Goal: Communication & Community: Answer question/provide support

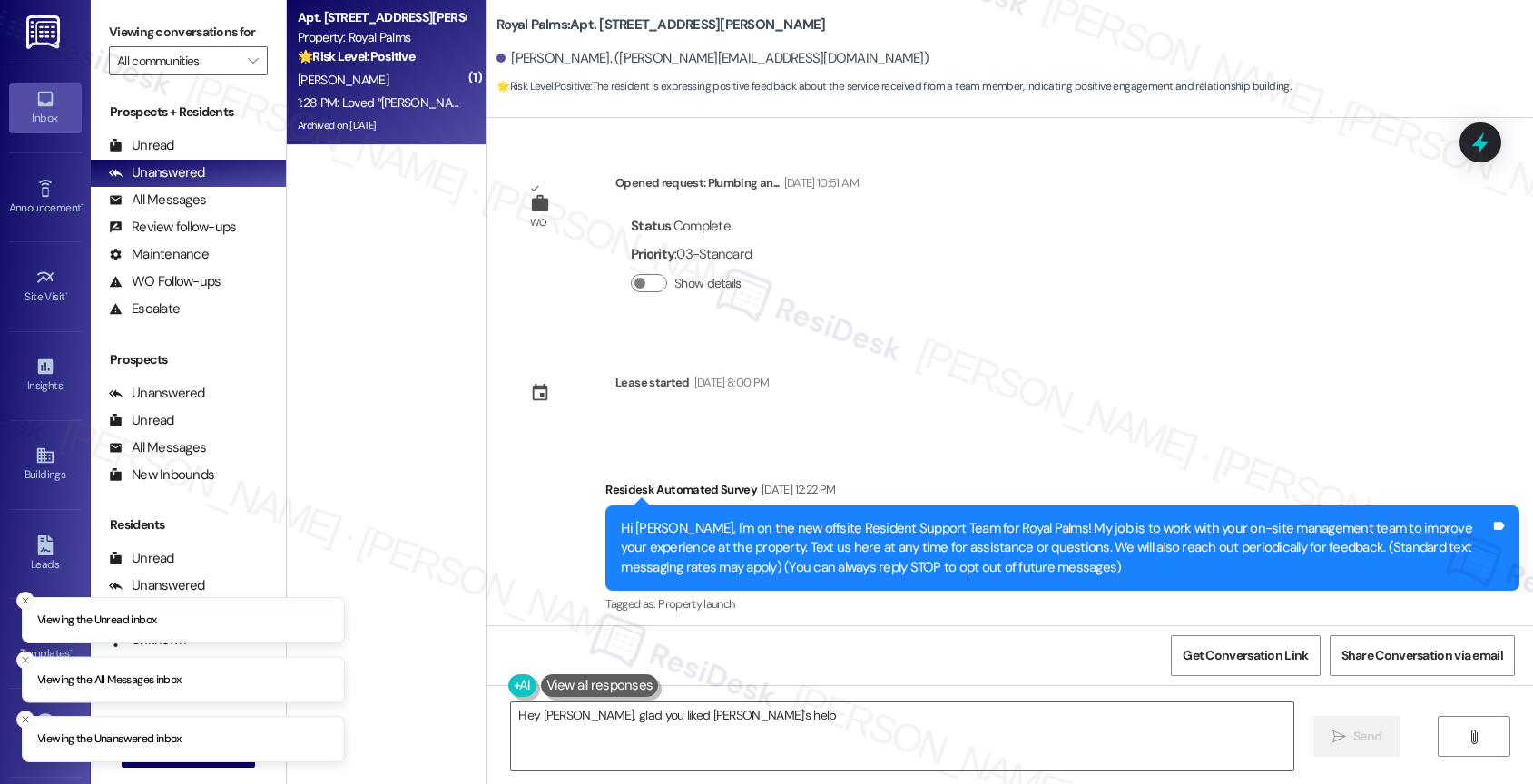
scroll to position [5241, 0]
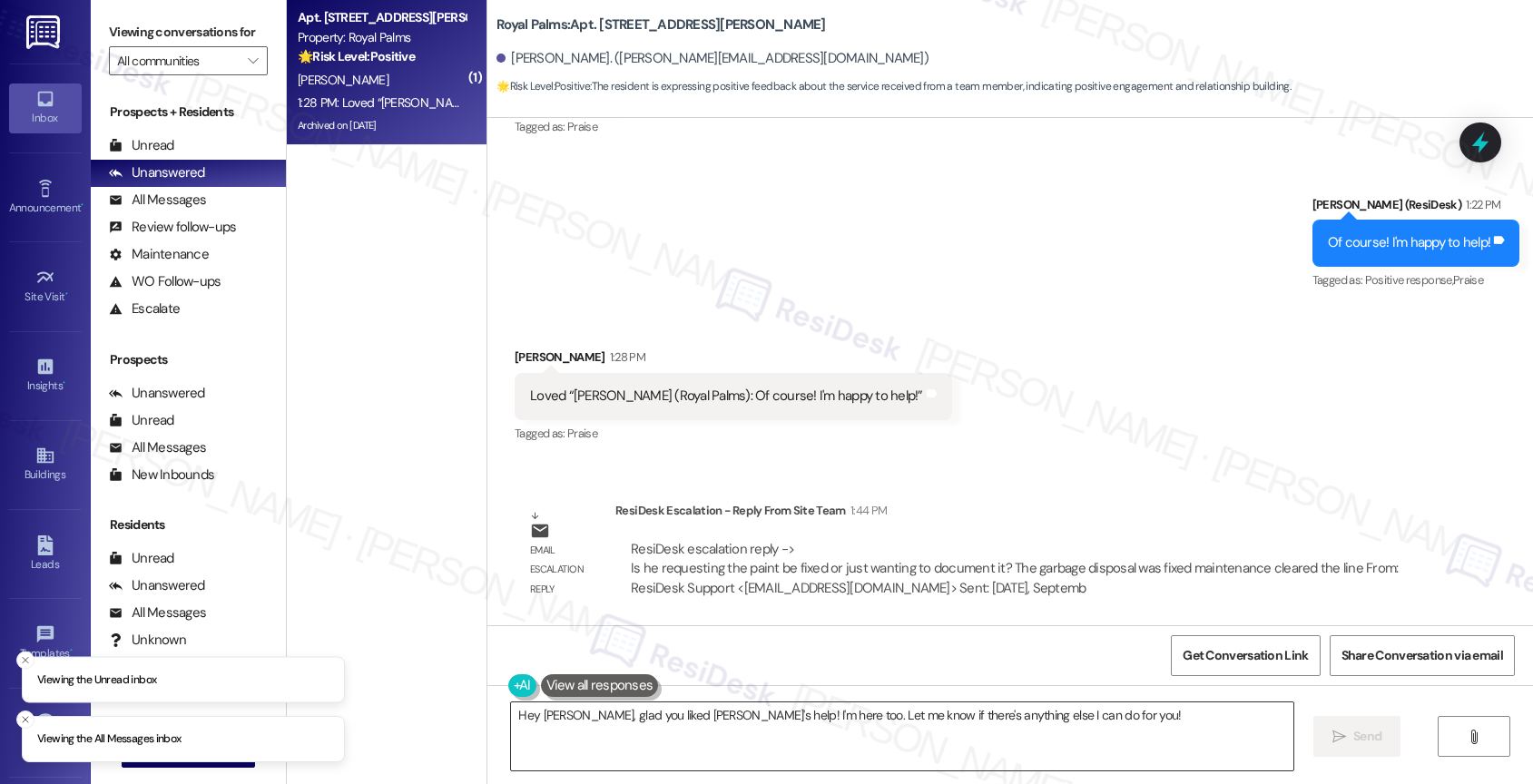
click at [648, 739] on textarea "Hey Daniel, glad you liked Sarah's help! I'm here too. Let me know if there's a…" at bounding box center [902, 736] width 782 height 68
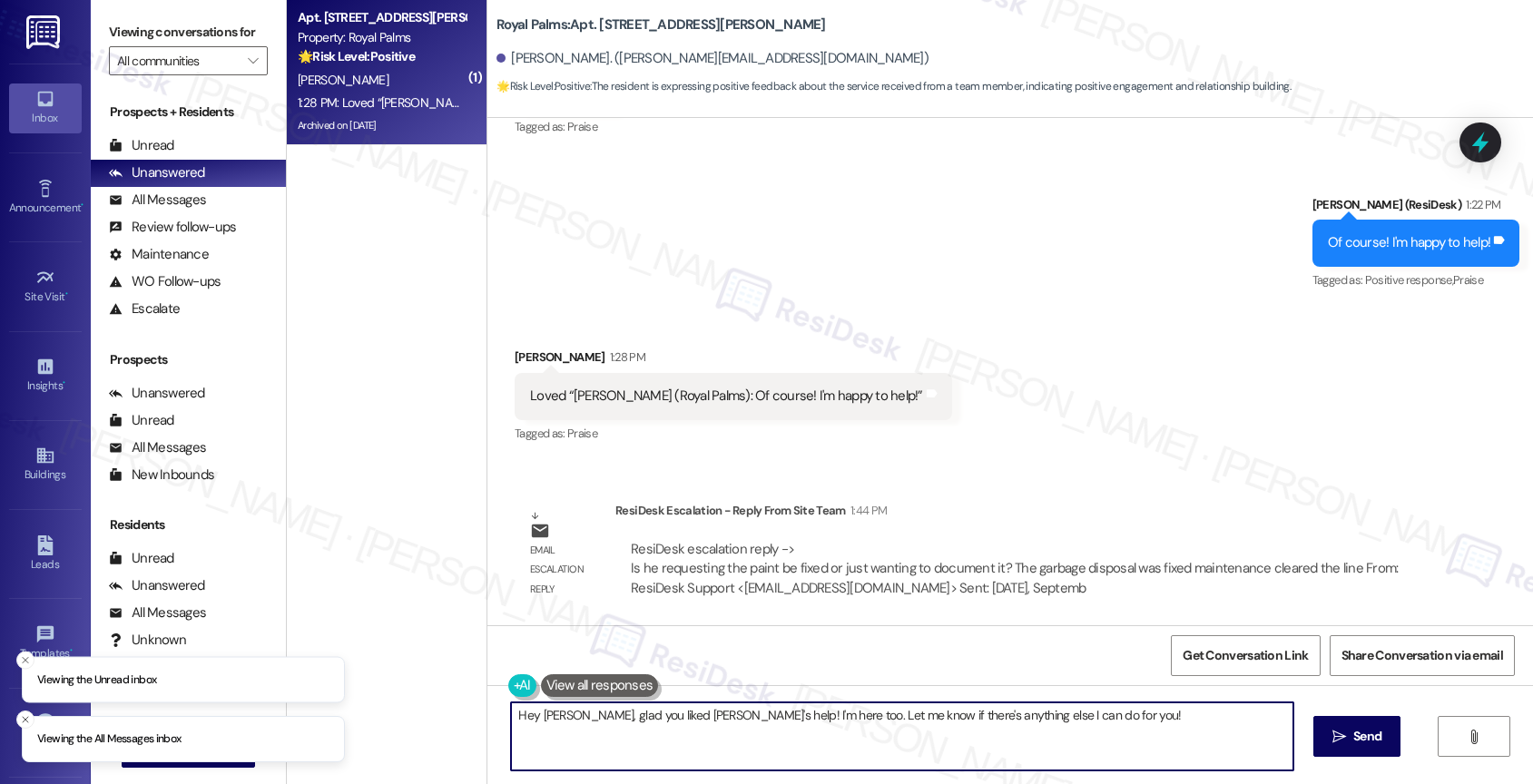
click at [648, 739] on textarea "Hey Daniel, glad you liked Sarah's help! I'm here too. Let me know if there's a…" at bounding box center [902, 736] width 782 height 68
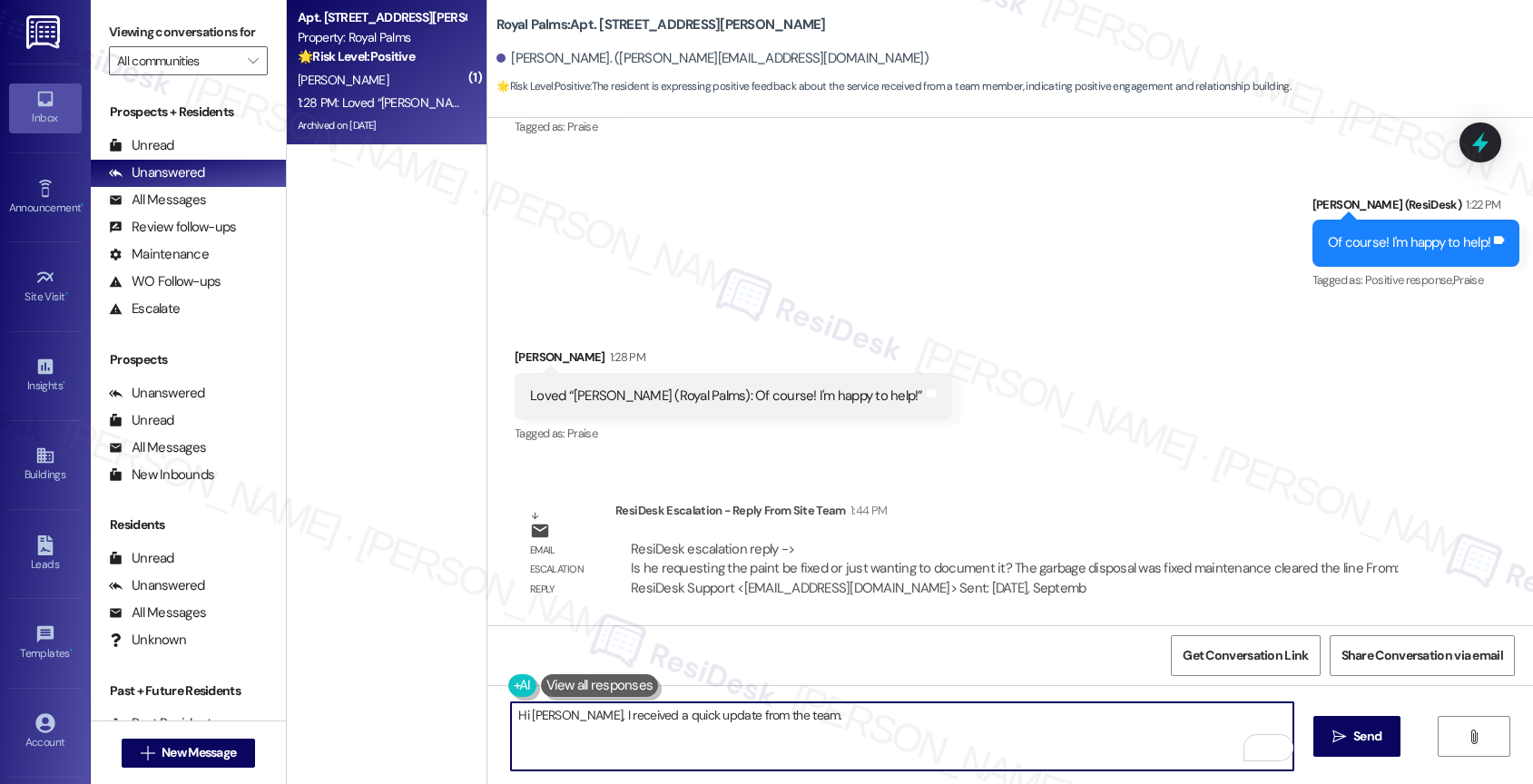
click at [843, 730] on textarea "Hi Daniel, I received a quick update from the team." at bounding box center [902, 736] width 782 height 68
drag, startPoint x: 835, startPoint y: 707, endPoint x: 1070, endPoint y: 715, distance: 235.1
click at [1070, 715] on textarea "Hi Daniel, I received a quick update from the team. Maintenance fix the garbage…" at bounding box center [902, 736] width 782 height 68
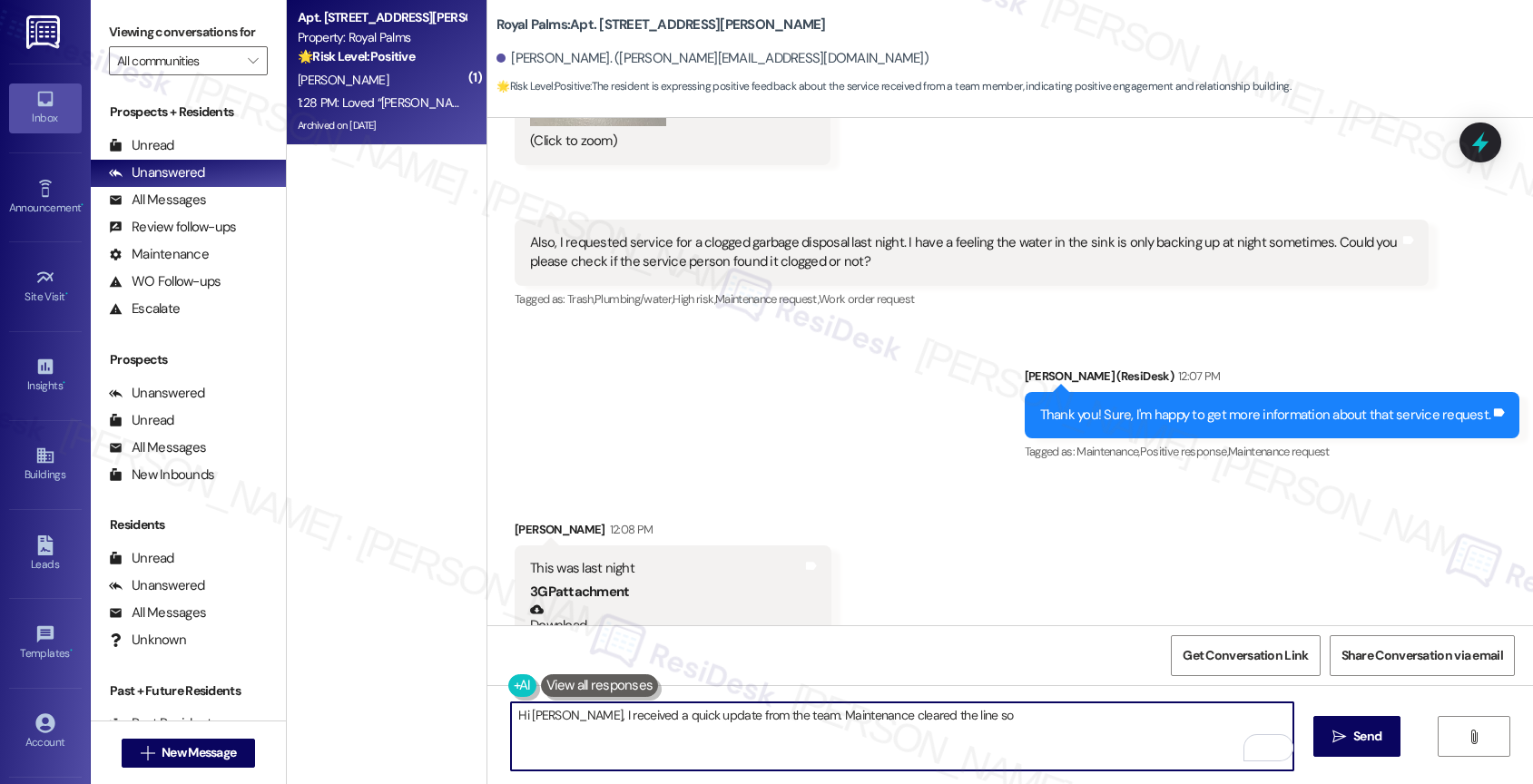
scroll to position [3470, 0]
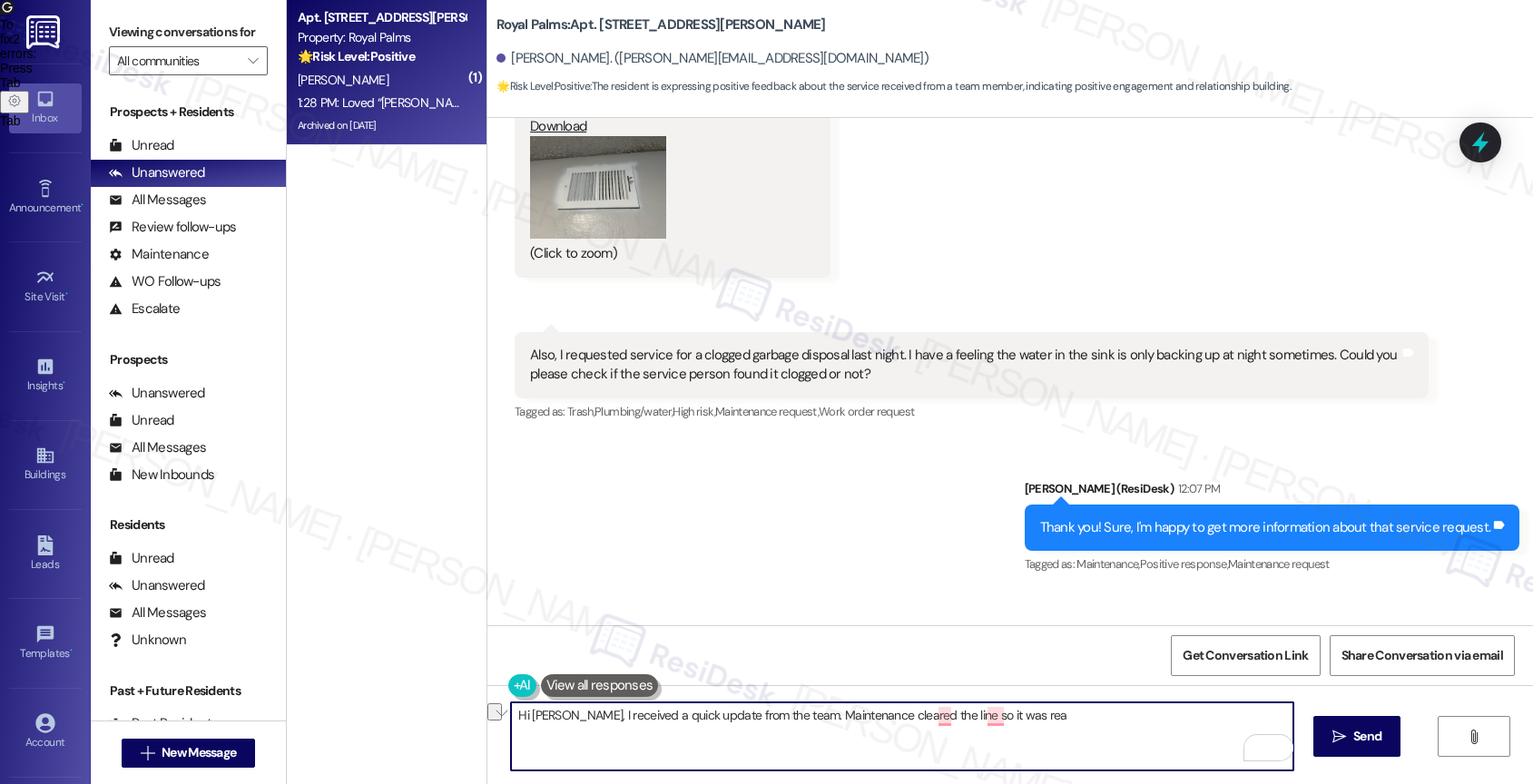
drag, startPoint x: 554, startPoint y: 715, endPoint x: 1214, endPoint y: 720, distance: 660.0
click at [1214, 720] on textarea "Hi Daniel, I received a quick update from the team. Maintenance cleared the lin…" at bounding box center [902, 736] width 782 height 68
click at [1021, 719] on textarea "Hi Daniel, thank you for patiently waiting. The team said that Maintenance clea…" at bounding box center [902, 736] width 782 height 68
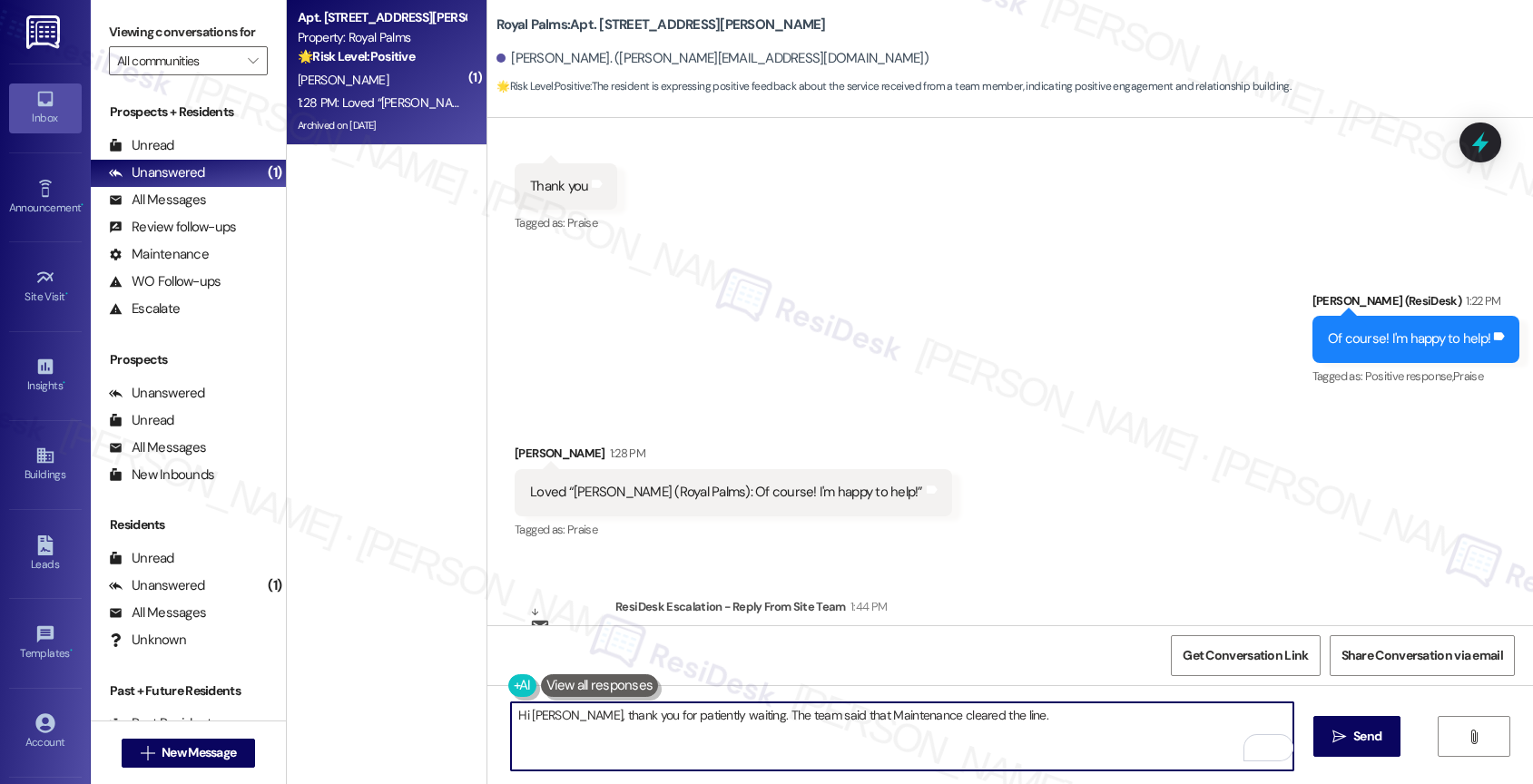
scroll to position [5241, 0]
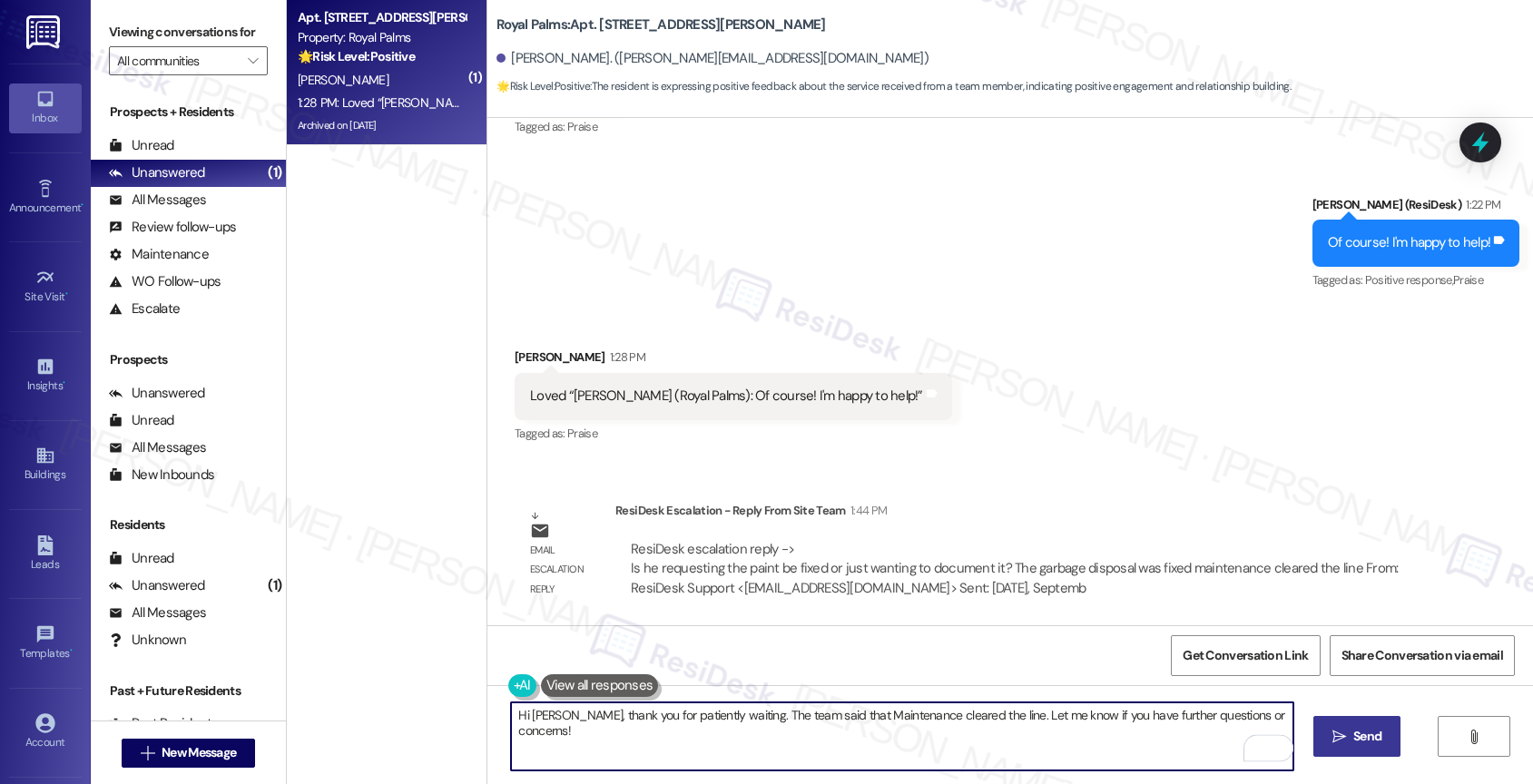
type textarea "Hi [PERSON_NAME], thank you for patiently waiting. The team said that Maintenan…"
click at [1342, 739] on icon "" at bounding box center [1338, 736] width 14 height 15
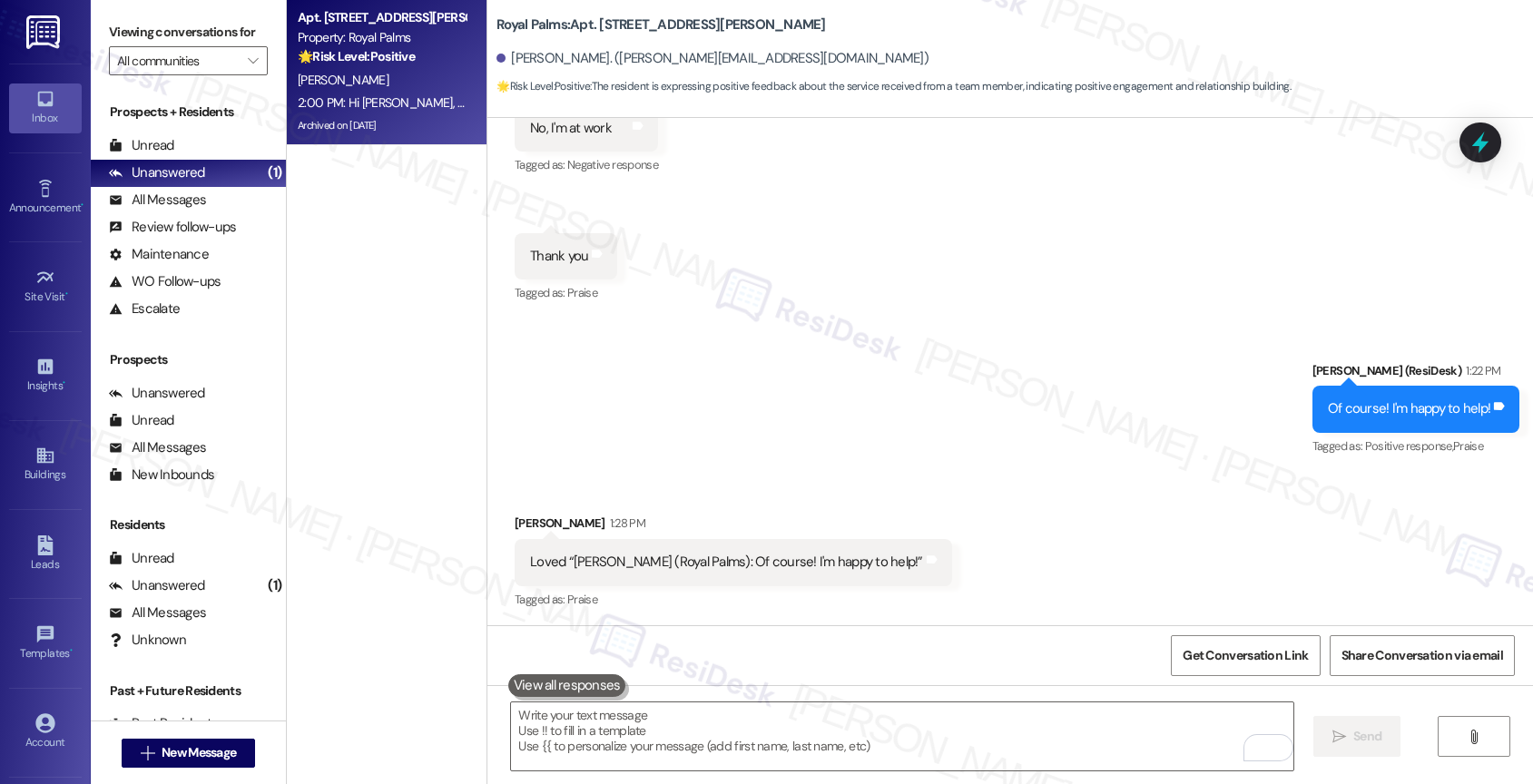
scroll to position [5368, 0]
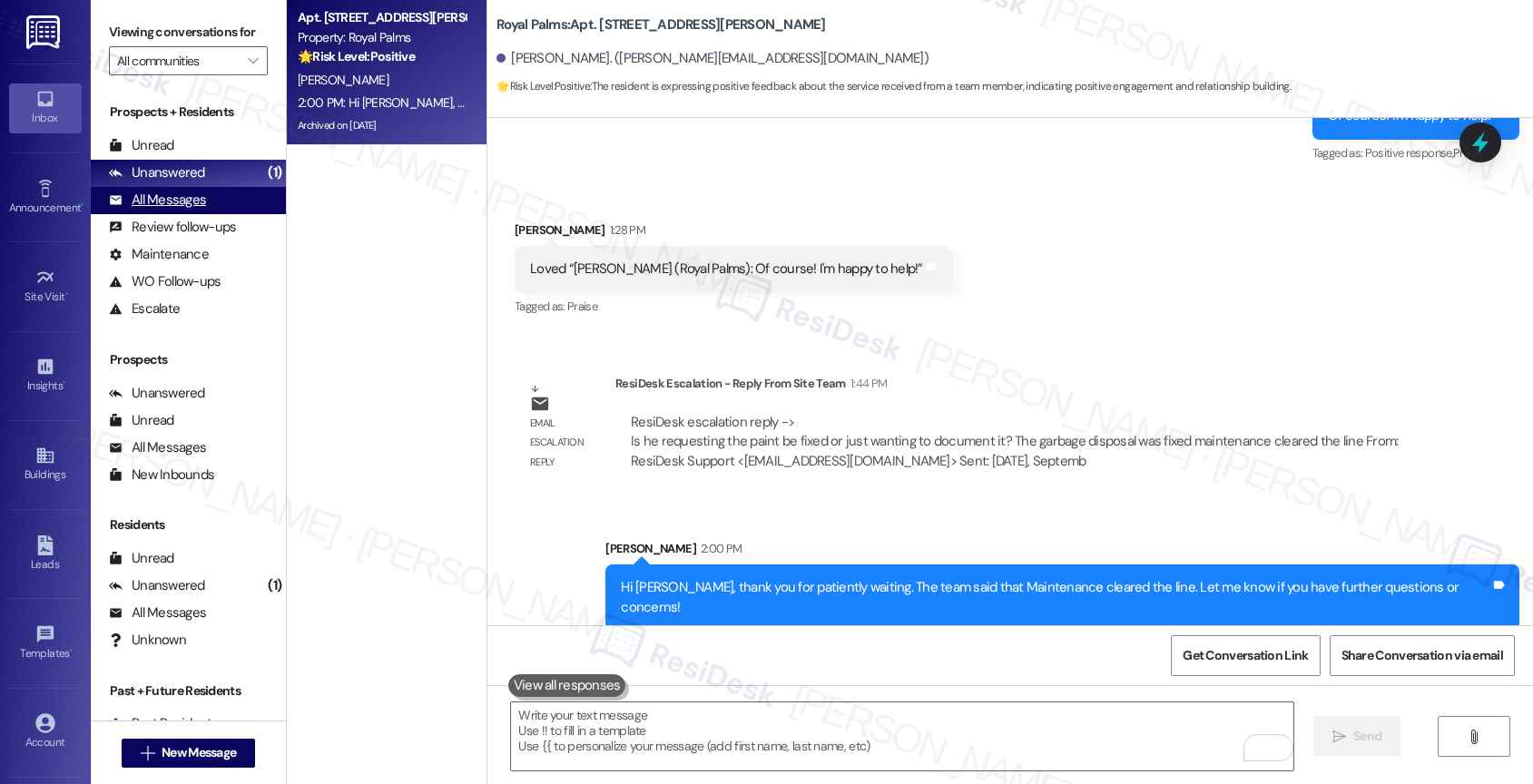
click at [179, 209] on div "All Messages" at bounding box center [157, 199] width 97 height 19
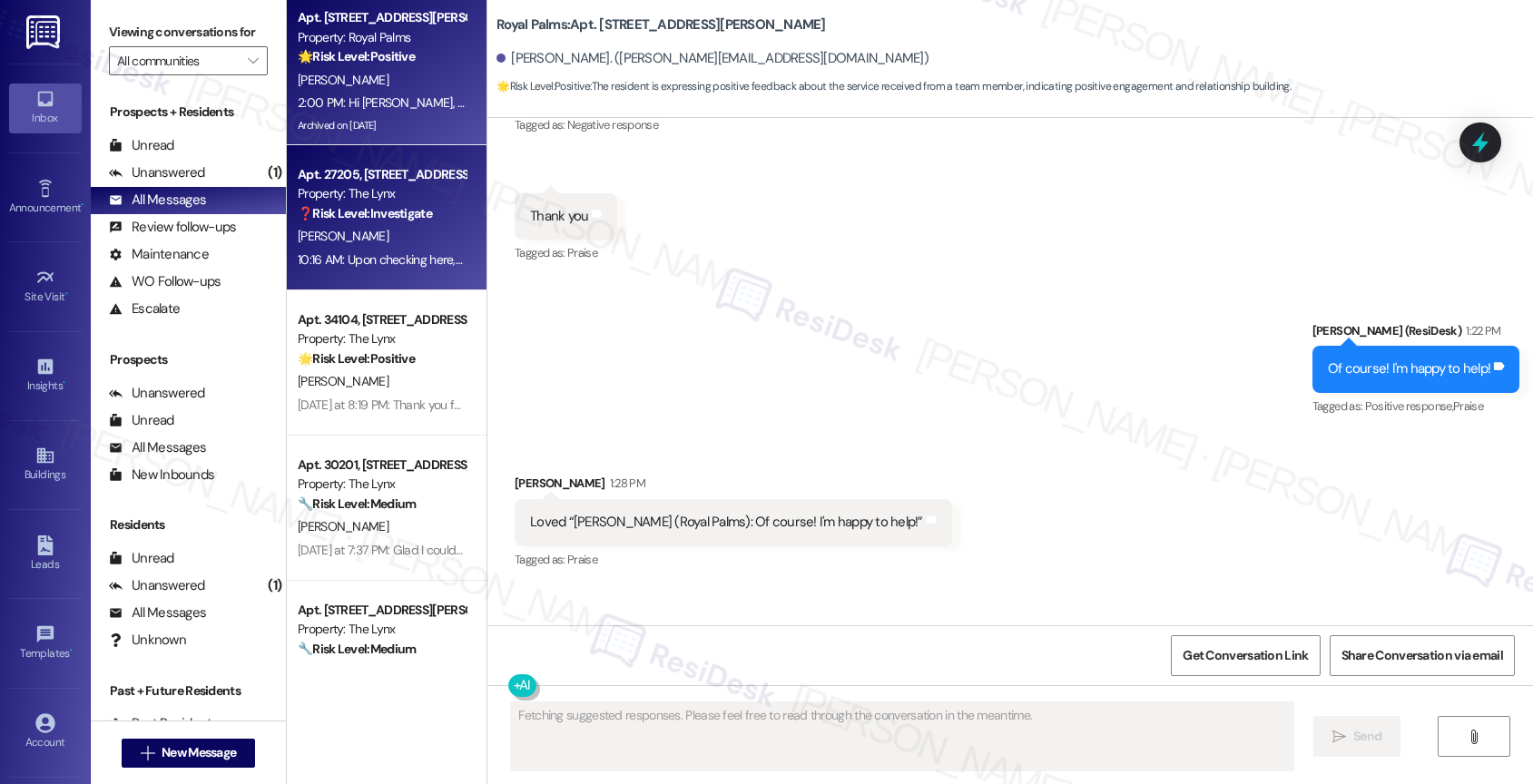
scroll to position [5075, 0]
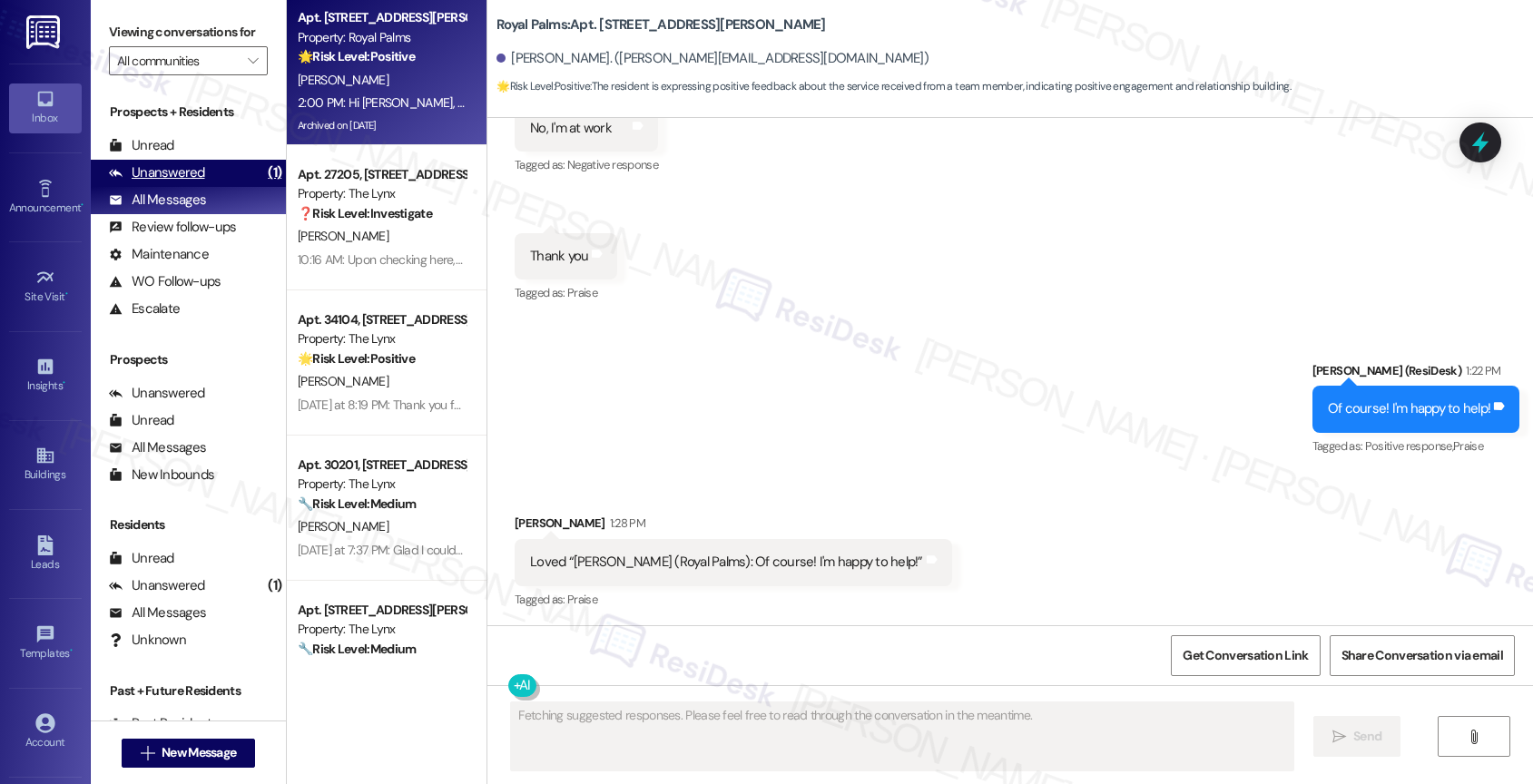
click at [210, 183] on div "Unanswered (1)" at bounding box center [187, 174] width 195 height 27
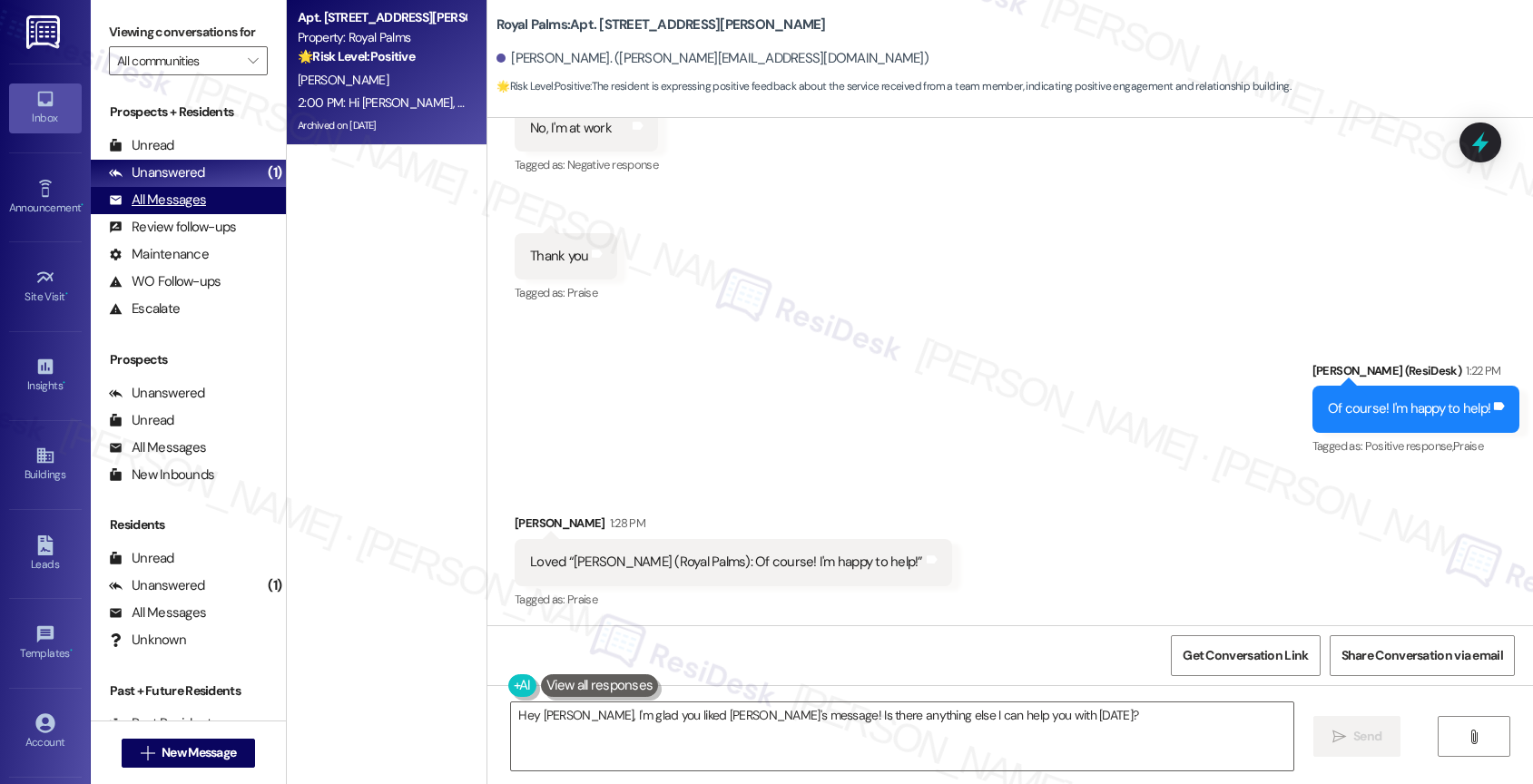
click at [197, 209] on div "All Messages" at bounding box center [157, 199] width 97 height 19
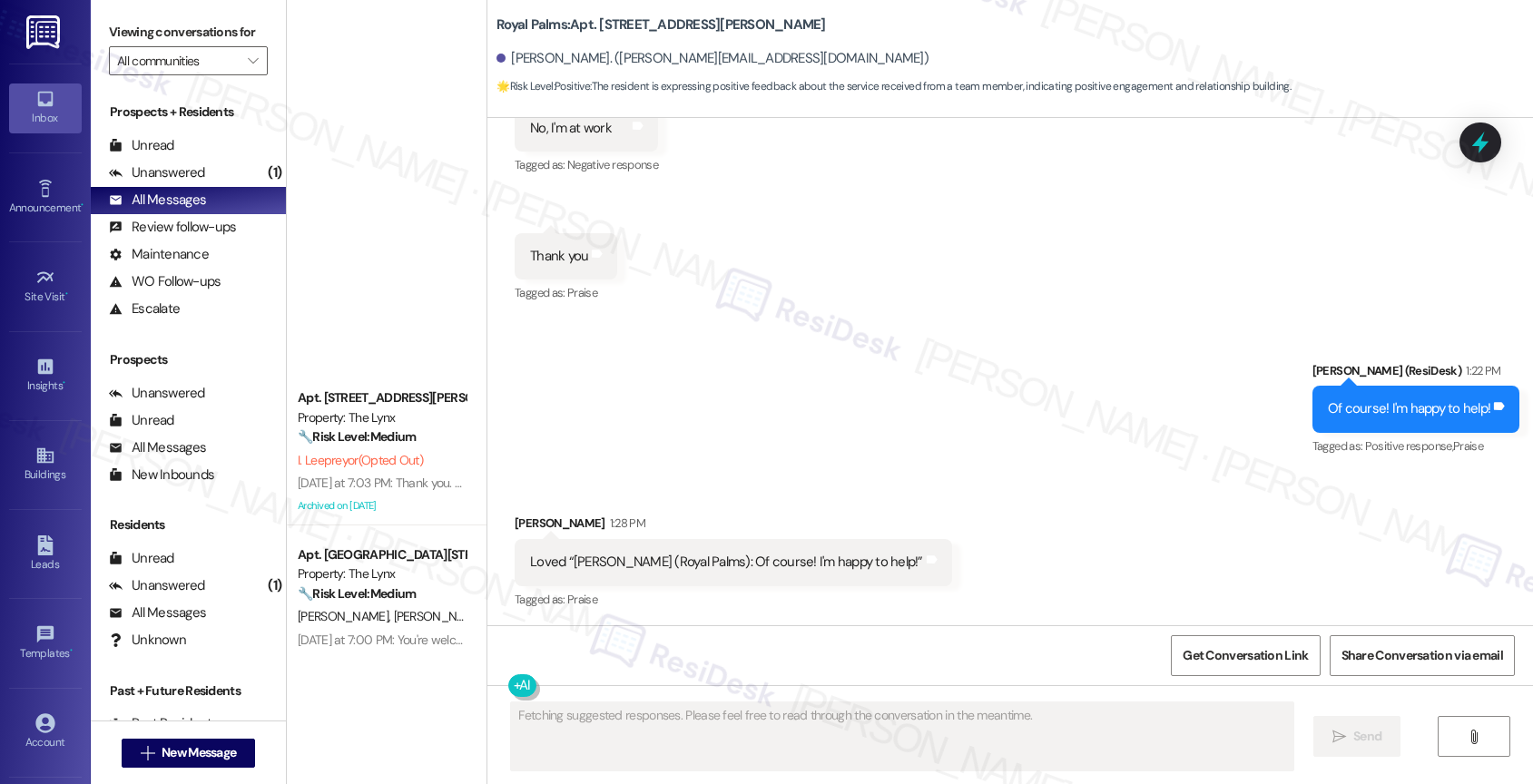
scroll to position [0, 0]
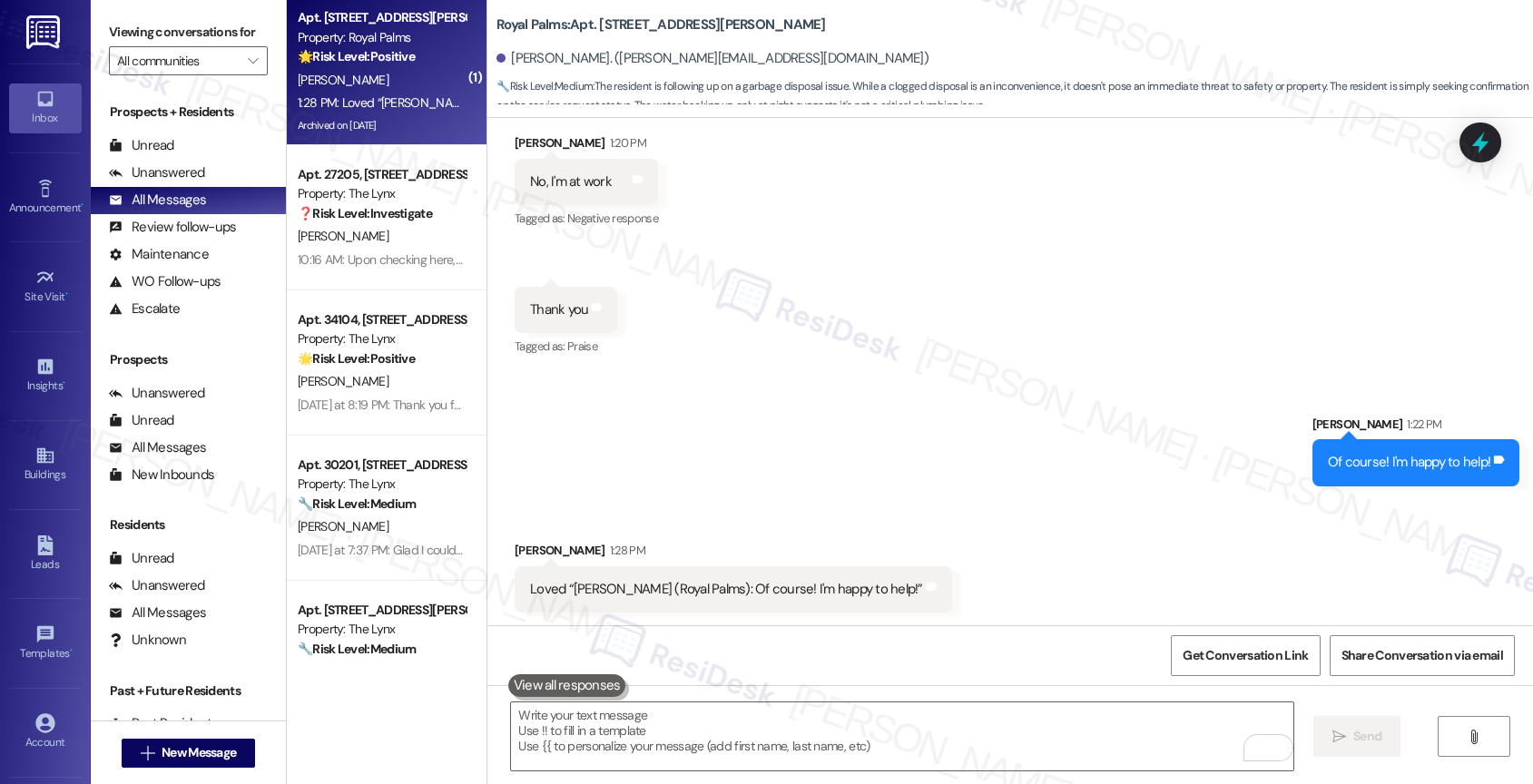
scroll to position [5023, 0]
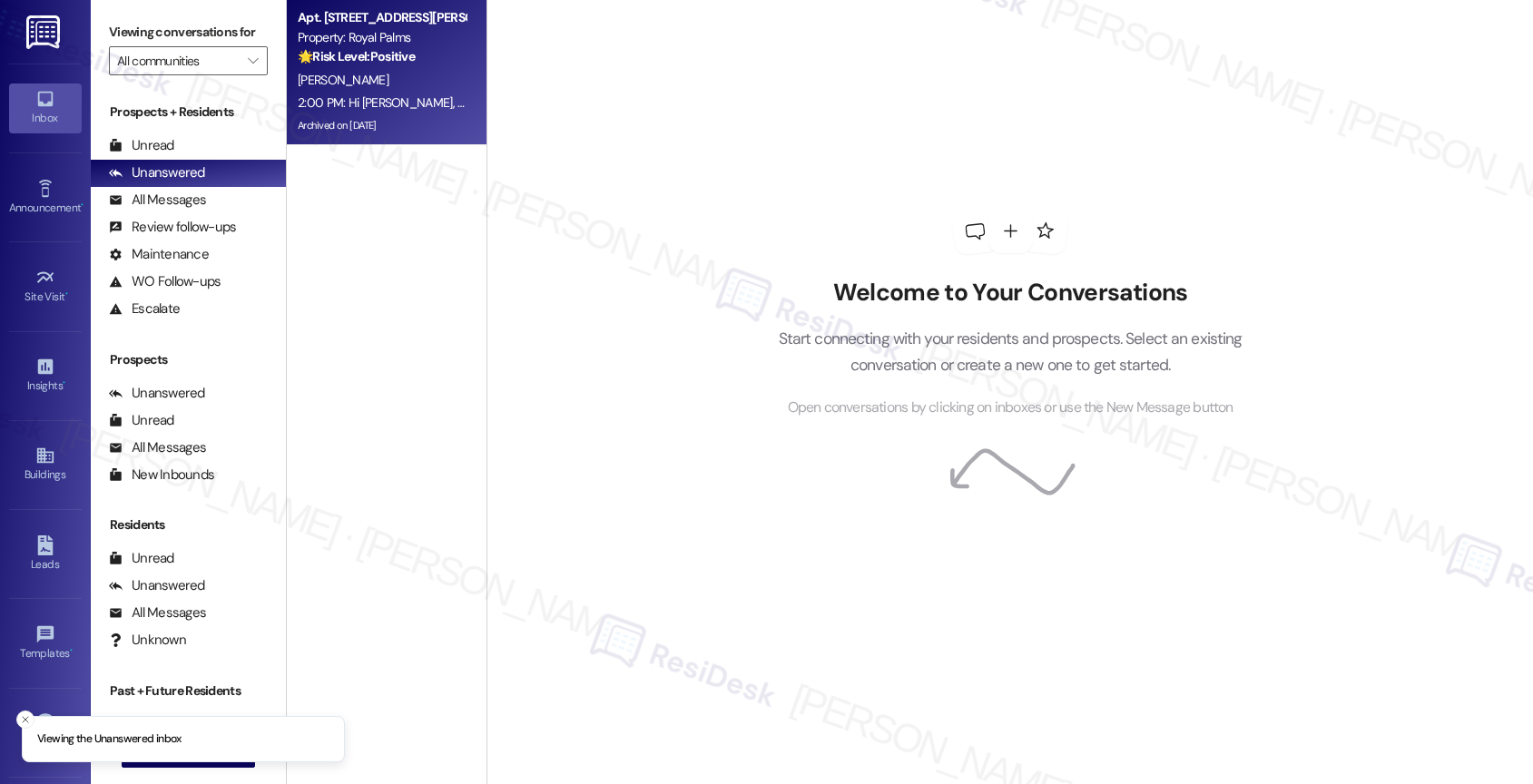
click at [389, 70] on div "[PERSON_NAME]" at bounding box center [382, 79] width 172 height 23
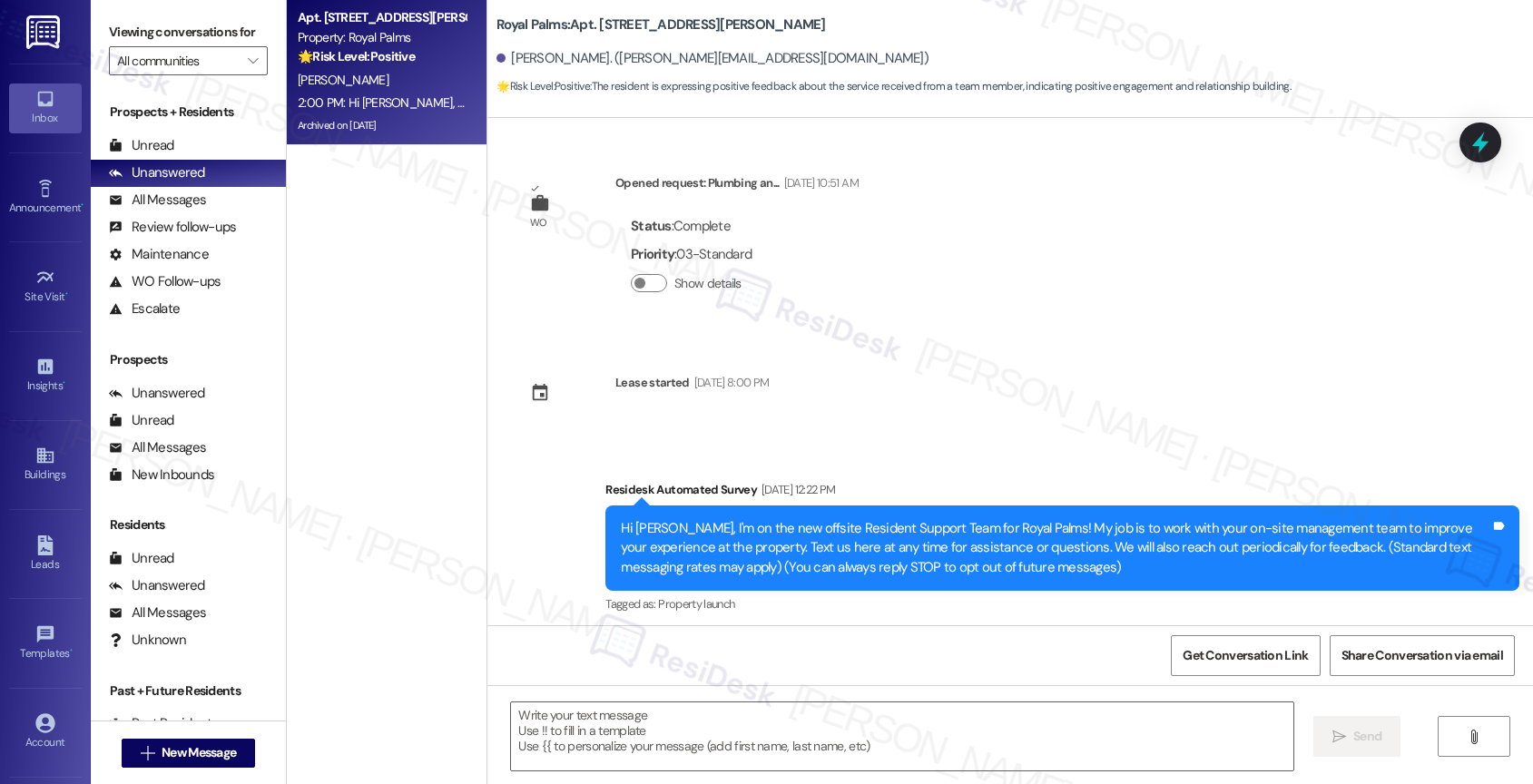
scroll to position [5395, 0]
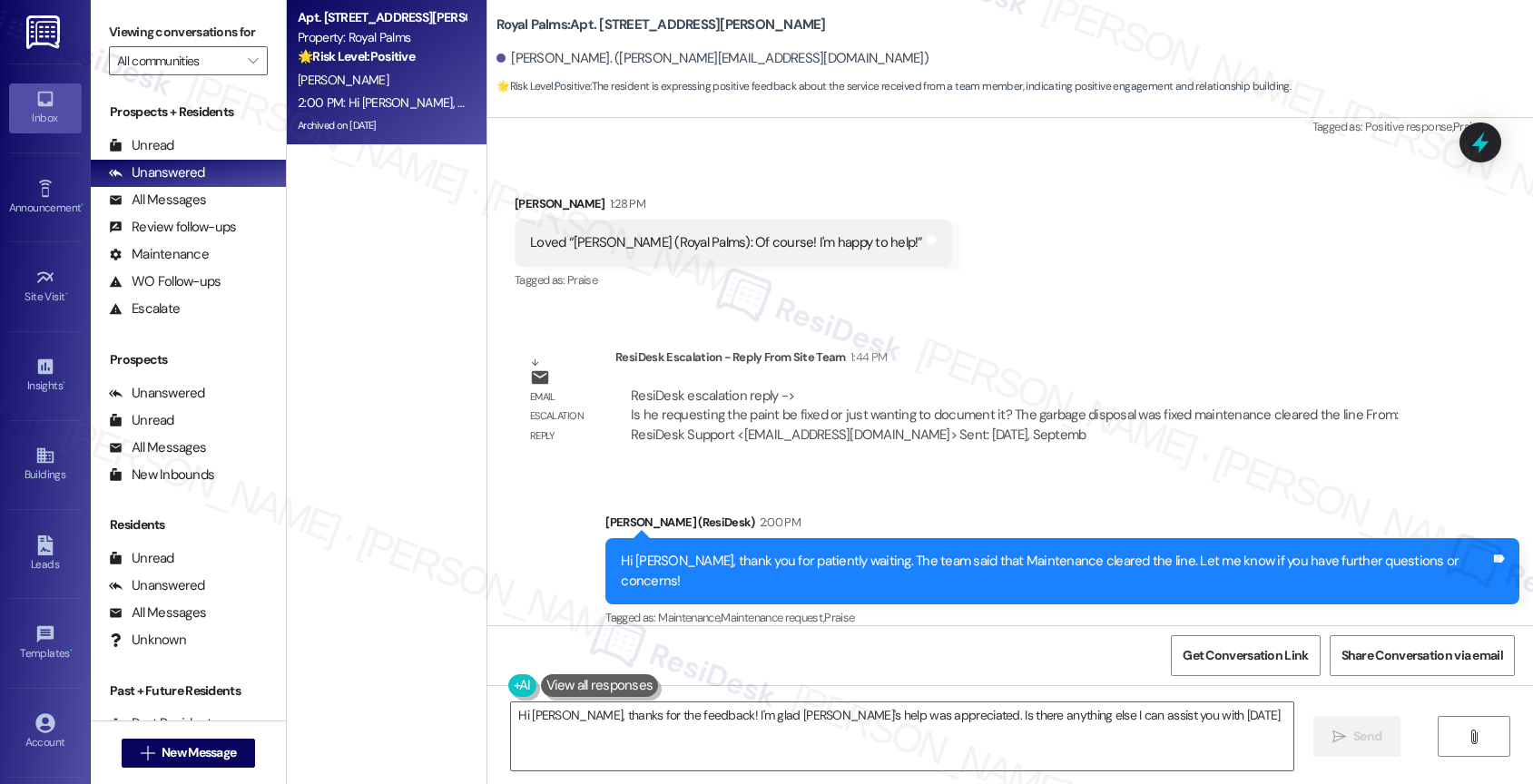
type textarea "Hi [PERSON_NAME], thanks for the feedback! I'm glad [PERSON_NAME]'s help was ap…"
click at [172, 209] on div "All Messages" at bounding box center [157, 199] width 97 height 19
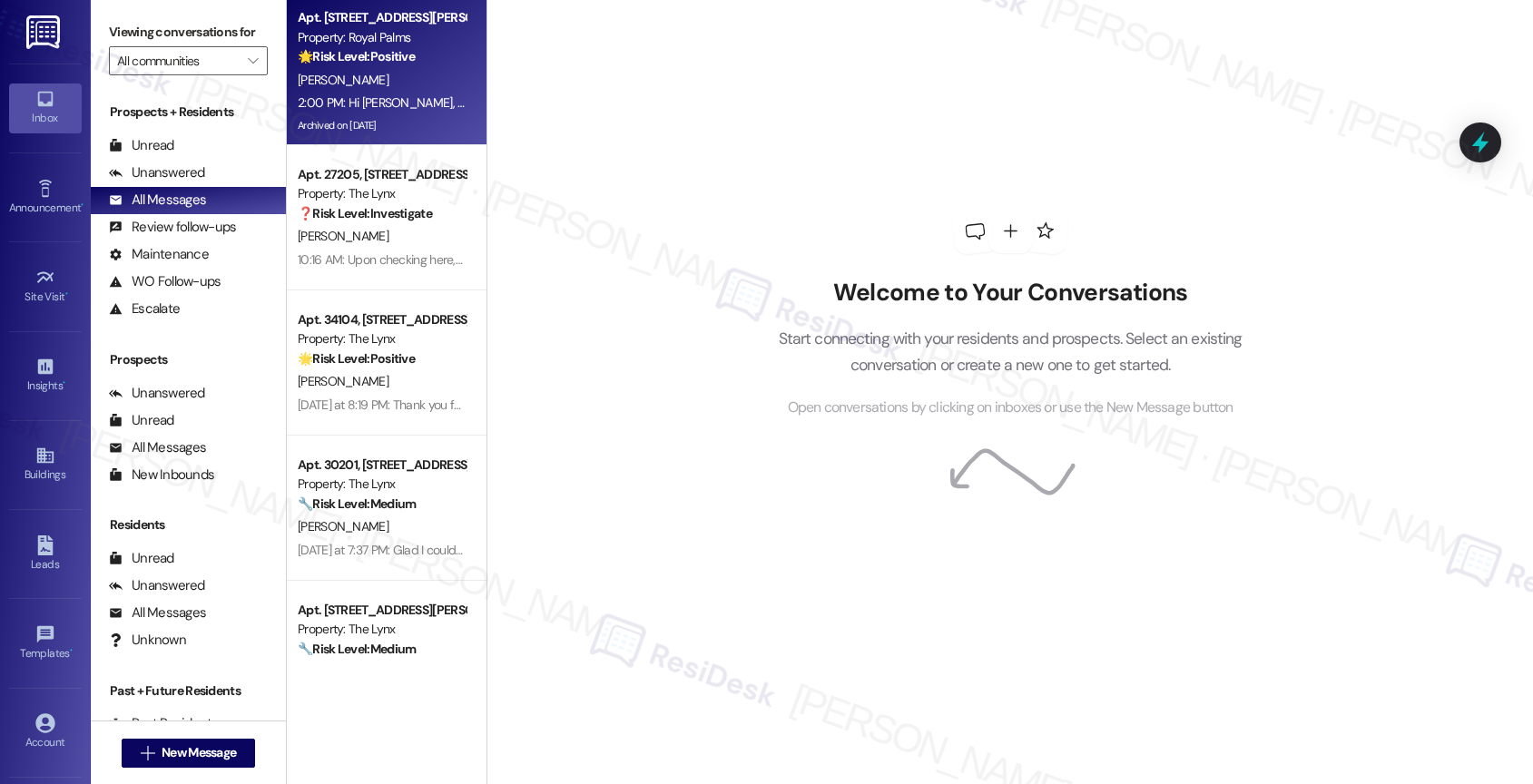
click at [377, 92] on div "2:00 PM: Hi [PERSON_NAME], thank you for patiently waiting. The team said that …" at bounding box center [382, 102] width 172 height 23
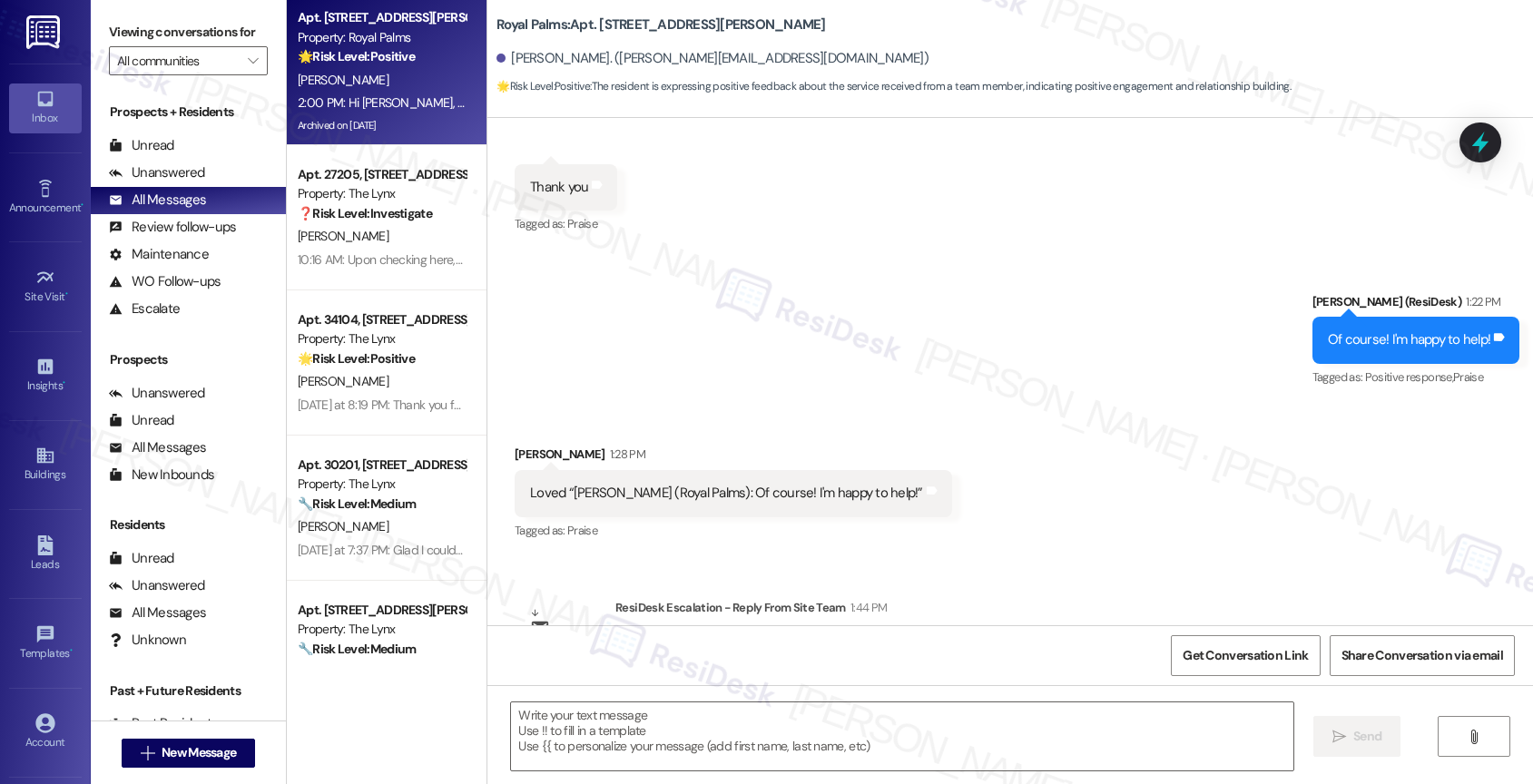
type textarea "Fetching suggested responses. Please feel free to read through the conversation…"
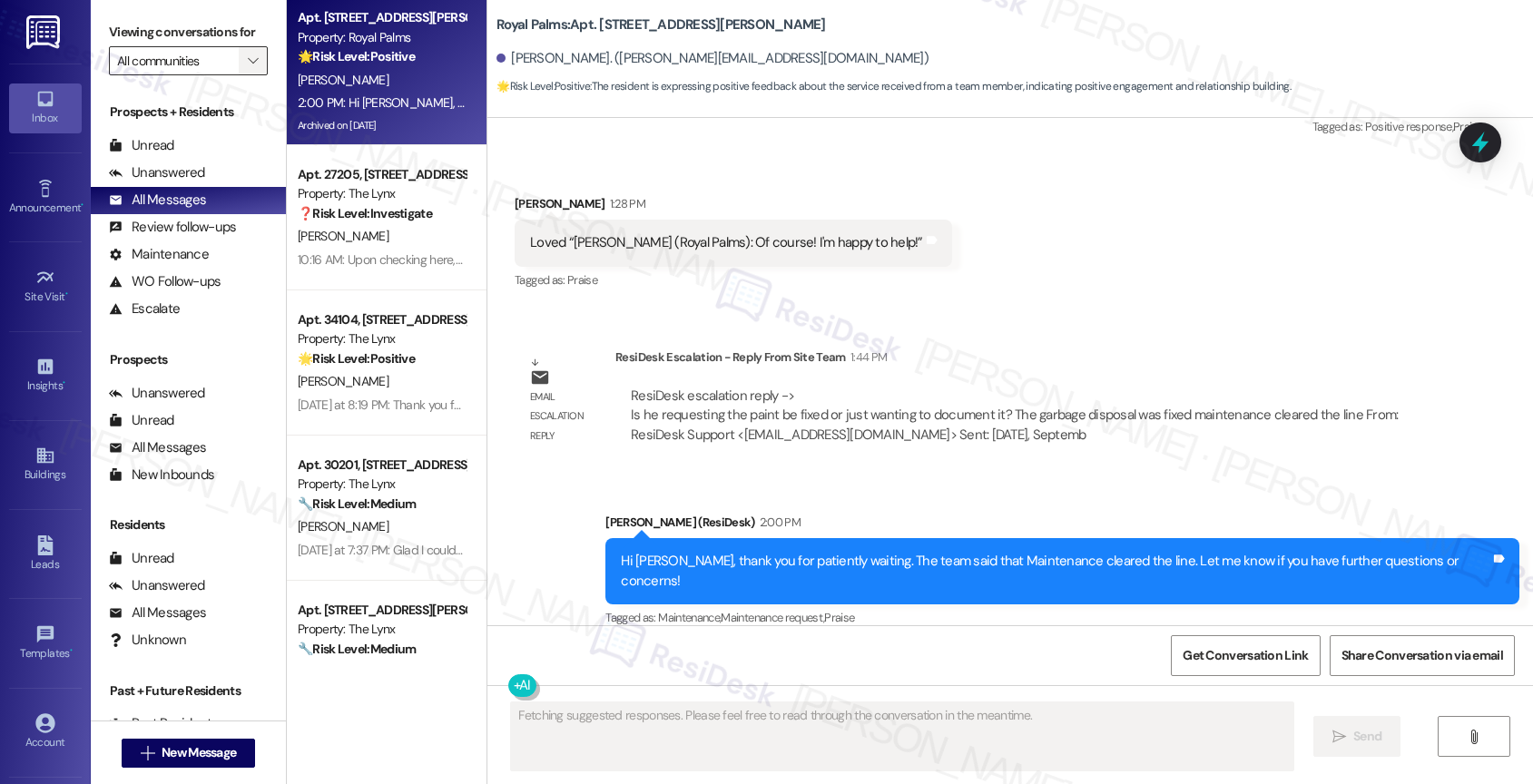
click at [248, 68] on icon "" at bounding box center [252, 61] width 10 height 15
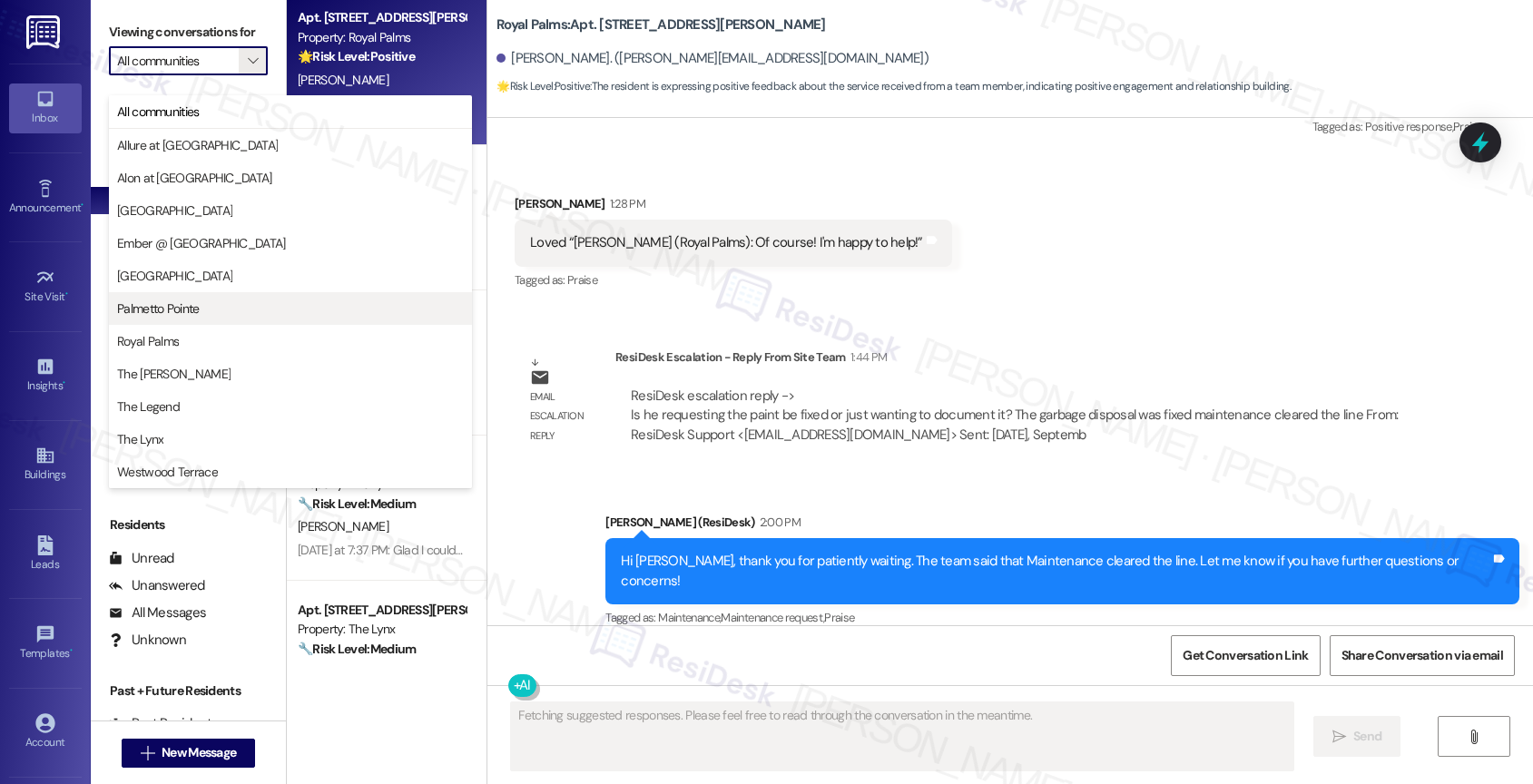
click at [186, 305] on span "Palmetto Pointe" at bounding box center [158, 309] width 82 height 18
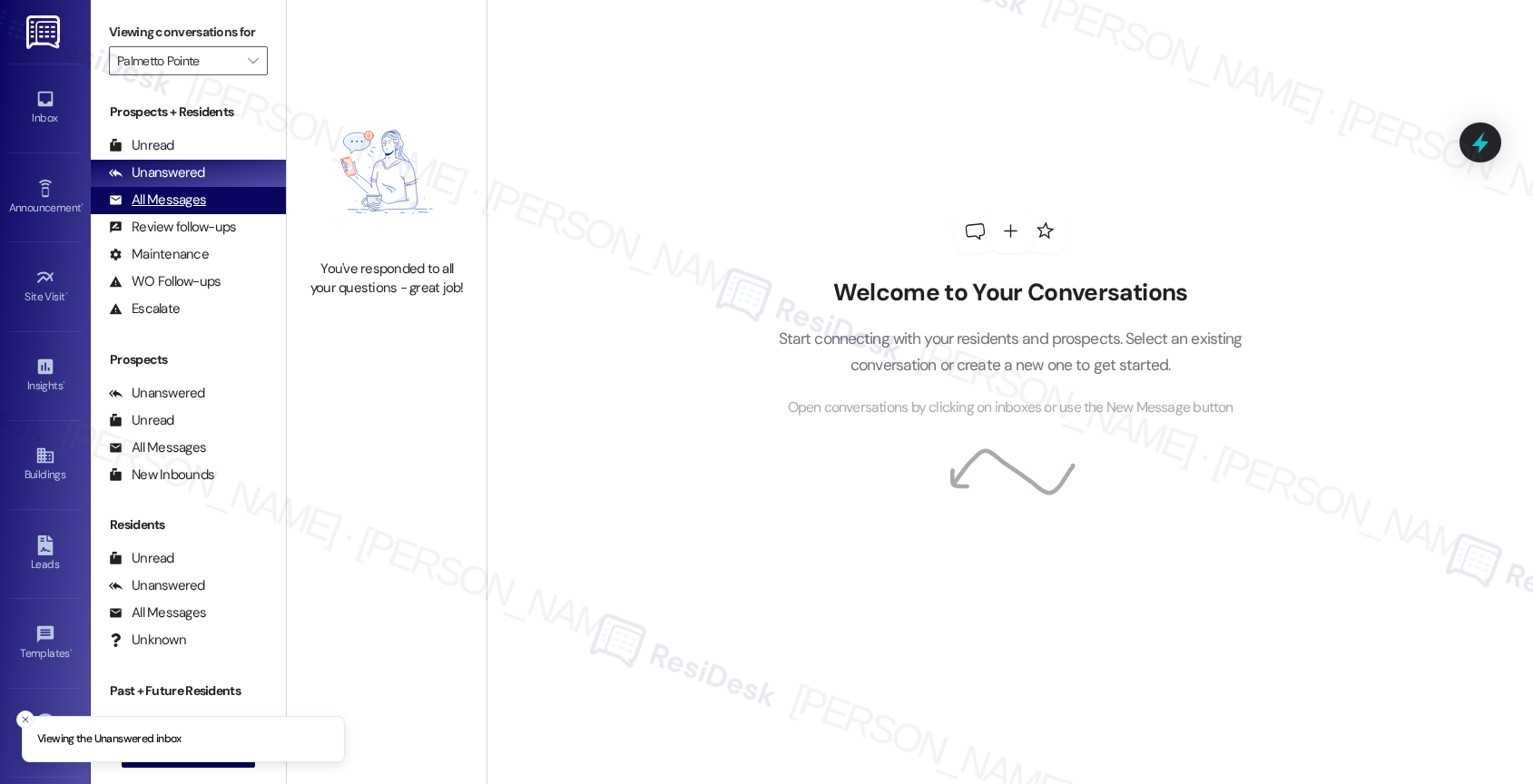
click at [192, 209] on div "All Messages" at bounding box center [157, 199] width 97 height 19
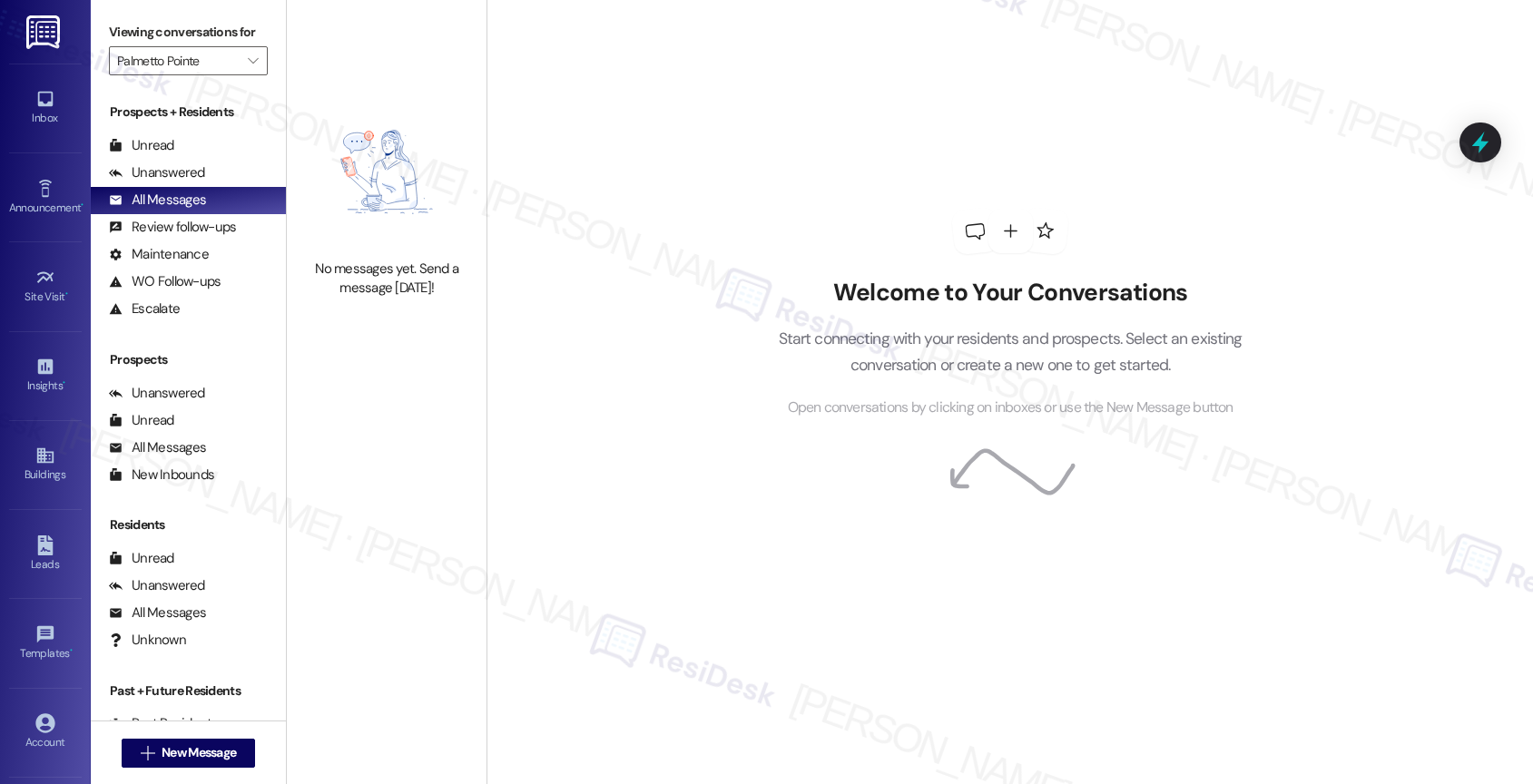
click at [355, 83] on div "No messages yet. Send a message today!" at bounding box center [387, 196] width 199 height 392
click at [230, 47] on label "Viewing conversations for" at bounding box center [188, 32] width 159 height 28
click at [248, 68] on icon "" at bounding box center [252, 61] width 10 height 15
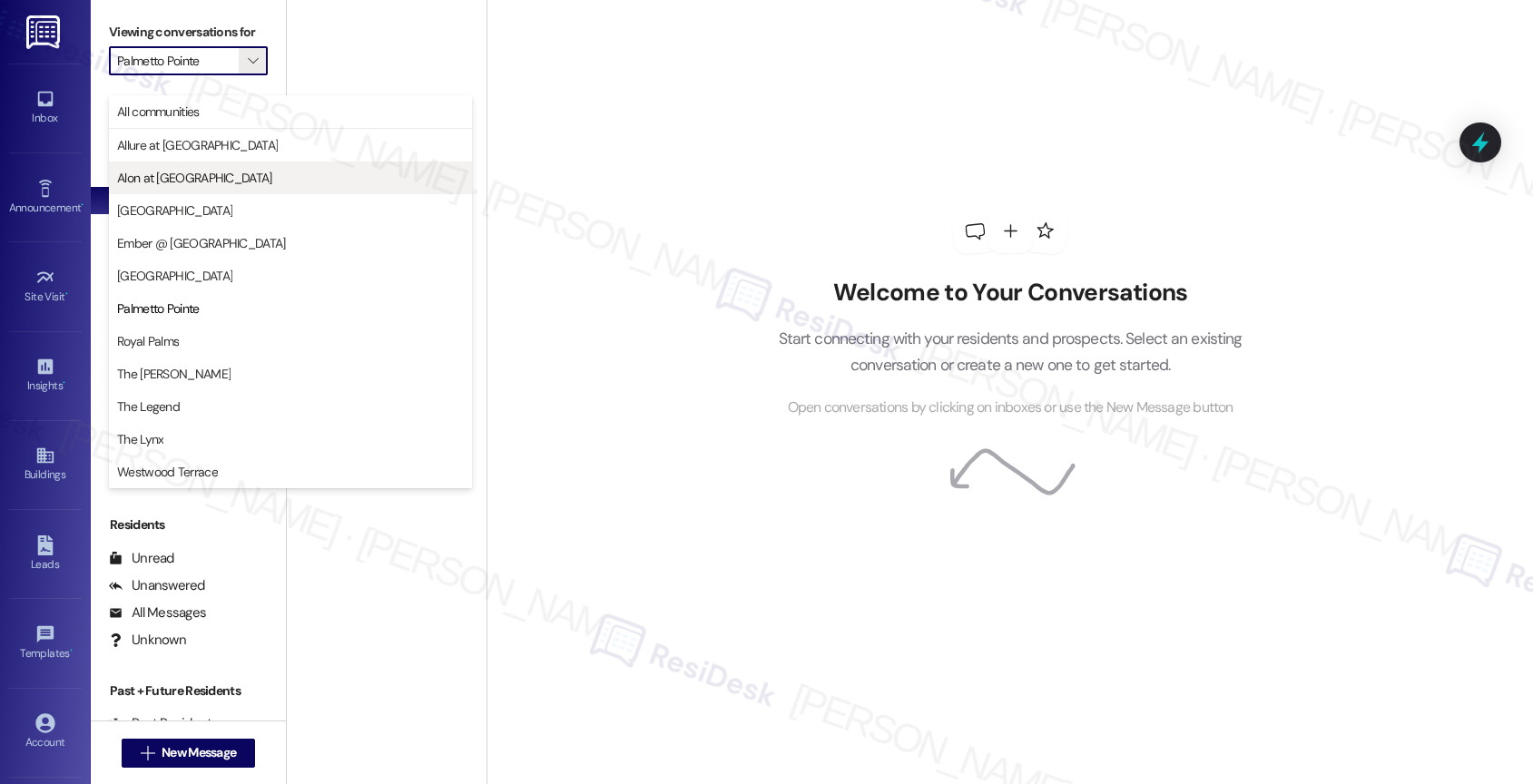
click at [189, 178] on span "Alon at [GEOGRAPHIC_DATA]" at bounding box center [195, 178] width 155 height 18
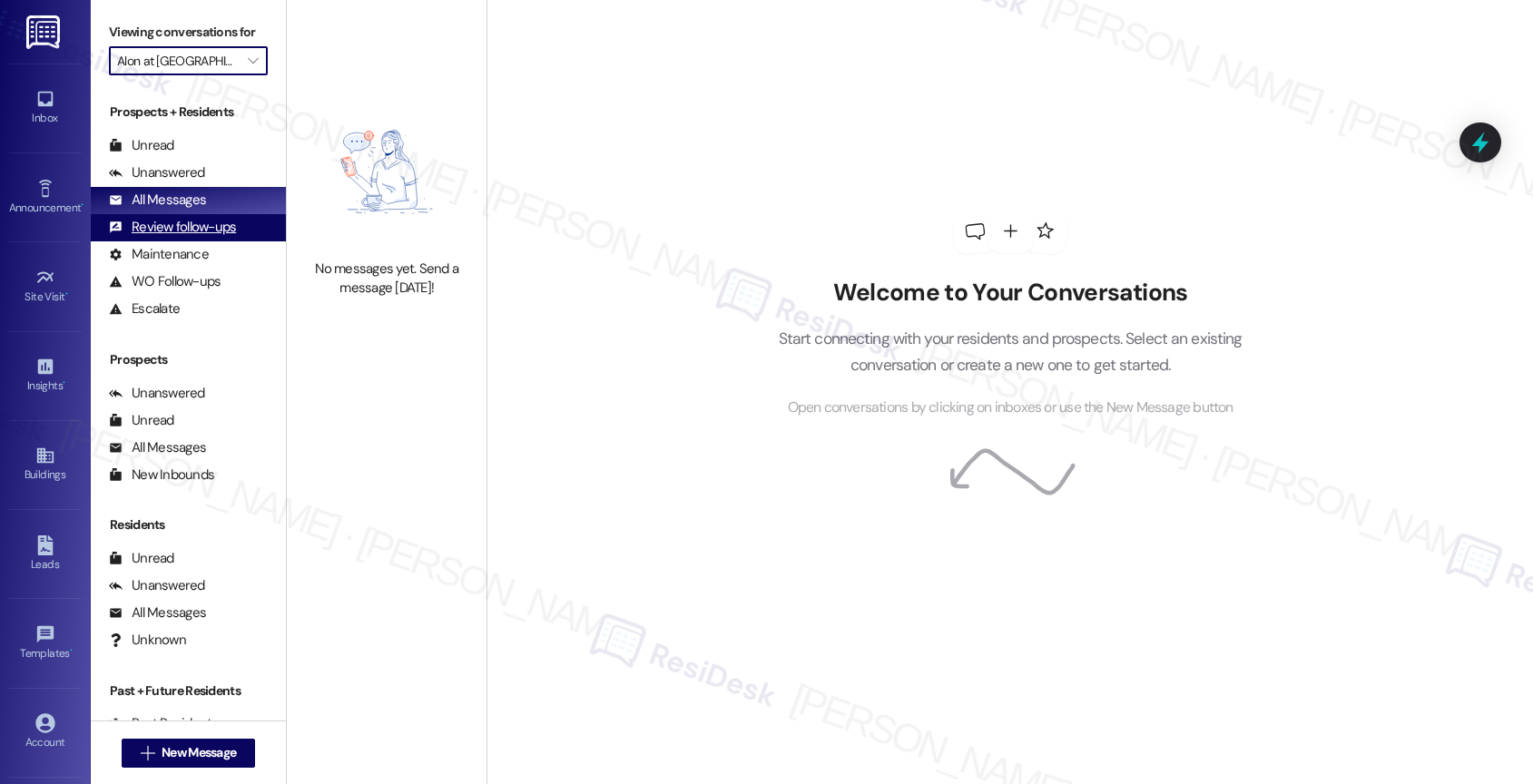
click at [172, 237] on div "Review follow-ups" at bounding box center [172, 227] width 127 height 19
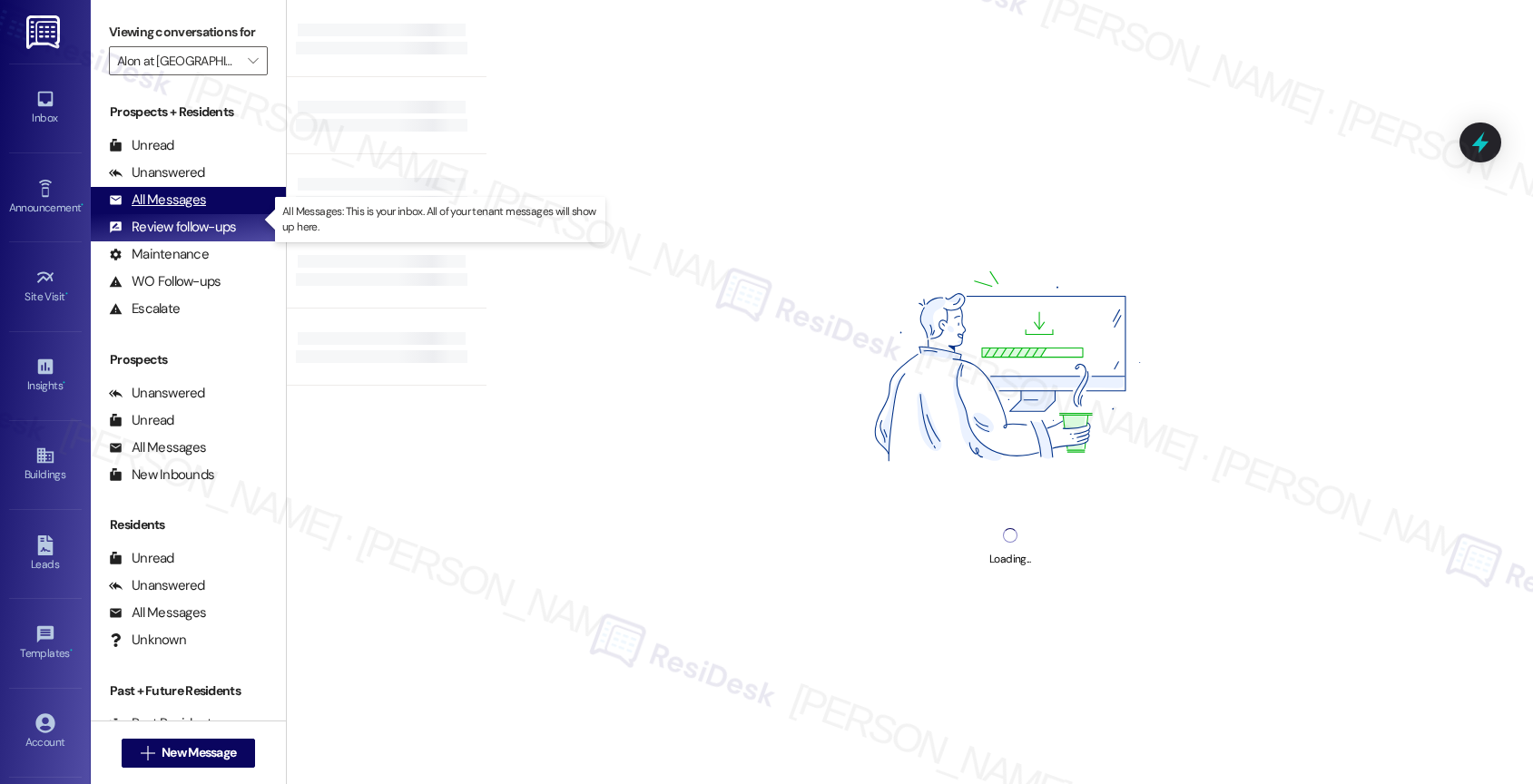
click at [177, 209] on div "All Messages" at bounding box center [157, 199] width 97 height 19
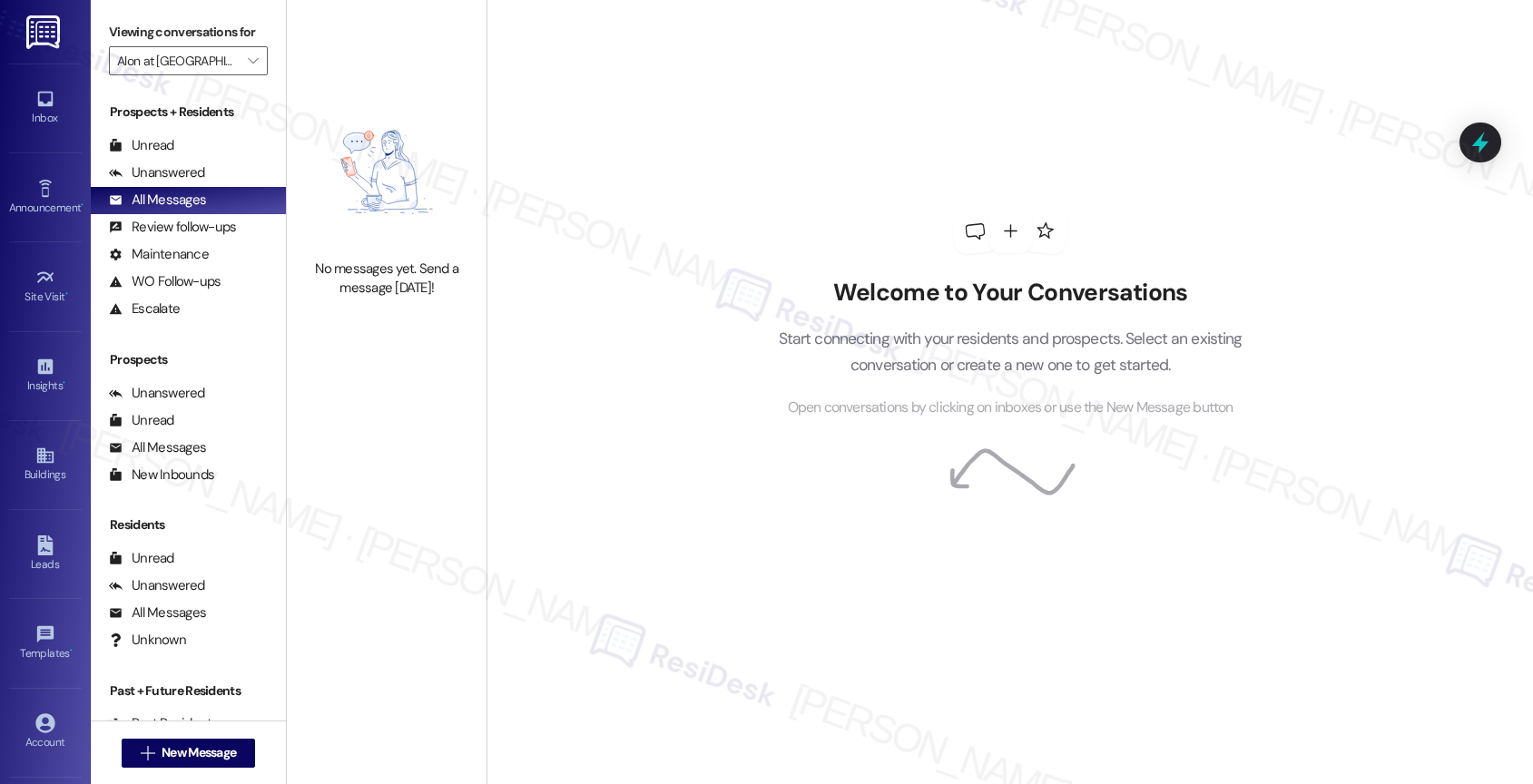
click at [385, 79] on div "No messages yet. Send a message today!" at bounding box center [387, 196] width 199 height 392
click at [244, 70] on span "" at bounding box center [252, 61] width 17 height 29
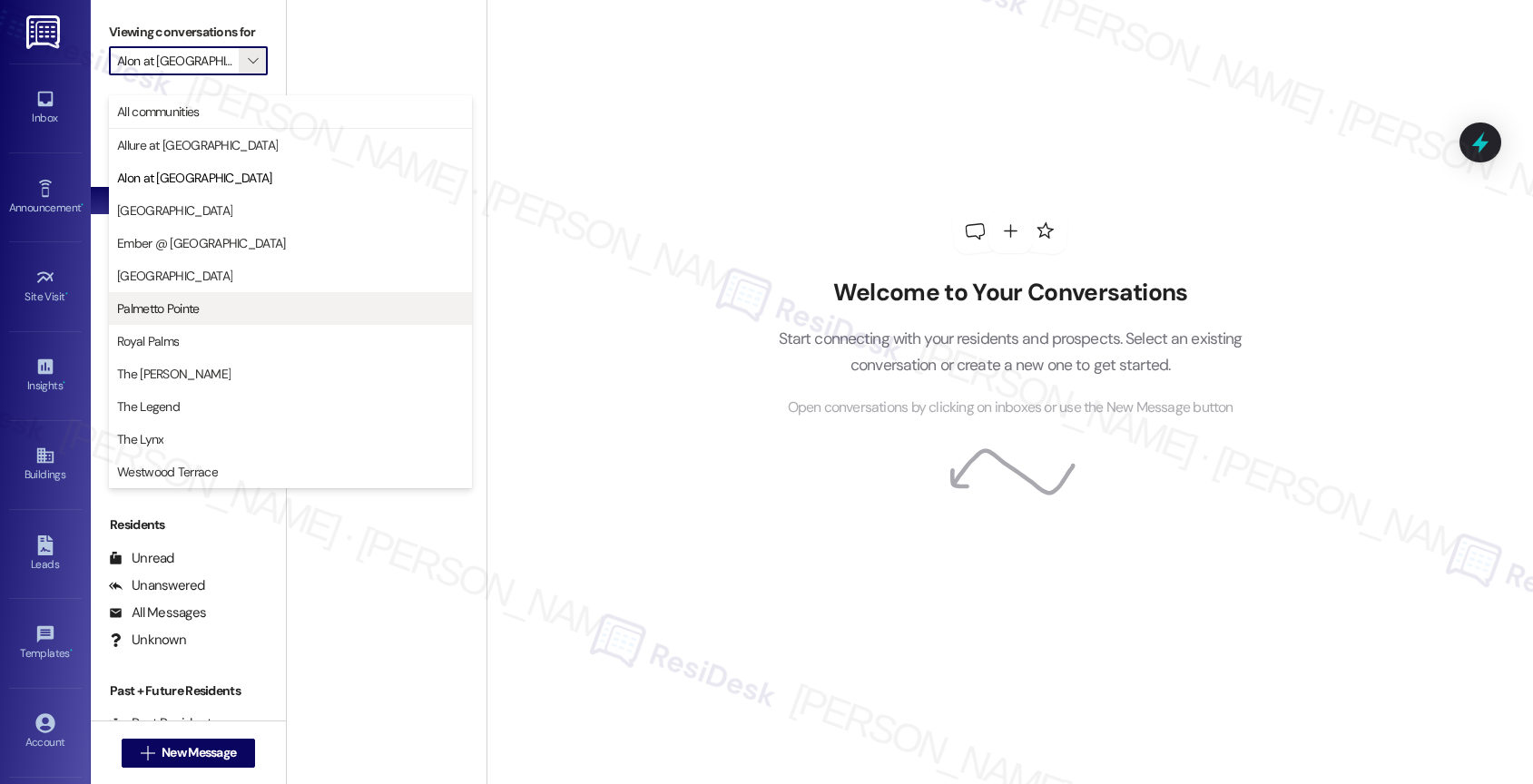
click at [189, 296] on button "Palmetto Pointe" at bounding box center [290, 309] width 363 height 33
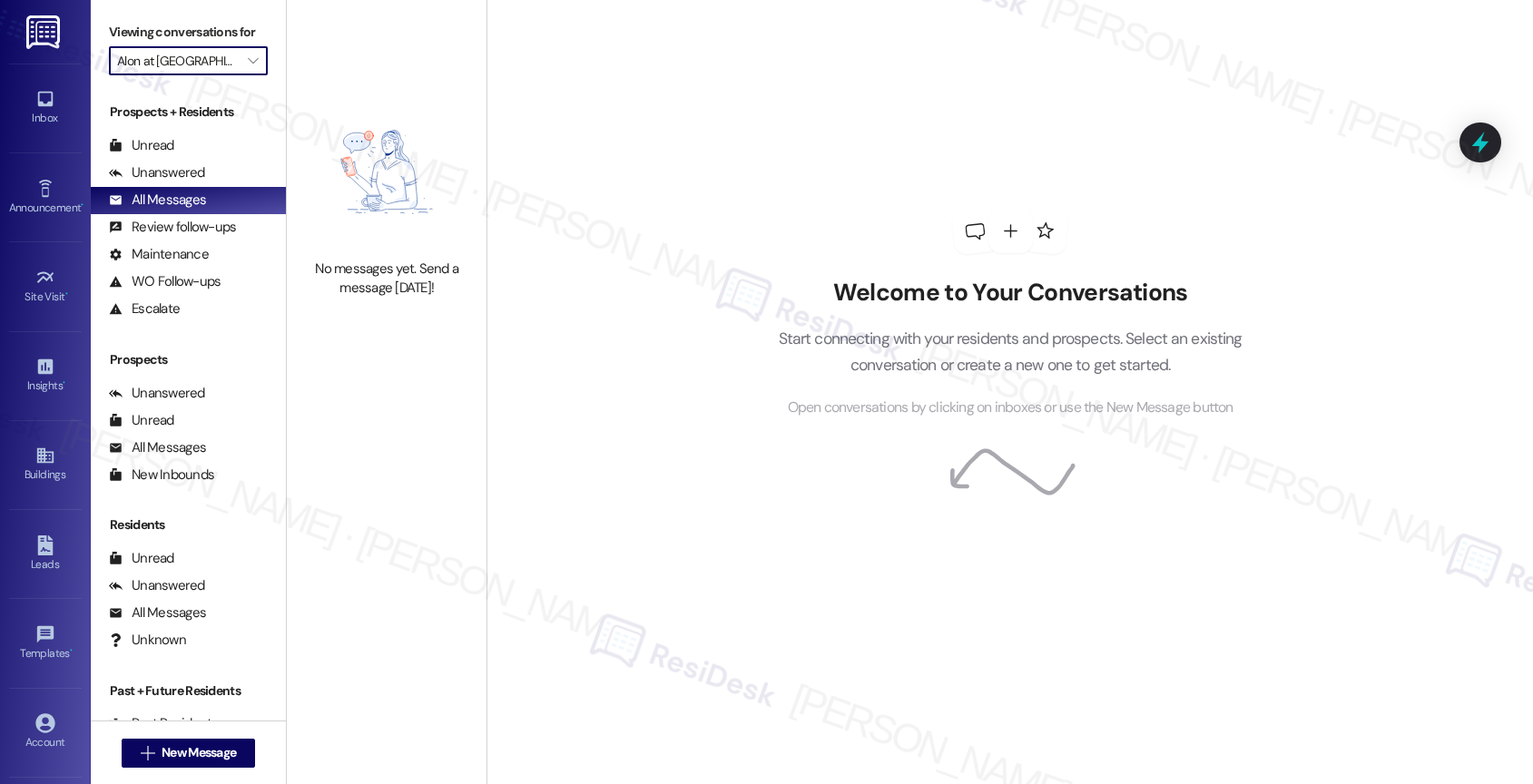
type input "Palmetto Pointe"
click at [197, 214] on div "All Messages (undefined)" at bounding box center [187, 200] width 195 height 27
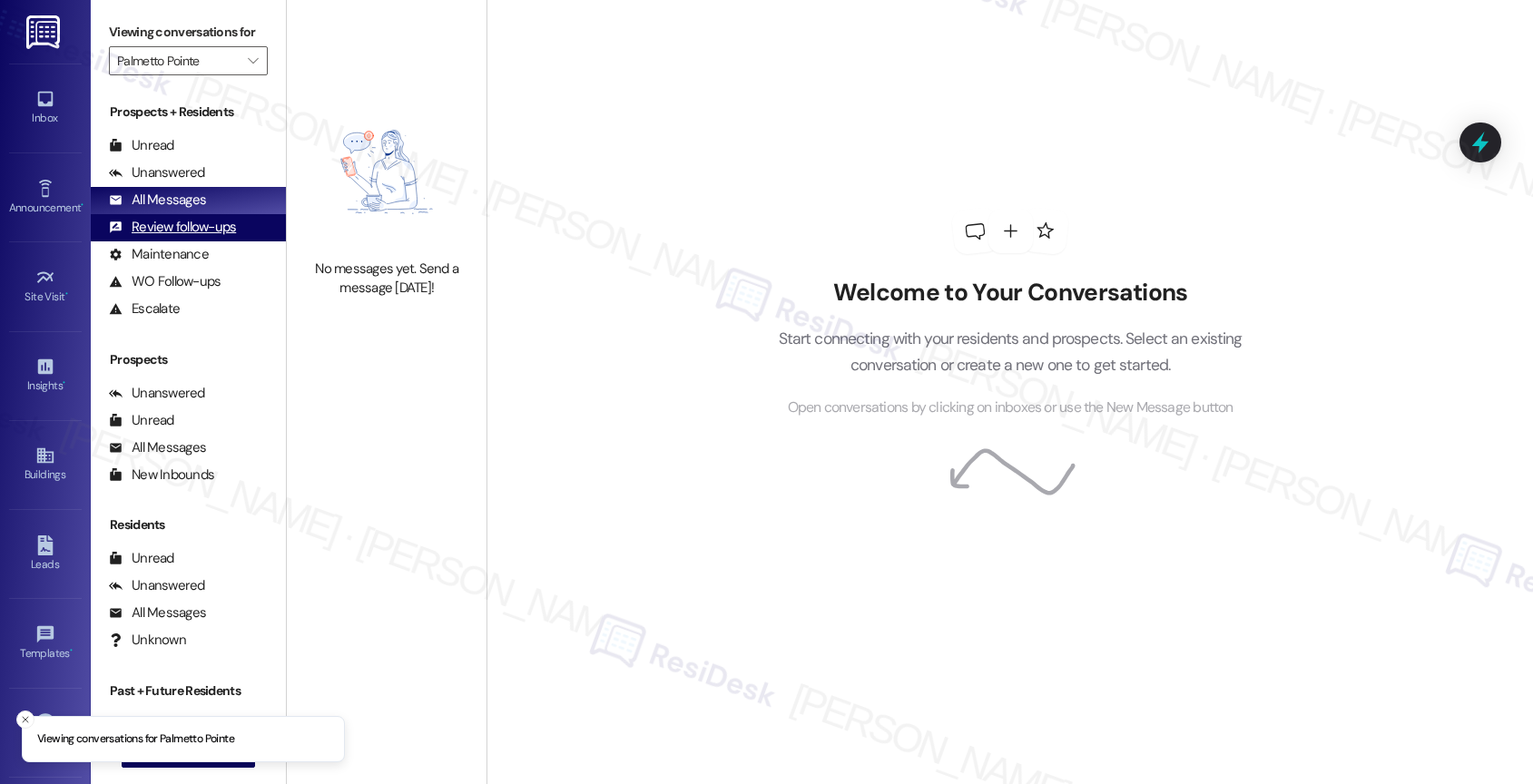
click at [195, 237] on div "Review follow-ups" at bounding box center [172, 227] width 127 height 19
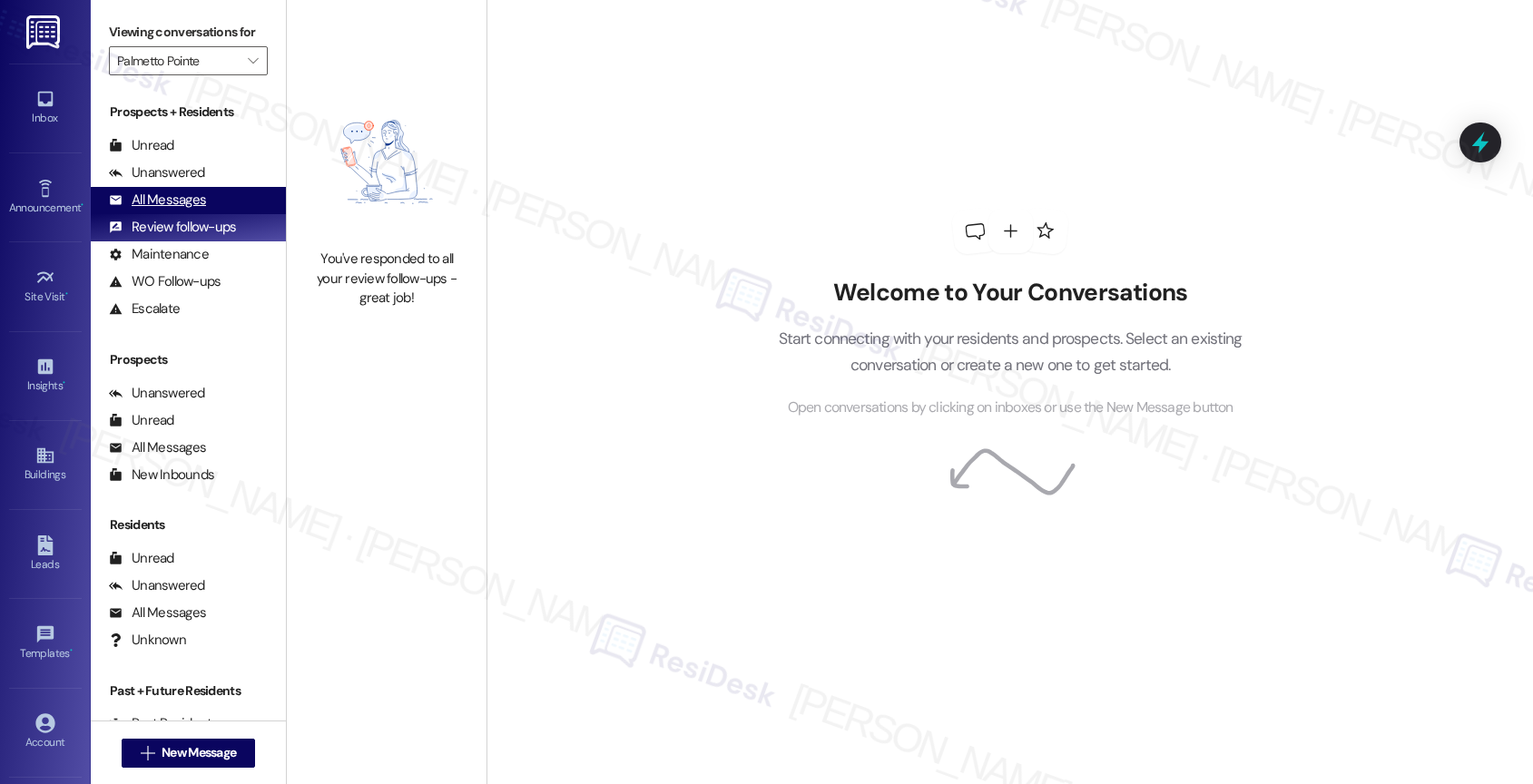
click at [187, 209] on div "All Messages" at bounding box center [157, 199] width 97 height 19
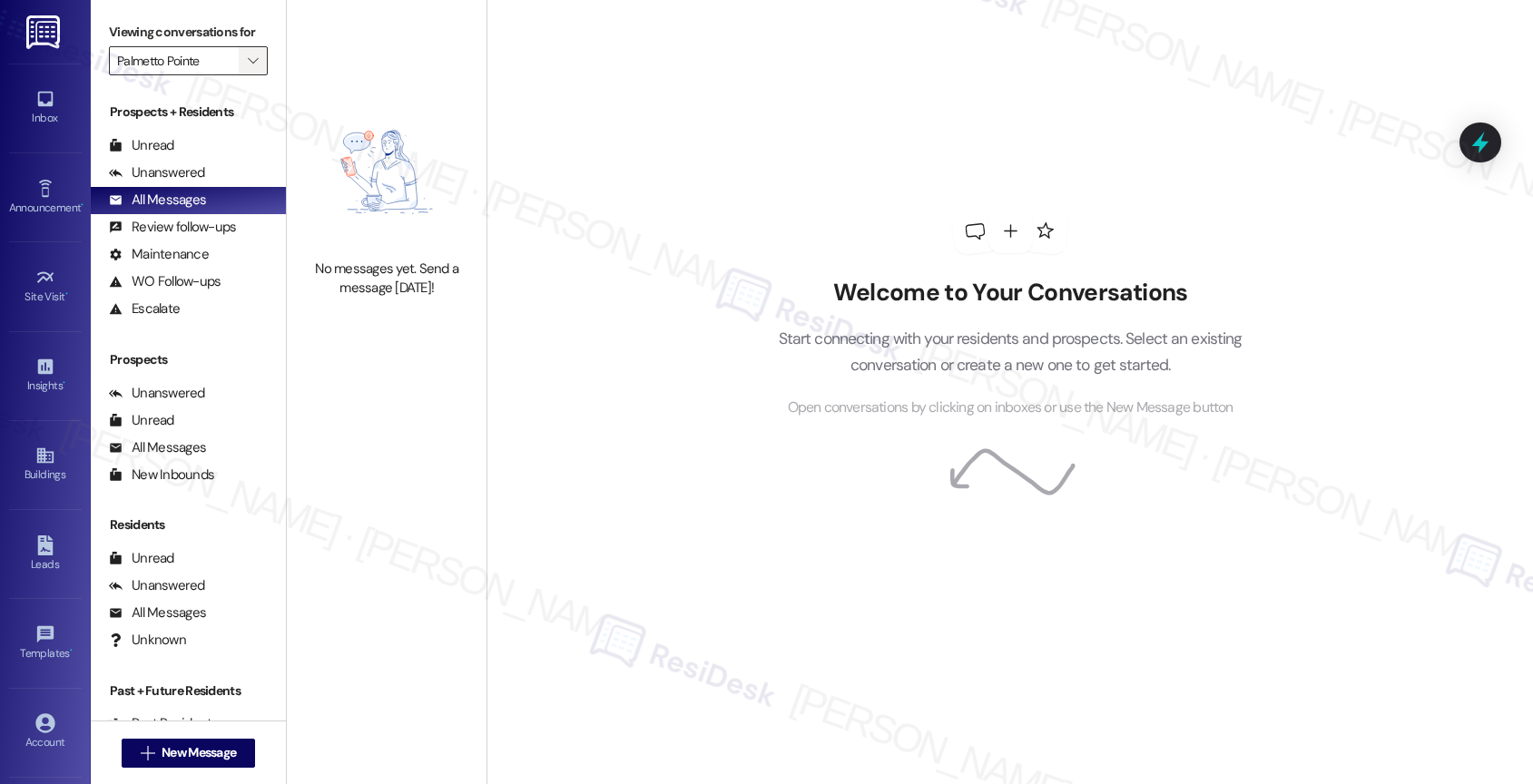
click at [248, 68] on icon "" at bounding box center [252, 61] width 10 height 15
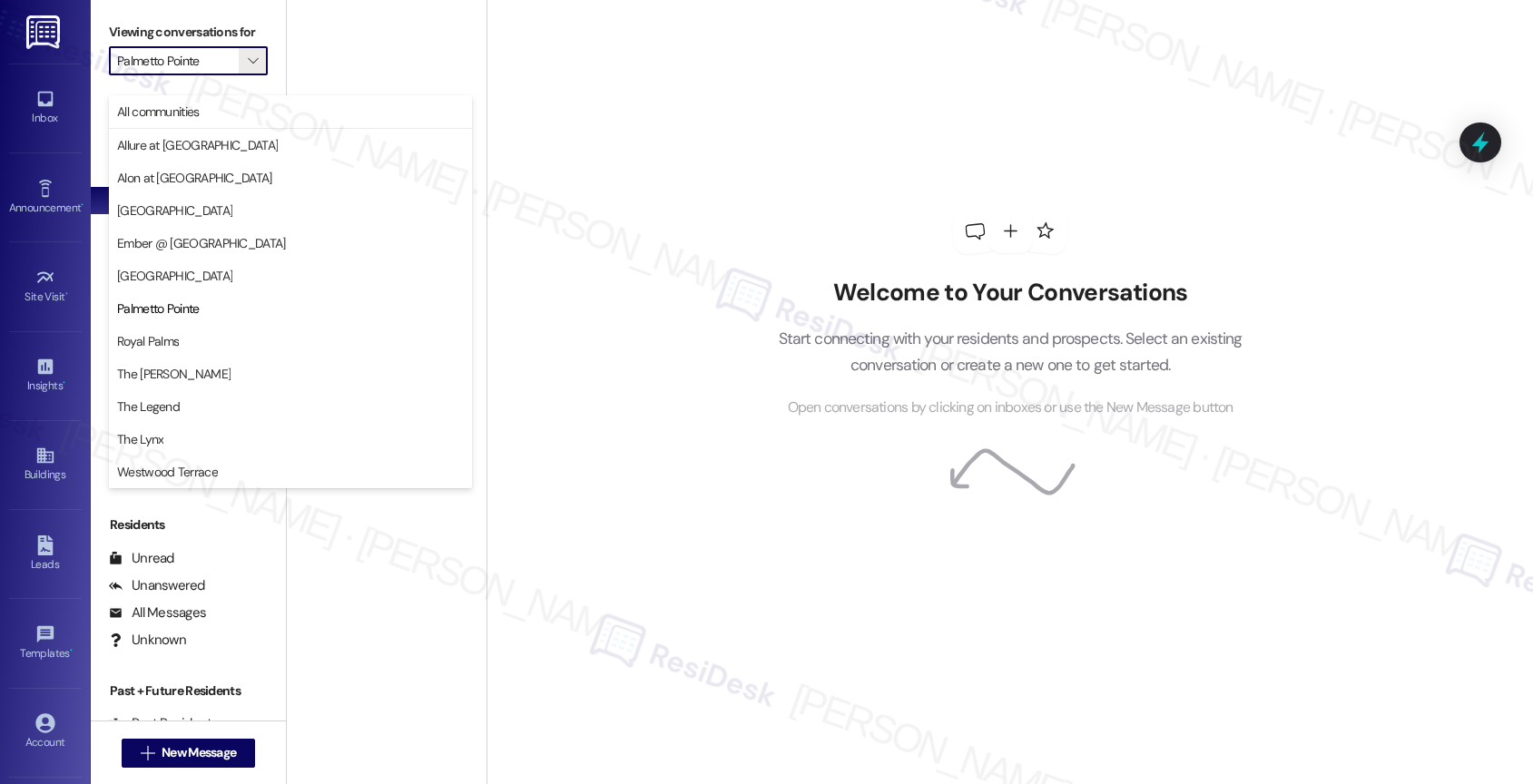
click at [922, 228] on div "Welcome to Your Conversations Start connecting with your residents and prospect…" at bounding box center [1010, 313] width 545 height 627
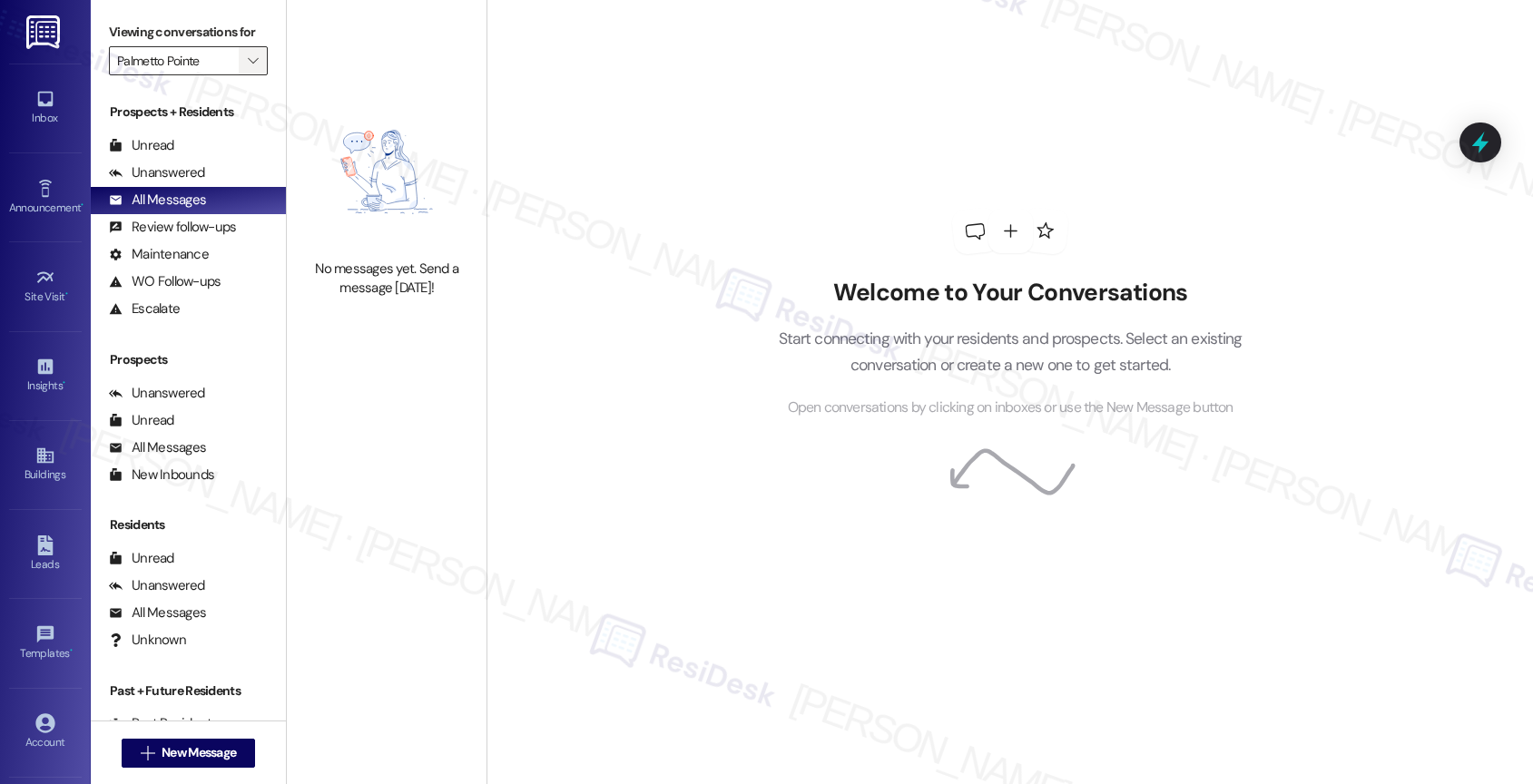
click at [244, 75] on span "" at bounding box center [252, 61] width 17 height 29
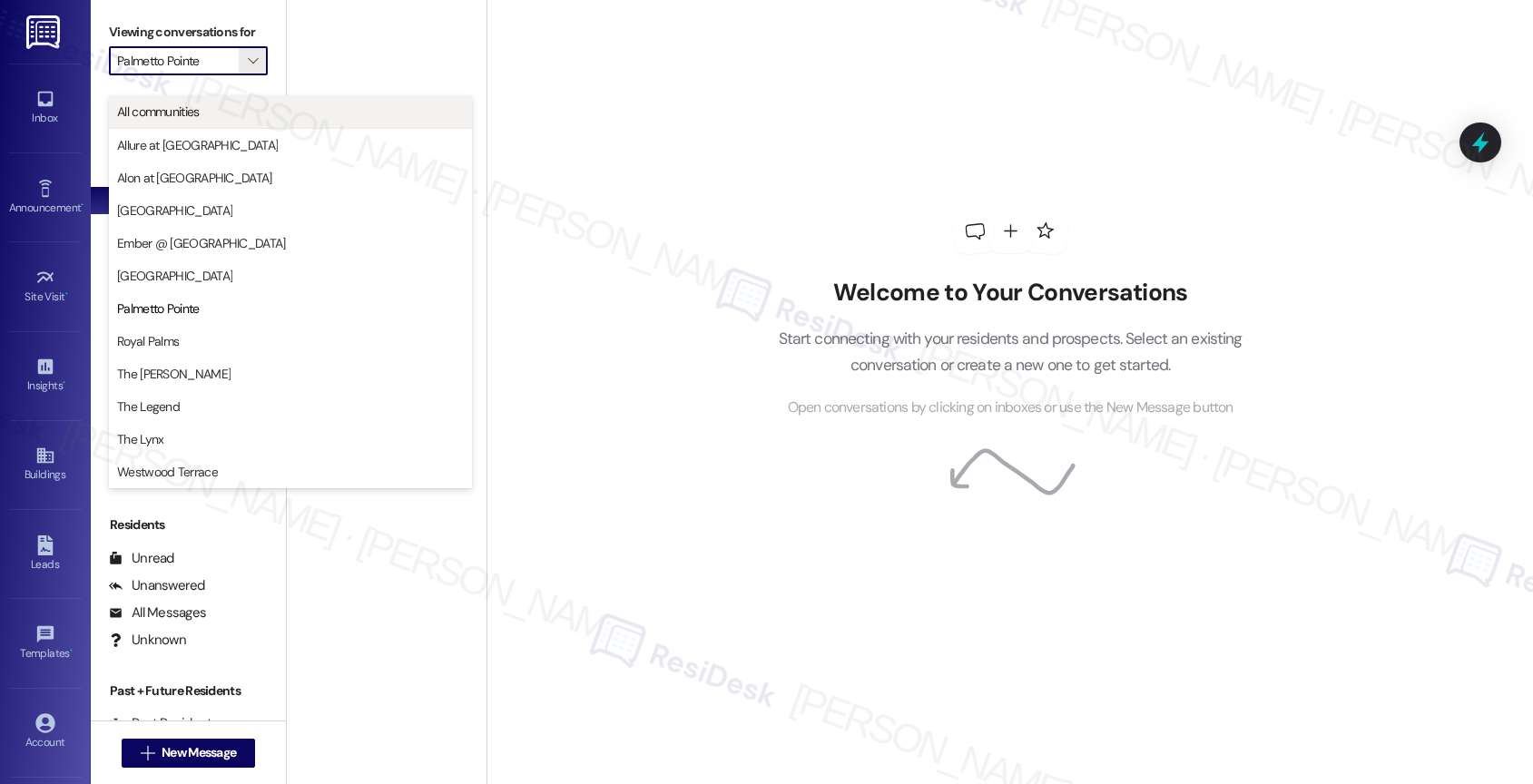
click at [223, 113] on span "All communities" at bounding box center [290, 111] width 346 height 18
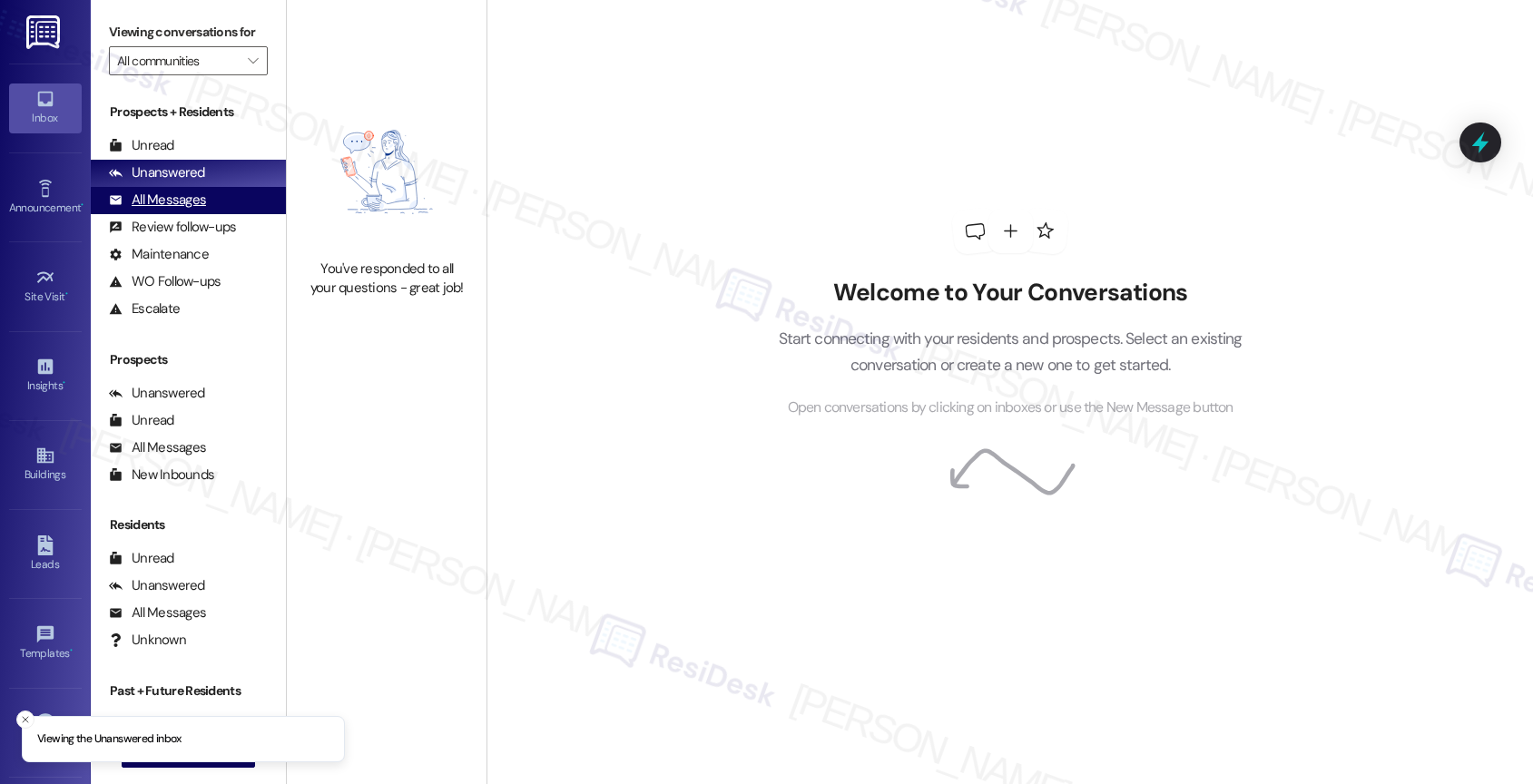
click at [167, 209] on div "All Messages" at bounding box center [157, 199] width 97 height 19
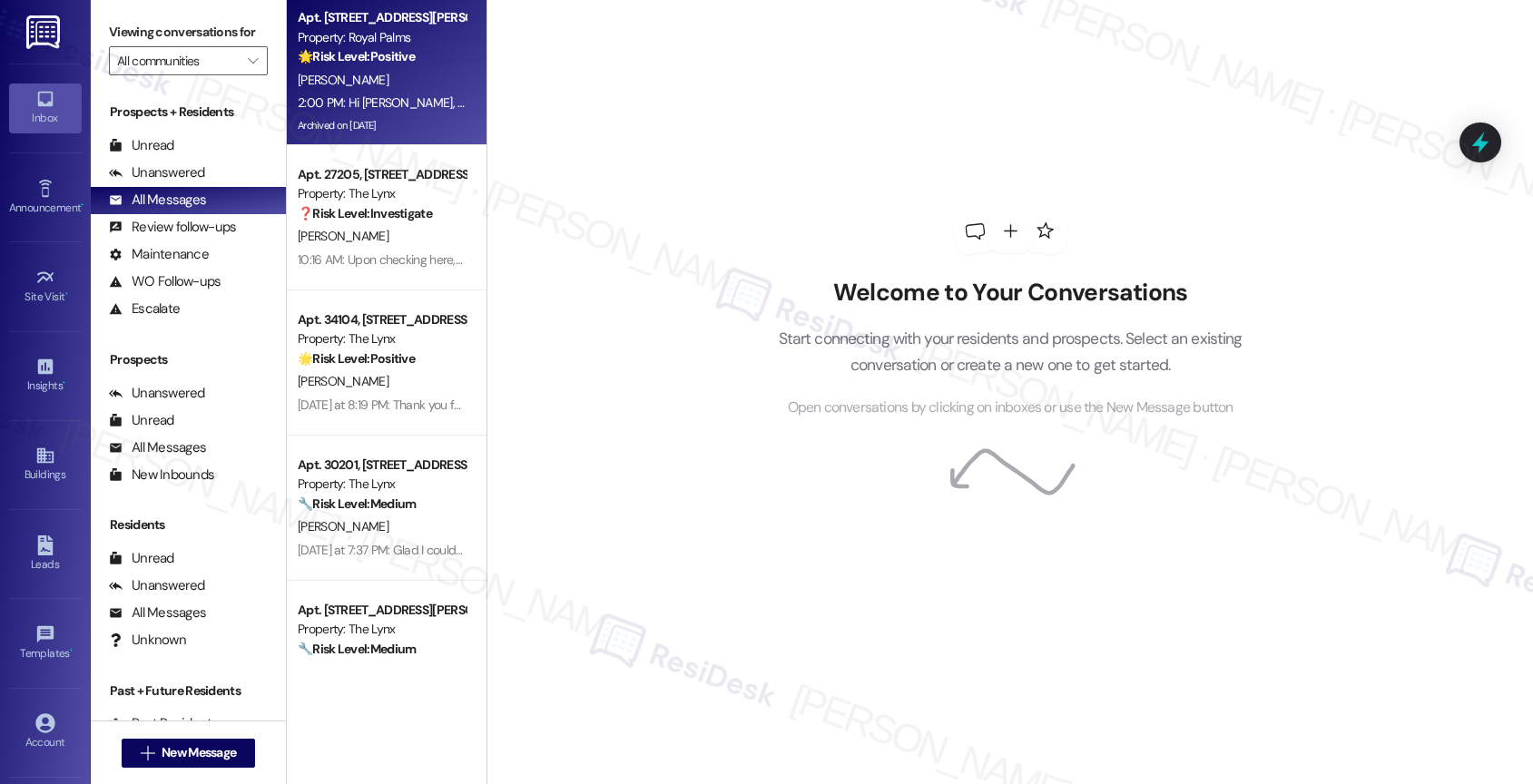
click at [423, 71] on div "D. Scarnati" at bounding box center [382, 79] width 172 height 23
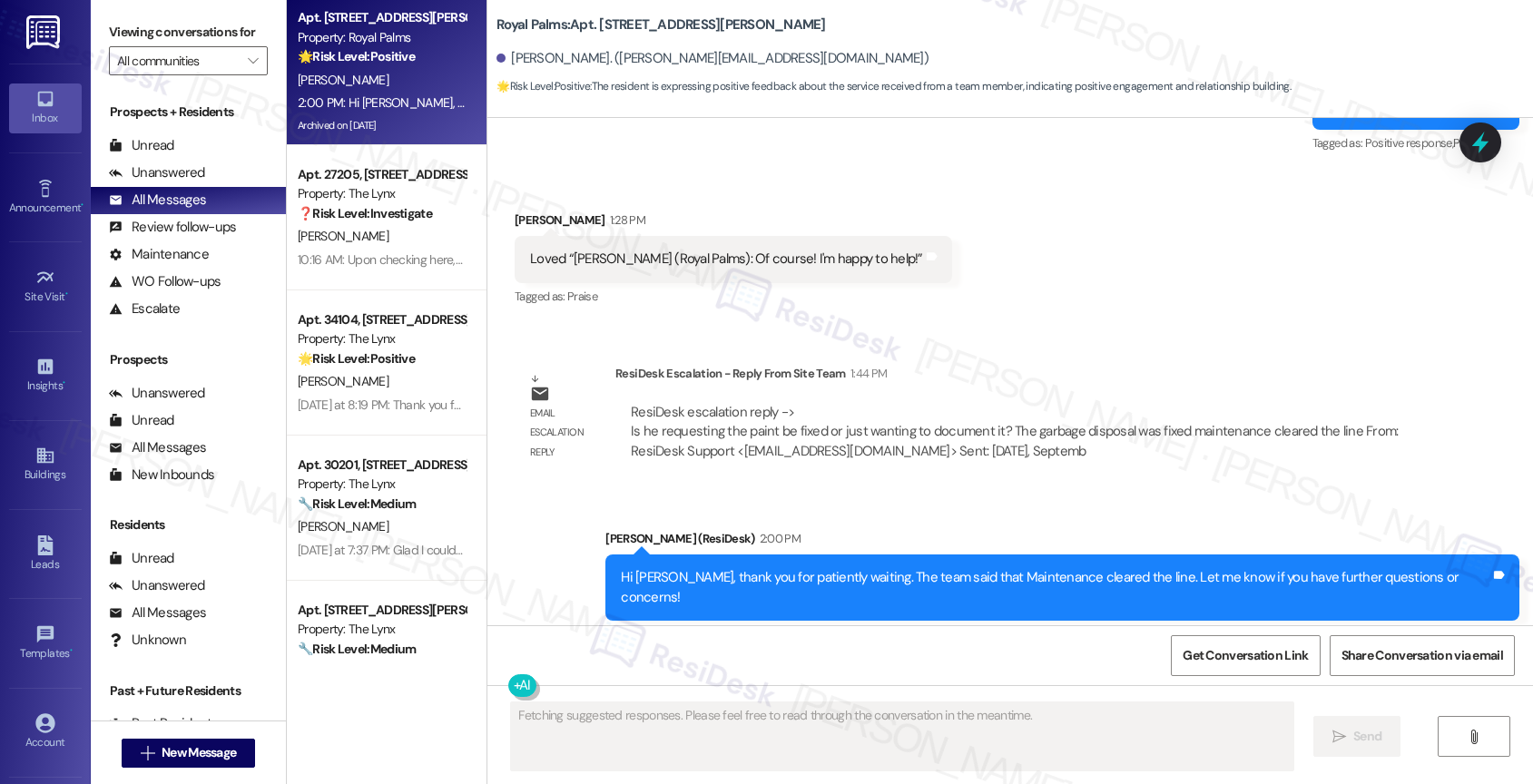
scroll to position [5395, 0]
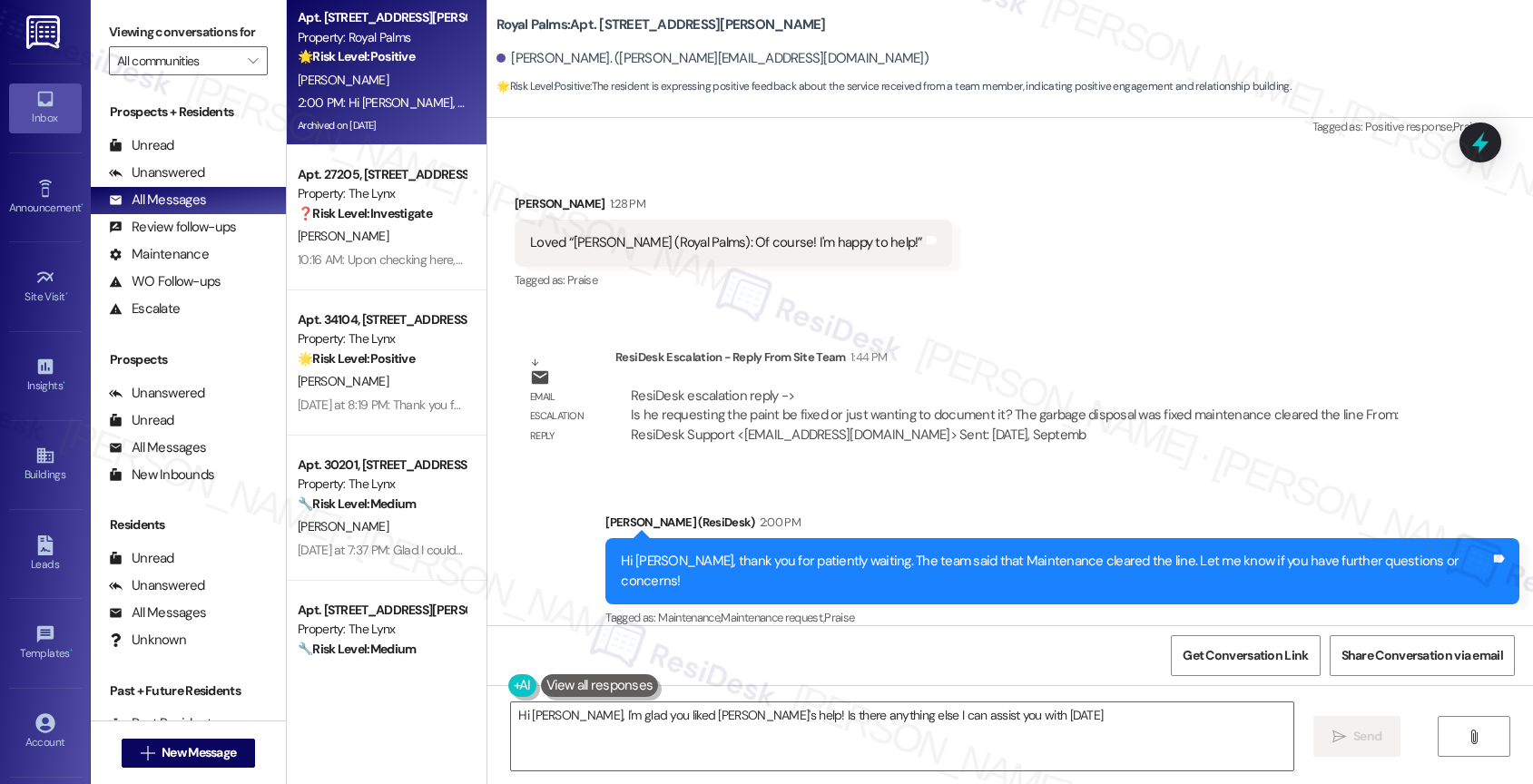
type textarea "Hi Daniel, I'm glad you liked Sarah's help! Is there anything else I can assist…"
click at [248, 68] on icon "" at bounding box center [252, 61] width 10 height 15
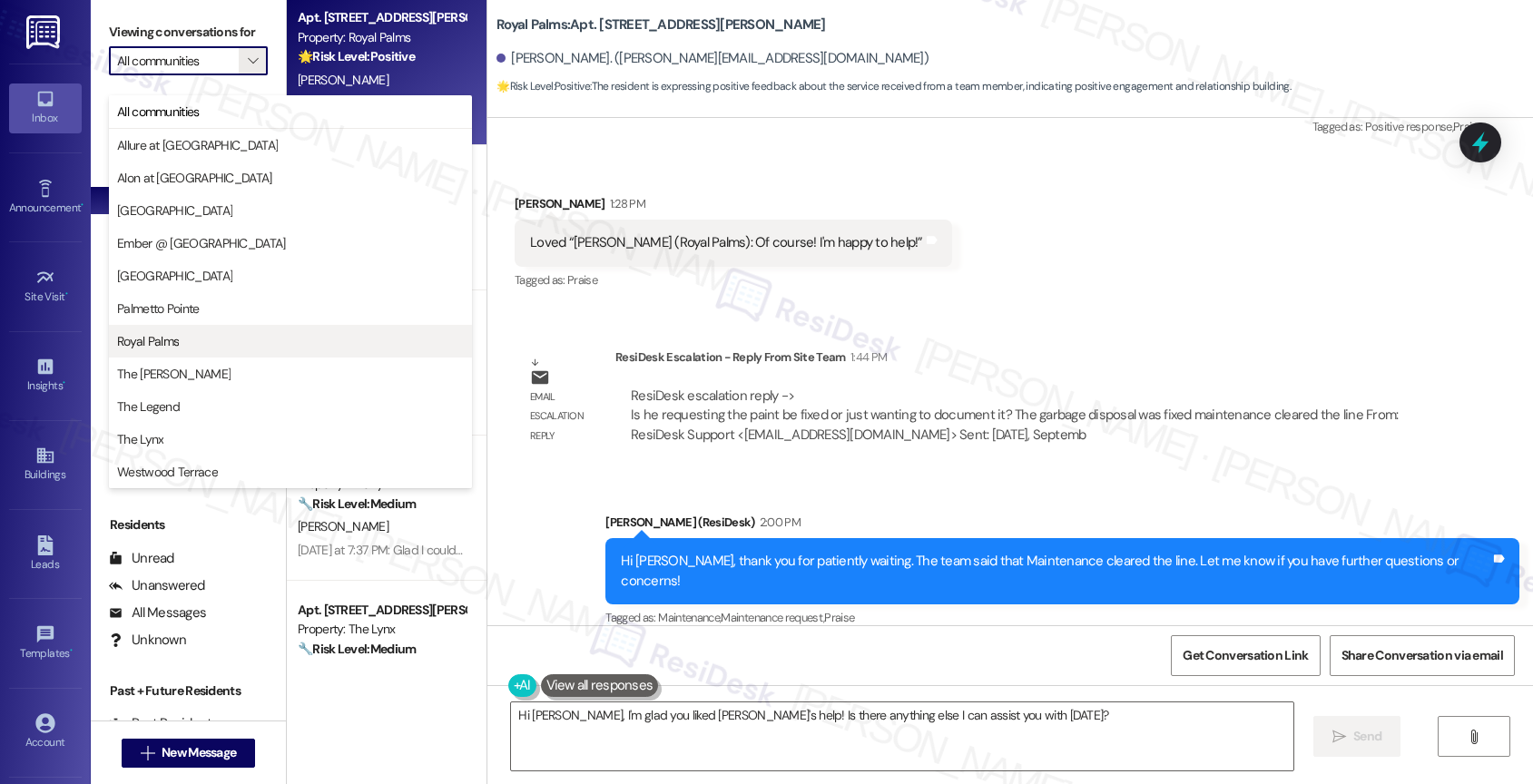
click at [192, 342] on span "Royal Palms" at bounding box center [290, 341] width 346 height 18
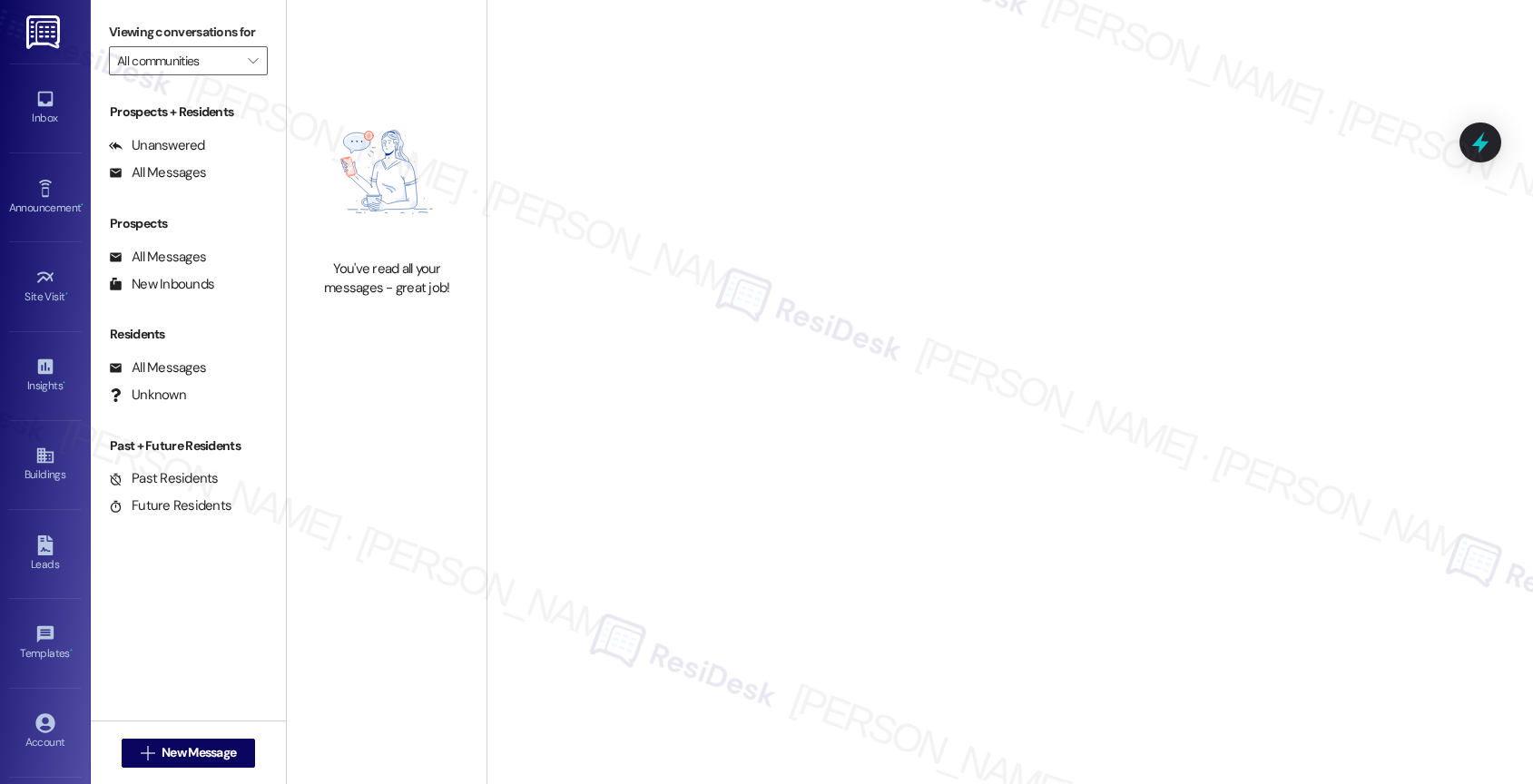
type input "Royal Palms"
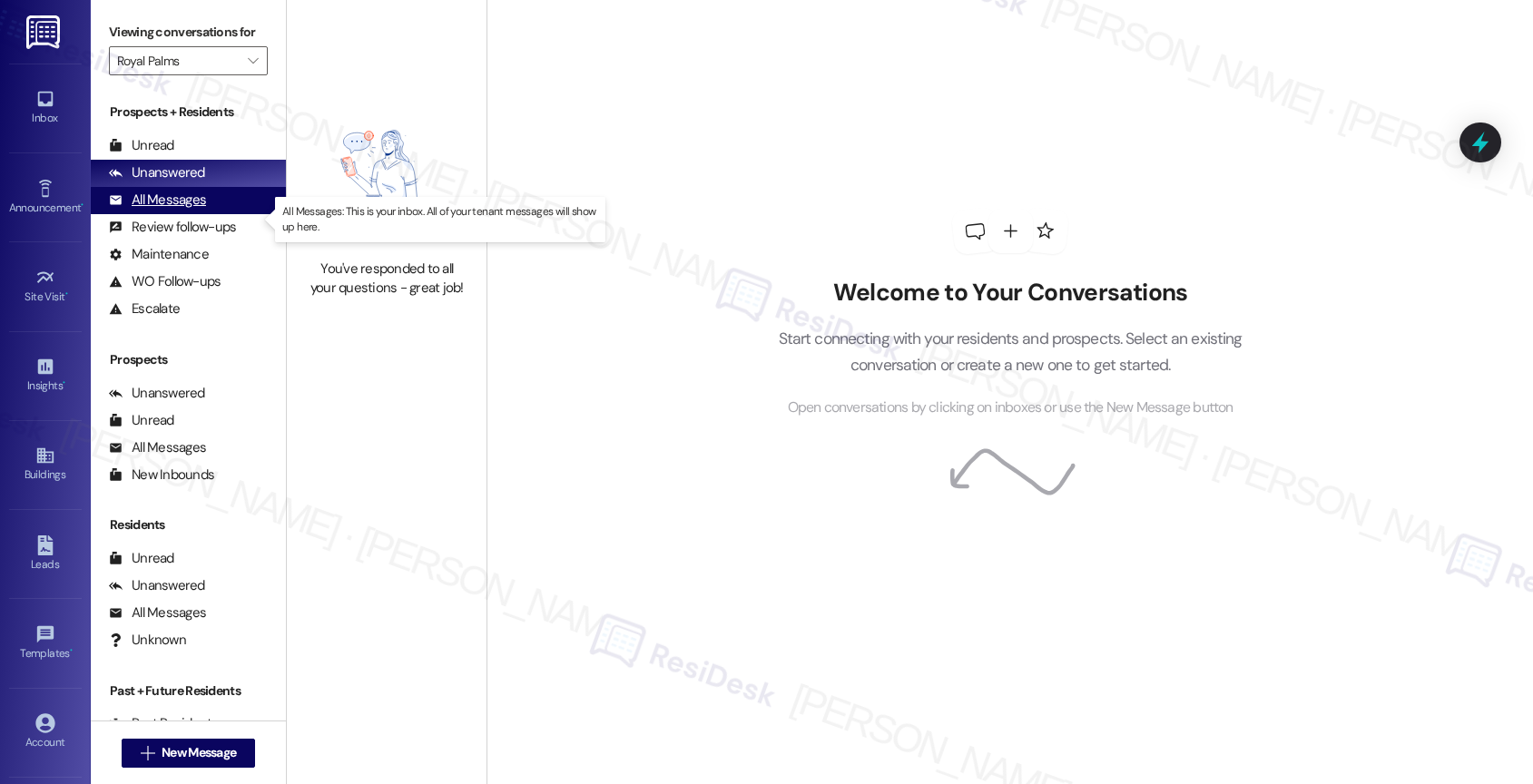
click at [201, 209] on div "All Messages" at bounding box center [157, 199] width 97 height 19
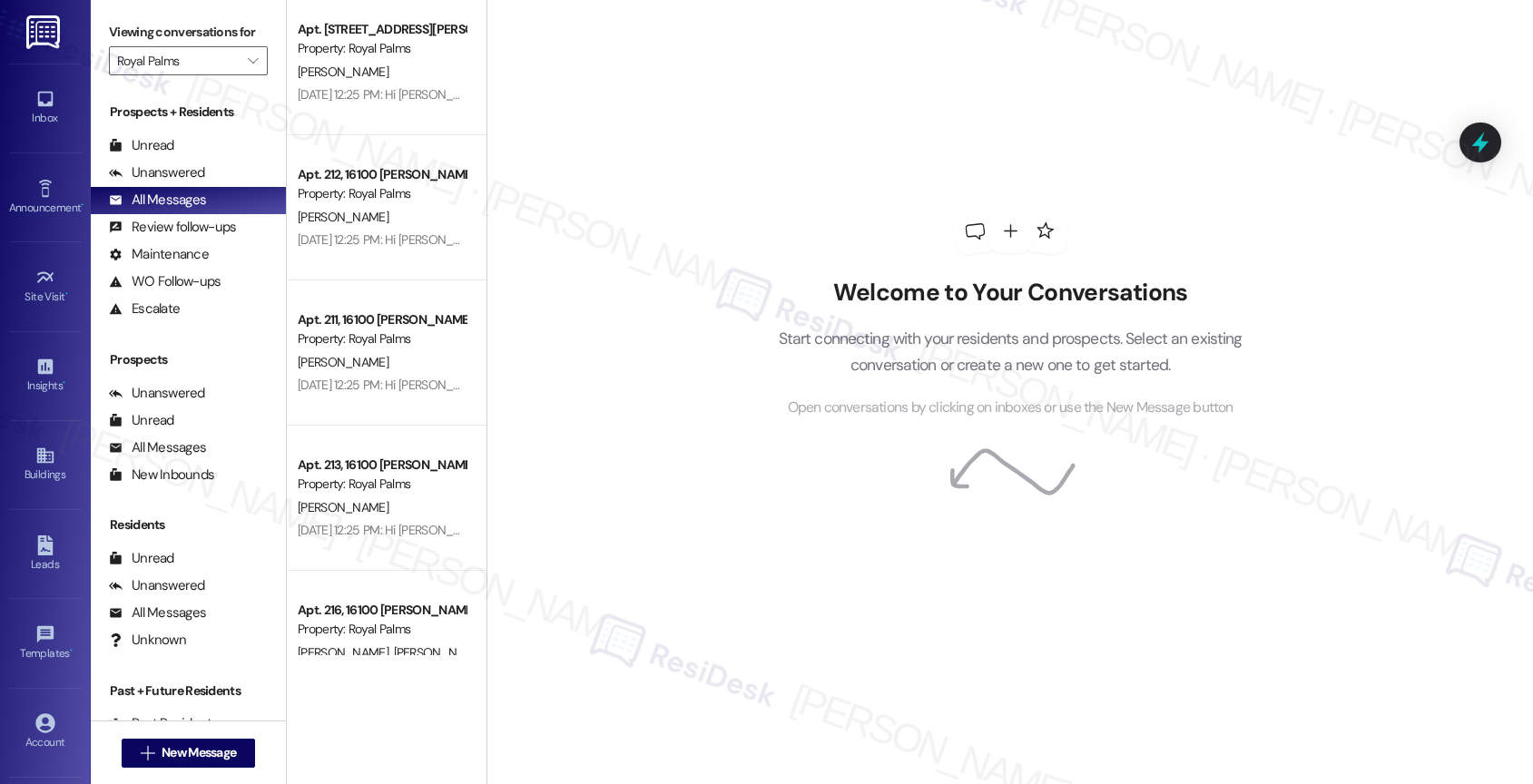
scroll to position [6602, 0]
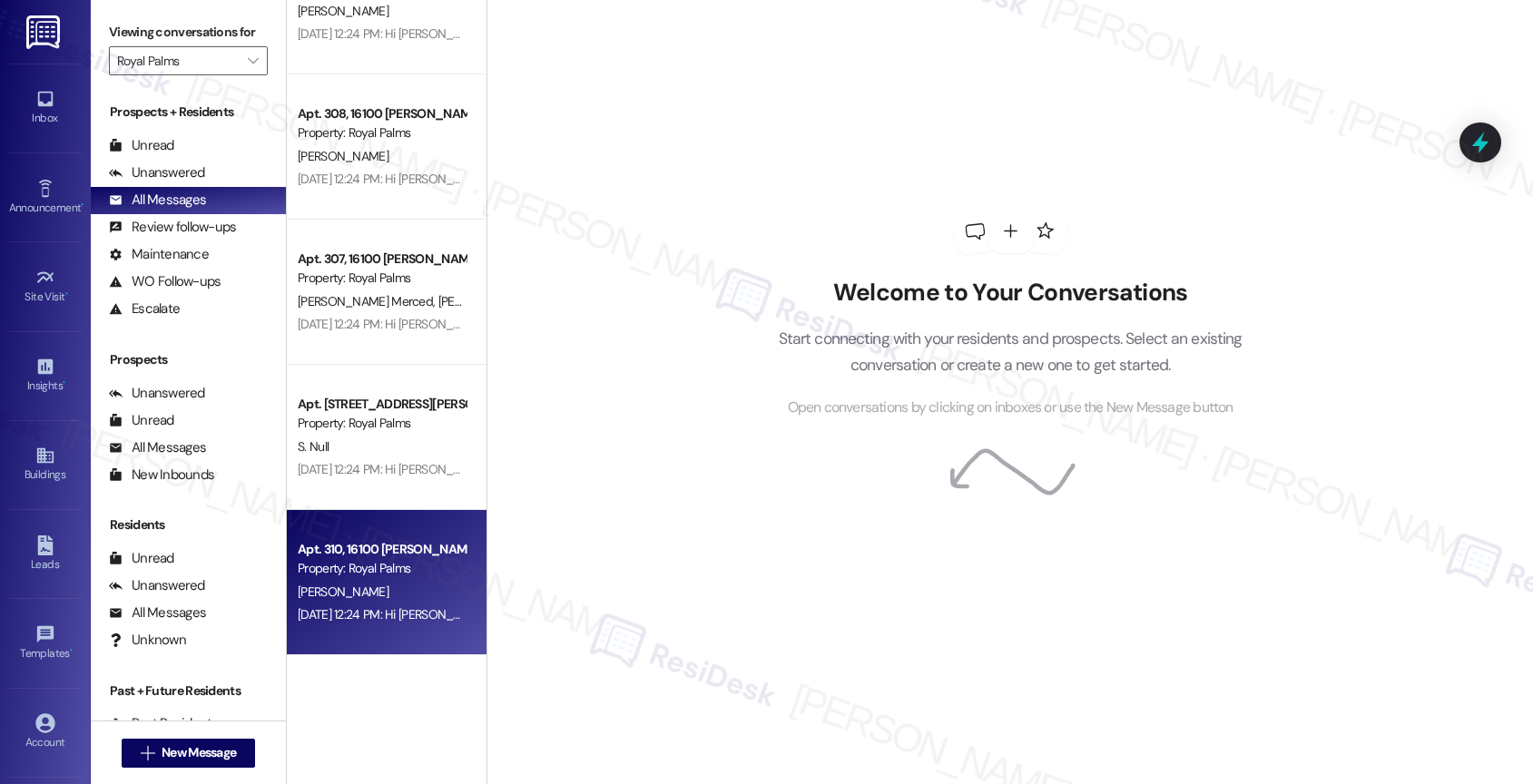
click at [367, 572] on div "Property: Royal Palms" at bounding box center [382, 568] width 168 height 19
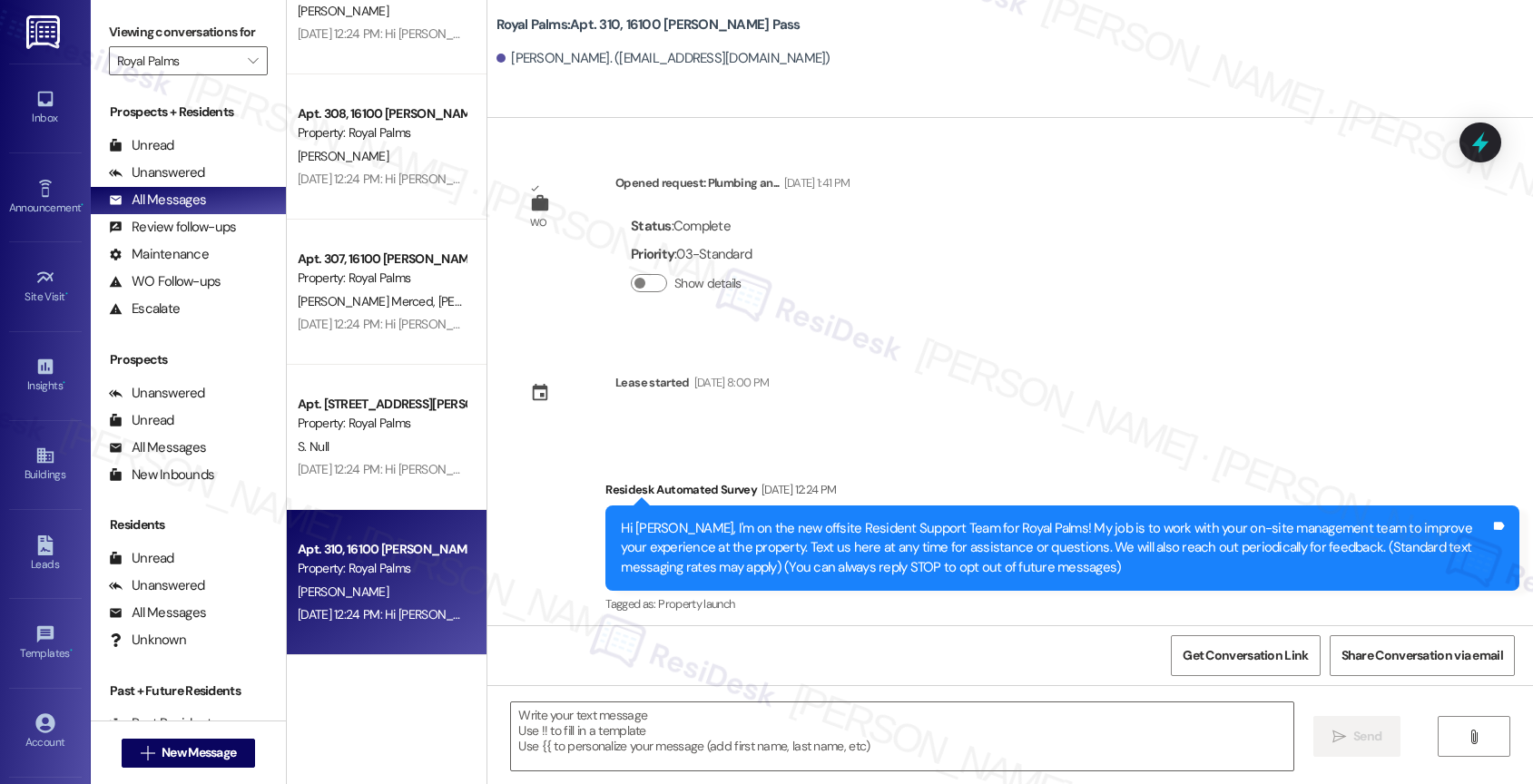
type textarea "Fetching suggested responses. Please feel free to read through the conversation…"
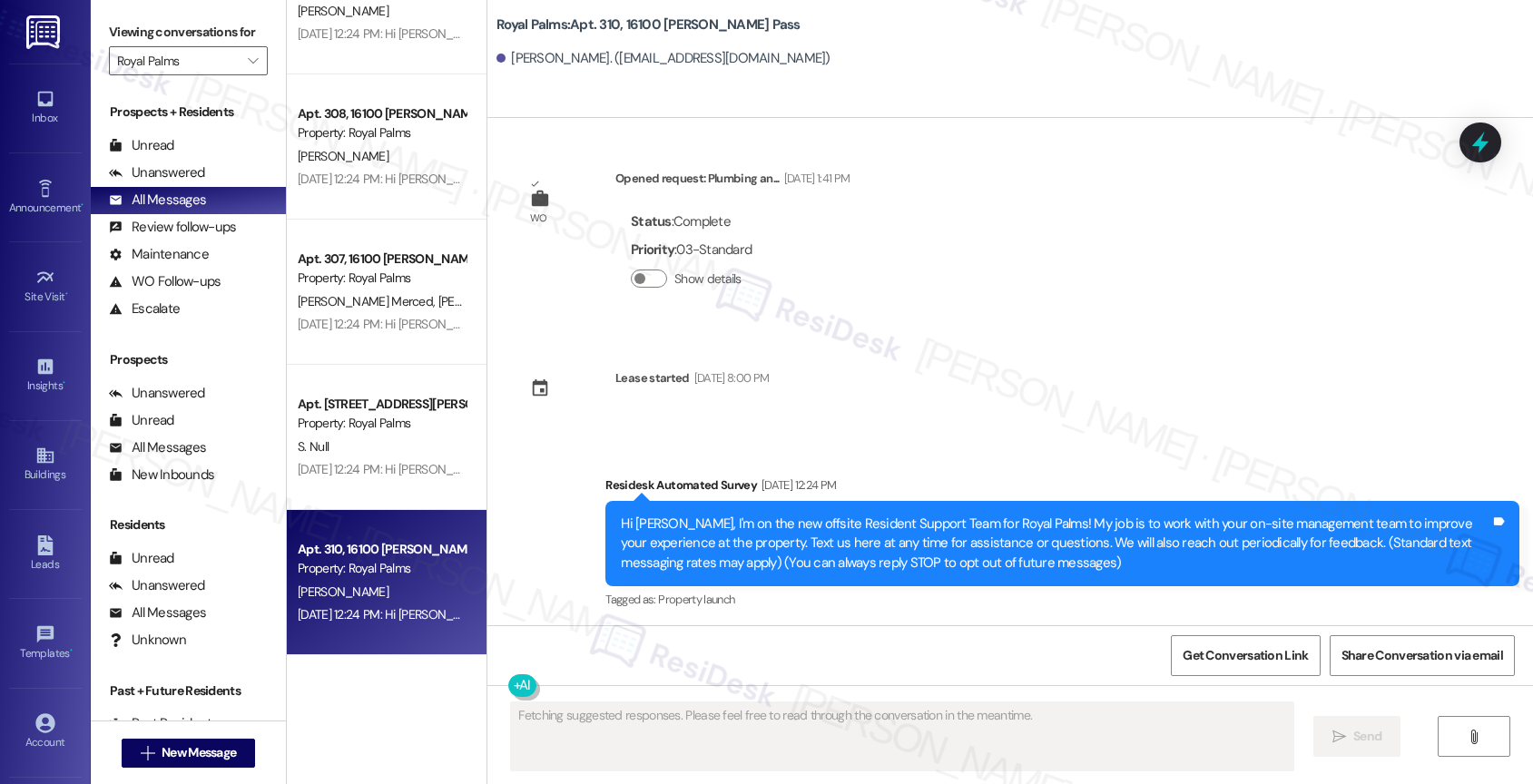
scroll to position [7, 0]
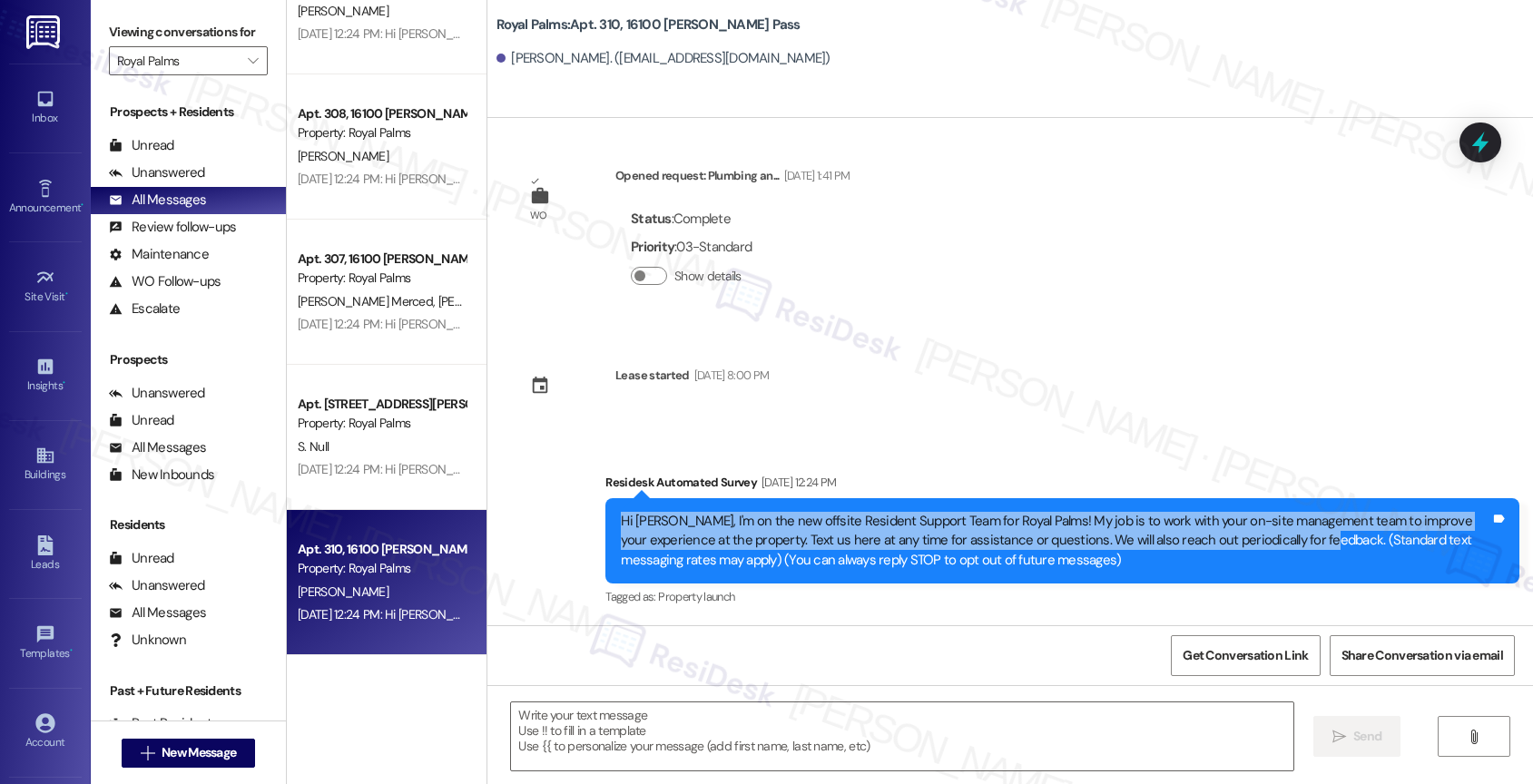
drag, startPoint x: 627, startPoint y: 517, endPoint x: 1258, endPoint y: 546, distance: 631.7
click at [1258, 546] on div "Hi Robert, I'm on the new offsite Resident Support Team for Royal Palms! My job…" at bounding box center [1062, 540] width 914 height 85
copy div "Hi Robert, I'm on the new offsite Resident Support Team for Royal Palms! My job…"
click at [248, 68] on icon "" at bounding box center [252, 61] width 10 height 15
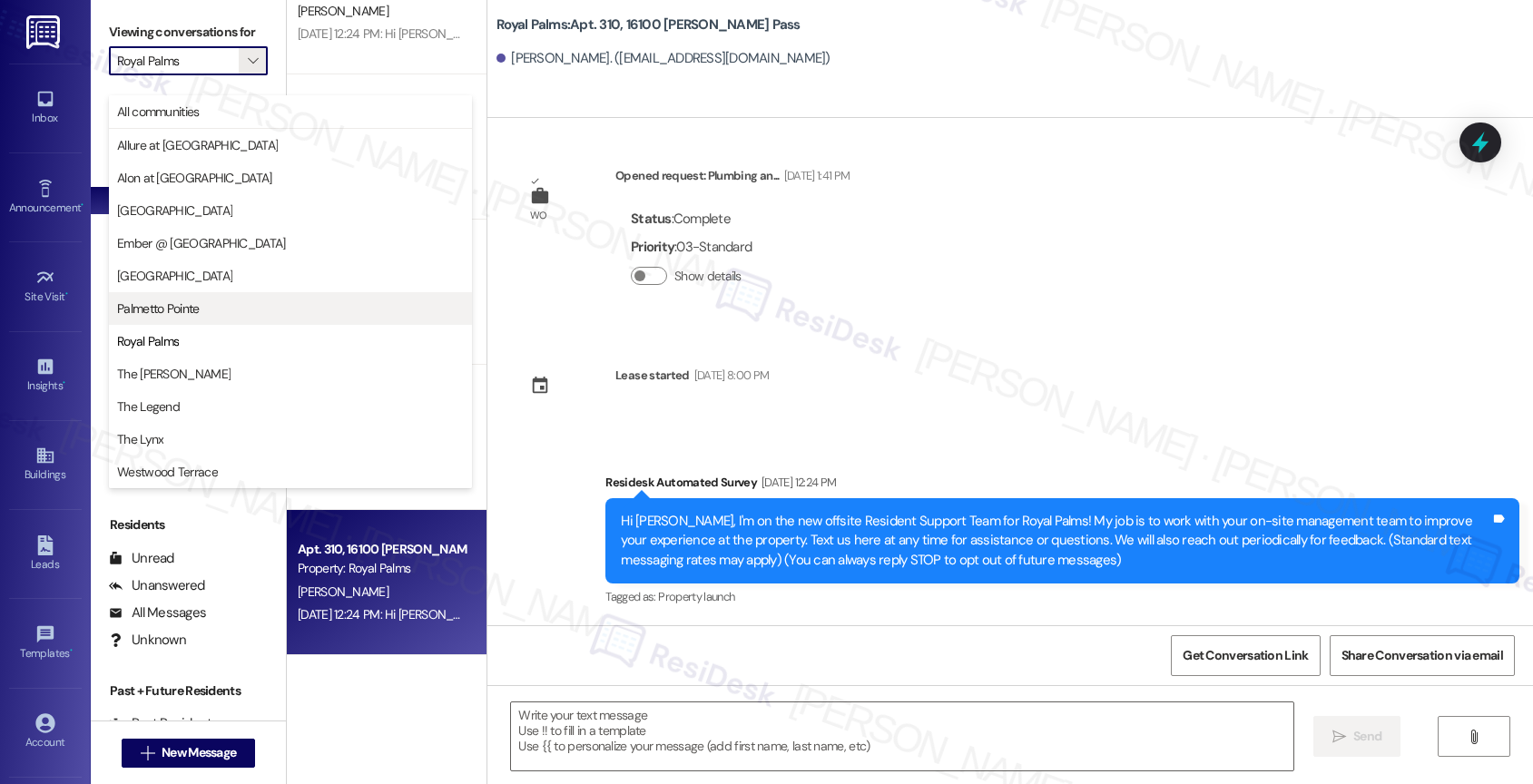
click at [181, 309] on span "Palmetto Pointe" at bounding box center [158, 309] width 82 height 18
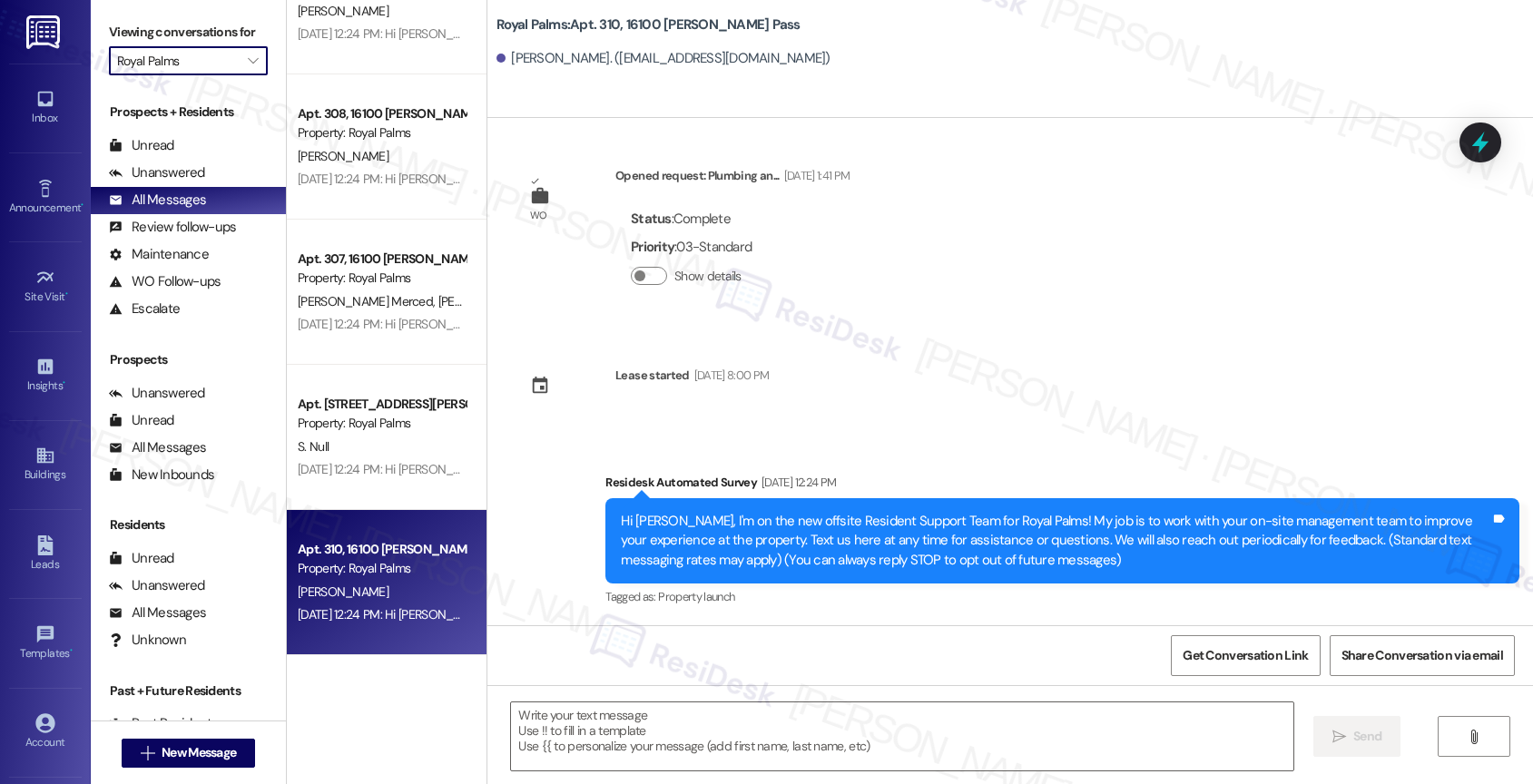
type input "Palmetto Pointe"
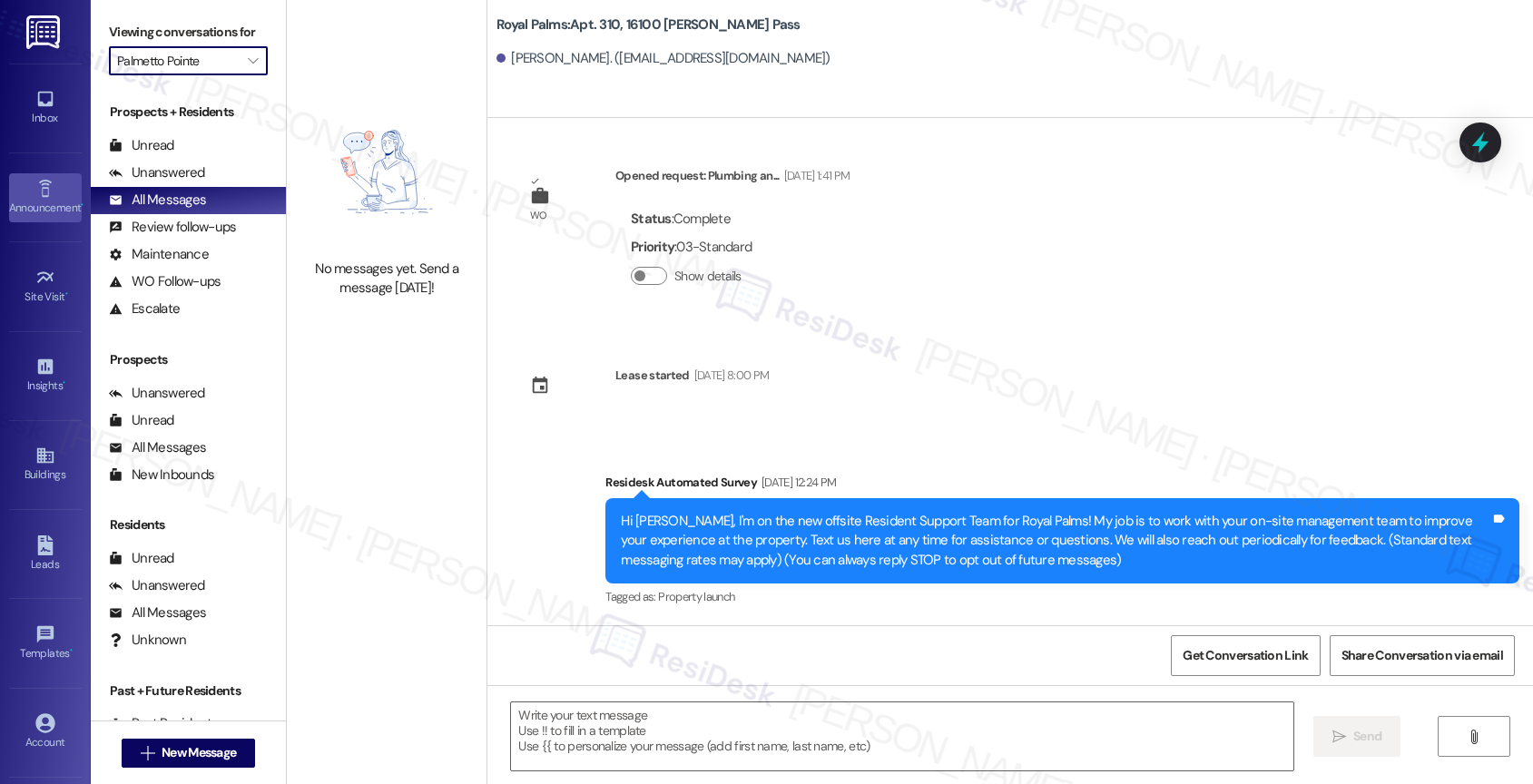
click at [53, 192] on link "Announcement •" at bounding box center [45, 198] width 72 height 49
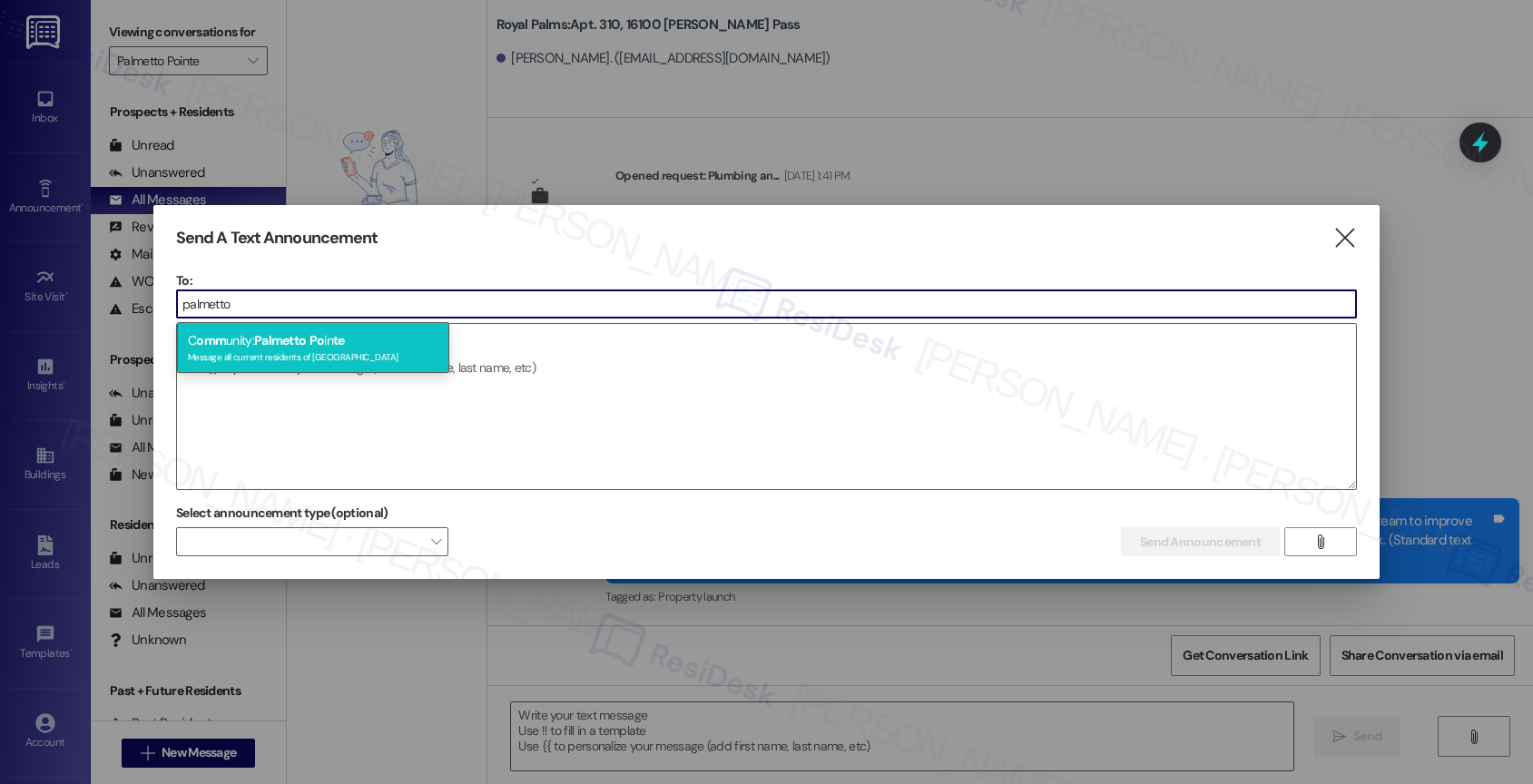
type input "palmetto"
click at [389, 354] on div "Message all current residents of [GEOGRAPHIC_DATA]" at bounding box center [313, 355] width 250 height 16
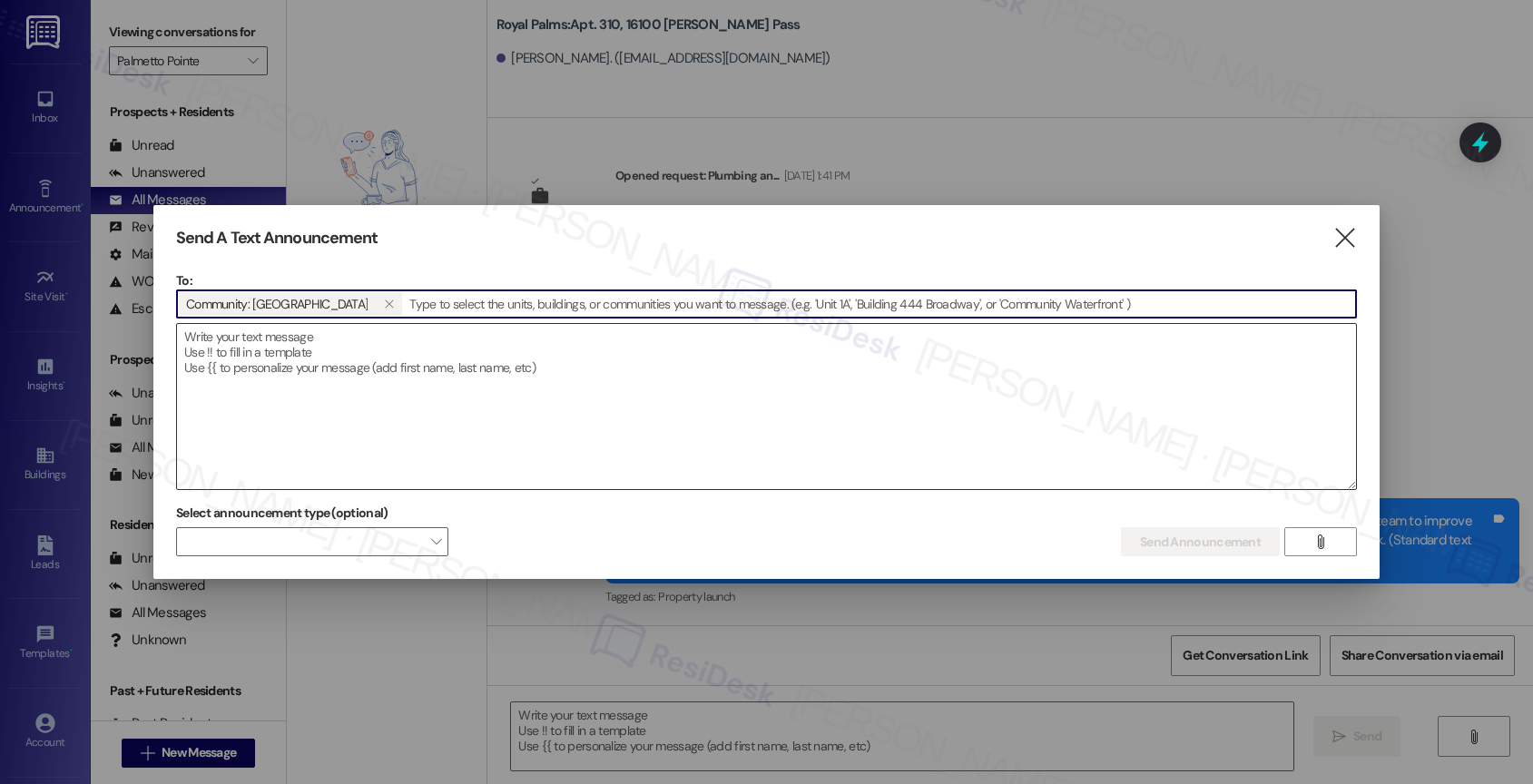
click at [357, 373] on textarea at bounding box center [767, 406] width 1179 height 165
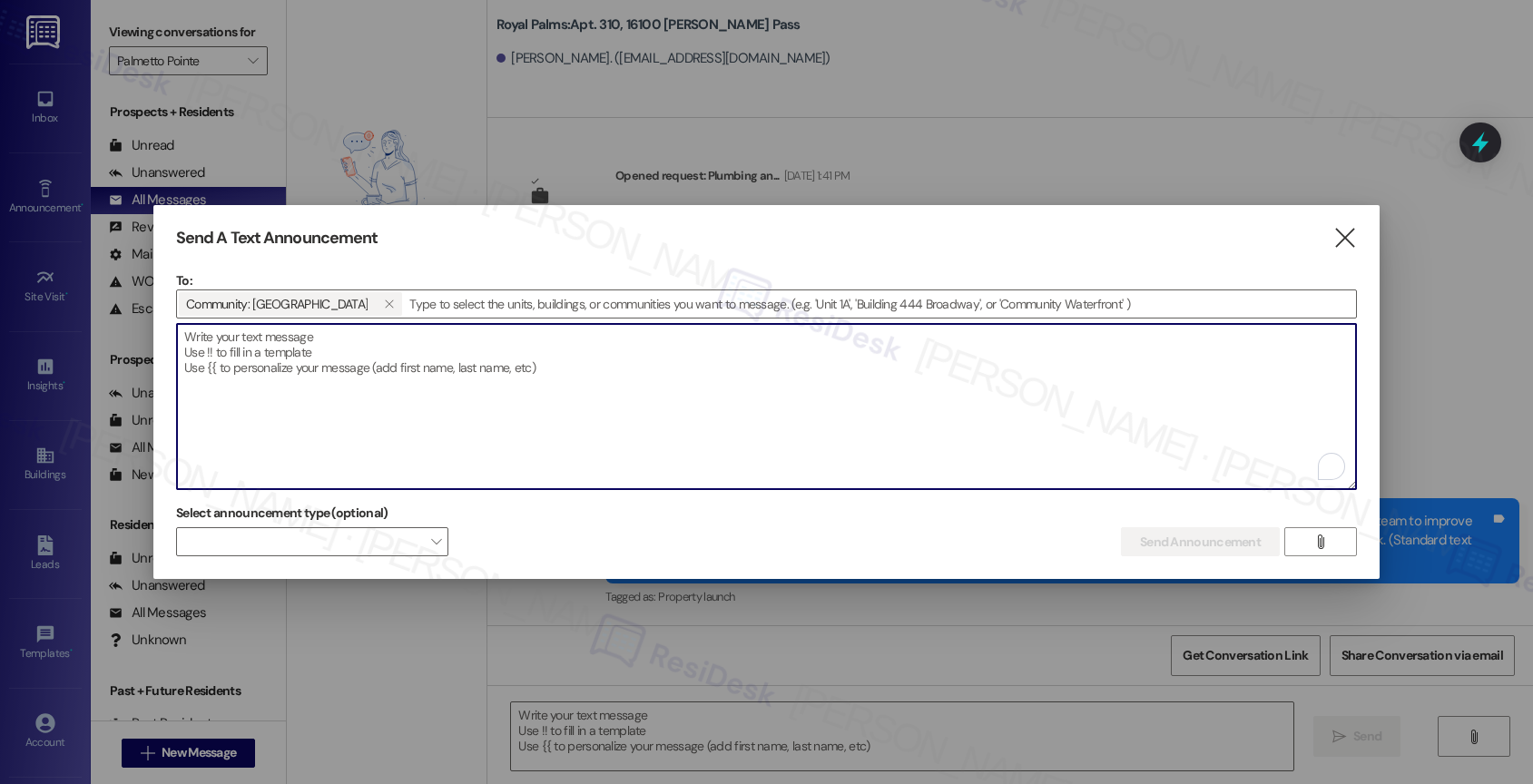
paste textarea "Hi Robert, I'm on the new offsite Resident Support Team for Royal Palms! My job…"
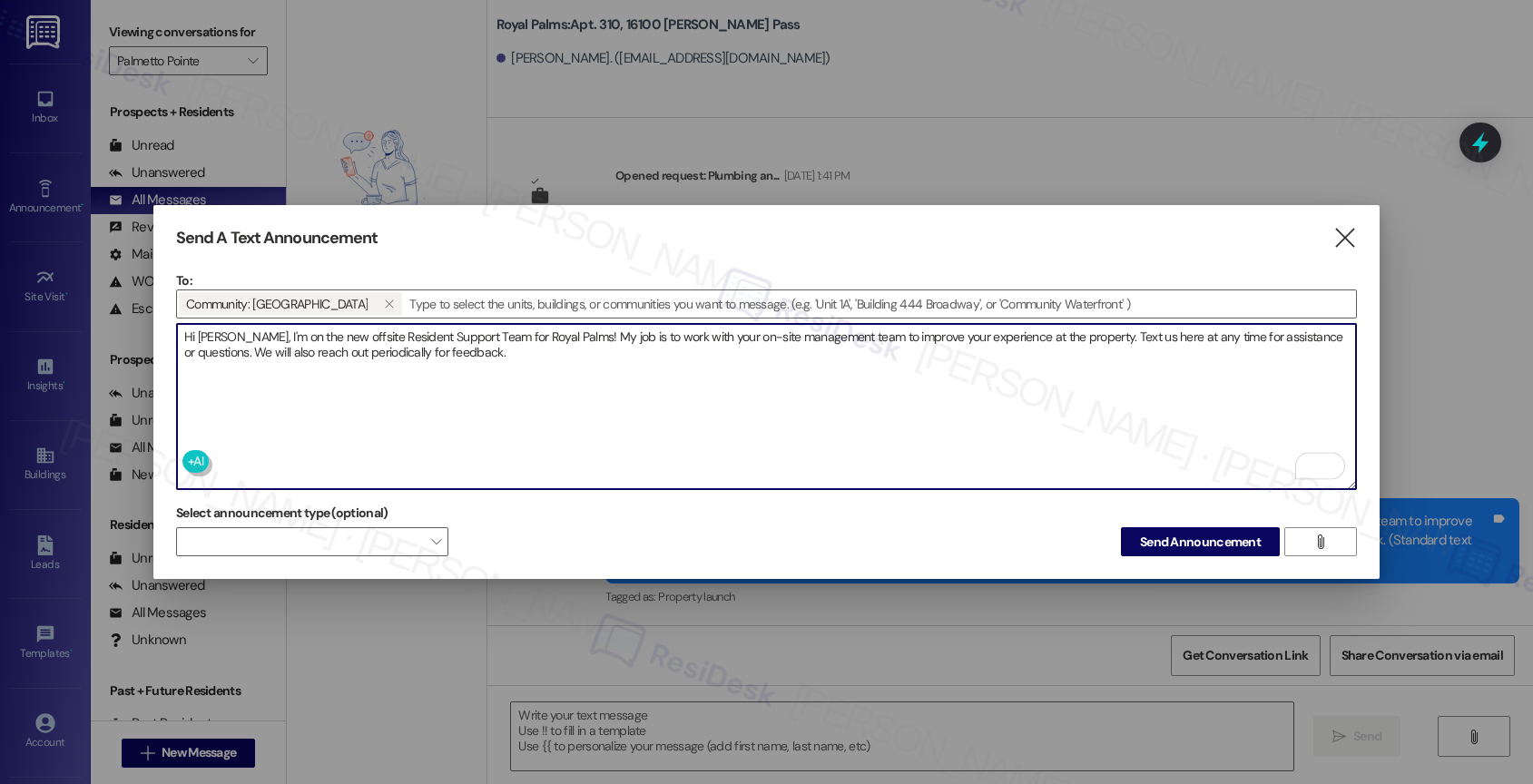
click at [232, 332] on textarea "Hi Robert, I'm on the new offsite Resident Support Team for Royal Palms! My job…" at bounding box center [767, 406] width 1179 height 165
drag, startPoint x: 229, startPoint y: 333, endPoint x: 181, endPoint y: 331, distance: 48.0
click at [181, 331] on textarea "Hi Robert, I'm on the new offsite Resident Support Team for Royal Palms! My job…" at bounding box center [767, 406] width 1179 height 165
paste textarea "{{first_name}}"
click at [607, 361] on textarea "Hi {{first_name}}, I'm on the new offsite Resident Support Team for Royal Palms…" at bounding box center [767, 406] width 1179 height 165
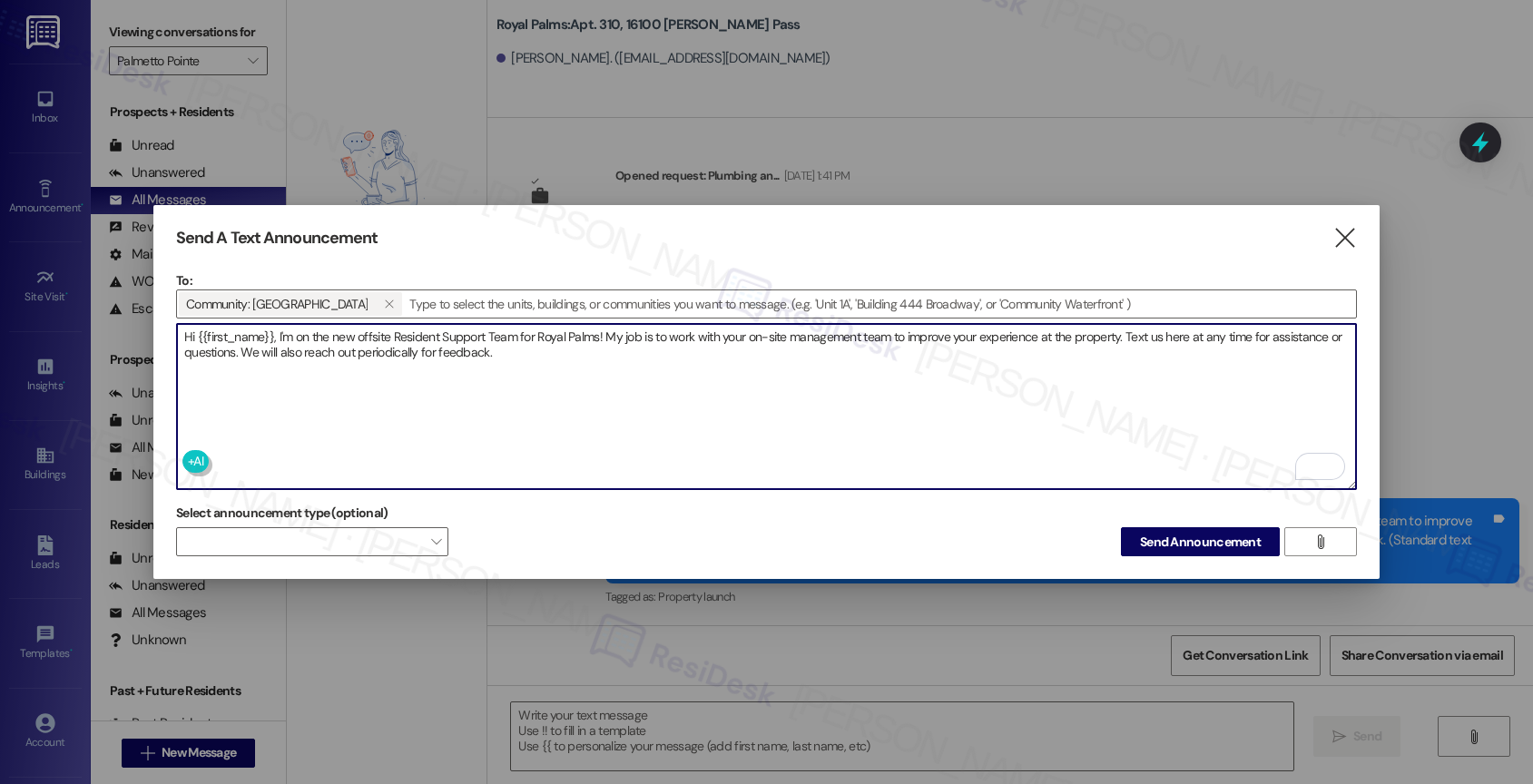
drag, startPoint x: 537, startPoint y: 328, endPoint x: 600, endPoint y: 331, distance: 63.1
click at [600, 331] on textarea "Hi {{first_name}}, I'm on the new offsite Resident Support Team for Royal Palms…" at bounding box center [767, 406] width 1179 height 165
paste textarea "Palmetto Pointe"
click at [620, 363] on textarea "Hi {{first_name}}, I'm on the new offsite Resident Support Team for Palmetto Po…" at bounding box center [767, 406] width 1179 height 165
type textarea "Hi {{first_name}}, I'm on the new offsite Resident Support Team for Palmetto Po…"
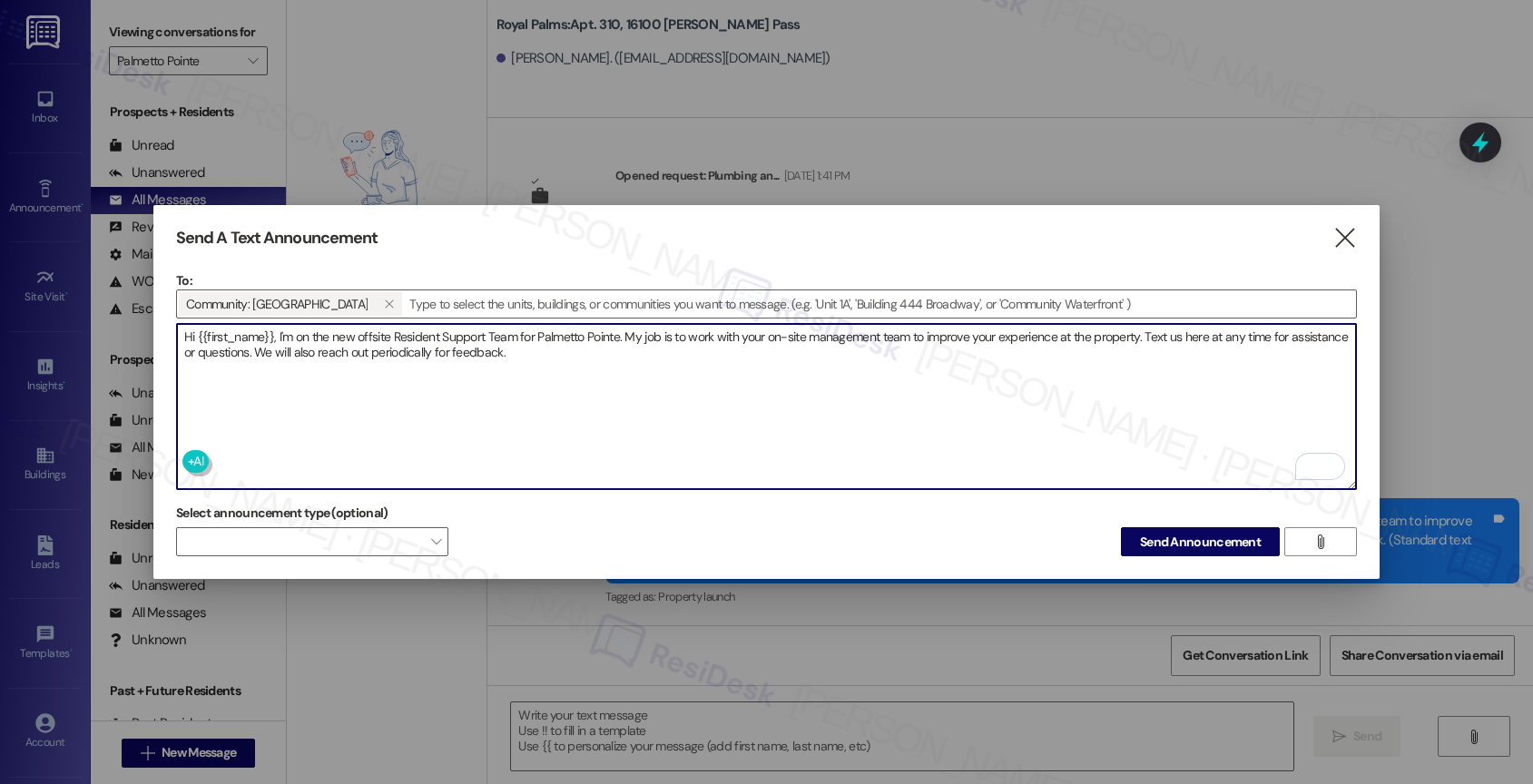
click at [621, 362] on textarea "Hi {{first_name}}, I'm on the new offsite Resident Support Team for Palmetto Po…" at bounding box center [767, 406] width 1179 height 165
click at [610, 367] on textarea "Hi {{first_name}}, I'm on the new offsite Resident Support Team for Palmetto Po…" at bounding box center [767, 406] width 1179 height 165
click at [617, 348] on textarea "Hi {{first_name}}, I'm on the new offsite Resident Support Team for Palmetto Po…" at bounding box center [767, 406] width 1179 height 165
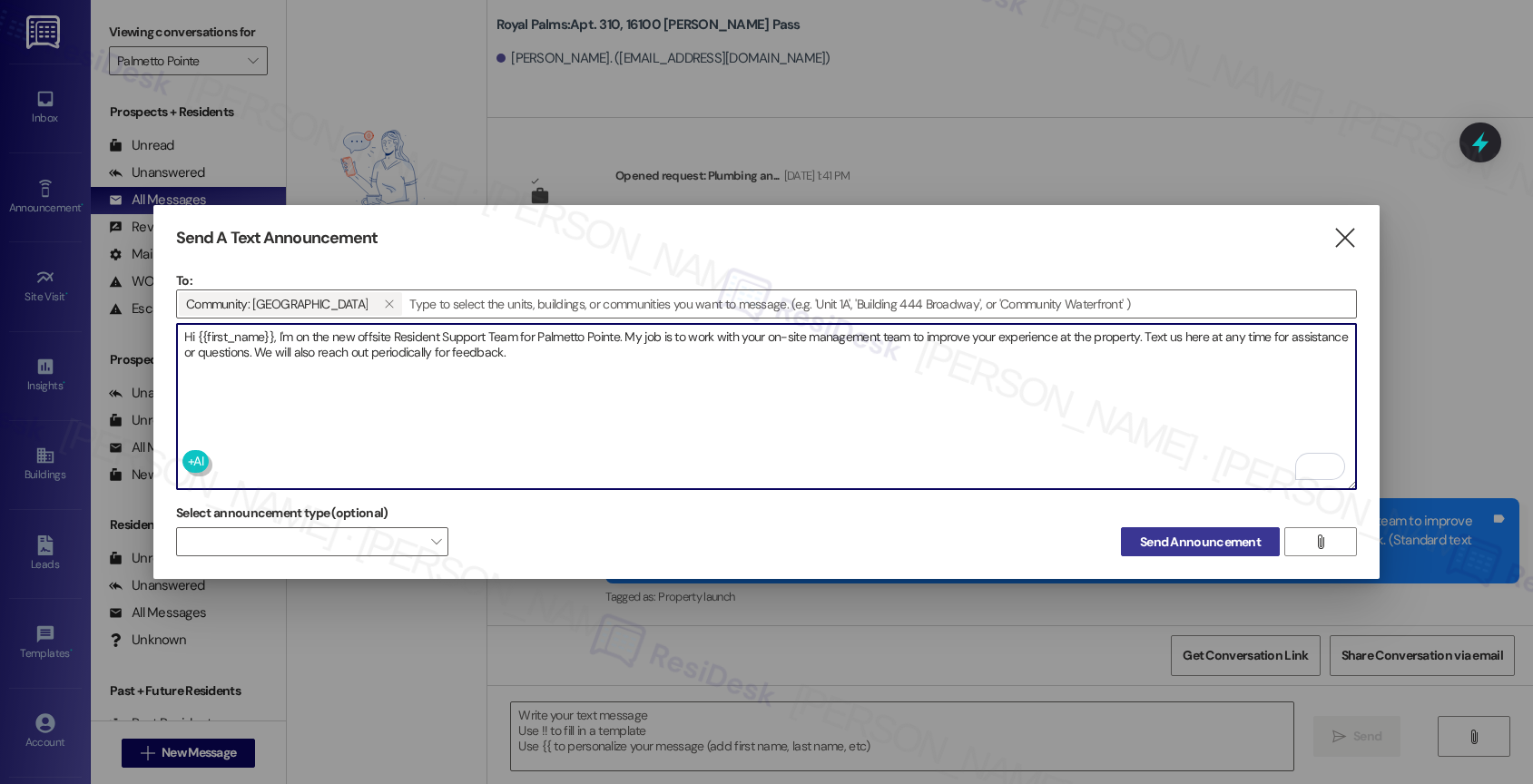
click at [1158, 540] on span "Send Announcement" at bounding box center [1200, 542] width 121 height 19
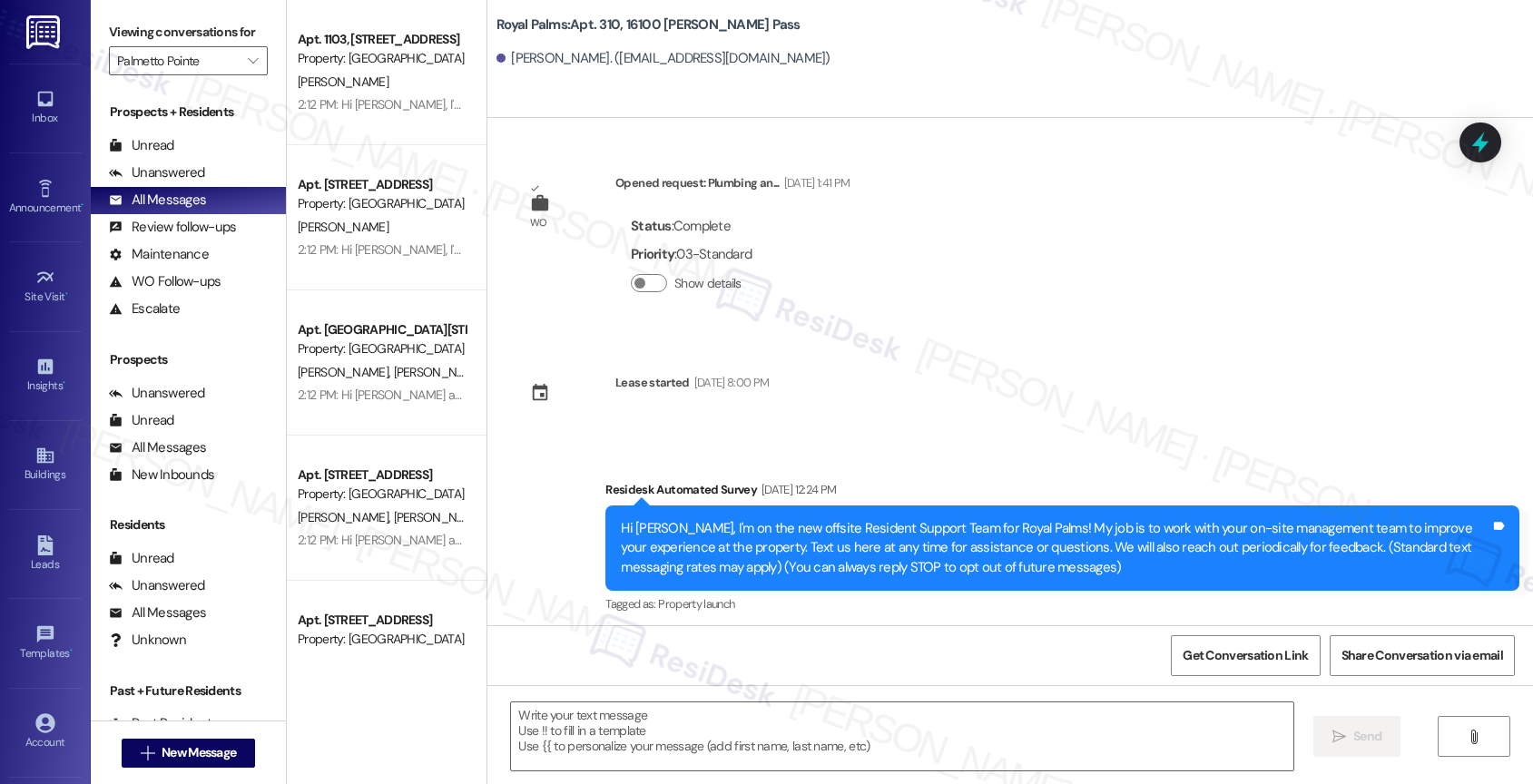
type textarea "Fetching suggested responses. Please feel free to read through the conversation…"
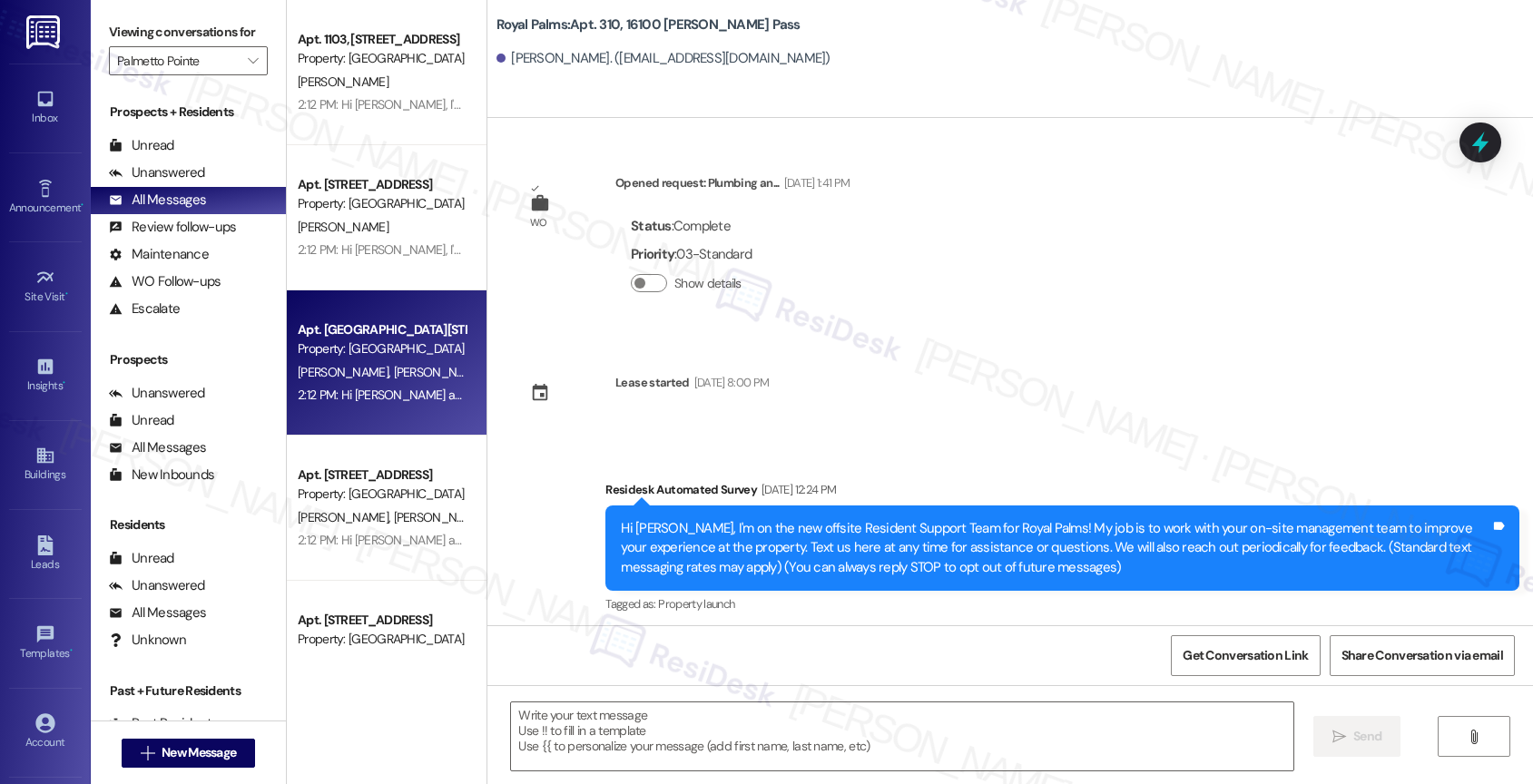
scroll to position [361, 0]
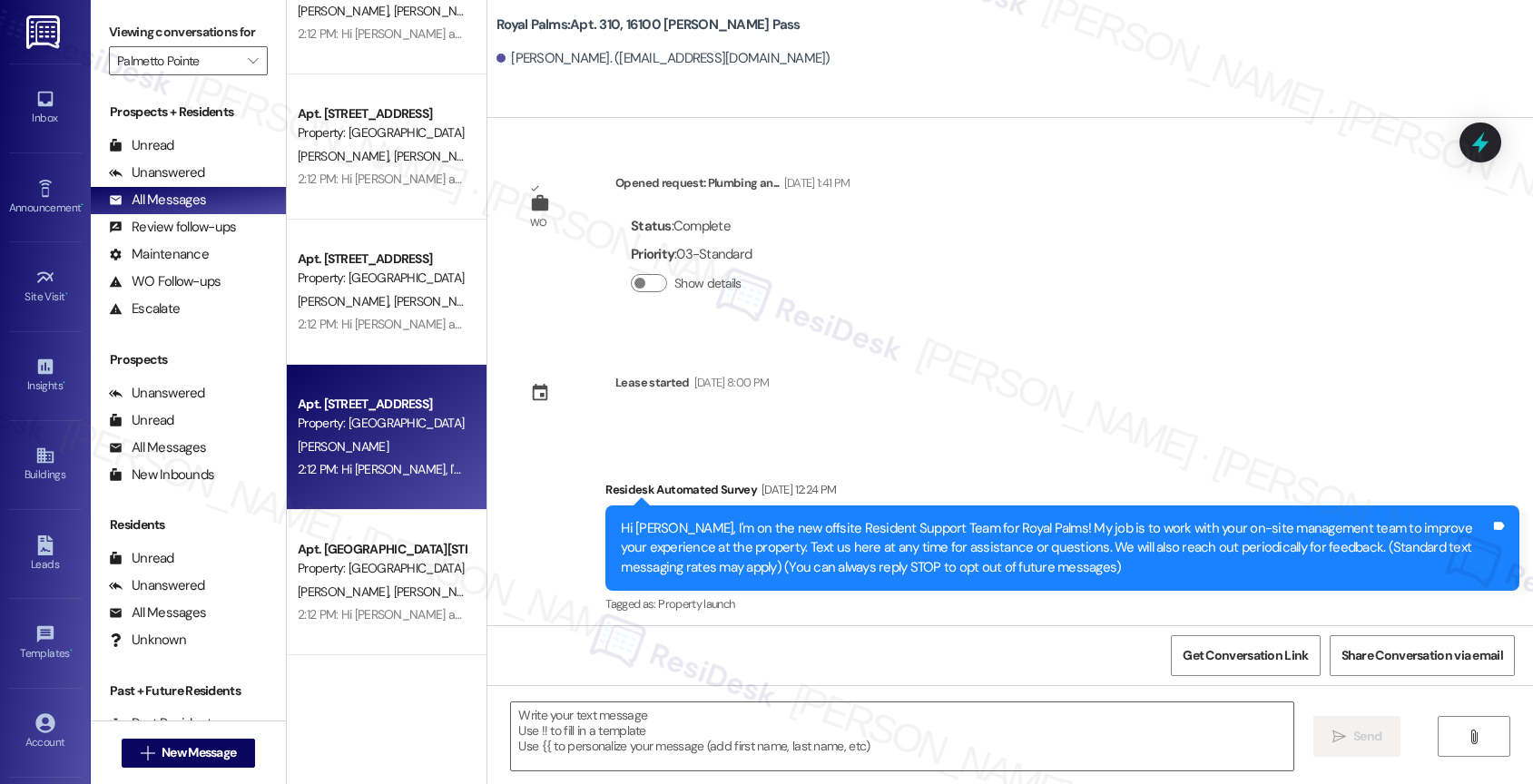
click at [359, 440] on div "S. Kumar" at bounding box center [382, 446] width 172 height 23
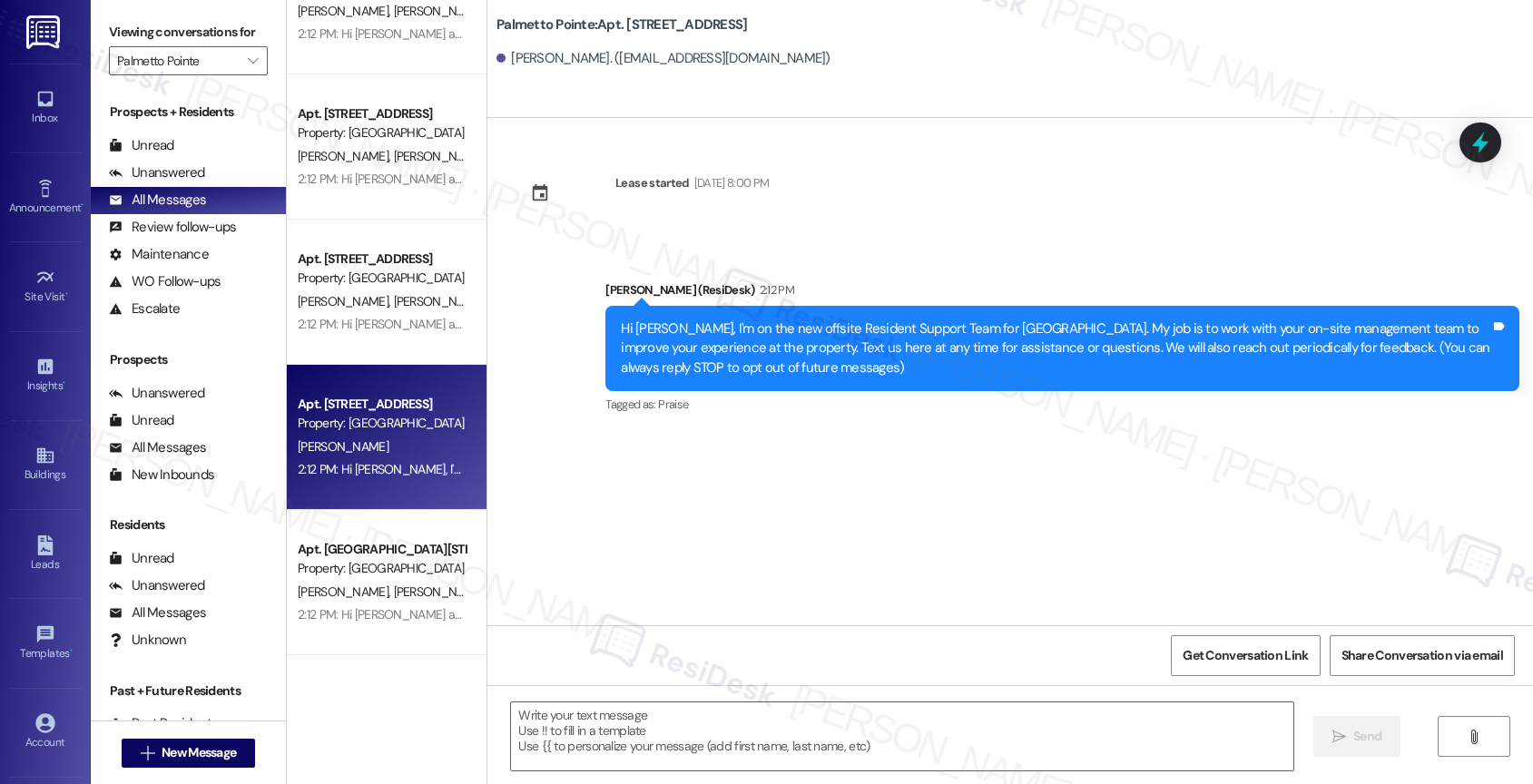
type textarea "Fetching suggested responses. Please feel free to read through the conversation…"
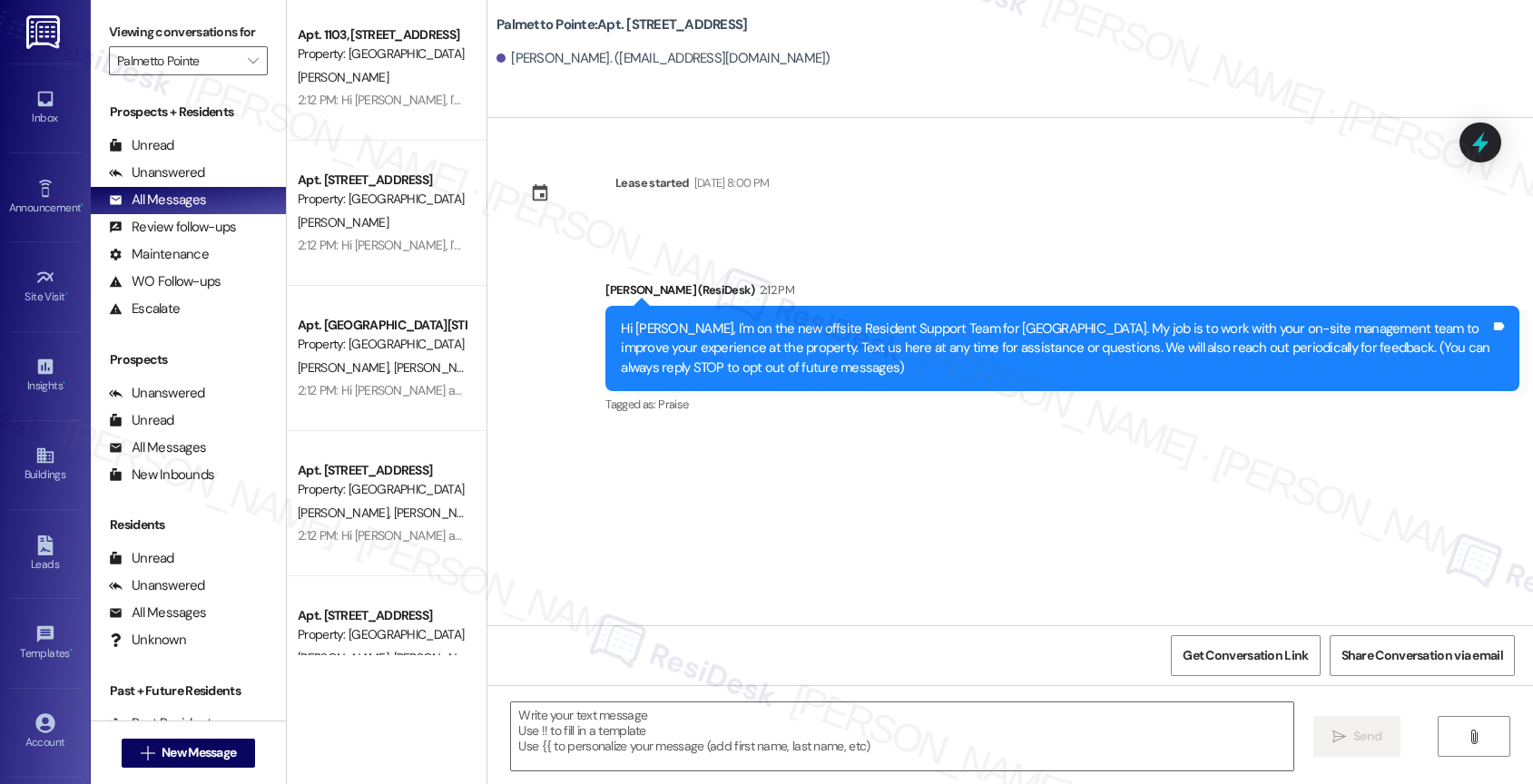
scroll to position [0, 0]
click at [239, 70] on button "" at bounding box center [253, 61] width 29 height 29
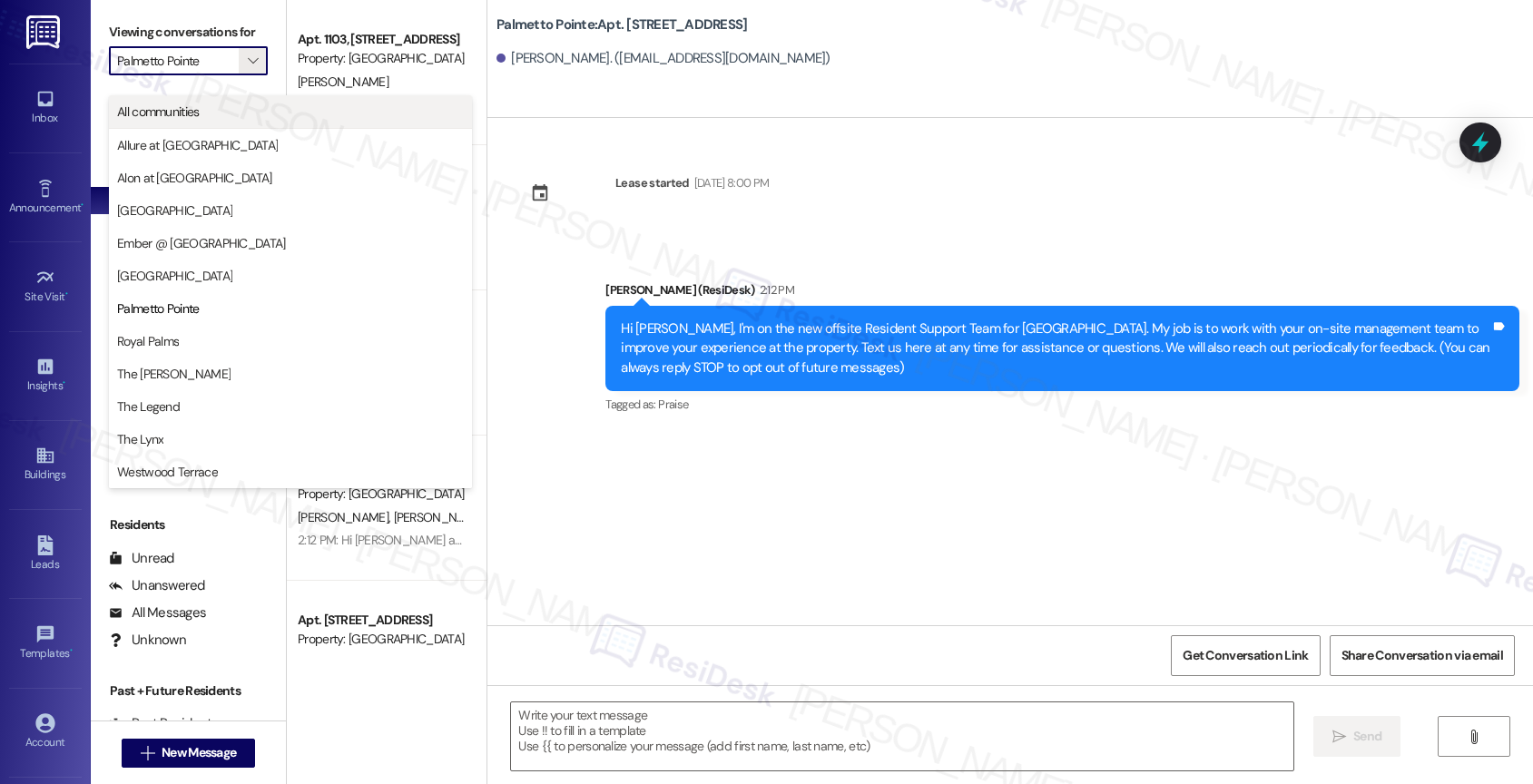
click at [238, 110] on span "All communities" at bounding box center [290, 111] width 346 height 18
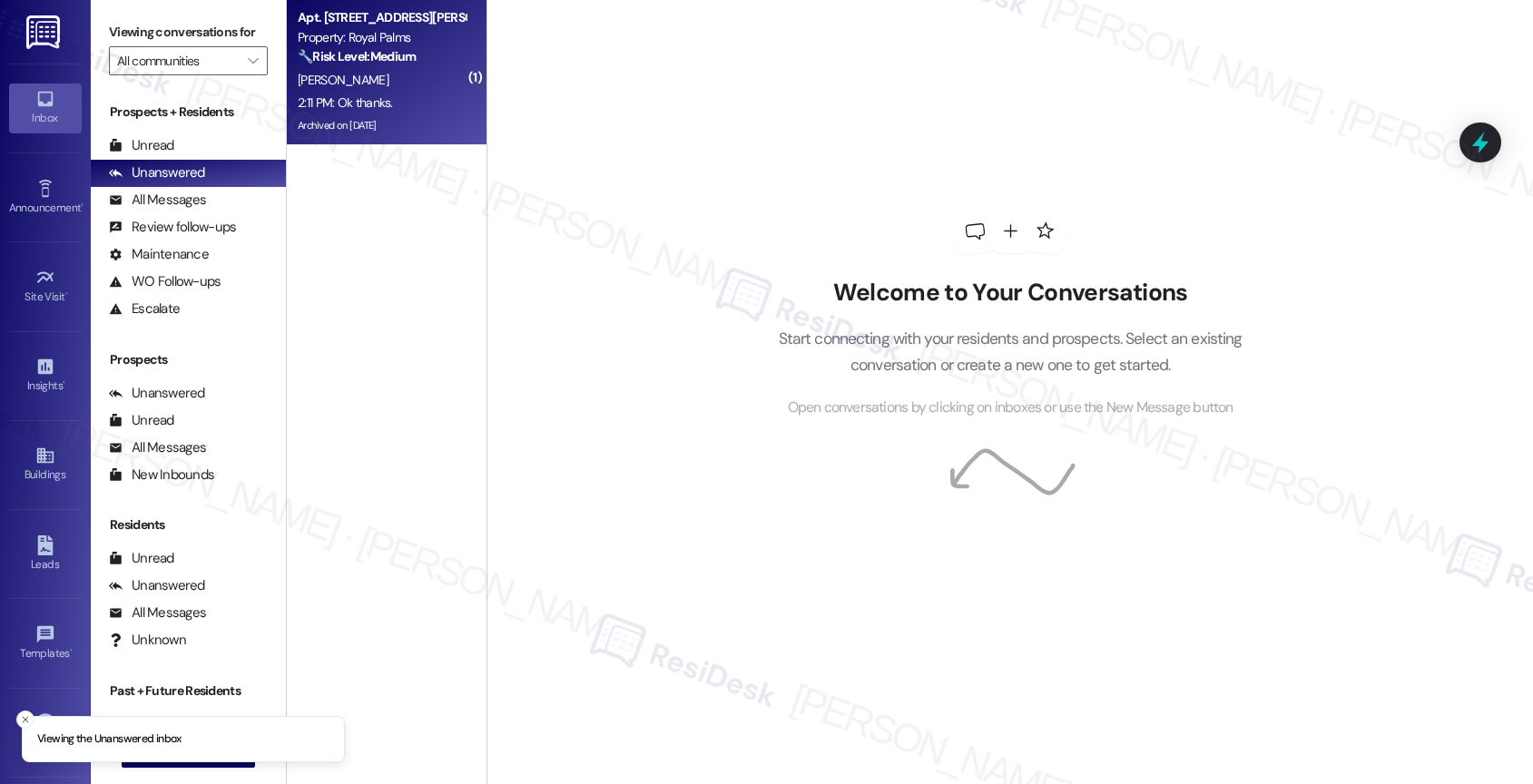
click at [390, 49] on strong "🔧 Risk Level: Medium" at bounding box center [357, 57] width 118 height 16
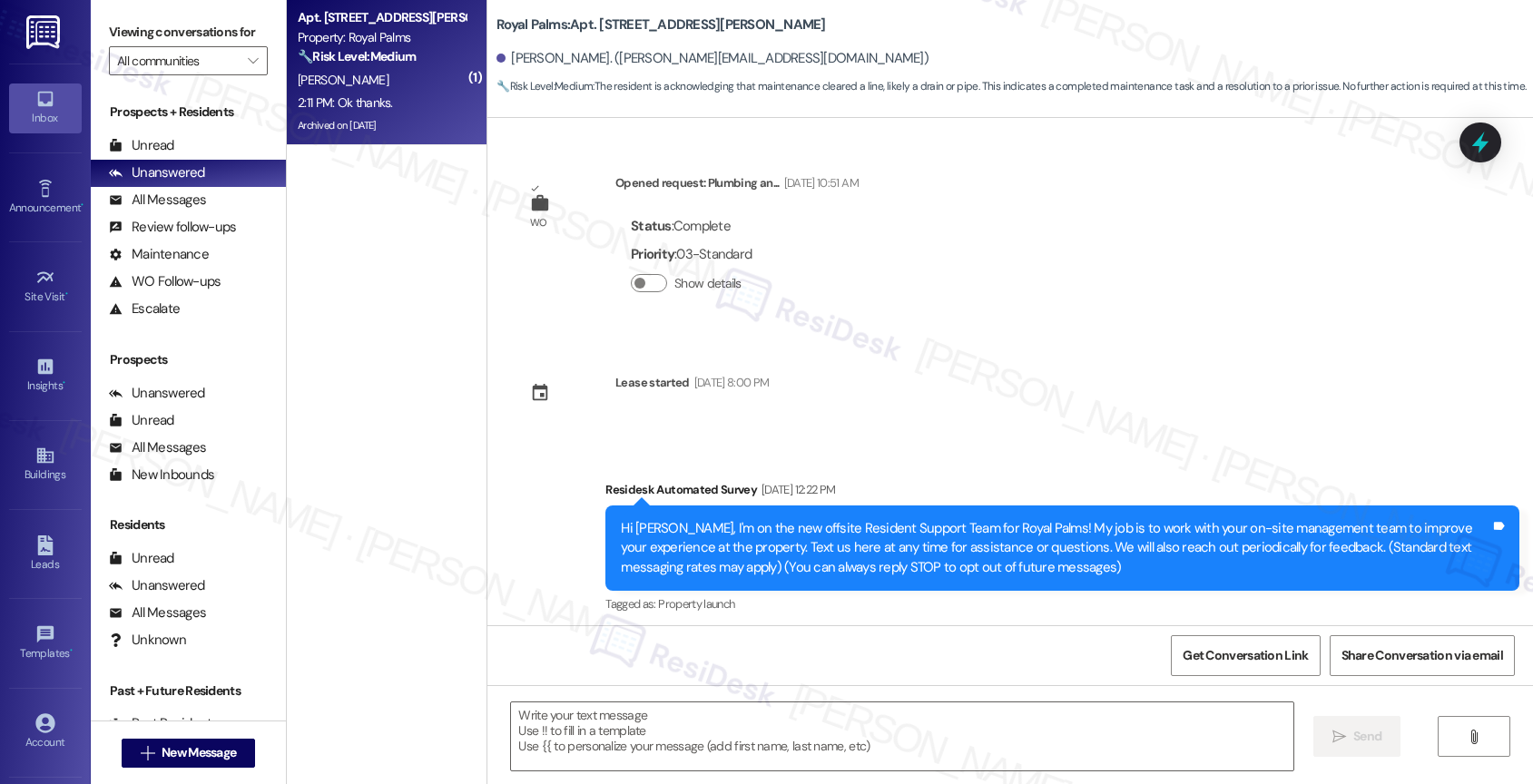
scroll to position [5547, 0]
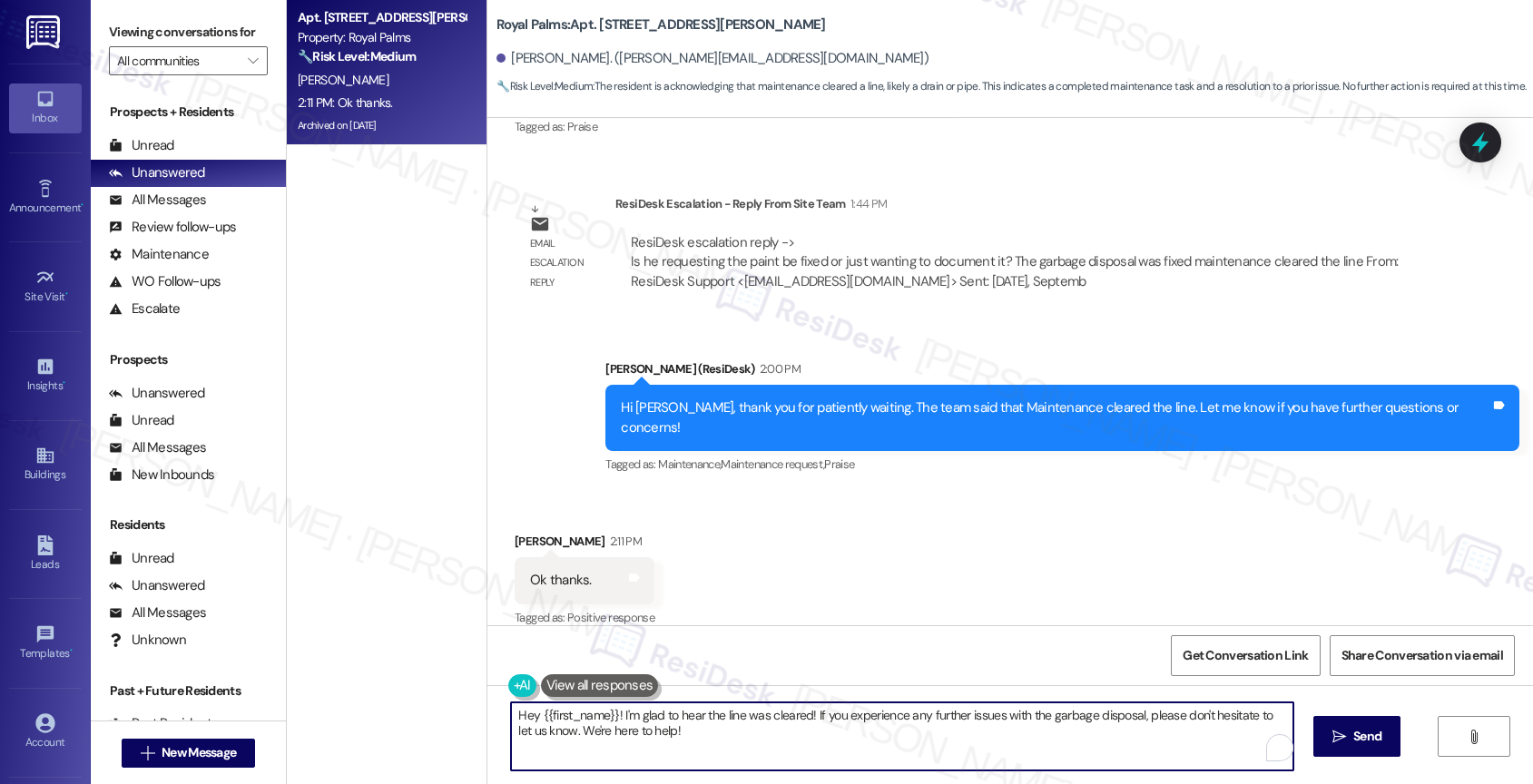
click at [656, 725] on textarea "Hey {{first_name}}! I'm glad to hear the line was cleared! If you experience an…" at bounding box center [902, 736] width 782 height 68
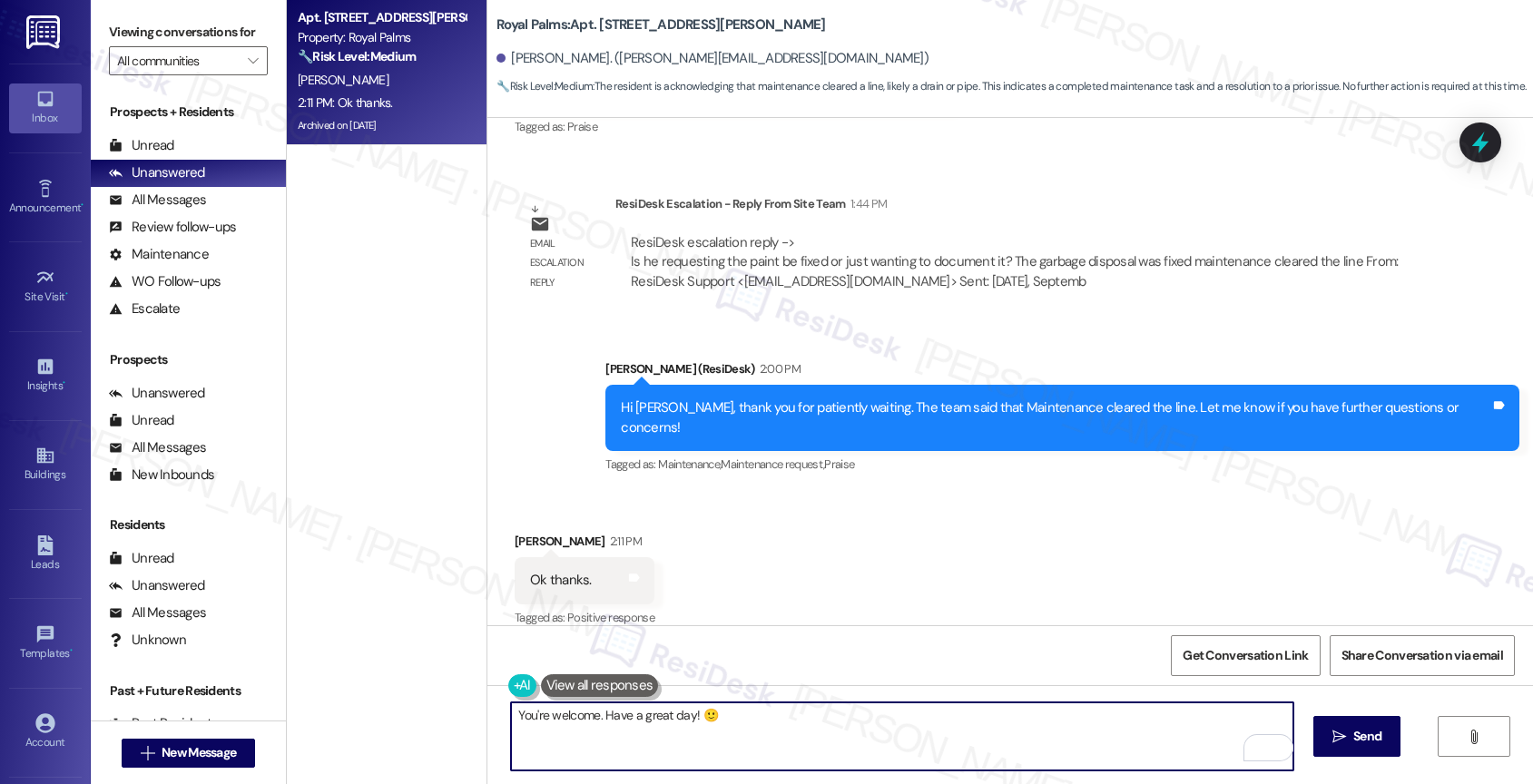
click at [659, 718] on textarea "You're welcome. Have a great day! 🙂" at bounding box center [902, 736] width 782 height 68
type textarea "You're welcome. Have a wonderful day! 🙂"
click at [1363, 737] on span "Send" at bounding box center [1367, 736] width 28 height 19
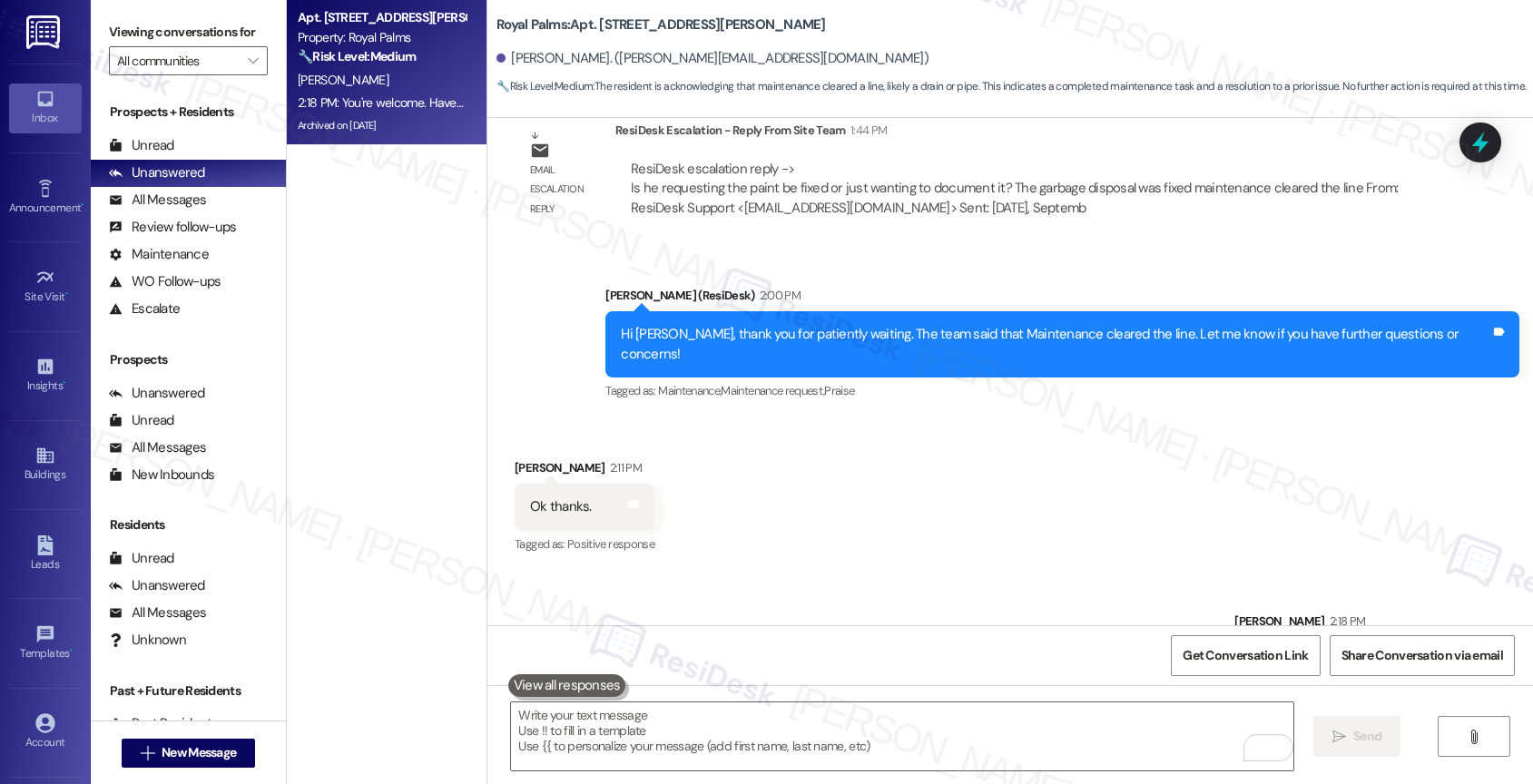
scroll to position [5673, 0]
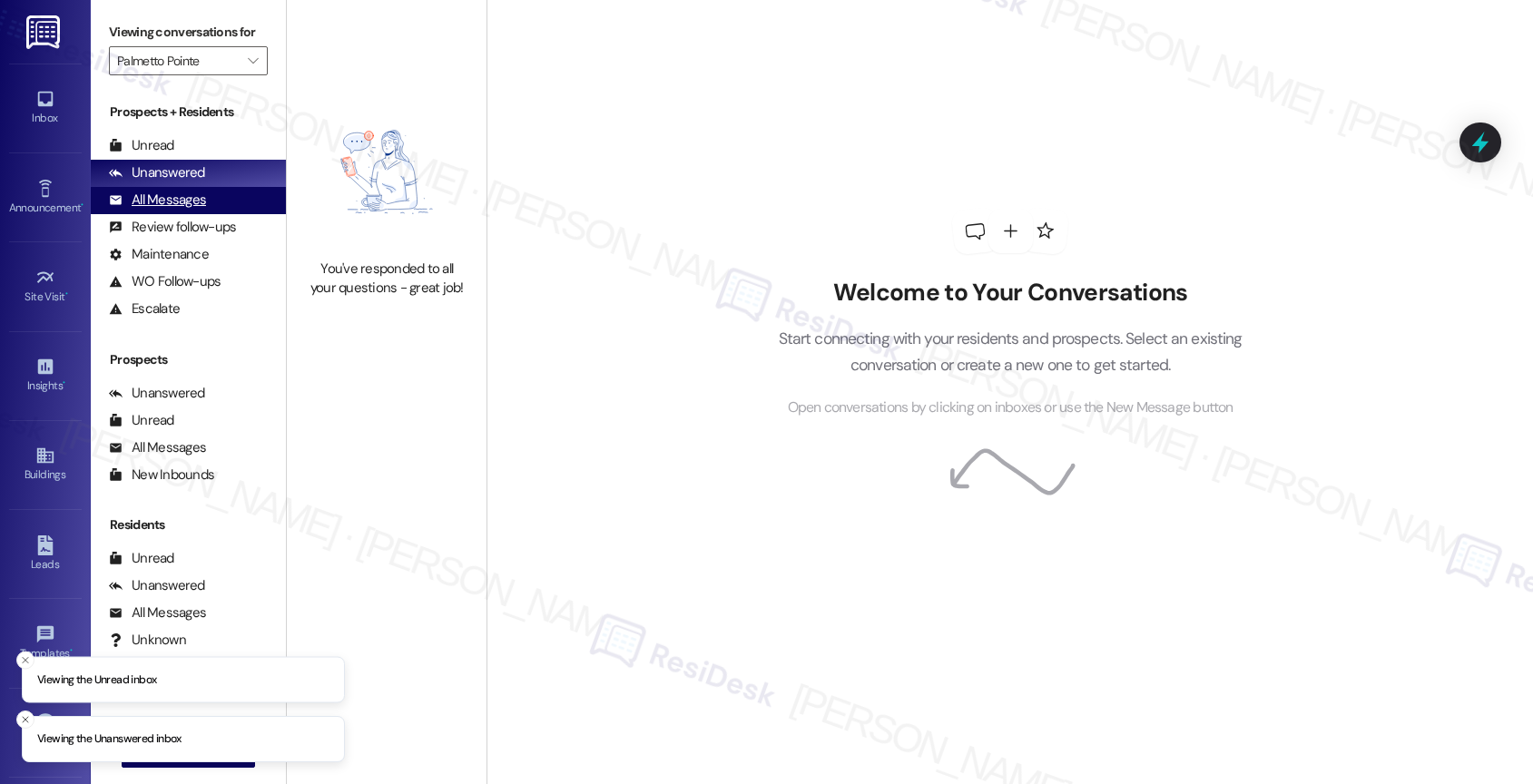
click at [192, 209] on div "All Messages" at bounding box center [157, 199] width 97 height 19
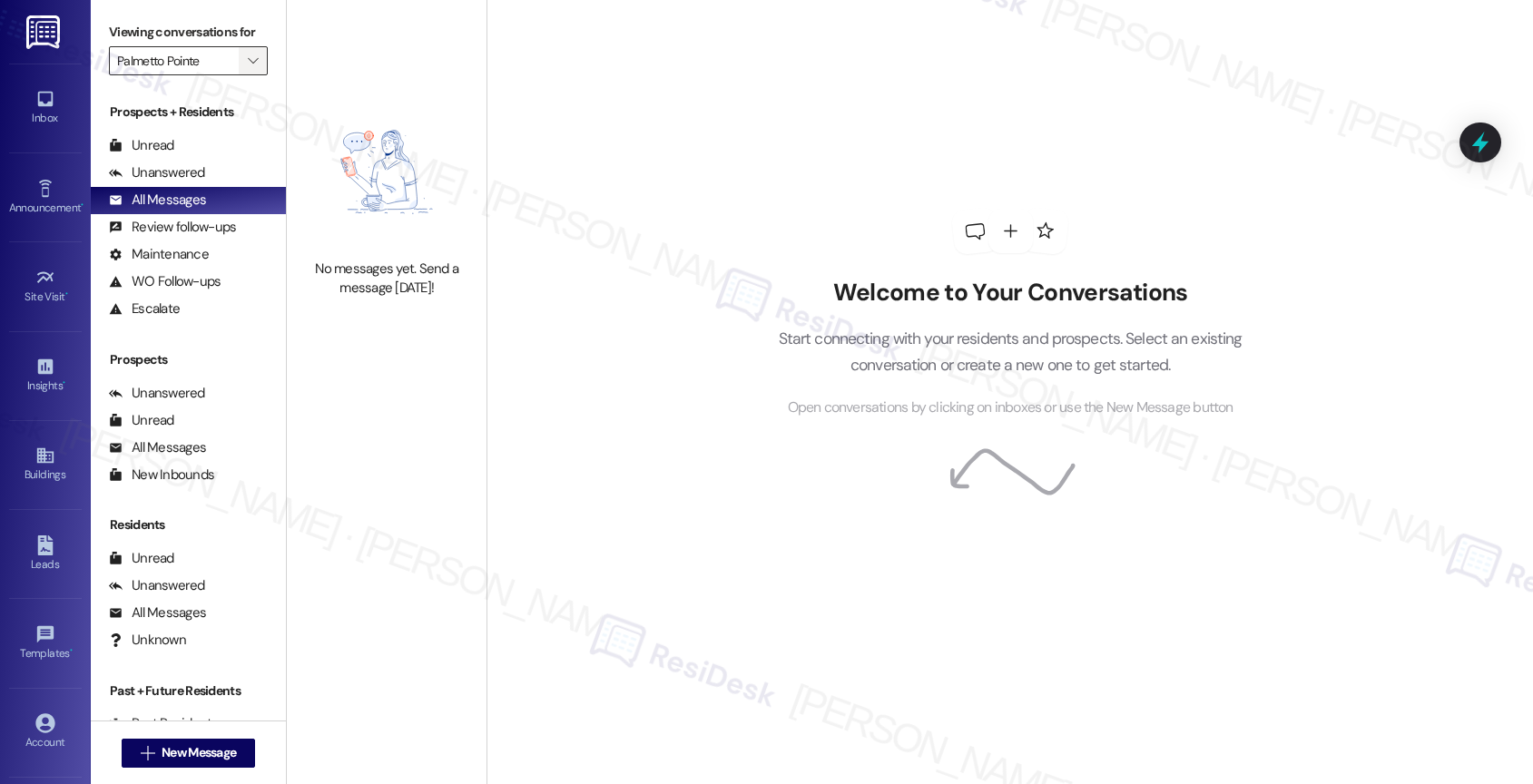
click at [248, 68] on icon "" at bounding box center [252, 61] width 10 height 15
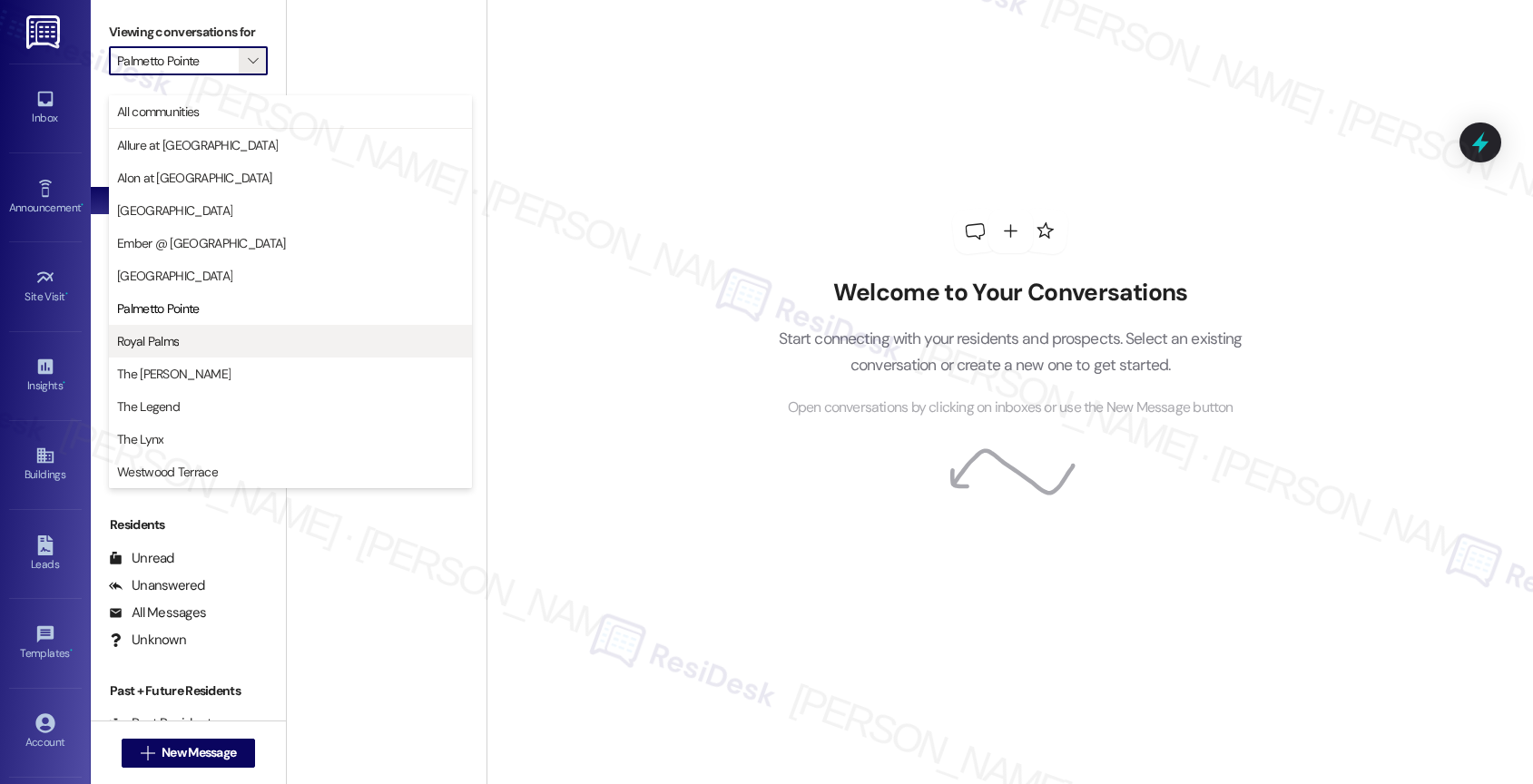
click at [188, 347] on span "Royal Palms" at bounding box center [290, 341] width 346 height 18
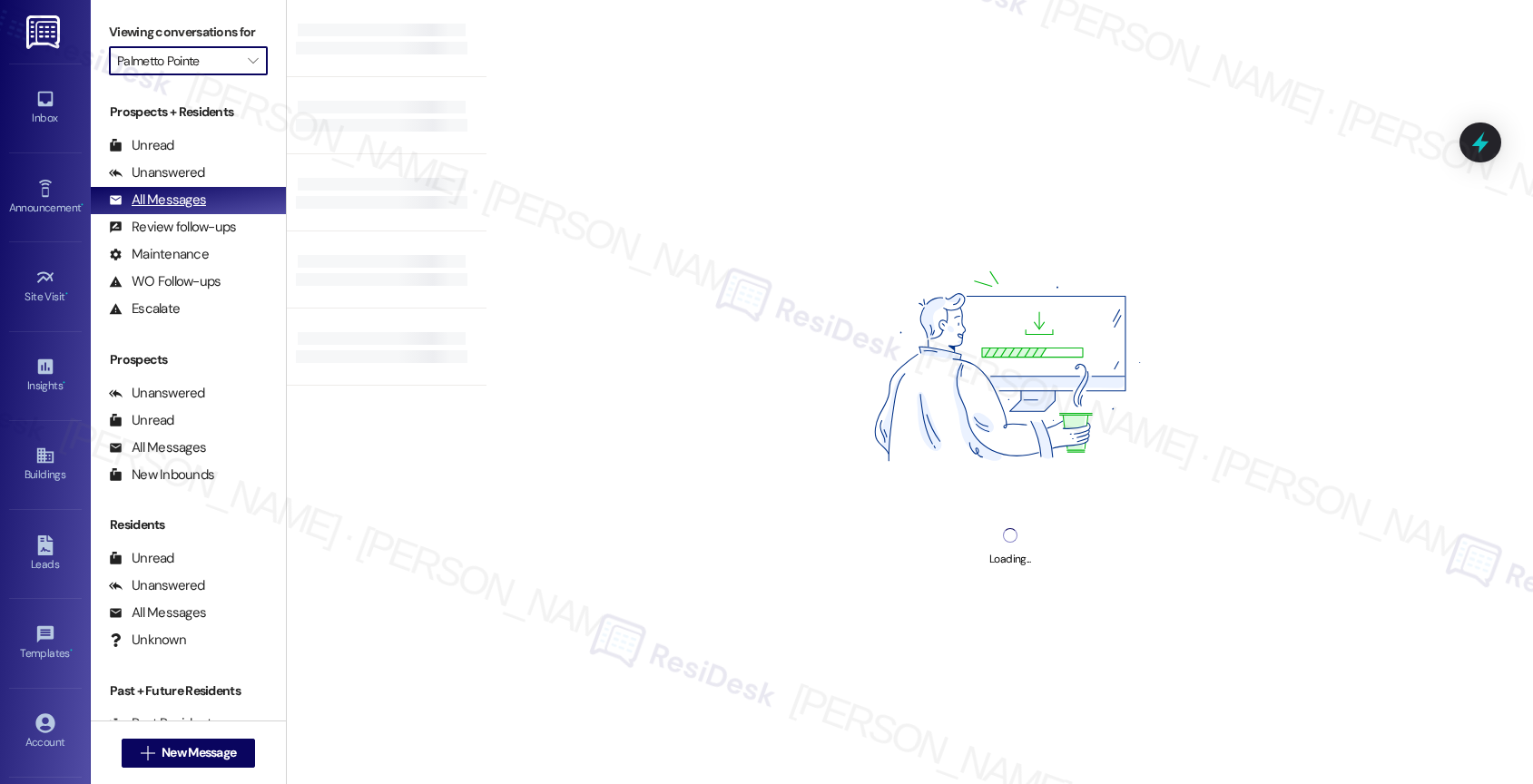
type input "Royal Palms"
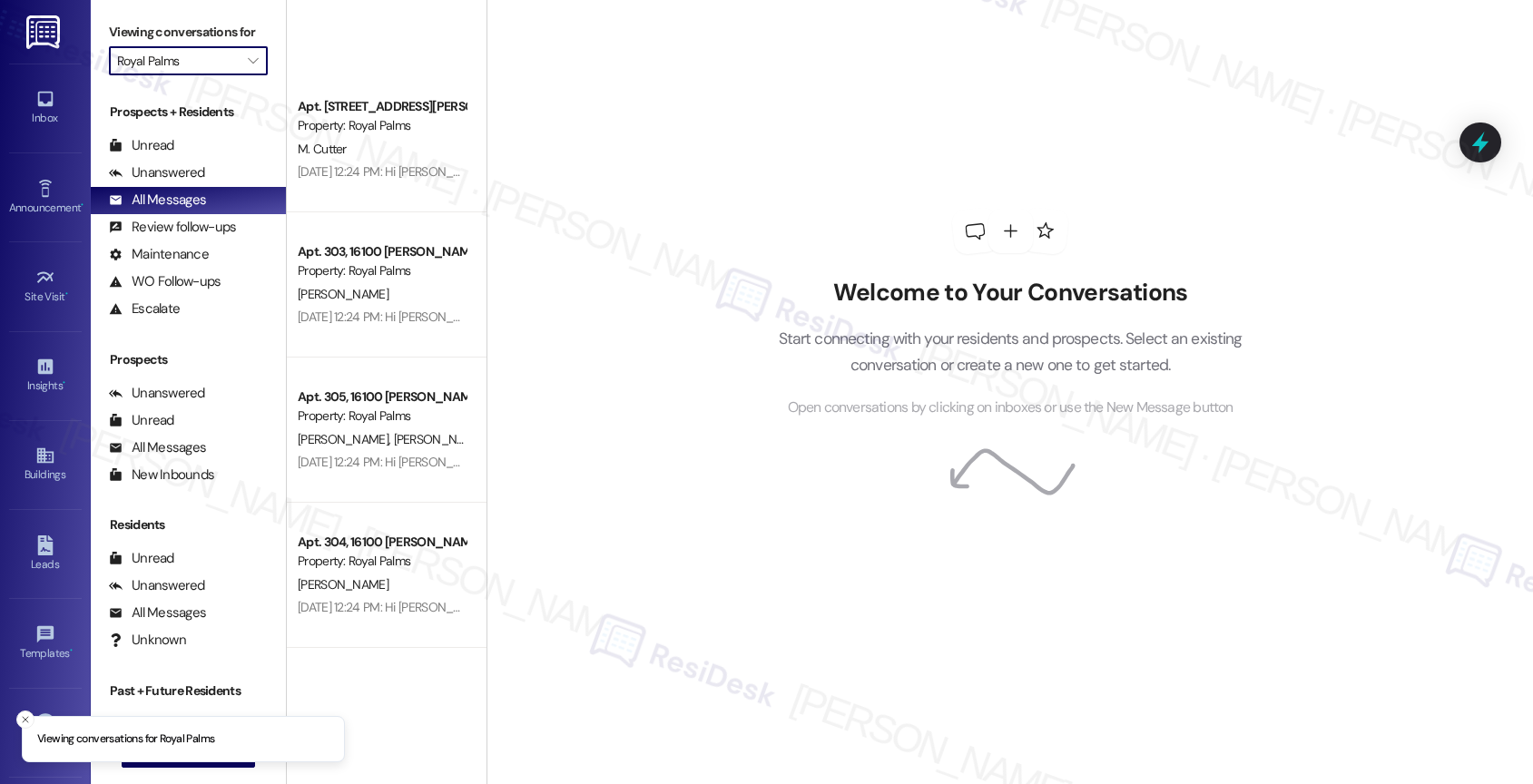
scroll to position [6602, 0]
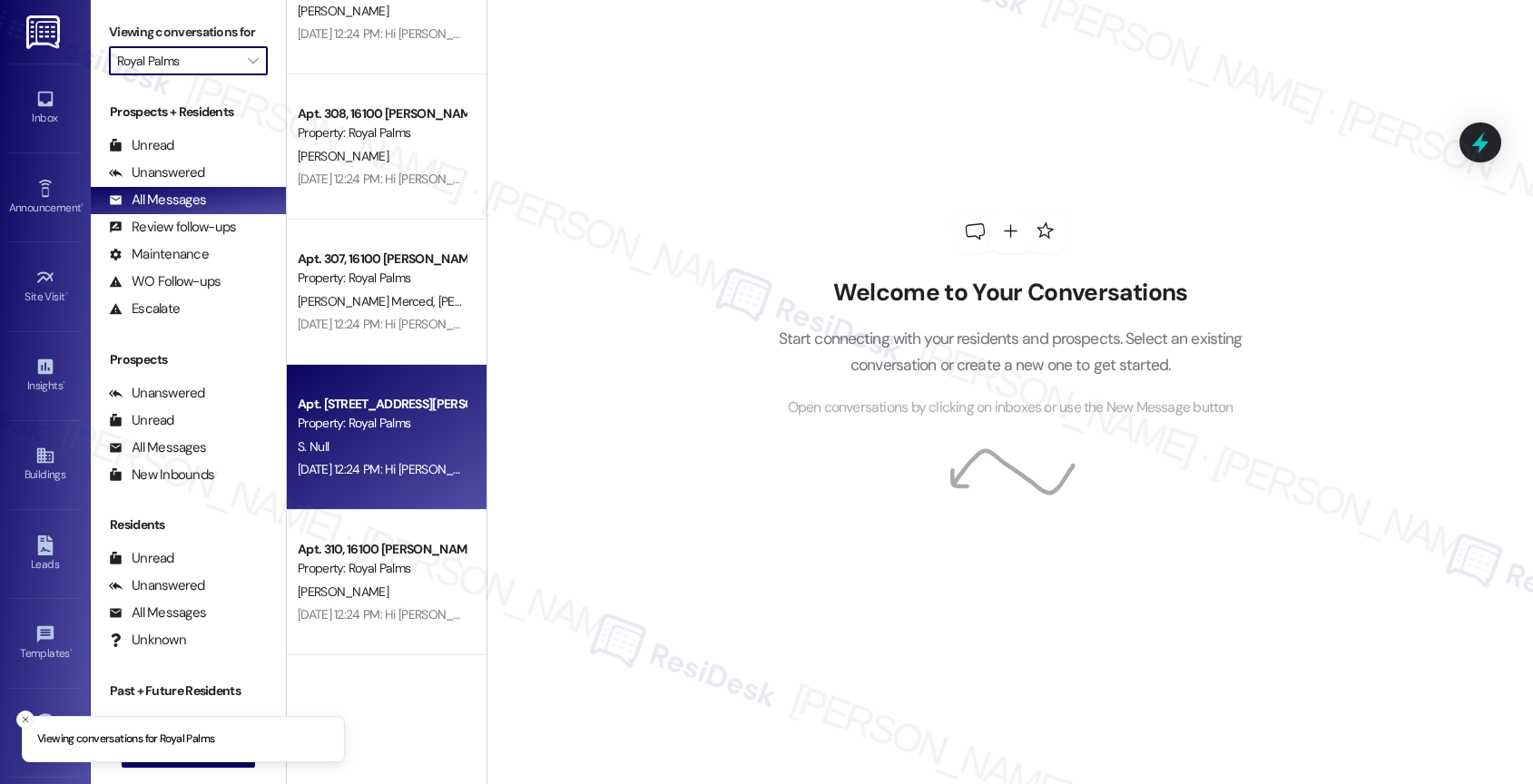
click at [377, 451] on div "S. Null" at bounding box center [382, 446] width 172 height 23
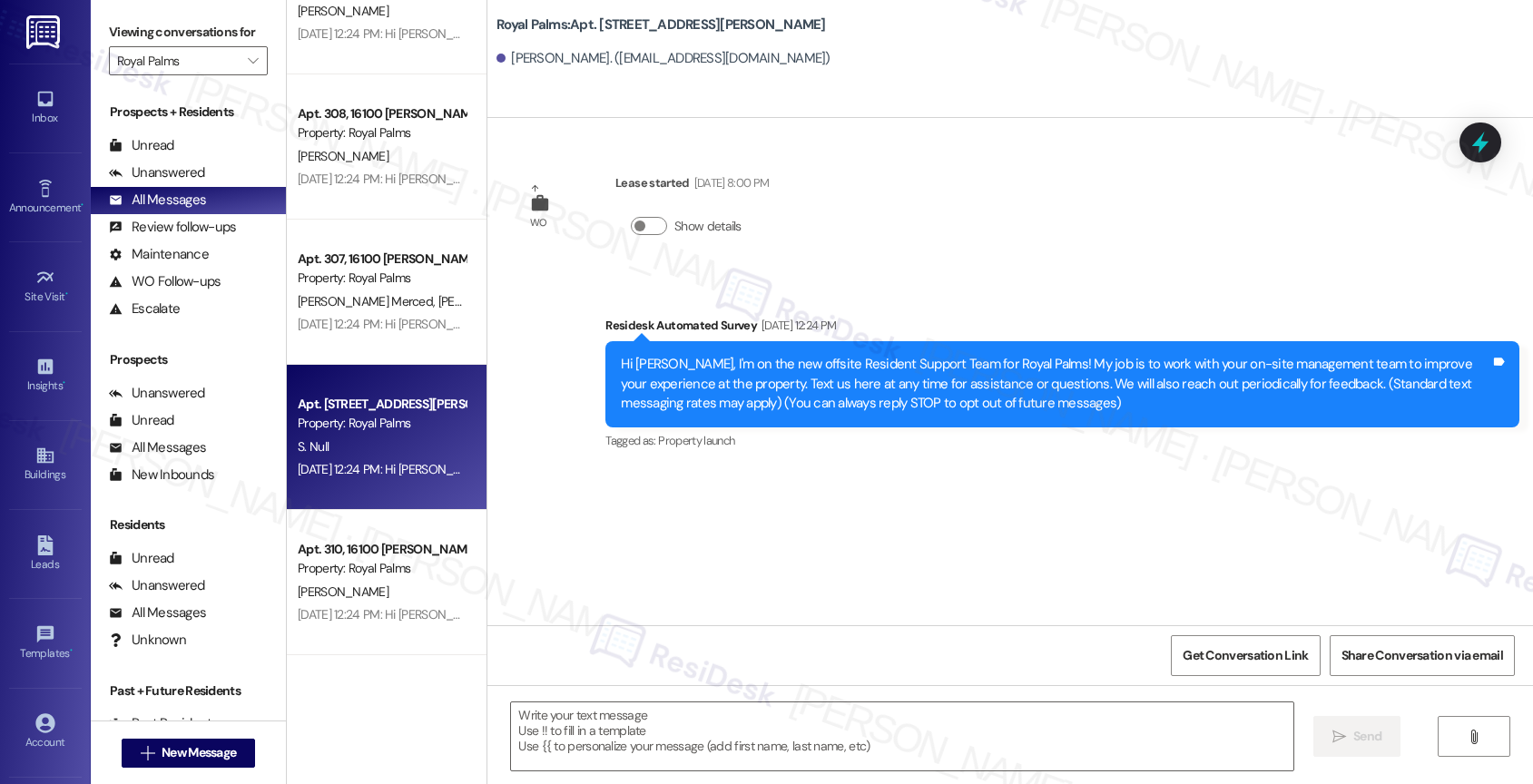
type textarea "Fetching suggested responses. Please feel free to read through the conversation…"
click at [234, 47] on label "Viewing conversations for" at bounding box center [188, 32] width 159 height 28
click at [244, 71] on span "" at bounding box center [252, 61] width 17 height 29
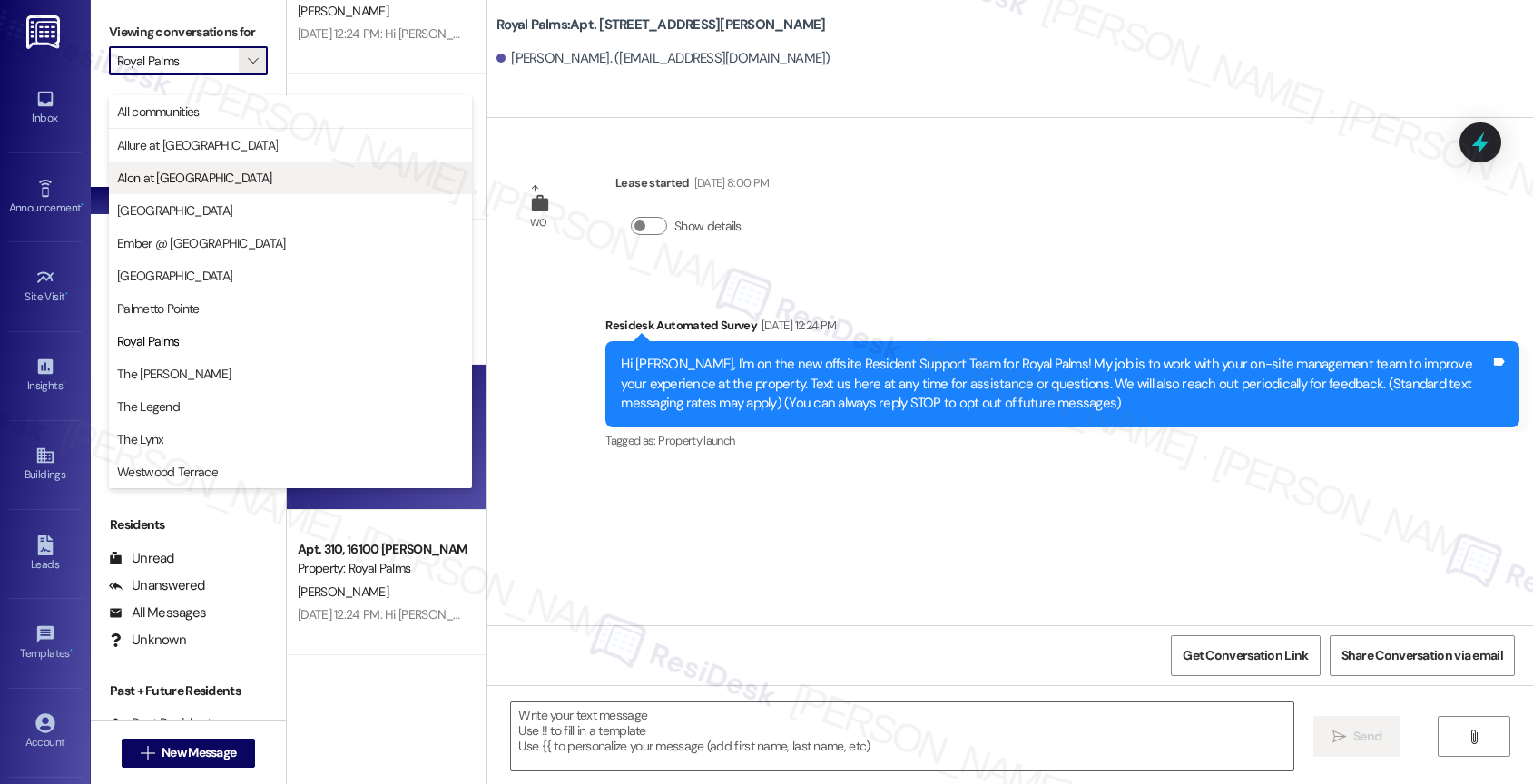
click at [197, 173] on span "Alon at [GEOGRAPHIC_DATA]" at bounding box center [195, 178] width 155 height 18
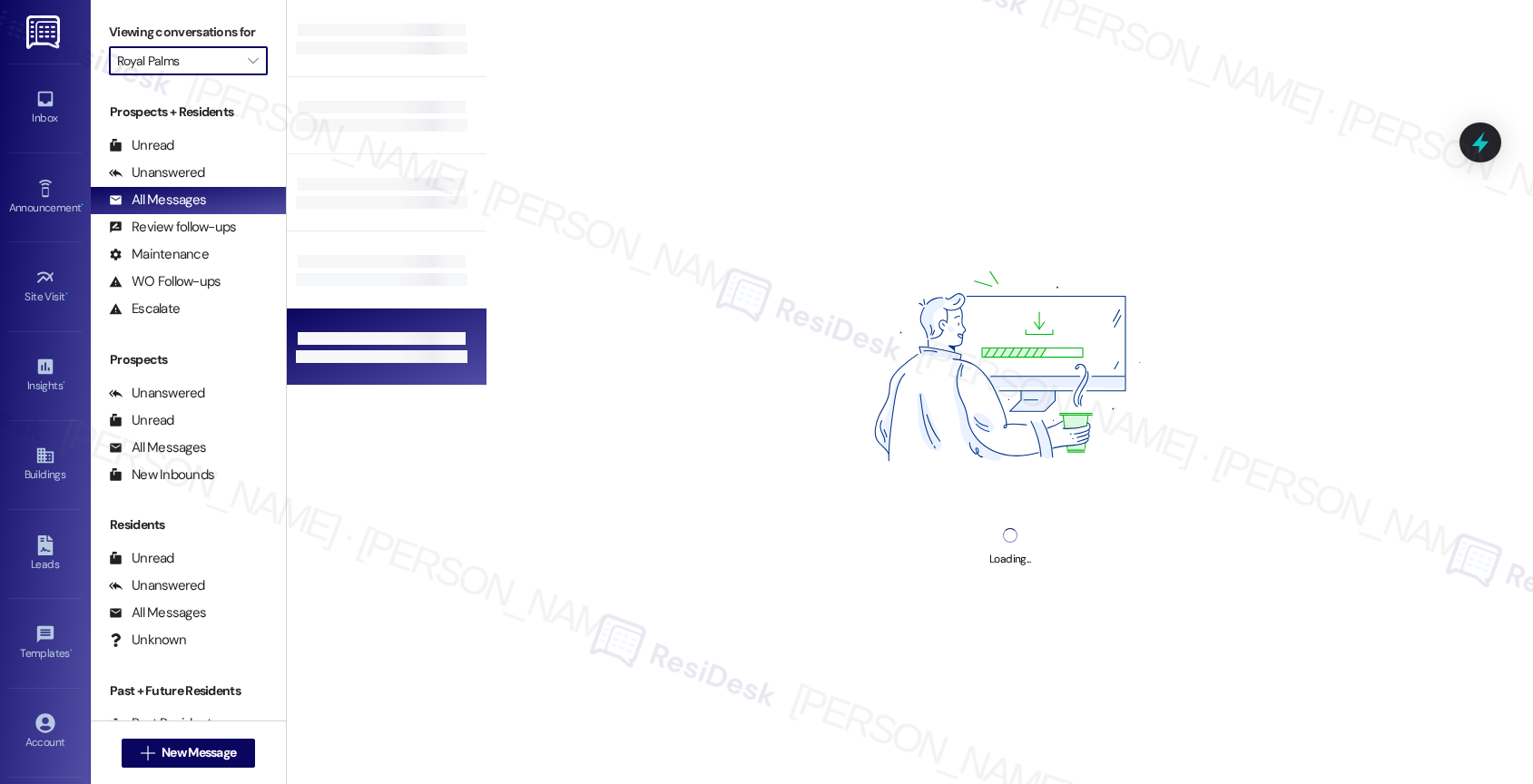
type input "Alon at [GEOGRAPHIC_DATA]"
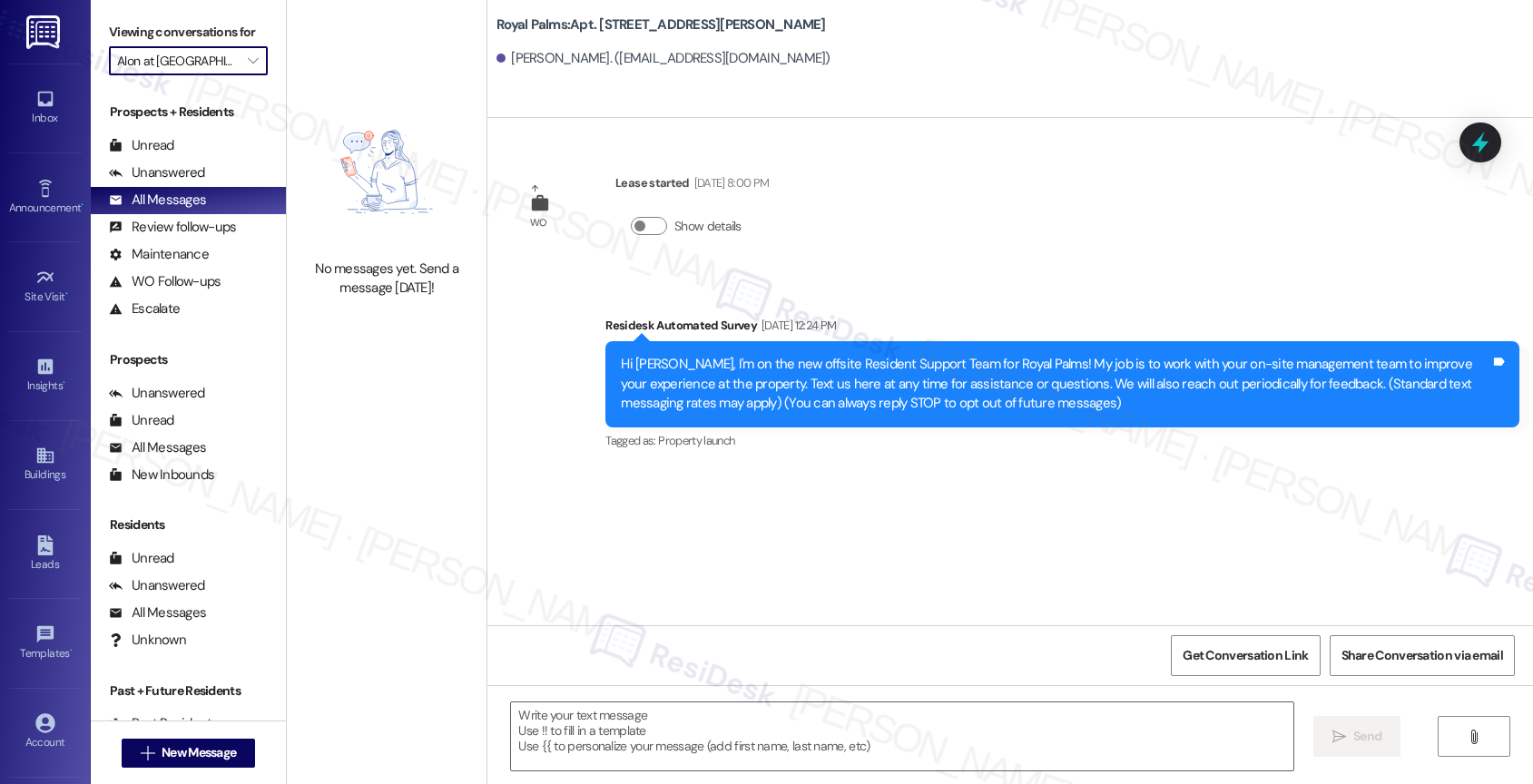
type textarea "Fetching suggested responses. Please feel free to read through the conversation…"
click at [27, 196] on link "Announcement •" at bounding box center [45, 198] width 72 height 49
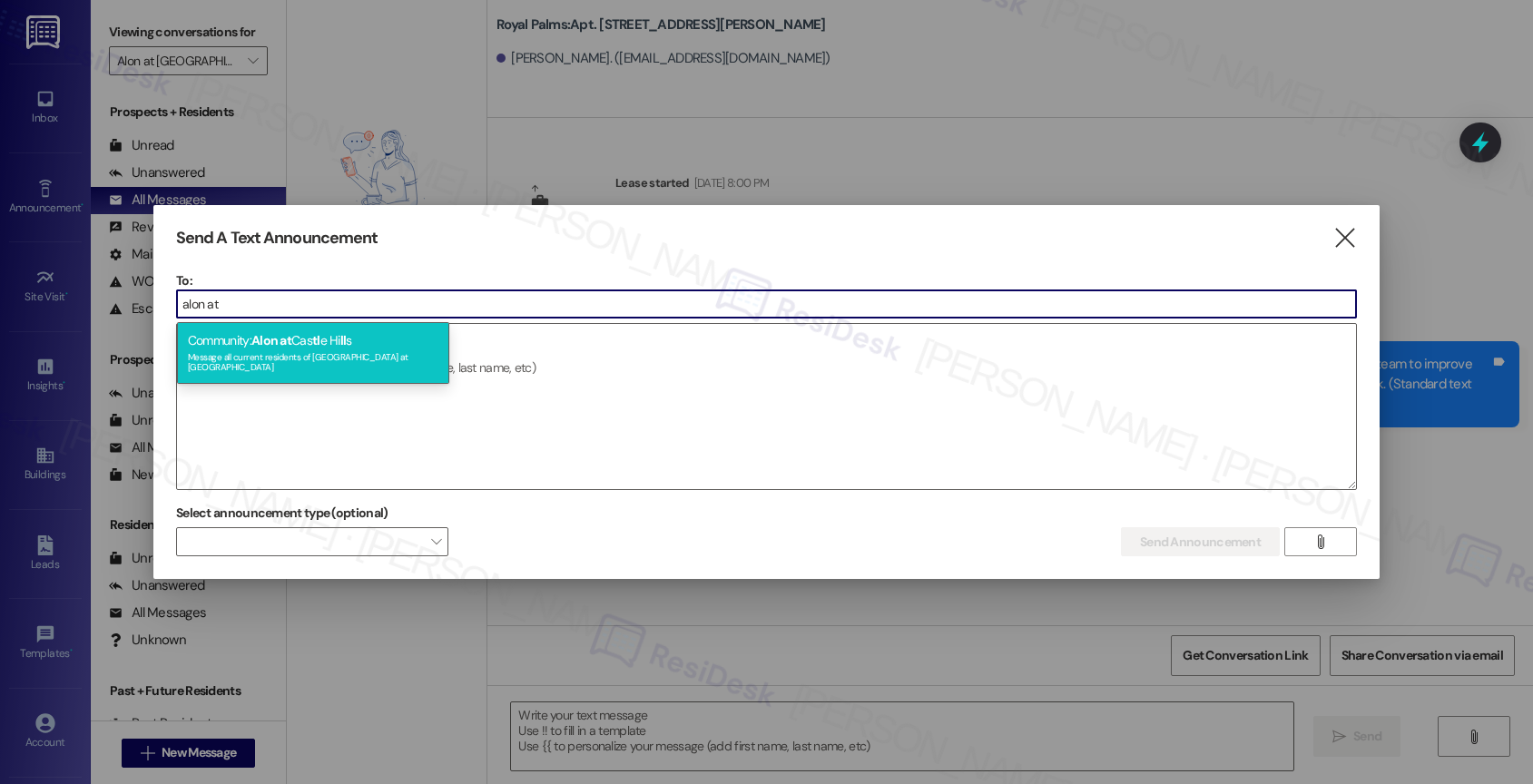
type input "alon at"
click at [332, 351] on div "Message all current residents of Alon at Castle Hills" at bounding box center [313, 360] width 250 height 26
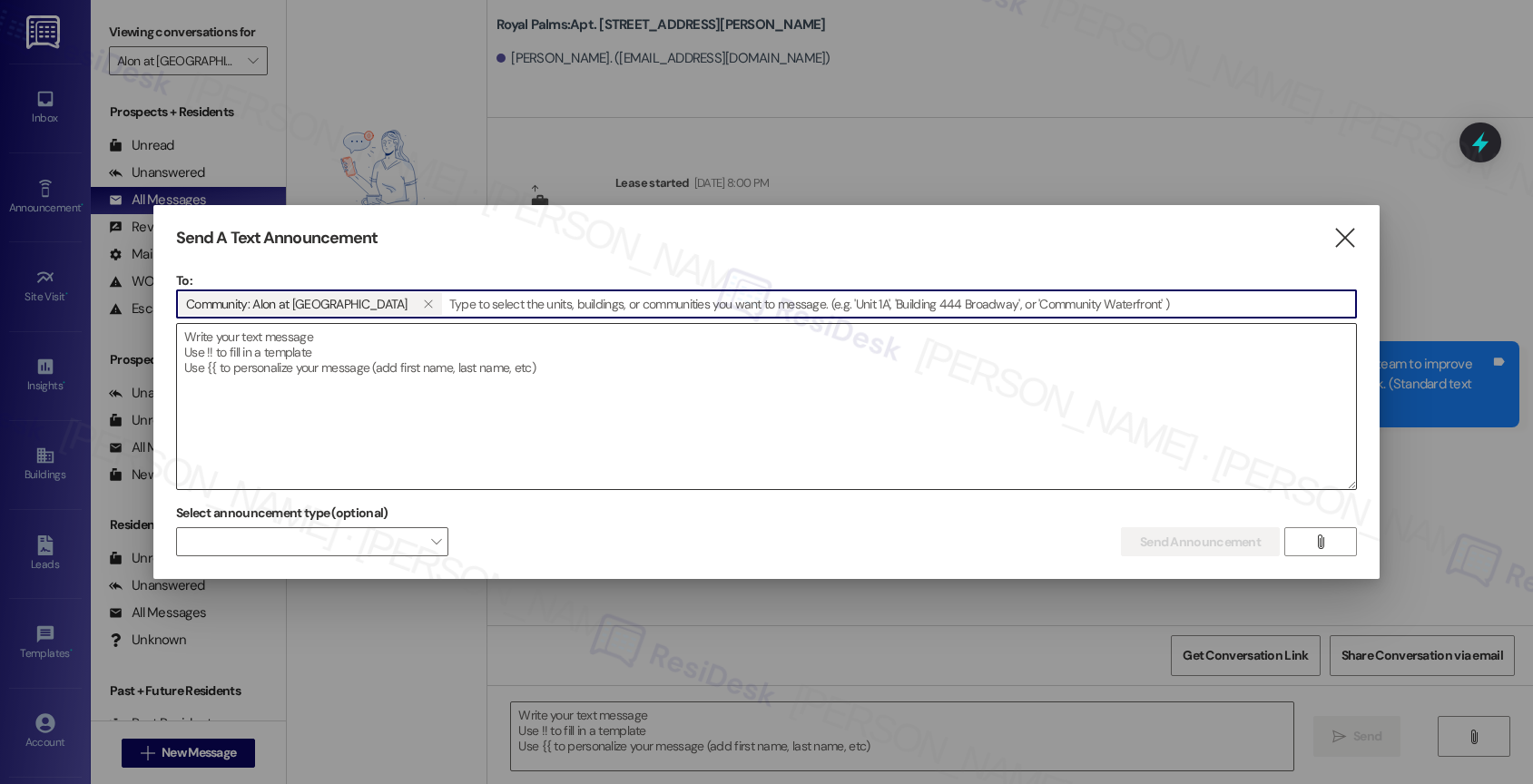
click at [298, 381] on textarea at bounding box center [767, 406] width 1179 height 165
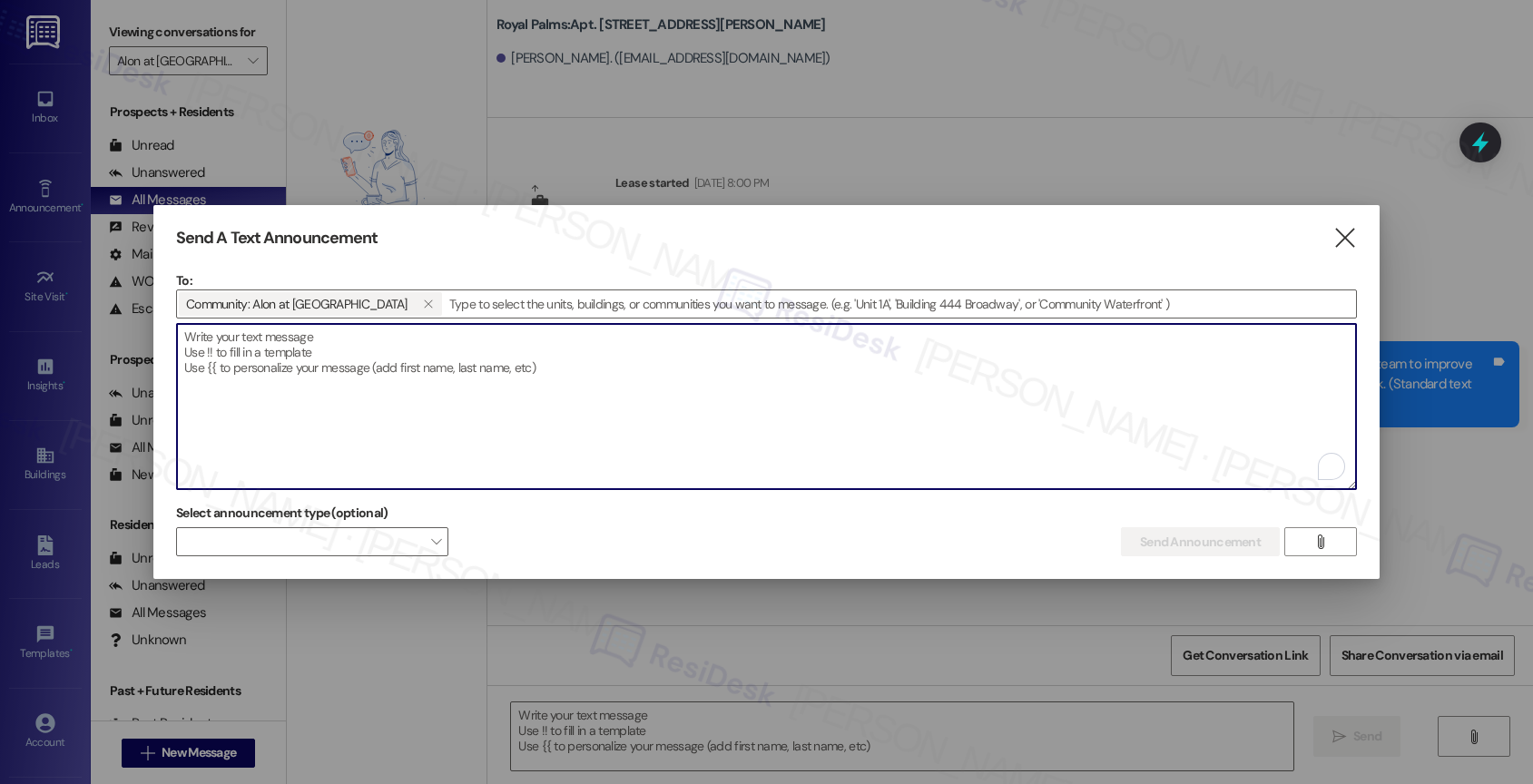
paste textarea "Hi {{first_name}}, I'm on the new offsite Resident Support Team for Palmetto Po…"
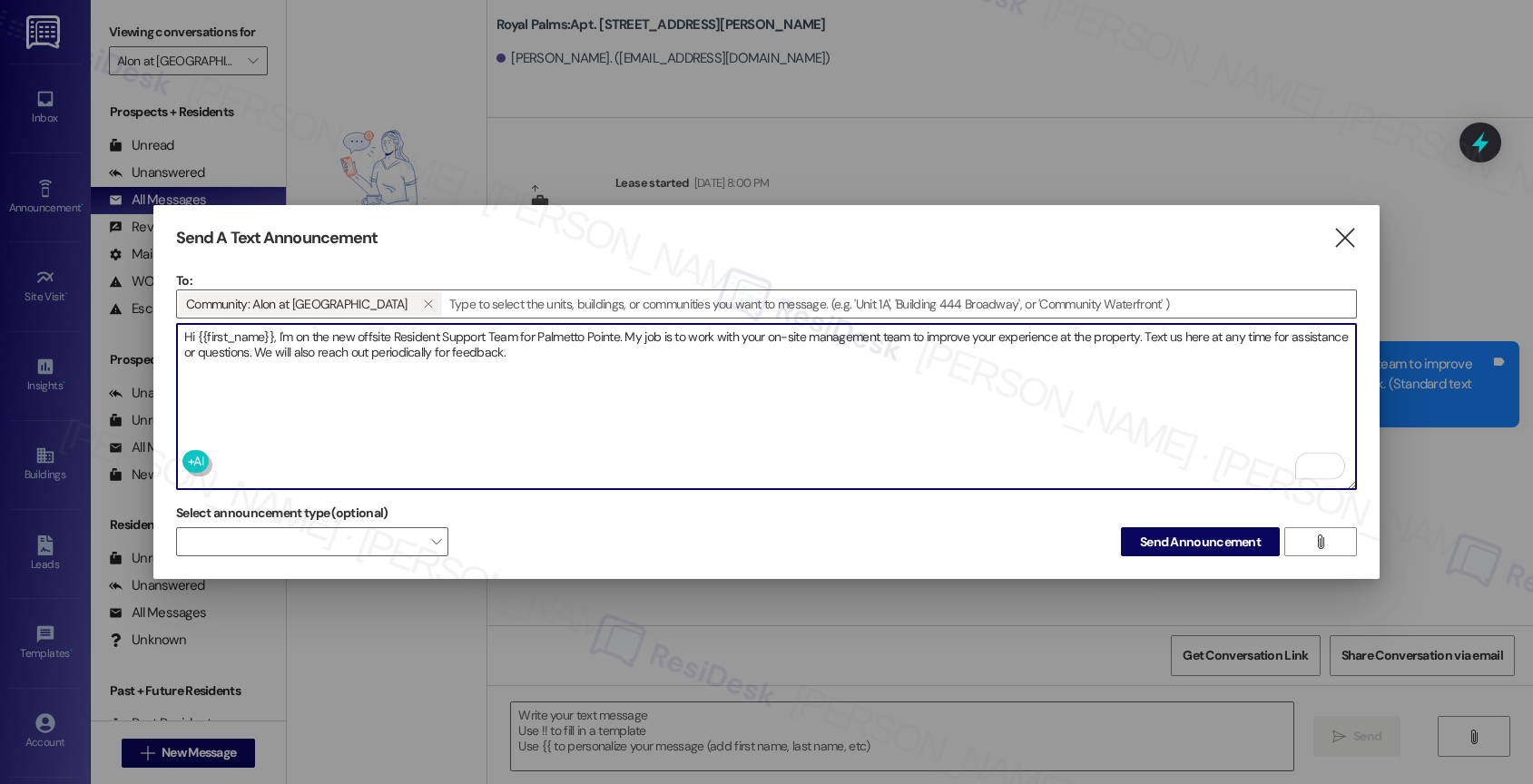
click at [619, 338] on textarea "Hi {{first_name}}, I'm on the new offsite Resident Support Team for Palmetto Po…" at bounding box center [767, 406] width 1179 height 165
paste textarea "Alon at [GEOGRAPHIC_DATA]"
click at [692, 353] on textarea "Hi {{first_name}}, I'm on the new offsite Resident Support Team for Alon at Cas…" at bounding box center [767, 406] width 1179 height 165
type textarea "Hi {{first_name}}, I'm on the new offsite Resident Support Team for Alon at Cas…"
click at [673, 352] on textarea "Hi {{first_name}}, I'm on the new offsite Resident Support Team for Alon at Cas…" at bounding box center [767, 406] width 1179 height 165
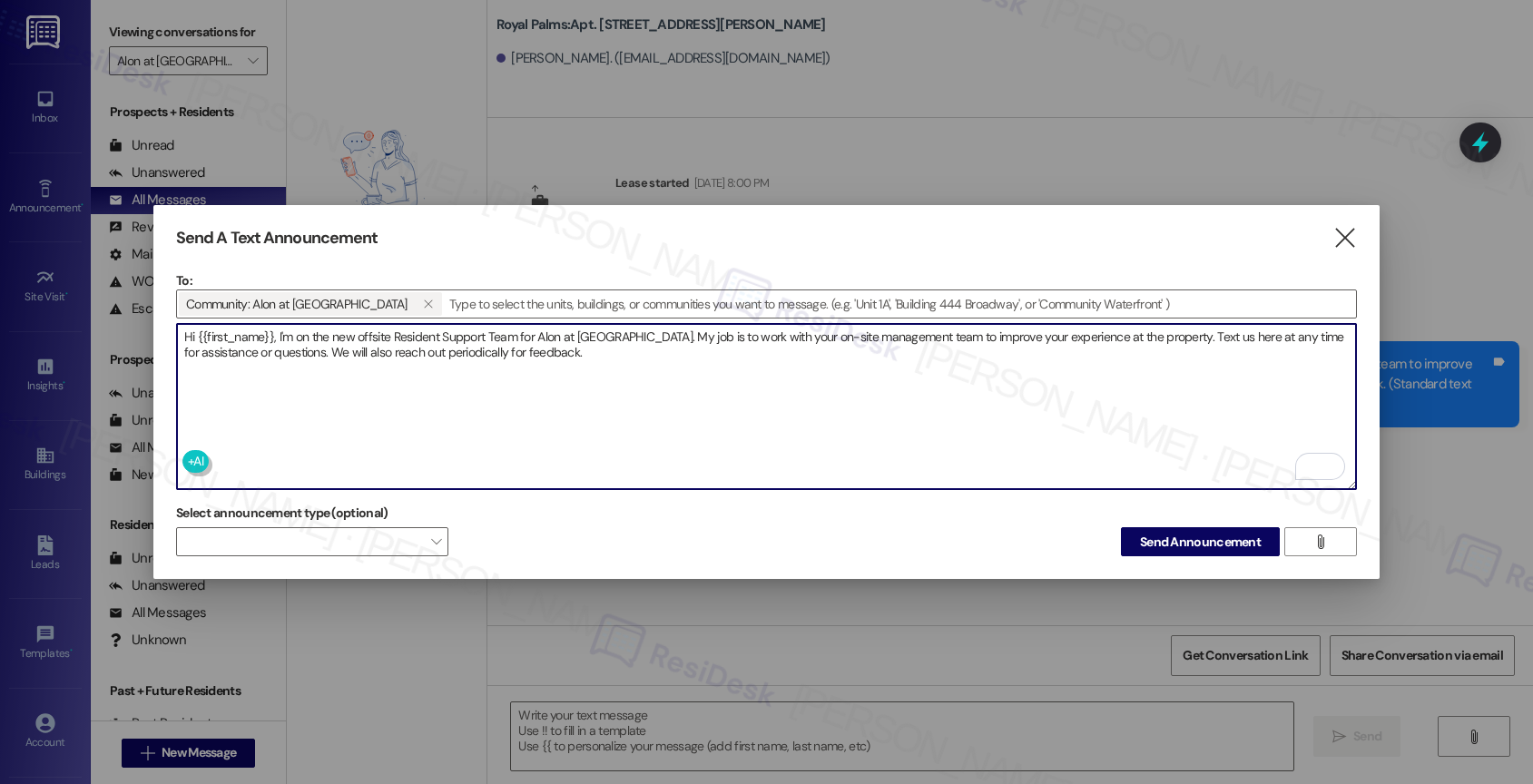
click at [673, 356] on textarea "Hi {{first_name}}, I'm on the new offsite Resident Support Team for Alon at Cas…" at bounding box center [767, 406] width 1179 height 165
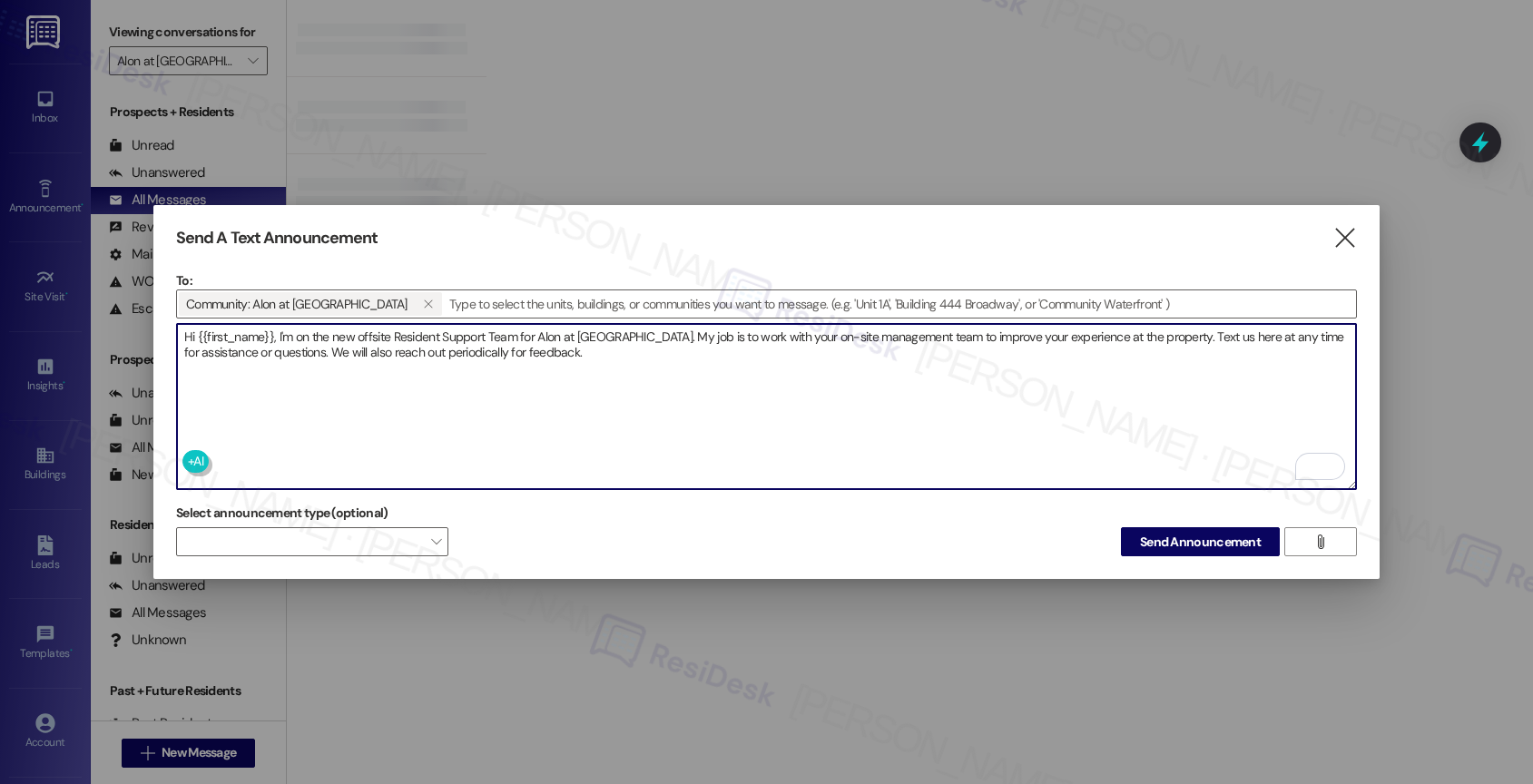
click at [427, 355] on textarea "Hi {{first_name}}, I'm on the new offsite Resident Support Team for Alon at Cas…" at bounding box center [767, 406] width 1179 height 165
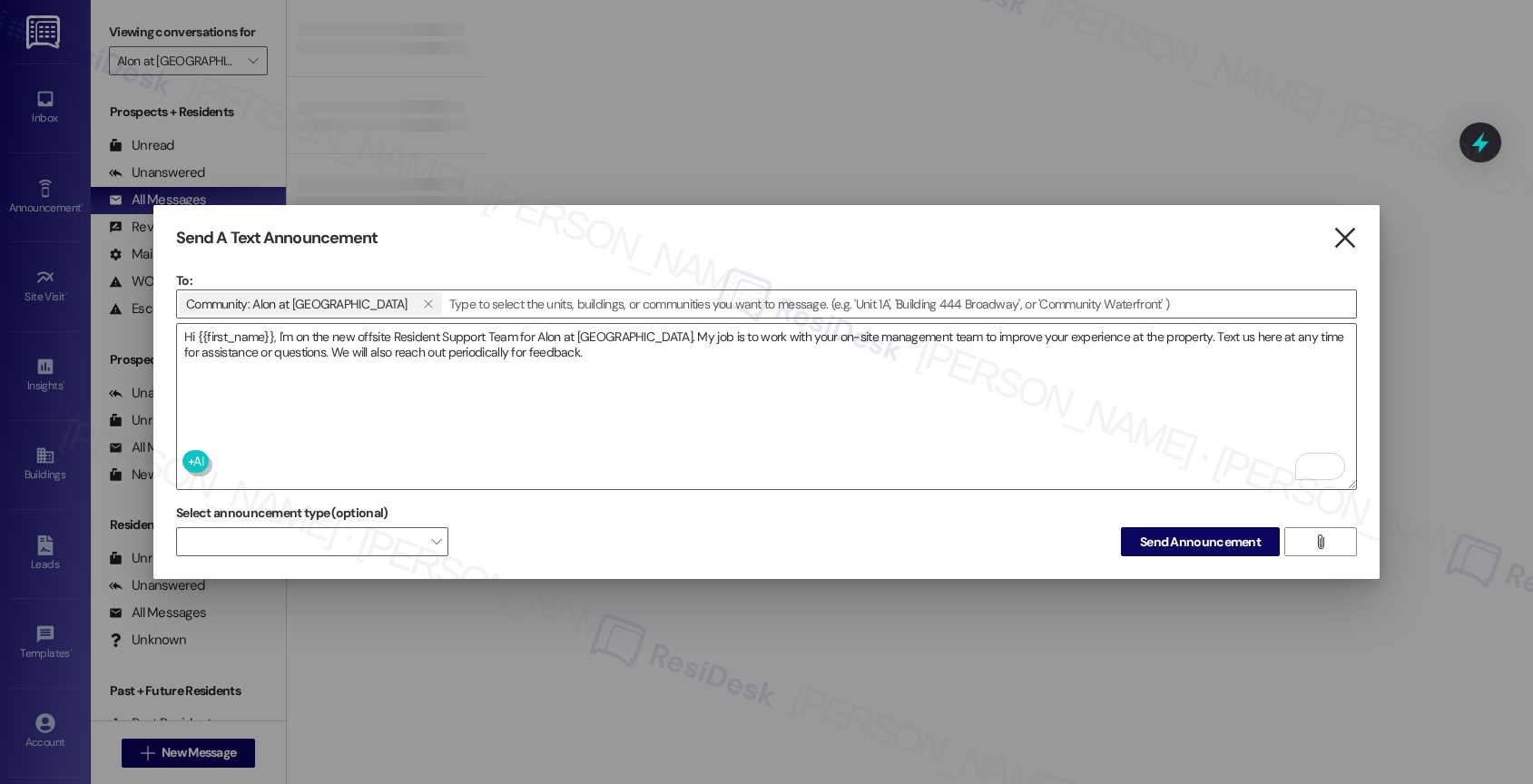
click at [1340, 238] on icon "" at bounding box center [1344, 238] width 25 height 19
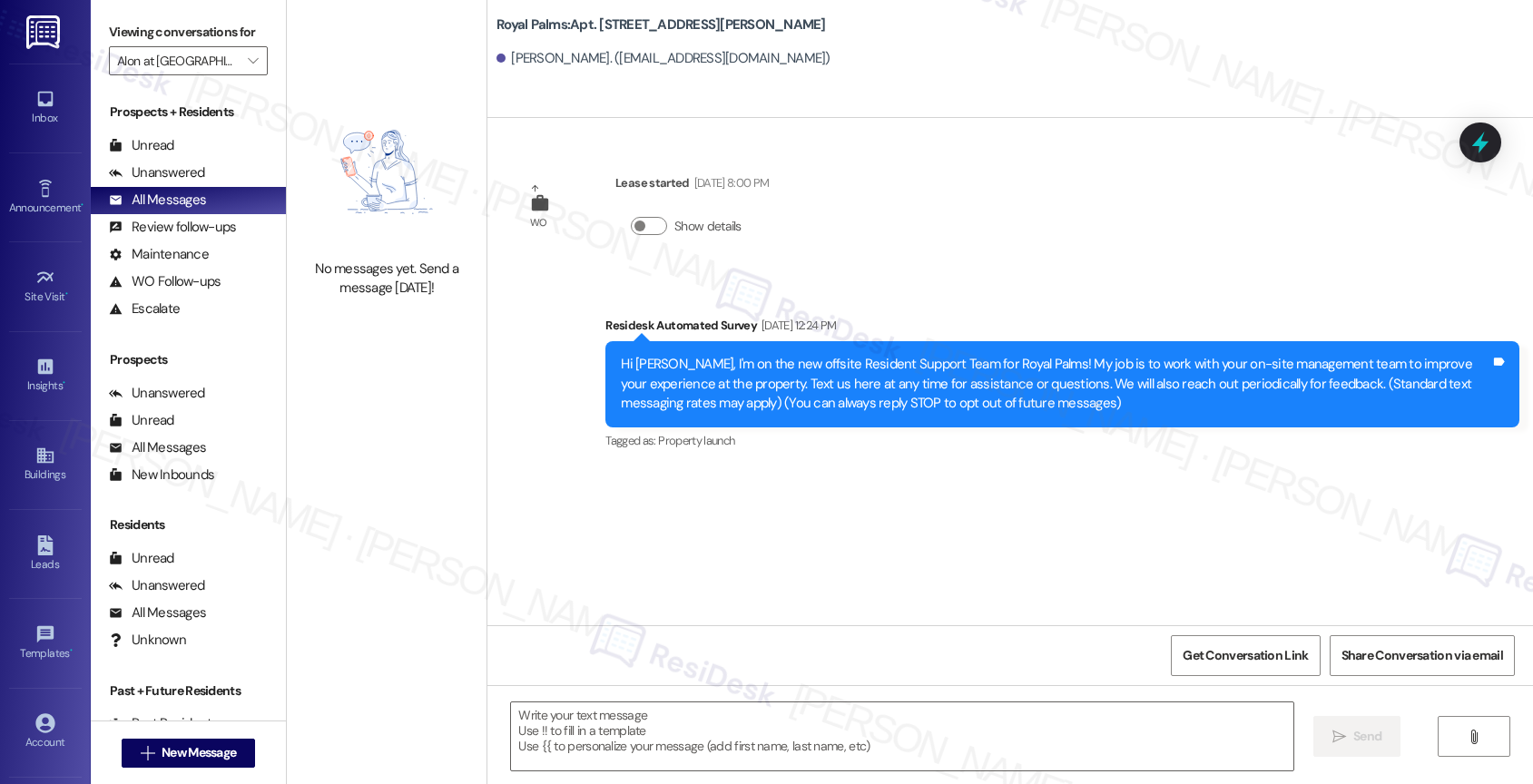
type textarea "Fetching suggested responses. Please feel free to read through the conversation…"
click at [37, 203] on div "Announcement •" at bounding box center [45, 207] width 90 height 18
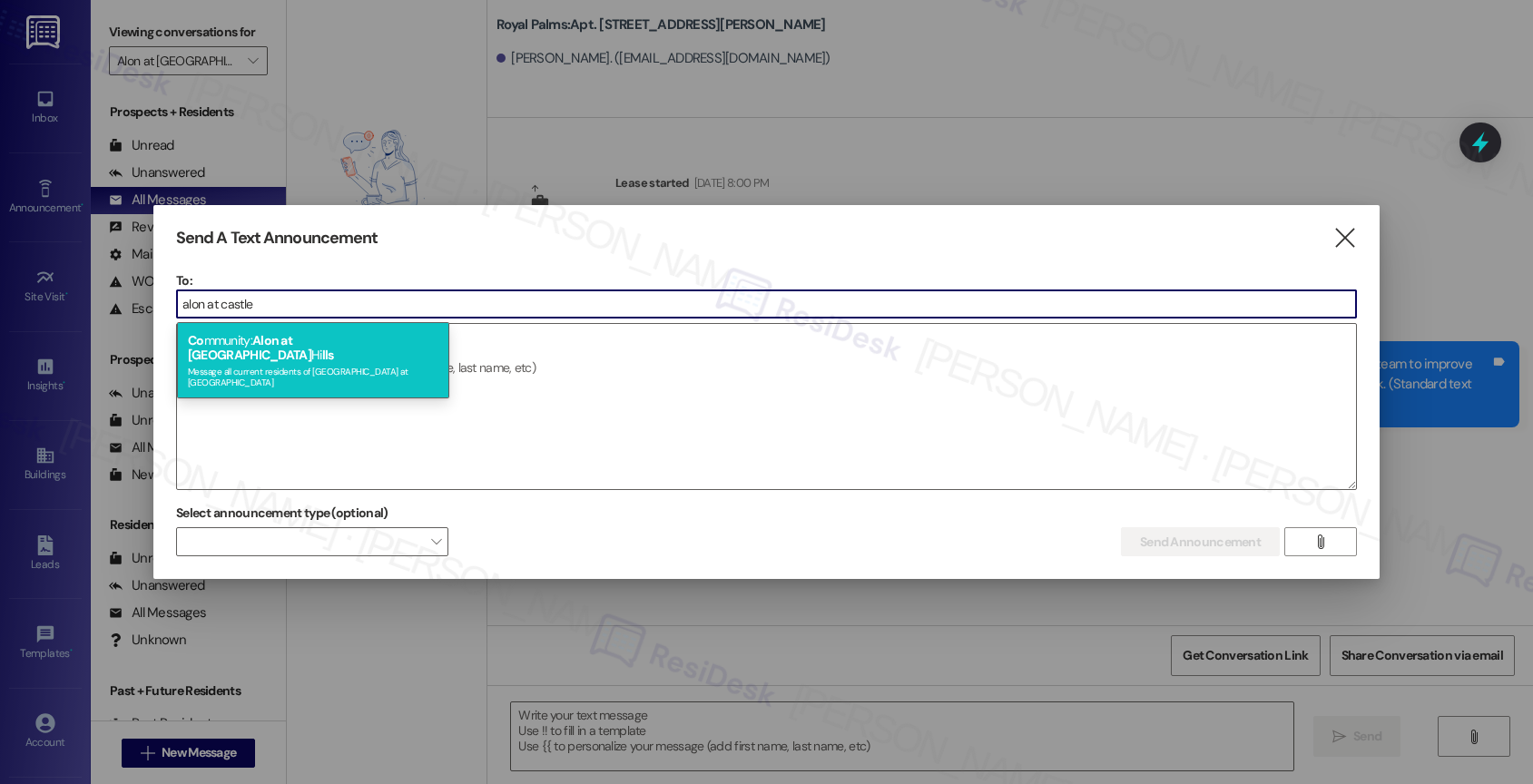
type input "alon at castle"
click at [284, 336] on span "Alon at Castle" at bounding box center [249, 347] width 123 height 31
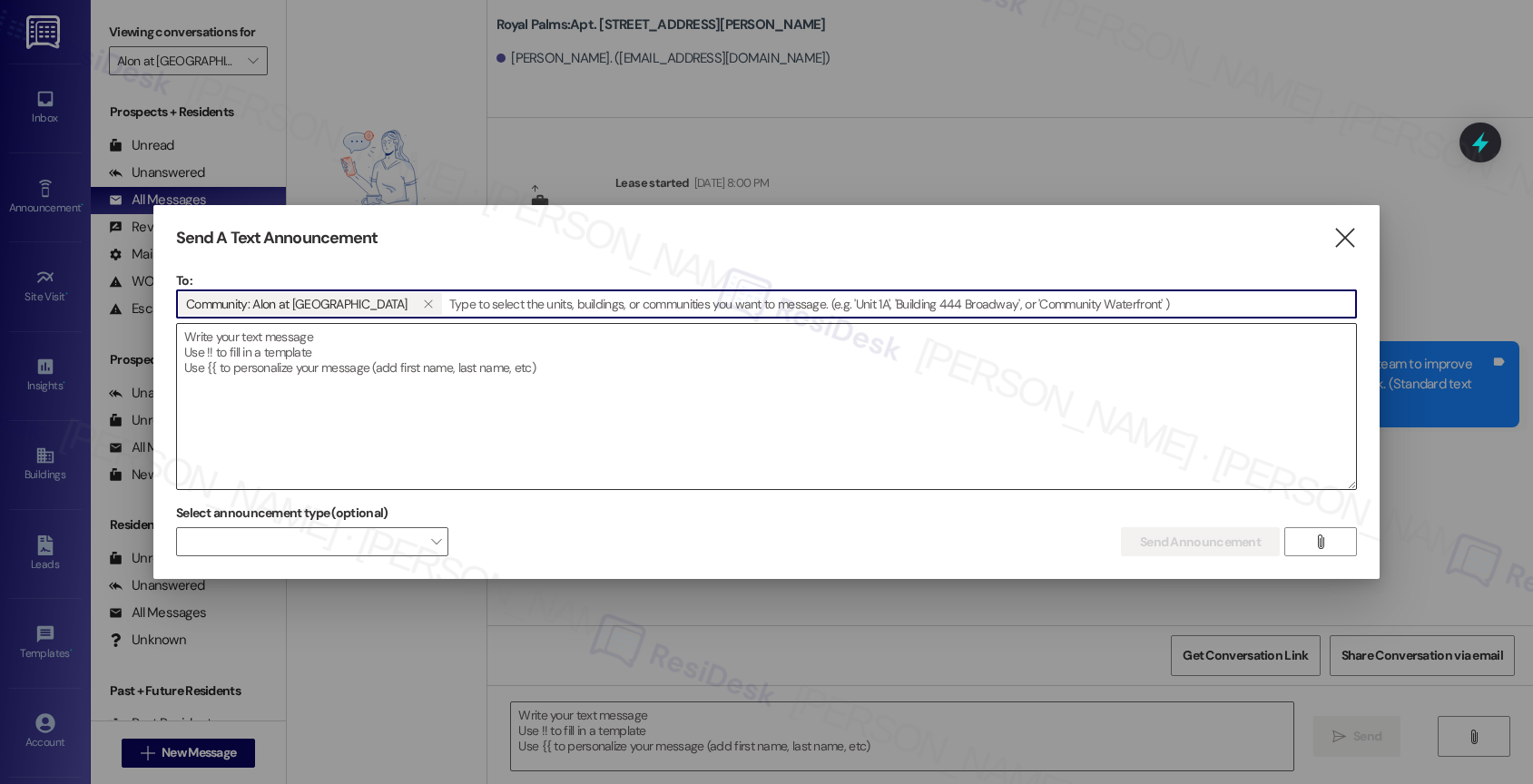
click at [282, 353] on textarea at bounding box center [767, 406] width 1179 height 165
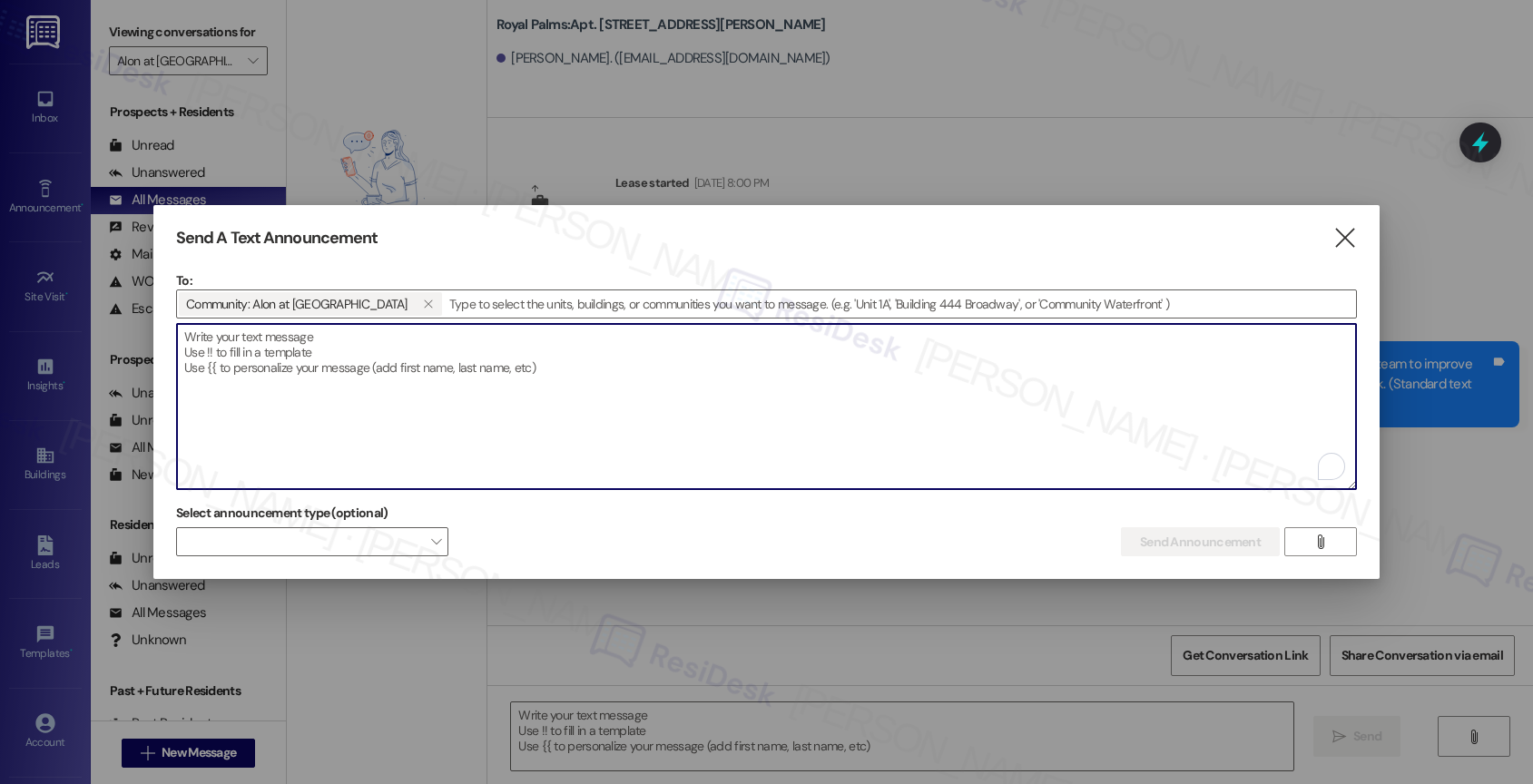
paste textarea "Hi {{first_name}}, I'm on the new offsite Resident Support Team for Alon at Cas…"
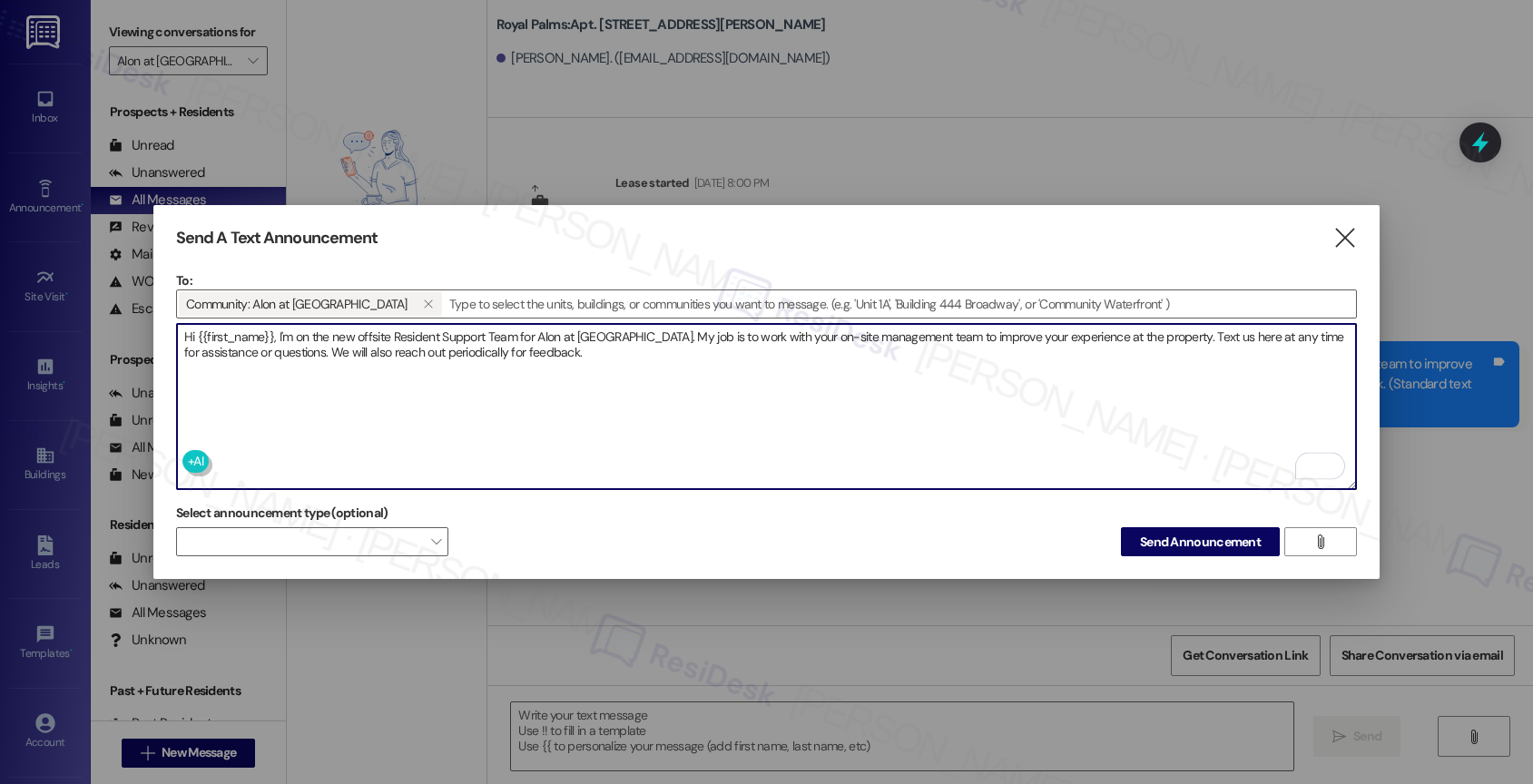
type textarea "Hi {{first_name}}, I'm on the new offsite Resident Support Team for Alon at Cas…"
click at [649, 353] on textarea "Hi {{first_name}}, I'm on the new offsite Resident Support Team for Alon at Cas…" at bounding box center [767, 406] width 1179 height 165
click at [1195, 537] on span "Send Announcement" at bounding box center [1200, 542] width 121 height 19
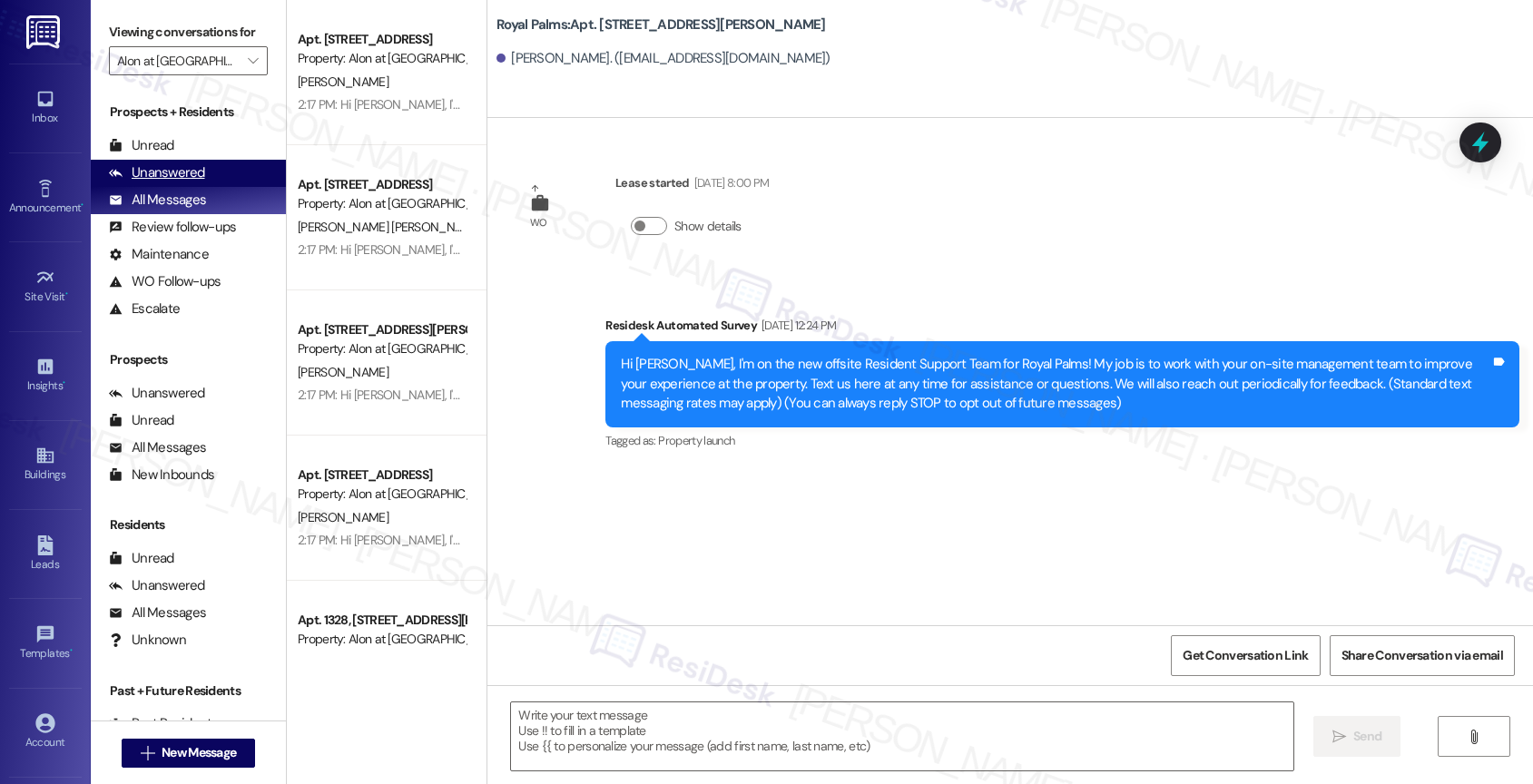
click at [178, 183] on div "Unanswered" at bounding box center [156, 173] width 96 height 19
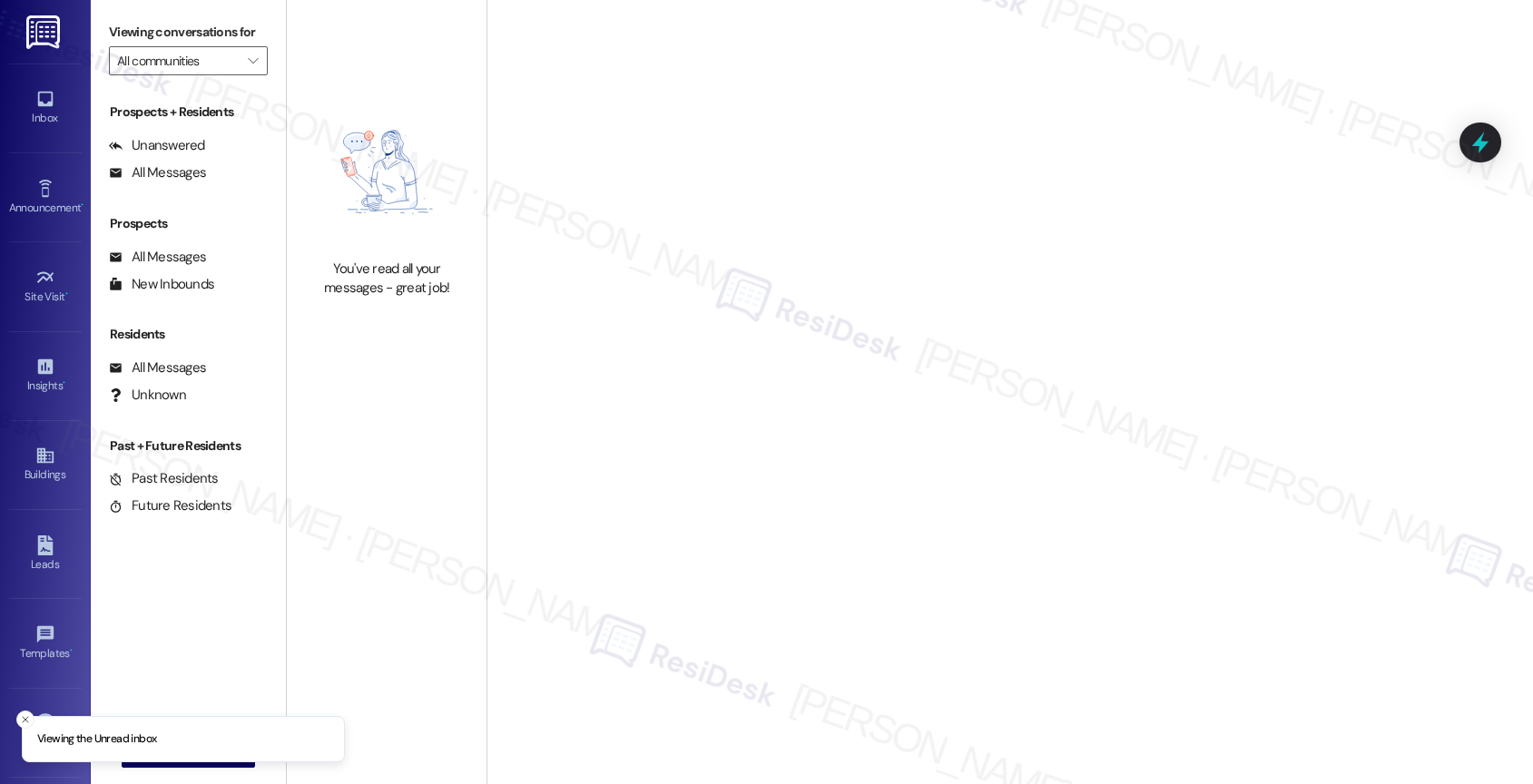
type input "Alon at [GEOGRAPHIC_DATA]"
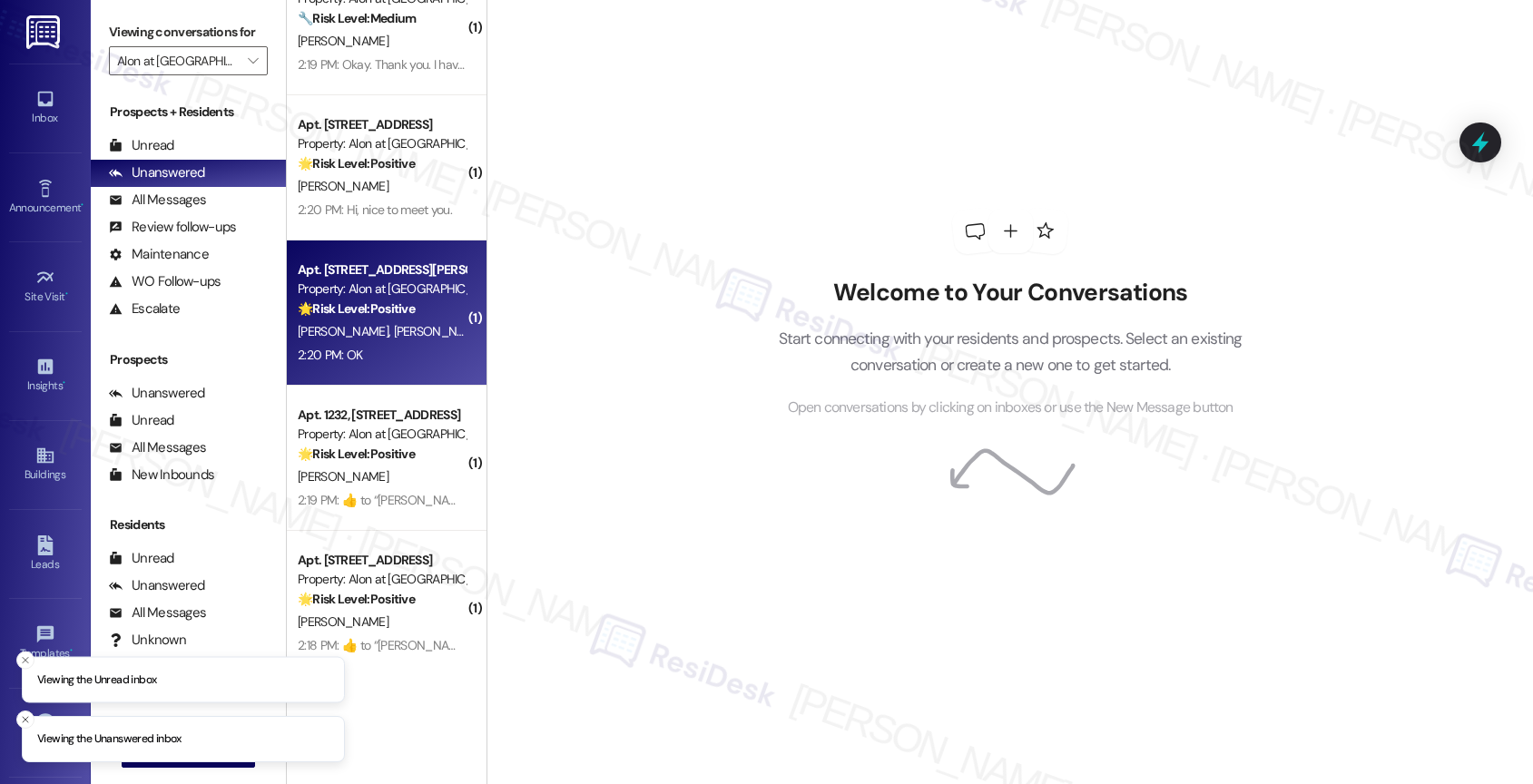
scroll to position [70, 0]
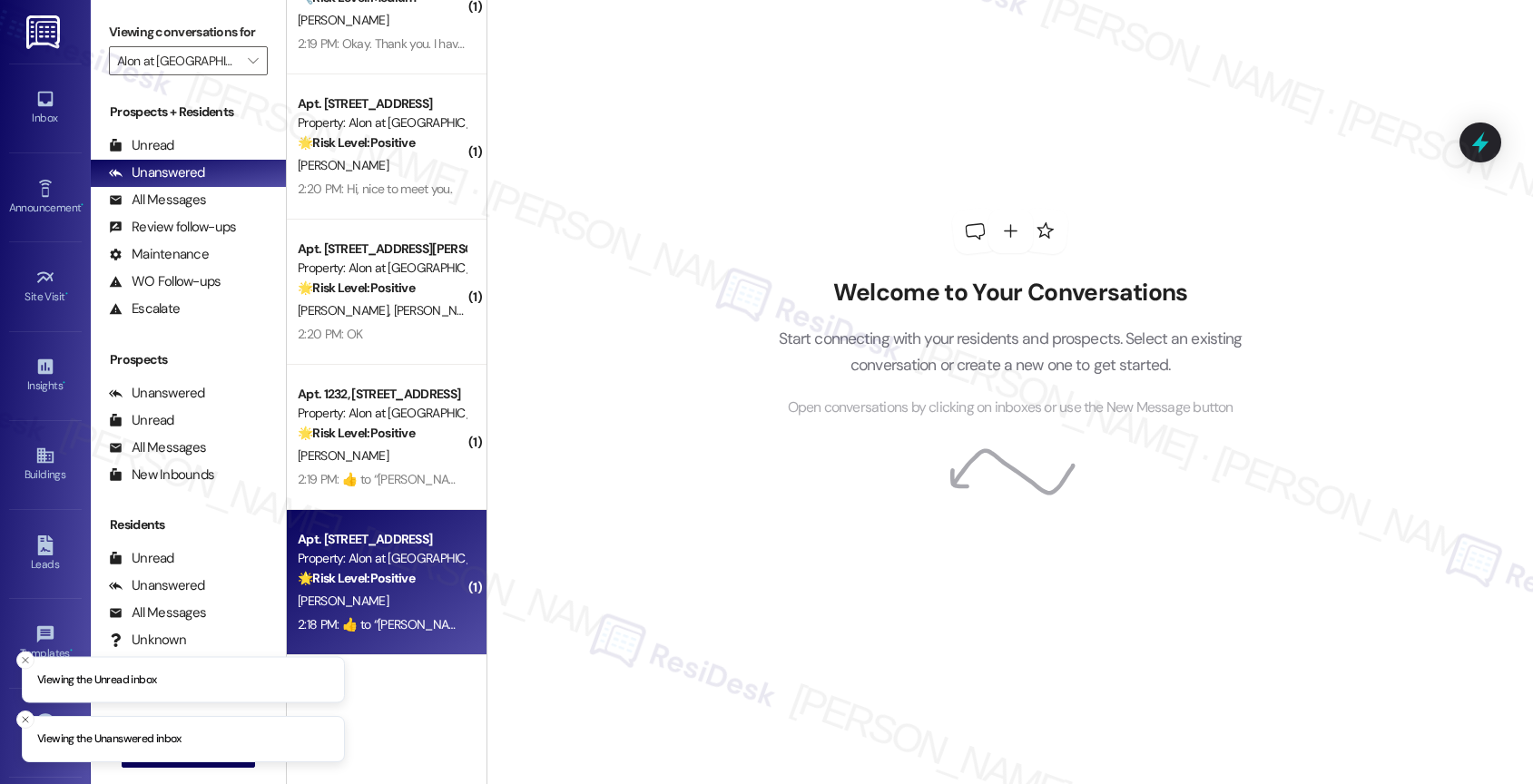
click at [372, 590] on div "N. Prasla" at bounding box center [382, 600] width 172 height 23
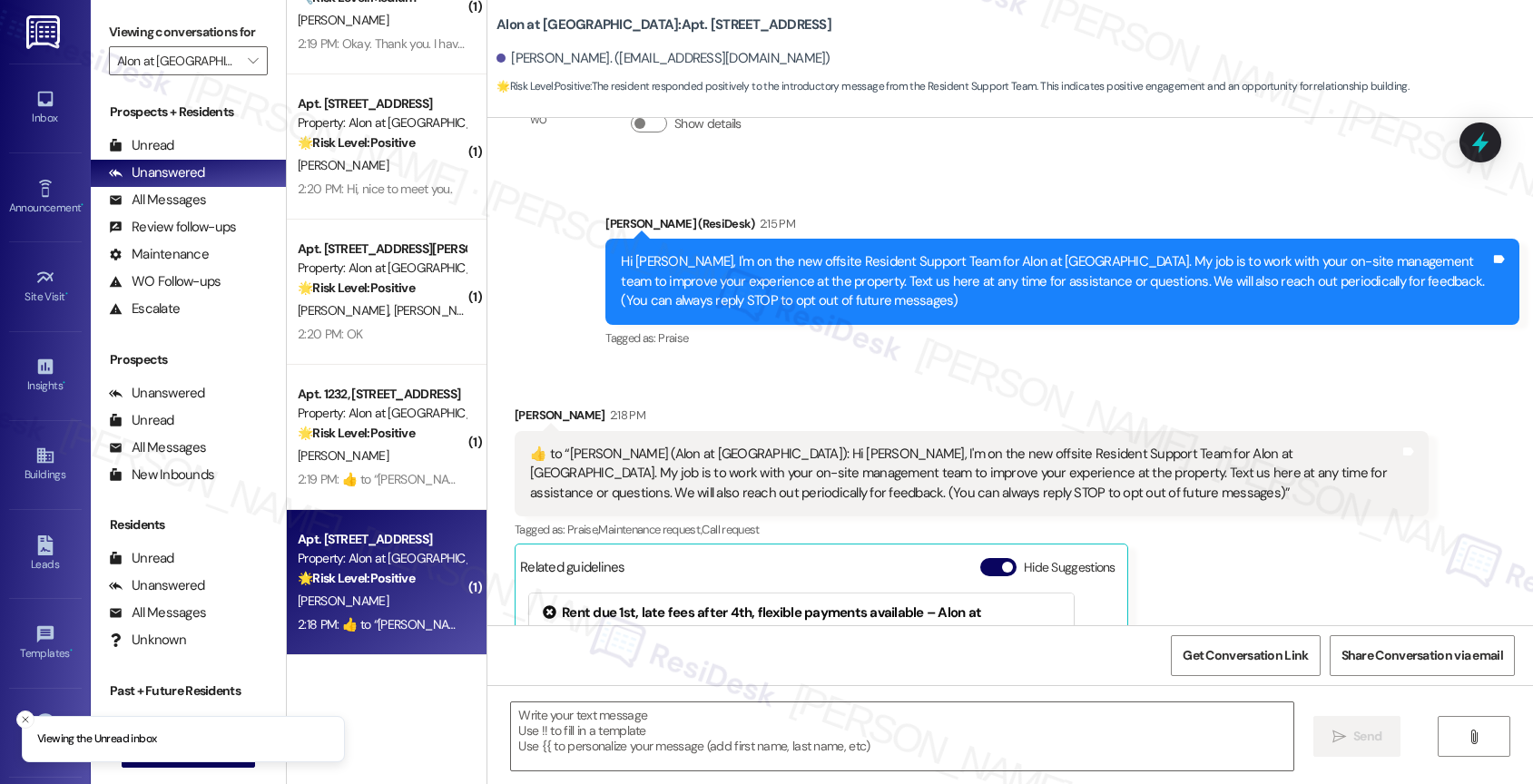
type textarea "Fetching suggested responses. Please feel free to read through the conversation…"
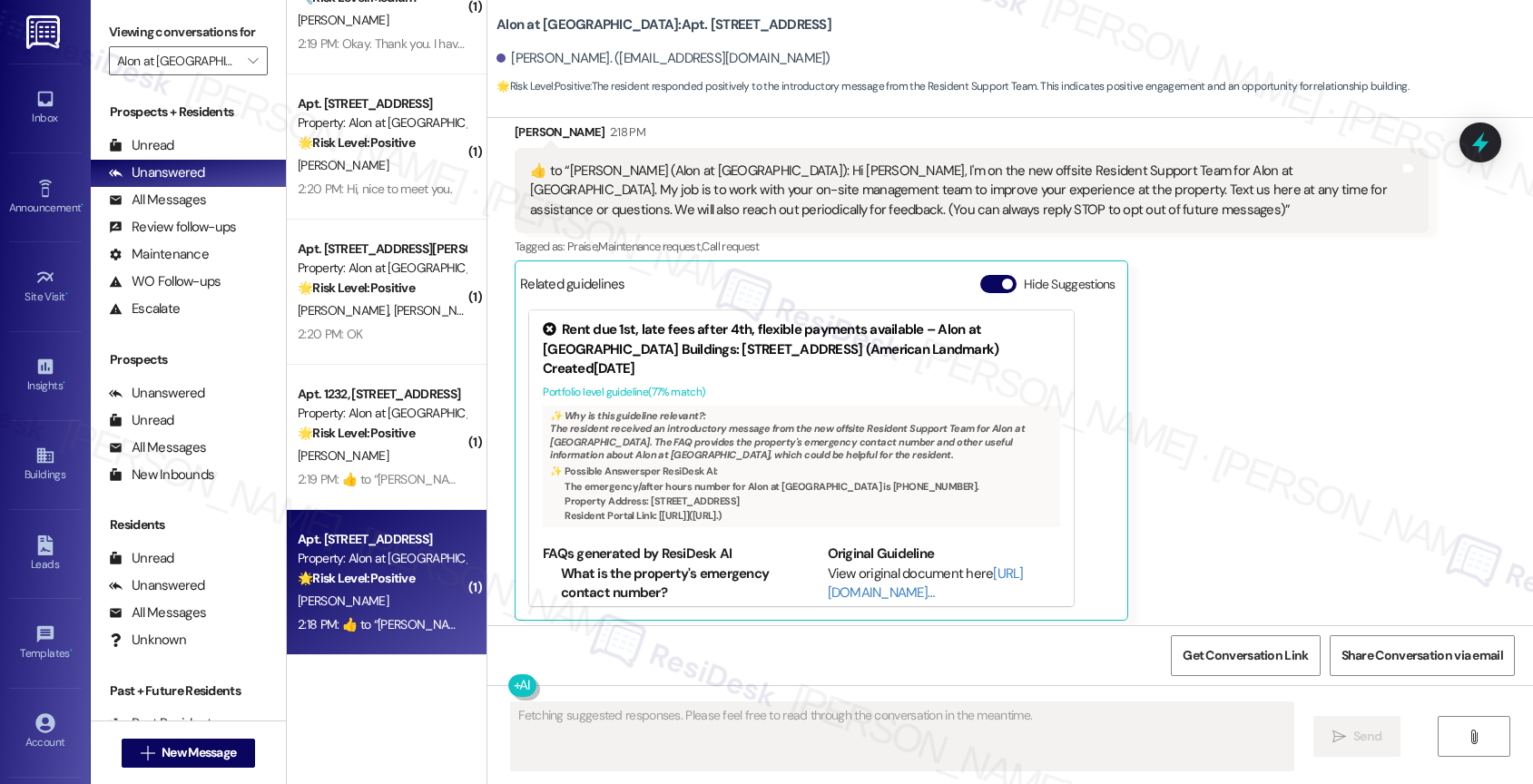
scroll to position [594, 0]
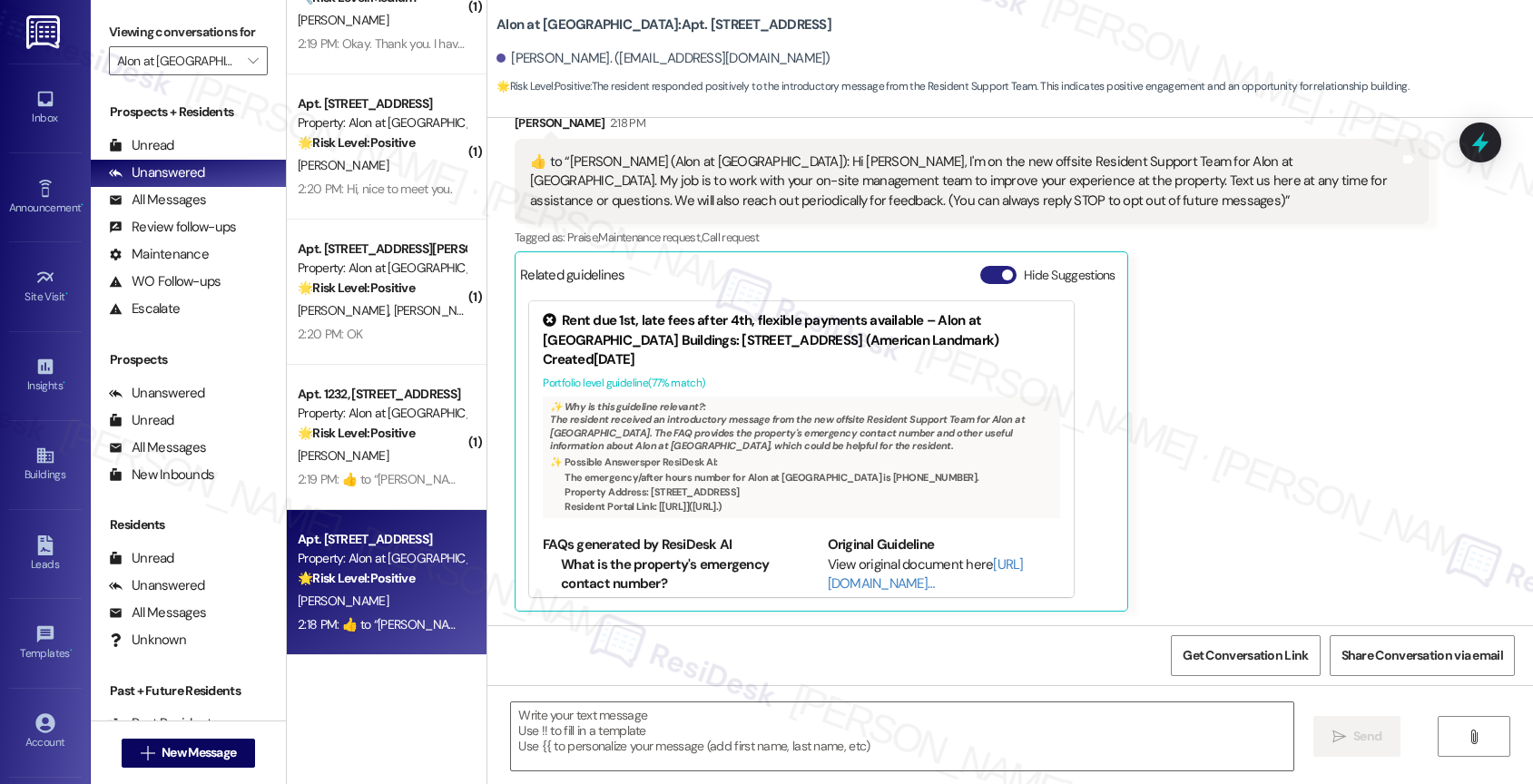
click at [980, 266] on button "Hide Suggestions" at bounding box center [998, 275] width 37 height 18
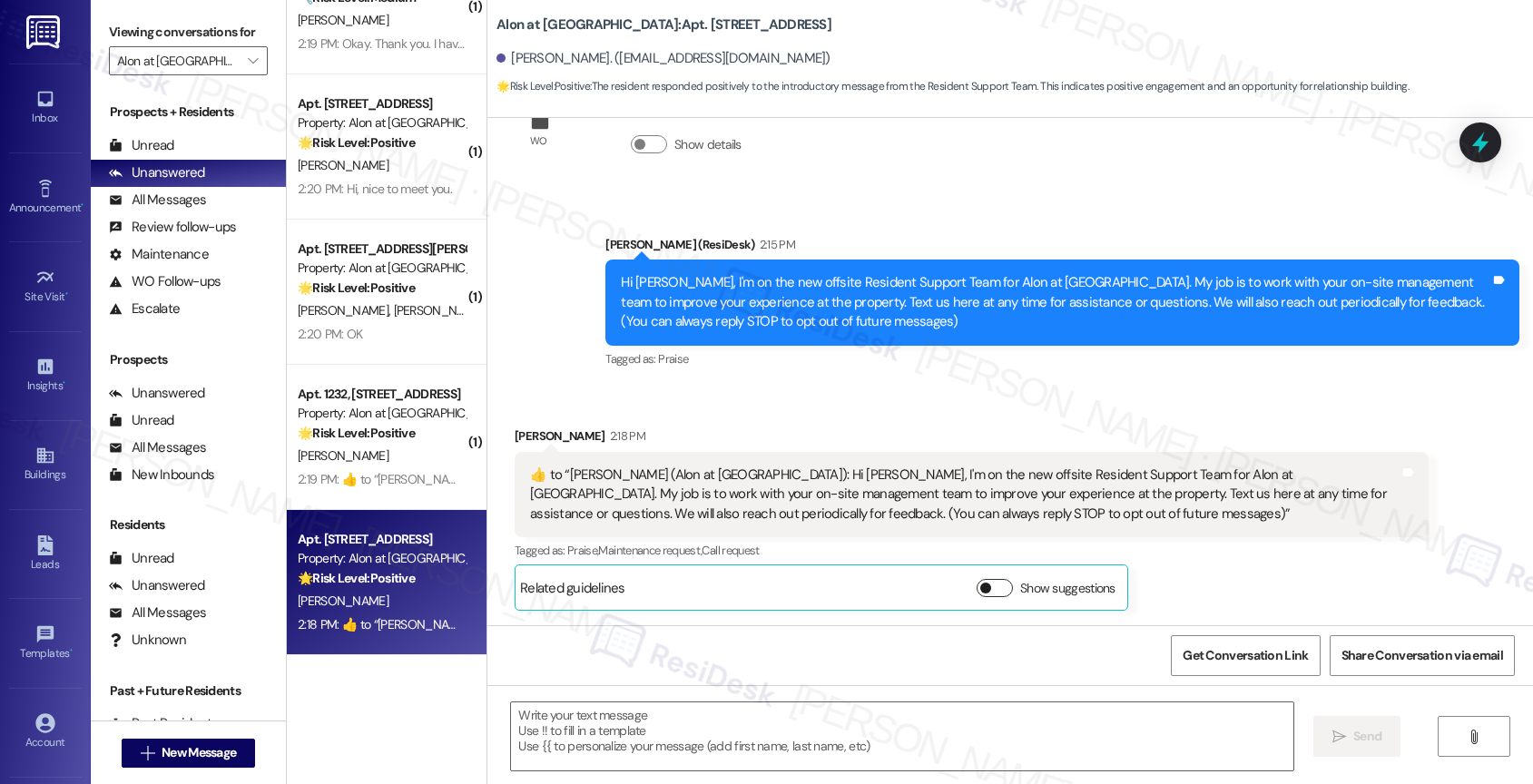
scroll to position [281, 0]
click at [600, 721] on textarea at bounding box center [902, 736] width 782 height 68
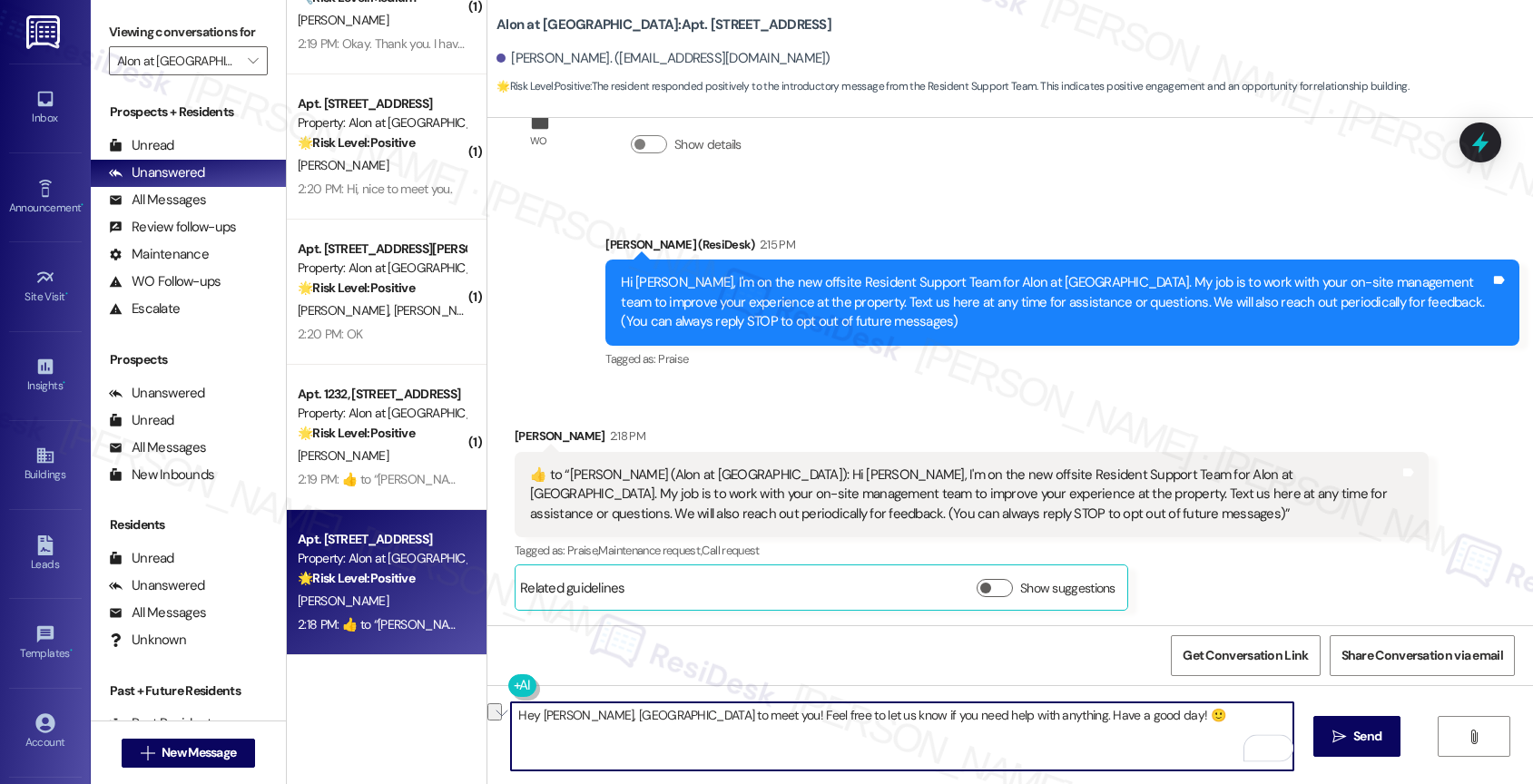
drag, startPoint x: 939, startPoint y: 710, endPoint x: 1031, endPoint y: 707, distance: 92.0
click at [1031, 707] on textarea "Hey Nizar, nice to meet you! Feel free to let us know if you need help with any…" at bounding box center [902, 736] width 782 height 68
click at [1028, 719] on textarea "Hey Nizar, nice to meet you! Feel free to let us know if you need help with any…" at bounding box center [902, 736] width 782 height 68
click at [764, 725] on textarea "Hey Nizar, nice to meet you! Feel free to let us know if you need help with any…" at bounding box center [902, 736] width 782 height 68
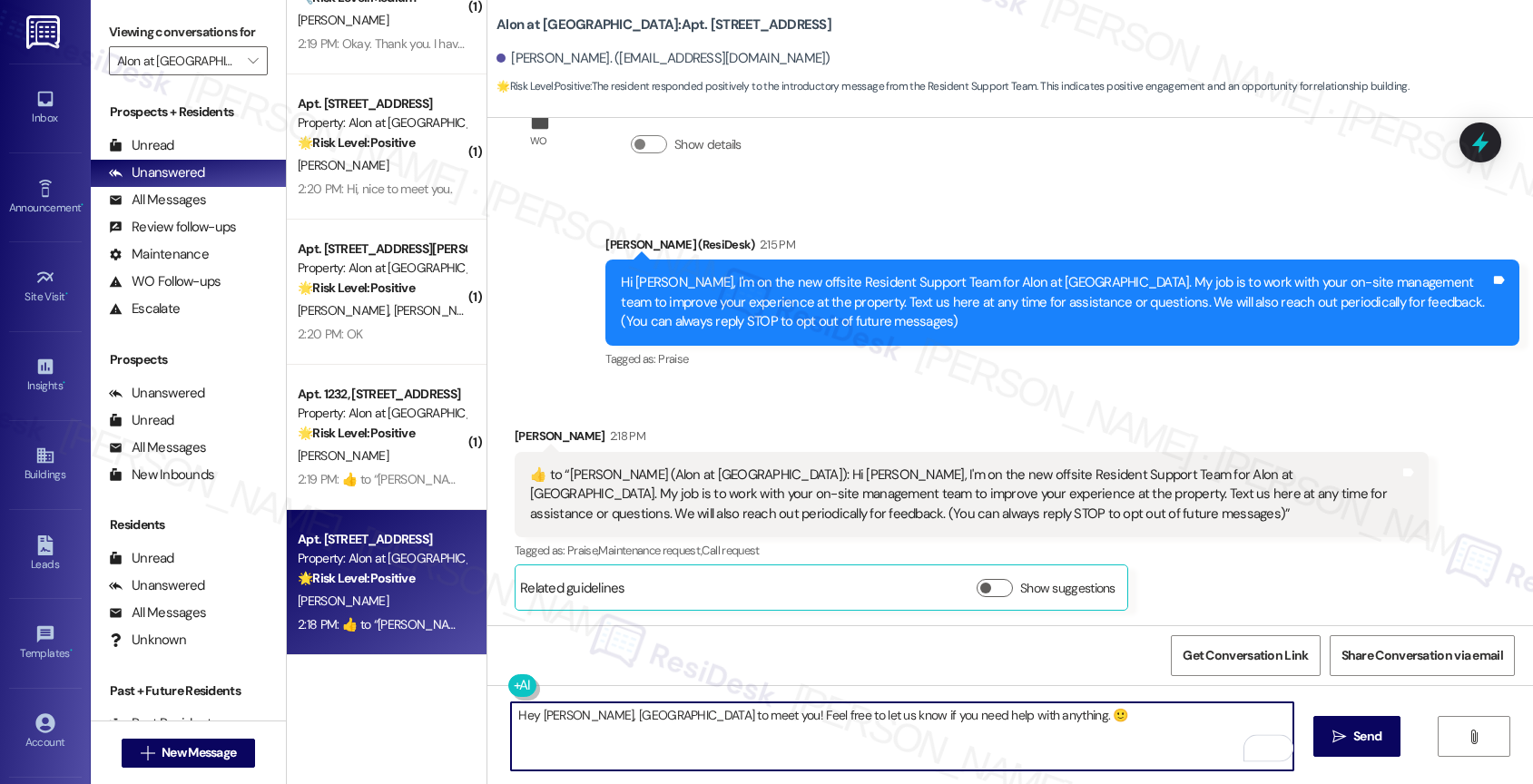
click at [764, 725] on textarea "Hey Nizar, nice to meet you! Feel free to let us know if you need help with any…" at bounding box center [902, 736] width 782 height 68
click at [1041, 735] on textarea "Hey Nizar, nice to meet you! Feel free to let us know if you need help with any…" at bounding box center [902, 736] width 782 height 68
type textarea "Hey Nizar, nice to meet you! Feel free to let us know if you need help with any…"
click at [1328, 736] on span " Send" at bounding box center [1357, 736] width 58 height 19
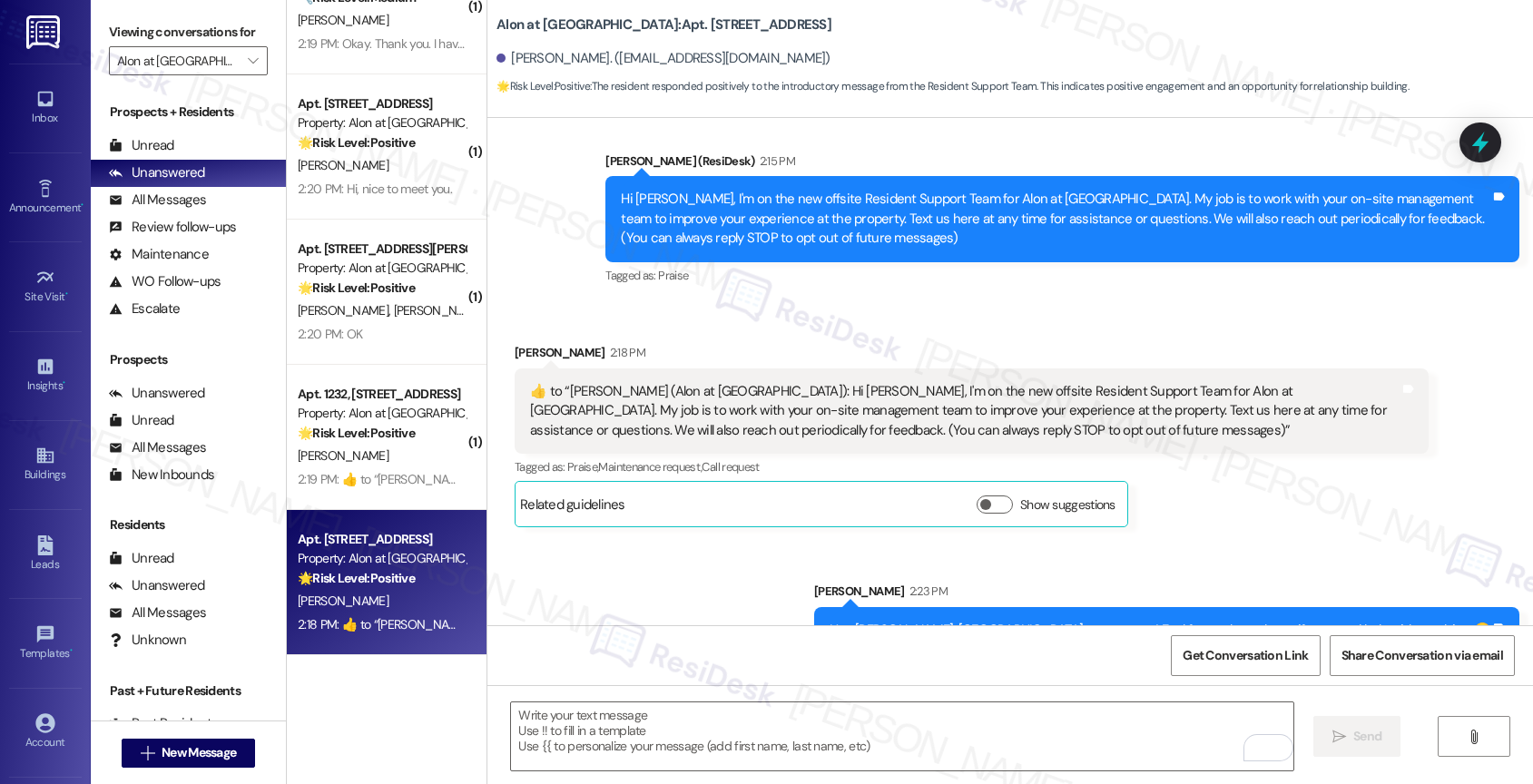
scroll to position [408, 0]
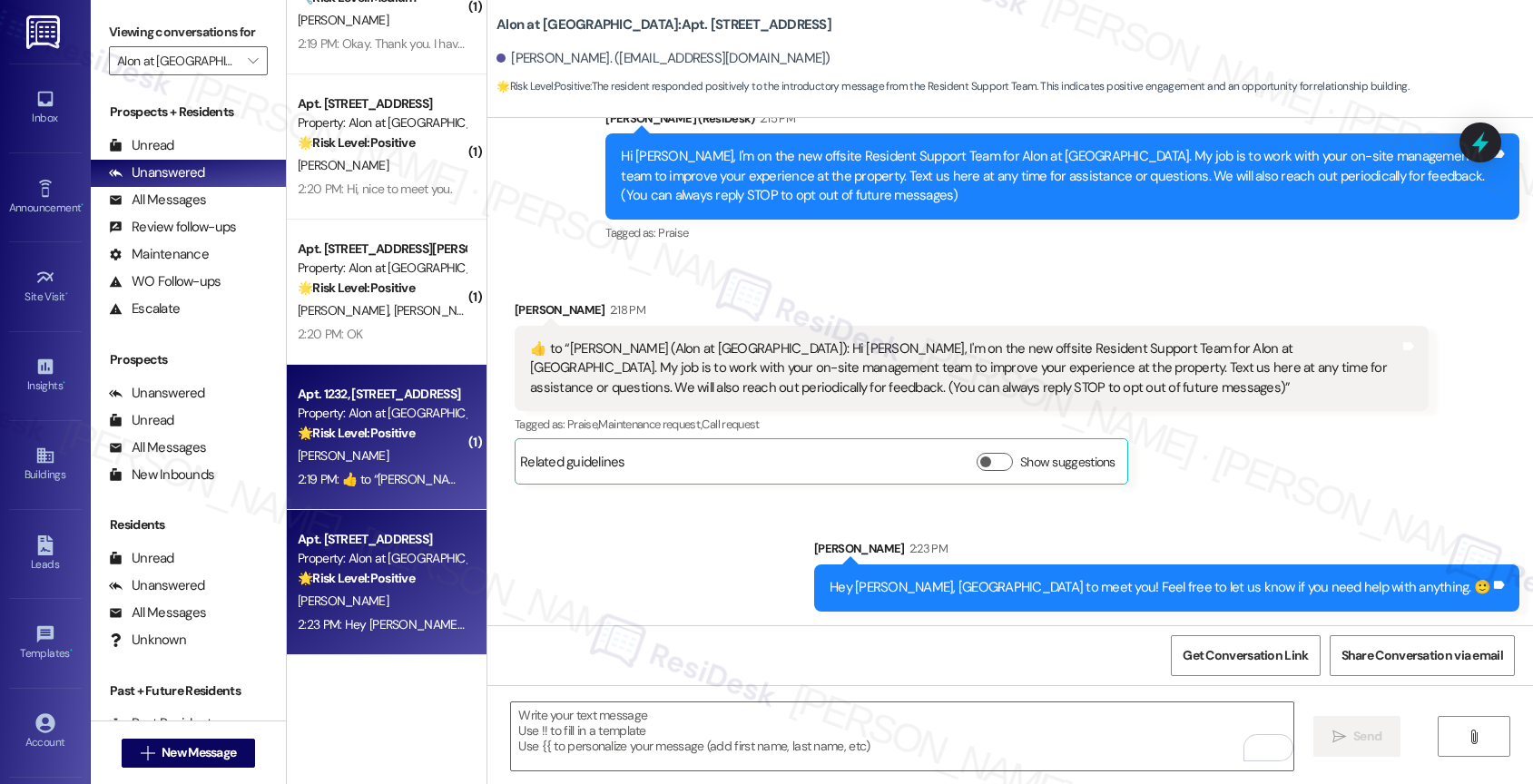
click at [378, 432] on strong "🌟 Risk Level: Positive" at bounding box center [357, 433] width 117 height 16
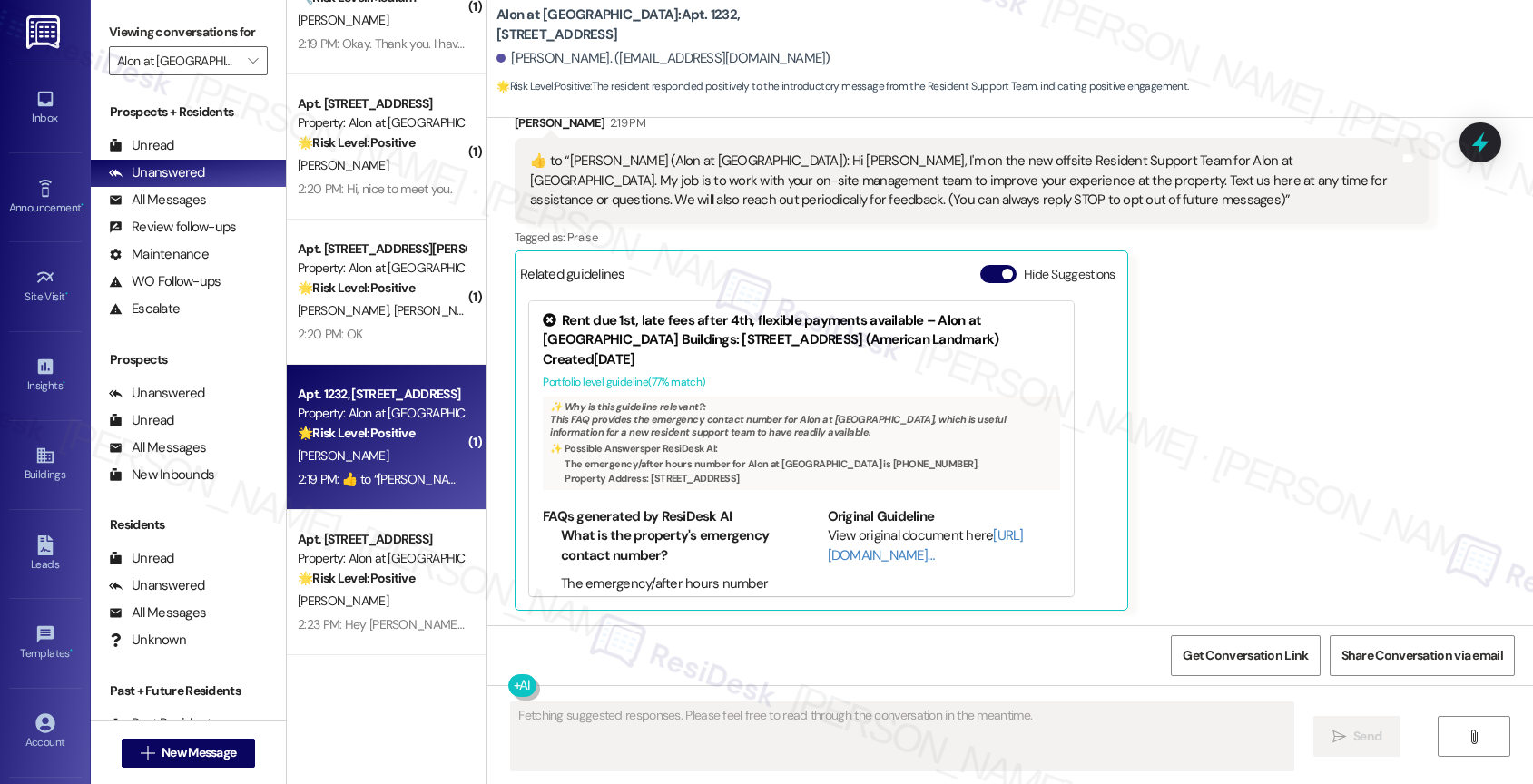
scroll to position [359, 0]
click at [985, 270] on button "Hide Suggestions" at bounding box center [998, 274] width 37 height 18
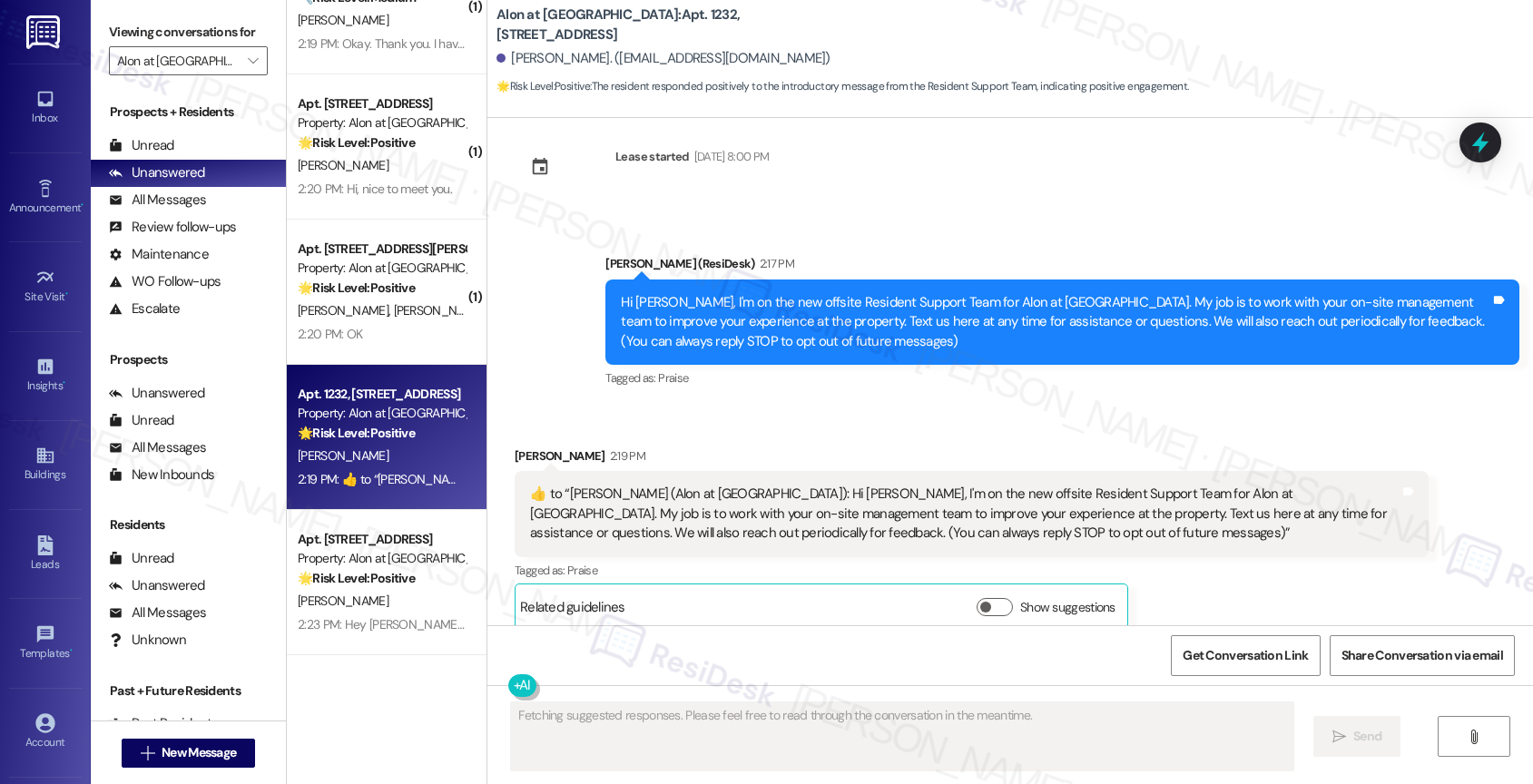
scroll to position [46, 0]
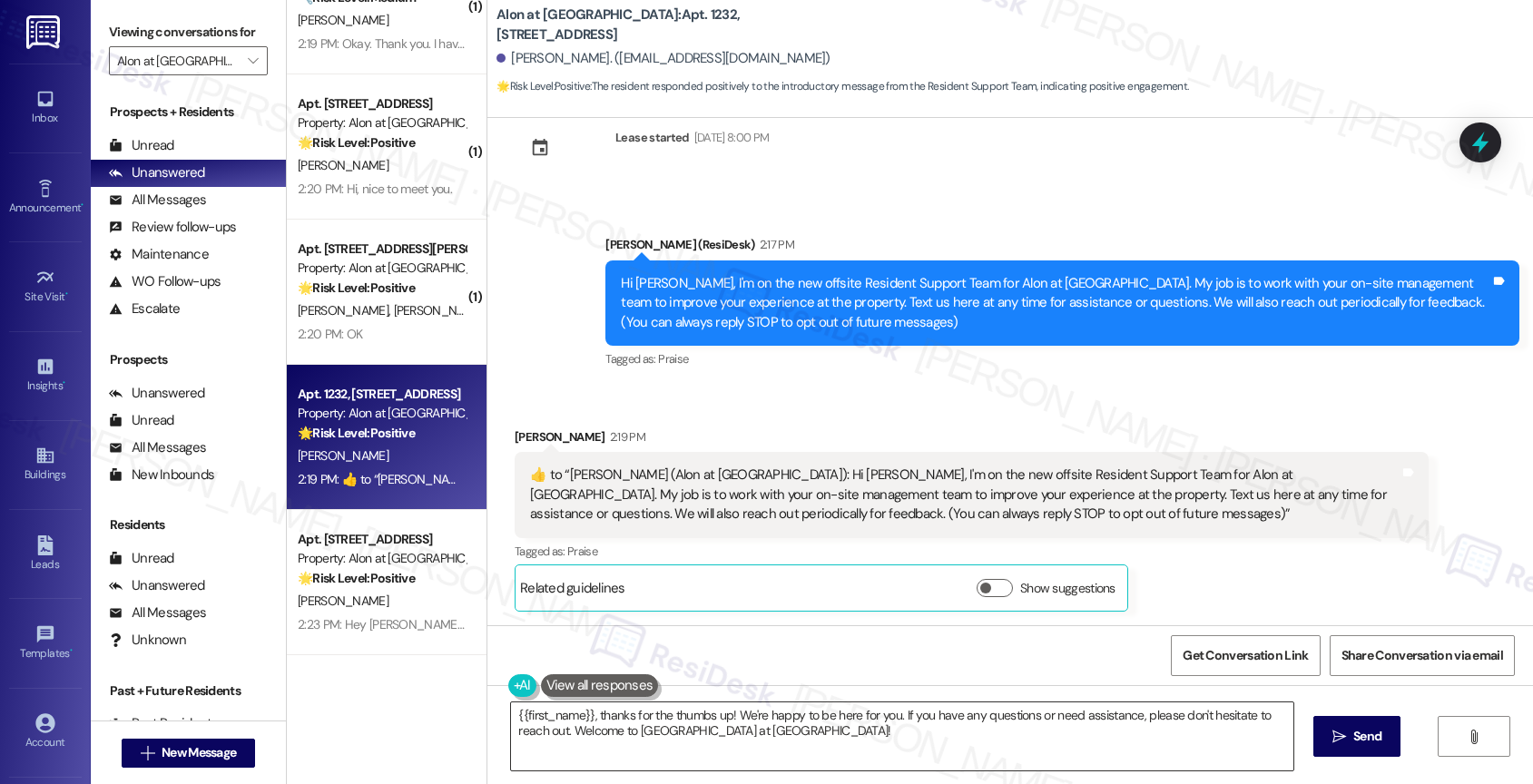
click at [591, 717] on textarea "{{first_name}}, thanks for the thumbs up! We're happy to be here for you. If yo…" at bounding box center [902, 736] width 782 height 68
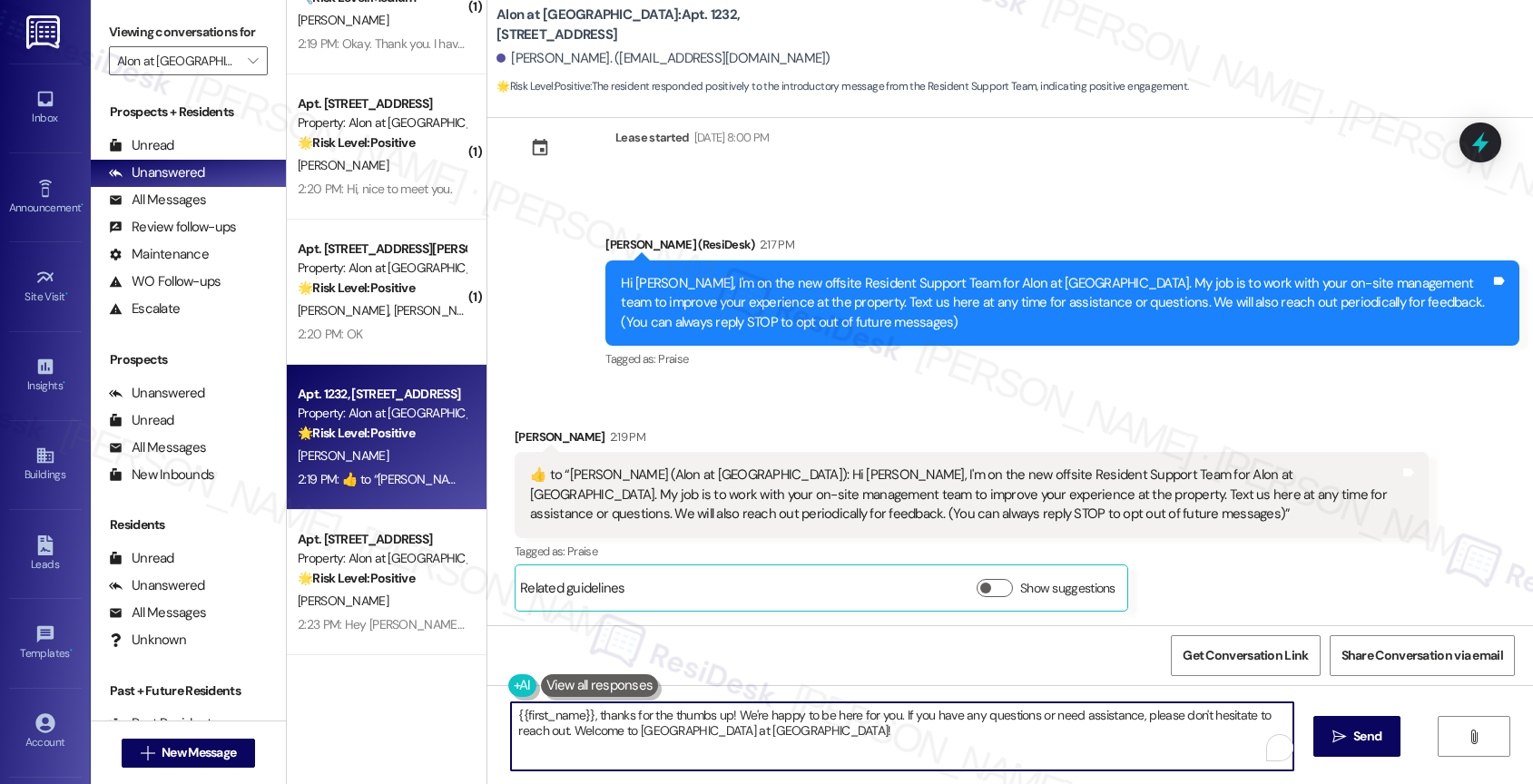
click at [591, 717] on textarea "{{first_name}}, thanks for the thumbs up! We're happy to be here for you. If yo…" at bounding box center [902, 736] width 782 height 68
paste textarea "Hey Nizar, nice to meet you! Feel free to let us know if you need help with any…"
click at [552, 711] on textarea "Hey Nizar, nice to meet you! Feel free to let us know if you need help with any…" at bounding box center [902, 736] width 782 height 68
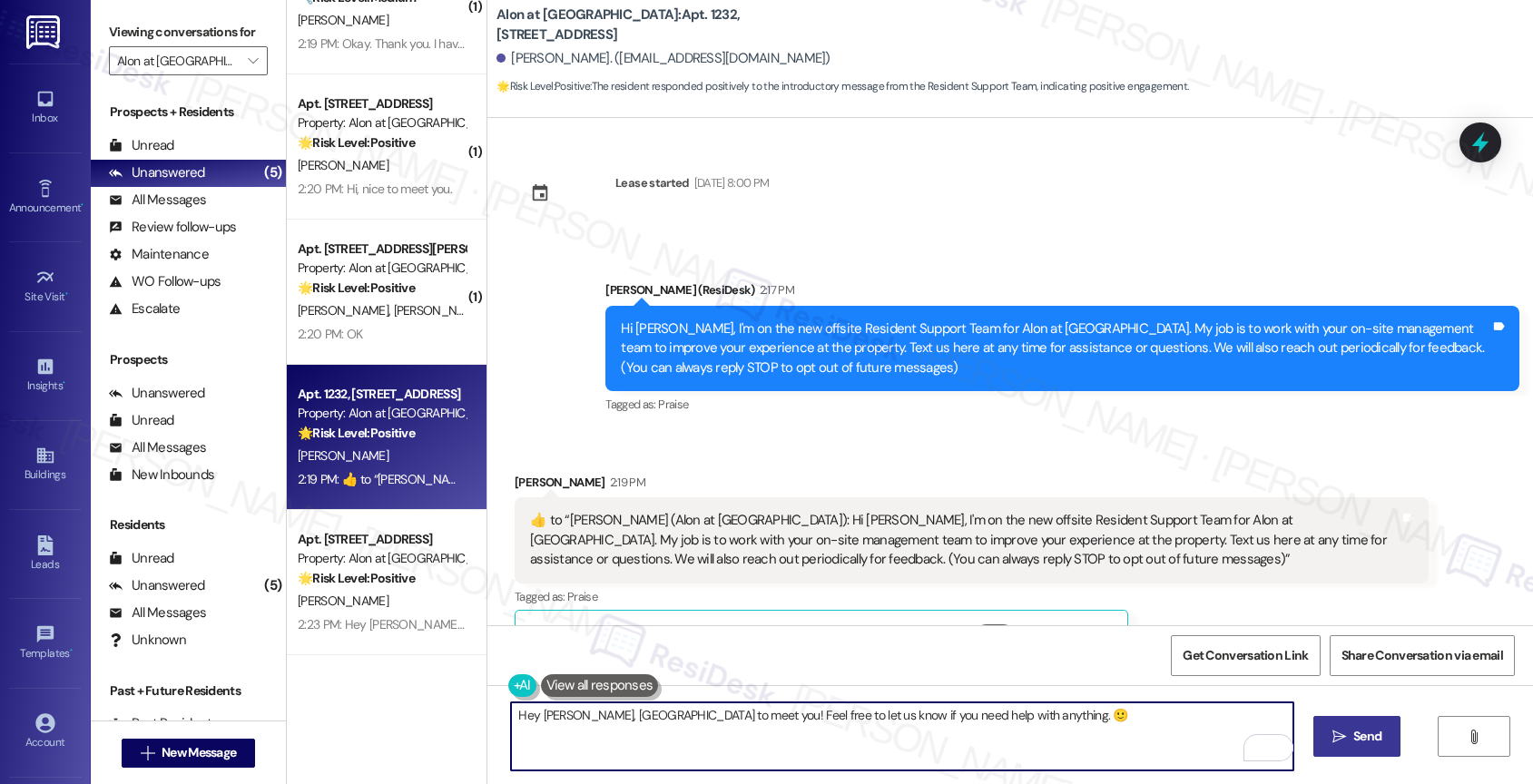
type textarea "Hey Carly, nice to meet you! Feel free to let us know if you need help with any…"
click at [1361, 736] on span "Send" at bounding box center [1367, 736] width 28 height 19
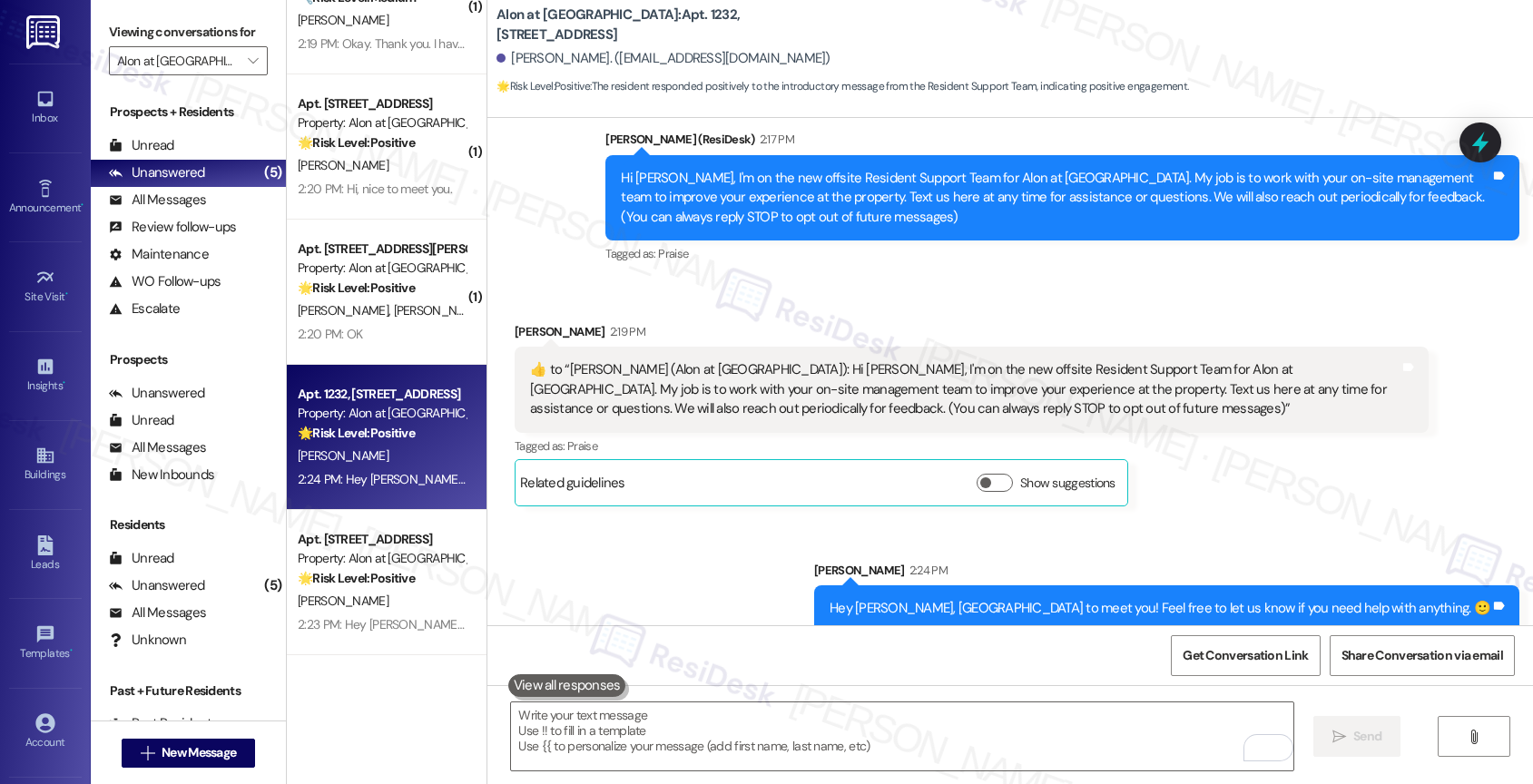
scroll to position [173, 0]
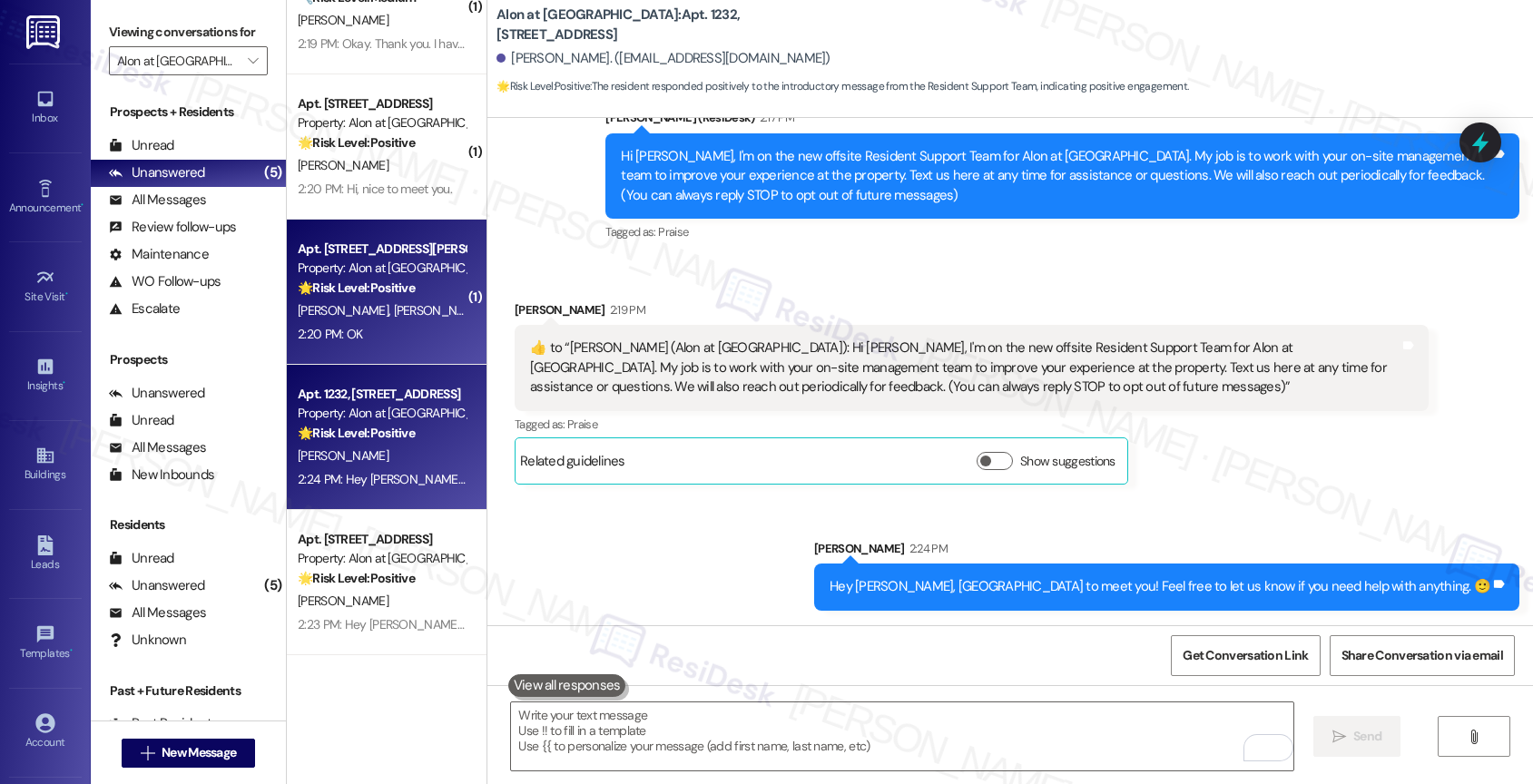
click at [369, 295] on strong "🌟 Risk Level: Positive" at bounding box center [357, 288] width 117 height 16
type textarea "Fetching suggested responses. Please feel free to read through the conversation…"
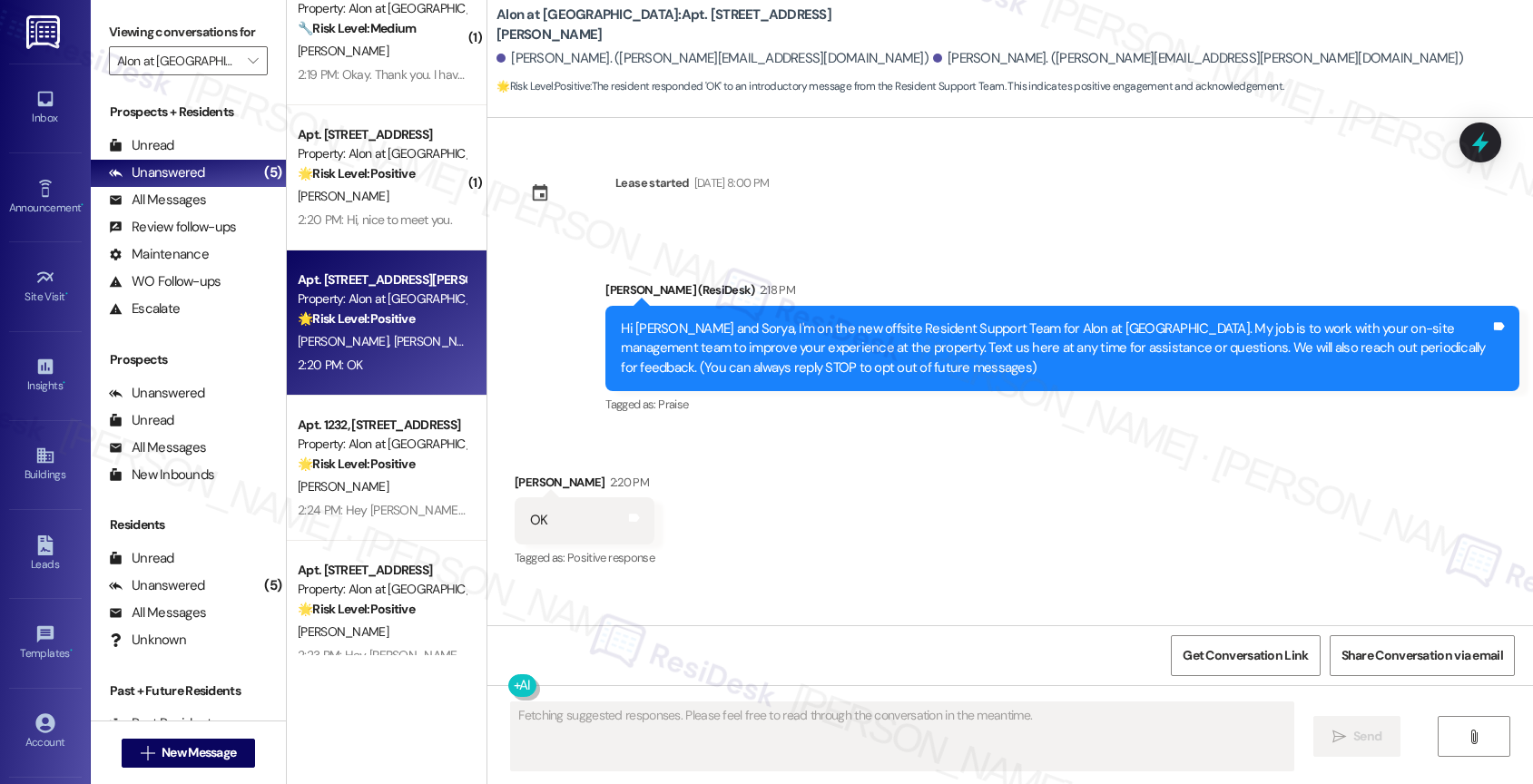
scroll to position [70, 0]
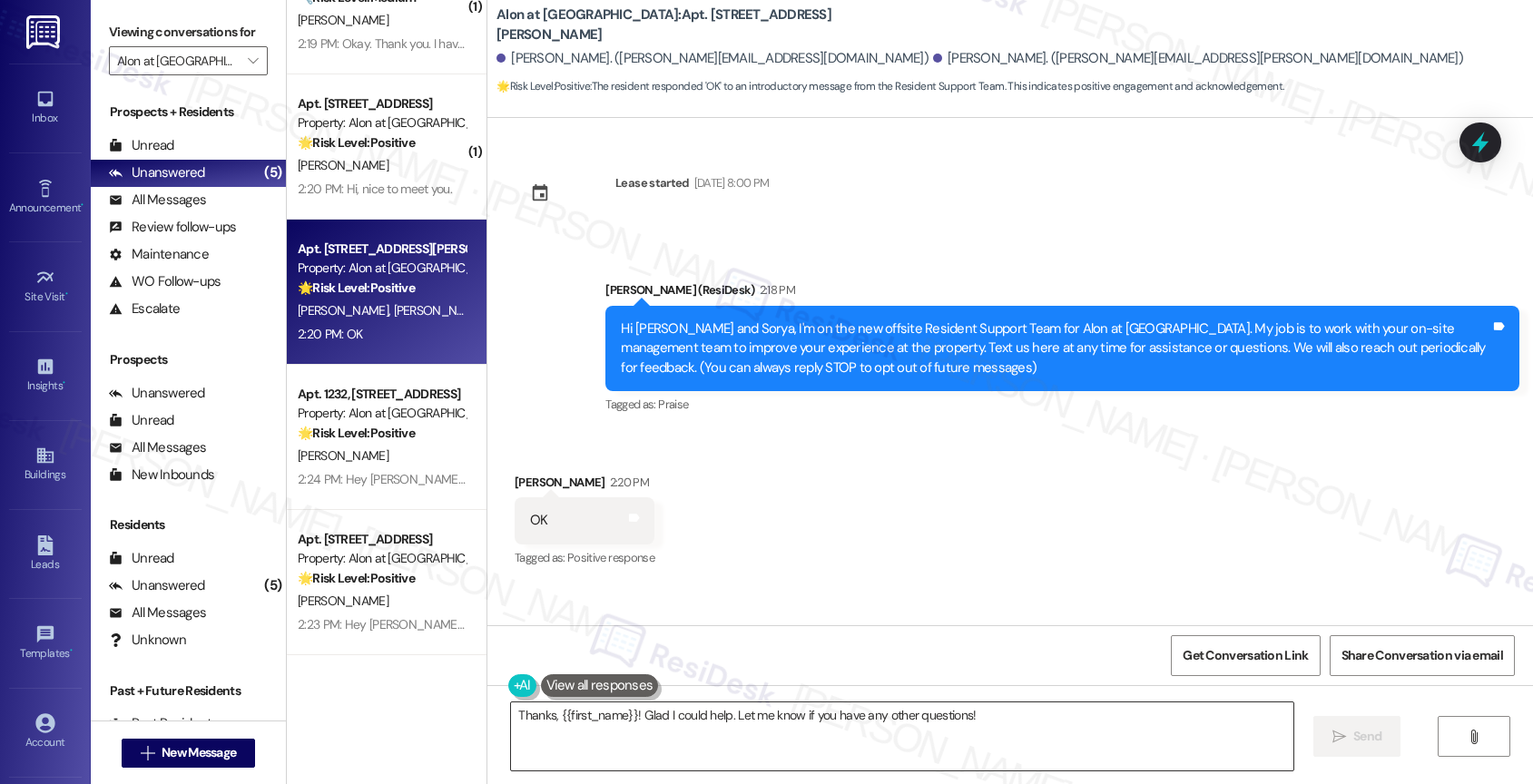
click at [663, 705] on textarea "Thanks, {{first_name}}! Glad I could help. Let me know if you have any other qu…" at bounding box center [902, 736] width 782 height 68
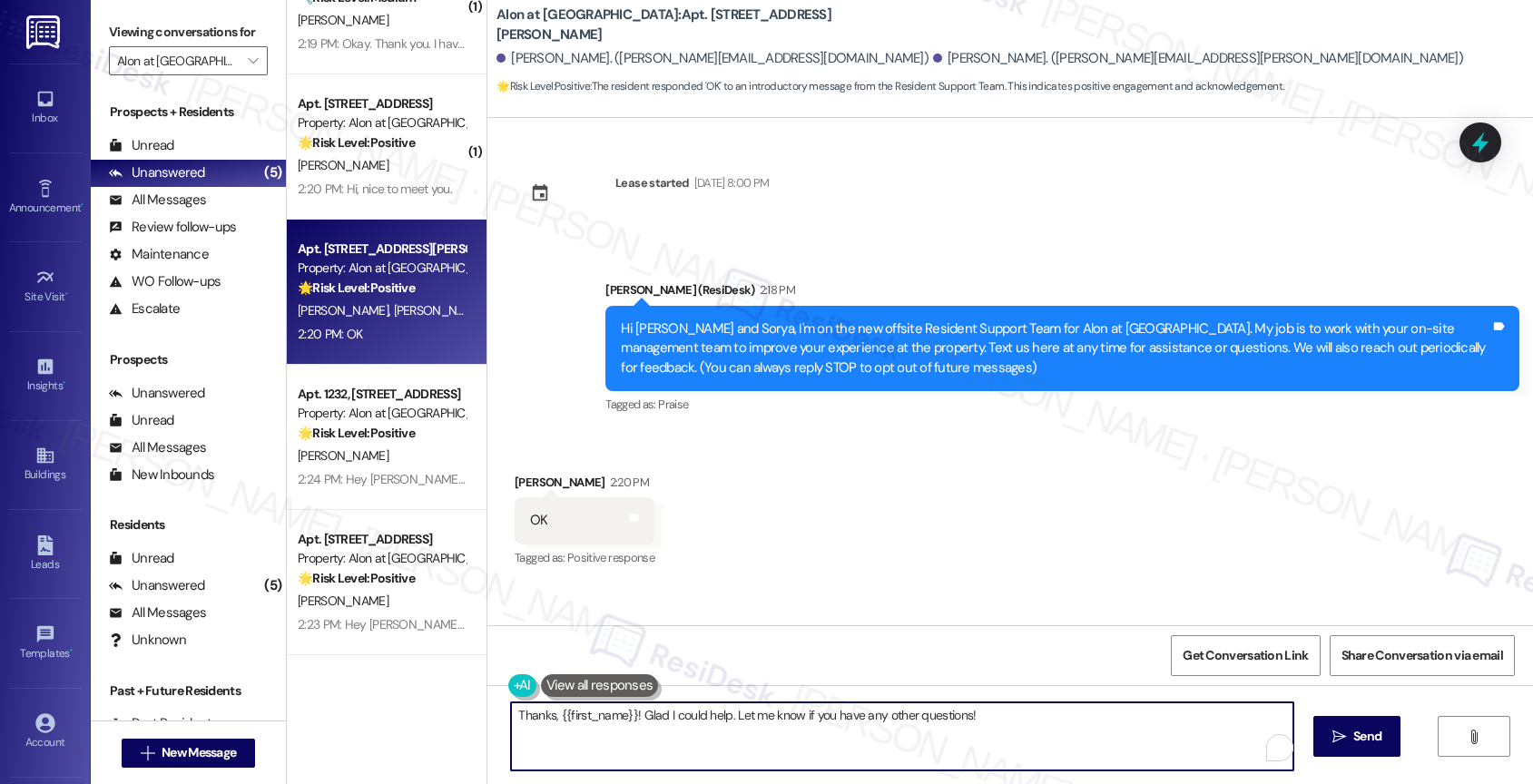
click at [663, 705] on textarea "Thanks, {{first_name}}! Glad I could help. Let me know if you have any other qu…" at bounding box center [902, 736] width 782 height 68
paste textarea "Hey Nizar, nice to meet you! Feel free to let us know if you need help with any…"
click at [554, 715] on textarea "Hey Nizar, nice to meet you! Feel free to let us know if you need help with any…" at bounding box center [902, 736] width 782 height 68
click at [1020, 718] on textarea "Hey Farid, nice to meet you! Feel free to let us know if you need help with any…" at bounding box center [902, 736] width 782 height 68
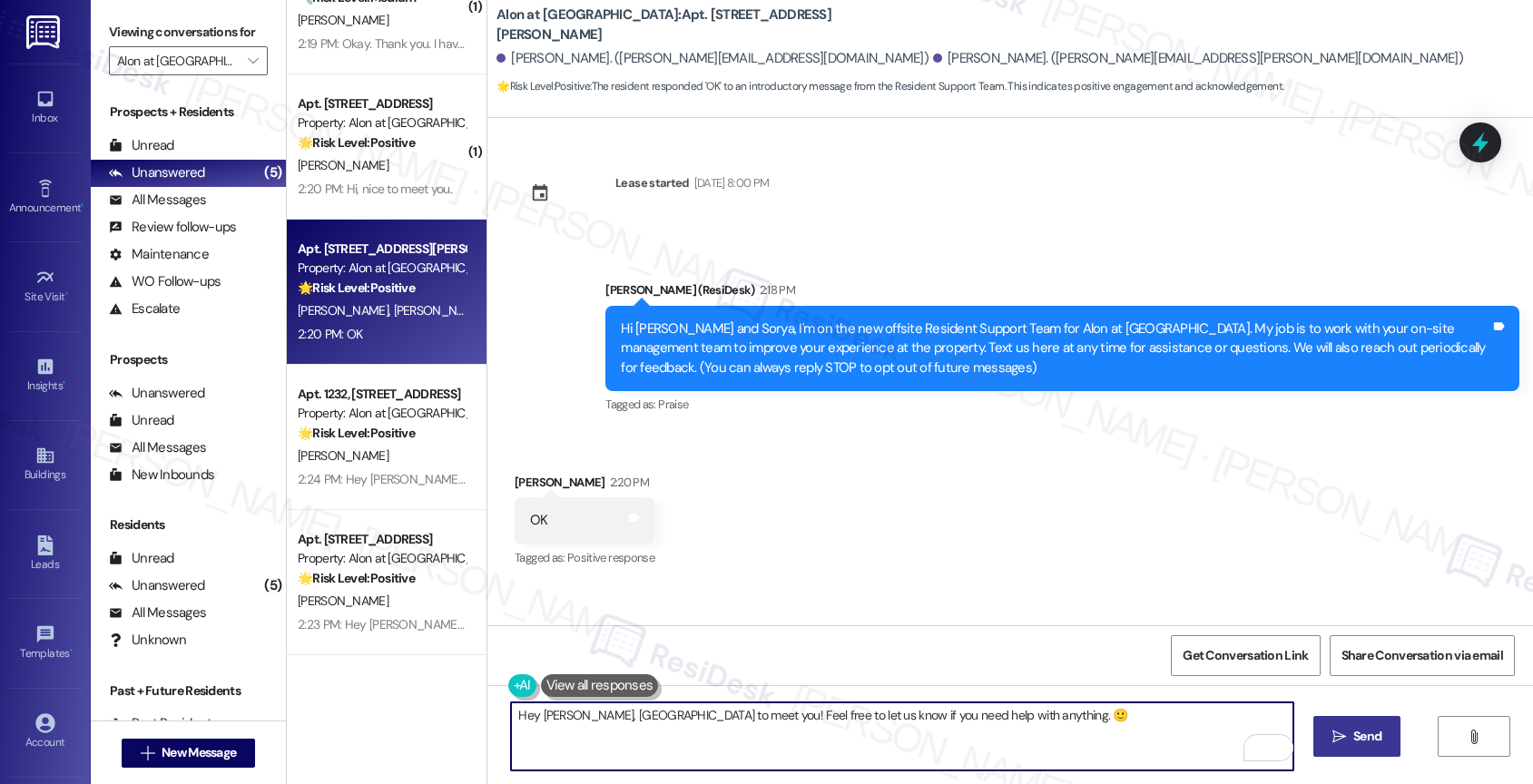
type textarea "Hey Farid, nice to meet you! Feel free to let us know if you need help with any…"
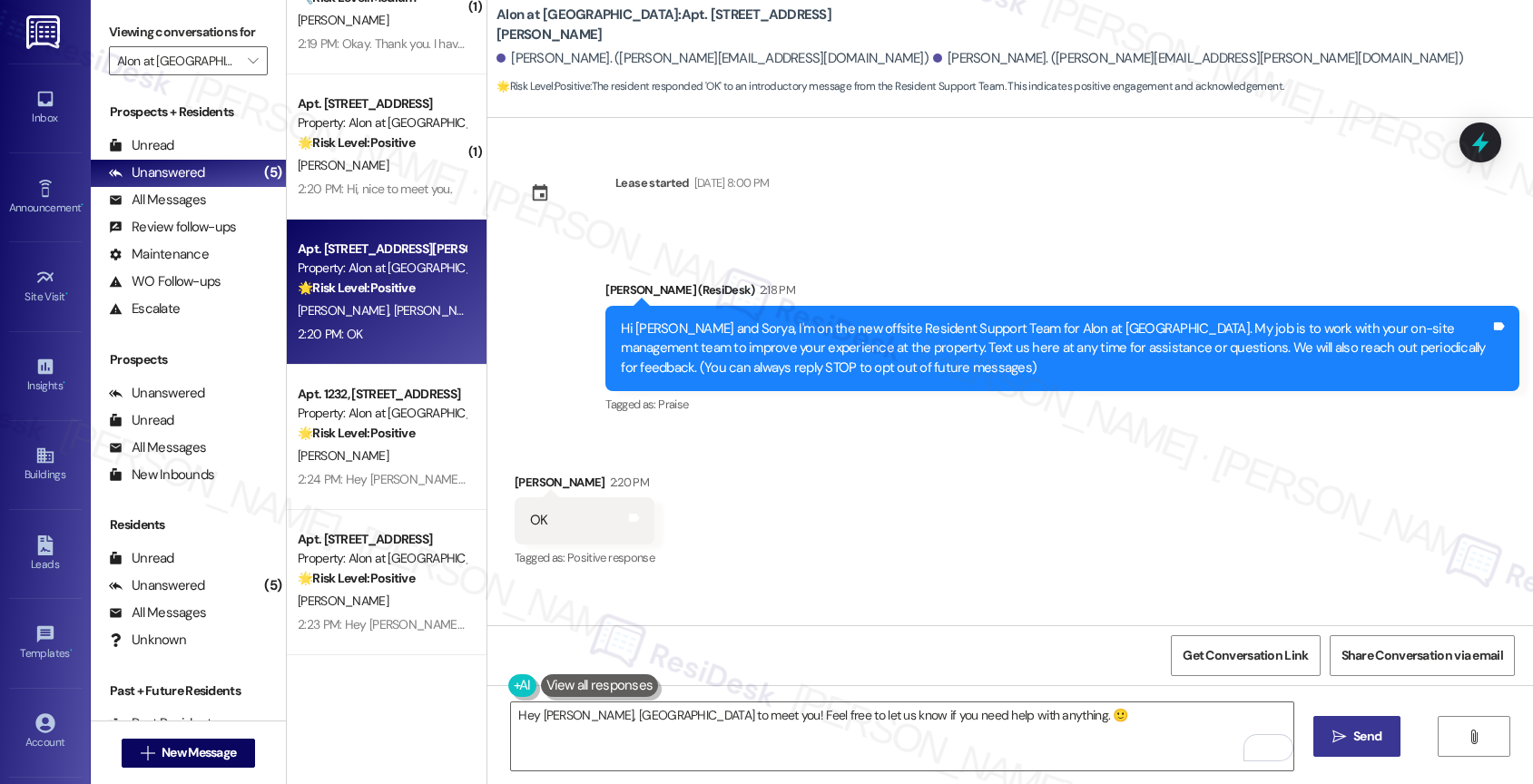
click at [1359, 728] on span "Send" at bounding box center [1367, 736] width 28 height 19
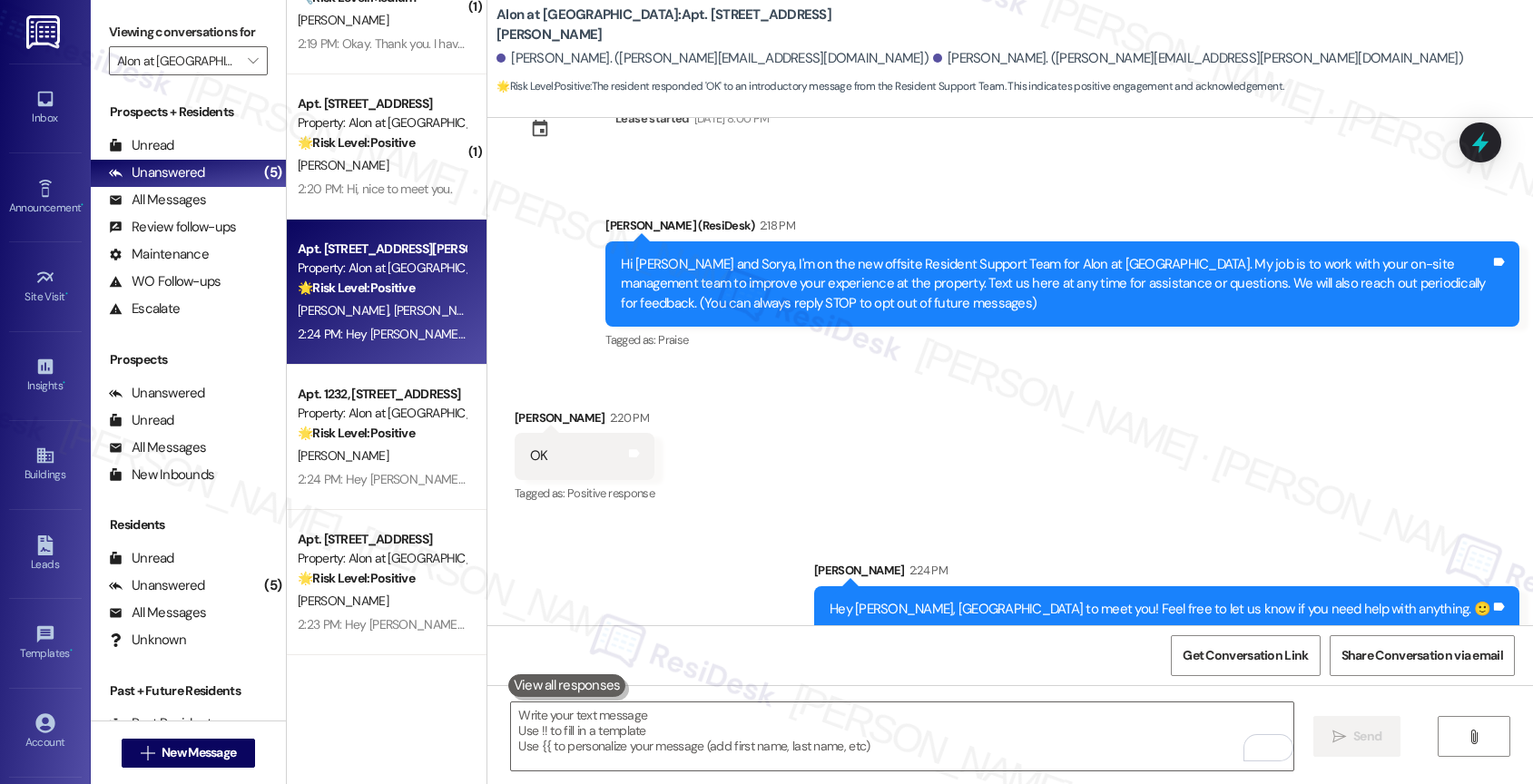
scroll to position [86, 0]
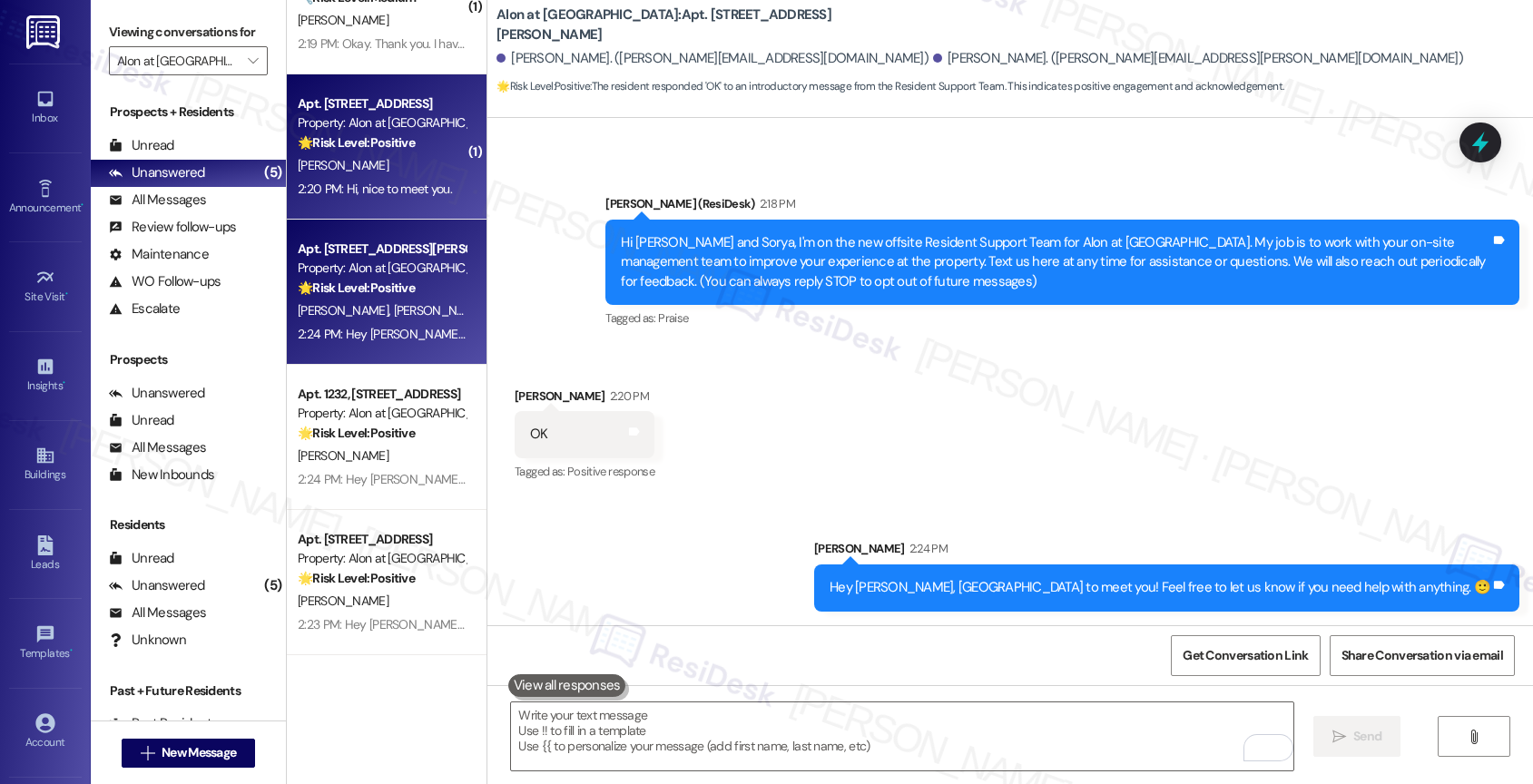
click at [382, 149] on strong "🌟 Risk Level: Positive" at bounding box center [357, 143] width 117 height 16
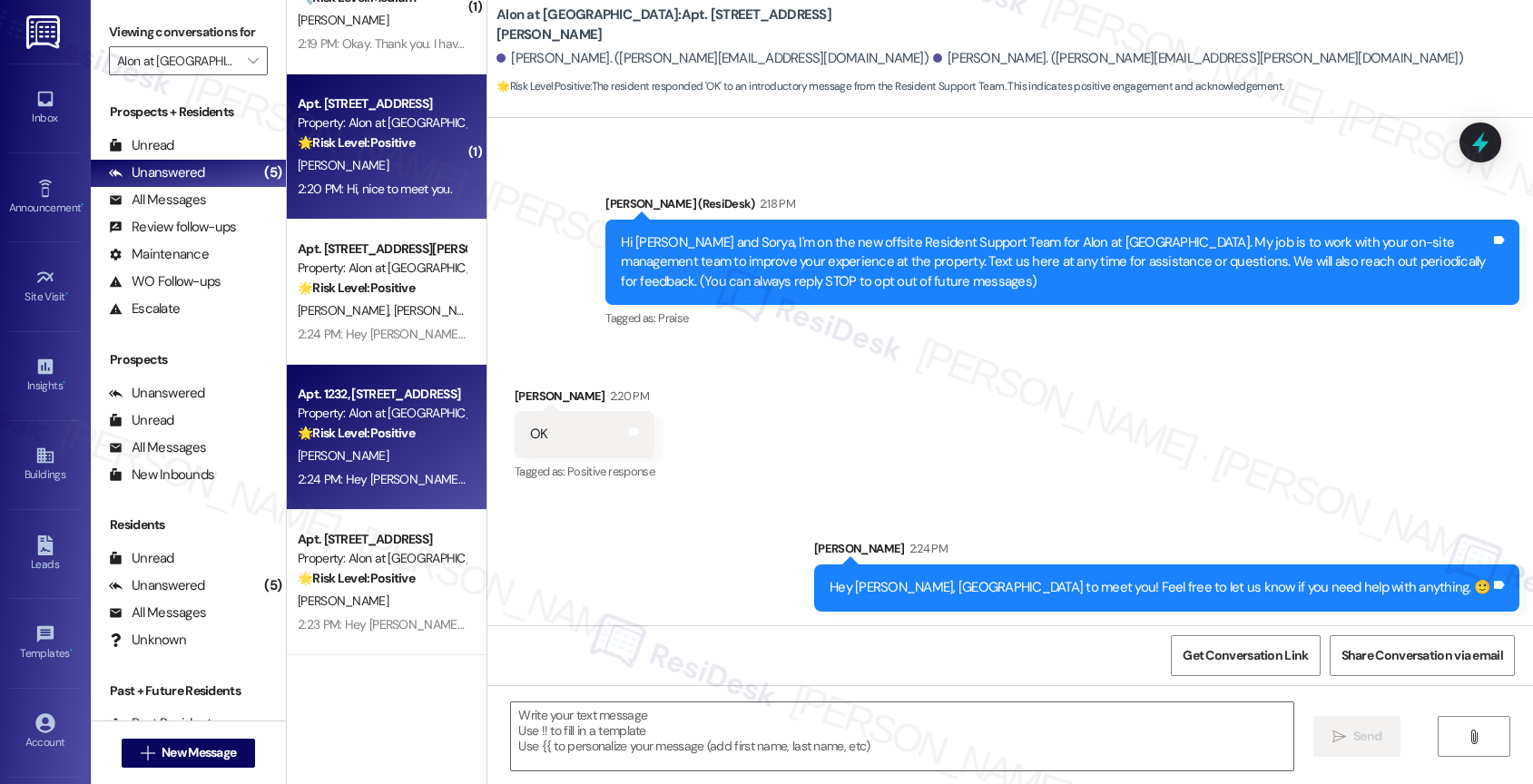
type textarea "Fetching suggested responses. Please feel free to read through the conversation…"
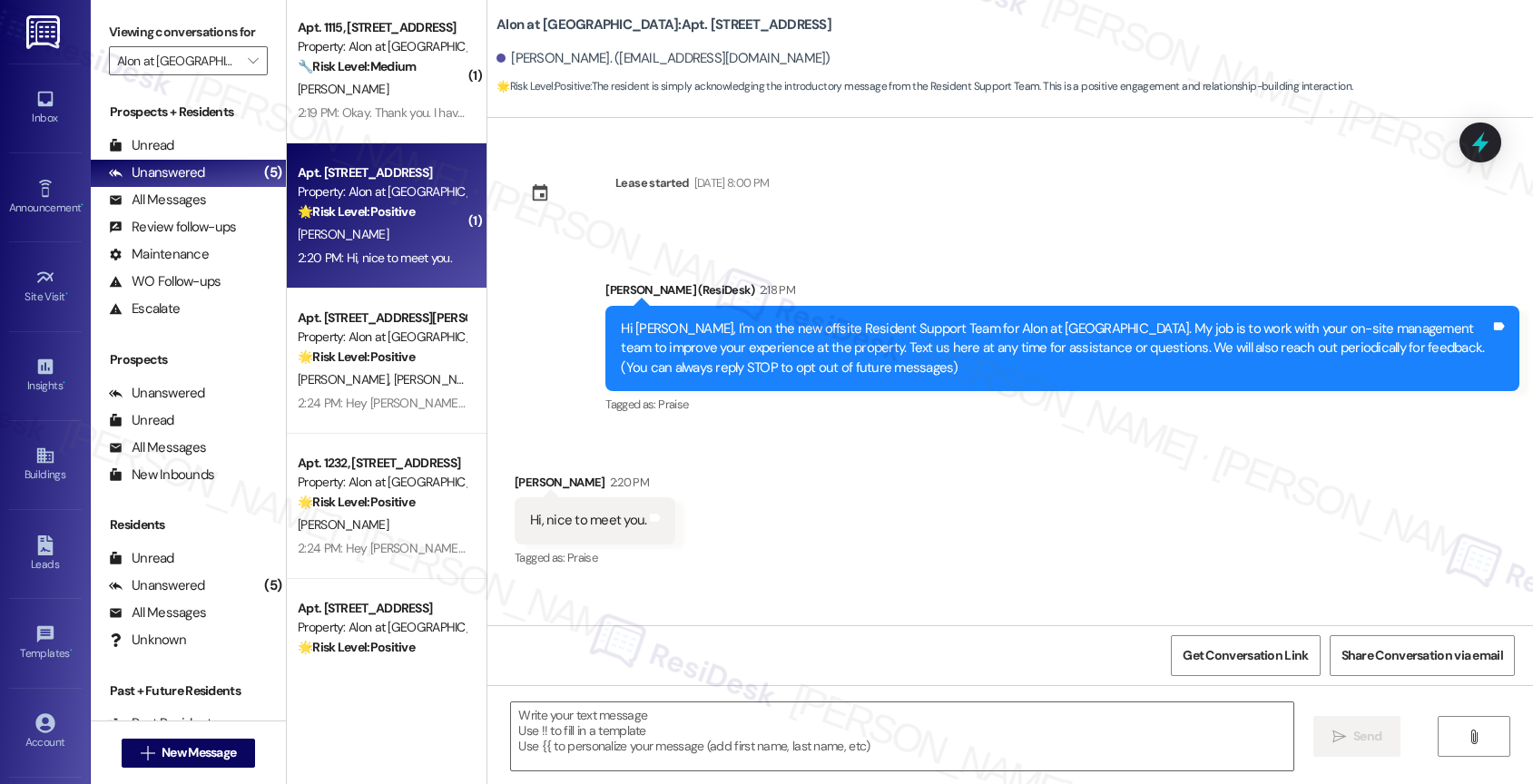
scroll to position [0, 0]
type textarea "Fetching suggested responses. Please feel free to read through the conversation…"
click at [606, 740] on textarea at bounding box center [902, 736] width 782 height 68
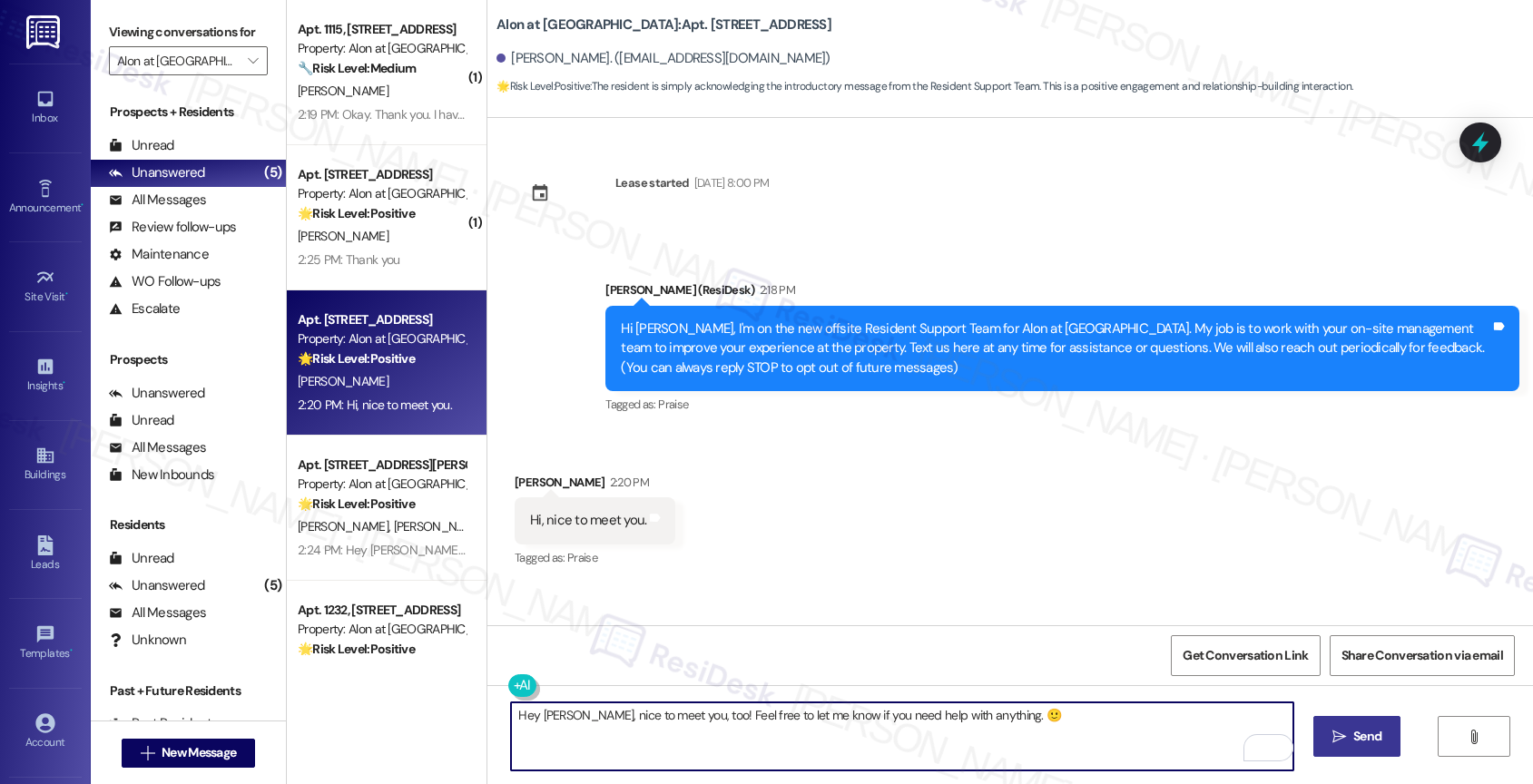
type textarea "Hey Javier, nice to meet you, too! Feel free to let me know if you need help wi…"
click at [1336, 729] on icon "" at bounding box center [1338, 736] width 14 height 15
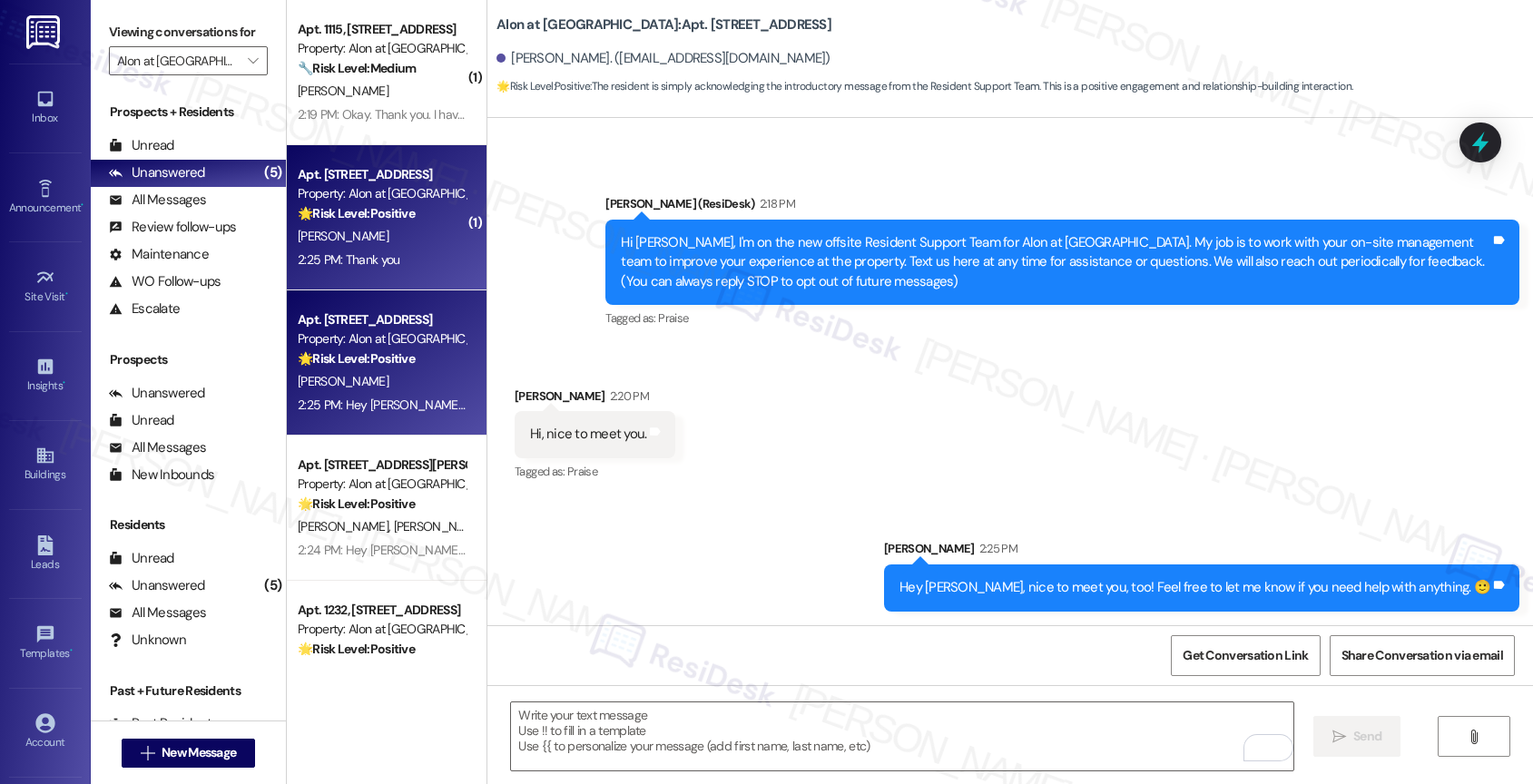
click at [287, 185] on div "Apt. 113, 1835 Lockhill Selma Rd Property: Alon at Castle Hills 🌟 Risk Level: P…" at bounding box center [387, 217] width 199 height 145
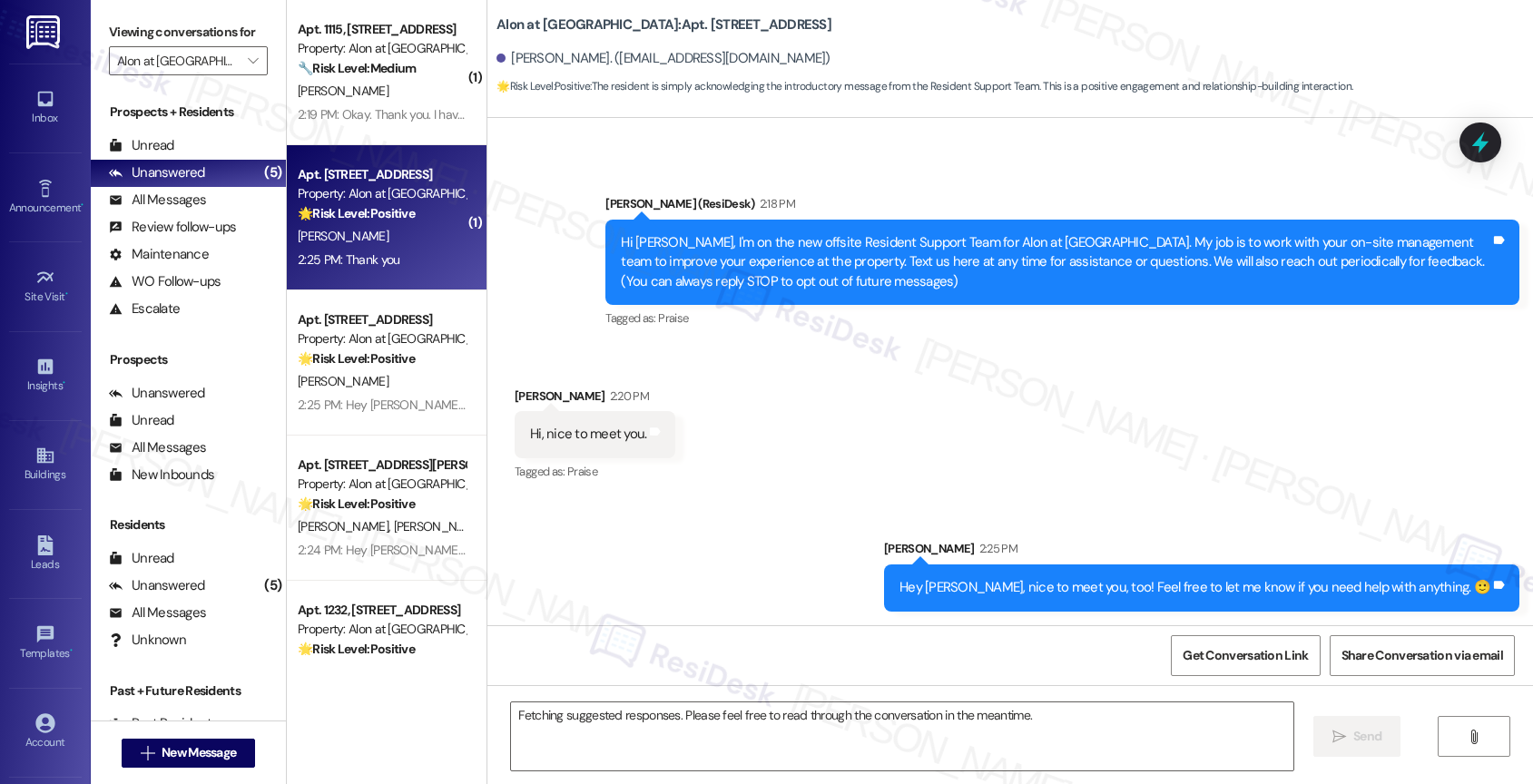
click at [355, 205] on strong "🌟 Risk Level: Positive" at bounding box center [357, 213] width 117 height 16
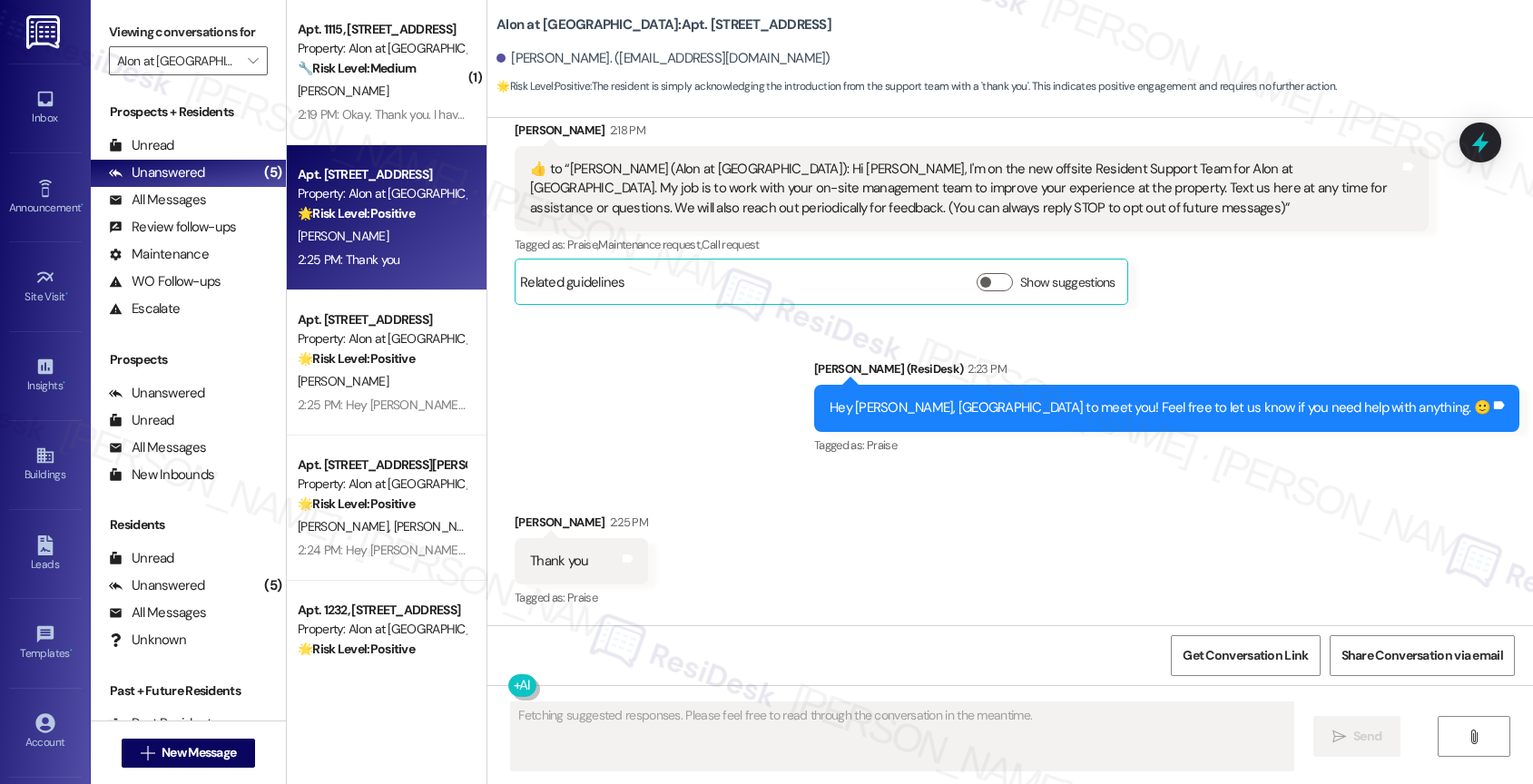
scroll to position [588, 0]
click at [754, 494] on div "Received via SMS Nizar Prasla 2:25 PM Thank you Tags and notes Tagged as: Prais…" at bounding box center [1010, 547] width 1046 height 154
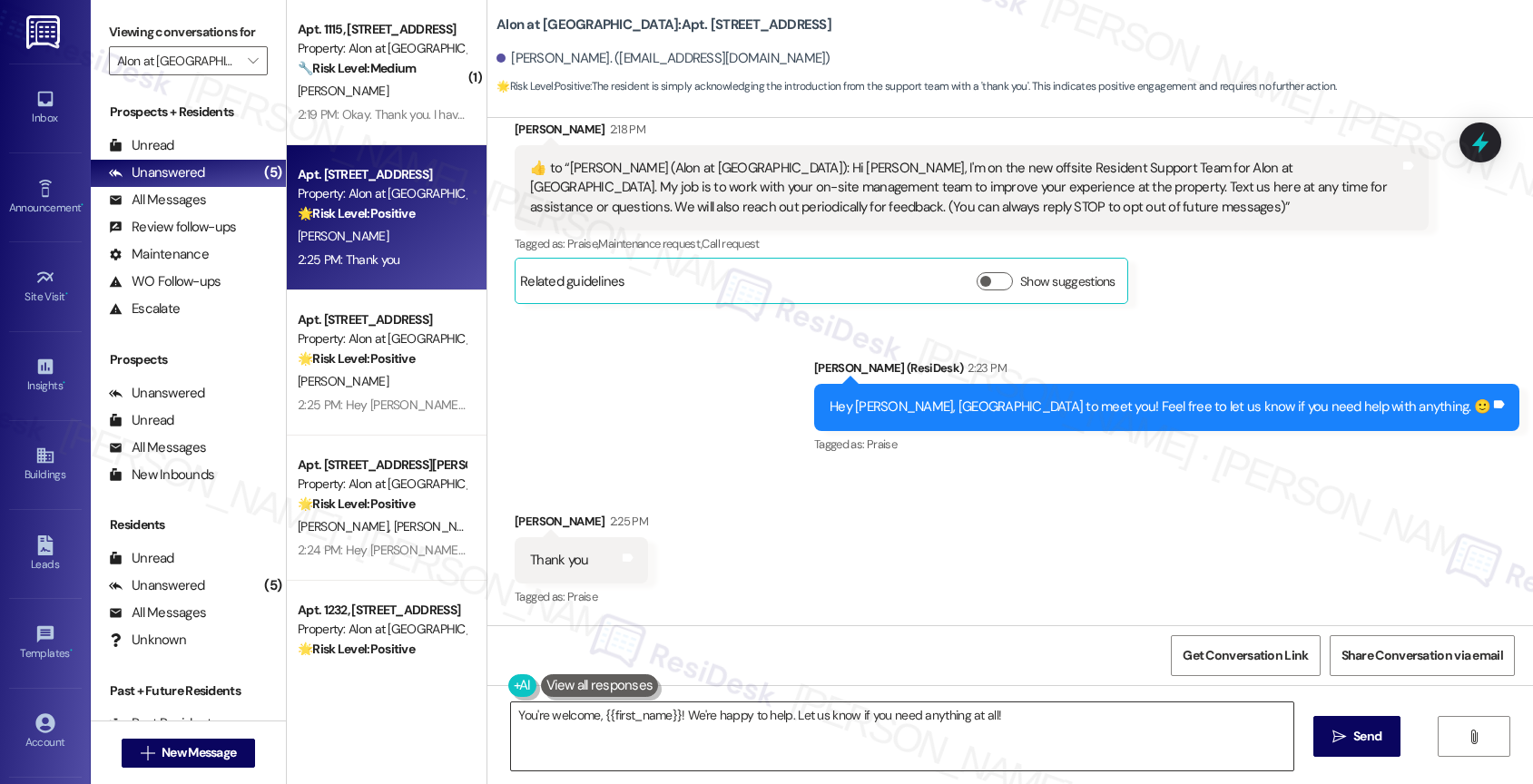
click at [671, 715] on textarea "You're welcome, {{first_name}}! We're happy to help. Let us know if you need an…" at bounding box center [902, 736] width 782 height 68
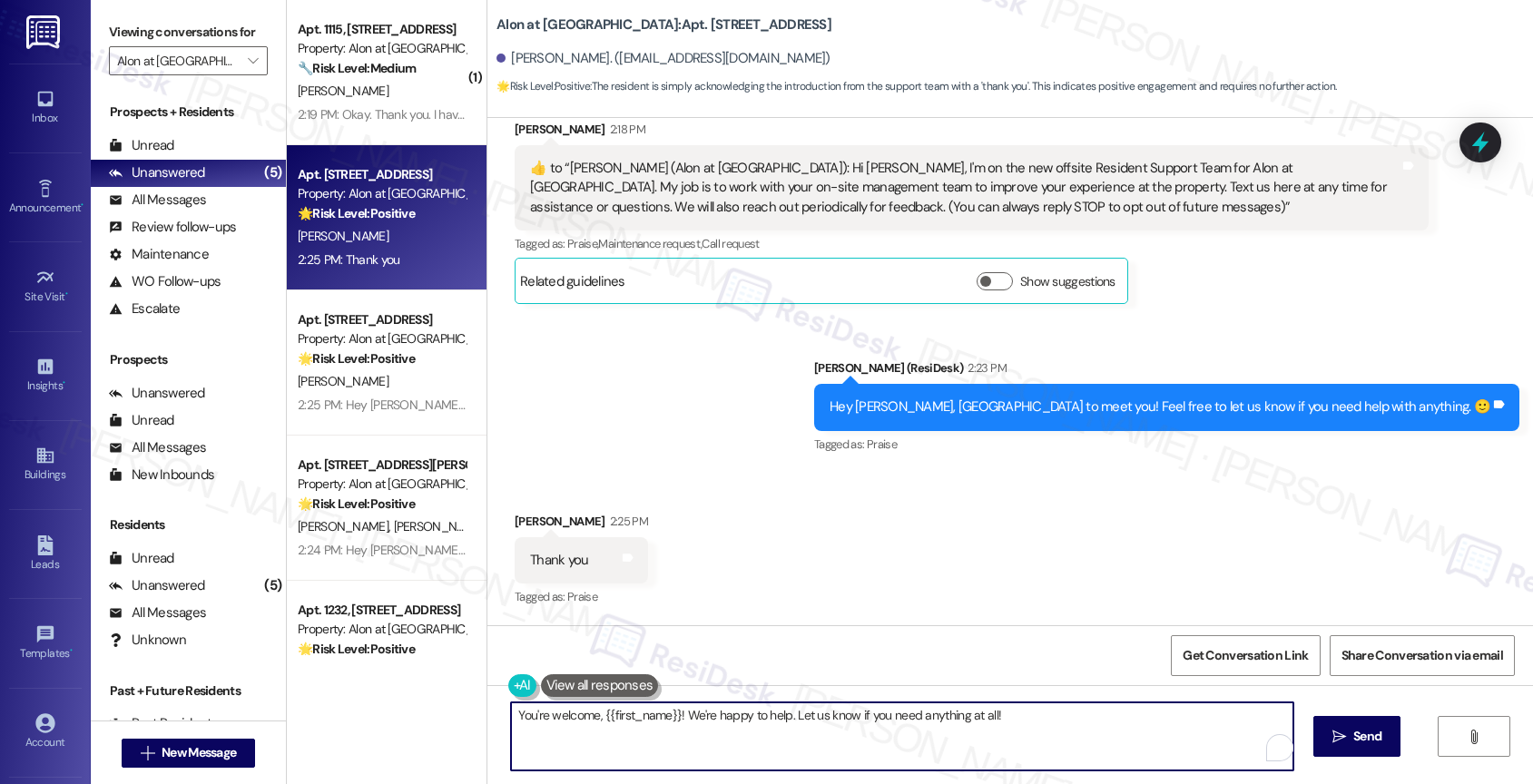
click at [671, 715] on textarea "You're welcome, {{first_name}}! We're happy to help. Let us know if you need an…" at bounding box center [902, 736] width 782 height 68
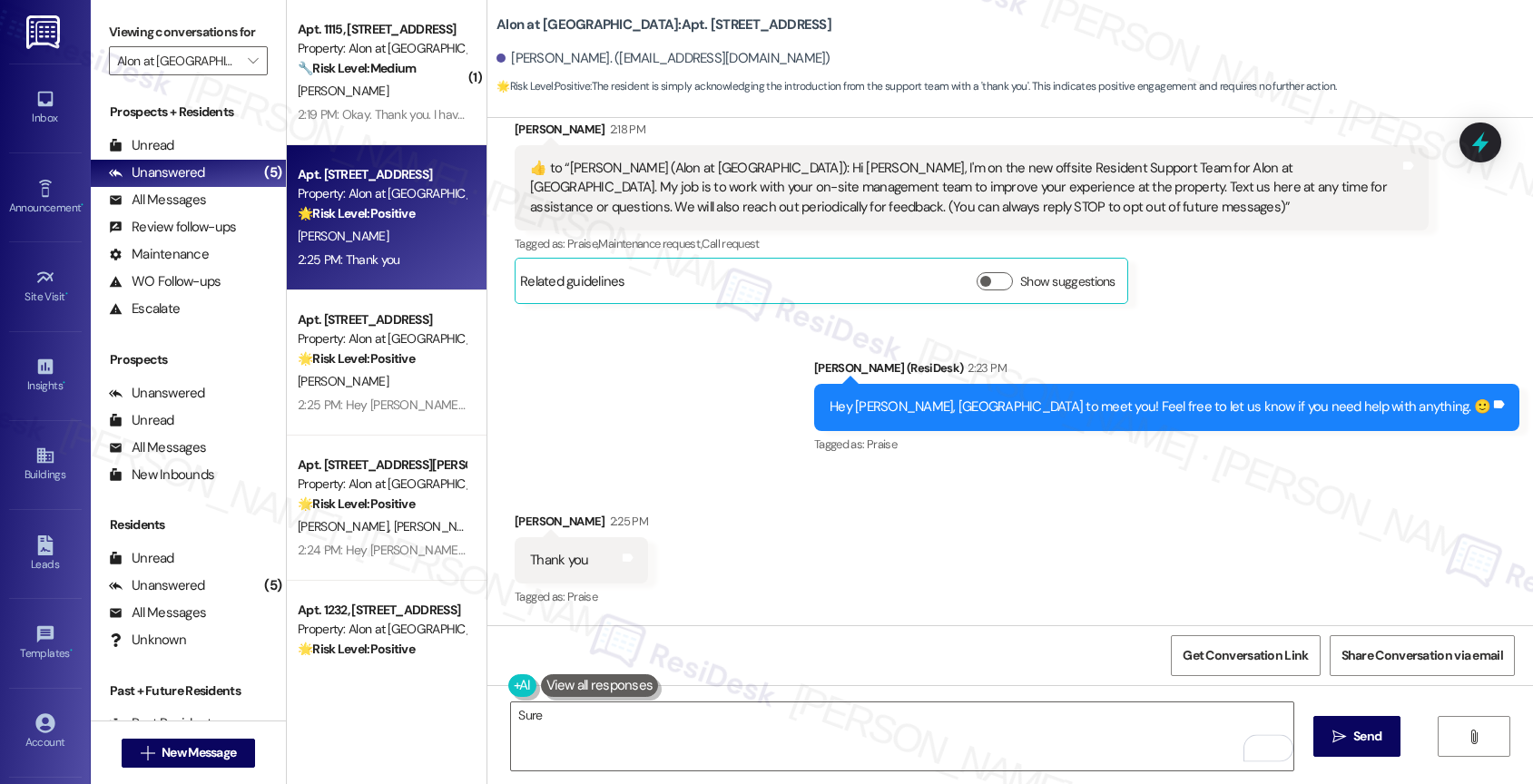
click at [820, 560] on div "Received via SMS Nizar Prasla 2:25 PM Thank you Tags and notes Tagged as: Prais…" at bounding box center [1010, 547] width 1046 height 154
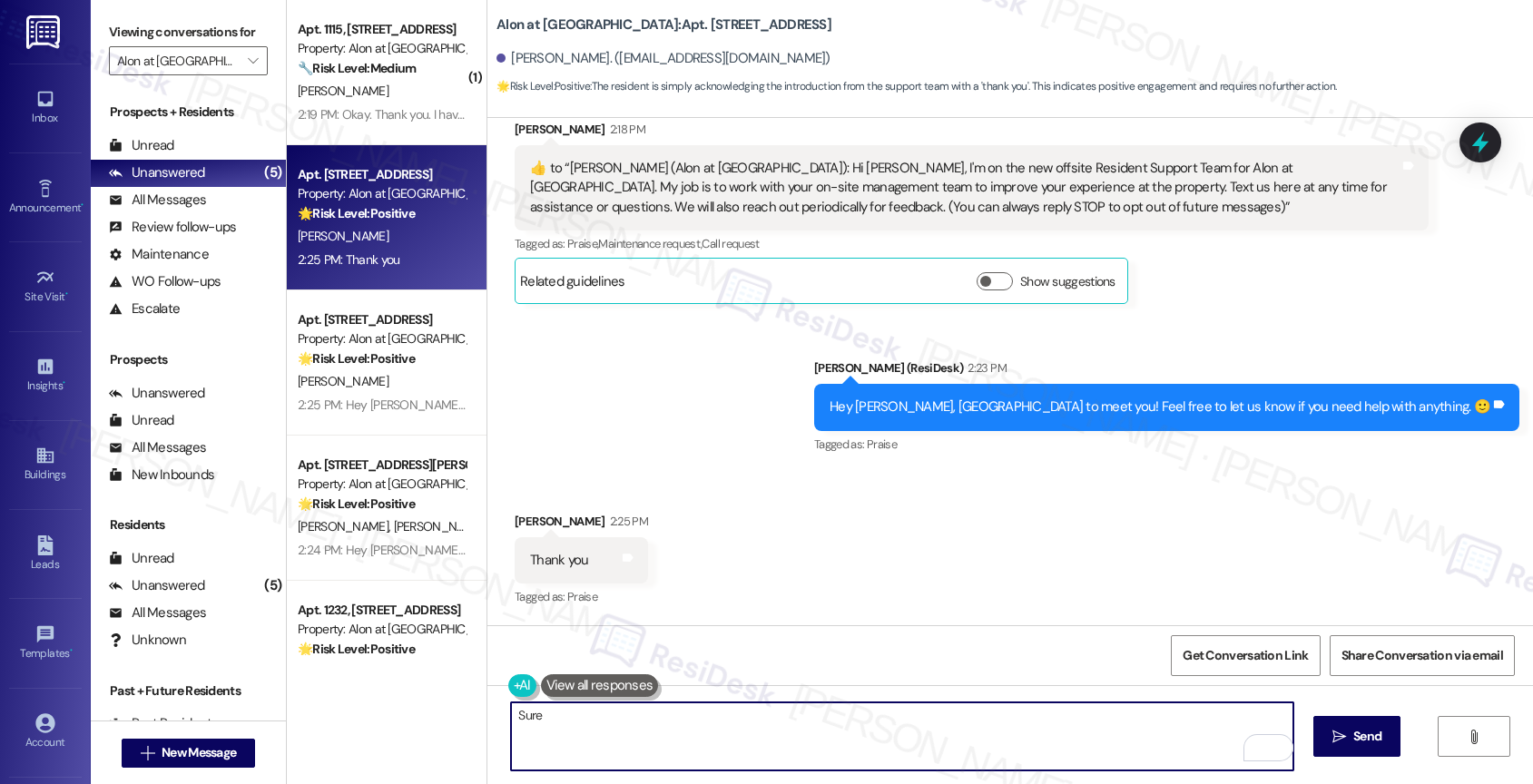
drag, startPoint x: 570, startPoint y: 725, endPoint x: 421, endPoint y: 708, distance: 150.0
click at [421, 708] on div "( 1 ) Apt. 1115, 1835 Lockhill Selma Rd Property: Alon at Castle Hills 🔧 Risk L…" at bounding box center [910, 392] width 1246 height 784
drag, startPoint x: 623, startPoint y: 723, endPoint x: 474, endPoint y: 701, distance: 150.6
click at [487, 701] on div "My pleasure!  Send " at bounding box center [1010, 752] width 1046 height 136
type textarea "Happy to help!"
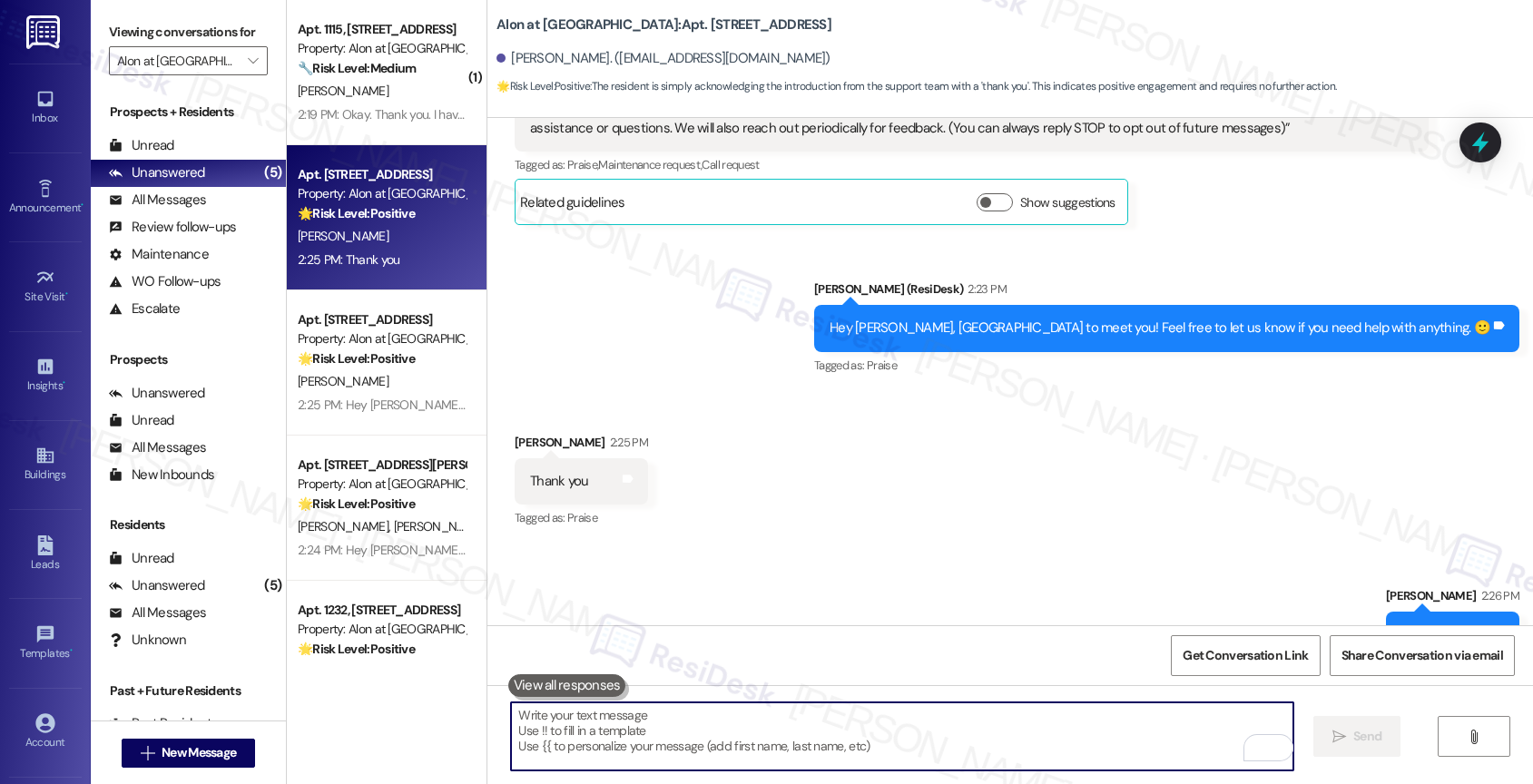
scroll to position [714, 0]
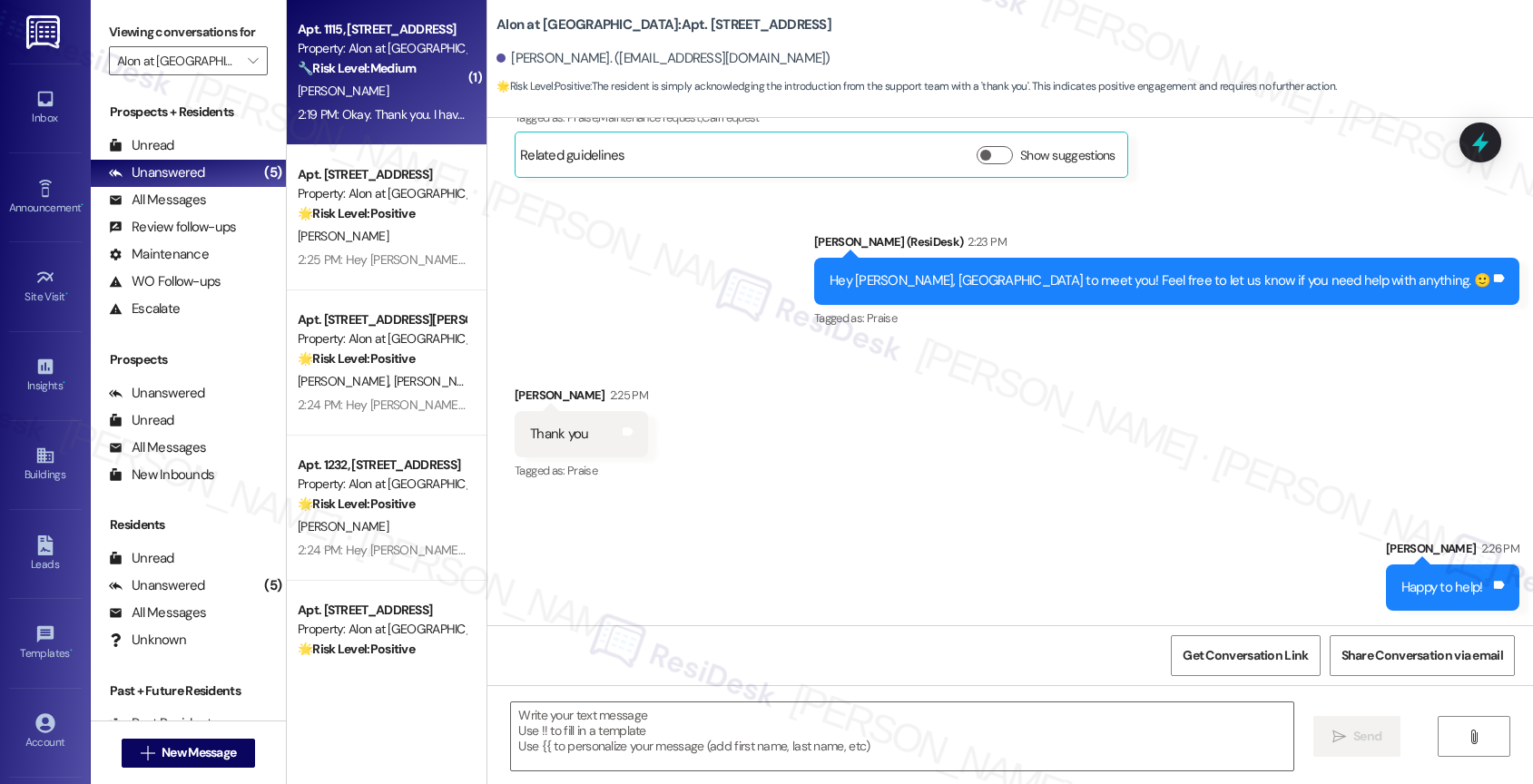
type textarea "Fetching suggested responses. Please feel free to read through the conversation…"
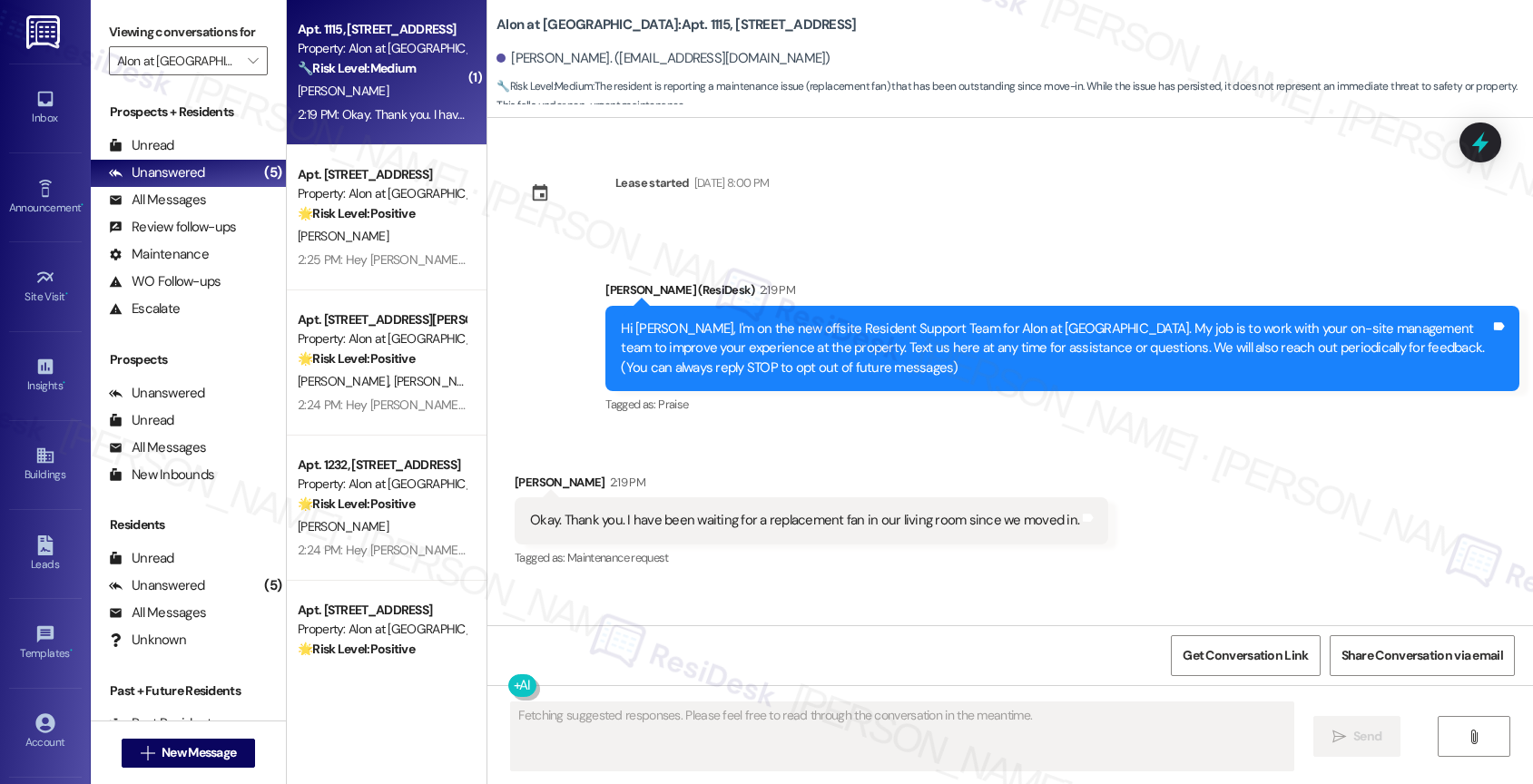
scroll to position [0, 0]
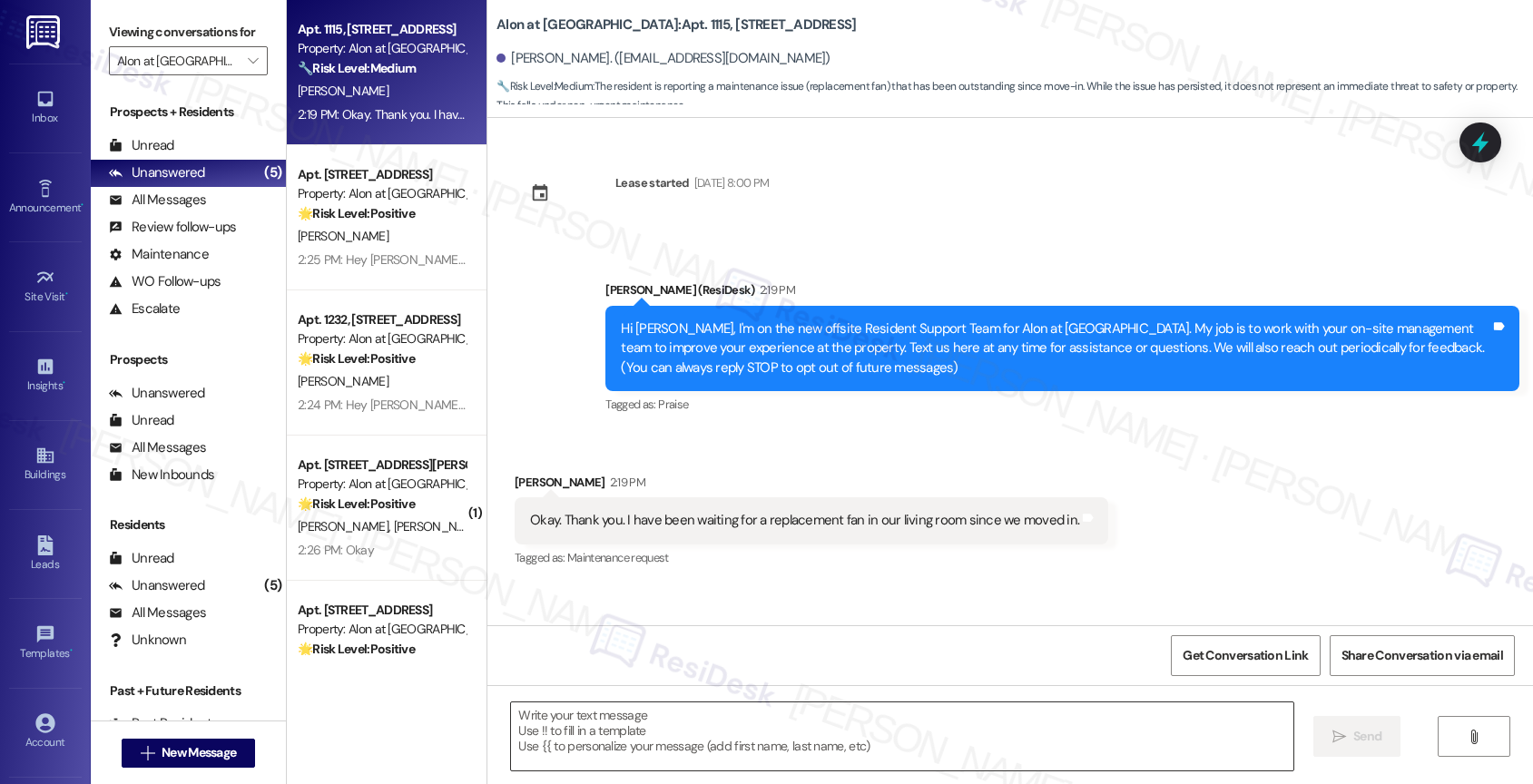
click at [578, 732] on textarea at bounding box center [902, 736] width 782 height 68
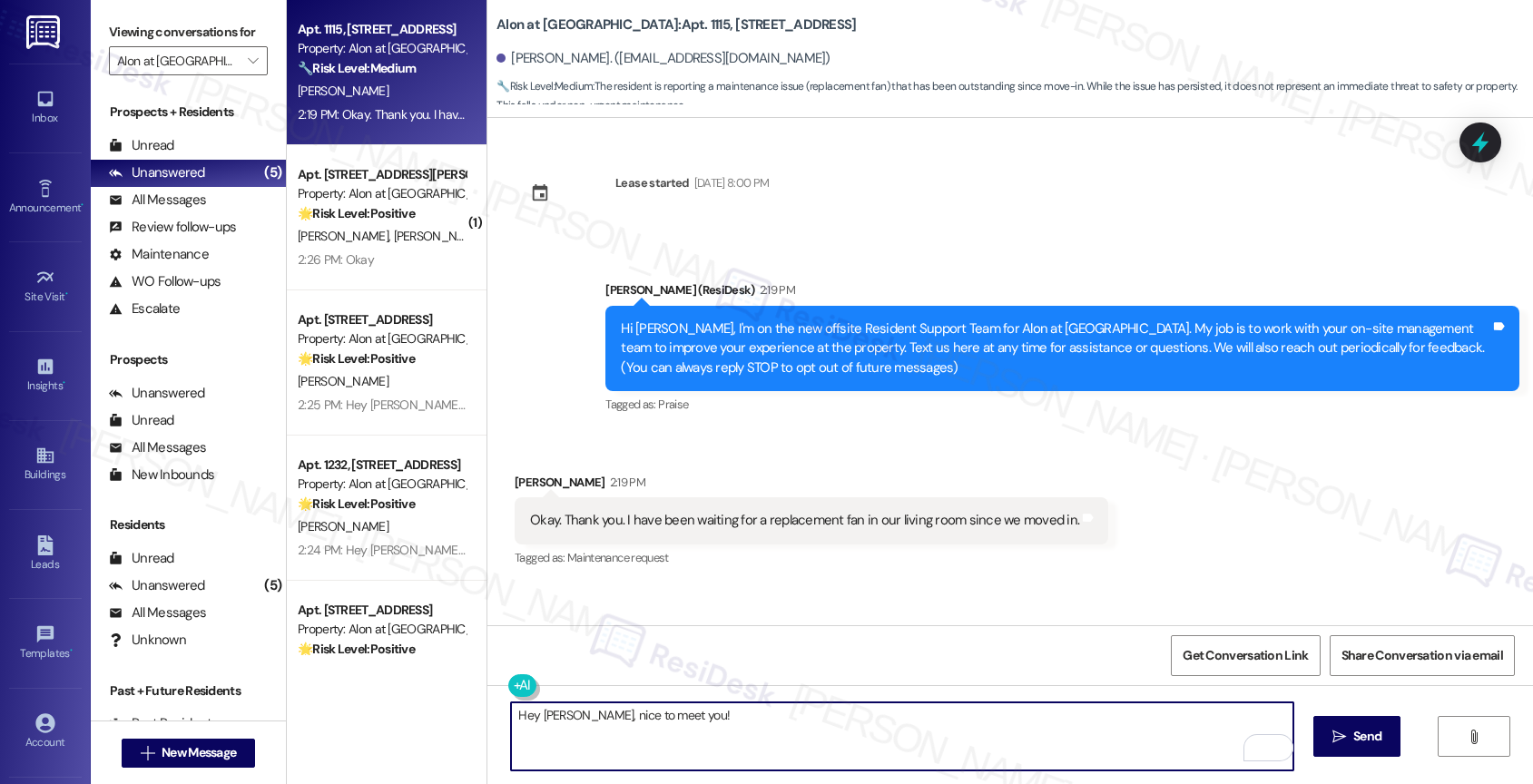
click at [700, 718] on textarea "Hey Michelle, nice to meet you!" at bounding box center [902, 736] width 782 height 68
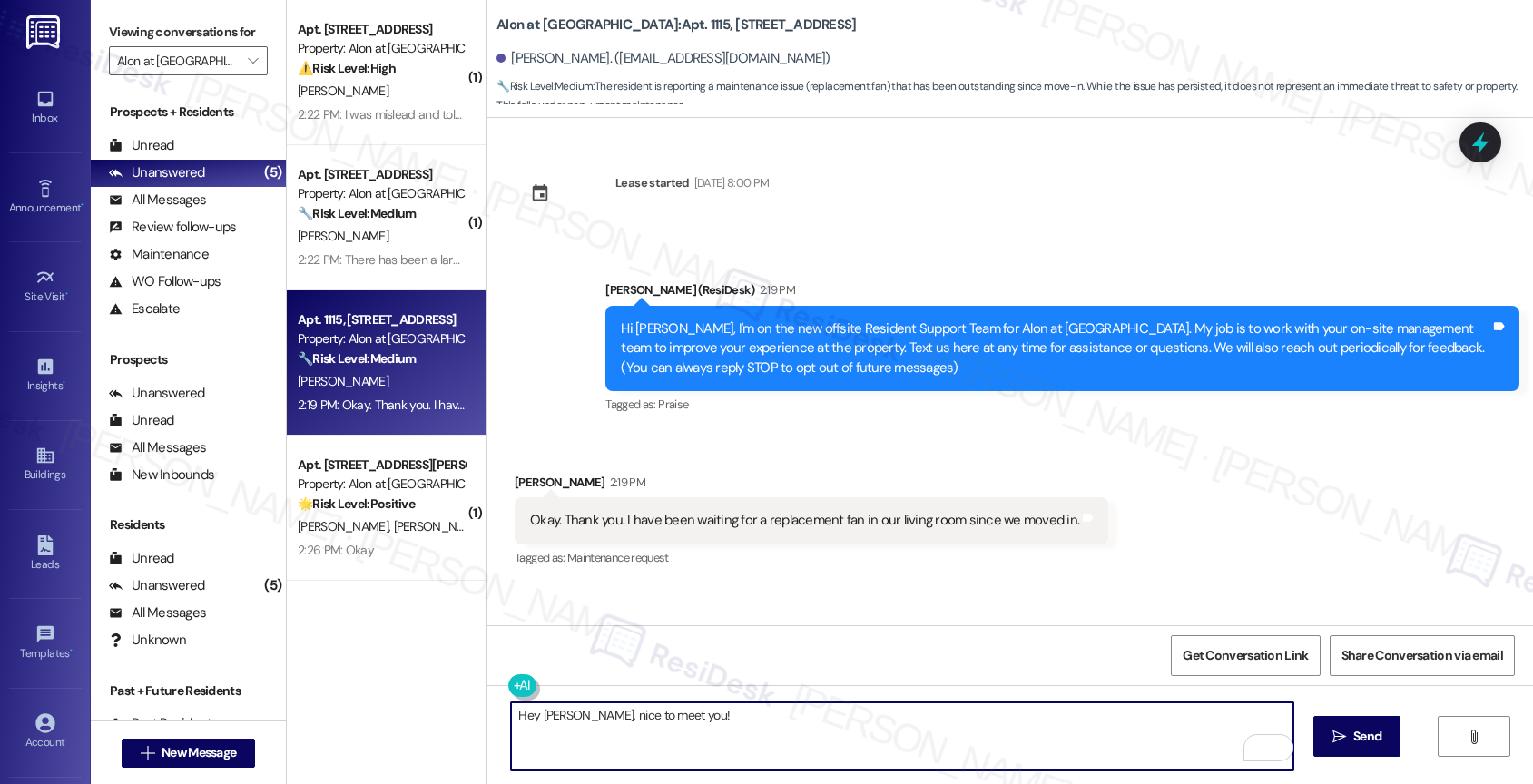
click at [719, 725] on textarea "Hey Michelle, nice to meet you!" at bounding box center [902, 736] width 782 height 68
click at [1088, 715] on textarea "Hey Michelle, nice to meet you! I'm happy to help follow up on the replacement …" at bounding box center [902, 736] width 782 height 68
click at [946, 713] on textarea "Hey Michelle, nice to meet you! I'm happy to help follow up on the replacement …" at bounding box center [902, 736] width 782 height 68
click at [1123, 722] on textarea "Hey Michelle, nice to meet you! I'm happy to help follow up on the replacement …" at bounding box center [902, 736] width 782 height 68
click at [1099, 726] on textarea "Hey Michelle, nice to meet you! I'm happy to help follow up on the replacement …" at bounding box center [902, 736] width 782 height 68
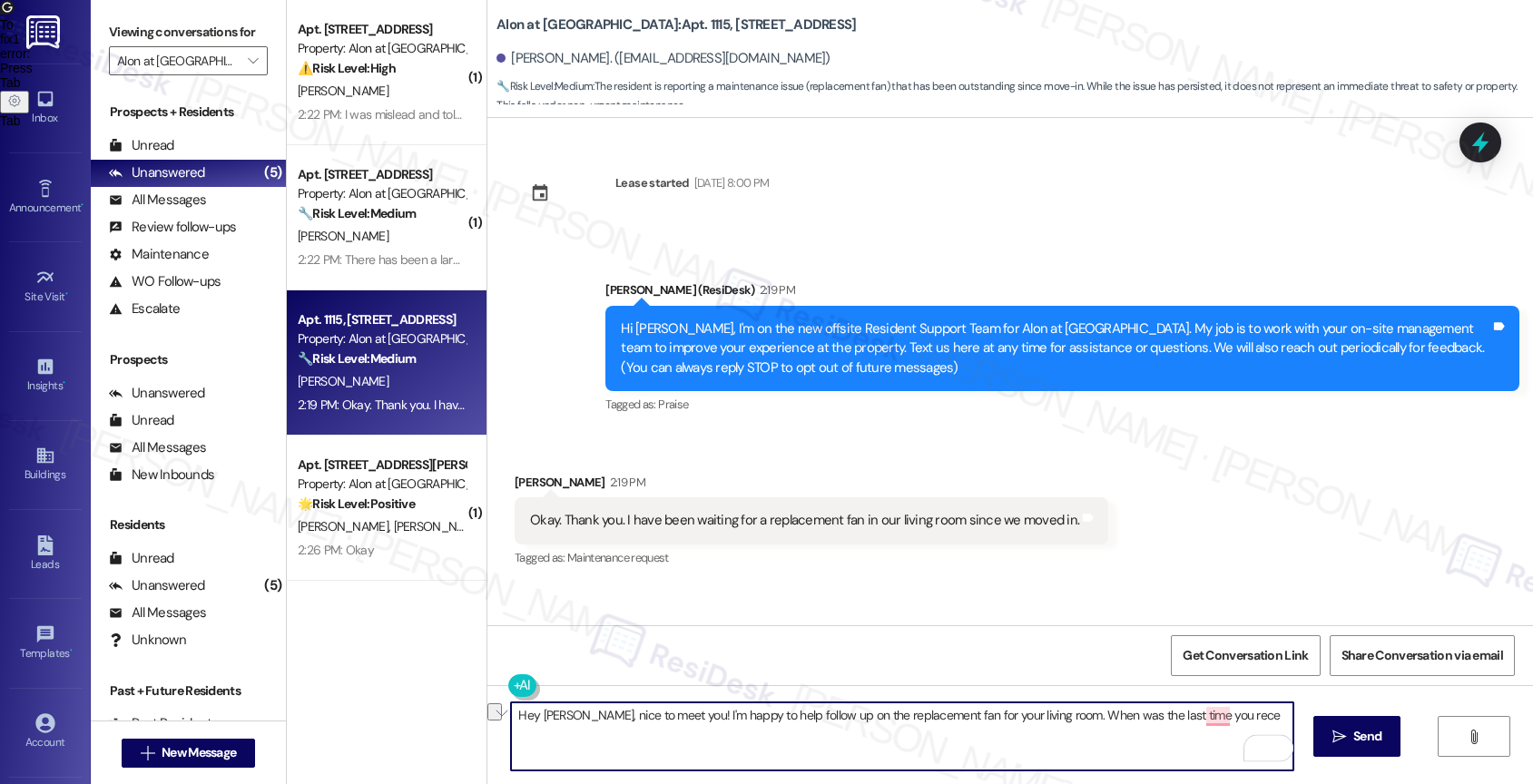
drag, startPoint x: 1141, startPoint y: 715, endPoint x: 1262, endPoint y: 715, distance: 121.0
click at [1262, 715] on textarea "Hey Michelle, nice to meet you! I'm happy to help follow up on the replacement …" at bounding box center [902, 736] width 782 height 68
drag, startPoint x: 1215, startPoint y: 714, endPoint x: 1228, endPoint y: 751, distance: 39.2
click at [1228, 751] on textarea "Hey Michelle, nice to meet you! I'm happy to help follow up on the replacement …" at bounding box center [902, 736] width 782 height 68
type textarea "Hey Michelle, nice to meet you! I'm happy to help follow up on the replacement …"
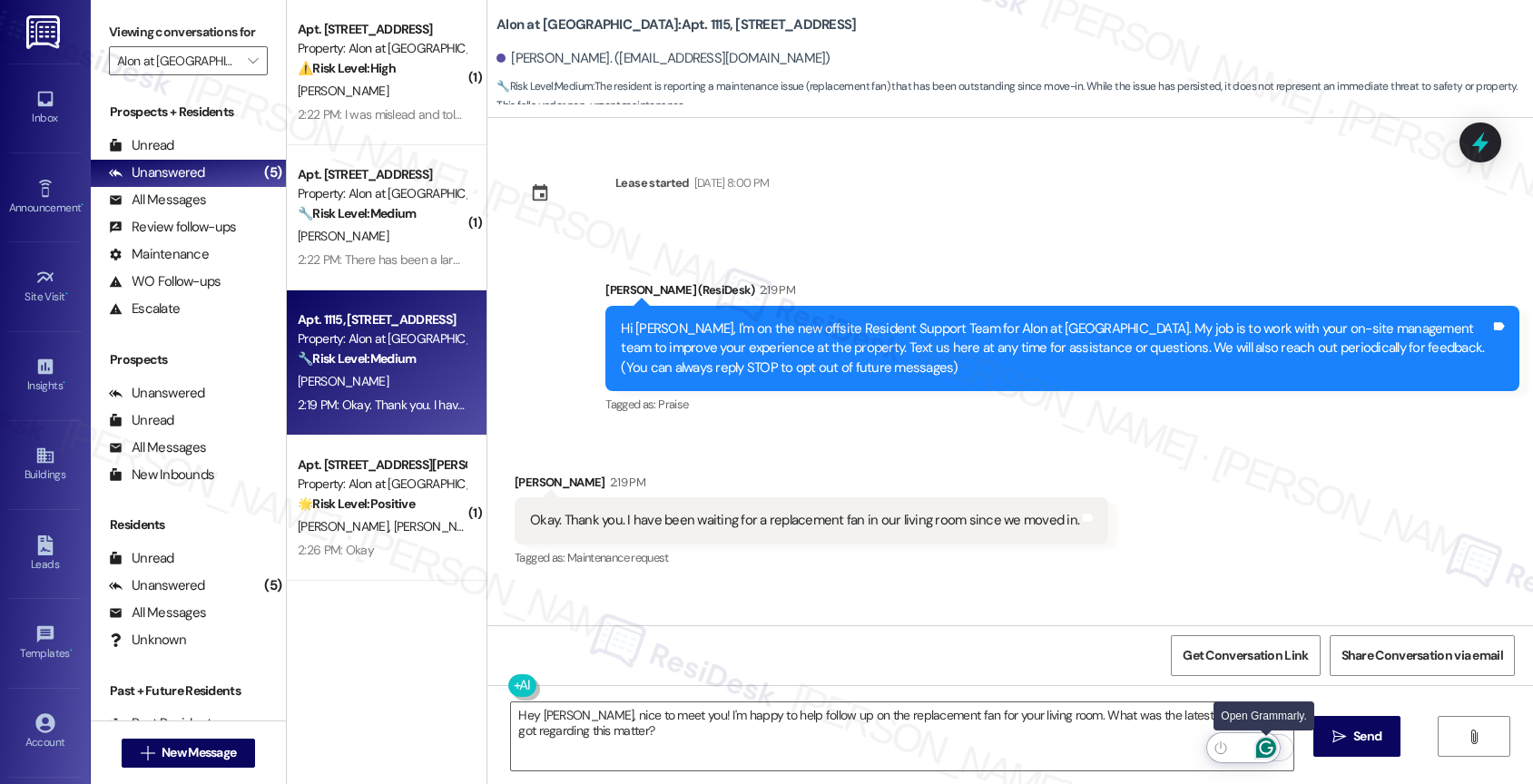
click at [1268, 746] on icon "Open Grammarly. 0 Suggestions." at bounding box center [1266, 747] width 20 height 20
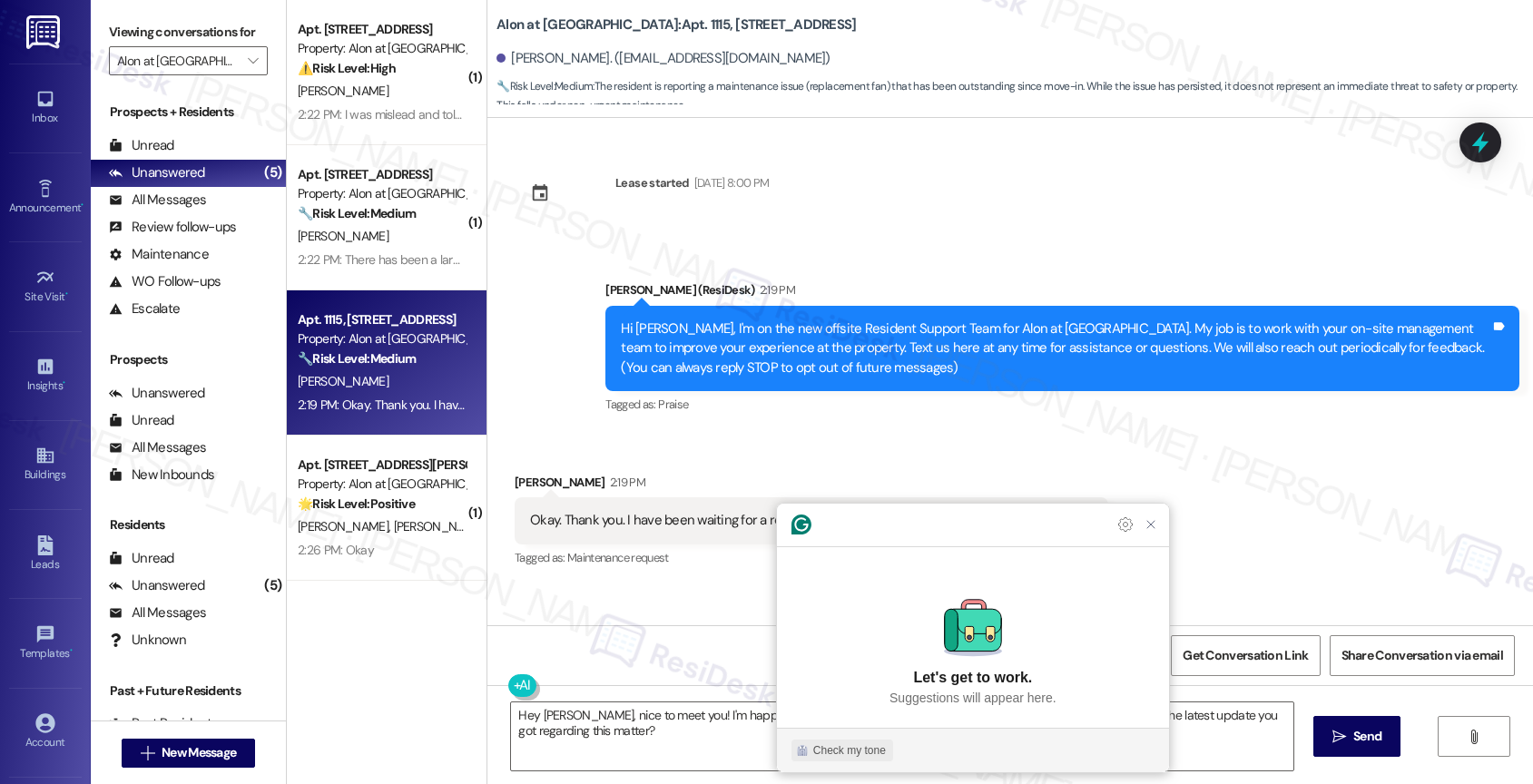
click at [837, 740] on button "Check my tone" at bounding box center [842, 750] width 101 height 22
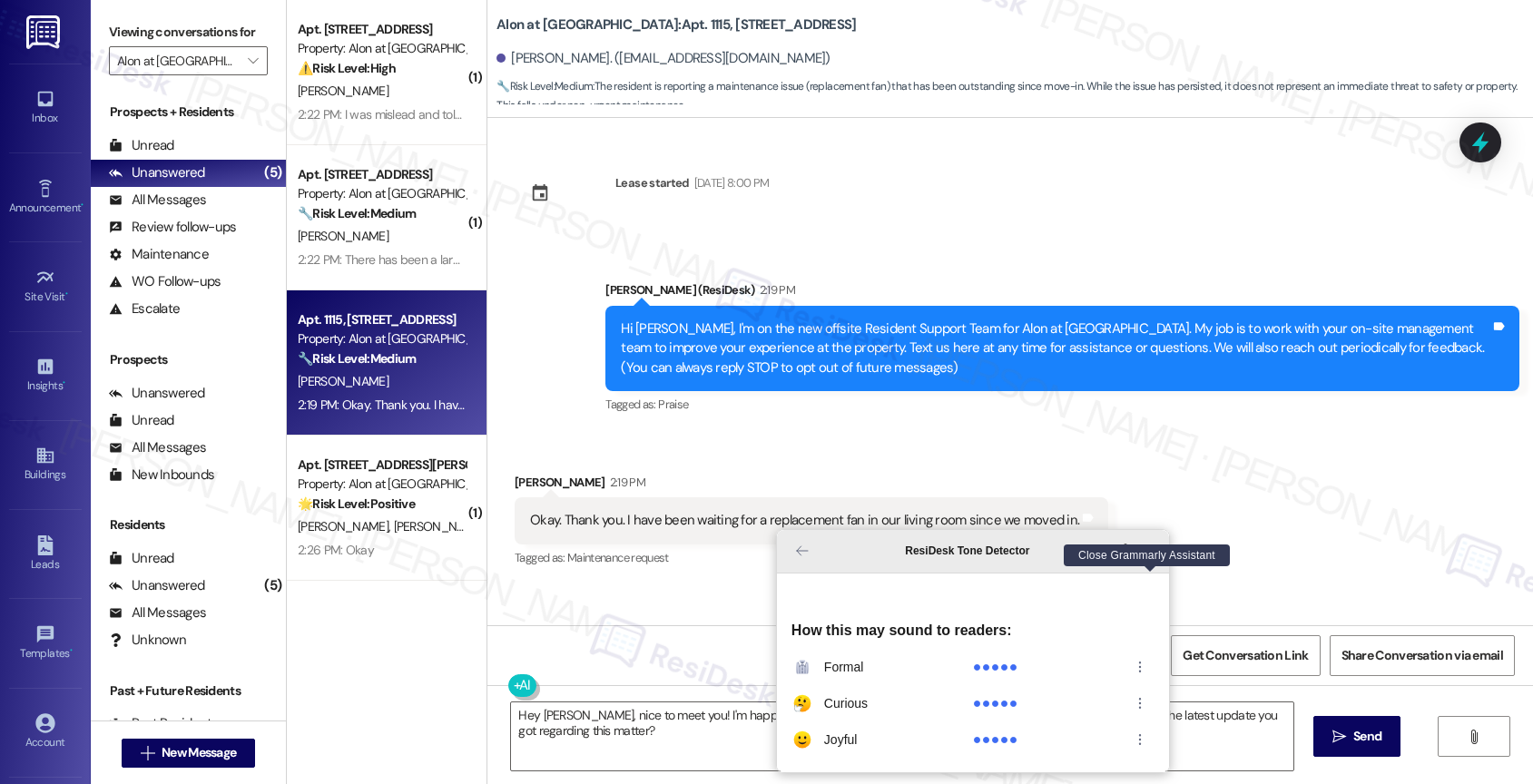
click at [1155, 561] on icon "Close Grammarly Assistant" at bounding box center [1151, 551] width 22 height 22
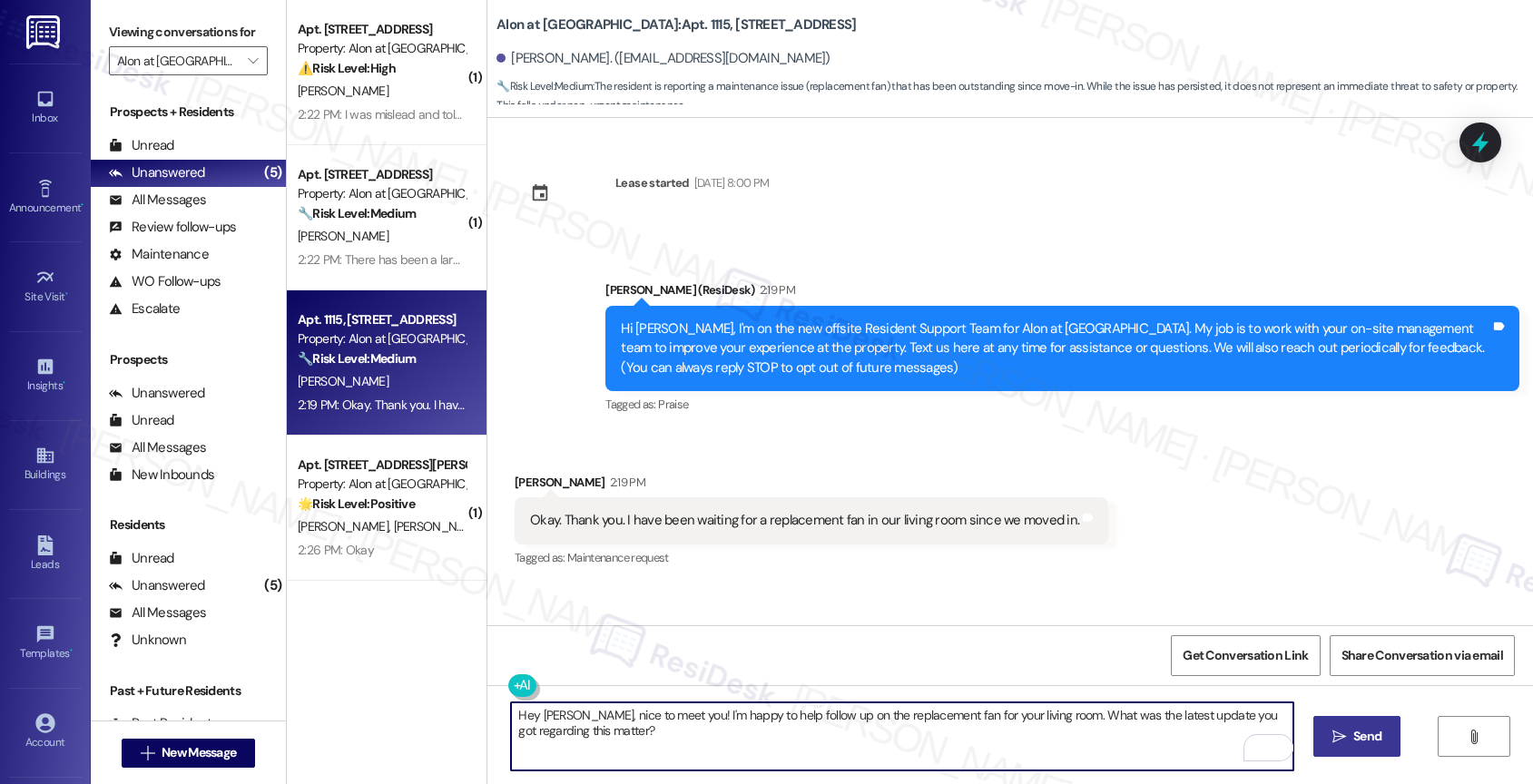
click at [1362, 738] on span "Send" at bounding box center [1367, 736] width 28 height 19
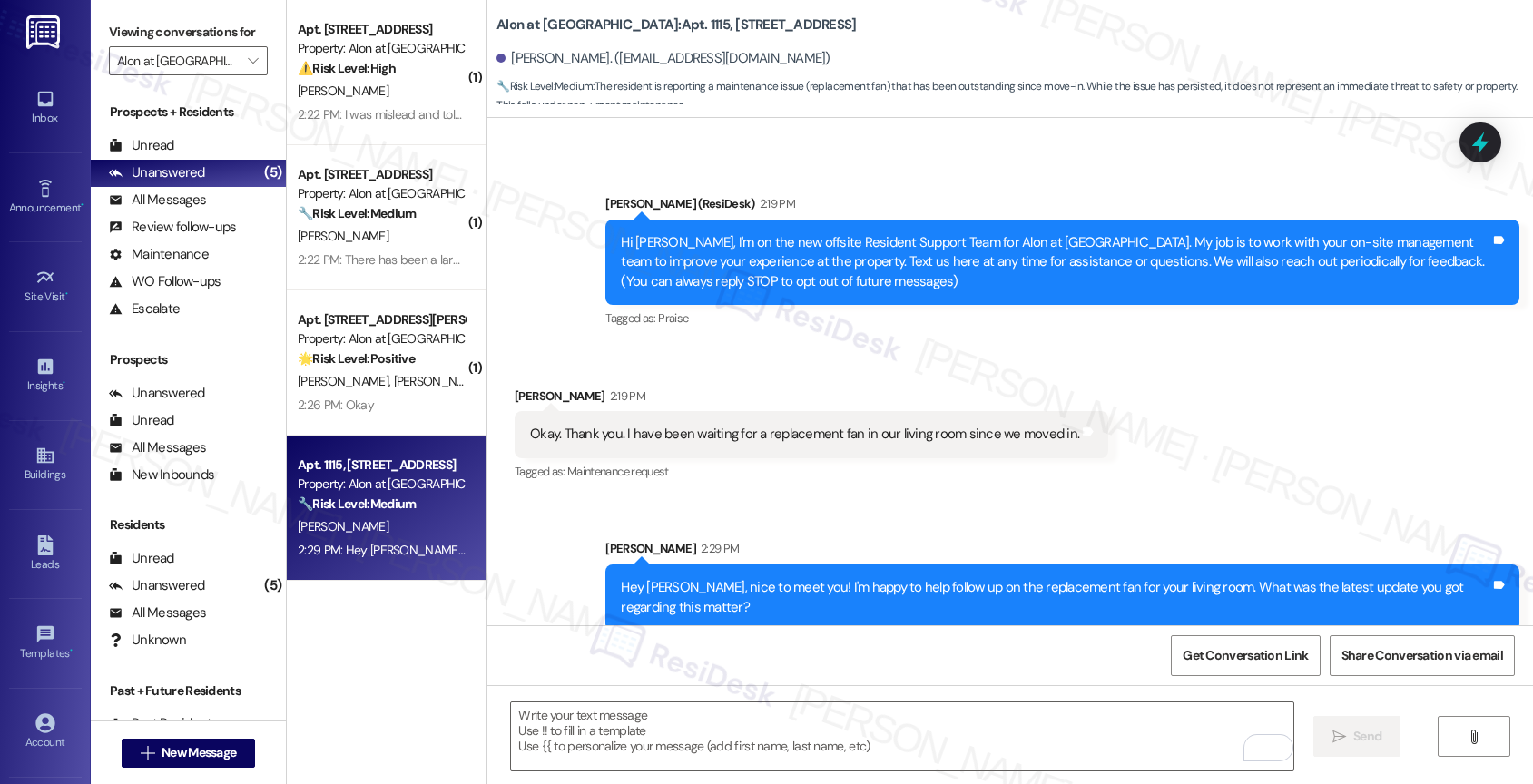
scroll to position [106, 0]
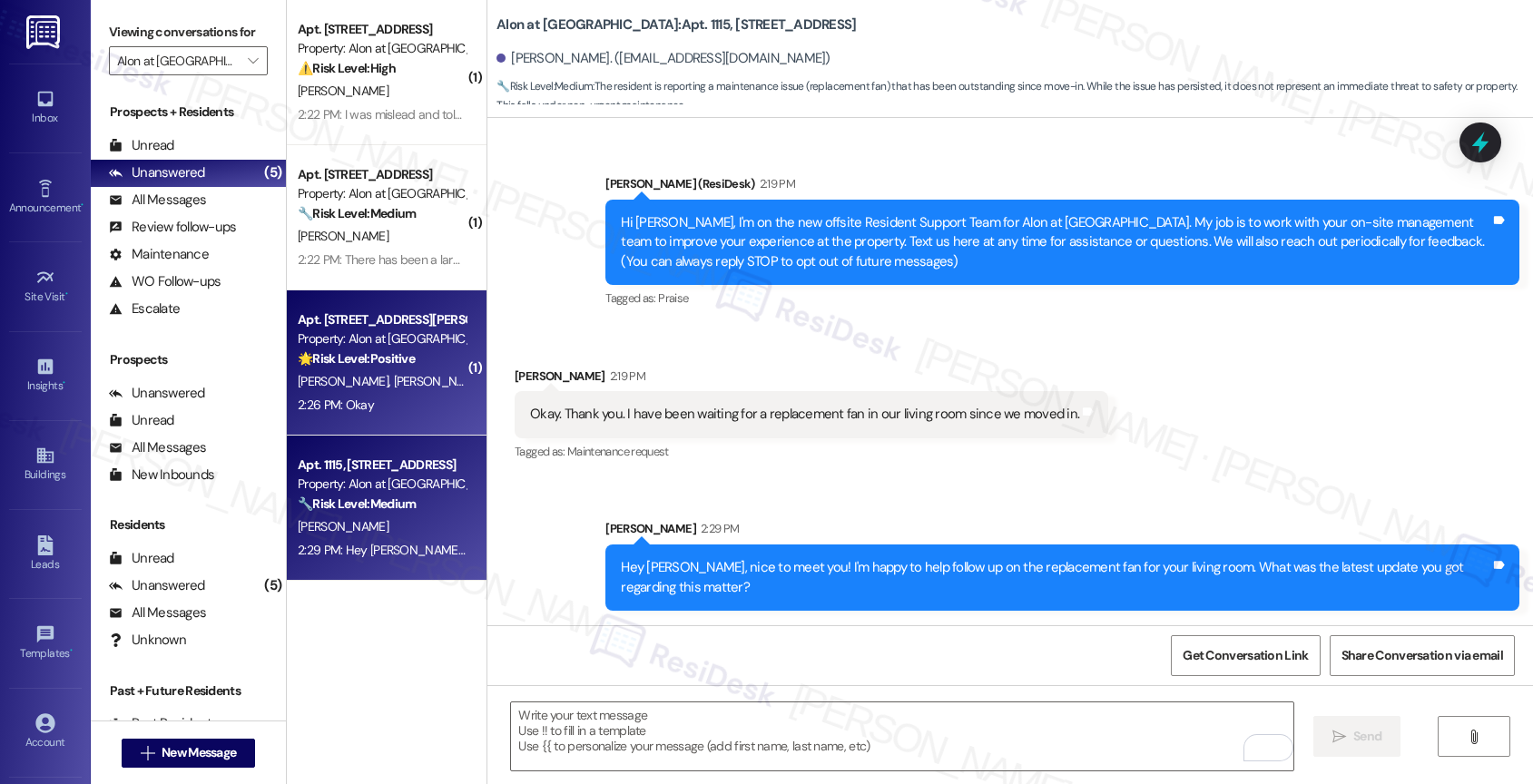
click at [367, 353] on strong "🌟 Risk Level: Positive" at bounding box center [357, 358] width 117 height 16
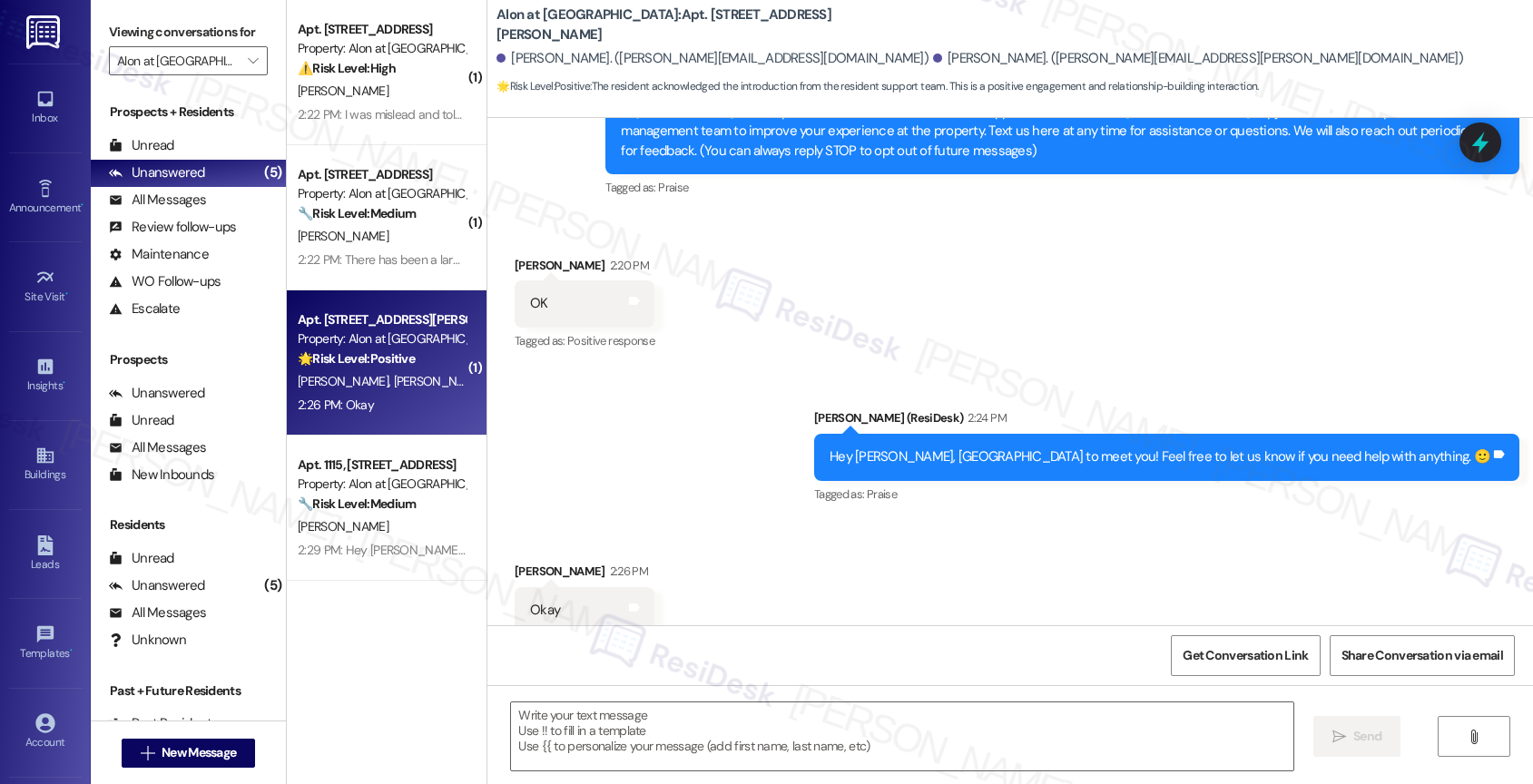
type textarea "Fetching suggested responses. Please feel free to read through the conversation…"
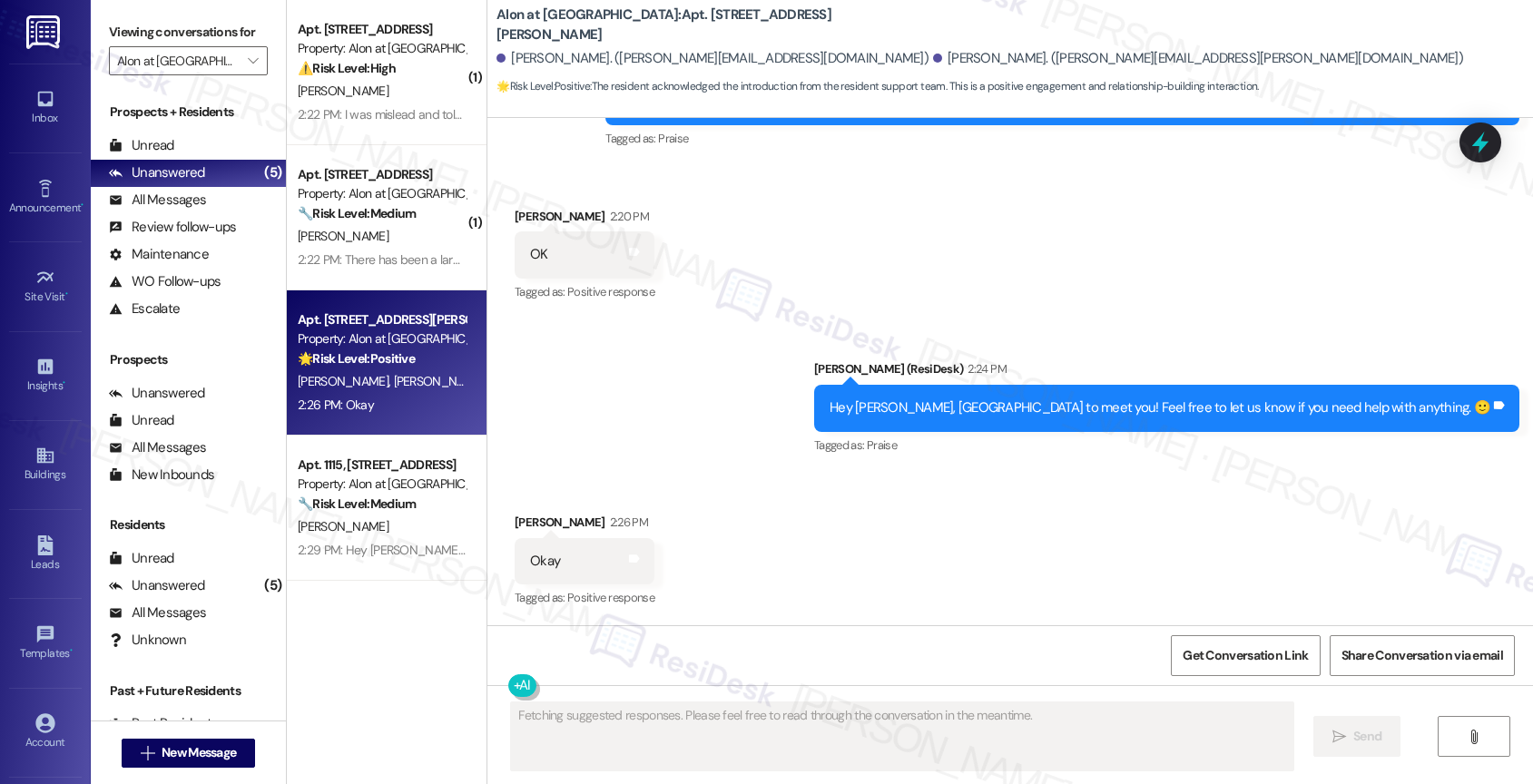
scroll to position [267, 0]
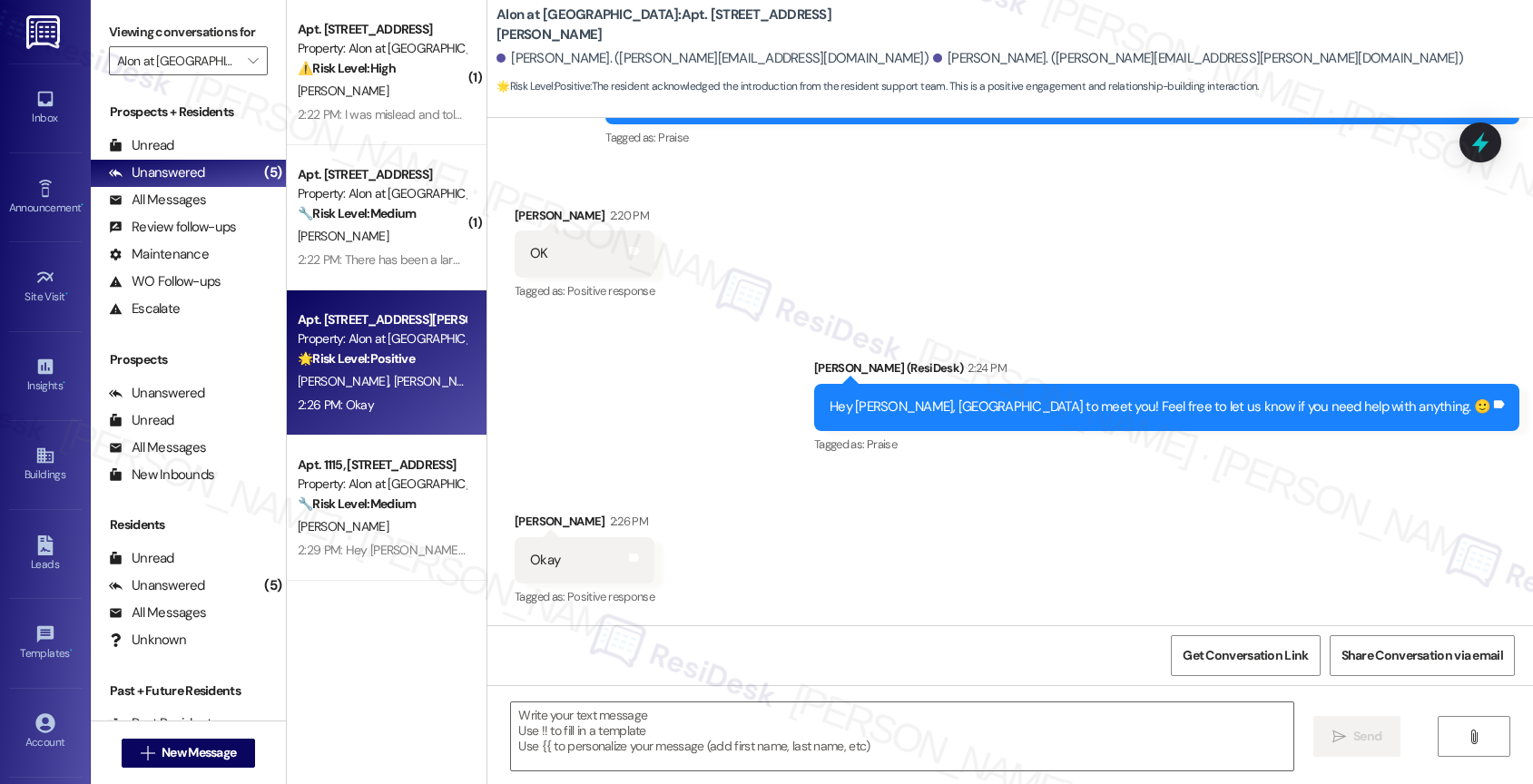
click at [846, 451] on div "Sent via SMS Sarah (ResiDesk) 2:24 PM Hey Farid, nice to meet you! Feel free to…" at bounding box center [1010, 394] width 1046 height 154
click at [633, 738] on textarea at bounding box center [902, 736] width 782 height 68
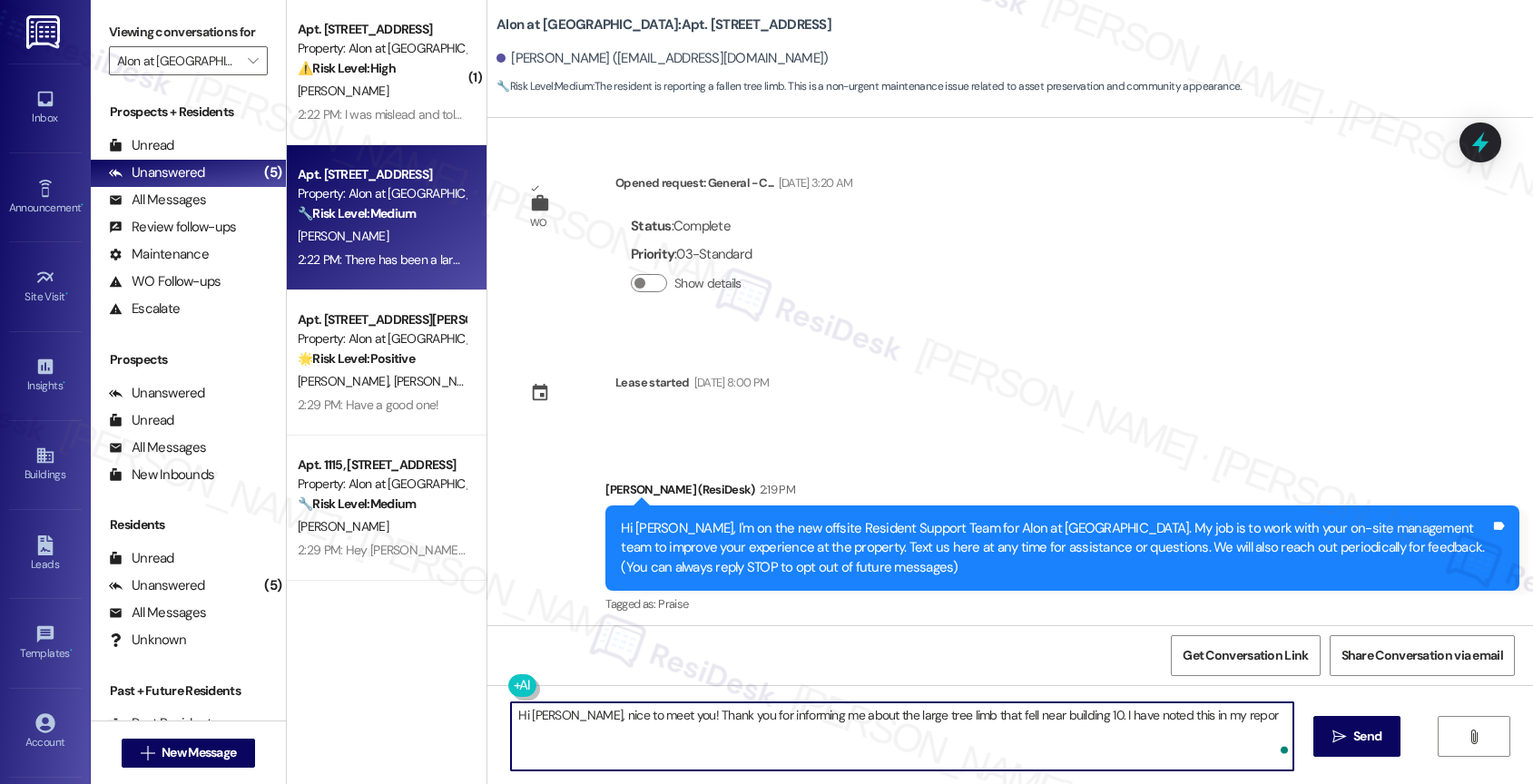
scroll to position [160, 0]
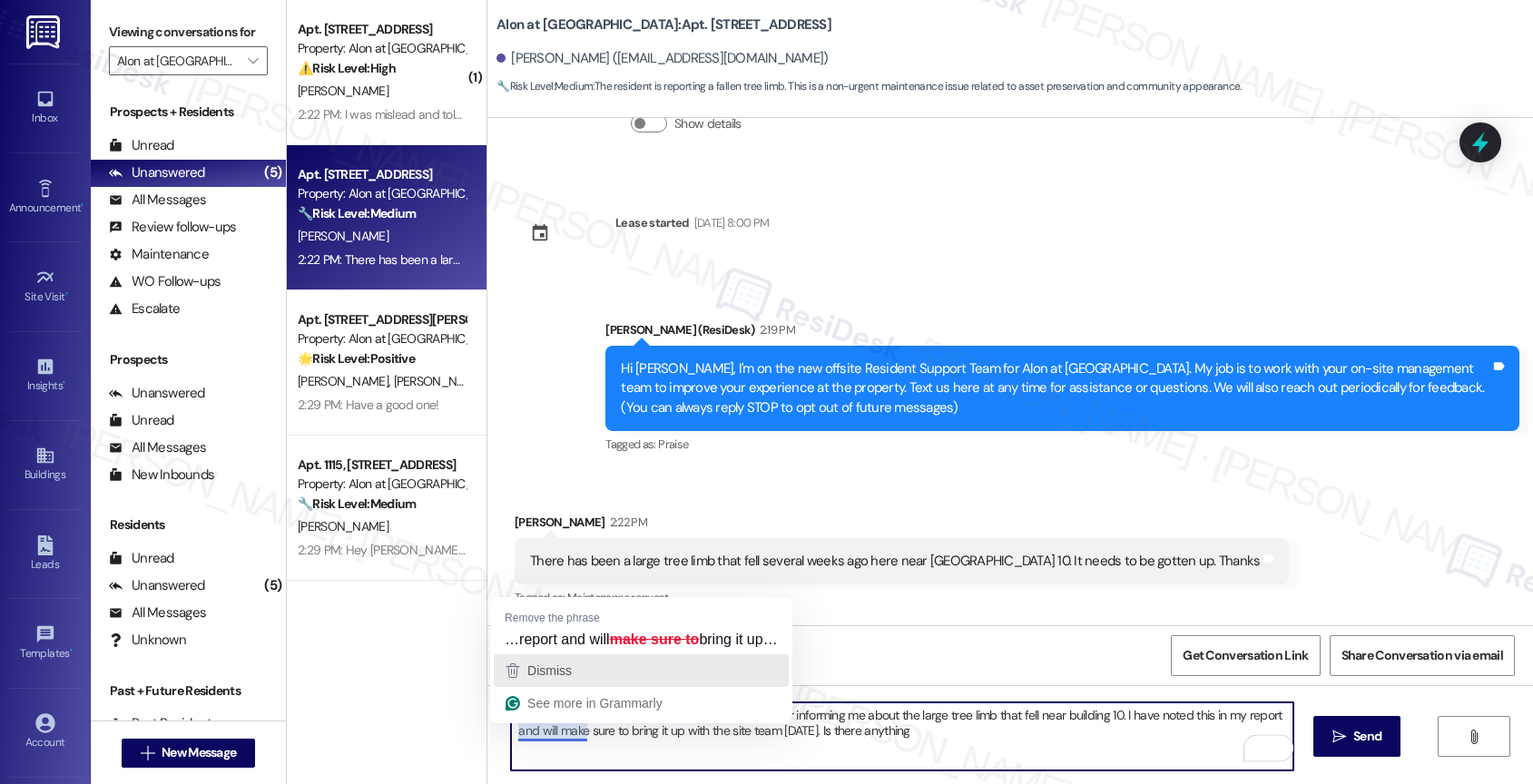
click at [589, 669] on div "Dismiss" at bounding box center [641, 671] width 279 height 27
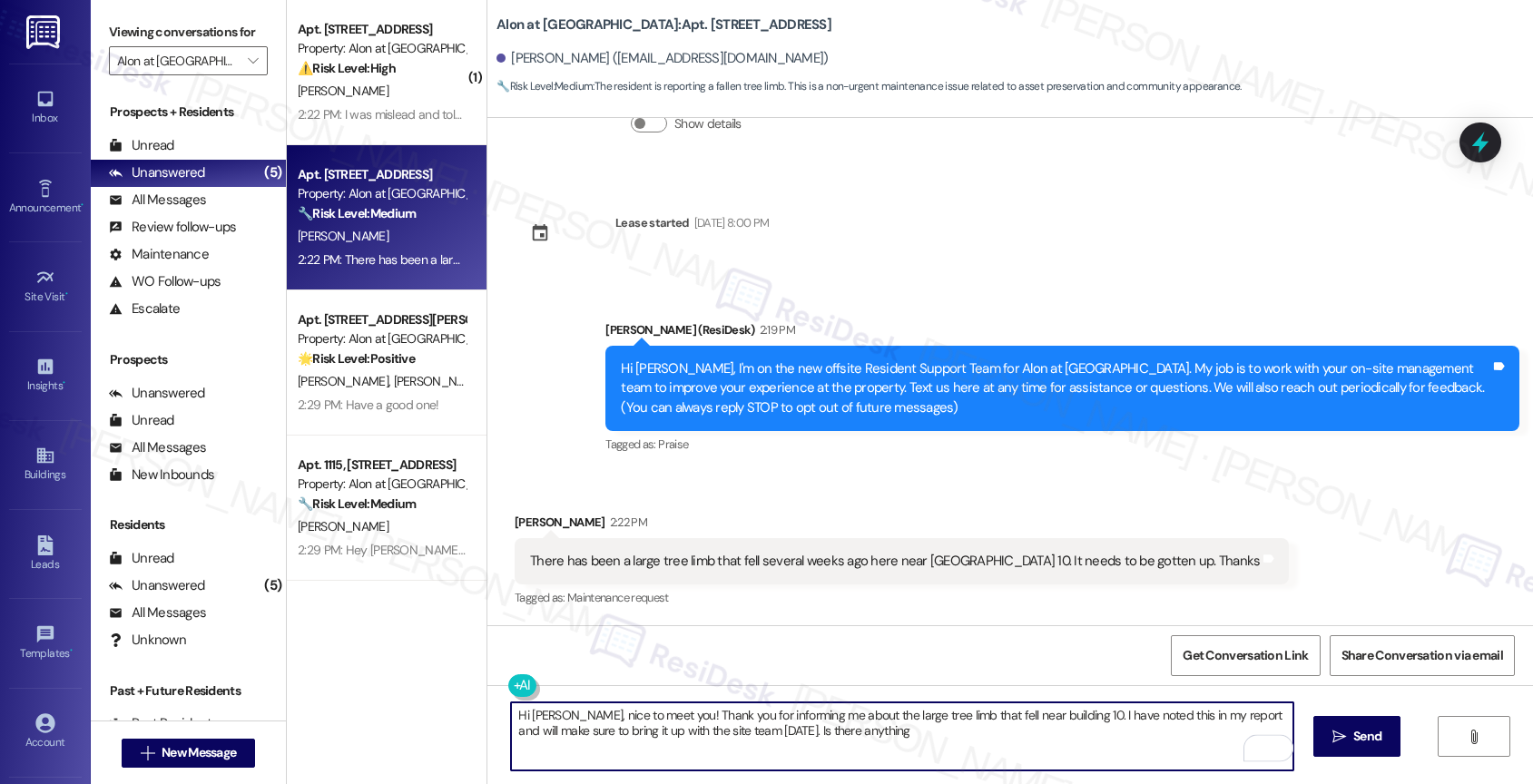
click at [899, 743] on textarea "Hi [PERSON_NAME], nice to meet you! Thank you for informing me about the large …" at bounding box center [902, 736] width 782 height 68
click at [593, 561] on div "There has been a large tree limb that fell several weeks ago here near [GEOGRAP…" at bounding box center [895, 561] width 729 height 19
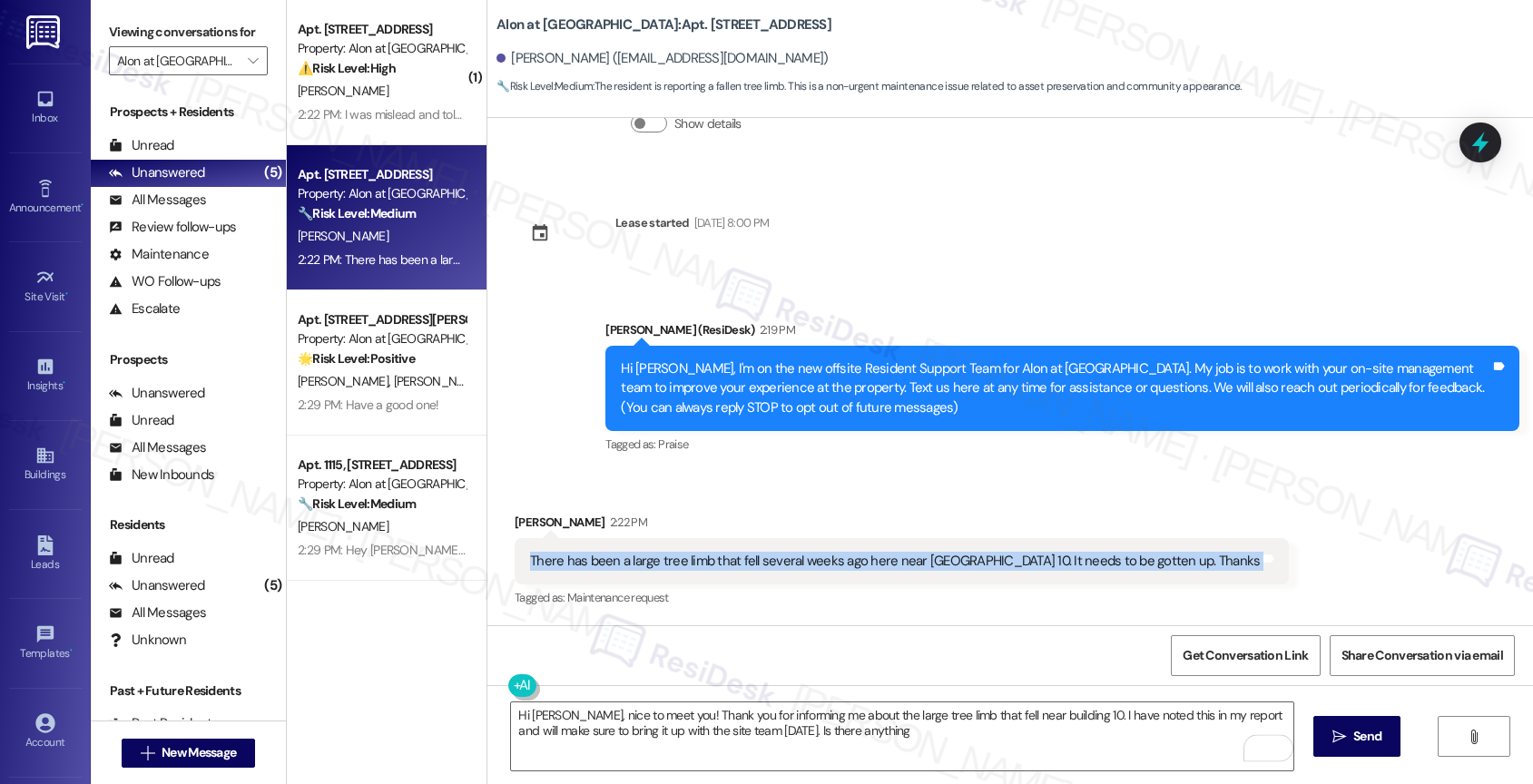
click at [593, 561] on div "There has been a large tree limb that fell several weeks ago here near [GEOGRAP…" at bounding box center [895, 561] width 729 height 19
copy div "There has been a large tree limb that fell several weeks ago here near [GEOGRAP…"
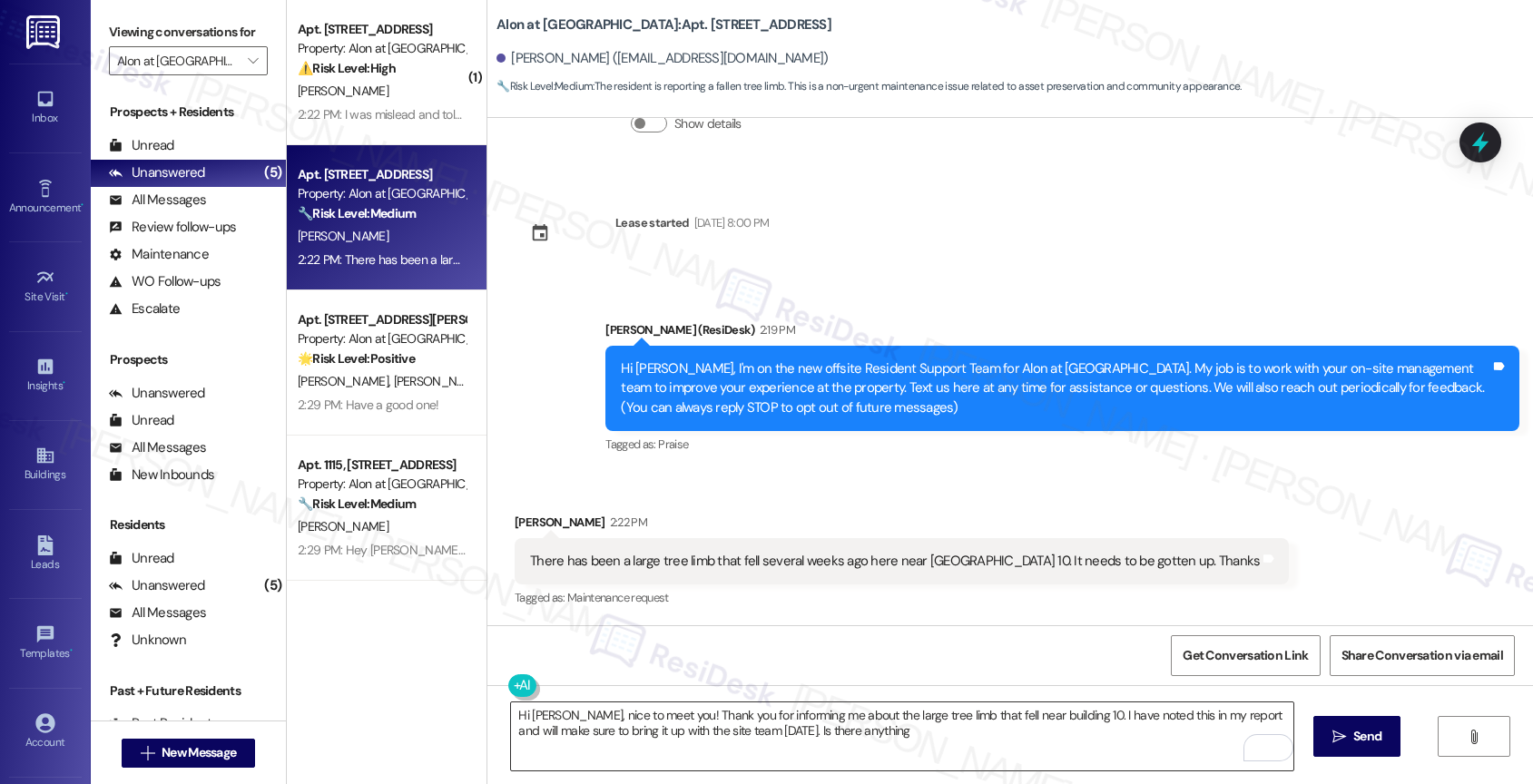
click at [916, 739] on textarea "Hi [PERSON_NAME], nice to meet you! Thank you for informing me about the large …" at bounding box center [902, 736] width 782 height 68
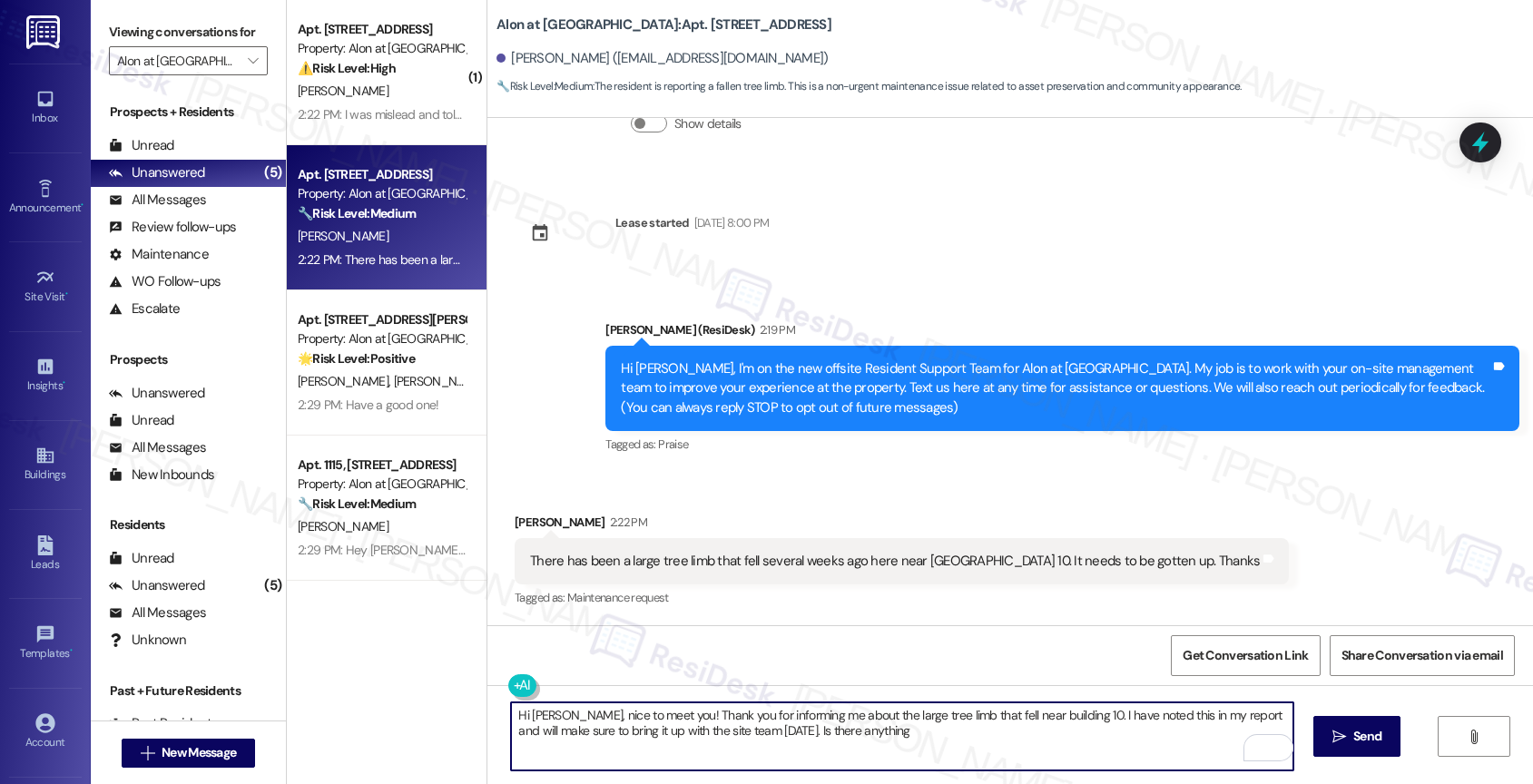
drag, startPoint x: 763, startPoint y: 732, endPoint x: 967, endPoint y: 746, distance: 204.5
click at [967, 746] on textarea "Hi [PERSON_NAME], nice to meet you! Thank you for informing me about the large …" at bounding box center [902, 736] width 782 height 68
paste textarea "Can you confirm the exact location of the fallen limb—such as whether it's on a…"
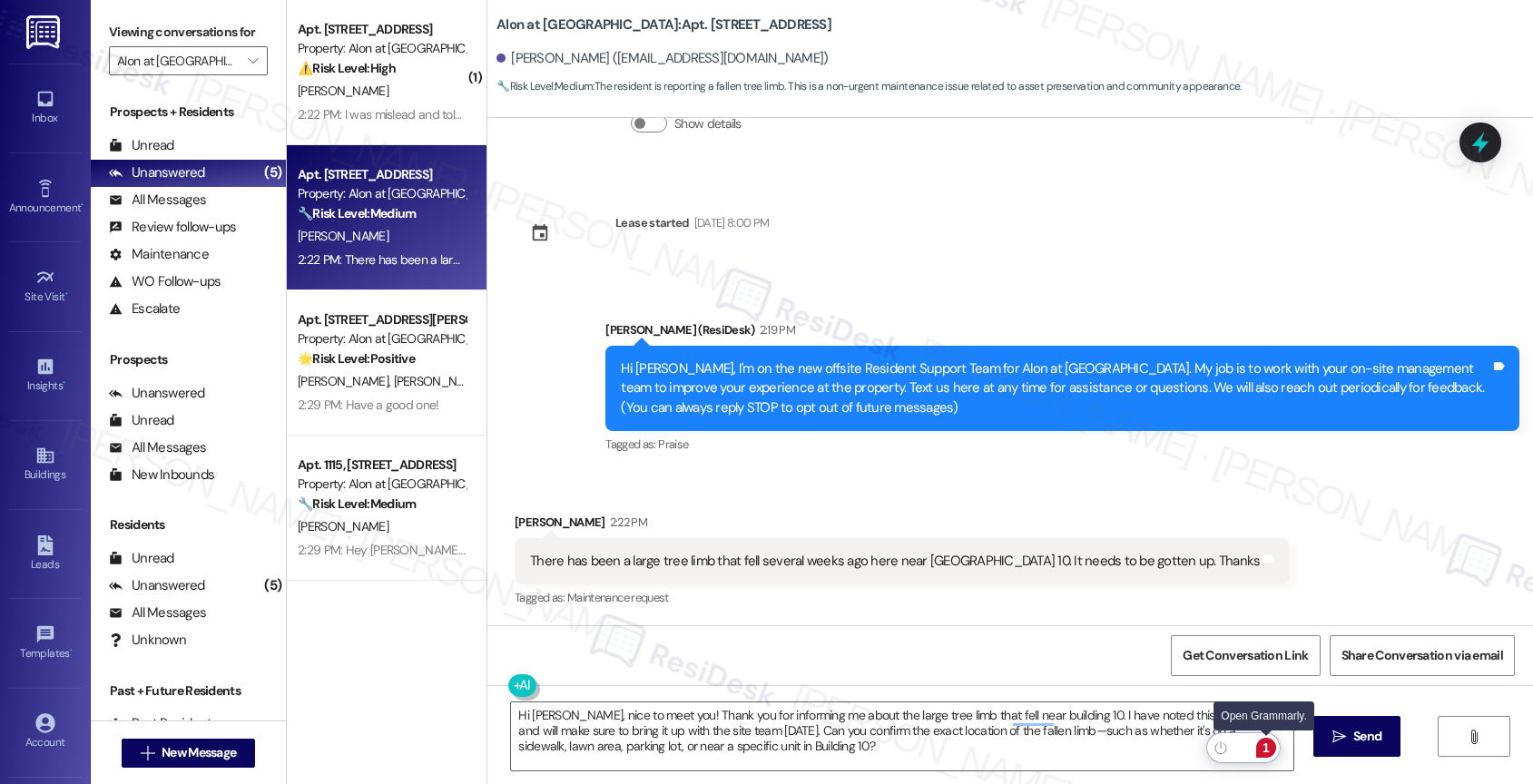
click at [1271, 747] on div "1" at bounding box center [1266, 747] width 20 height 20
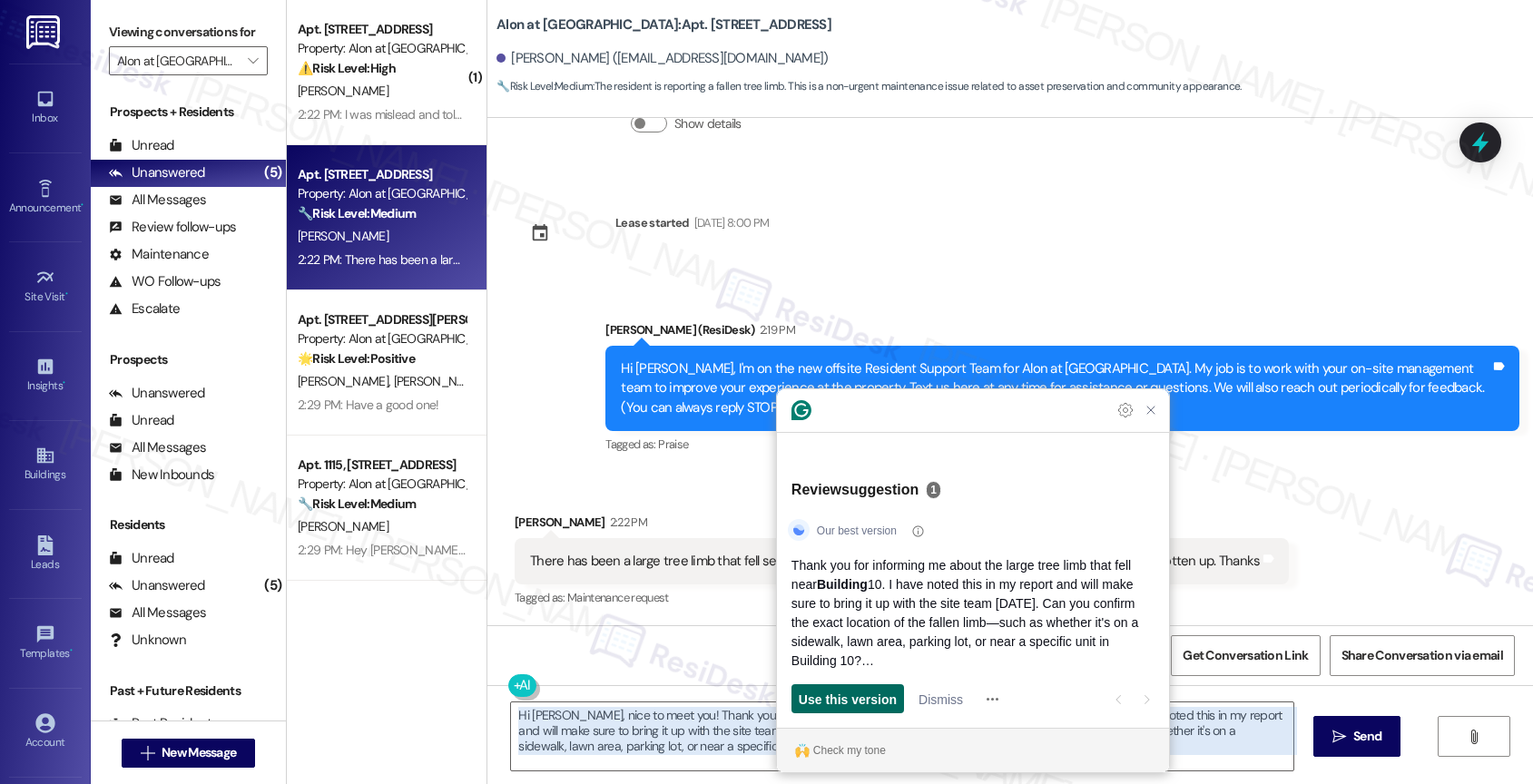
click at [835, 696] on span "Use this version" at bounding box center [847, 698] width 98 height 19
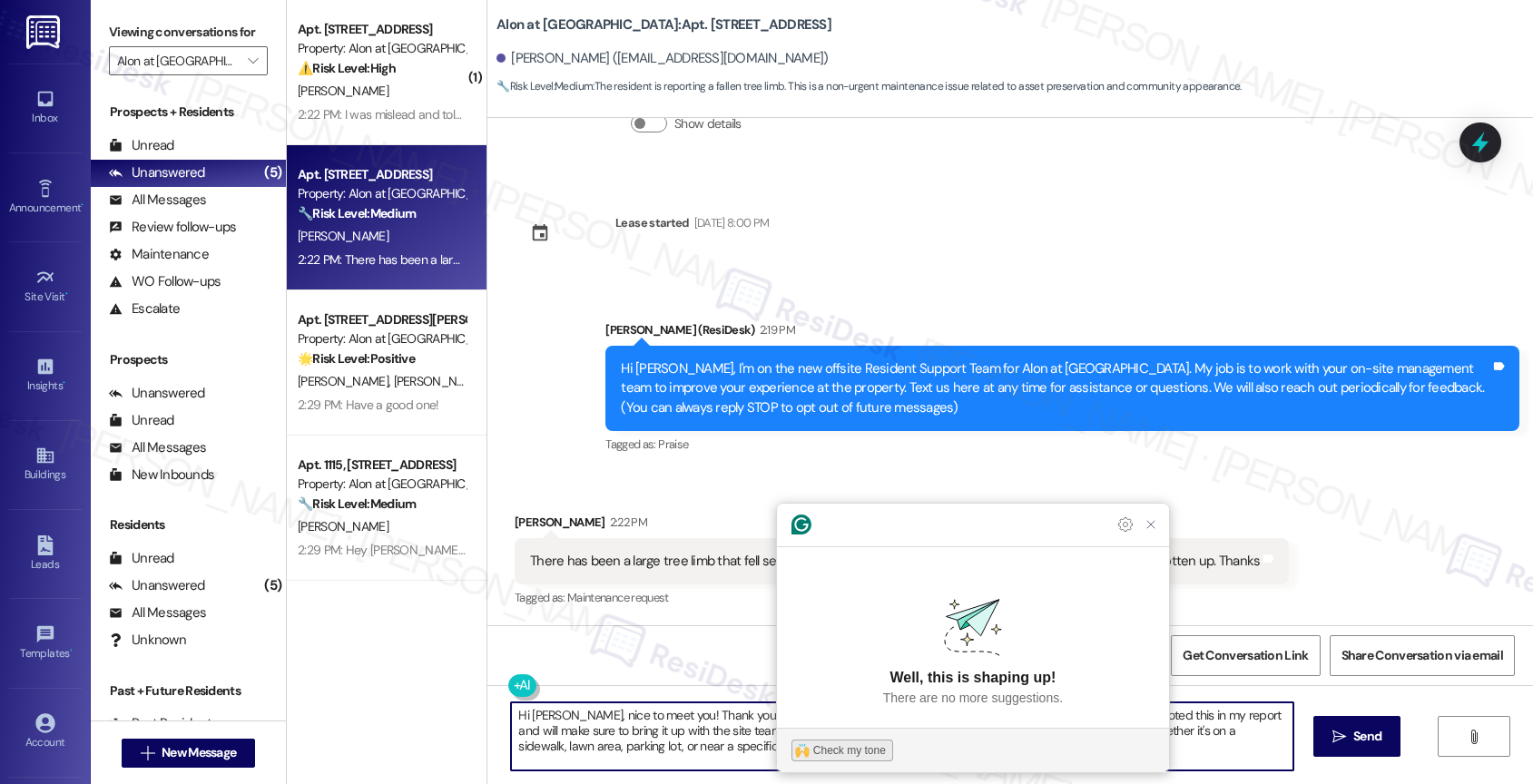
type textarea "Hi Robert, nice to meet you! Thank you for informing me about the large tree li…"
click at [821, 752] on div "Check my tone" at bounding box center [848, 750] width 72 height 16
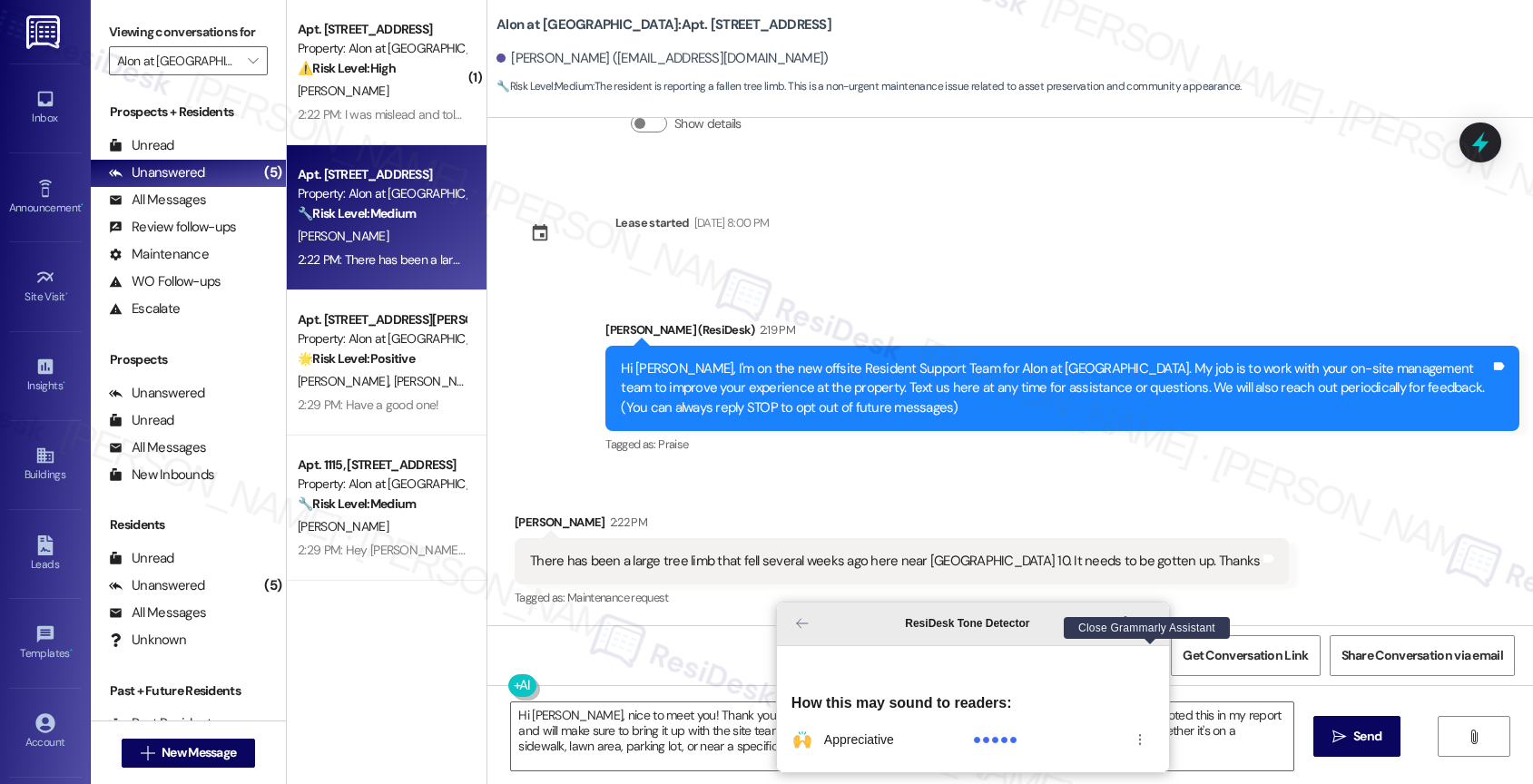
click at [1147, 627] on icon "Close Grammarly Assistant" at bounding box center [1151, 623] width 7 height 7
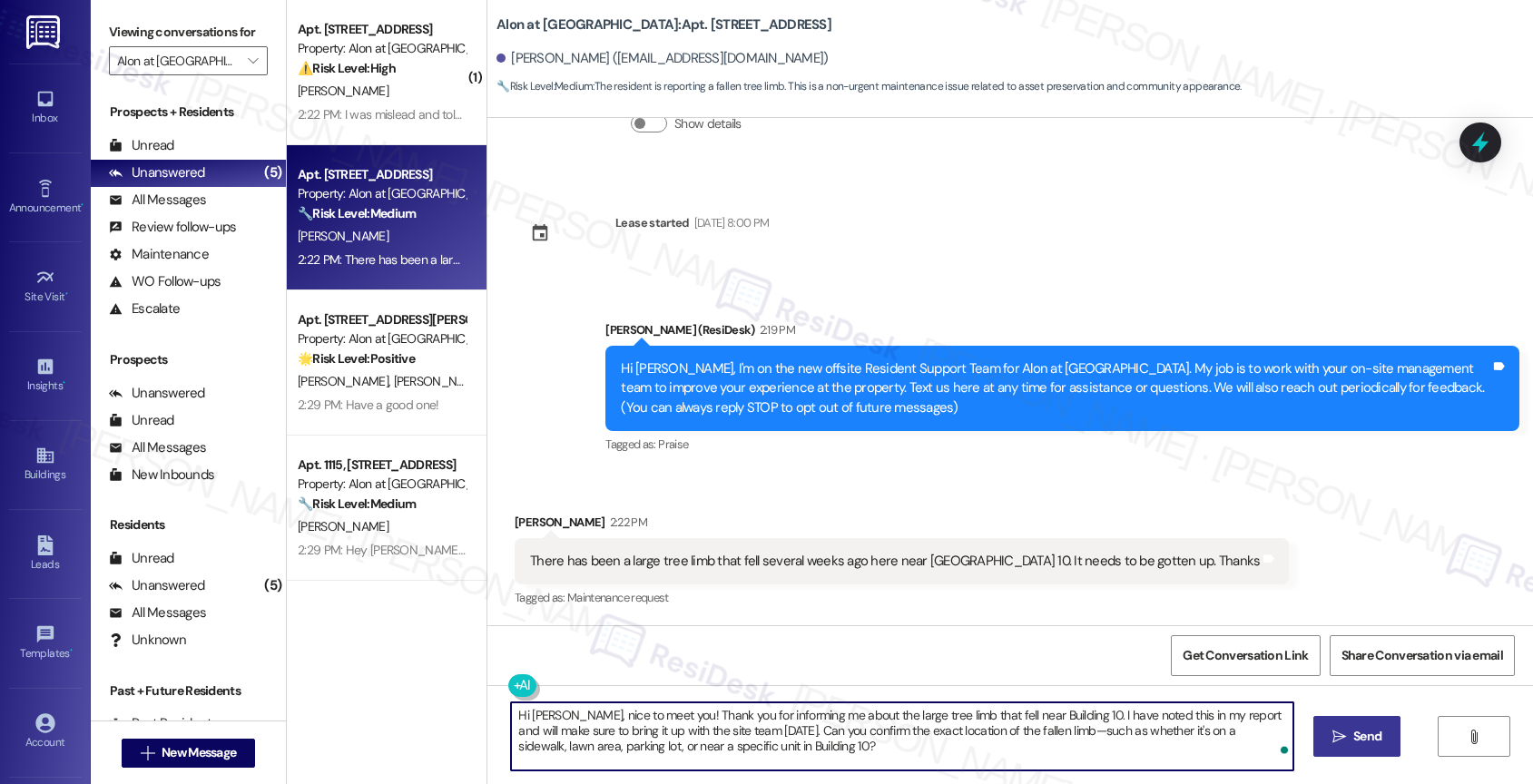
click at [1329, 745] on span " Send" at bounding box center [1357, 736] width 58 height 19
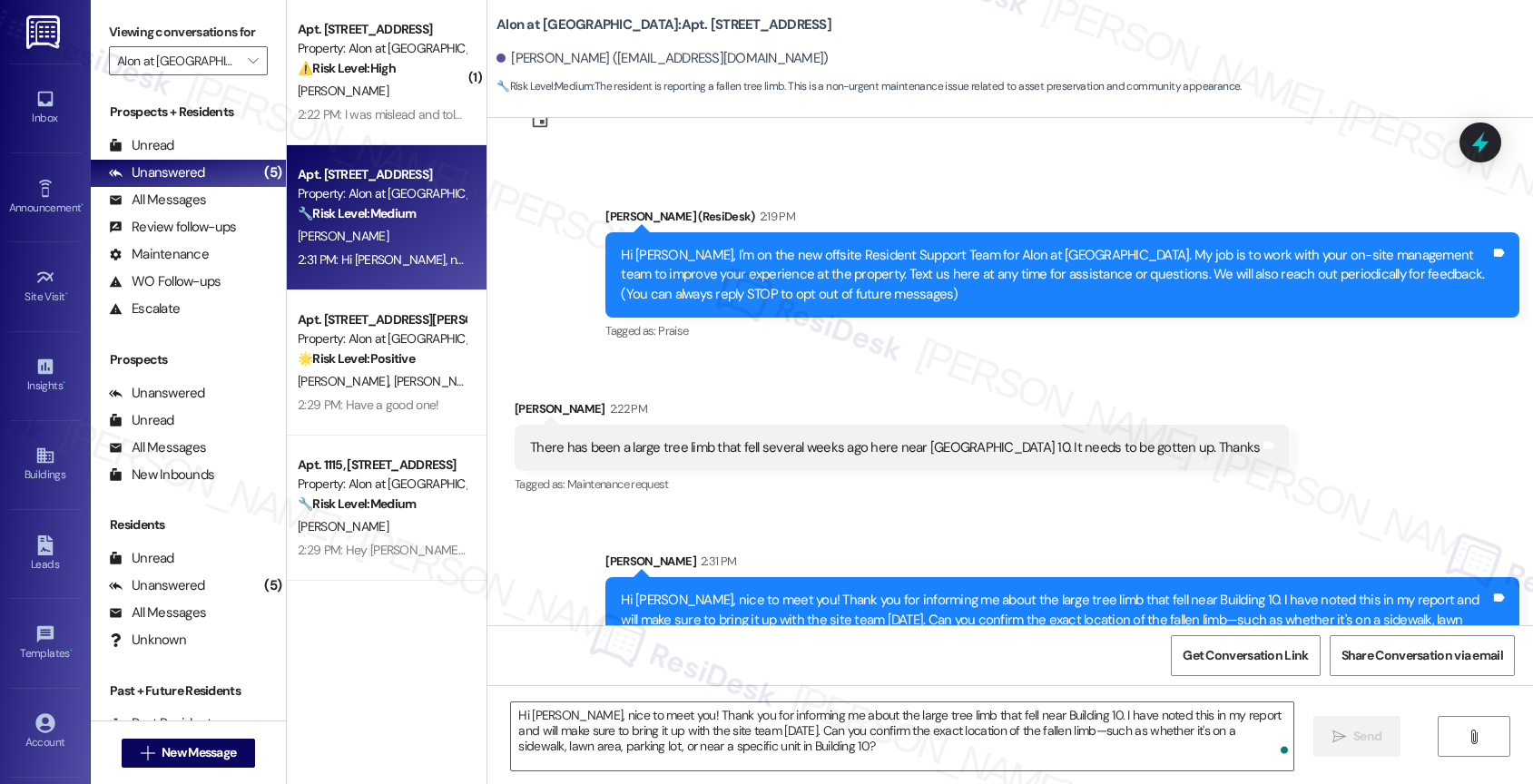
scroll to position [325, 0]
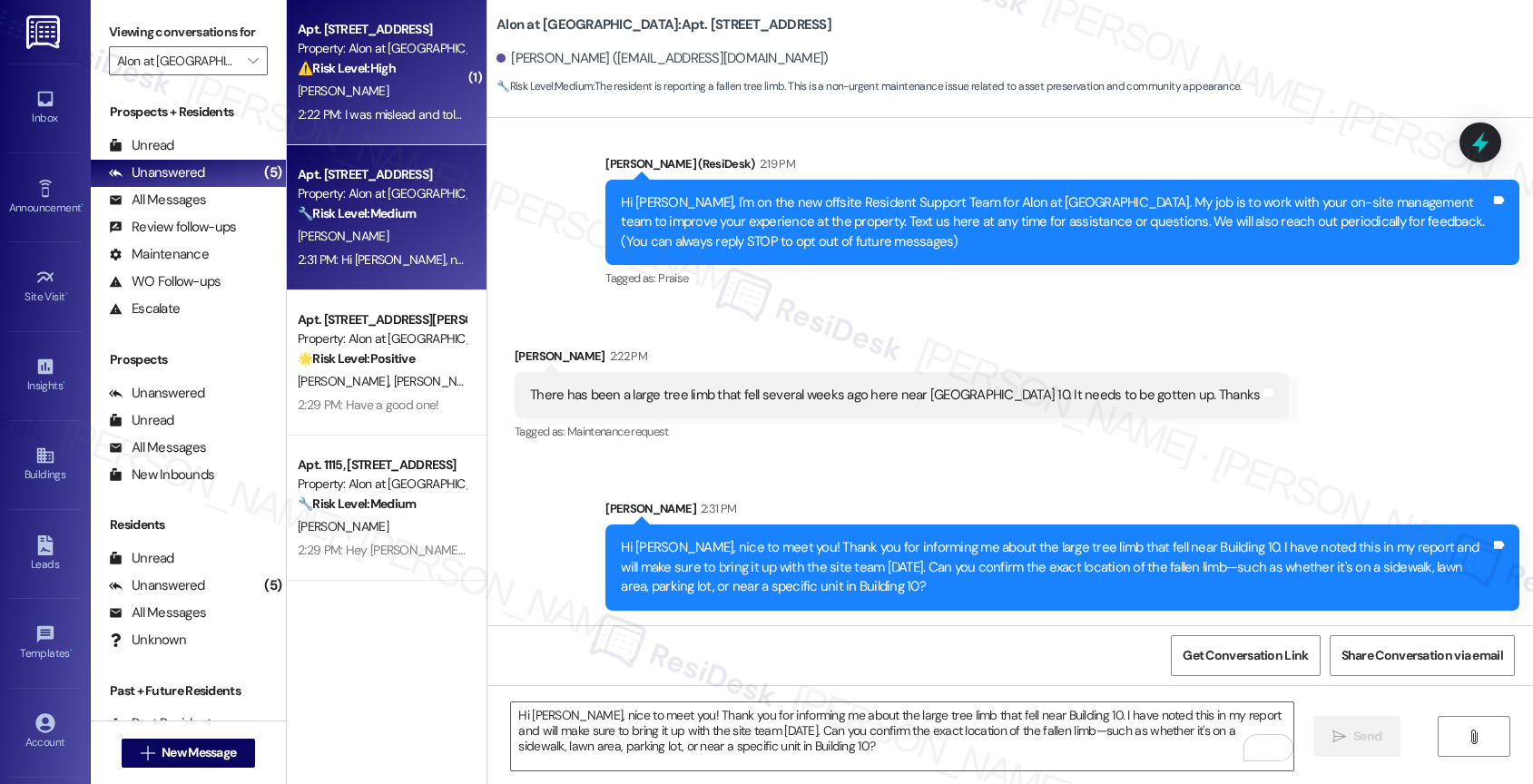
click at [361, 62] on strong "⚠️ Risk Level: High" at bounding box center [346, 69] width 98 height 16
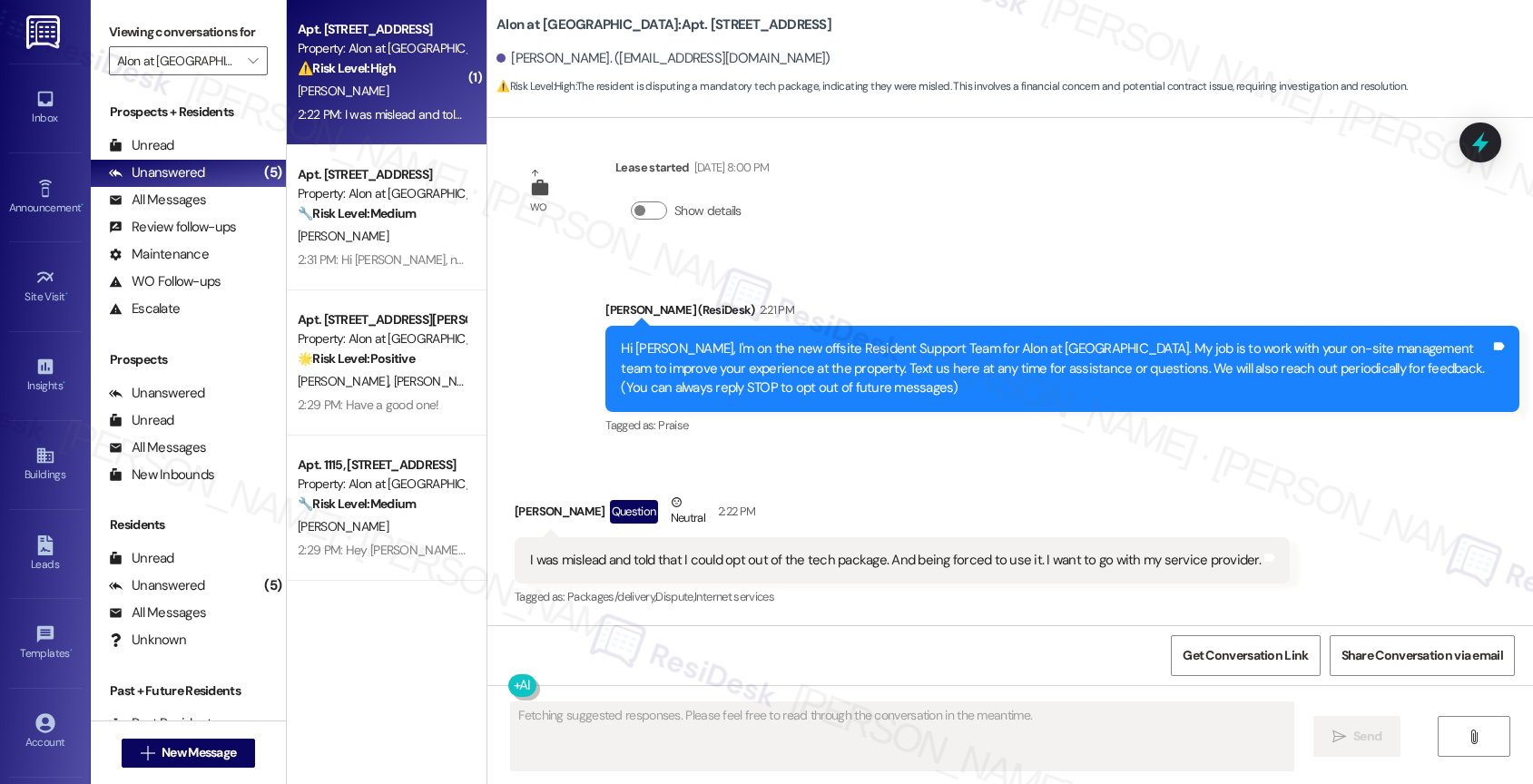
scroll to position [16, 0]
click at [794, 471] on div "Received via SMS Zachary Smith Question Neutral 2:22 PM I was mislead and told …" at bounding box center [1010, 537] width 1046 height 173
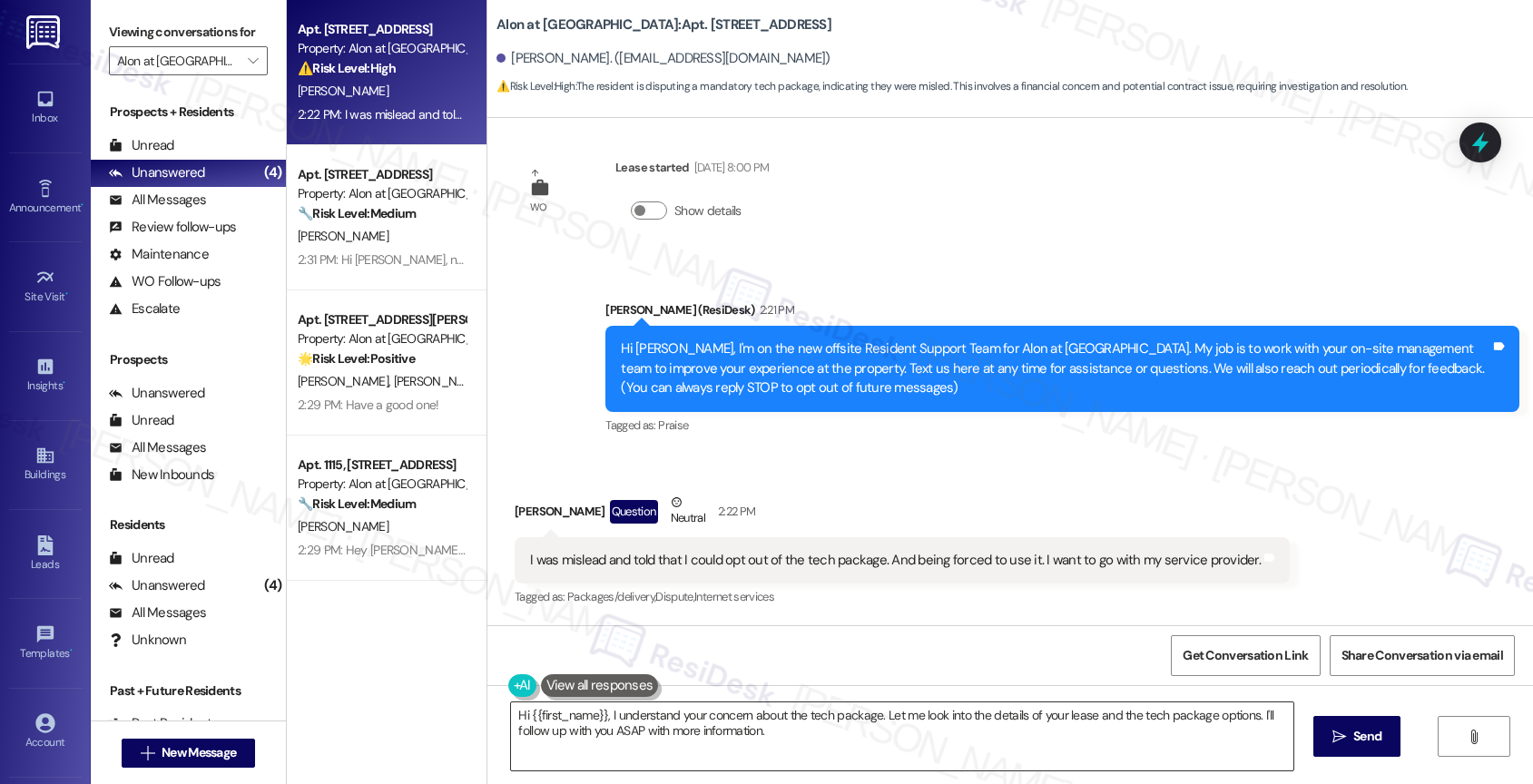
drag, startPoint x: 597, startPoint y: 714, endPoint x: 638, endPoint y: 707, distance: 41.6
click at [599, 713] on textarea "Hi {{first_name}}, I understand your concern about the tech package. Let me loo…" at bounding box center [902, 736] width 782 height 68
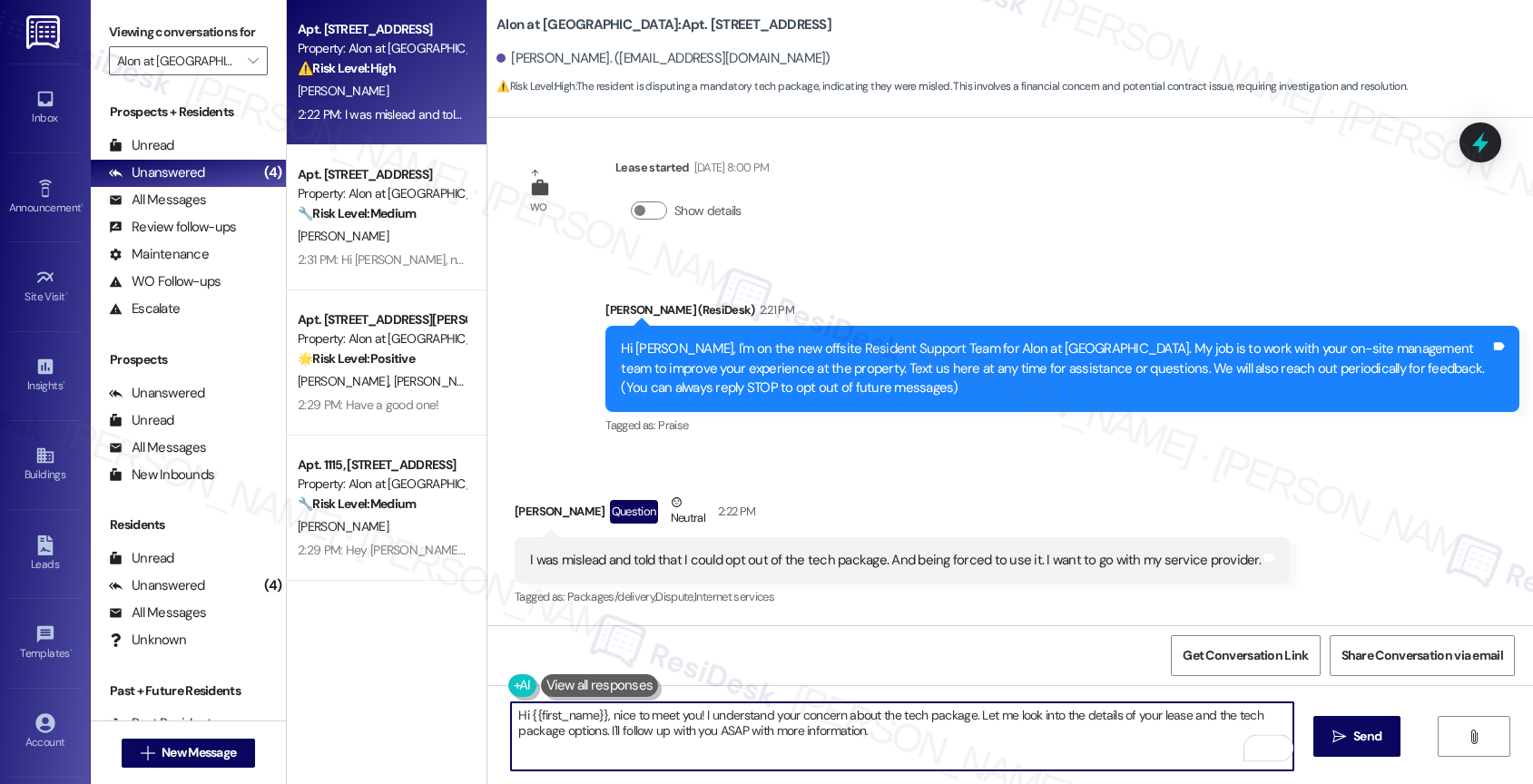
click at [943, 741] on textarea "Hi {{first_name}}, nice to meet you! I understand your concern about the tech p…" at bounding box center [902, 736] width 782 height 68
drag, startPoint x: 968, startPoint y: 705, endPoint x: 972, endPoint y: 725, distance: 20.4
click at [972, 725] on textarea "Hi {{first_name}}, nice to meet you! I understand your concern about the tech p…" at bounding box center [902, 736] width 782 height 68
drag, startPoint x: 969, startPoint y: 714, endPoint x: 980, endPoint y: 735, distance: 23.7
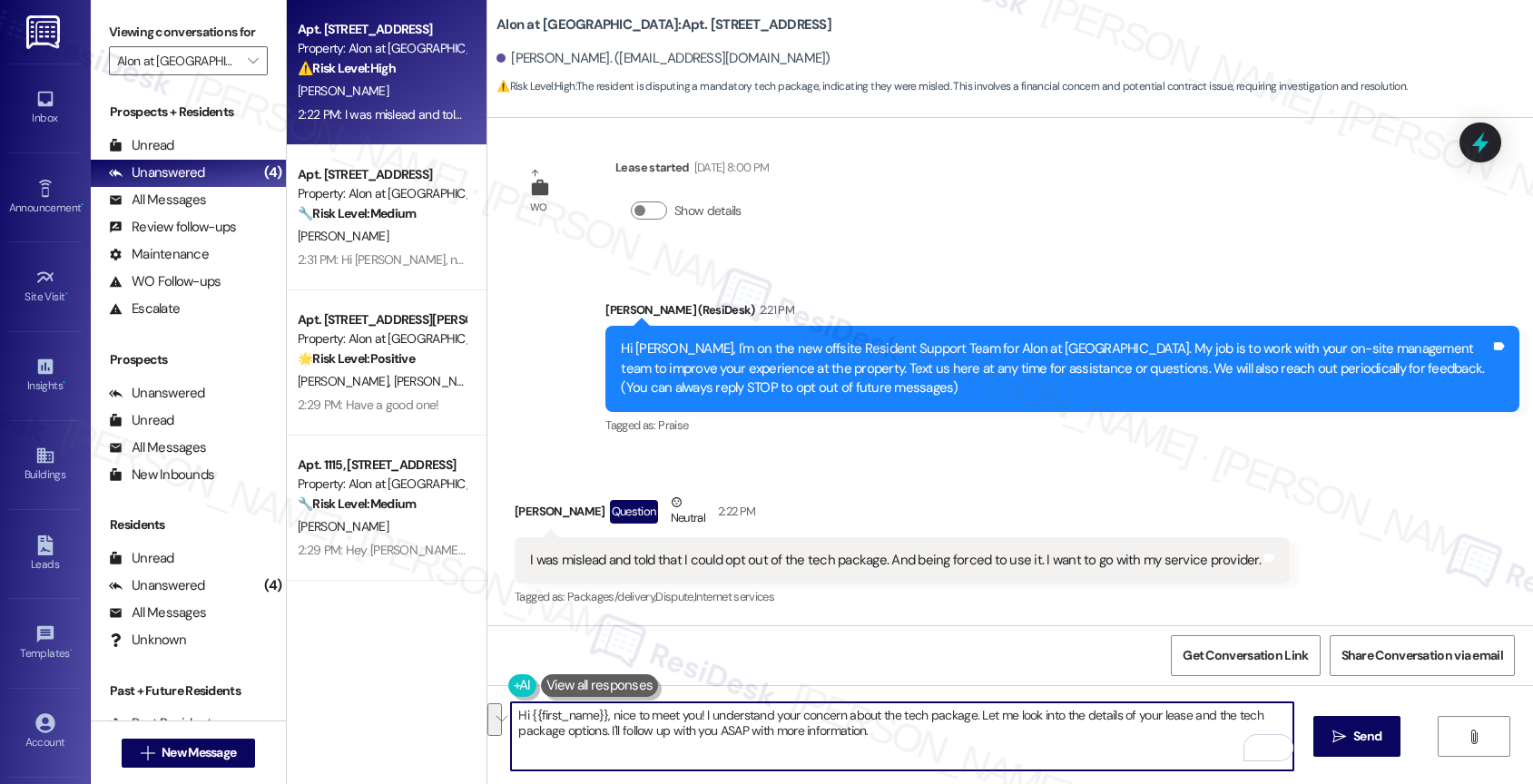
click at [980, 735] on textarea "Hi {{first_name}}, nice to meet you! I understand your concern about the tech p…" at bounding box center [902, 736] width 782 height 68
drag, startPoint x: 644, startPoint y: 727, endPoint x: 837, endPoint y: 739, distance: 193.4
click at [837, 739] on textarea "Hi {{first_name}}, nice to meet you! I understand your concern about the tech p…" at bounding box center [902, 736] width 782 height 68
click at [879, 725] on textarea "Hi {{first_name}}, nice to meet you! I understand your concern about the tech p…" at bounding box center [902, 736] width 782 height 68
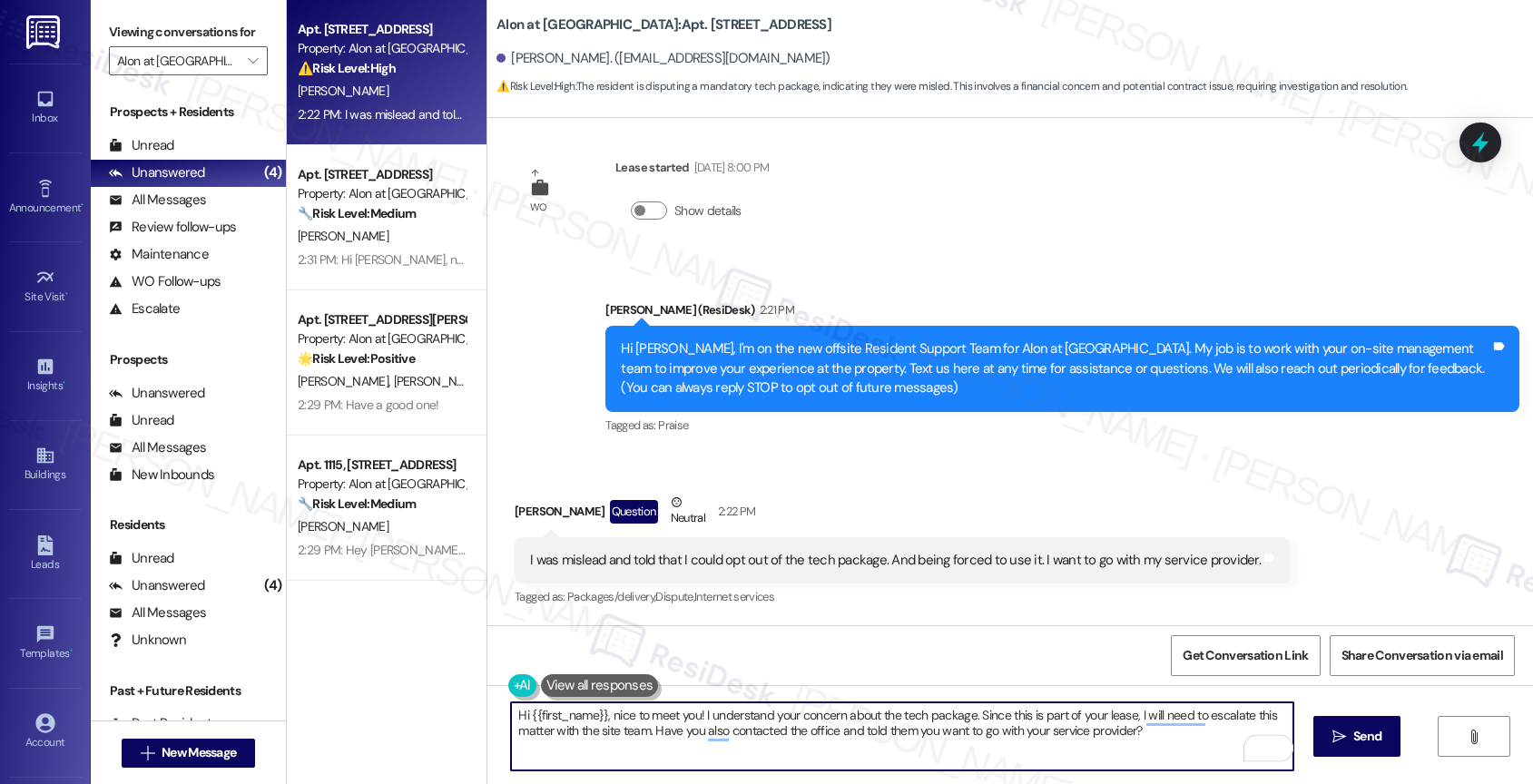
click at [879, 725] on textarea "Hi {{first_name}}, nice to meet you! I understand your concern about the tech p…" at bounding box center [902, 736] width 782 height 68
paste textarea "it’s great to meet you! I completely understand your concern about the tech pac…"
drag, startPoint x: 515, startPoint y: 718, endPoint x: 525, endPoint y: 715, distance: 10.4
click at [516, 717] on textarea "Hi {{first_name}}, it’s great to meet you! I completely understand your concern…" at bounding box center [902, 736] width 782 height 68
click at [765, 754] on textarea "Hi {{first_name}}, it’s great to meet you! I completely understand your concern…" at bounding box center [902, 736] width 782 height 68
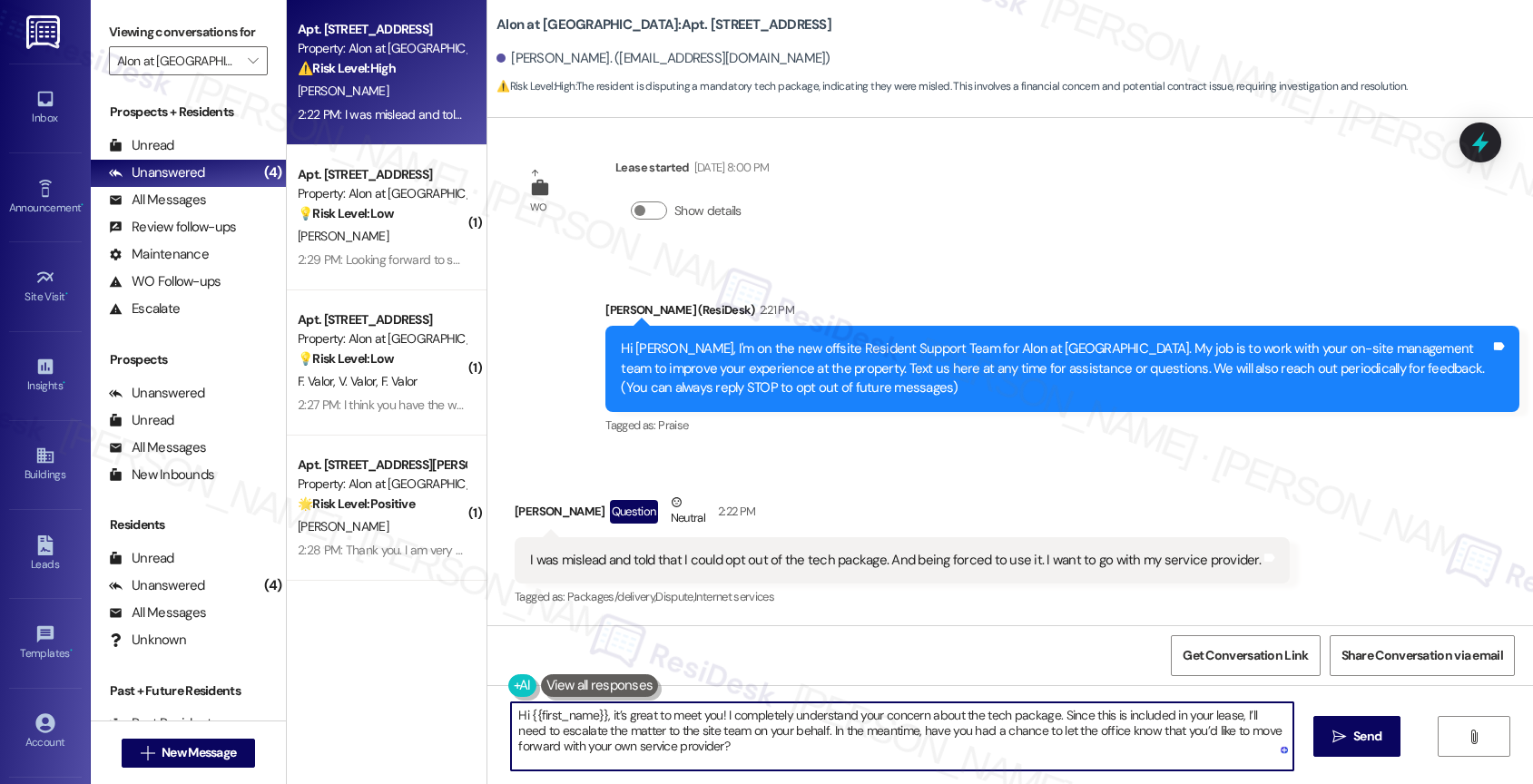
click at [513, 716] on textarea "Hi {{first_name}}, it’s great to meet you! I completely understand your concern…" at bounding box center [902, 736] width 782 height 68
click at [518, 712] on textarea "Hi {{first_name}}, it’s great to meet you! I completely understand your concern…" at bounding box center [902, 736] width 782 height 68
click at [724, 756] on textarea "{{first_name}}, it’s great to meet you! I completely understand your concern ab…" at bounding box center [902, 736] width 782 height 68
type textarea "{{first_name}}, it’s great to meet you! I completely understand your concern ab…"
click at [1270, 744] on div "1" at bounding box center [1266, 747] width 20 height 20
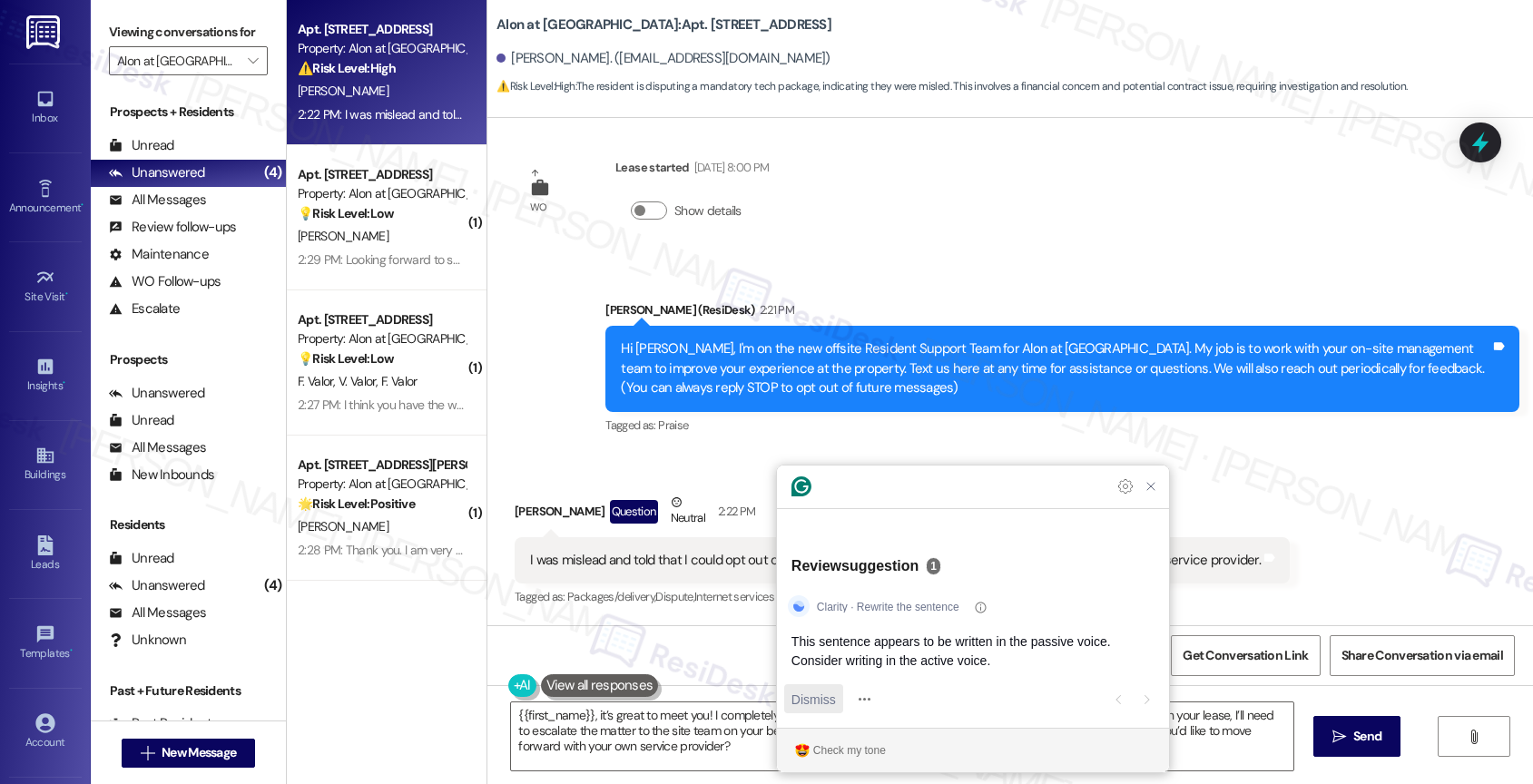
click at [823, 704] on span "Dismiss" at bounding box center [814, 698] width 45 height 19
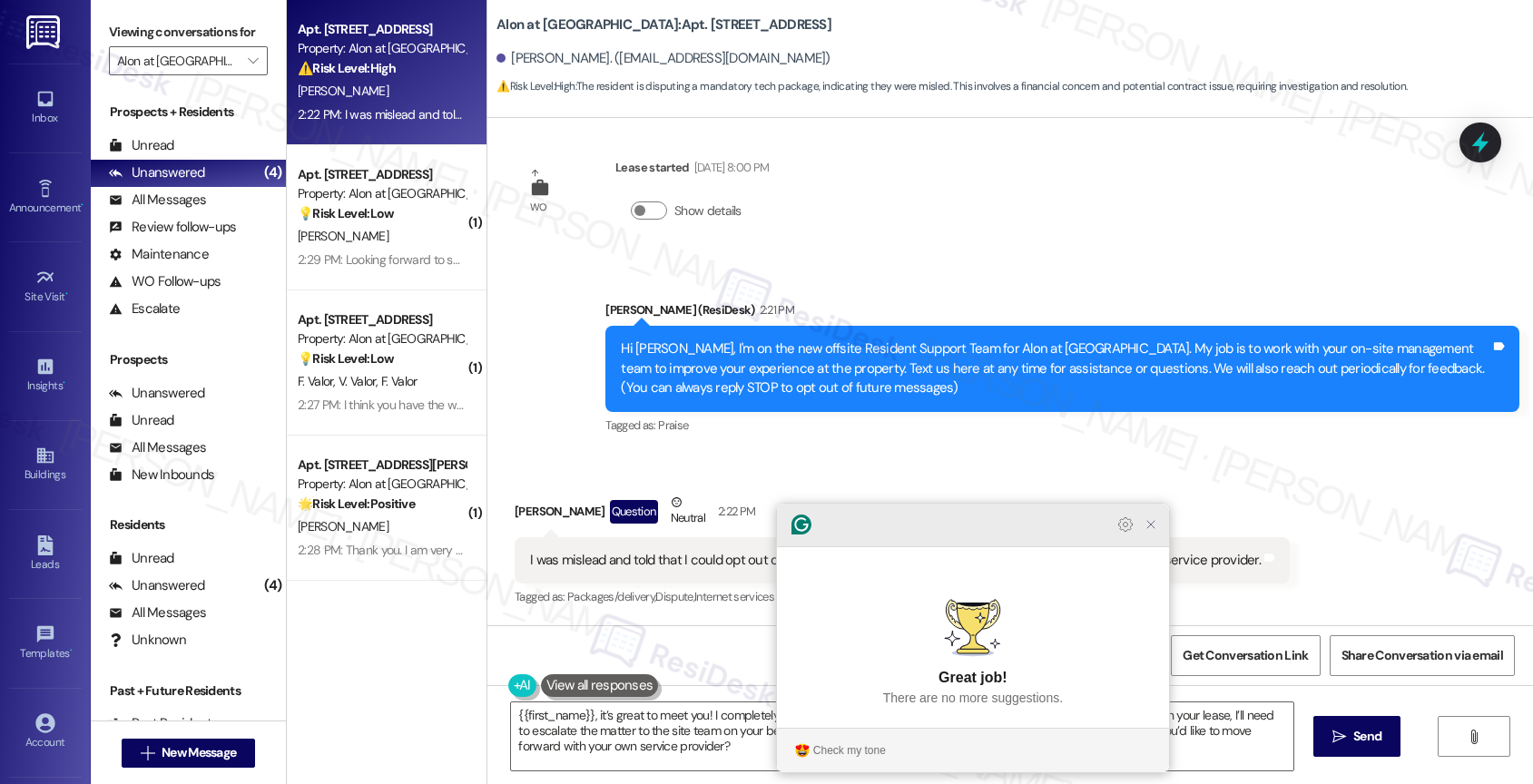
click at [1155, 528] on icon "Close Grammarly Assistant" at bounding box center [1151, 524] width 7 height 7
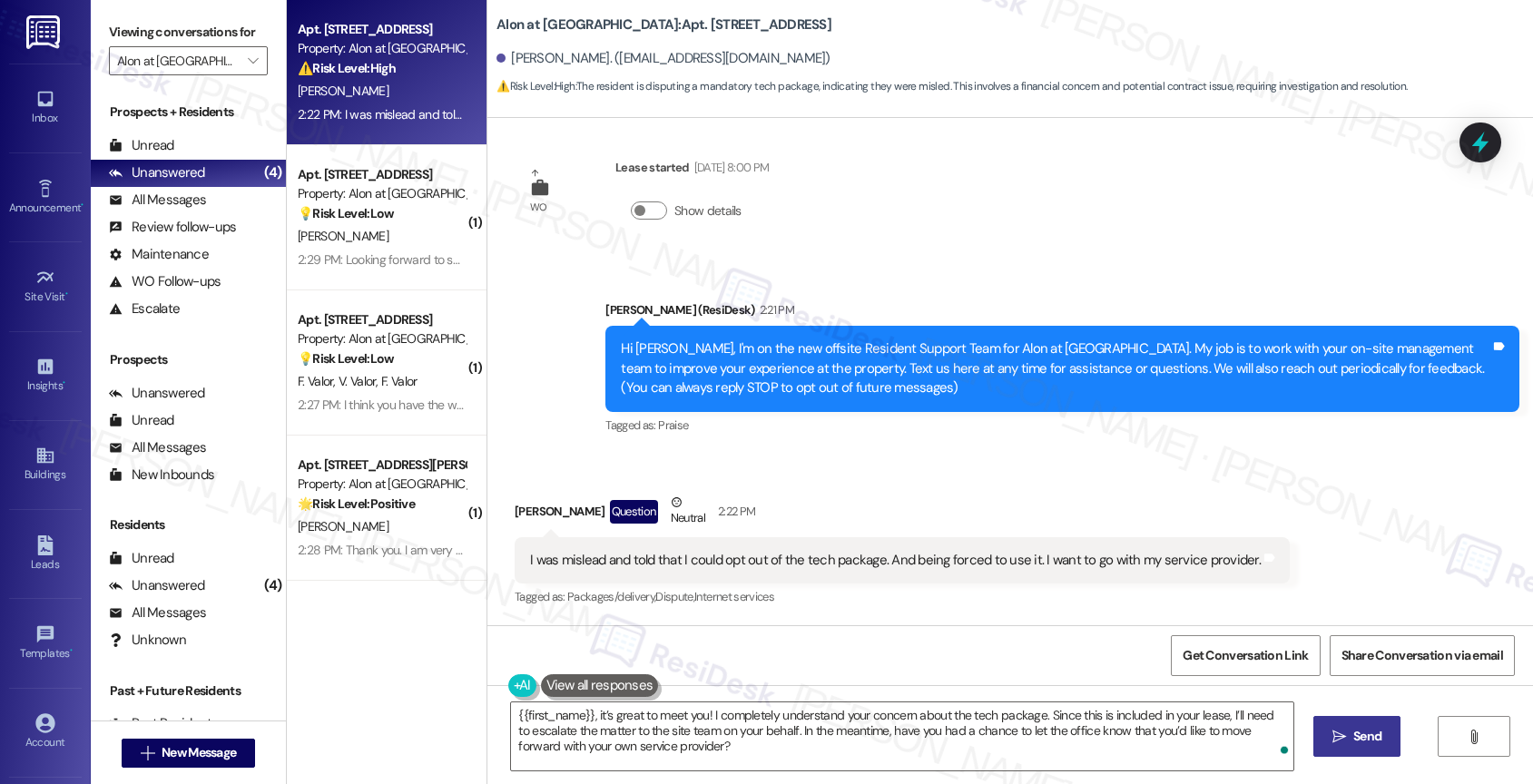
click at [1367, 737] on span "Send" at bounding box center [1367, 736] width 28 height 19
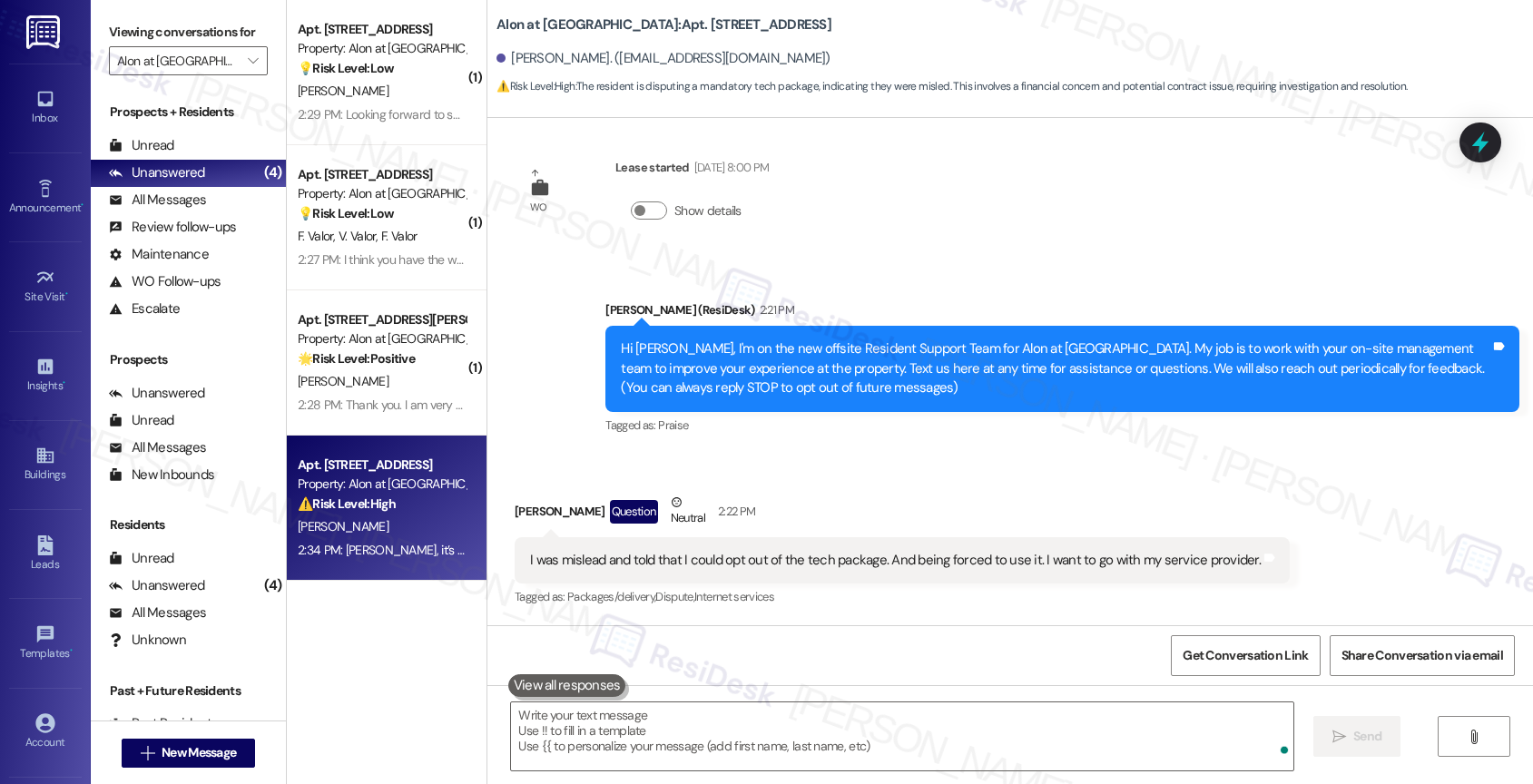
scroll to position [181, 0]
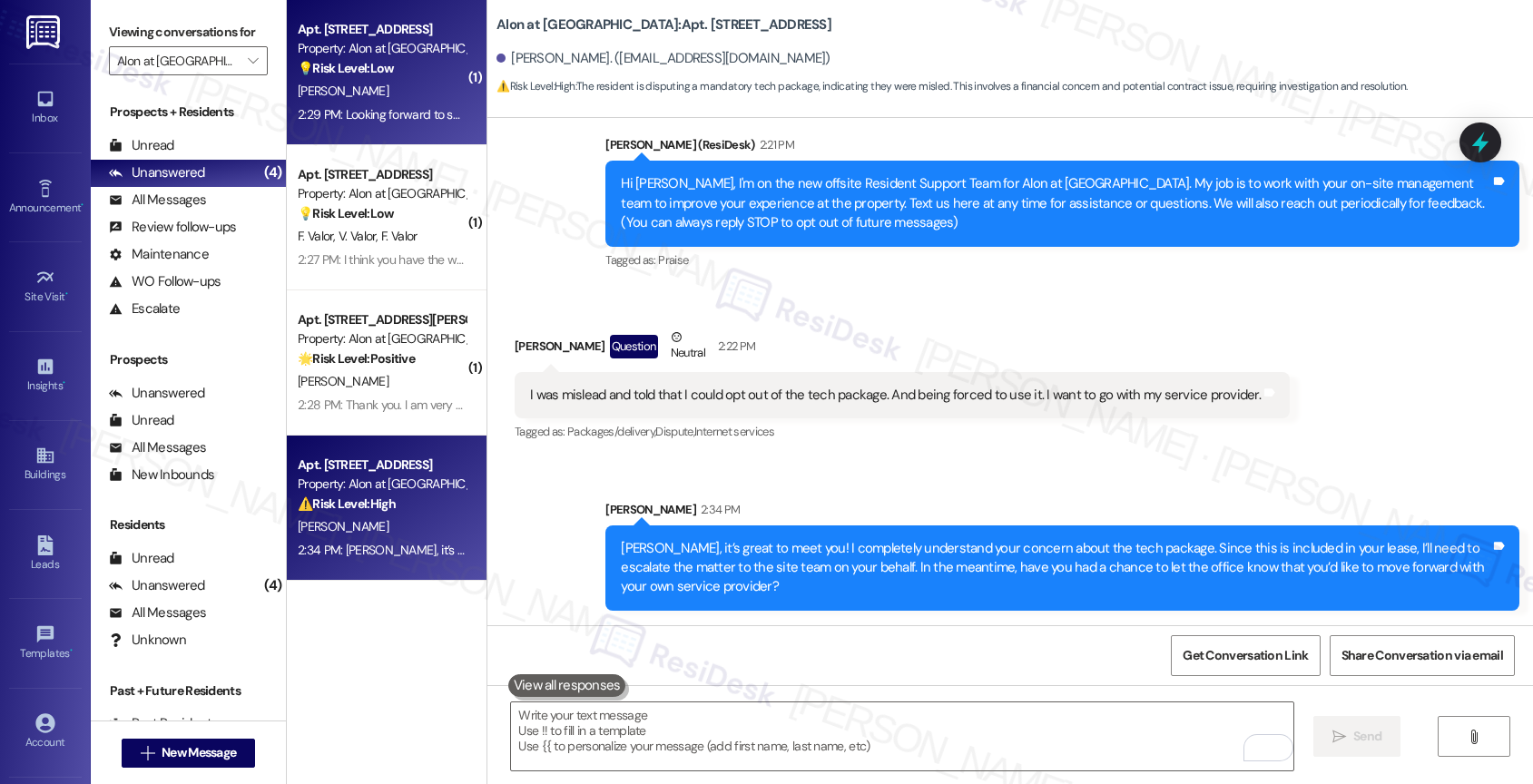
click at [386, 63] on div "💡 Risk Level: Low The resident is making a non-essential request for carpet cle…" at bounding box center [382, 69] width 168 height 19
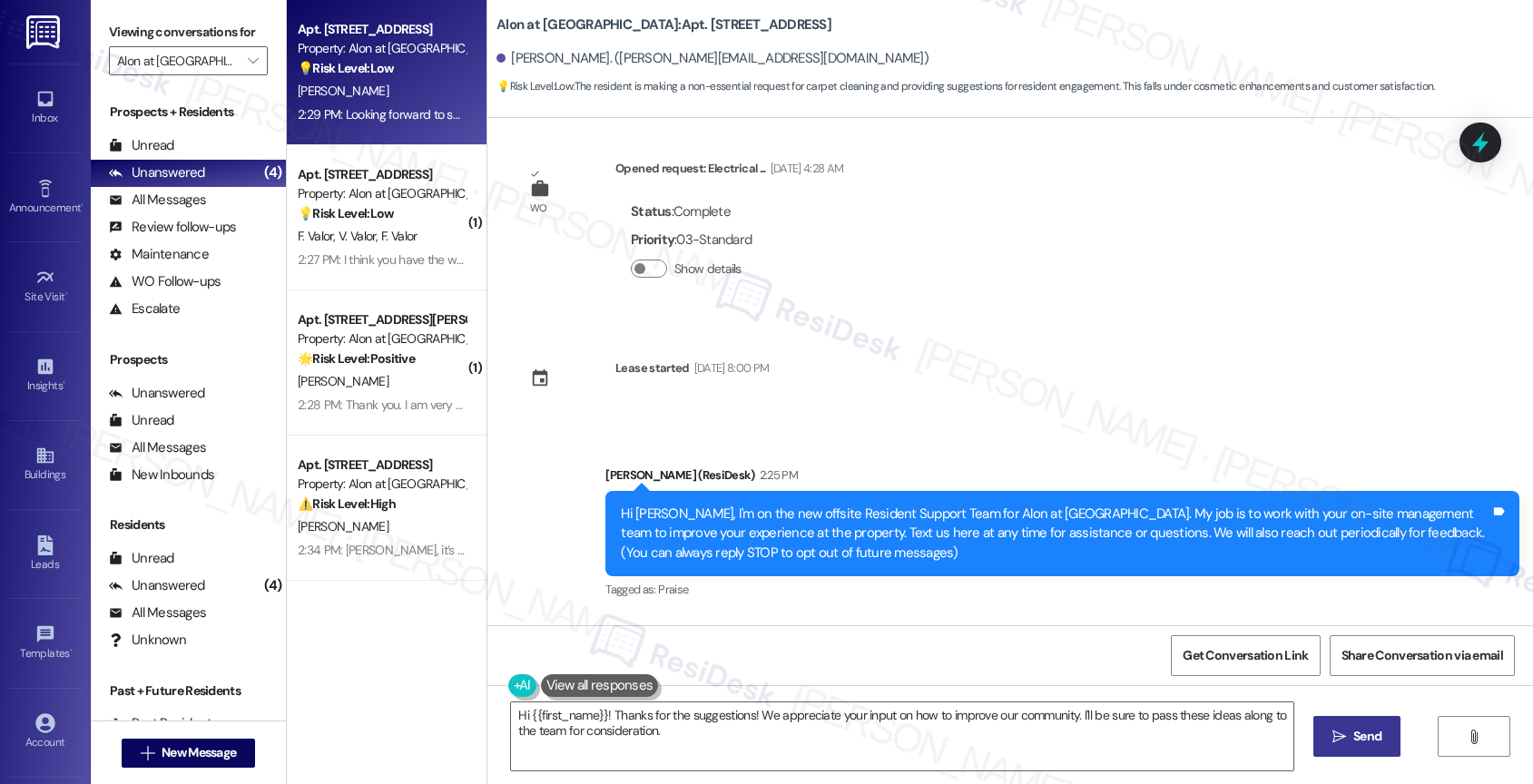
scroll to position [588, 0]
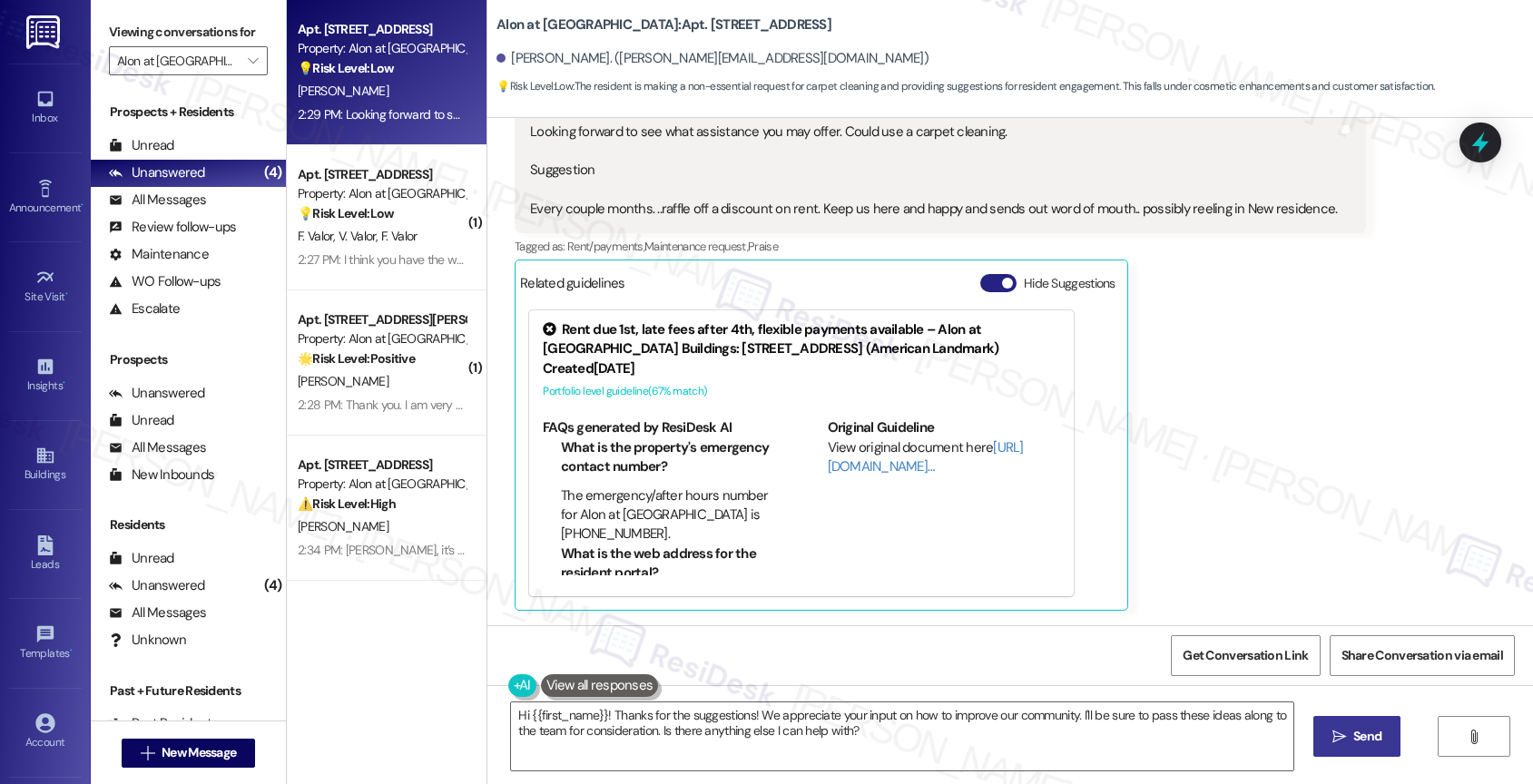
click at [985, 284] on button "Hide Suggestions" at bounding box center [998, 283] width 37 height 18
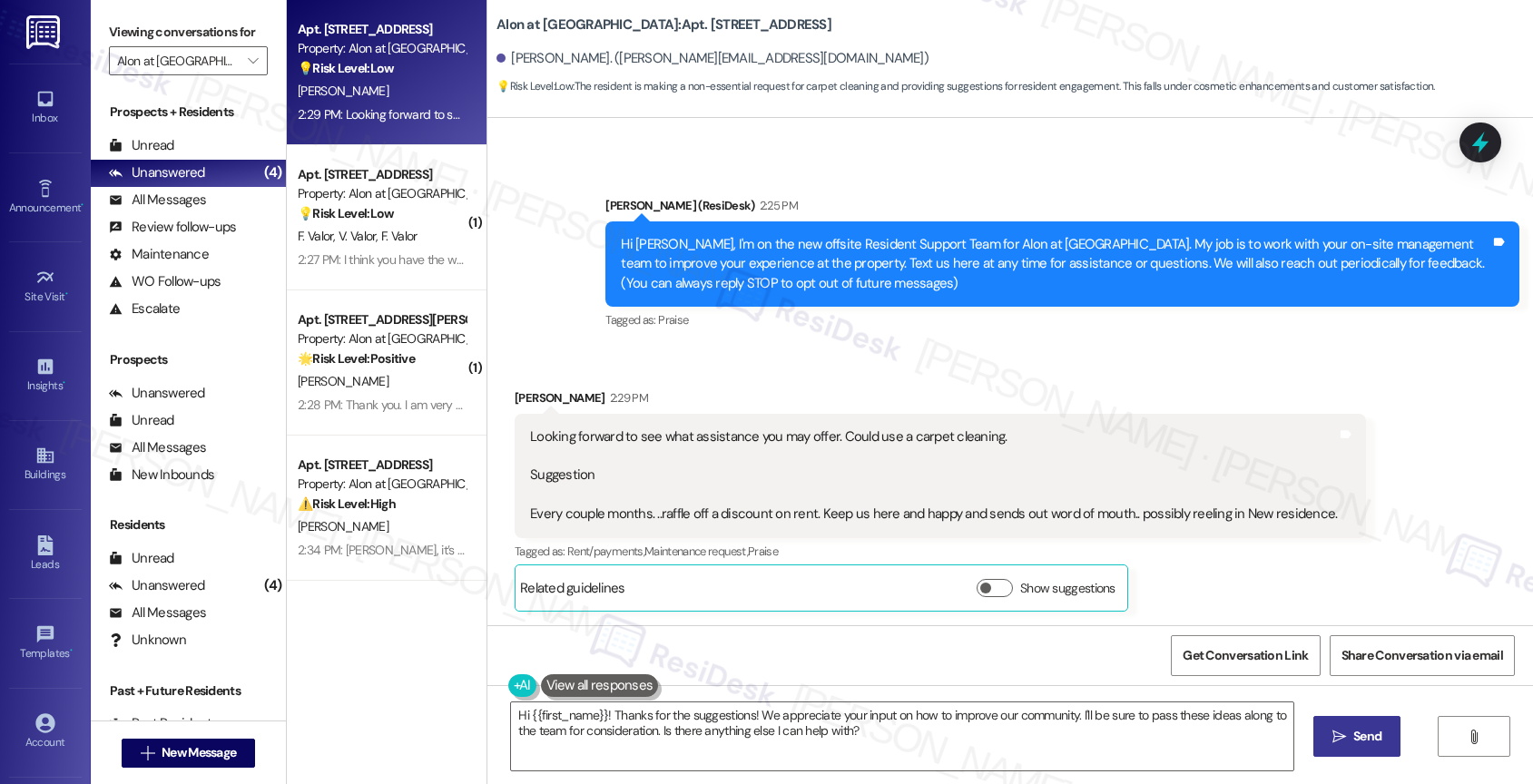
click at [826, 365] on div "Received via SMS Ronald Hochleitner 2:29 PM Looking forward to see what assista…" at bounding box center [1010, 486] width 1046 height 278
click at [949, 751] on textarea "Hi {{first_name}}! Thanks for the suggestions! We appreciate your input on how …" at bounding box center [902, 736] width 782 height 68
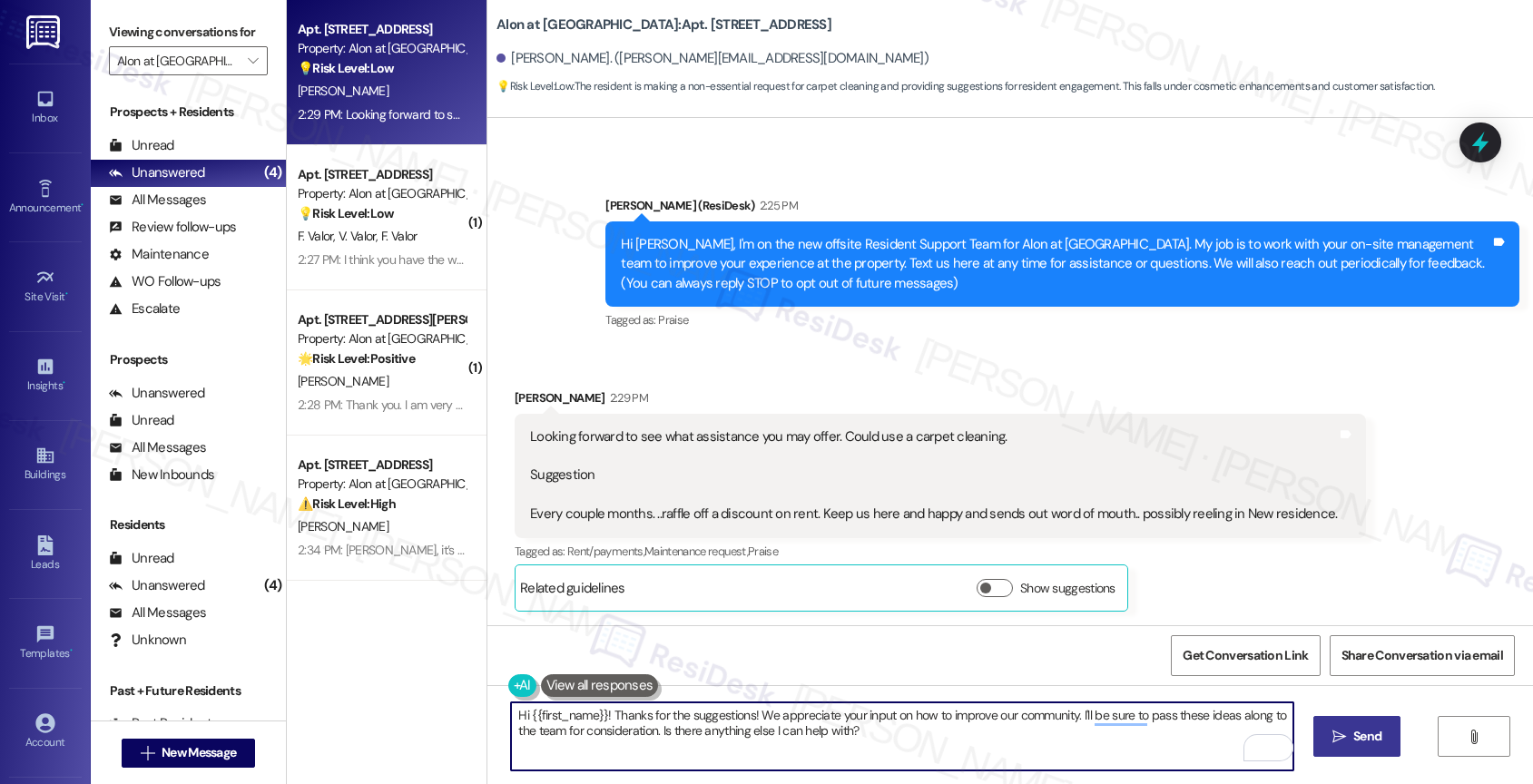
click at [595, 707] on textarea "Hi {{first_name}}! Thanks for the suggestions! We appreciate your input on how …" at bounding box center [902, 736] width 782 height 68
click at [1016, 744] on textarea "Hi {{first_name}}, nice to meet you! Thanks for the suggestions! We appreciate …" at bounding box center [902, 736] width 782 height 68
click at [514, 715] on textarea "Hi {{first_name}}, nice to meet you! Thanks for the suggestions! We appreciate …" at bounding box center [902, 736] width 782 height 68
click at [1027, 737] on textarea "Hey {{first_name}}, nice to meet you! Thanks for the suggestions! We appreciate…" at bounding box center [902, 736] width 782 height 68
drag, startPoint x: 502, startPoint y: 734, endPoint x: 561, endPoint y: 732, distance: 59.0
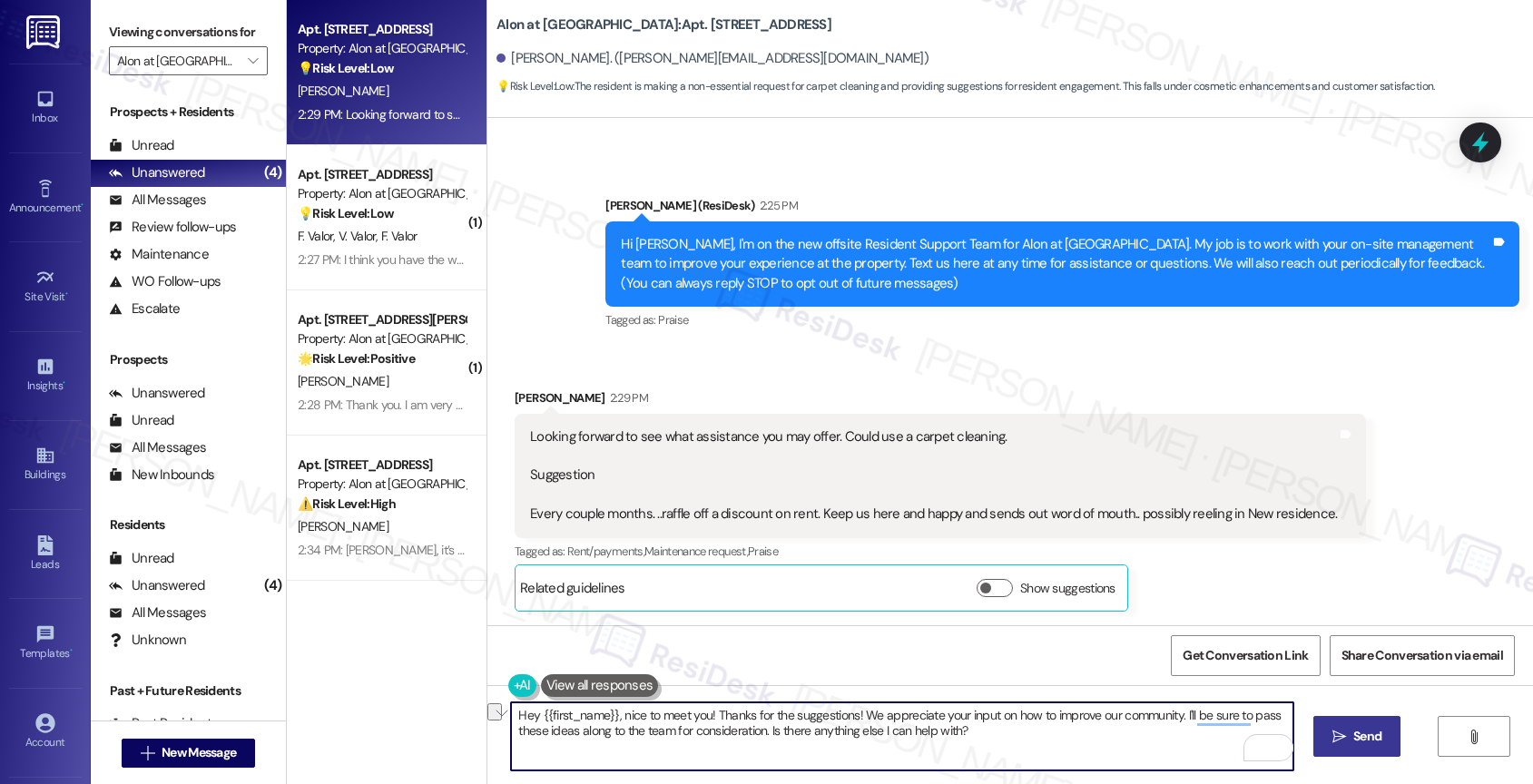
click at [561, 732] on textarea "Hey {{first_name}}, nice to meet you! Thanks for the suggestions! We appreciate…" at bounding box center [902, 736] width 782 height 68
drag, startPoint x: 1155, startPoint y: 737, endPoint x: 942, endPoint y: 732, distance: 213.1
click at [942, 732] on textarea "Hey {{first_name}}, nice to meet you! Thanks for the suggestions! We appreciate…" at bounding box center [902, 736] width 782 height 68
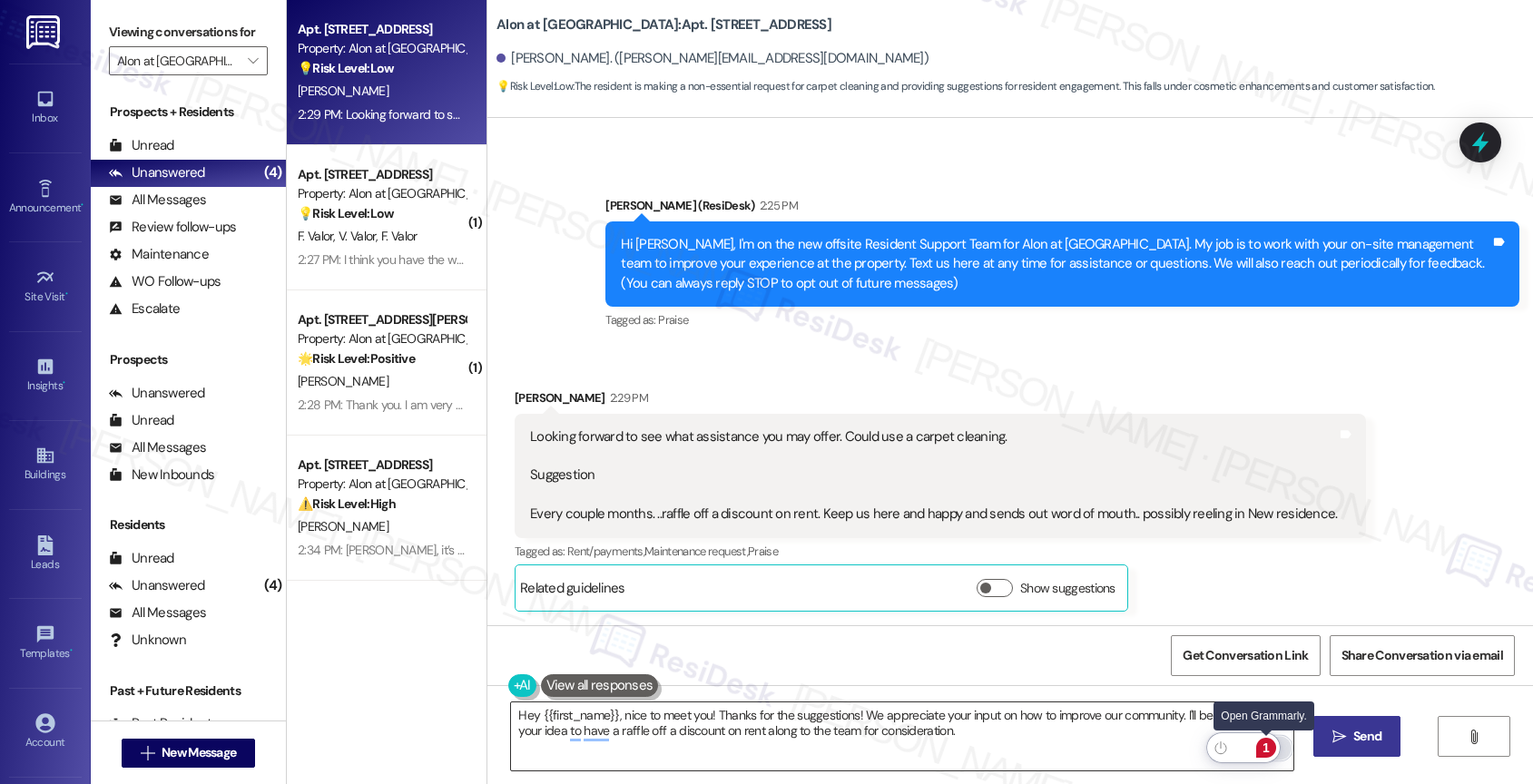
click at [1266, 746] on div "1" at bounding box center [1266, 747] width 20 height 20
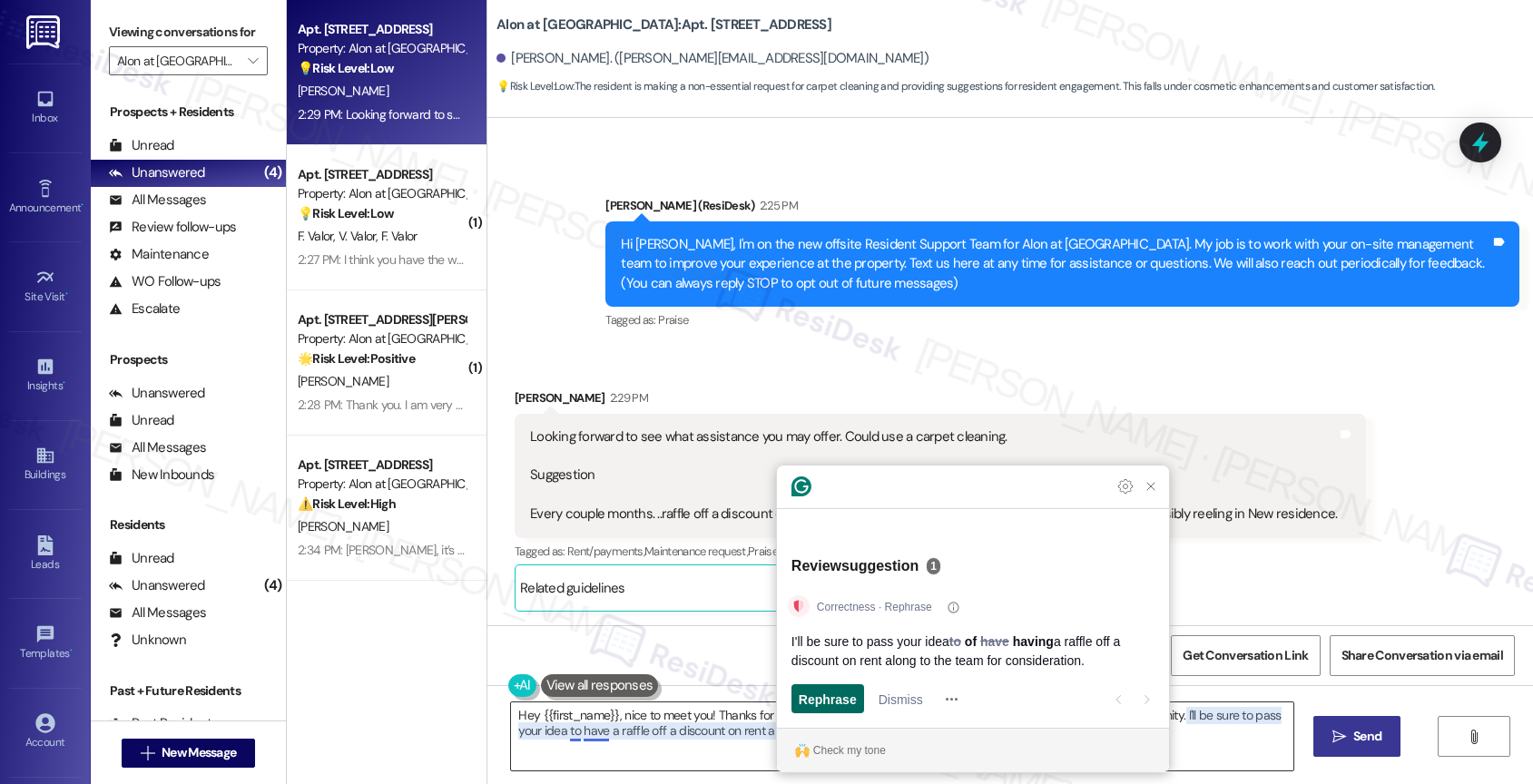
click at [832, 694] on span "Rephrase" at bounding box center [828, 698] width 59 height 19
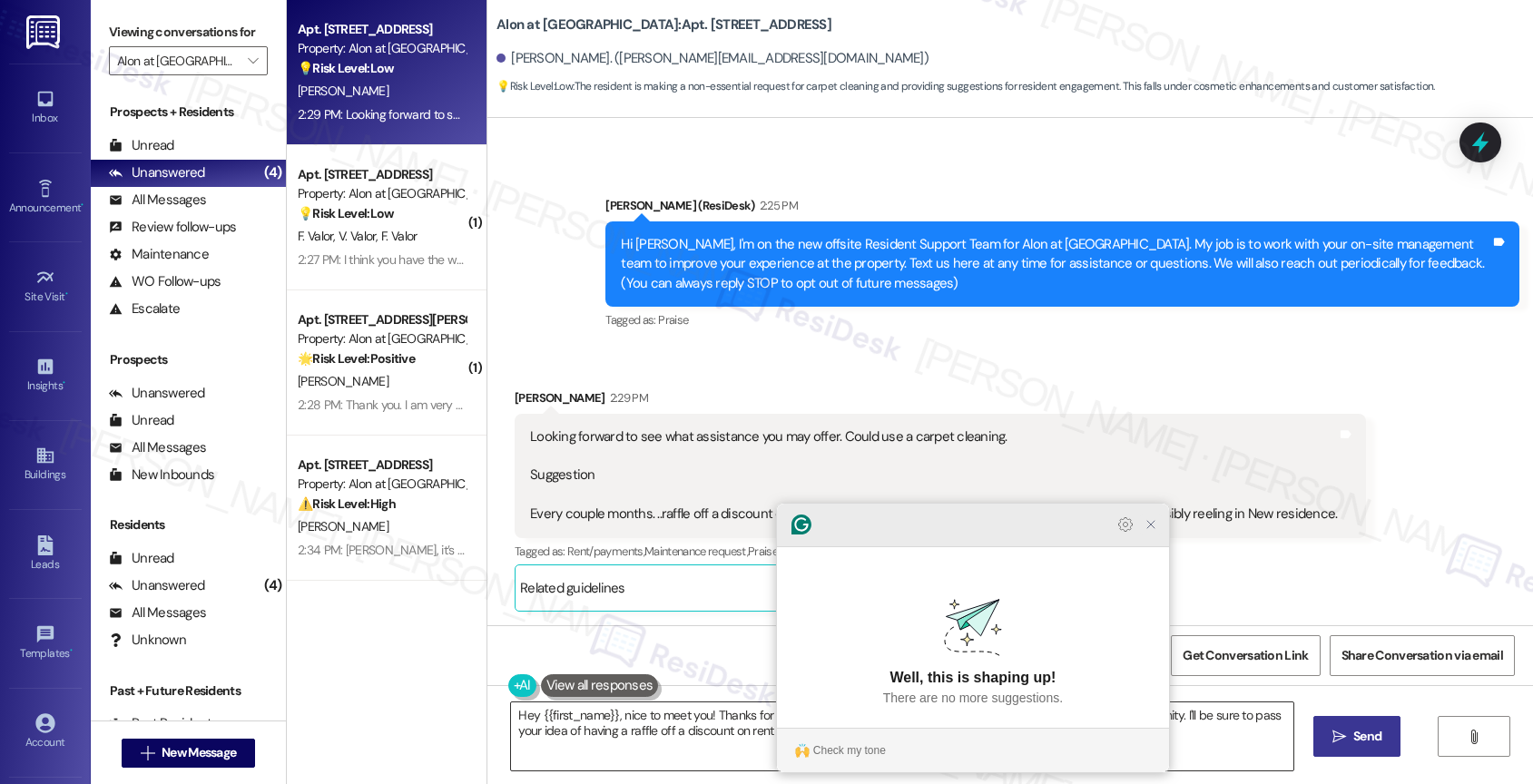
click at [1149, 532] on icon "Close Grammarly Assistant" at bounding box center [1151, 524] width 15 height 15
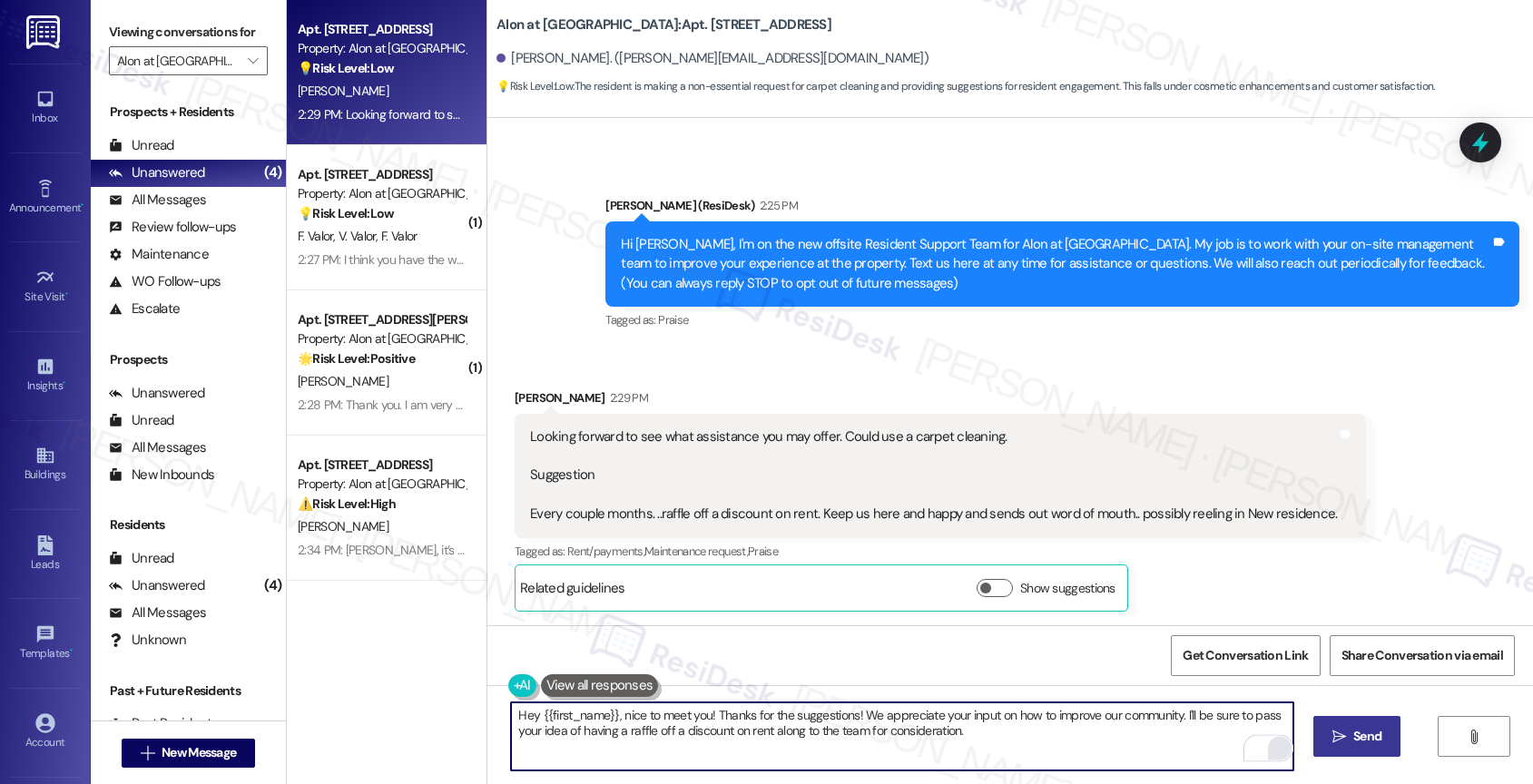
click at [1026, 744] on textarea "Hey {{first_name}}, nice to meet you! Thanks for the suggestions! We appreciate…" at bounding box center [902, 736] width 782 height 68
click at [806, 731] on textarea "Hey {{first_name}}, nice to meet you! Thanks for the suggestions! We appreciate…" at bounding box center [902, 736] width 782 height 68
click at [824, 735] on textarea "Hey {{first_name}}, nice to meet you! Thanks for the suggestions! We appreciate…" at bounding box center [902, 736] width 782 height 68
click at [1065, 742] on textarea "Hey {{first_name}}, nice to meet you! Thanks for the suggestions! We appreciate…" at bounding box center [902, 736] width 782 height 68
type textarea "Hey {{first_name}}, nice to meet you! Thanks for the suggestions! We appreciate…"
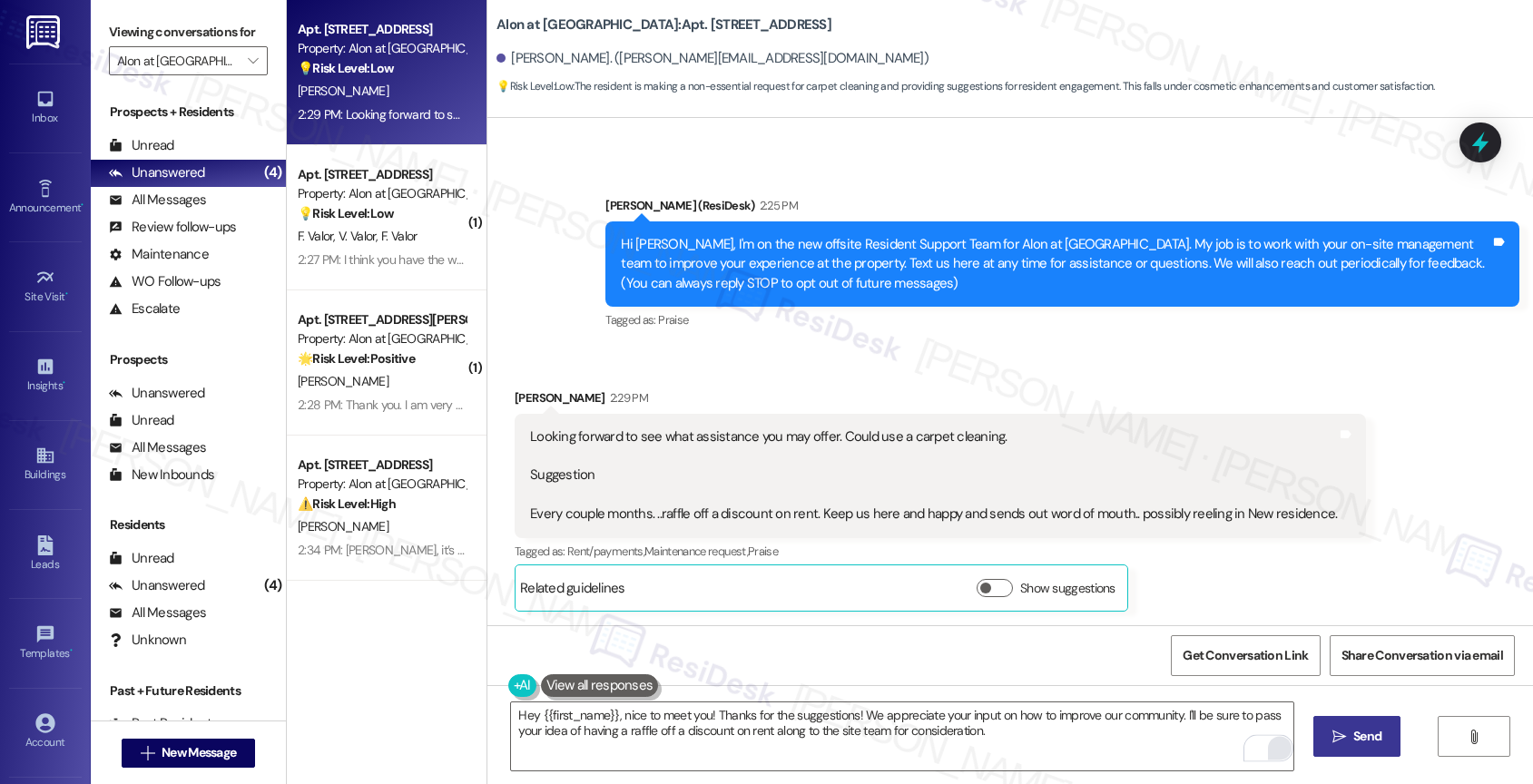
click at [1266, 743] on div "Open Grammarly." at bounding box center [1280, 747] width 28 height 28
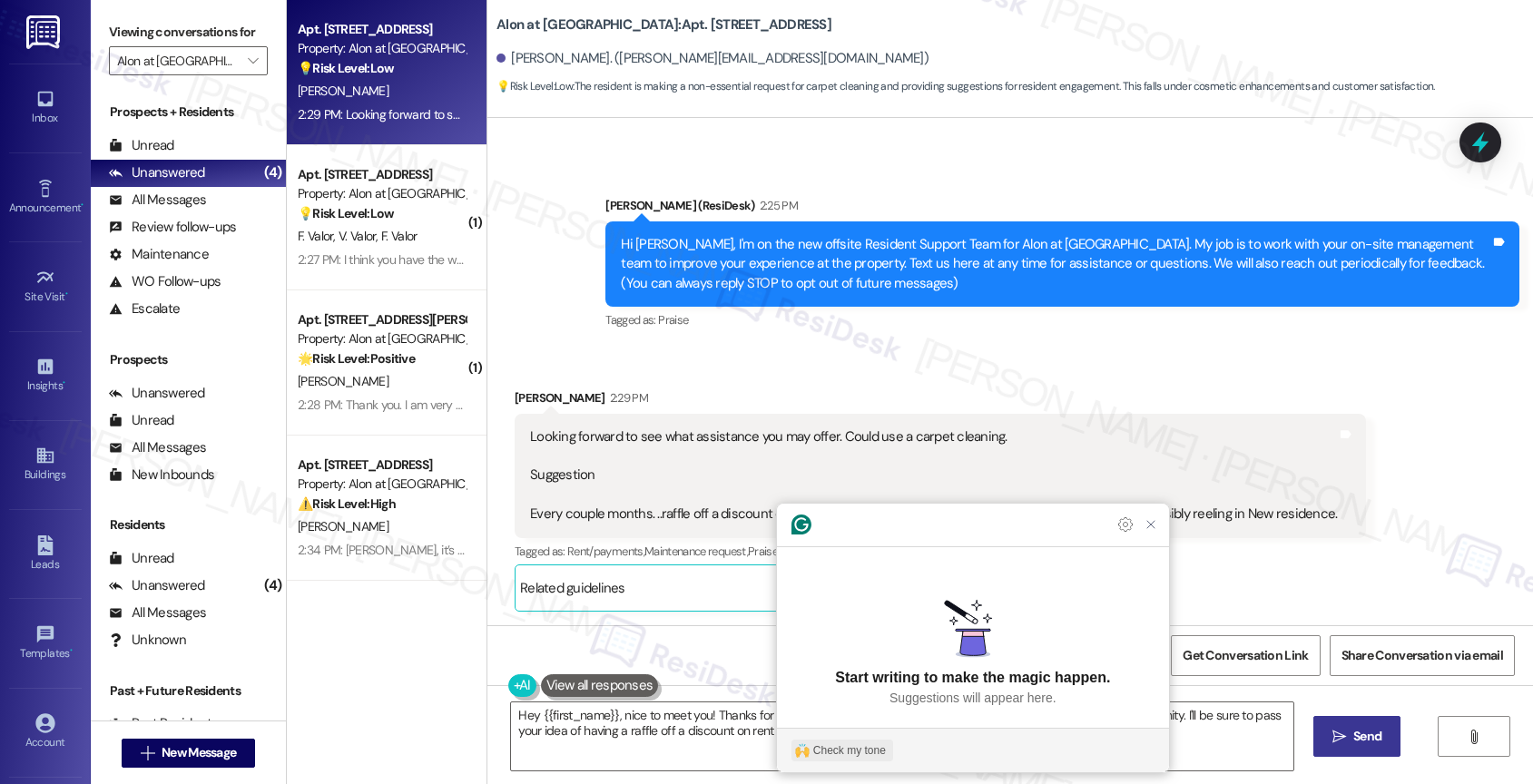
click at [846, 742] on div "Check my tone" at bounding box center [848, 750] width 72 height 16
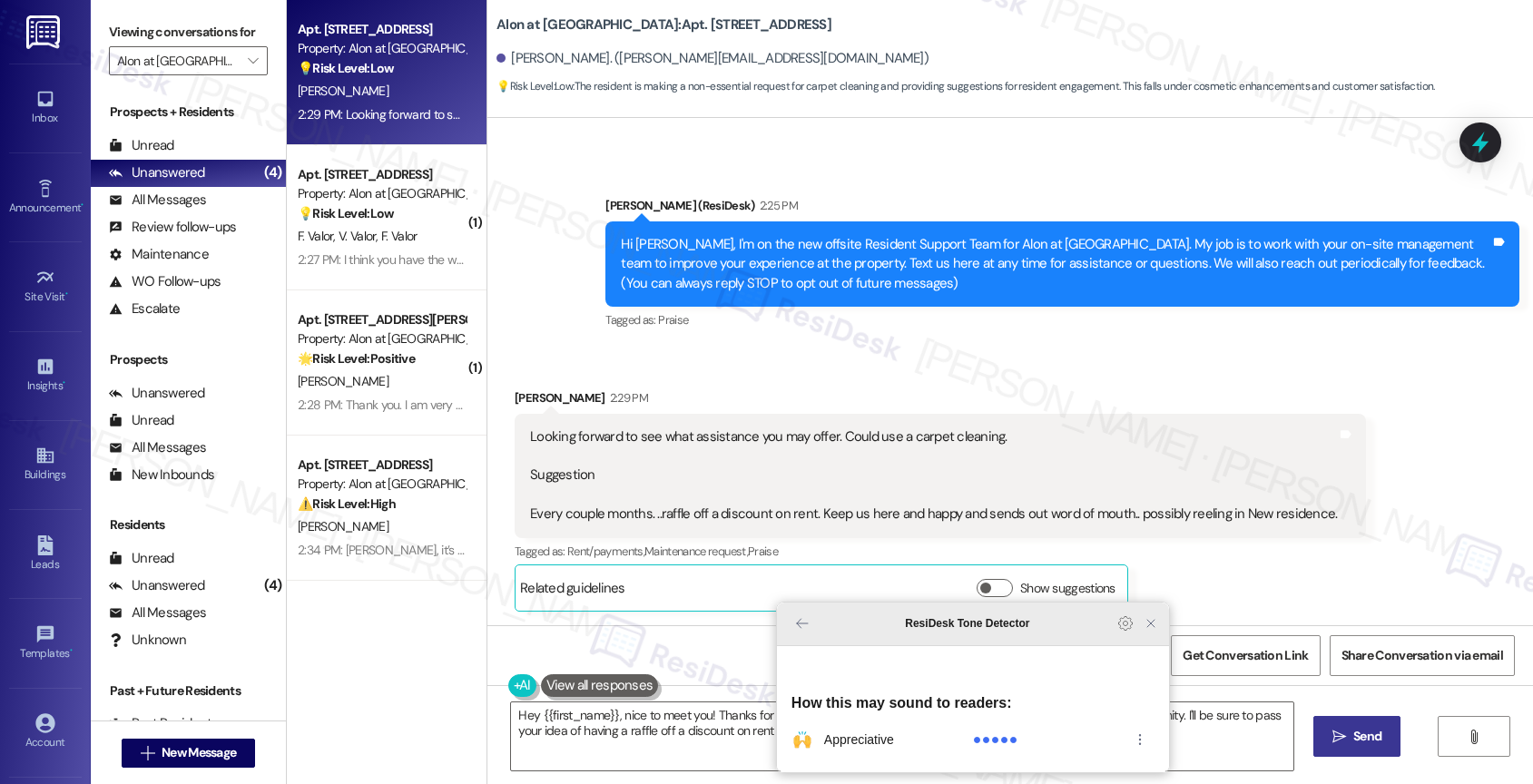
click at [1145, 643] on div "ResiDesk Tone Detector" at bounding box center [973, 624] width 392 height 44
click at [1156, 634] on icon "Close Grammarly Assistant" at bounding box center [1151, 623] width 22 height 22
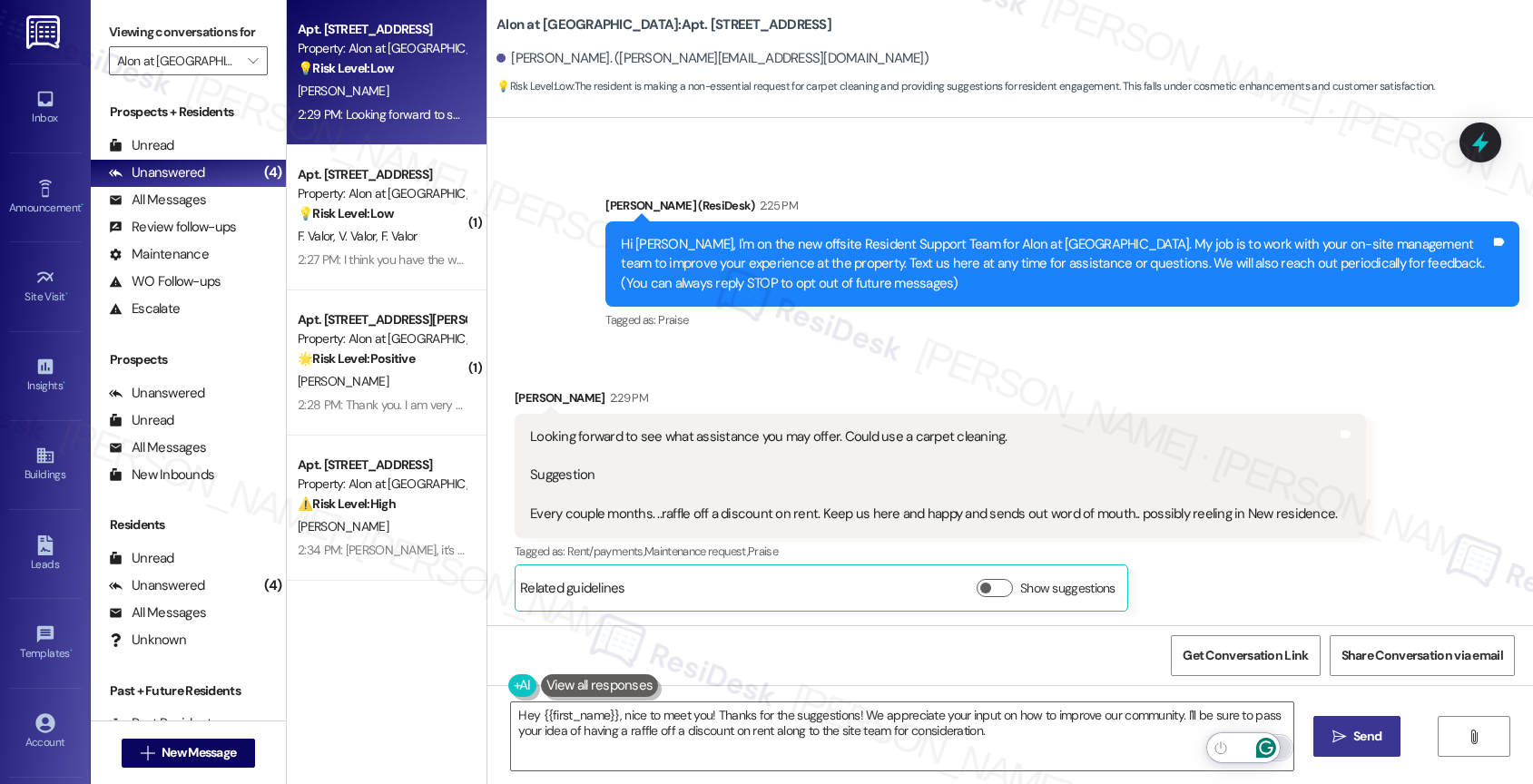
click at [1336, 736] on icon "" at bounding box center [1338, 736] width 14 height 15
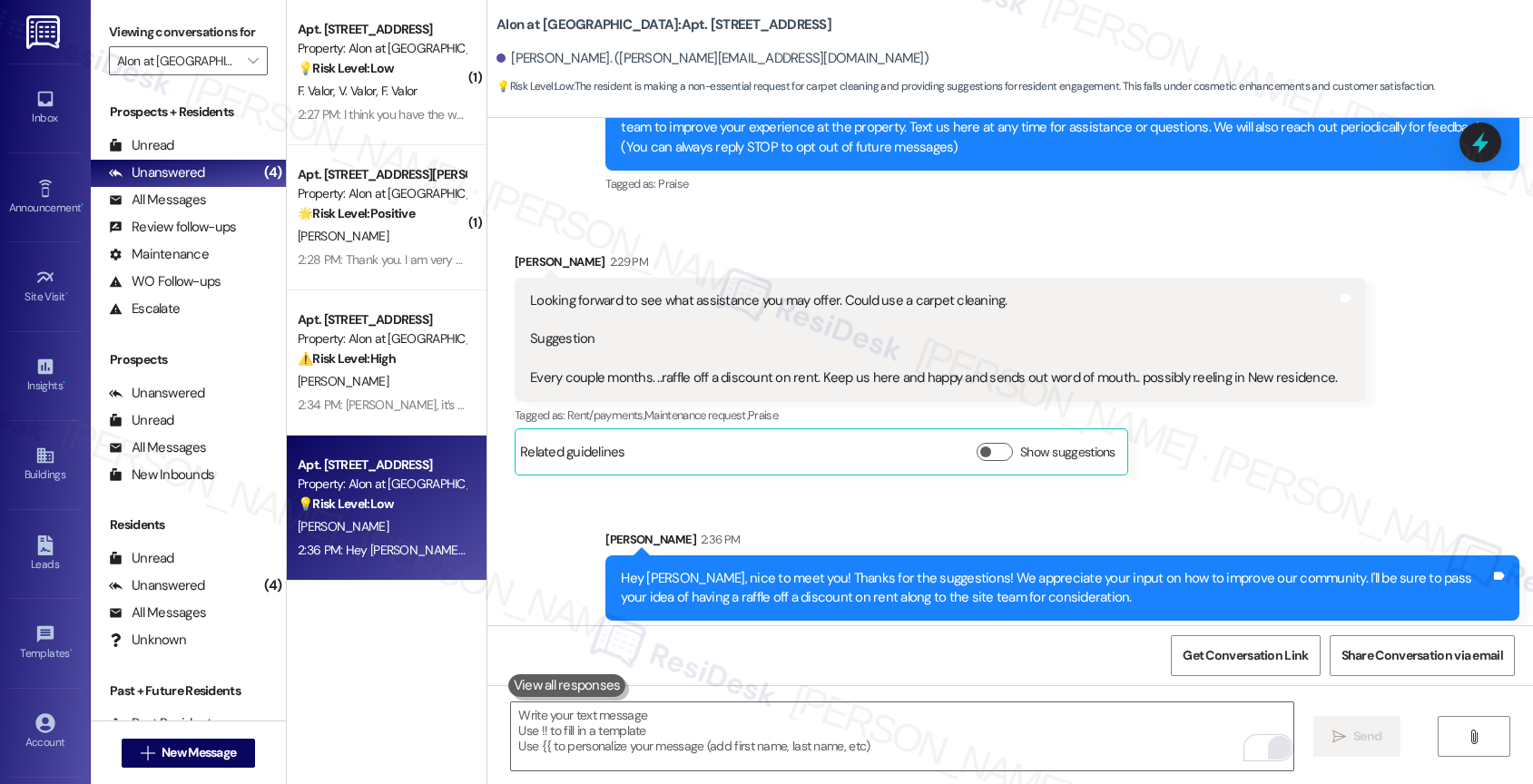
scroll to position [430, 0]
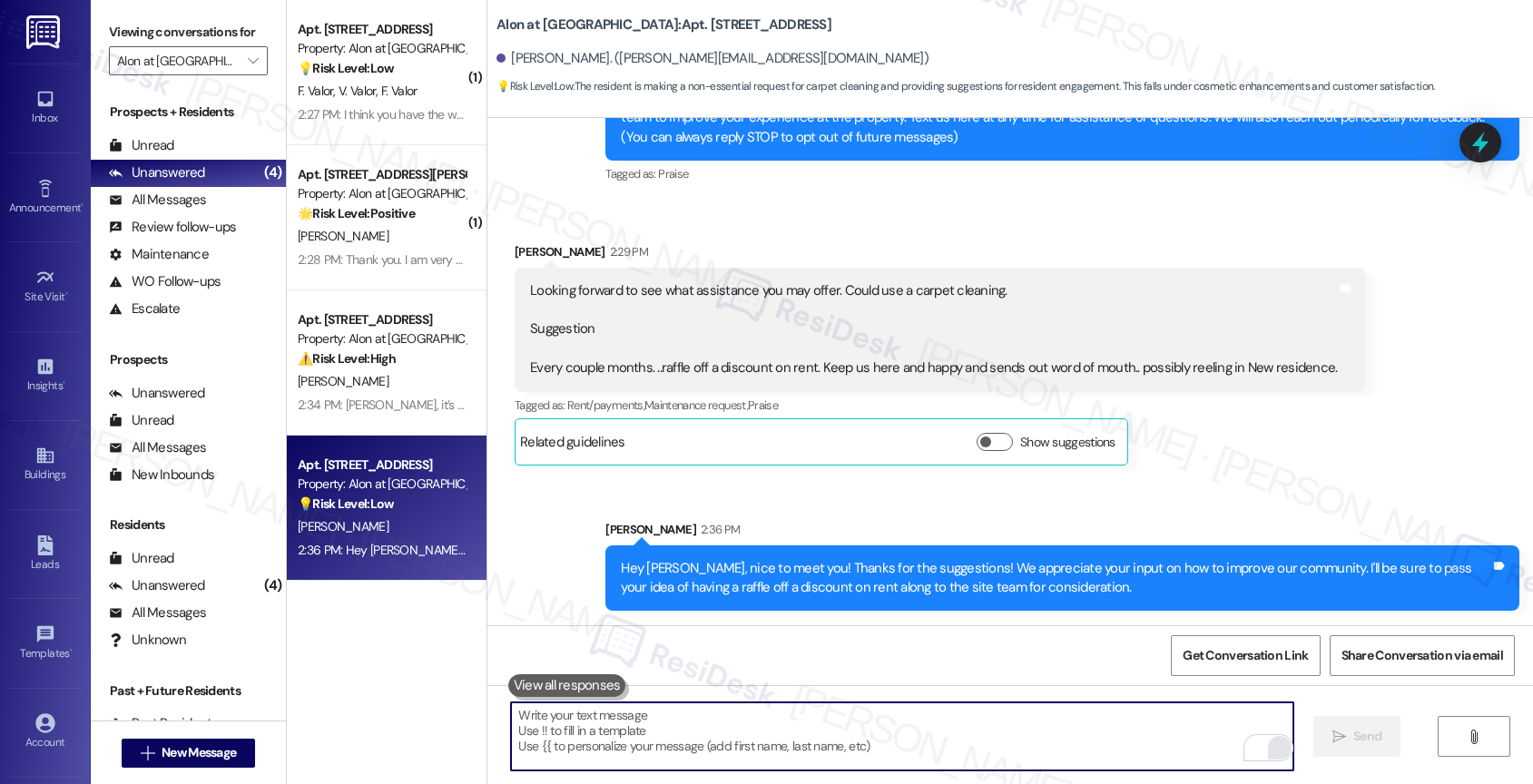
click at [602, 719] on textarea "To enrich screen reader interactions, please activate Accessibility in Grammarl…" at bounding box center [902, 736] width 782 height 68
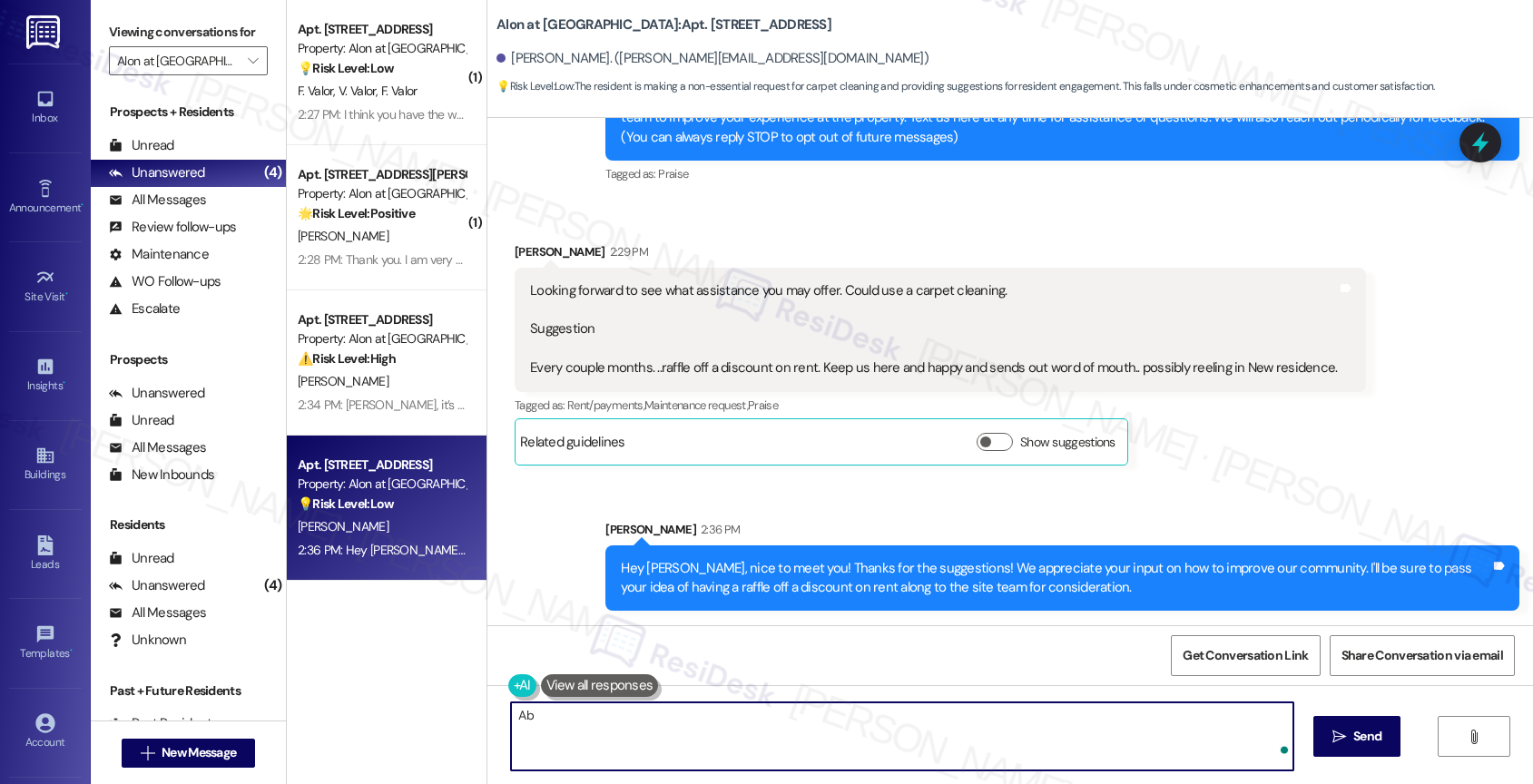
type textarea "A"
click at [559, 716] on textarea "Regarding carpet cleaning, is this for your apartment or a common area?" at bounding box center [902, 736] width 782 height 68
click at [1089, 724] on textarea "Regarding your concern for a carpet cleaning, is this for your apartment or a c…" at bounding box center [902, 736] width 782 height 68
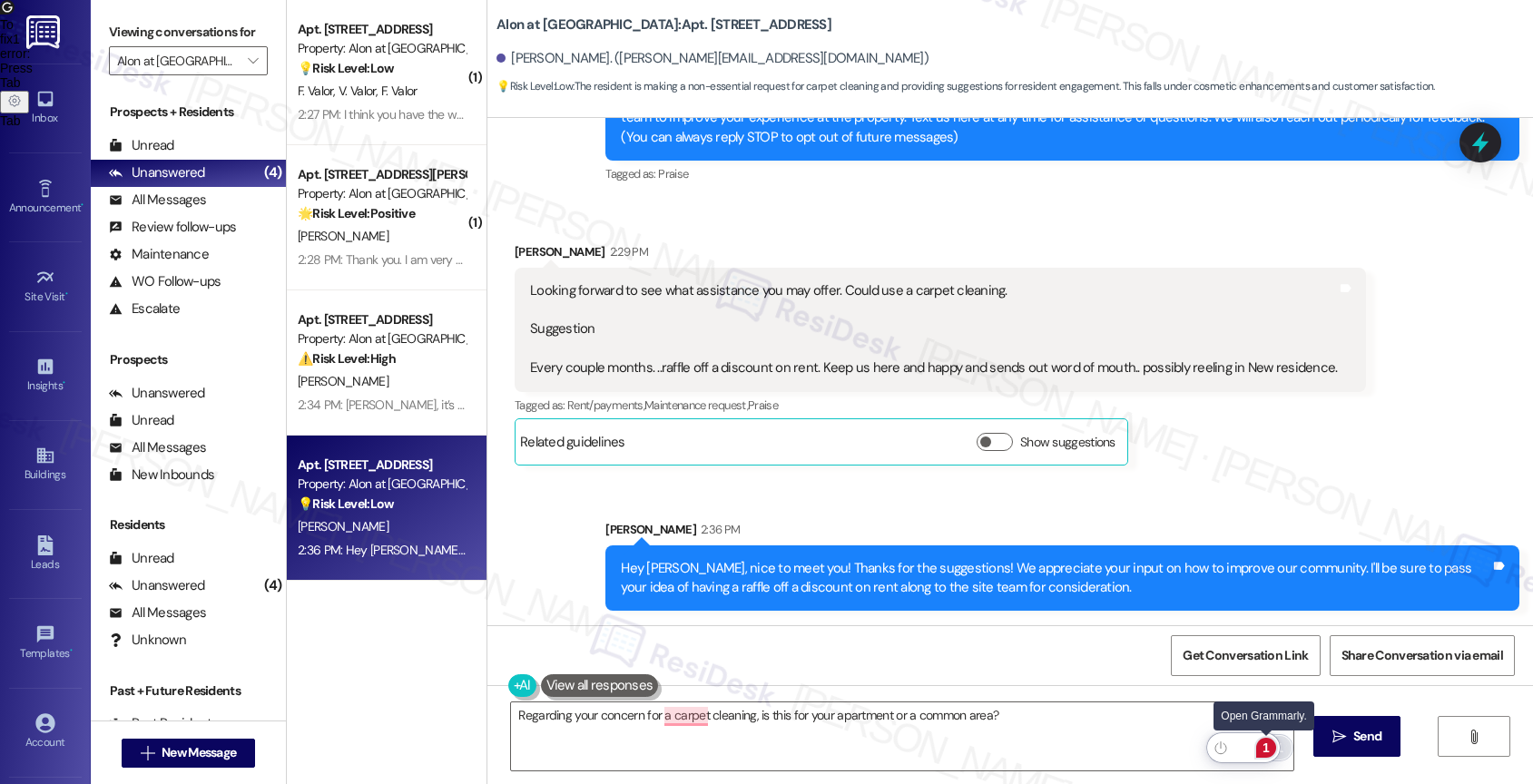
click at [1266, 746] on div "1" at bounding box center [1266, 747] width 20 height 20
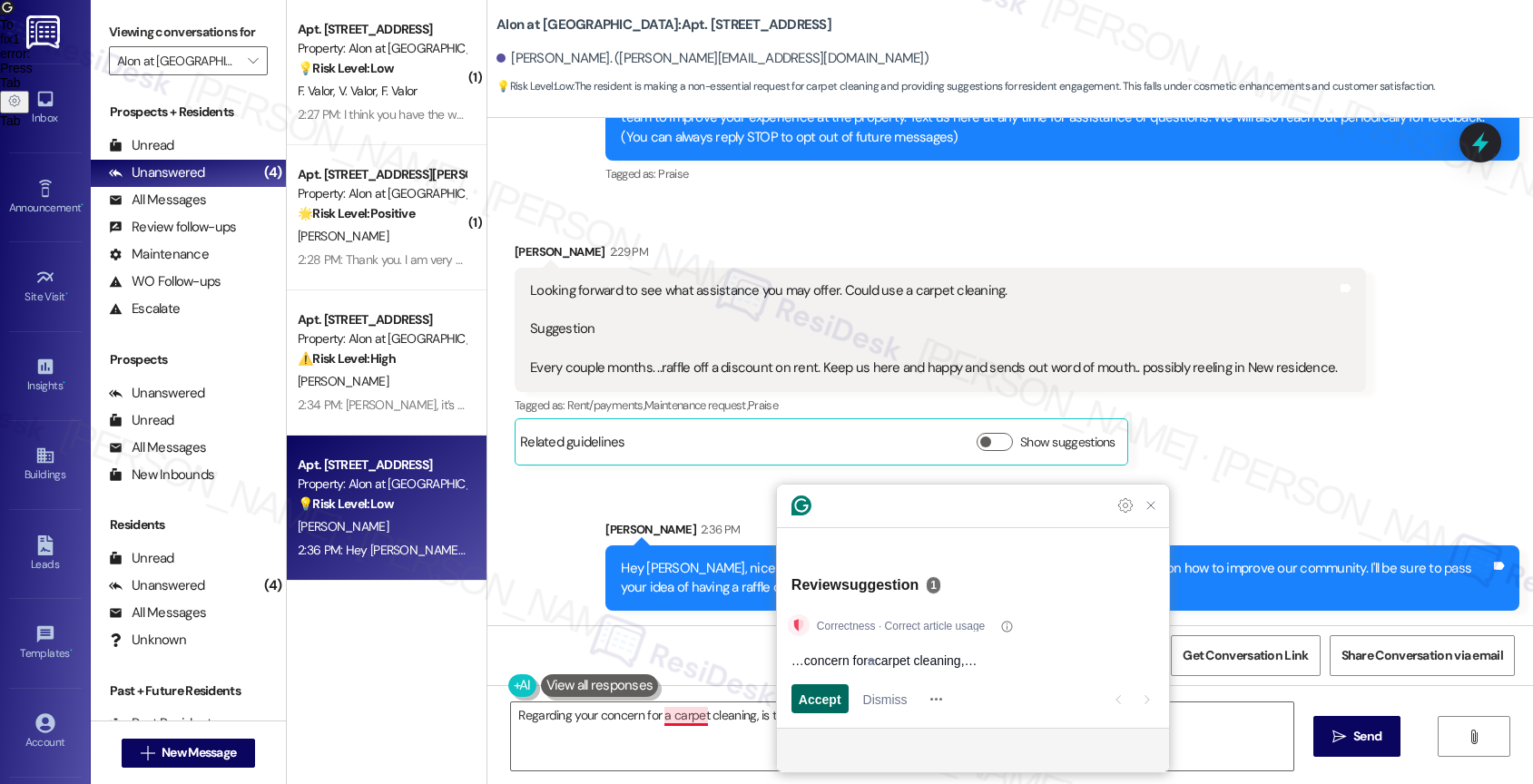
click at [814, 694] on span "Accept" at bounding box center [820, 698] width 43 height 19
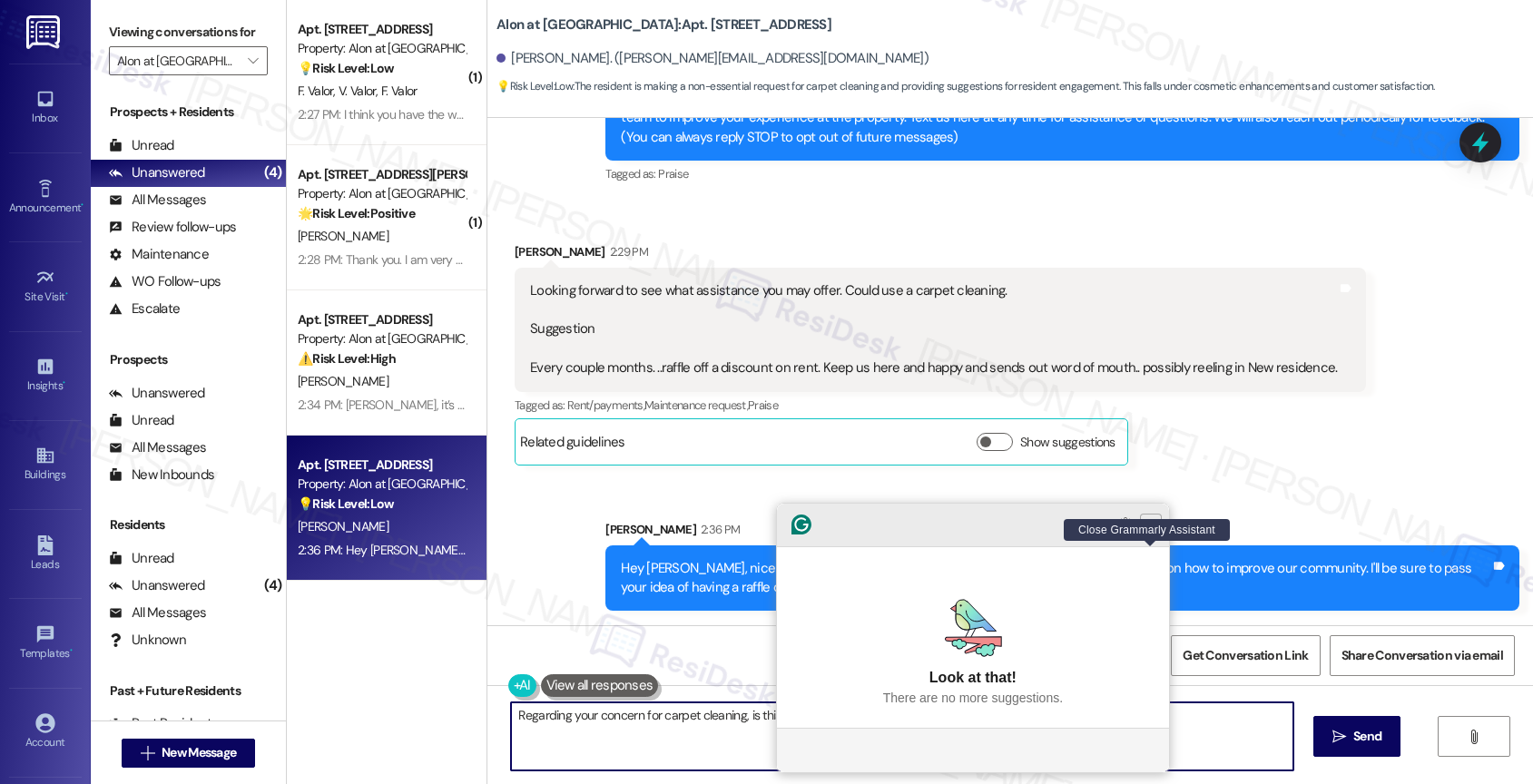
type textarea "Regarding your concern for carpet cleaning, is this for your apartment or a com…"
click at [1151, 528] on icon "Close Grammarly Assistant" at bounding box center [1151, 524] width 7 height 7
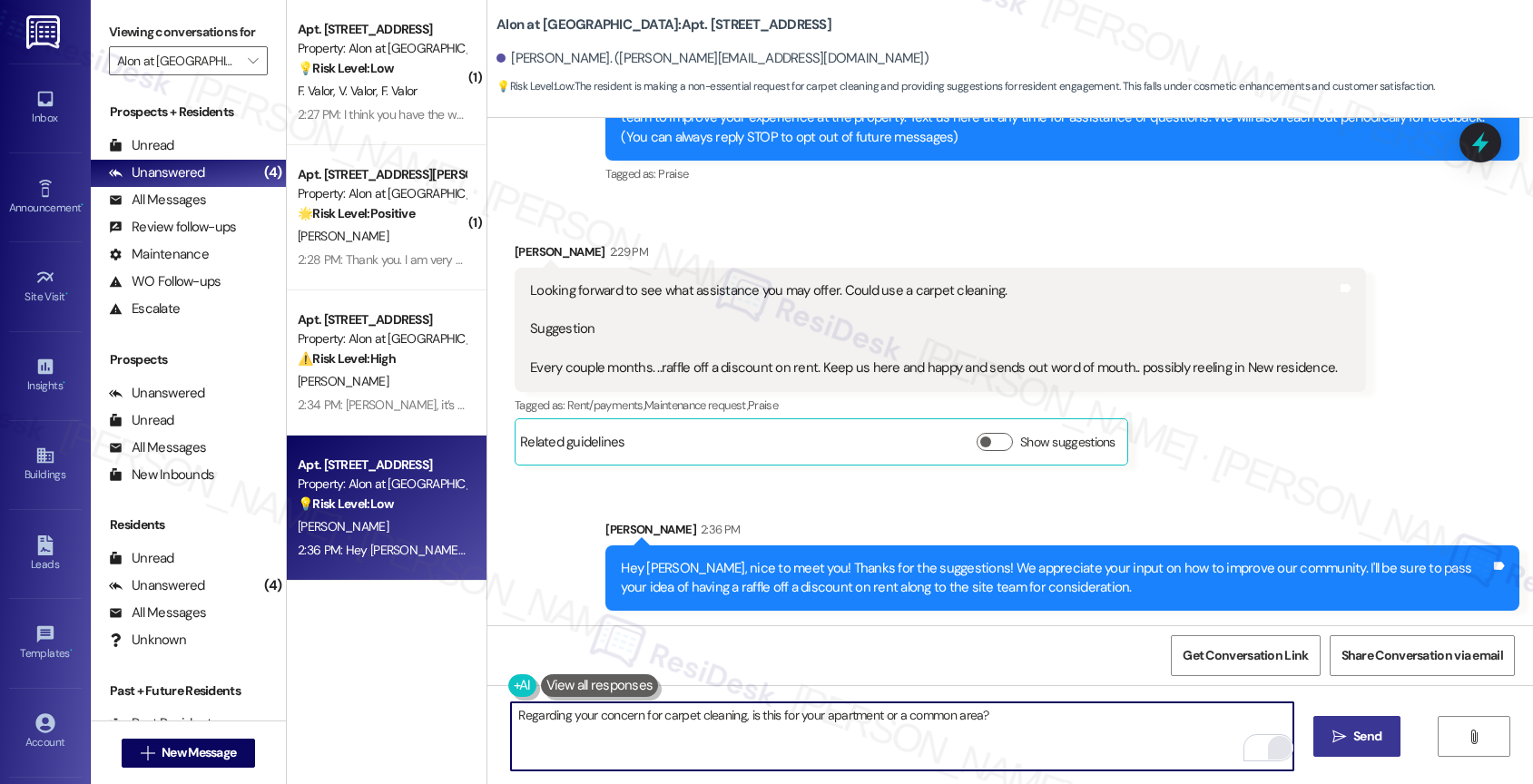
click at [1358, 726] on span "Send" at bounding box center [1367, 736] width 28 height 19
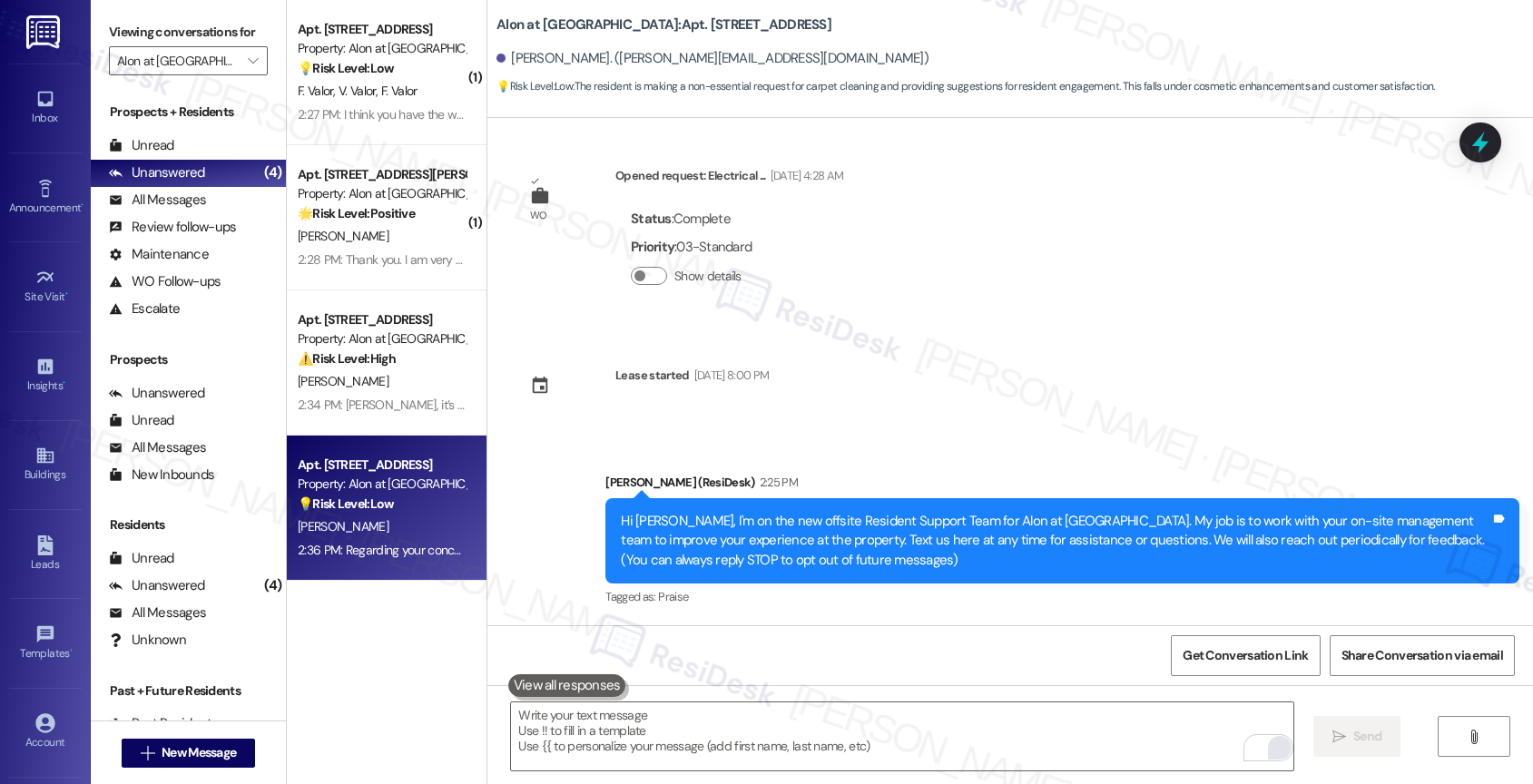
scroll to position [557, 0]
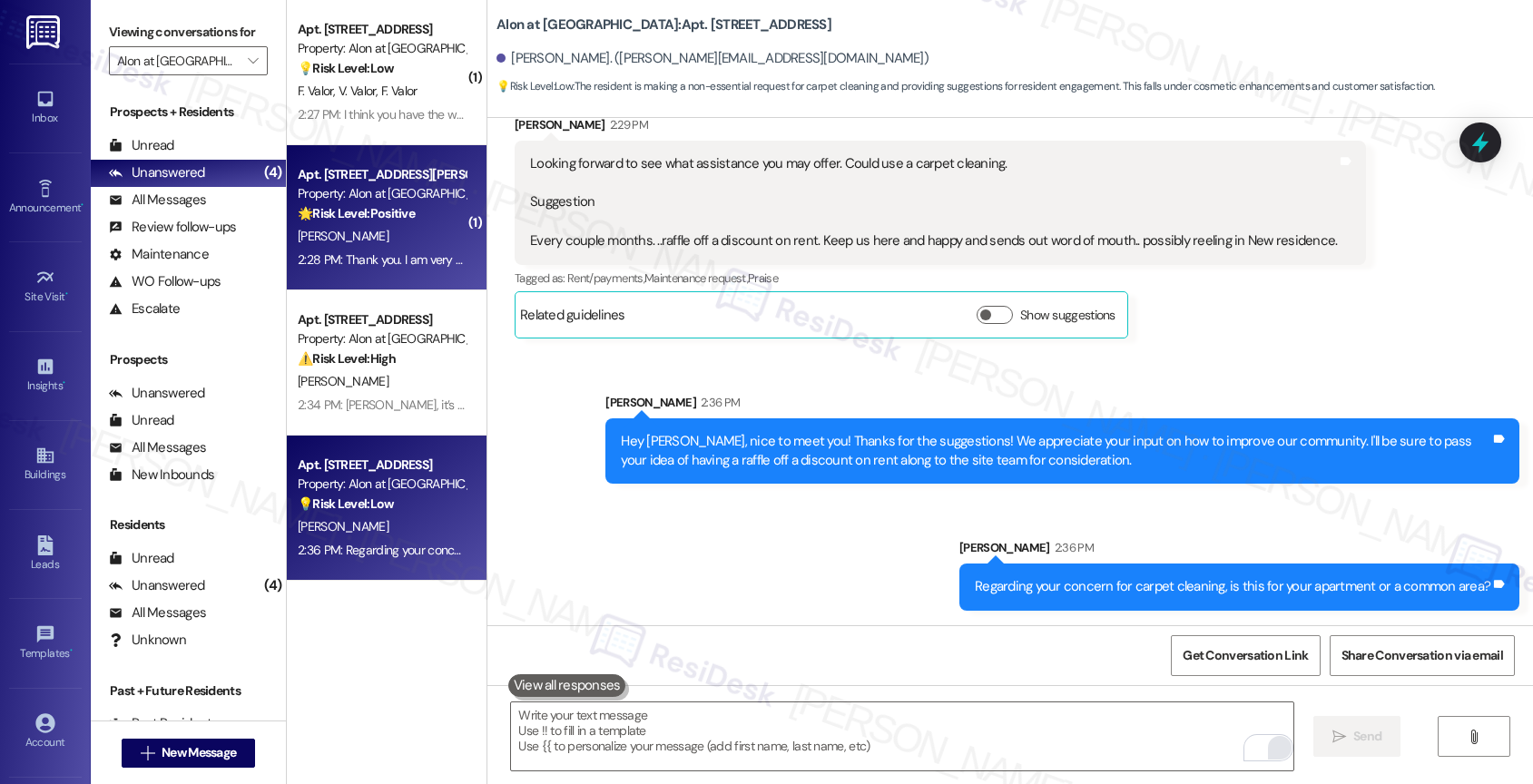
click at [324, 225] on div "V. Gonzales" at bounding box center [382, 236] width 172 height 23
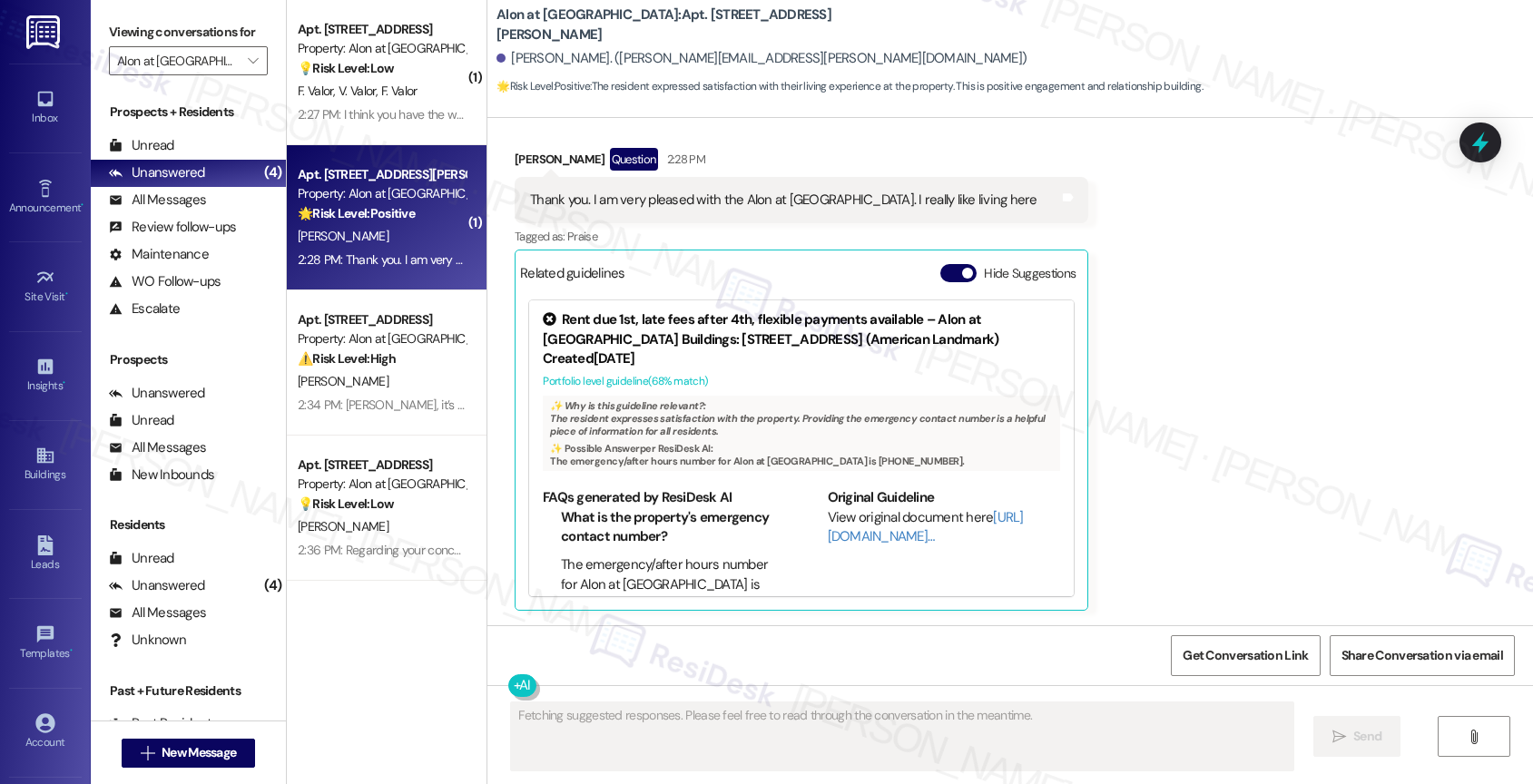
scroll to position [523, 0]
click at [940, 275] on button "Hide Suggestions" at bounding box center [958, 275] width 37 height 18
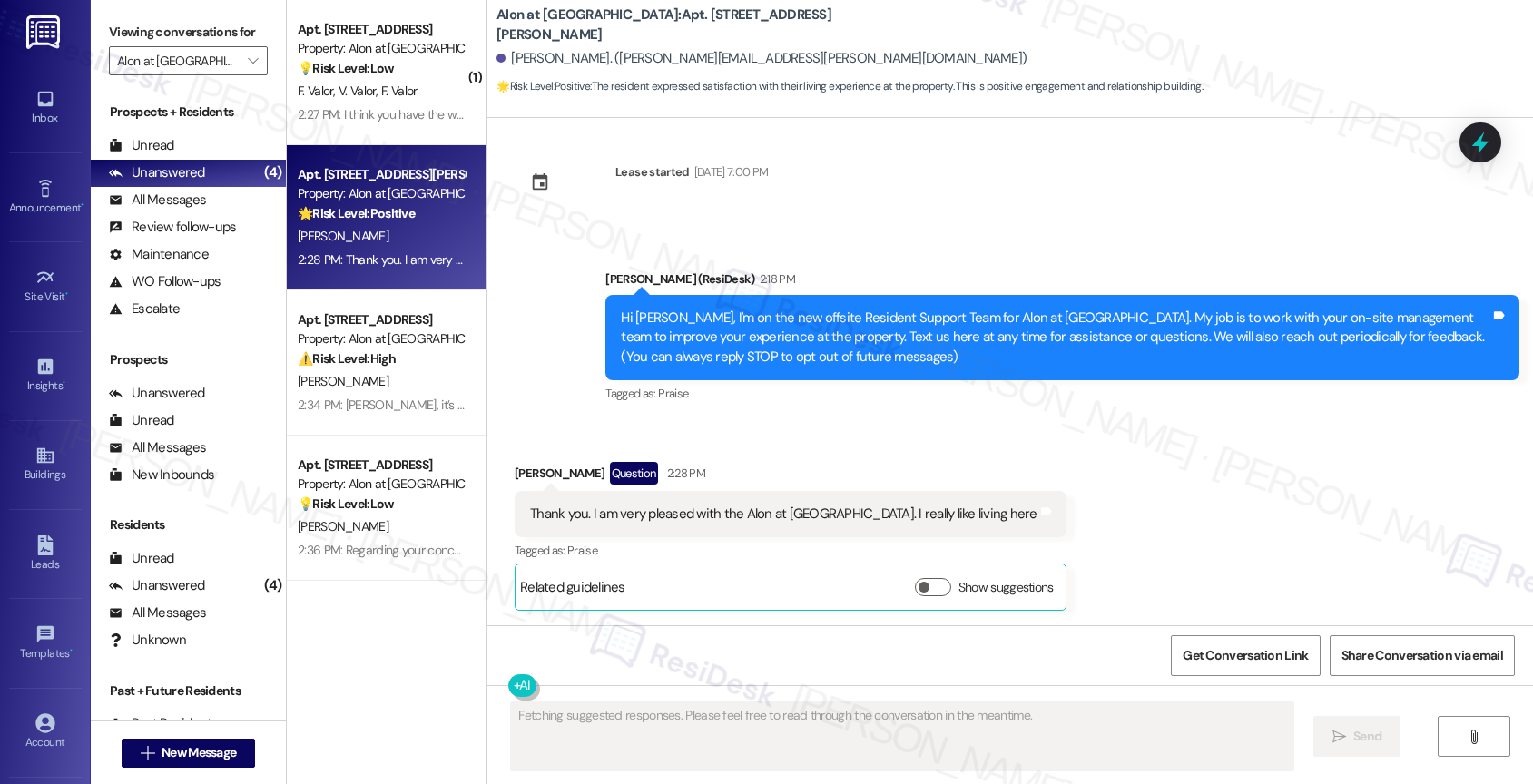
click at [833, 423] on div "Received via SMS Vernita Gonzales Question 2:28 PM Thank you. I am very pleased…" at bounding box center [1010, 523] width 1046 height 203
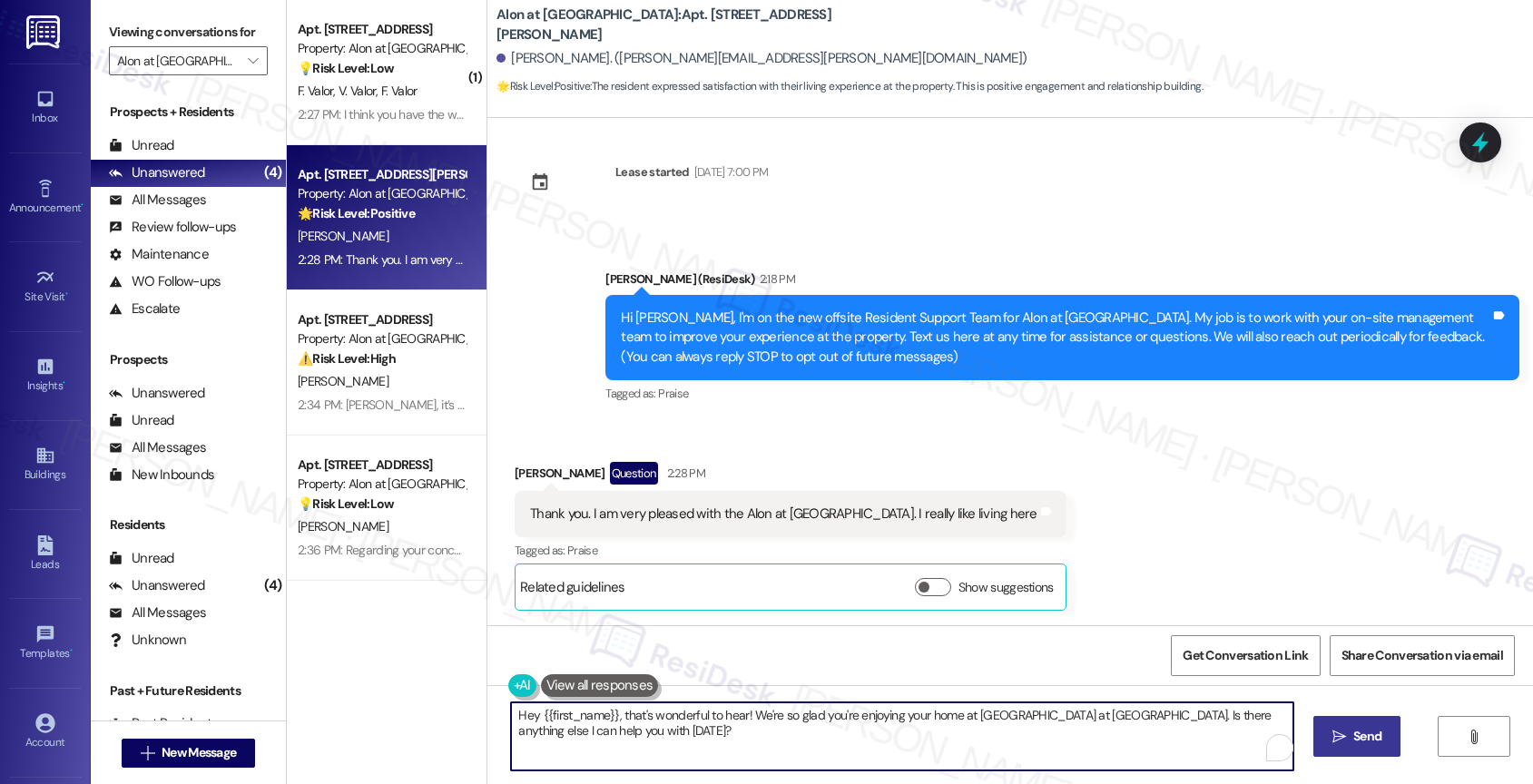
drag, startPoint x: 1064, startPoint y: 715, endPoint x: 1079, endPoint y: 732, distance: 22.7
click at [1079, 732] on textarea "Hey {{first_name}}, that's wonderful to hear! We're so glad you're enjoying you…" at bounding box center [902, 736] width 782 height 68
click at [1230, 711] on textarea "Hey {{first_name}}, that's wonderful to hear! We're so glad you're enjoying you…" at bounding box center [902, 736] width 782 height 68
type textarea "Hey {{first_name}}, that's wonderful to hear! We're so glad you're enjoying you…"
click at [1263, 745] on icon "Open Grammarly. 0 Suggestions." at bounding box center [1266, 747] width 20 height 20
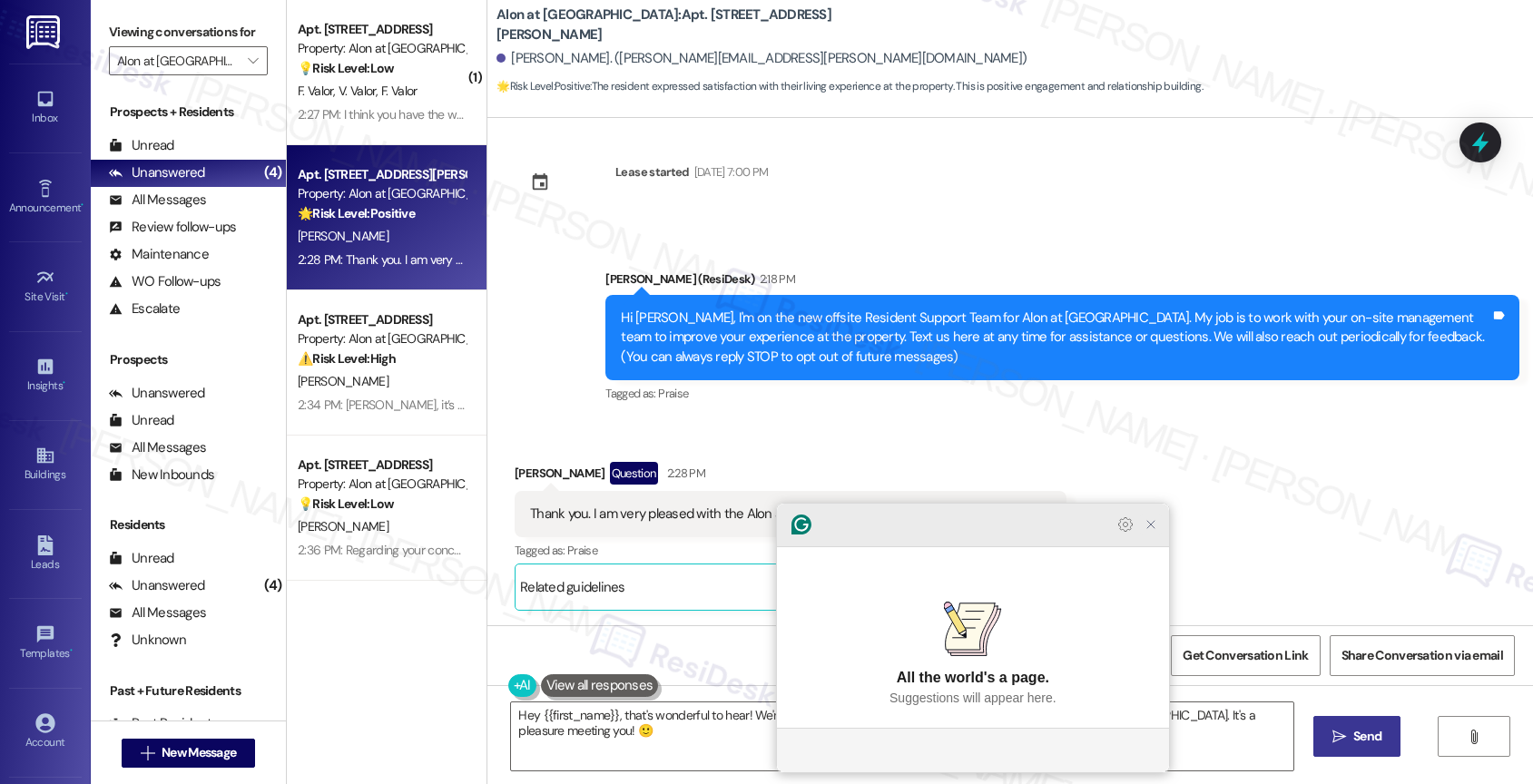
click at [1146, 532] on icon "Close Grammarly Assistant" at bounding box center [1151, 524] width 15 height 15
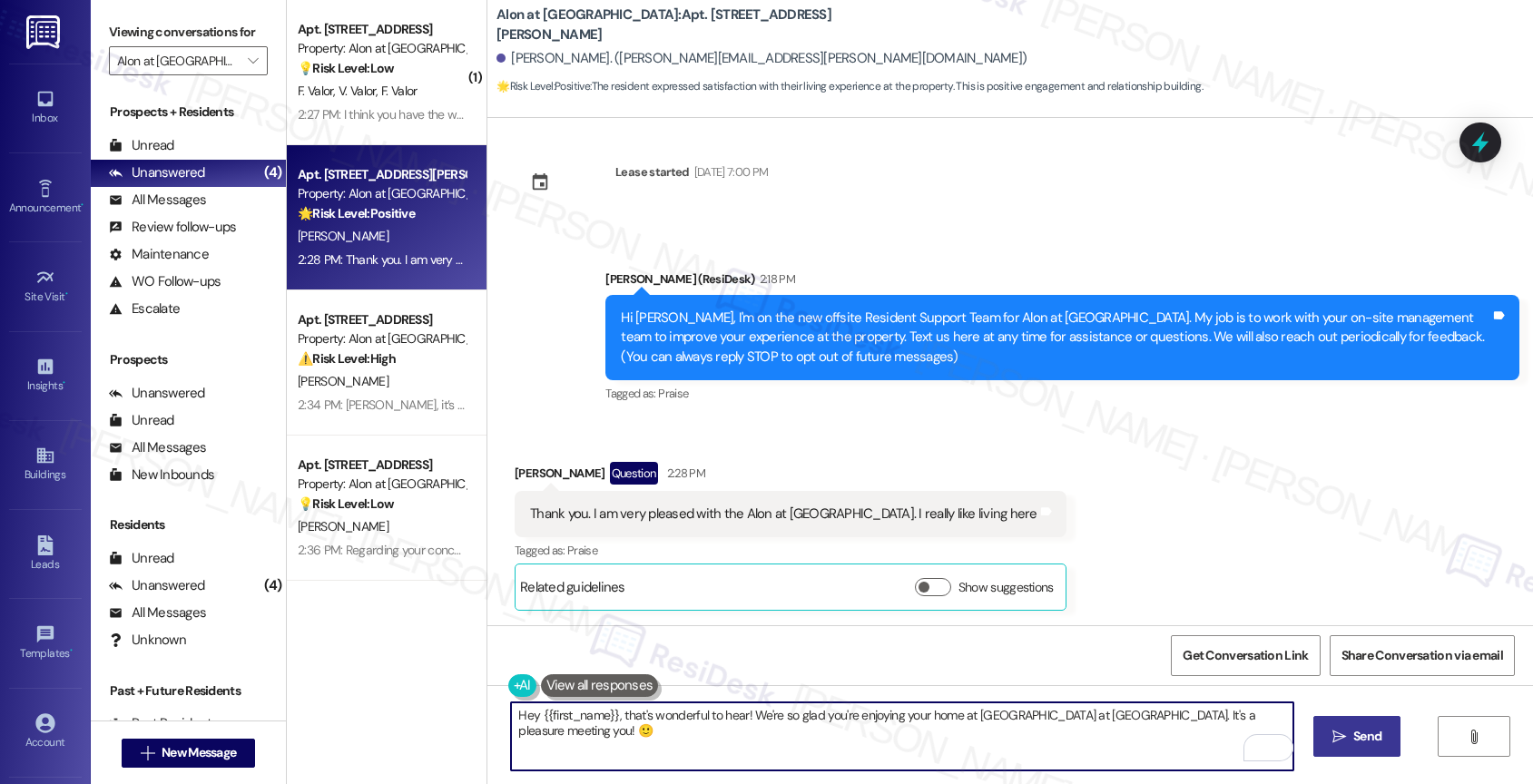
click at [1334, 736] on icon "" at bounding box center [1338, 736] width 14 height 15
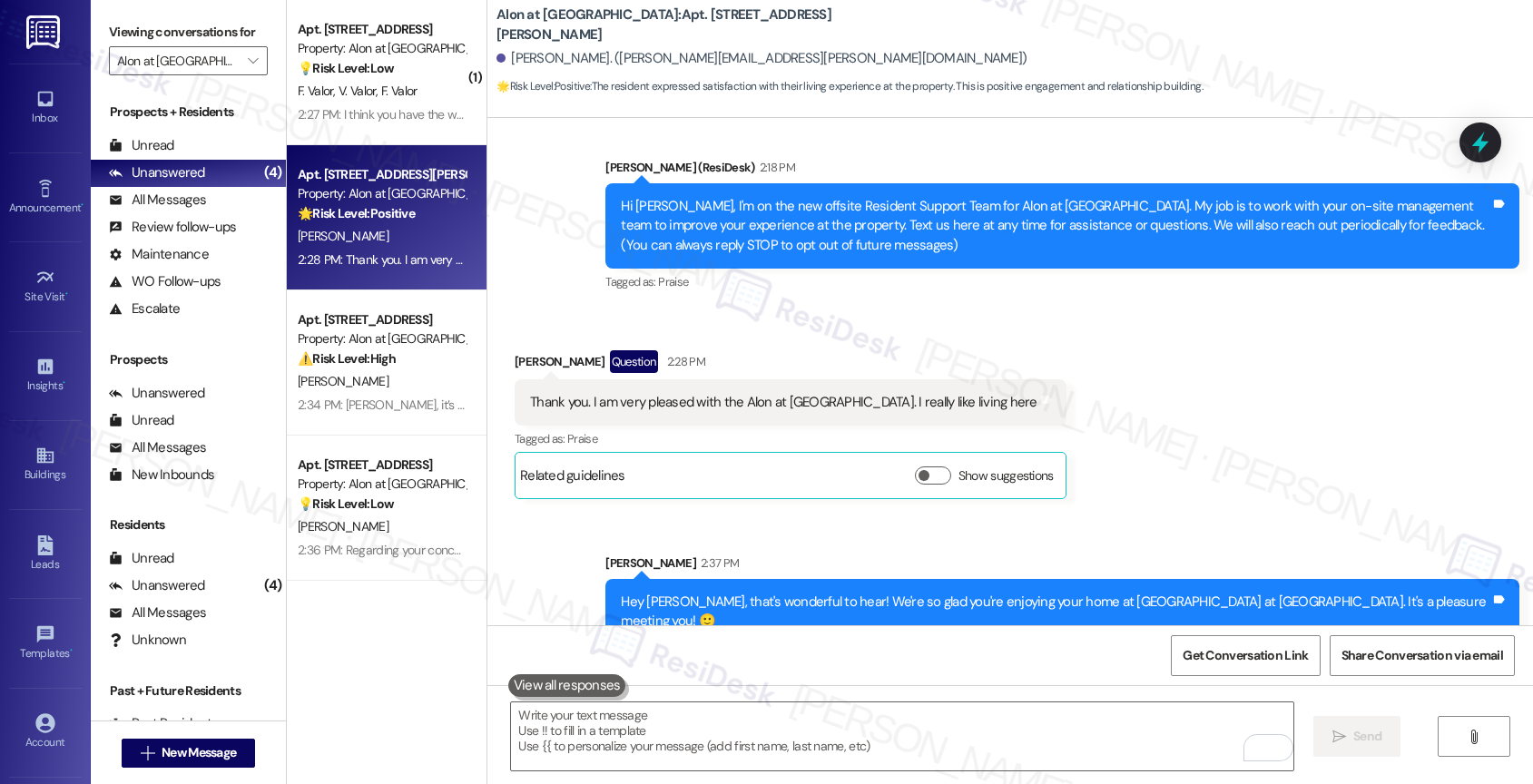
scroll to position [336, 0]
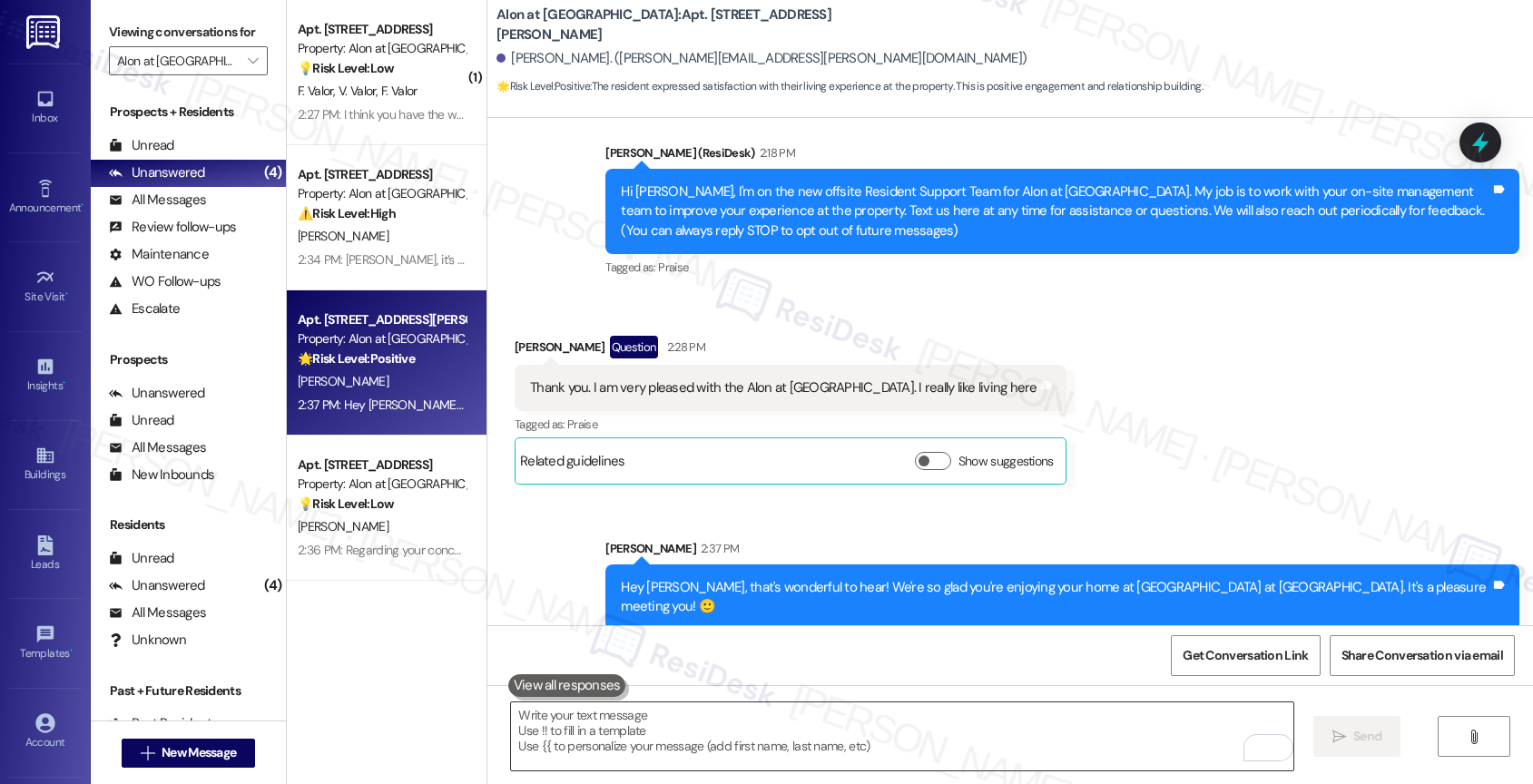
click at [651, 728] on textarea "To enrich screen reader interactions, please activate Accessibility in Grammarl…" at bounding box center [902, 736] width 782 height 68
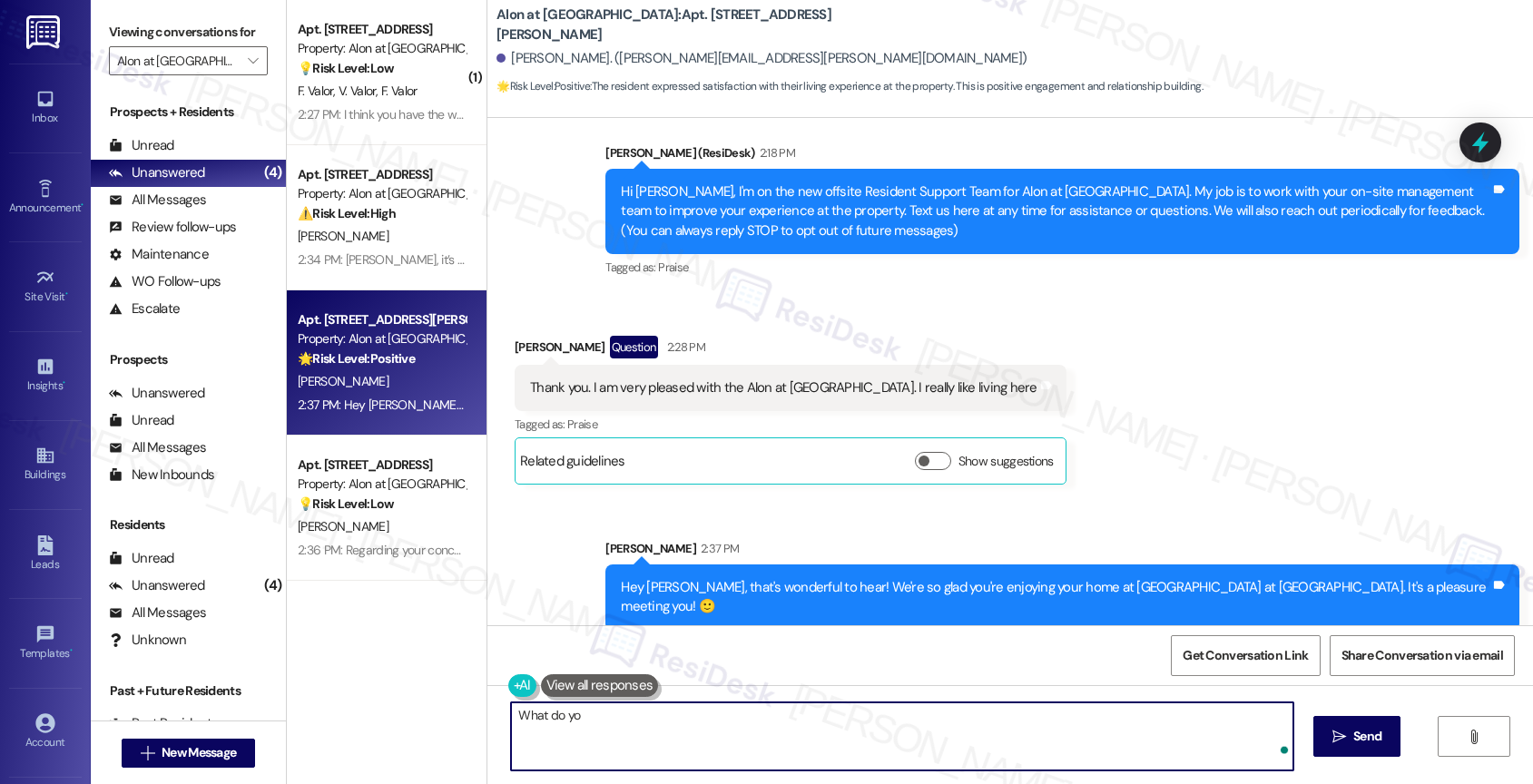
type textarea "What do you"
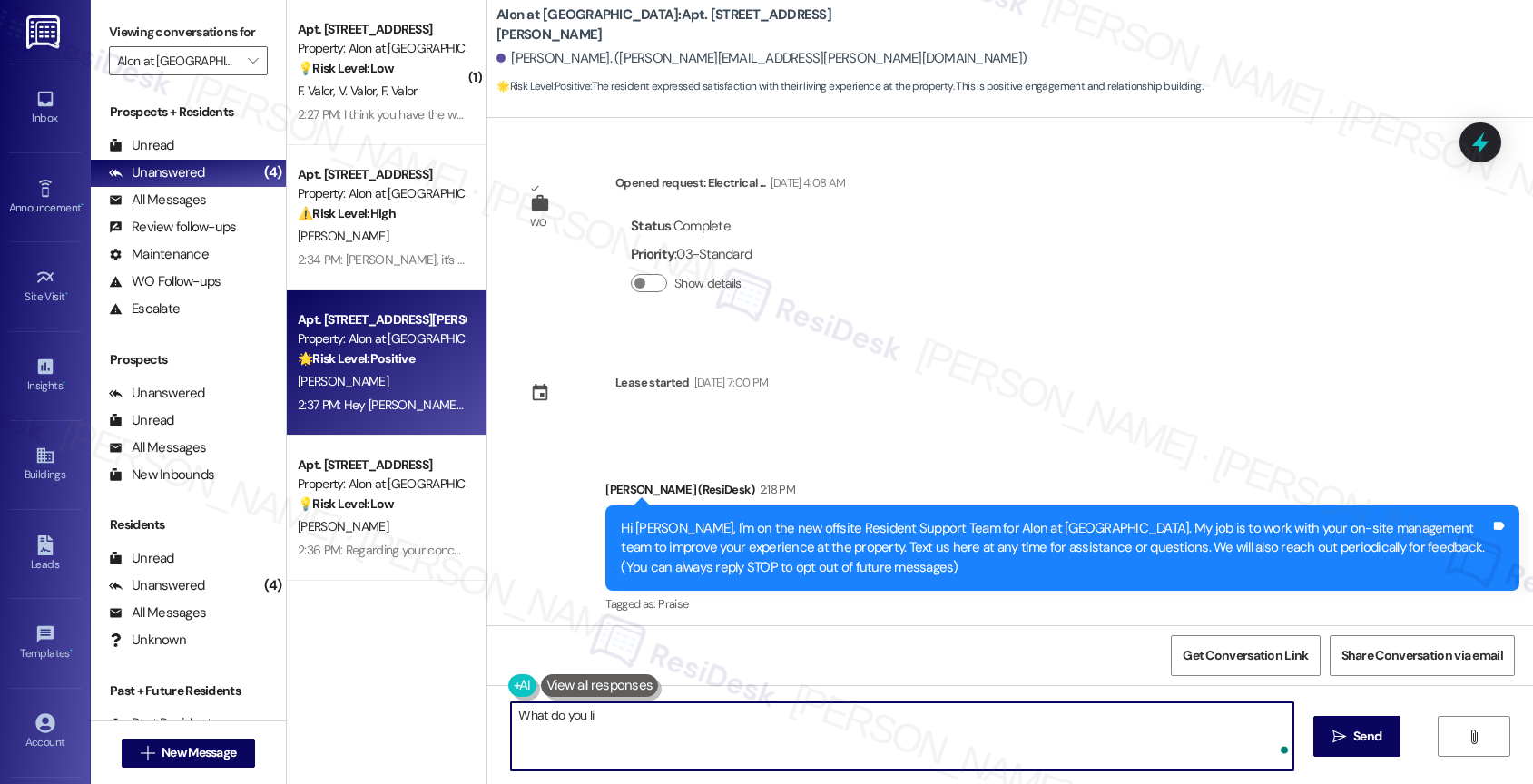
scroll to position [336, 0]
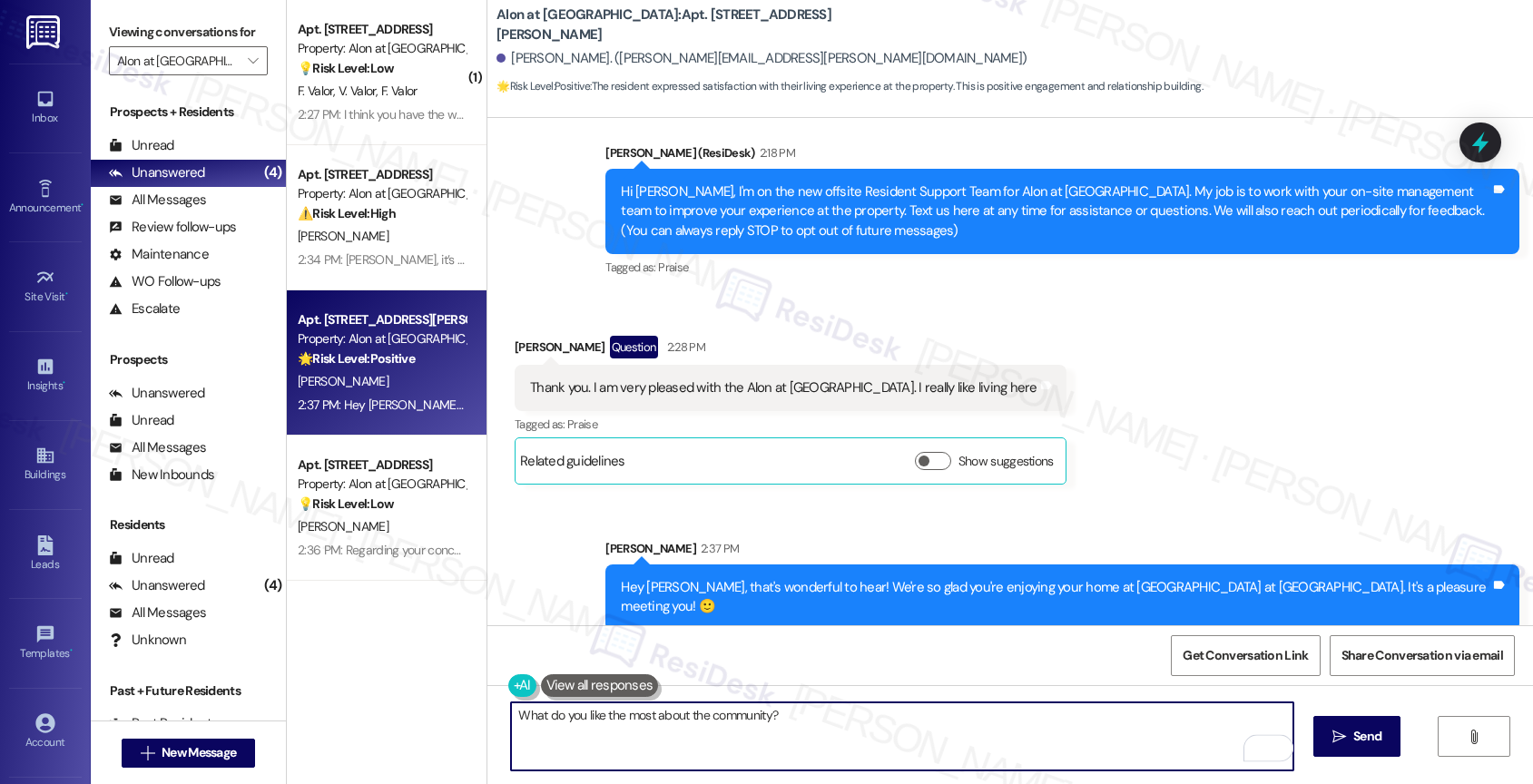
click at [676, 711] on textarea "What do you like the most about the community?" at bounding box center [902, 736] width 782 height 68
click at [936, 723] on textarea "What do you like the most about your home and the community?" at bounding box center [902, 736] width 782 height 68
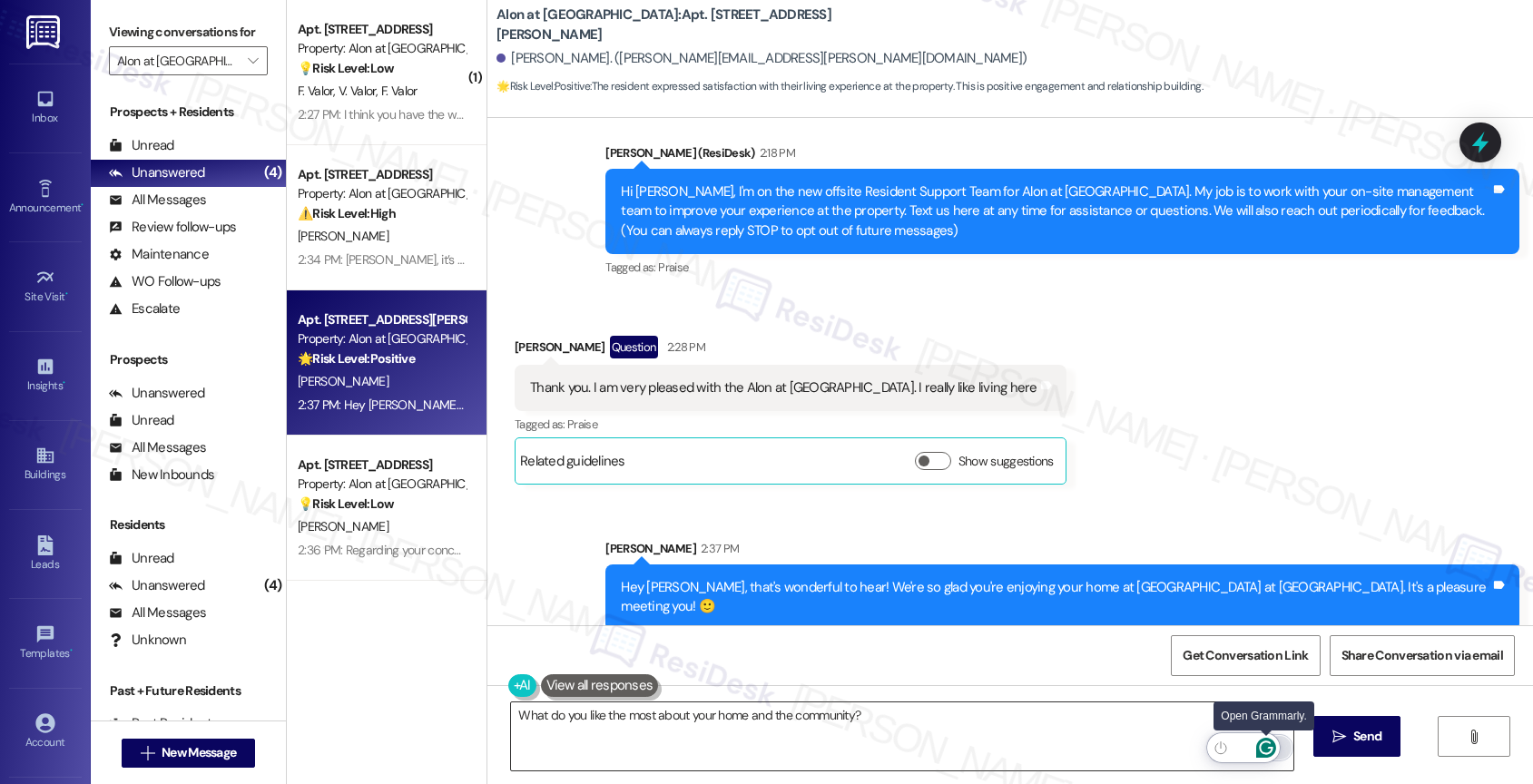
click at [1266, 741] on icon "Open Grammarly. 0 Suggestions." at bounding box center [1265, 747] width 14 height 14
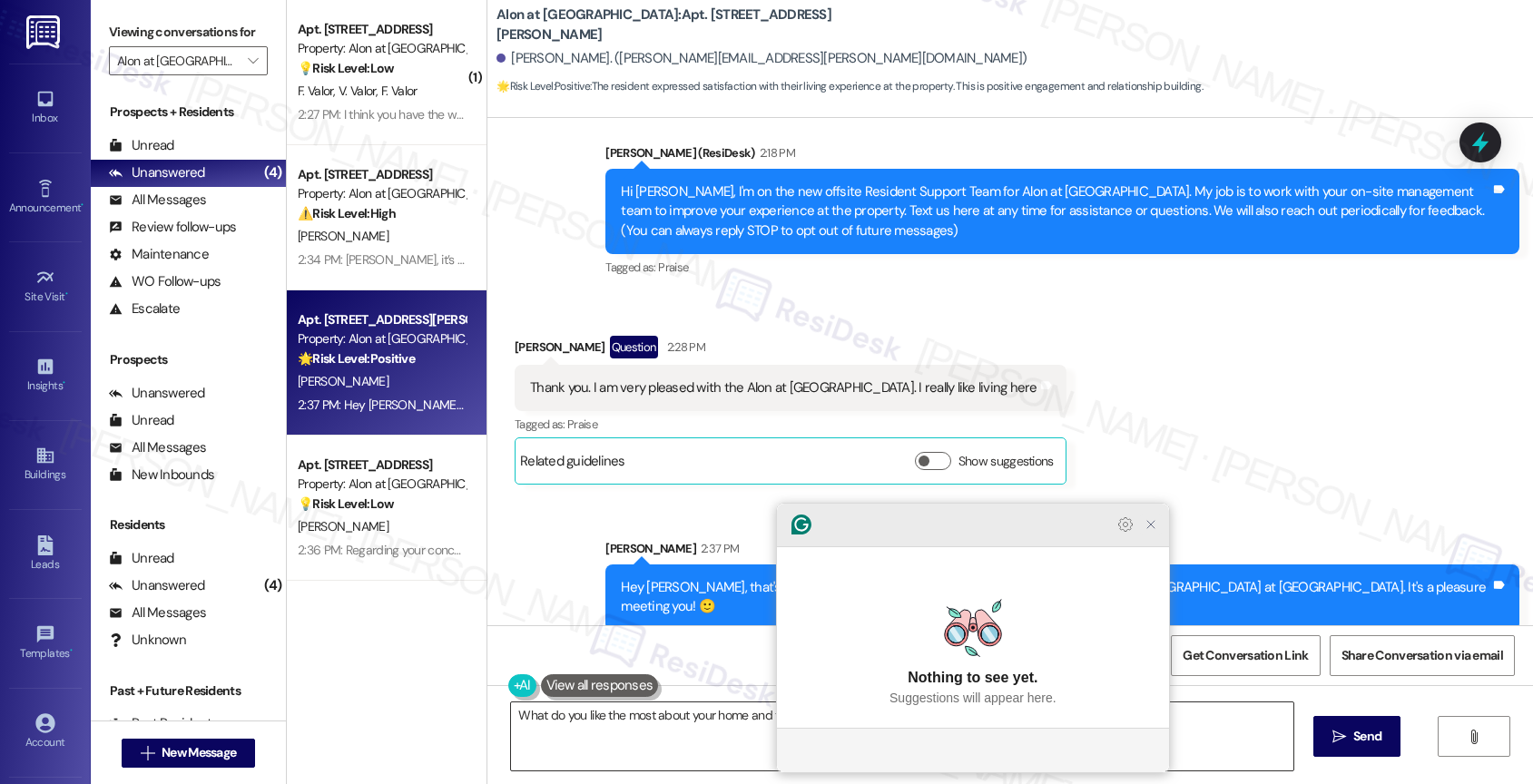
click at [1158, 535] on icon "Close Grammarly Assistant" at bounding box center [1151, 524] width 22 height 22
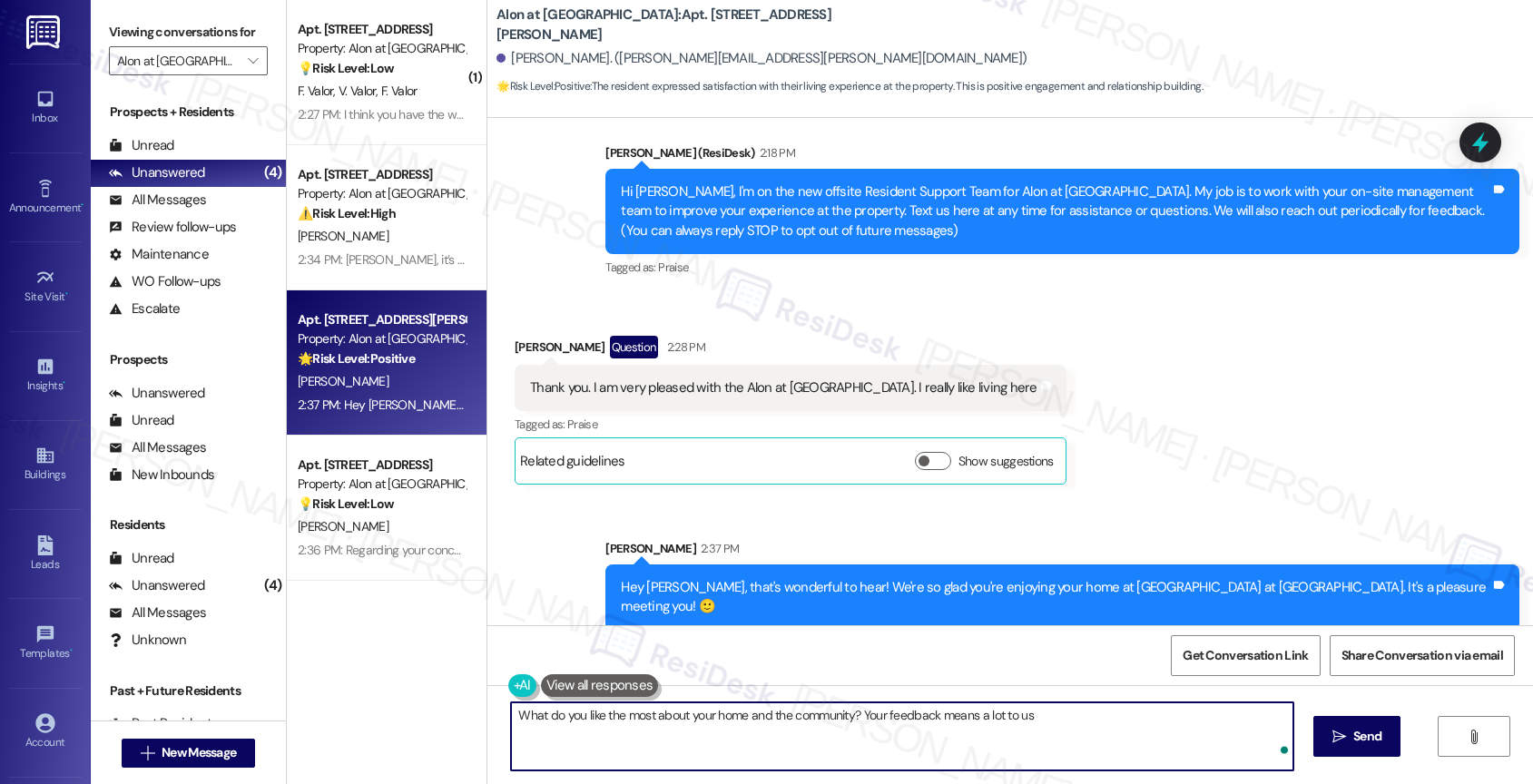
type textarea "What do you like the most about your home and the community? Your feedback mean…"
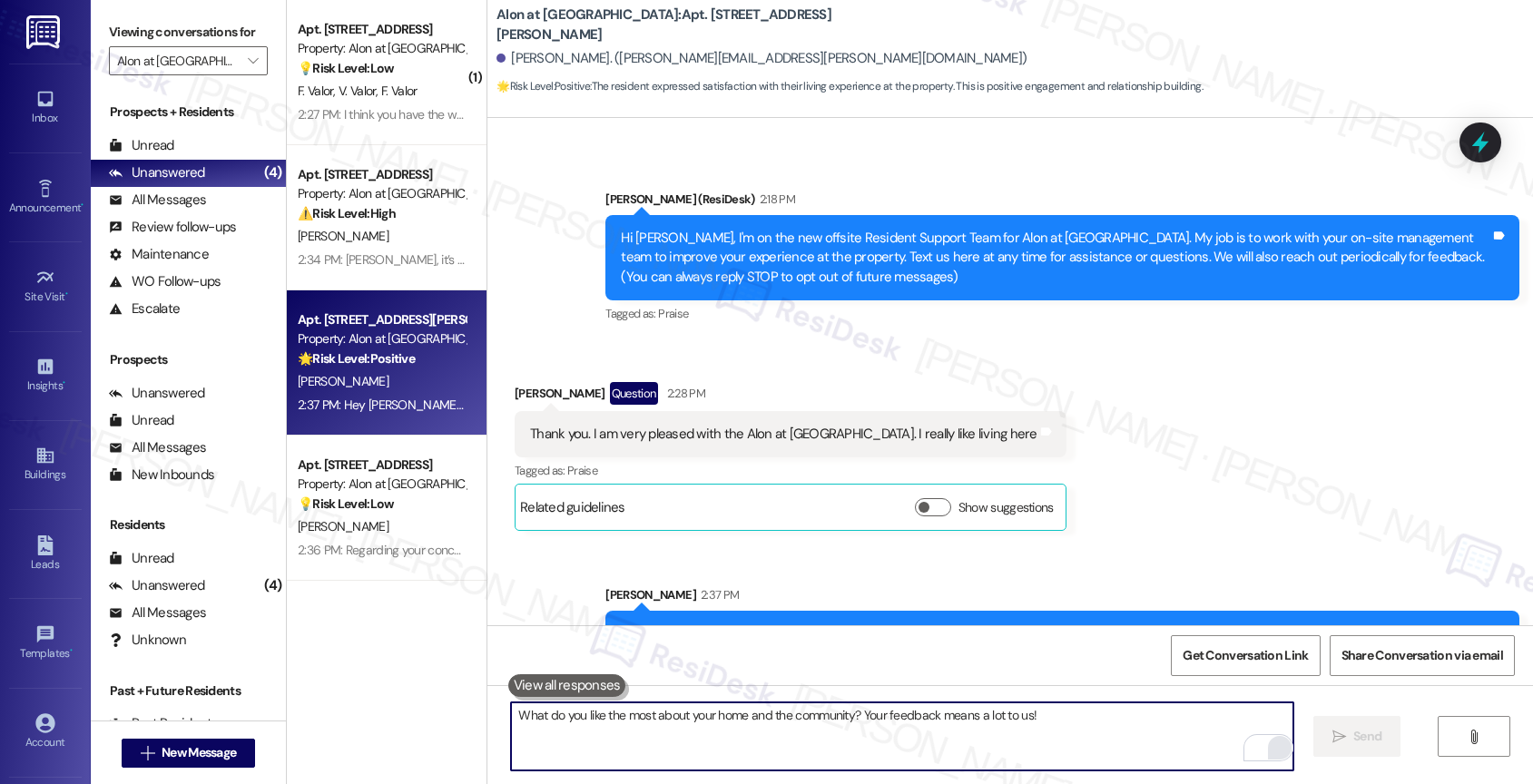
scroll to position [462, 0]
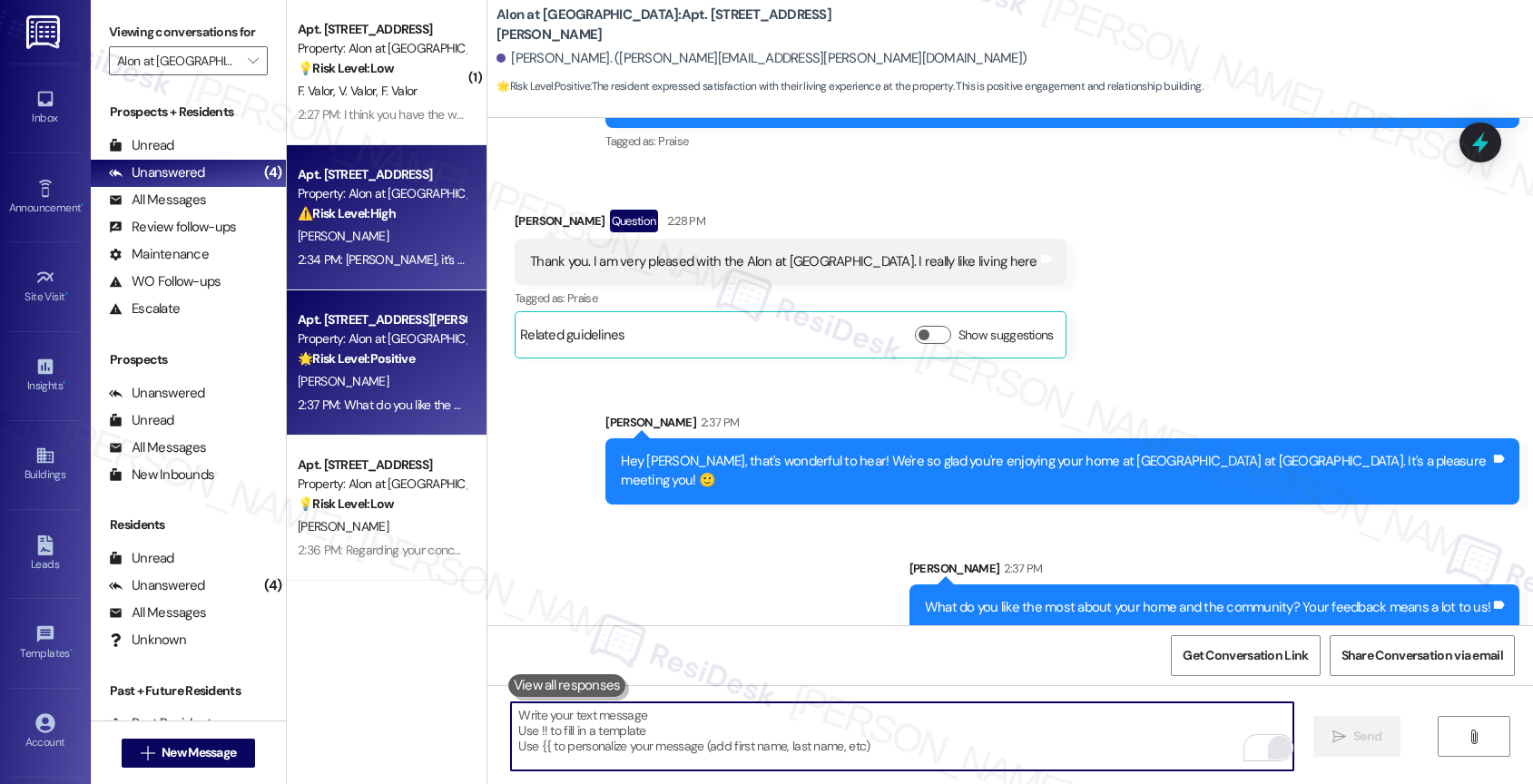
click at [393, 226] on div "[PERSON_NAME]" at bounding box center [382, 236] width 172 height 23
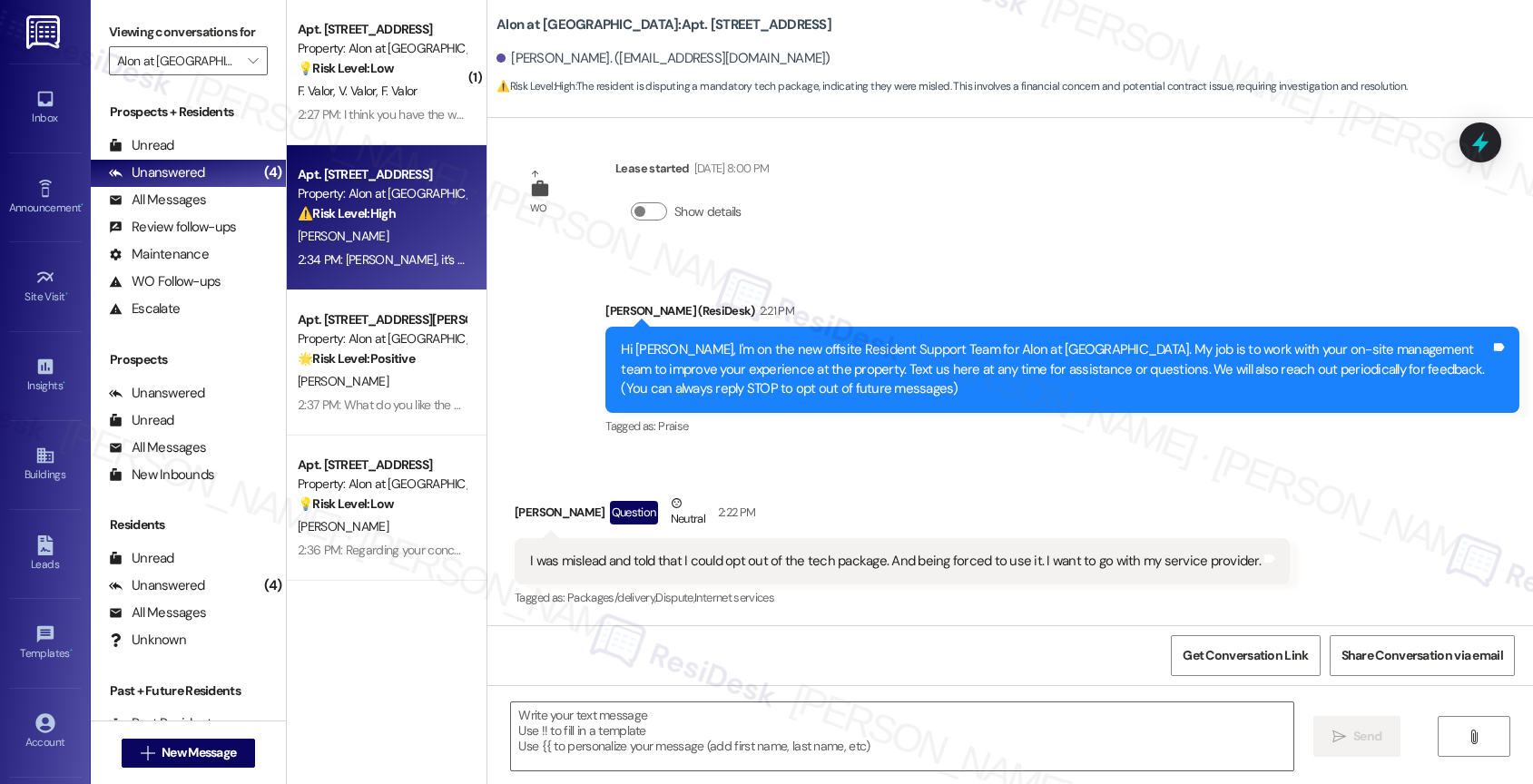
type textarea "Fetching suggested responses. Please feel free to read through the conversation…"
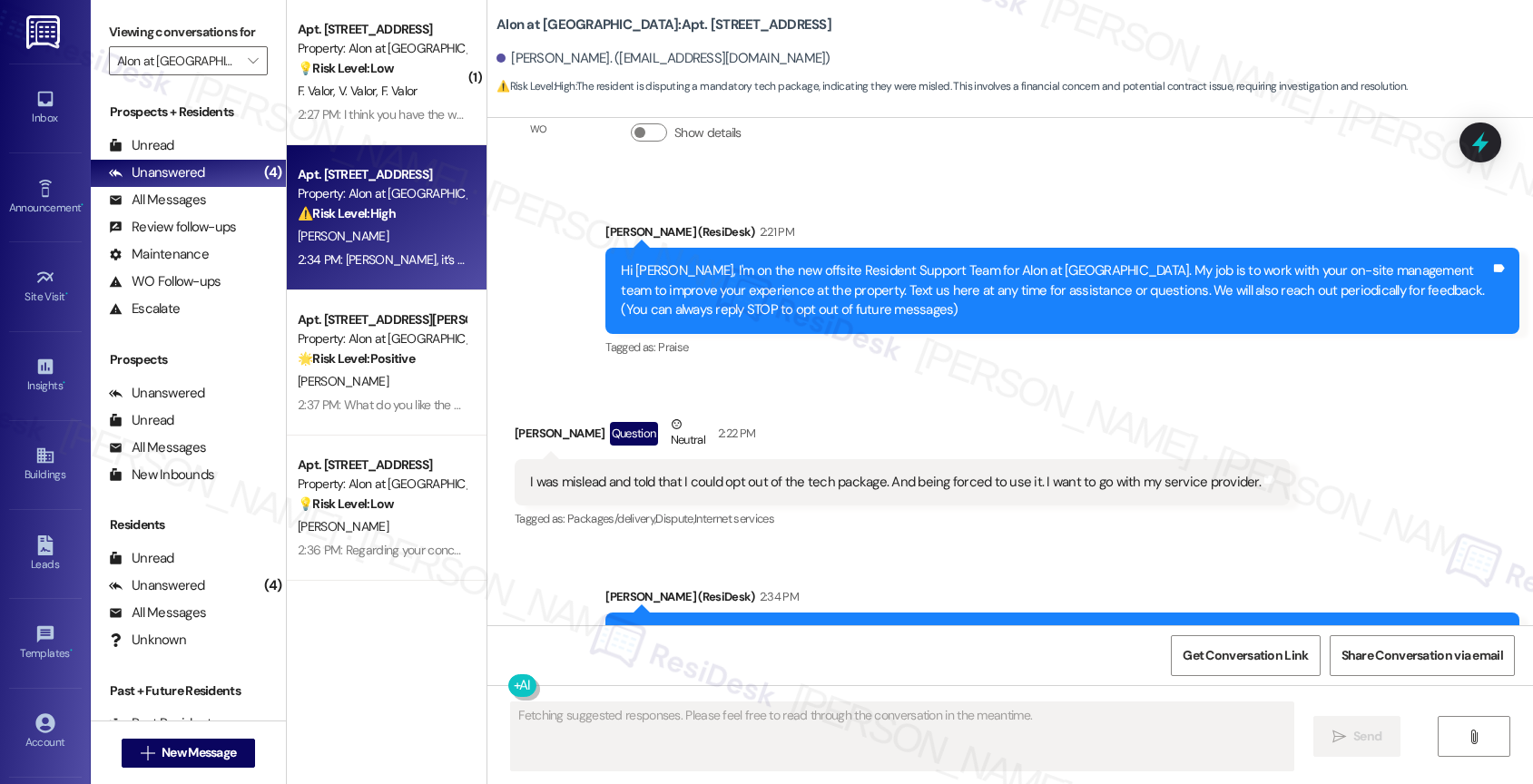
scroll to position [207, 0]
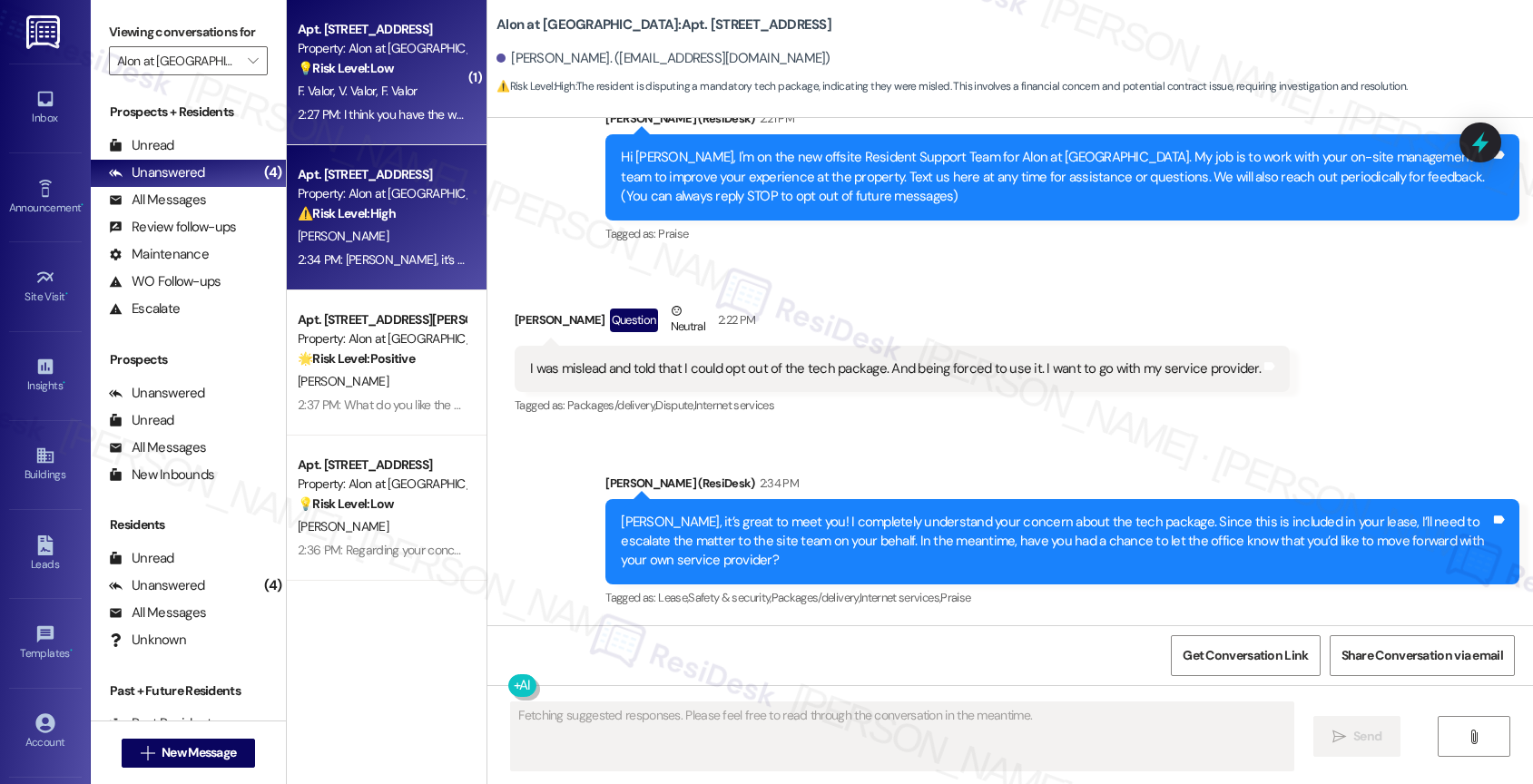
click at [383, 62] on div "💡 Risk Level: Low The resident believes they have received a message intended f…" at bounding box center [382, 69] width 168 height 19
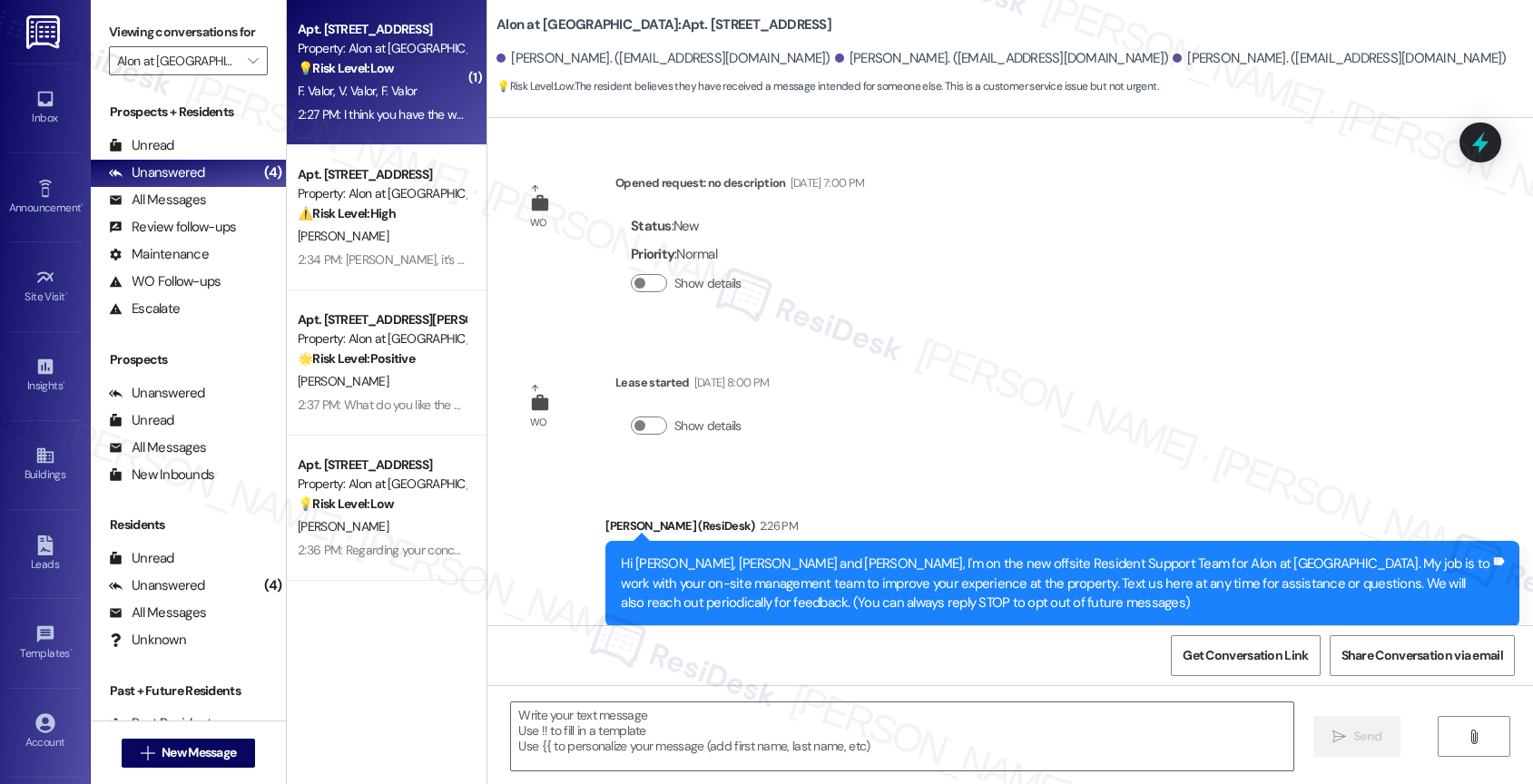
scroll to position [214, 0]
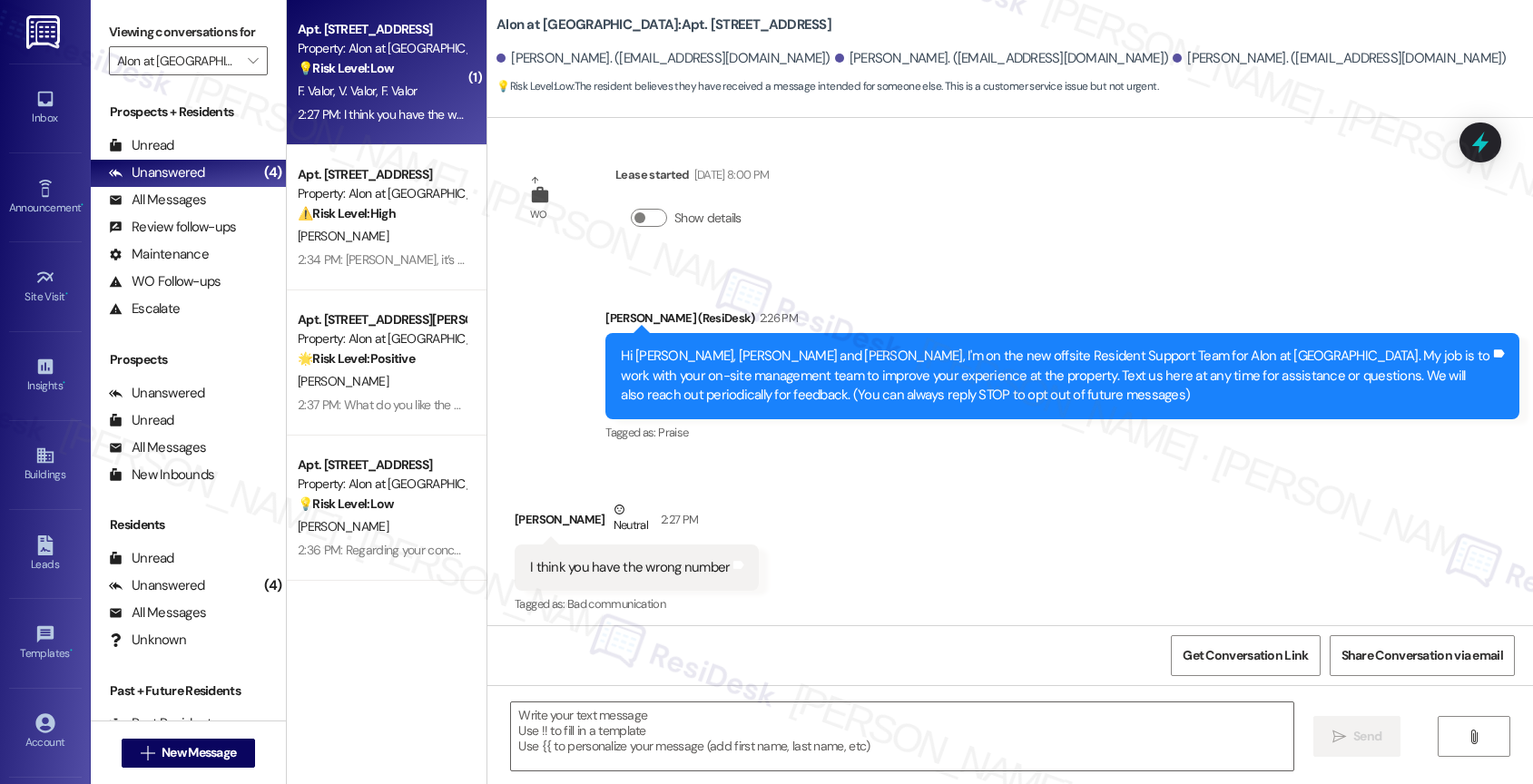
type textarea "Fetching suggested responses. Please feel free to read through the conversation…"
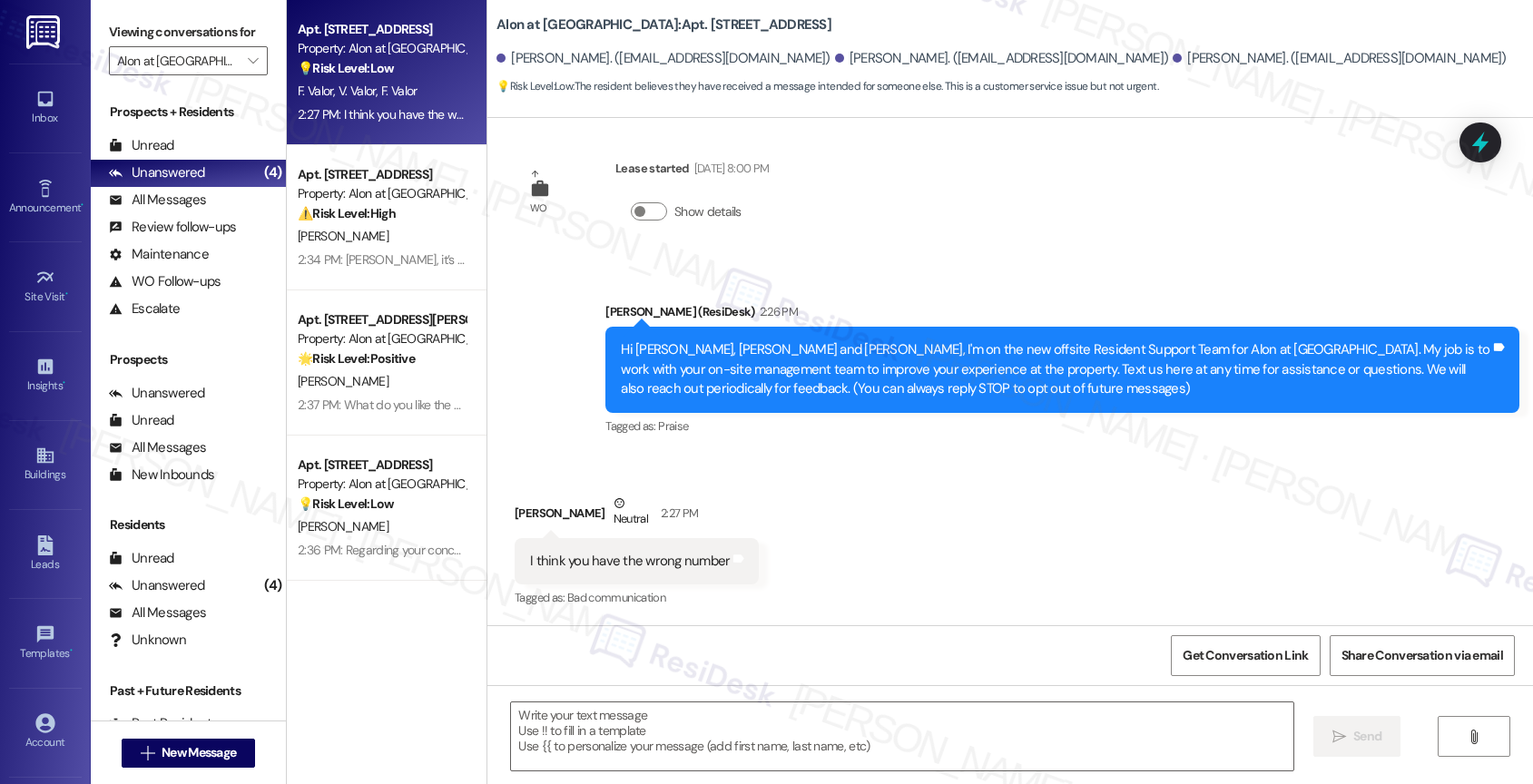
click at [849, 519] on div "Received via SMS Veronica Valor Neutral 2:27 PM I think you have the wrong numb…" at bounding box center [1010, 538] width 1046 height 173
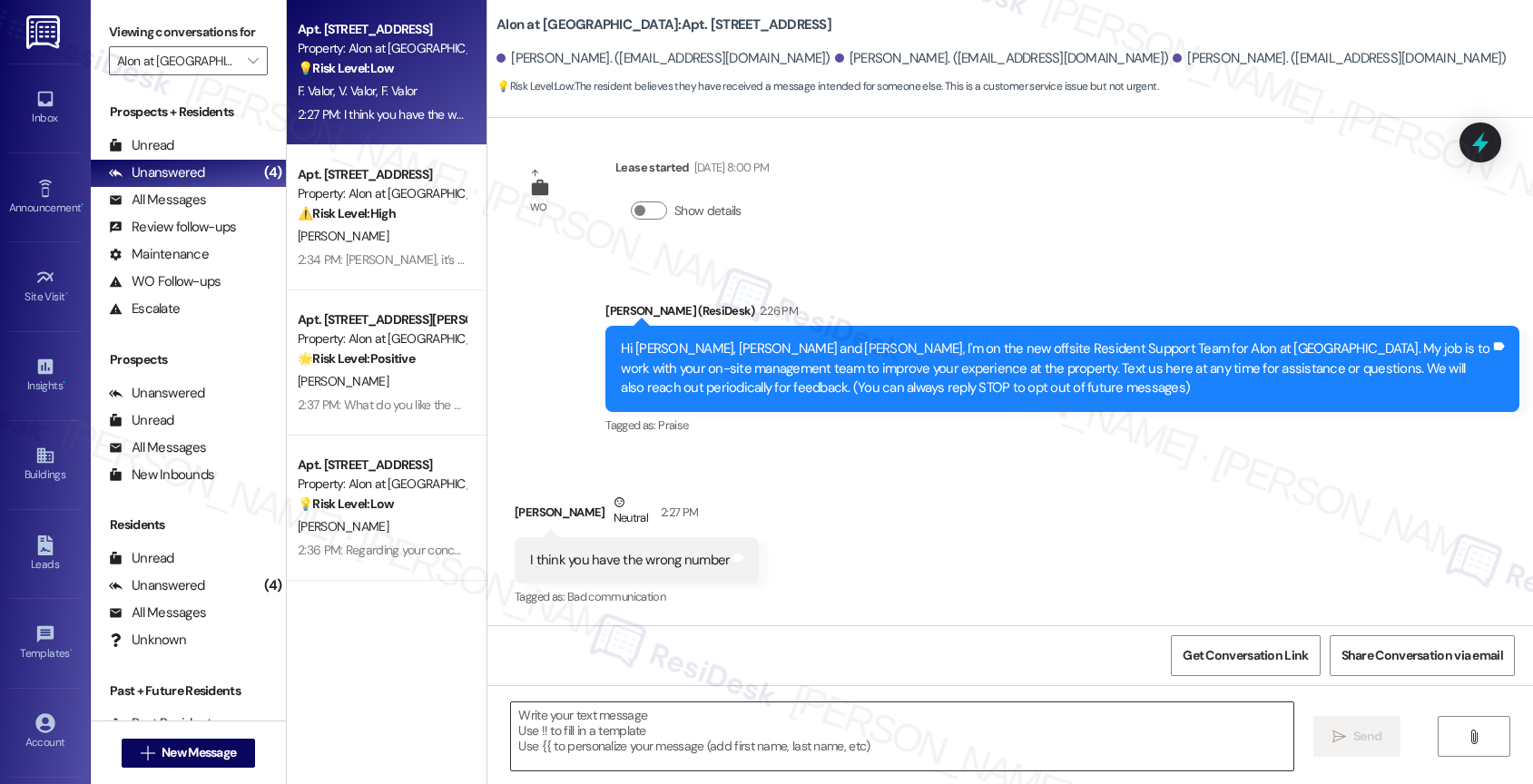
click at [550, 738] on textarea at bounding box center [902, 736] width 782 height 68
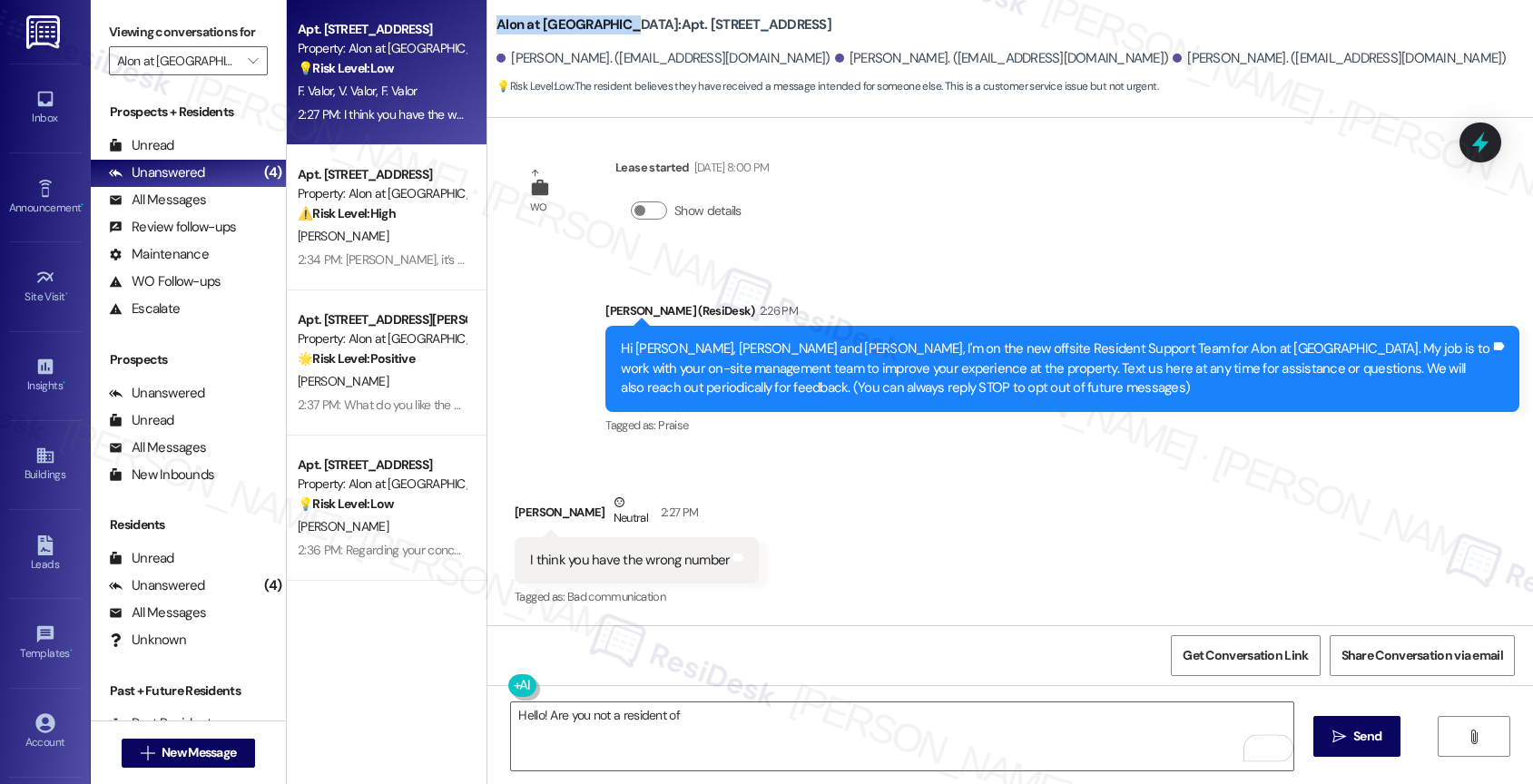
drag, startPoint x: 484, startPoint y: 25, endPoint x: 591, endPoint y: 23, distance: 107.0
click at [591, 23] on b "Alon at Castle Hills: Apt. 224, 1835 Lockhill Selma Rd" at bounding box center [664, 25] width 335 height 19
copy b "Alon at [GEOGRAPHIC_DATA]"
click at [749, 710] on textarea "Hello! Are you not a resident of" at bounding box center [902, 736] width 782 height 68
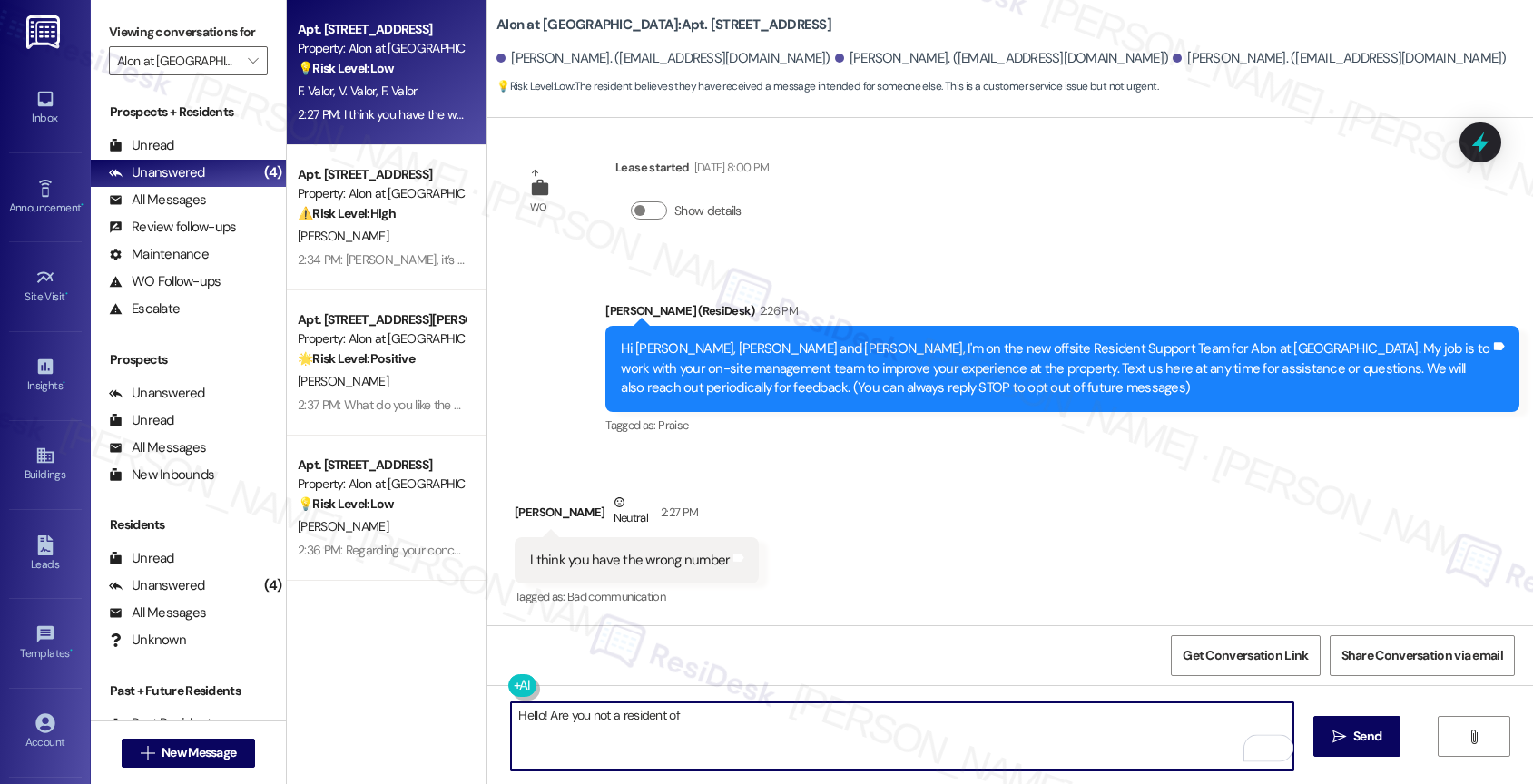
paste textarea "Alon at [GEOGRAPHIC_DATA]"
type textarea "Hello! Are you not a resident of Alon at Castle Hills?"
click at [1344, 740] on span " Send" at bounding box center [1357, 736] width 58 height 19
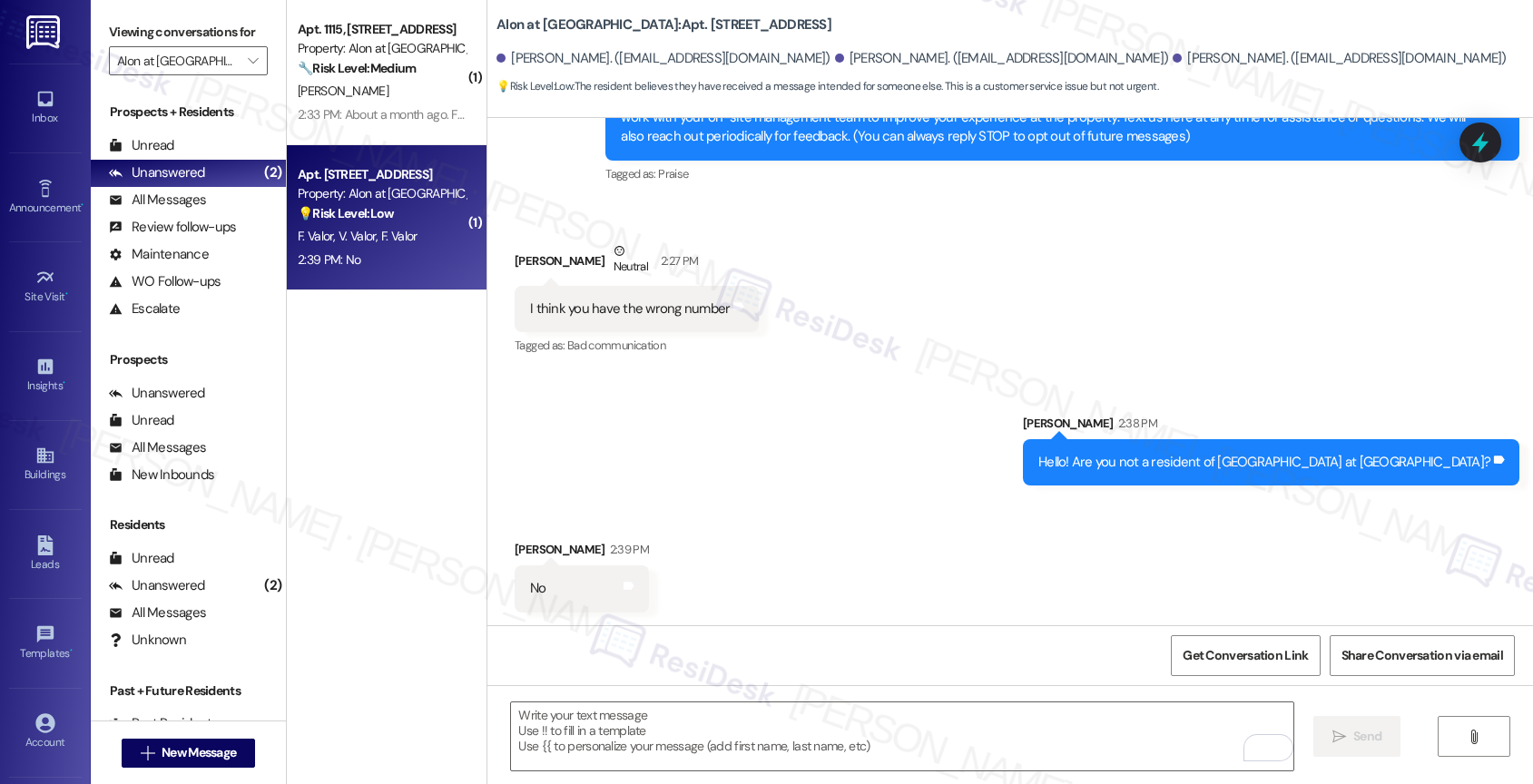
scroll to position [467, 0]
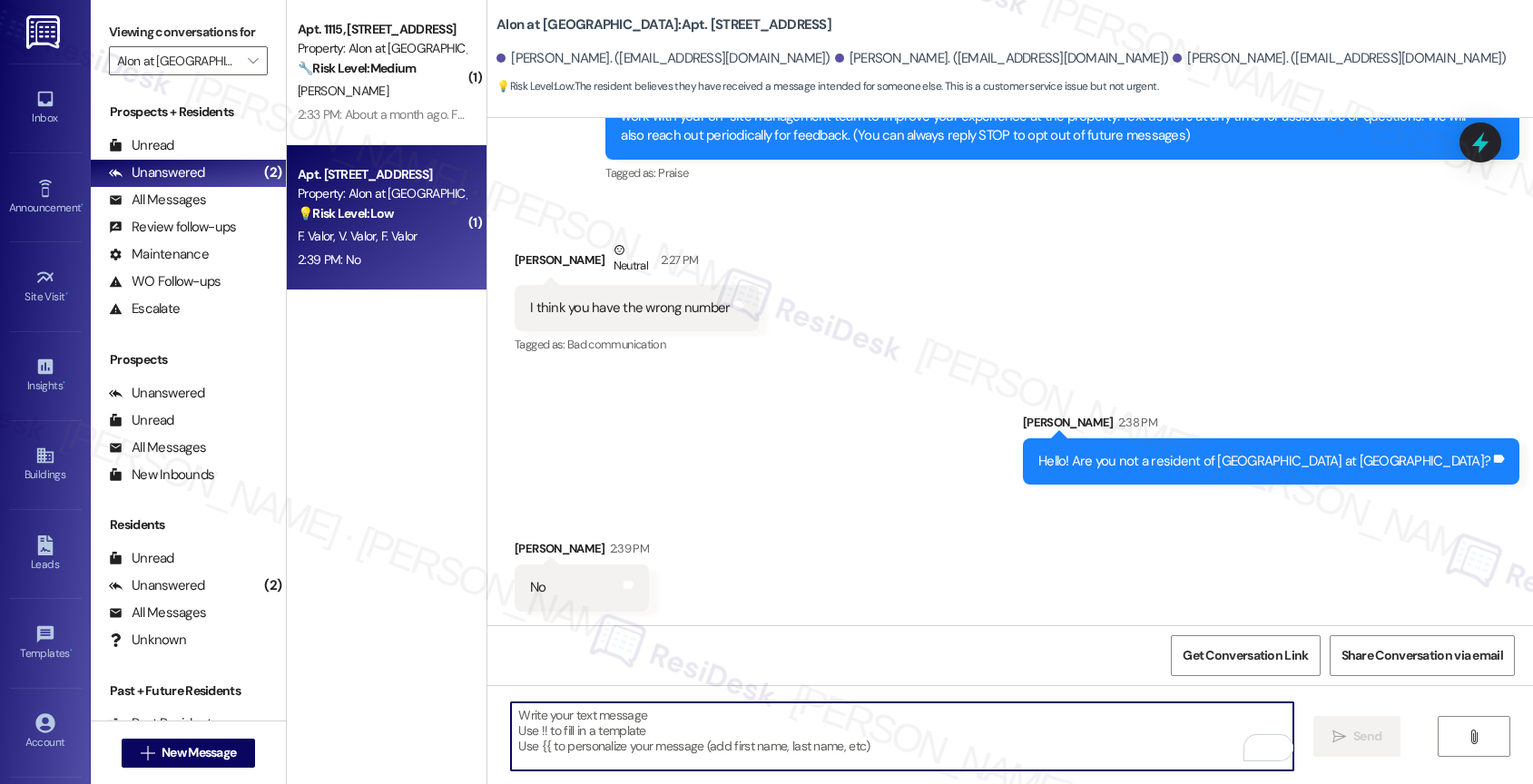
click at [591, 721] on textarea "To enrich screen reader interactions, please activate Accessibility in Grammarl…" at bounding box center [902, 736] width 782 height 68
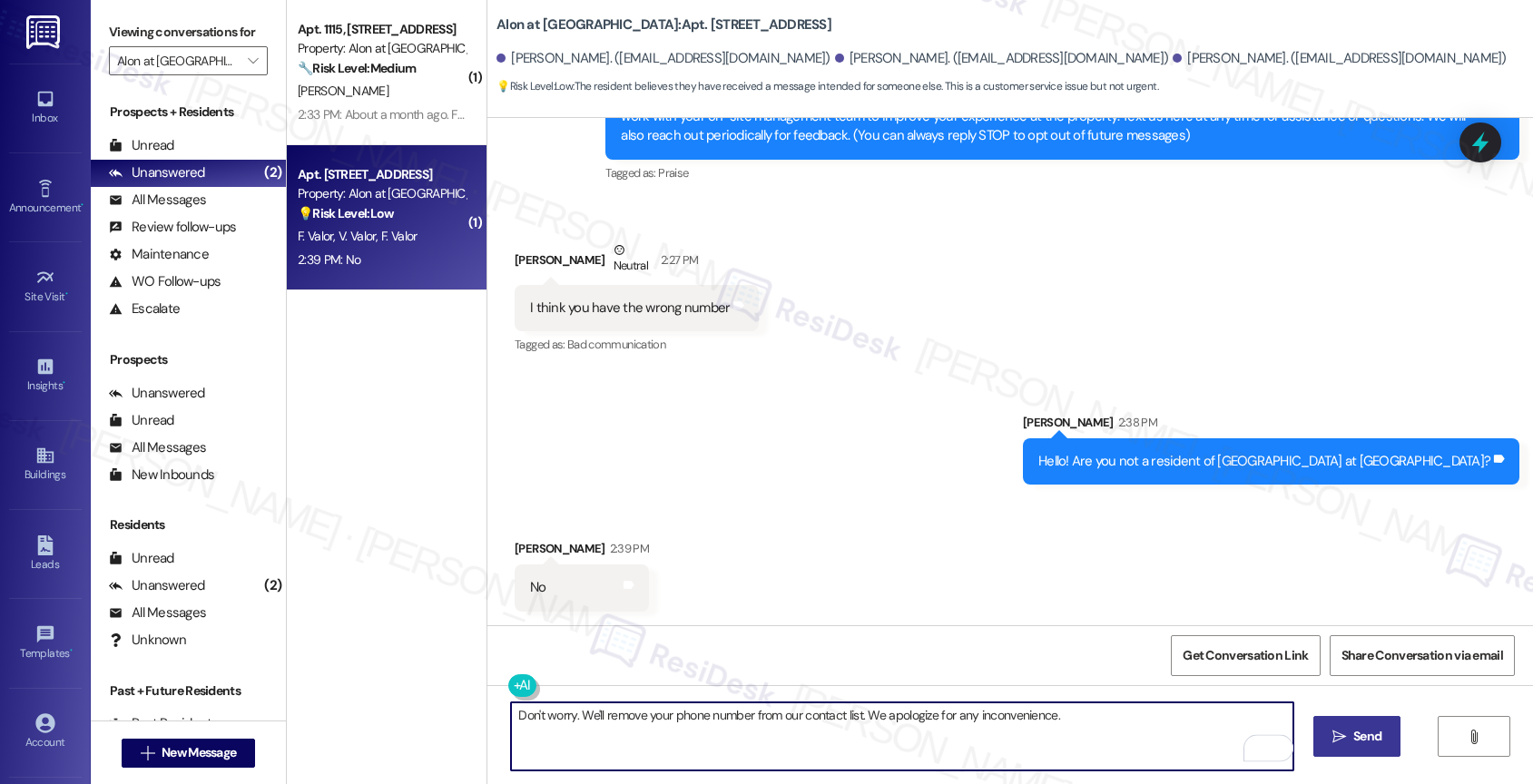
type textarea "Don't worry. We'll remove your phone number from our contact list. We apologize…"
click at [1360, 731] on span "Send" at bounding box center [1367, 736] width 28 height 19
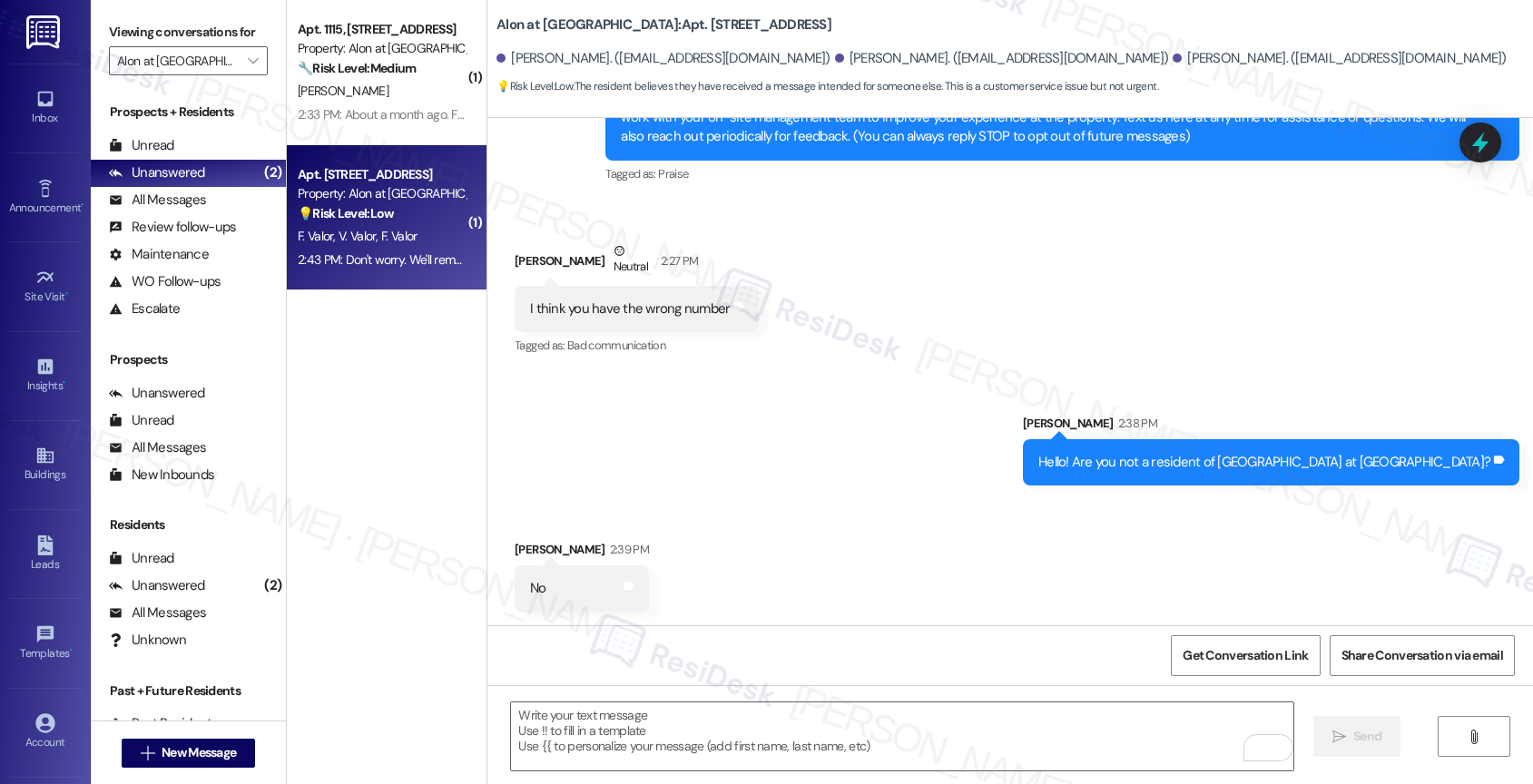
scroll to position [594, 0]
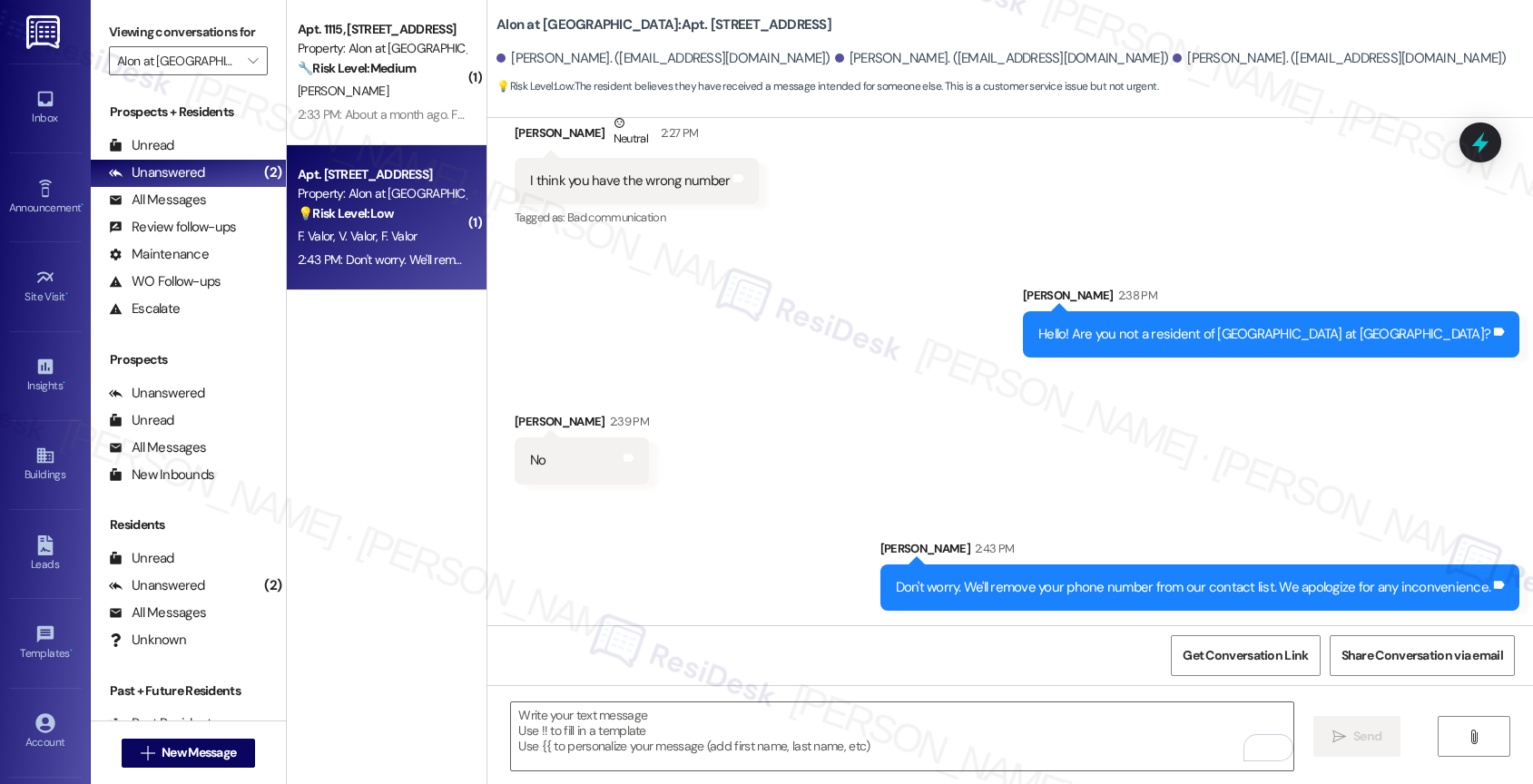
click at [719, 507] on div "Sent via SMS Sarah 2:43 PM Don't worry. We'll remove your phone number from our…" at bounding box center [1010, 561] width 1046 height 126
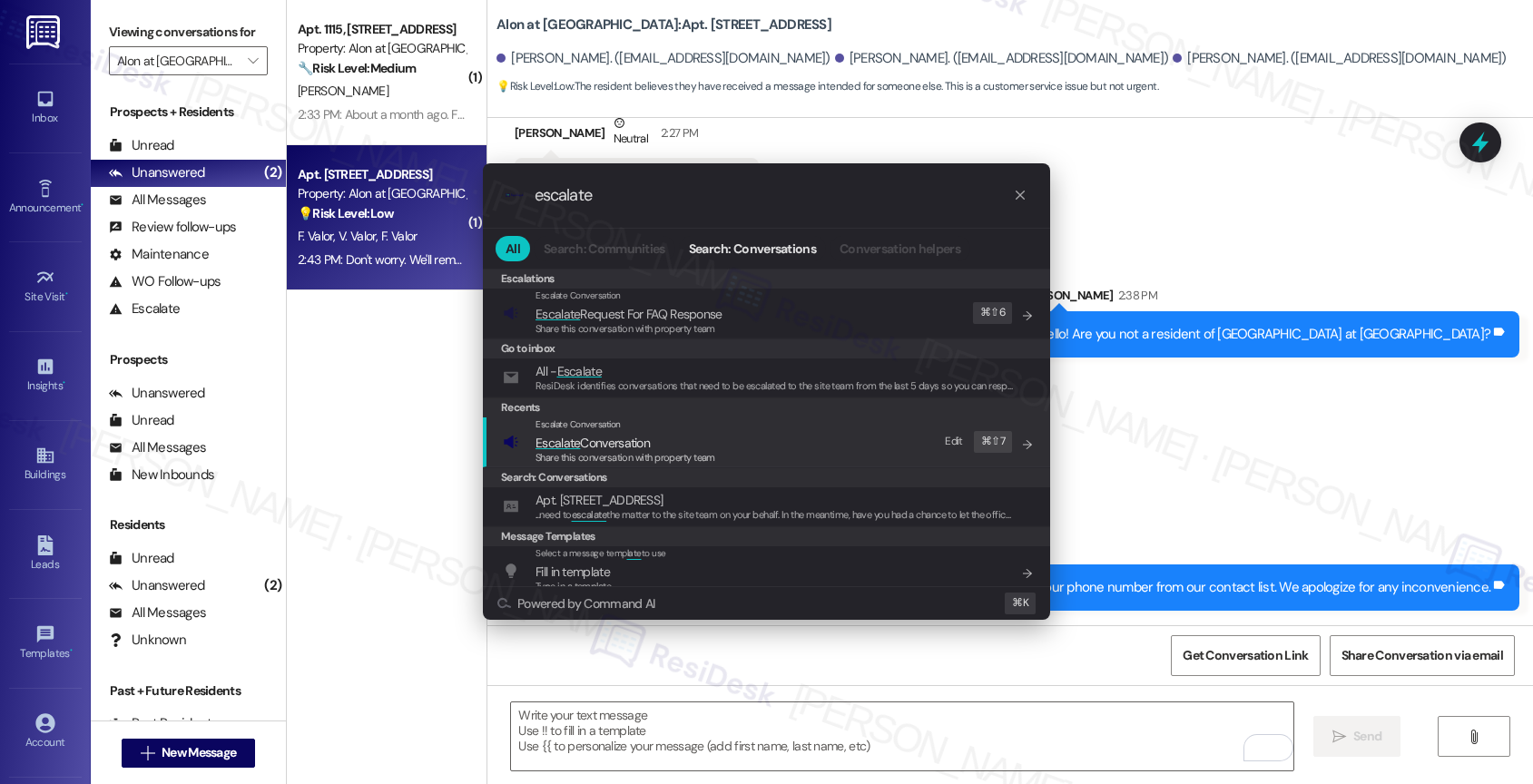
type input "escalate"
click at [618, 435] on span "Escalate Conversation" at bounding box center [592, 443] width 114 height 16
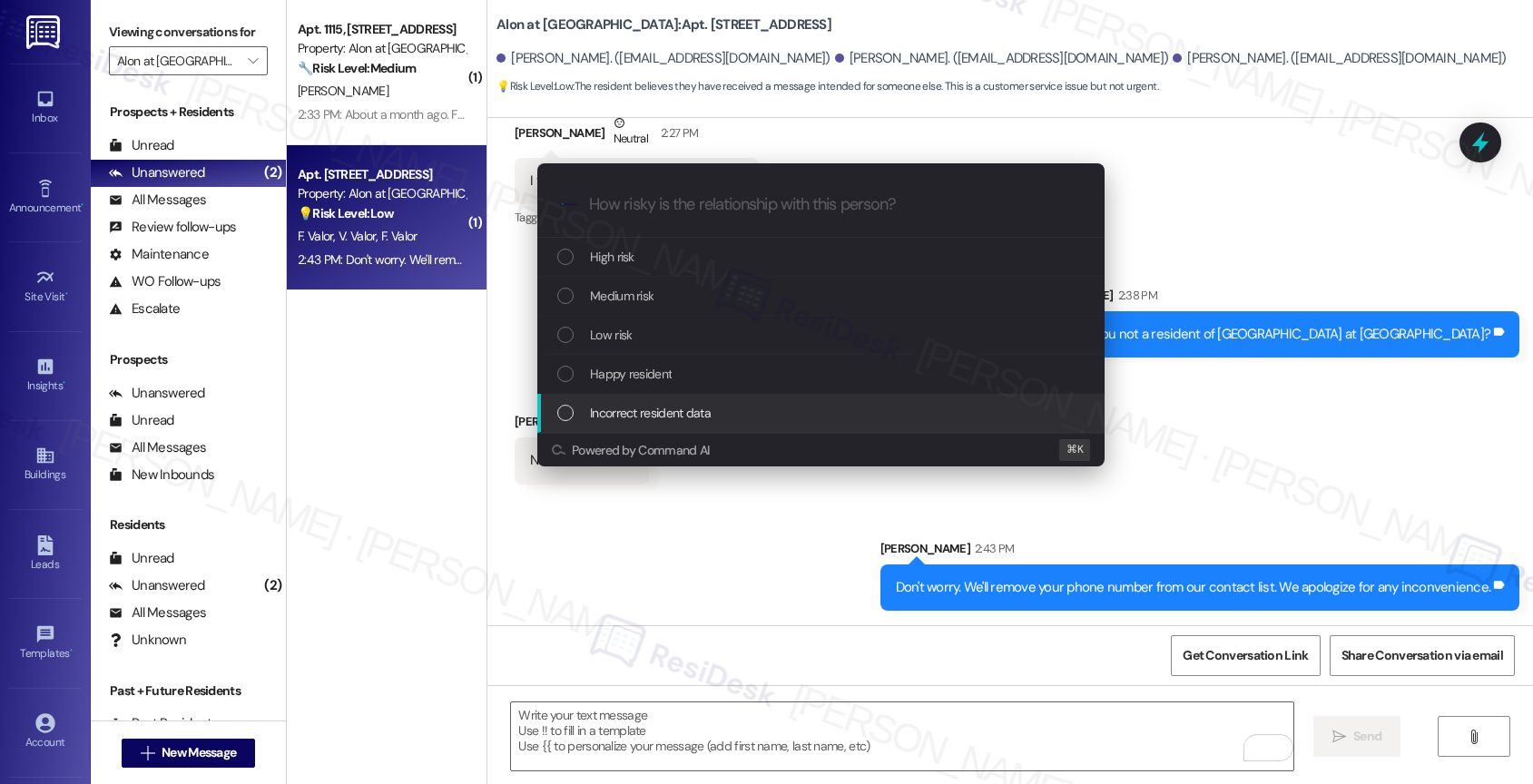
click at [623, 420] on span "Incorrect resident data" at bounding box center [650, 413] width 121 height 20
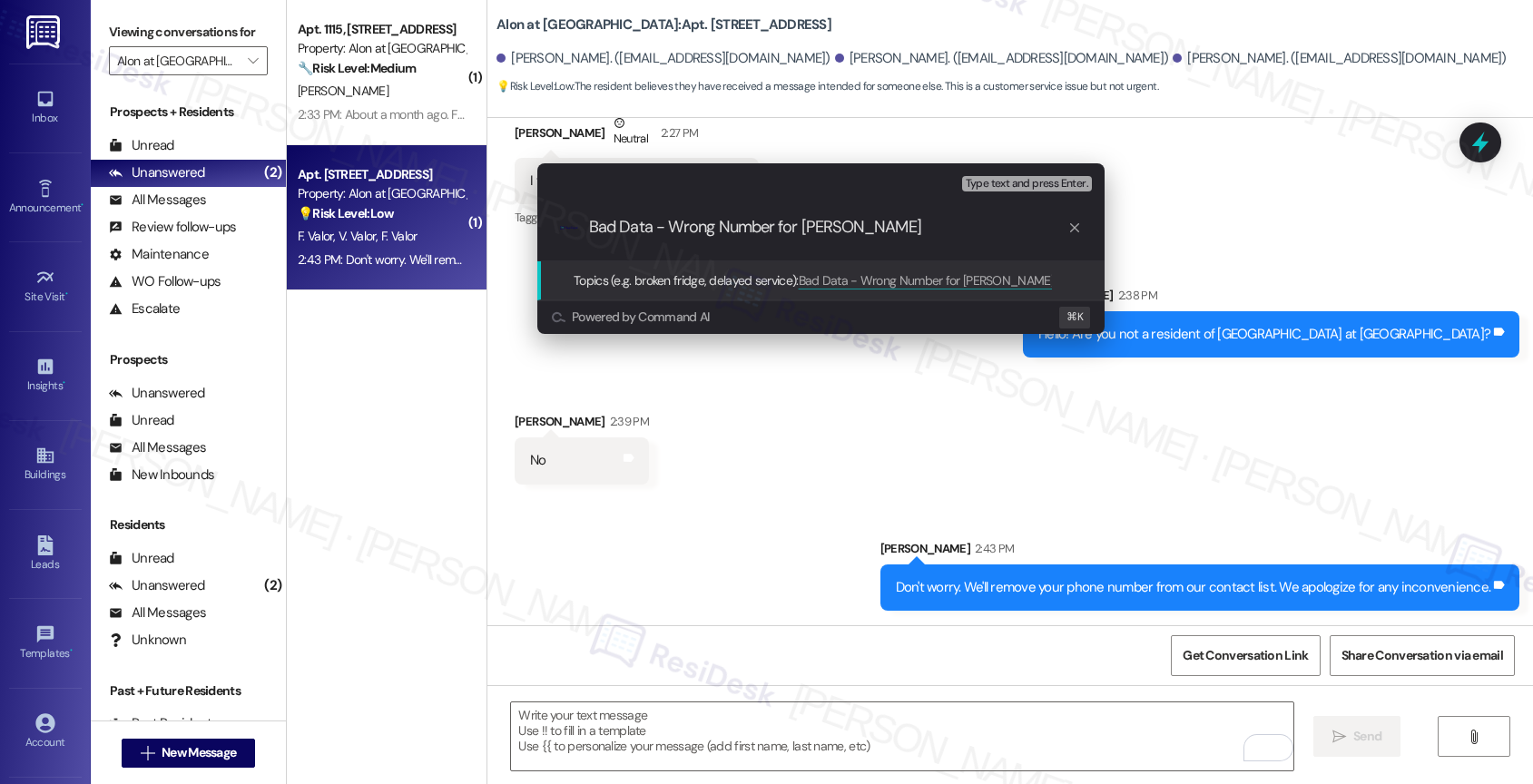
type input "Bad Data - Wrong Number for Veronica Valor"
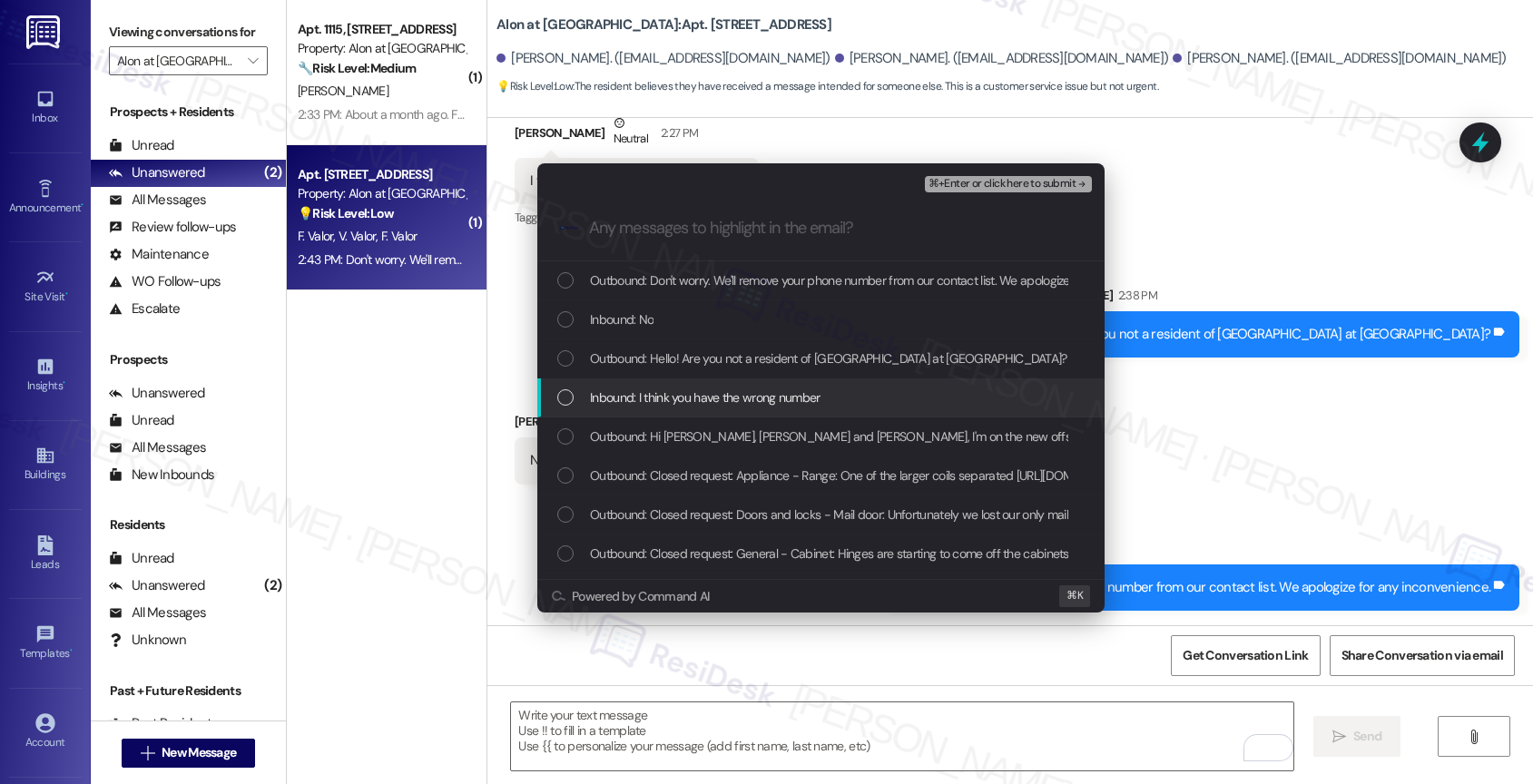
click at [699, 408] on div "Inbound: I think you have the wrong number" at bounding box center [821, 397] width 567 height 39
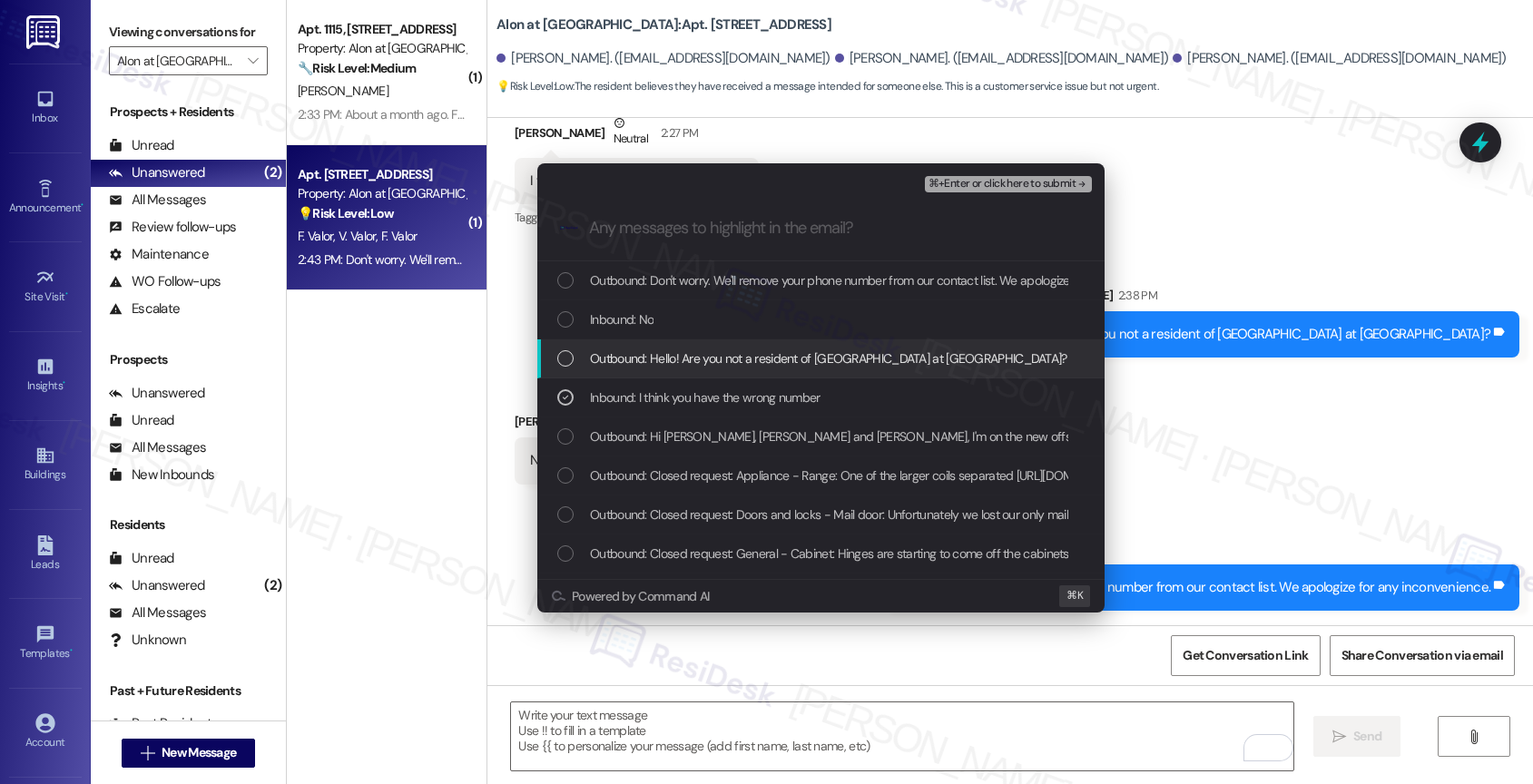
click at [694, 363] on span "Outbound: Hello! Are you not a resident of Alon at Castle Hills?" at bounding box center [828, 358] width 477 height 20
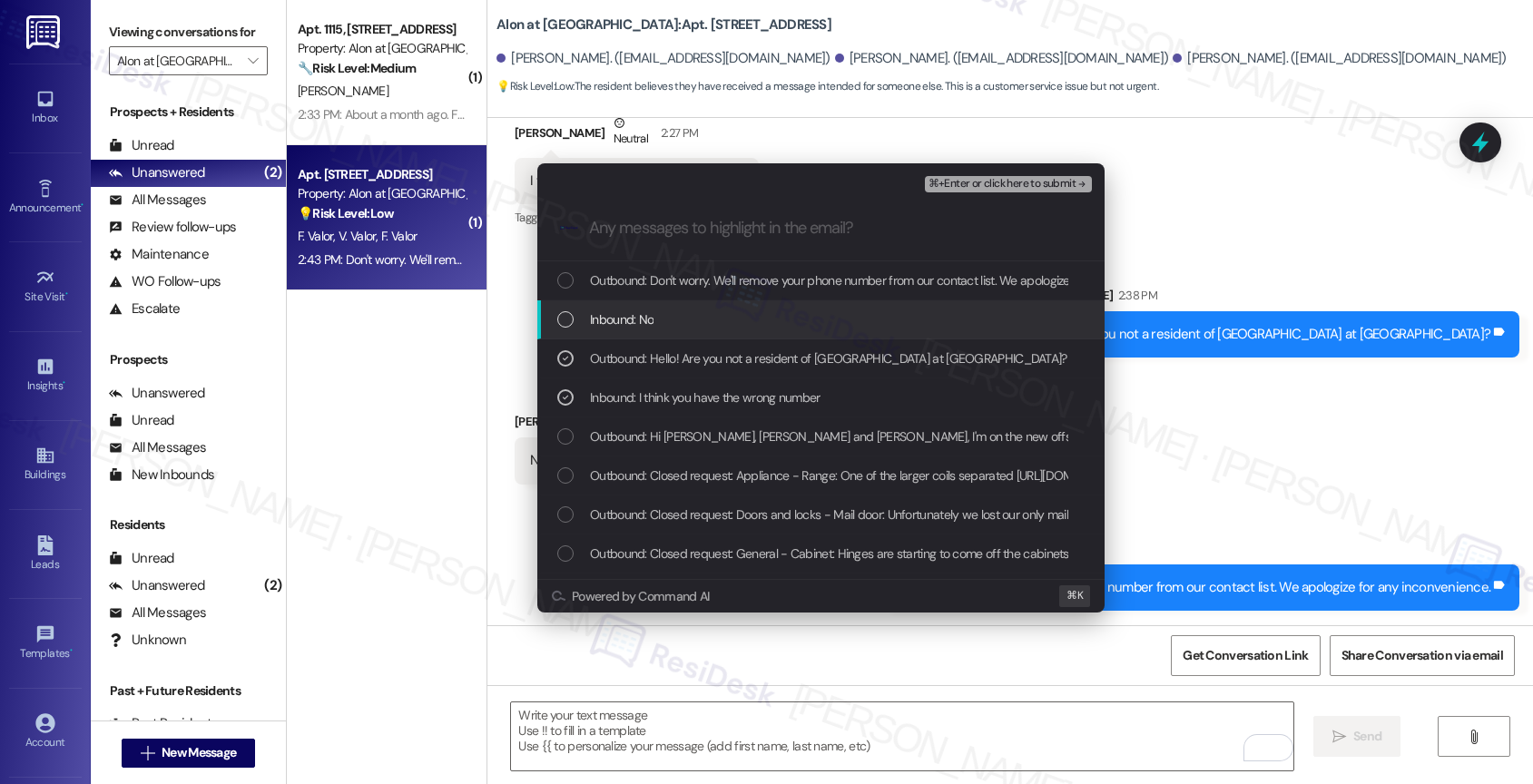
click at [613, 317] on span "Inbound: No" at bounding box center [621, 320] width 63 height 20
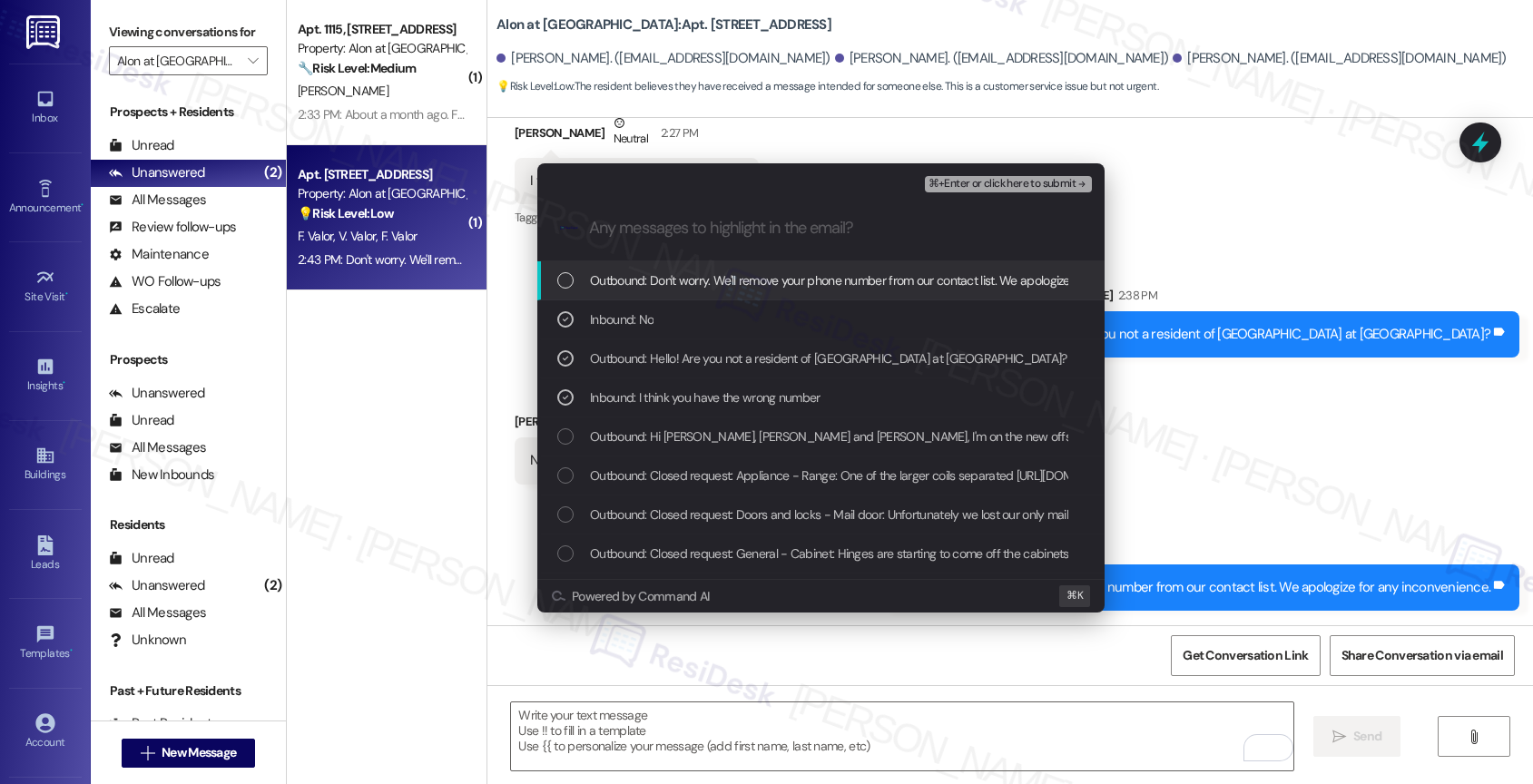
click at [1036, 183] on span "⌘+Enter or click here to submit" at bounding box center [1002, 185] width 147 height 13
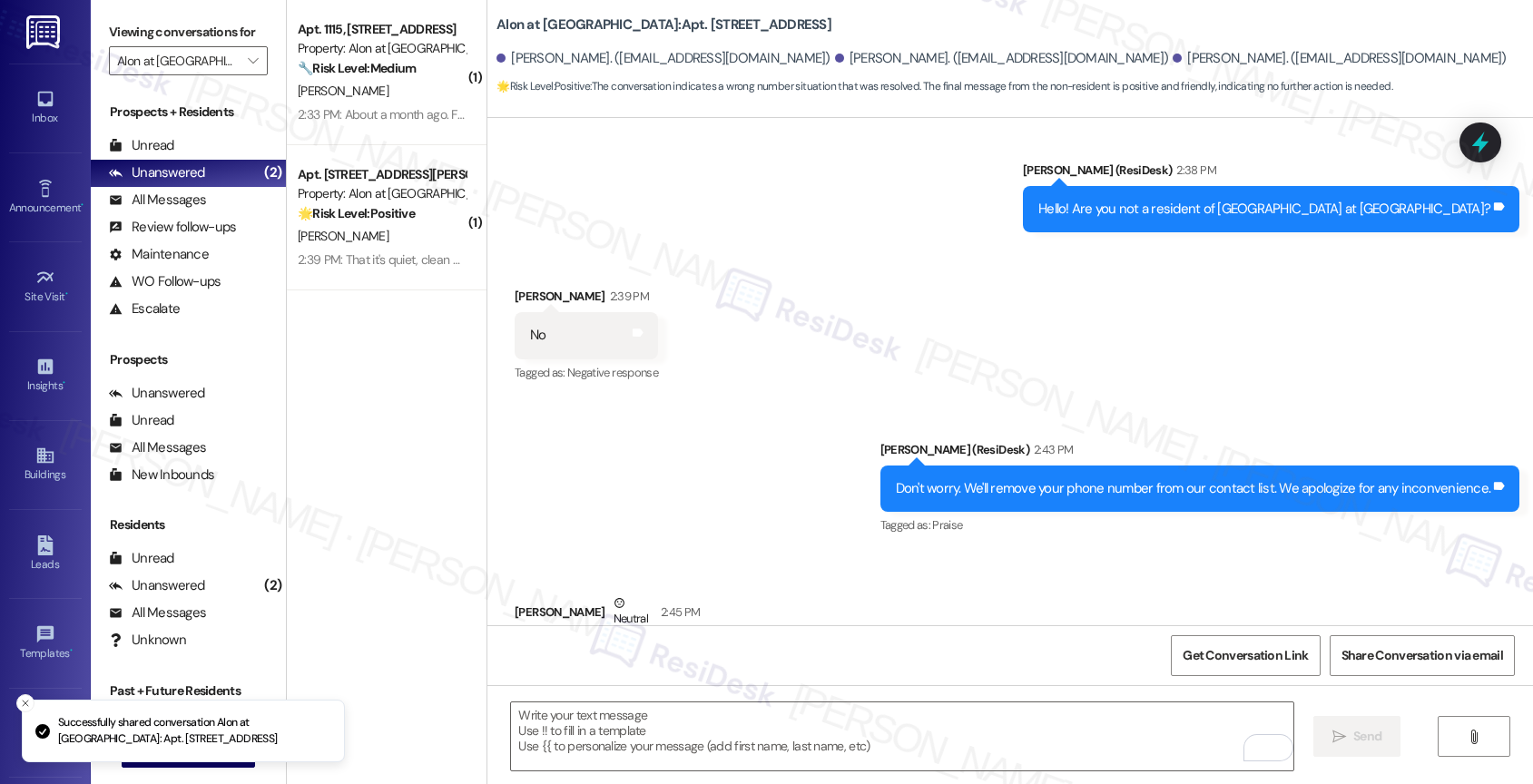
scroll to position [819, 0]
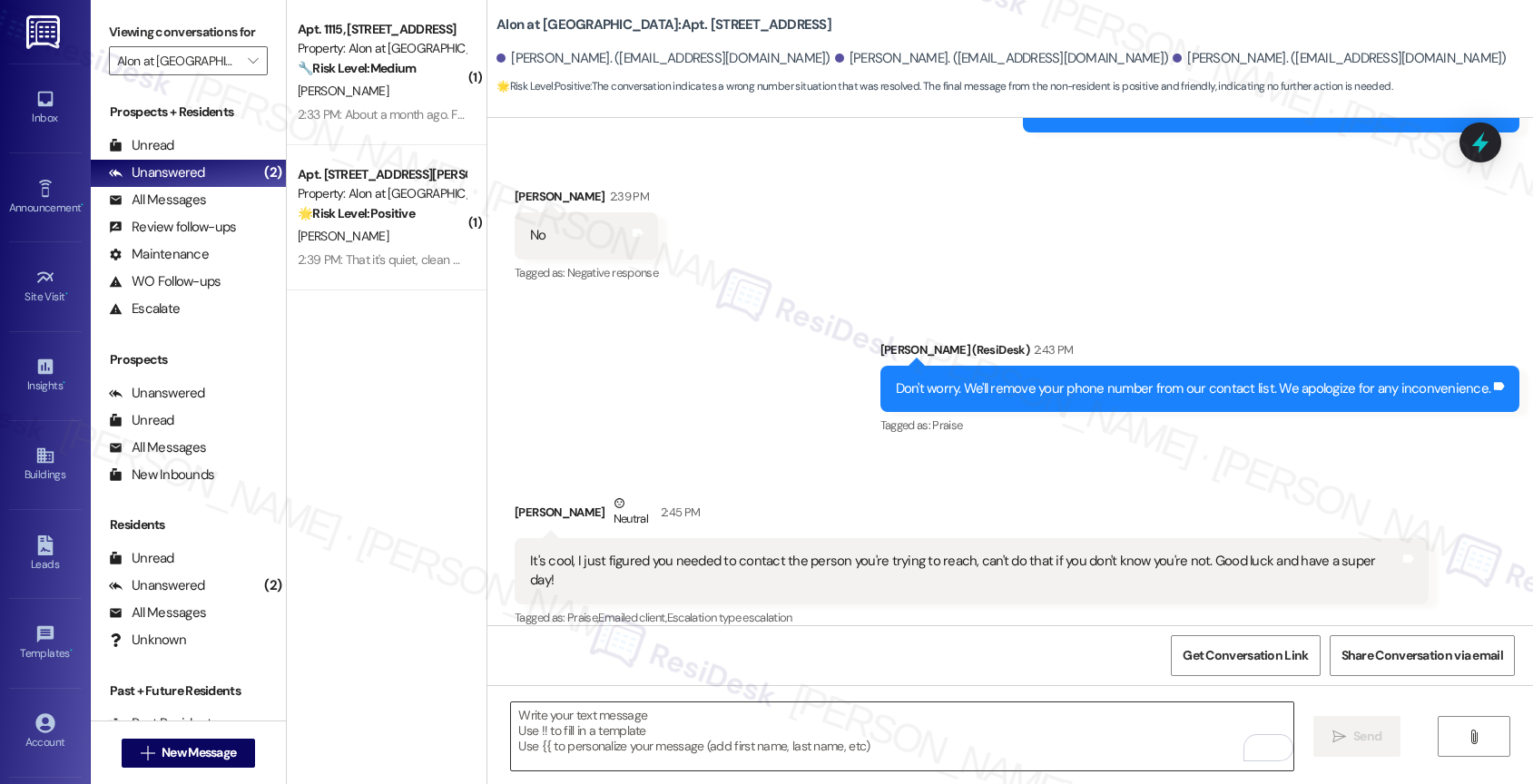
click at [655, 744] on textarea "To enrich screen reader interactions, please activate Accessibility in Grammarl…" at bounding box center [902, 736] width 782 height 68
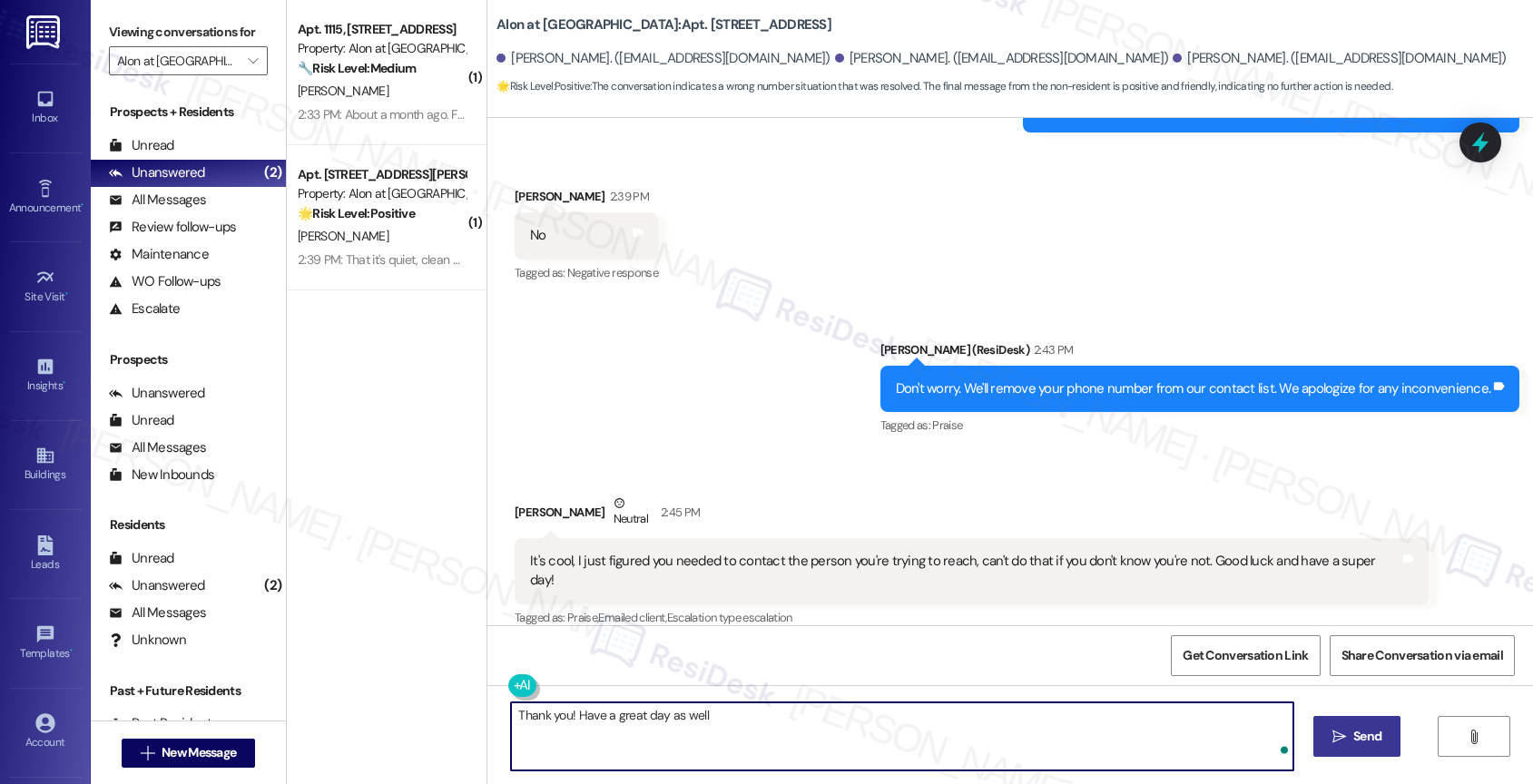
type textarea "Thank you! Have a great day as well!"
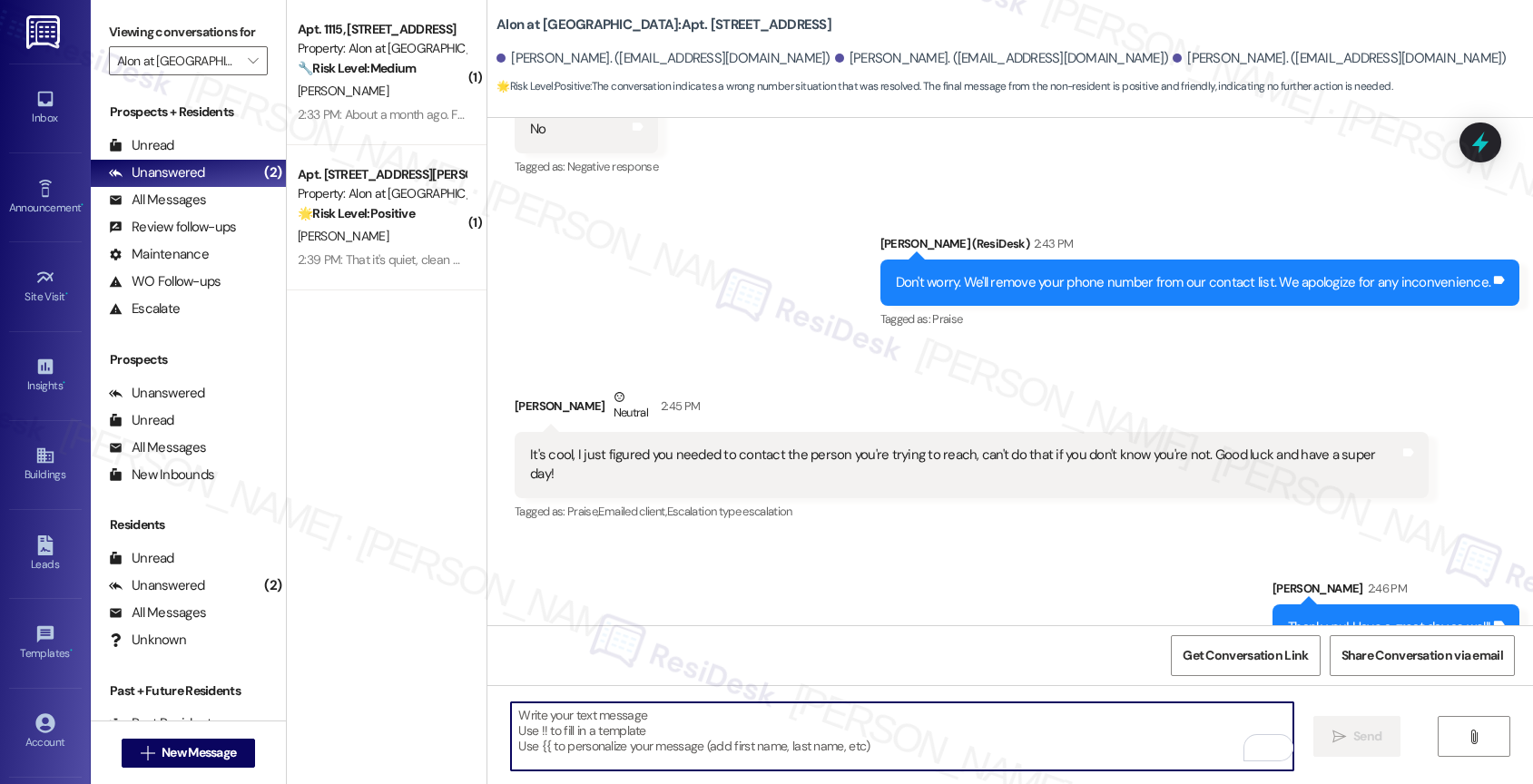
scroll to position [946, 0]
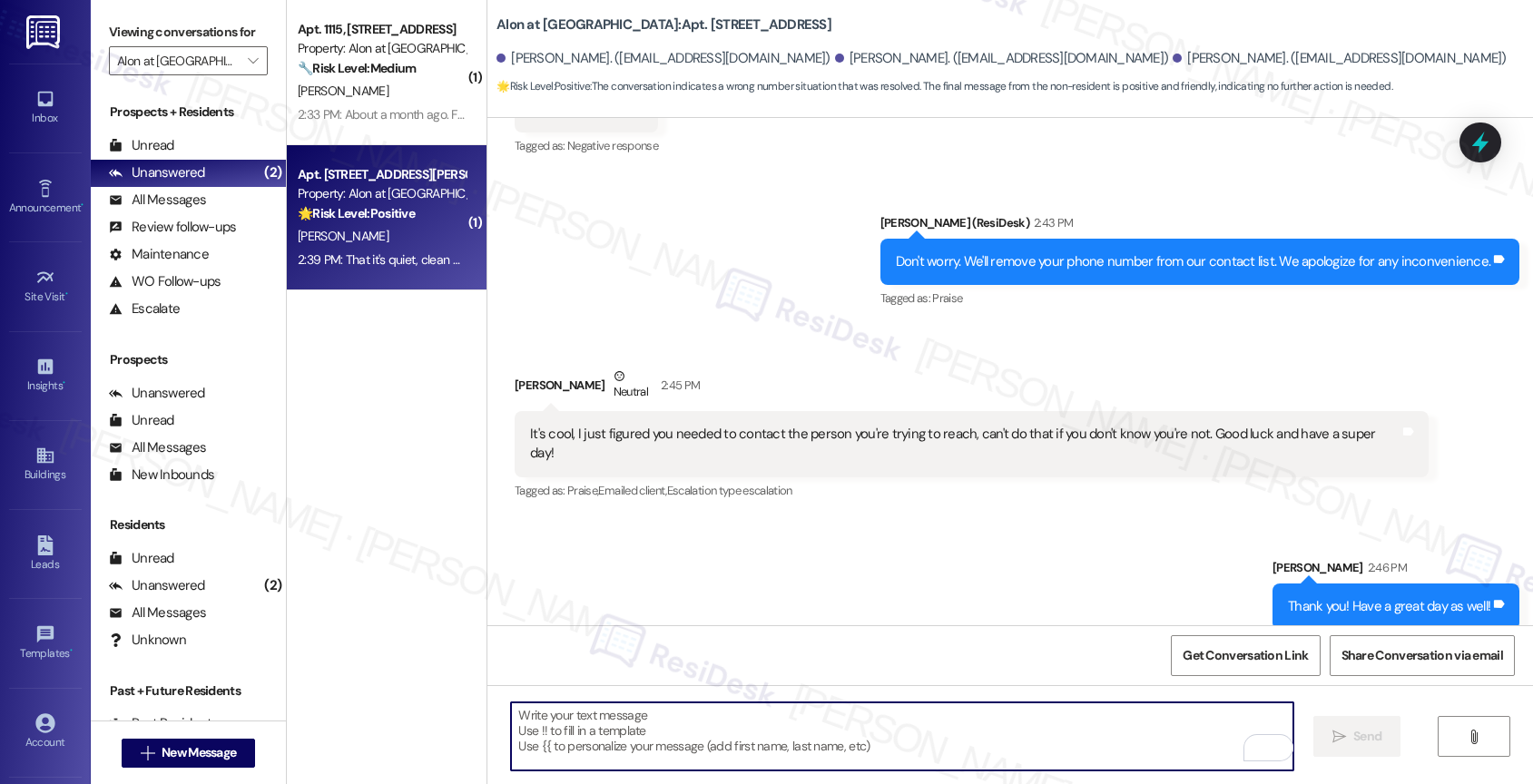
click at [351, 233] on div "[PERSON_NAME]" at bounding box center [382, 236] width 172 height 23
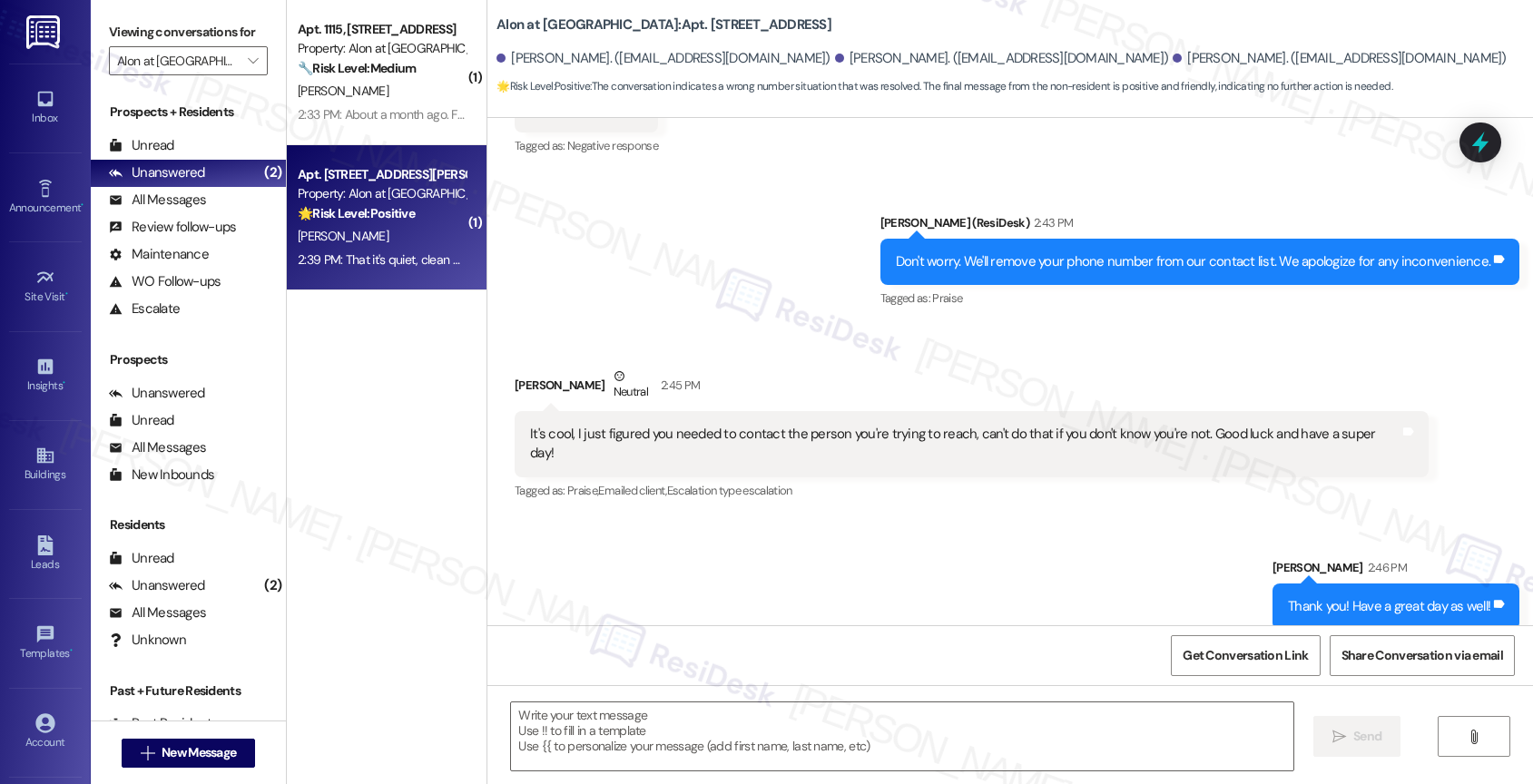
type textarea "Fetching suggested responses. Please feel free to read through the conversation…"
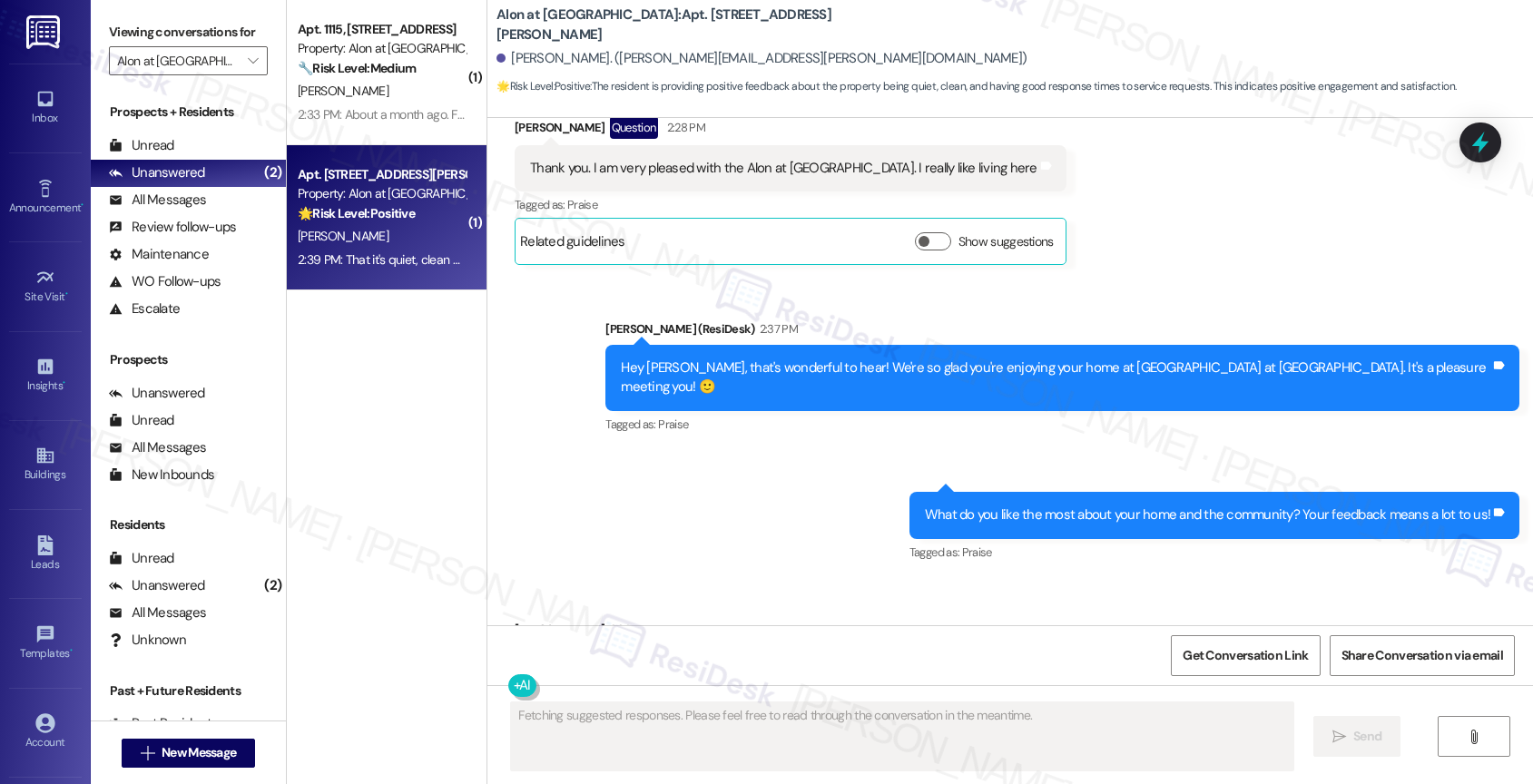
scroll to position [643, 0]
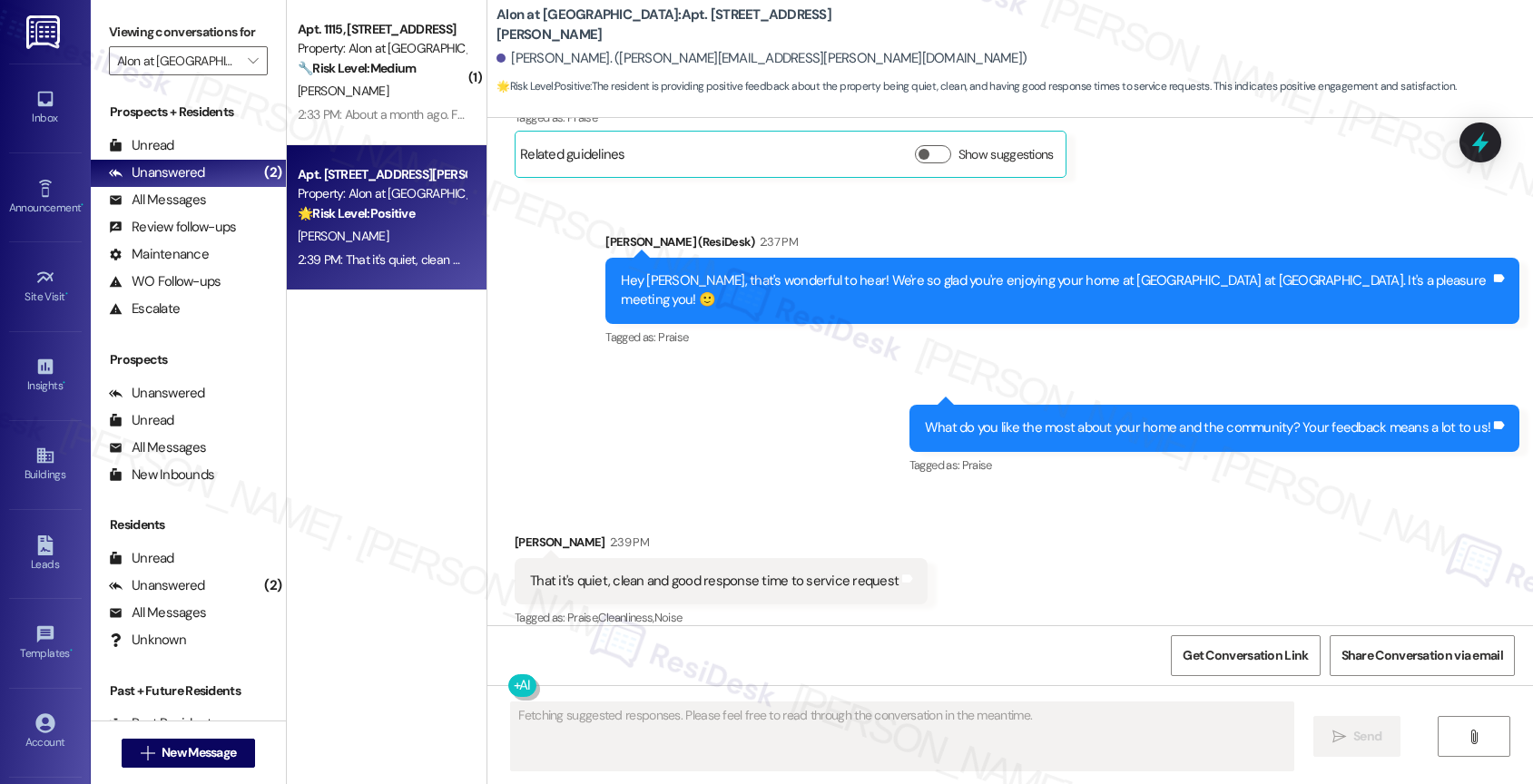
click at [824, 462] on div "Sent via SMS Sarah (ResiDesk) 2:37 PM Hey Vernita, that's wonderful to hear! We…" at bounding box center [1010, 341] width 1046 height 301
click at [751, 455] on div "Sent via SMS Sarah (ResiDesk) 2:37 PM Hey Vernita, that's wonderful to hear! We…" at bounding box center [1010, 341] width 1046 height 301
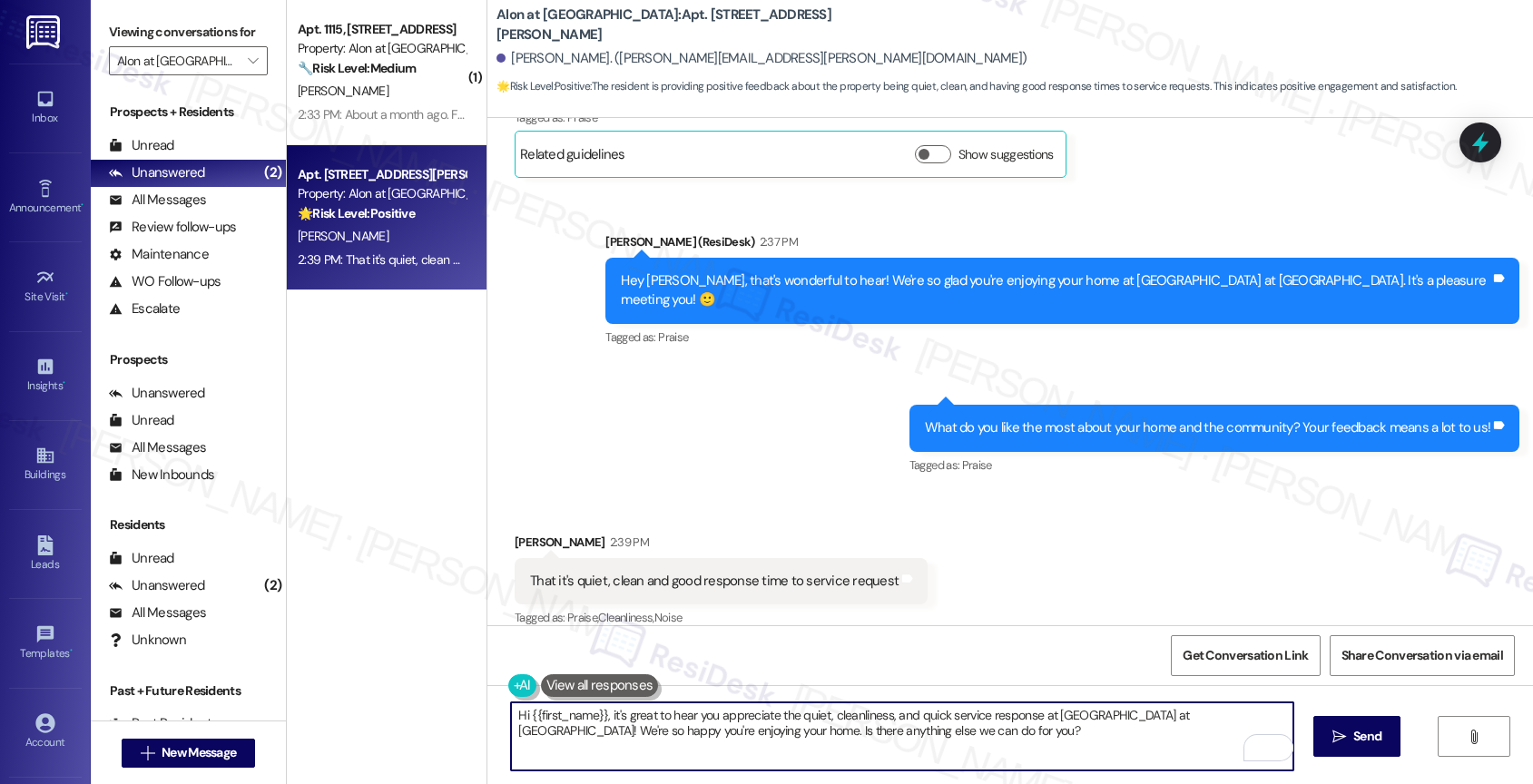
click at [739, 728] on textarea "Hi {{first_name}}, it's great to hear you appreciate the quiet, cleanliness, an…" at bounding box center [902, 736] width 782 height 68
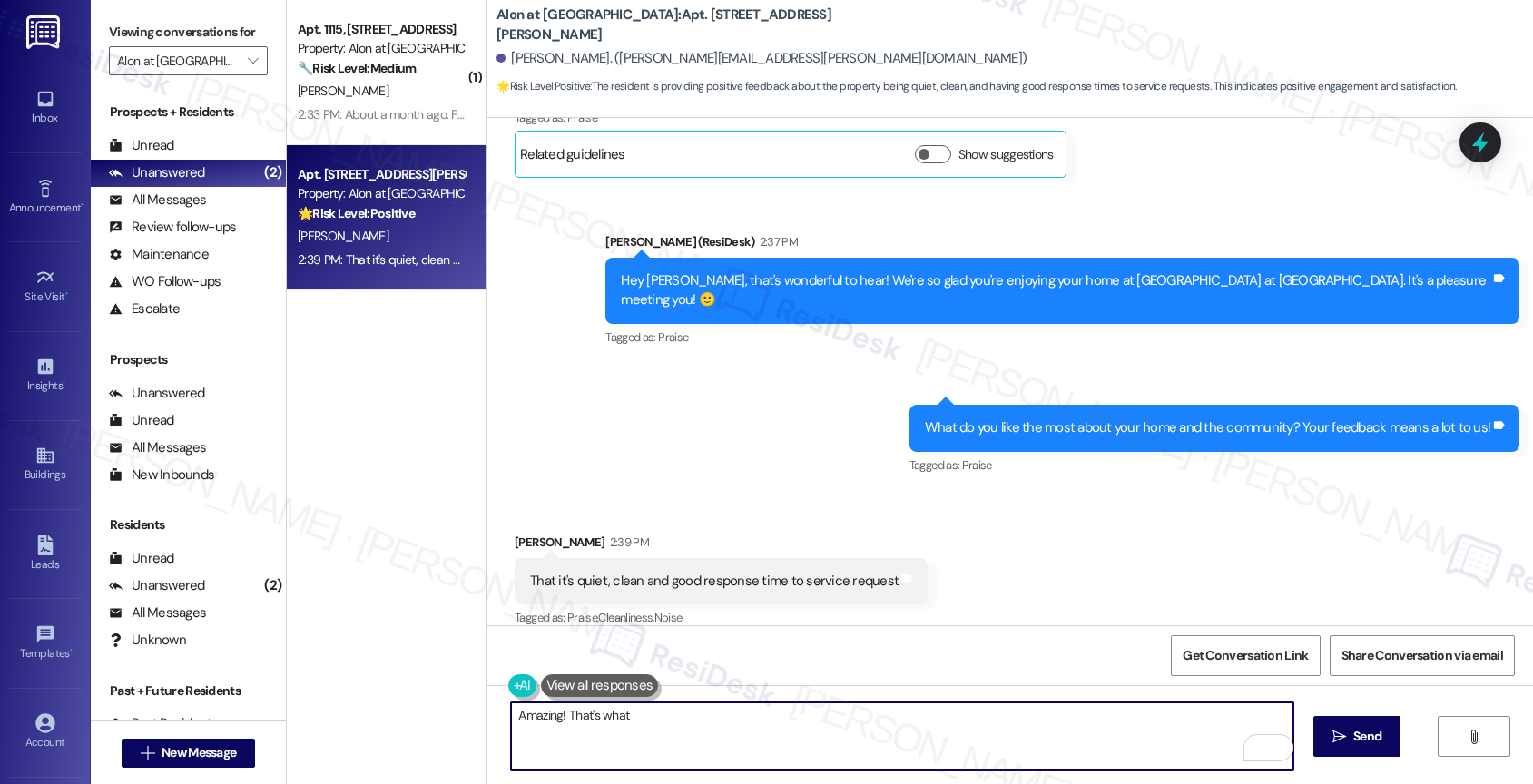
drag, startPoint x: 557, startPoint y: 716, endPoint x: 770, endPoint y: 726, distance: 213.2
click at [770, 726] on textarea "Amazing! That's what" at bounding box center [902, 736] width 782 height 68
click at [663, 723] on textarea "Amazing! That's what" at bounding box center [902, 736] width 782 height 68
drag, startPoint x: 591, startPoint y: 714, endPoint x: 858, endPoint y: 741, distance: 268.4
click at [852, 741] on textarea "Amazing! That's what a re" at bounding box center [902, 736] width 782 height 68
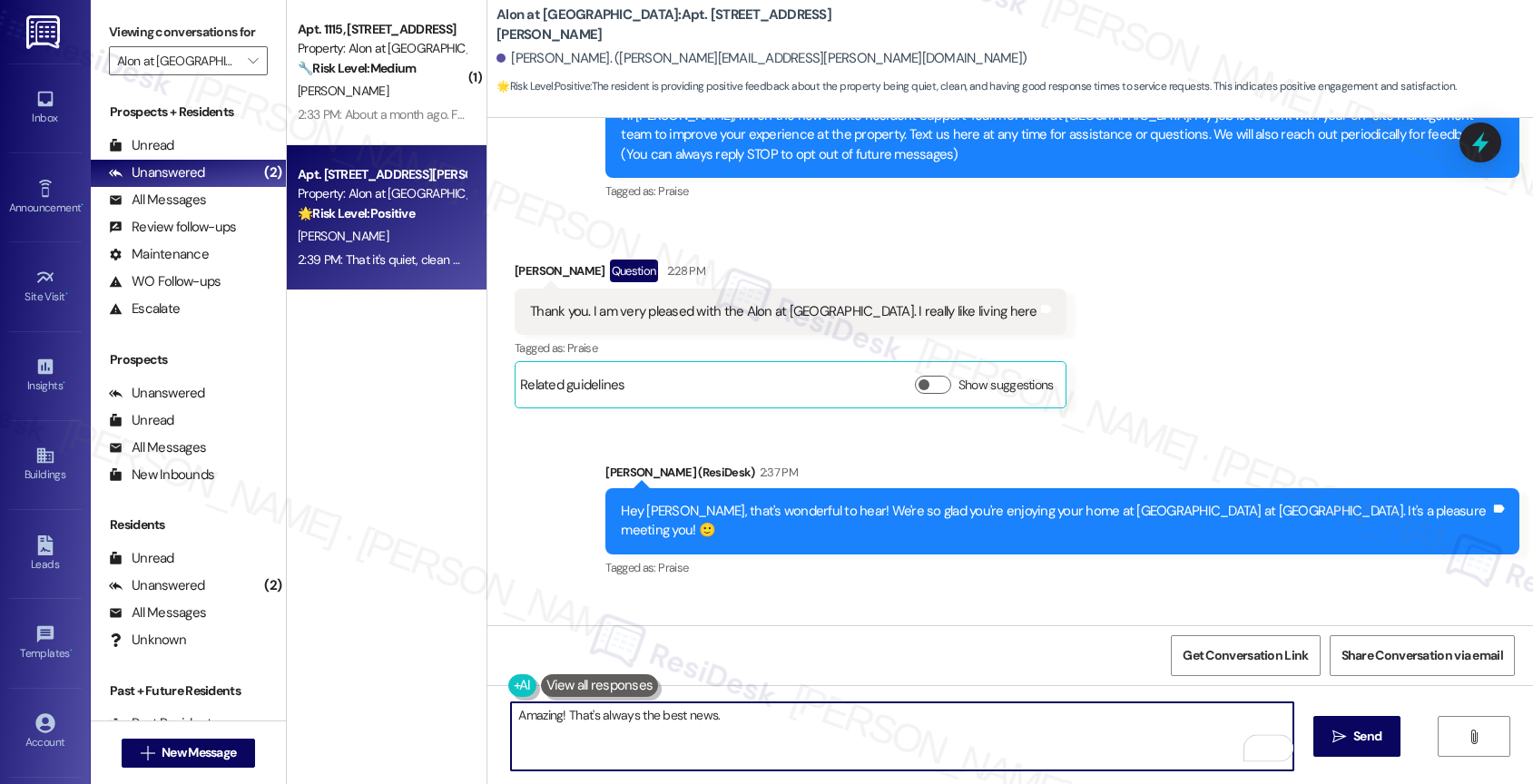
scroll to position [644, 0]
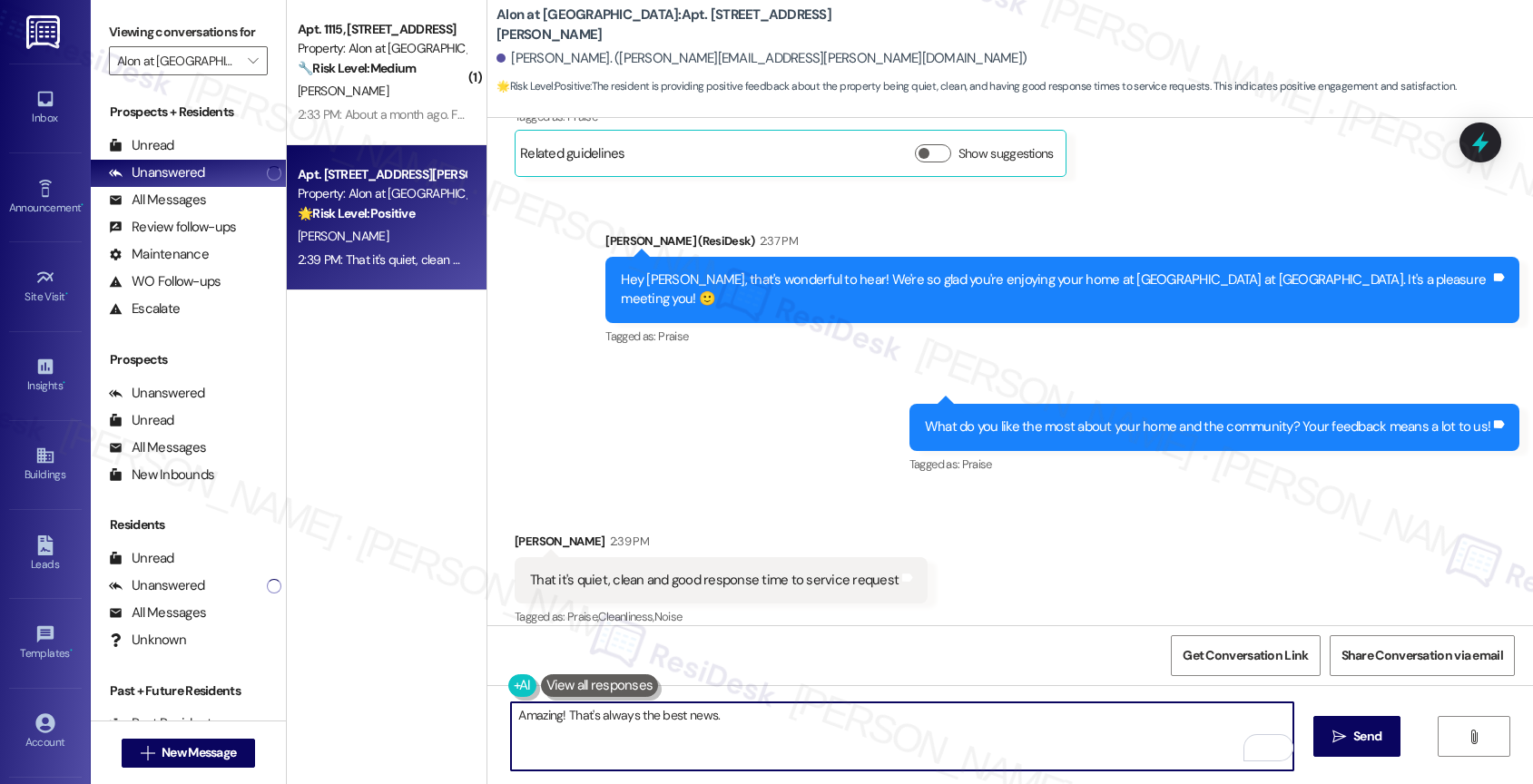
click at [744, 721] on textarea "Amazing! That's always the best news." at bounding box center [902, 736] width 782 height 68
drag, startPoint x: 709, startPoint y: 712, endPoint x: 1184, endPoint y: 738, distance: 475.7
click at [1184, 738] on textarea "Amazing! That's always the best news. We really appreciate your positive feedba…" at bounding box center [902, 736] width 782 height 68
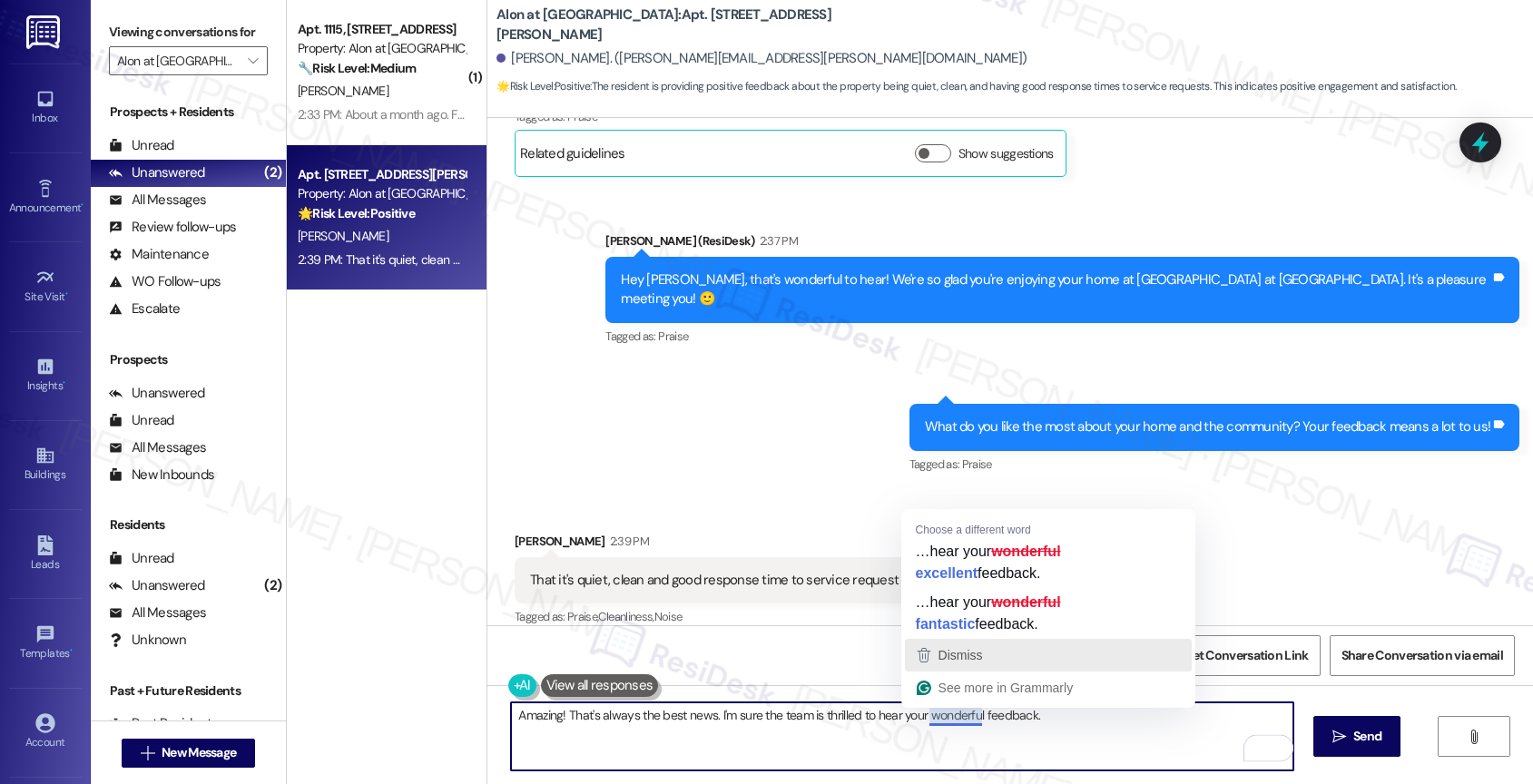
click at [958, 657] on span "Dismiss" at bounding box center [960, 655] width 45 height 15
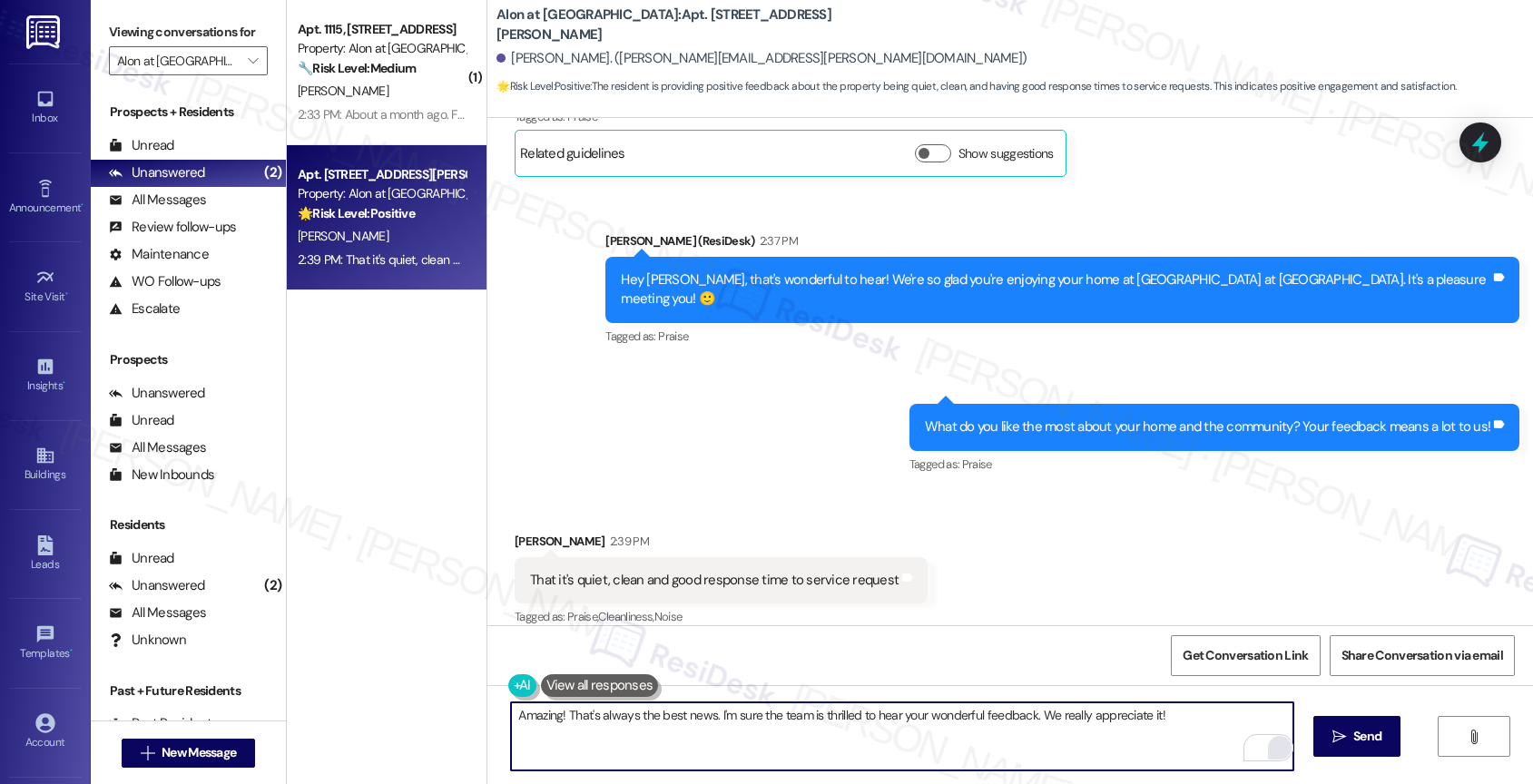
type textarea "Amazing! That's always the best news. I'm sure the team is thrilled to hear you…"
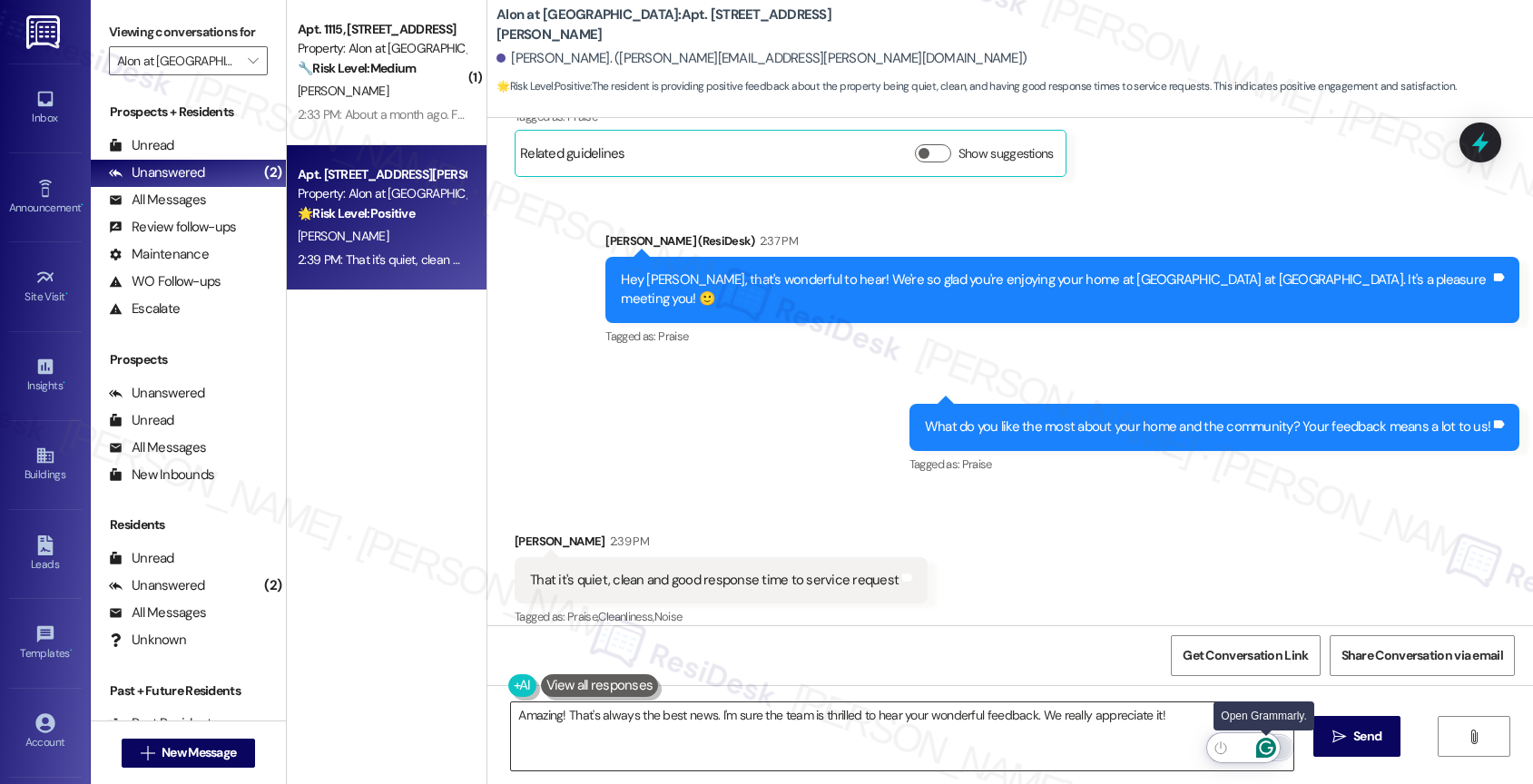
click at [1264, 746] on icon "Open Grammarly. 0 Suggestions." at bounding box center [1266, 747] width 20 height 20
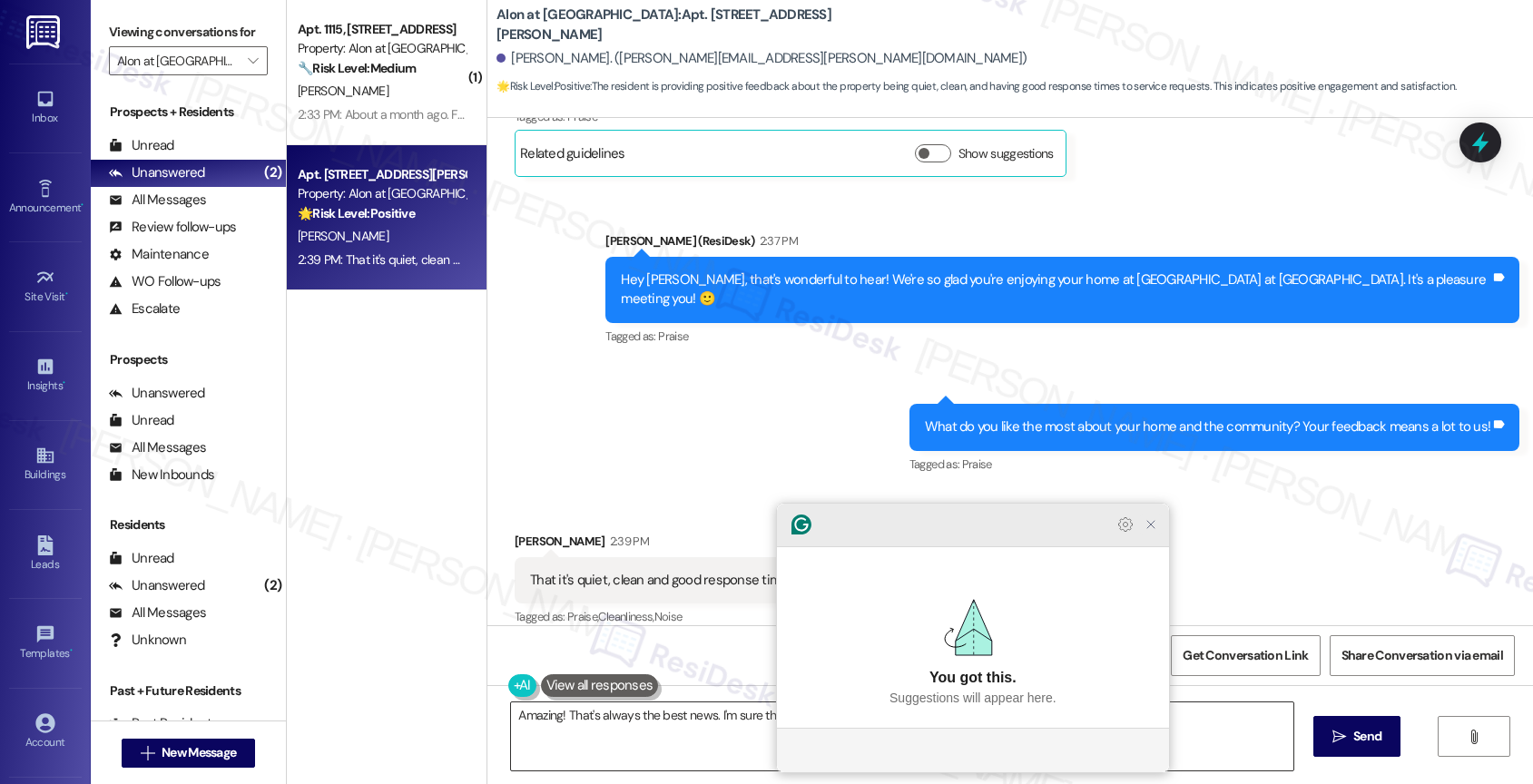
click at [1154, 532] on icon "Close Grammarly Assistant" at bounding box center [1151, 524] width 15 height 15
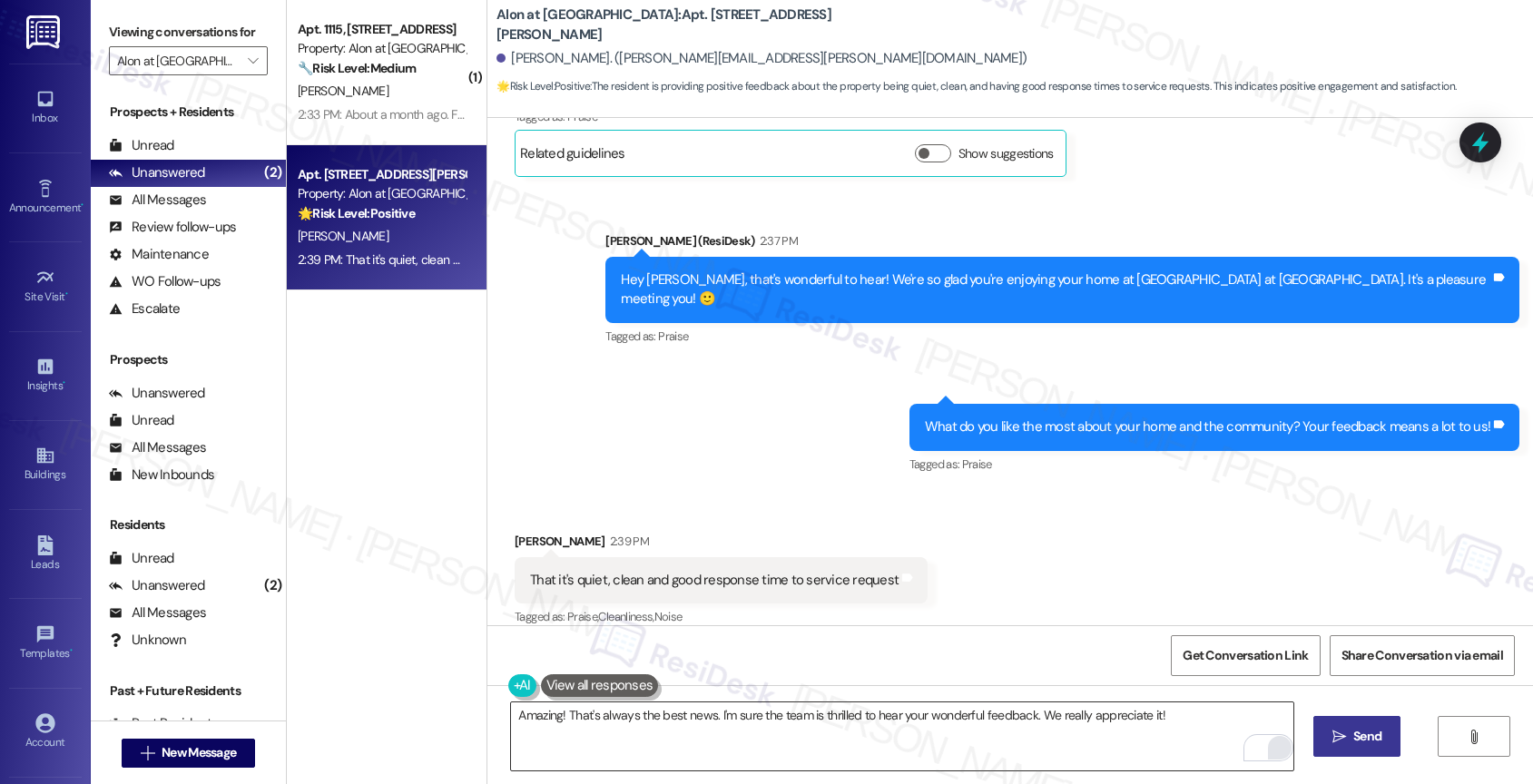
click at [1350, 724] on button " Send" at bounding box center [1357, 736] width 88 height 41
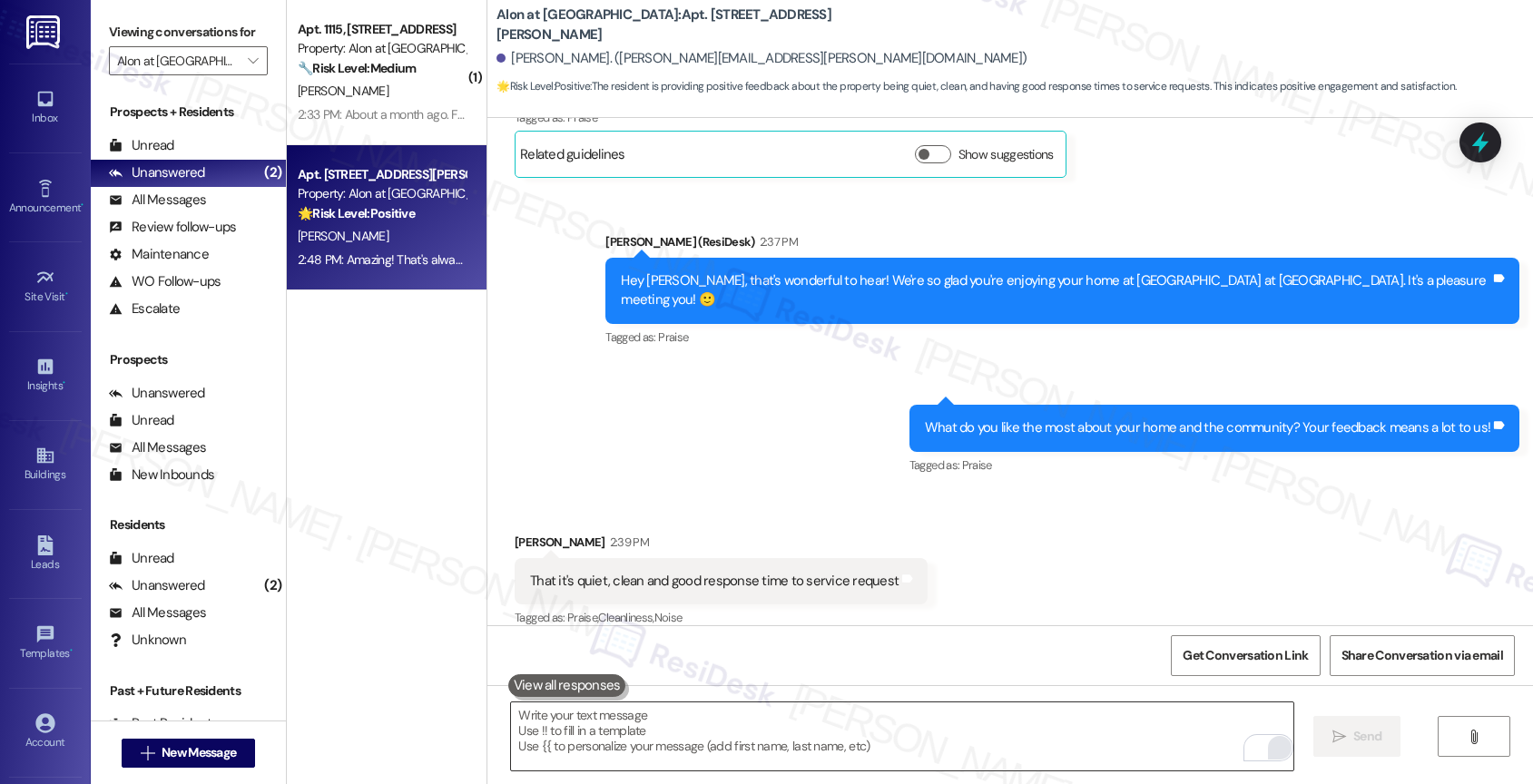
scroll to position [771, 0]
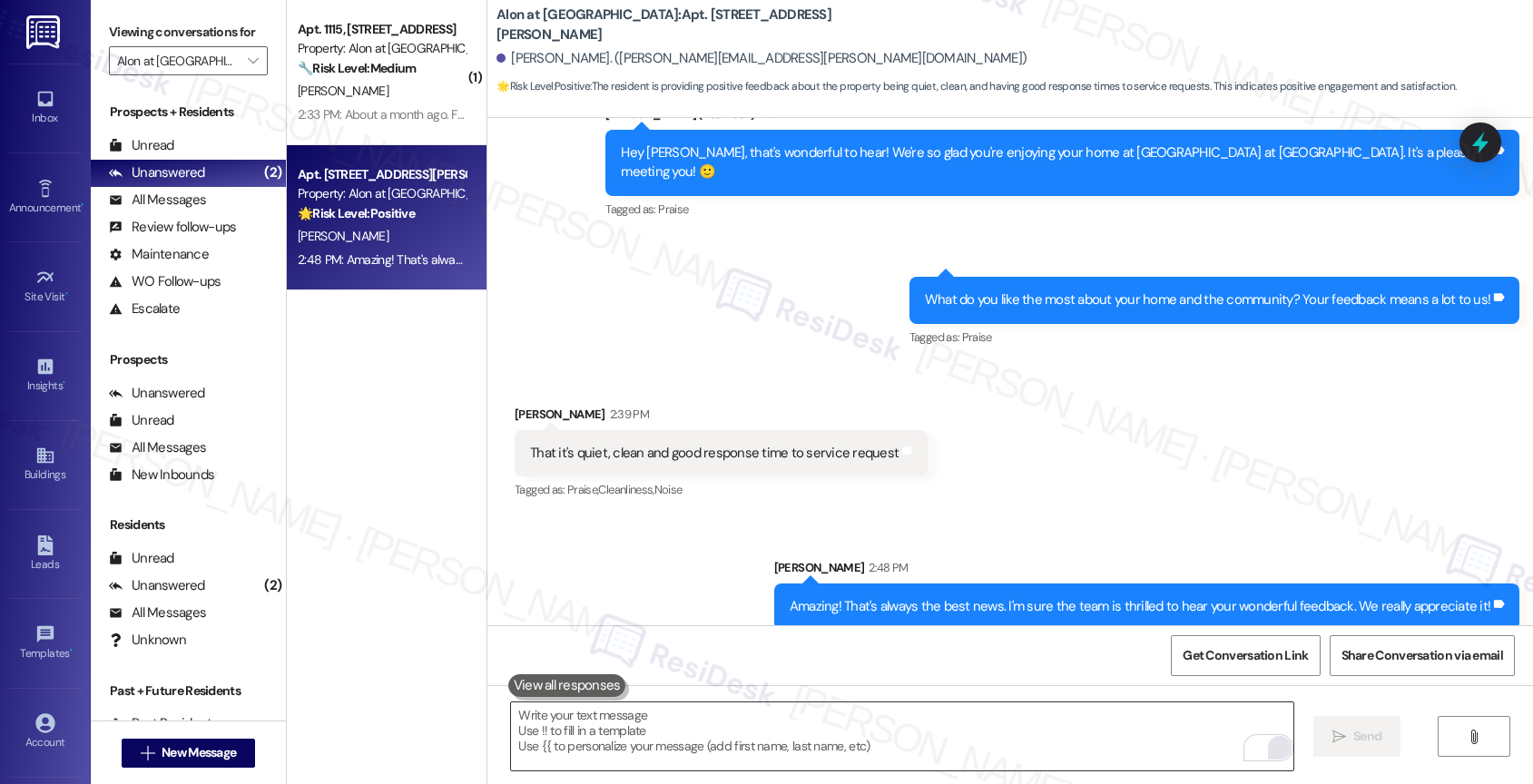
click at [555, 739] on textarea "To enrich screen reader interactions, please activate Accessibility in Grammarl…" at bounding box center [902, 736] width 782 height 68
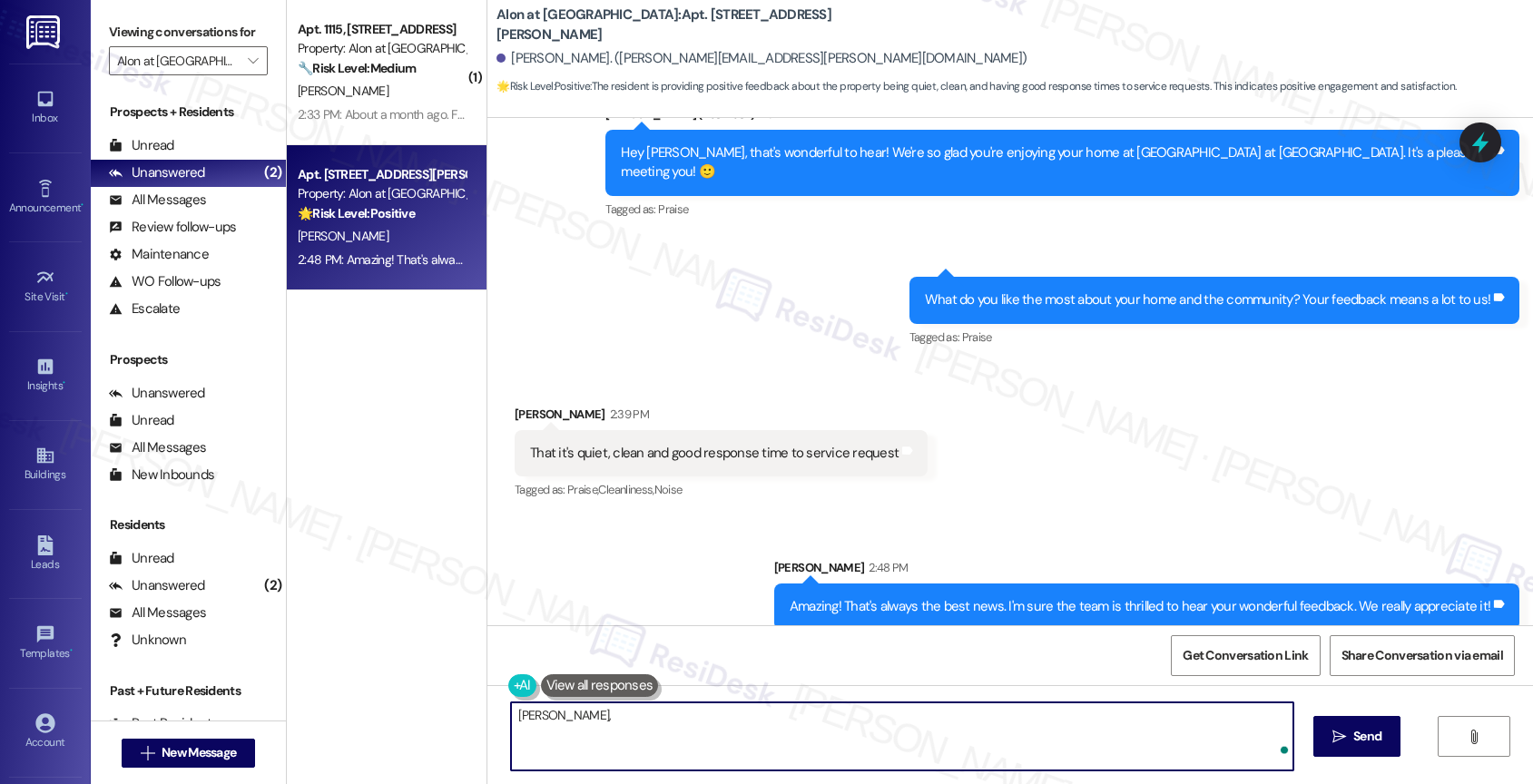
paste textarea "Would it be okay to ask a quick favor? If you're open to it, could you share yo…"
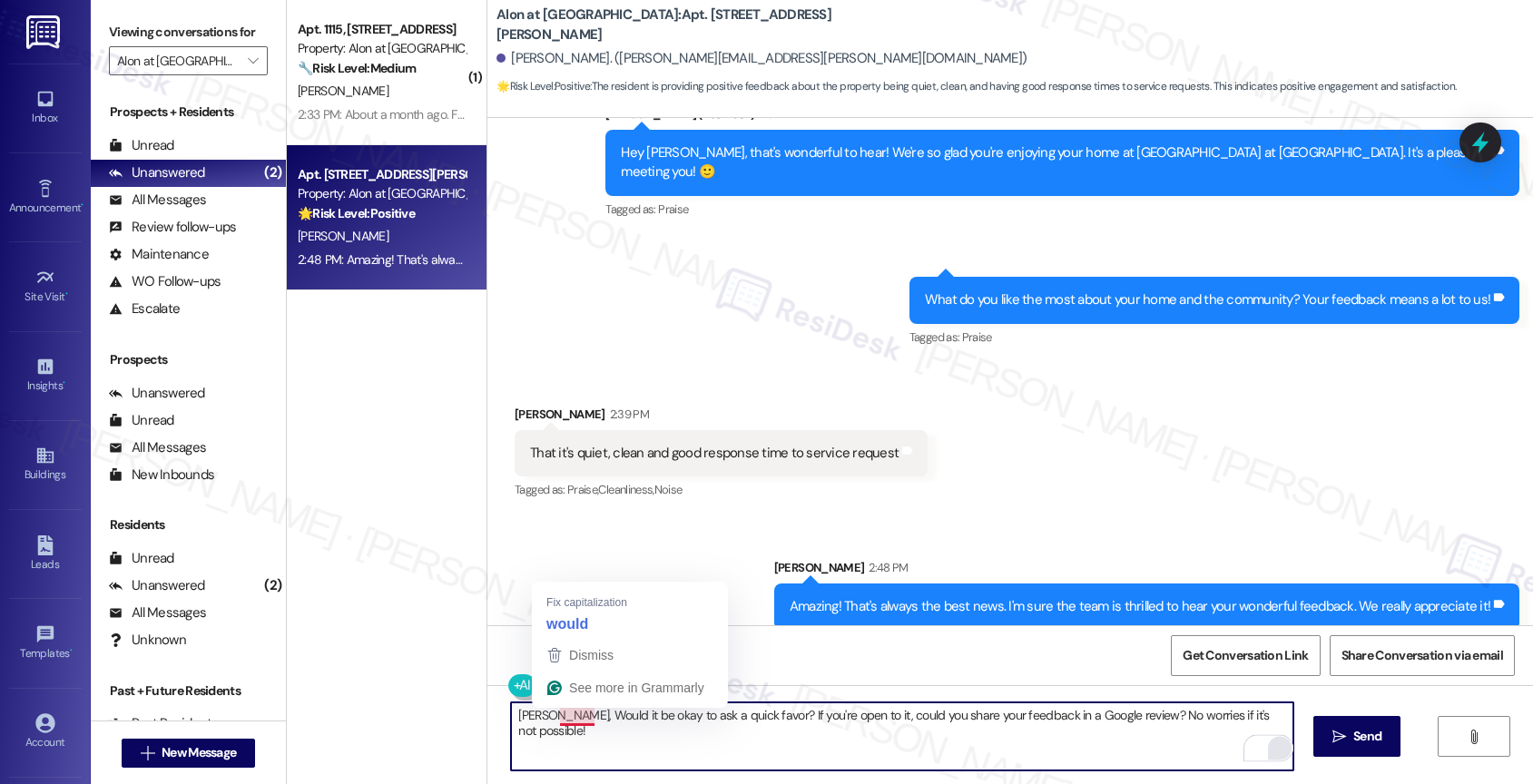
click at [559, 719] on textarea "Vernita, Would it be okay to ask a quick favor? If you're open to it, could you…" at bounding box center [902, 736] width 782 height 68
drag, startPoint x: 953, startPoint y: 718, endPoint x: 931, endPoint y: 715, distance: 22.2
click at [931, 715] on textarea "Vernita, would it be okay to ask a quick favor? If you're open to it, could you…" at bounding box center [902, 736] width 782 height 68
click at [1285, 712] on textarea "Vernita, would it be okay to ask a quick favor? If you're open to it, could you…" at bounding box center [902, 736] width 782 height 68
type textarea "Vernita, would it be okay to ask a quick favor? If you're open to it, could you…"
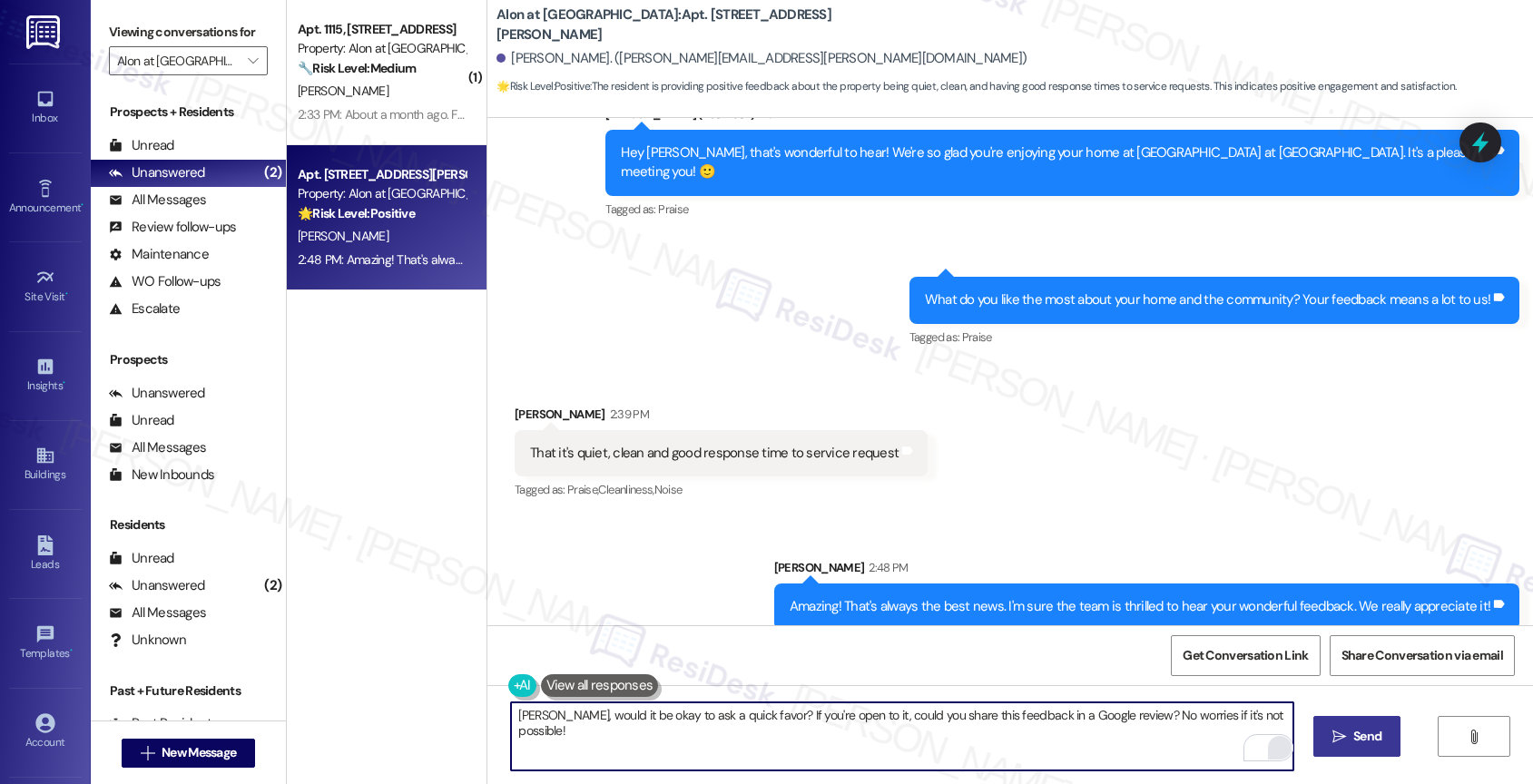
click at [1384, 729] on button " Send" at bounding box center [1357, 736] width 88 height 41
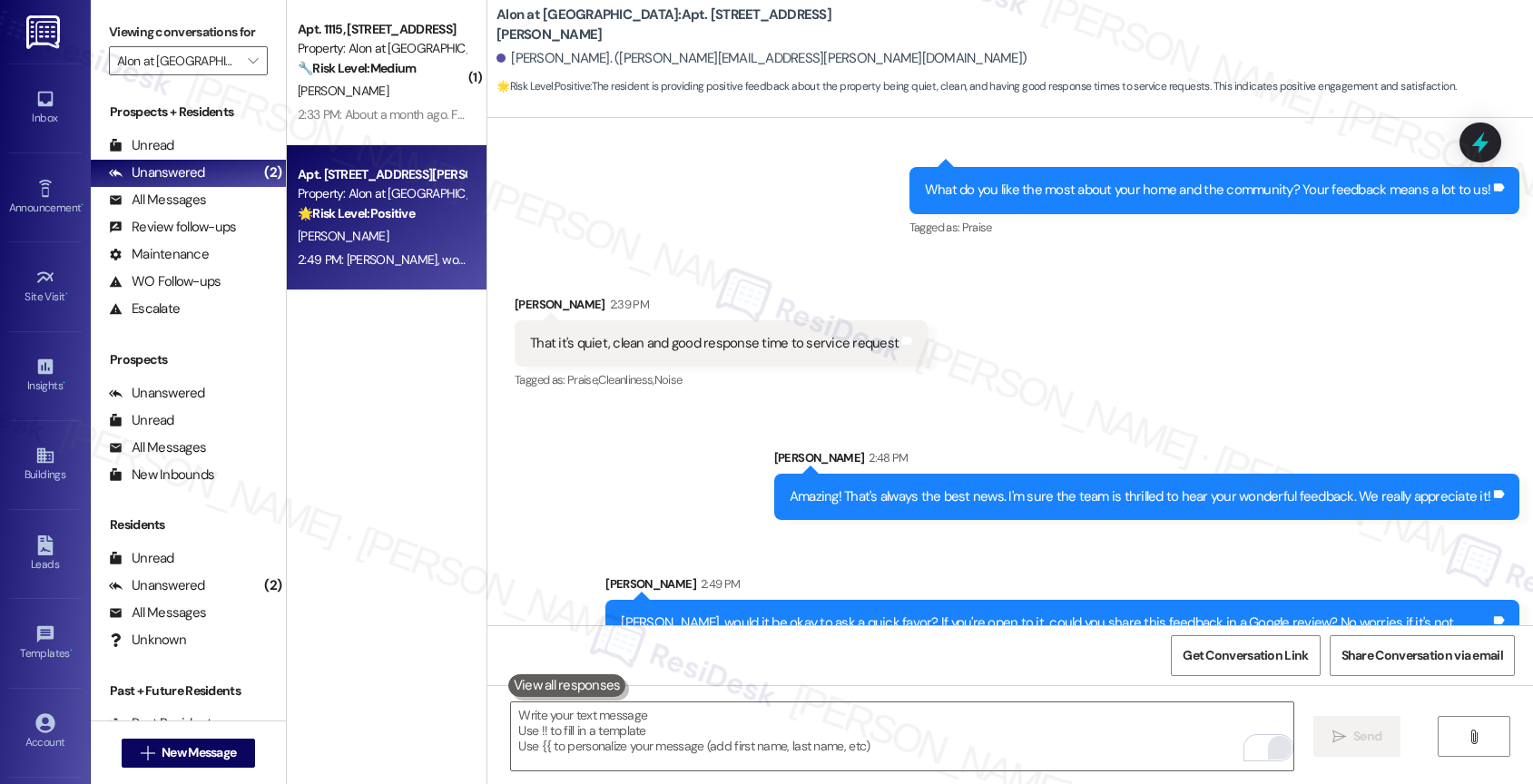
scroll to position [897, 0]
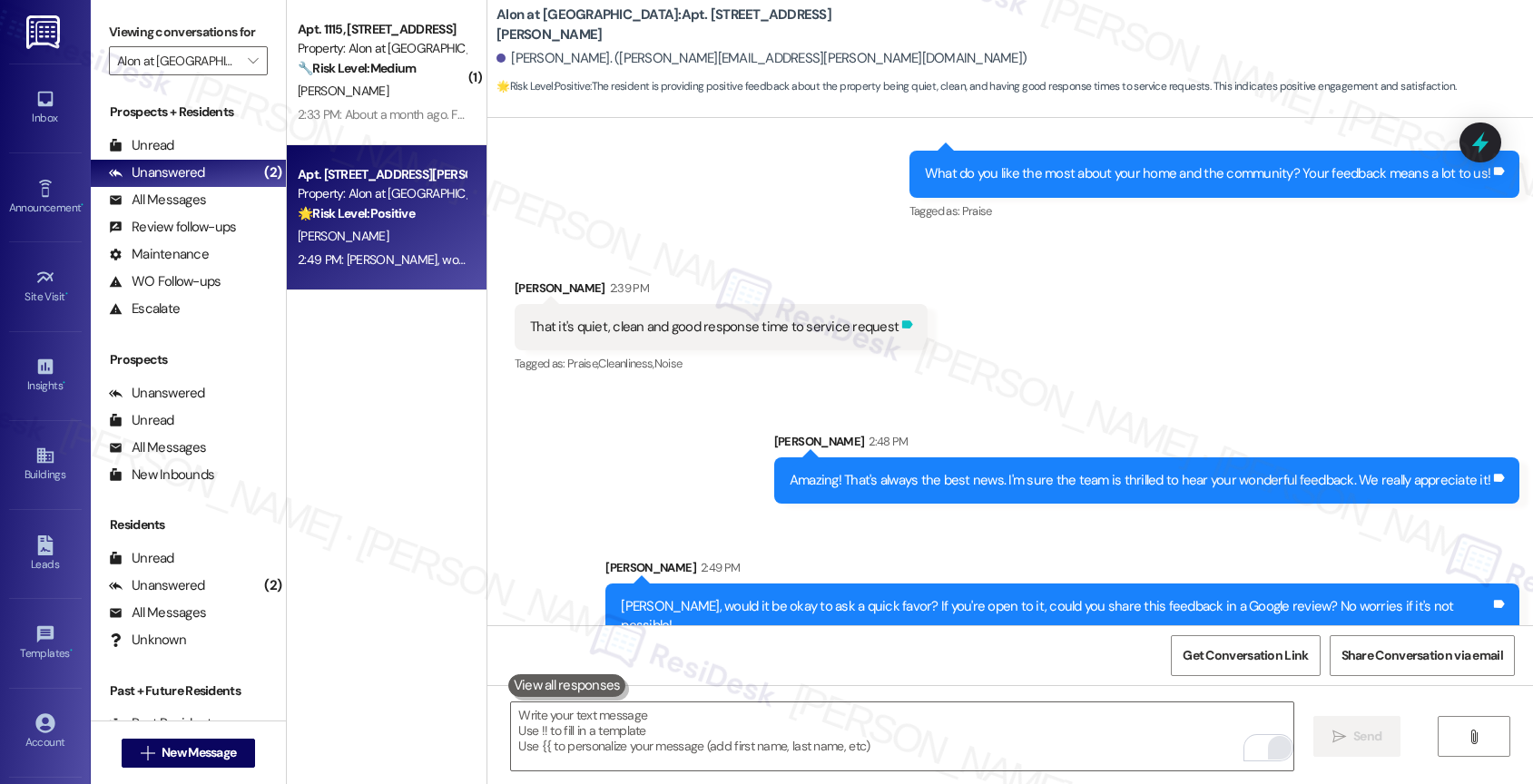
click at [902, 320] on icon at bounding box center [908, 323] width 11 height 8
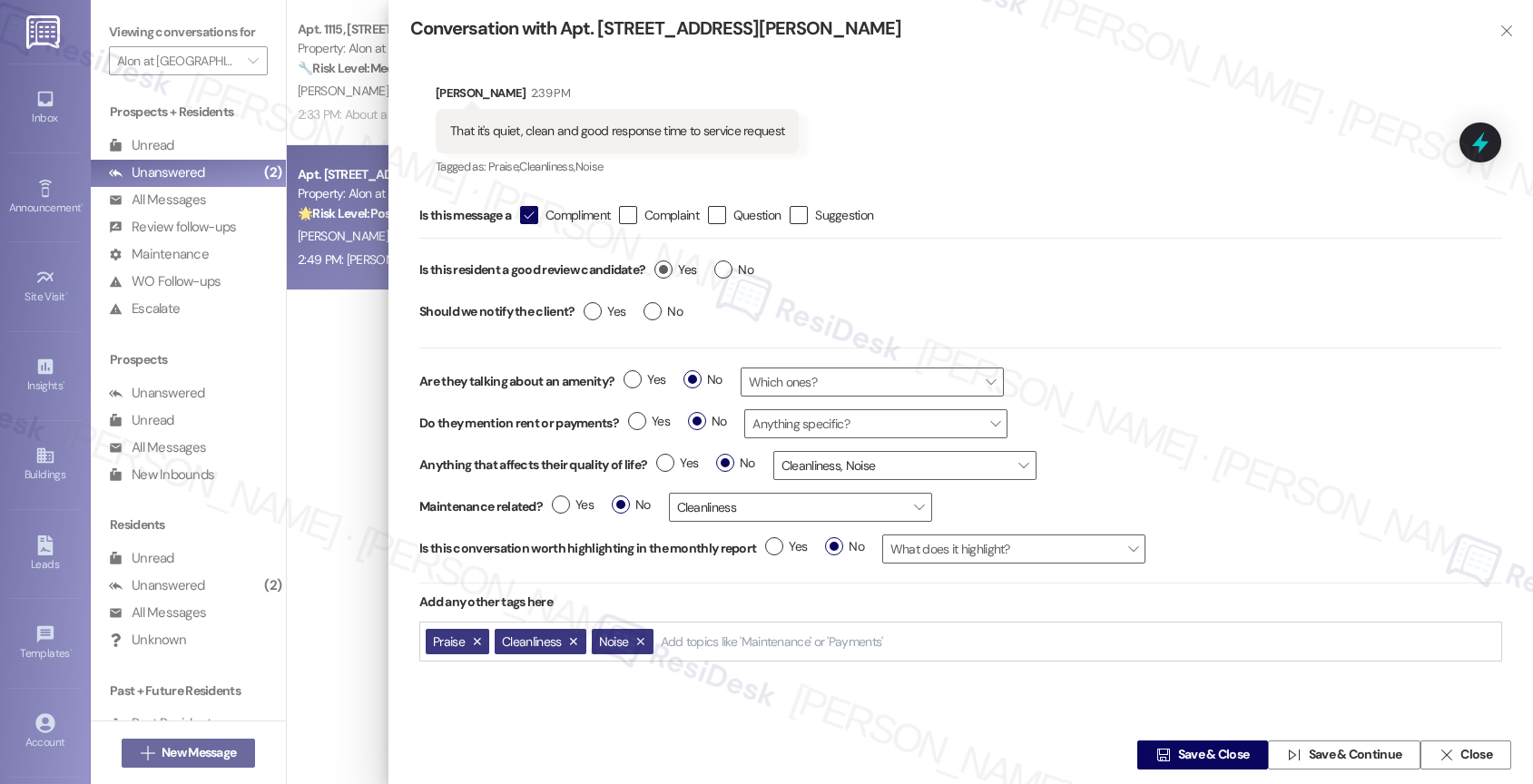
click at [664, 272] on label "Yes" at bounding box center [676, 270] width 42 height 19
click at [664, 272] on input "Yes" at bounding box center [676, 272] width 42 height 24
radio input "true"
click at [1178, 747] on span "Save & Close" at bounding box center [1214, 755] width 71 height 19
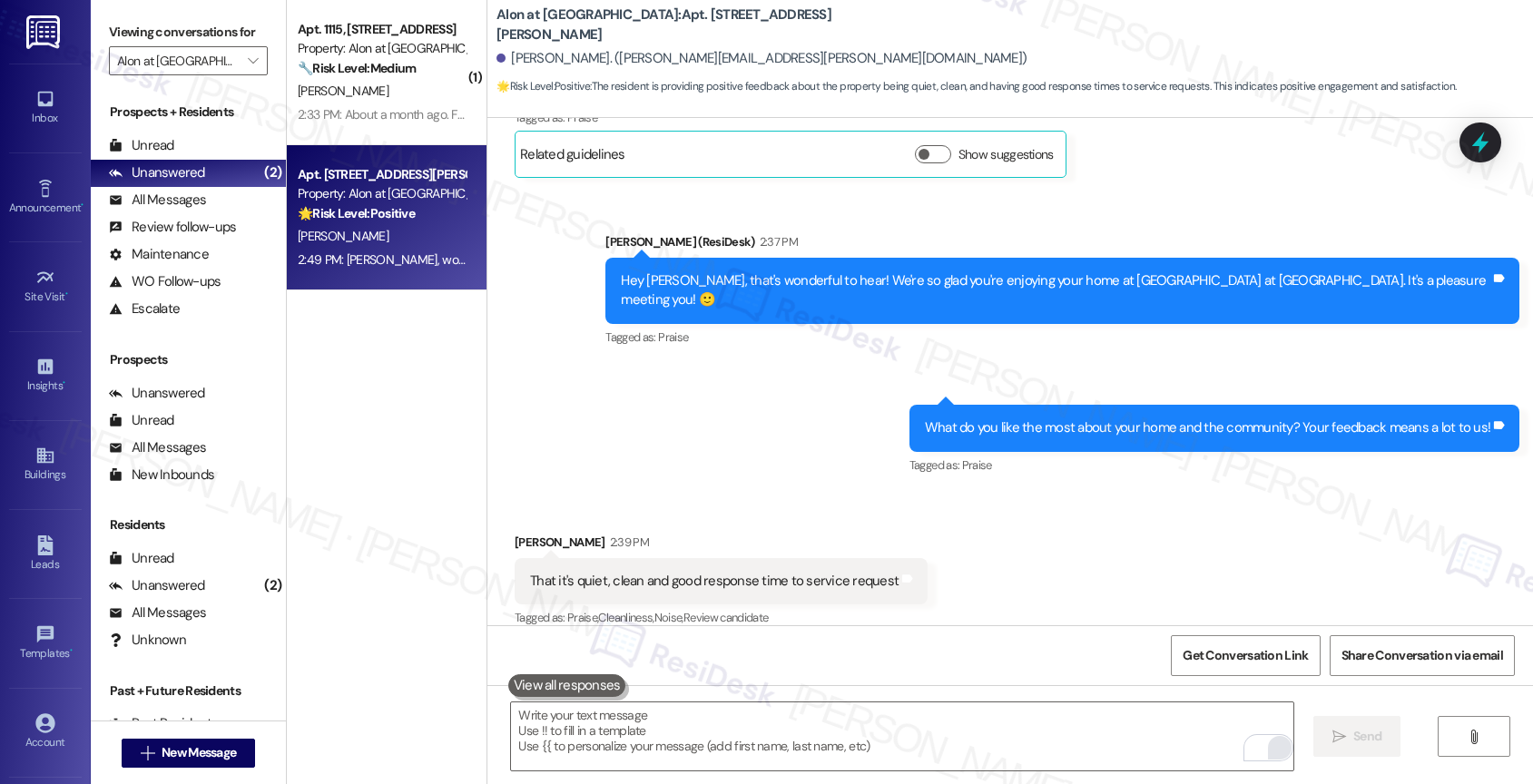
scroll to position [926, 0]
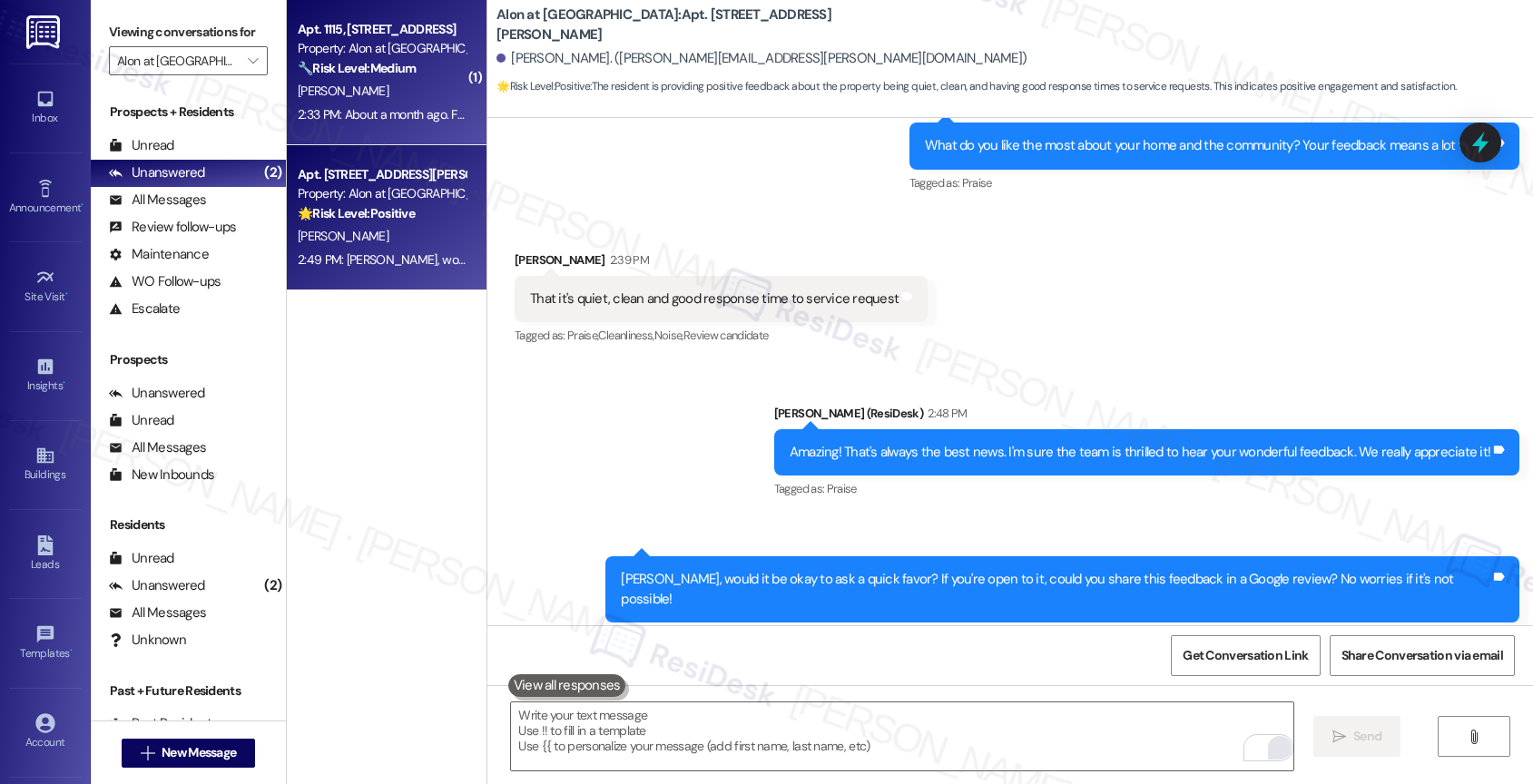
click at [364, 73] on strong "🔧 Risk Level: Medium" at bounding box center [357, 69] width 118 height 16
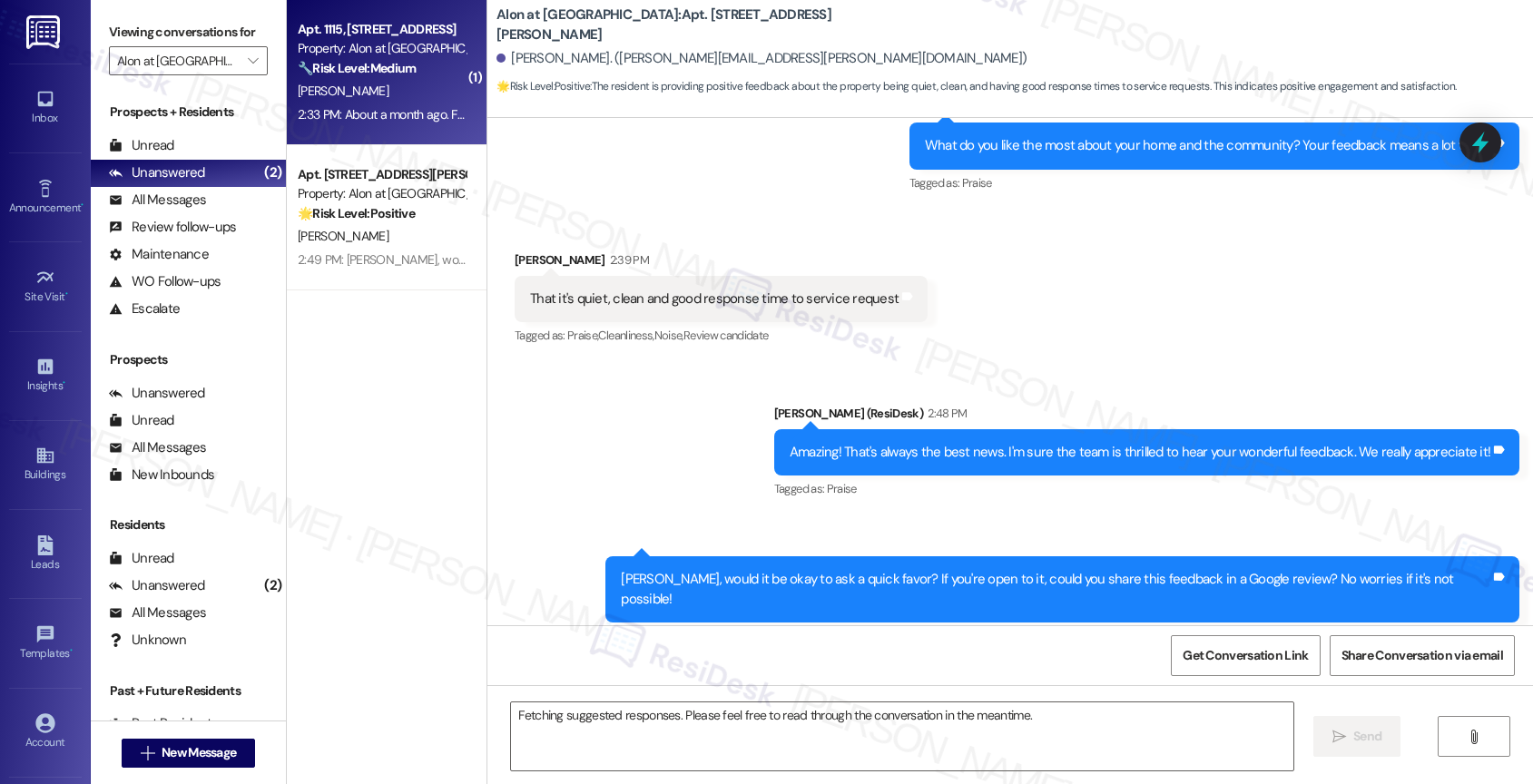
scroll to position [286, 0]
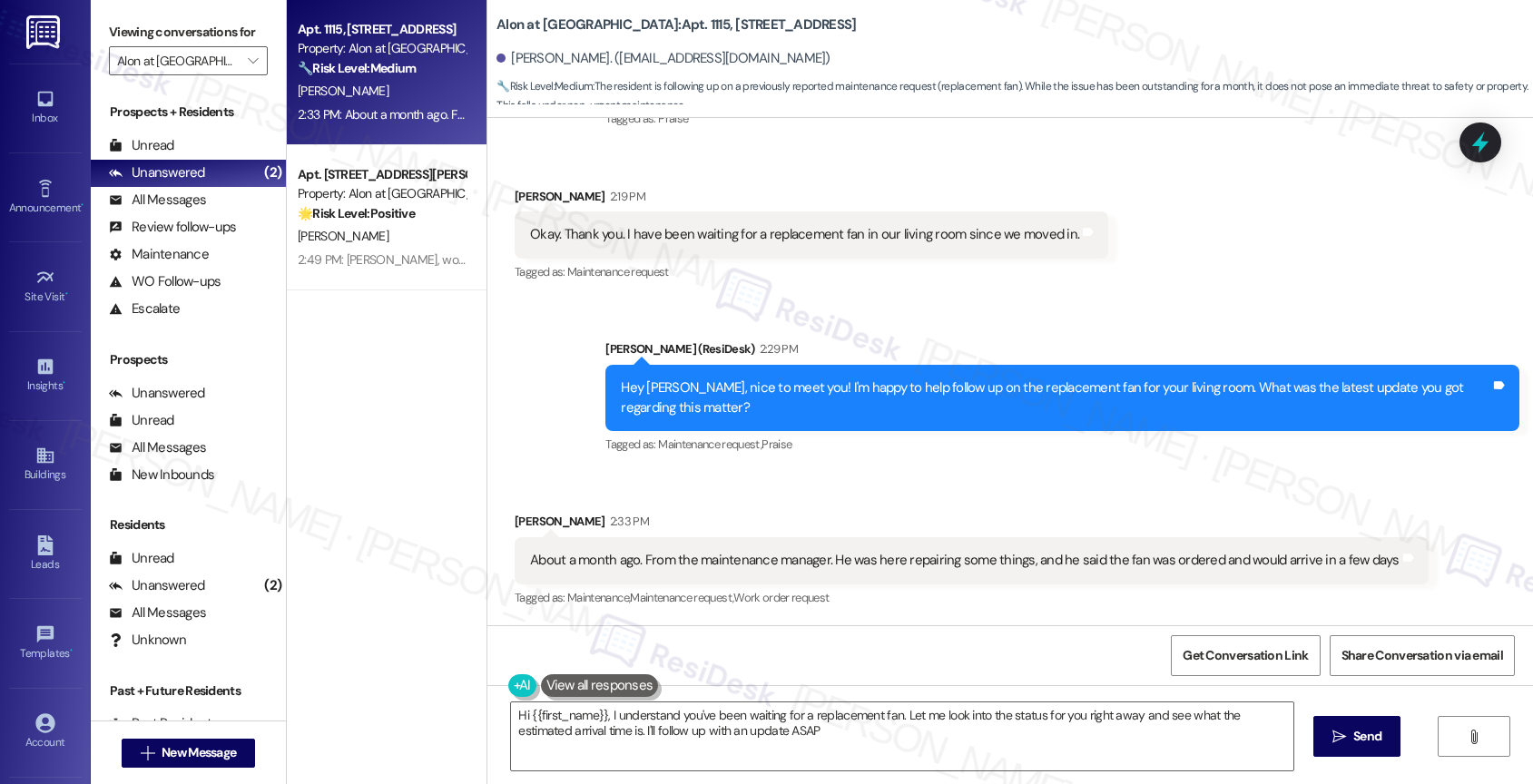
type textarea "Hi {{first_name}}, I understand you've been waiting for a replacement fan. Let …"
click at [702, 716] on textarea "Hi {{first_name}}, I understand you've been waiting for a replacement fan. Let …" at bounding box center [902, 736] width 782 height 68
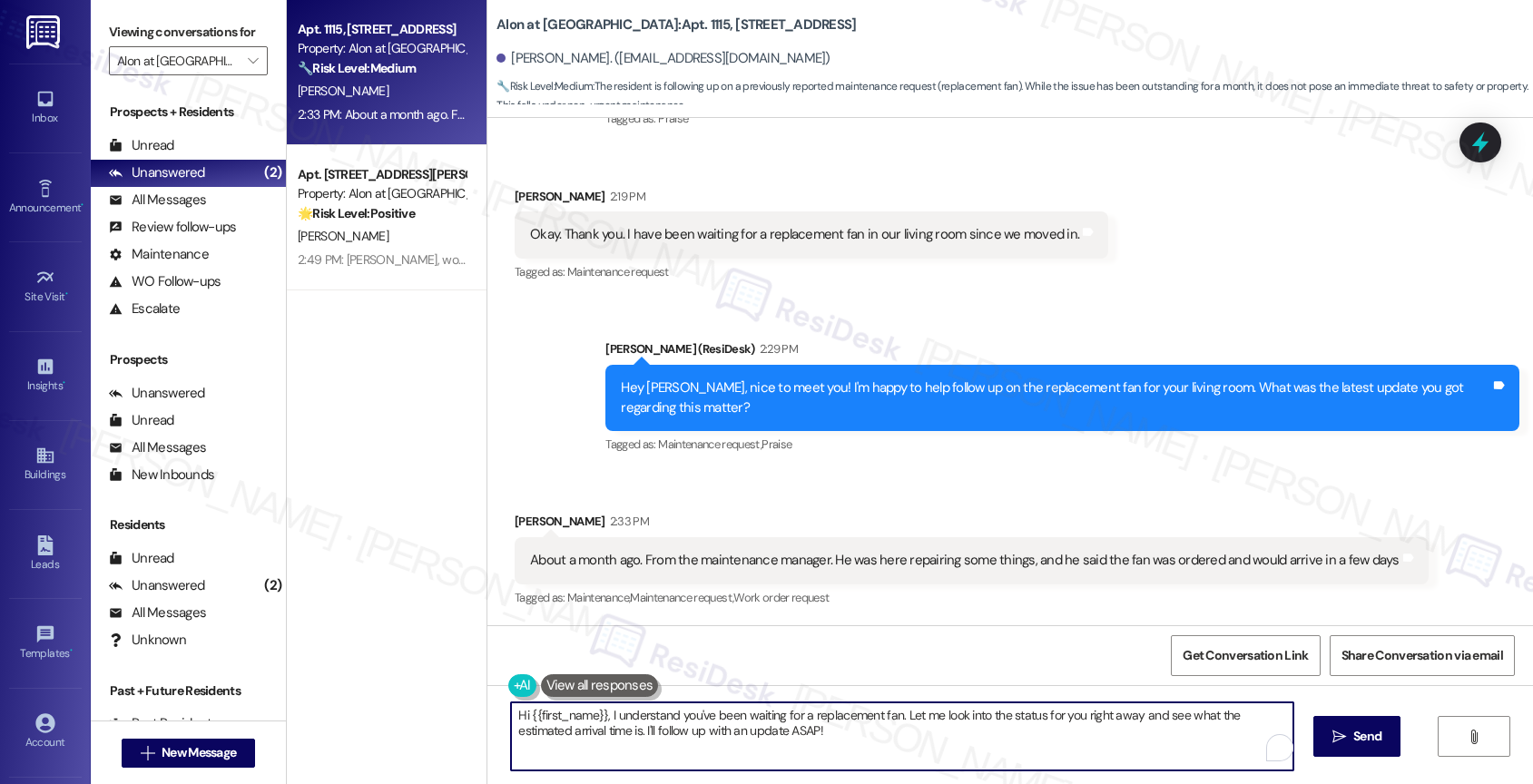
click at [702, 716] on textarea "Hi {{first_name}}, I understand you've been waiting for a replacement fan. Let …" at bounding box center [902, 736] width 782 height 68
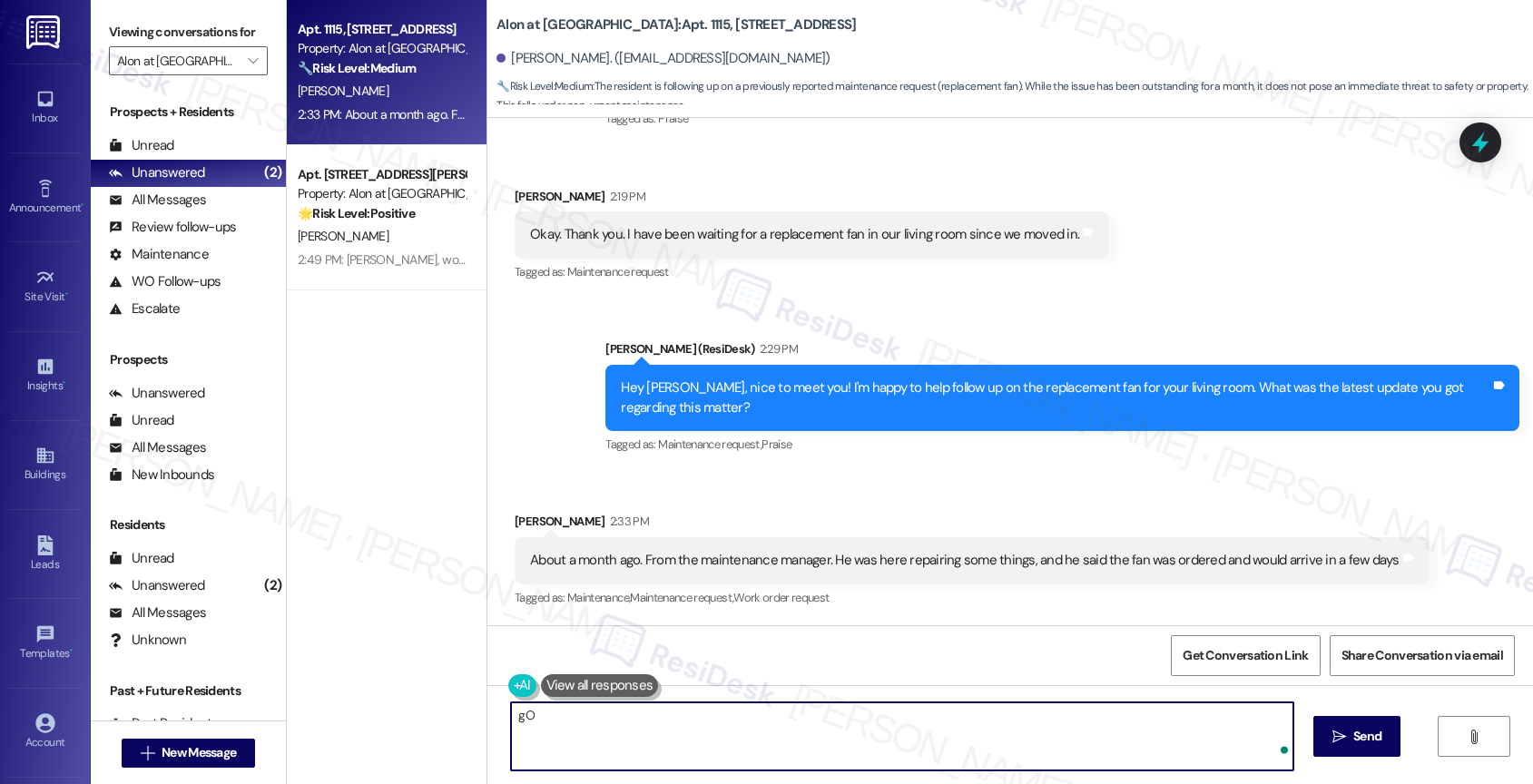
type textarea "g"
drag, startPoint x: 628, startPoint y: 724, endPoint x: 451, endPoint y: 717, distance: 177.1
click at [451, 717] on div "Apt. 1115, 1835 Lockhill Selma Rd Property: Alon at Castle Hills 🔧 Risk Level: …" at bounding box center [910, 392] width 1246 height 784
type textarea "T"
type textarea "Don't worry. I've followed up with the"
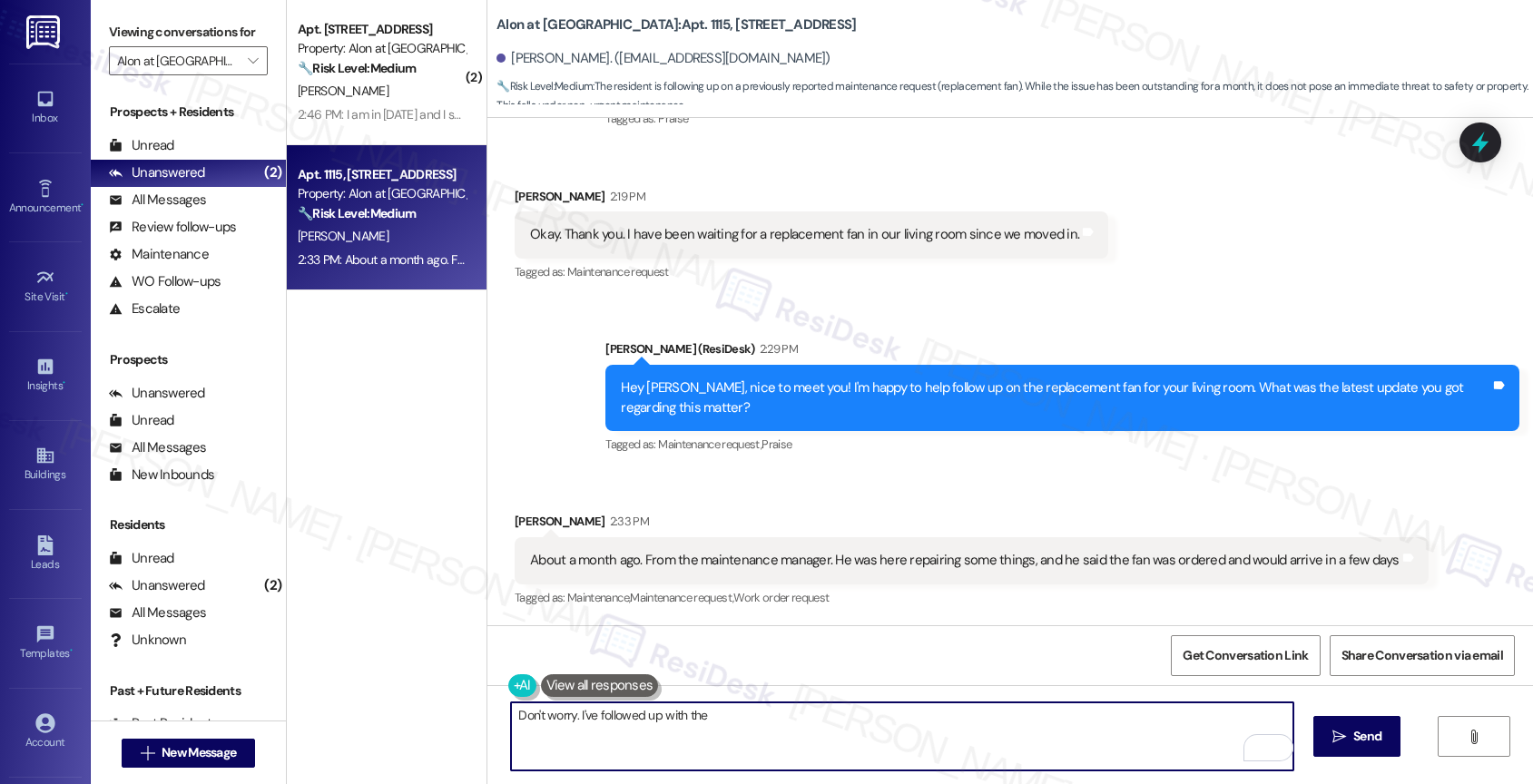
drag, startPoint x: 740, startPoint y: 719, endPoint x: 421, endPoint y: 713, distance: 319.1
click at [421, 713] on div "( 2 ) Apt. 1014, 1835 Lockhill Selma Rd Property: Alon at Castle Hills 🔧 Risk L…" at bounding box center [910, 392] width 1246 height 784
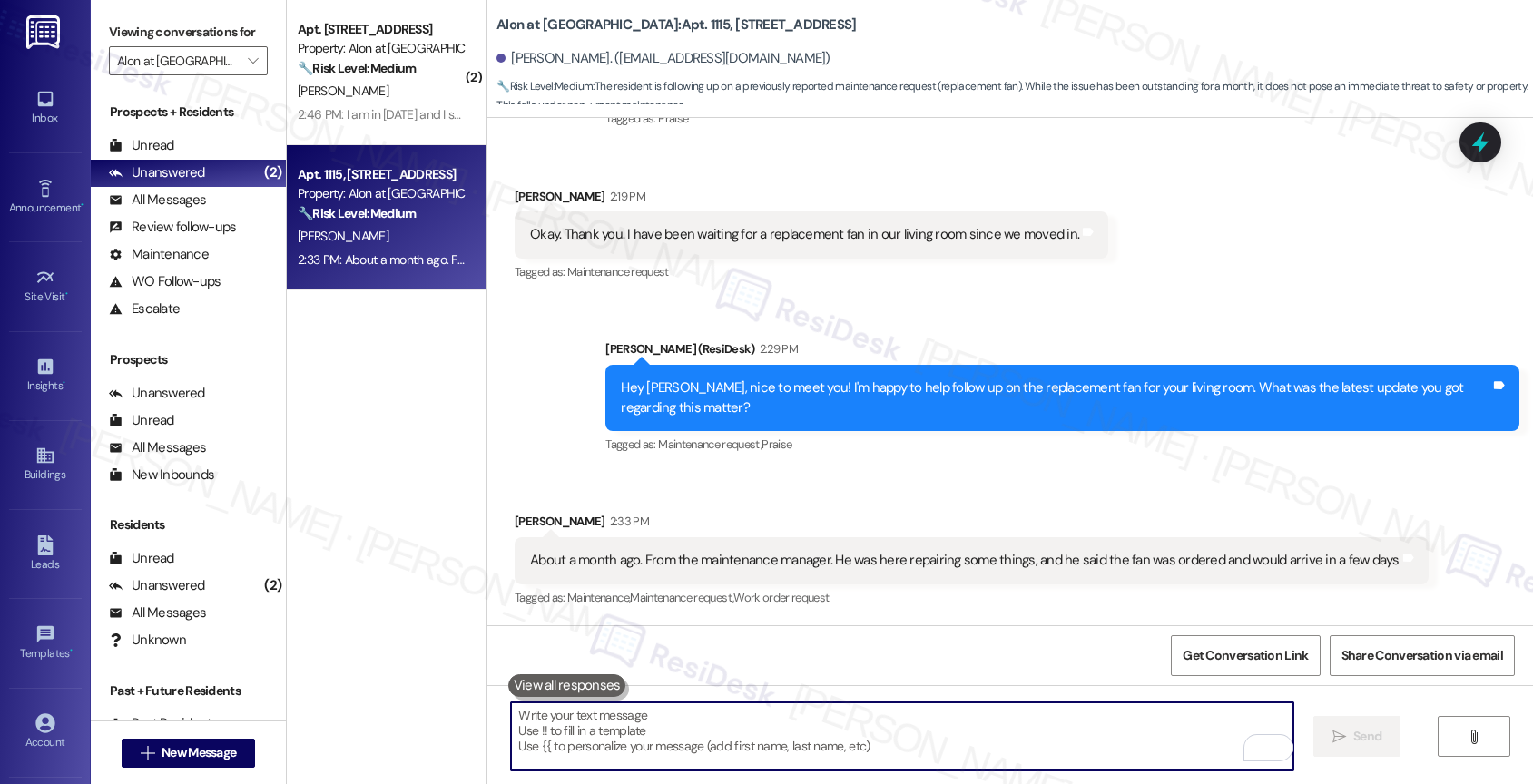
click at [593, 723] on textarea "To enrich screen reader interactions, please activate Accessibility in Grammarl…" at bounding box center [902, 736] width 782 height 68
click at [601, 725] on textarea "To enrich screen reader interactions, please activate Accessibility in Grammarl…" at bounding box center [902, 736] width 782 height 68
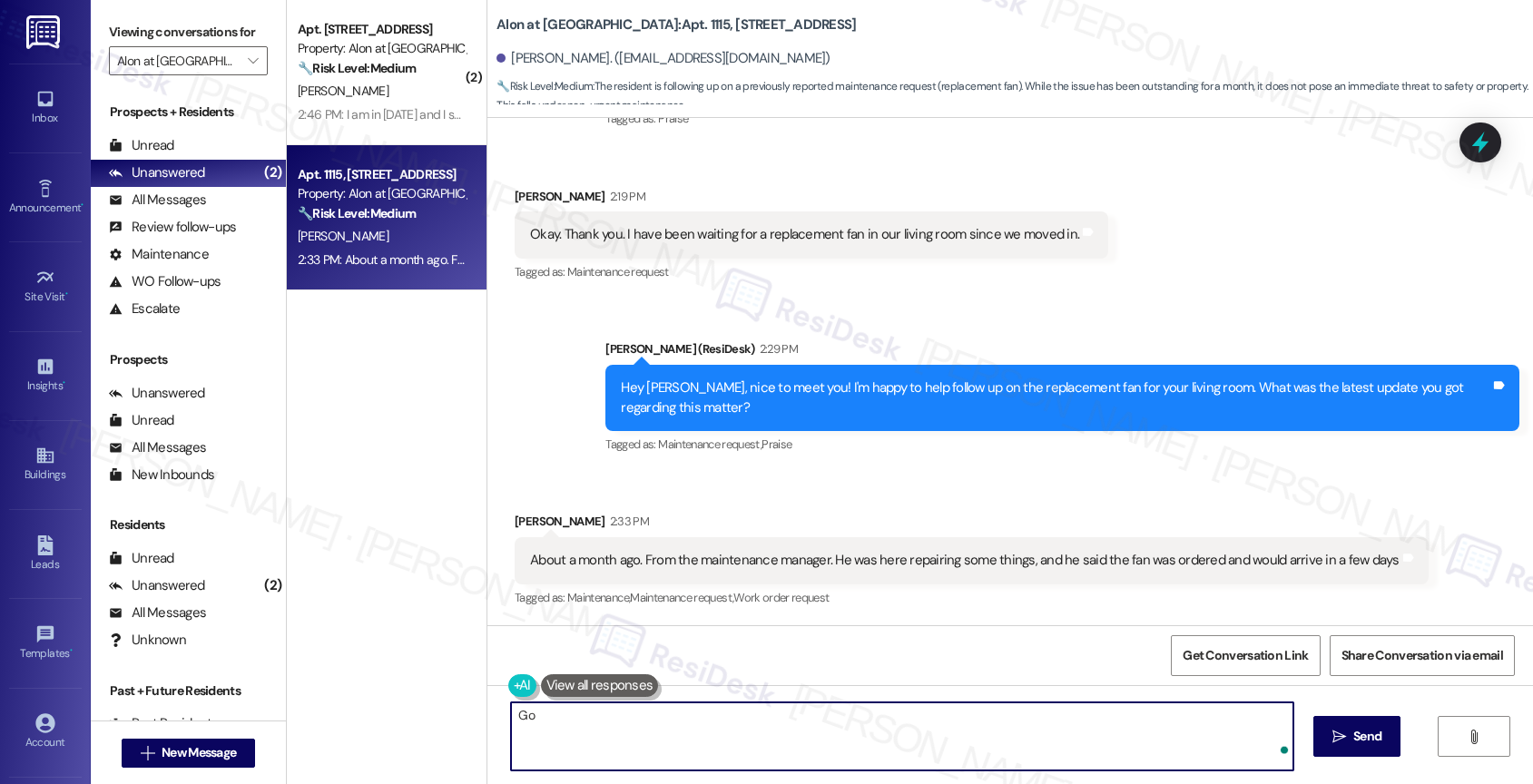
type textarea "G"
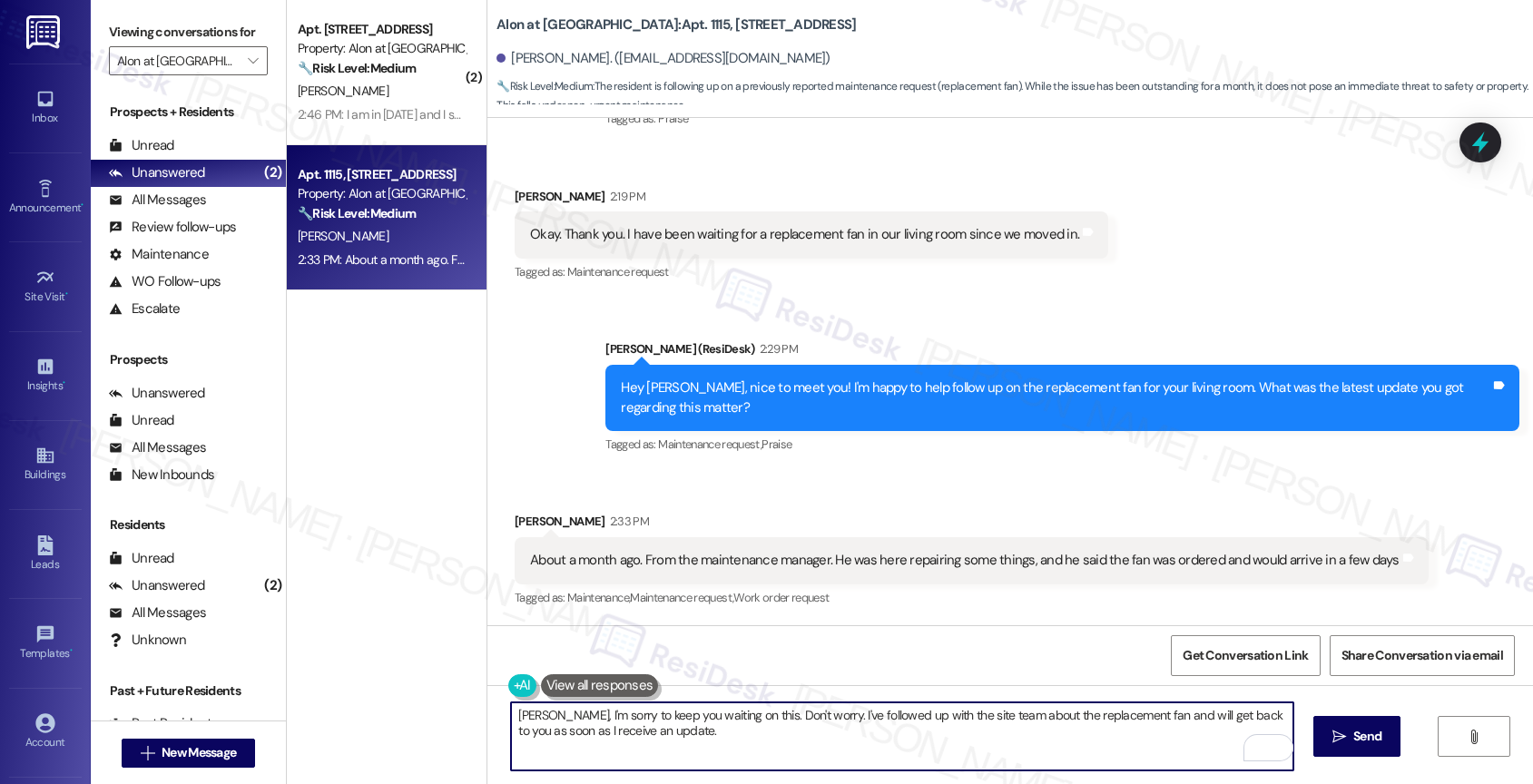
click at [726, 745] on textarea "Michelle, I'm sorry to keep you waiting on this. Don't worry. I've followed up …" at bounding box center [902, 736] width 782 height 68
type textarea "Michelle, I'm sorry to keep you waiting on this. Don't worry. I've followed up …"
click at [1269, 745] on icon "Open Grammarly. 0 Suggestions." at bounding box center [1266, 747] width 20 height 20
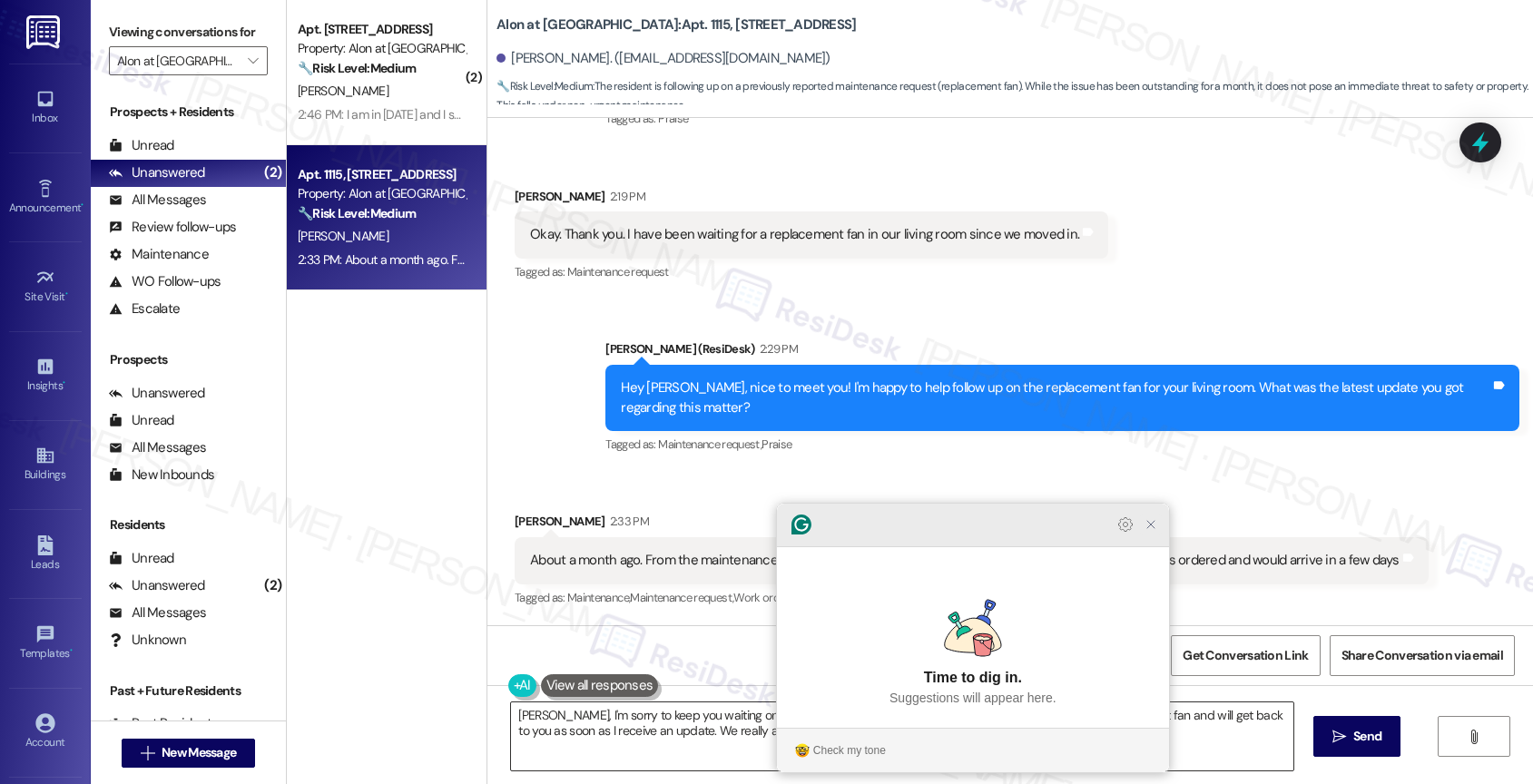
click at [1153, 532] on icon "Close Grammarly Assistant" at bounding box center [1151, 524] width 15 height 15
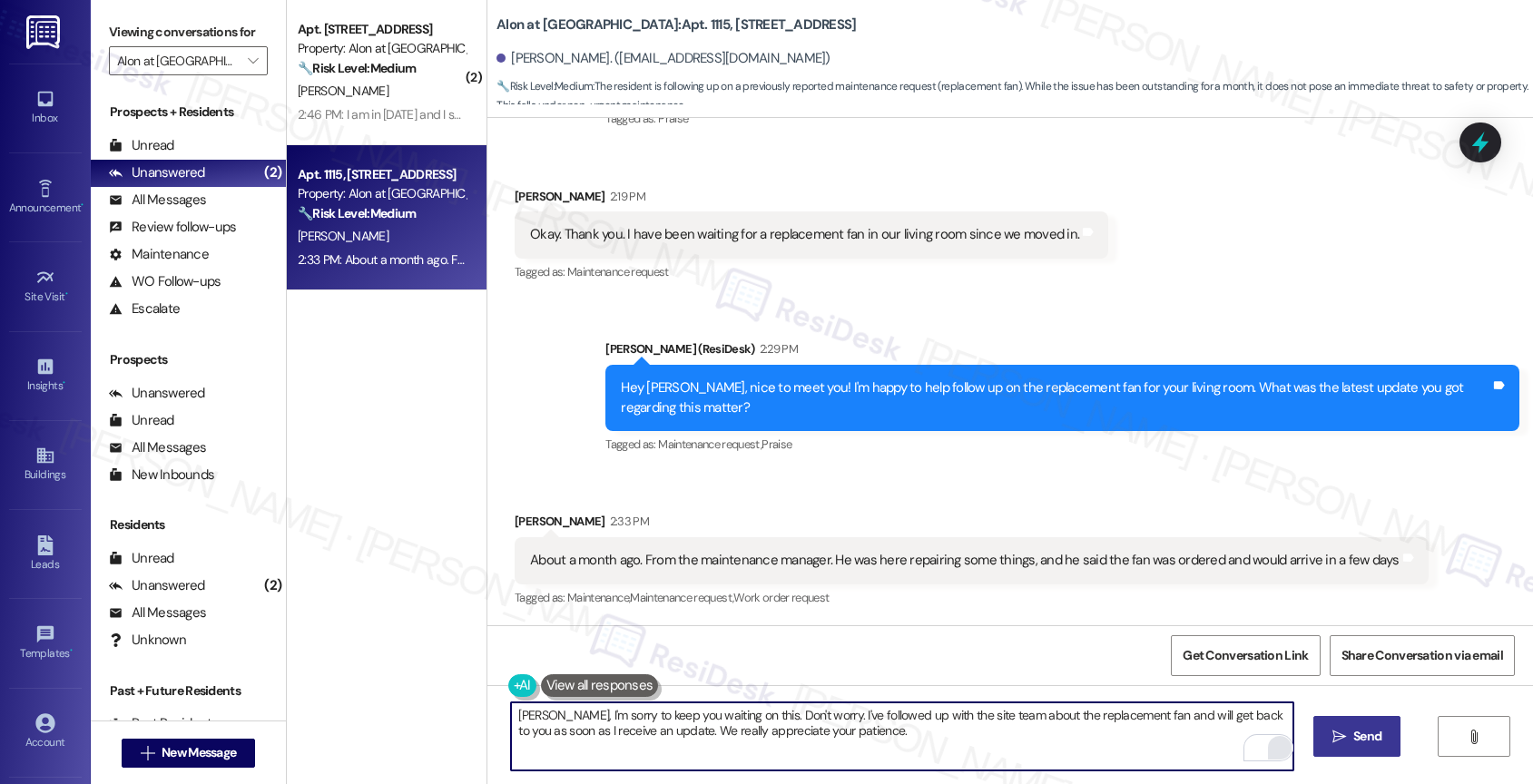
click at [1357, 735] on span "Send" at bounding box center [1367, 736] width 28 height 19
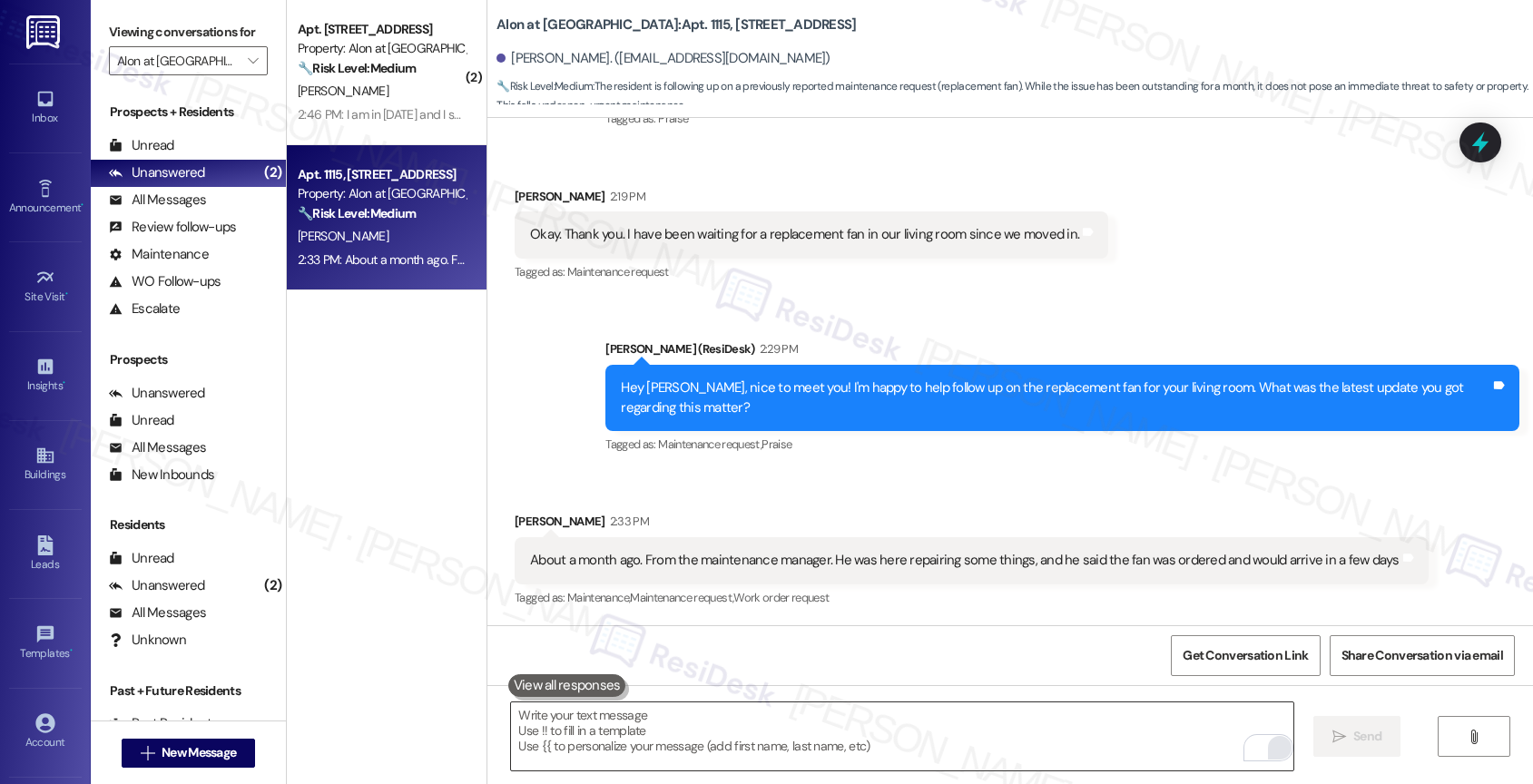
scroll to position [432, 0]
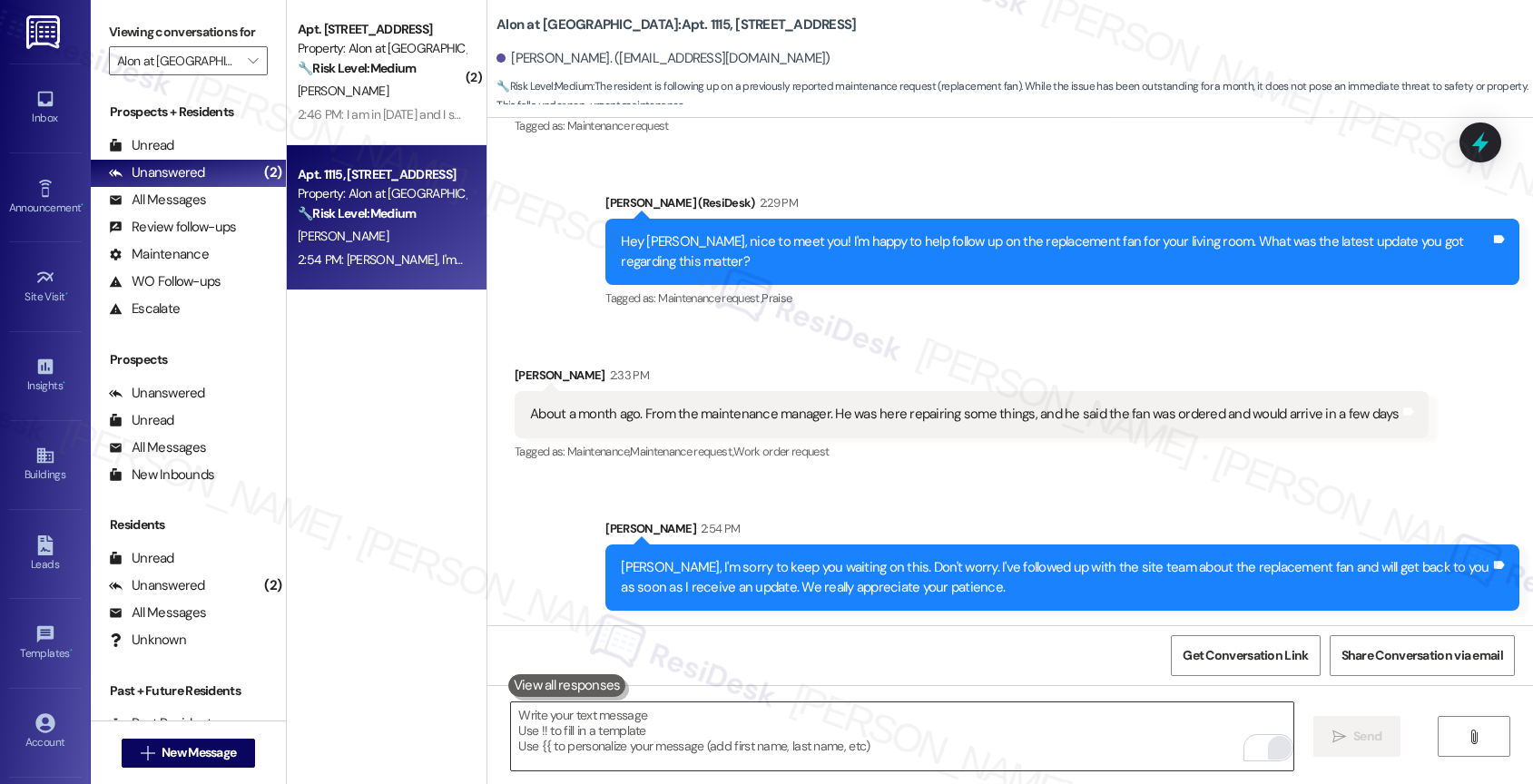
click at [593, 737] on textarea "To enrich screen reader interactions, please activate Accessibility in Grammarl…" at bounding box center [902, 736] width 782 height 68
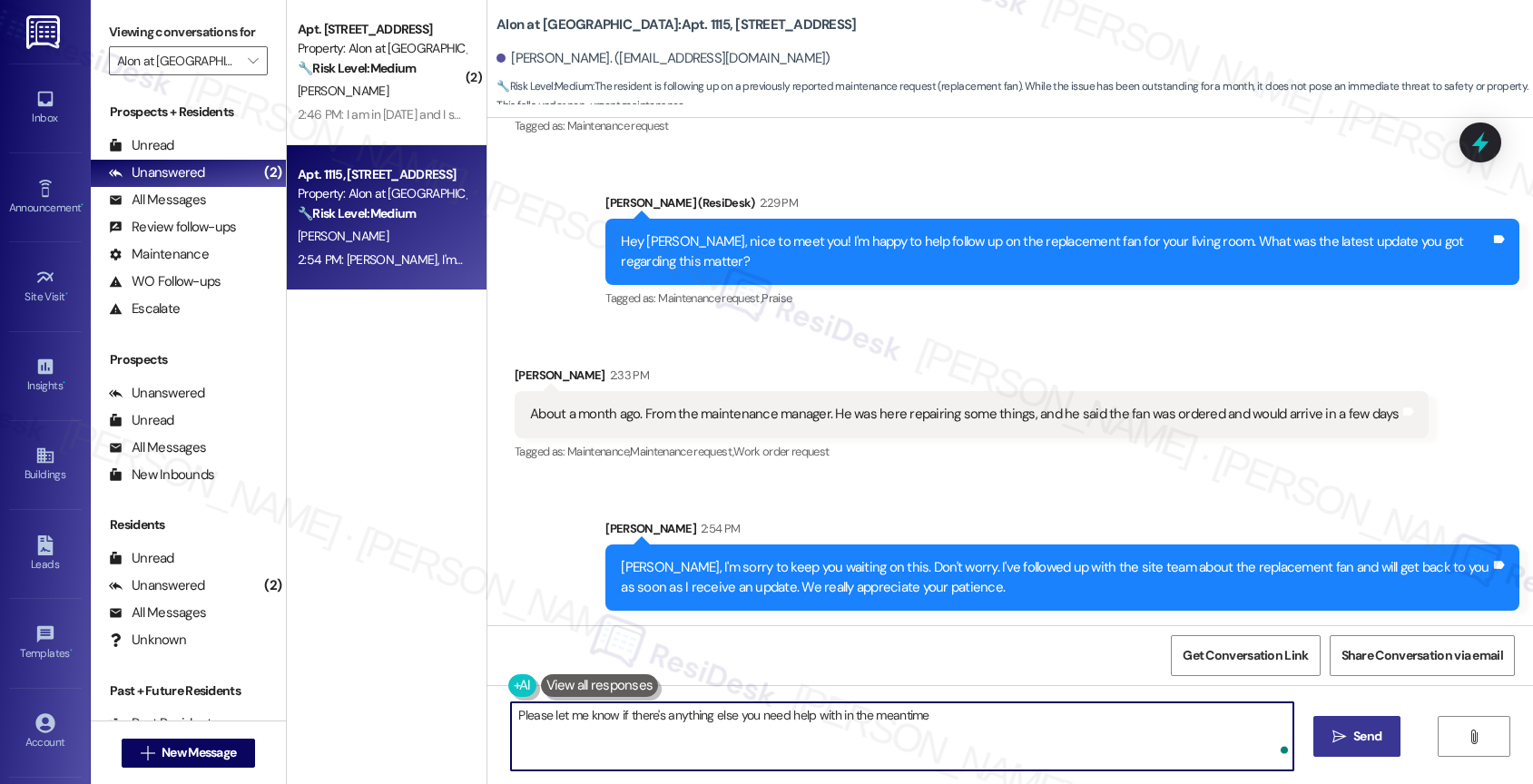
type textarea "Please let me know if there's anything else you need help with in the meantime!"
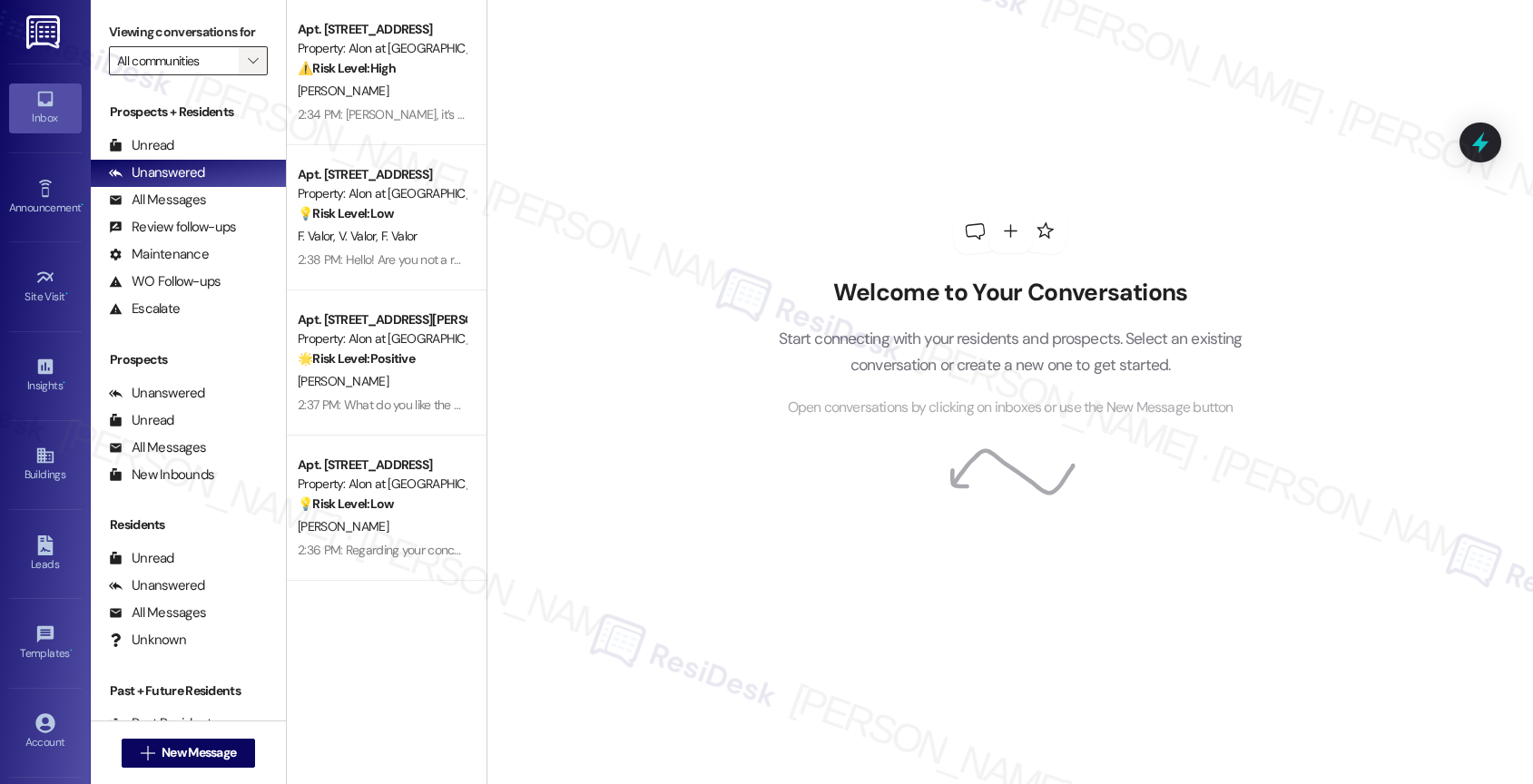
click at [248, 68] on icon "" at bounding box center [252, 61] width 10 height 15
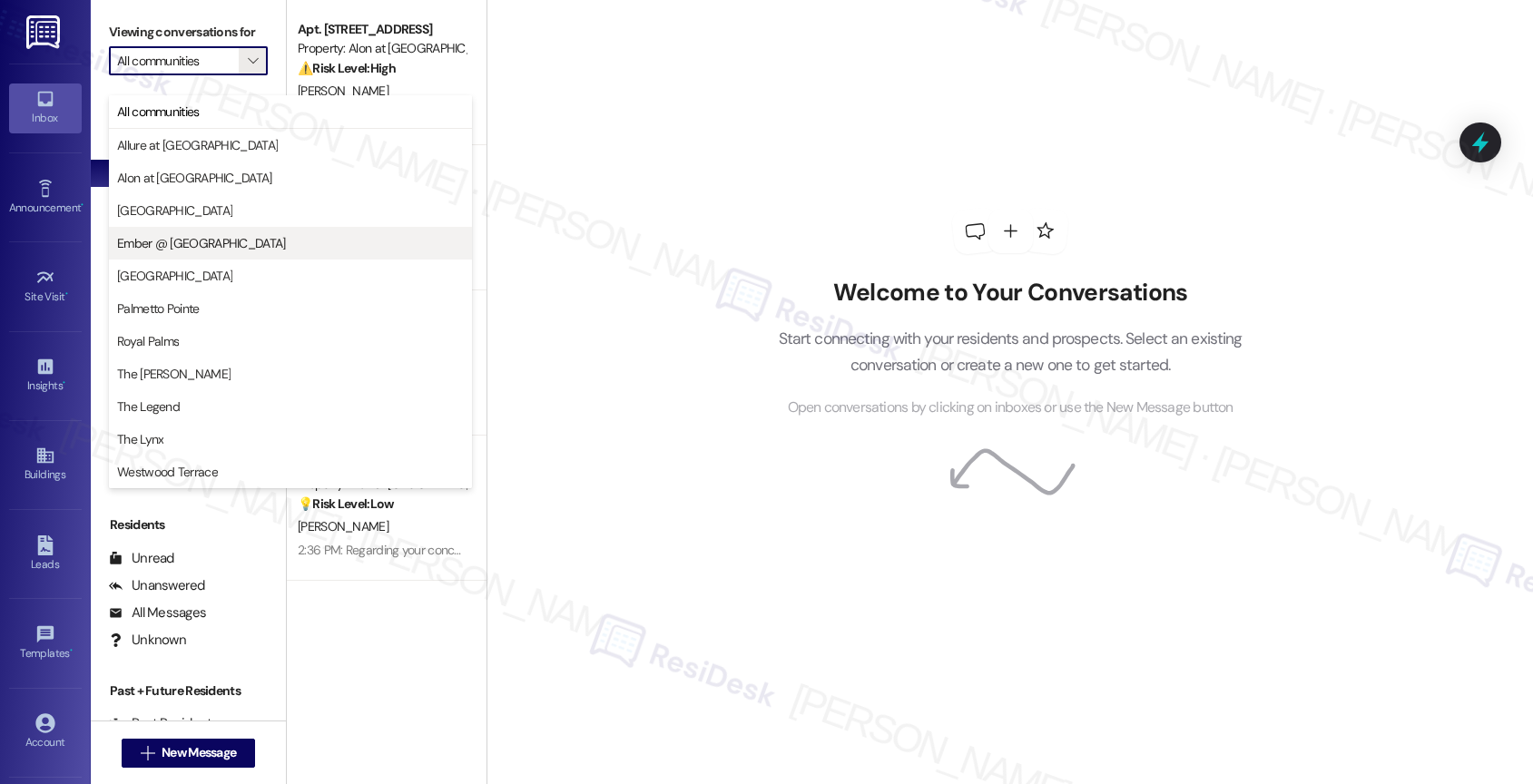
click at [186, 251] on span "Ember @ [GEOGRAPHIC_DATA]" at bounding box center [201, 243] width 169 height 18
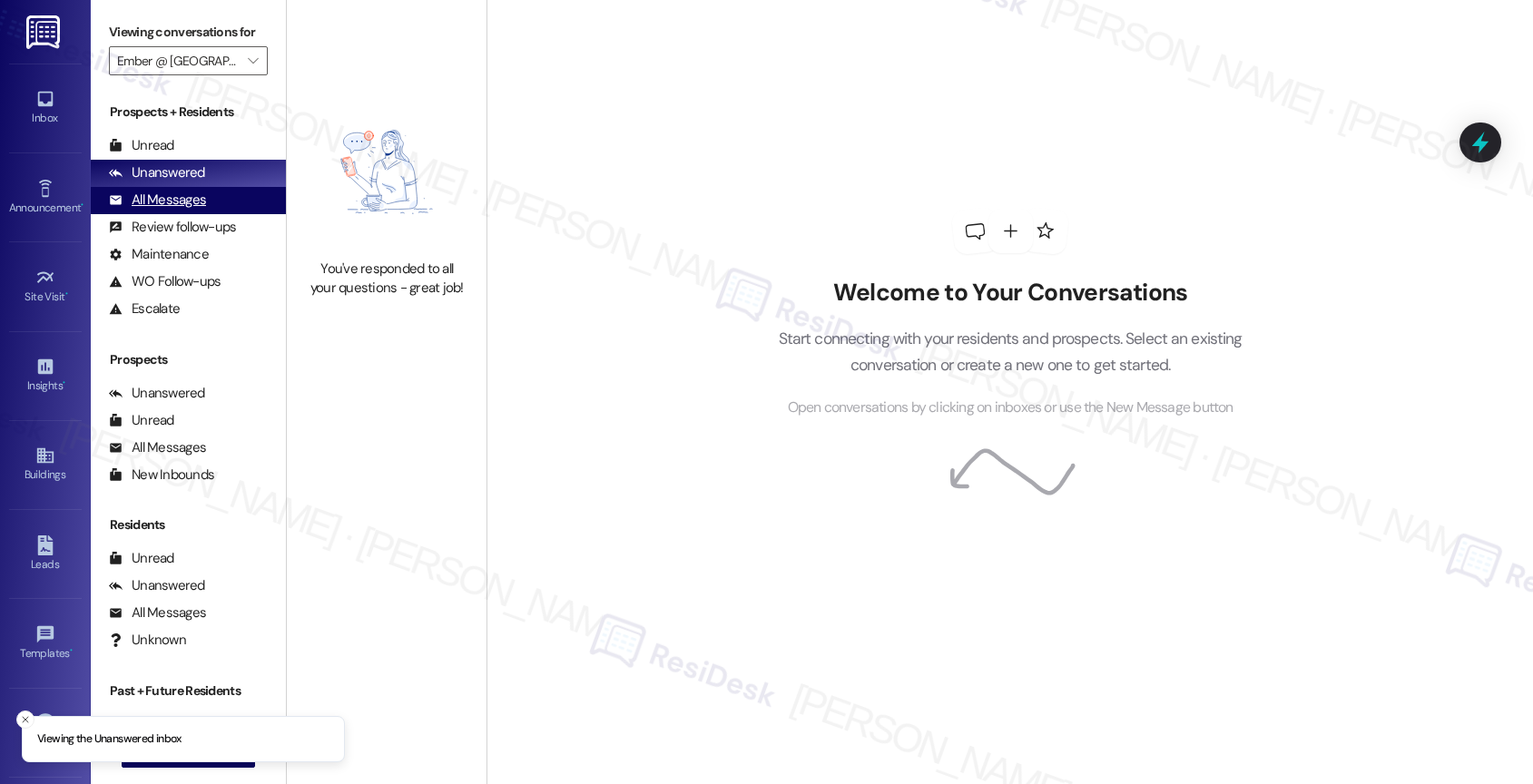
click at [206, 214] on div "All Messages (undefined)" at bounding box center [187, 200] width 195 height 27
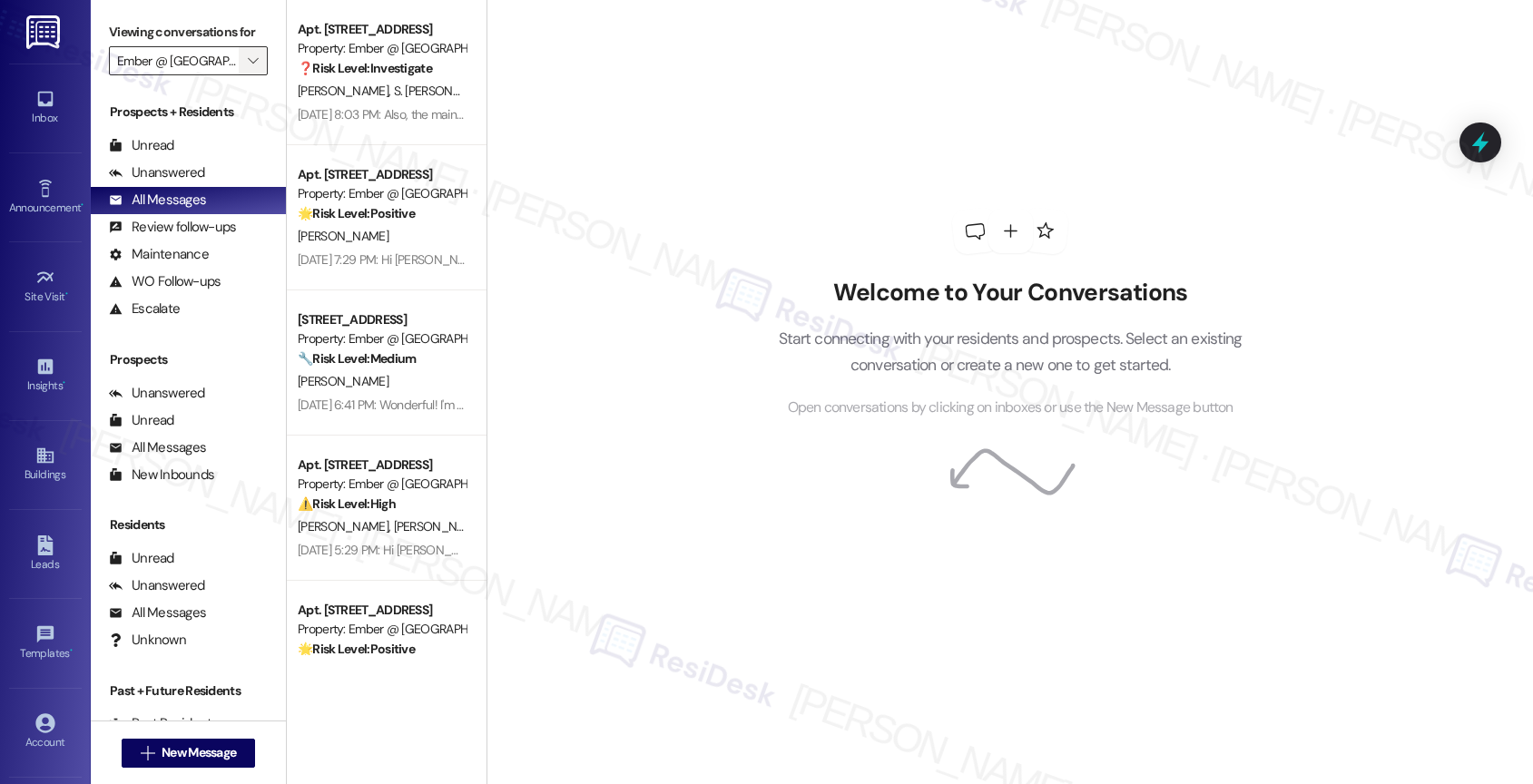
click at [248, 68] on icon "" at bounding box center [252, 61] width 10 height 15
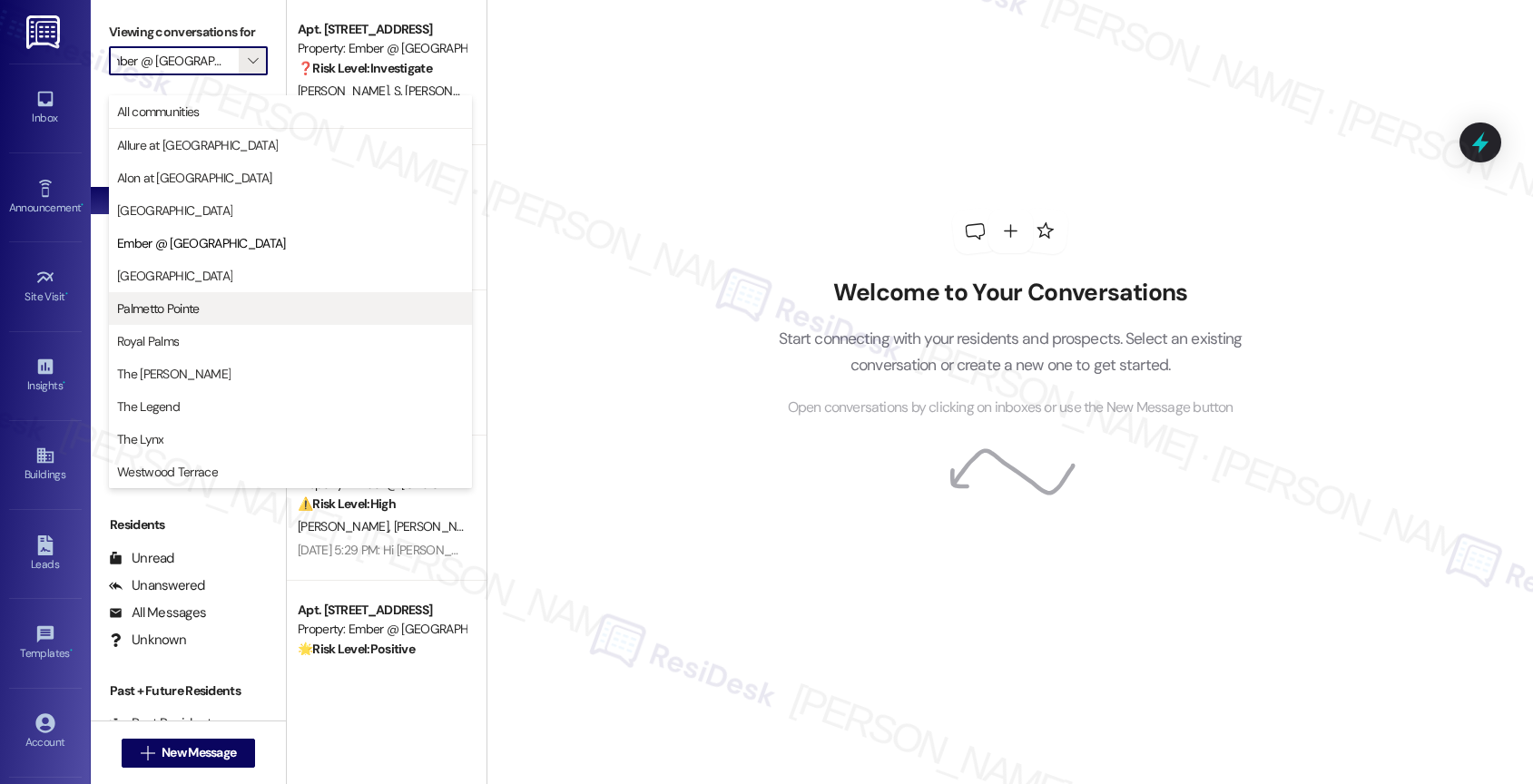
click at [165, 301] on span "Palmetto Pointe" at bounding box center [158, 309] width 82 height 18
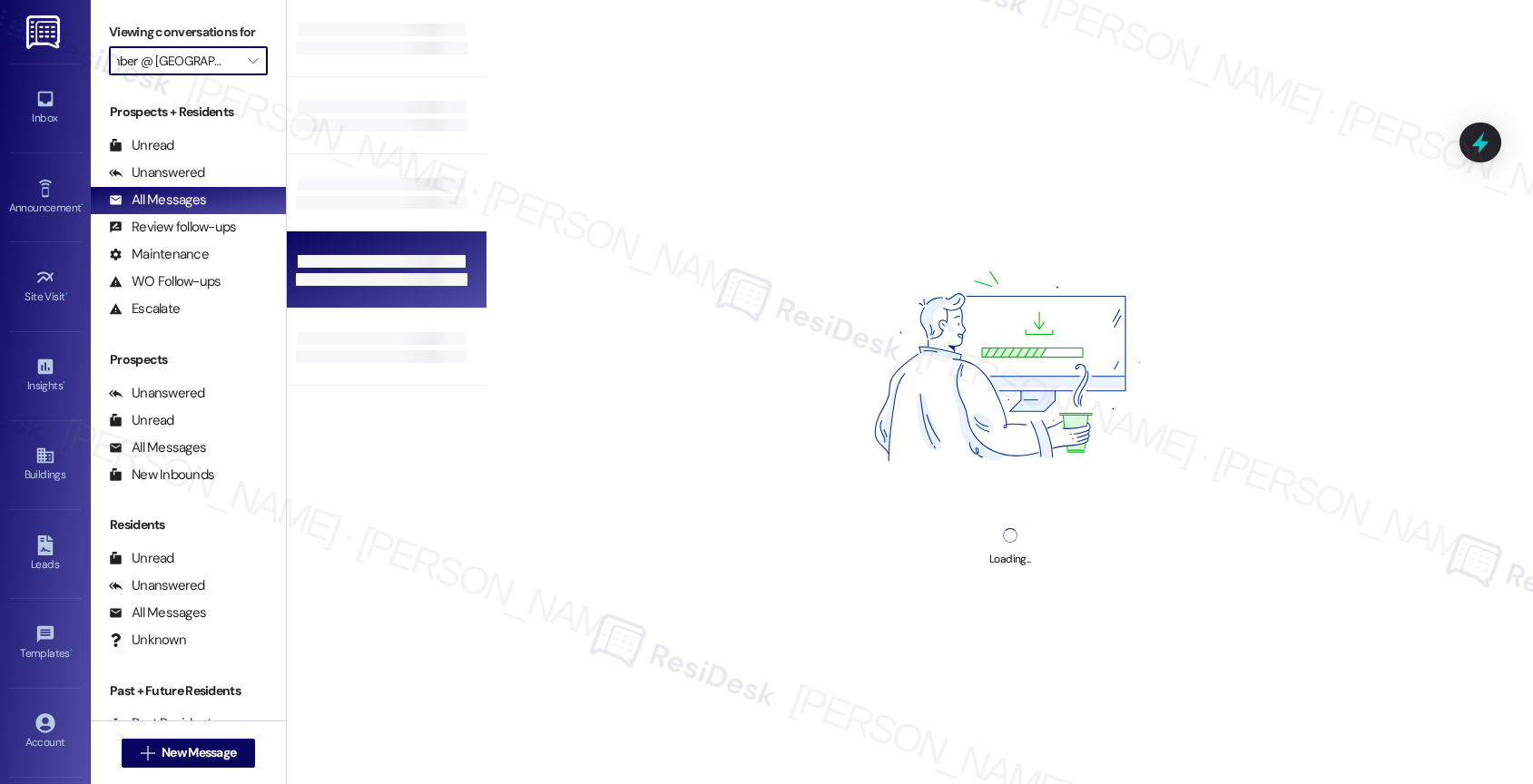
type input "Palmetto Pointe"
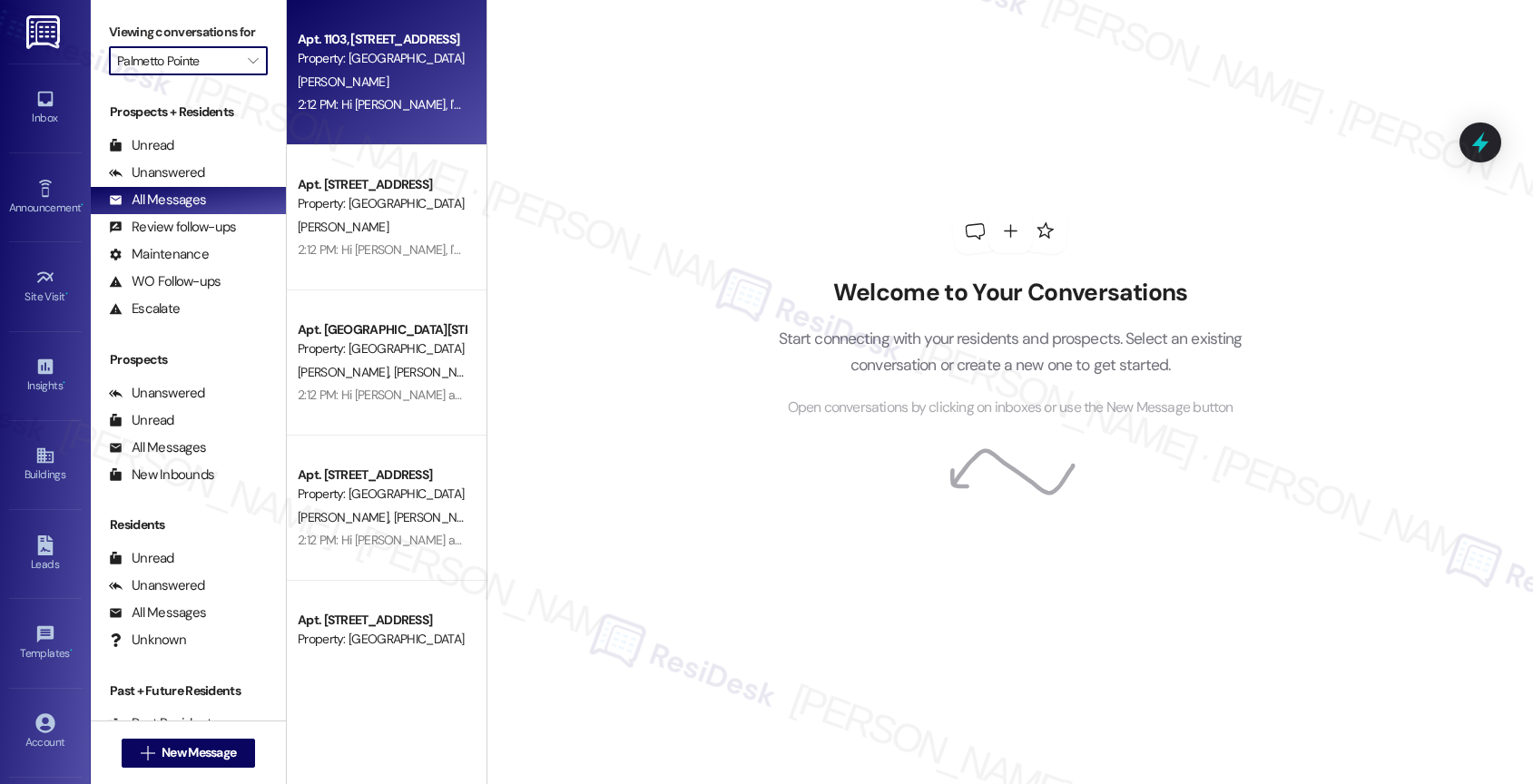
click at [367, 86] on div "[PERSON_NAME]" at bounding box center [382, 81] width 172 height 23
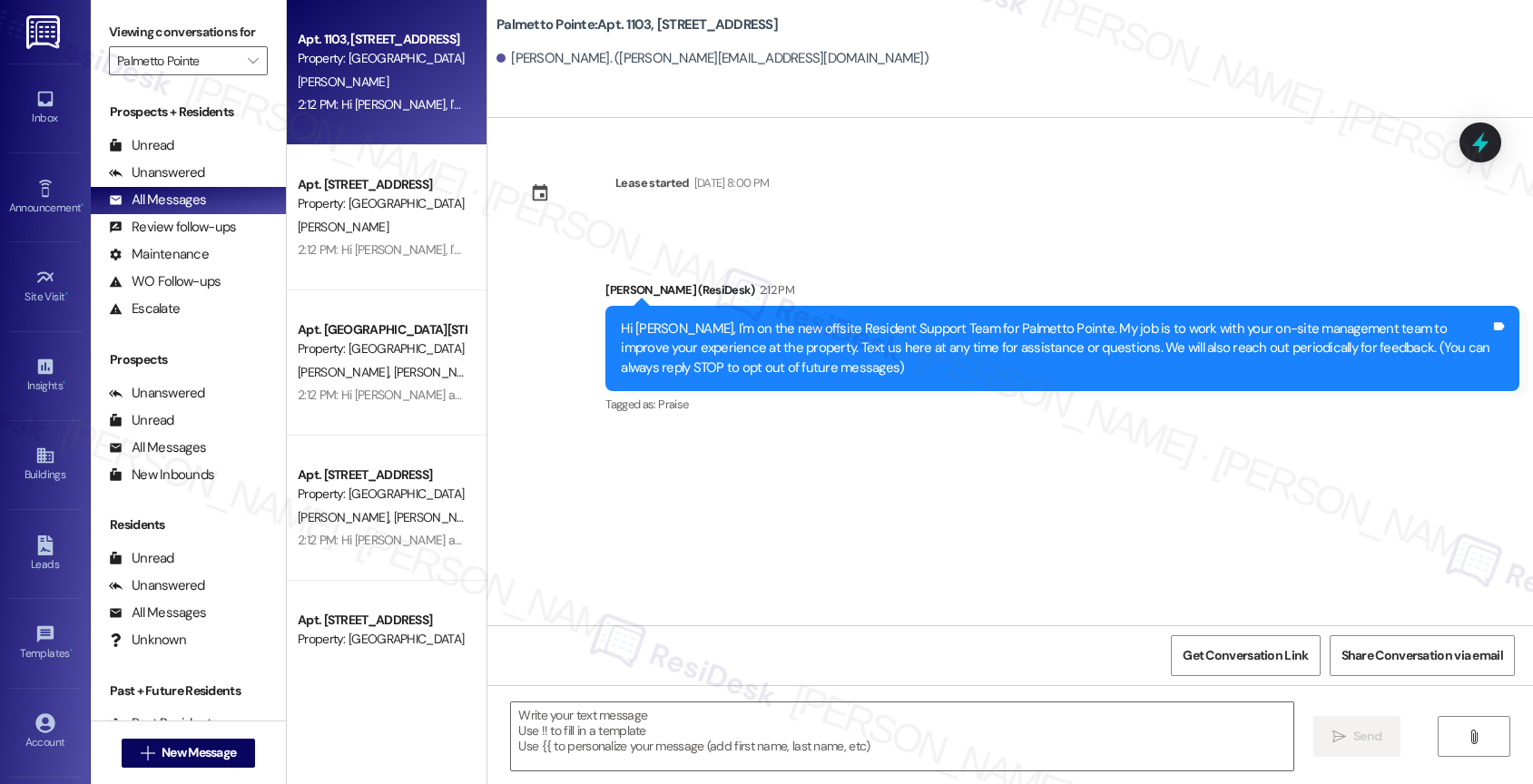
type textarea "Fetching suggested responses. Please feel free to read through the conversation…"
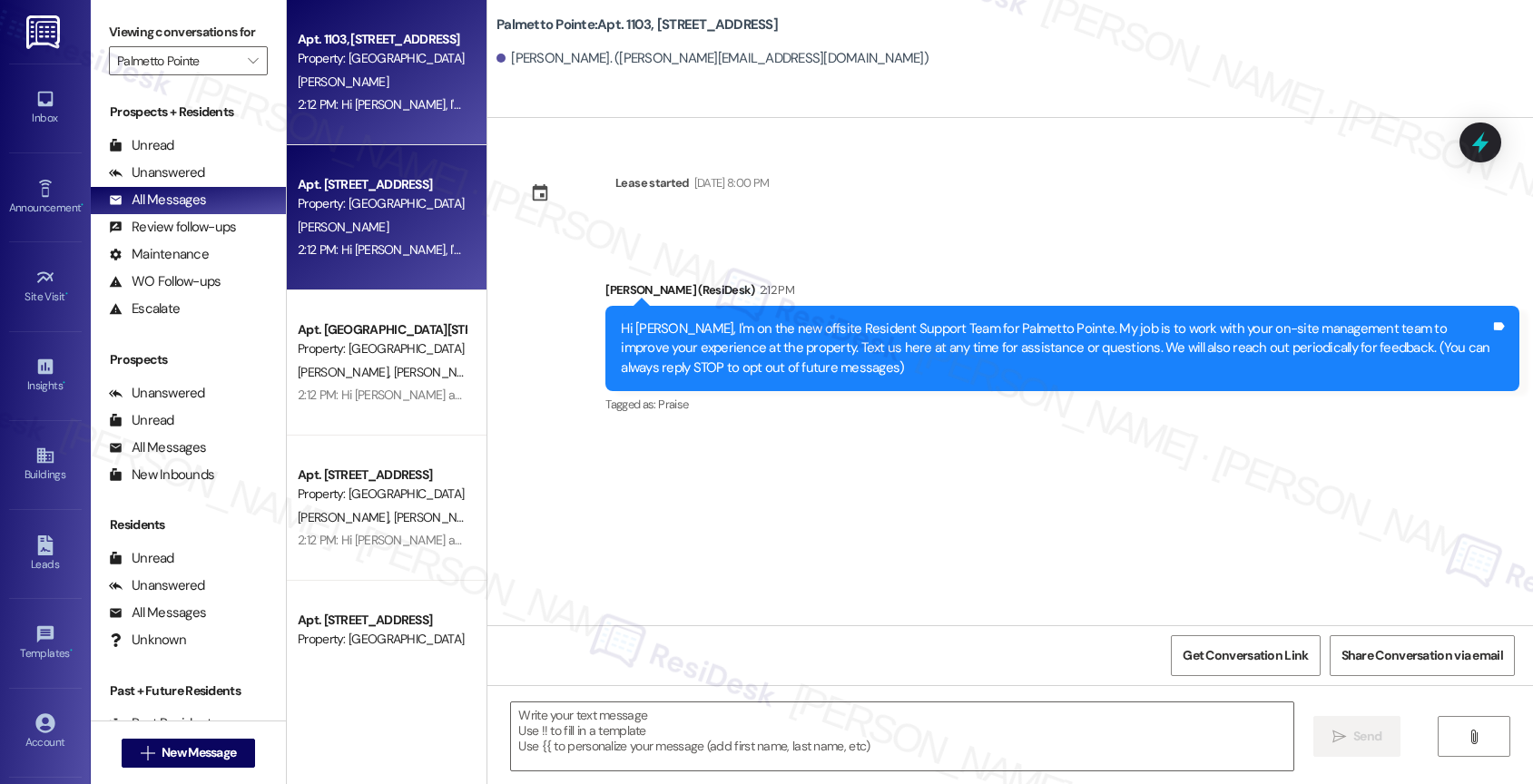
click at [386, 241] on div "2:12 PM: Hi [PERSON_NAME], I'm on the new offsite Resident Support Team for Pal…" at bounding box center [1227, 249] width 1858 height 16
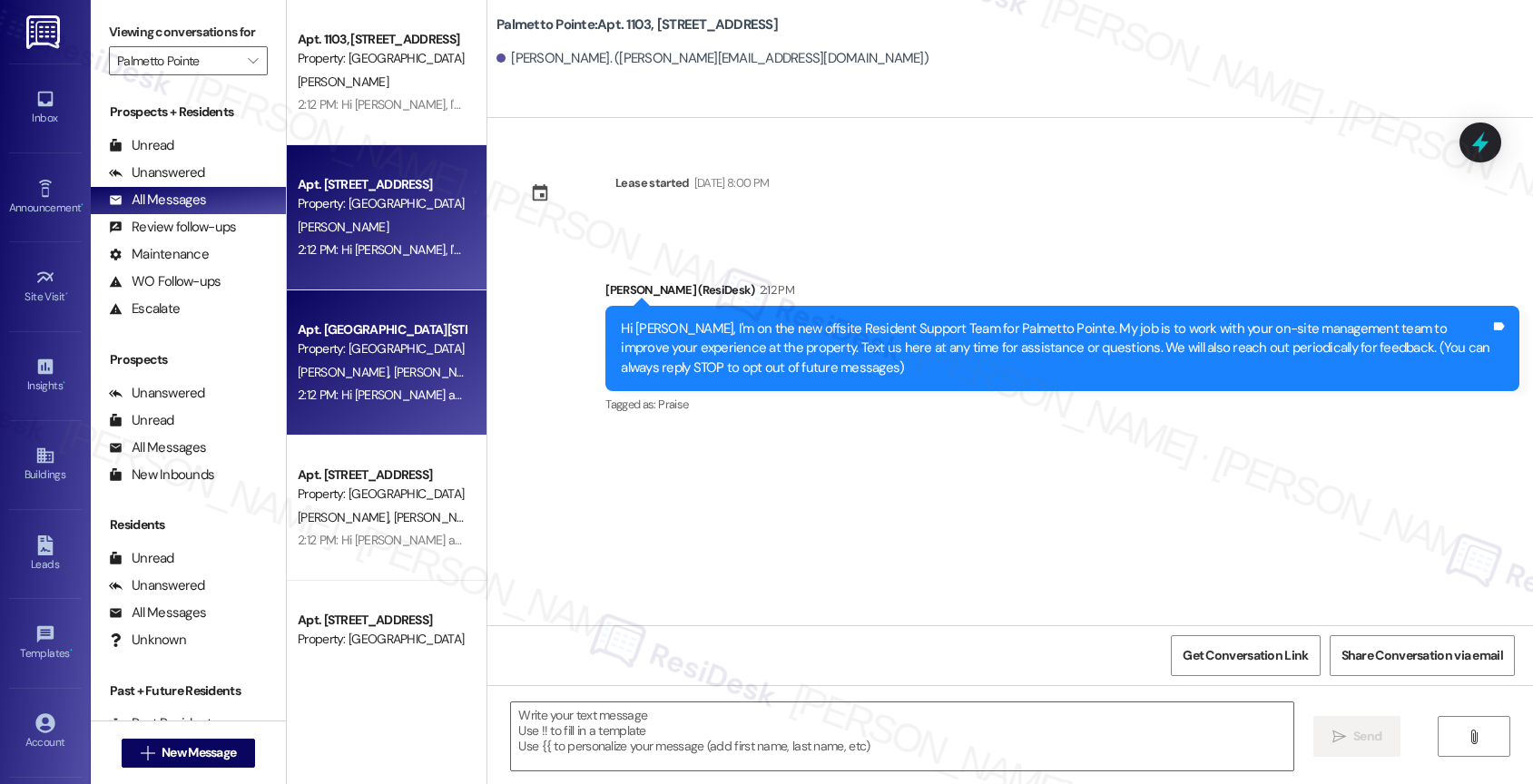
type textarea "Fetching suggested responses. Please feel free to read through the conversation…"
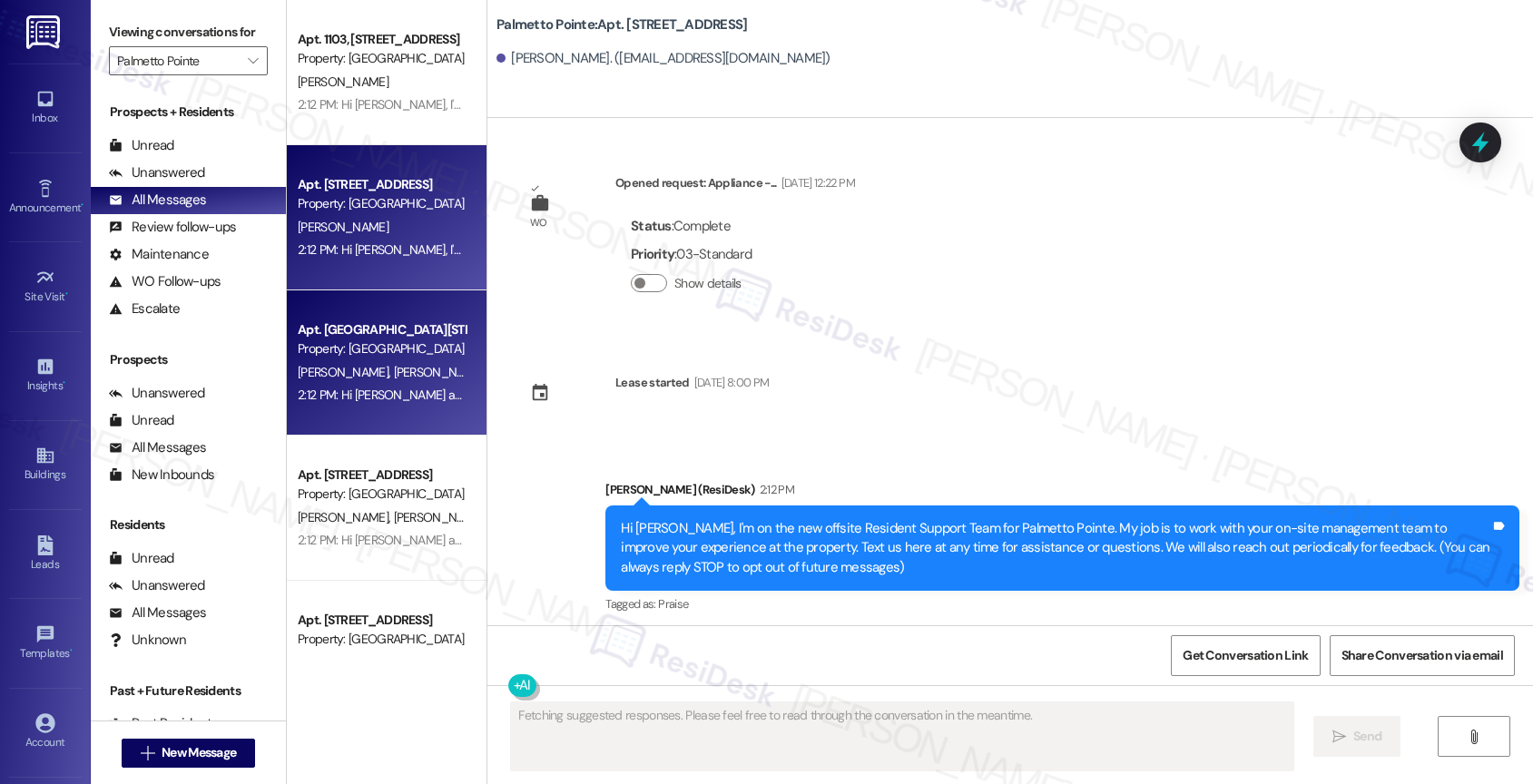
click at [394, 376] on span "[PERSON_NAME] [PERSON_NAME]" at bounding box center [486, 372] width 185 height 16
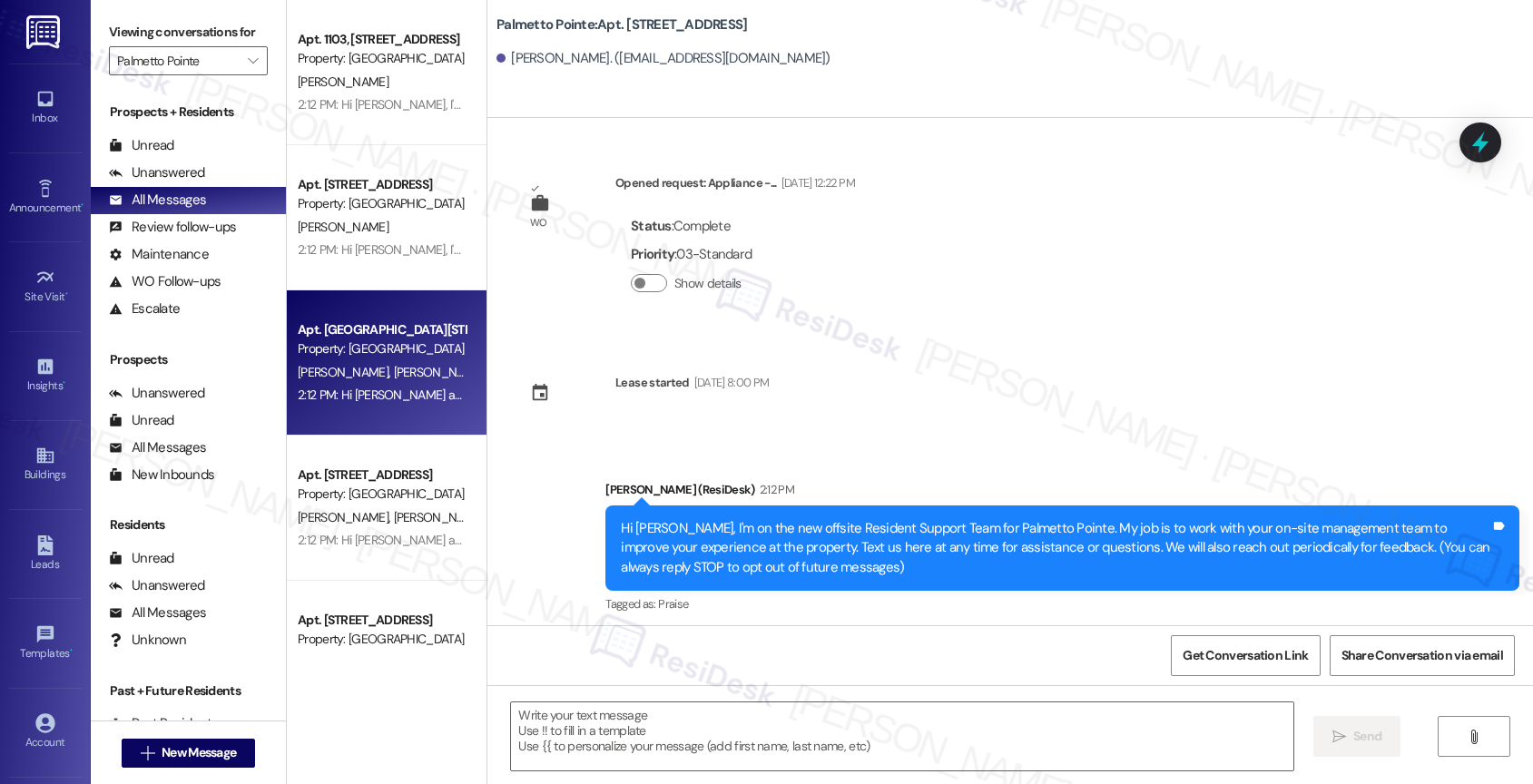
type textarea "Fetching suggested responses. Please feel free to read through the conversation…"
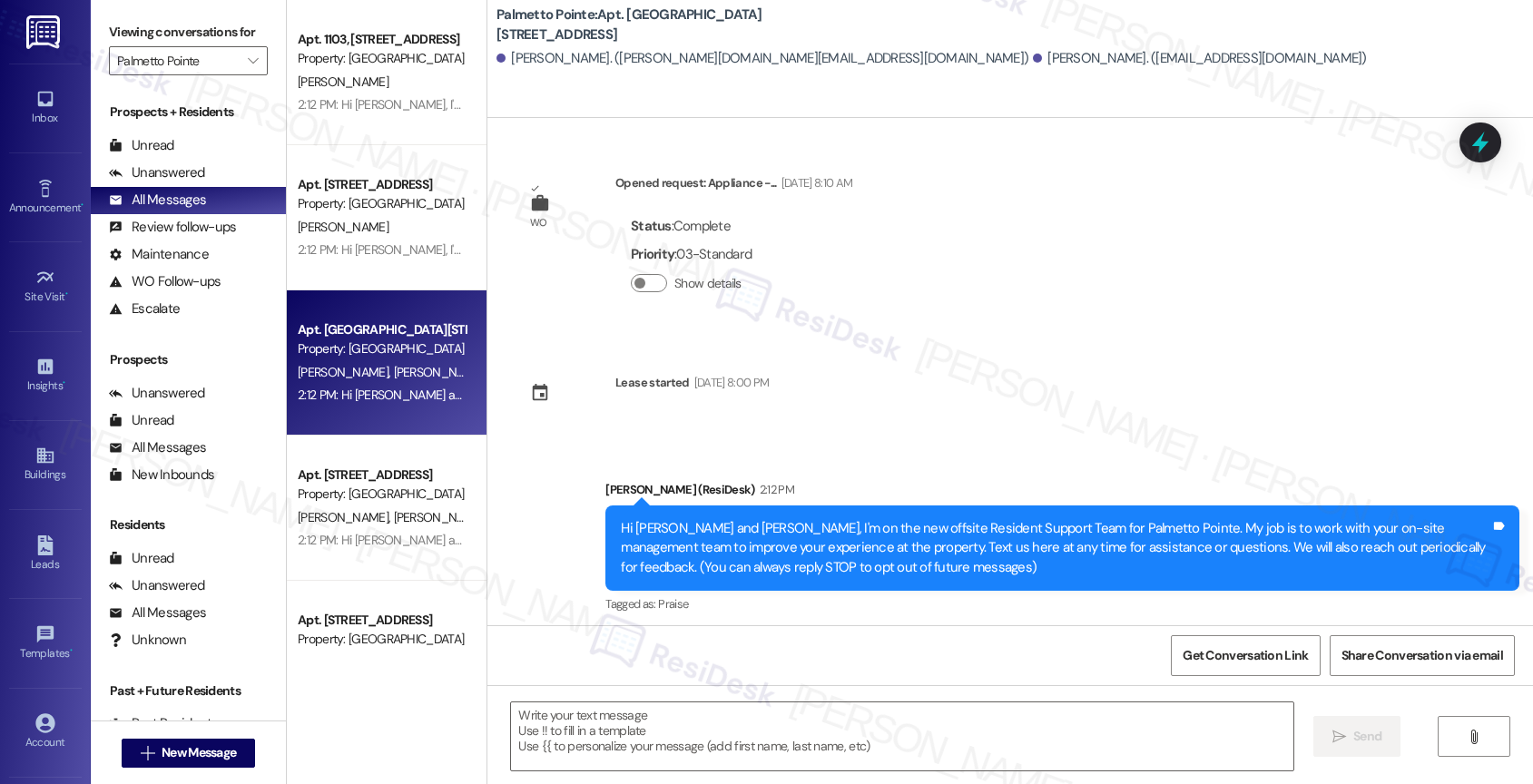
click at [380, 492] on div "Property: [GEOGRAPHIC_DATA]" at bounding box center [382, 493] width 168 height 19
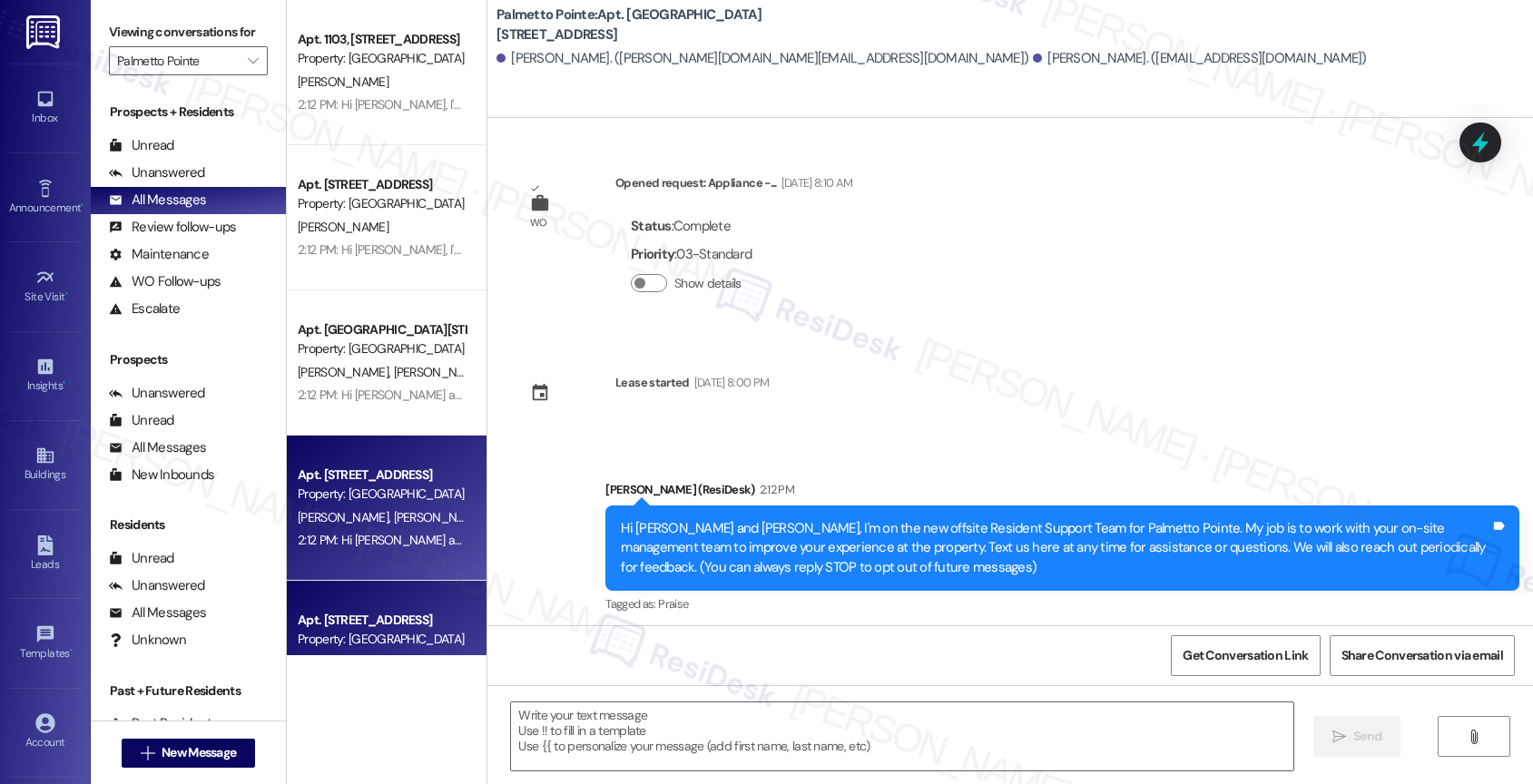
type textarea "Fetching suggested responses. Please feel free to read through the conversation…"
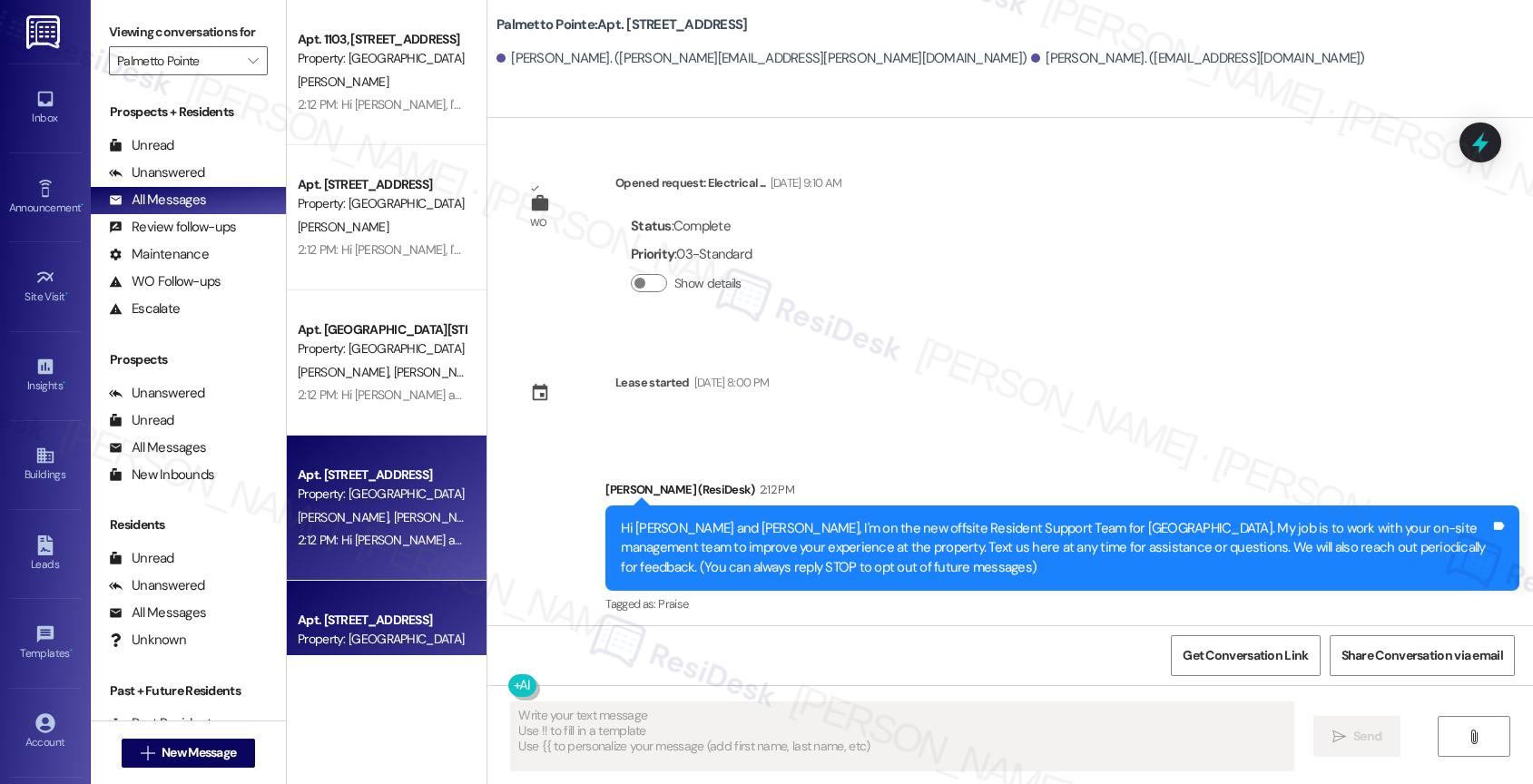
click at [368, 620] on div "Apt. [STREET_ADDRESS]" at bounding box center [382, 620] width 168 height 19
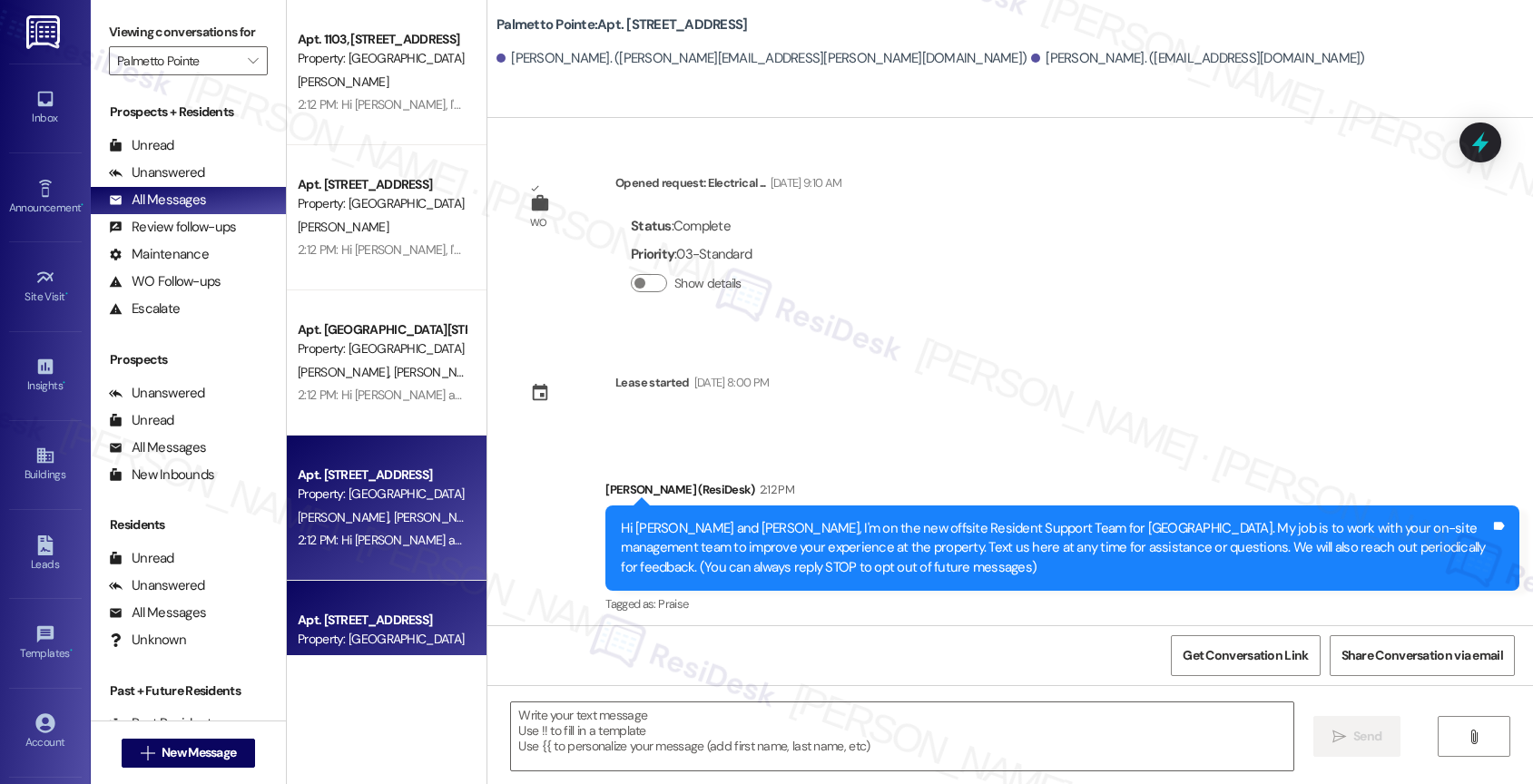
type textarea "Fetching suggested responses. Please feel free to read through the conversation…"
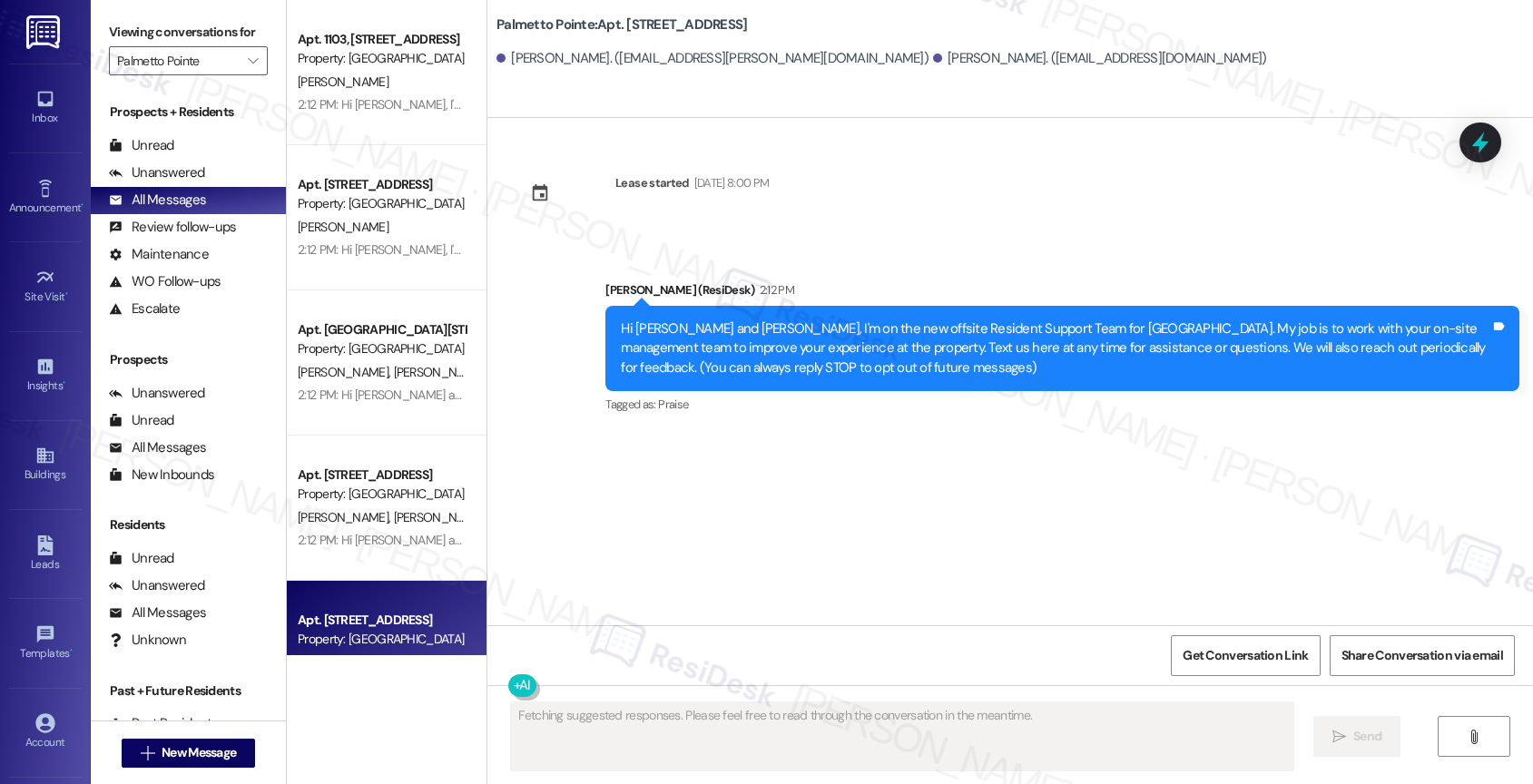
scroll to position [361, 0]
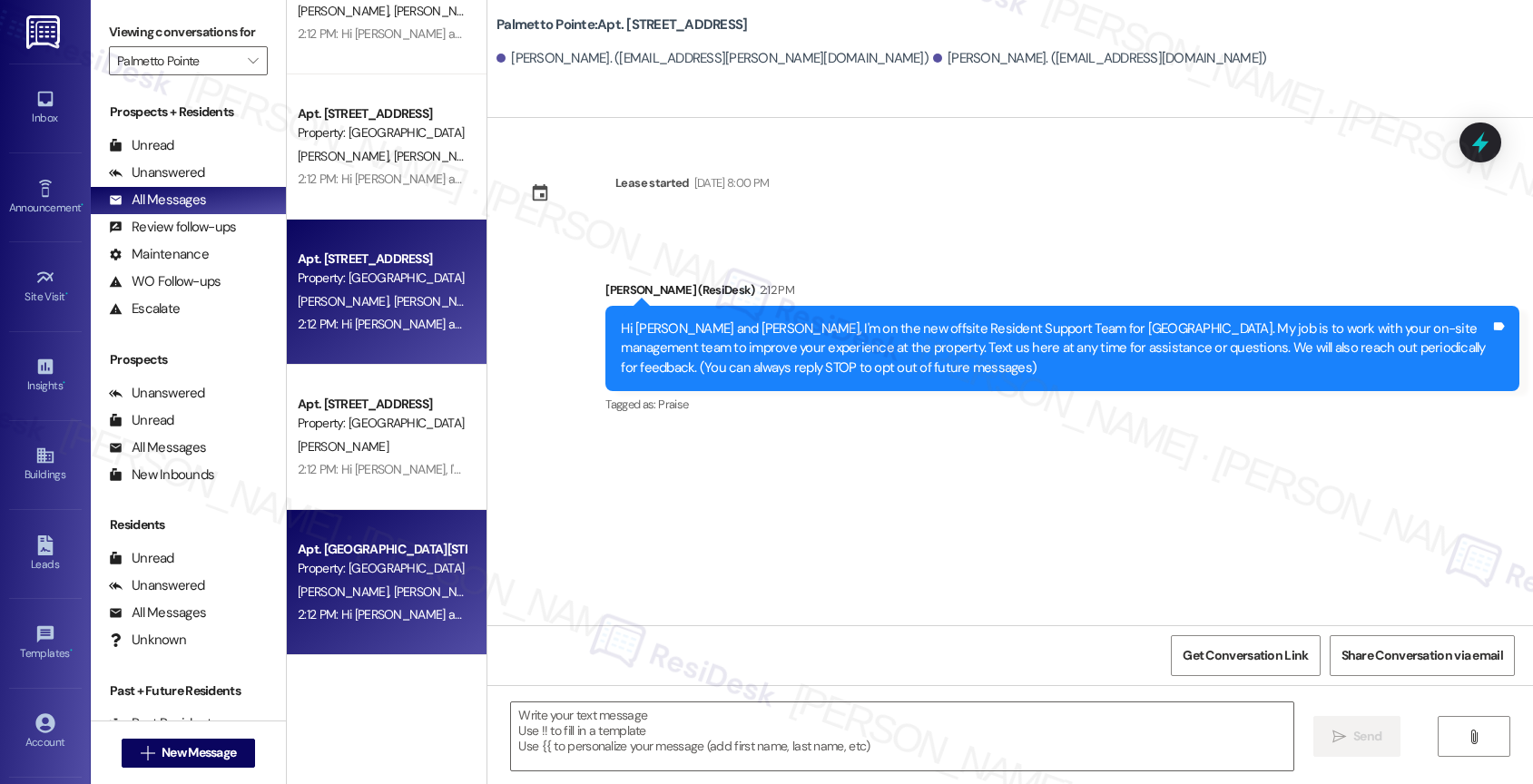
click at [346, 595] on span "[PERSON_NAME]" at bounding box center [346, 591] width 96 height 16
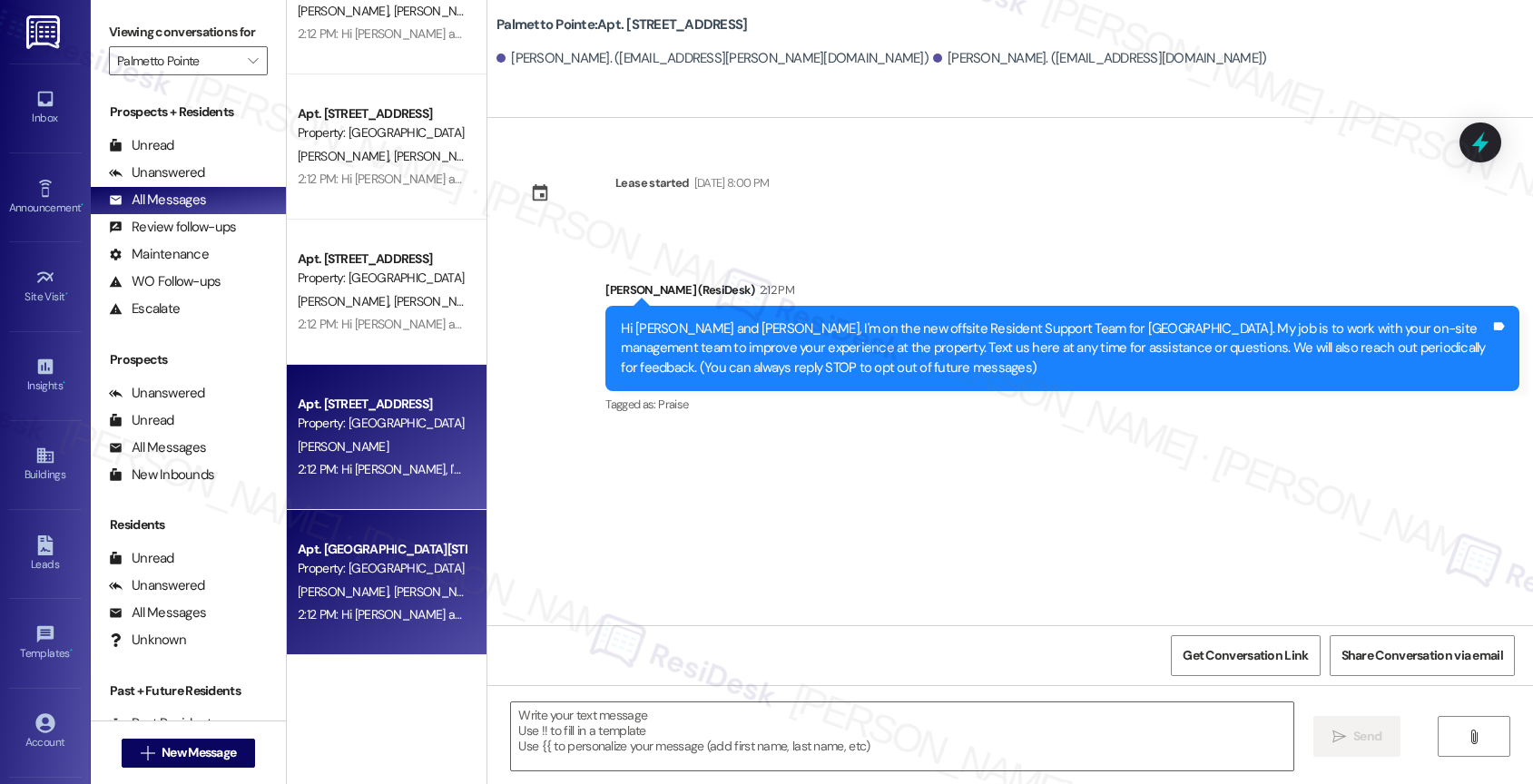
type textarea "Fetching suggested responses. Please feel free to read through the conversation…"
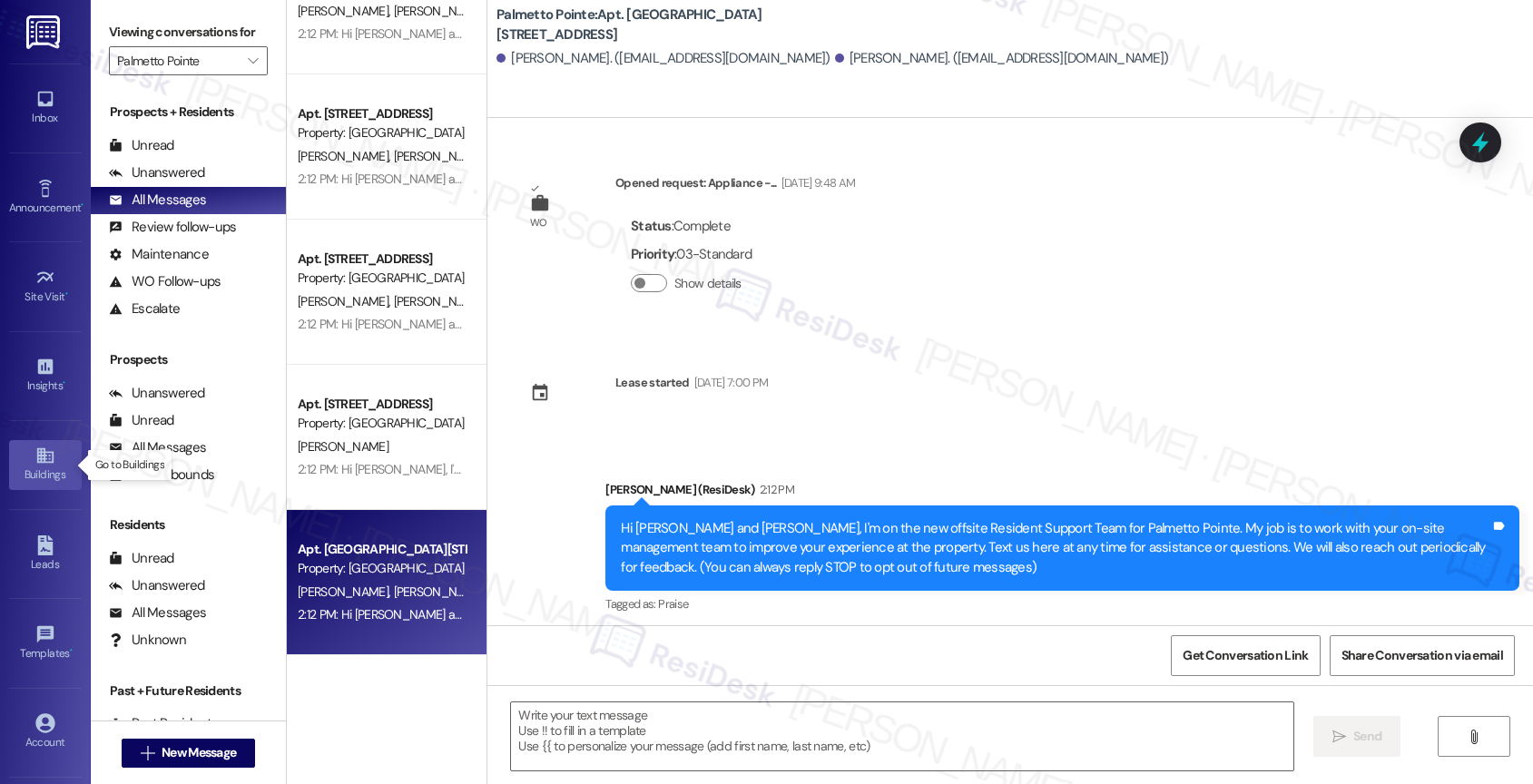
click at [41, 469] on div "Buildings" at bounding box center [45, 474] width 90 height 18
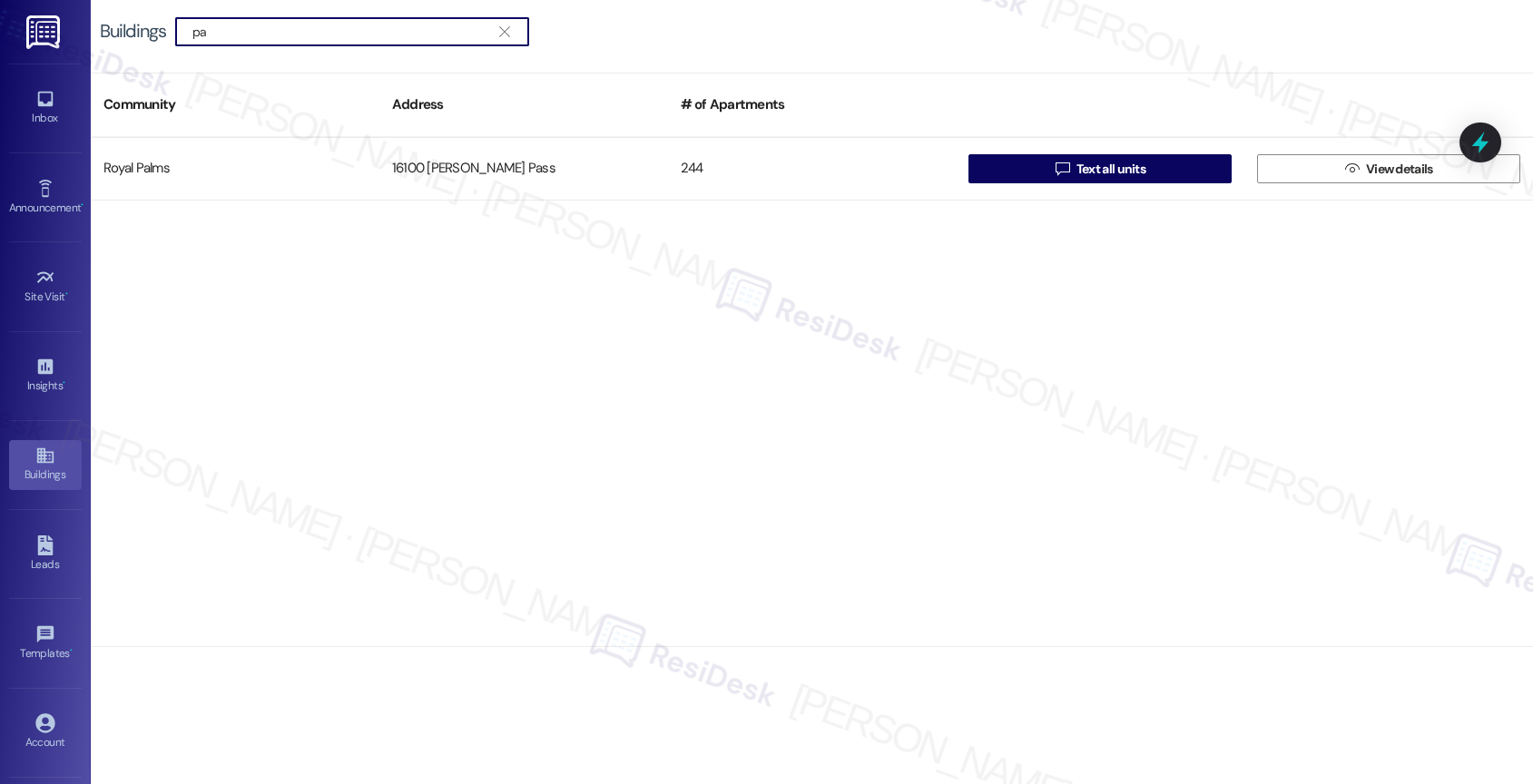
type input "p"
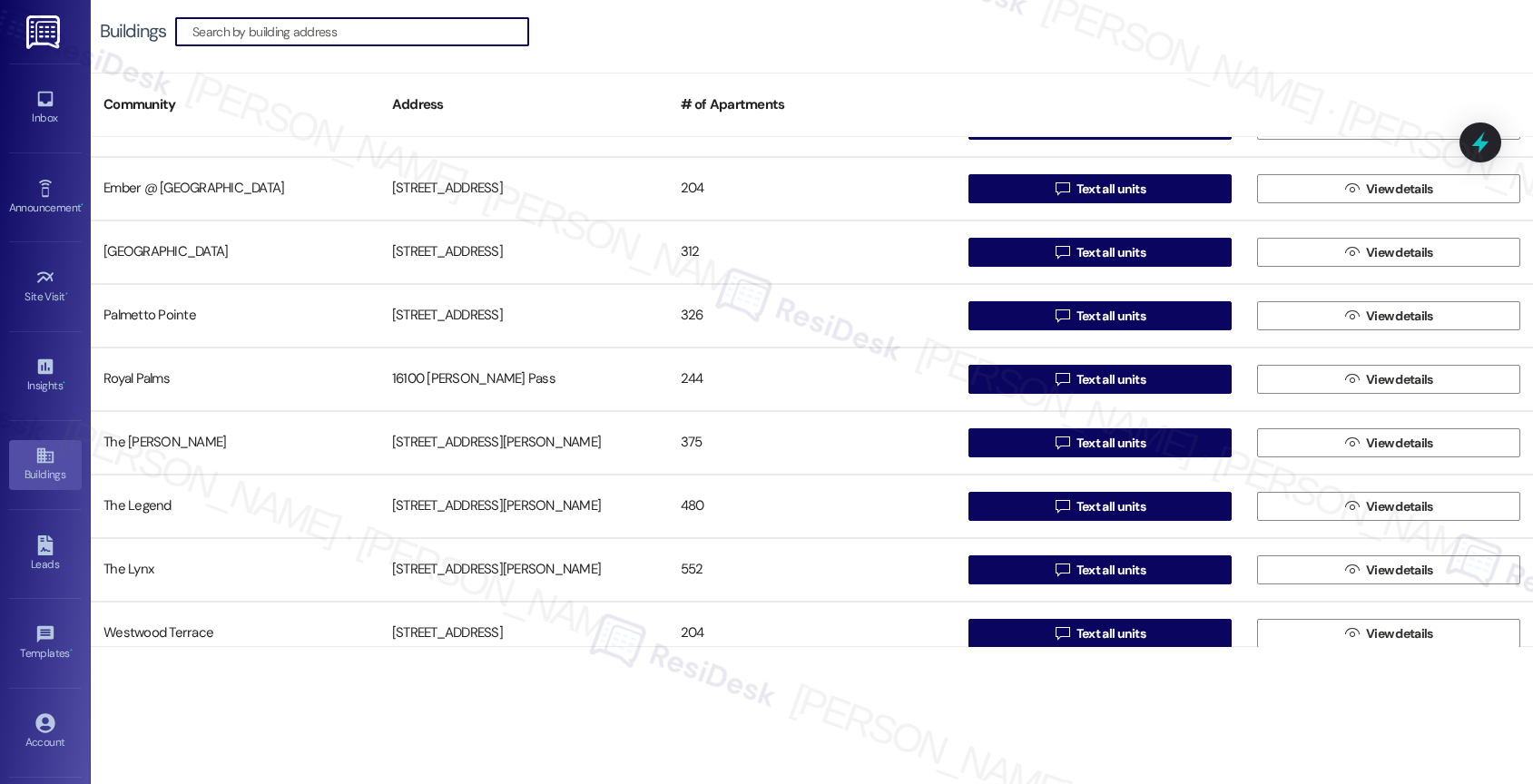
scroll to position [152, 0]
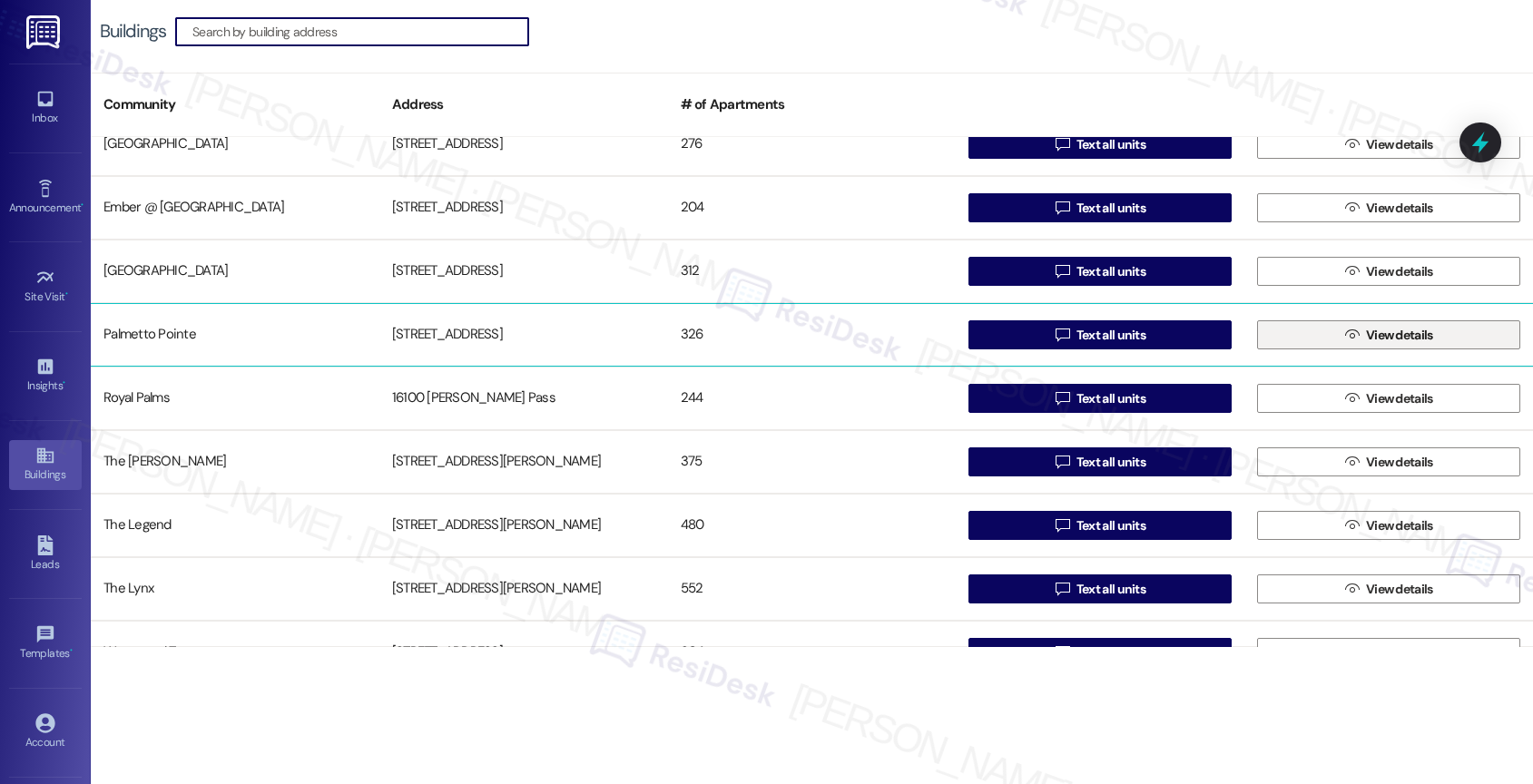
click at [1328, 327] on button " View details" at bounding box center [1389, 334] width 263 height 29
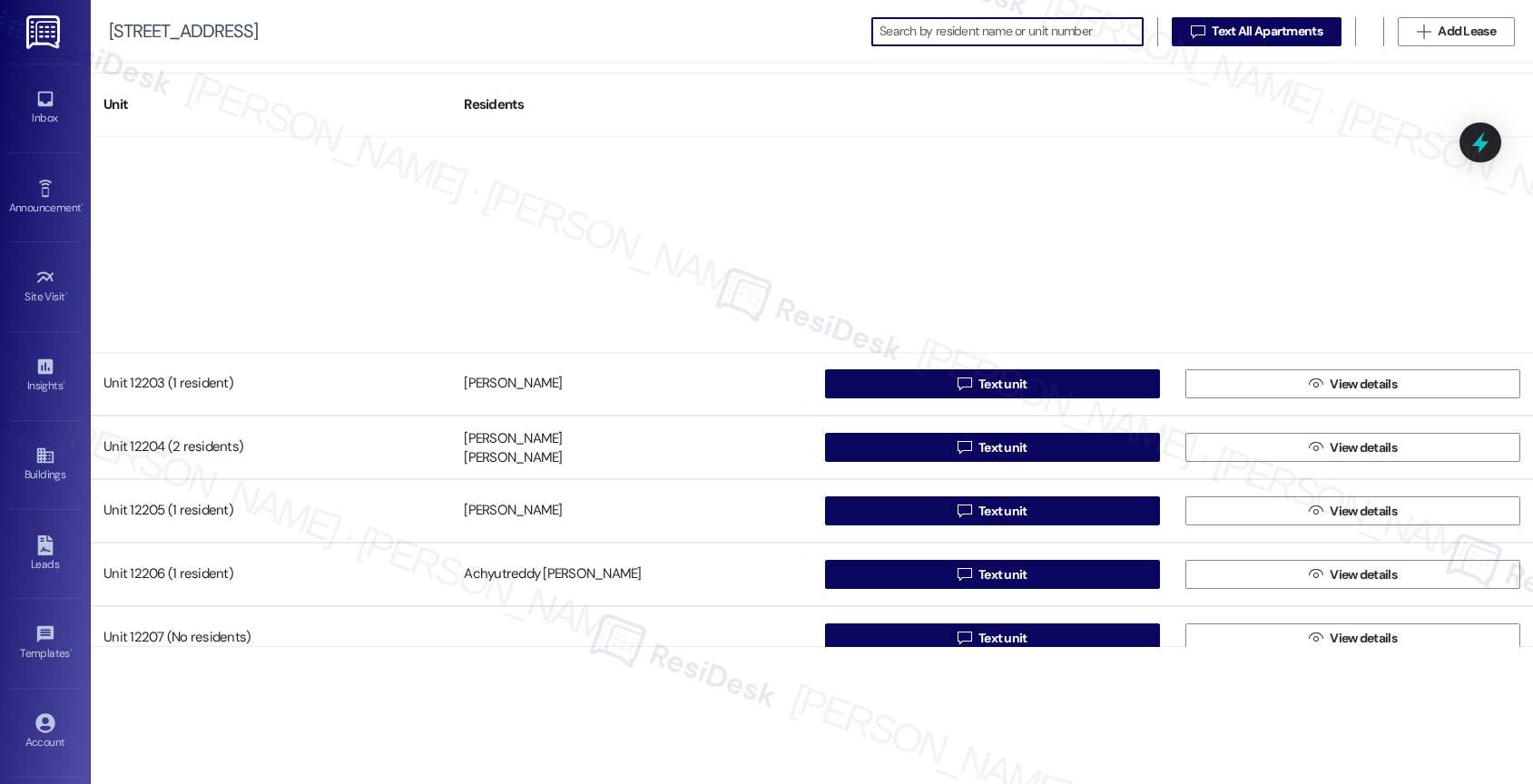
scroll to position [20189, 0]
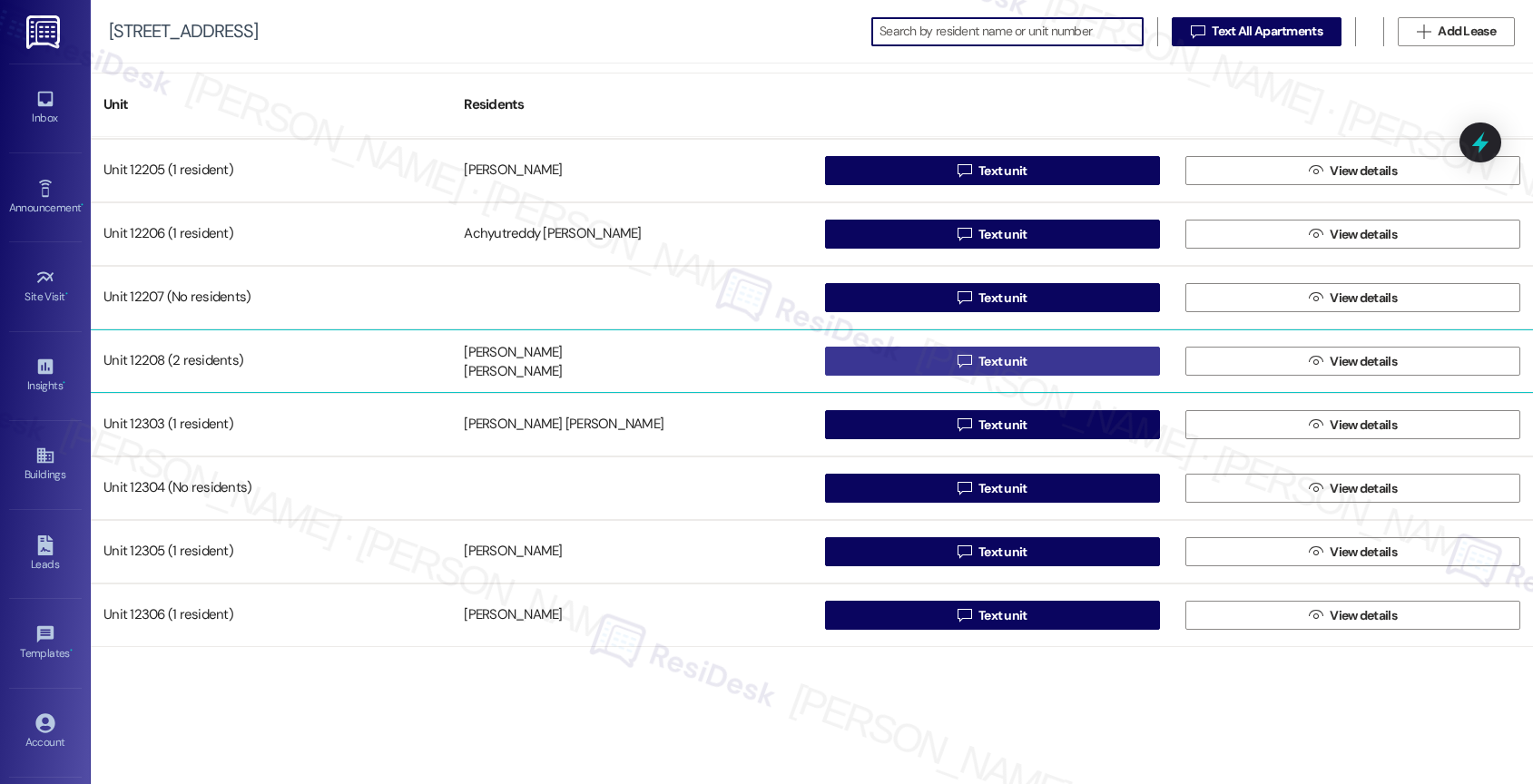
click at [1001, 358] on span "Text unit" at bounding box center [1003, 361] width 49 height 19
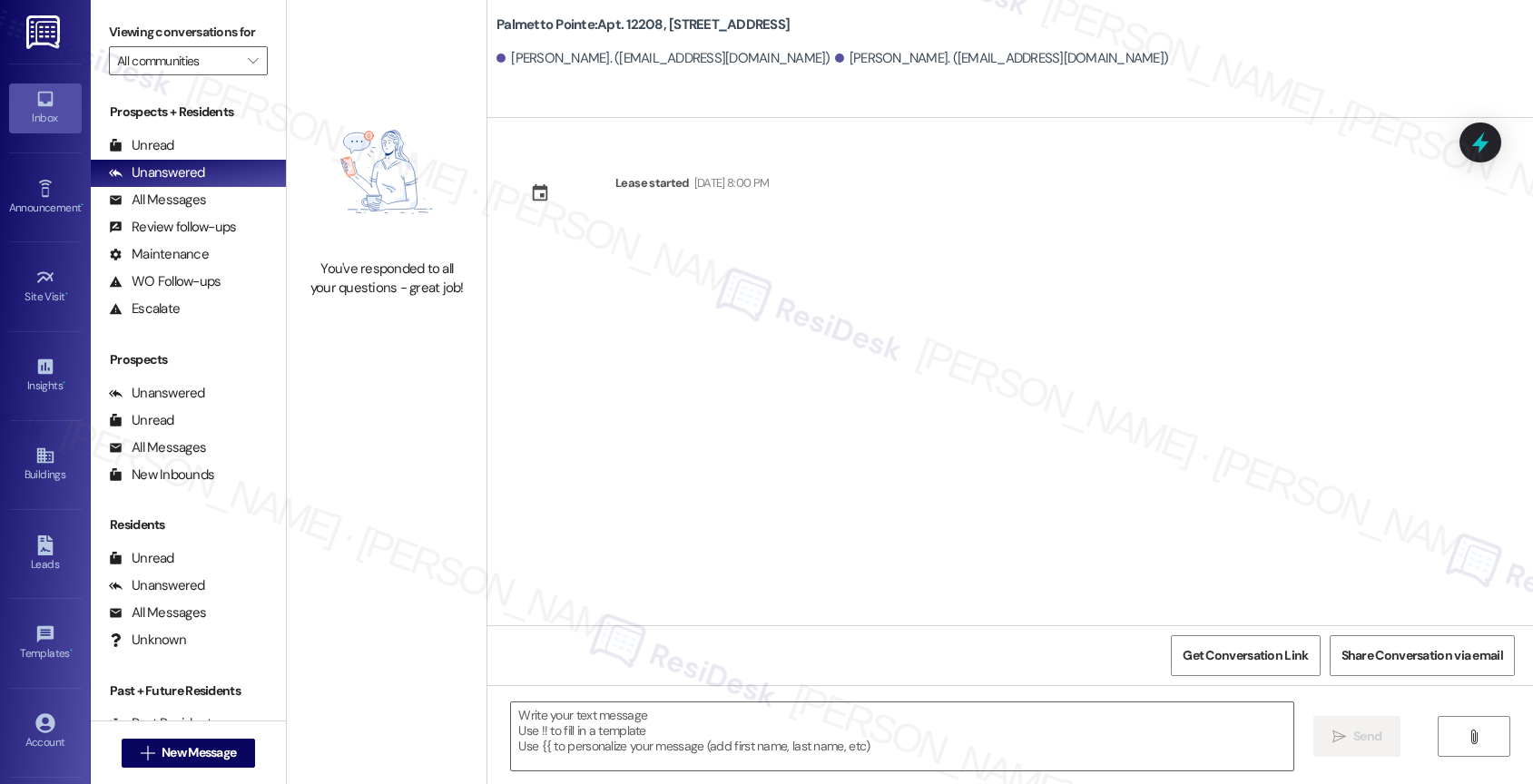
type textarea "Fetching suggested responses. Please feel free to read through the conversation…"
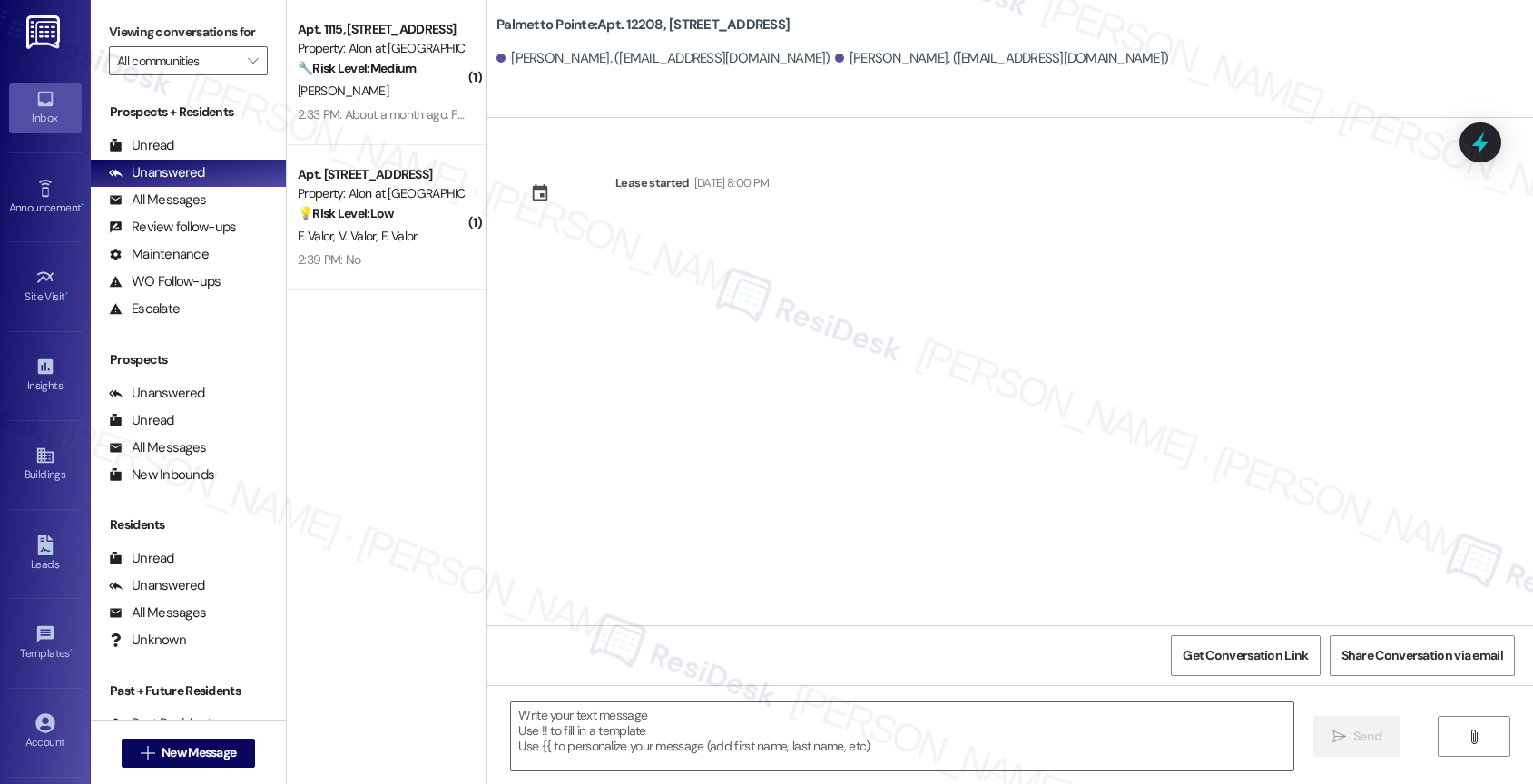
type textarea "Fetching suggested responses. Please feel free to read through the conversation…"
click at [244, 73] on span "" at bounding box center [252, 61] width 17 height 29
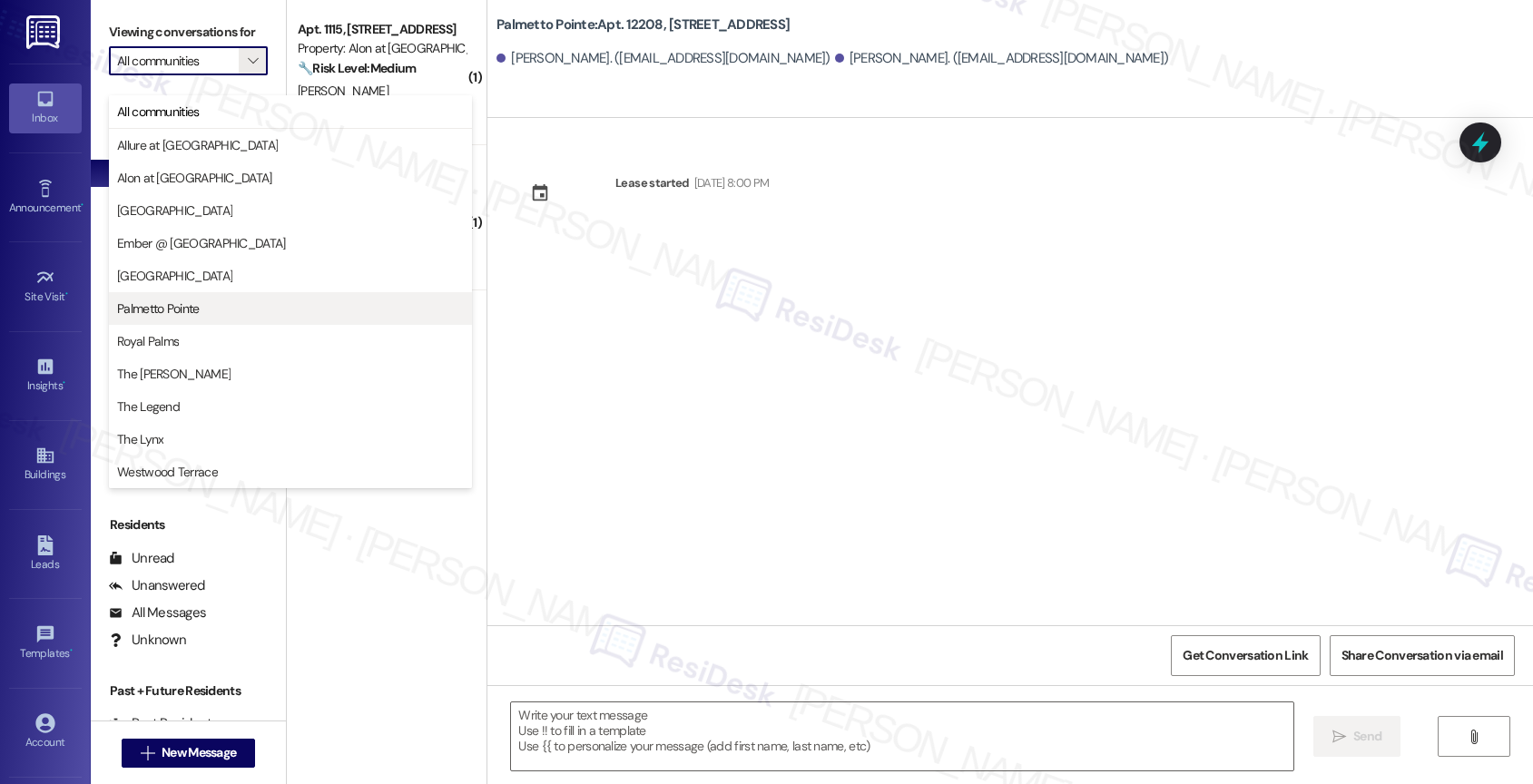
click at [181, 315] on span "Palmetto Pointe" at bounding box center [158, 309] width 82 height 18
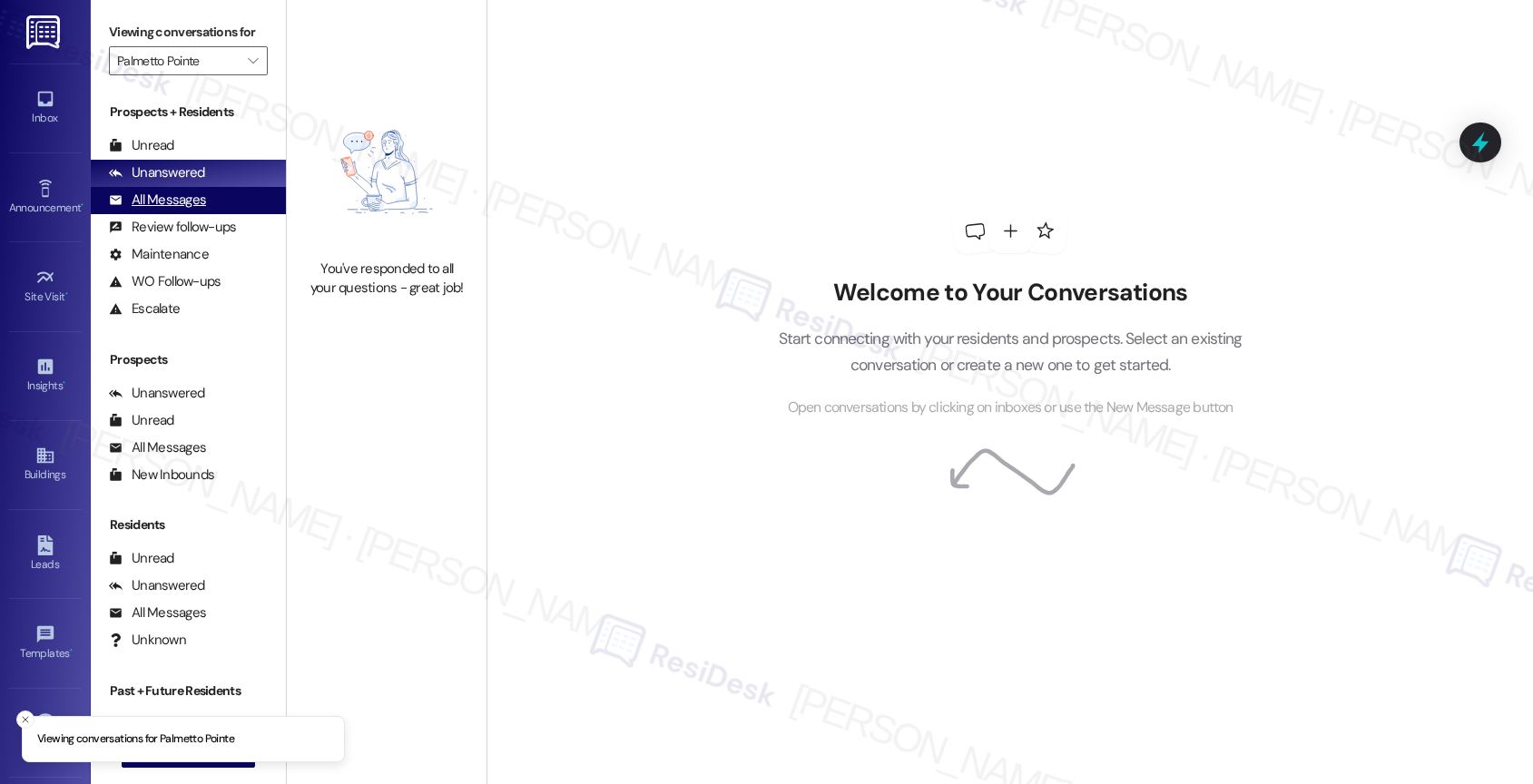
click at [196, 209] on div "All Messages" at bounding box center [157, 199] width 97 height 19
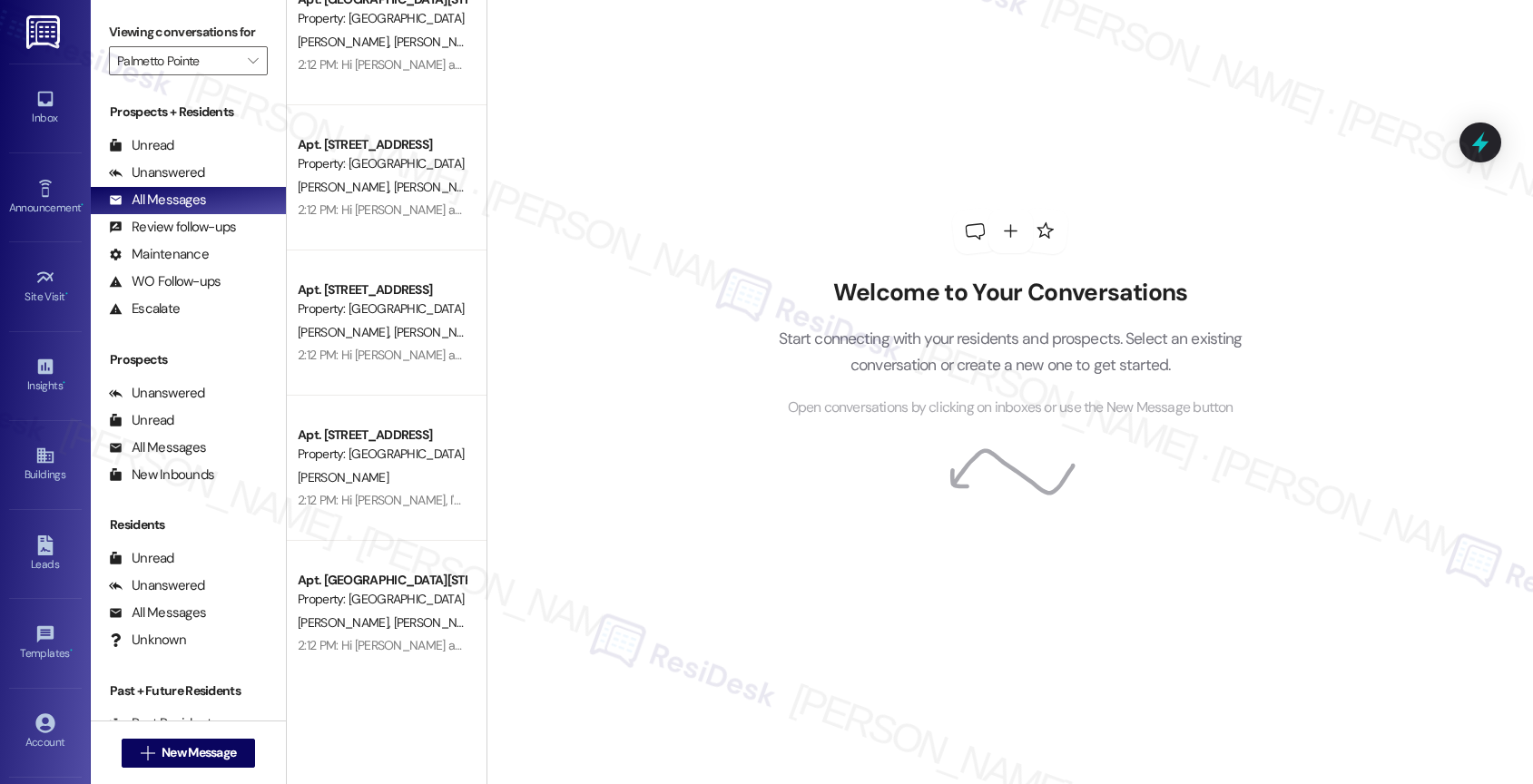
scroll to position [361, 0]
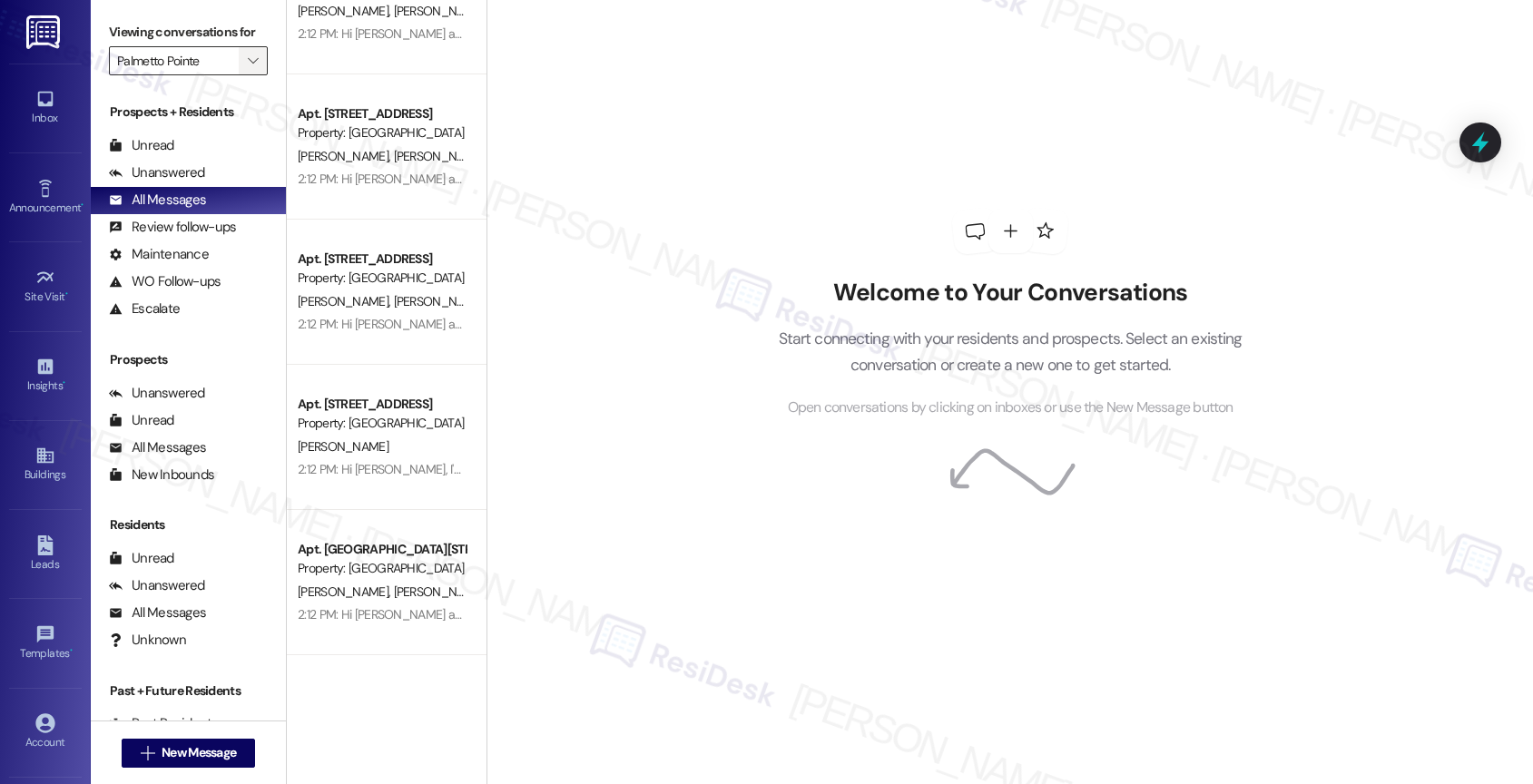
click at [245, 75] on span "" at bounding box center [252, 61] width 17 height 29
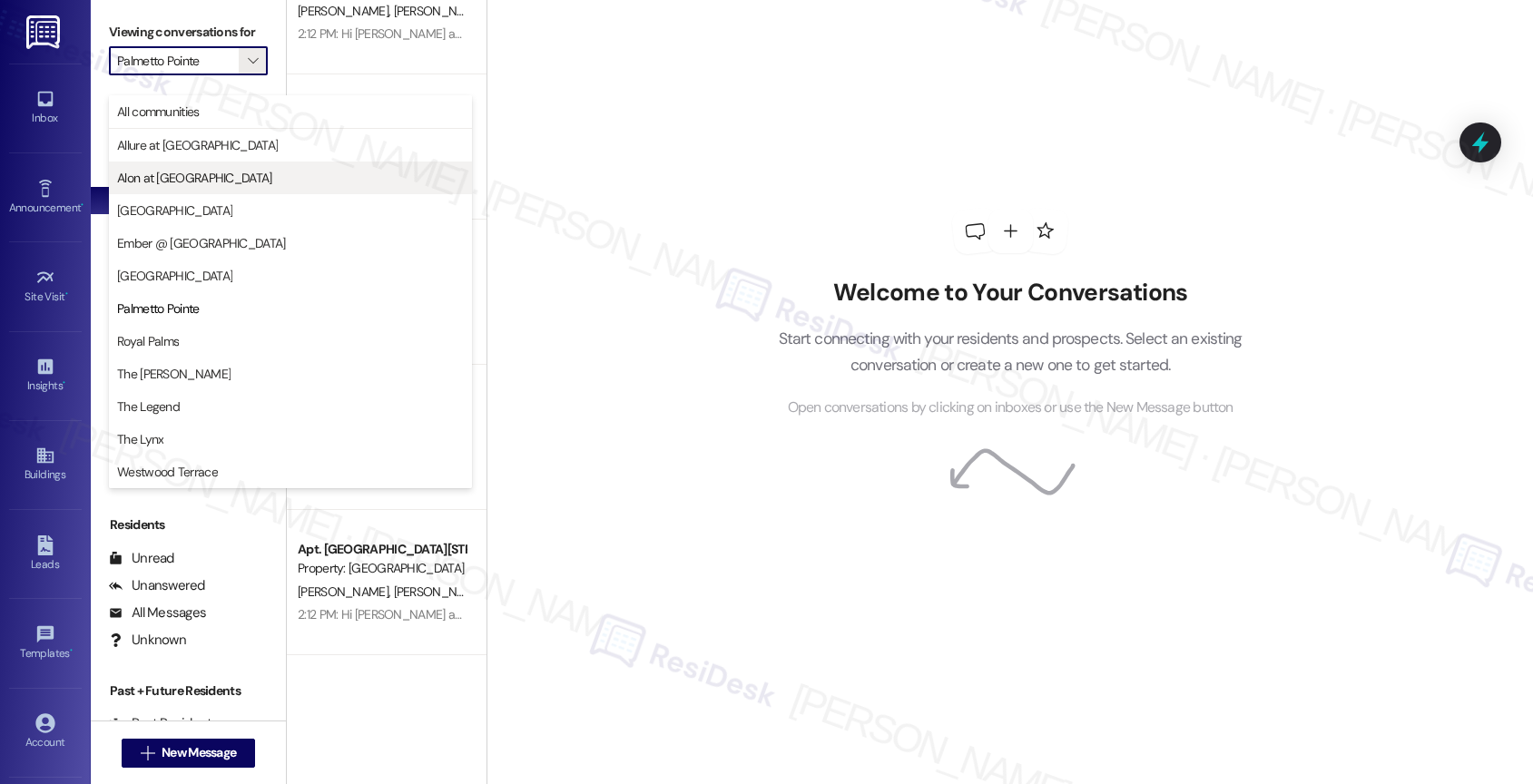
click at [168, 177] on span "Alon at [GEOGRAPHIC_DATA]" at bounding box center [195, 178] width 155 height 18
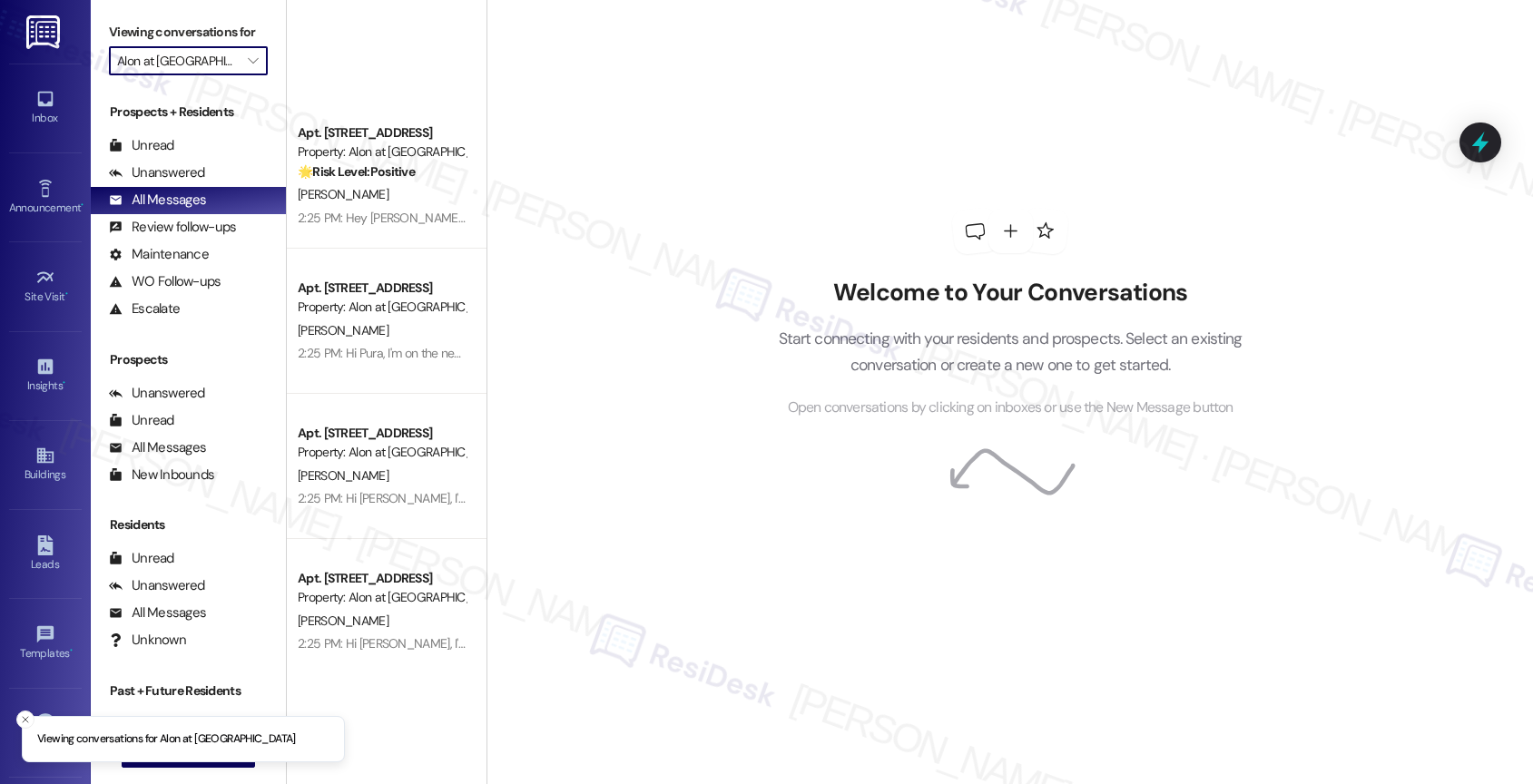
scroll to position [6602, 0]
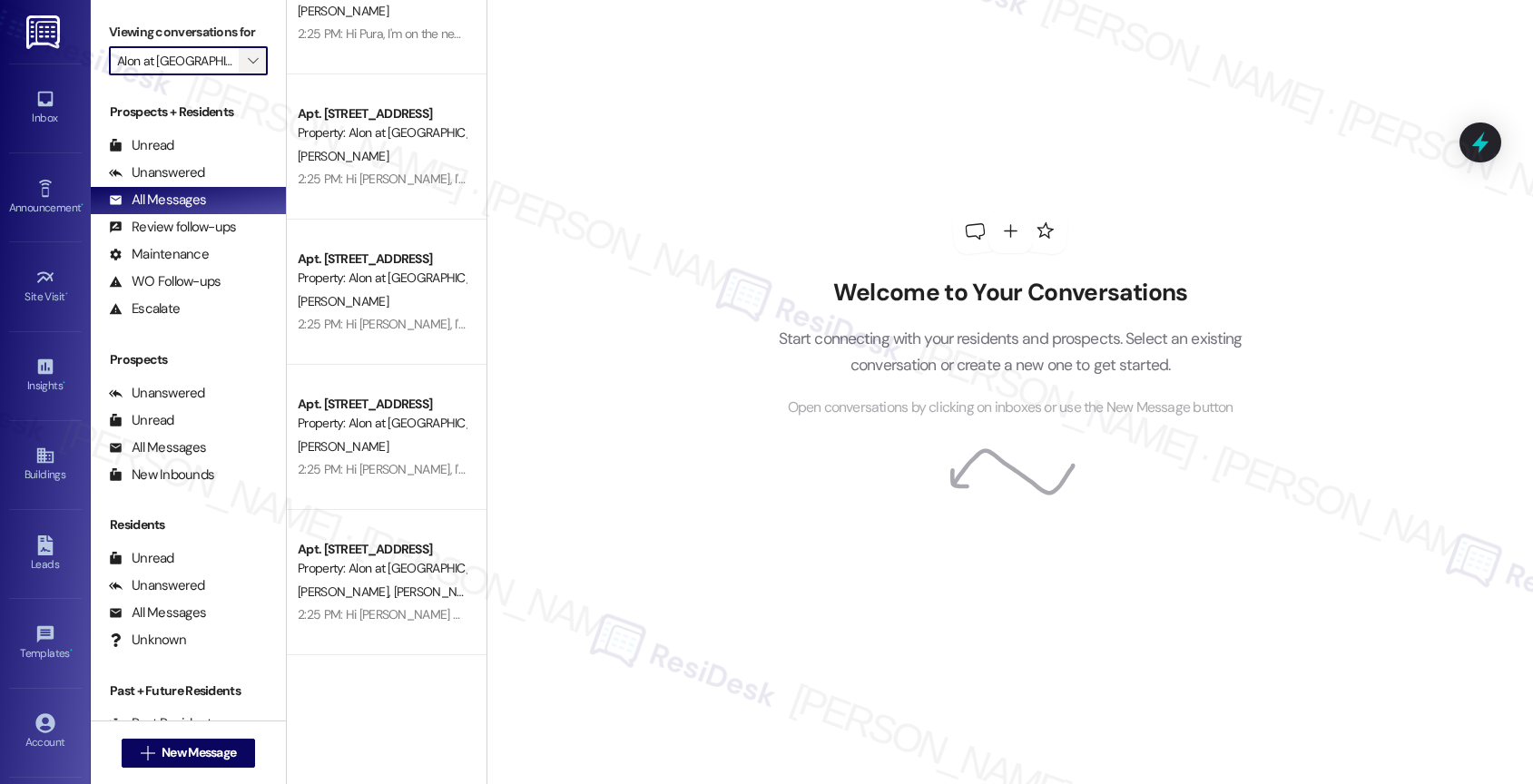
click at [248, 68] on icon "" at bounding box center [252, 61] width 10 height 15
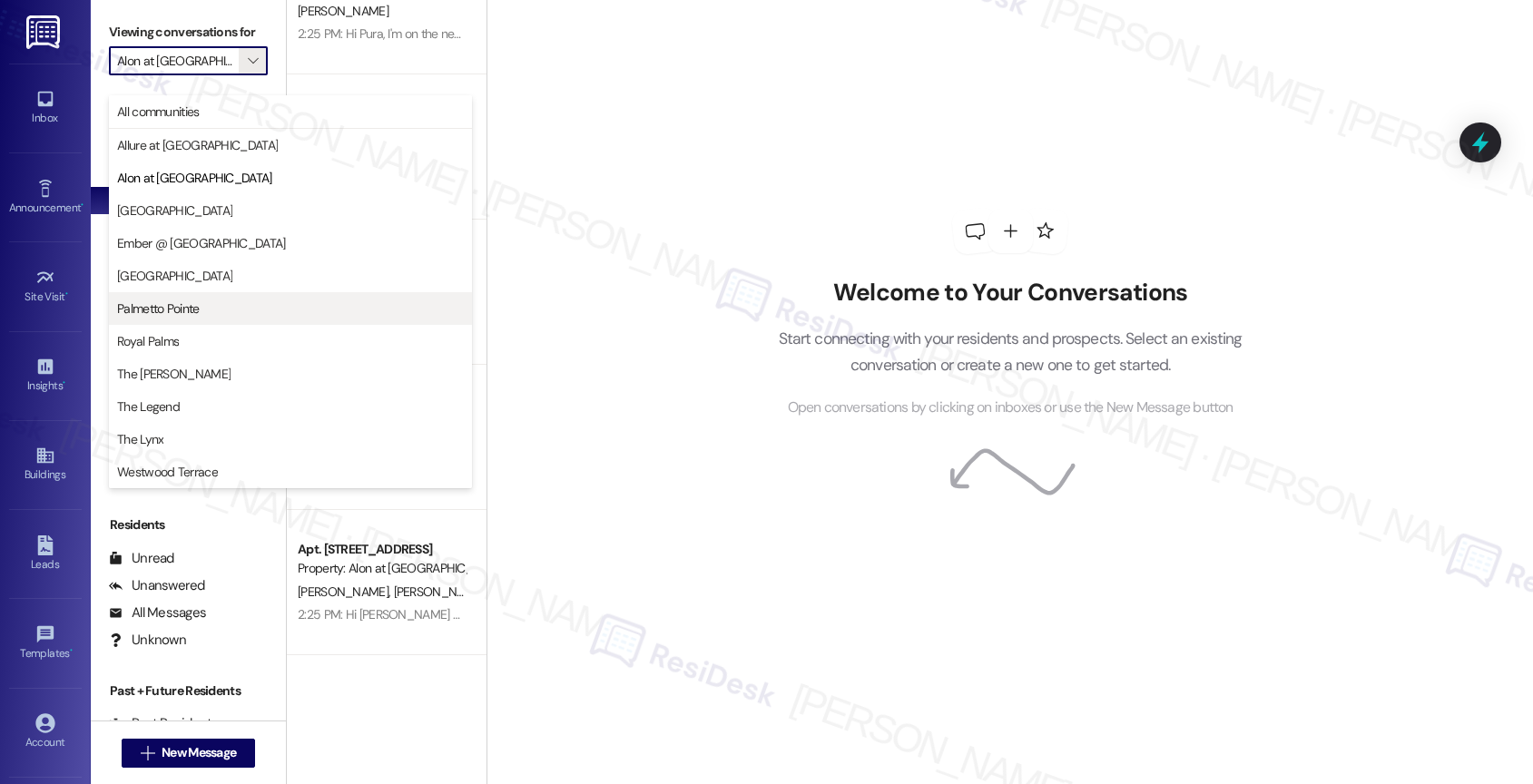
click at [199, 312] on span "Palmetto Pointe" at bounding box center [158, 309] width 82 height 18
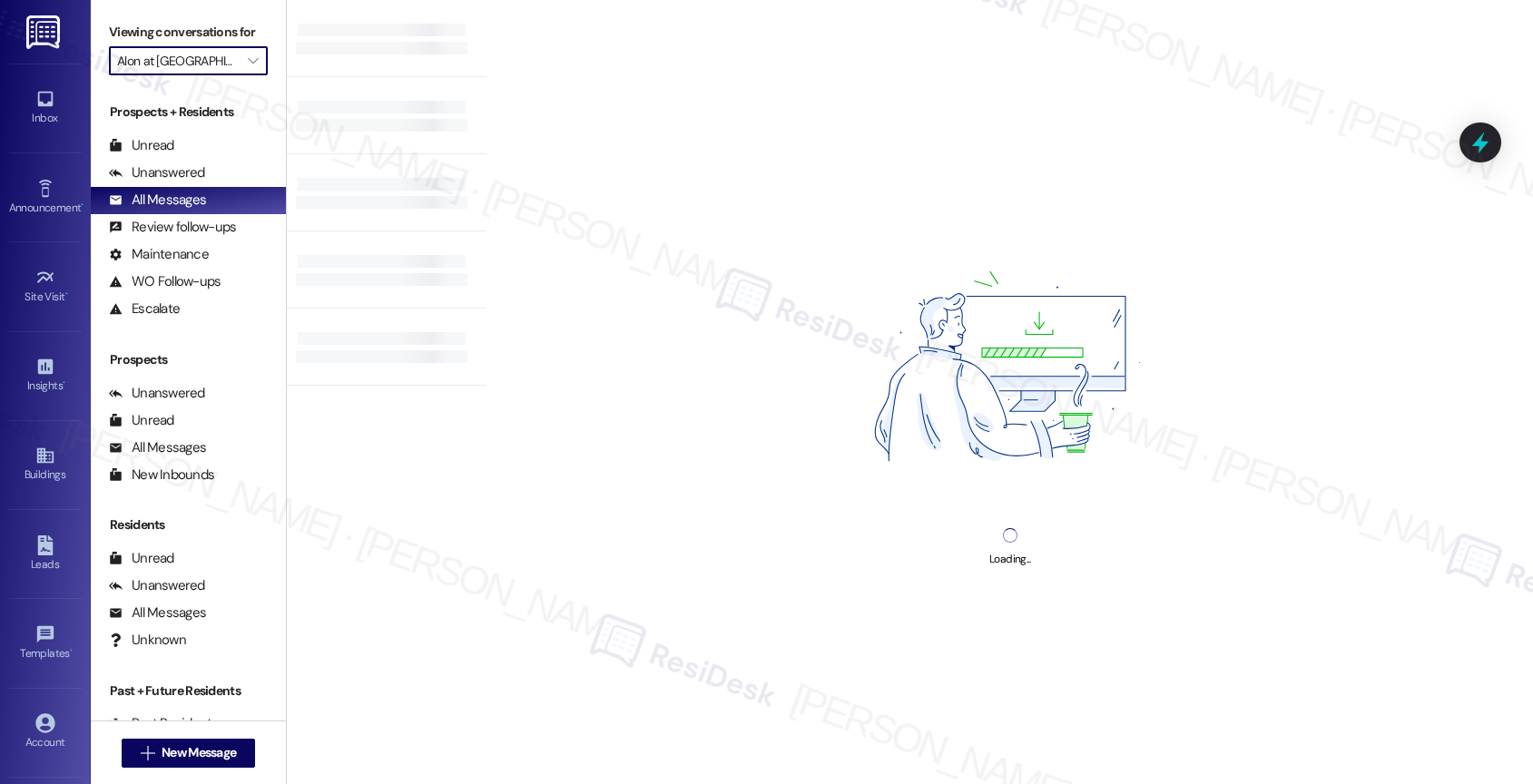
type input "Palmetto Pointe"
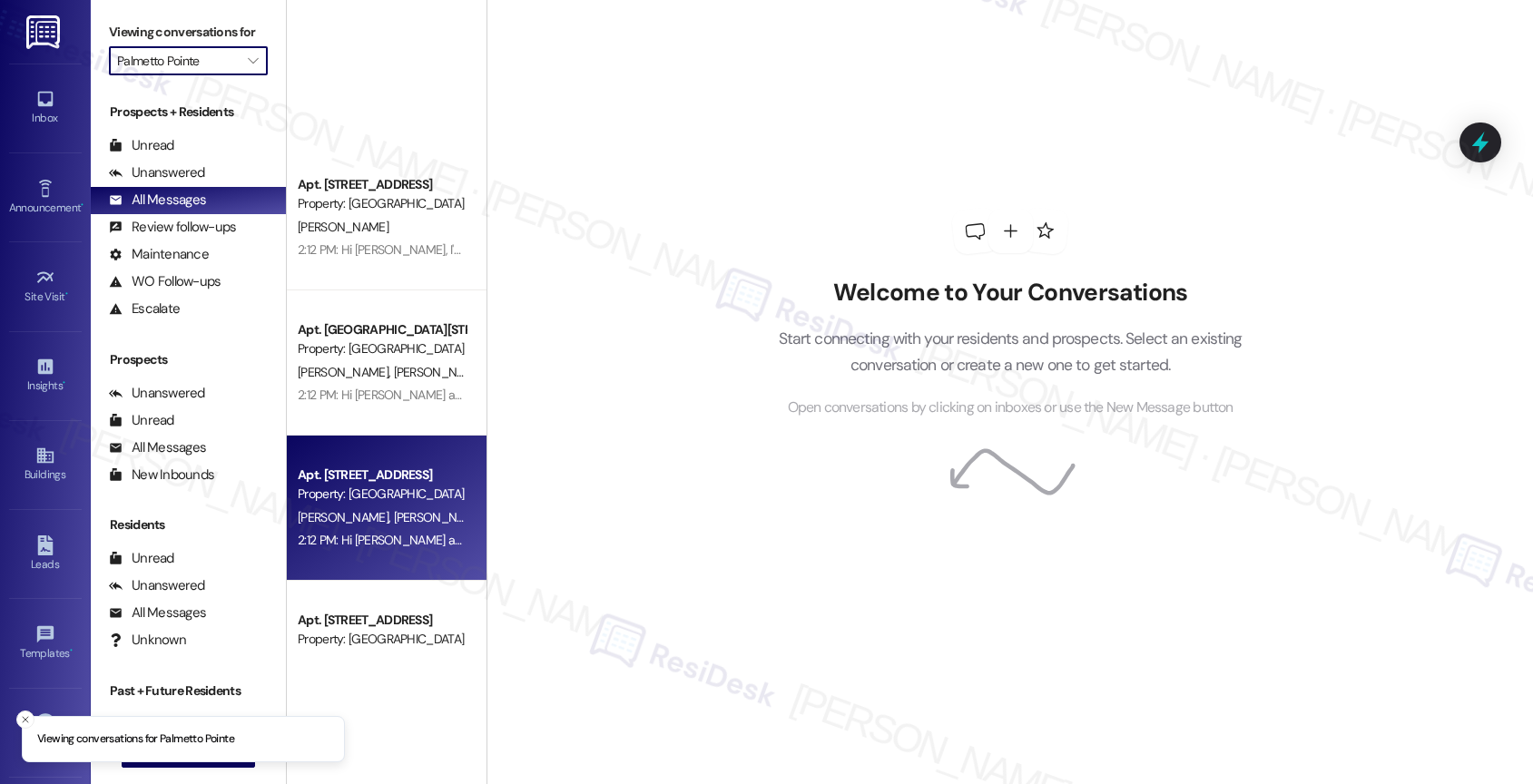
scroll to position [361, 0]
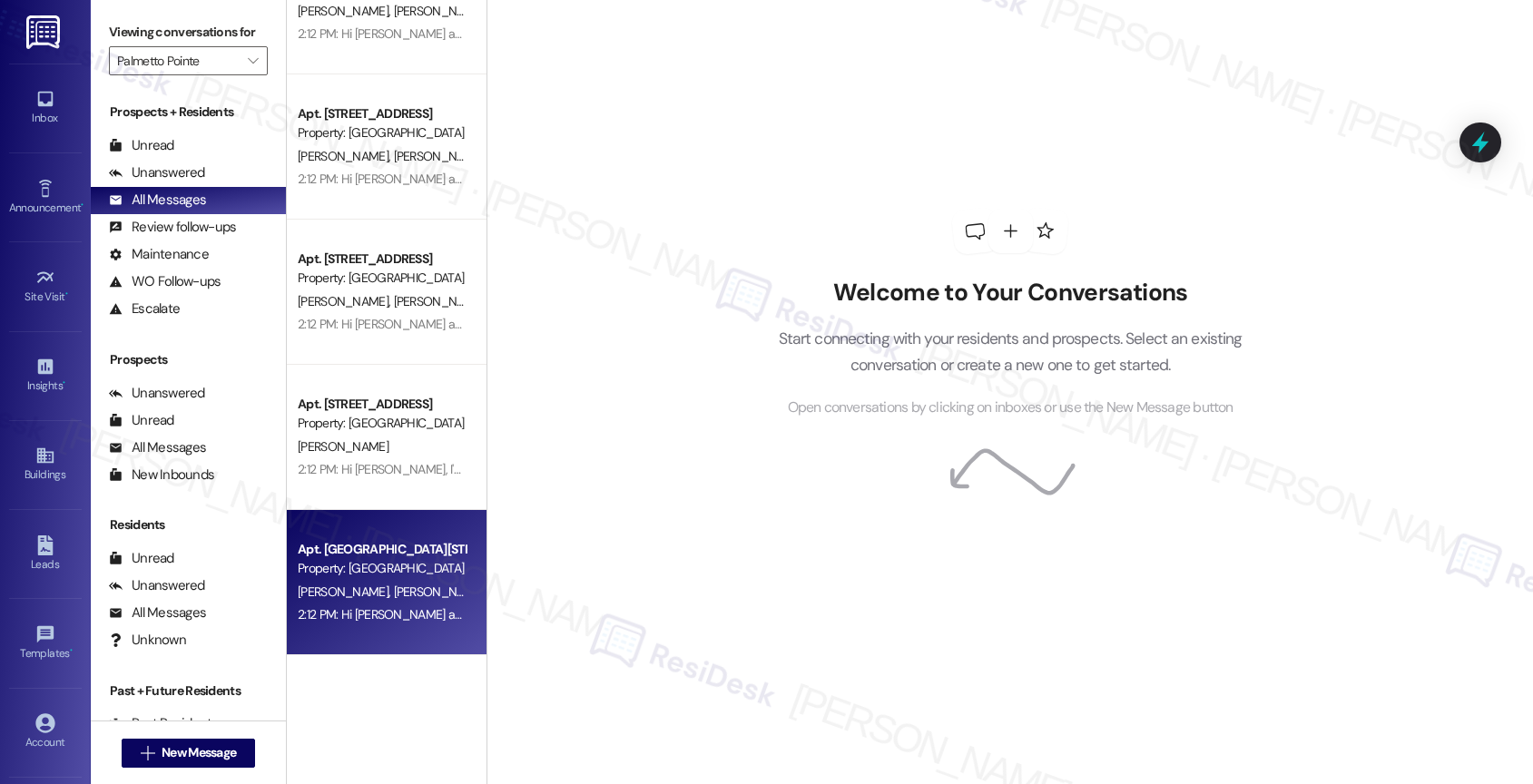
click at [351, 551] on div "Apt. [GEOGRAPHIC_DATA][STREET_ADDRESS]" at bounding box center [382, 549] width 168 height 19
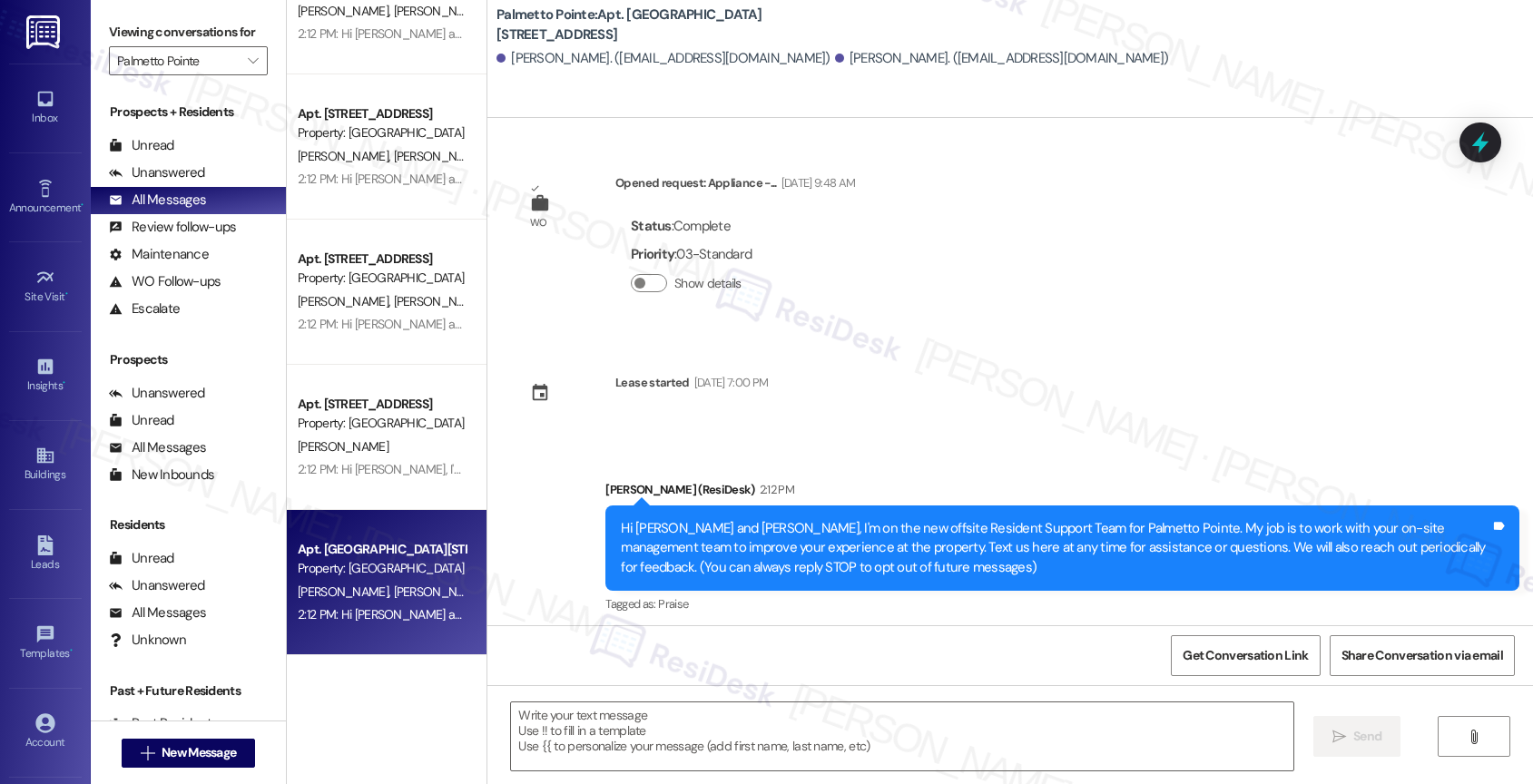
type textarea "Fetching suggested responses. Please feel free to read through the conversation…"
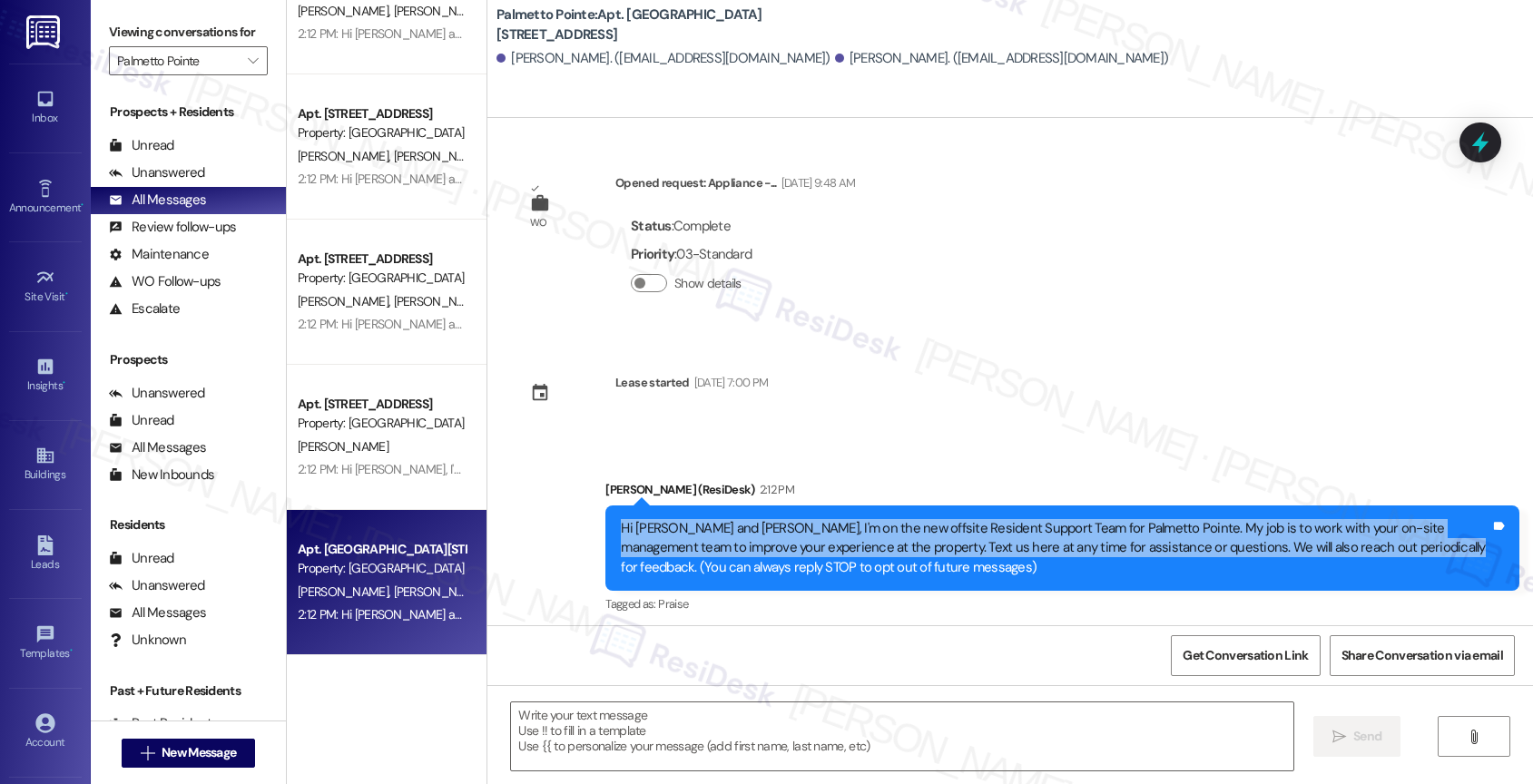
drag, startPoint x: 602, startPoint y: 520, endPoint x: 1355, endPoint y: 546, distance: 753.4
click at [1355, 546] on div "Hi [PERSON_NAME] and [PERSON_NAME], I'm on the new offsite Resident Support Tea…" at bounding box center [1062, 547] width 914 height 85
copy div "Hi [PERSON_NAME] and [PERSON_NAME], I'm on the new offsite Resident Support Tea…"
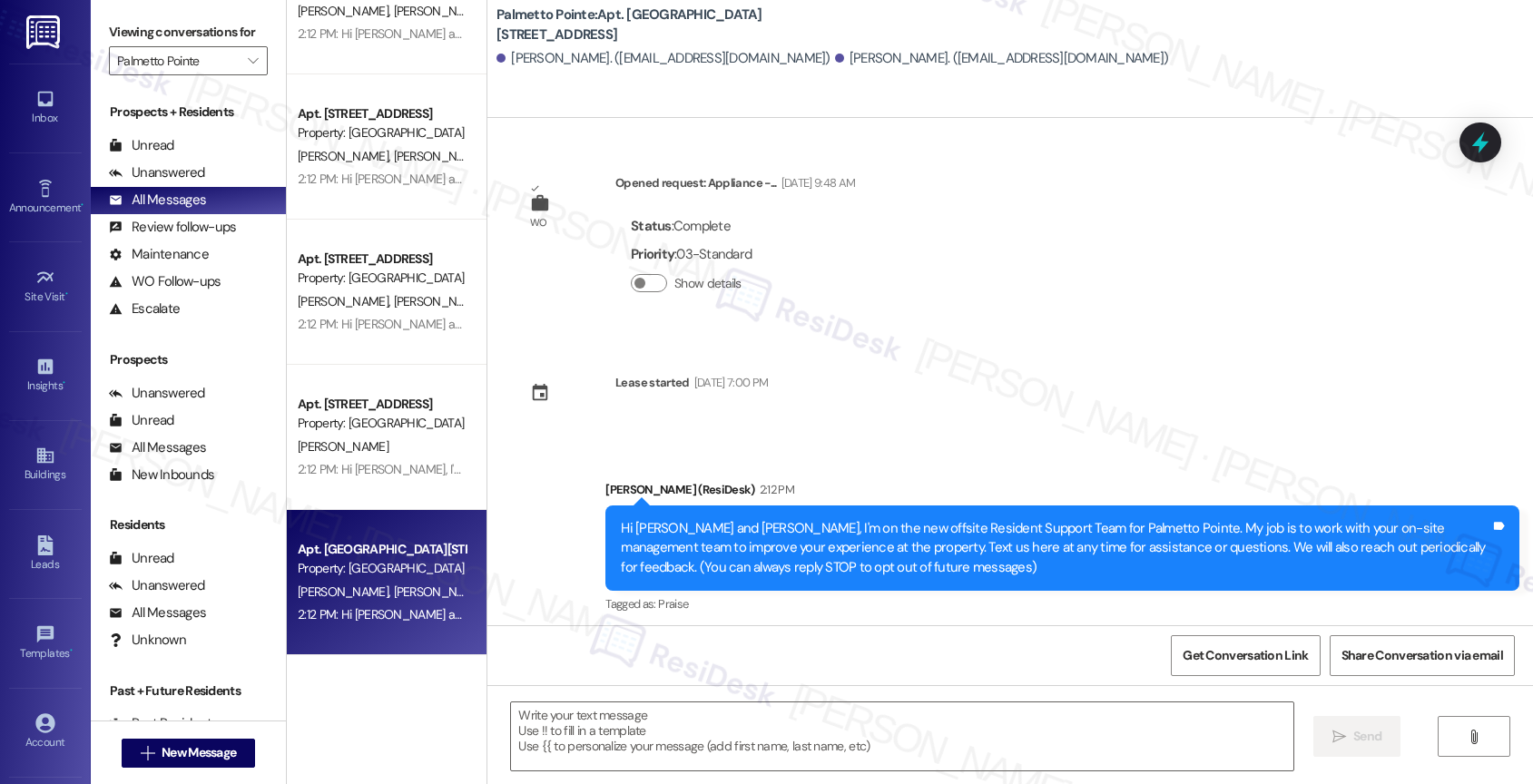
click at [1027, 391] on div "WO Opened request: Appliance -... [DATE] 9:48 AM Status : Complete Priority : 0…" at bounding box center [1010, 371] width 1046 height 507
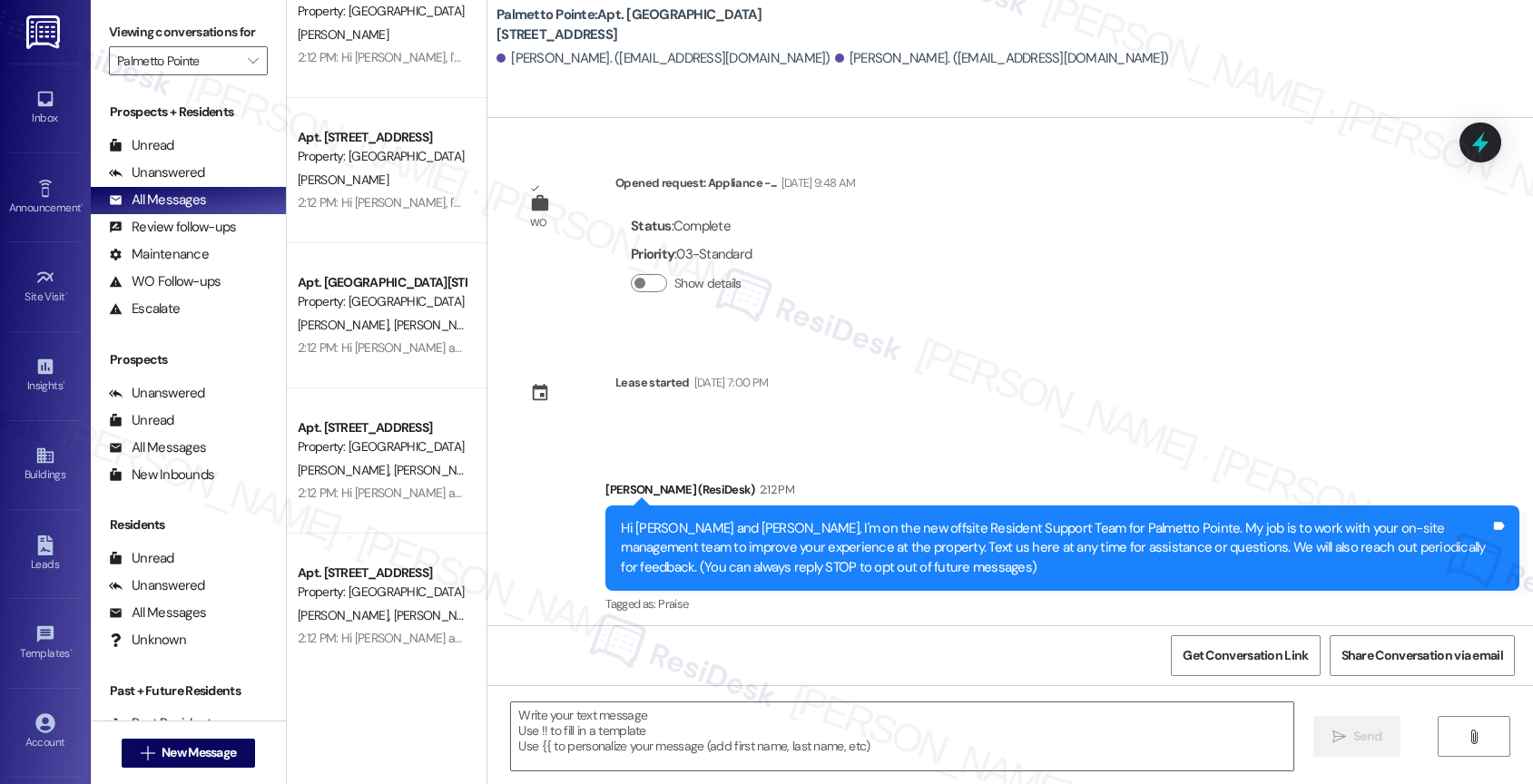
scroll to position [0, 0]
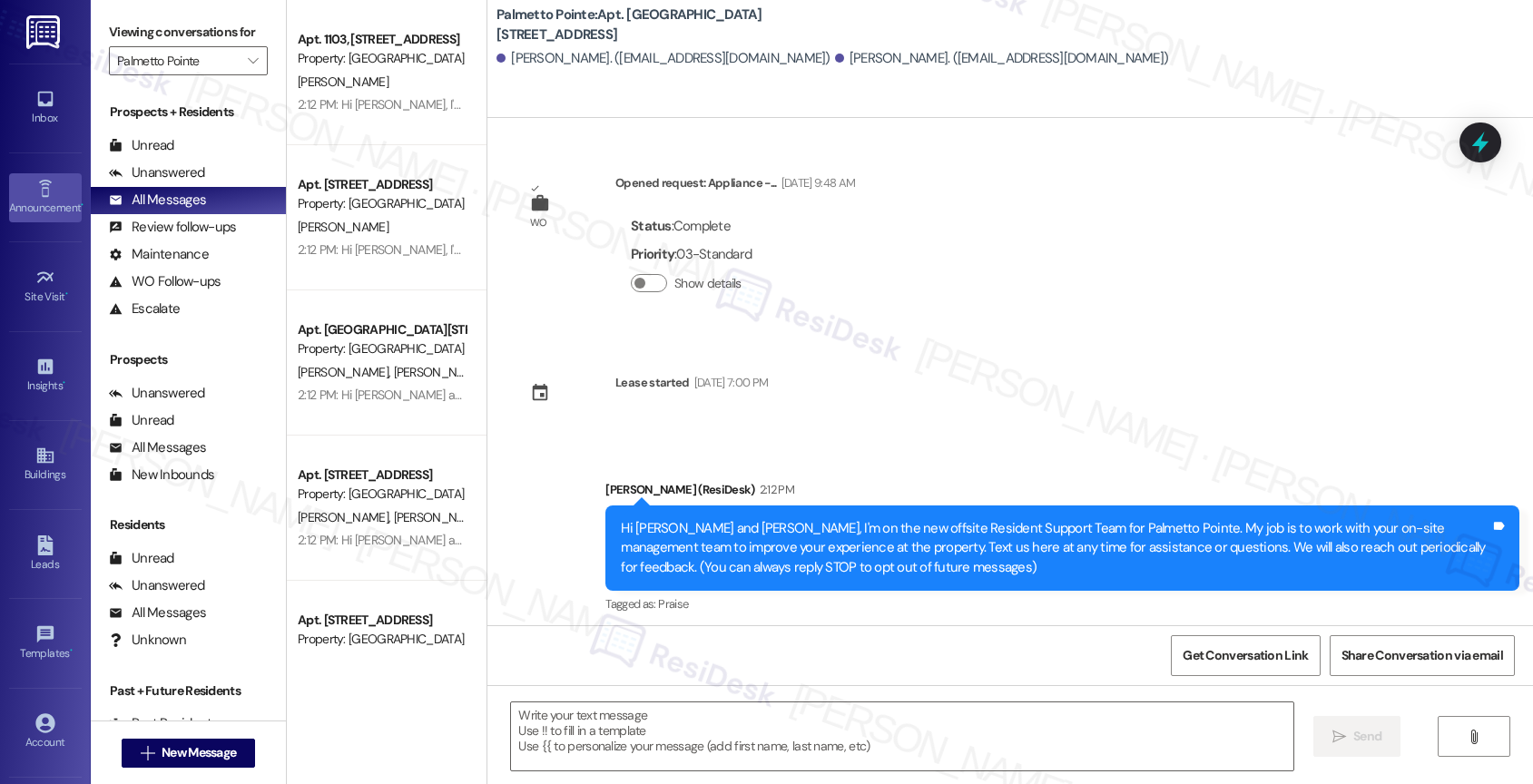
click at [37, 199] on div "Announcement •" at bounding box center [45, 207] width 90 height 18
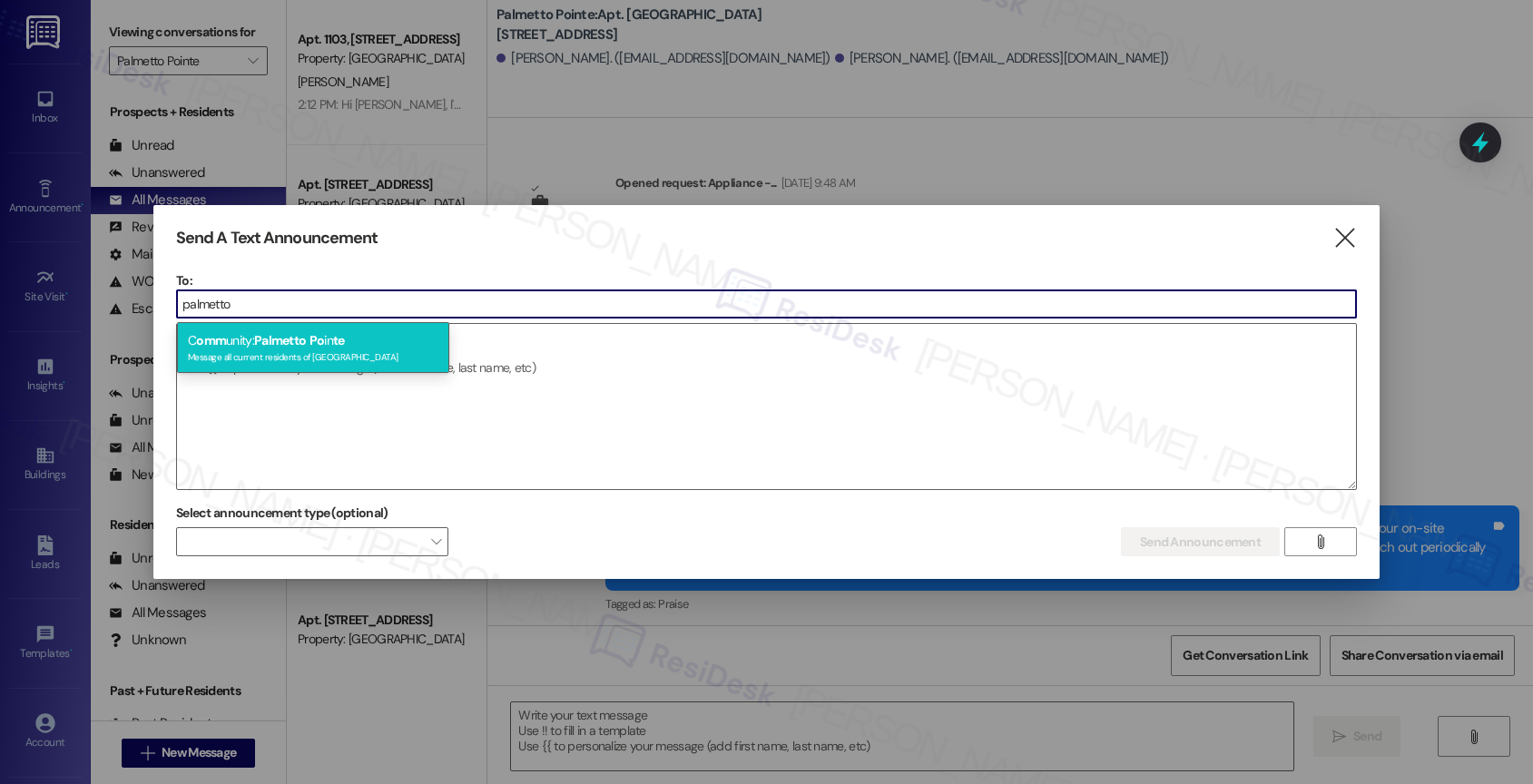
type input "palmetto"
click at [339, 340] on span "te" at bounding box center [338, 340] width 12 height 16
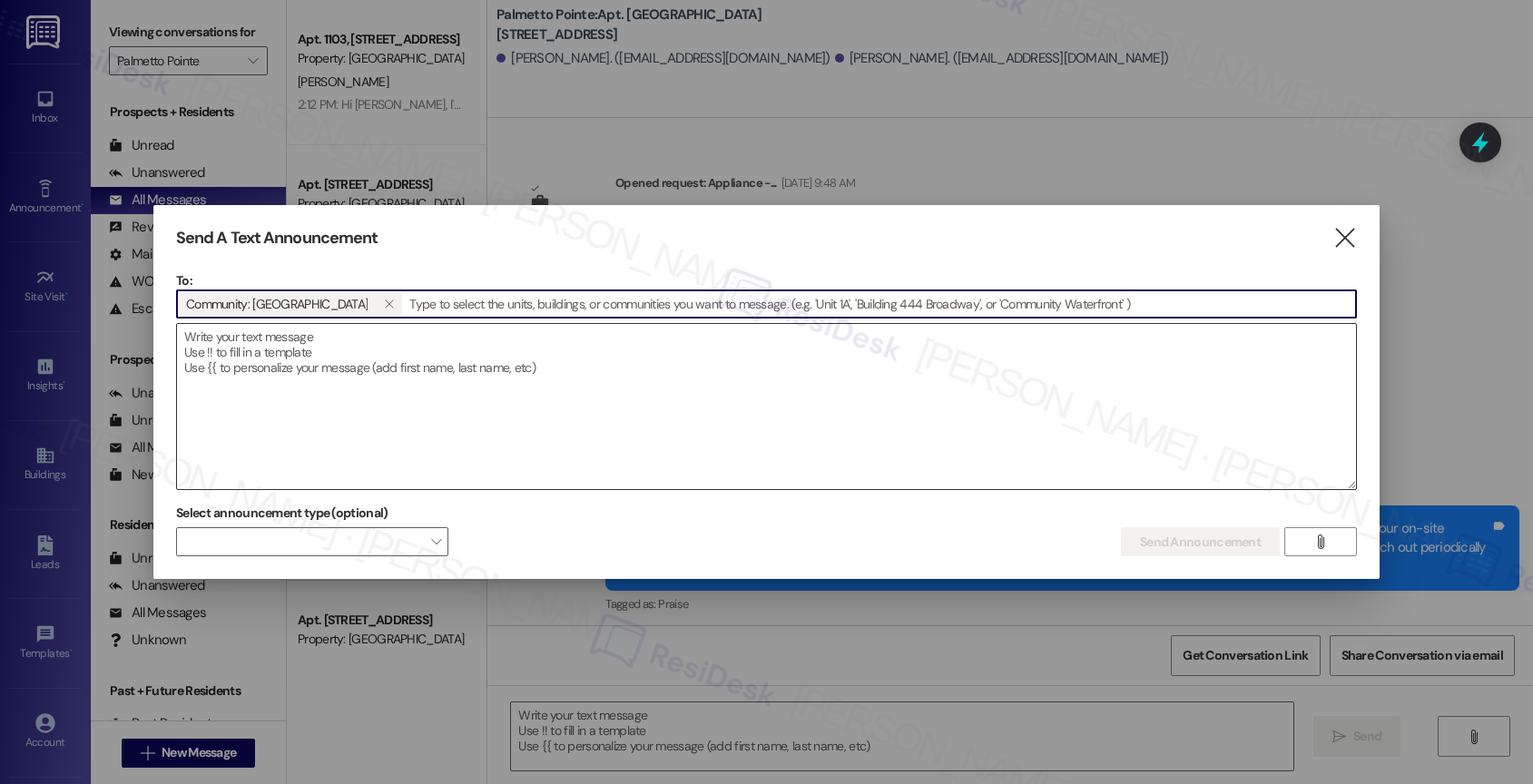
click at [281, 374] on textarea at bounding box center [767, 406] width 1179 height 165
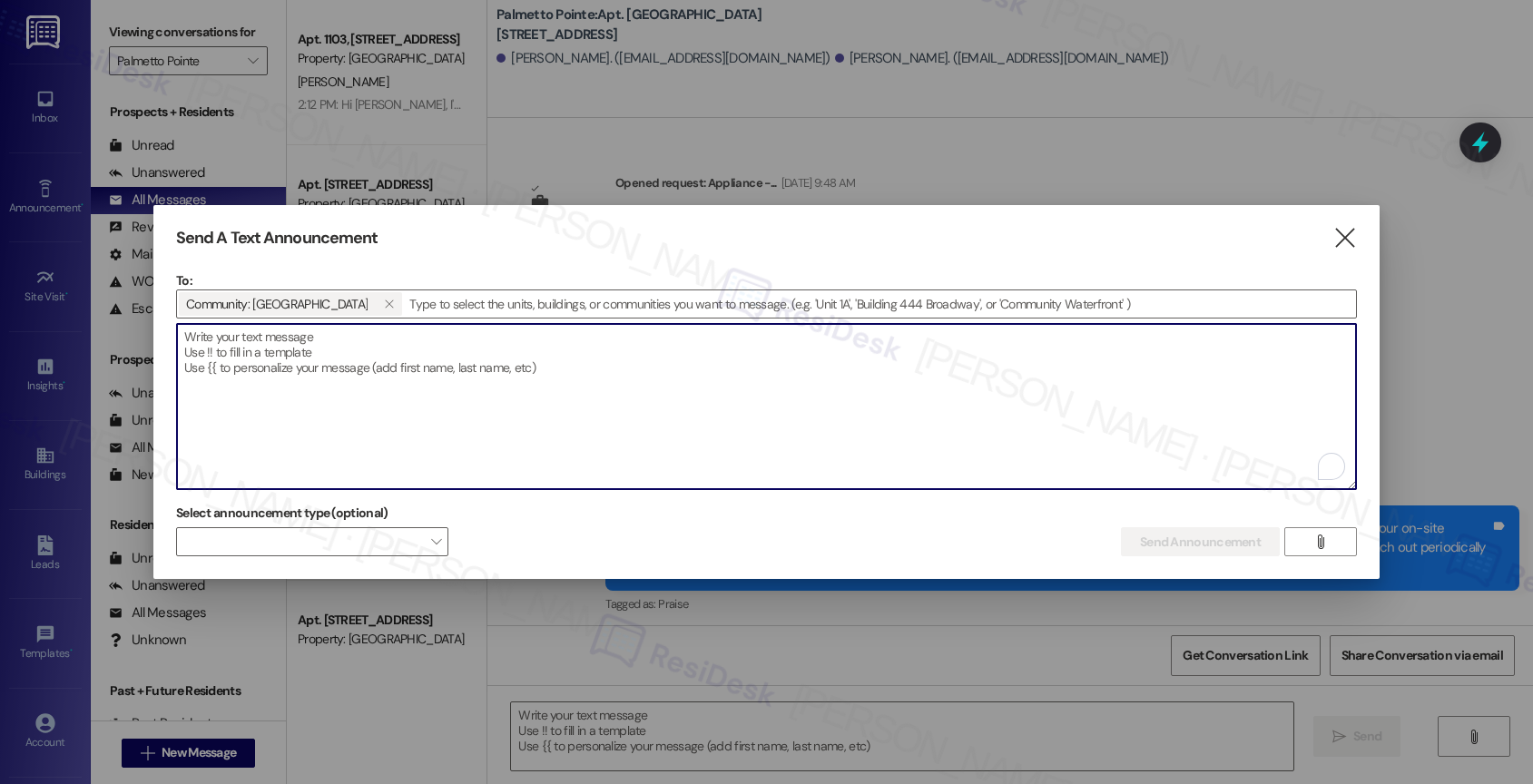
paste textarea "Hi [PERSON_NAME] and [PERSON_NAME], I'm on the new offsite Resident Support Tea…"
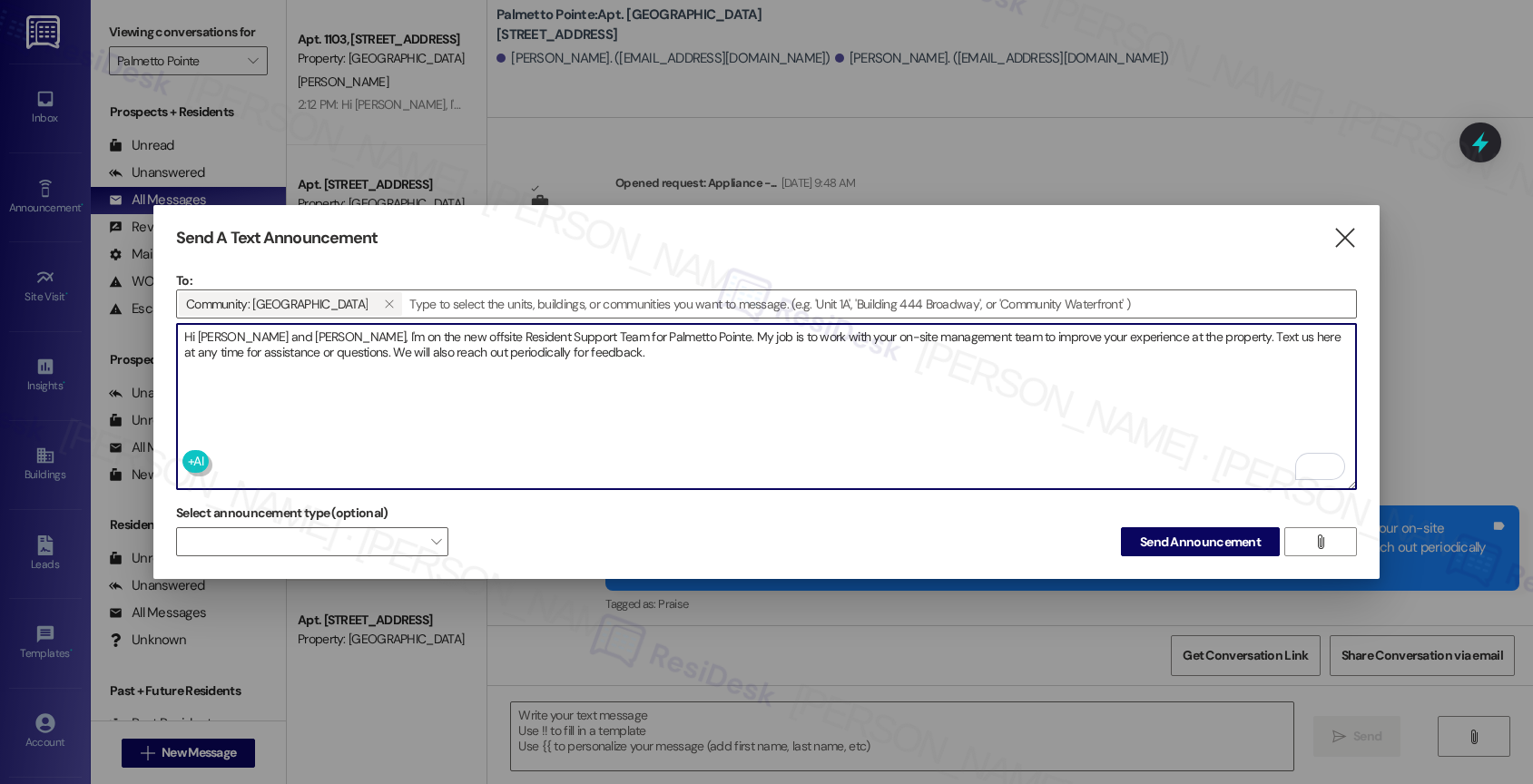
drag, startPoint x: 259, startPoint y: 327, endPoint x: 159, endPoint y: 327, distance: 100.0
click at [159, 327] on div "Send A Text Announcement  To: Community: Palmetto Pointe   Drop image file h…" at bounding box center [766, 392] width 1226 height 375
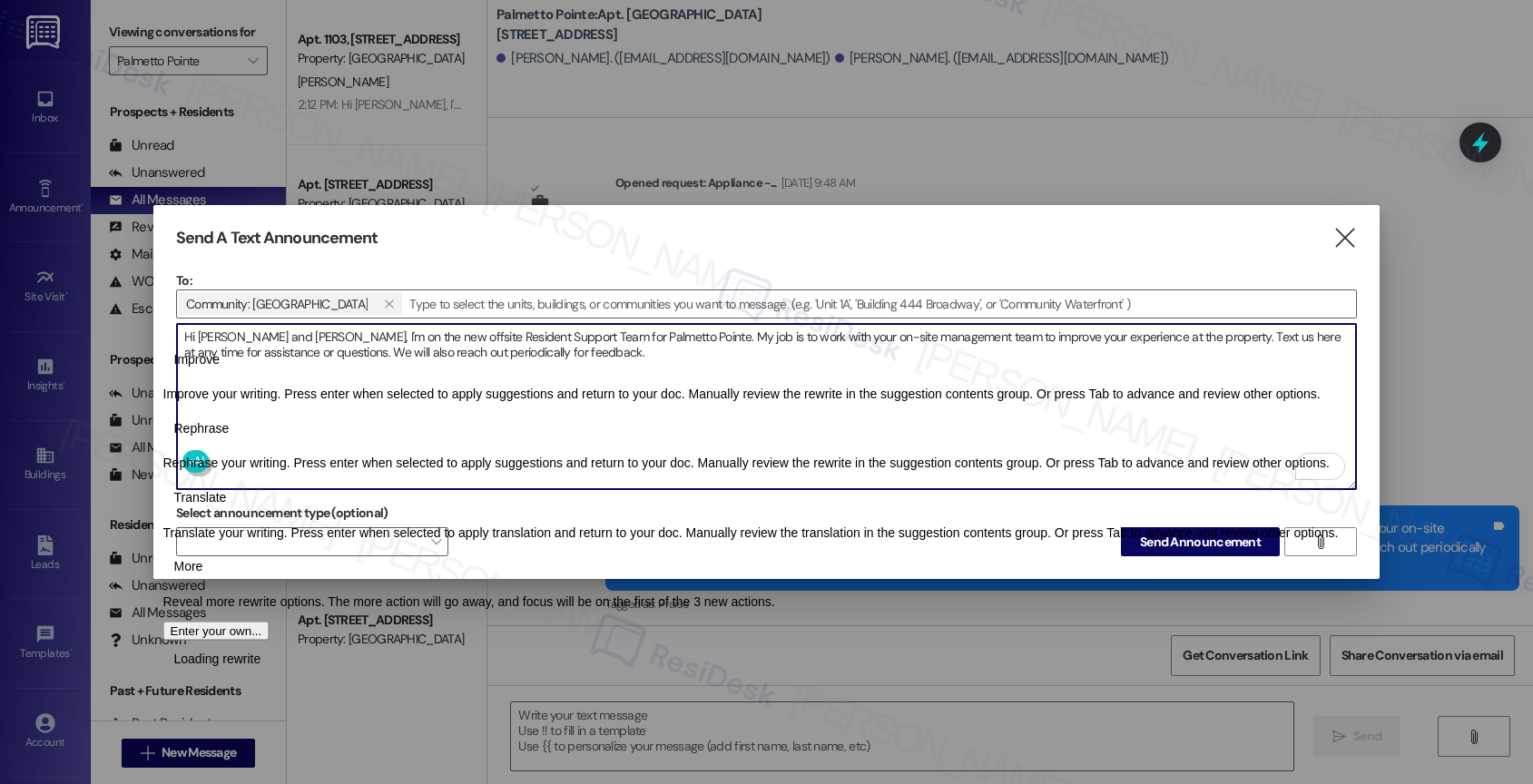
paste textarea "{{first_name}}"
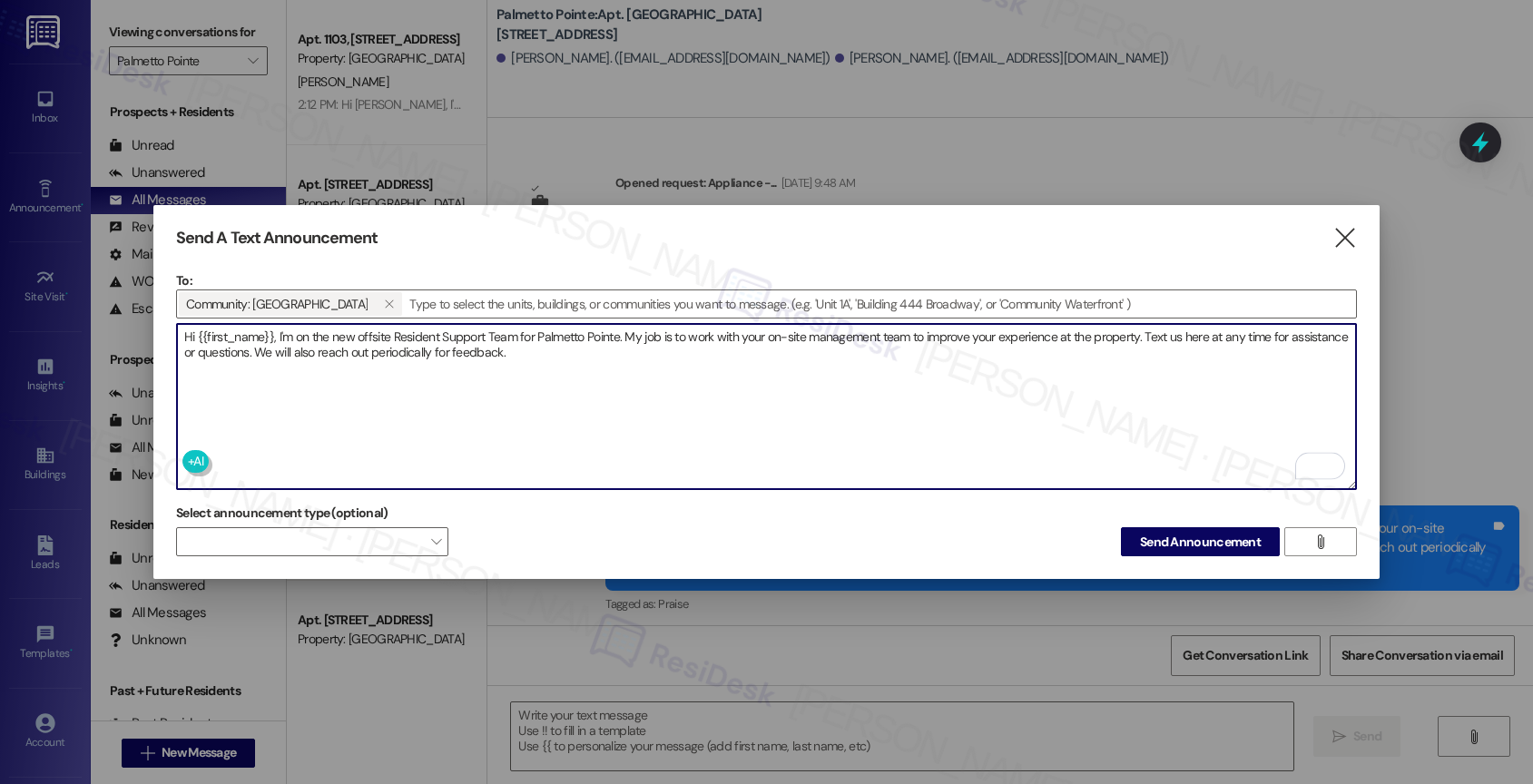
click at [578, 352] on textarea "Hi {{first_name}}, I'm on the new offsite Resident Support Team for Palmetto Po…" at bounding box center [767, 406] width 1179 height 165
click at [546, 419] on textarea "Hi {{first_name}}, I'm on the new offsite Resident Support Team for Palmetto Po…" at bounding box center [767, 406] width 1179 height 165
type textarea "Hi {{first_name}}, I'm on the new offsite Resident Support Team for Palmetto Po…"
click at [1151, 539] on span "Send Announcement" at bounding box center [1200, 542] width 121 height 19
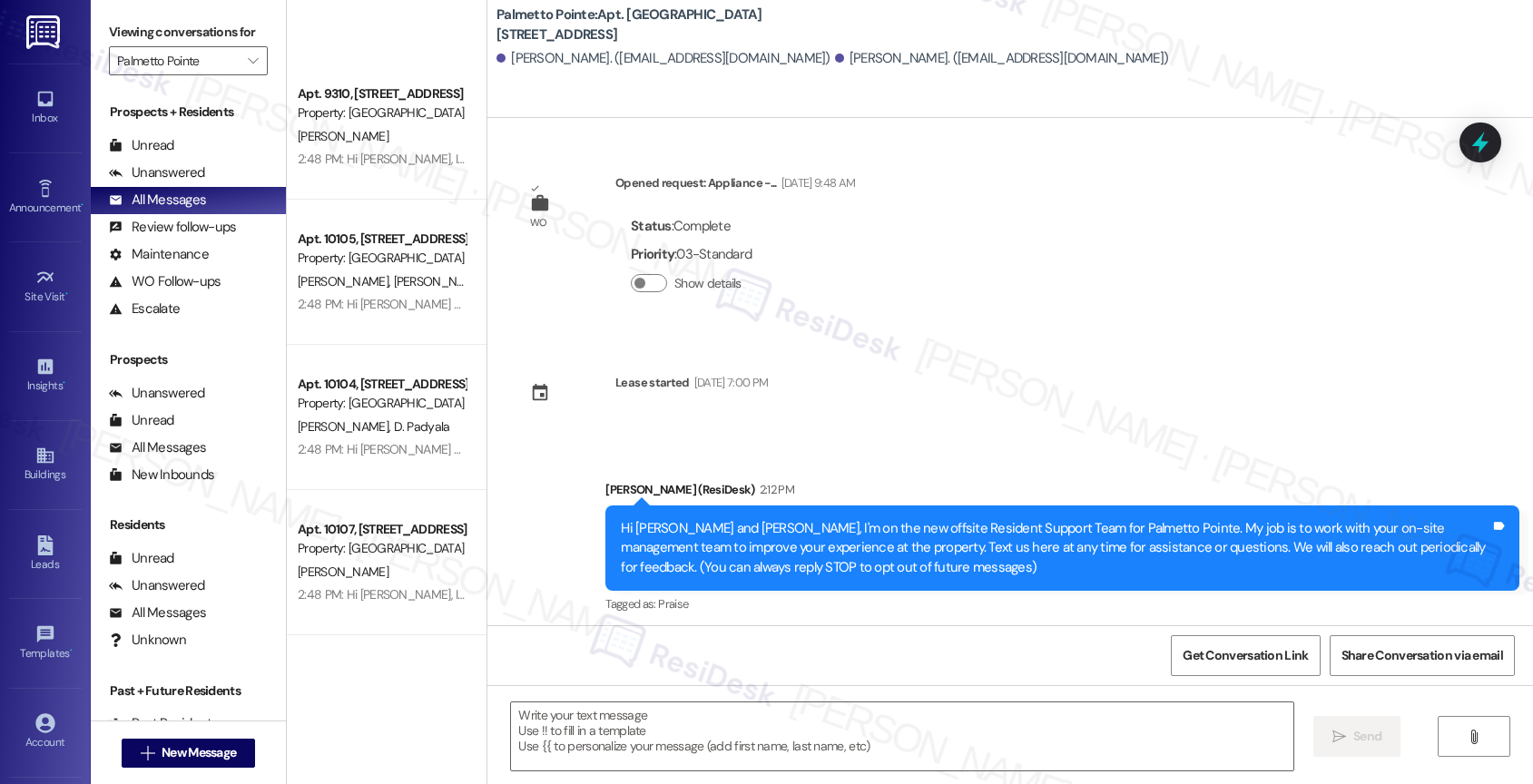
scroll to position [6602, 0]
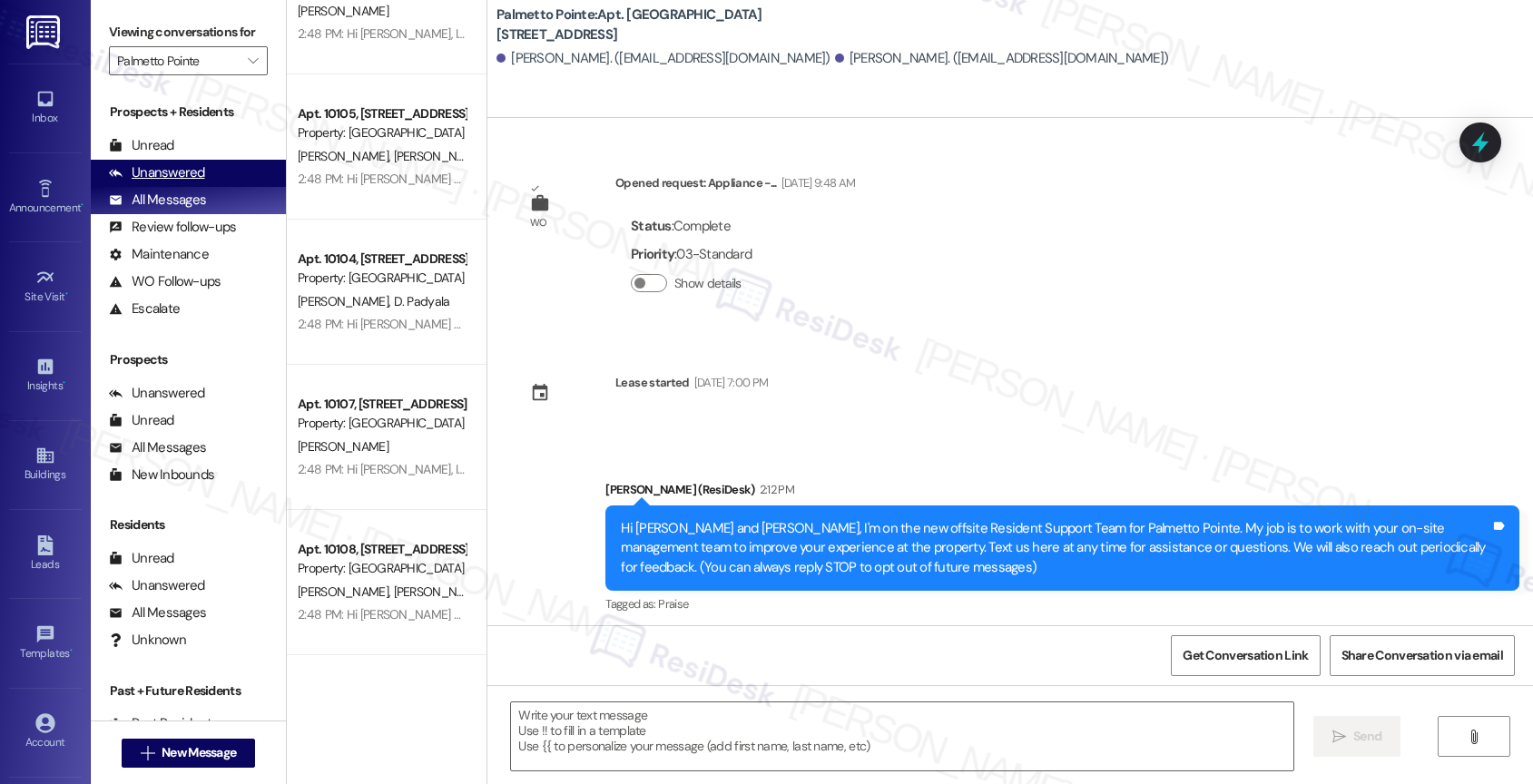
click at [208, 186] on div "Unanswered (0)" at bounding box center [187, 174] width 195 height 27
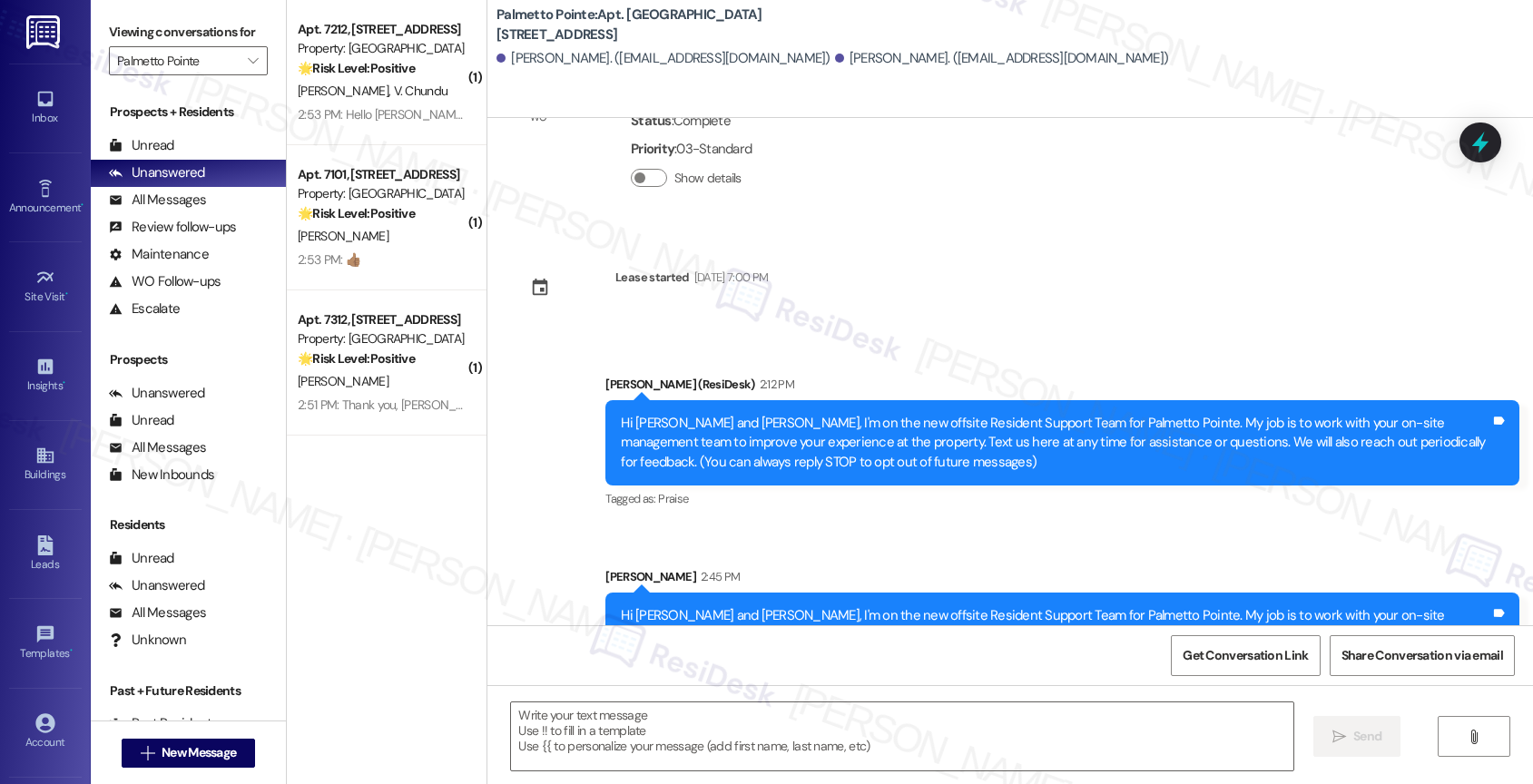
scroll to position [153, 0]
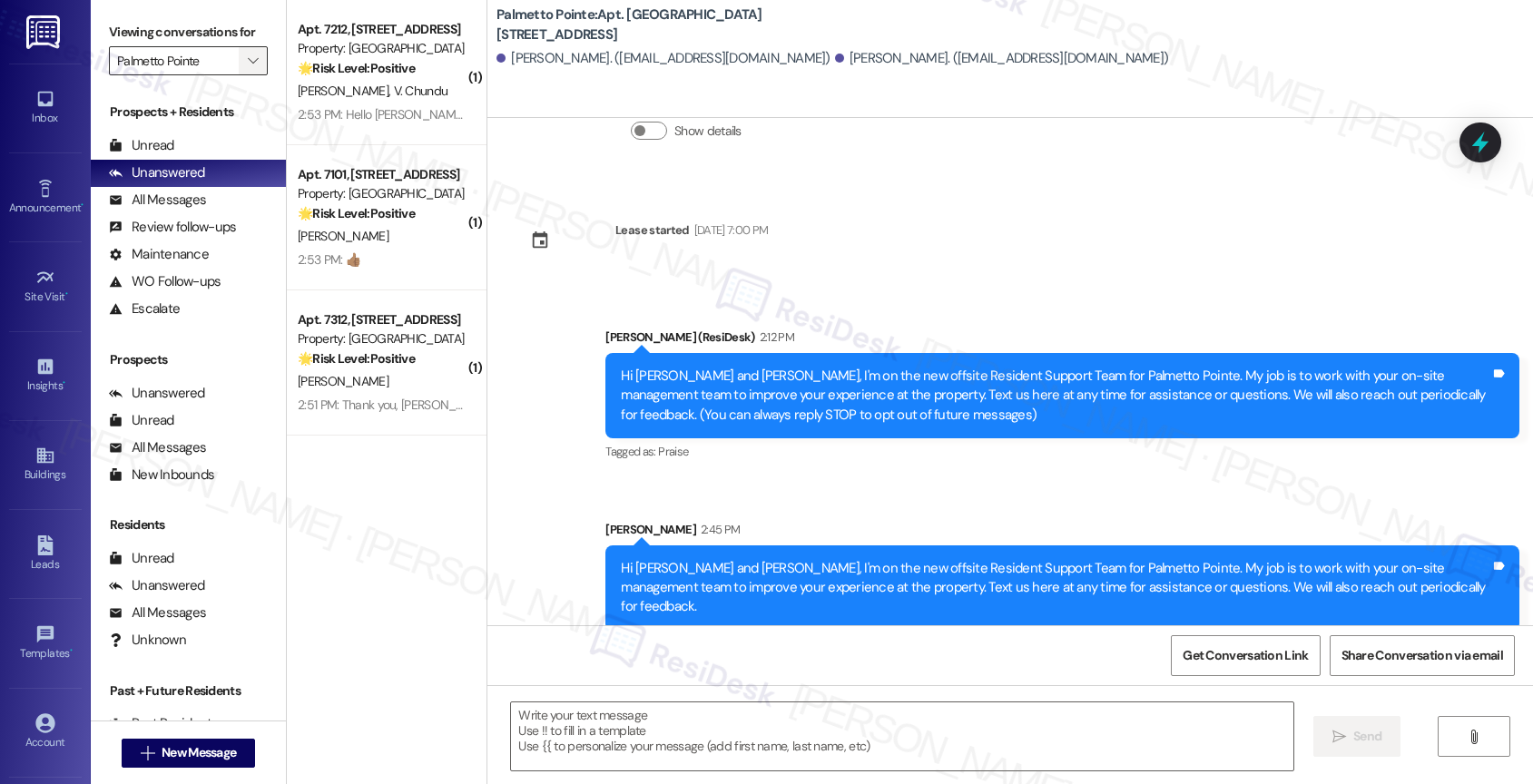
click at [248, 68] on icon "" at bounding box center [252, 61] width 10 height 15
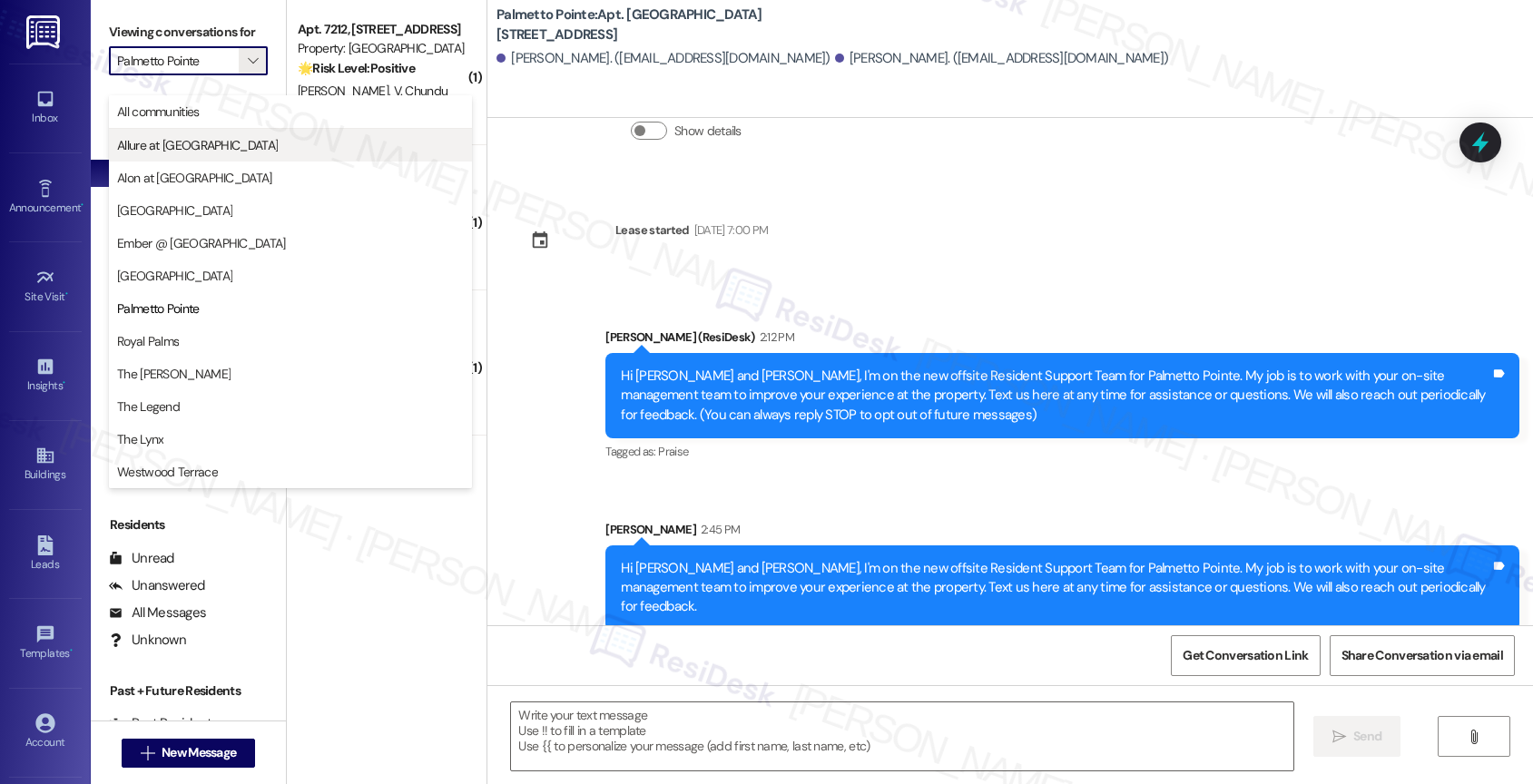
click at [266, 130] on button "Allure at [GEOGRAPHIC_DATA]" at bounding box center [290, 145] width 363 height 33
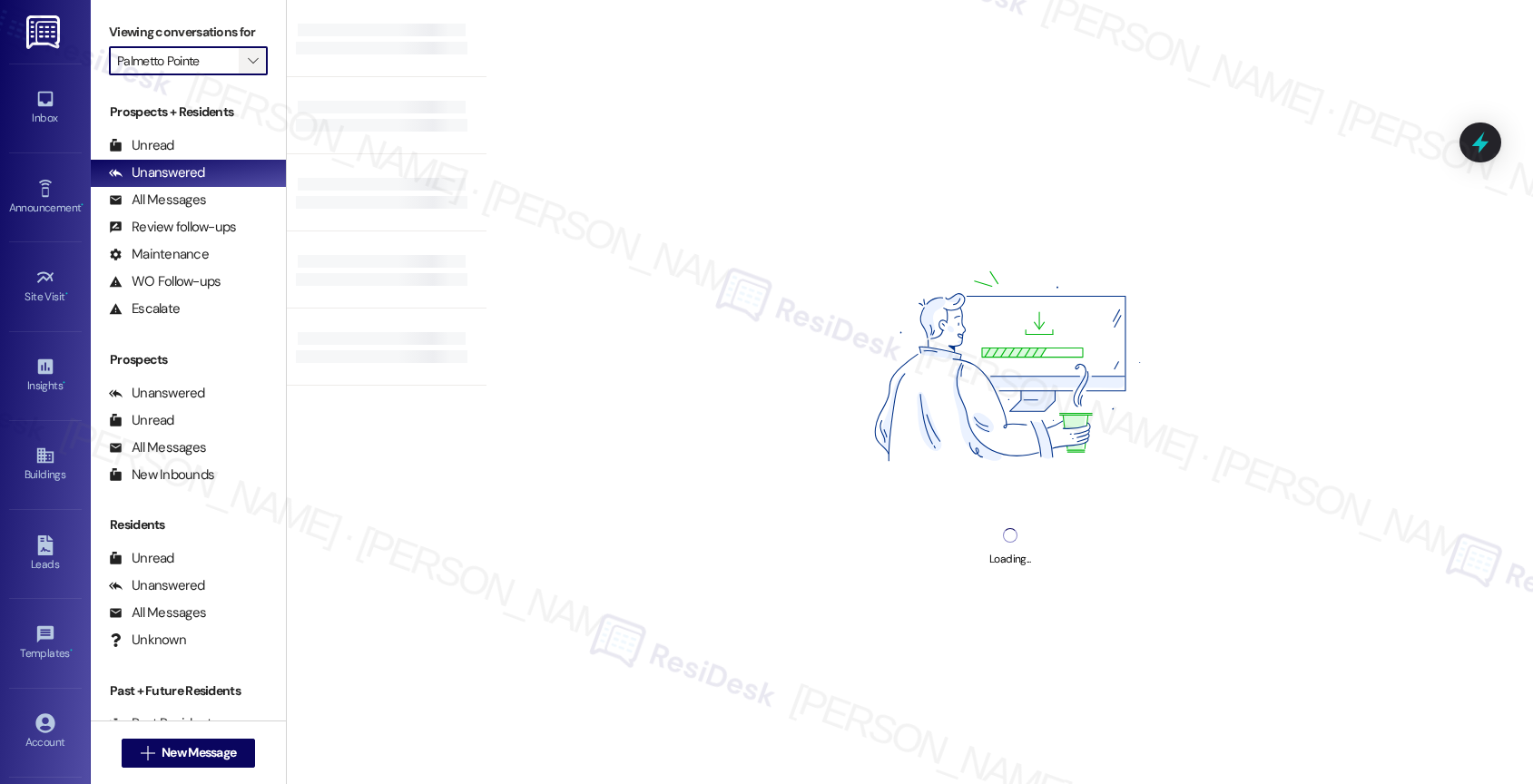
type input "Allure at [GEOGRAPHIC_DATA]"
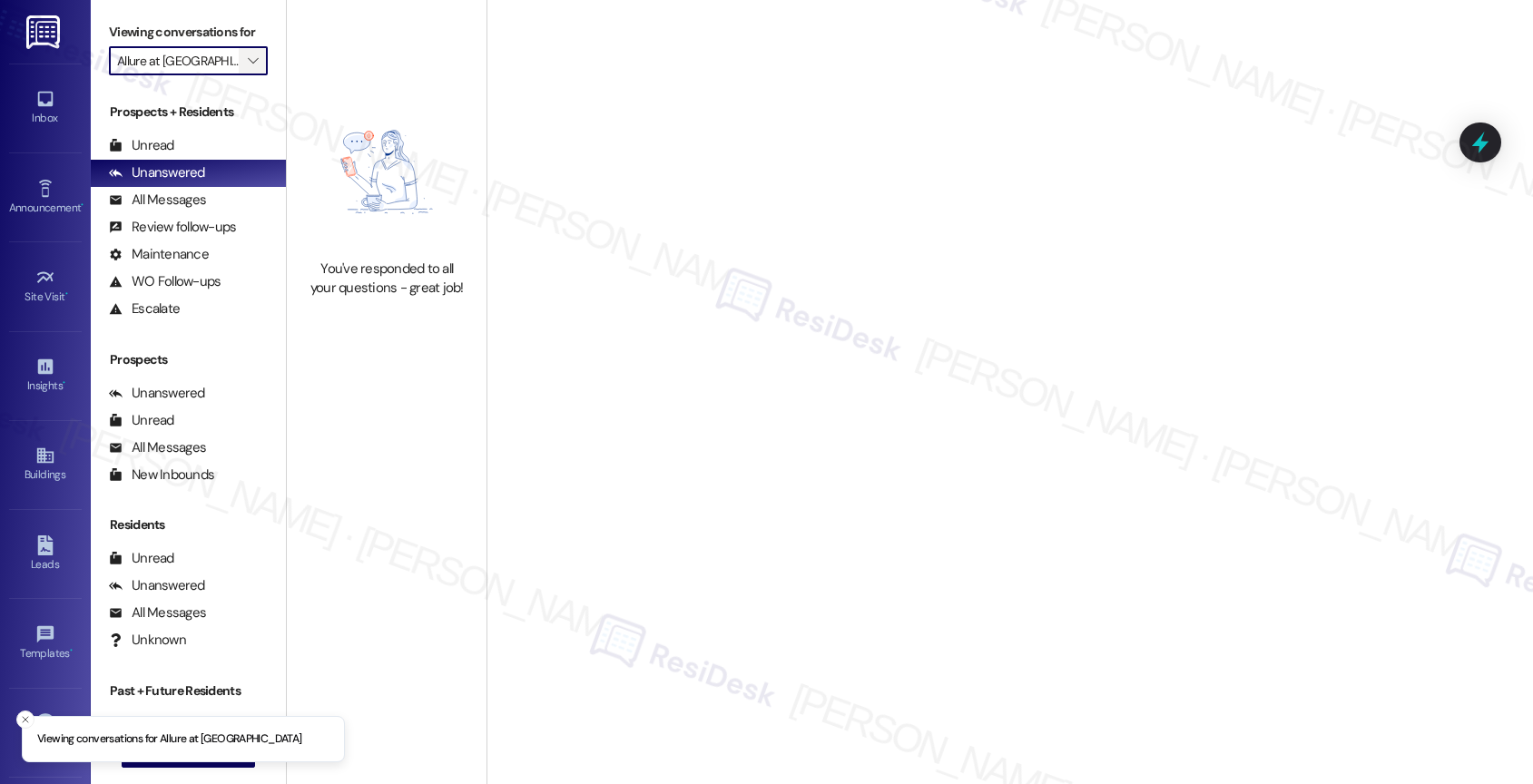
click at [248, 68] on icon "" at bounding box center [252, 61] width 10 height 15
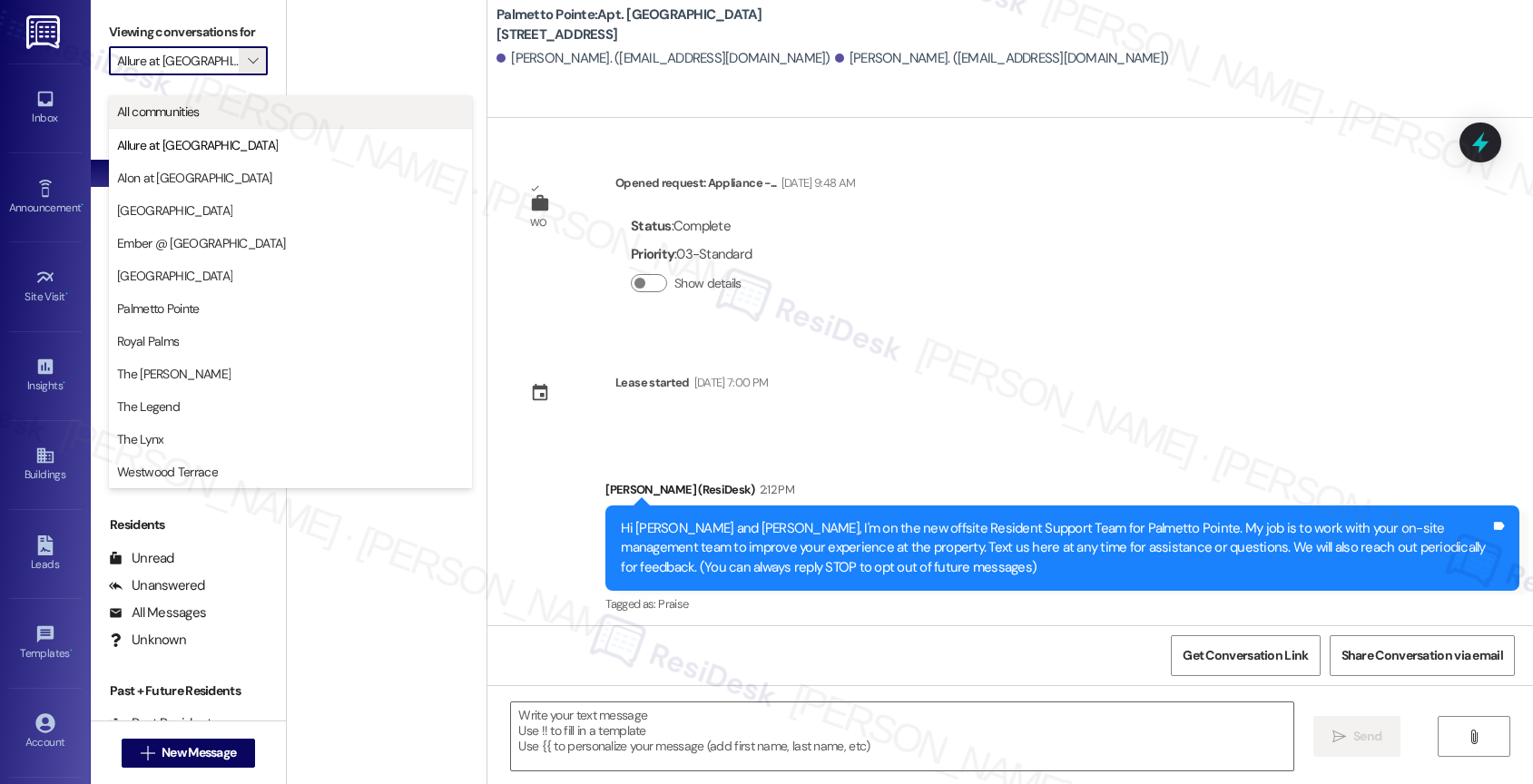
type textarea "Fetching suggested responses. Please feel free to read through the conversation…"
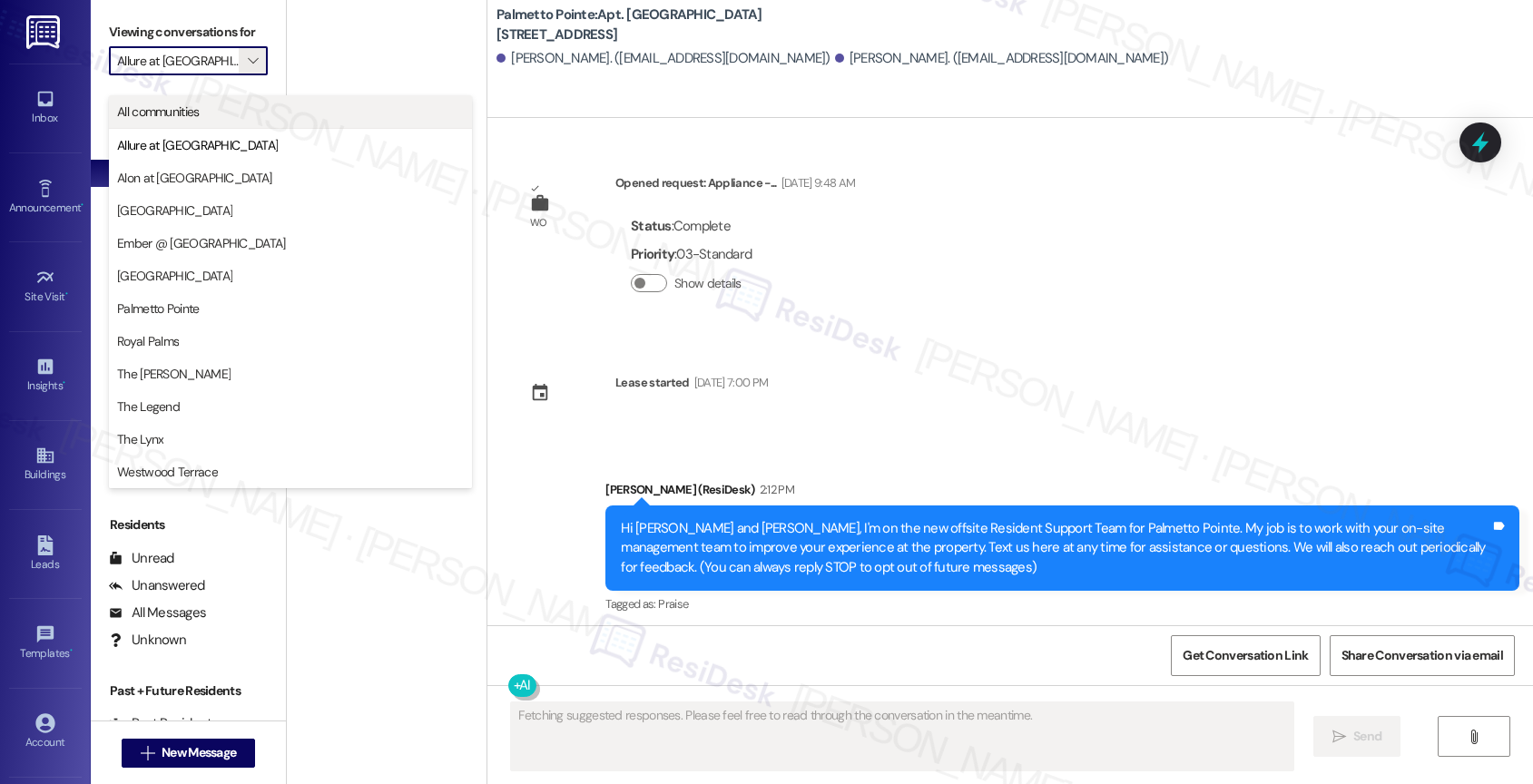
click at [202, 115] on span "All communities" at bounding box center [290, 111] width 346 height 18
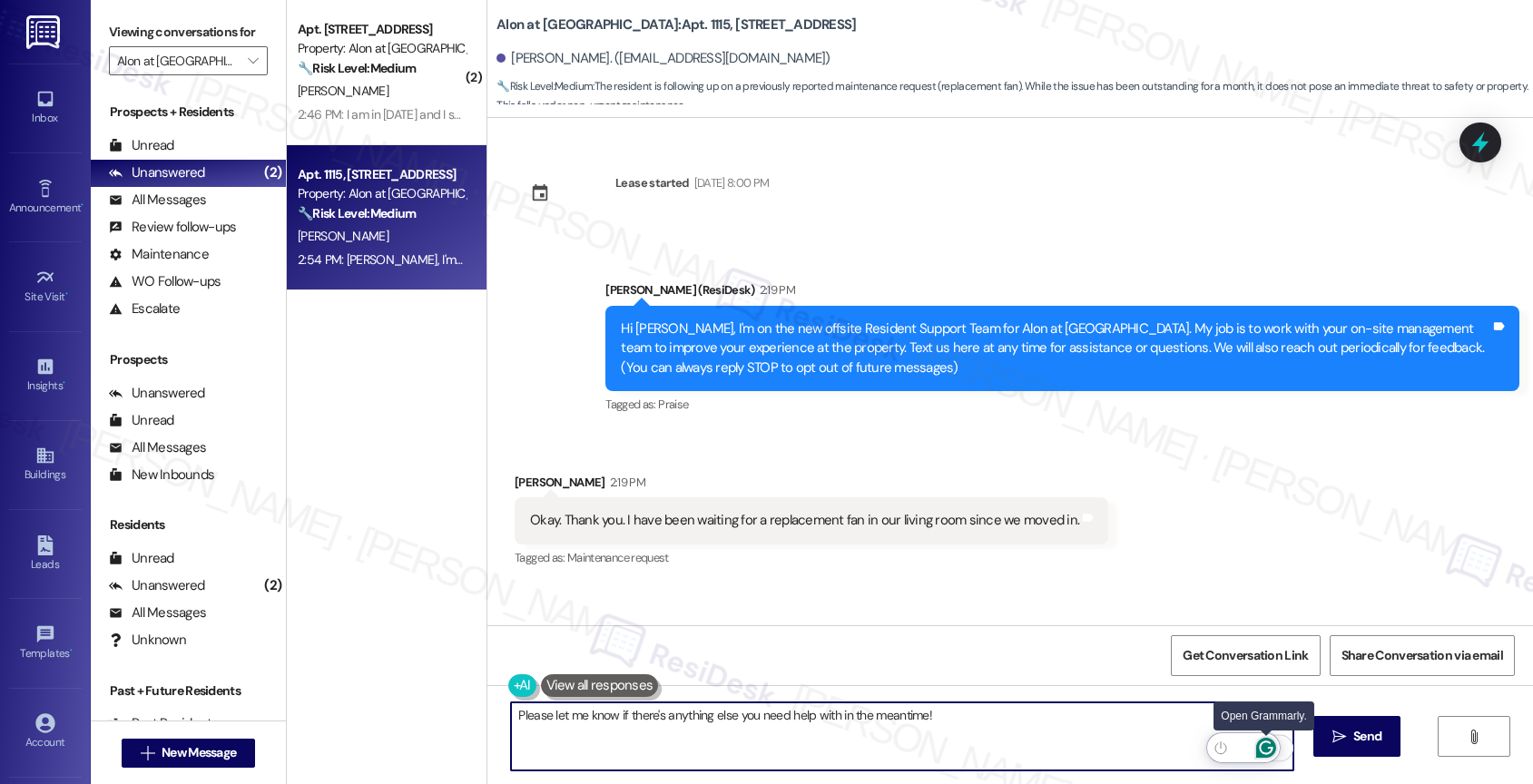
scroll to position [432, 0]
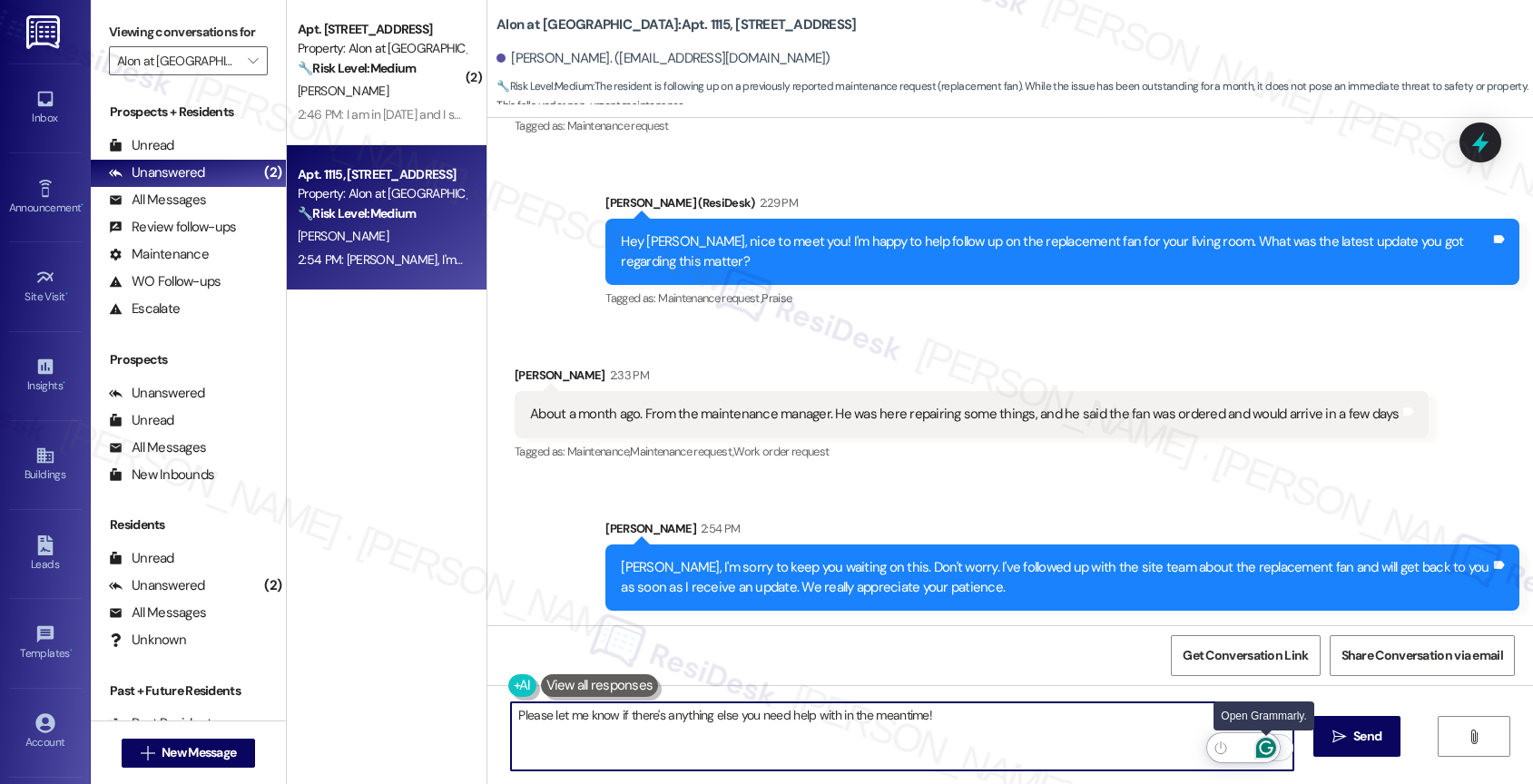
type textarea "Please let me know if there's anything else you need help with in the meantime!"
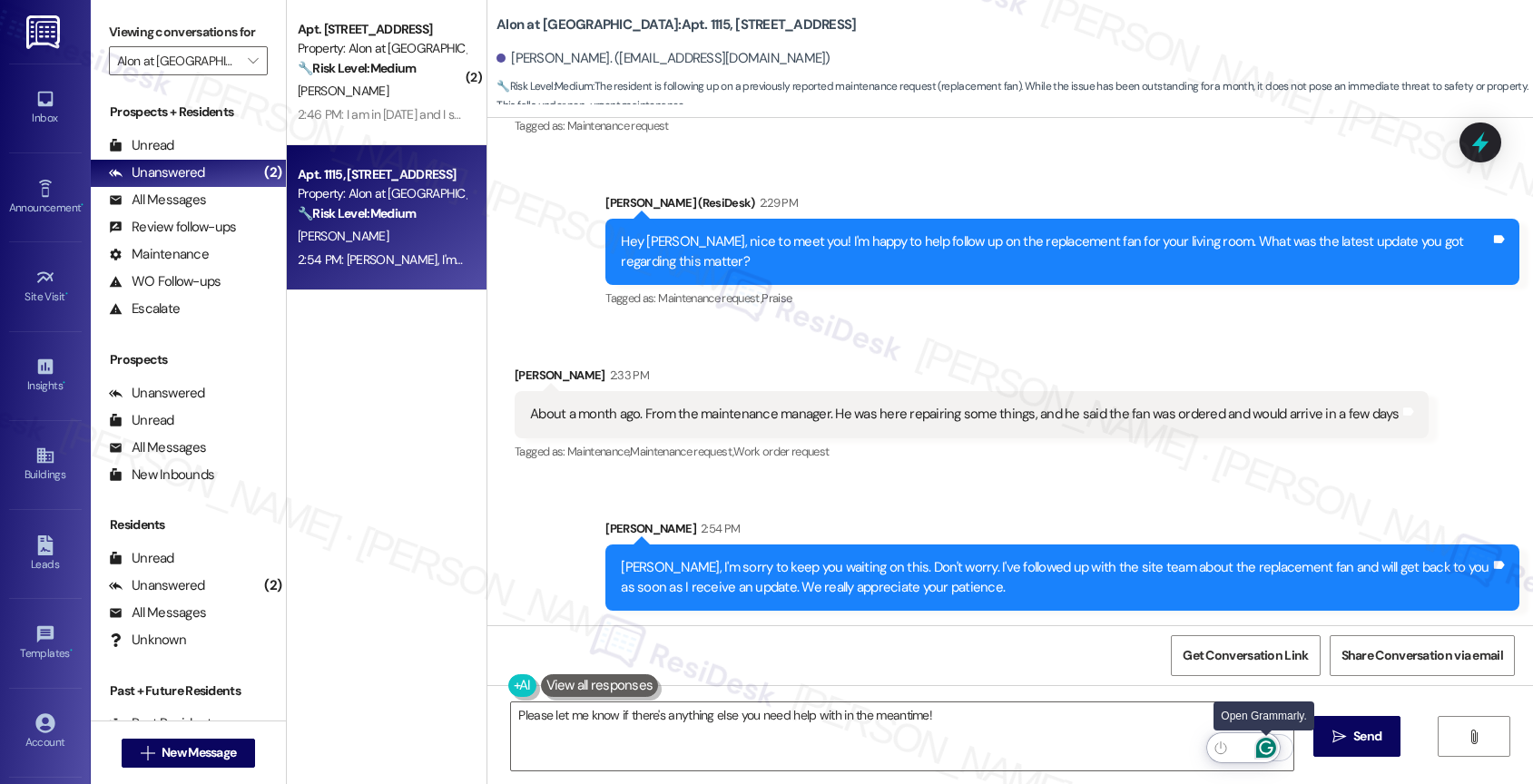
click at [1265, 744] on icon "Open Grammarly. 0 Suggestions." at bounding box center [1266, 747] width 20 height 20
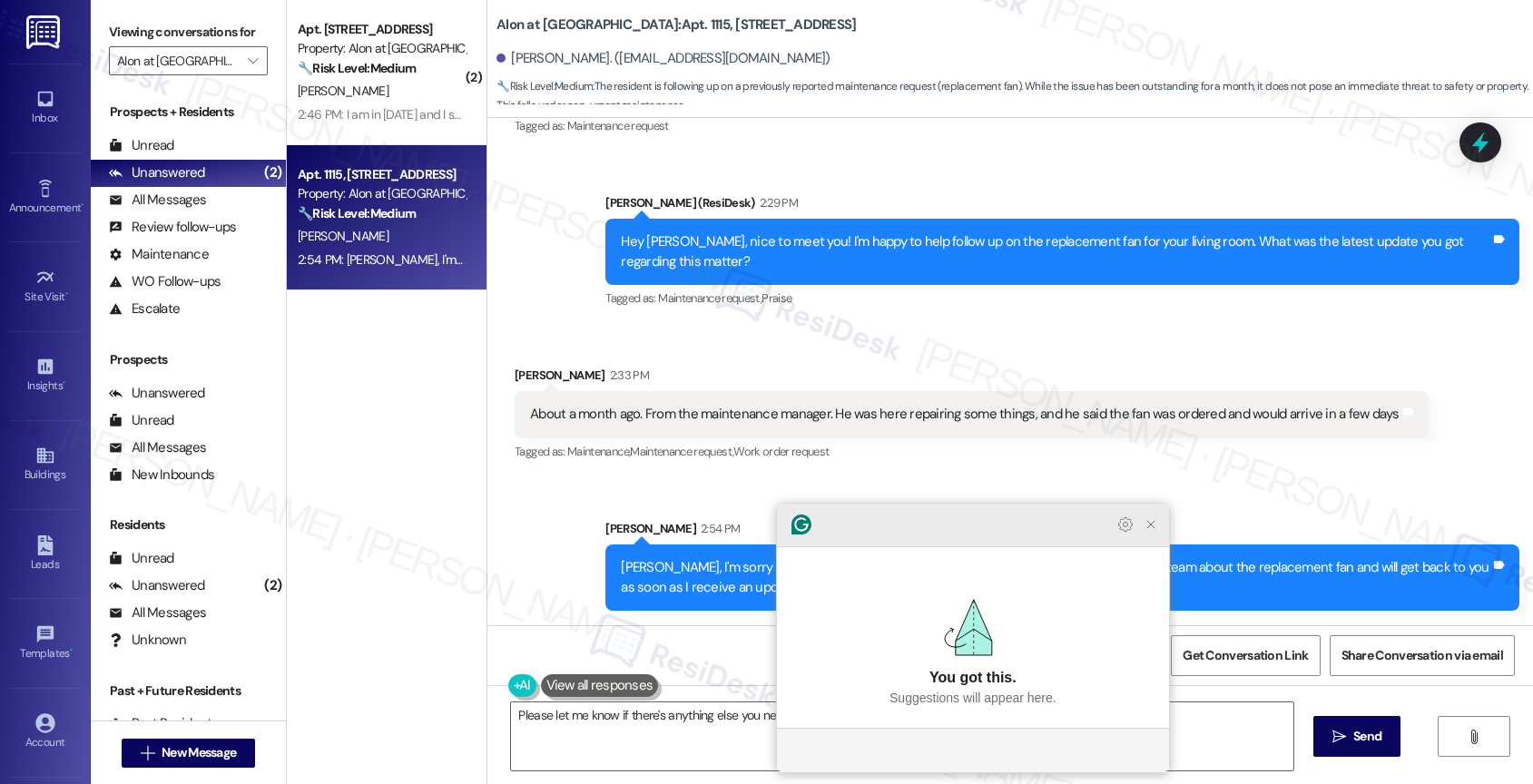
click at [1158, 535] on icon "Close Grammarly Assistant" at bounding box center [1151, 524] width 22 height 22
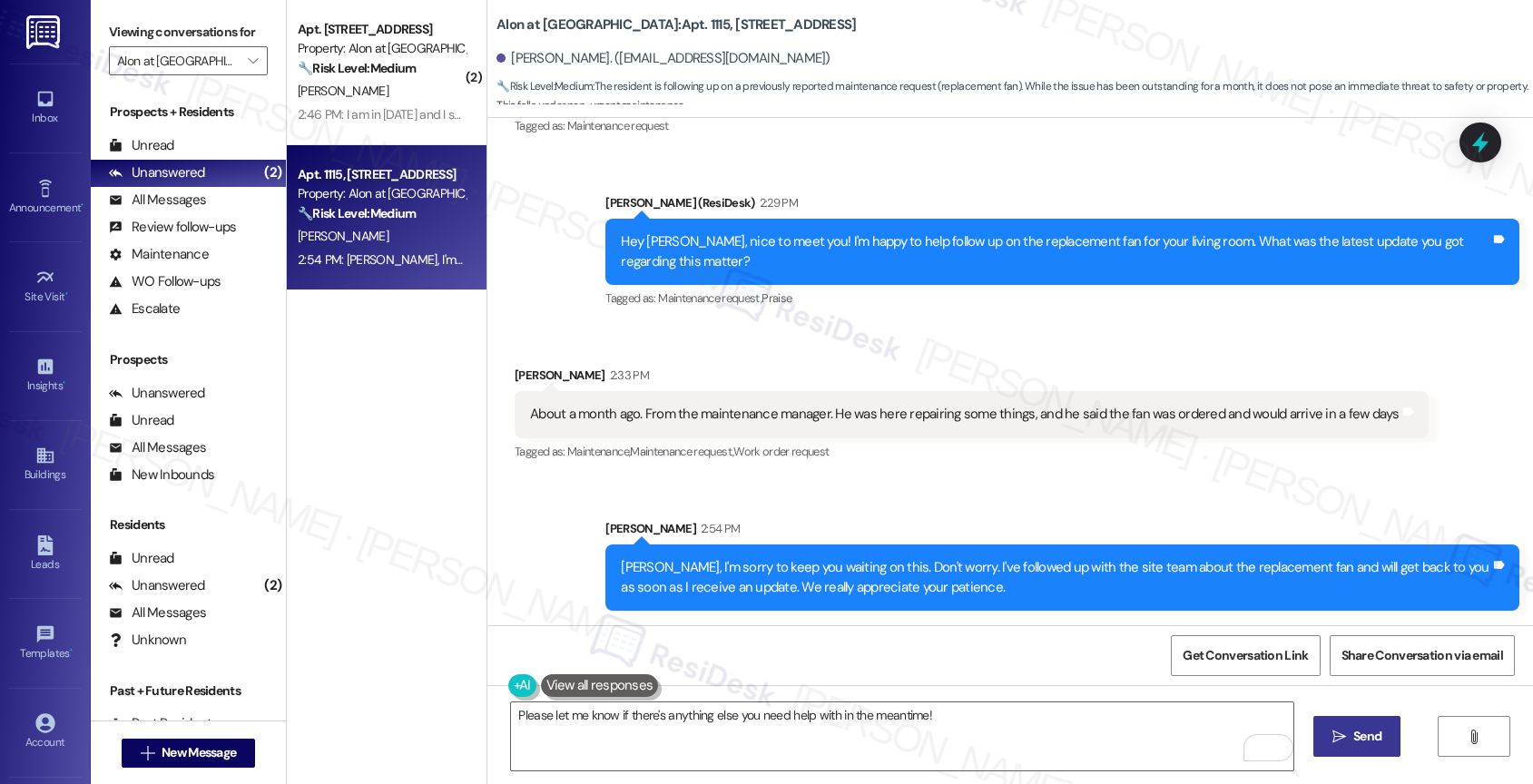
click at [1322, 730] on button " Send" at bounding box center [1357, 736] width 88 height 41
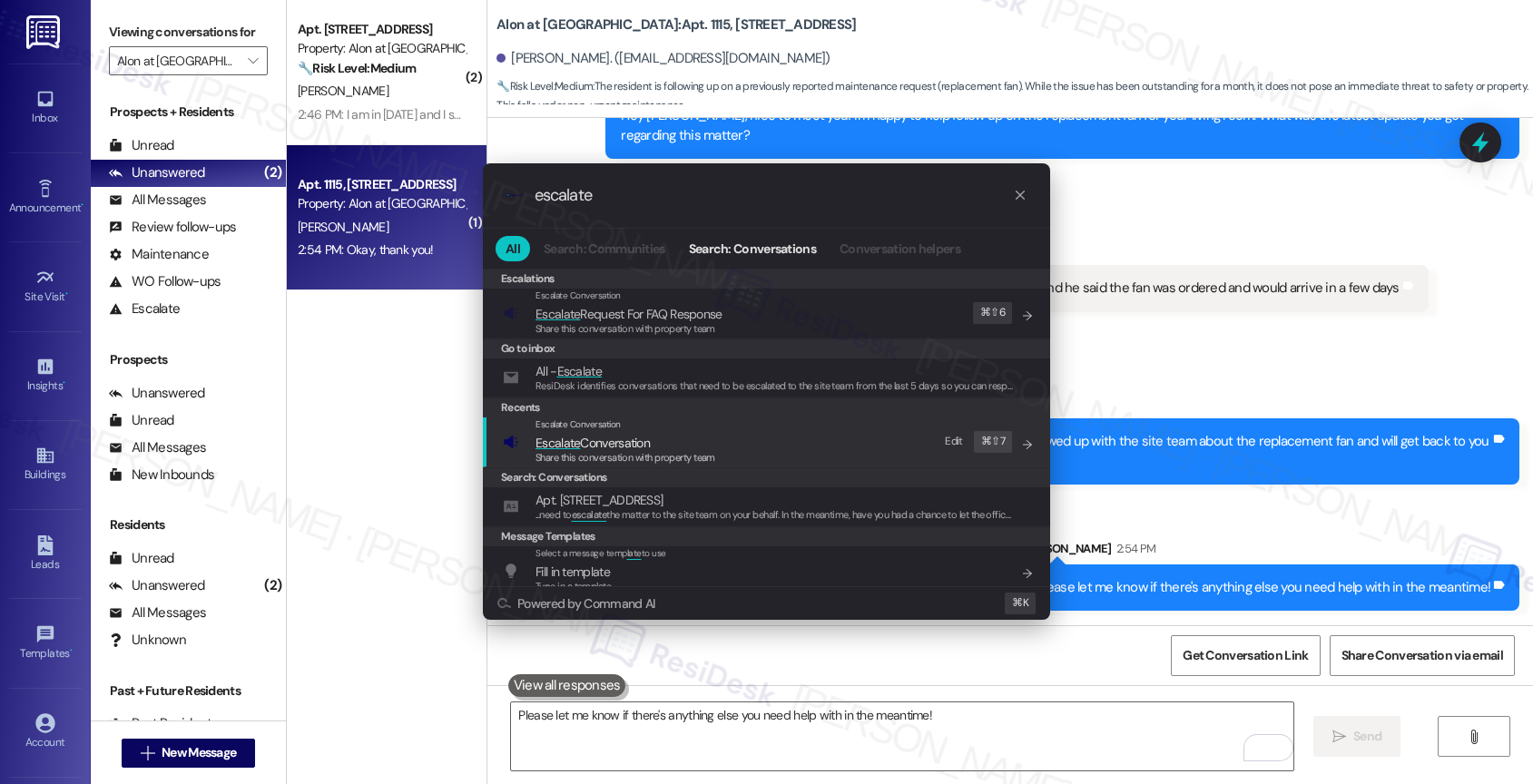
type input "escalate"
click at [602, 438] on span "Escalate Conversation" at bounding box center [592, 443] width 114 height 16
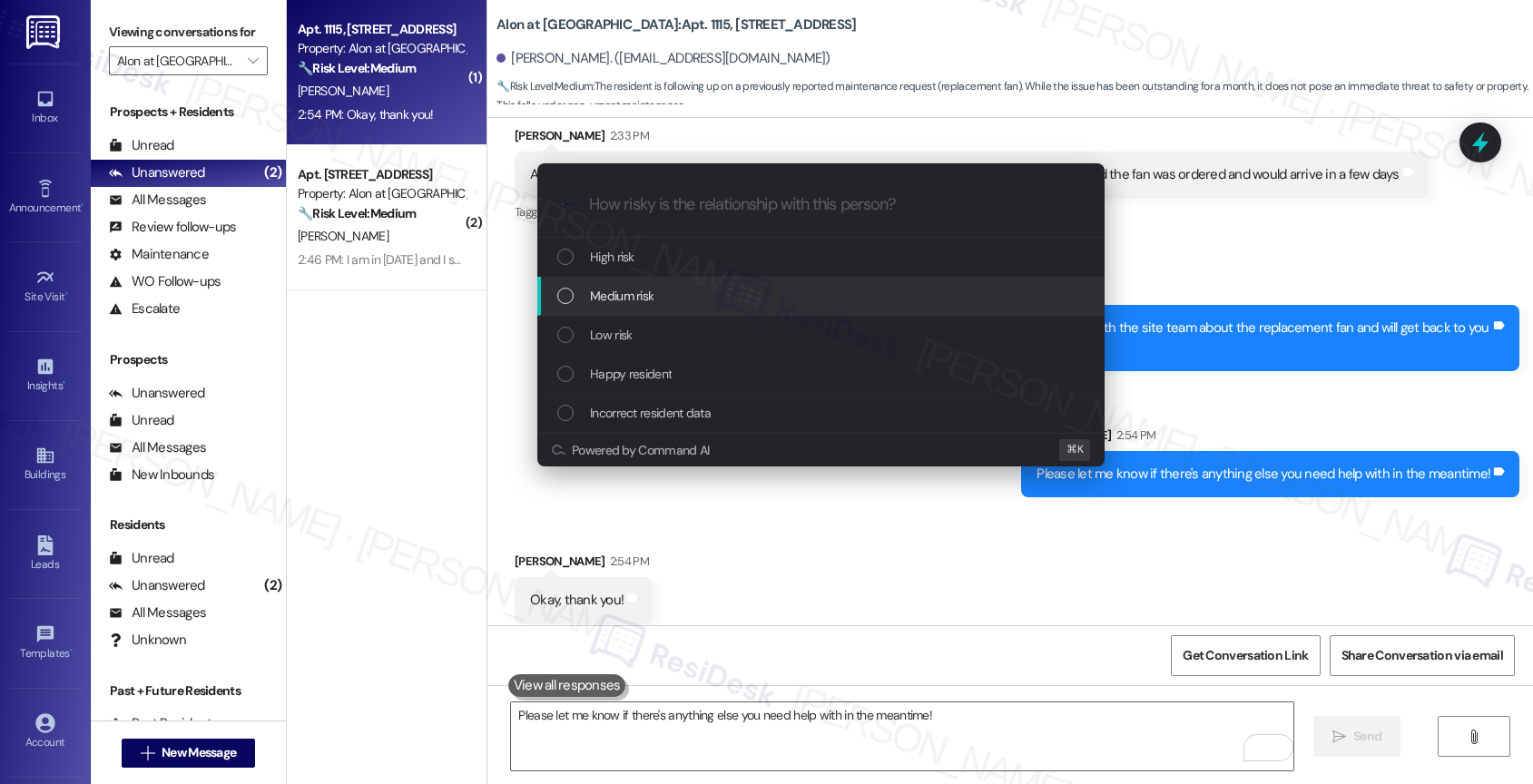
scroll to position [683, 0]
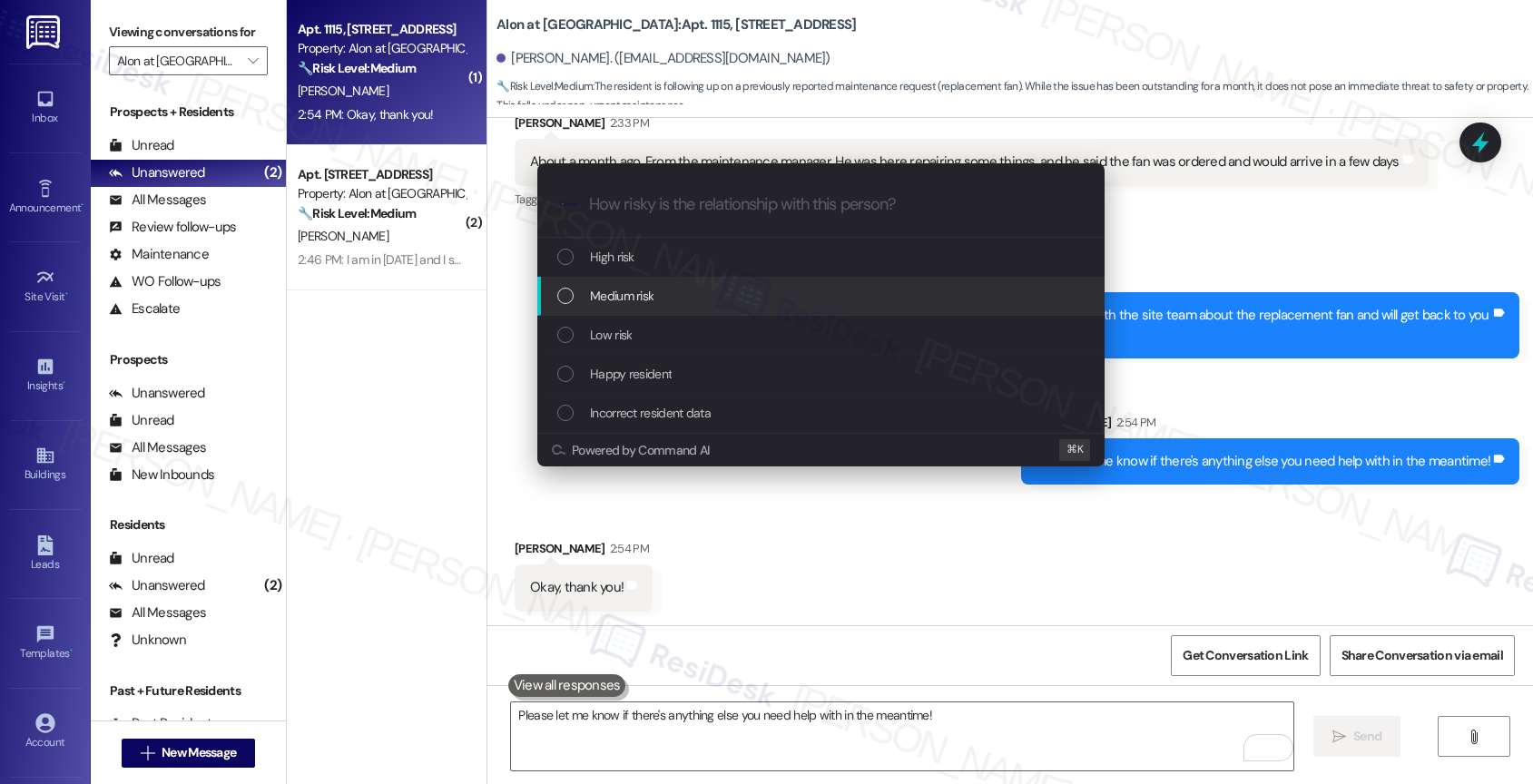
click at [601, 288] on span "Medium risk" at bounding box center [621, 296] width 63 height 20
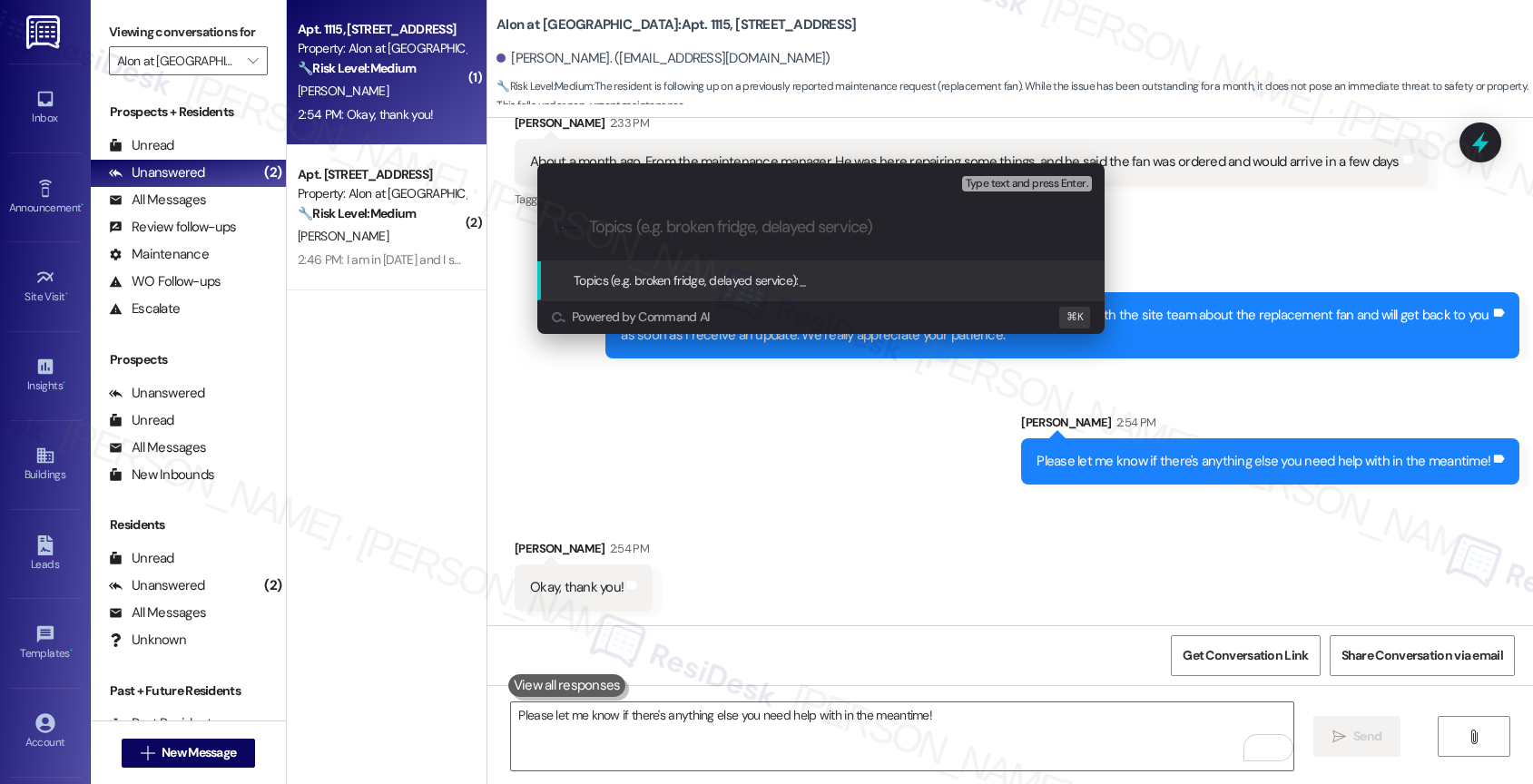
click at [615, 228] on input "Topics (e.g. broken fridge, delayed service)" at bounding box center [835, 227] width 493 height 19
type input "Follow-up: Replacement fan in the living room"
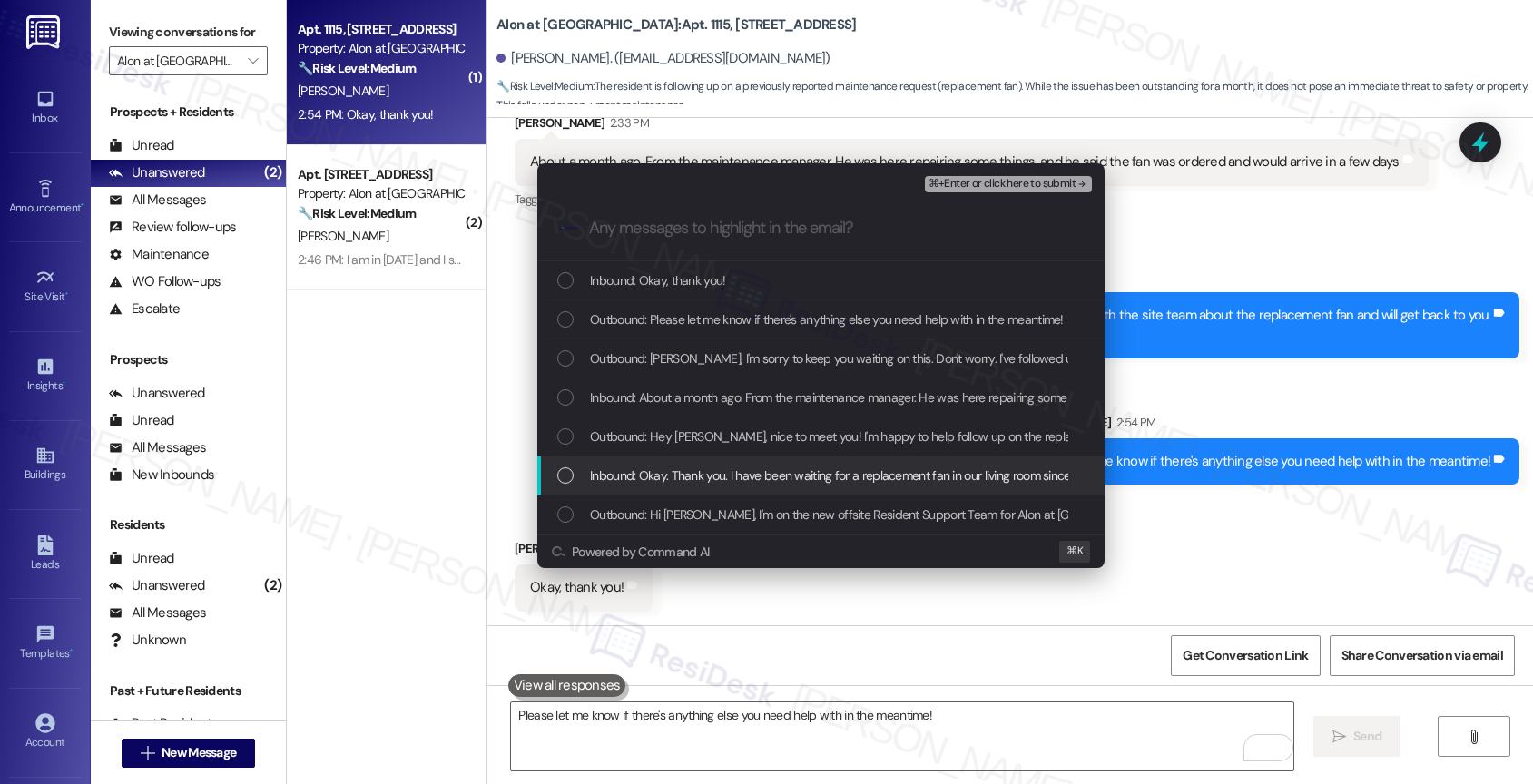
drag, startPoint x: 660, startPoint y: 482, endPoint x: 661, endPoint y: 434, distance: 48.0
click at [660, 482] on span "Inbound: Okay. Thank you. I have been waiting for a replacement fan in our livi…" at bounding box center [867, 475] width 554 height 20
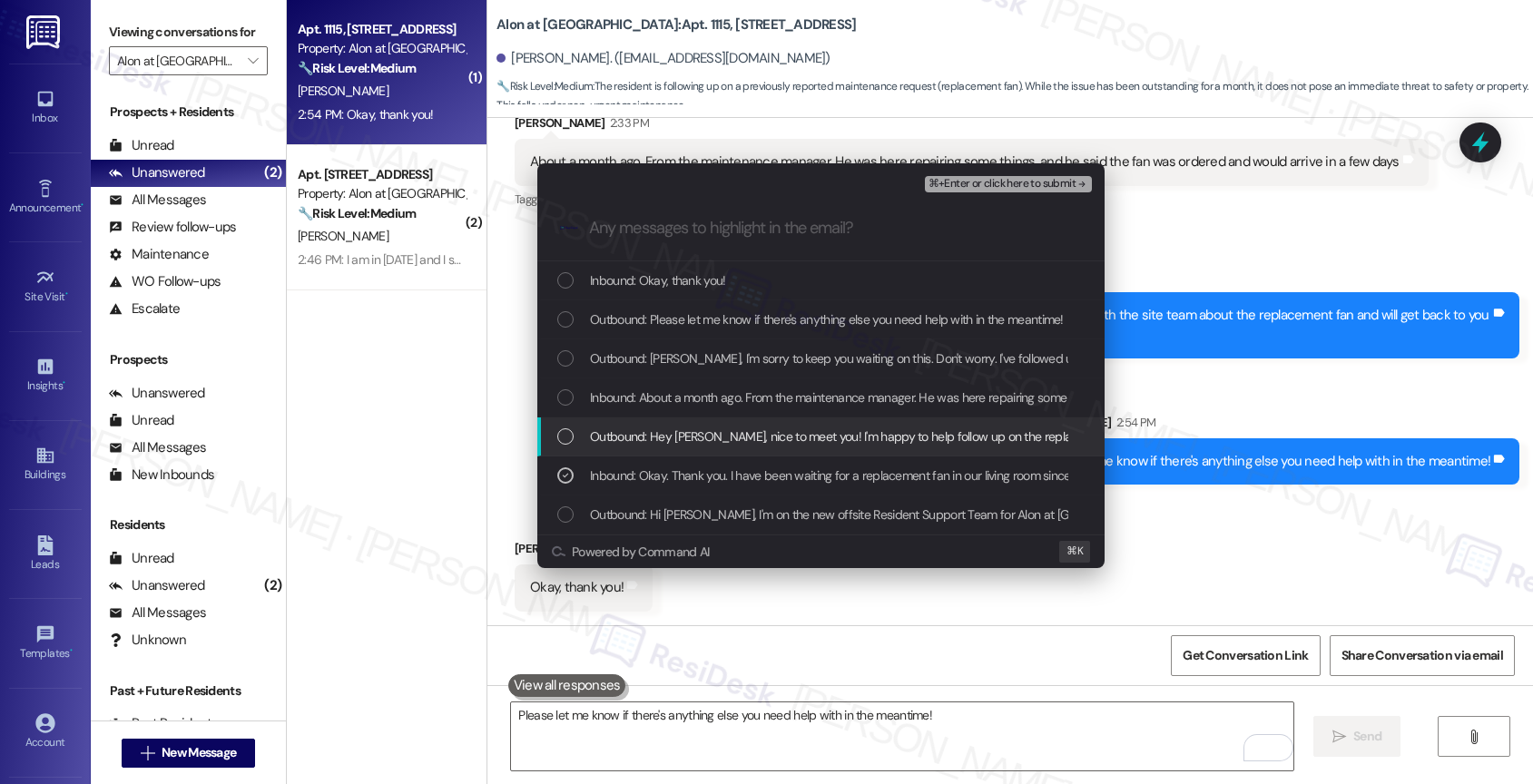
drag, startPoint x: 661, startPoint y: 434, endPoint x: 663, endPoint y: 403, distance: 31.1
click at [661, 420] on div "Outbound: Hey [PERSON_NAME], nice to meet you! I'm happy to help follow up on t…" at bounding box center [821, 437] width 567 height 39
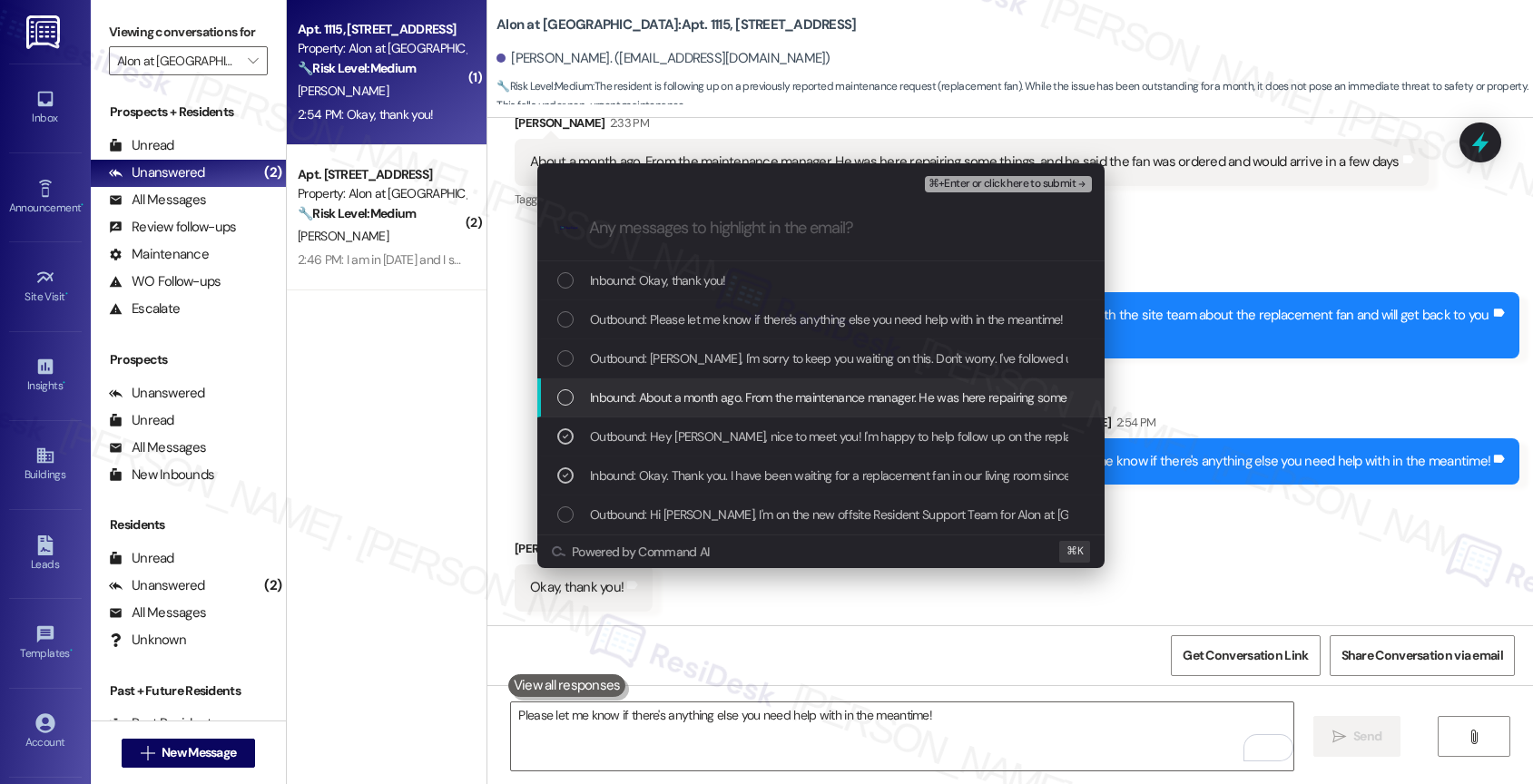
click at [663, 385] on div "Inbound: About a month ago. From the maintenance manager. He was here repairing…" at bounding box center [821, 397] width 567 height 39
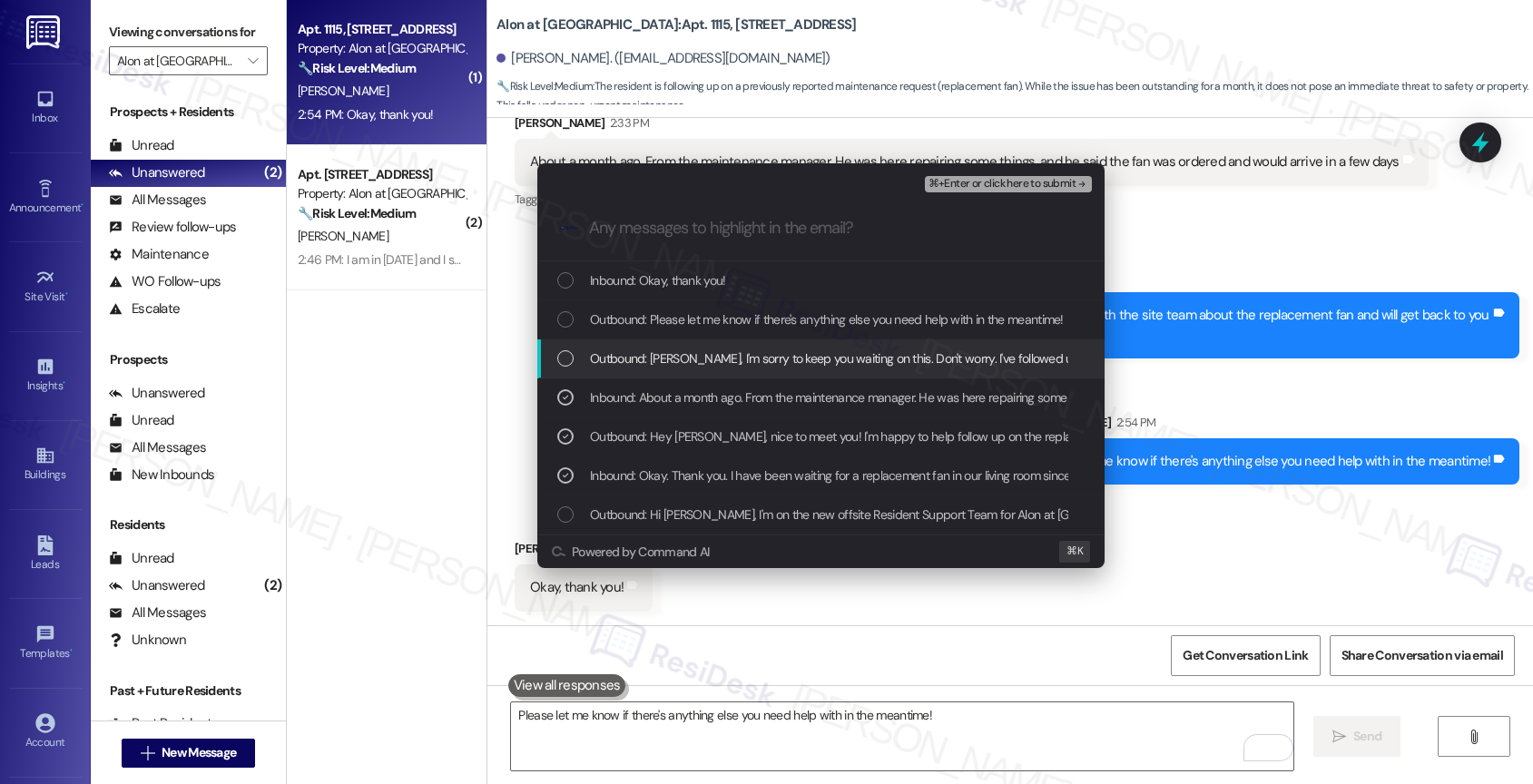
click at [664, 356] on span "Outbound: [PERSON_NAME], I'm sorry to keep you waiting on this. Don't worry. I'…" at bounding box center [1197, 358] width 1215 height 20
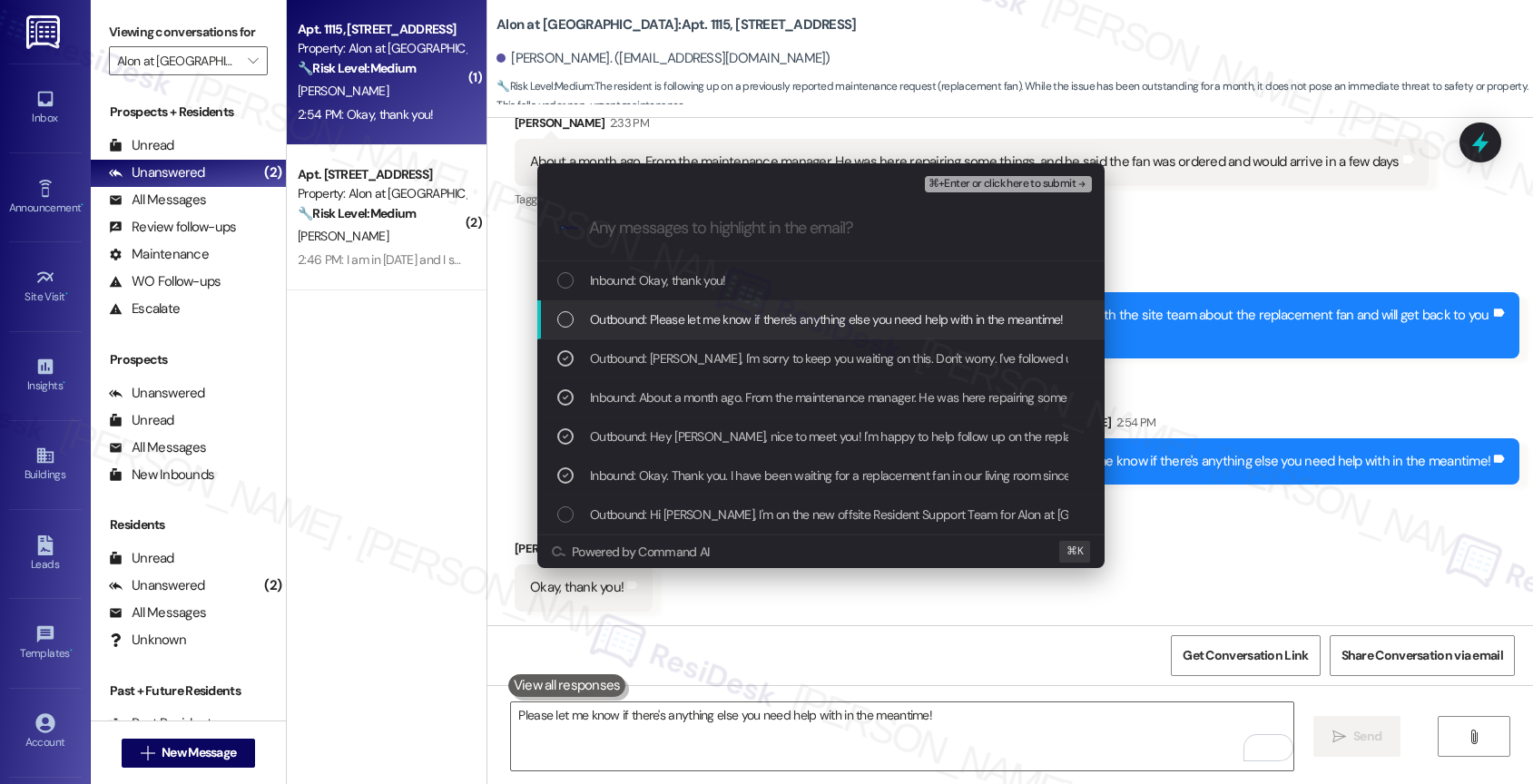
click at [857, 324] on span "Outbound: Please let me know if there's anything else you need help with in the…" at bounding box center [826, 320] width 474 height 20
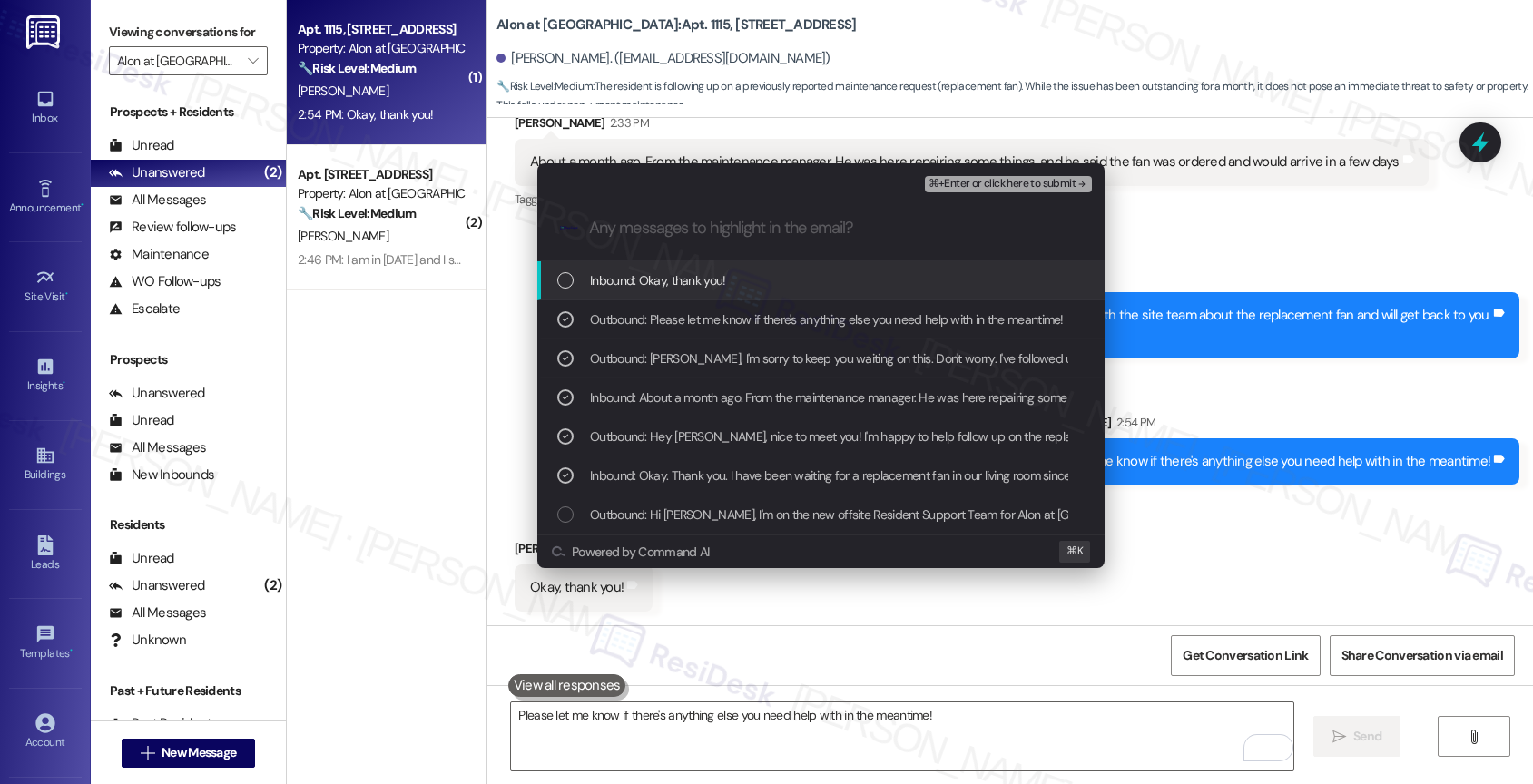
click at [1061, 182] on span "⌘+Enter or click here to submit" at bounding box center [1002, 185] width 147 height 13
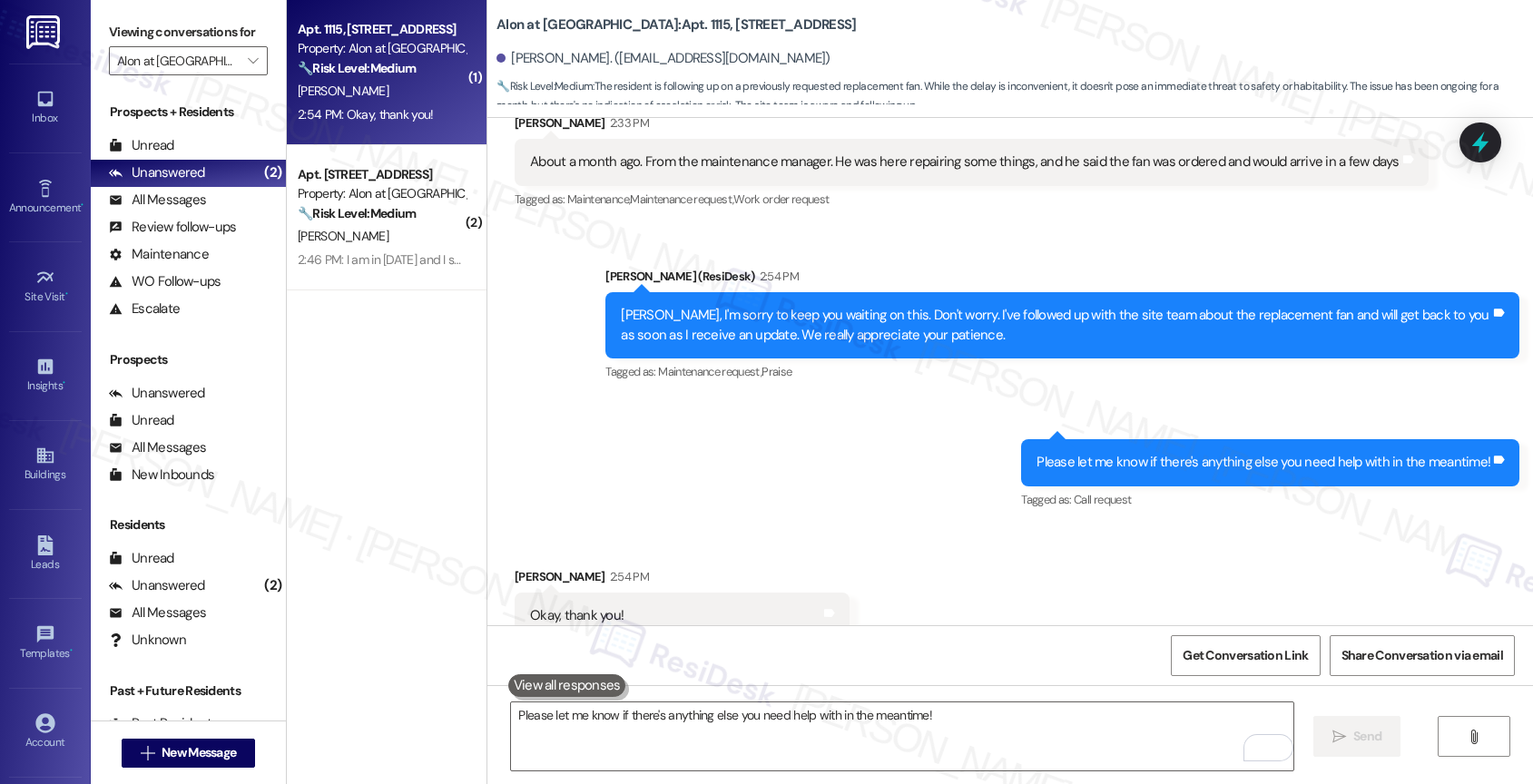
scroll to position [739, 0]
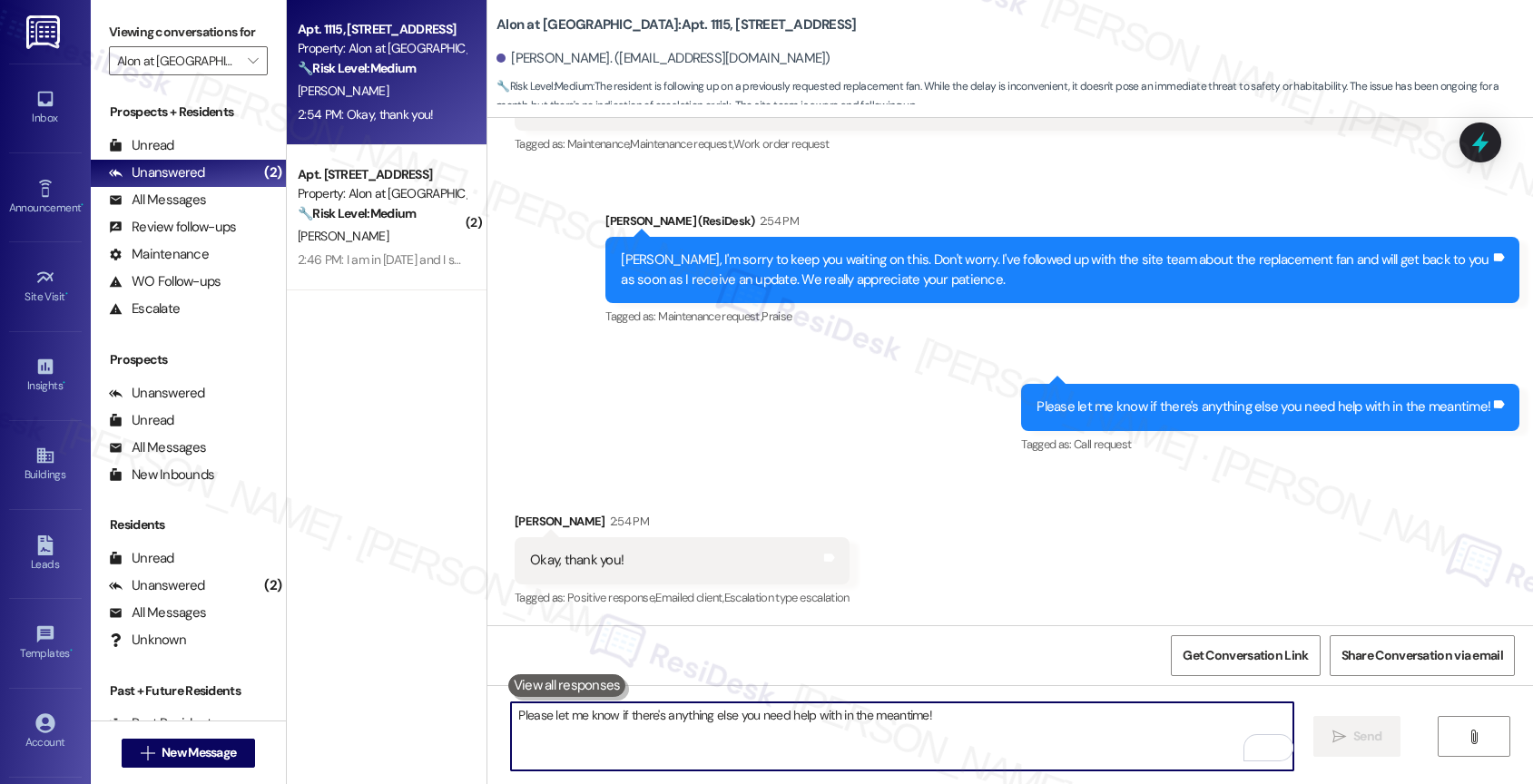
click at [633, 745] on textarea "Please let me know if there's anything else you need help with in the meantime!" at bounding box center [902, 736] width 782 height 68
type textarea "Of course! Happy to help! 🙂"
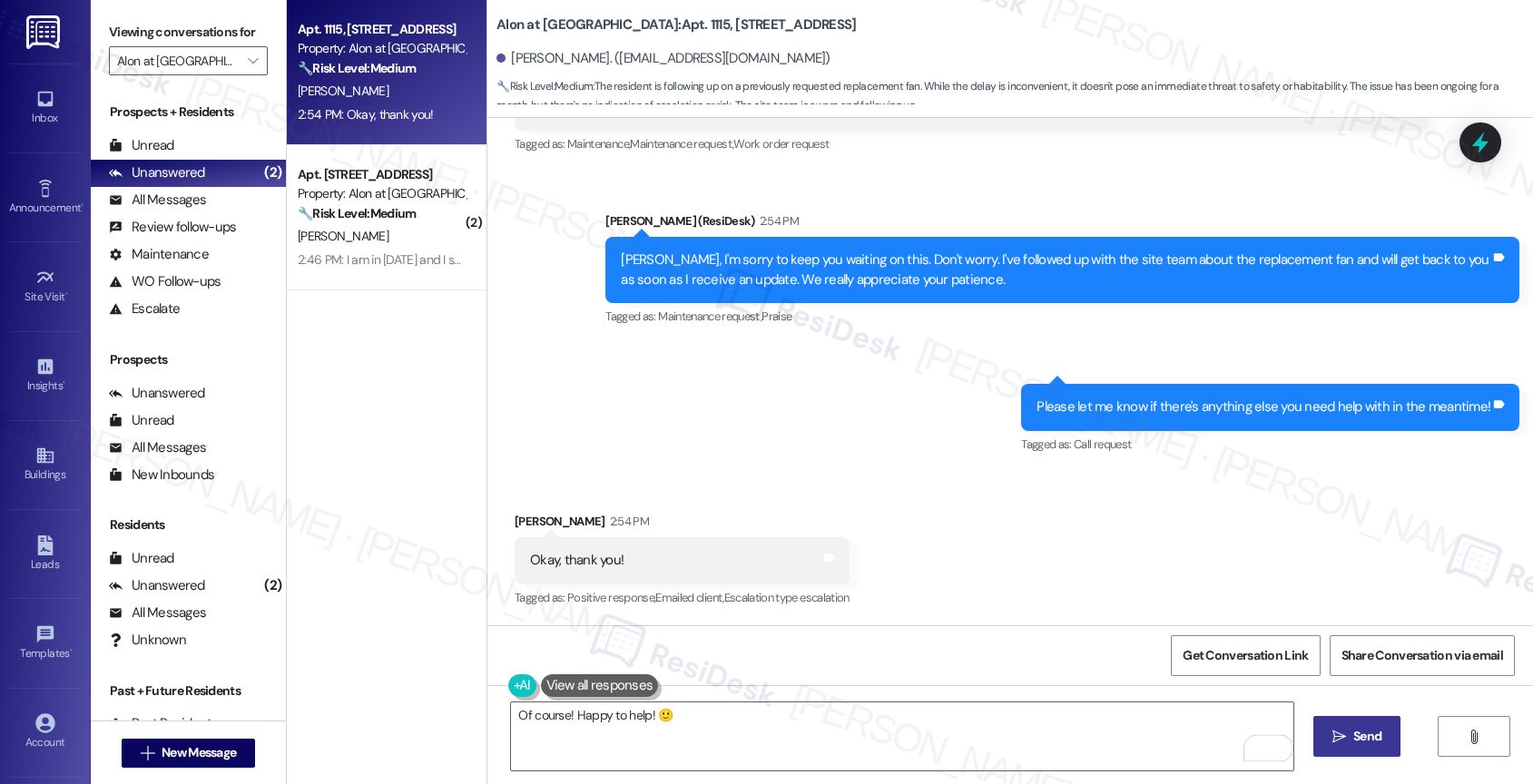
click at [1353, 743] on span "Send" at bounding box center [1367, 736] width 28 height 19
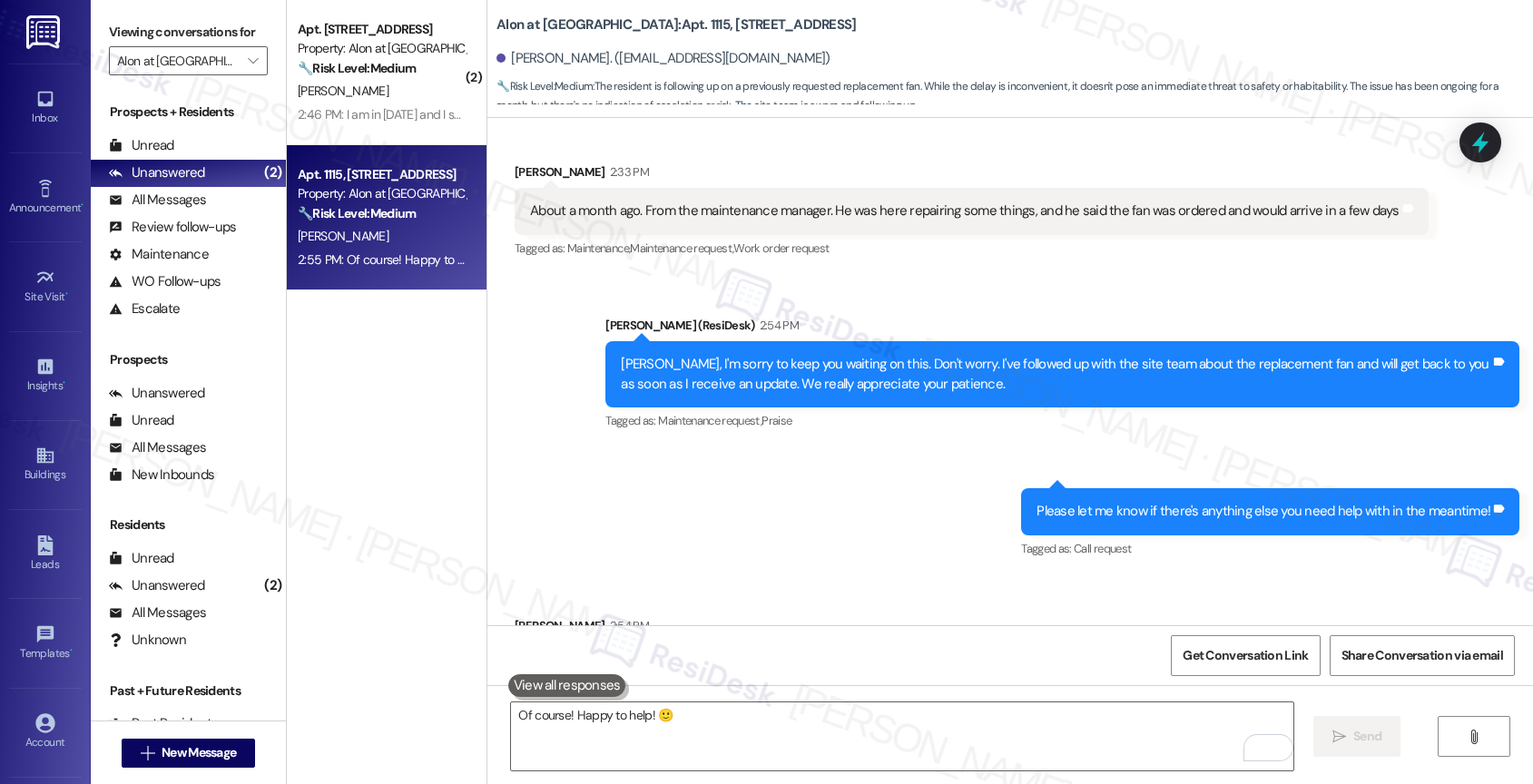
scroll to position [865, 0]
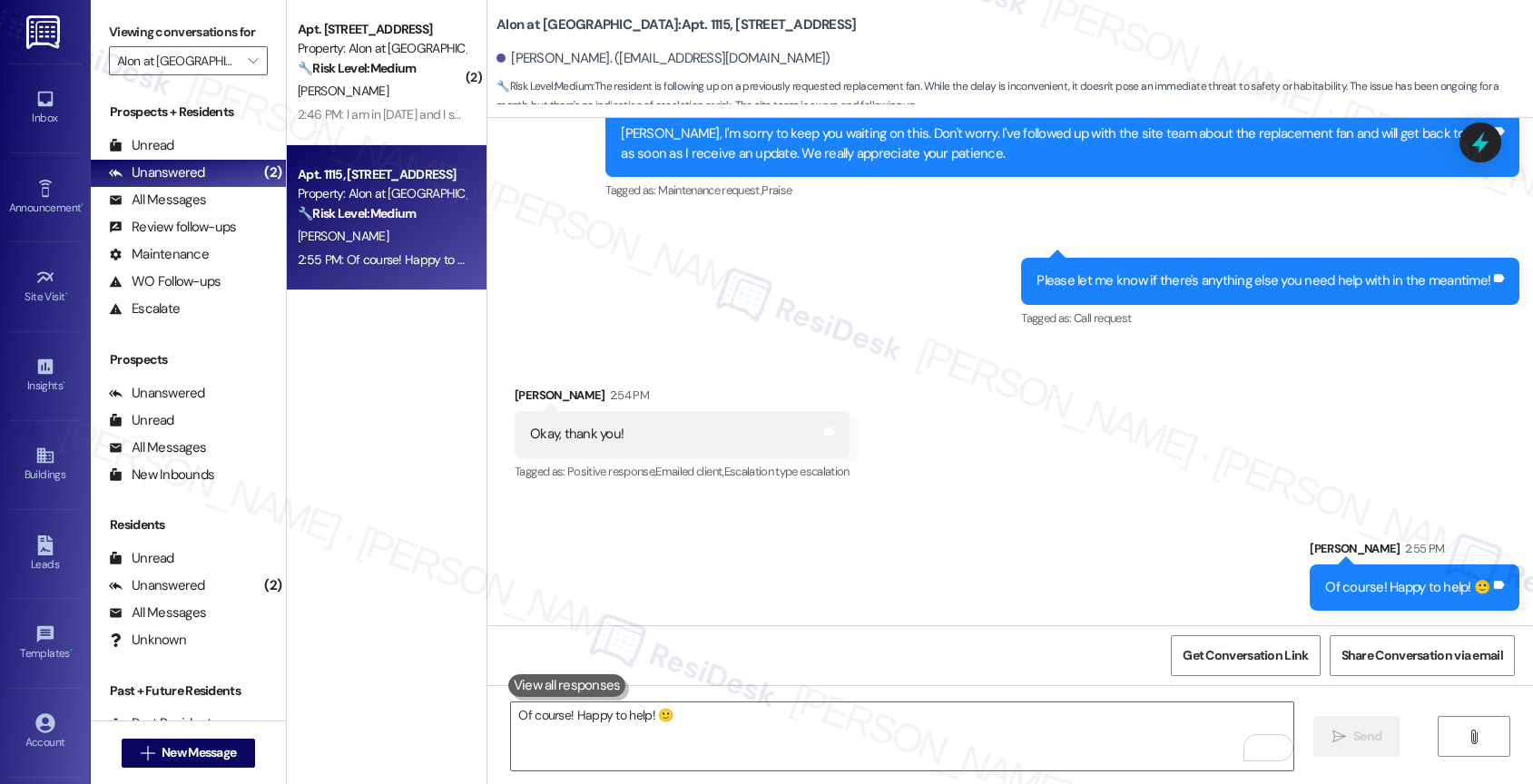
click at [374, 98] on div "[PERSON_NAME]" at bounding box center [382, 90] width 172 height 23
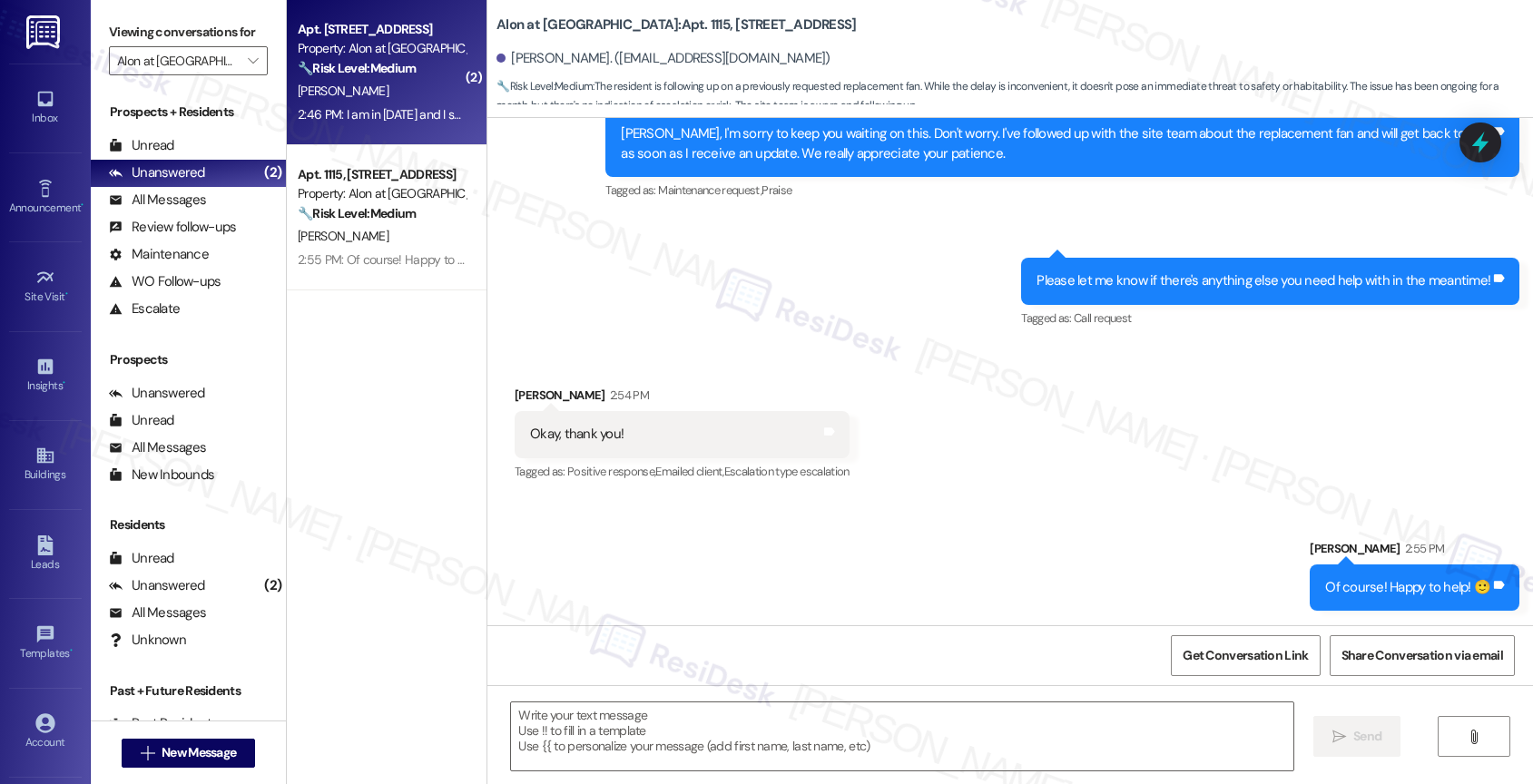
type textarea "Fetching suggested responses. Please feel free to read through the conversation…"
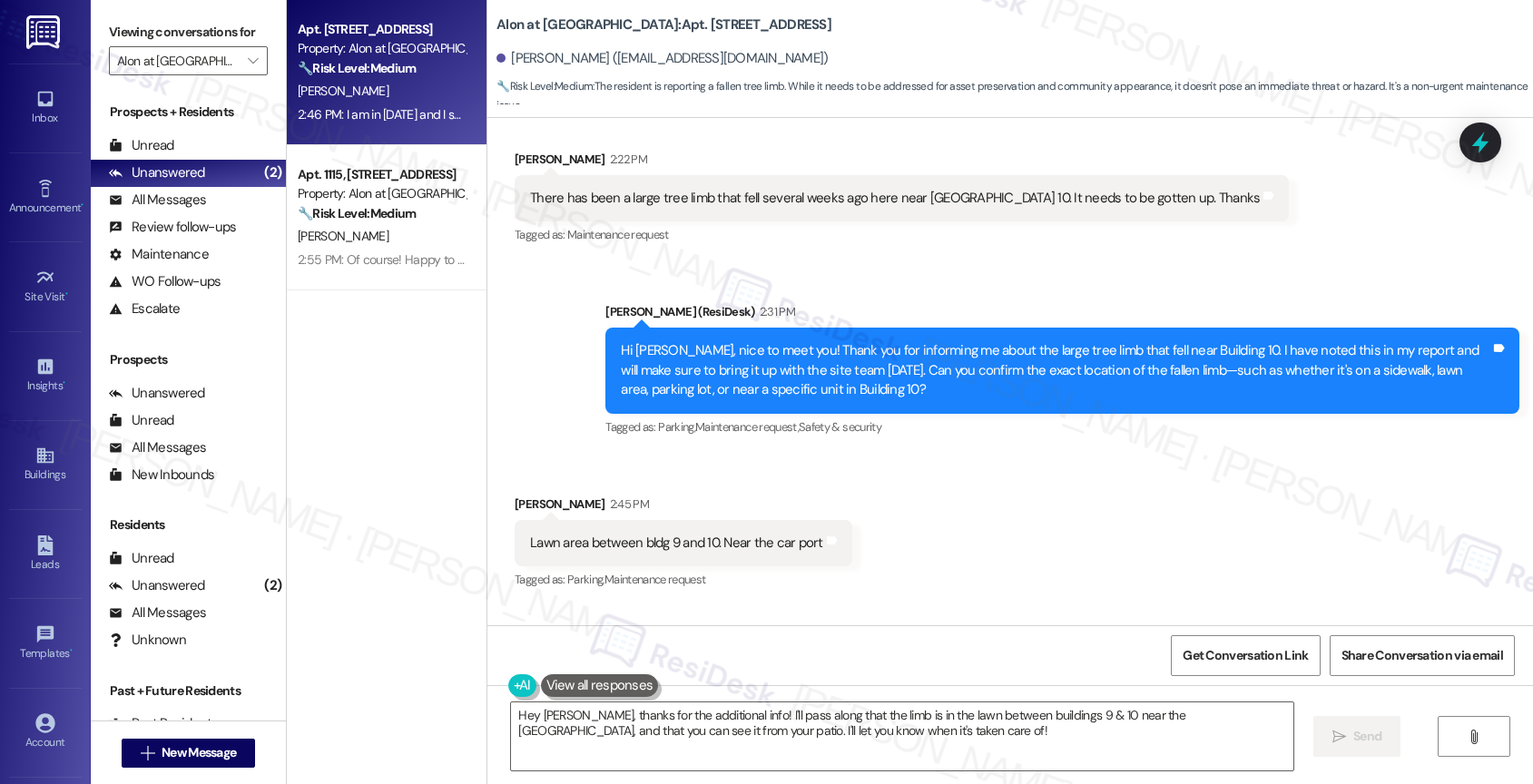
scroll to position [633, 0]
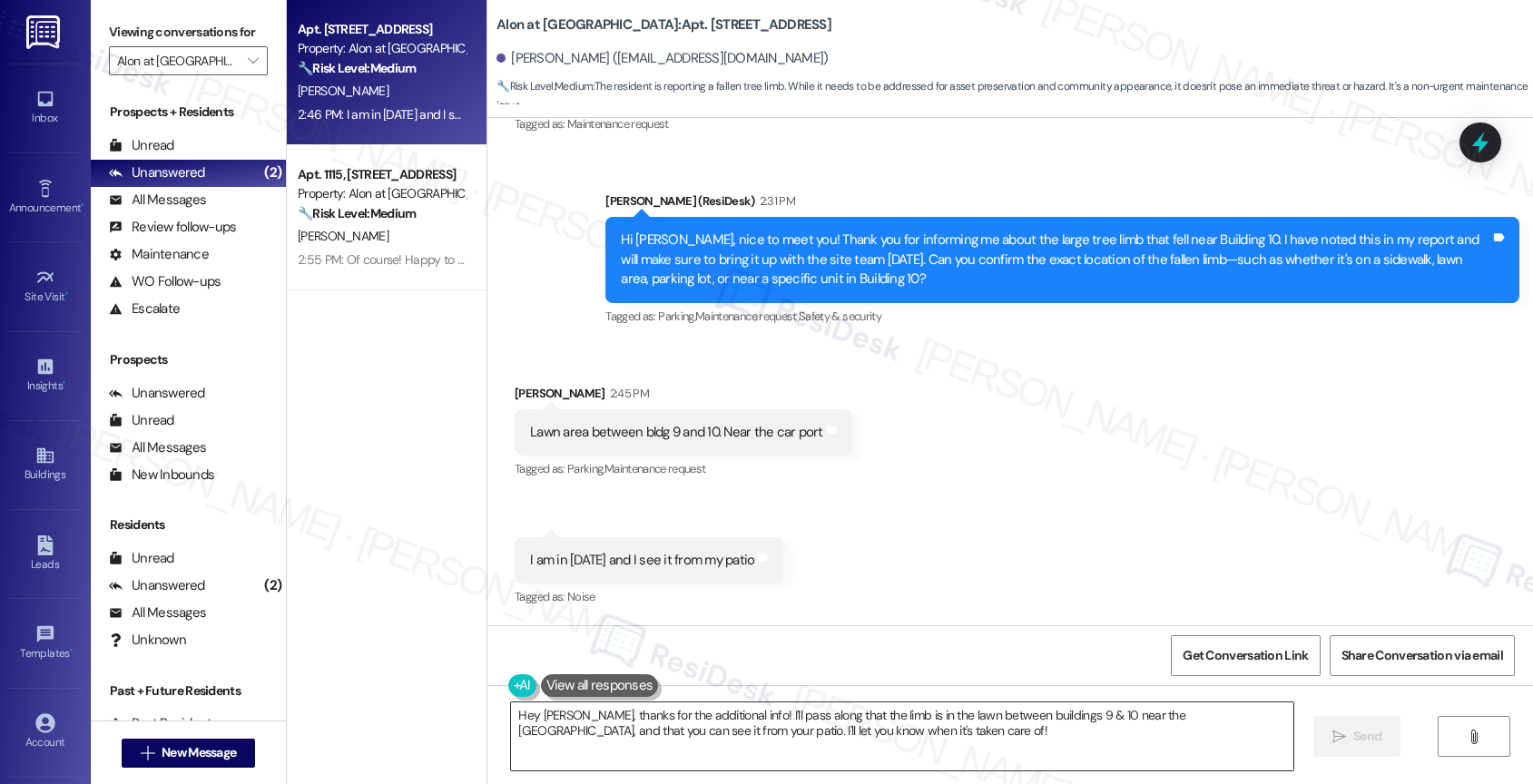
click at [690, 715] on textarea "Hey [PERSON_NAME], thanks for the additional info! I'll pass along that the lim…" at bounding box center [902, 736] width 782 height 68
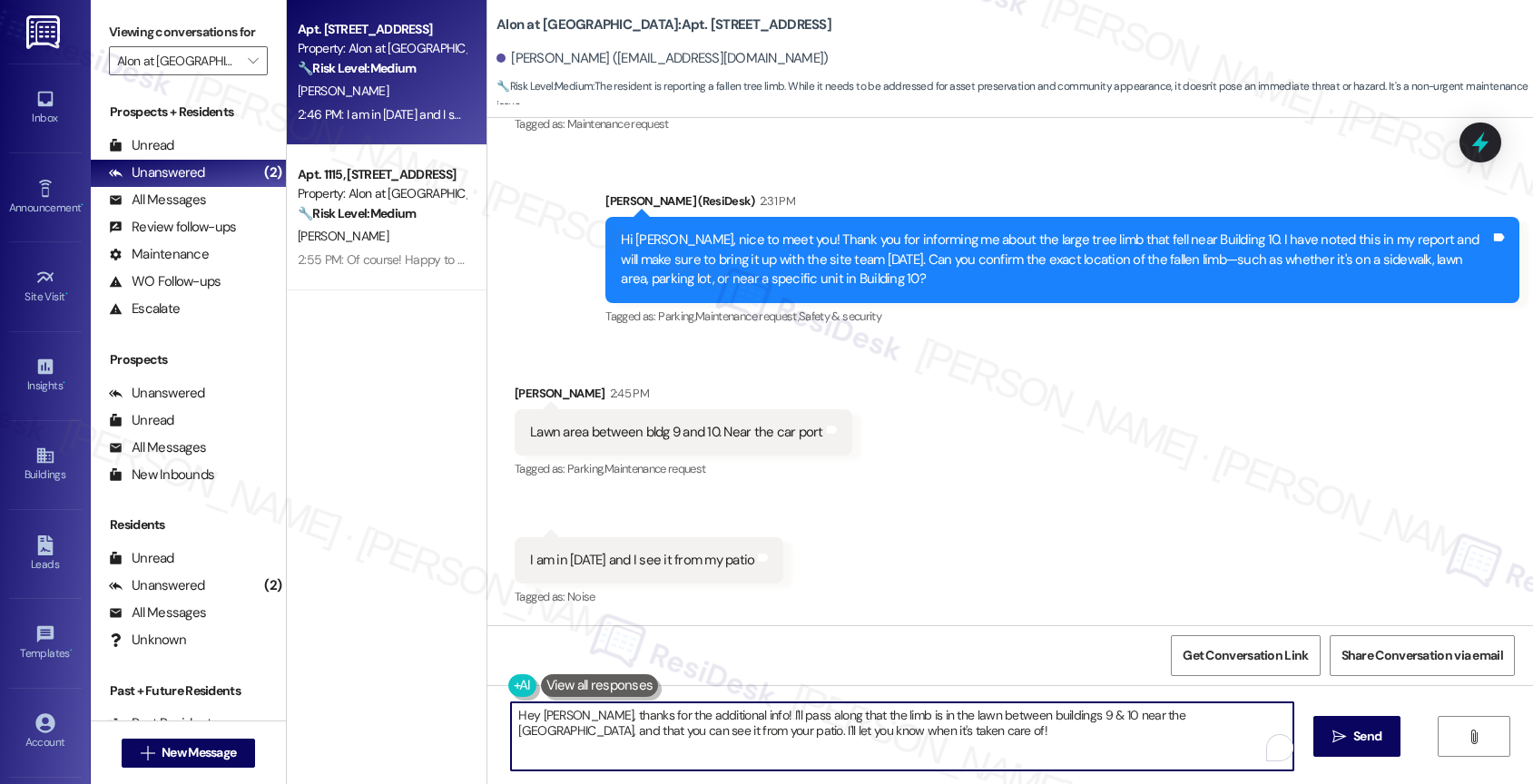
click at [690, 715] on textarea "Hey [PERSON_NAME], thanks for the additional info! I'll pass along that the lim…" at bounding box center [902, 736] width 782 height 68
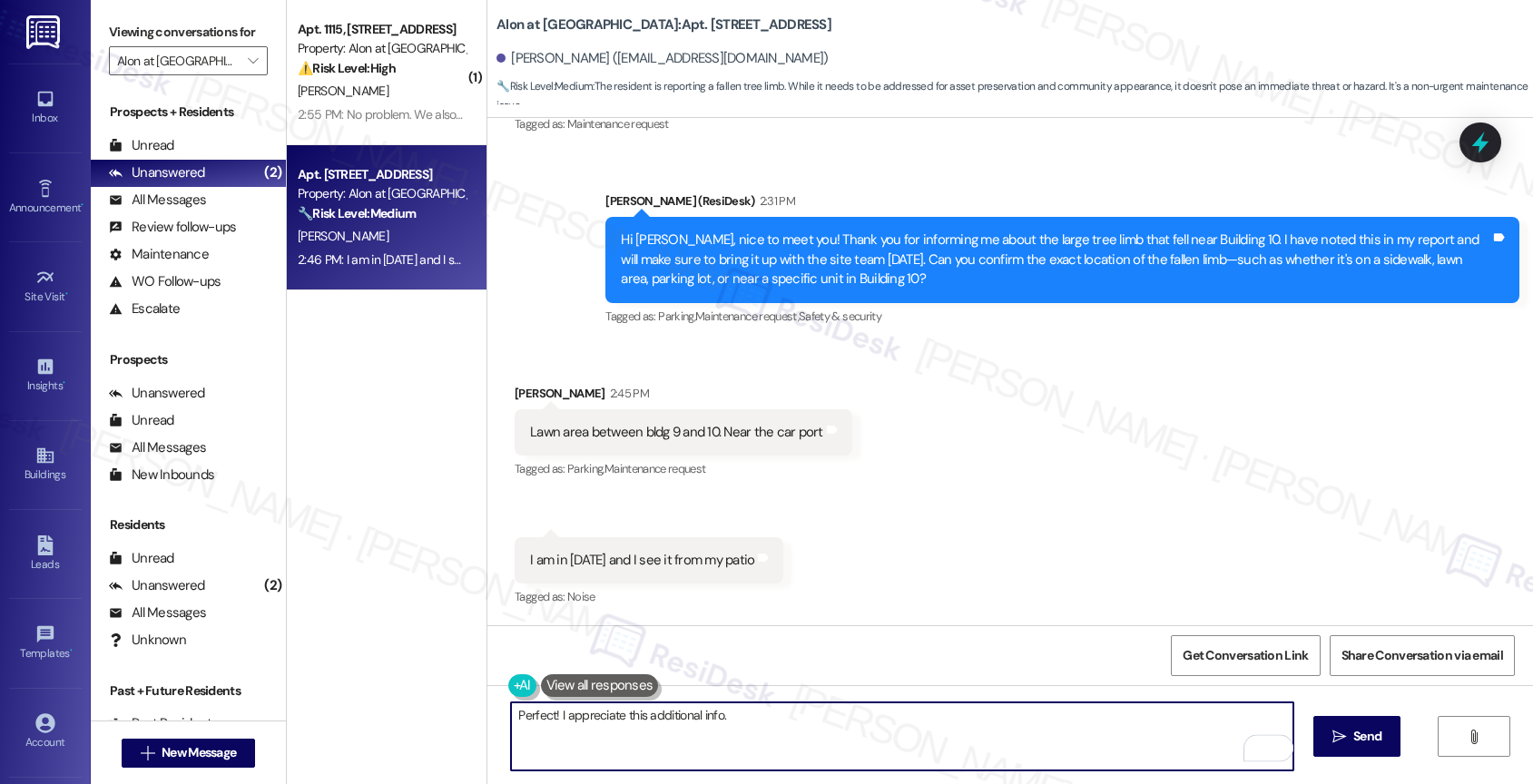
drag, startPoint x: 559, startPoint y: 713, endPoint x: 974, endPoint y: 738, distance: 415.8
click at [974, 738] on textarea "Perfect! I appreciate this additional info." at bounding box center [902, 736] width 782 height 68
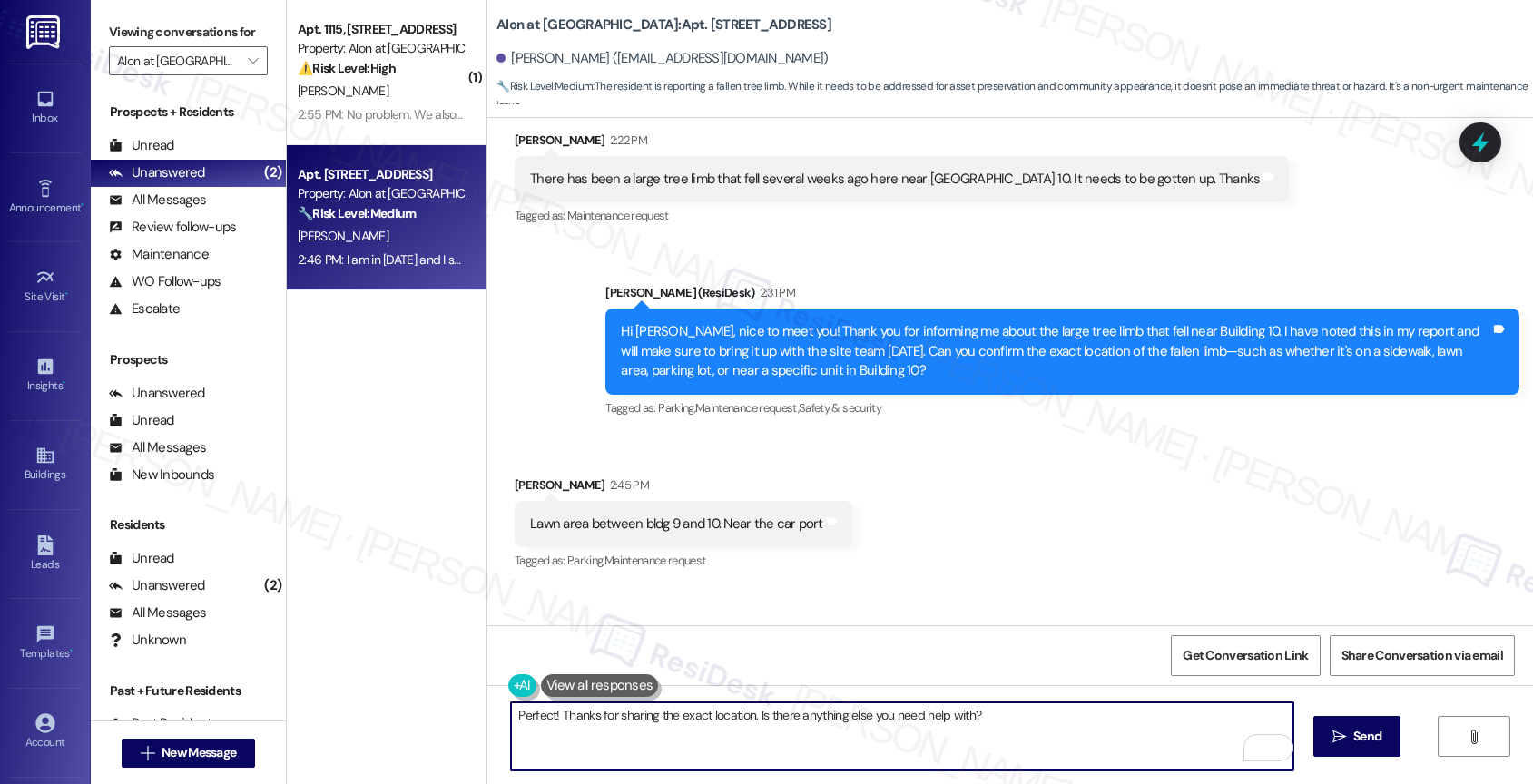
scroll to position [435, 0]
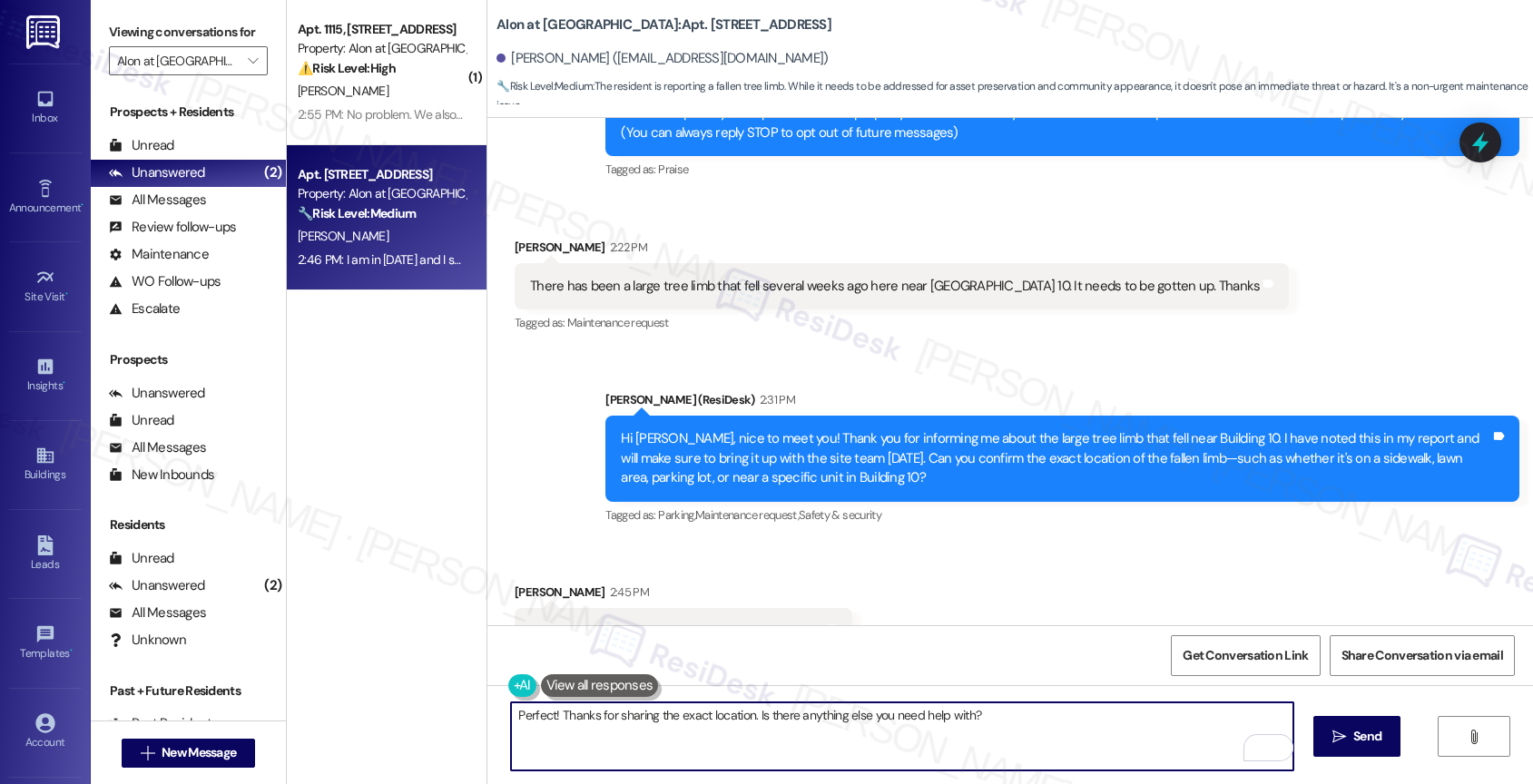
type textarea "Perfect! Thanks for sharing the exact location. Is there anything else you need…"
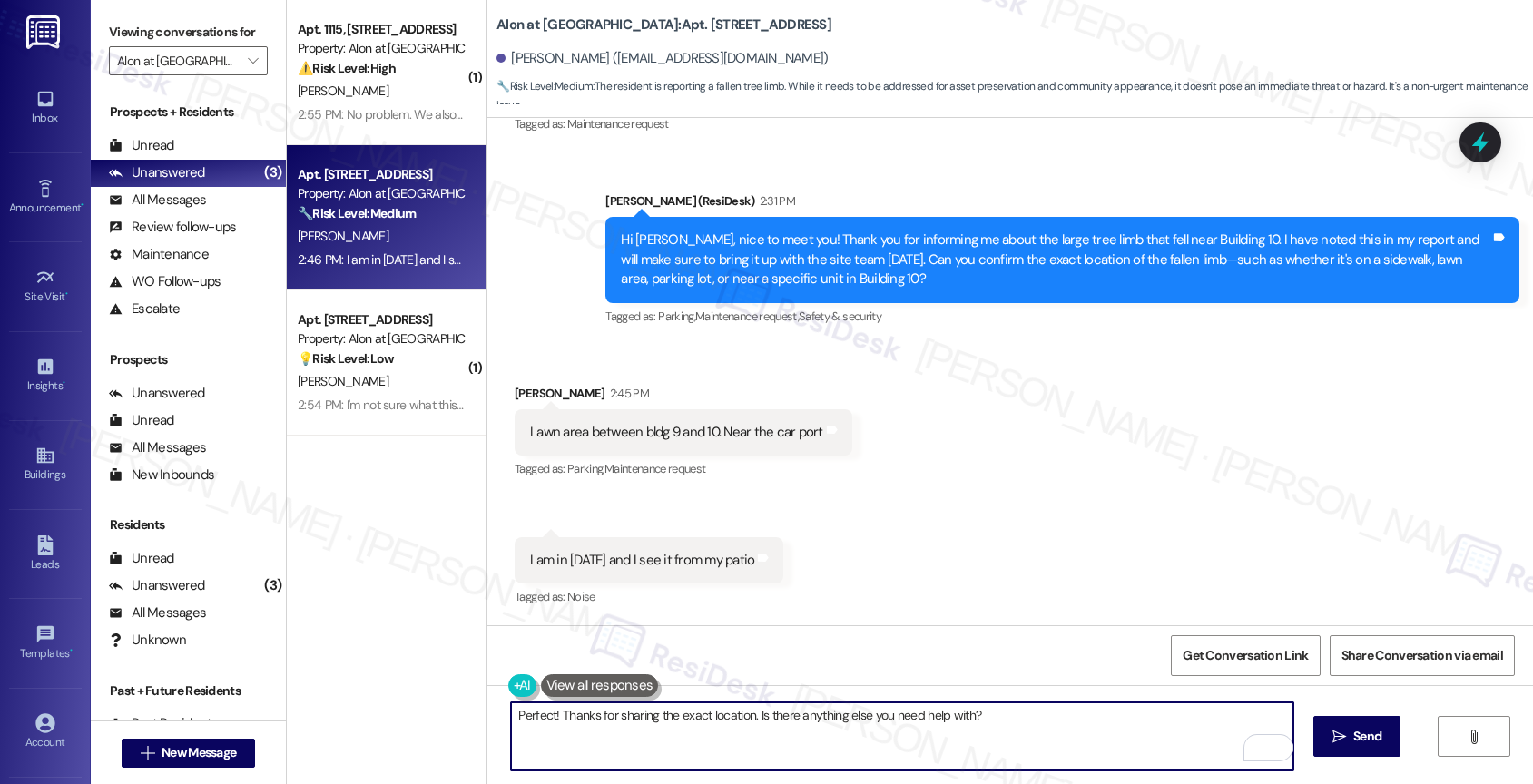
click at [1033, 717] on textarea "Perfect! Thanks for sharing the exact location. Is there anything else you need…" at bounding box center [902, 736] width 782 height 68
click at [1024, 734] on textarea "Perfect! Thanks for sharing the exact location. Is there anything else you need…" at bounding box center [902, 736] width 782 height 68
click at [1364, 735] on span "Send" at bounding box center [1367, 736] width 28 height 19
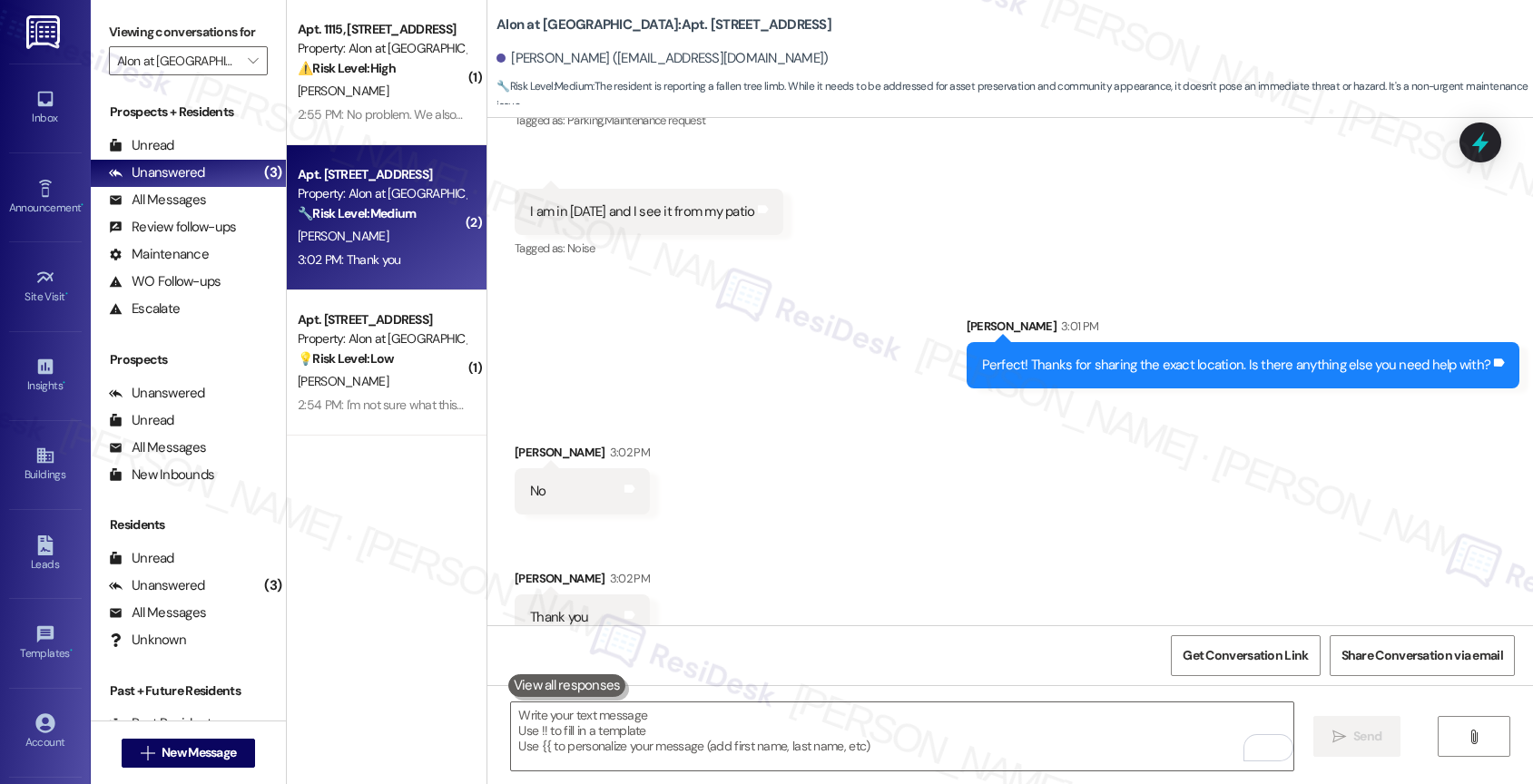
scroll to position [1012, 0]
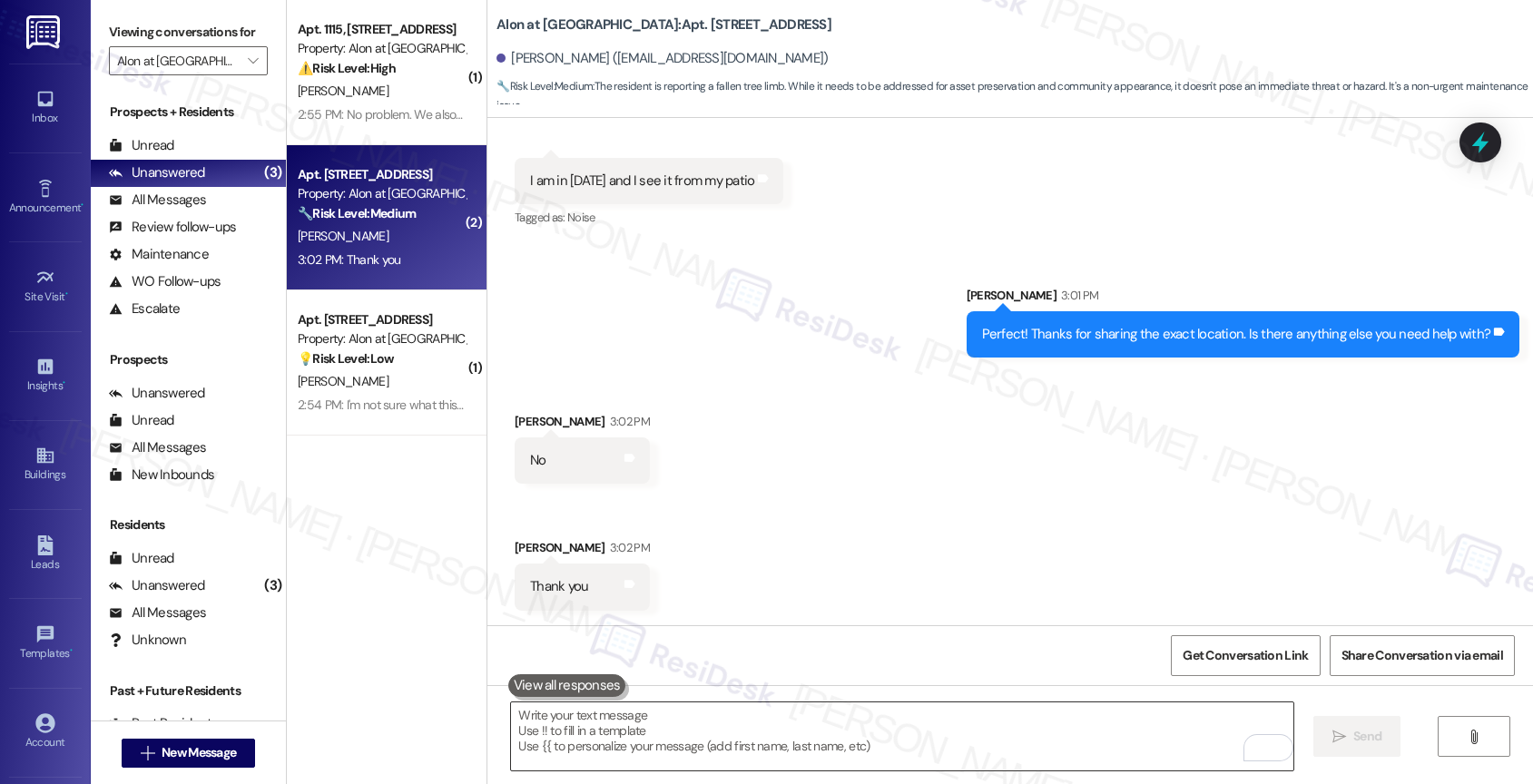
click at [664, 726] on textarea "To enrich screen reader interactions, please activate Accessibility in Grammarl…" at bounding box center [902, 736] width 782 height 68
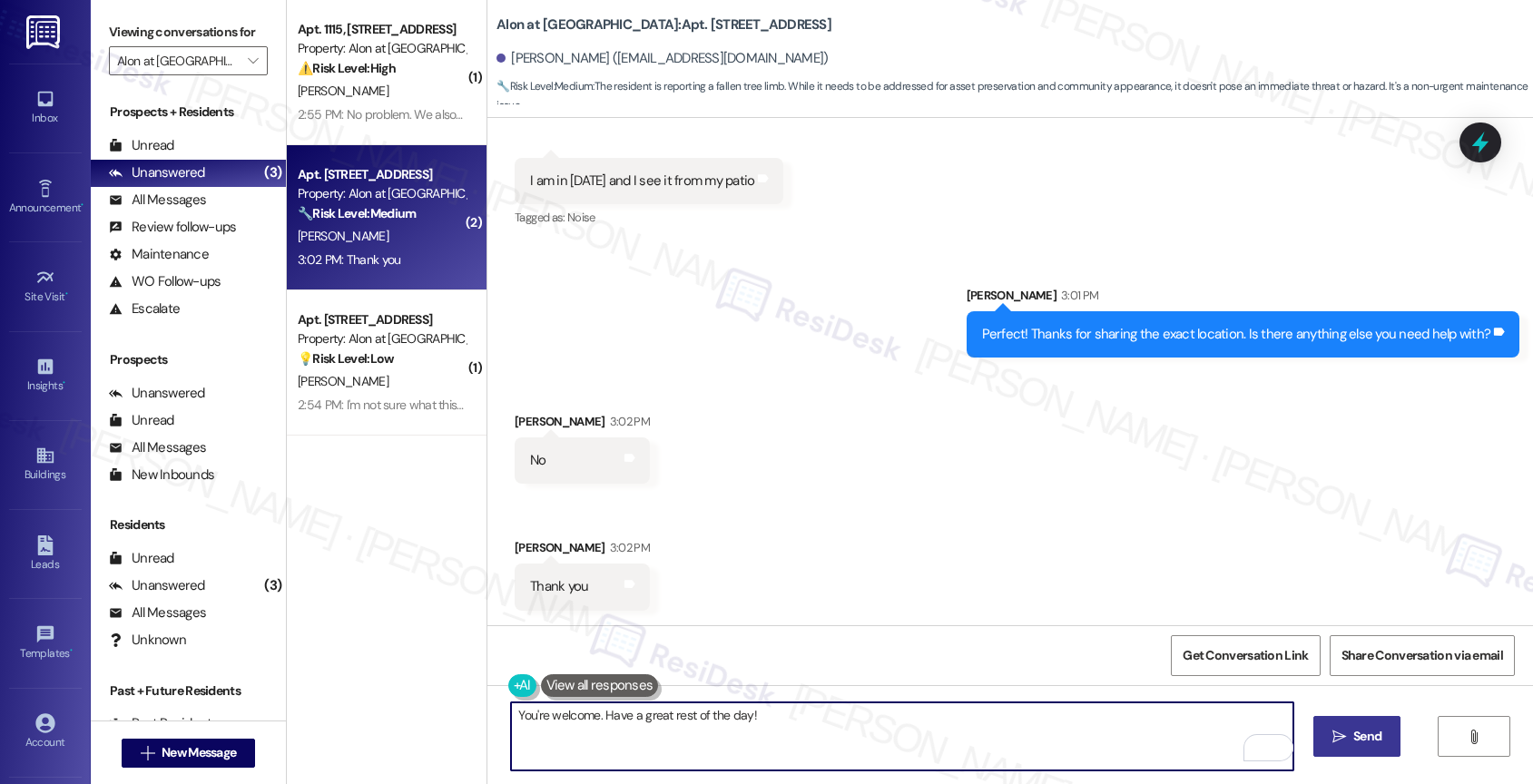
click at [540, 712] on textarea "You're welcome. Have a great rest of the day!" at bounding box center [902, 736] width 782 height 68
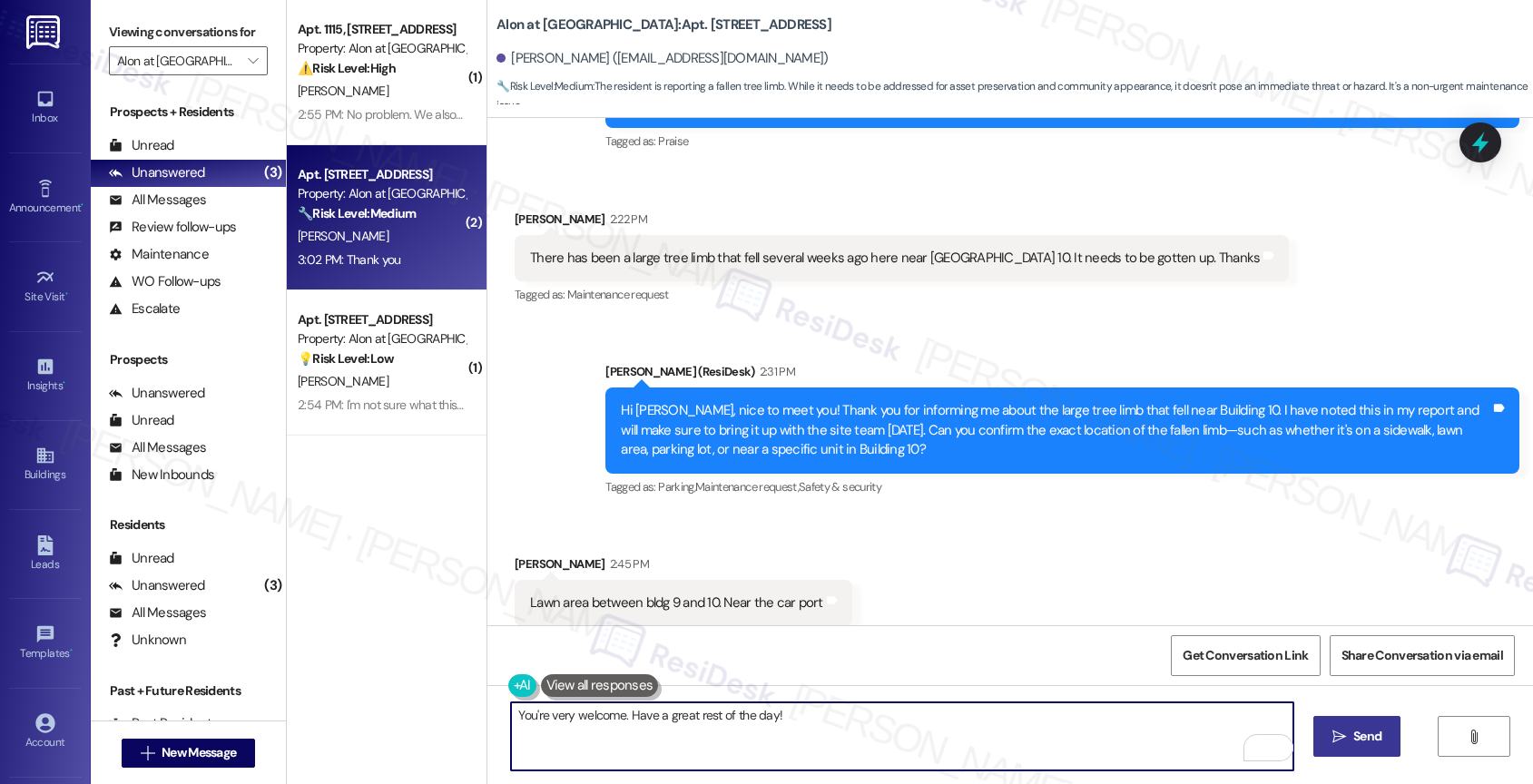
scroll to position [461, 0]
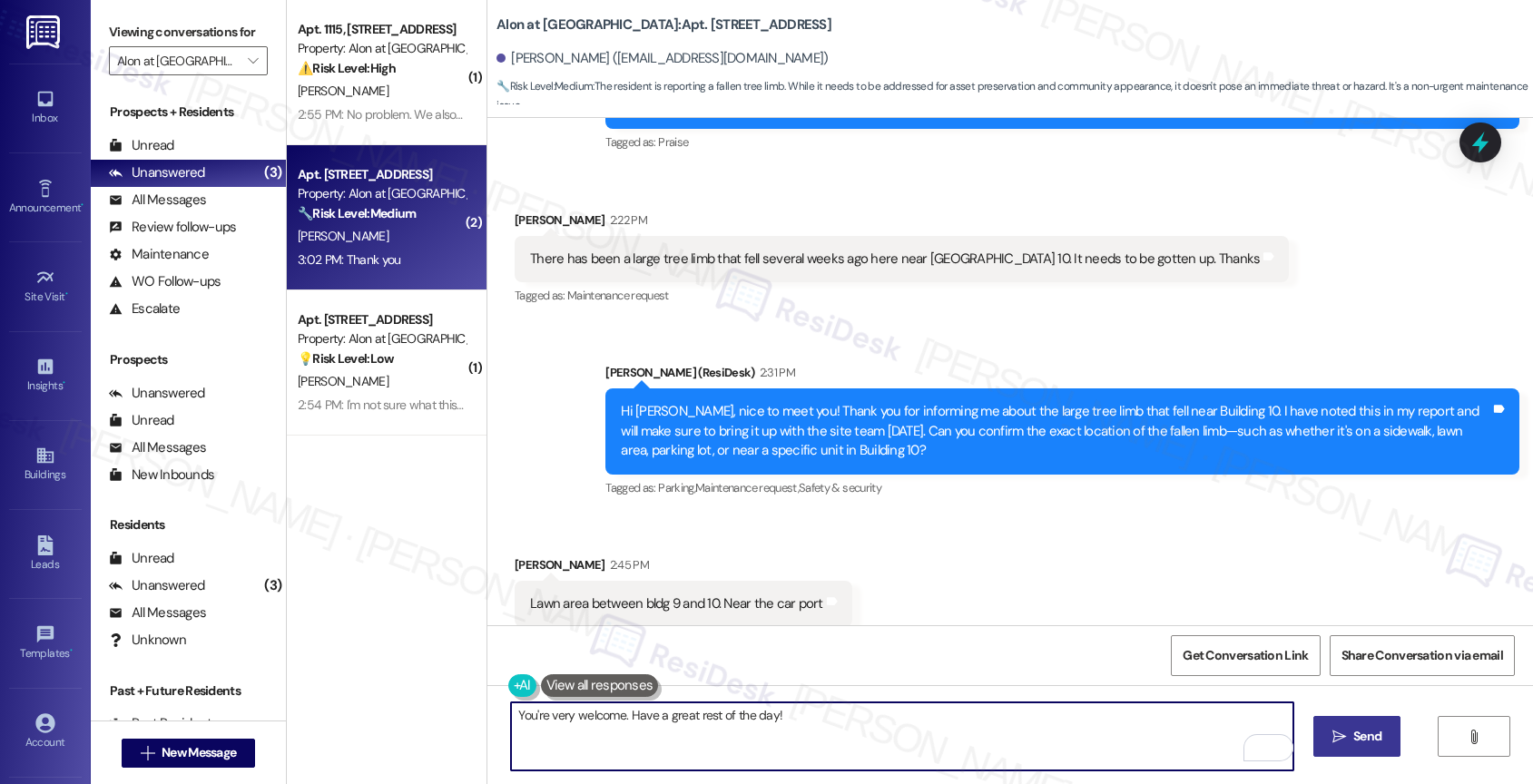
click at [619, 711] on textarea "You're very welcome. Have a great rest of the day!" at bounding box center [902, 736] width 782 height 68
click at [852, 717] on textarea "You're very welcome. Don't hesiate to reach out if you need further assistance …" at bounding box center [902, 736] width 782 height 68
click at [1155, 715] on textarea "You're very welcome. Don't hesiate to reach out if you need assistance in the f…" at bounding box center [902, 736] width 782 height 68
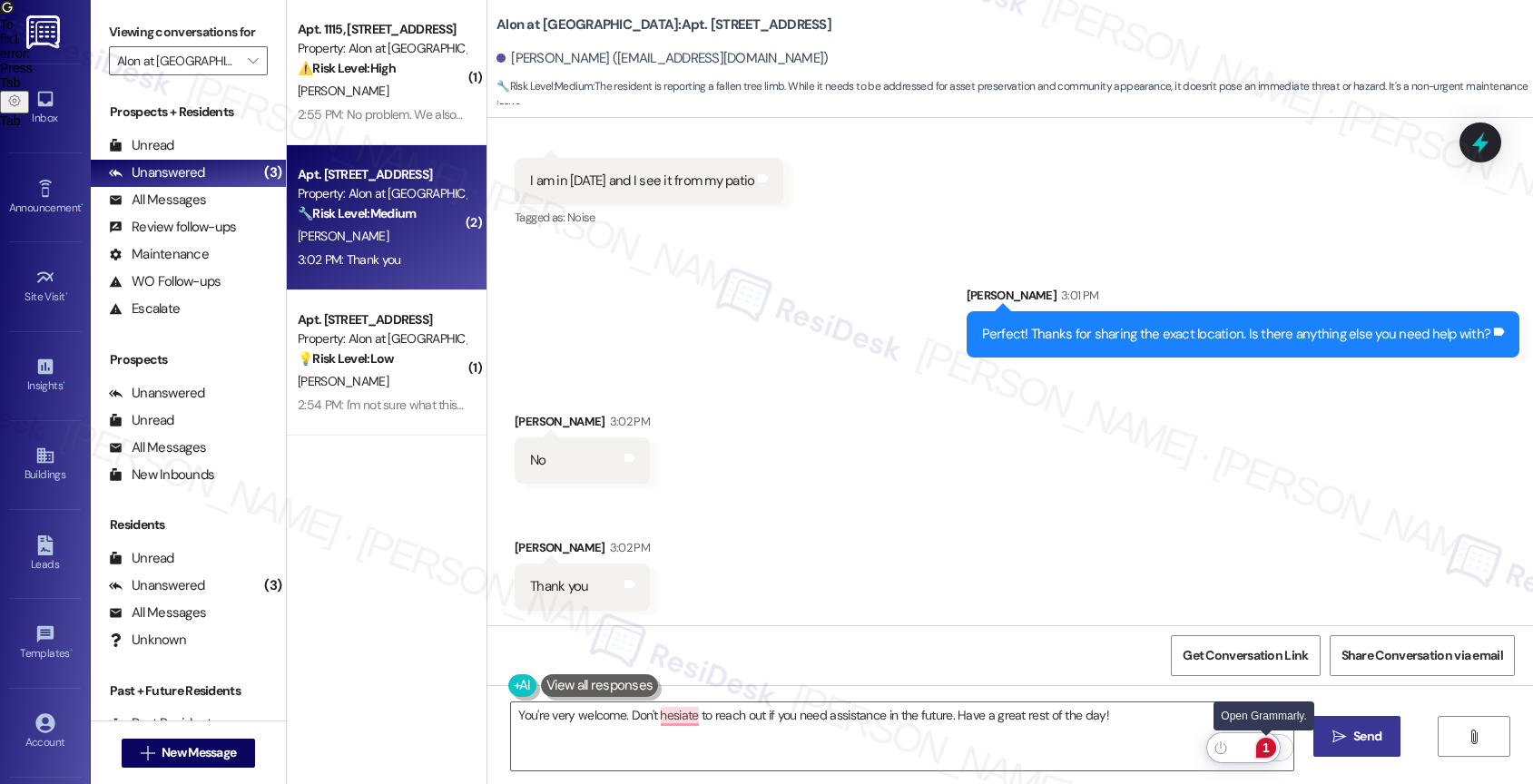
click at [1267, 738] on div "1" at bounding box center [1266, 747] width 20 height 20
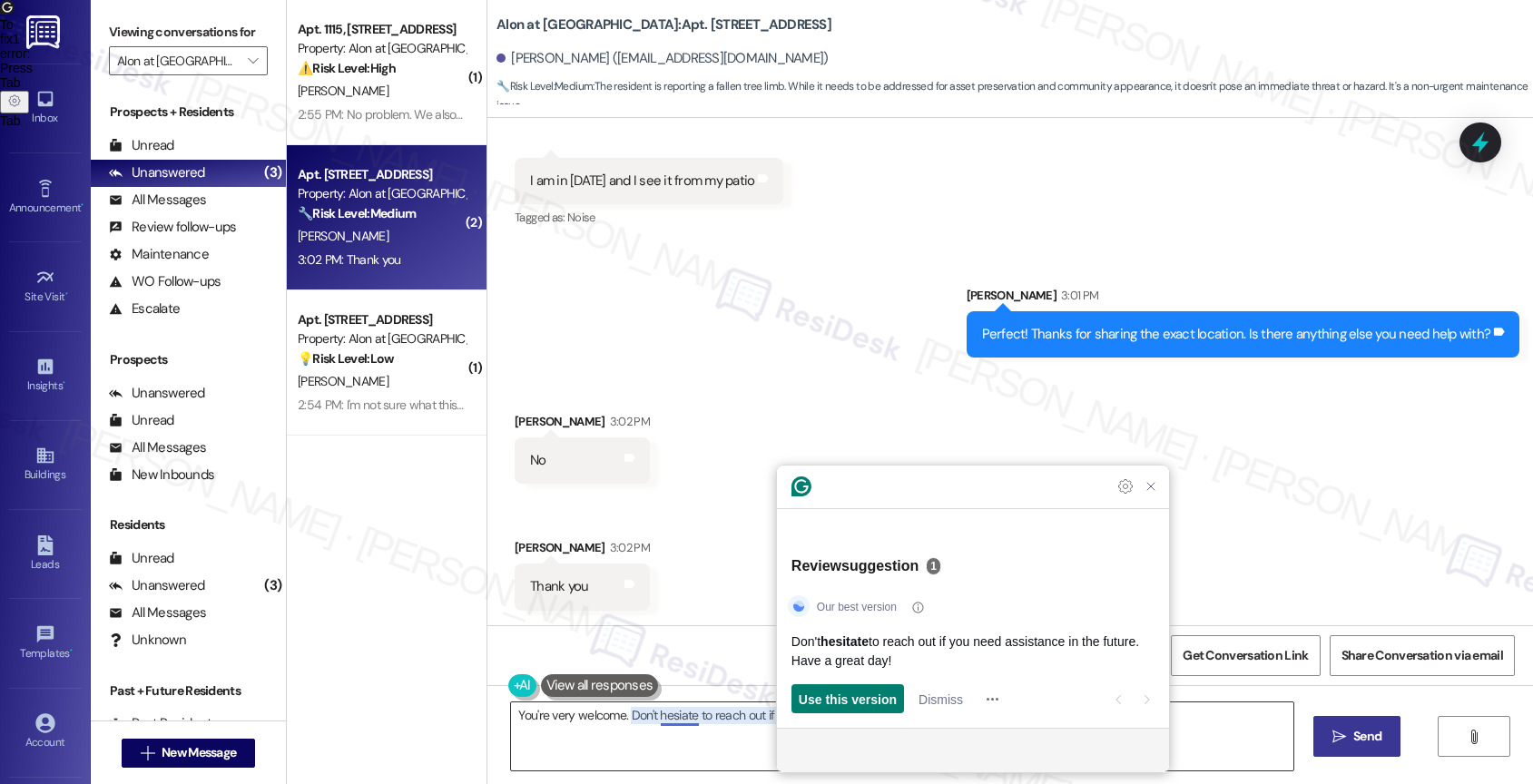
drag, startPoint x: 669, startPoint y: 715, endPoint x: 725, endPoint y: 709, distance: 56.3
click at [669, 714] on textarea "You're very welcome. Don't hesiate to reach out if you need assistance in the f…" at bounding box center [902, 736] width 782 height 68
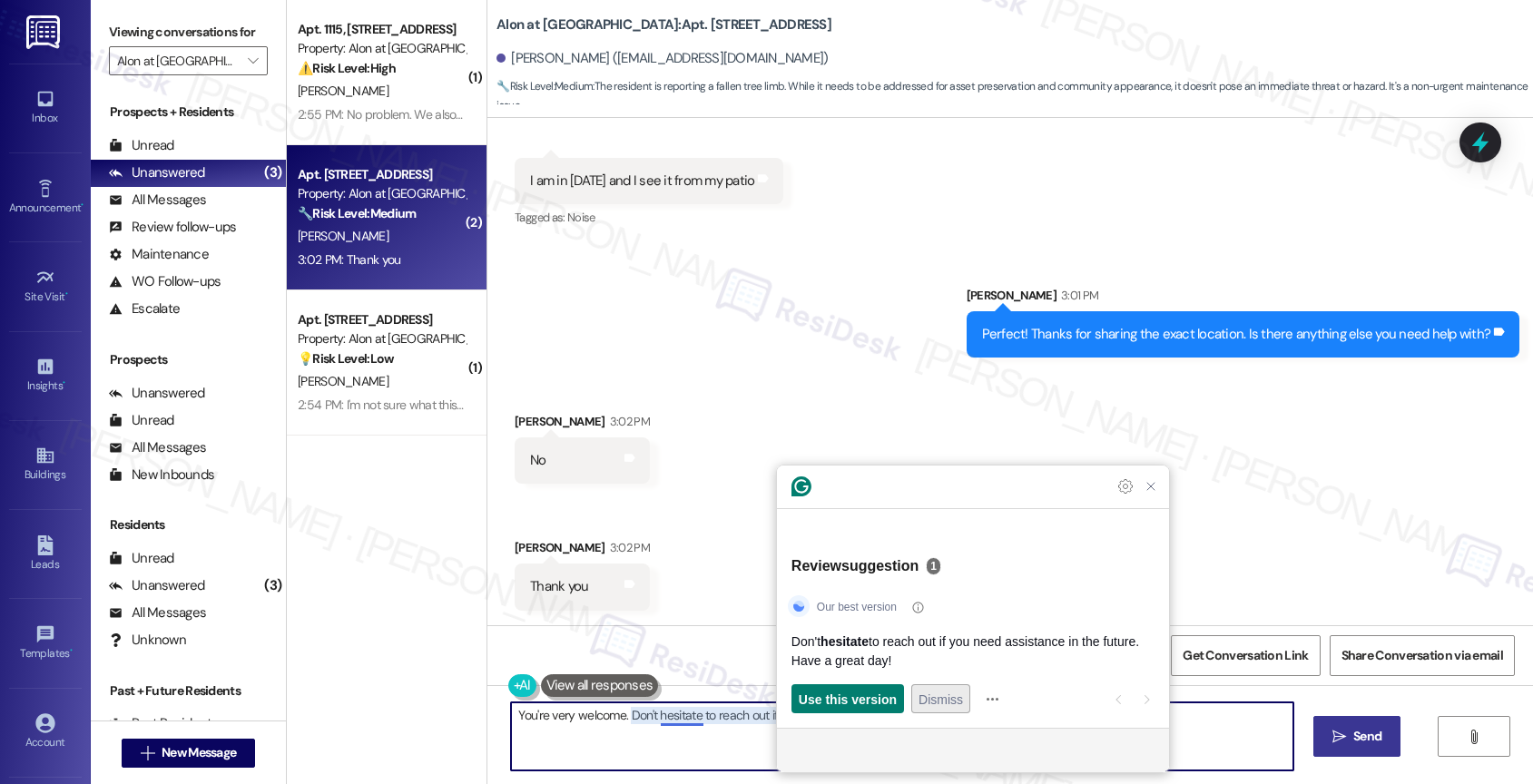
type textarea "You're very welcome. Don't hesitate to reach out if you need assistance in the …"
click at [951, 699] on span "Dismiss" at bounding box center [941, 698] width 45 height 19
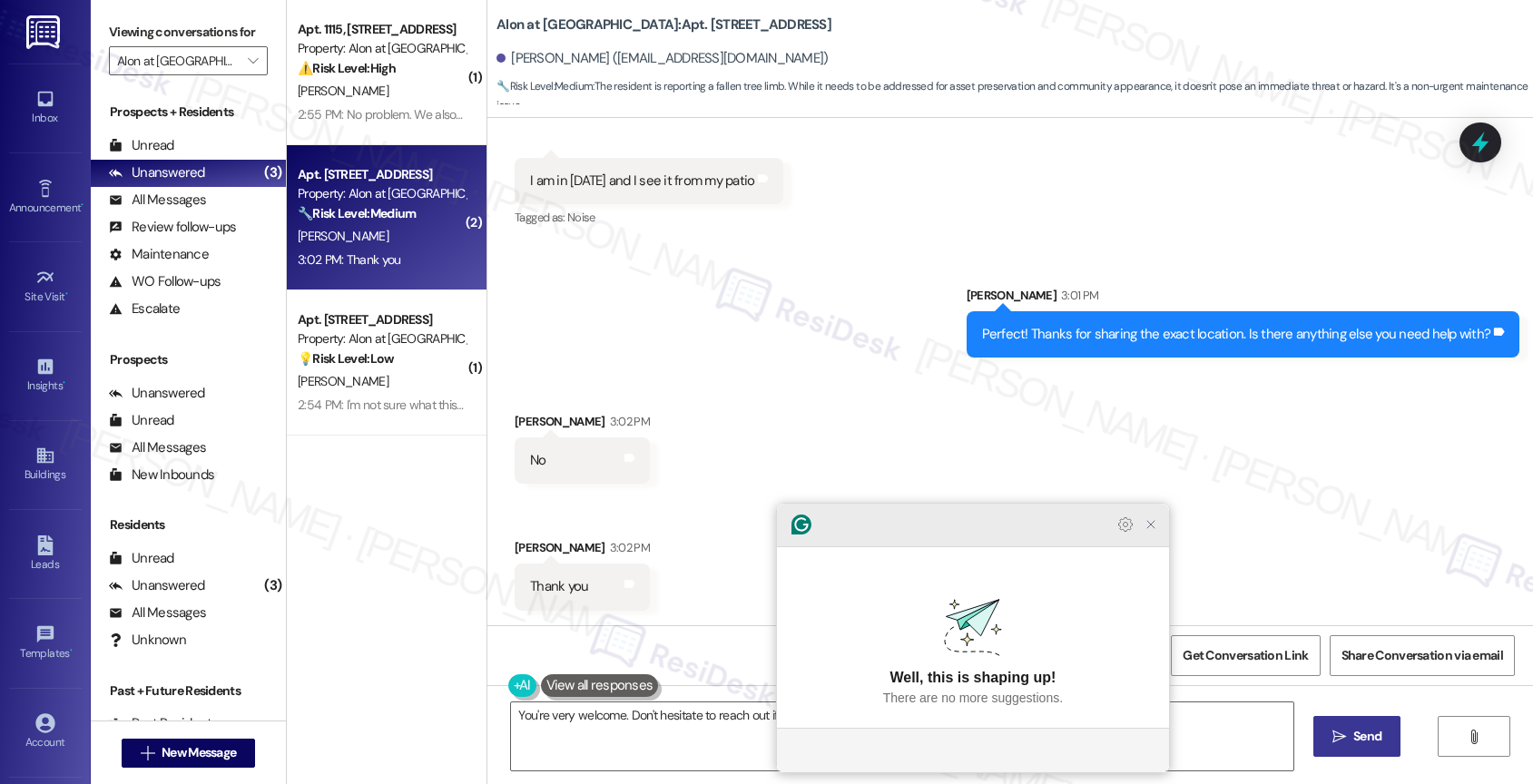
click at [1157, 532] on icon "Close Grammarly Assistant" at bounding box center [1151, 524] width 15 height 15
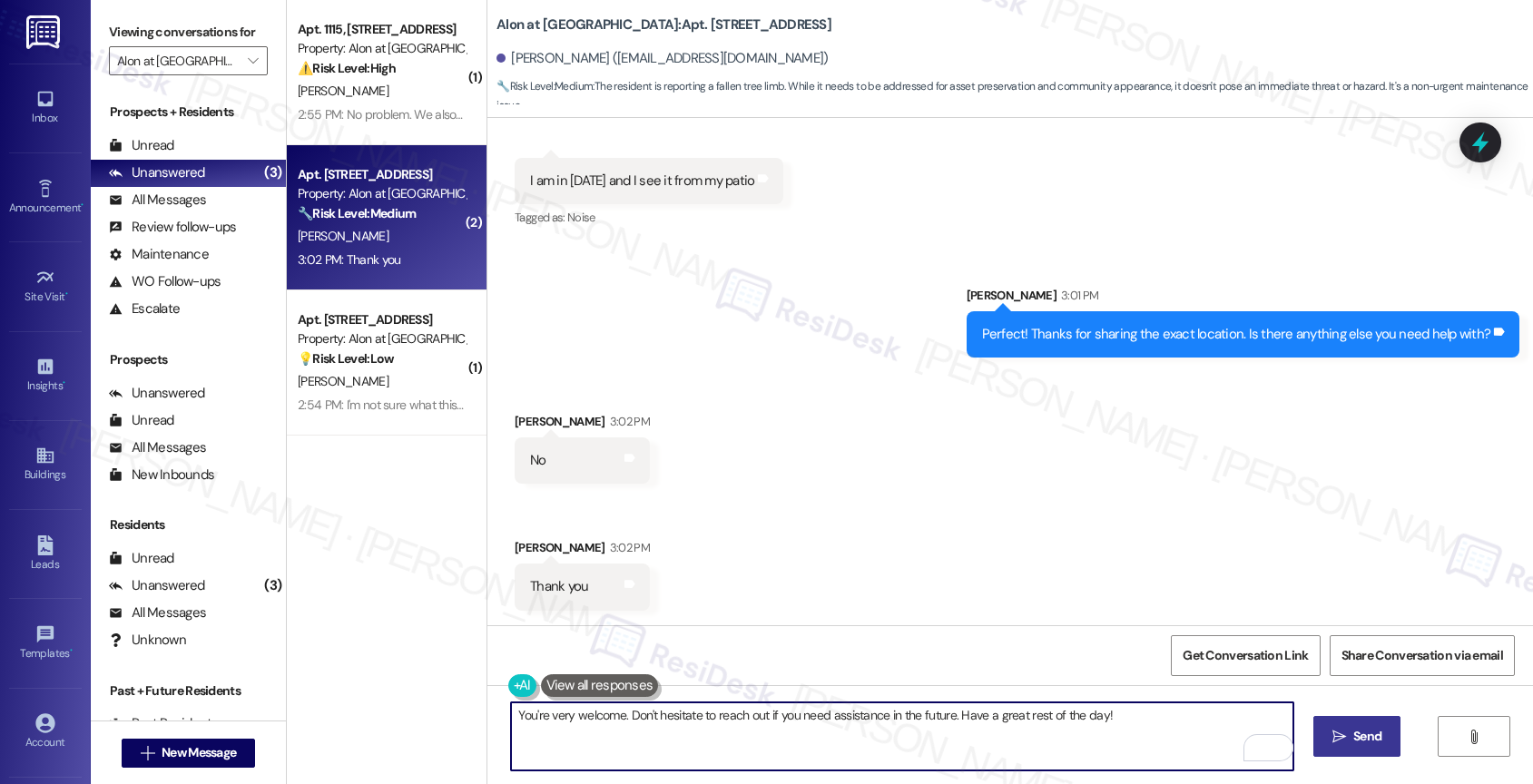
click at [1126, 726] on textarea "You're very welcome. Don't hesitate to reach out if you need assistance in the …" at bounding box center [902, 736] width 782 height 68
click at [1363, 729] on span "Send" at bounding box center [1367, 736] width 28 height 19
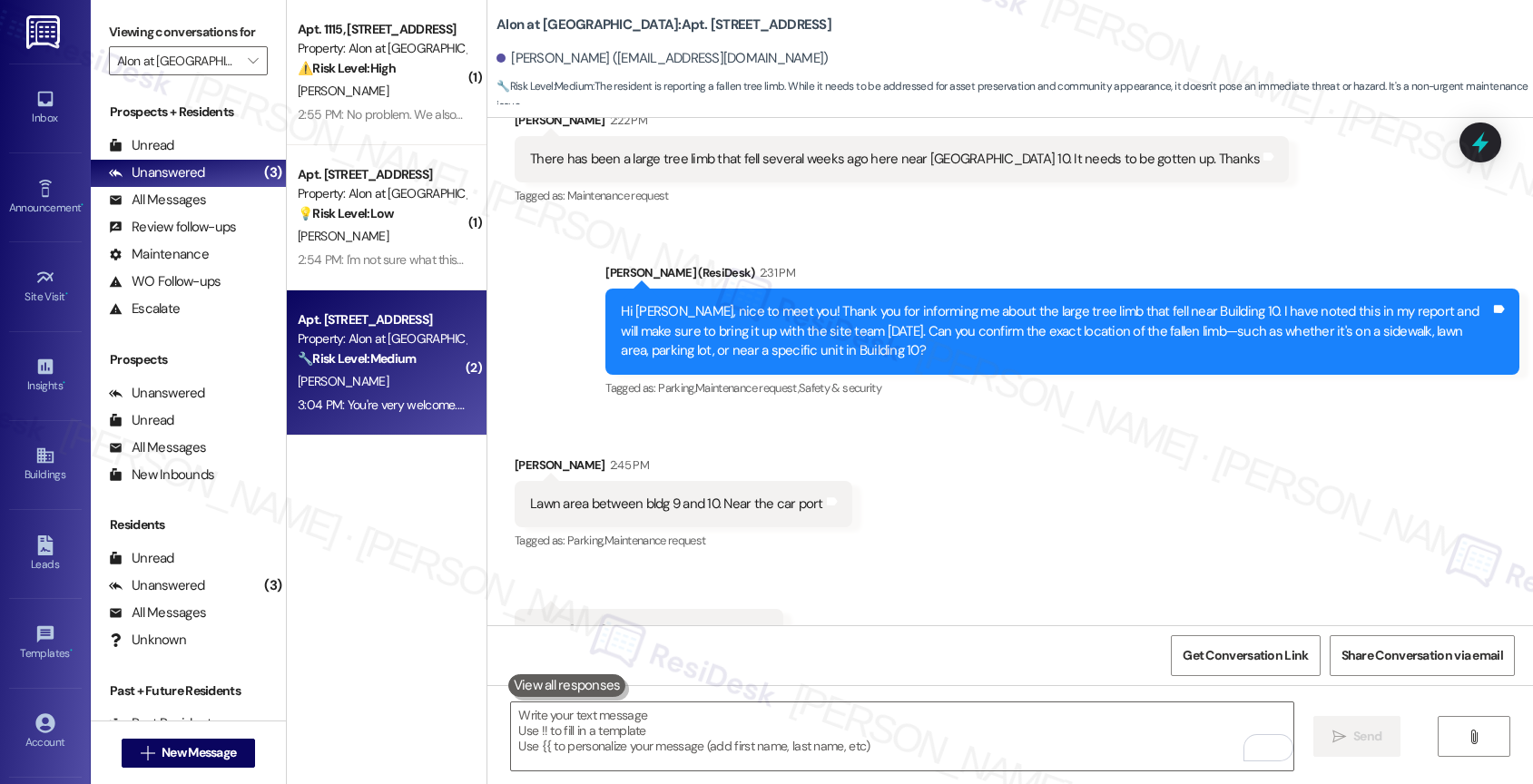
scroll to position [588, 0]
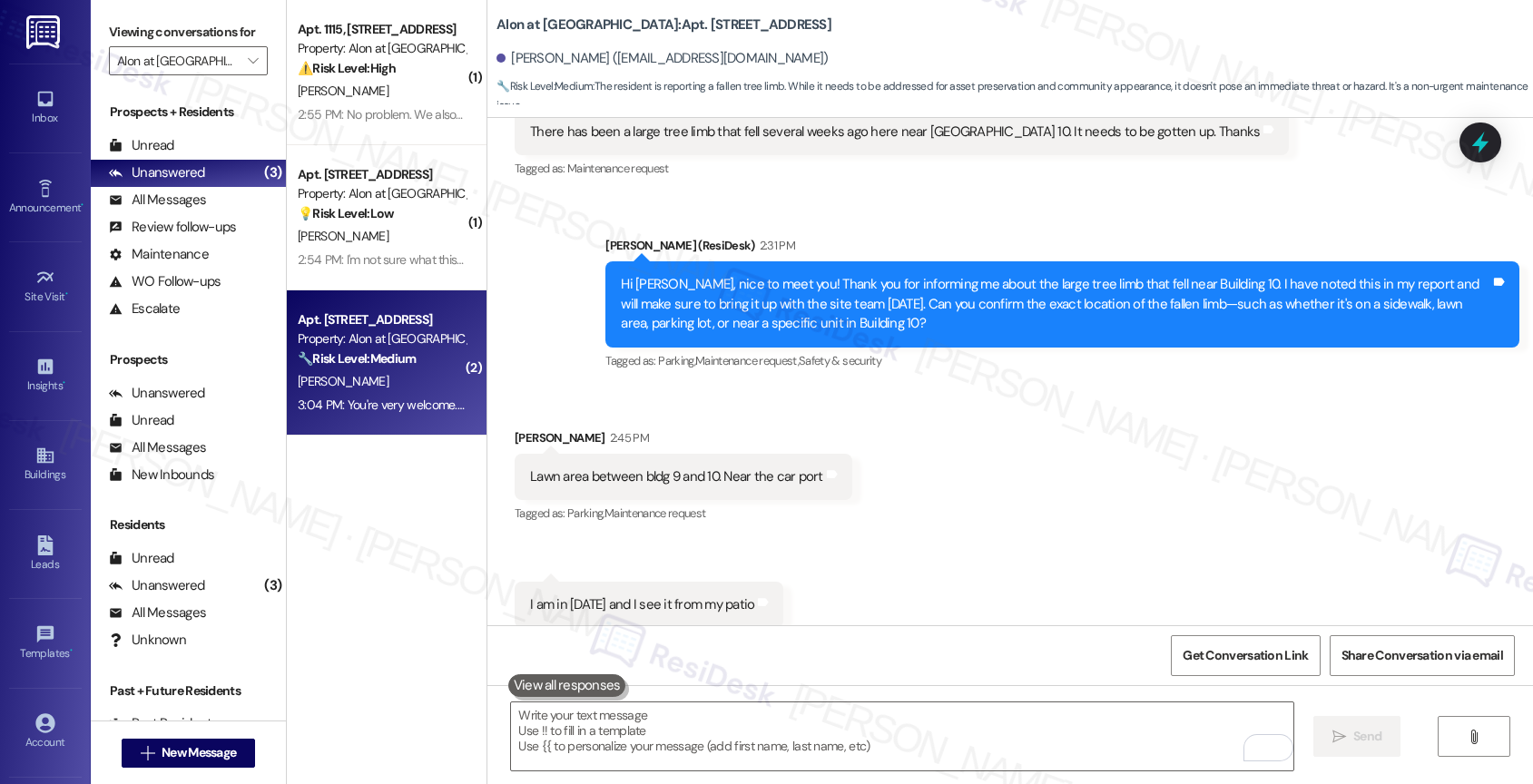
click at [666, 471] on div "Lawn area between bldg 9 and 10. Near the car port" at bounding box center [676, 476] width 293 height 19
copy div "Lawn area between bldg 9 and 10. Near the car port Tags and notes"
click at [933, 443] on div "Received via SMS [PERSON_NAME] 2:45 PM Lawn area between bldg 9 and 10. Near th…" at bounding box center [1010, 528] width 1046 height 281
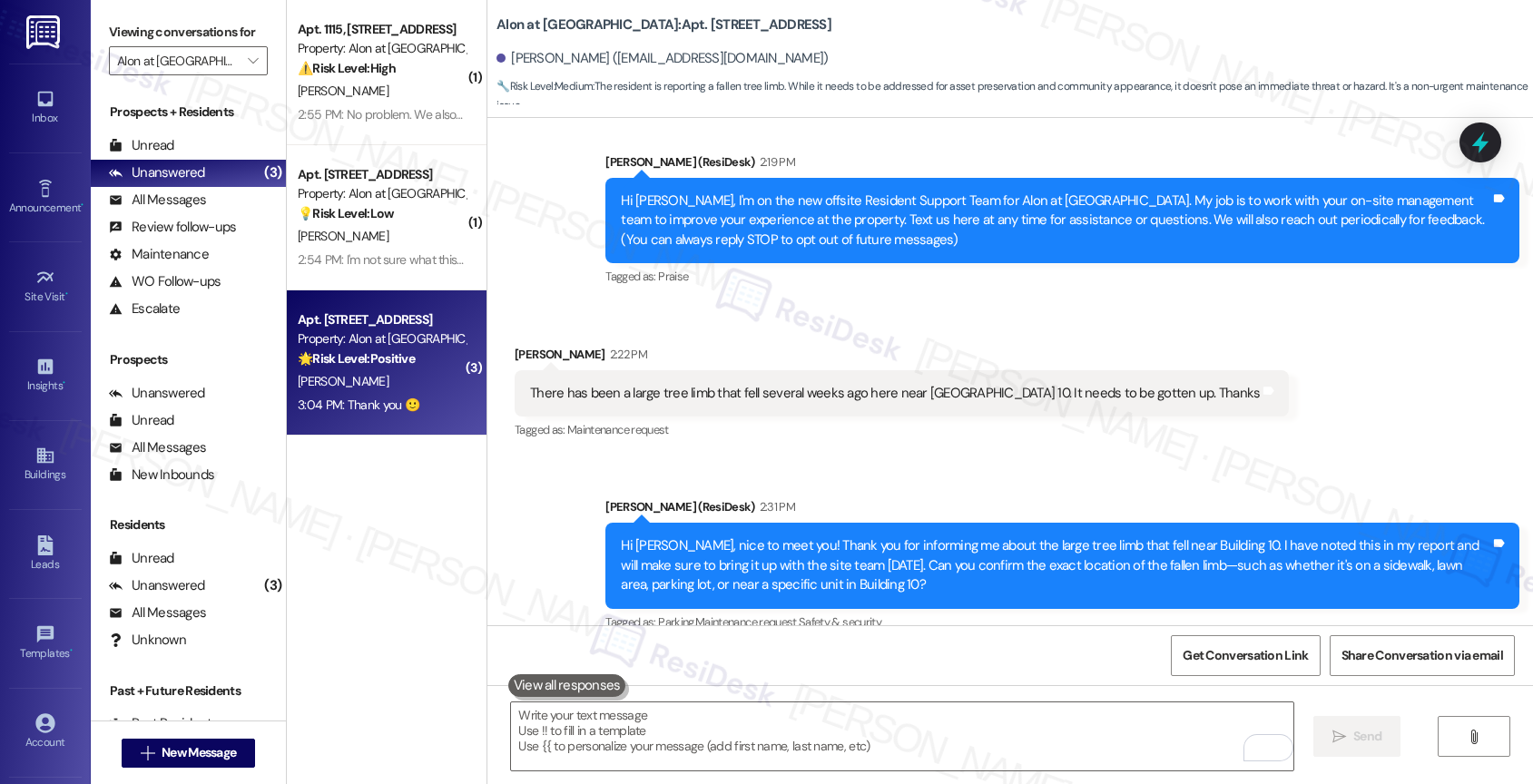
scroll to position [305, 0]
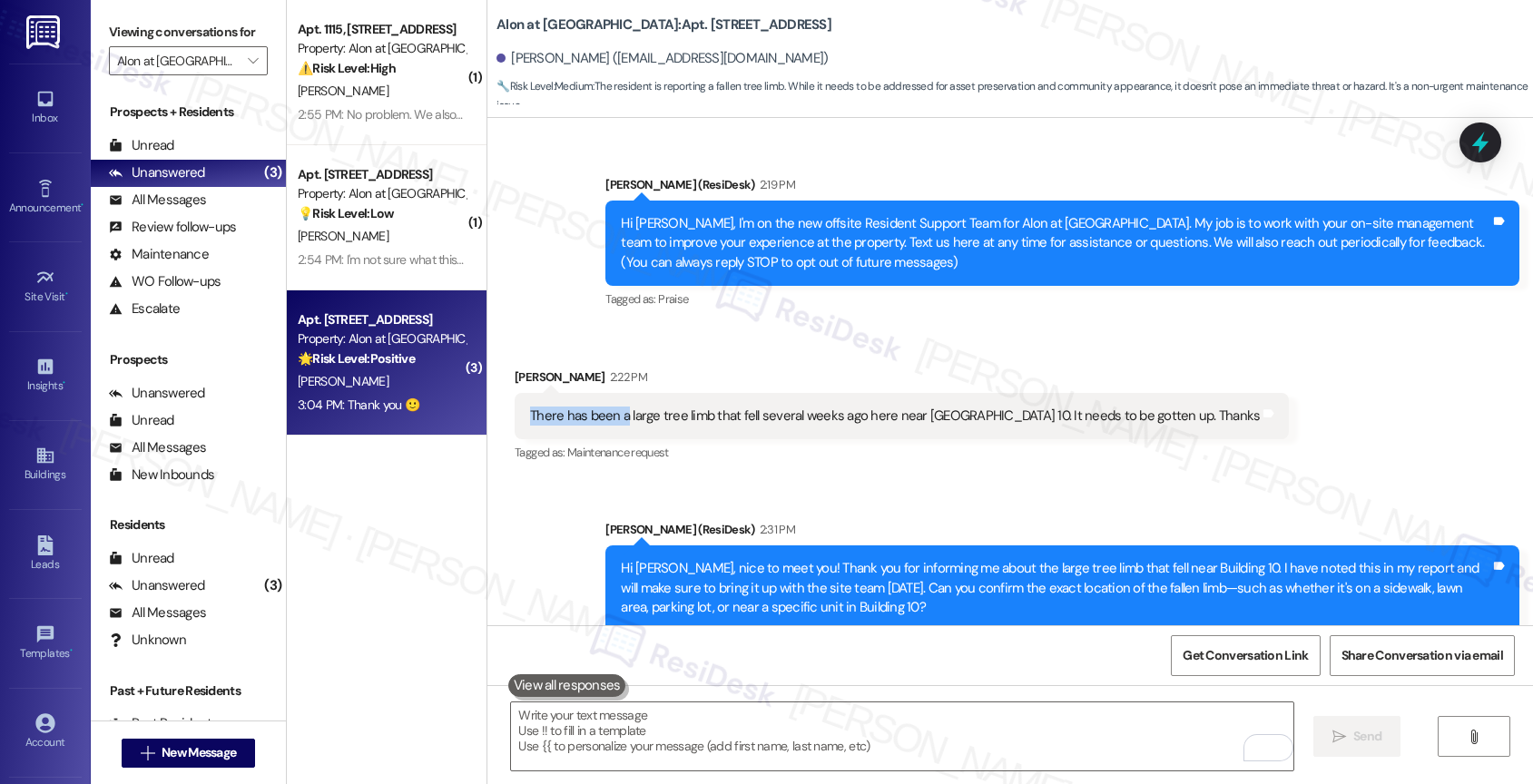
drag, startPoint x: 516, startPoint y: 413, endPoint x: 611, endPoint y: 416, distance: 95.0
click at [611, 416] on div "There has been a large tree limb that fell several weeks ago here near [GEOGRAP…" at bounding box center [895, 416] width 729 height 19
click at [708, 433] on div "There has been a large tree limb that fell several weeks ago here near [GEOGRAP…" at bounding box center [901, 416] width 774 height 47
click at [597, 744] on textarea "To enrich screen reader interactions, please activate Accessibility in Grammarl…" at bounding box center [902, 736] width 782 height 68
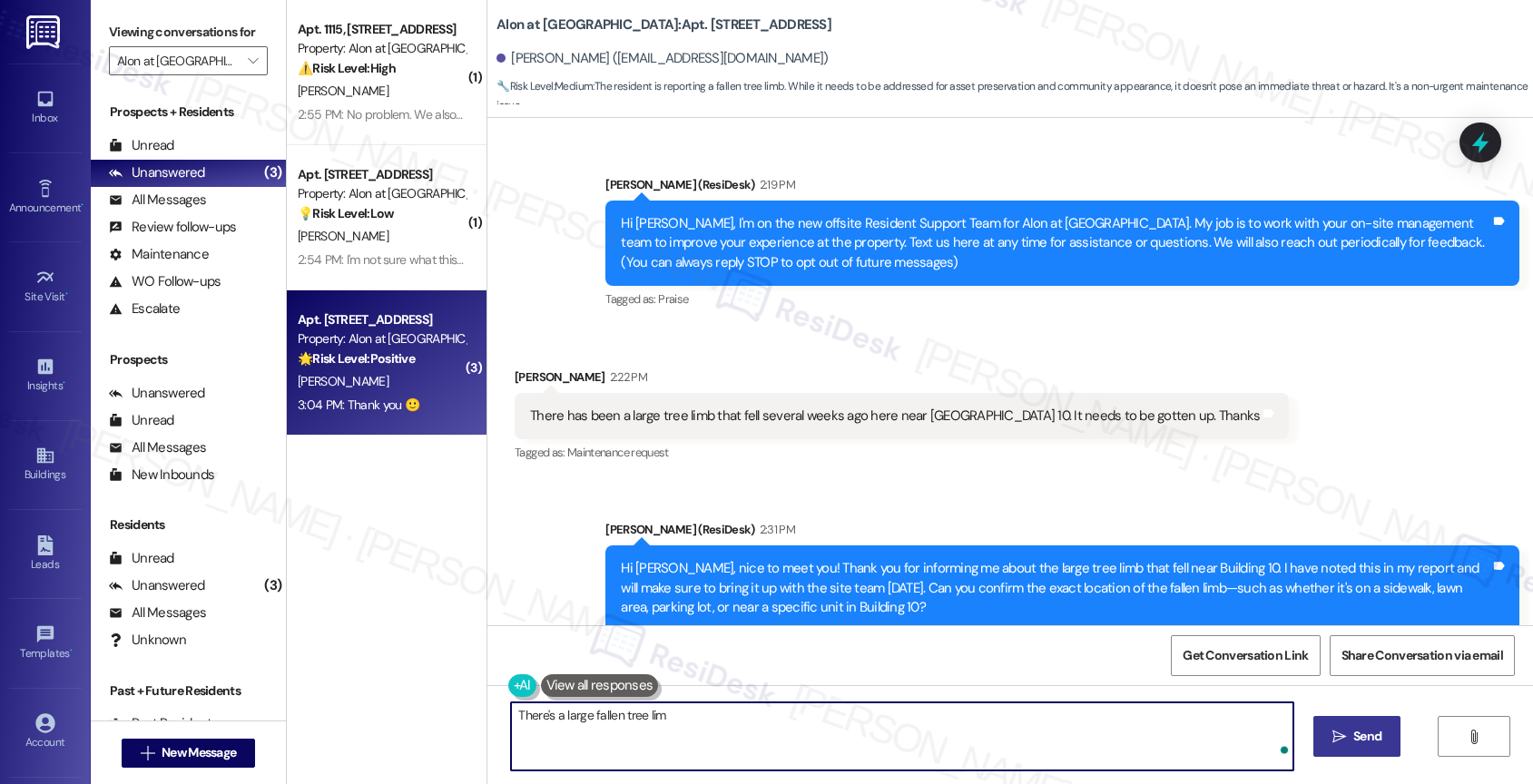
type textarea "There's a large fallen tree limb"
click at [548, 719] on textarea "There's a large fallen tree limb" at bounding box center [902, 736] width 782 height 68
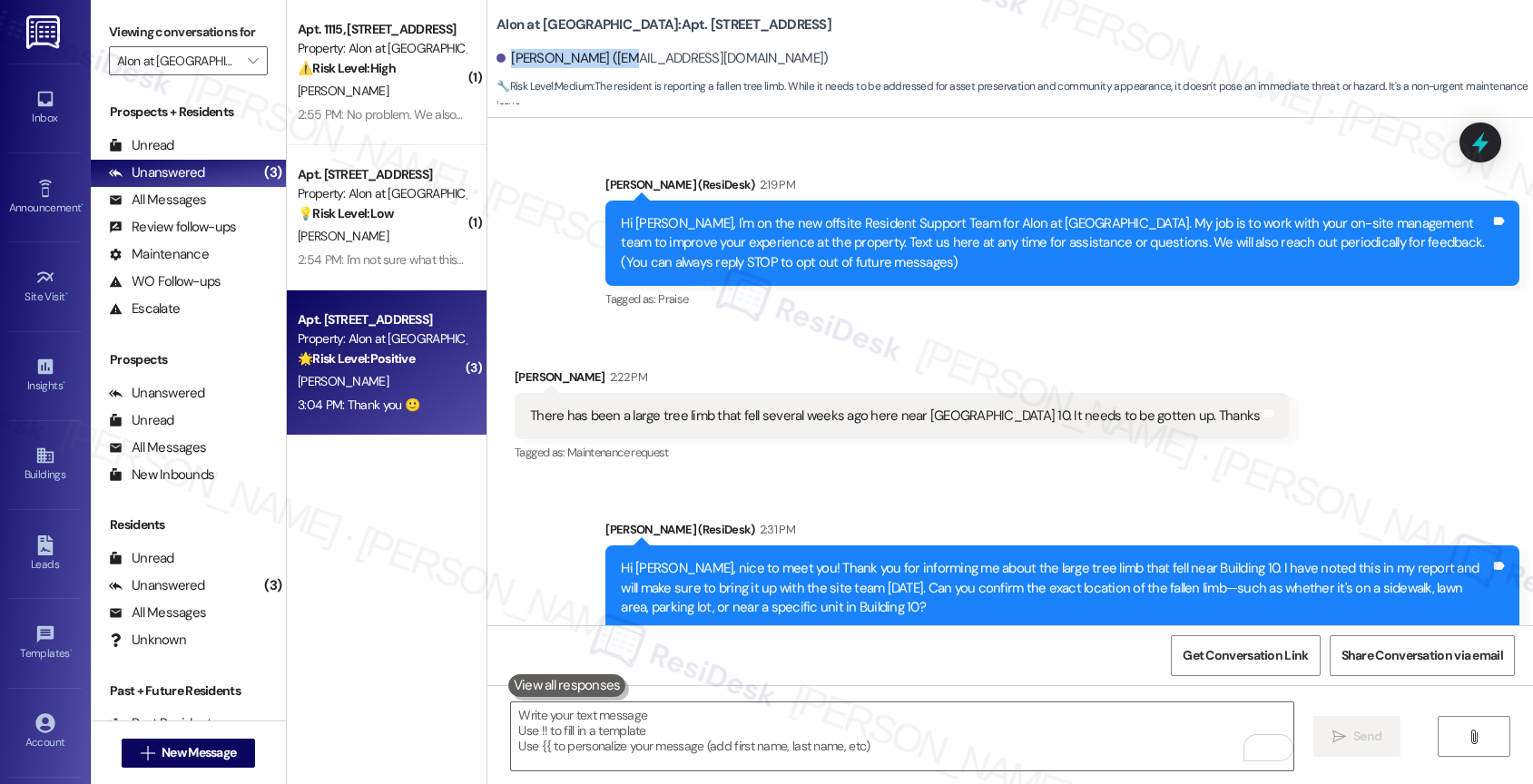
drag, startPoint x: 499, startPoint y: 57, endPoint x: 598, endPoint y: 57, distance: 99.0
click at [598, 57] on div "[PERSON_NAME] ([EMAIL_ADDRESS][DOMAIN_NAME])" at bounding box center [662, 58] width 331 height 19
copy div "[PERSON_NAME]"
click at [647, 48] on div "[PERSON_NAME] ([EMAIL_ADDRESS][DOMAIN_NAME])" at bounding box center [1015, 59] width 1037 height 37
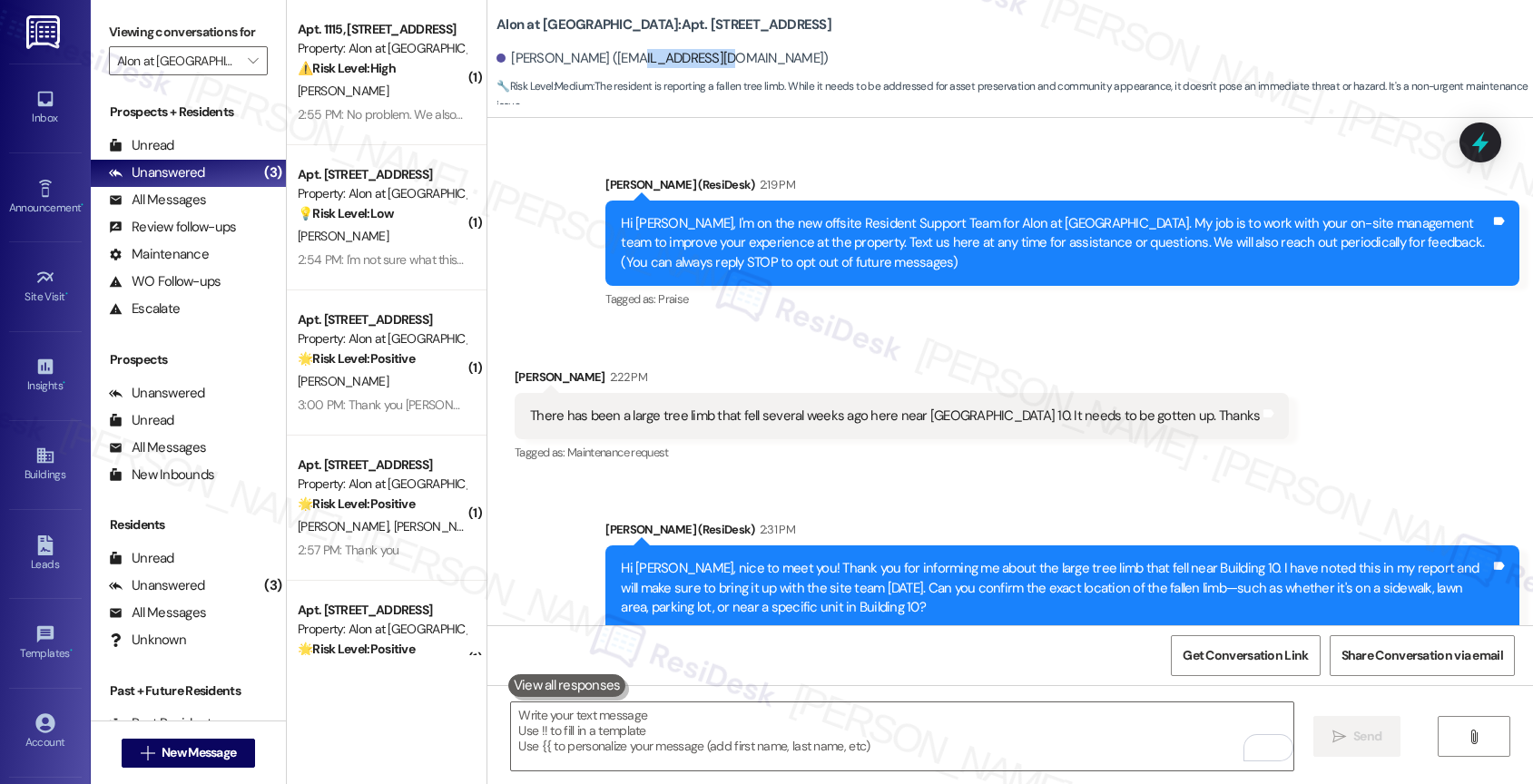
drag, startPoint x: 603, startPoint y: 54, endPoint x: 685, endPoint y: 53, distance: 82.0
click at [685, 53] on div "[PERSON_NAME] ([EMAIL_ADDRESS][DOMAIN_NAME])" at bounding box center [662, 58] width 331 height 19
copy div "[EMAIL_ADDRESS][DOMAIN_NAME]"
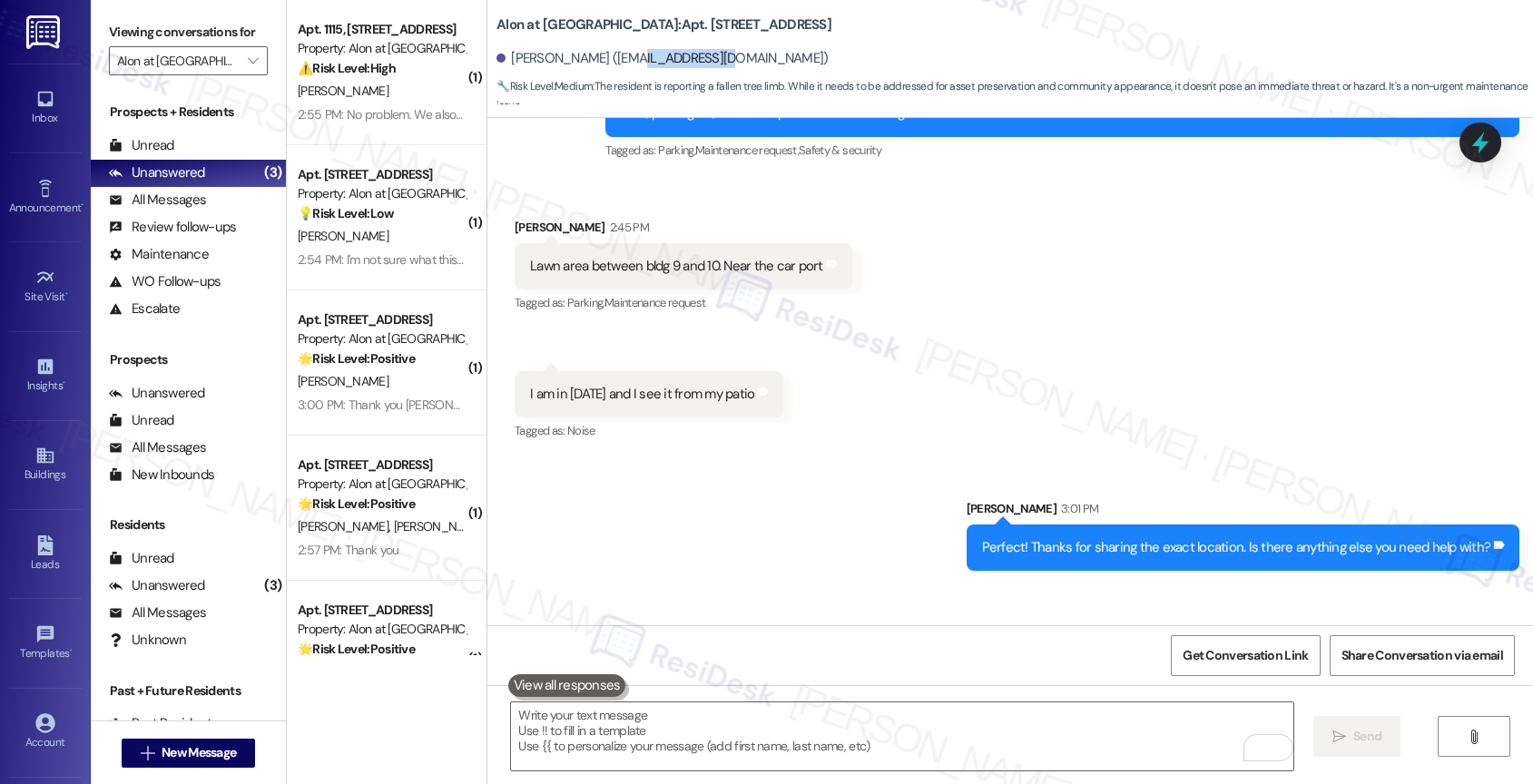
scroll to position [1265, 0]
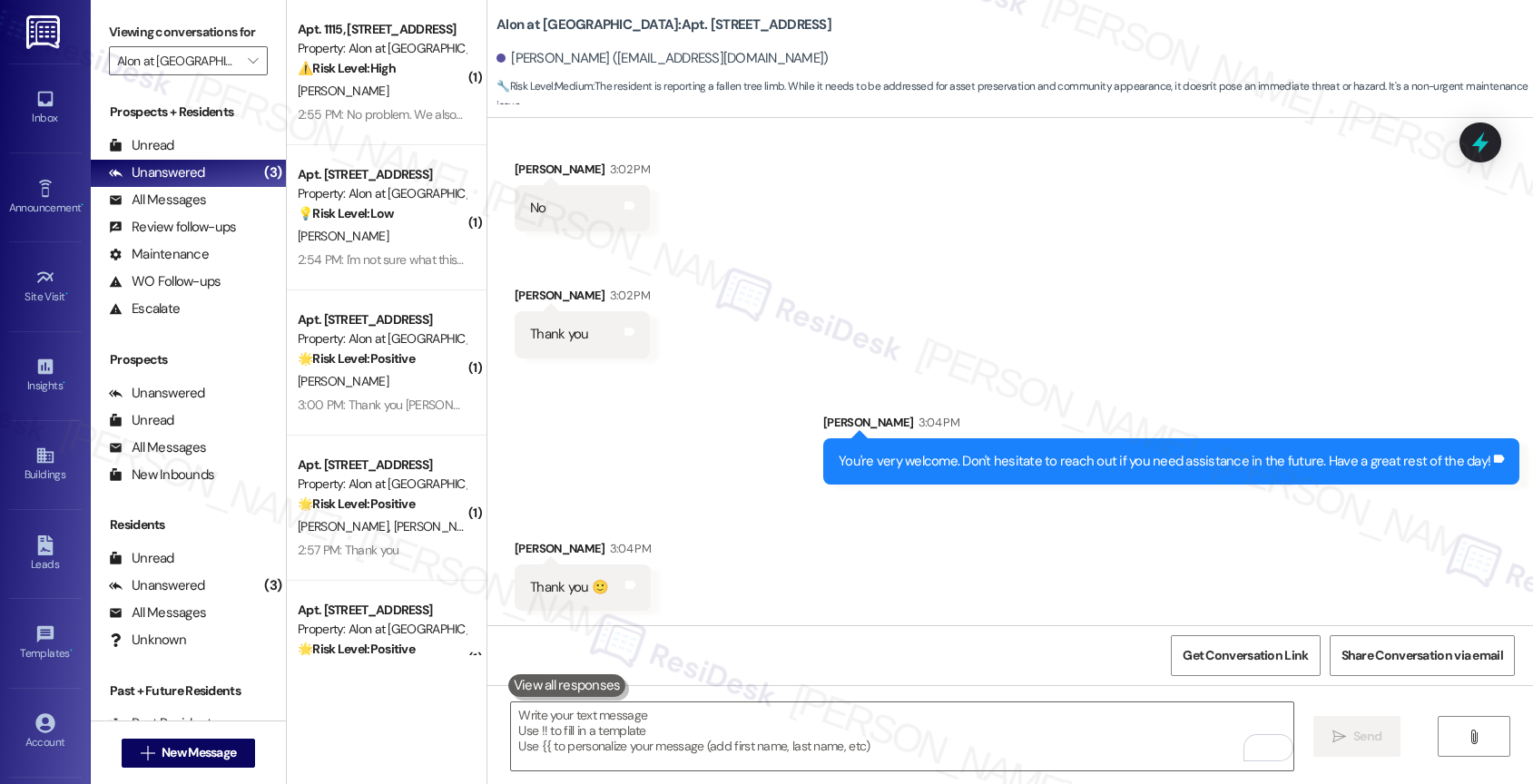
click at [755, 545] on div "Received via SMS [PERSON_NAME] 3:04 PM Thank you 🙂 Tags and notes" at bounding box center [1010, 561] width 1046 height 126
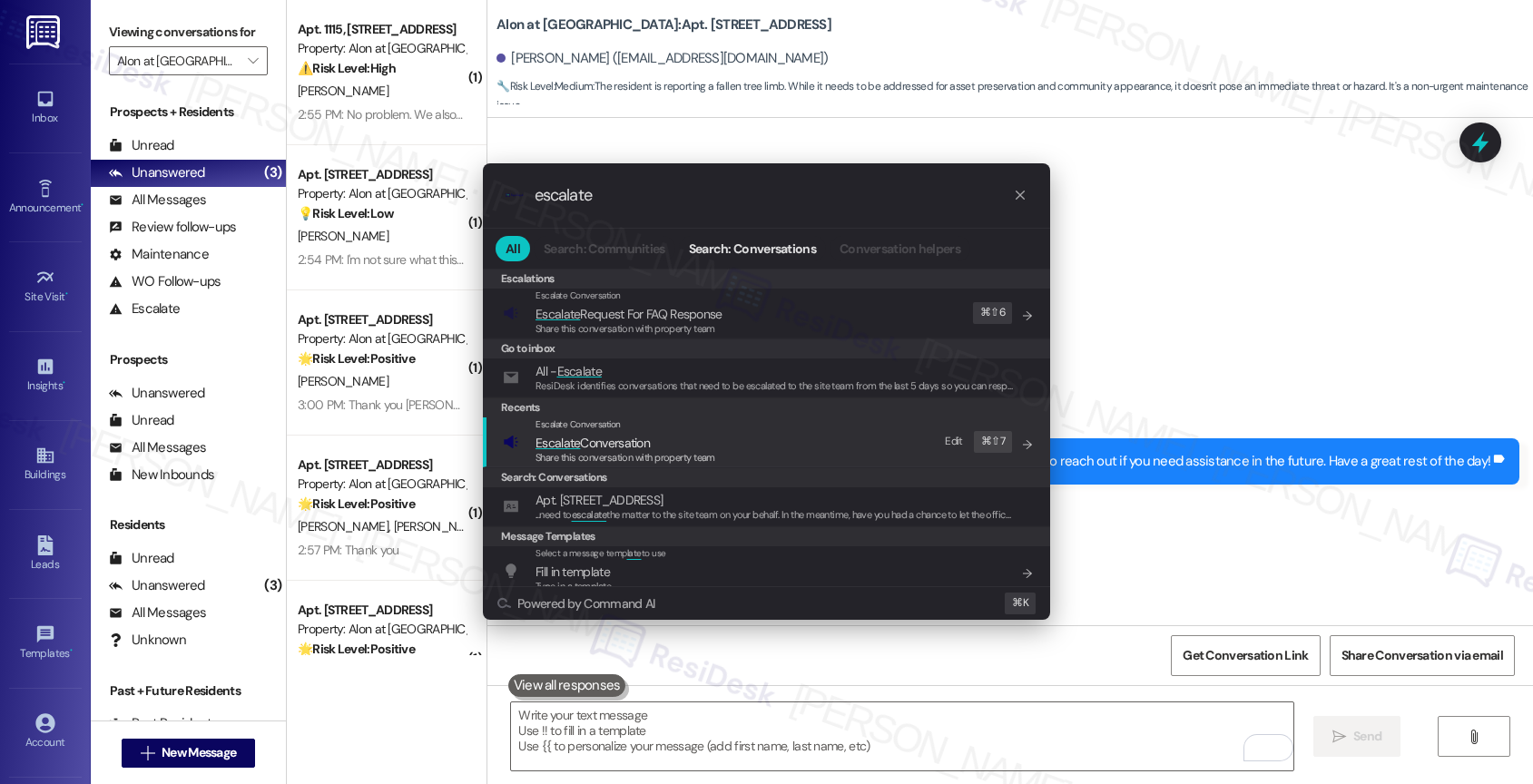
type input "escalate"
click at [642, 441] on span "Escalate Conversation" at bounding box center [592, 443] width 114 height 16
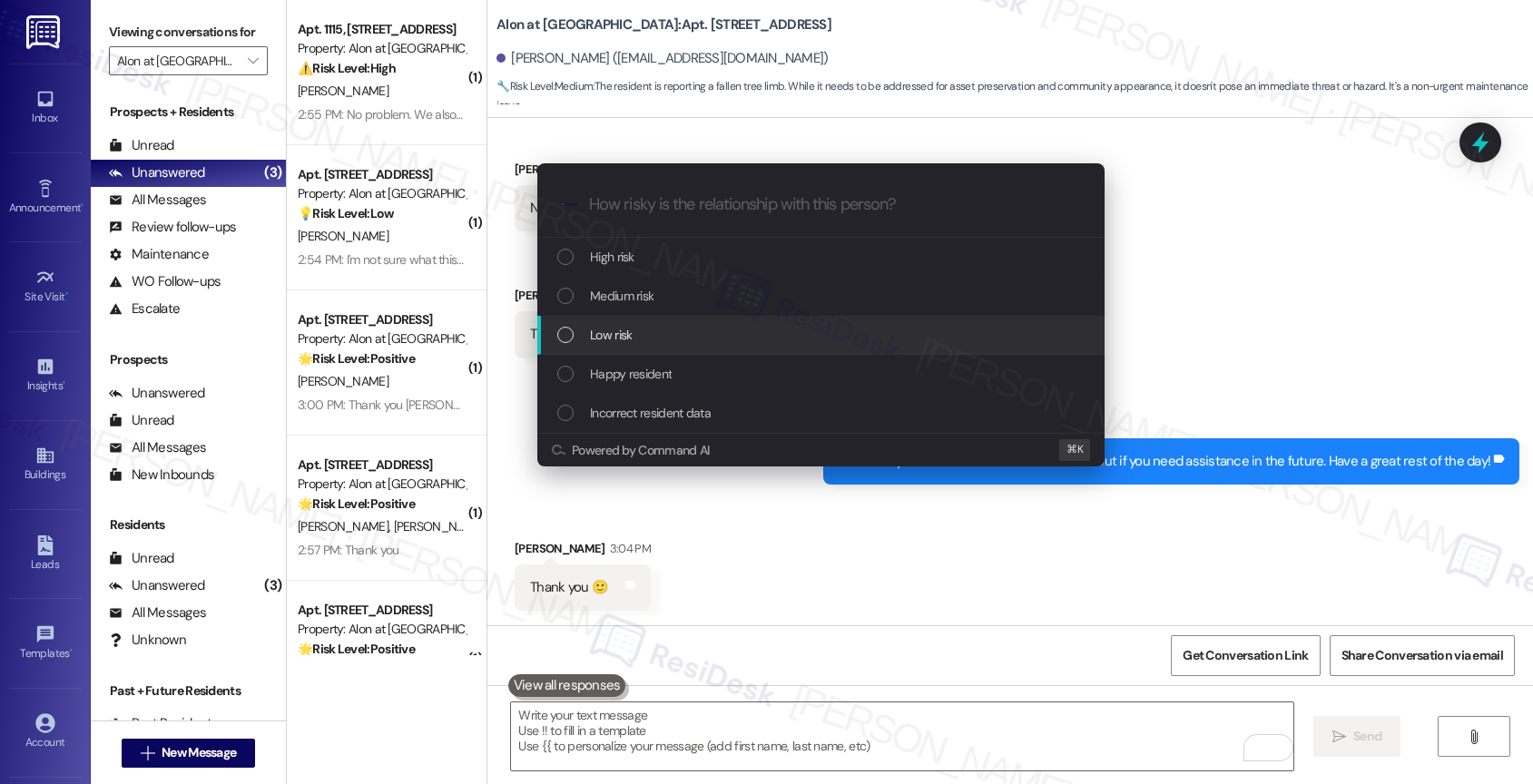
click at [629, 329] on span "Low risk" at bounding box center [611, 334] width 42 height 20
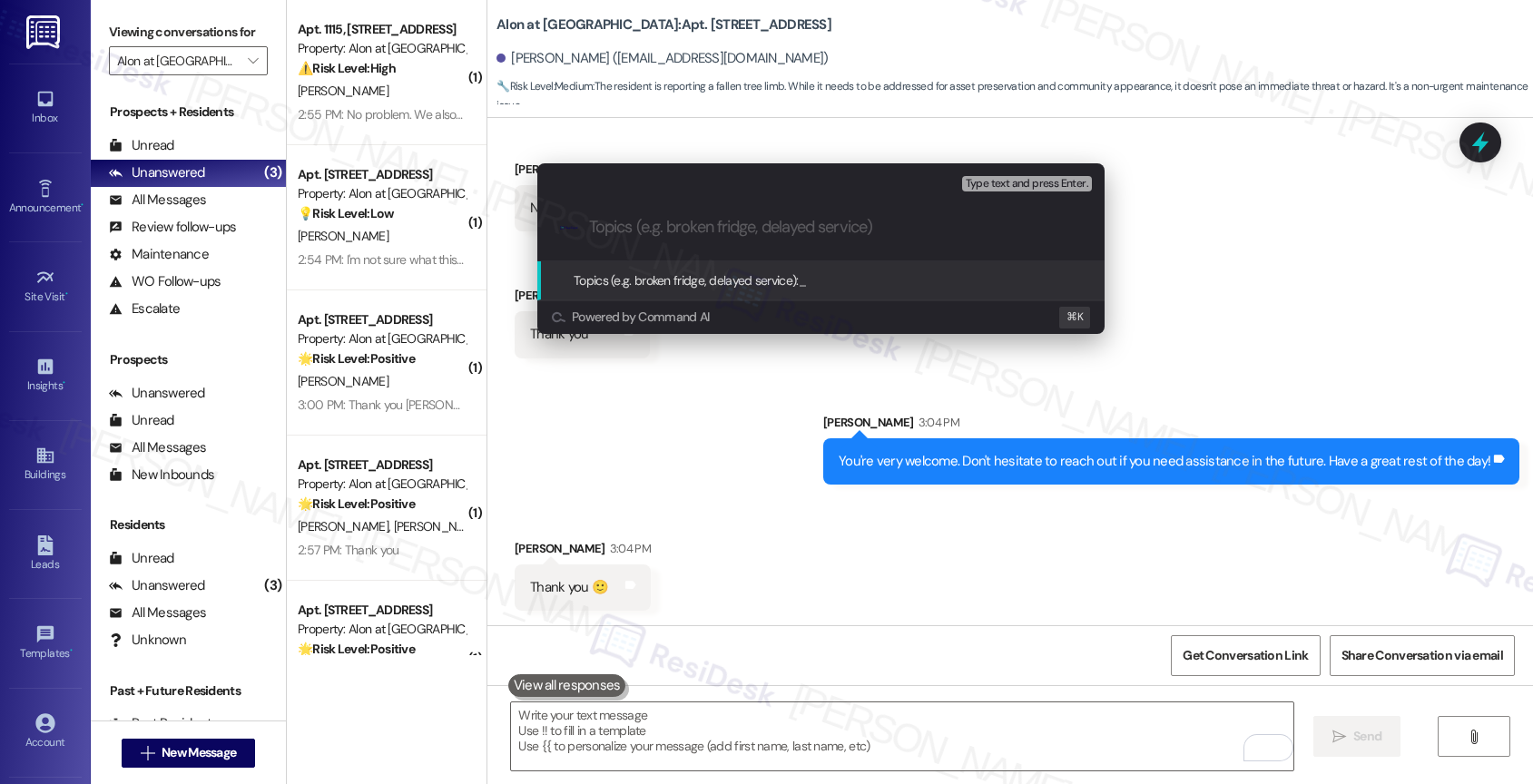
click at [631, 236] on input "Topics (e.g. broken fridge, delayed service)" at bounding box center [835, 227] width 493 height 19
type input "Removal of a fallen tree limb - New Service Request 17802-1"
click at [1008, 223] on input "Removal of a fallen tree limb - New Service Request 17802-1" at bounding box center [827, 227] width 478 height 19
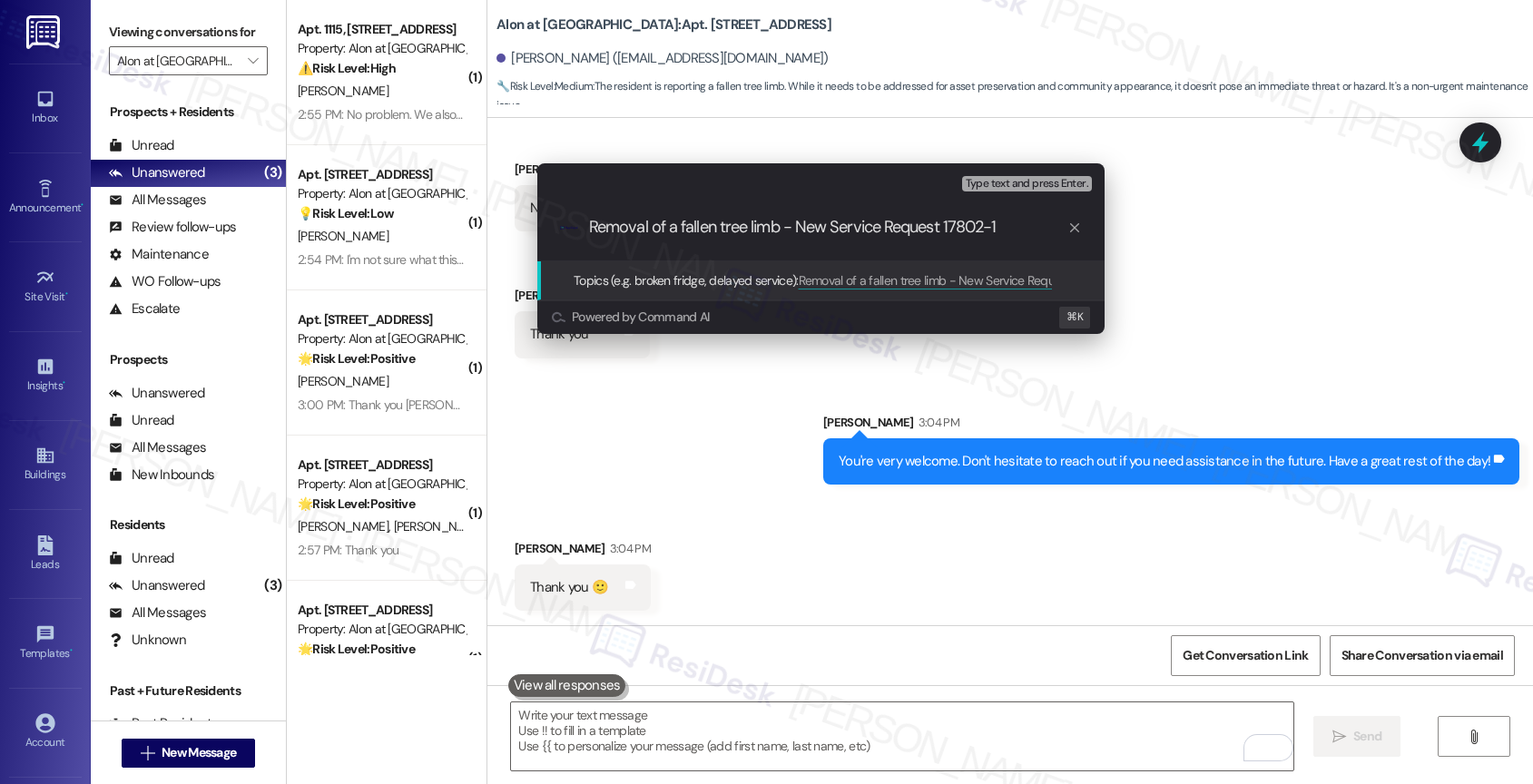
click at [1023, 222] on input "Removal of a fallen tree limb - New Service Request 17802-1" at bounding box center [827, 227] width 478 height 19
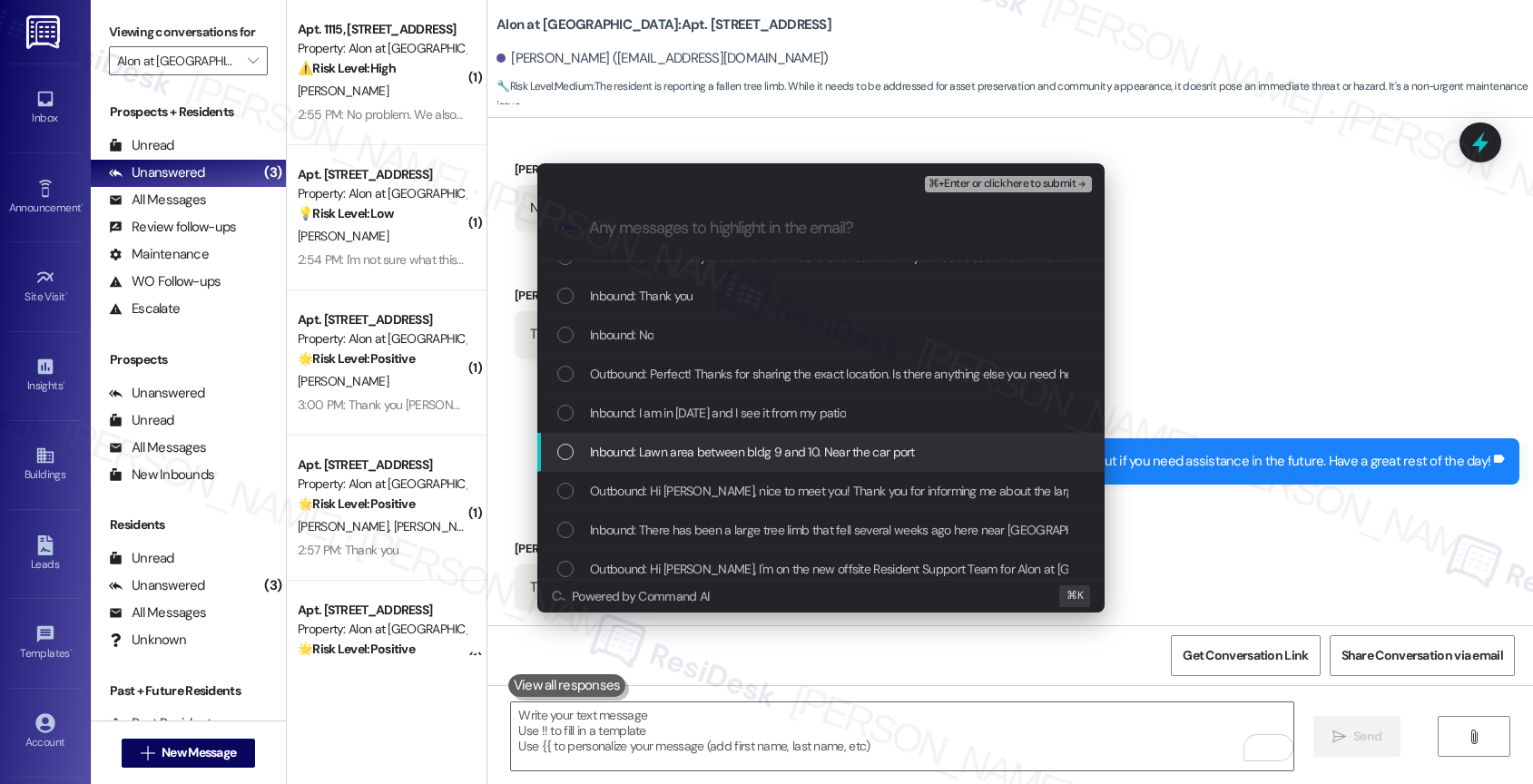
scroll to position [62, 0]
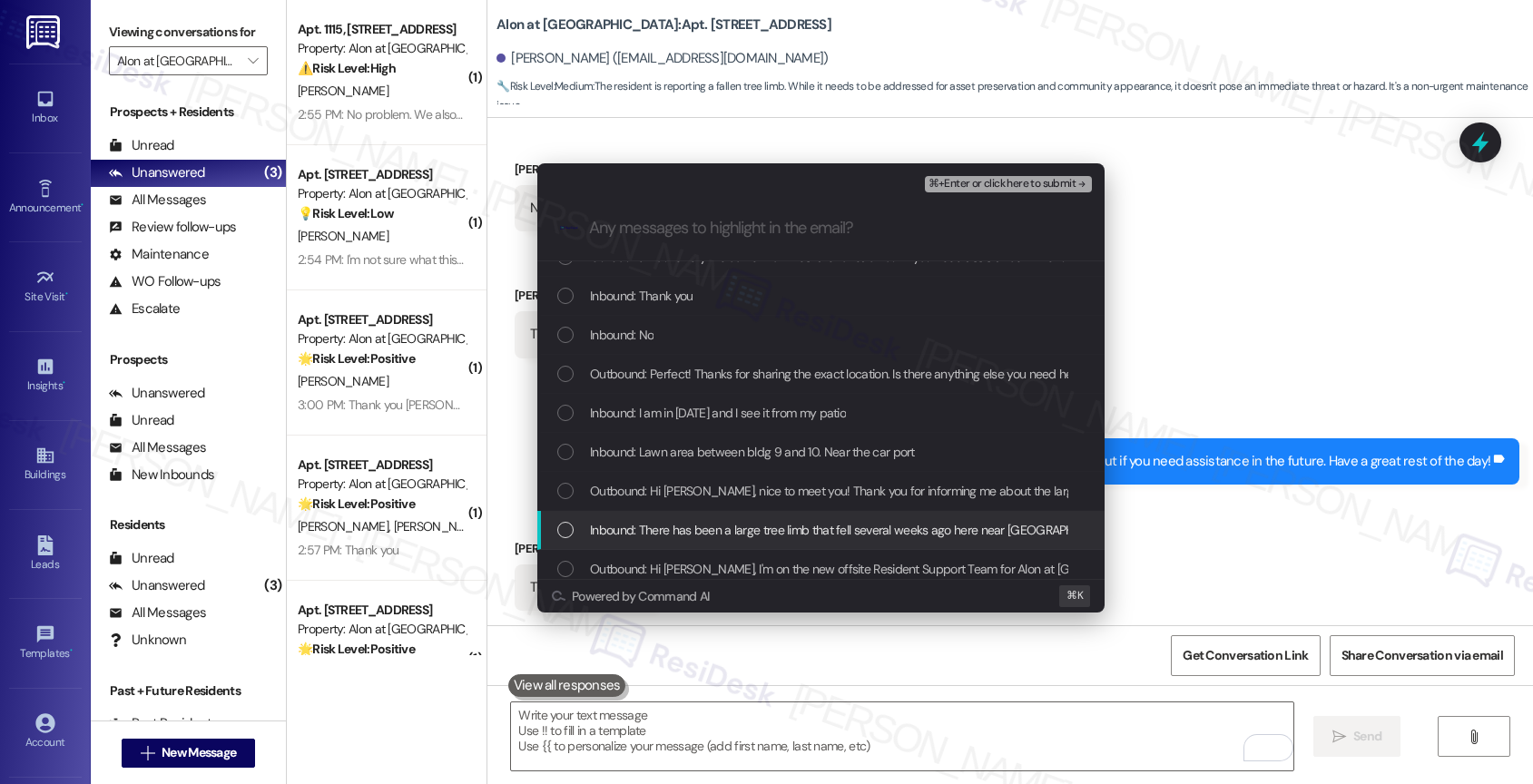
drag, startPoint x: 710, startPoint y: 523, endPoint x: 709, endPoint y: 505, distance: 18.0
click at [710, 522] on span "Inbound: There has been a large tree limb that fell several weeks ago here near…" at bounding box center [950, 530] width 721 height 20
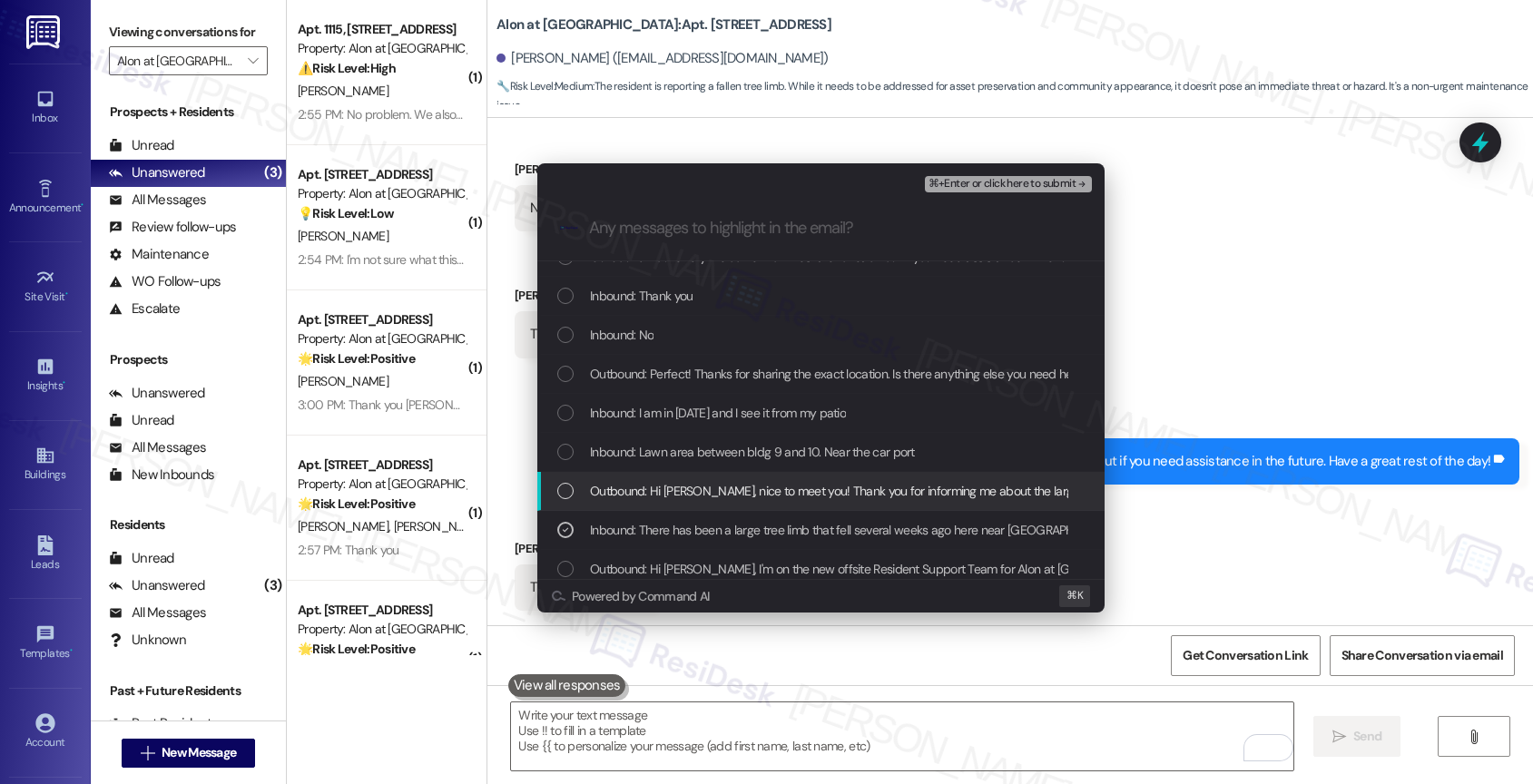
drag, startPoint x: 708, startPoint y: 489, endPoint x: 696, endPoint y: 452, distance: 38.9
click at [708, 489] on span "Outbound: Hi Robert, nice to meet you! Thank you for informing me about the lar…" at bounding box center [1540, 491] width 1902 height 20
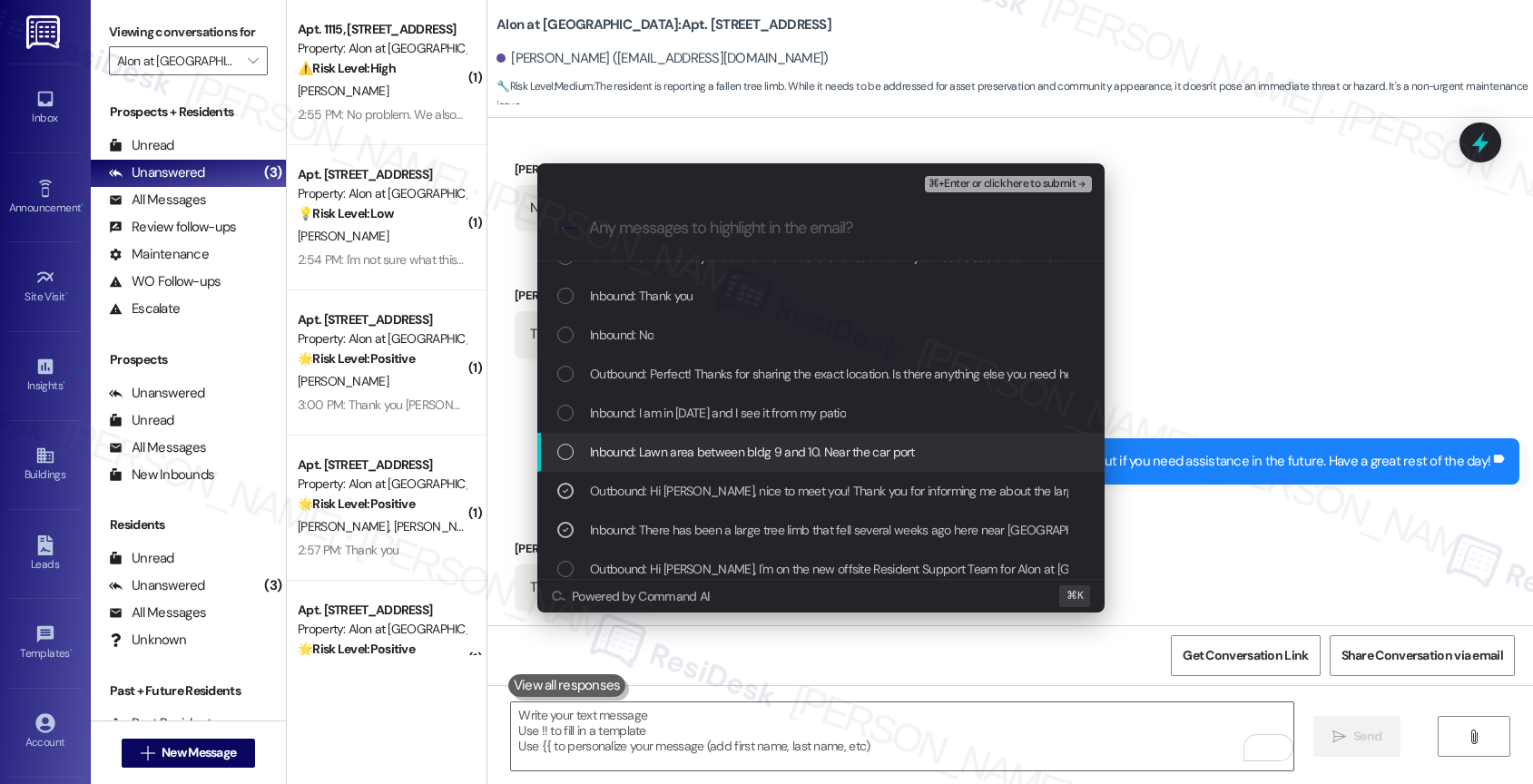
click at [696, 452] on span "Inbound: Lawn area between bldg 9 and 10. Near the car port" at bounding box center [751, 451] width 325 height 20
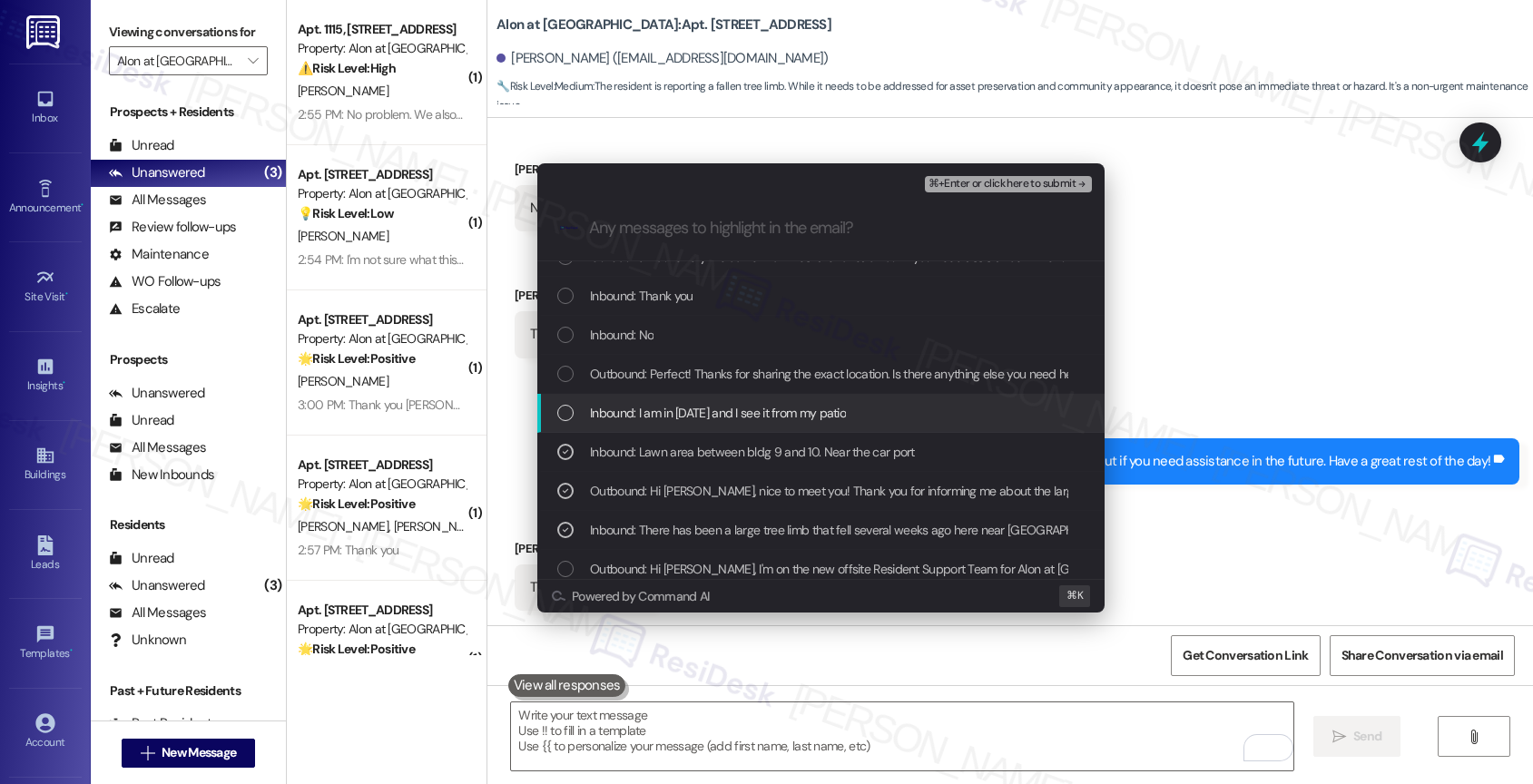
click at [696, 423] on div "Inbound: I am in 1014 and I see it from my patio" at bounding box center [821, 413] width 567 height 39
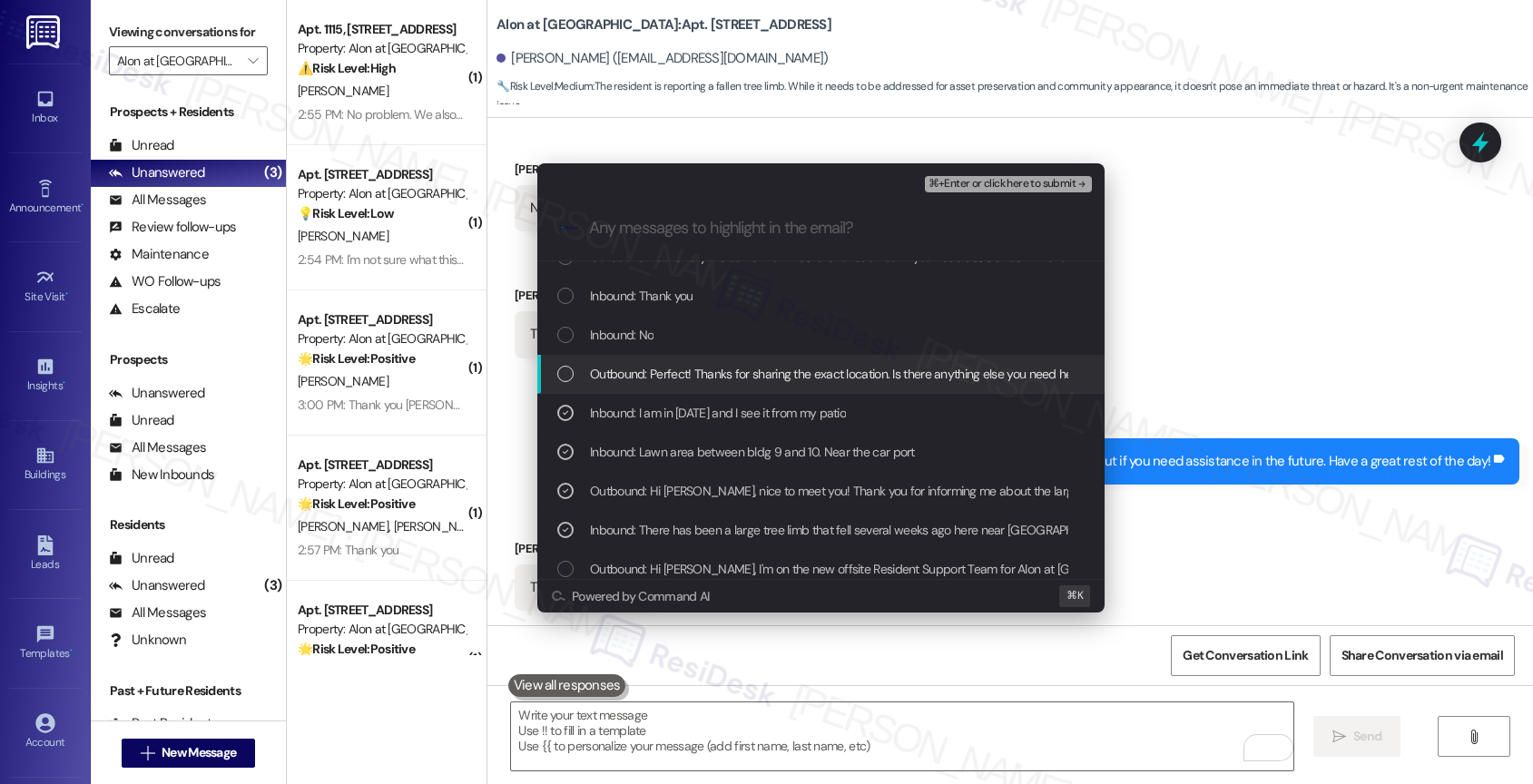
click at [701, 372] on span "Outbound: Perfect! Thanks for sharing the exact location. Is there anything els…" at bounding box center [851, 374] width 523 height 20
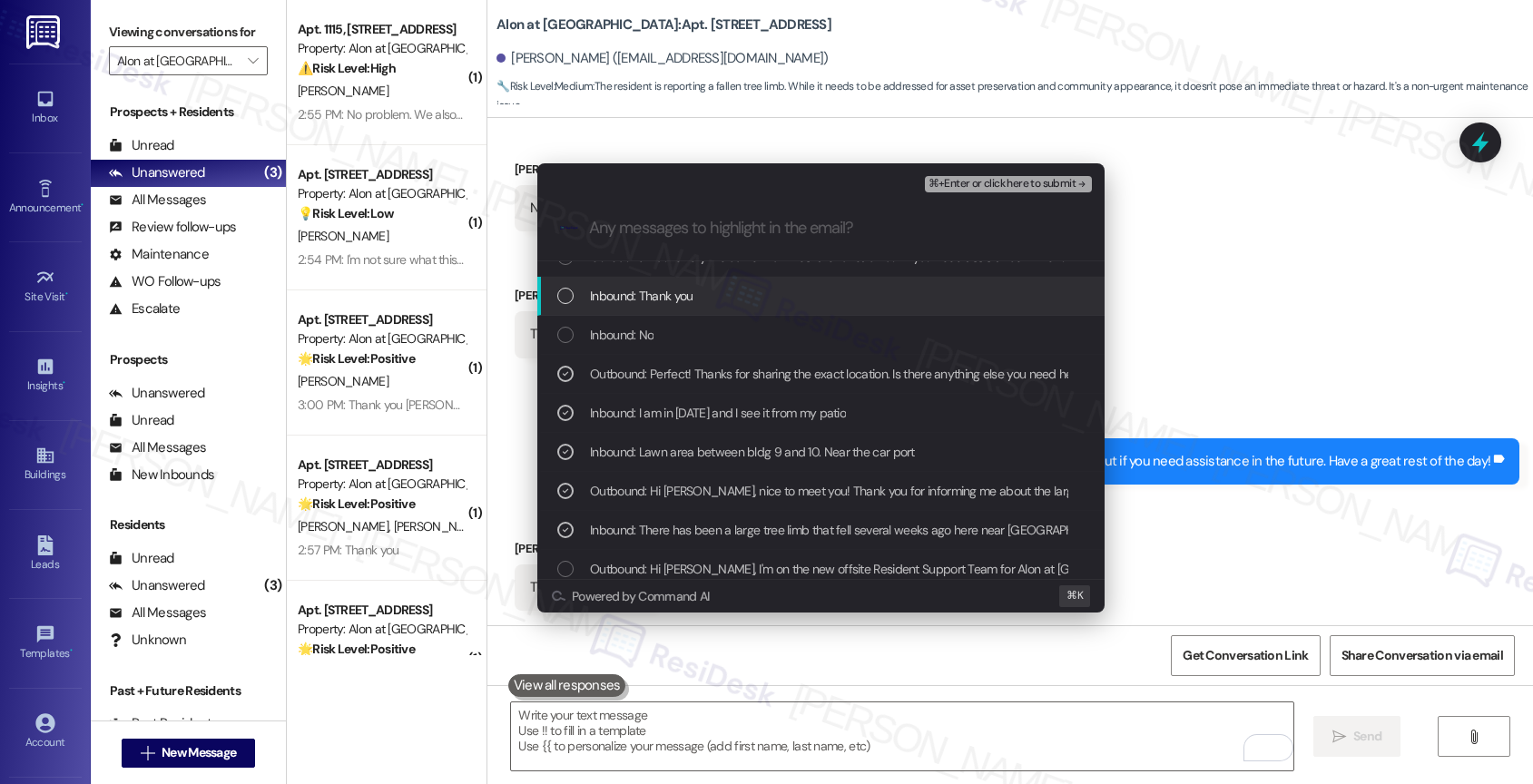
click at [1051, 178] on span "⌘+Enter or click here to submit" at bounding box center [1002, 185] width 147 height 13
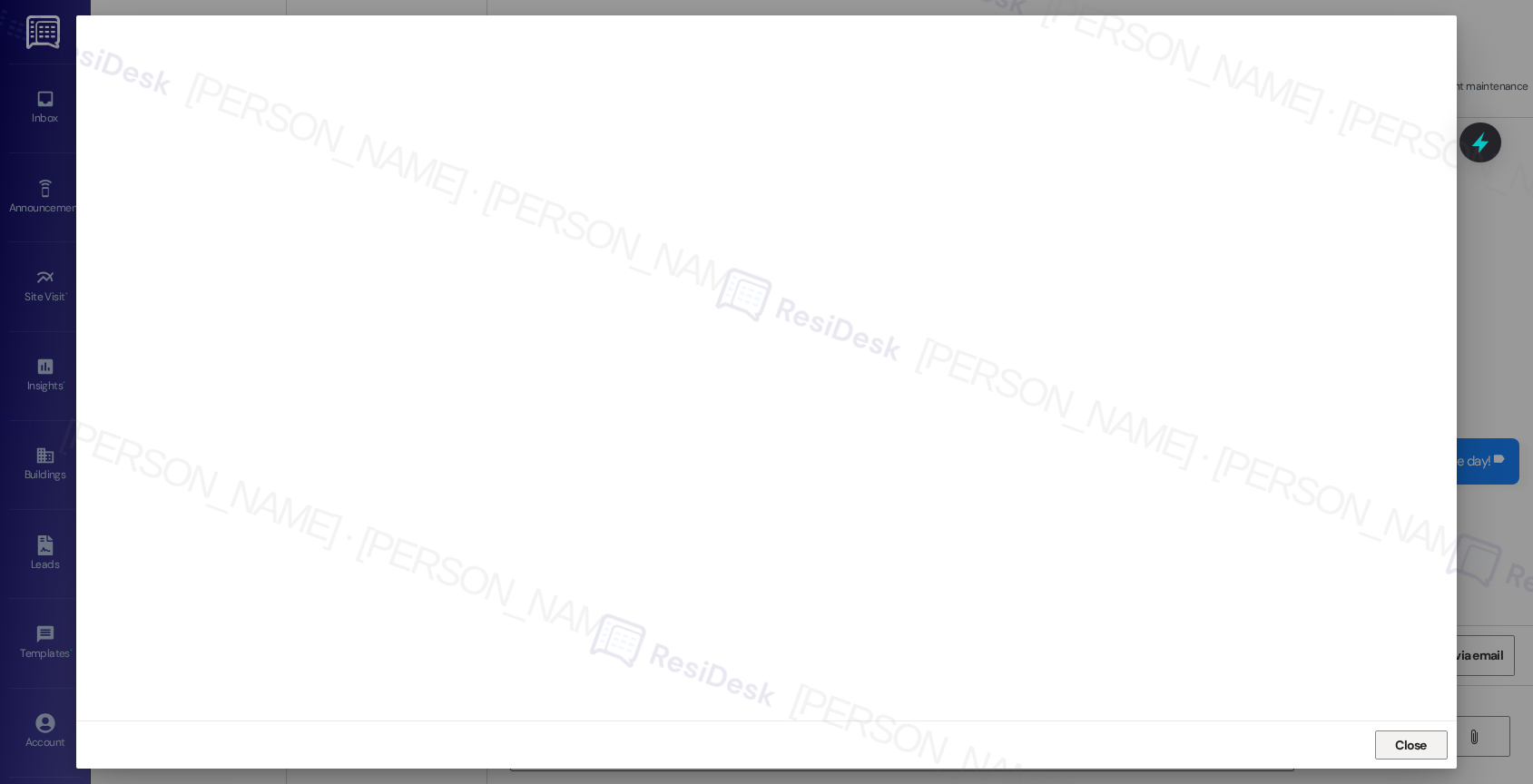
click at [1417, 737] on span "Close" at bounding box center [1411, 745] width 32 height 19
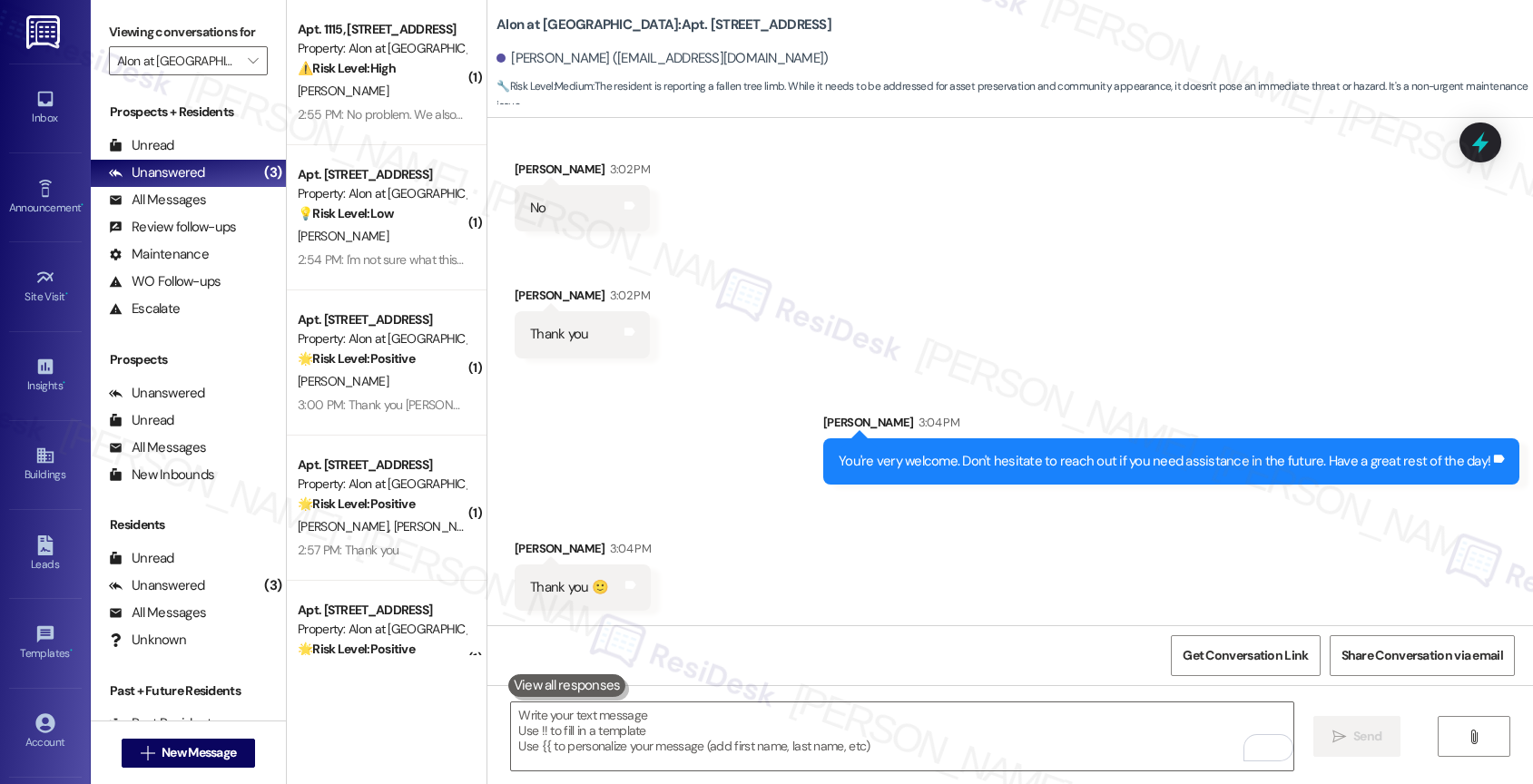
click at [697, 503] on div "Received via SMS Robert Napper Jr 3:04 PM Thank you 🙂 Tags and notes" at bounding box center [1010, 561] width 1046 height 126
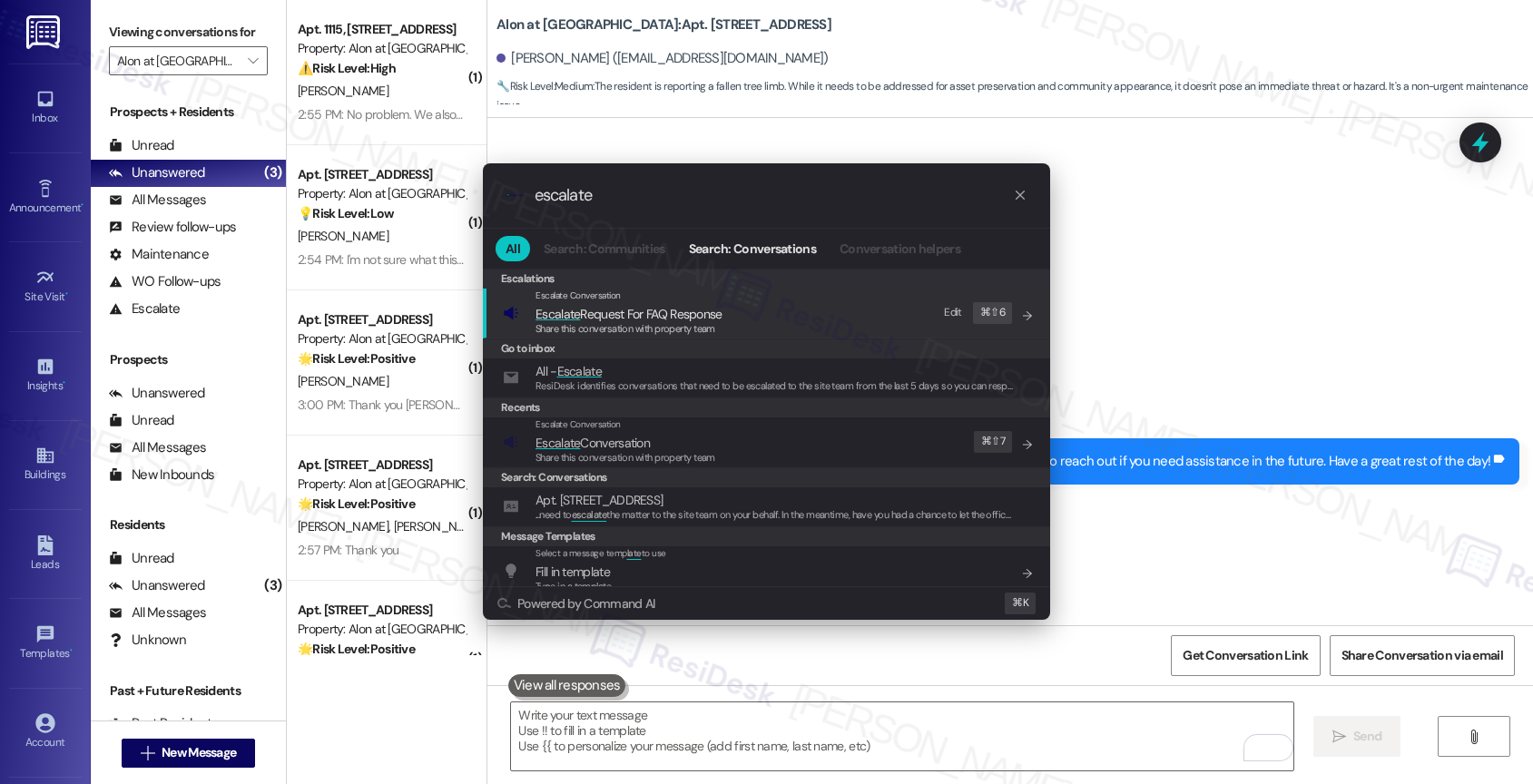
type input "escalate"
click at [588, 450] on div "Share this conversation with property team" at bounding box center [625, 458] width 180 height 16
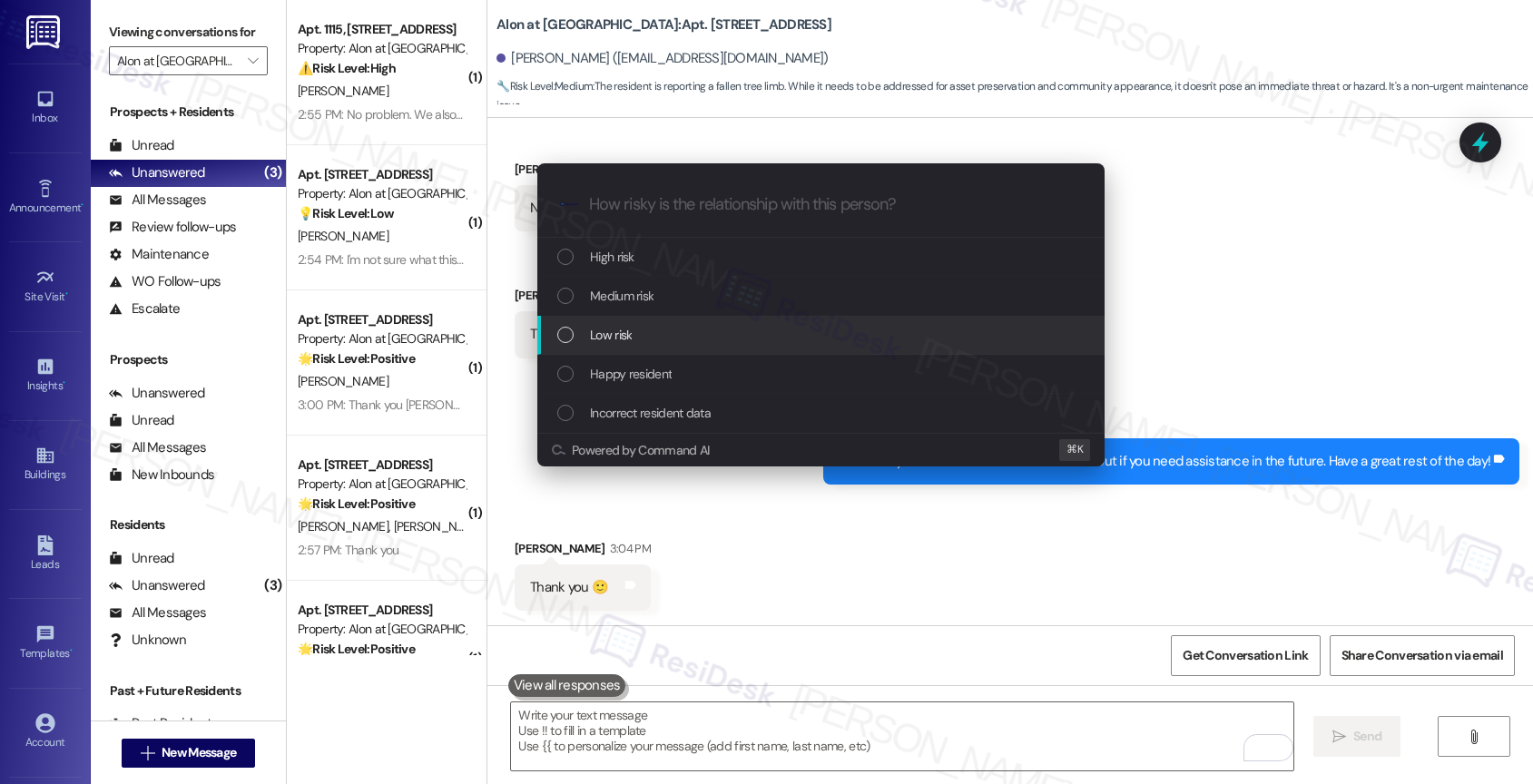
click at [622, 340] on span "Low risk" at bounding box center [611, 334] width 42 height 20
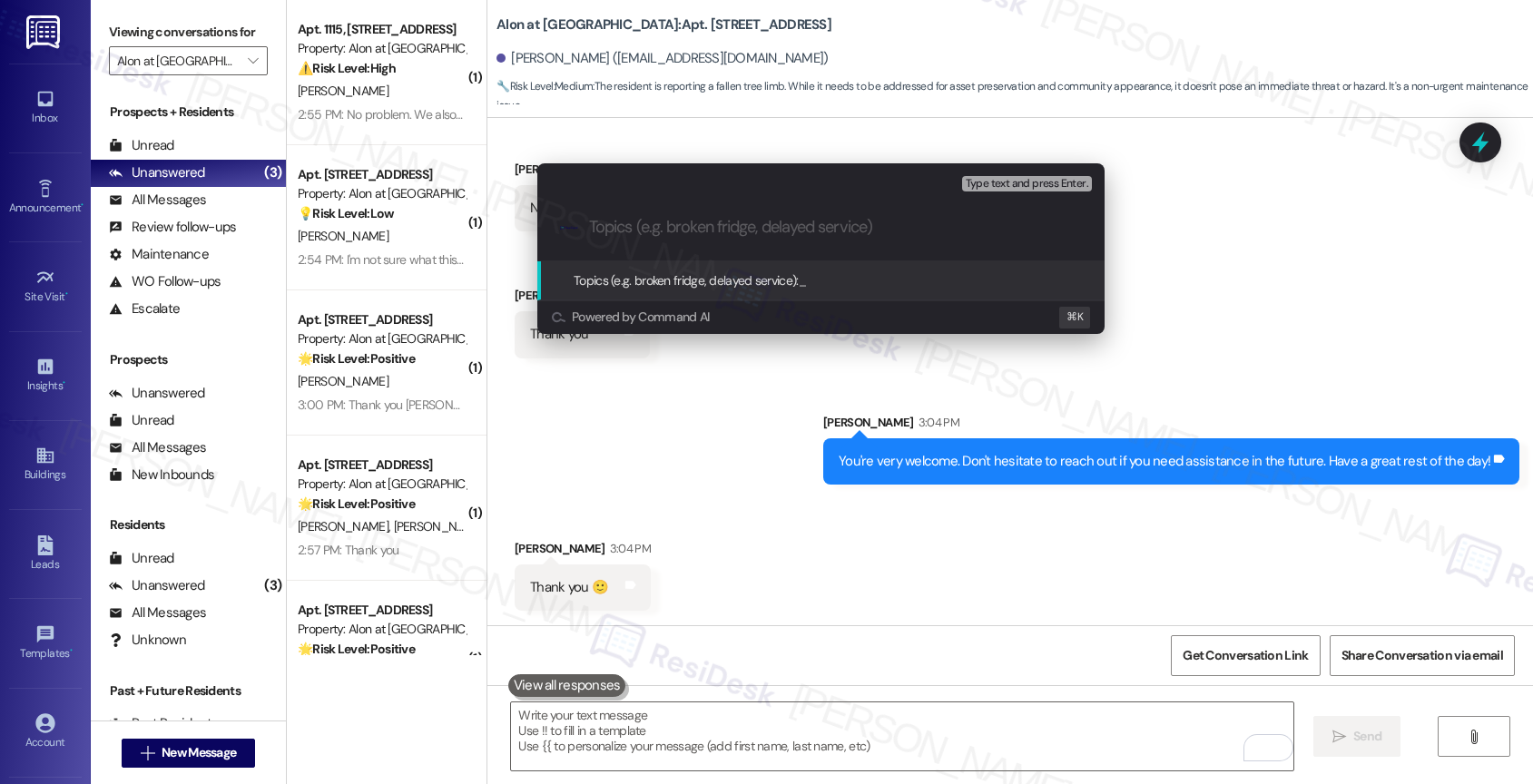
paste input "Removal of a fallen tree limb - New Service Request 17802-1)"
type input "Removal of a fallen tree limb - New Service Request 17802-1"
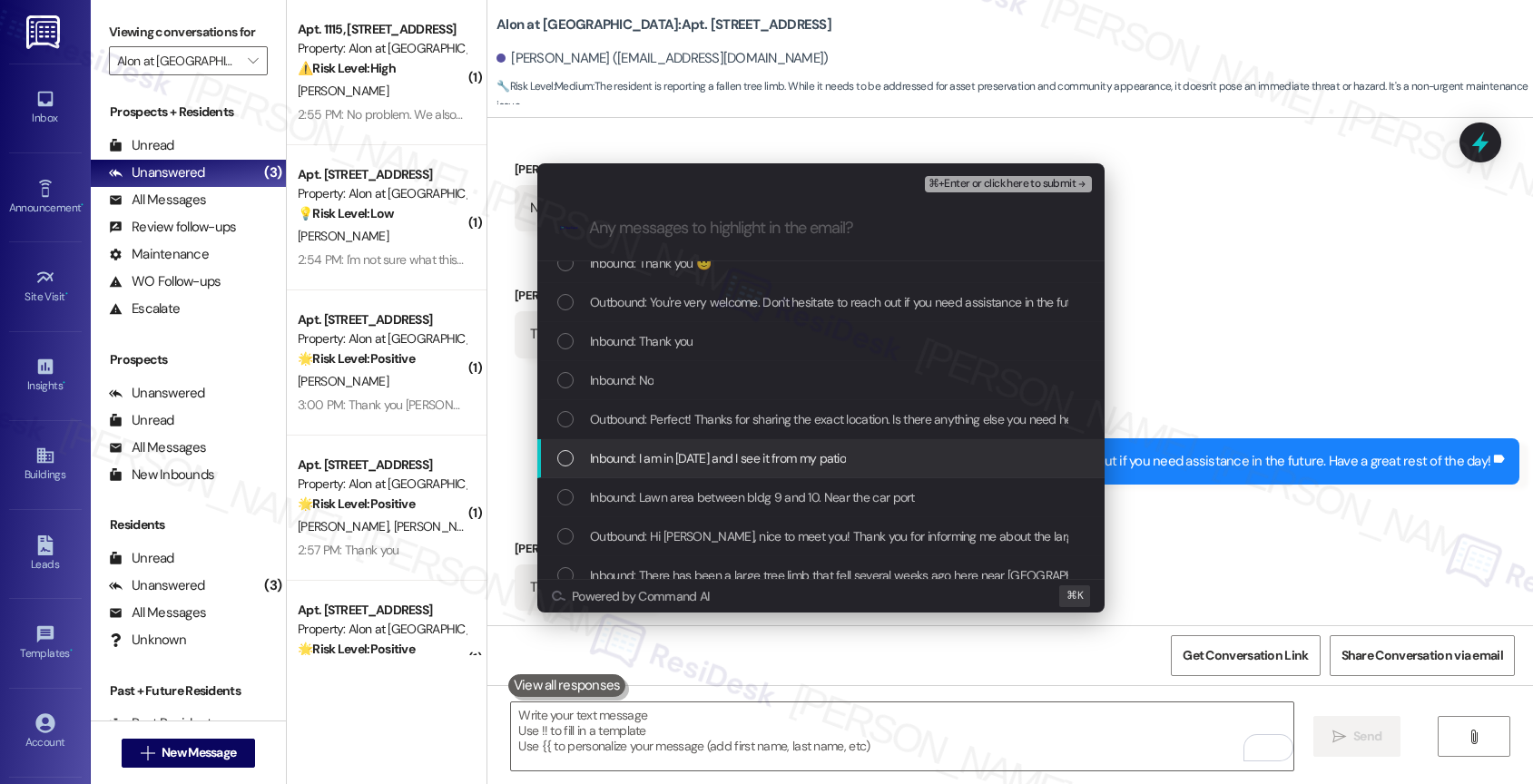
scroll to position [40, 0]
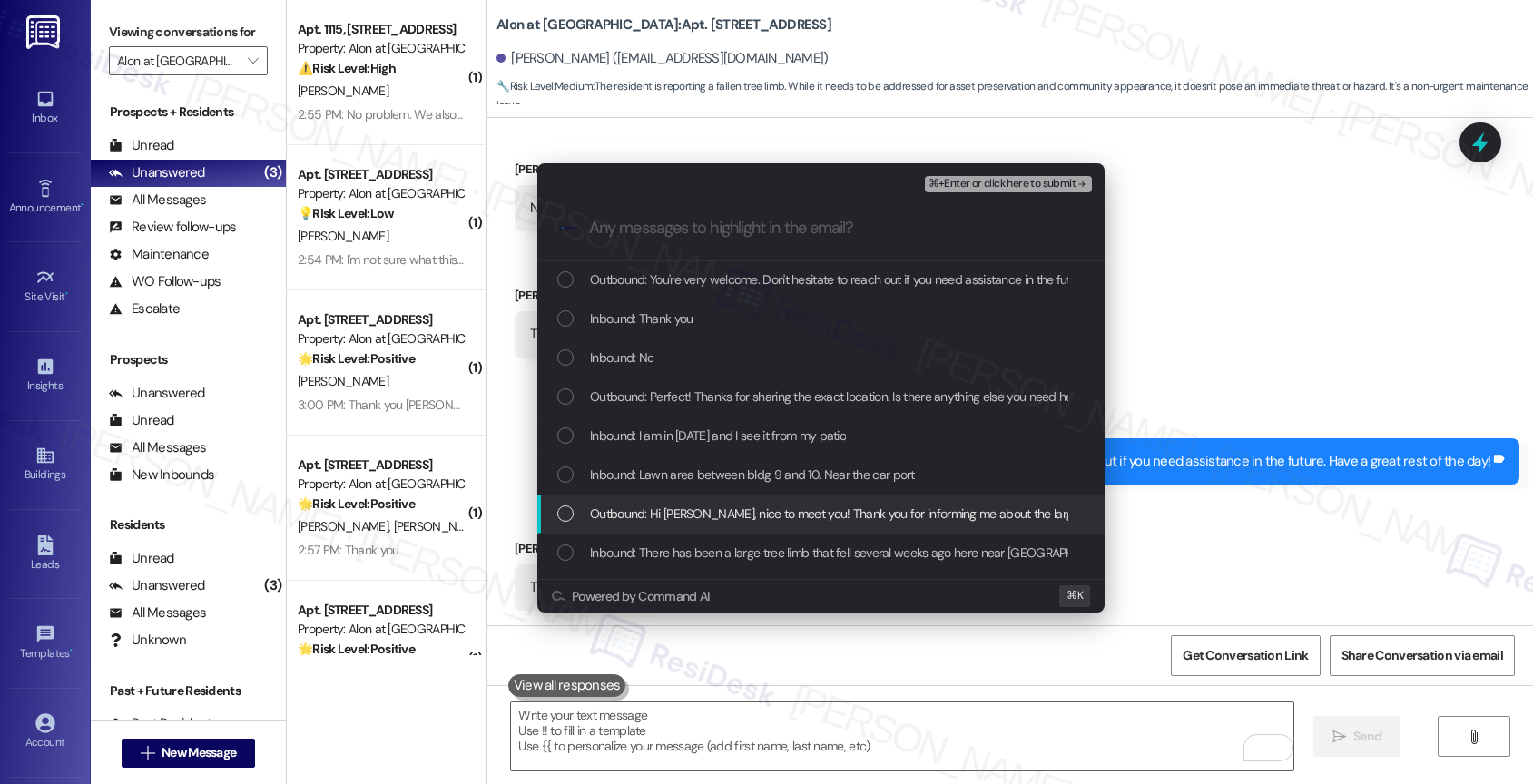
click at [705, 521] on span "Outbound: Hi Robert, nice to meet you! Thank you for informing me about the lar…" at bounding box center [1540, 514] width 1902 height 20
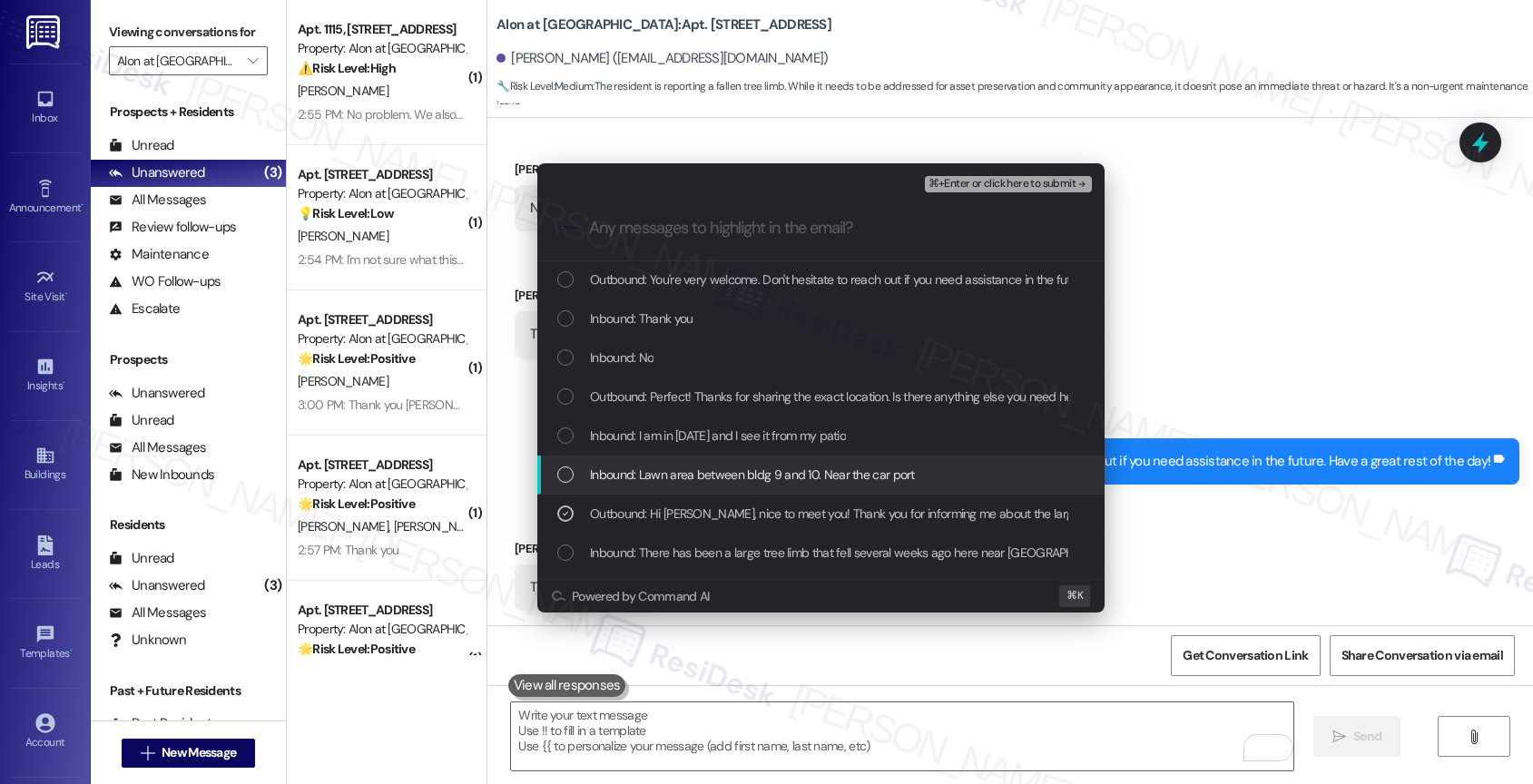
click at [699, 482] on span "Inbound: Lawn area between bldg 9 and 10. Near the car port" at bounding box center [751, 474] width 325 height 20
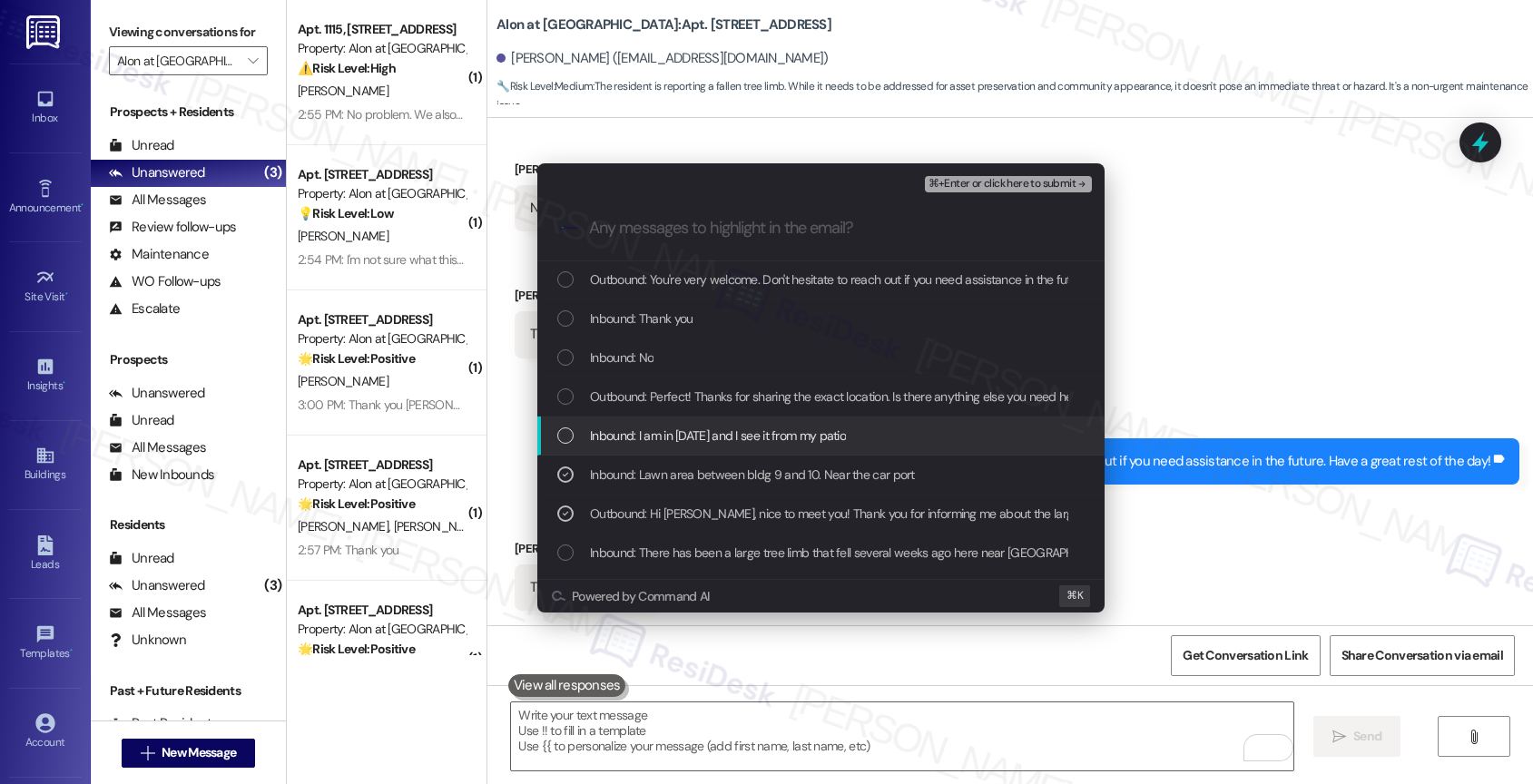
drag, startPoint x: 689, startPoint y: 440, endPoint x: 680, endPoint y: 399, distance: 42.0
click at [689, 440] on span "Inbound: I am in 1014 and I see it from my patio" at bounding box center [718, 436] width 256 height 20
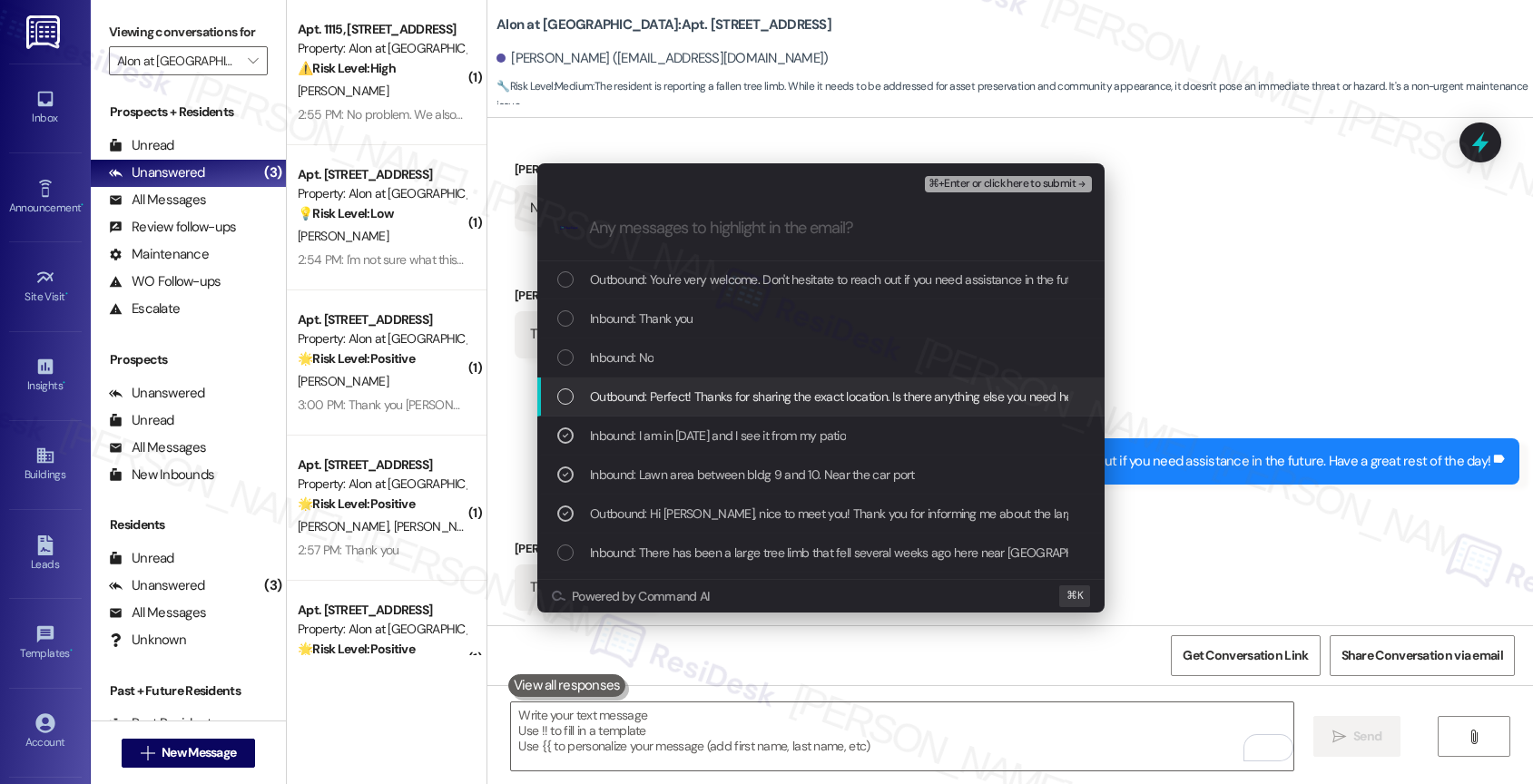
click at [680, 399] on span "Outbound: Perfect! Thanks for sharing the exact location. Is there anything els…" at bounding box center [851, 397] width 523 height 20
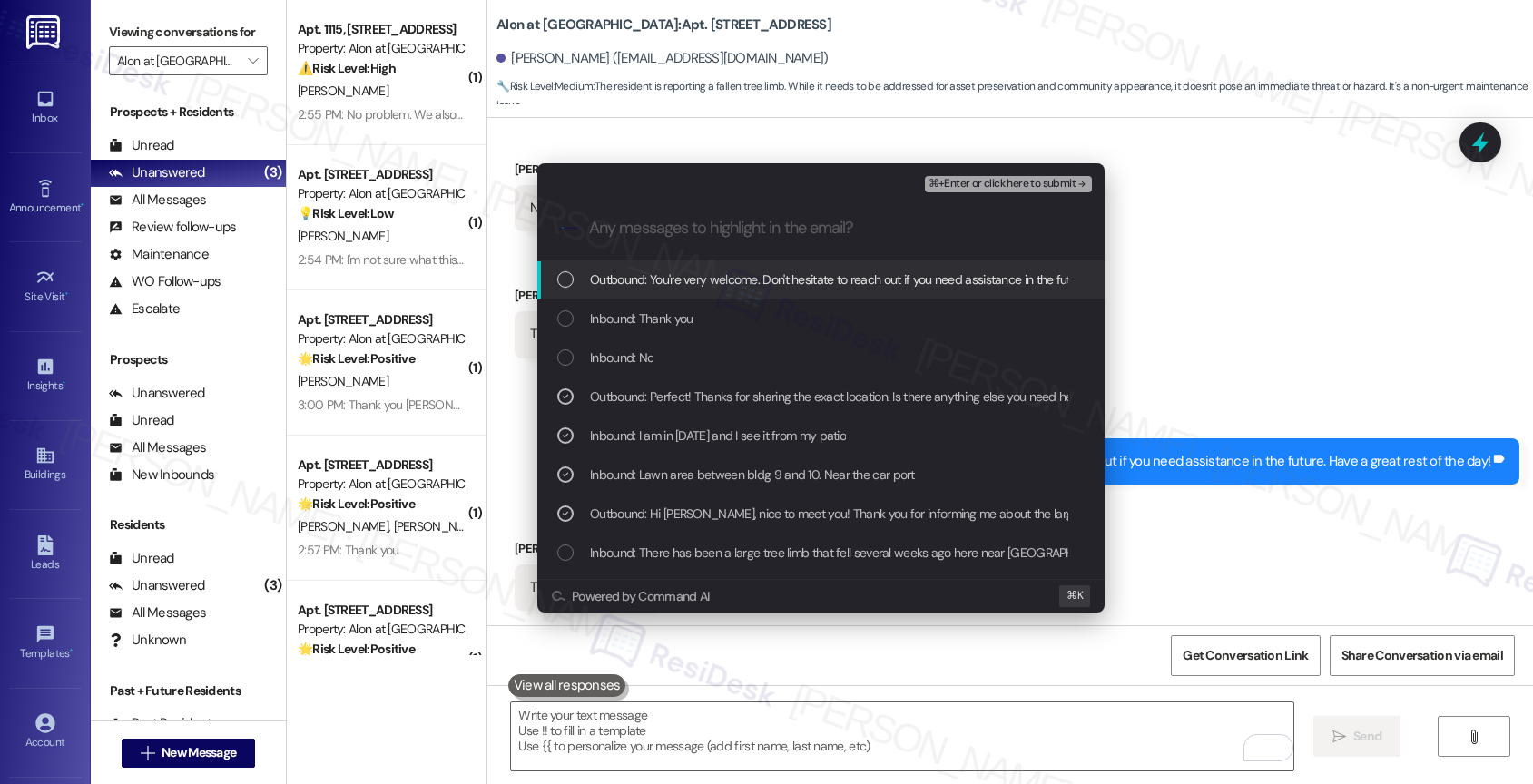
click at [1071, 176] on button "⌘+Enter or click here to submit" at bounding box center [1008, 185] width 167 height 16
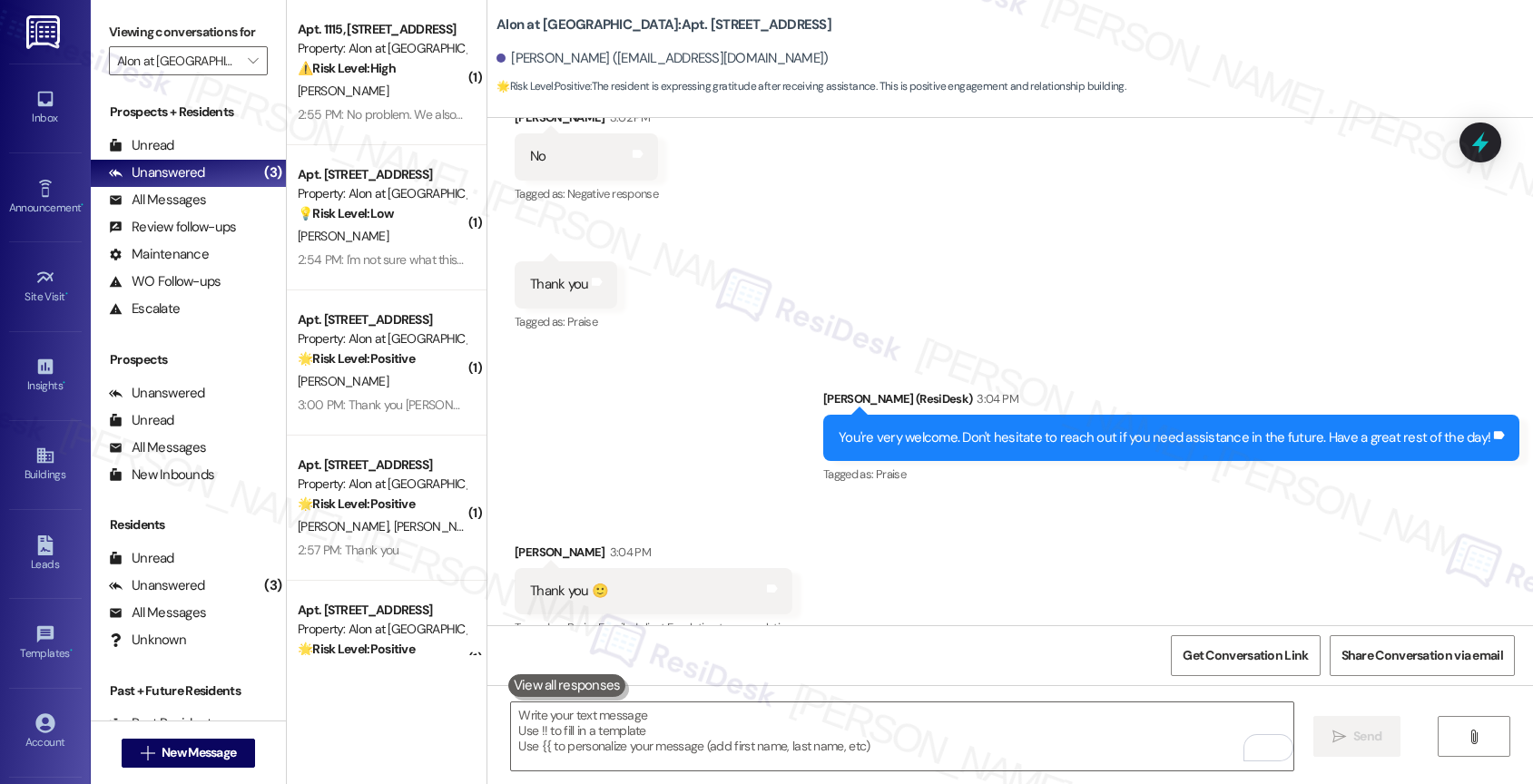
scroll to position [1373, 0]
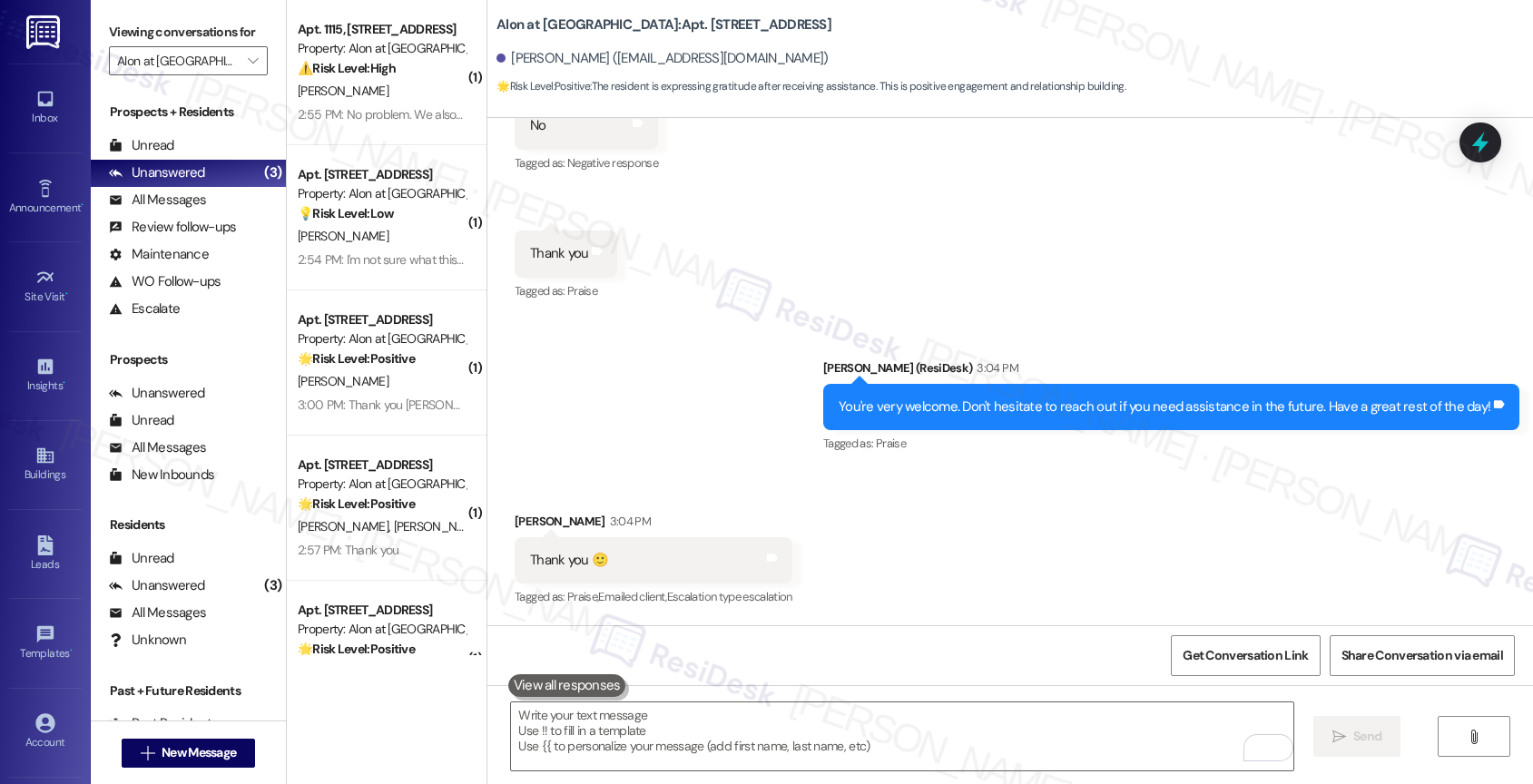
click at [750, 462] on div "Sent via SMS Sarah (ResiDesk) 3:04 PM You're very welcome. Don't hesitate to re…" at bounding box center [1010, 394] width 1046 height 154
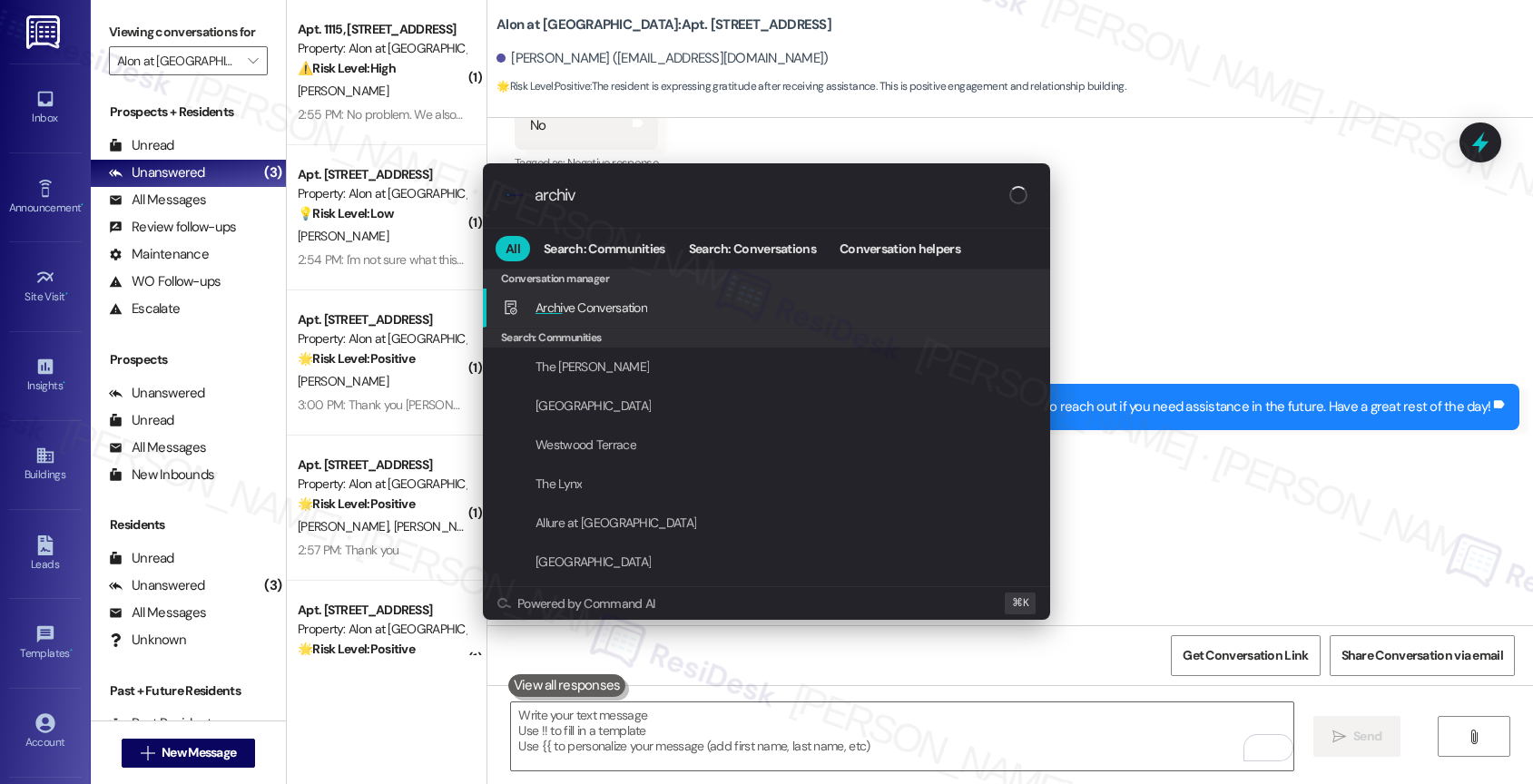
type input "archive"
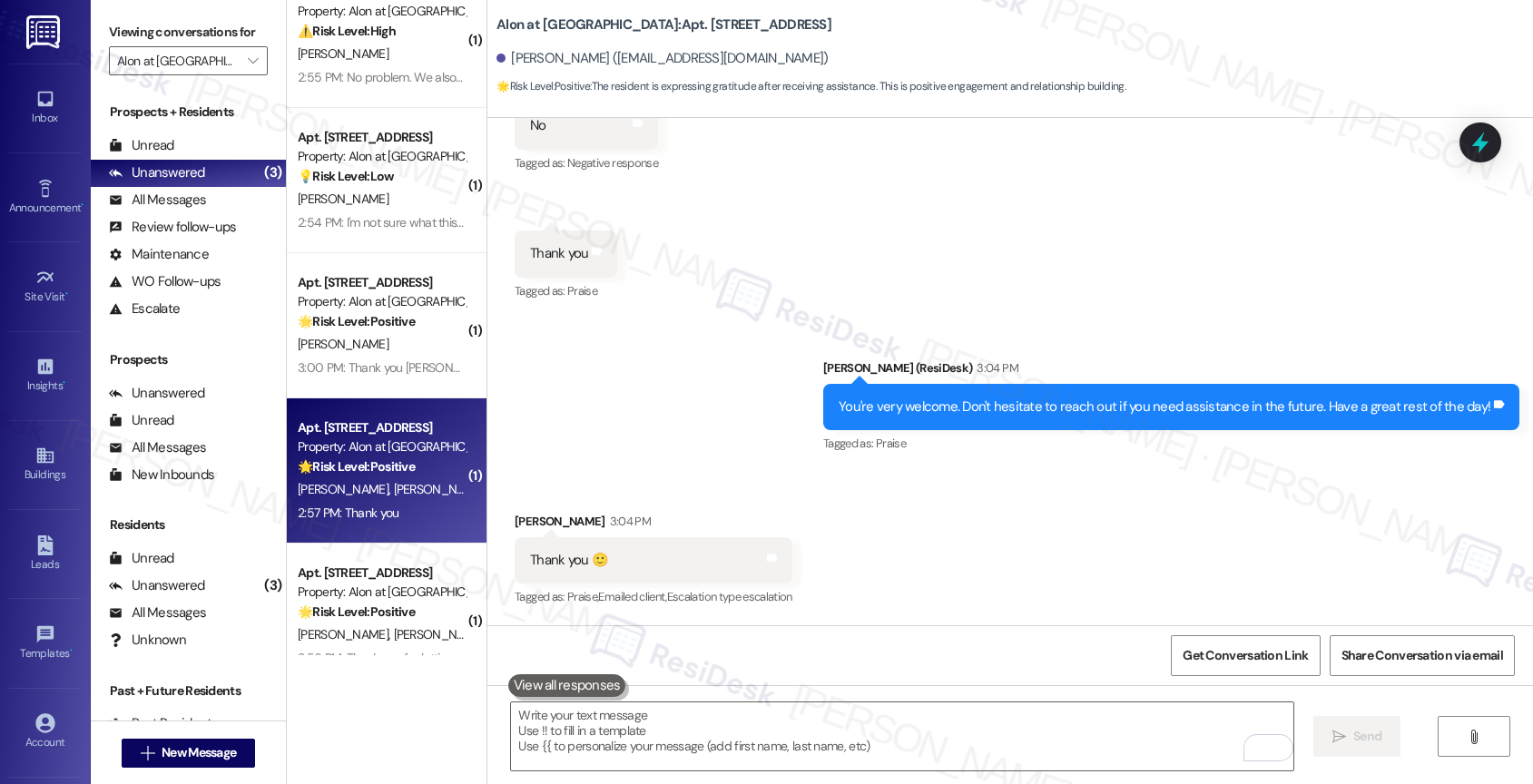
scroll to position [0, 0]
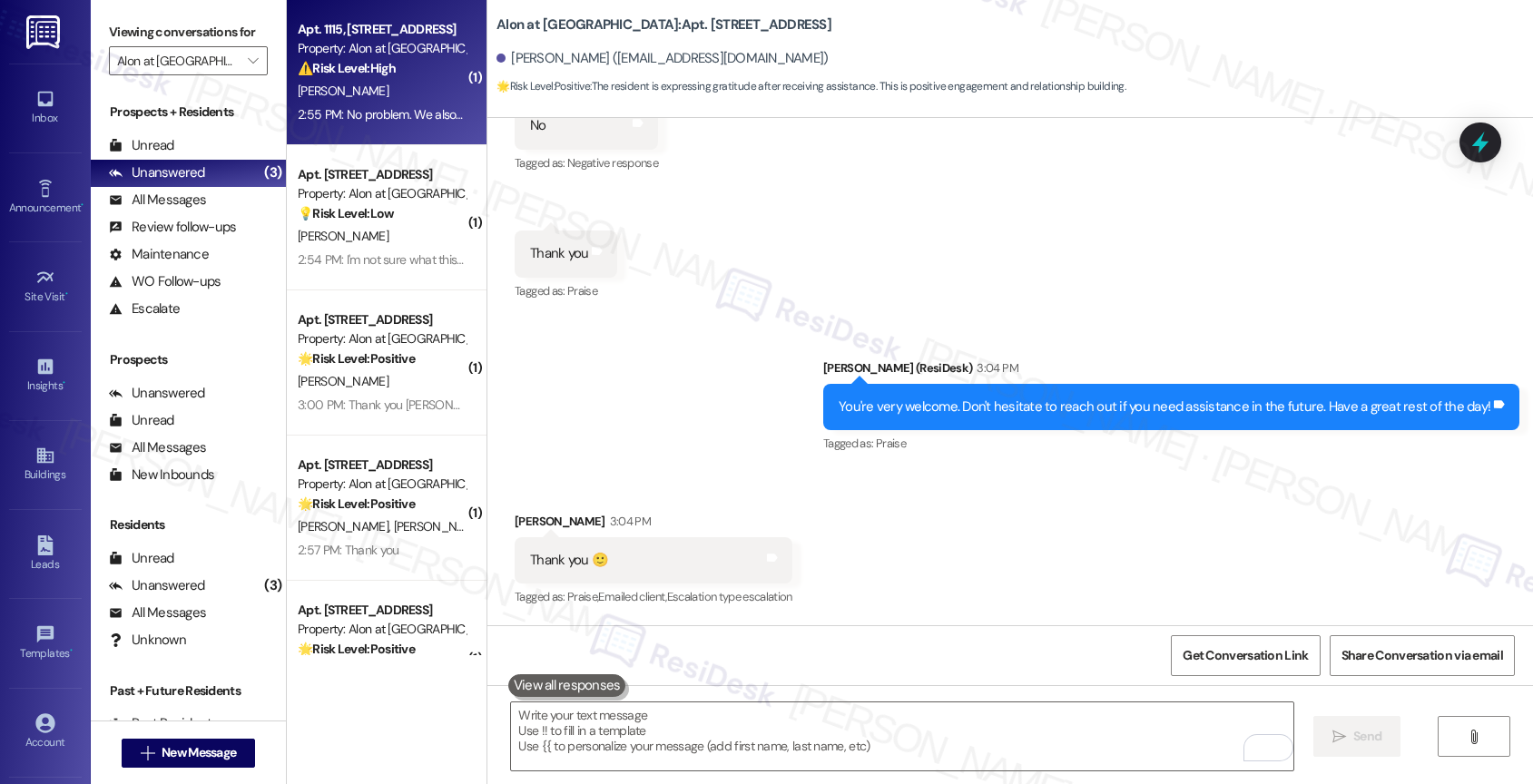
click at [367, 90] on span "[PERSON_NAME]" at bounding box center [343, 90] width 90 height 16
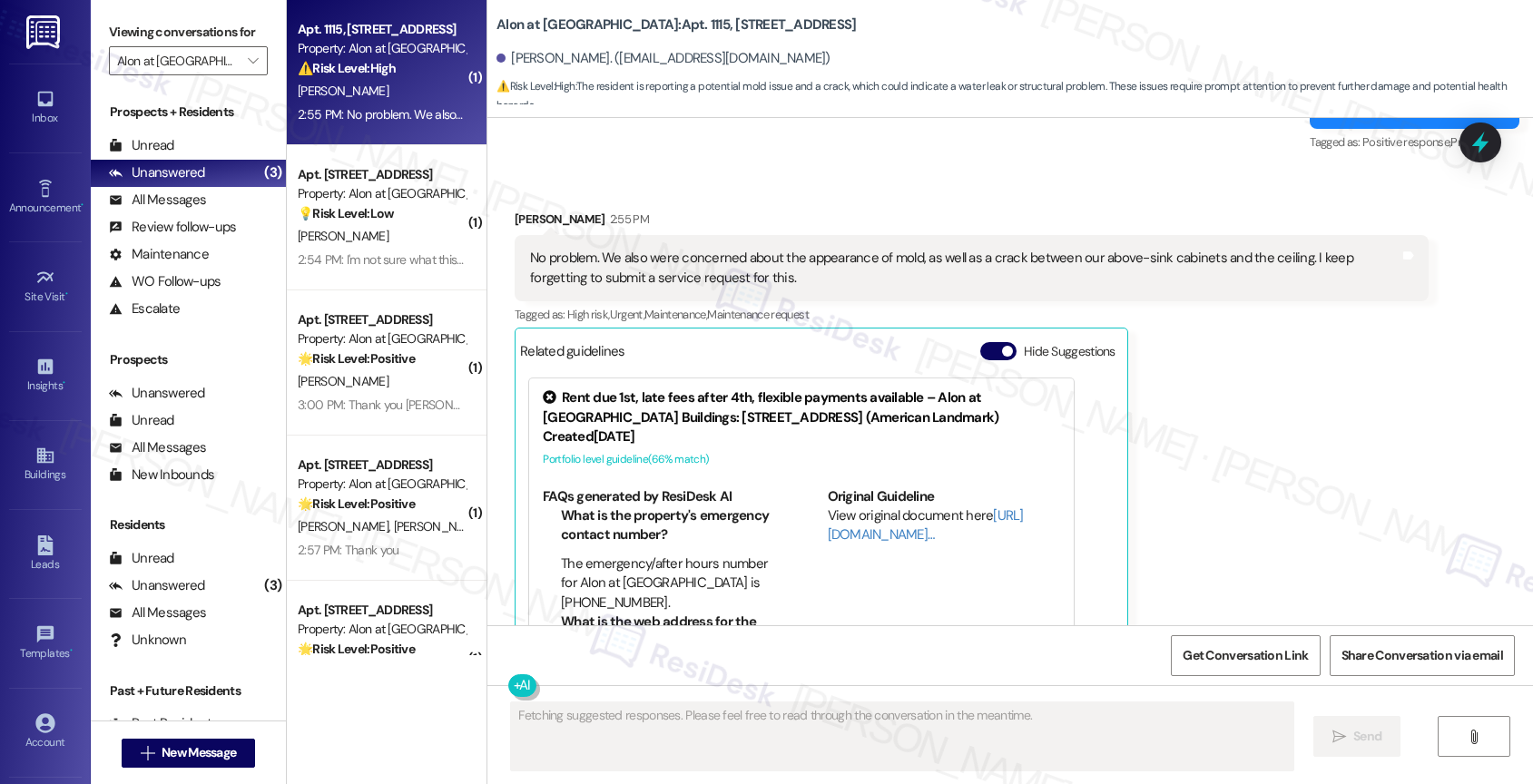
scroll to position [1638, 0]
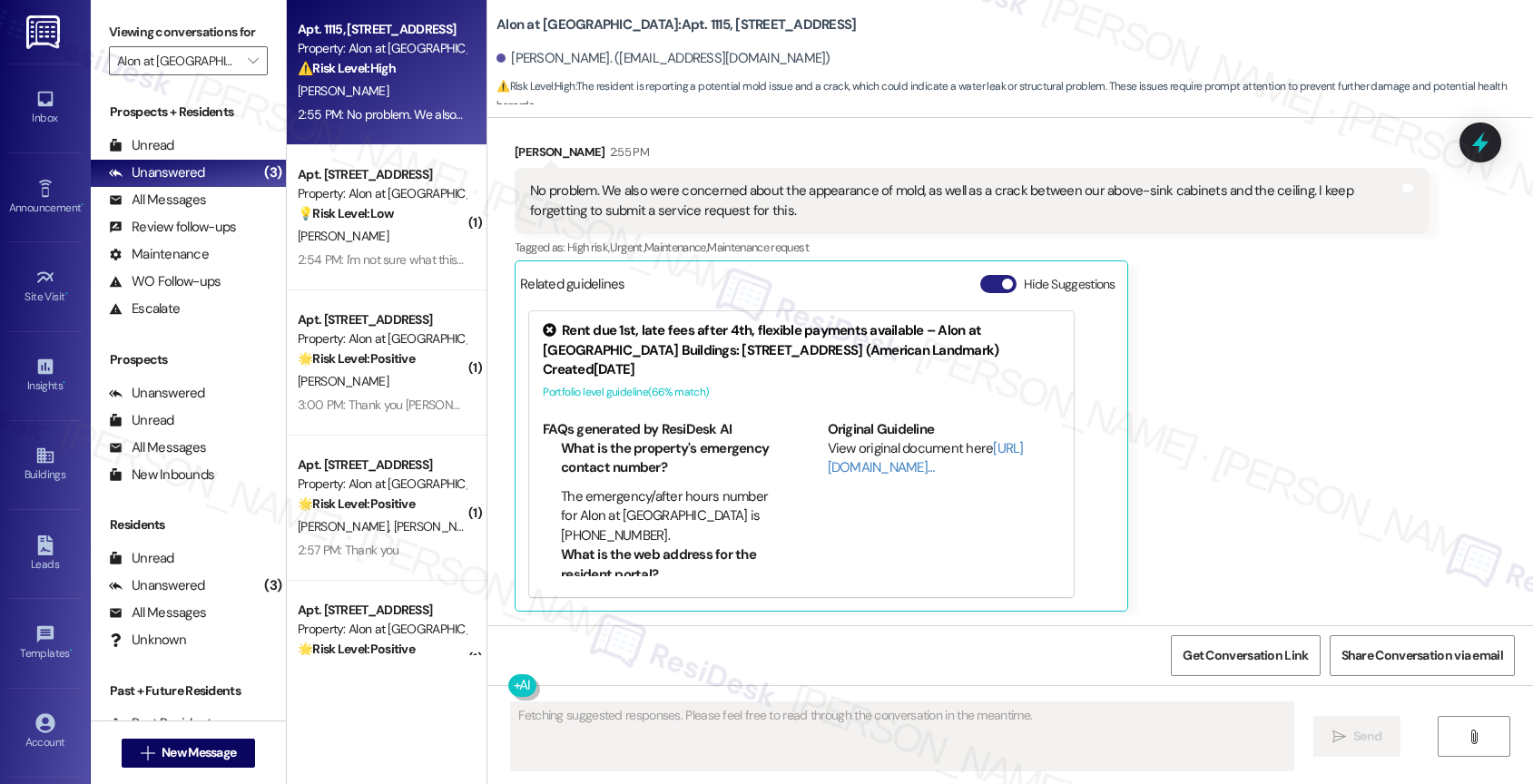
click at [980, 285] on button "Hide Suggestions" at bounding box center [998, 284] width 37 height 18
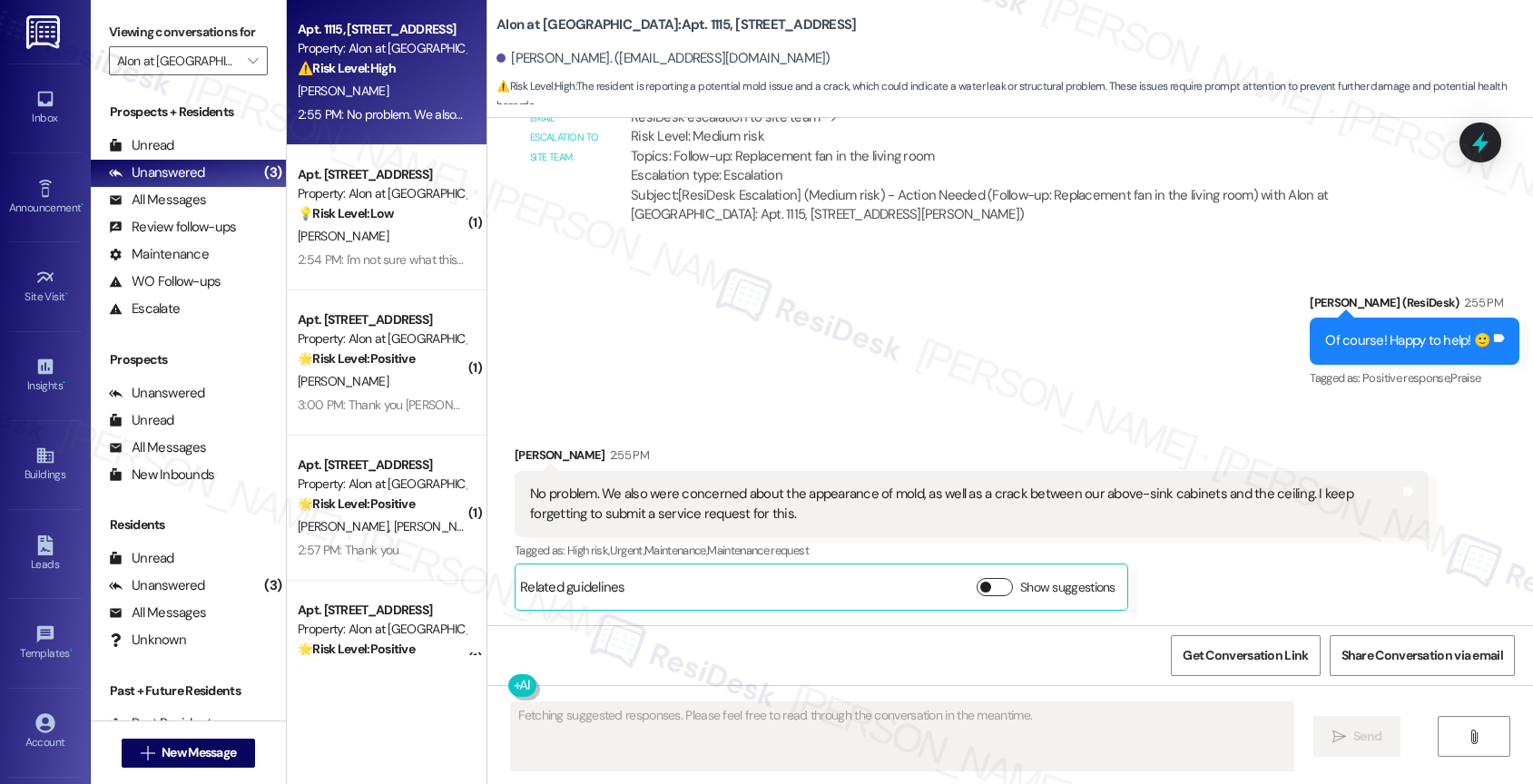
scroll to position [1335, 0]
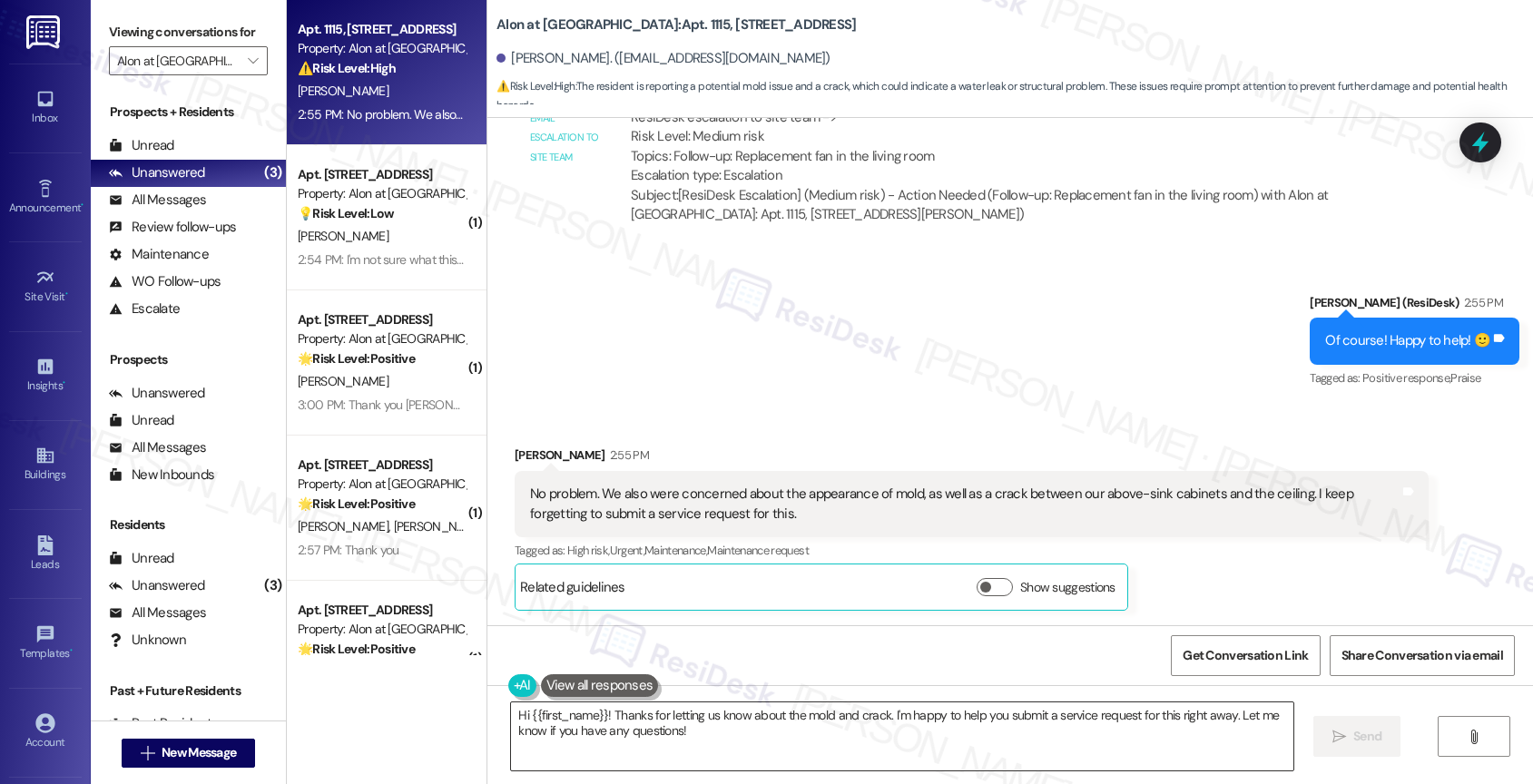
click at [678, 728] on textarea "Hi {{first_name}}! Thanks for letting us know about the mold and crack. I'm hap…" at bounding box center [902, 736] width 782 height 68
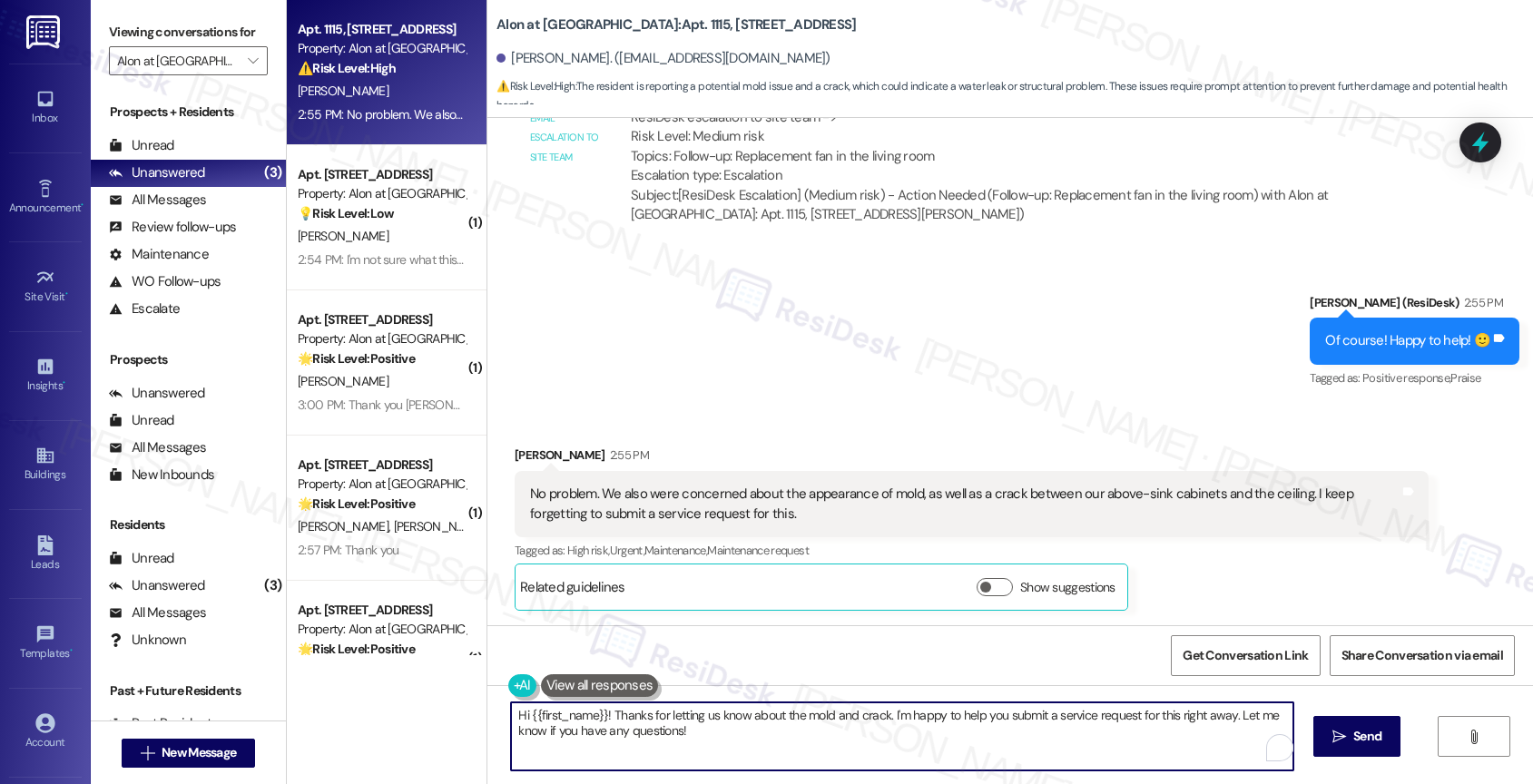
click at [678, 728] on textarea "Hi {{first_name}}! Thanks for letting us know about the mold and crack. I'm hap…" at bounding box center [902, 736] width 782 height 68
click at [751, 755] on textarea "Hi {{first_name}}! Thanks for letting us know about the mold and crack. I'm hap…" at bounding box center [902, 736] width 782 height 68
click at [684, 741] on textarea "Hi {{first_name}}! Thanks for letting us know about the mold and crack. I'm hap…" at bounding box center [902, 736] width 782 height 68
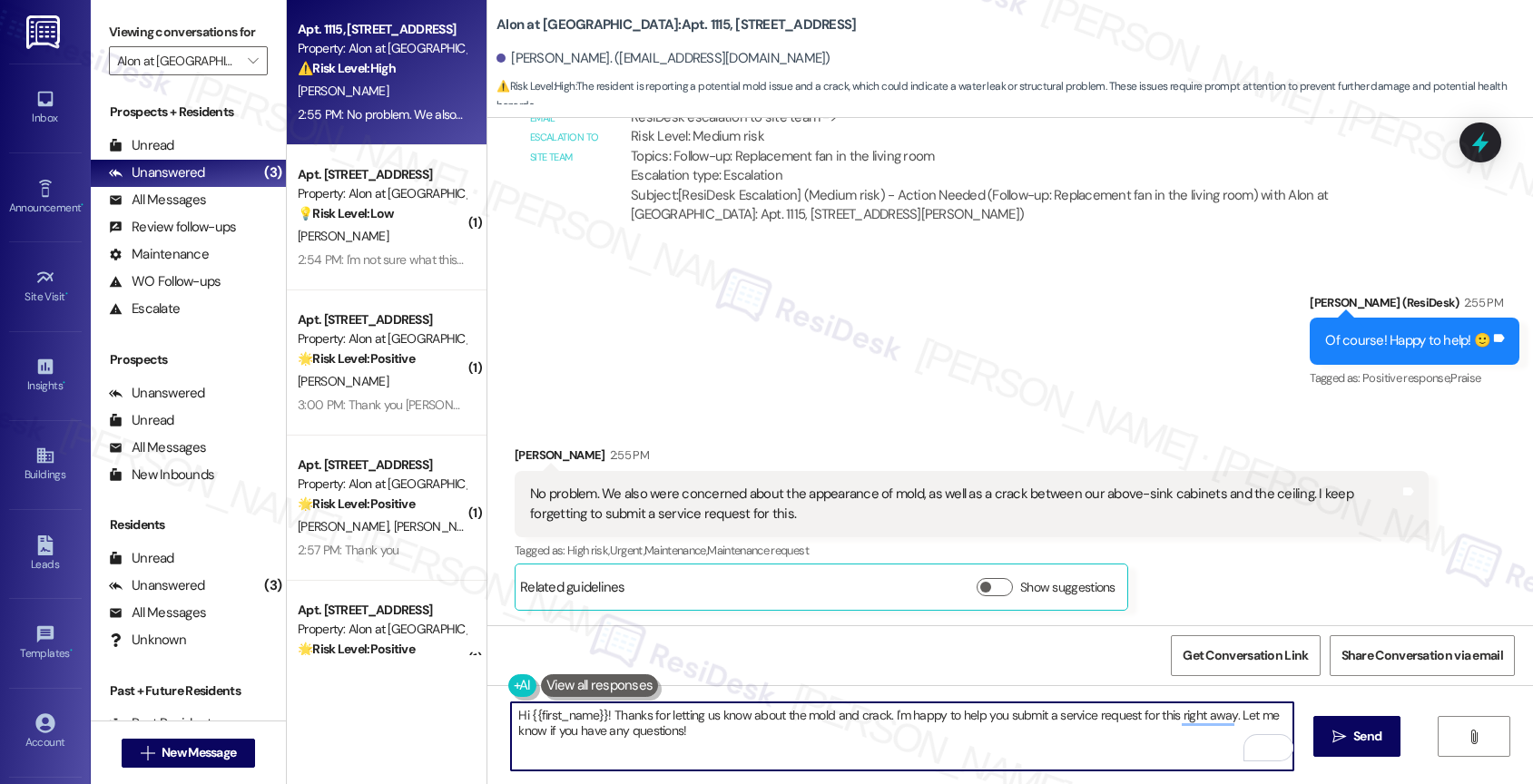
click at [684, 741] on textarea "Hi {{first_name}}! Thanks for letting us know about the mold and crack. I'm hap…" at bounding box center [902, 736] width 782 height 68
click at [529, 716] on textarea "I can help submit a service request on your behalf. Could you please share pict…" at bounding box center [902, 736] width 782 height 68
type textarea "I will help submit a service request on your behalf. Could you please share pic…"
click at [1266, 747] on div "1" at bounding box center [1266, 747] width 20 height 20
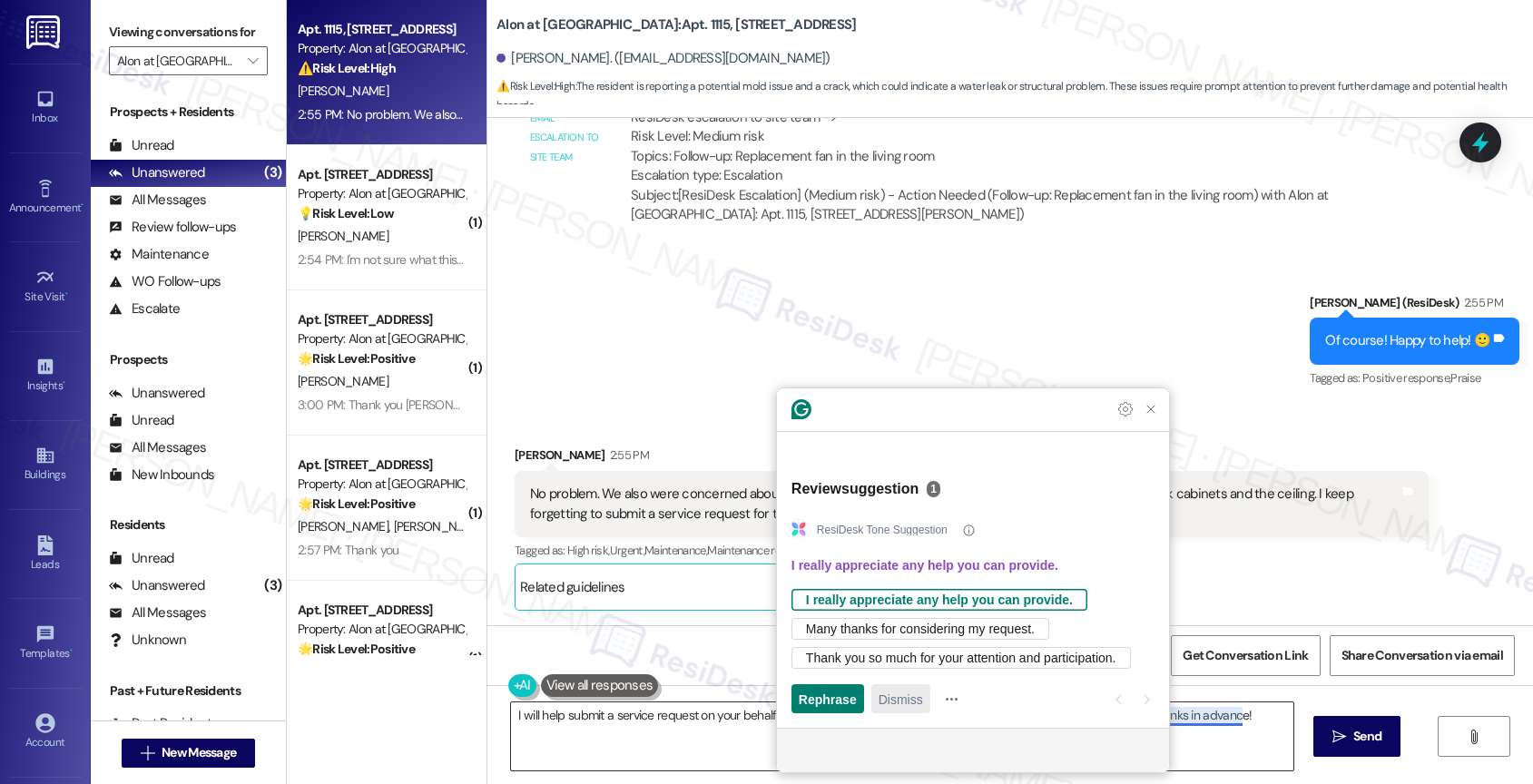
click at [899, 690] on span "Dismiss" at bounding box center [900, 698] width 45 height 19
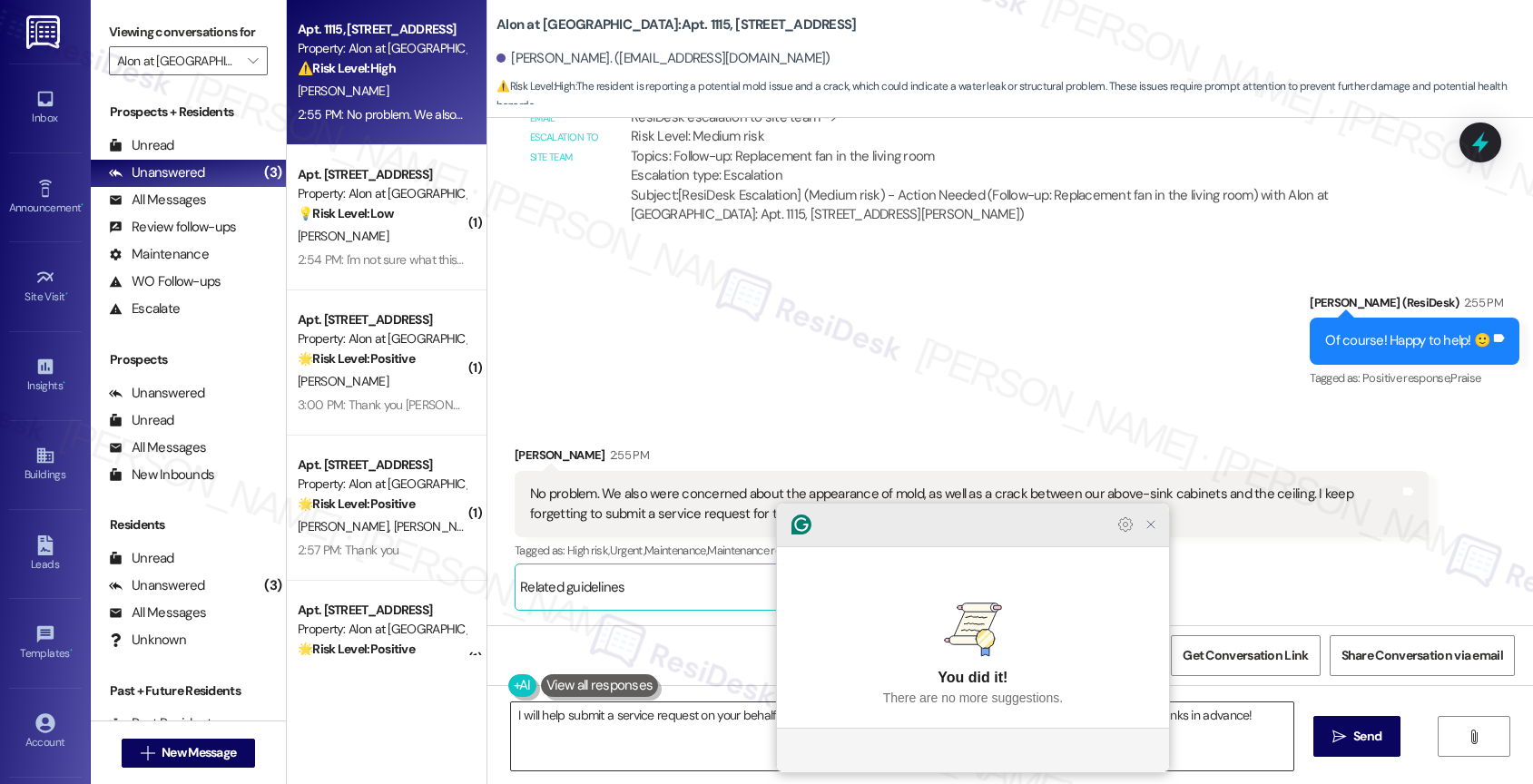
click at [1156, 532] on icon "Close Grammarly Assistant" at bounding box center [1151, 524] width 15 height 15
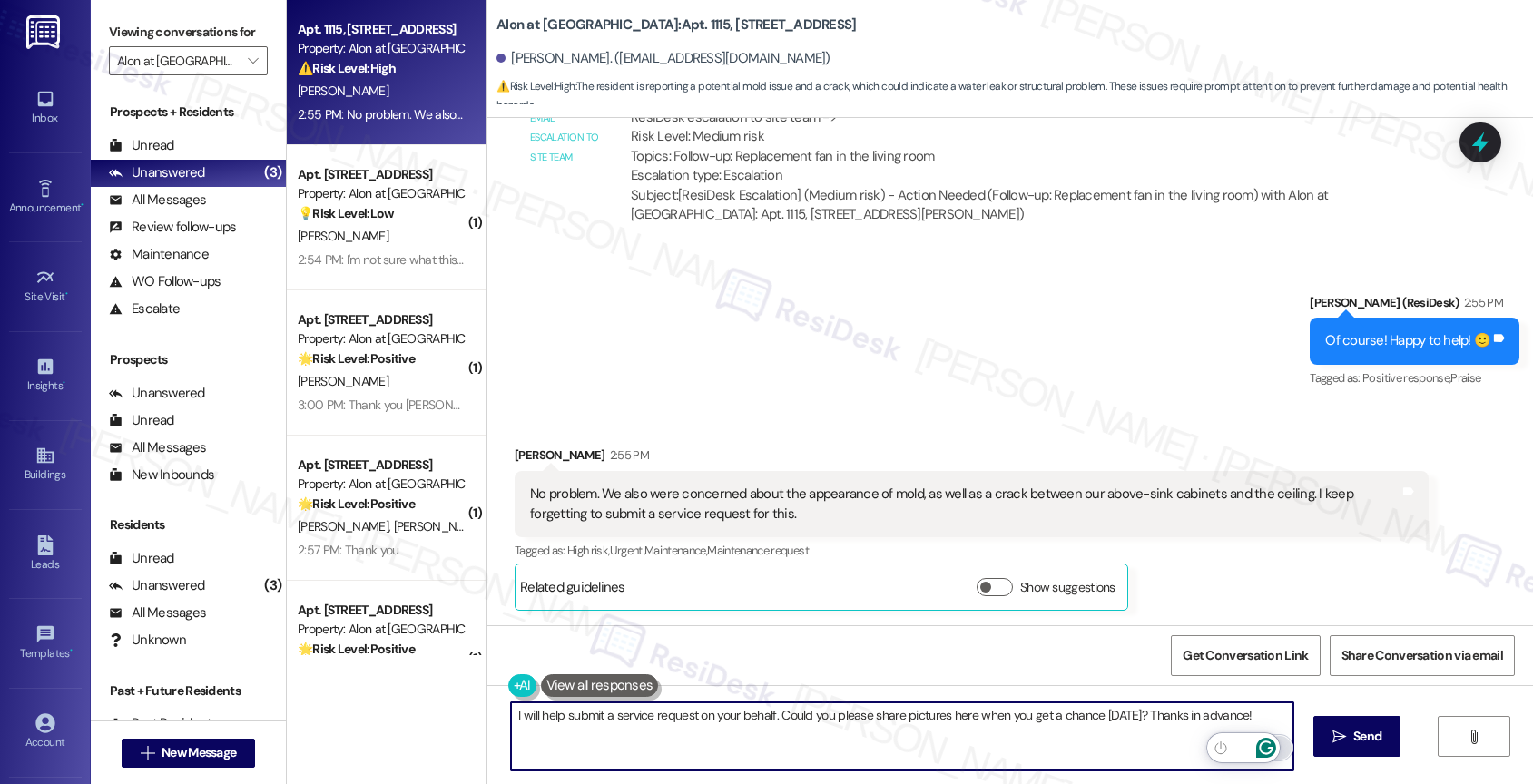
click at [1266, 737] on icon "Open Grammarly. 0 Suggestions." at bounding box center [1266, 747] width 20 height 20
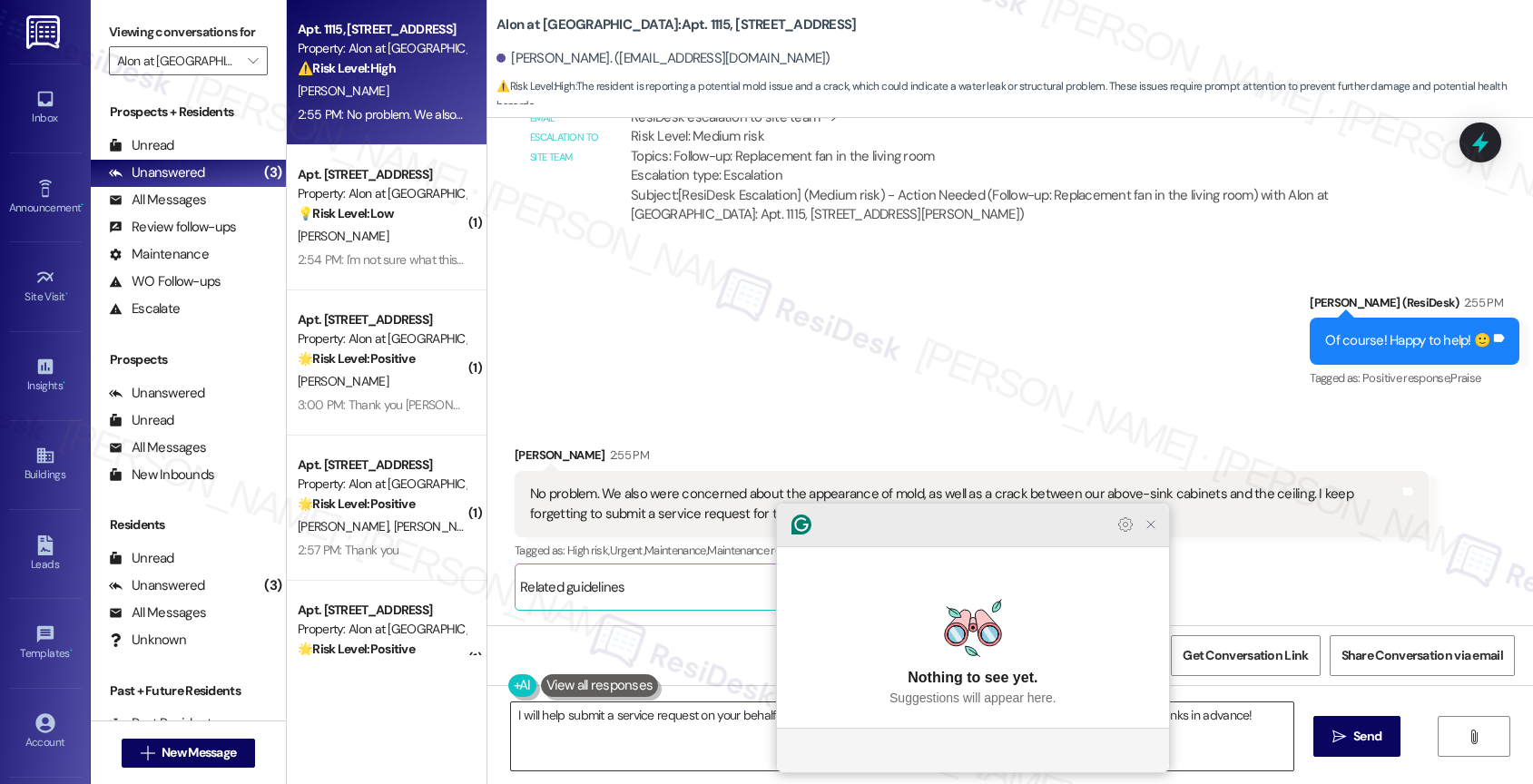
click at [1155, 532] on icon "Close Grammarly Assistant" at bounding box center [1151, 524] width 15 height 15
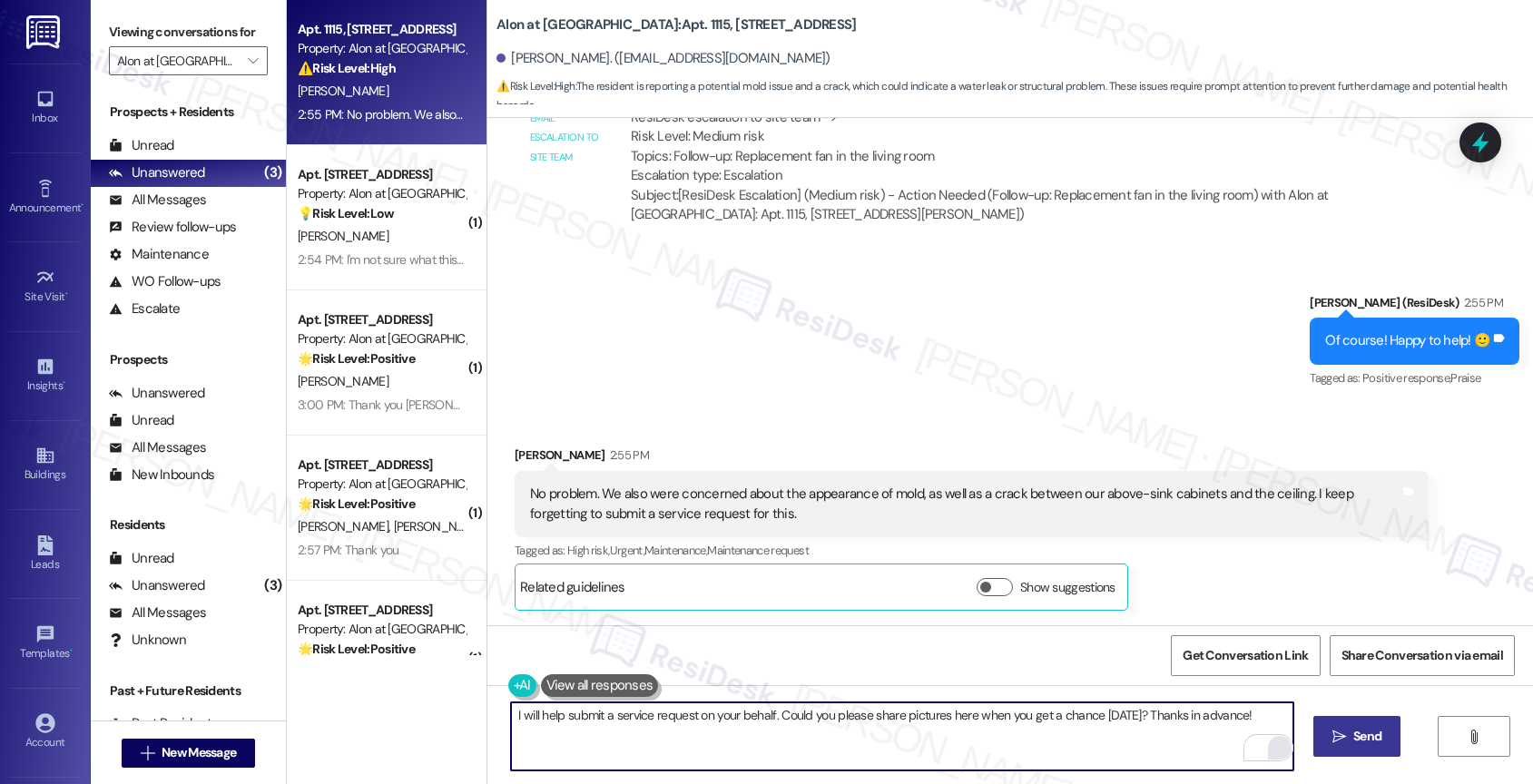
click at [1337, 739] on icon "" at bounding box center [1338, 736] width 14 height 15
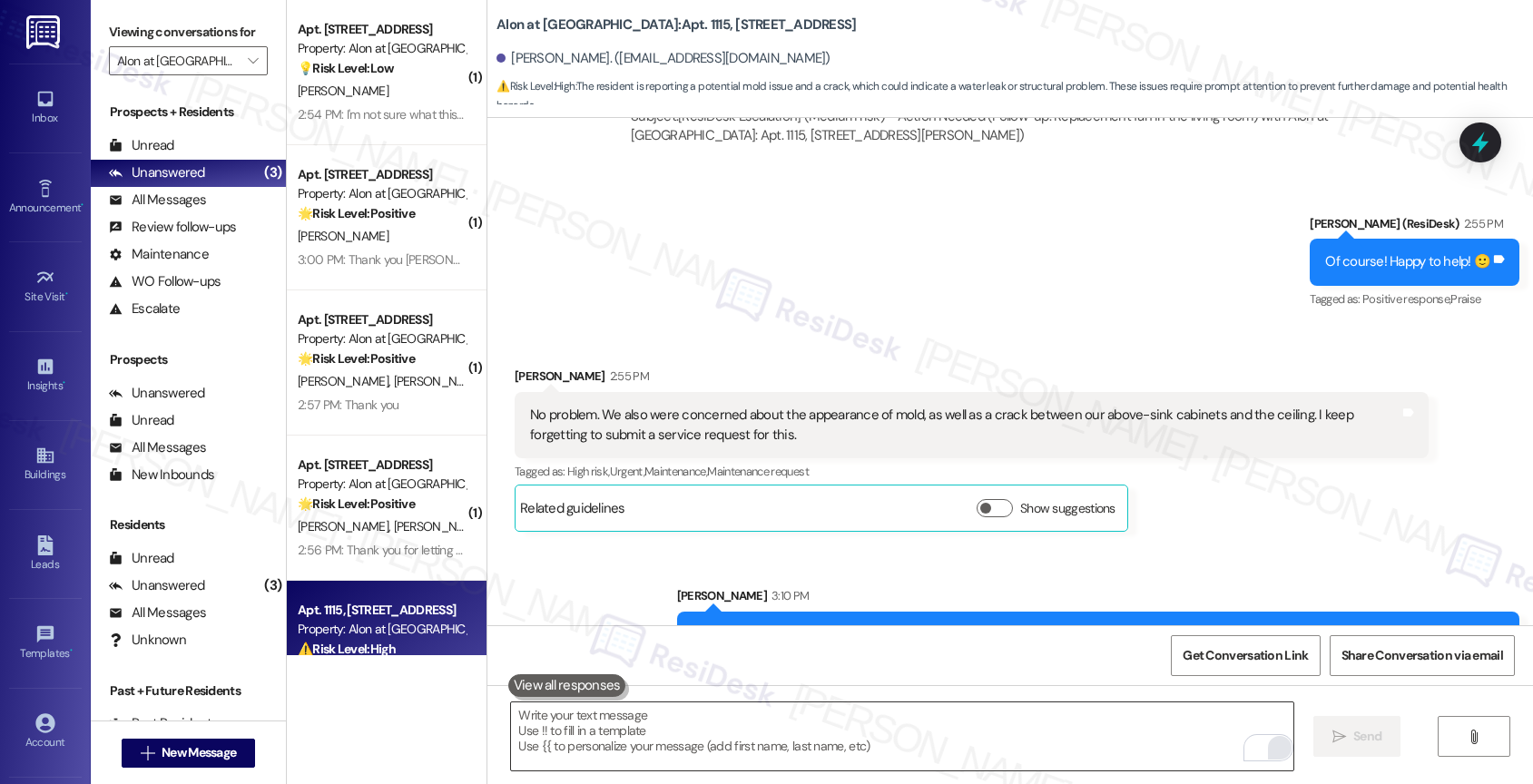
scroll to position [1461, 0]
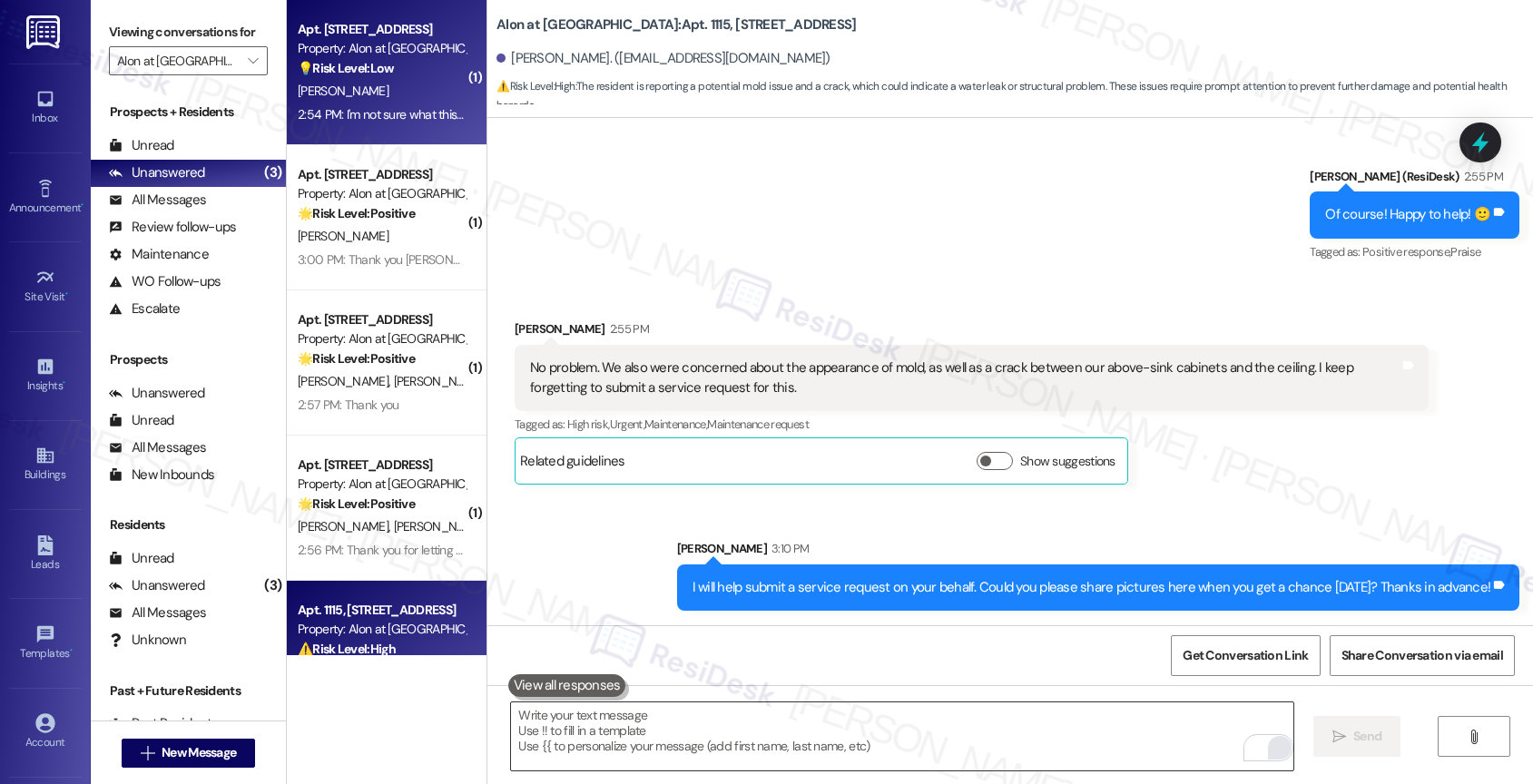
click at [395, 69] on div "💡 Risk Level: Low The resident is simply expressing confusion about the introdu…" at bounding box center [382, 69] width 168 height 19
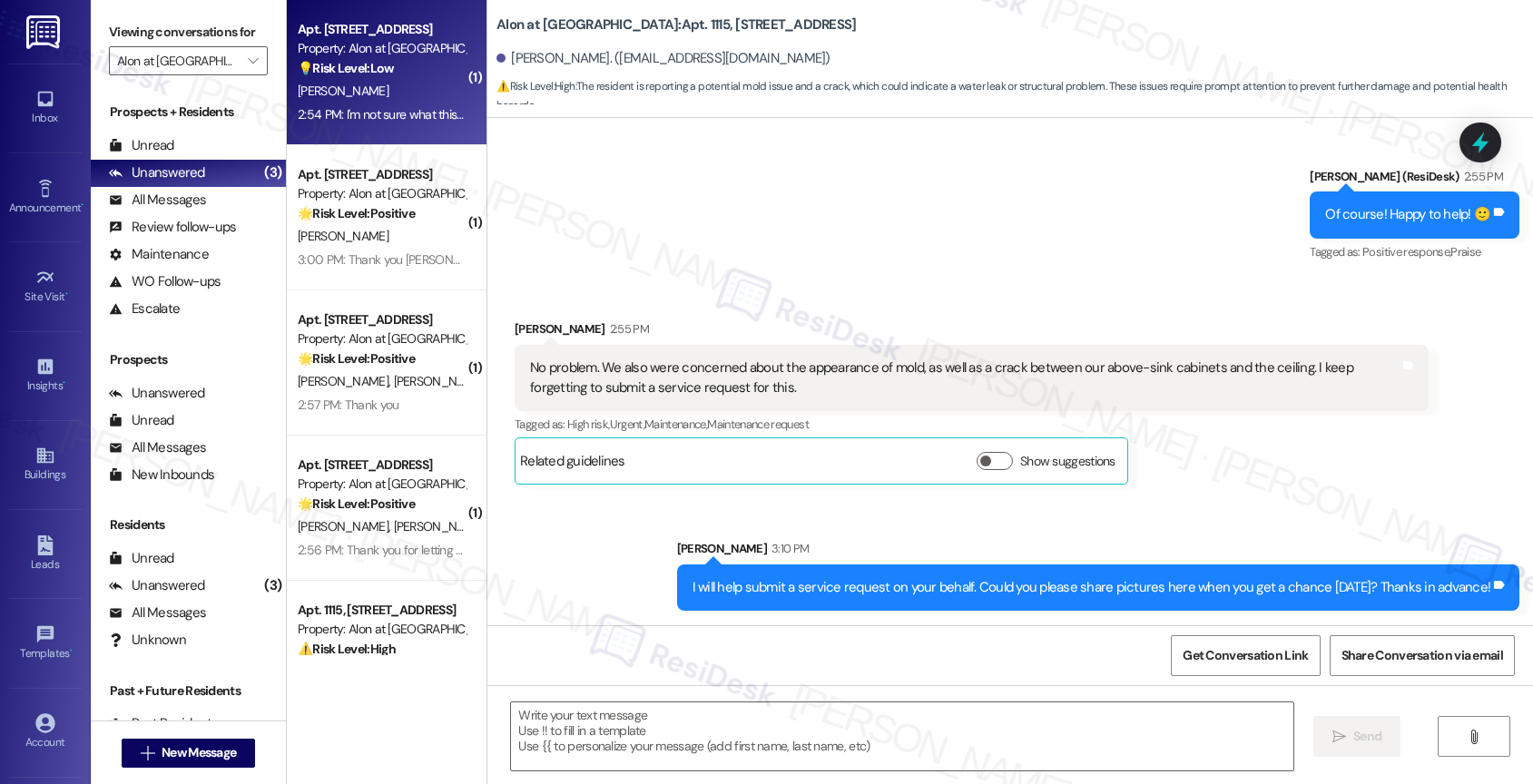
type textarea "Fetching suggested responses. Please feel free to read through the conversation…"
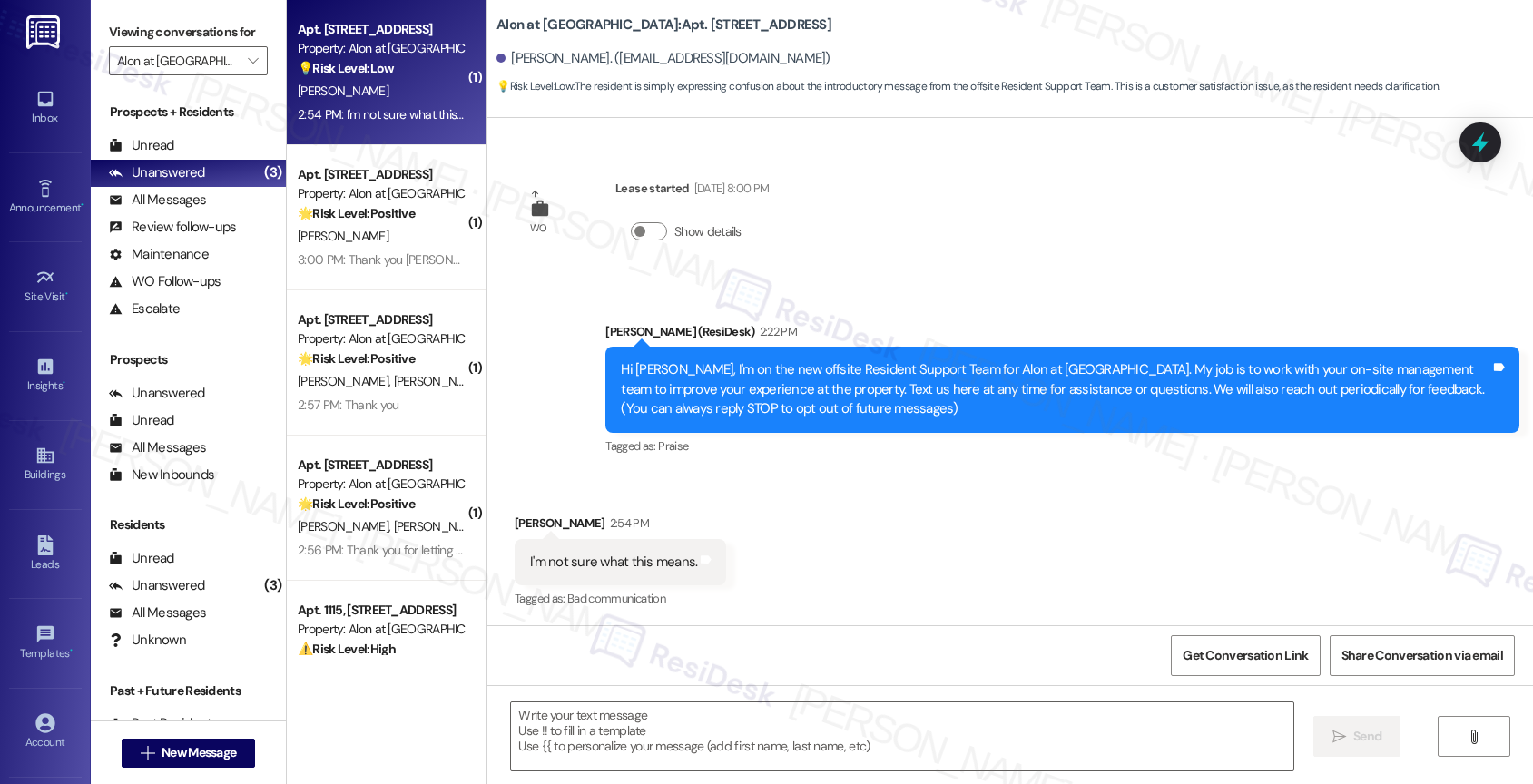
type textarea "Fetching suggested responses. Please feel free to read through the conversation…"
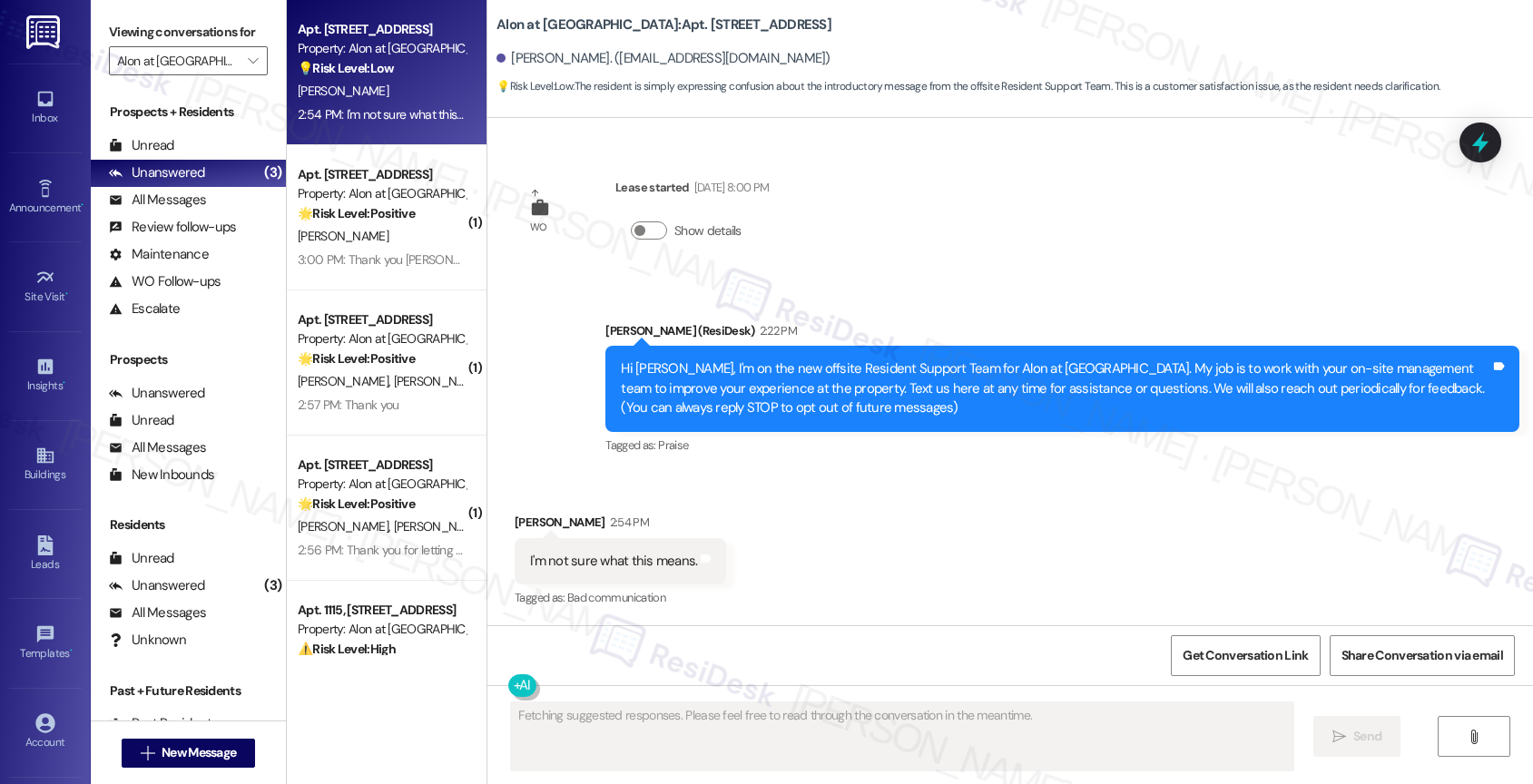
scroll to position [196, 0]
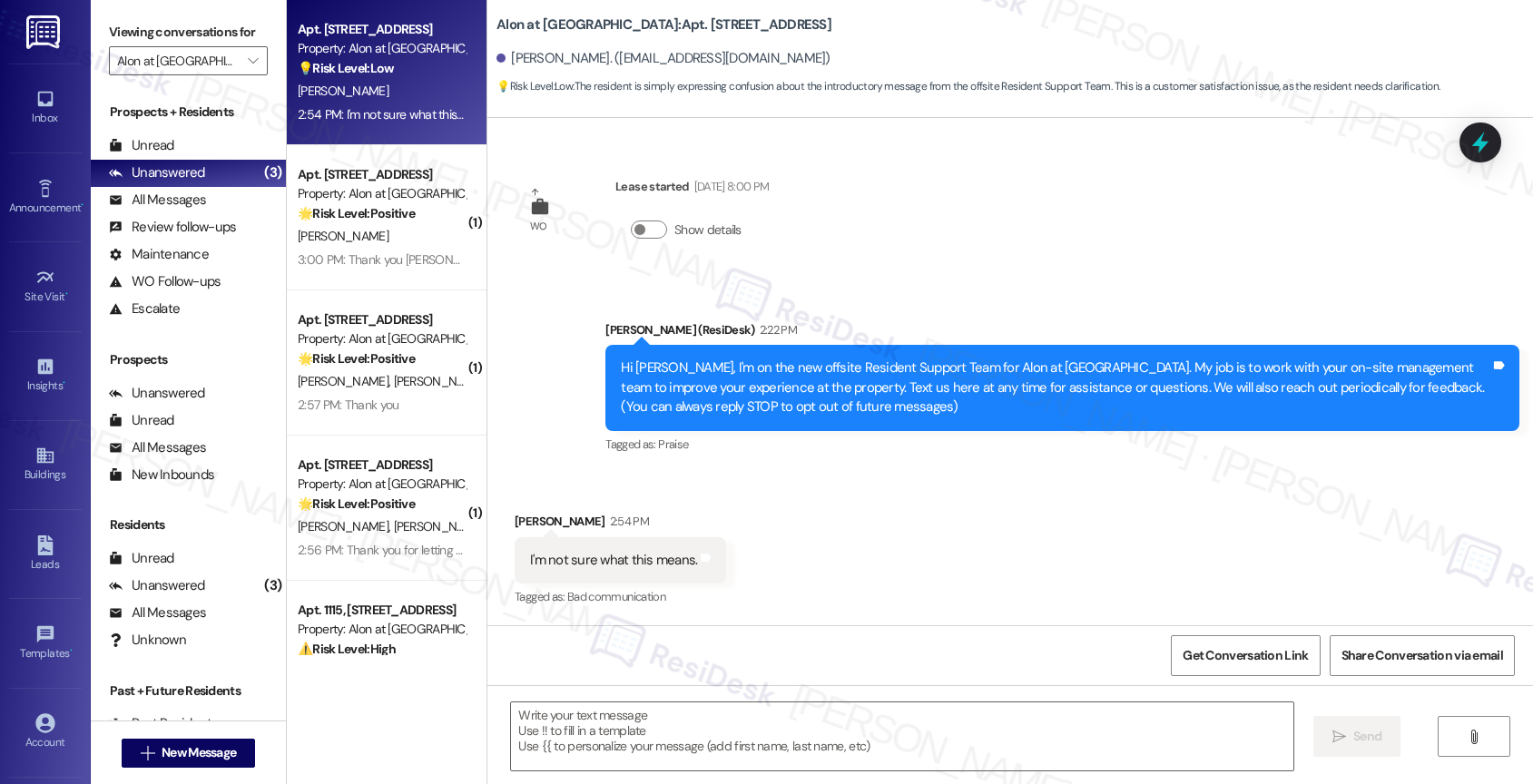
click at [759, 530] on div "Received via SMS Karen Featherston 2:54 PM I'm not sure what this means. Tags a…" at bounding box center [1010, 547] width 1046 height 154
click at [594, 731] on textarea at bounding box center [902, 736] width 782 height 68
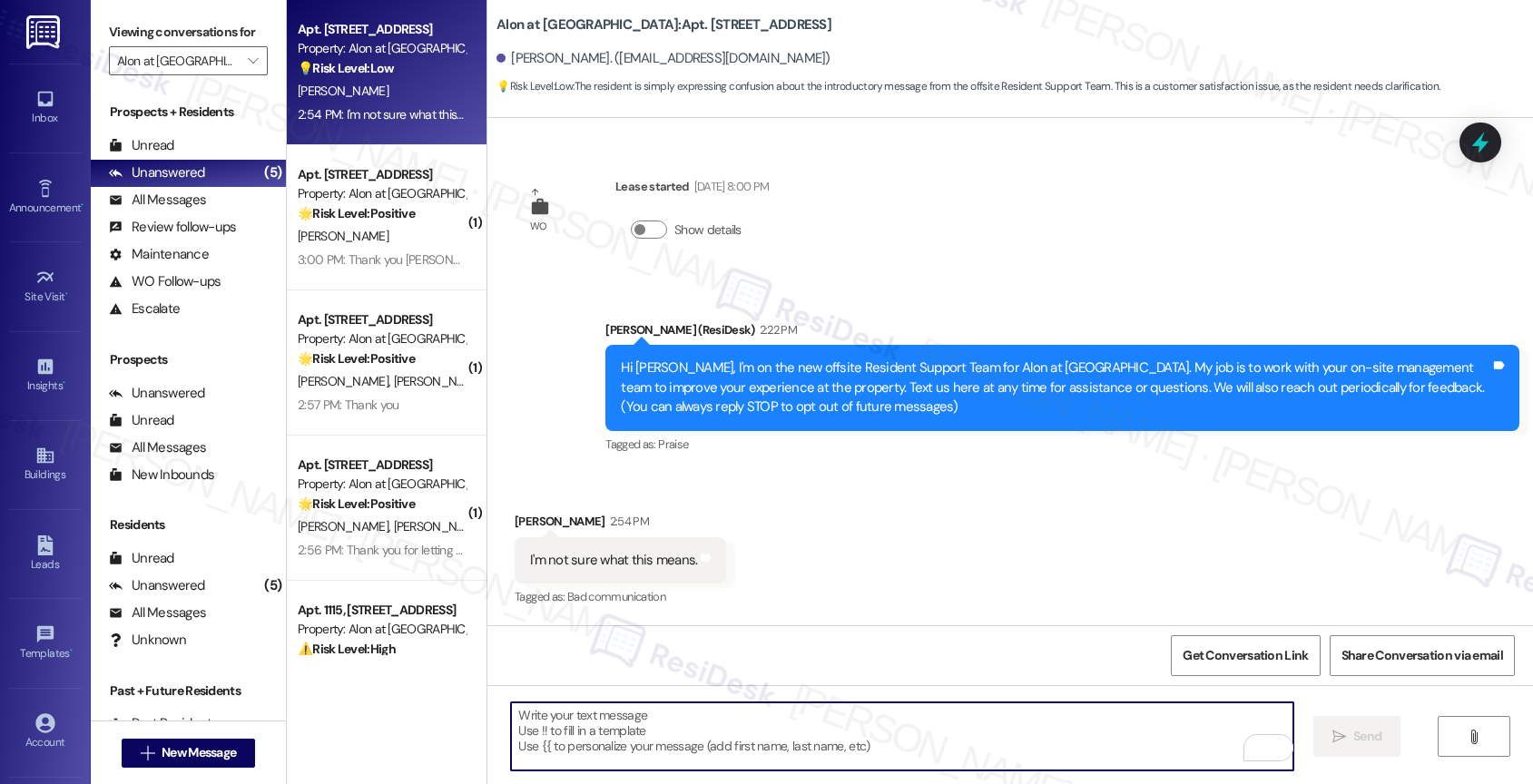
click at [599, 737] on textarea "To enrich screen reader interactions, please activate Accessibility in Grammarl…" at bounding box center [902, 736] width 782 height 68
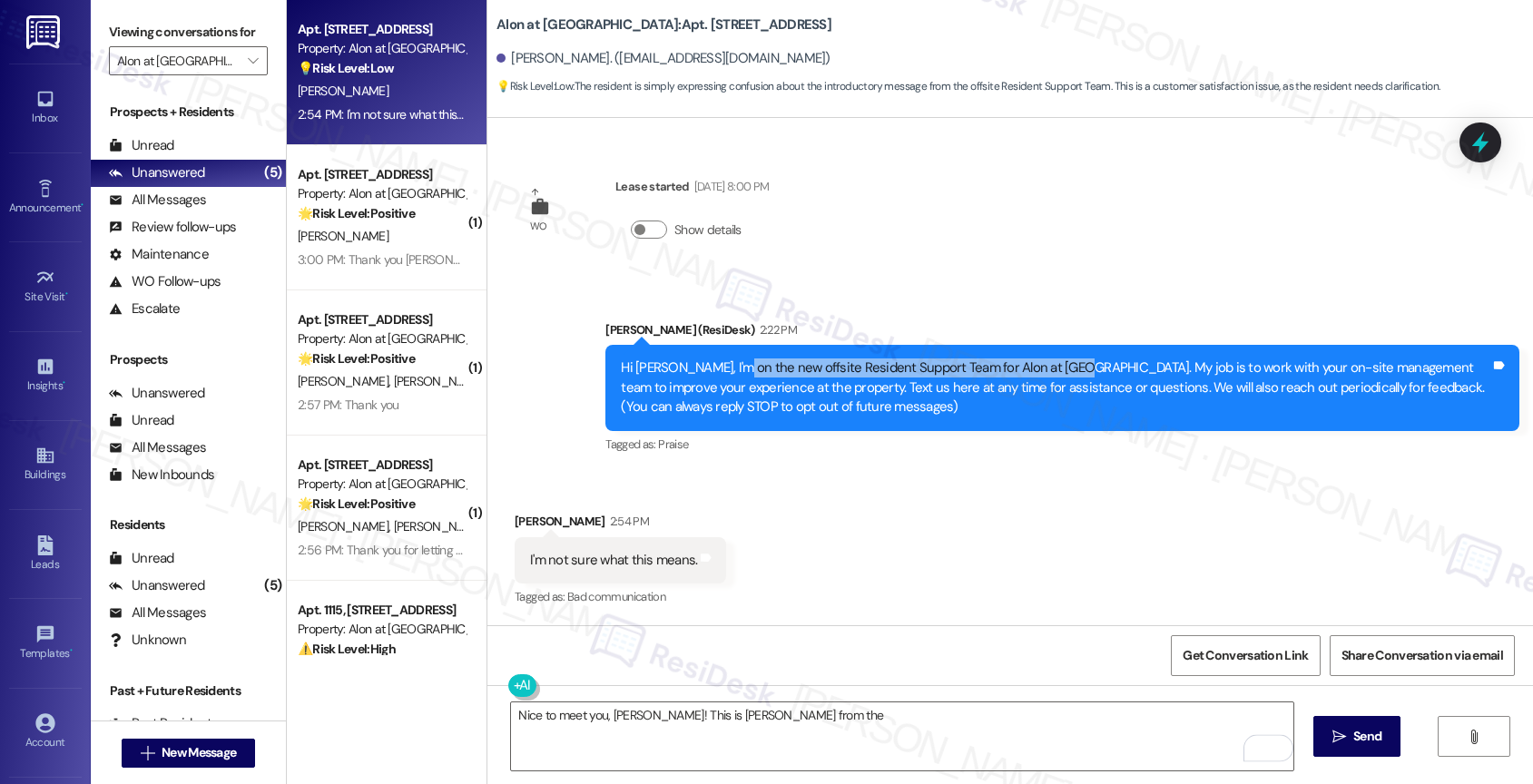
drag, startPoint x: 717, startPoint y: 364, endPoint x: 1036, endPoint y: 366, distance: 319.0
click at [1036, 366] on div "Hi Karen, I'm on the new offsite Resident Support Team for Alon at Castle Hills…" at bounding box center [1055, 387] width 869 height 58
copy div "new offsite Resident Support Team for Alon at Castle Hills"
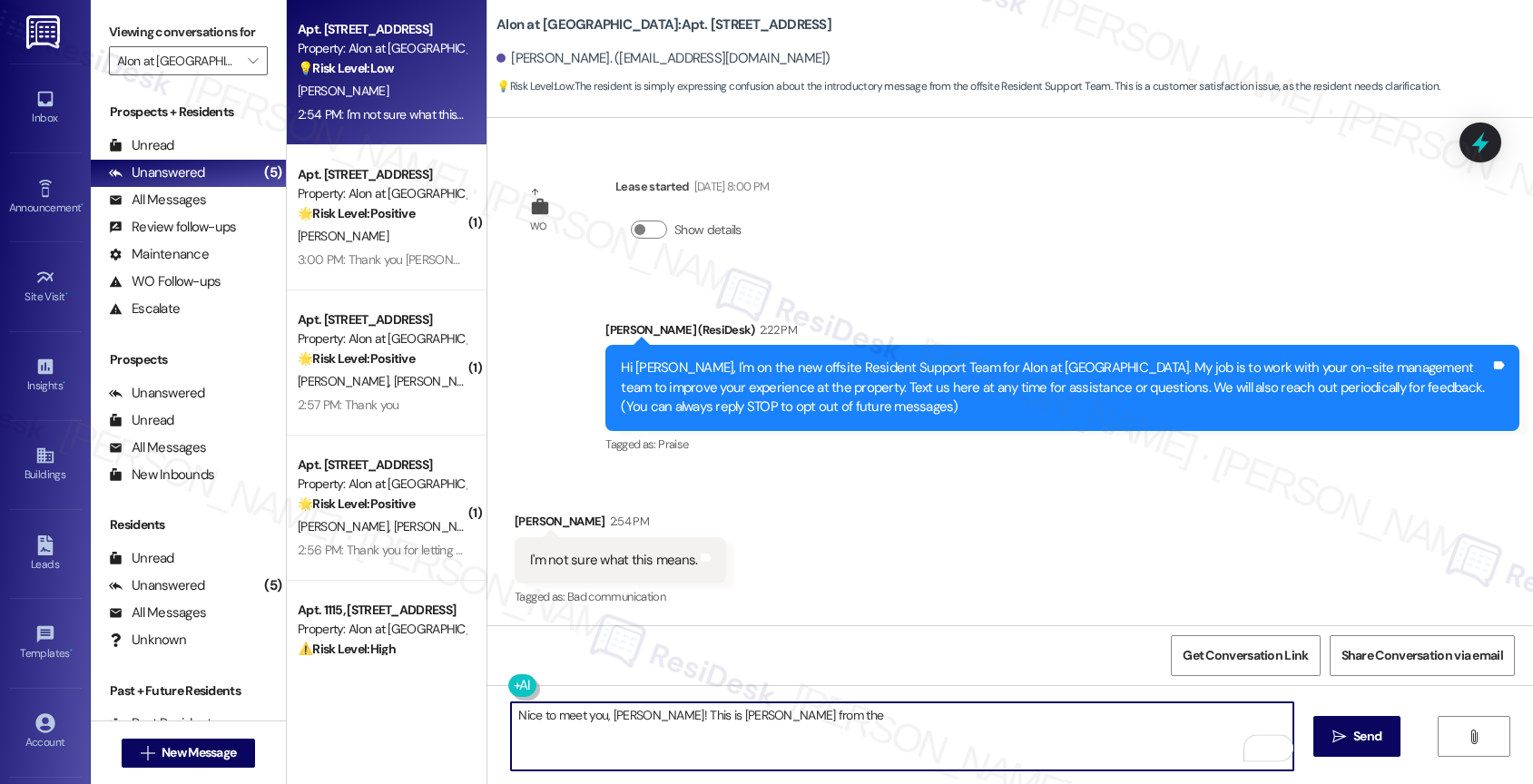
click at [826, 729] on textarea "Nice to meet you, Karen! This is Sarah from the" at bounding box center [902, 736] width 782 height 68
paste textarea "new offsite Resident Support Team for Alon at Castle Hills"
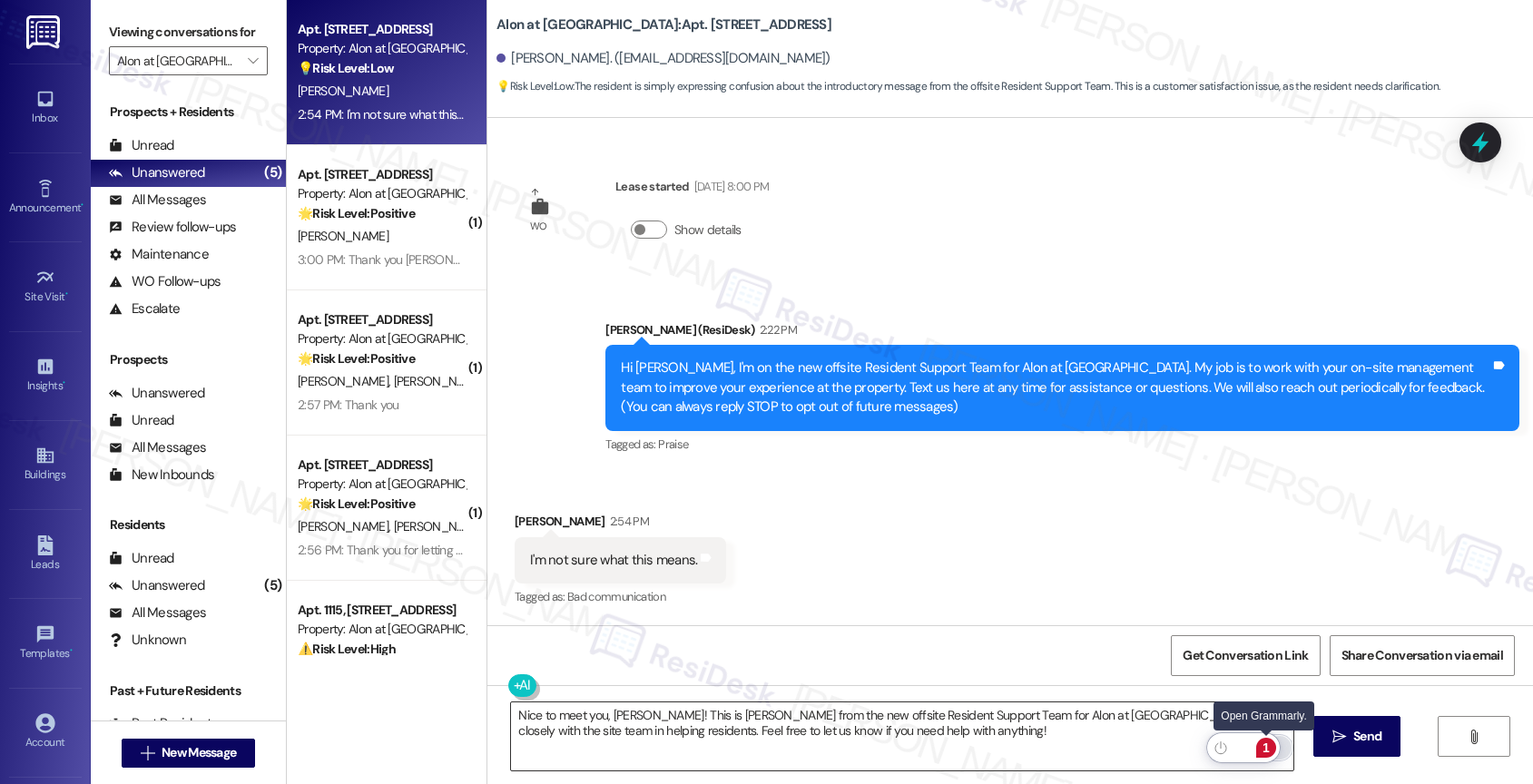
click at [1266, 741] on div "1" at bounding box center [1266, 747] width 20 height 20
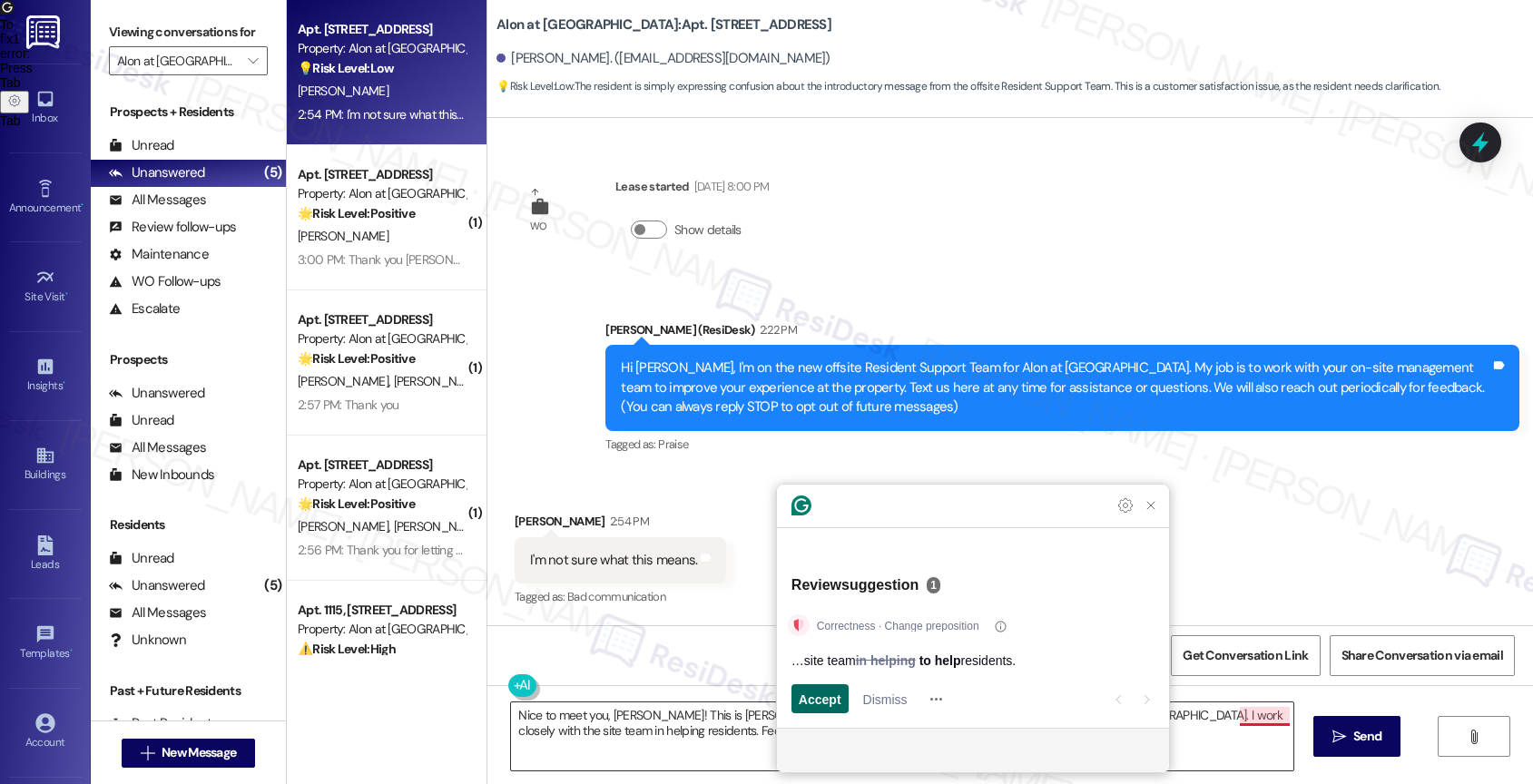
click at [825, 693] on span "Accept" at bounding box center [820, 698] width 43 height 19
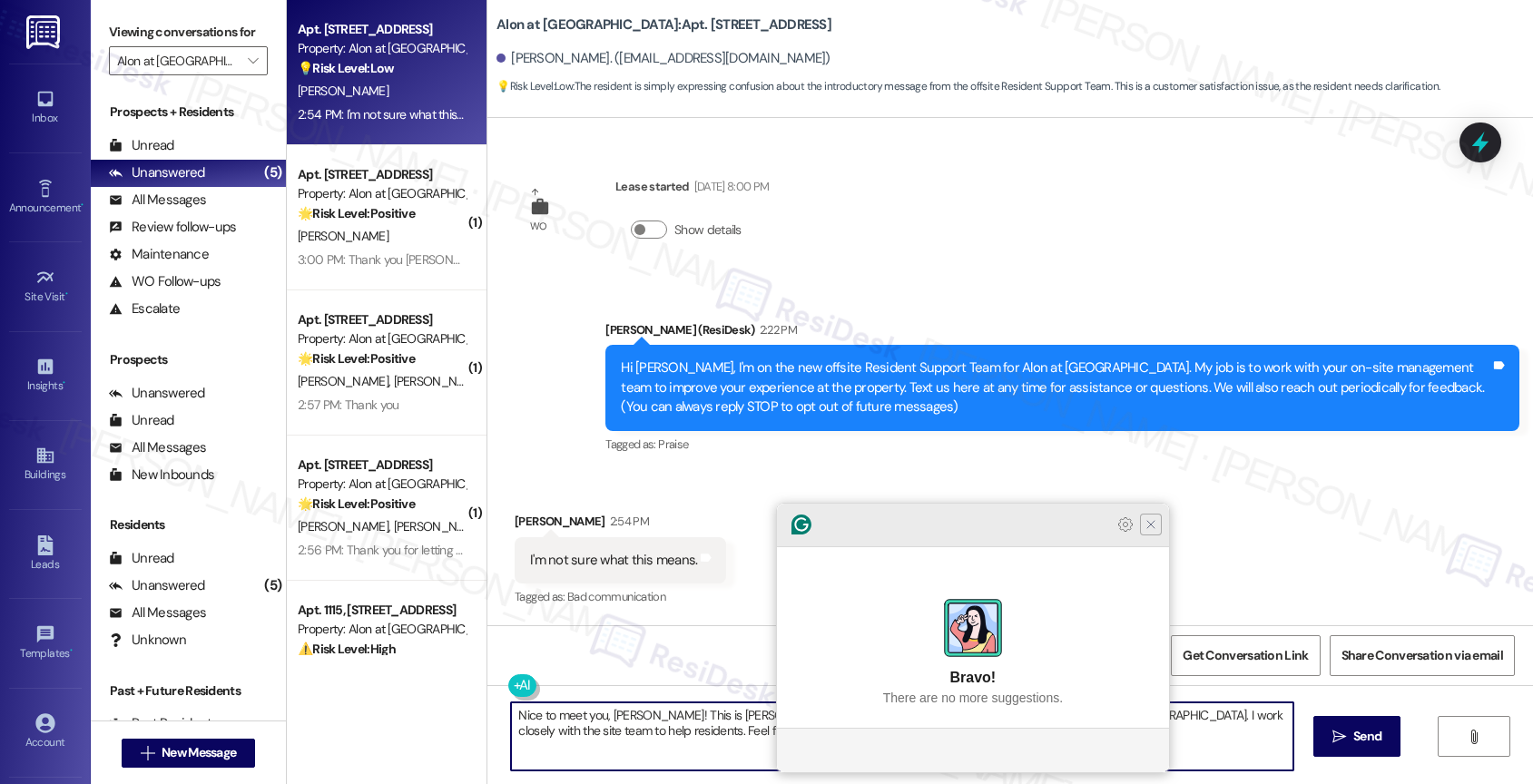
type textarea "Nice to meet you, Karen! This is Sarah from the new offsite Resident Support Te…"
click at [1150, 532] on icon "Close Grammarly Assistant" at bounding box center [1151, 524] width 15 height 15
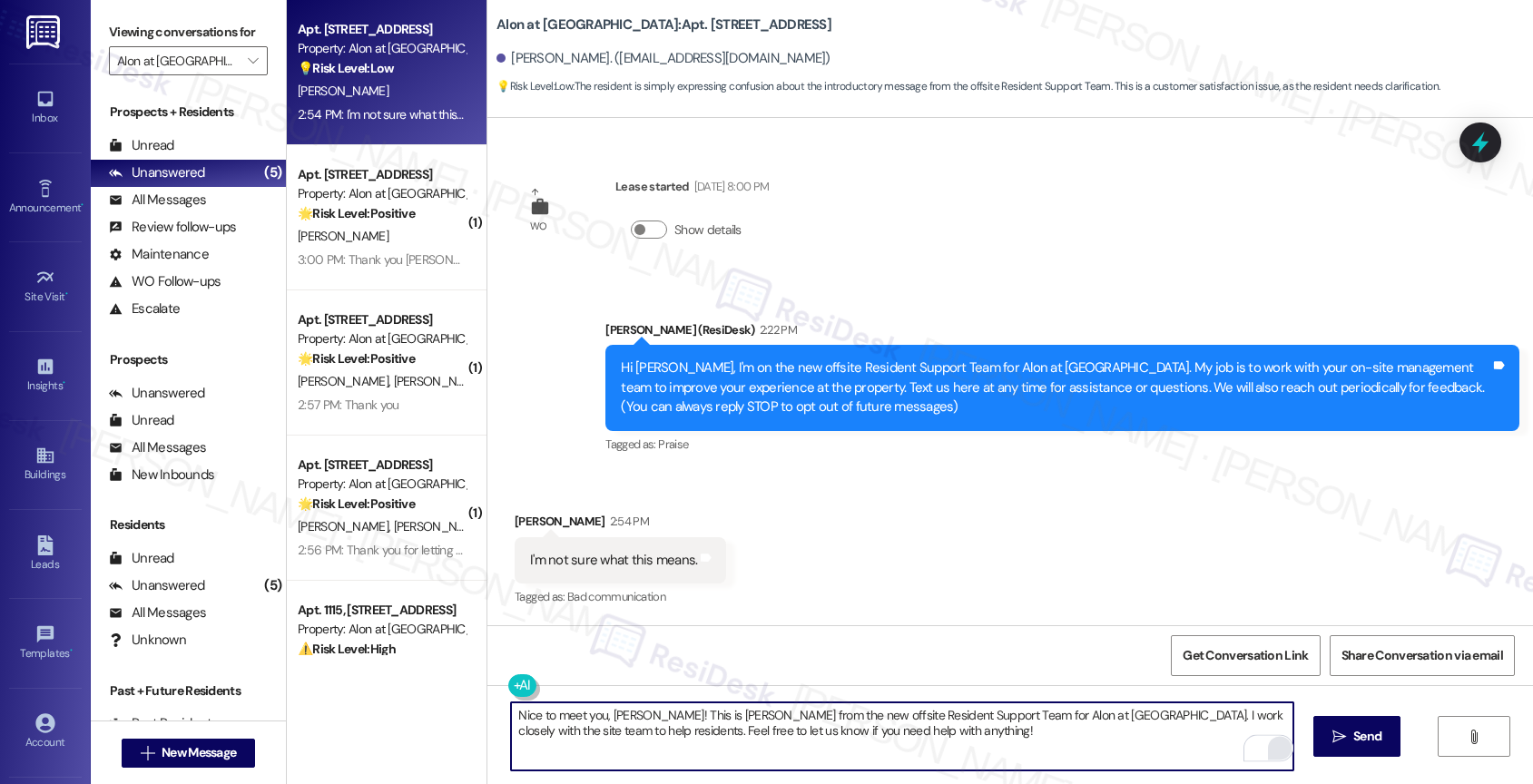
click at [667, 714] on textarea "Nice to meet you, Karen! This is Sarah from the new offsite Resident Support Te…" at bounding box center [902, 736] width 782 height 68
click at [879, 739] on textarea "Nice to meet you, Karen! This is Sarah from the new offsite Resident Support Te…" at bounding box center [902, 736] width 782 height 68
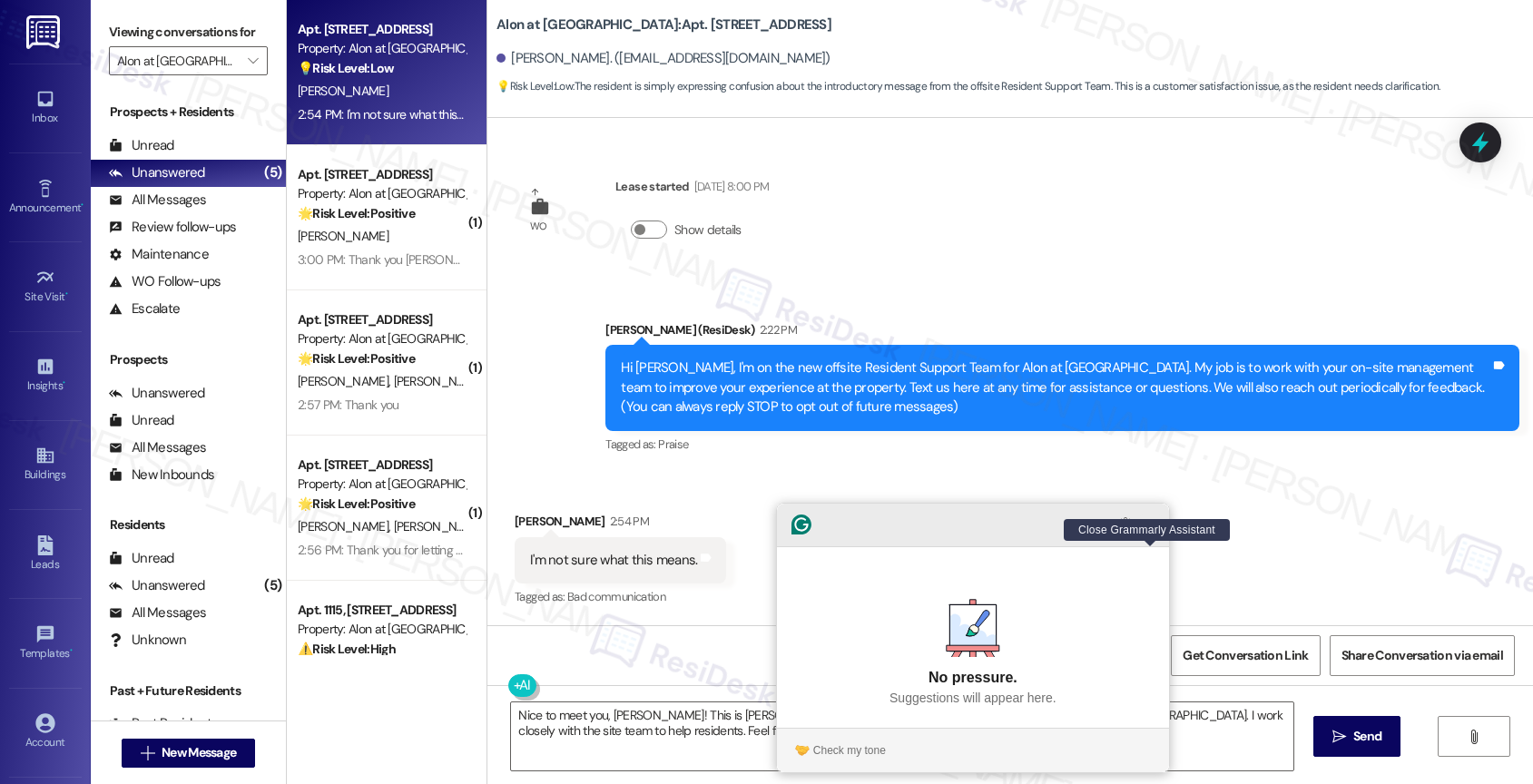
click at [1150, 532] on icon "Close Grammarly Assistant" at bounding box center [1151, 524] width 15 height 15
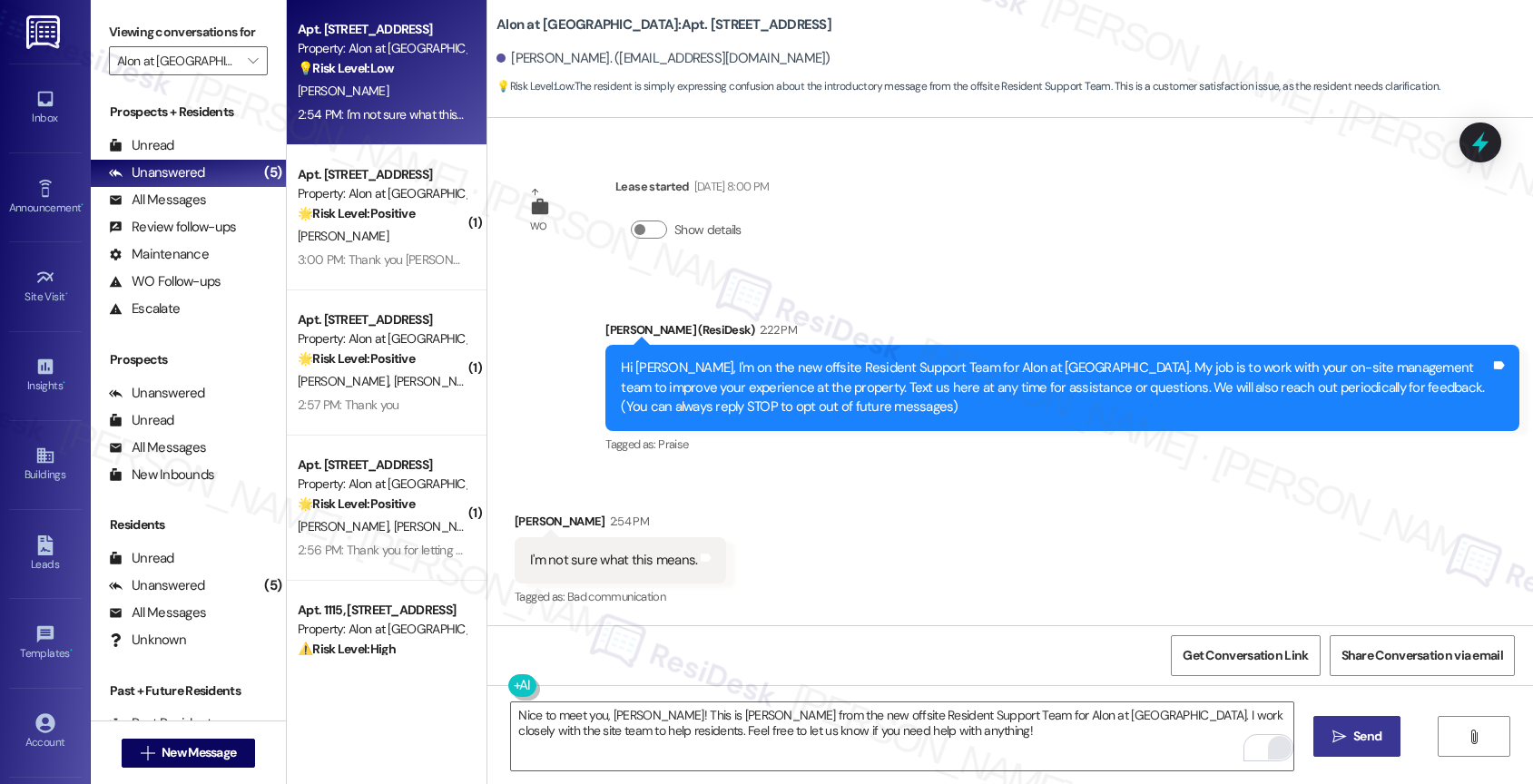
click at [1339, 735] on icon "" at bounding box center [1338, 736] width 14 height 15
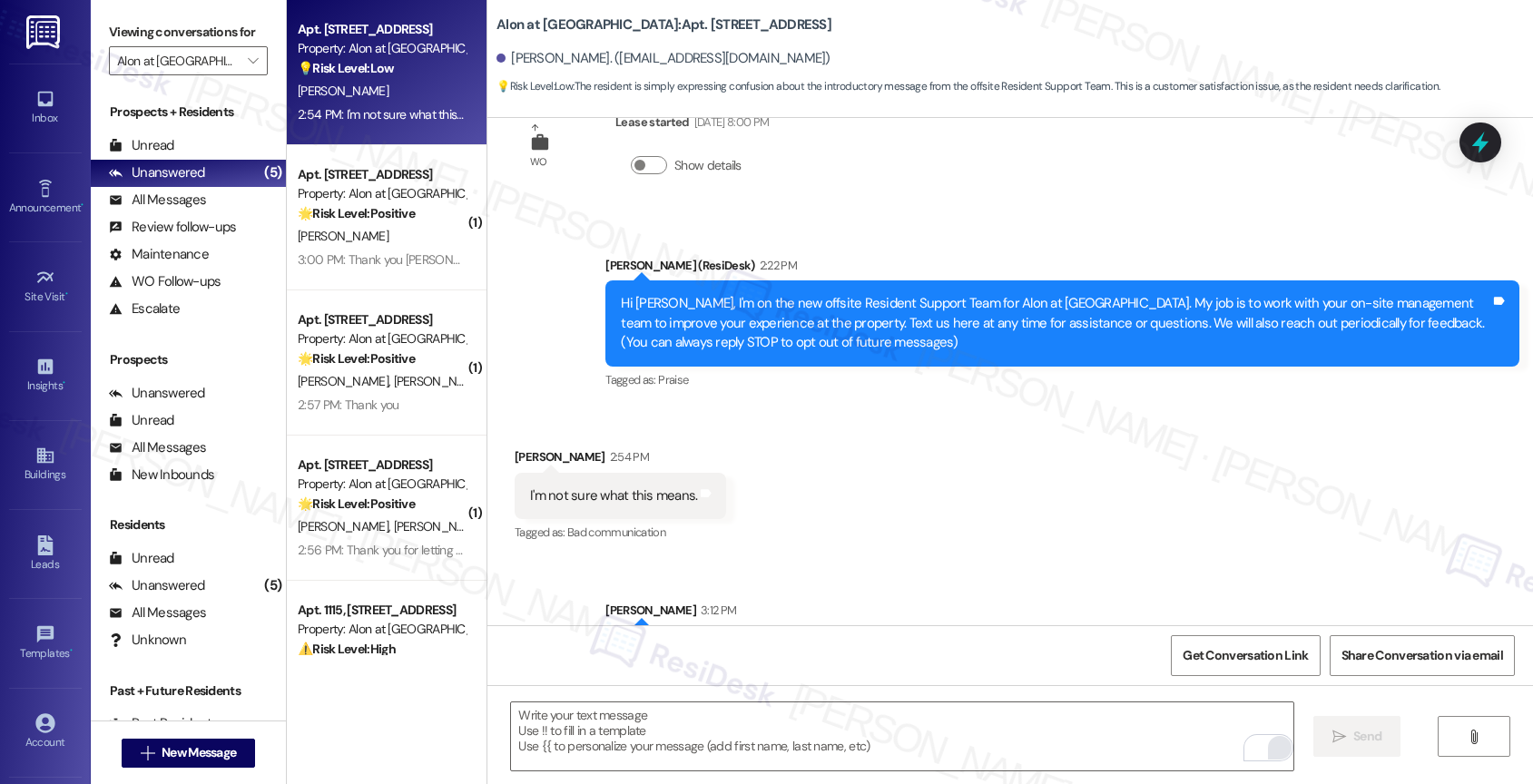
scroll to position [342, 0]
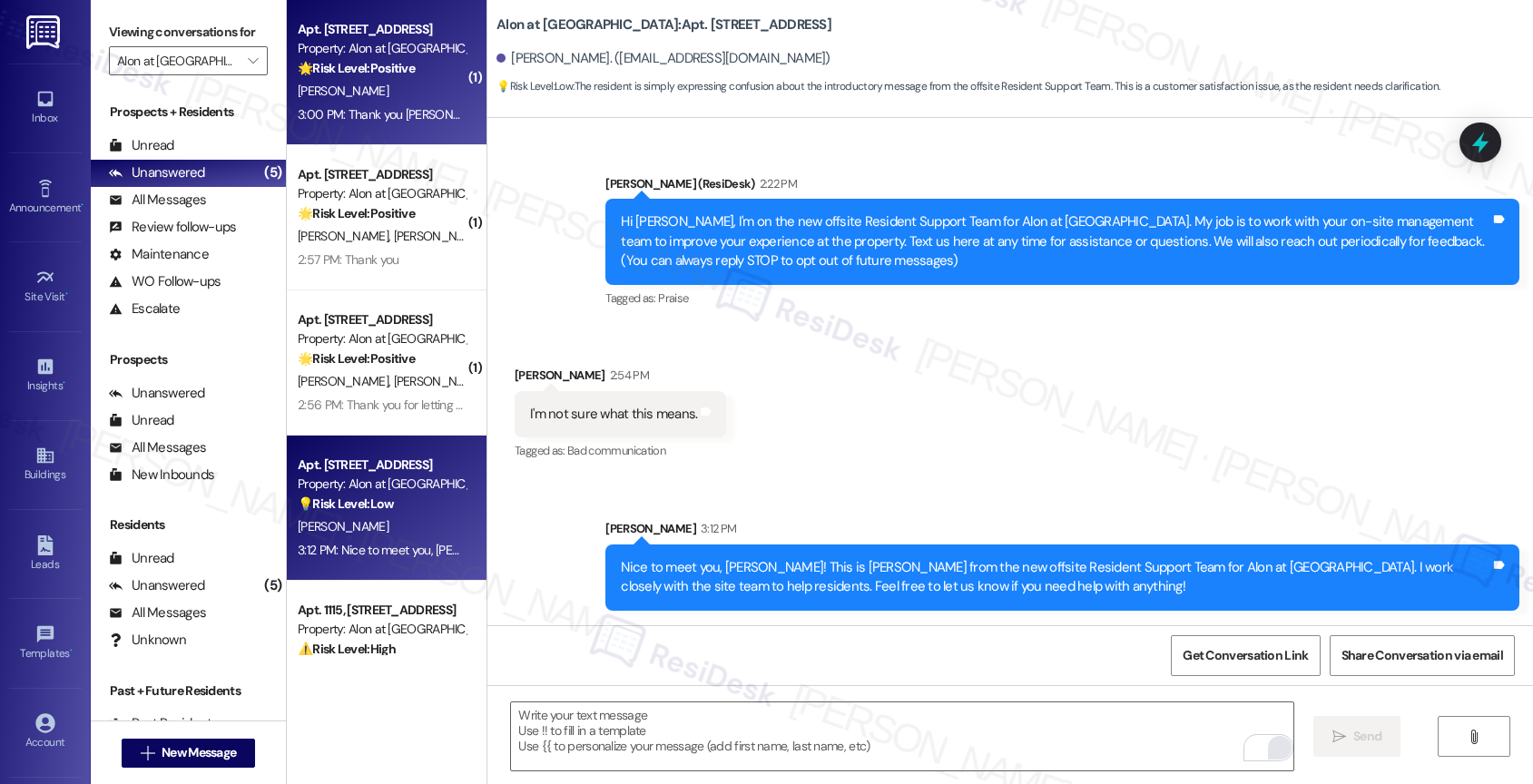
click at [335, 93] on span "L. Escobedo" at bounding box center [343, 90] width 90 height 16
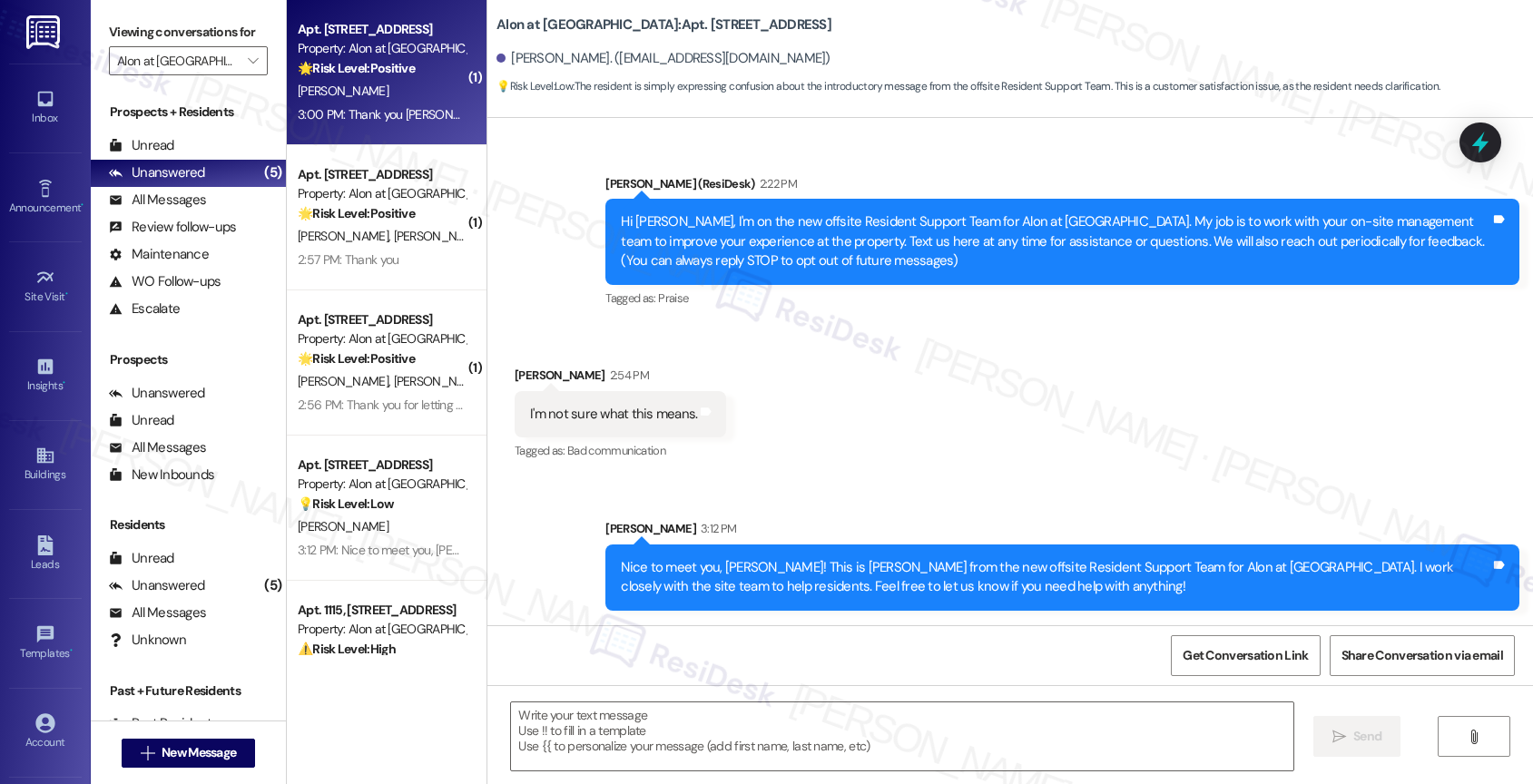
type textarea "Fetching suggested responses. Please feel free to read through the conversation…"
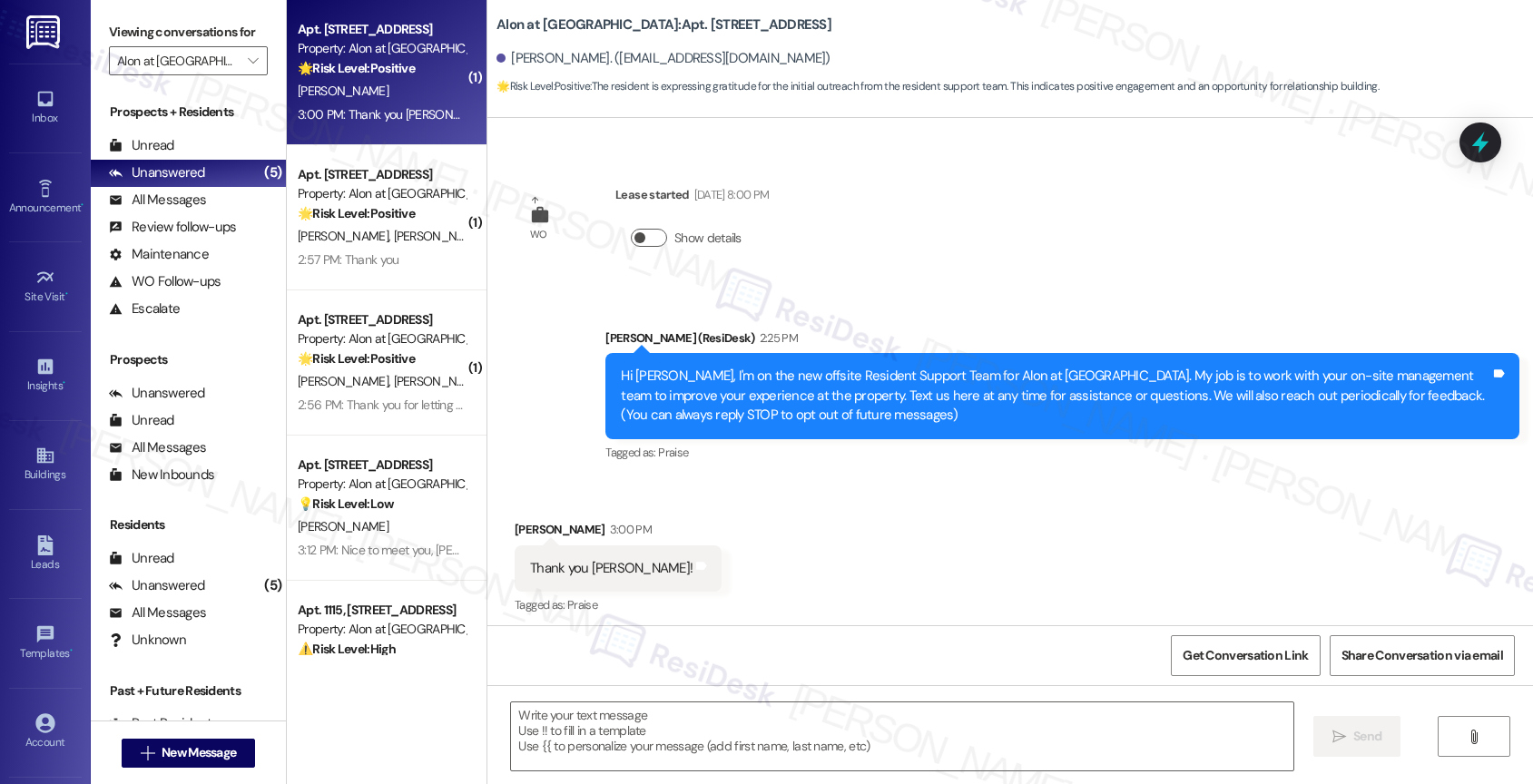
scroll to position [195, 0]
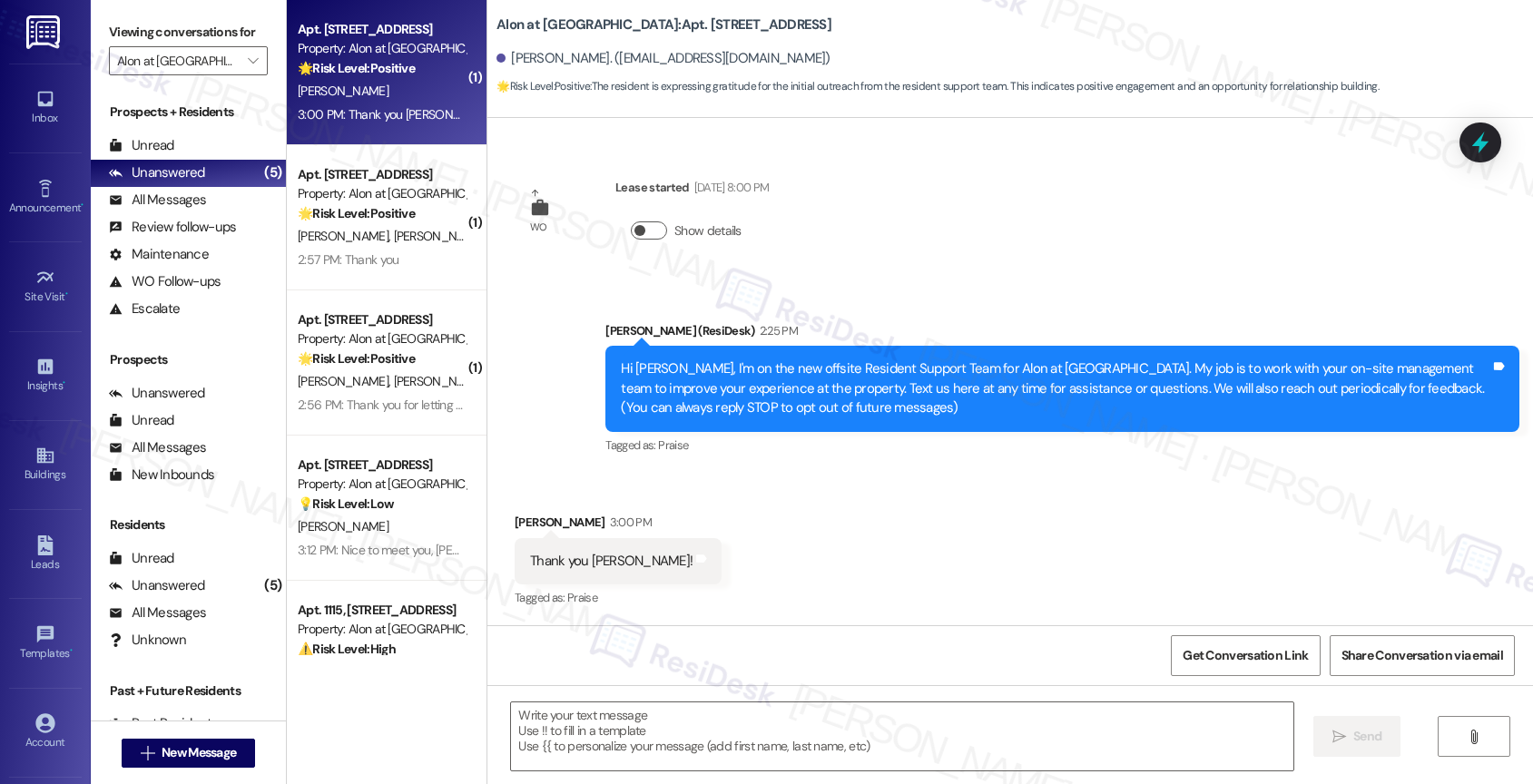
type textarea "Fetching suggested responses. Please feel free to read through the conversation…"
click at [570, 733] on textarea at bounding box center [902, 736] width 782 height 68
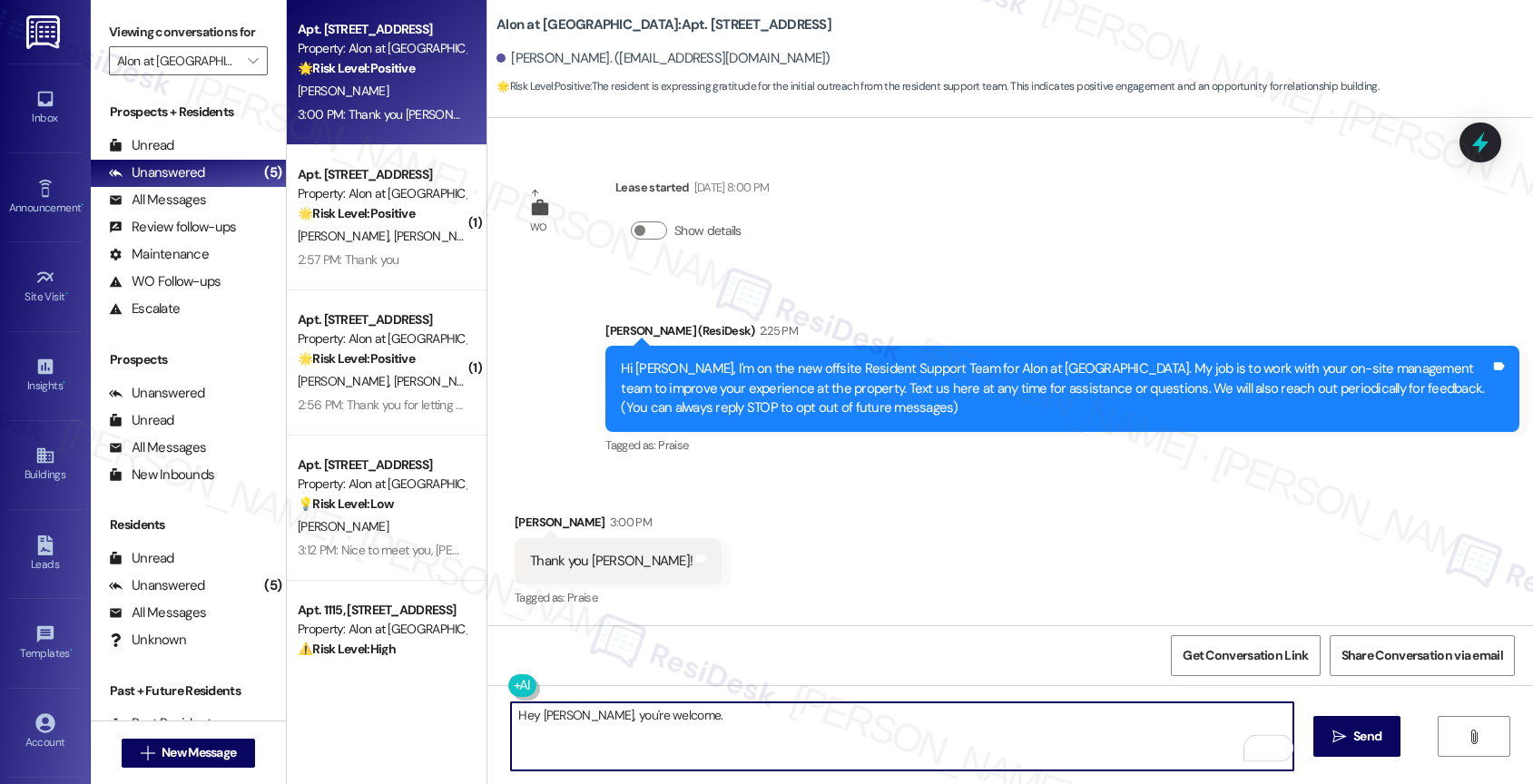
click at [683, 723] on textarea "Hey Lisa, you're welcome." at bounding box center [902, 736] width 782 height 68
type textarea "Hey Lisa, you're welcome. Nice to meet you!"
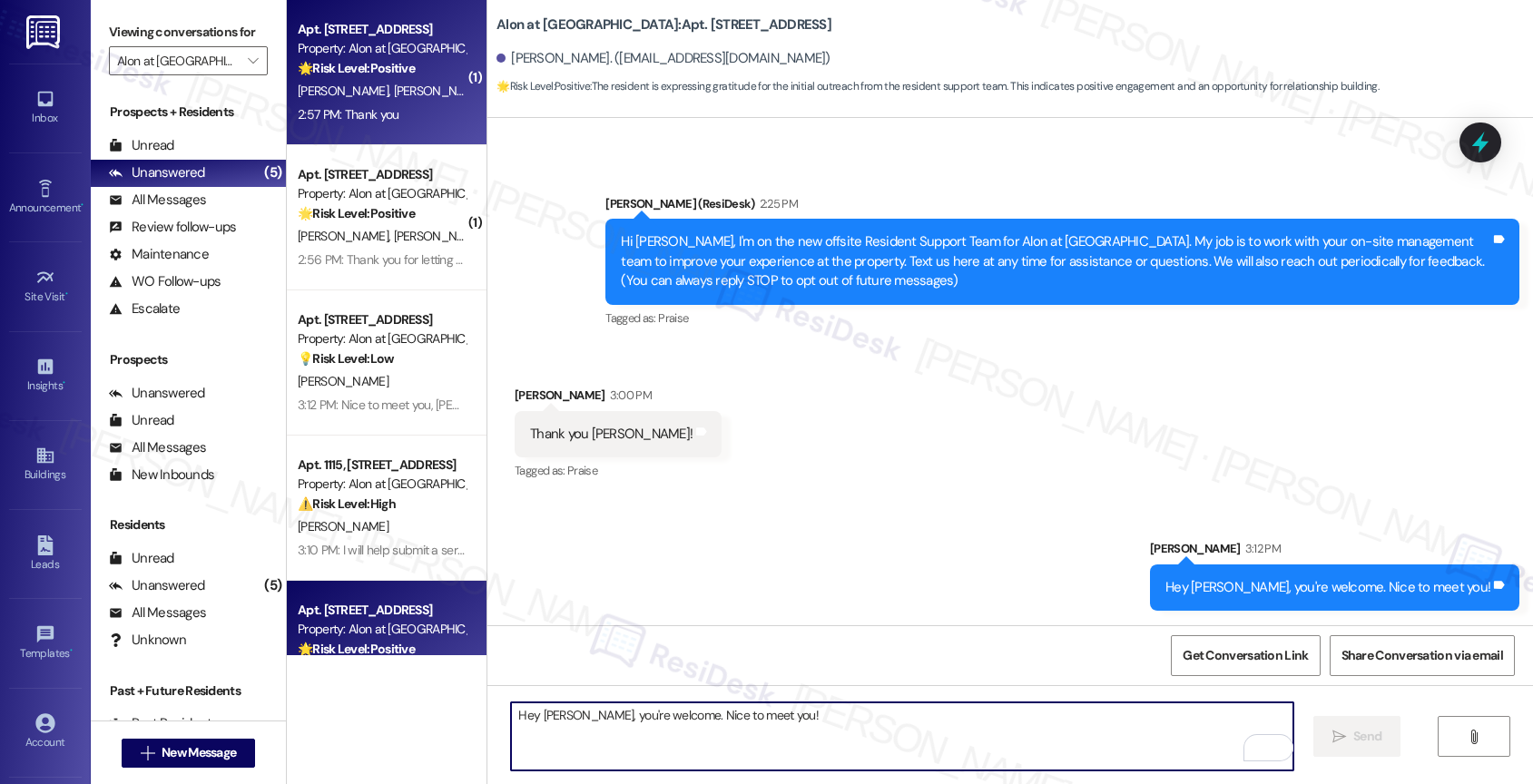
click at [395, 65] on strong "🌟 Risk Level: Positive" at bounding box center [357, 69] width 117 height 16
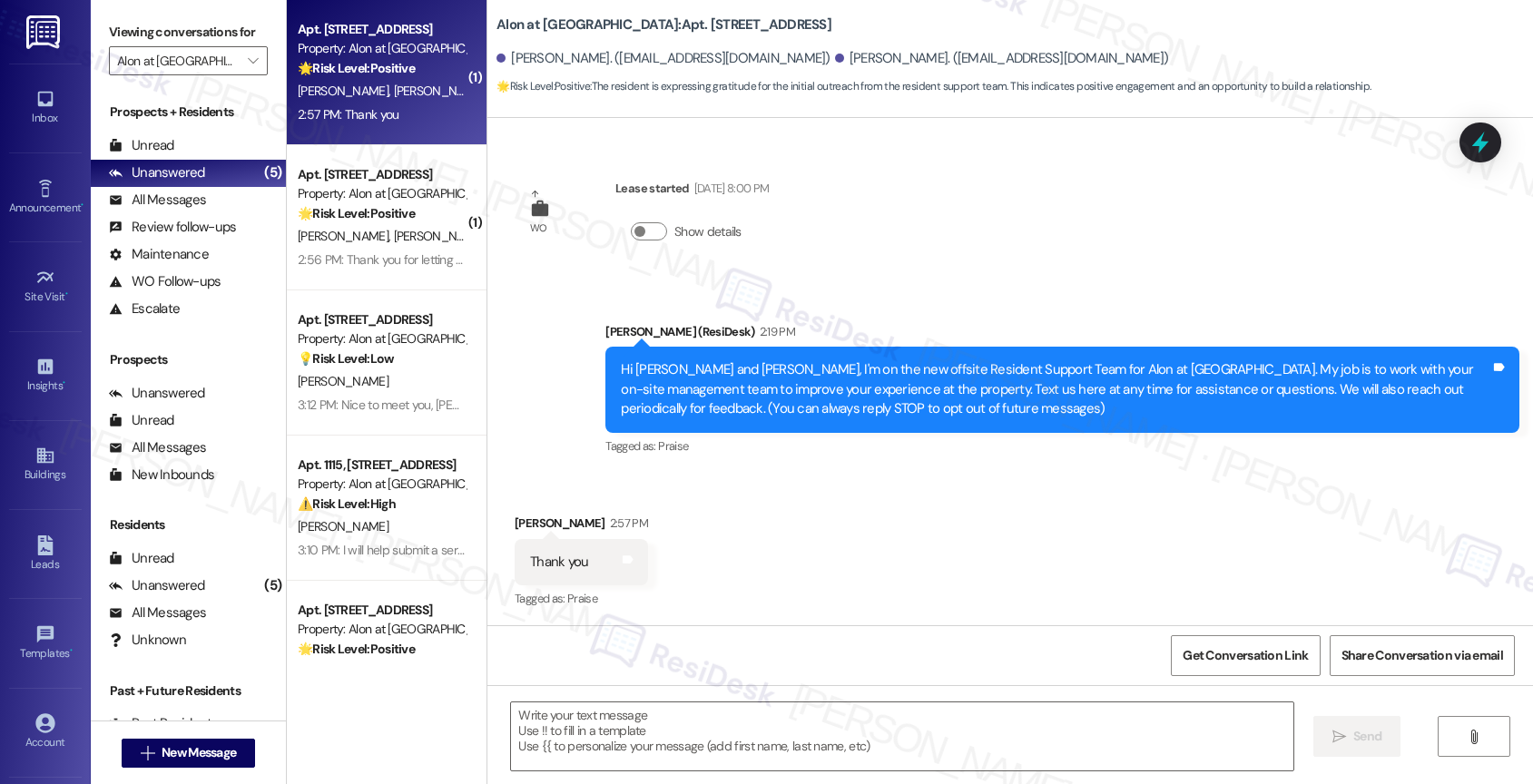
type textarea "Fetching suggested responses. Please feel free to read through the conversation…"
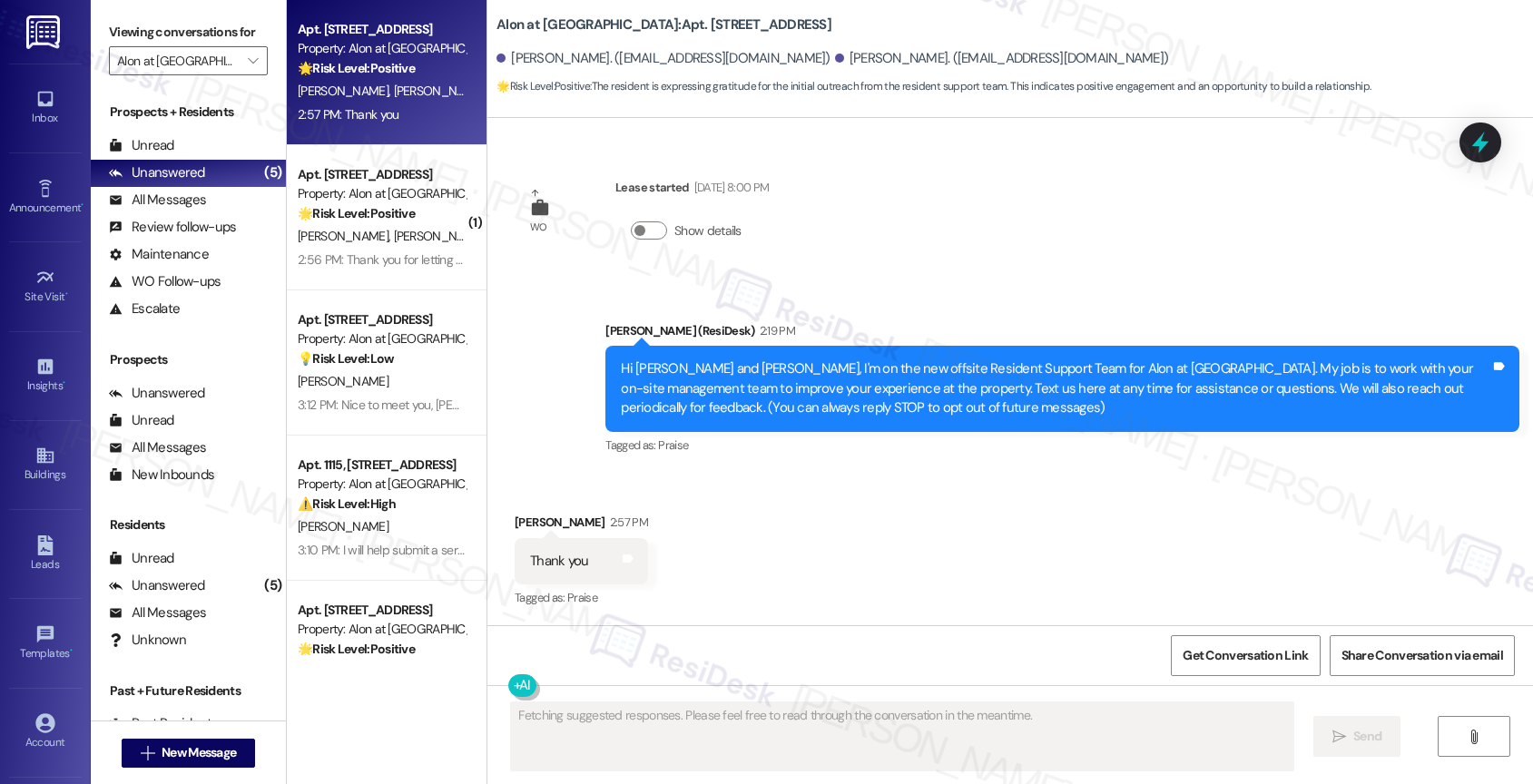
scroll to position [196, 0]
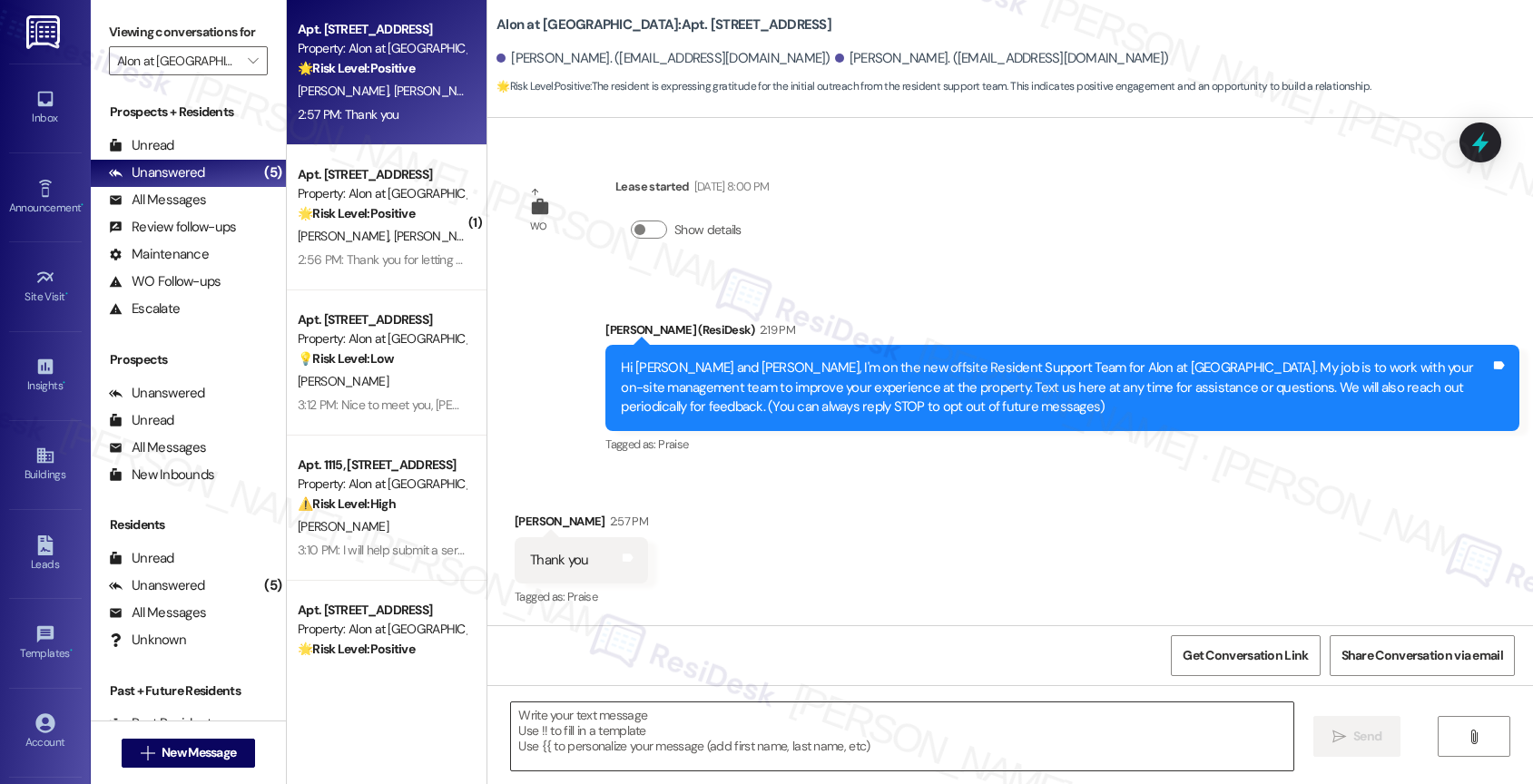
click at [591, 714] on textarea at bounding box center [902, 736] width 782 height 68
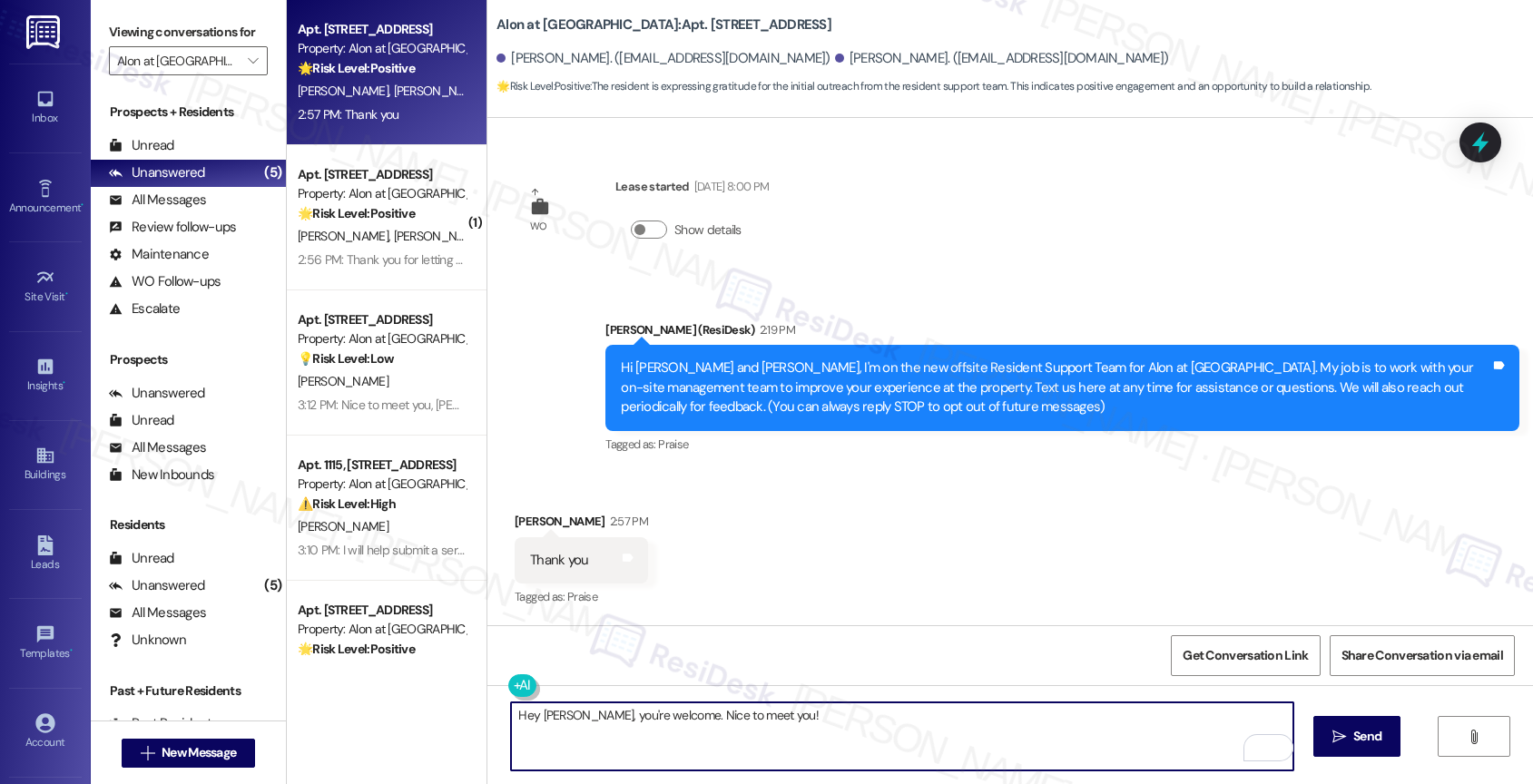
type textarea "Hey [PERSON_NAME], you're welcome. Nice to meet you!"
click at [1365, 733] on span "Send" at bounding box center [1367, 736] width 28 height 19
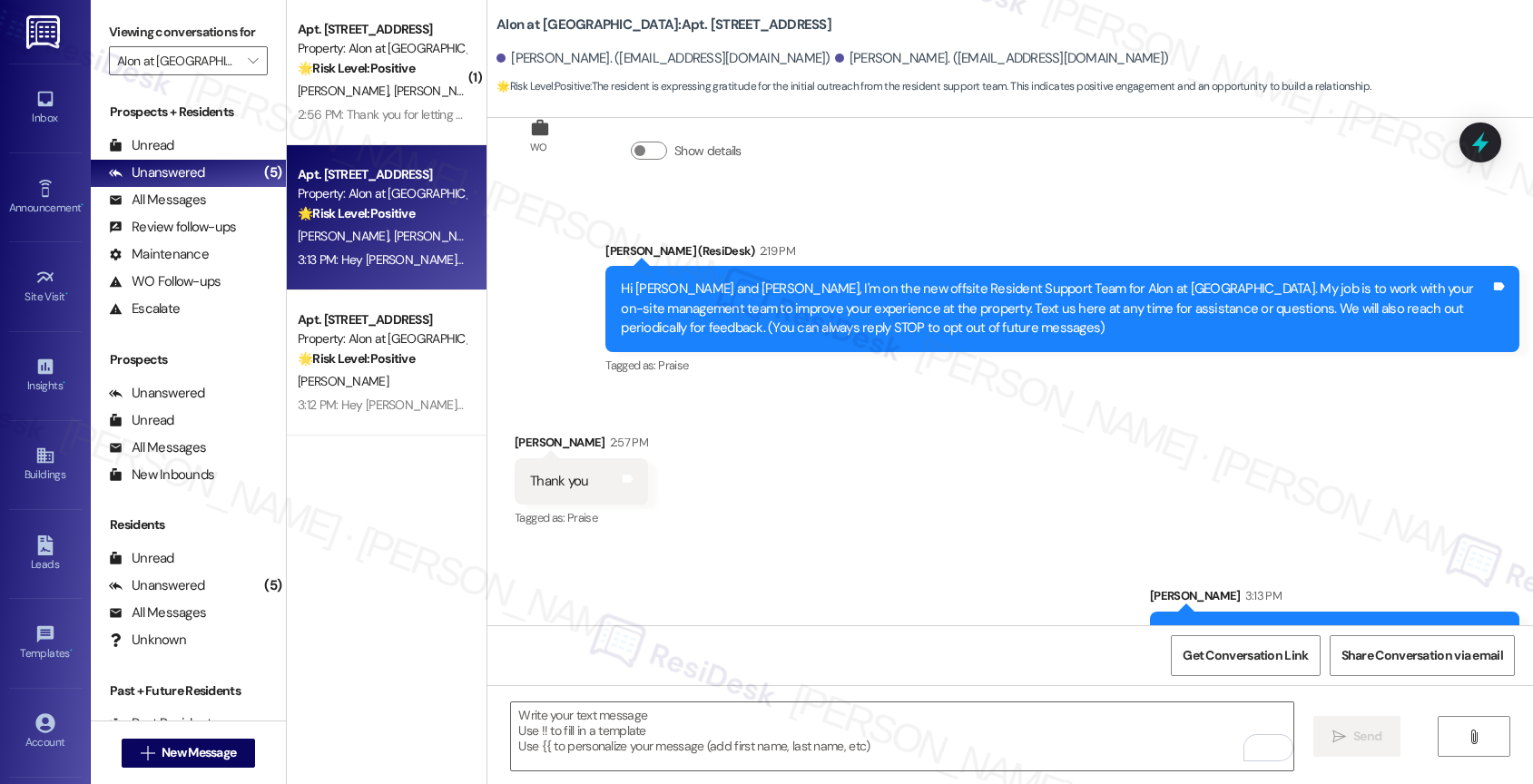
scroll to position [322, 0]
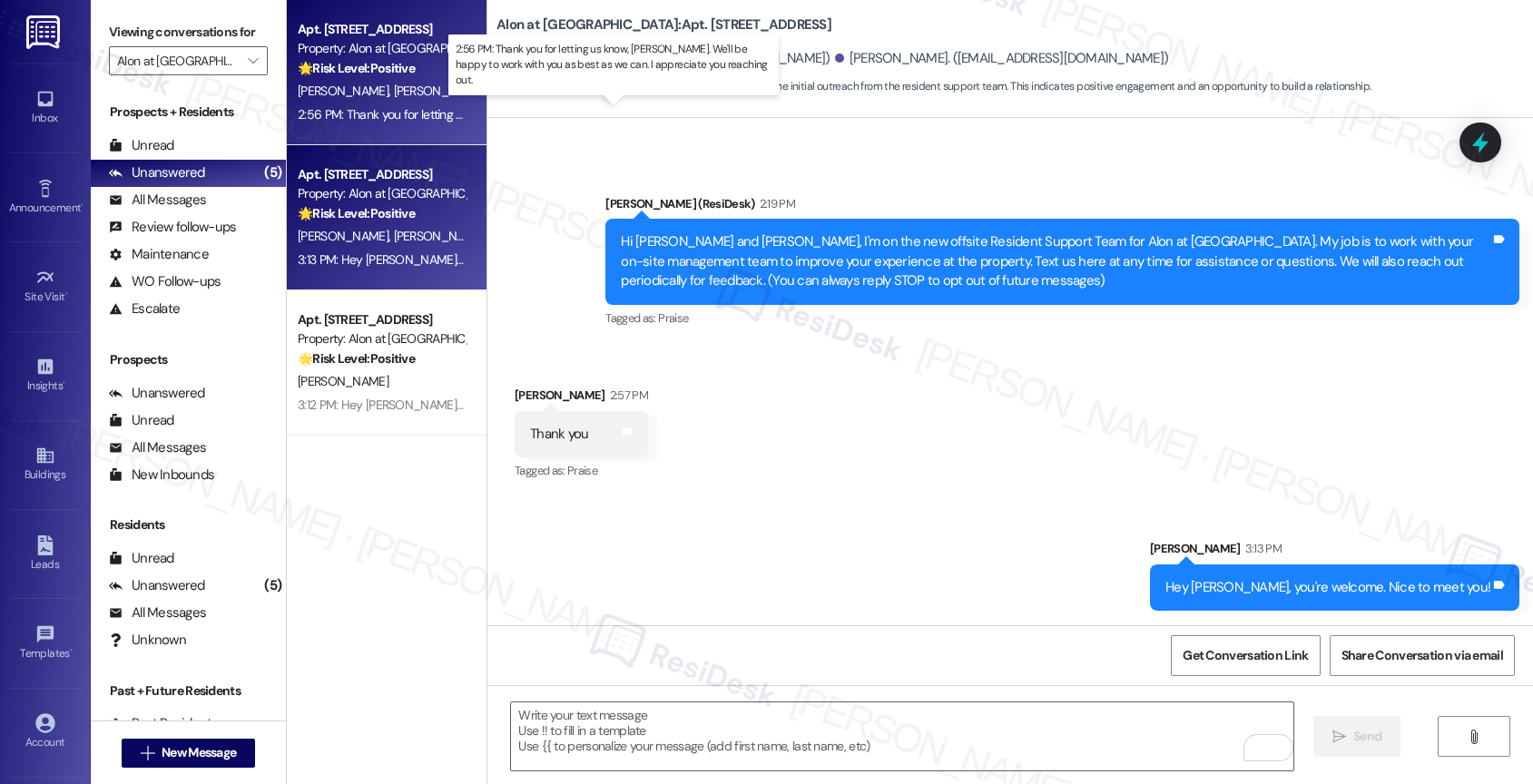
click at [385, 106] on div "2:56 PM: Thank you for letting us know, [PERSON_NAME]. We'll be happy to work w…" at bounding box center [662, 114] width 729 height 16
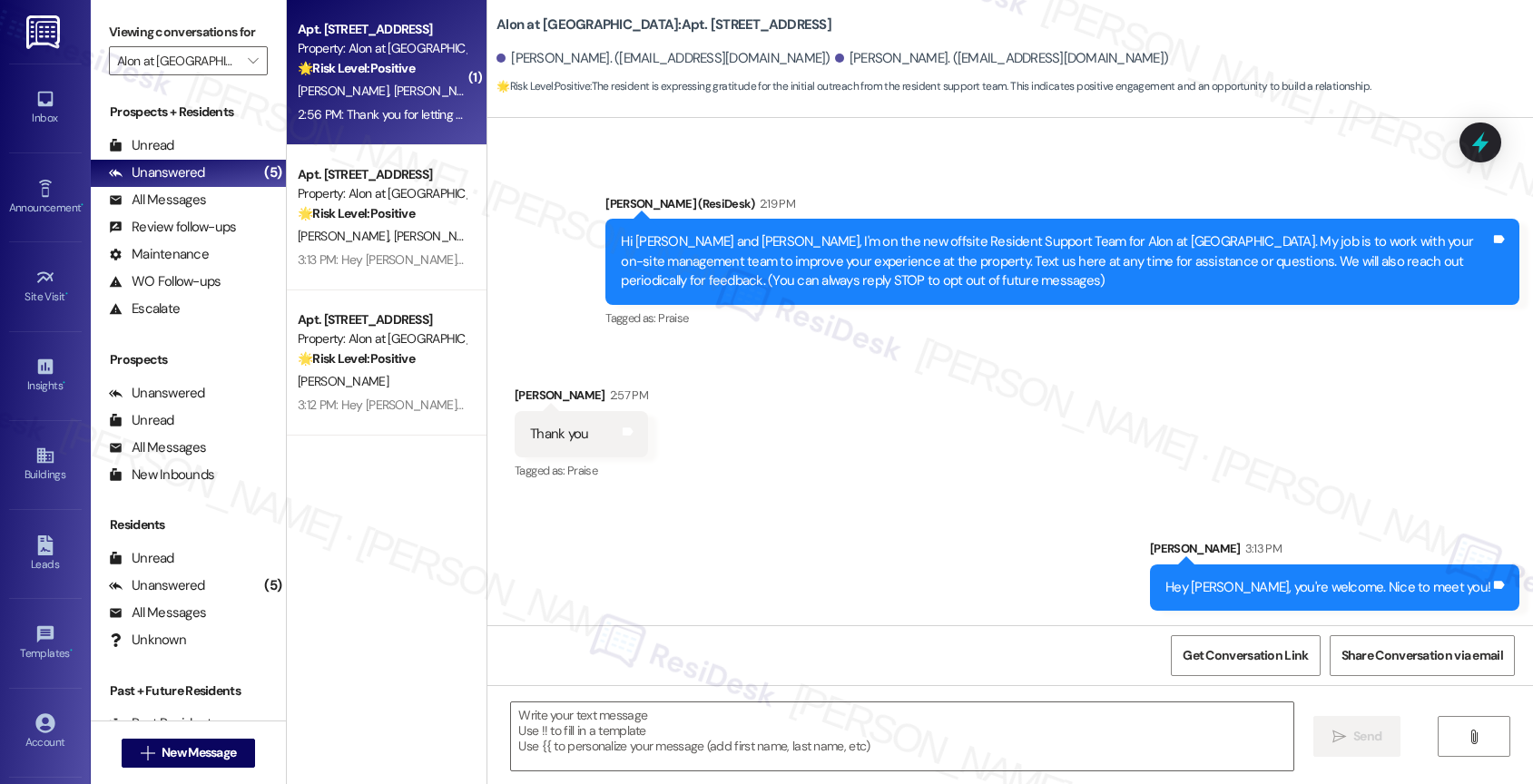
type textarea "Fetching suggested responses. Please feel free to read through the conversation…"
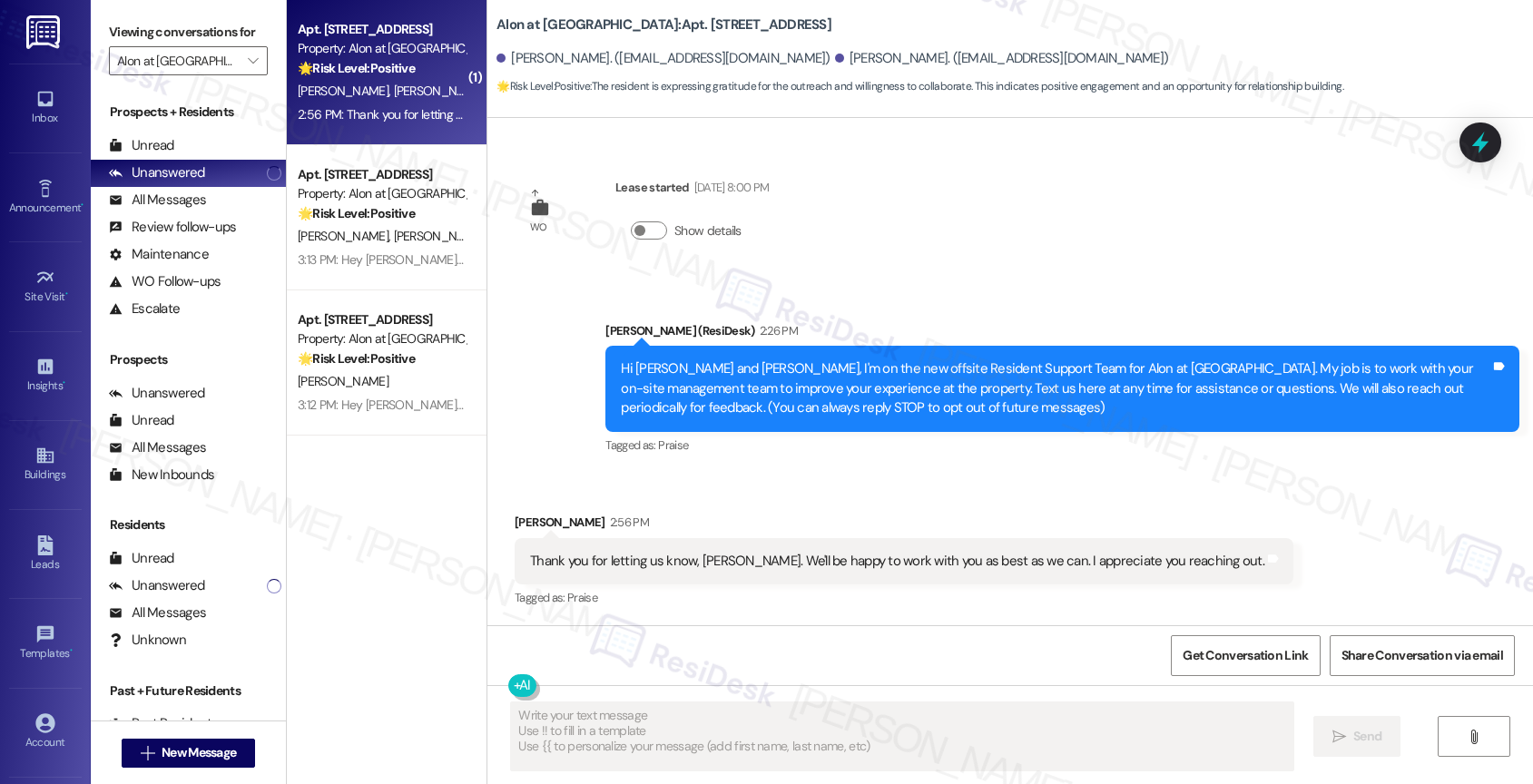
scroll to position [196, 0]
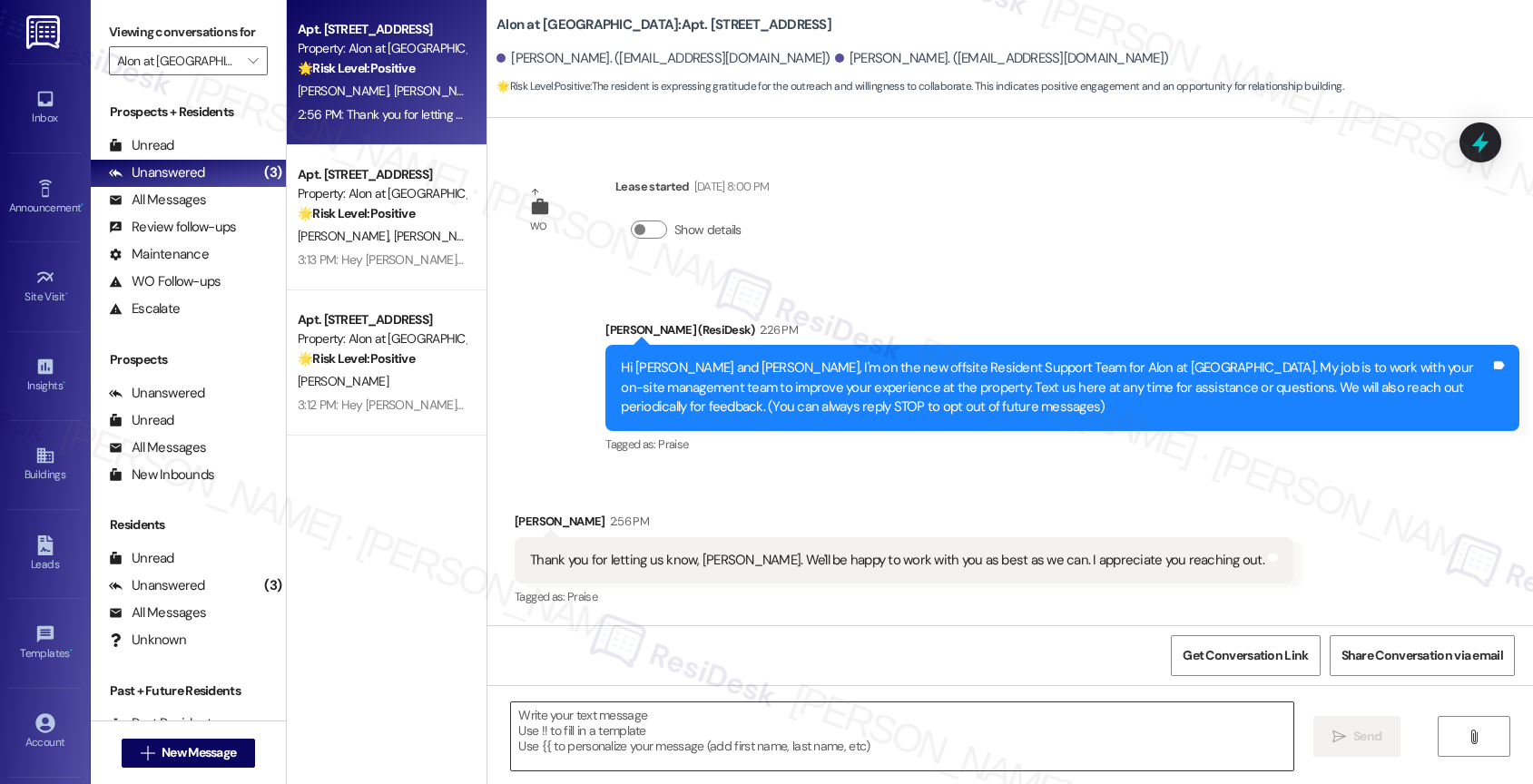
click at [574, 731] on textarea at bounding box center [902, 736] width 782 height 68
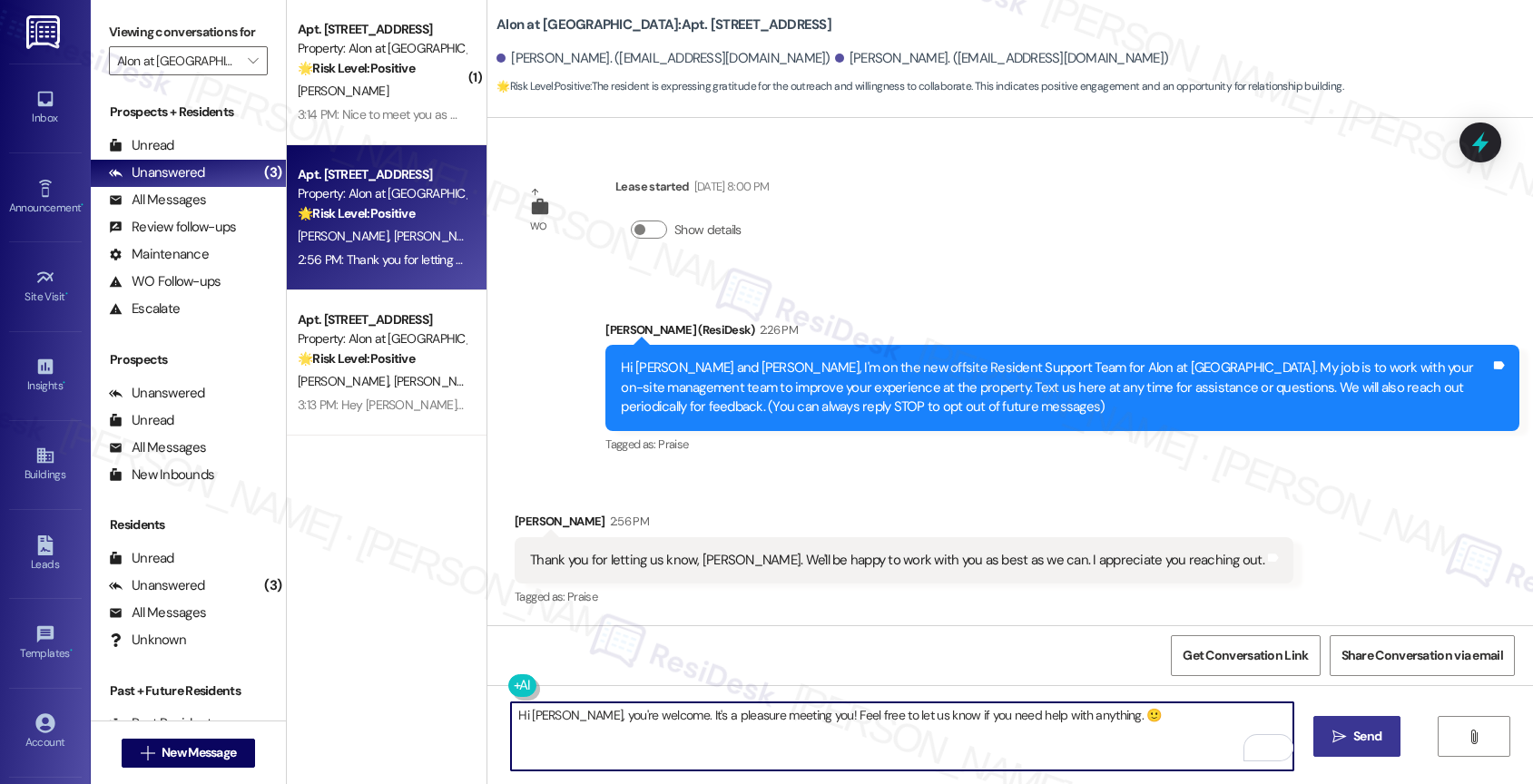
type textarea "Hi [PERSON_NAME], you're welcome. It's a pleasure meeting you! Feel free to let…"
click at [1338, 734] on icon "" at bounding box center [1338, 736] width 14 height 15
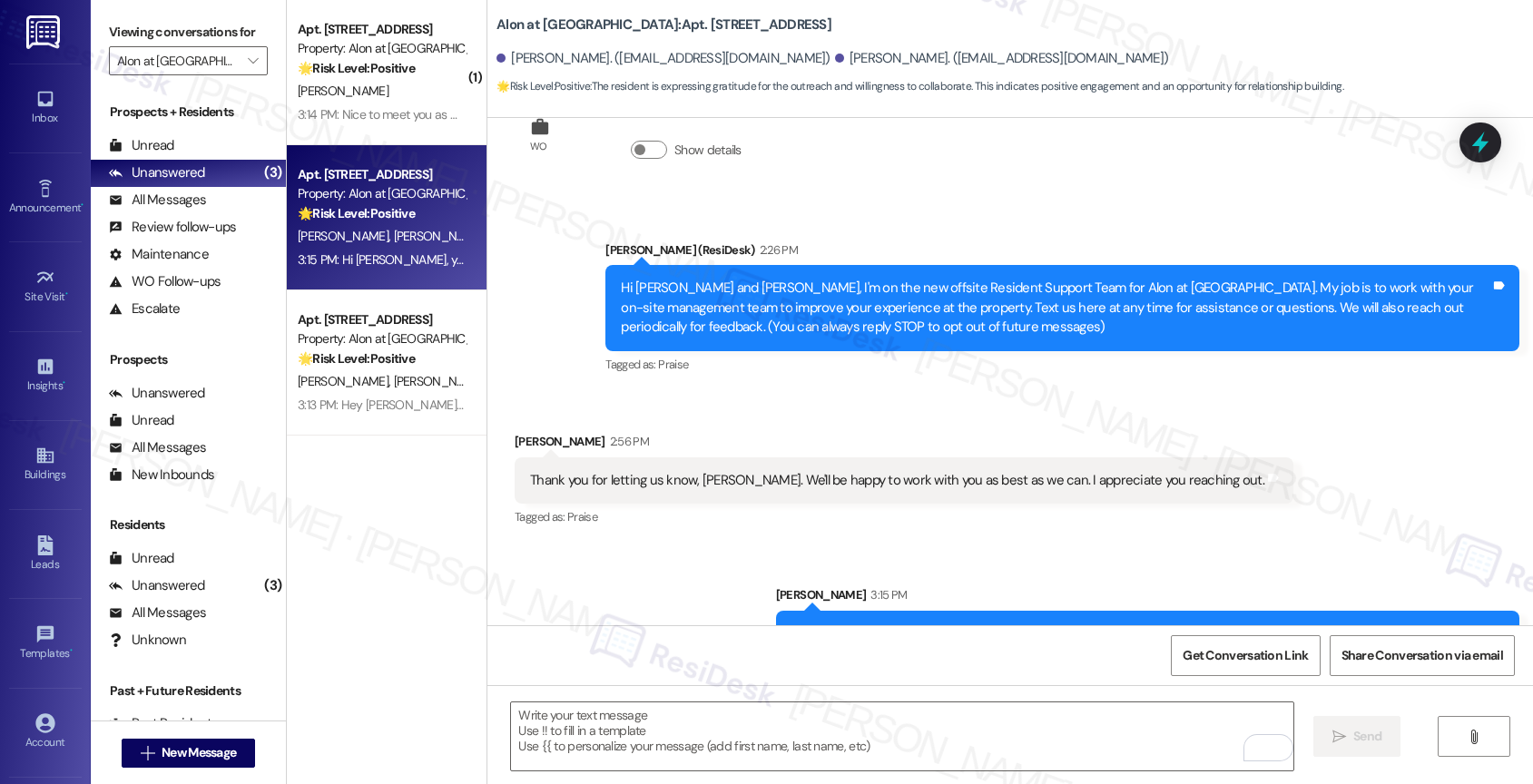
scroll to position [322, 0]
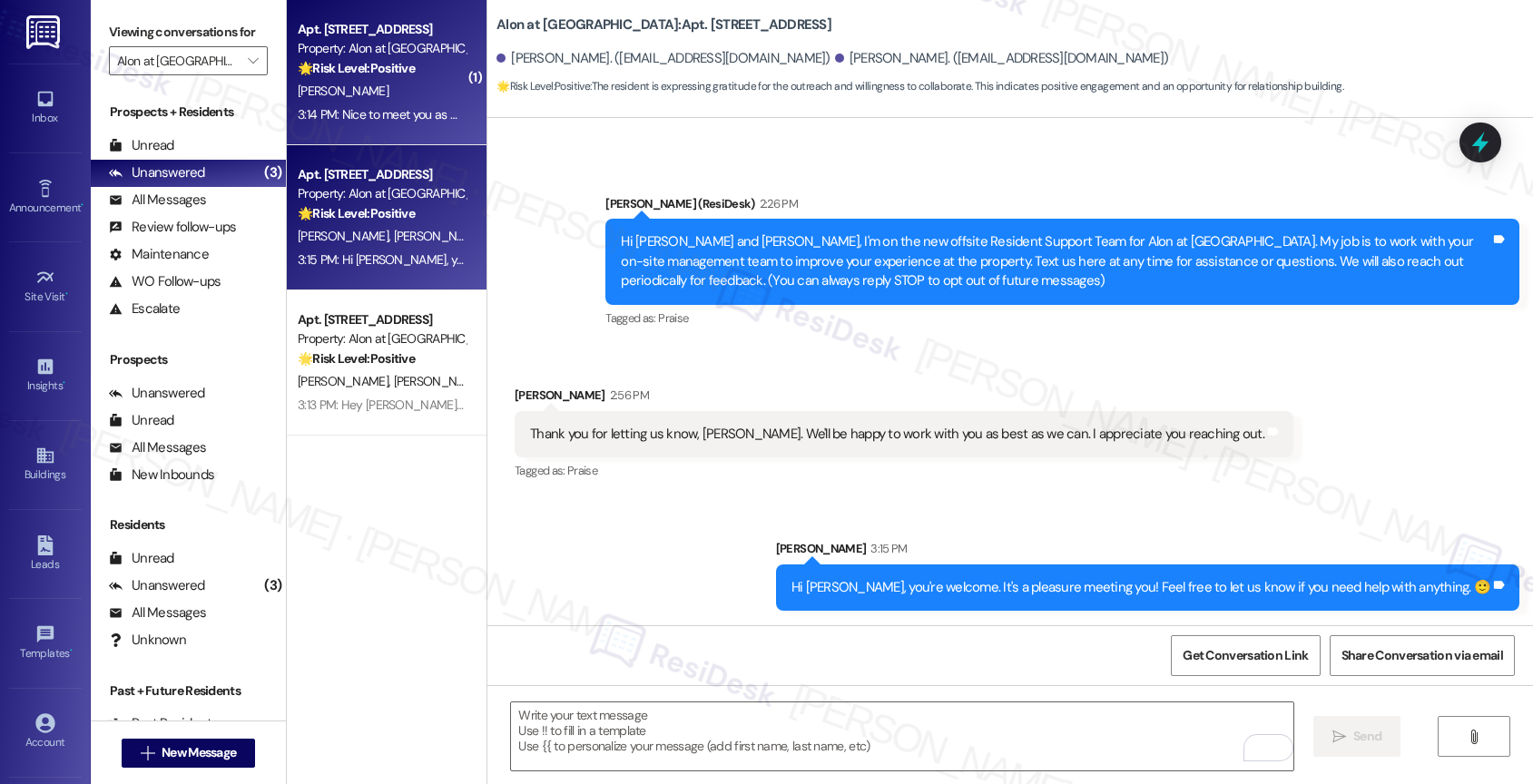
click at [380, 79] on div "[PERSON_NAME]" at bounding box center [382, 90] width 172 height 23
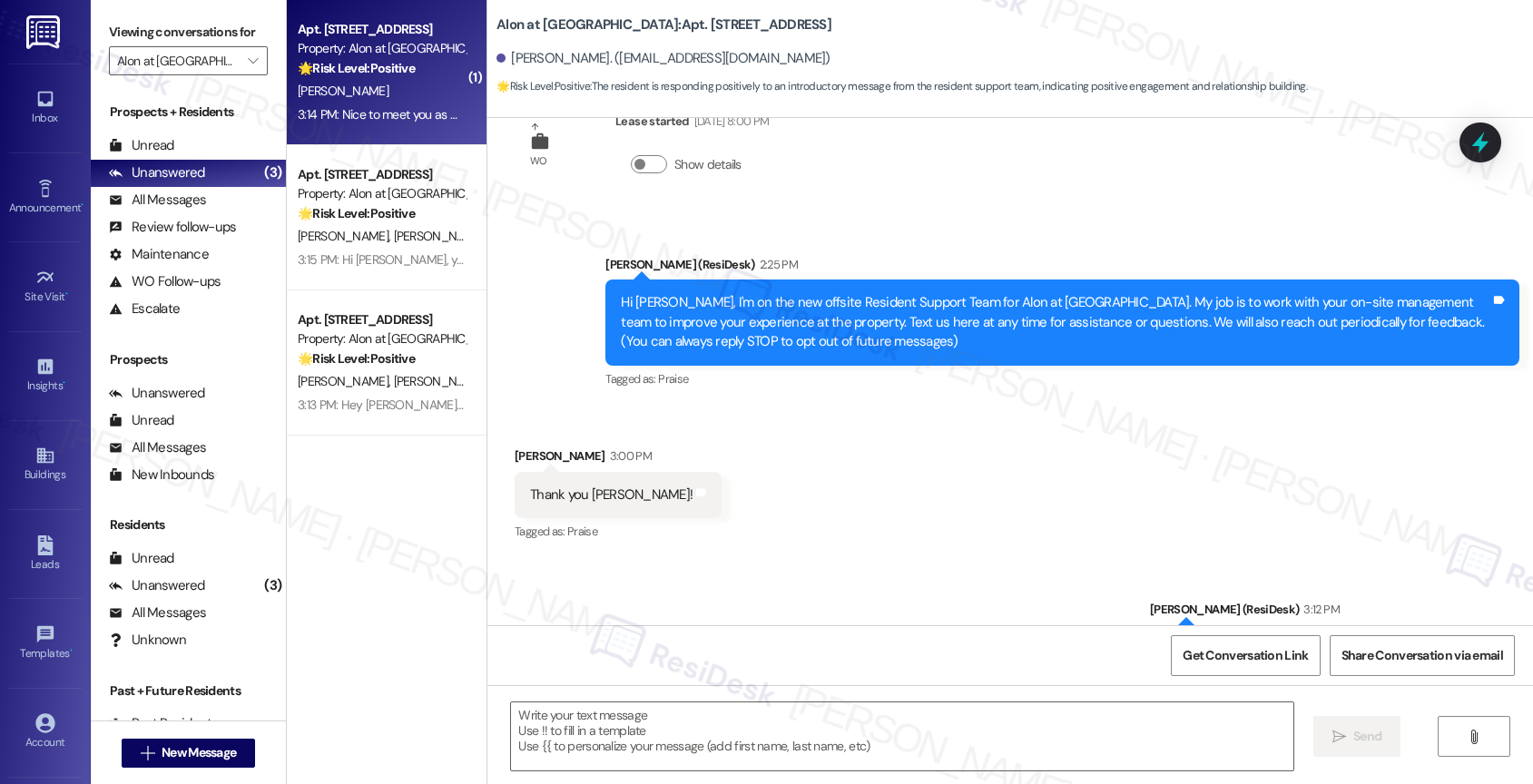
type textarea "Fetching suggested responses. Please feel free to read through the conversation…"
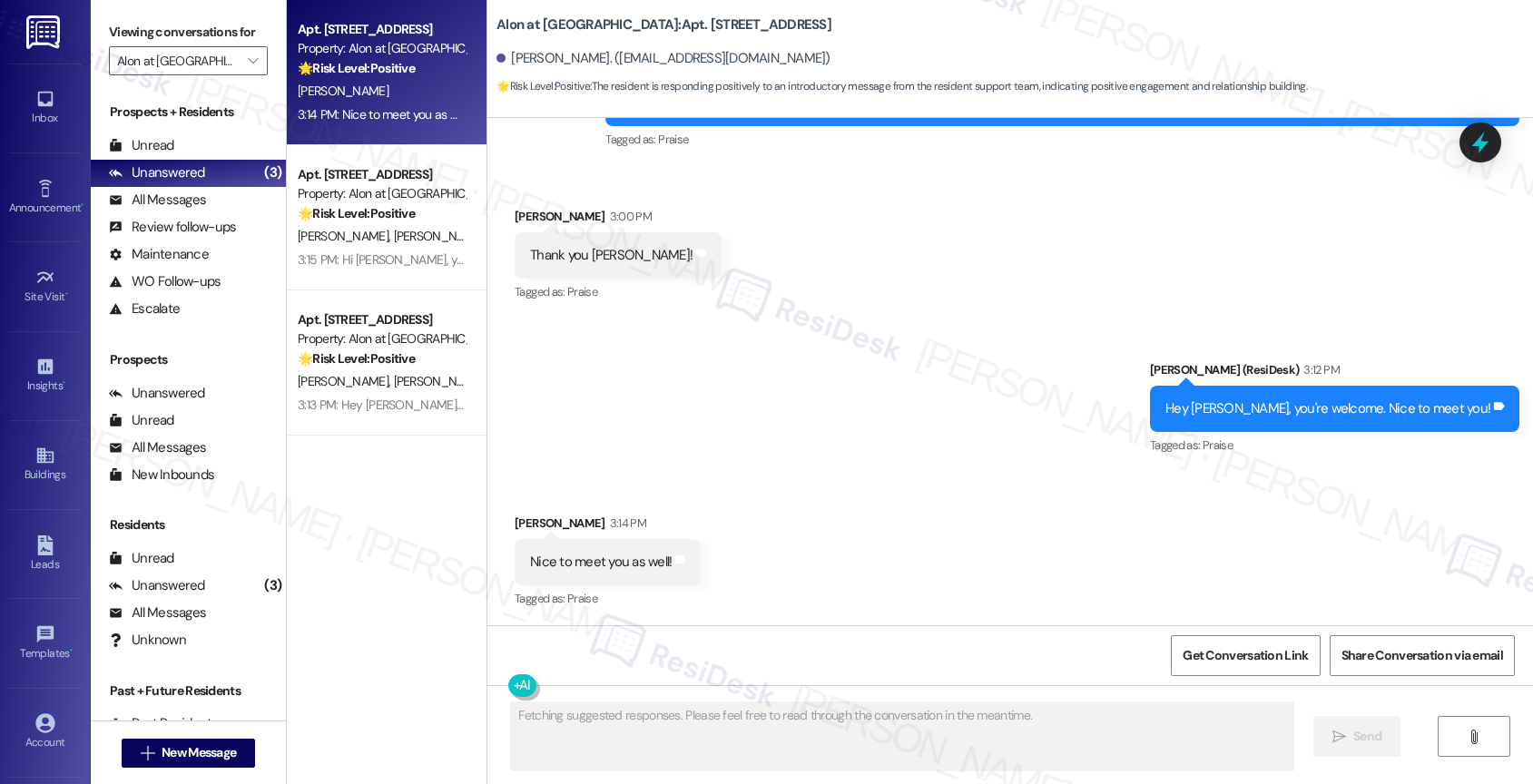
scroll to position [502, 0]
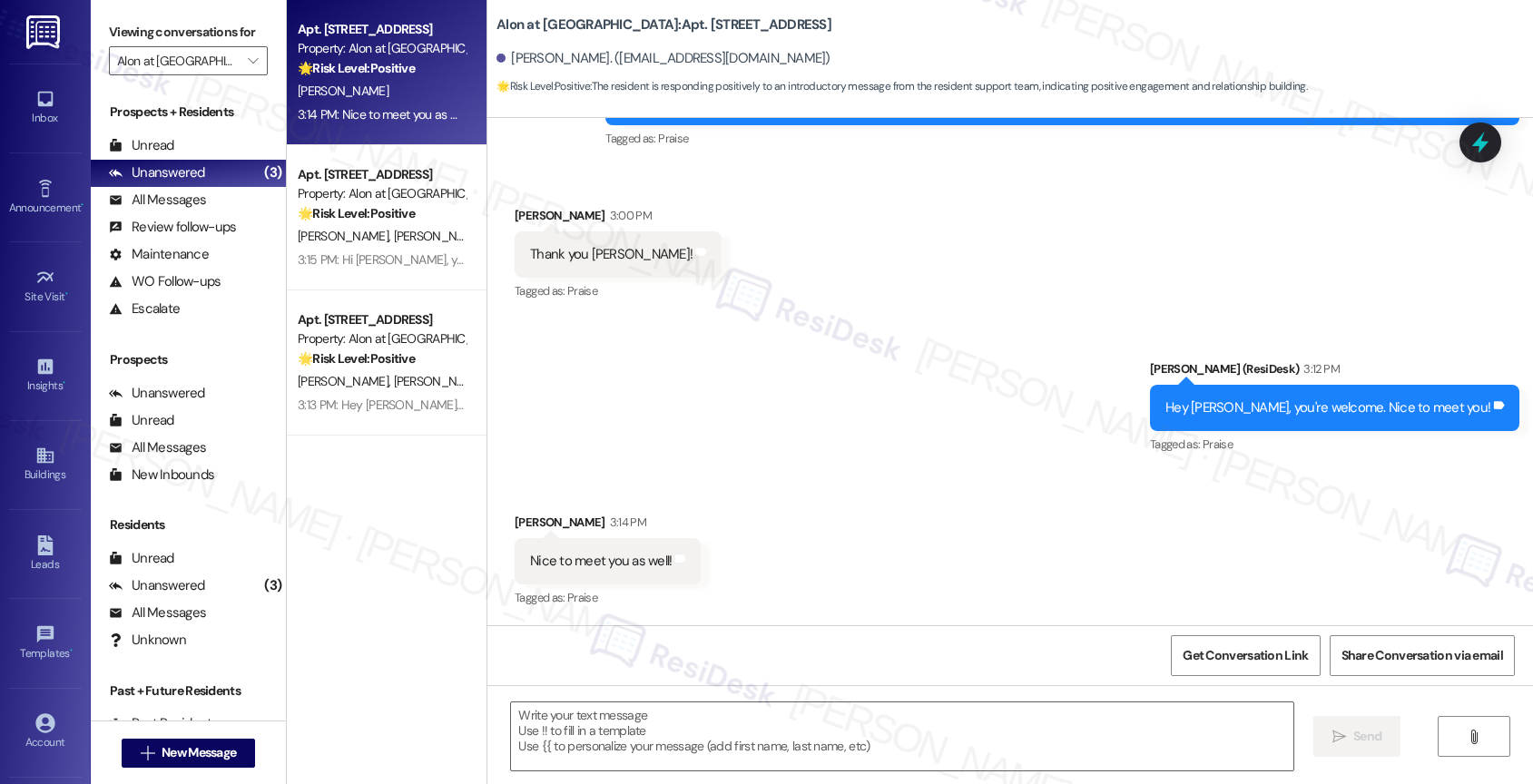
click at [820, 555] on div "Received via SMS [PERSON_NAME] 3:14 PM Nice to meet you as well! Tags and notes…" at bounding box center [1010, 548] width 1046 height 154
click at [575, 725] on textarea at bounding box center [902, 736] width 782 height 68
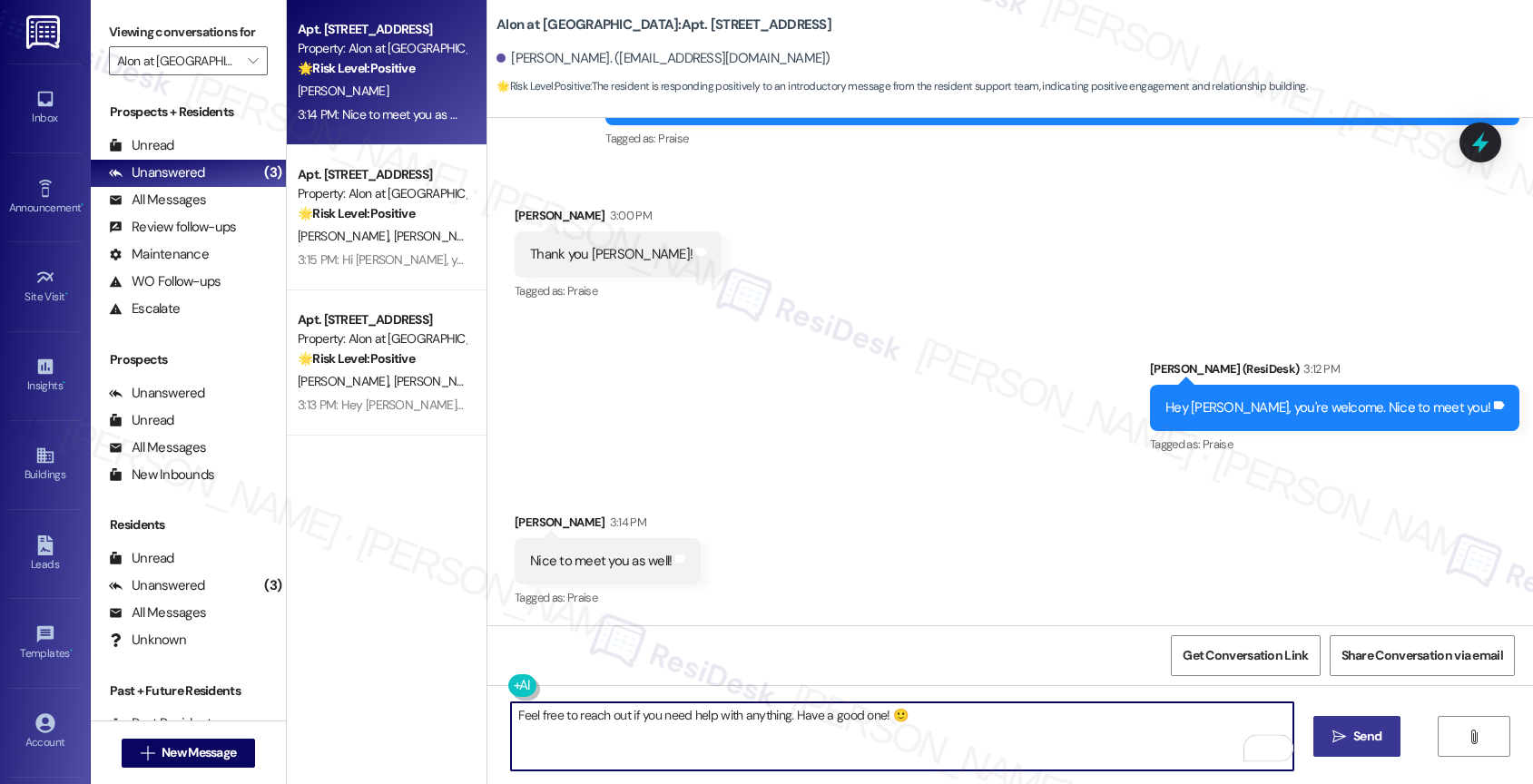
type textarea "Feel free to reach out if you need help with anything. Have a good one! 🙂"
click at [1338, 735] on icon "" at bounding box center [1338, 736] width 14 height 15
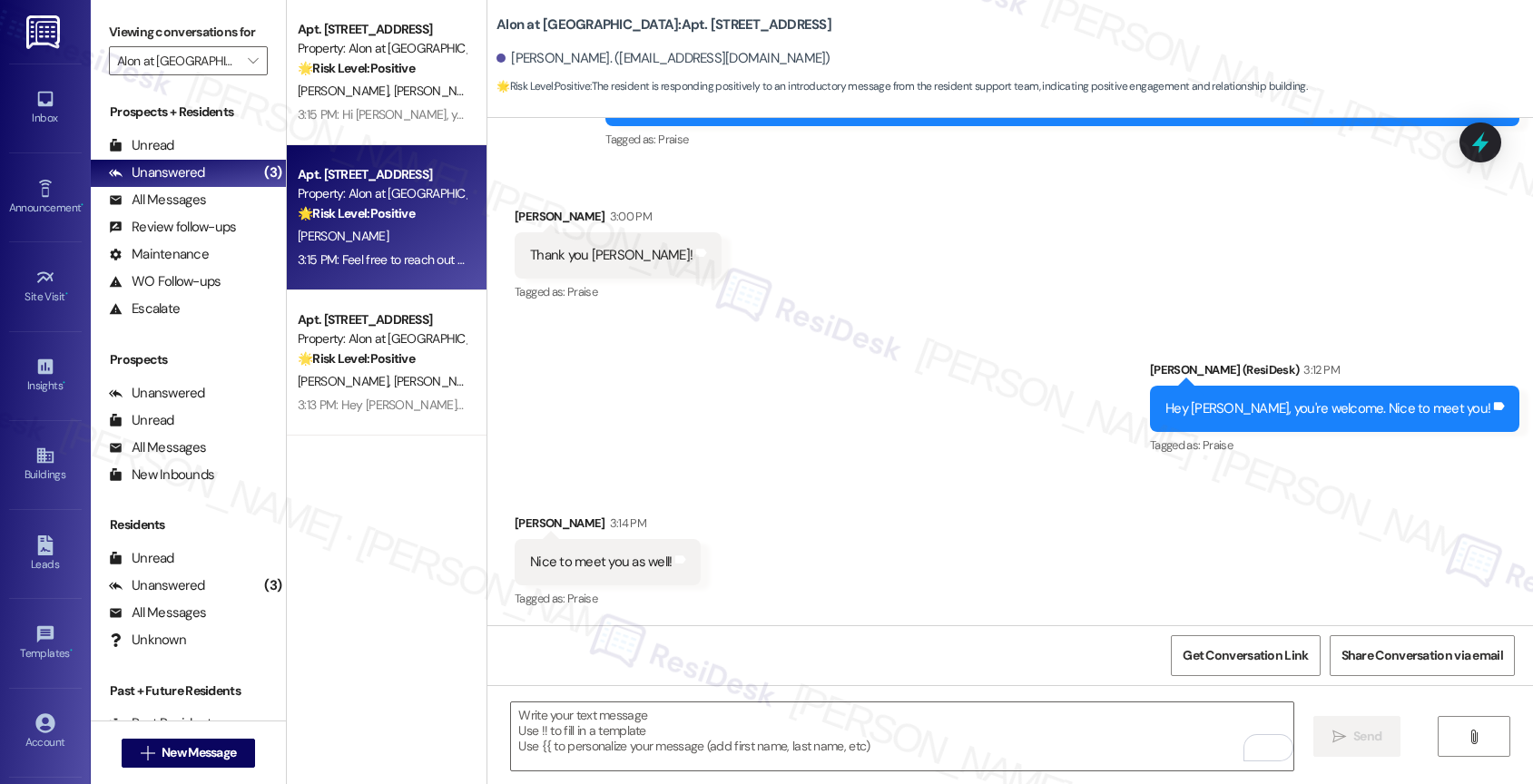
scroll to position [629, 0]
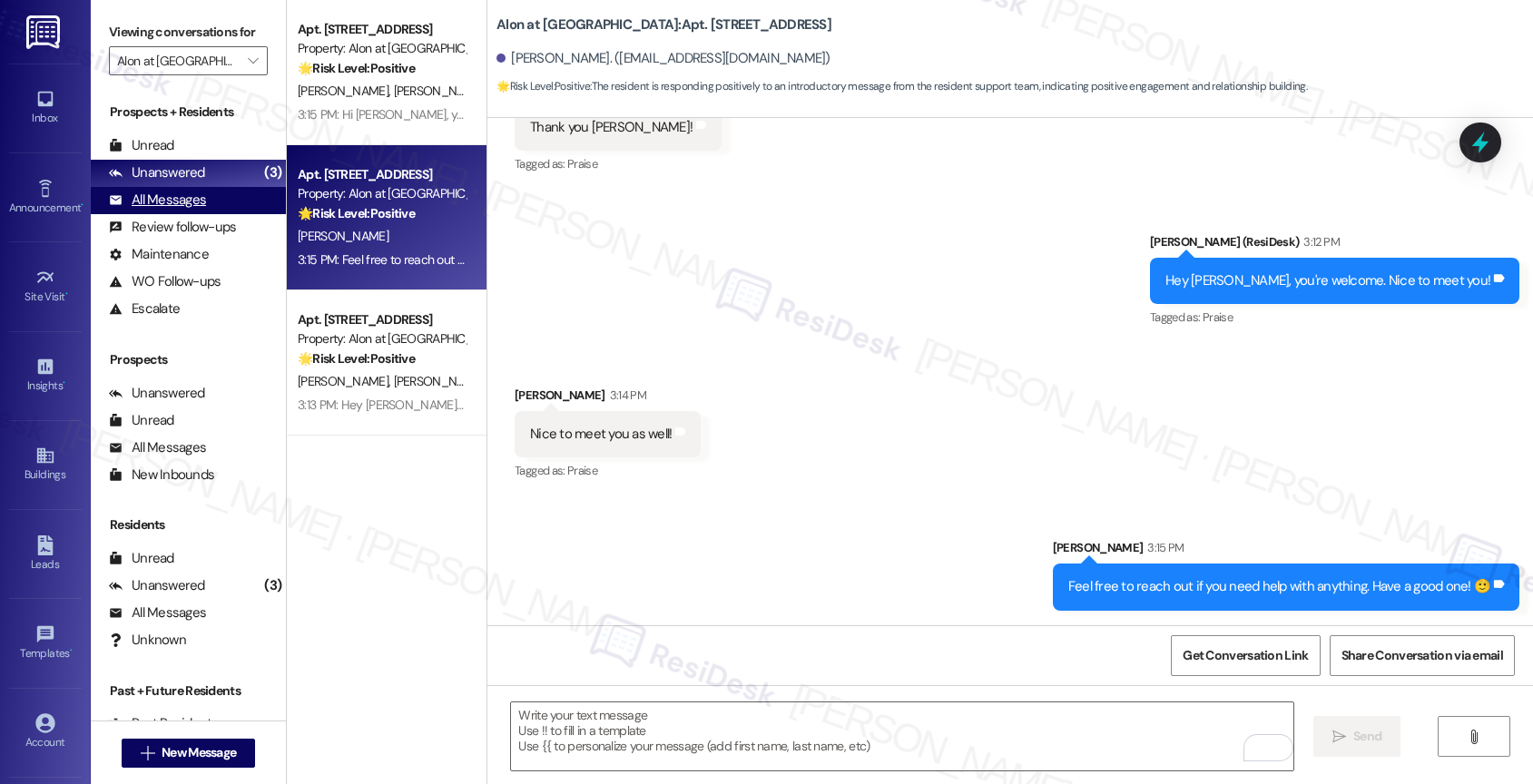
click at [204, 214] on div "All Messages (undefined)" at bounding box center [187, 200] width 195 height 27
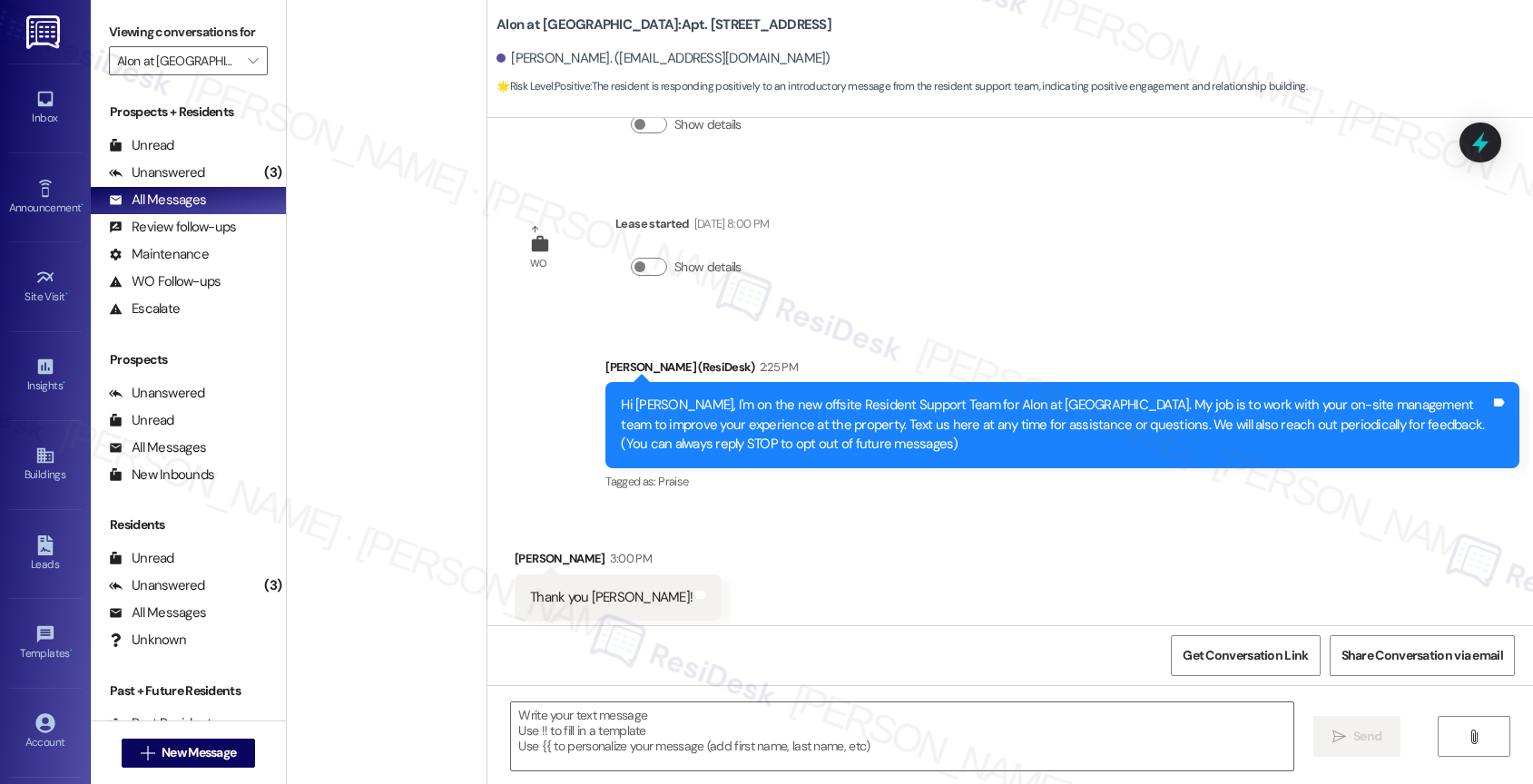
scroll to position [1618, 0]
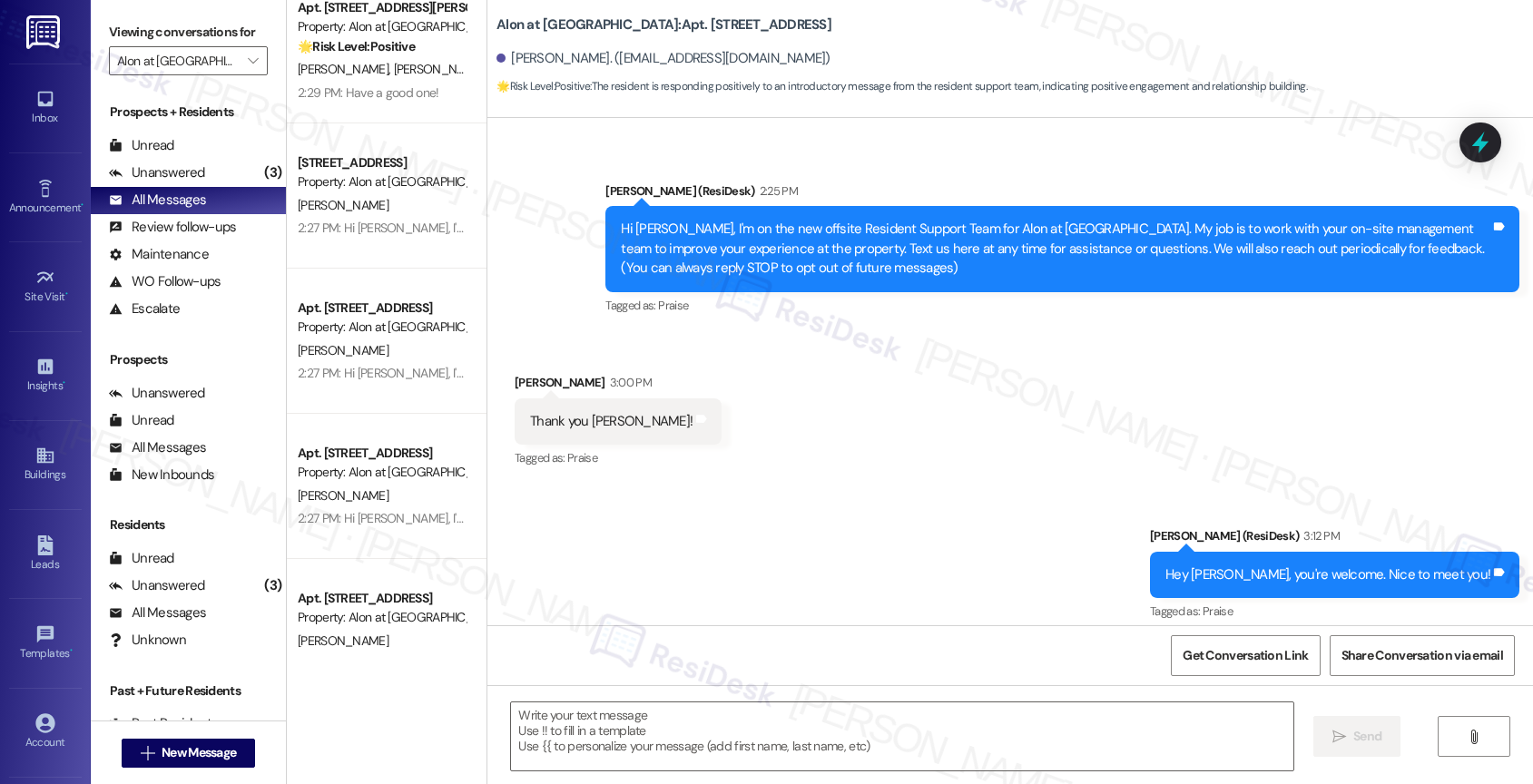
type textarea "Fetching suggested responses. Please feel free to read through the conversation…"
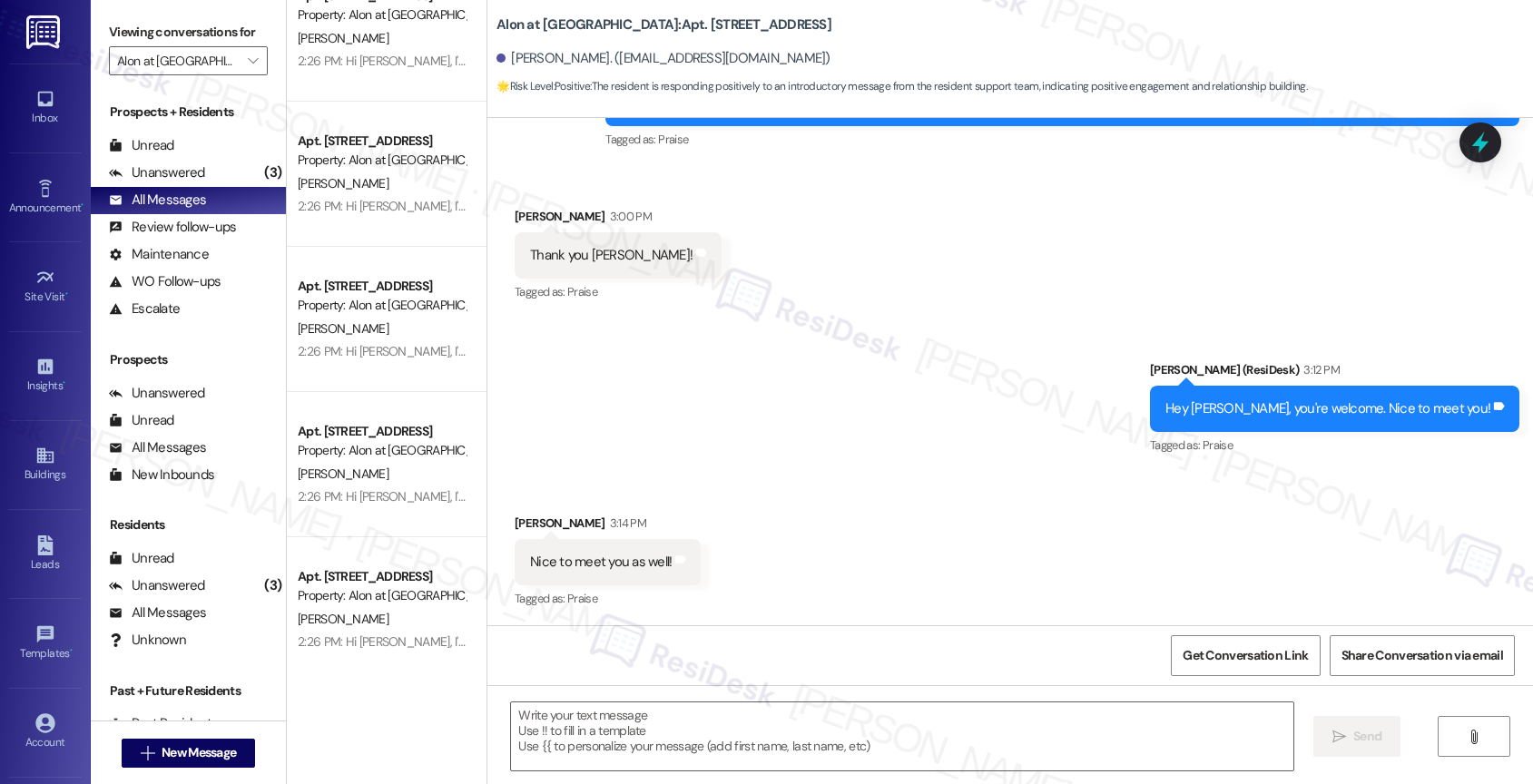
scroll to position [0, 0]
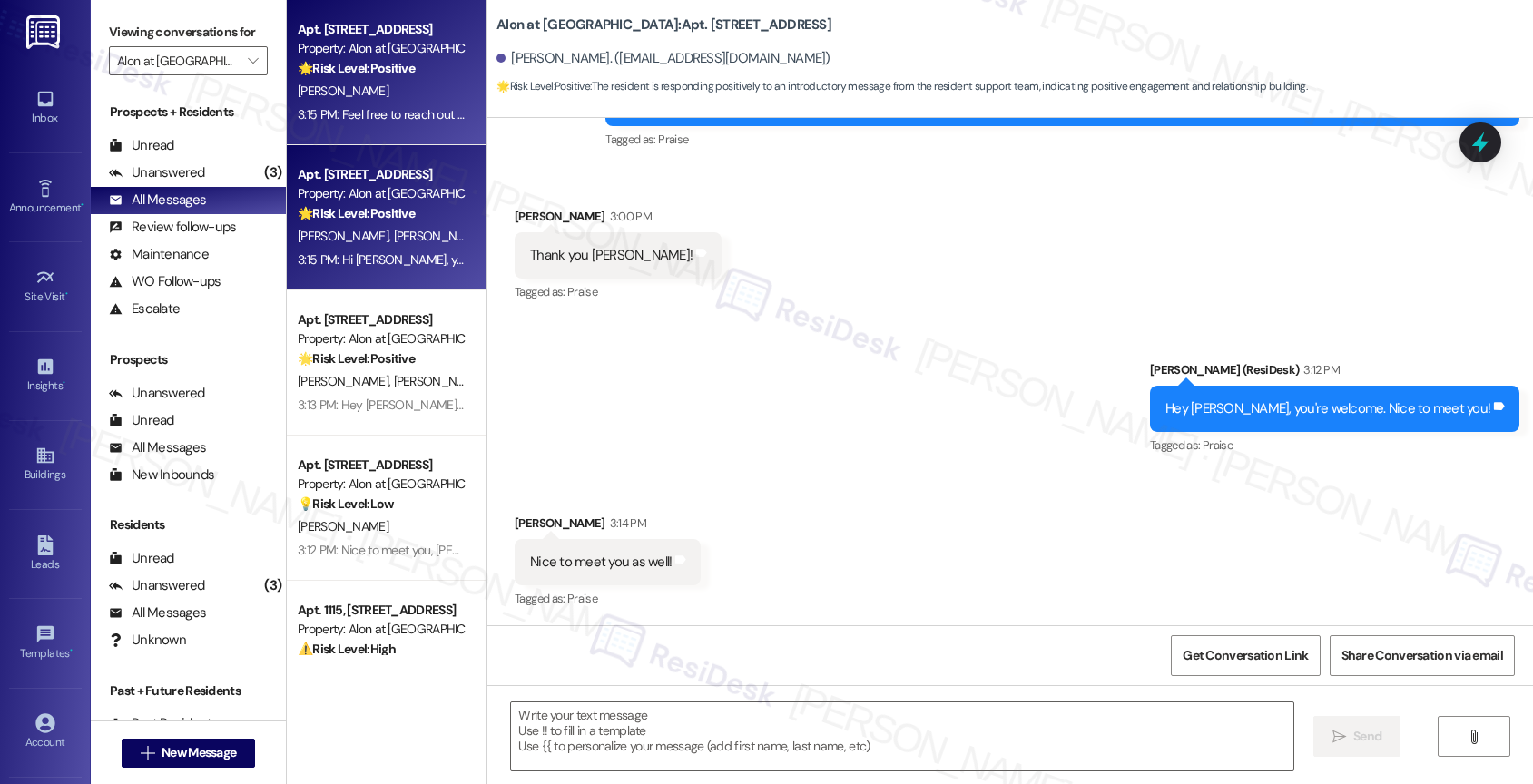
click at [356, 217] on strong "🌟 Risk Level: Positive" at bounding box center [357, 213] width 117 height 16
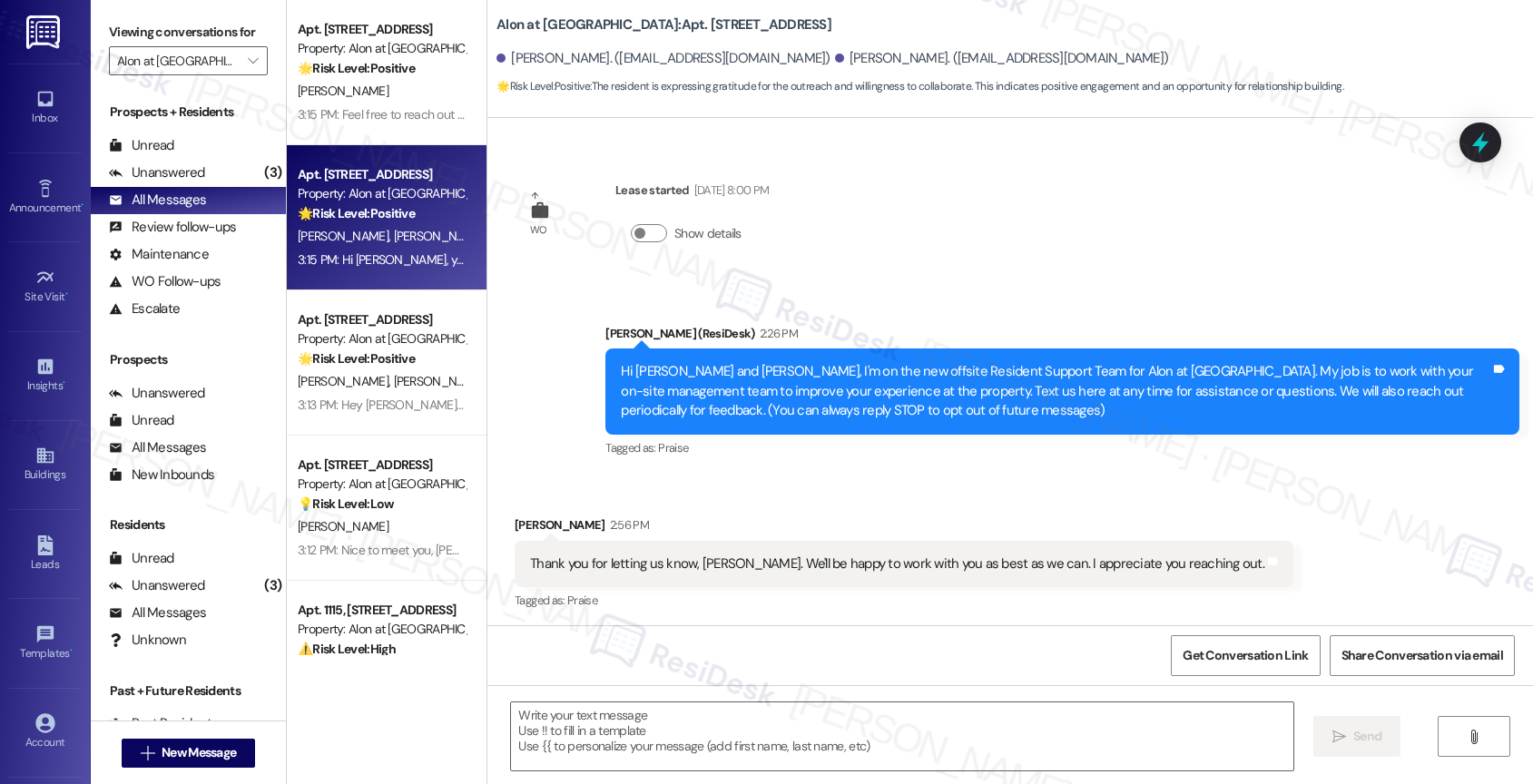
type textarea "Fetching suggested responses. Please feel free to read through the conversation…"
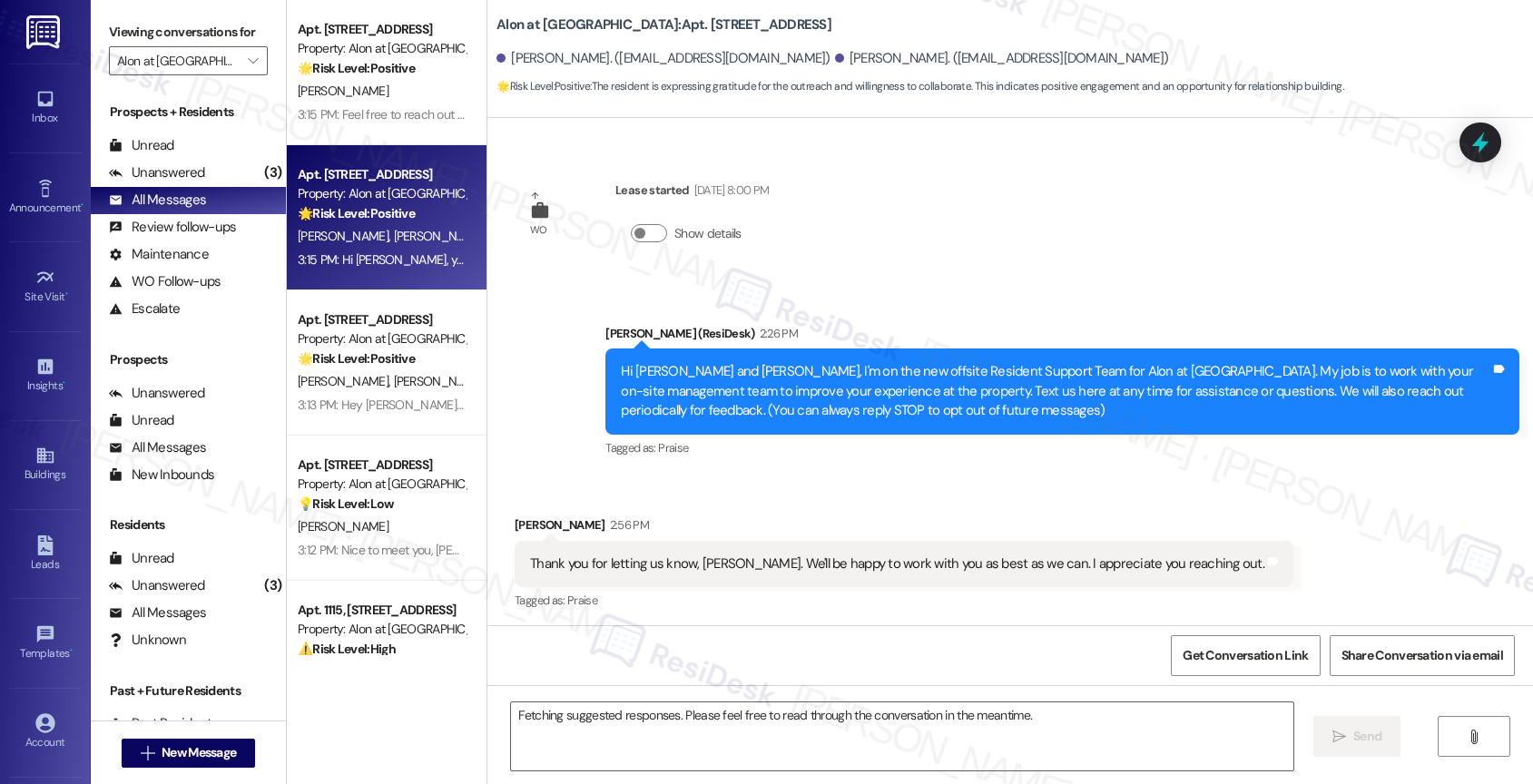
scroll to position [195, 0]
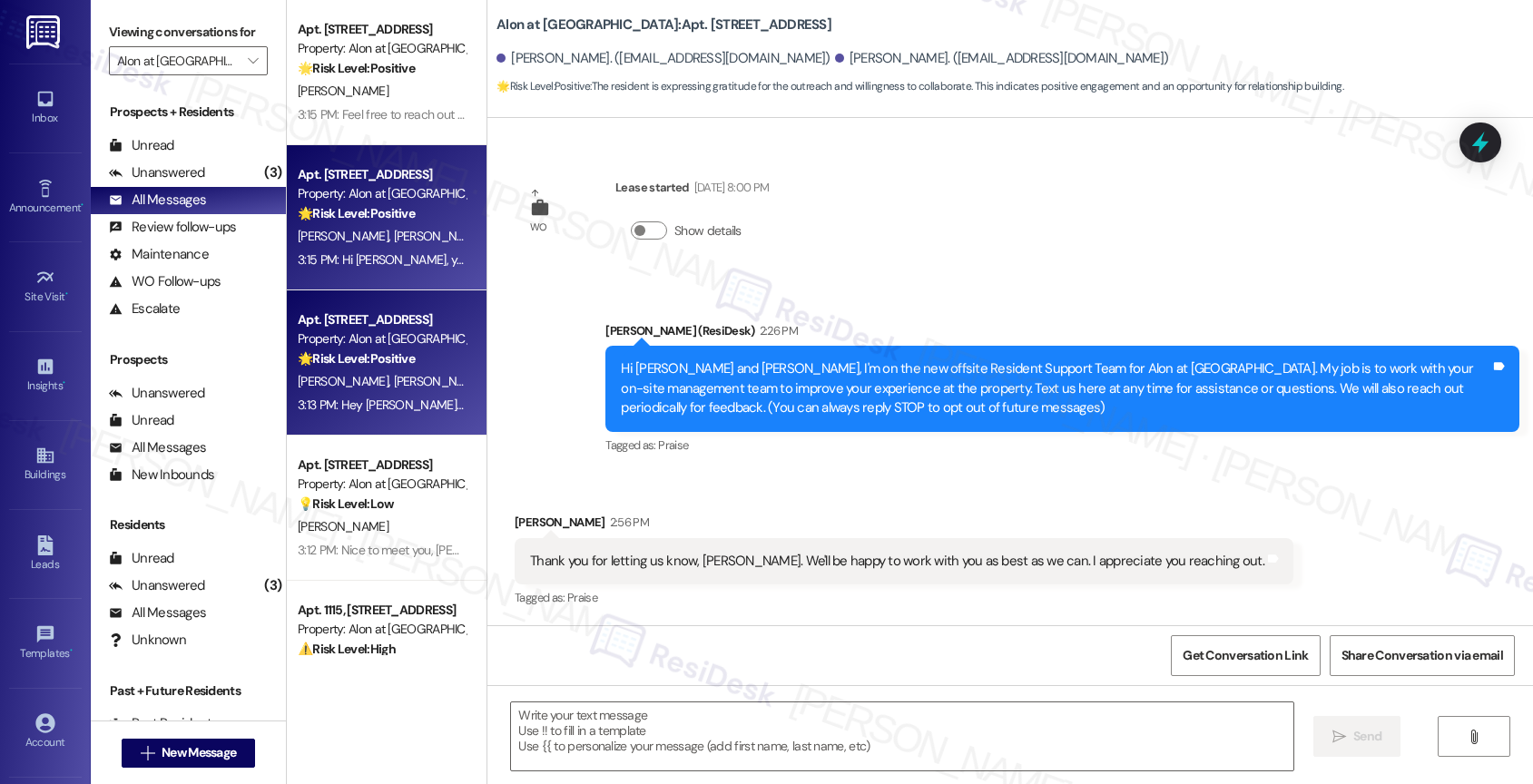
click at [415, 363] on div "🌟 Risk Level: Positive The resident is expressing gratitude for the initial out…" at bounding box center [382, 358] width 168 height 19
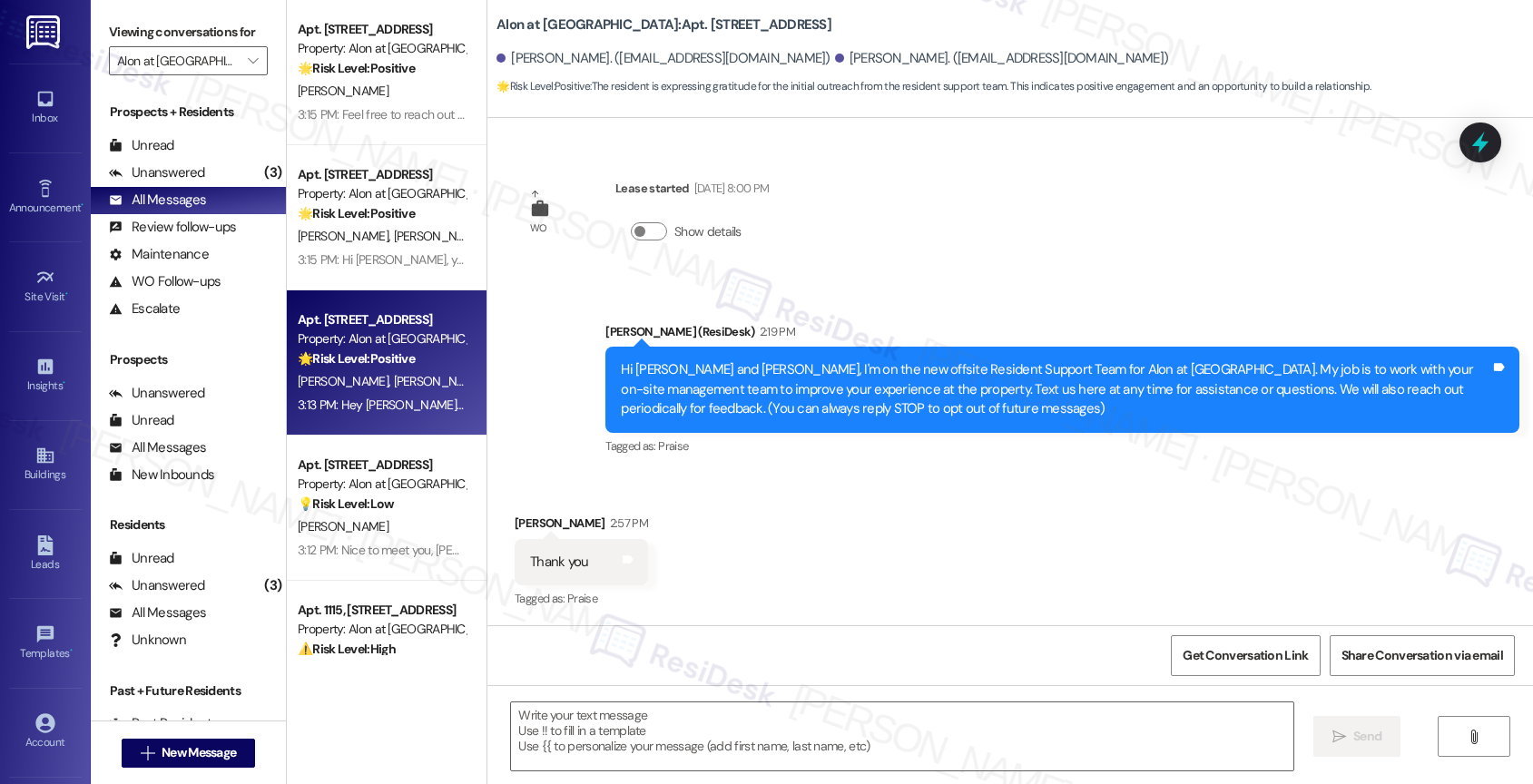
type textarea "Fetching suggested responses. Please feel free to read through the conversation…"
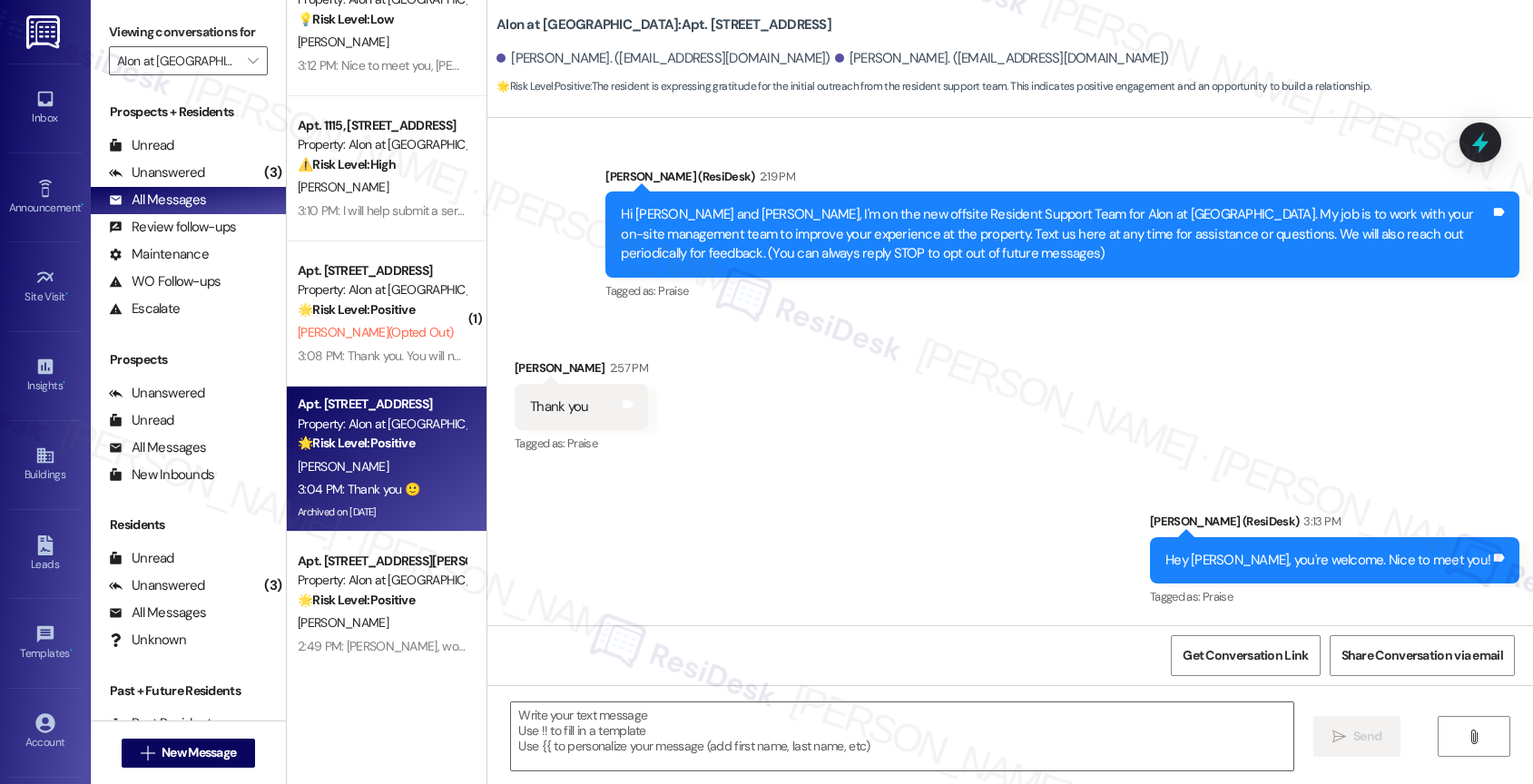
scroll to position [0, 0]
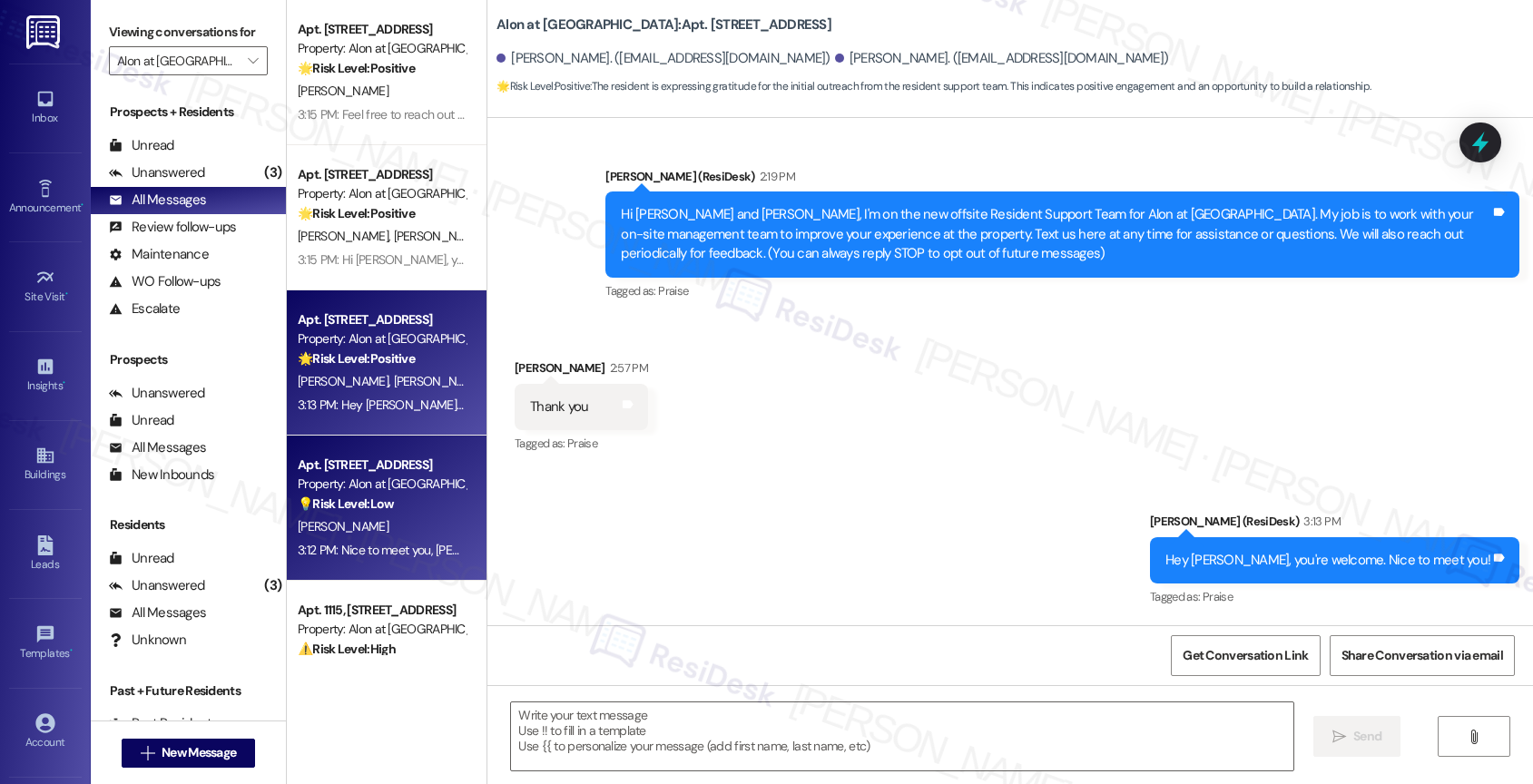
click at [357, 502] on strong "💡 Risk Level: Low" at bounding box center [346, 503] width 96 height 16
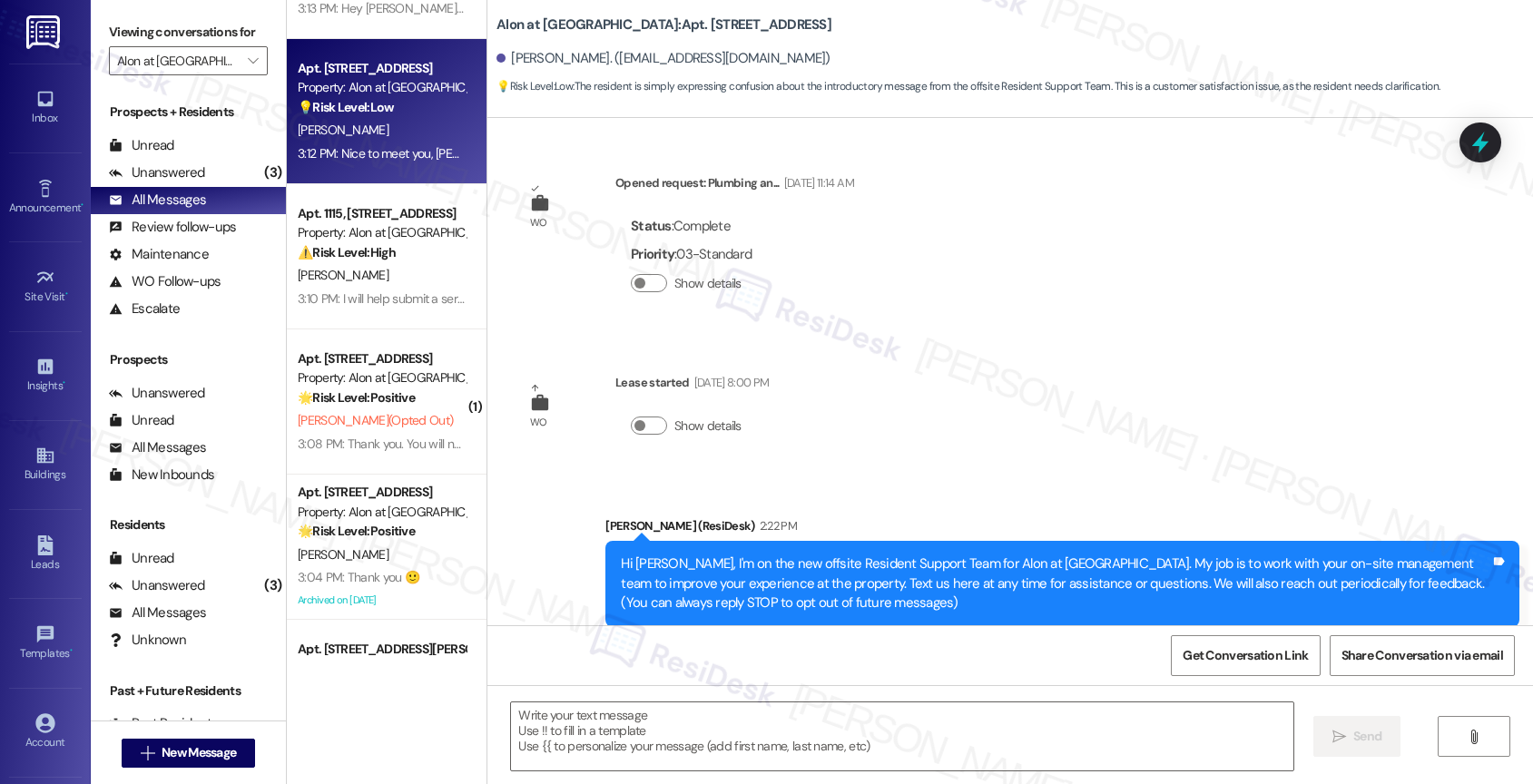
scroll to position [397, 0]
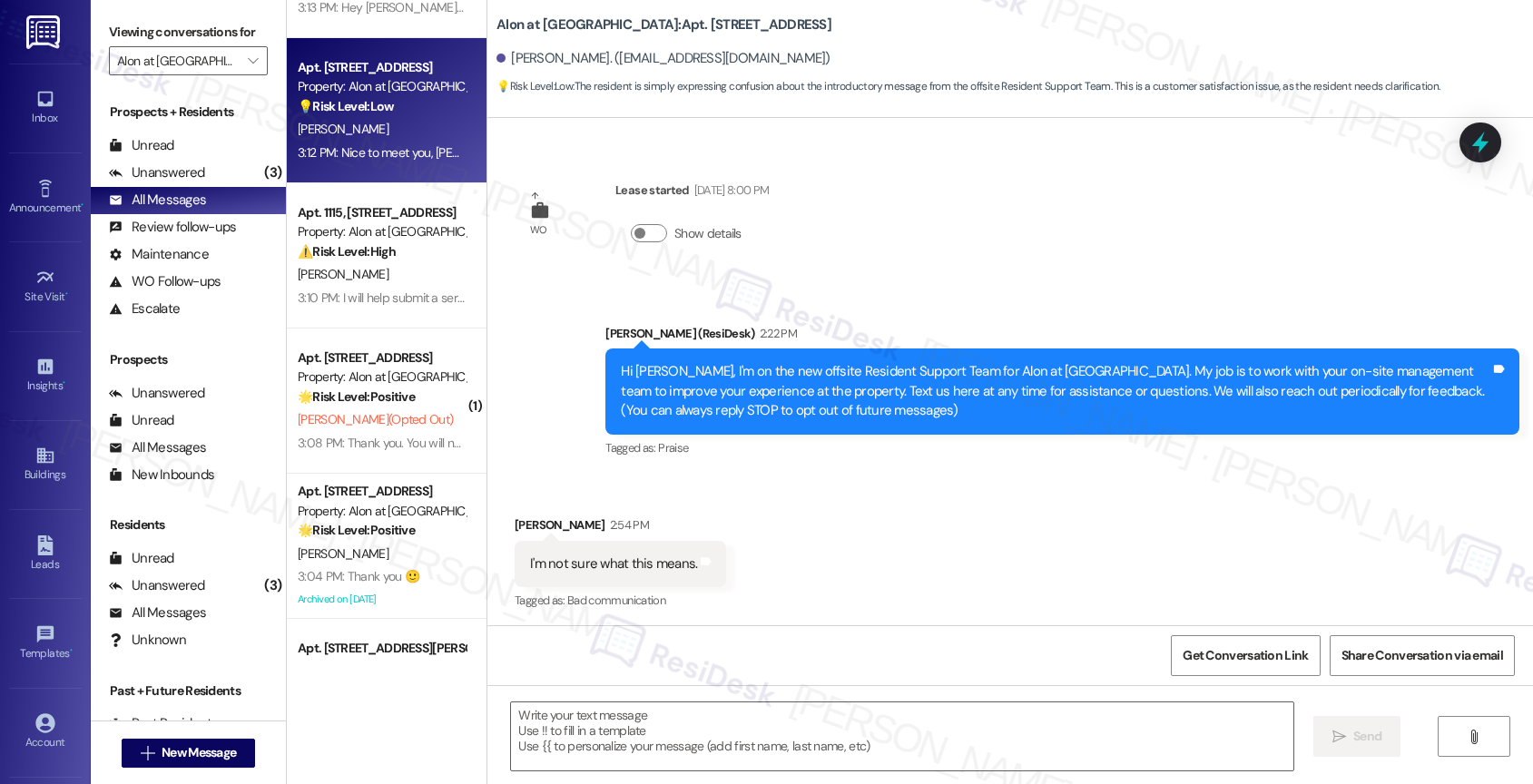
type textarea "Fetching suggested responses. Please feel free to read through the conversation…"
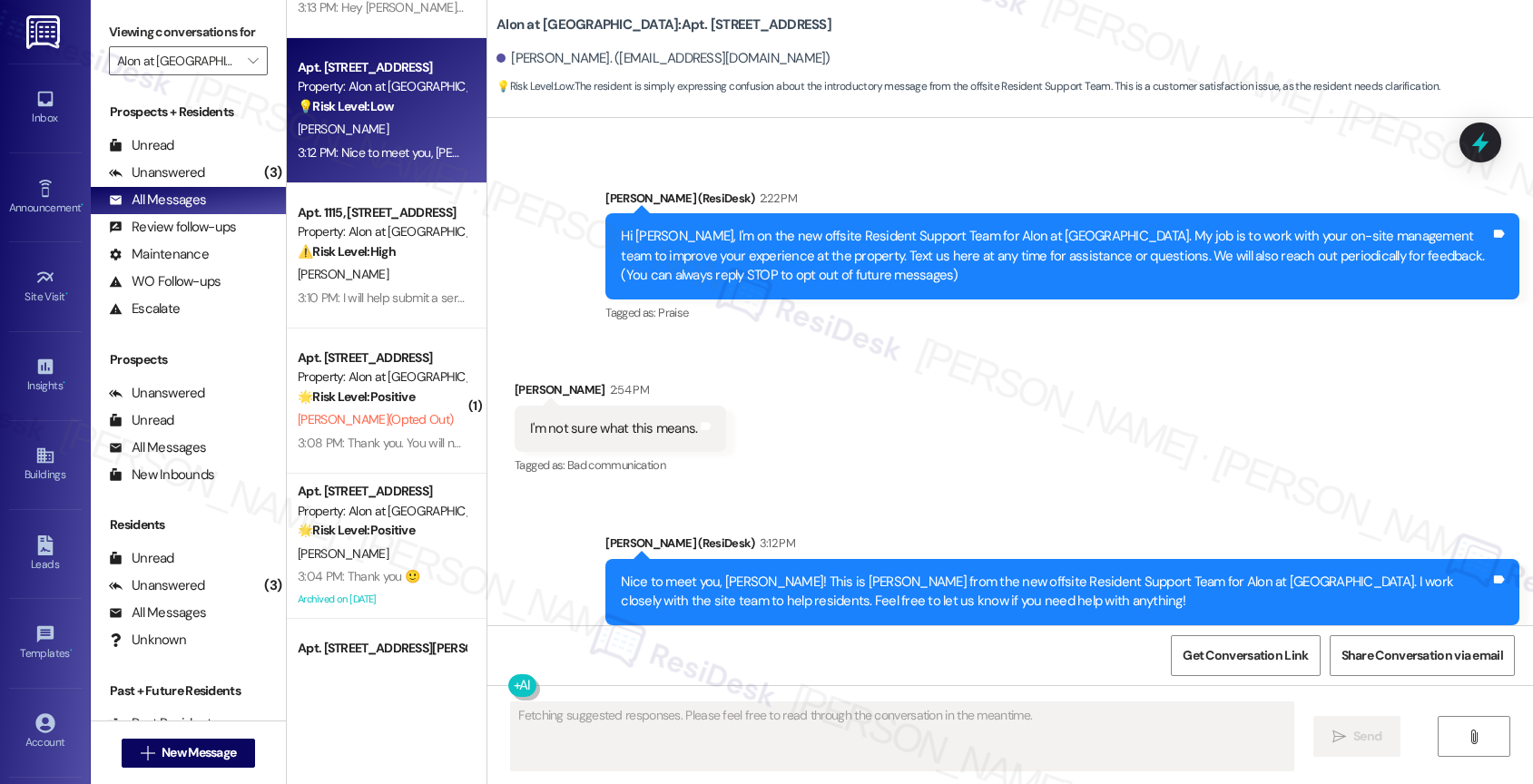
scroll to position [368, 0]
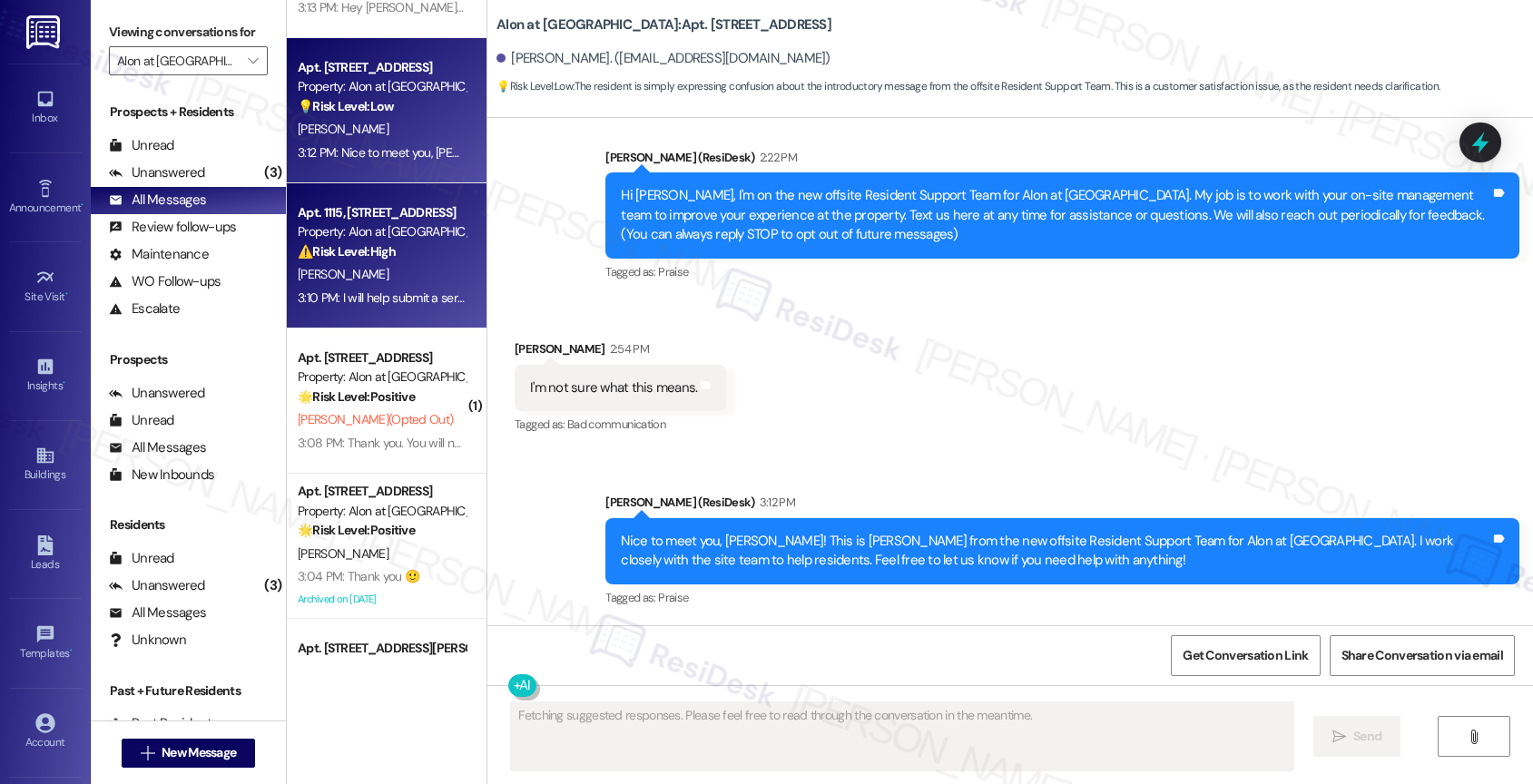
click at [399, 260] on div "⚠️ Risk Level: High The resident is reporting a potential mold issue and a crac…" at bounding box center [382, 251] width 168 height 19
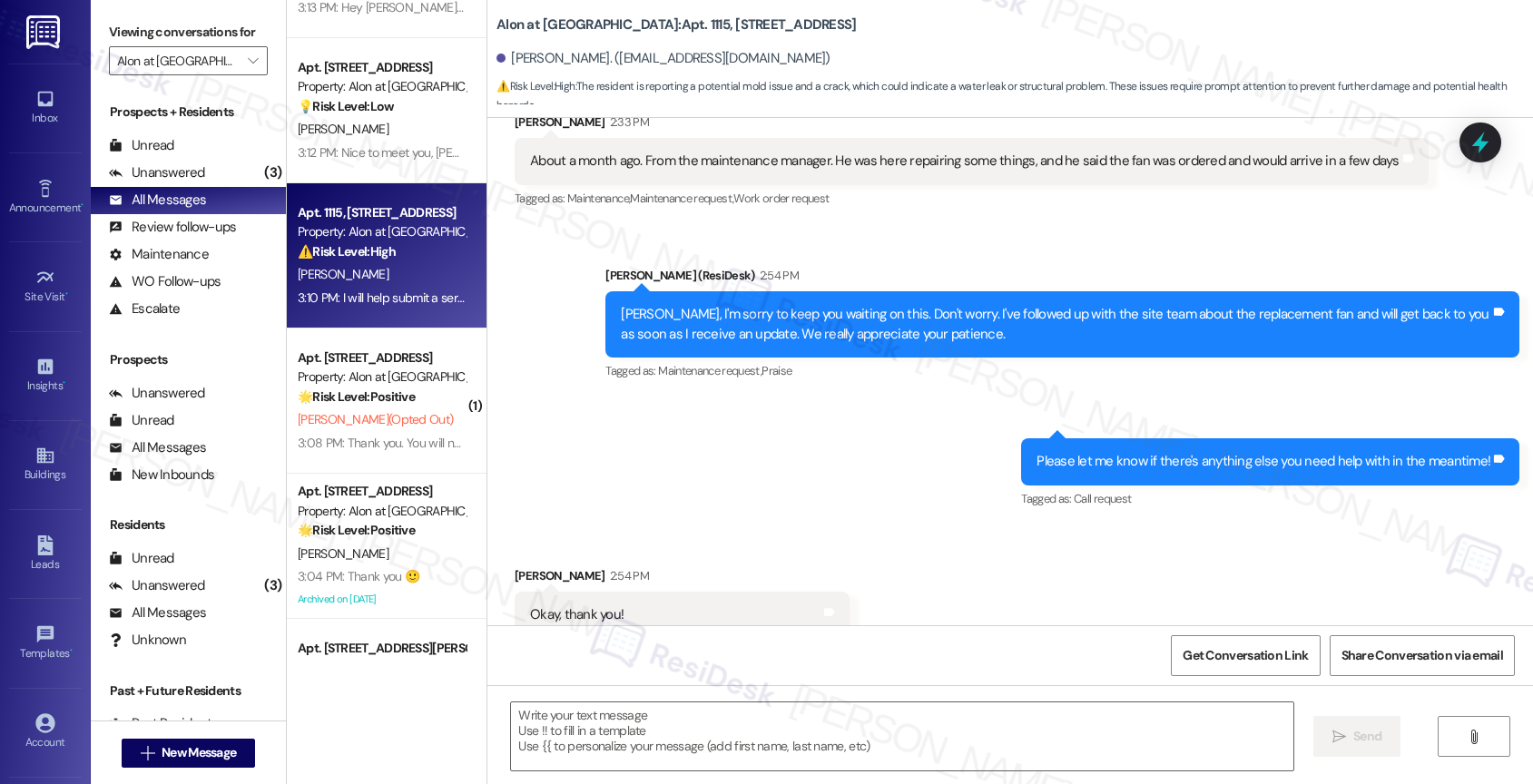
type textarea "Fetching suggested responses. Please feel free to read through the conversation…"
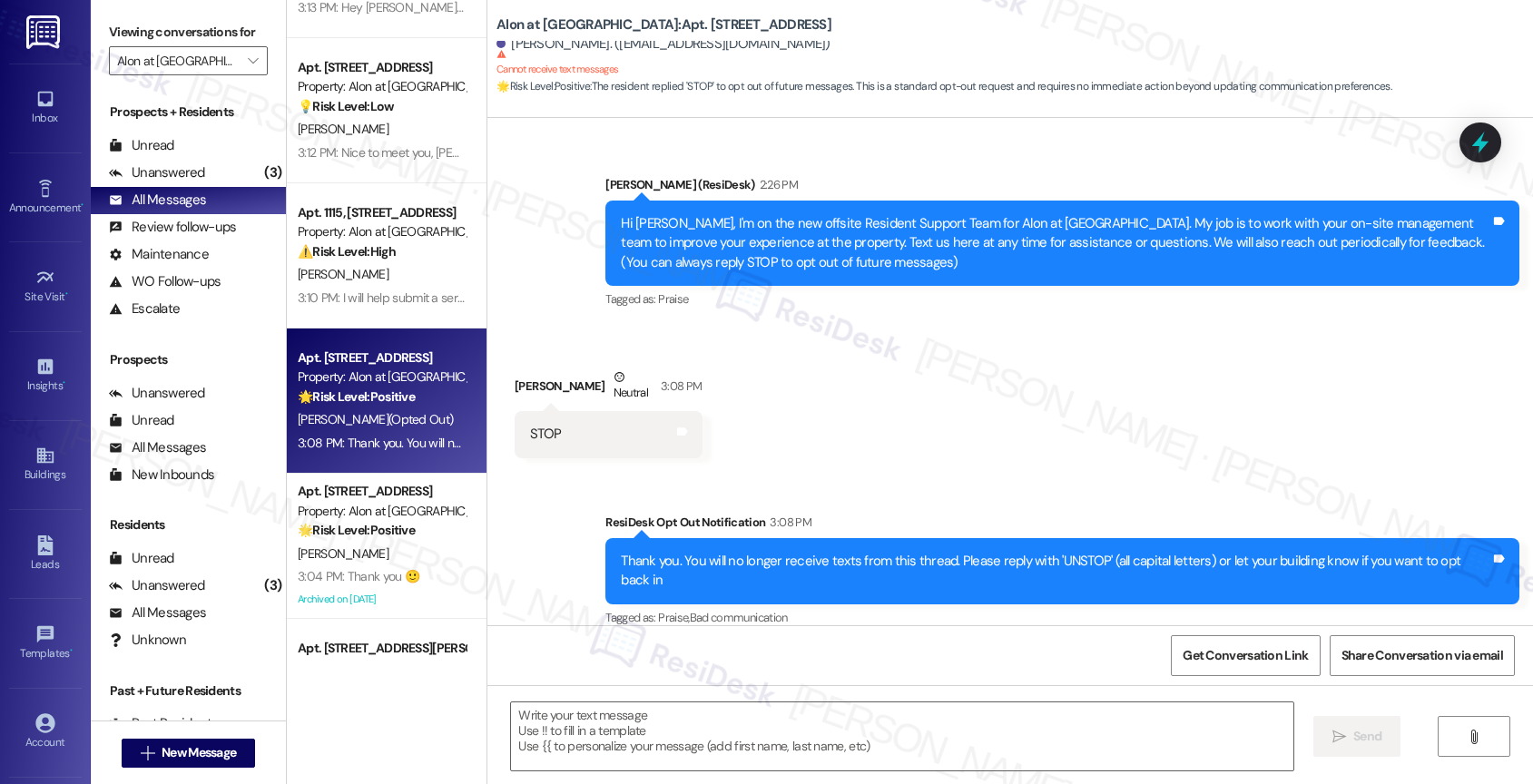
scroll to position [608, 0]
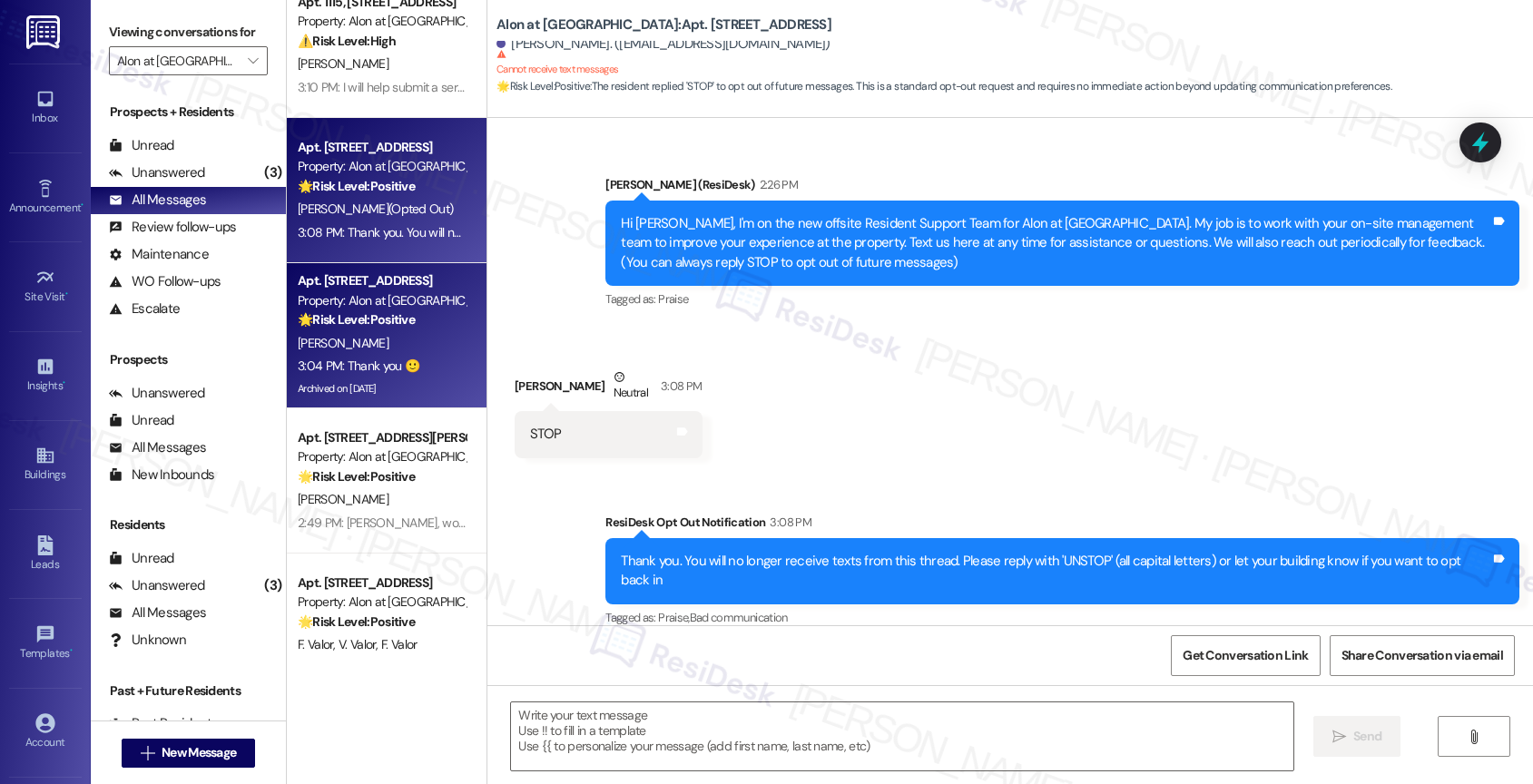
click at [376, 276] on div "Apt. [STREET_ADDRESS]" at bounding box center [382, 281] width 168 height 19
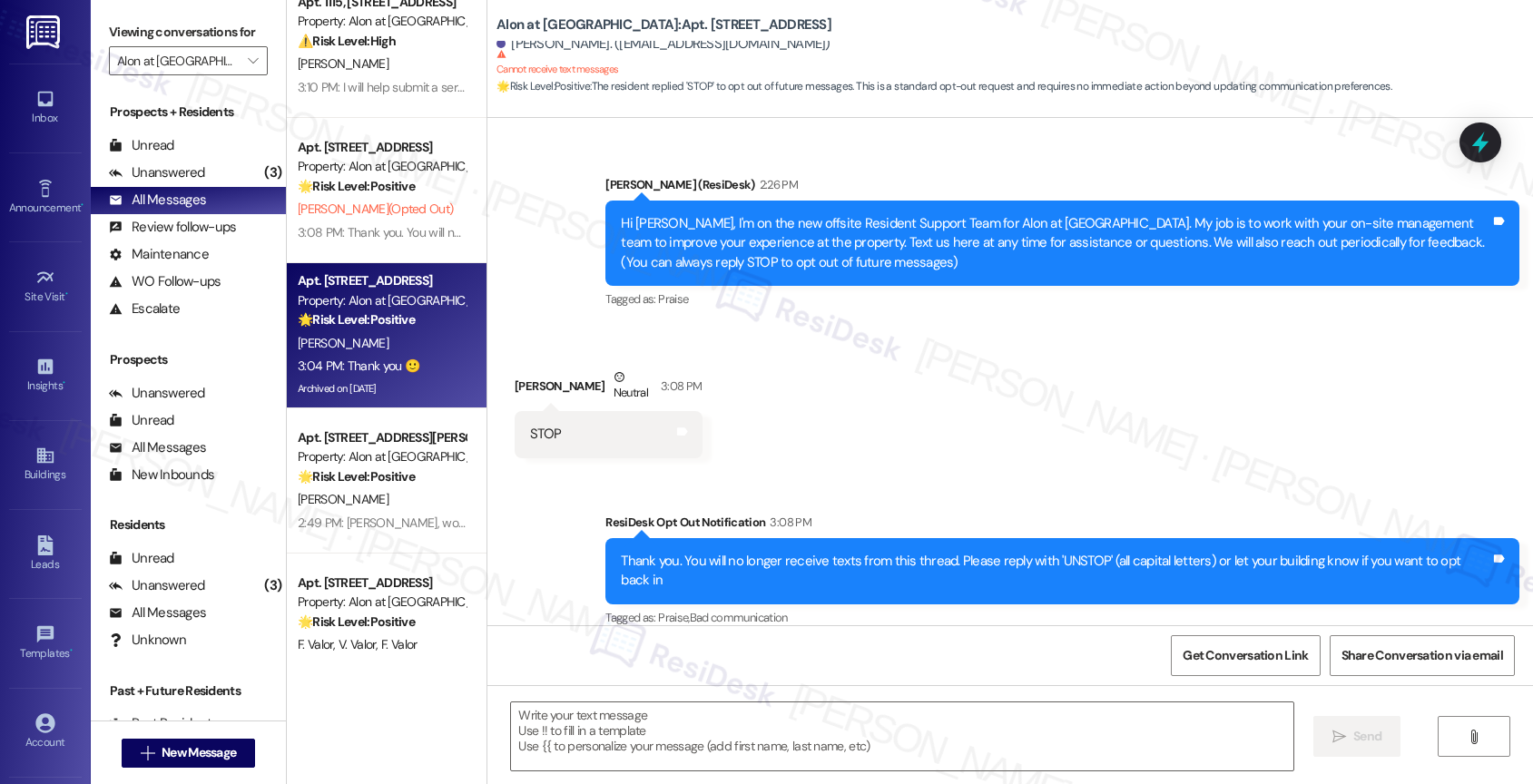
type textarea "Fetching suggested responses. Please feel free to read through the conversation…"
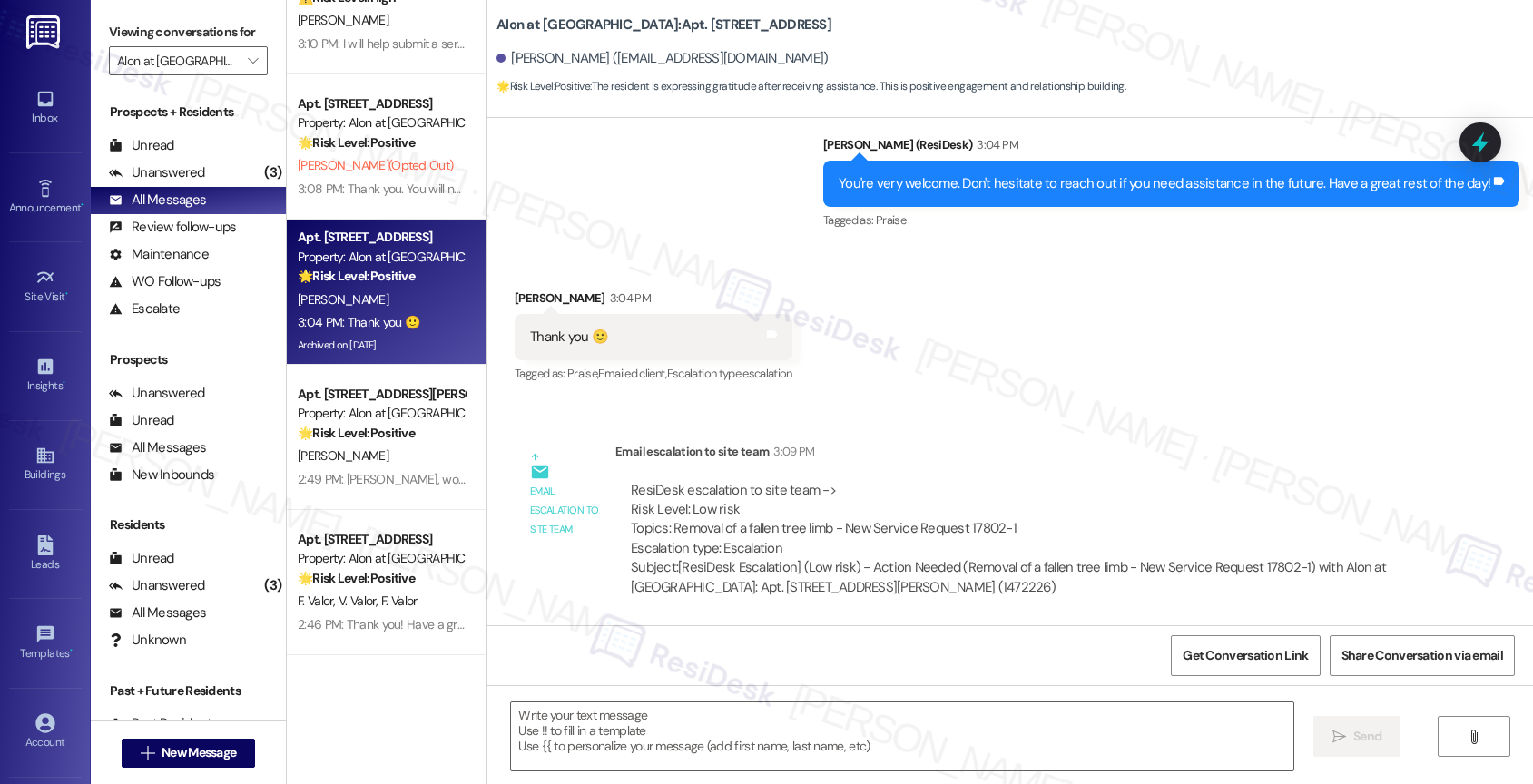
scroll to position [652, 0]
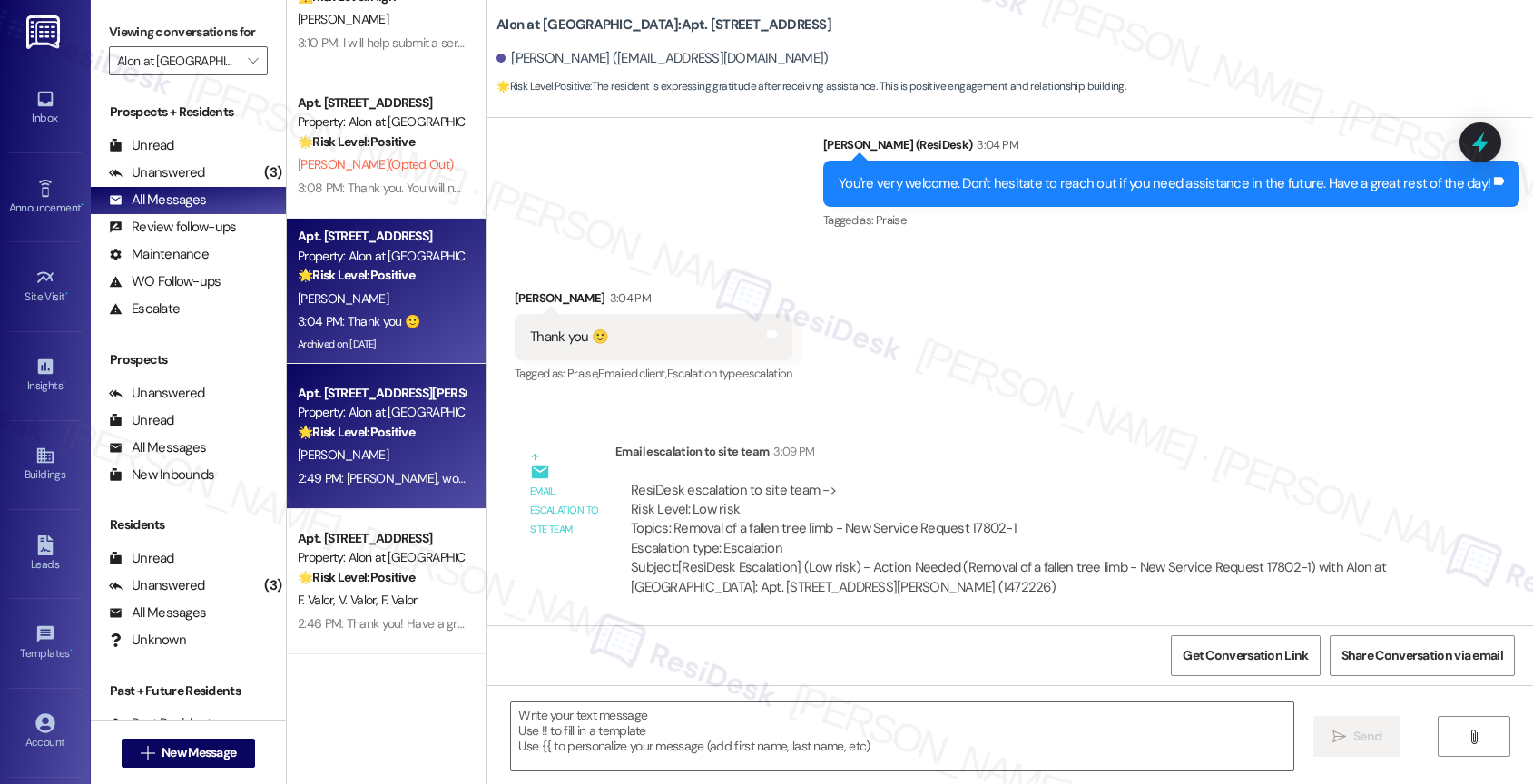
click at [372, 413] on div "Property: Alon at [GEOGRAPHIC_DATA]" at bounding box center [382, 412] width 168 height 19
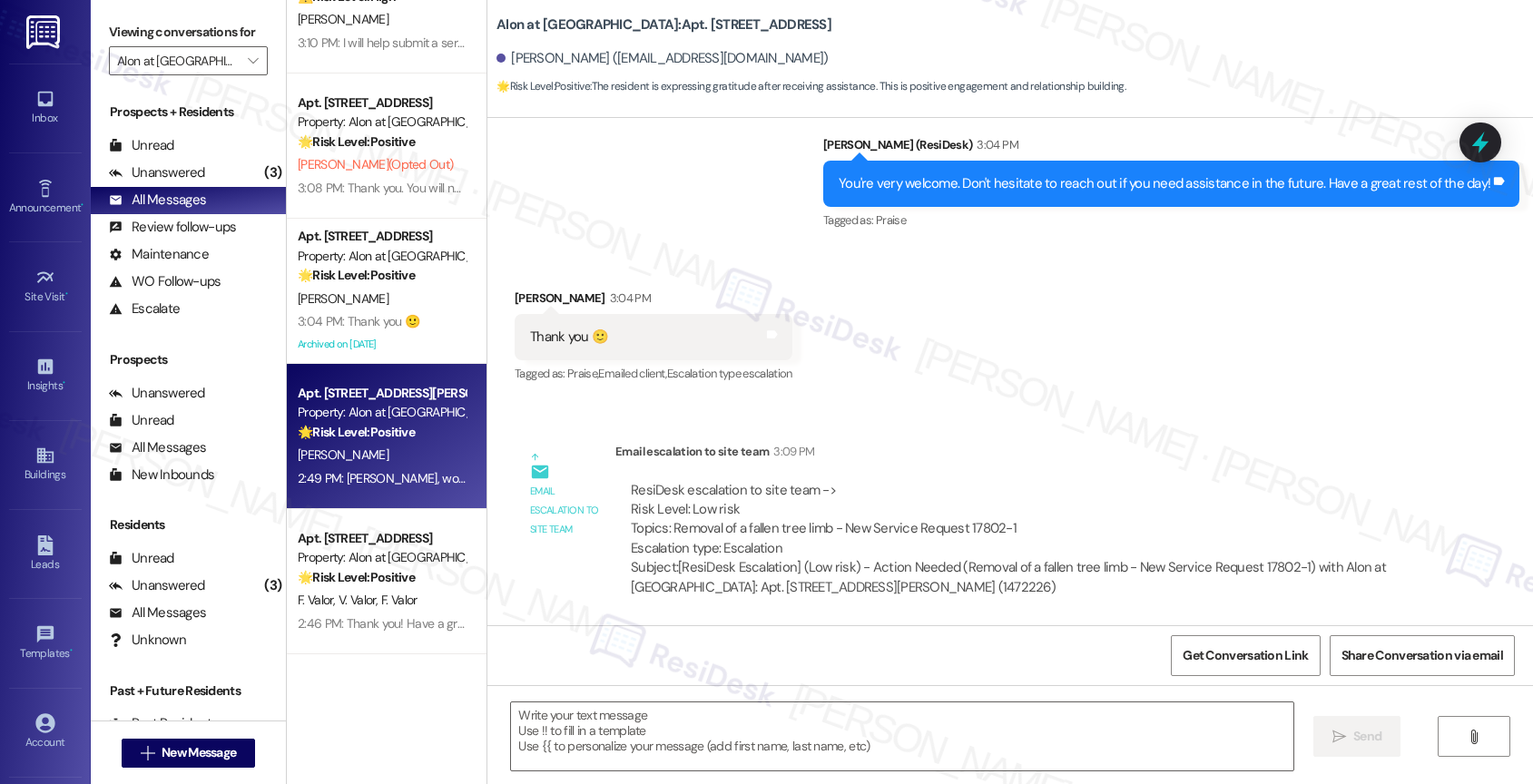
type textarea "Fetching suggested responses. Please feel free to read through the conversation…"
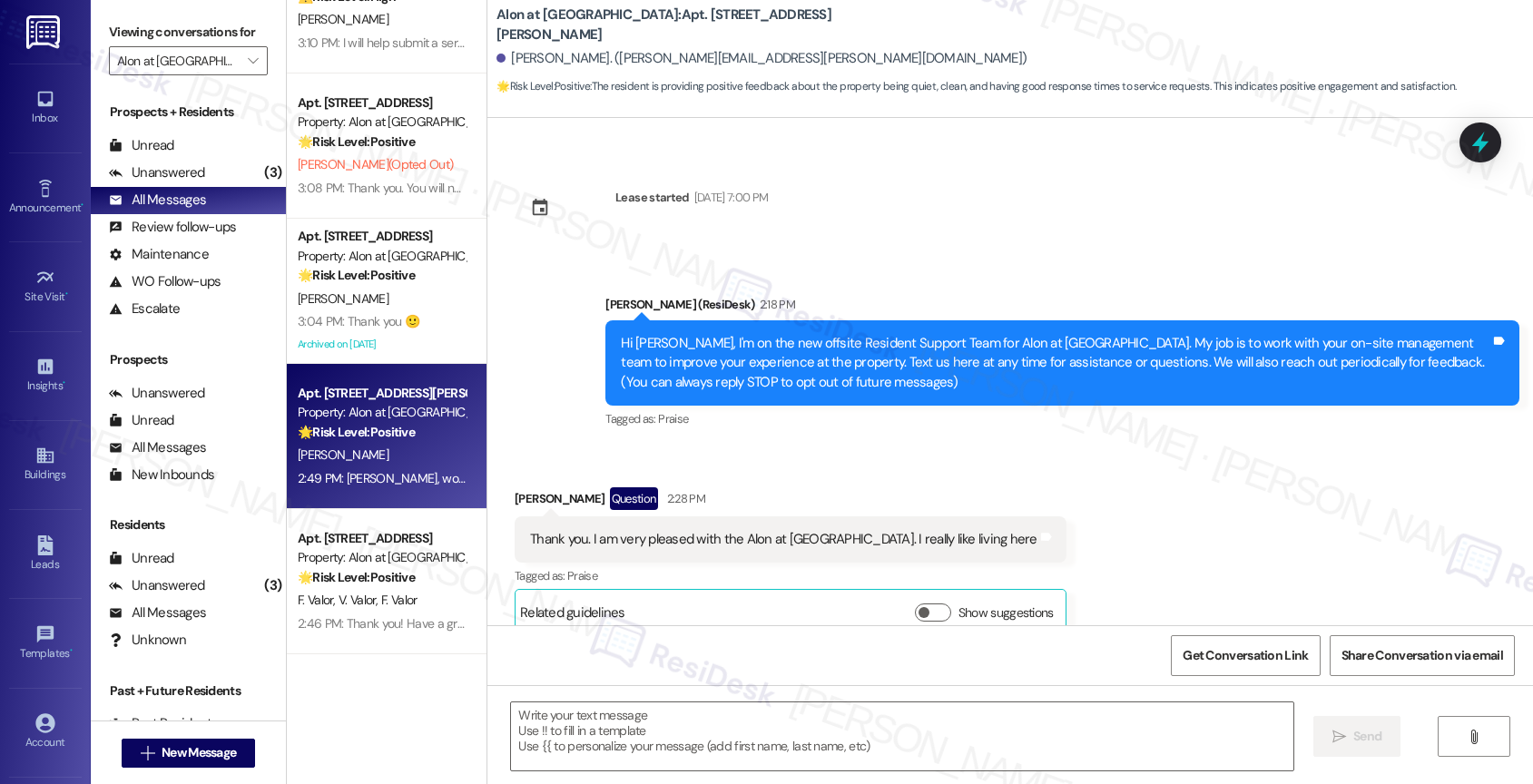
type textarea "Fetching suggested responses. Please feel free to read through the conversation…"
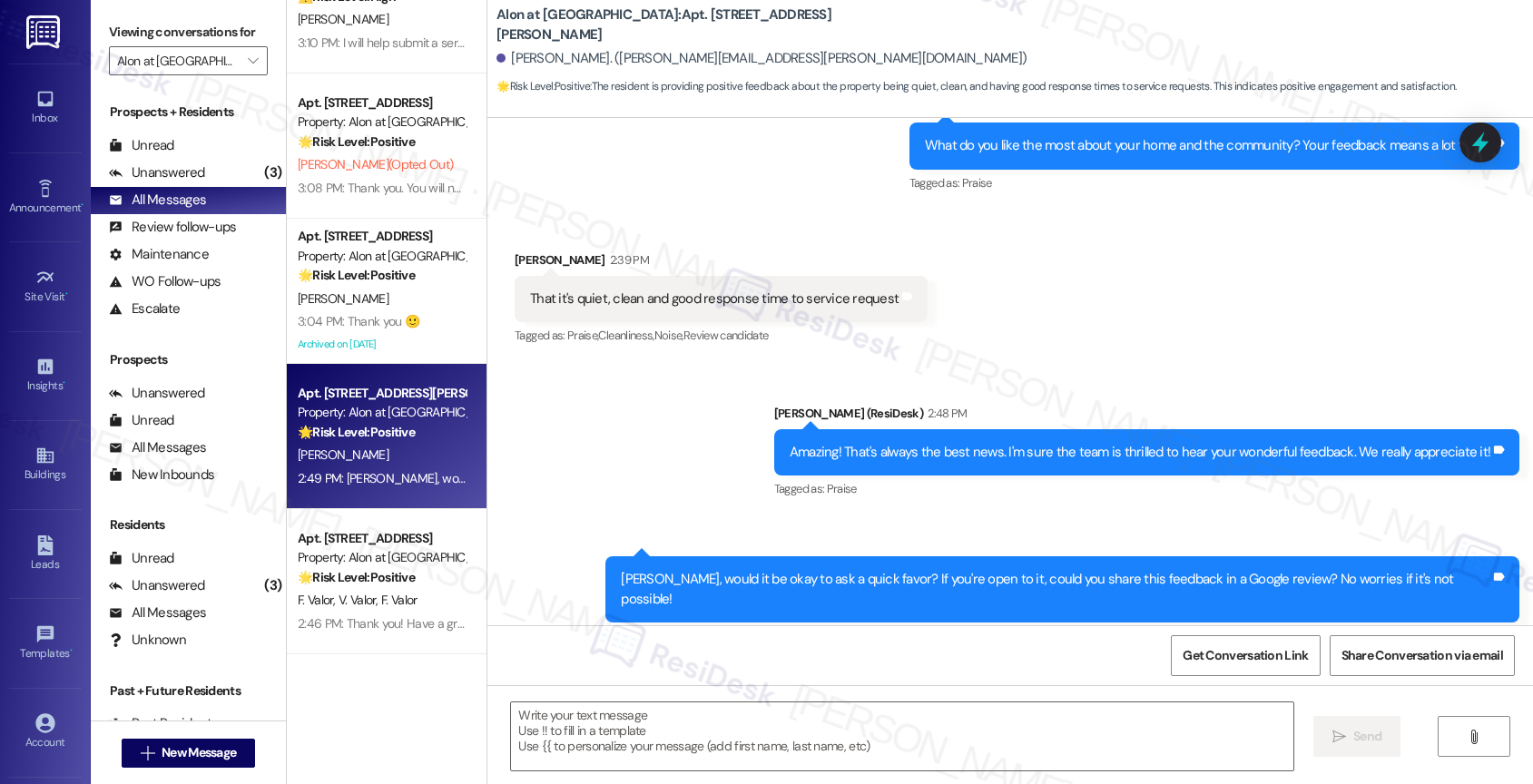
scroll to position [859, 0]
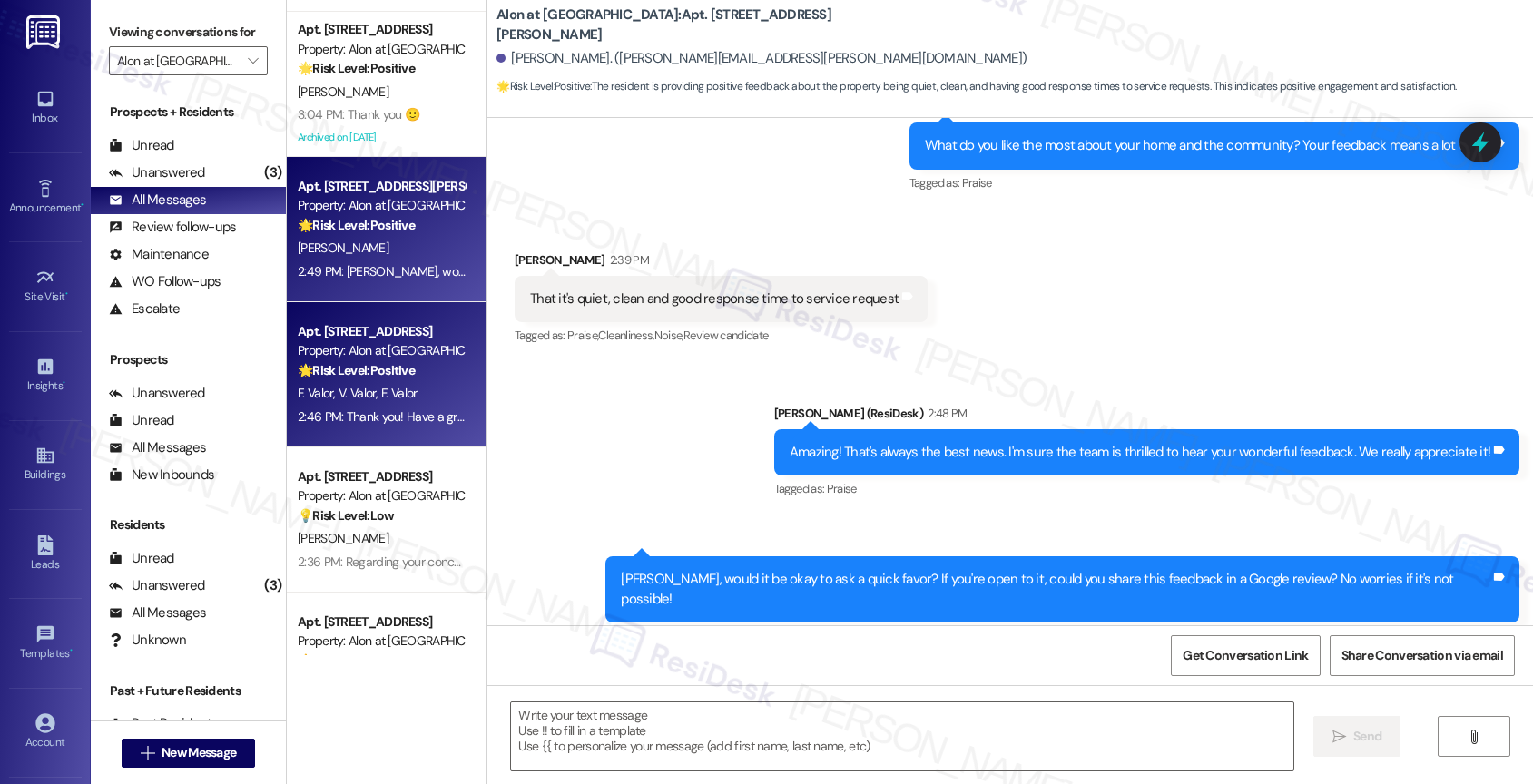
click at [349, 376] on strong "🌟 Risk Level: Positive" at bounding box center [357, 370] width 117 height 16
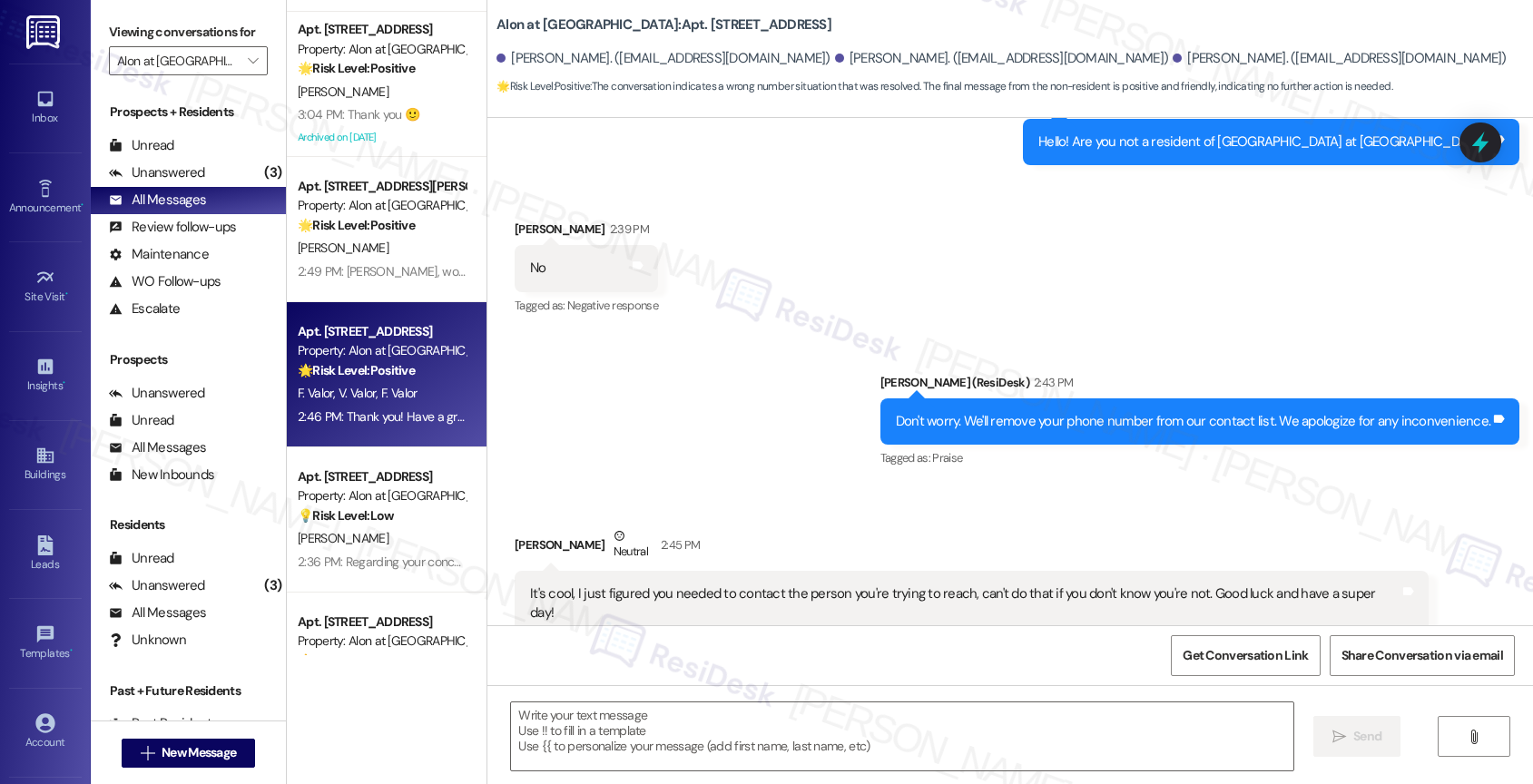
type textarea "Fetching suggested responses. Please feel free to read through the conversation…"
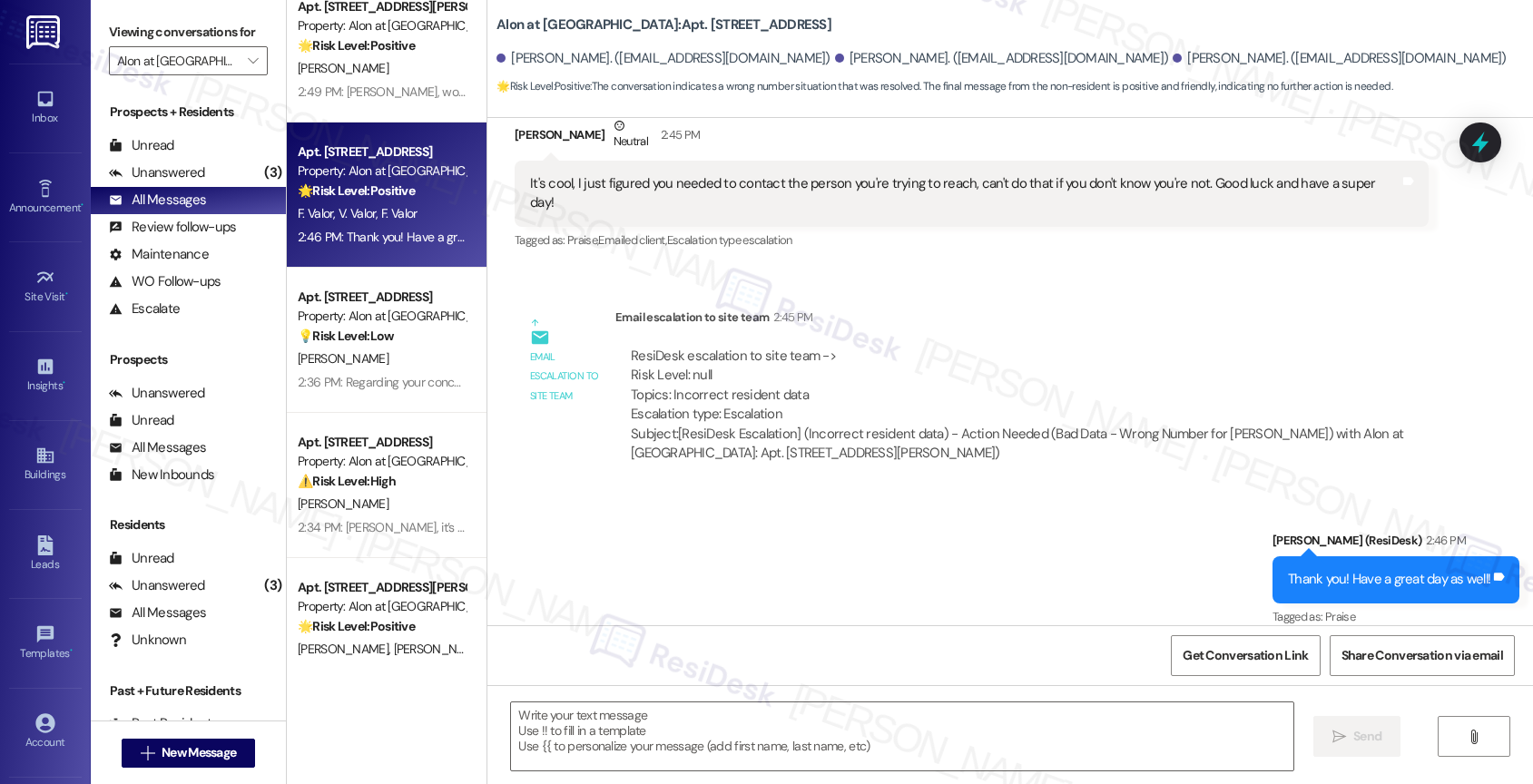
scroll to position [1062, 0]
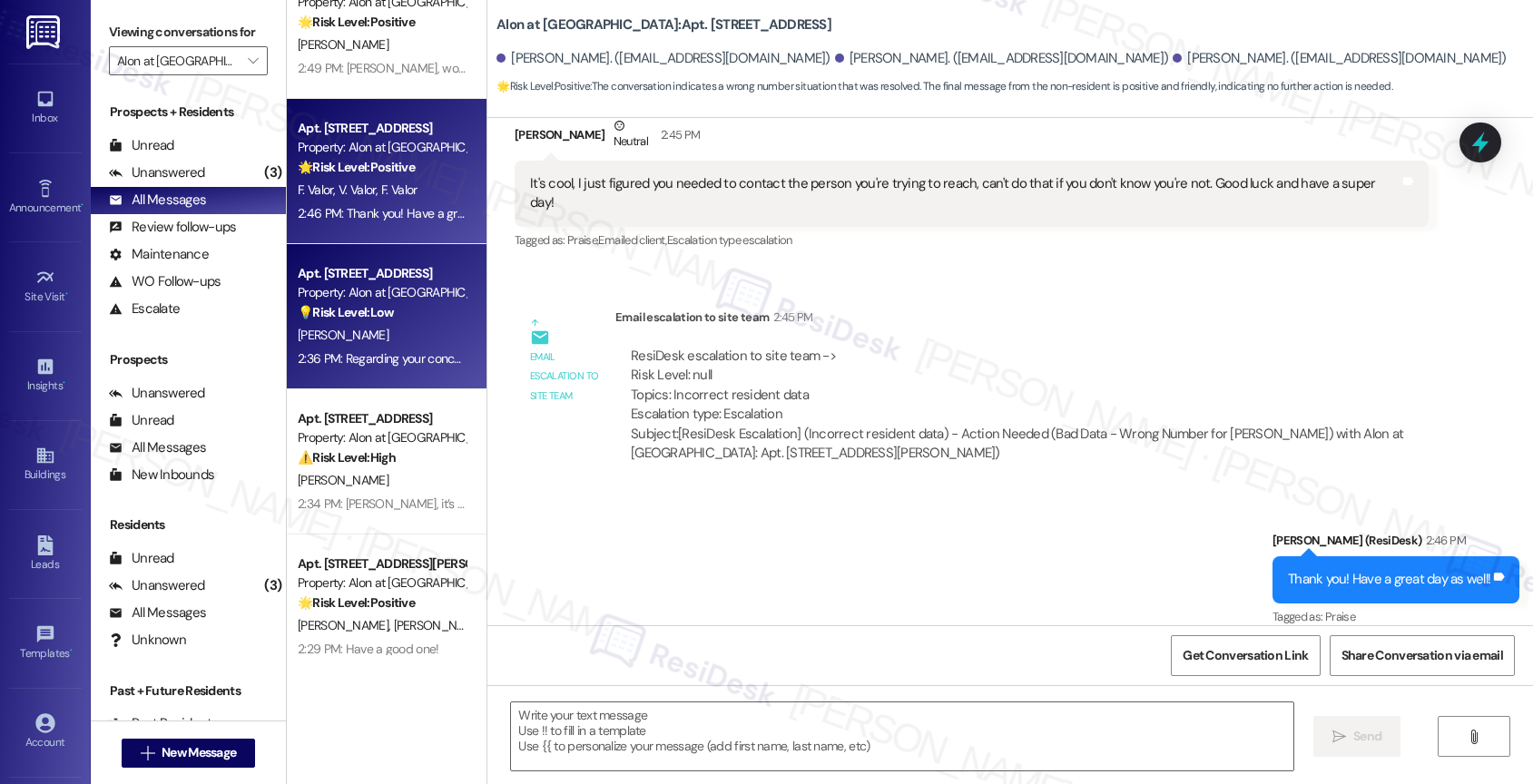
click at [366, 315] on strong "💡 Risk Level: Low" at bounding box center [346, 313] width 96 height 16
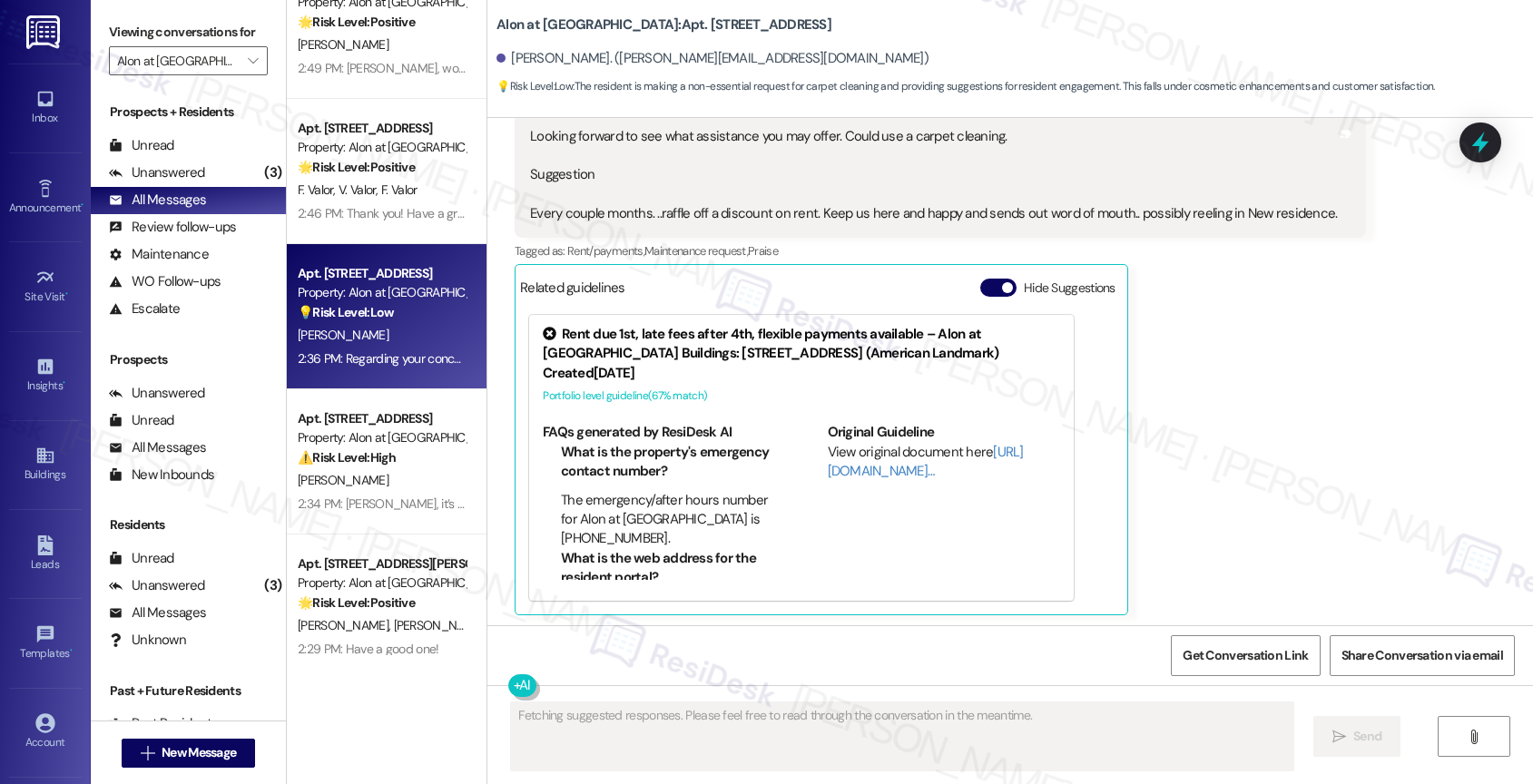
scroll to position [588, 0]
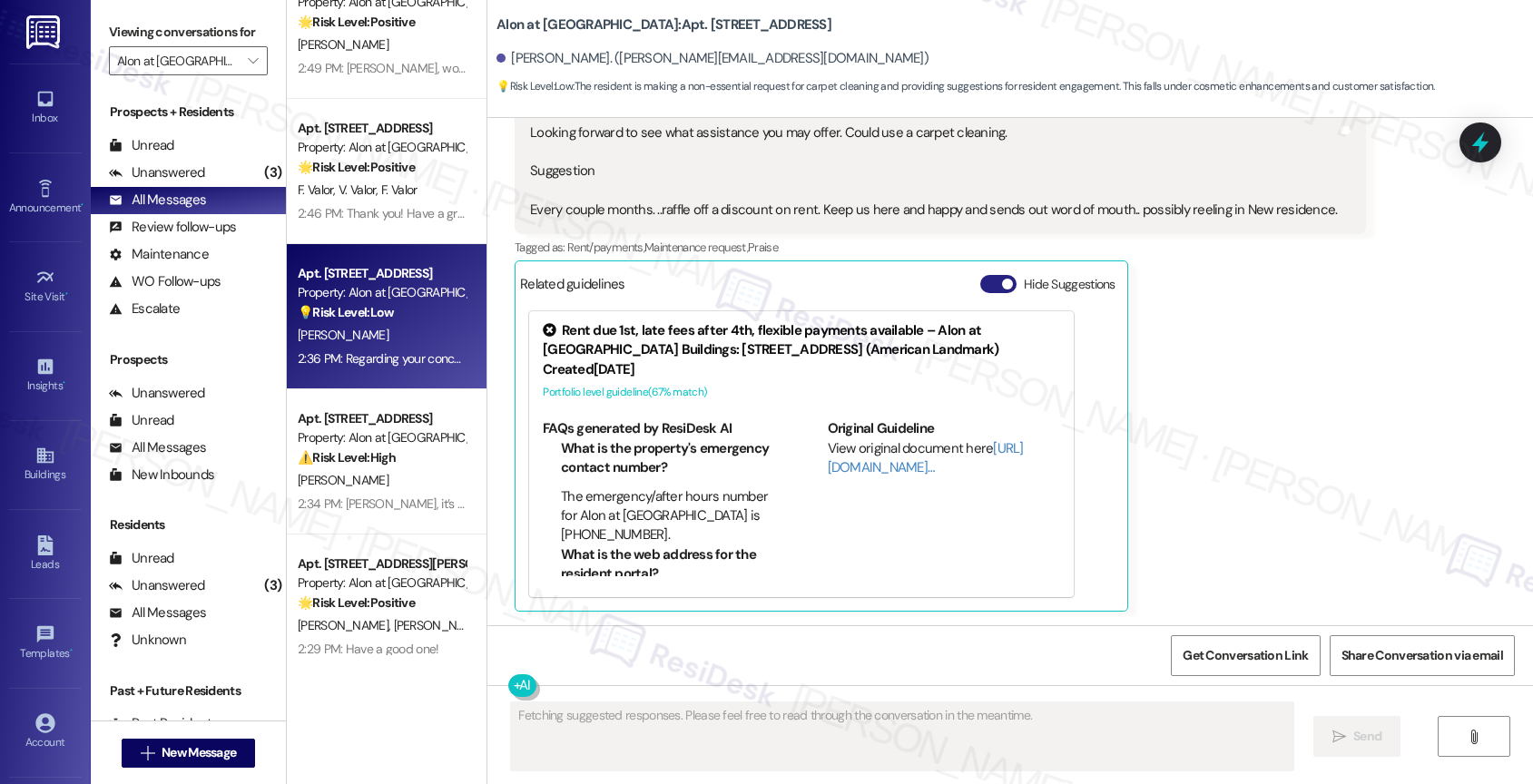
click at [1002, 284] on span "button" at bounding box center [1007, 284] width 11 height 11
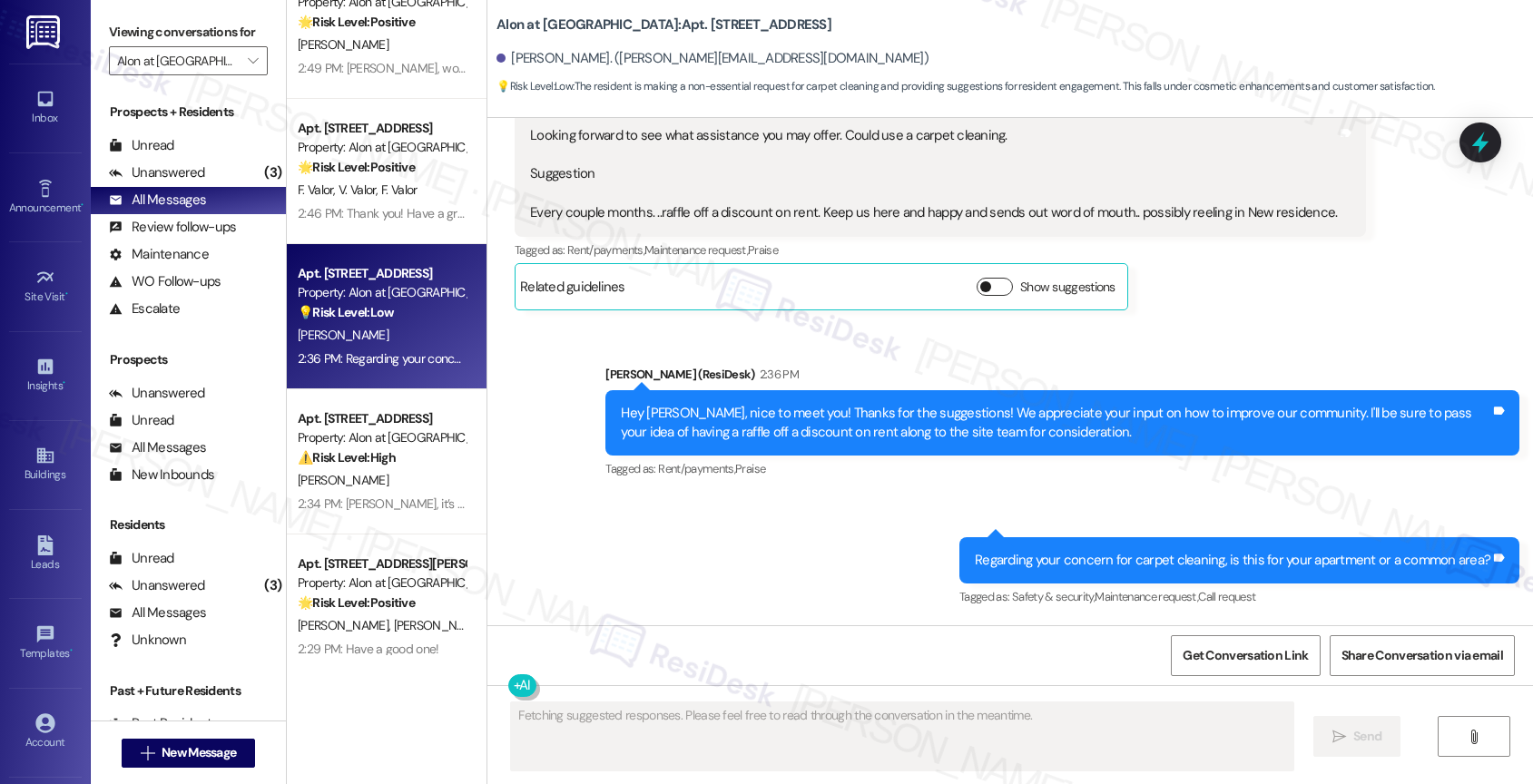
scroll to position [585, 0]
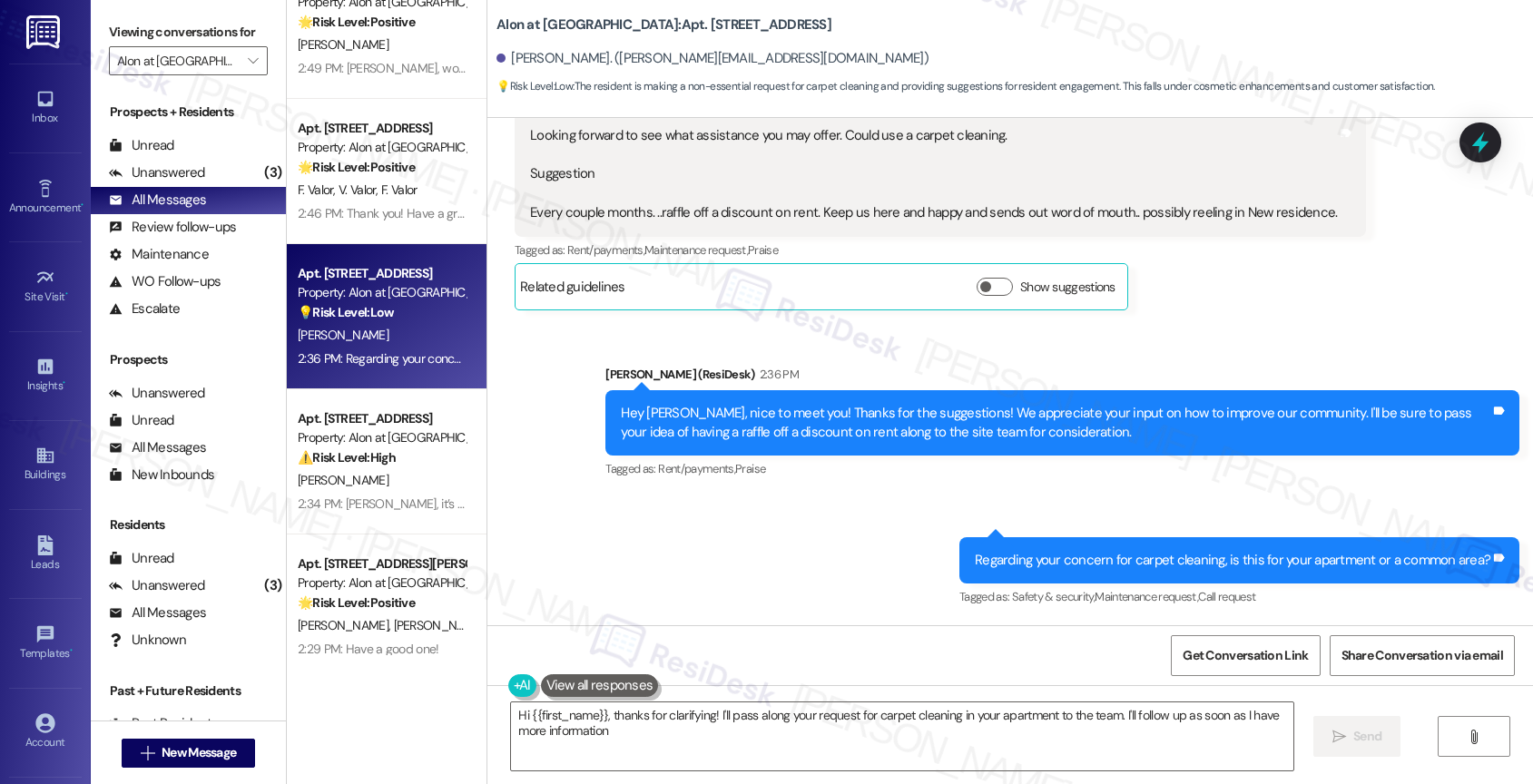
type textarea "Hi {{first_name}}, thanks for clarifying! I'll pass along your request for carp…"
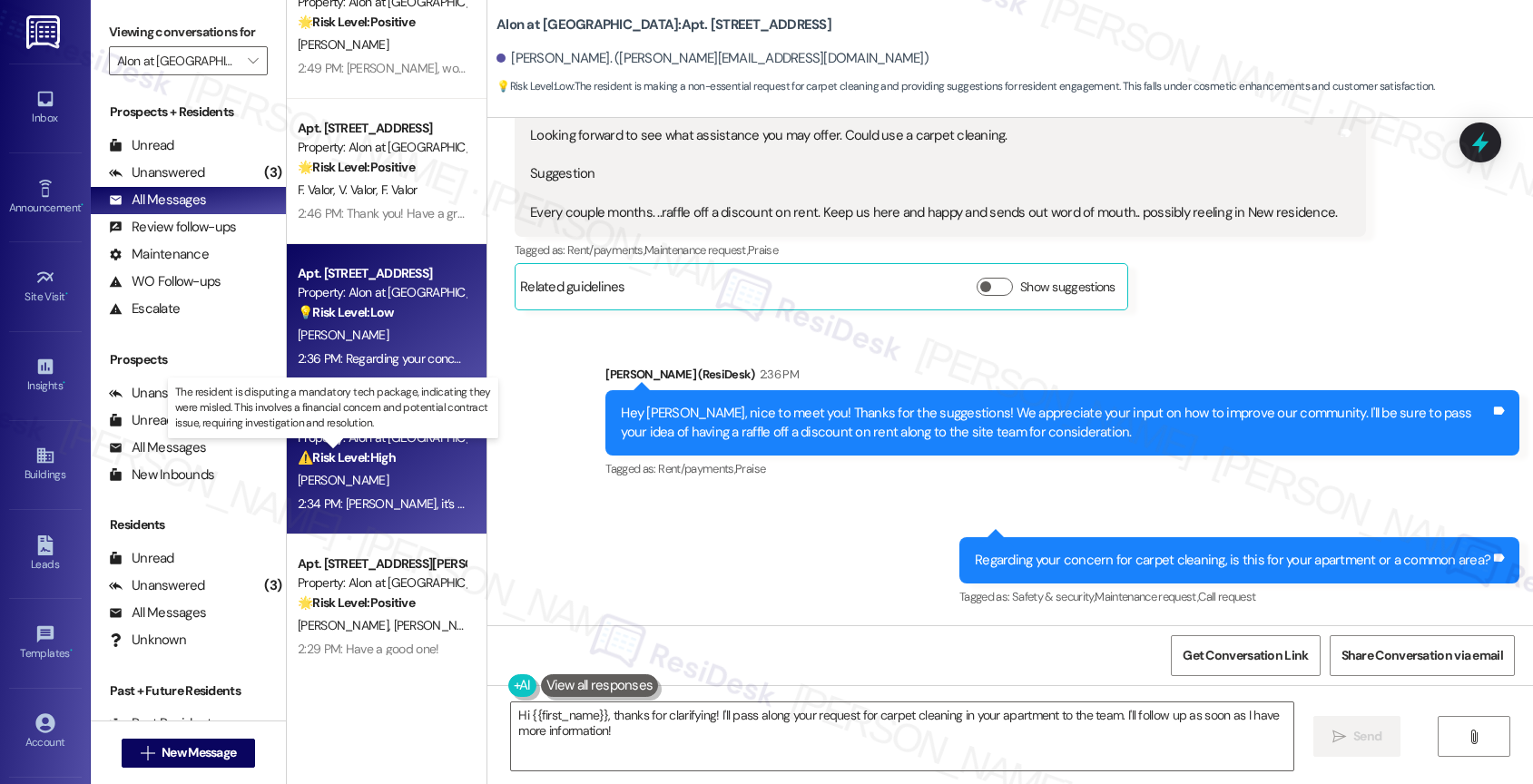
click at [372, 457] on strong "⚠️ Risk Level: High" at bounding box center [346, 457] width 98 height 16
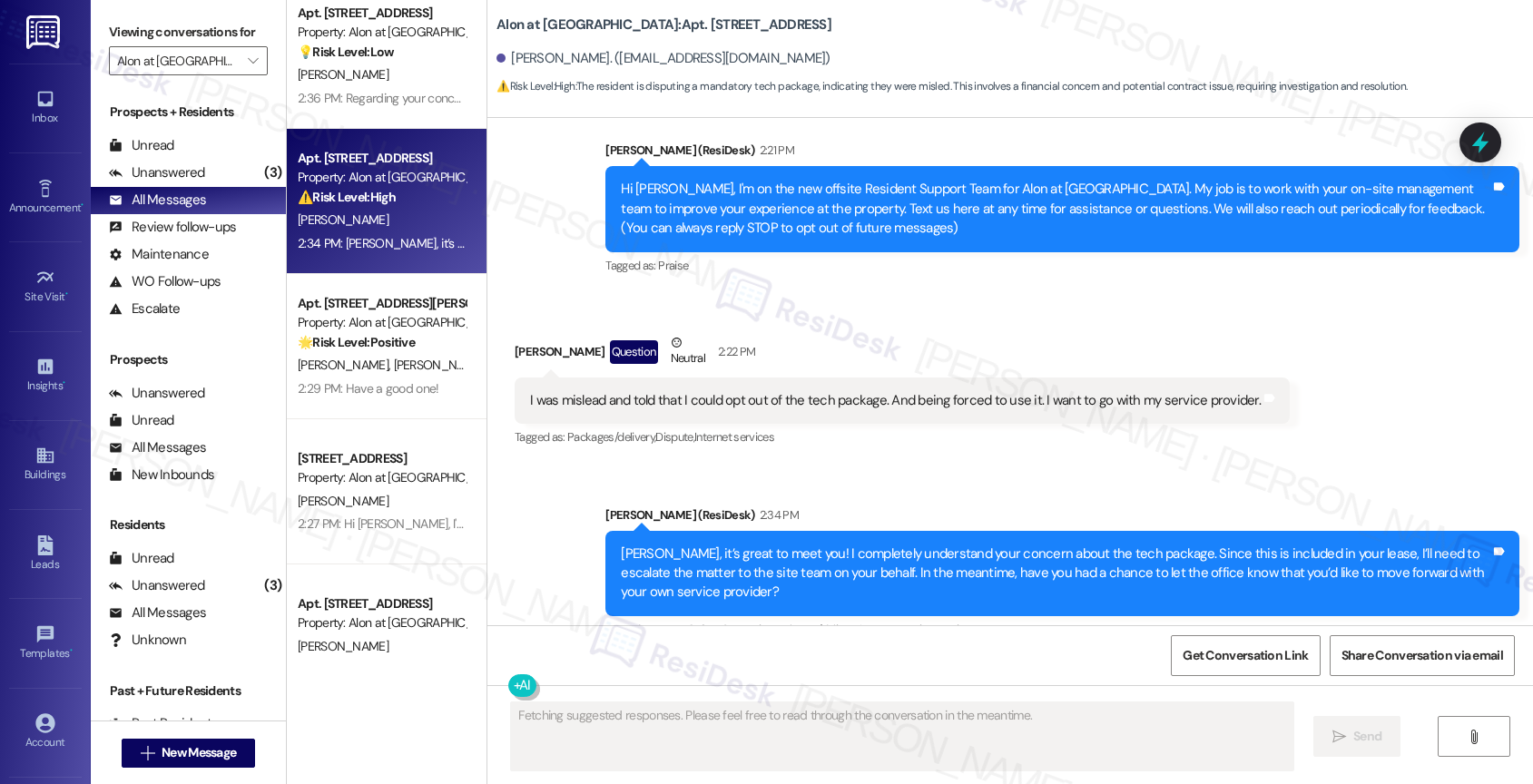
scroll to position [0, 0]
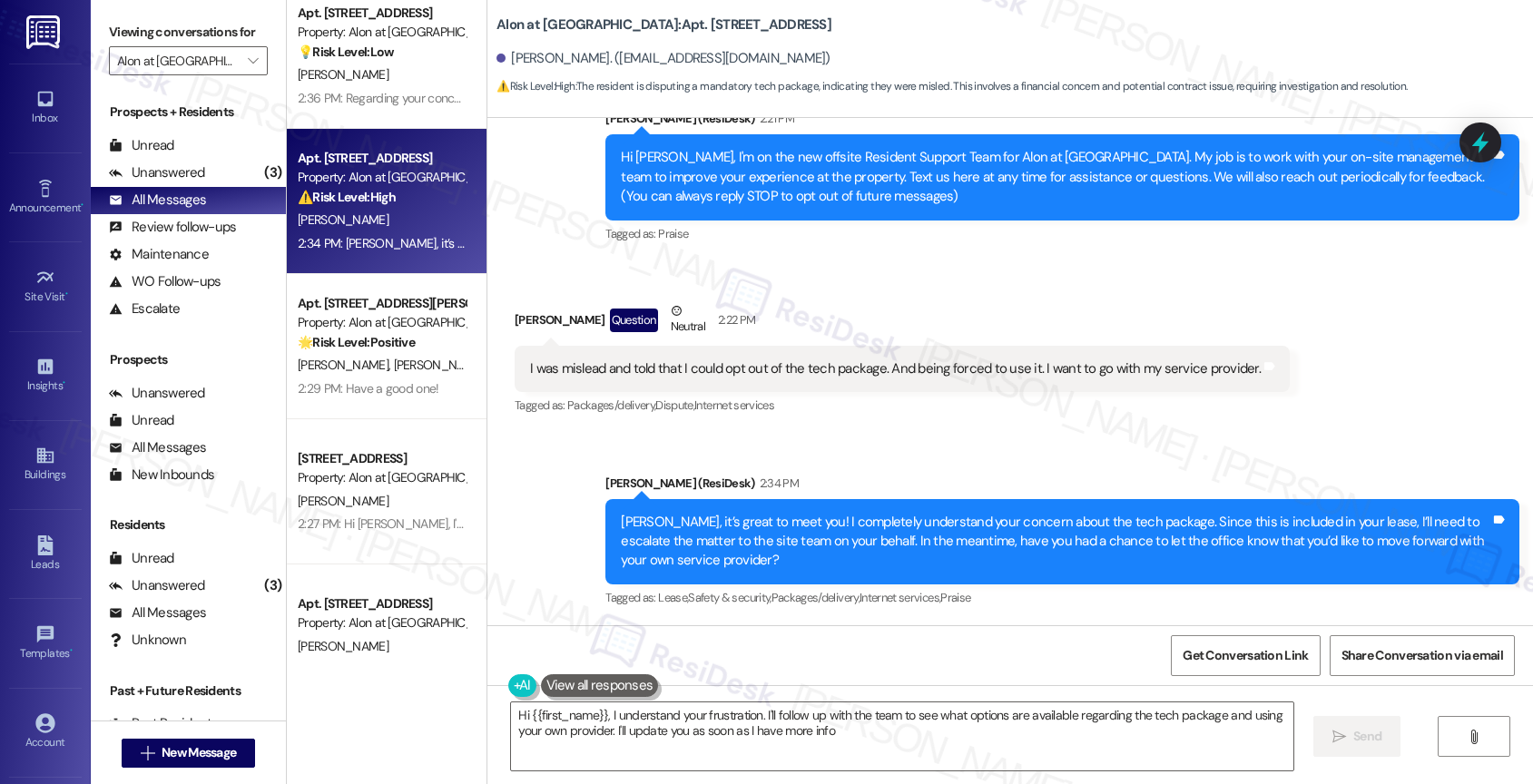
type textarea "Hi {{first_name}}, I understand your frustration. I'll follow up with the team …"
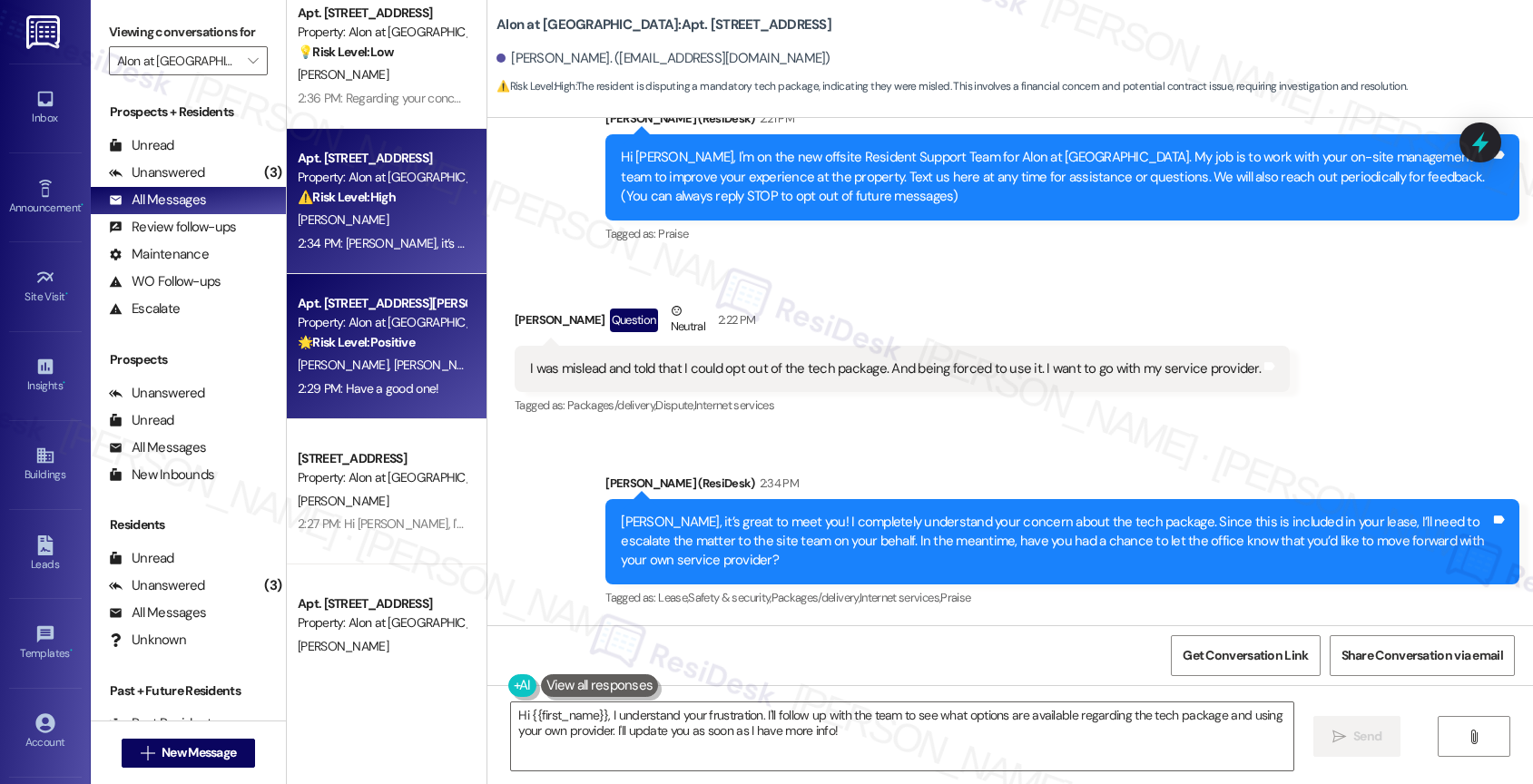
click at [394, 366] on span "[PERSON_NAME]" at bounding box center [439, 365] width 90 height 16
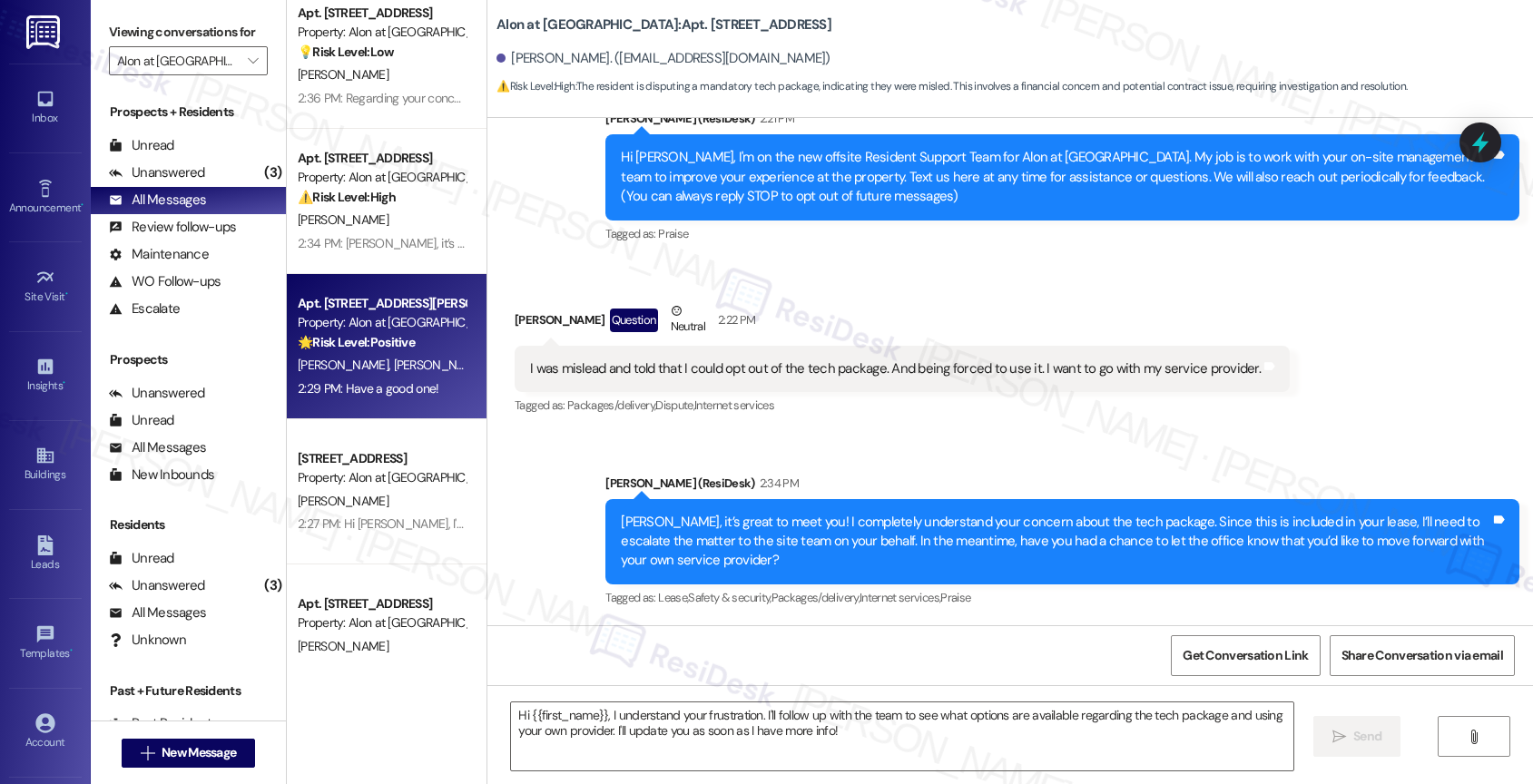
type textarea "Fetching suggested responses. Please feel free to read through the conversation…"
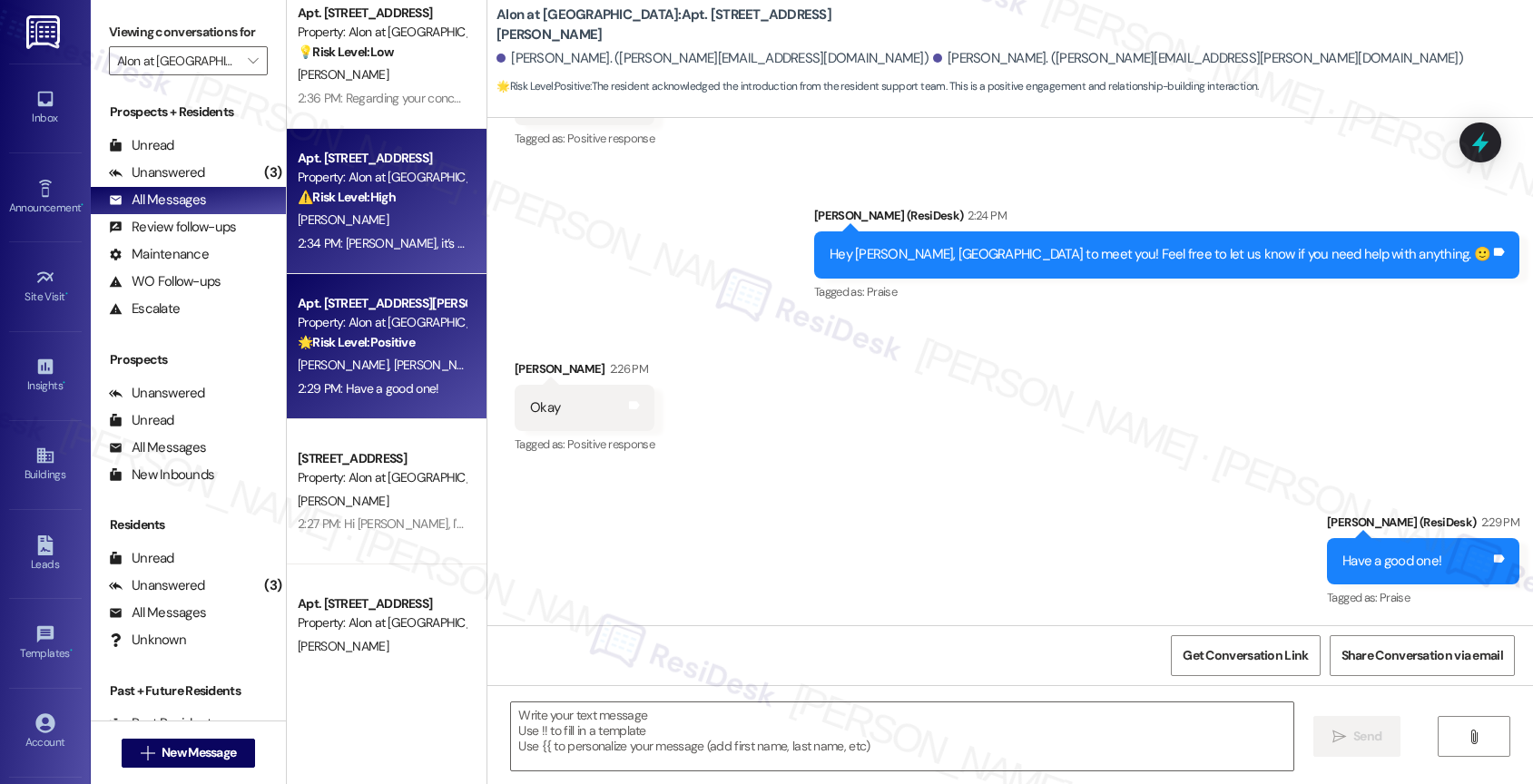
click at [335, 211] on div "[PERSON_NAME]" at bounding box center [382, 219] width 172 height 23
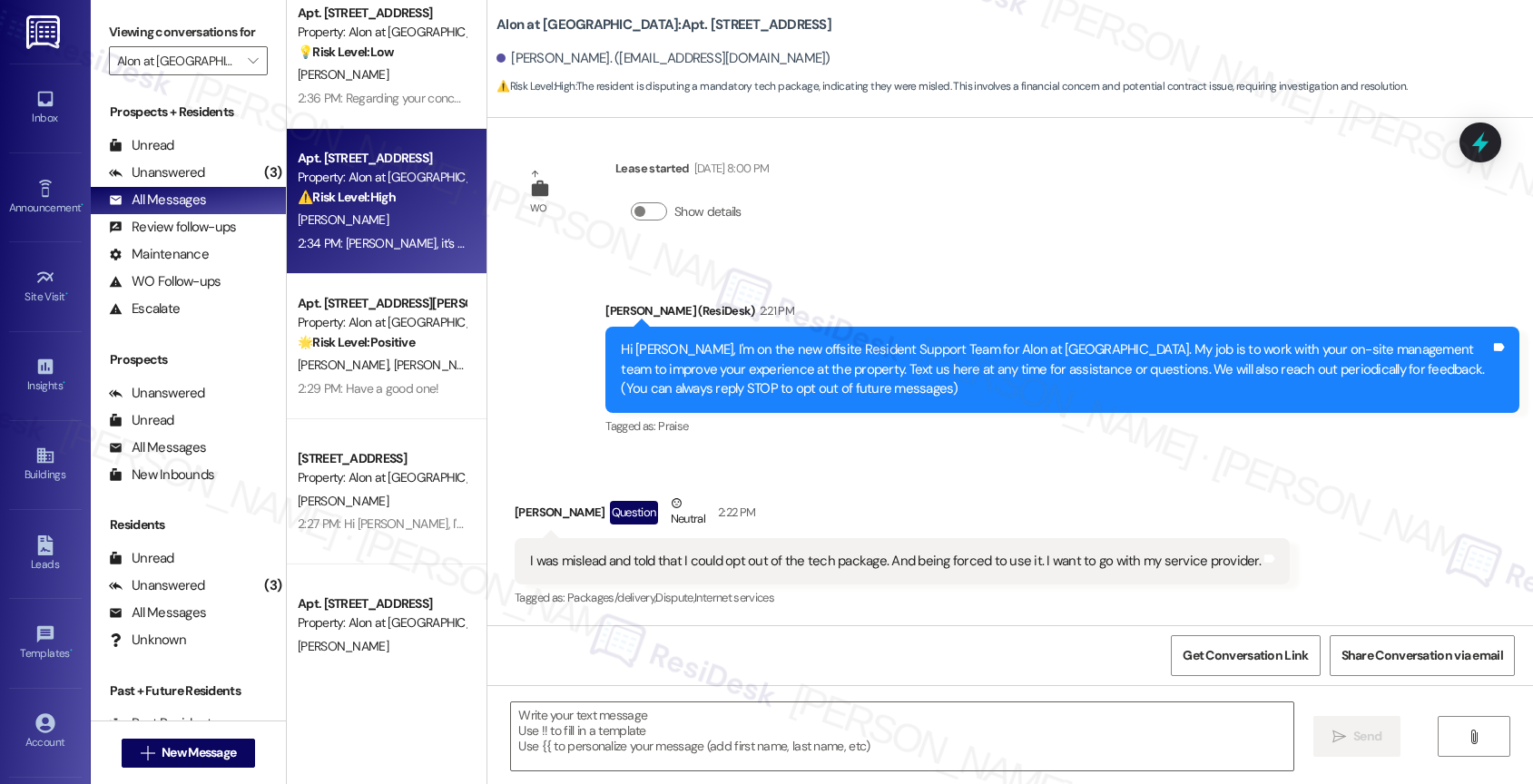
type textarea "Fetching suggested responses. Please feel free to read through the conversation…"
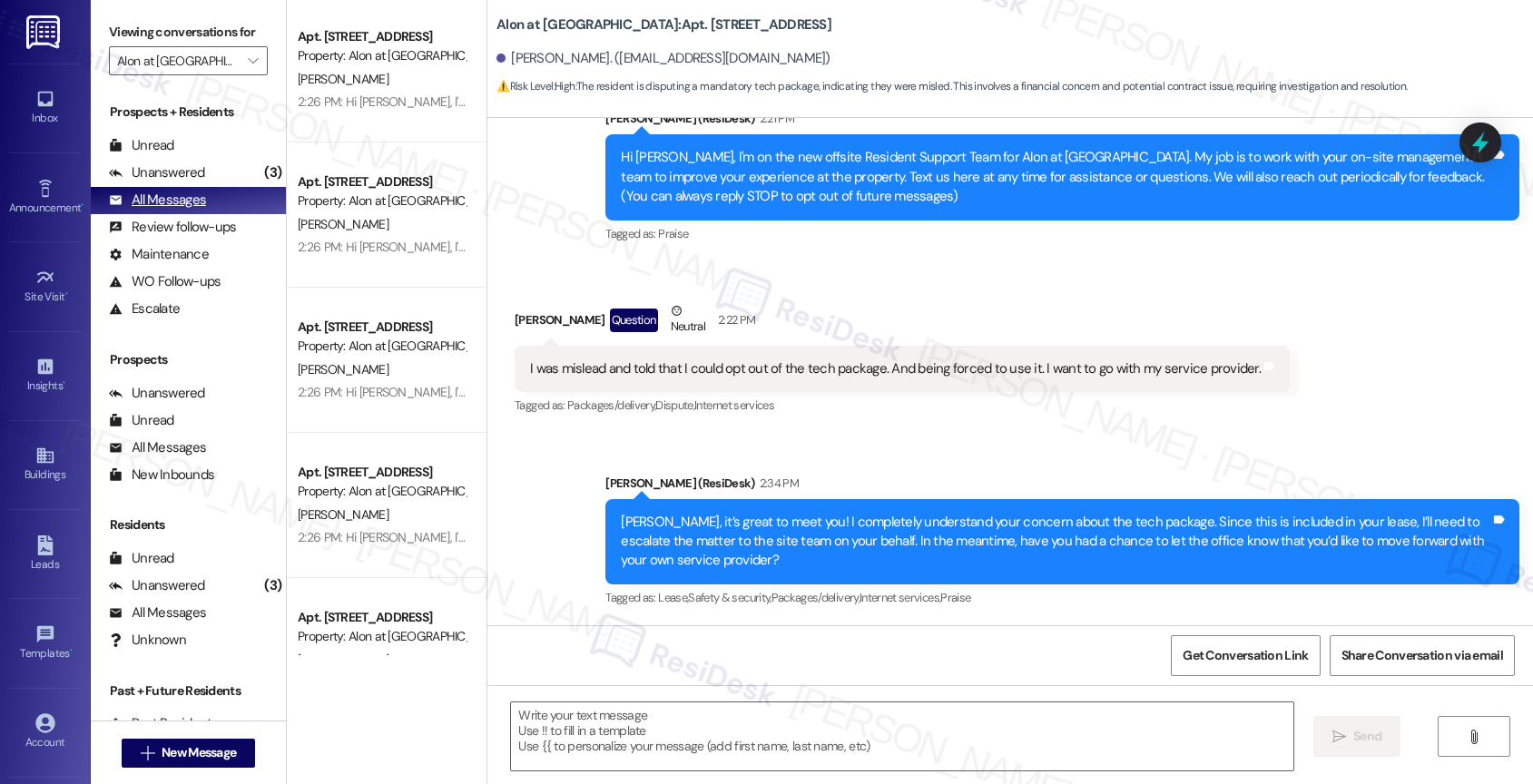
scroll to position [3635, 0]
click at [186, 179] on div "Unanswered (3)" at bounding box center [187, 174] width 195 height 27
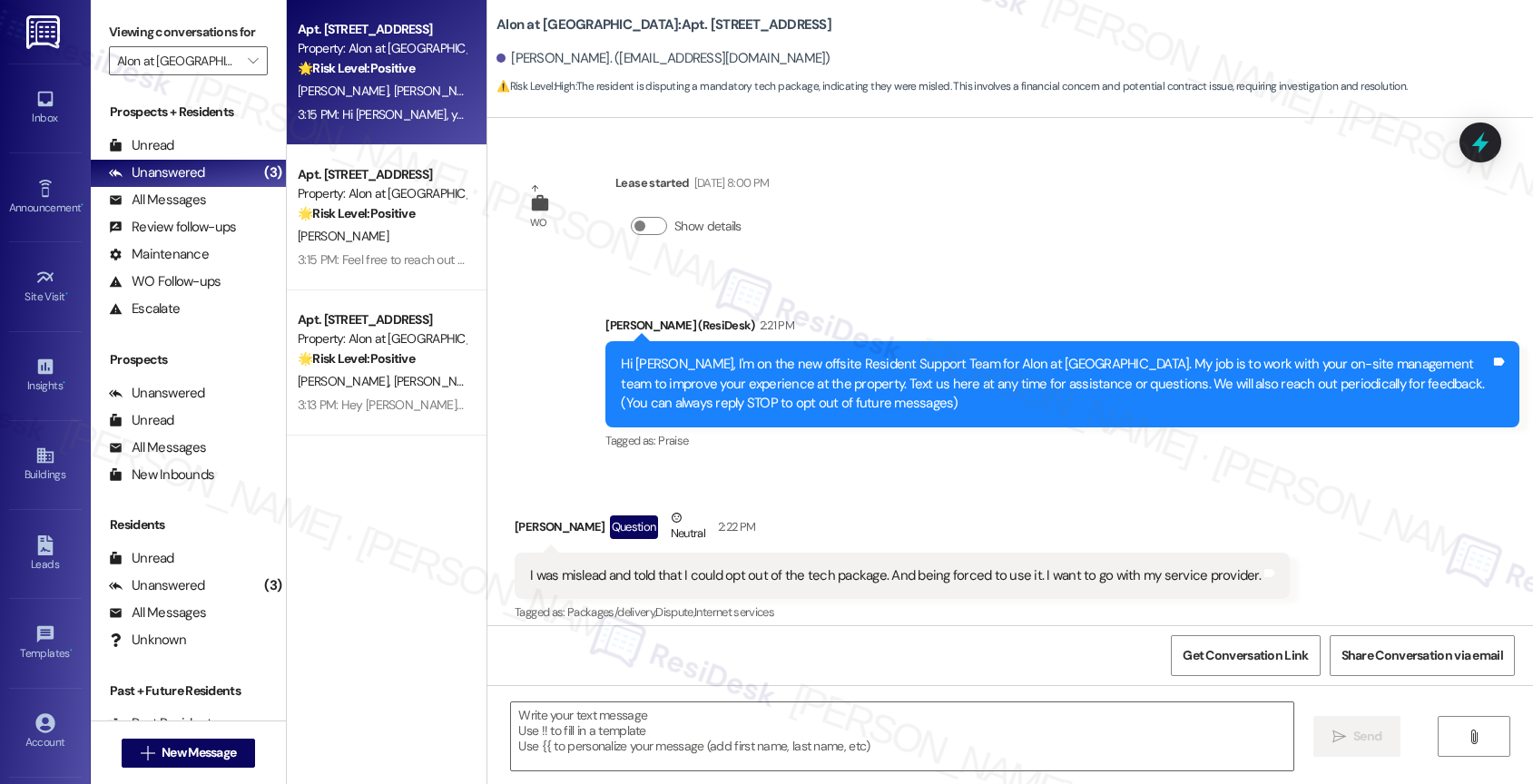
scroll to position [15, 0]
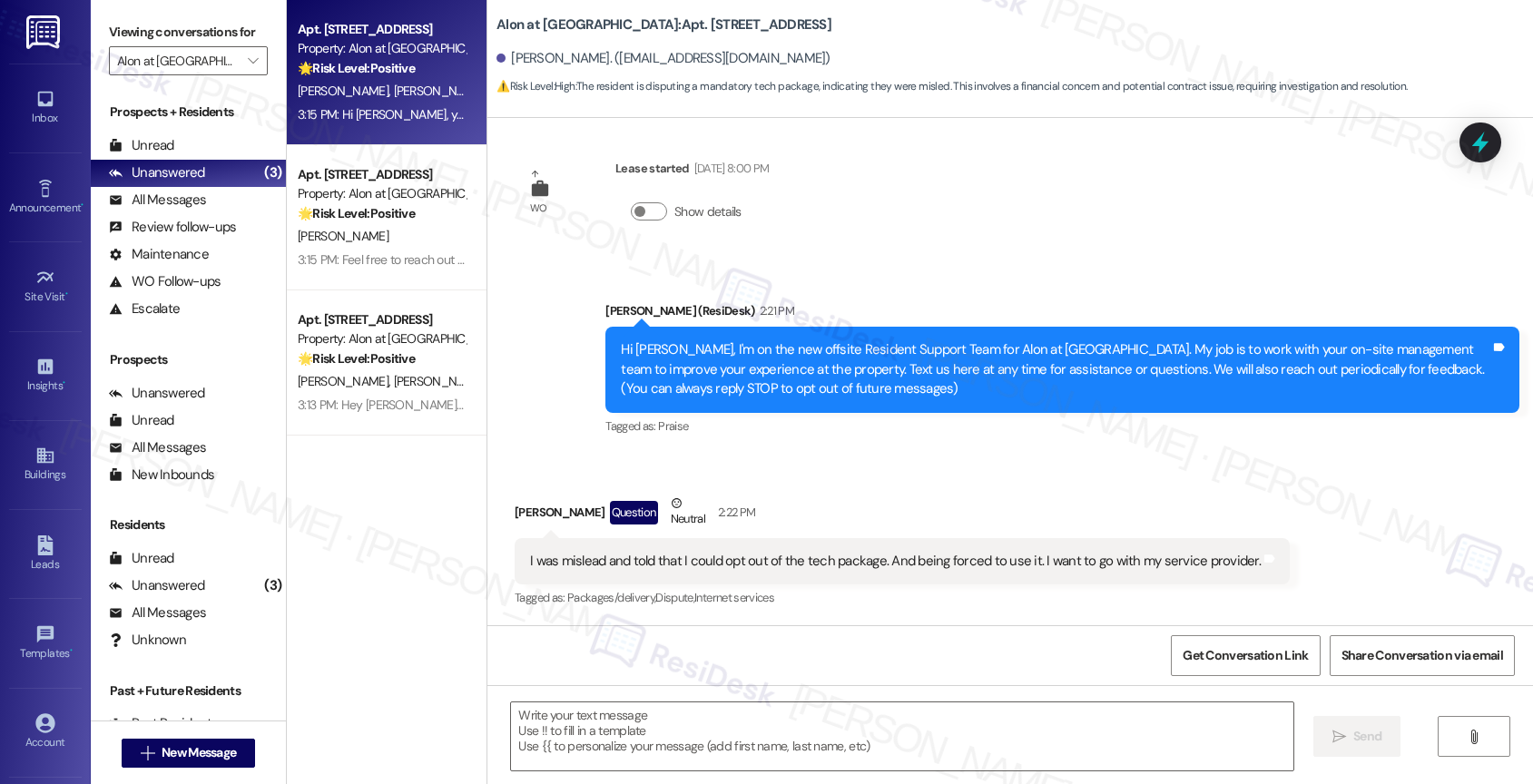
type textarea "Fetching suggested responses. Please feel free to read through the conversation…"
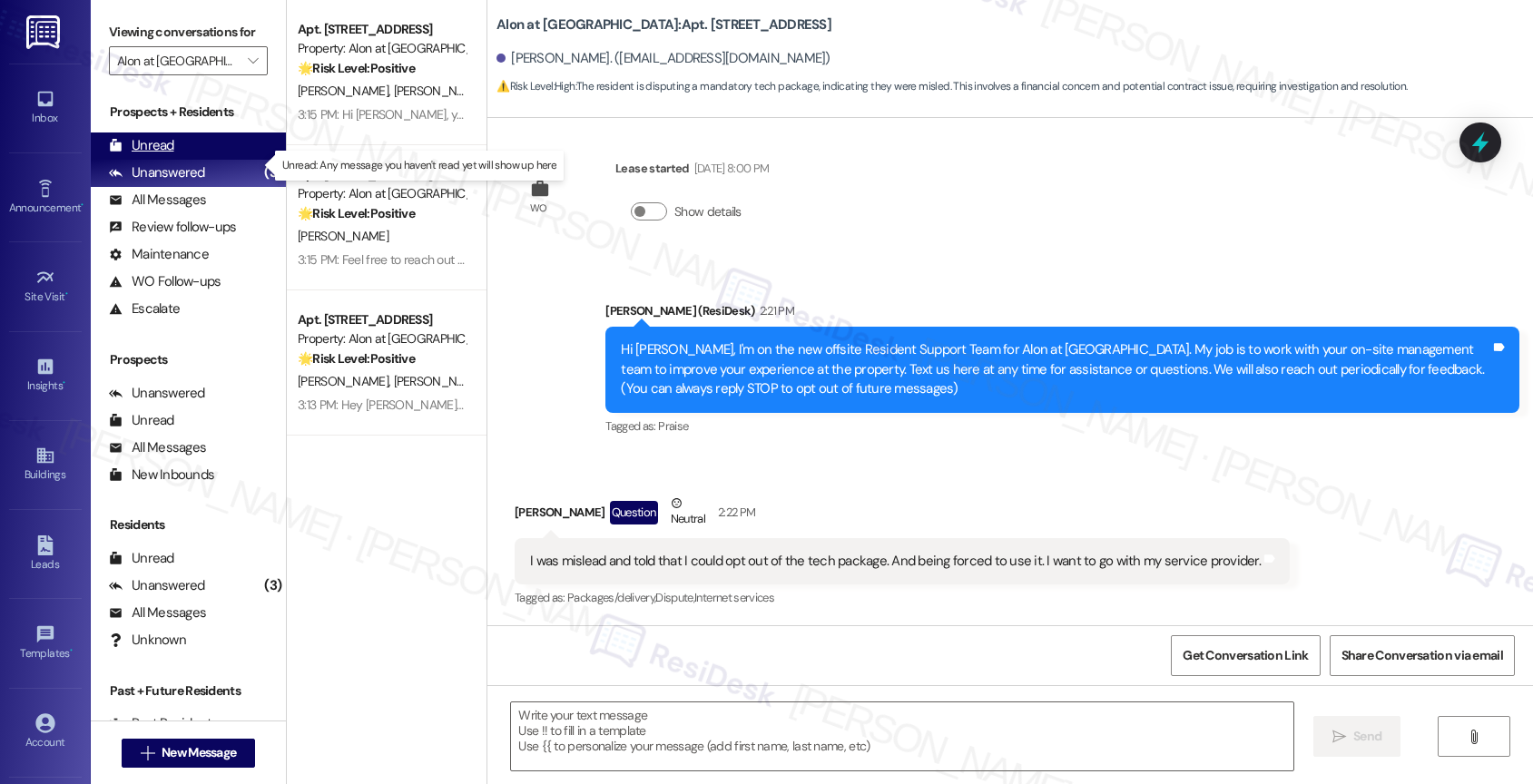
click at [188, 160] on div "Unread (0)" at bounding box center [187, 146] width 195 height 27
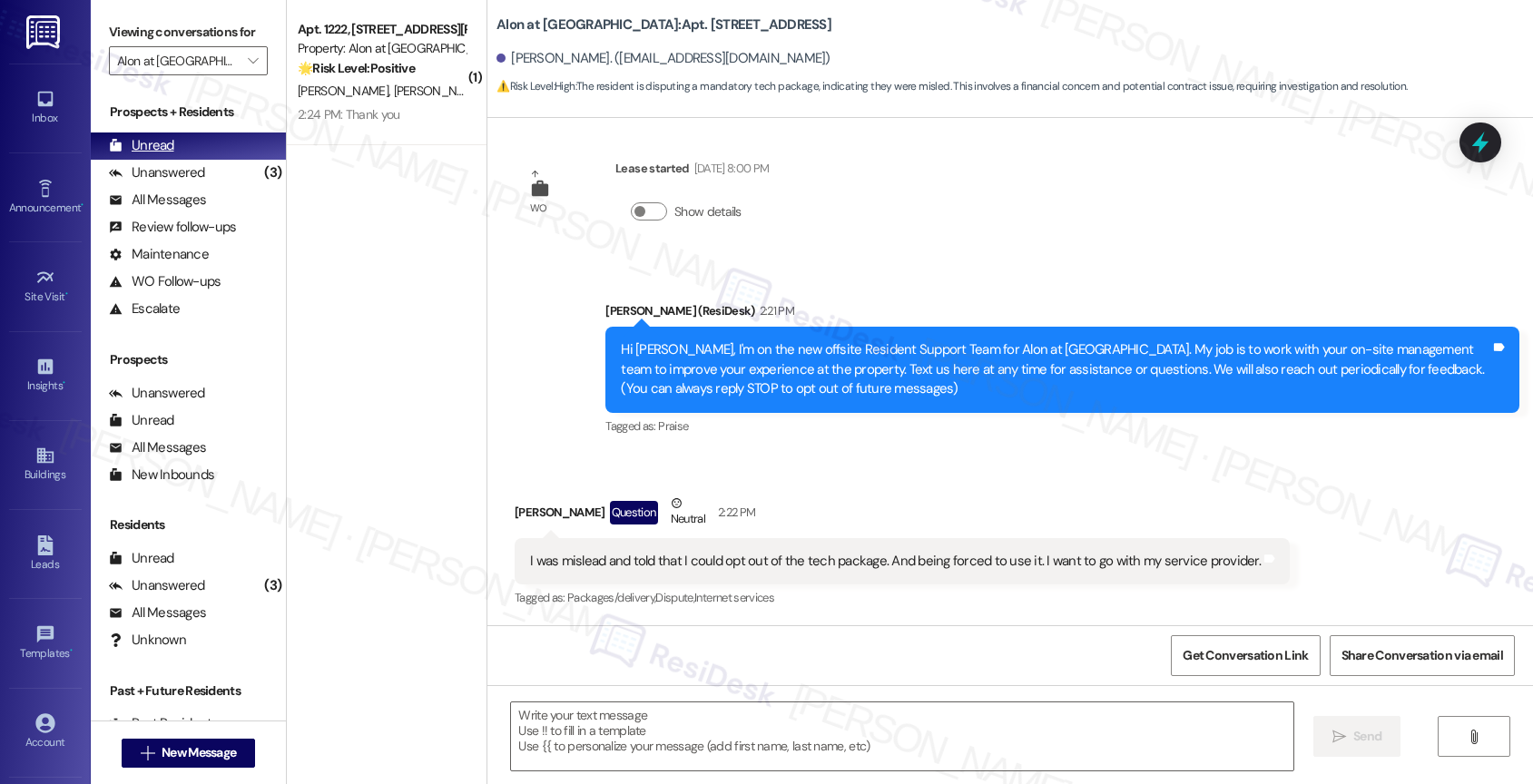
type textarea "Fetching suggested responses. Please feel free to read through the conversation…"
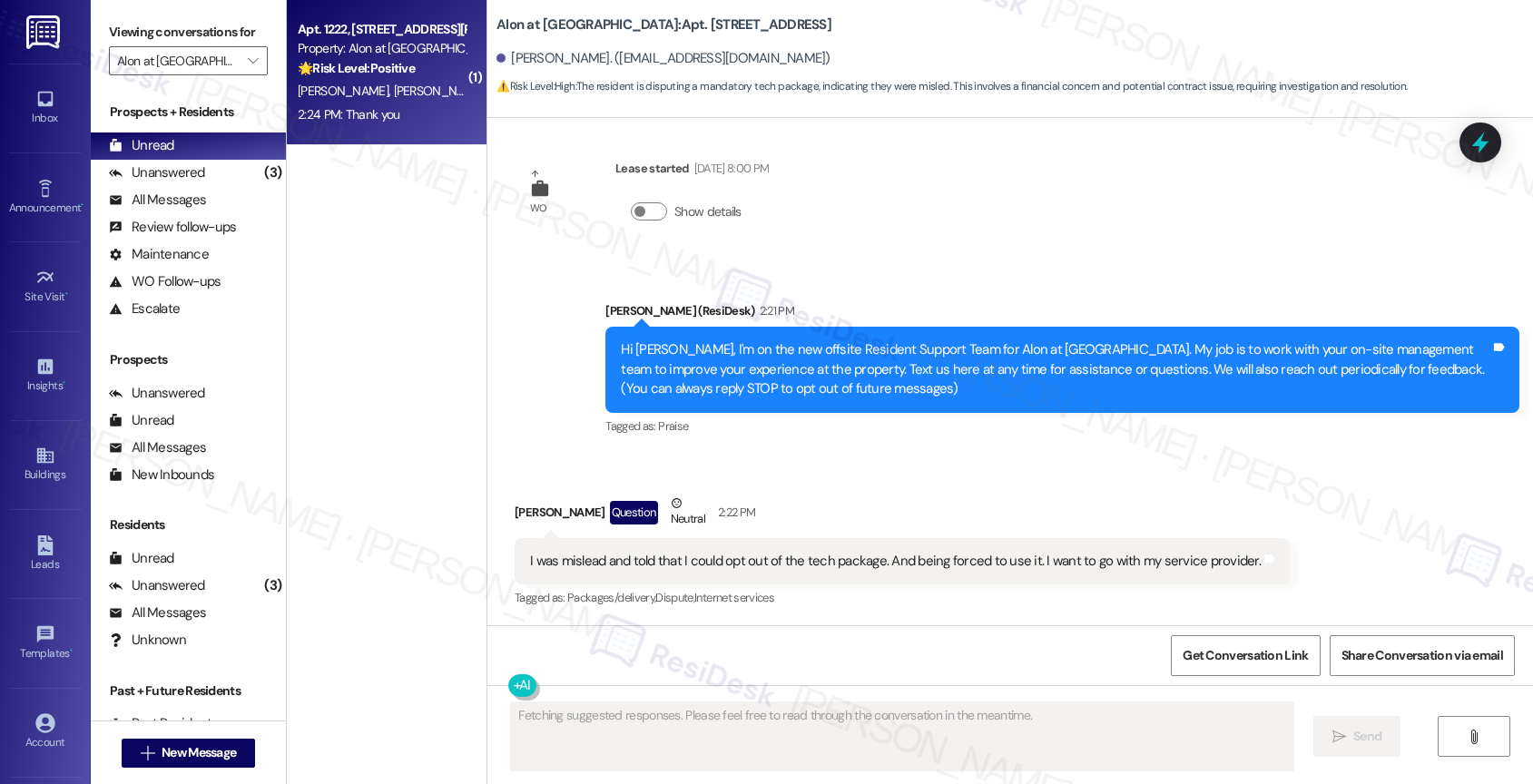
click at [347, 76] on div "🌟 Risk Level: Positive The resident is expressing gratitude for the outreach fr…" at bounding box center [382, 69] width 168 height 19
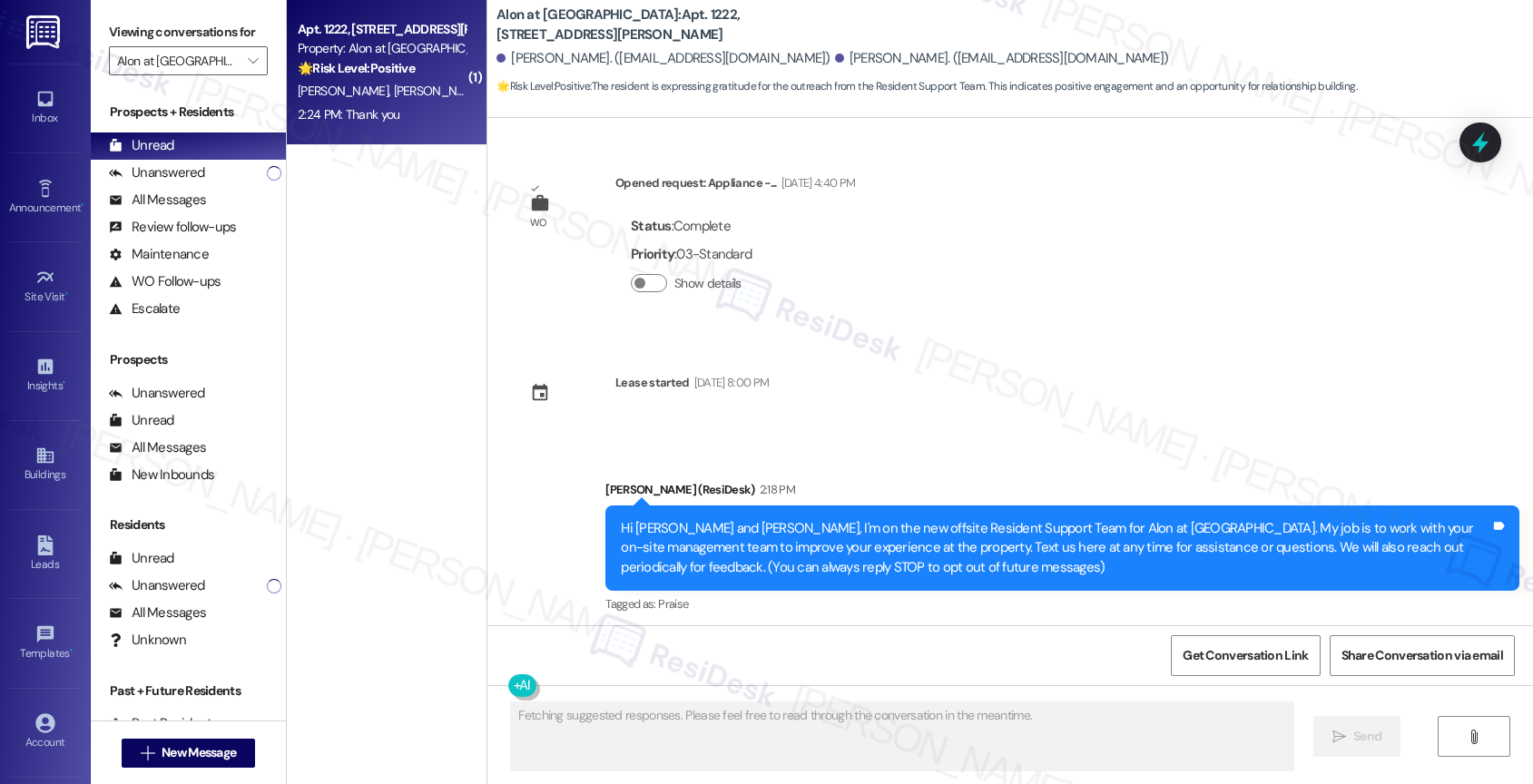
scroll to position [160, 0]
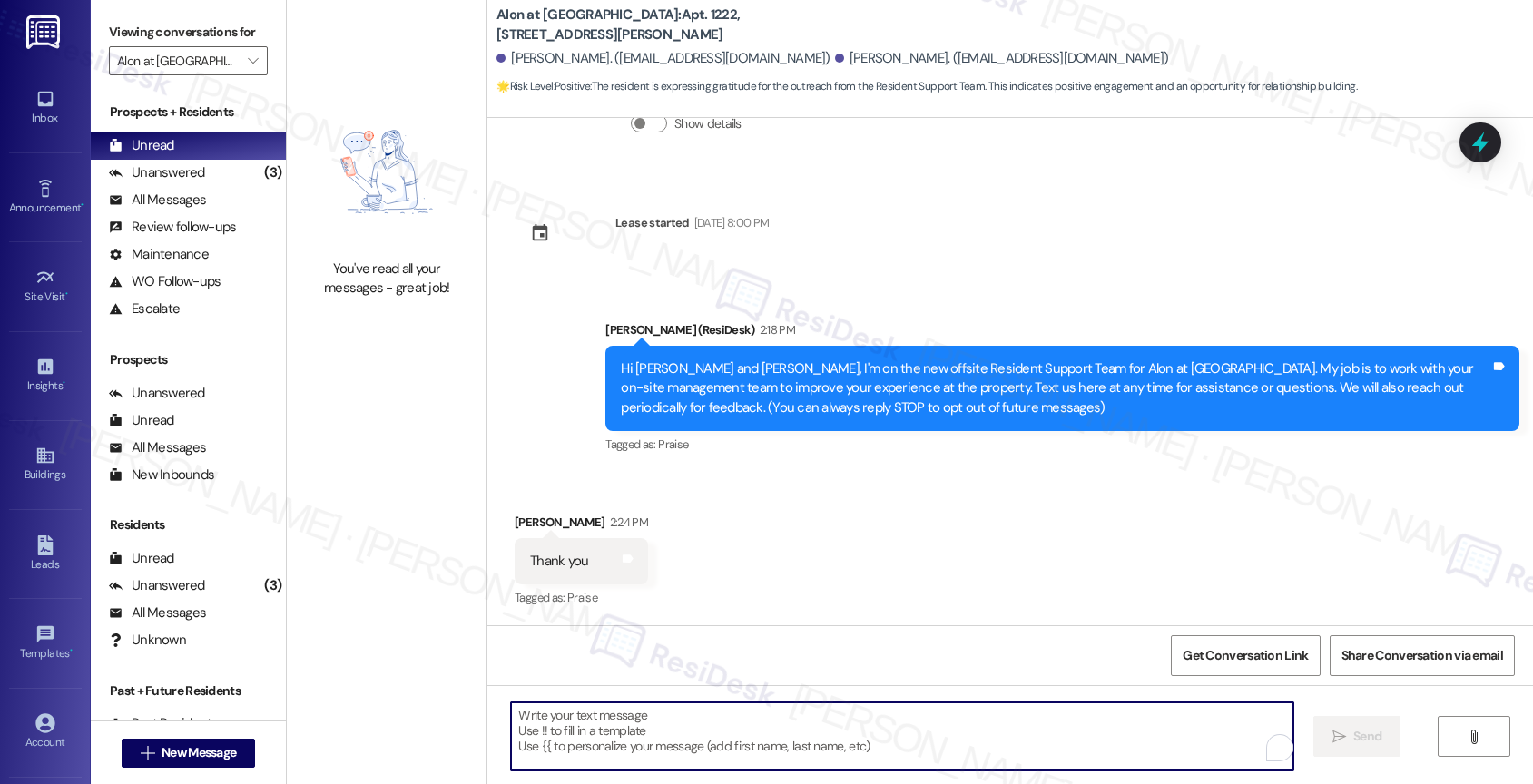
click at [586, 722] on textarea "To enrich screen reader interactions, please activate Accessibility in Grammarl…" at bounding box center [902, 736] width 782 height 68
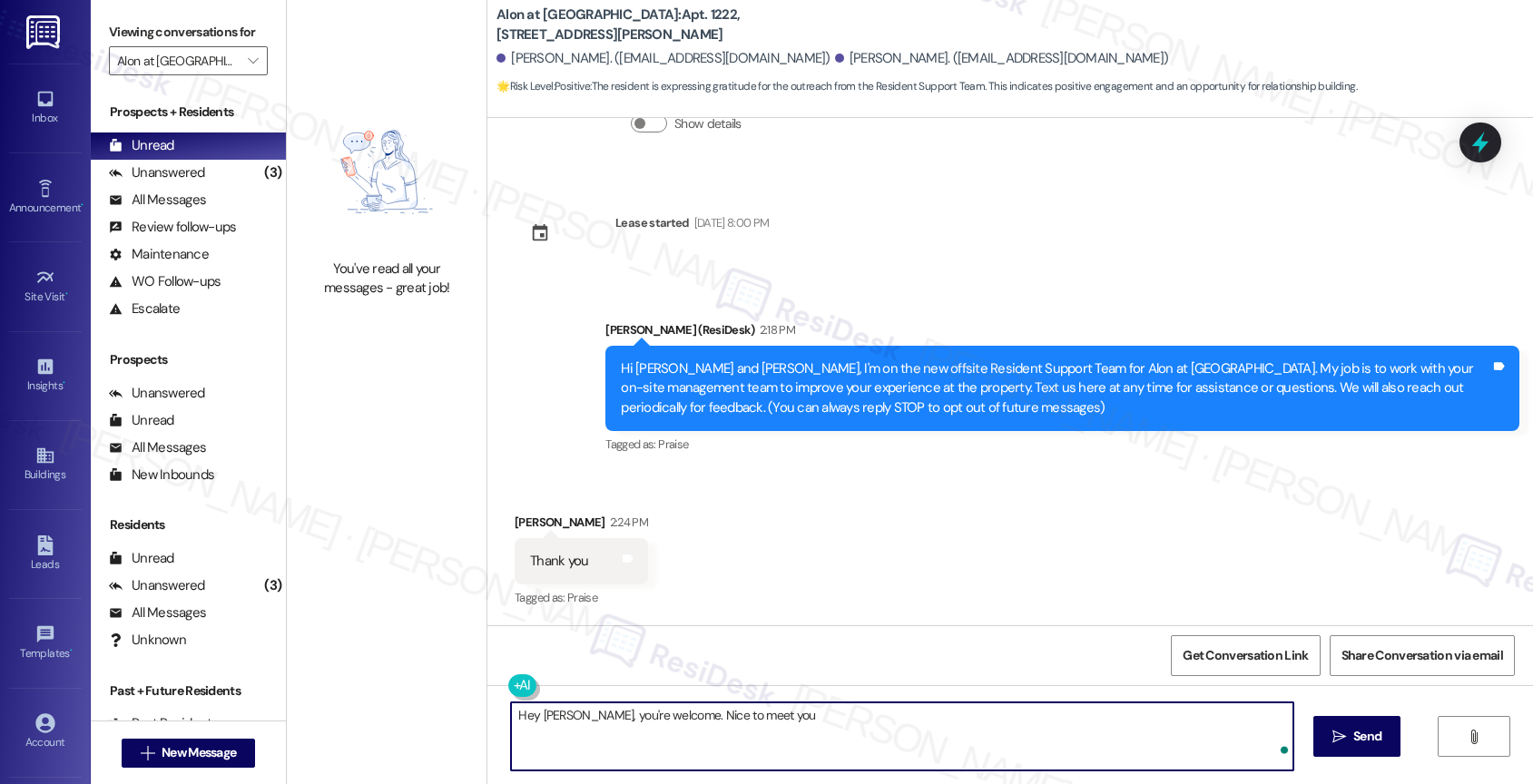
type textarea "Hey [PERSON_NAME], you're welcome. Nice to meet you!"
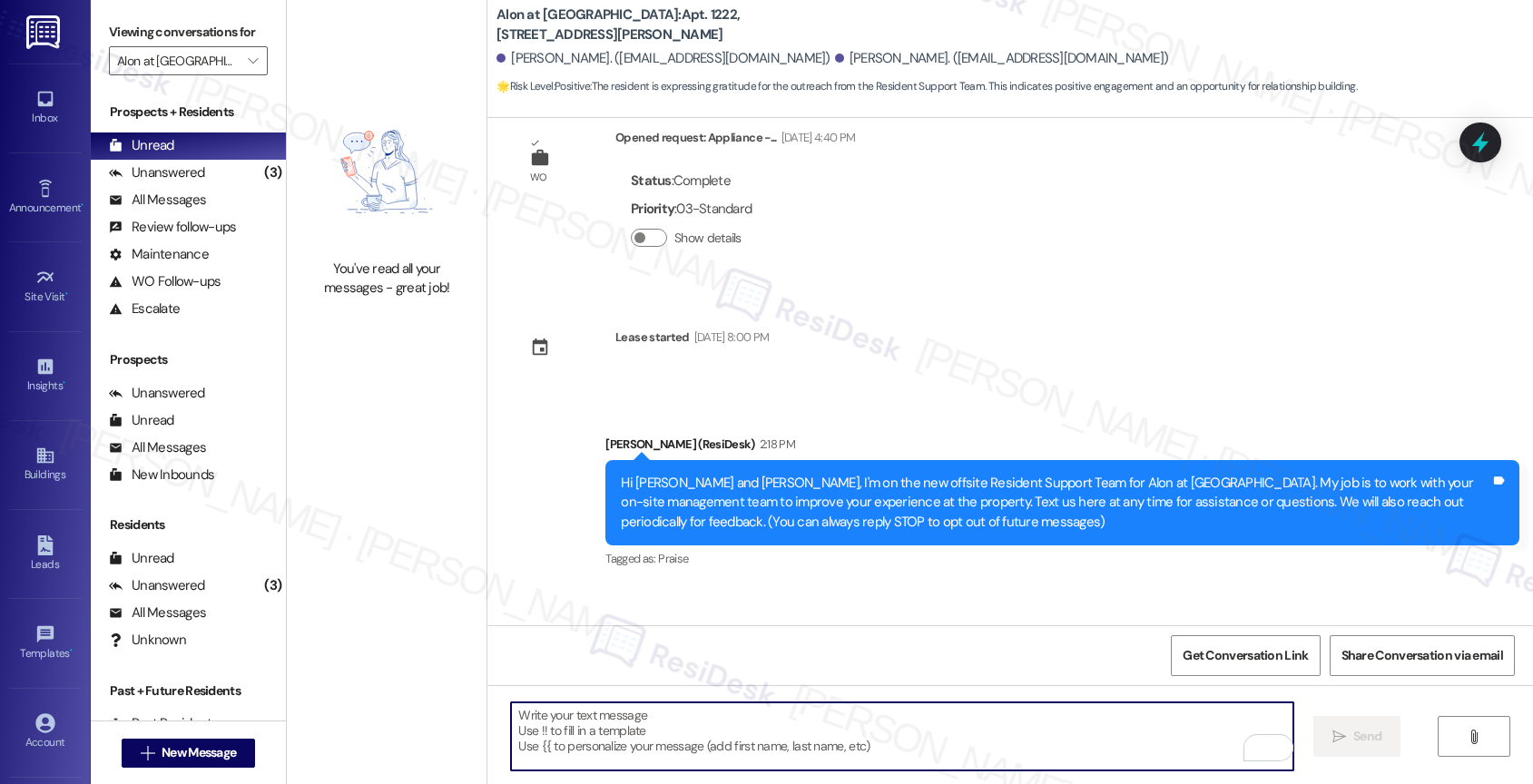
scroll to position [6, 0]
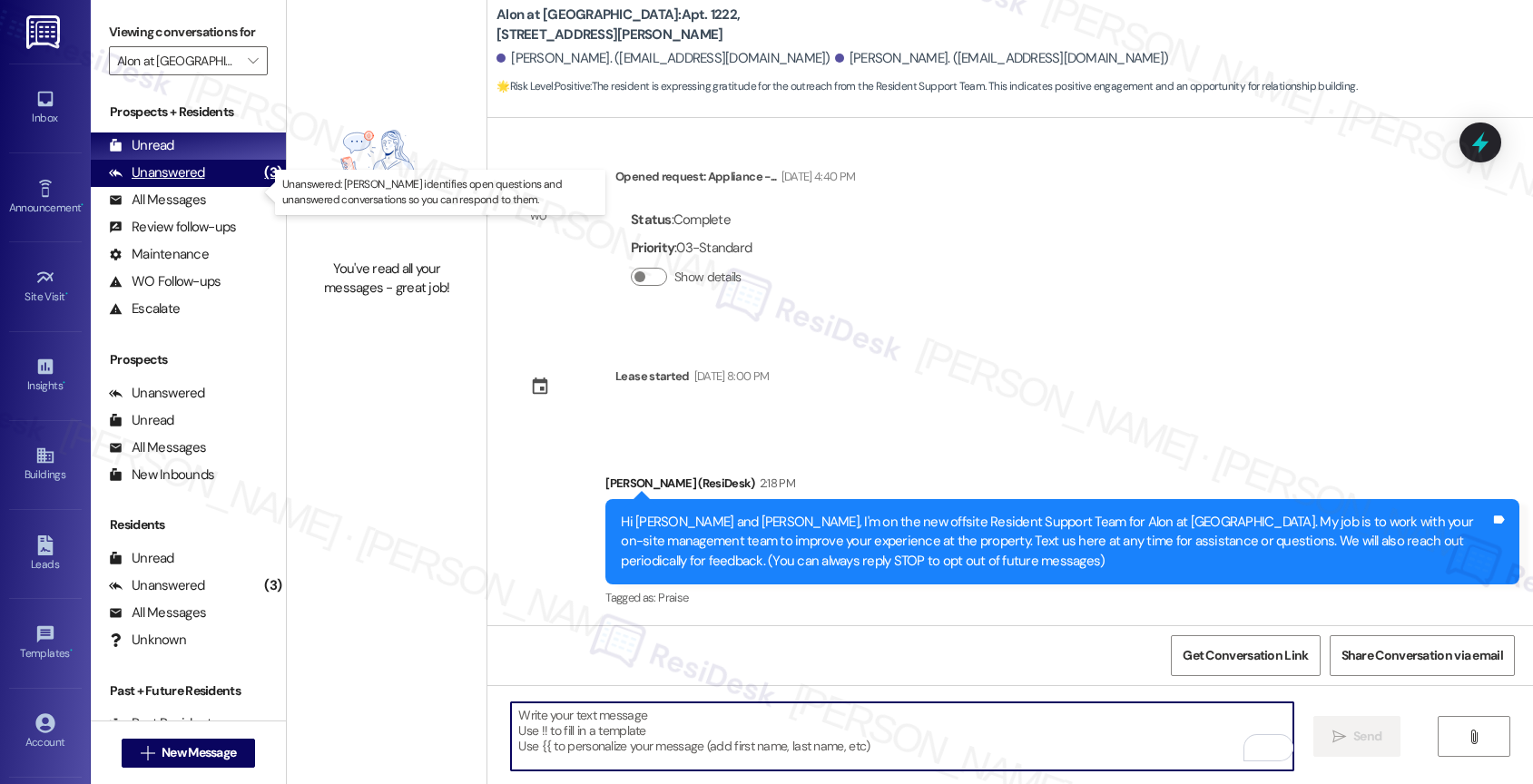
click at [228, 186] on div "Unanswered (3)" at bounding box center [187, 174] width 195 height 27
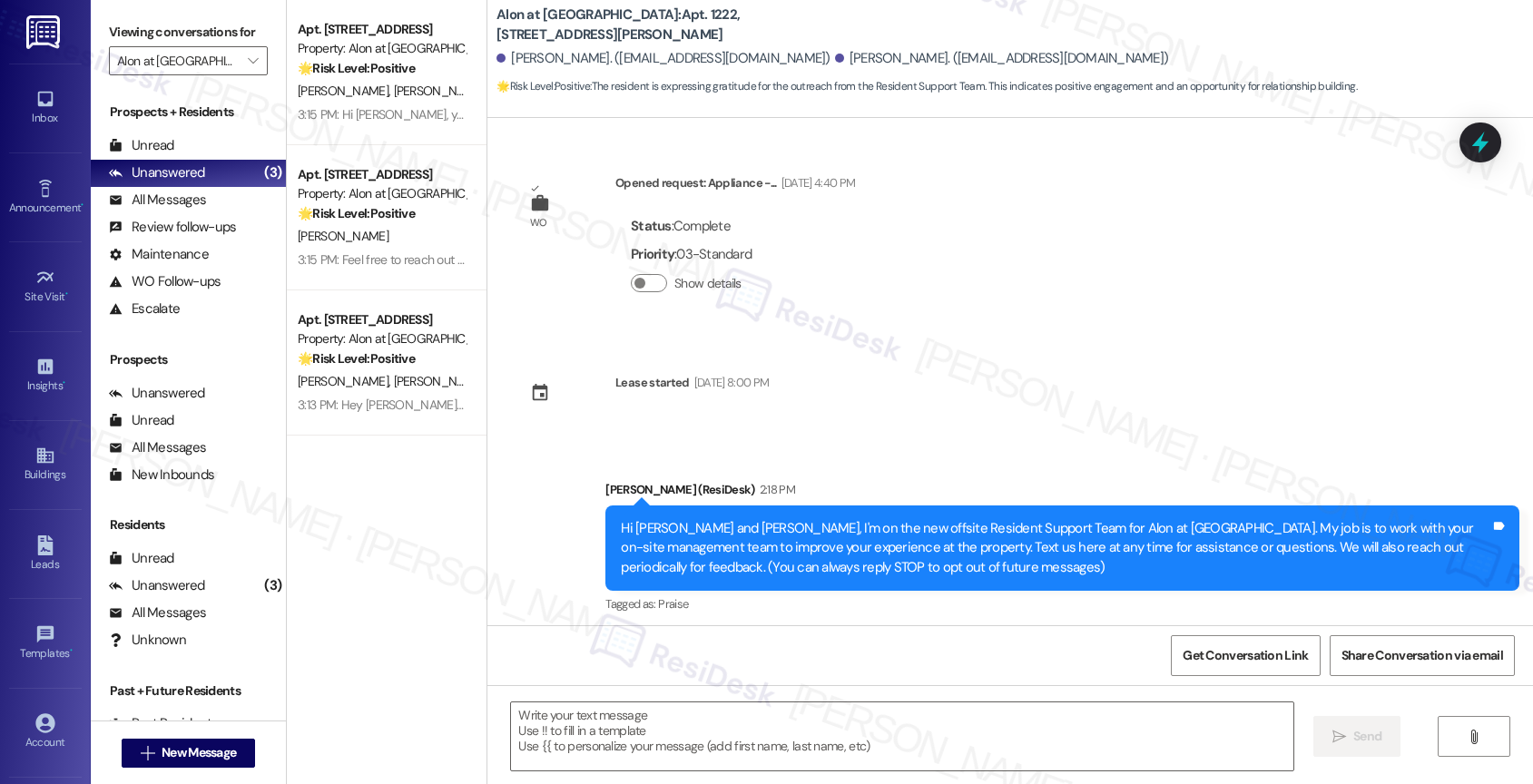
scroll to position [159, 0]
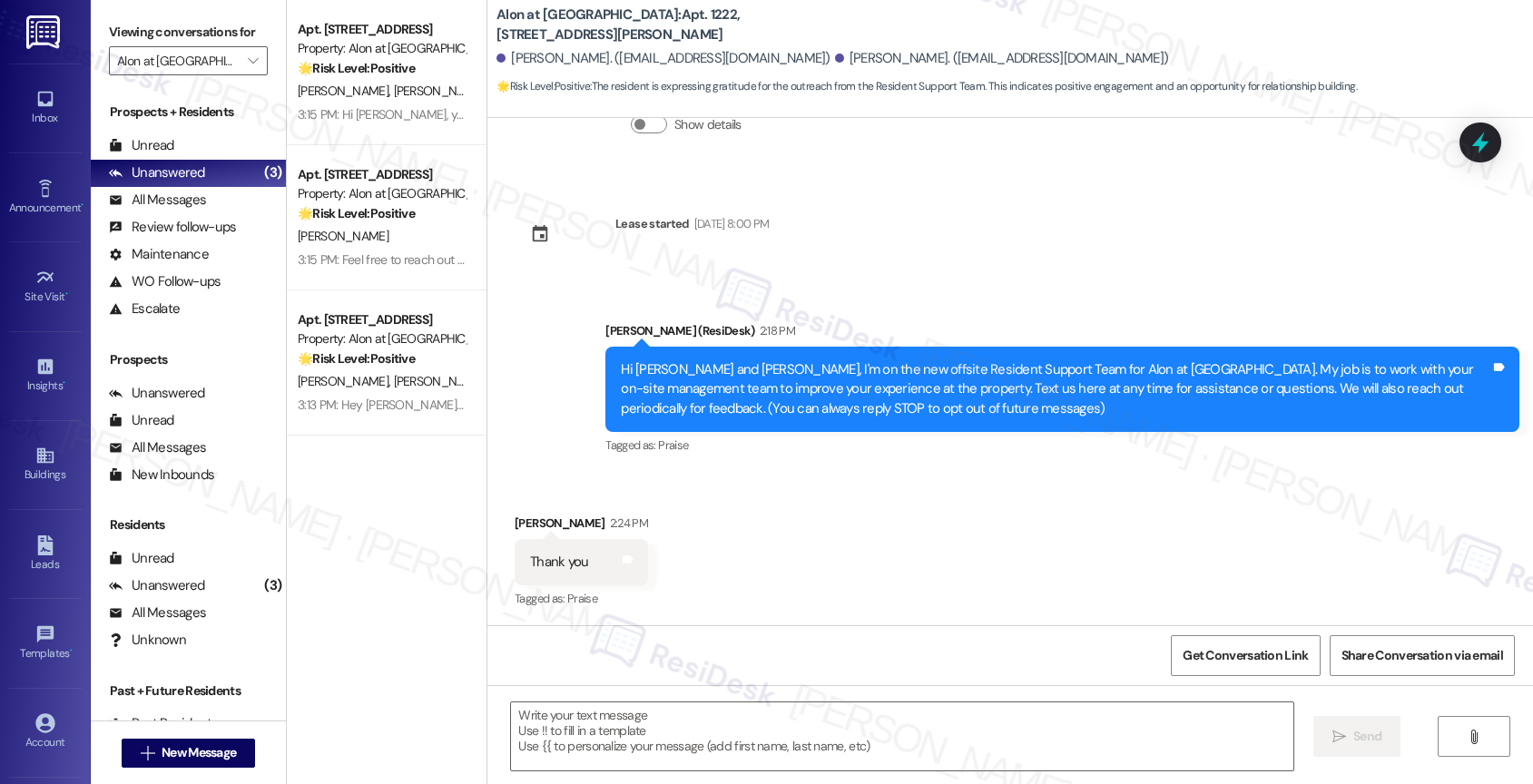
type textarea "Fetching suggested responses. Please feel free to read through the conversation…"
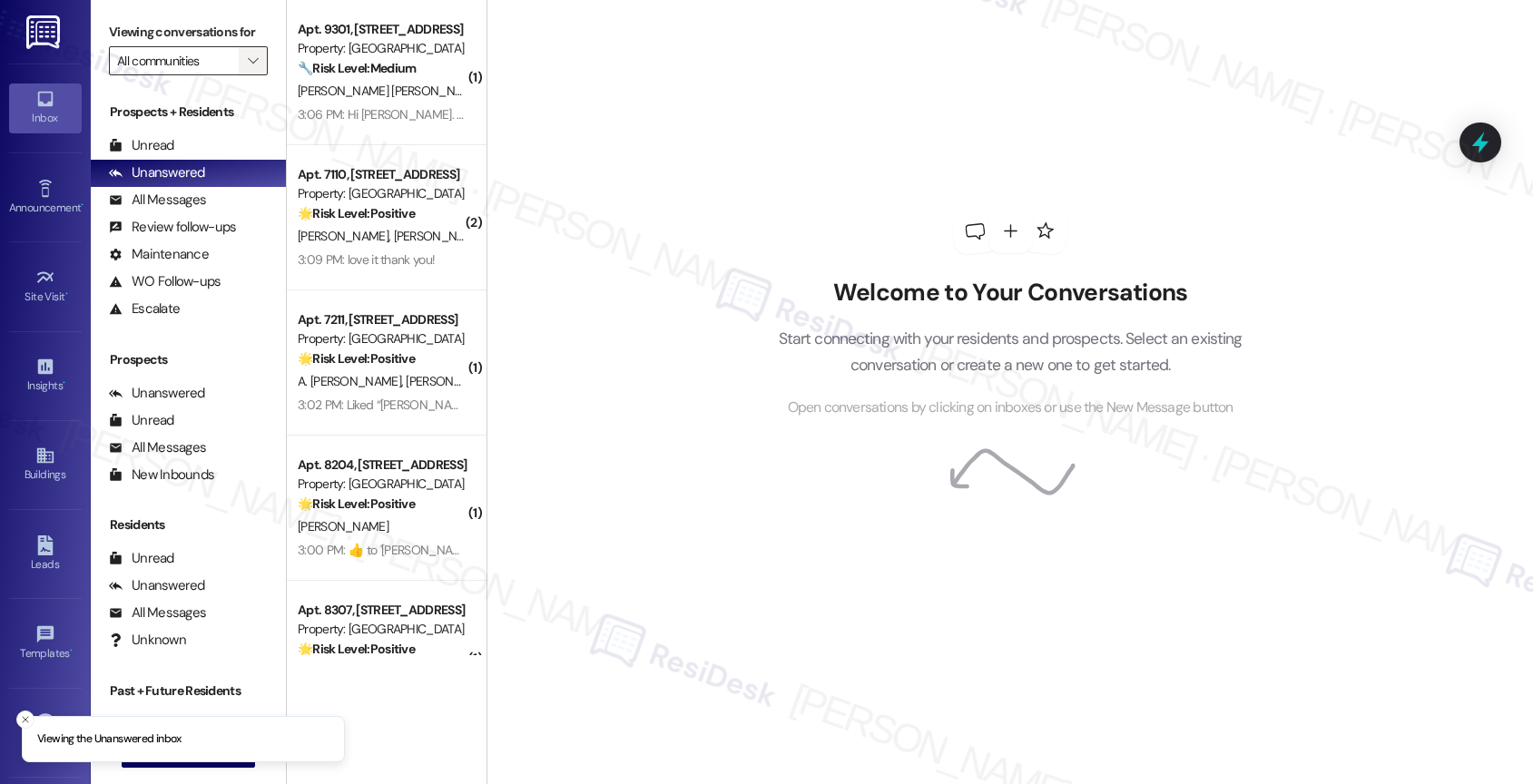
click at [248, 69] on button "" at bounding box center [253, 61] width 29 height 29
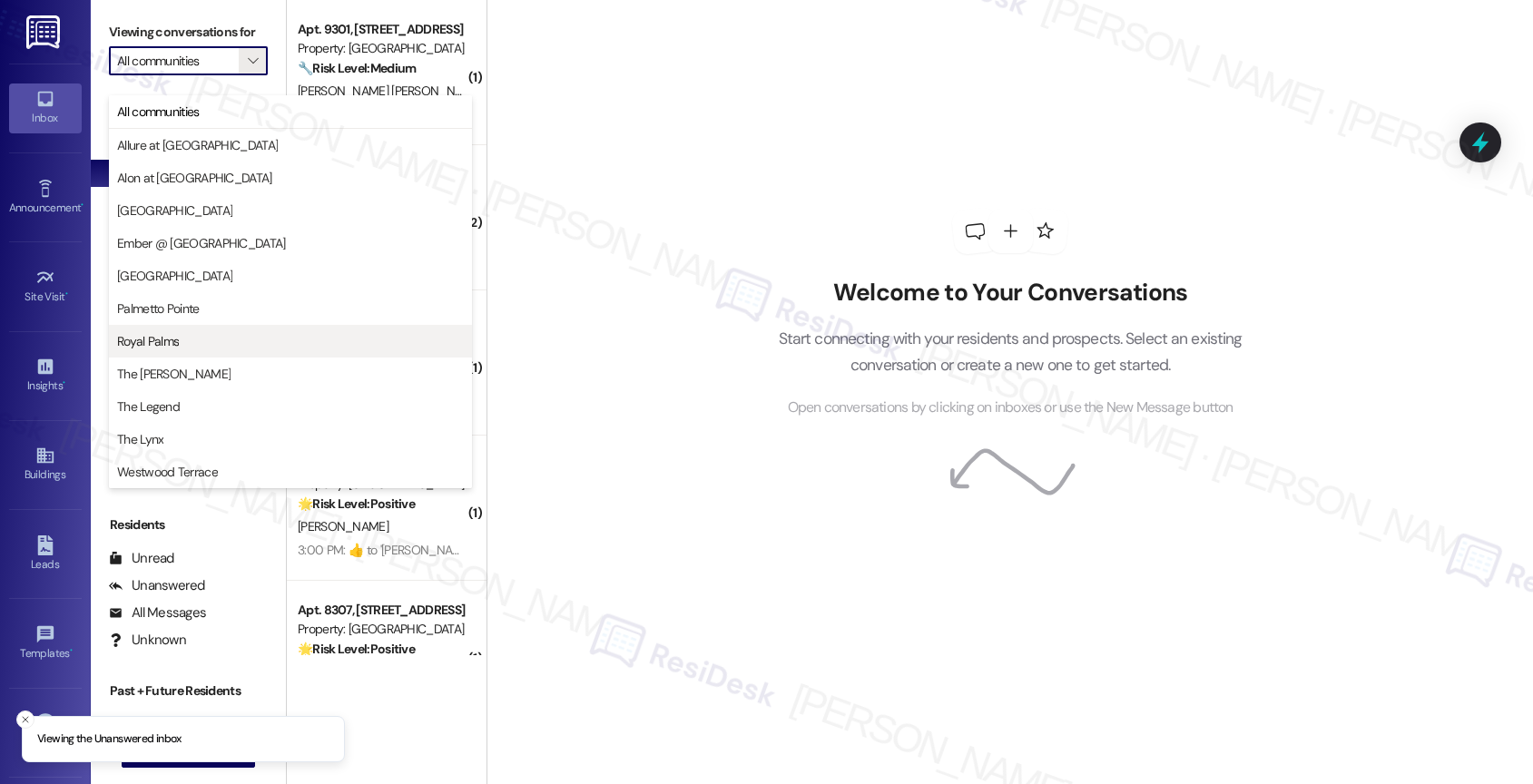
click at [186, 348] on span "Royal Palms" at bounding box center [290, 341] width 346 height 18
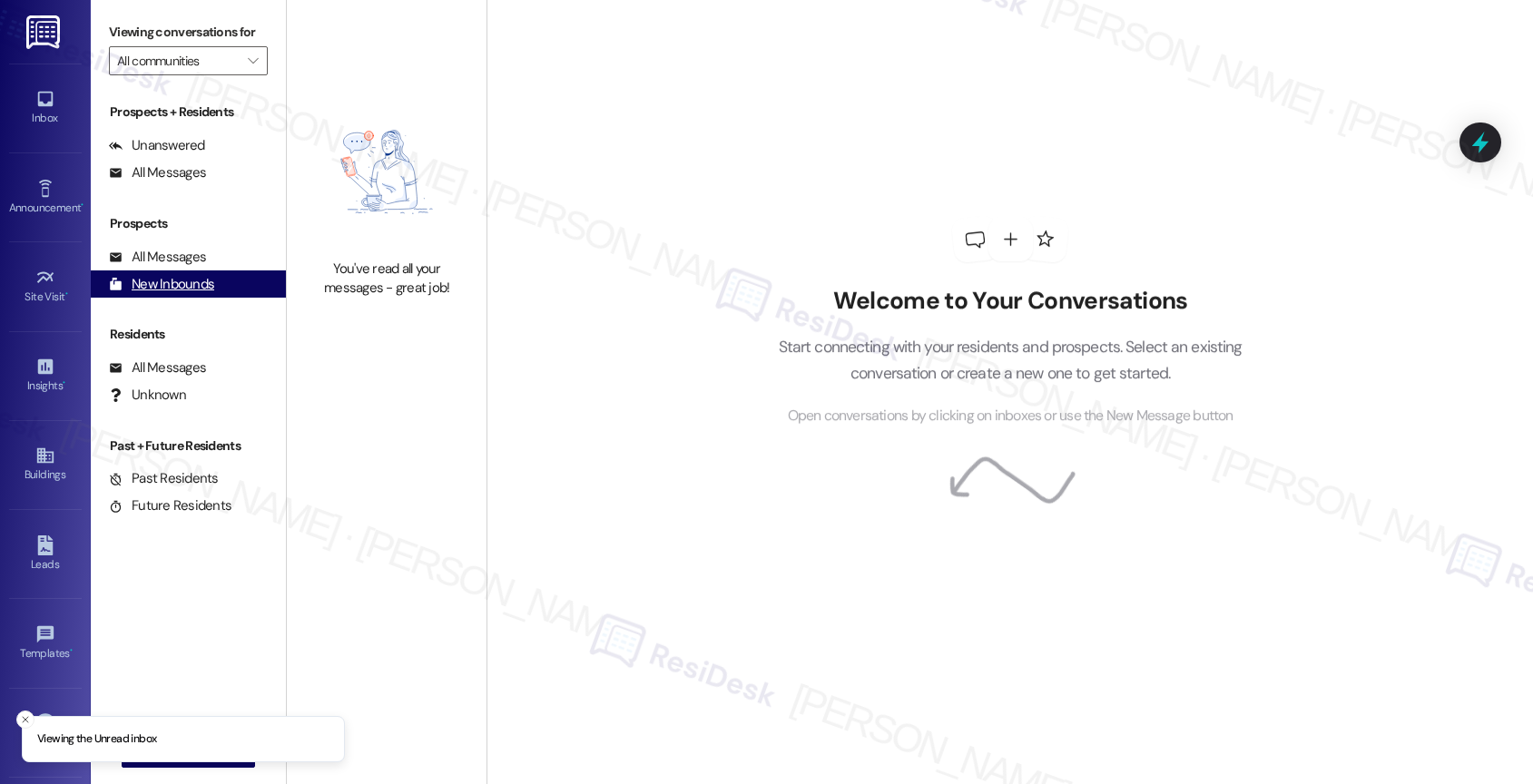
type input "Royal Palms"
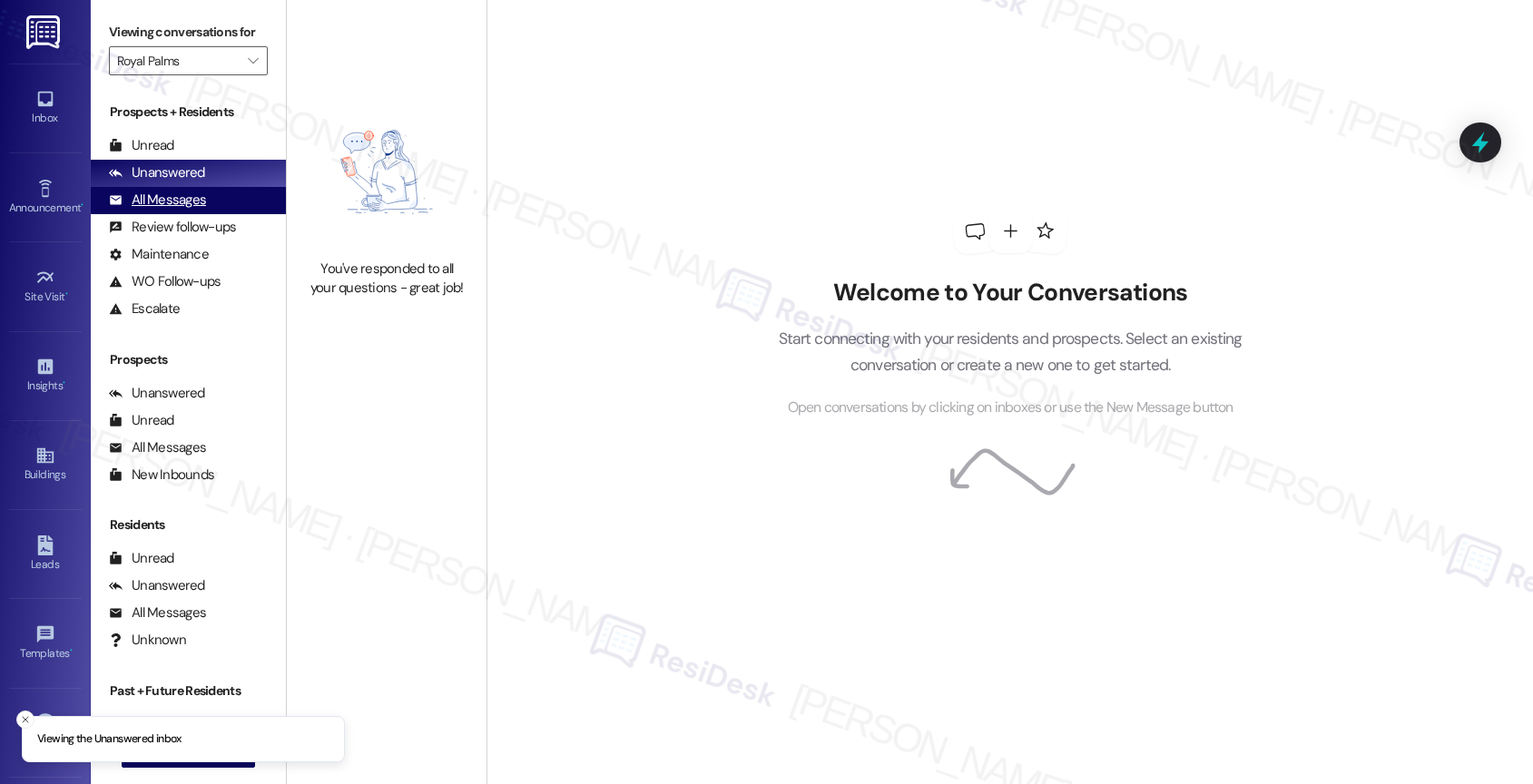
click at [200, 209] on div "All Messages" at bounding box center [157, 199] width 97 height 19
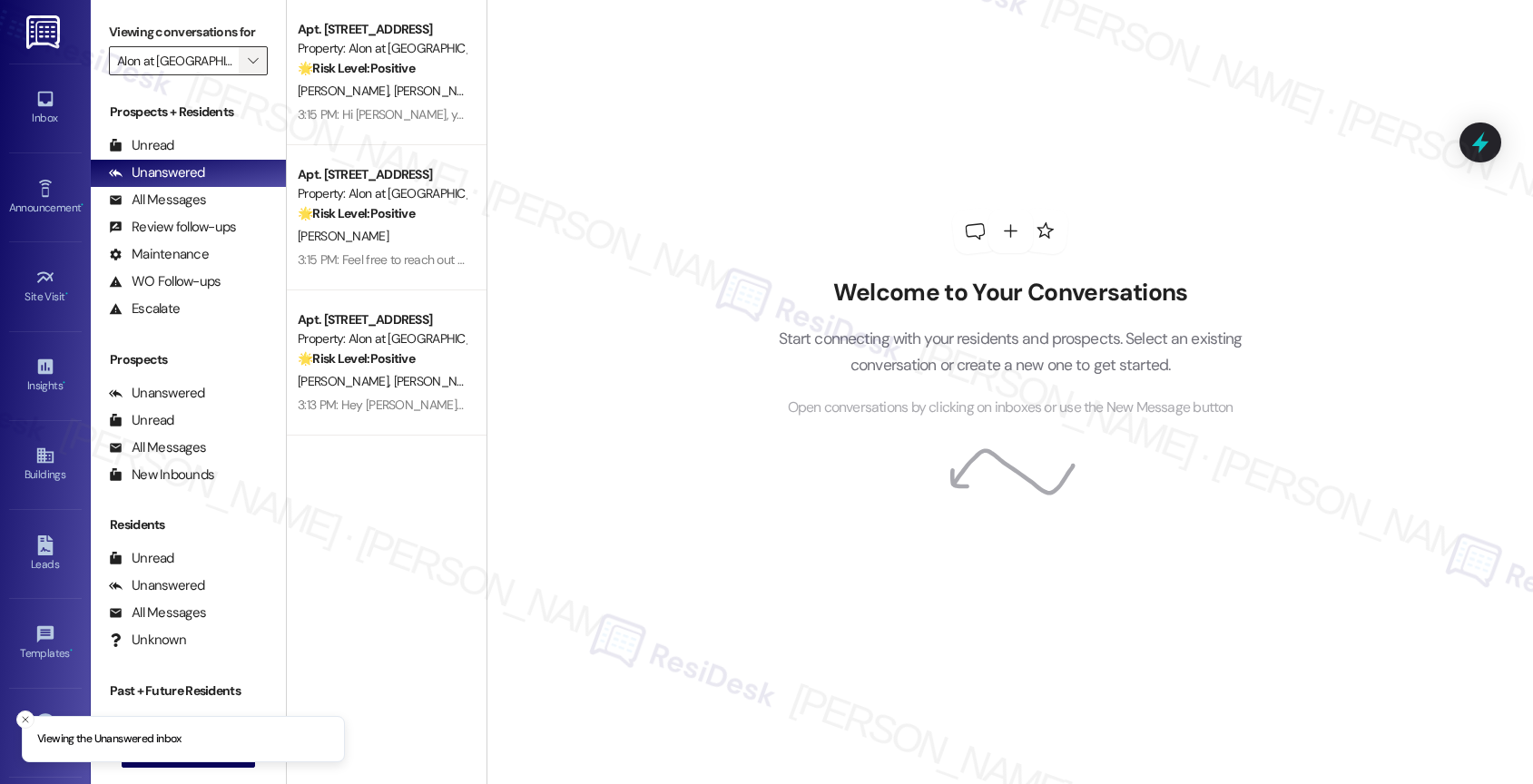
click at [245, 75] on span "" at bounding box center [252, 61] width 17 height 29
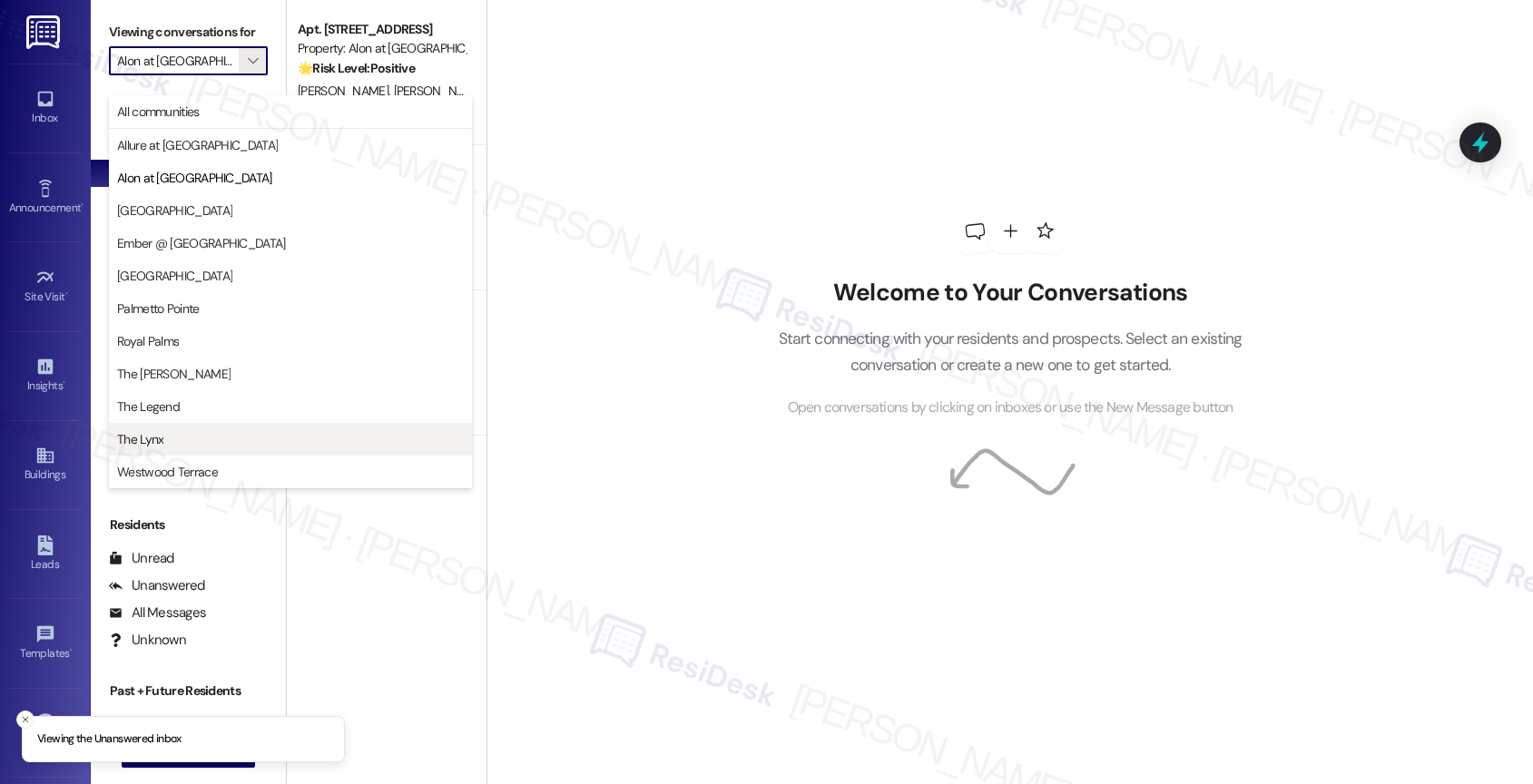
click at [176, 429] on button "The Lynx" at bounding box center [290, 440] width 363 height 33
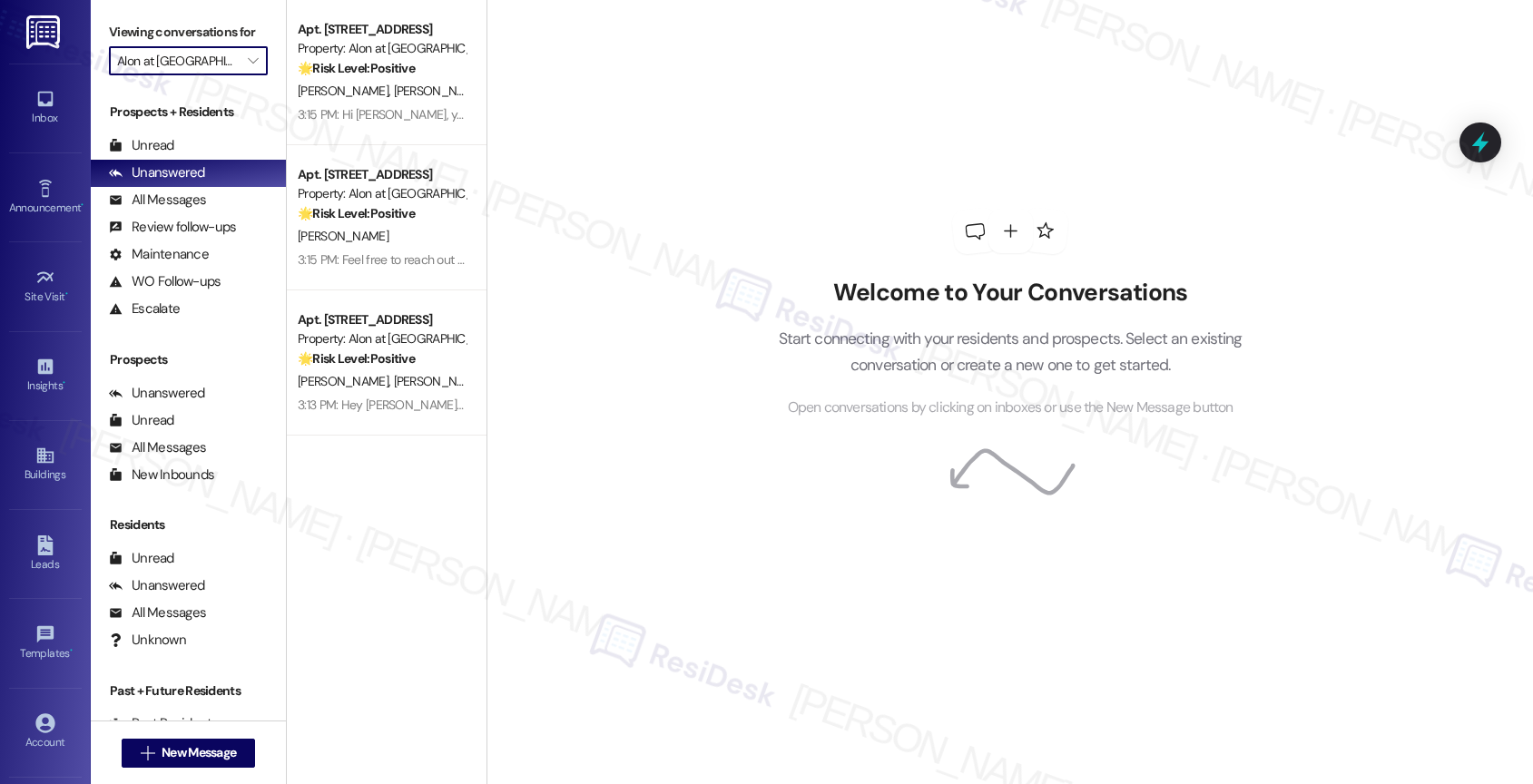
type input "The Lynx"
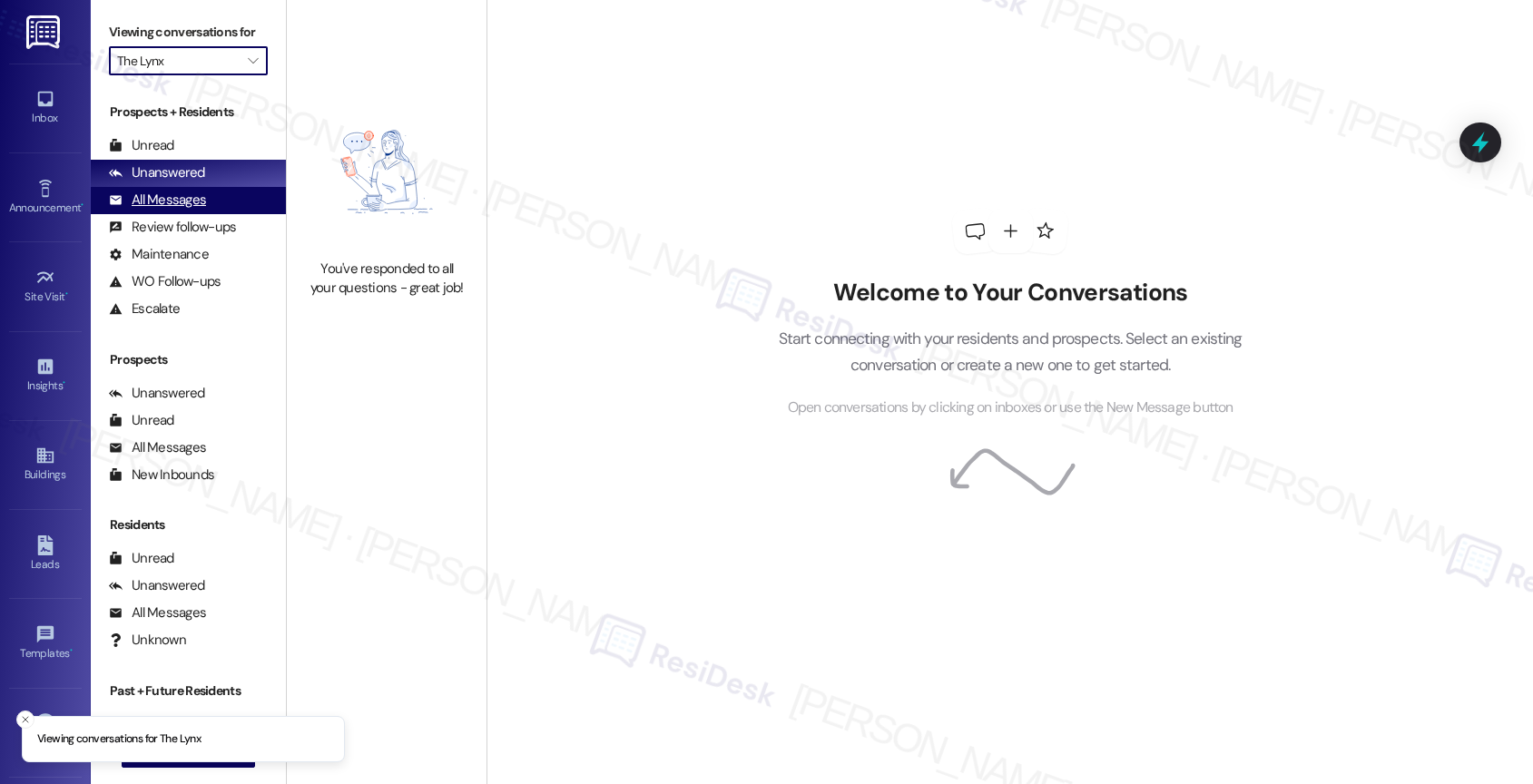
click at [218, 214] on div "All Messages (undefined)" at bounding box center [187, 200] width 195 height 27
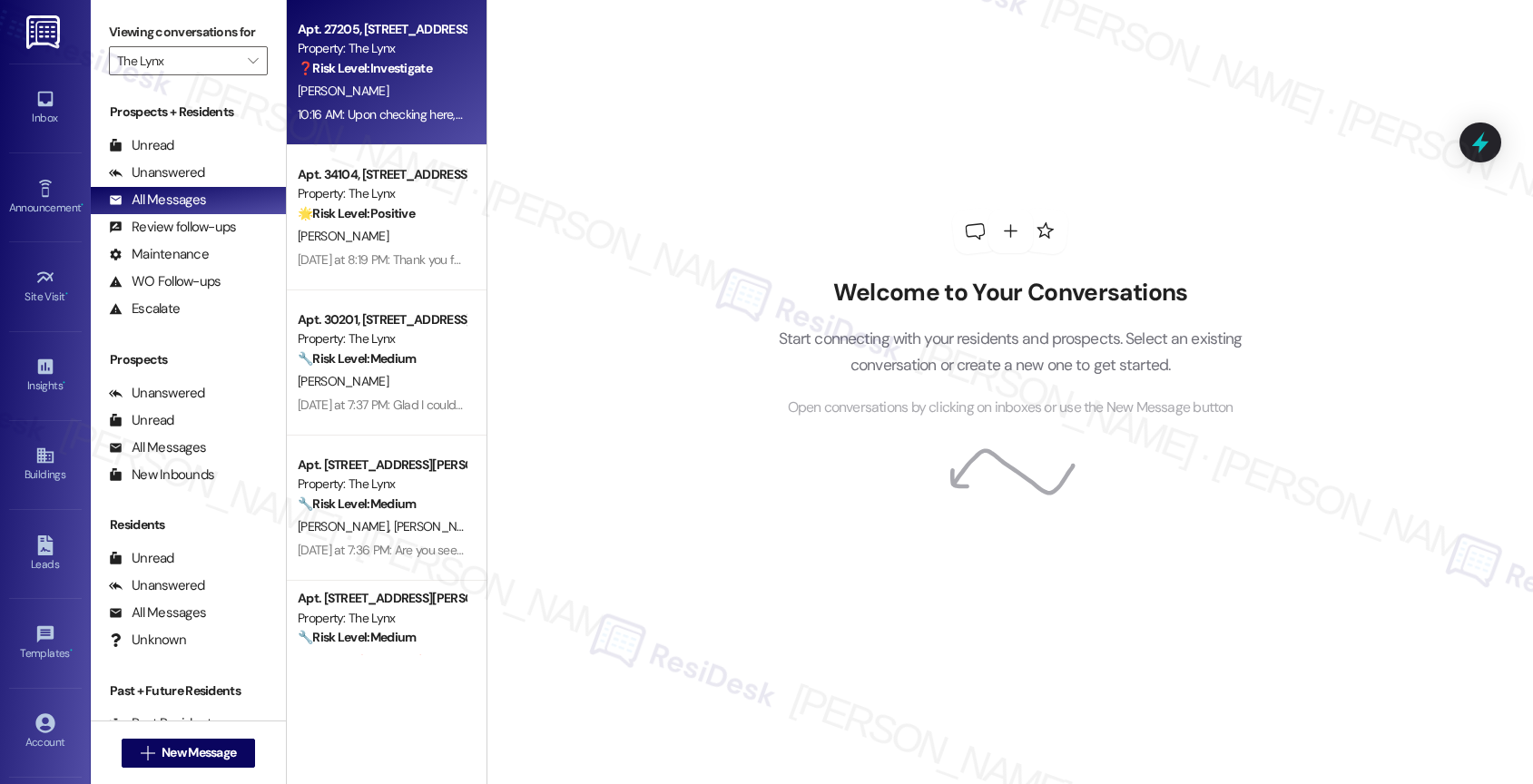
click at [393, 82] on div "[PERSON_NAME]" at bounding box center [382, 90] width 172 height 23
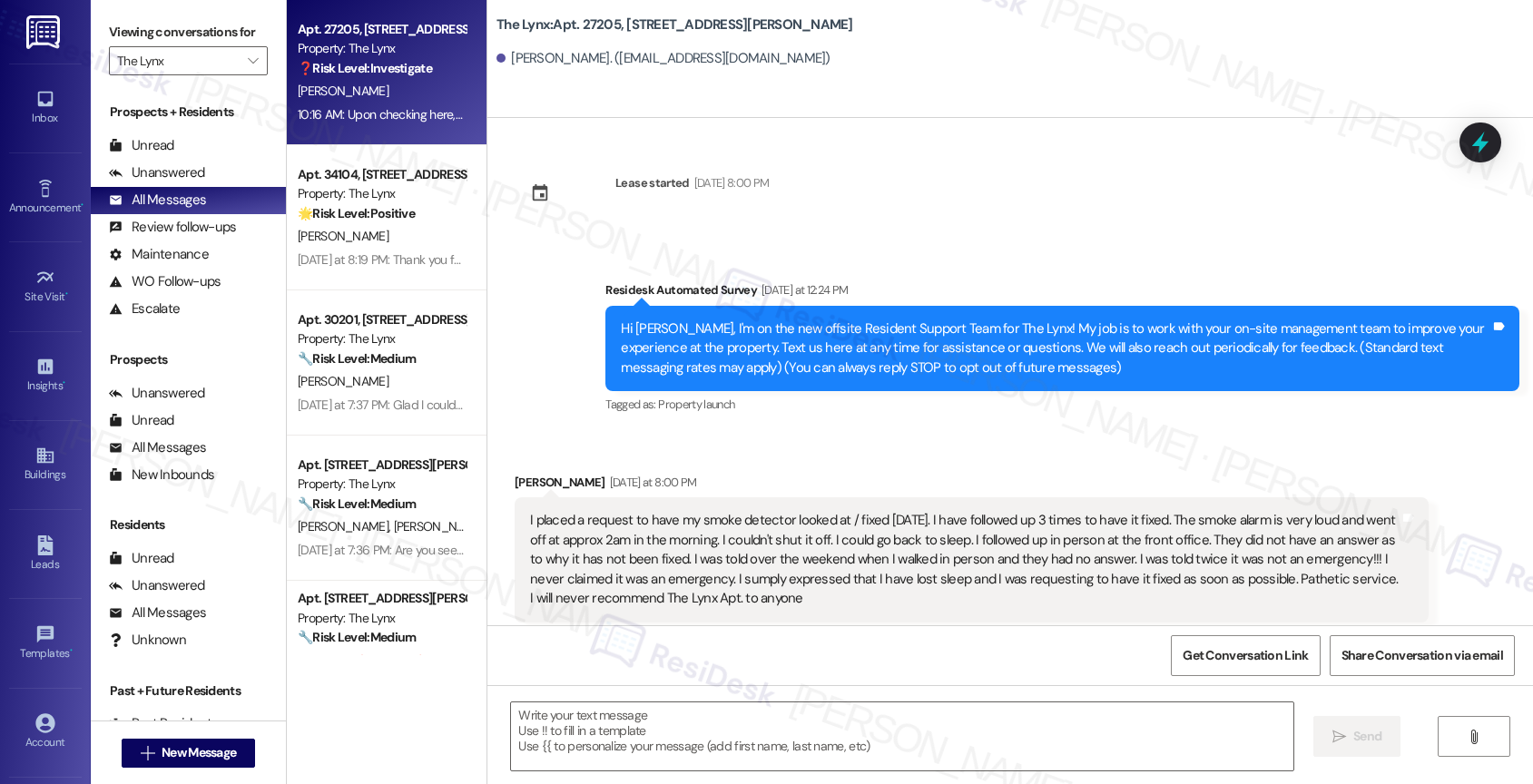
scroll to position [3003, 0]
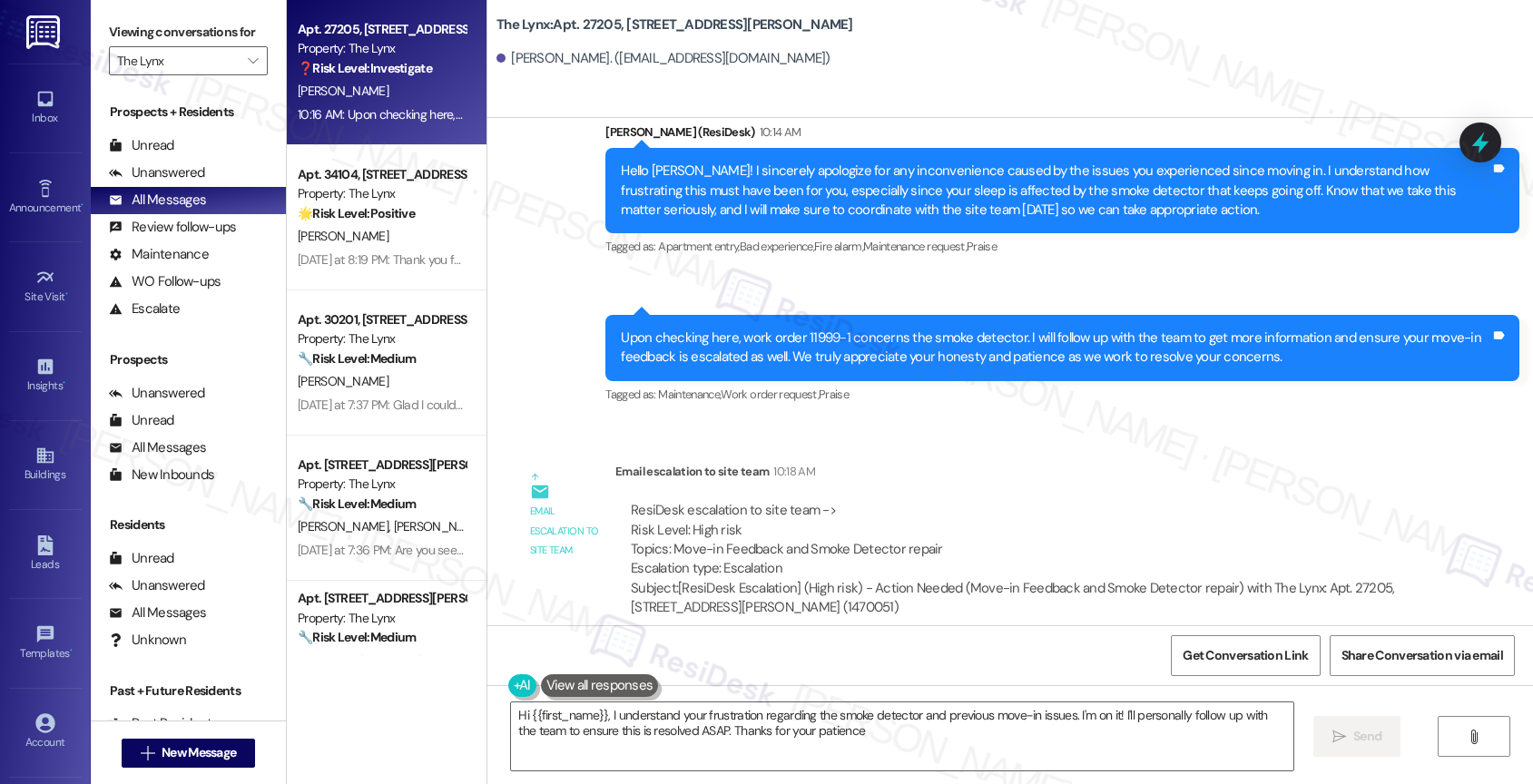
type textarea "Hi {{first_name}}, I understand your frustration regarding the smoke detector a…"
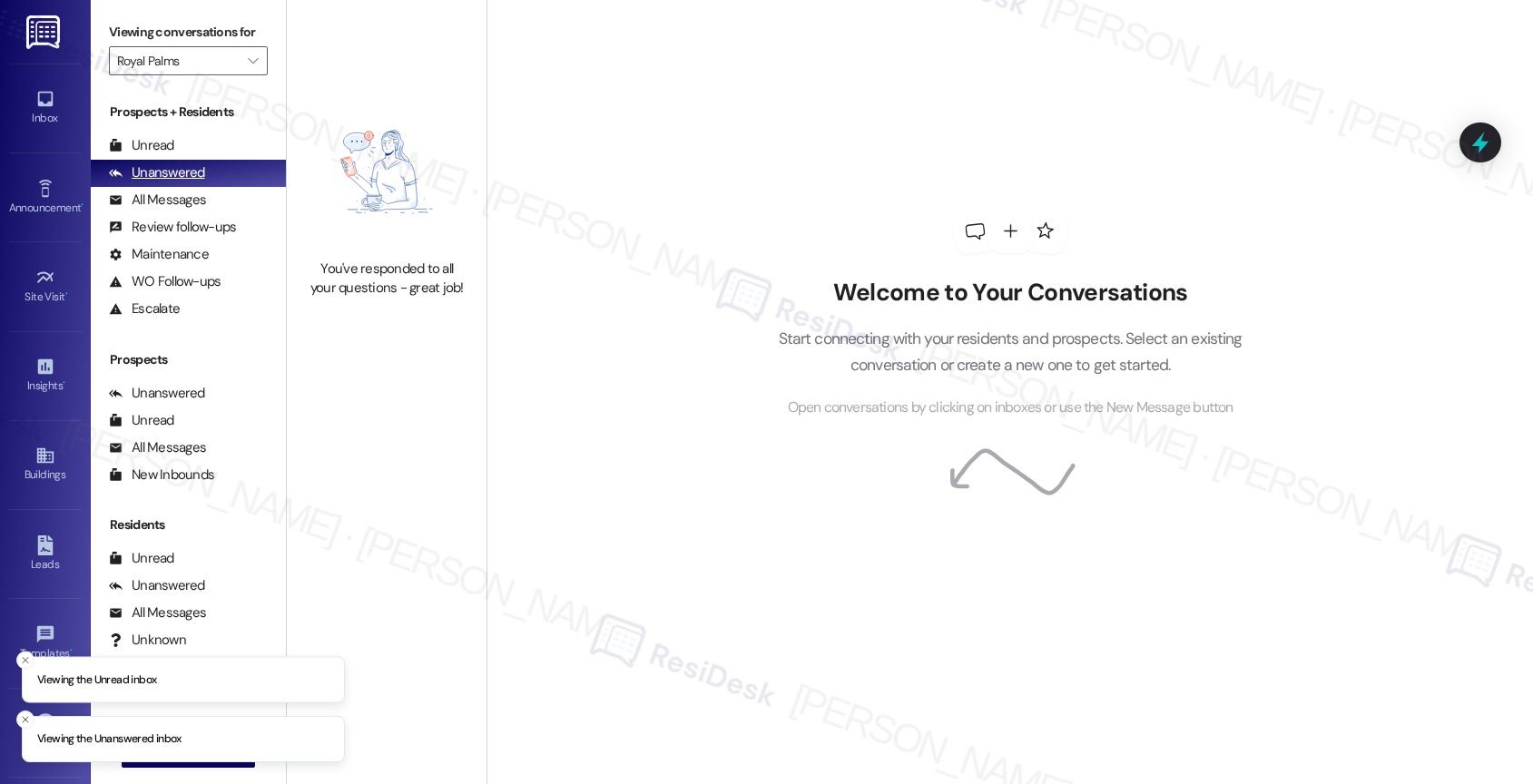
click at [150, 186] on div "Unanswered (0)" at bounding box center [187, 174] width 195 height 27
click at [147, 209] on div "All Messages" at bounding box center [157, 199] width 97 height 19
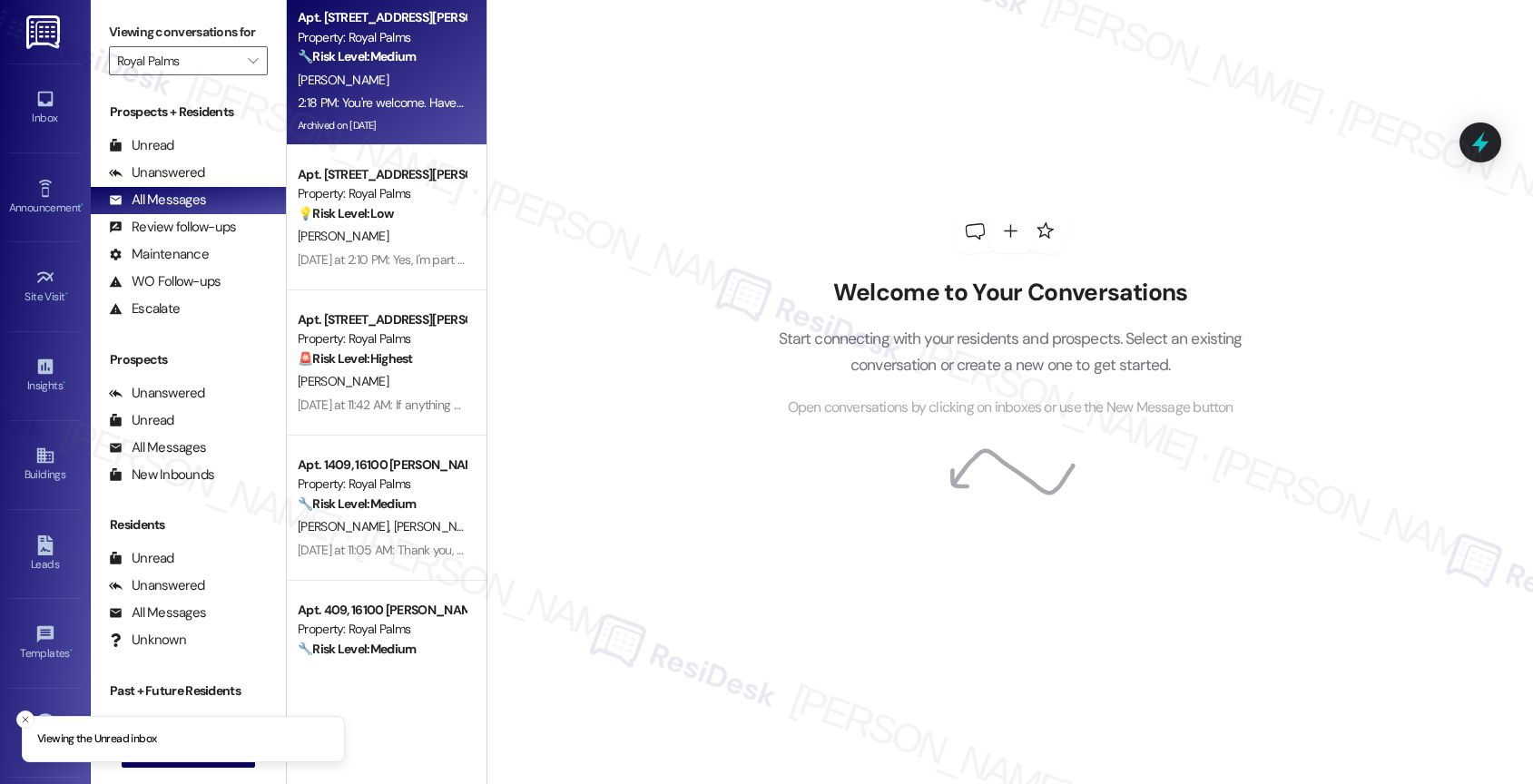
click at [398, 90] on div "[PERSON_NAME]" at bounding box center [382, 79] width 172 height 23
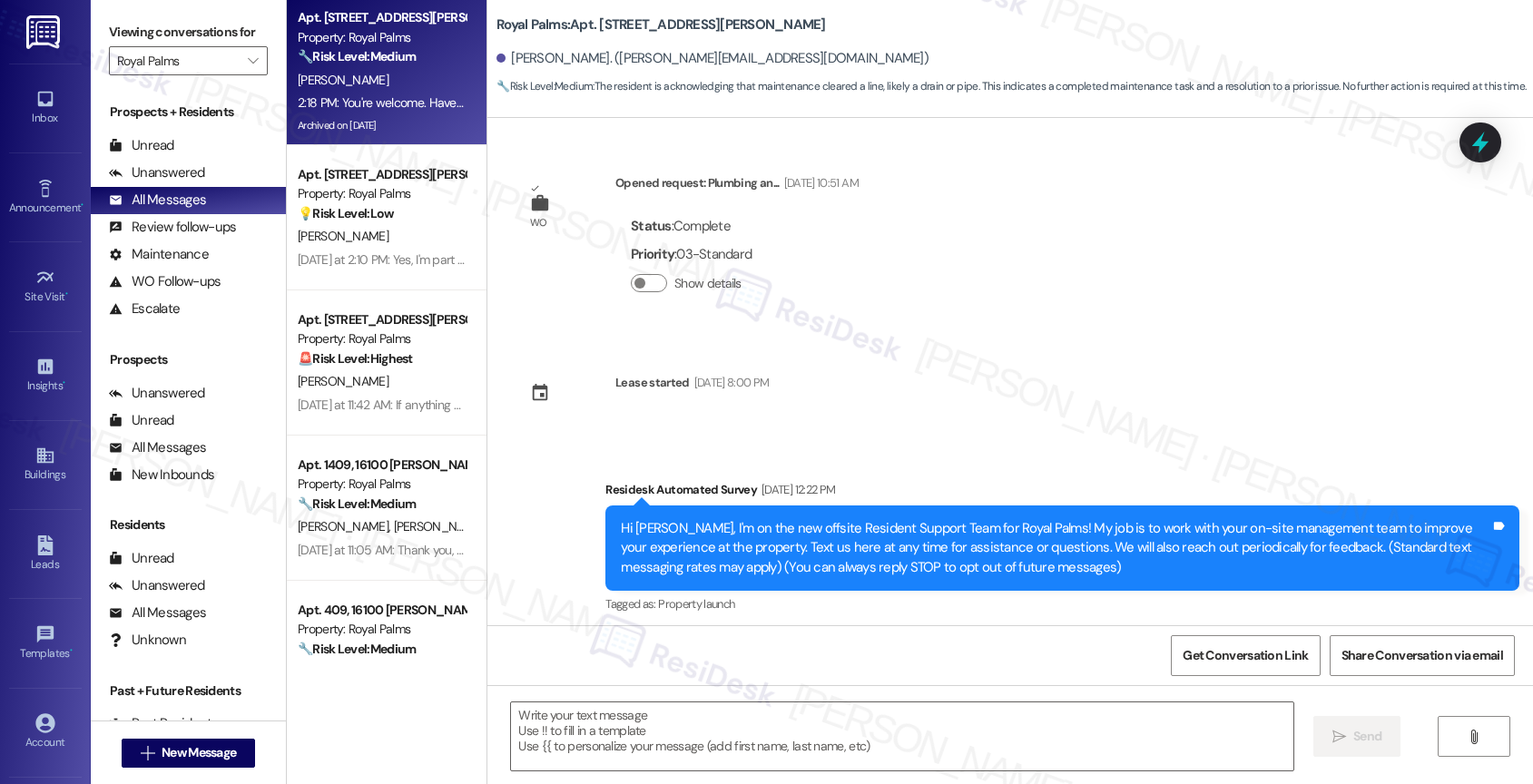
scroll to position [5701, 0]
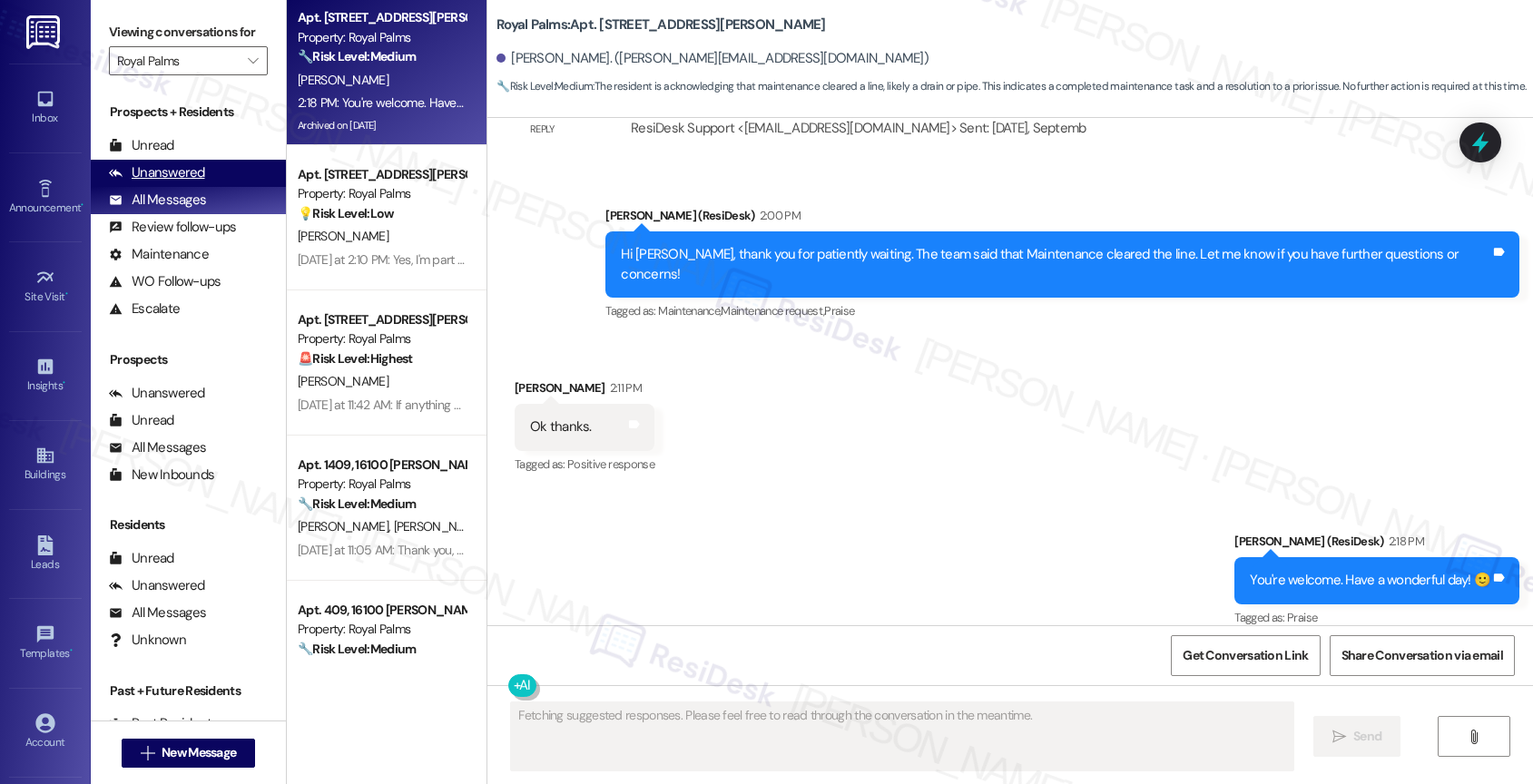
click at [184, 183] on div "Unanswered" at bounding box center [156, 173] width 96 height 19
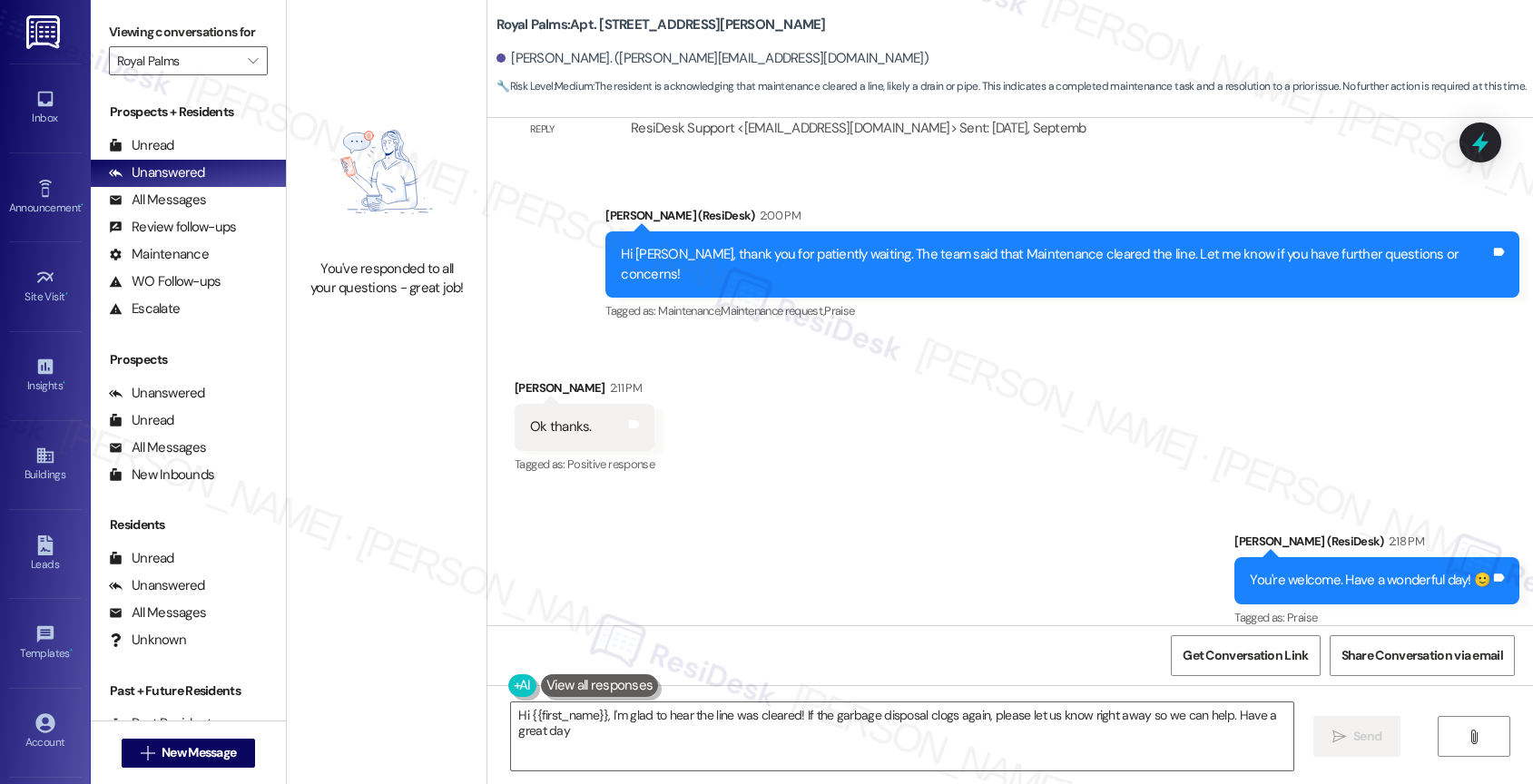
type textarea "Hi {{first_name}}, I'm glad to hear the line was cleared! If the garbage dispos…"
click at [183, 160] on div "Unread (0)" at bounding box center [187, 146] width 195 height 27
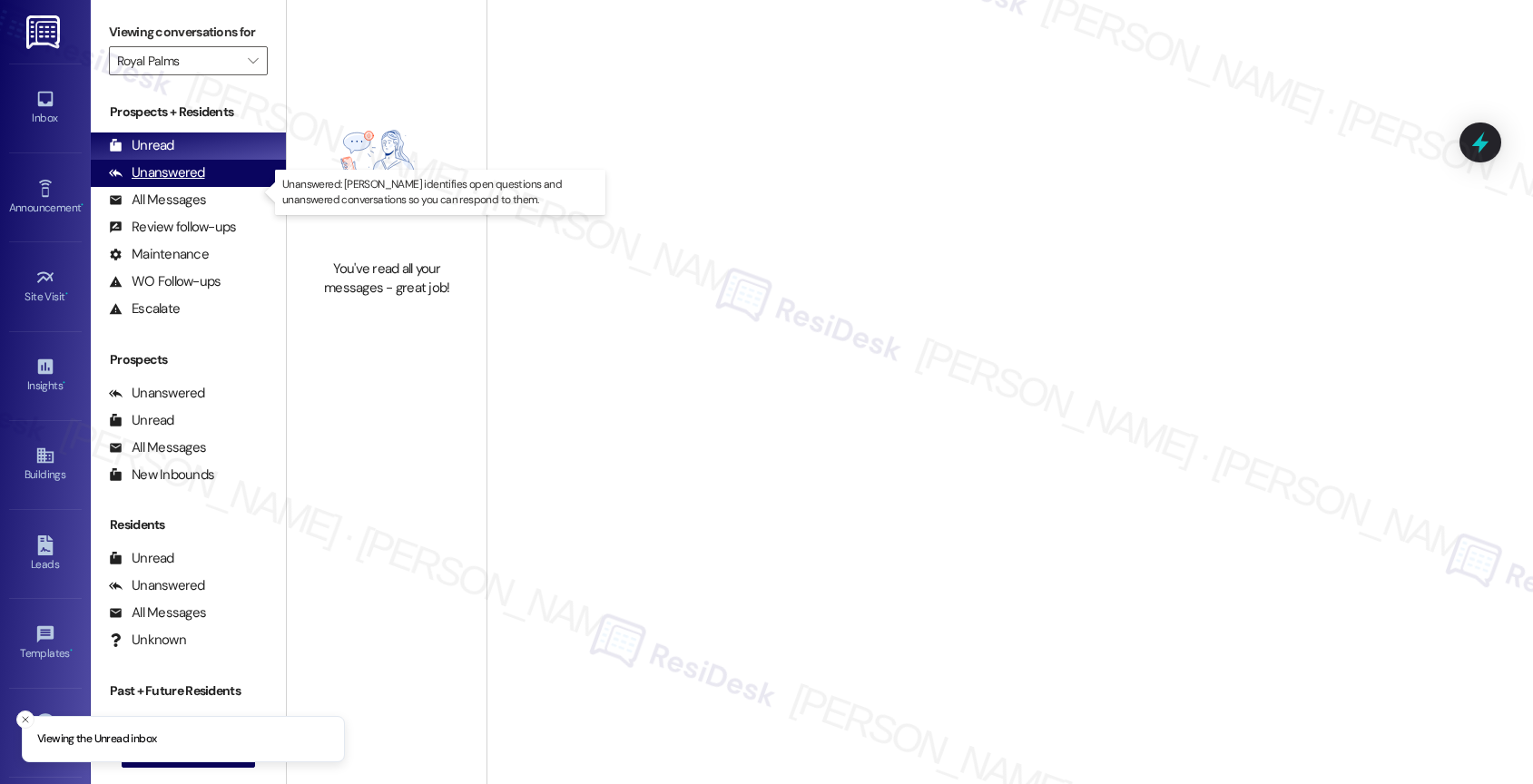
click at [183, 183] on div "Unanswered" at bounding box center [156, 173] width 96 height 19
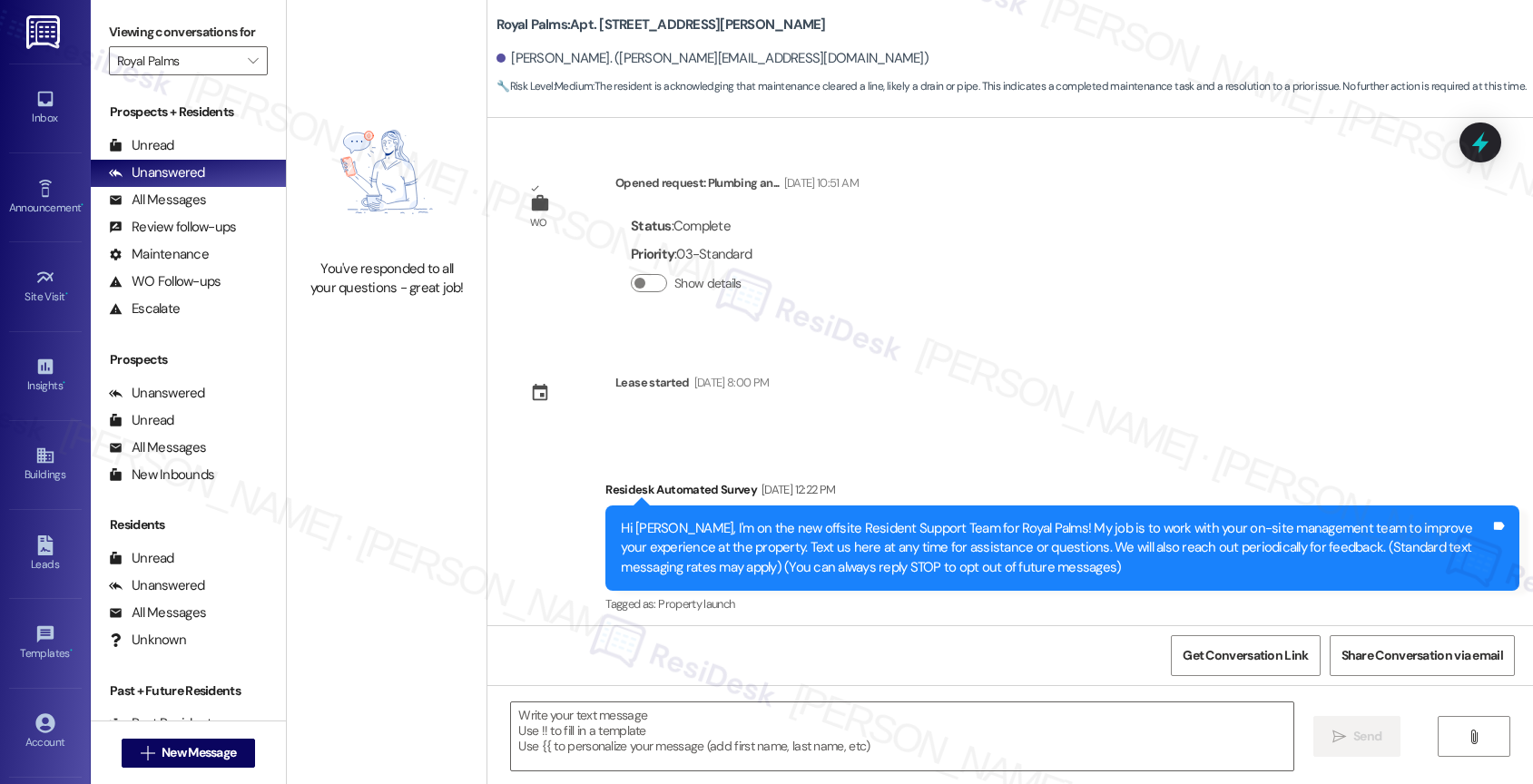
scroll to position [5546, 0]
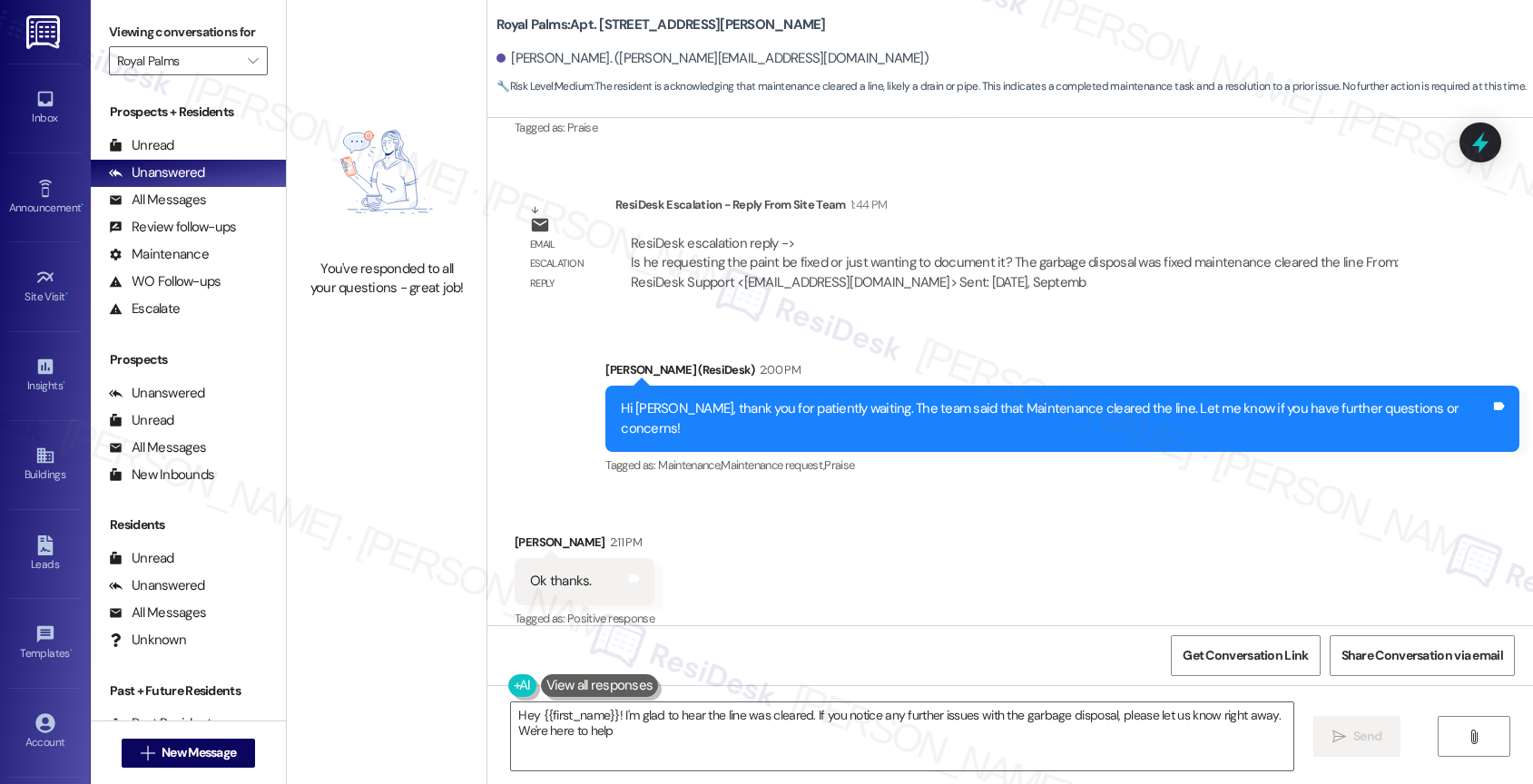
type textarea "Hey {{first_name}}! I'm glad to hear the line was cleared. If you notice any fu…"
click at [199, 209] on div "All Messages" at bounding box center [157, 199] width 97 height 19
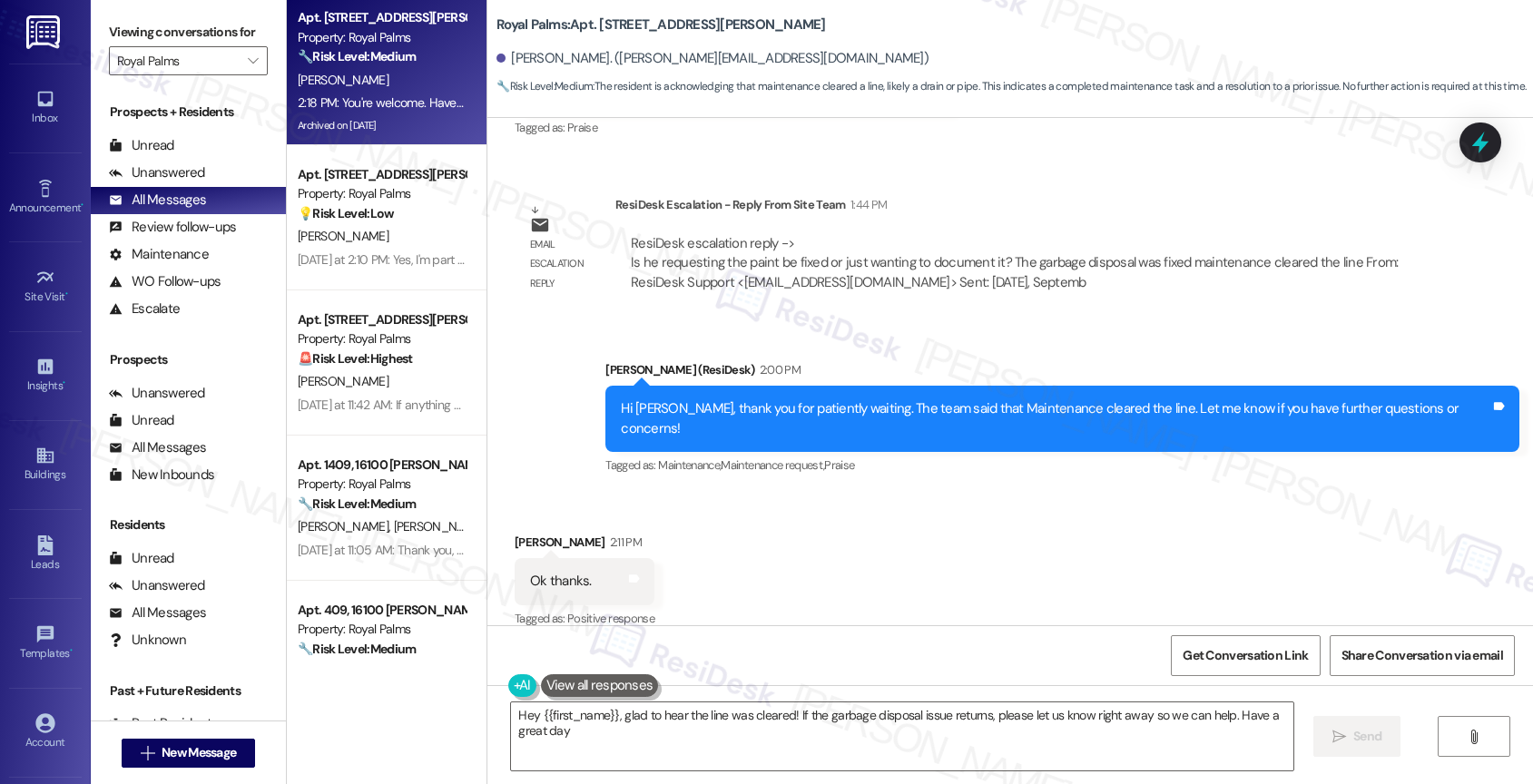
type textarea "Hey {{first_name}}, glad to hear the line was cleared! If the garbage disposal …"
click at [201, 183] on div "Unanswered" at bounding box center [156, 173] width 96 height 19
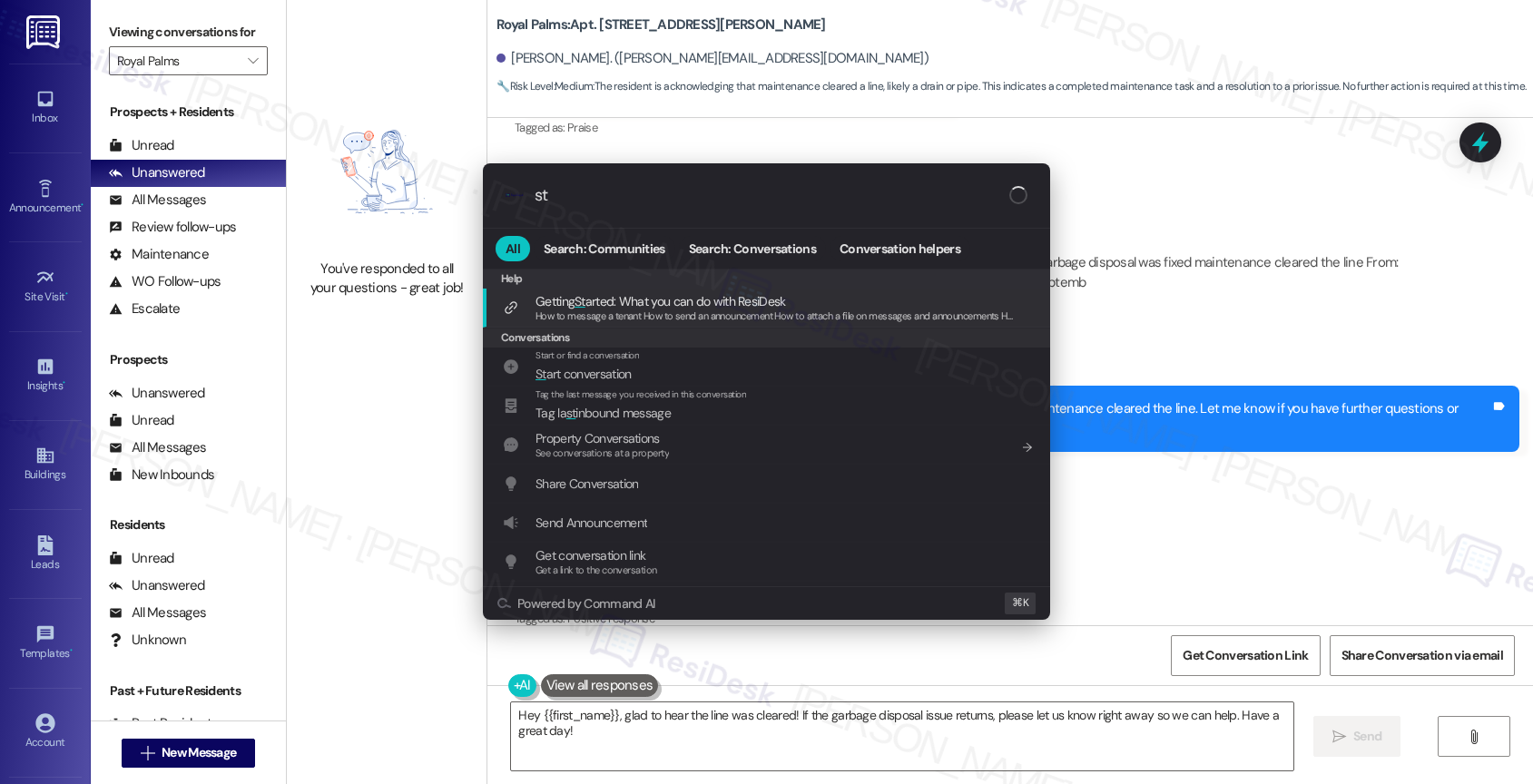
type input "s"
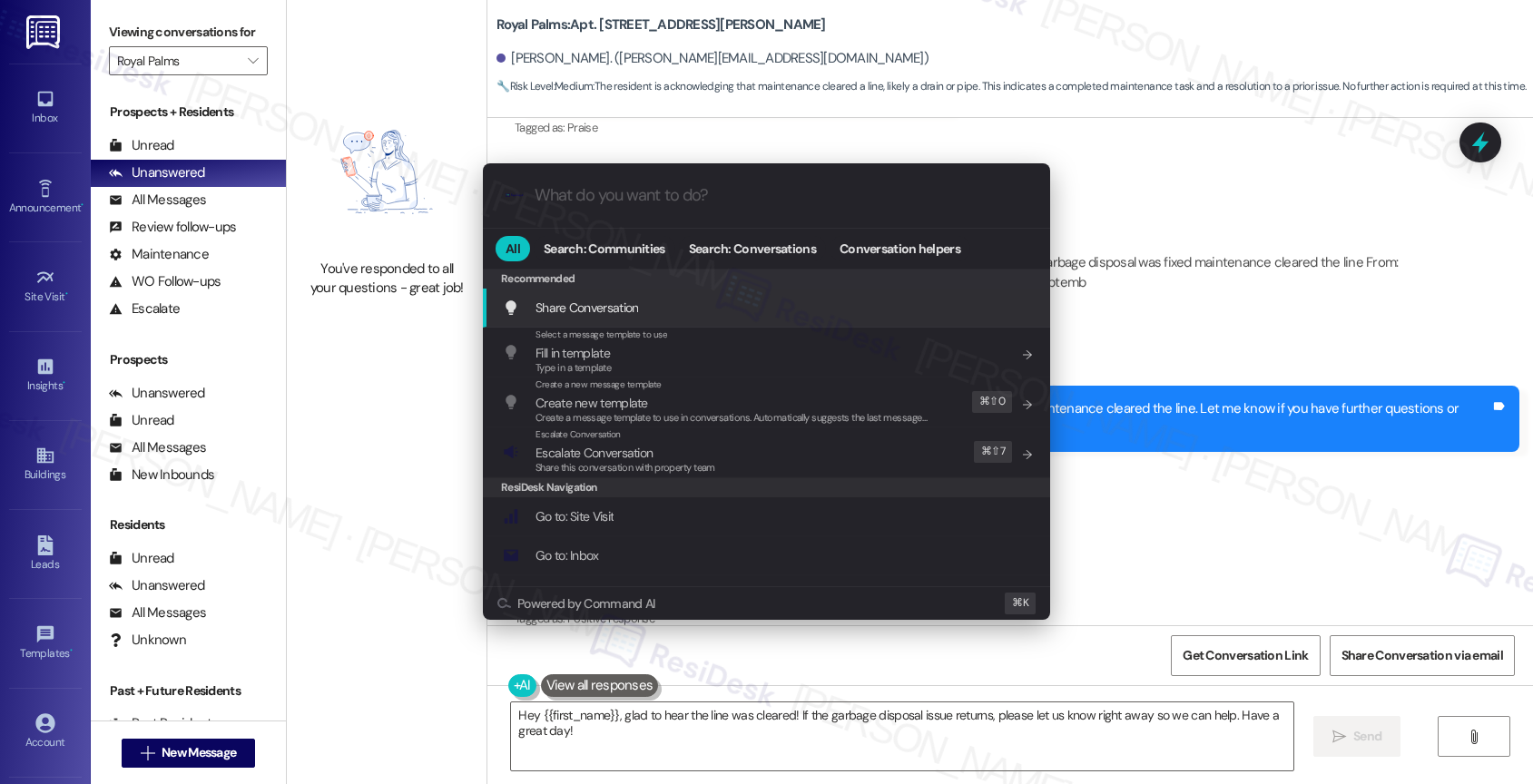
click at [1151, 280] on div ".cls-1{fill:#0a055f;}.cls-2{fill:#0cc4c4;} resideskLogoBlueOrange All Search: C…" at bounding box center [766, 392] width 1533 height 784
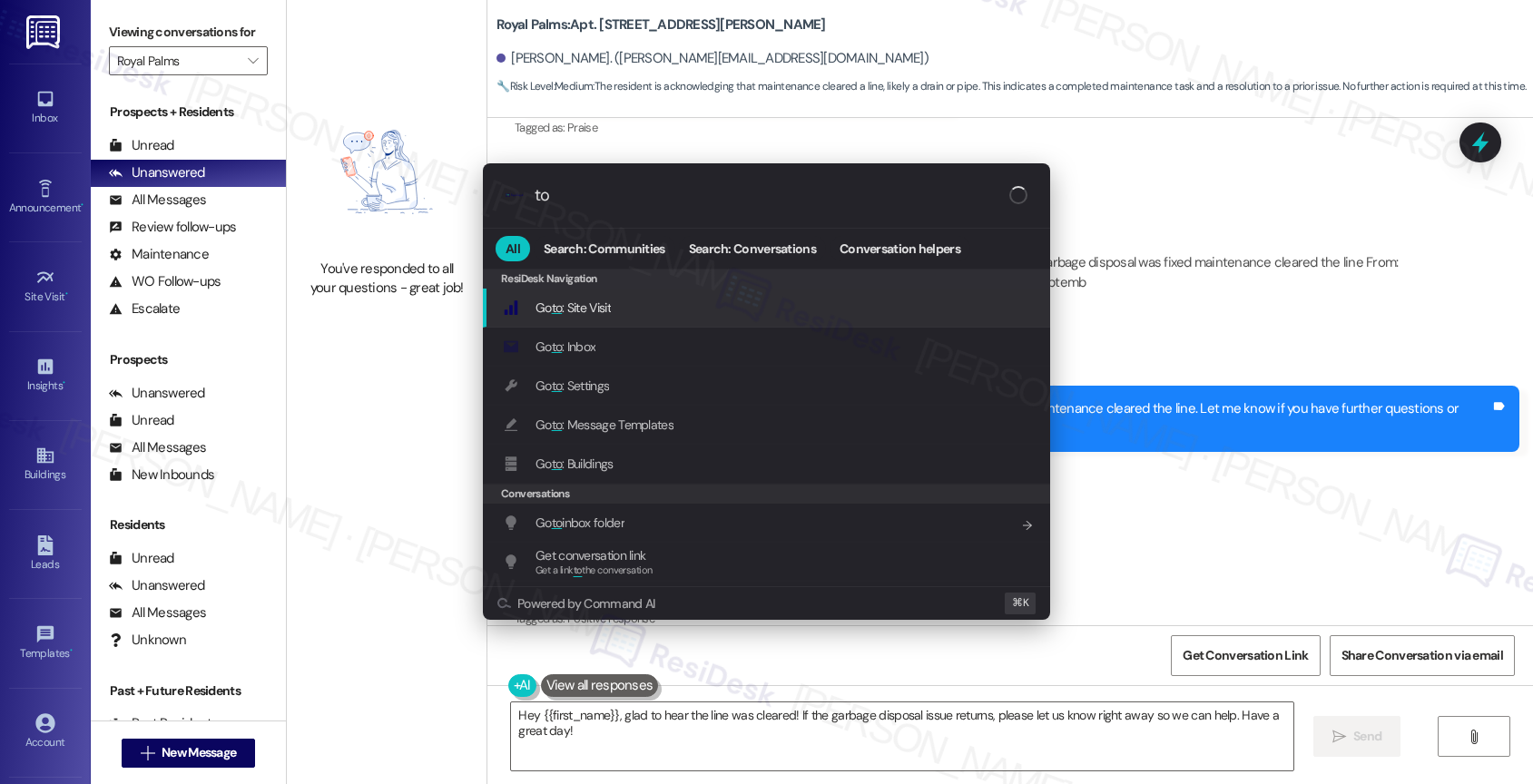
type input "t"
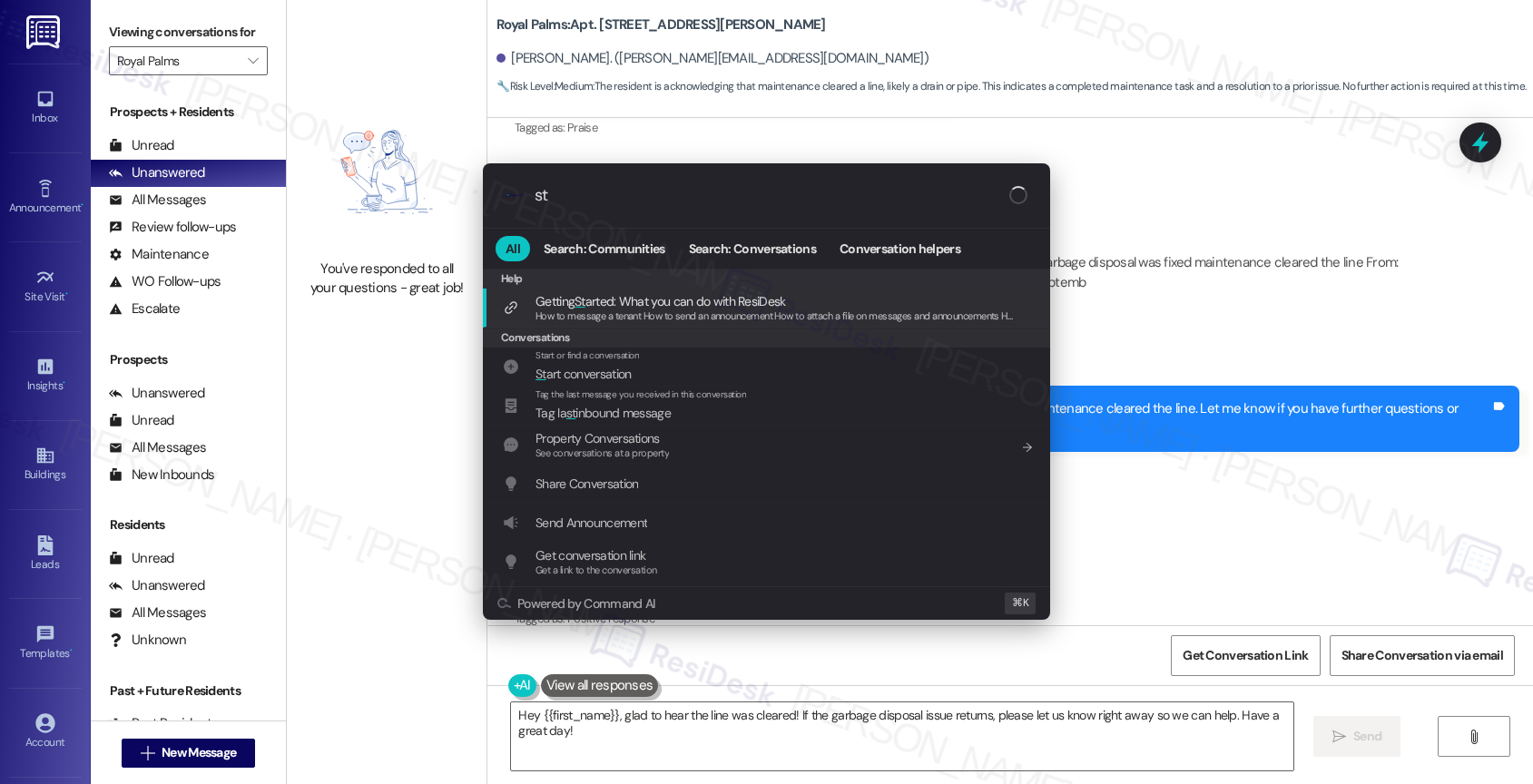
type input "s"
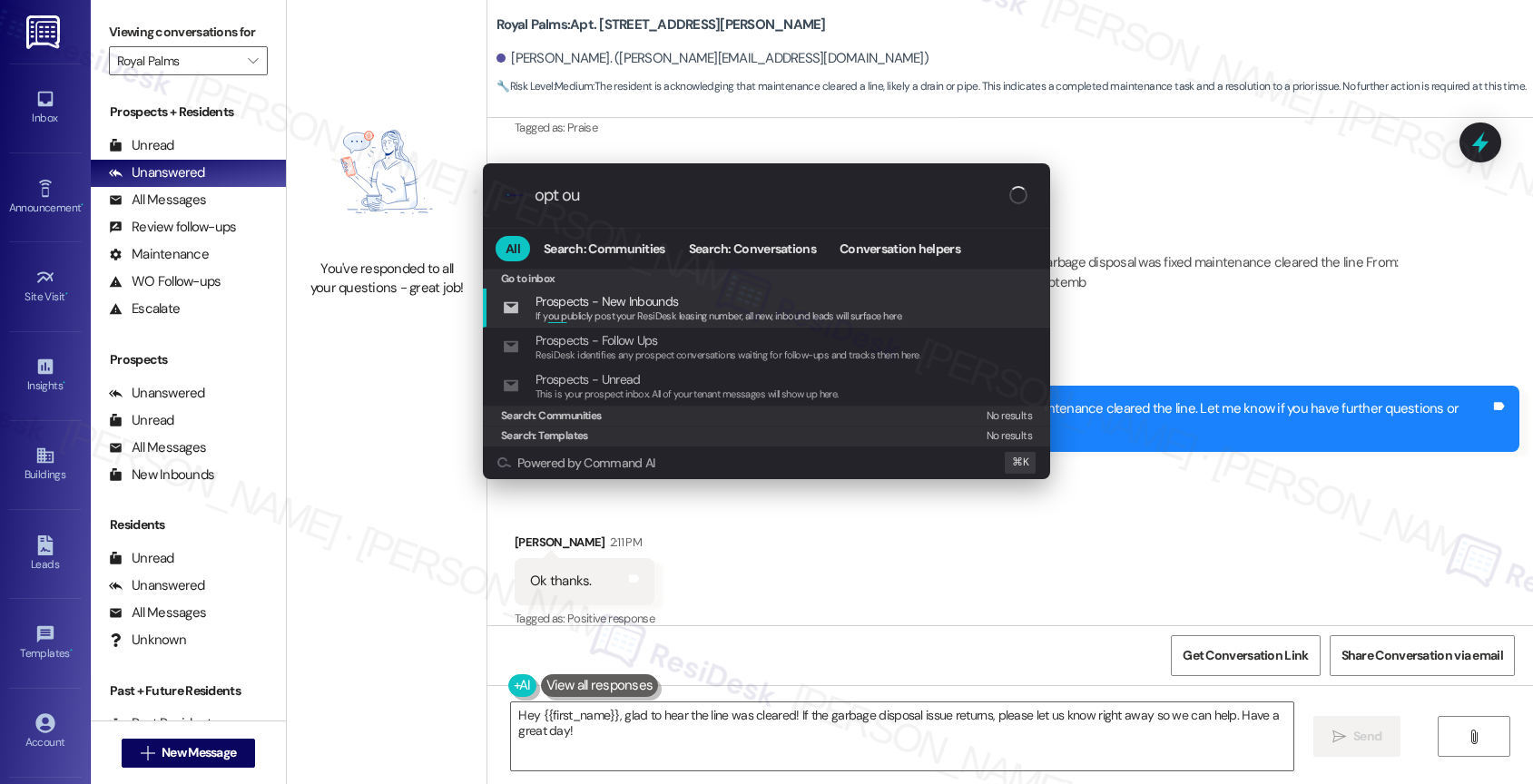
scroll to position [0, 0]
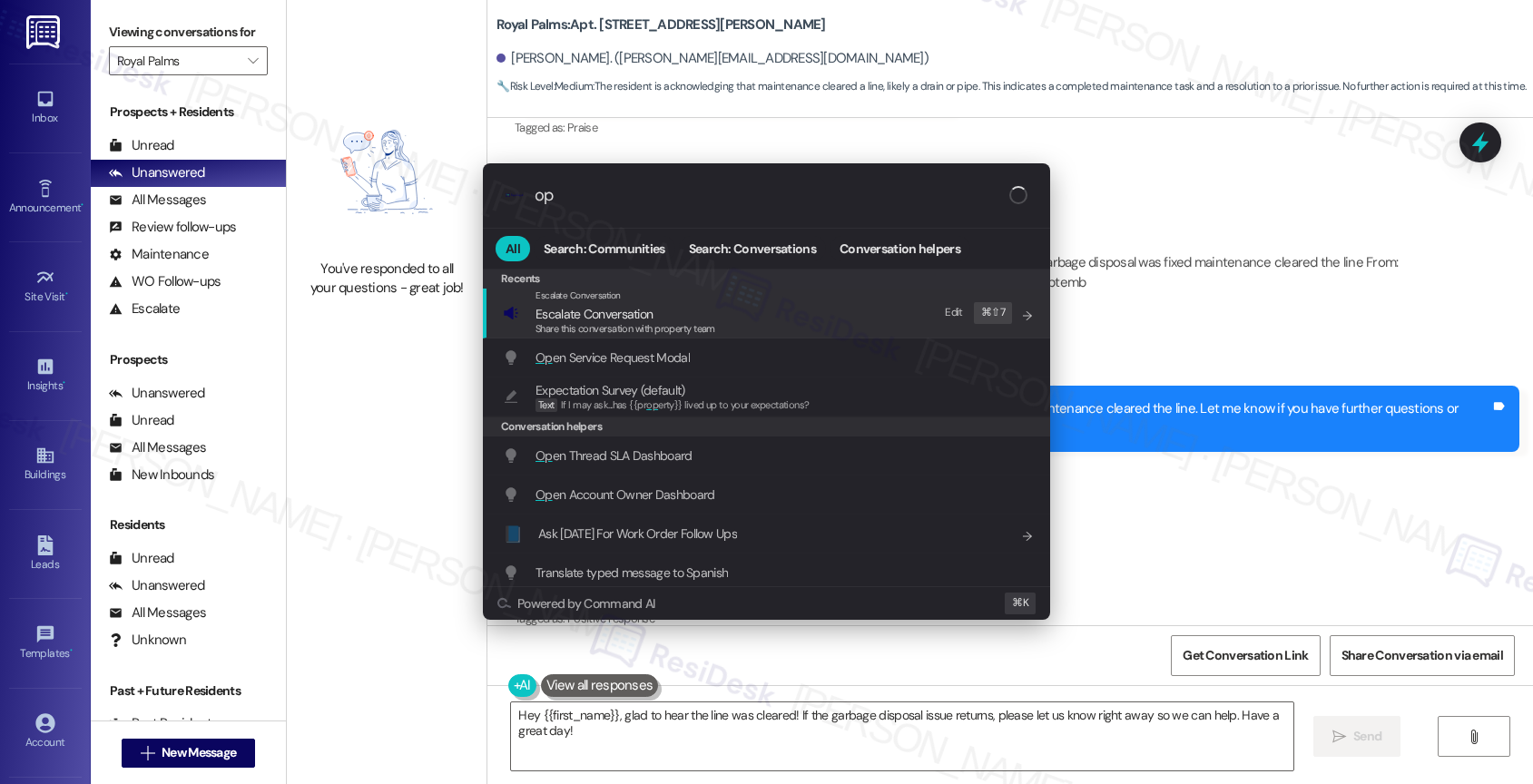
type input "o"
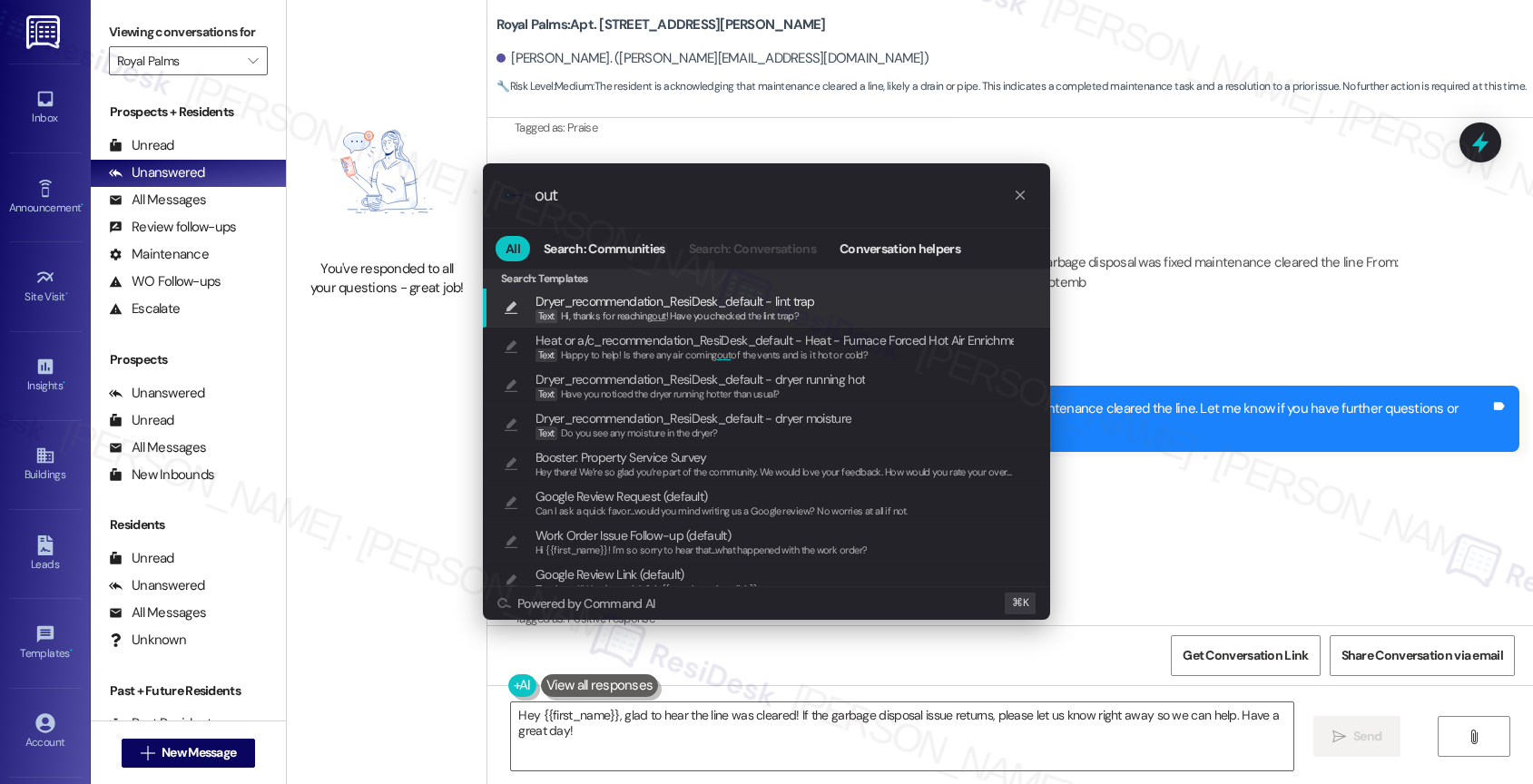
type input "out"
click at [1151, 282] on div ".cls-1{fill:#0a055f;}.cls-2{fill:#0cc4c4;} resideskLogoBlueOrange out All Searc…" at bounding box center [766, 392] width 1533 height 784
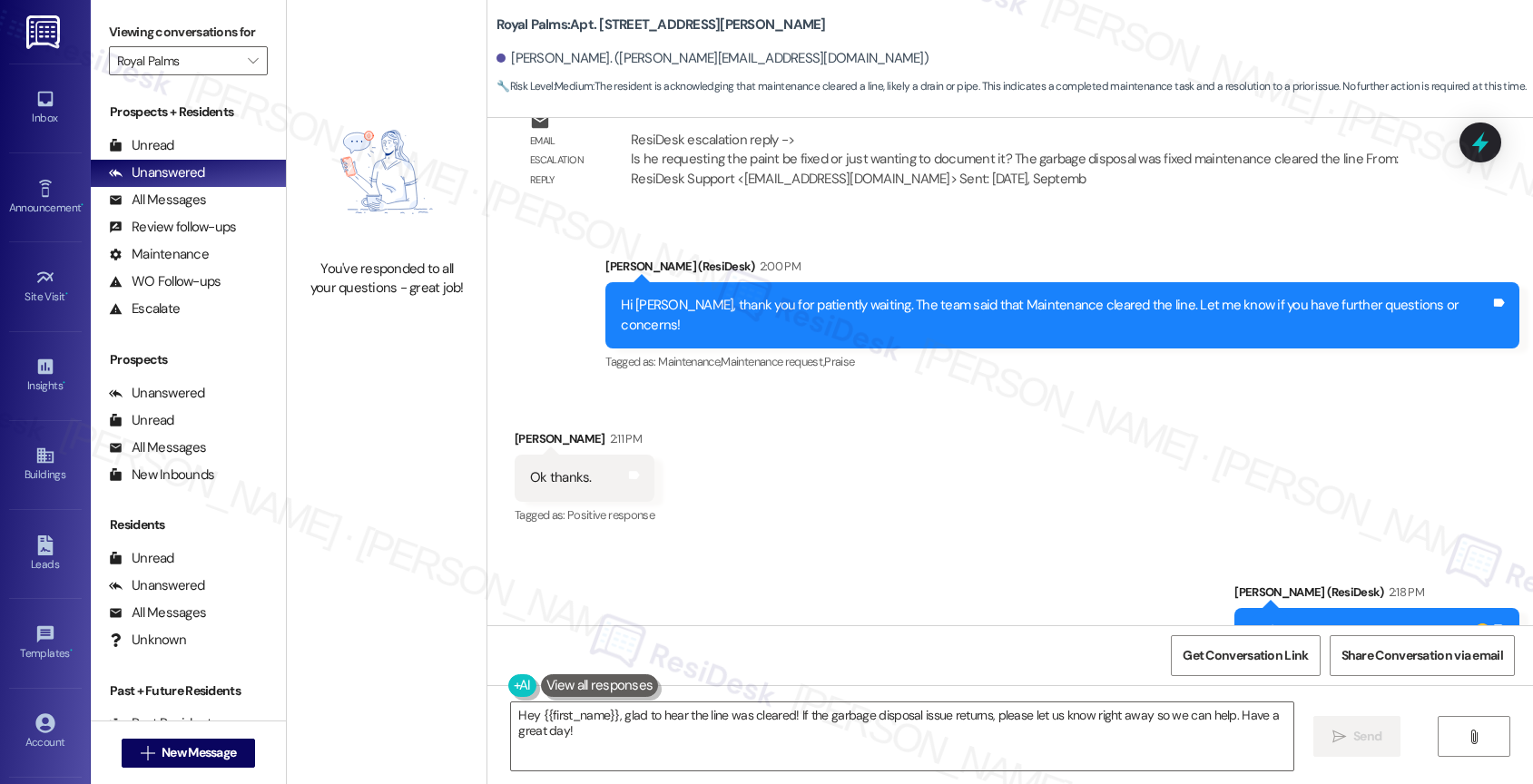
scroll to position [5701, 0]
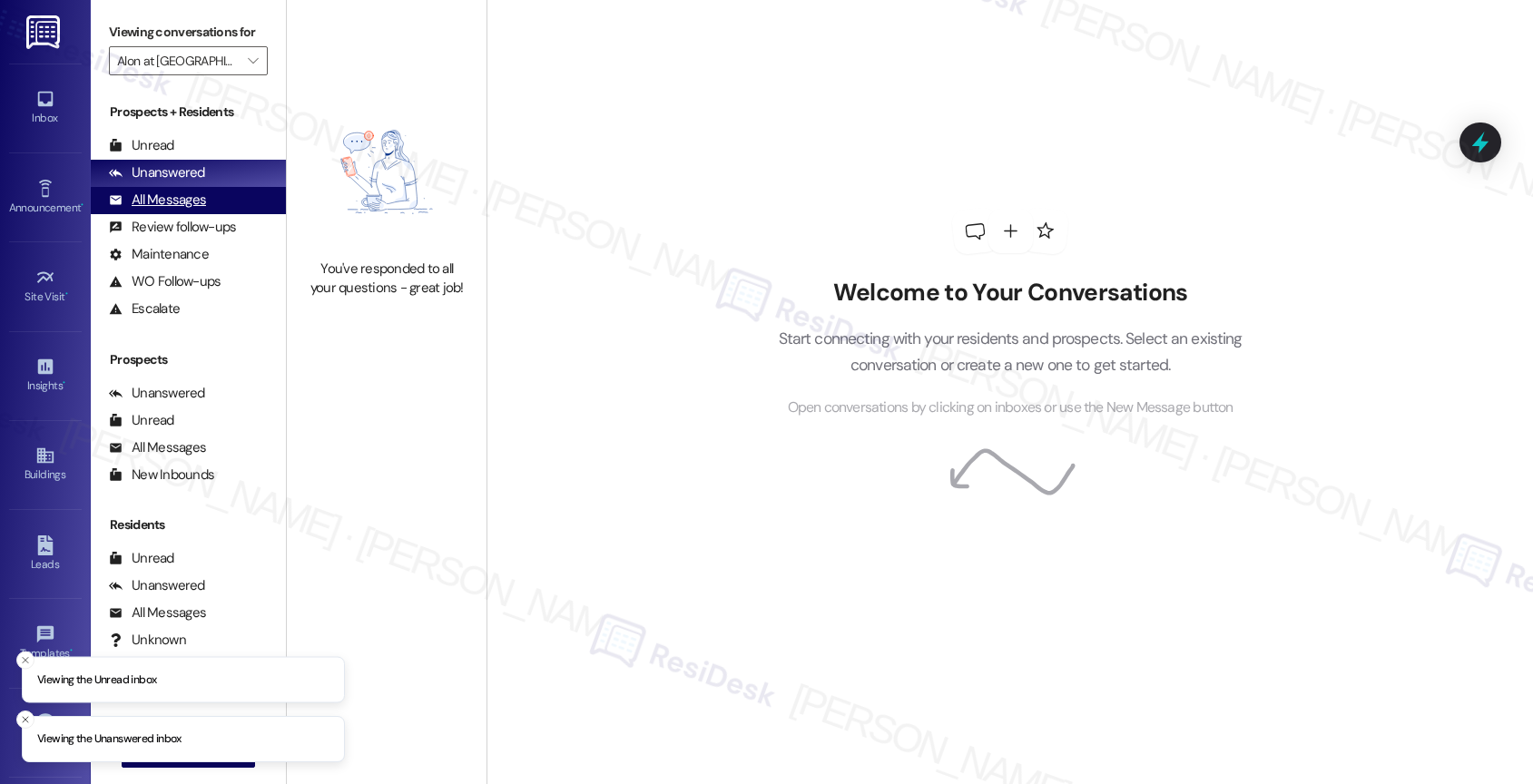
click at [201, 209] on div "All Messages" at bounding box center [157, 199] width 97 height 19
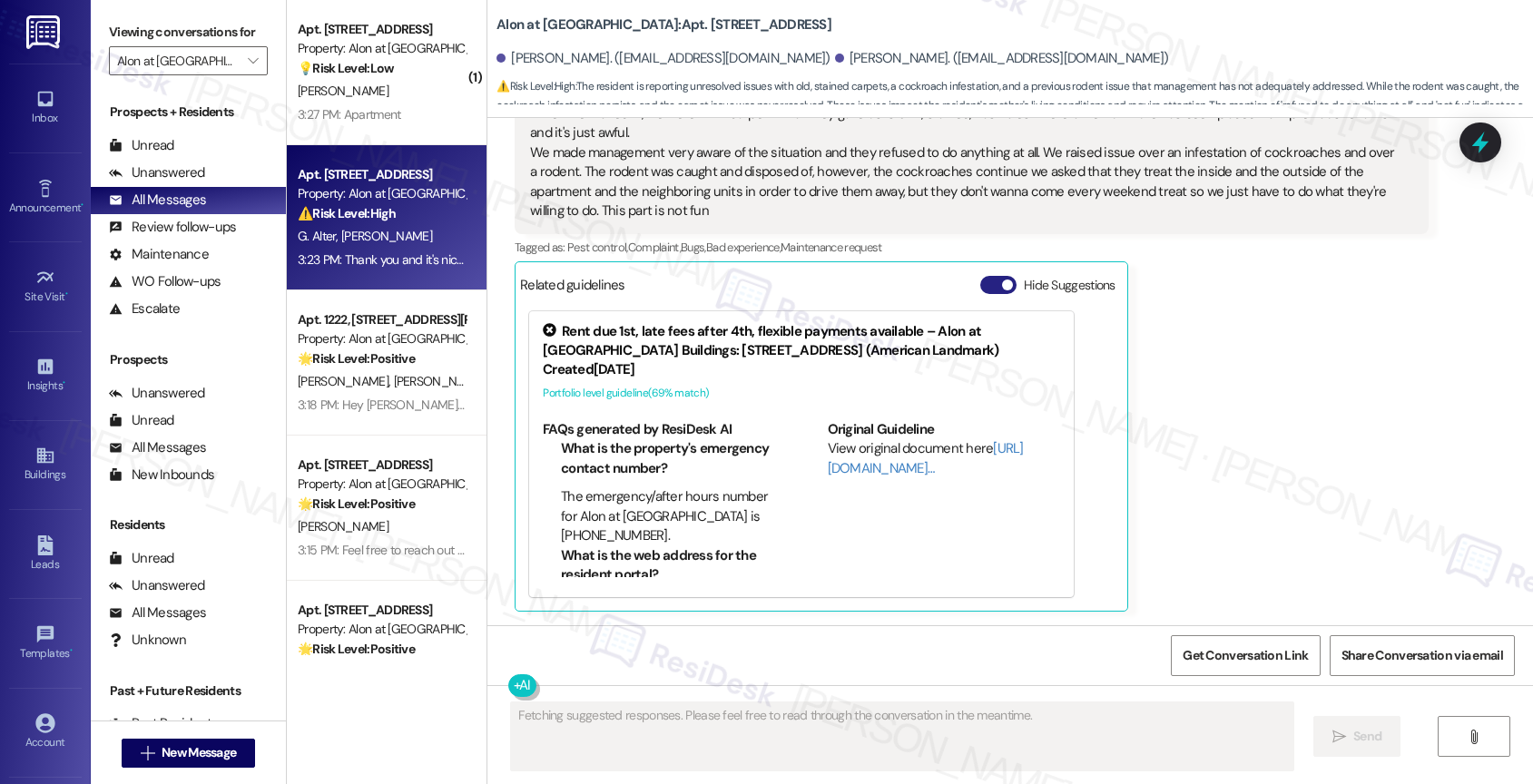
click at [980, 283] on button "Hide Suggestions" at bounding box center [998, 285] width 37 height 18
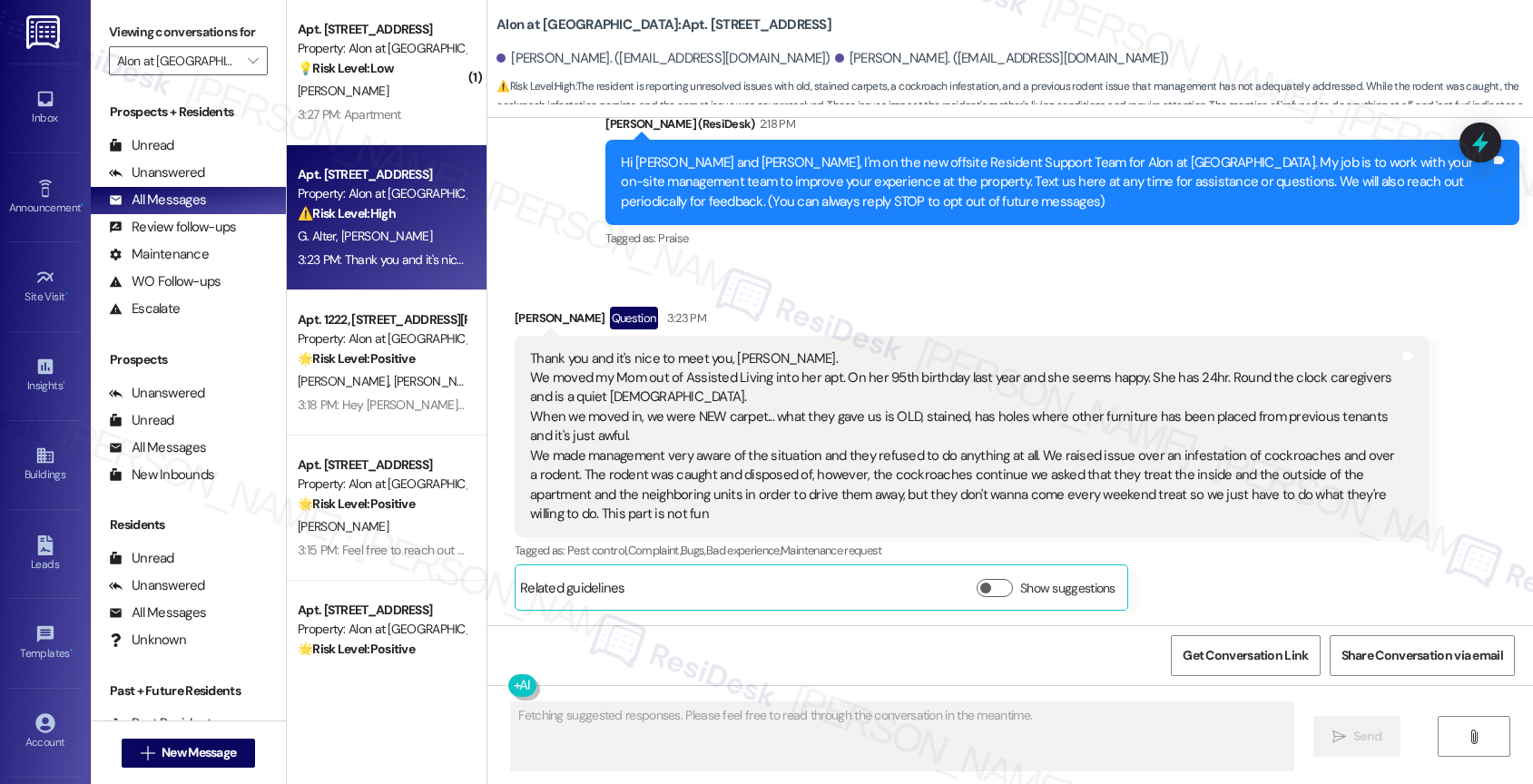
click at [811, 300] on div "Received via SMS [PERSON_NAME] Question 3:23 PM Thank you and it's nice to meet…" at bounding box center [971, 459] width 941 height 332
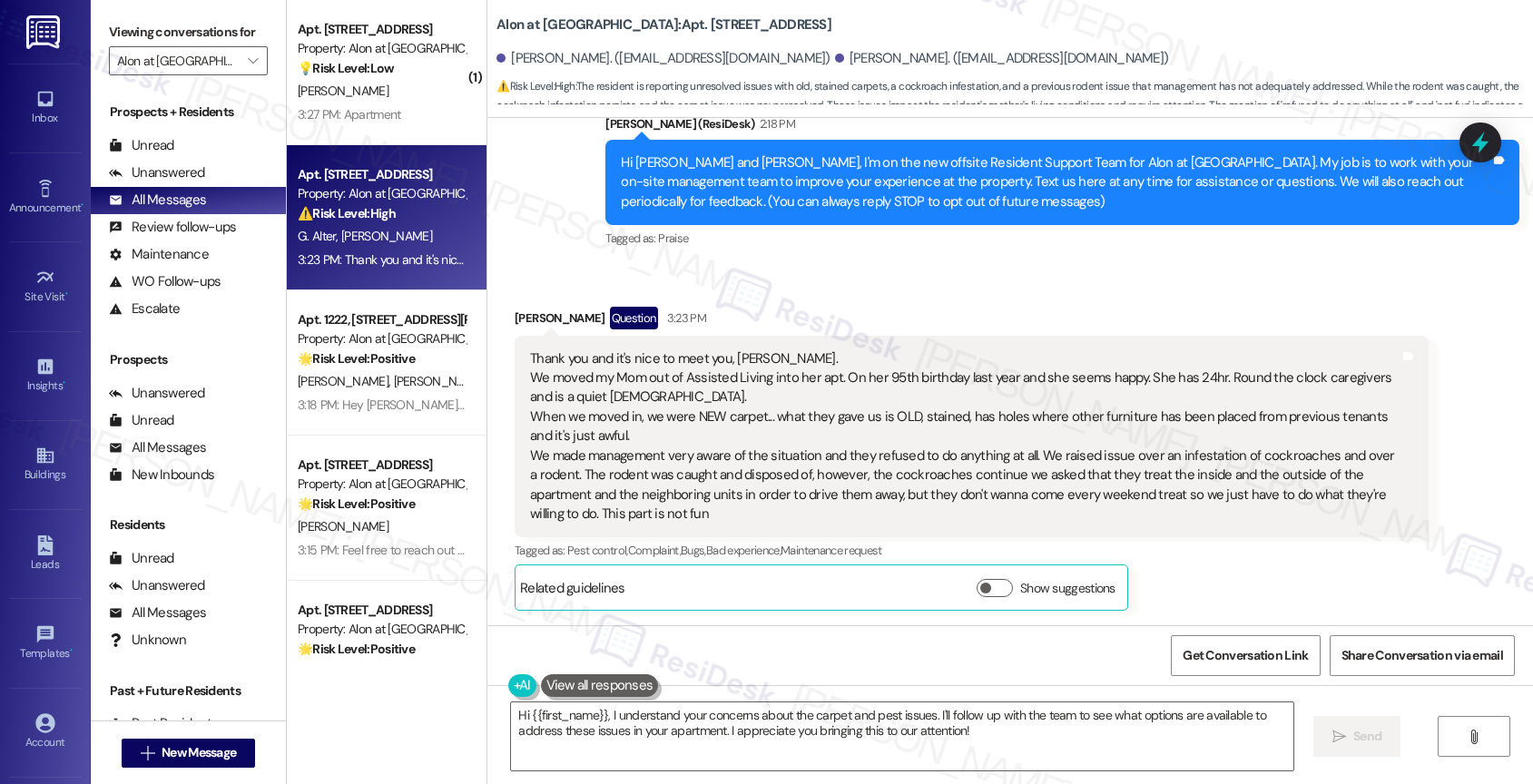
click at [873, 437] on div "Thank you and it's nice to meet you, [PERSON_NAME]. We moved my Mom out of Assi…" at bounding box center [964, 437] width 869 height 175
click at [769, 442] on div "Thank you and it's nice to meet you, [PERSON_NAME]. We moved my Mom out of Assi…" at bounding box center [964, 437] width 869 height 175
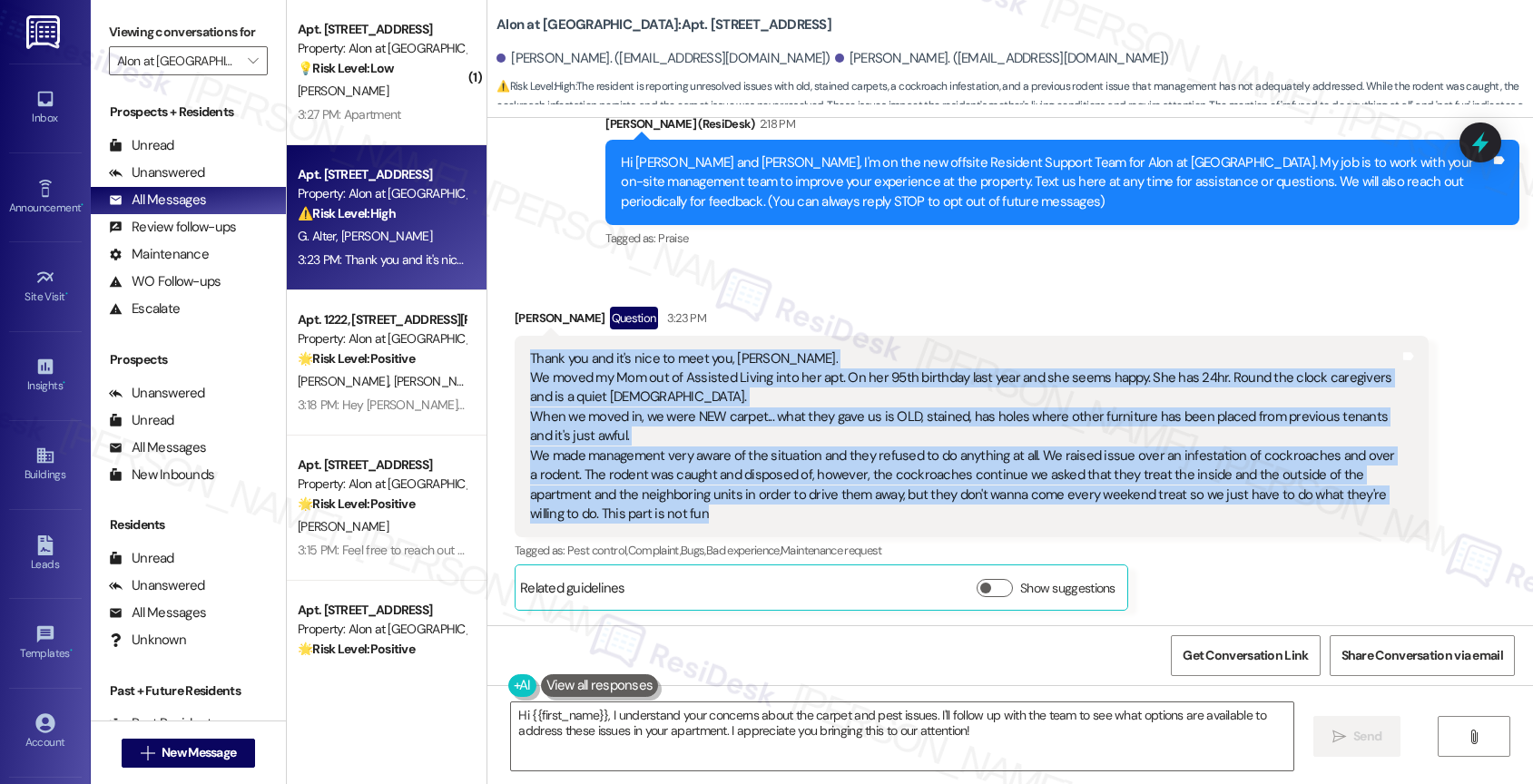
drag, startPoint x: 622, startPoint y: 513, endPoint x: 500, endPoint y: 347, distance: 206.0
click at [515, 347] on div "Thank you and it's nice to meet you, [PERSON_NAME]. We moved my Mom out of Assi…" at bounding box center [972, 436] width 914 height 202
copy div "Thank you and it's nice to meet you, [PERSON_NAME]. We moved my Mom out of Assi…"
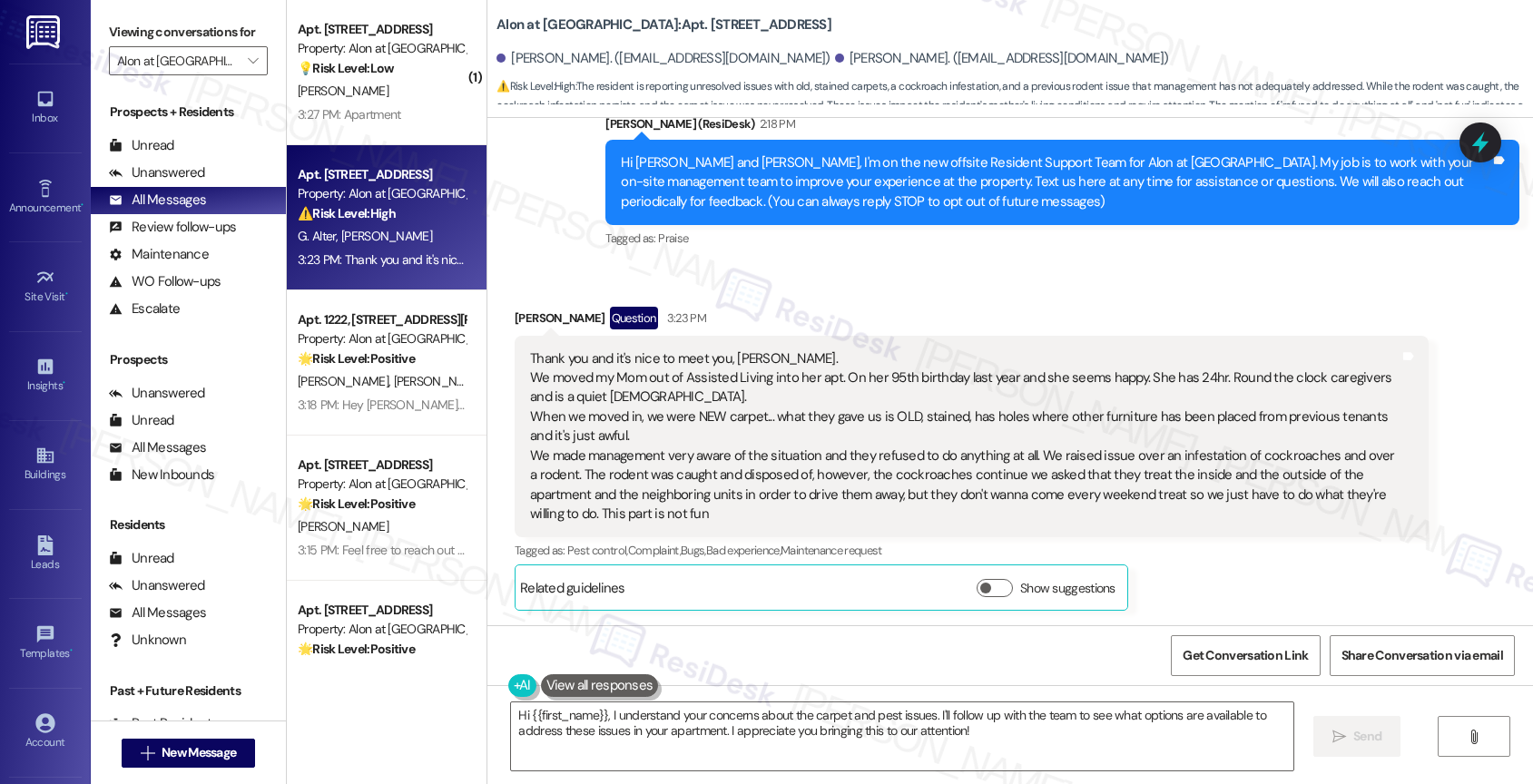
click at [889, 329] on div "Glenda Alter Question 3:23 PM" at bounding box center [972, 322] width 914 height 29
click at [632, 715] on textarea "Hi {{first_name}}, I understand your concerns about the carpet and pest issues.…" at bounding box center [902, 736] width 782 height 68
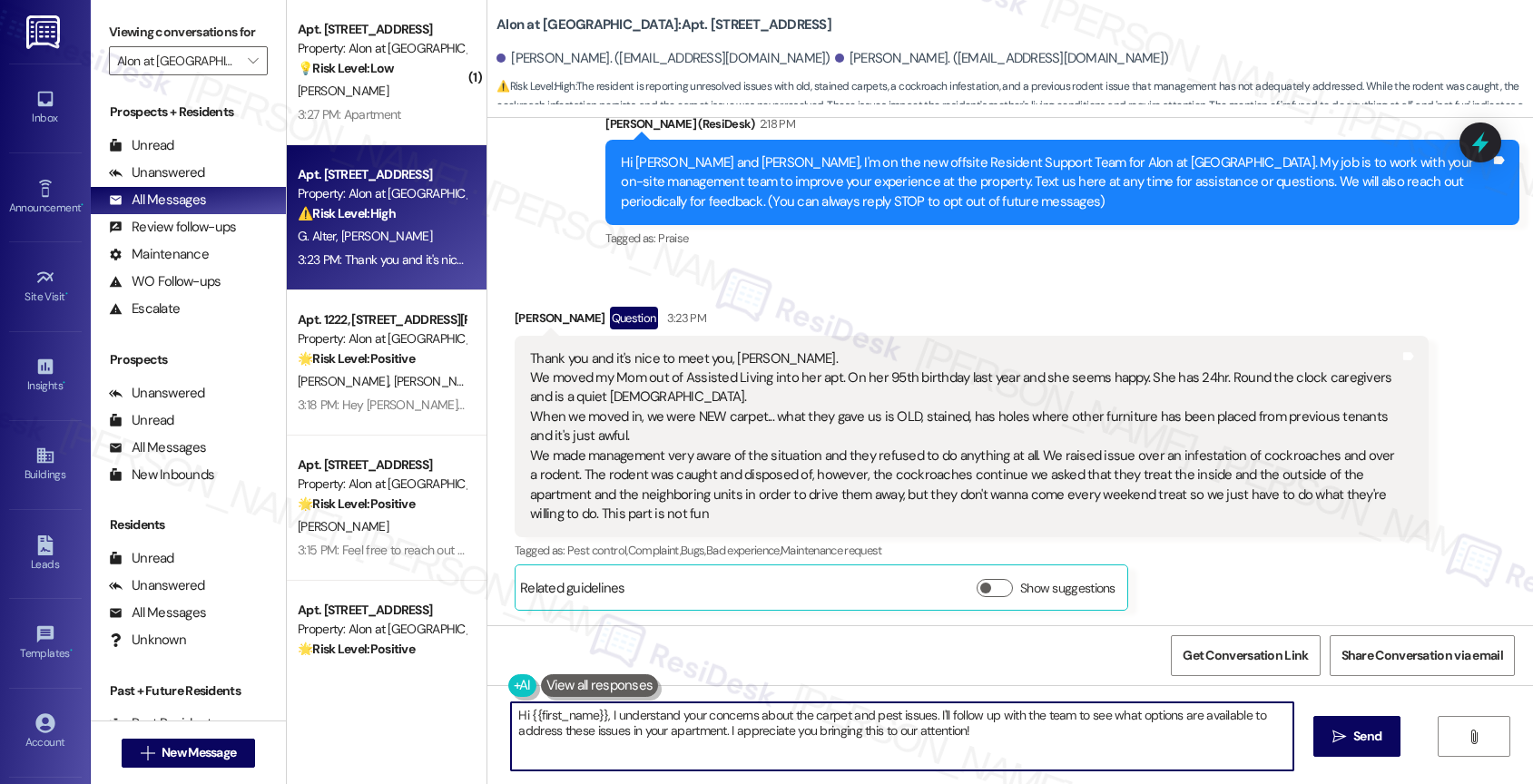
click at [632, 715] on textarea "Hi {{first_name}}, I understand your concerns about the carpet and pest issues.…" at bounding box center [902, 736] width 782 height 68
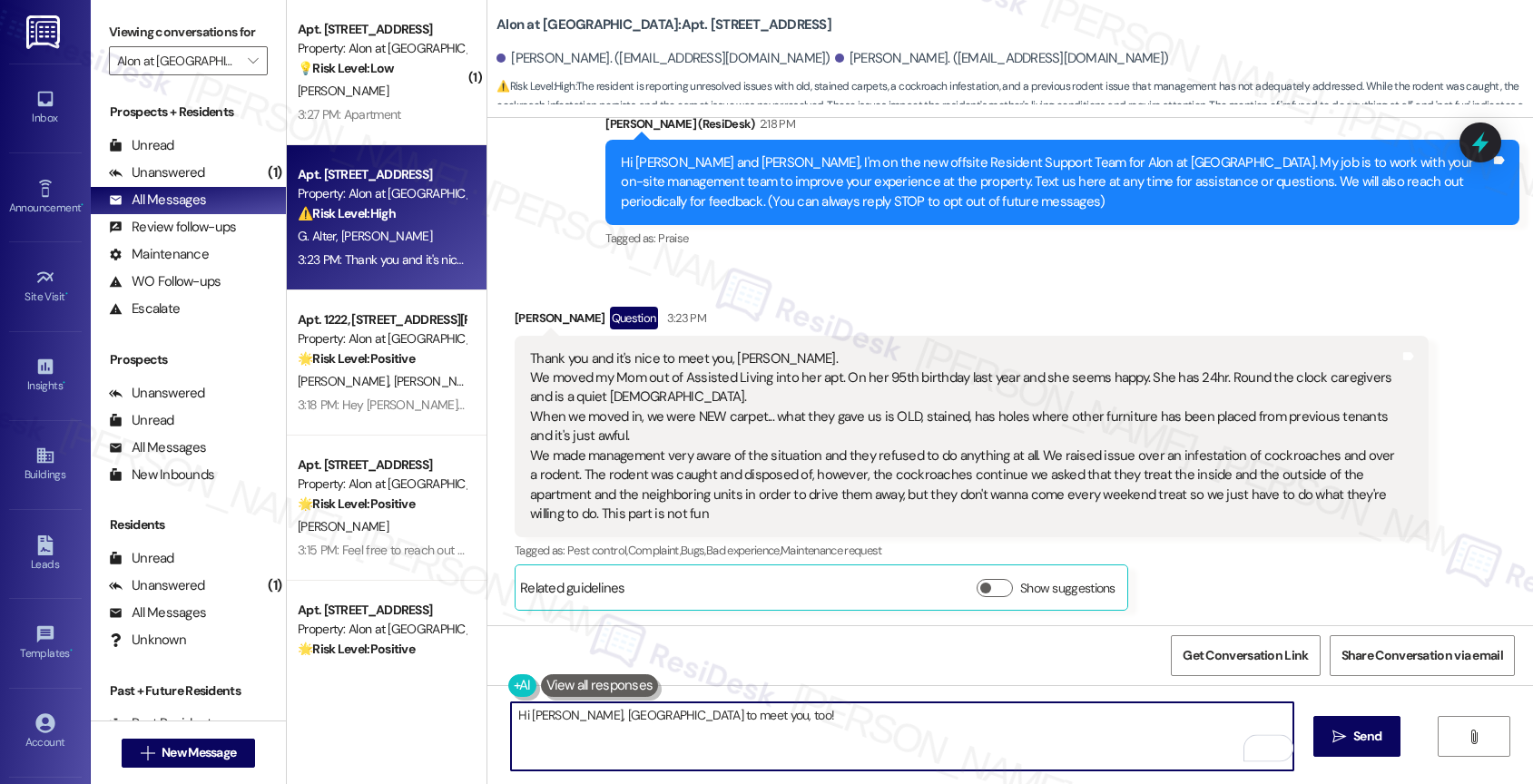
paste textarea "Thank you so much for sharing all of this, and happy (belated) birthday to your…"
type textarea "Hi [PERSON_NAME], [GEOGRAPHIC_DATA] to meet you, too! Thank you so much for sha…"
click at [1260, 744] on icon "Open Grammarly. 0 Suggestions." at bounding box center [1265, 747] width 14 height 14
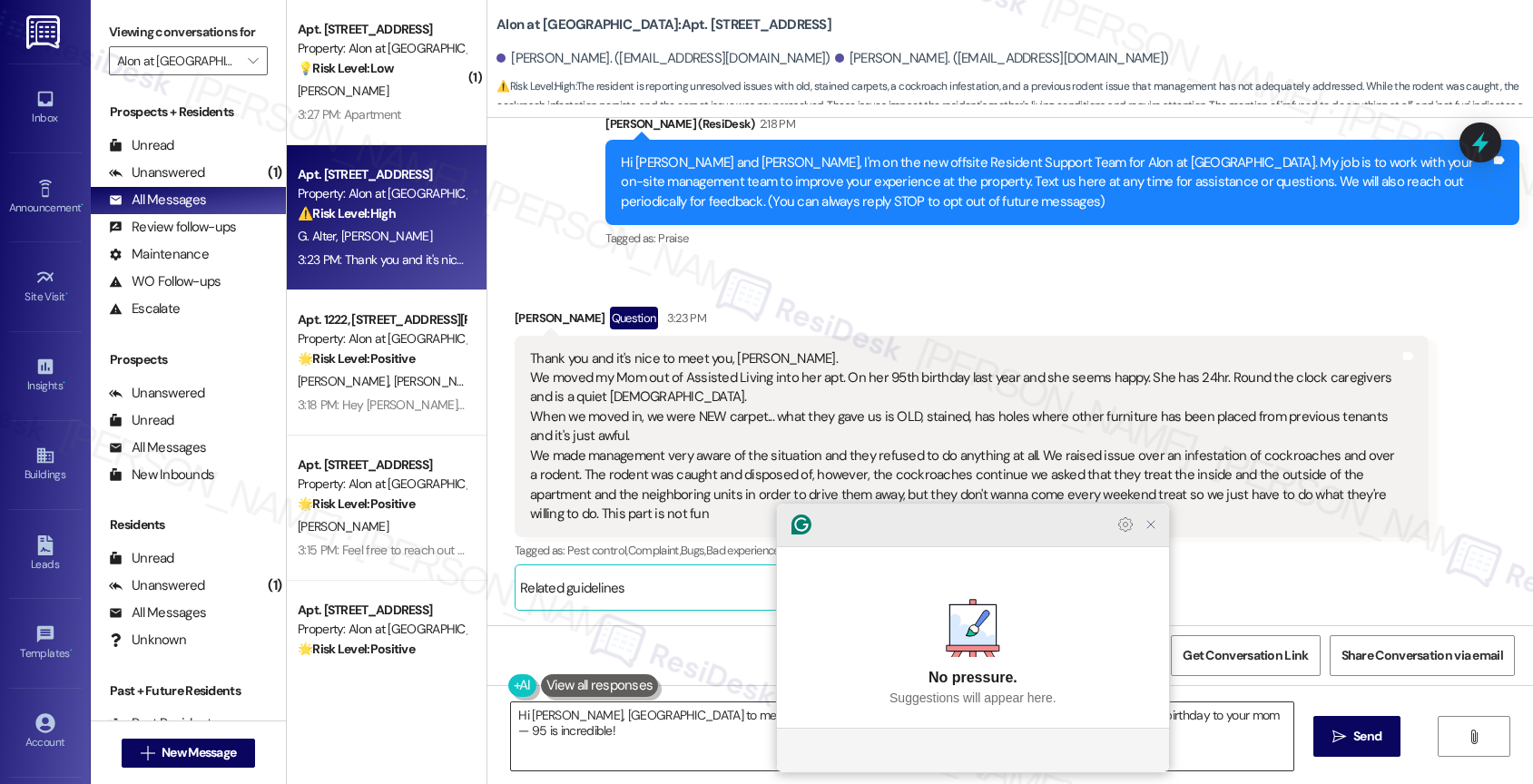
click at [1153, 532] on icon "Close Grammarly Assistant" at bounding box center [1151, 524] width 15 height 15
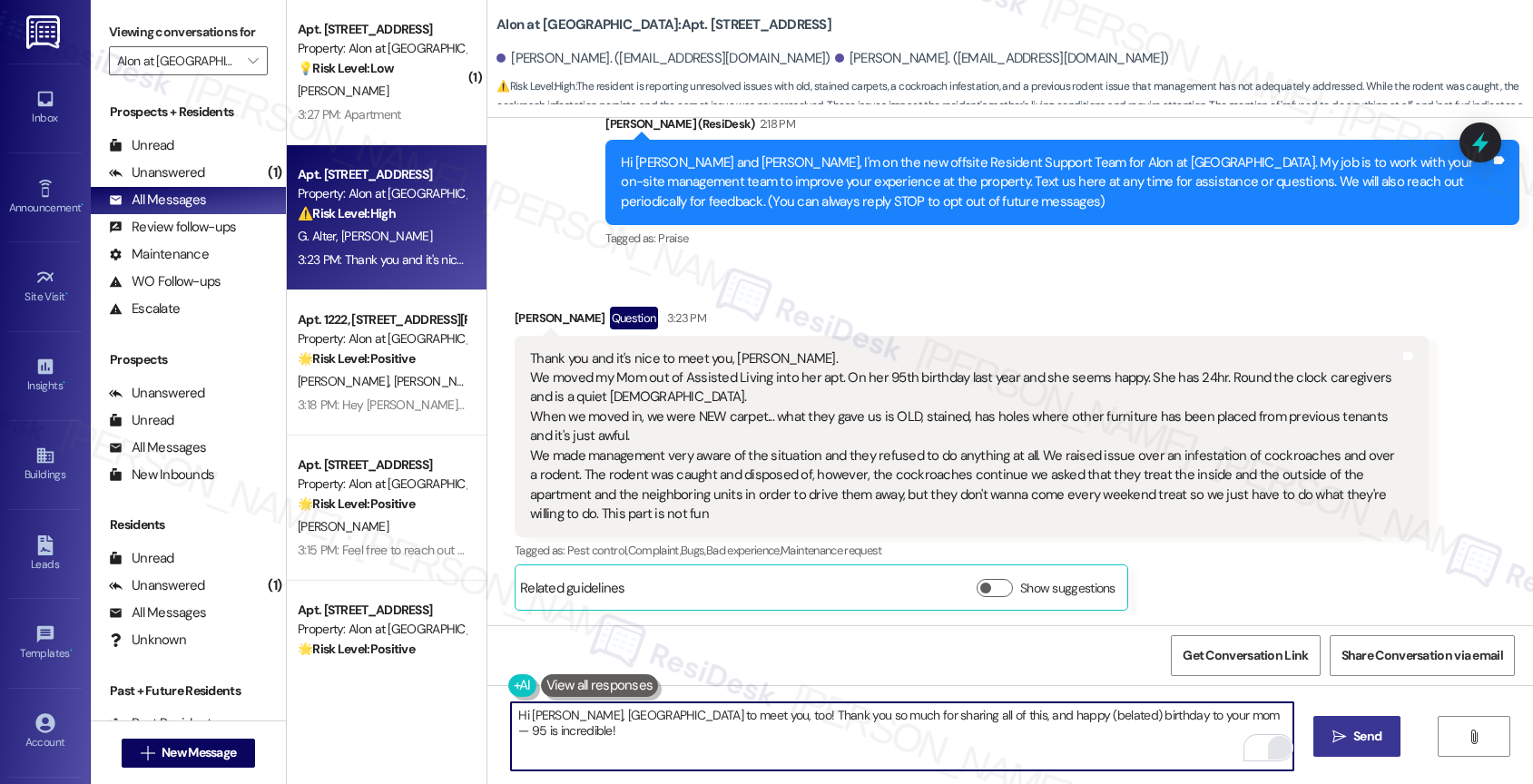
click at [1349, 741] on span "Send" at bounding box center [1367, 736] width 36 height 19
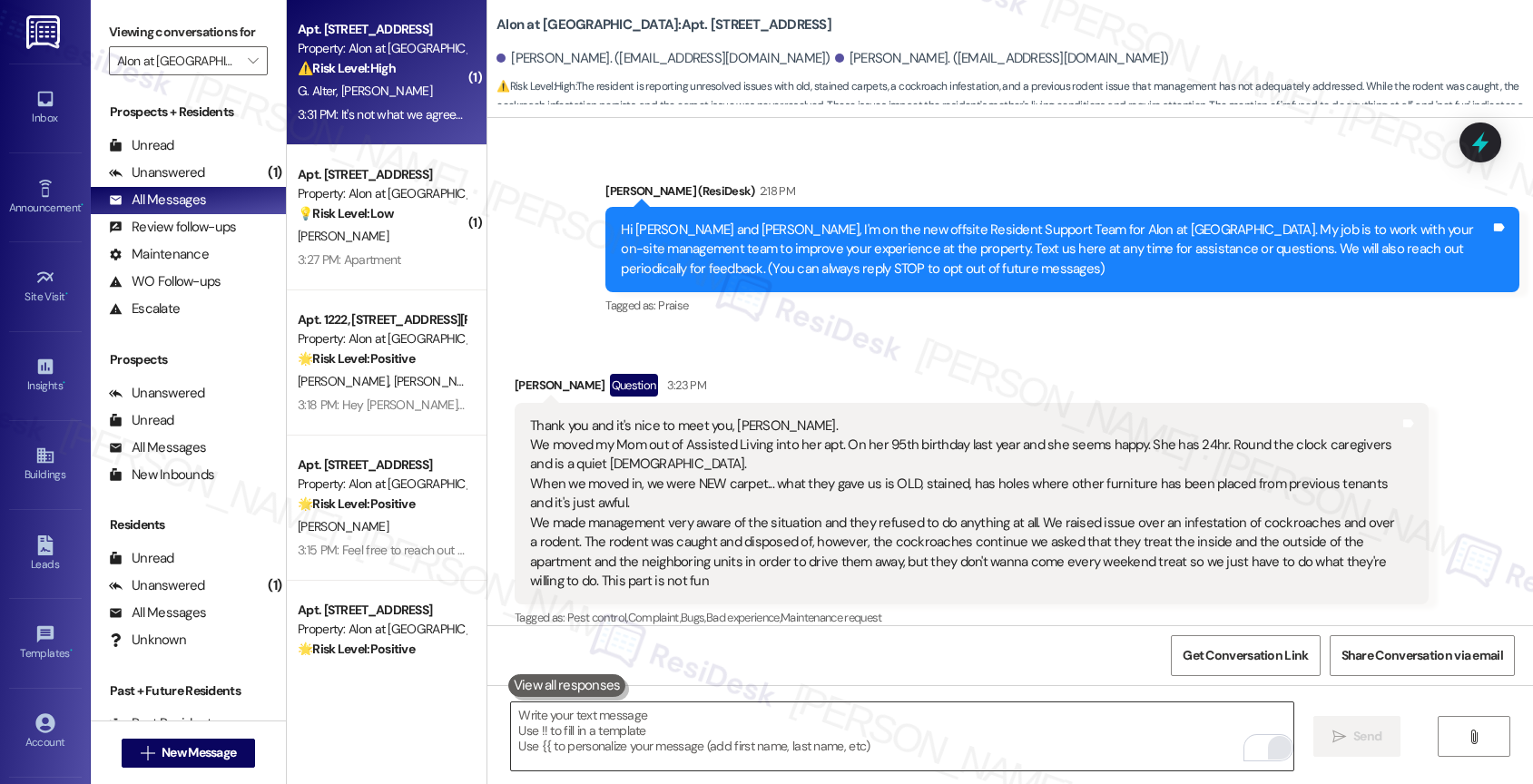
scroll to position [696, 0]
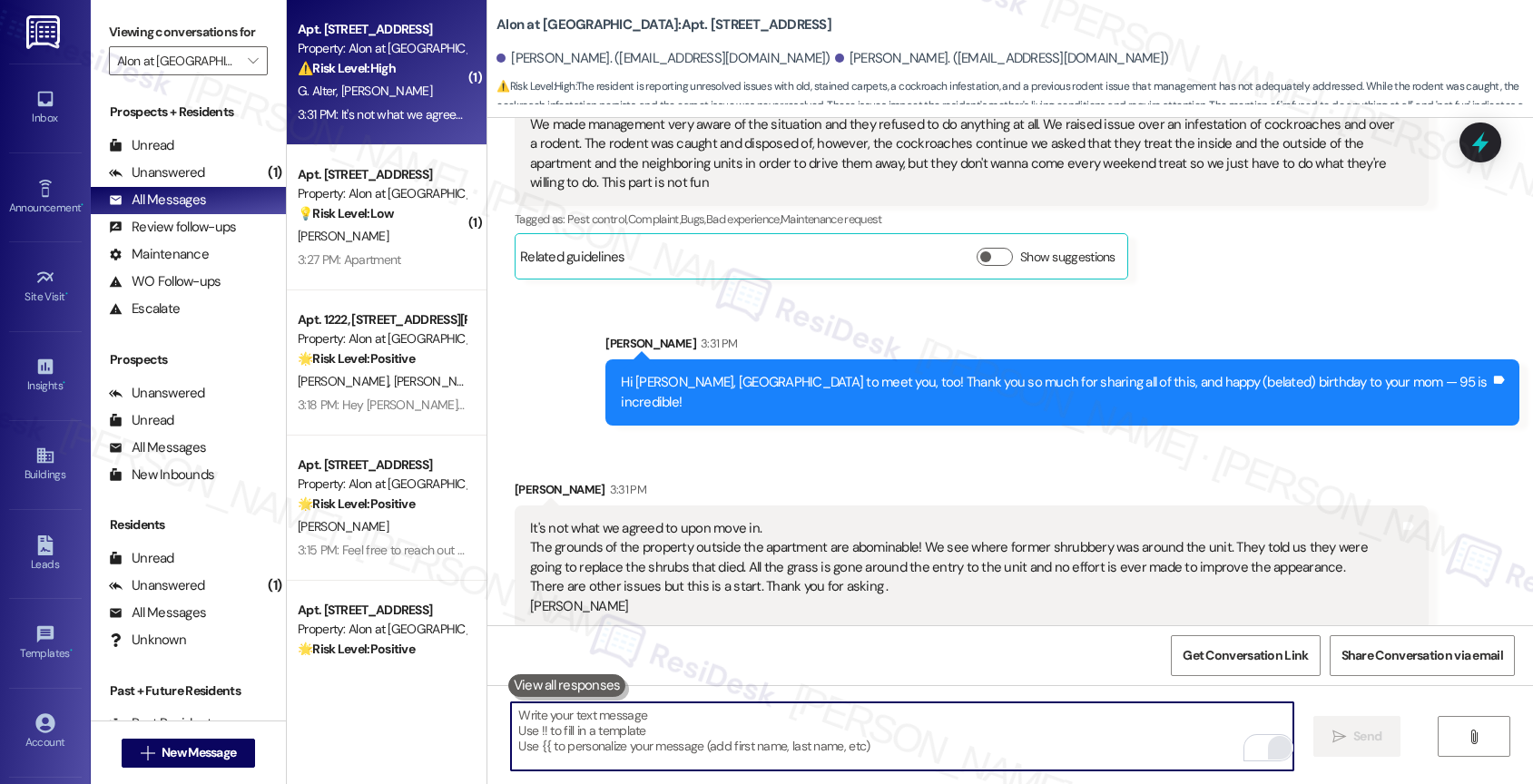
click at [587, 736] on textarea "To enrich screen reader interactions, please activate Accessibility in Grammarl…" at bounding box center [902, 736] width 782 height 68
paste textarea "I’m really sorry to hear about the carpet and ongoing pest issues. That definit…"
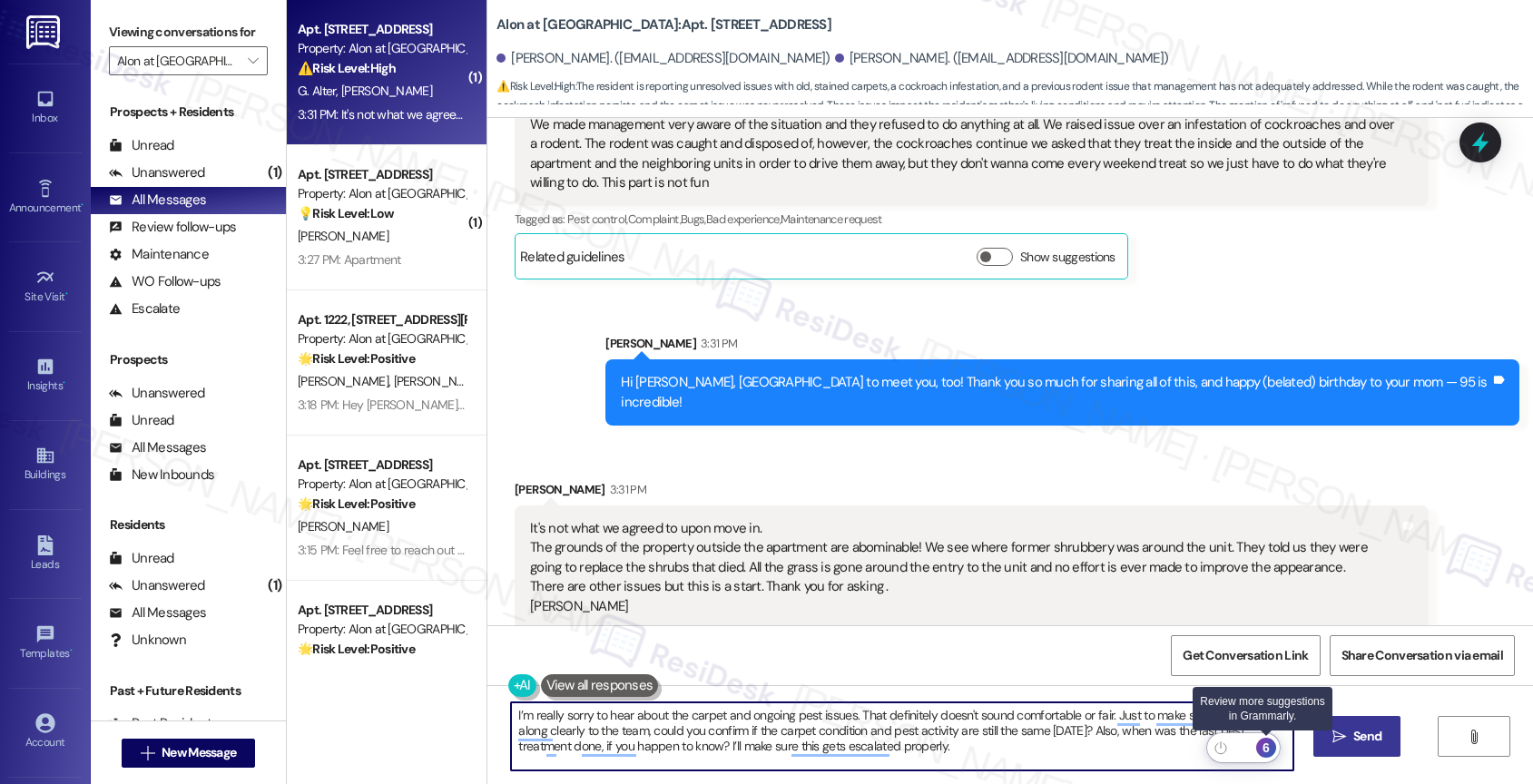
click at [1272, 743] on div "6" at bounding box center [1266, 747] width 20 height 20
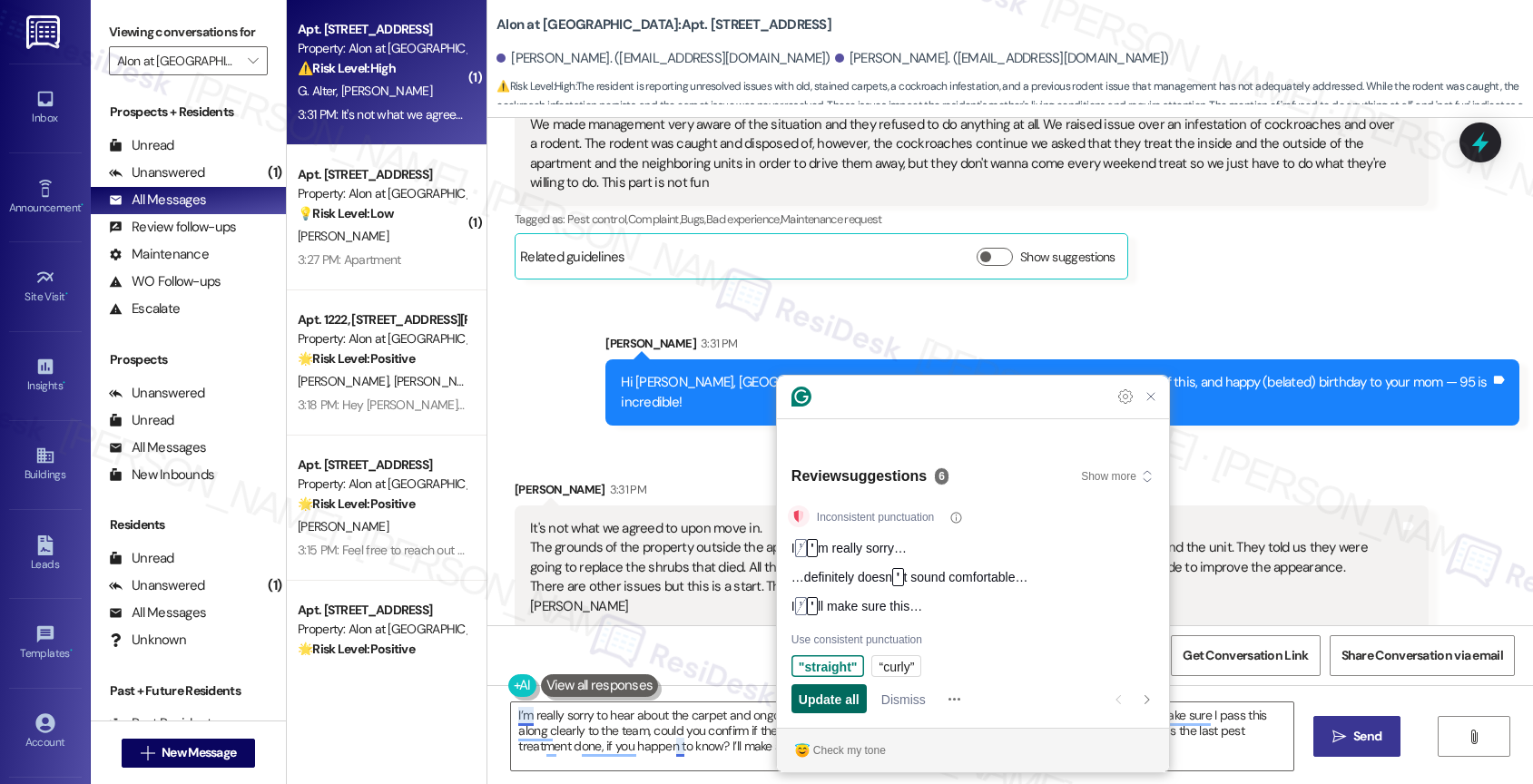
click at [816, 708] on div "Update all" at bounding box center [829, 698] width 61 height 29
type textarea "I'm really sorry to hear about the carpet and ongoing pest issues. That definit…"
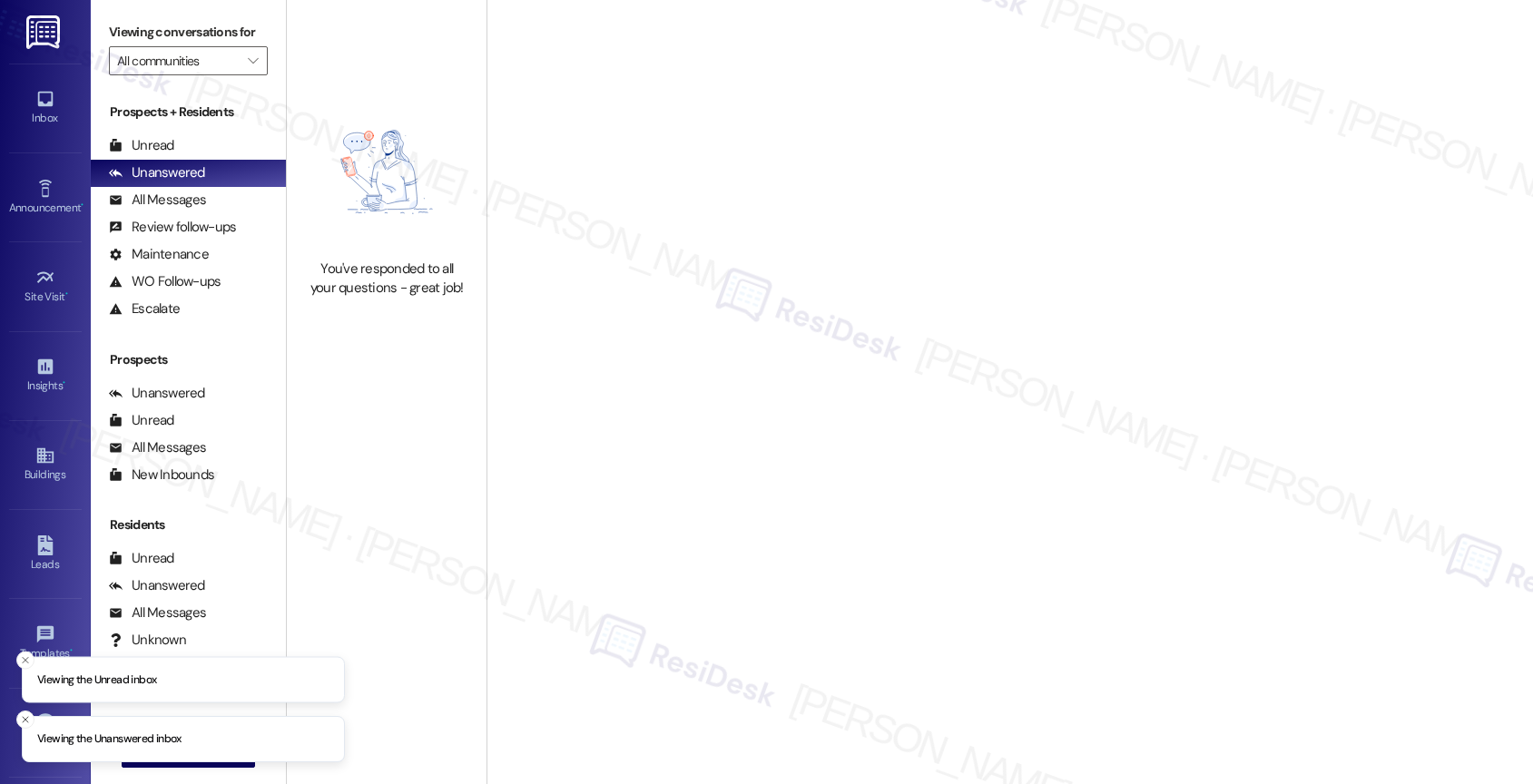
type input "Alon at [GEOGRAPHIC_DATA]"
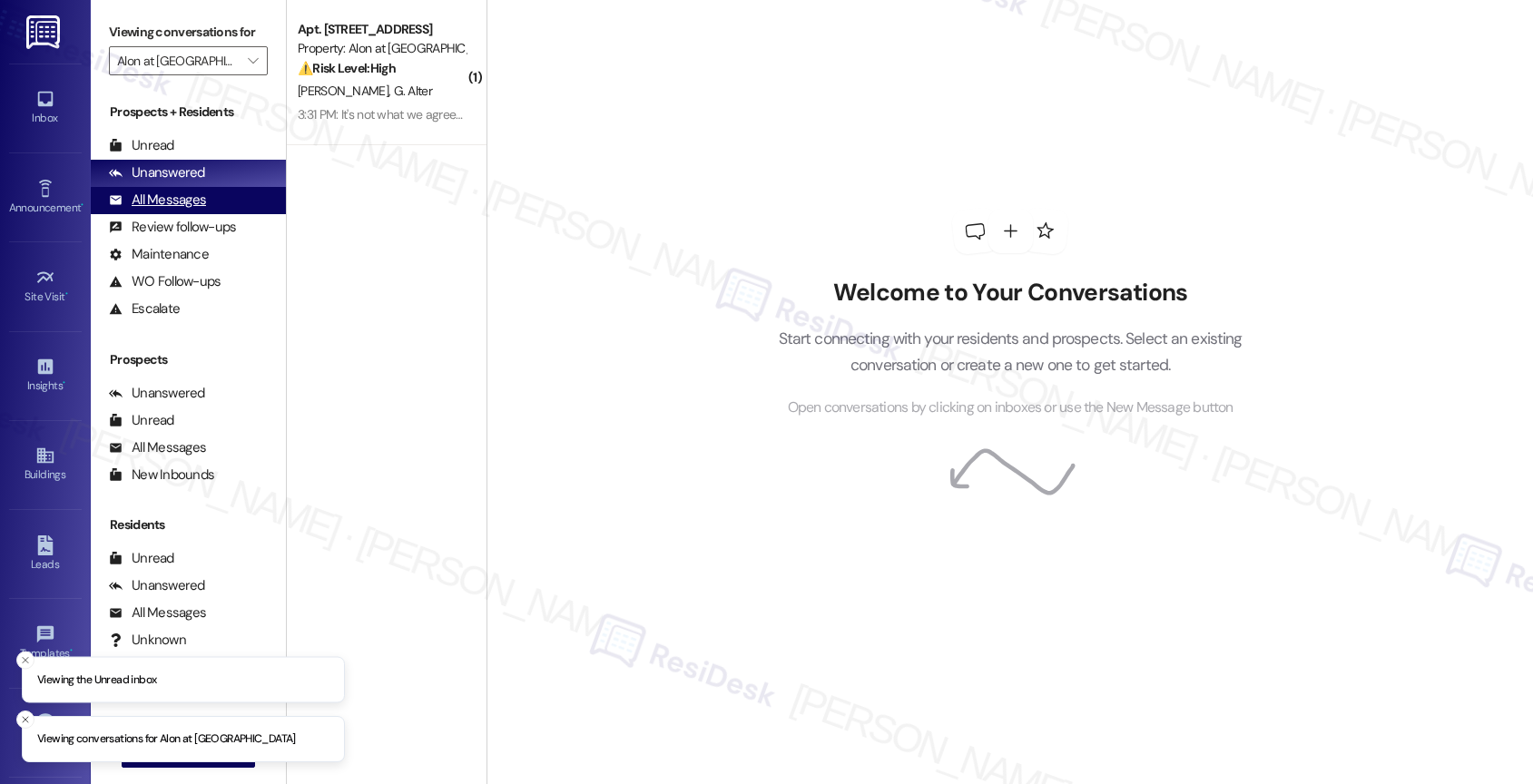
click at [186, 209] on div "All Messages" at bounding box center [157, 199] width 97 height 19
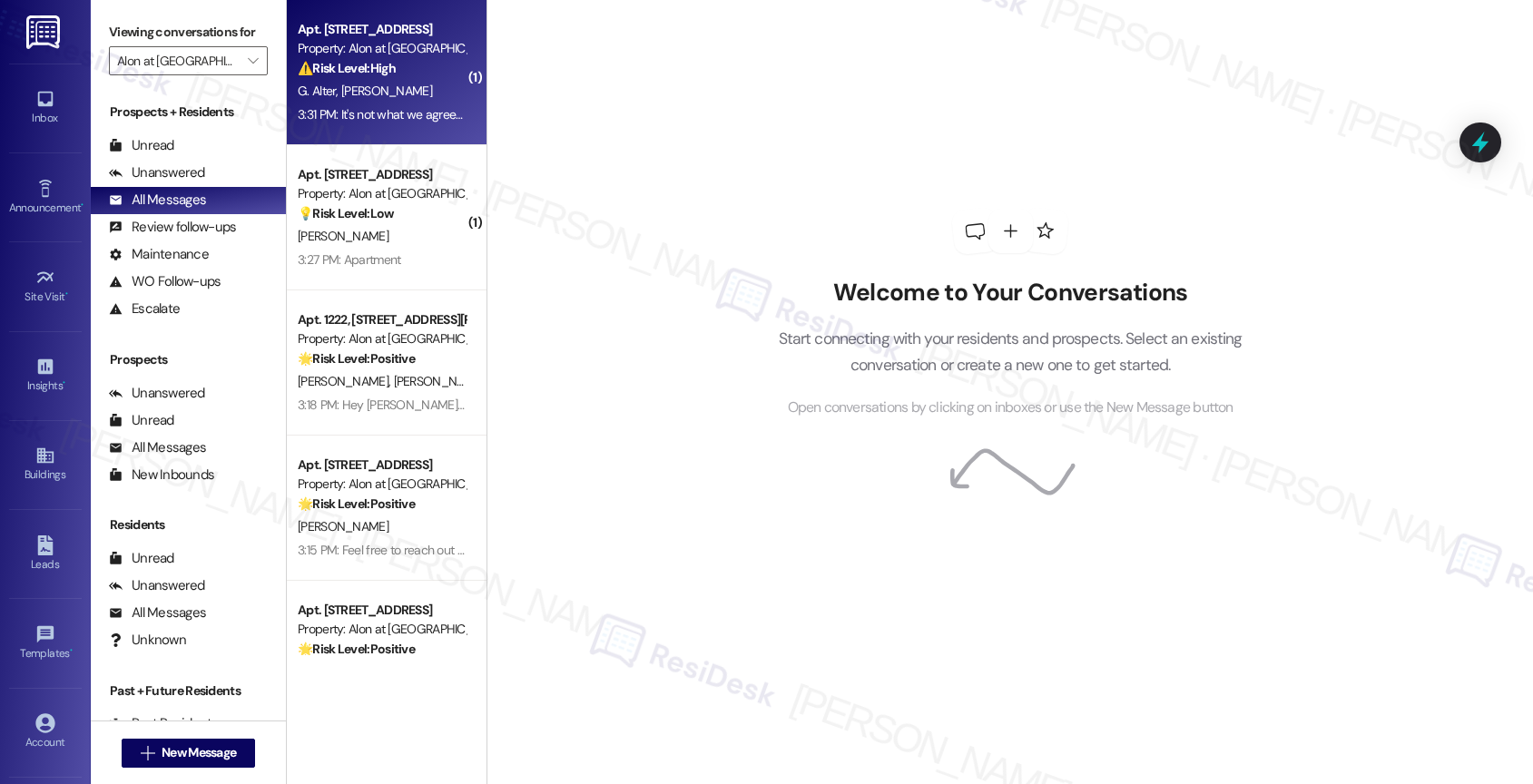
click at [381, 78] on div "⚠️ Risk Level: High The resident reports multiple unresolved issues: substandar…" at bounding box center [382, 69] width 168 height 19
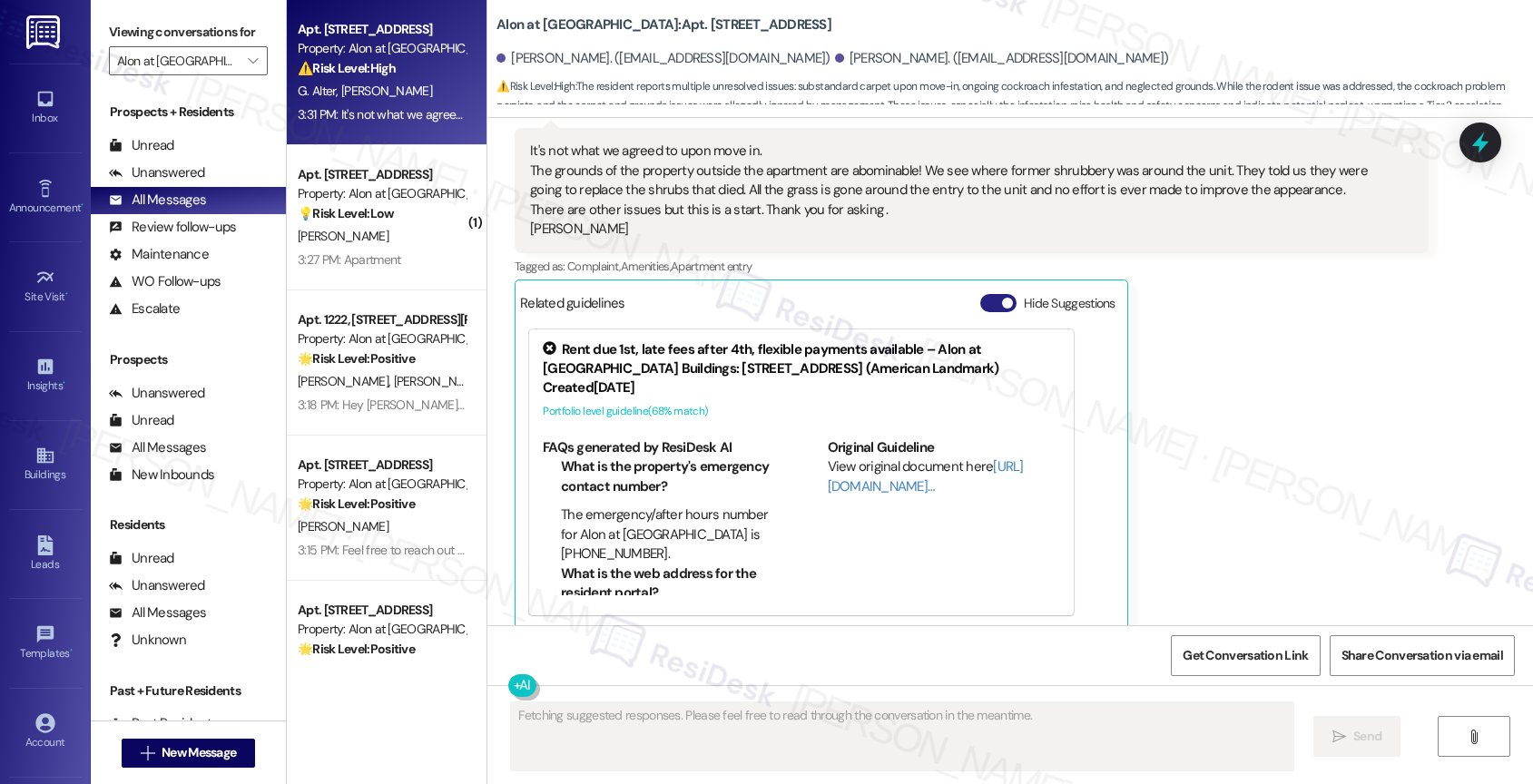
click at [983, 294] on button "Hide Suggestions" at bounding box center [998, 303] width 37 height 18
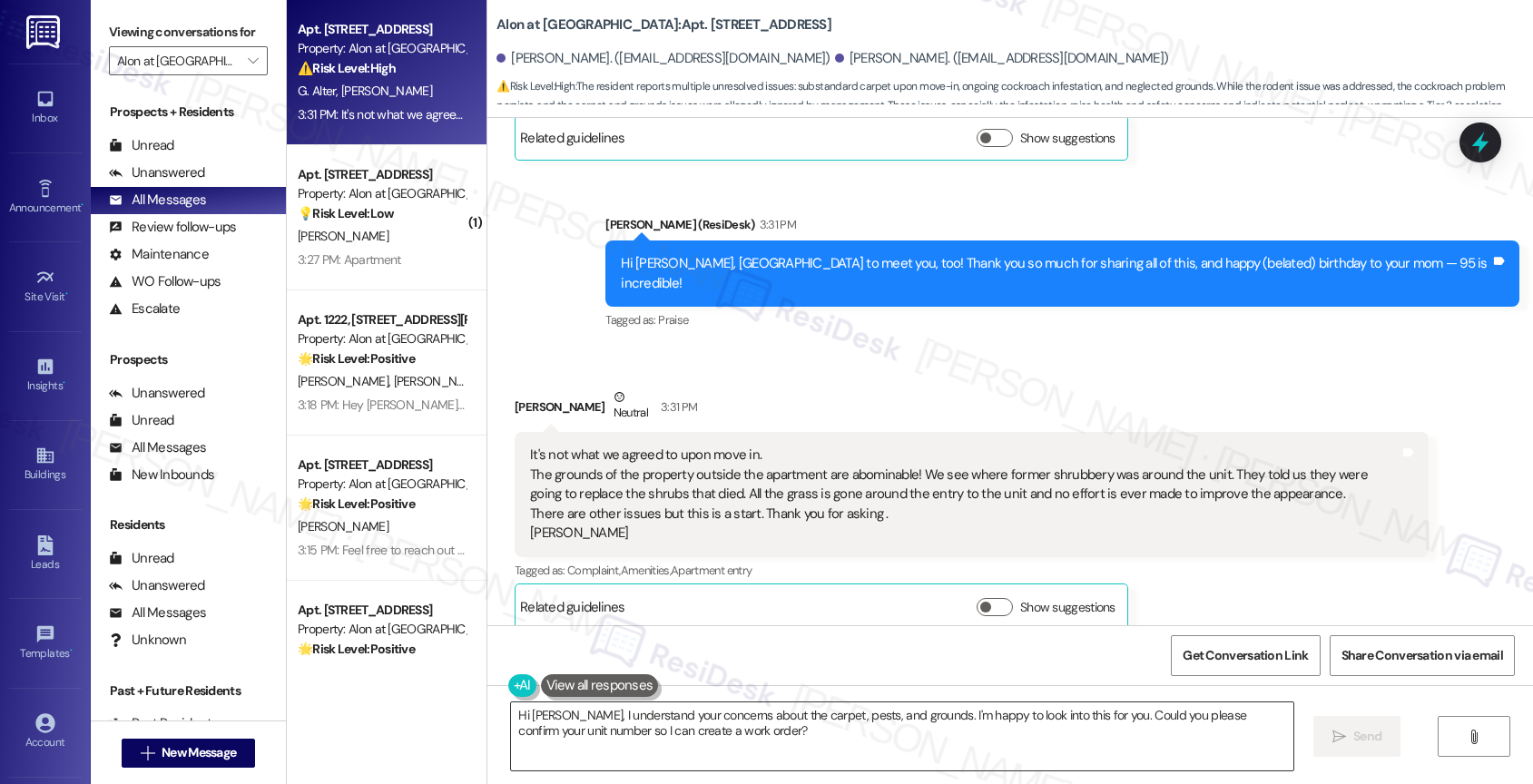
click at [624, 737] on textarea "Hi [PERSON_NAME], I understand your concerns about the carpet, pests, and groun…" at bounding box center [902, 736] width 782 height 68
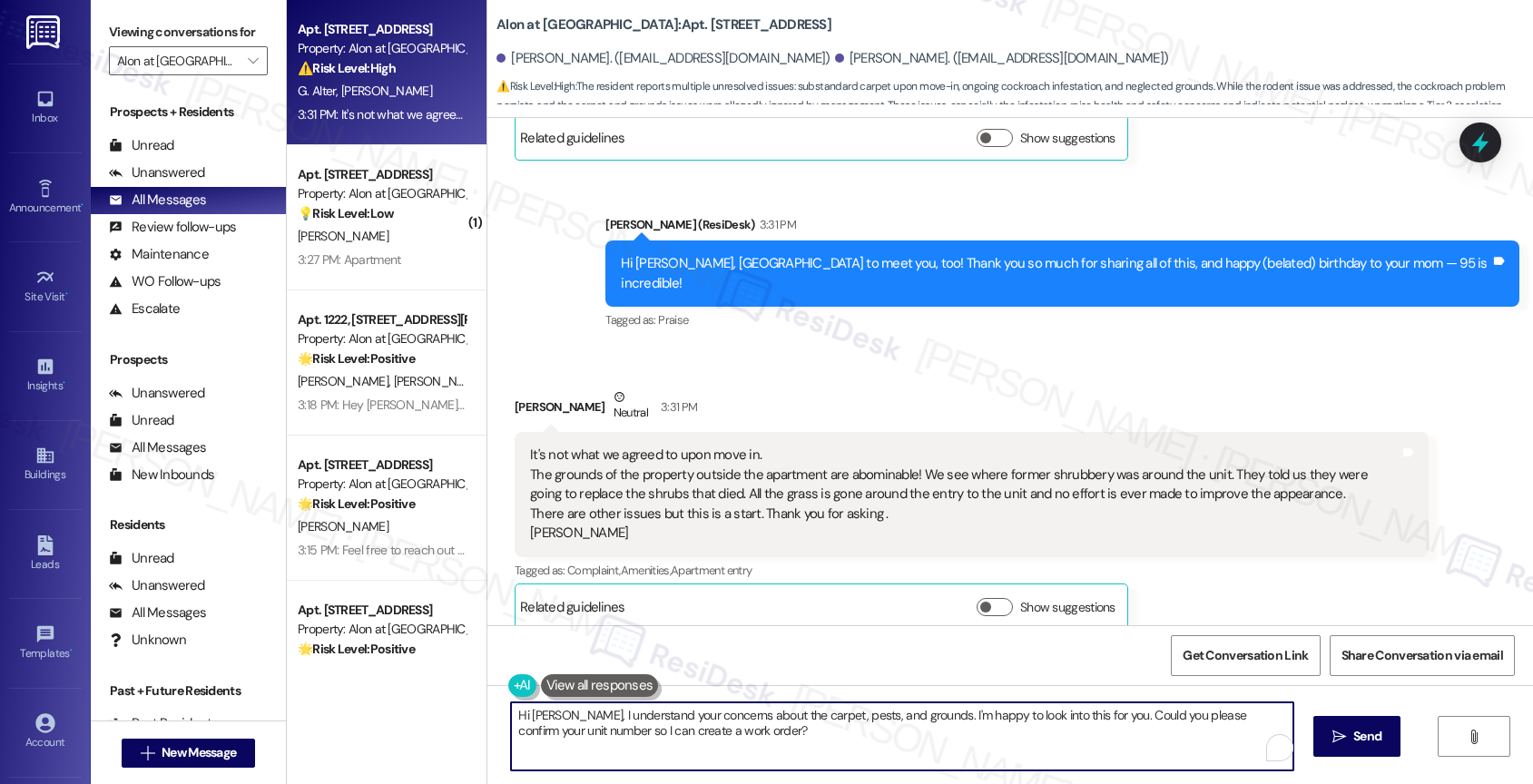
click at [624, 737] on textarea "Hi [PERSON_NAME], I understand your concerns about the carpet, pests, and groun…" at bounding box center [902, 736] width 782 height 68
paste textarea "I’m really sorry to hear about the carpet and ongoing pest issues. That definit…"
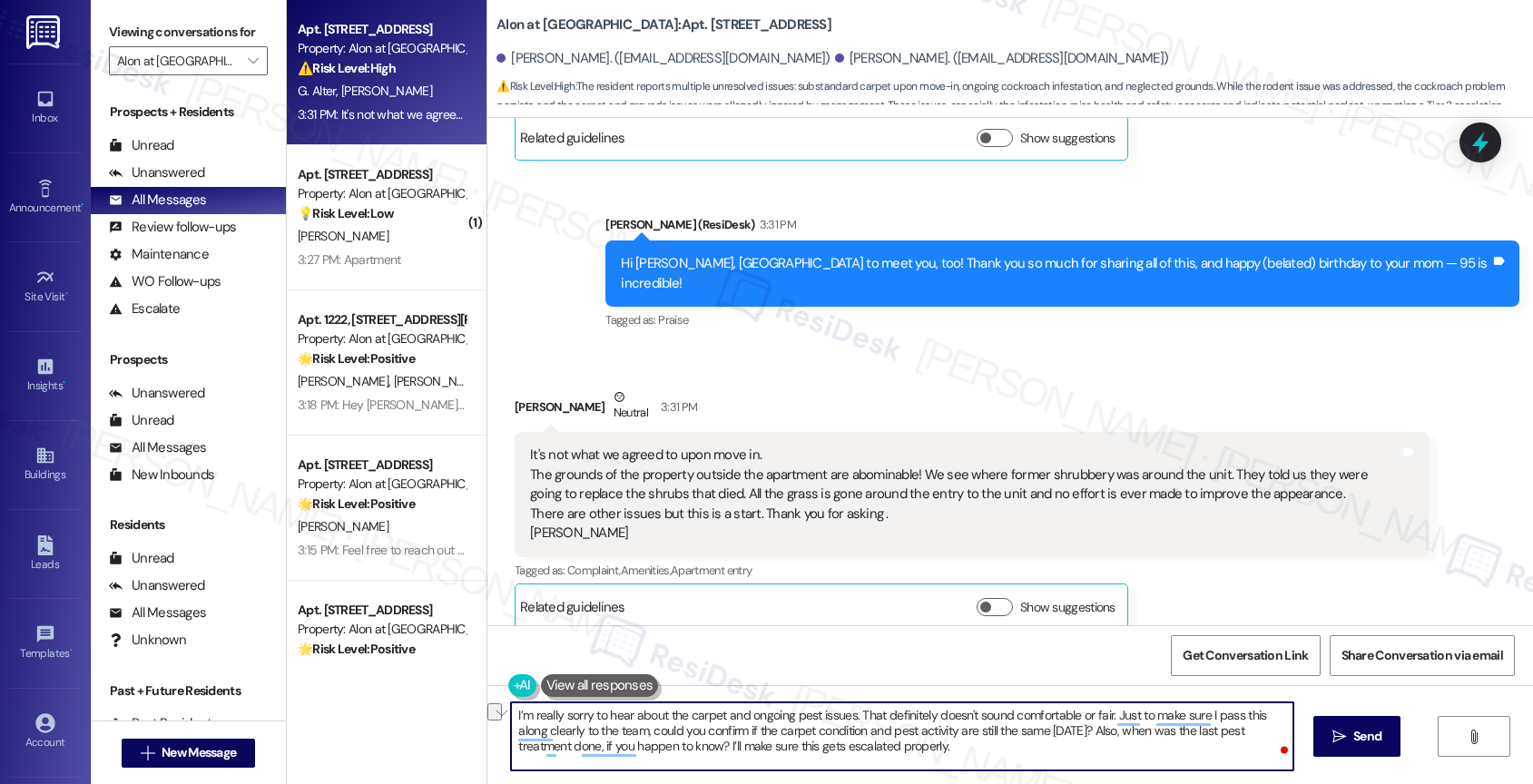
drag, startPoint x: 847, startPoint y: 714, endPoint x: 1102, endPoint y: 715, distance: 255.0
click at [1102, 715] on textarea "I’m really sorry to hear about the carpet and ongoing pest issues. That definit…" at bounding box center [902, 736] width 782 height 68
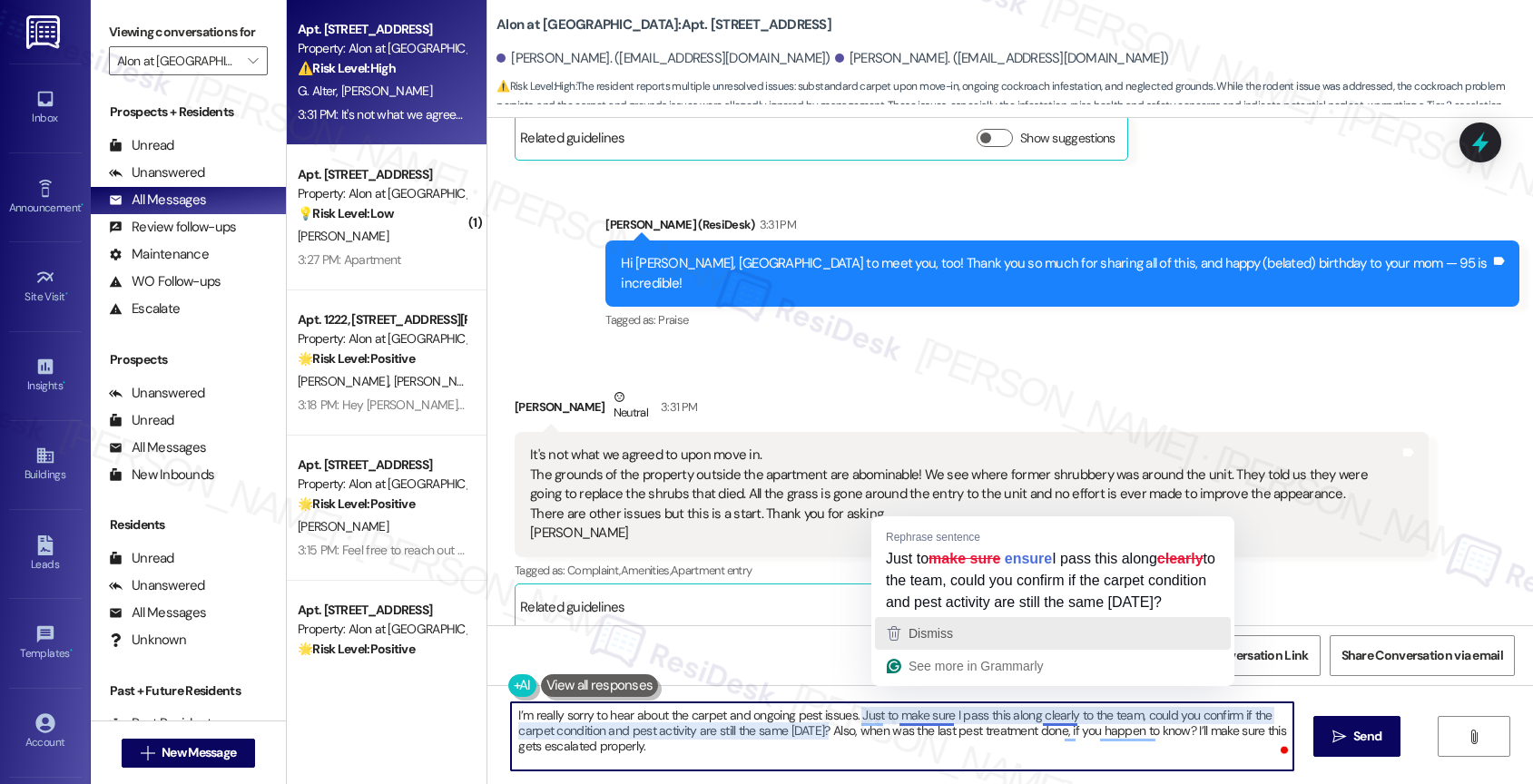
click at [926, 641] on span "Dismiss" at bounding box center [931, 633] width 45 height 15
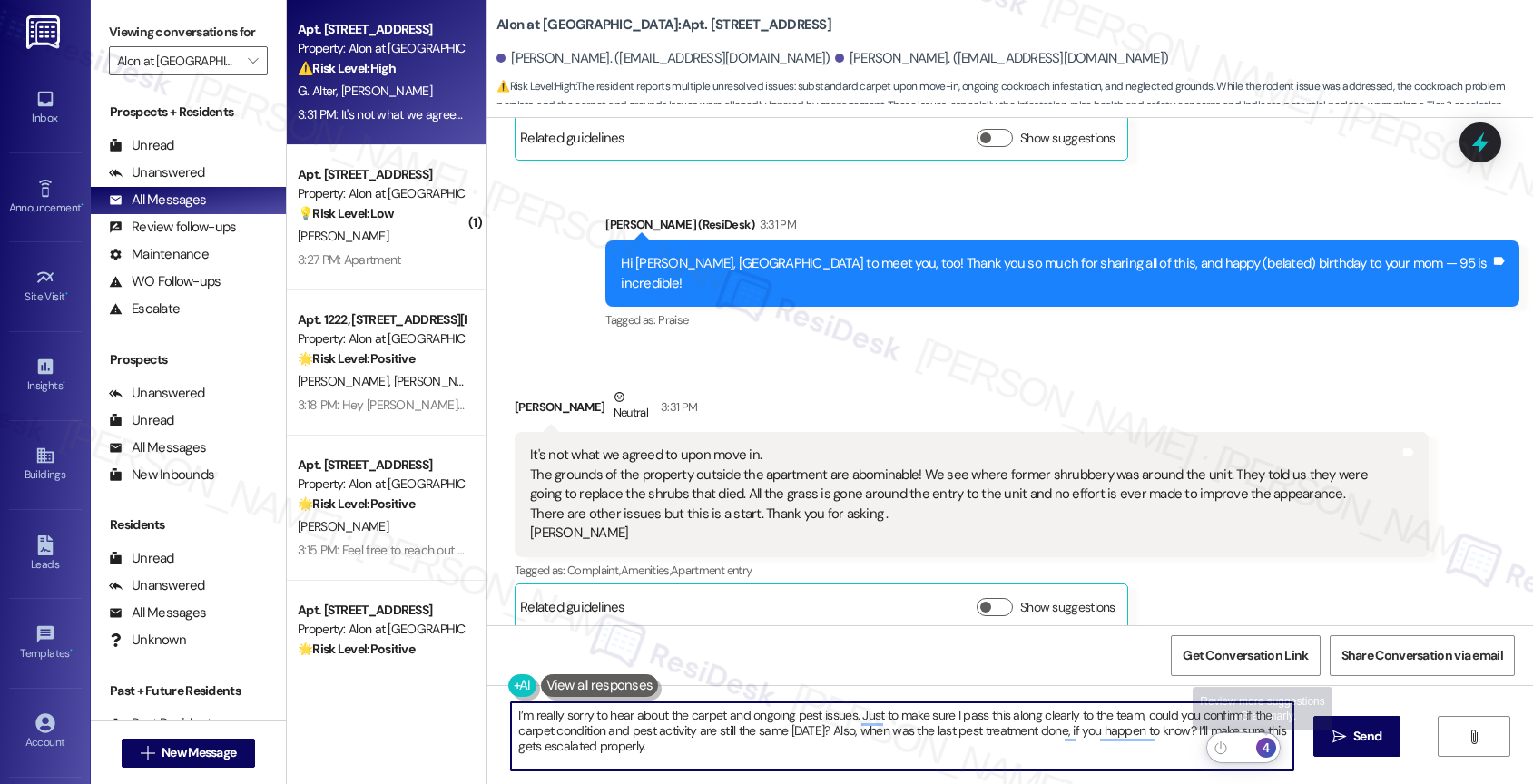
click at [1271, 746] on div "4" at bounding box center [1266, 747] width 20 height 20
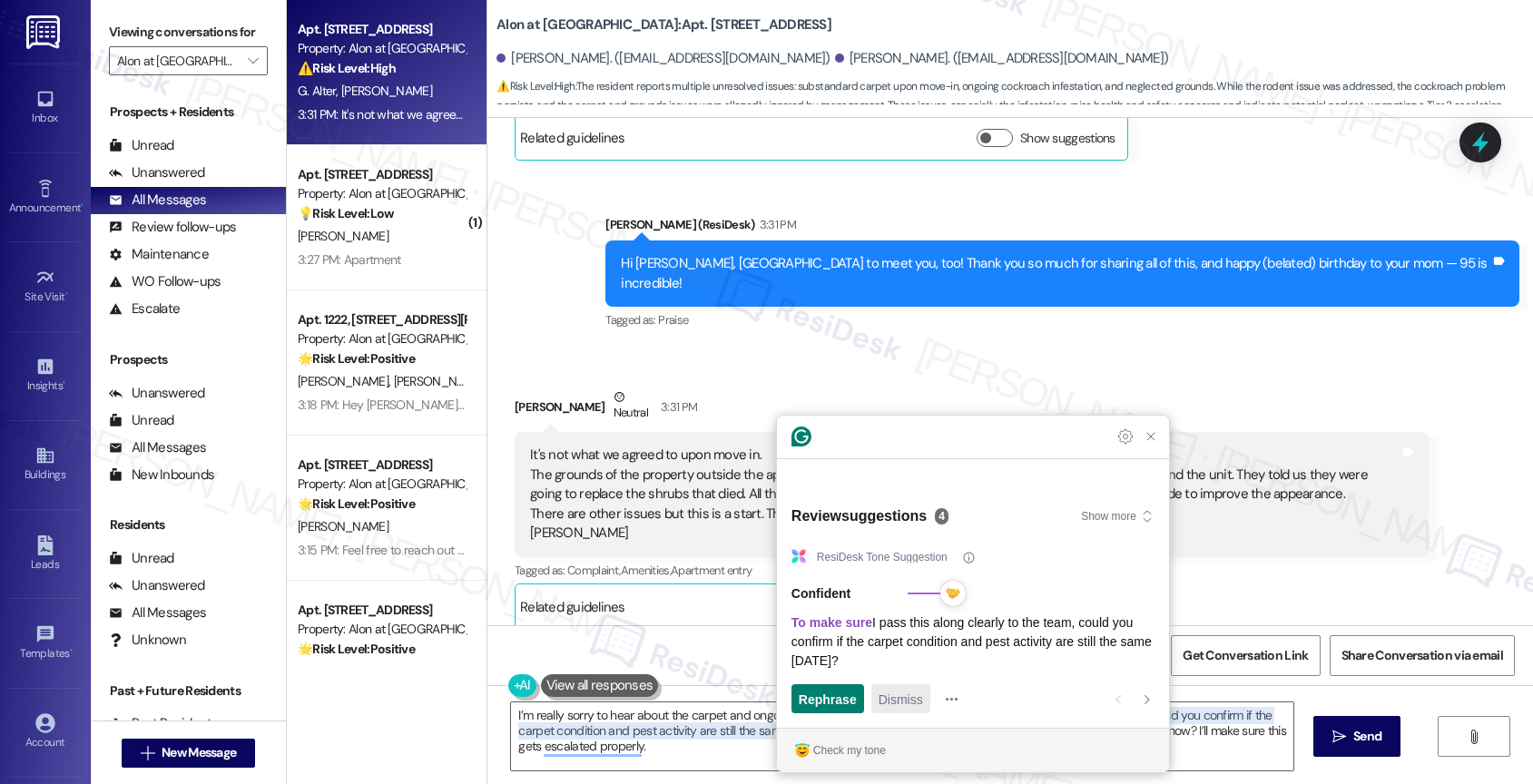
click at [895, 703] on span "Dismiss" at bounding box center [900, 698] width 45 height 19
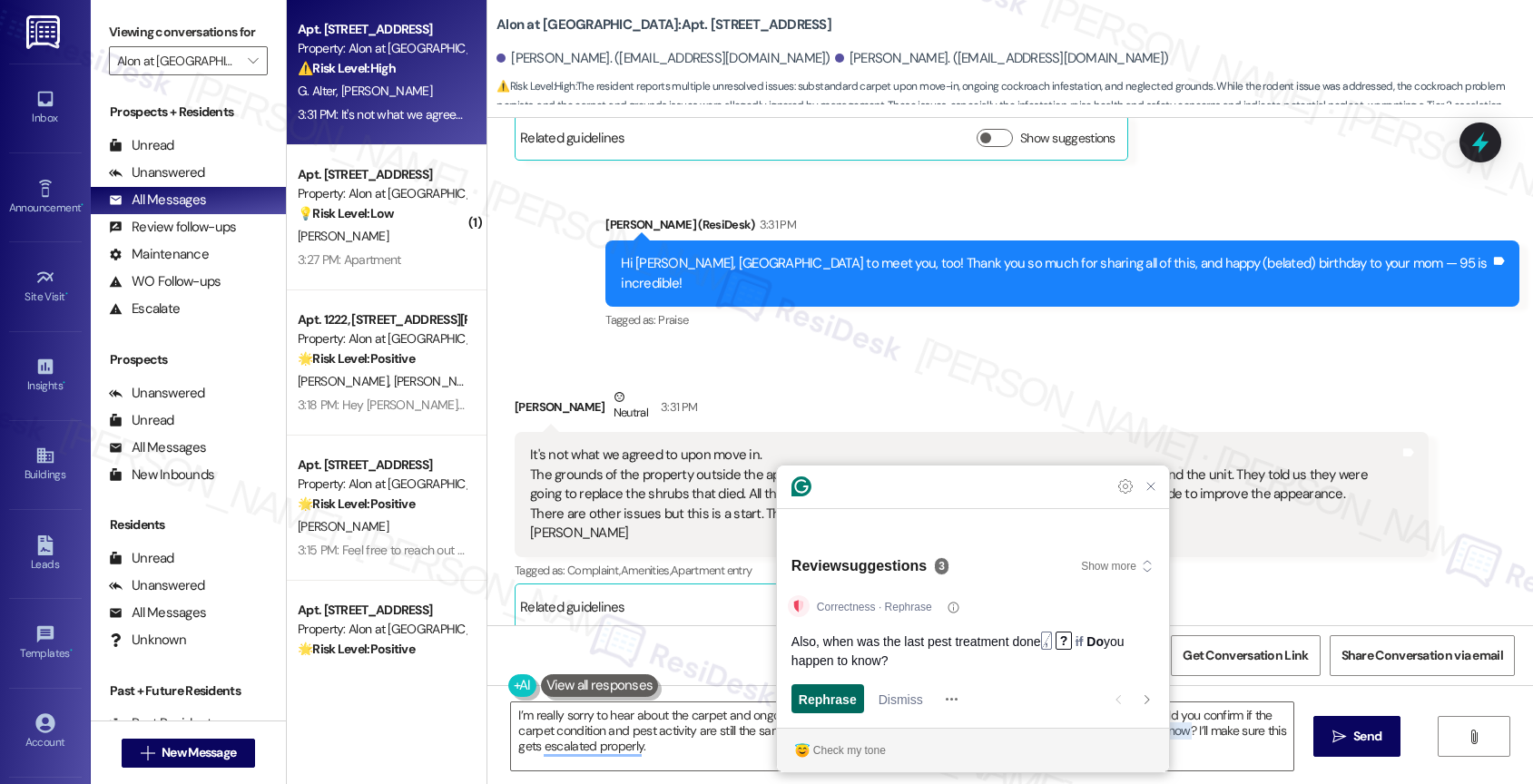
click at [823, 697] on span "Rephrase" at bounding box center [828, 698] width 59 height 19
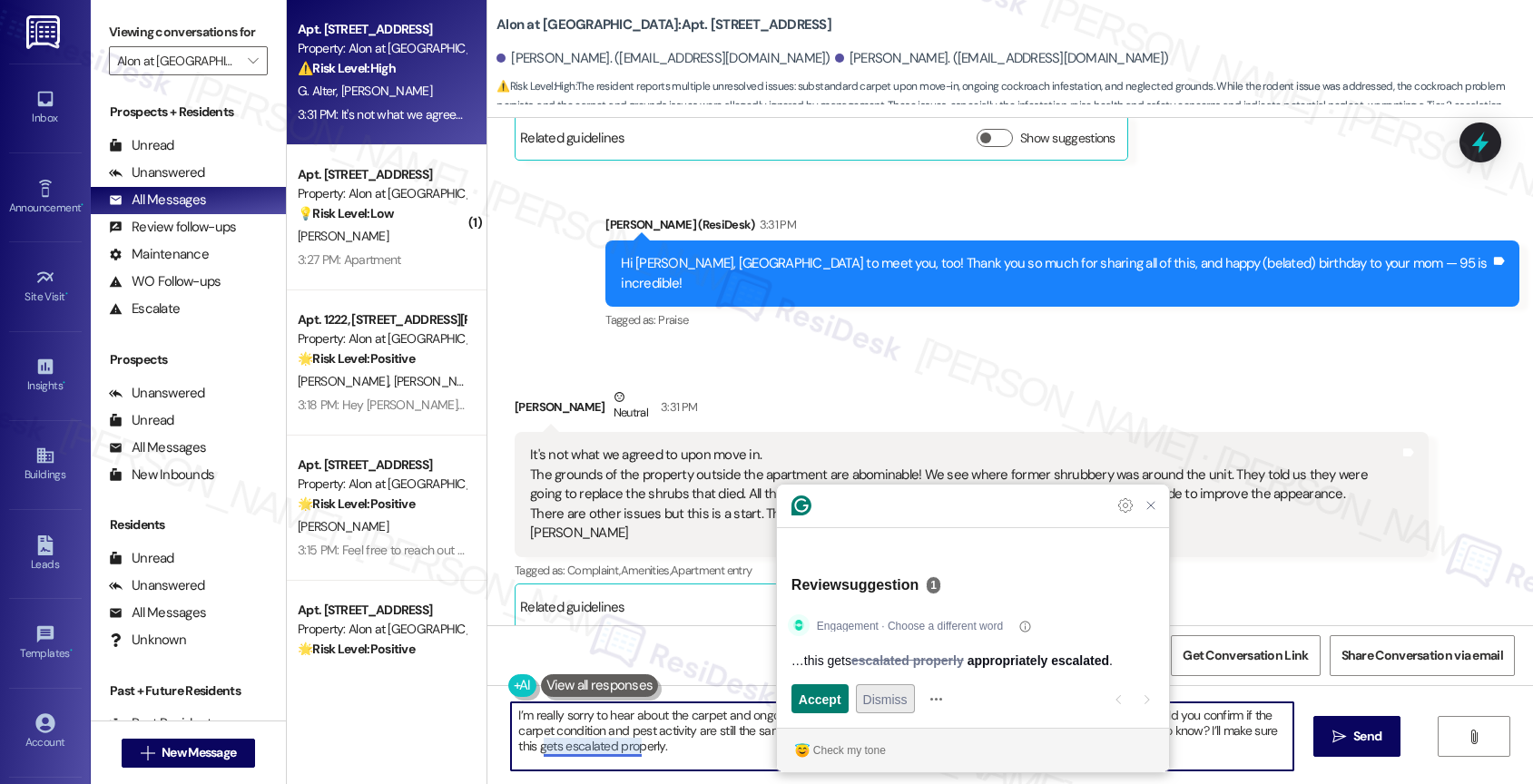
type textarea "I’m really sorry to hear about the carpet and ongoing pest issues. Just to make…"
click at [878, 694] on span "Dismiss" at bounding box center [885, 698] width 45 height 19
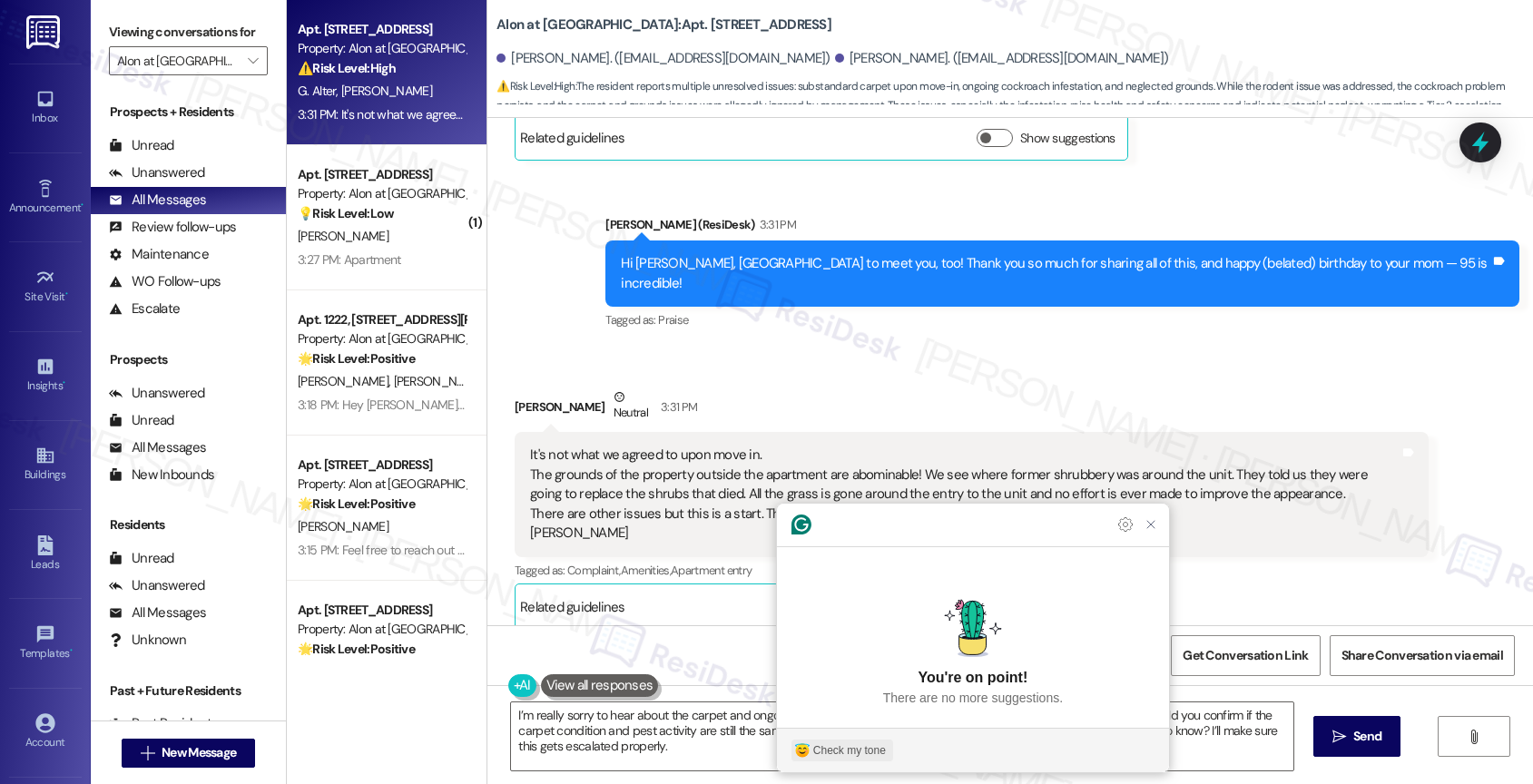
click at [846, 753] on div "Check my tone" at bounding box center [848, 750] width 72 height 16
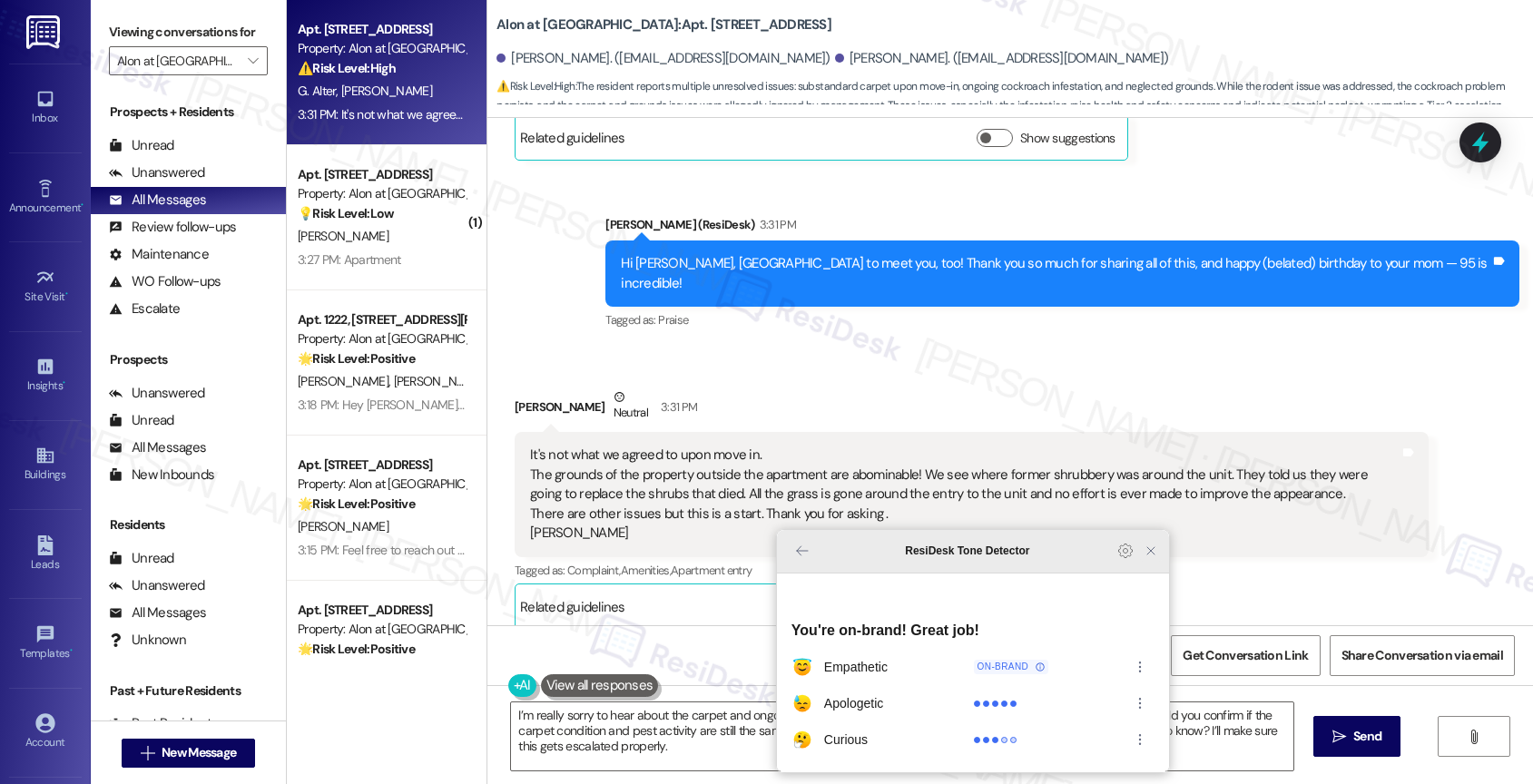
click at [1159, 561] on icon "Close Grammarly Assistant" at bounding box center [1151, 551] width 22 height 22
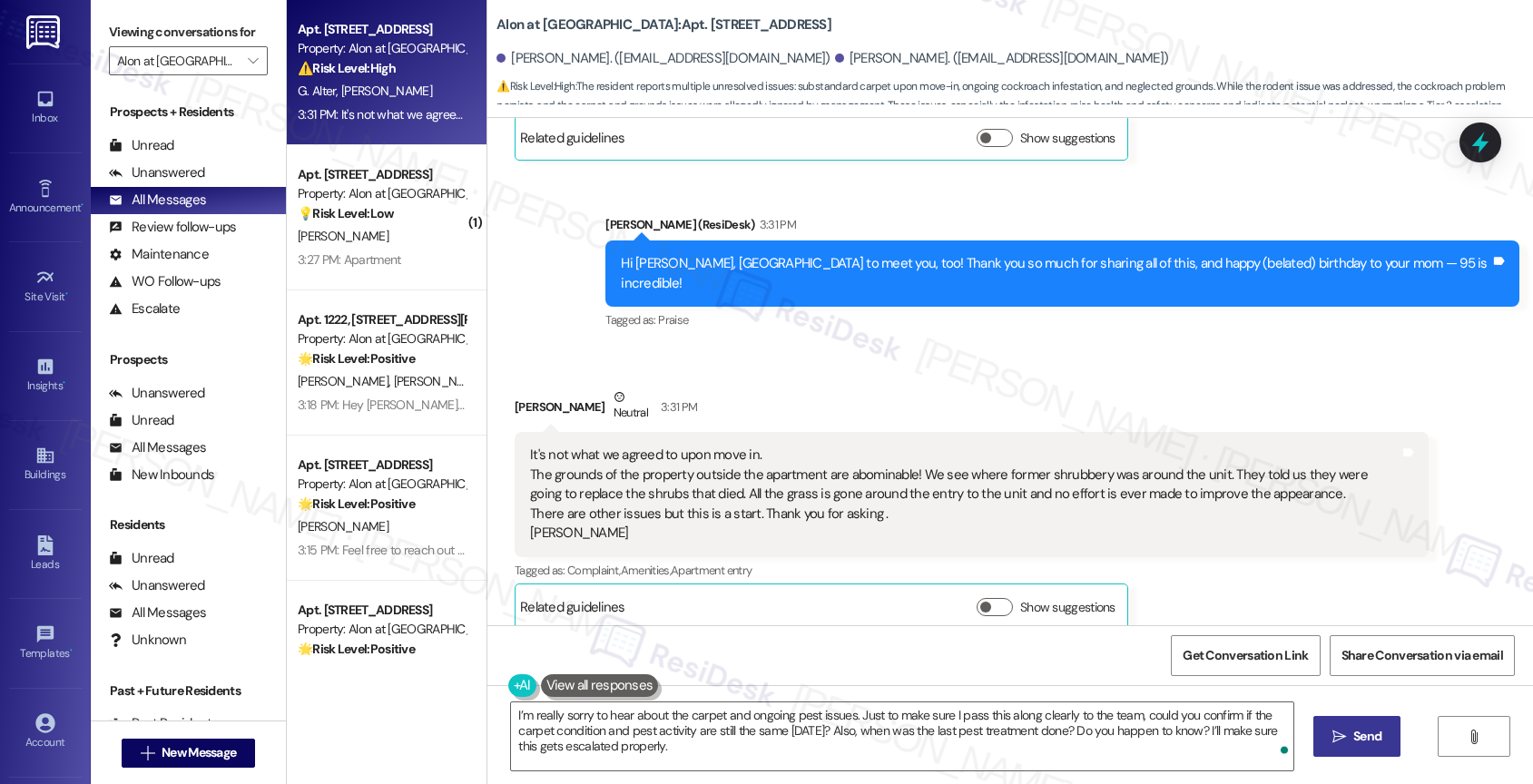
click at [1342, 737] on icon "" at bounding box center [1338, 736] width 14 height 15
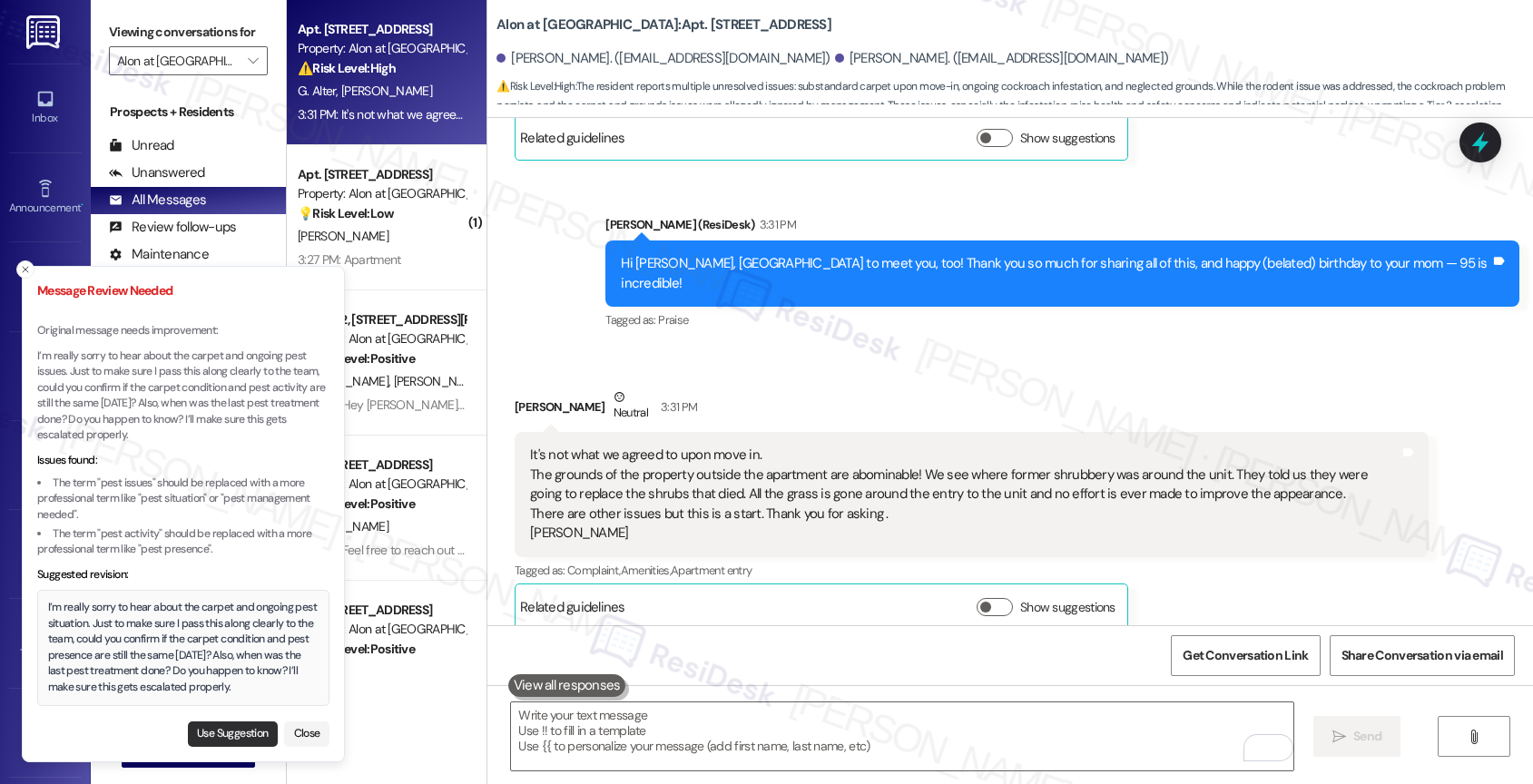
click at [240, 723] on button "Use Suggestion" at bounding box center [232, 734] width 90 height 26
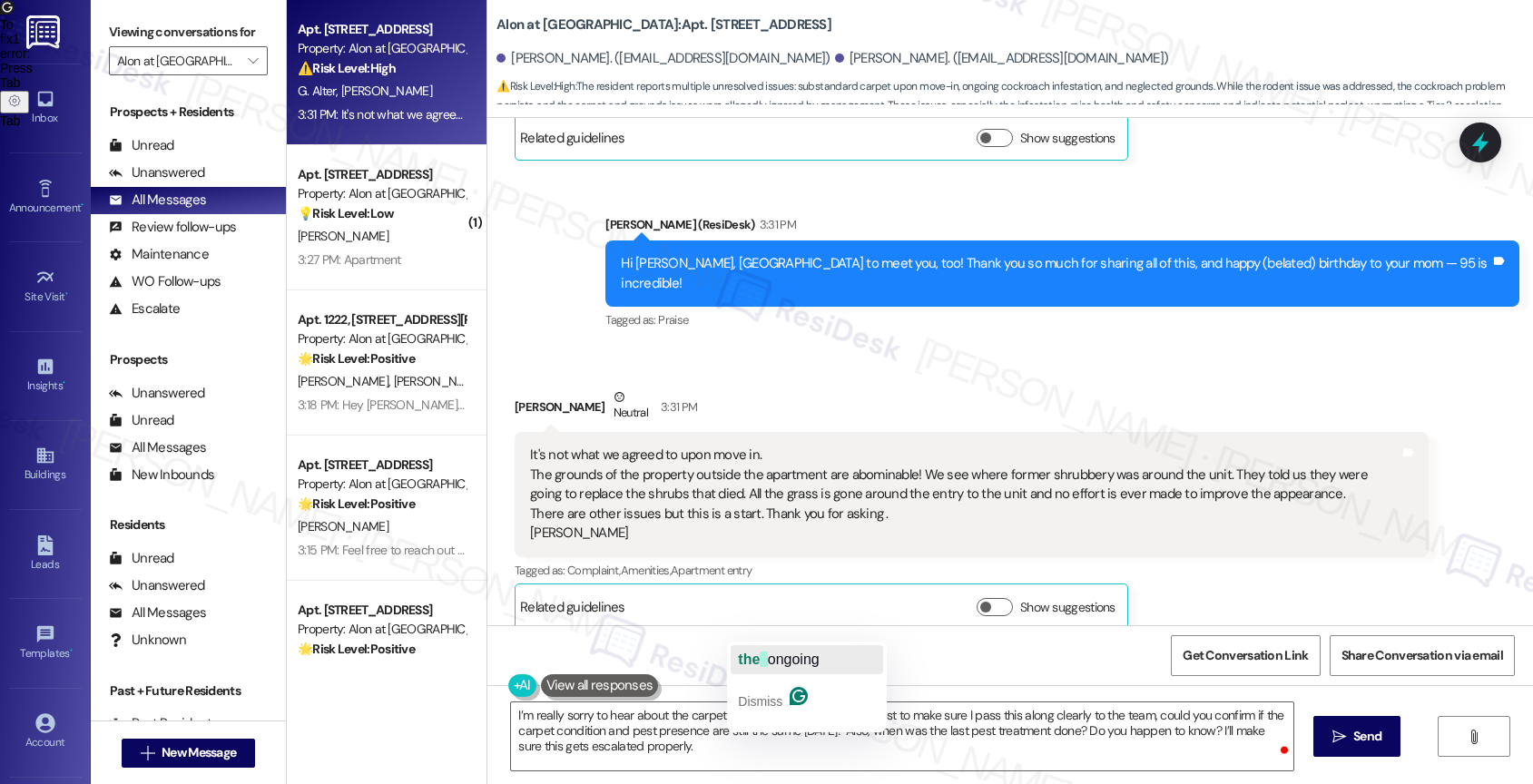
click at [767, 661] on span "button" at bounding box center [763, 659] width 7 height 16
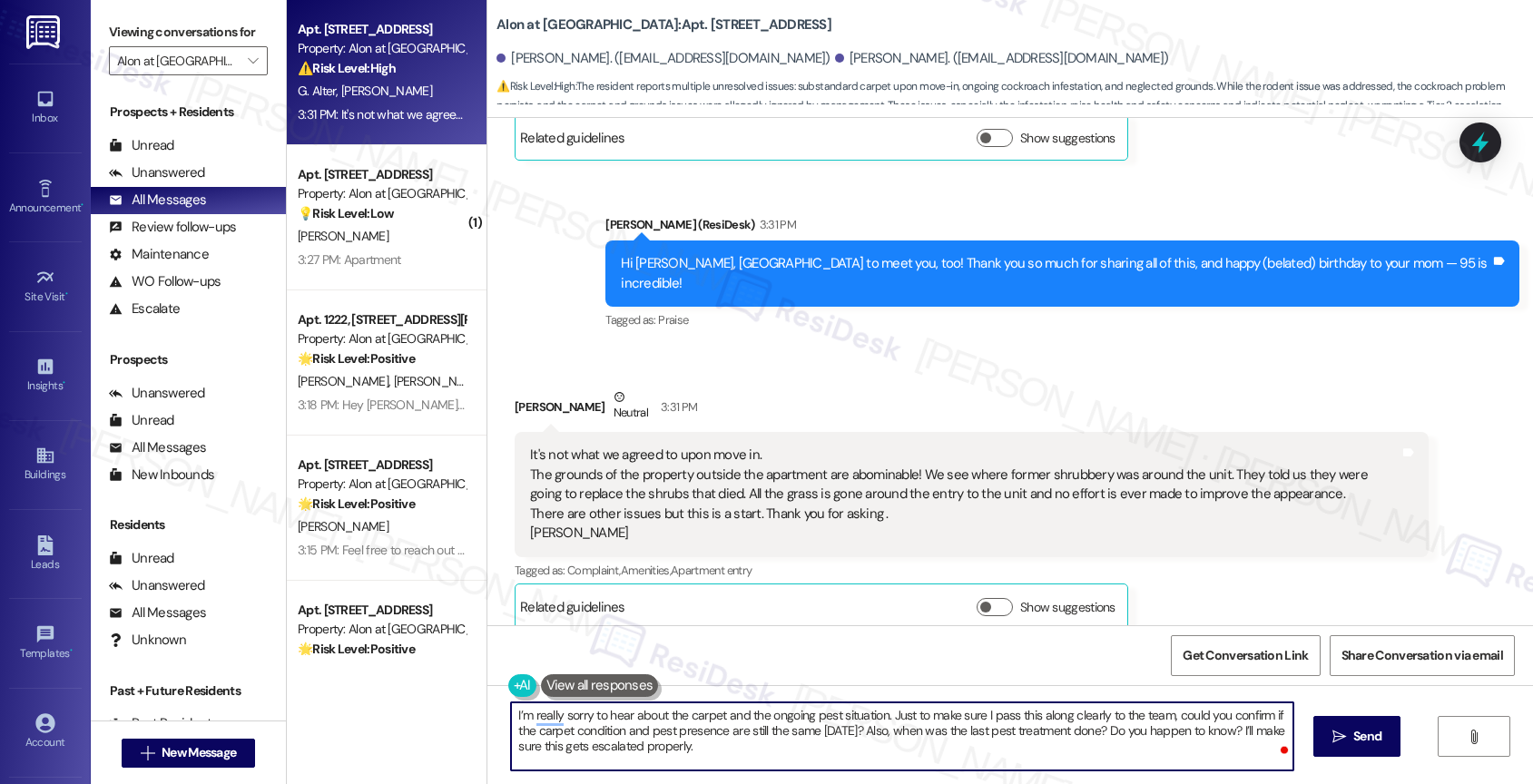
click at [795, 755] on textarea "I’m really sorry to hear about the carpet and the ongoing pest situation. Just …" at bounding box center [902, 736] width 782 height 68
type textarea "I’m really sorry to hear about the carpet and the ongoing pest situation. Just …"
click at [1364, 733] on span "Send" at bounding box center [1367, 736] width 28 height 19
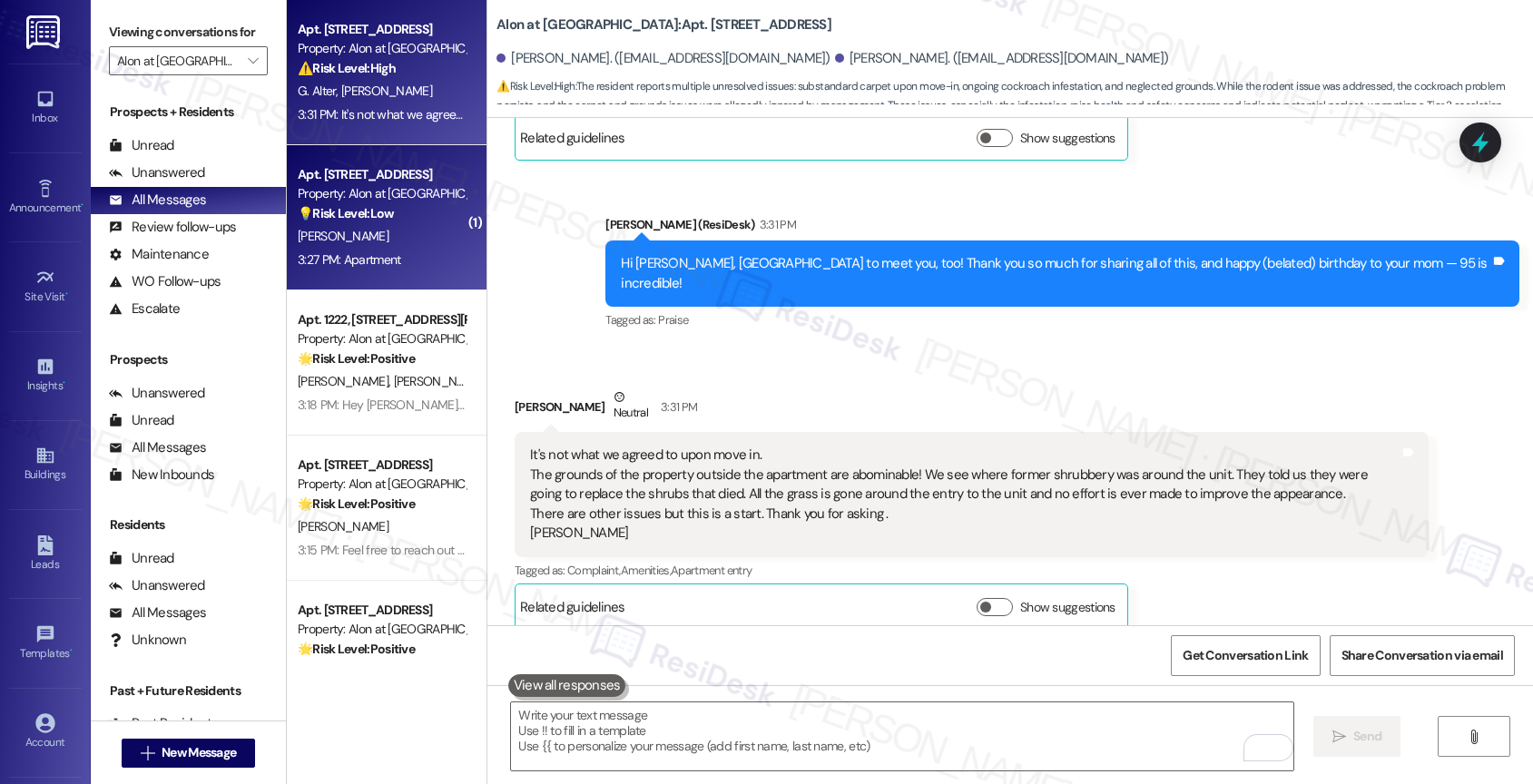
click at [357, 227] on div "[PERSON_NAME]" at bounding box center [382, 236] width 172 height 23
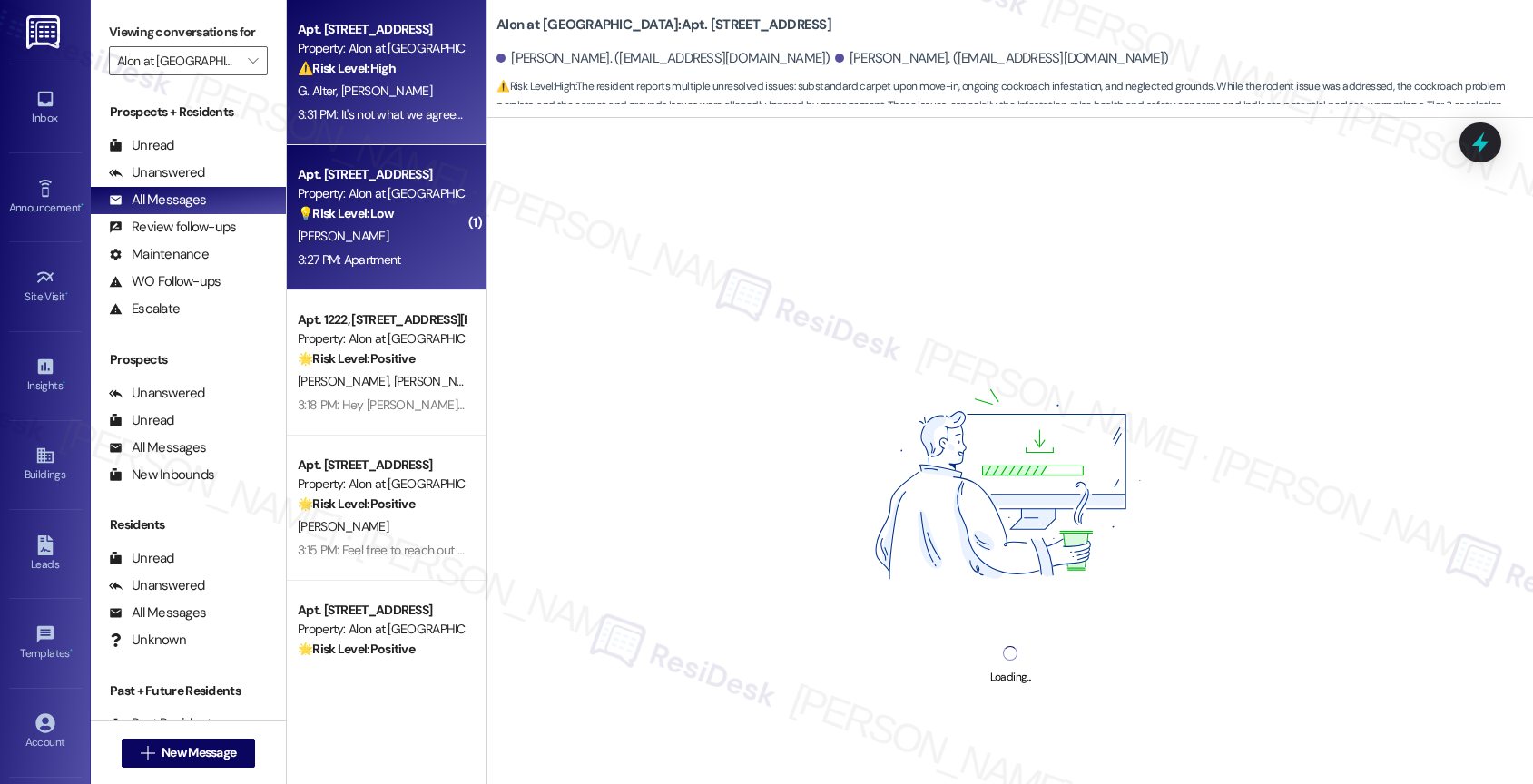
click at [360, 63] on strong "⚠️ Risk Level: High" at bounding box center [346, 69] width 98 height 16
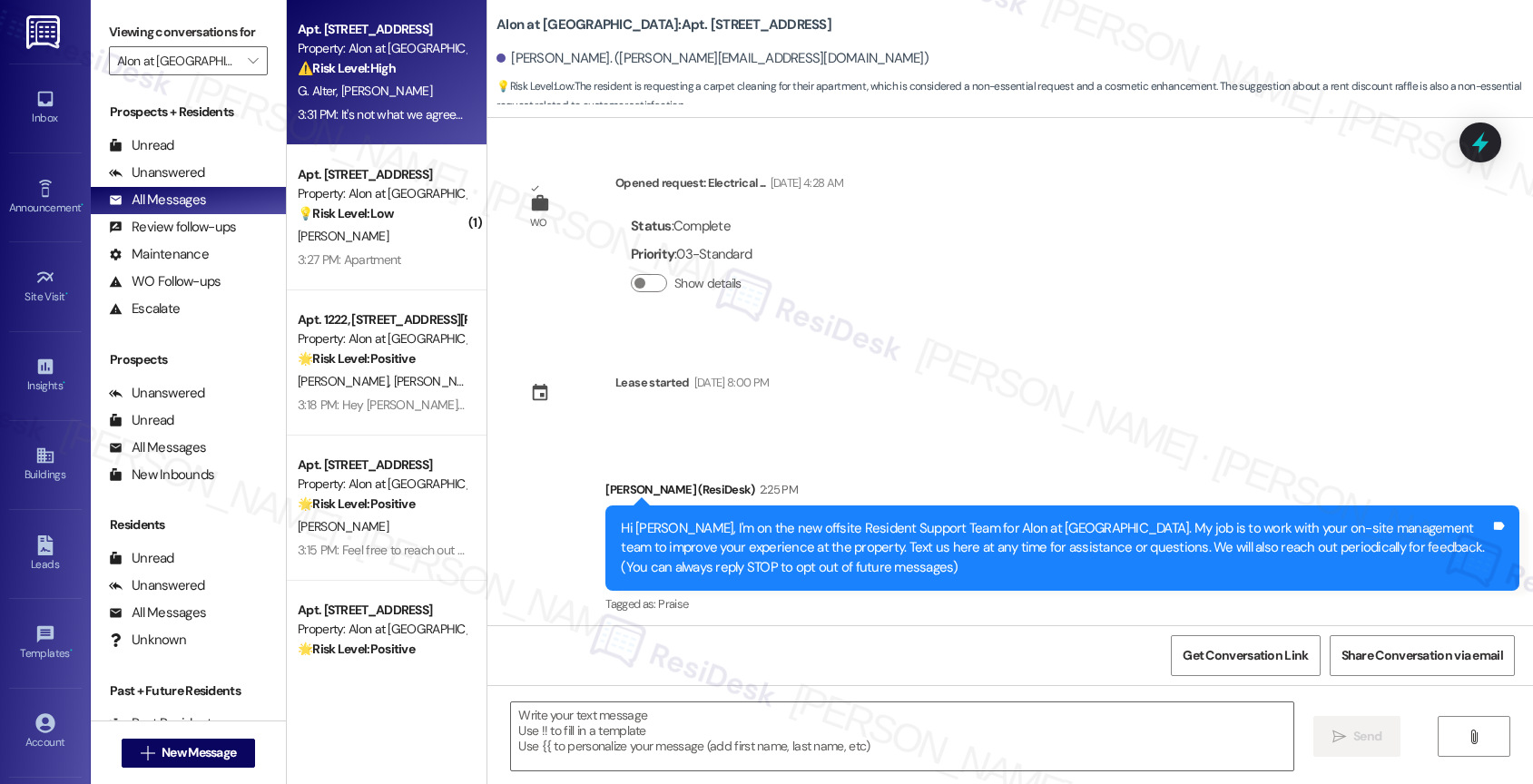
scroll to position [0, 0]
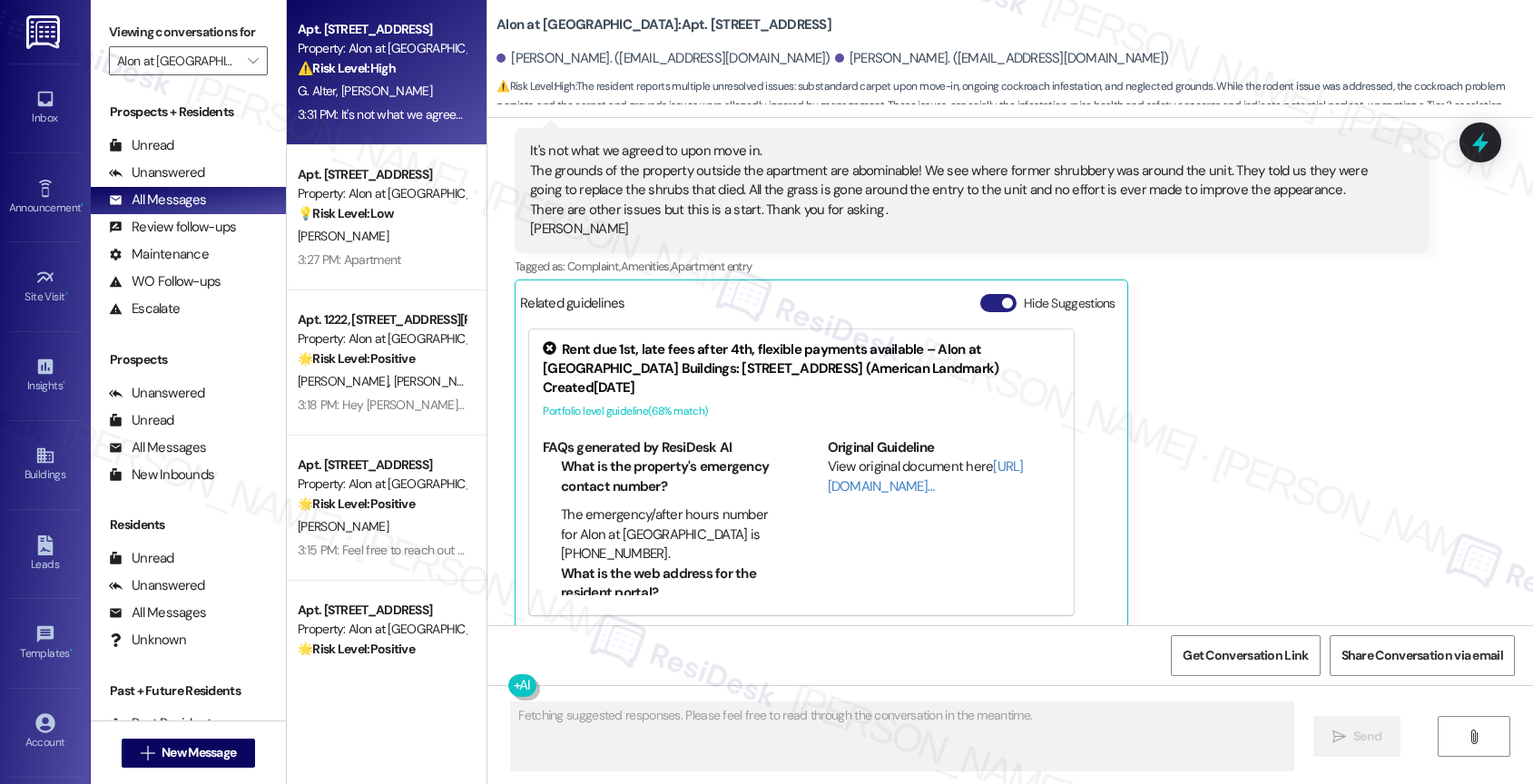
click at [980, 294] on button "Hide Suggestions" at bounding box center [998, 303] width 37 height 18
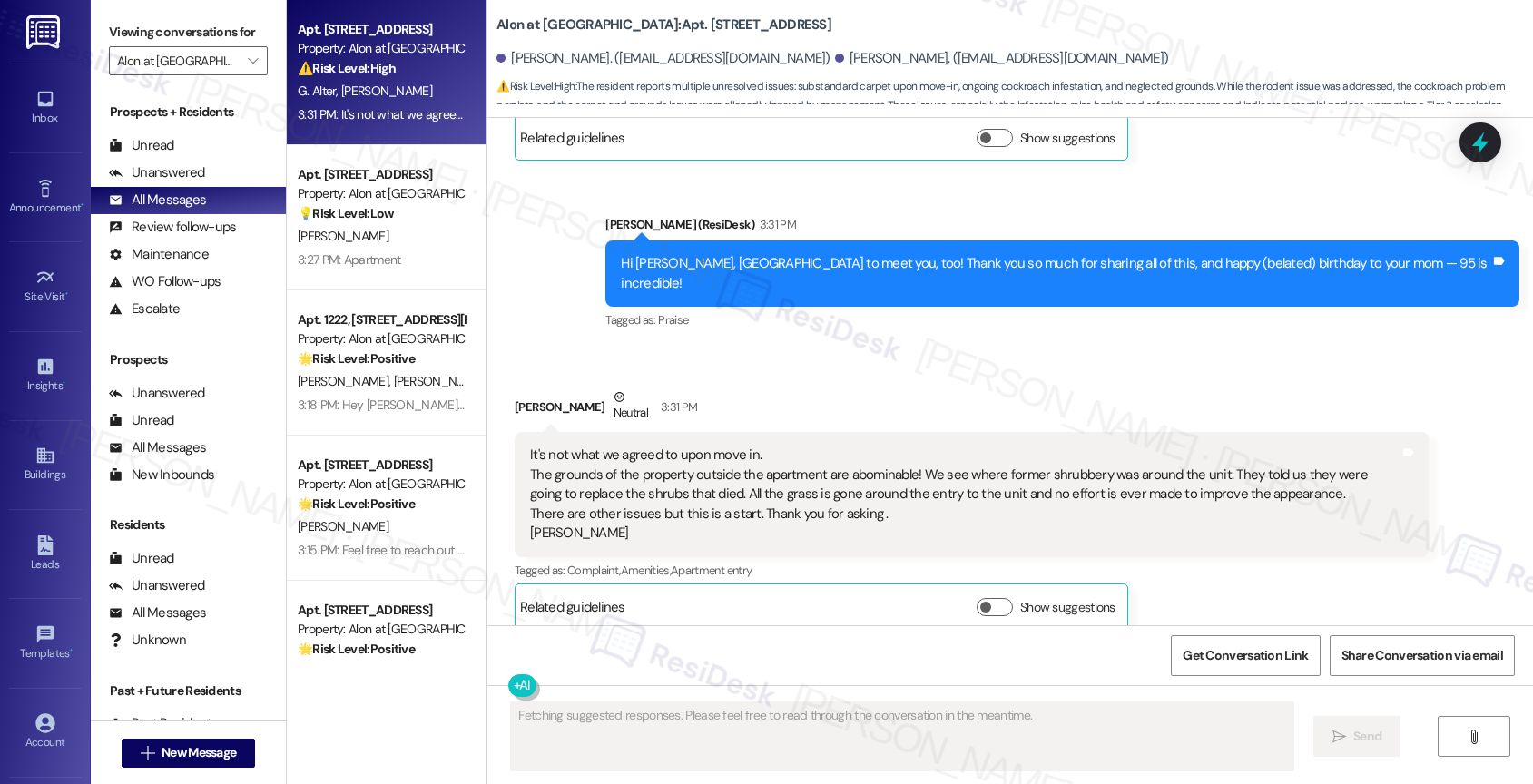
click at [587, 346] on div "Received via SMS [PERSON_NAME] Neutral 3:31 PM It's not what we agreed to upon …" at bounding box center [1010, 494] width 1046 height 297
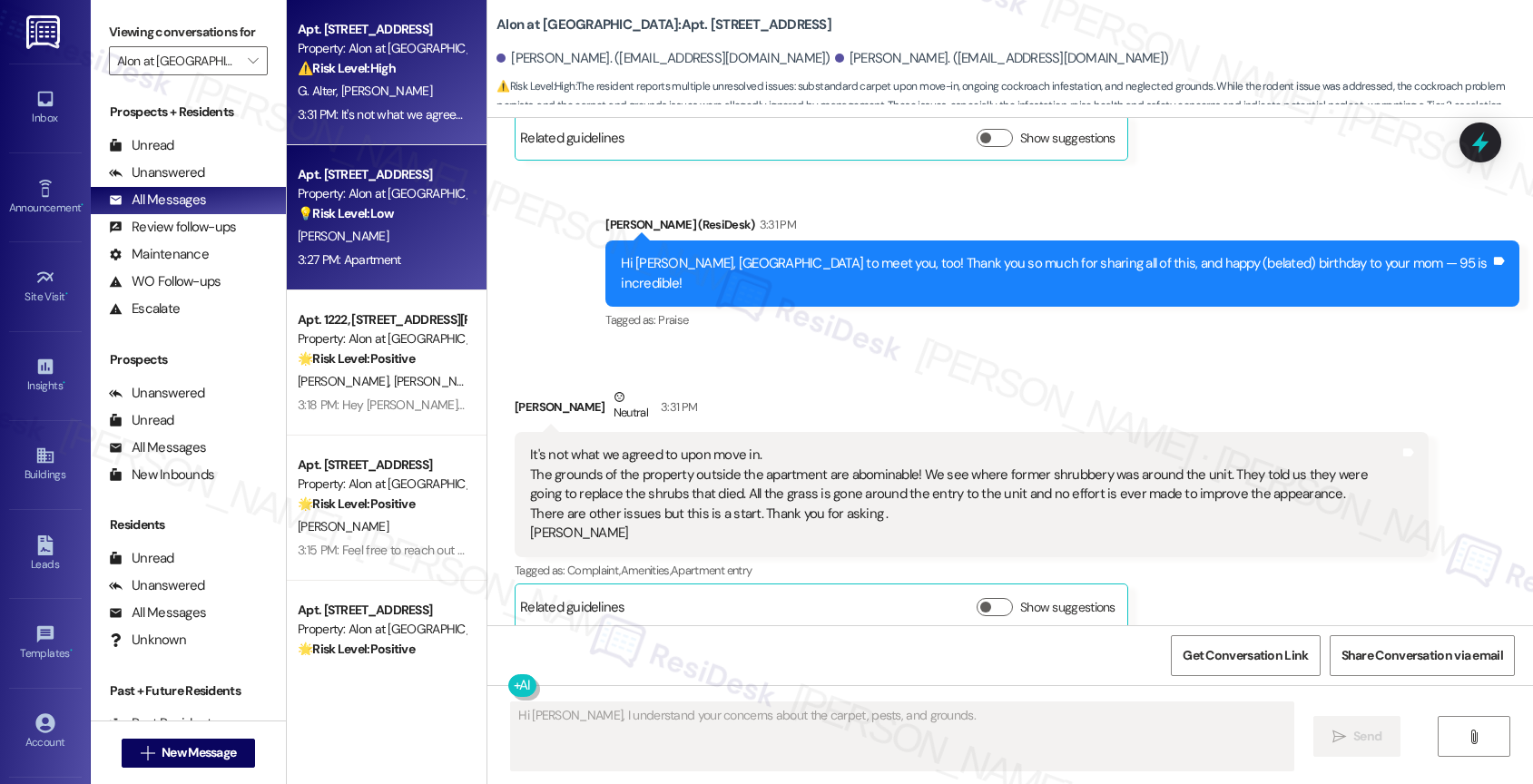
type textarea "Hi [PERSON_NAME], I understand your concerns about the carpet, pests, and groun…"
click at [330, 217] on strong "💡 Risk Level: Low" at bounding box center [346, 213] width 96 height 16
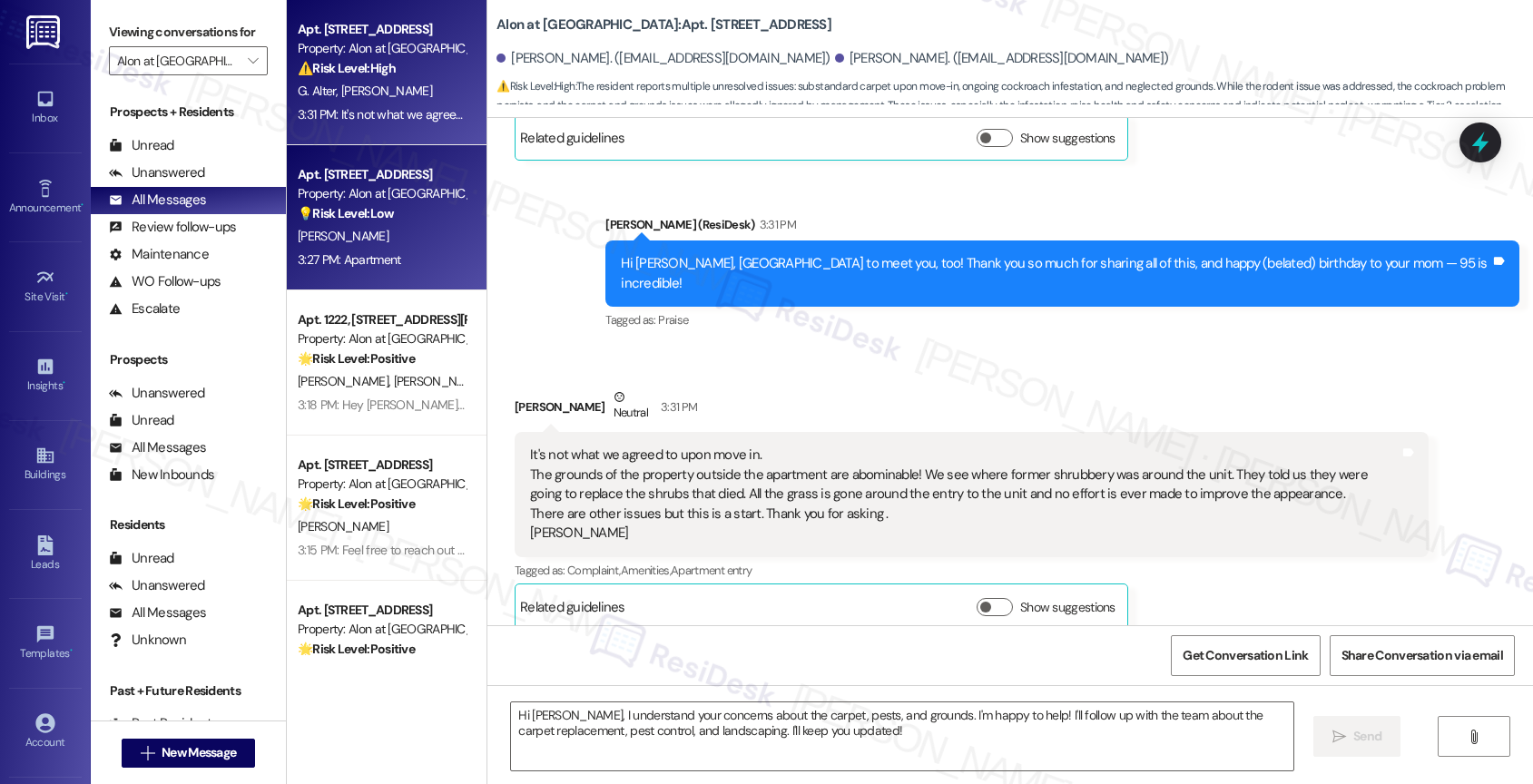
type textarea "Fetching suggested responses. Please feel free to read through the conversation…"
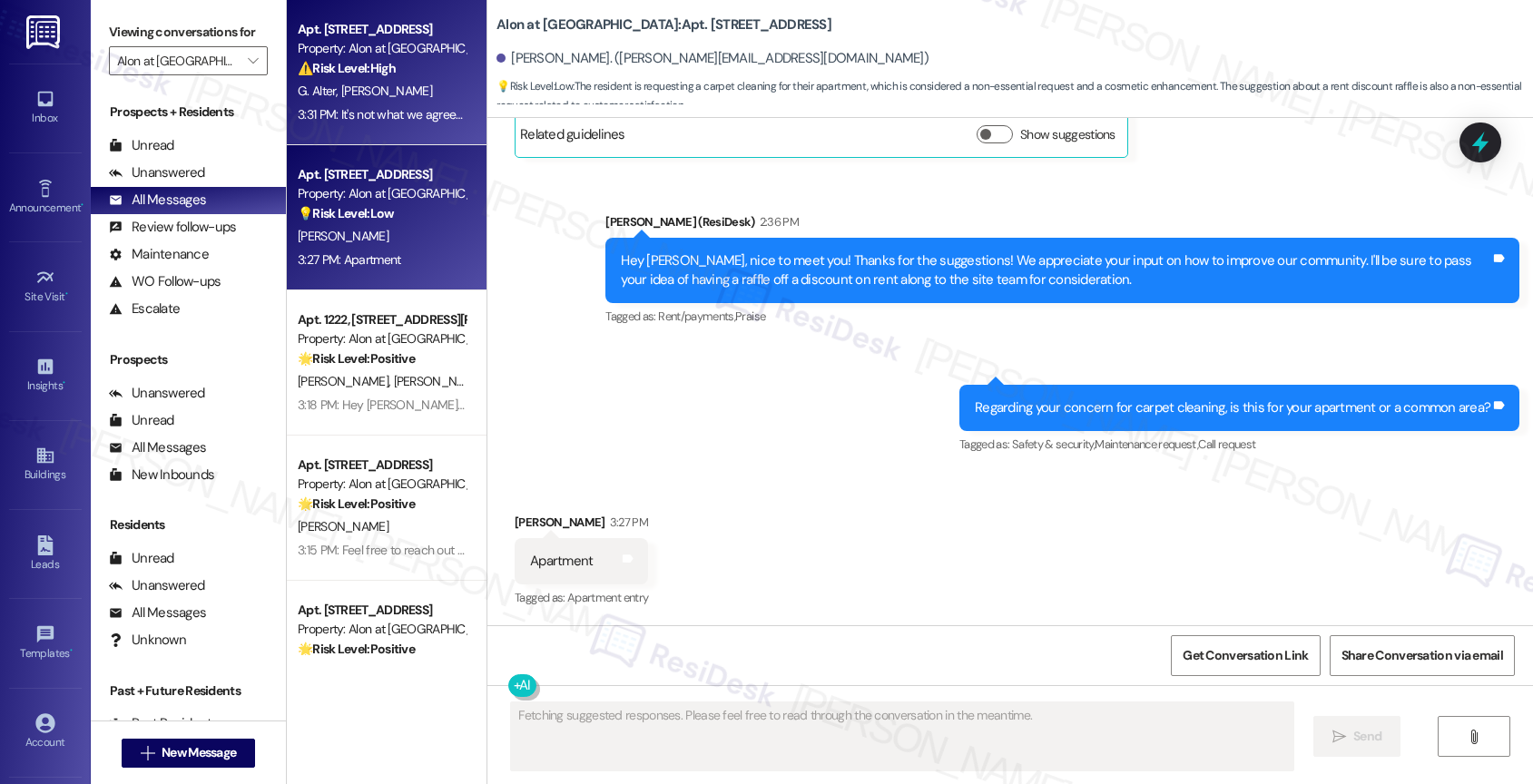
click at [349, 115] on div "3:31 PM: It's not what we agreed to upon move in. The grounds of the property o…" at bounding box center [1396, 114] width 2196 height 16
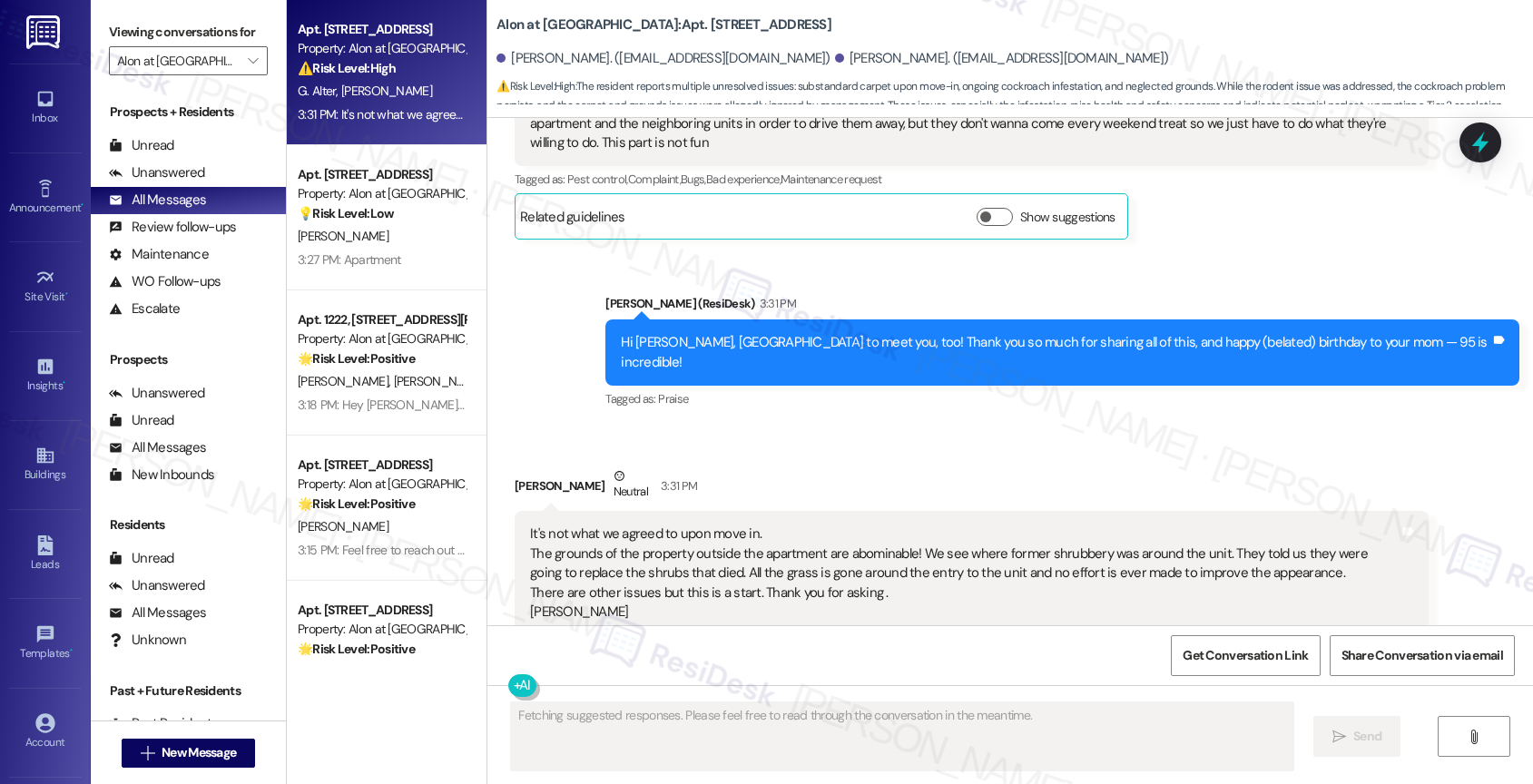
scroll to position [1119, 0]
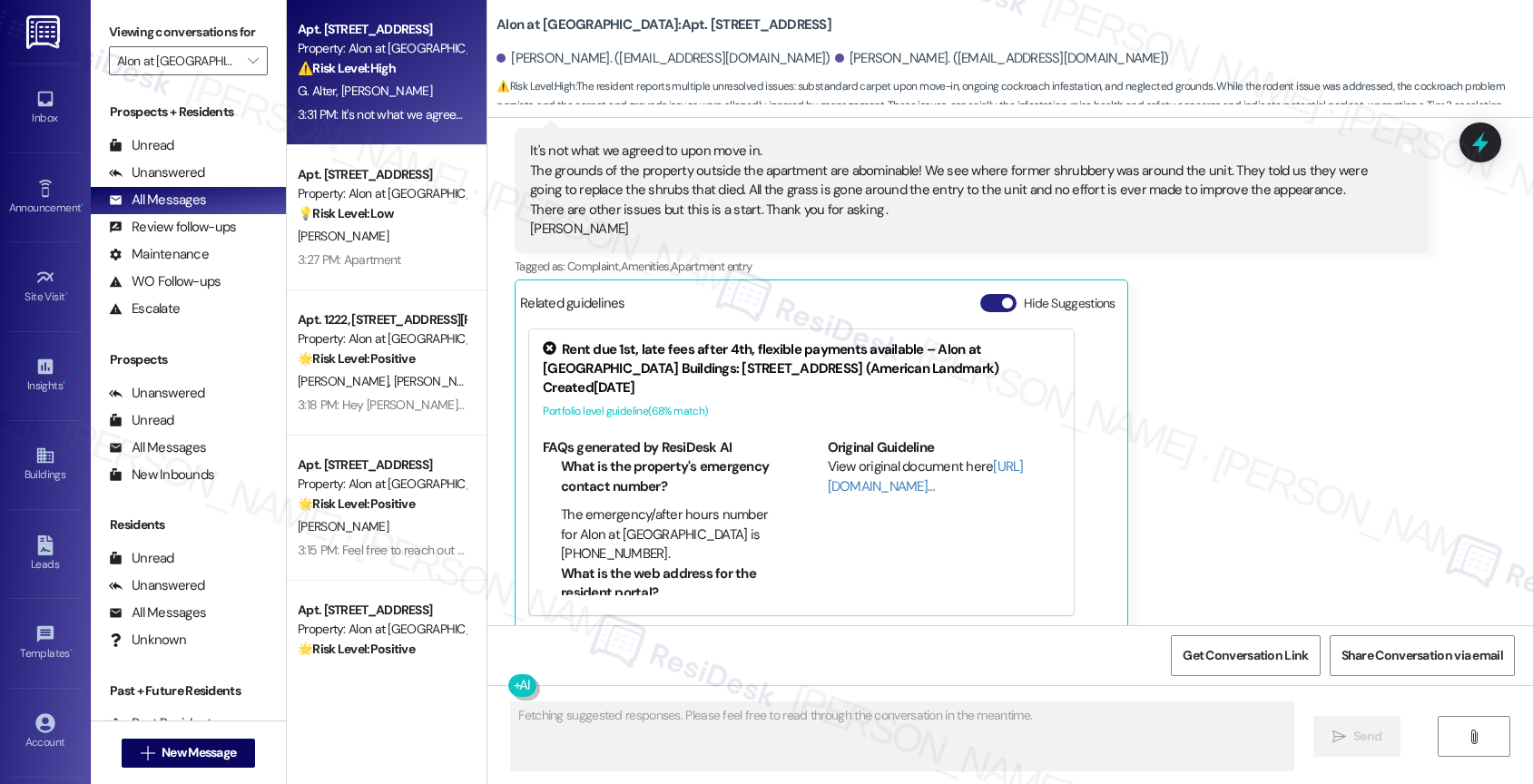
click at [986, 294] on button "Hide Suggestions" at bounding box center [998, 303] width 37 height 18
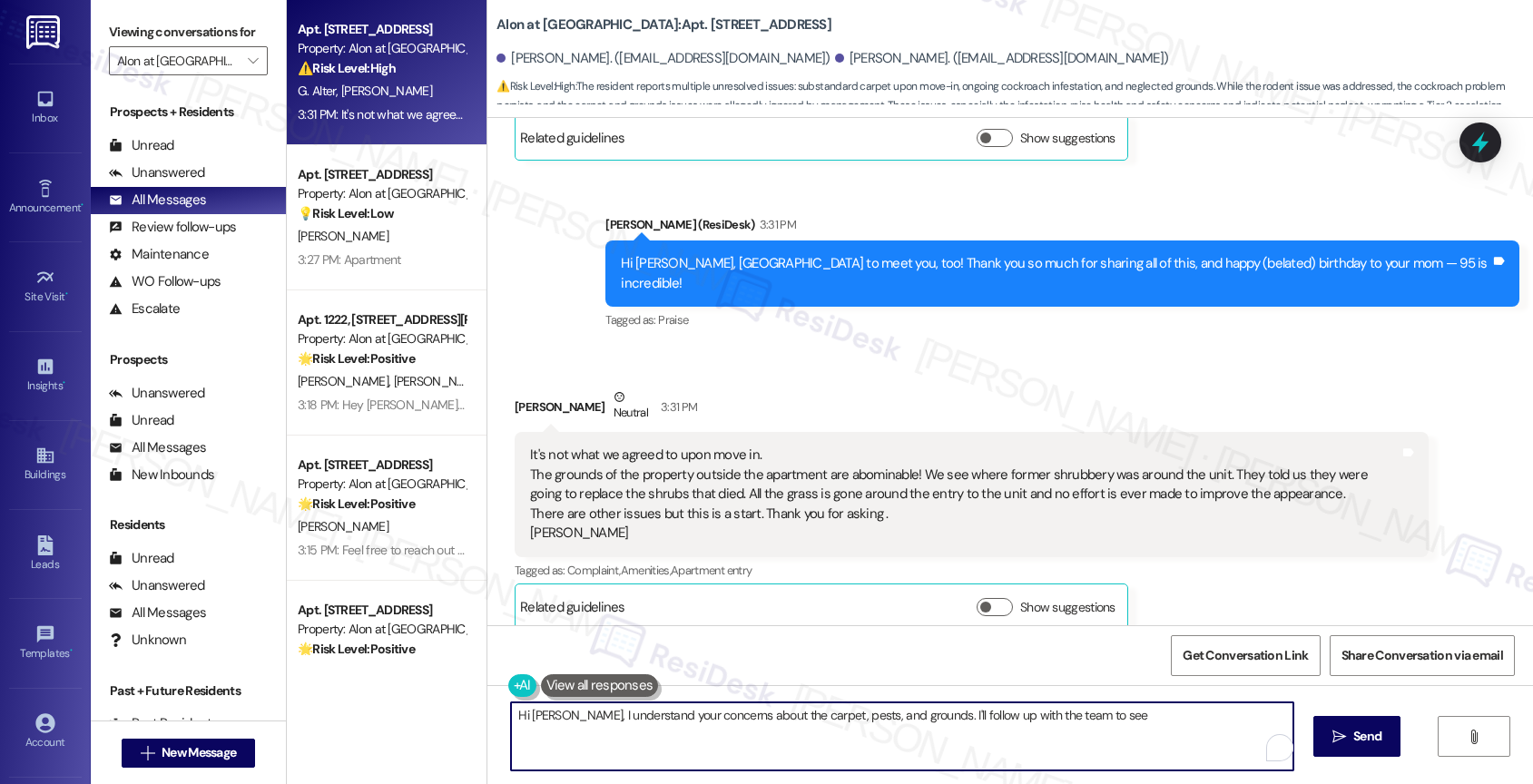
click at [595, 750] on textarea "Hi [PERSON_NAME], I understand your concerns about the carpet, pests, and groun…" at bounding box center [902, 736] width 782 height 68
paste textarea "I’m really sorry to hear about the carpet and ongoing pest issues. That definit…"
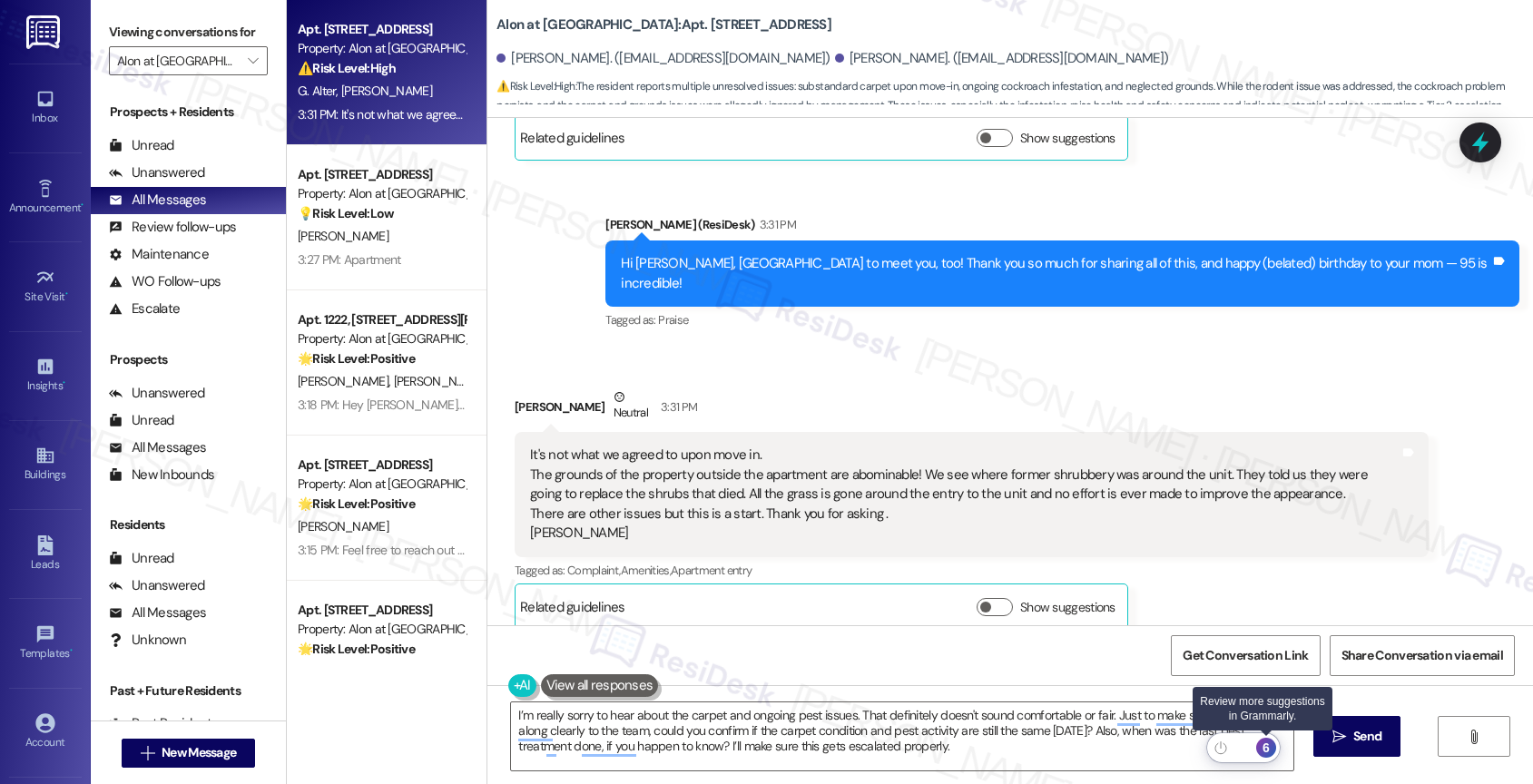
click at [1272, 749] on div "6" at bounding box center [1266, 747] width 20 height 20
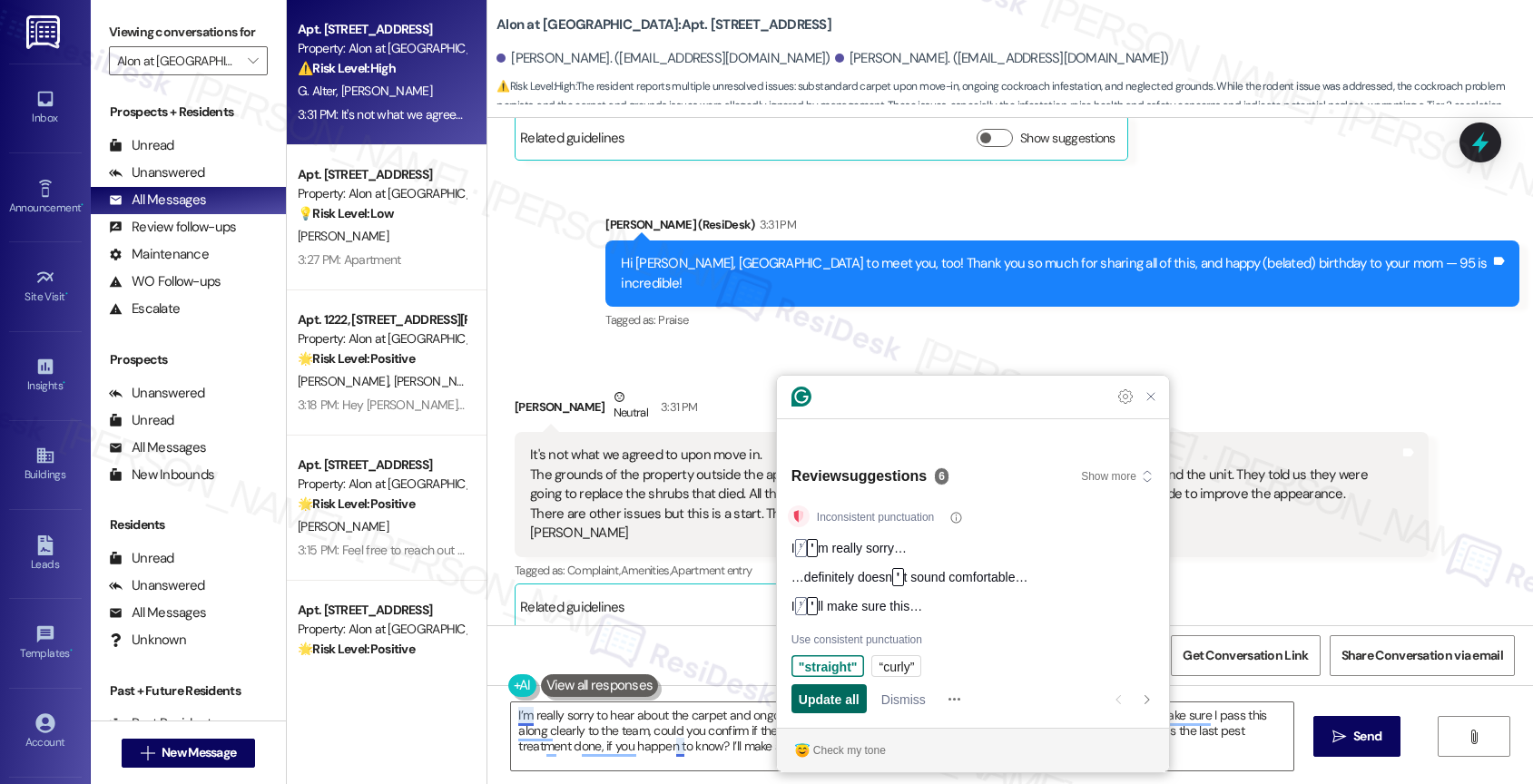
click at [826, 691] on span "Update all" at bounding box center [829, 698] width 61 height 19
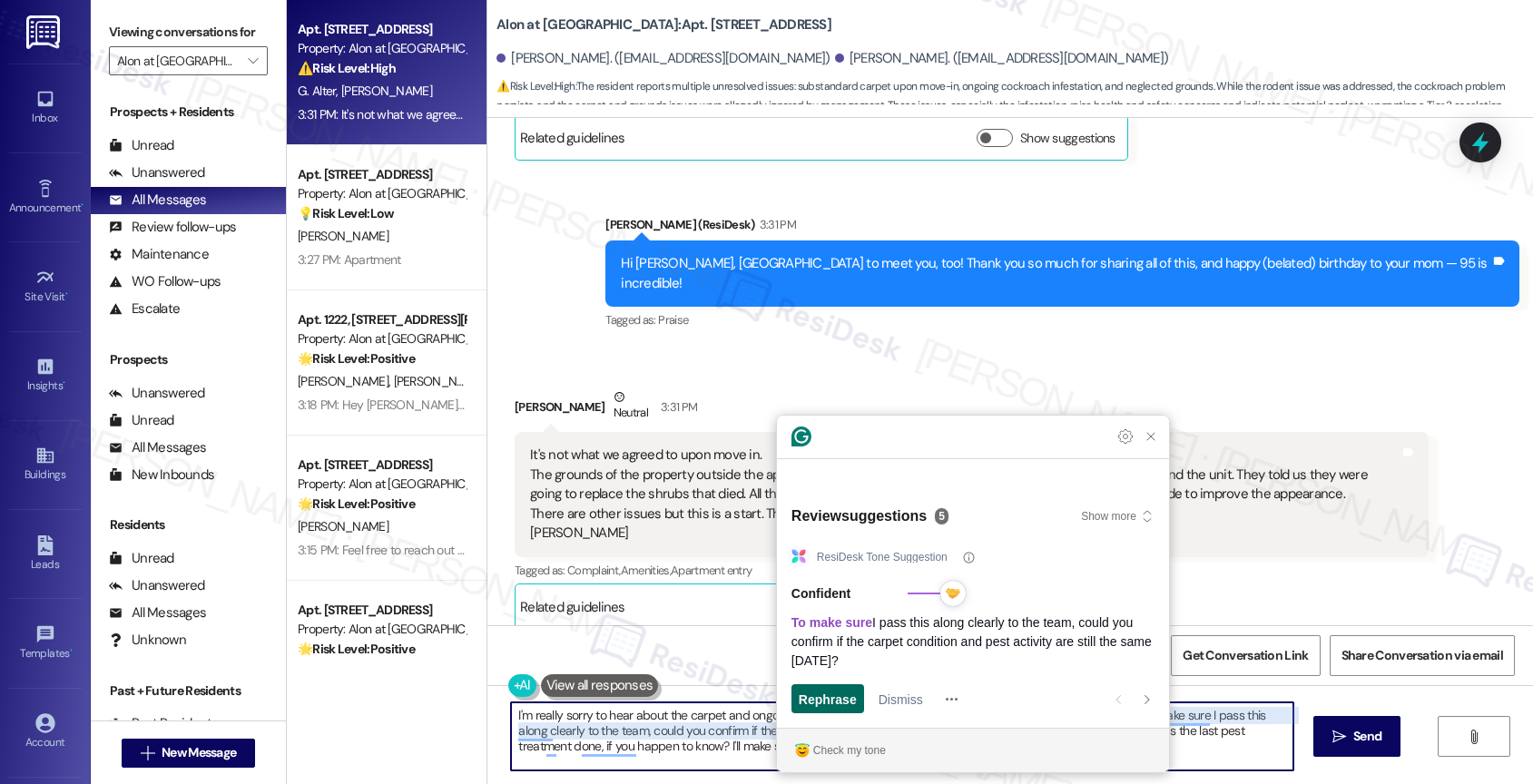
click at [814, 698] on span "Rephrase" at bounding box center [828, 698] width 59 height 19
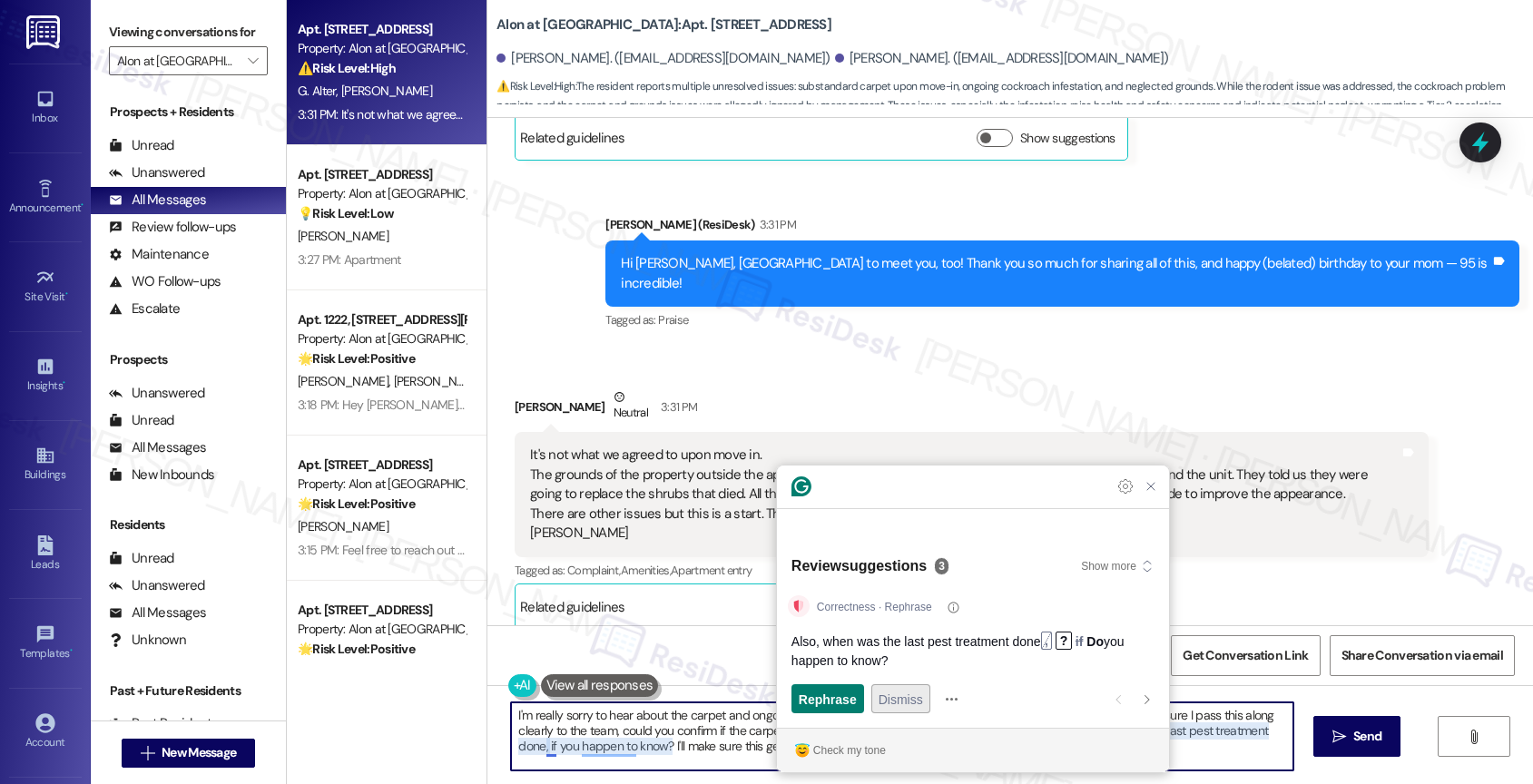
type textarea "I'm really sorry to hear about the carpet and ongoing pest issues. That definit…"
click at [907, 696] on span "Dismiss" at bounding box center [900, 698] width 45 height 19
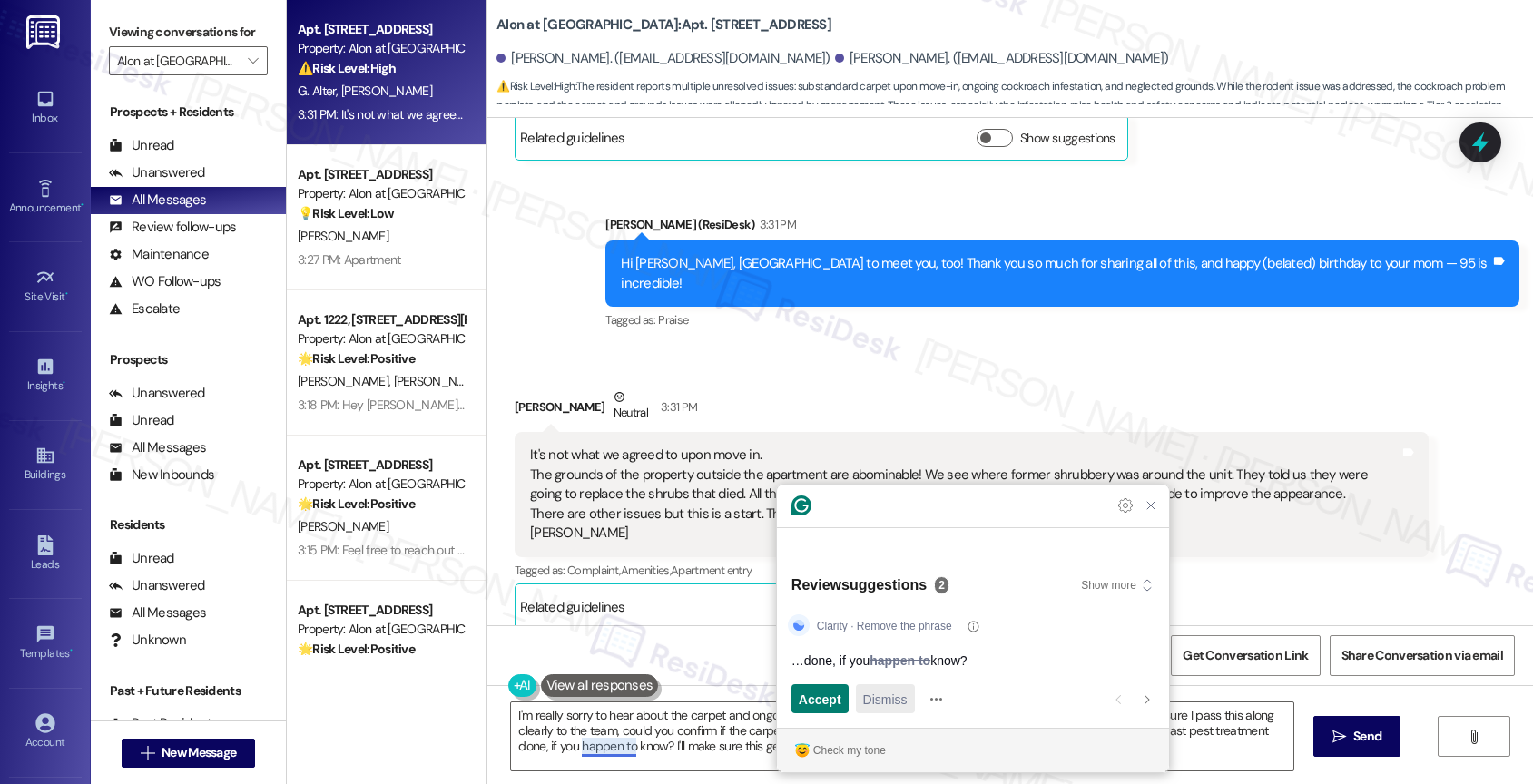
click at [878, 694] on span "Dismiss" at bounding box center [885, 698] width 45 height 19
click at [868, 696] on span "Dismiss" at bounding box center [885, 698] width 45 height 19
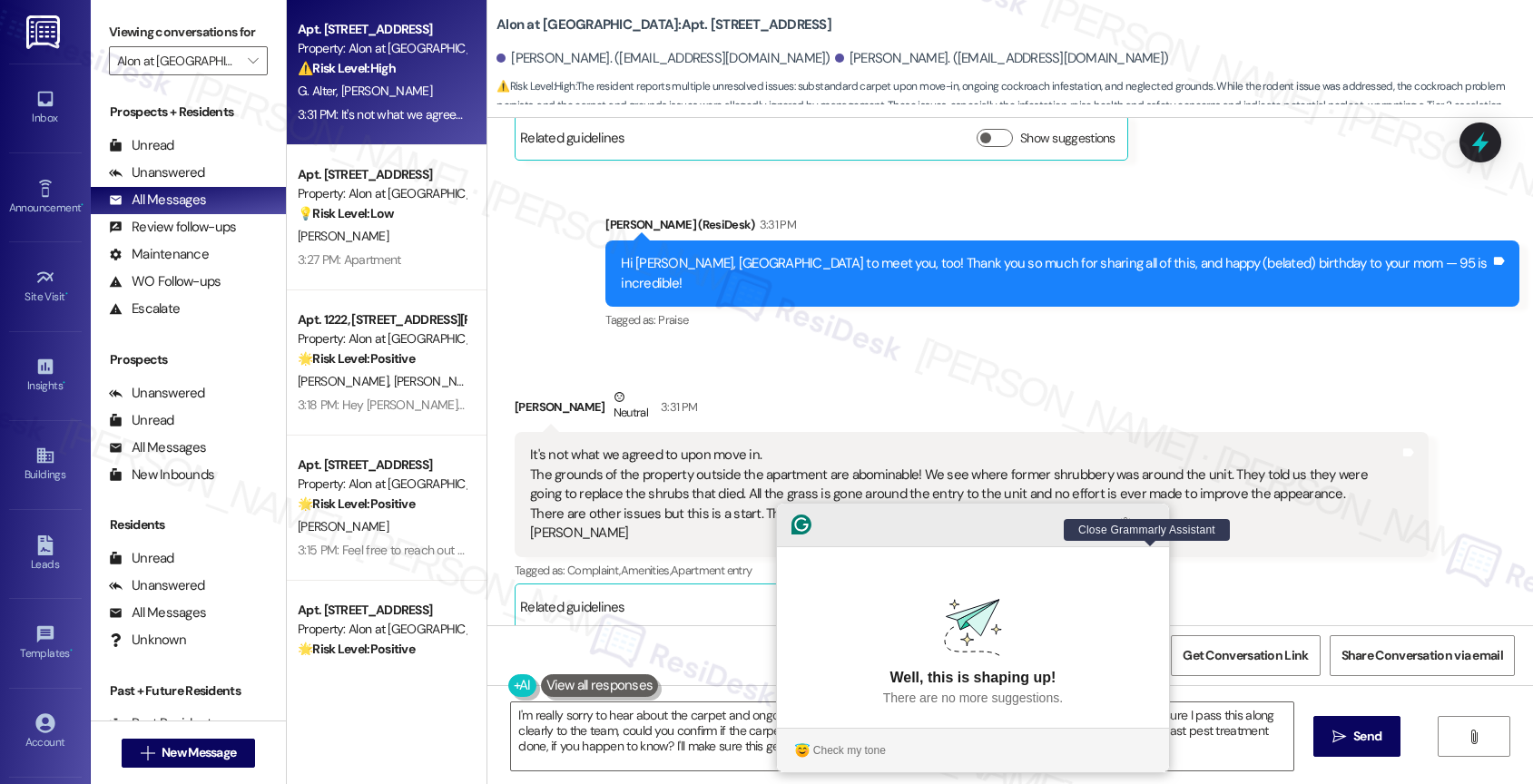
click at [1151, 532] on icon "Close Grammarly Assistant" at bounding box center [1151, 524] width 15 height 15
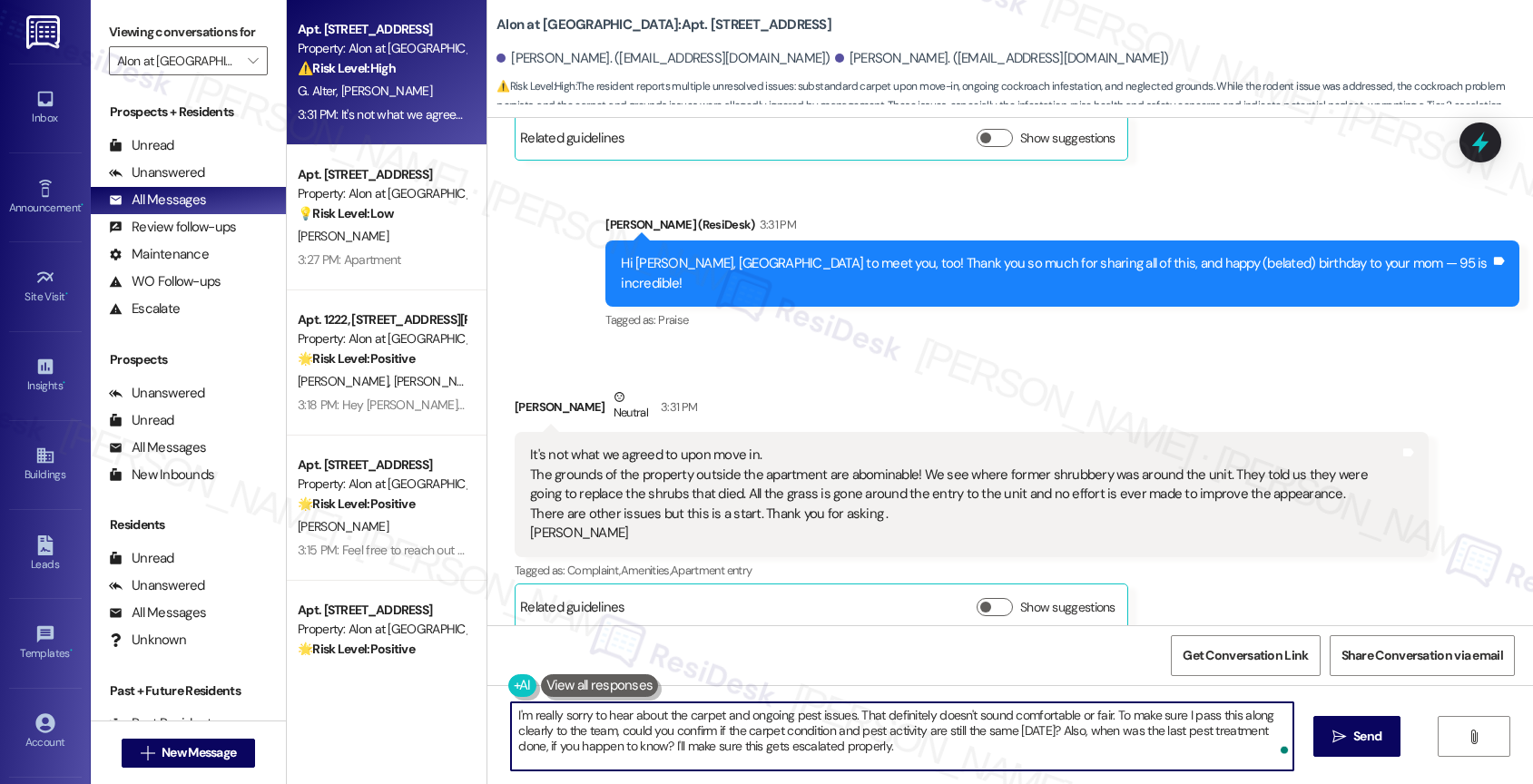
click at [1130, 727] on textarea "I'm really sorry to hear about the carpet and ongoing pest issues. That definit…" at bounding box center [902, 736] width 782 height 68
click at [1004, 737] on textarea "I'm really sorry to hear about the carpet and ongoing pest issues. That definit…" at bounding box center [902, 736] width 782 height 68
click at [1345, 729] on span " Send" at bounding box center [1357, 736] width 58 height 19
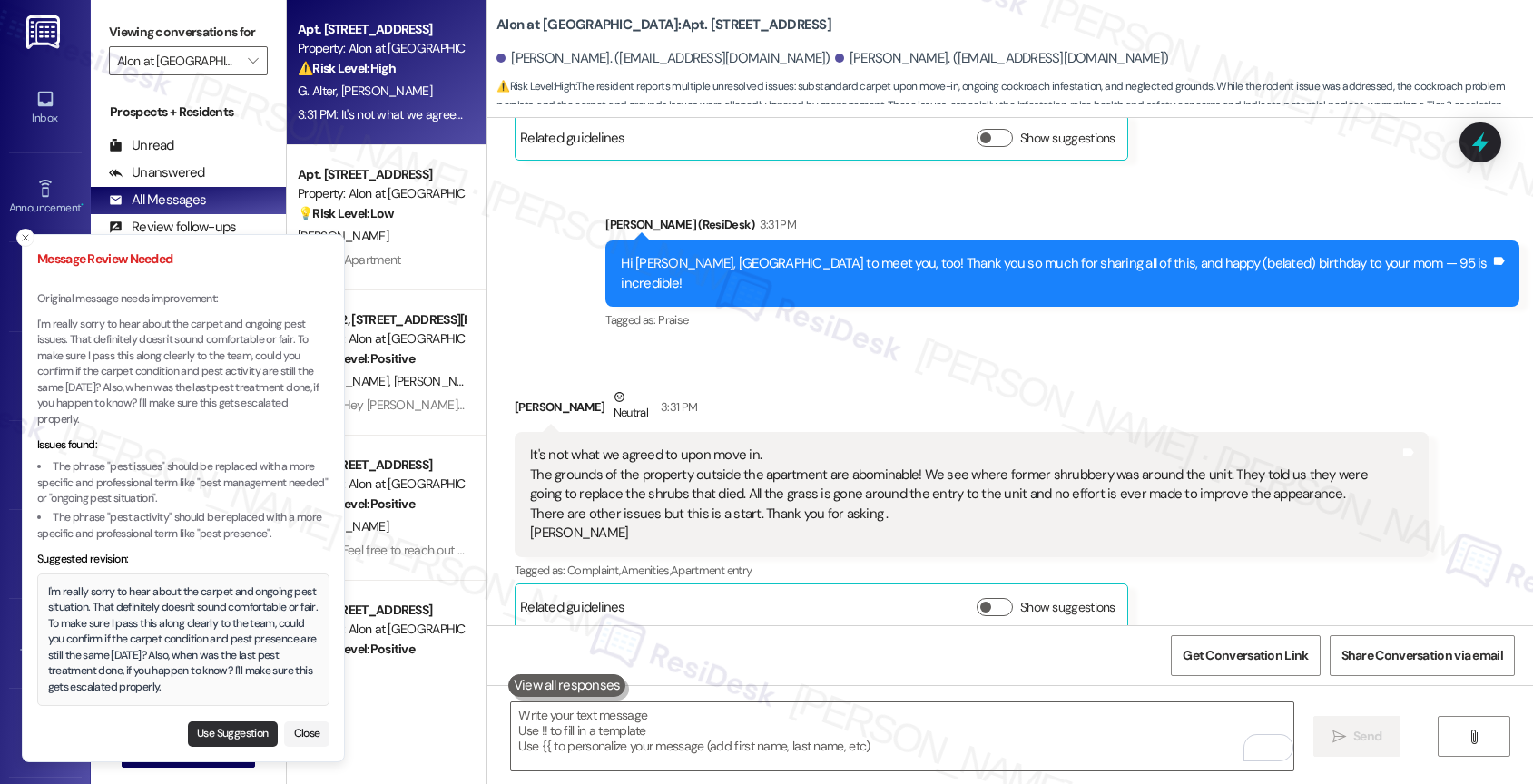
click at [228, 726] on button "Use Suggestion" at bounding box center [232, 734] width 90 height 26
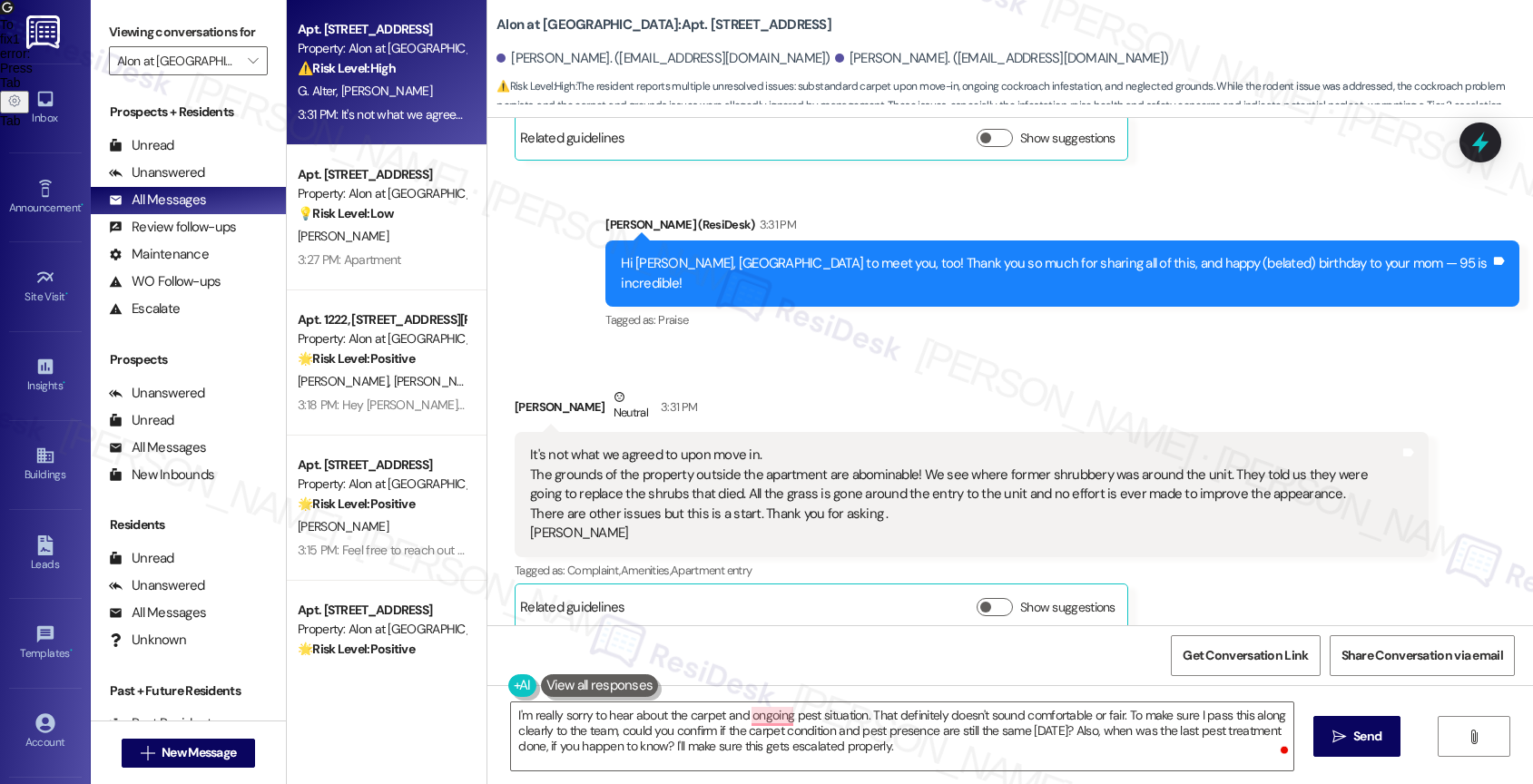
click at [781, 617] on div "Received via SMS Glenda Alter Neutral 3:31 PM It's not what we agreed to upon m…" at bounding box center [971, 508] width 941 height 270
click at [766, 664] on span "button" at bounding box center [763, 659] width 7 height 16
type textarea "I'm really sorry to hear about the carpet and the ongoing pest situation. That …"
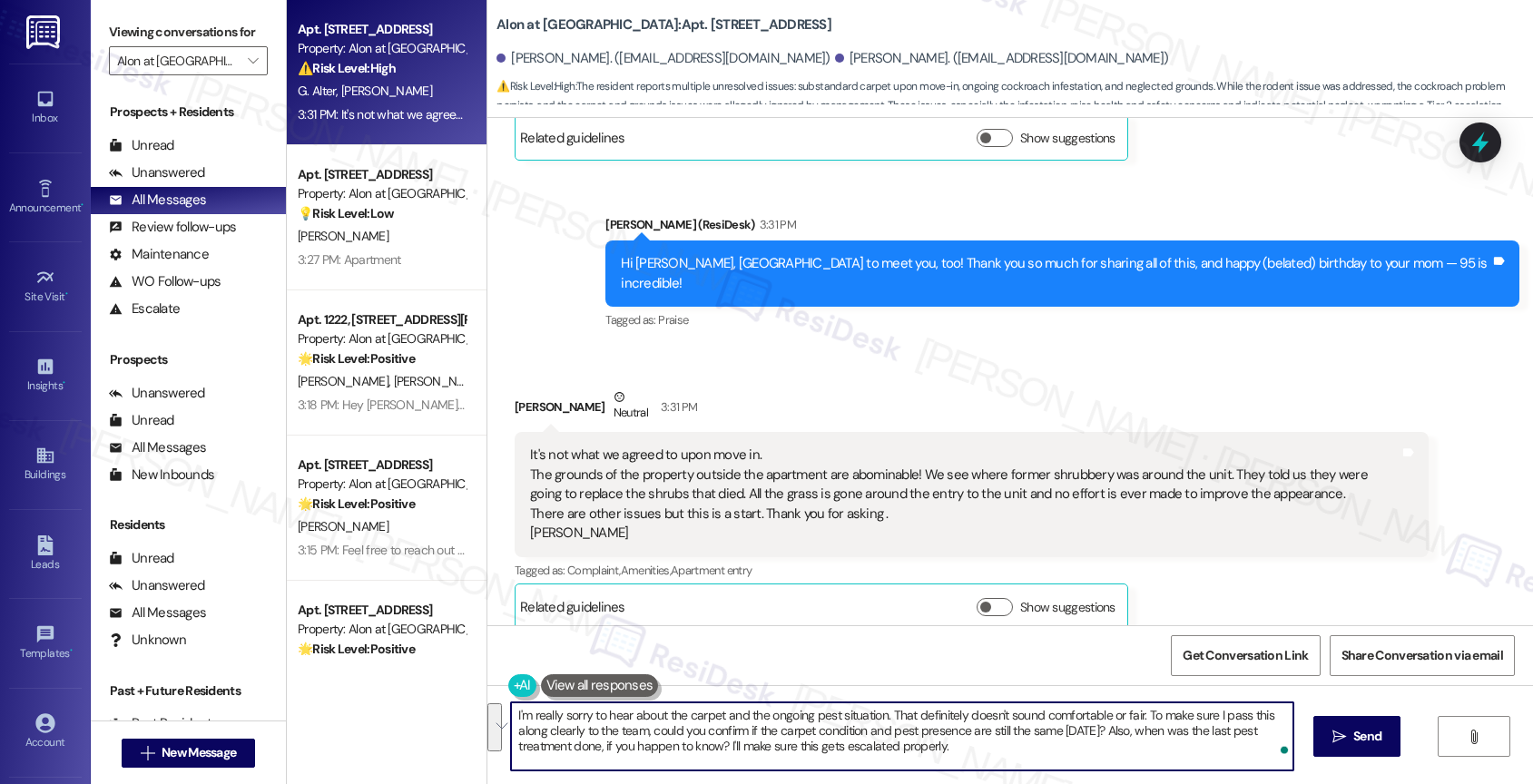
click at [964, 758] on textarea "I'm really sorry to hear about the carpet and the ongoing pest situation. That …" at bounding box center [902, 736] width 782 height 68
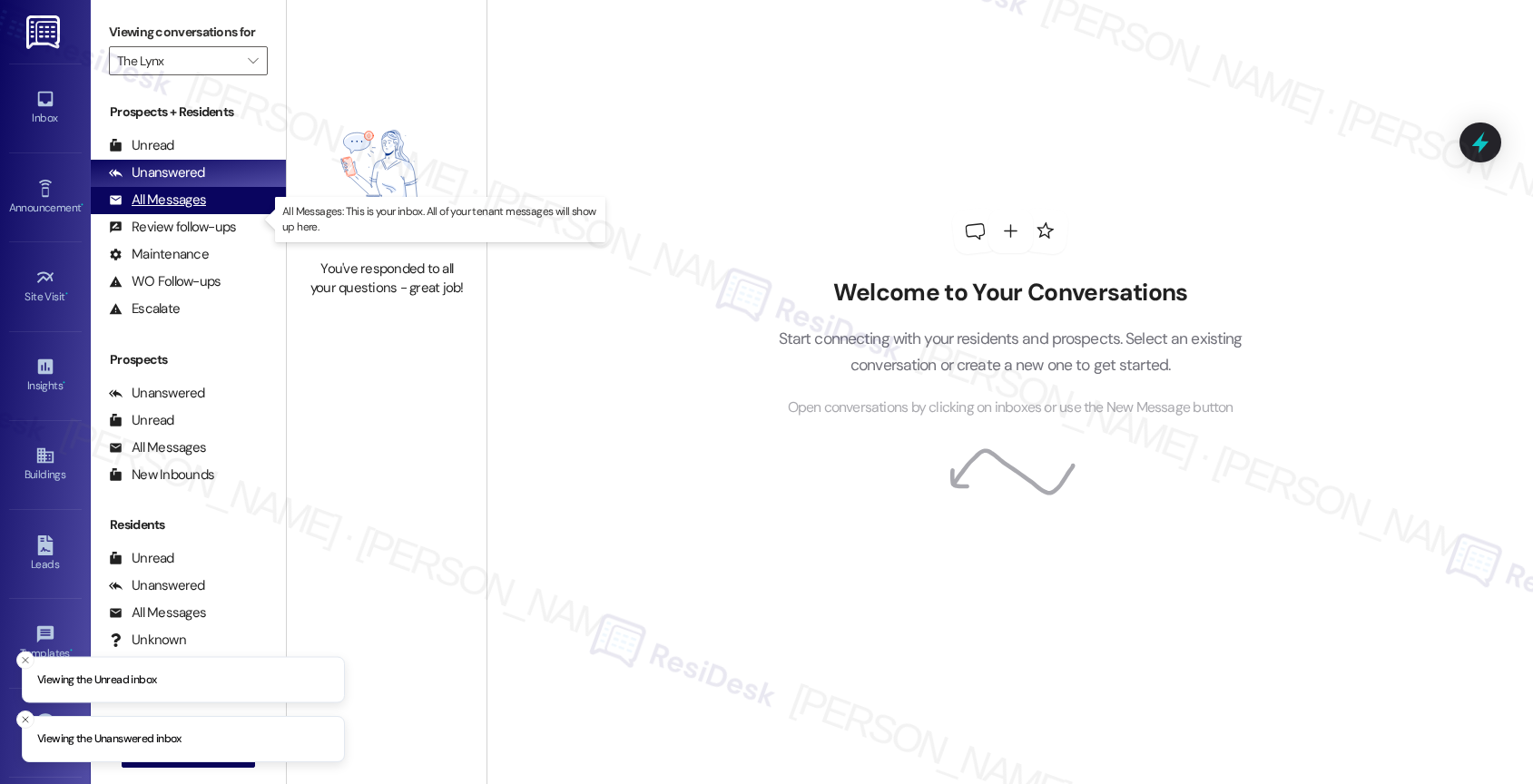
click at [218, 214] on div "All Messages (undefined)" at bounding box center [187, 200] width 195 height 27
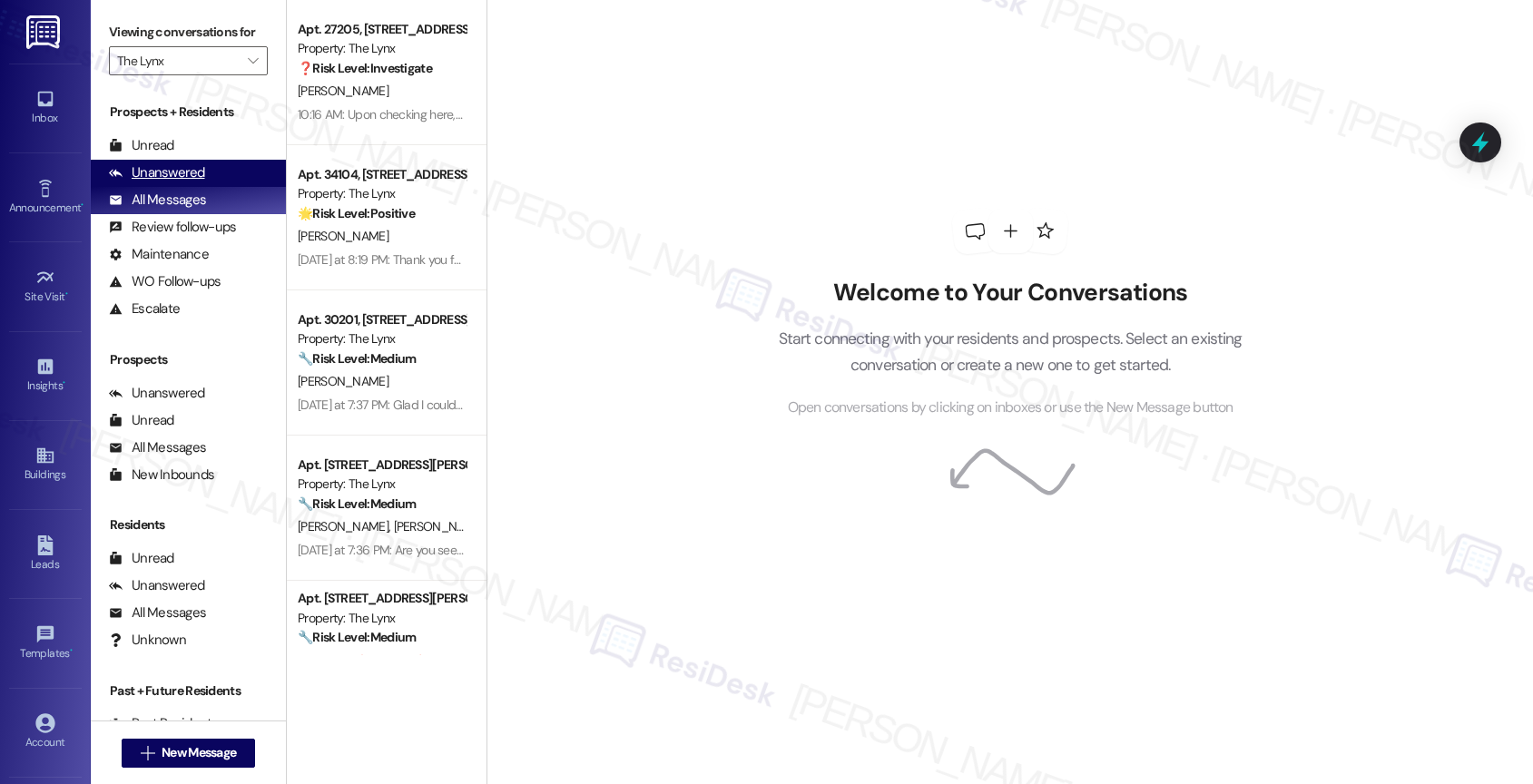
click at [195, 183] on div "Unanswered" at bounding box center [156, 173] width 96 height 19
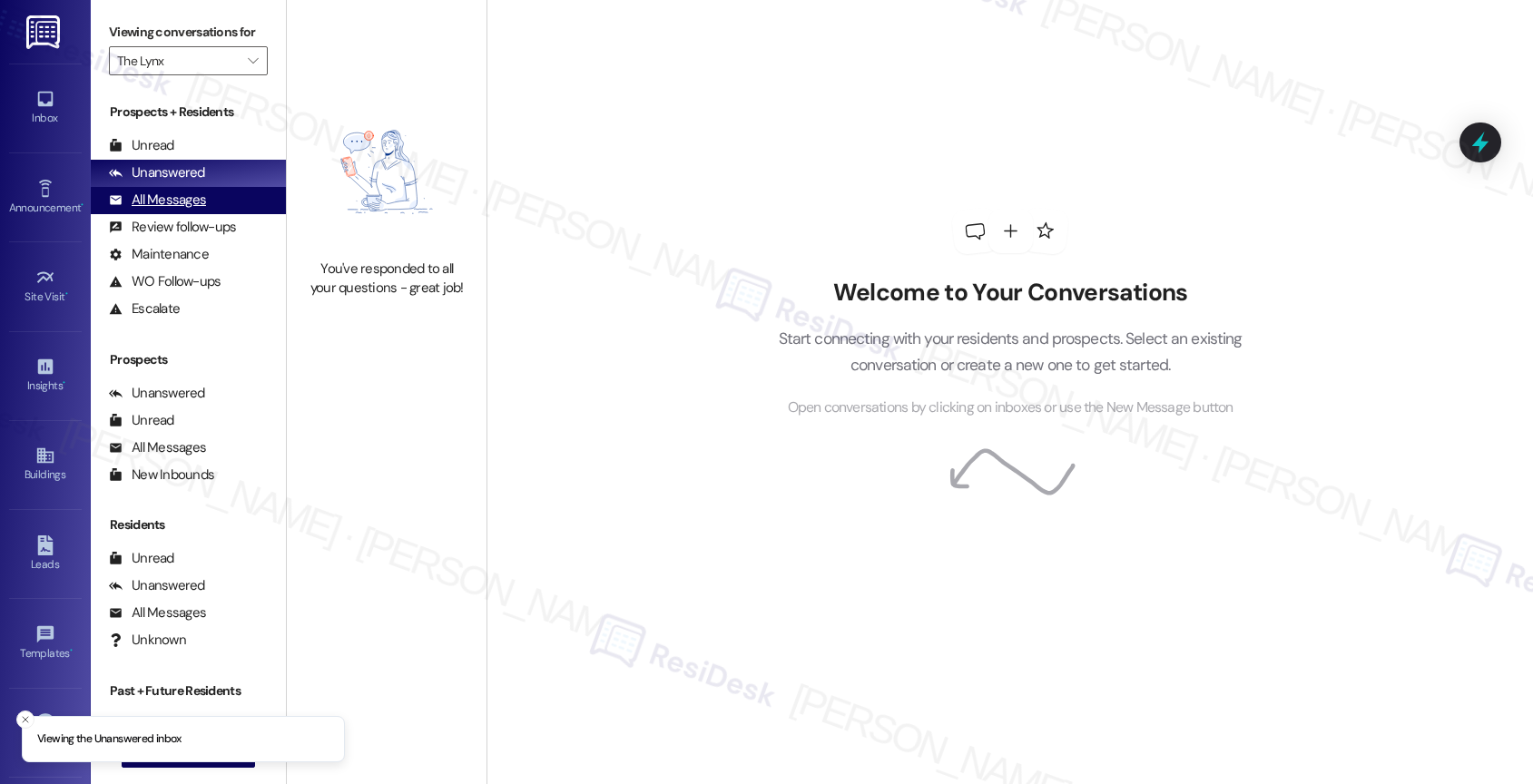
click at [167, 209] on div "All Messages" at bounding box center [157, 199] width 97 height 19
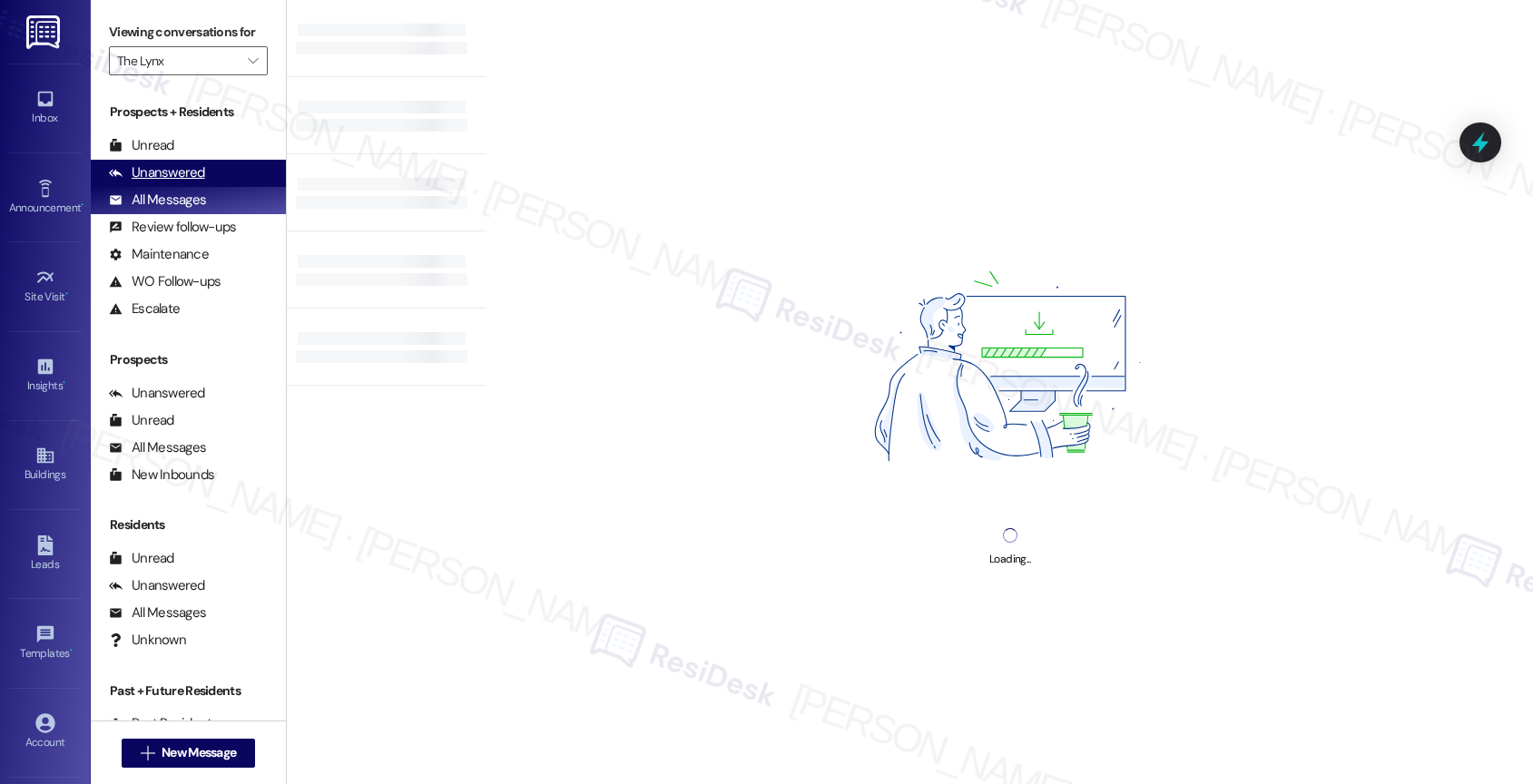
click at [187, 183] on div "Unanswered" at bounding box center [156, 173] width 96 height 19
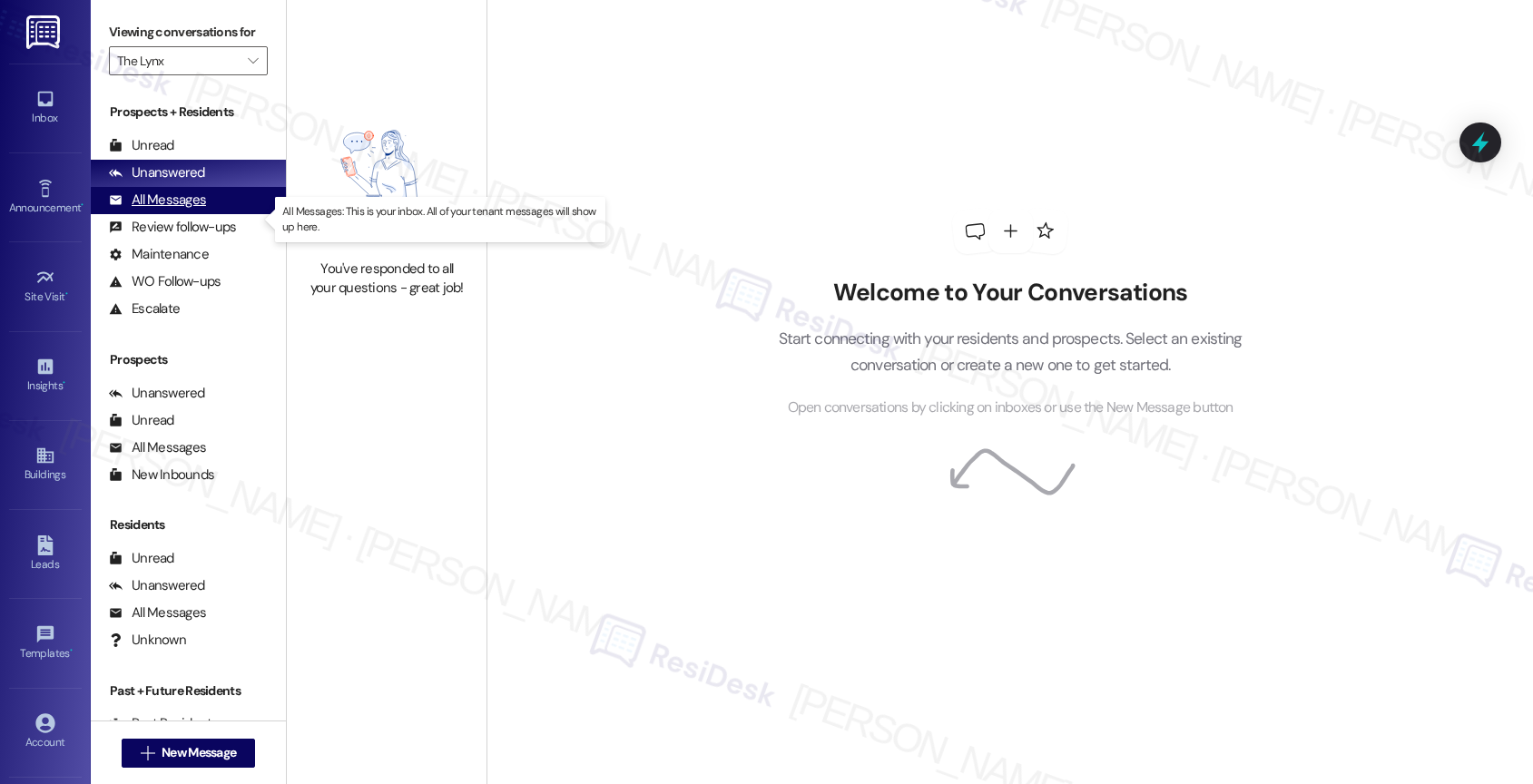
click at [164, 209] on div "All Messages" at bounding box center [157, 199] width 97 height 19
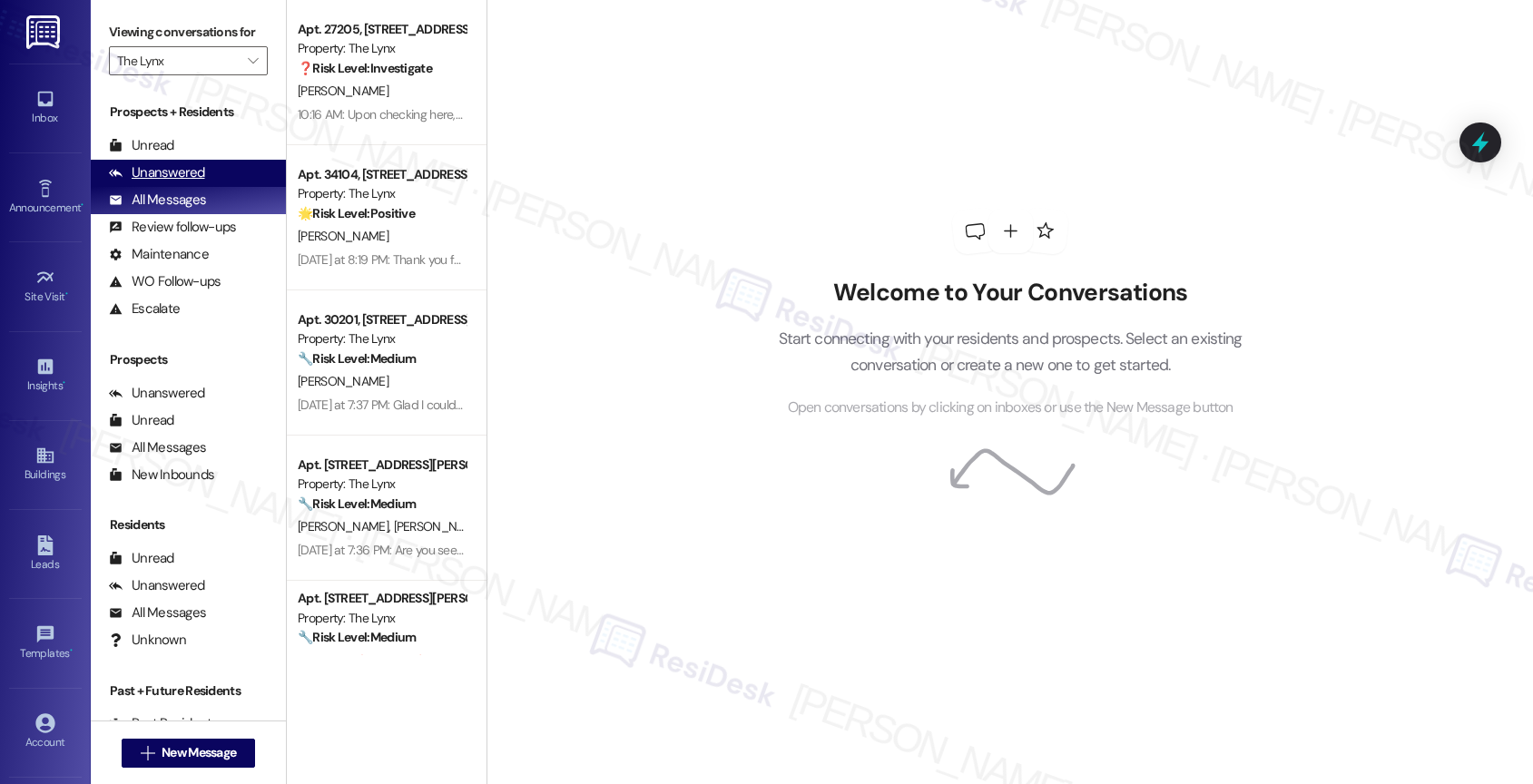
click at [206, 186] on div "Unanswered (0)" at bounding box center [187, 174] width 195 height 27
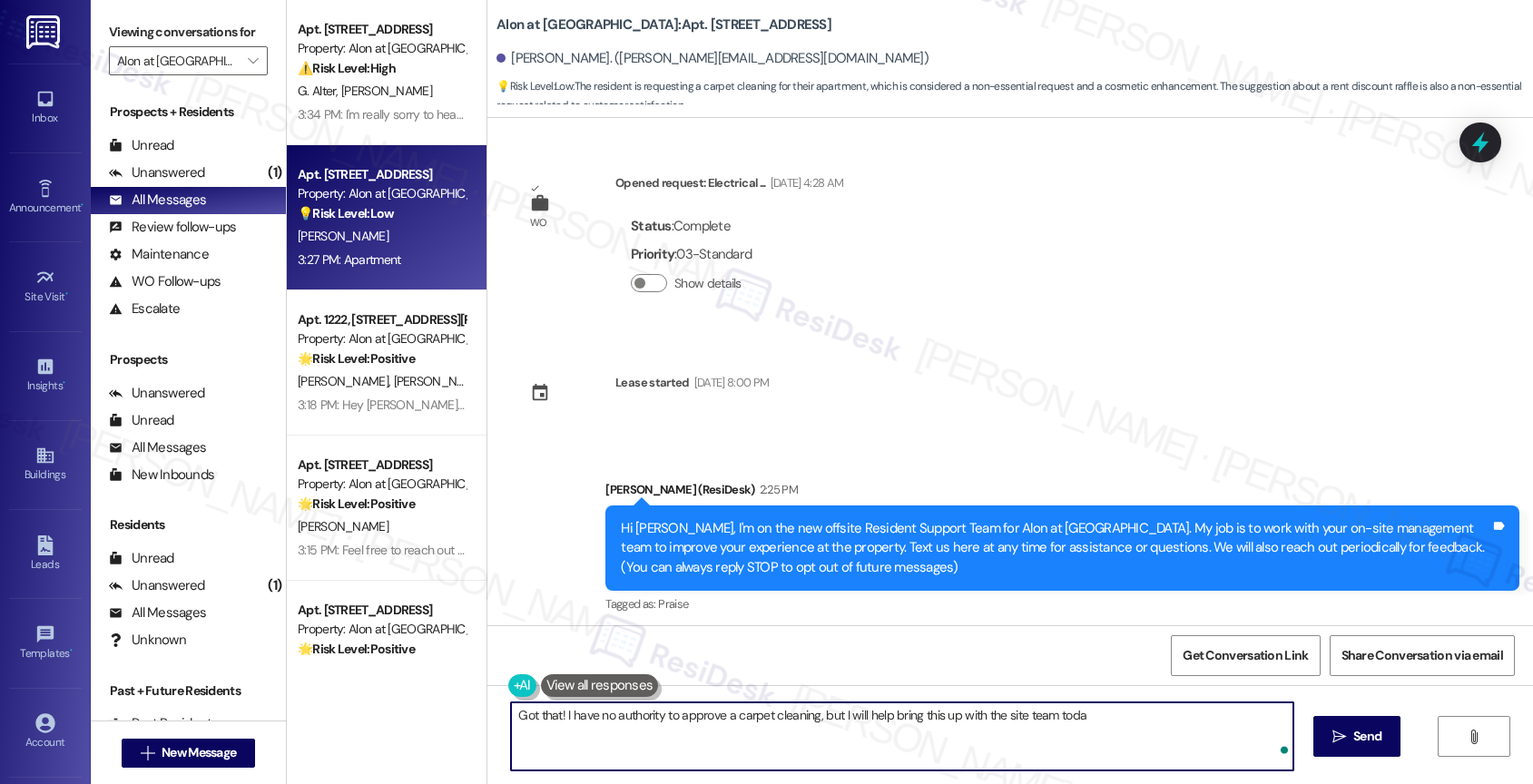
scroll to position [737, 0]
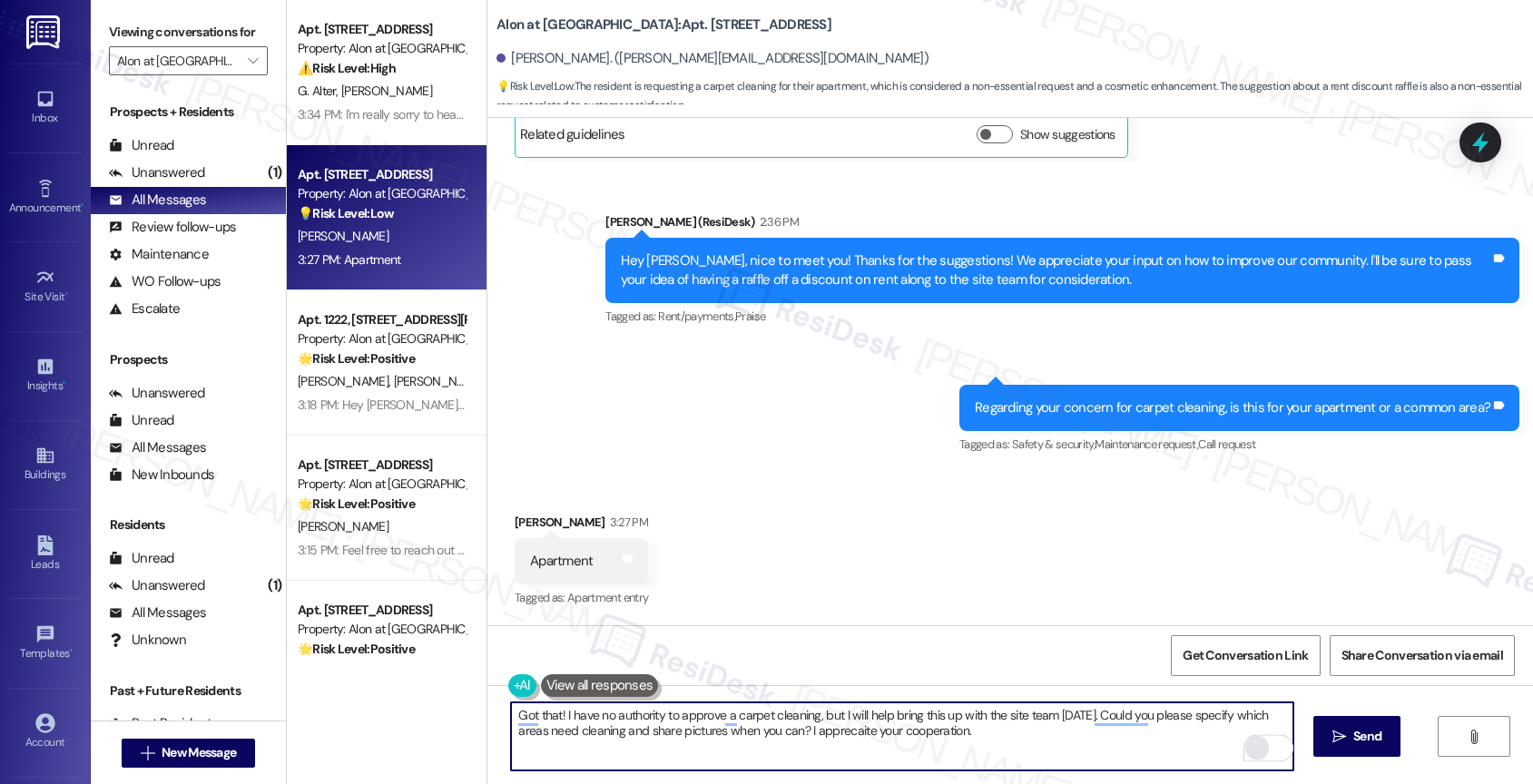
drag, startPoint x: 769, startPoint y: 733, endPoint x: 1250, endPoint y: 754, distance: 481.5
click at [1250, 754] on div "Got that! I have no authority to approve a carpet cleaning, but I will help bri…" at bounding box center [902, 736] width 784 height 69
click at [1268, 744] on div "3" at bounding box center [1266, 747] width 20 height 20
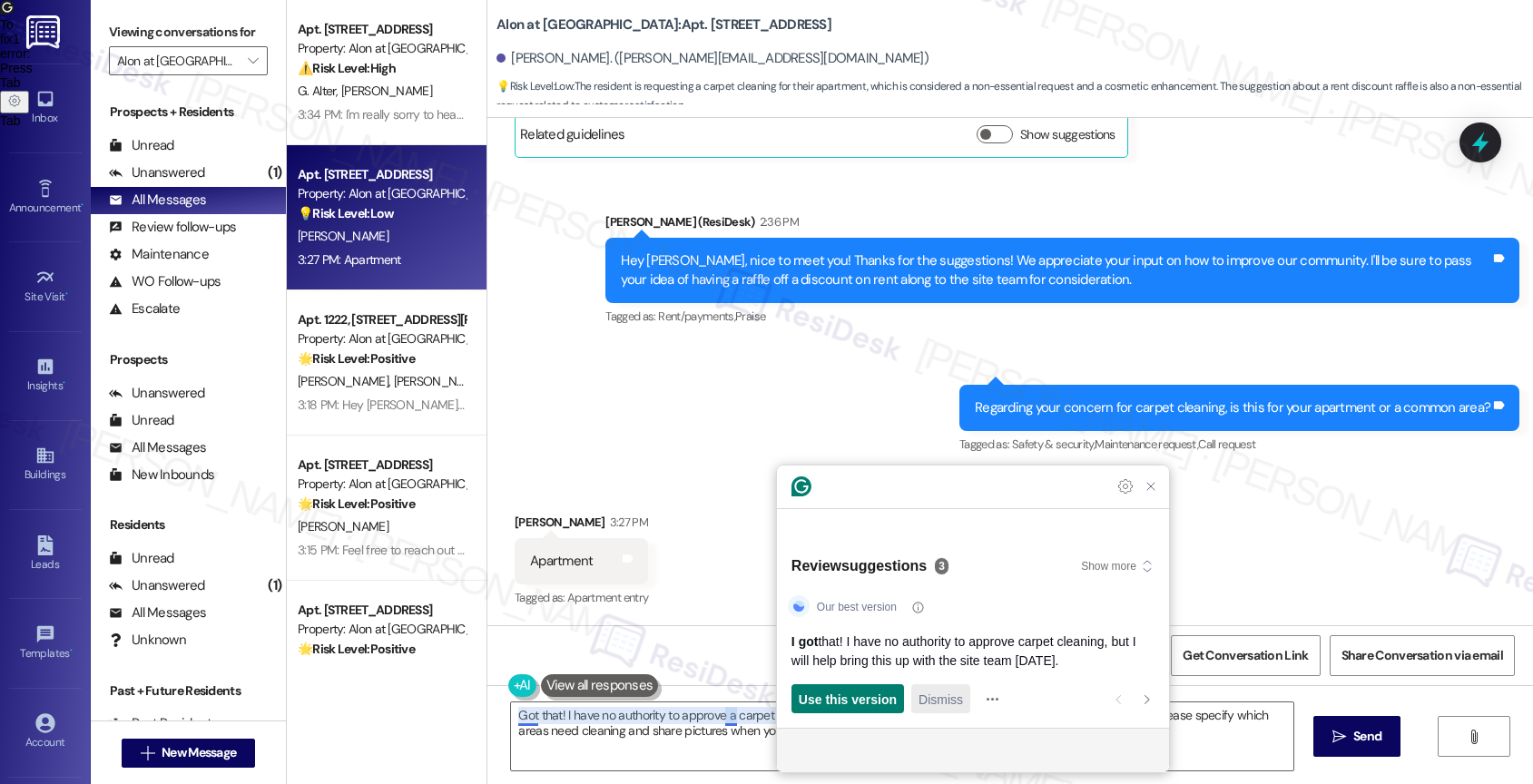
click at [945, 701] on span "Dismiss" at bounding box center [941, 698] width 45 height 19
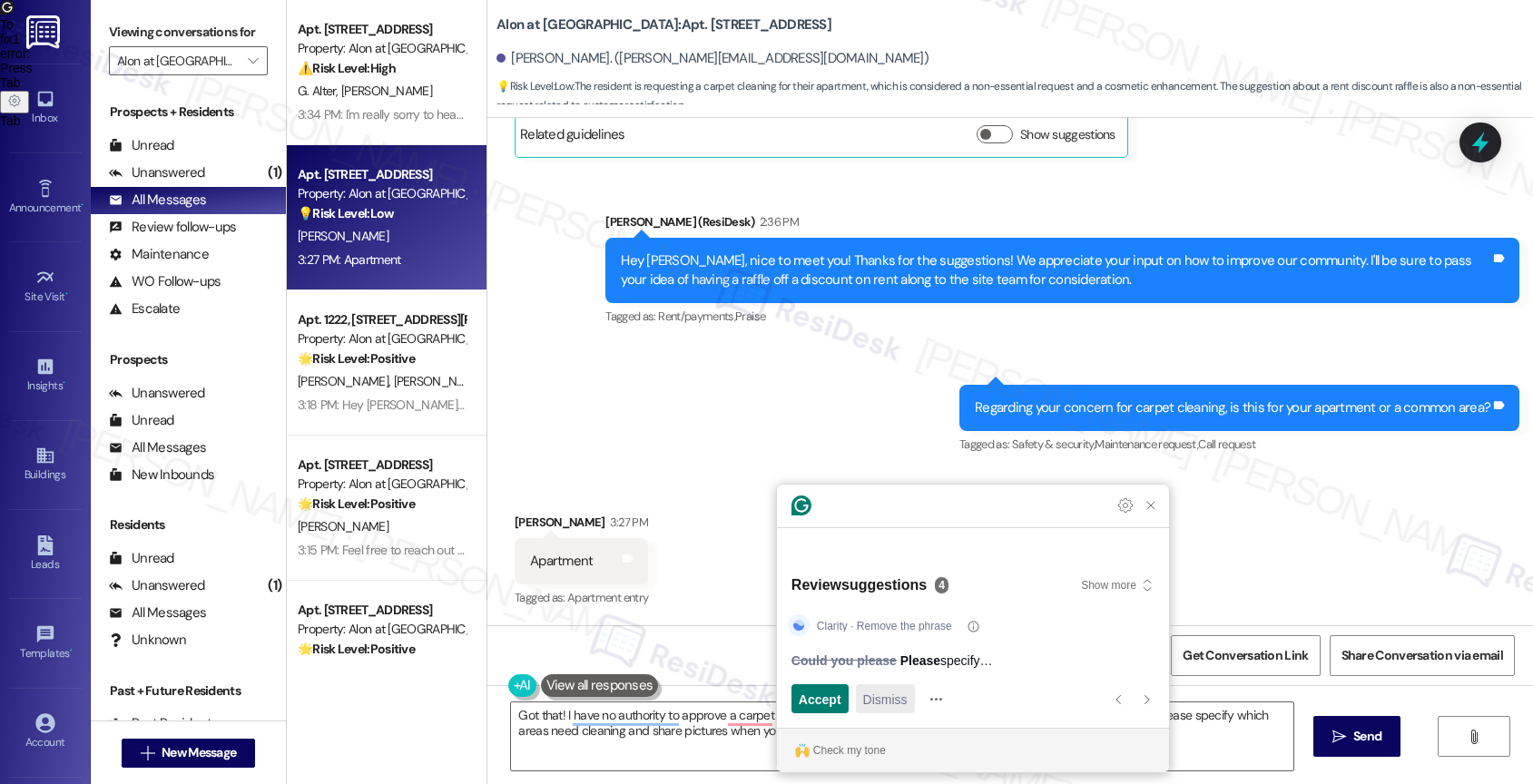
click at [898, 695] on span "Dismiss" at bounding box center [885, 698] width 45 height 19
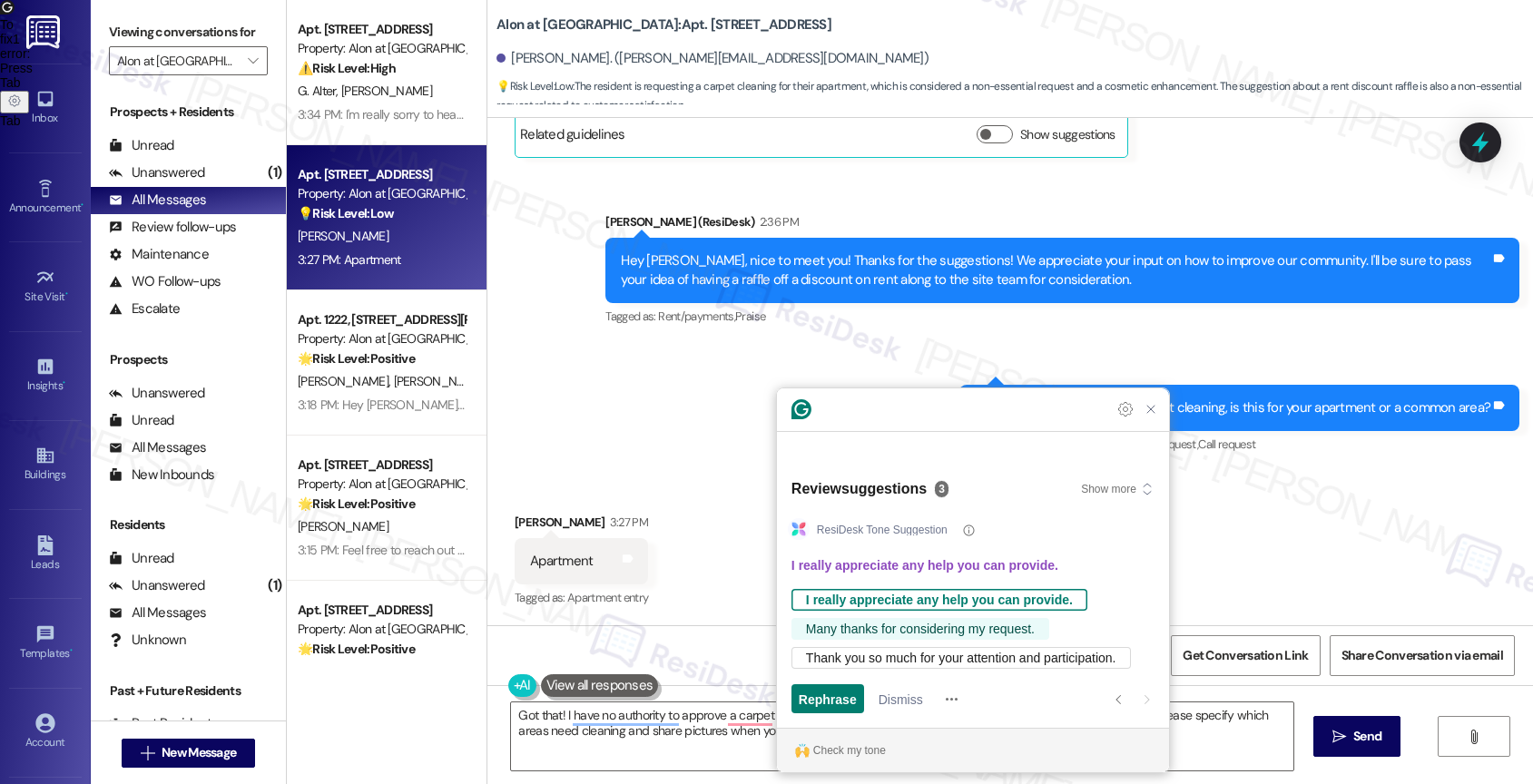
click at [899, 629] on div "Many thanks for considering my request." at bounding box center [921, 629] width 229 height 22
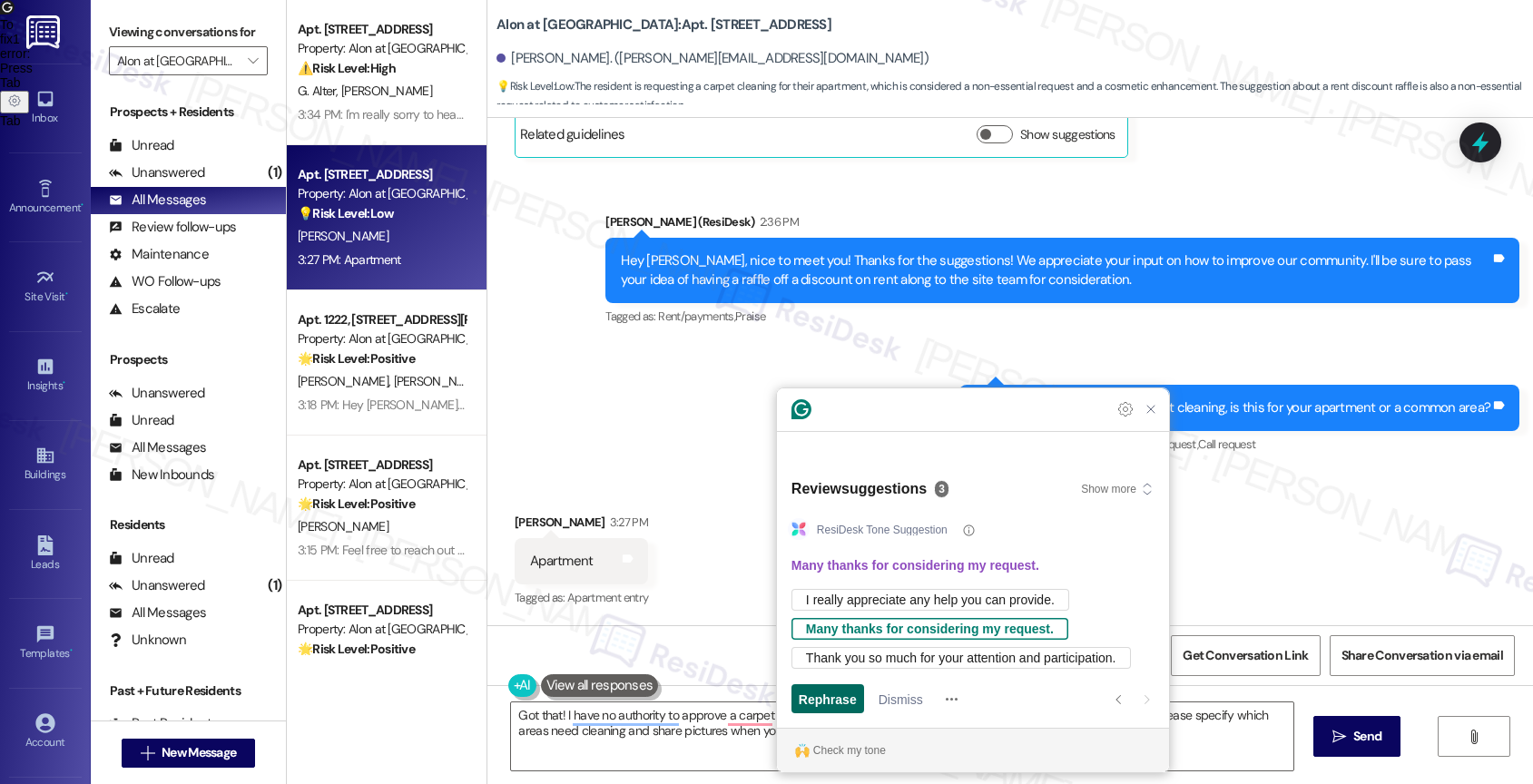
click at [838, 703] on span "Rephrase" at bounding box center [828, 698] width 59 height 19
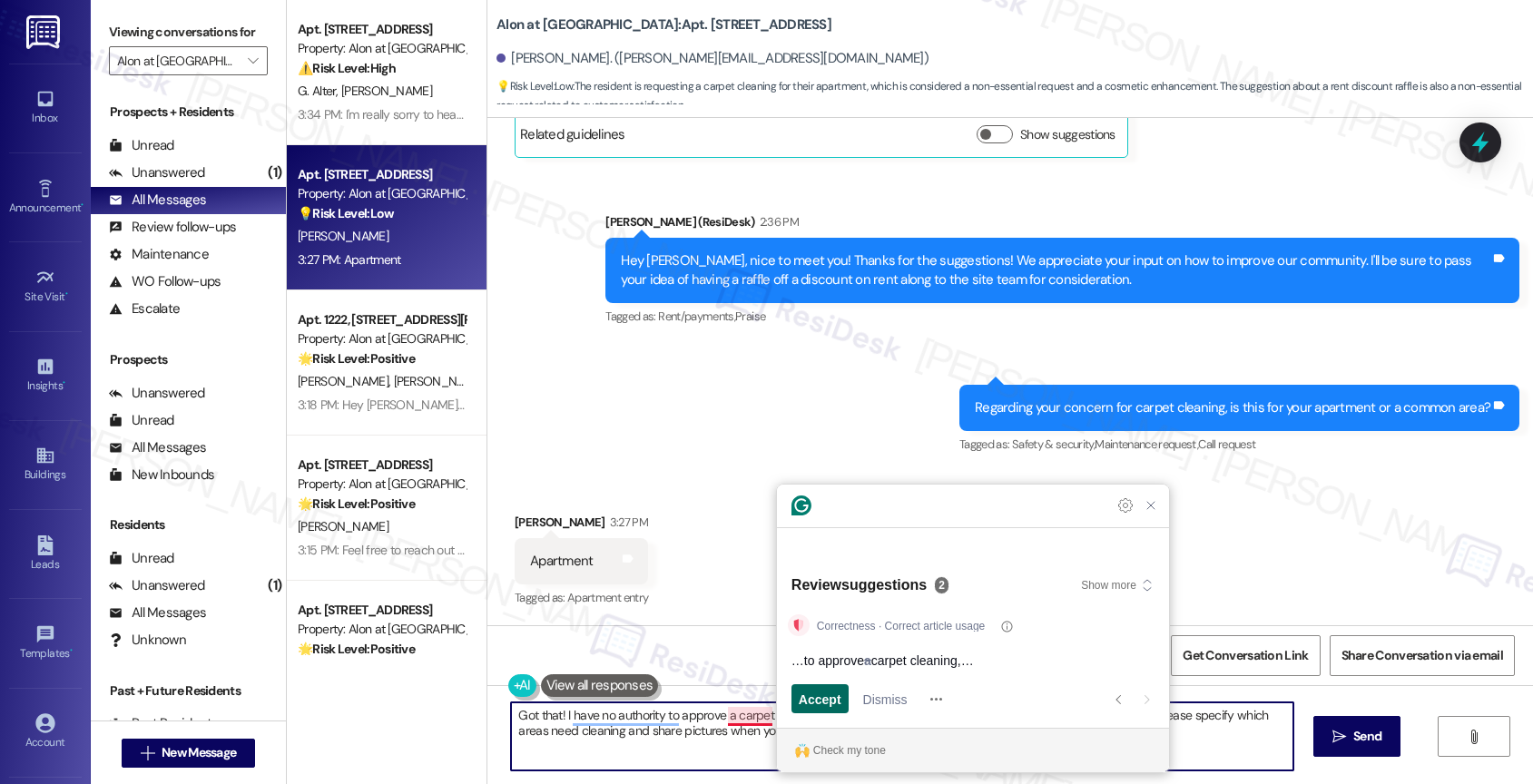
click at [833, 698] on span "Accept" at bounding box center [820, 698] width 43 height 19
click at [871, 698] on span "Dismiss" at bounding box center [885, 698] width 45 height 19
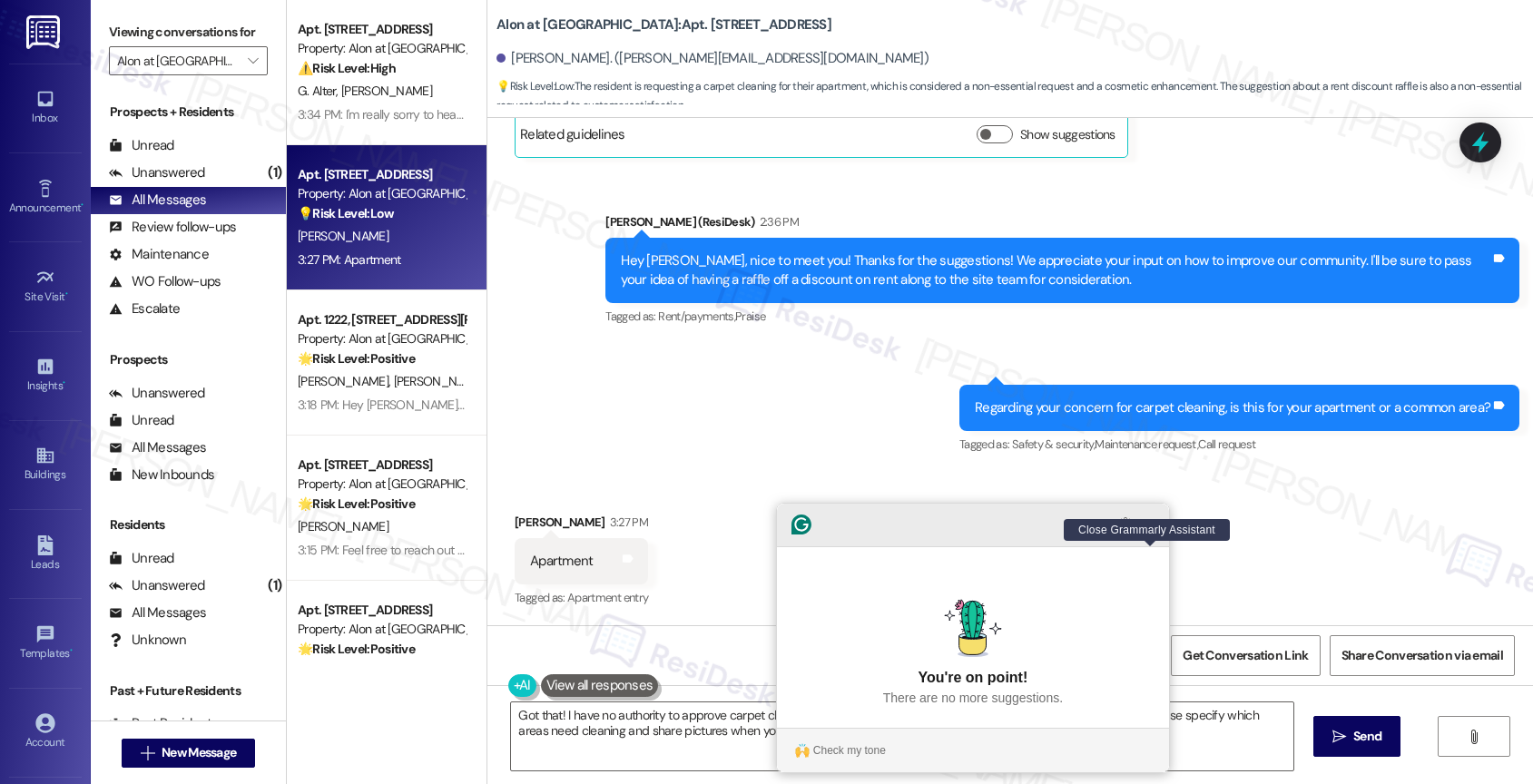
click at [1154, 532] on icon "Close Grammarly Assistant" at bounding box center [1151, 524] width 15 height 15
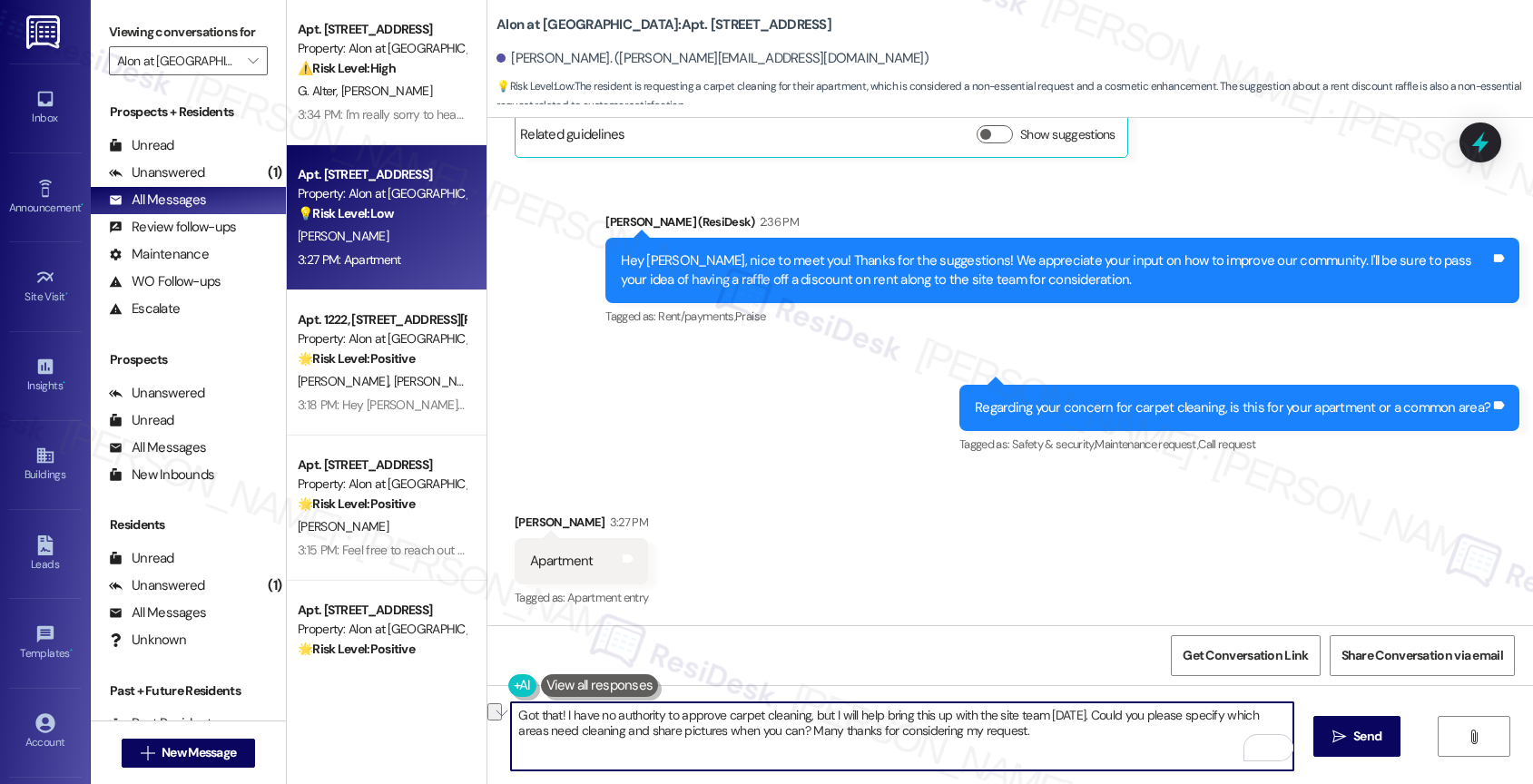
drag, startPoint x: 601, startPoint y: 713, endPoint x: 559, endPoint y: 709, distance: 42.2
click at [559, 709] on textarea "Got that! I have no authority to approve carpet cleaning, but I will help bring…" at bounding box center [902, 736] width 782 height 68
click at [721, 740] on textarea "Got that! I don't have authority to approve carpet cleaning, but I will help br…" at bounding box center [902, 736] width 782 height 68
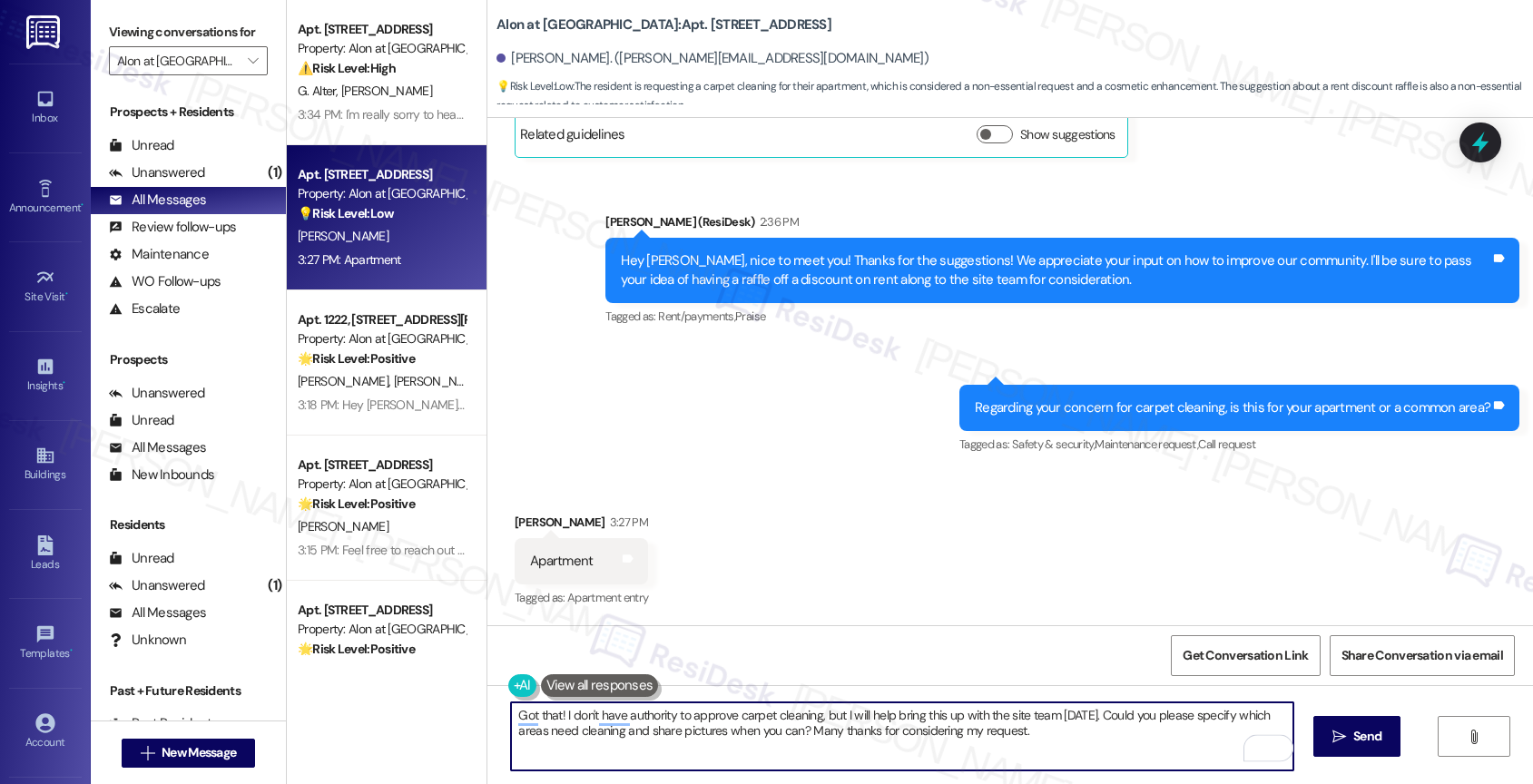
click at [721, 740] on textarea "Got that! I don't have authority to approve carpet cleaning, but I will help br…" at bounding box center [902, 736] width 782 height 68
click at [1070, 741] on textarea "Got that! I don't have authority to approve carpet cleaning, but I will help br…" at bounding box center [902, 736] width 782 height 68
click at [1272, 746] on div "1" at bounding box center [1266, 747] width 20 height 20
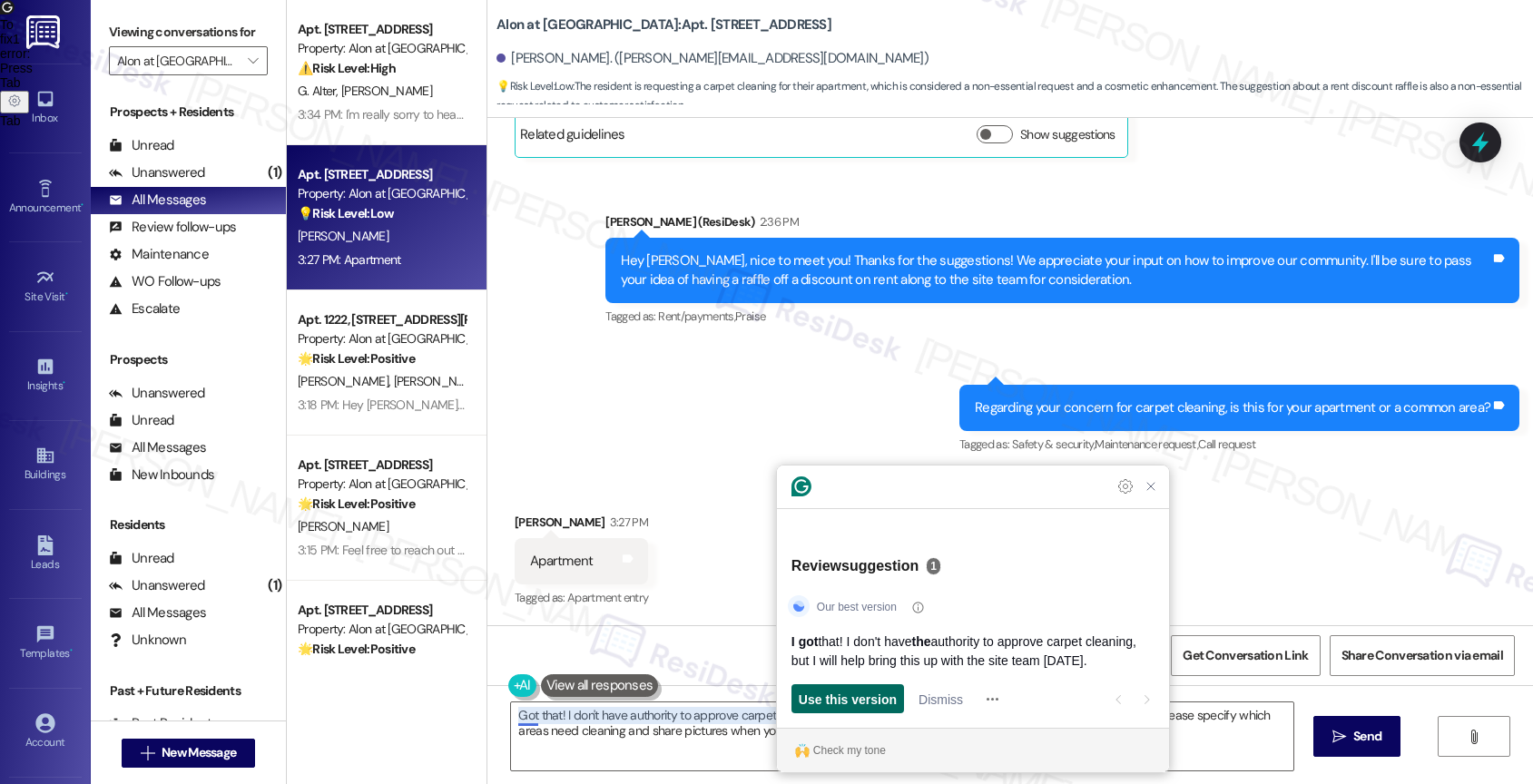
click at [857, 695] on span "Use this version" at bounding box center [847, 698] width 98 height 19
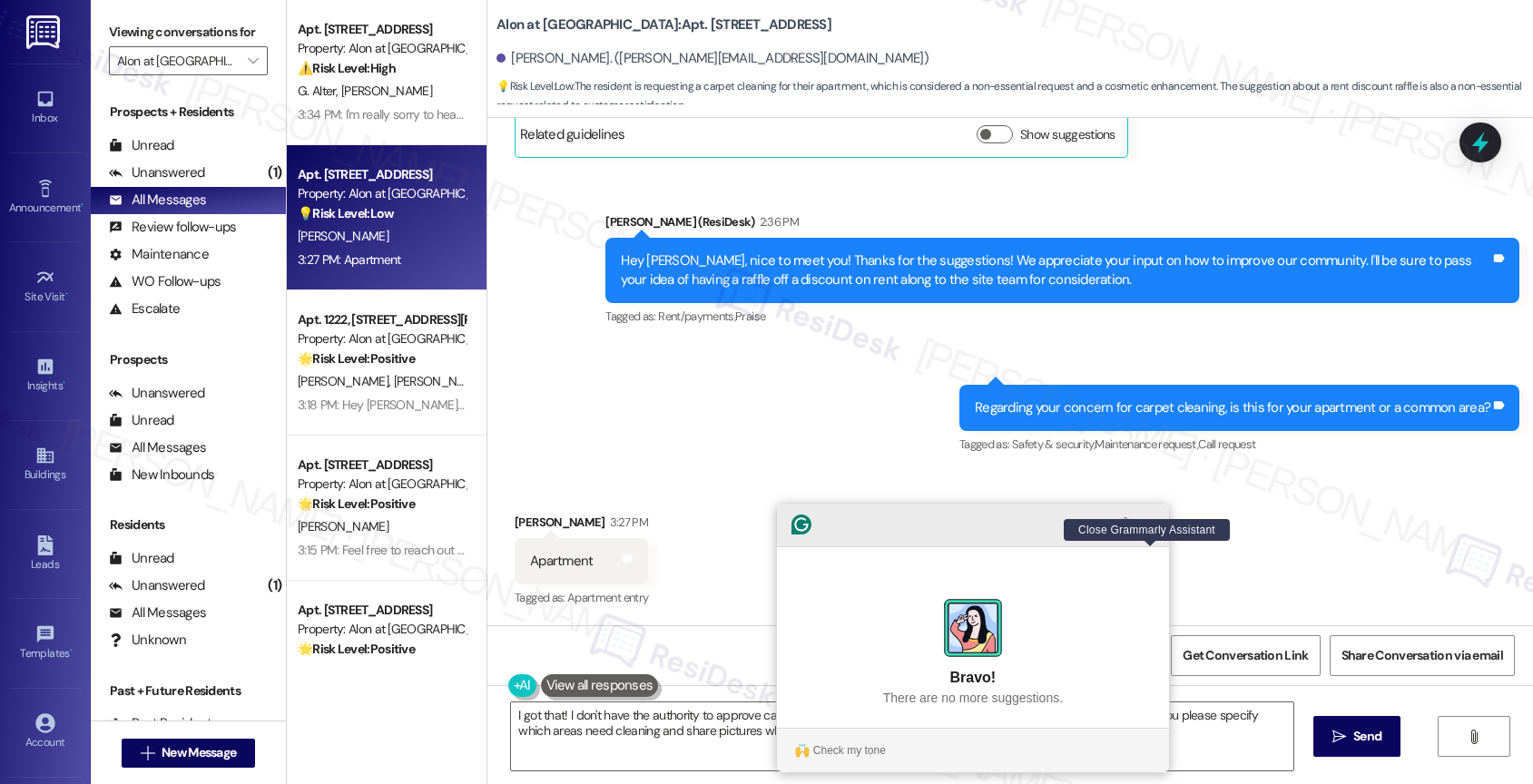
click at [1144, 532] on icon "Close Grammarly Assistant" at bounding box center [1151, 524] width 15 height 15
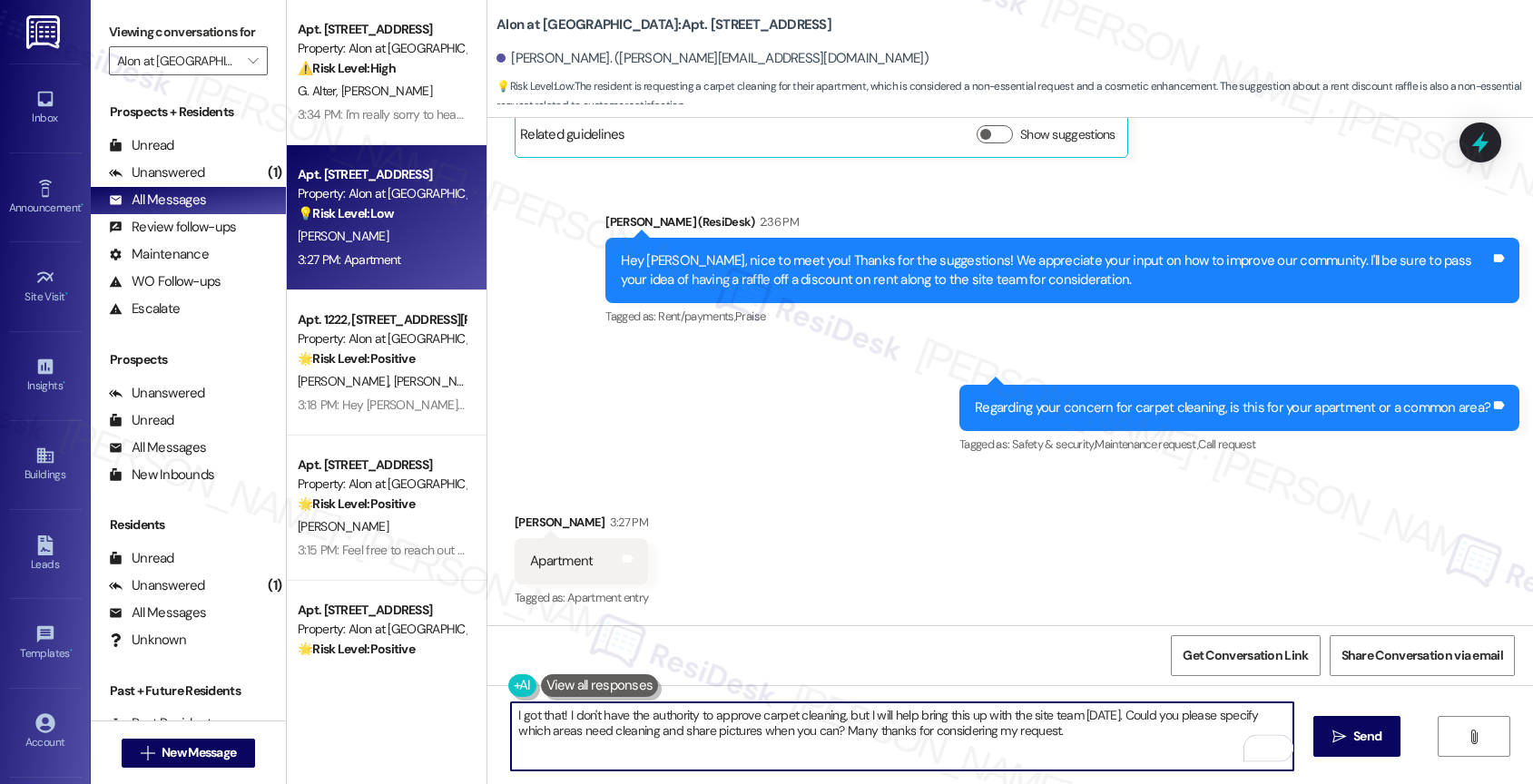
click at [635, 730] on textarea "I got that! I don't have the authority to approve carpet cleaning, but I will h…" at bounding box center [902, 736] width 782 height 68
click at [525, 719] on textarea "I got that! I don't have the authority to approve carpet cleaning, but I will h…" at bounding box center [902, 736] width 782 height 68
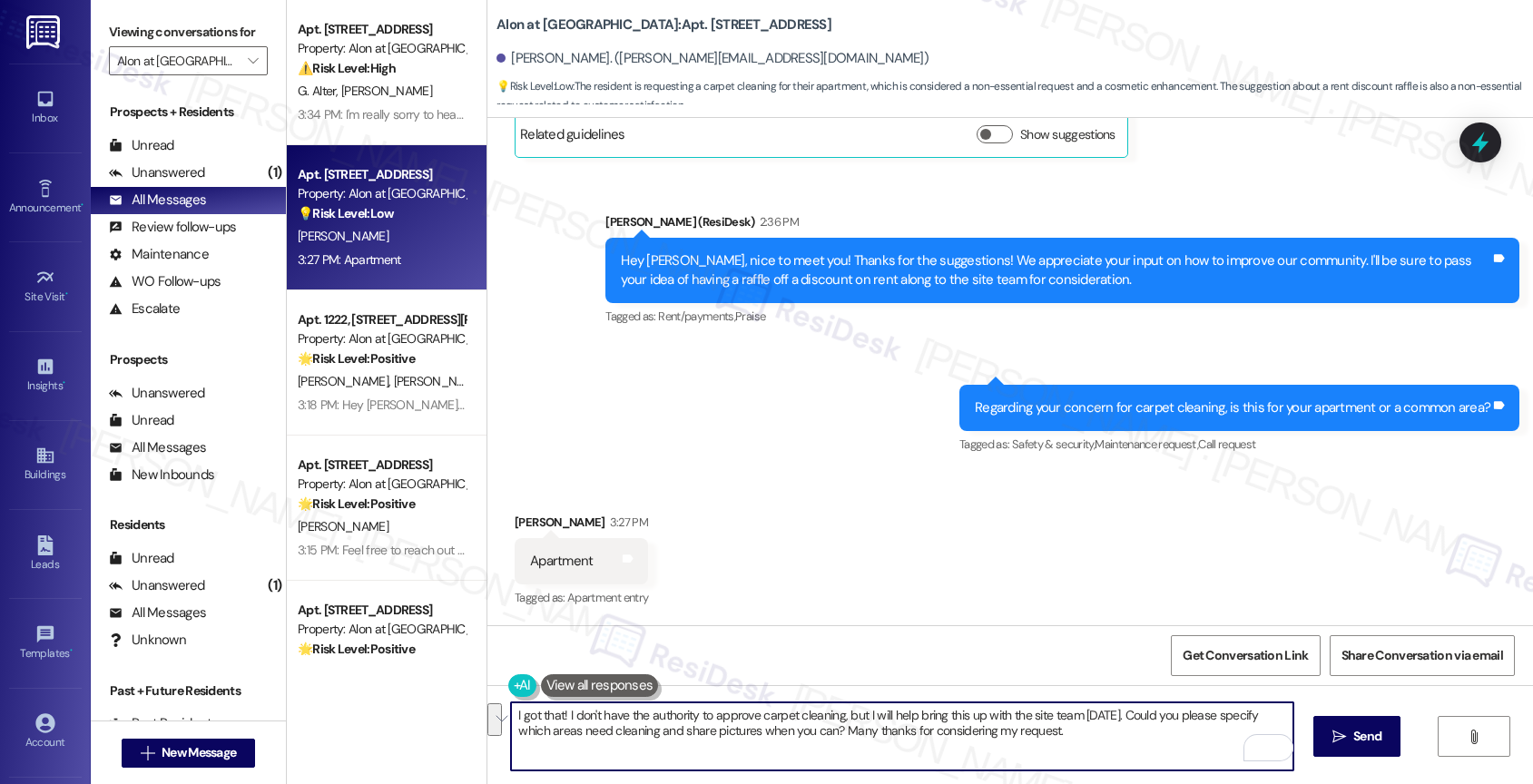
click at [517, 715] on textarea "I got that! I don't have the authority to approve carpet cleaning, but I will h…" at bounding box center [902, 736] width 782 height 68
click at [690, 708] on textarea "Got that! I don't have the authority to approve carpet cleaning, but I will hel…" at bounding box center [902, 736] width 782 height 68
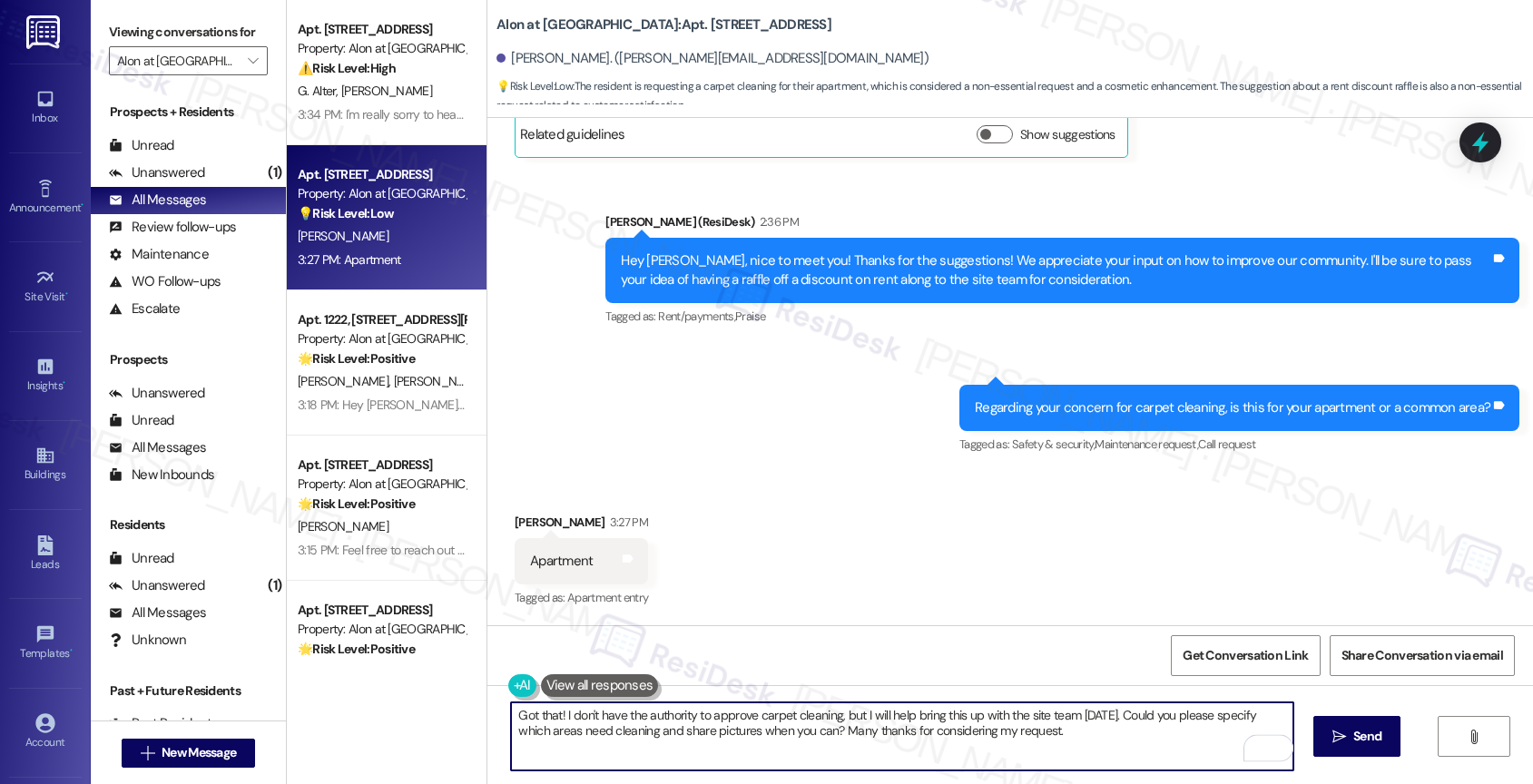
click at [1083, 747] on textarea "Got that! I don't have the authority to approve carpet cleaning, but I will hel…" at bounding box center [902, 736] width 782 height 68
type textarea "Got that! I don't have the authority to approve carpet cleaning, but I will hel…"
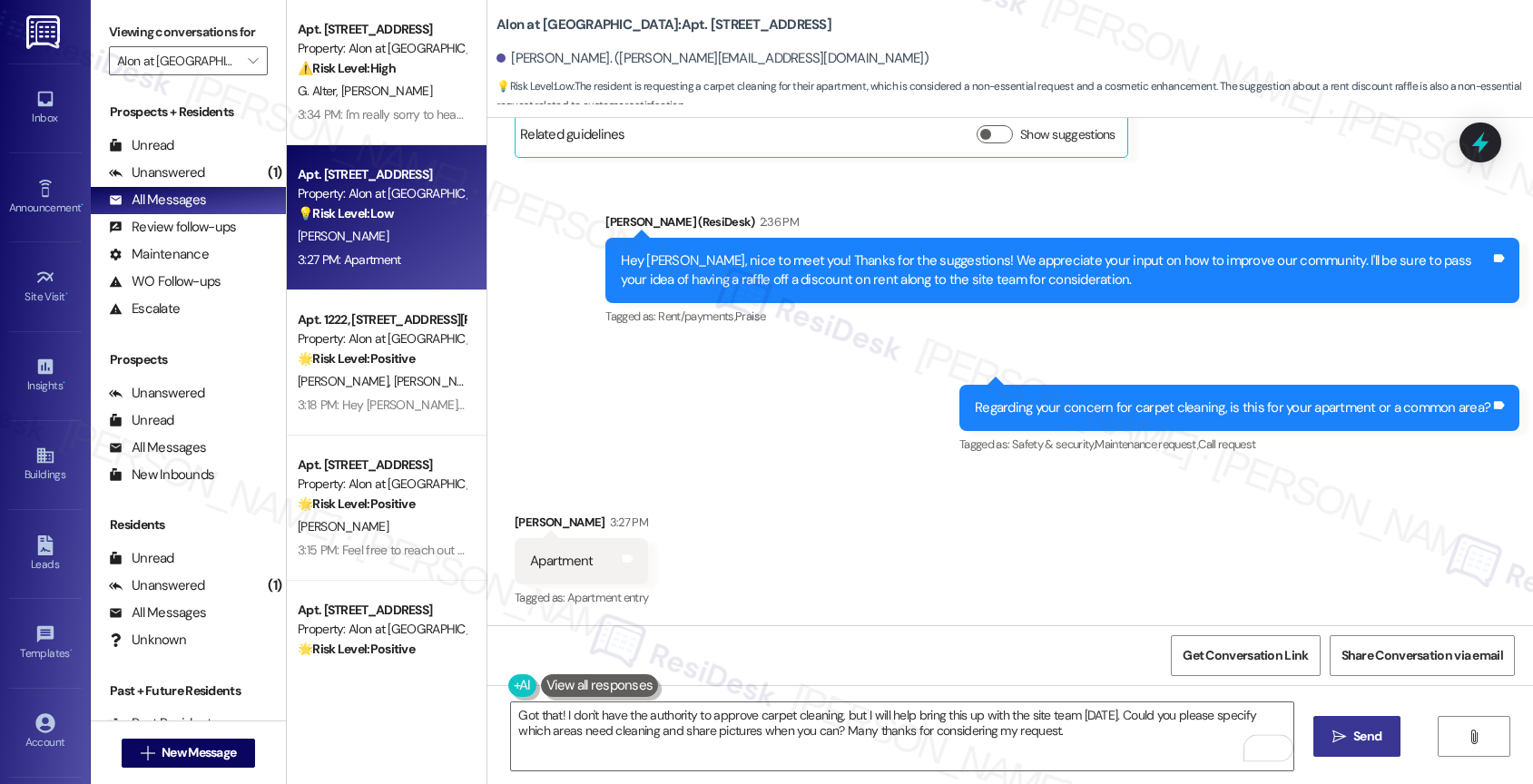
click at [1342, 736] on icon "" at bounding box center [1338, 736] width 14 height 15
click at [600, 736] on textarea "Got that! I don't have the authority to approve carpet cleaning, but I will hel…" at bounding box center [902, 736] width 782 height 68
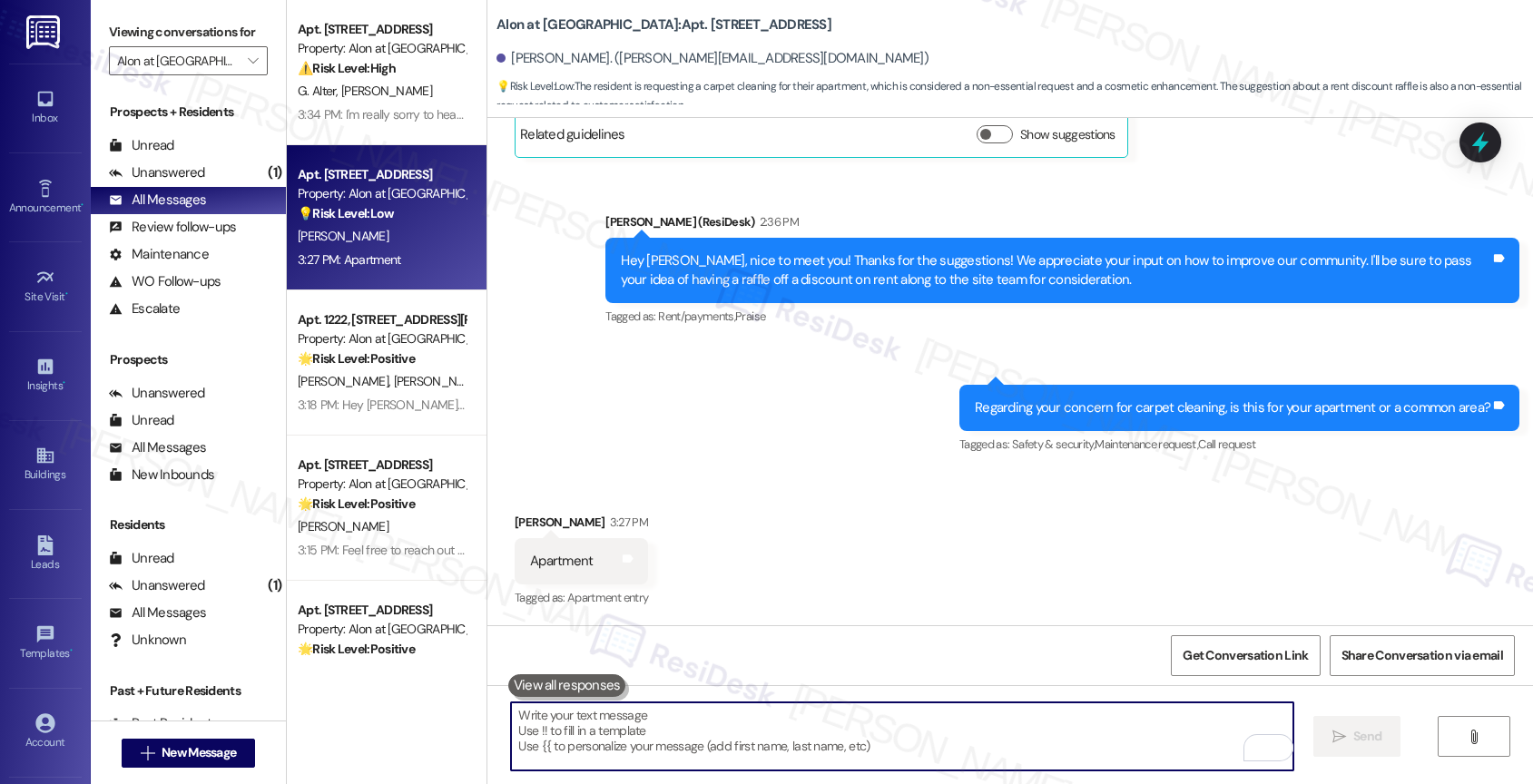
paste textarea "Got that! I don't have the authority to approve carpet cleaning, but I will hel…"
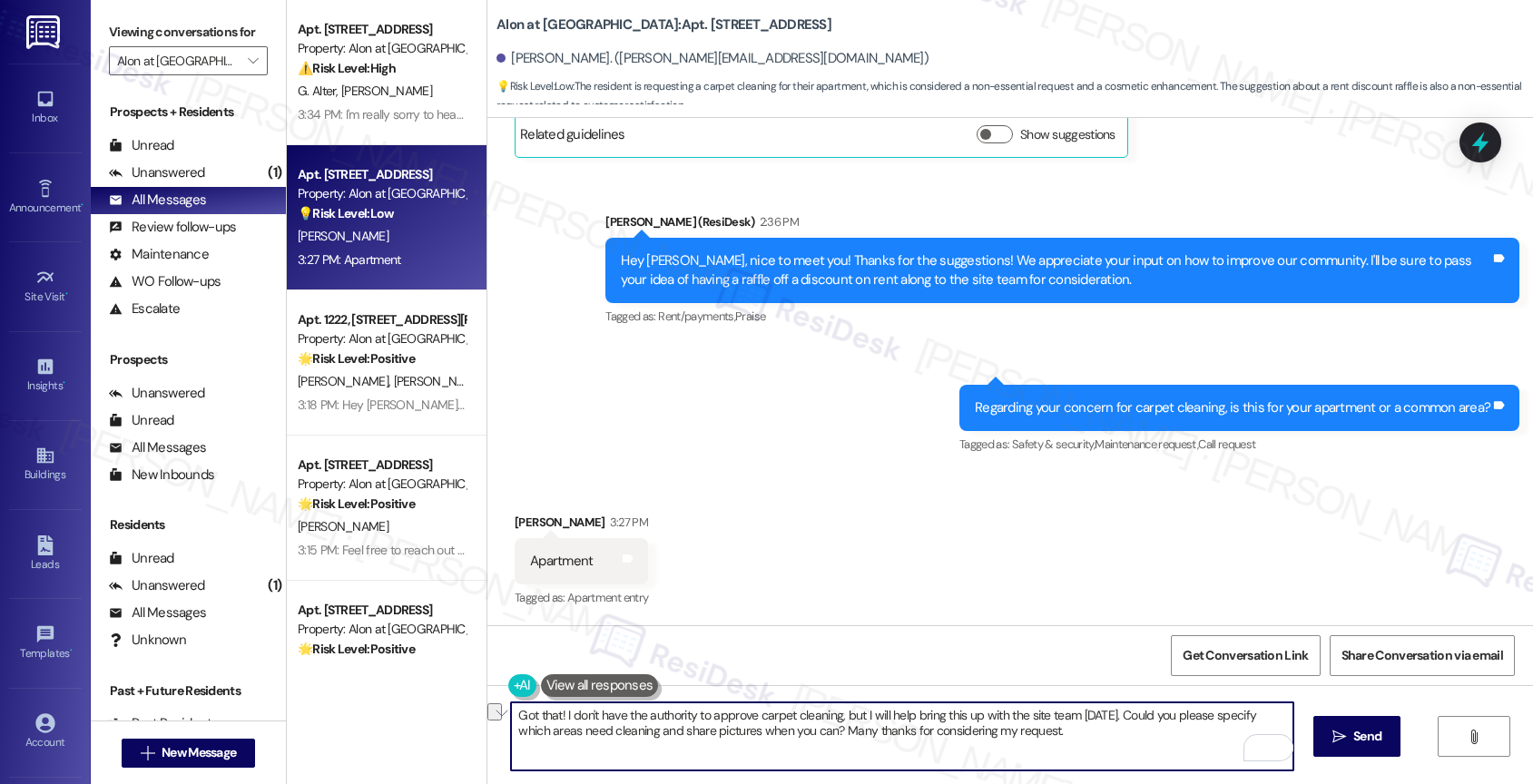
drag, startPoint x: 1100, startPoint y: 718, endPoint x: 553, endPoint y: 721, distance: 547.0
click at [553, 721] on textarea "Got that! I don't have the authority to approve carpet cleaning, but I will hel…" at bounding box center [902, 736] width 782 height 68
click at [1044, 735] on textarea "Got that! The site team has the authority to approve carpet cleaning so let me …" at bounding box center [902, 736] width 782 height 68
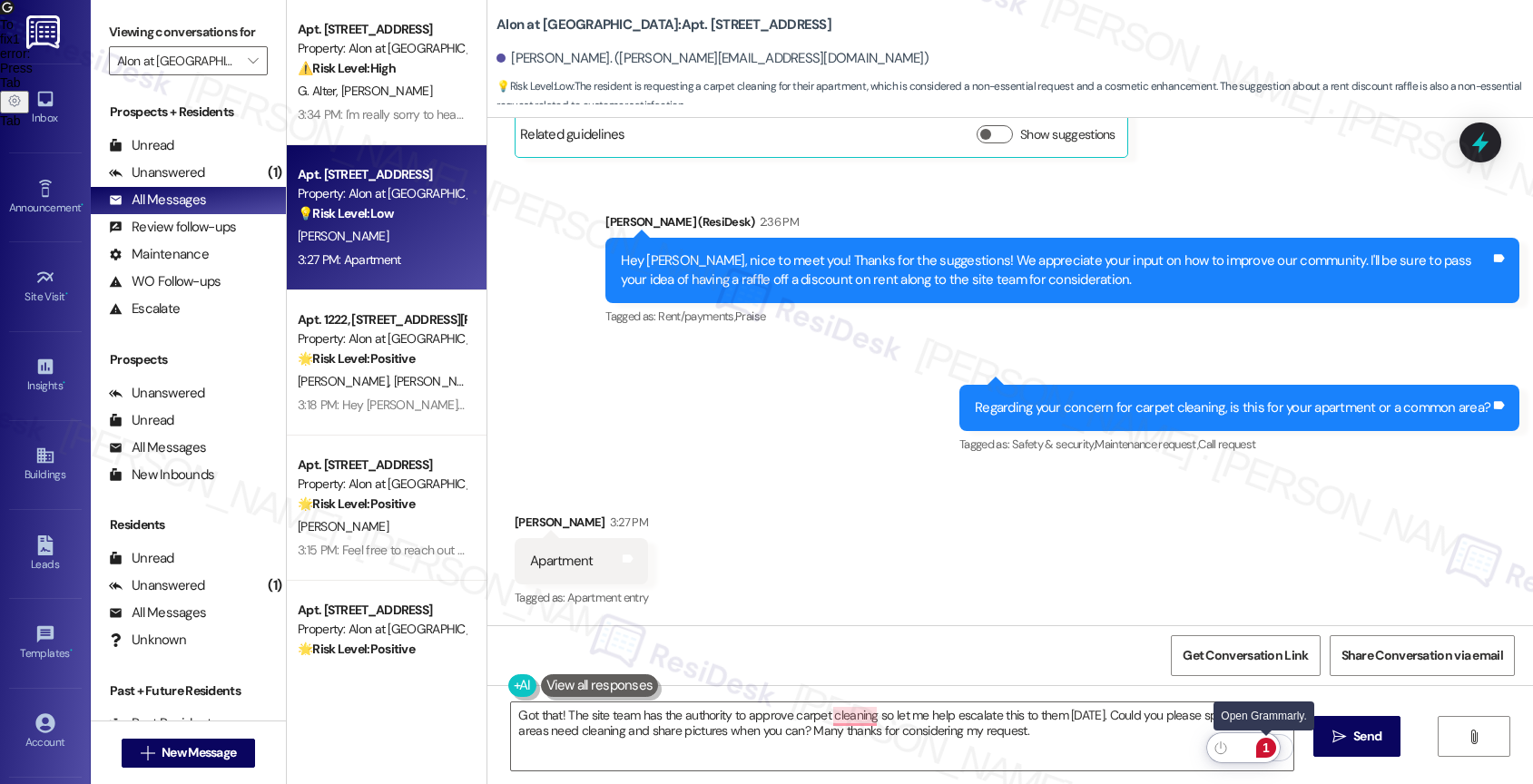
click at [1267, 743] on div "1" at bounding box center [1266, 747] width 20 height 20
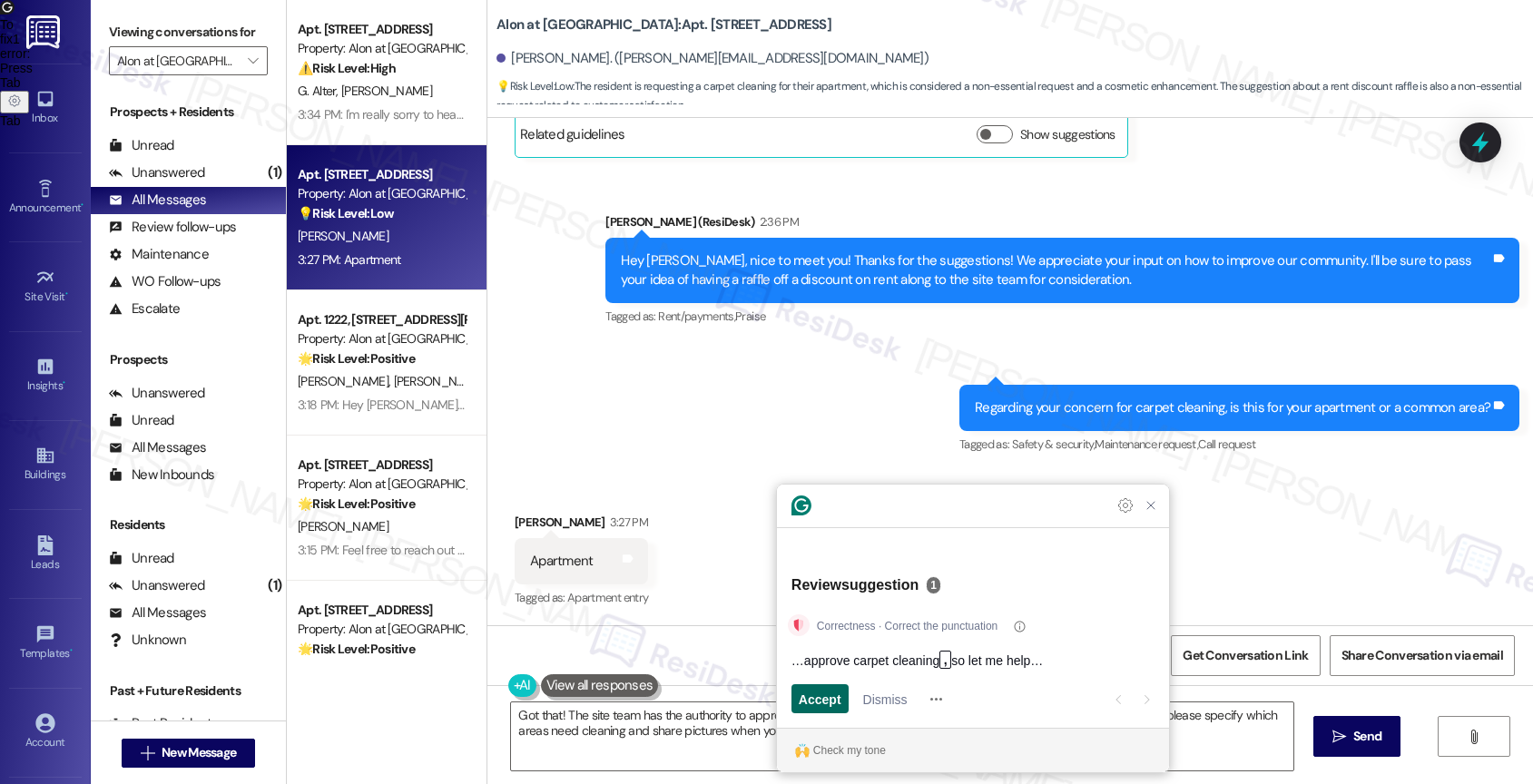
click at [818, 695] on span "Accept" at bounding box center [820, 698] width 43 height 19
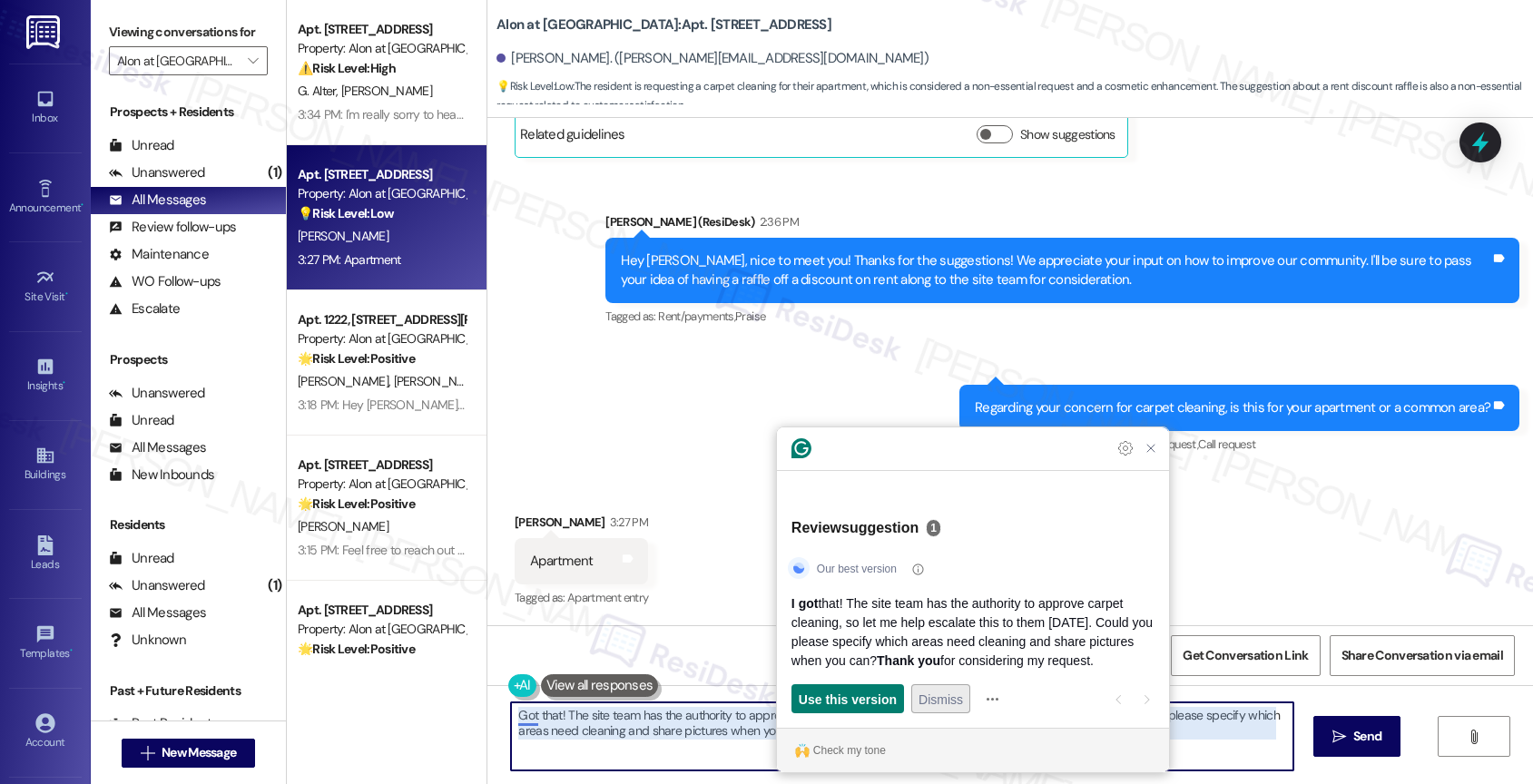
type textarea "Got that! The site team has the authority to approve carpet cleaning, so let me…"
click at [940, 694] on span "Dismiss" at bounding box center [941, 698] width 45 height 19
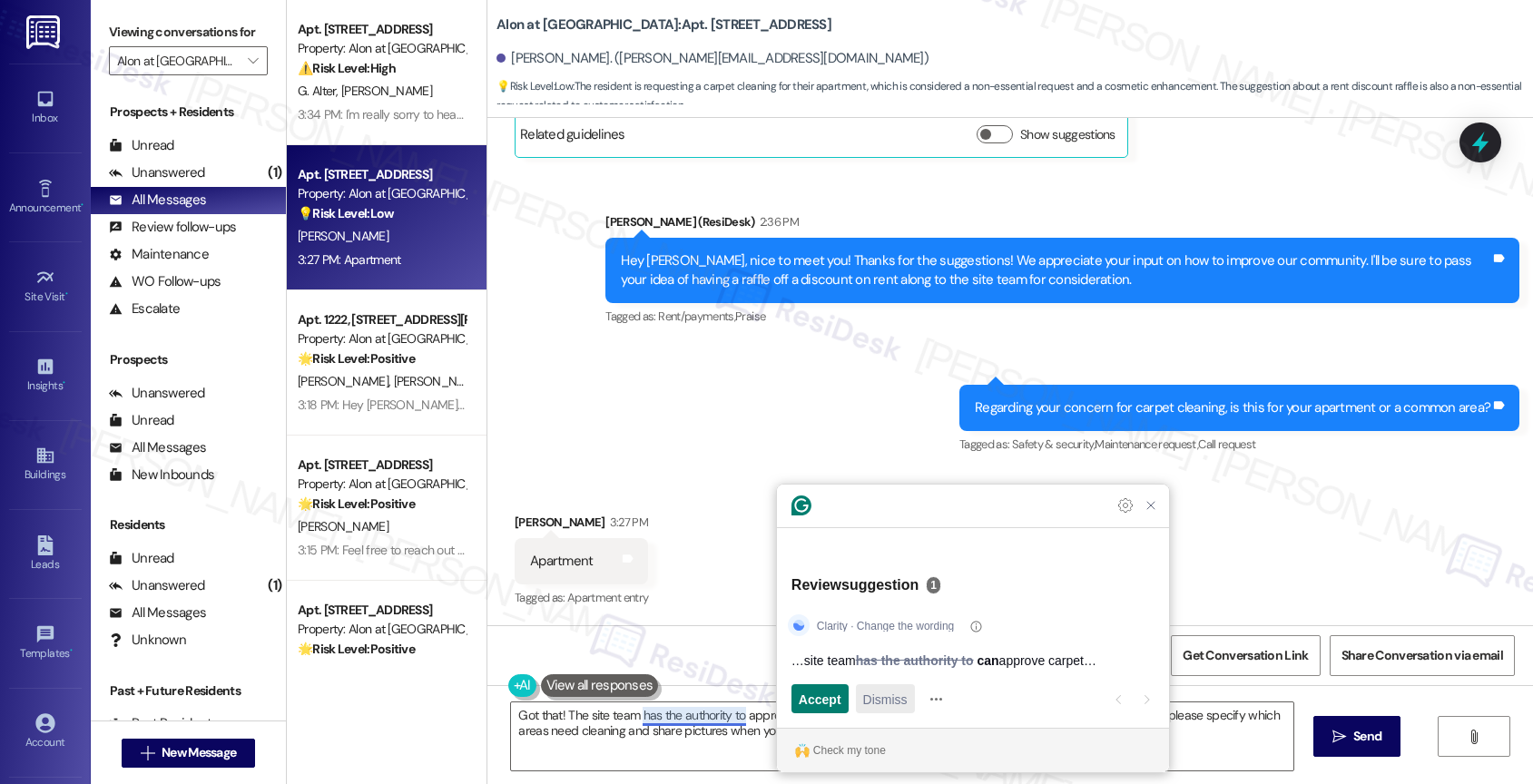
click at [877, 701] on span "Dismiss" at bounding box center [885, 698] width 45 height 19
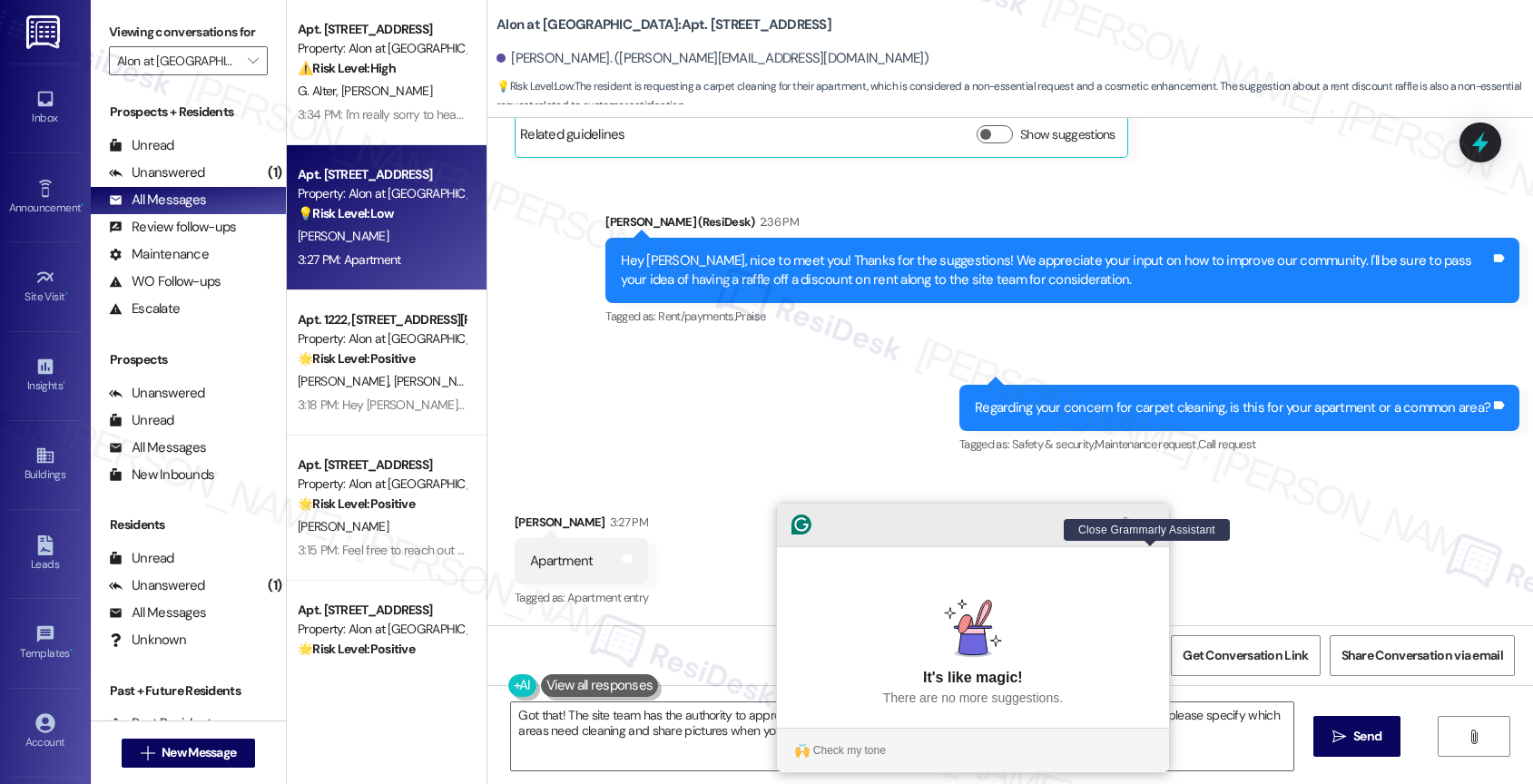
click at [1141, 535] on icon "Close Grammarly Assistant" at bounding box center [1151, 524] width 22 height 22
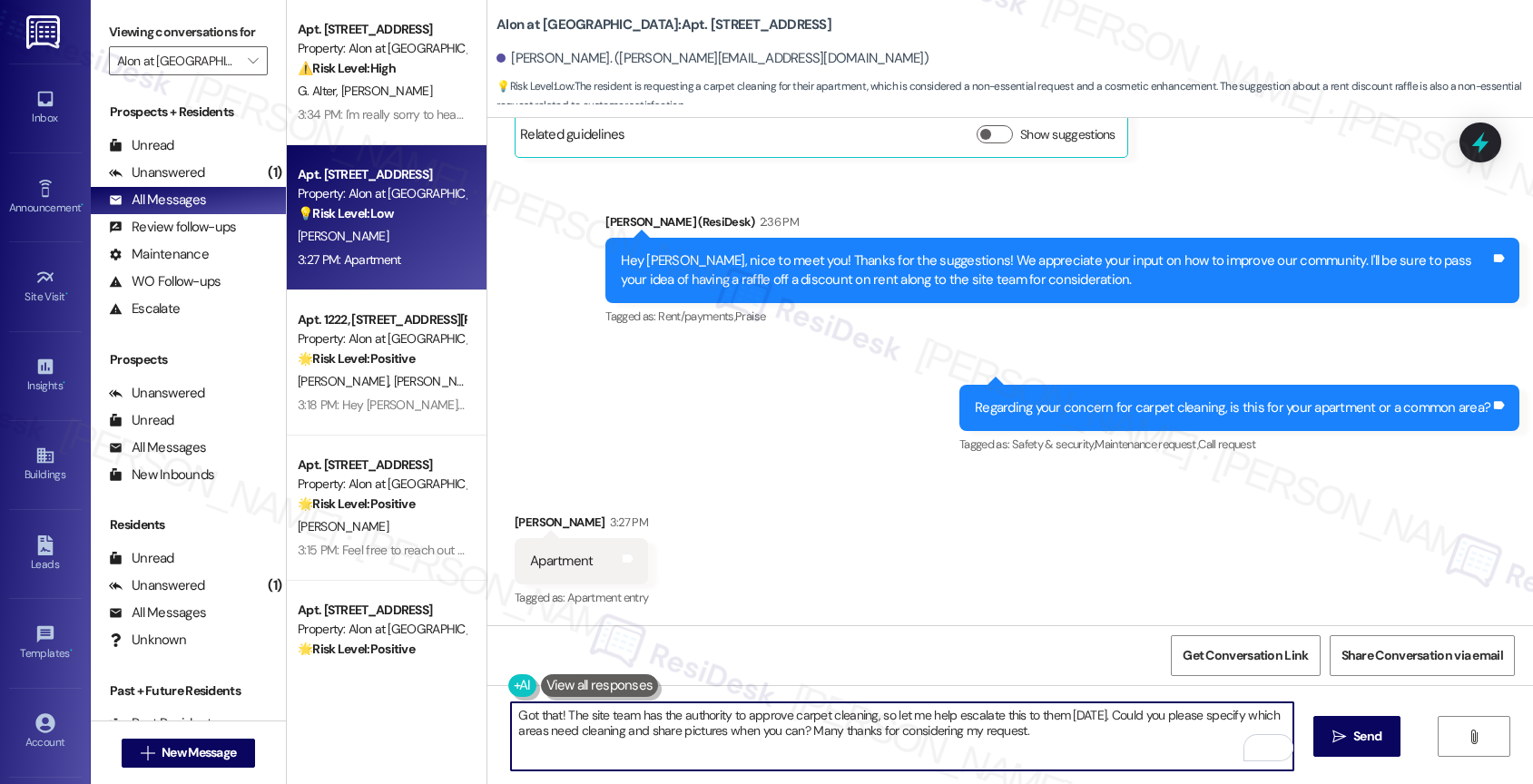
click at [825, 726] on textarea "Got that! The site team has the authority to approve carpet cleaning, so let me…" at bounding box center [902, 736] width 782 height 68
click at [1055, 727] on textarea "Got that! The site team has the authority to approve carpet cleaning, so let me…" at bounding box center [902, 736] width 782 height 68
click at [1266, 743] on icon "Open Grammarly. 0 Suggestions." at bounding box center [1266, 747] width 20 height 20
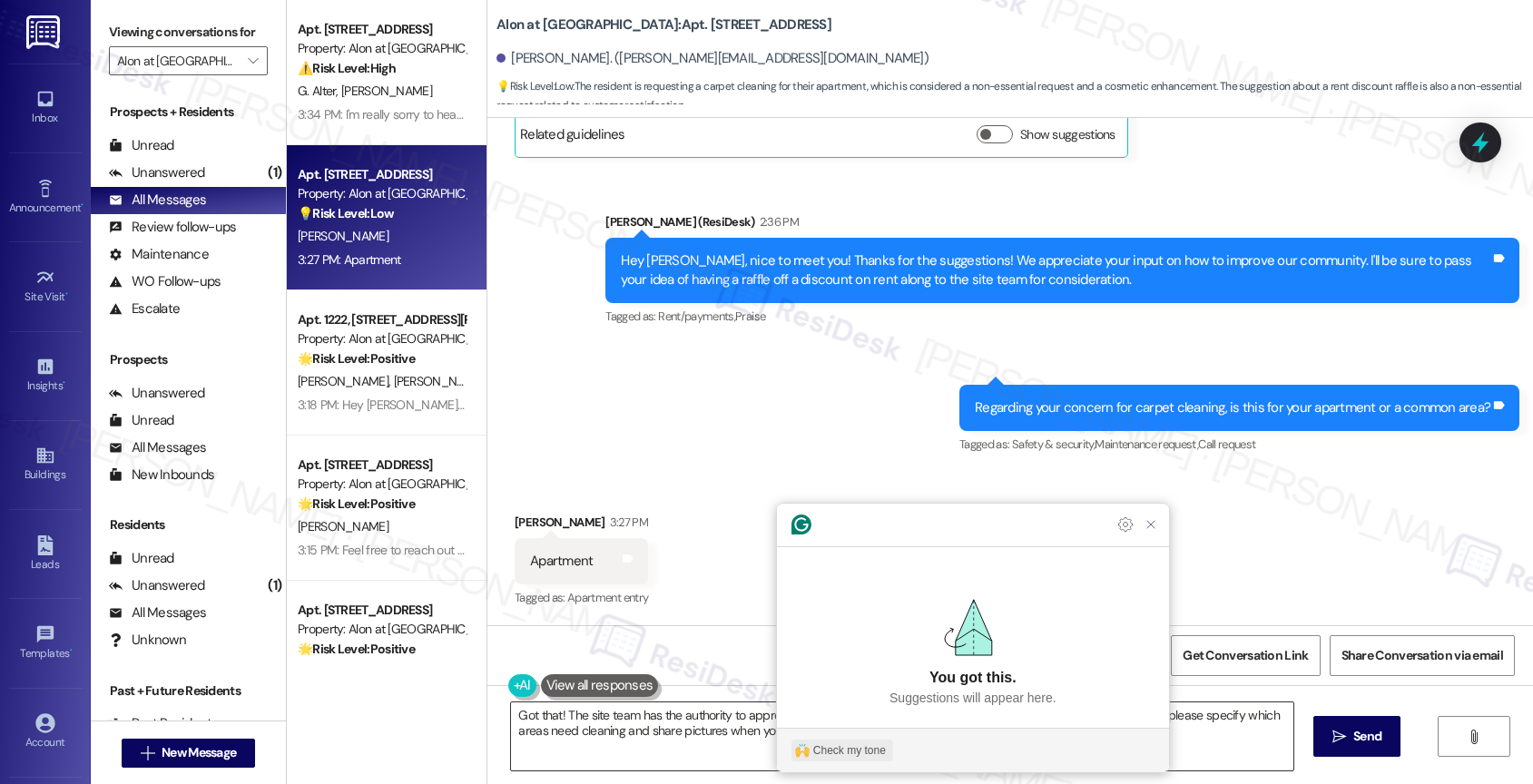
click at [837, 751] on div "Check my tone" at bounding box center [848, 750] width 72 height 16
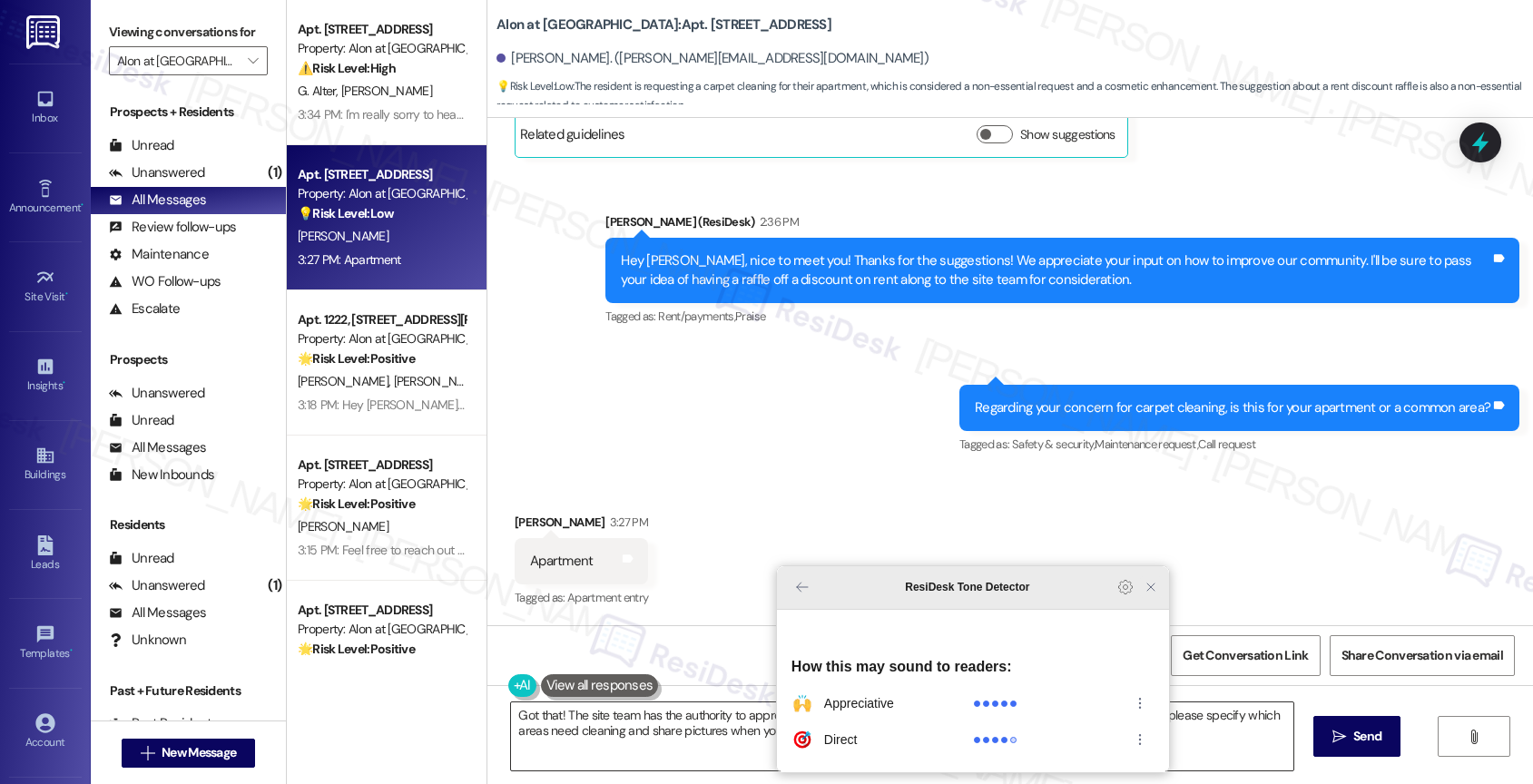
click at [1148, 590] on icon "Close Grammarly Assistant" at bounding box center [1151, 587] width 7 height 7
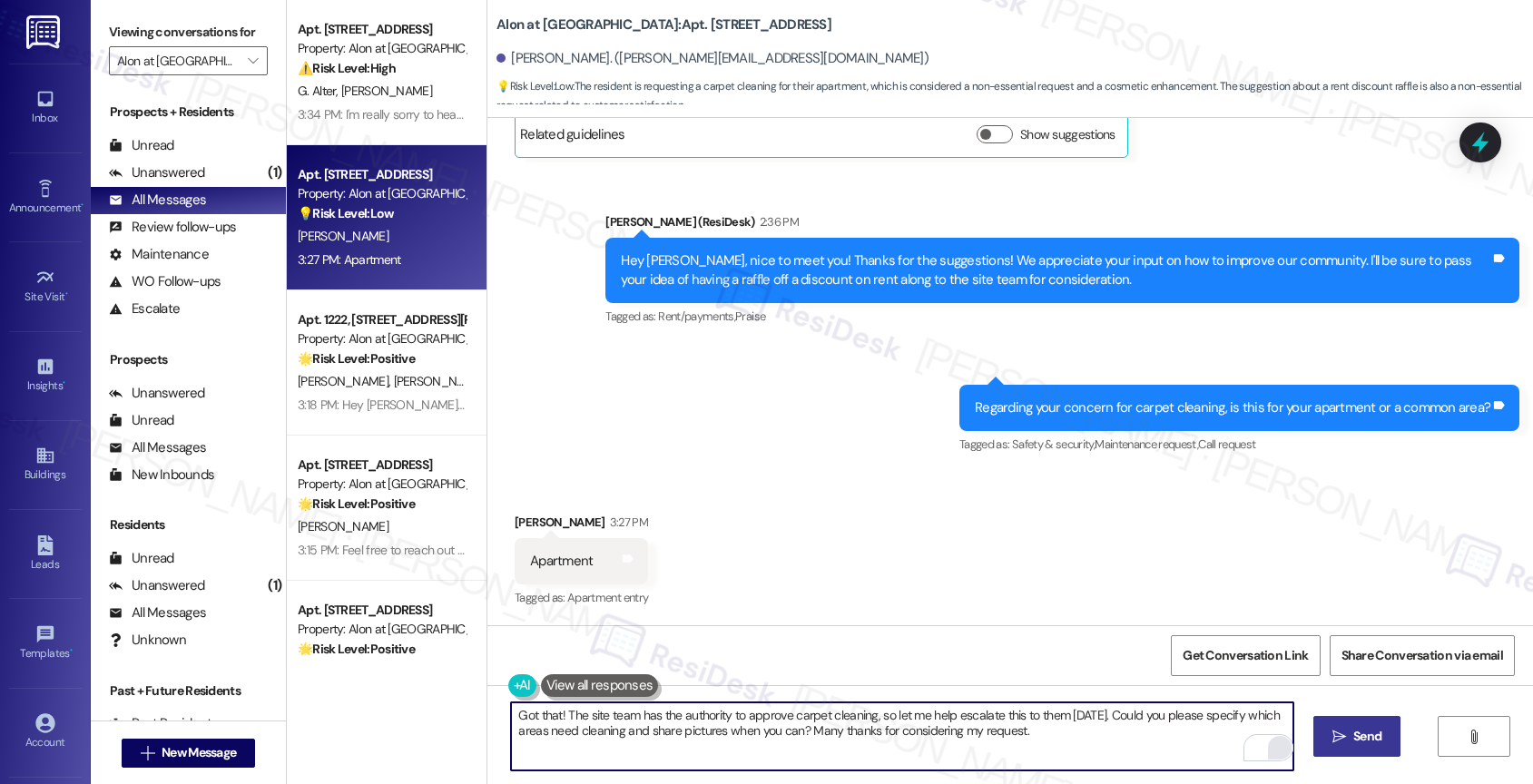
click at [1349, 732] on span "Send" at bounding box center [1367, 736] width 36 height 19
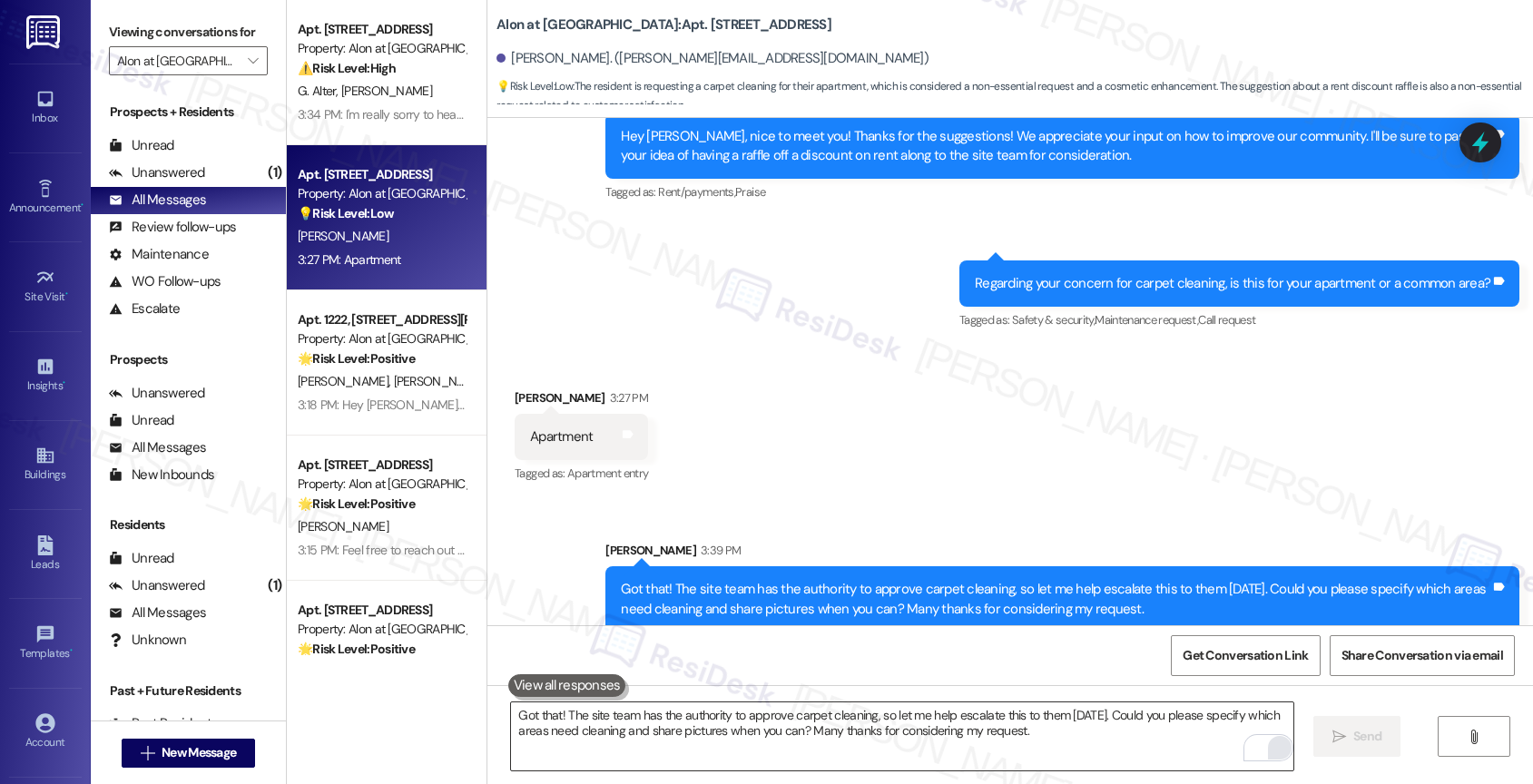
scroll to position [884, 0]
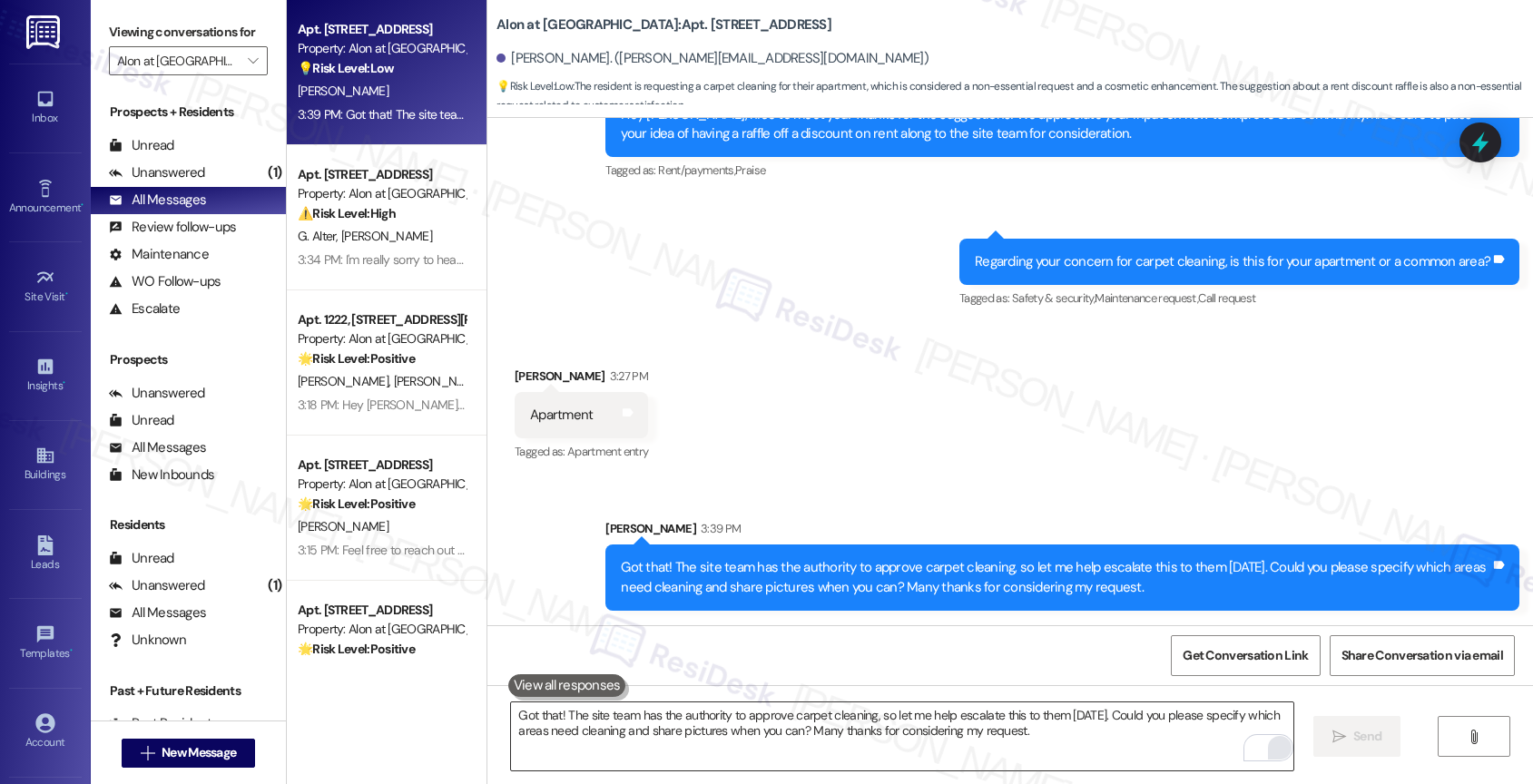
click at [879, 461] on div "Received via SMS Ronald Hochleitner 3:27 PM Apartment Tags and notes Tagged as:…" at bounding box center [1010, 402] width 1046 height 154
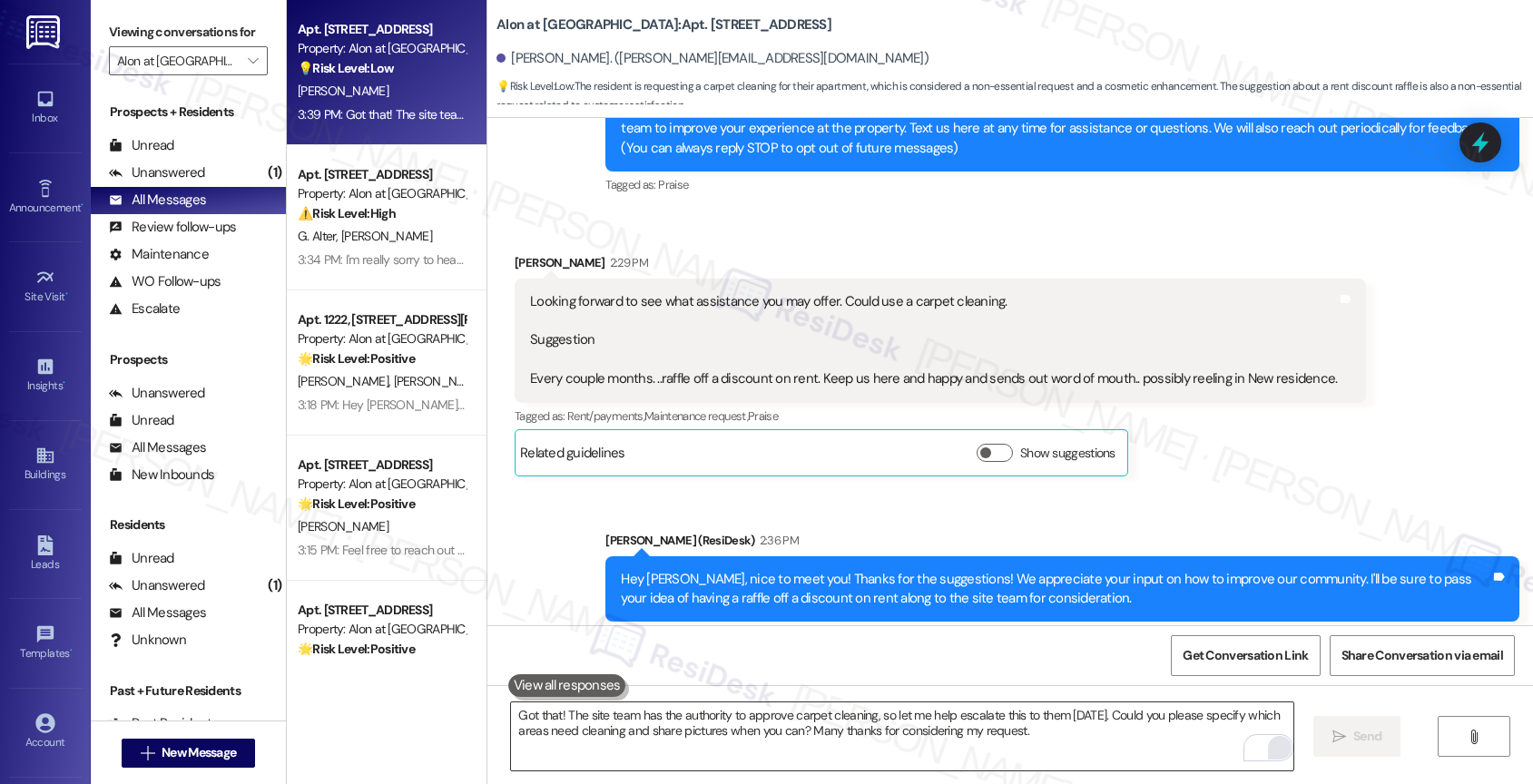
click at [858, 517] on div "Sent via SMS Sarah (ResiDesk) 2:36 PM Hey Ronald, nice to meet you! Thanks for …" at bounding box center [1061, 589] width 941 height 145
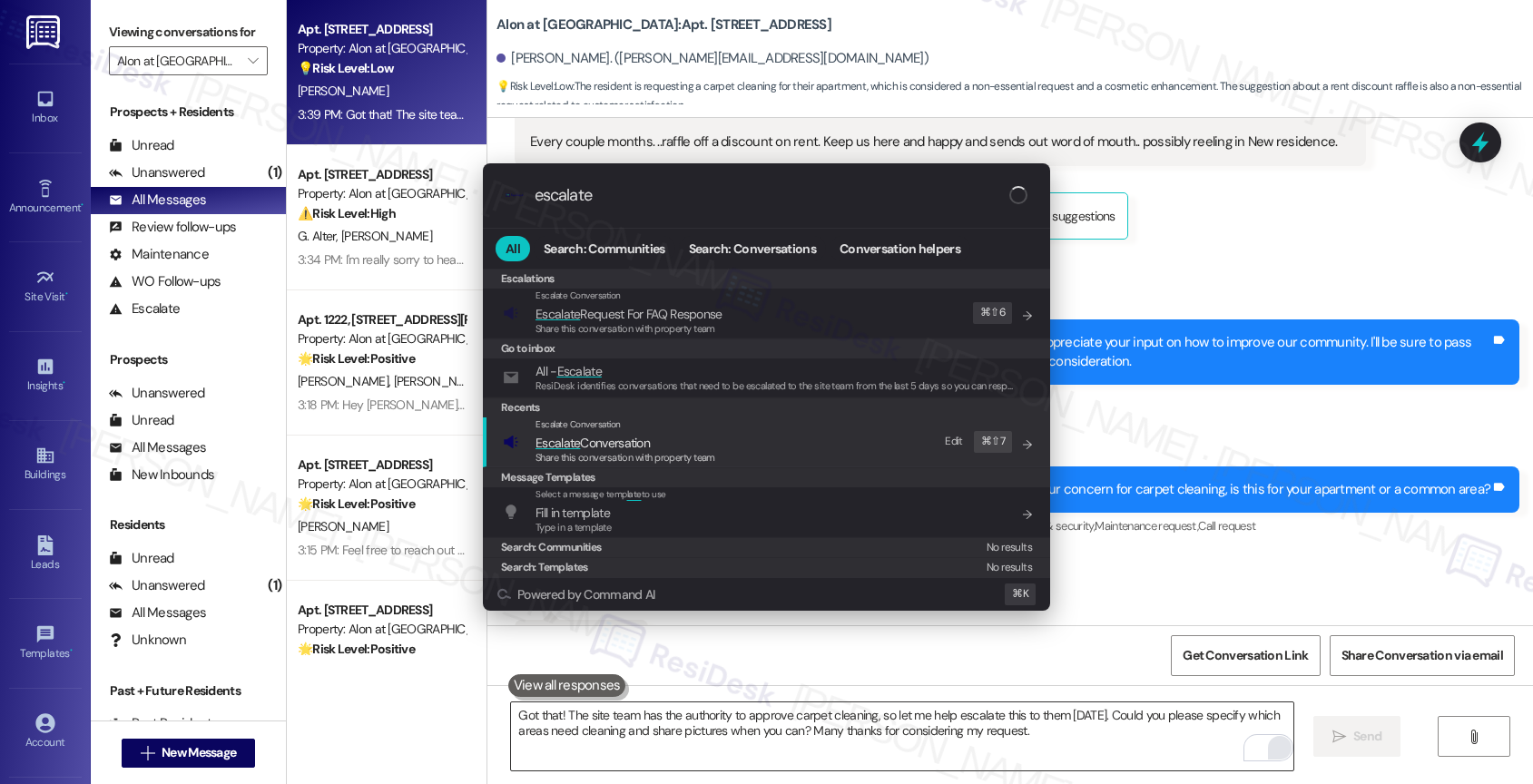
type input "escalate"
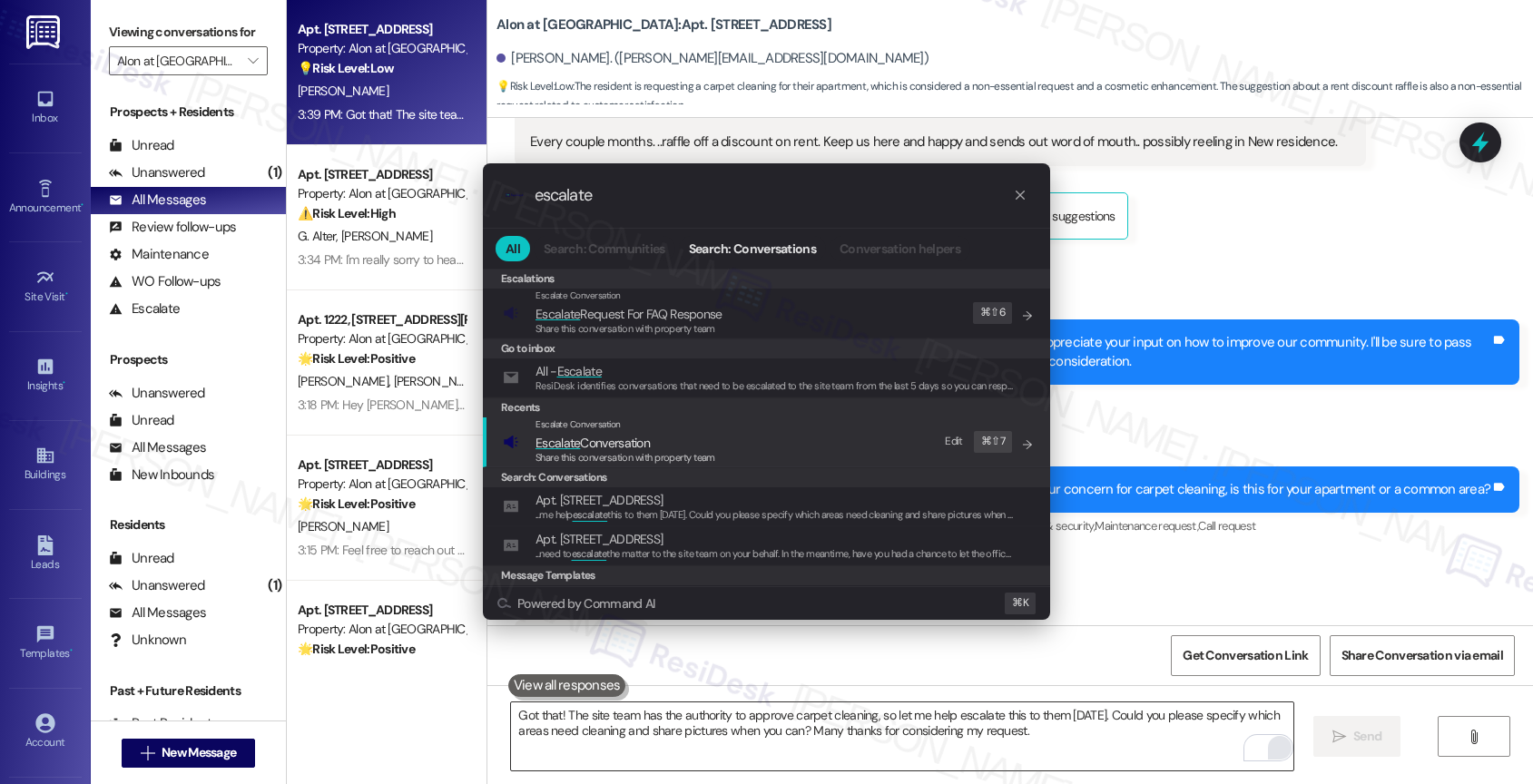
click at [649, 435] on span "Escalate Conversation" at bounding box center [592, 443] width 114 height 16
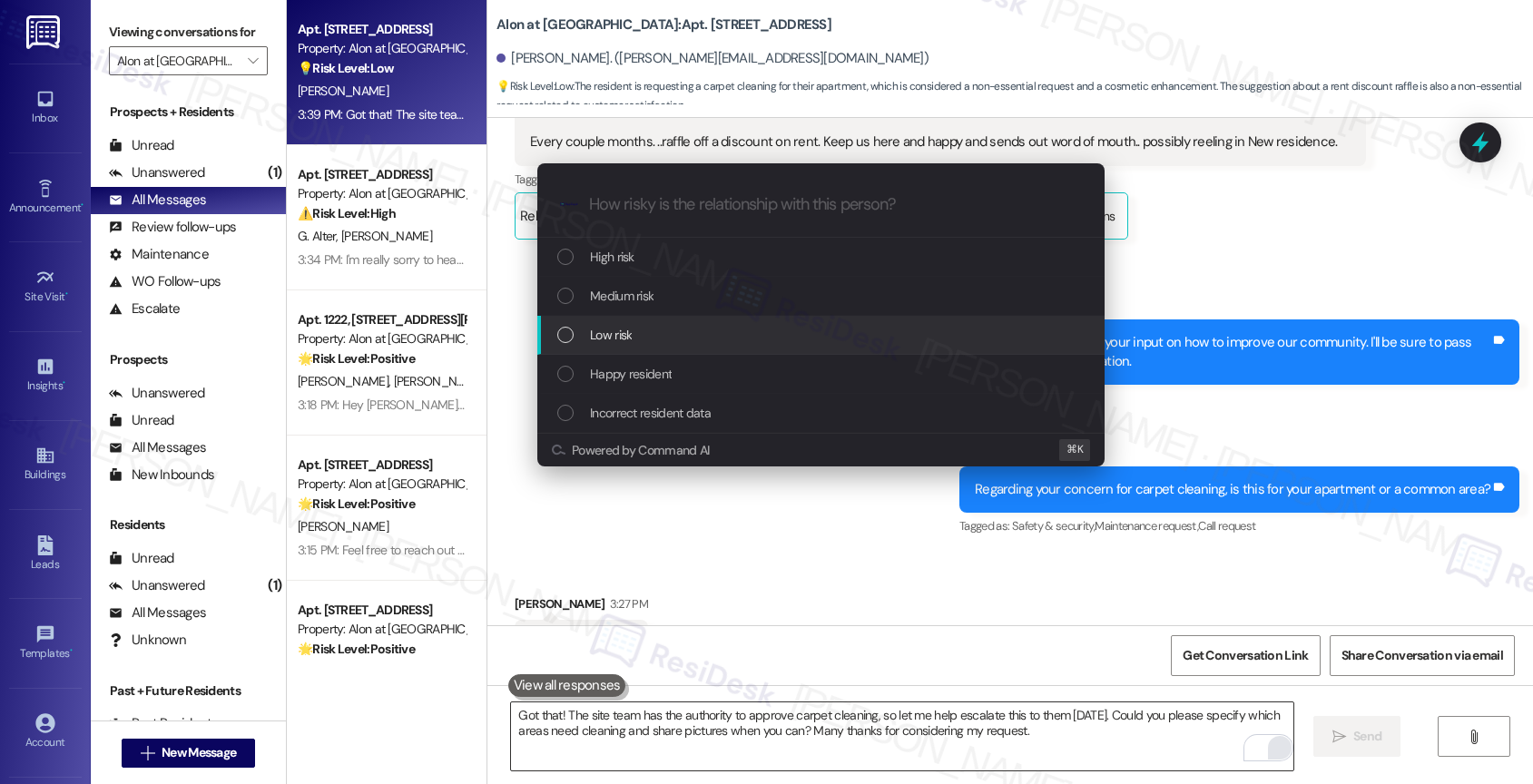
click at [636, 326] on div "Low risk" at bounding box center [823, 334] width 531 height 20
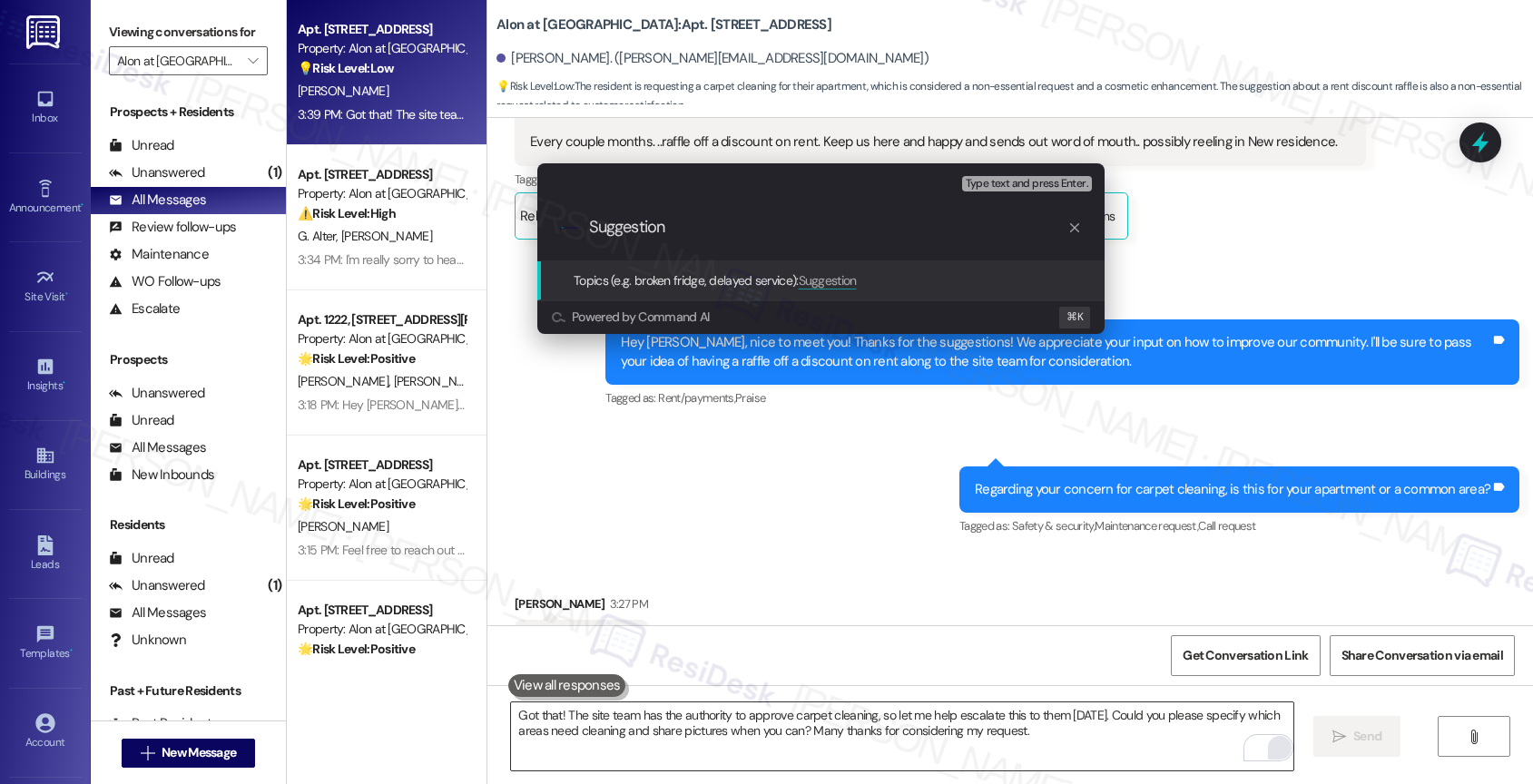
click at [590, 227] on input "Suggestion" at bounding box center [827, 227] width 478 height 19
click at [727, 226] on input "Suggestion" at bounding box center [827, 227] width 478 height 19
click at [750, 234] on input "Suggestion -" at bounding box center [827, 227] width 478 height 19
type input "Suggestion - To have a raffle off a discount on rate and Carpet Cleaning"
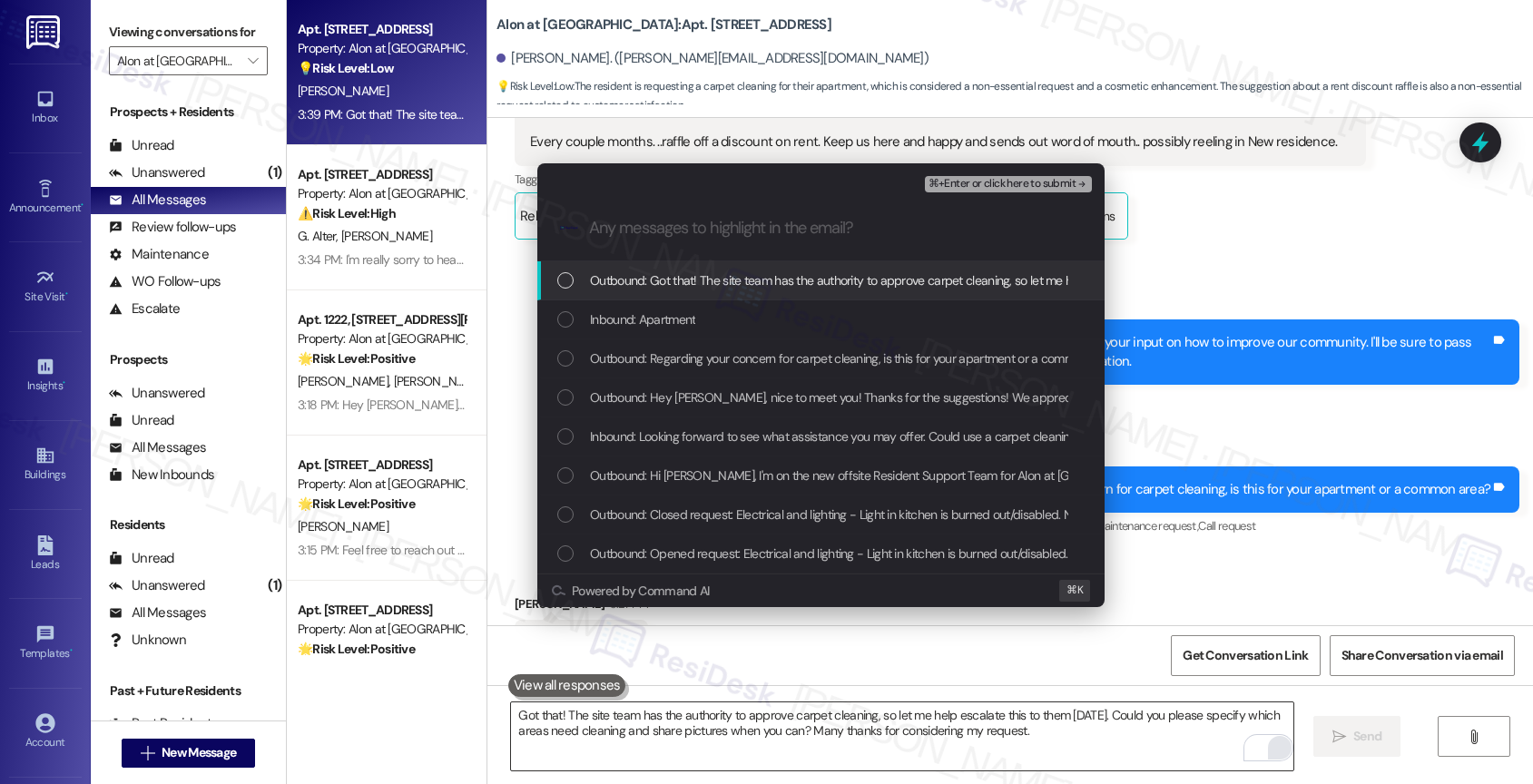
scroll to position [0, 0]
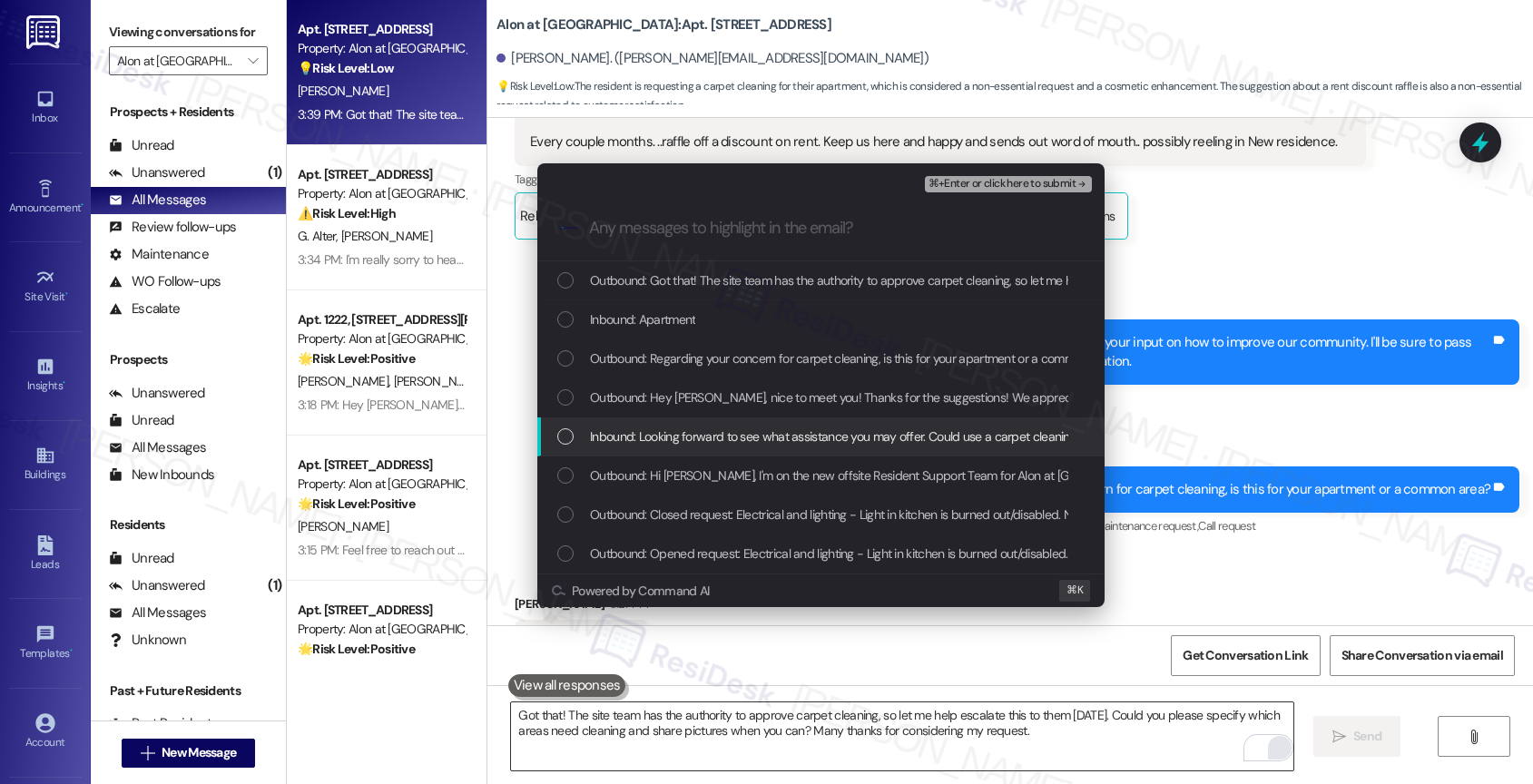
click at [697, 438] on span "Inbound: Looking forward to see what assistance you may offer. Could use a carp…" at bounding box center [1238, 437] width 1297 height 20
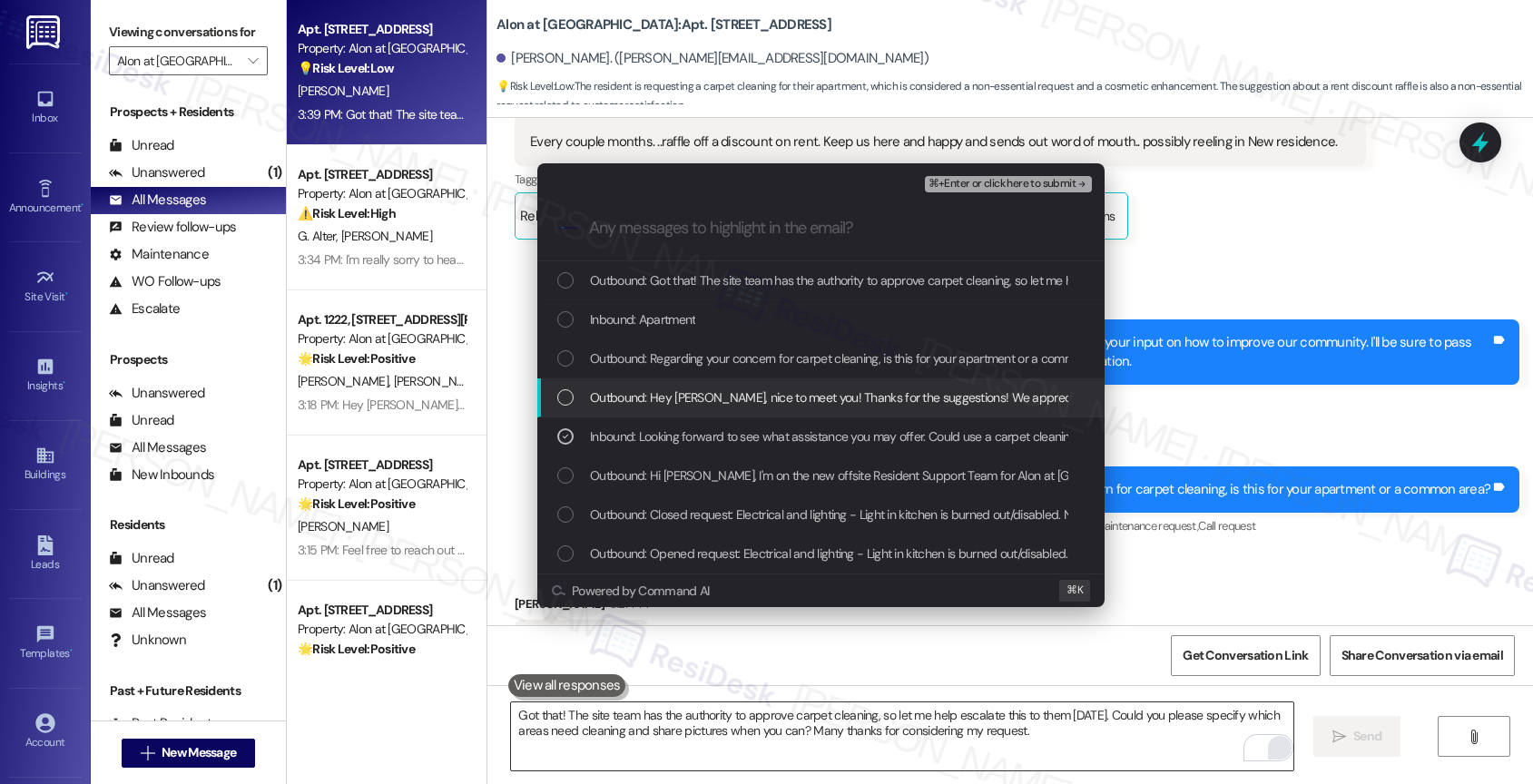
click at [695, 404] on span "Outbound: Hey Ronald, nice to meet you! Thanks for the suggestions! We apprecia…" at bounding box center [1242, 397] width 1305 height 20
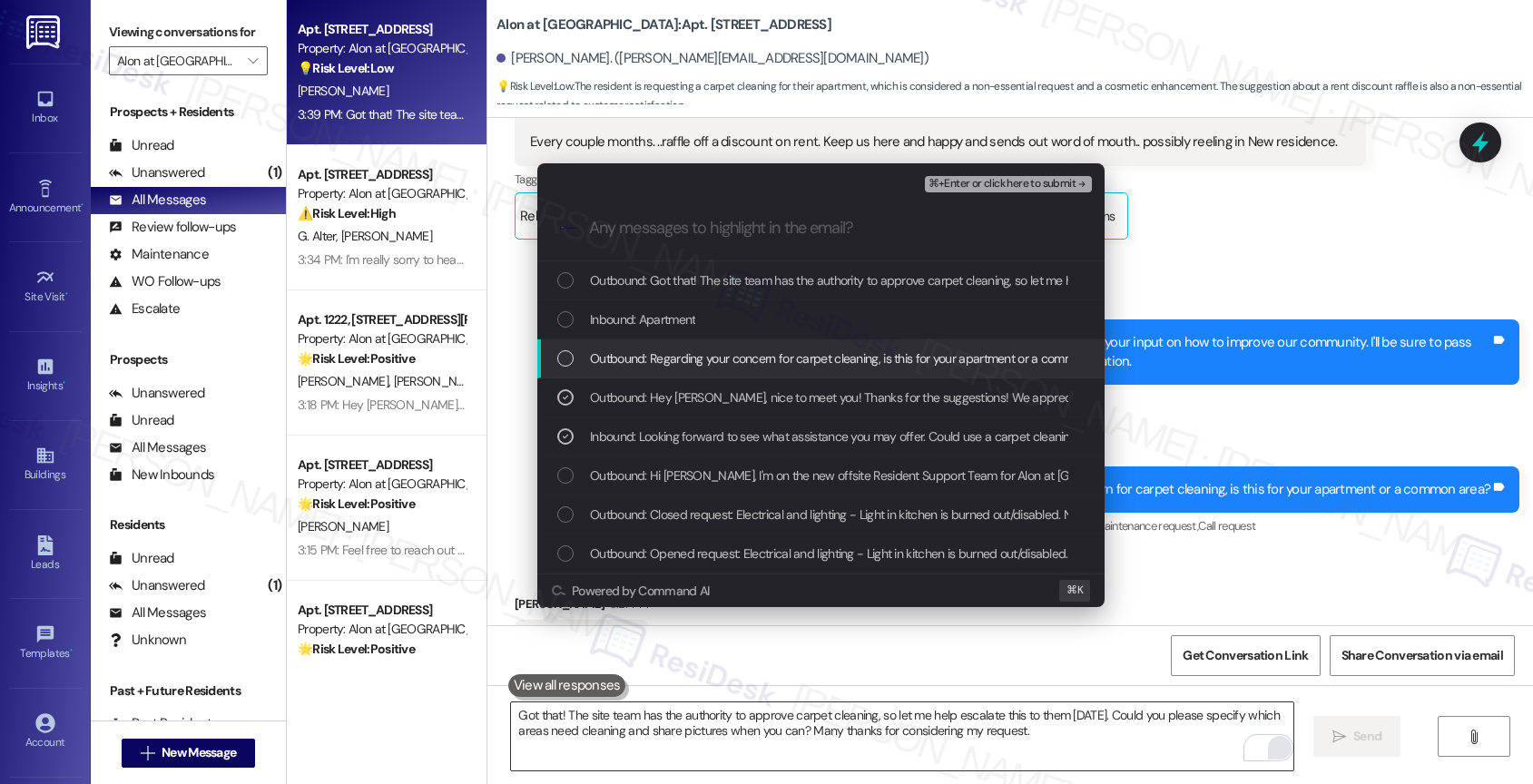
click at [684, 355] on span "Outbound: Regarding your concern for carpet cleaning, is this for your apartmen…" at bounding box center [855, 358] width 530 height 20
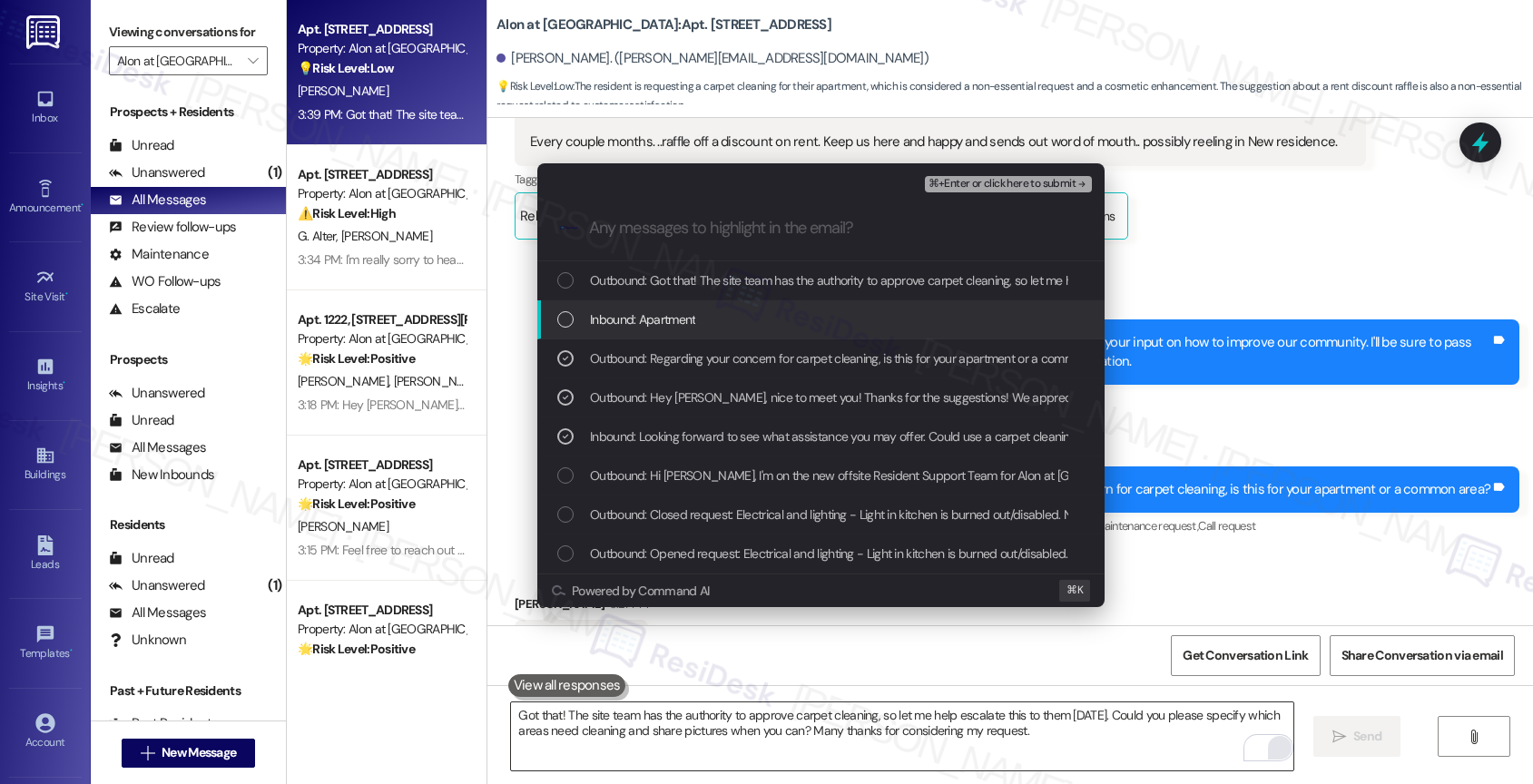
click at [677, 312] on span "Inbound: Apartment" at bounding box center [642, 320] width 105 height 20
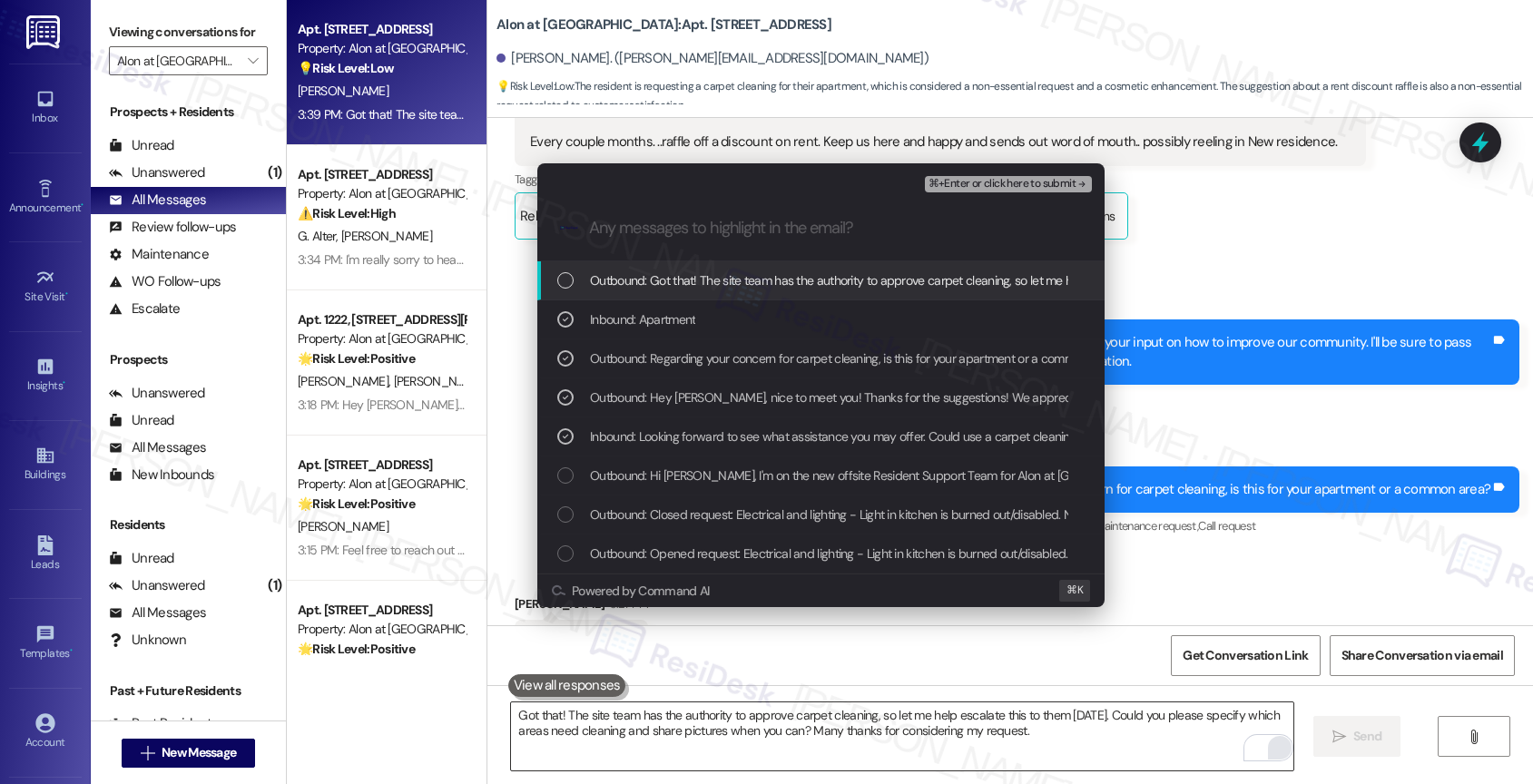
click at [782, 280] on span "Outbound: Got that! The site team has the authority to approve carpet cleaning,…" at bounding box center [1256, 281] width 1334 height 20
click at [1009, 182] on span "⌘+Enter or click here to submit" at bounding box center [1002, 185] width 147 height 13
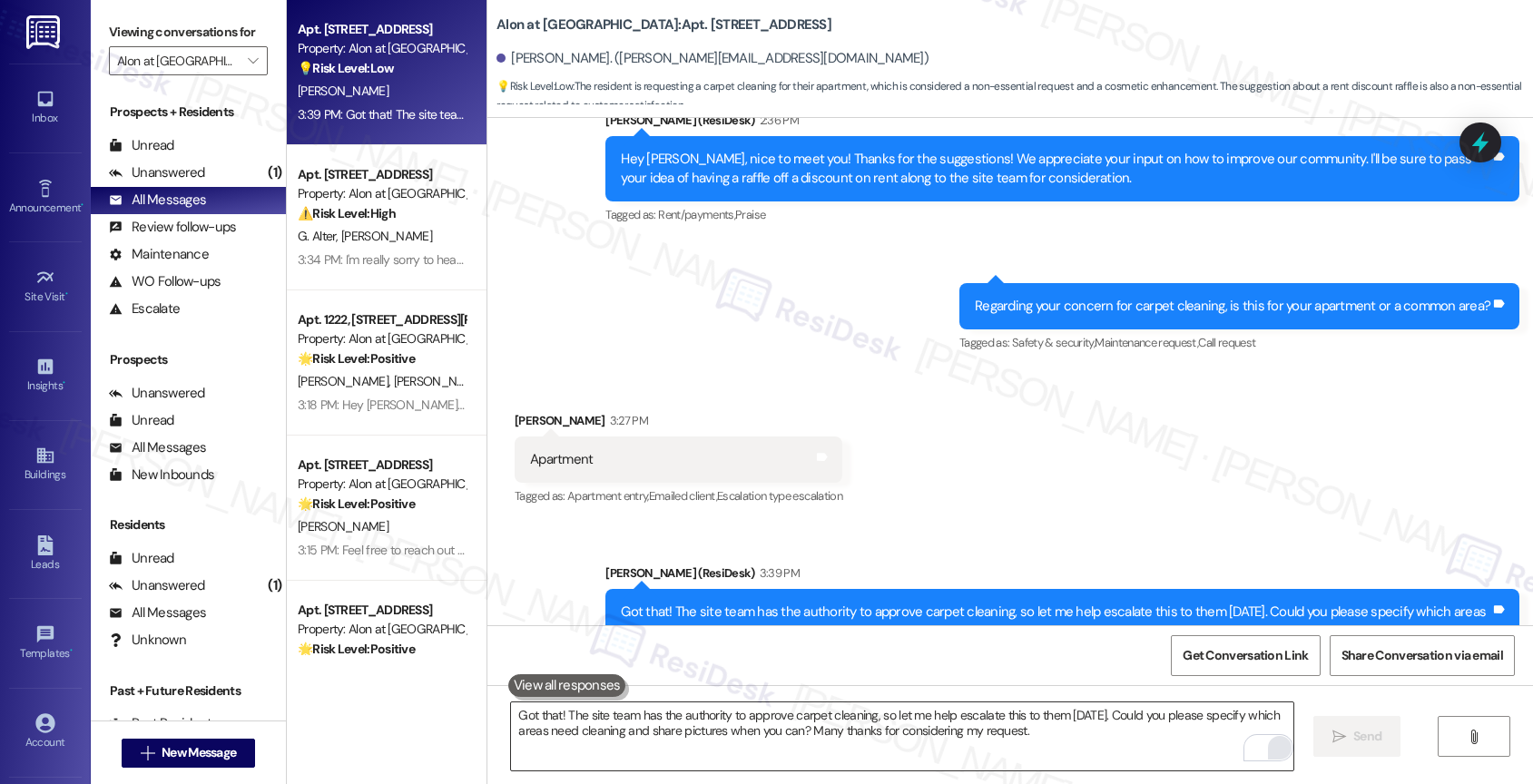
scroll to position [911, 0]
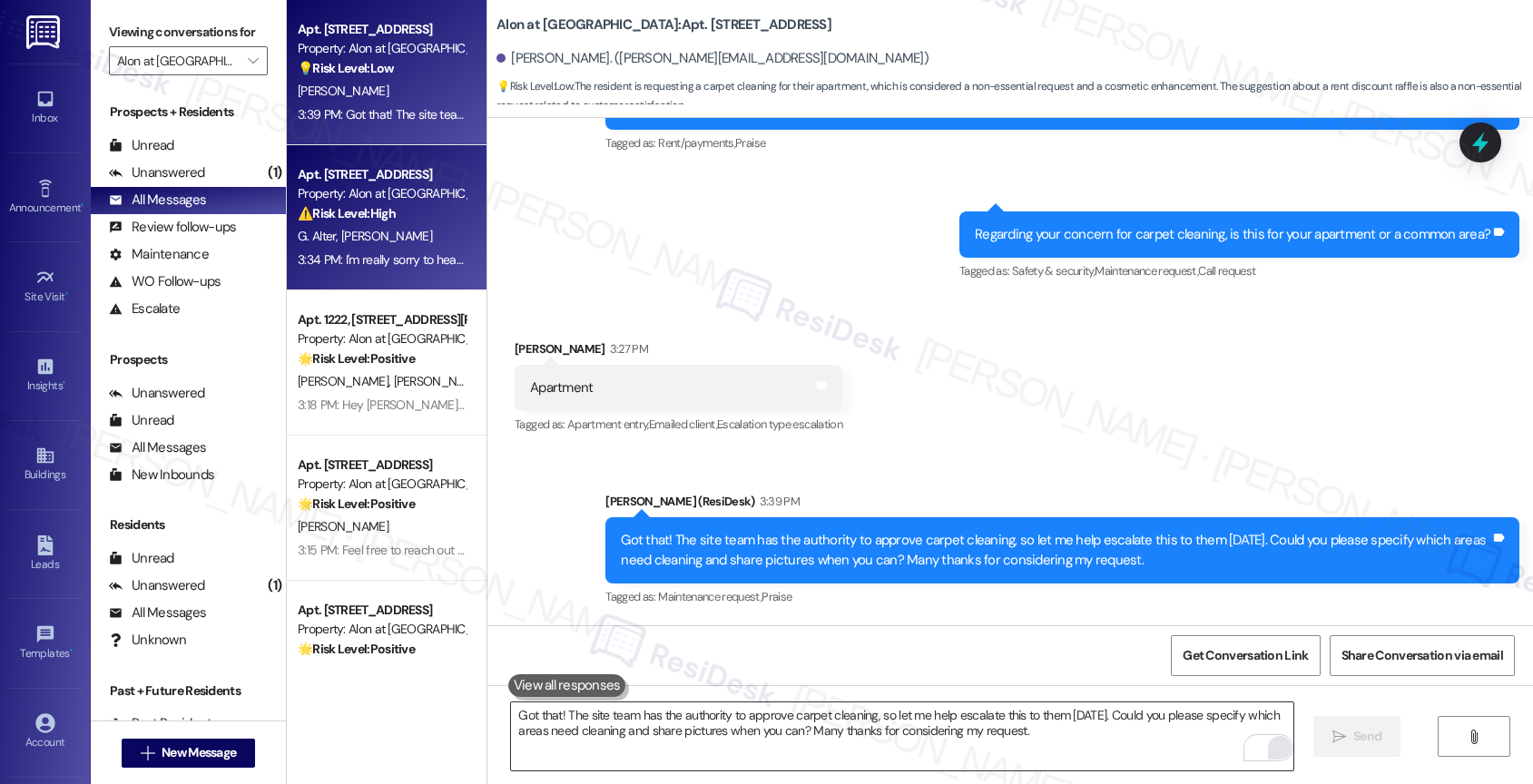
click at [396, 238] on div "G. Alter L. Abramson" at bounding box center [382, 236] width 172 height 23
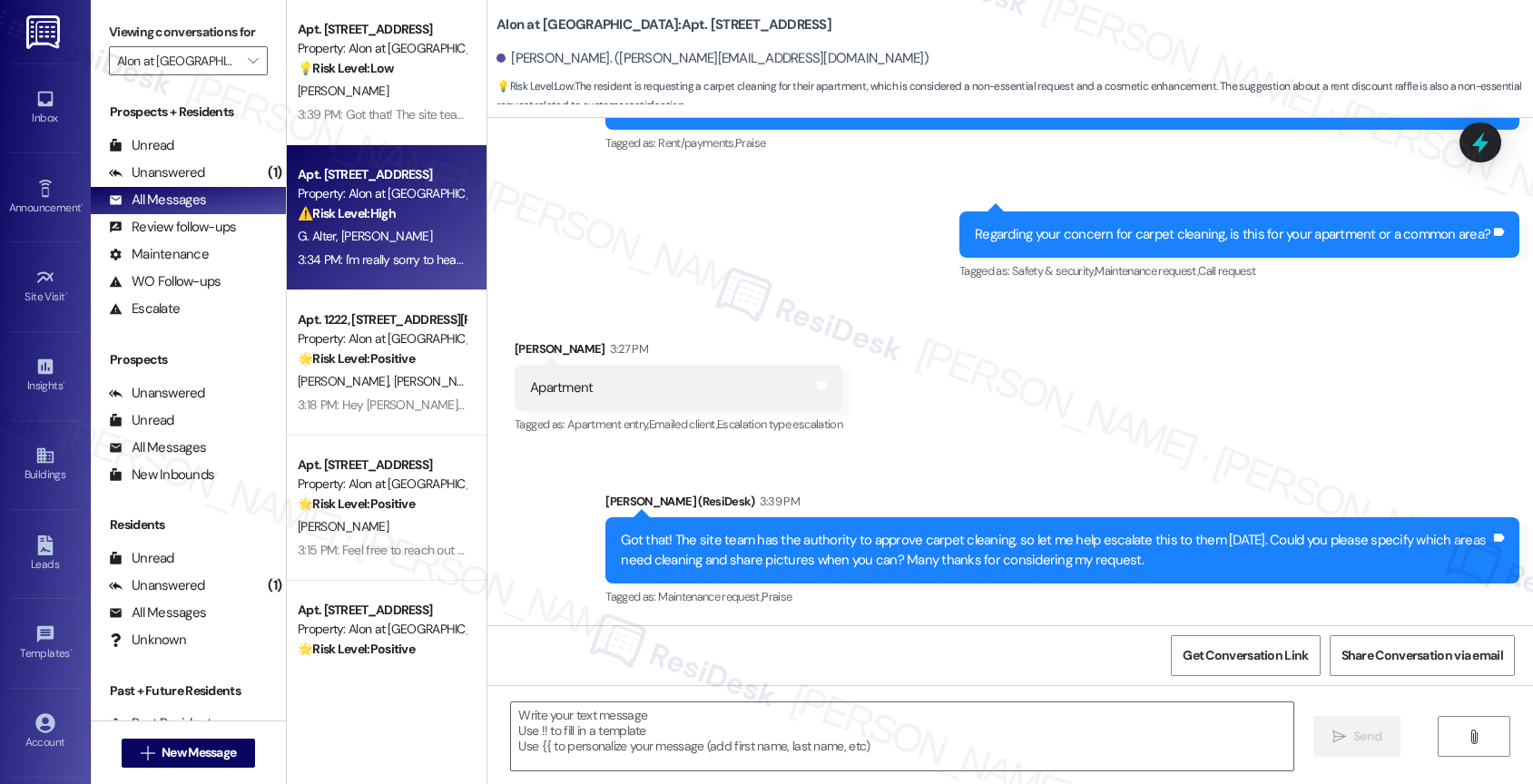
type textarea "Fetching suggested responses. Please feel free to read through the conversation…"
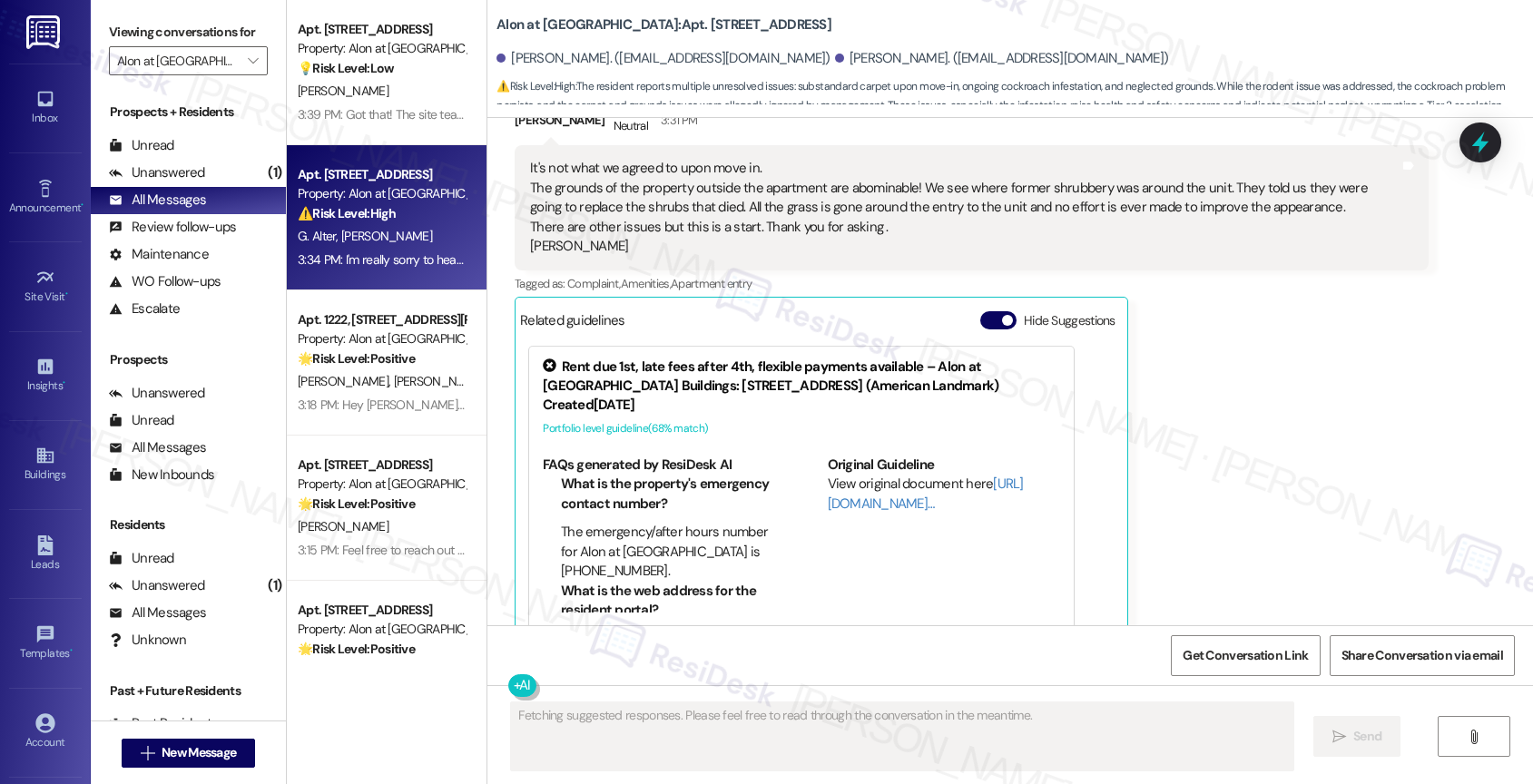
scroll to position [1076, 0]
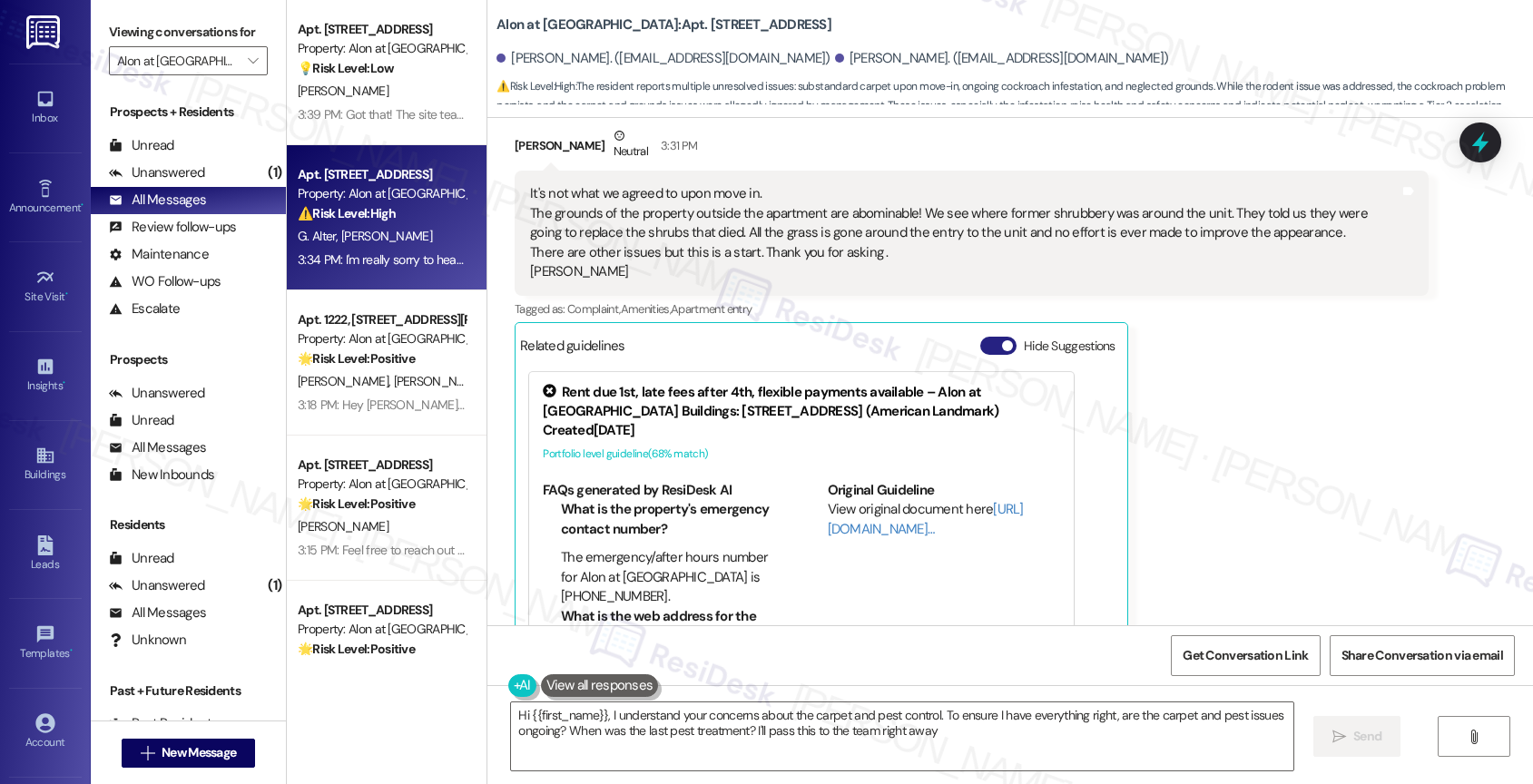
type textarea "Hi {{first_name}}, I understand your concerns about the carpet and pest control…"
click at [980, 336] on button "Hide Suggestions" at bounding box center [998, 345] width 37 height 18
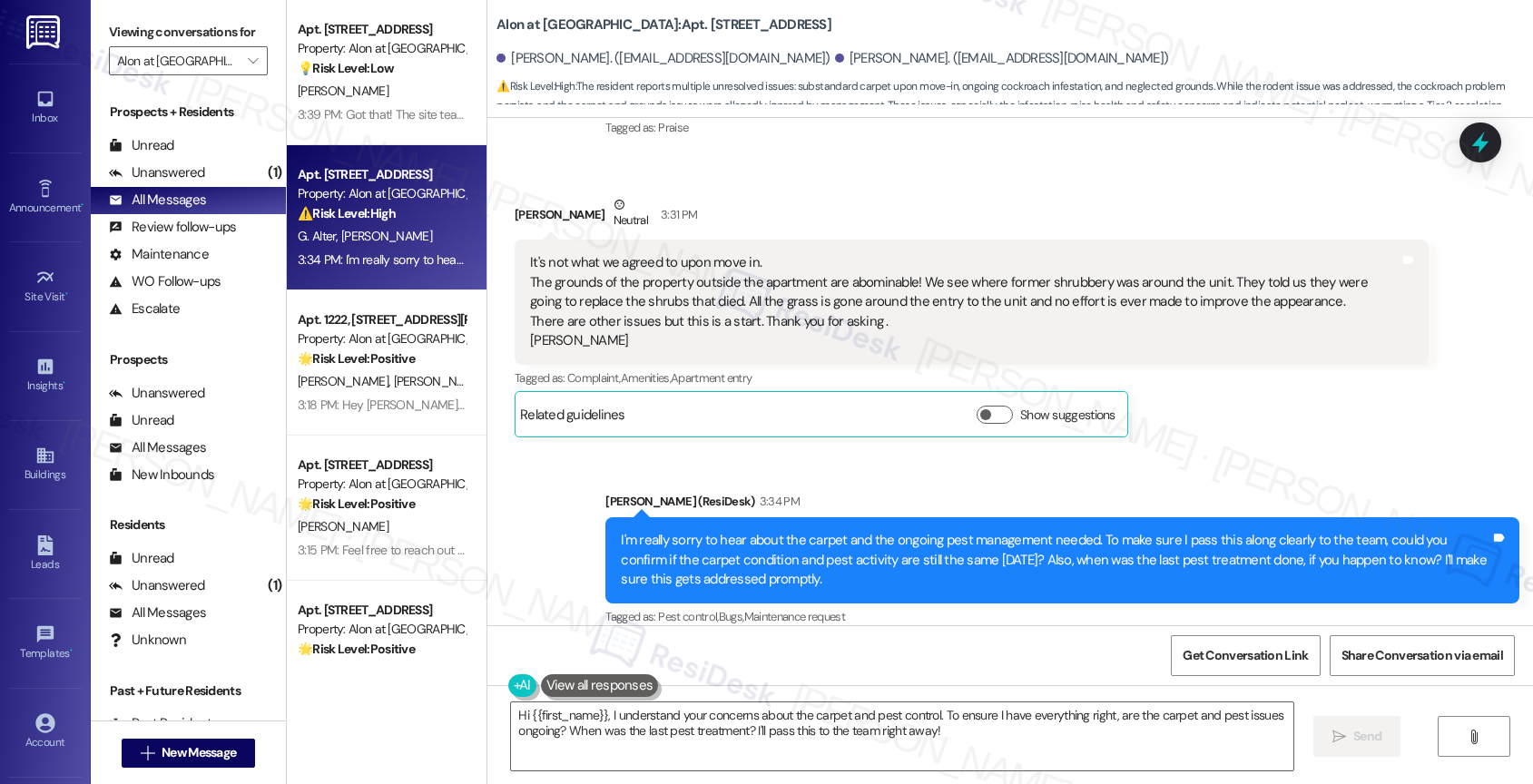
click at [783, 450] on div "Sent via SMS Sarah (ResiDesk) 3:34 PM I'm really sorry to hear about the carpet…" at bounding box center [1010, 546] width 1046 height 192
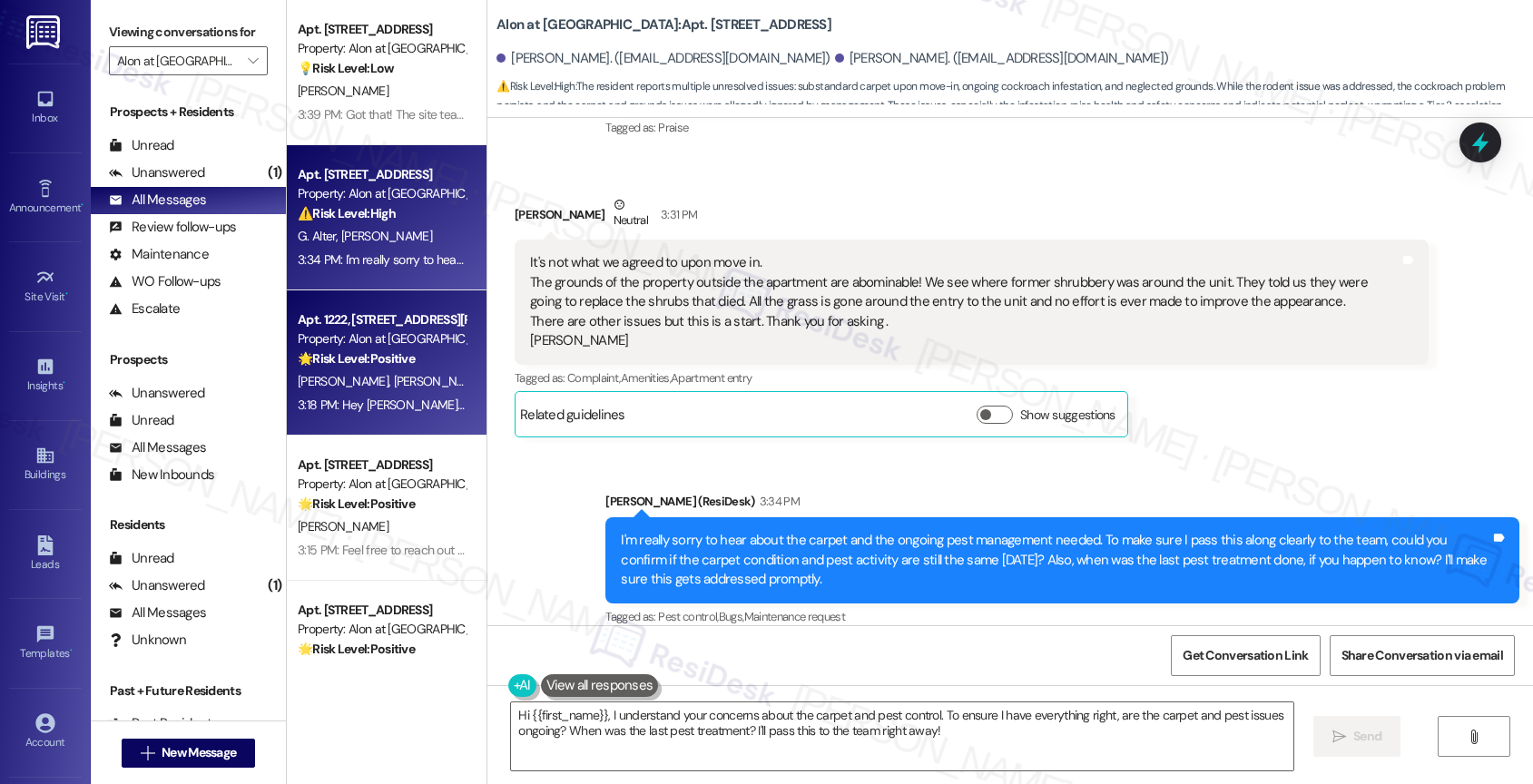
click at [355, 363] on strong "🌟 Risk Level: Positive" at bounding box center [357, 358] width 117 height 16
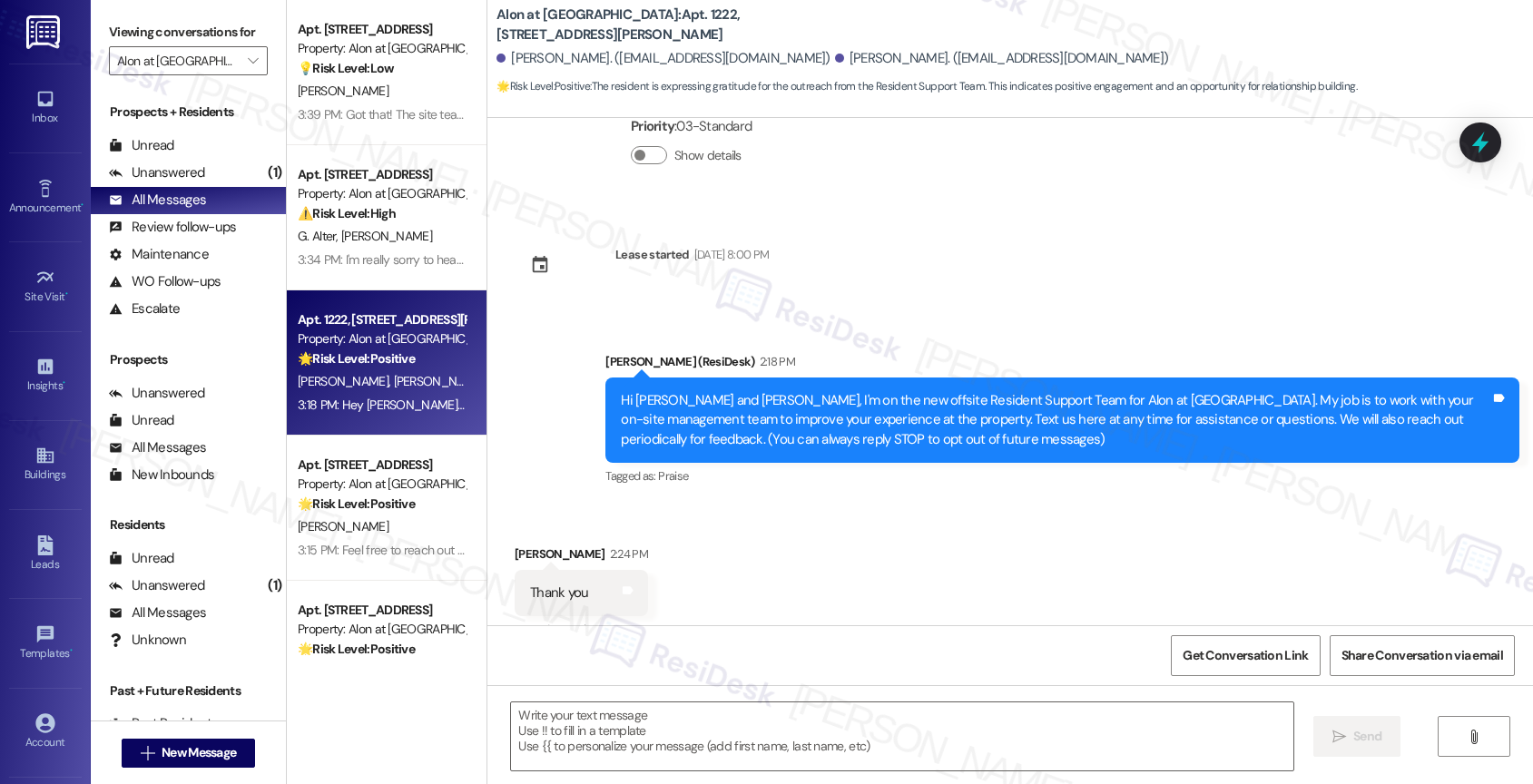
type textarea "Fetching suggested responses. Please feel free to read through the conversation…"
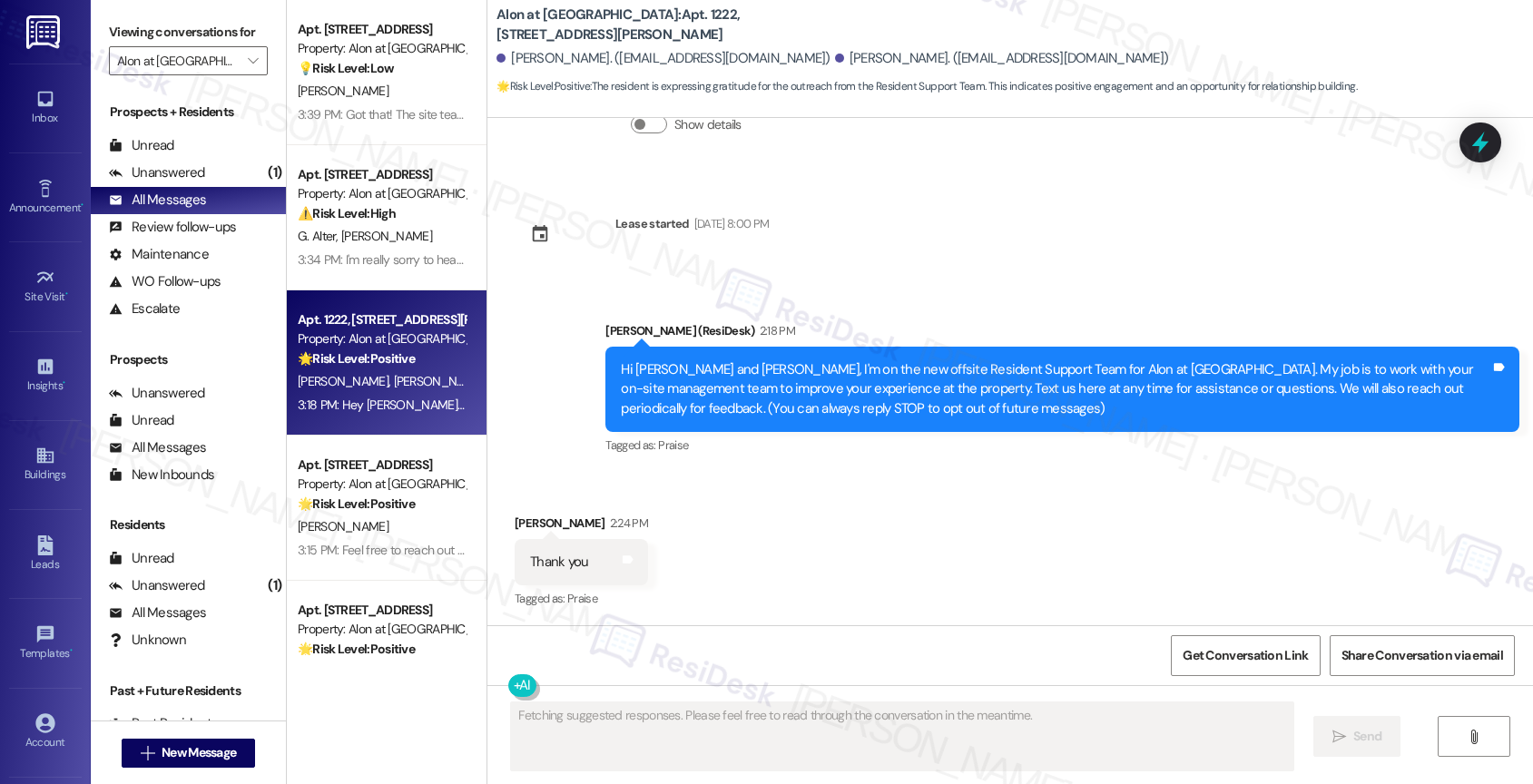
scroll to position [313, 0]
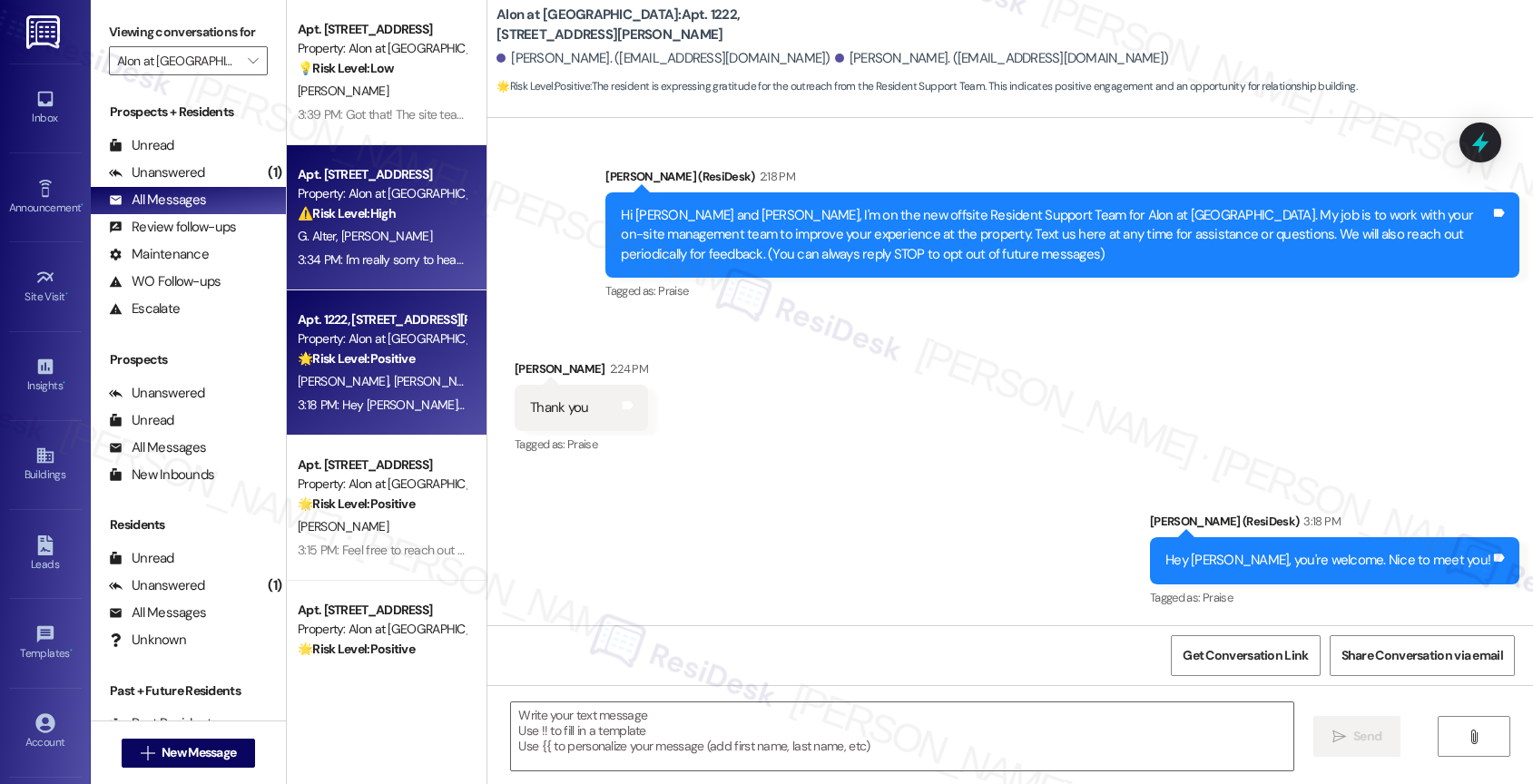
click at [400, 260] on div "3:34 PM: I'm really sorry to hear about the carpet and the ongoing pest managem…" at bounding box center [1193, 260] width 1790 height 16
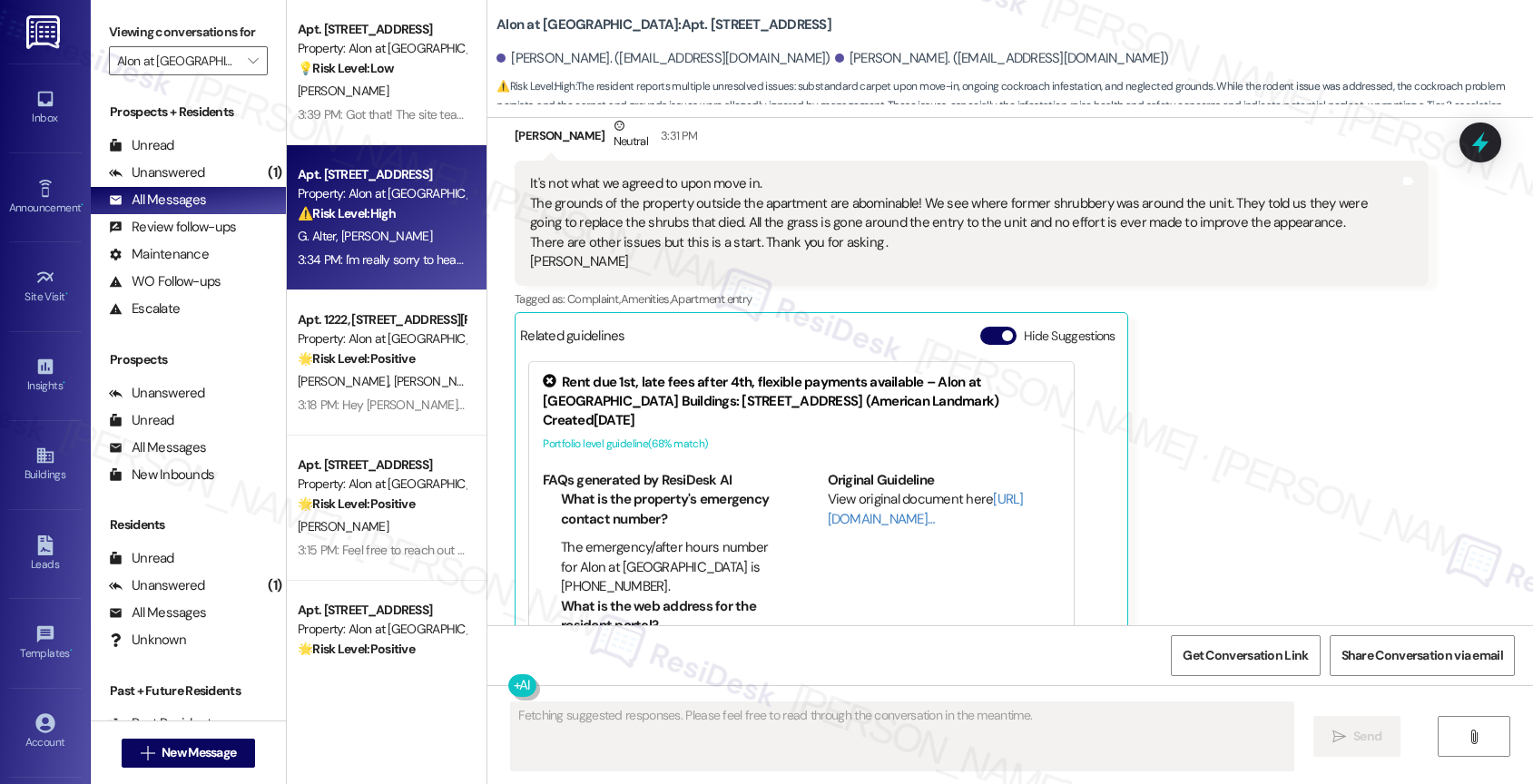
scroll to position [1311, 0]
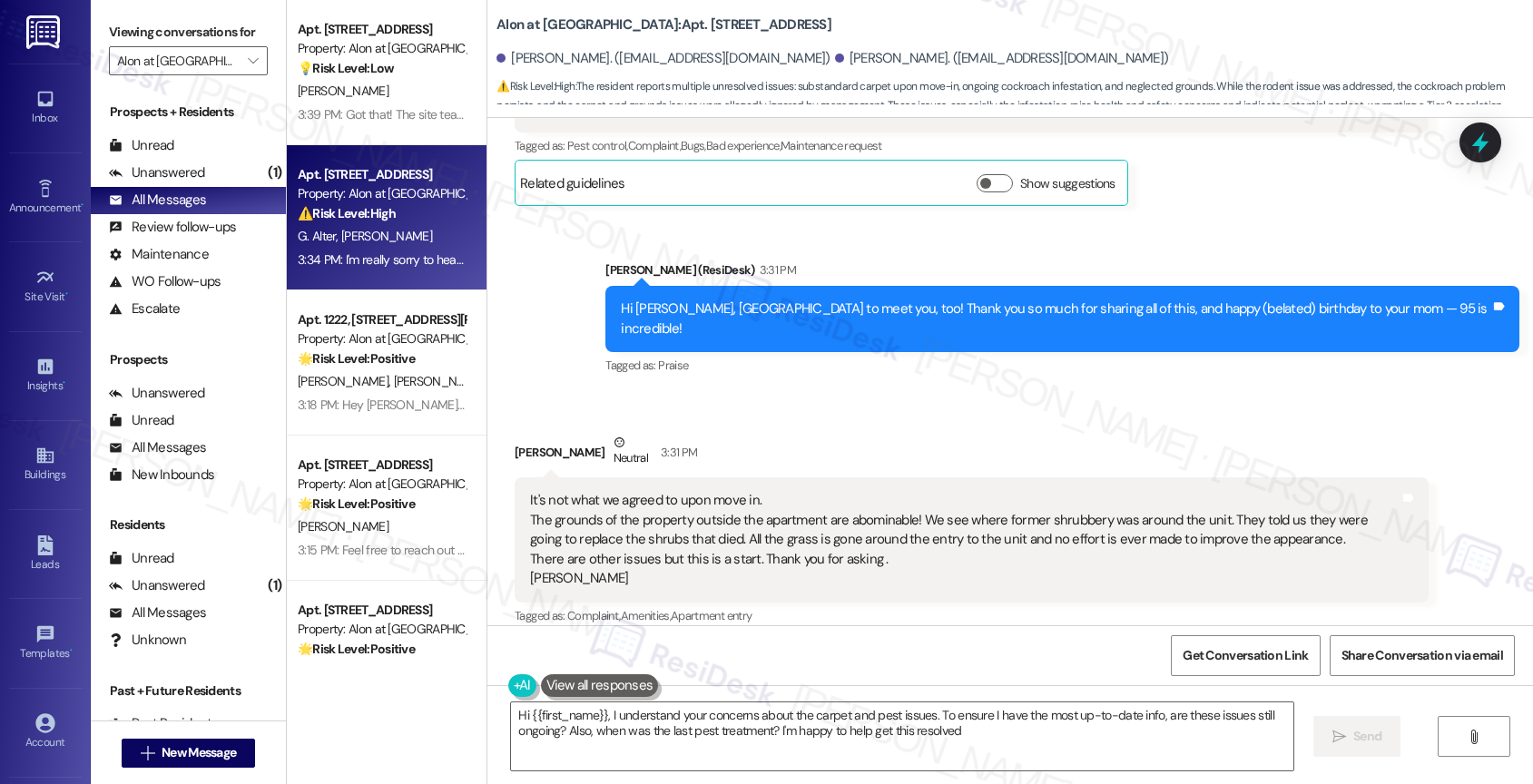
type textarea "Hi {{first_name}}, I understand your concerns about the carpet and pest issues.…"
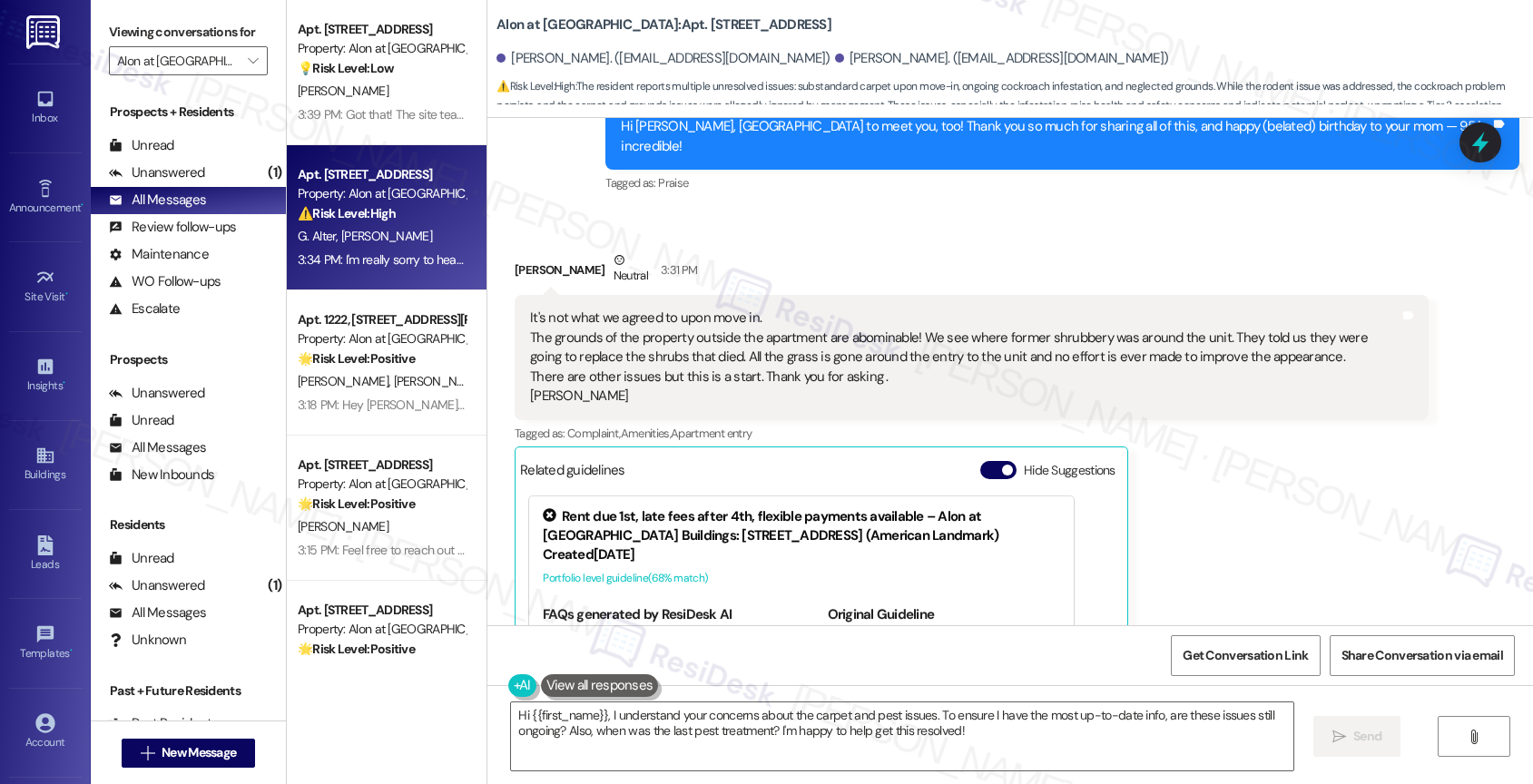
scroll to position [989, 0]
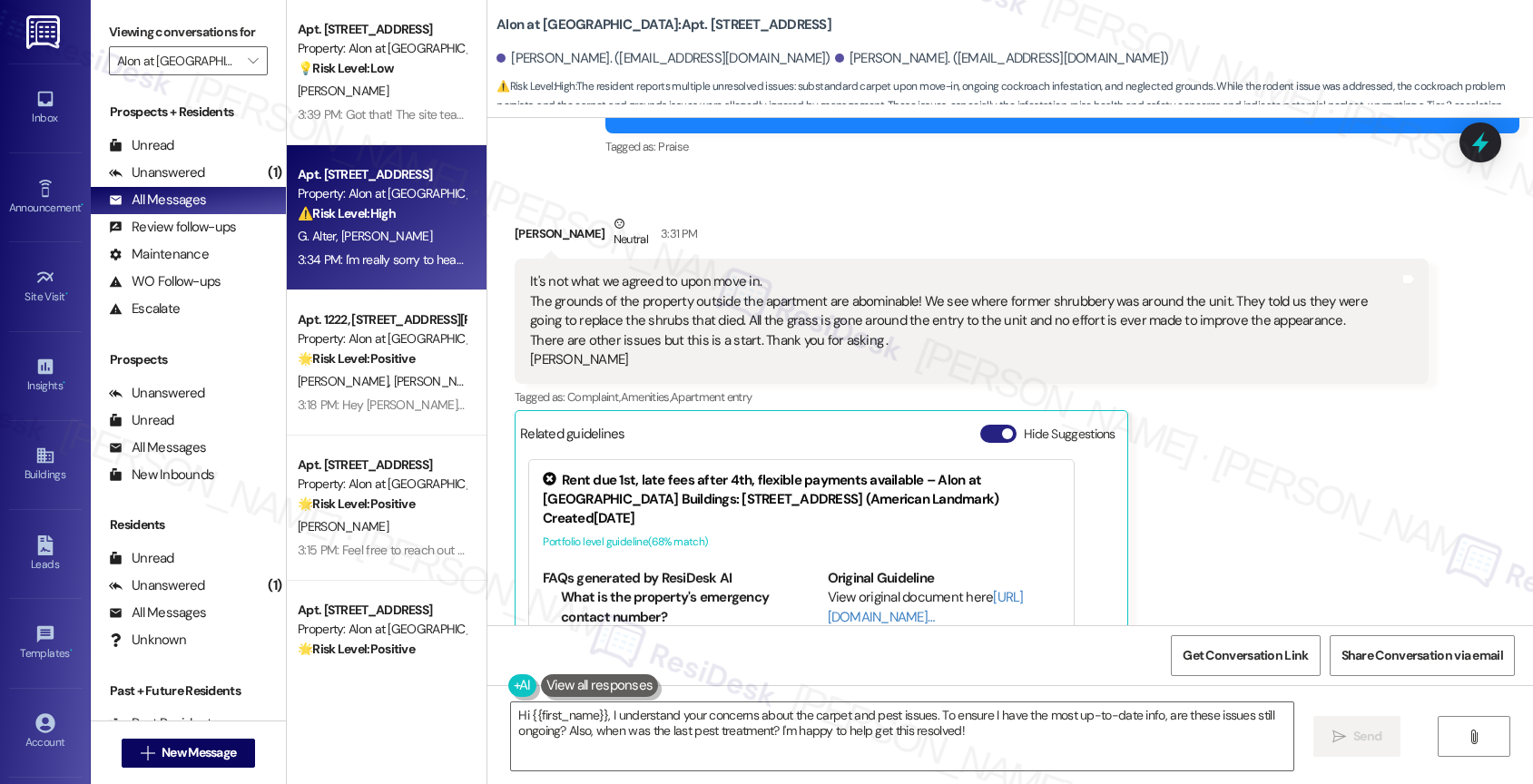
click at [980, 425] on button "Hide Suggestions" at bounding box center [998, 434] width 37 height 18
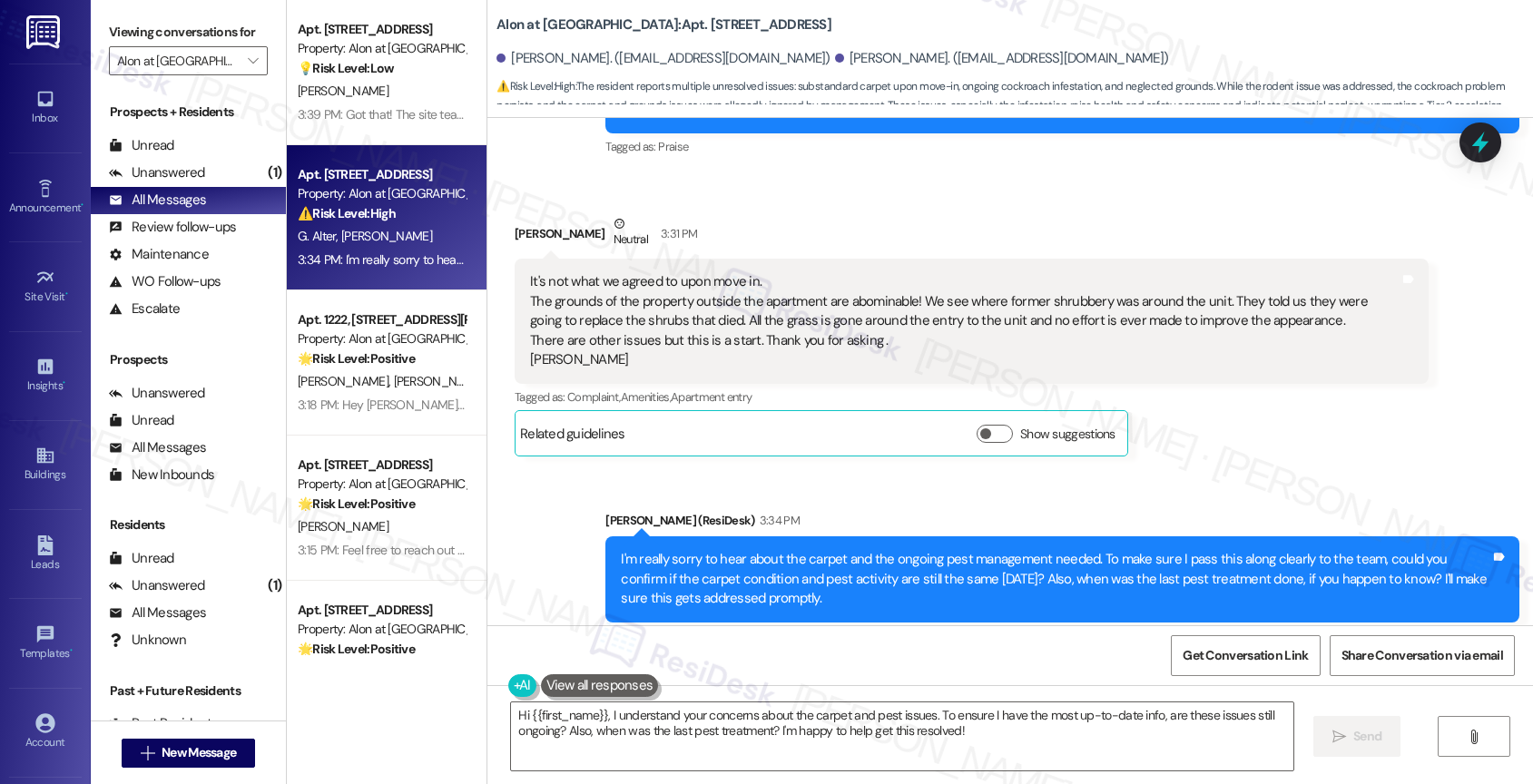
scroll to position [1008, 0]
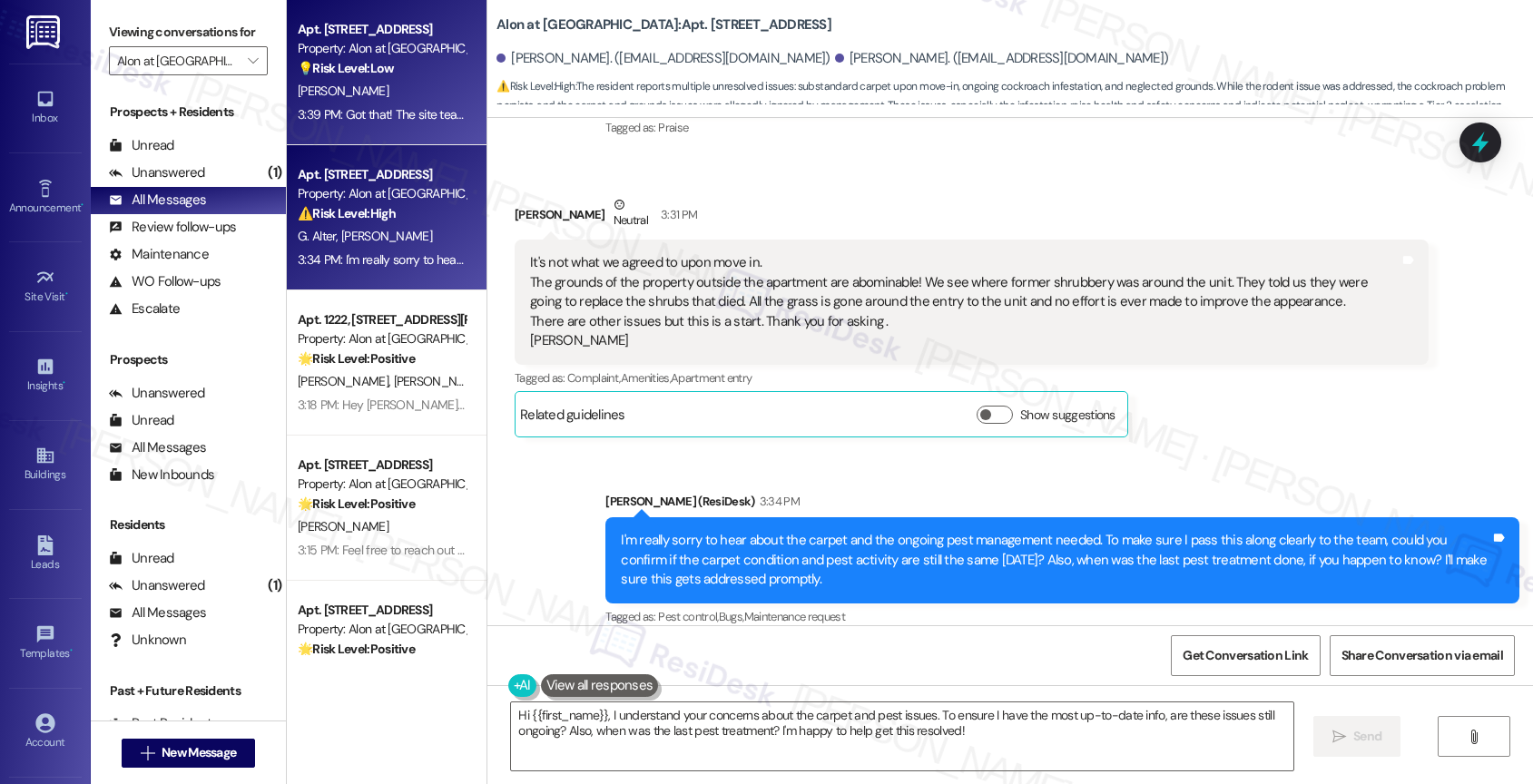
click at [398, 103] on div "3:39 PM: Got that! The site team has the authority to approve carpet cleaning, …" at bounding box center [382, 114] width 172 height 23
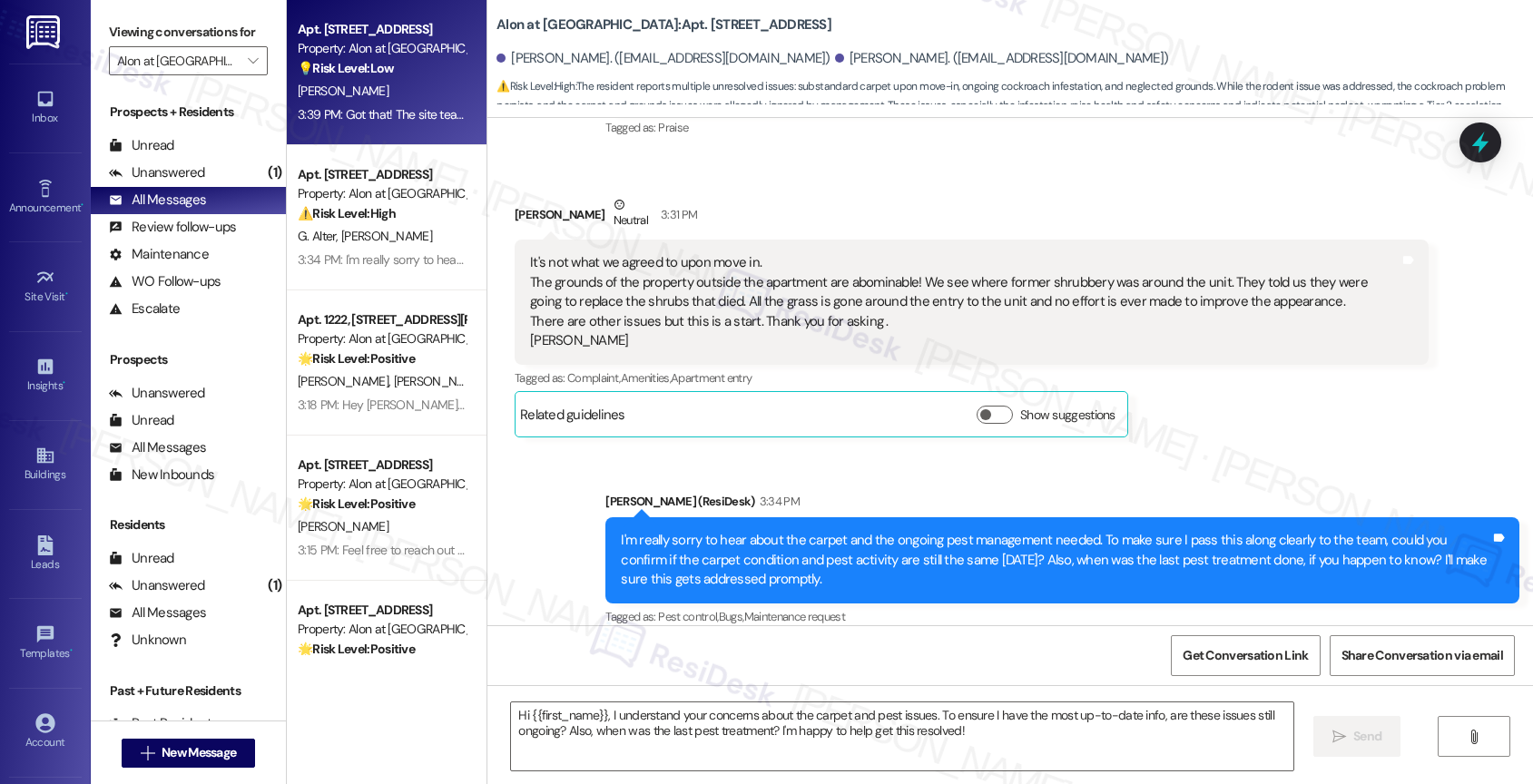
type textarea "Fetching suggested responses. Please feel free to read through the conversation…"
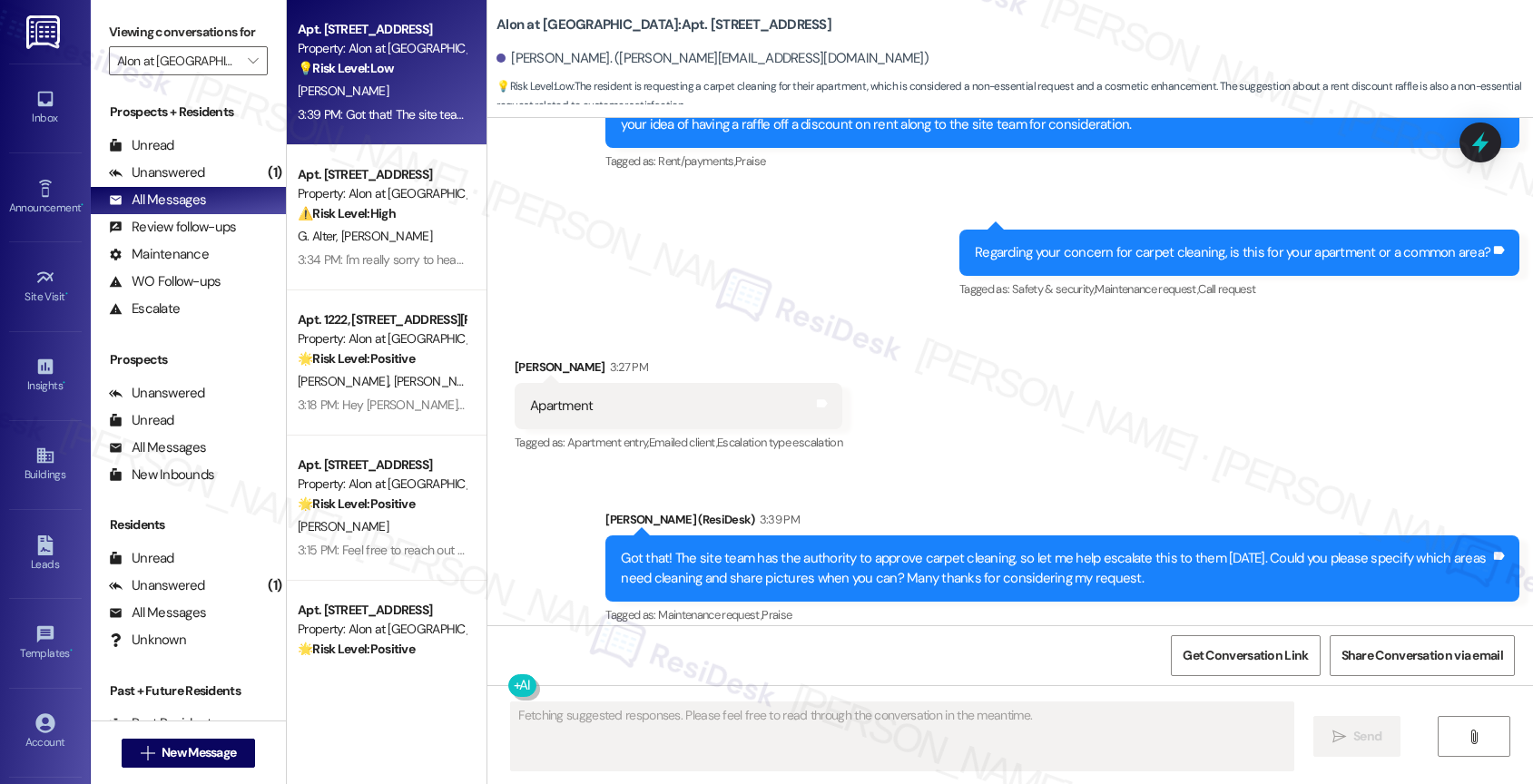
scroll to position [736, 0]
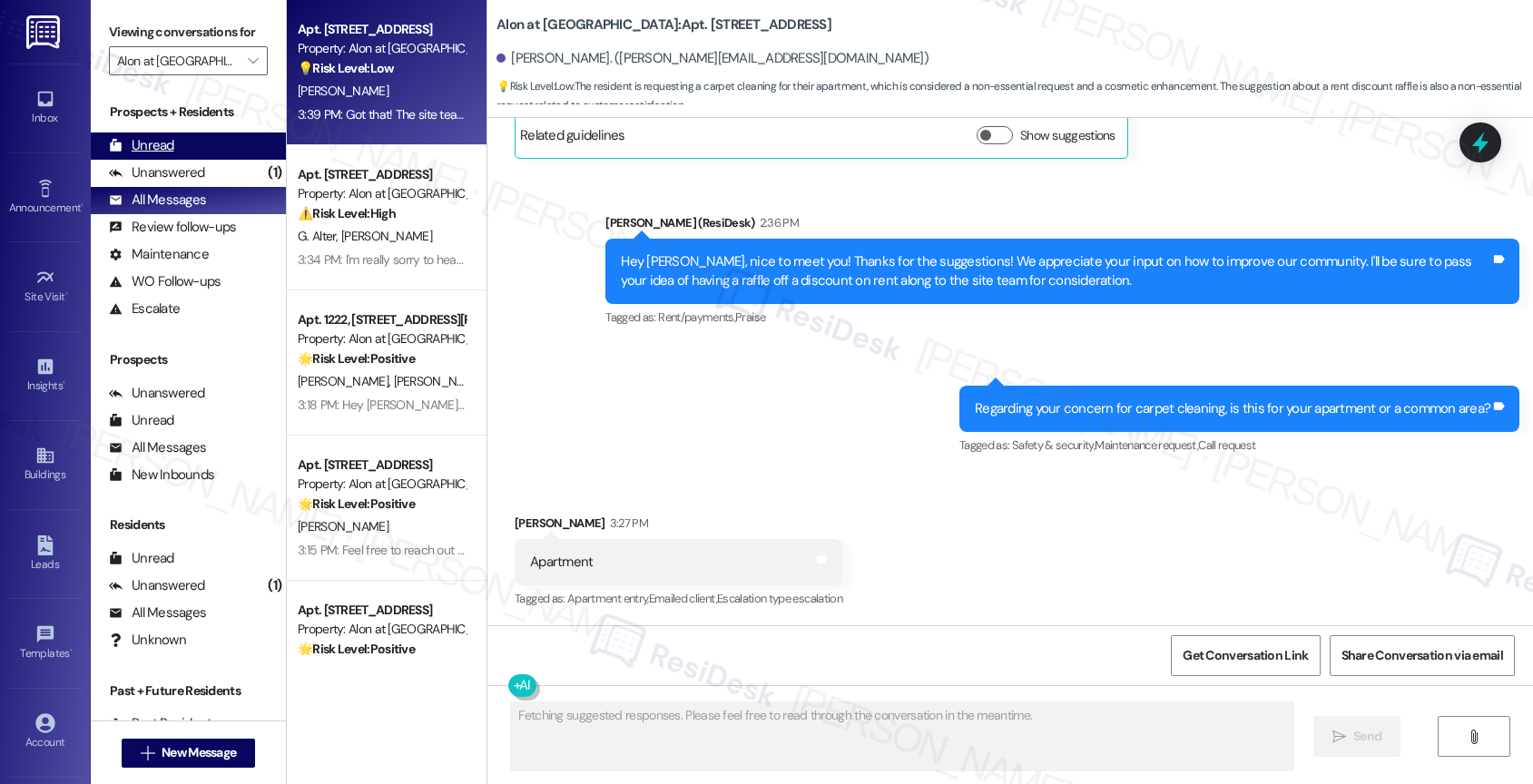
click at [154, 155] on div "Unread" at bounding box center [141, 145] width 65 height 19
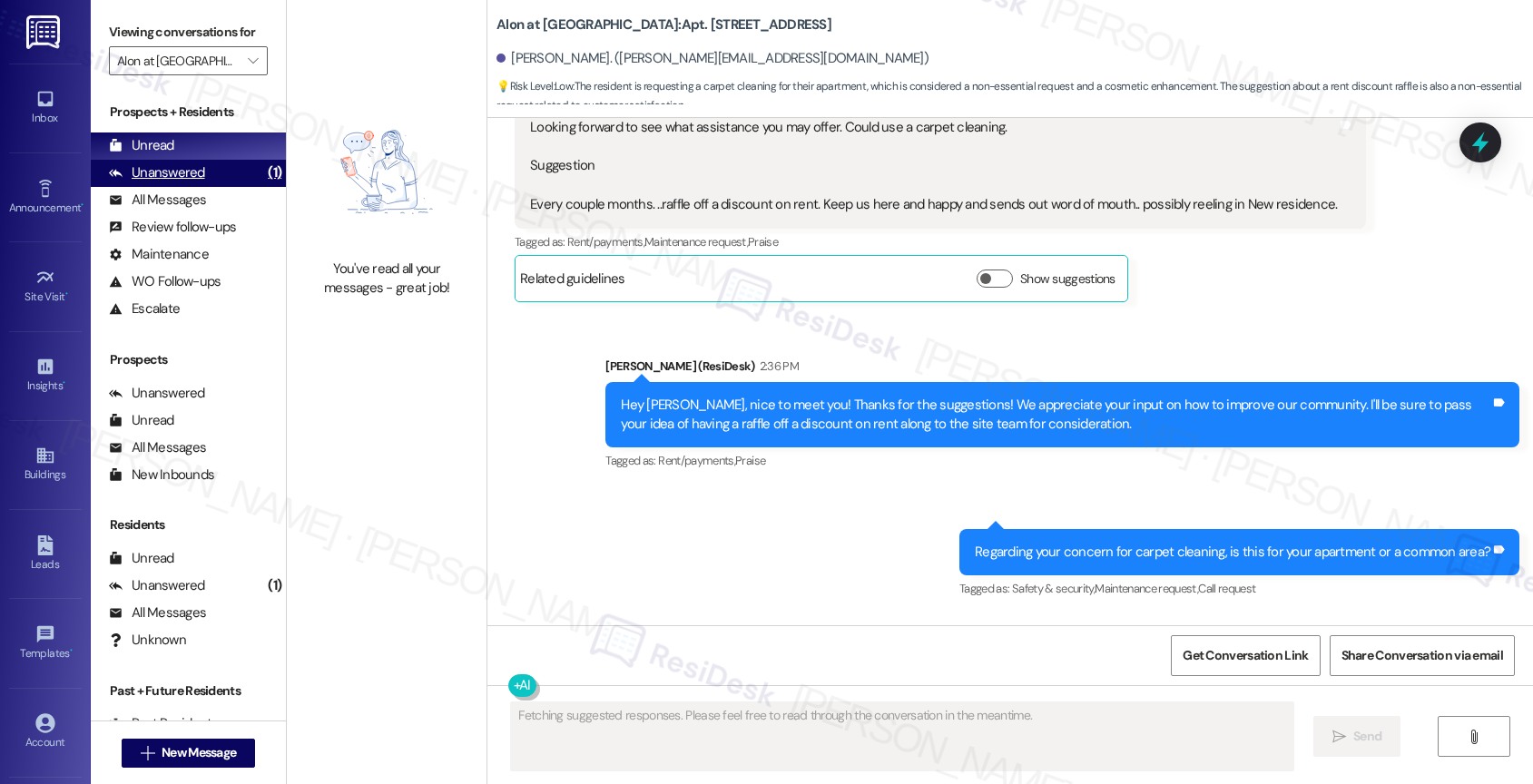
click at [167, 183] on div "Unanswered" at bounding box center [156, 173] width 96 height 19
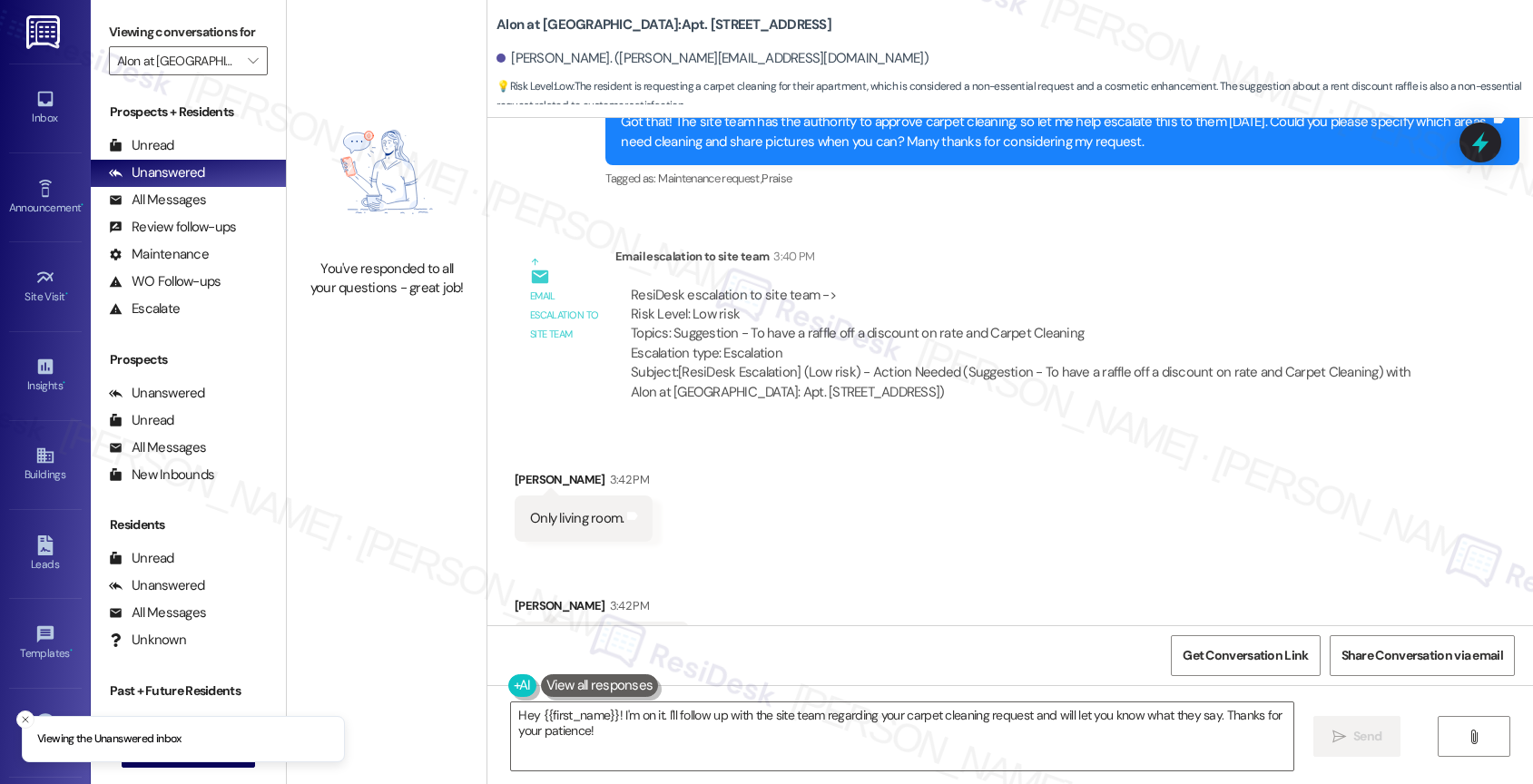
scroll to position [1387, 0]
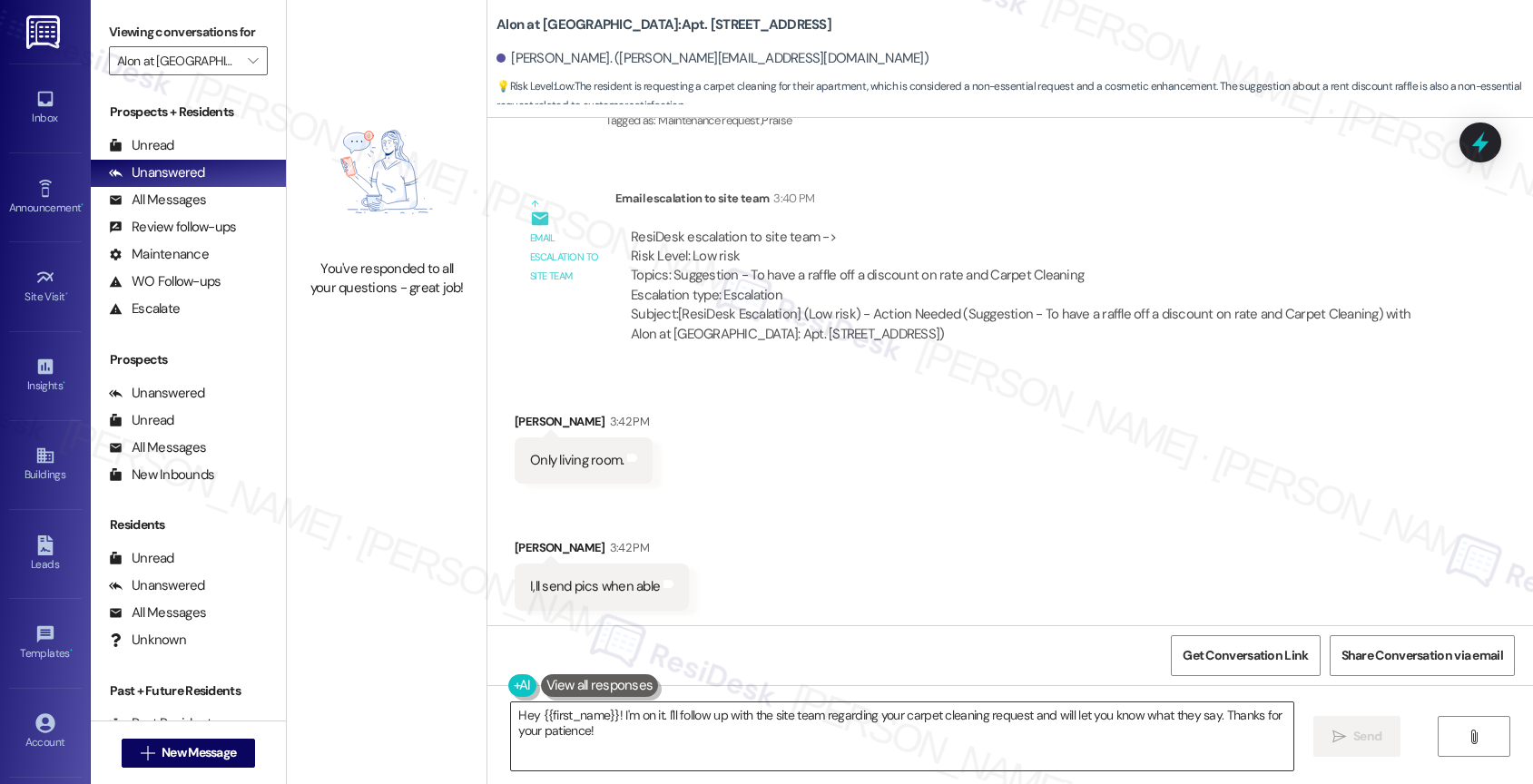
click at [636, 734] on textarea "Hey {{first_name}}! I'm on it. I'll follow up with the site team regarding your…" at bounding box center [902, 736] width 782 height 68
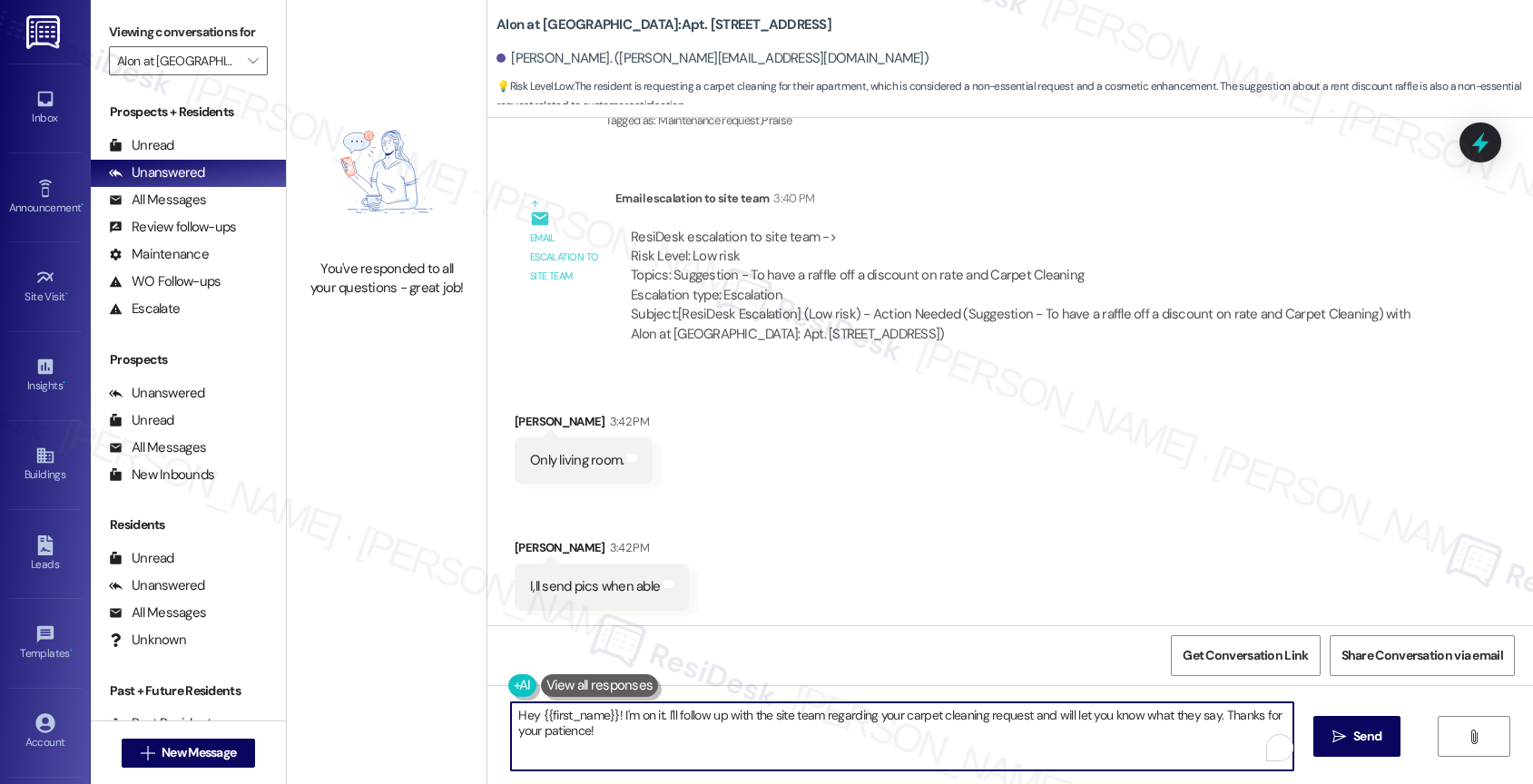
click at [636, 734] on textarea "Hey {{first_name}}! I'm on it. I'll follow up with the site team regarding your…" at bounding box center [902, 736] width 782 height 68
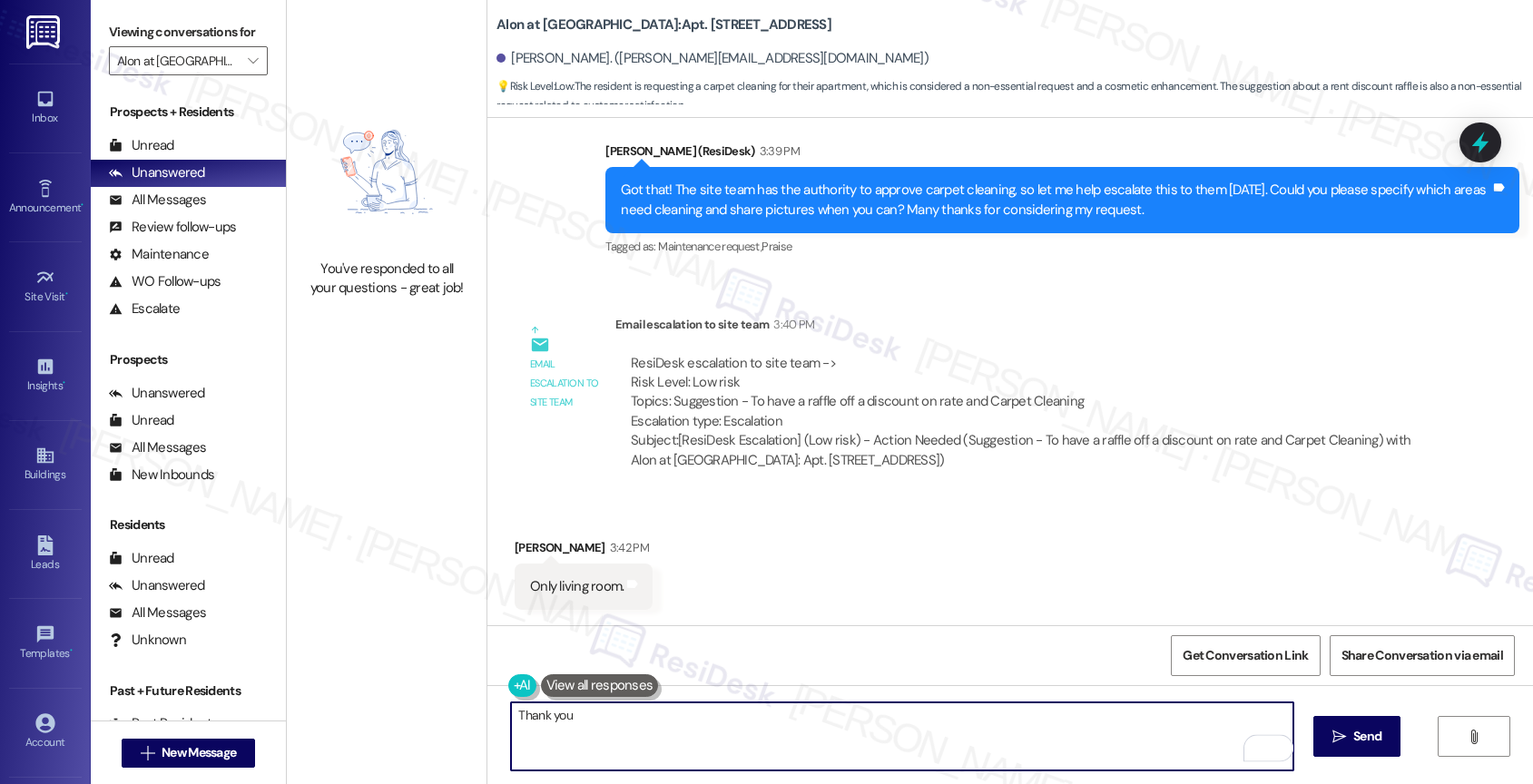
scroll to position [1246, 0]
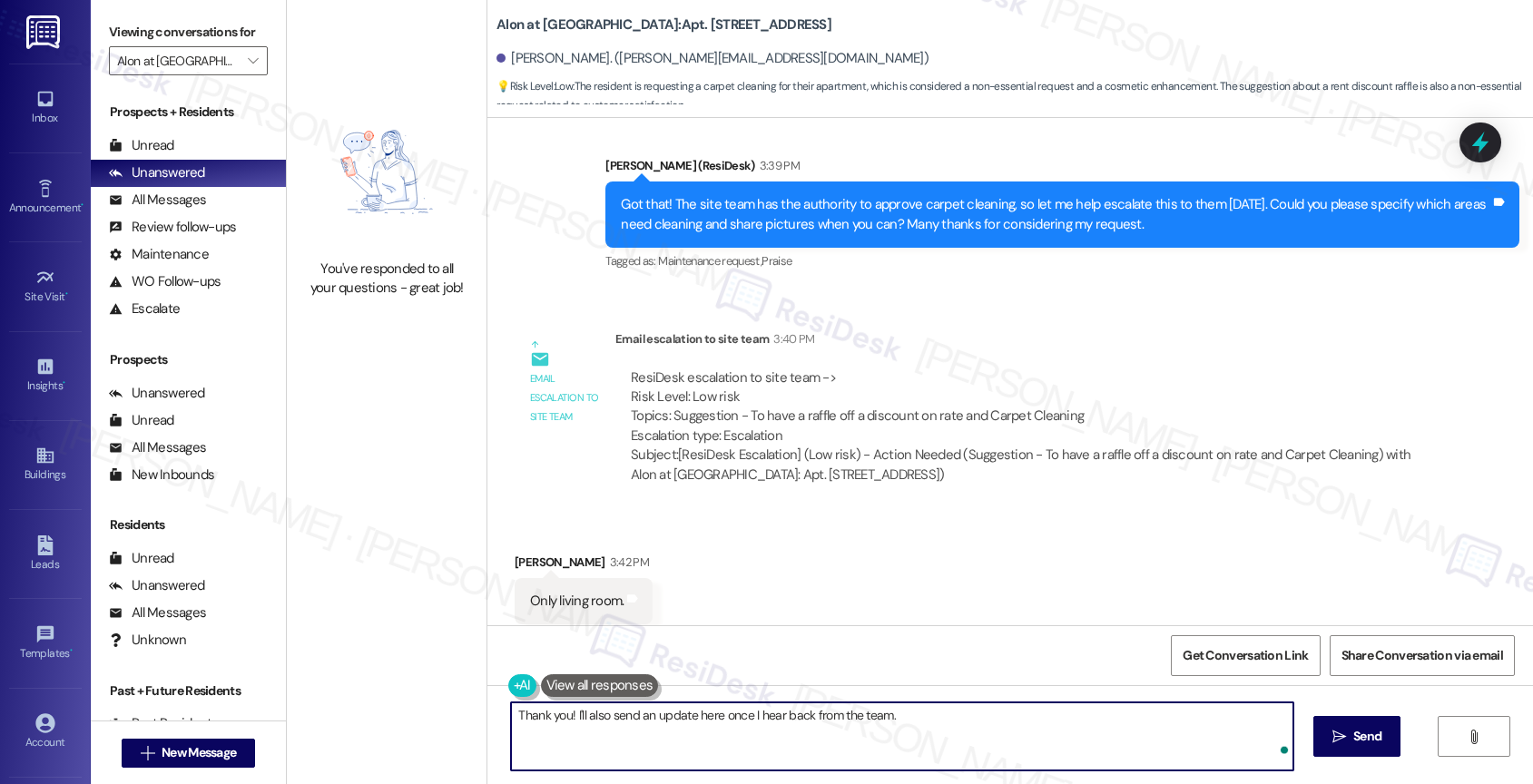
type textarea "Thank you! I'll also send an update here once I hear back from the team."
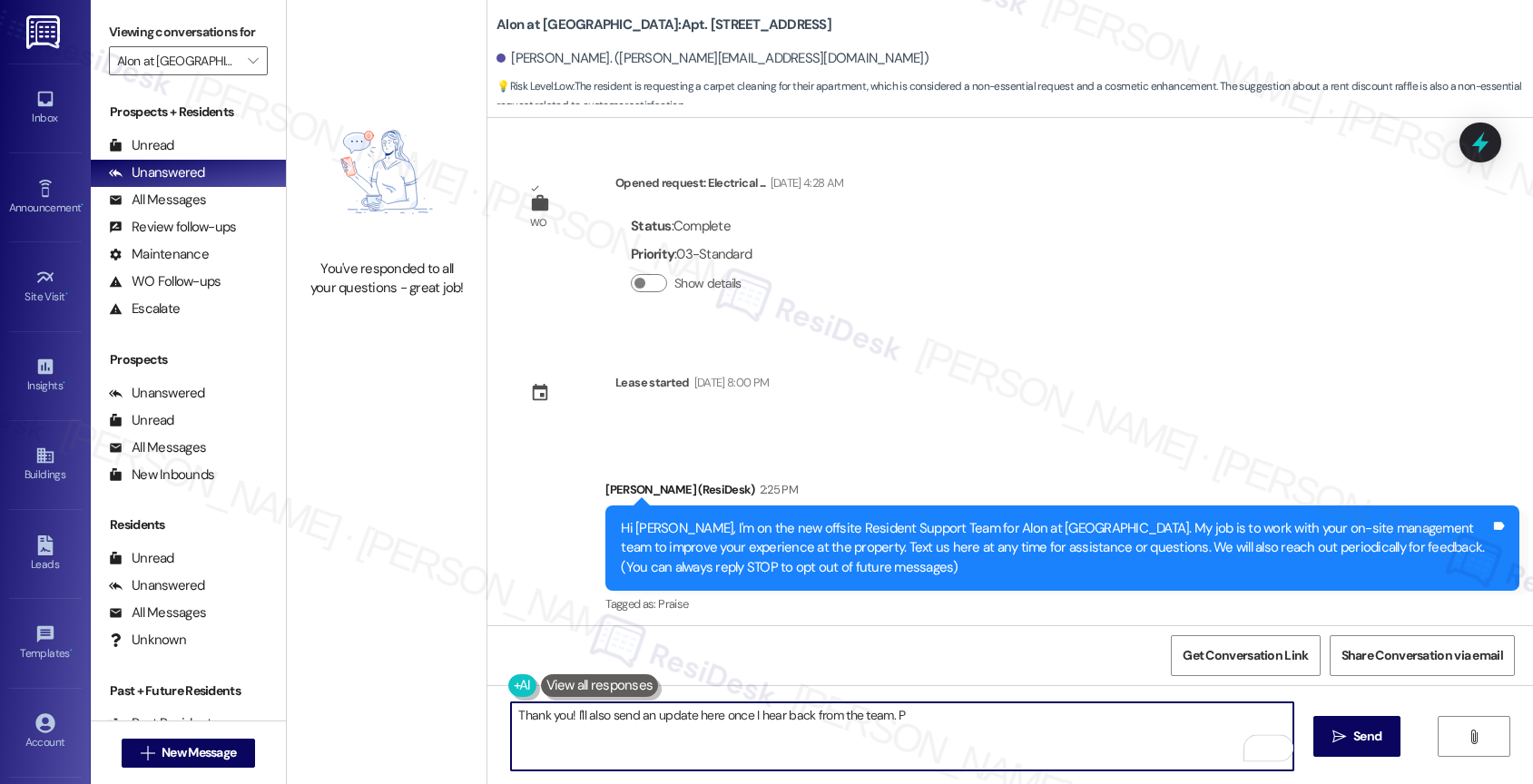
scroll to position [1246, 0]
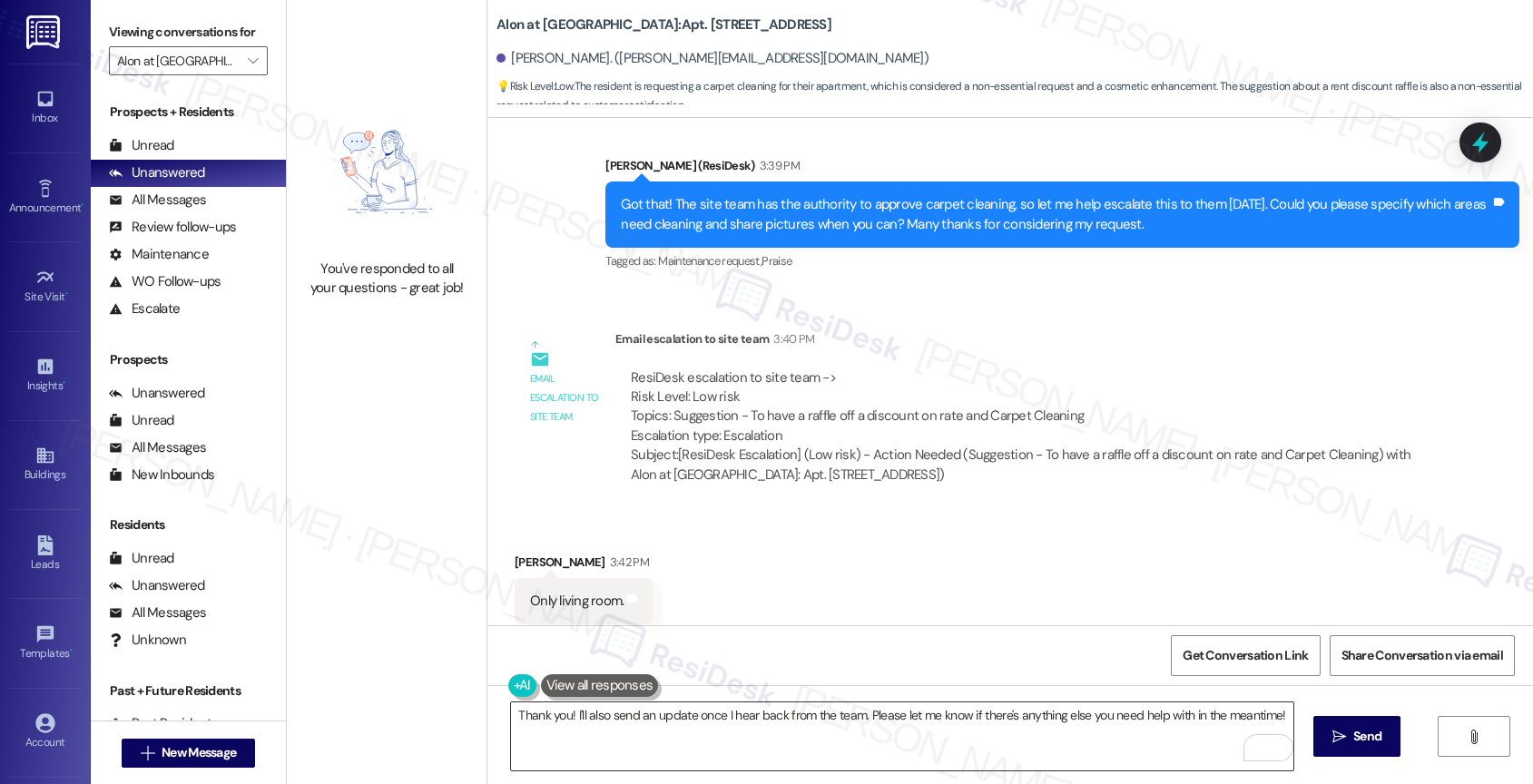
click at [559, 713] on textarea "Thank you! I'll also send an update once I hear back from the team. Please let …" at bounding box center [902, 736] width 782 height 68
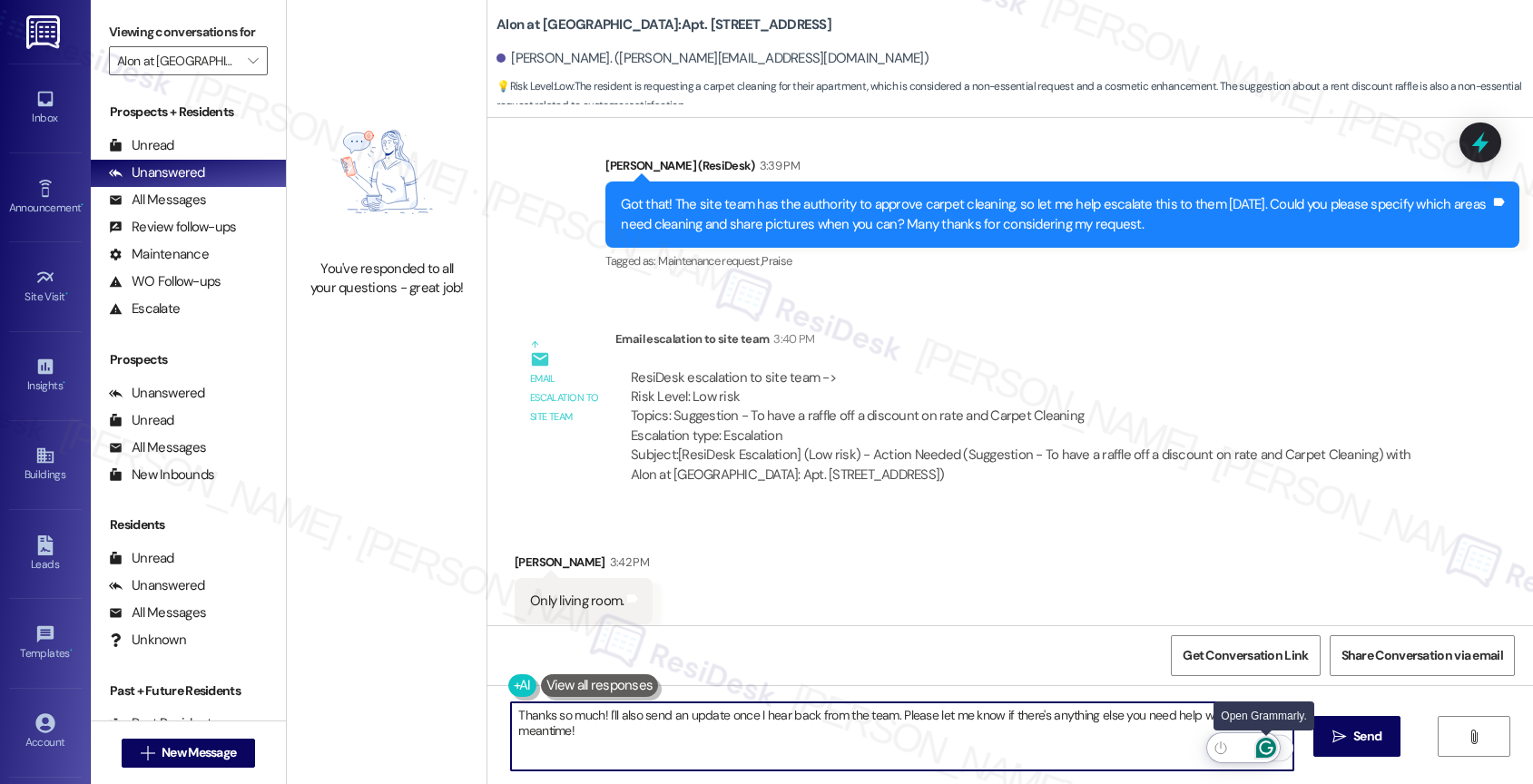
click at [1266, 747] on icon "Open Grammarly. 0 Suggestions." at bounding box center [1266, 747] width 20 height 20
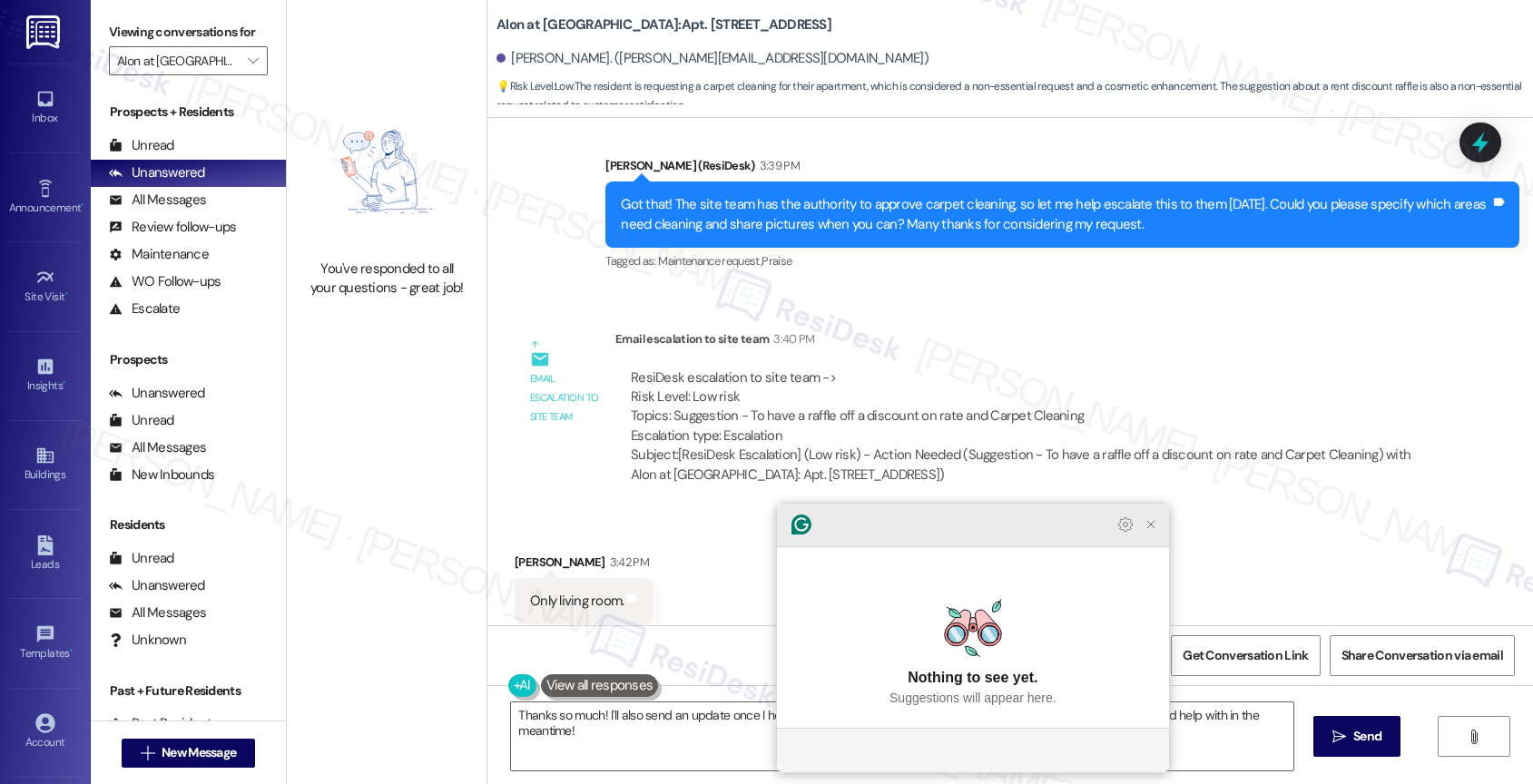
click at [1155, 532] on icon "Close Grammarly Assistant" at bounding box center [1151, 524] width 15 height 15
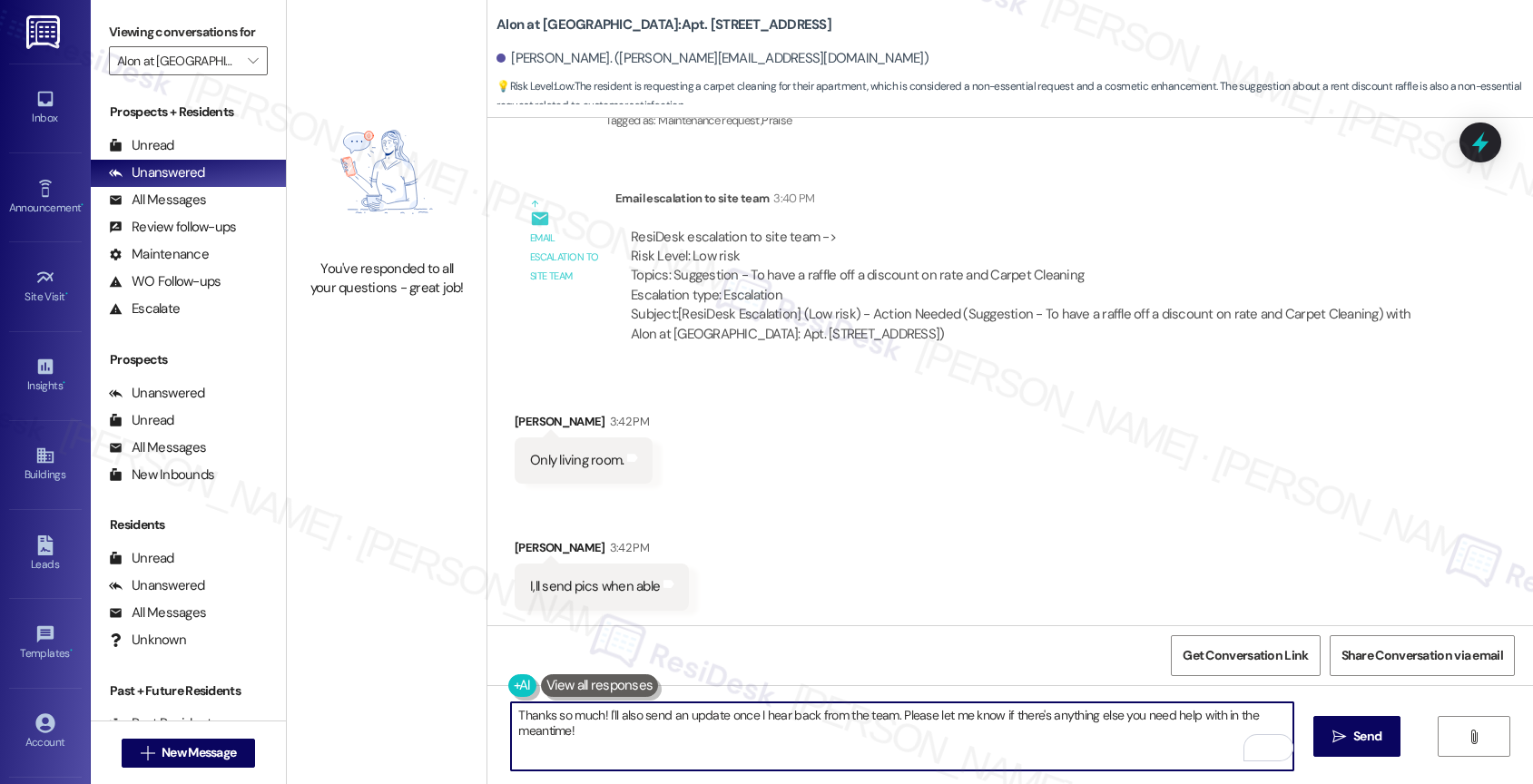
scroll to position [1180, 0]
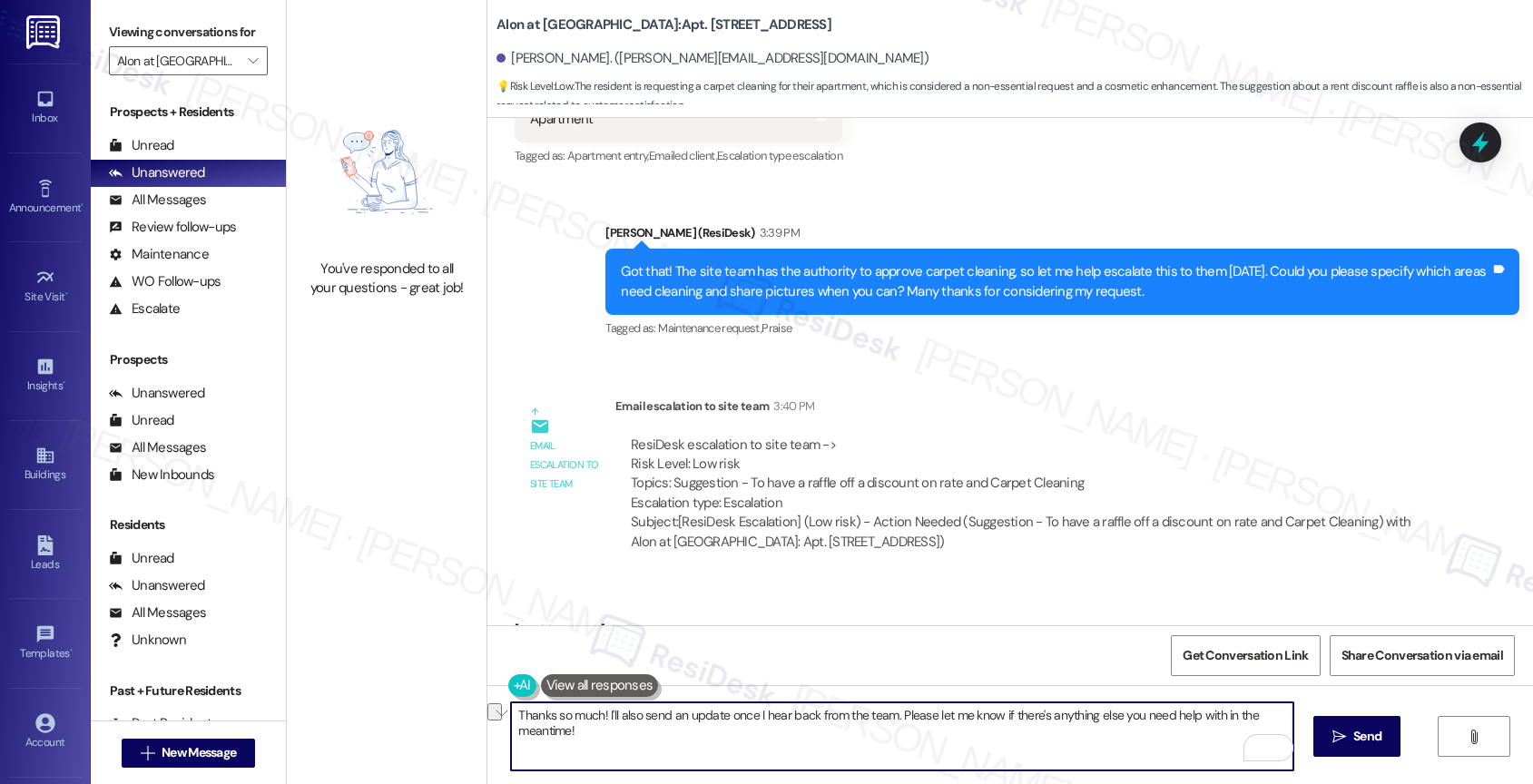
click at [592, 715] on textarea "Thanks so much! I'll also send an update once I hear back from the team. Please…" at bounding box center [902, 736] width 782 height 68
type textarea "Thanks again! I'll also send an update once I hear back from the team. Please l…"
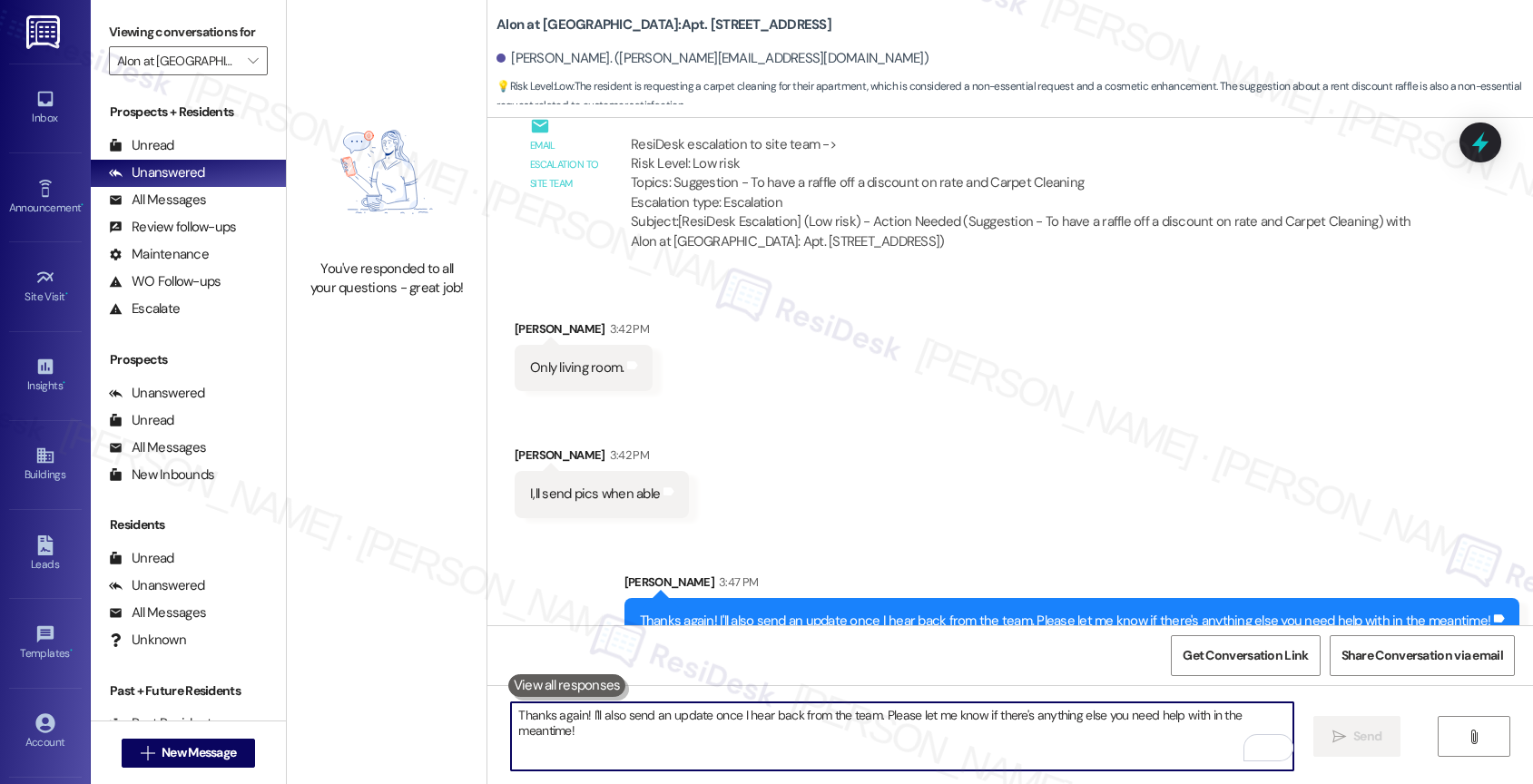
scroll to position [1513, 0]
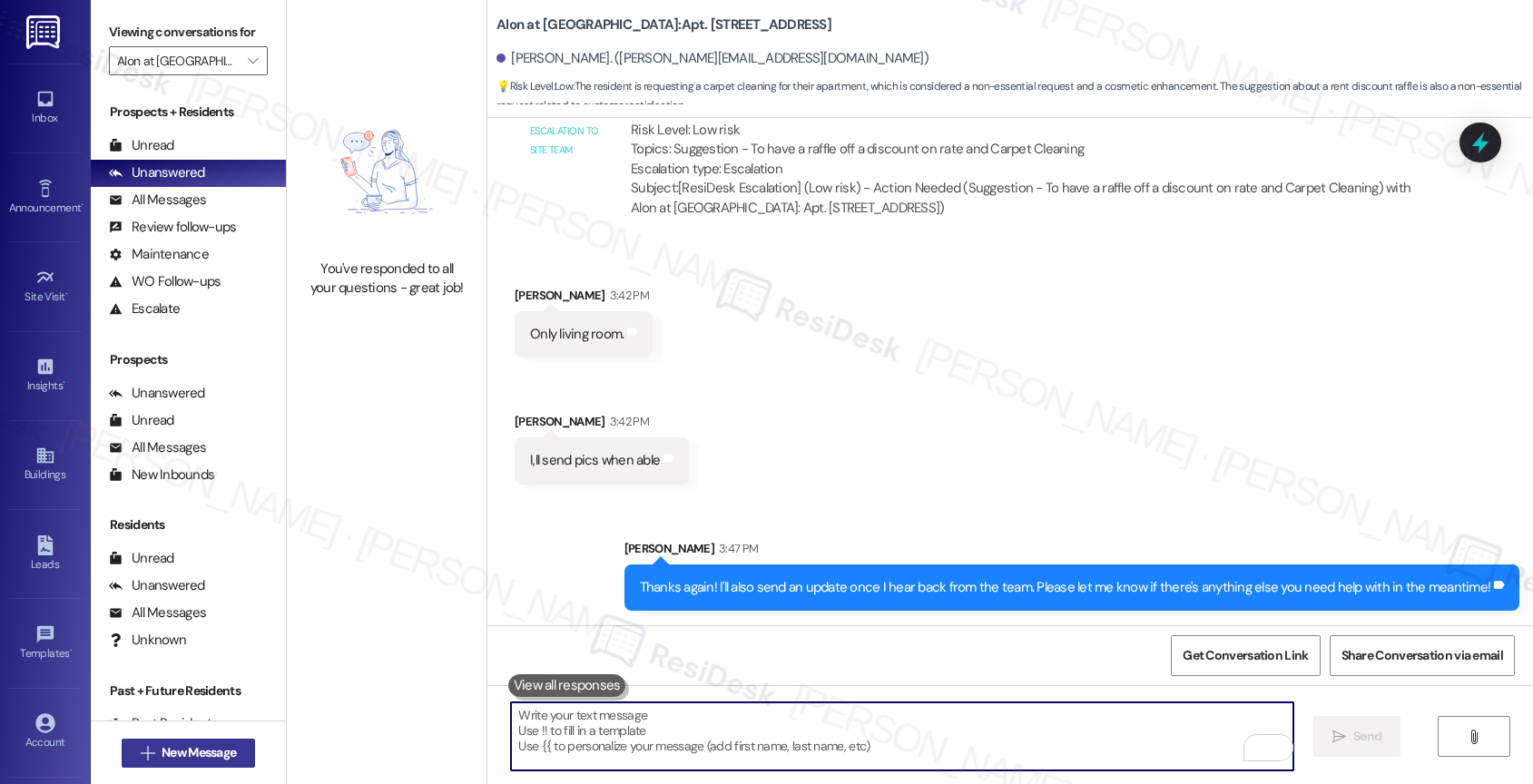
click at [162, 745] on span "New Message" at bounding box center [198, 752] width 74 height 19
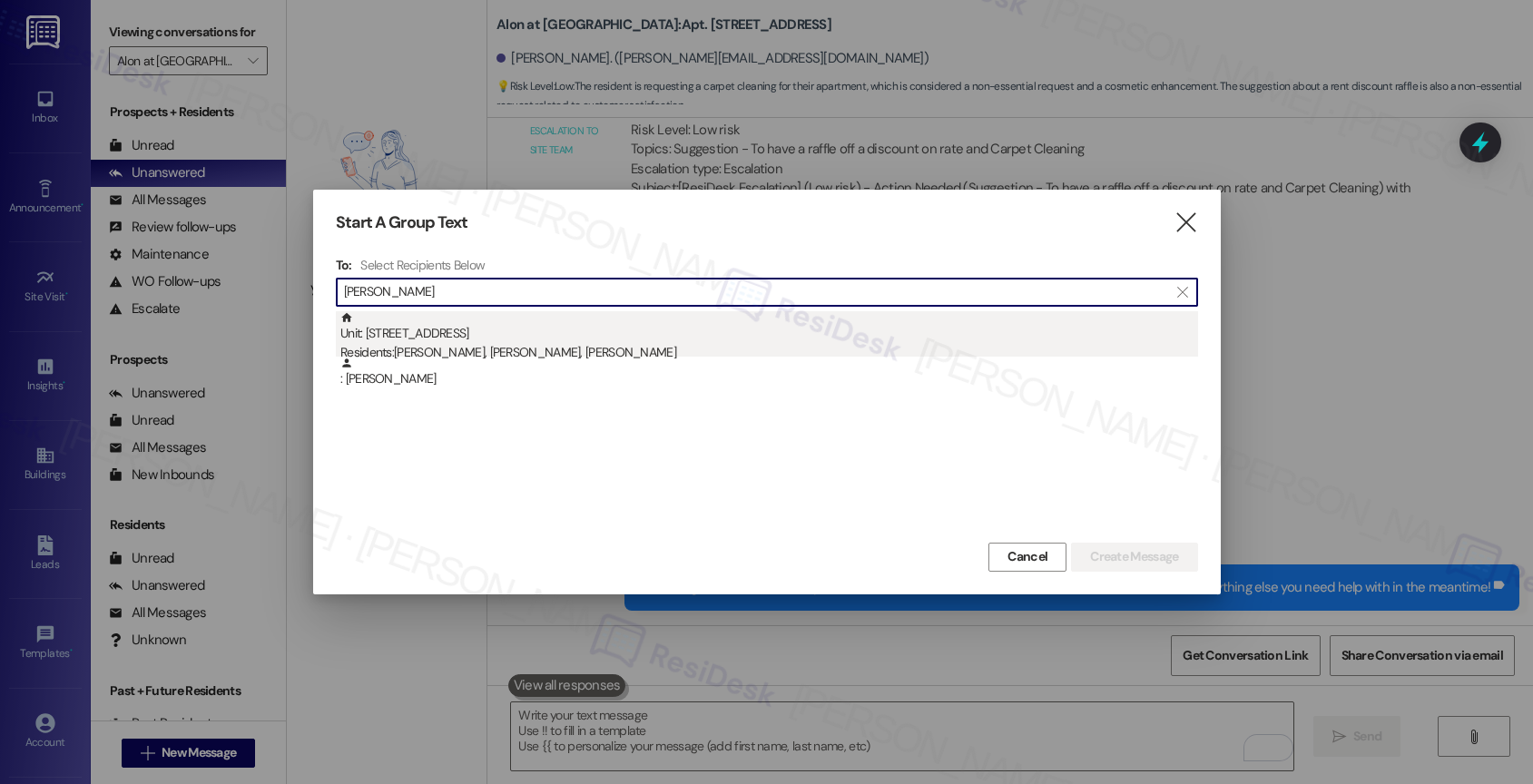
type input "[PERSON_NAME]"
click at [520, 334] on div "Unit: [STREET_ADDRESS][PERSON_NAME] Residents: [PERSON_NAME], [PERSON_NAME], [P…" at bounding box center [769, 336] width 857 height 52
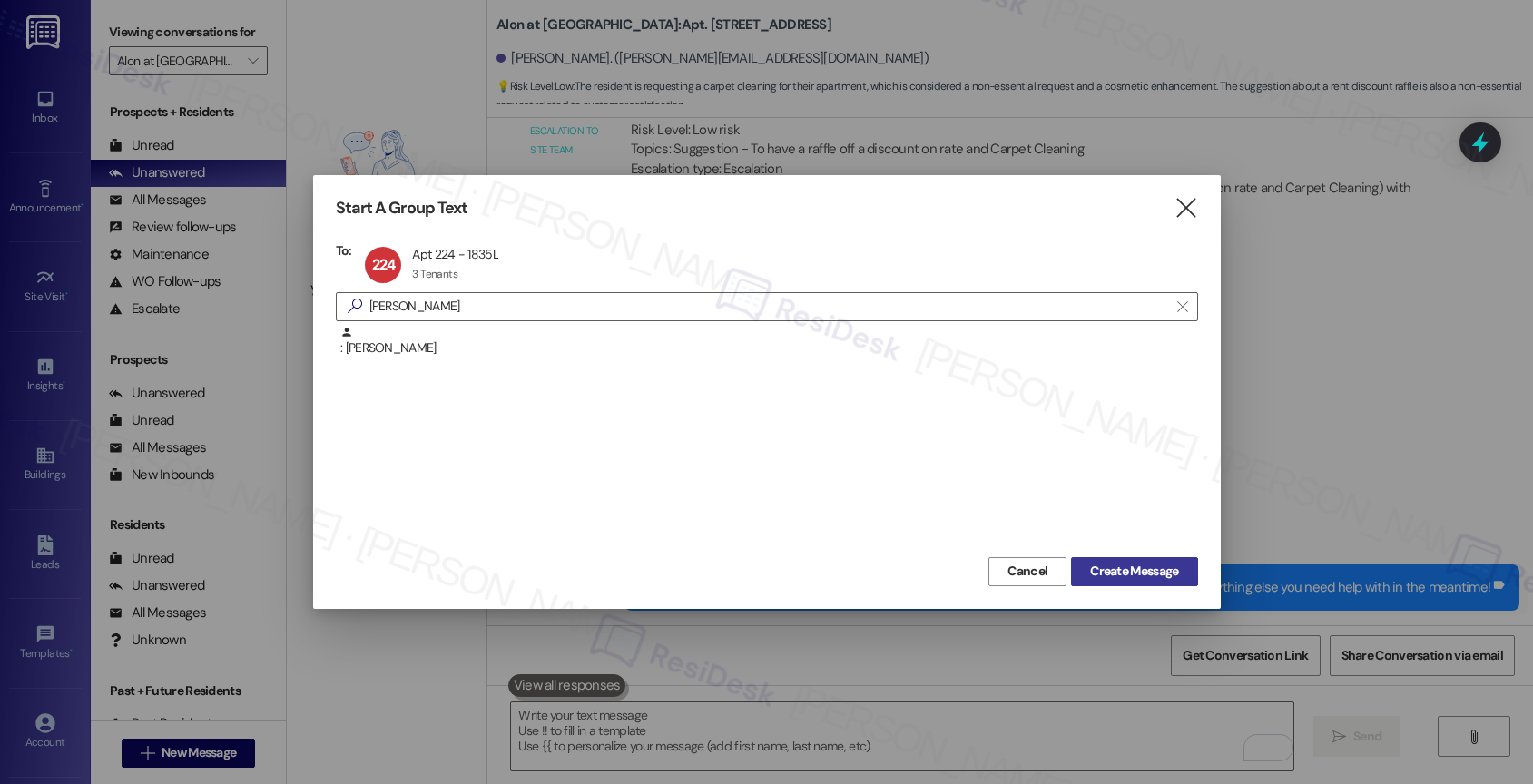
click at [1141, 574] on span "Create Message" at bounding box center [1134, 570] width 88 height 19
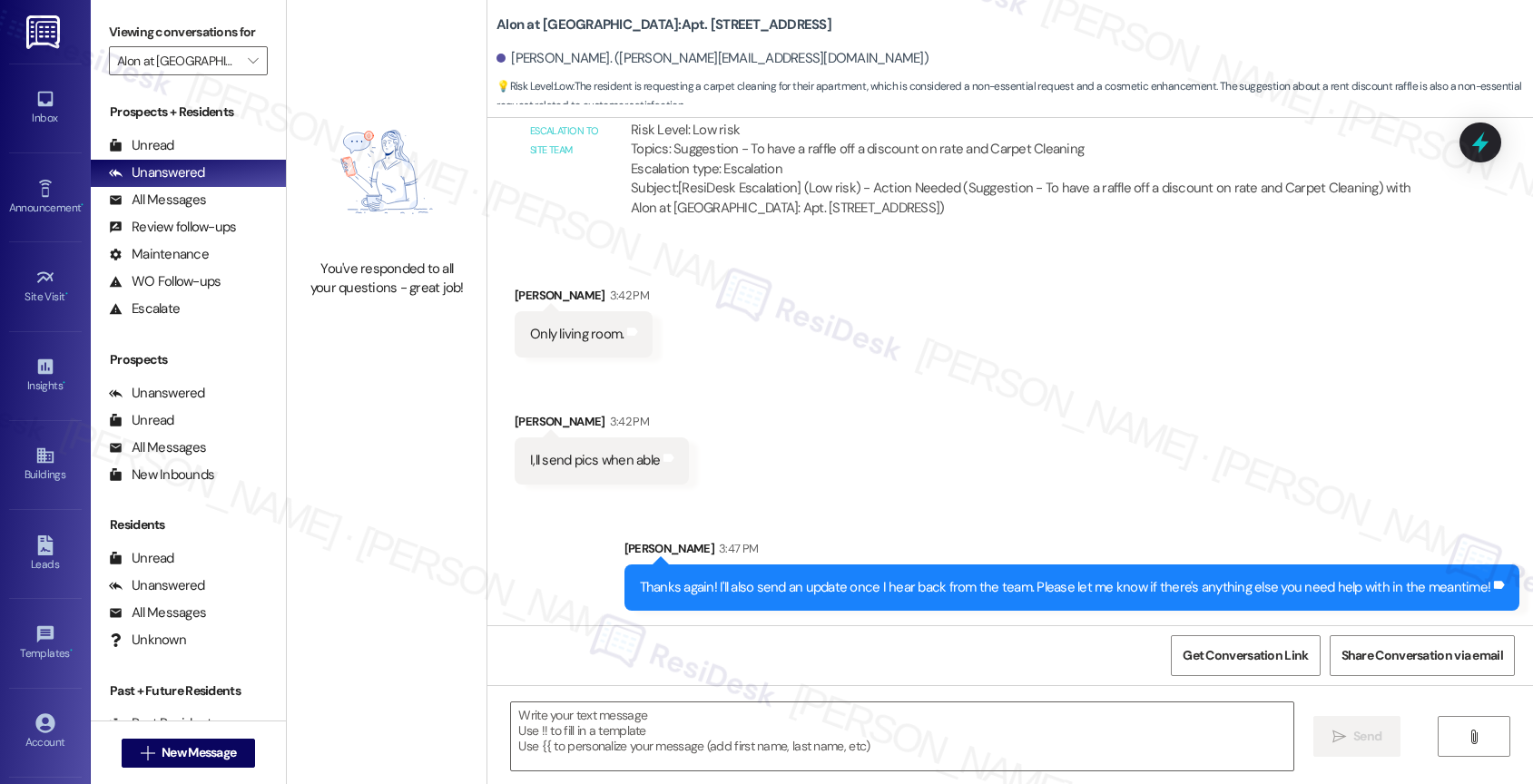
type textarea "Fetching suggested responses. Please feel free to read through the conversation…"
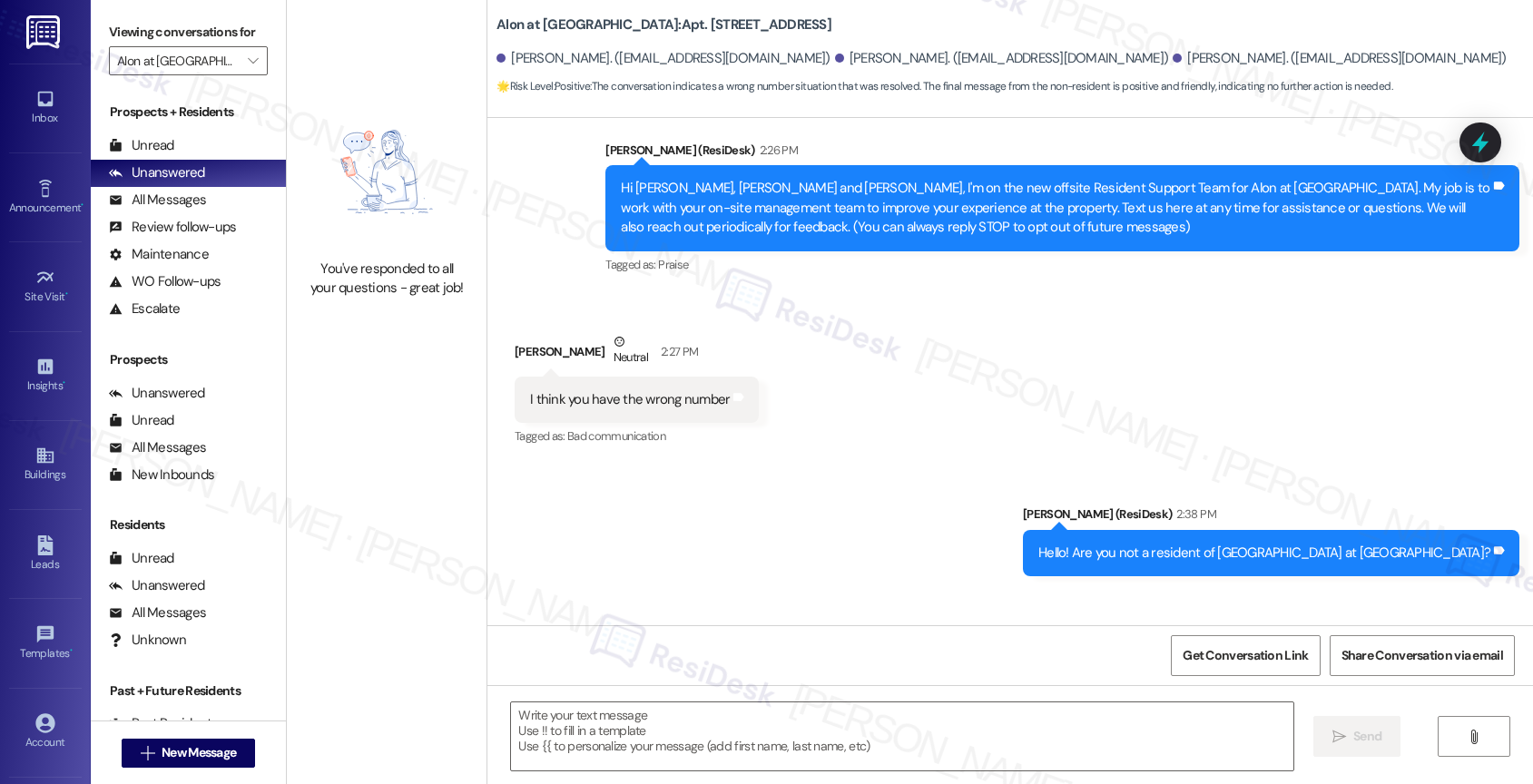
type textarea "Fetching suggested responses. Please feel free to read through the conversation…"
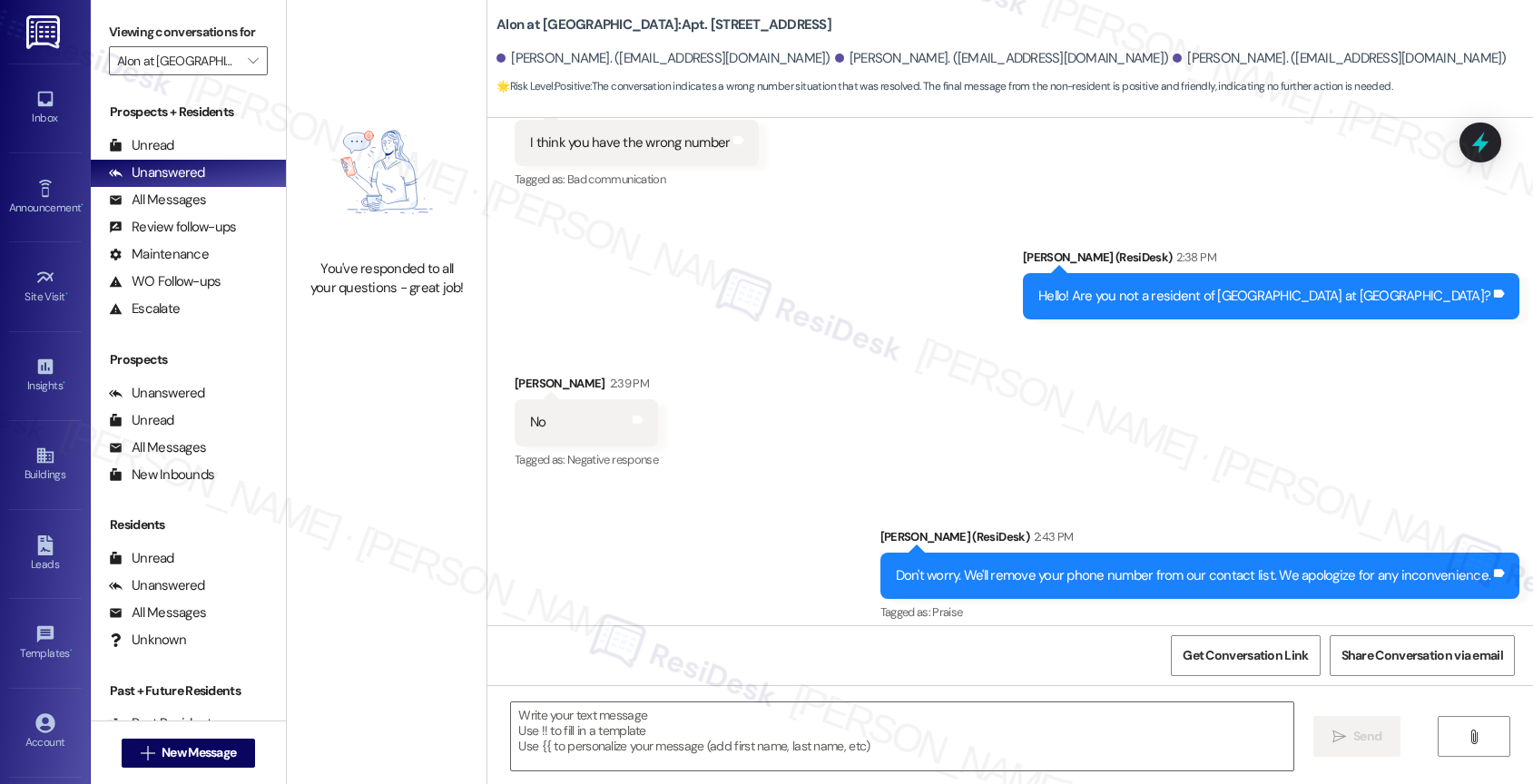
scroll to position [592, 0]
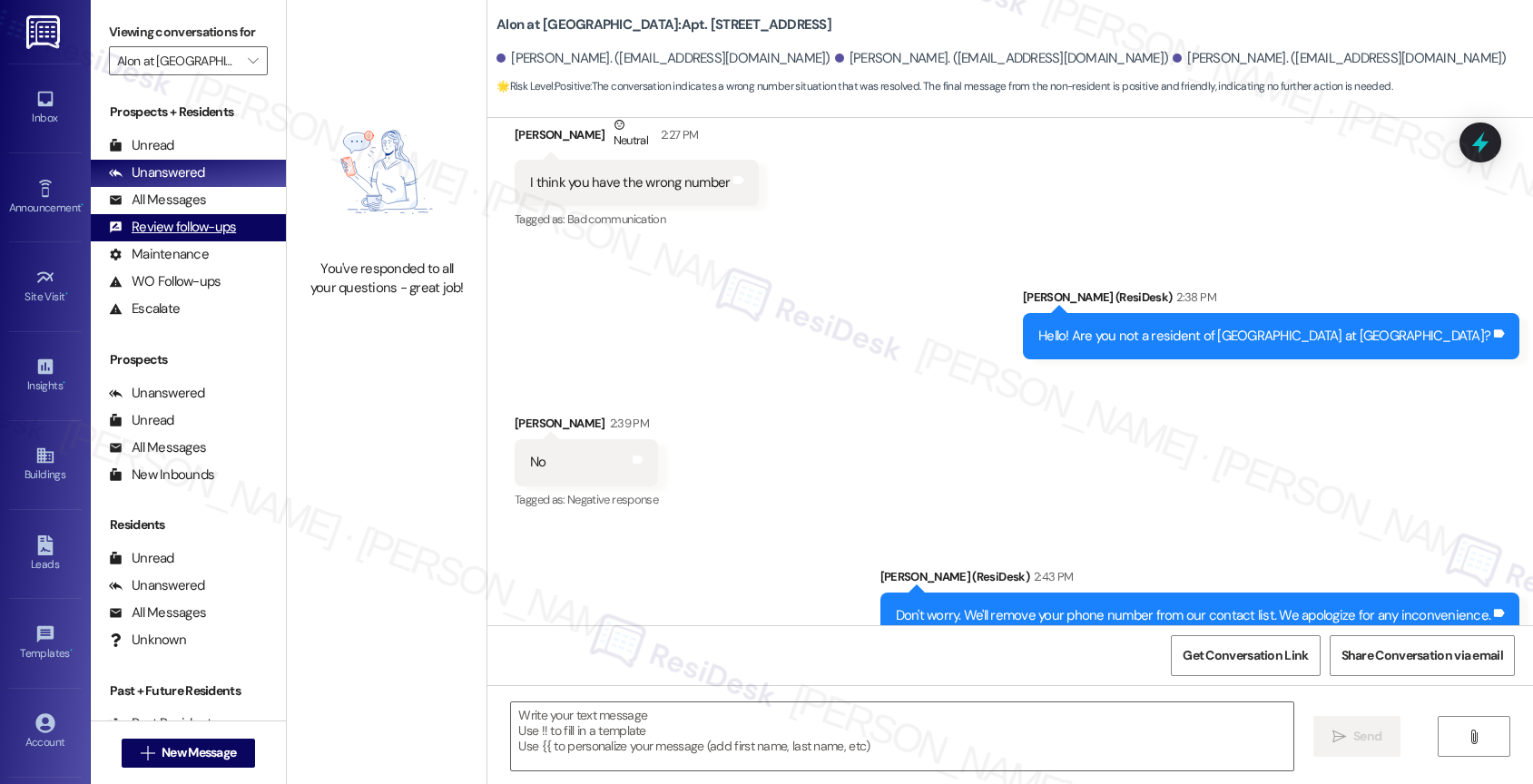
click at [218, 237] on div "Review follow-ups" at bounding box center [172, 227] width 127 height 19
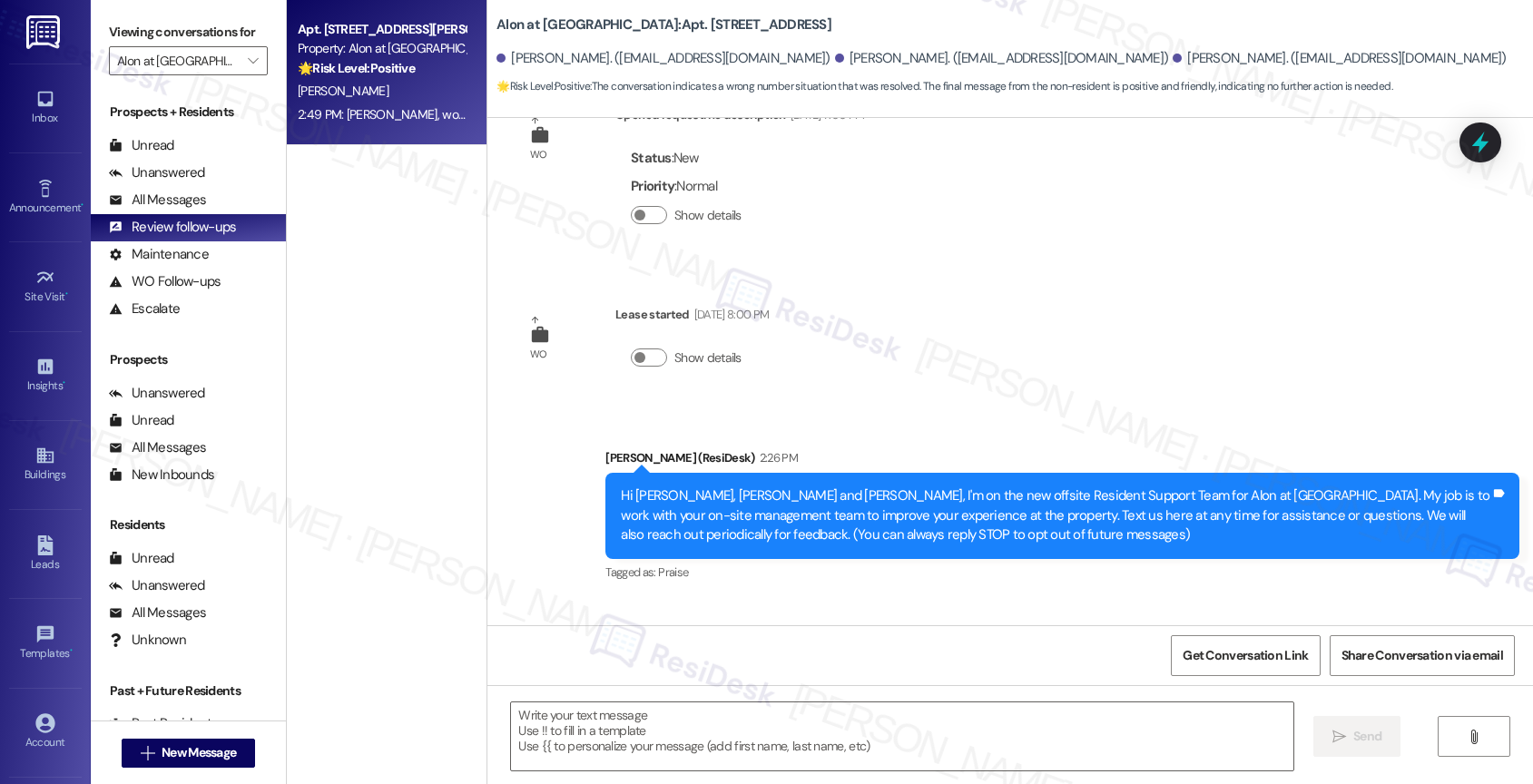
click at [378, 108] on div "2:49 PM: [PERSON_NAME], would it be okay to ask a quick favor? If you're open t…" at bounding box center [729, 114] width 863 height 16
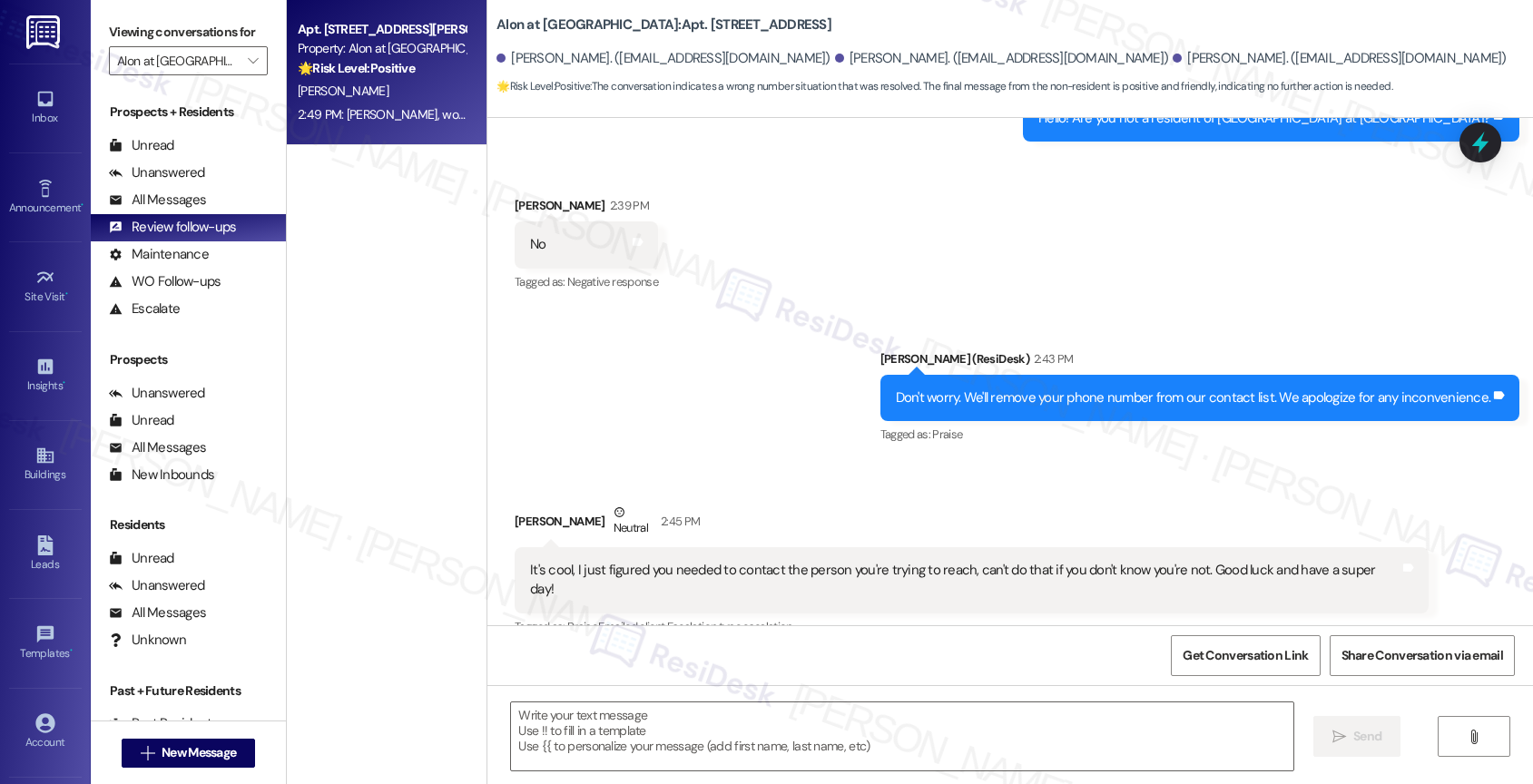
type textarea "Fetching suggested responses. Please feel free to read through the conversation…"
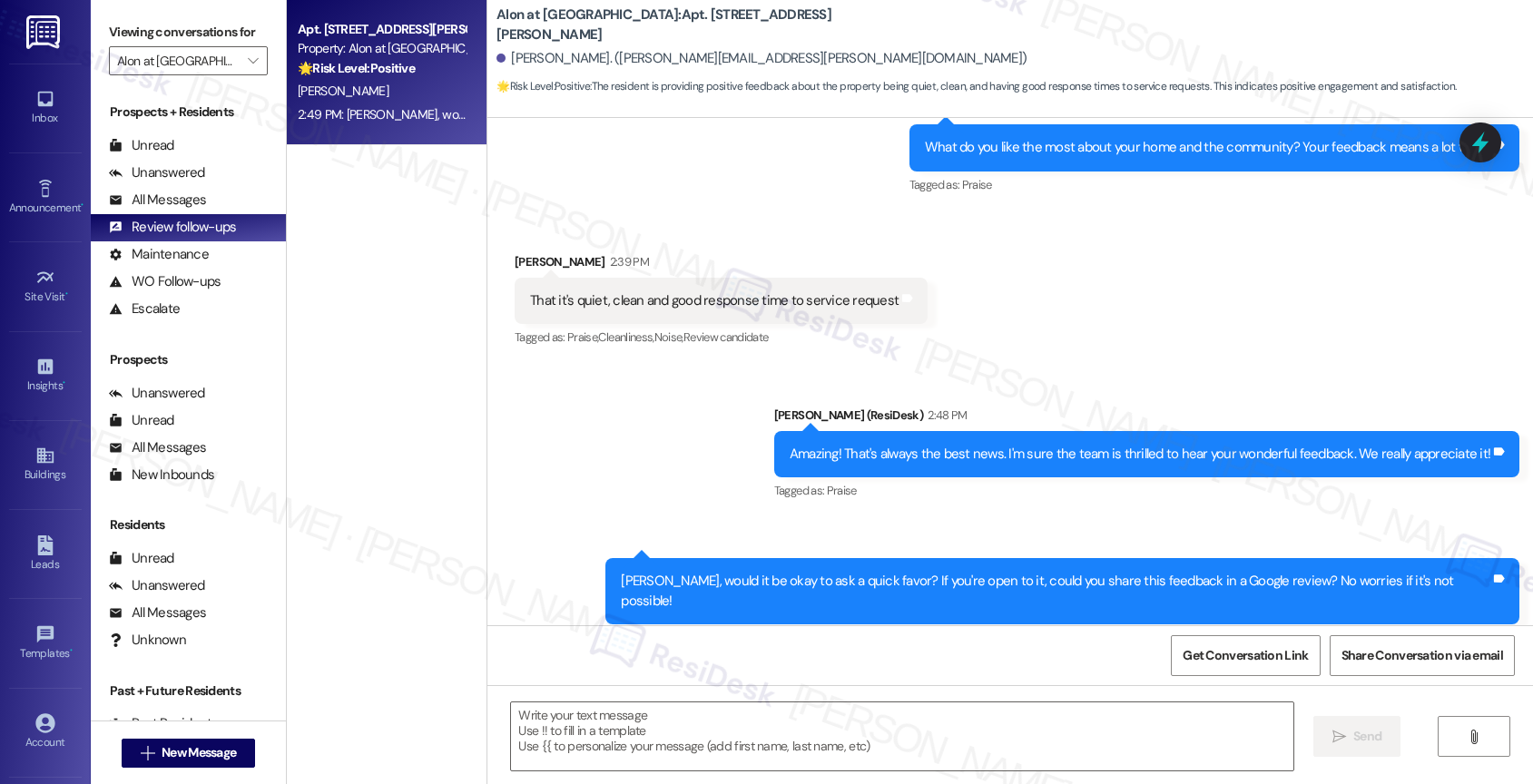
scroll to position [926, 0]
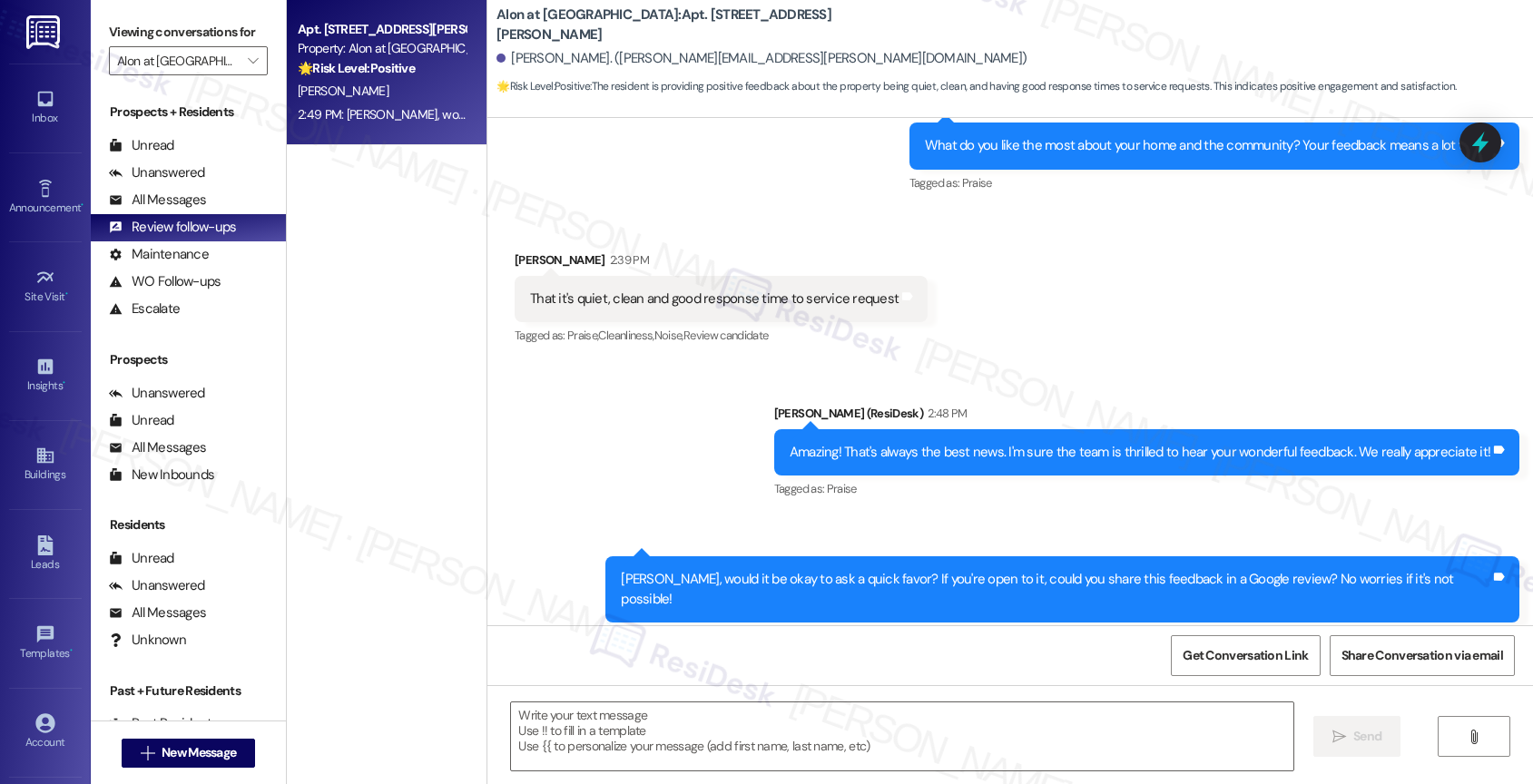
click at [671, 471] on div "Sent via SMS [PERSON_NAME] (ResiDesk) 2:48 PM Amazing! That's always the best n…" at bounding box center [1010, 513] width 1046 height 301
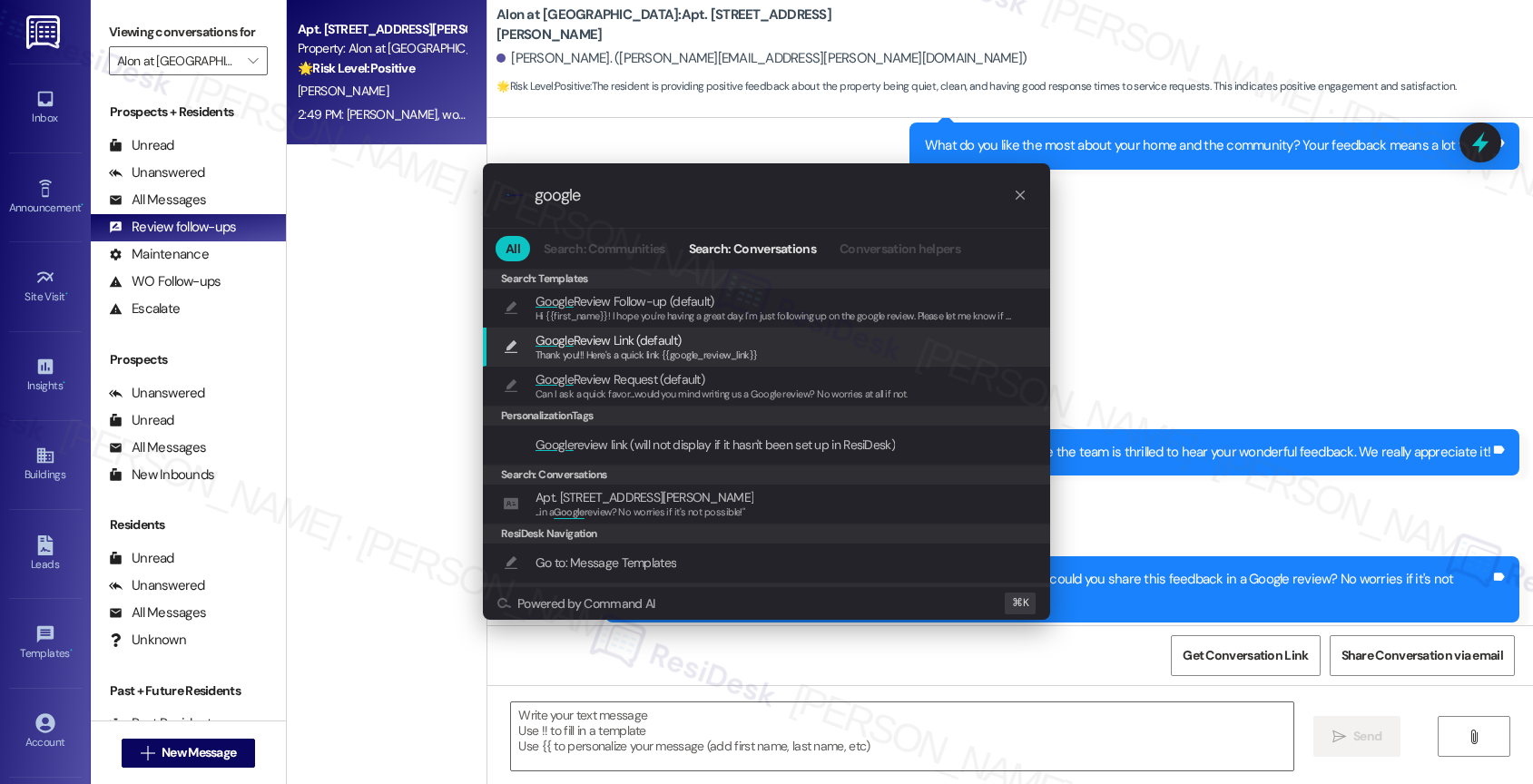
type input "google"
click at [595, 338] on span "Google Review Link (default)" at bounding box center [608, 340] width 145 height 20
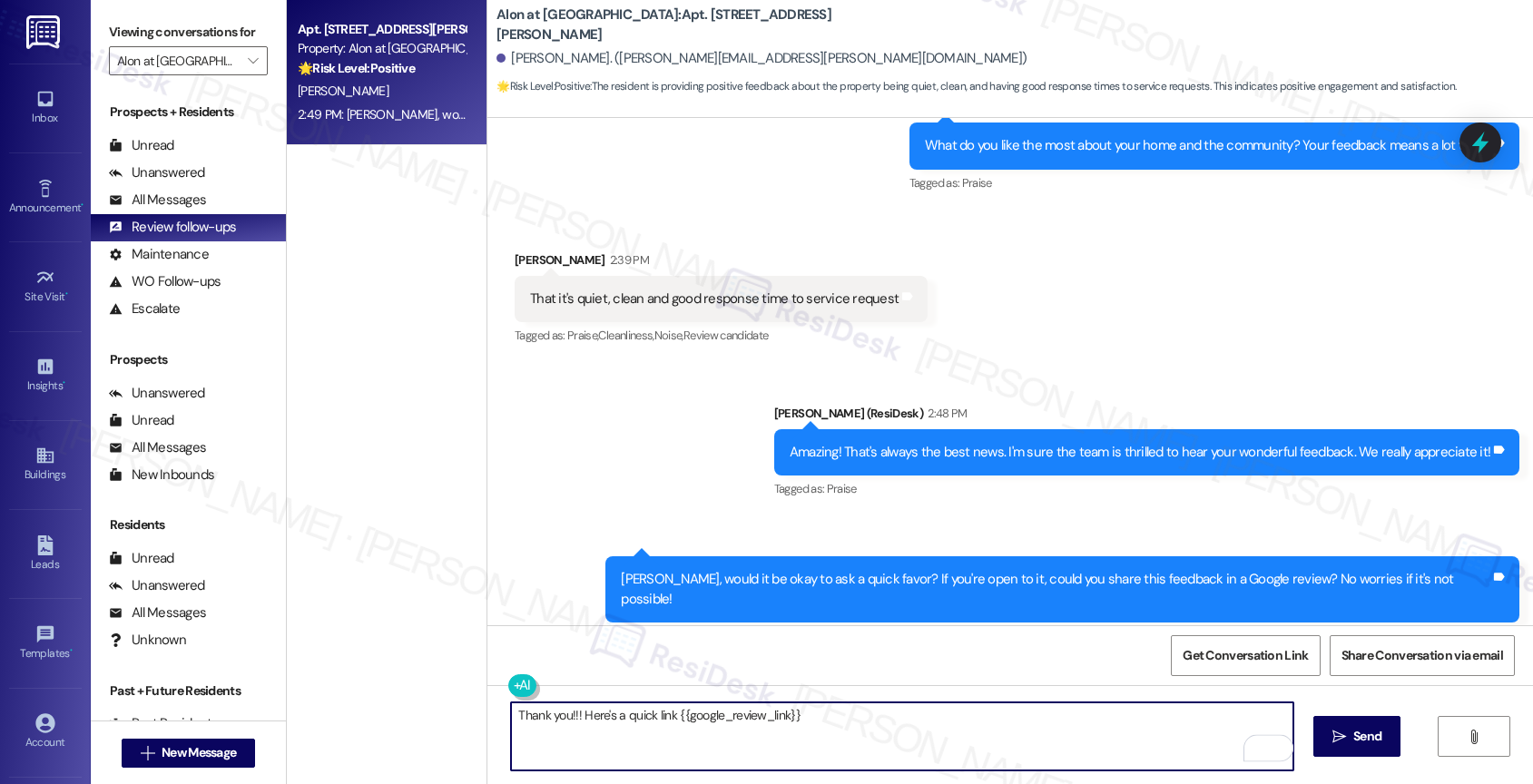
click at [556, 717] on textarea "Thank you!!! Here's a quick link {{google_review_link}}" at bounding box center [902, 736] width 782 height 68
click at [721, 718] on textarea "Thank you in advance!!! Here's a quick link {{google_review_link}}" at bounding box center [902, 736] width 782 height 68
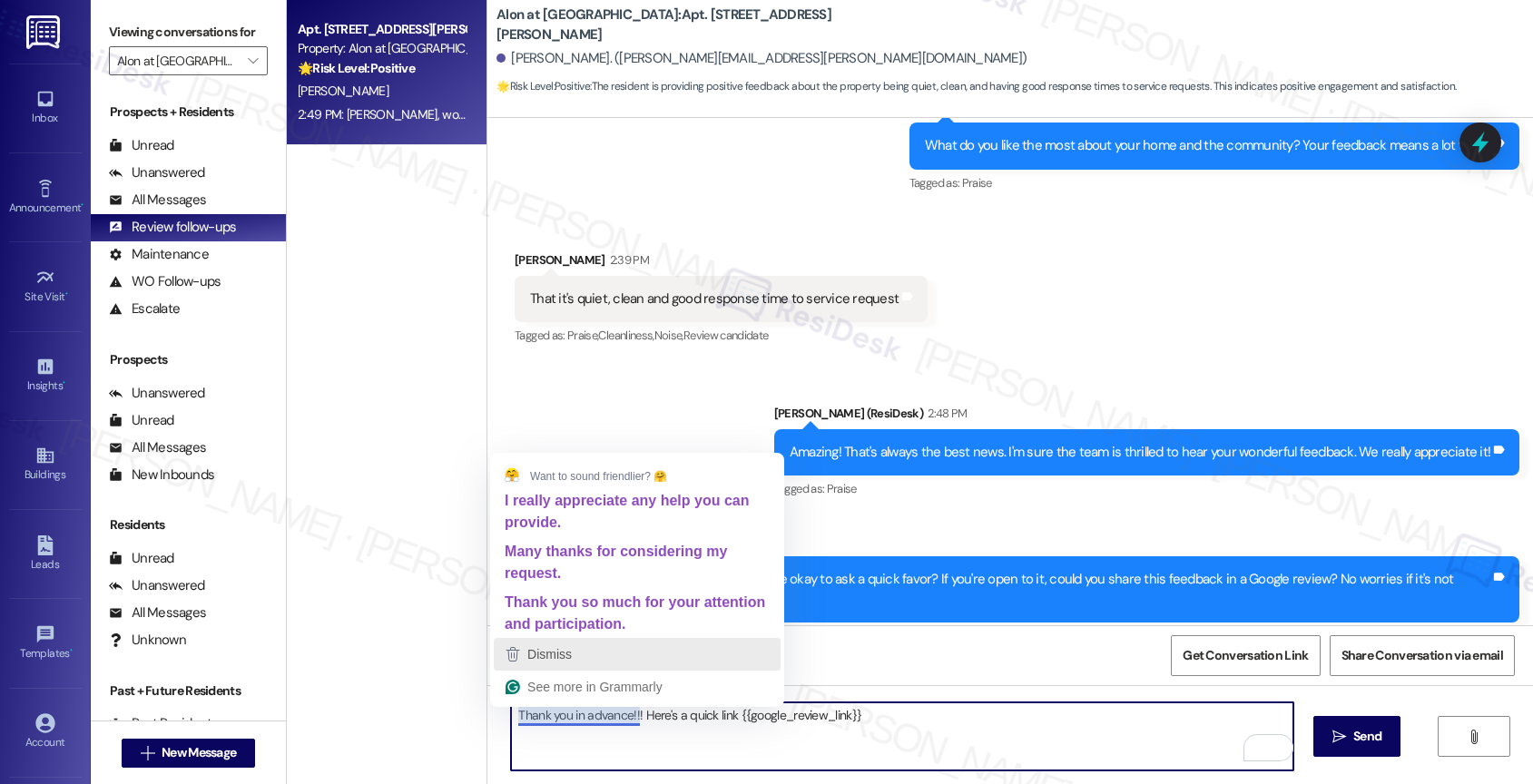
click at [582, 653] on div "Dismiss" at bounding box center [637, 654] width 271 height 27
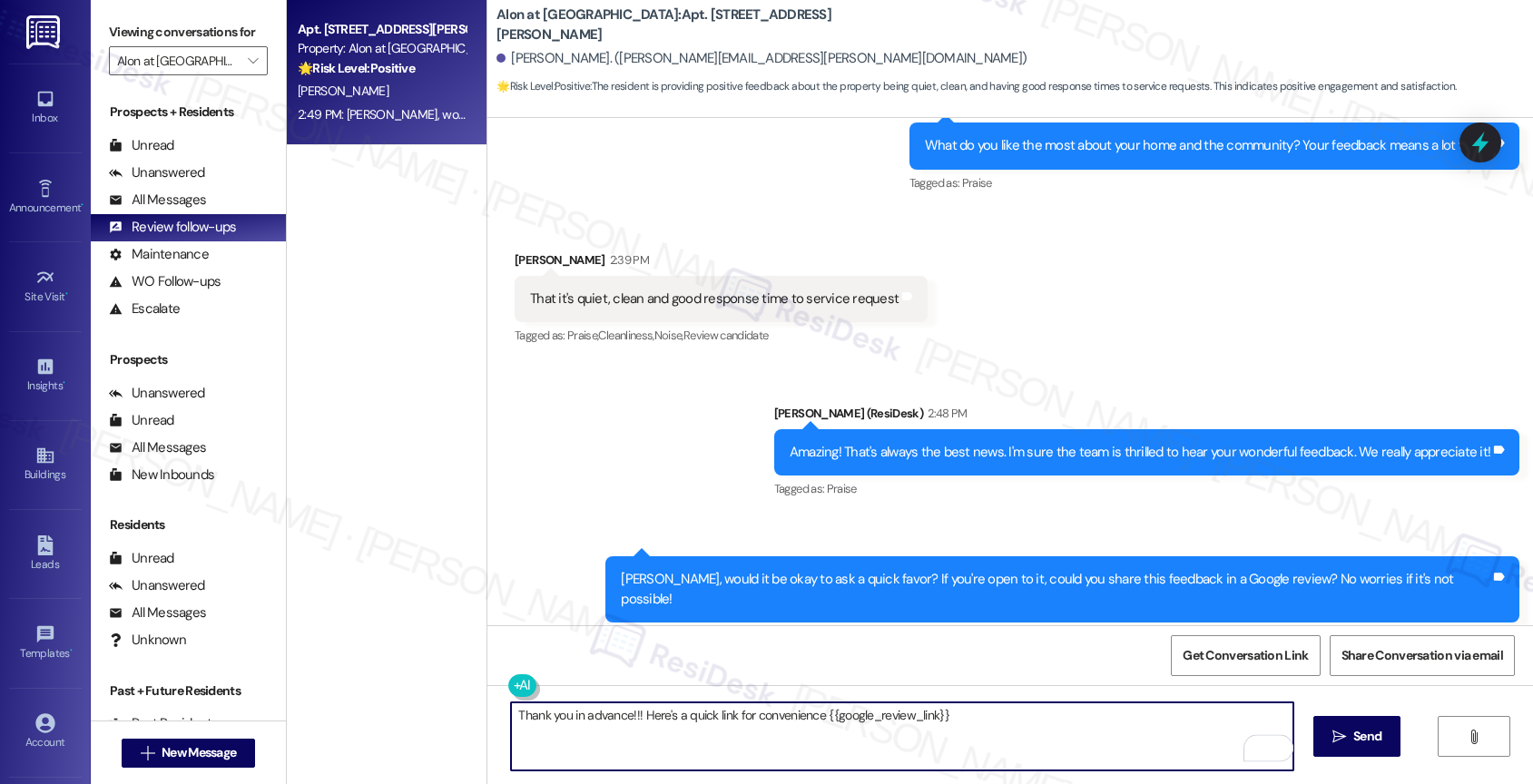
click at [1038, 730] on textarea "Thank you in advance!!! Here's a quick link for convenience {{google_review_lin…" at bounding box center [902, 736] width 782 height 68
type textarea "Thank you in advance!!! Here's a quick link for convenience {{google_review_lin…"
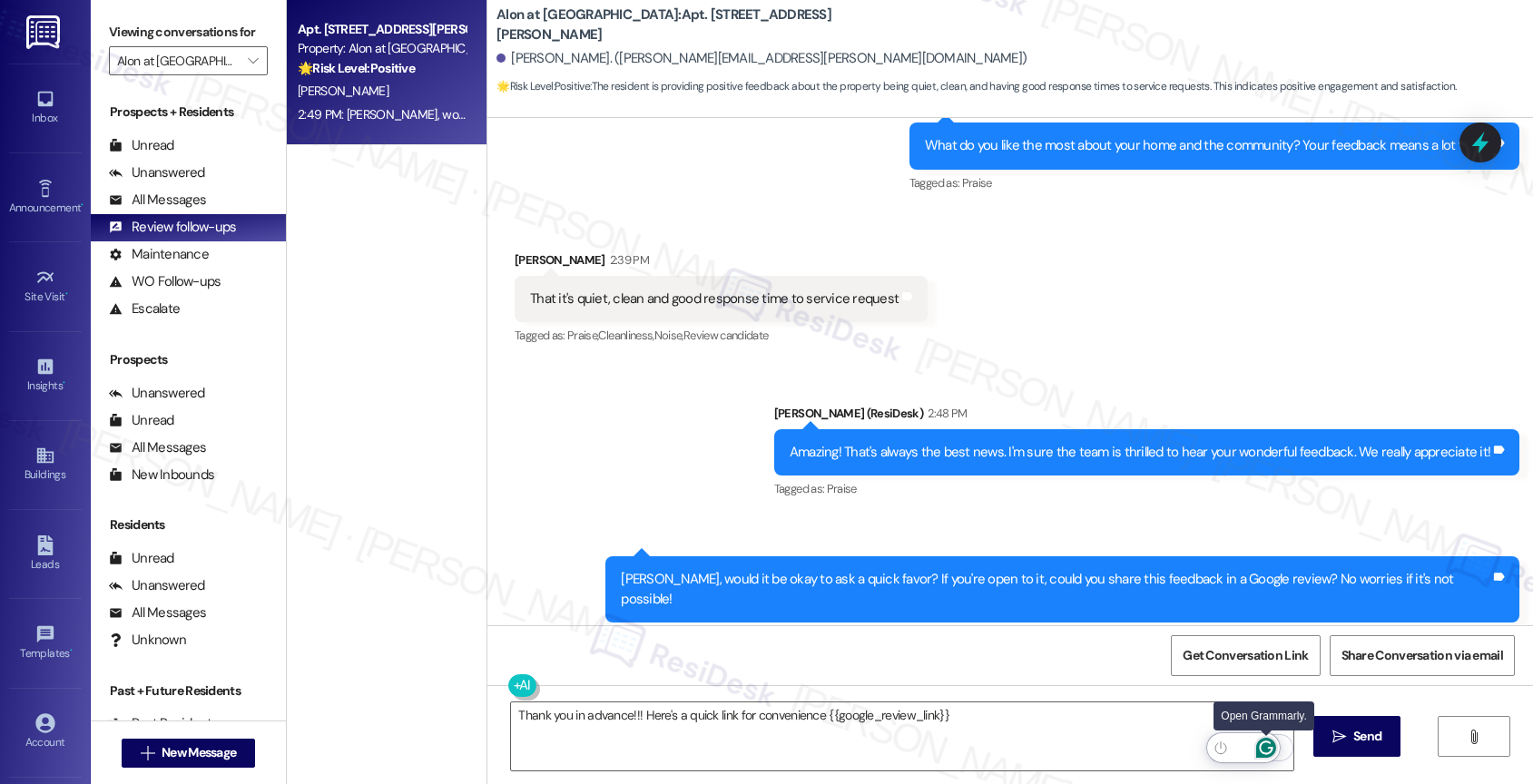
click at [1267, 746] on icon "Open Grammarly. 0 Suggestions." at bounding box center [1266, 747] width 20 height 20
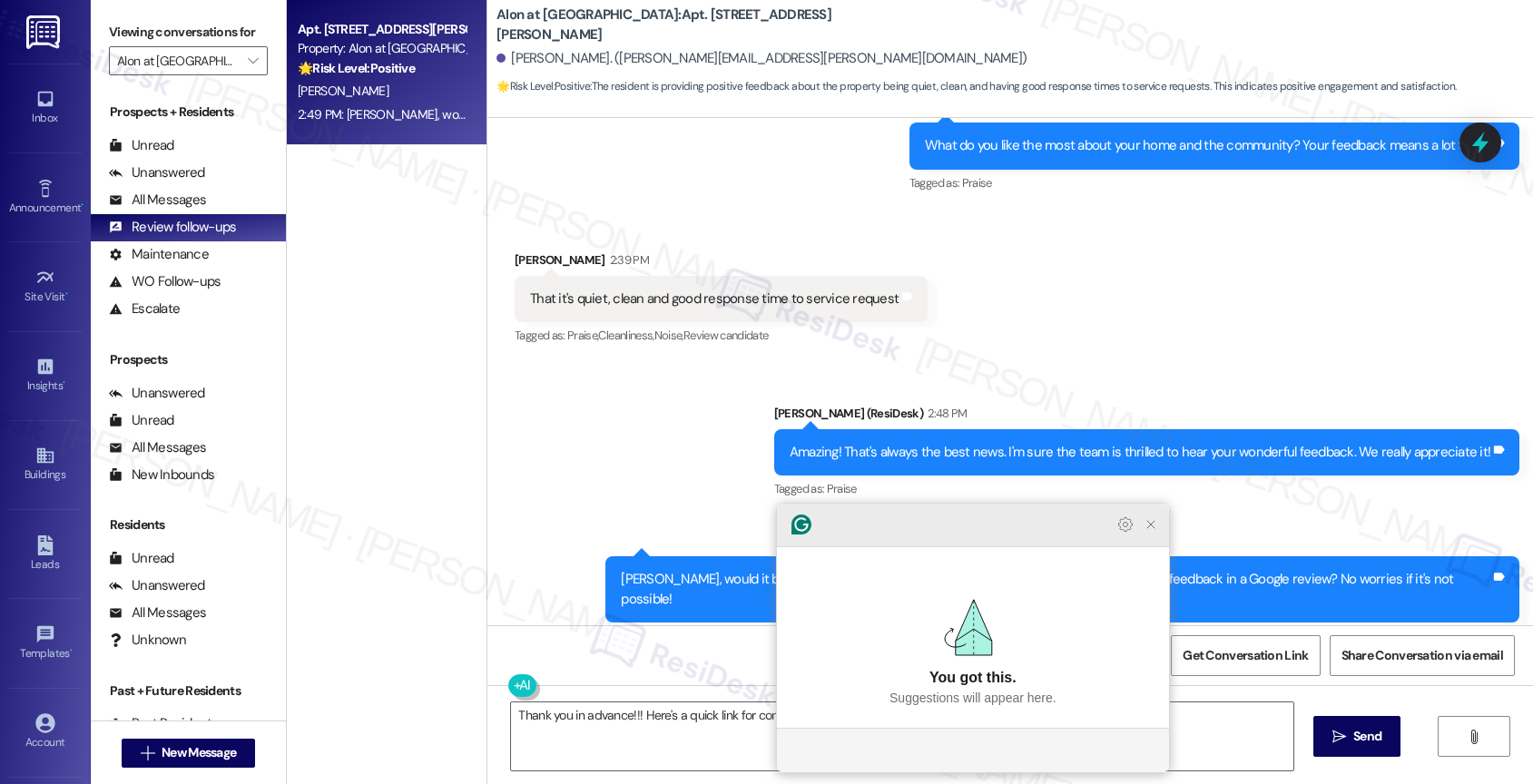
click at [1164, 547] on div at bounding box center [973, 525] width 392 height 44
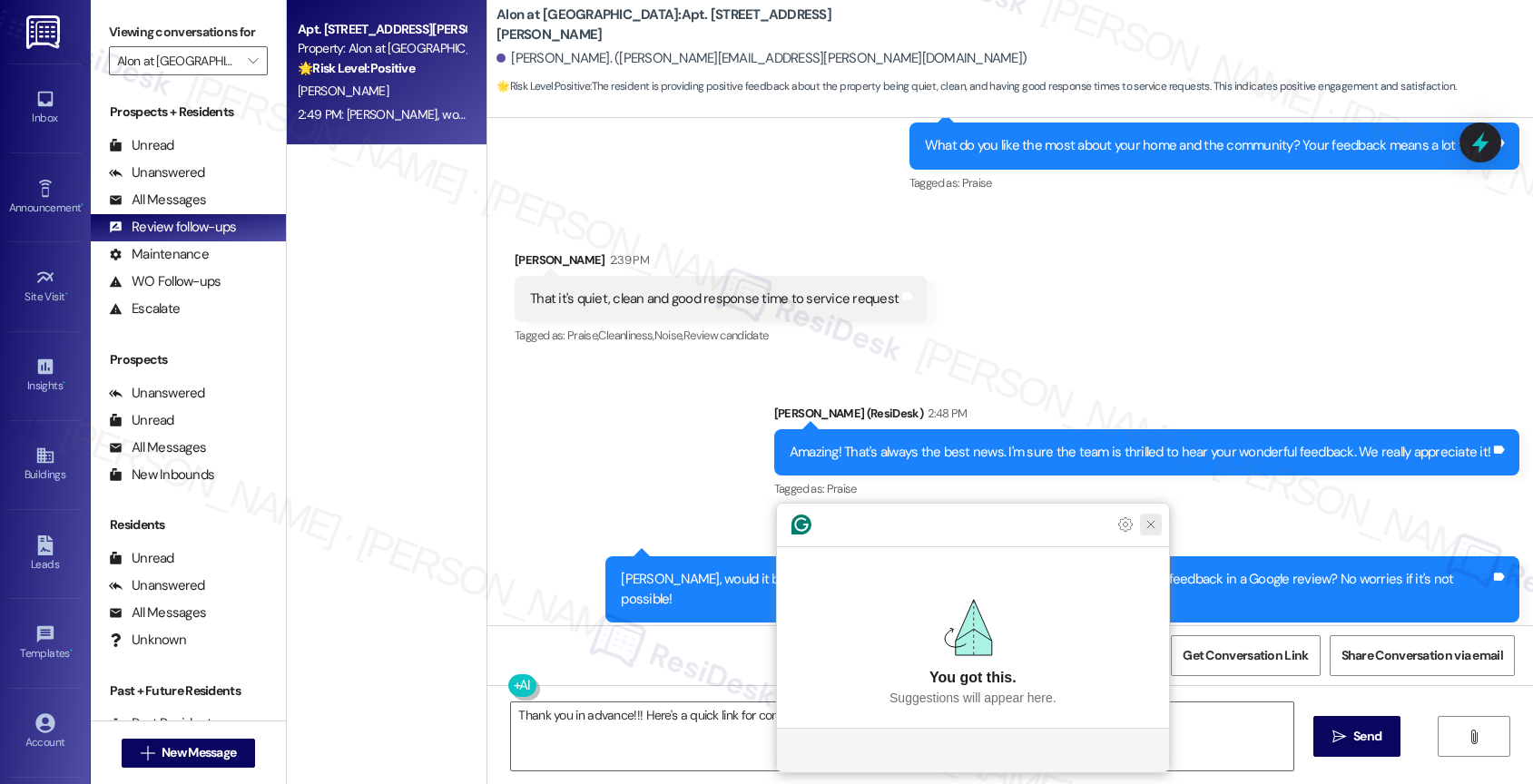
click at [1155, 532] on icon "Close Grammarly Assistant" at bounding box center [1151, 524] width 15 height 15
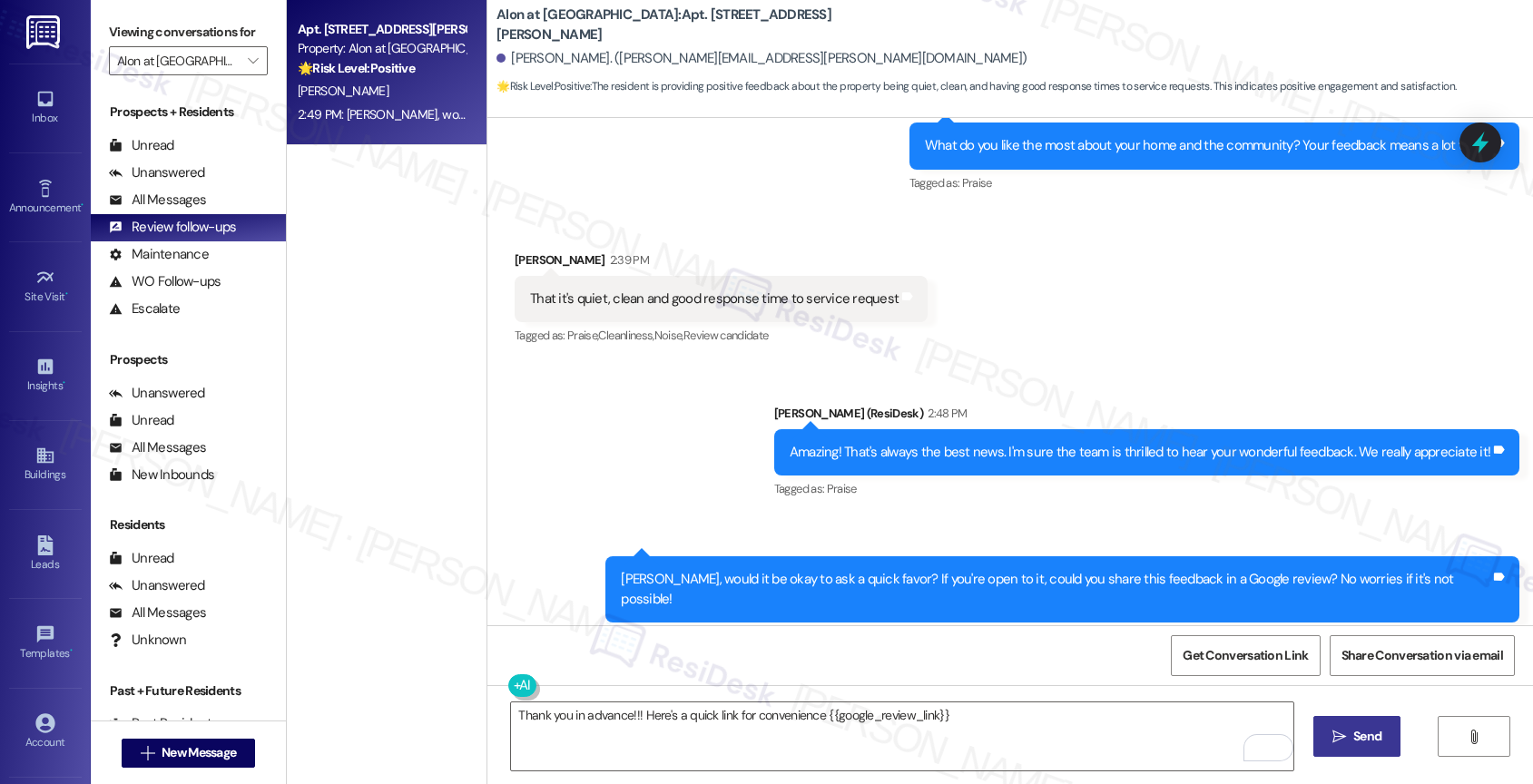
click at [1349, 737] on span "Send" at bounding box center [1367, 736] width 36 height 19
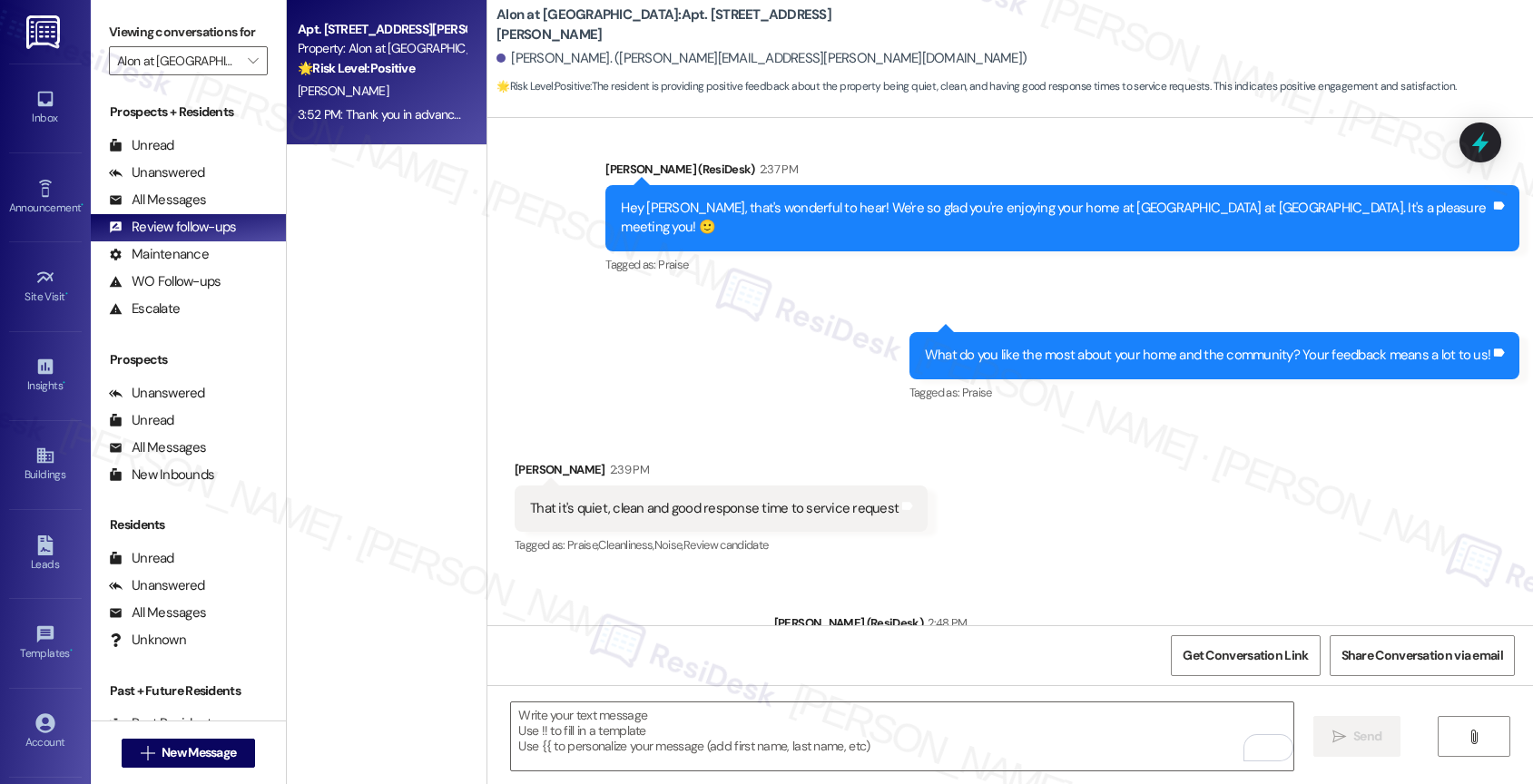
scroll to position [1052, 0]
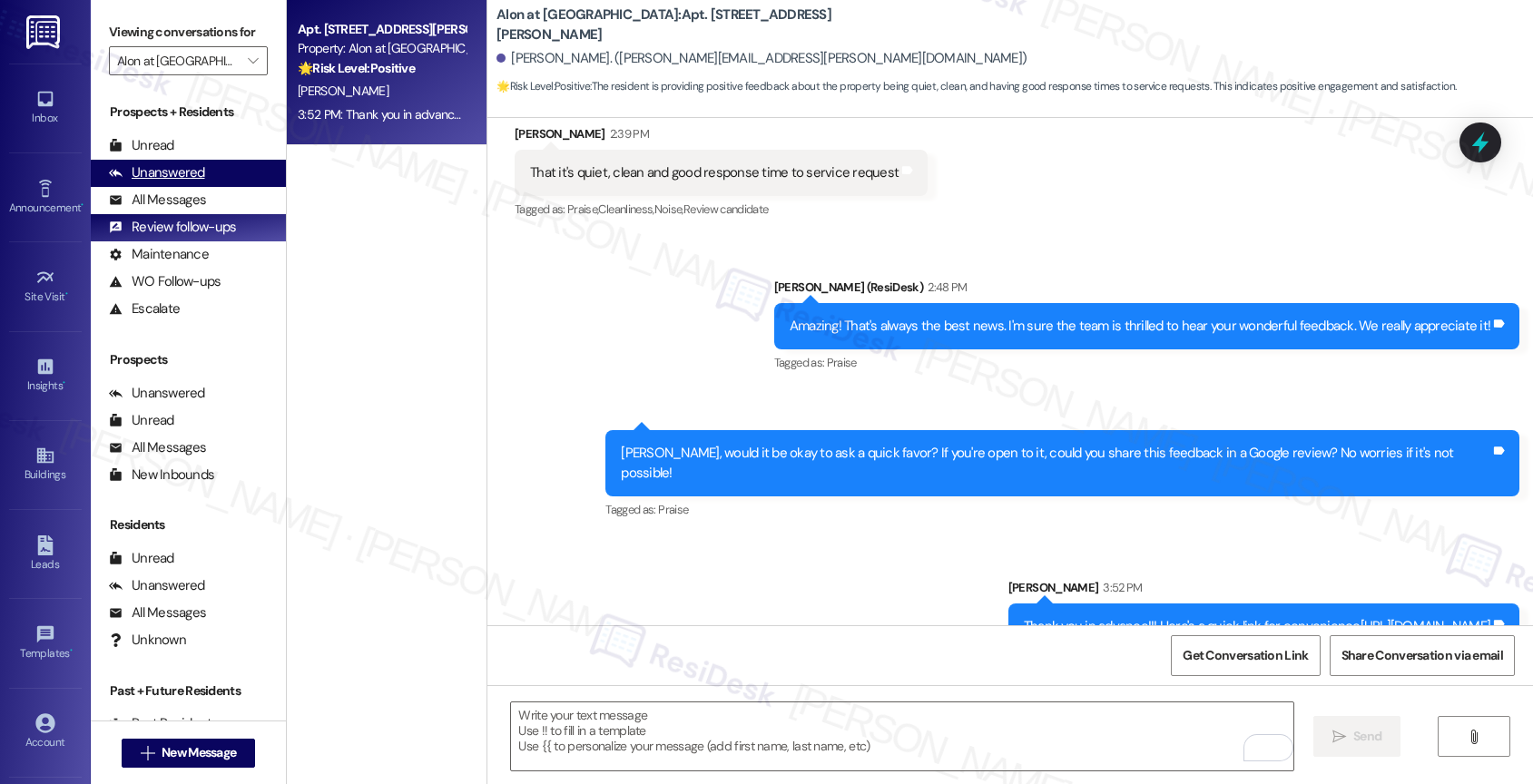
click at [163, 183] on div "Unanswered" at bounding box center [156, 173] width 96 height 19
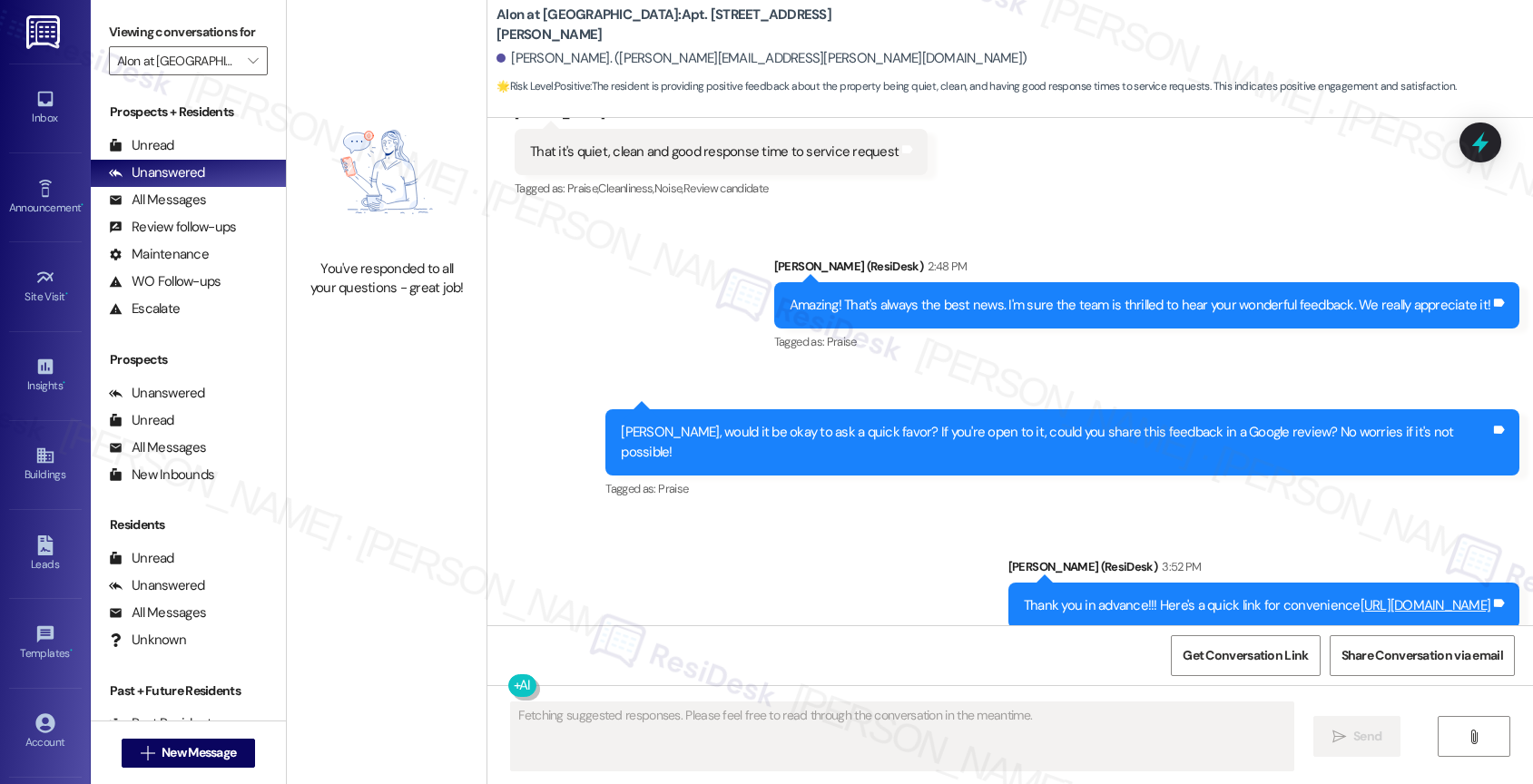
scroll to position [1078, 0]
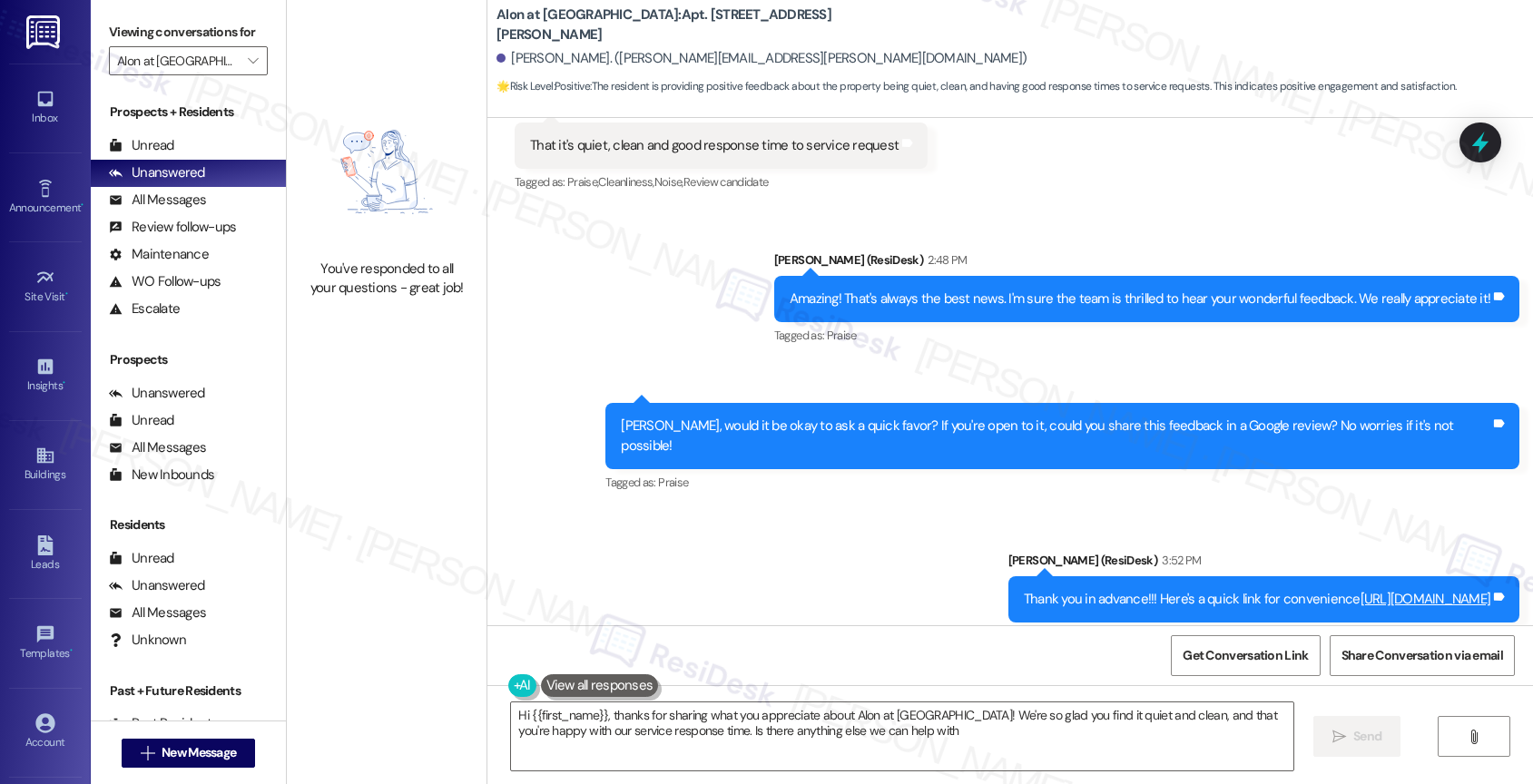
type textarea "Hi {{first_name}}, thanks for sharing what you appreciate about Alon at [GEOGRA…"
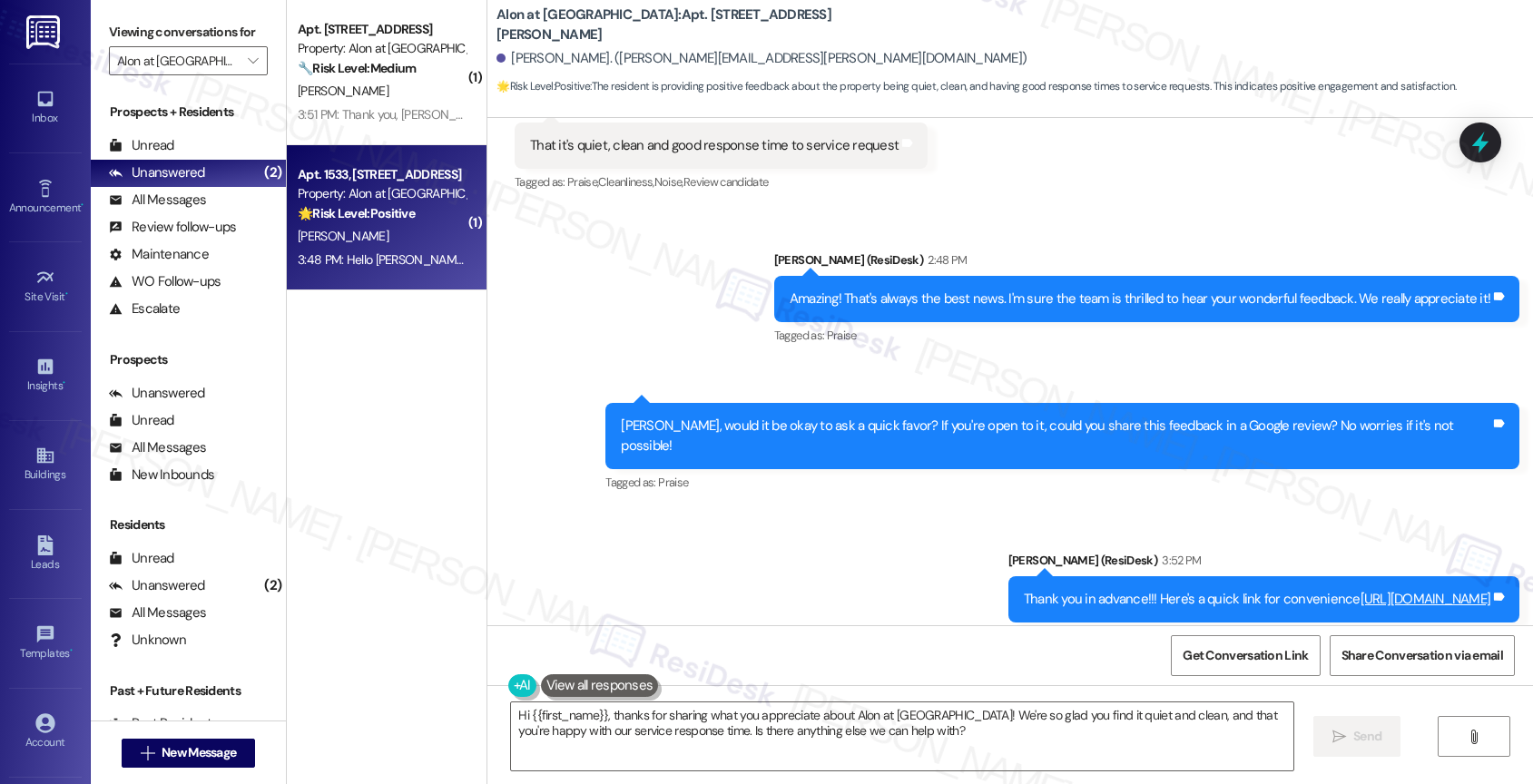
click at [346, 216] on strong "🌟 Risk Level: Positive" at bounding box center [357, 213] width 117 height 16
type textarea "Fetching suggested responses. Please feel free to read through the conversation…"
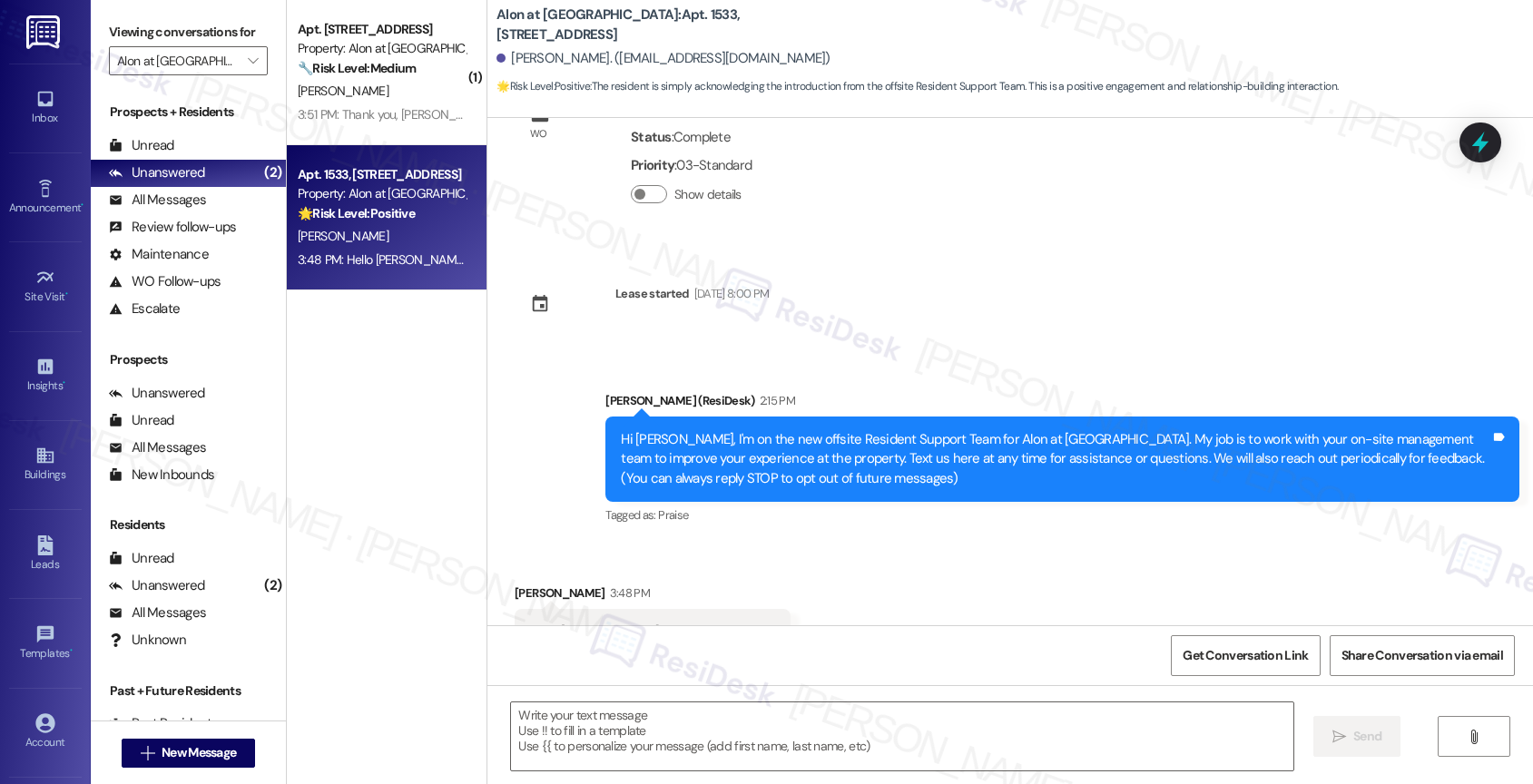
scroll to position [153, 0]
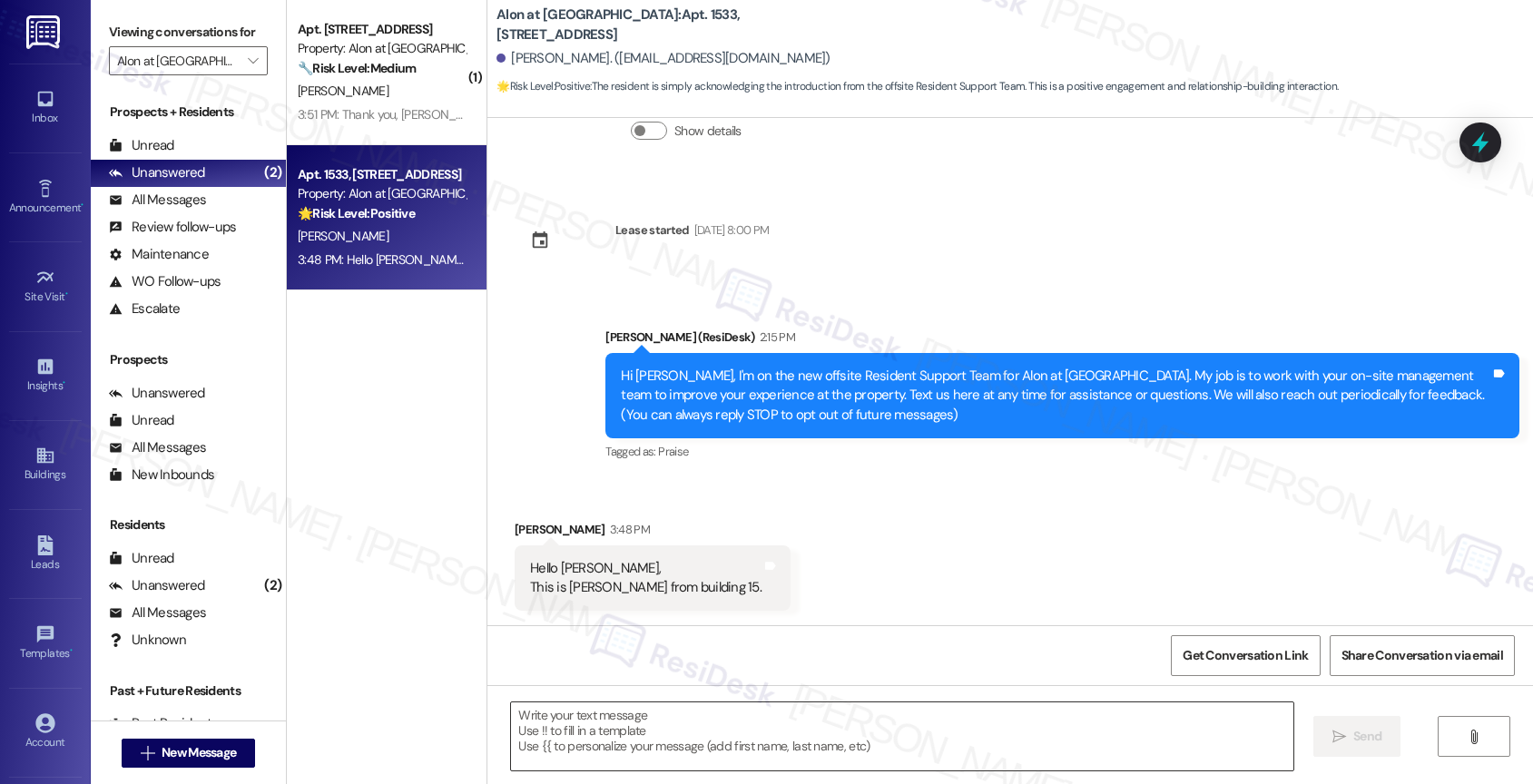
click at [589, 729] on textarea at bounding box center [902, 736] width 782 height 68
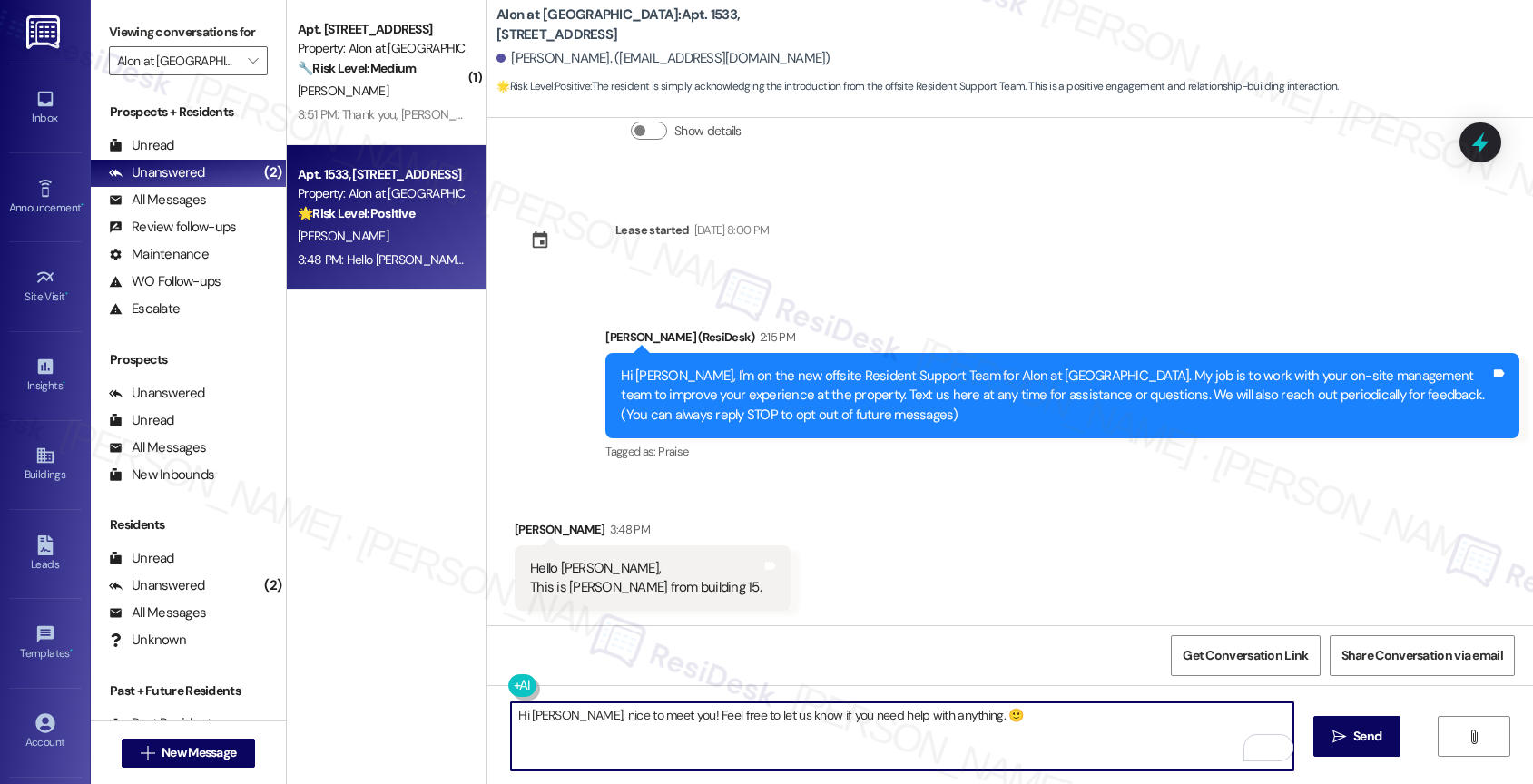
click at [1011, 734] on textarea "Hi [PERSON_NAME], nice to meet you! Feel free to let us know if you need help w…" at bounding box center [902, 736] width 782 height 68
type textarea "Hi [PERSON_NAME], nice to meet you! Feel free to let us know if you need help w…"
click at [1355, 741] on span "Send" at bounding box center [1367, 736] width 28 height 19
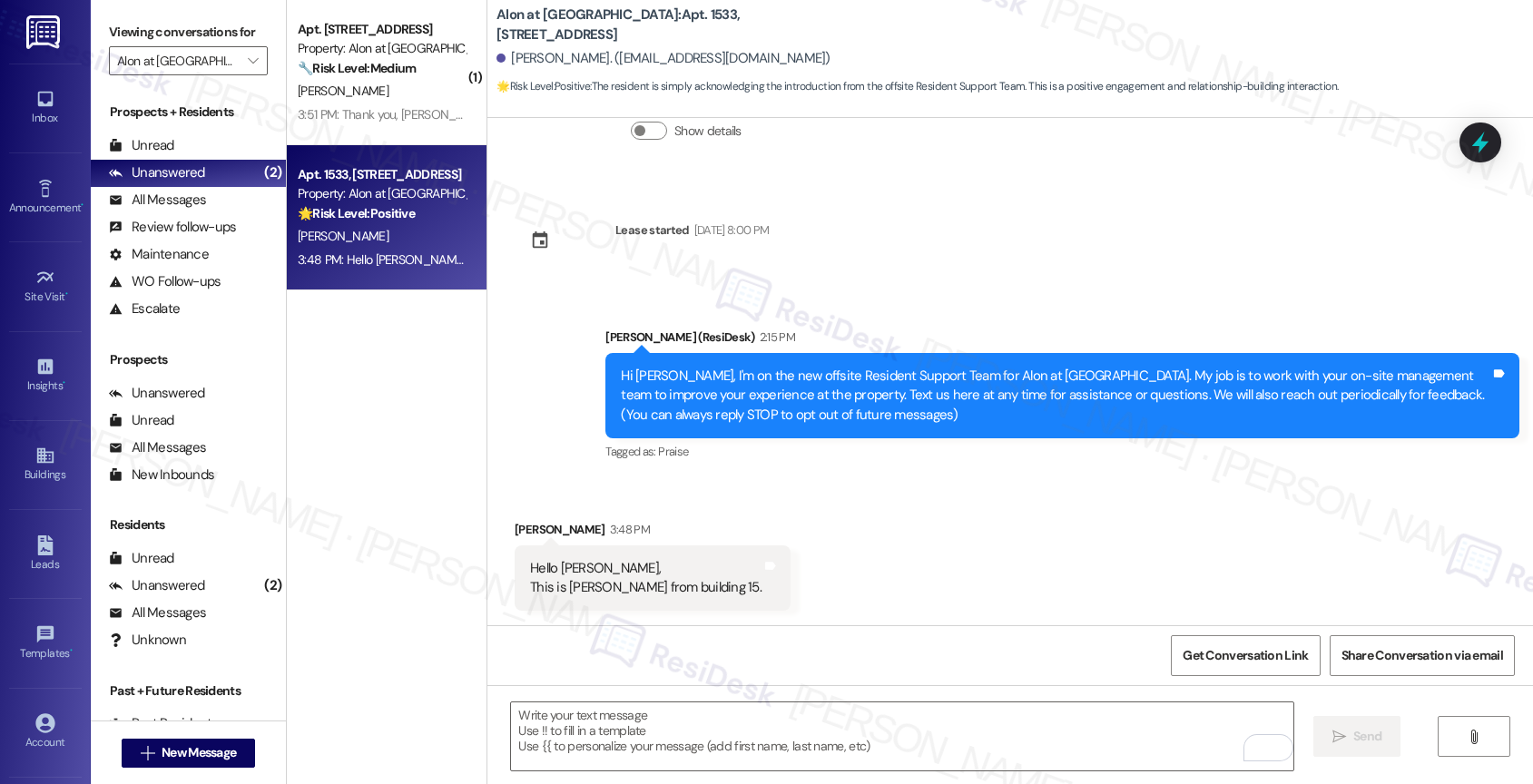
scroll to position [280, 0]
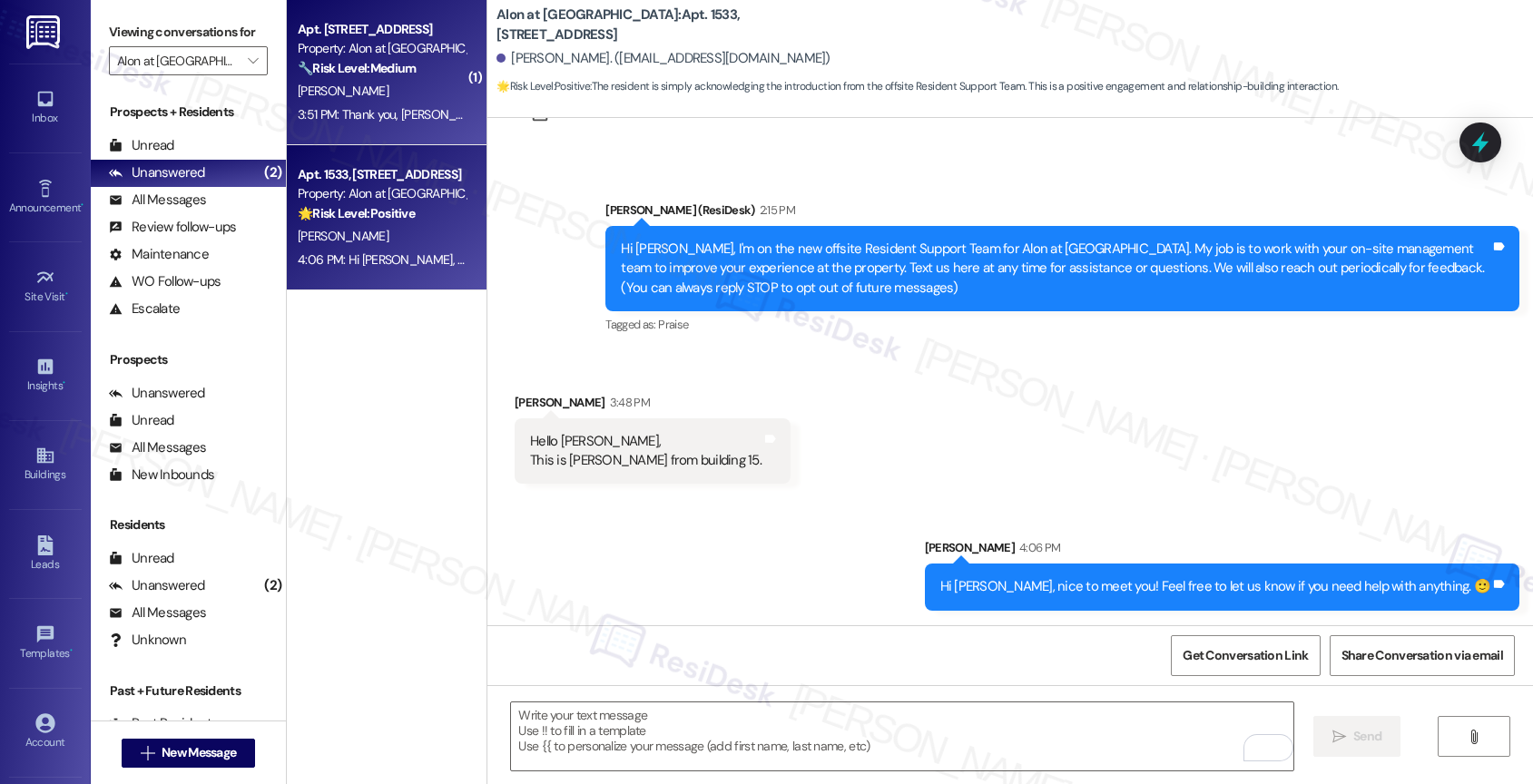
click at [391, 109] on div "3:51 PM: Thank you, [PERSON_NAME]. Is this regarding the noise complaints we've…" at bounding box center [594, 114] width 593 height 16
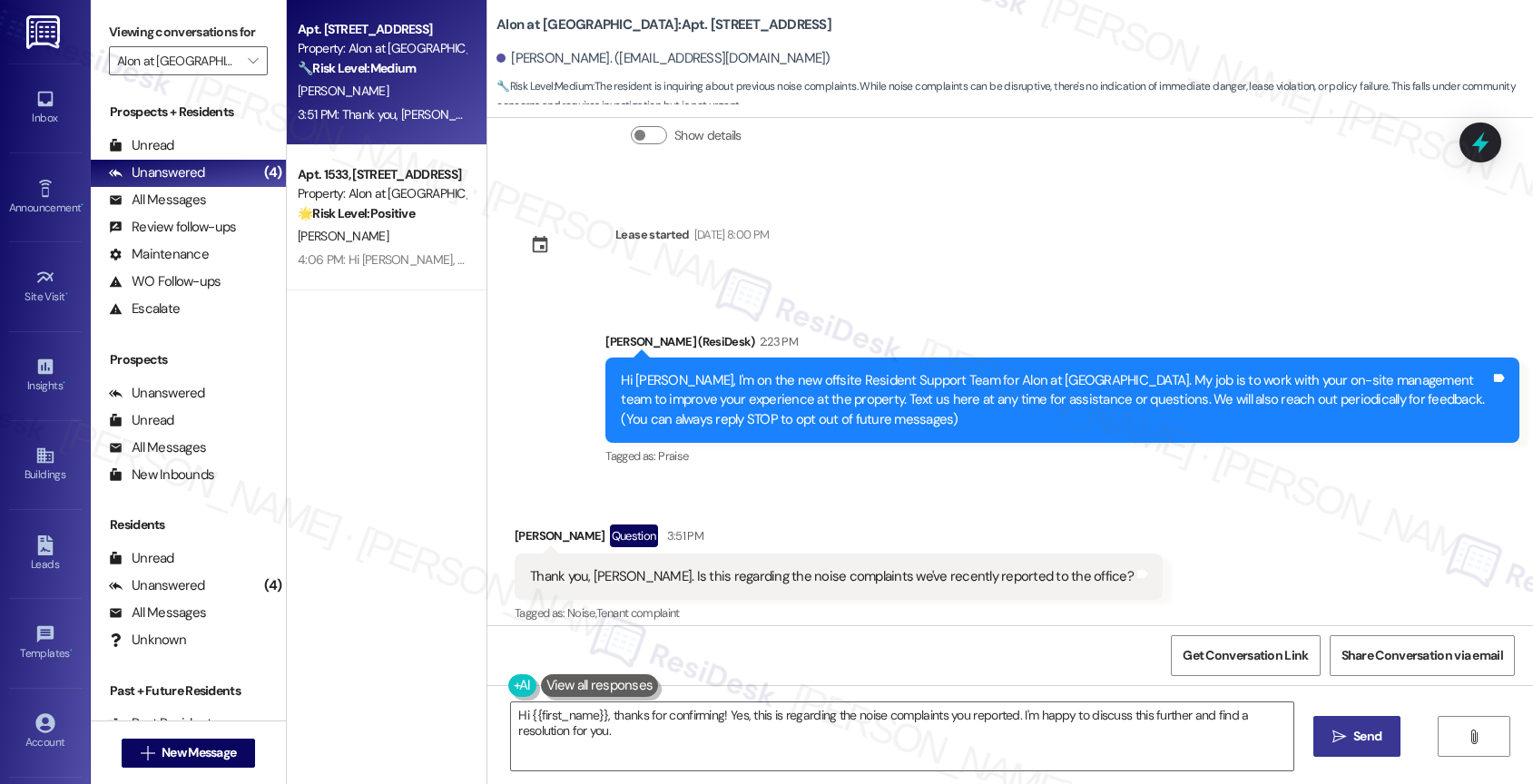
scroll to position [164, 0]
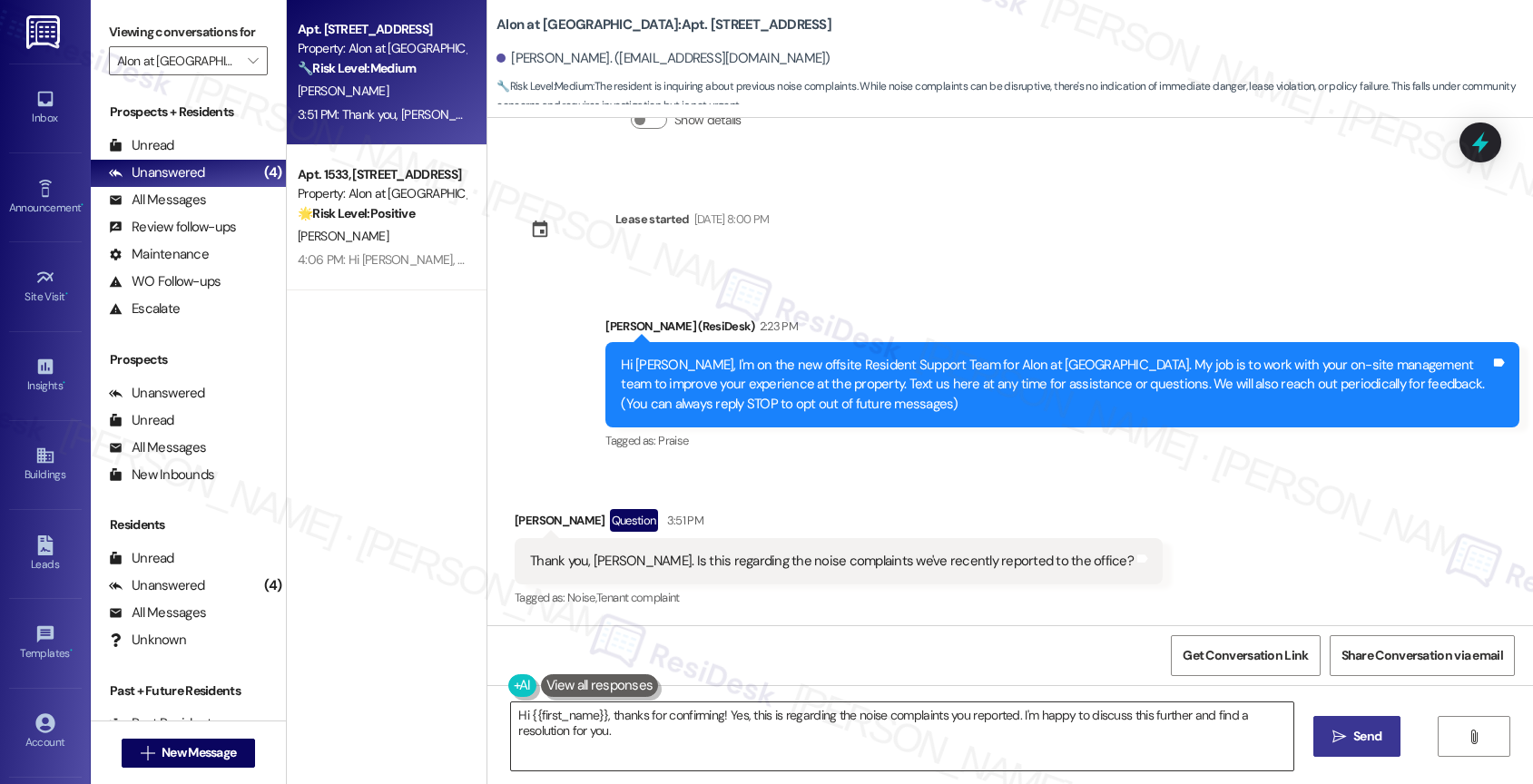
click at [610, 734] on textarea "Hi {{first_name}}, thanks for confirming! Yes, this is regarding the noise comp…" at bounding box center [902, 736] width 782 height 68
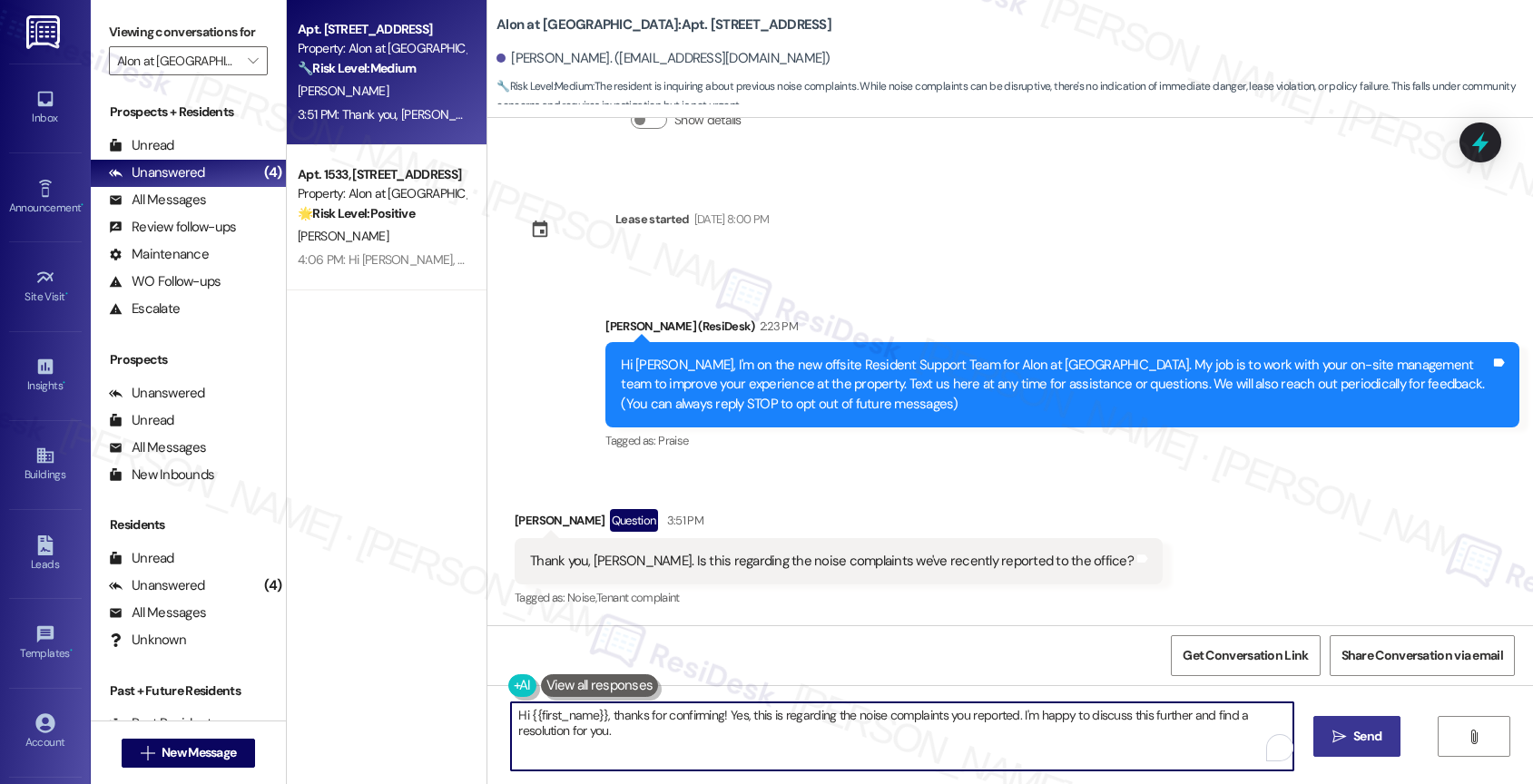
click at [610, 734] on textarea "Hi {{first_name}}, thanks for confirming! Yes, this is regarding the noise comp…" at bounding box center [902, 736] width 782 height 68
click at [512, 711] on textarea "Hi [PERSON_NAME], nice to meet you! Starting todat" at bounding box center [902, 736] width 782 height 68
click at [790, 712] on textarea "Hey [PERSON_NAME], nice to meet you! Starting todat" at bounding box center [902, 736] width 782 height 68
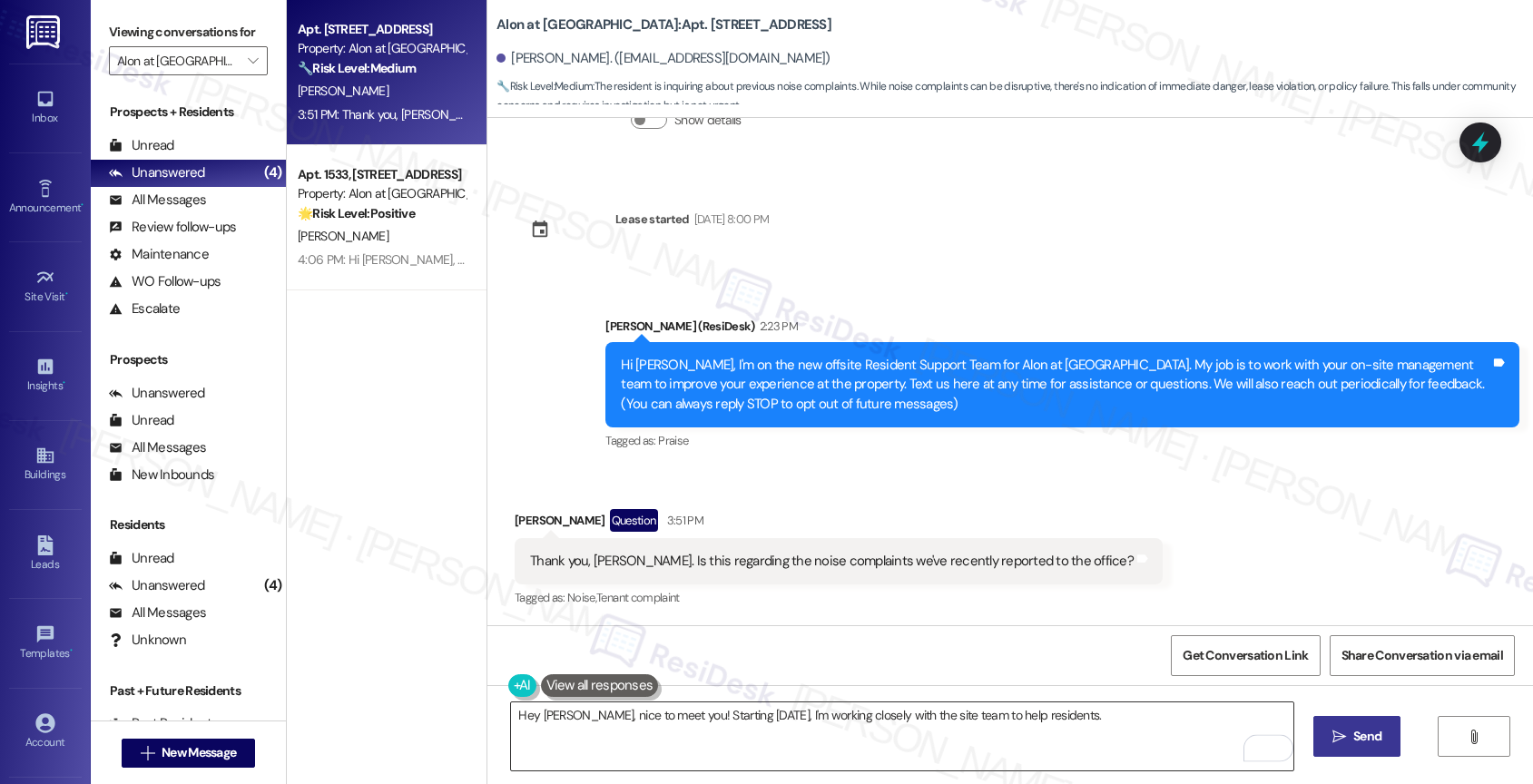
click at [1070, 722] on textarea "Hey [PERSON_NAME], nice to meet you! Starting [DATE], I'm working closely with …" at bounding box center [902, 736] width 782 height 68
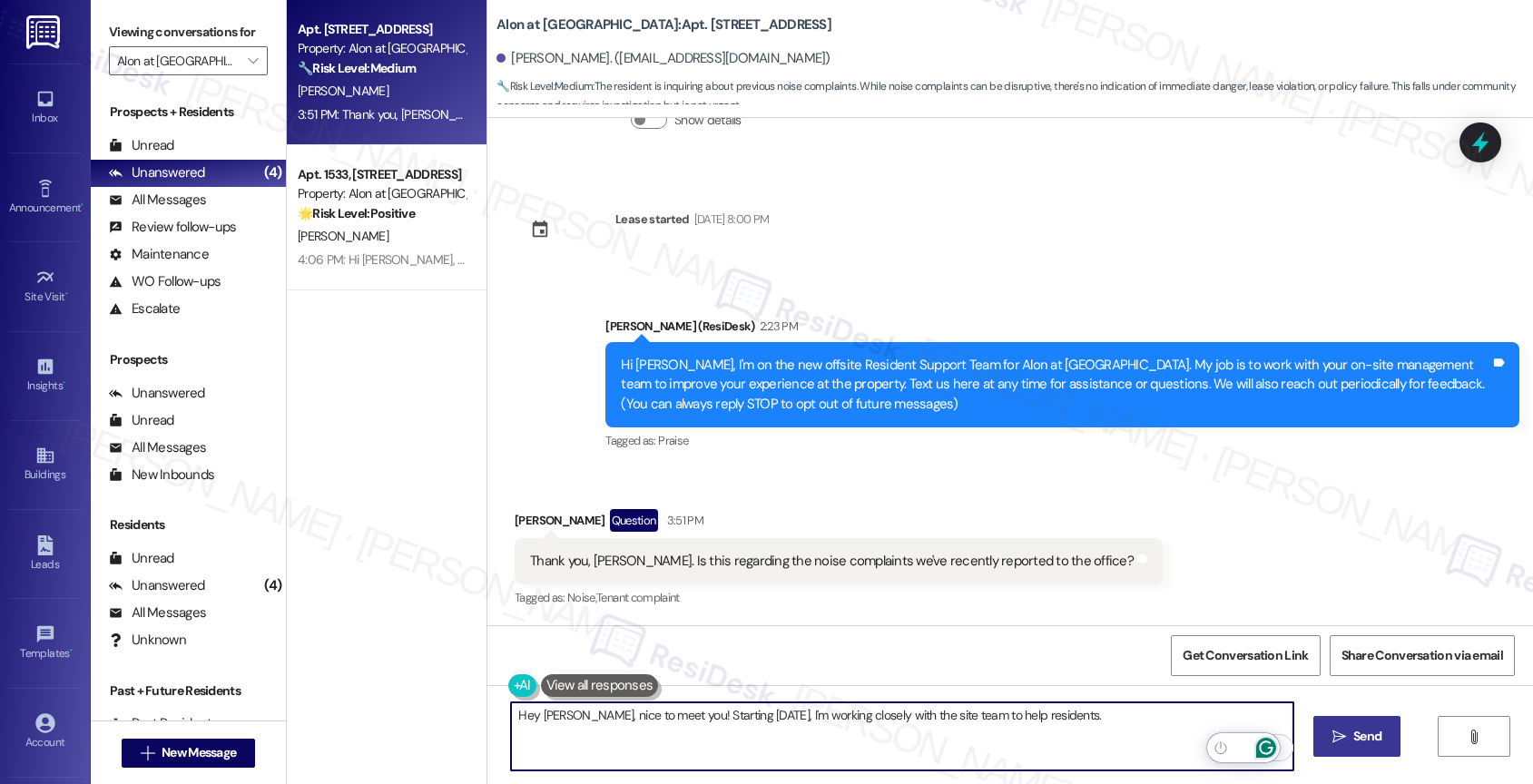
click at [1268, 745] on icon "Open Grammarly. 0 Suggestions." at bounding box center [1266, 747] width 20 height 20
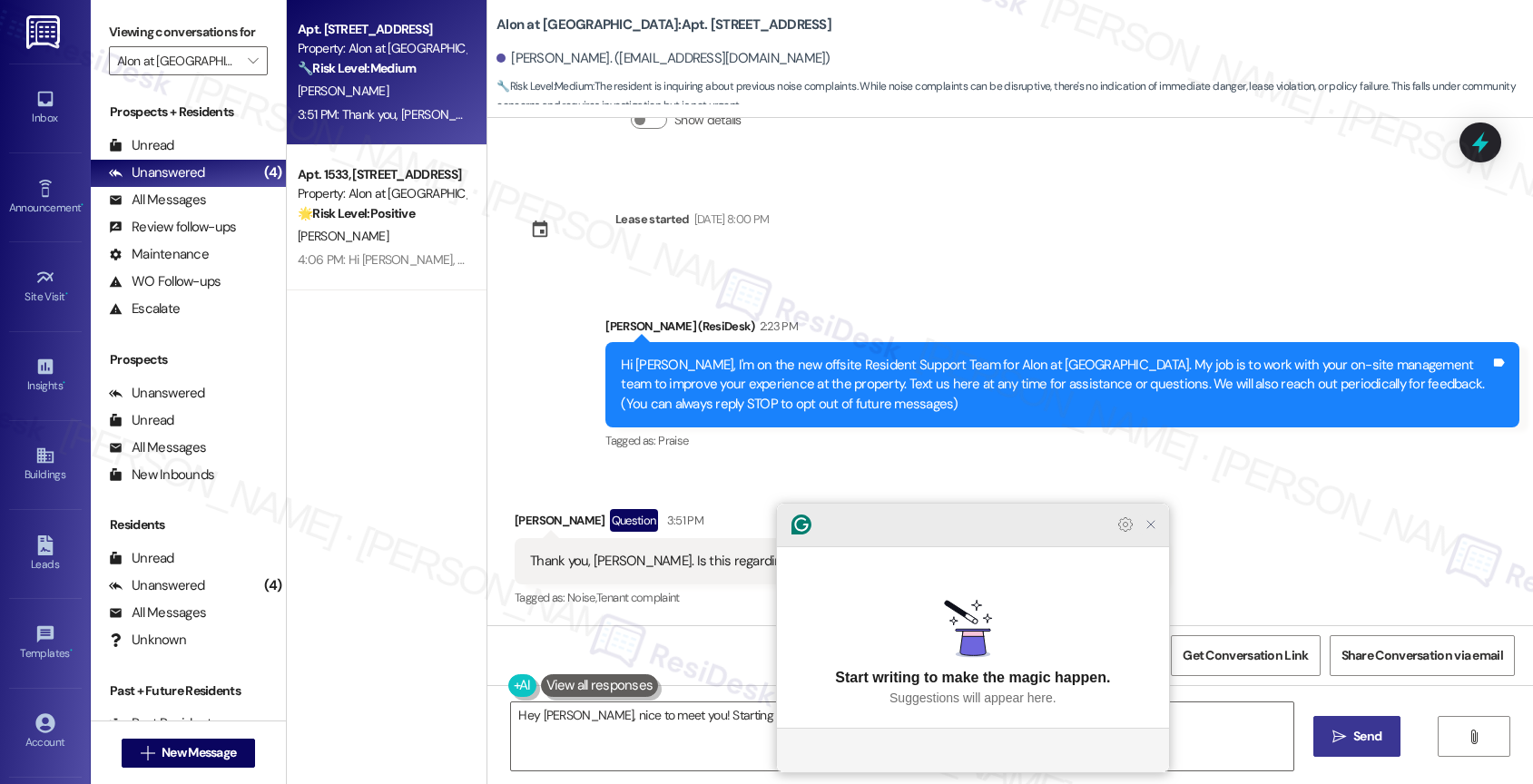
click at [1151, 532] on icon "Close Grammarly Assistant" at bounding box center [1151, 524] width 15 height 15
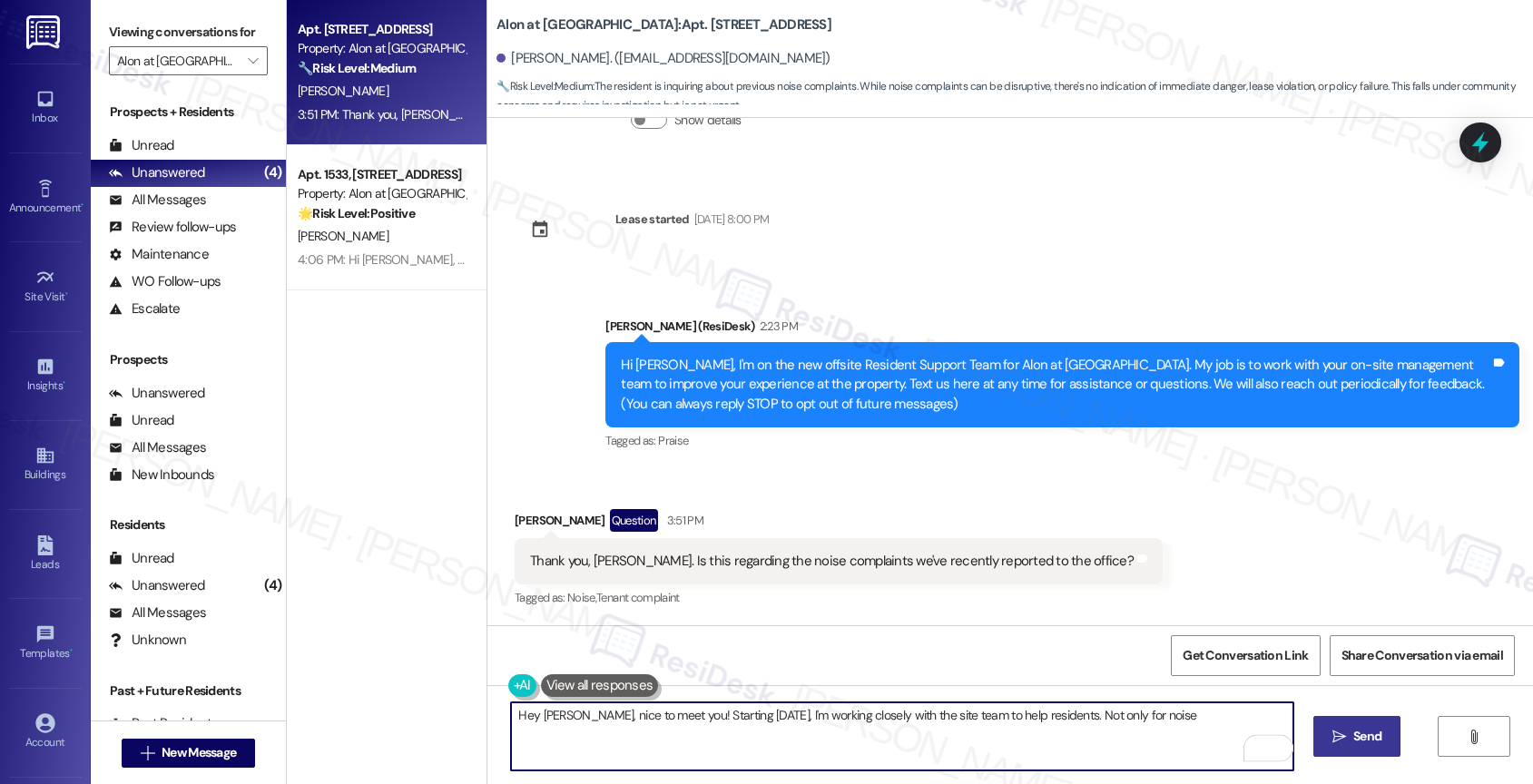
drag, startPoint x: 1018, startPoint y: 707, endPoint x: 1187, endPoint y: 720, distance: 169.5
click at [1187, 720] on textarea "Hey [PERSON_NAME], nice to meet you! Starting [DATE], I'm working closely with …" at bounding box center [902, 736] width 782 height 68
drag, startPoint x: 1111, startPoint y: 715, endPoint x: 1278, endPoint y: 731, distance: 167.8
click at [1278, 731] on textarea "Hey [PERSON_NAME], nice to meet you! Starting [DATE], I'm working closely with …" at bounding box center [902, 736] width 782 height 68
drag, startPoint x: 1017, startPoint y: 710, endPoint x: 1189, endPoint y: 719, distance: 172.2
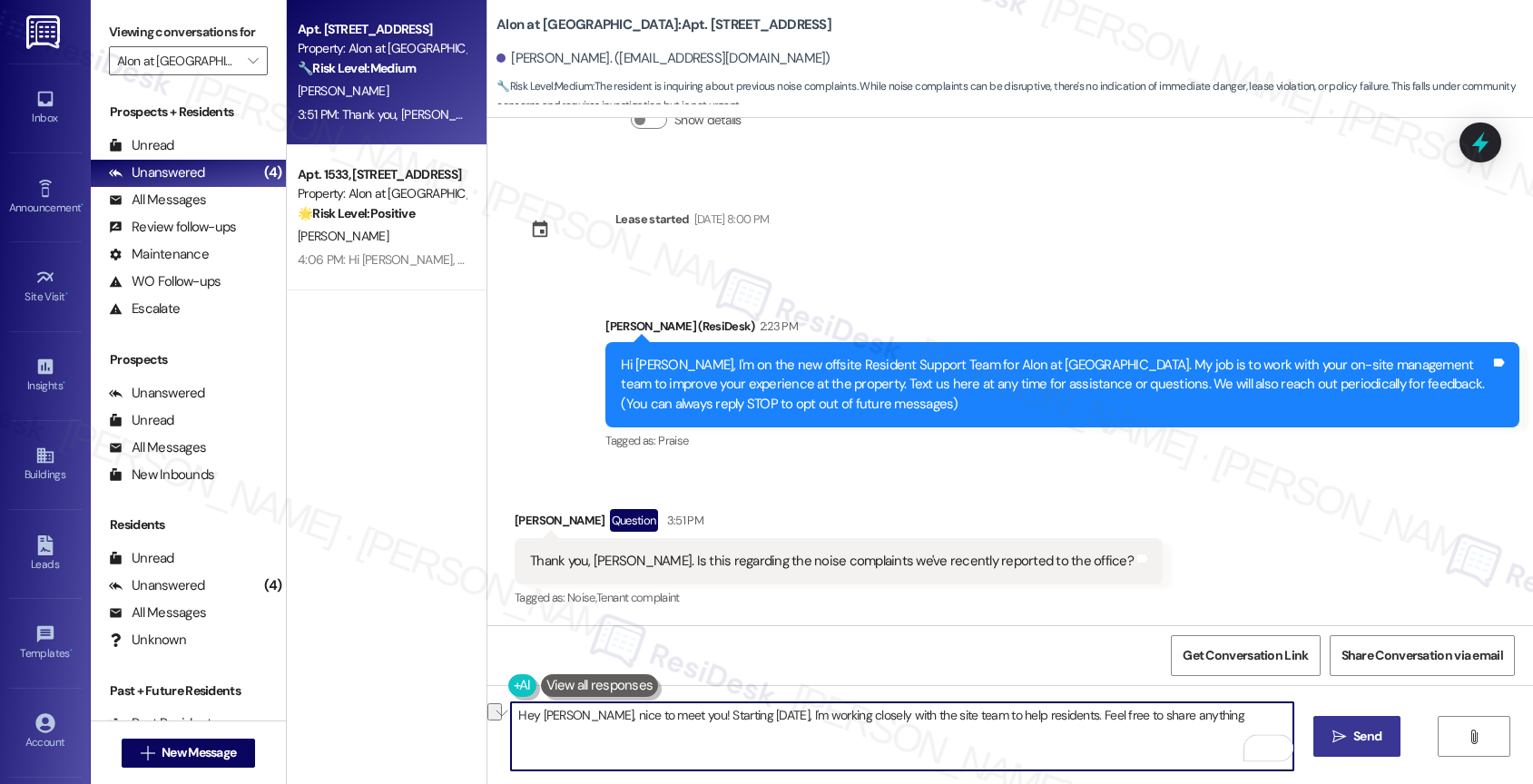
click at [1189, 719] on textarea "Hey Lisa, nice to meet you! Starting today, I'm working closely with the site t…" at bounding box center [902, 736] width 782 height 68
type textarea "Hey [PERSON_NAME], nice to meet you! Starting [DATE], I'm working closely with …"
click at [1318, 733] on button " Send" at bounding box center [1357, 736] width 88 height 41
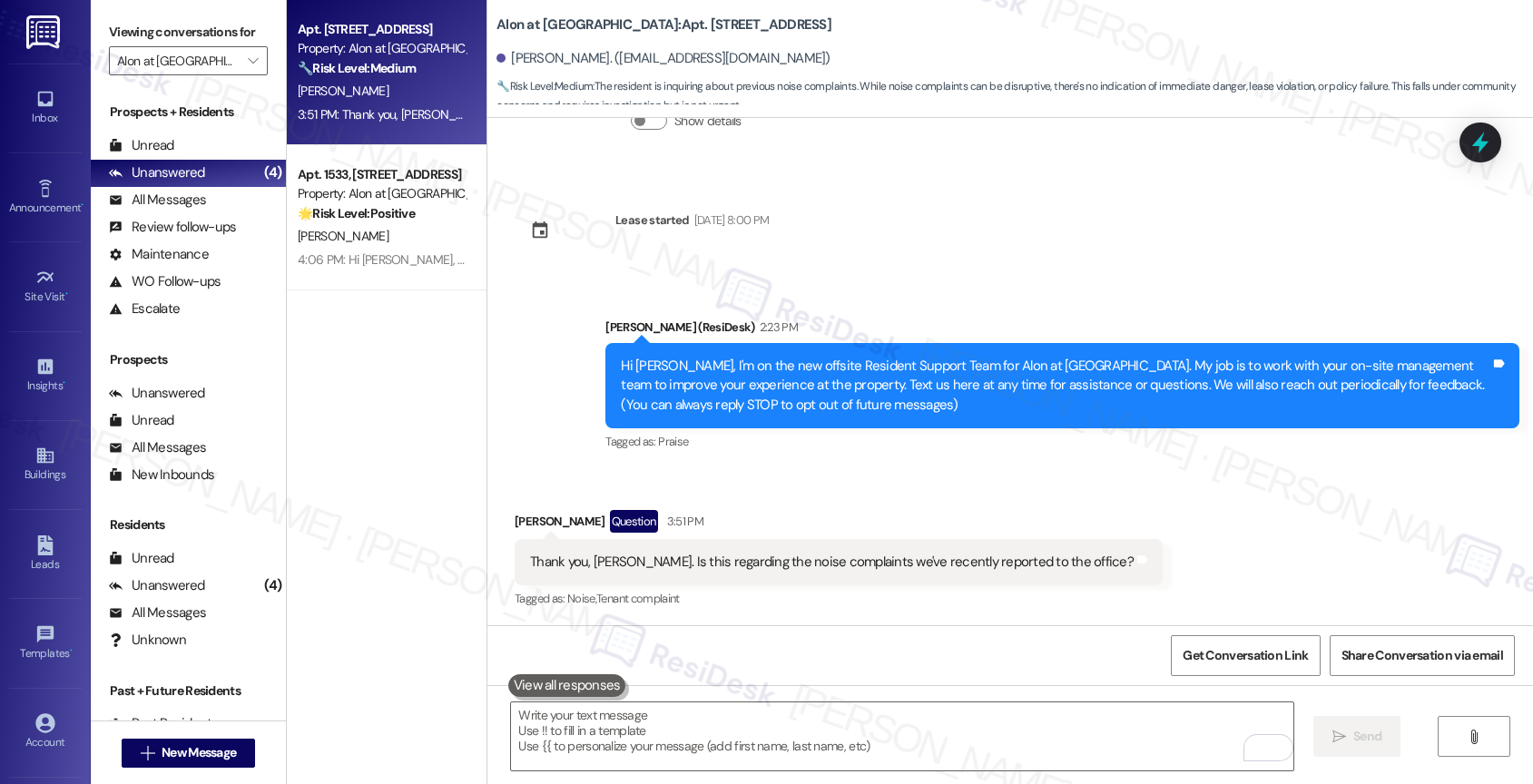
scroll to position [291, 0]
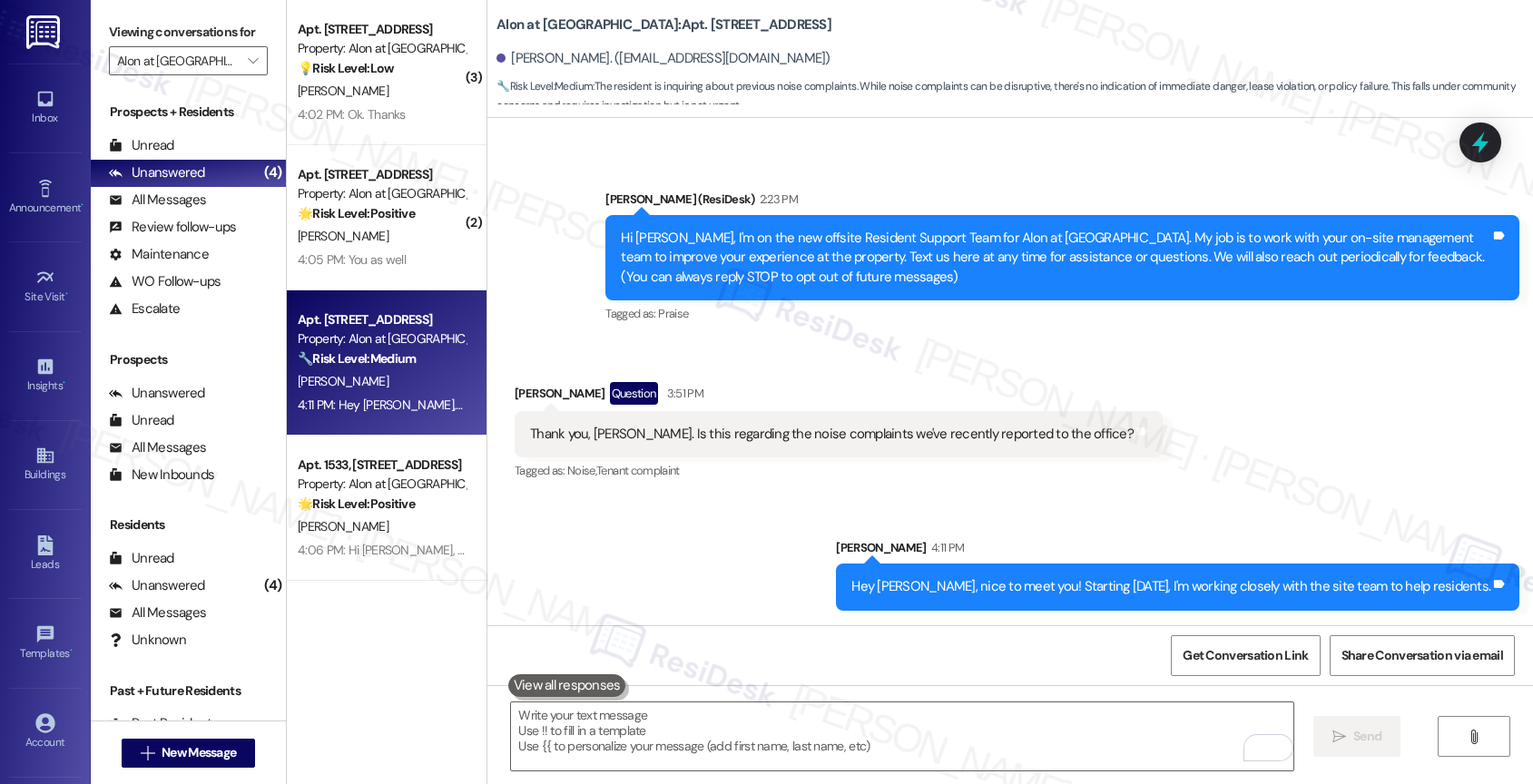
click at [691, 563] on div "Sent via SMS Sarah 4:11 PM Hey Lisa, nice to meet you! Starting today, I'm work…" at bounding box center [1010, 560] width 1046 height 126
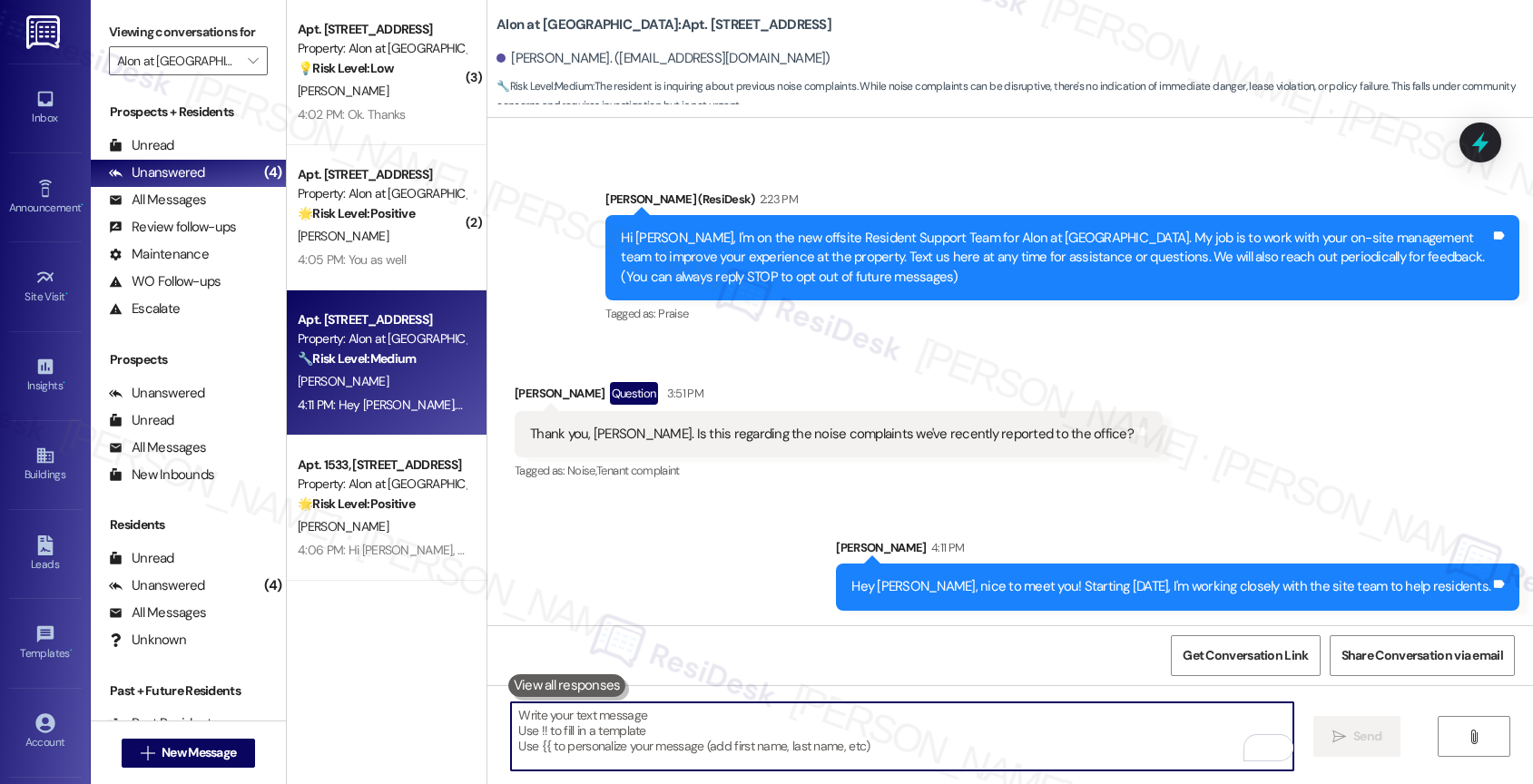
click at [629, 733] on textarea "To enrich screen reader interactions, please activate Accessibility in Grammarl…" at bounding box center [902, 736] width 782 height 68
click at [630, 736] on textarea "To enrich screen reader interactions, please activate Accessibility in Grammarl…" at bounding box center [902, 736] width 782 height 68
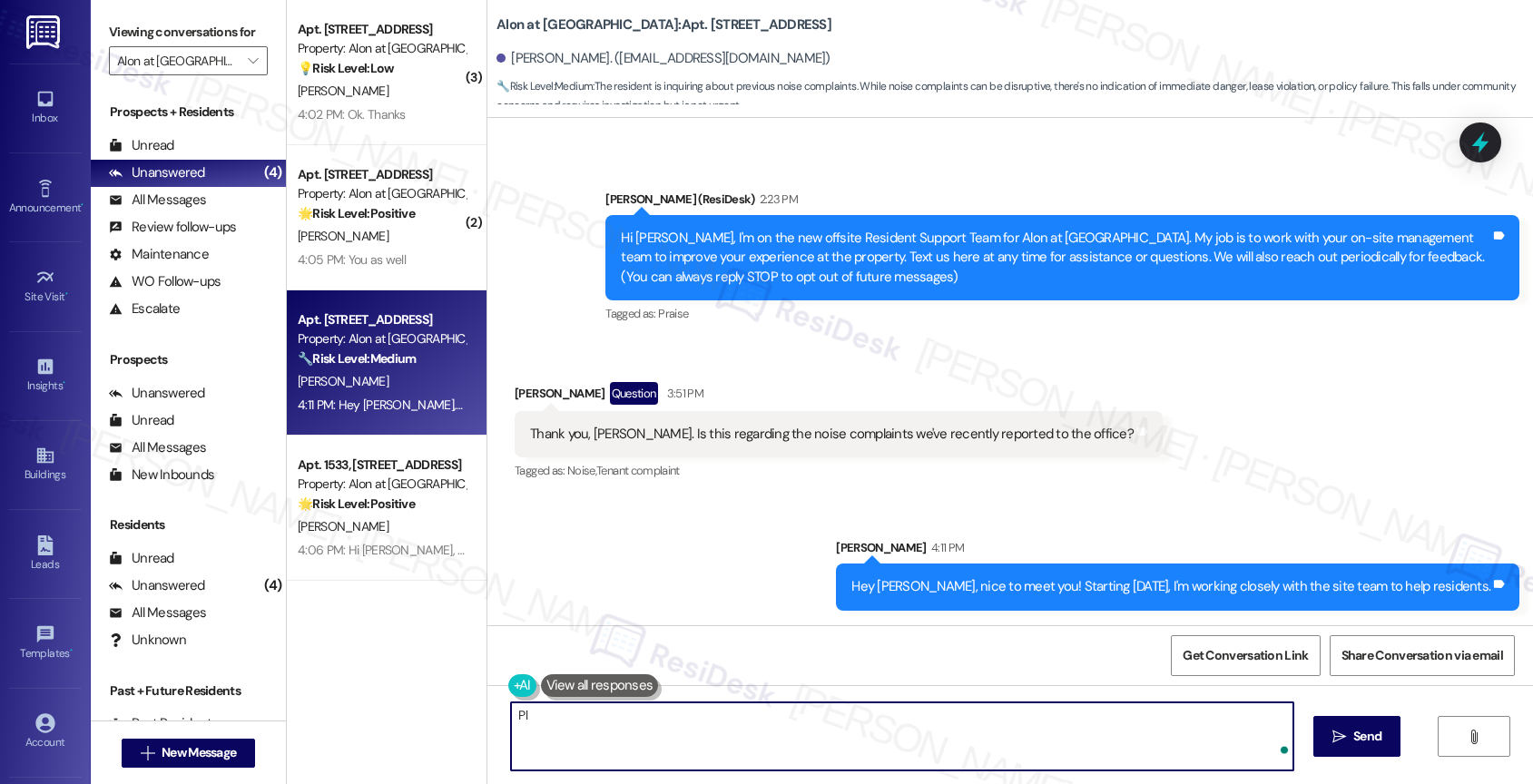
type textarea "P"
drag, startPoint x: 851, startPoint y: 720, endPoint x: 405, endPoint y: 700, distance: 446.4
click at [405, 700] on div "( 3 ) Apt. 335, 1835 Lockhill Selma Rd Property: Alon at Castle Hills 💡 Risk Le…" at bounding box center [910, 392] width 1246 height 784
type textarea "Please let me know if you still need help with your no"
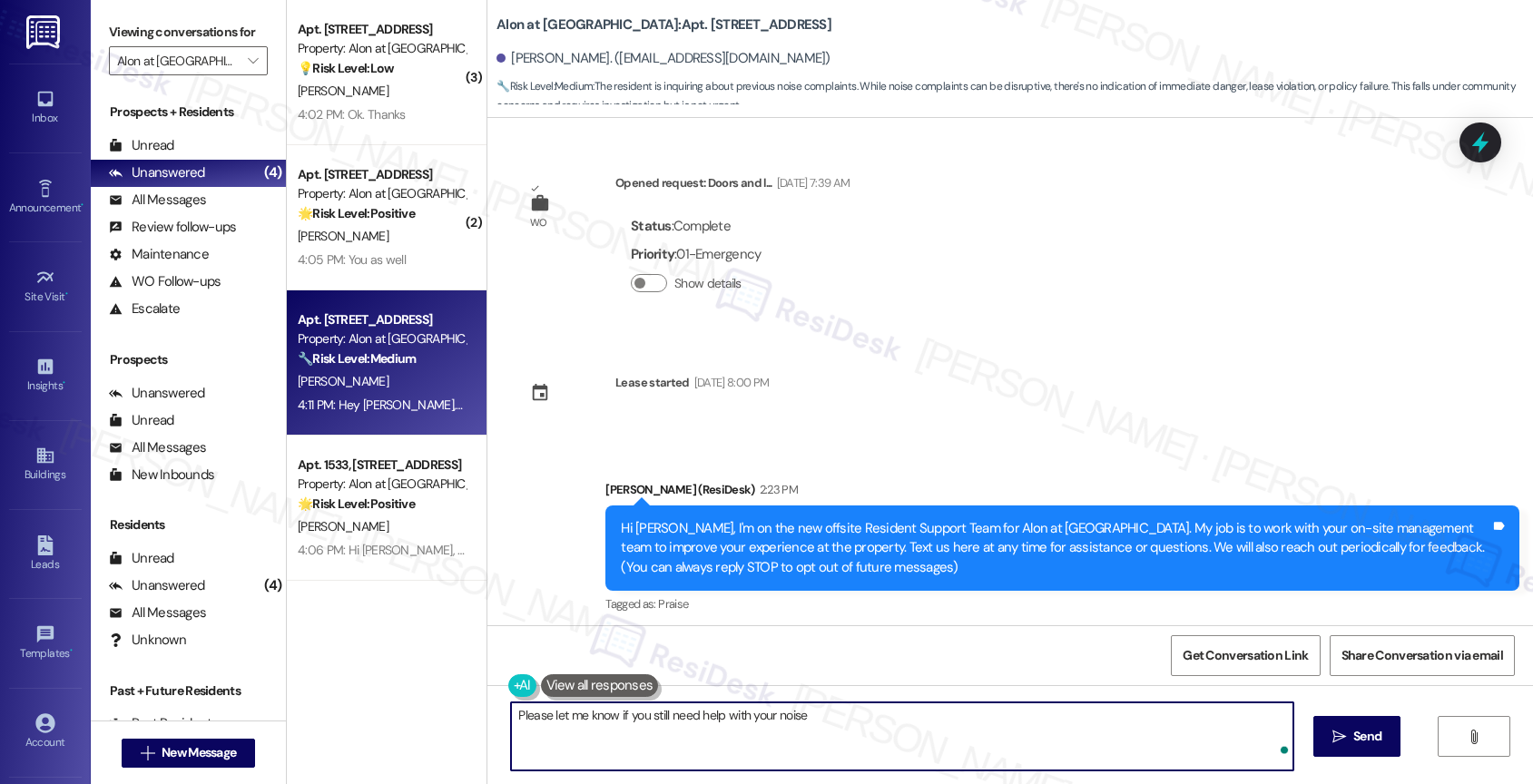
scroll to position [291, 0]
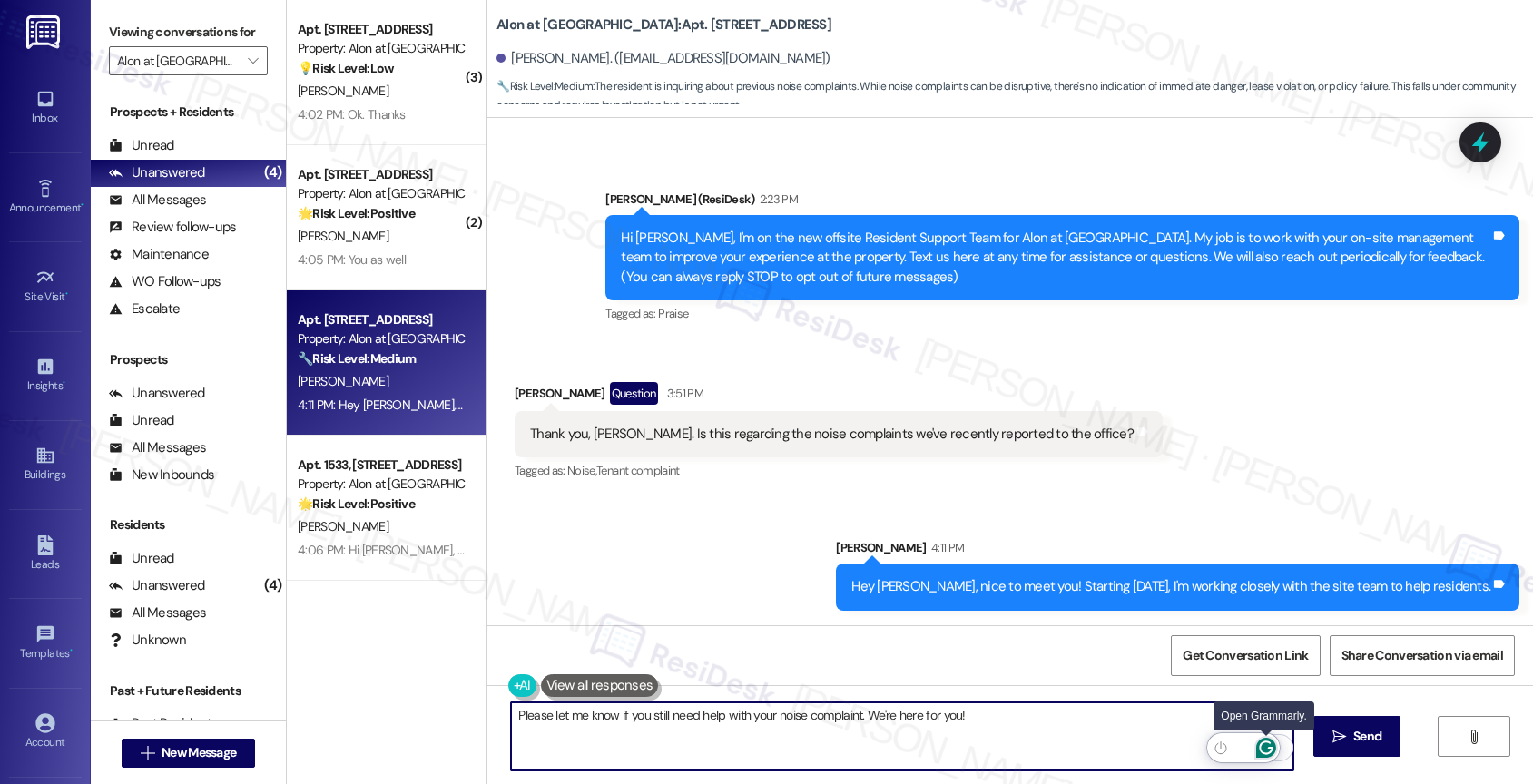
type textarea "Please let me know if you still need help with your noise complaint. We're here…"
click at [1267, 744] on icon "Open Grammarly. 0 Suggestions." at bounding box center [1266, 747] width 20 height 20
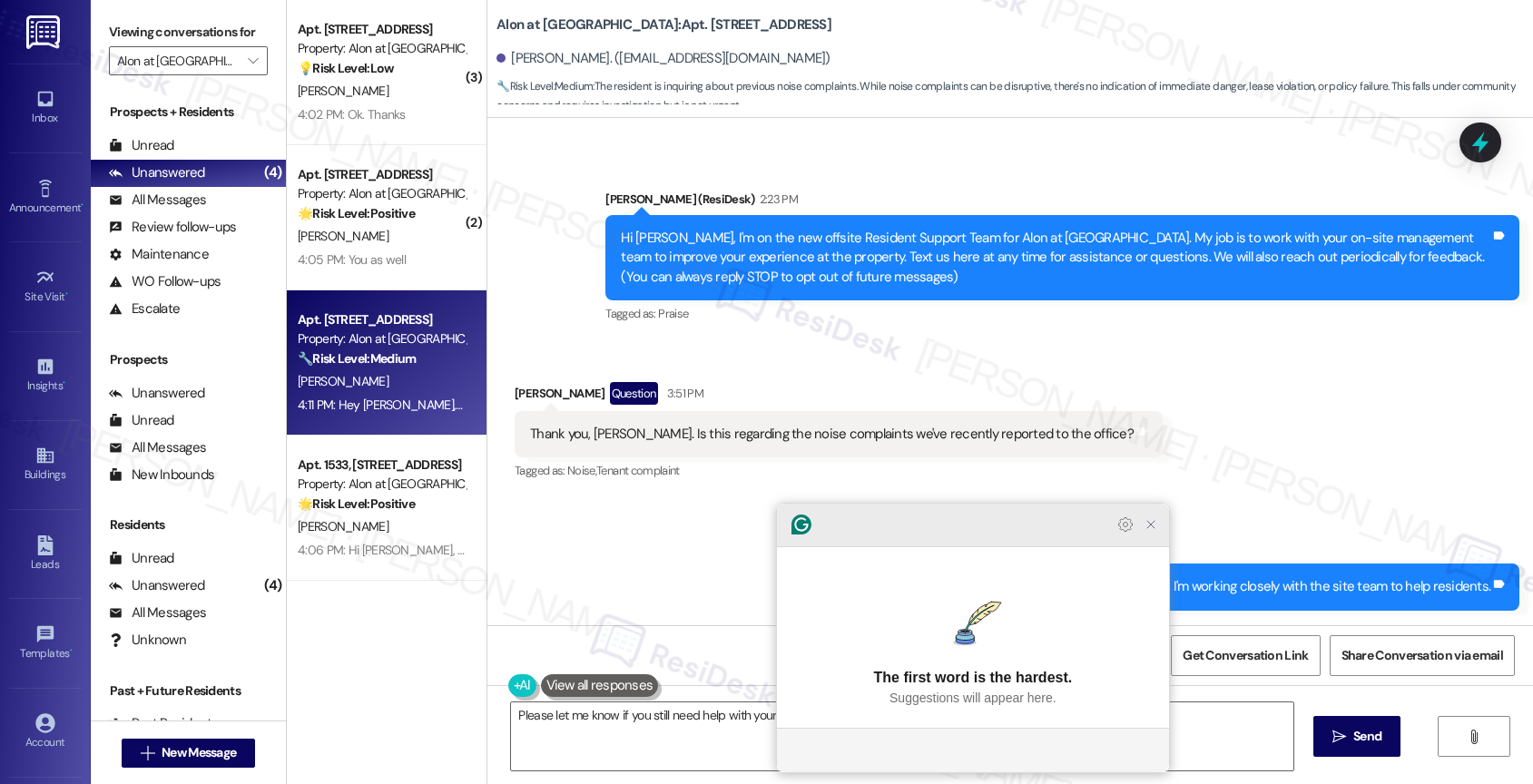
click at [1152, 532] on icon "Close Grammarly Assistant" at bounding box center [1151, 524] width 15 height 15
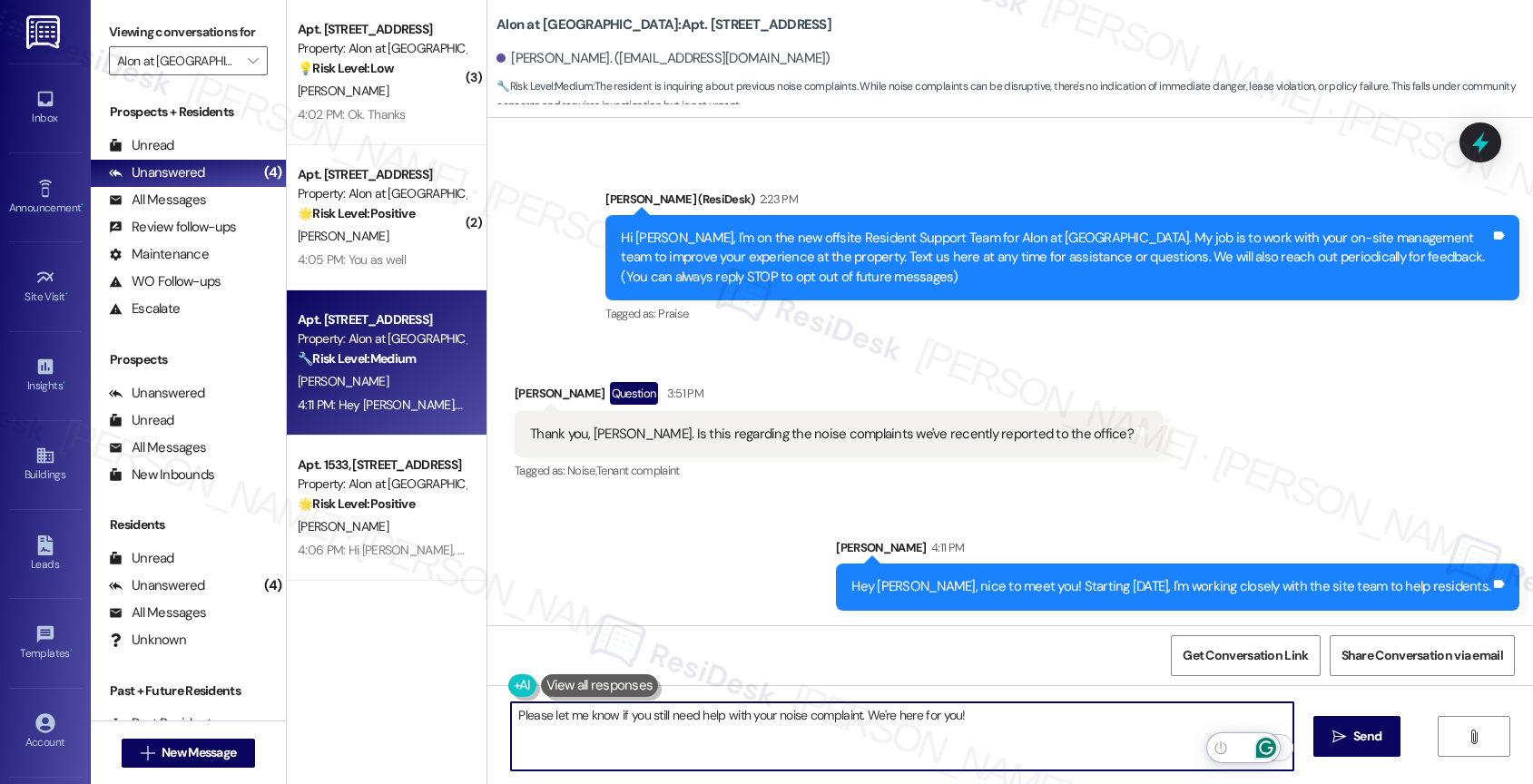
click at [1267, 742] on icon "Open Grammarly. 0 Suggestions." at bounding box center [1265, 747] width 14 height 14
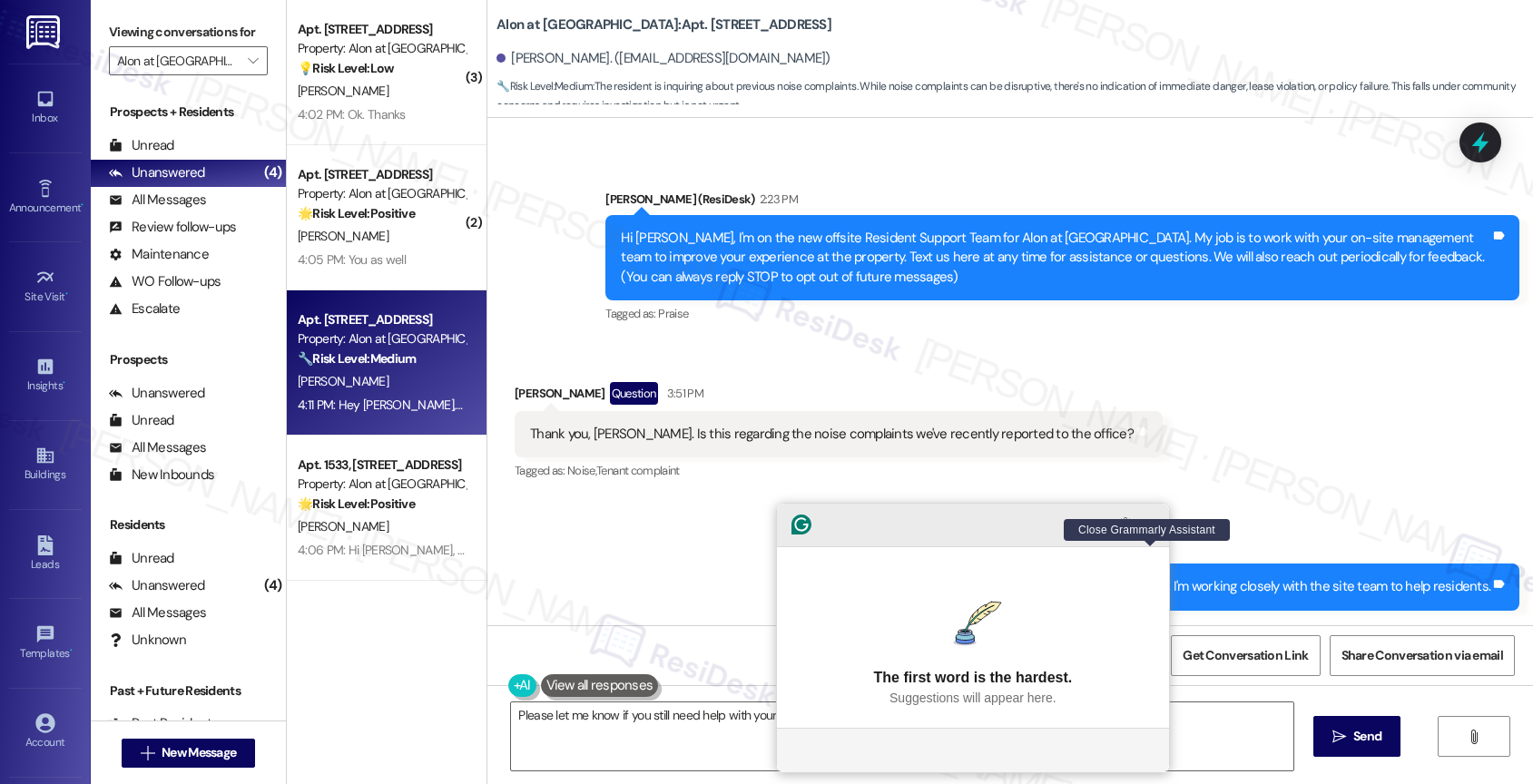
click at [1149, 532] on icon "Close Grammarly Assistant" at bounding box center [1151, 524] width 15 height 15
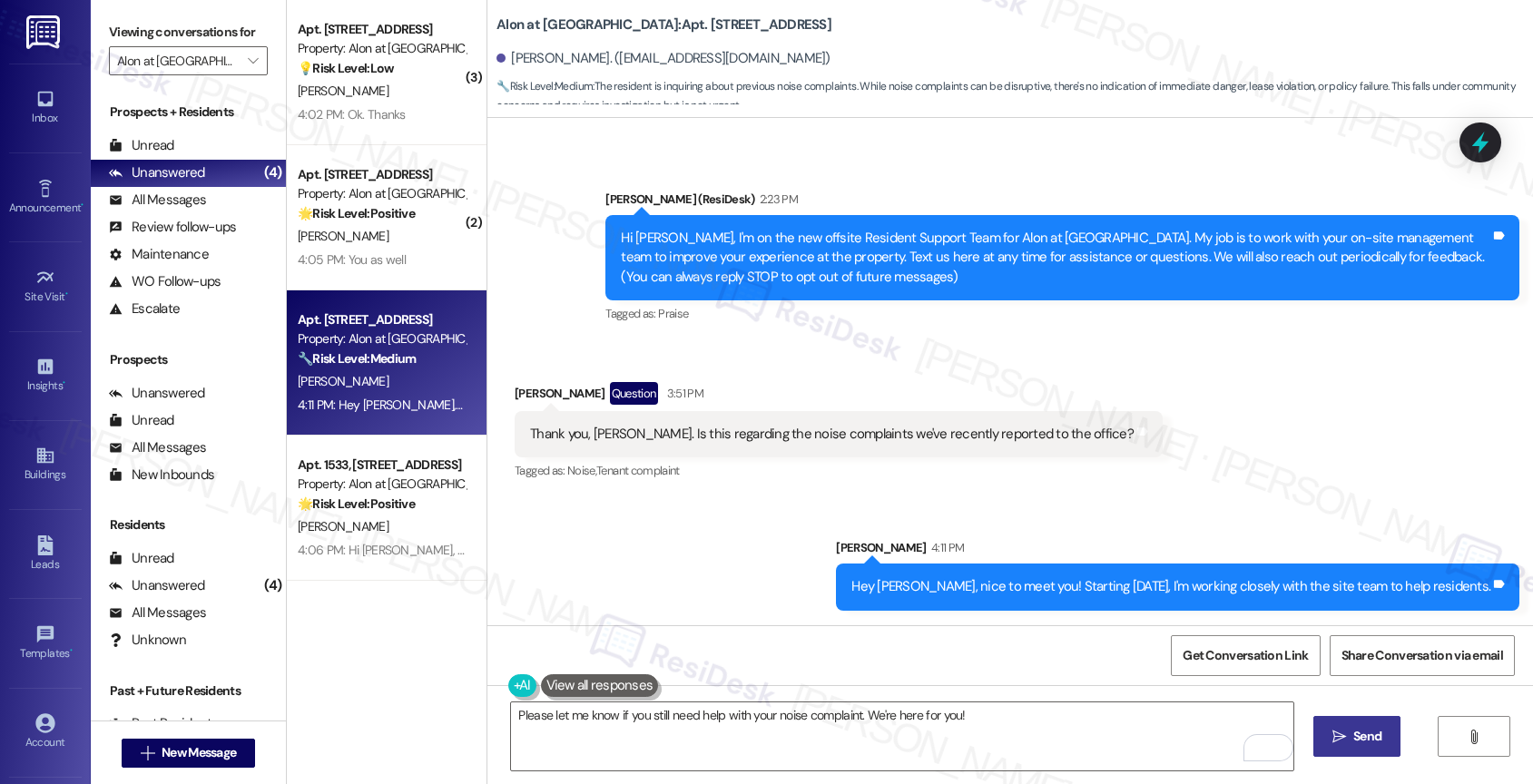
click at [1373, 732] on span "Send" at bounding box center [1367, 736] width 28 height 19
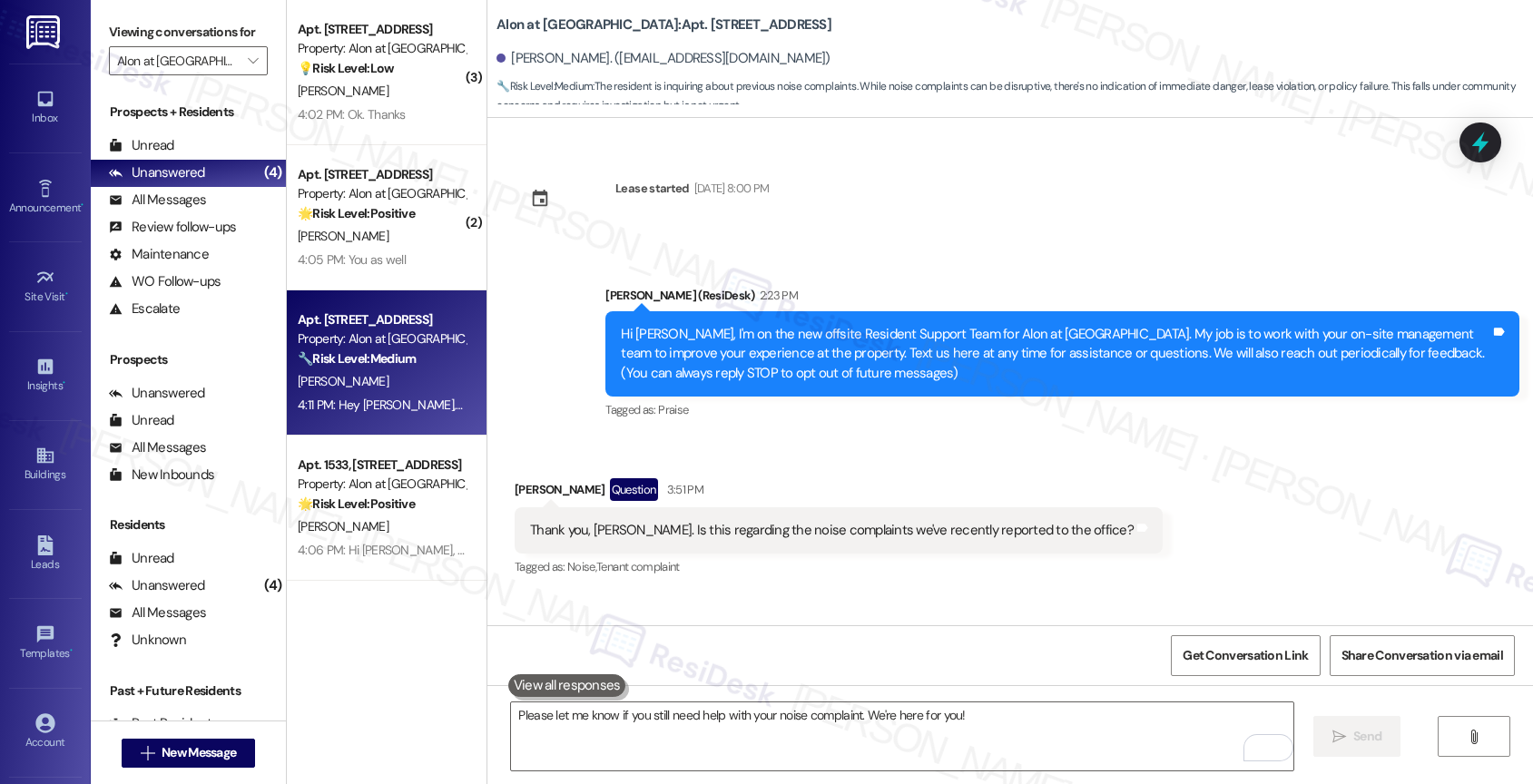
scroll to position [417, 0]
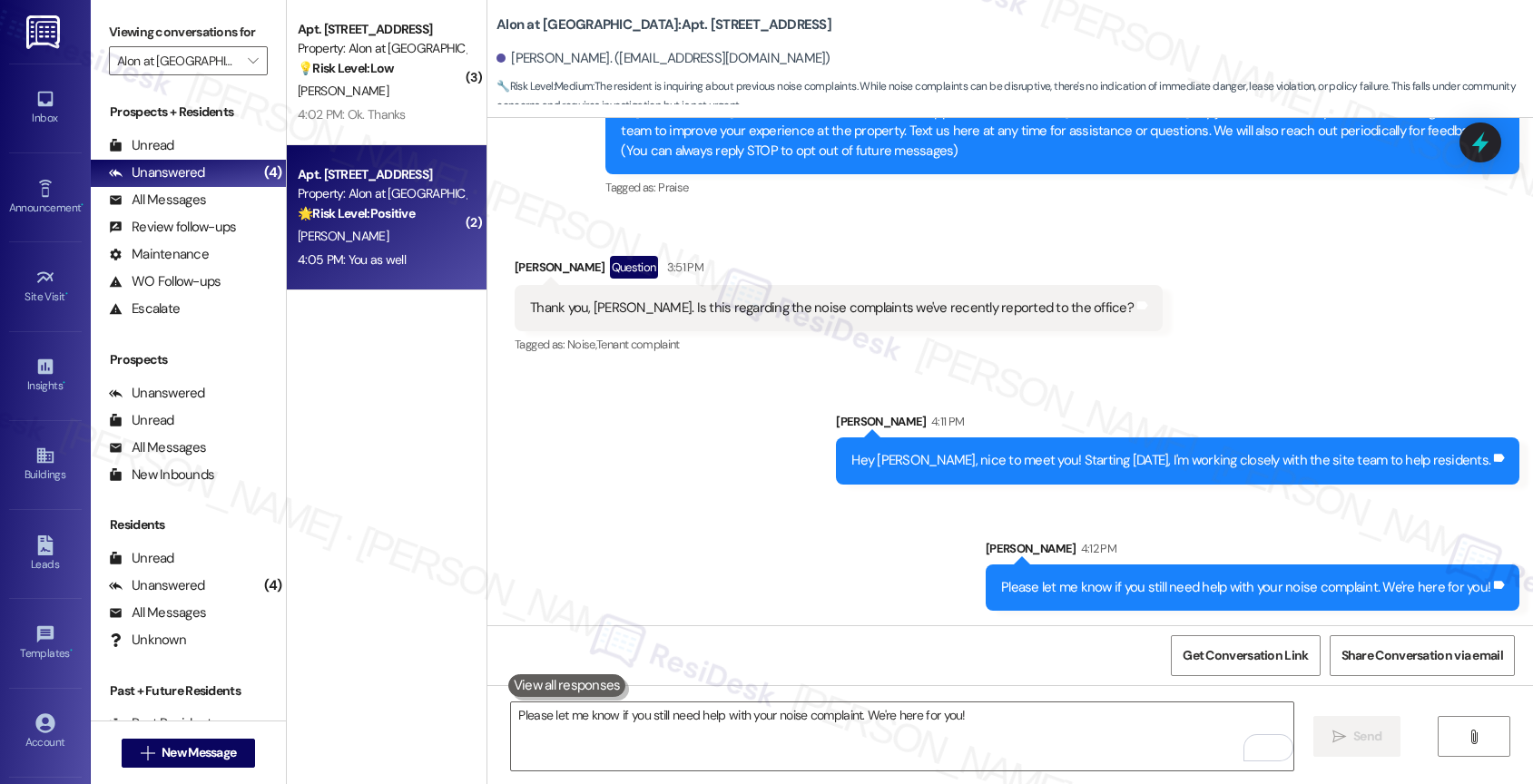
click at [351, 231] on div "[PERSON_NAME]" at bounding box center [382, 236] width 172 height 23
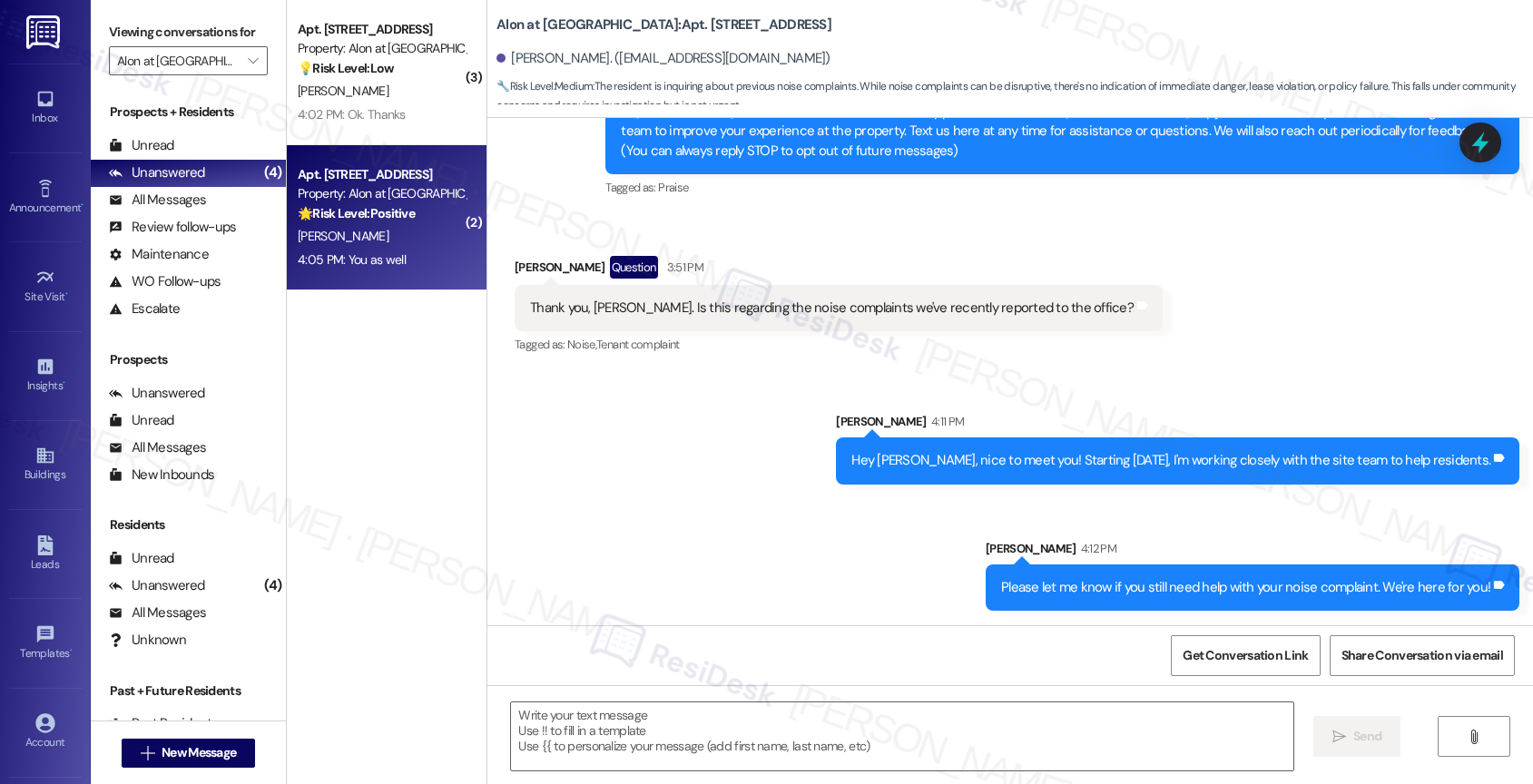
type textarea "Fetching suggested responses. Please feel free to read through the conversation…"
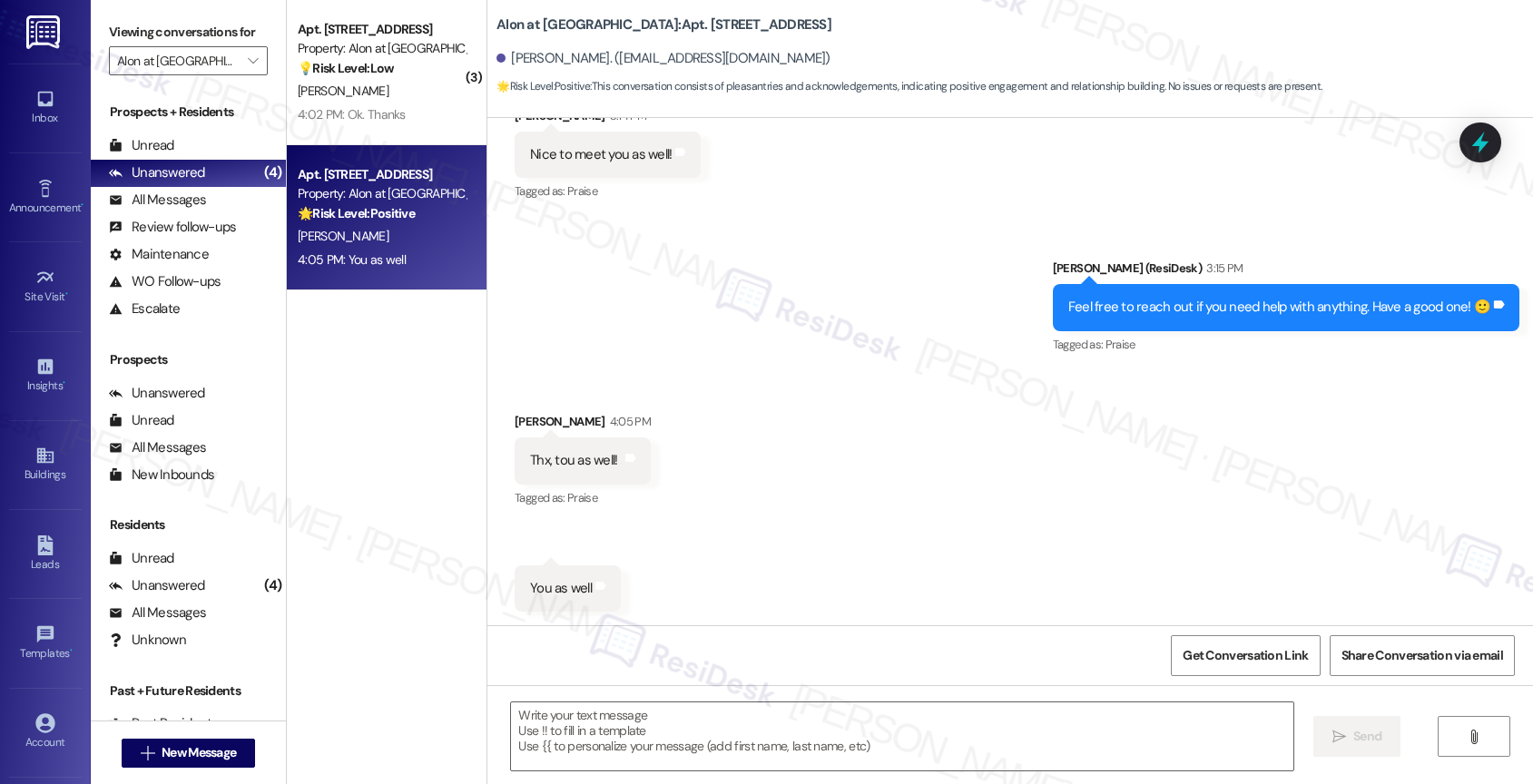
scroll to position [909, 0]
click at [603, 755] on textarea at bounding box center [902, 736] width 782 height 68
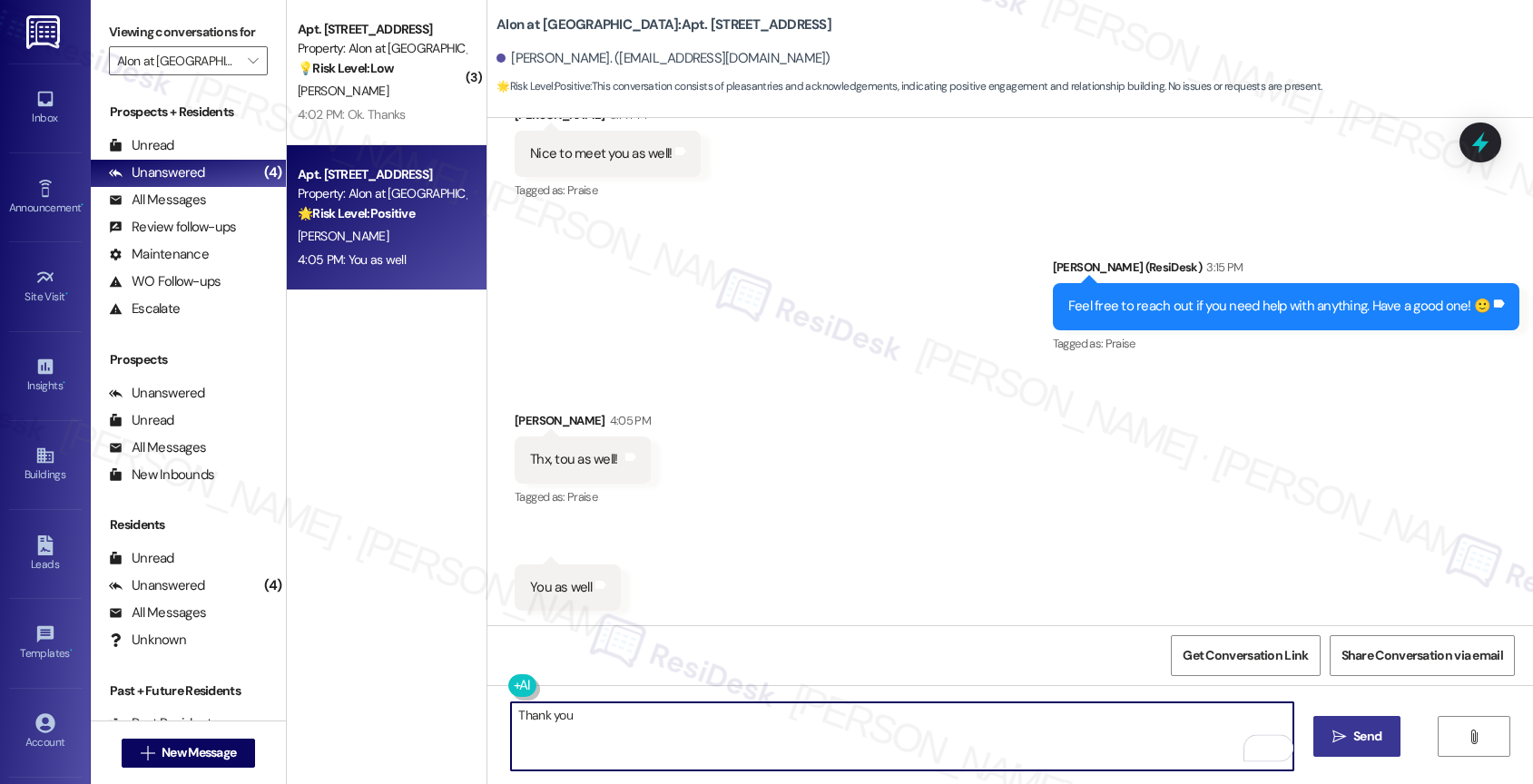
type textarea "Thank you!"
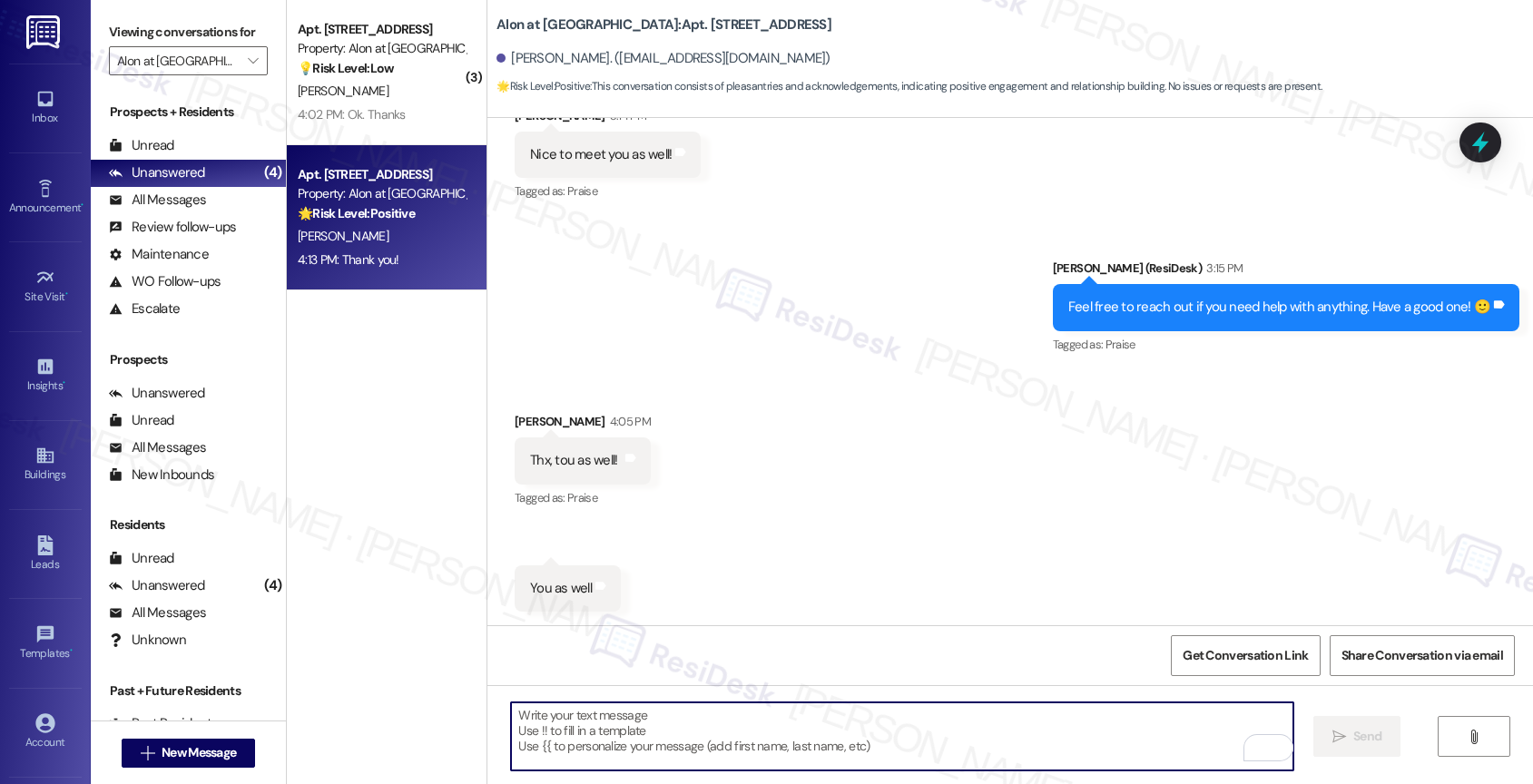
scroll to position [1036, 0]
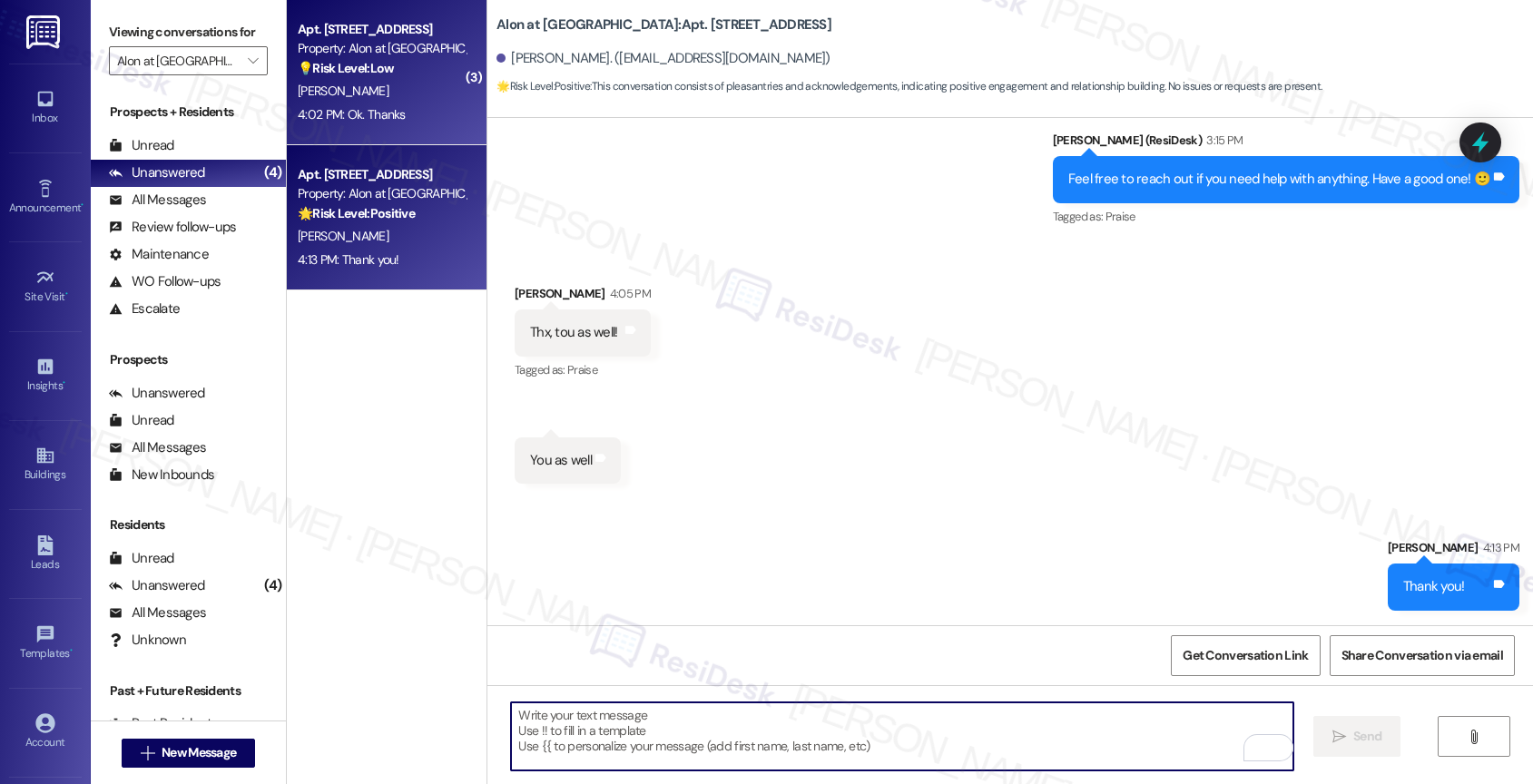
click at [396, 74] on div "💡 Risk Level: Low The resident is requesting carpet cleaning in the living room…" at bounding box center [382, 69] width 168 height 19
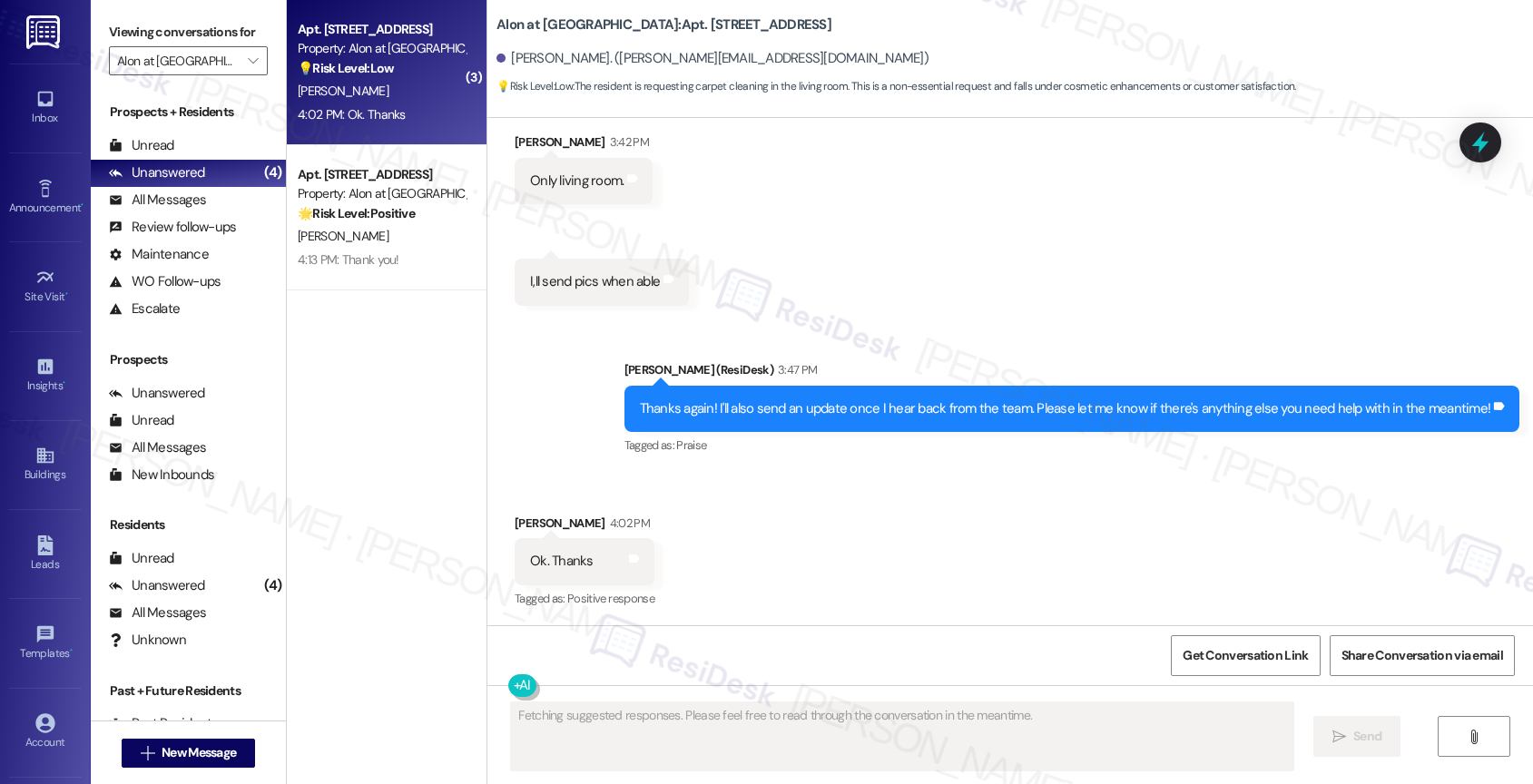
scroll to position [1668, 0]
click at [745, 504] on div "Received via SMS Ronald Hochleitner 4:02 PM Ok. Thanks Tags and notes Tagged as…" at bounding box center [1010, 548] width 1046 height 154
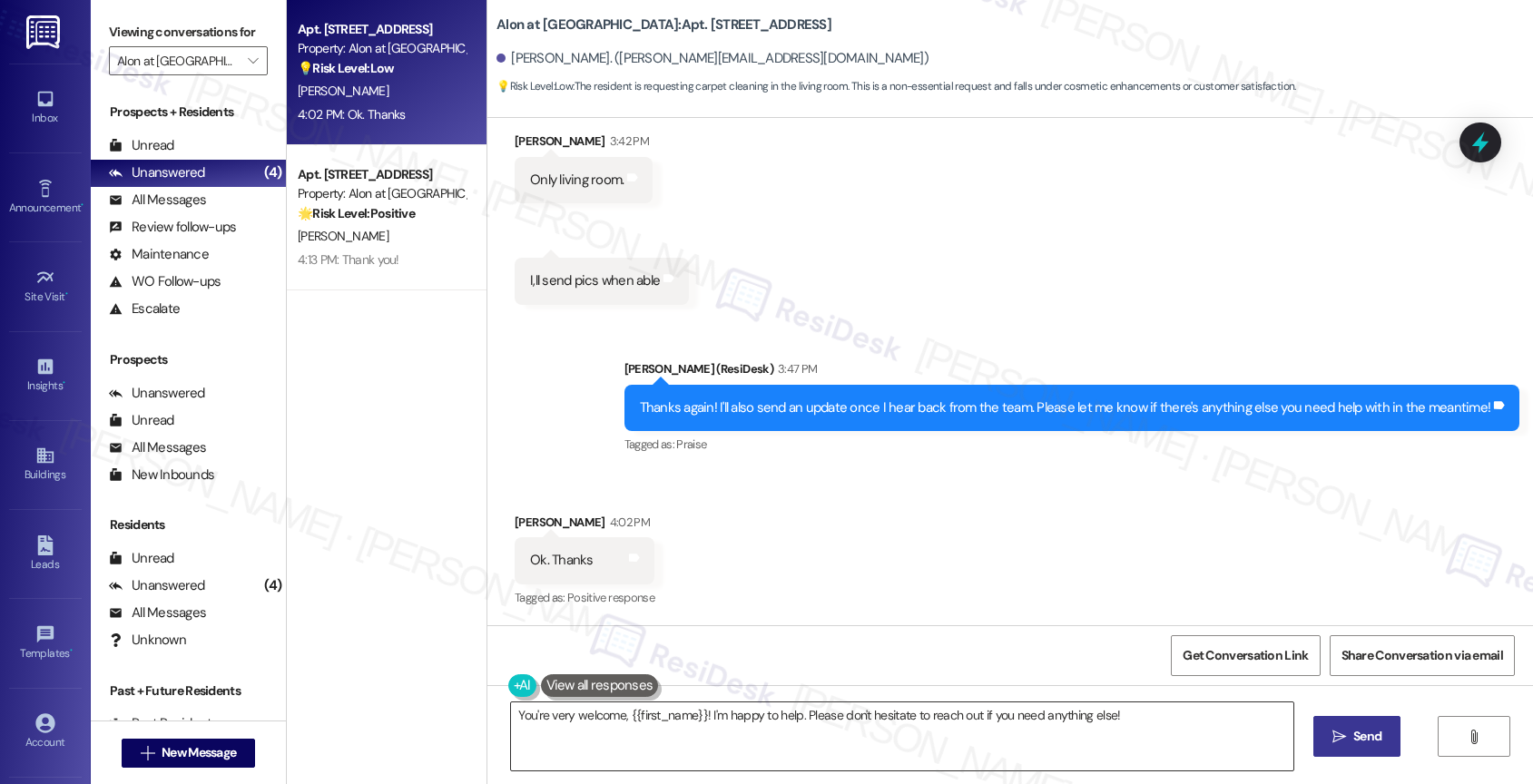
click at [712, 725] on textarea "You're very welcome, {{first_name}}! I'm happy to help. Please don't hesitate t…" at bounding box center [902, 736] width 782 height 68
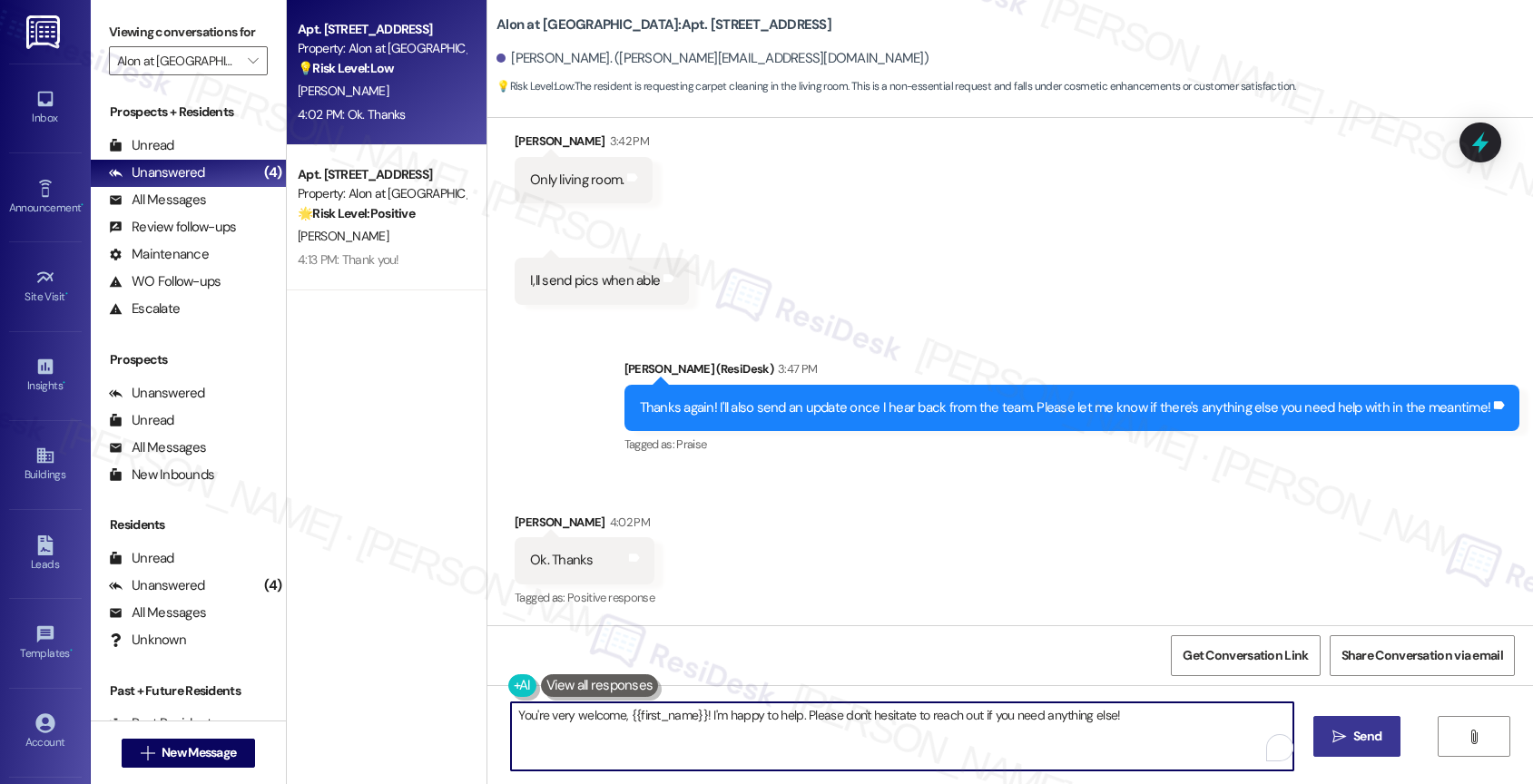
click at [712, 725] on textarea "You're very welcome, {{first_name}}! I'm happy to help. Please don't hesitate t…" at bounding box center [902, 736] width 782 height 68
type textarea "G"
click at [607, 719] on textarea "My pleasure!" at bounding box center [902, 736] width 782 height 68
type textarea "My pleasure! 🙂"
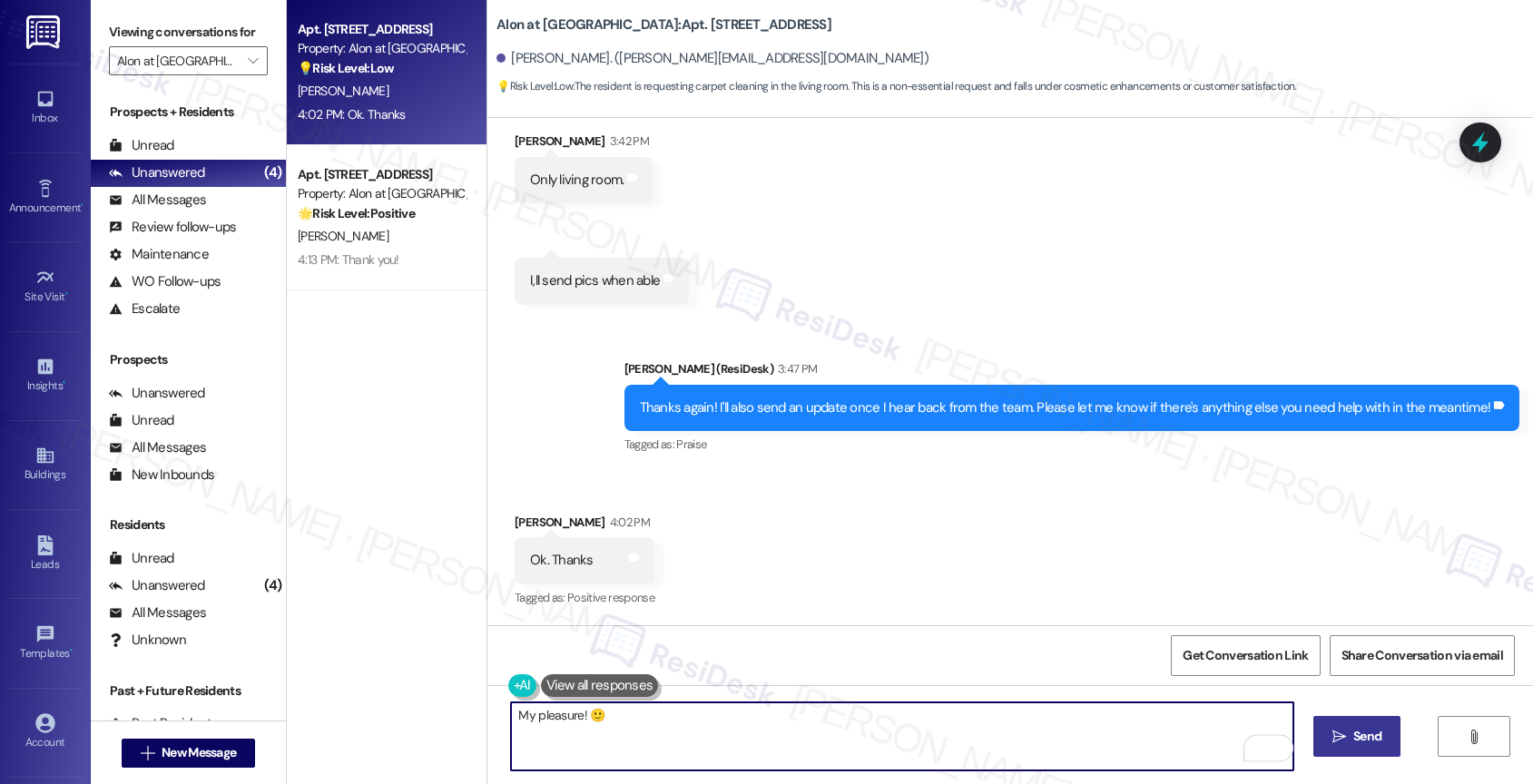
click at [1374, 731] on span "Send" at bounding box center [1367, 736] width 28 height 19
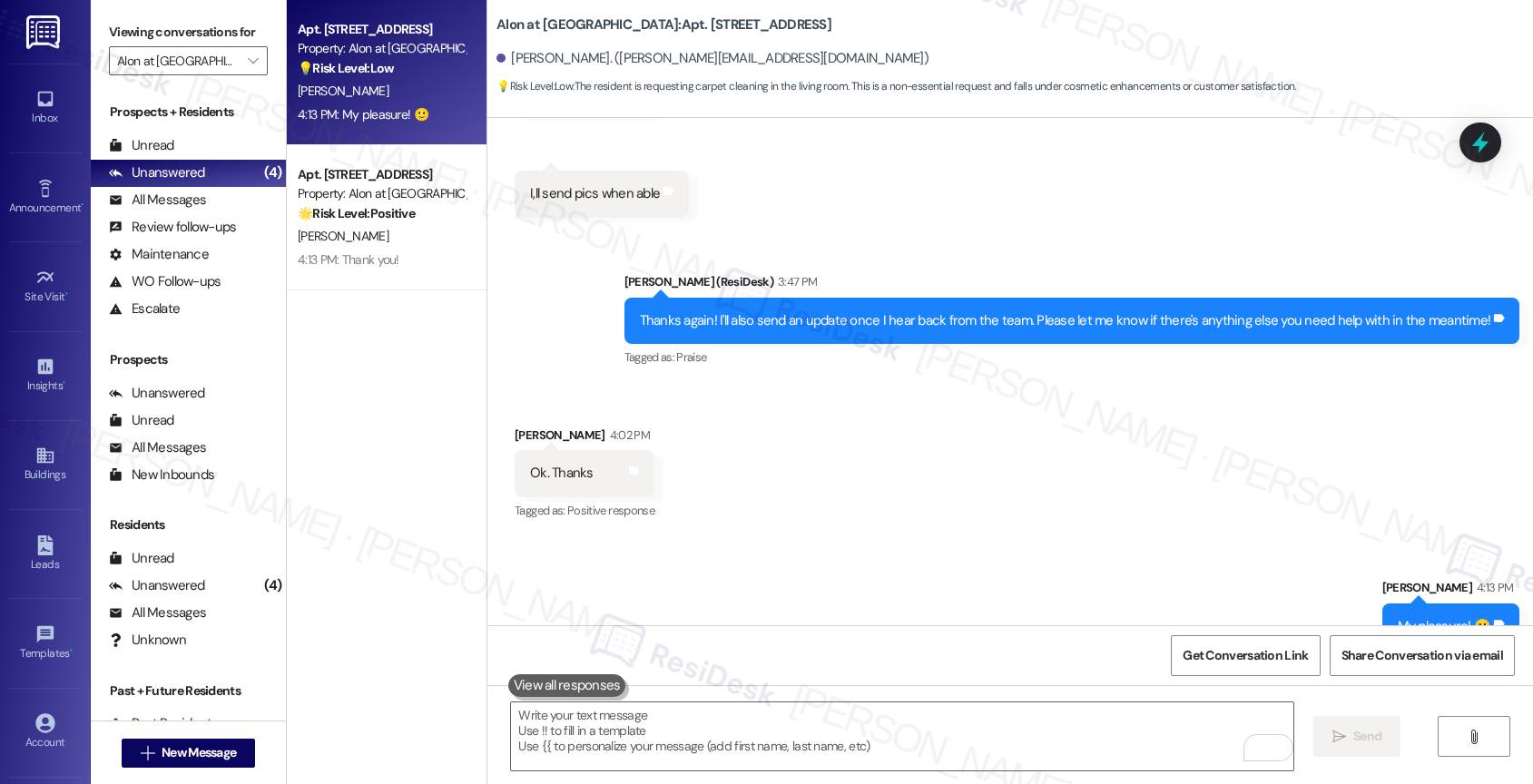
scroll to position [1795, 0]
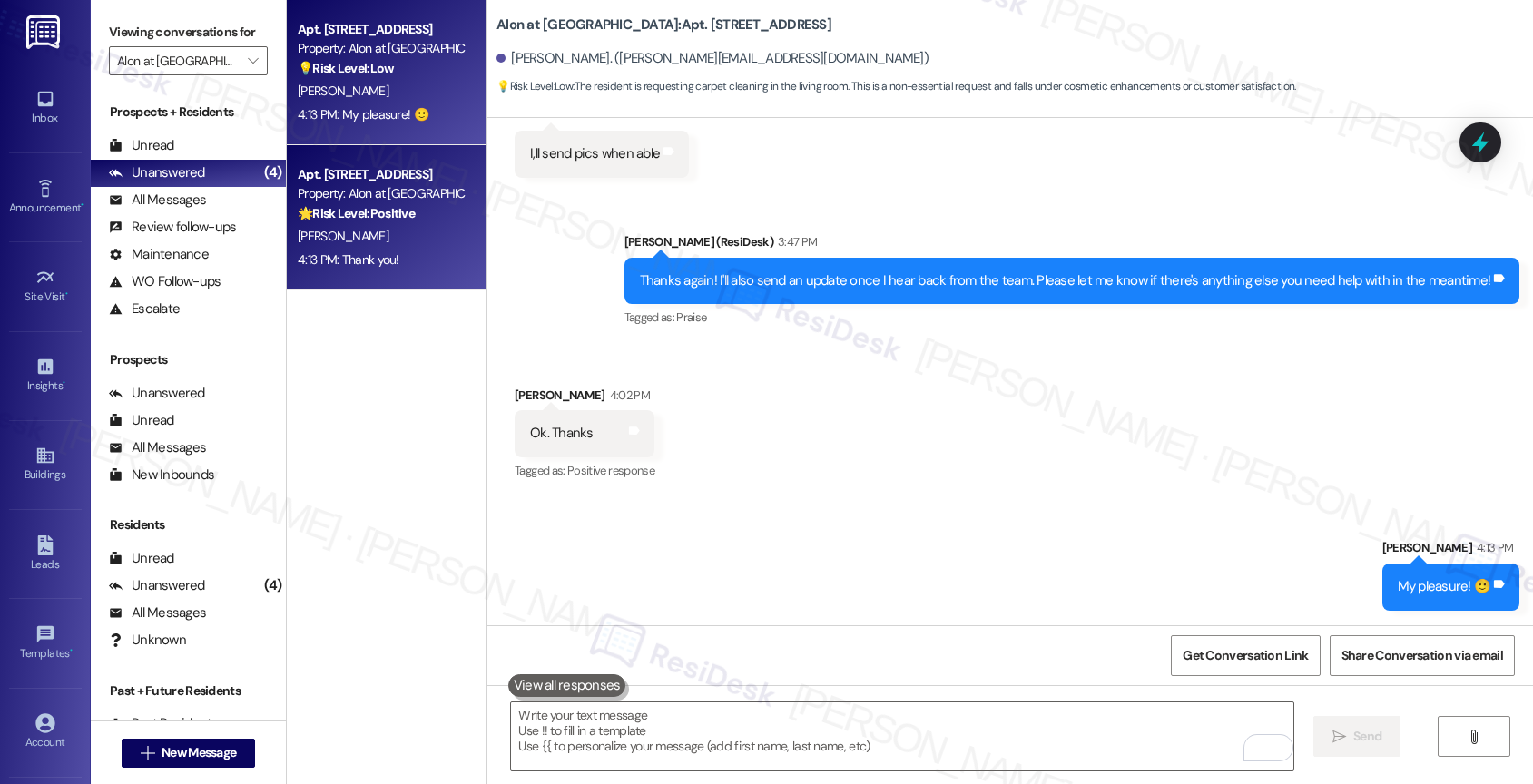
click at [381, 229] on div "L. Escobedo" at bounding box center [382, 236] width 172 height 23
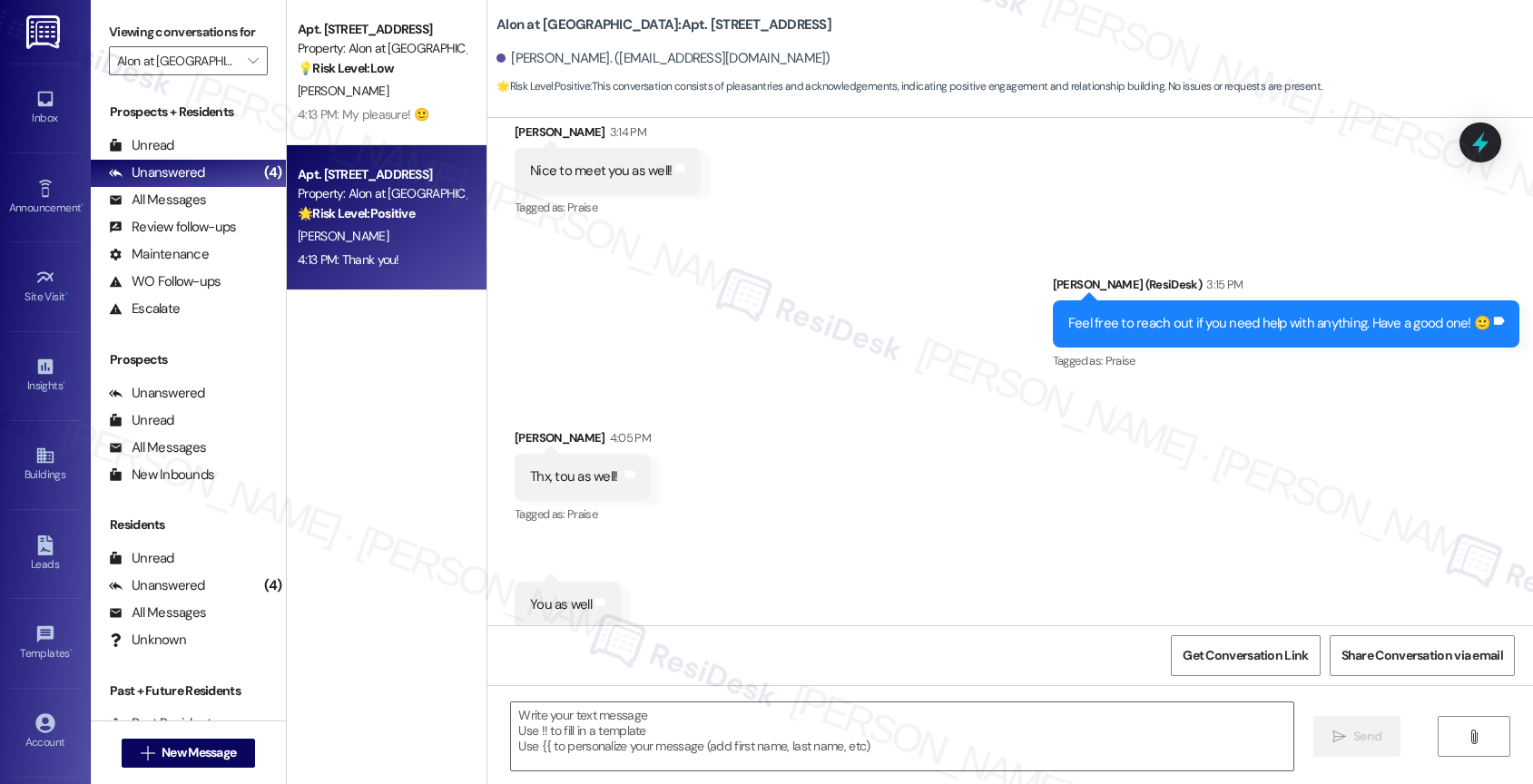
type textarea "Fetching suggested responses. Please feel free to read through the conversation…"
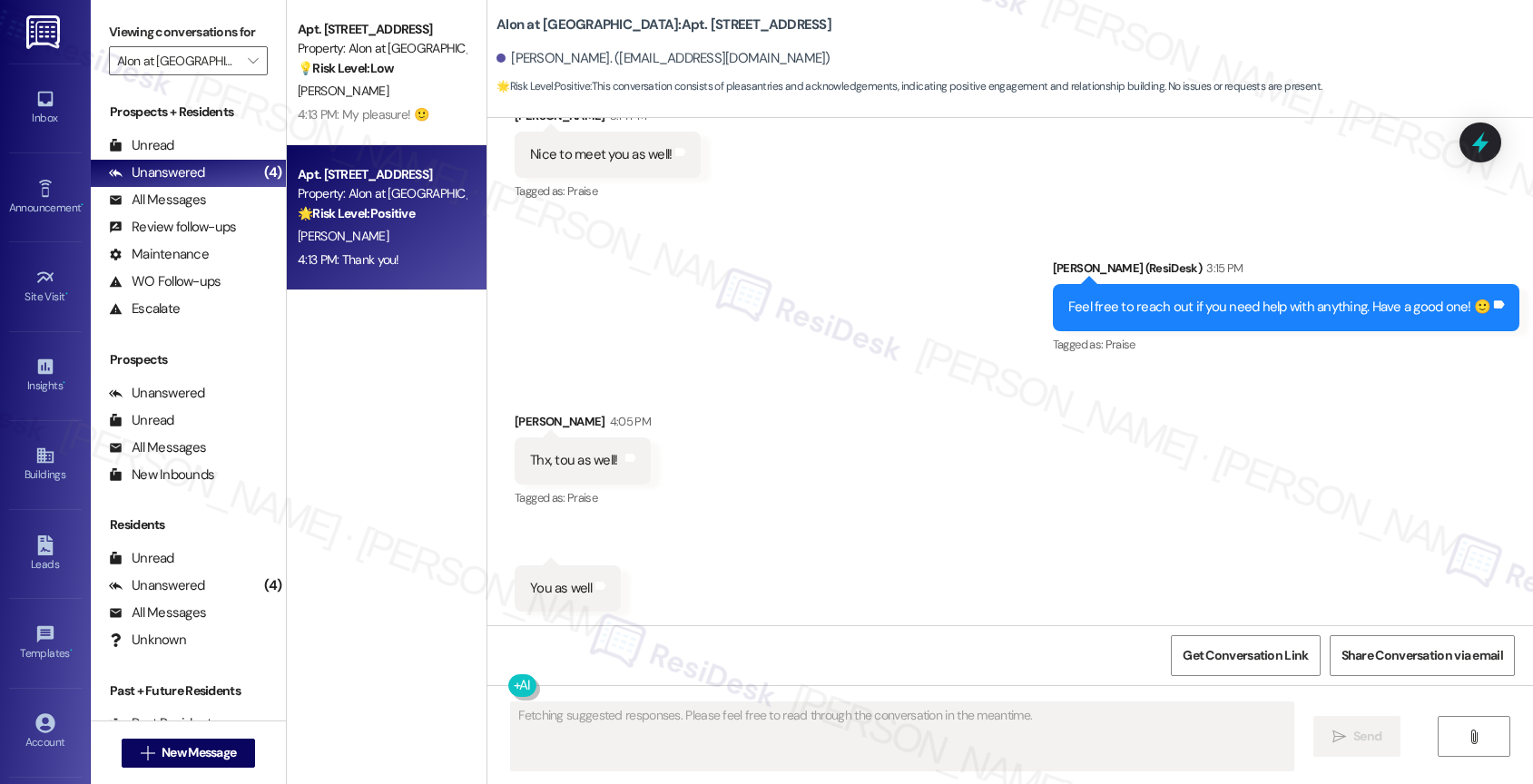
scroll to position [1062, 0]
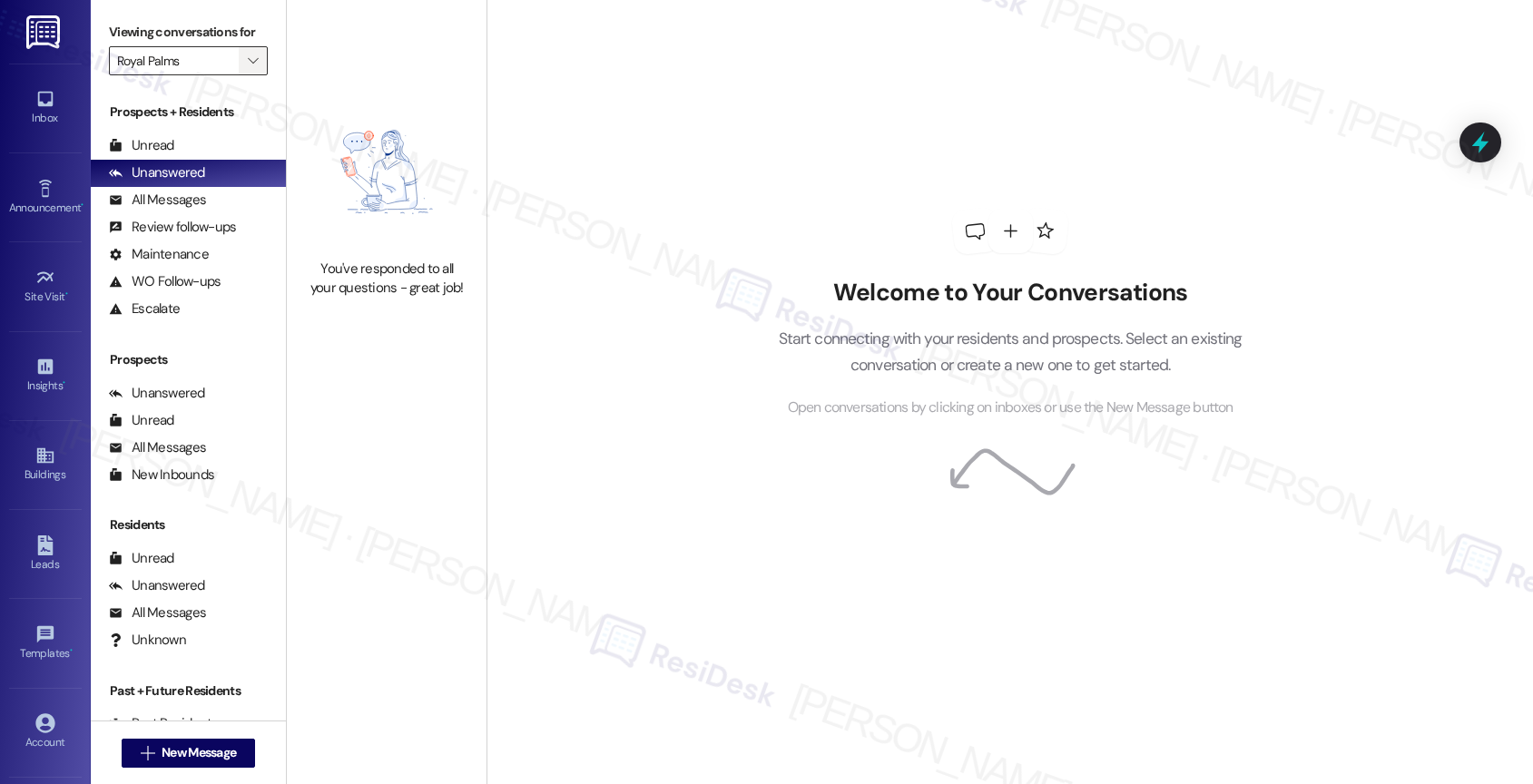
click at [239, 75] on button "" at bounding box center [253, 61] width 29 height 29
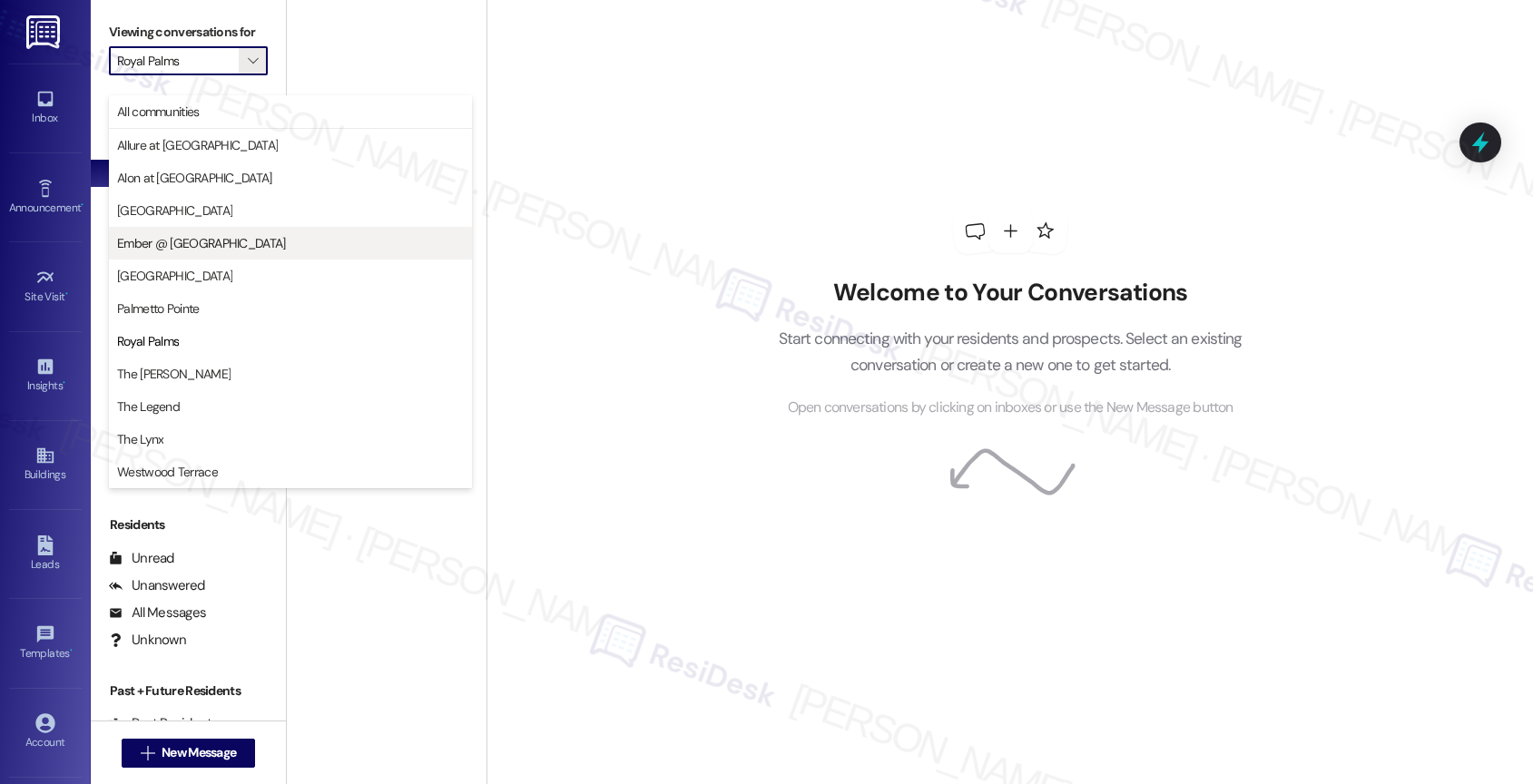
click at [231, 234] on span "Ember @ [GEOGRAPHIC_DATA]" at bounding box center [201, 243] width 169 height 18
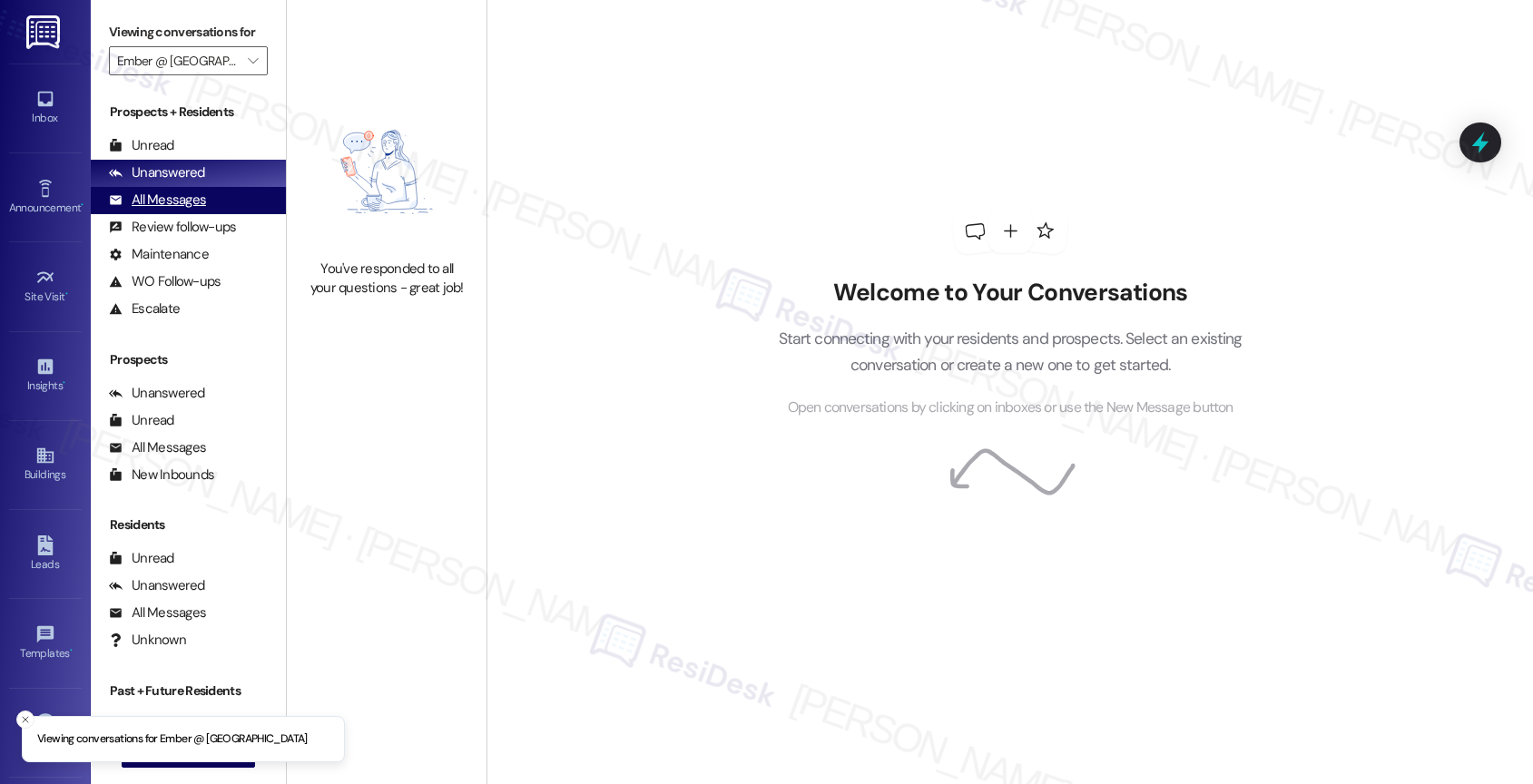
click at [193, 209] on div "All Messages" at bounding box center [157, 199] width 97 height 19
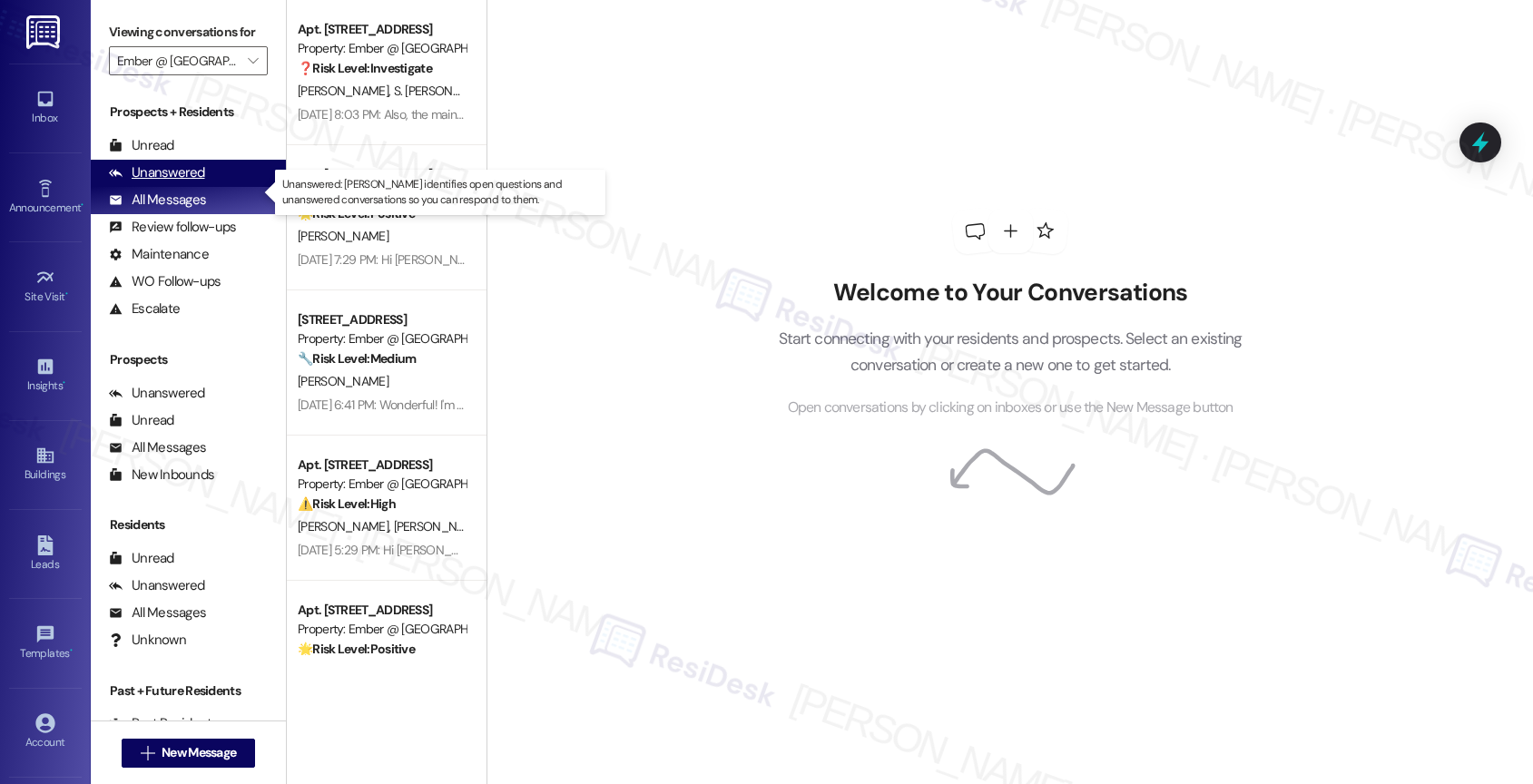
click at [199, 183] on div "Unanswered" at bounding box center [156, 173] width 96 height 19
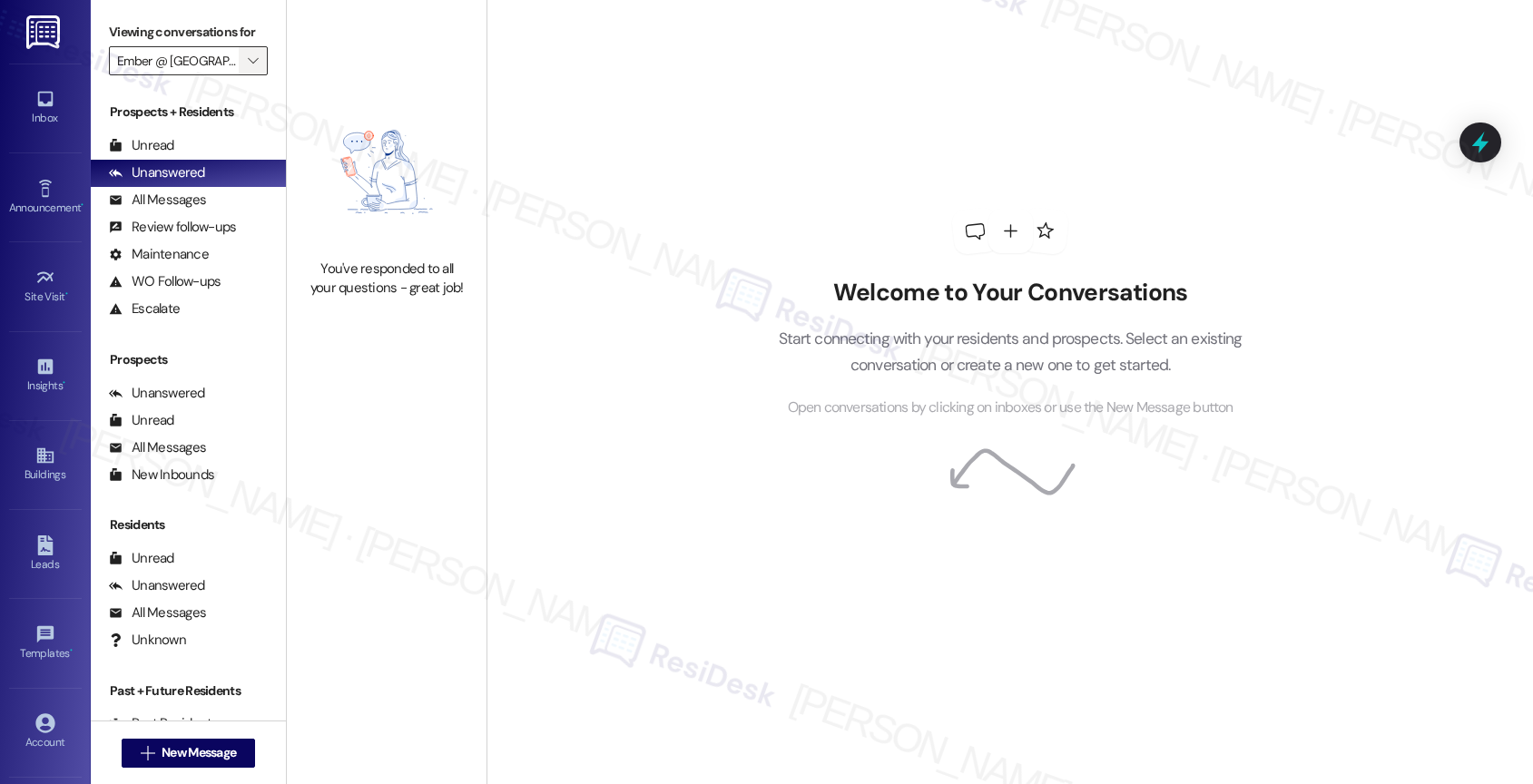
click at [248, 68] on icon "" at bounding box center [252, 61] width 10 height 15
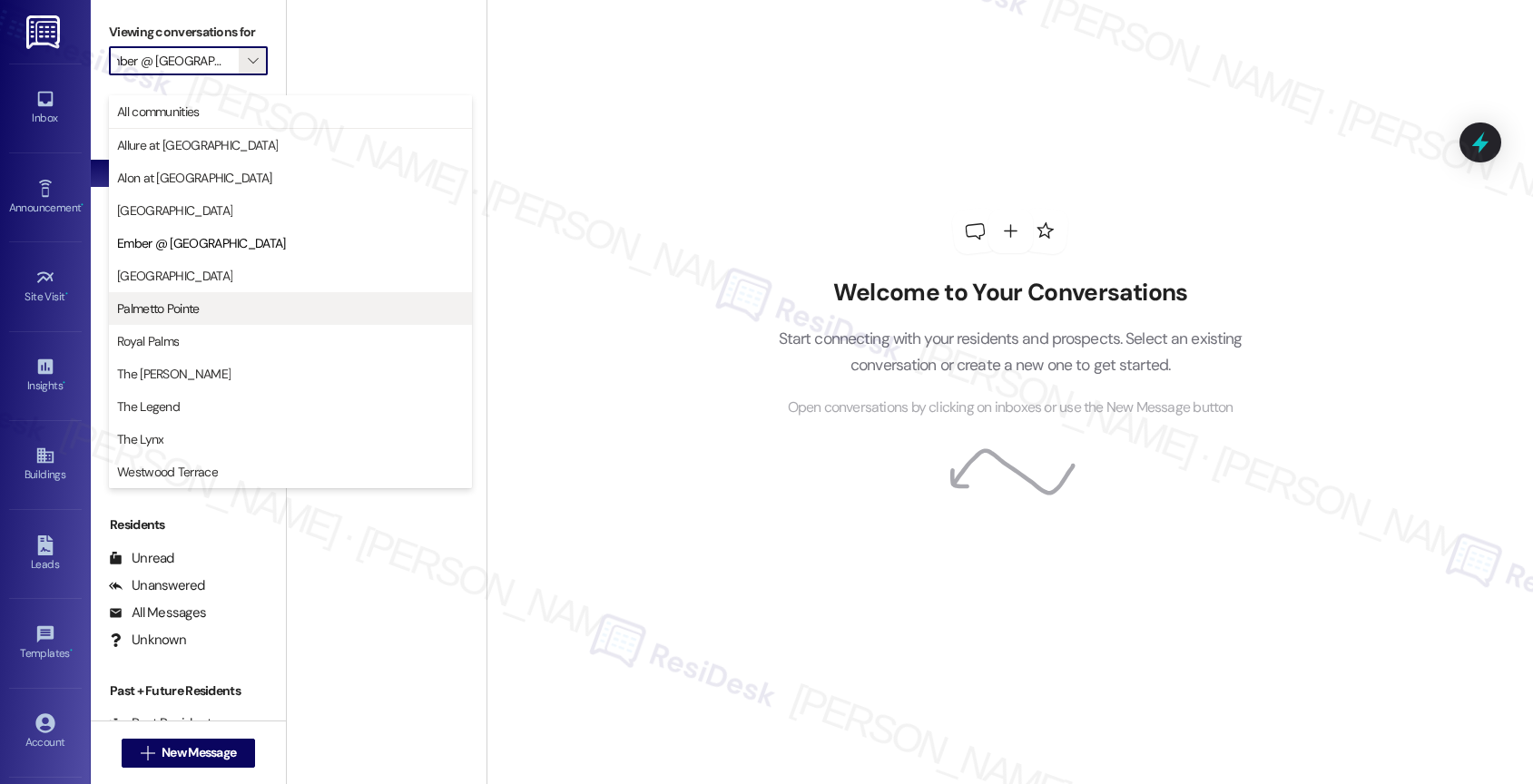
click at [208, 311] on span "Palmetto Pointe" at bounding box center [290, 309] width 346 height 18
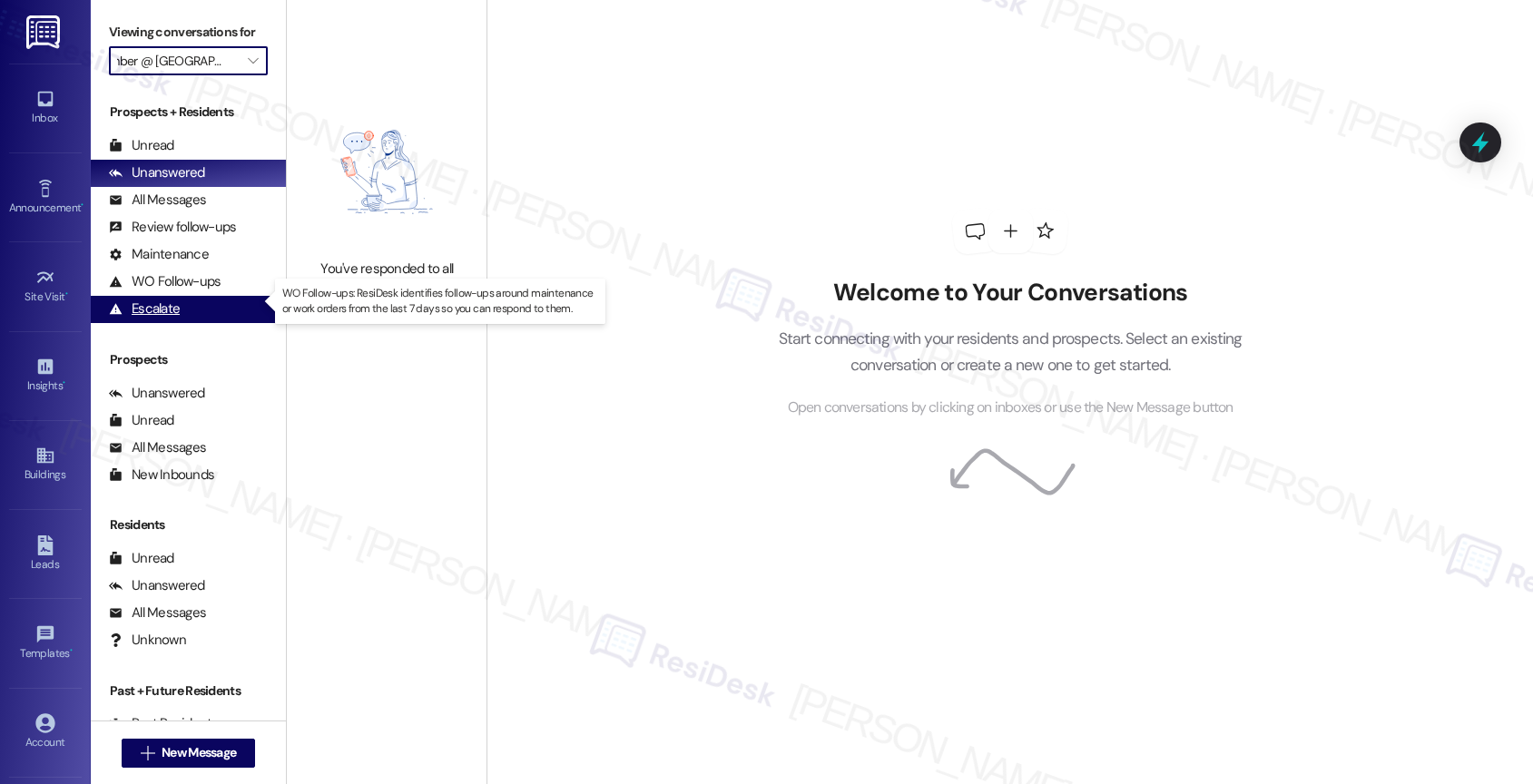
type input "Palmetto Pointe"
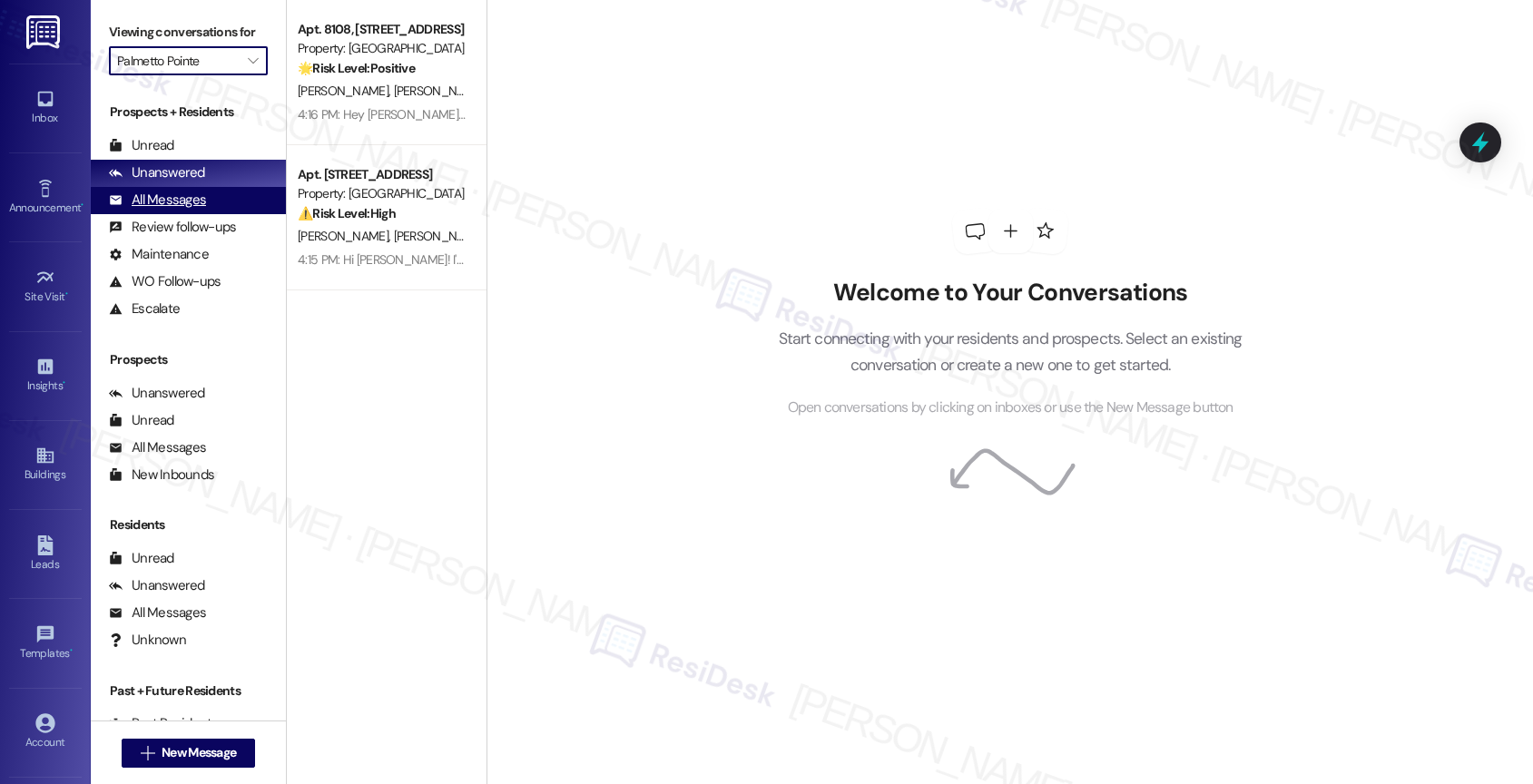
click at [176, 209] on div "All Messages" at bounding box center [157, 199] width 97 height 19
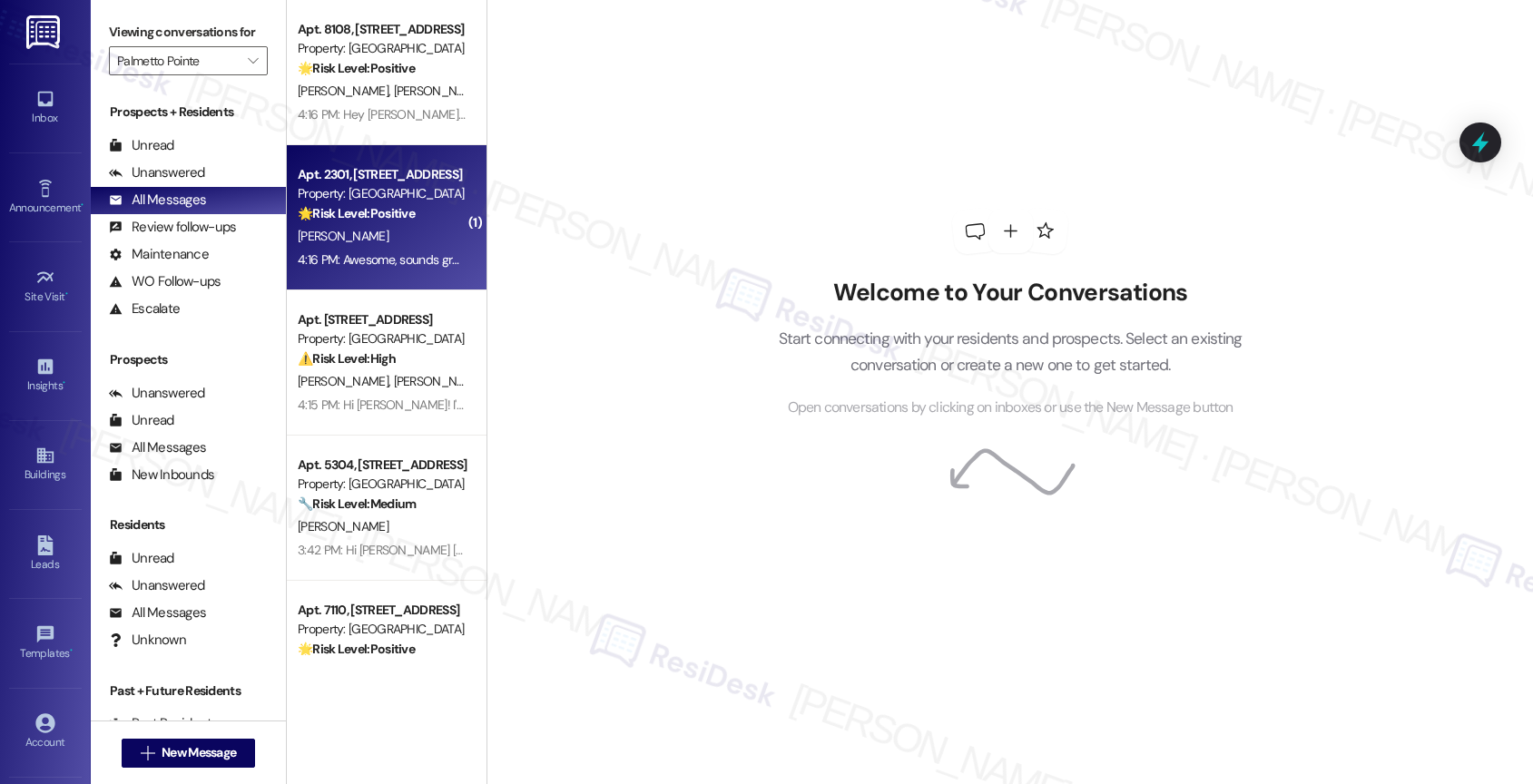
click at [392, 220] on strong "🌟 Risk Level: Positive" at bounding box center [357, 213] width 117 height 16
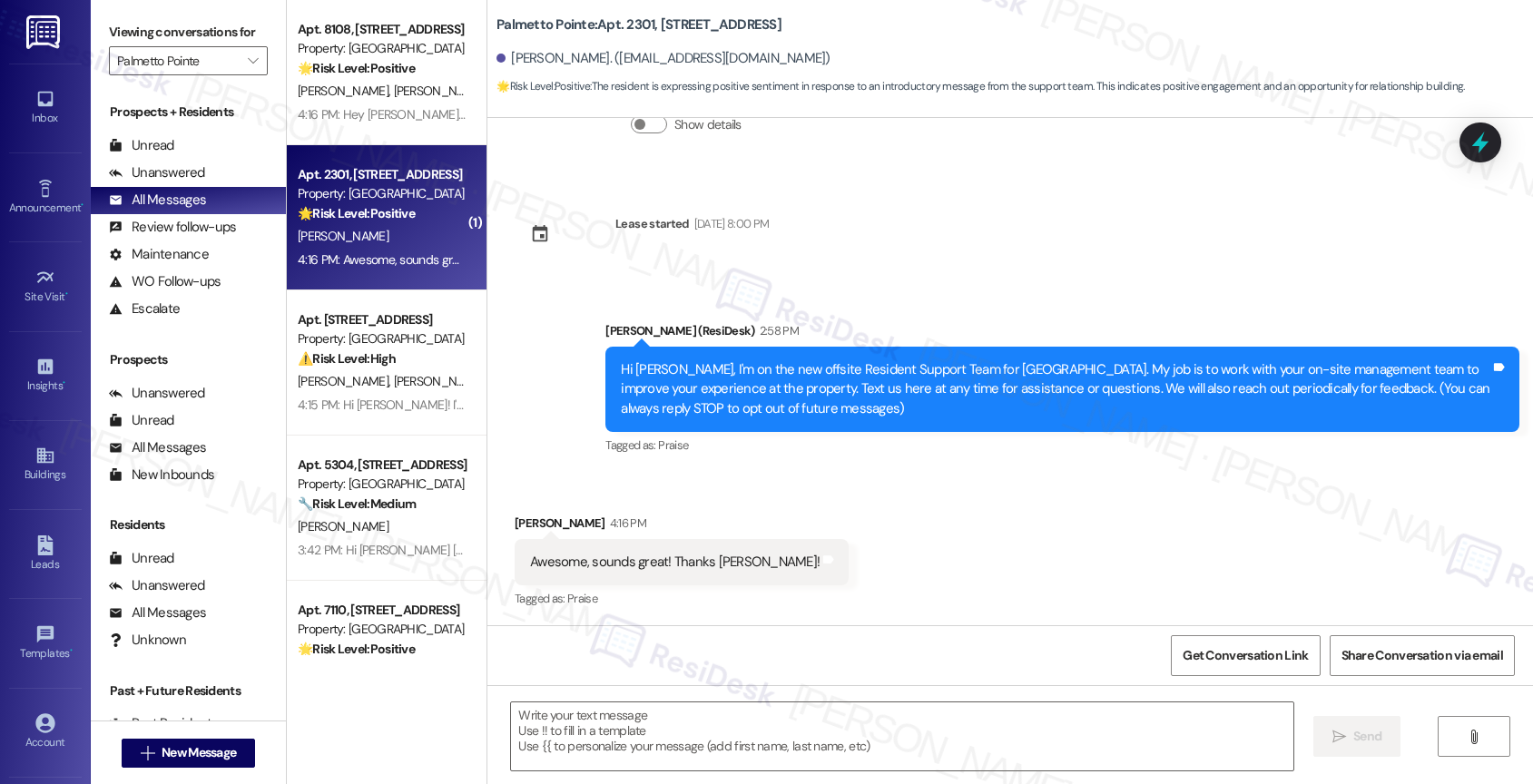
type textarea "Fetching suggested responses. Please feel free to read through the conversation…"
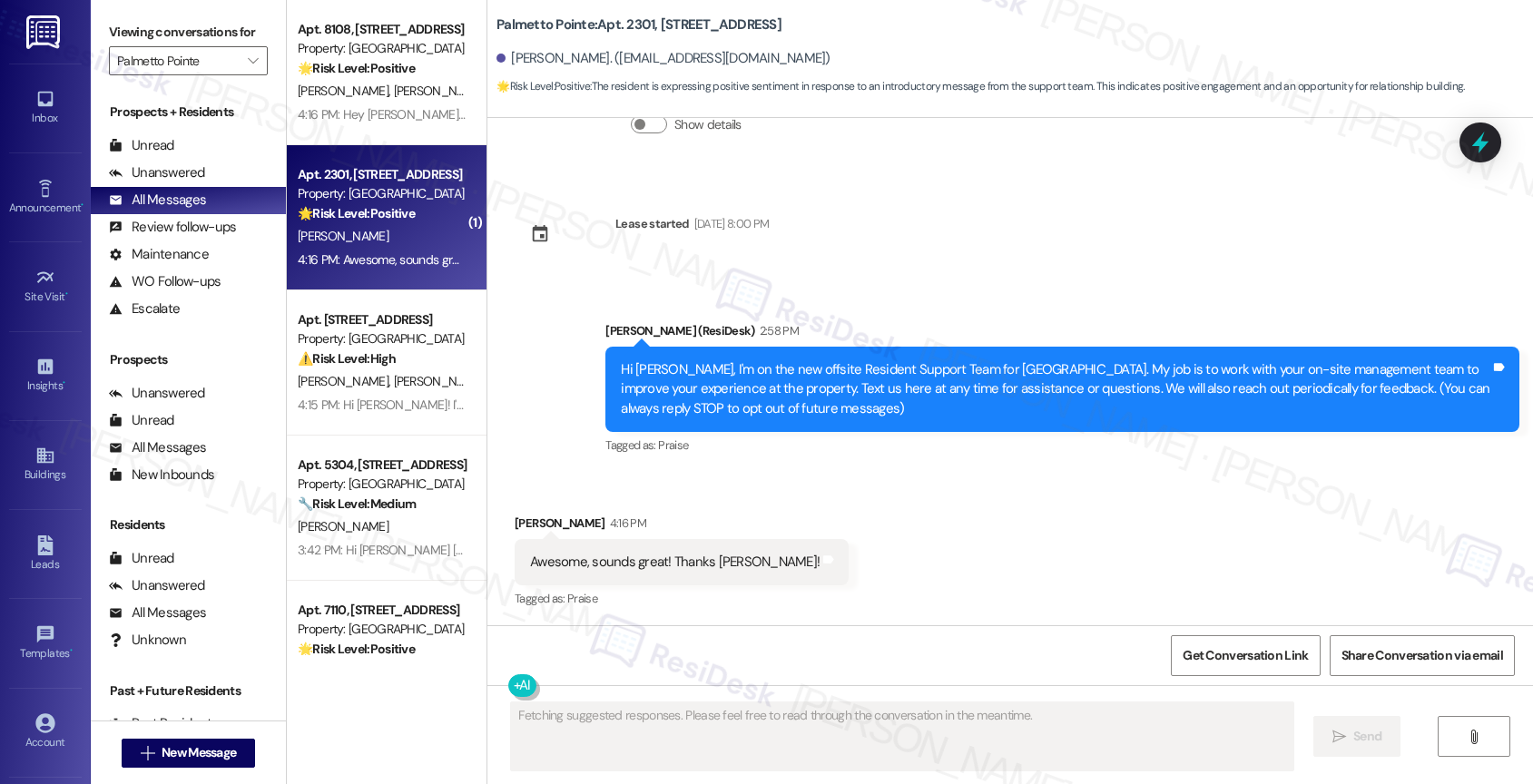
scroll to position [160, 0]
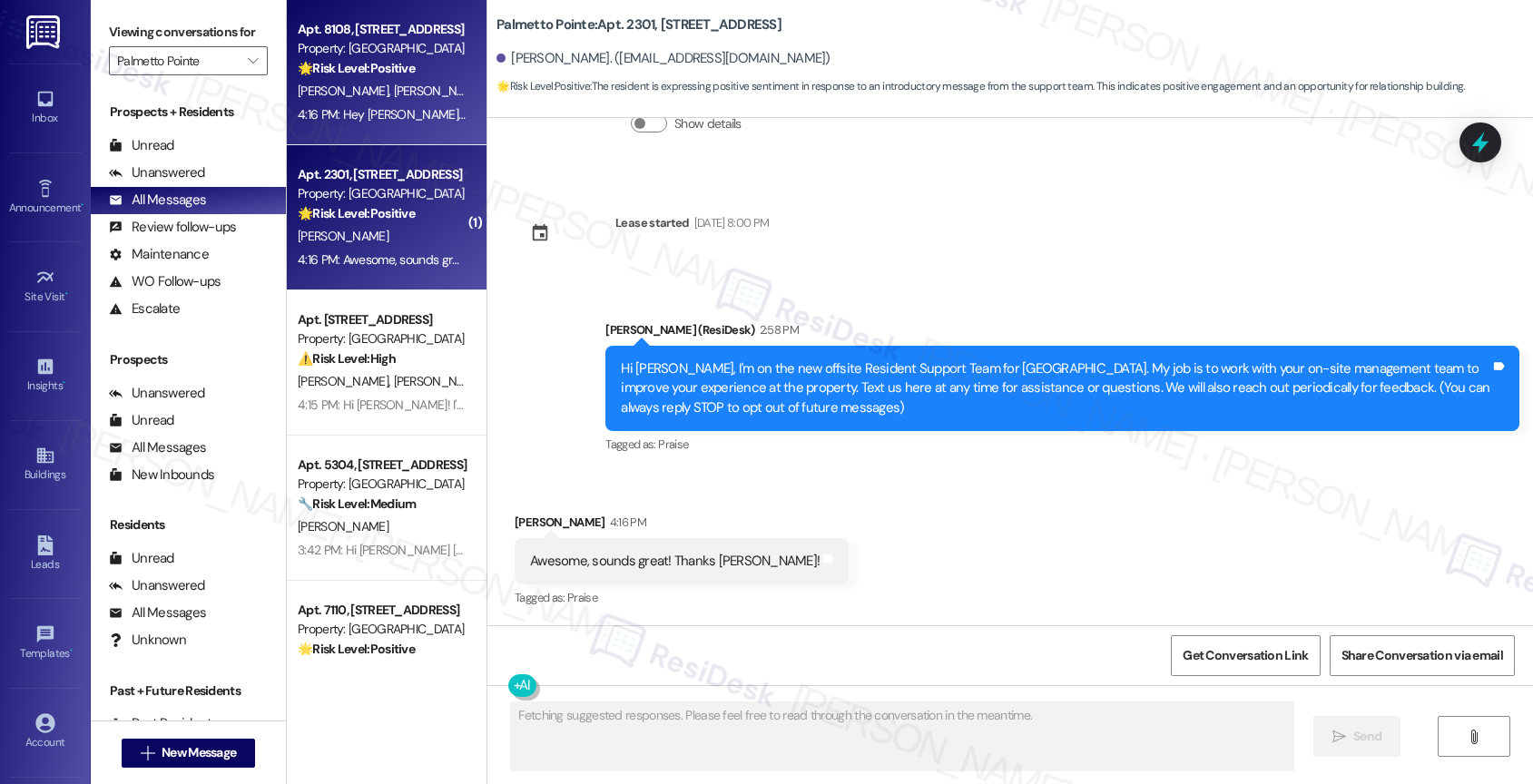
click at [371, 51] on div "Property: [GEOGRAPHIC_DATA]" at bounding box center [382, 48] width 168 height 19
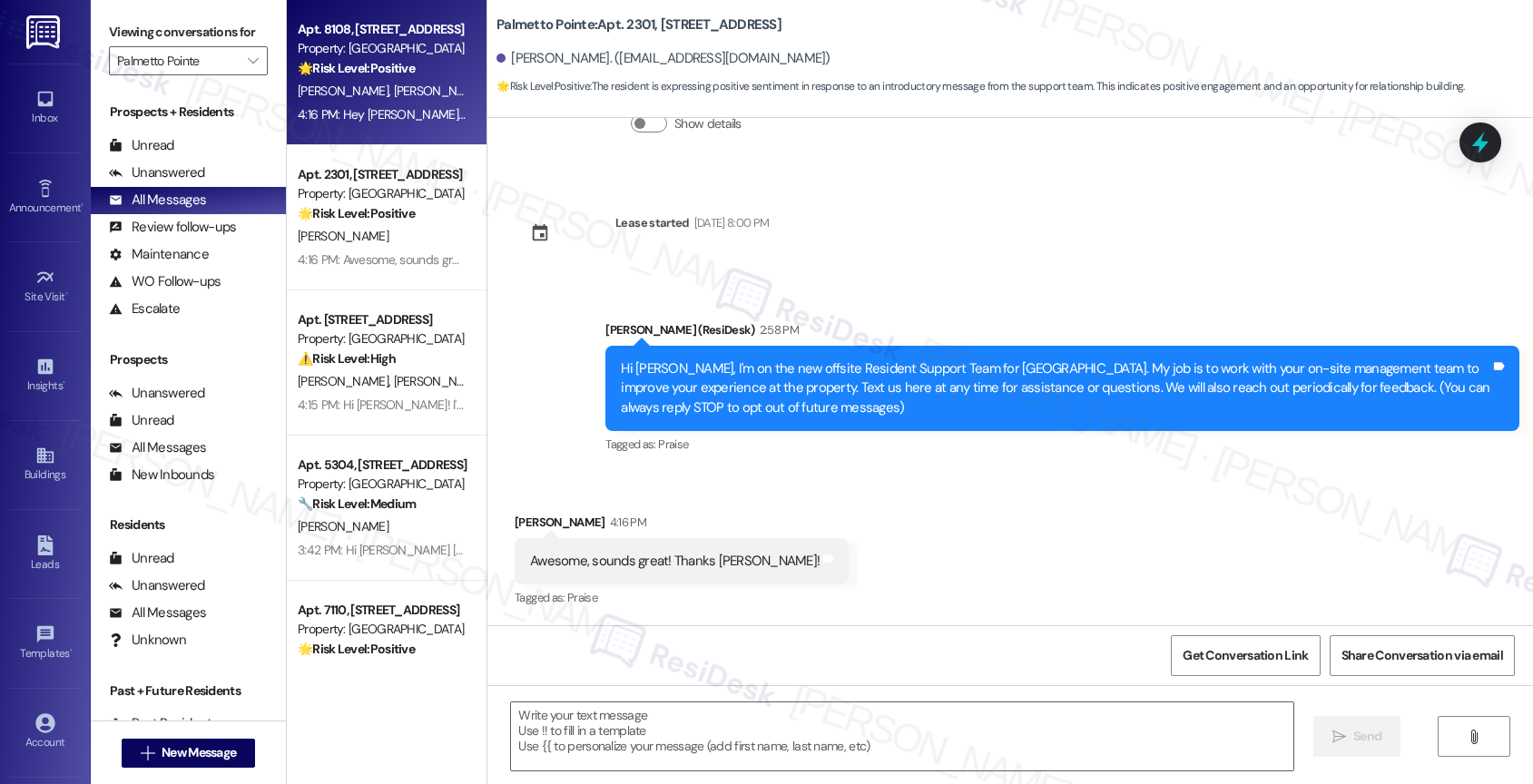
type textarea "Fetching suggested responses. Please feel free to read through the conversation…"
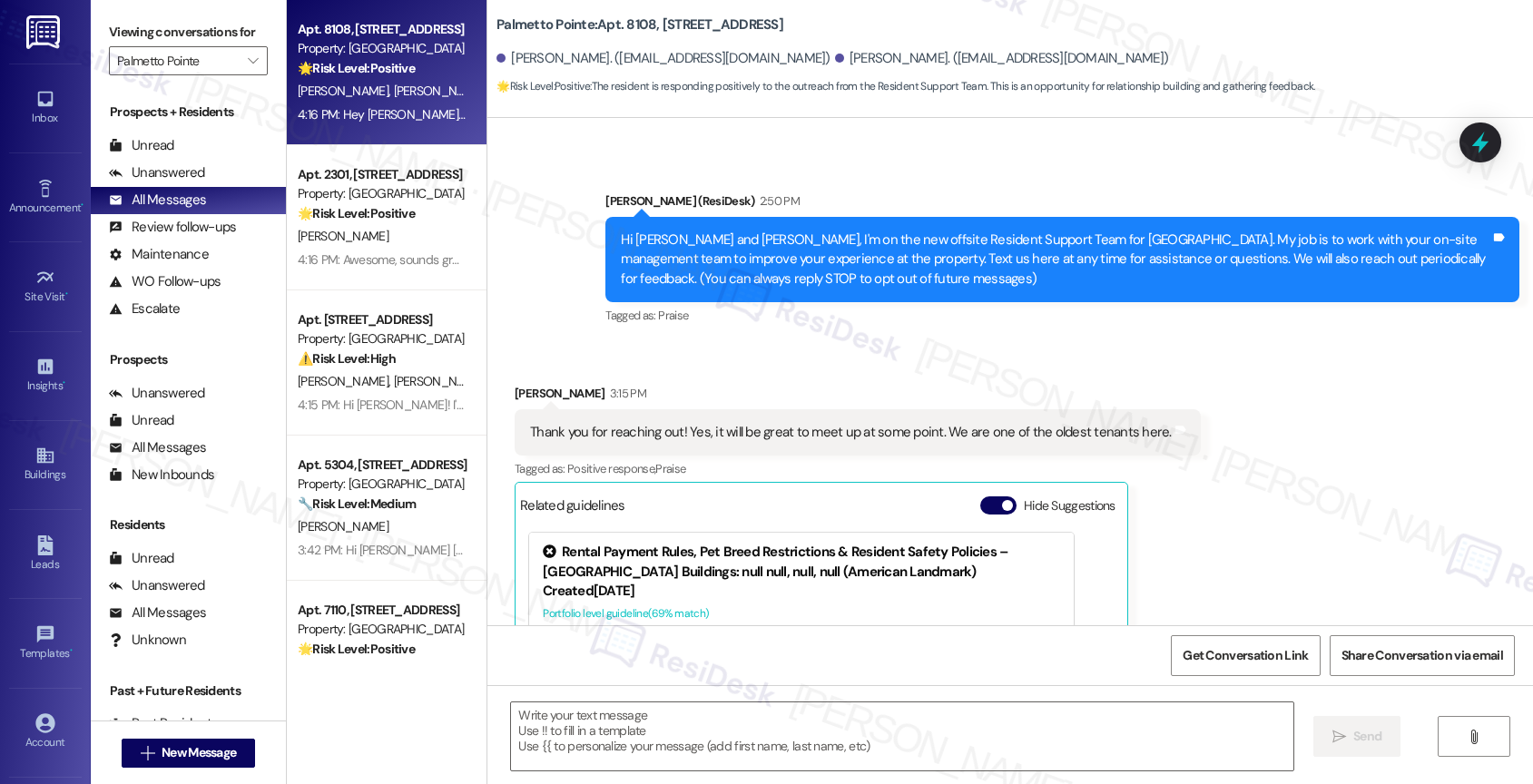
type textarea "Fetching suggested responses. Please feel free to read through the conversation…"
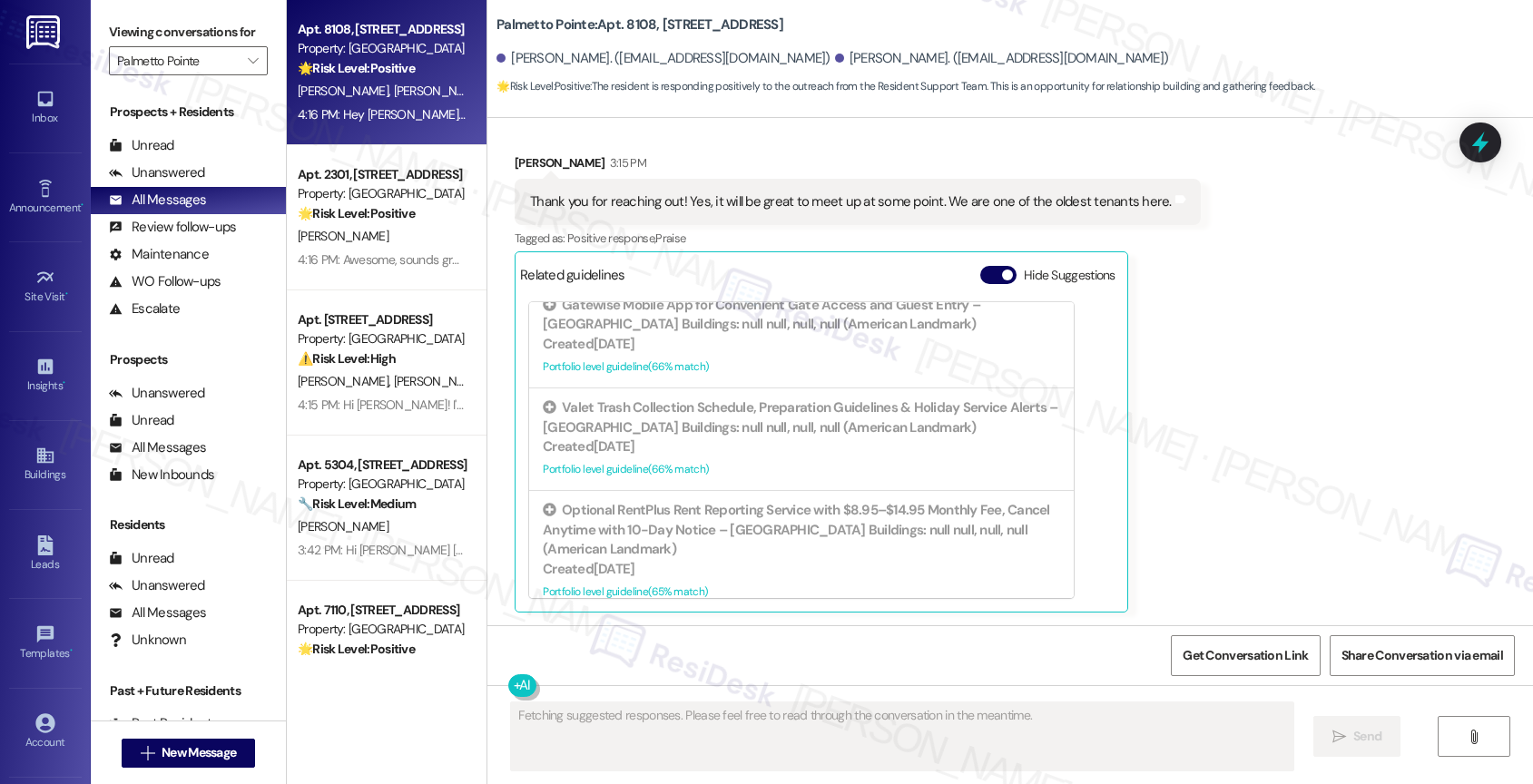
scroll to position [728, 0]
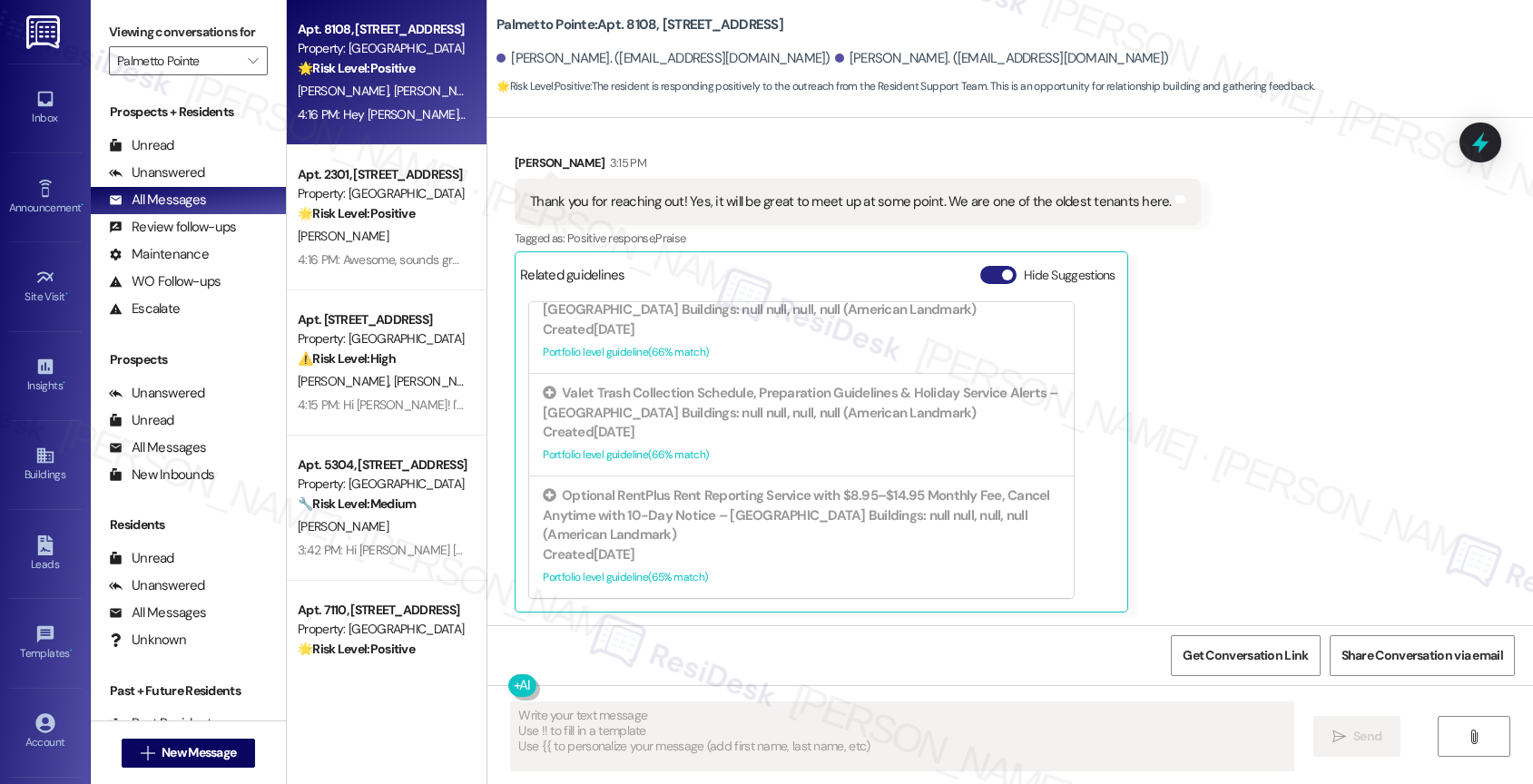
click at [980, 271] on button "Hide Suggestions" at bounding box center [998, 275] width 37 height 18
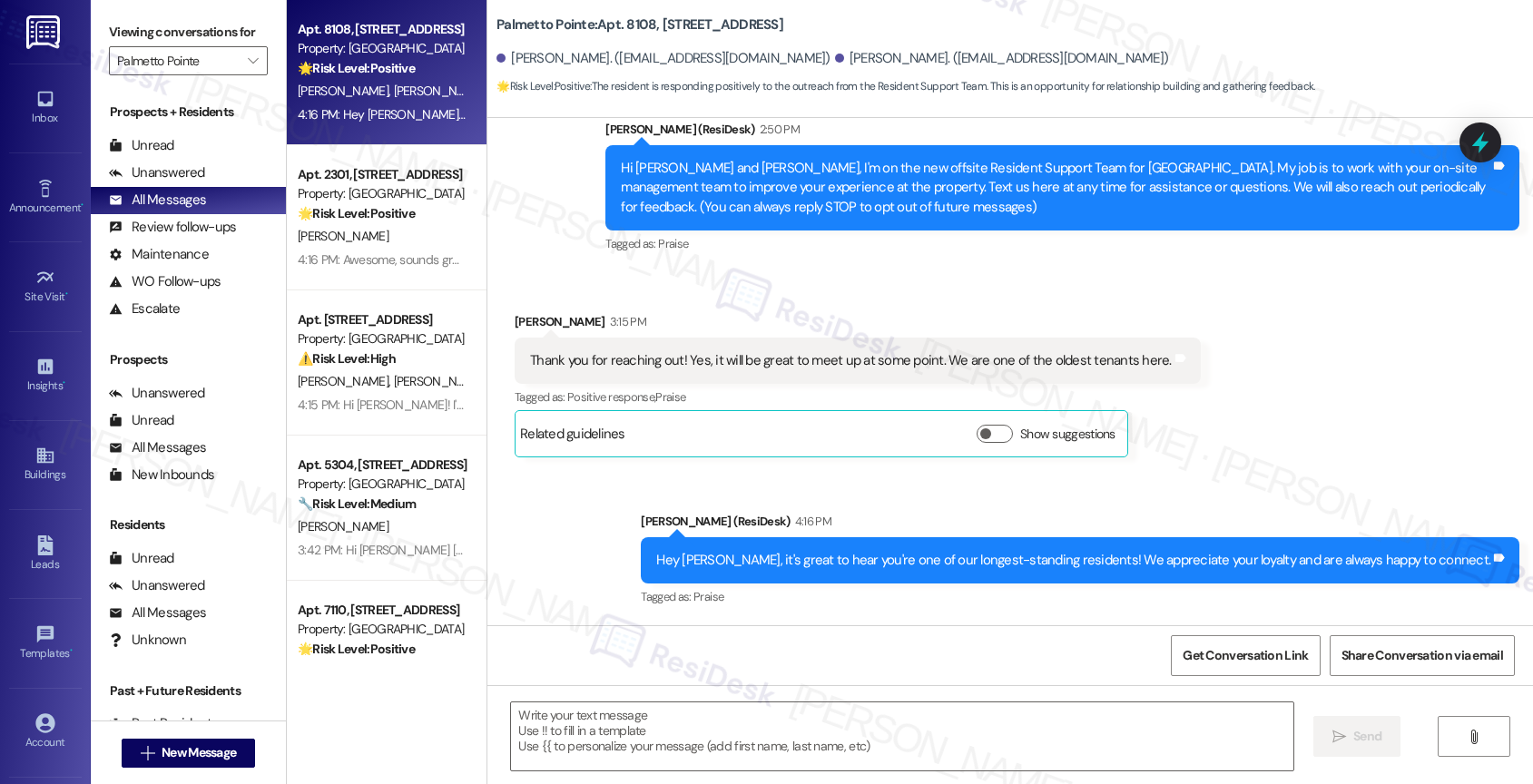
scroll to position [360, 0]
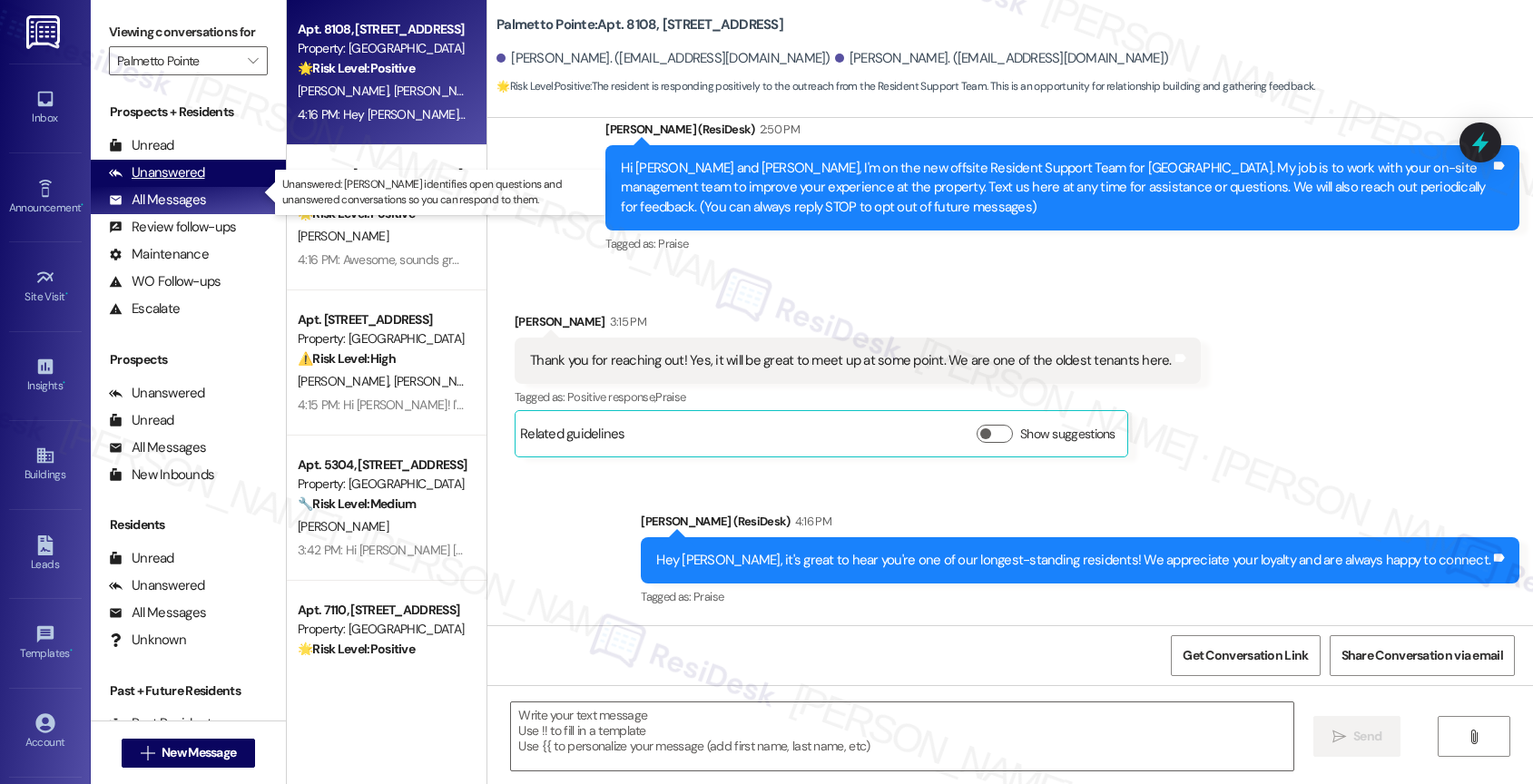
click at [185, 183] on div "Unanswered" at bounding box center [156, 173] width 96 height 19
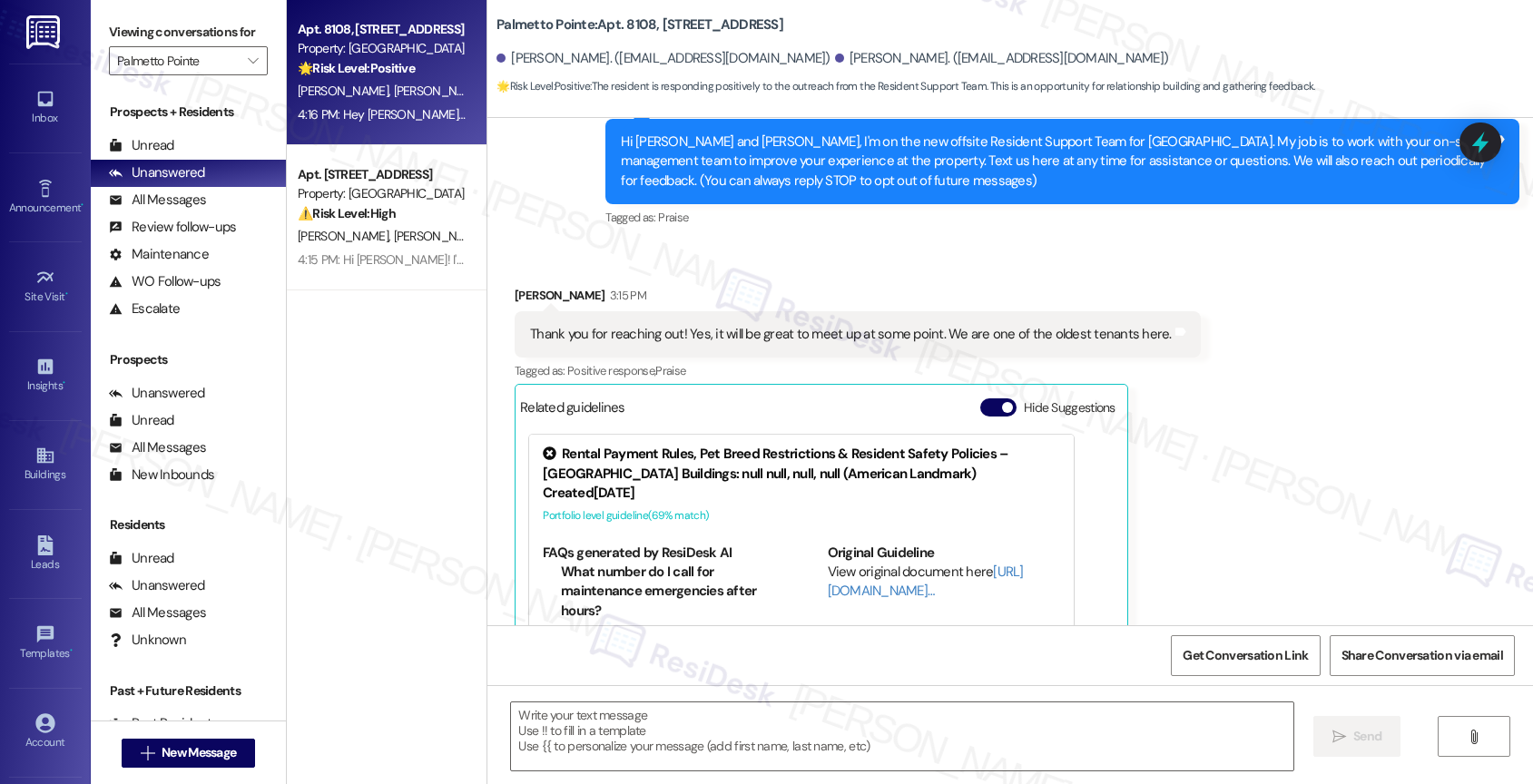
scroll to position [519, 0]
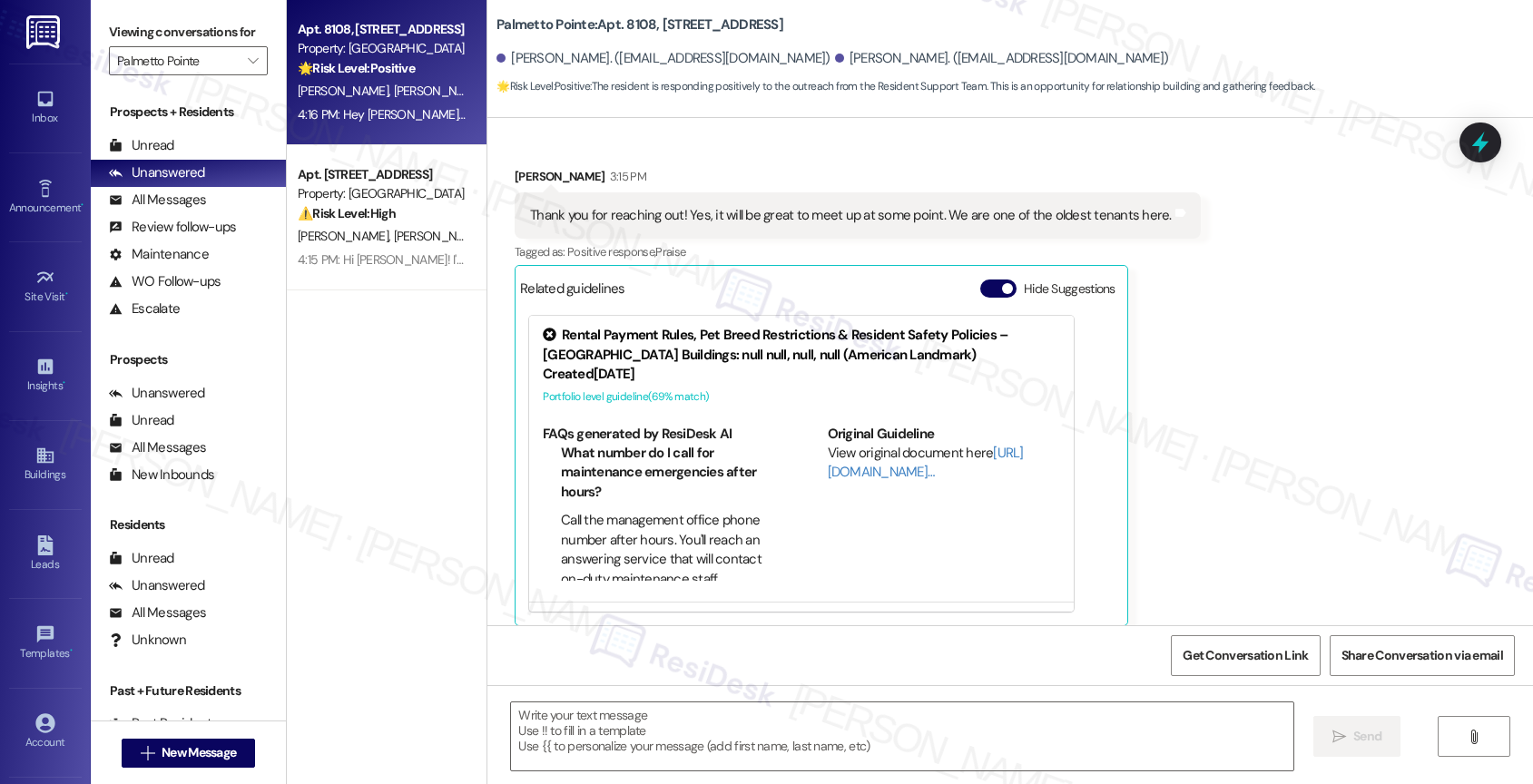
type textarea "Fetching suggested responses. Please feel free to read through the conversation…"
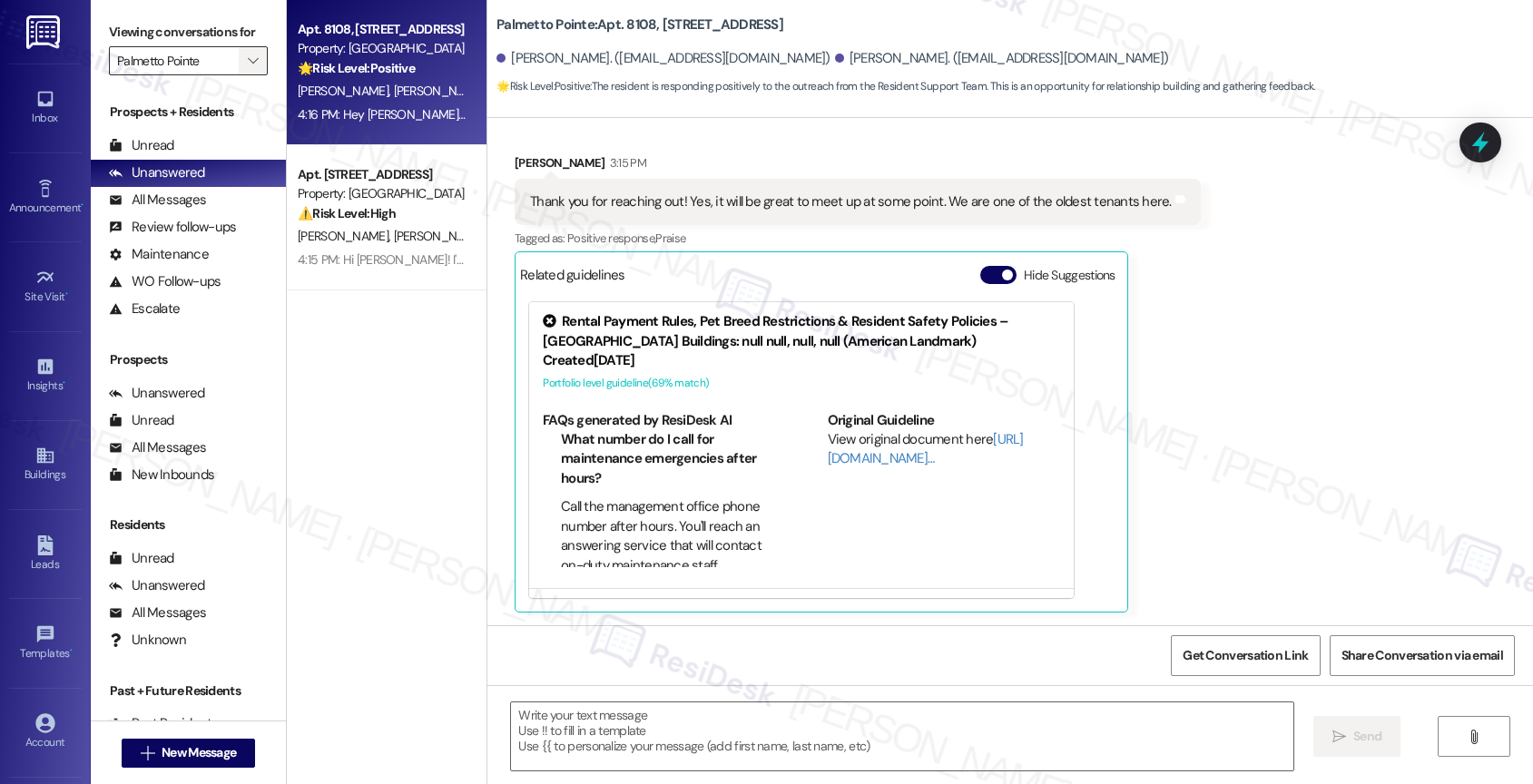
click at [244, 75] on span "" at bounding box center [252, 61] width 17 height 29
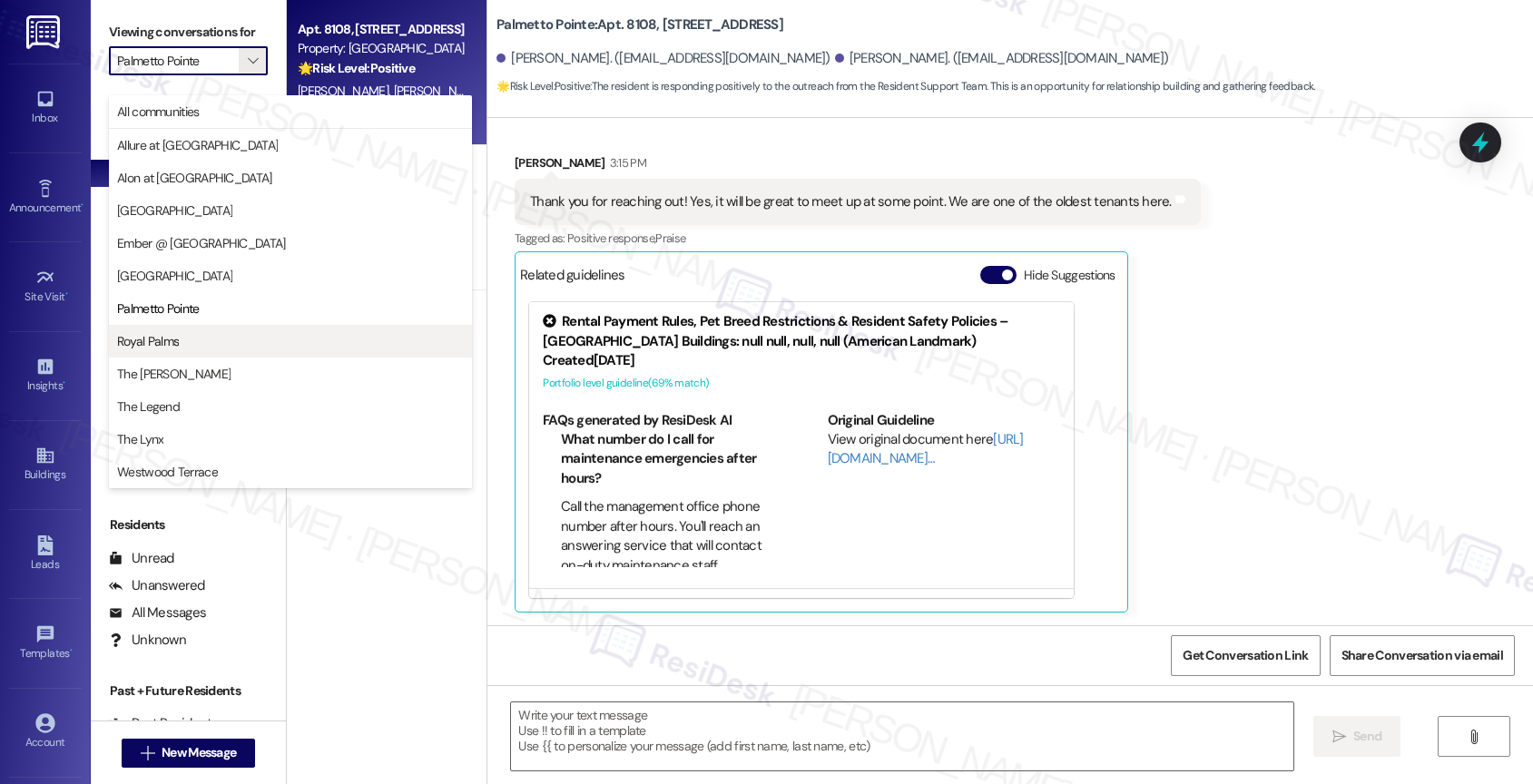
click at [198, 346] on span "Royal Palms" at bounding box center [290, 341] width 346 height 18
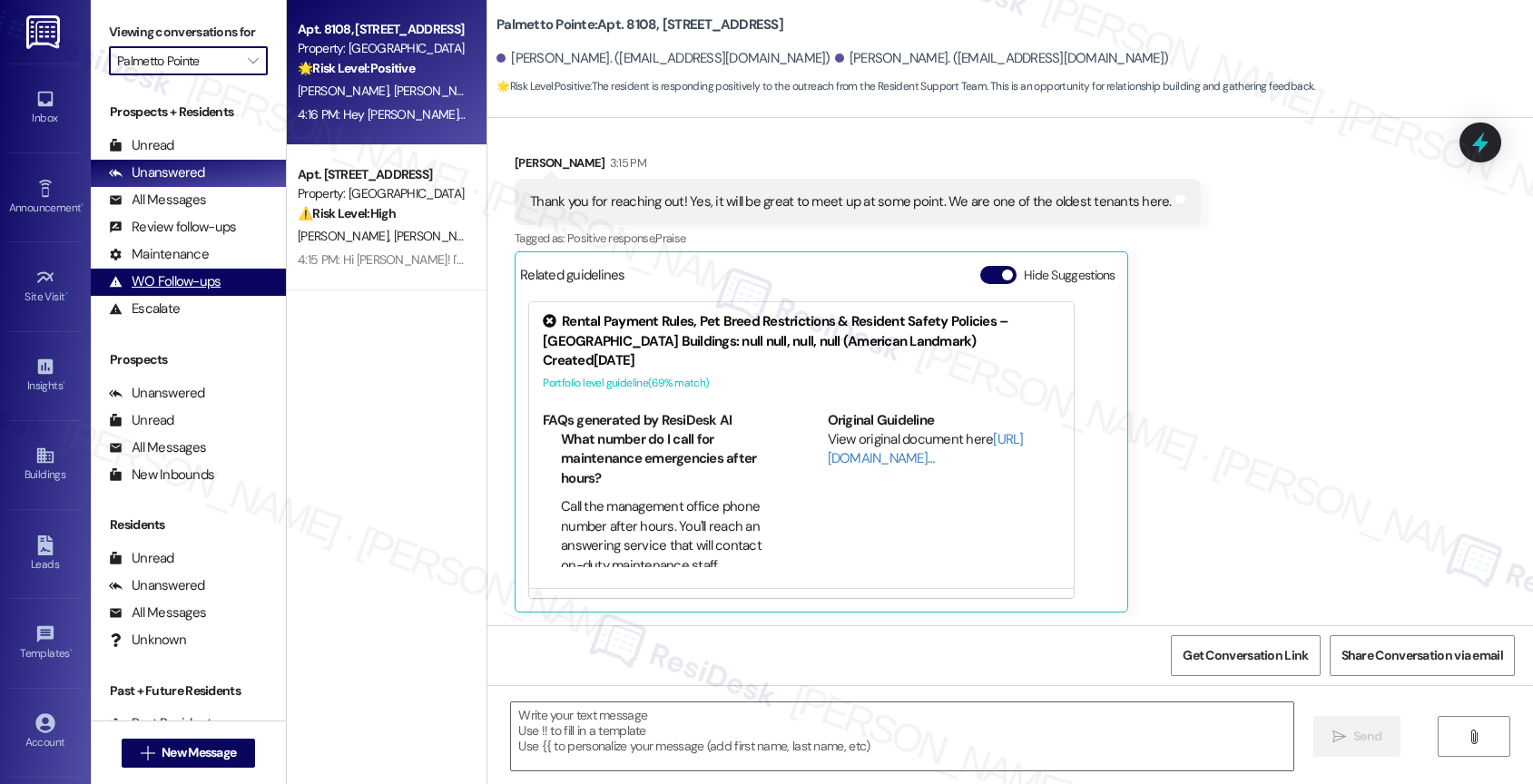
type input "Royal Palms"
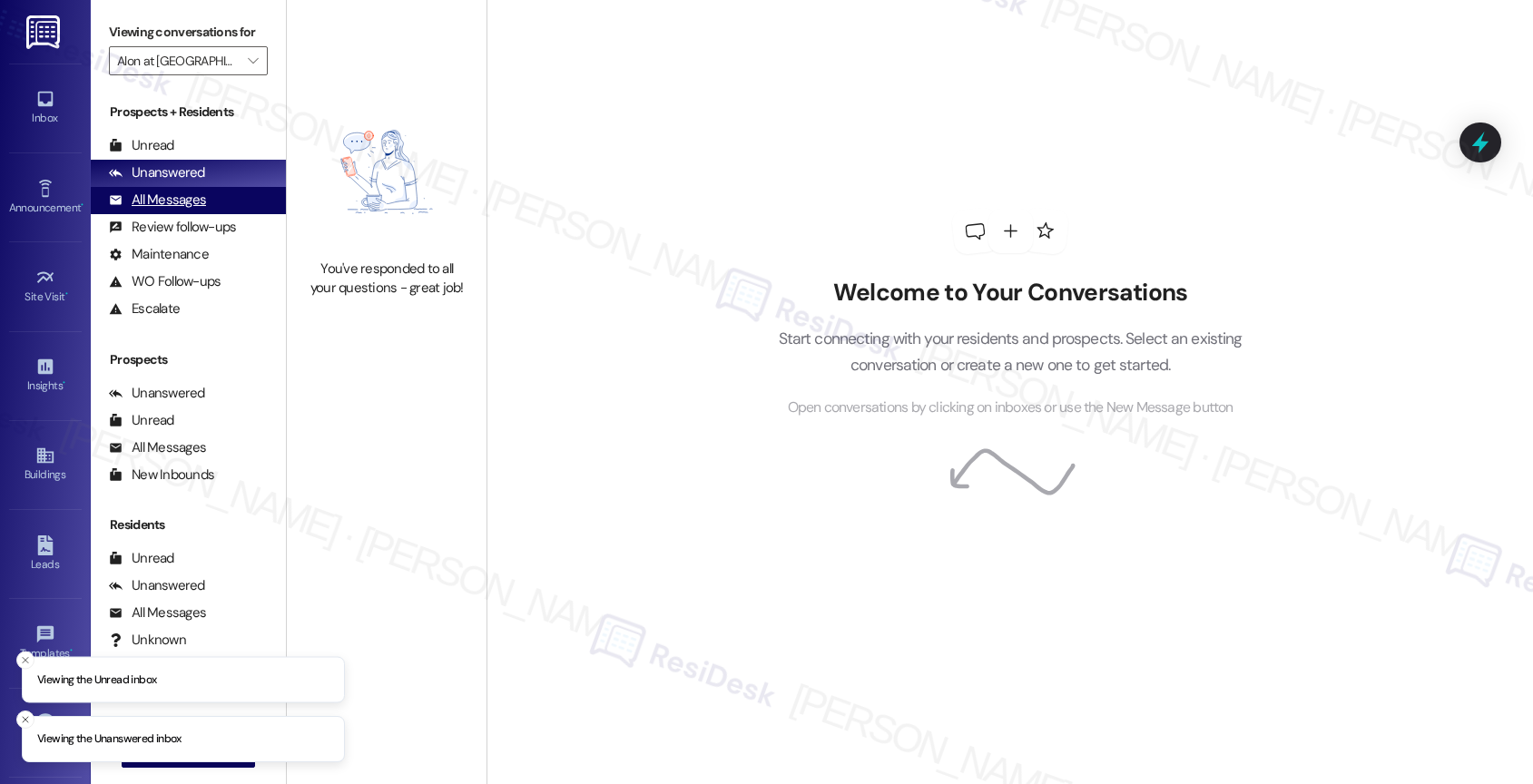
click at [188, 209] on div "All Messages" at bounding box center [157, 199] width 97 height 19
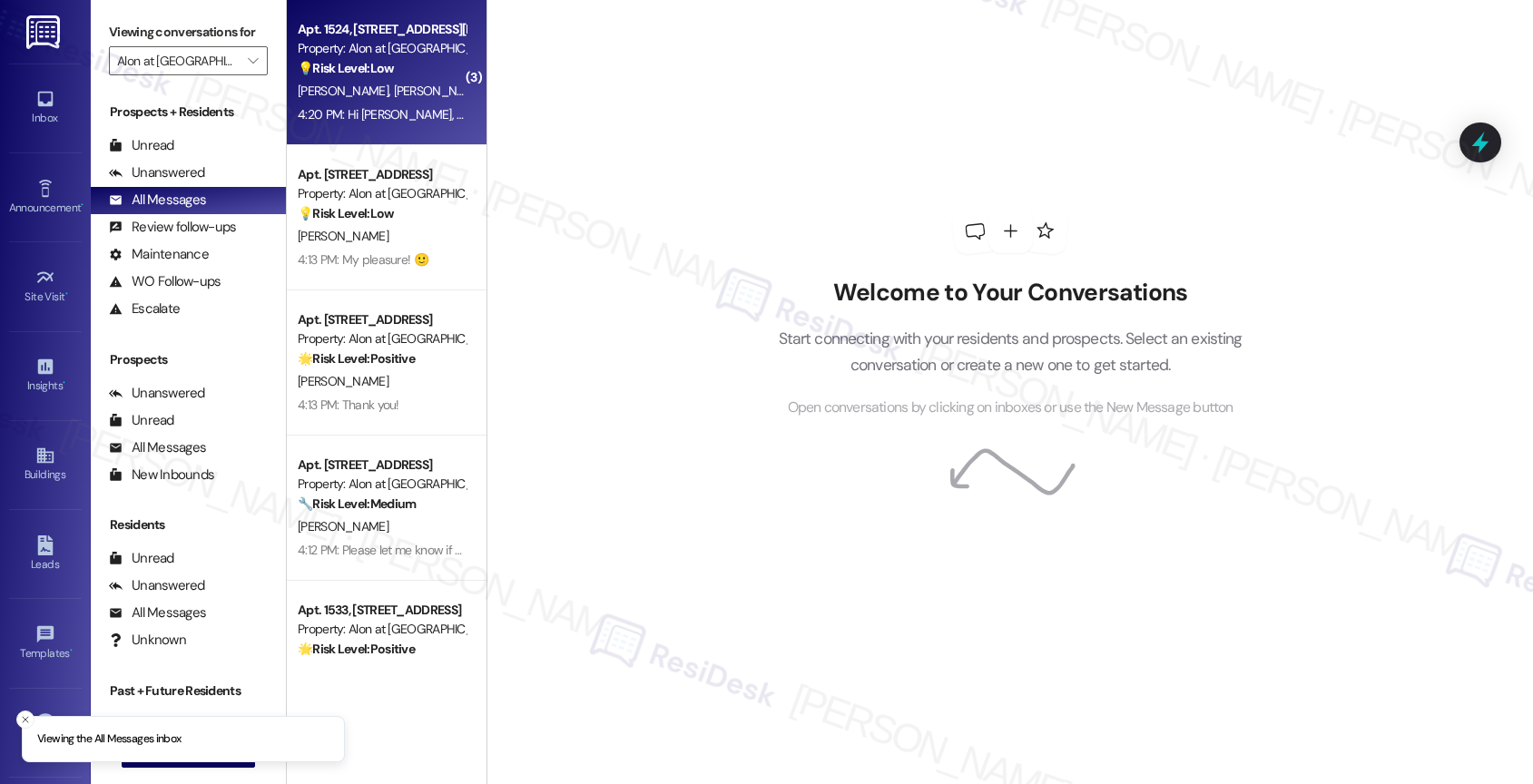
click at [372, 77] on div "💡 Risk Level: Low The resident's messages appear to be misdirected and unrelate…" at bounding box center [382, 69] width 168 height 19
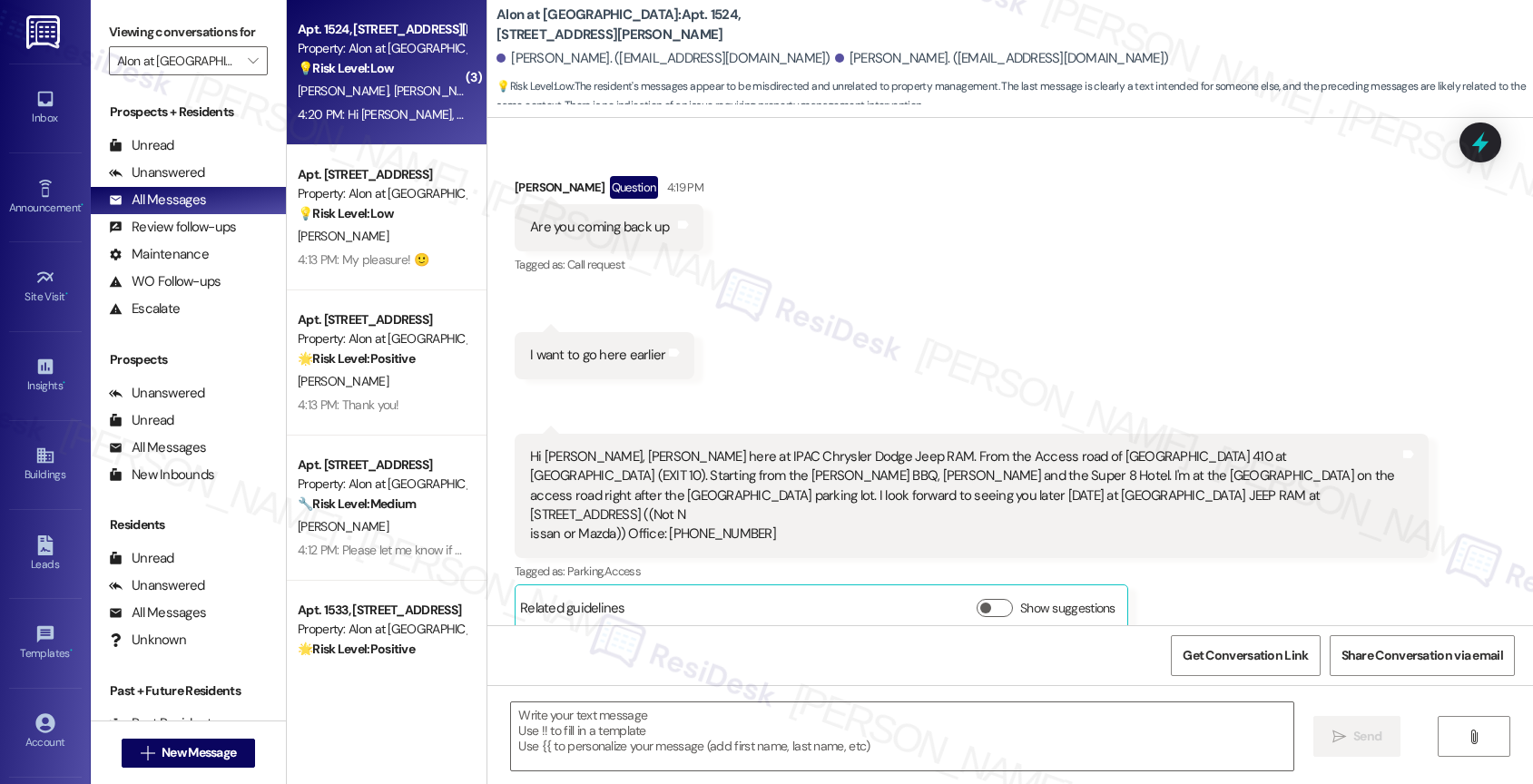
type textarea "Fetching suggested responses. Please feel free to read through the conversation…"
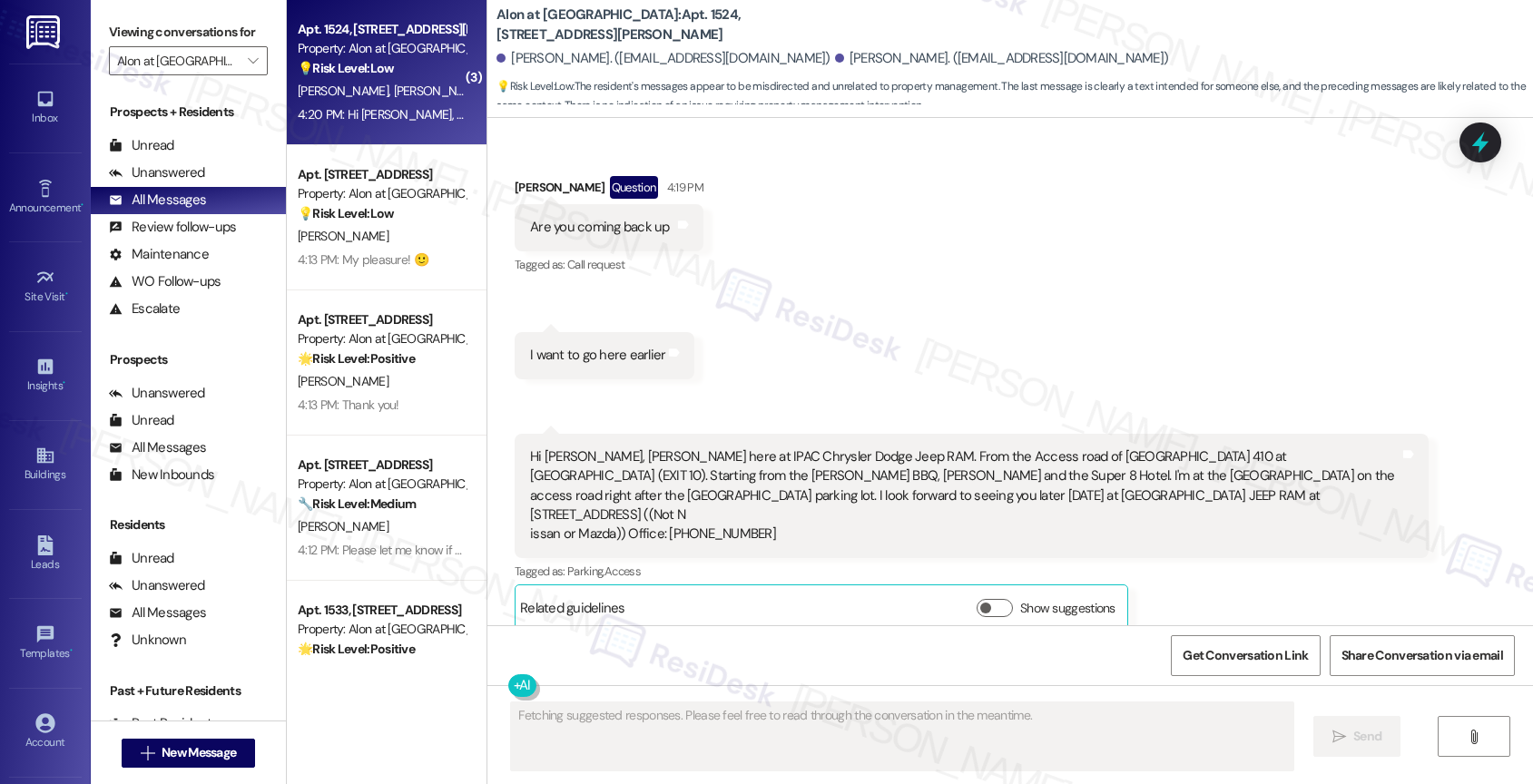
scroll to position [298, 0]
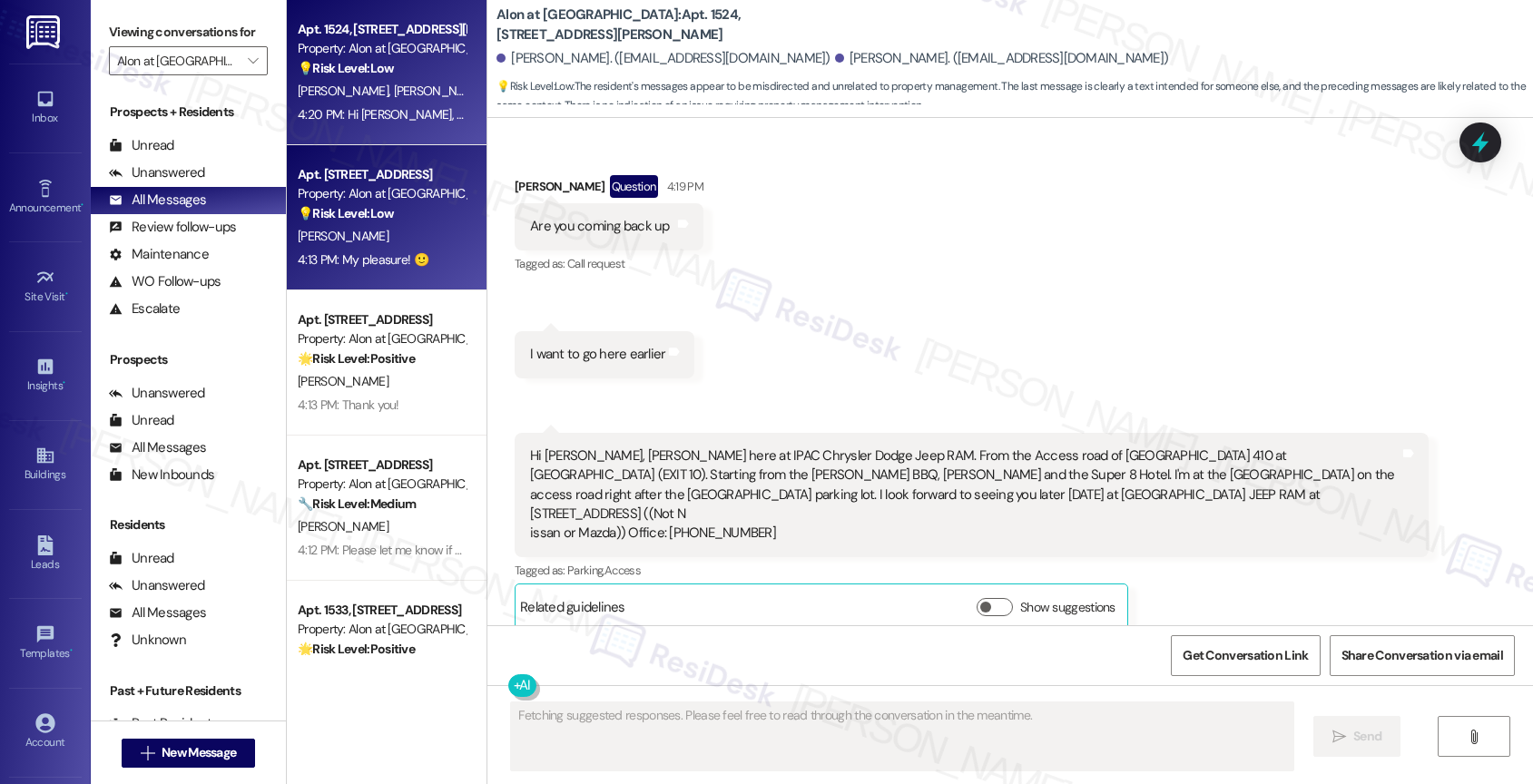
click at [362, 217] on strong "💡 Risk Level: Low" at bounding box center [346, 213] width 96 height 16
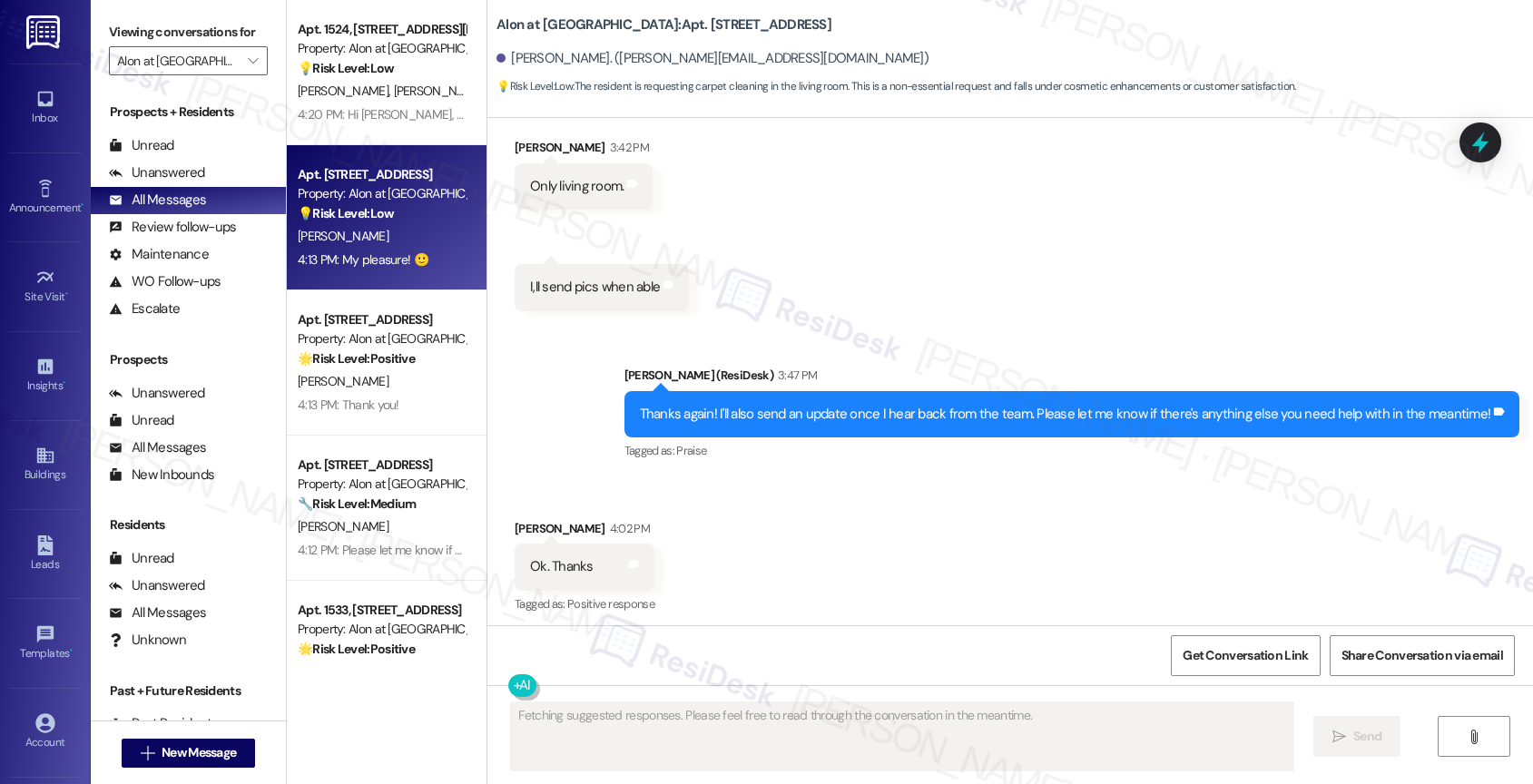
scroll to position [1820, 0]
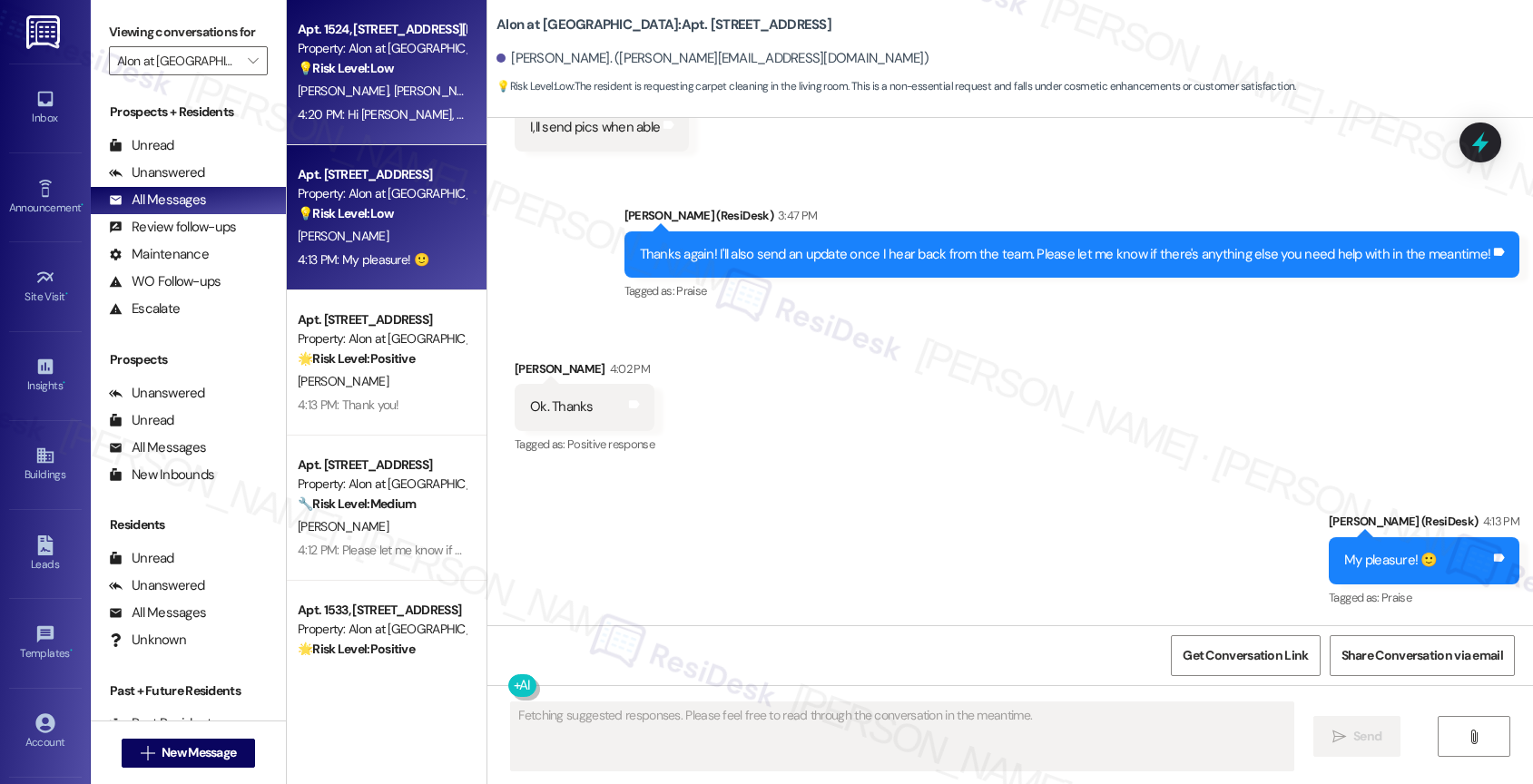
click at [394, 84] on span "D. Drozak" at bounding box center [439, 90] width 90 height 16
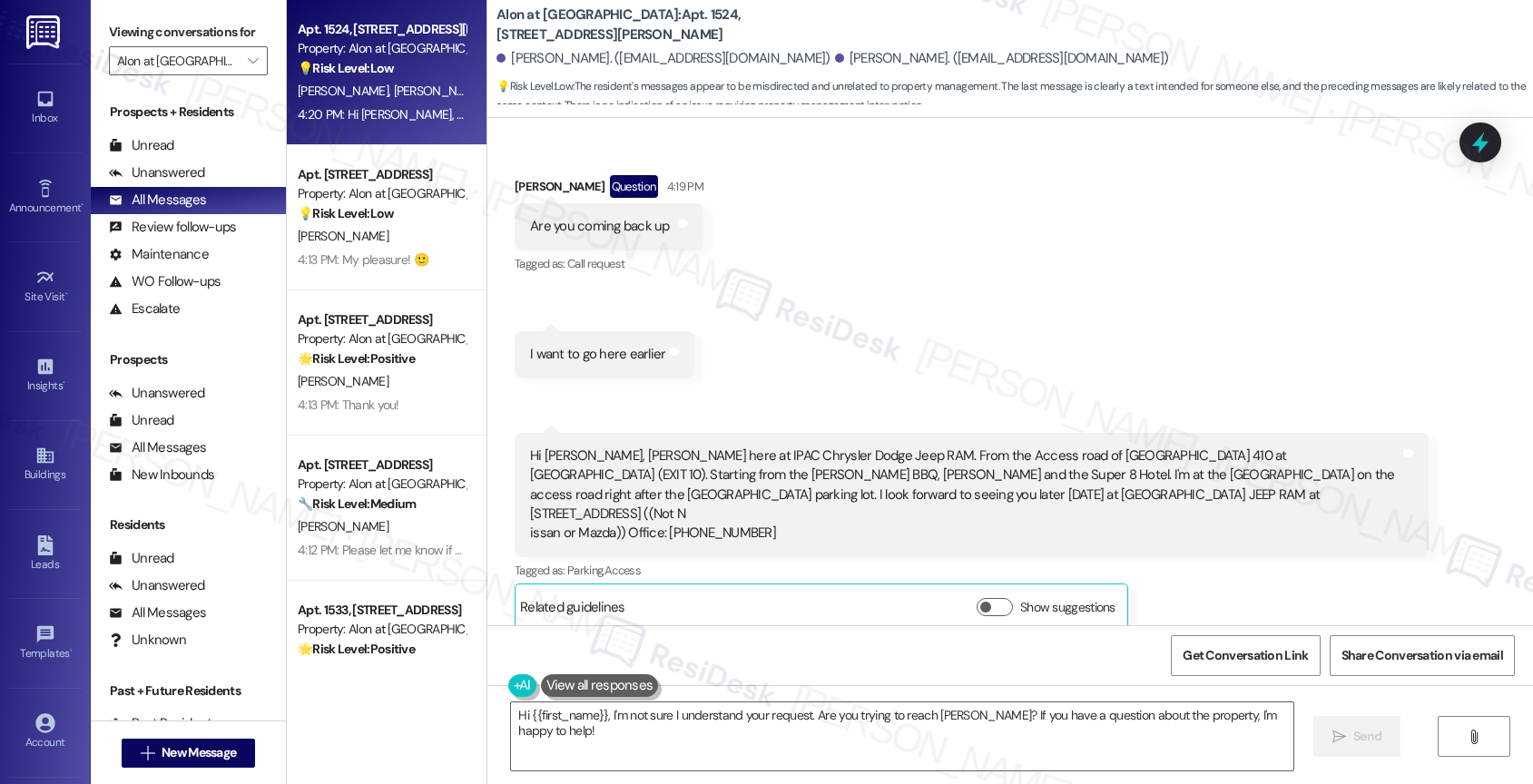
scroll to position [260, 0]
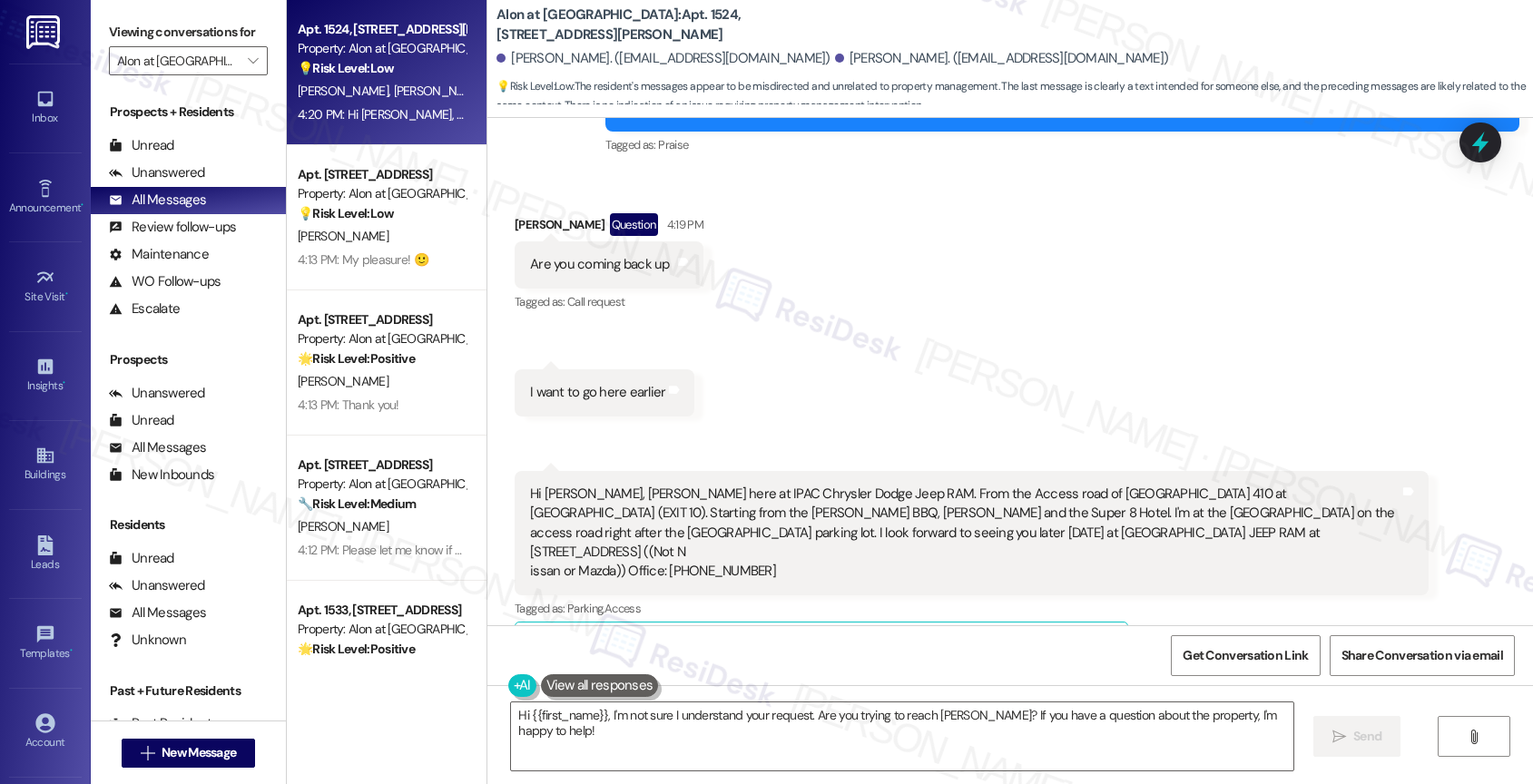
click at [779, 387] on div "Received via SMS Donna Drozak Question 4:19 PM Are you coming back up Tags and …" at bounding box center [1010, 428] width 1046 height 510
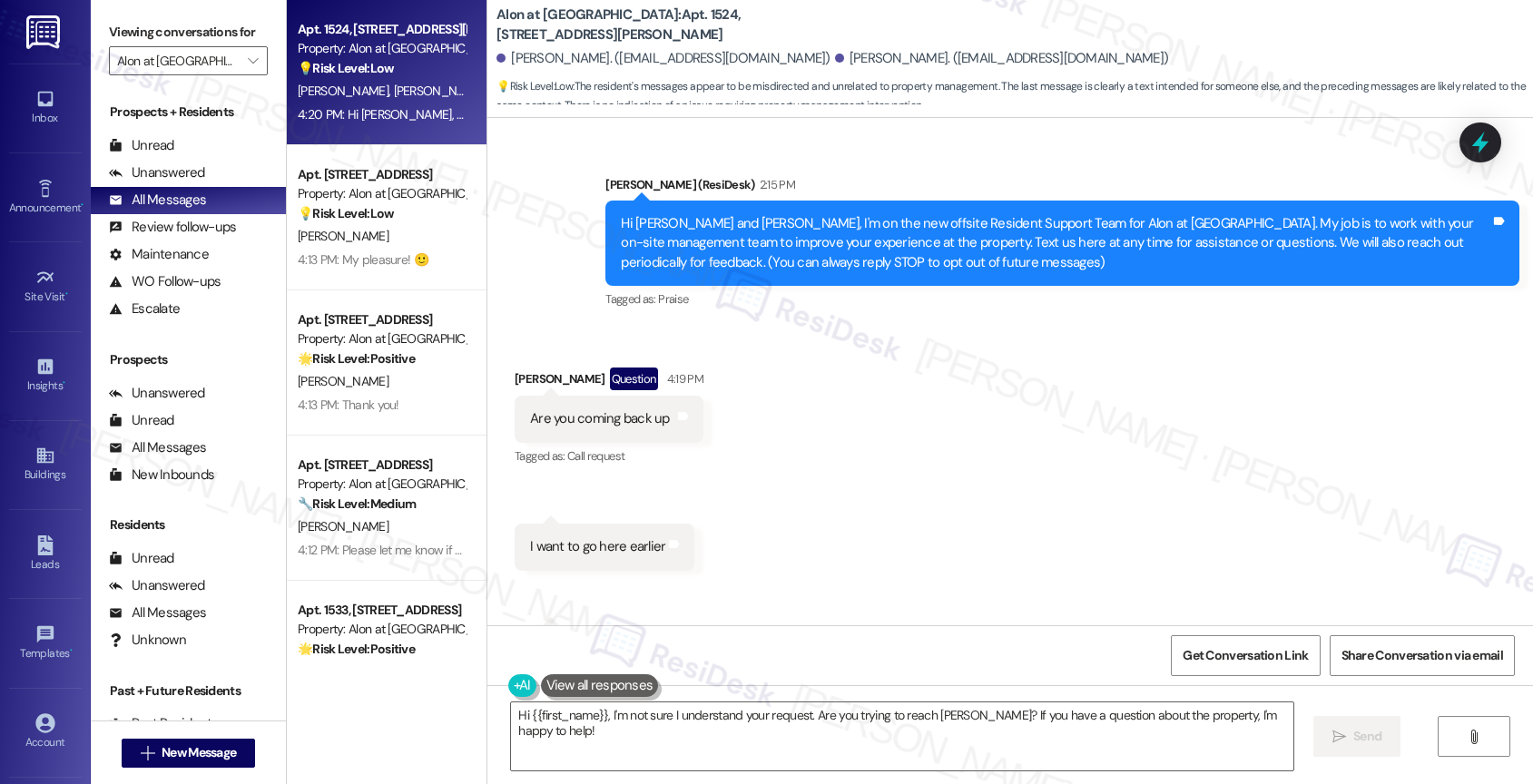
scroll to position [209, 0]
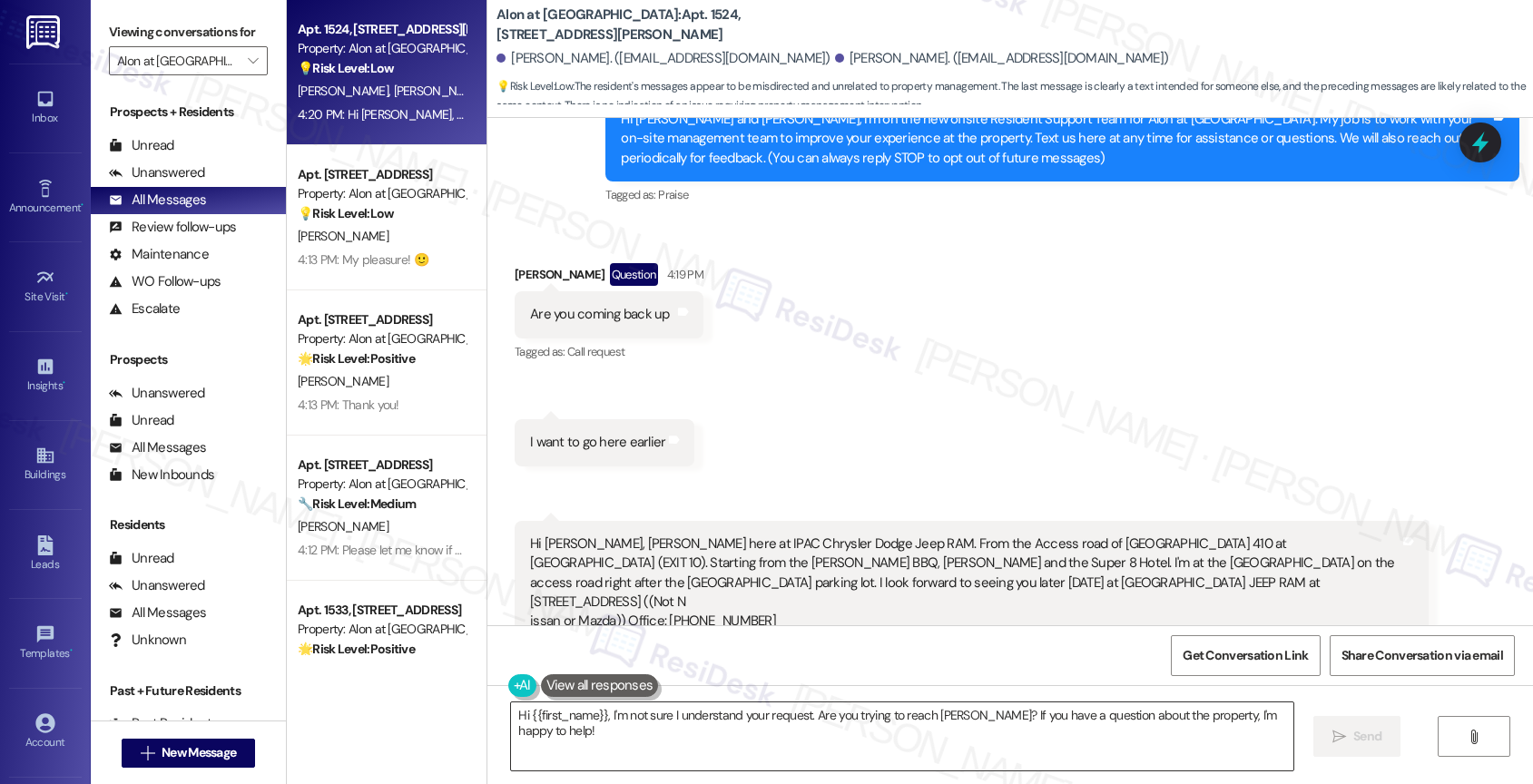
click at [605, 728] on textarea "Hi {{first_name}}, I'm not sure I understand your request. Are you trying to re…" at bounding box center [902, 736] width 782 height 68
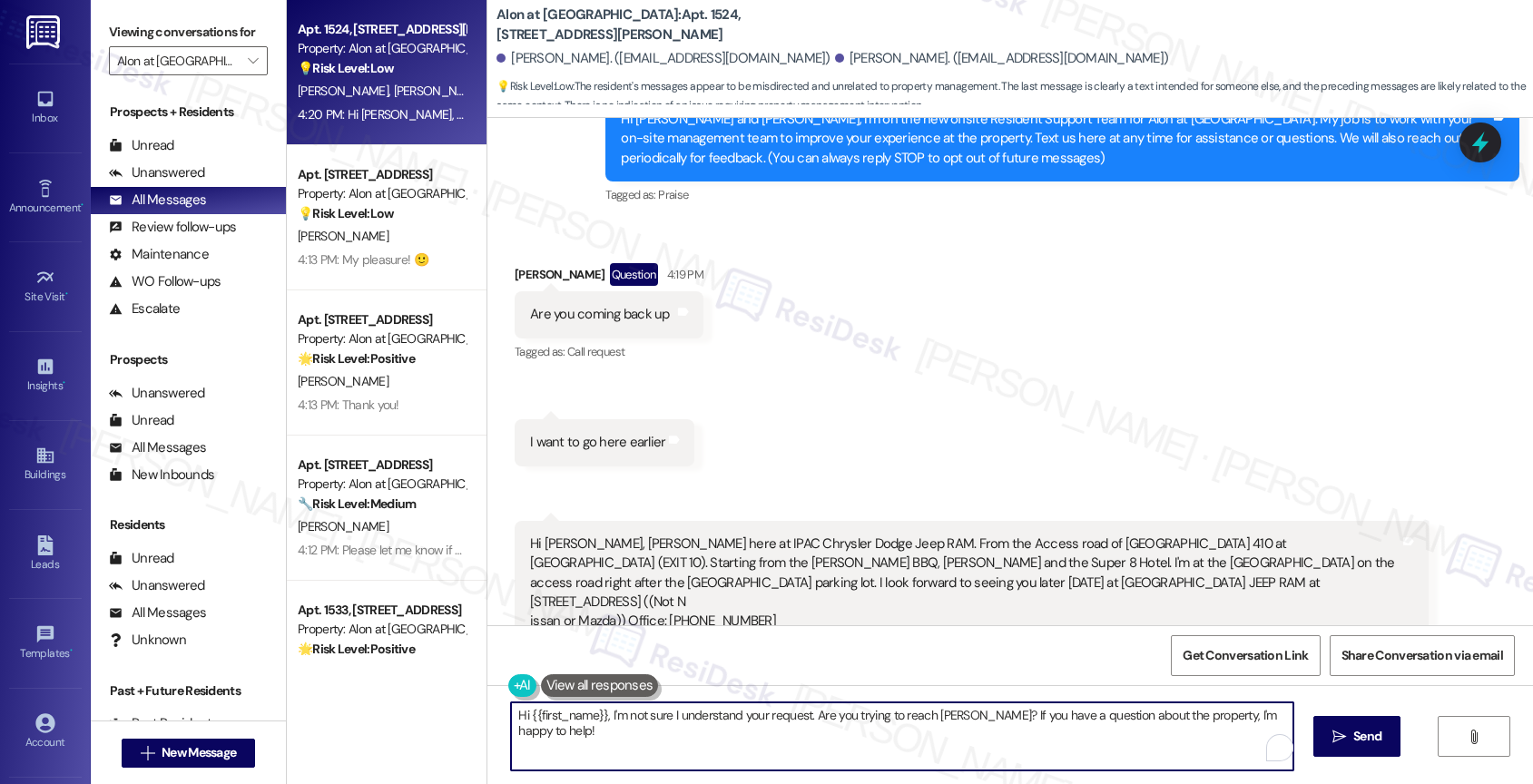
click at [605, 728] on textarea "Hi {{first_name}}, I'm not sure I understand your request. Are you trying to re…" at bounding box center [902, 736] width 782 height 68
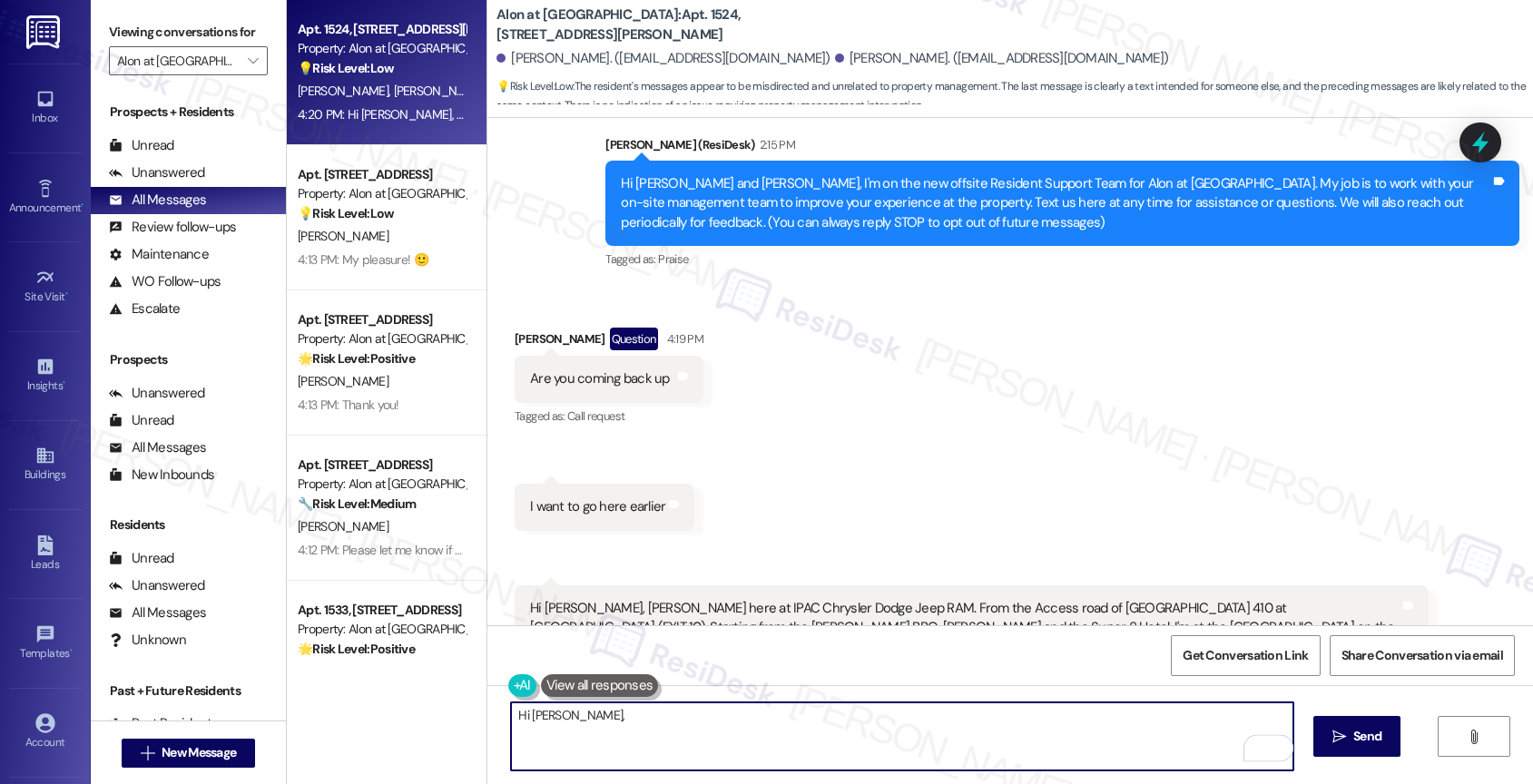
scroll to position [122, 0]
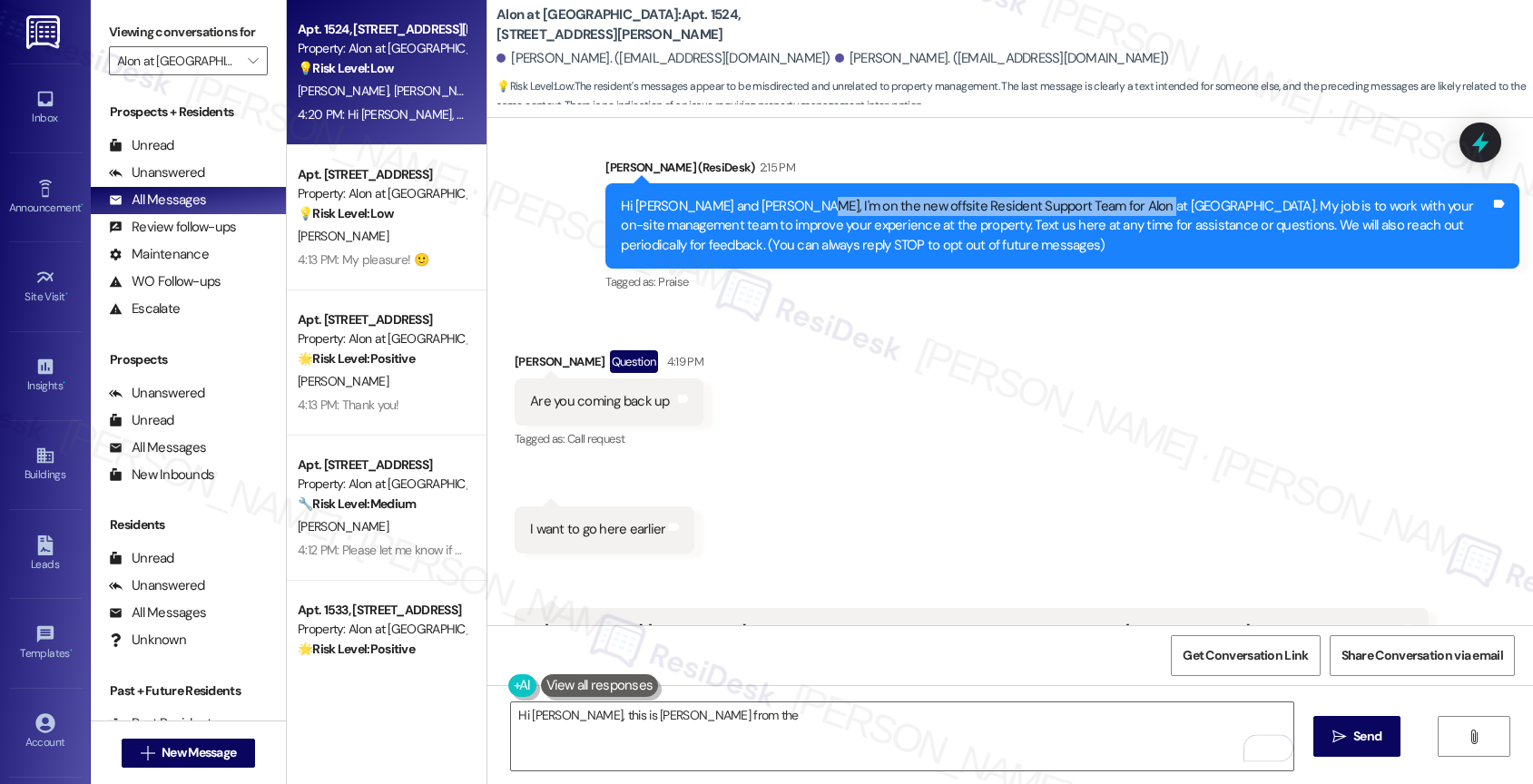
drag, startPoint x: 780, startPoint y: 199, endPoint x: 1096, endPoint y: 205, distance: 316.1
click at [1100, 205] on div "Hi Brice and Donna, I'm on the new offsite Resident Support Team for Alon at Ca…" at bounding box center [1055, 226] width 869 height 58
copy div "new offsite Resident Support Team for Alon at Castle Hills"
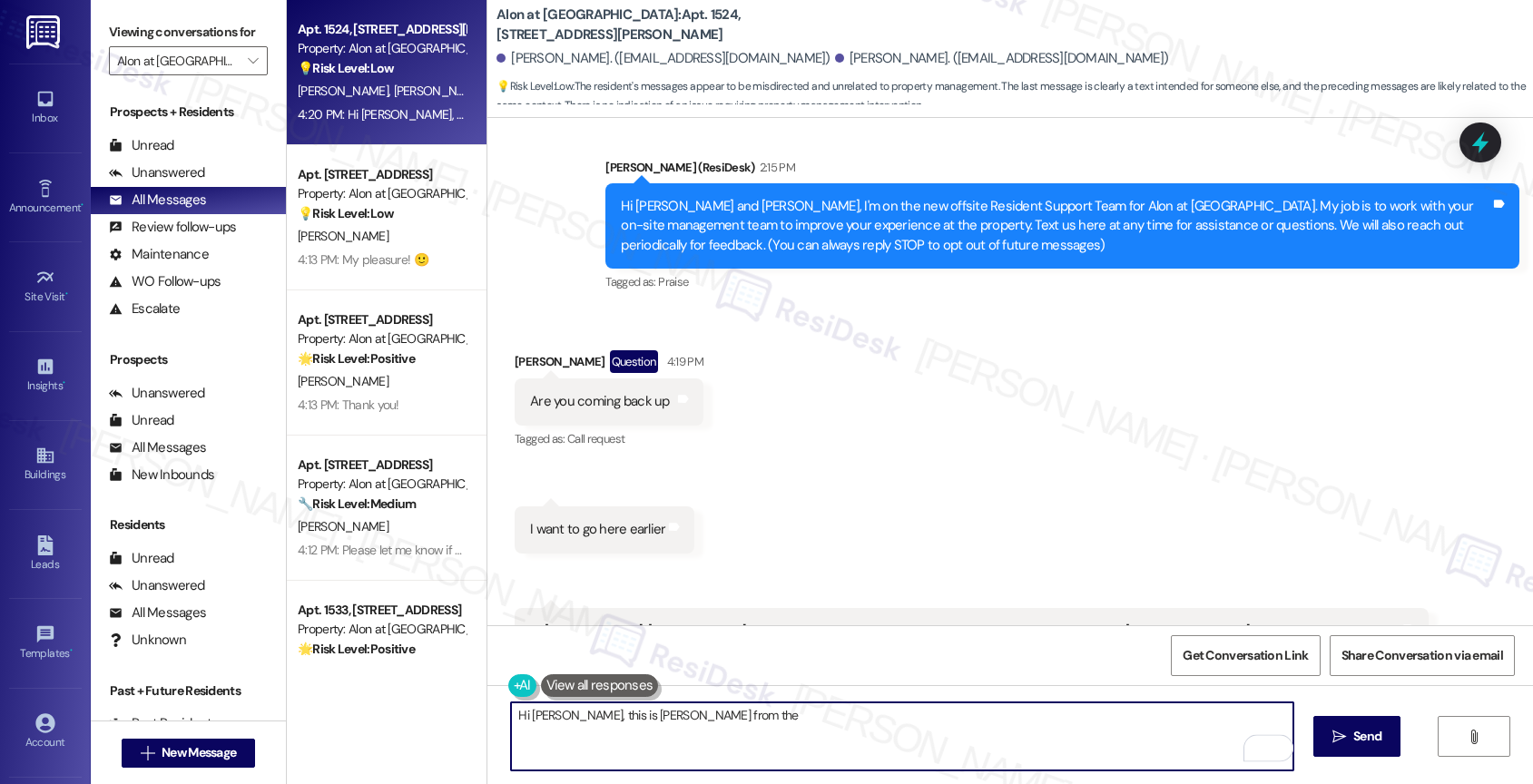
click at [747, 724] on textarea "Hi Donna, this is Sarah from the" at bounding box center [902, 736] width 782 height 68
paste textarea "new offsite Resident Support Team for Alon at Castle Hills"
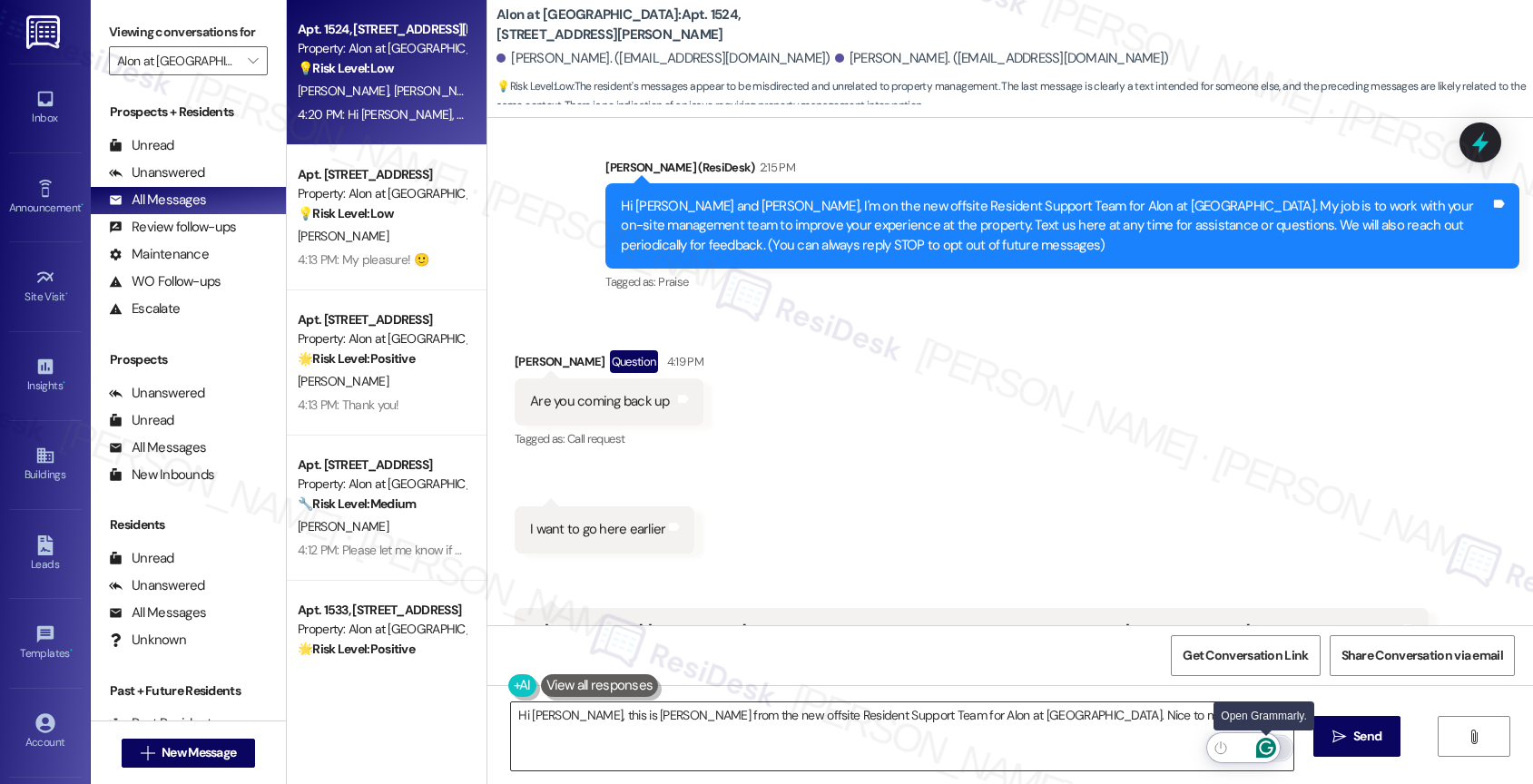
click at [1271, 745] on icon "Open Grammarly. 0 Suggestions." at bounding box center [1266, 747] width 20 height 20
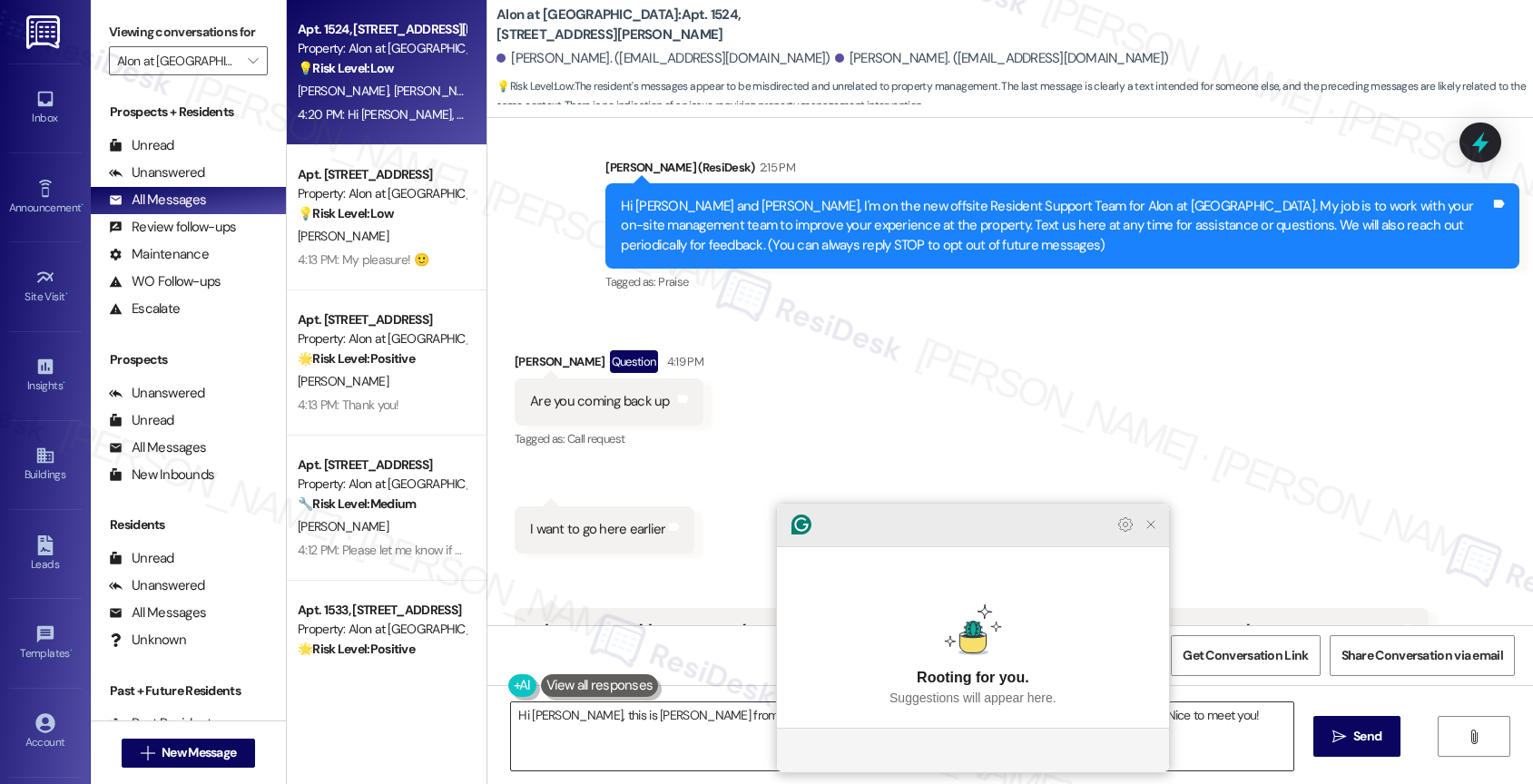
click at [1154, 532] on icon "Close Grammarly Assistant" at bounding box center [1151, 524] width 15 height 15
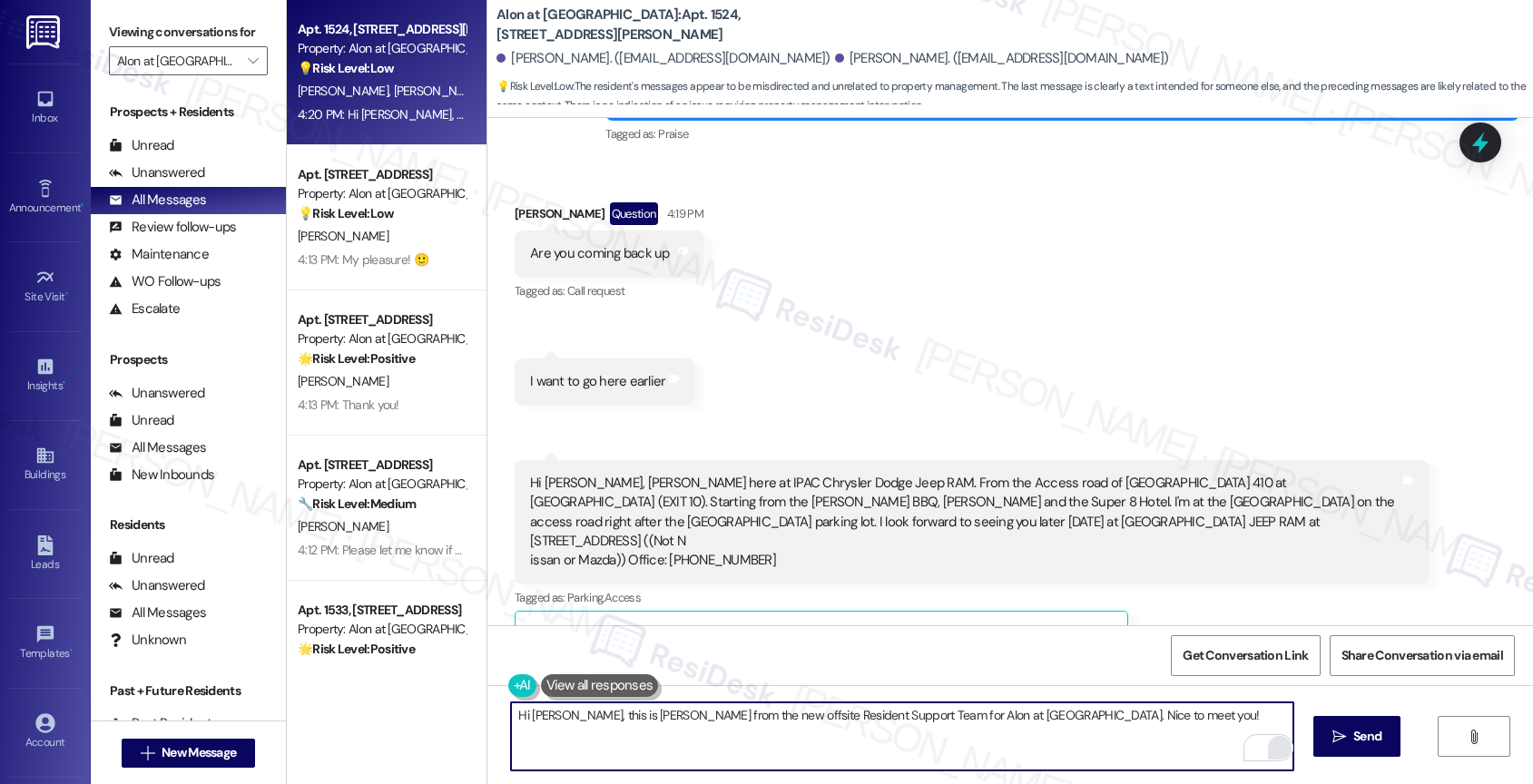
scroll to position [298, 0]
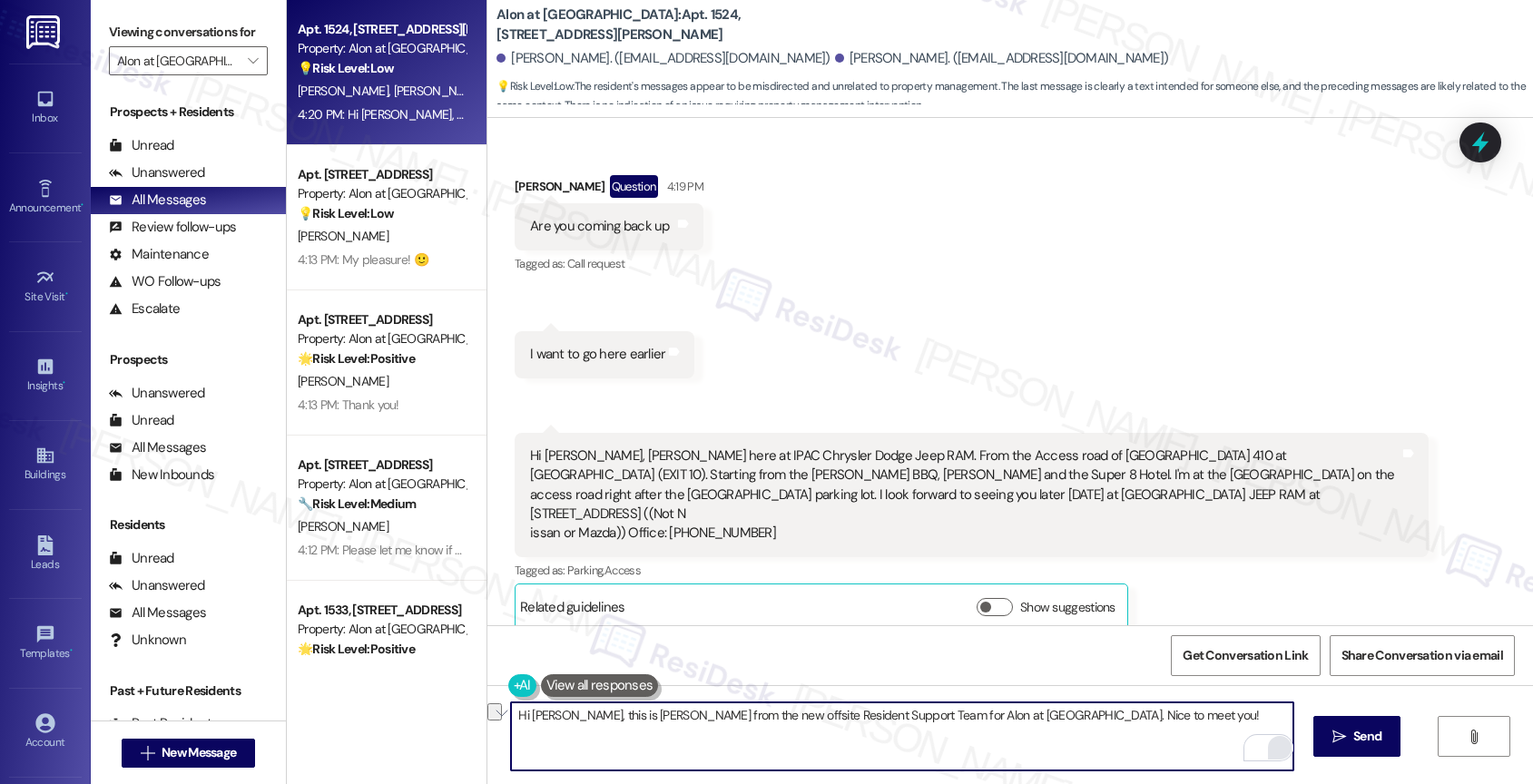
drag, startPoint x: 977, startPoint y: 710, endPoint x: 1221, endPoint y: 726, distance: 244.5
click at [1221, 726] on textarea "Hi Donna, this is Sarah from the new offsite Resident Support Team for Alon at …" at bounding box center [902, 736] width 782 height 68
type textarea "Hi Donna, this is Sarah from the new offsite Resident Support Team for Alon at …"
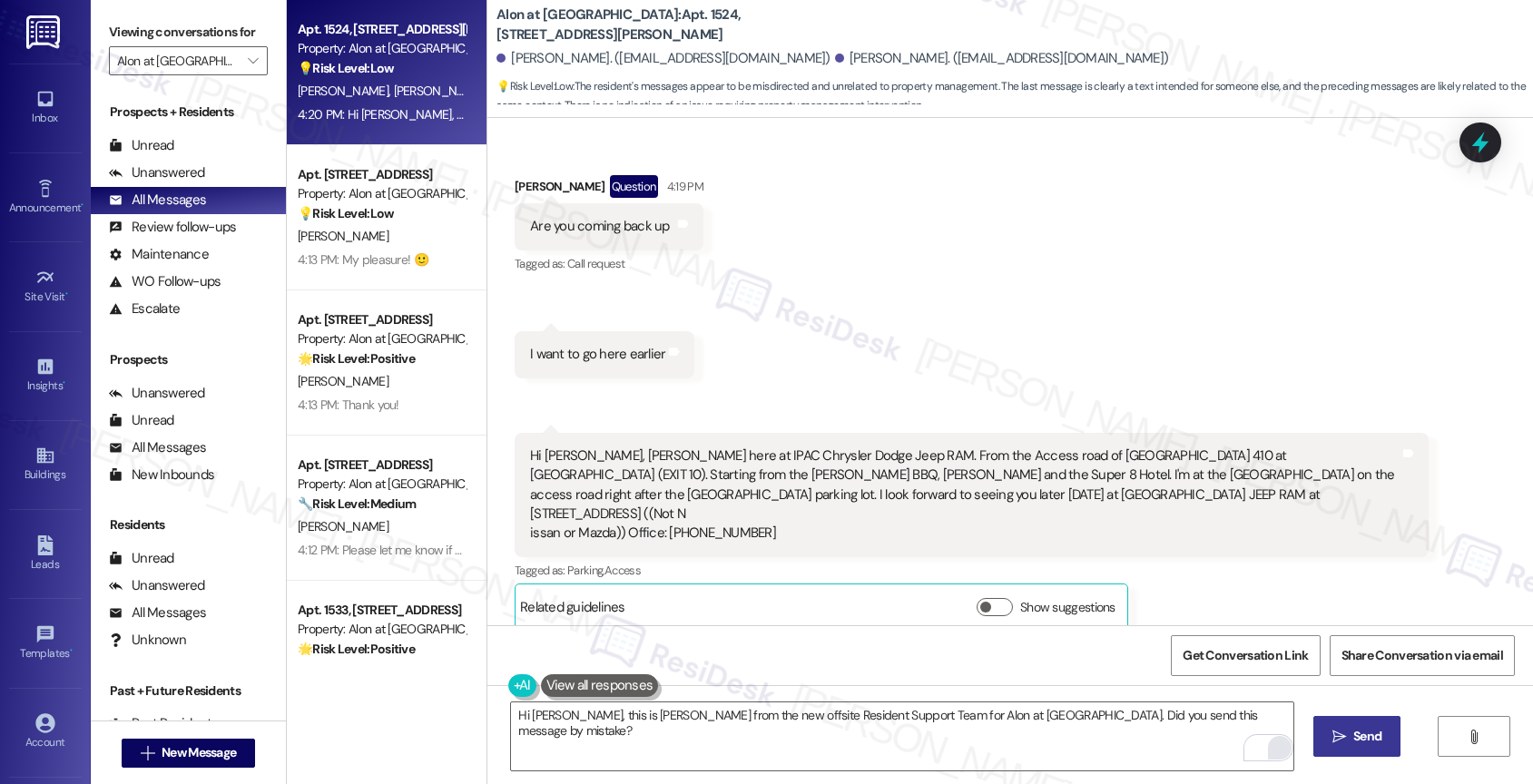
click at [1334, 724] on button " Send" at bounding box center [1357, 736] width 88 height 41
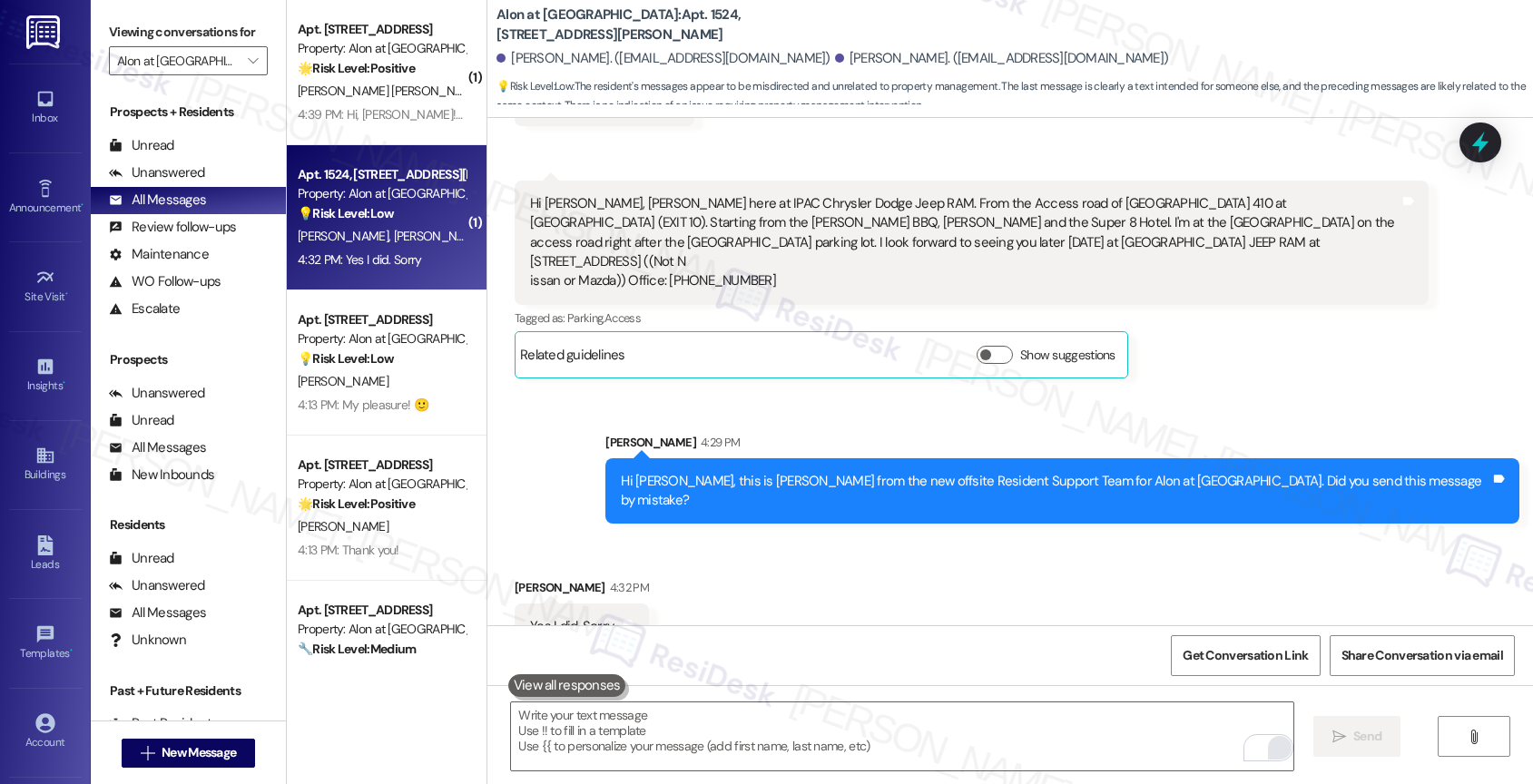
scroll to position [551, 0]
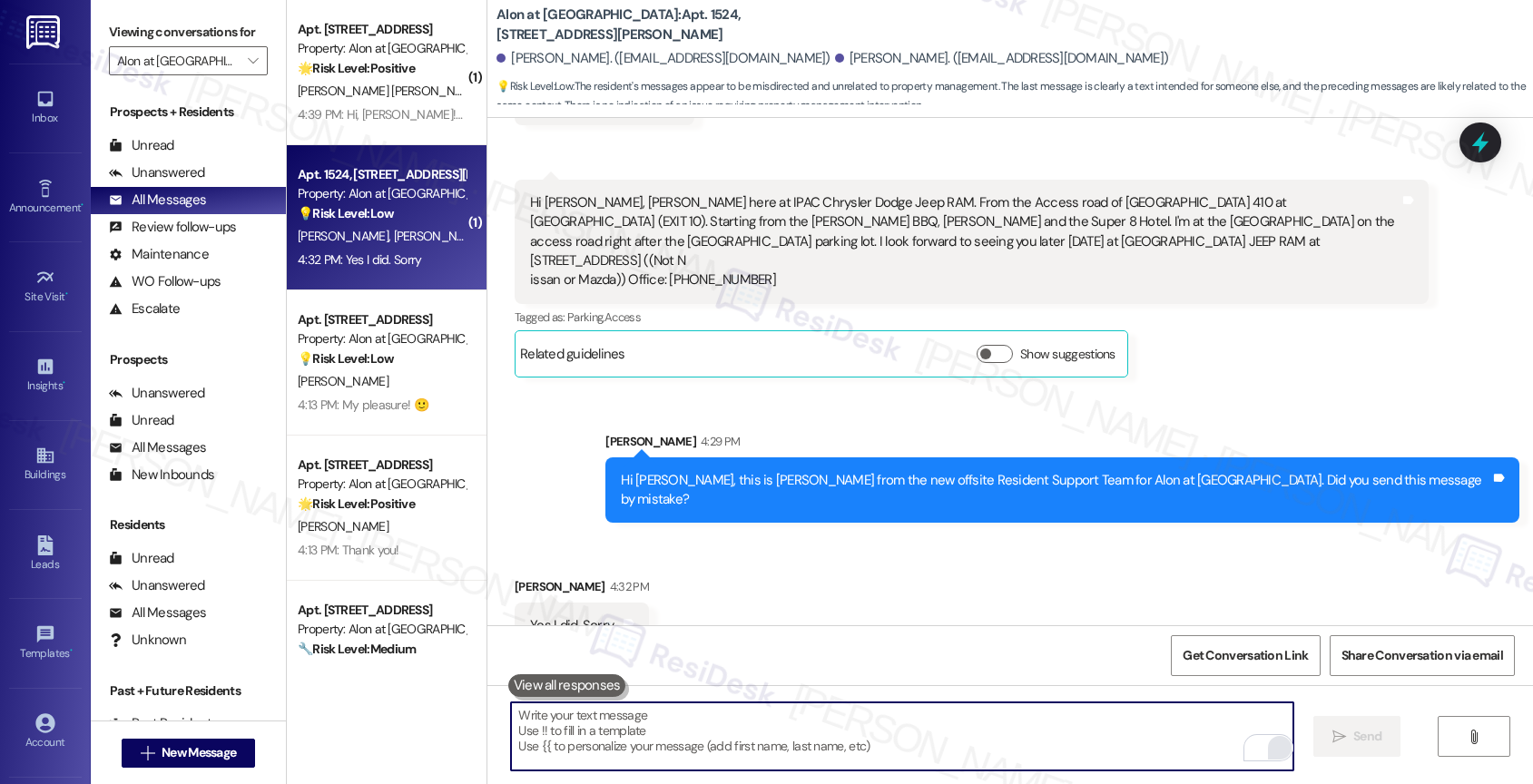
click at [606, 715] on textarea "To enrich screen reader interactions, please activate Accessibility in Grammarl…" at bounding box center [902, 736] width 782 height 68
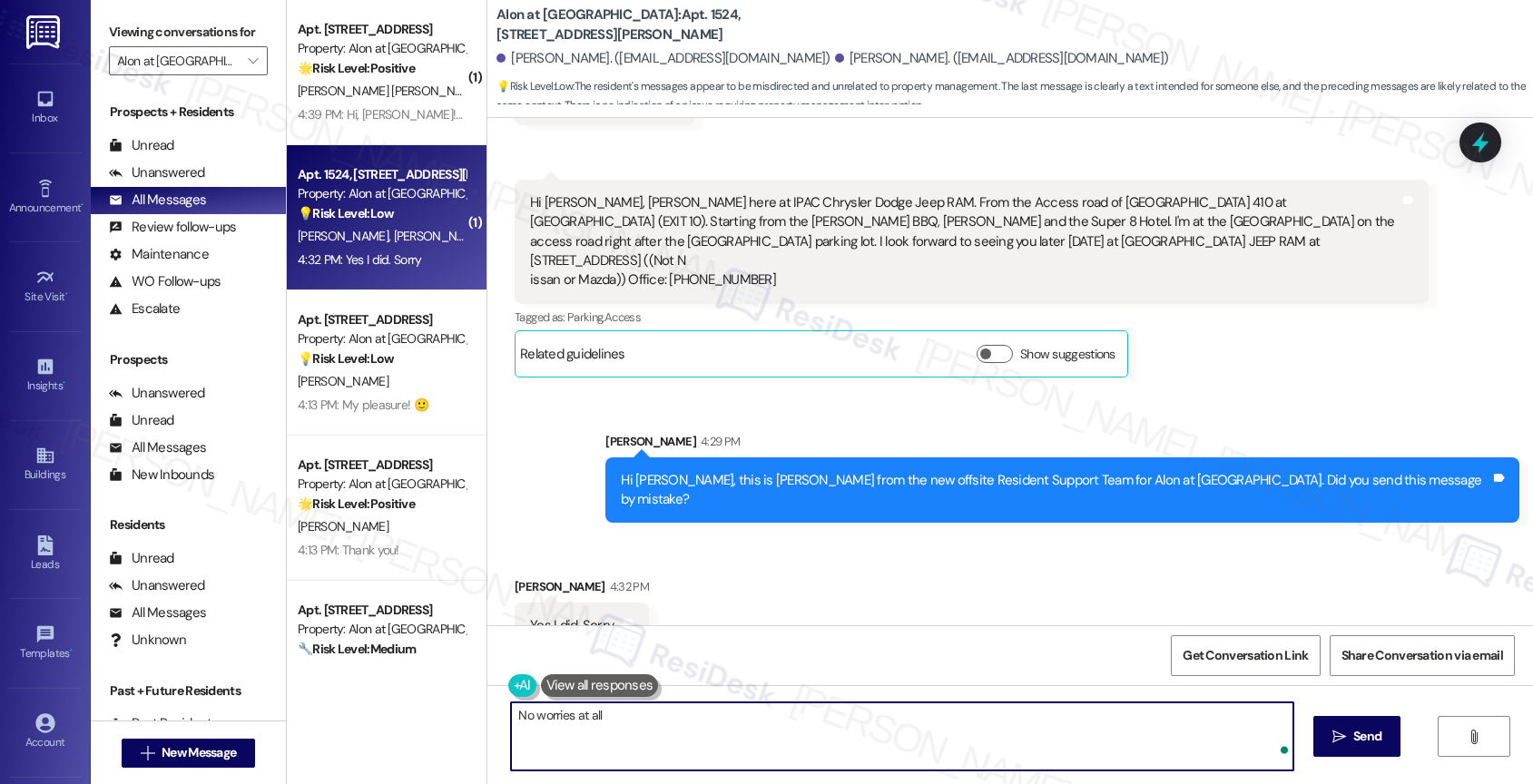
type textarea "No worries at all!"
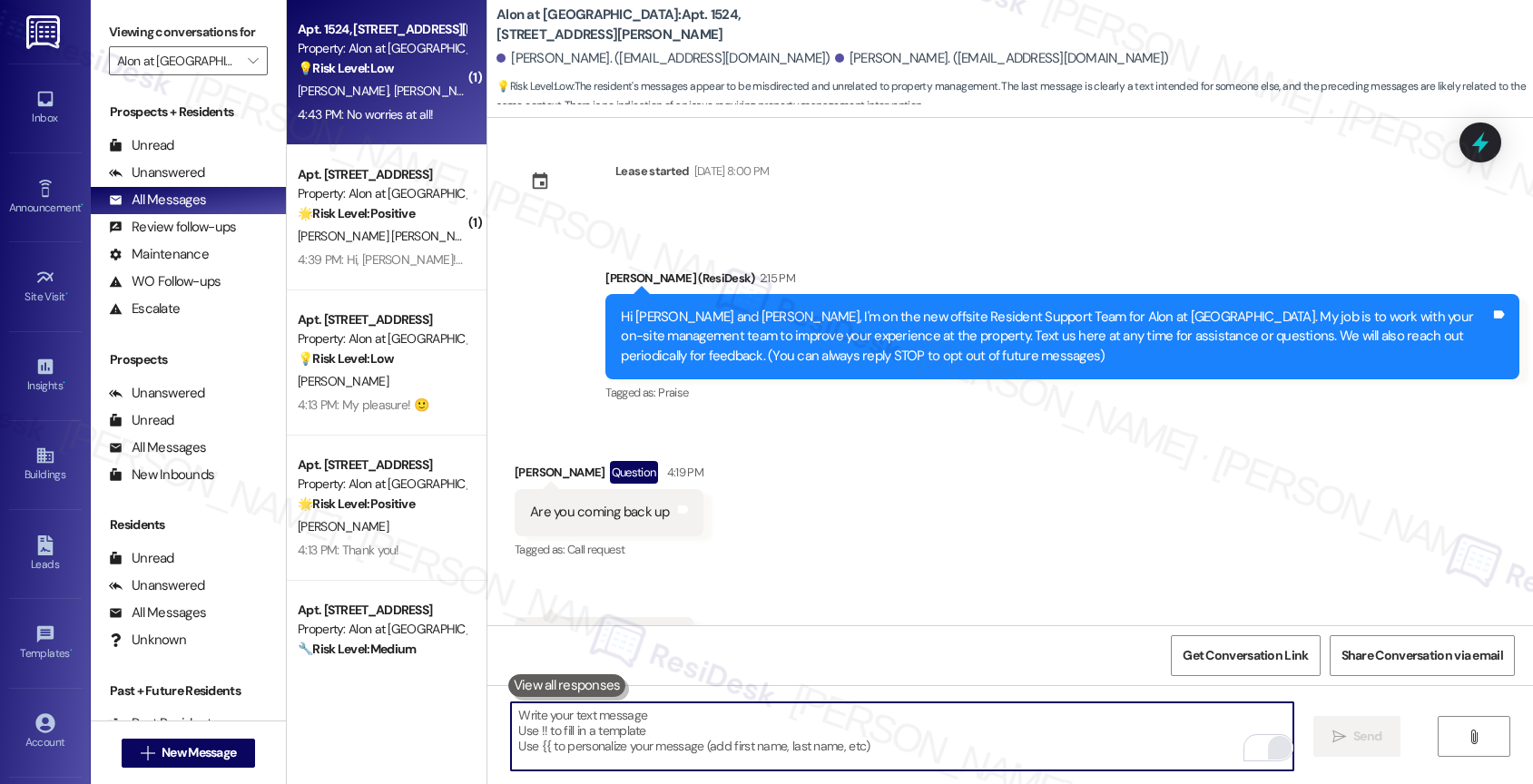
scroll to position [677, 0]
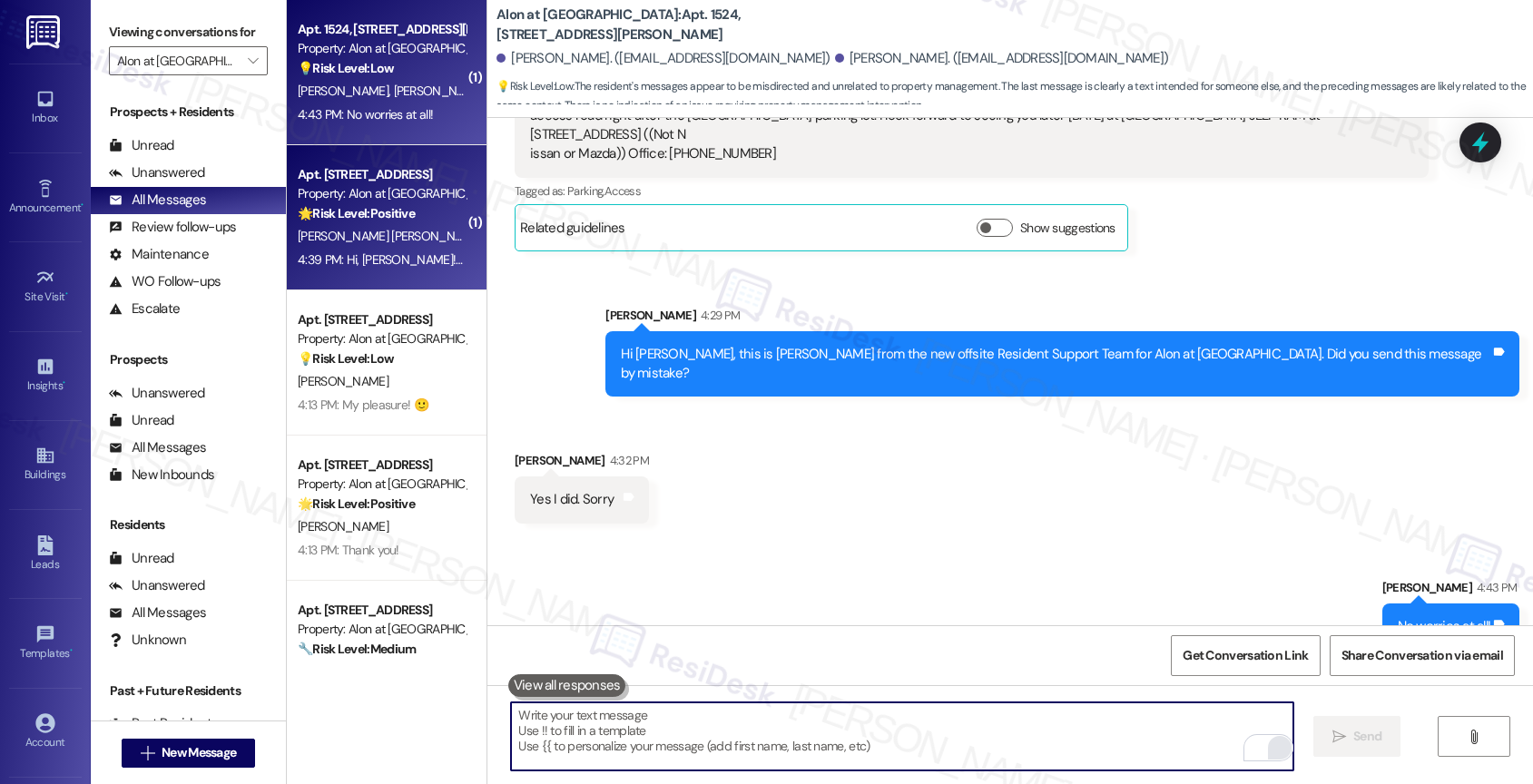
click at [378, 241] on span "A. Malacara Mier Y Teran" at bounding box center [390, 236] width 185 height 16
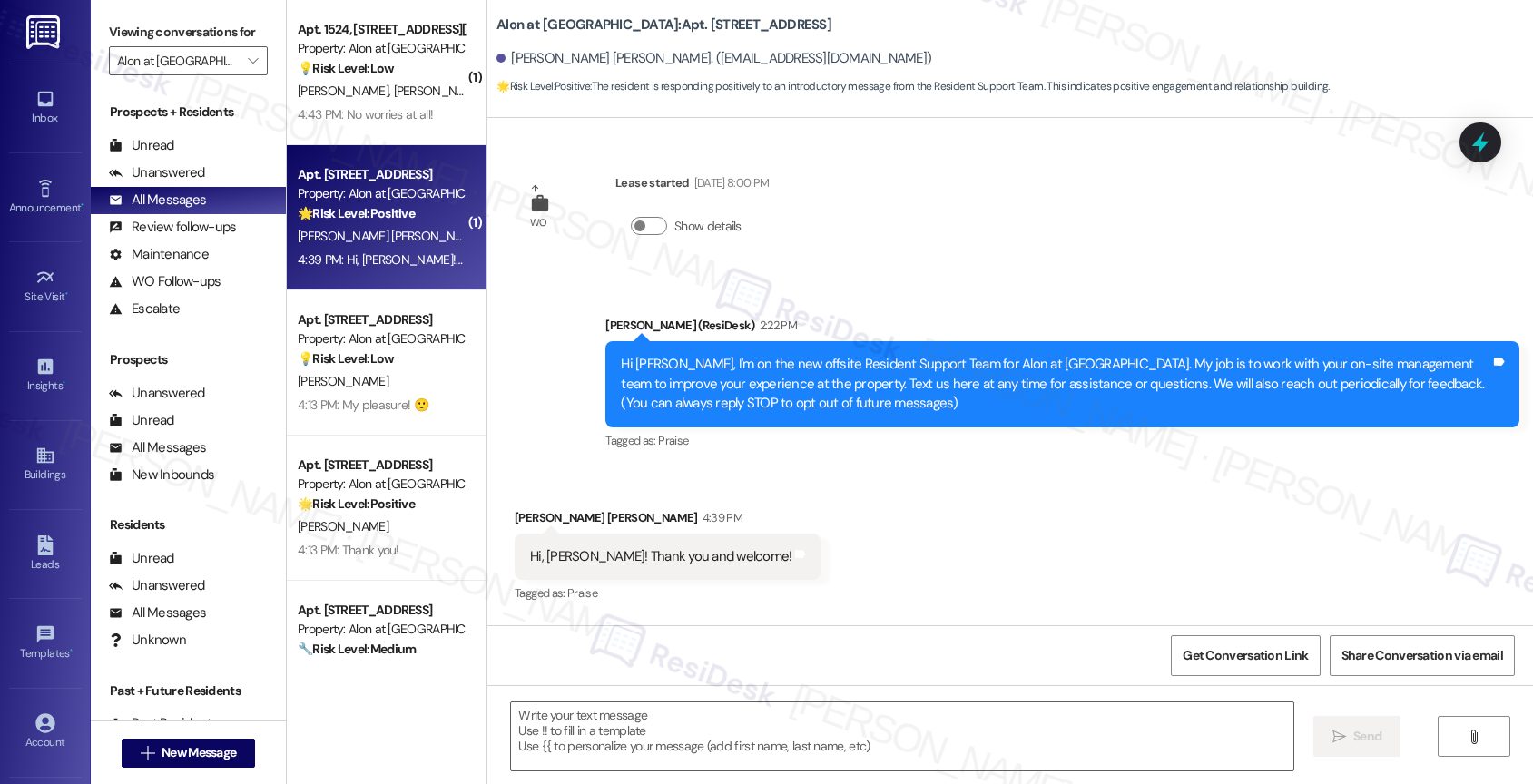
type textarea "Fetching suggested responses. Please feel free to read through the conversation…"
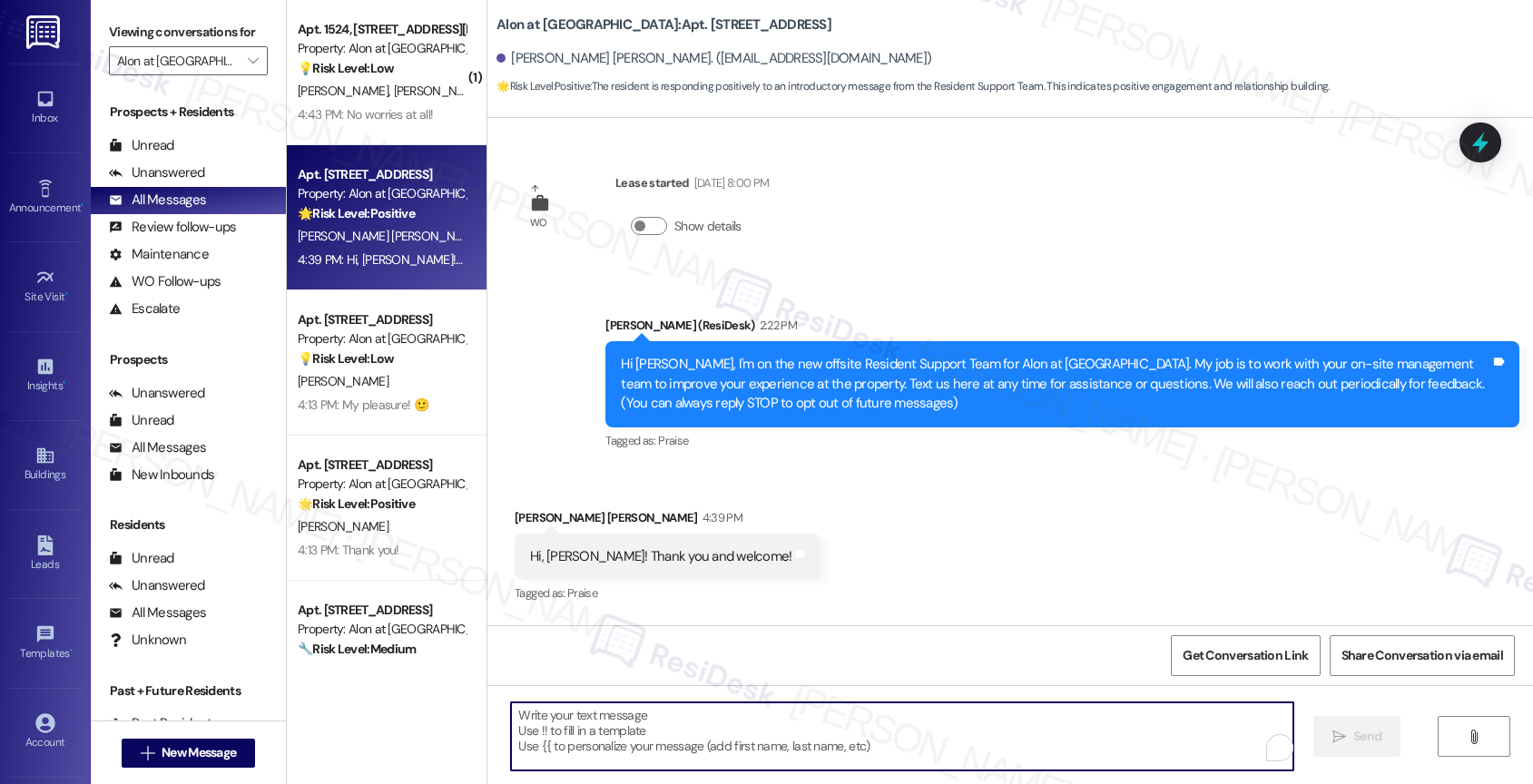
click at [584, 741] on textarea "To enrich screen reader interactions, please activate Accessibility in Grammarl…" at bounding box center [902, 736] width 782 height 68
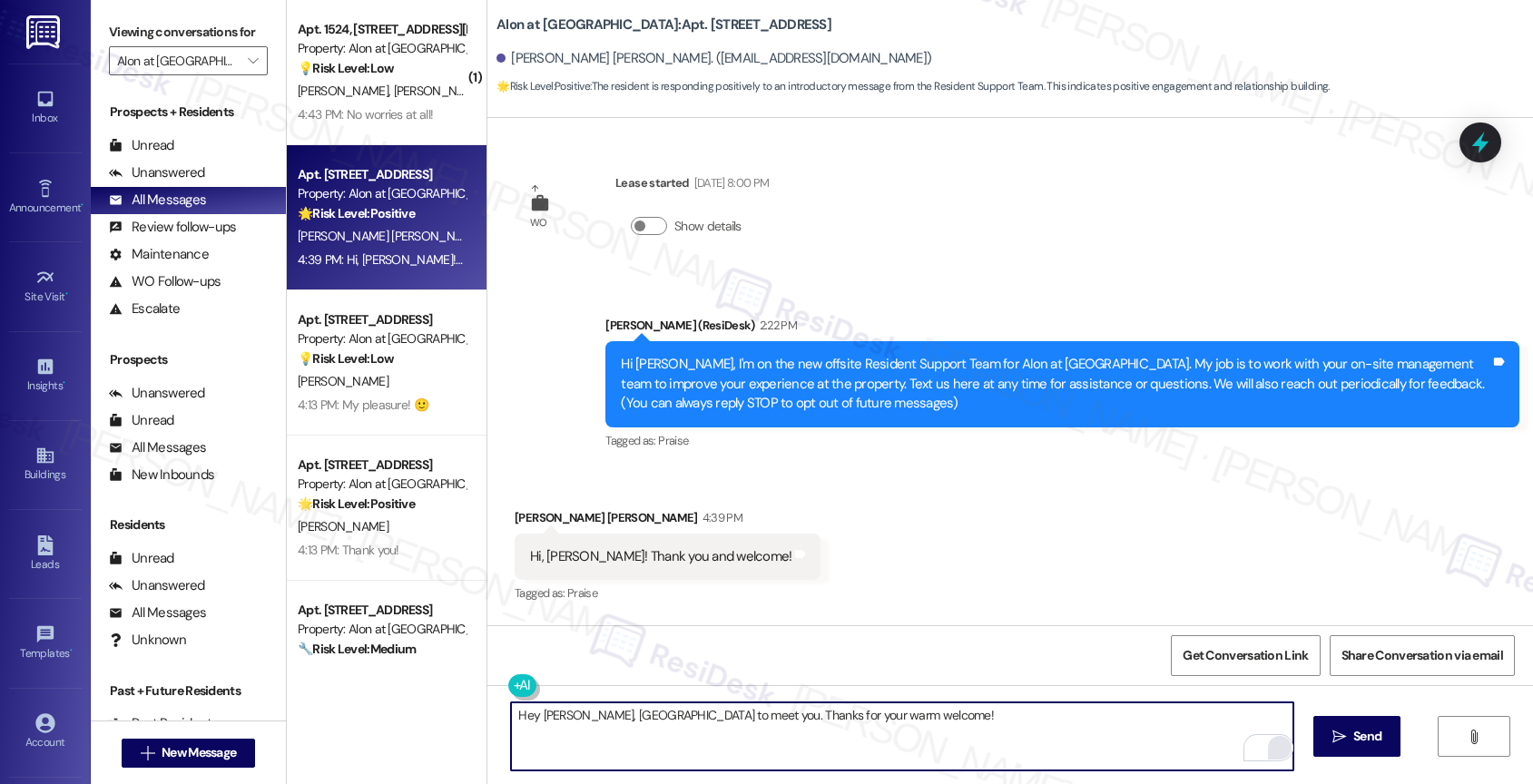
type textarea "Hey Alejando, nice to meet you. Thanks for your warm welcome!"
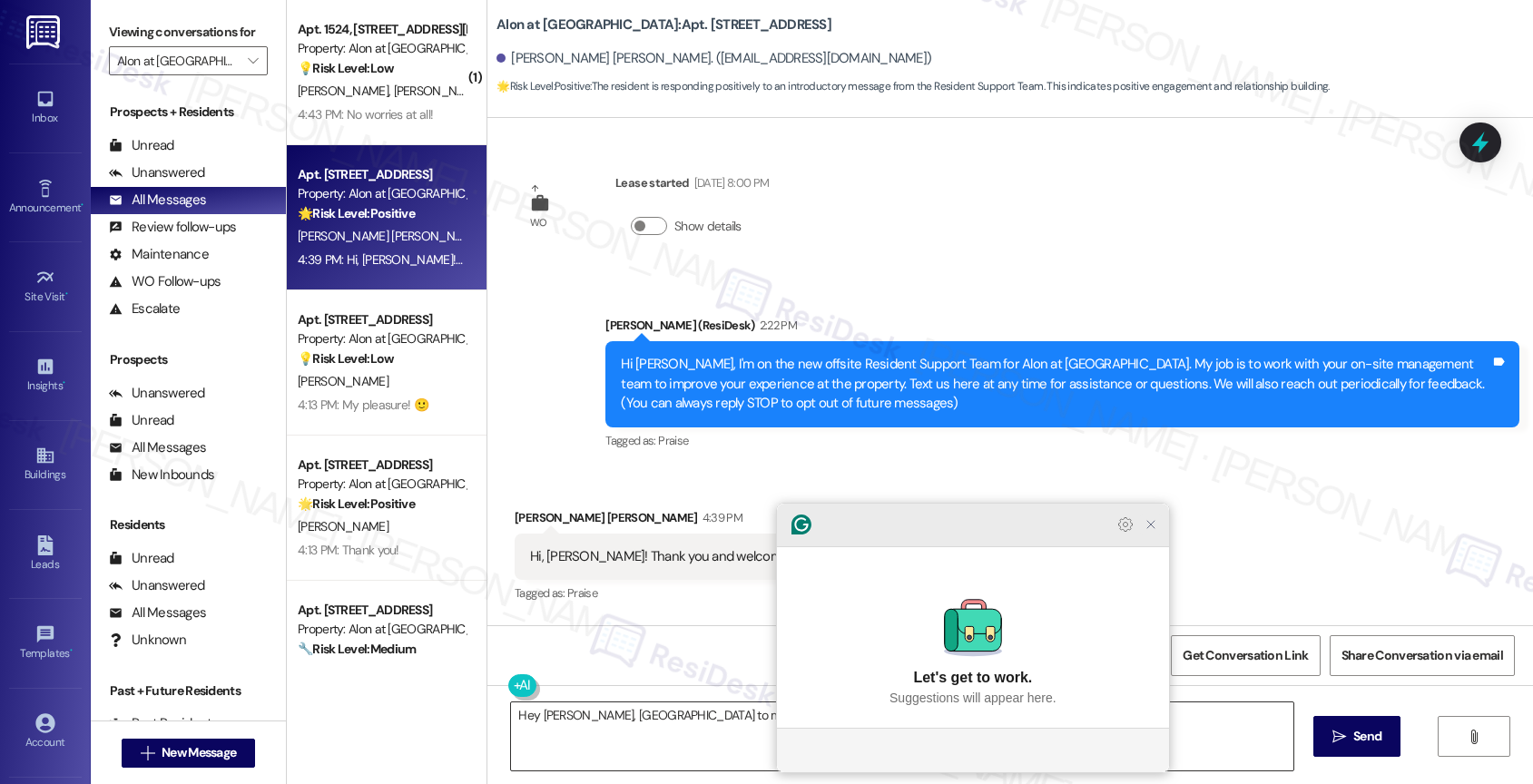
click at [1149, 532] on icon "Close Grammarly Assistant" at bounding box center [1151, 524] width 15 height 15
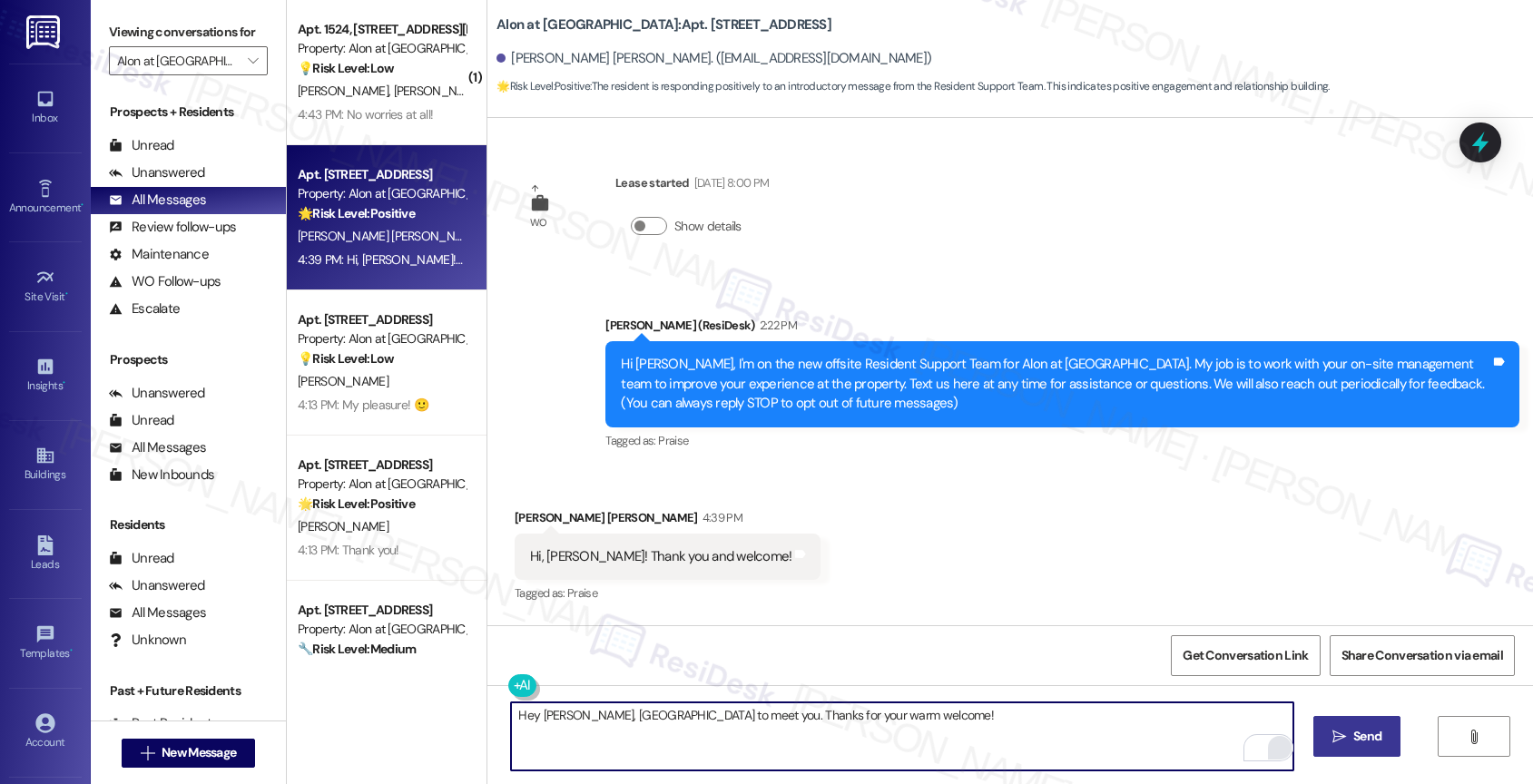
click at [1363, 746] on span "Send" at bounding box center [1367, 736] width 28 height 19
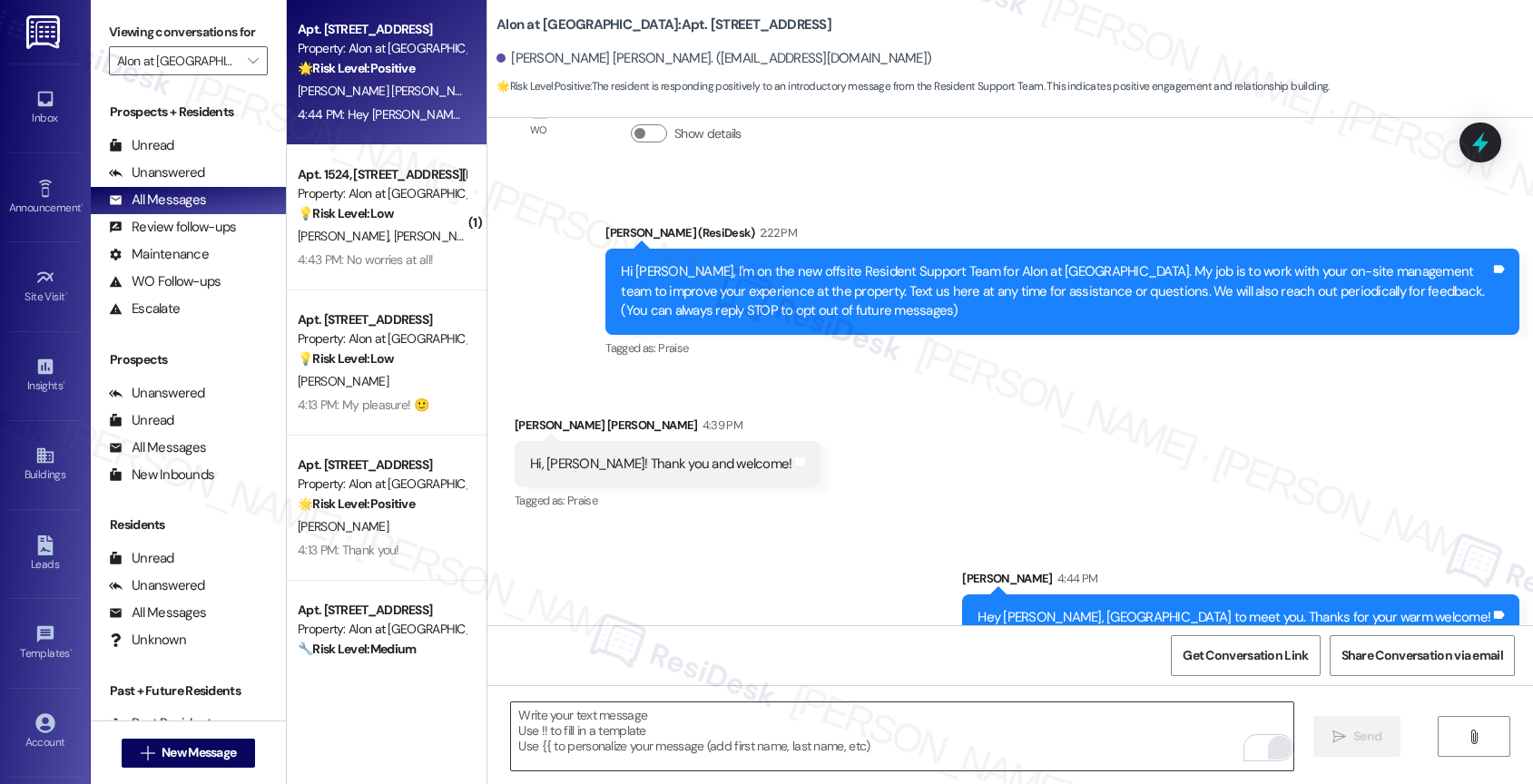
scroll to position [122, 0]
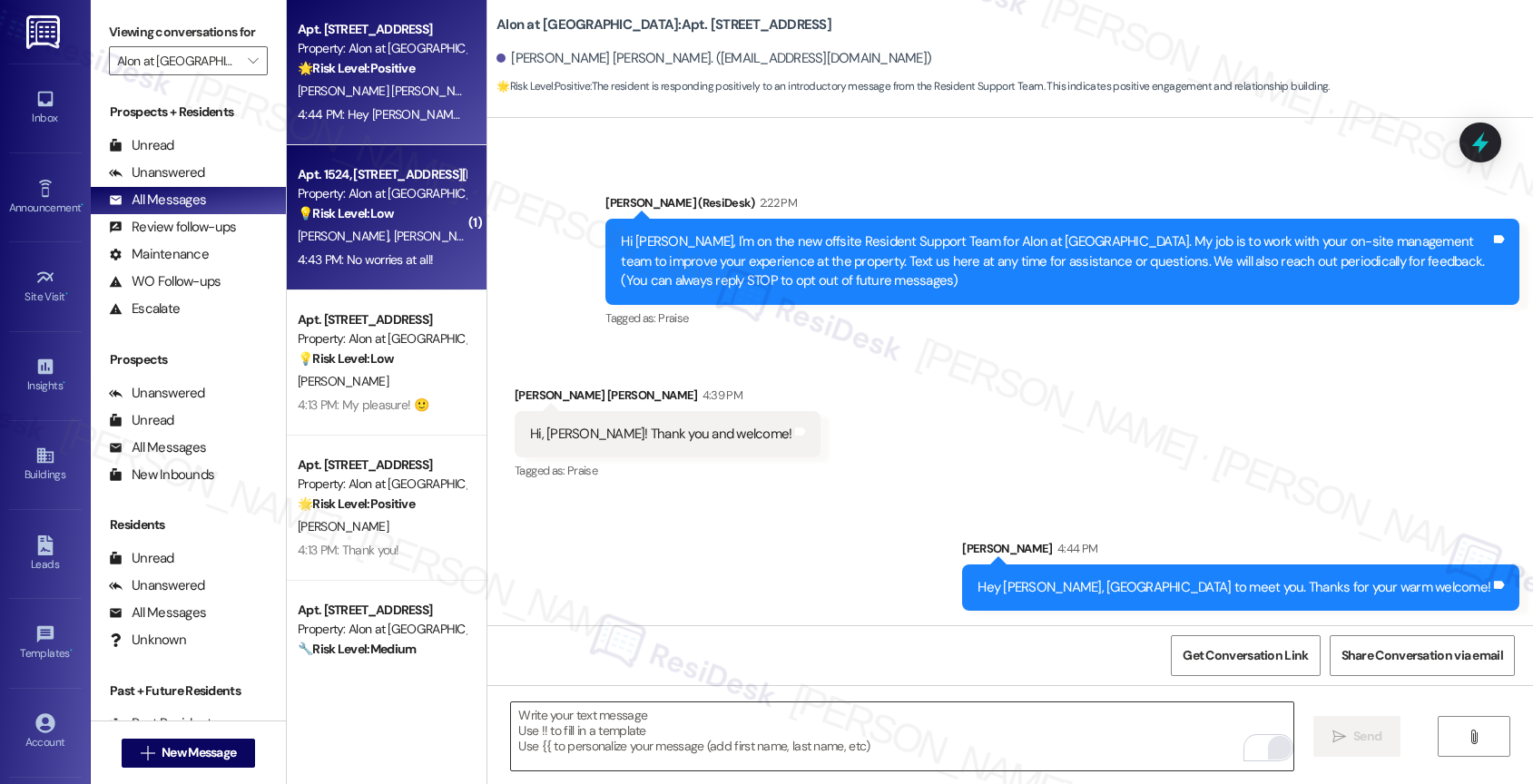
click at [394, 238] on span "D. Drozak" at bounding box center [439, 236] width 90 height 16
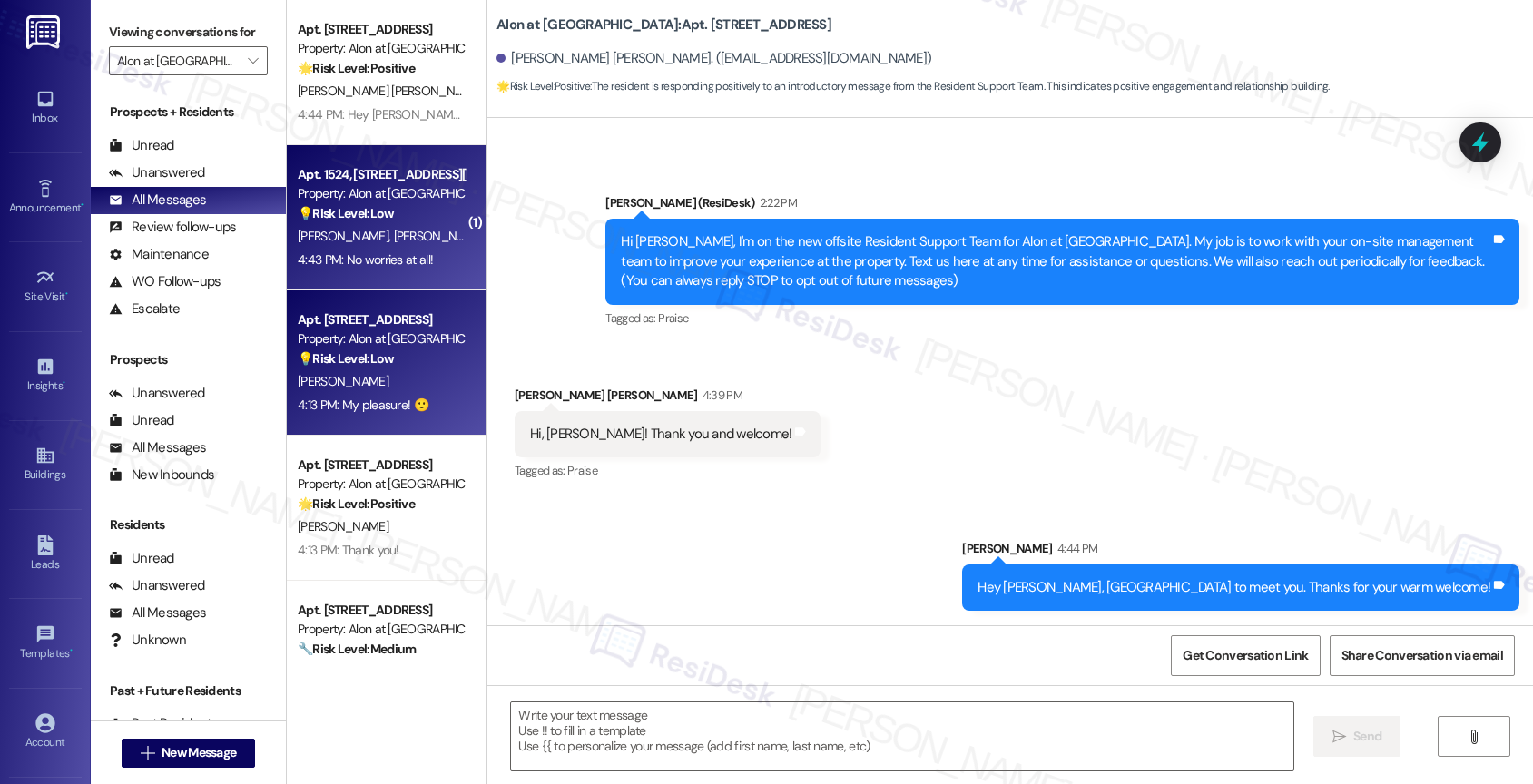
type textarea "Fetching suggested responses. Please feel free to read through the conversation…"
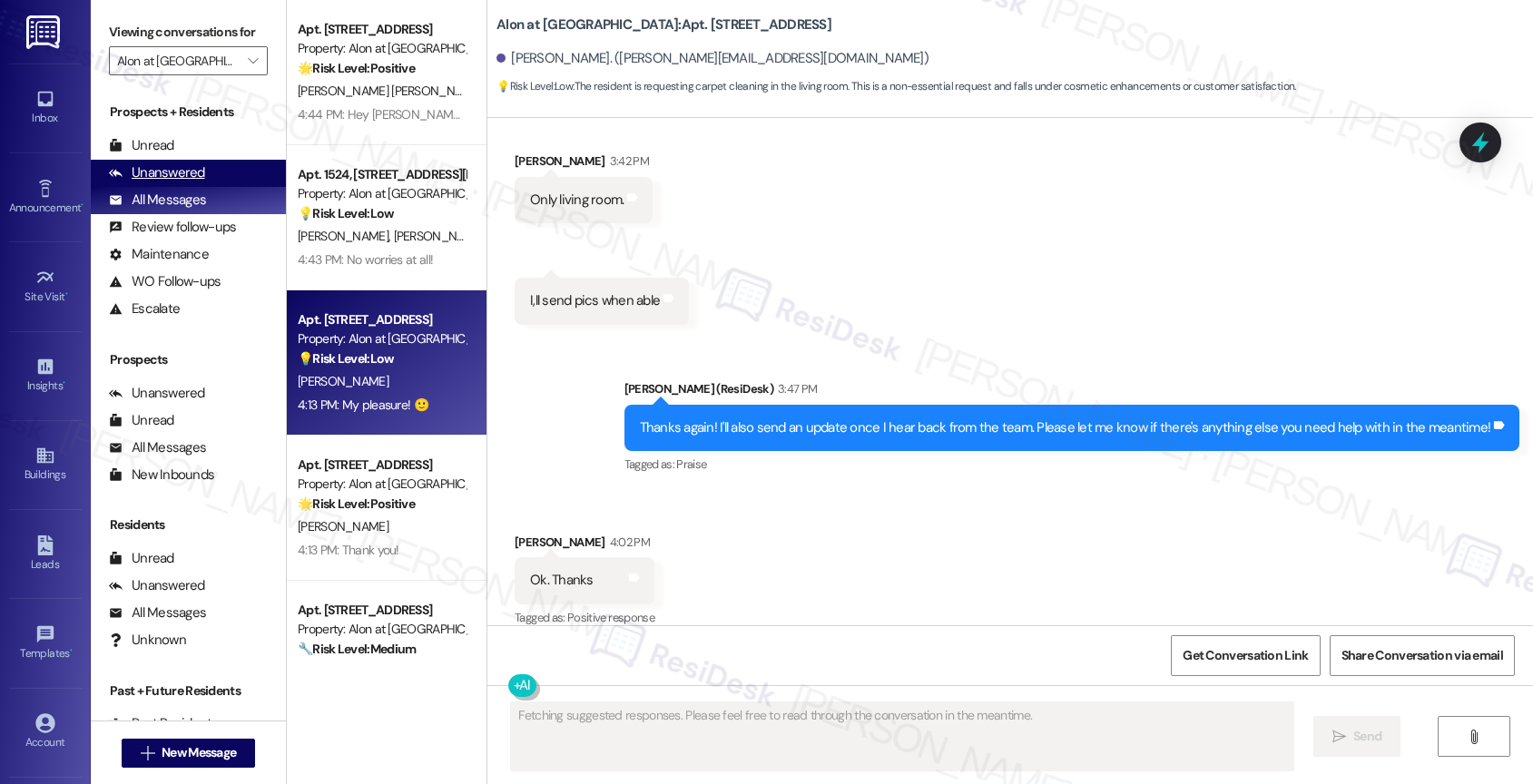
click at [220, 186] on div "Unanswered (0)" at bounding box center [187, 174] width 195 height 27
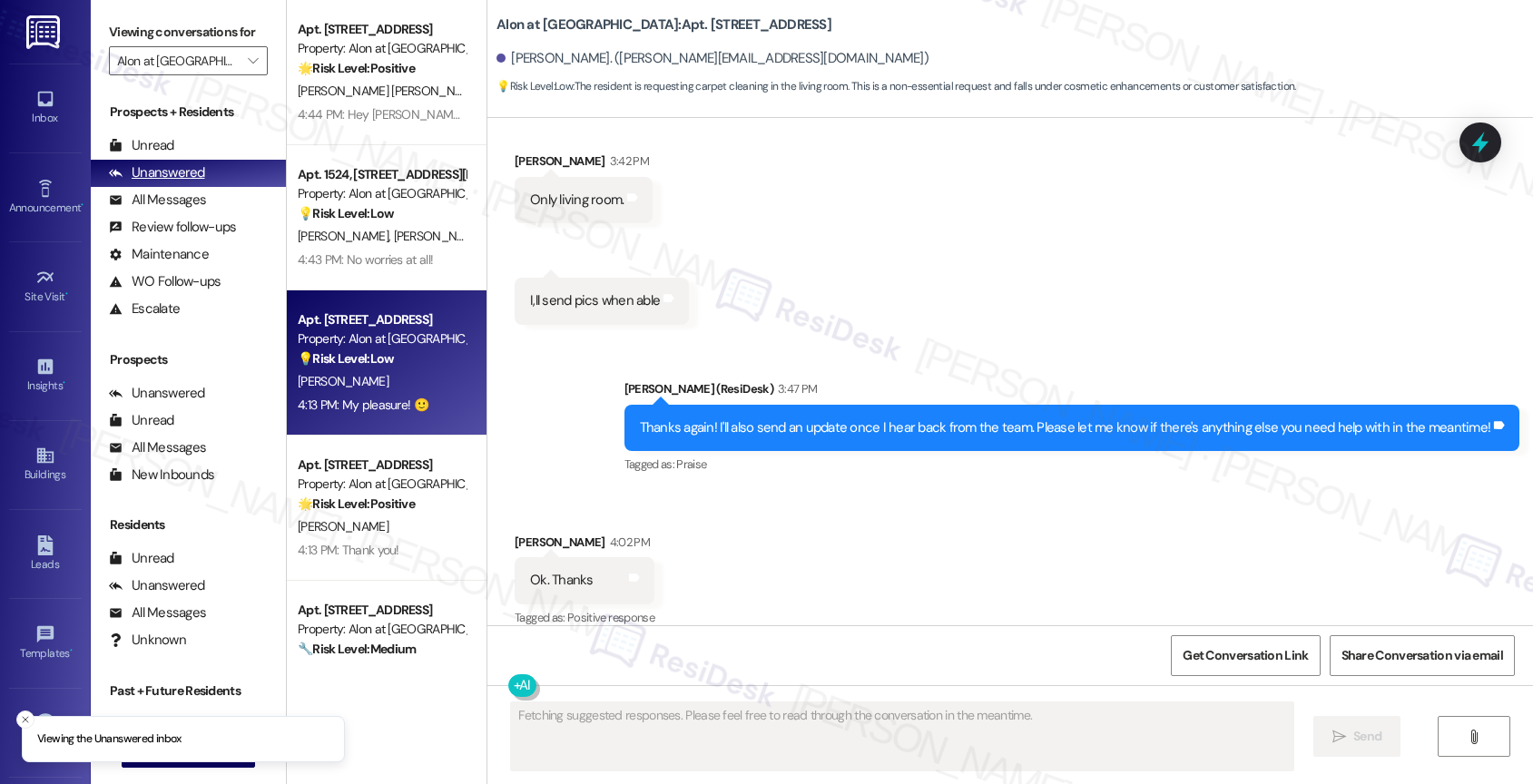
scroll to position [1667, 0]
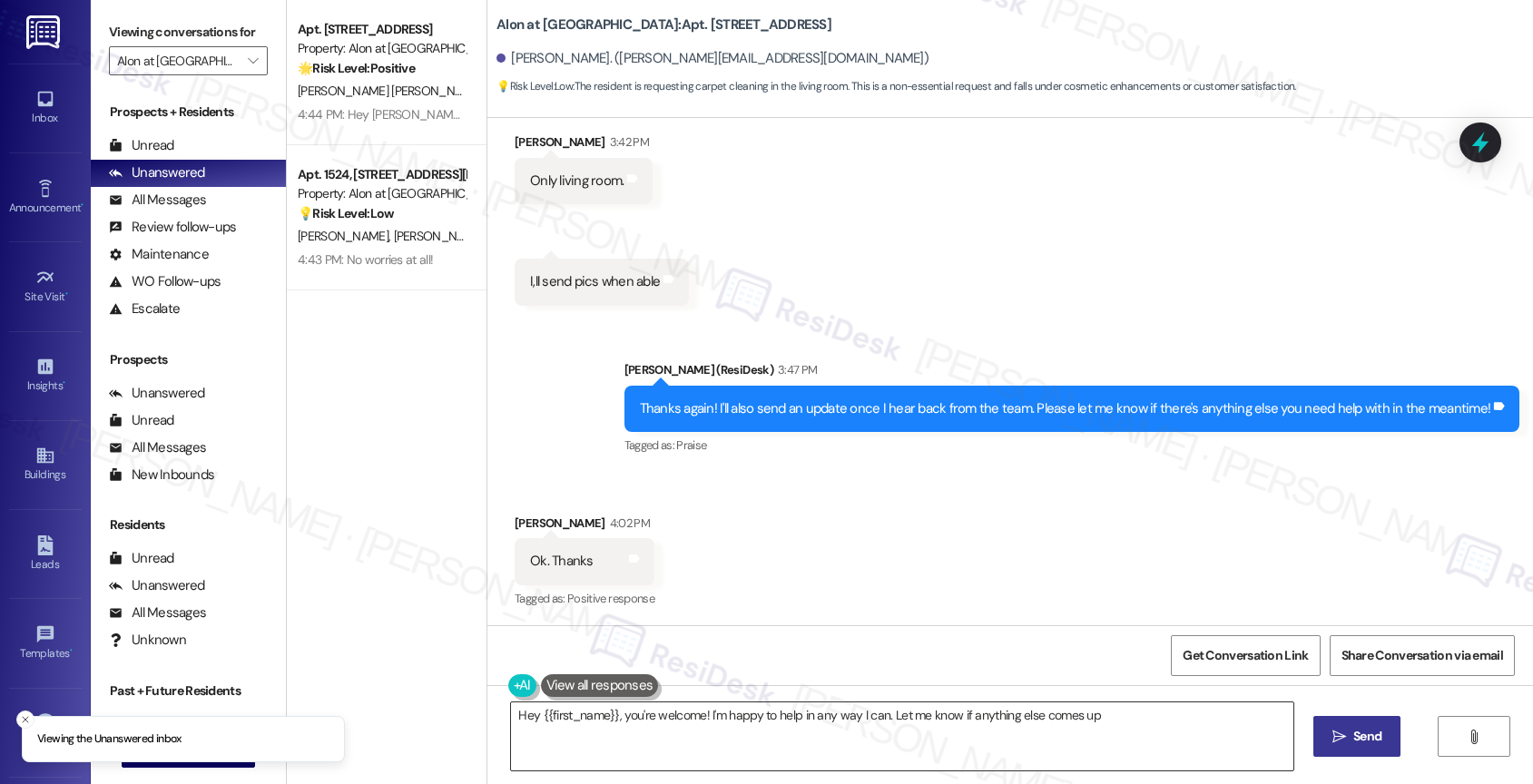
type textarea "Hey {{first_name}}, you're welcome! I'm happy to help in any way I can. Let me …"
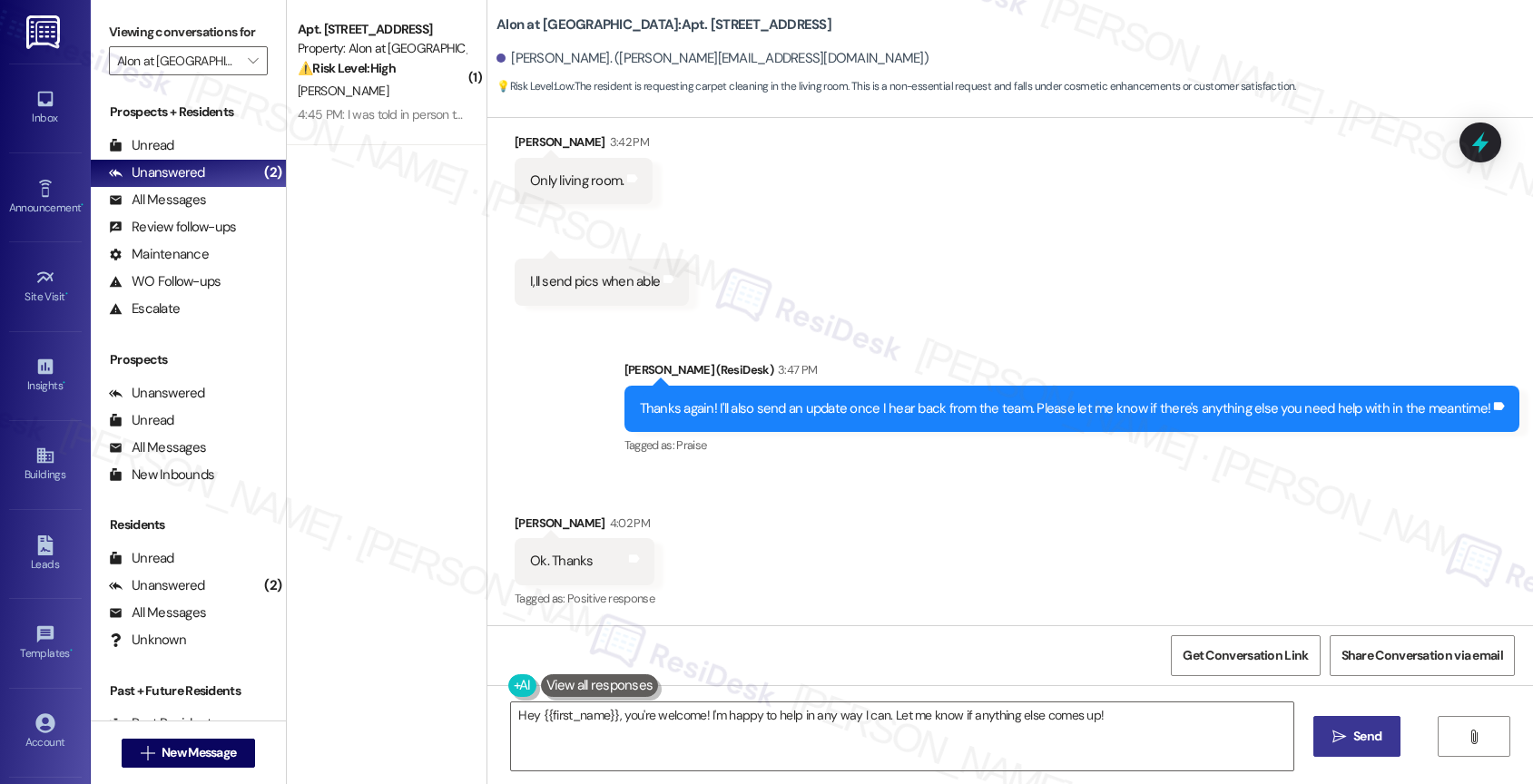
scroll to position [1820, 0]
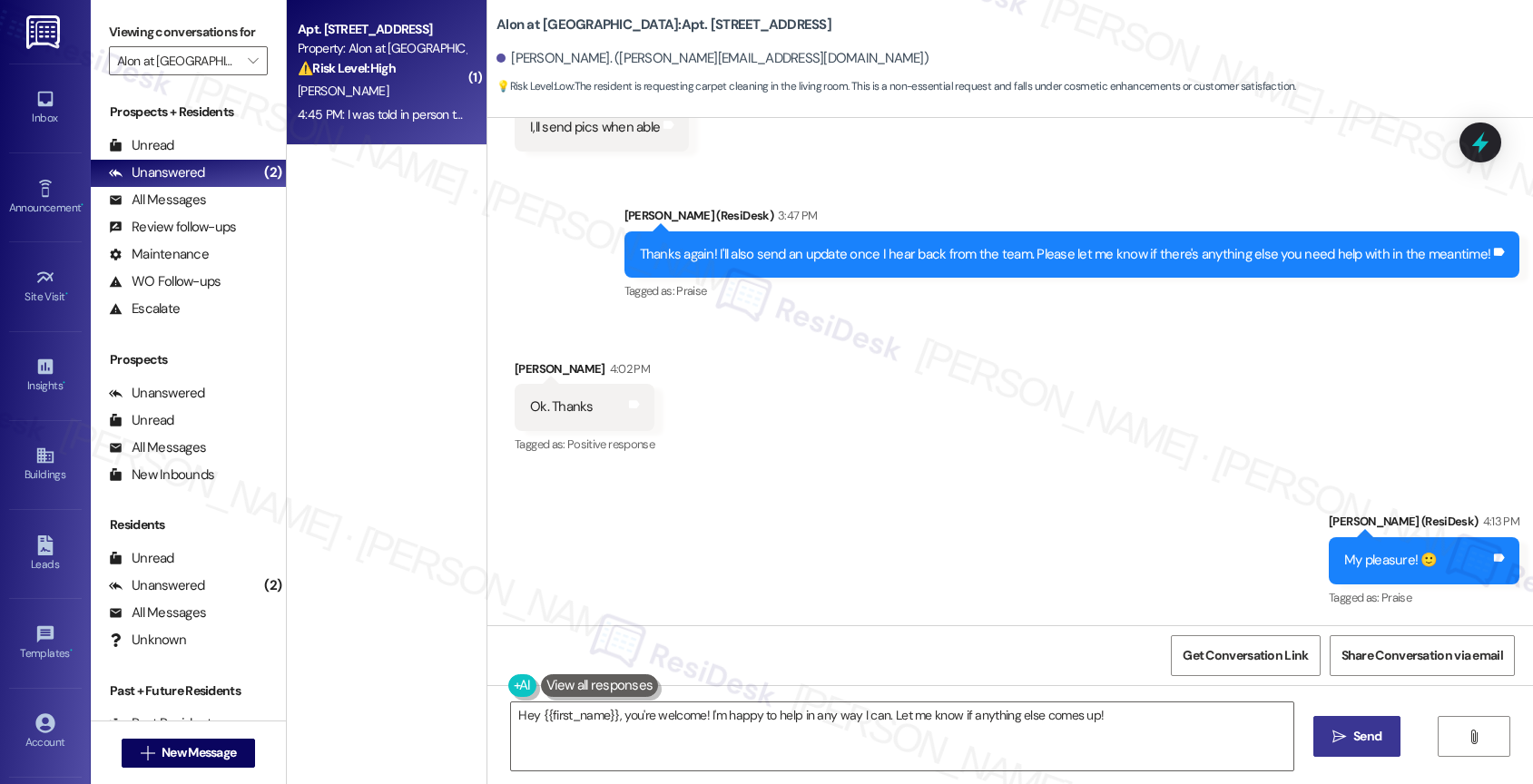
click at [357, 81] on div "[PERSON_NAME]" at bounding box center [382, 90] width 172 height 23
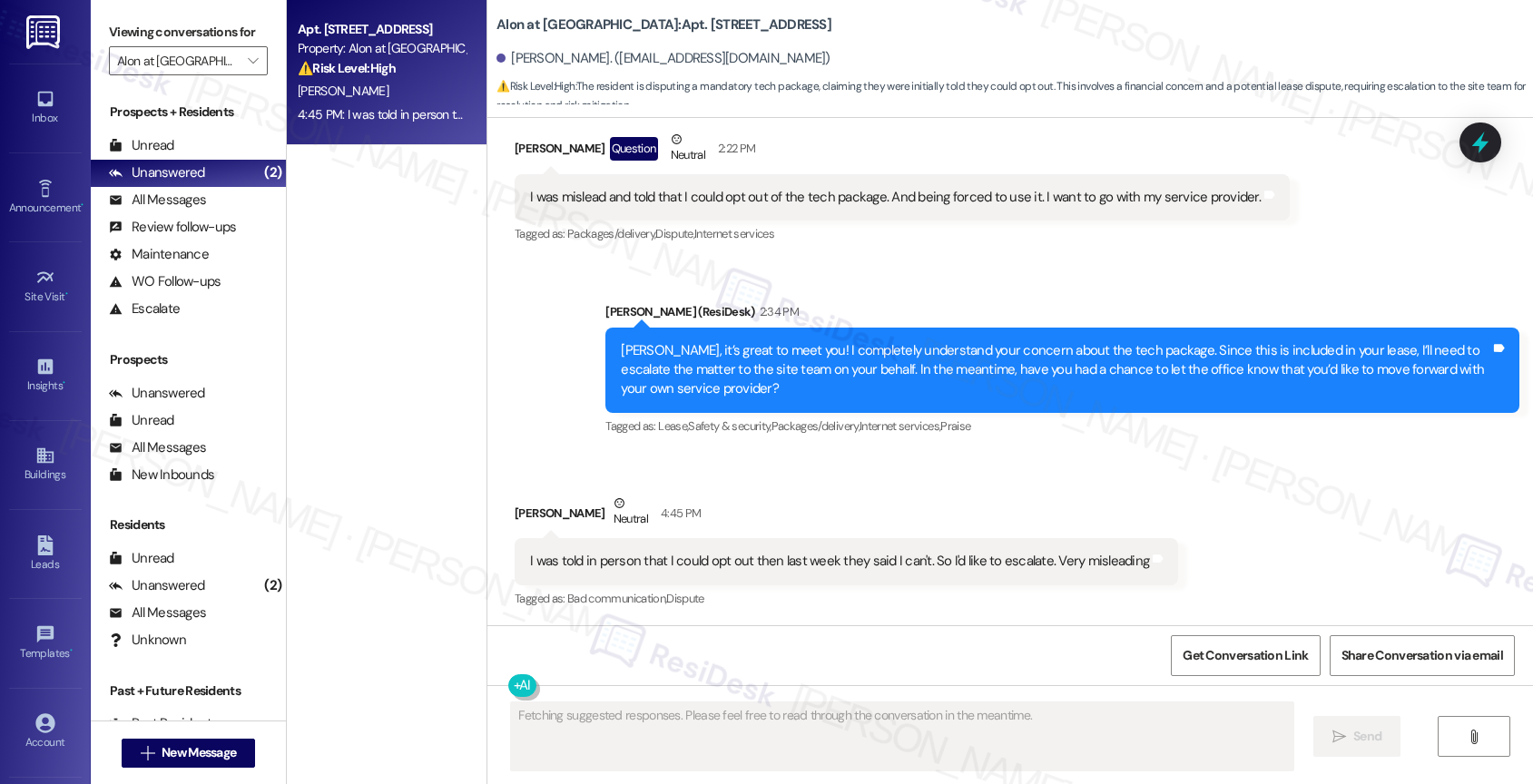
scroll to position [379, 0]
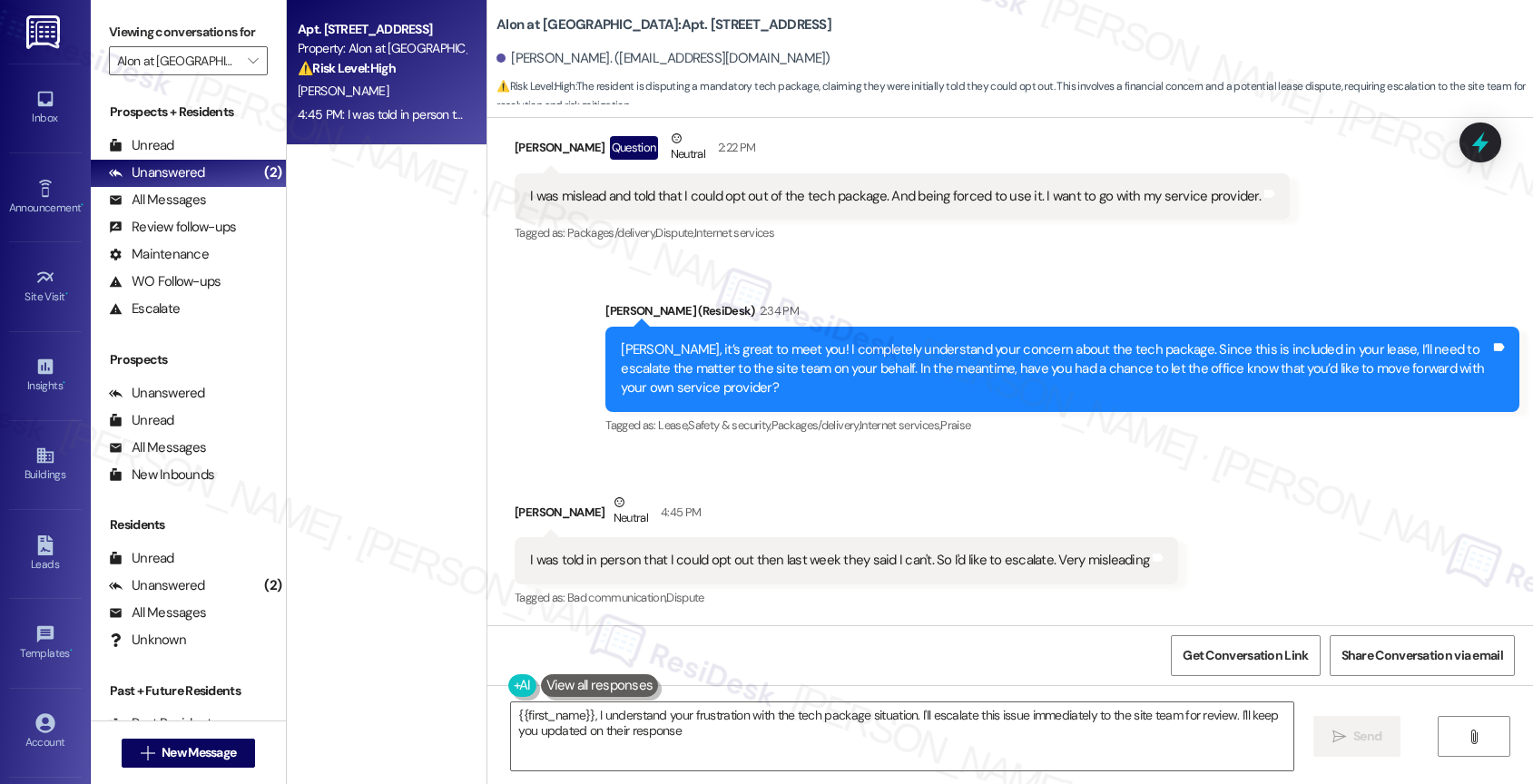
type textarea "{{first_name}}, I understand your frustration with the tech package situation. …"
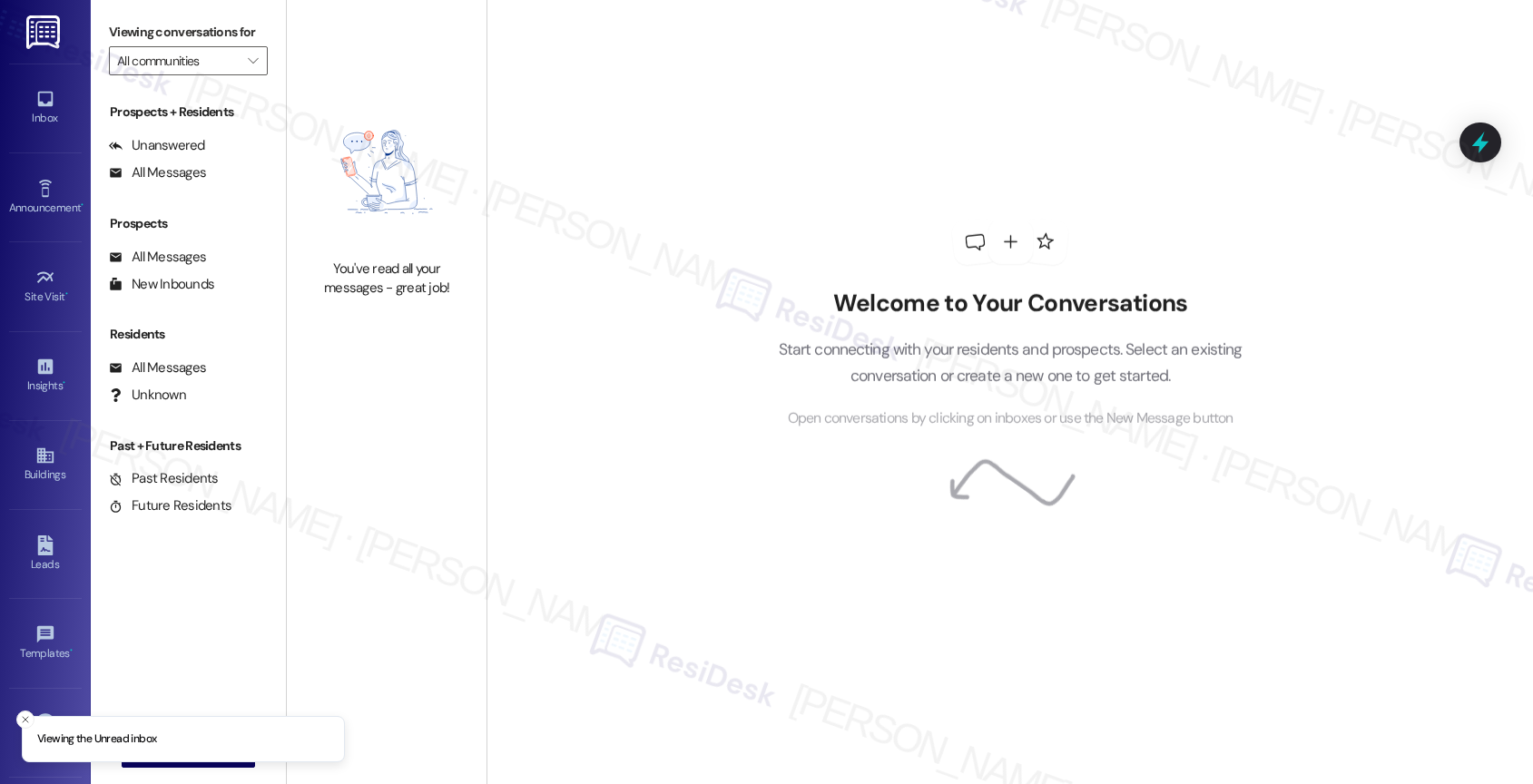
type input "Royal Palms"
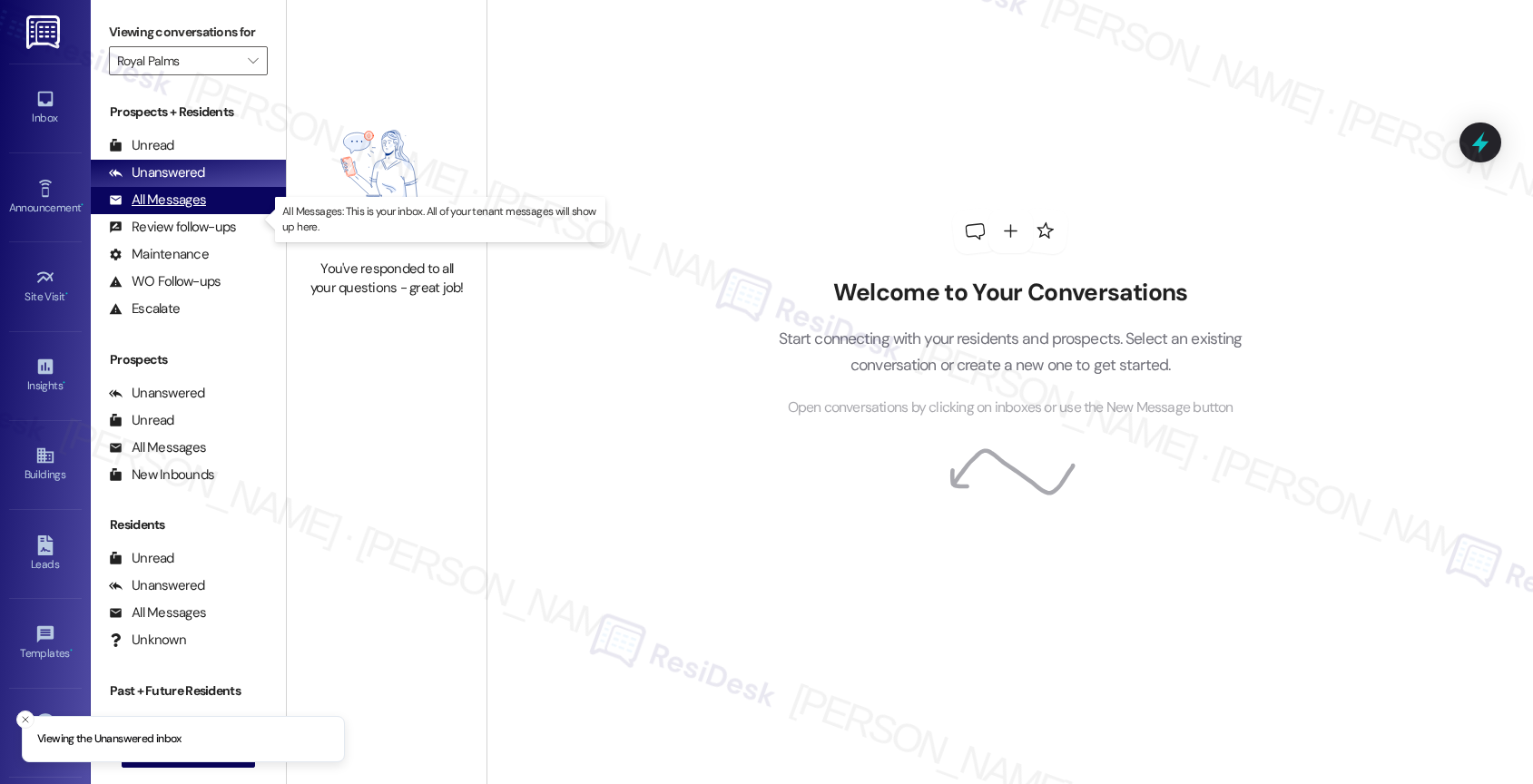
click at [213, 214] on div "All Messages (undefined)" at bounding box center [187, 200] width 195 height 27
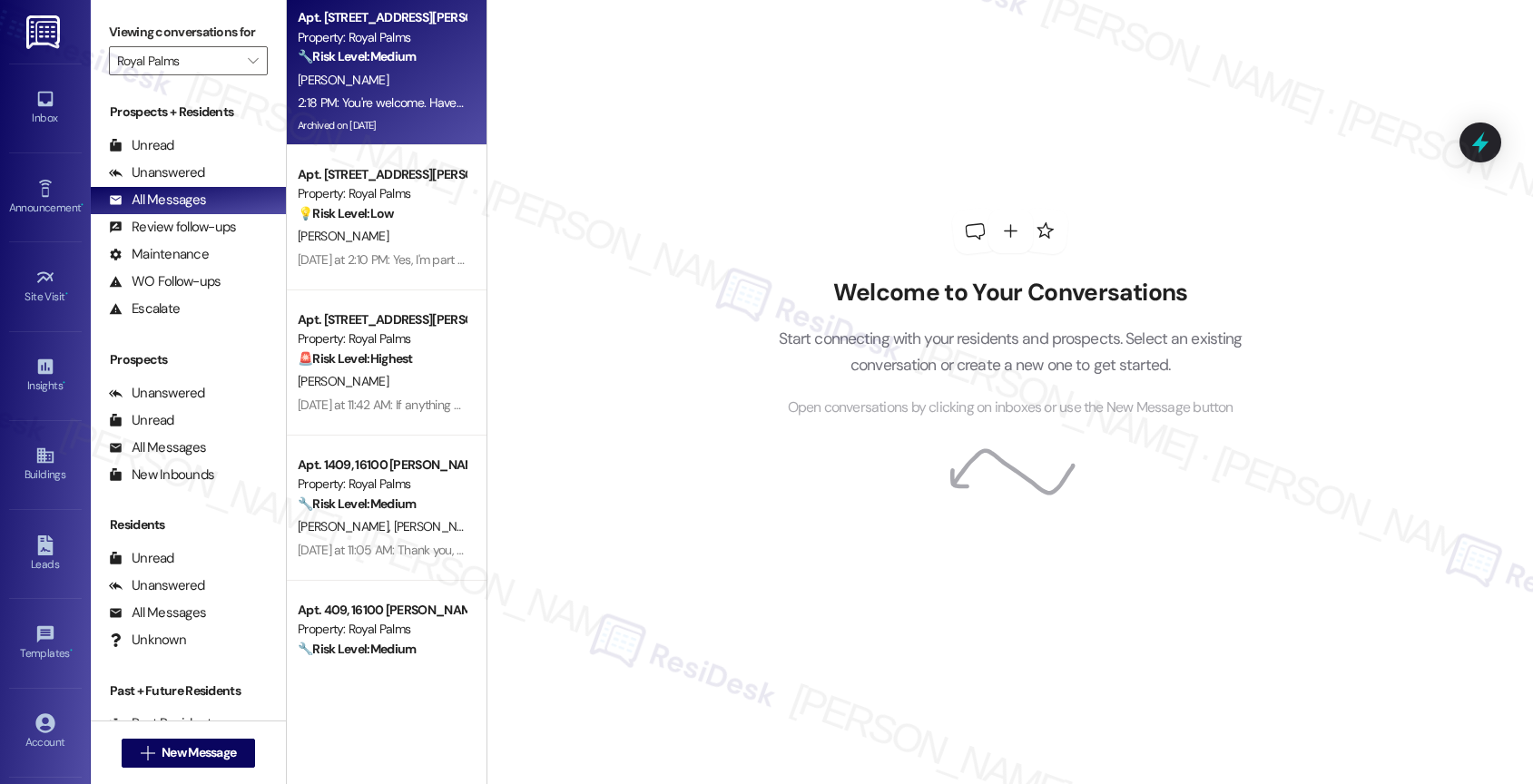
click at [357, 93] on div "2:18 PM: You're welcome. Have a wonderful day! 🙂 2:18 PM: You're welcome. Have …" at bounding box center [382, 102] width 172 height 23
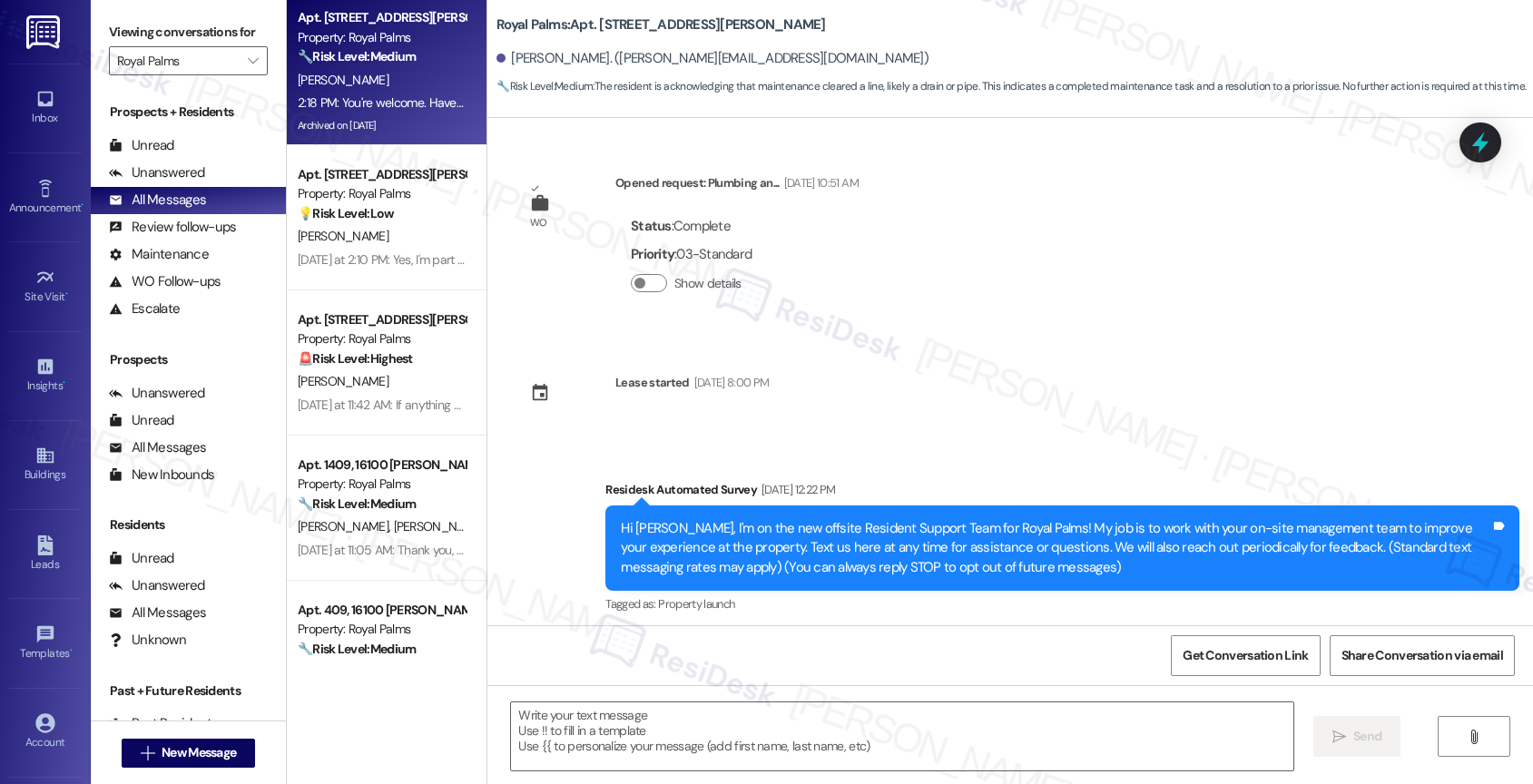
scroll to position [5701, 0]
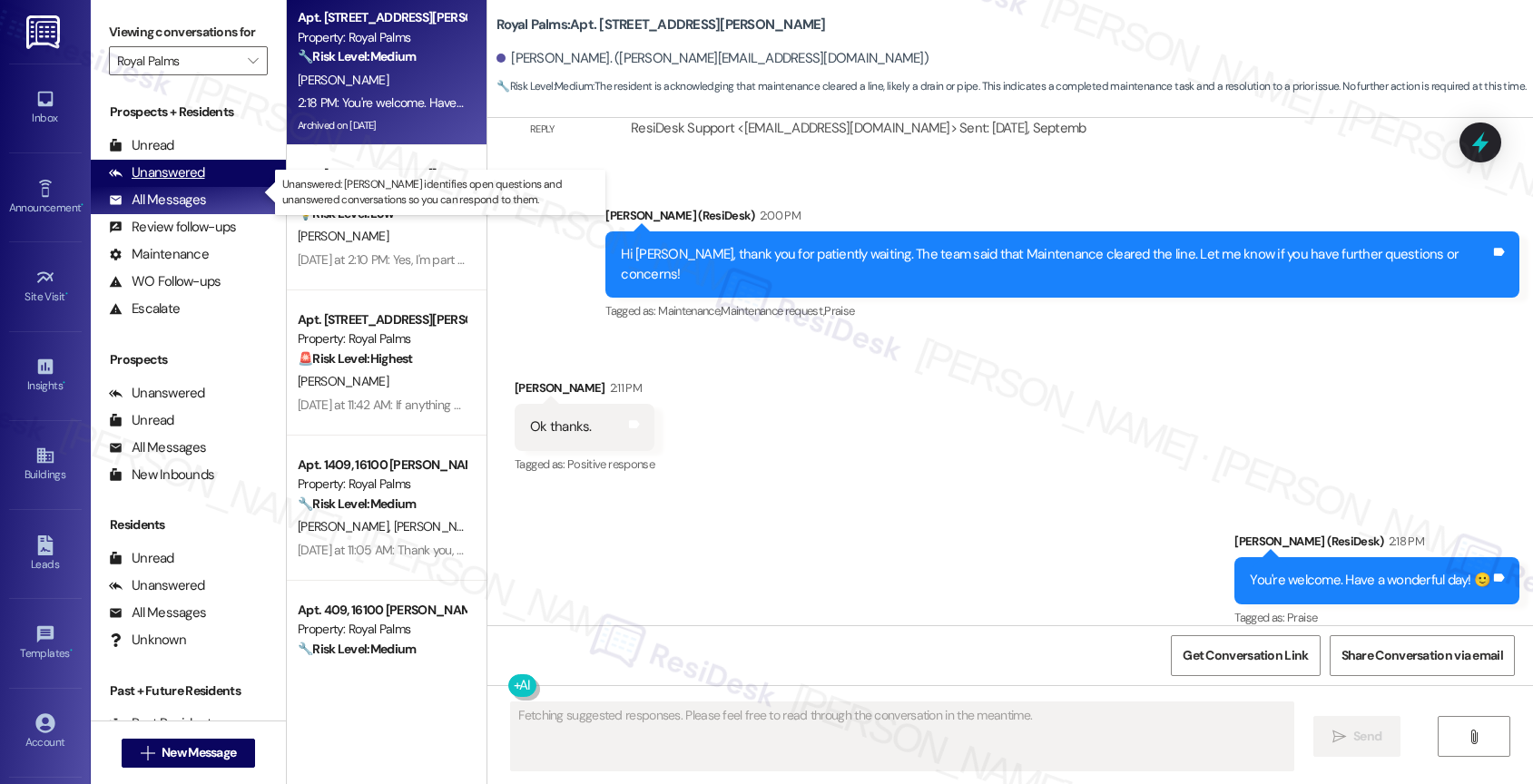
click at [182, 183] on div "Unanswered" at bounding box center [156, 173] width 96 height 19
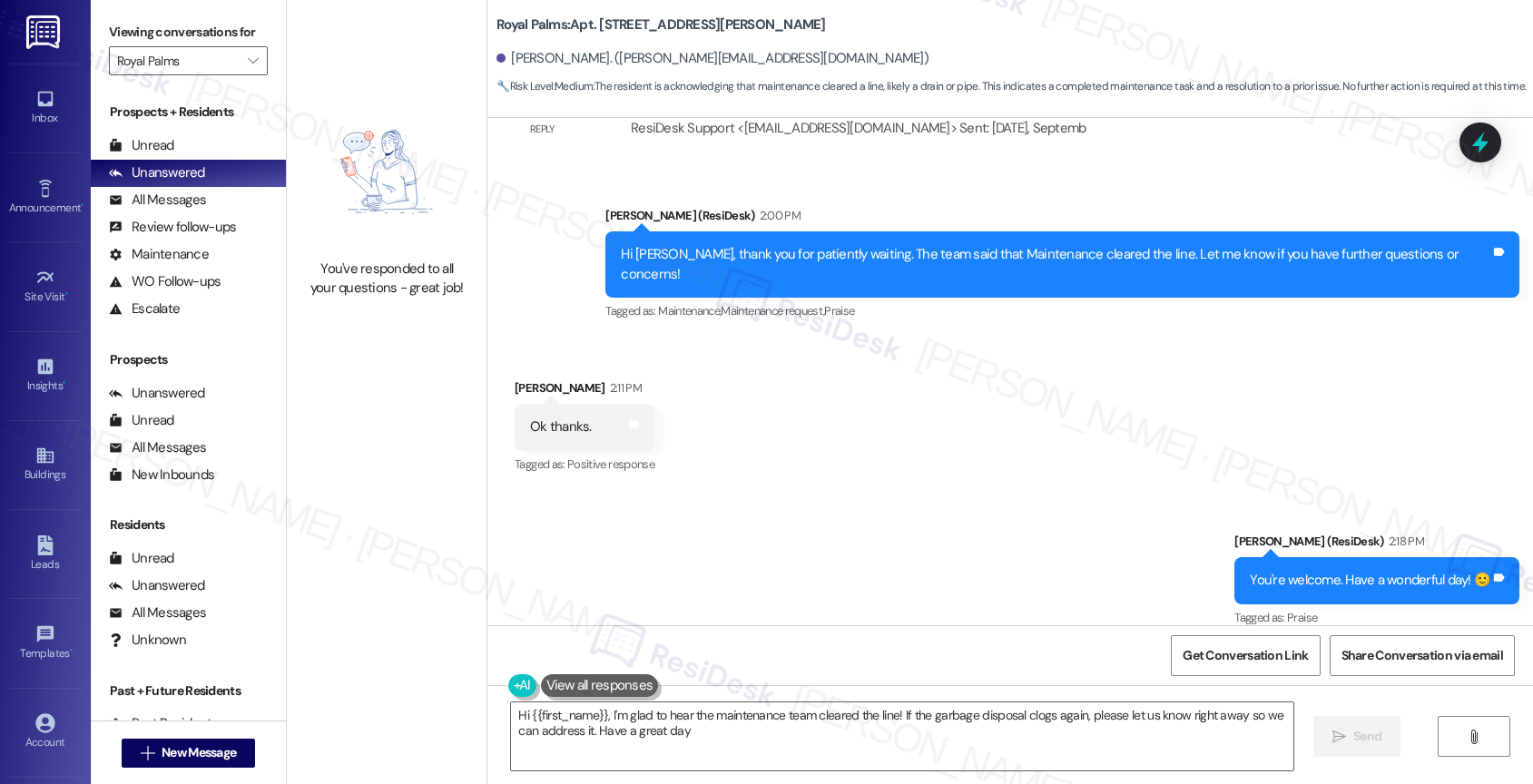
type textarea "Hi {{first_name}}, I'm glad to hear the maintenance team cleared the line! If t…"
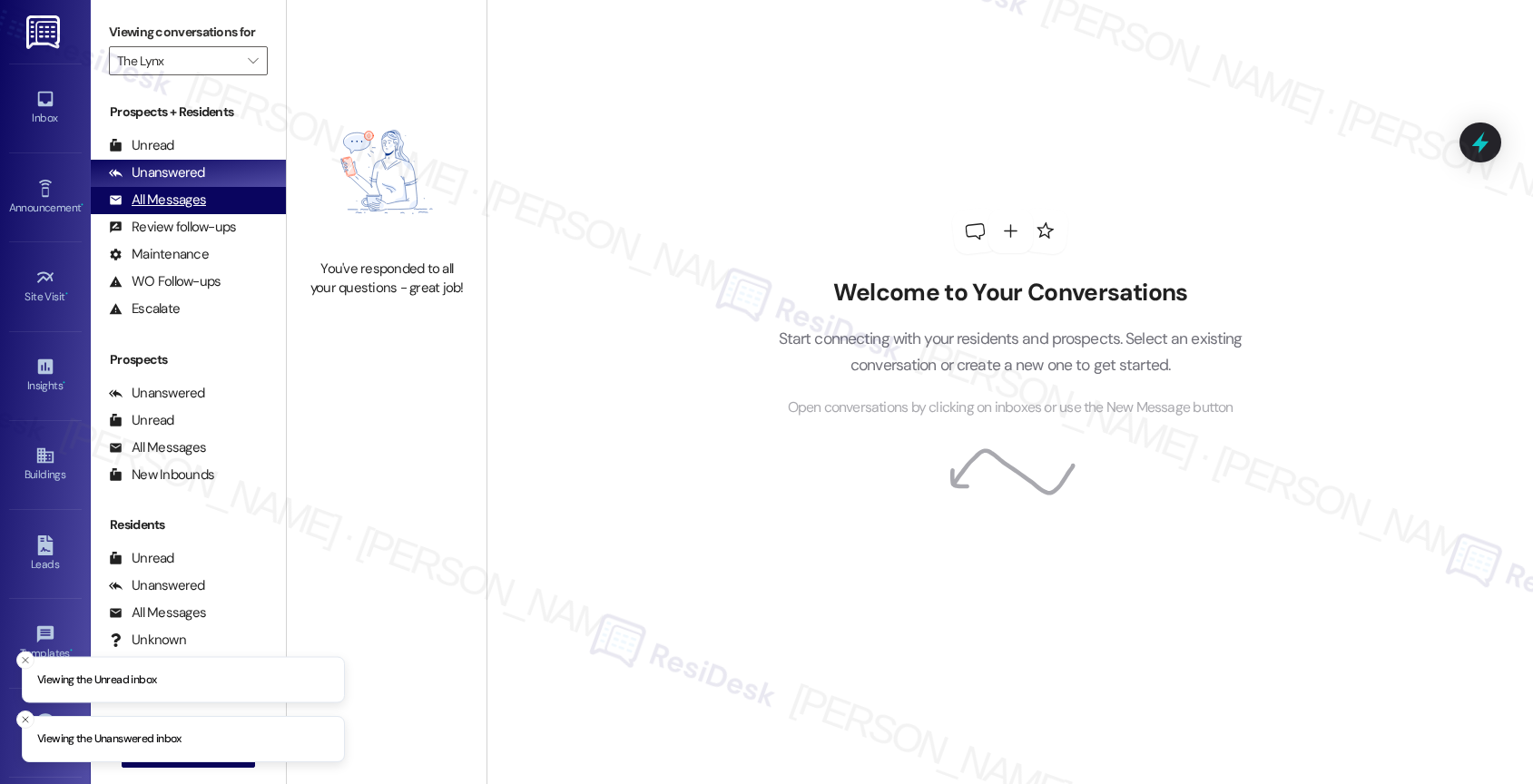
click at [178, 209] on div "All Messages" at bounding box center [157, 199] width 97 height 19
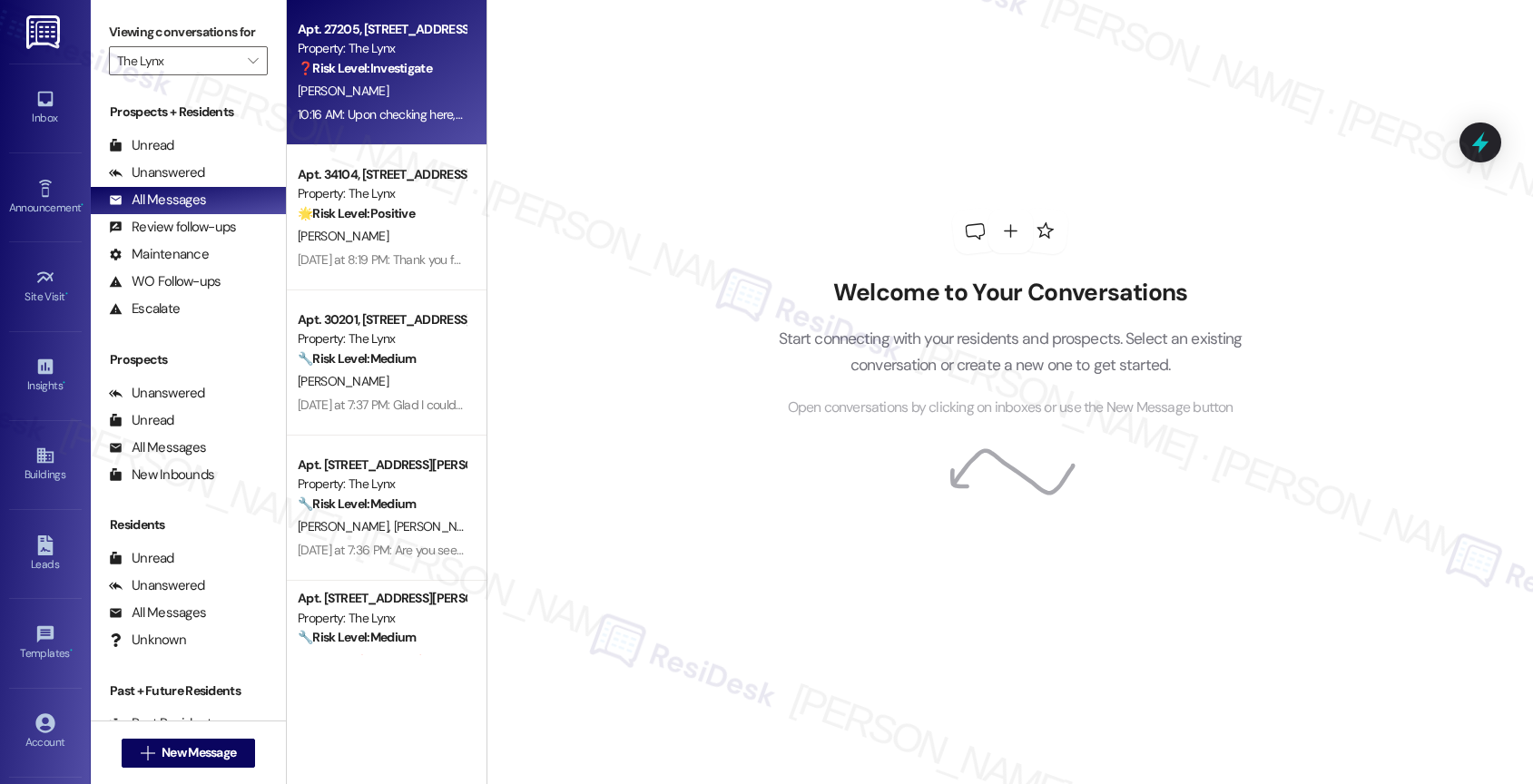
click at [361, 91] on div "[PERSON_NAME]" at bounding box center [382, 90] width 172 height 23
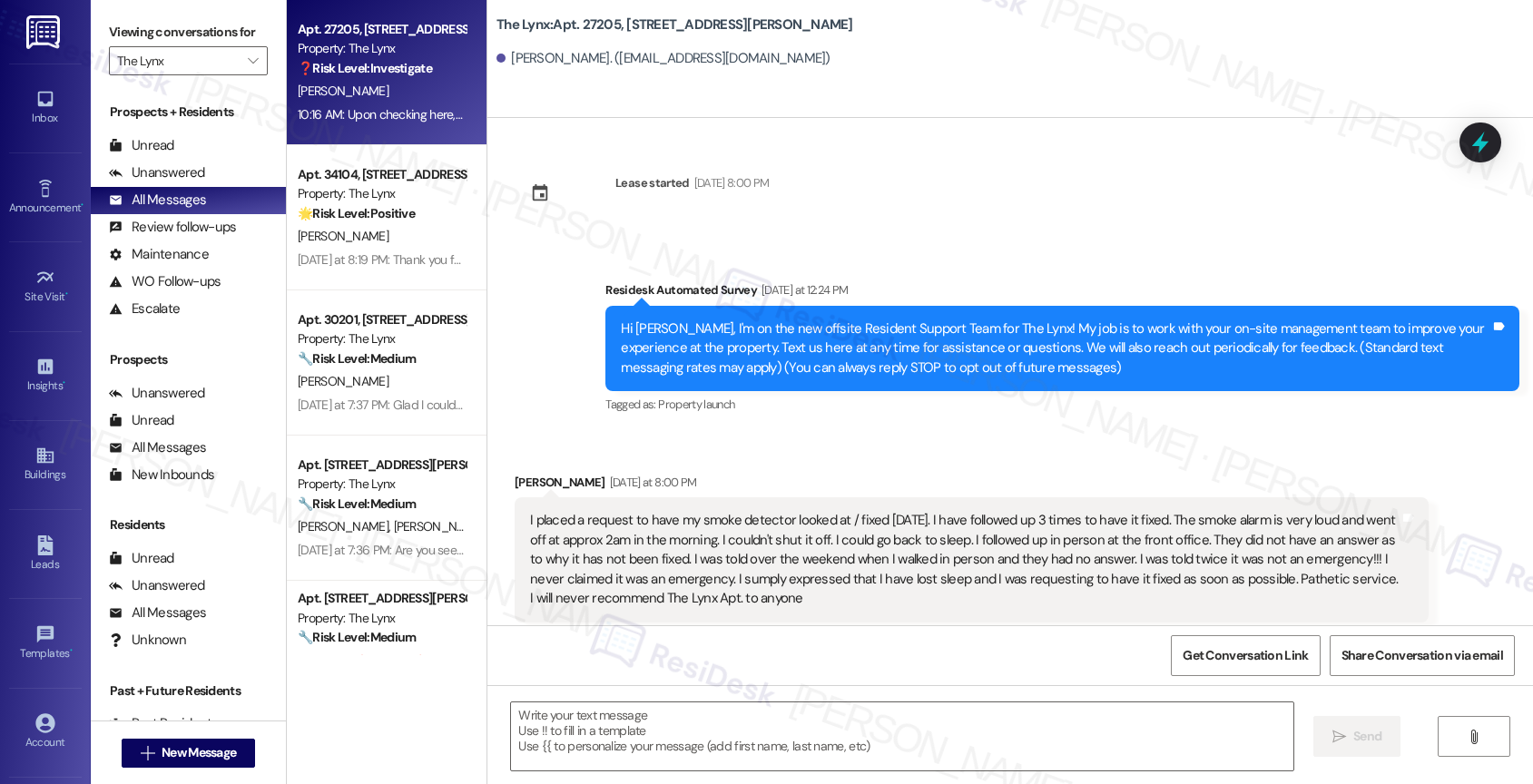
scroll to position [3003, 0]
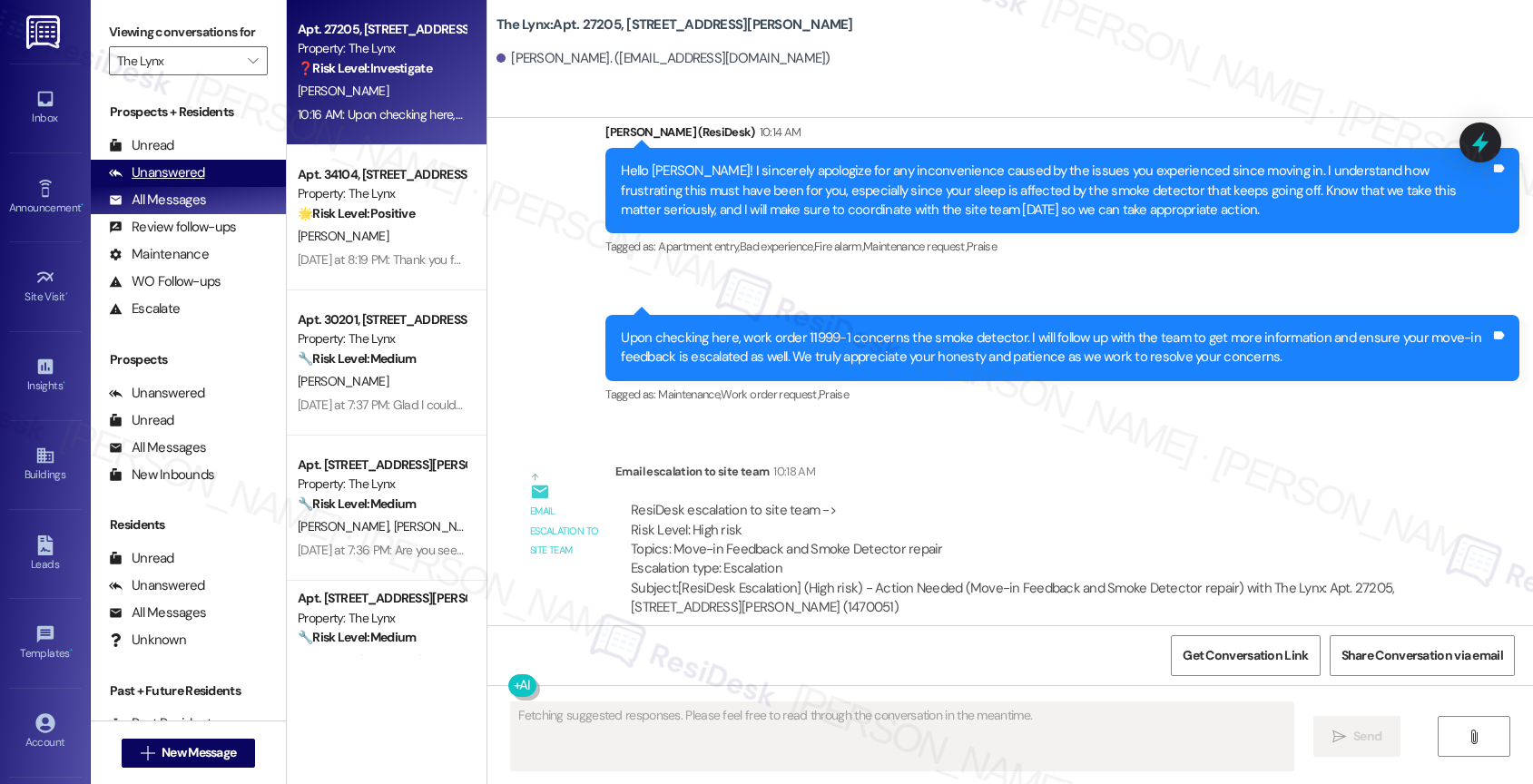
click at [197, 183] on div "Unanswered" at bounding box center [156, 173] width 96 height 19
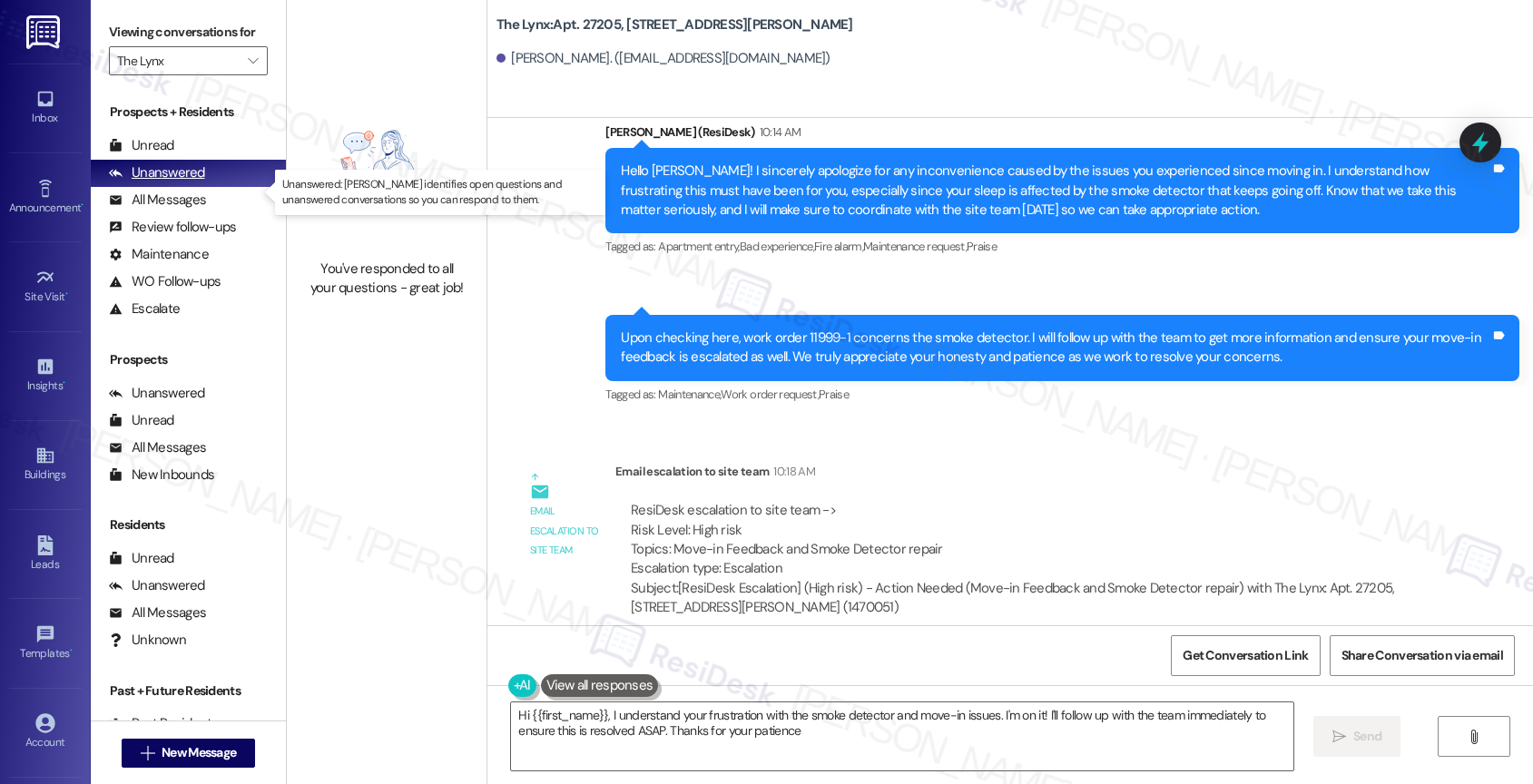
type textarea "Hi {{first_name}}, I understand your frustration with the smoke detector and mo…"
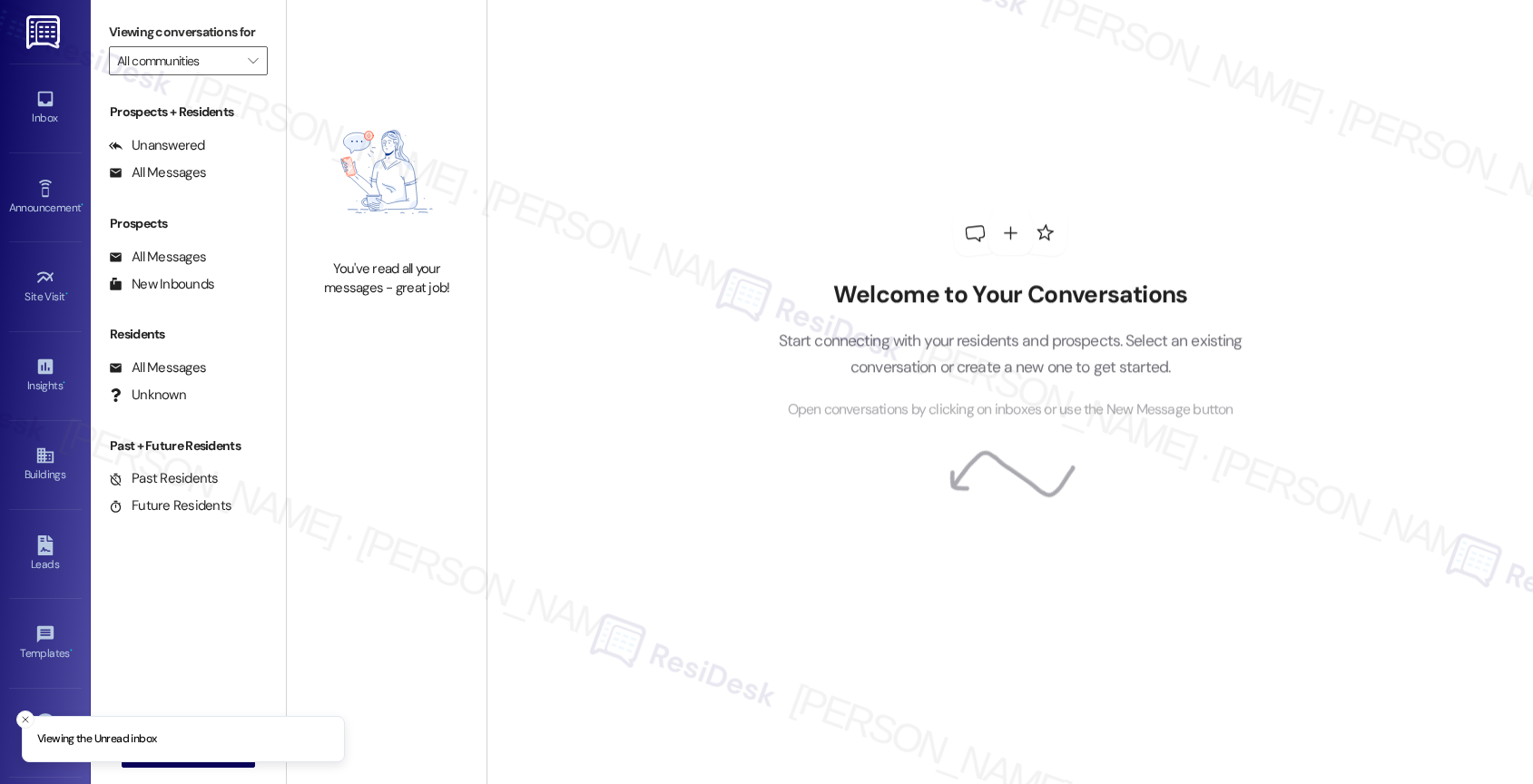
type input "Alon at [GEOGRAPHIC_DATA]"
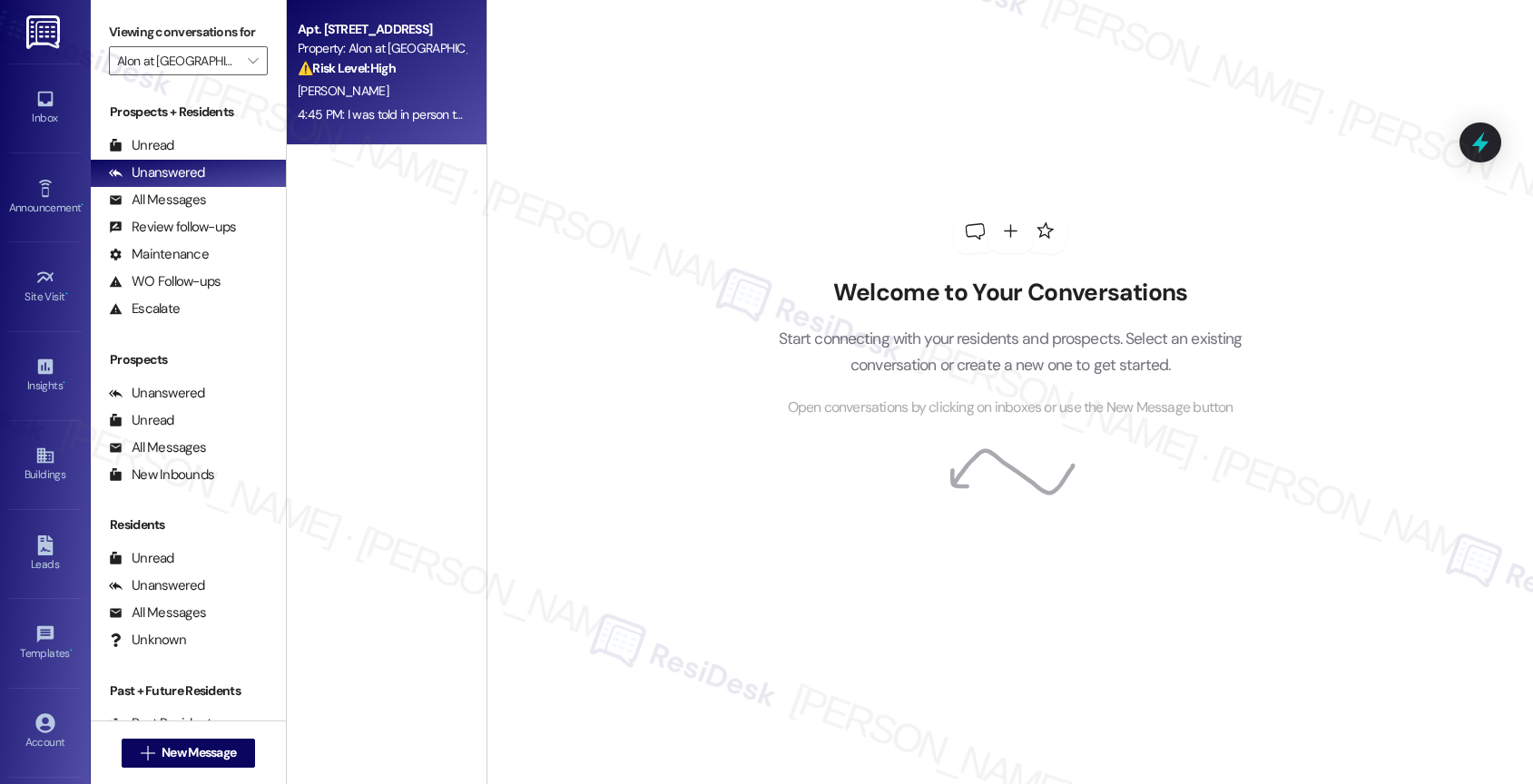
click at [339, 101] on div "[PERSON_NAME]" at bounding box center [382, 90] width 172 height 23
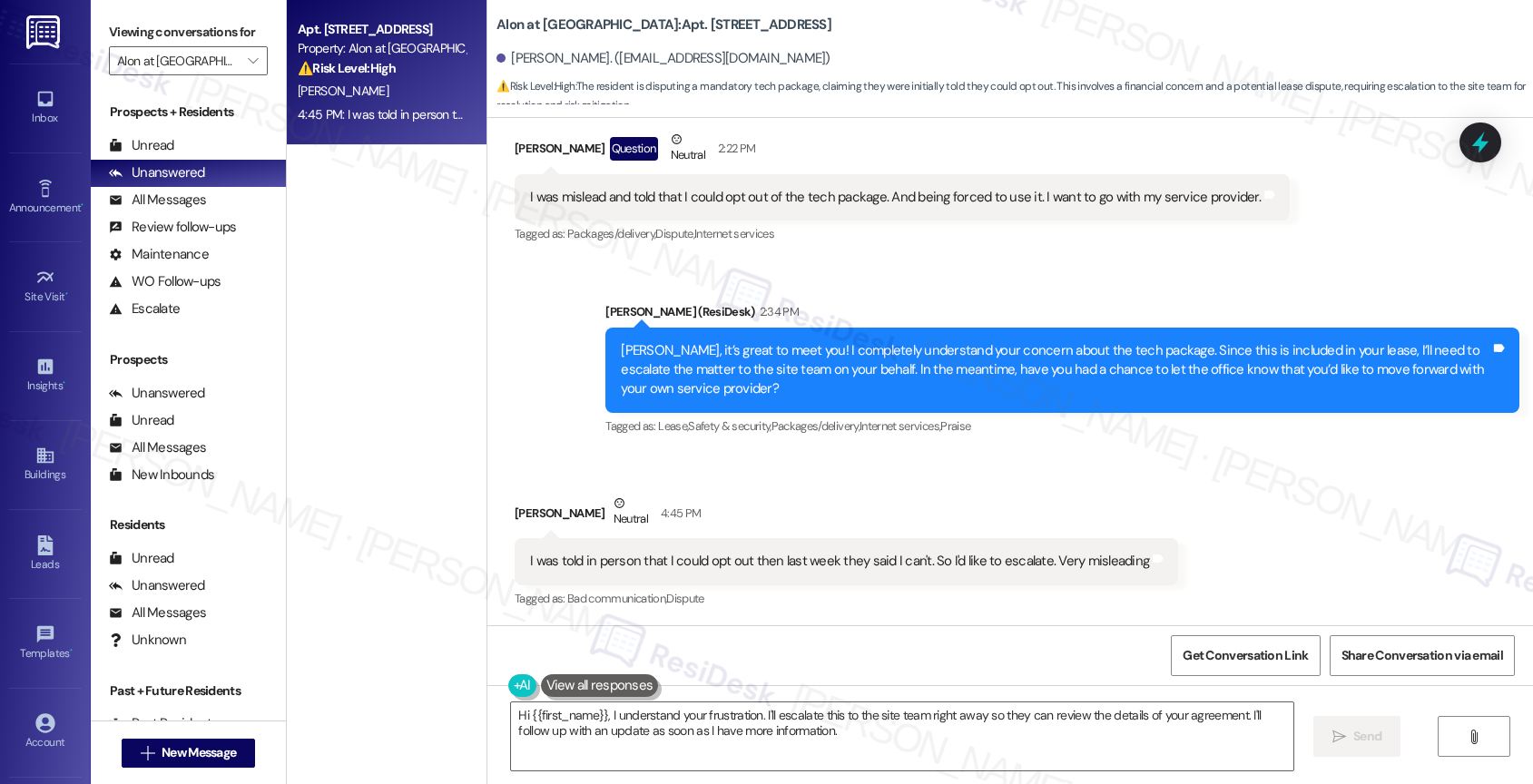
scroll to position [379, 0]
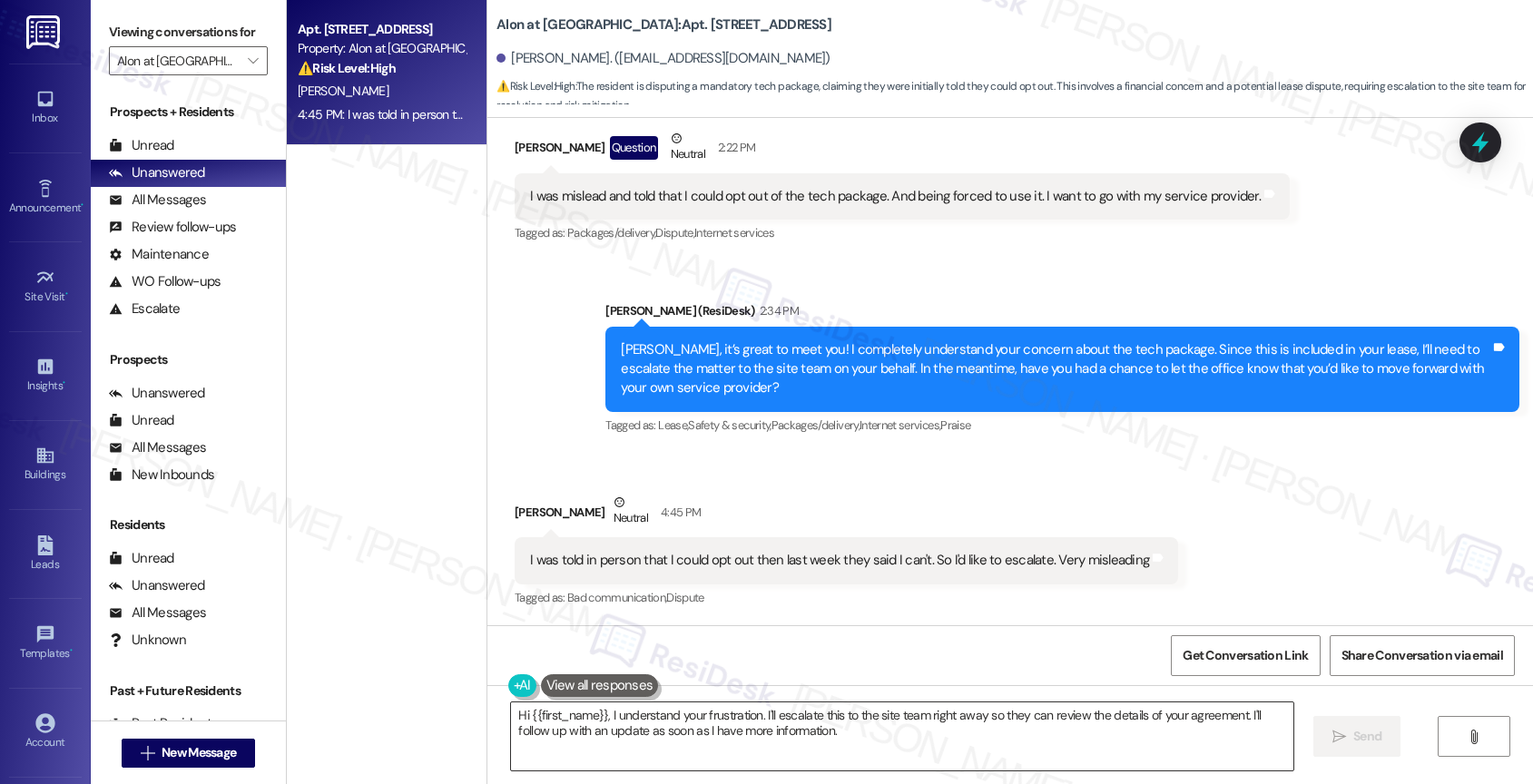
click at [642, 731] on textarea "Hi {{first_name}}, I understand your frustration. I'll escalate this to the sit…" at bounding box center [902, 736] width 782 height 68
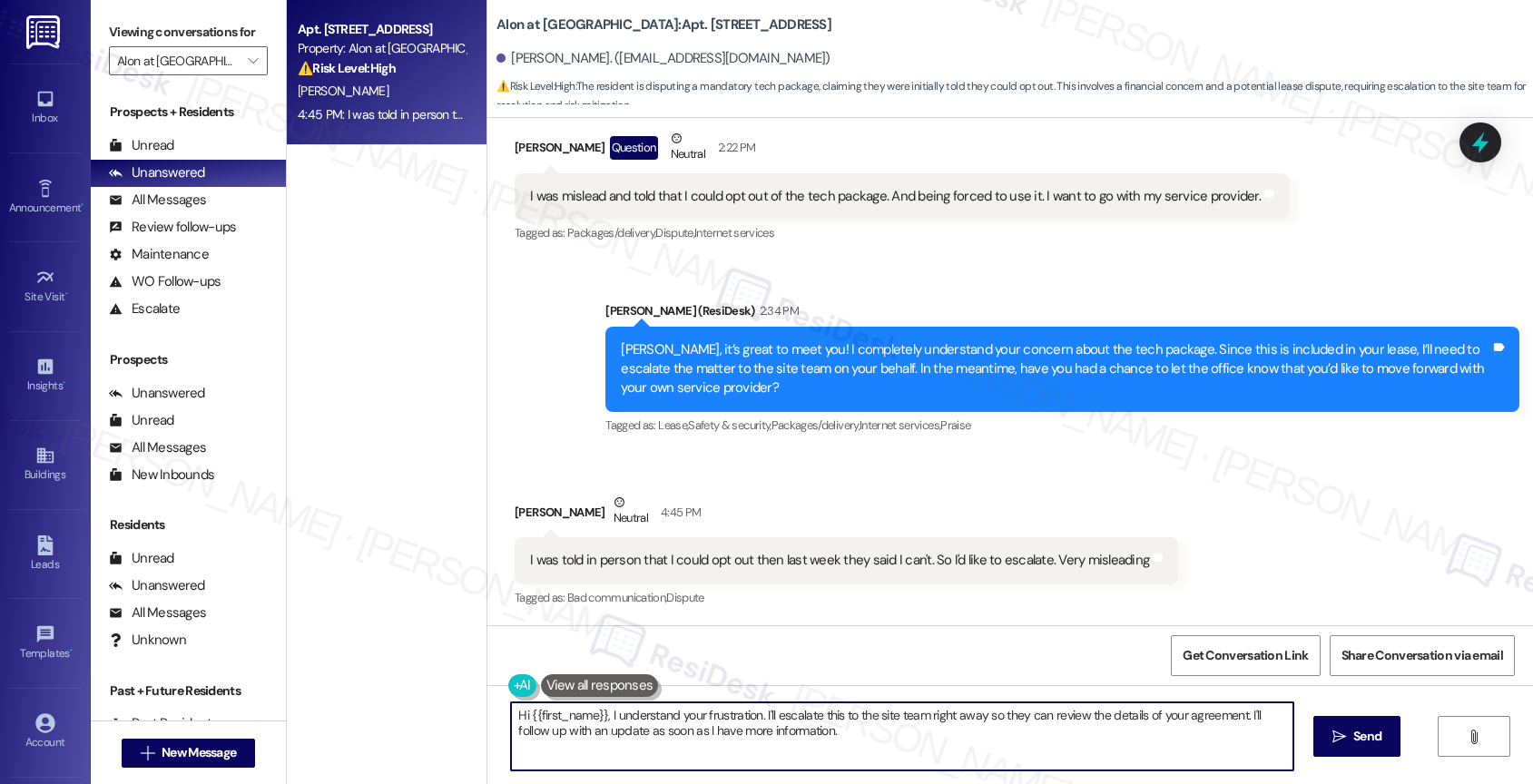
click at [642, 731] on textarea "Hi {{first_name}}, I understand your frustration. I'll escalate this to the sit…" at bounding box center [902, 736] width 782 height 68
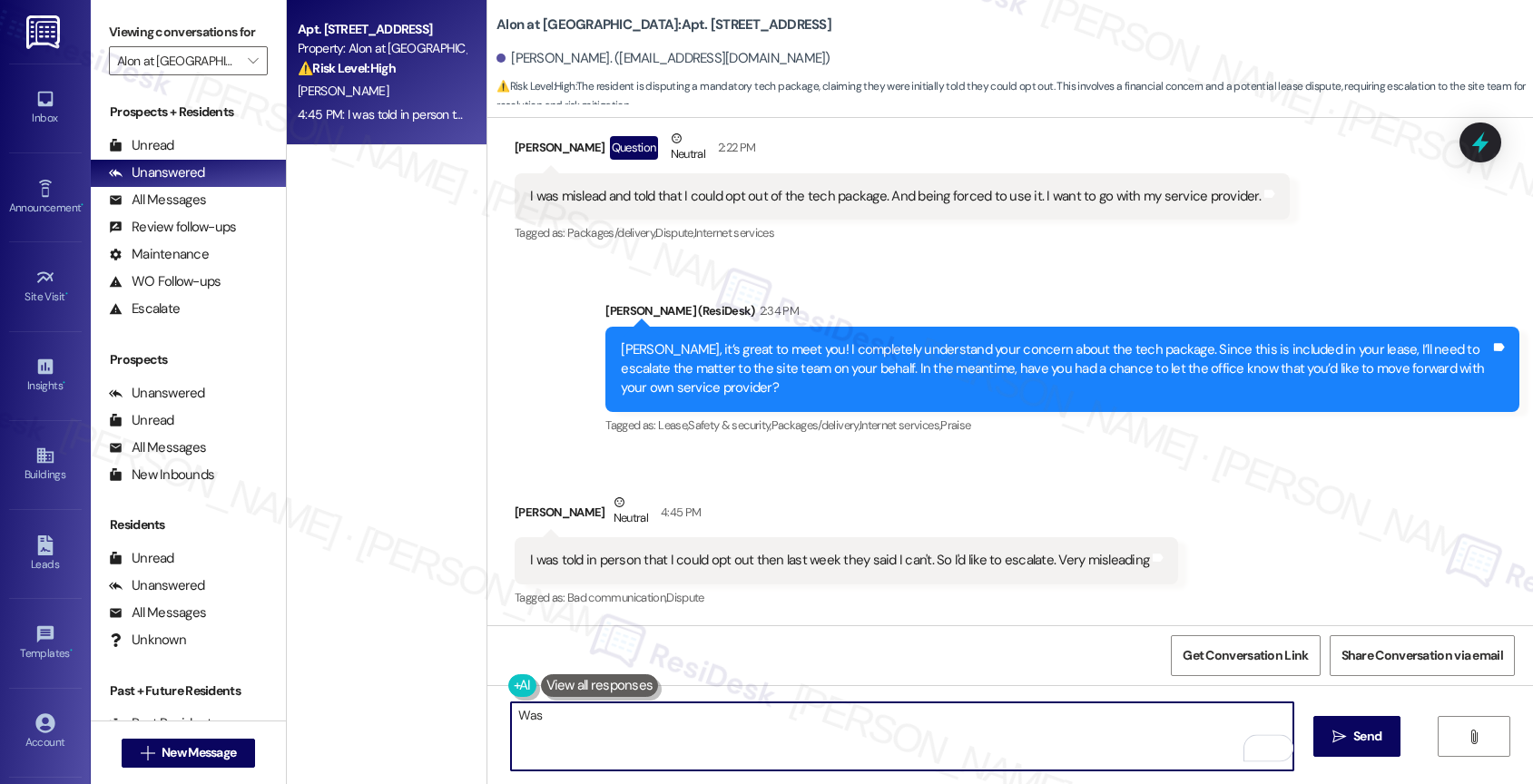
click at [565, 712] on textarea "Was" at bounding box center [902, 736] width 782 height 68
type textarea "W"
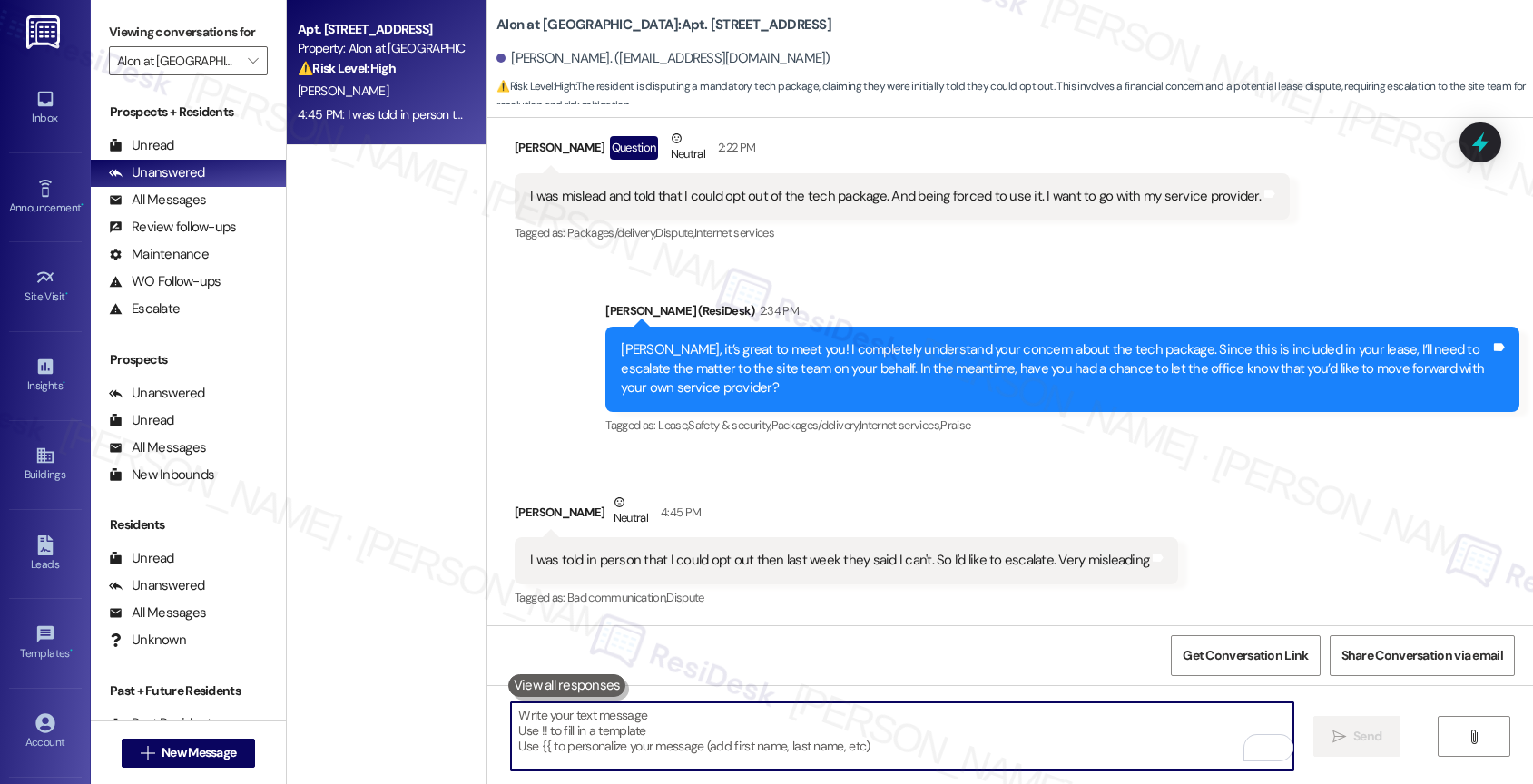
click at [667, 727] on textarea "To enrich screen reader interactions, please activate Accessibility in Grammarl…" at bounding box center [902, 736] width 782 height 68
click at [629, 738] on textarea "To enrich screen reader interactions, please activate Accessibility in Grammarl…" at bounding box center [902, 736] width 782 height 68
click at [661, 731] on textarea "To enrich screen reader interactions, please activate Accessibility in Grammarl…" at bounding box center [902, 736] width 782 height 68
click at [772, 482] on div "Received via SMS [PERSON_NAME] Neutral 4:45 PM I was told in person that I coul…" at bounding box center [846, 551] width 690 height 145
click at [619, 736] on textarea "To enrich screen reader interactions, please activate Accessibility in Grammarl…" at bounding box center [902, 736] width 782 height 68
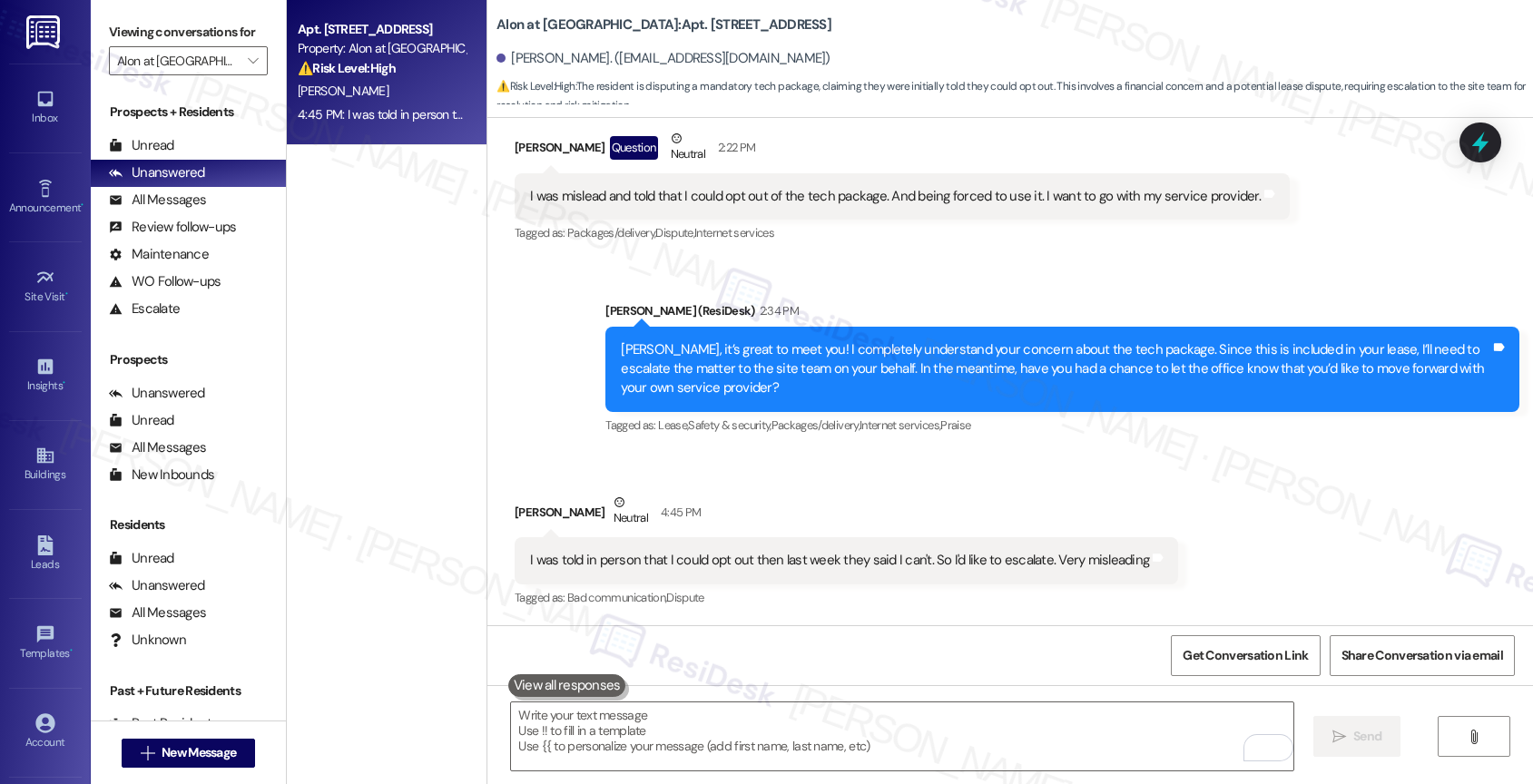
click at [802, 484] on div "Received via SMS [PERSON_NAME] Neutral 4:45 PM I was told in person that I coul…" at bounding box center [846, 551] width 690 height 145
click at [615, 734] on textarea "To enrich screen reader interactions, please activate Accessibility in Grammarl…" at bounding box center [902, 736] width 782 height 68
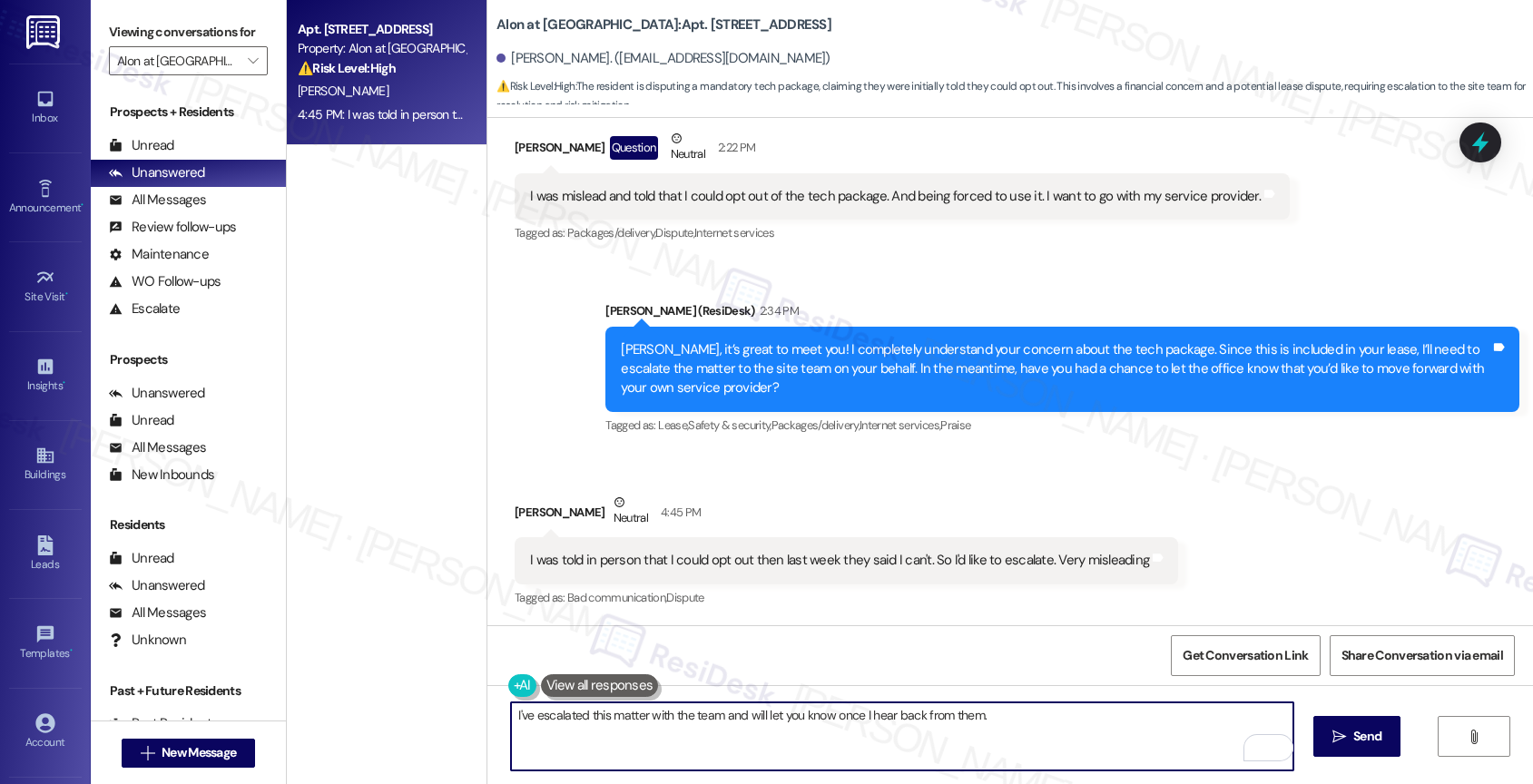
click at [1006, 726] on textarea "I've escalated this matter with the team and will let you know once I hear back…" at bounding box center [902, 736] width 782 height 68
click at [1264, 742] on icon "Open Grammarly. 0 Suggestions." at bounding box center [1266, 747] width 20 height 20
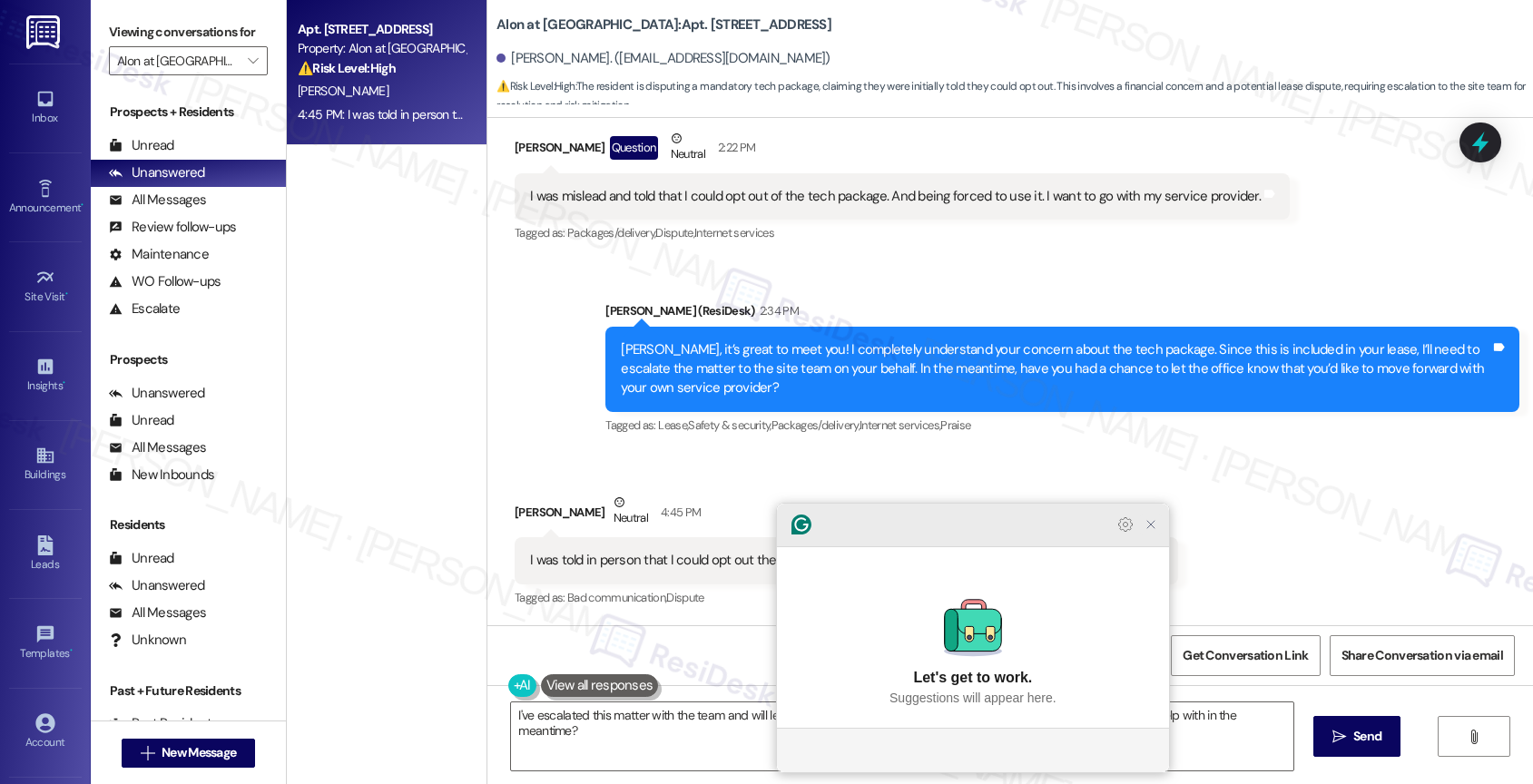
click at [1154, 532] on icon "Close Grammarly Assistant" at bounding box center [1151, 524] width 15 height 15
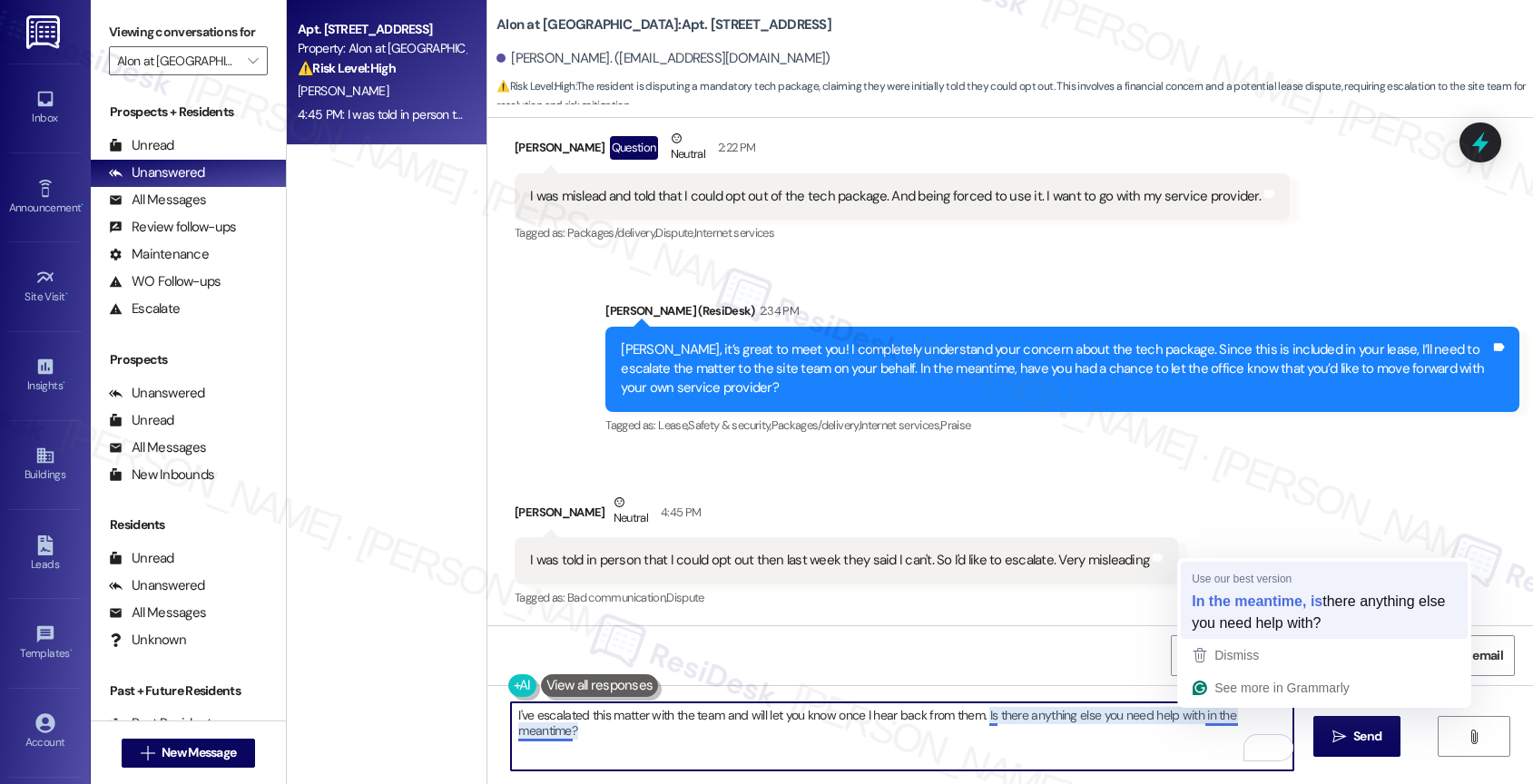
type textarea "I've escalated this matter with the team and will let you know once I hear back…"
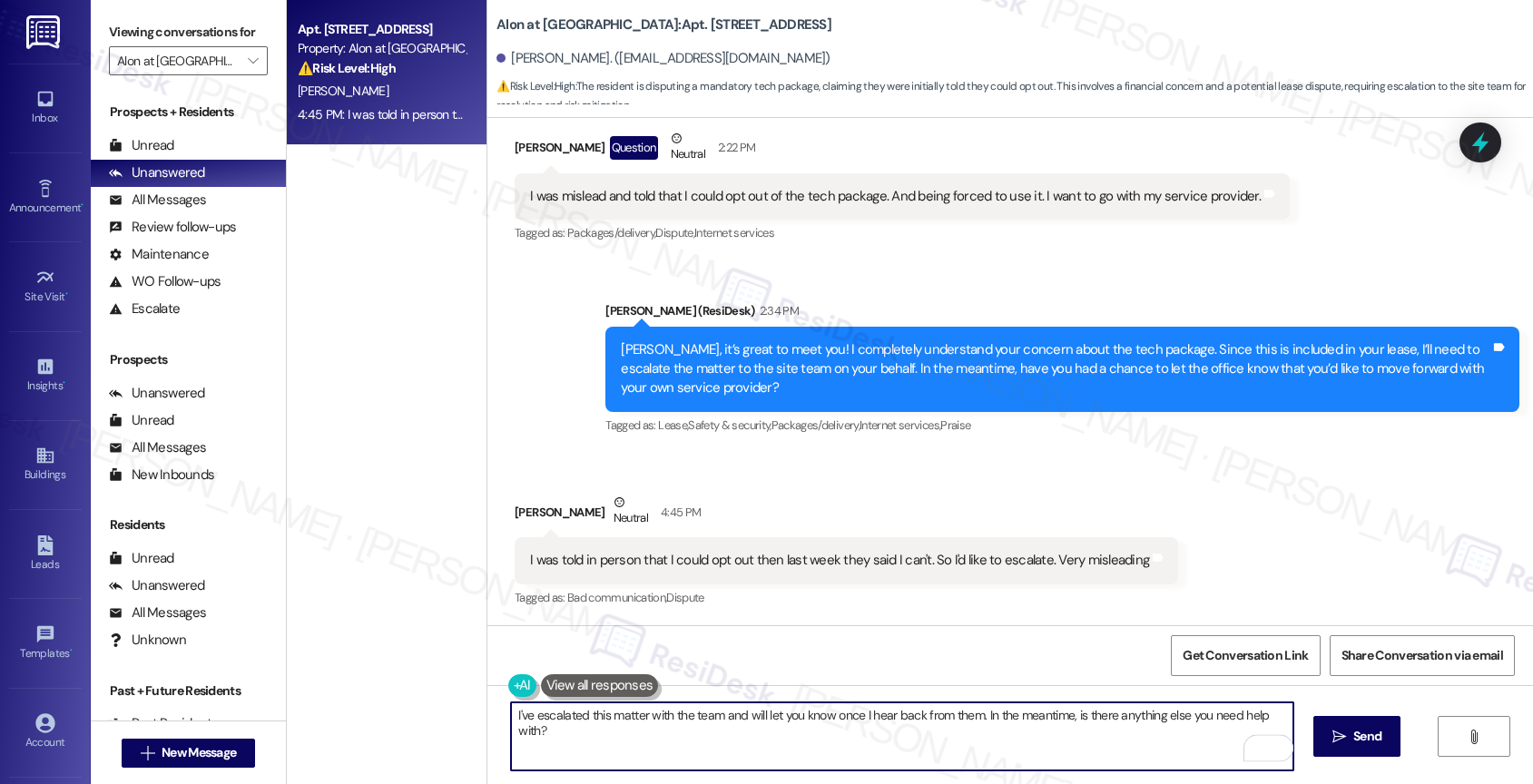
click at [953, 736] on textarea "I've escalated this matter with the team and will let you know once I hear back…" at bounding box center [902, 736] width 782 height 68
click at [1338, 733] on icon "" at bounding box center [1338, 736] width 14 height 15
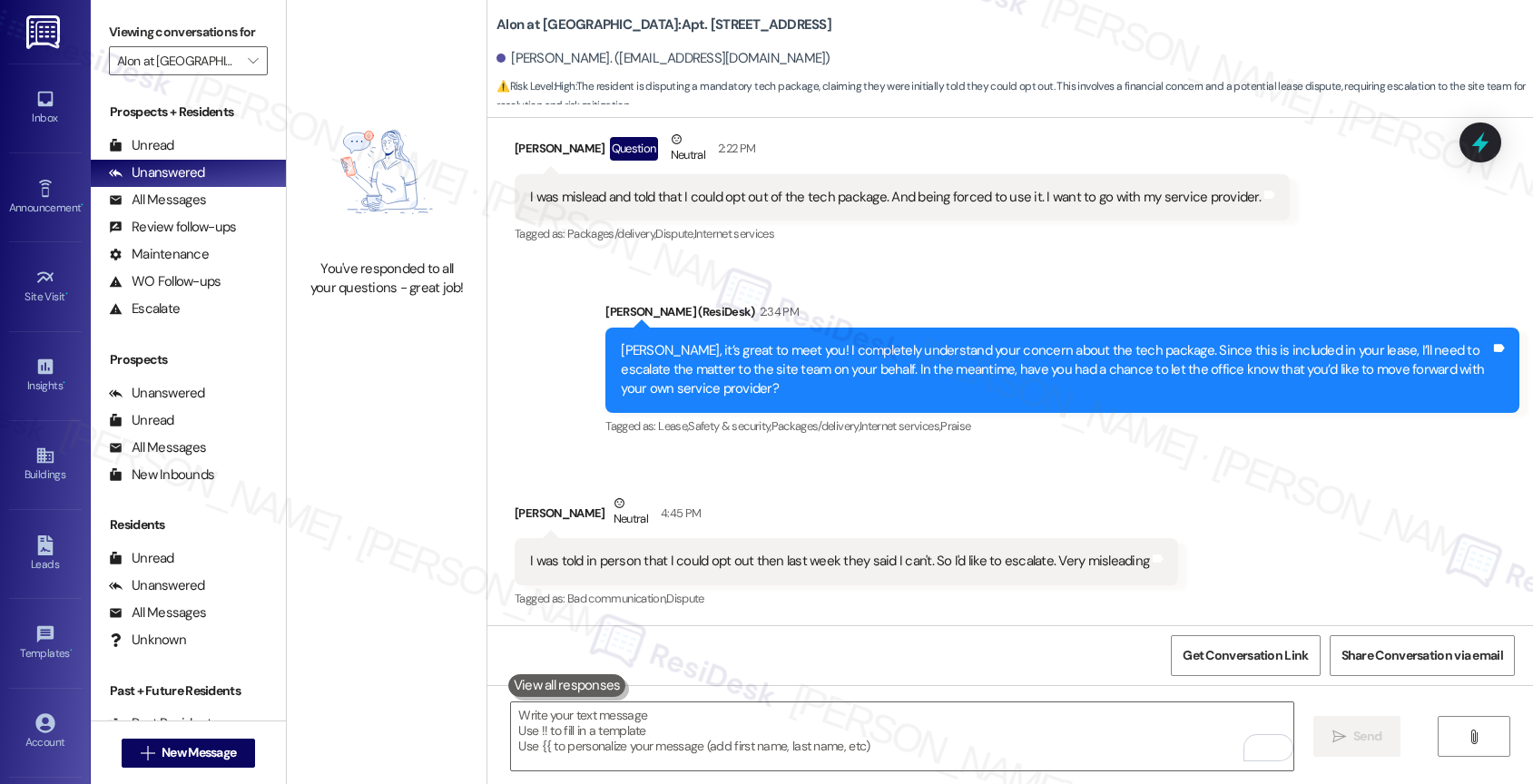
scroll to position [505, 0]
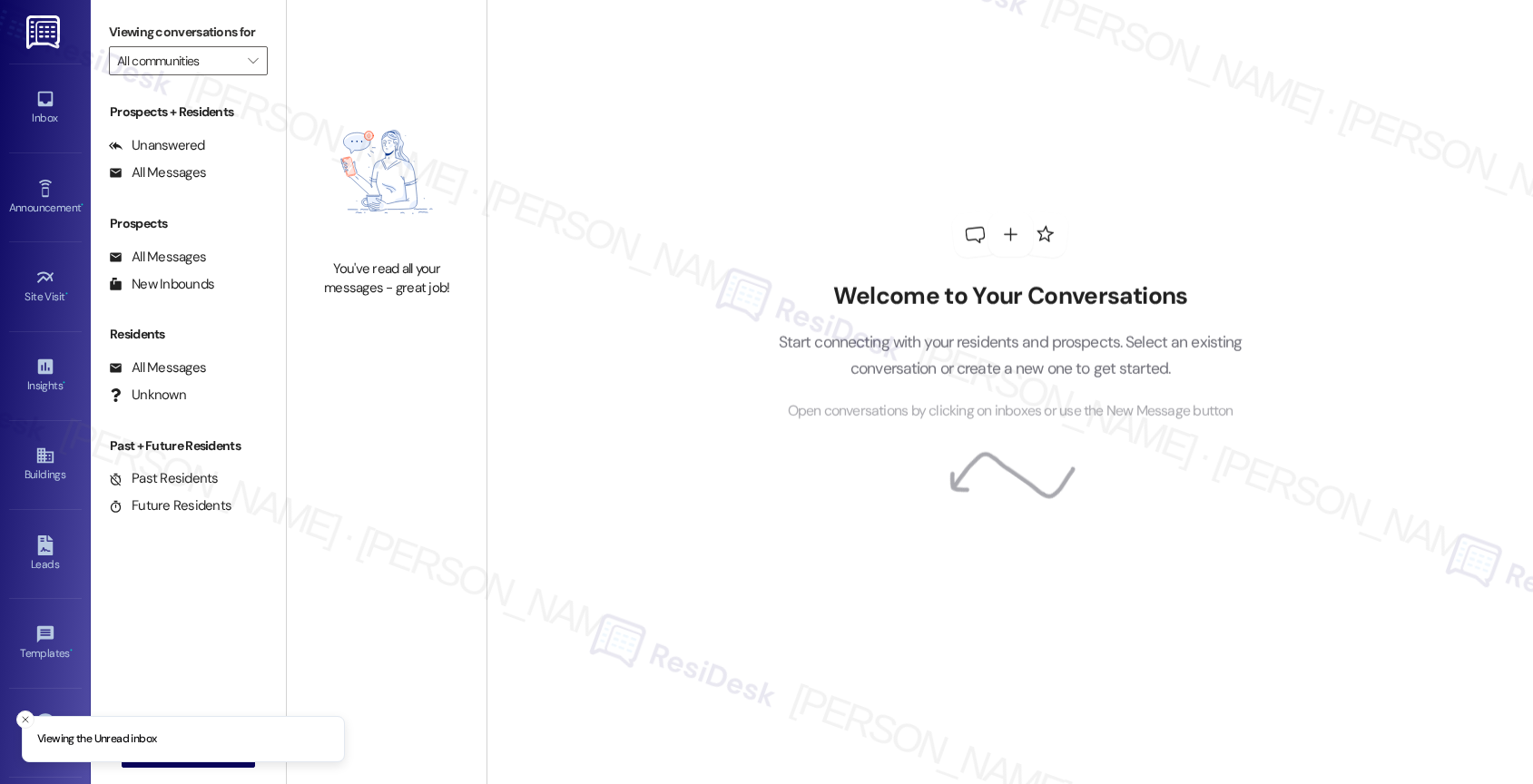
type input "Alon at Castle Hills"
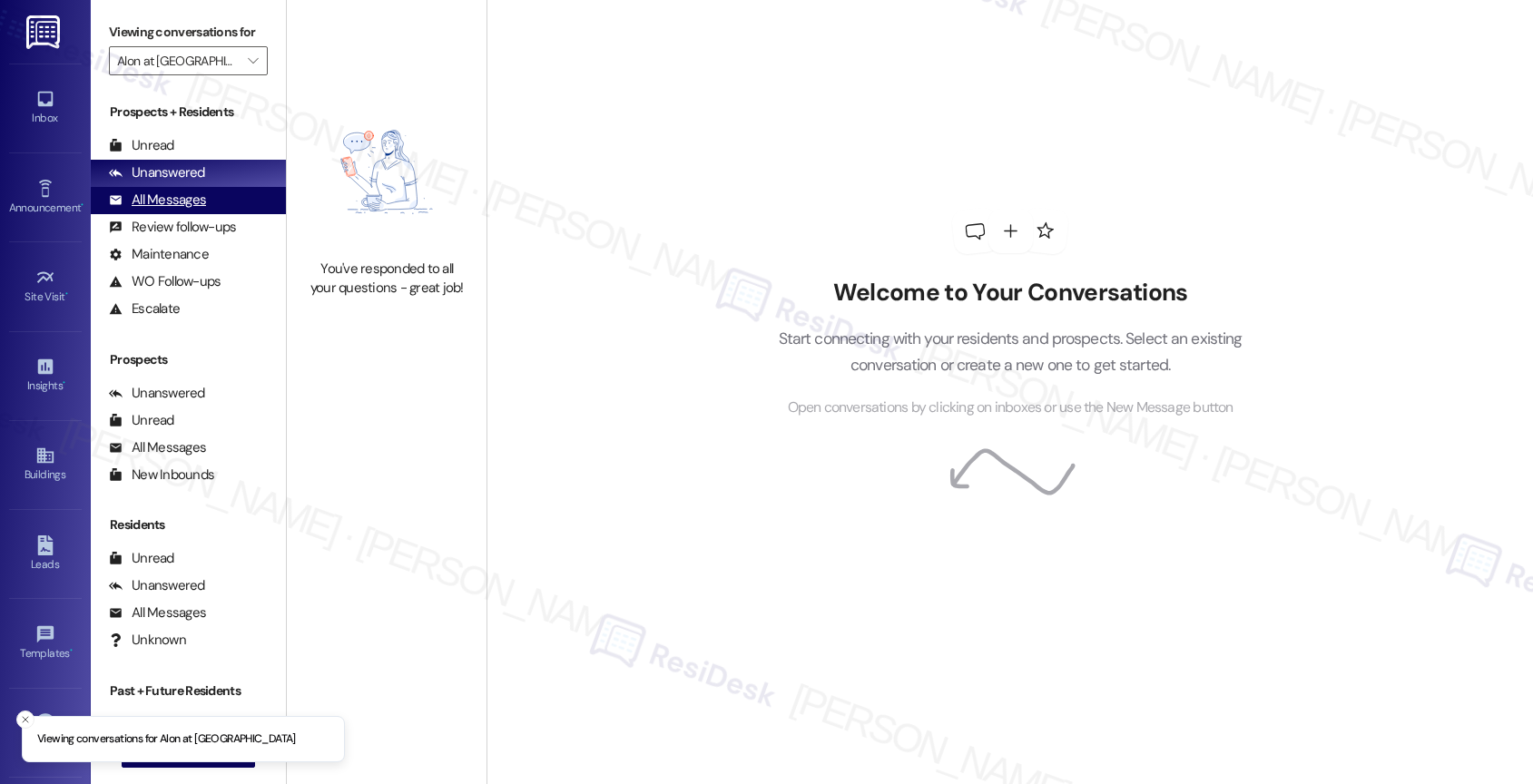
click at [197, 209] on div "All Messages" at bounding box center [157, 199] width 97 height 19
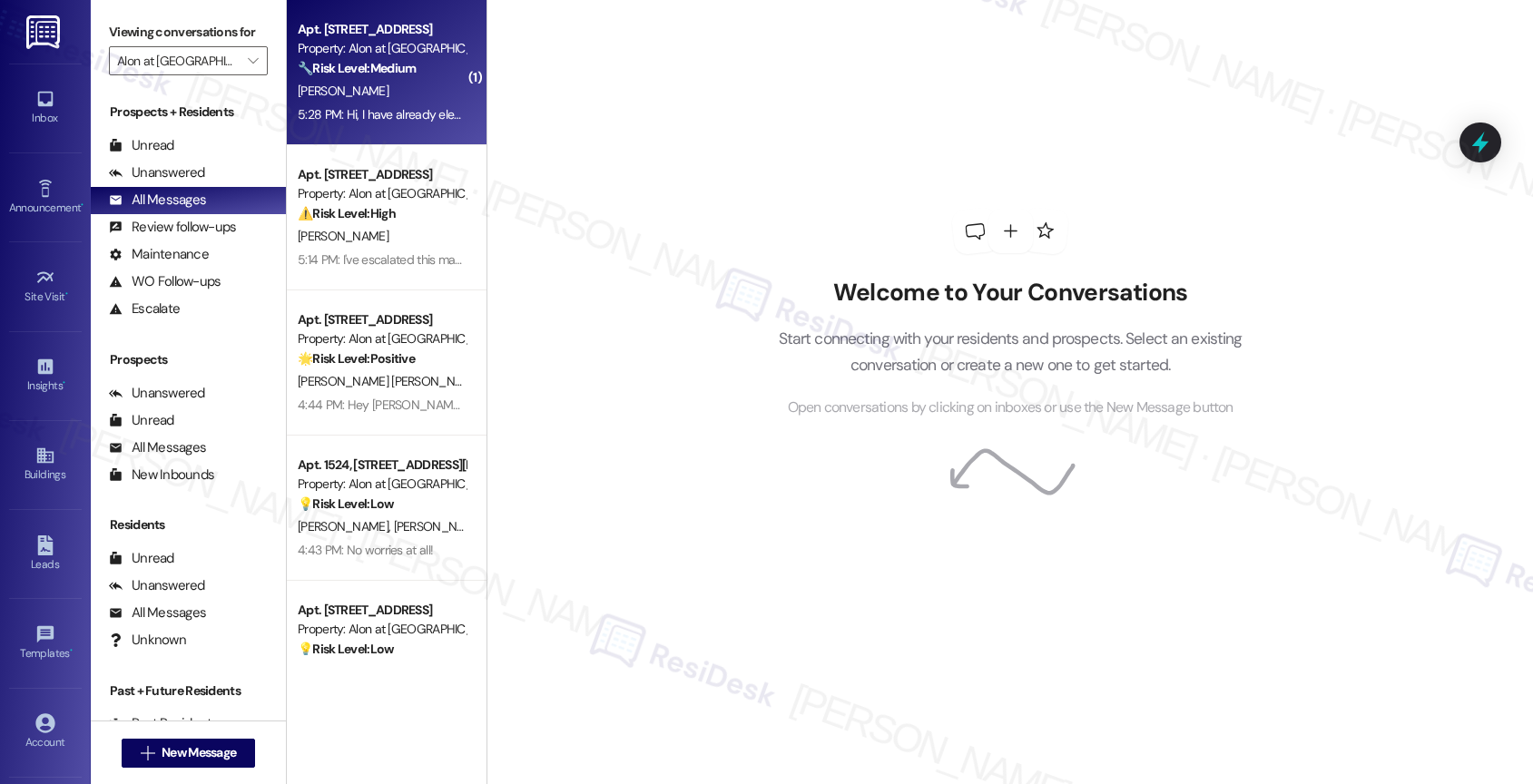
click at [376, 97] on div "M. Barber" at bounding box center [382, 90] width 172 height 23
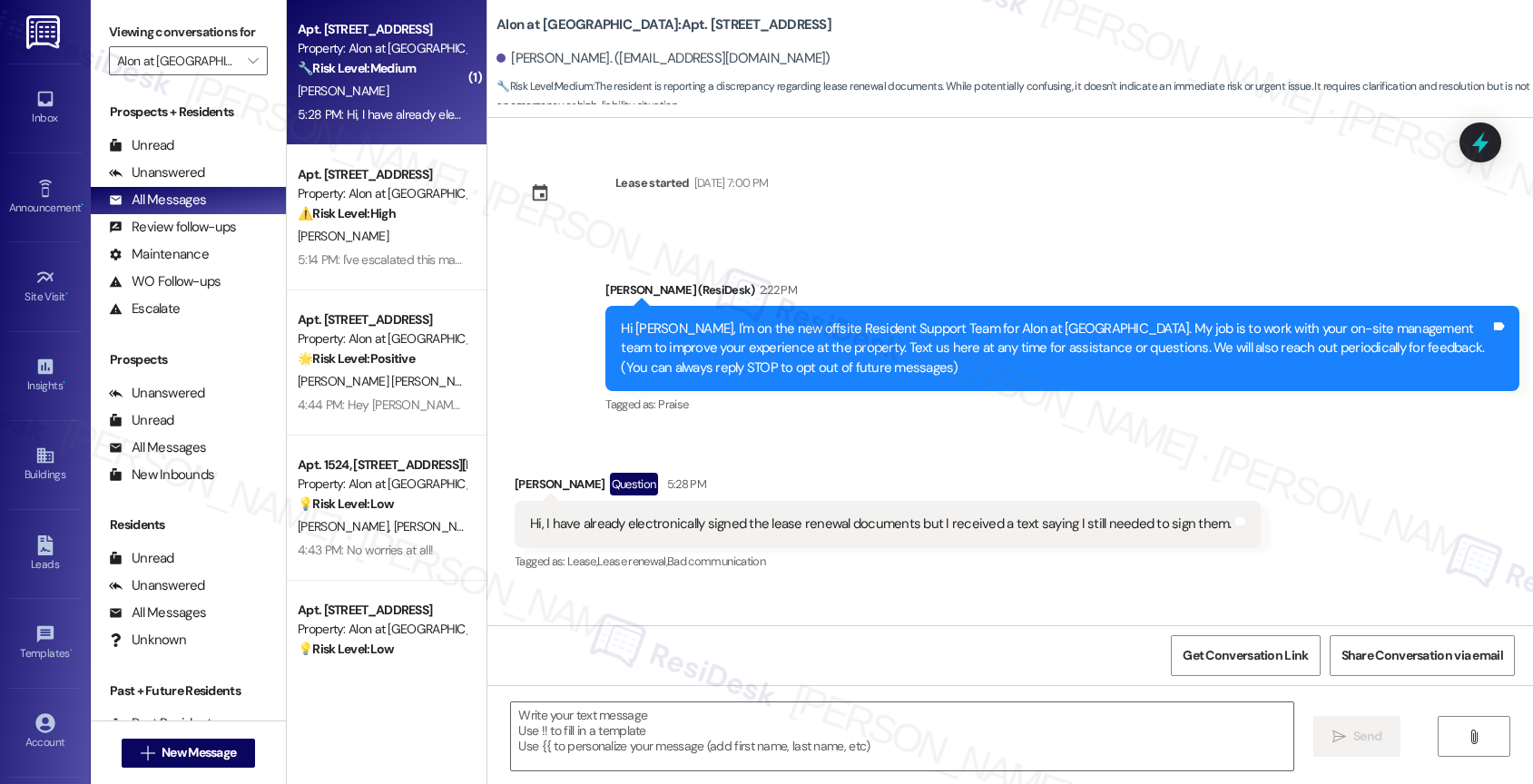
type textarea "Fetching suggested responses. Please feel free to read through the conversation…"
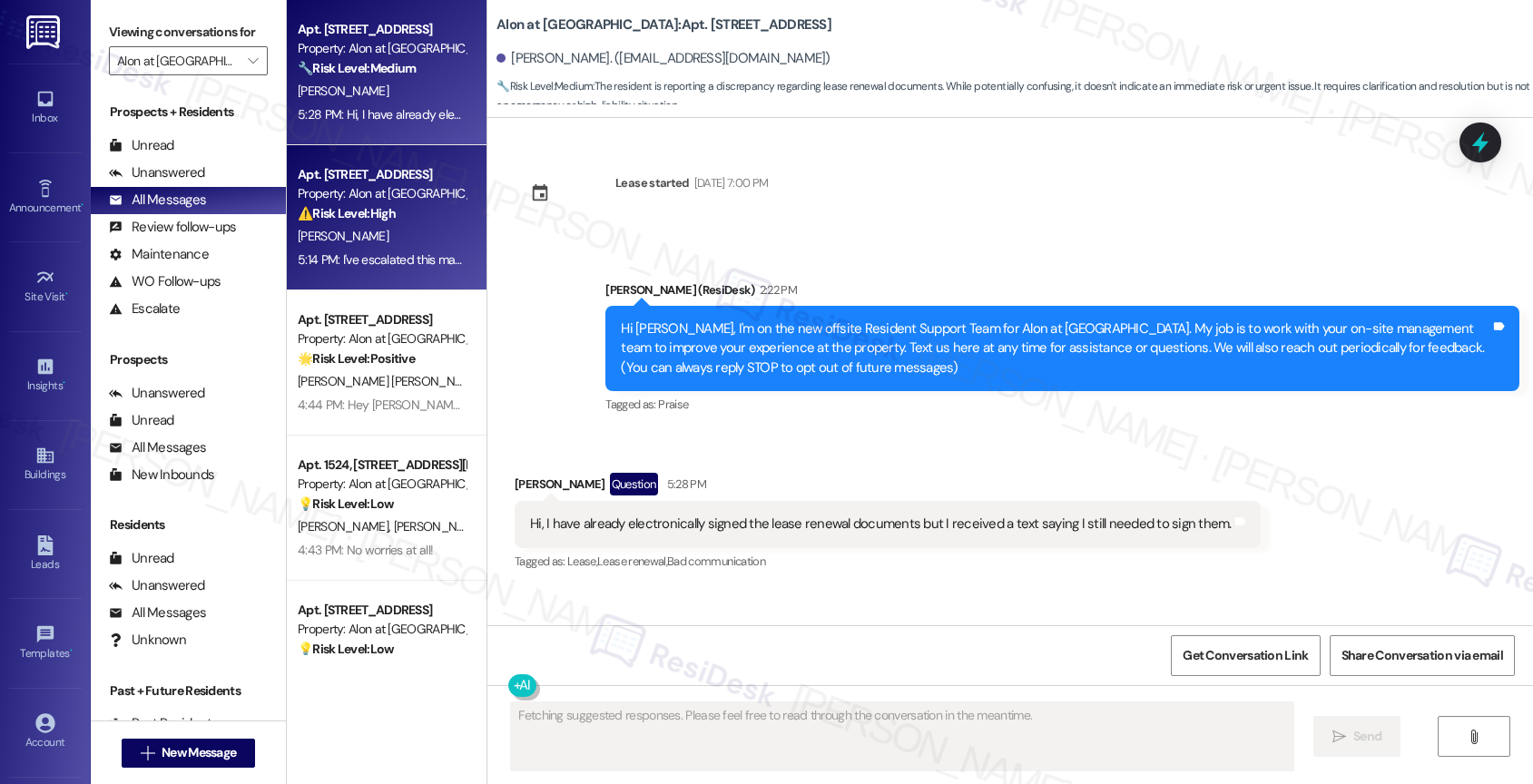
click at [376, 236] on div "Z. Smith" at bounding box center [382, 236] width 172 height 23
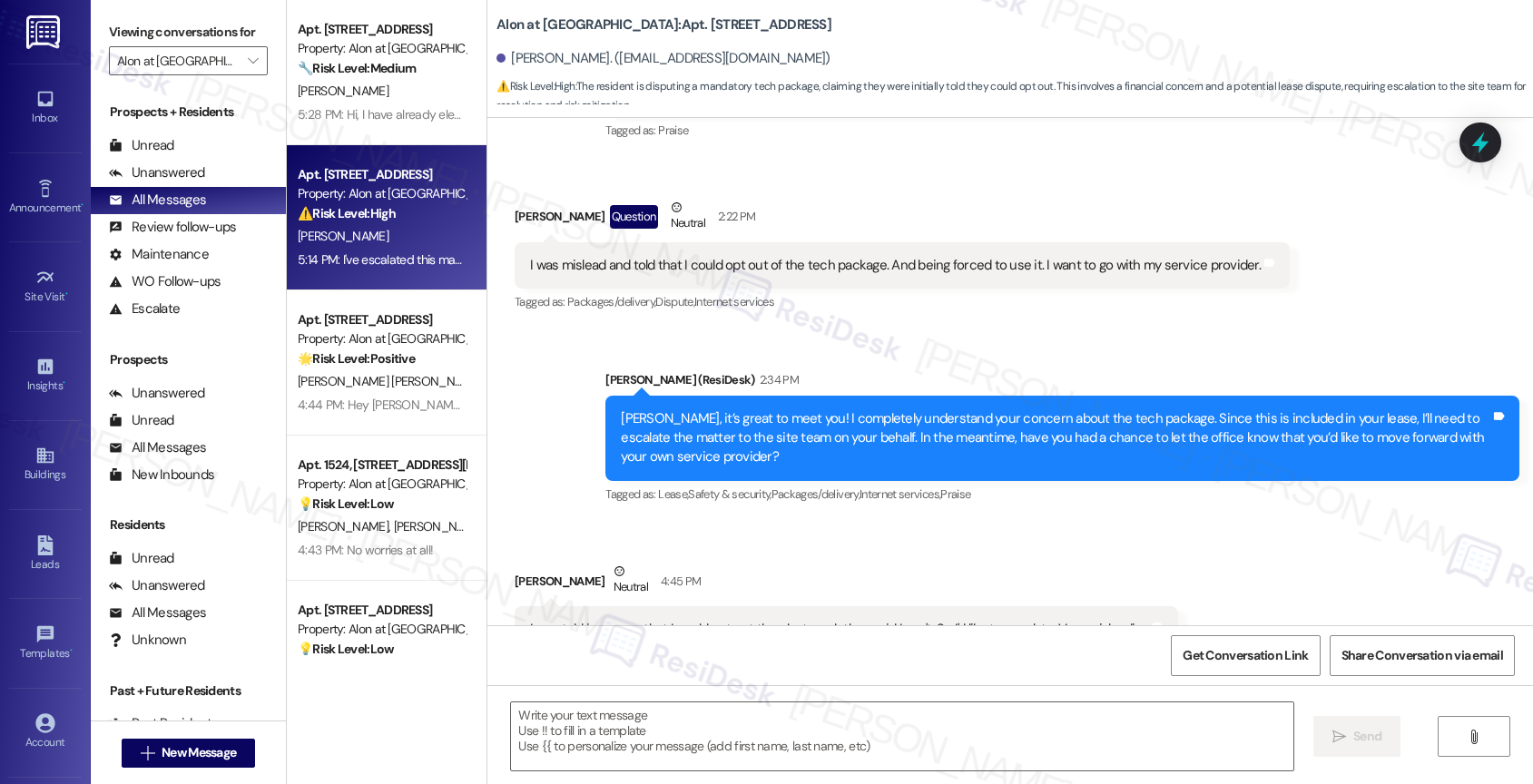
scroll to position [290, 0]
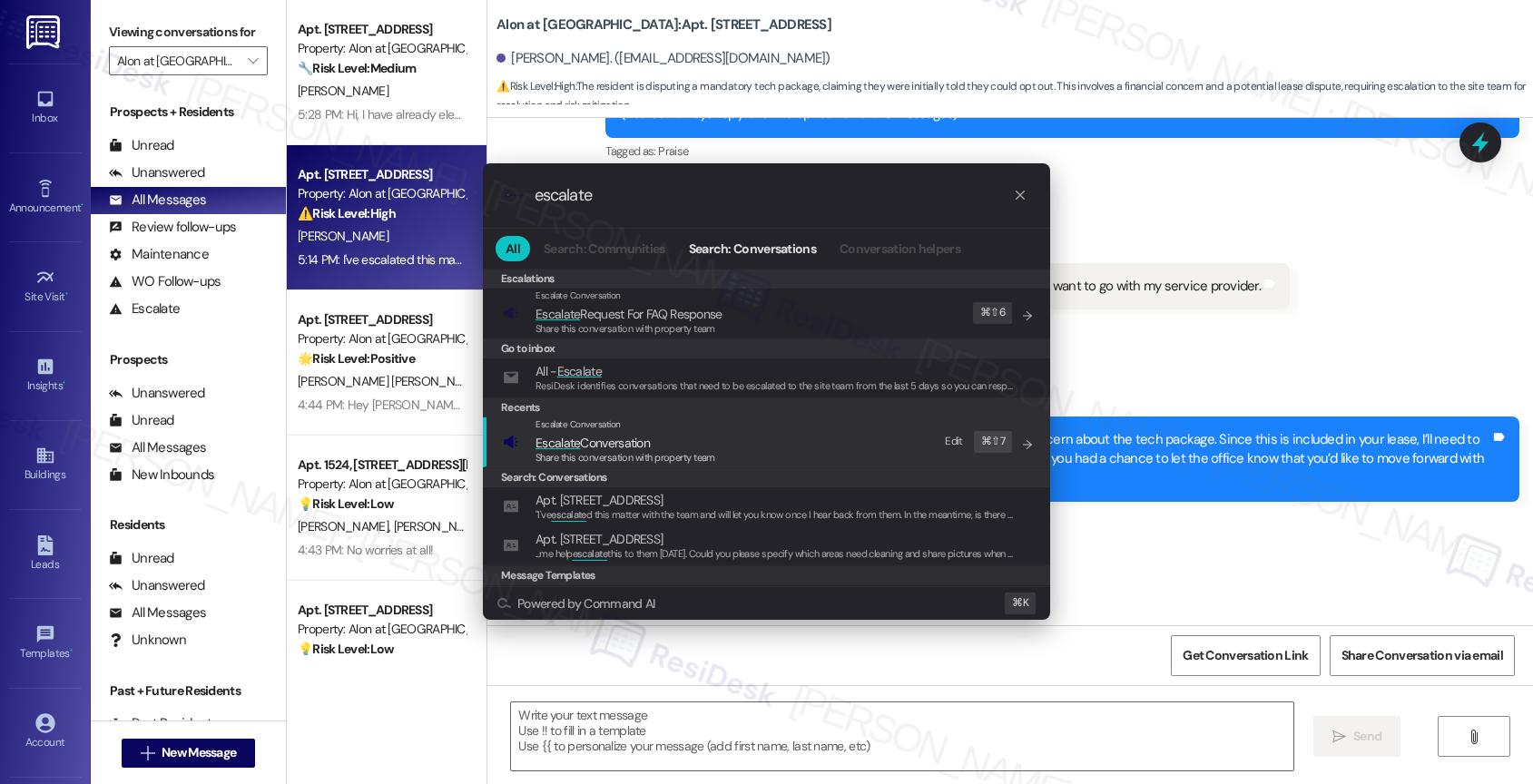
type input "escalate"
click at [644, 433] on span "Escalate Conversation" at bounding box center [592, 443] width 114 height 20
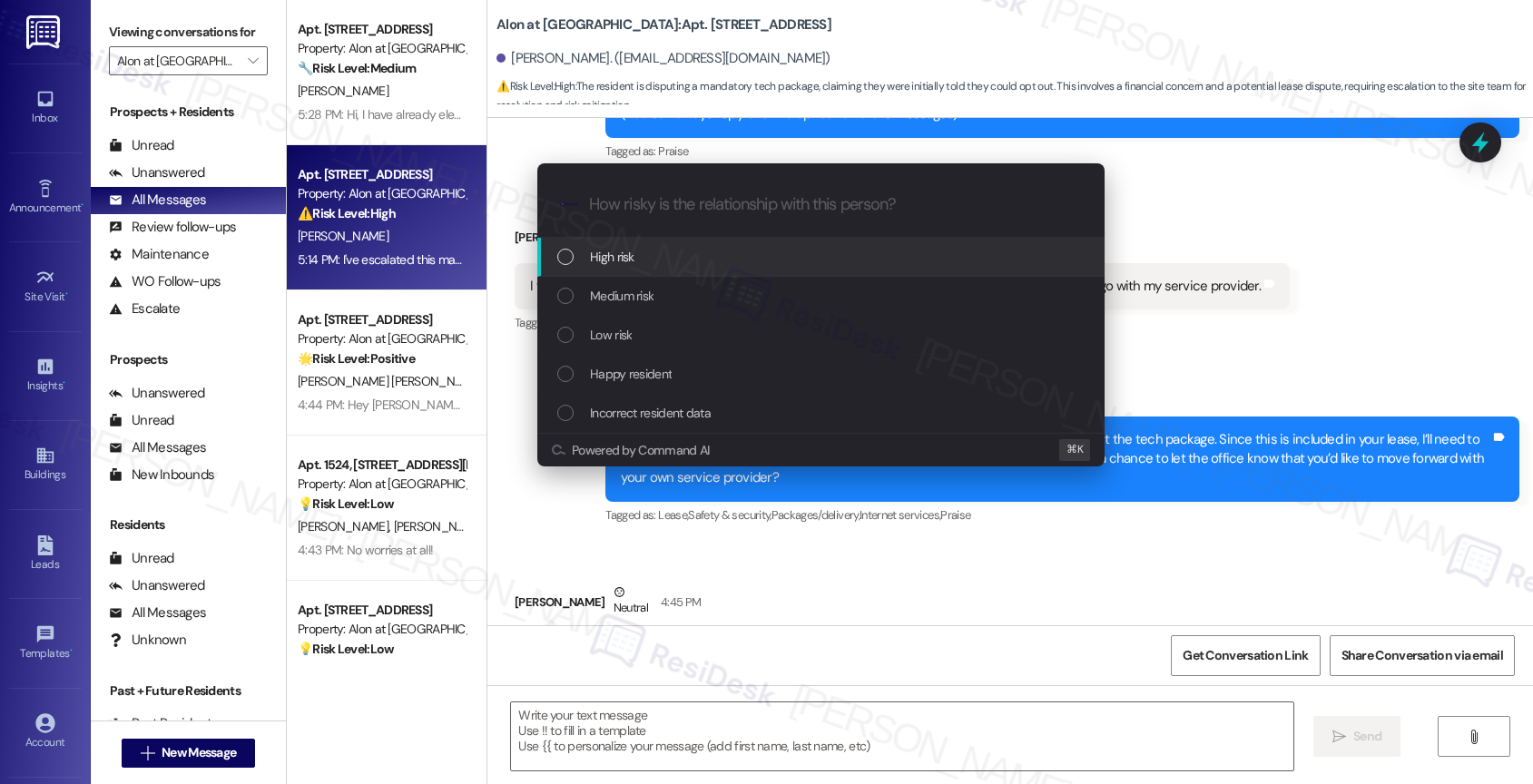
click at [643, 255] on div "High risk" at bounding box center [823, 257] width 531 height 20
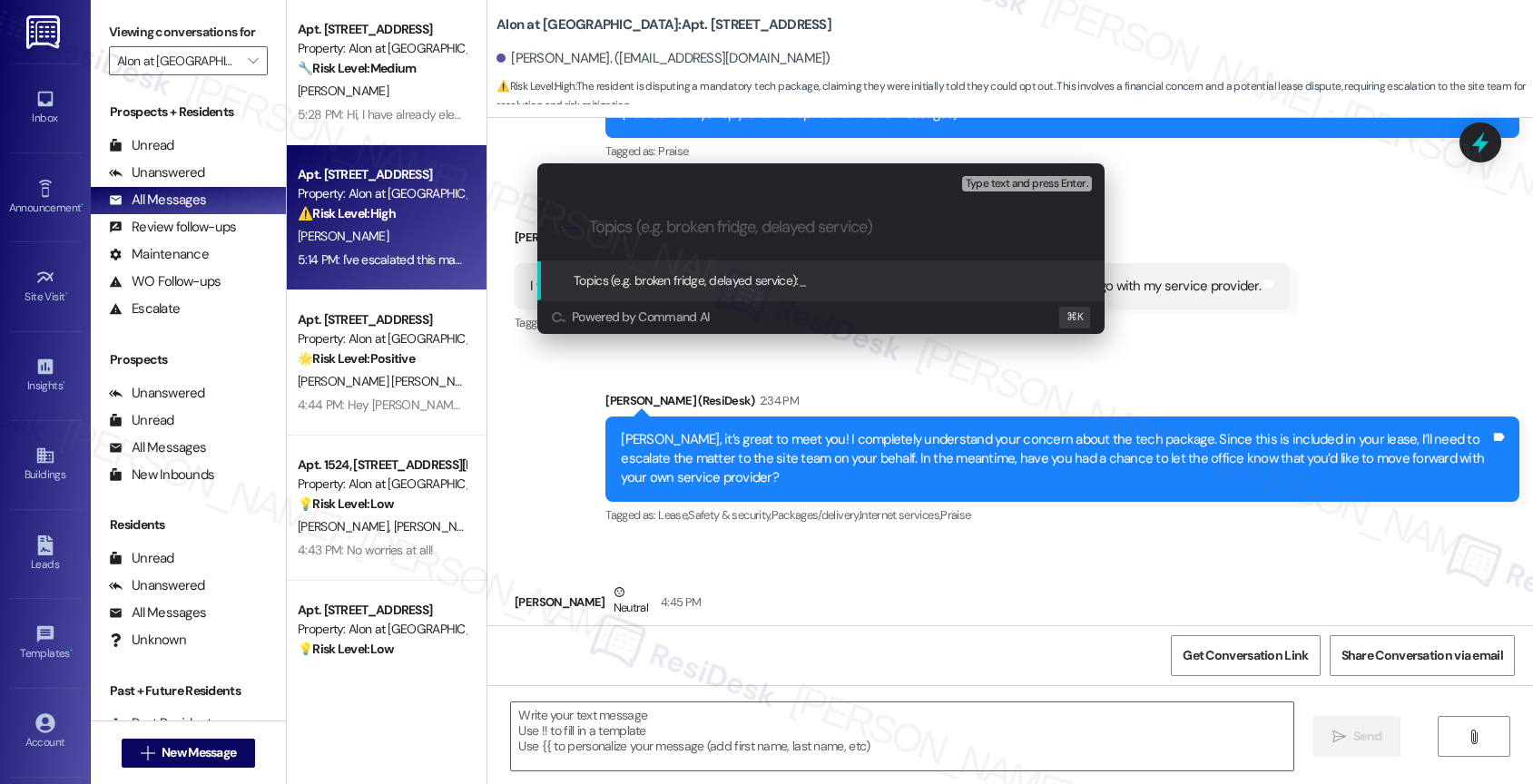
click at [644, 227] on input "Topics (e.g. broken fridge, delayed service)" at bounding box center [835, 227] width 493 height 19
type input "O"
type input "T"
type input "R"
type input "O"
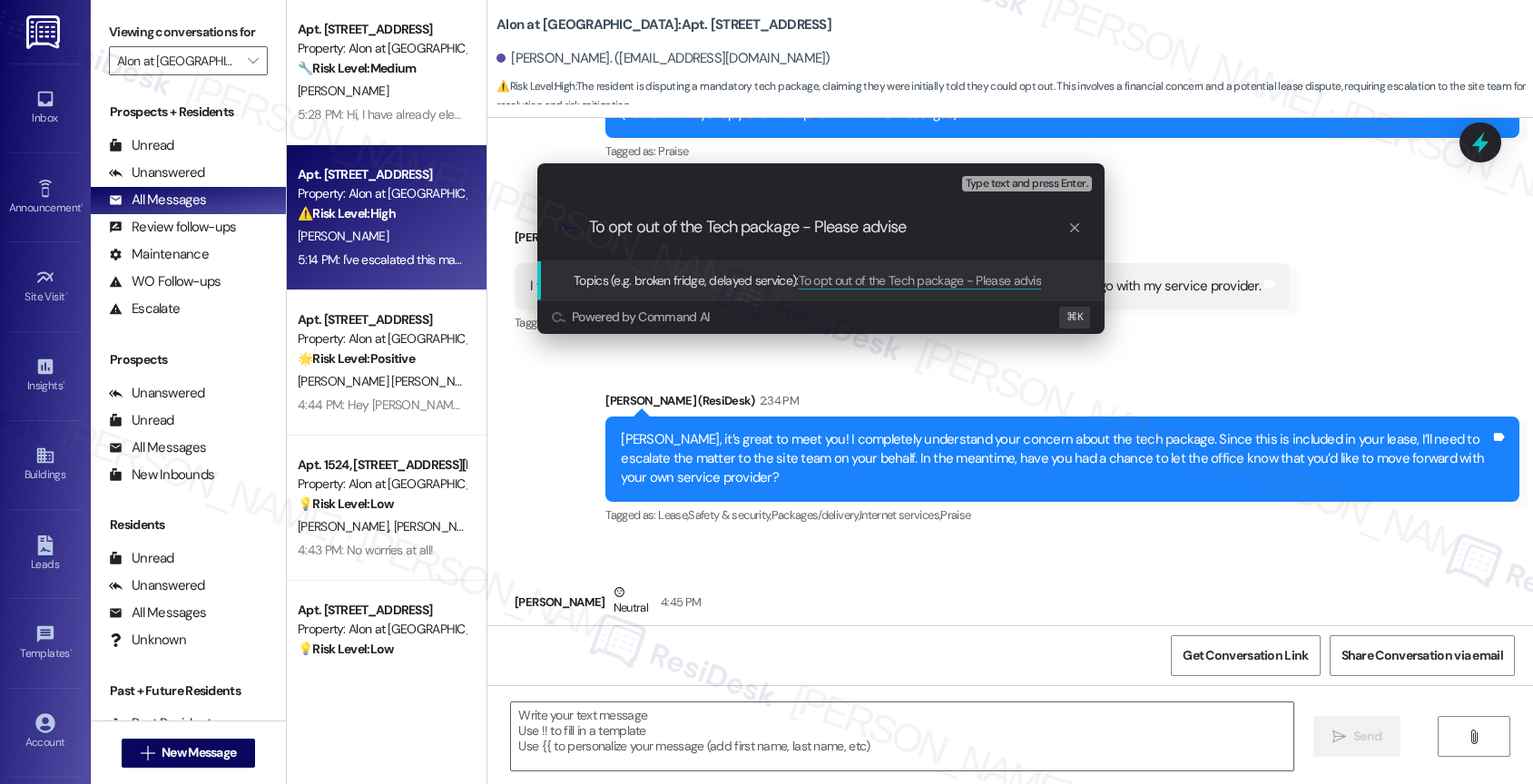
type input "To opt out of the Tech package - Please advise."
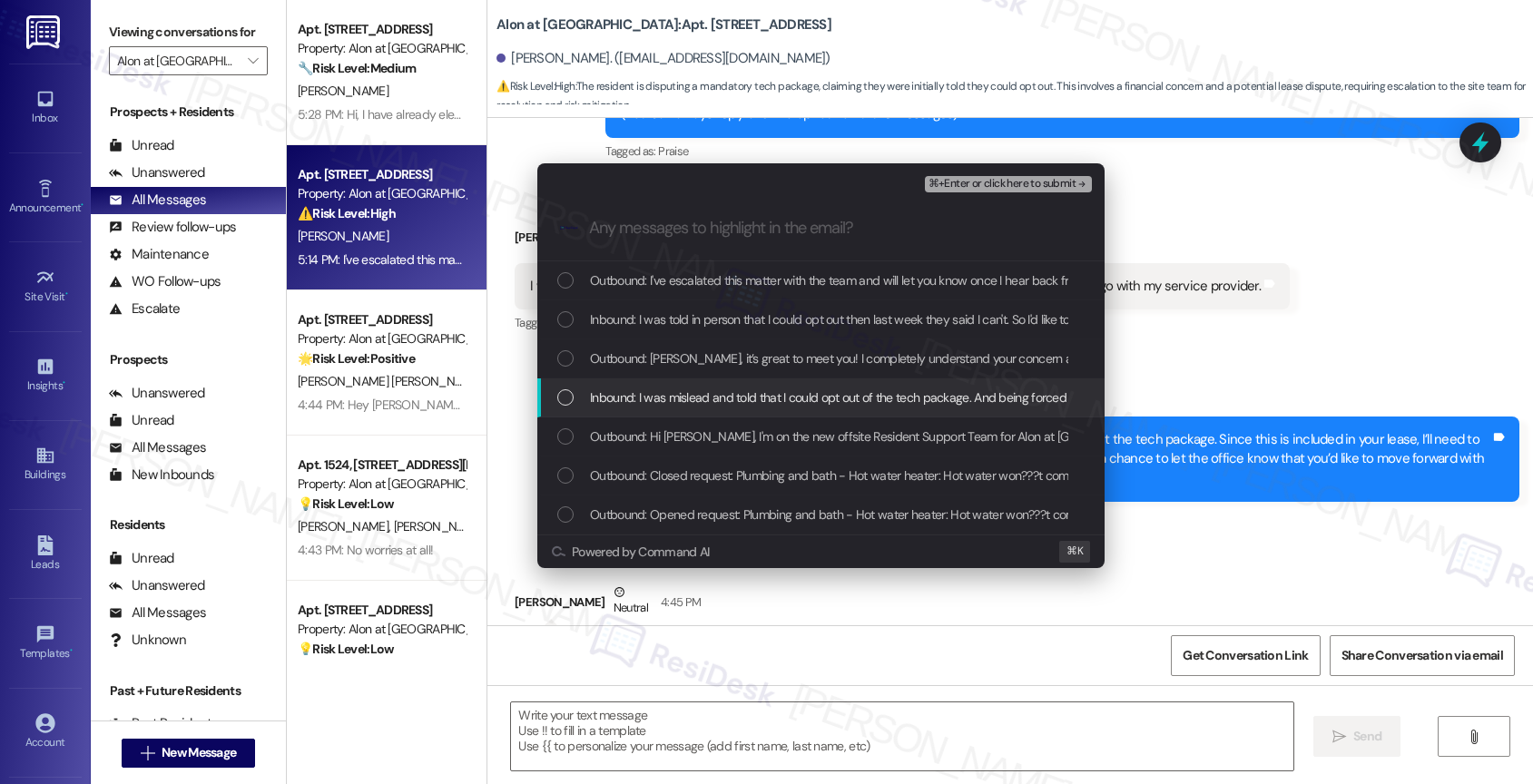
click at [708, 394] on span "Inbound: I was mislead and told that I could opt out of the tech package. And b…" at bounding box center [950, 397] width 720 height 20
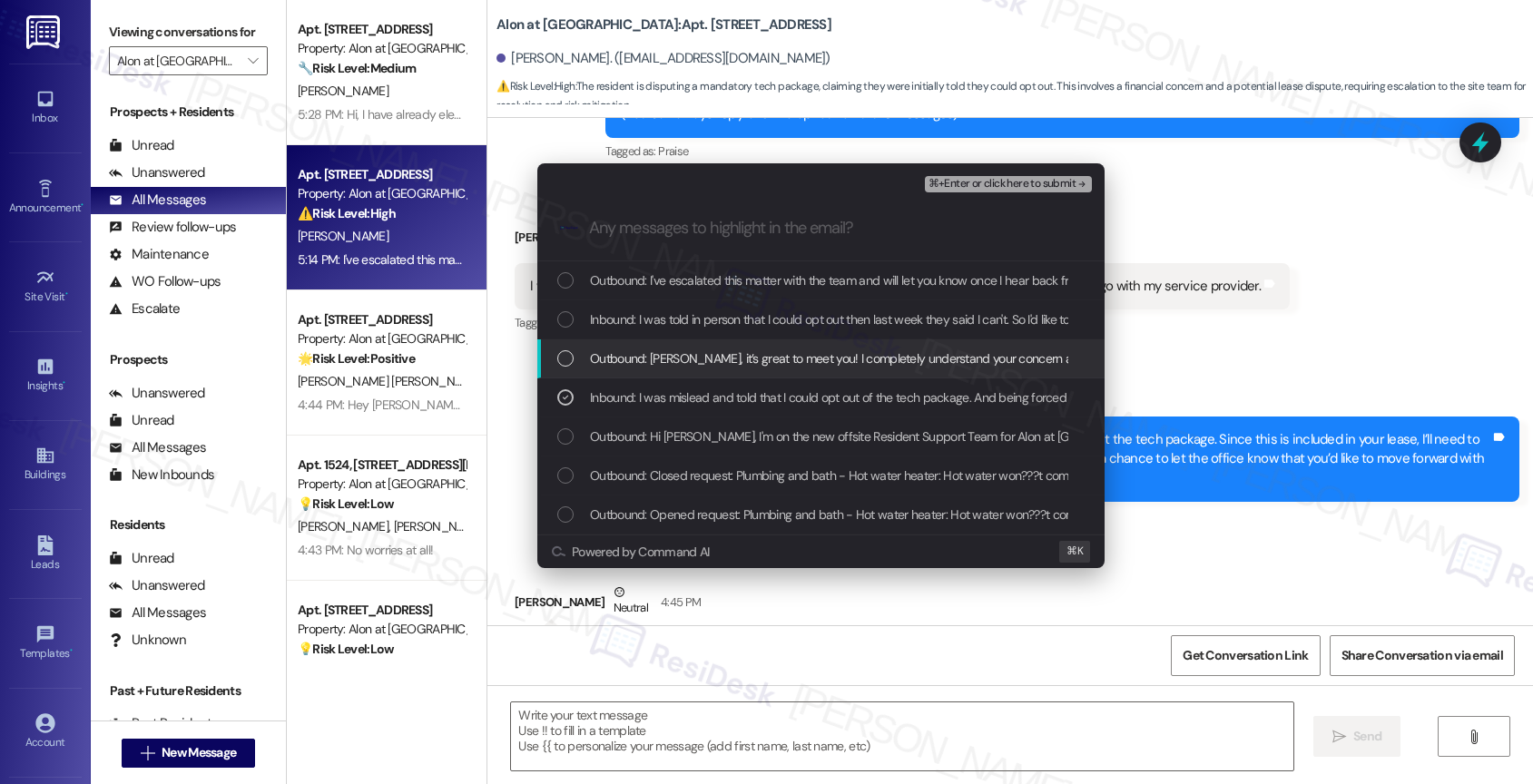
click at [713, 351] on span "Outbound: Zachary, it’s great to meet you! I completely understand your concern…" at bounding box center [1479, 358] width 1780 height 20
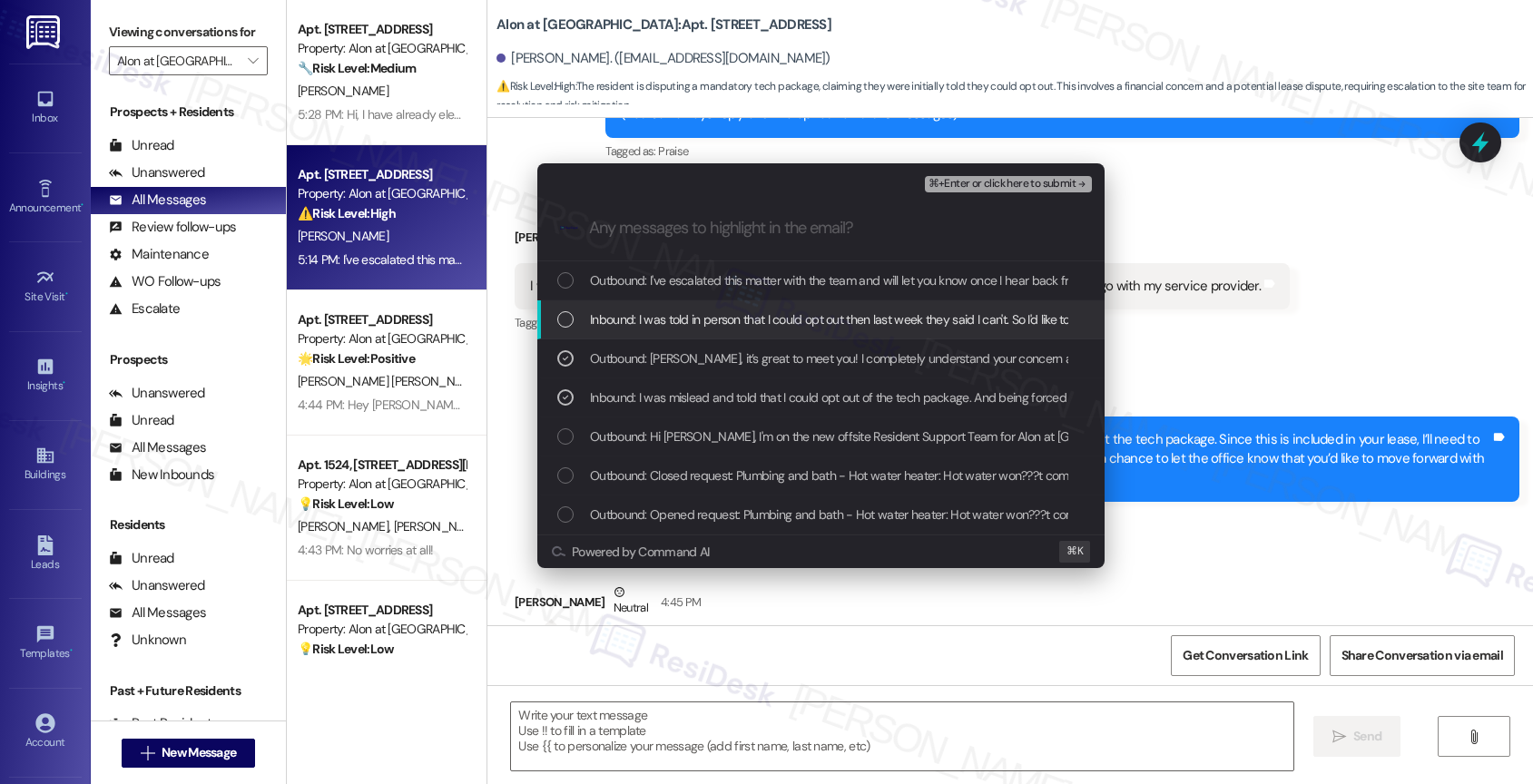
drag, startPoint x: 719, startPoint y: 314, endPoint x: 723, endPoint y: 305, distance: 9.8
click at [719, 314] on span "Inbound: I was told in person that I could opt out then last week they said I c…" at bounding box center [898, 320] width 616 height 20
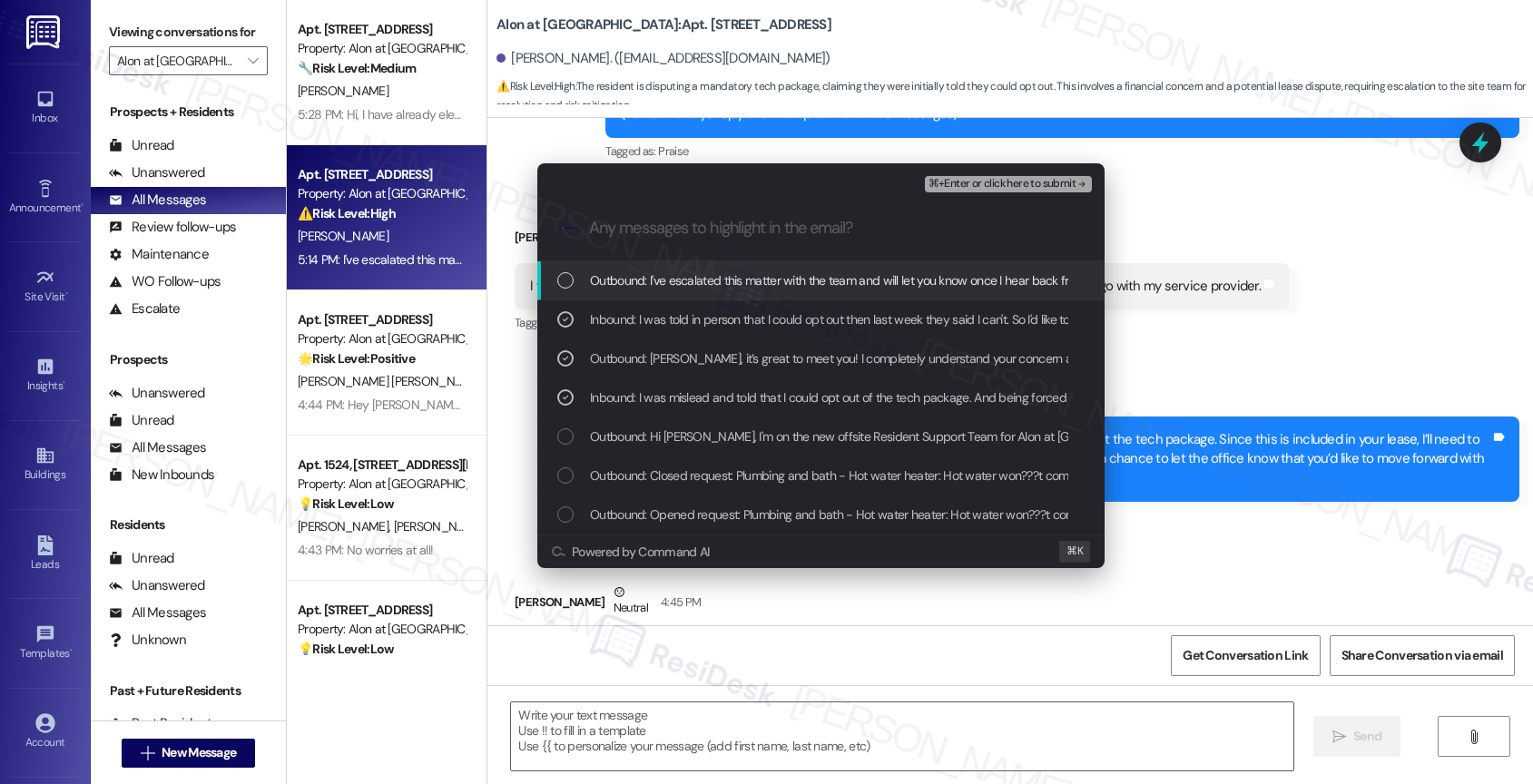
click at [735, 263] on div "Outbound: I've escalated this matter with the team and will let you know once I…" at bounding box center [821, 281] width 567 height 39
click at [1038, 183] on span "⌘+Enter or click here to submit" at bounding box center [1002, 185] width 147 height 13
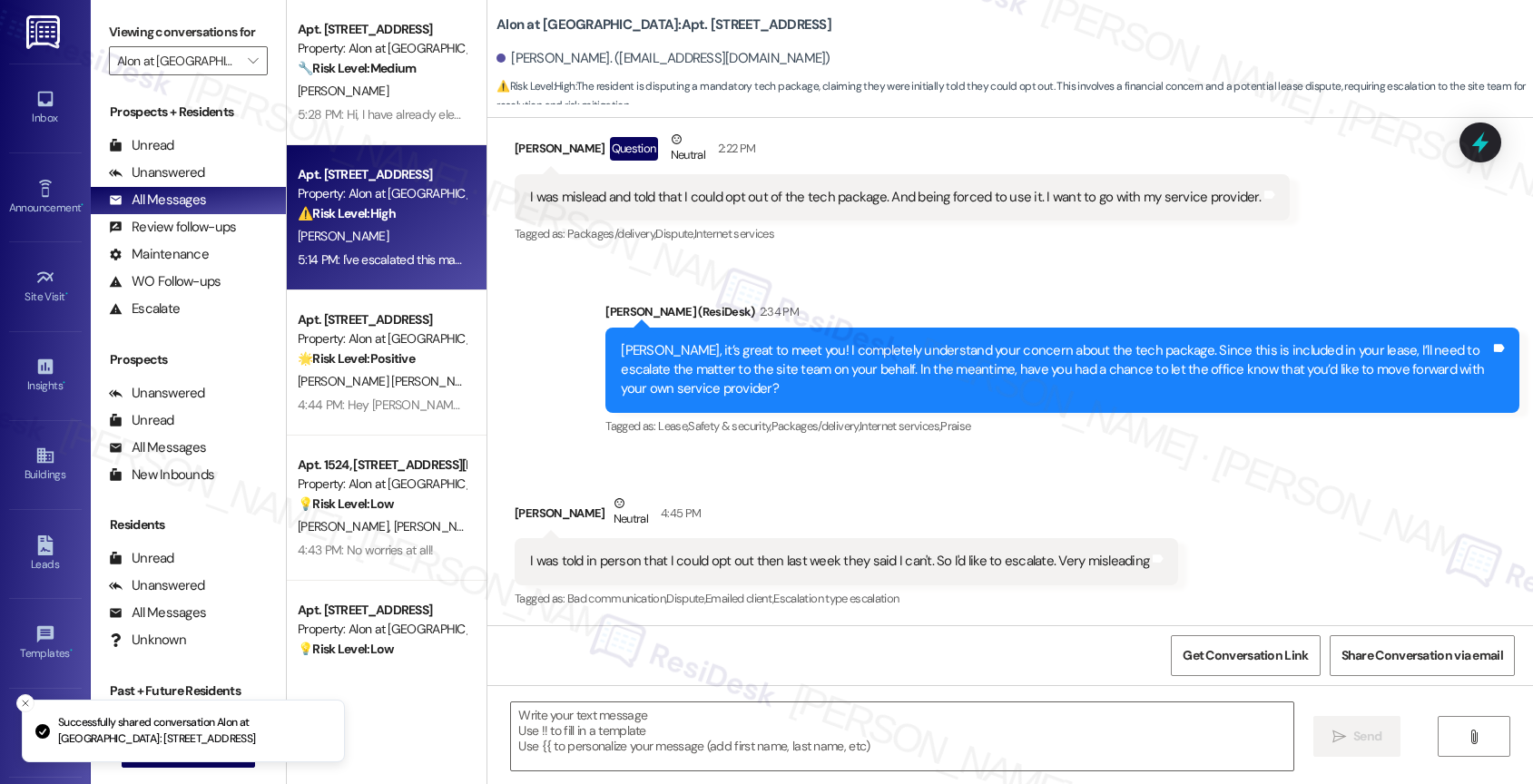
scroll to position [533, 0]
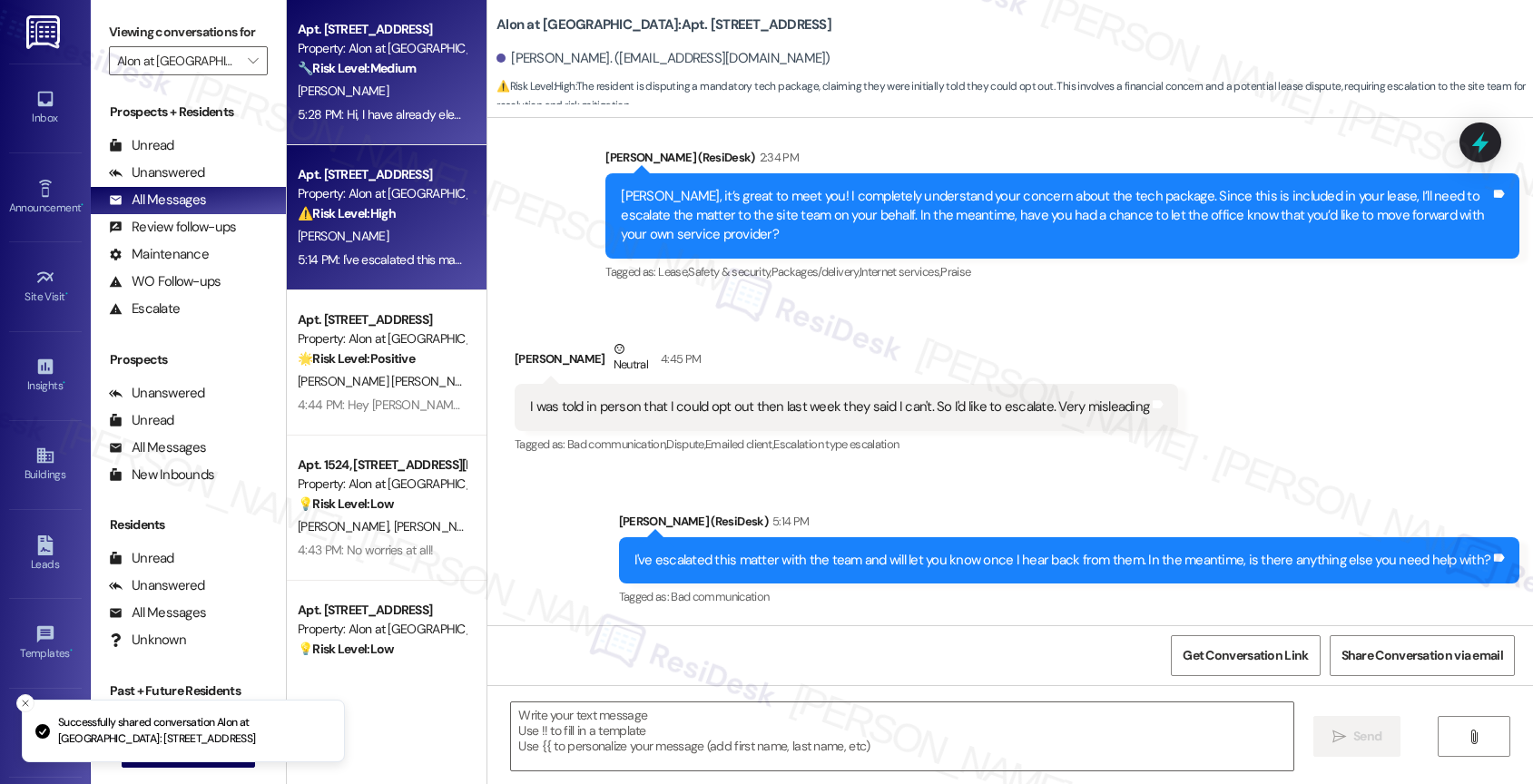
click at [336, 106] on div "5:28 PM: Hi, I have already electronically signed the lease renewal documents b…" at bounding box center [644, 114] width 691 height 16
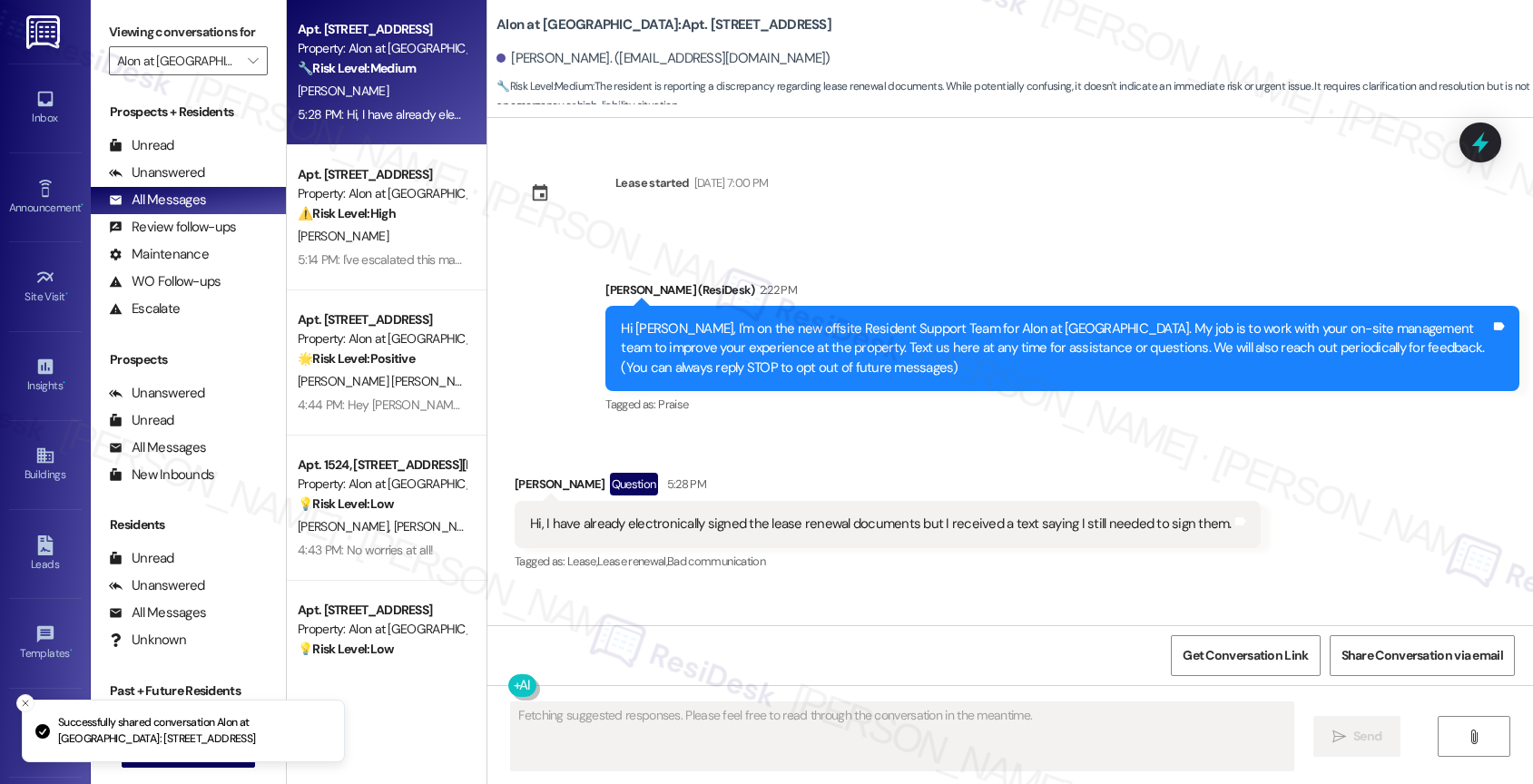
scroll to position [0, 0]
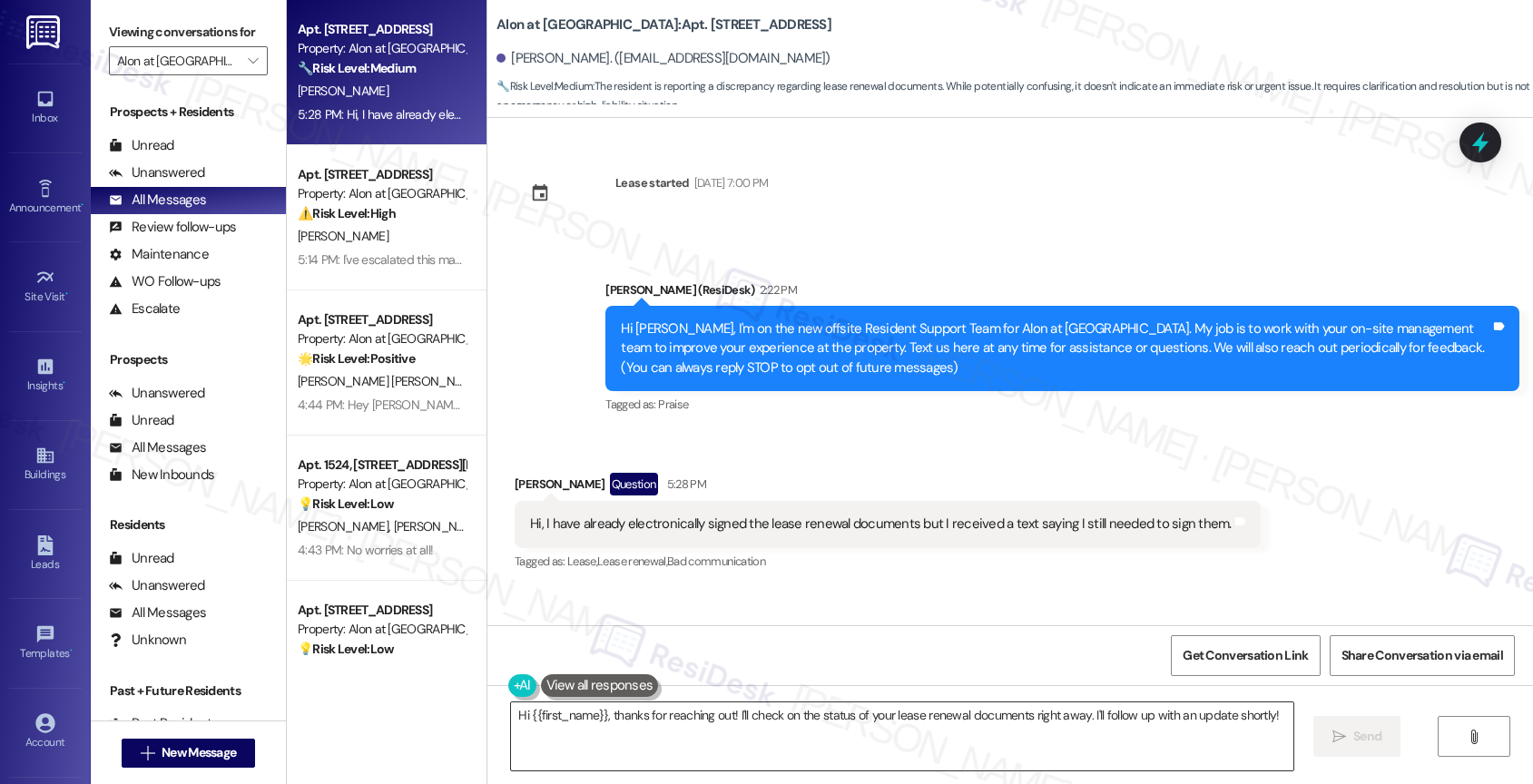
click at [596, 713] on textarea "Hi {{first_name}}, thanks for reaching out! I'll check on the status of your le…" at bounding box center [902, 736] width 782 height 68
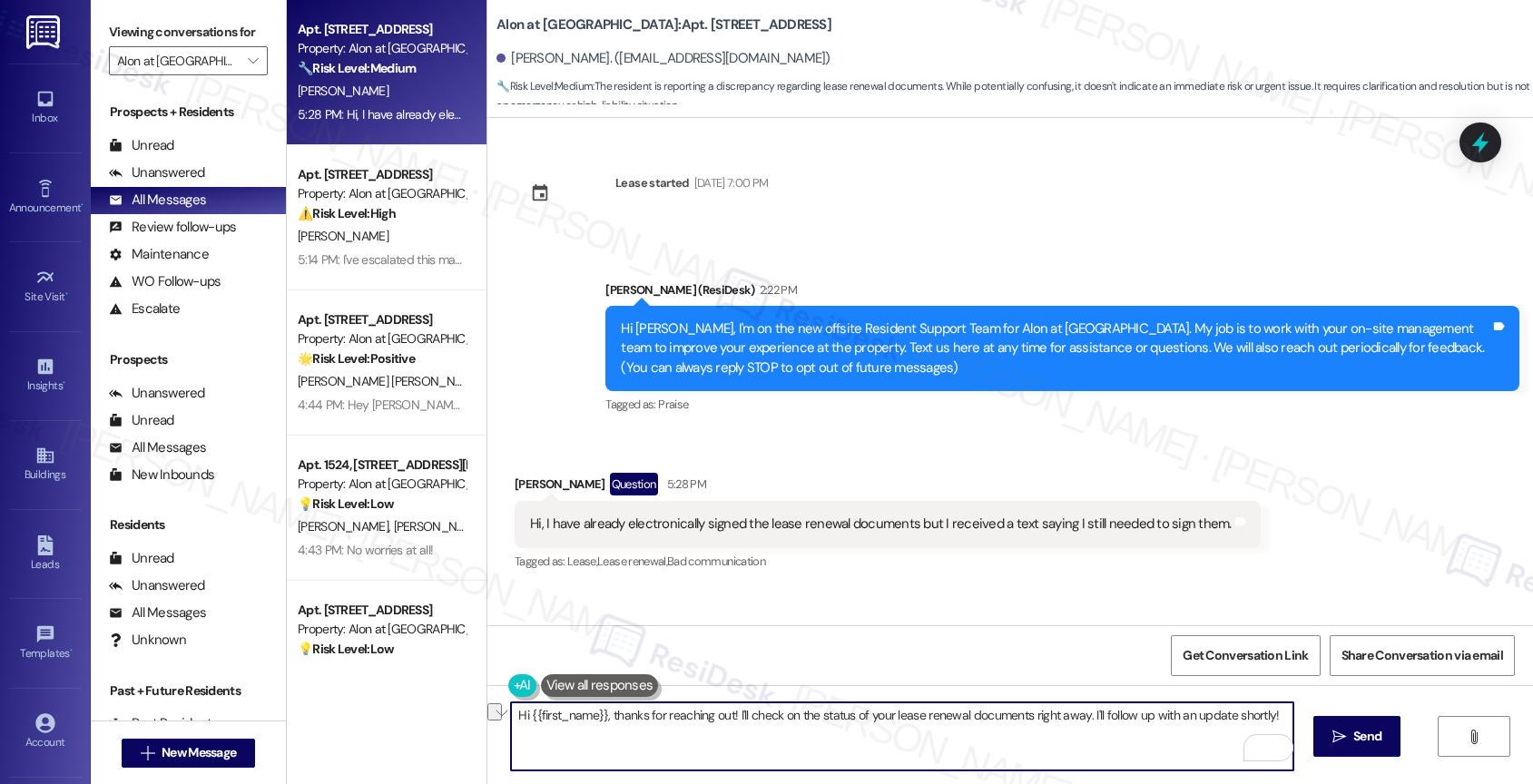
drag, startPoint x: 724, startPoint y: 715, endPoint x: 1269, endPoint y: 721, distance: 545.0
click at [1269, 721] on textarea "Hi {{first_name}}, thanks for reaching out! I'll check on the status of your le…" at bounding box center [902, 736] width 782 height 68
click at [1181, 723] on textarea "Hi {{first_name}}, thanks for reaching out! I'll check on the status of your le…" at bounding box center [902, 736] width 782 height 68
drag, startPoint x: 726, startPoint y: 713, endPoint x: 1298, endPoint y: 715, distance: 572.0
click at [1298, 715] on div "Hi {{first_name}}, thanks for reaching out! I'll check on the status of your le…" at bounding box center [1010, 752] width 1046 height 136
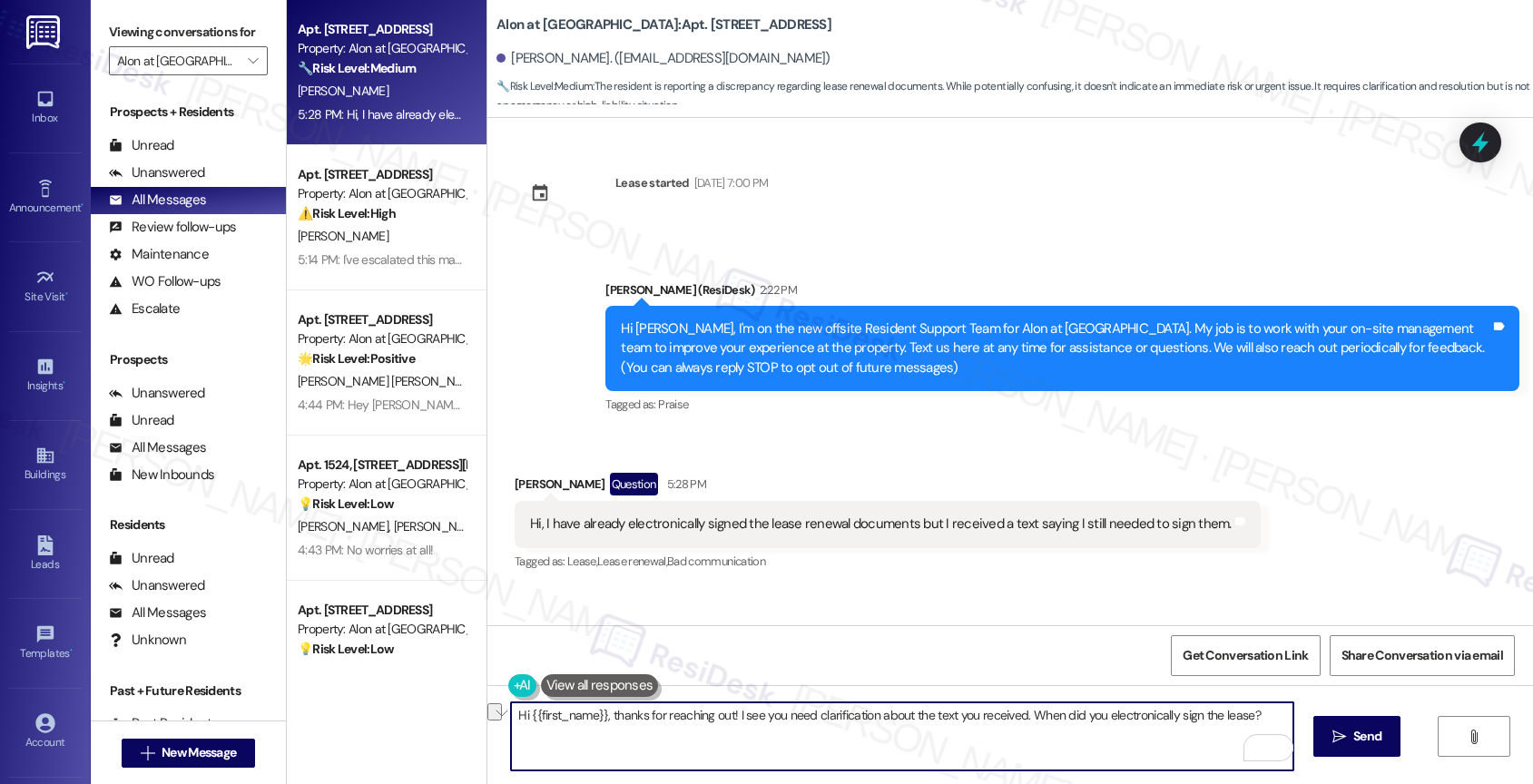
drag, startPoint x: 722, startPoint y: 711, endPoint x: 632, endPoint y: 708, distance: 90.0
click at [598, 710] on textarea "Hi {{first_name}}, thanks for reaching out! I see you need clarification about …" at bounding box center [902, 736] width 782 height 68
click at [790, 745] on textarea "Hi {{first_name}}, nice to meet you! Thank you for reaching out. I see you need…" at bounding box center [902, 736] width 782 height 68
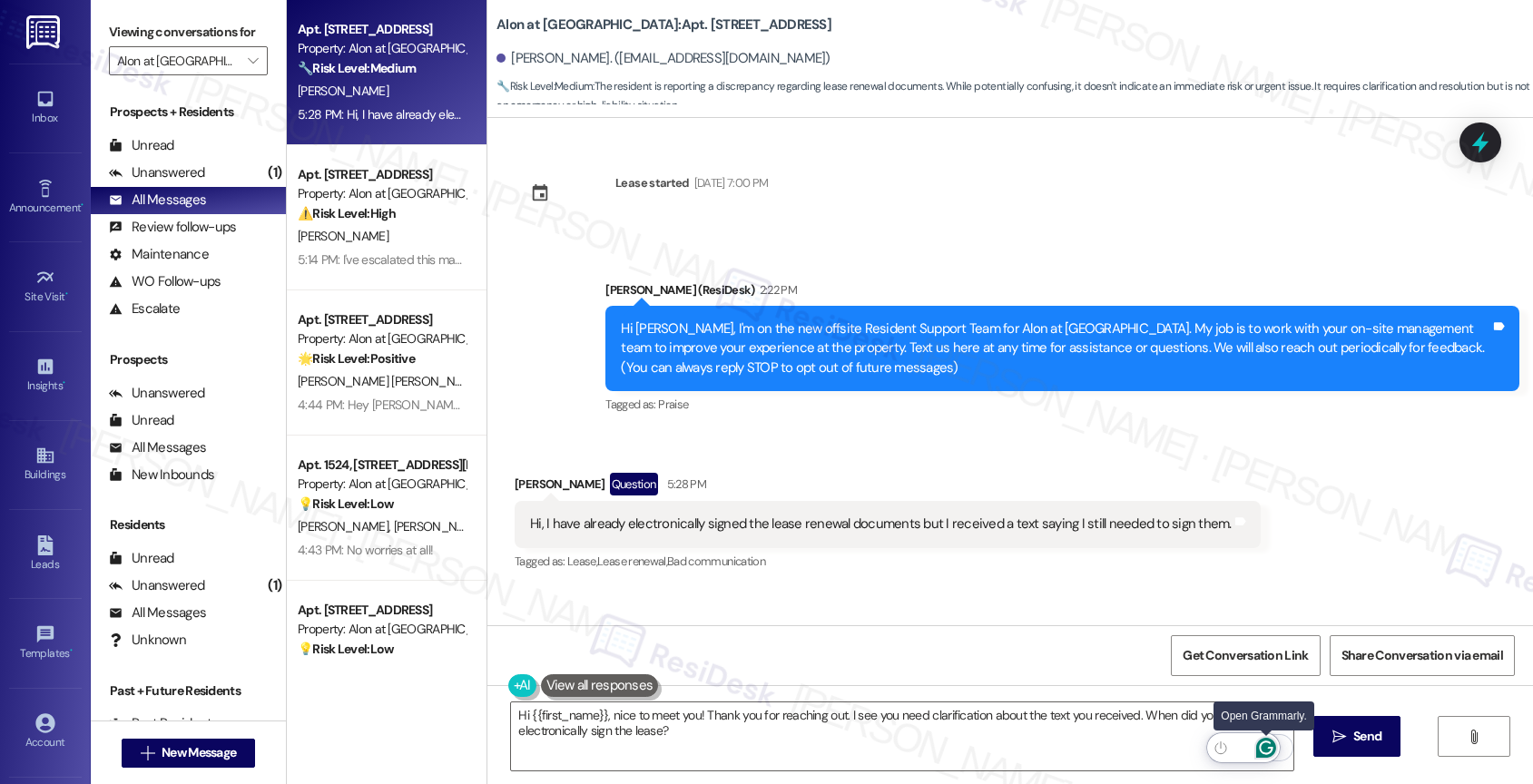
click at [1267, 744] on icon "Open Grammarly. 0 Suggestions." at bounding box center [1266, 747] width 20 height 20
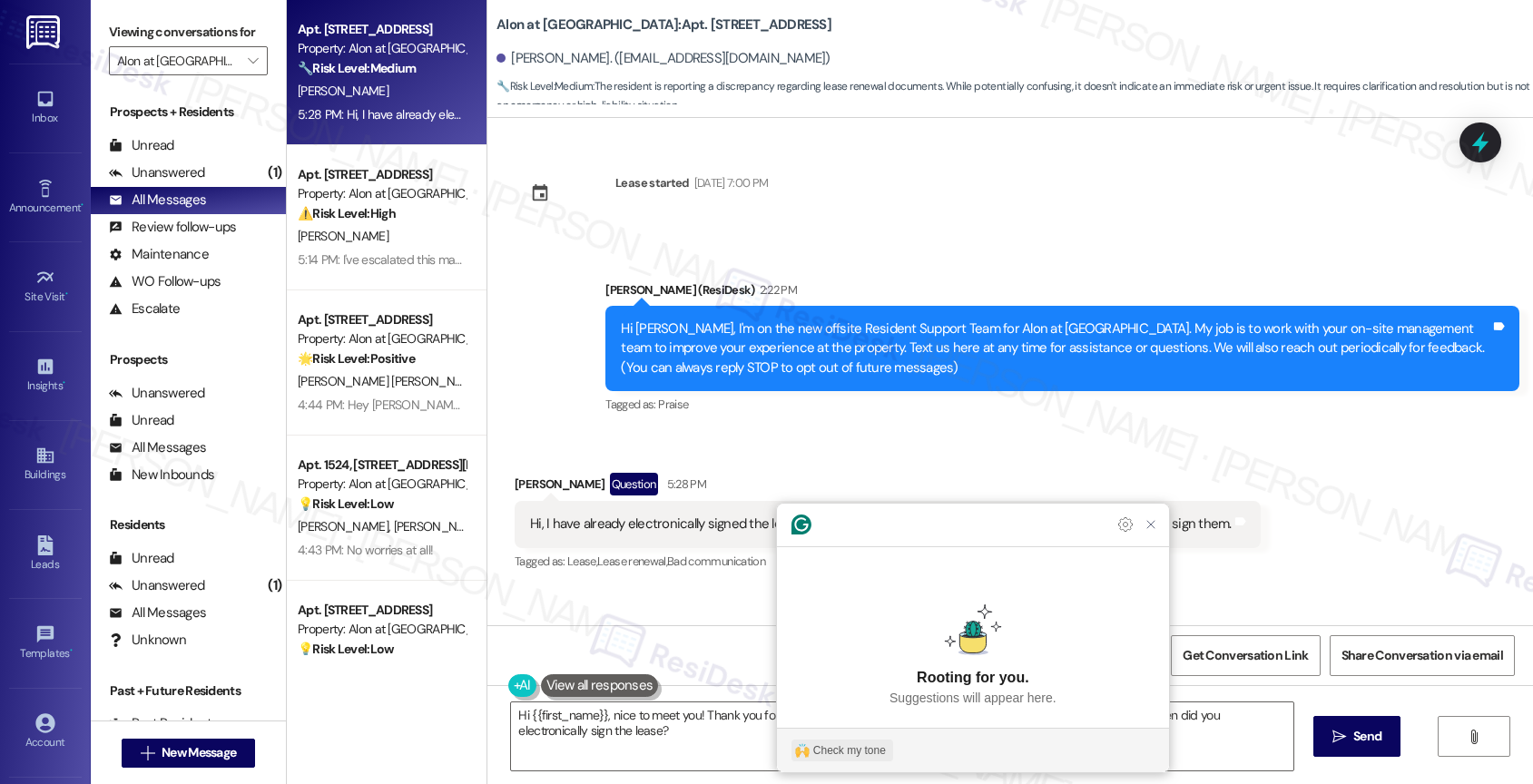
click at [848, 747] on div "Check my tone" at bounding box center [848, 750] width 72 height 16
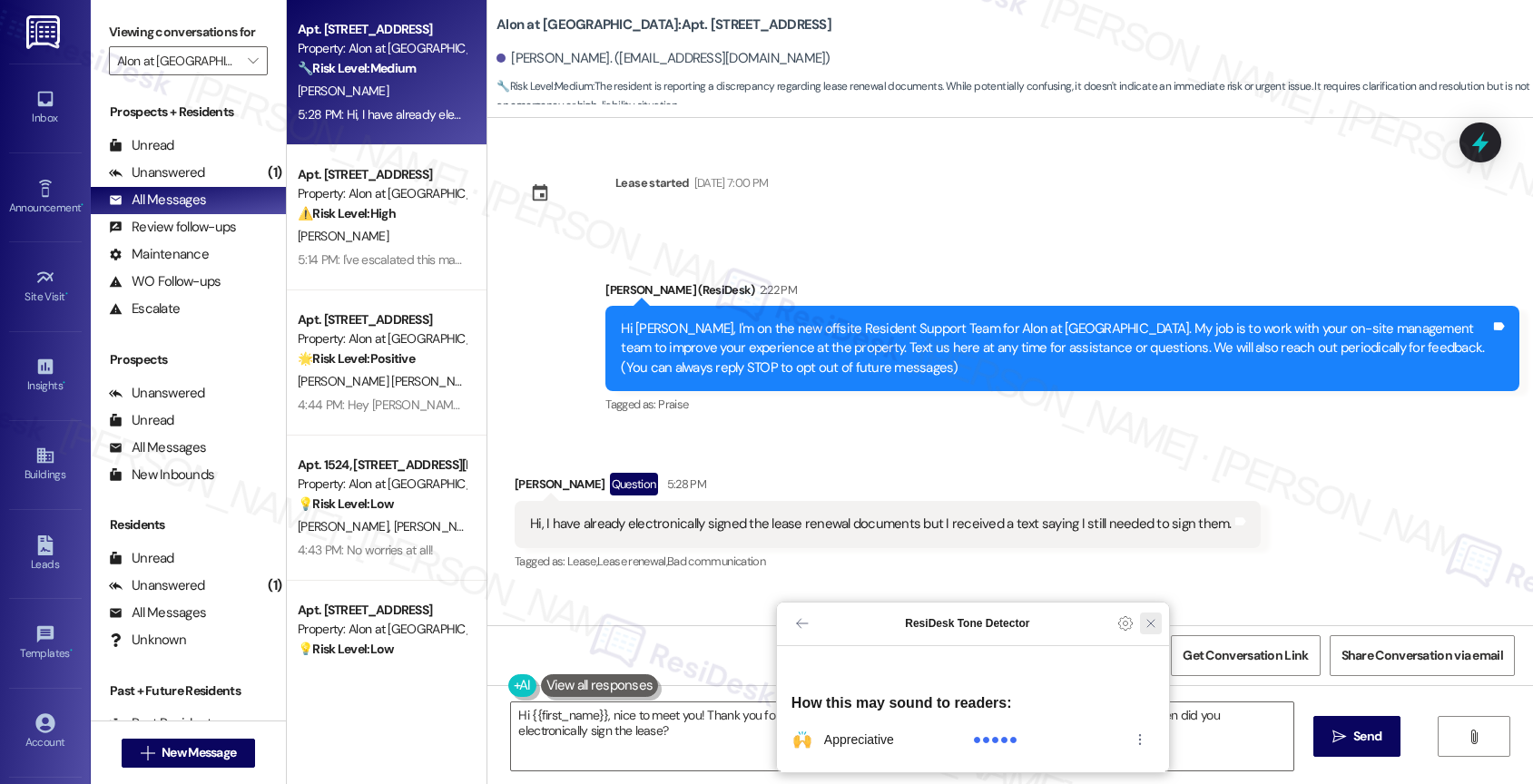
click at [1156, 630] on icon "Close Grammarly Assistant" at bounding box center [1151, 623] width 15 height 15
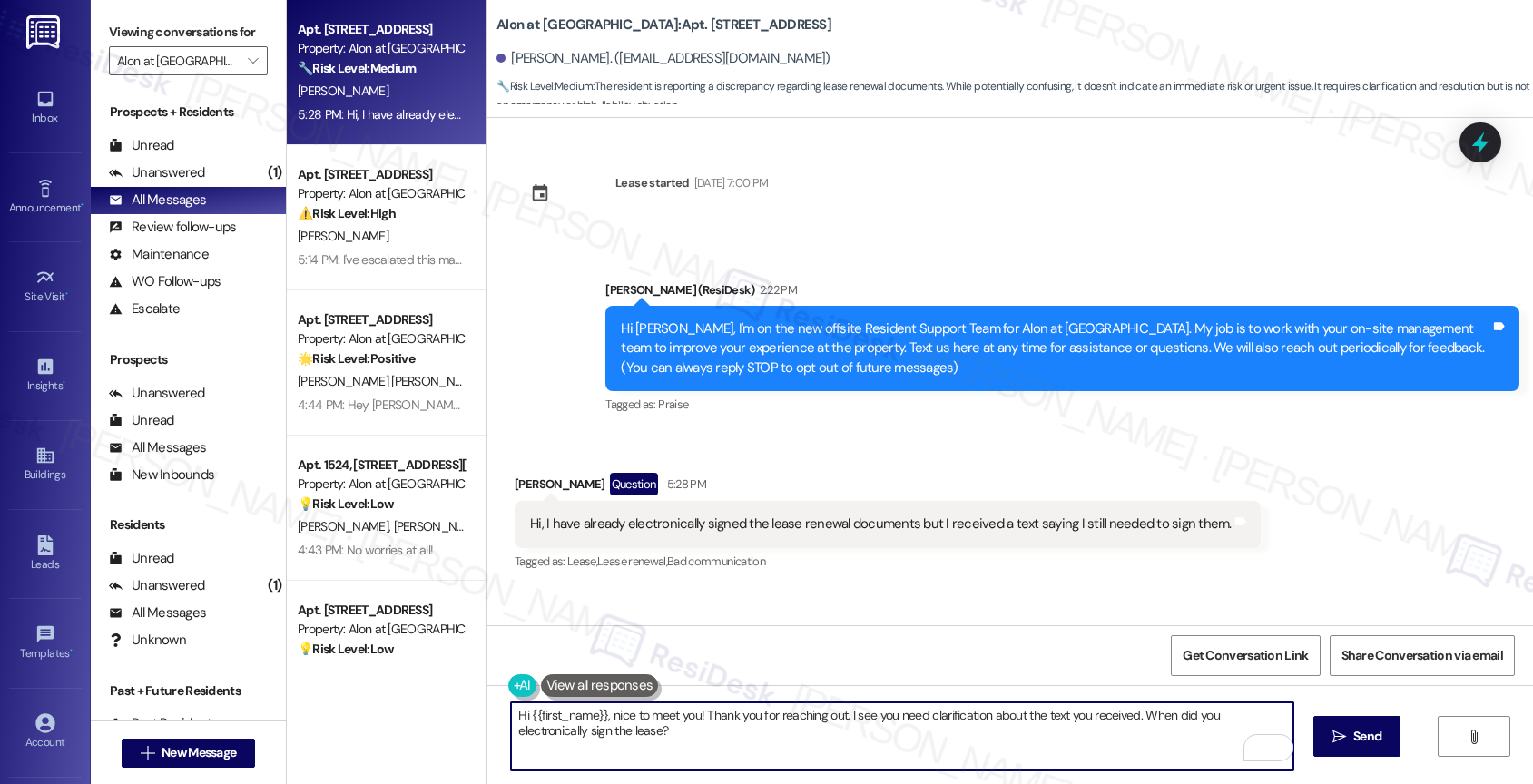
click at [1133, 715] on textarea "Hi {{first_name}}, nice to meet you! Thank you for reaching out. I see you need…" at bounding box center [902, 736] width 782 height 68
click at [1102, 732] on textarea "Hi {{first_name}}, nice to meet you! Thank you for reaching out. I see you need…" at bounding box center [902, 736] width 782 height 68
drag, startPoint x: 837, startPoint y: 715, endPoint x: 693, endPoint y: 710, distance: 144.1
click at [693, 710] on textarea "Hi {{first_name}}, nice to meet you! Thank you for reaching out. I see you need…" at bounding box center [902, 736] width 782 height 68
type textarea "Hi {{first_name}}, nice to meet you! I see you need clarification about the tex…"
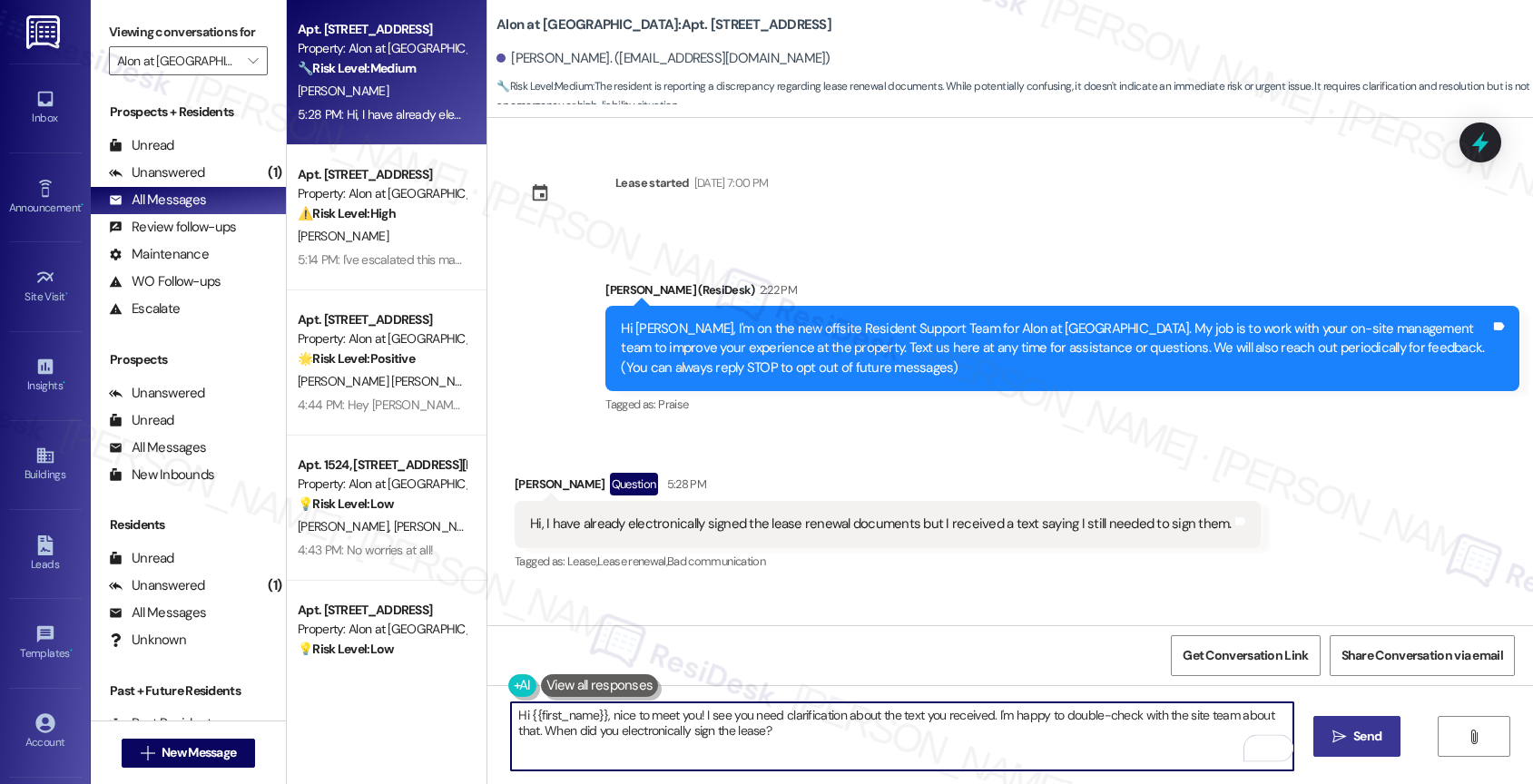
click at [1368, 745] on span "Send" at bounding box center [1367, 736] width 28 height 19
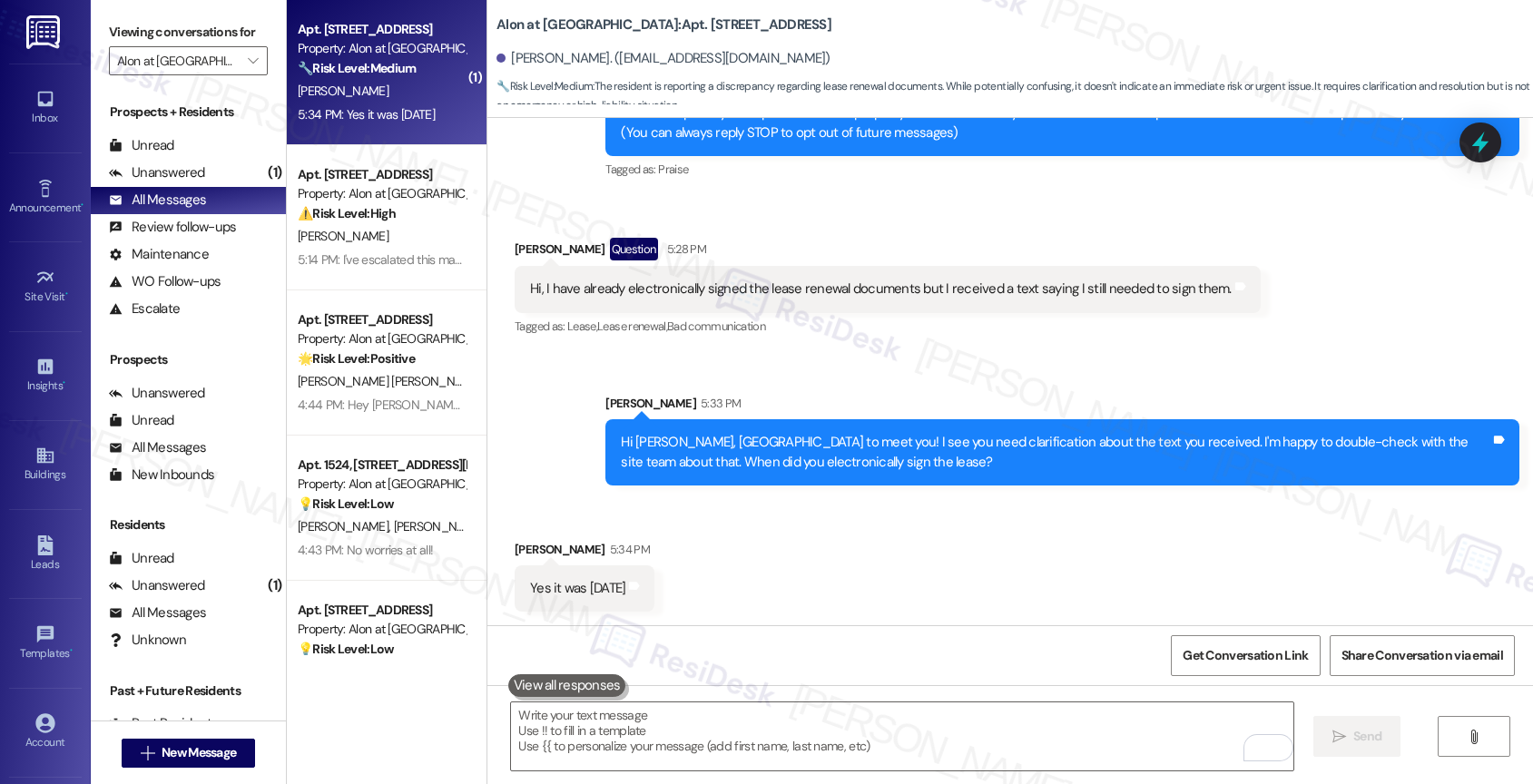
scroll to position [236, 0]
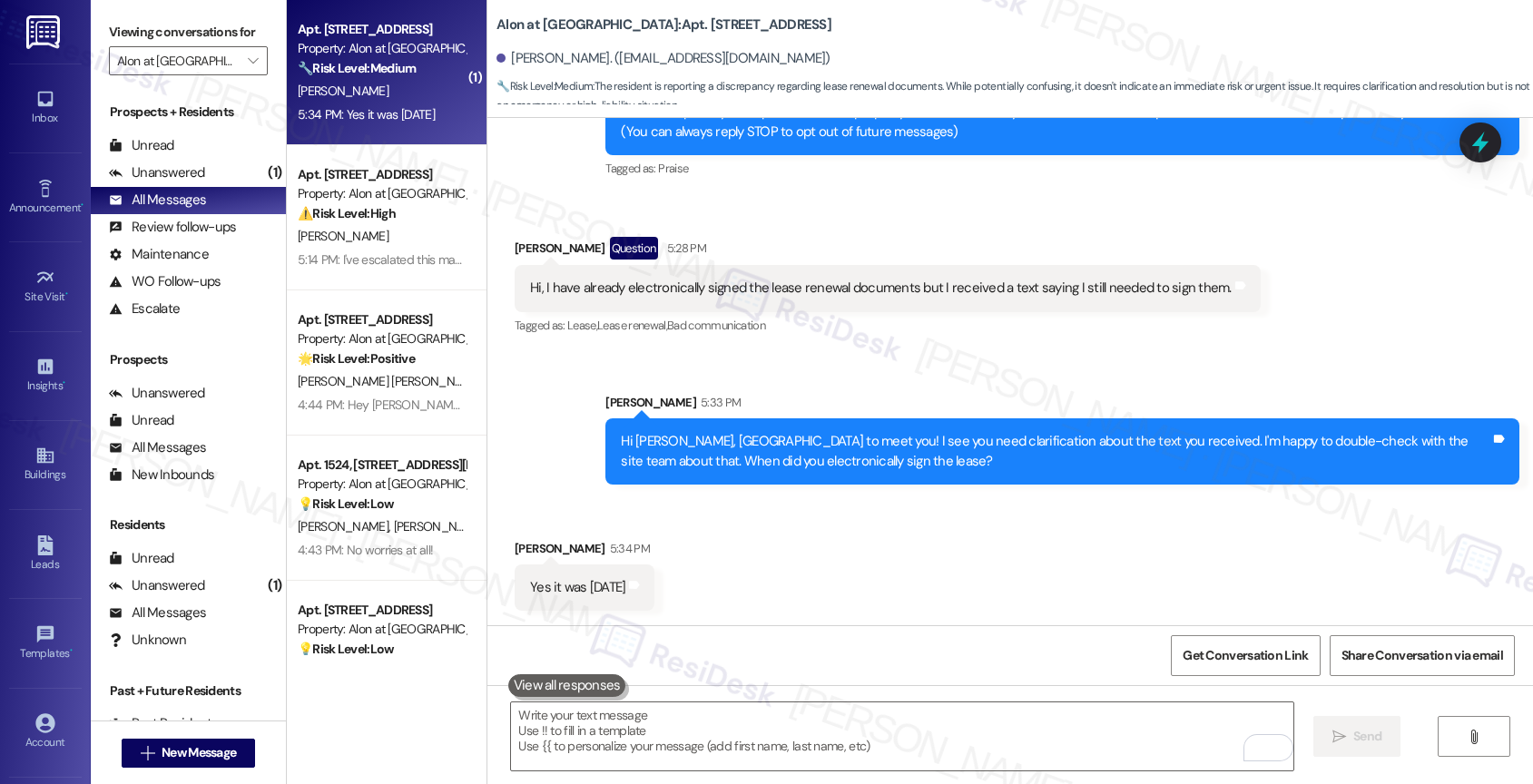
click at [771, 601] on div "Received via SMS Madison Barber 5:34 PM Yes it was September 4th Tags and notes" at bounding box center [1010, 561] width 1046 height 126
click at [654, 725] on textarea "To enrich screen reader interactions, please activate Accessibility in Grammarl…" at bounding box center [902, 736] width 782 height 68
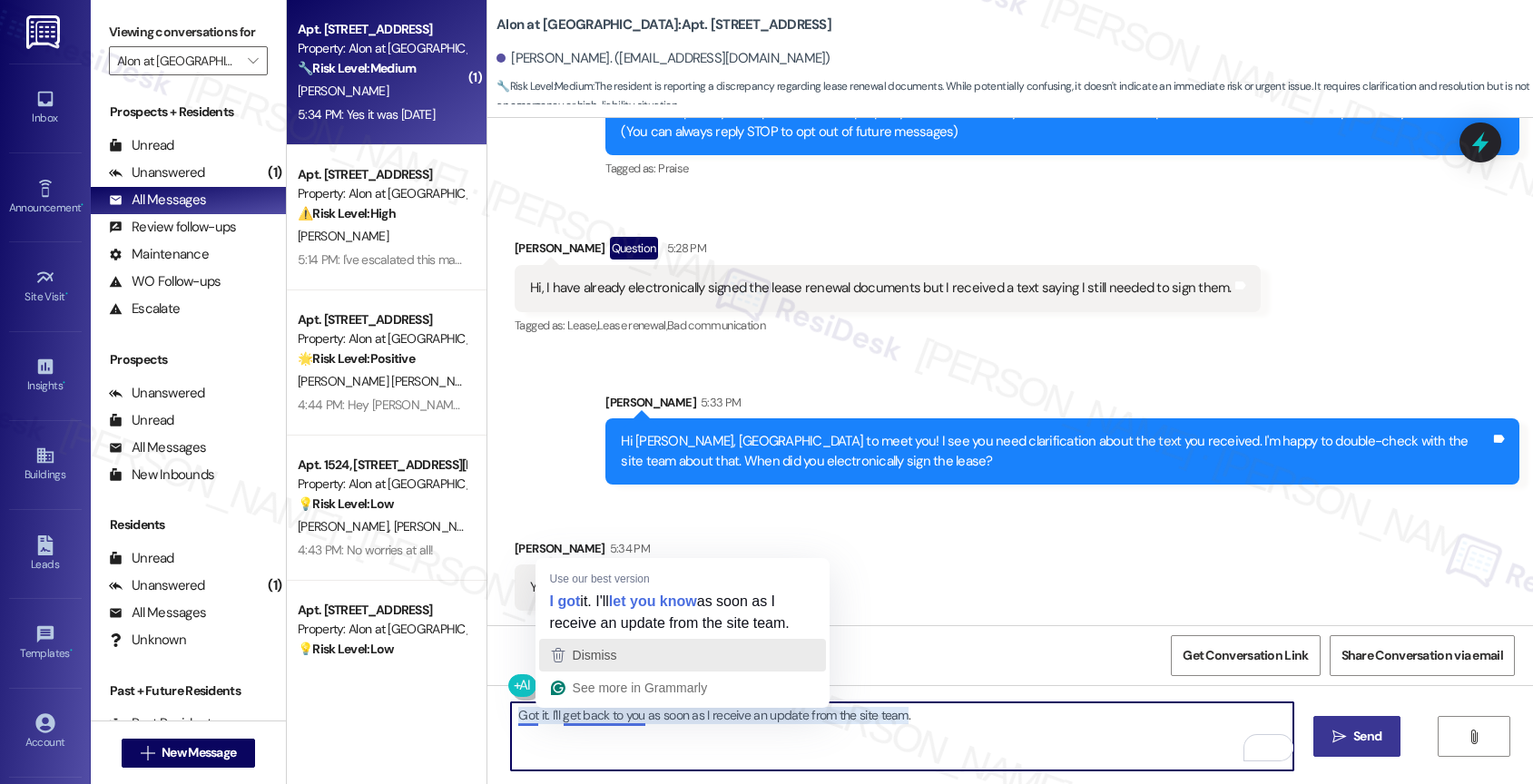
click at [634, 653] on div "Dismiss" at bounding box center [683, 655] width 271 height 27
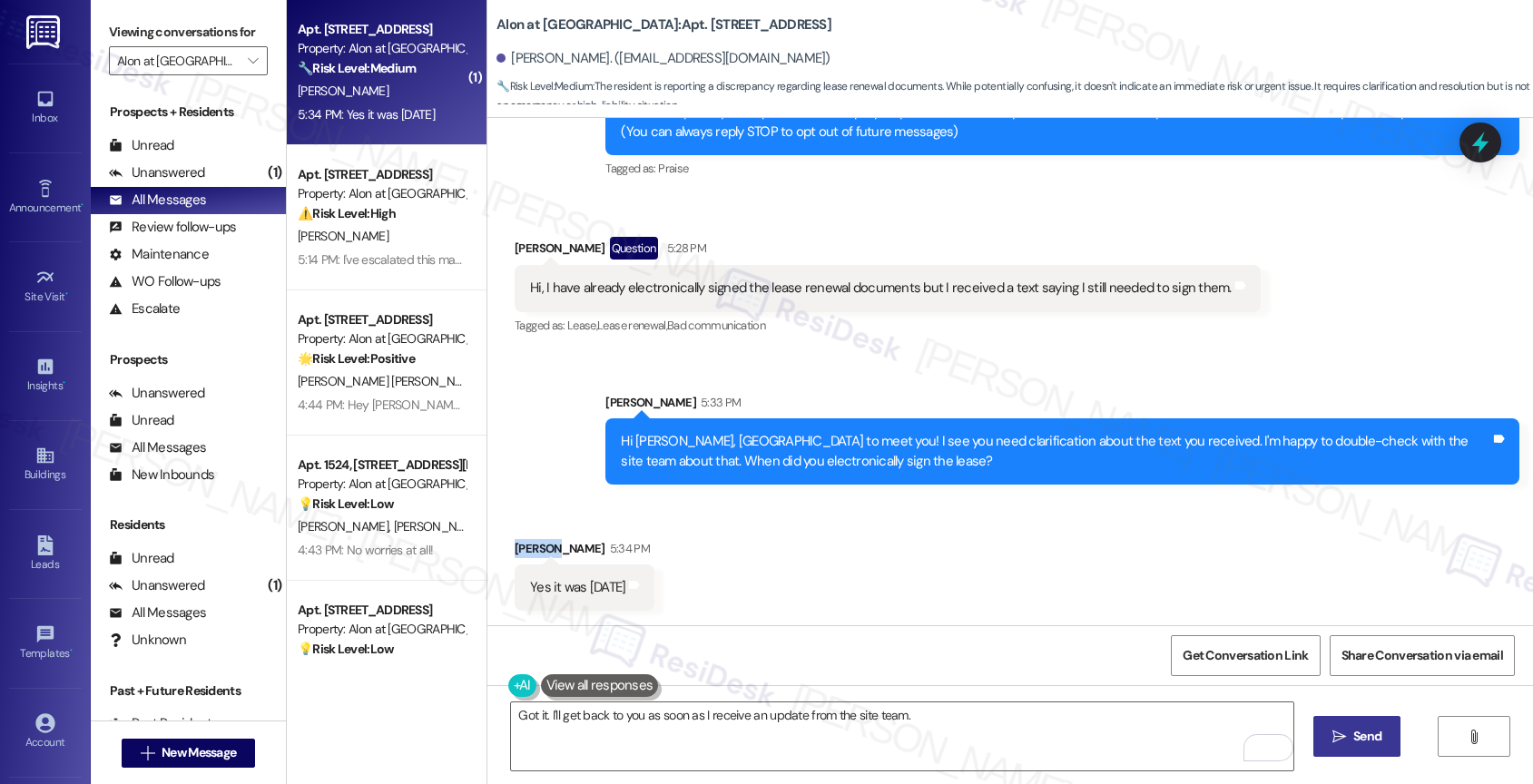
drag, startPoint x: 543, startPoint y: 546, endPoint x: 503, endPoint y: 541, distance: 40.3
click at [515, 541] on div "Madison Barber 5:34 PM" at bounding box center [584, 552] width 140 height 26
copy div "Madison"
click at [668, 712] on textarea "Got it. I'll get back to you as soon as I receive an update from the site team." at bounding box center [902, 736] width 782 height 68
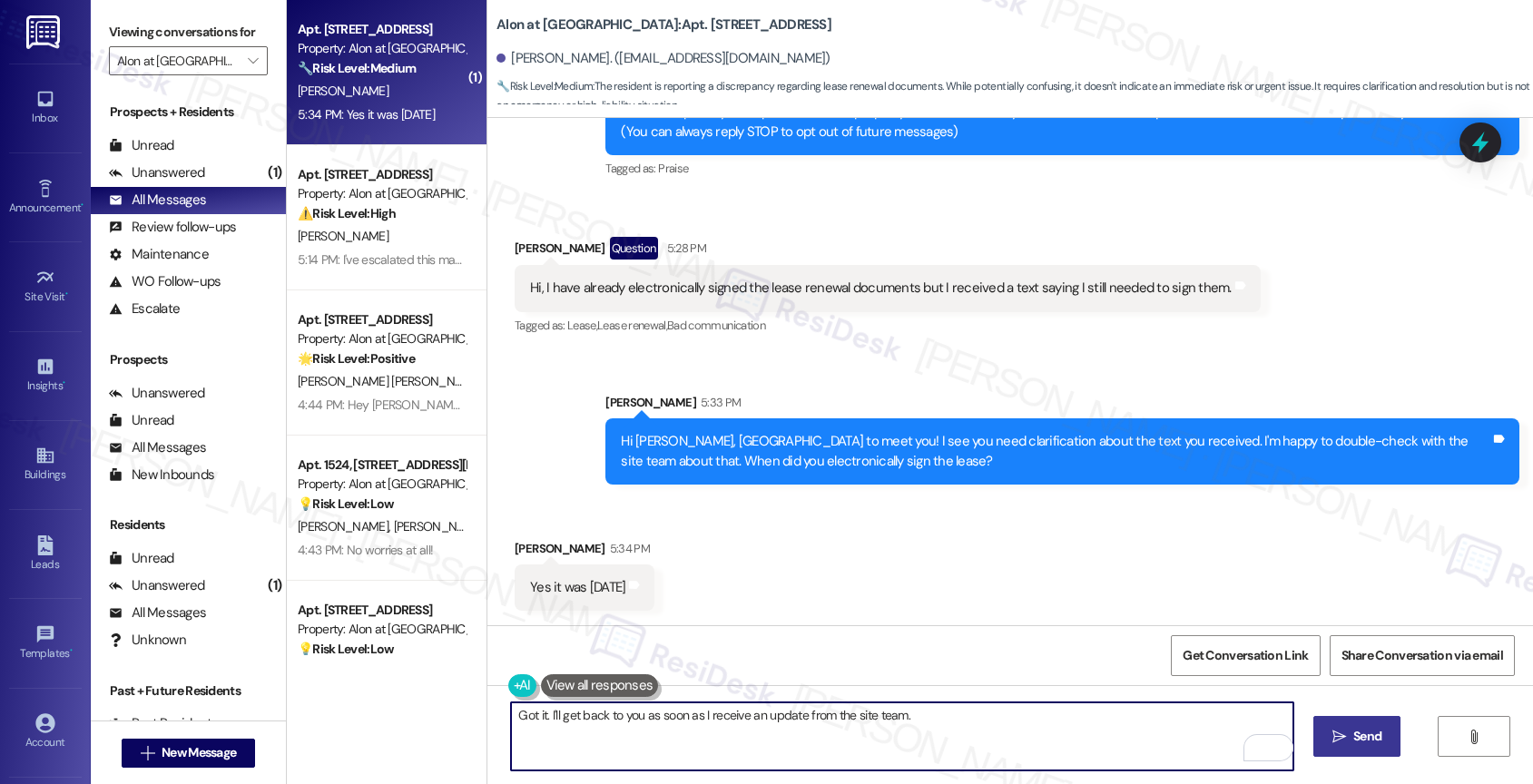
click at [533, 711] on textarea "Got it. I'll get back to you as soon as I receive an update from the site team." at bounding box center [902, 736] width 782 height 68
paste textarea "Madison"
click at [565, 711] on textarea "Got that. I'll get back to you as soon as I receive an update from the site tea…" at bounding box center [902, 736] width 782 height 68
drag, startPoint x: 565, startPoint y: 711, endPoint x: 983, endPoint y: 731, distance: 418.5
click at [983, 731] on textarea "Got that. I'll get back to you as soon as I receive an update from the site tea…" at bounding box center [902, 736] width 782 height 68
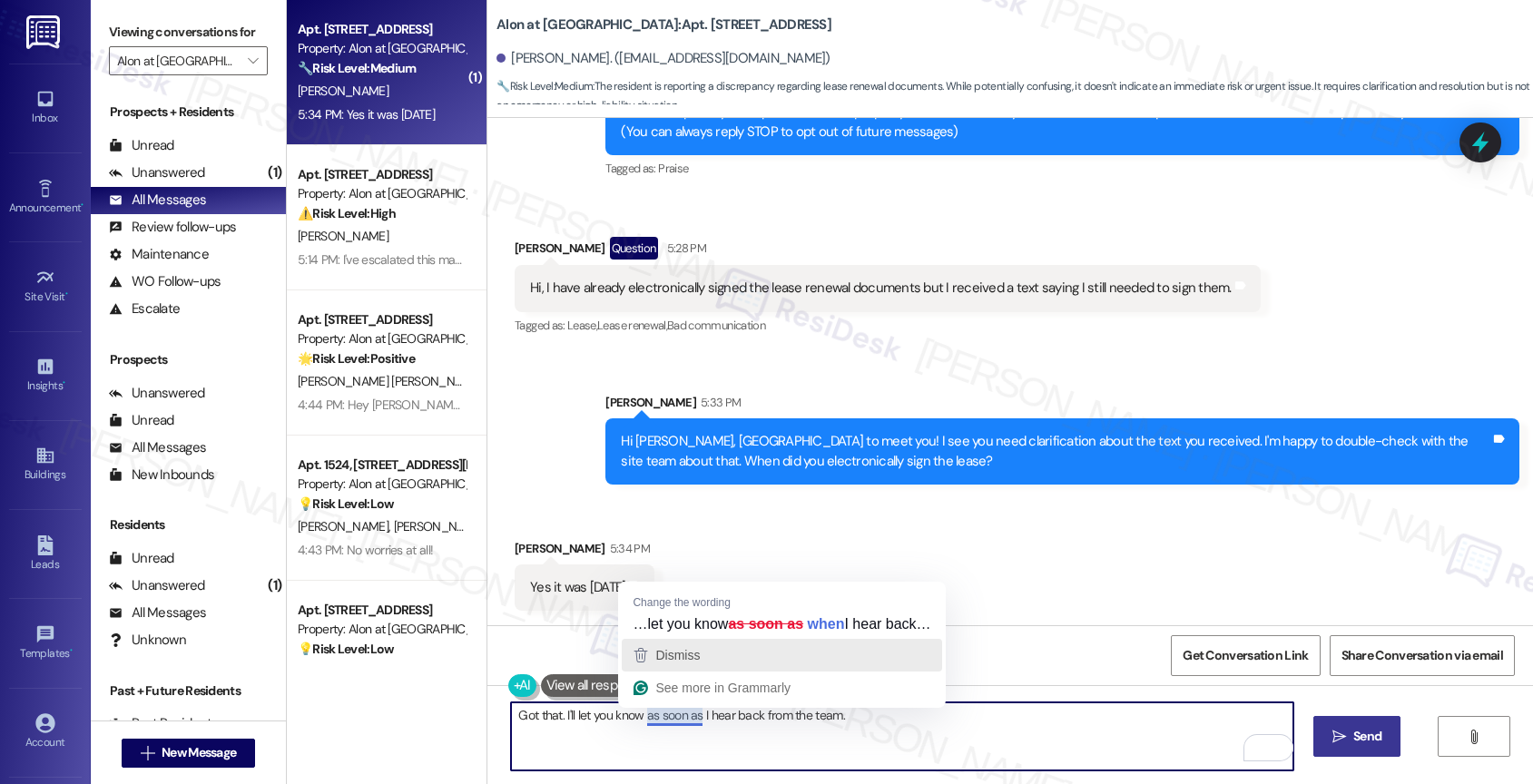
click at [703, 656] on div "Dismiss" at bounding box center [782, 655] width 303 height 27
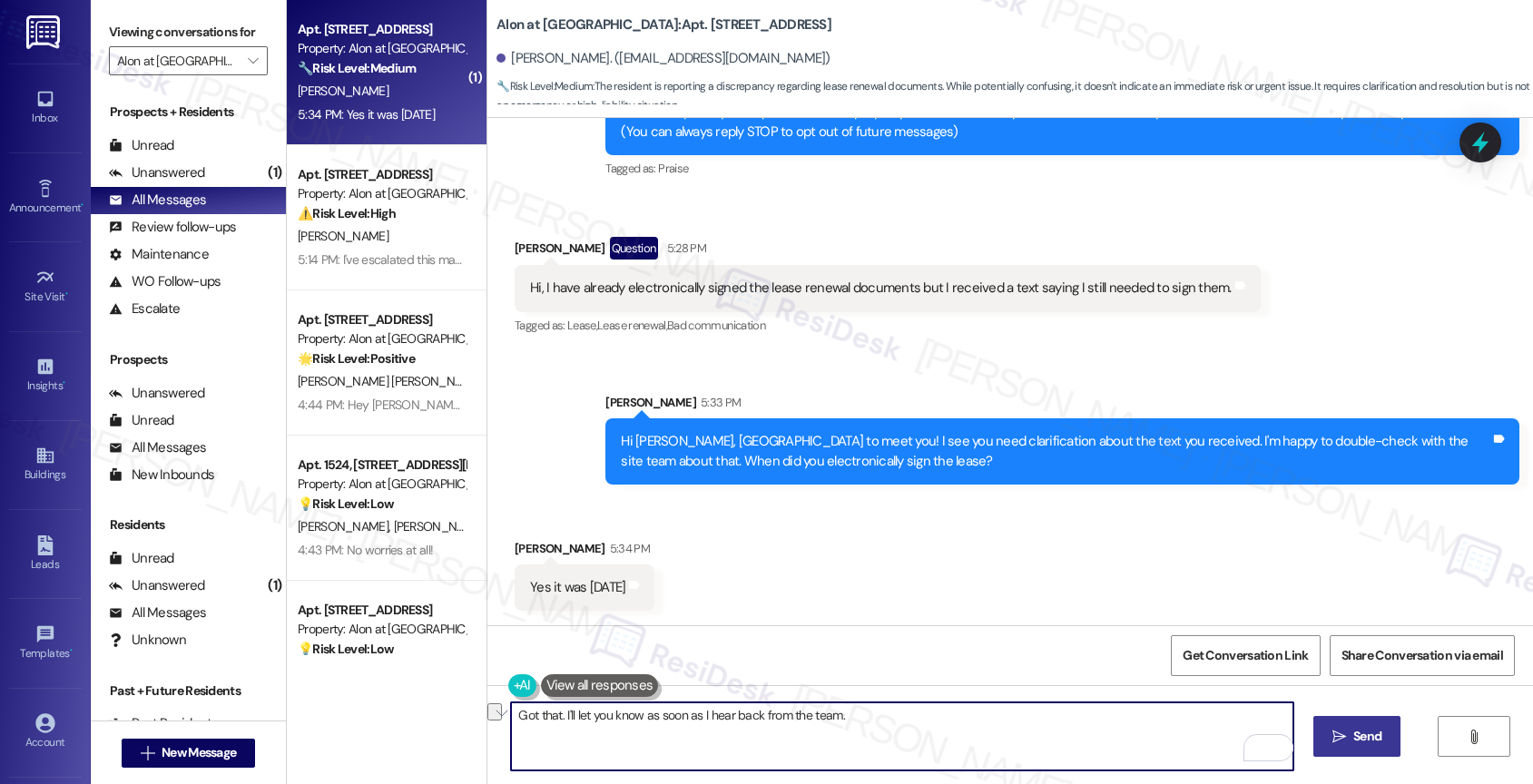
drag, startPoint x: 632, startPoint y: 717, endPoint x: 963, endPoint y: 734, distance: 331.4
click at [963, 734] on textarea "Got that. I'll let you know as soon as I hear back from the team." at bounding box center [902, 736] width 782 height 68
click at [881, 724] on textarea "Got that. I'll let you know as soon as I hear back from the team." at bounding box center [902, 736] width 782 height 68
drag, startPoint x: 562, startPoint y: 712, endPoint x: 1268, endPoint y: 782, distance: 709.5
click at [1268, 782] on div "Got that. I'll let you know as soon as I hear back from the team.  Send " at bounding box center [1010, 752] width 1046 height 136
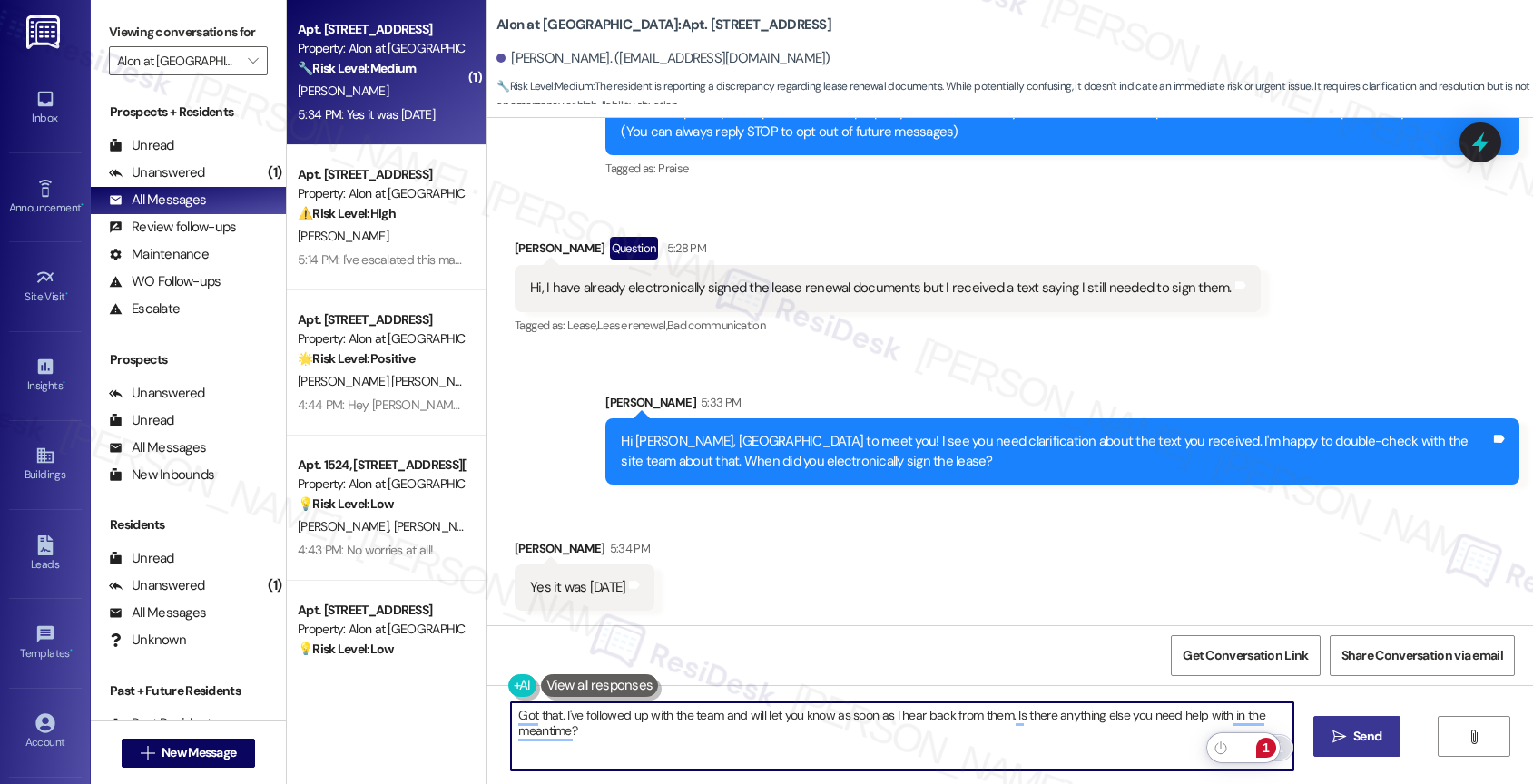
click at [1266, 744] on div "1" at bounding box center [1266, 747] width 20 height 20
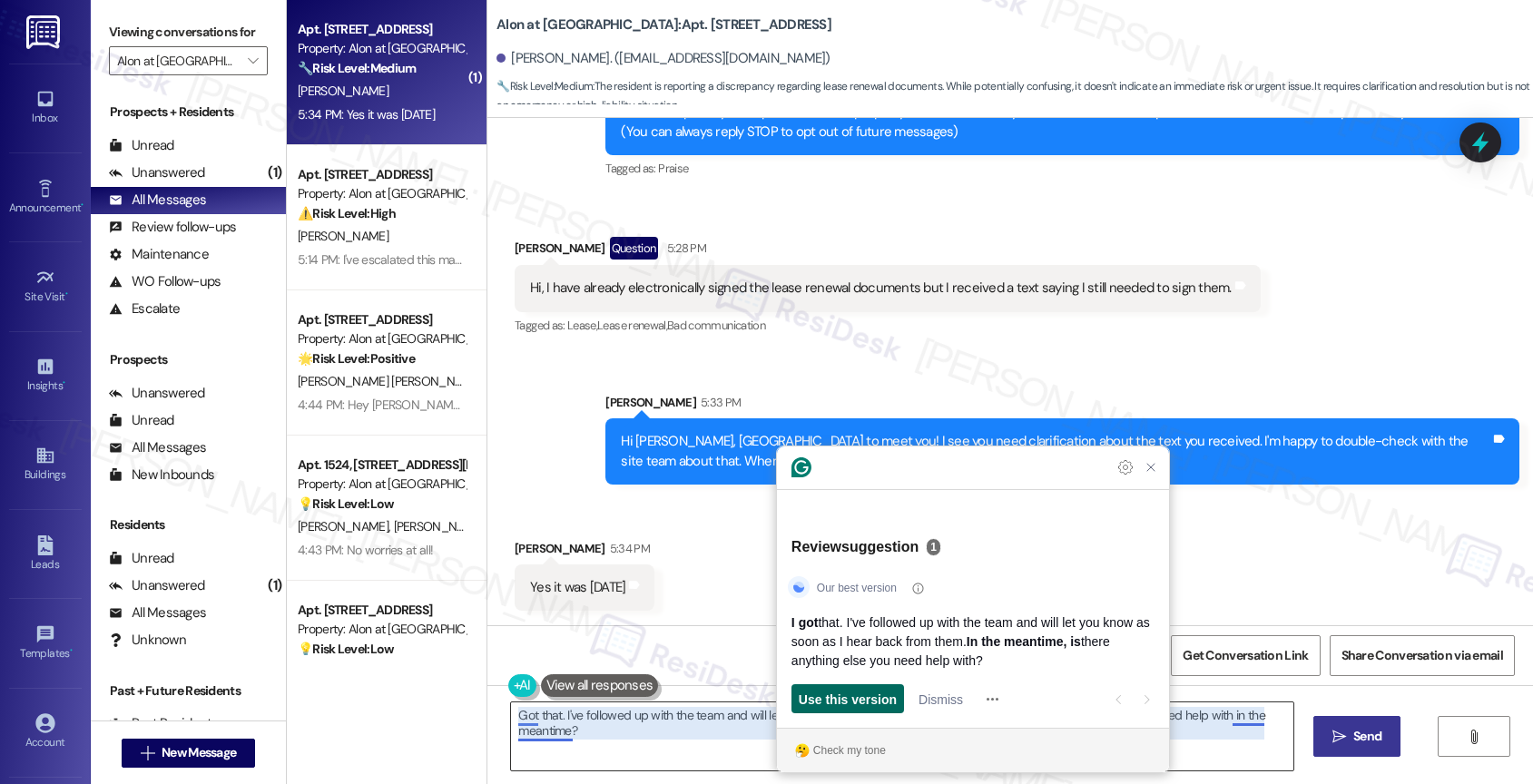
click at [857, 695] on span "Use this version" at bounding box center [847, 698] width 98 height 19
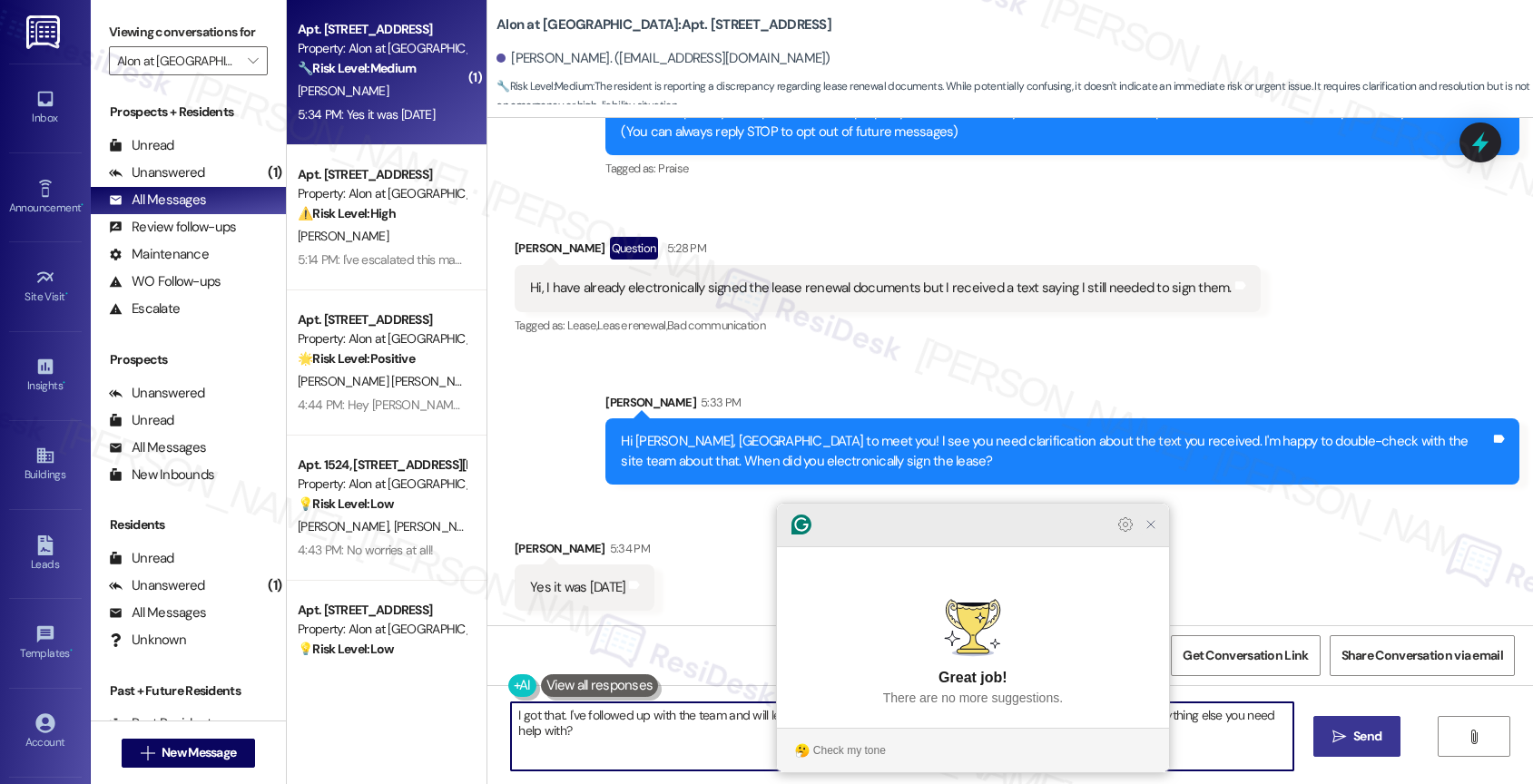
click at [1152, 532] on icon "Close Grammarly Assistant" at bounding box center [1151, 524] width 15 height 15
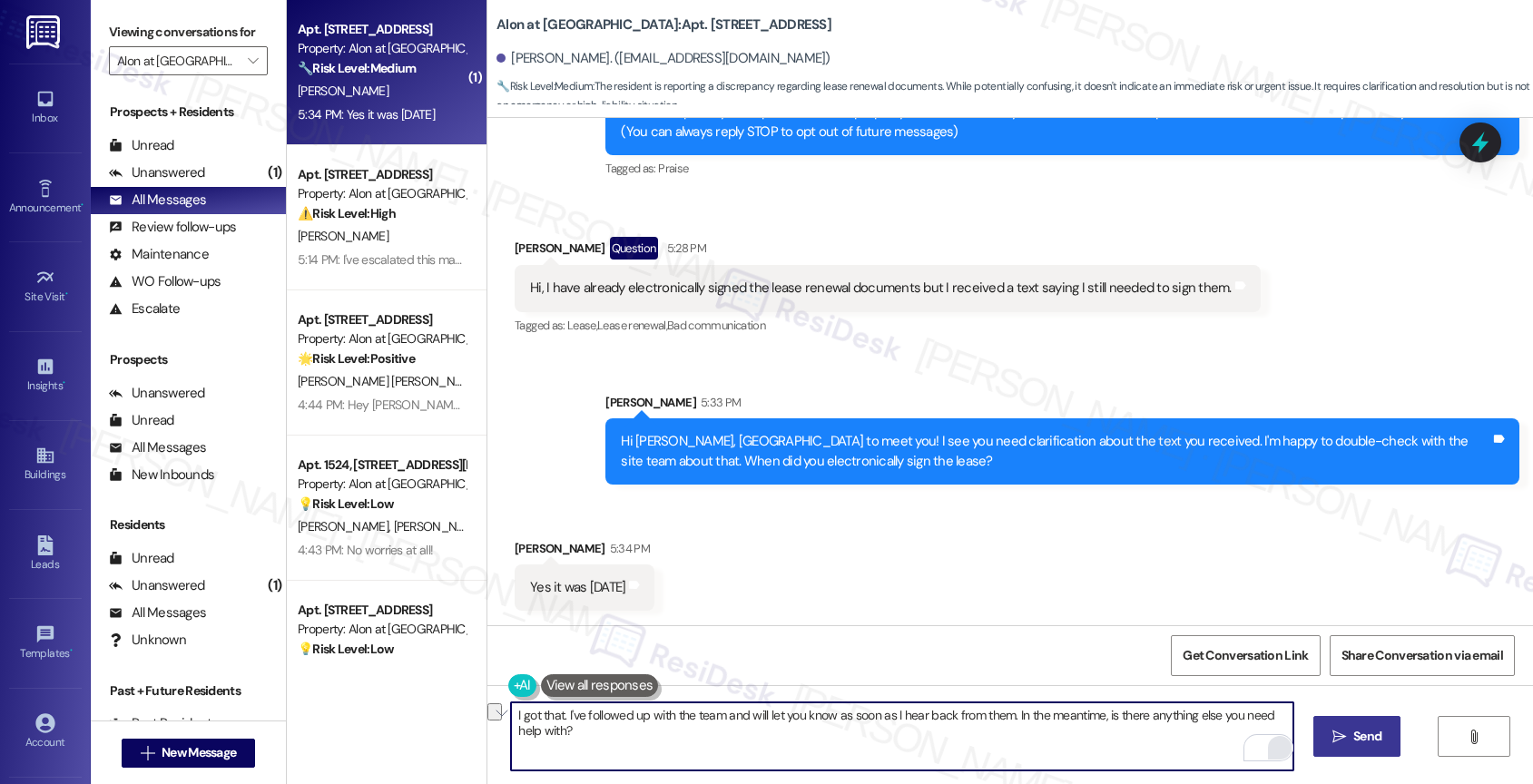
drag, startPoint x: 553, startPoint y: 716, endPoint x: 462, endPoint y: 713, distance: 91.0
click at [462, 713] on div "( 1 ) Apt. 724, 1835 Lockhill Selma Rd Property: Alon at Castle Hills 🔧 Risk Le…" at bounding box center [910, 392] width 1246 height 784
click at [834, 747] on textarea "Thank you. I've followed up with the team and will let you know as soon as I he…" at bounding box center [902, 736] width 782 height 68
type textarea "Thank you. I've followed up with the team and will let you know as soon as I he…"
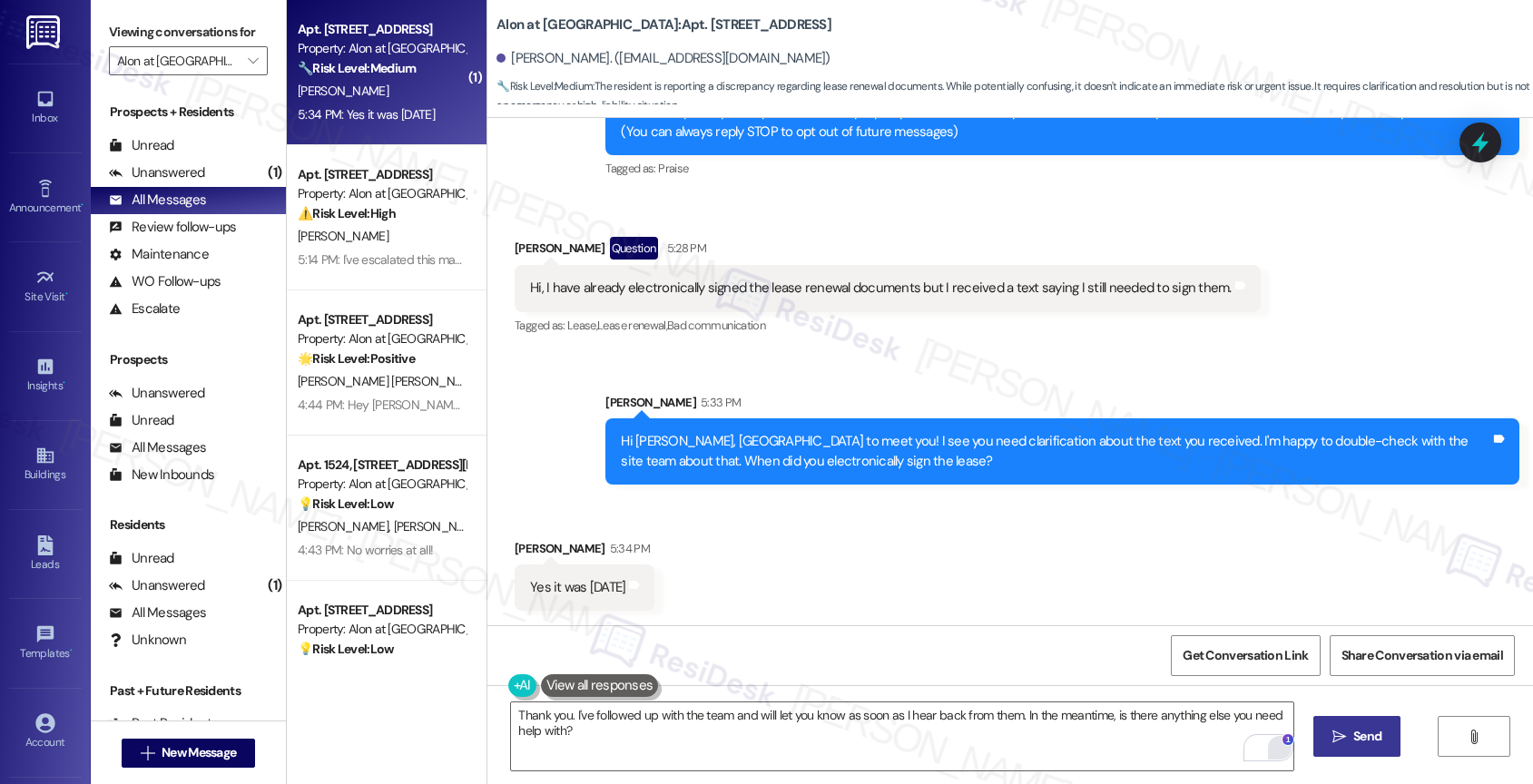
click at [1362, 741] on span "Send" at bounding box center [1367, 736] width 28 height 19
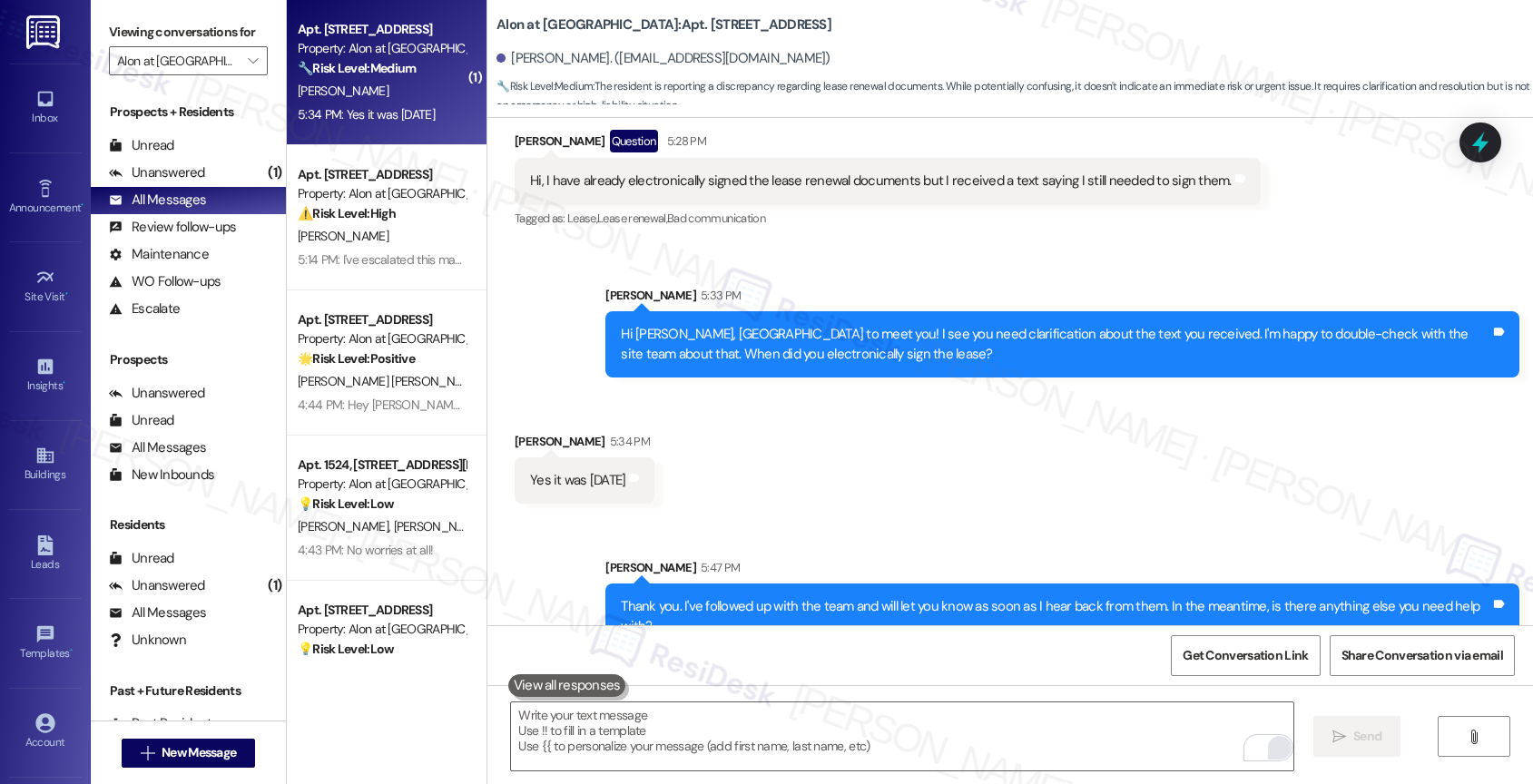
scroll to position [363, 0]
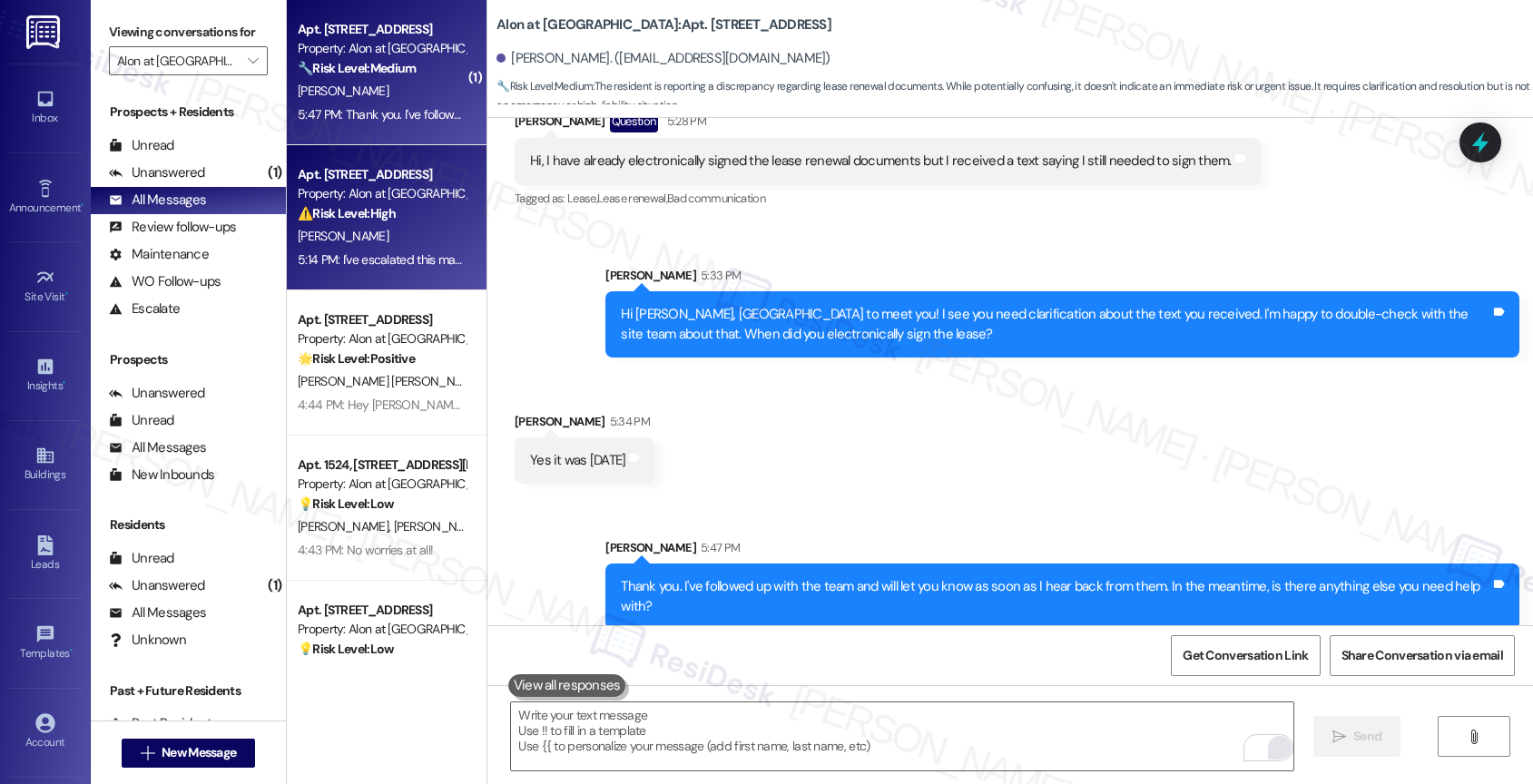
click at [349, 234] on div "Z. Smith" at bounding box center [382, 236] width 172 height 23
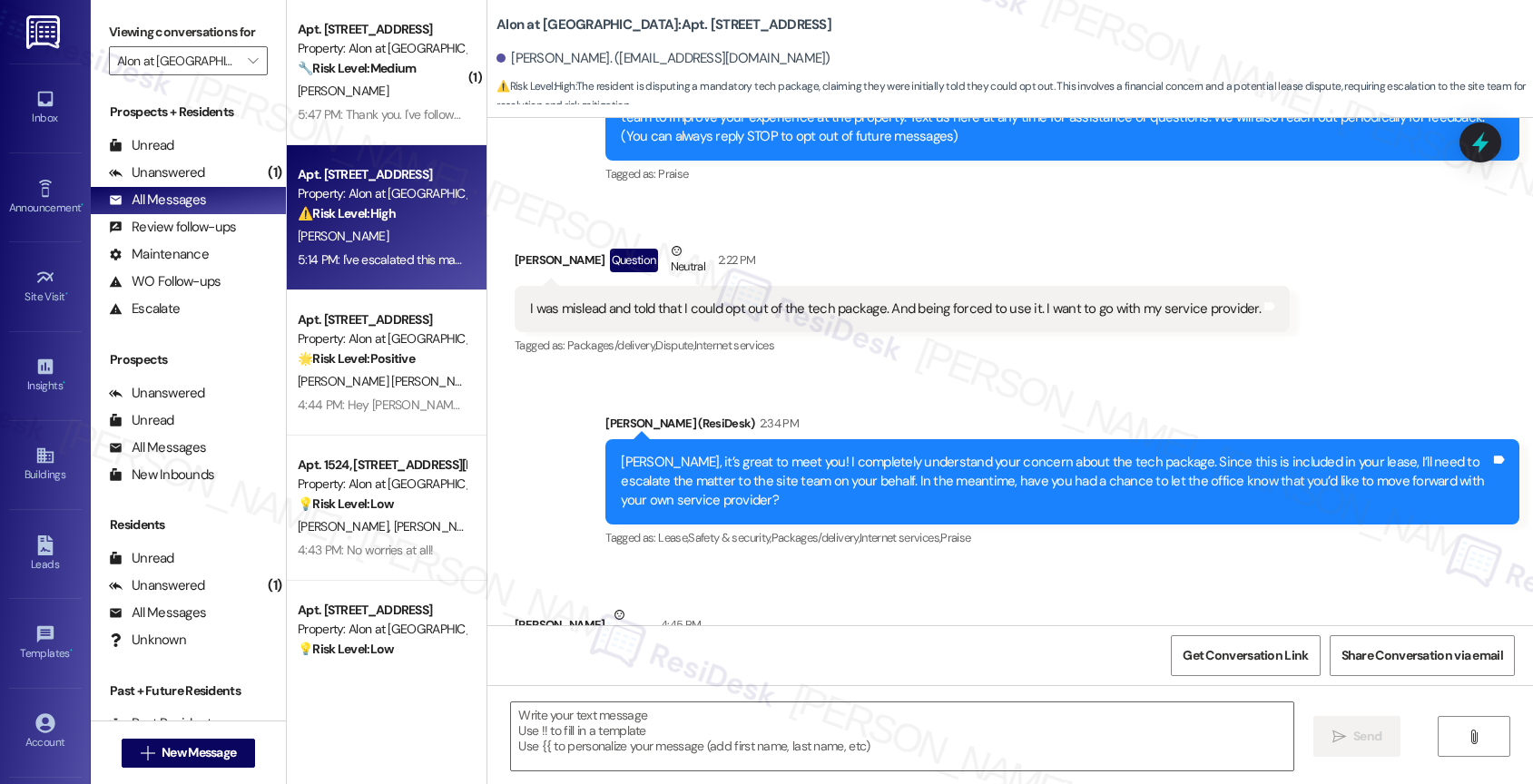
type textarea "Fetching suggested responses. Please feel free to read through the conversation…"
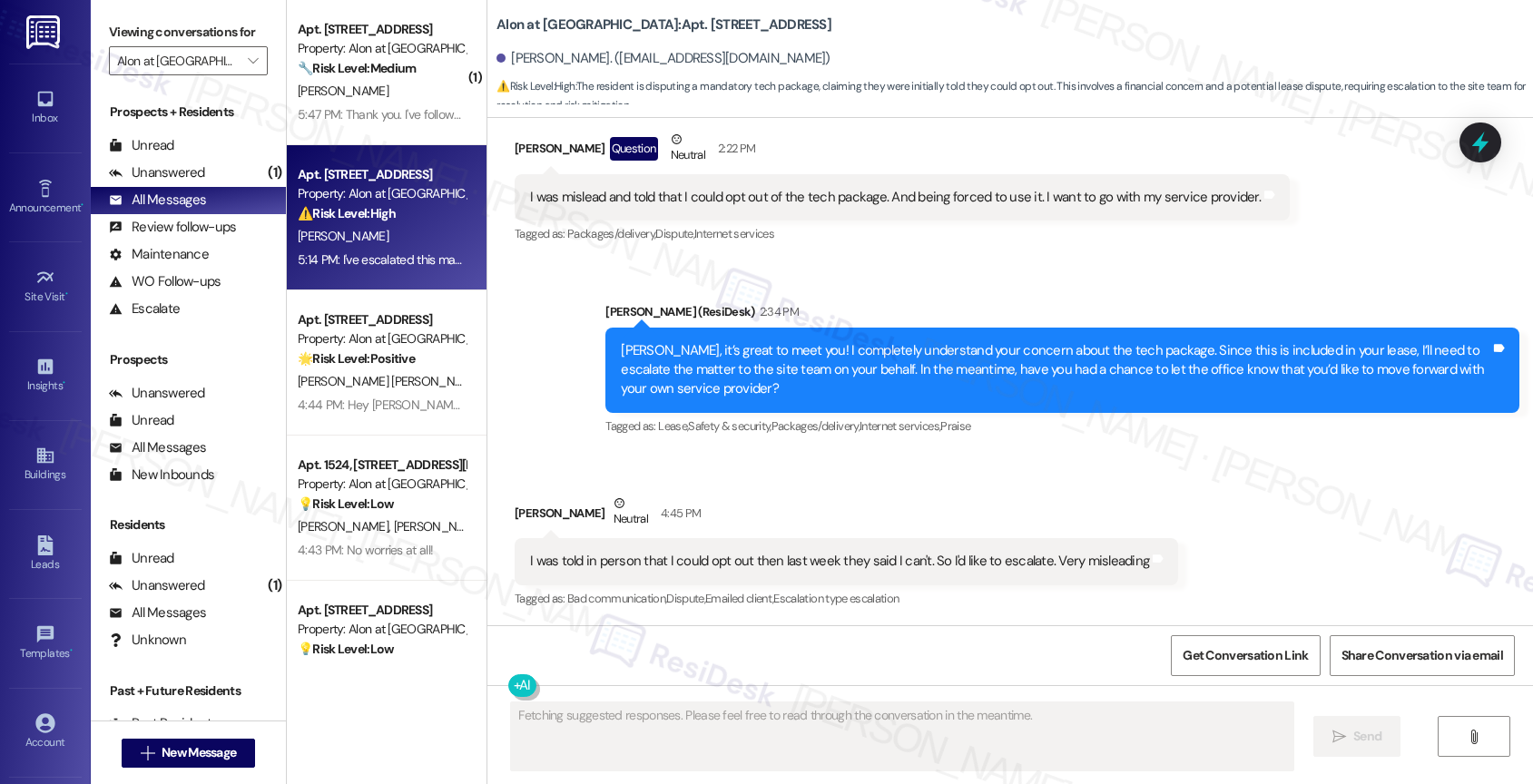
scroll to position [756, 0]
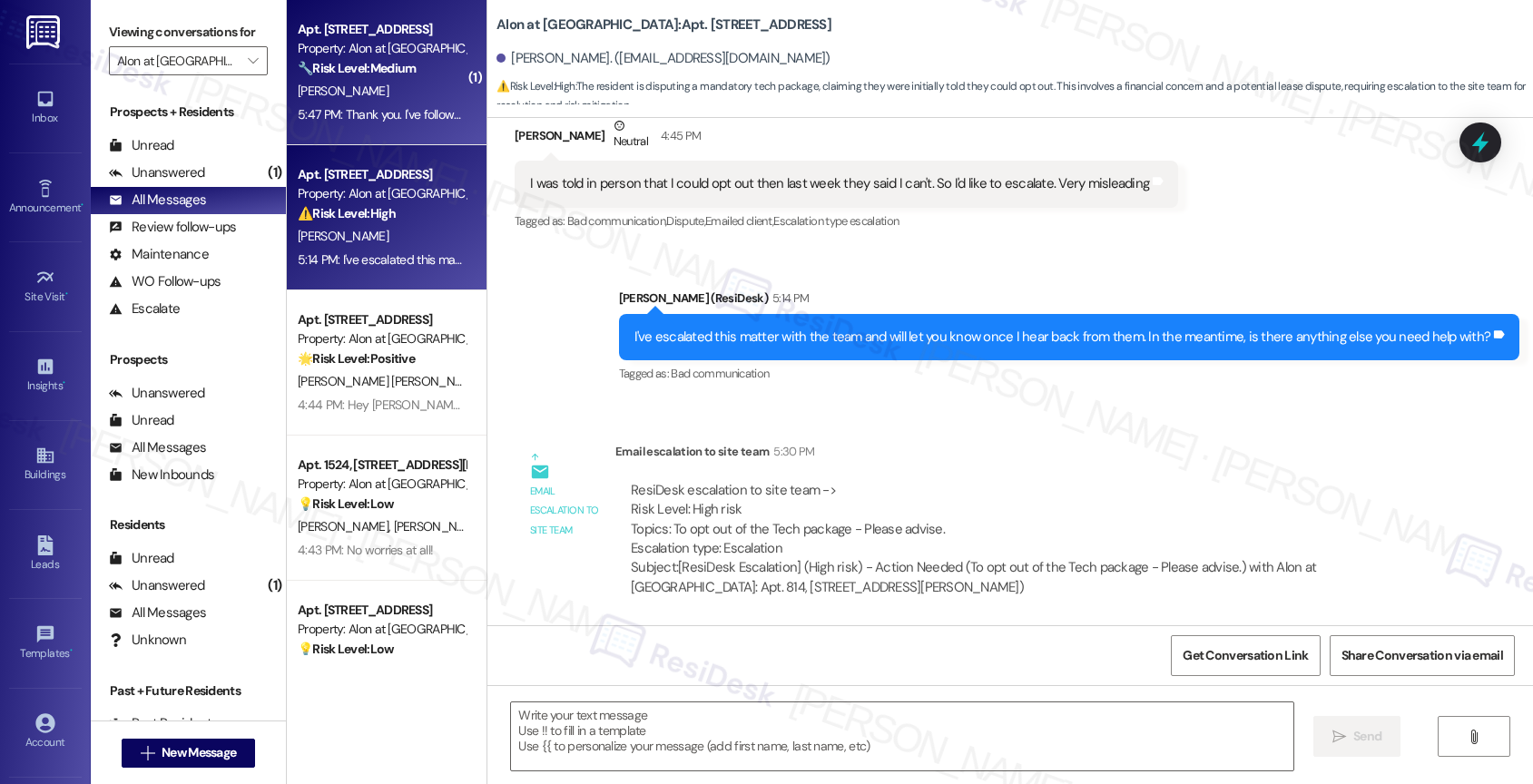
click at [403, 103] on div "5:47 PM: Thank you. I've followed up with the team and will let you know as soo…" at bounding box center [382, 114] width 172 height 23
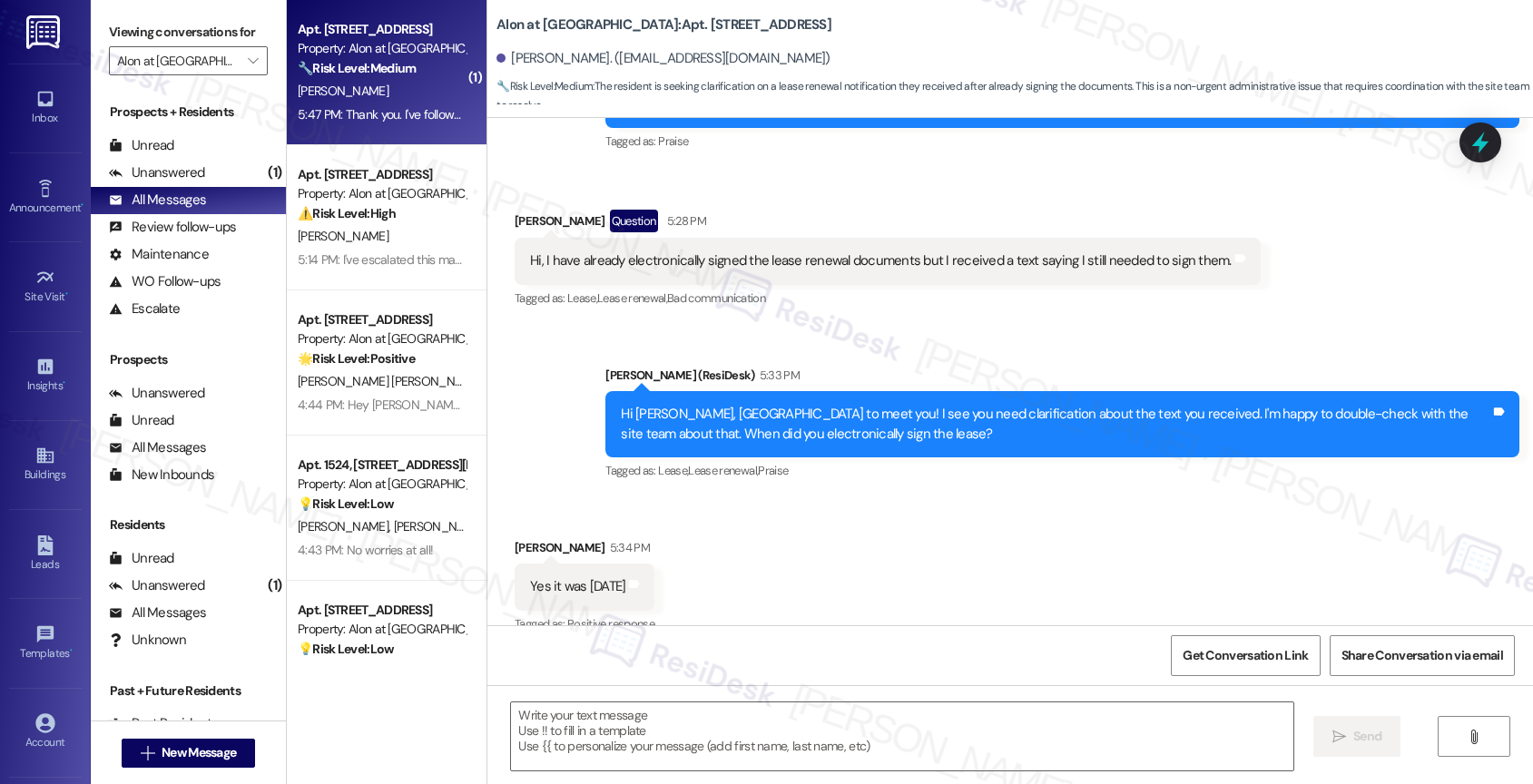
type textarea "Fetching suggested responses. Please feel free to read through the conversation…"
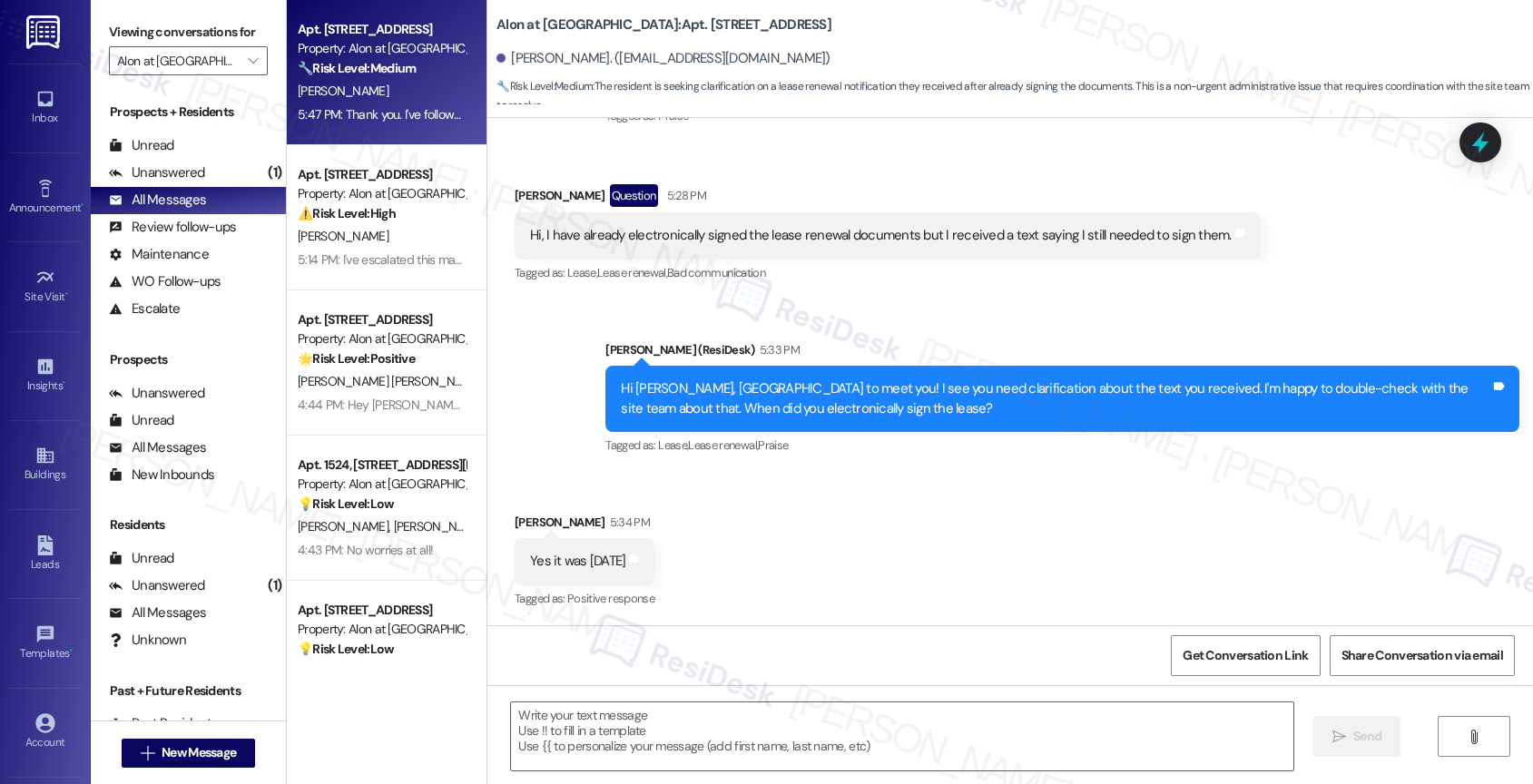
scroll to position [442, 0]
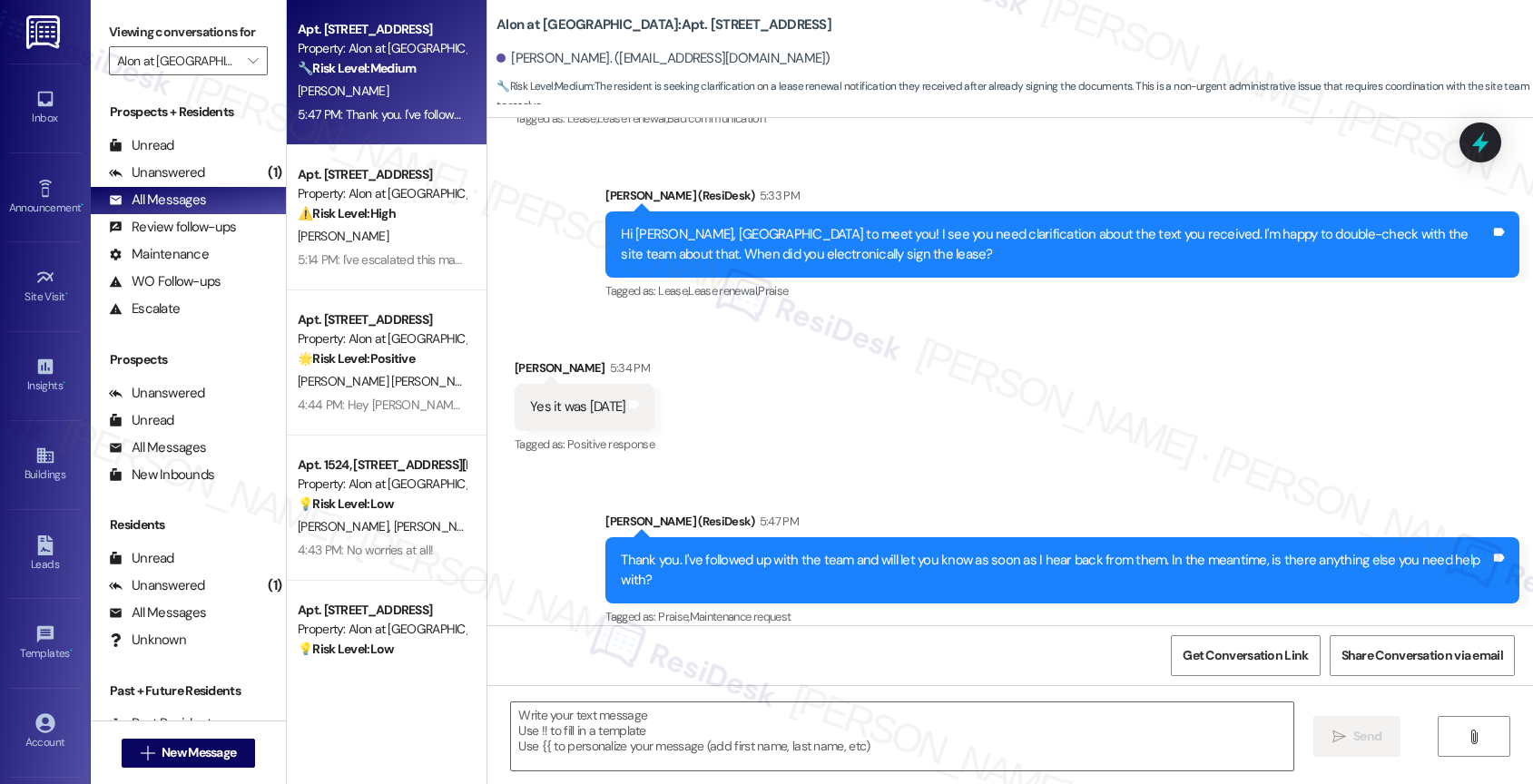
click at [850, 435] on div "Received via SMS Madison Barber 5:34 PM Yes it was September 4th Tags and notes…" at bounding box center [1010, 394] width 1046 height 154
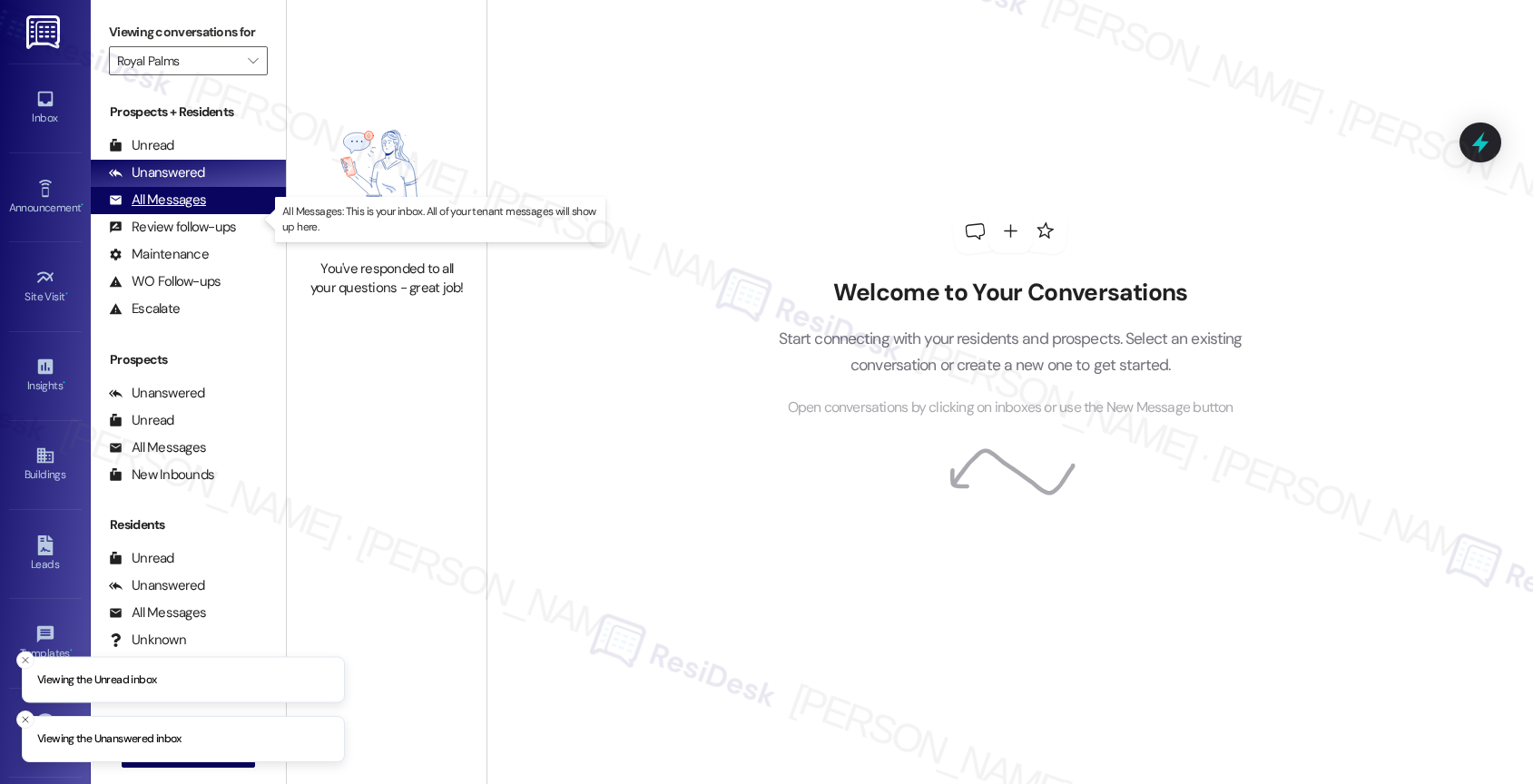
click at [205, 214] on div "All Messages (undefined)" at bounding box center [187, 200] width 195 height 27
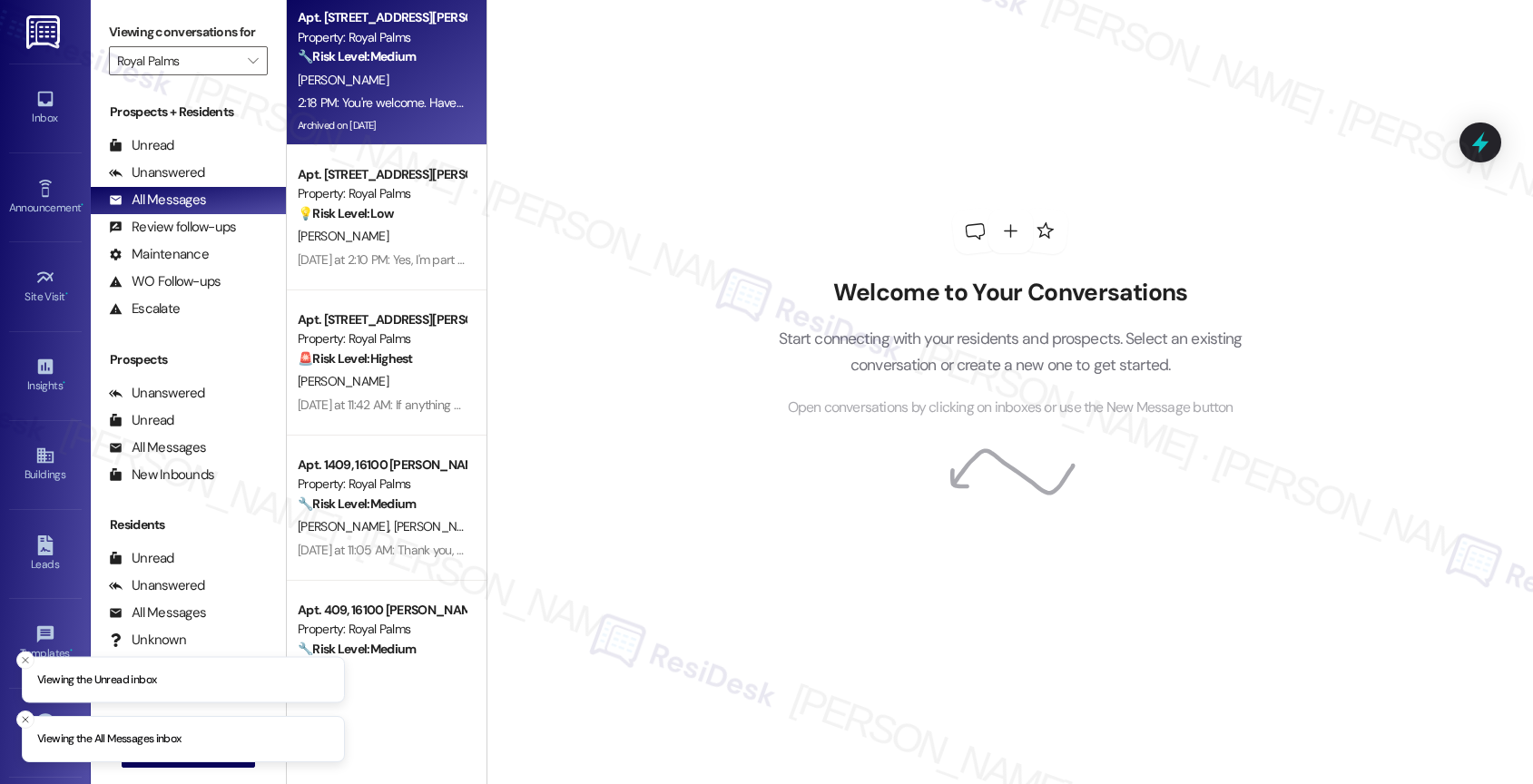
click at [353, 43] on div "Property: Royal Palms" at bounding box center [382, 37] width 168 height 19
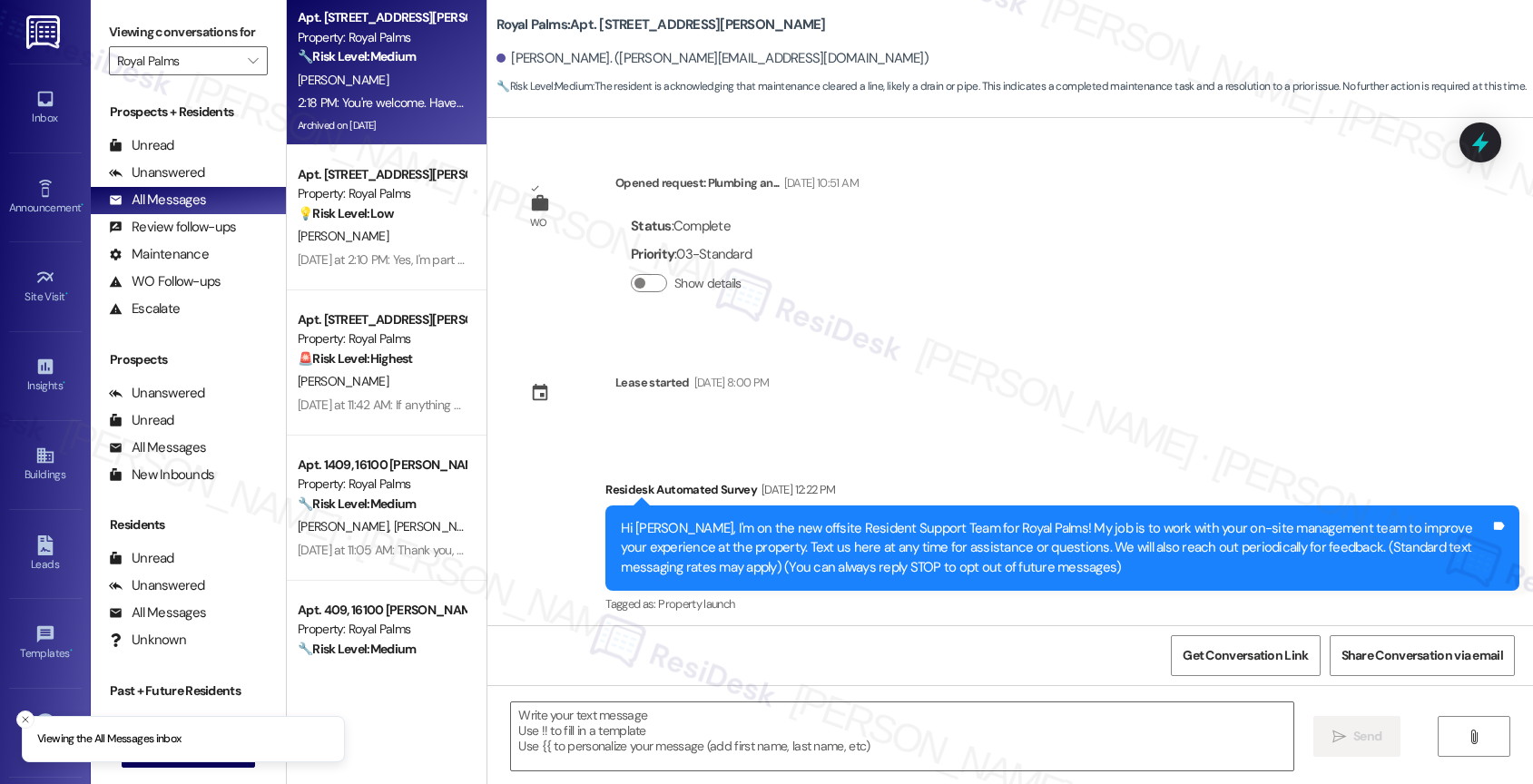
scroll to position [5701, 0]
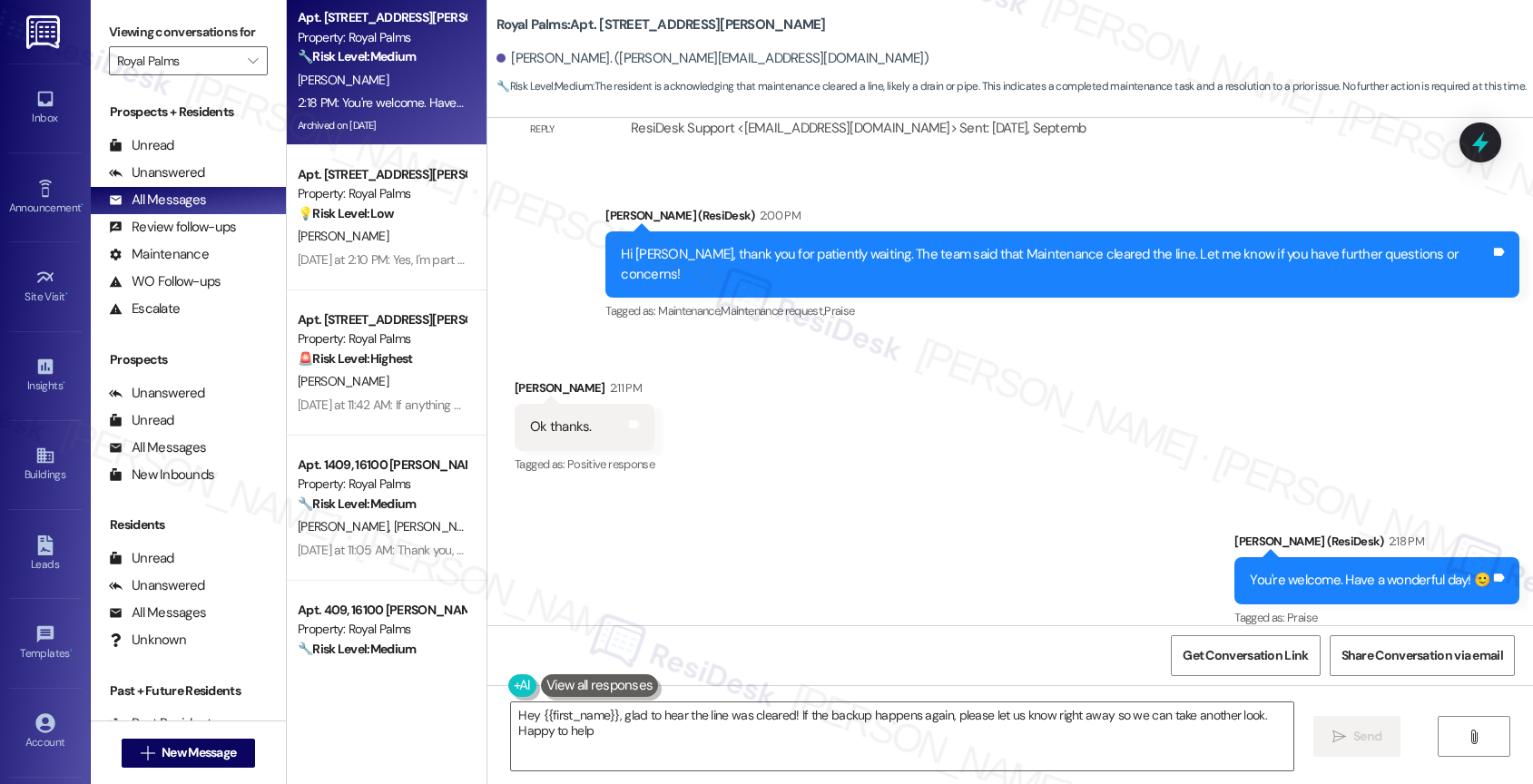
type textarea "Hey {{first_name}}, glad to hear the line was cleared! If the backup happens ag…"
click at [181, 183] on div "Unanswered" at bounding box center [156, 173] width 96 height 19
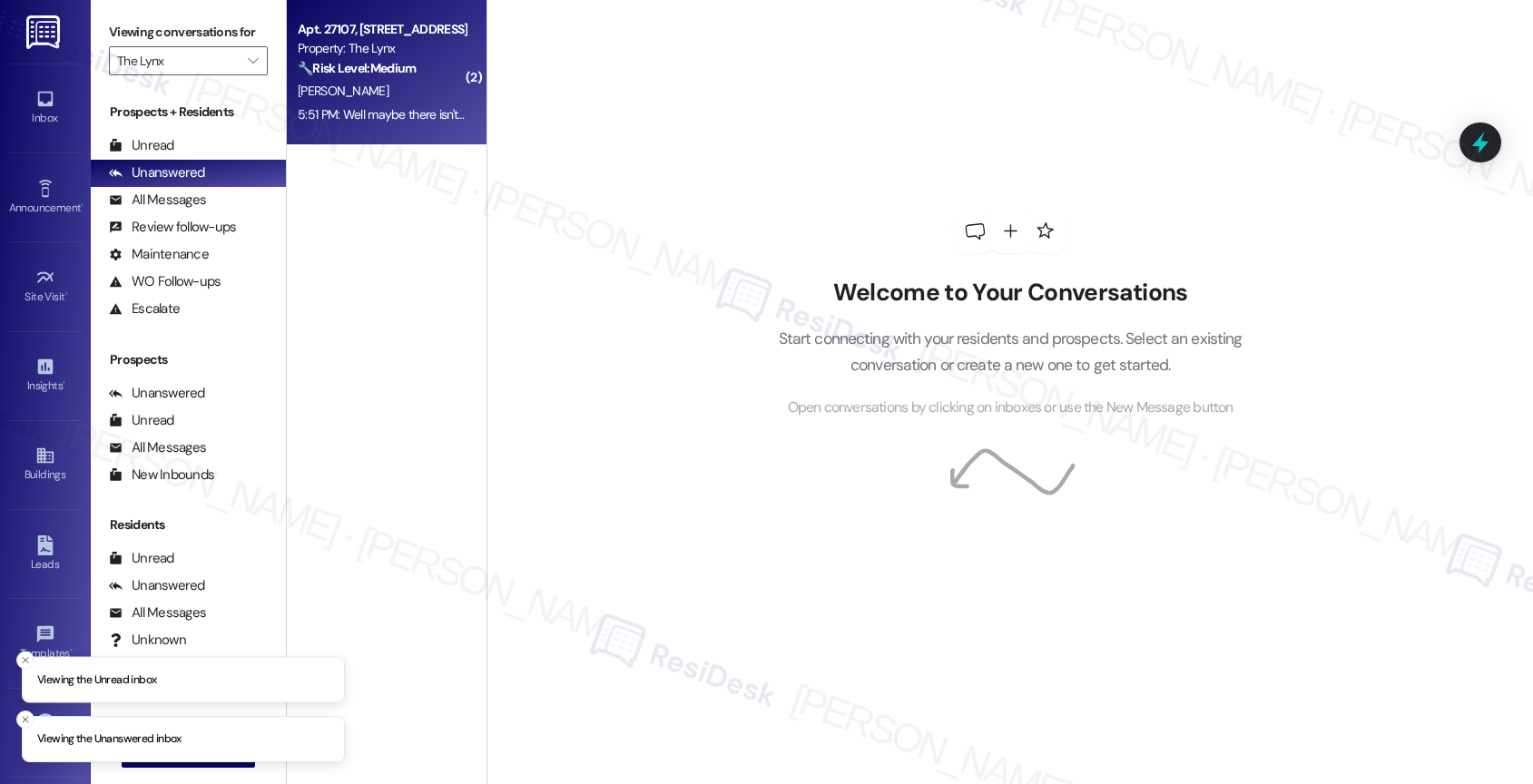
click at [377, 69] on strong "🔧 Risk Level: Medium" at bounding box center [357, 69] width 118 height 16
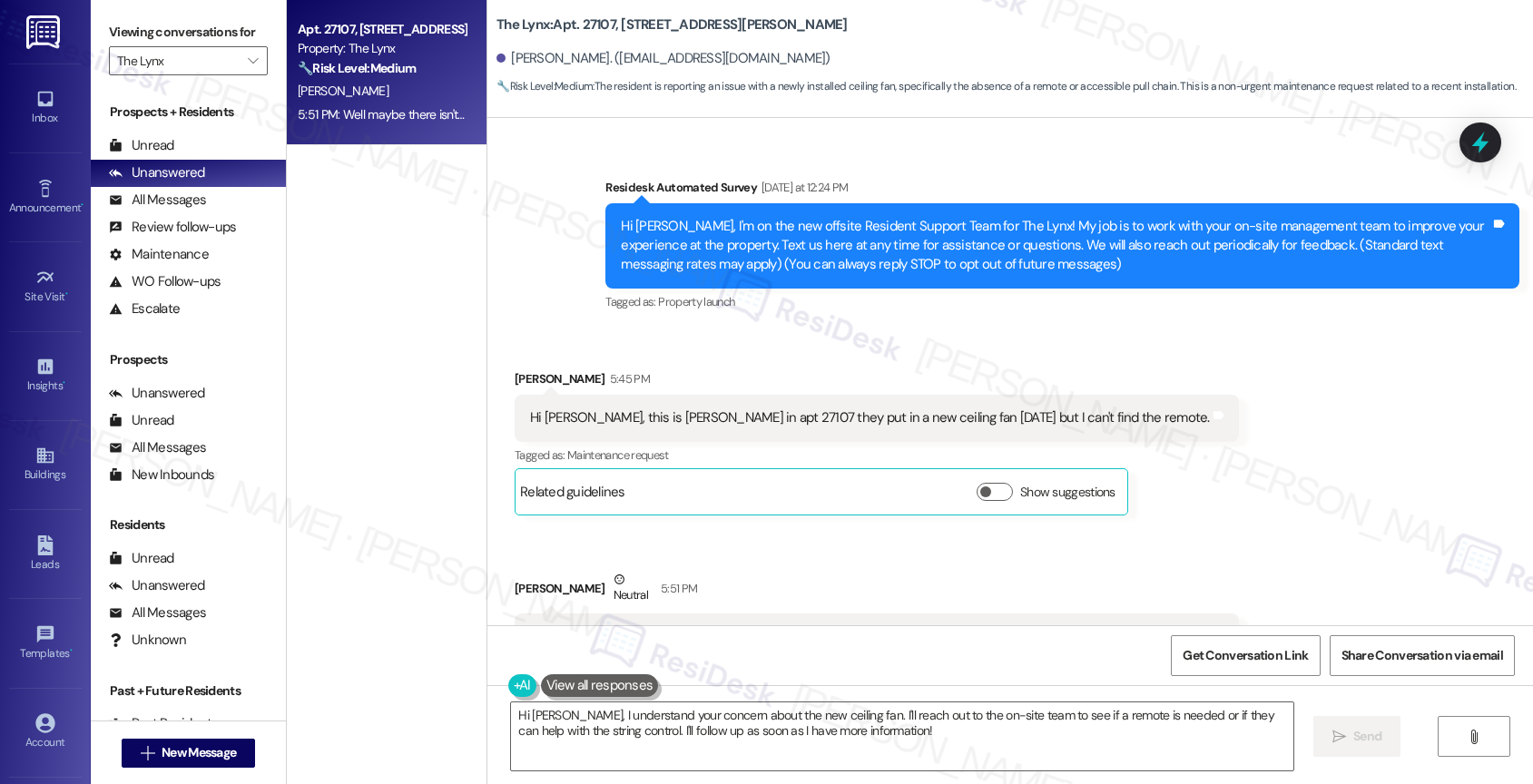
scroll to position [612, 0]
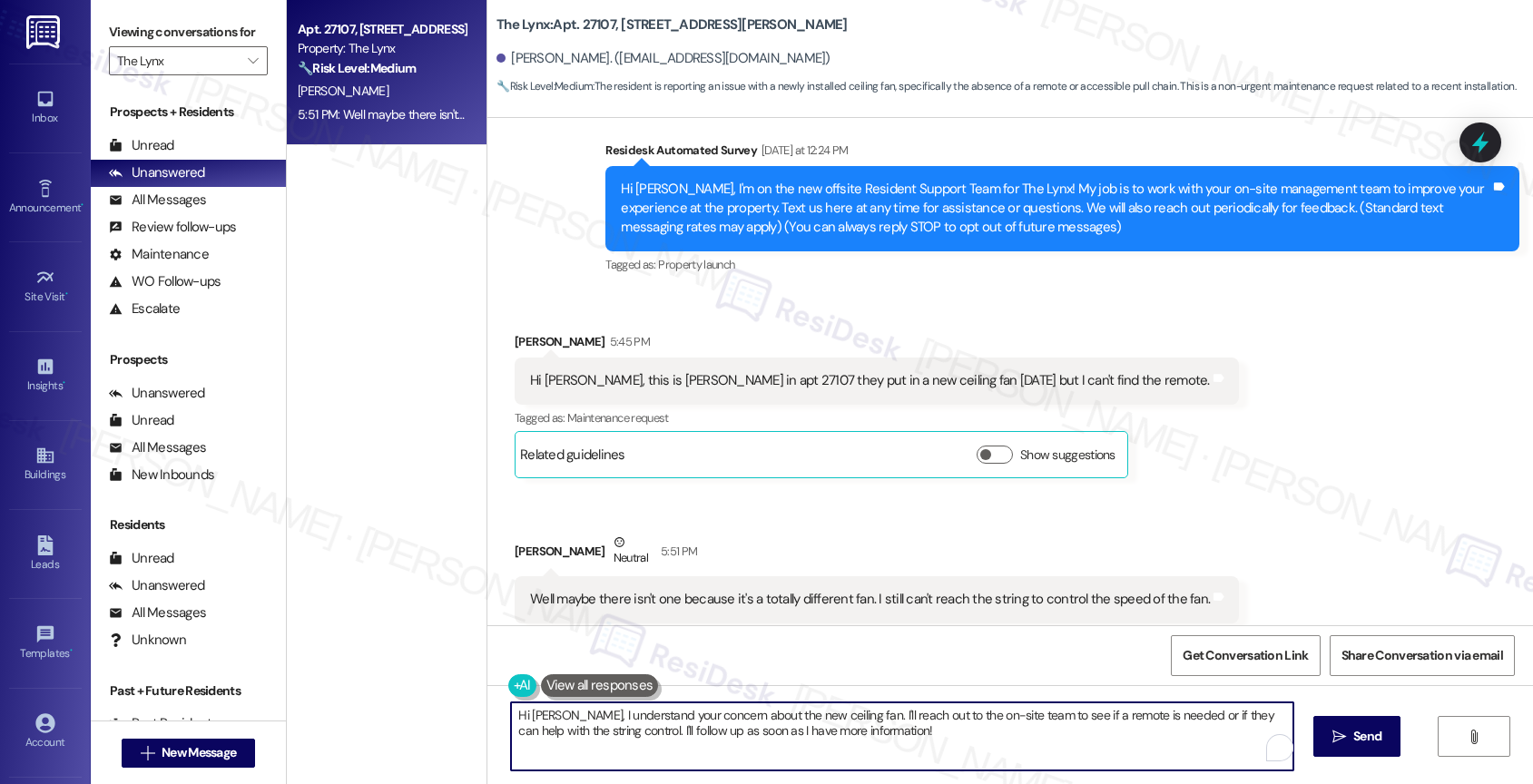
drag, startPoint x: 563, startPoint y: 716, endPoint x: 963, endPoint y: 741, distance: 400.8
click at [963, 741] on textarea "Hi [PERSON_NAME], I understand your concern about the new ceiling fan. I'll rea…" at bounding box center [902, 736] width 782 height 68
drag, startPoint x: 742, startPoint y: 730, endPoint x: 562, endPoint y: 711, distance: 181.0
click at [562, 711] on textarea "Hi [PERSON_NAME], I understand your concern about the new ceiling fan. I'll rea…" at bounding box center [902, 736] width 782 height 68
drag, startPoint x: 679, startPoint y: 718, endPoint x: 1038, endPoint y: 747, distance: 360.2
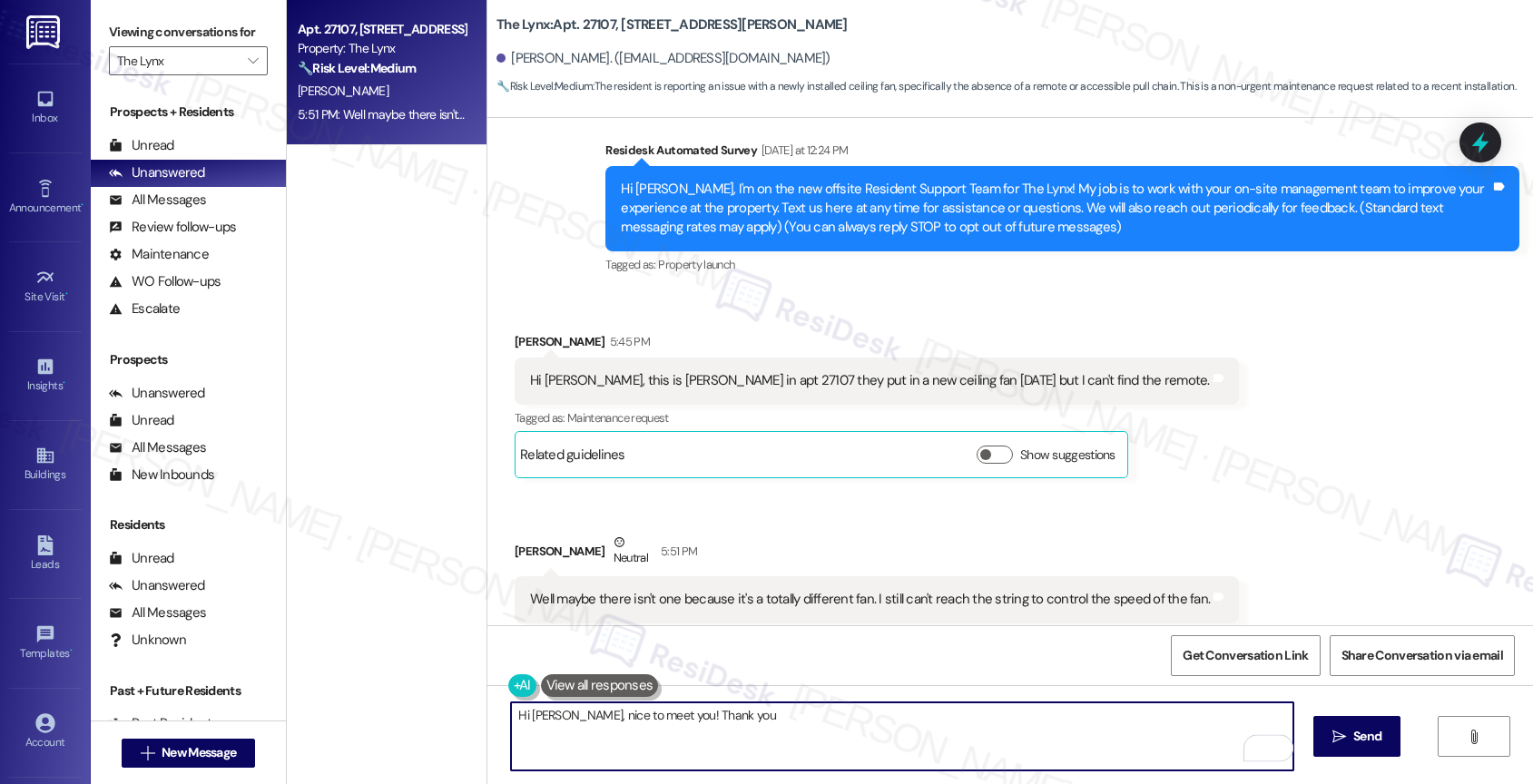
click at [1026, 751] on textarea "Hi [PERSON_NAME], nice to meet you! Thank you" at bounding box center [902, 736] width 782 height 68
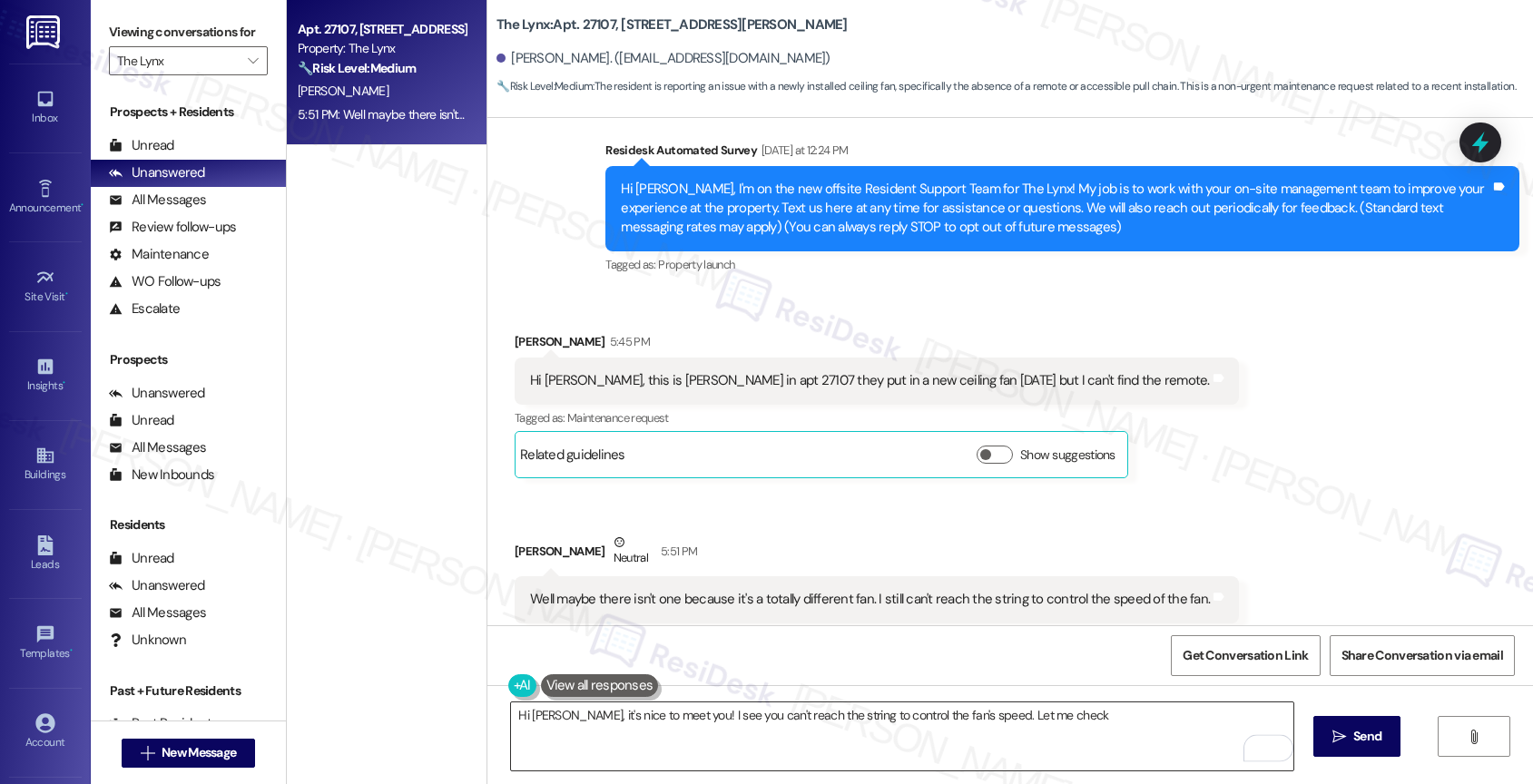
click at [1083, 721] on textarea "Hi [PERSON_NAME], it's nice to meet you! I see you can't reach the string to co…" at bounding box center [902, 736] width 782 height 68
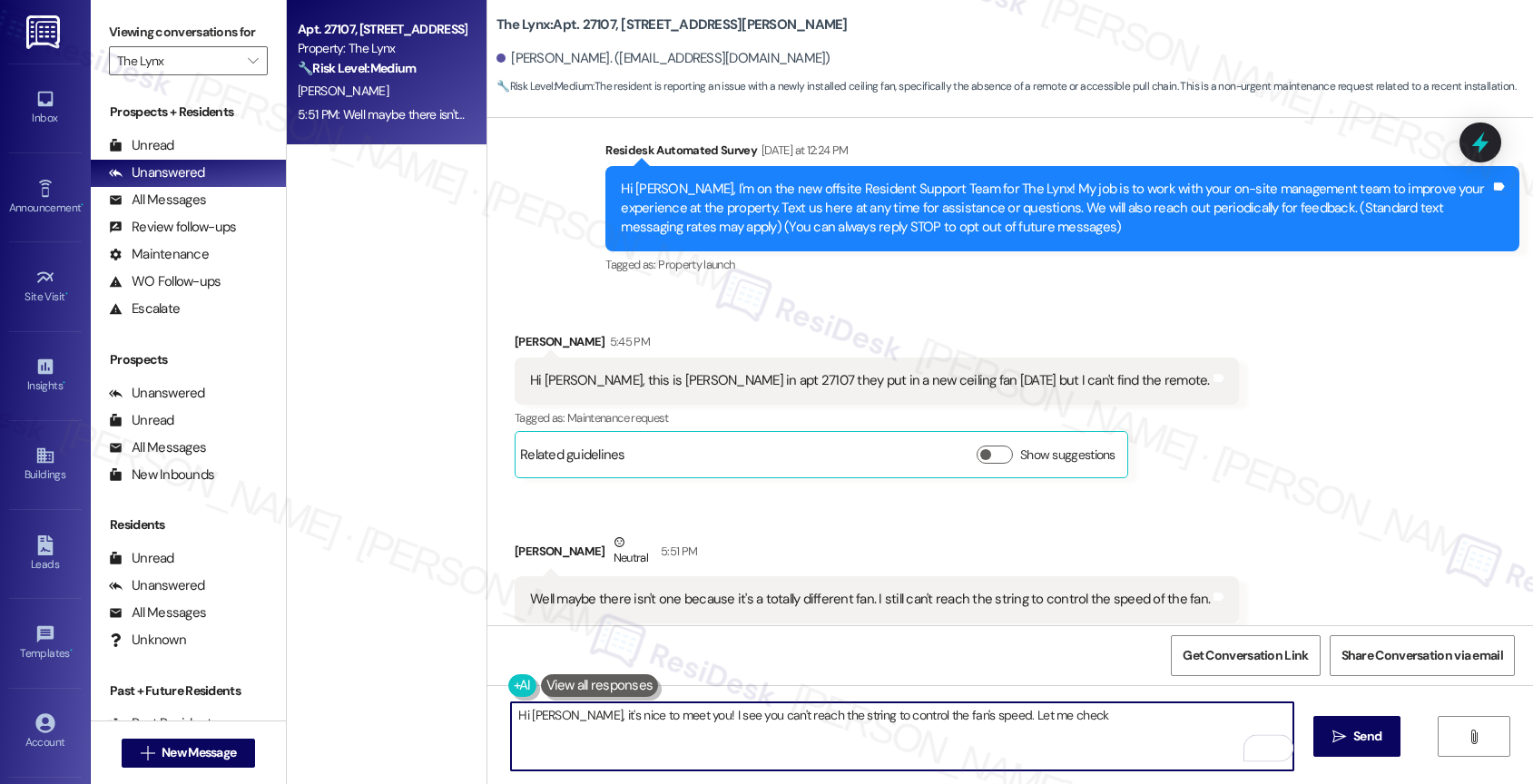
drag, startPoint x: 1017, startPoint y: 719, endPoint x: 1208, endPoint y: 725, distance: 191.1
click at [1207, 725] on textarea "Hi [PERSON_NAME], it's nice to meet you! I see you can't reach the string to co…" at bounding box center [902, 736] width 782 height 68
drag, startPoint x: 565, startPoint y: 734, endPoint x: 850, endPoint y: 763, distance: 286.5
click at [849, 763] on textarea "Hi [PERSON_NAME], it's nice to meet you! I see you can't reach the string to co…" at bounding box center [902, 736] width 782 height 68
drag, startPoint x: 675, startPoint y: 713, endPoint x: 765, endPoint y: 709, distance: 90.1
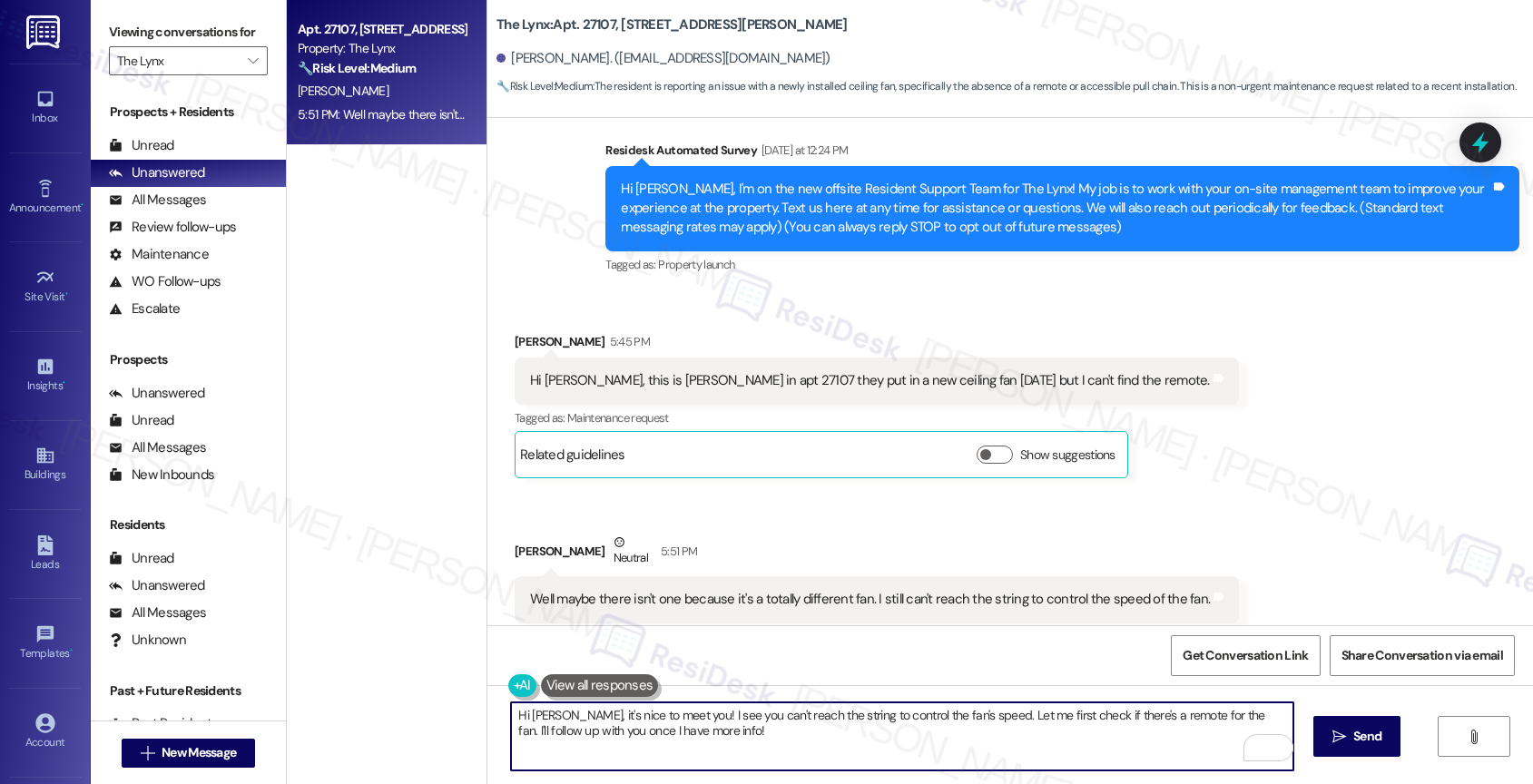
click at [675, 713] on textarea "Hi [PERSON_NAME], it's nice to meet you! I see you can't reach the string to co…" at bounding box center [902, 736] width 782 height 68
click at [754, 736] on textarea "Hi [PERSON_NAME], it's nice to meet you! I see you can't reach the string to co…" at bounding box center [902, 736] width 782 height 68
drag, startPoint x: 572, startPoint y: 731, endPoint x: 766, endPoint y: 740, distance: 194.2
click at [765, 741] on textarea "Hi [PERSON_NAME], it's nice to meet you! I see you can't reach the string to co…" at bounding box center [902, 736] width 782 height 68
click at [1071, 716] on textarea "Hi [PERSON_NAME], it's nice to meet you! I see you can't reach the string to co…" at bounding box center [902, 736] width 782 height 68
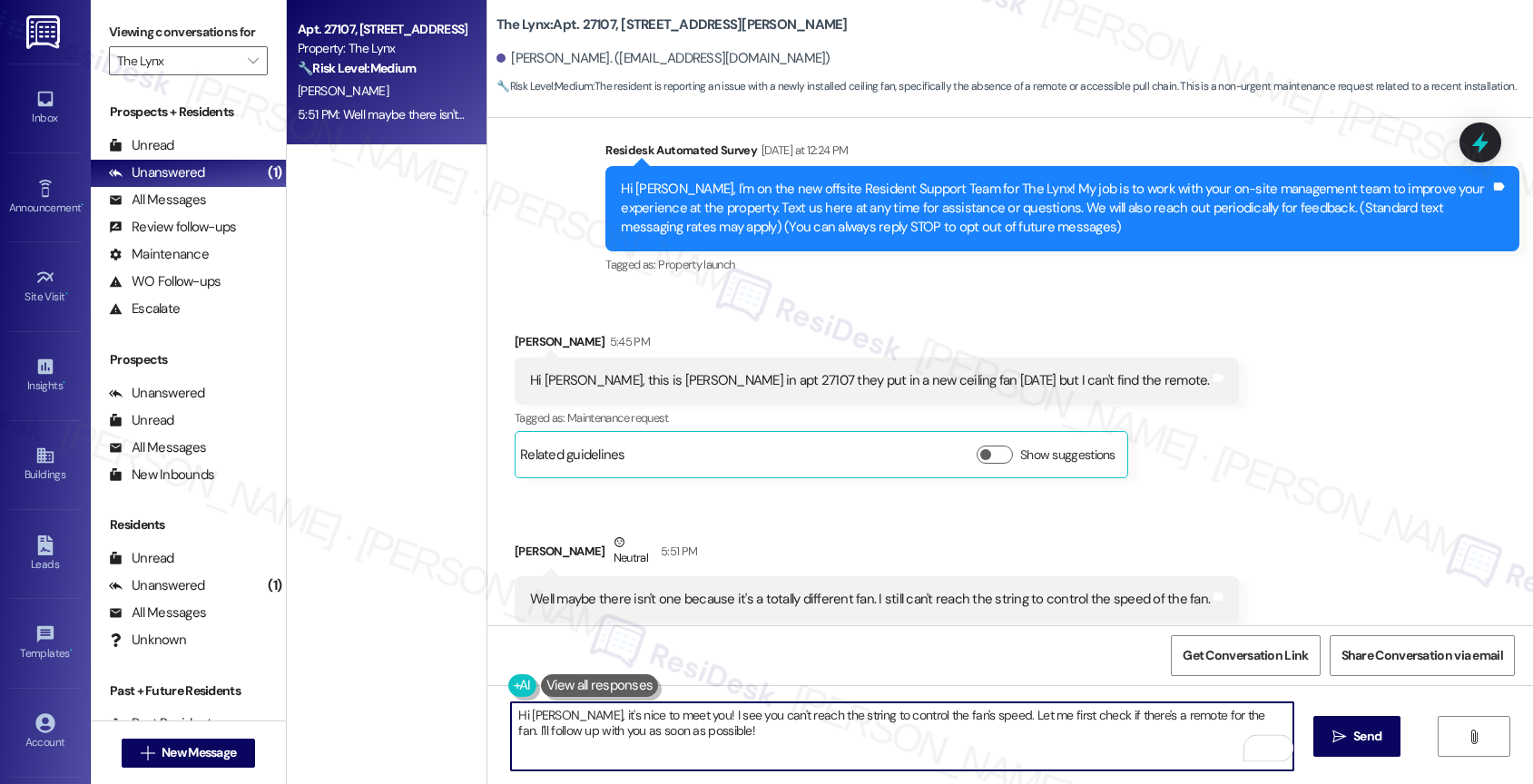
click at [1078, 713] on textarea "Hi [PERSON_NAME], it's nice to meet you! I see you can't reach the string to co…" at bounding box center [902, 736] width 782 height 68
click at [1067, 706] on textarea "Hi [PERSON_NAME], it's nice to meet you! I see you can't reach the string to co…" at bounding box center [902, 736] width 782 height 68
click at [774, 746] on textarea "Hi [PERSON_NAME], it's nice to meet you! I see you can't reach the string to co…" at bounding box center [902, 736] width 782 height 68
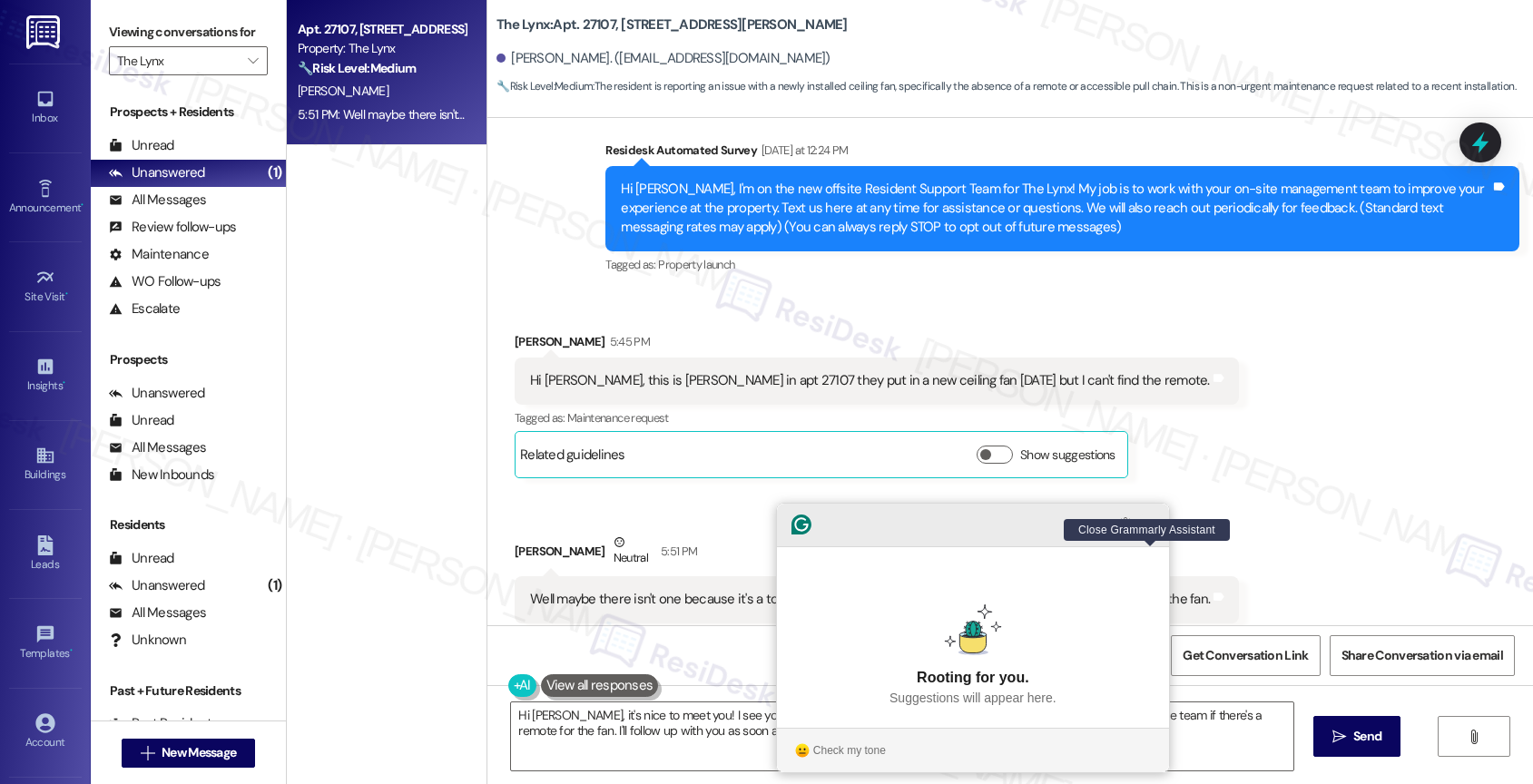
click at [1153, 528] on icon "Close Grammarly Assistant" at bounding box center [1151, 524] width 7 height 7
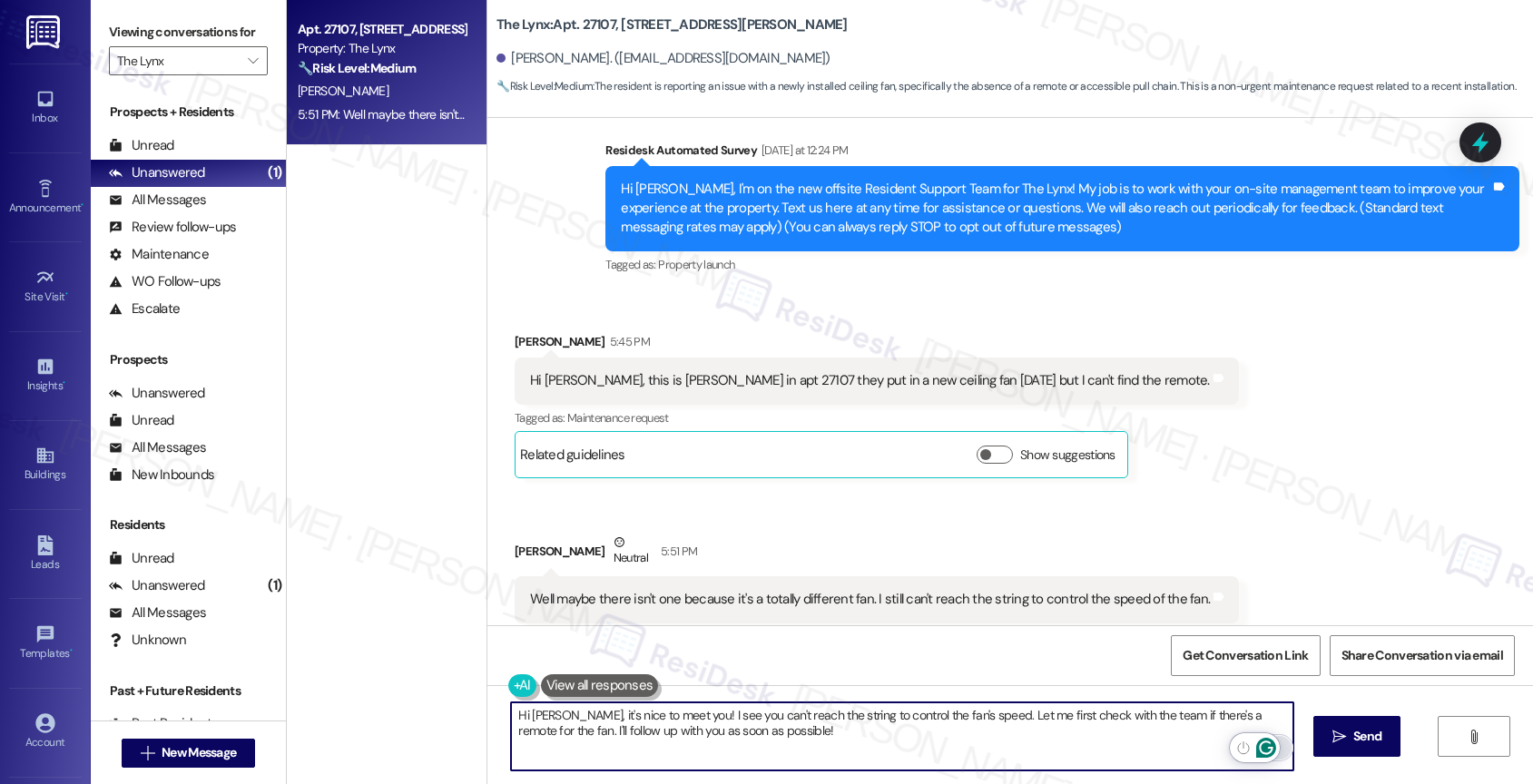
click at [1262, 747] on icon "Open Grammarly. 0 Suggestions." at bounding box center [1266, 747] width 20 height 20
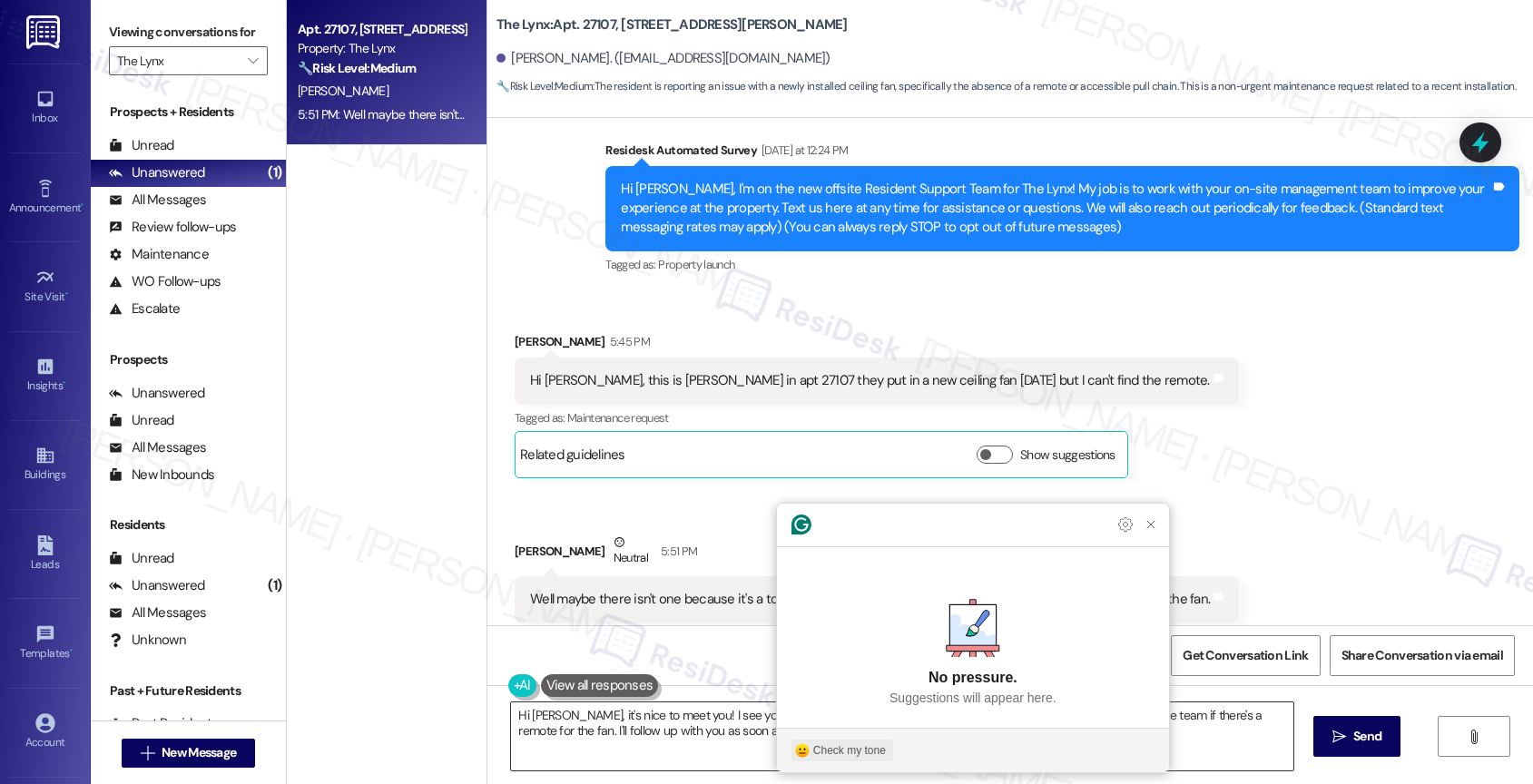
click at [853, 747] on div "Check my tone" at bounding box center [848, 750] width 72 height 16
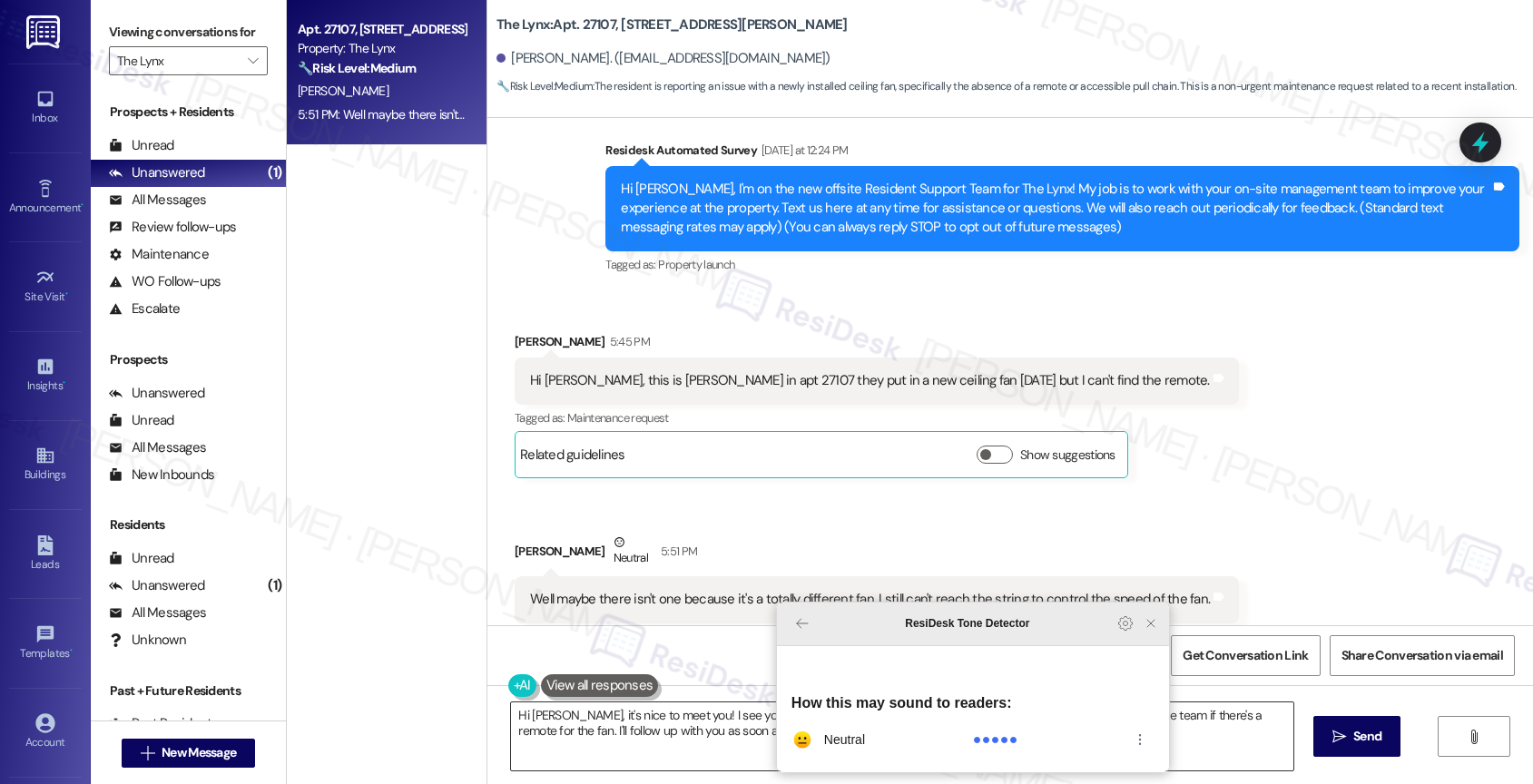
click at [1151, 634] on icon "Close Grammarly Assistant" at bounding box center [1151, 623] width 22 height 22
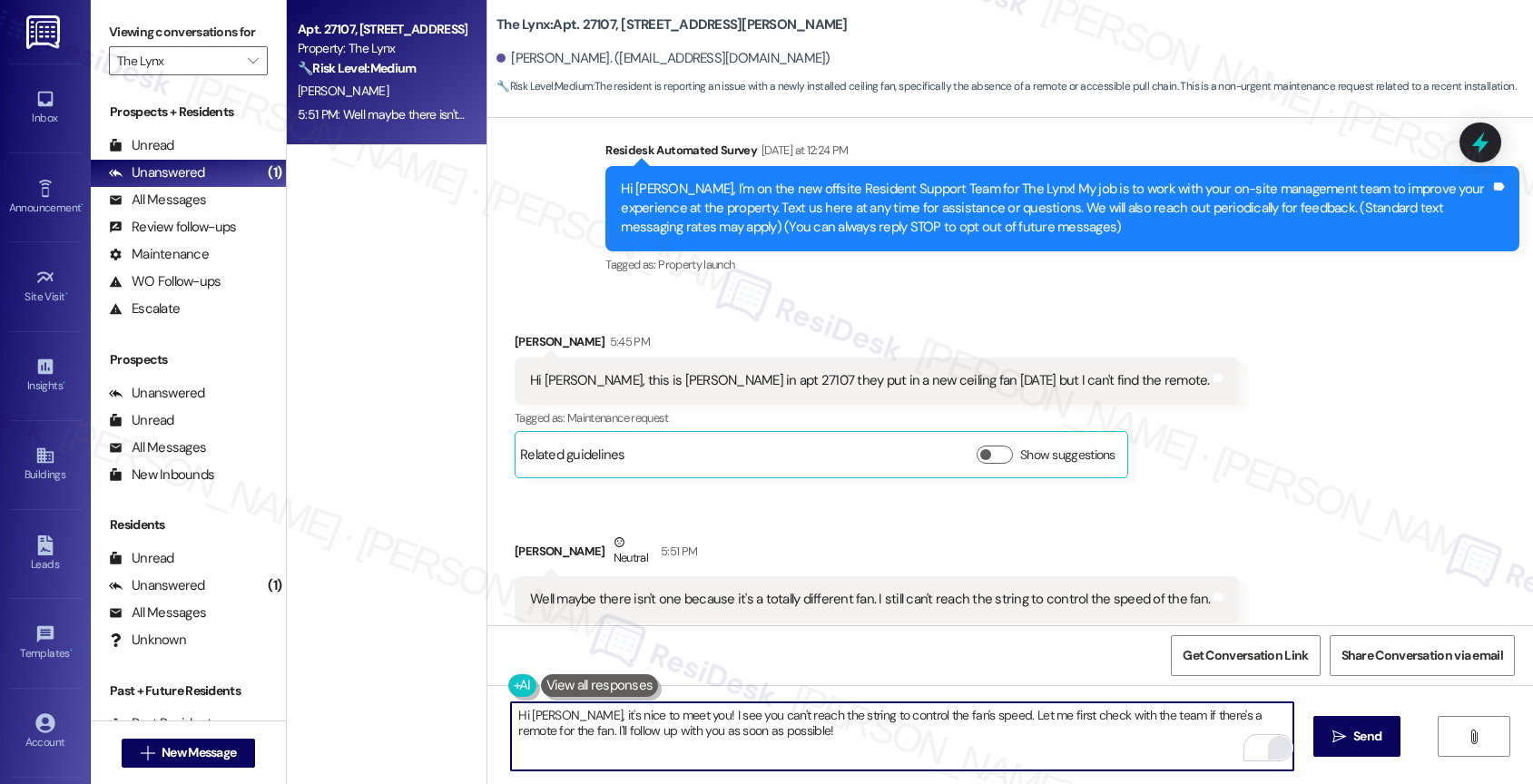
click at [514, 709] on textarea "Hi [PERSON_NAME], it's nice to meet you! I see you can't reach the string to co…" at bounding box center [902, 736] width 782 height 68
click at [684, 707] on textarea "Hey [PERSON_NAME], it's nice to meet you! I see you can't reach the string to c…" at bounding box center [902, 736] width 782 height 68
click at [806, 731] on textarea "Hey [PERSON_NAME], it's nice to meet you! I see you can't reach the string to c…" at bounding box center [902, 736] width 782 height 68
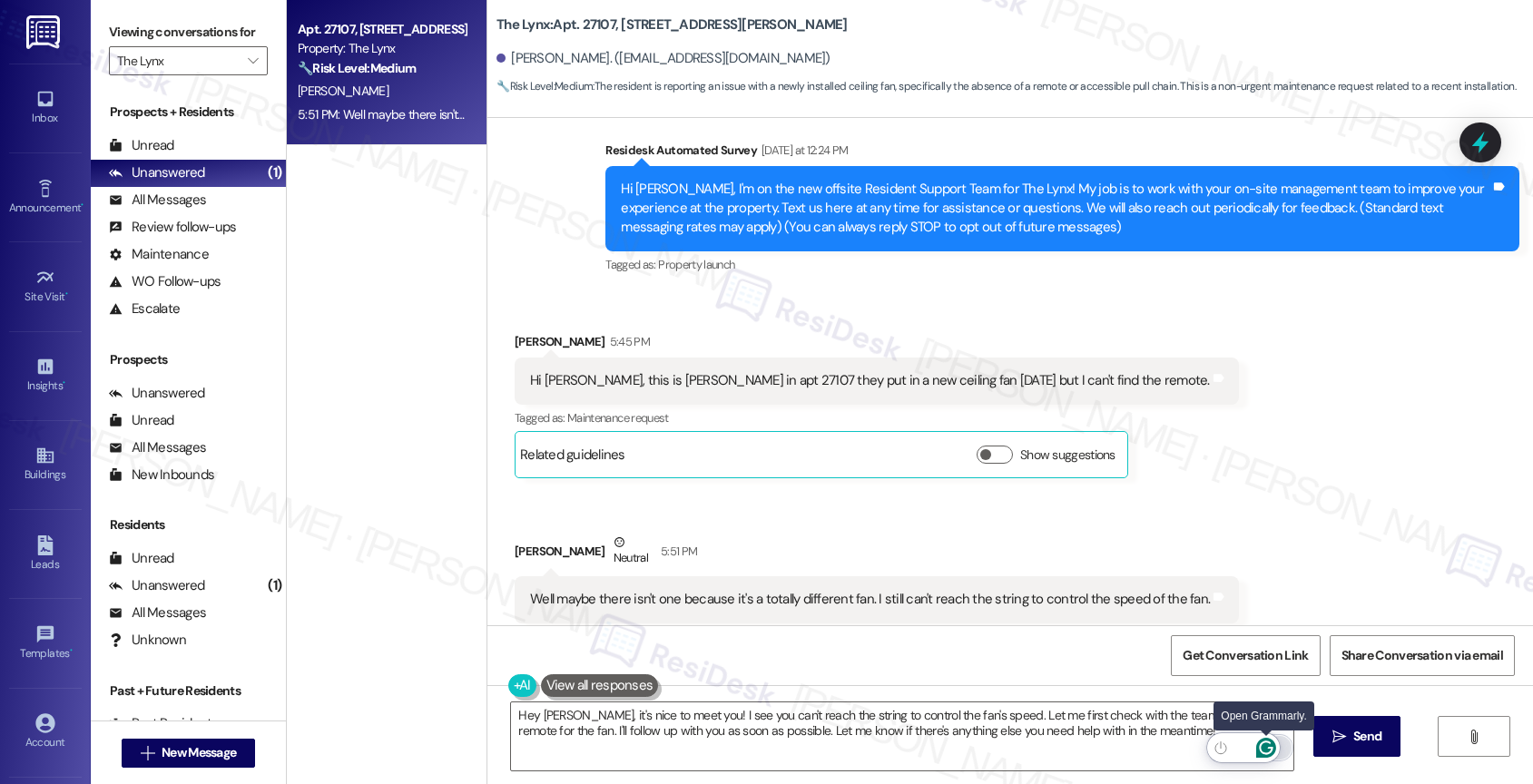
click at [1266, 744] on icon "Open Grammarly. 0 Suggestions." at bounding box center [1266, 747] width 20 height 20
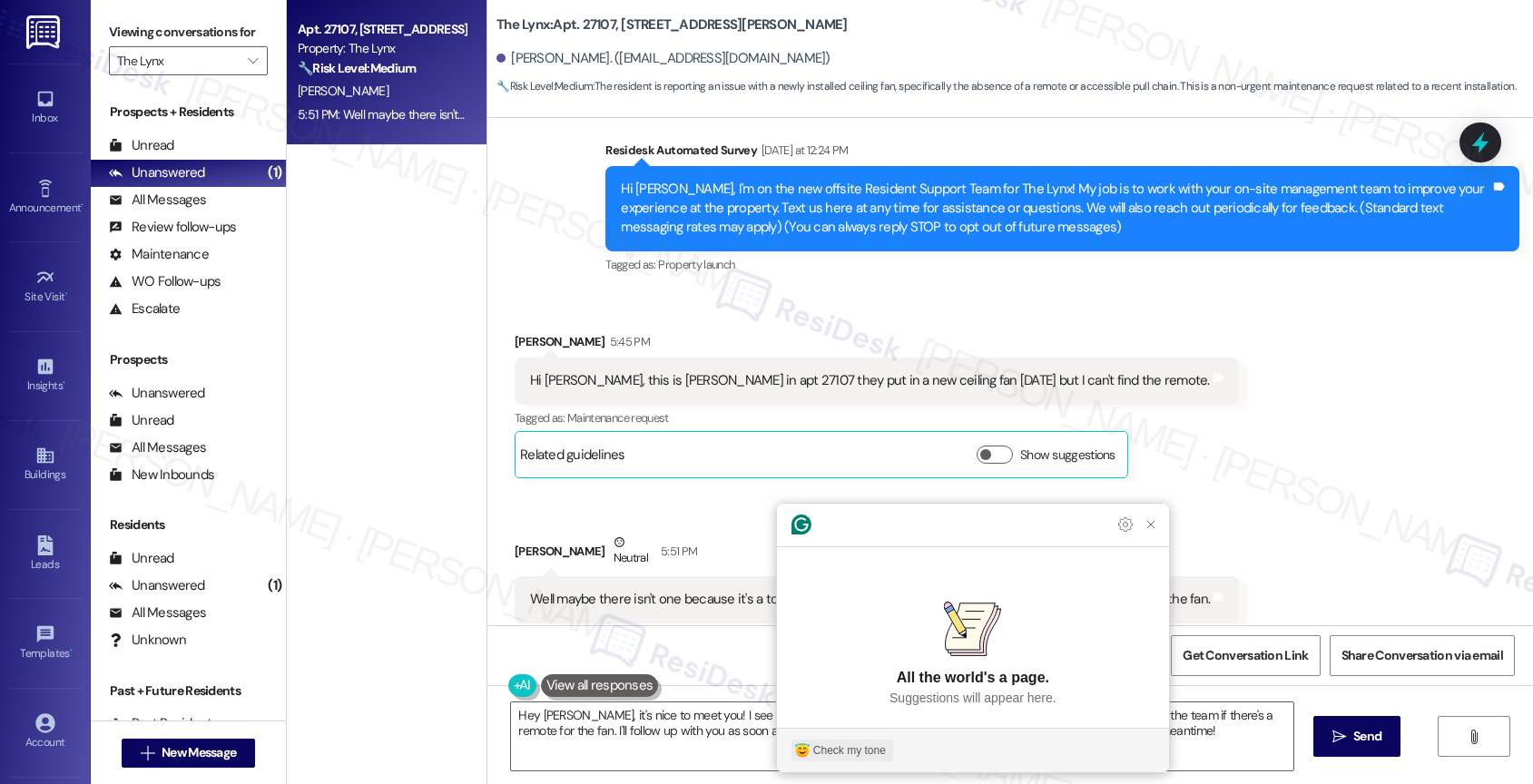
click at [852, 752] on div "Check my tone" at bounding box center [848, 750] width 72 height 16
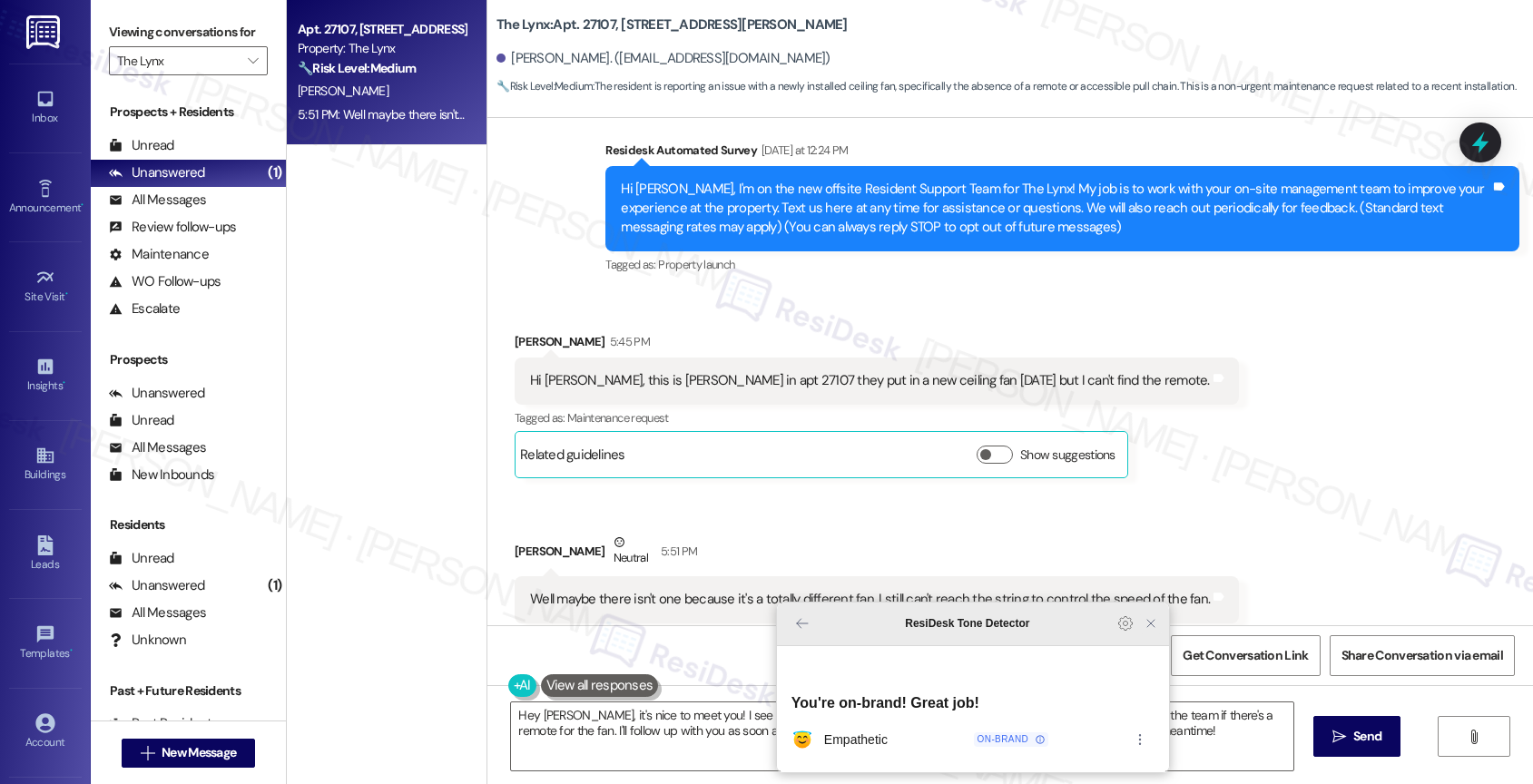
click at [1149, 630] on icon "Close Grammarly Assistant" at bounding box center [1151, 623] width 15 height 15
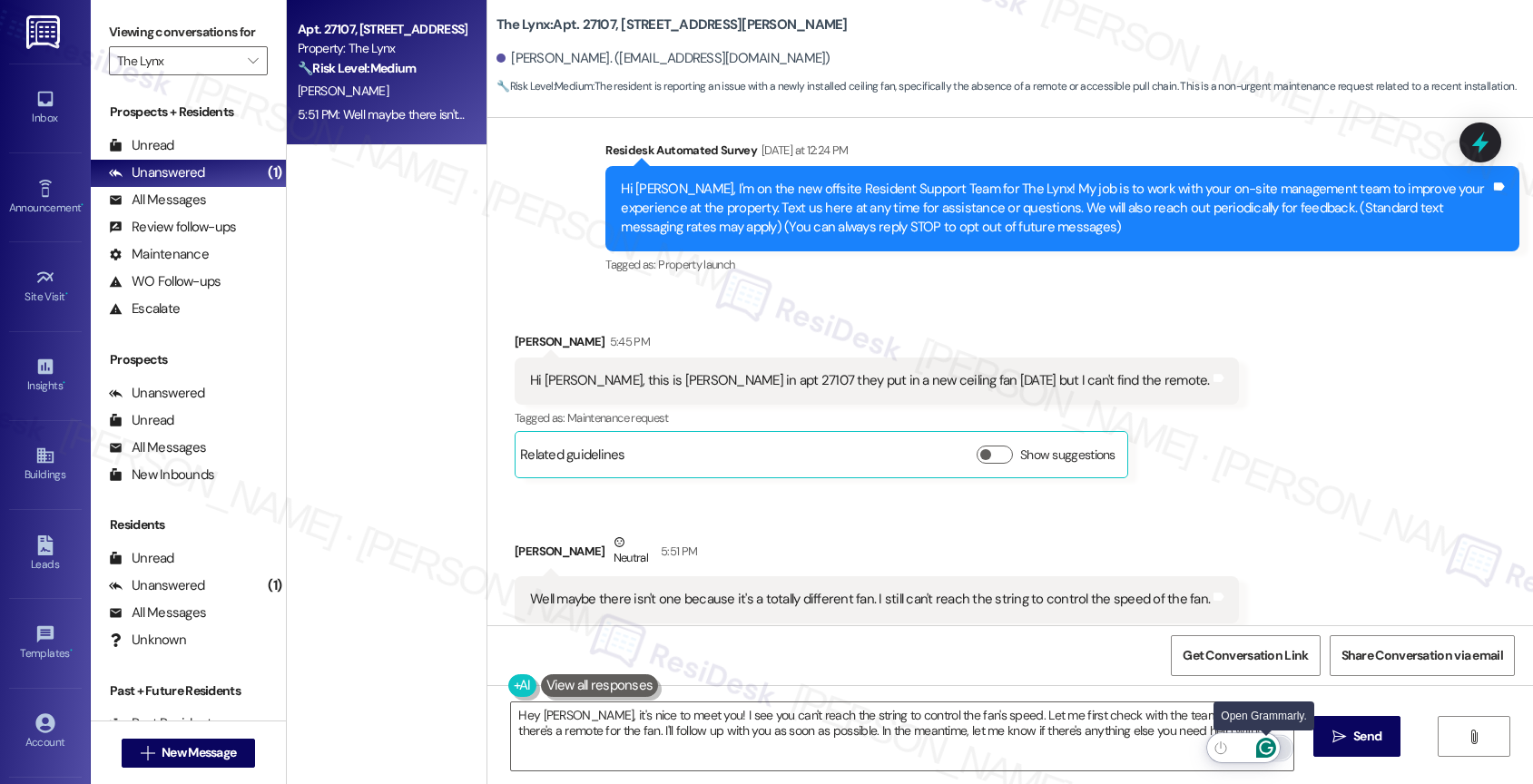
click at [1268, 743] on icon "Open Grammarly. 0 Suggestions." at bounding box center [1266, 747] width 20 height 20
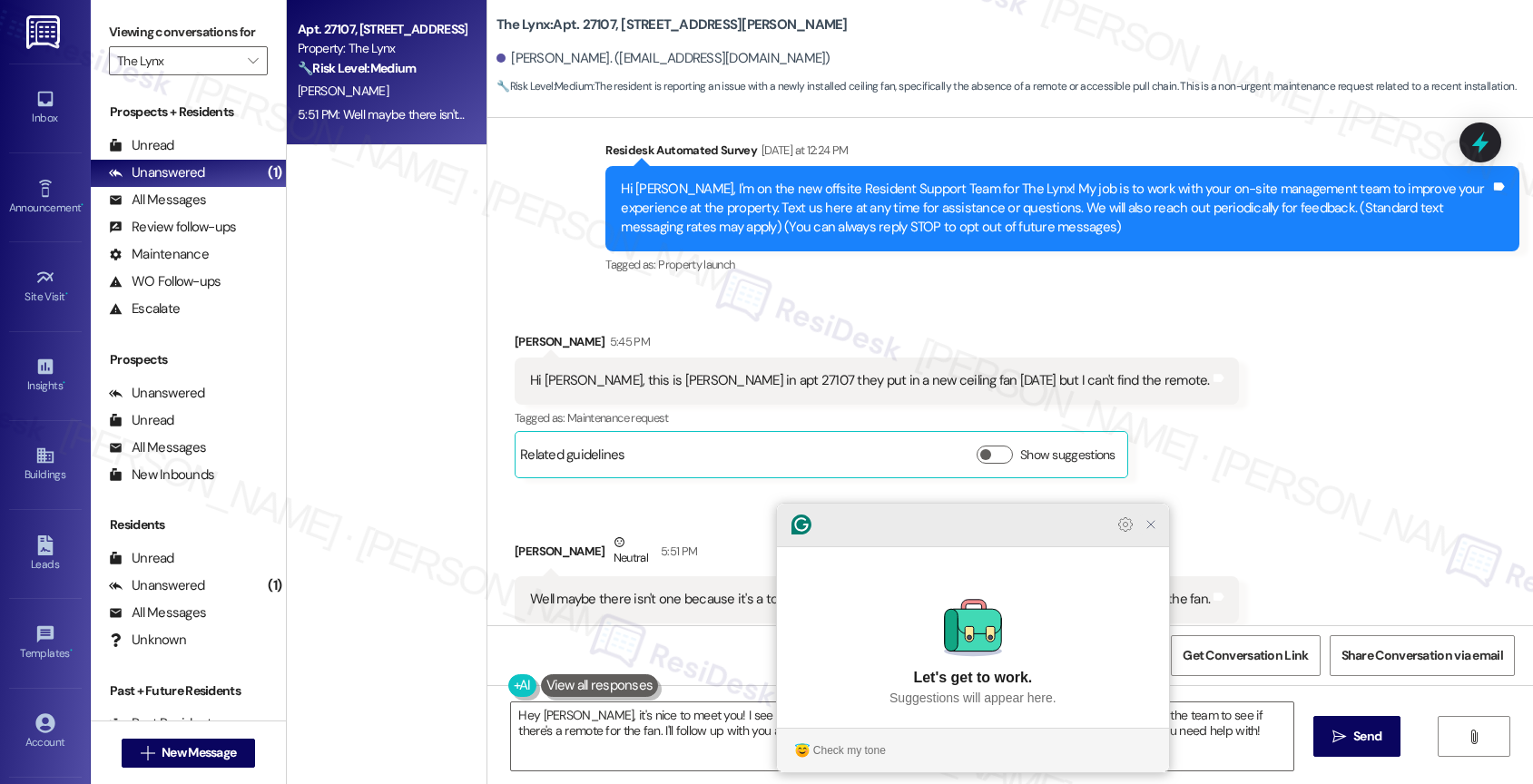
click at [1151, 532] on icon "Close Grammarly Assistant" at bounding box center [1151, 524] width 15 height 15
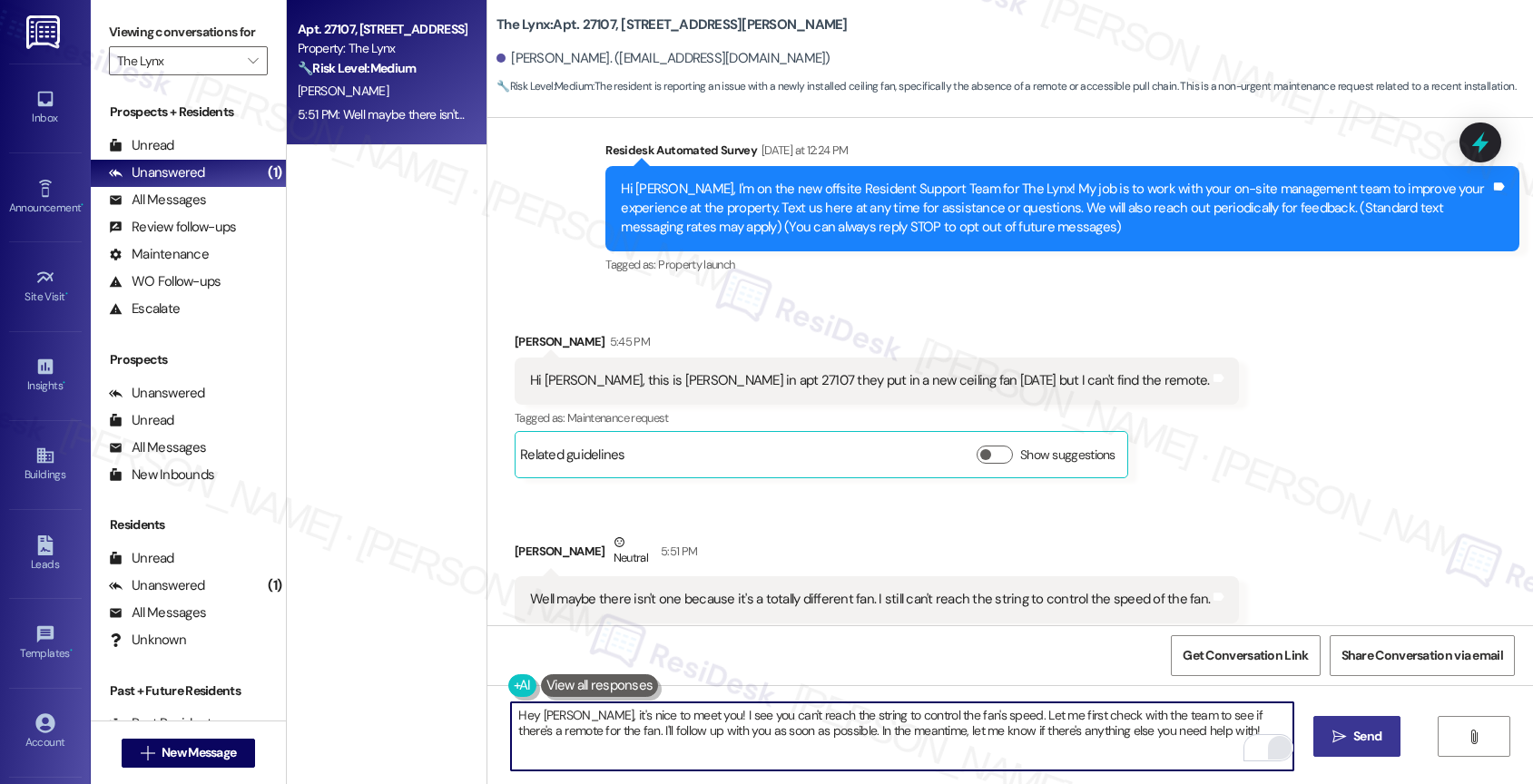
click at [1328, 728] on span " Send" at bounding box center [1357, 736] width 58 height 19
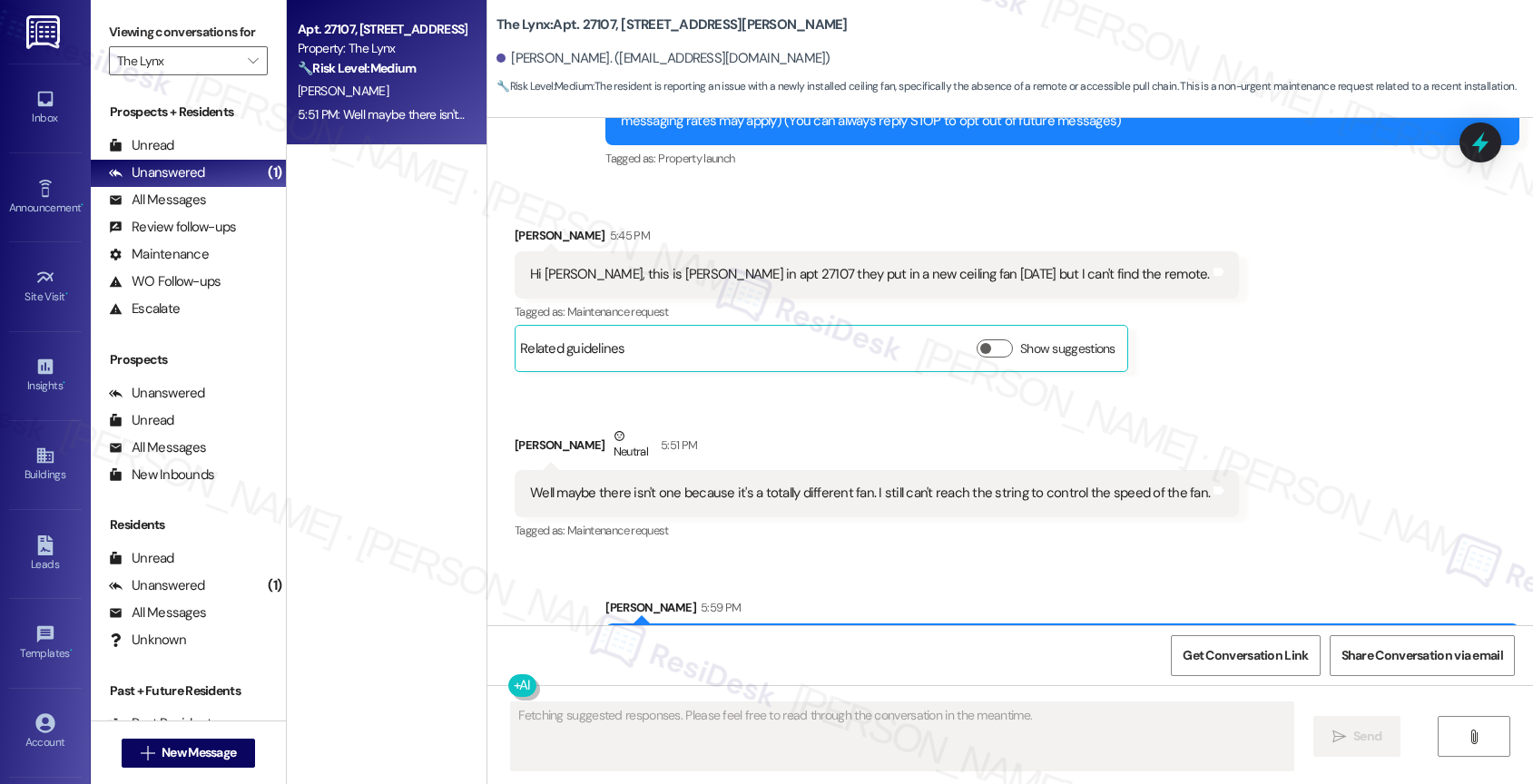
scroll to position [758, 0]
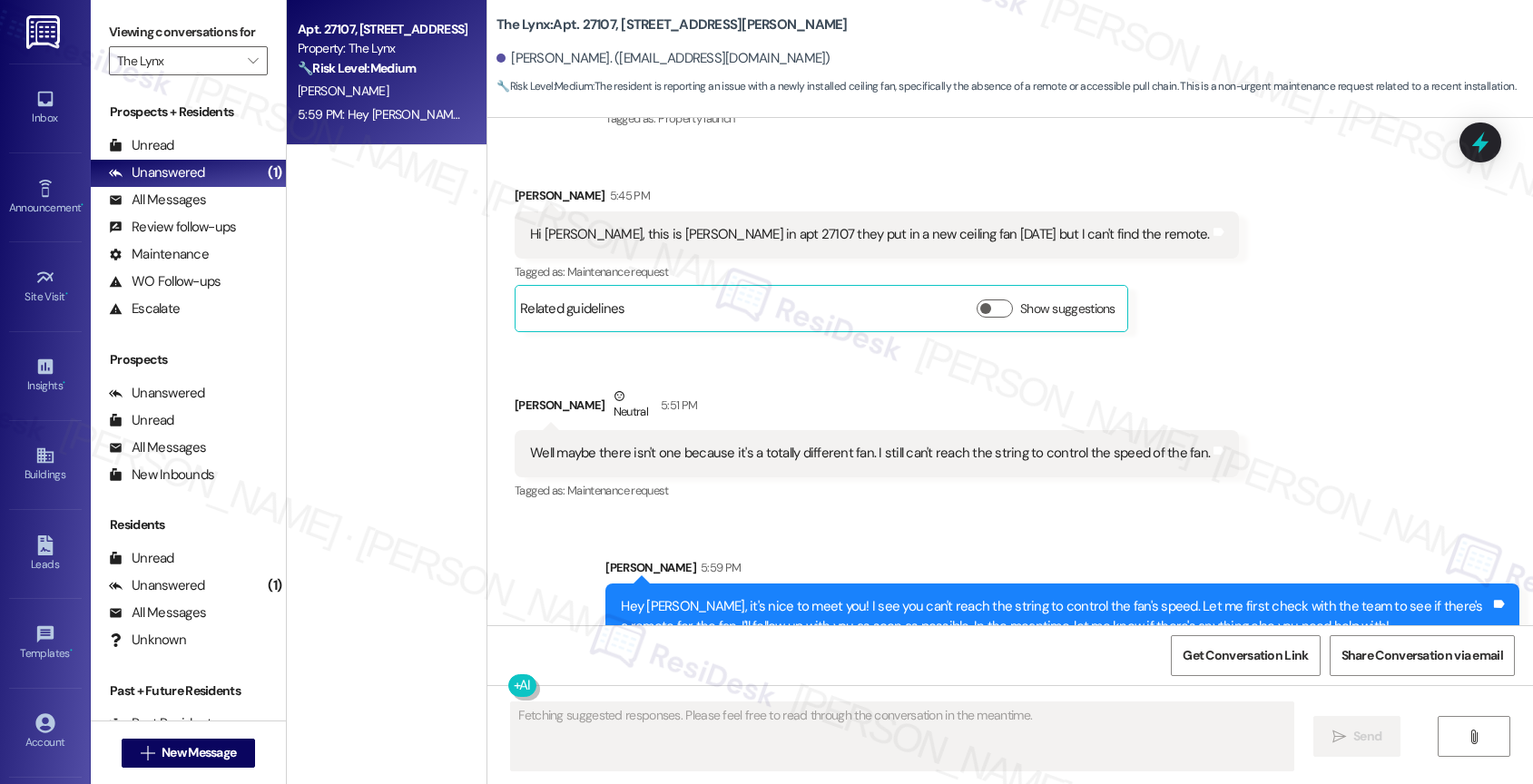
click at [836, 373] on div "Received via SMS [PERSON_NAME] Neutral 5:51 PM Well maybe there isn't one becau…" at bounding box center [877, 445] width 751 height 145
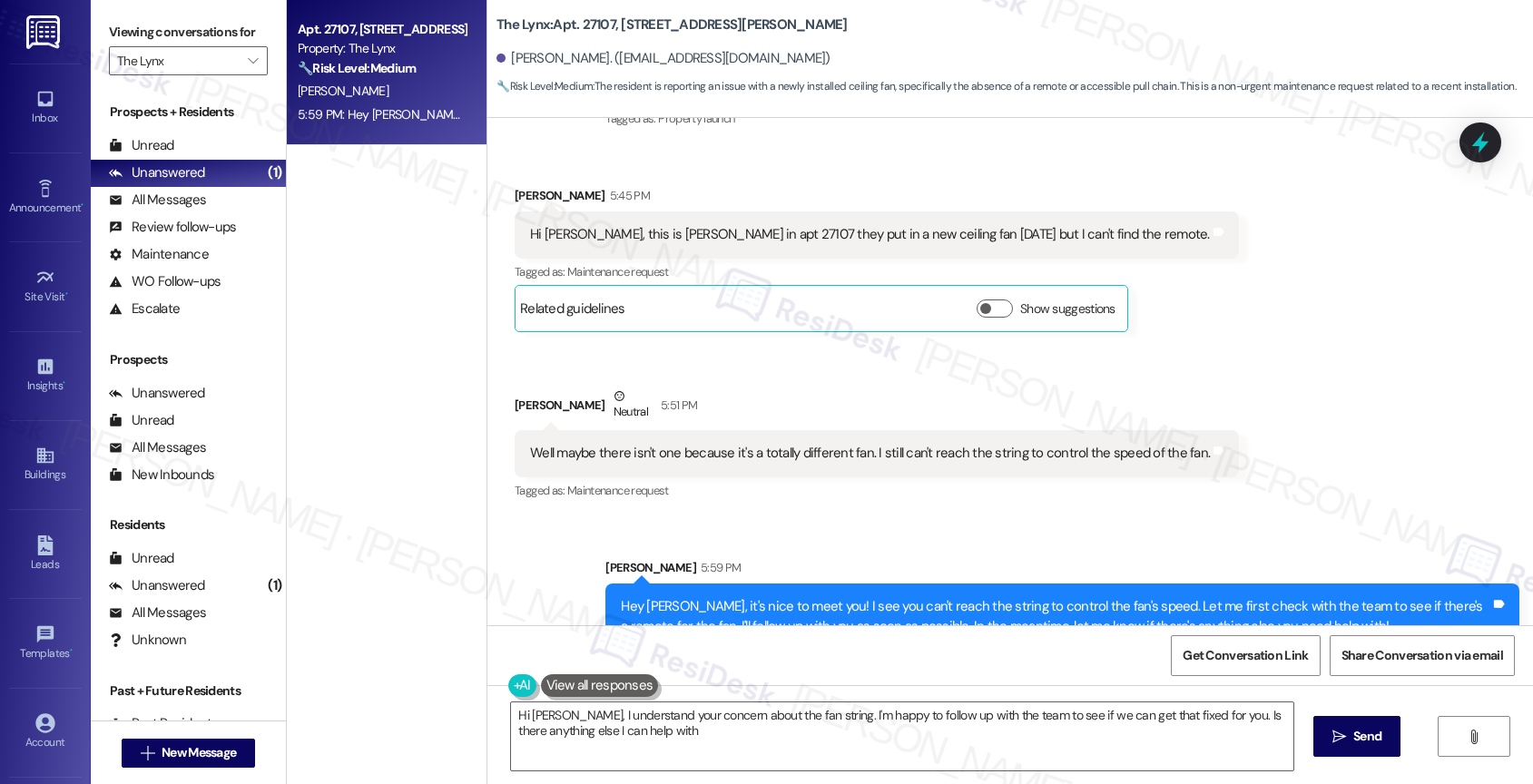
type textarea "Hi [PERSON_NAME], I understand your concern about the fan string. I'm happy to …"
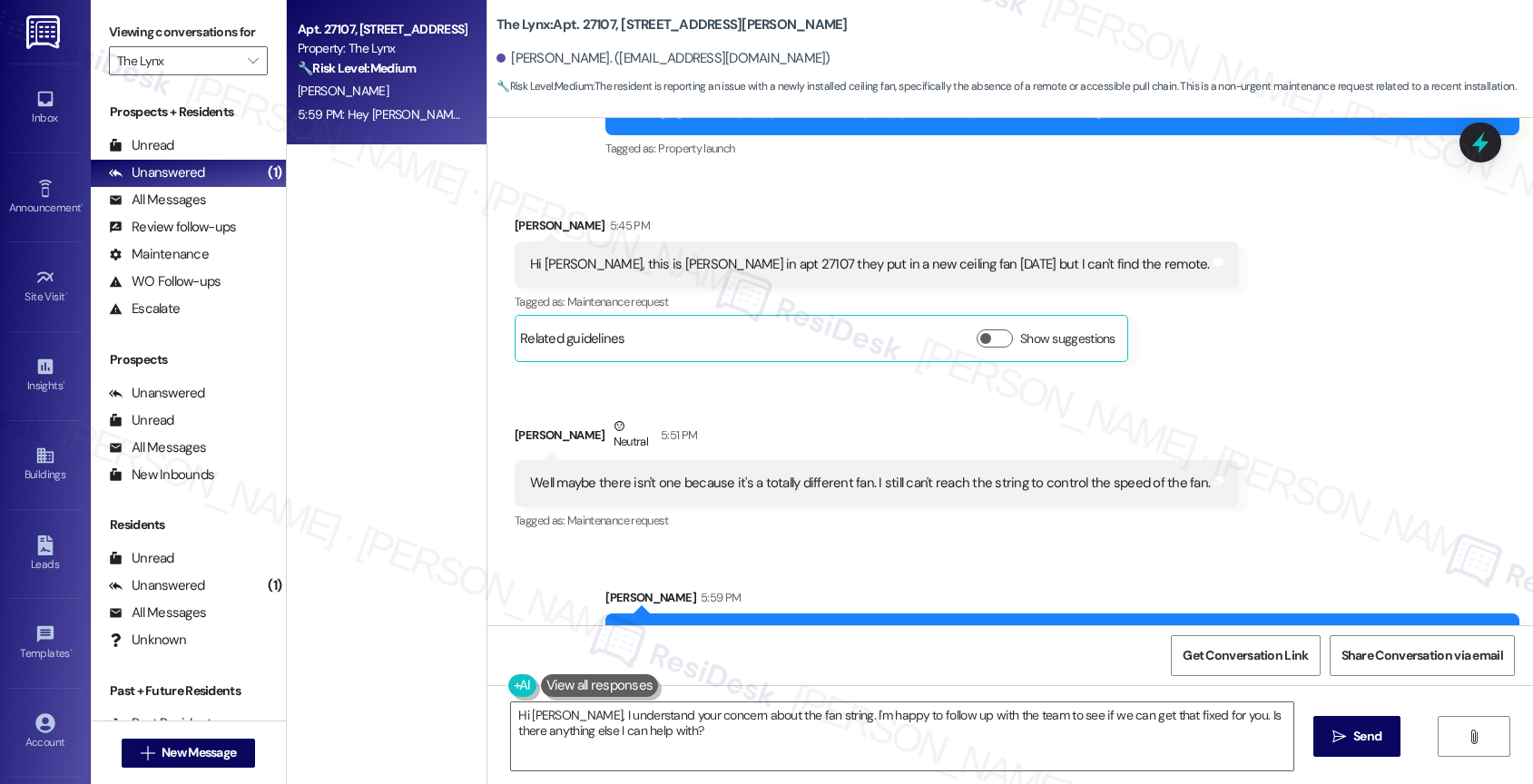
click at [778, 417] on div "[PERSON_NAME] Neutral 5:51 PM" at bounding box center [877, 439] width 724 height 45
drag, startPoint x: 665, startPoint y: 225, endPoint x: 719, endPoint y: 217, distance: 54.6
click at [719, 255] on div "Hi [PERSON_NAME], this is [PERSON_NAME] in apt 27107 they put in a new ceiling …" at bounding box center [870, 264] width 680 height 19
copy div "apt 27107"
click at [762, 419] on div "[PERSON_NAME] Neutral 5:51 PM" at bounding box center [877, 439] width 724 height 45
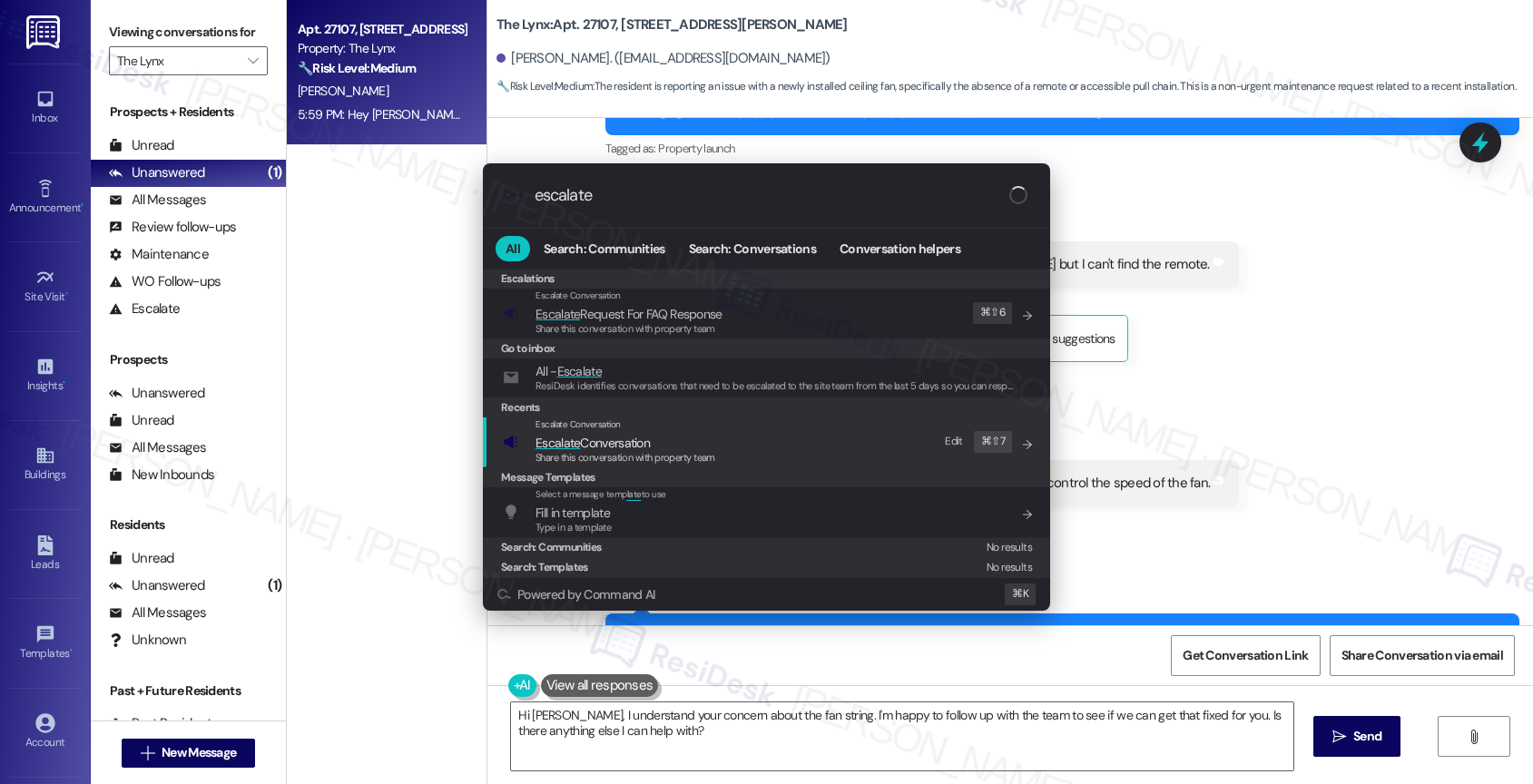
type input "escalate"
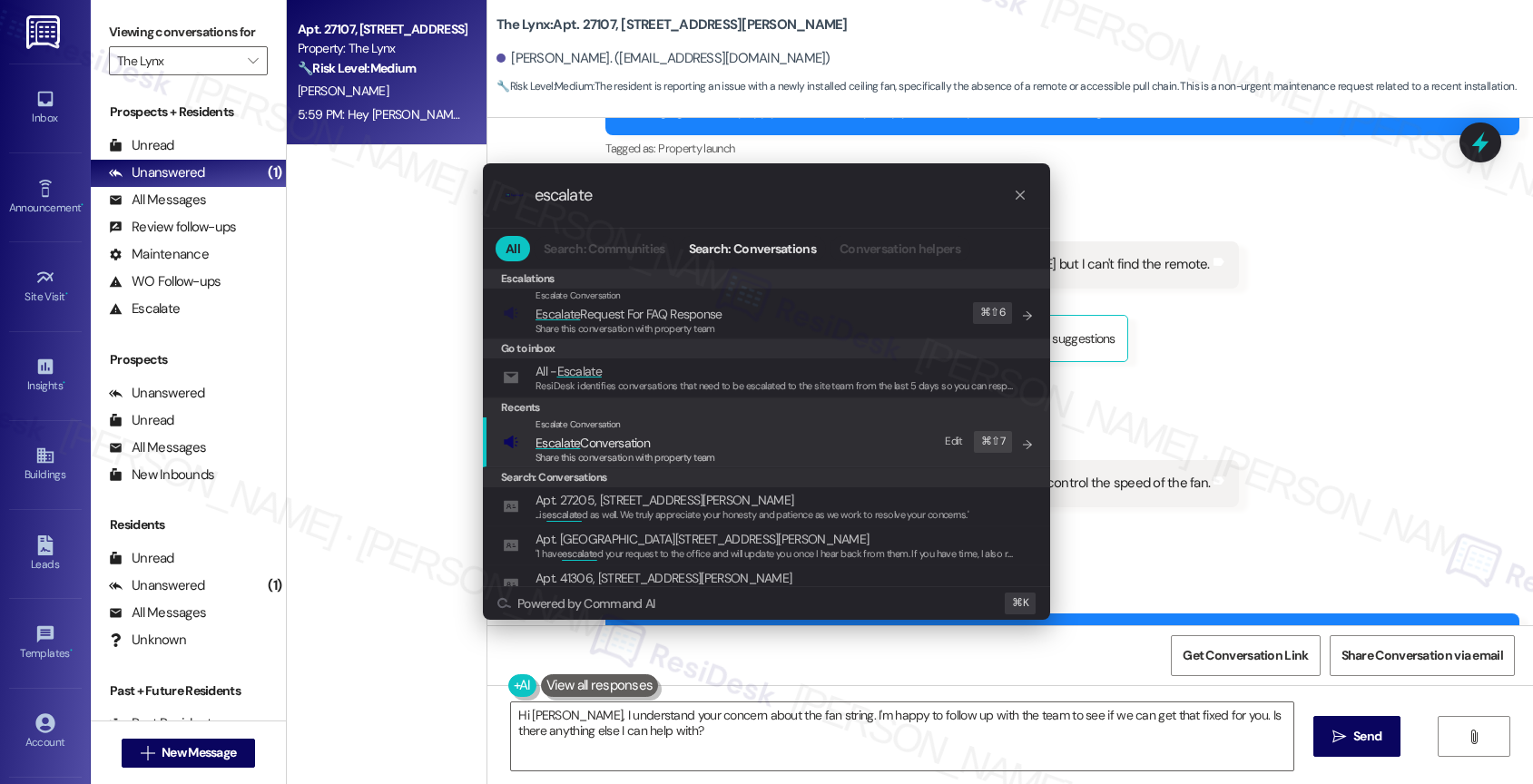
click at [632, 439] on span "Escalate Conversation" at bounding box center [592, 443] width 114 height 16
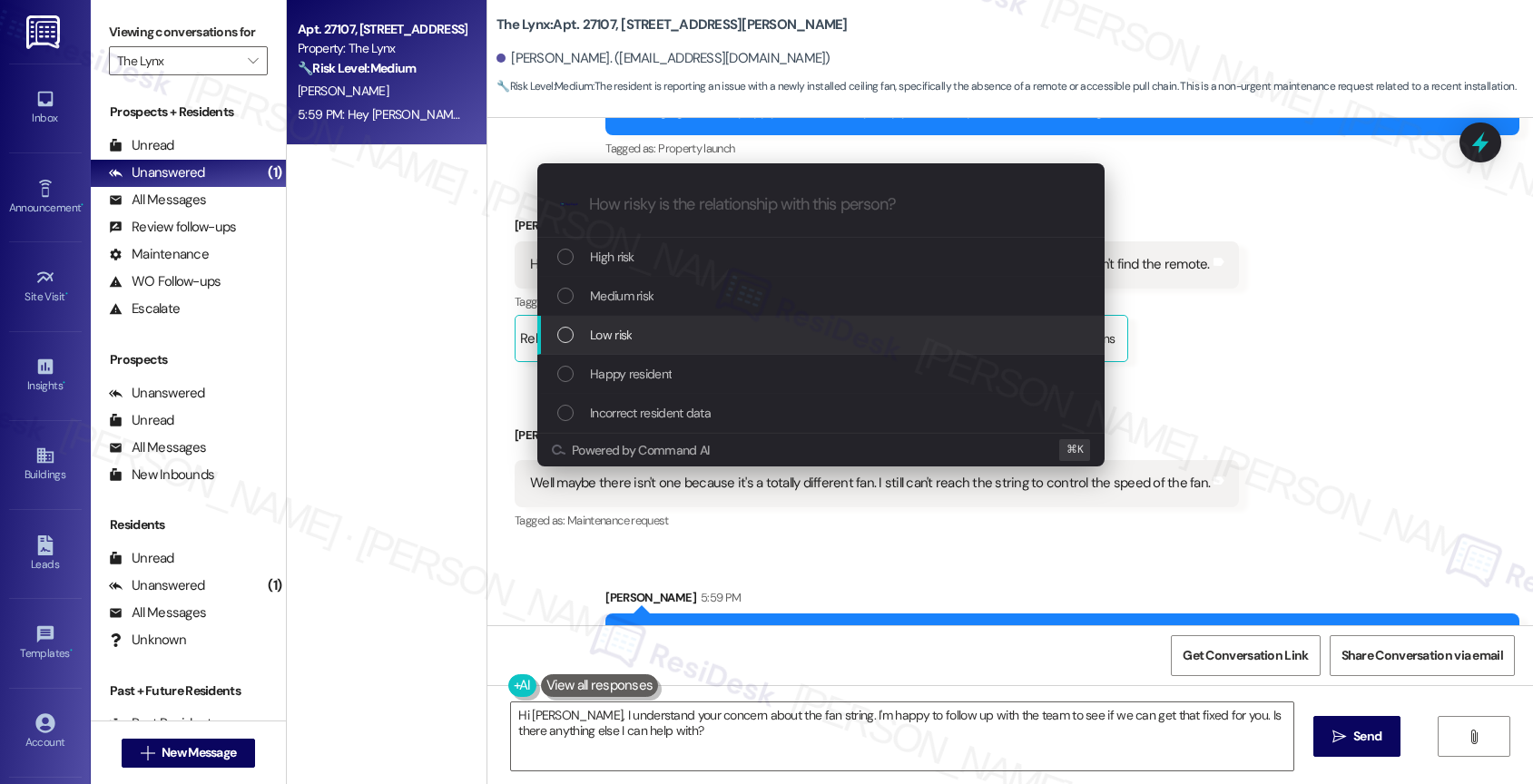
click at [628, 324] on span "Low risk" at bounding box center [611, 334] width 42 height 20
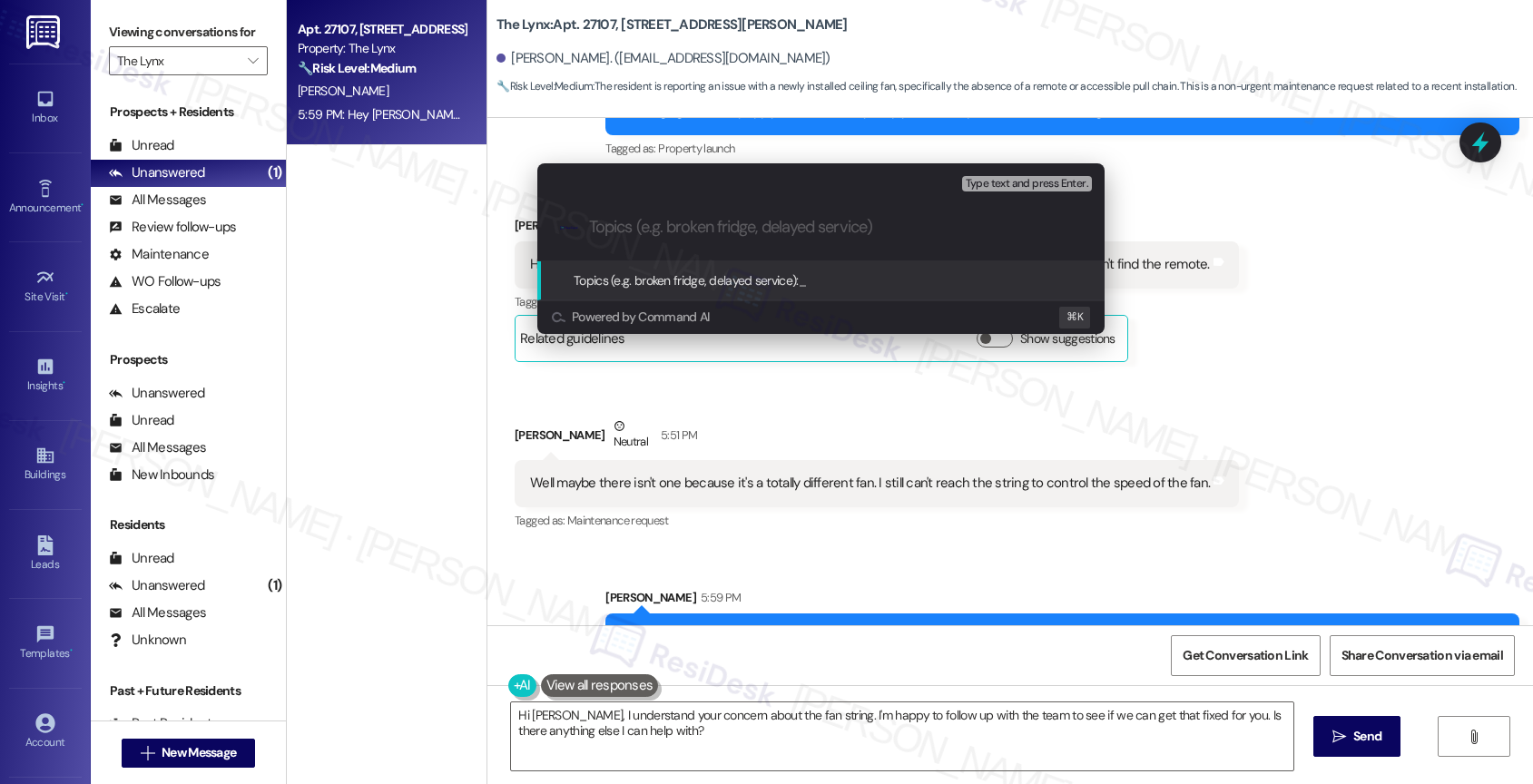
click at [638, 237] on input "Topics (e.g. broken fridge, delayed service)" at bounding box center [835, 227] width 493 height 19
paste input "apt 27107"
click at [597, 226] on input "apt 27107" at bounding box center [827, 227] width 478 height 19
click at [684, 228] on input "Apt 27107" at bounding box center [827, 227] width 478 height 19
type input "Apt 27107 - Is there a remote control for the new ceiling fan?"
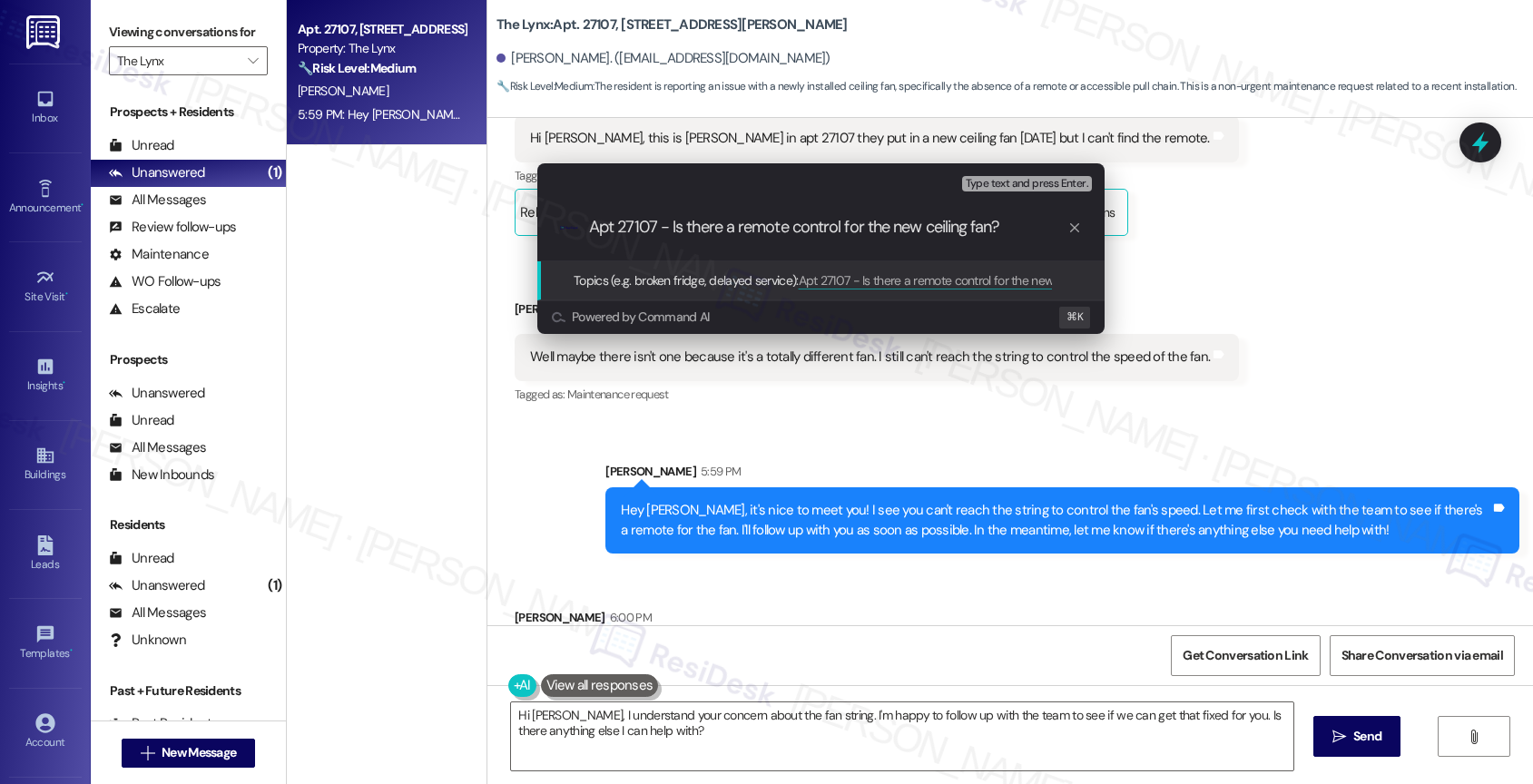
scroll to position [884, 0]
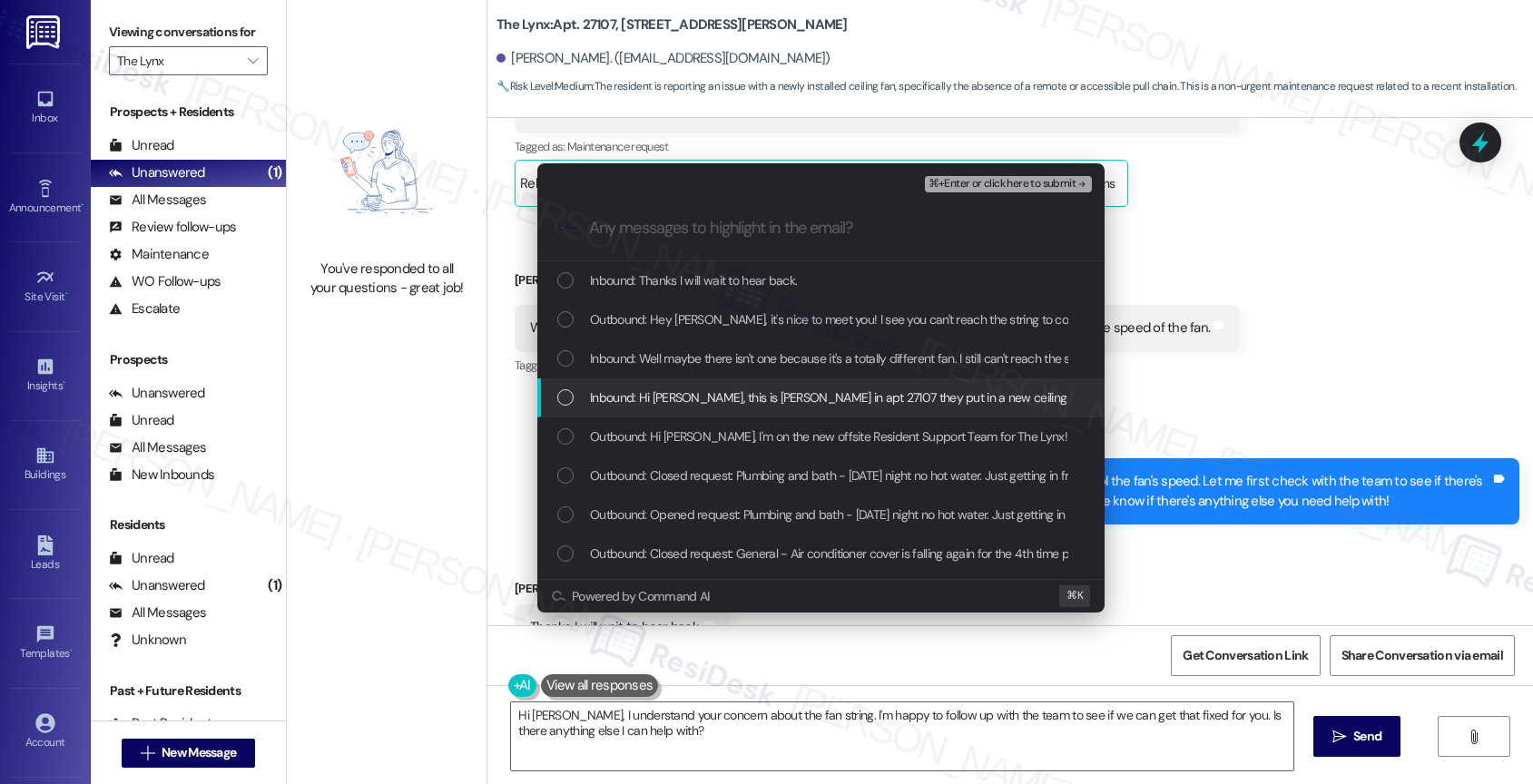
drag, startPoint x: 743, startPoint y: 394, endPoint x: 732, endPoint y: 368, distance: 28.2
click at [743, 394] on span "Inbound: Hi [PERSON_NAME], this is [PERSON_NAME] in apt 27107 they put in a new…" at bounding box center [926, 397] width 673 height 20
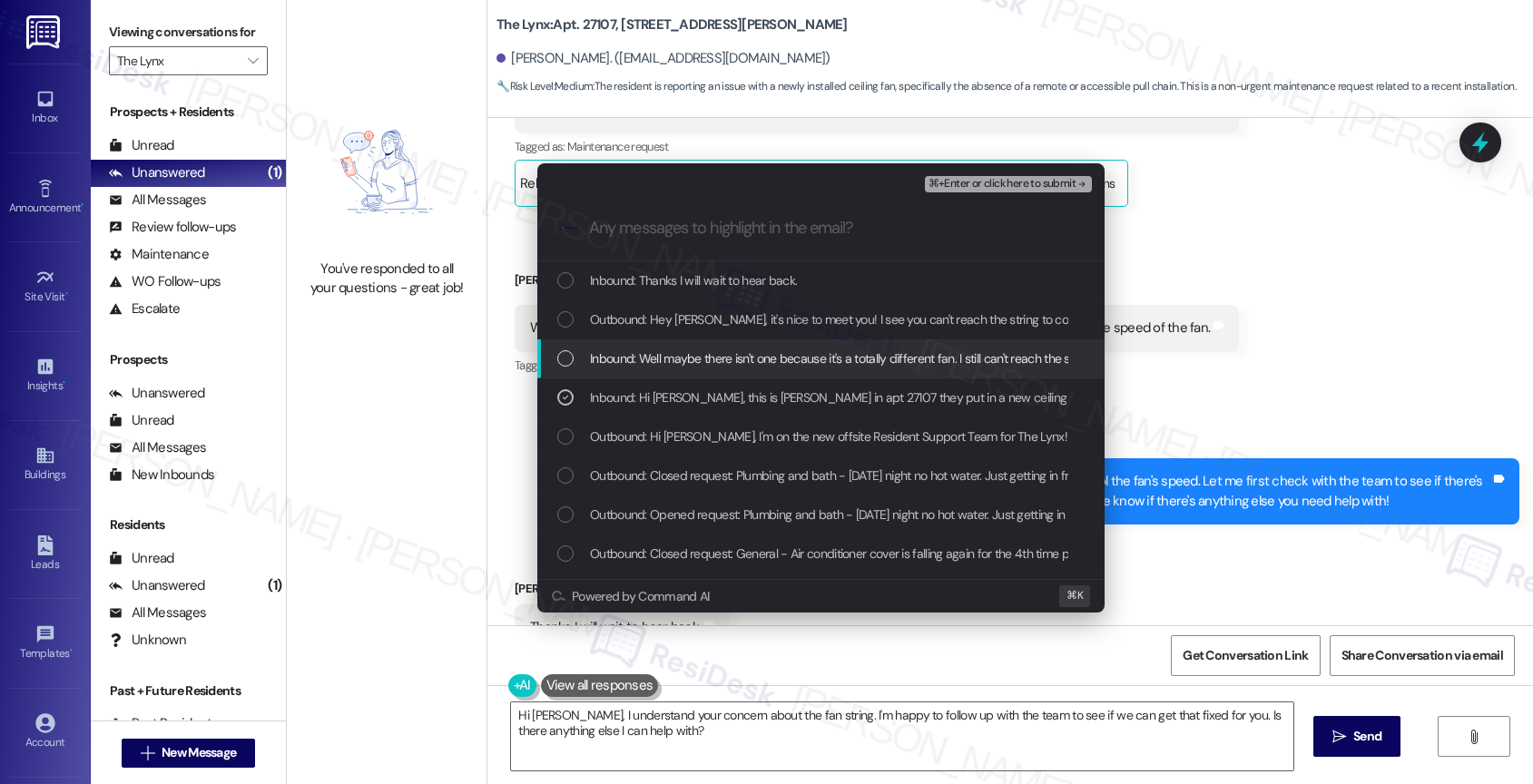
drag, startPoint x: 731, startPoint y: 366, endPoint x: 725, endPoint y: 321, distance: 45.4
click at [731, 366] on span "Inbound: Well maybe there isn't one because it's a totally different fan. I sti…" at bounding box center [924, 358] width 669 height 20
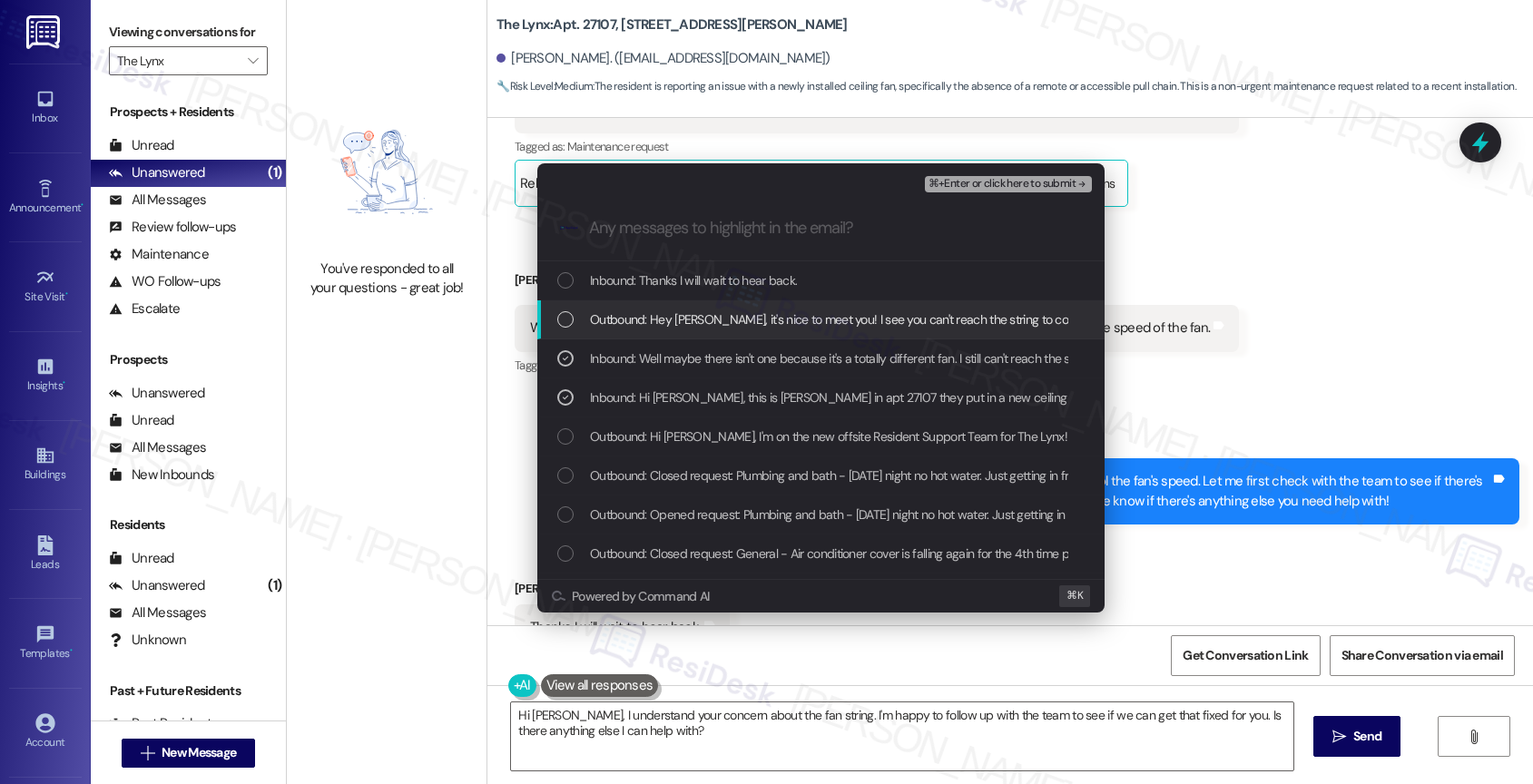
click at [724, 318] on span "Outbound: Hey [PERSON_NAME], it's nice to meet you! I see you can't reach the s…" at bounding box center [1364, 320] width 1549 height 20
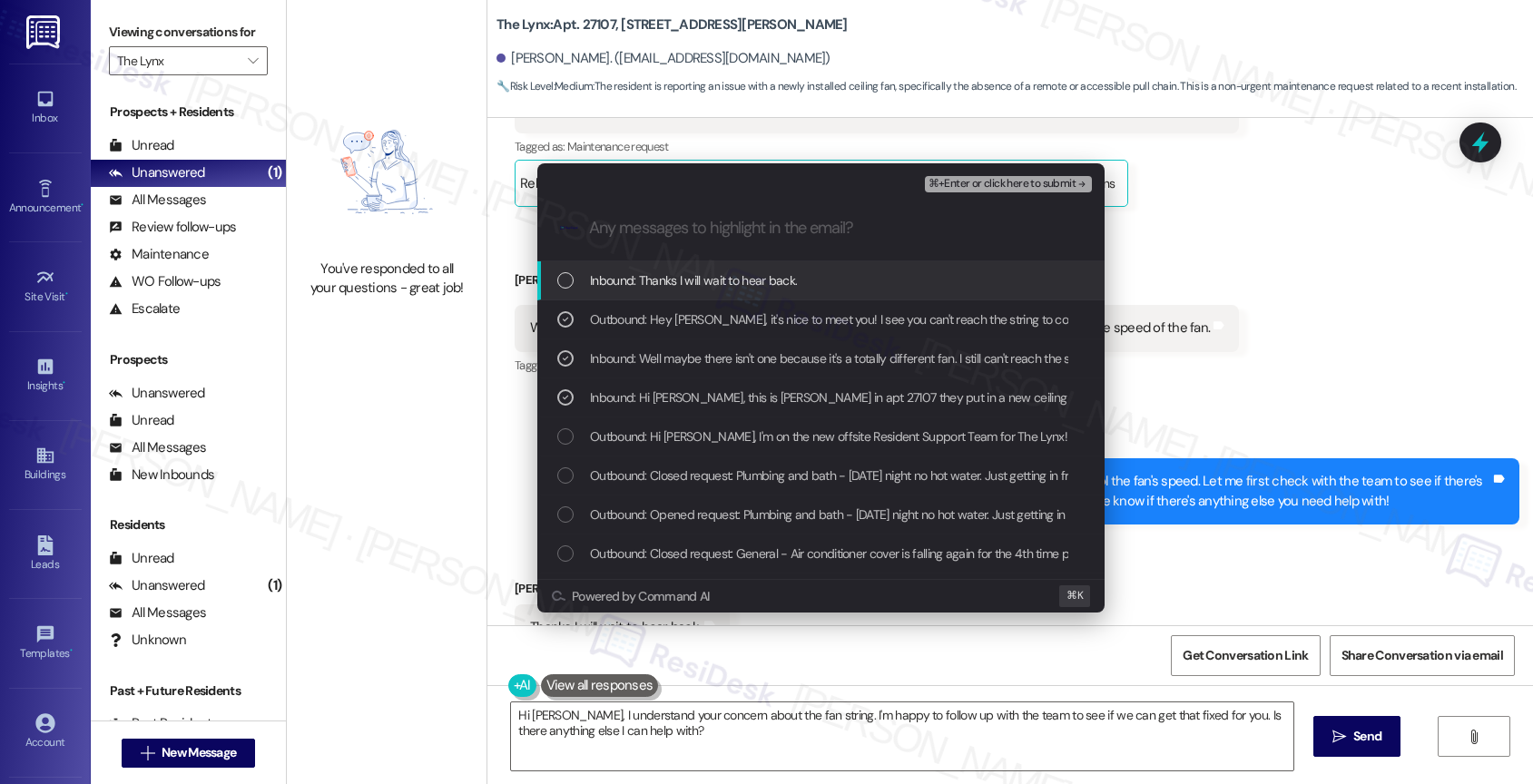
click at [725, 288] on span "Inbound: Thanks I will wait to hear back." at bounding box center [693, 281] width 207 height 20
click at [1047, 185] on span "⌘+Enter or click here to submit" at bounding box center [1002, 185] width 147 height 13
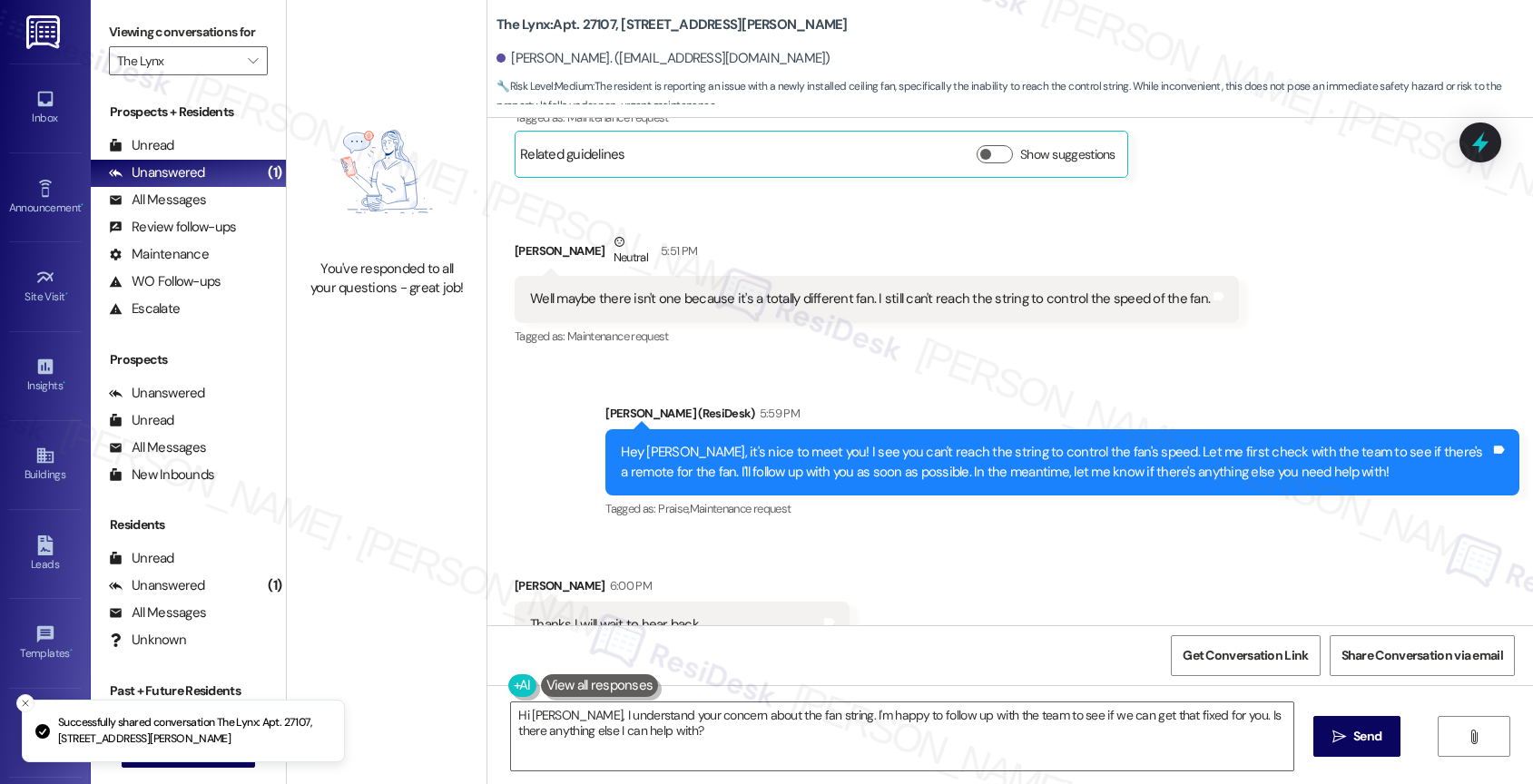
scroll to position [938, 0]
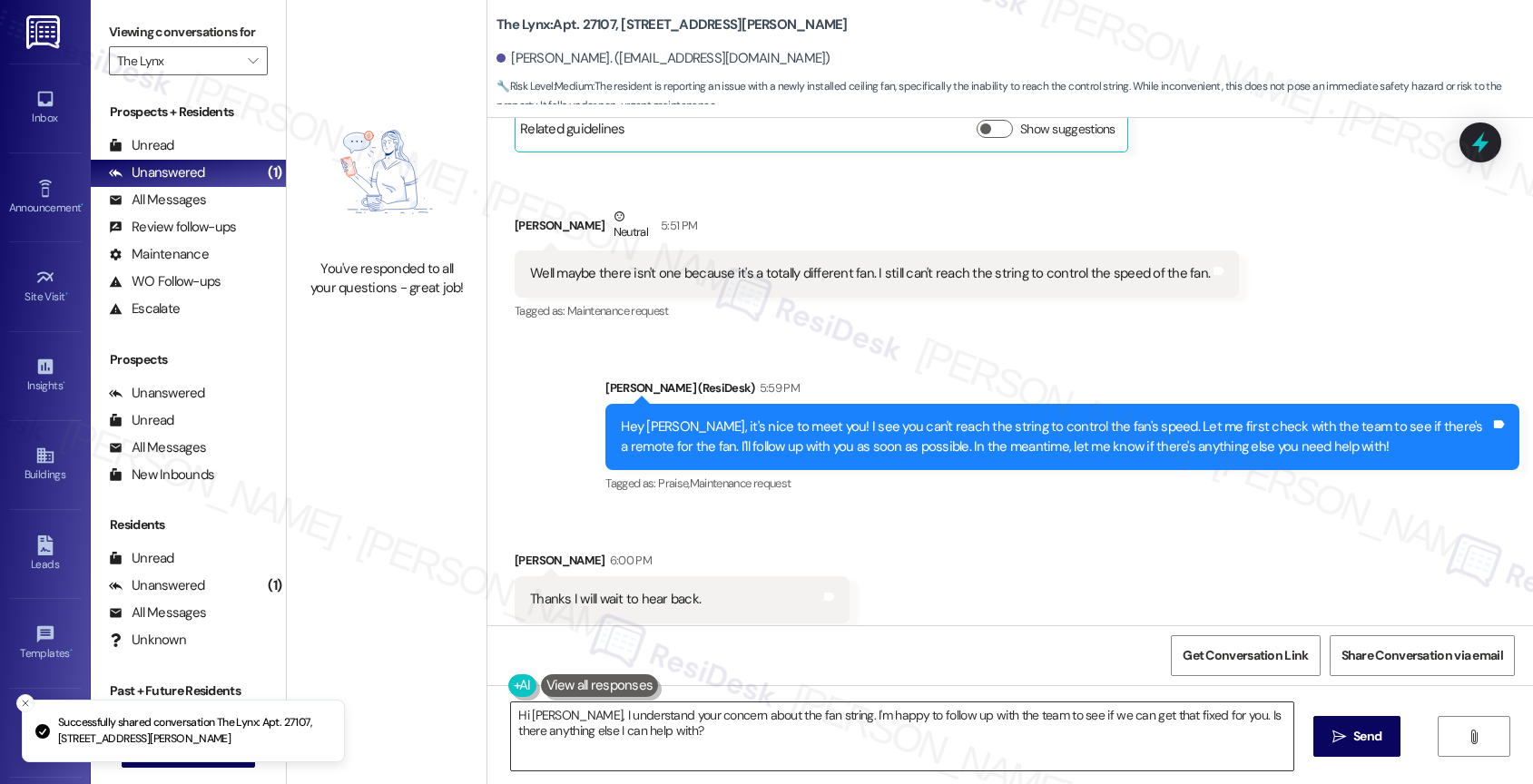
click at [657, 719] on textarea "Hi [PERSON_NAME], I understand your concern about the fan string. I'm happy to …" at bounding box center [902, 736] width 782 height 68
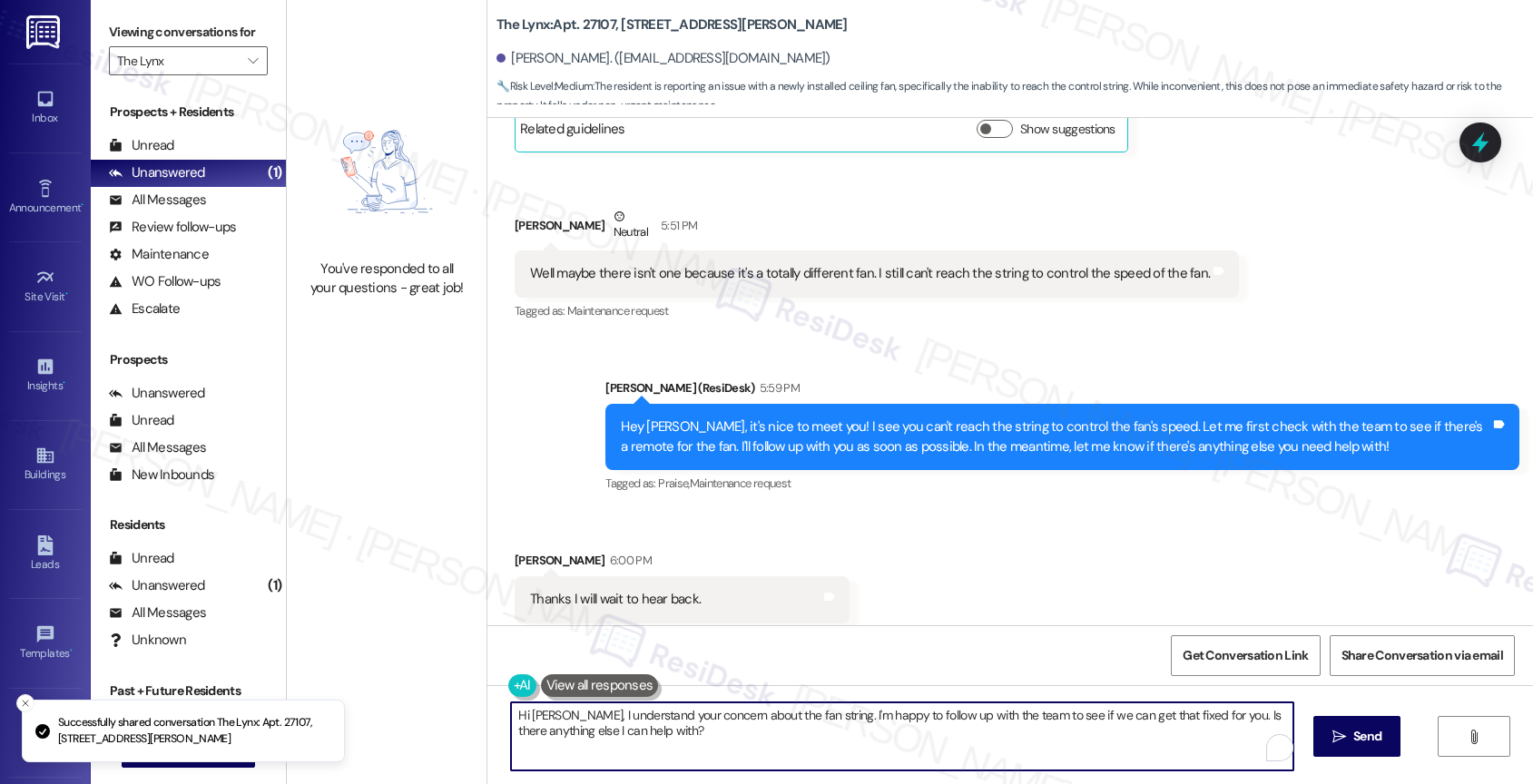
click at [657, 719] on textarea "Hi [PERSON_NAME], I understand your concern about the fan string. I'm happy to …" at bounding box center [902, 736] width 782 height 68
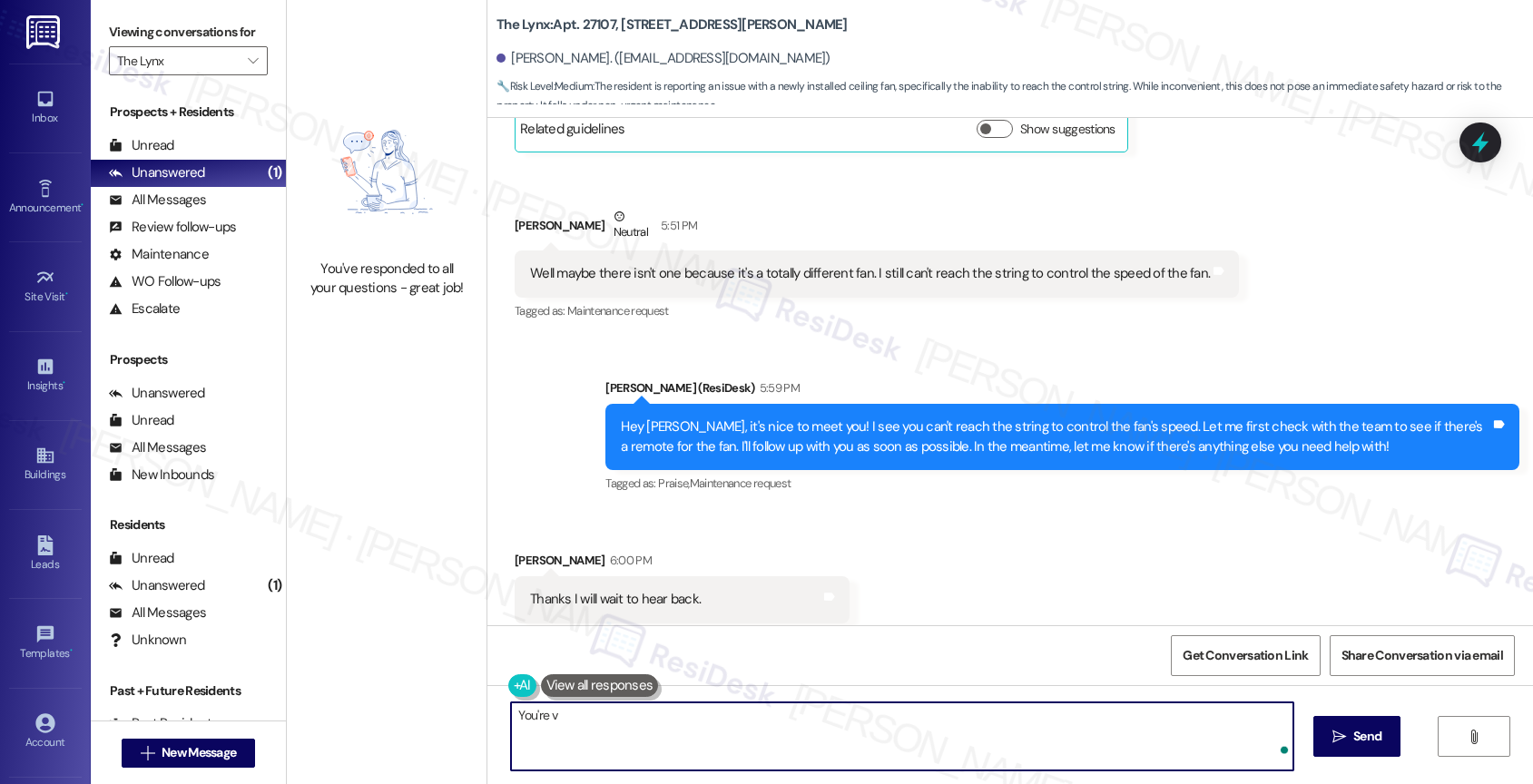
type textarea "You're"
drag, startPoint x: 574, startPoint y: 715, endPoint x: 455, endPoint y: 709, distance: 119.2
click at [455, 709] on div "You've responded to all your questions - great job! The Lynx: Apt. 27107, [STRE…" at bounding box center [910, 392] width 1246 height 784
drag, startPoint x: 616, startPoint y: 733, endPoint x: 454, endPoint y: 708, distance: 163.9
click at [463, 711] on div "You've responded to all your questions - great job! The Lynx: Apt. 27107, [STRE…" at bounding box center [910, 392] width 1246 height 784
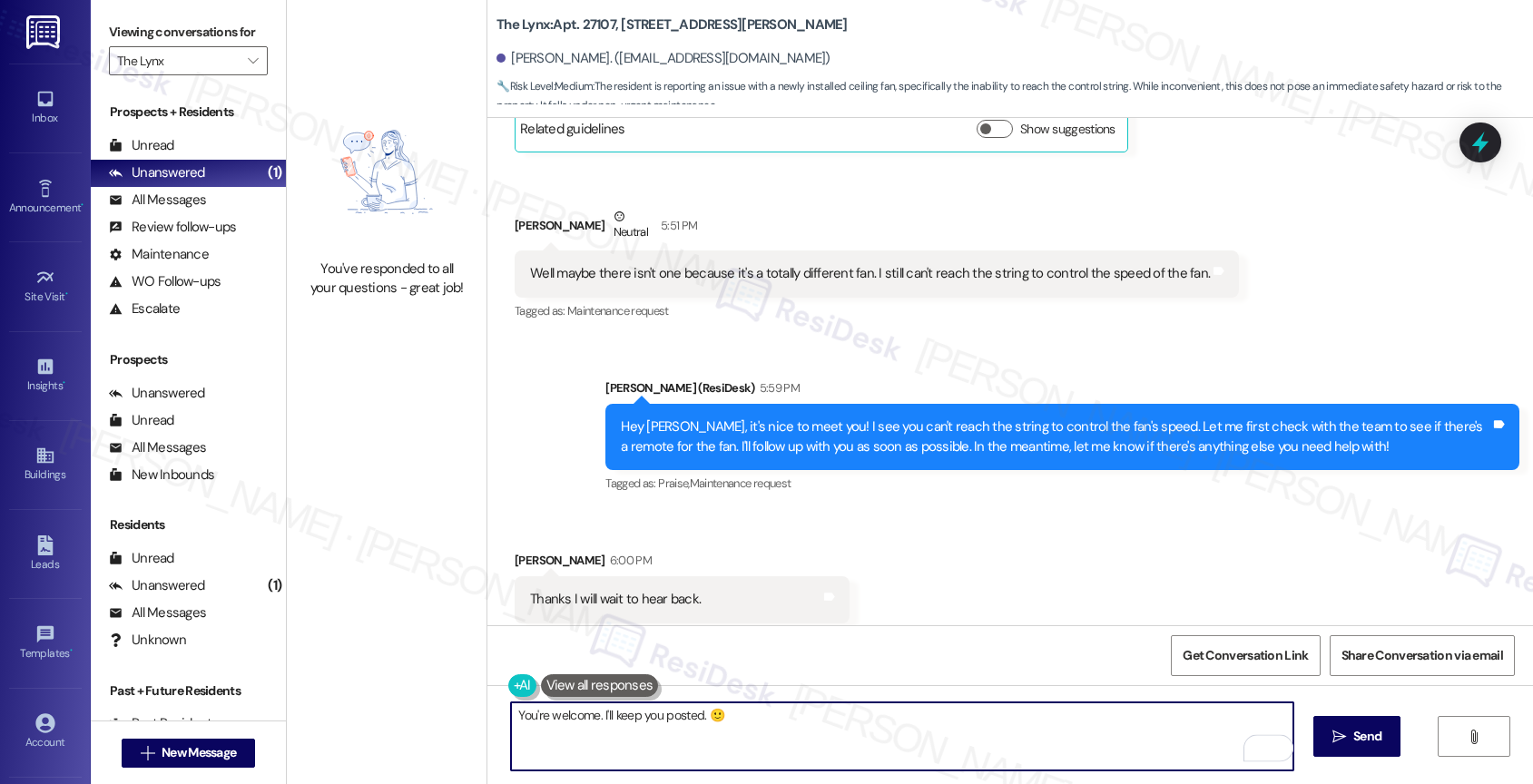
click at [588, 713] on textarea "You're welcome. I'll keep you posted. 🙂" at bounding box center [902, 736] width 782 height 68
click at [770, 708] on textarea "You're welcome! I'll keep you posted. 🙂" at bounding box center [902, 736] width 782 height 68
type textarea "You're welcome! I'll keep you posted. 🙂"
click at [1341, 729] on icon "" at bounding box center [1338, 736] width 14 height 15
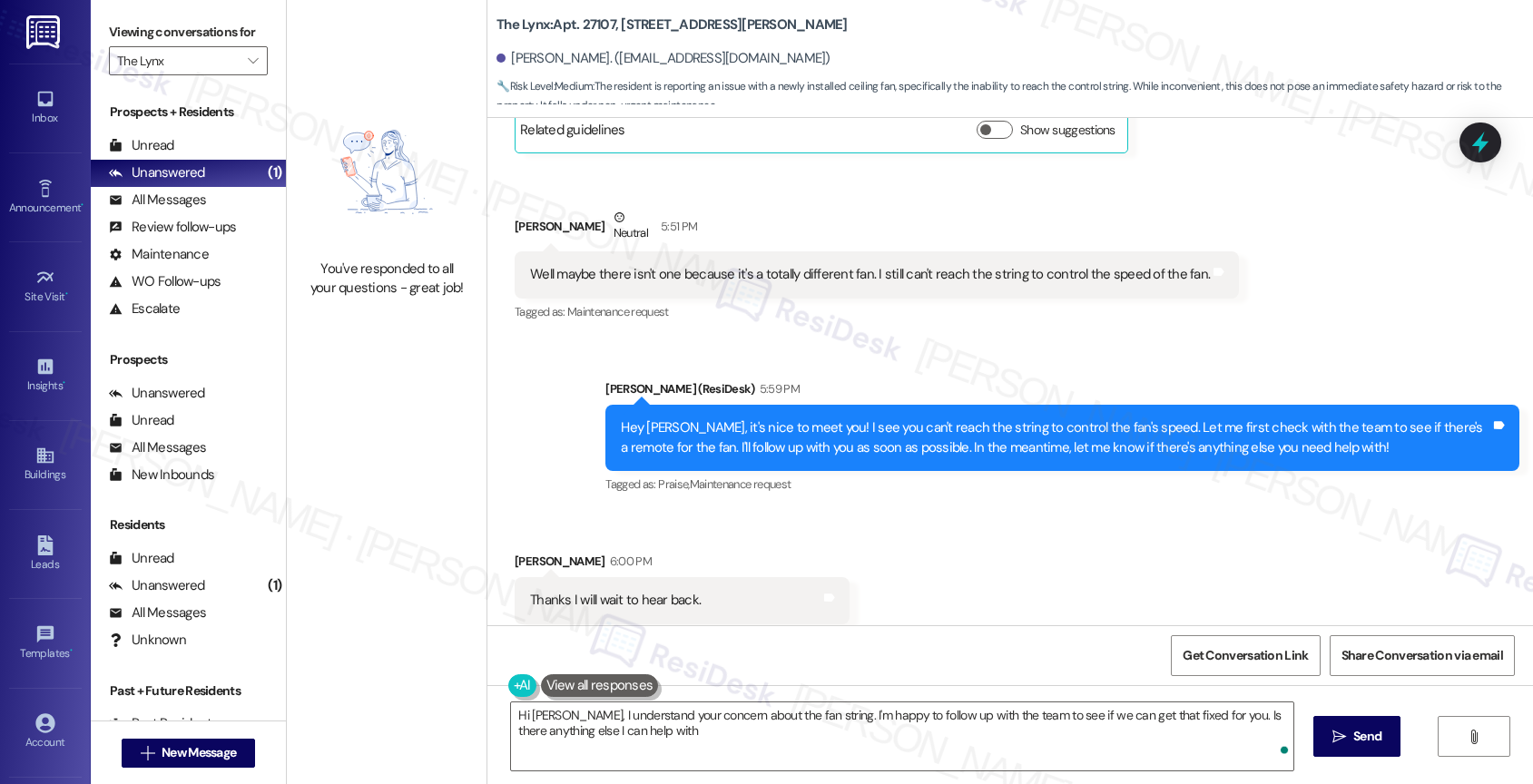
type textarea "Hi Bridgett, I understand your concern about the fan string. I'm happy to follo…"
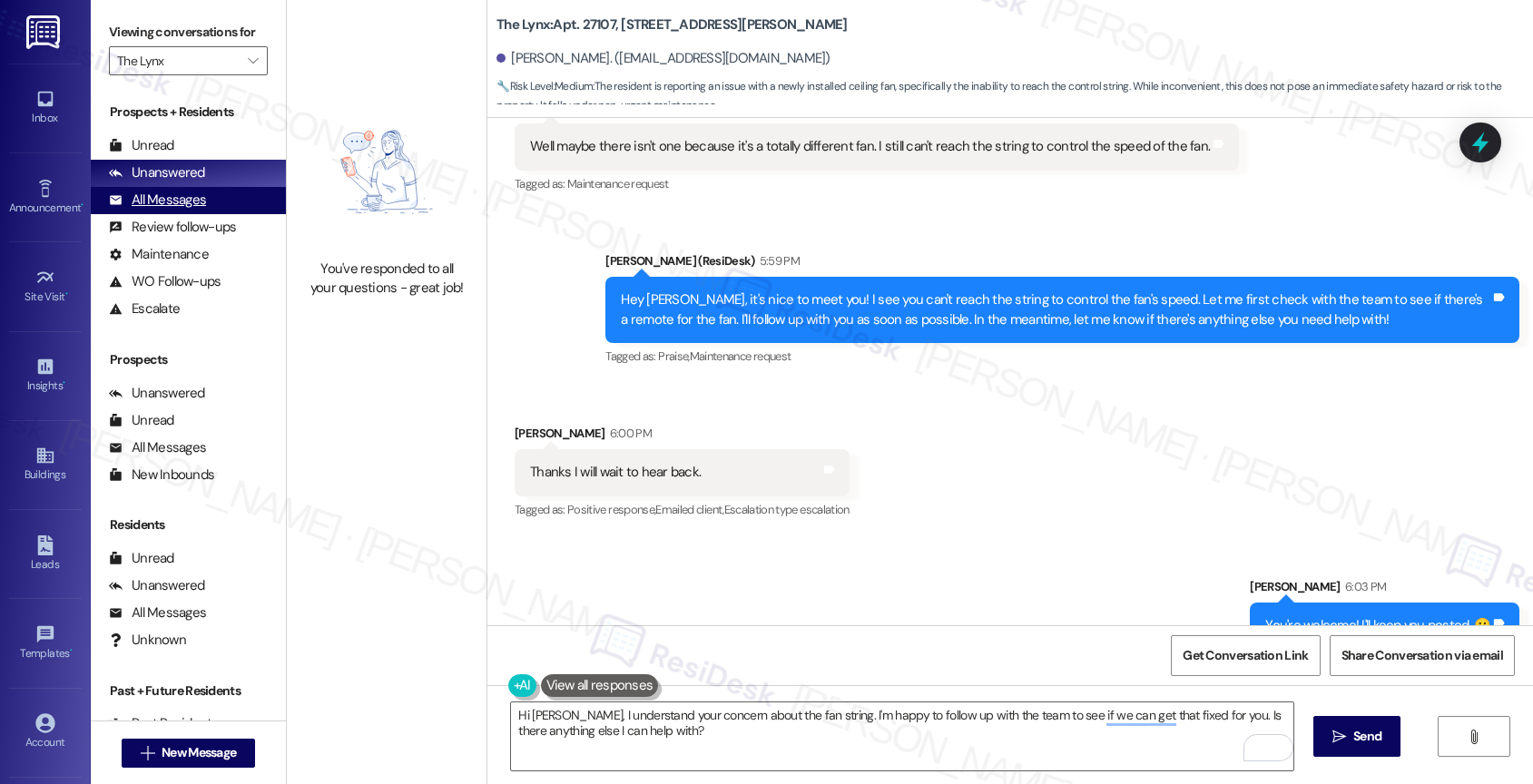
click at [191, 209] on div "All Messages" at bounding box center [157, 199] width 97 height 19
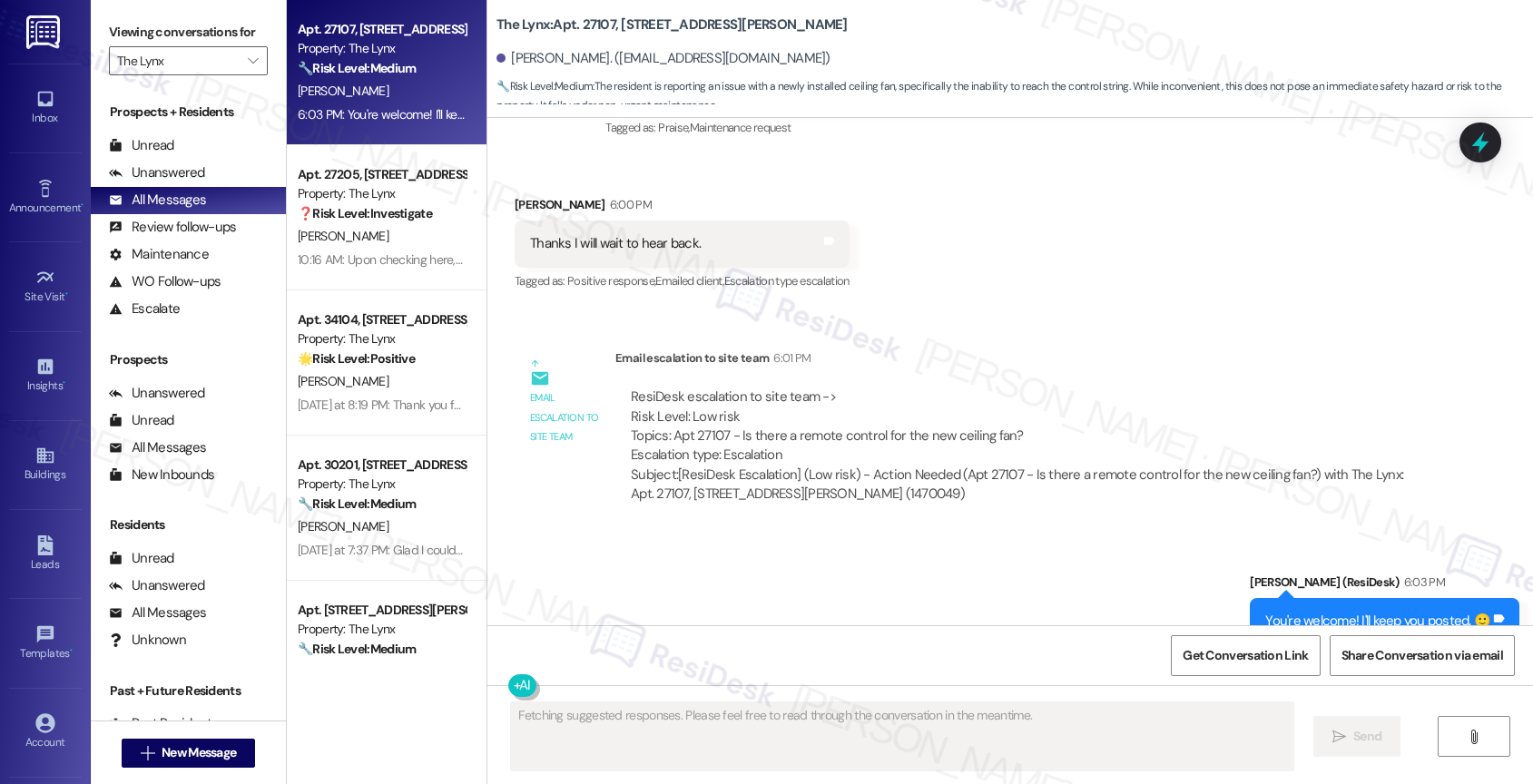
scroll to position [1315, 0]
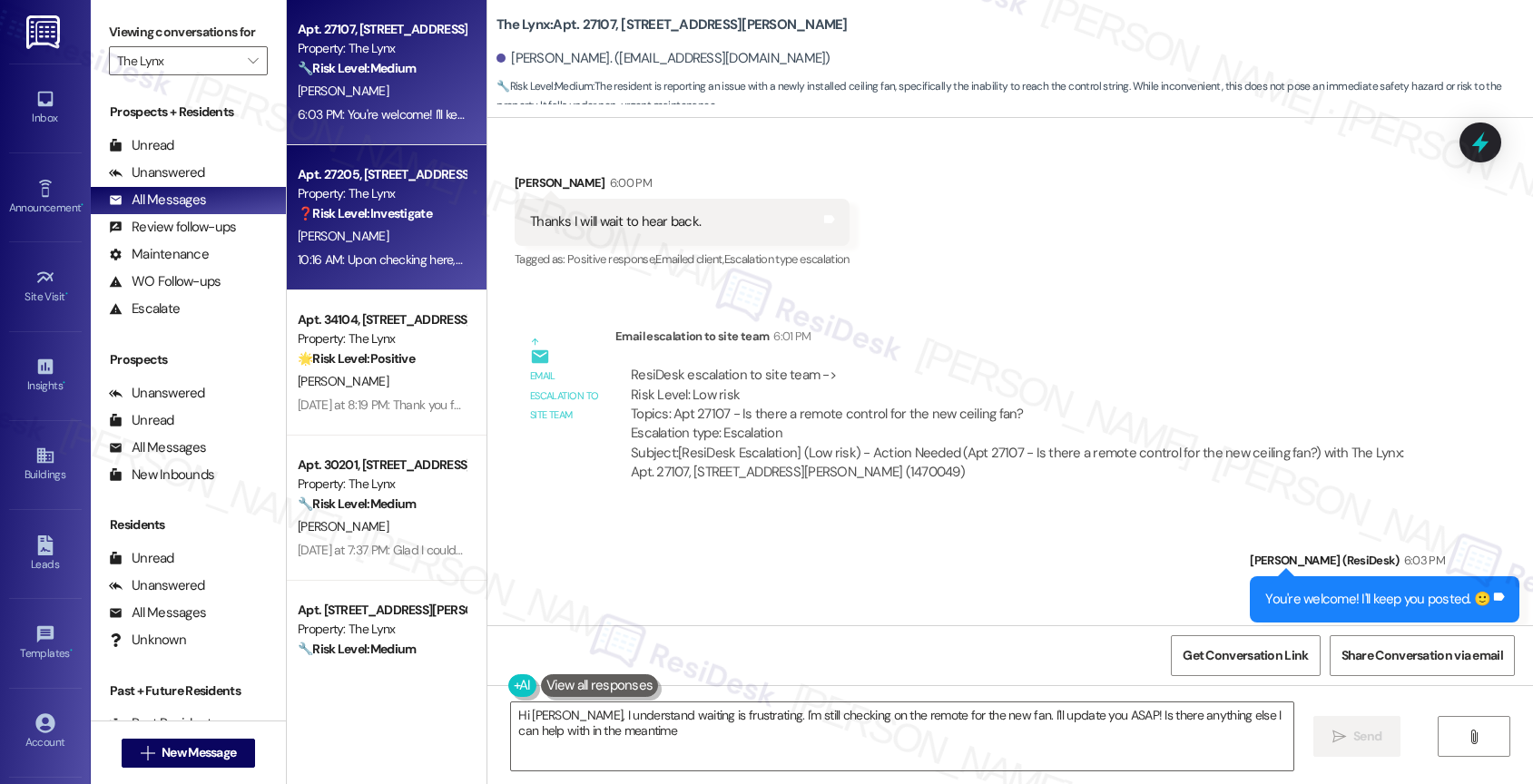
type textarea "Hi Bridgett, I understand waiting is frustrating. I'm still checking on the rem…"
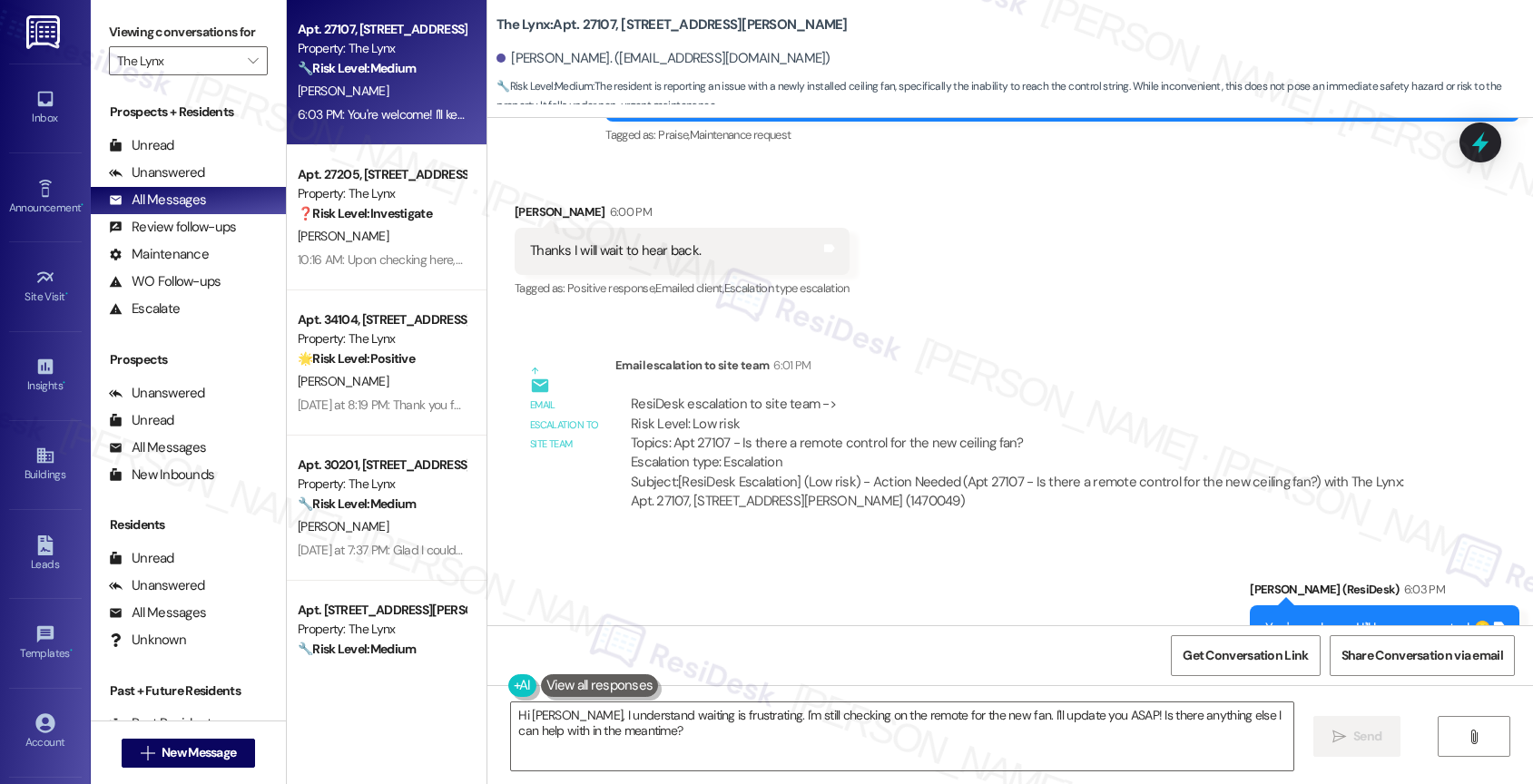
scroll to position [1272, 0]
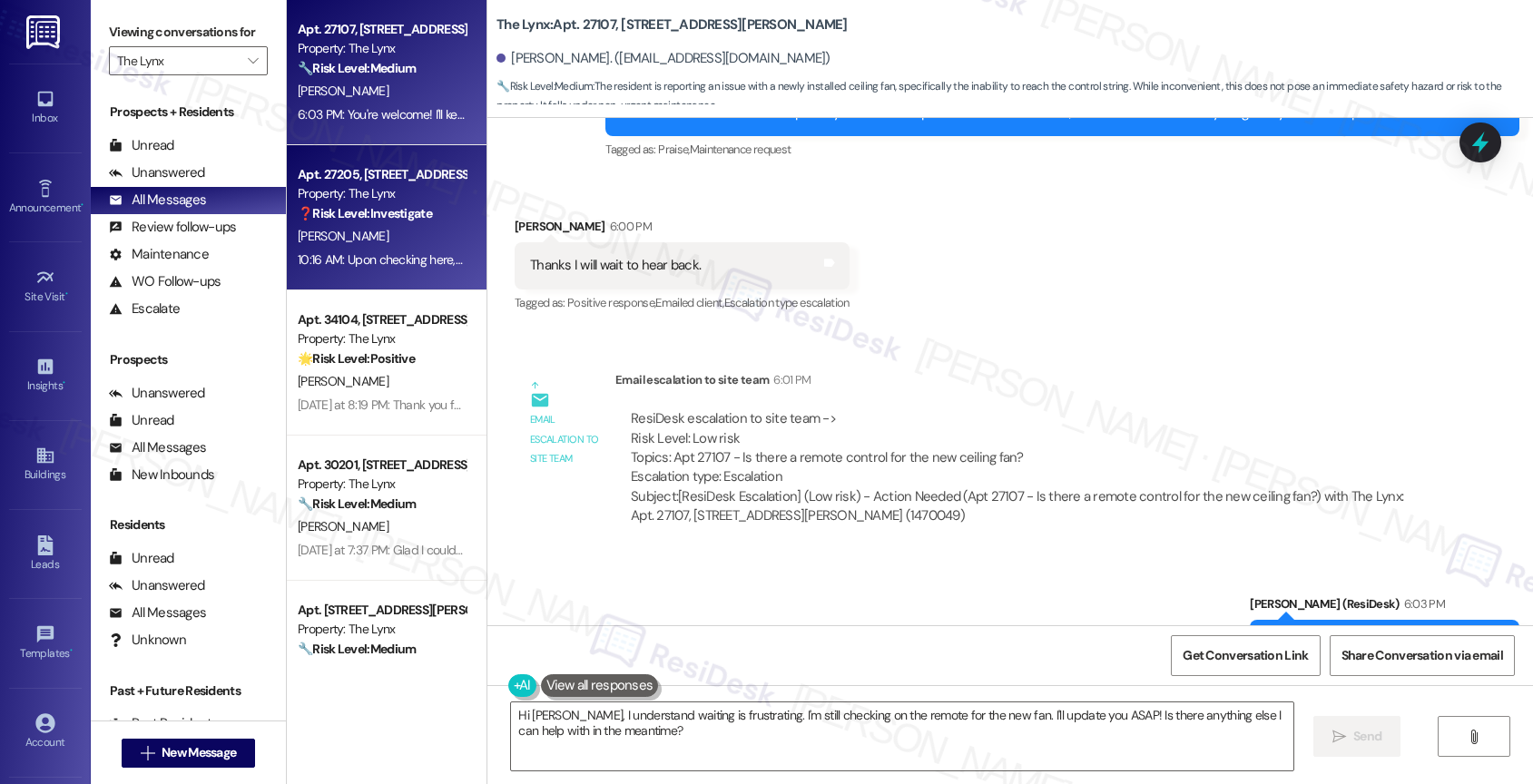
click at [379, 205] on strong "❓ Risk Level: Investigate" at bounding box center [365, 213] width 134 height 16
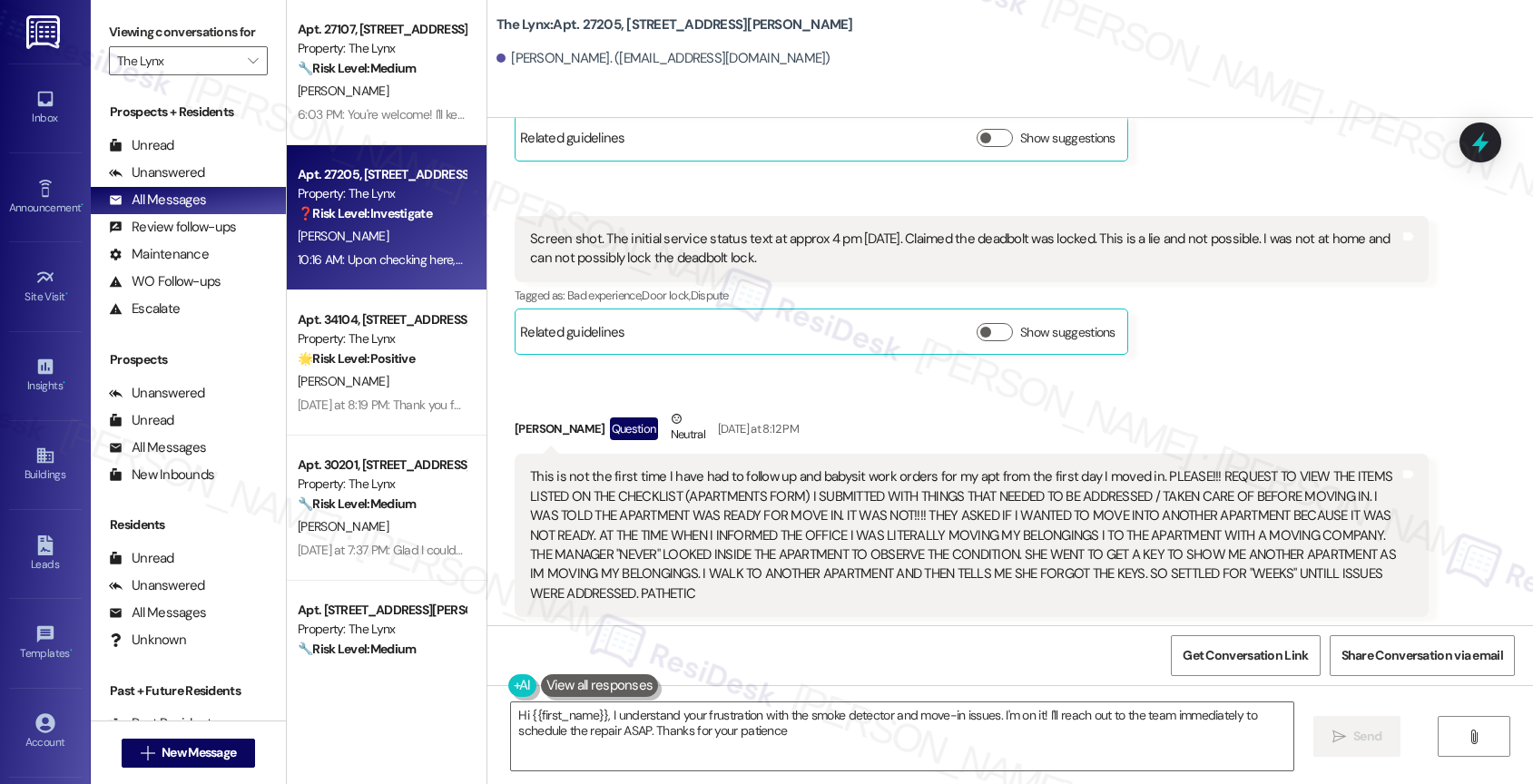
type textarea "Hi {{first_name}}, I understand your frustration with the smoke detector and mo…"
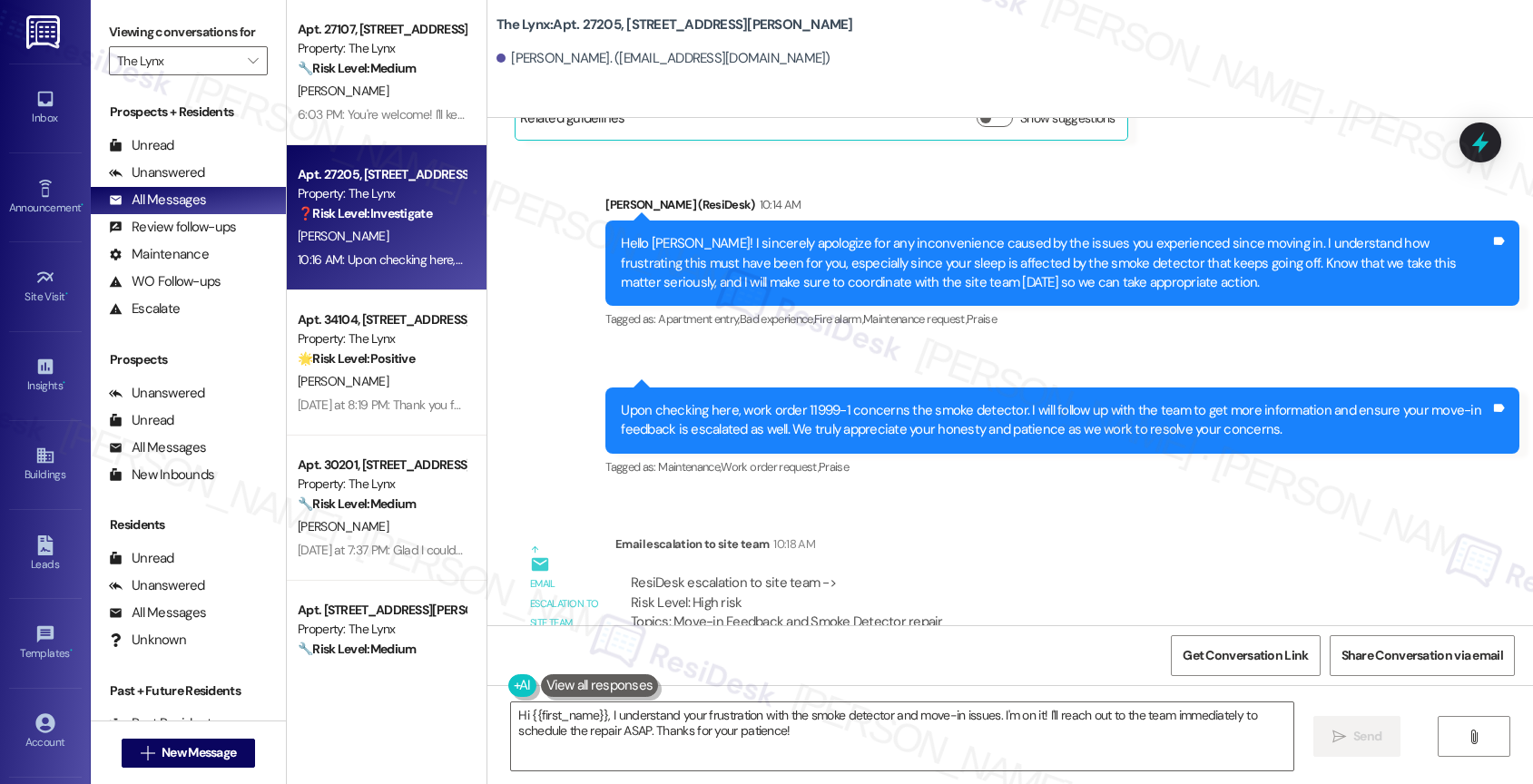
scroll to position [3003, 0]
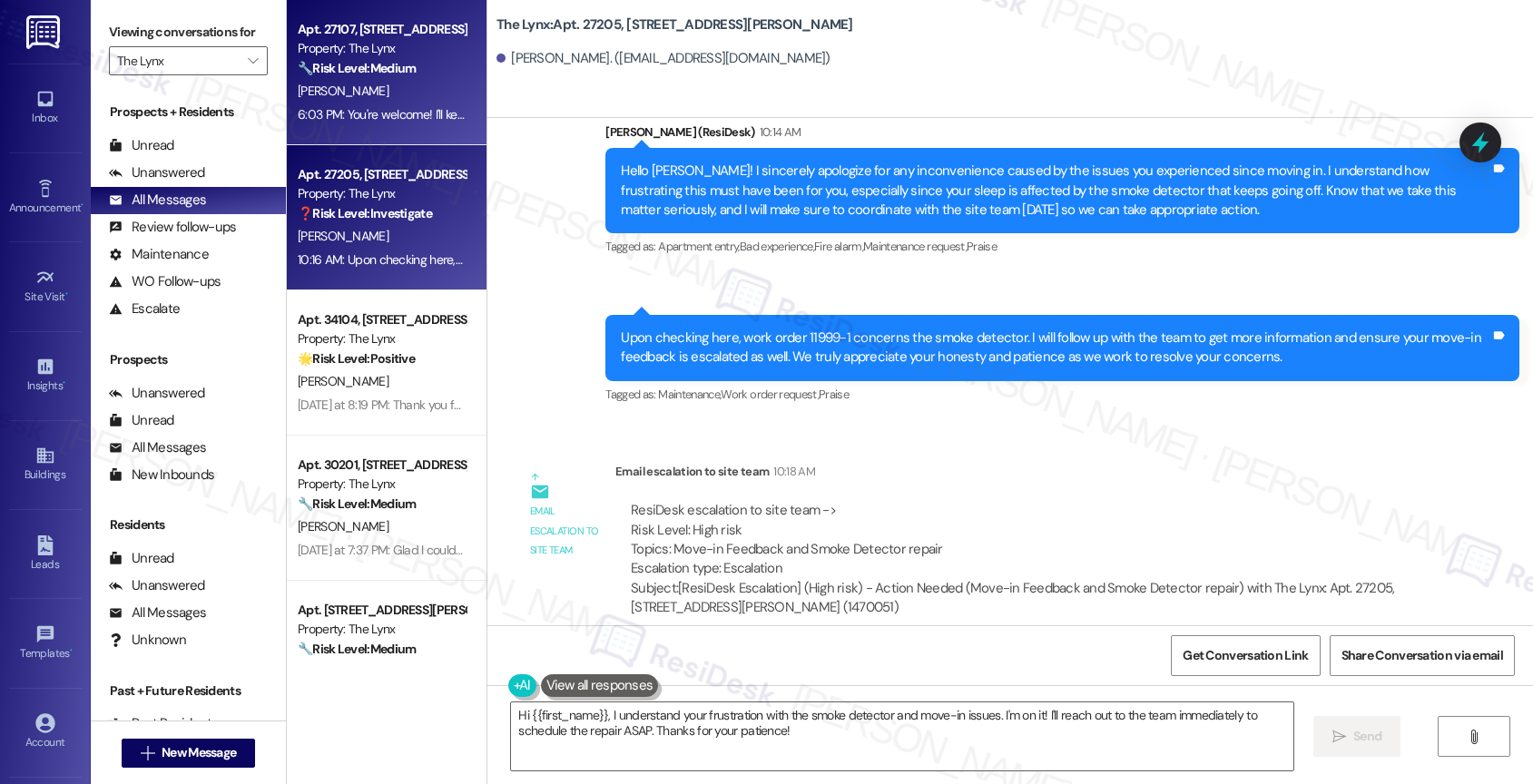
click at [371, 80] on div "B. Rimpson" at bounding box center [382, 90] width 172 height 23
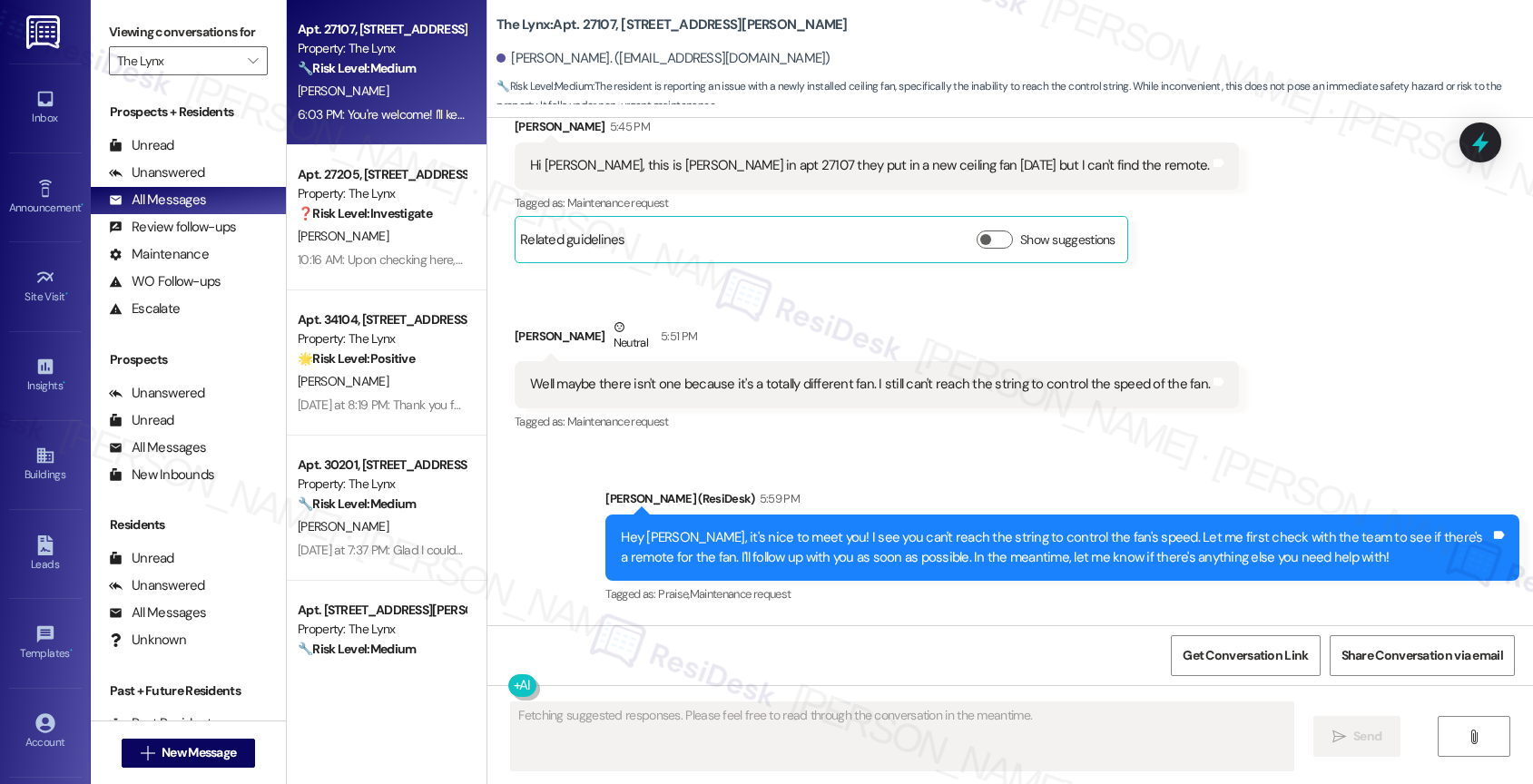
scroll to position [937, 0]
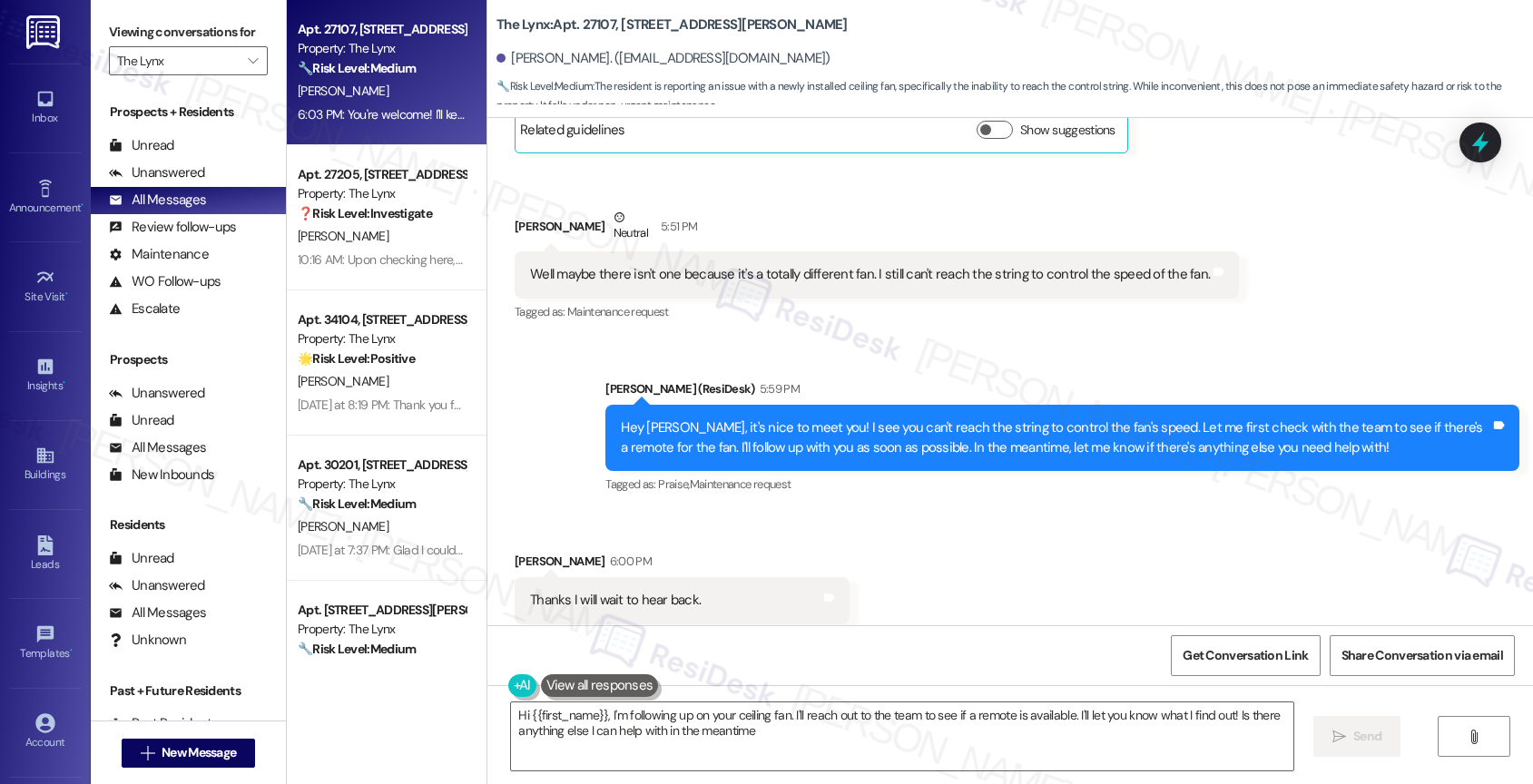
type textarea "Hi {{first_name}}, I'm following up on your ceiling fan. I'll reach out to the …"
click at [189, 183] on div "Unanswered" at bounding box center [156, 173] width 96 height 19
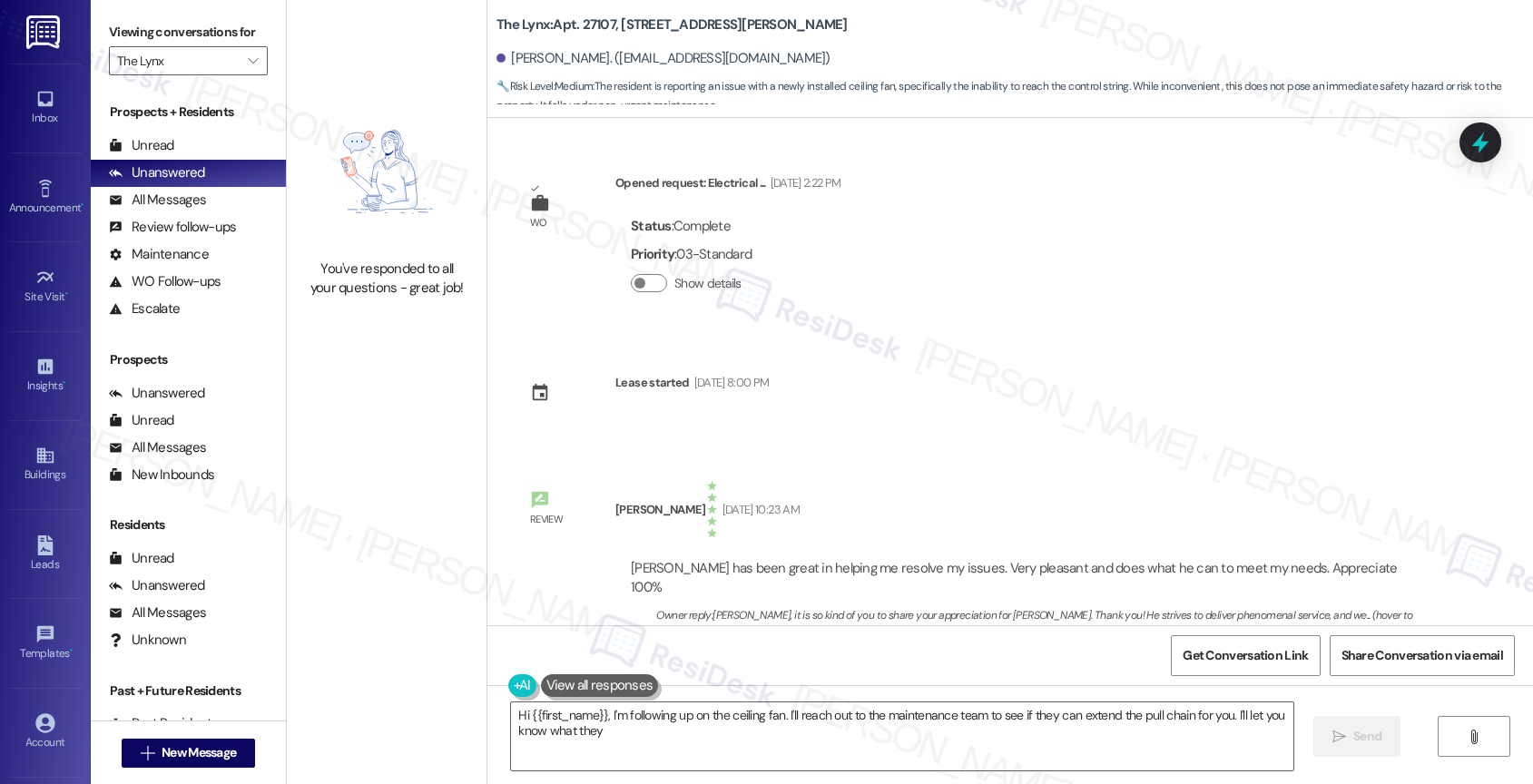
type textarea "Hi {{first_name}}, I'm following up on the ceiling fan. I'll reach out to the m…"
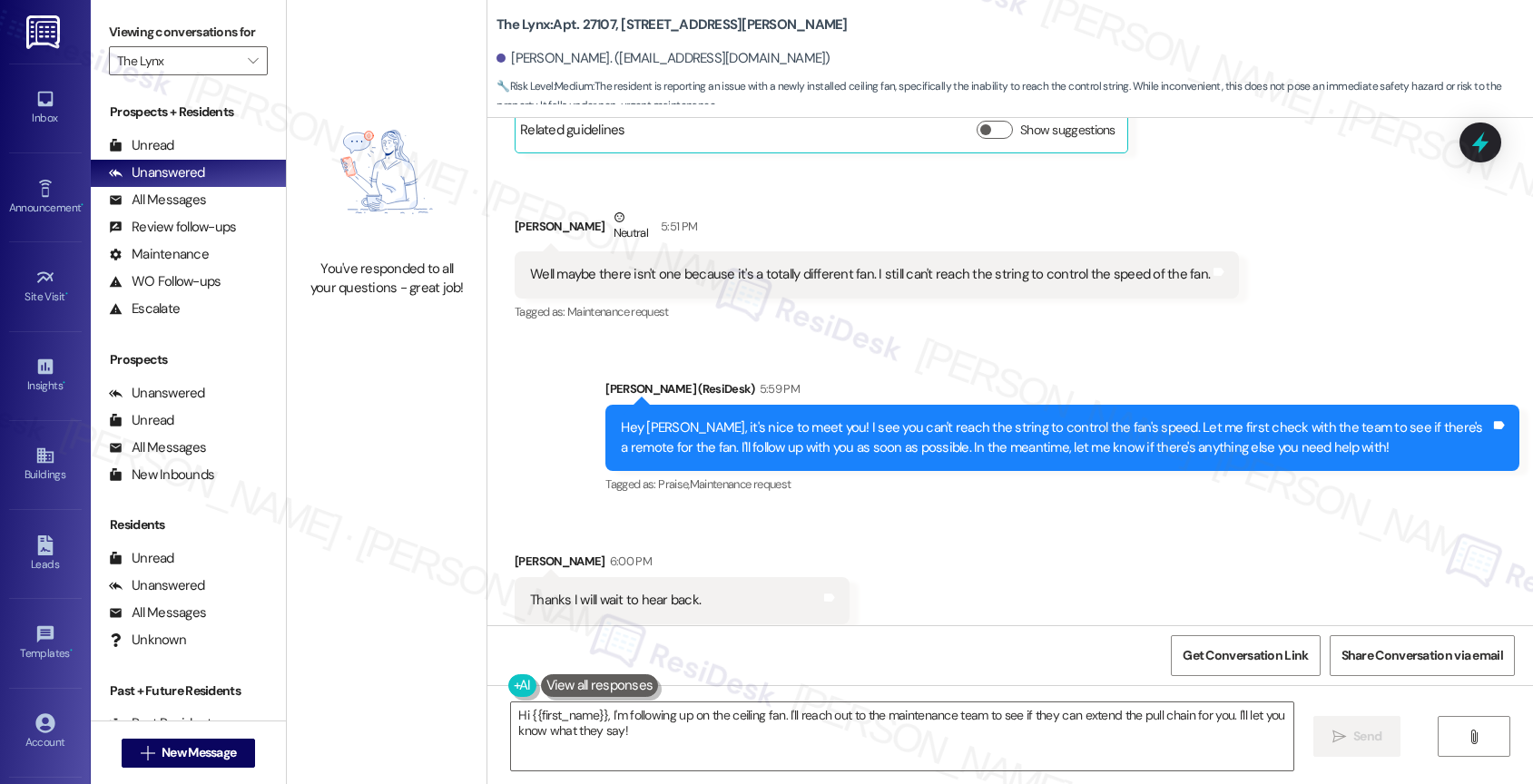
scroll to position [1315, 0]
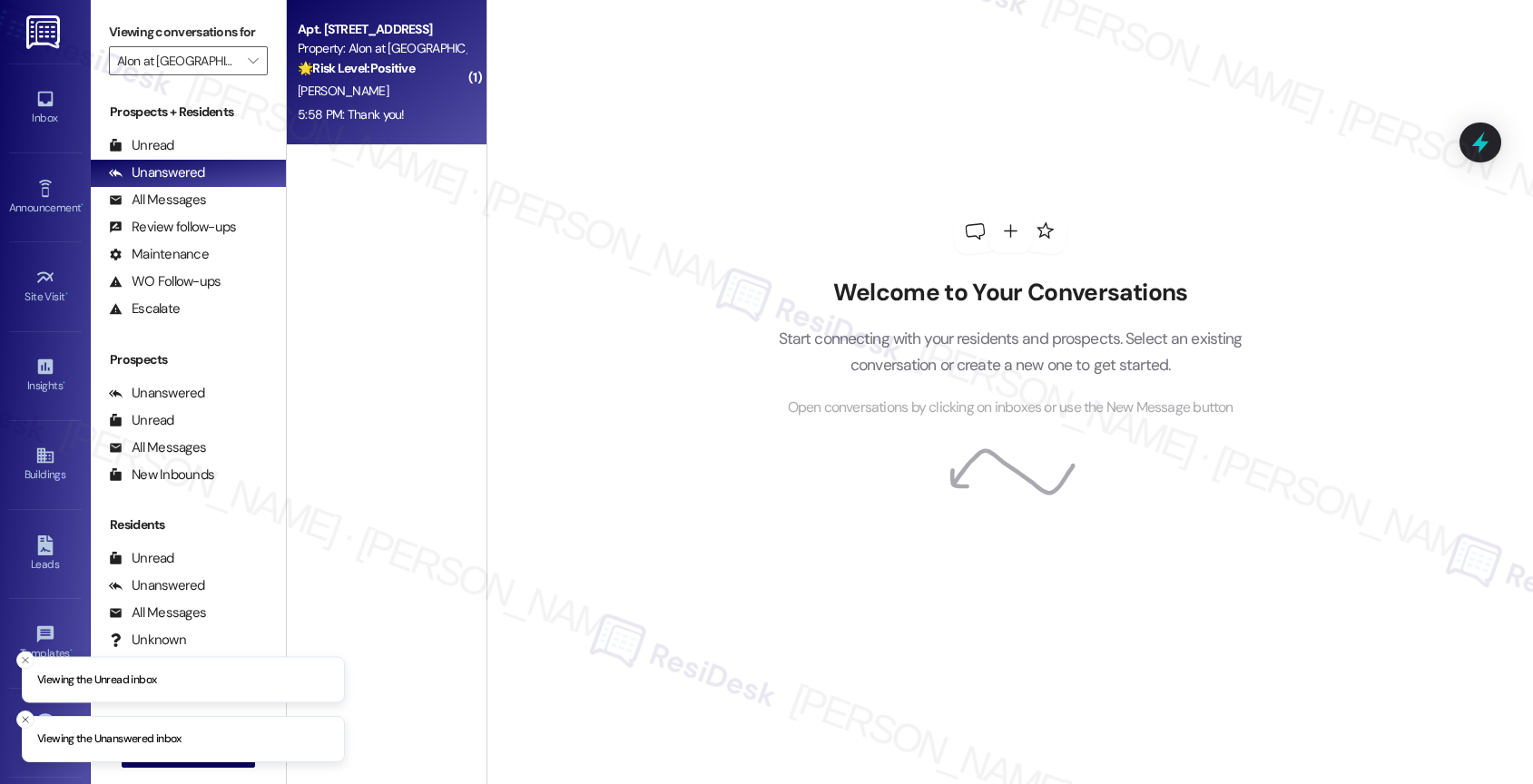
click at [383, 97] on div "[PERSON_NAME]" at bounding box center [382, 90] width 172 height 23
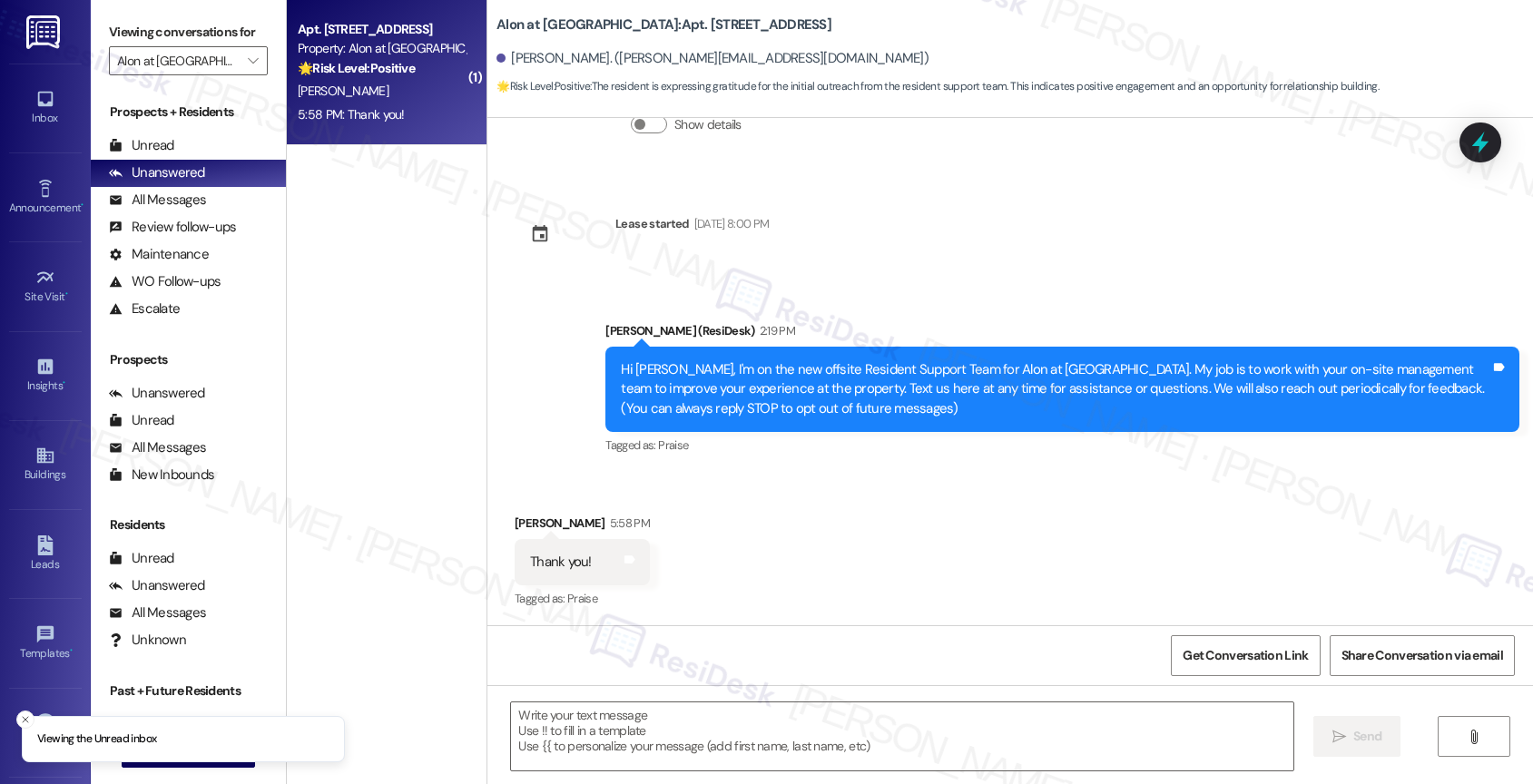
type textarea "Fetching suggested responses. Please feel free to read through the conversation…"
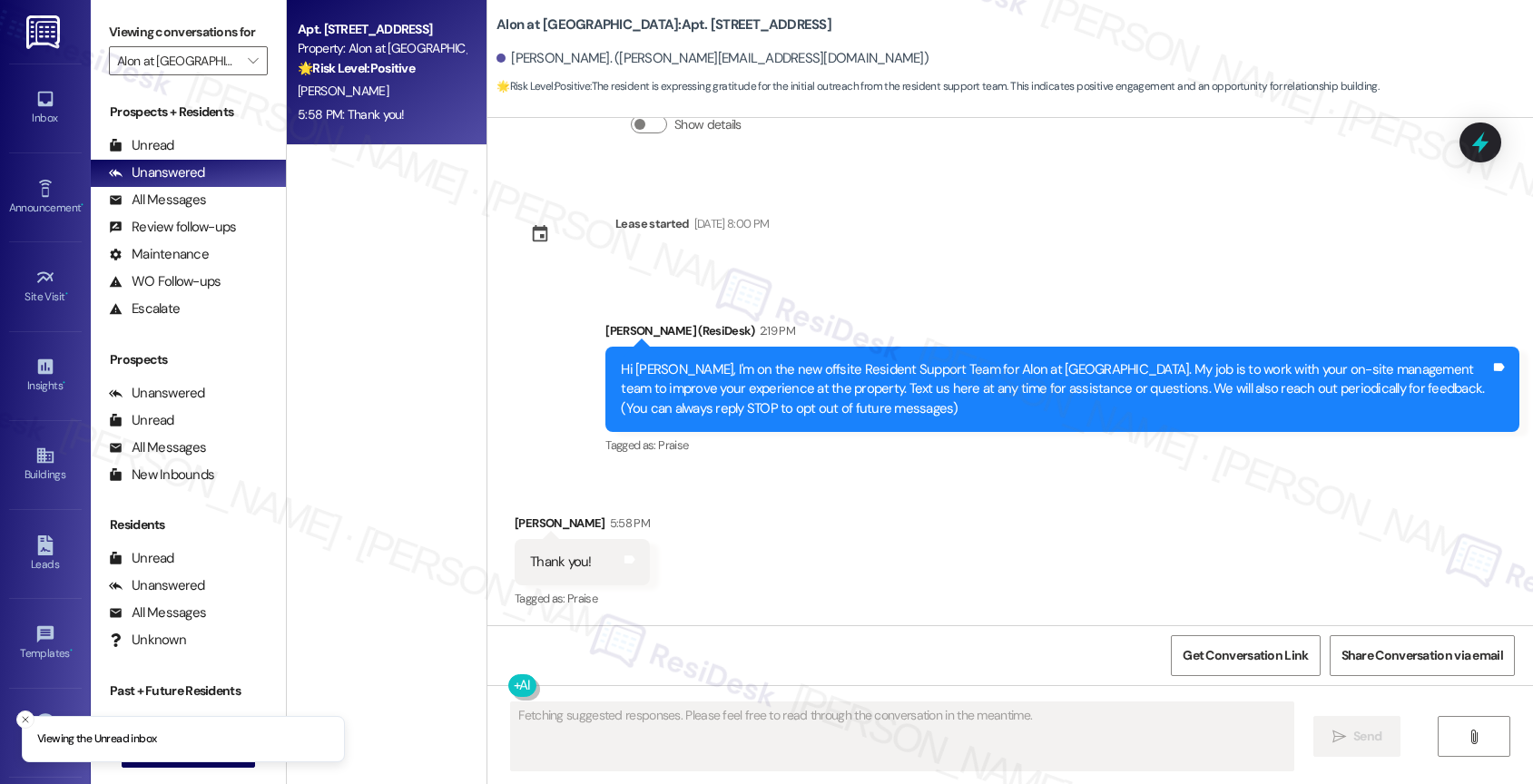
scroll to position [160, 0]
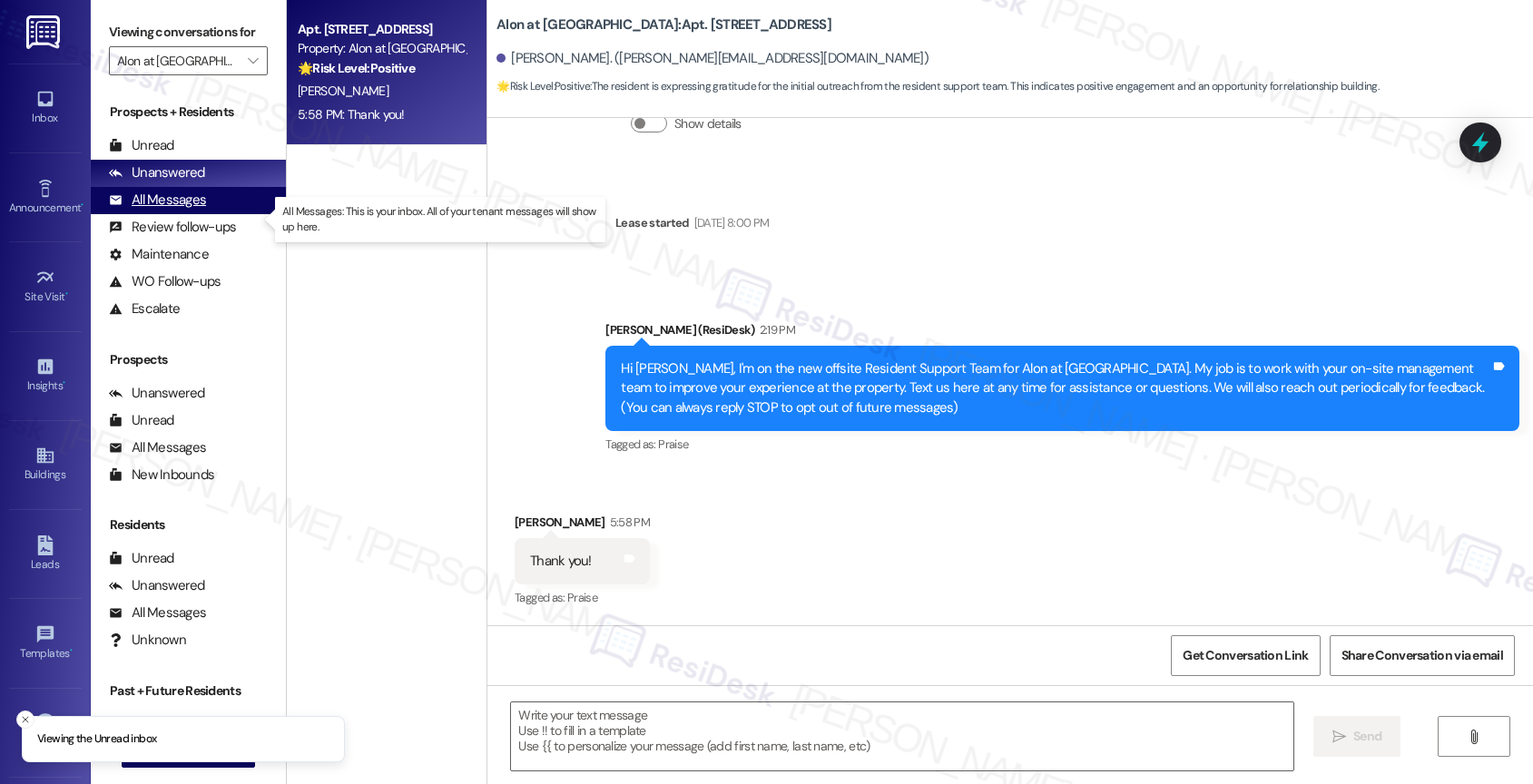
click at [210, 214] on div "All Messages (undefined)" at bounding box center [187, 200] width 195 height 27
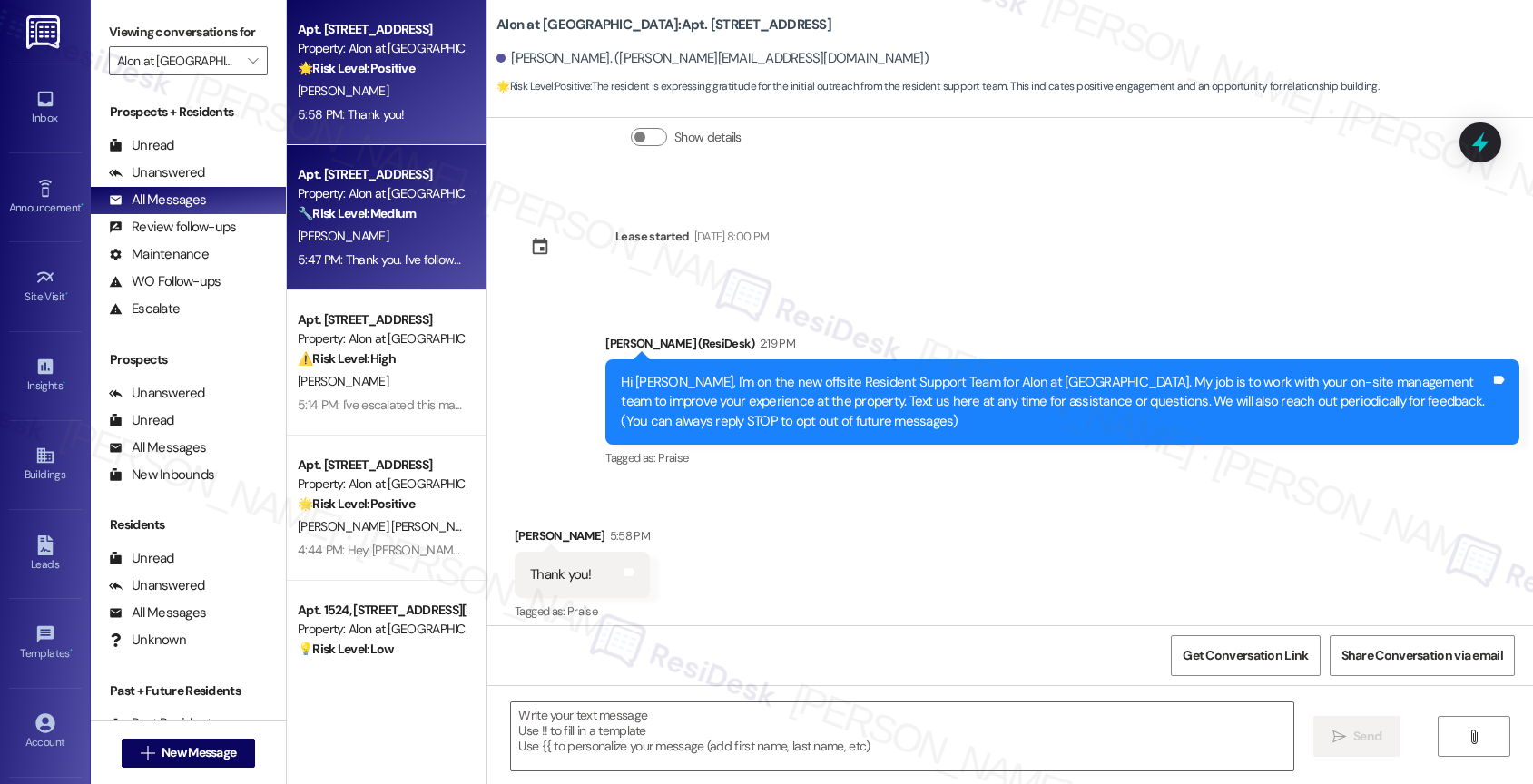
type textarea "Fetching suggested responses. Please feel free to read through the conversation…"
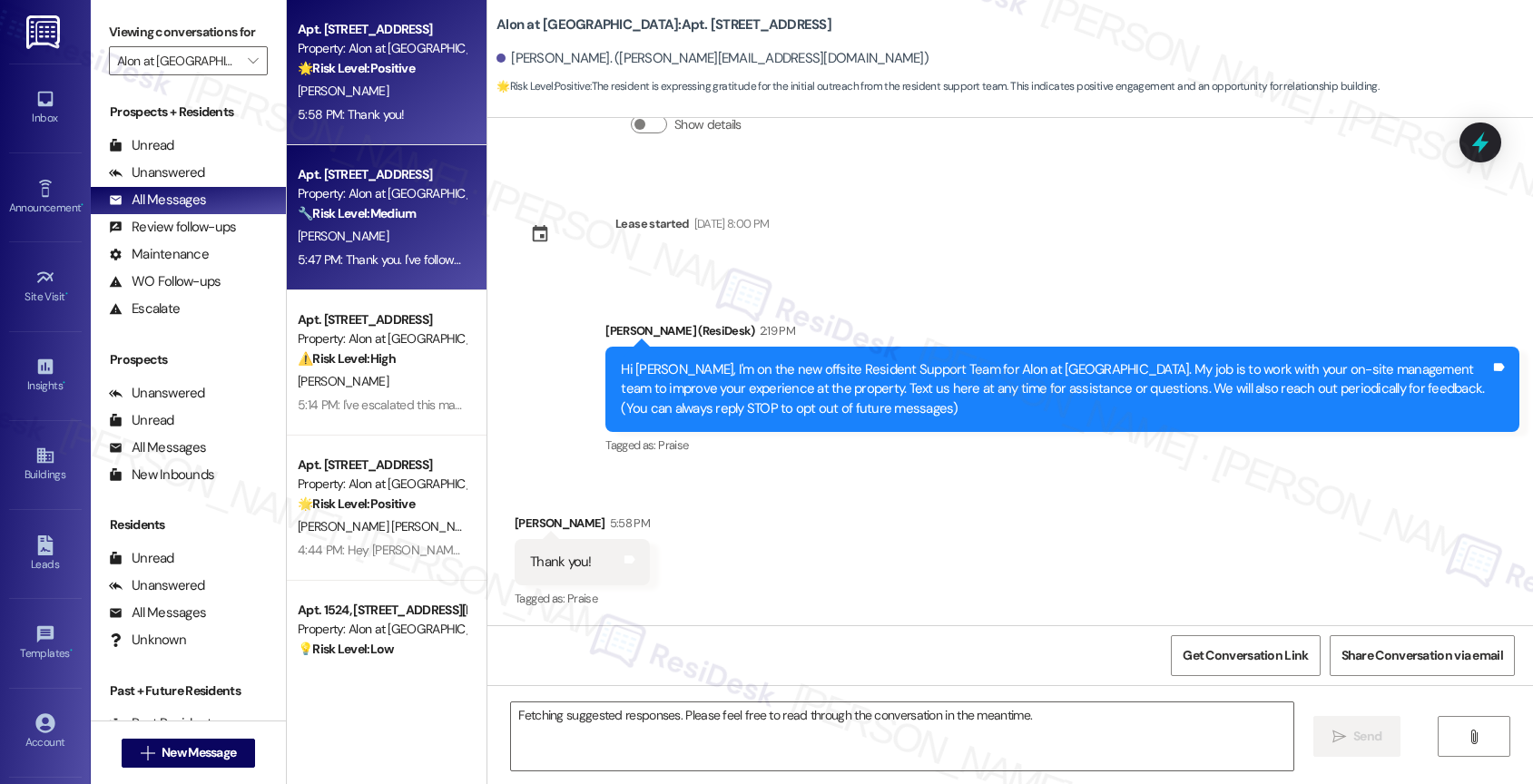
click at [385, 228] on div "[PERSON_NAME]" at bounding box center [382, 236] width 172 height 23
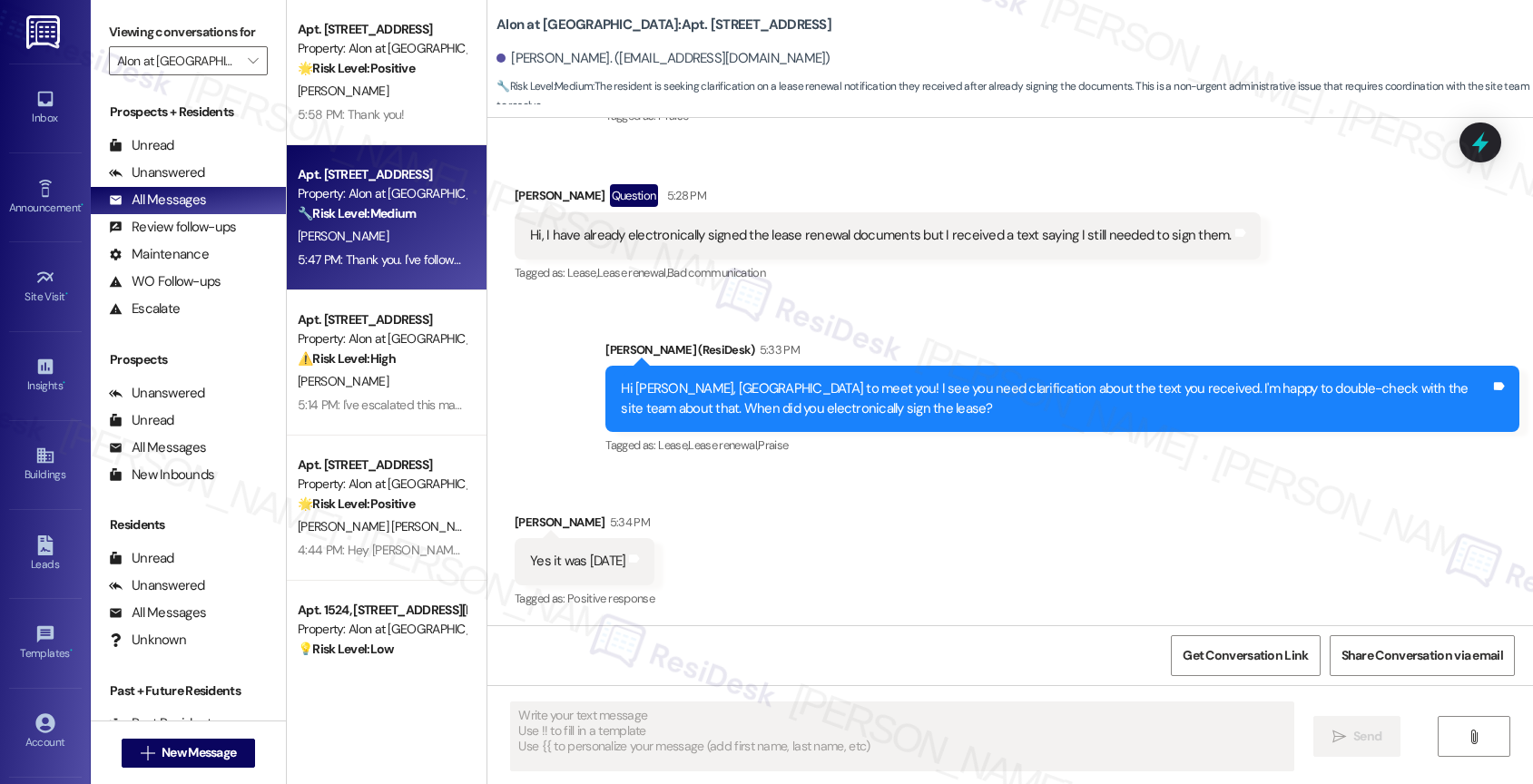
scroll to position [442, 0]
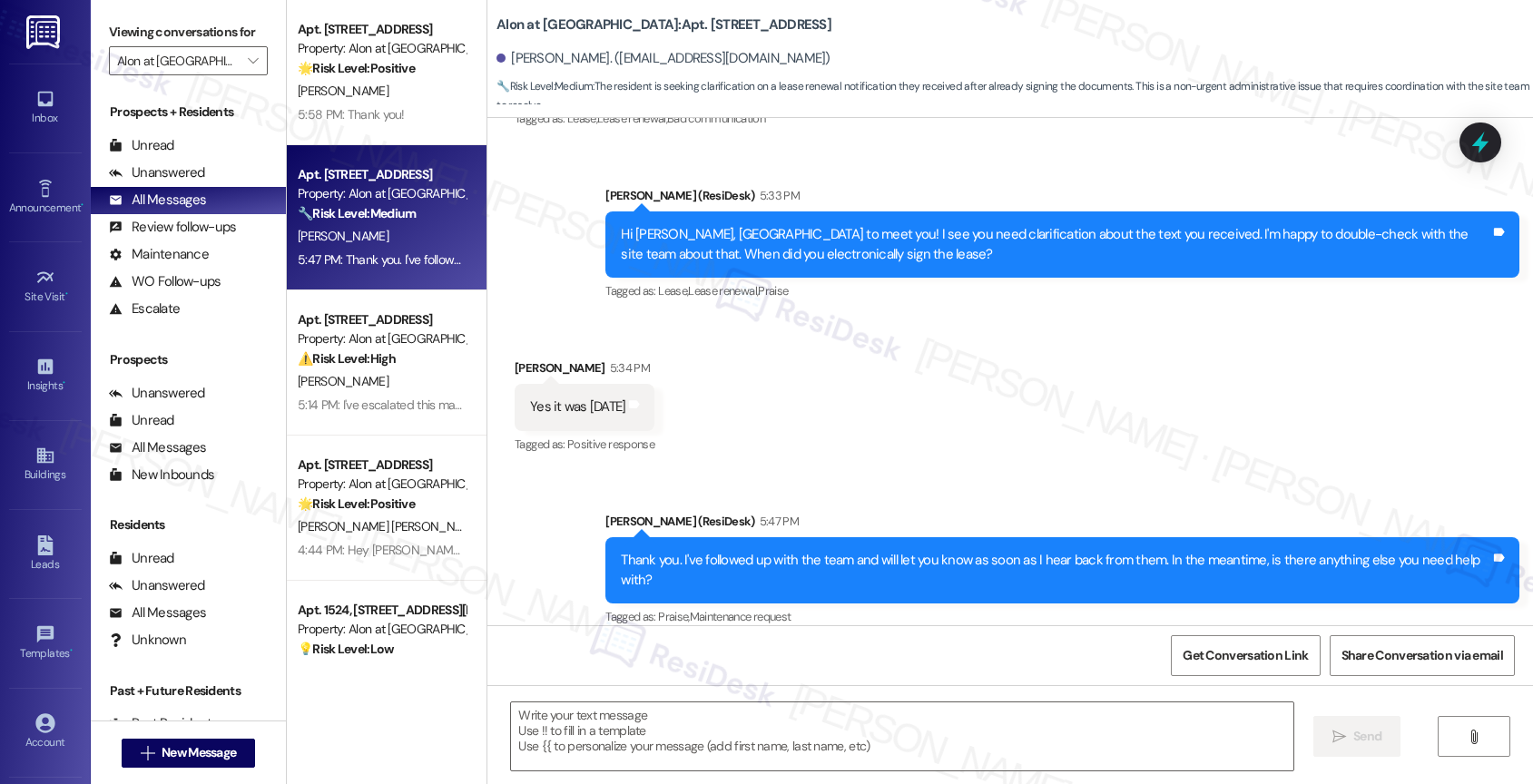
click at [832, 434] on div "Received via SMS [PERSON_NAME] 5:34 PM Yes it was [DATE] Tags and notes Tagged …" at bounding box center [1010, 394] width 1046 height 154
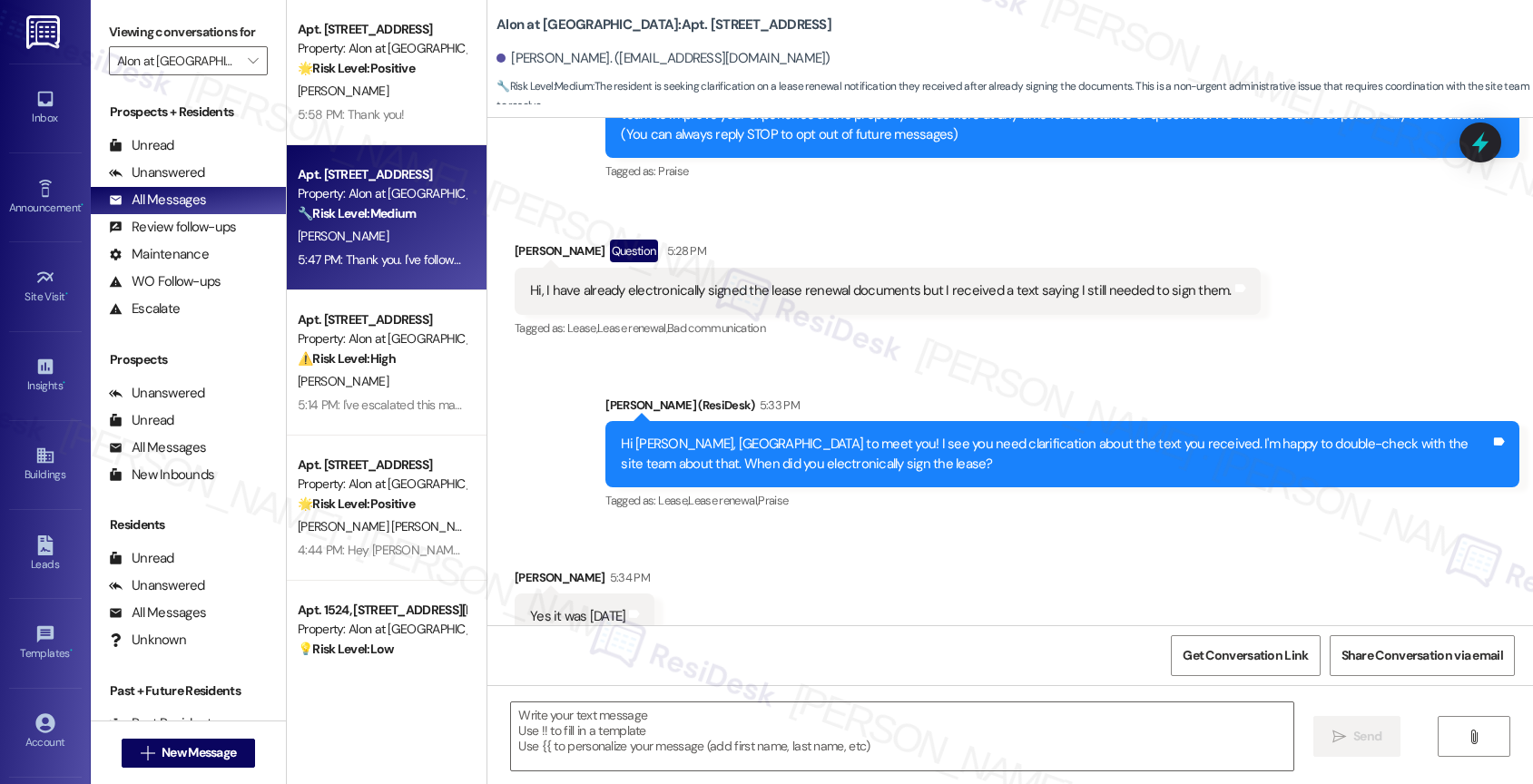
click at [826, 580] on div "Received via SMS [PERSON_NAME] 5:34 PM Yes it was [DATE] Tags and notes Tagged …" at bounding box center [1010, 604] width 1046 height 154
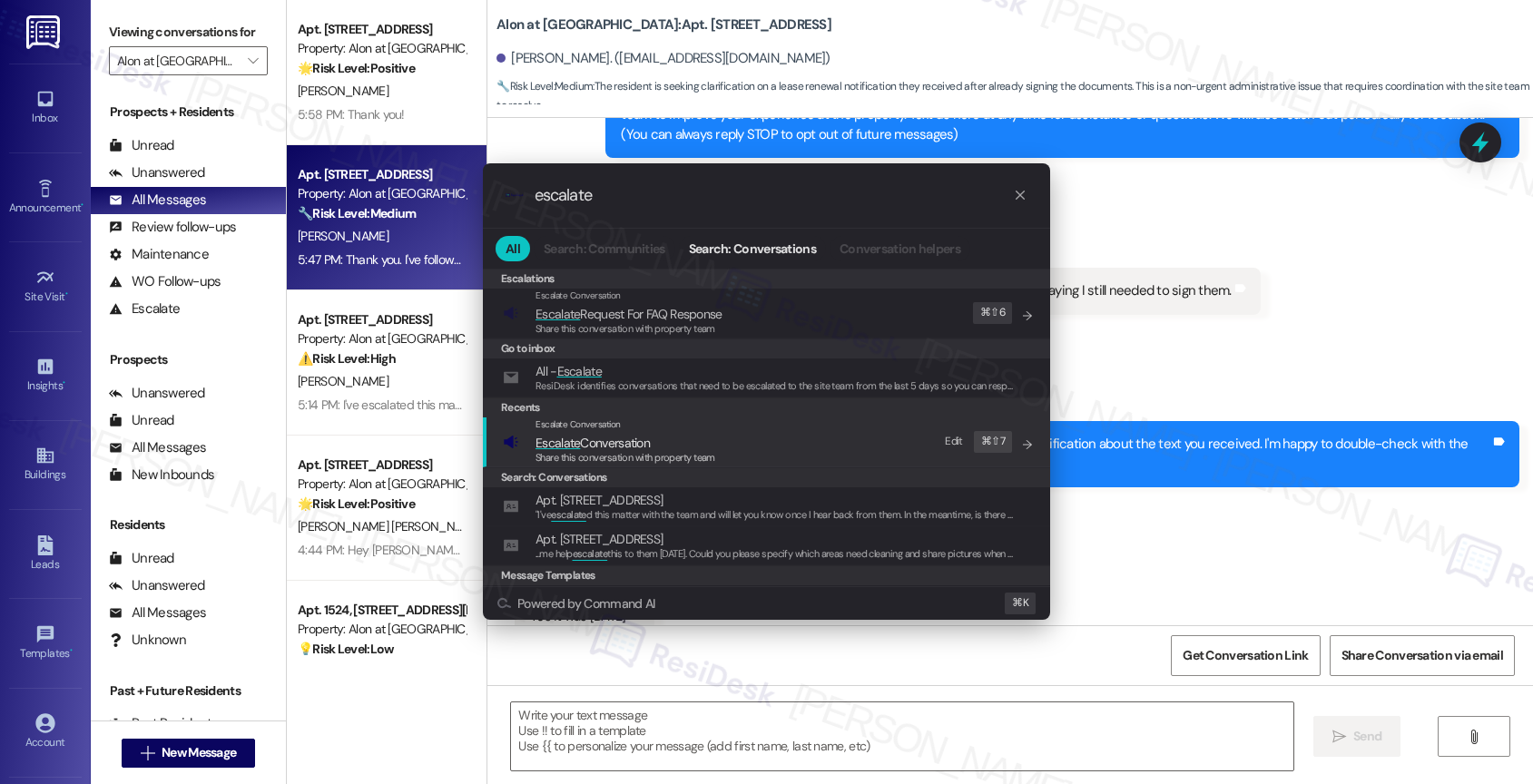
type input "escalate"
click at [625, 436] on span "Escalate Conversation" at bounding box center [592, 443] width 114 height 16
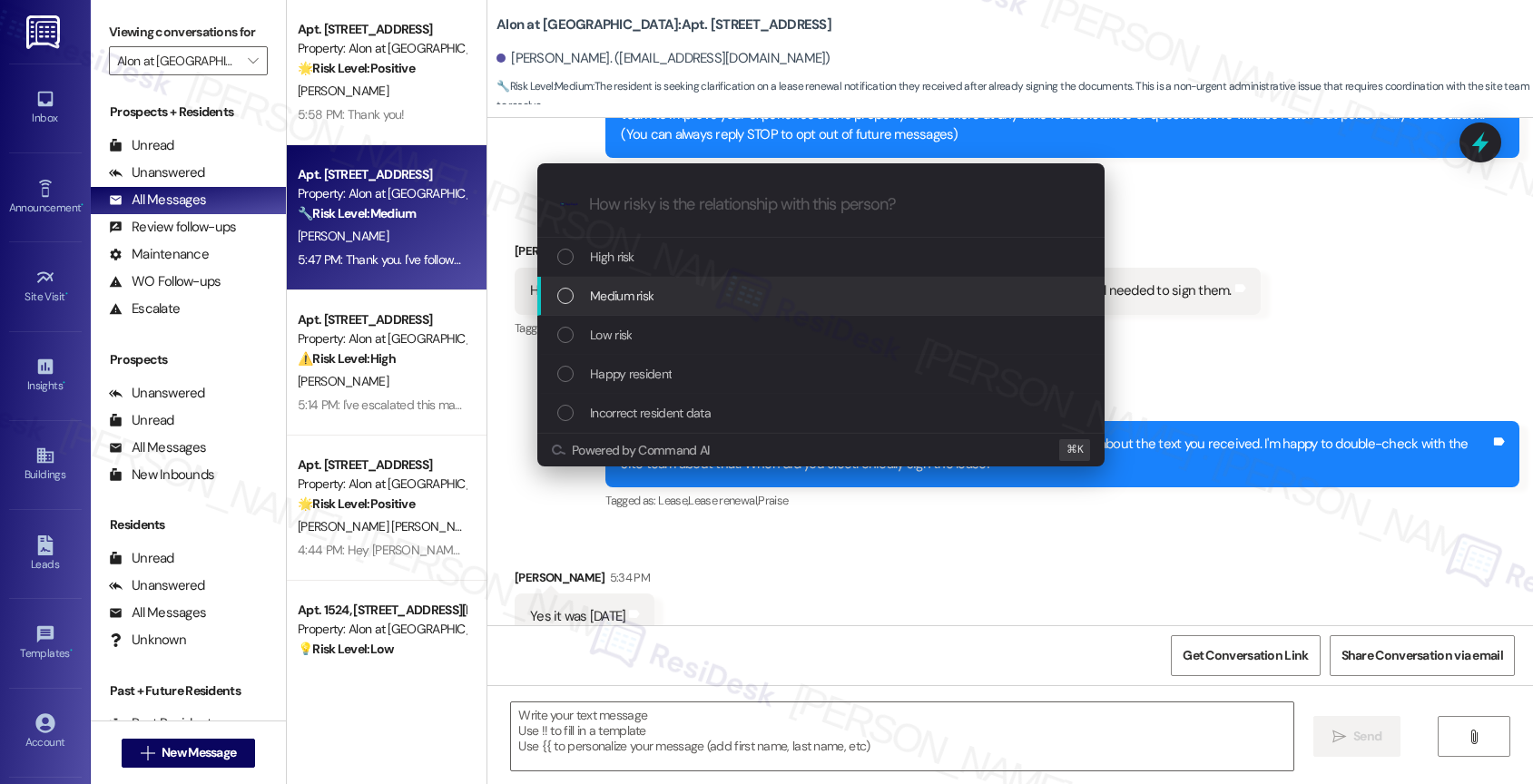
click at [632, 291] on span "Medium risk" at bounding box center [621, 296] width 63 height 20
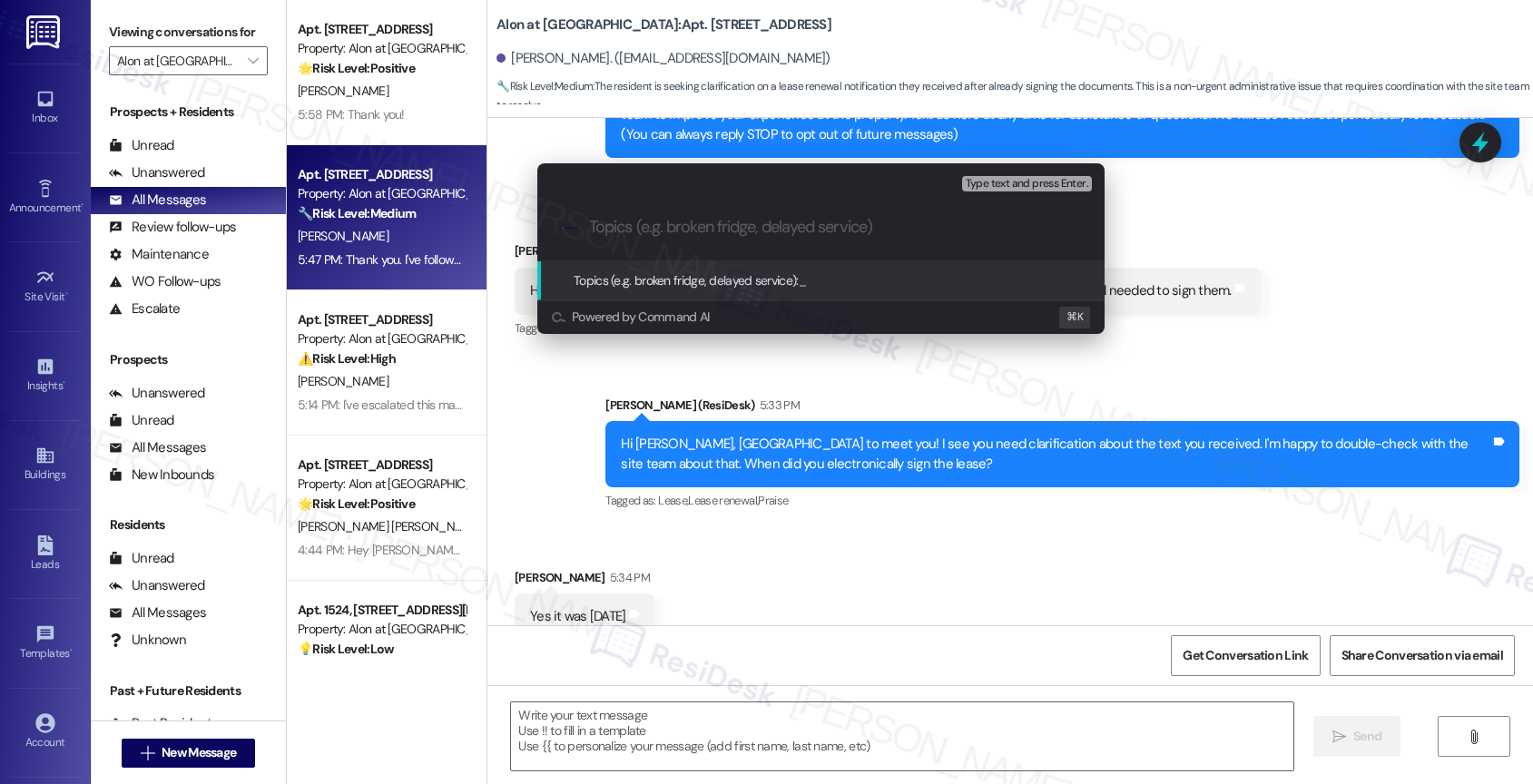
click at [629, 239] on div ".cls-1{fill:#0a055f;}.cls-2{fill:#0cc4c4;} resideskLogoBlueOrange" at bounding box center [821, 227] width 567 height 64
click at [634, 220] on input "Topics (e.g. broken fridge, delayed service)" at bounding box center [835, 227] width 493 height 19
drag, startPoint x: 721, startPoint y: 228, endPoint x: 693, endPoint y: 226, distance: 28.1
click at [693, 226] on input "Lease Renewal Text - Please advise." at bounding box center [827, 227] width 478 height 19
click at [589, 228] on input "Lease Renewal - Please advise." at bounding box center [827, 227] width 478 height 19
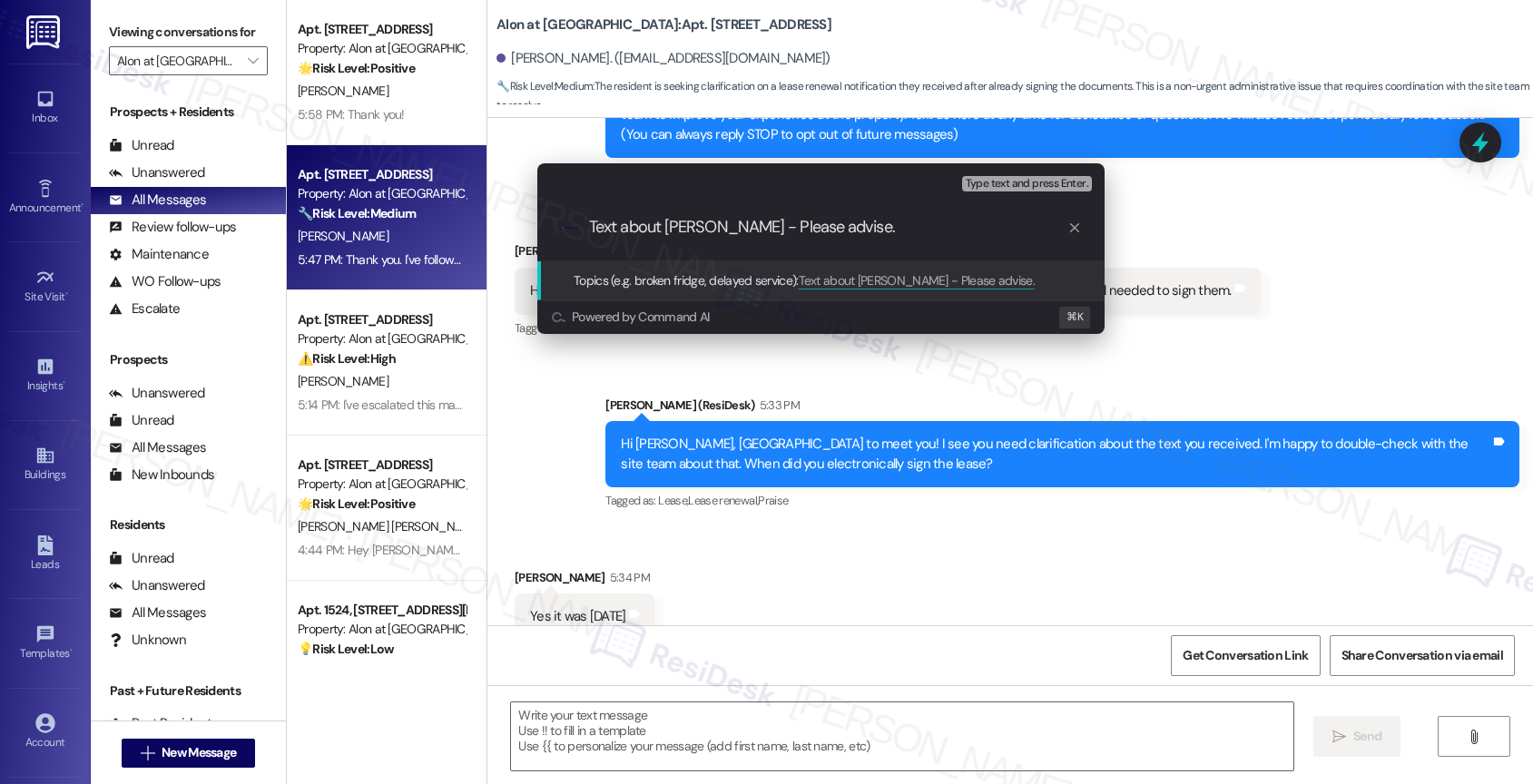
type input "Text about Lease Renewal - Please advise."
click at [909, 238] on div ".cls-1{fill:#0a055f;}.cls-2{fill:#0cc4c4;} resideskLogoBlueOrange Text about Le…" at bounding box center [821, 227] width 567 height 64
click at [942, 233] on input "Text about Lease Renewal - Please advise." at bounding box center [827, 227] width 478 height 19
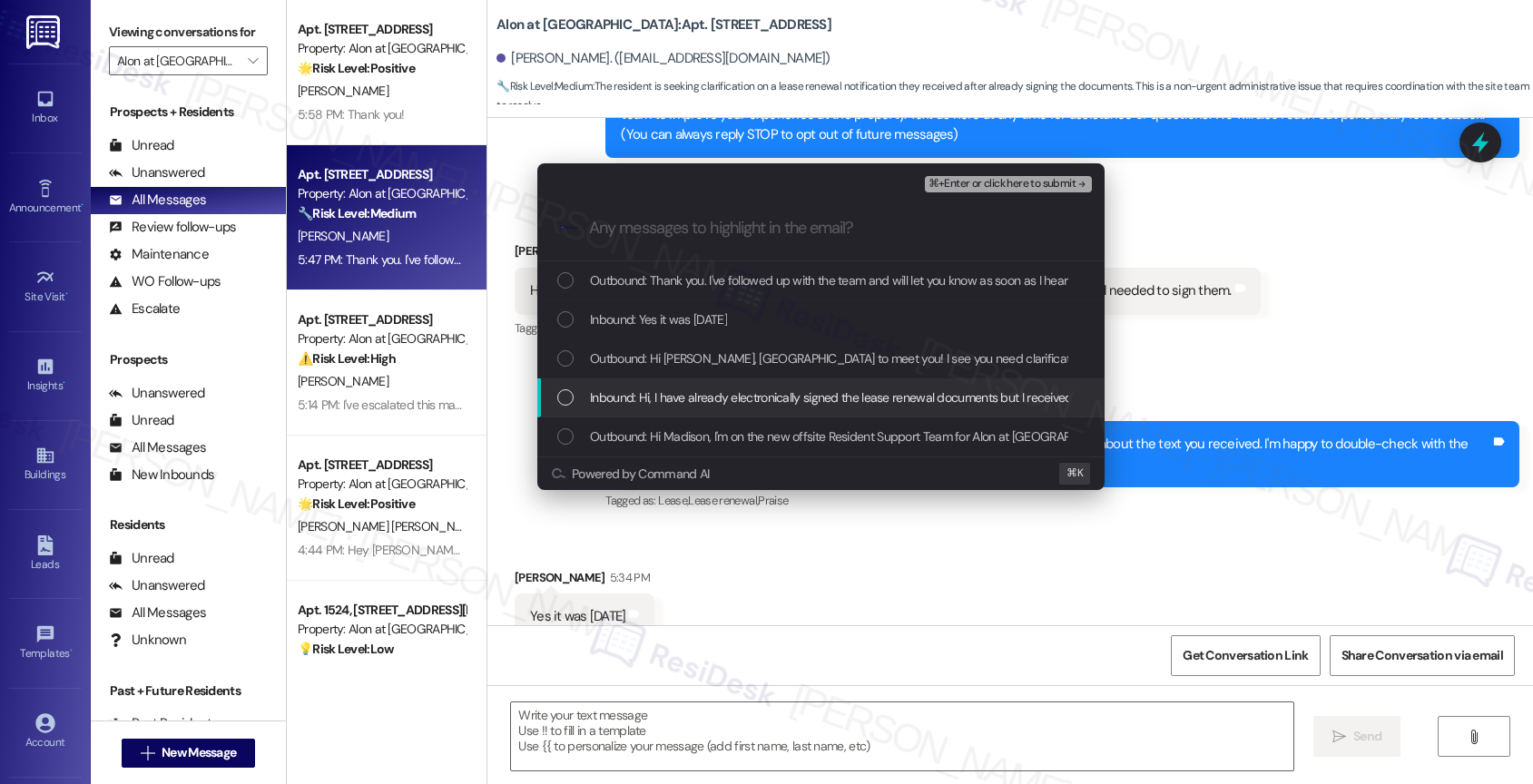
drag, startPoint x: 711, startPoint y: 408, endPoint x: 708, endPoint y: 383, distance: 25.2
click at [710, 400] on span "Inbound: Hi, I have already electronically signed the lease renewal documents b…" at bounding box center [935, 397] width 691 height 20
click at [706, 369] on div "Outbound: Hi Madison, nice to meet you! I see you need clarification about the …" at bounding box center [821, 358] width 567 height 39
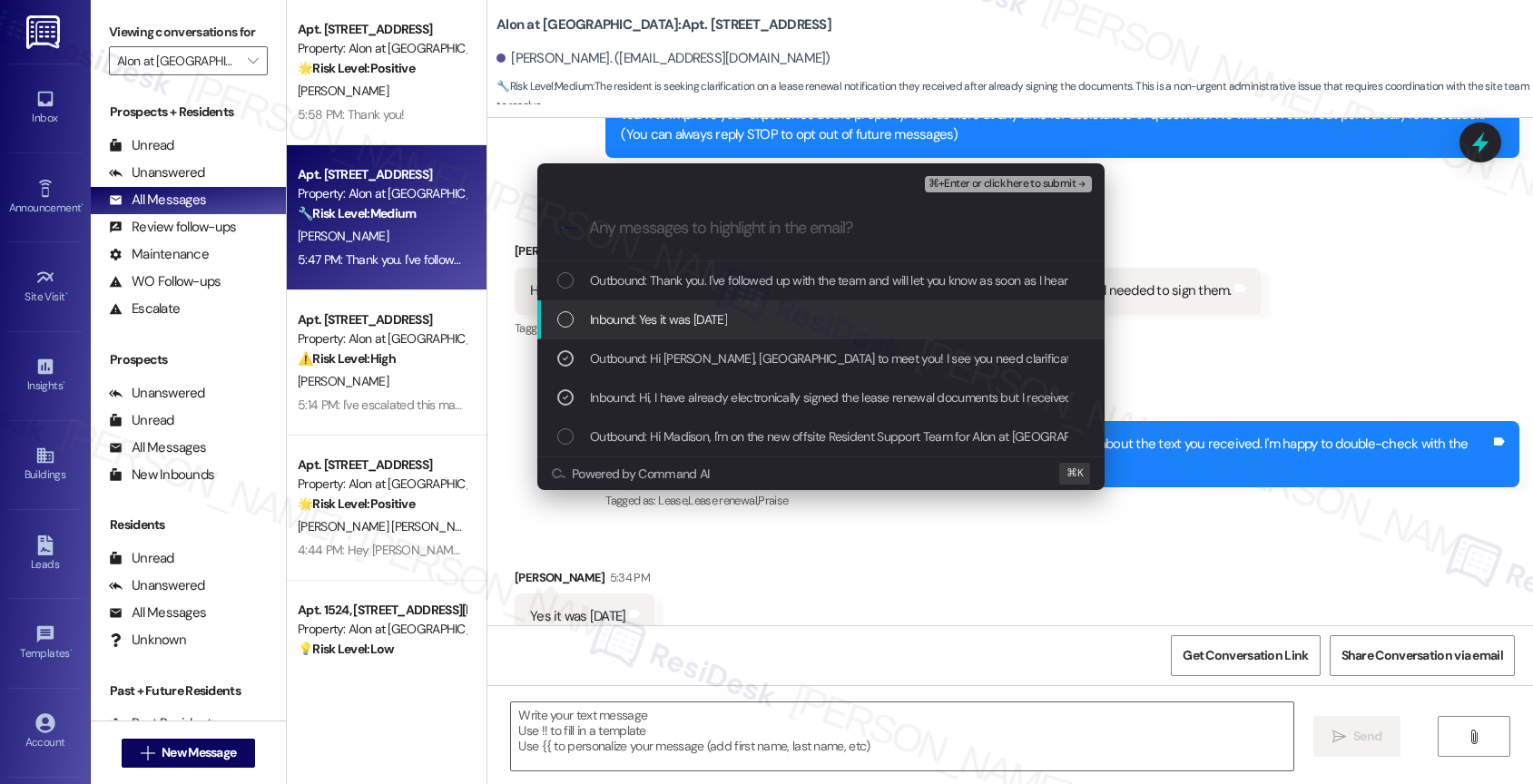
click at [707, 332] on div "Inbound: Yes it was September 4th" at bounding box center [821, 320] width 567 height 39
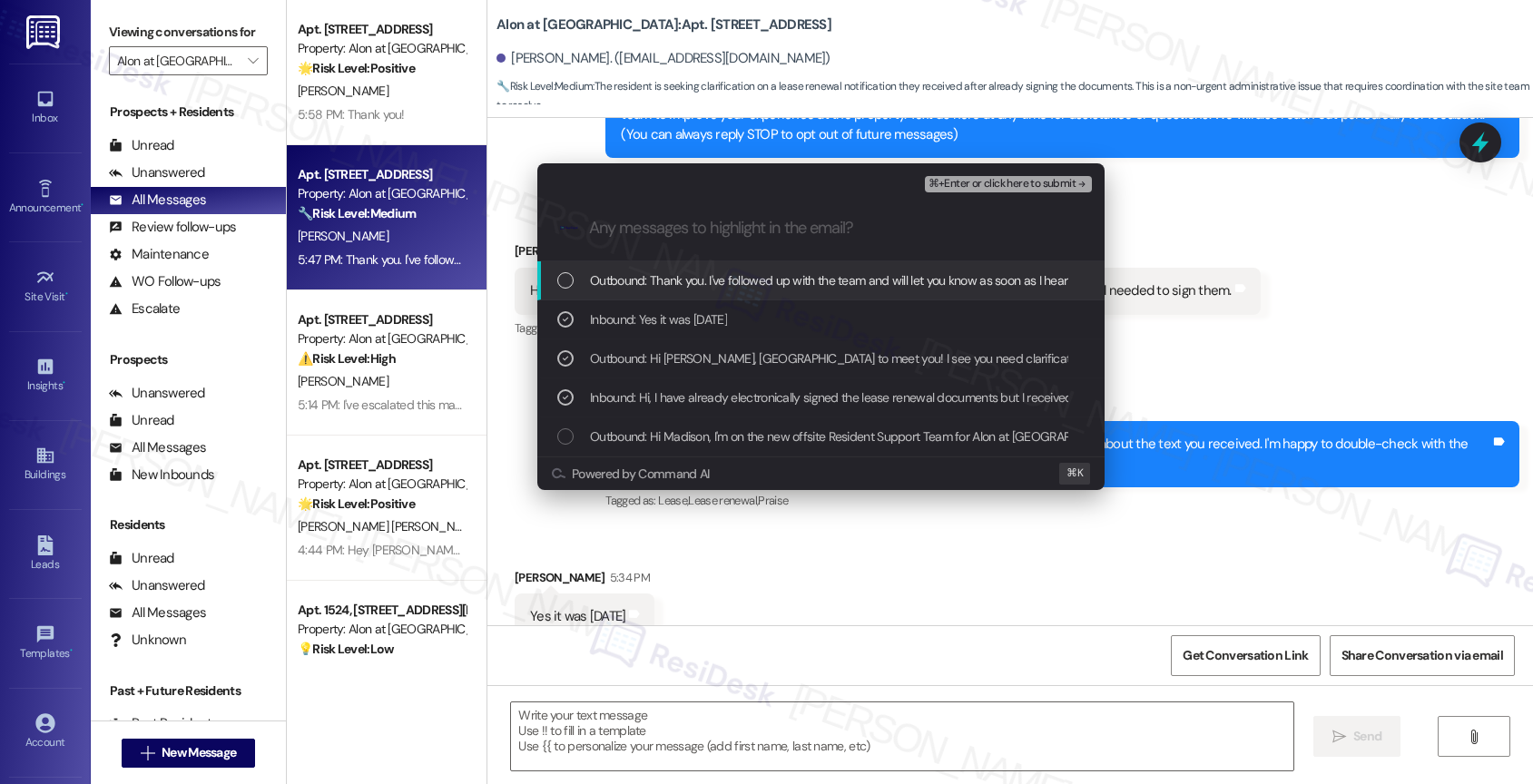
click at [1067, 181] on span "⌘+Enter or click here to submit" at bounding box center [1002, 185] width 147 height 13
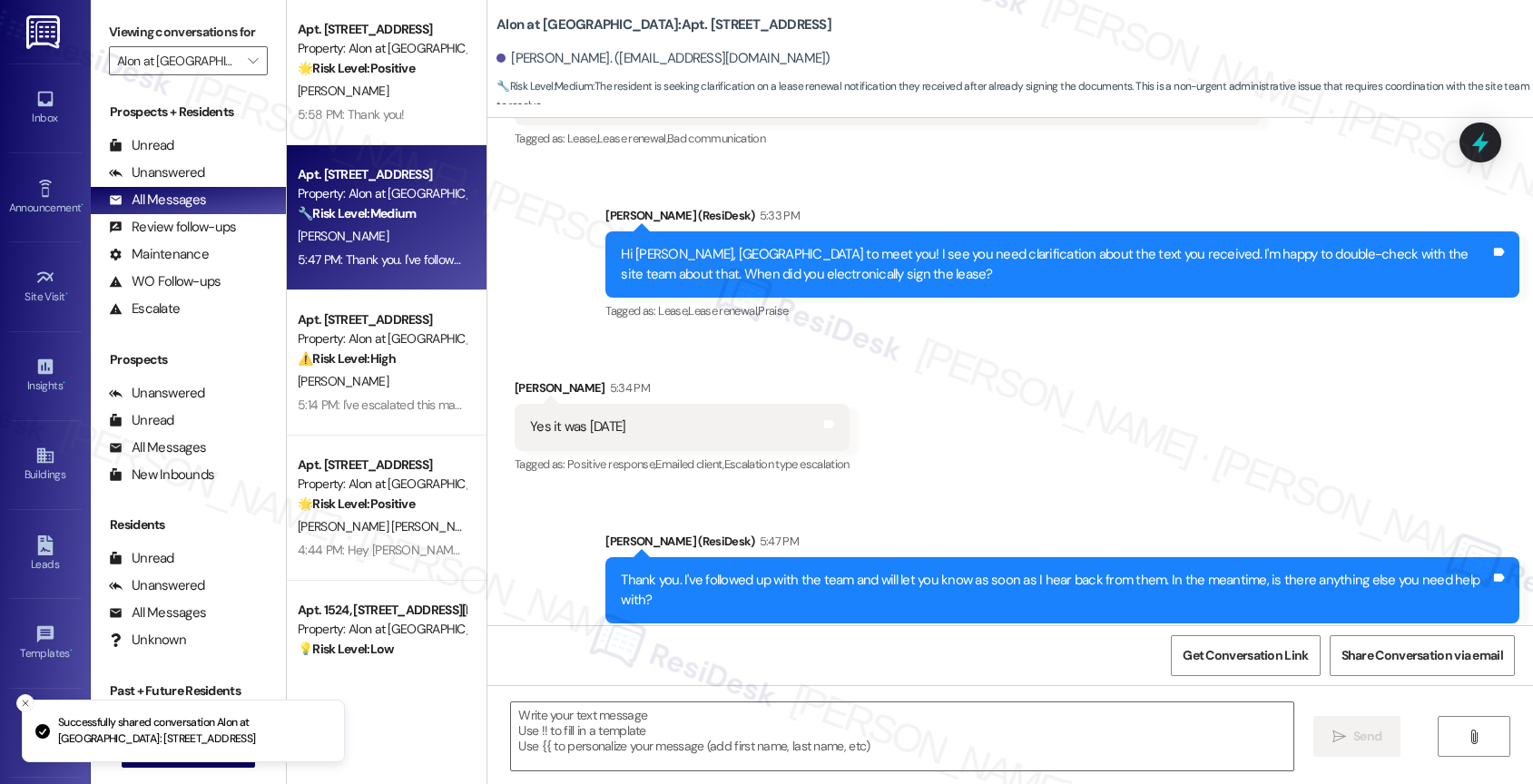
scroll to position [442, 0]
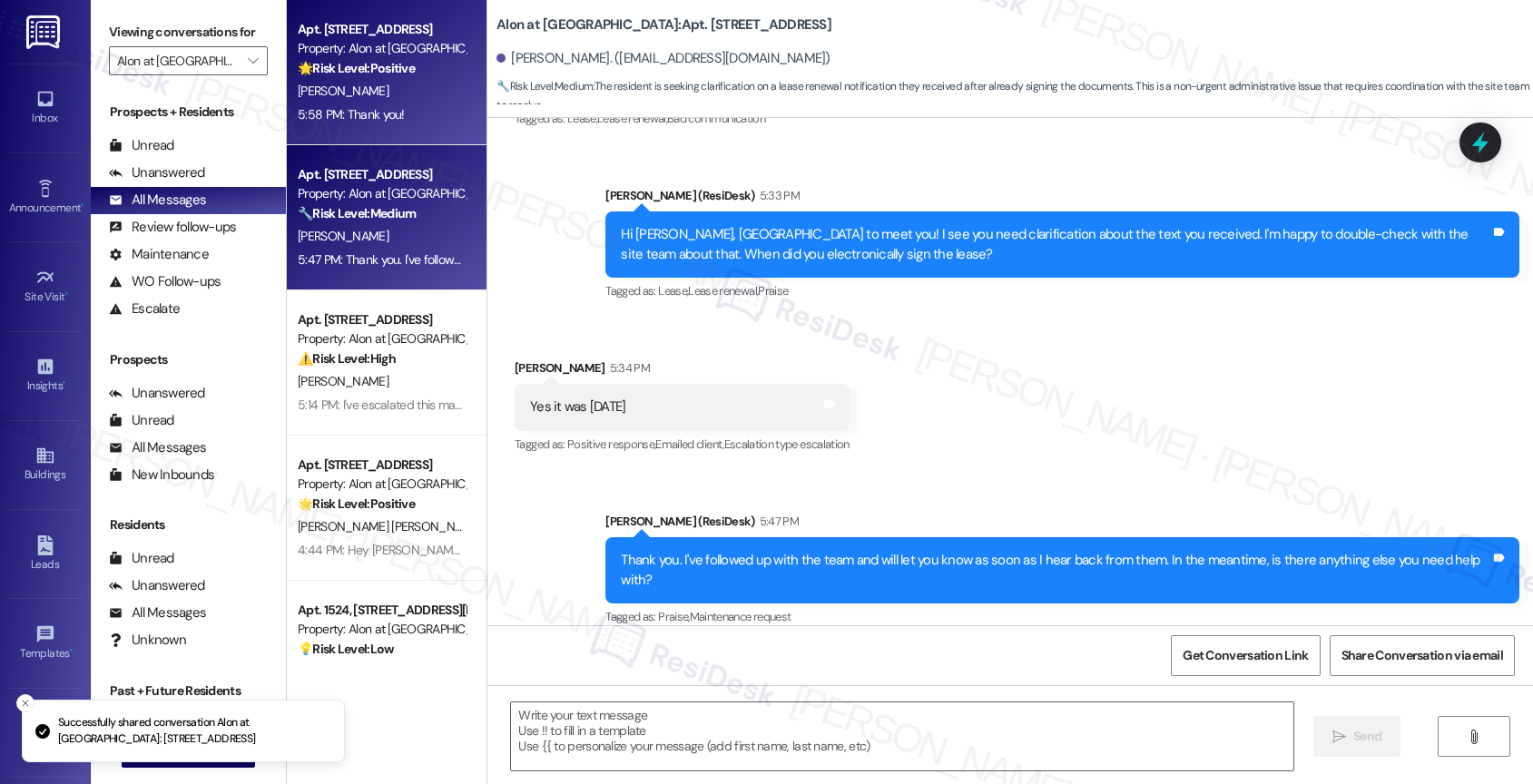
click at [365, 81] on div "Z. Snyder" at bounding box center [382, 90] width 172 height 23
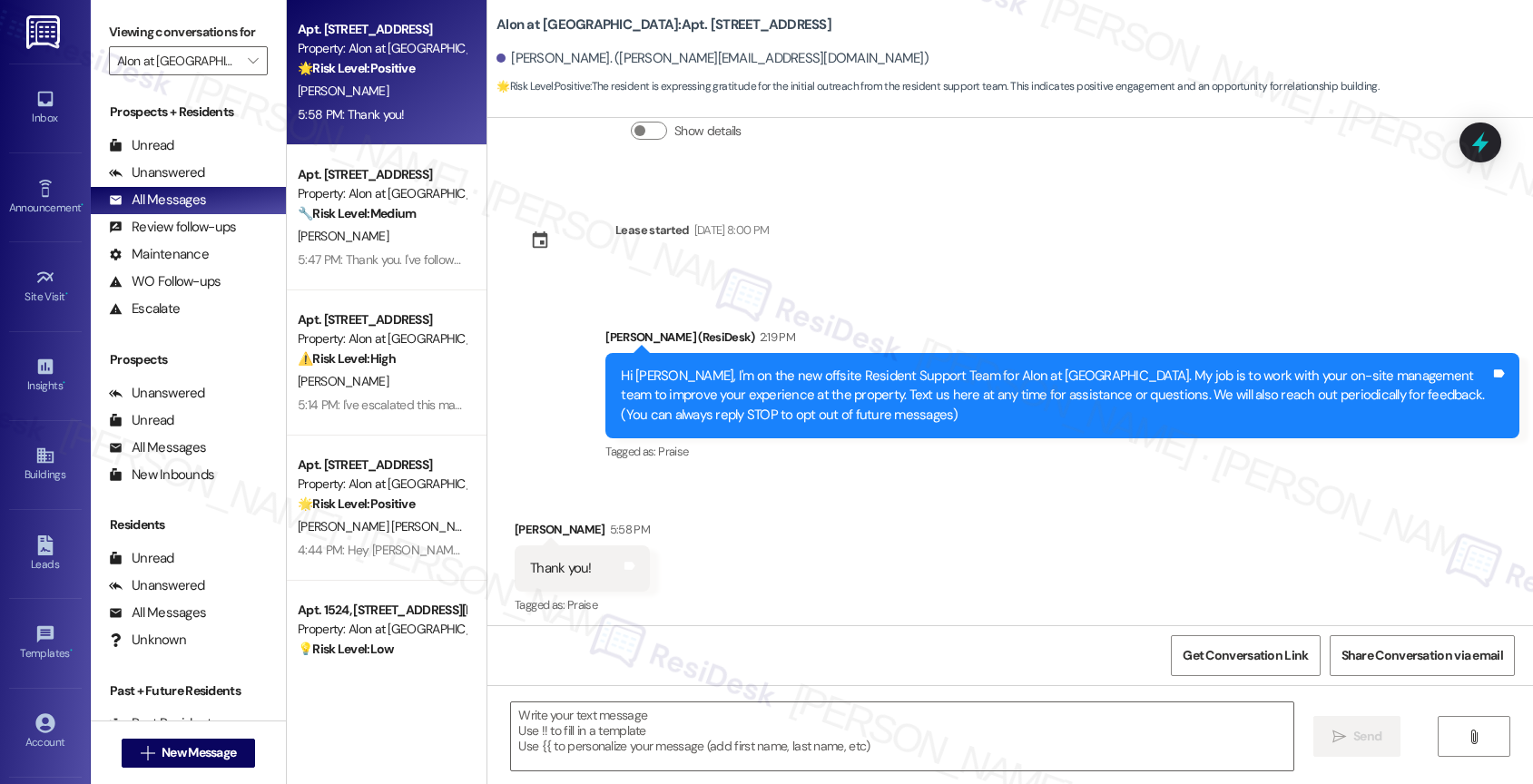
type textarea "Fetching suggested responses. Please feel free to read through the conversation…"
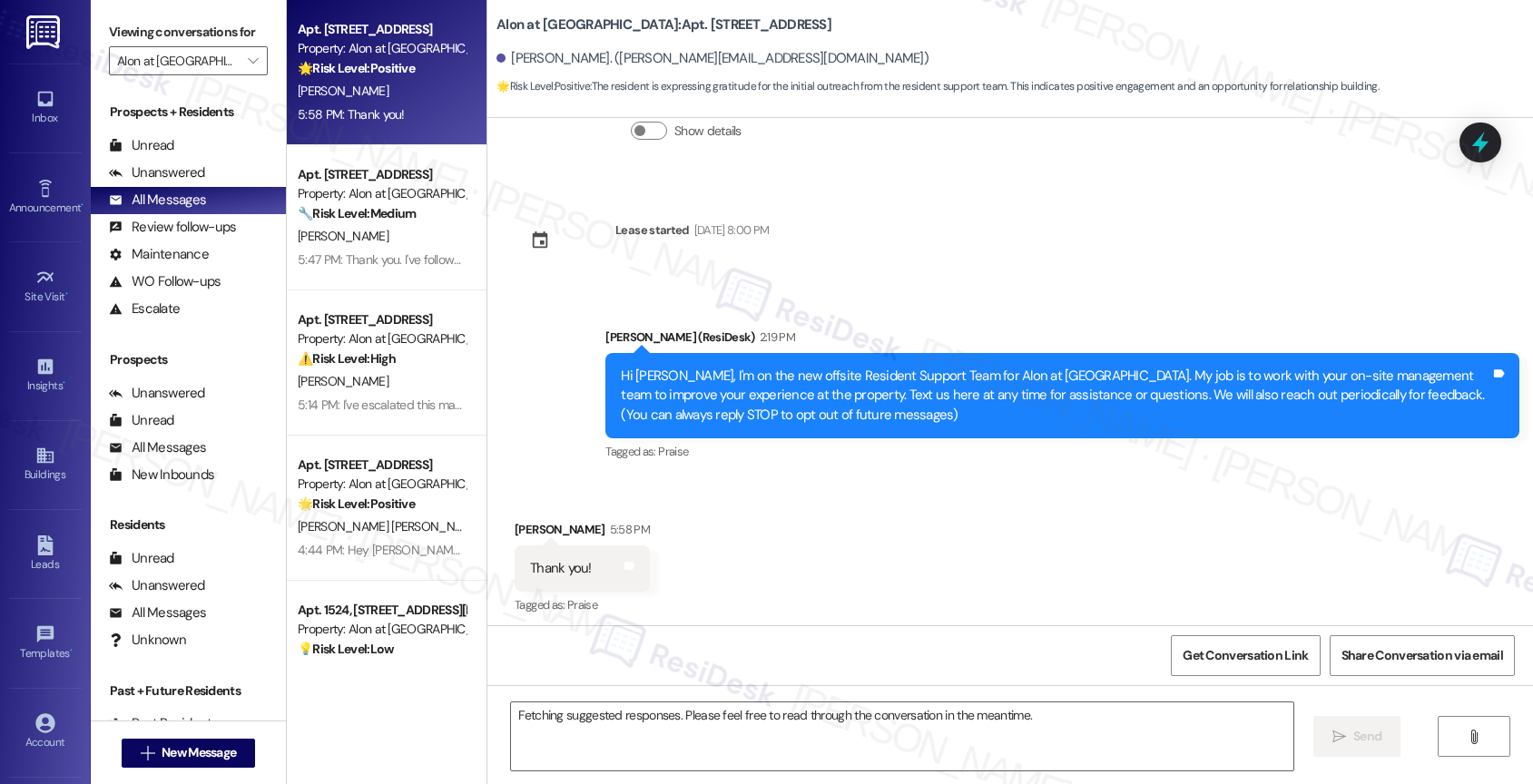
scroll to position [159, 0]
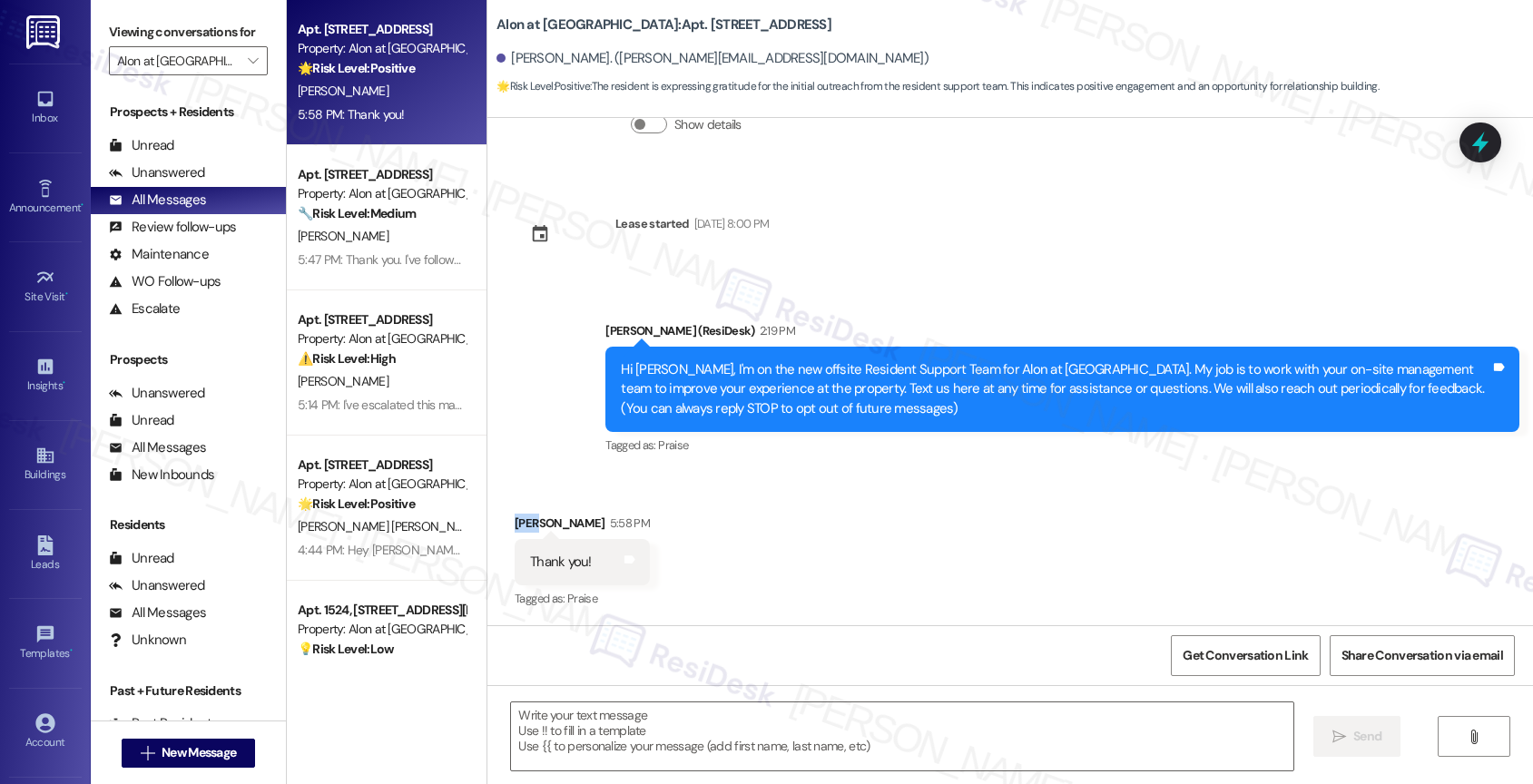
drag, startPoint x: 524, startPoint y: 520, endPoint x: 501, endPoint y: 518, distance: 23.1
click at [515, 518] on div "Zane Snyder 5:58 PM" at bounding box center [582, 526] width 135 height 26
copy div "Zane"
click at [726, 541] on div "Received via SMS Zane Snyder 5:58 PM Thank you! Tags and notes Tagged as: Prais…" at bounding box center [1010, 549] width 1046 height 154
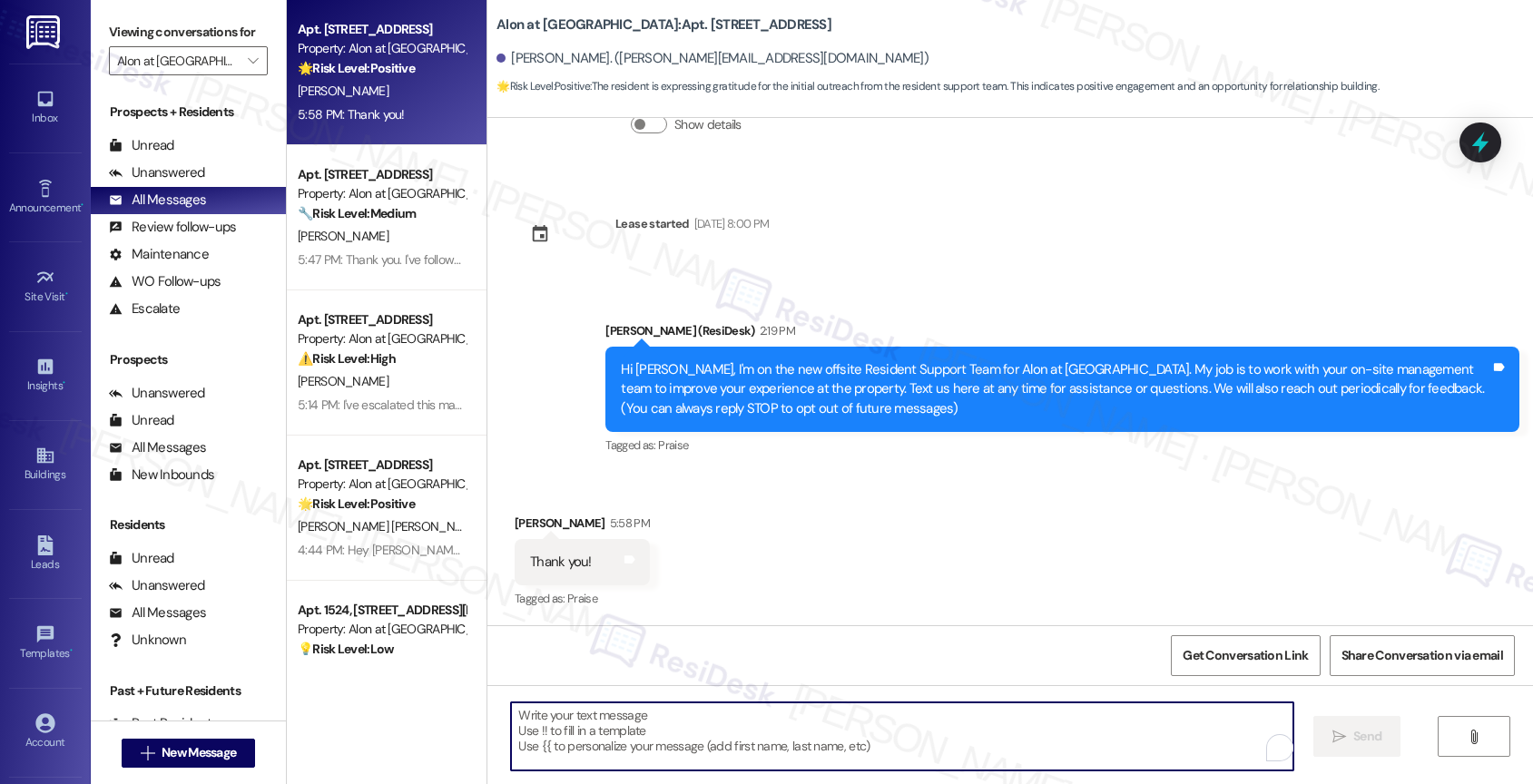
click at [598, 715] on textarea "To enrich screen reader interactions, please activate Accessibility in Grammarl…" at bounding box center [902, 736] width 782 height 68
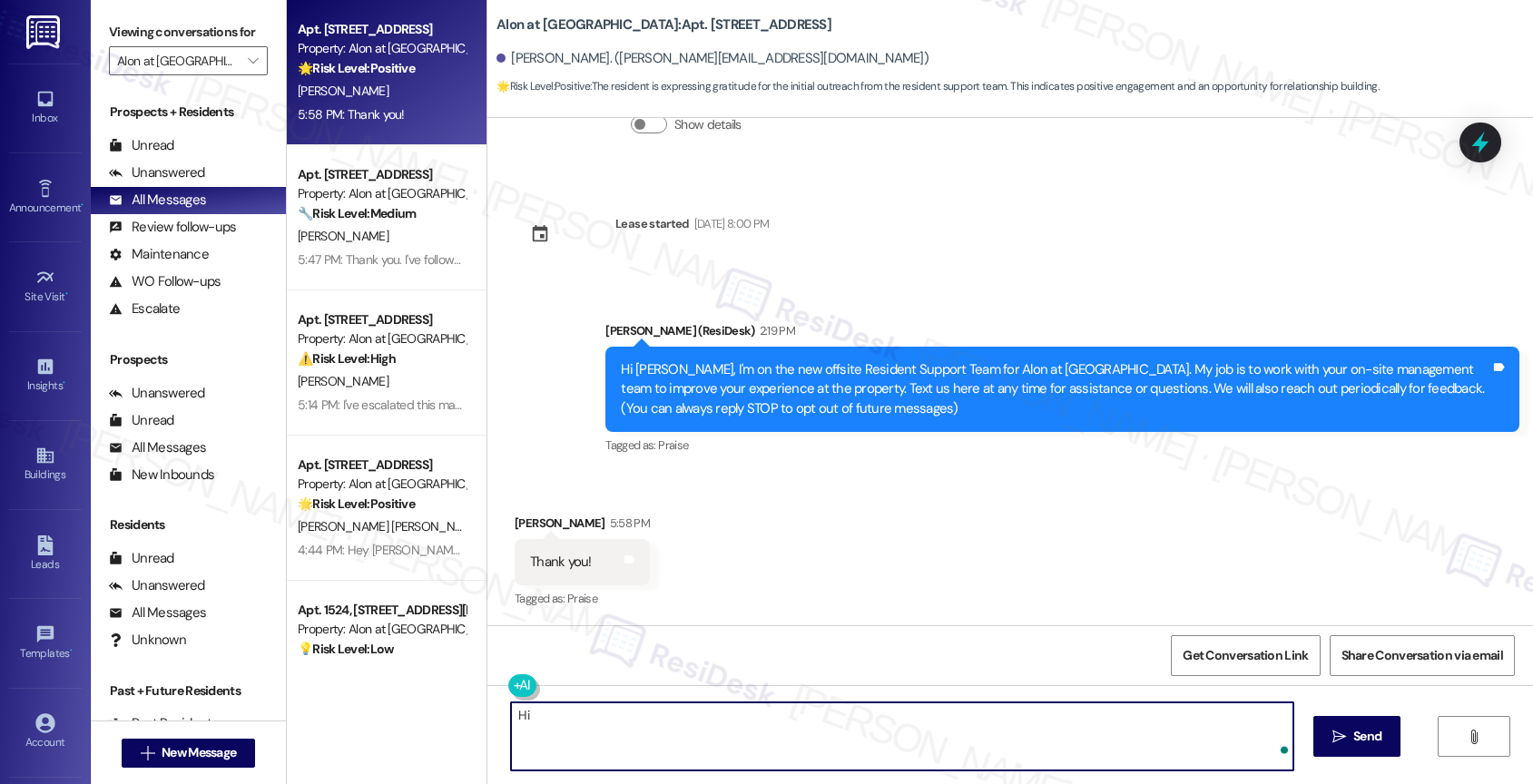
paste textarea "Zane"
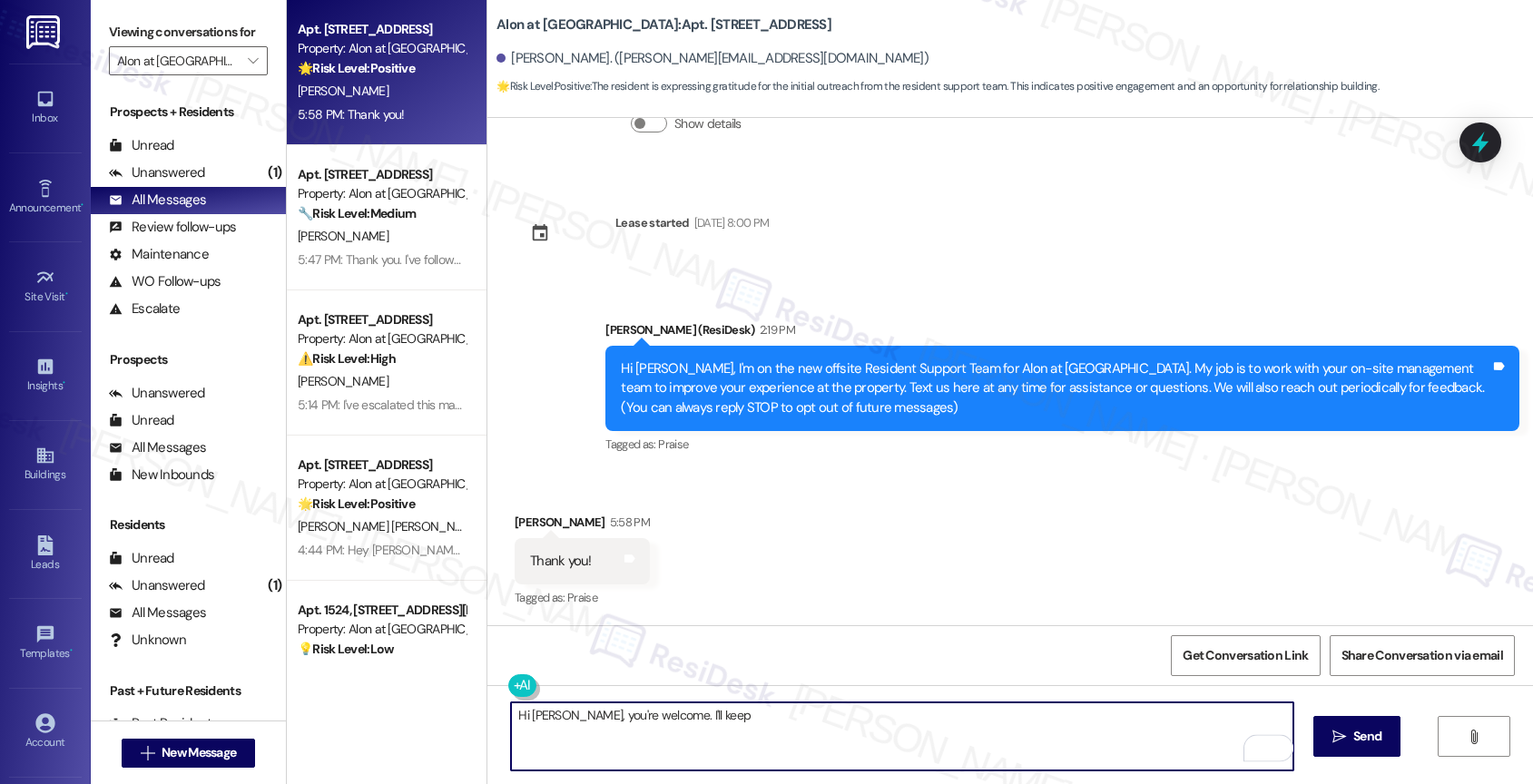
drag, startPoint x: 633, startPoint y: 713, endPoint x: 778, endPoint y: 721, distance: 145.2
click at [778, 720] on textarea "Hi Zane, you're welcome. I'll keep" at bounding box center [902, 736] width 782 height 68
click at [513, 716] on textarea "Hi Zane, you're welcome. Nice to meet you!" at bounding box center [902, 736] width 782 height 68
click at [942, 730] on textarea "Hey [PERSON_NAME], you're welcome. Nice to meet you!" at bounding box center [902, 736] width 782 height 68
type textarea "Hey [PERSON_NAME], you're welcome. Nice to meet you!"
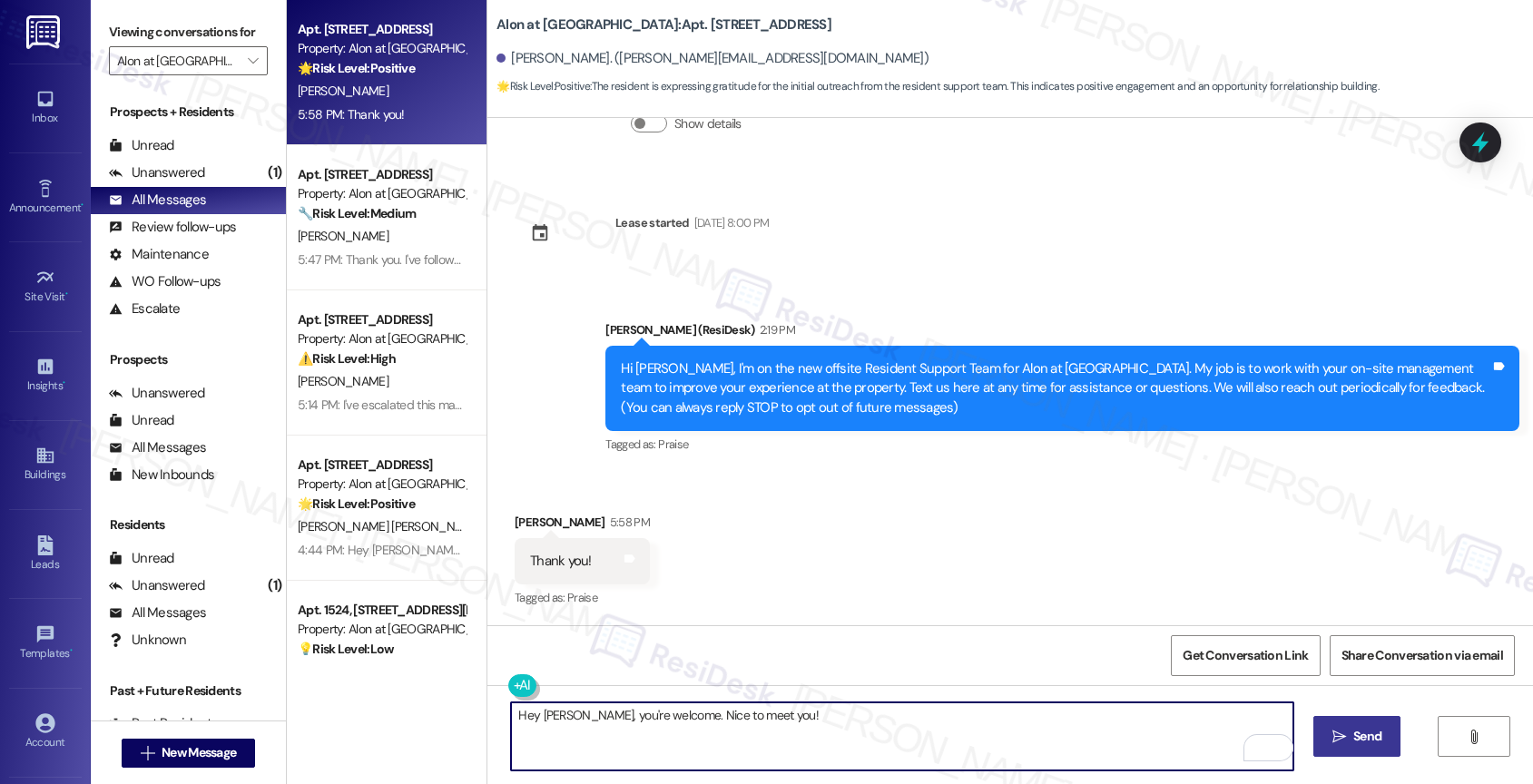
click at [1345, 728] on span " Send" at bounding box center [1357, 736] width 58 height 19
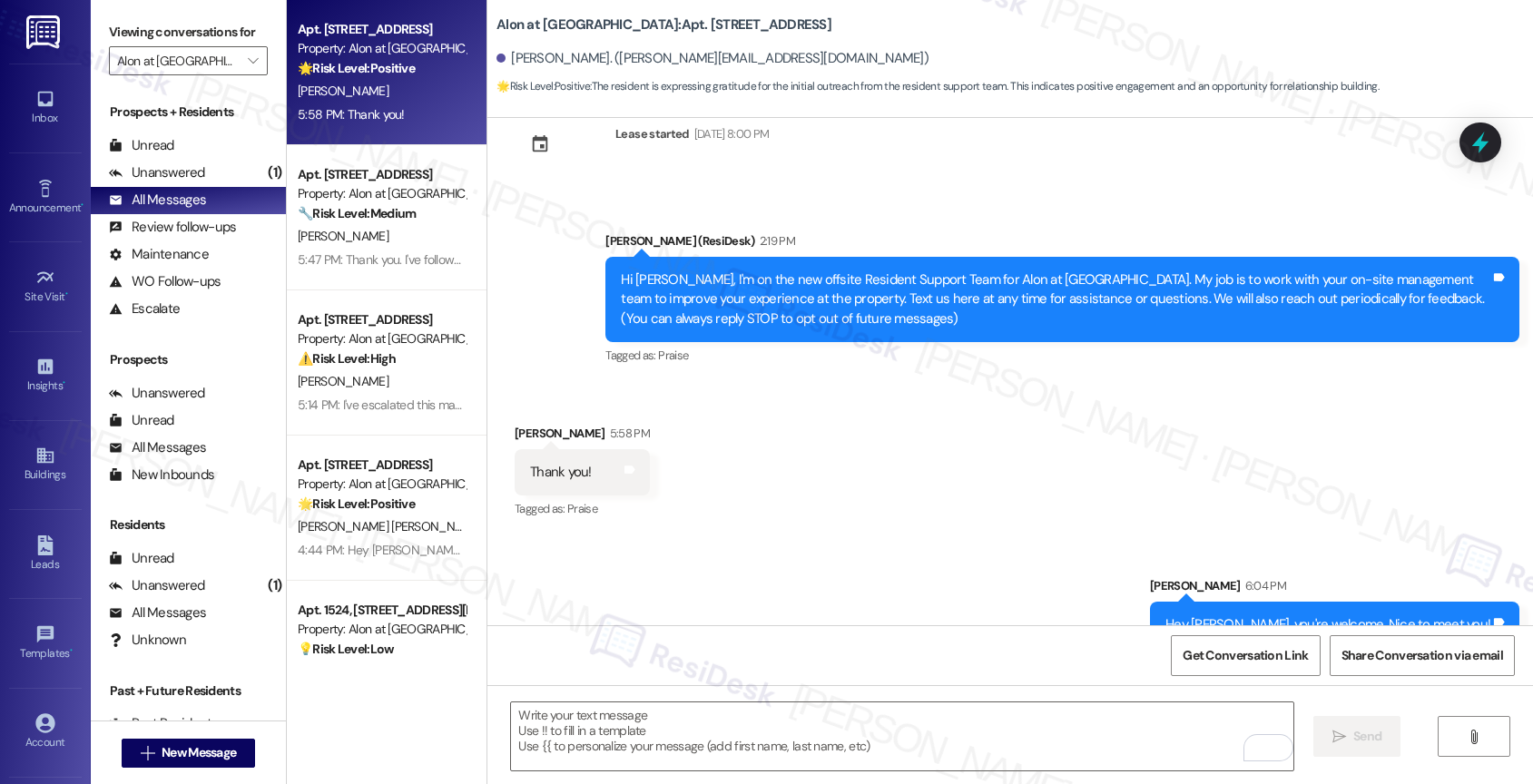
scroll to position [287, 0]
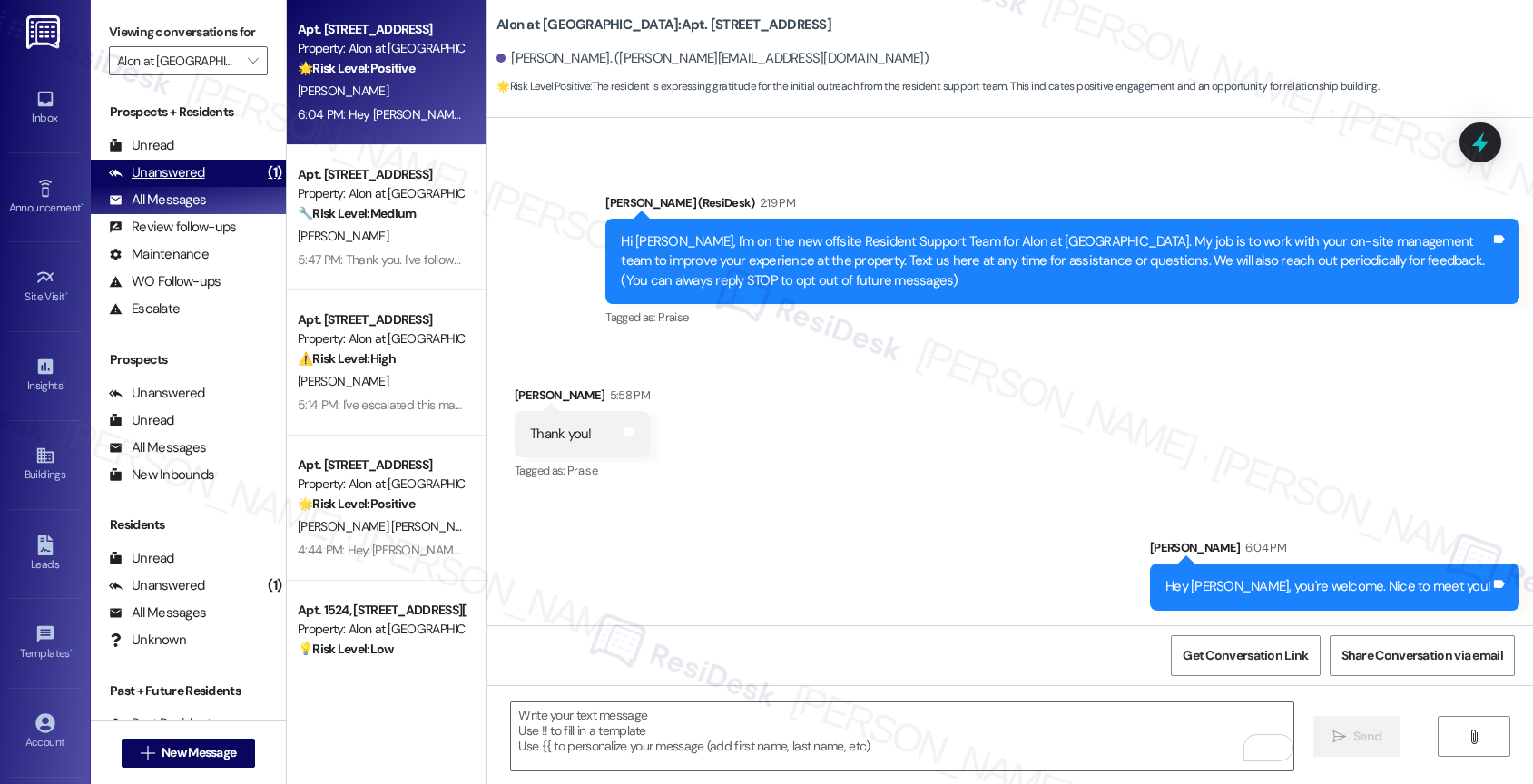
click at [195, 183] on div "Unanswered" at bounding box center [156, 173] width 96 height 19
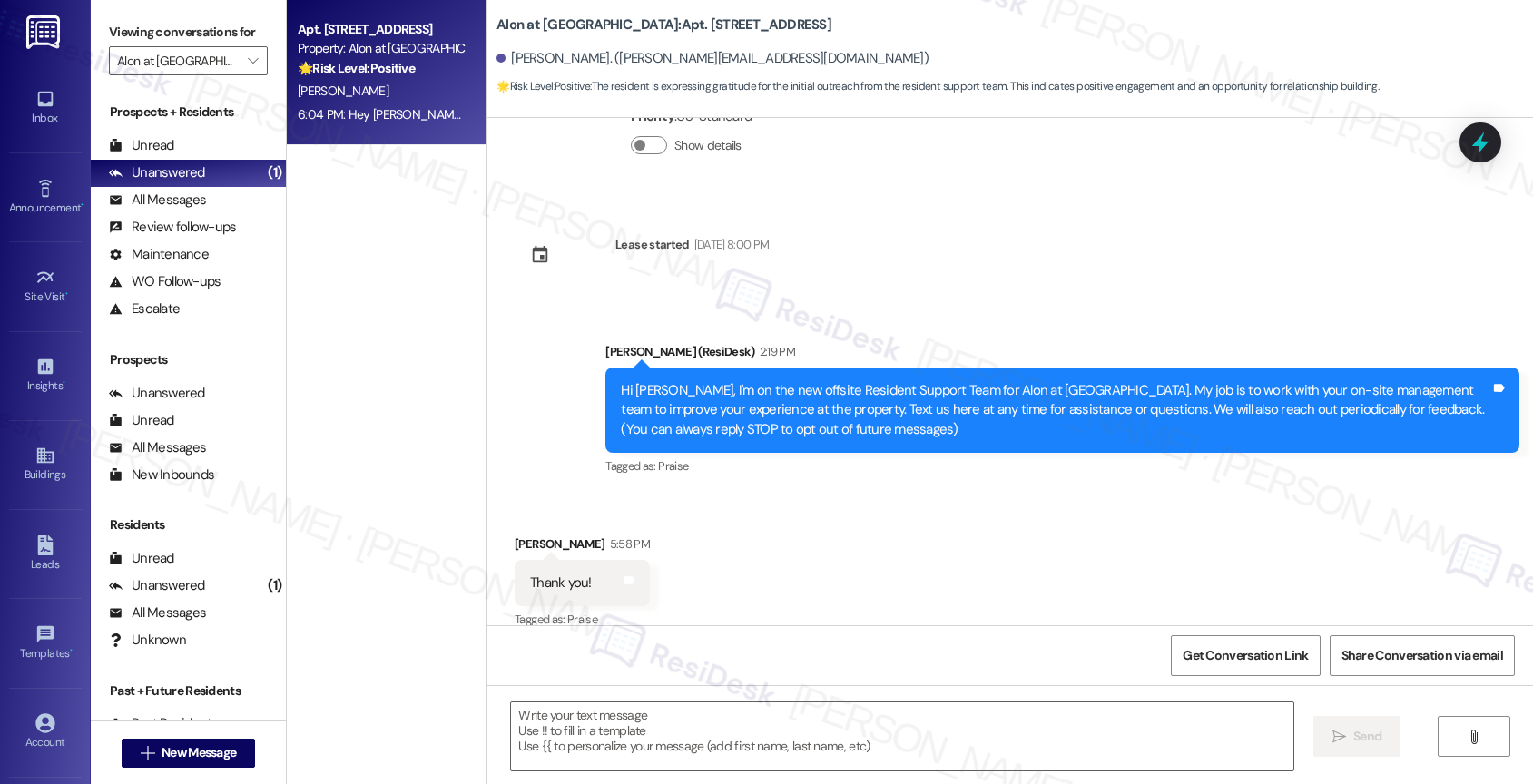
type textarea "Fetching suggested responses. Please feel free to read through the conversation…"
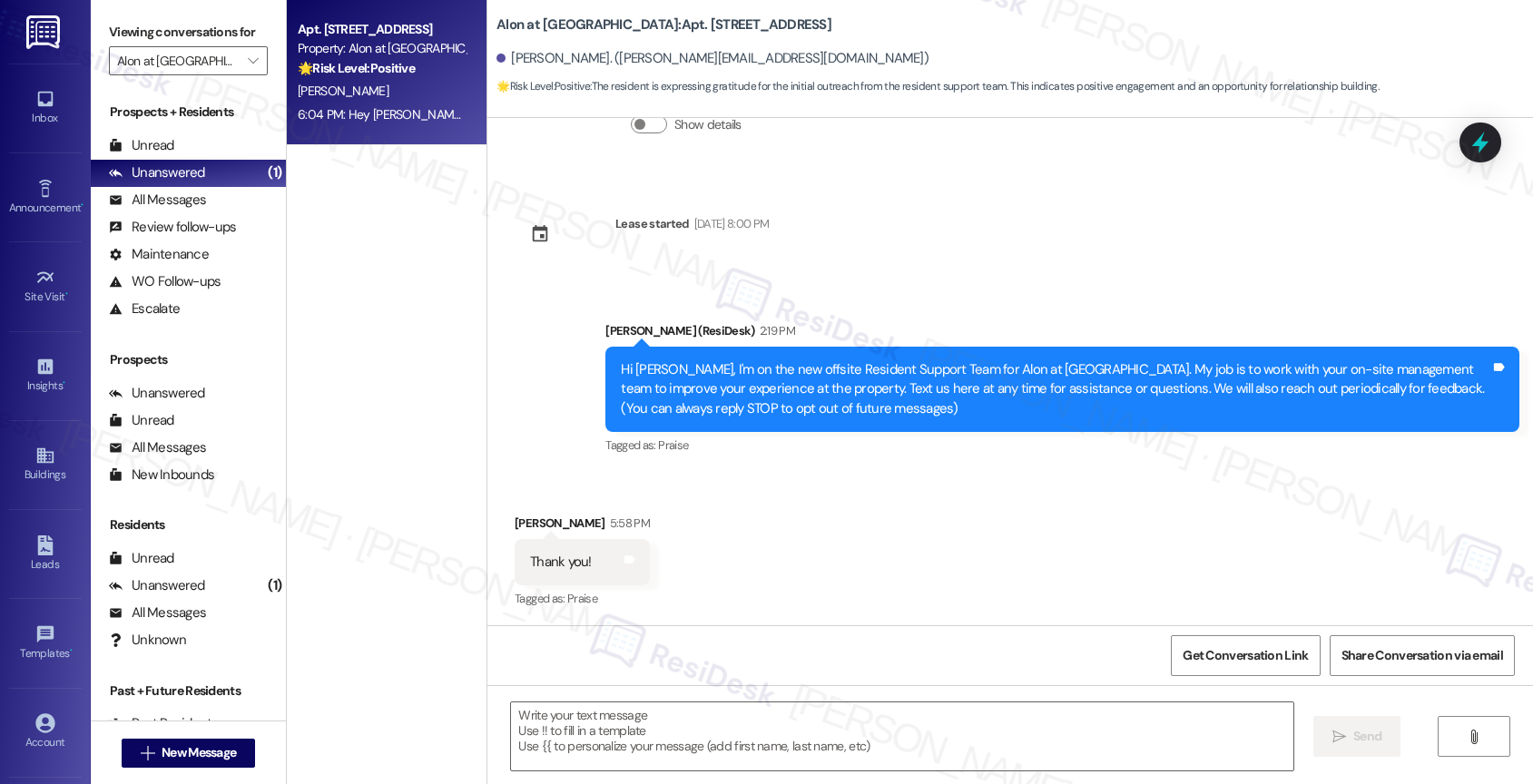
scroll to position [313, 0]
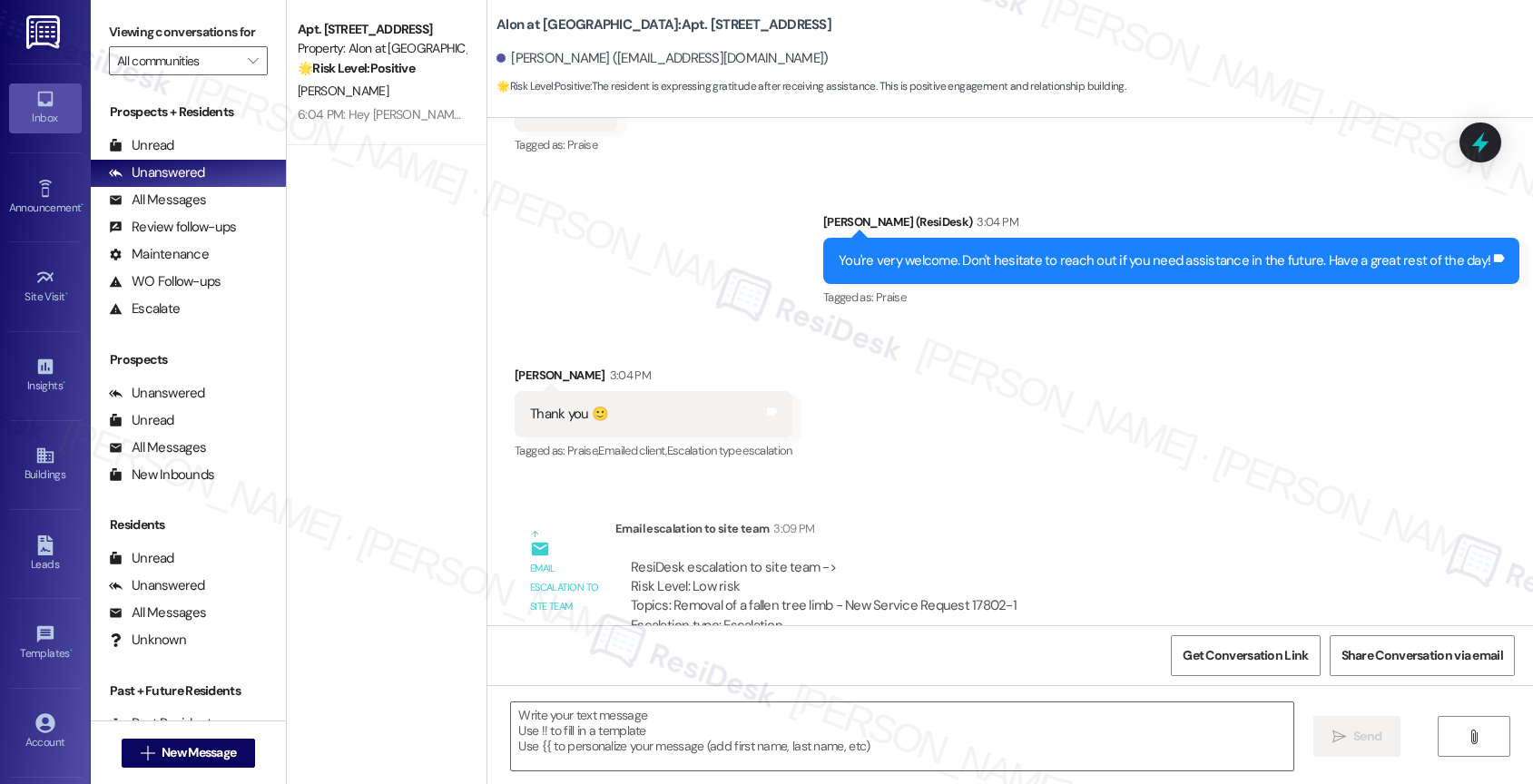
scroll to position [1489, 0]
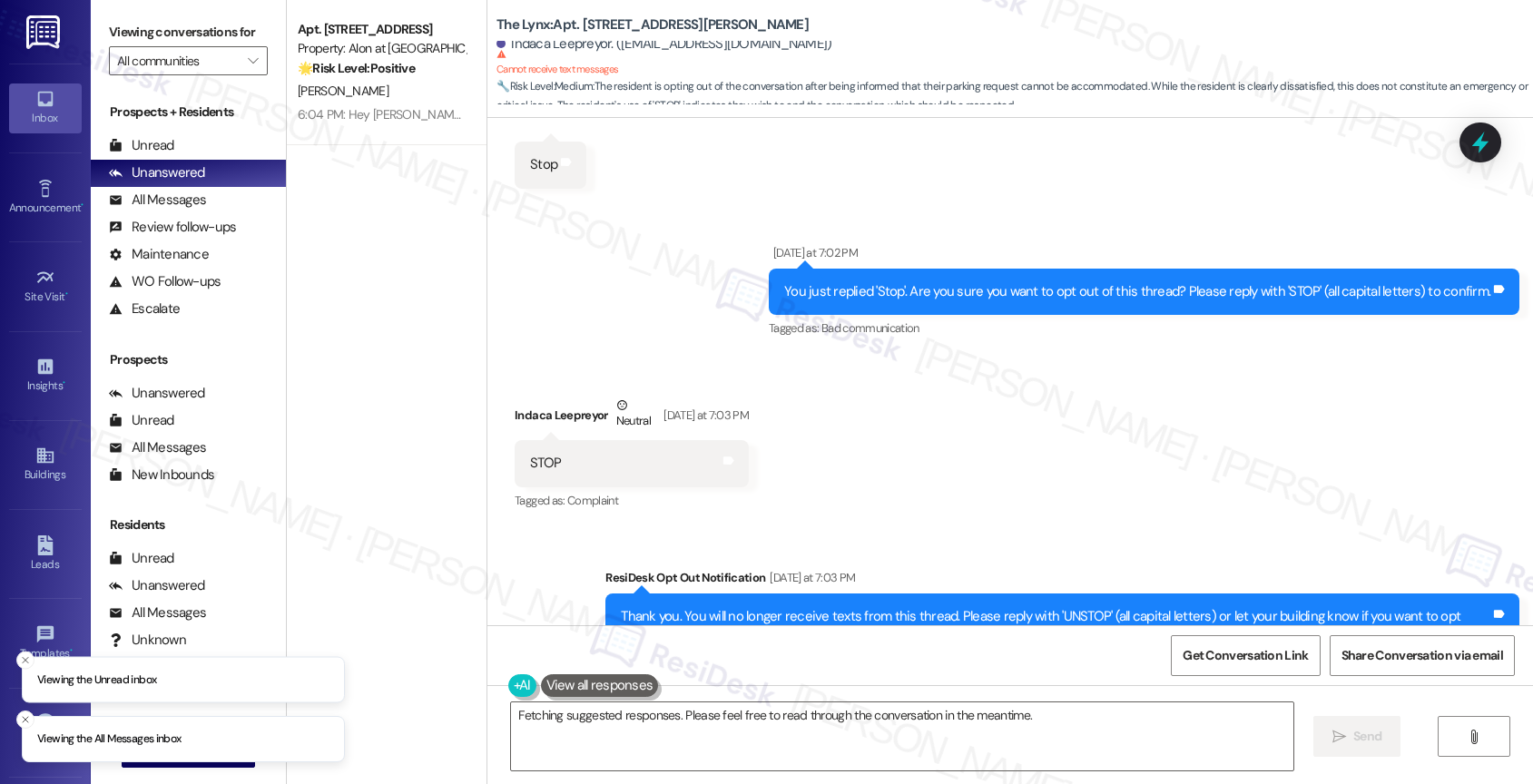
scroll to position [1603, 0]
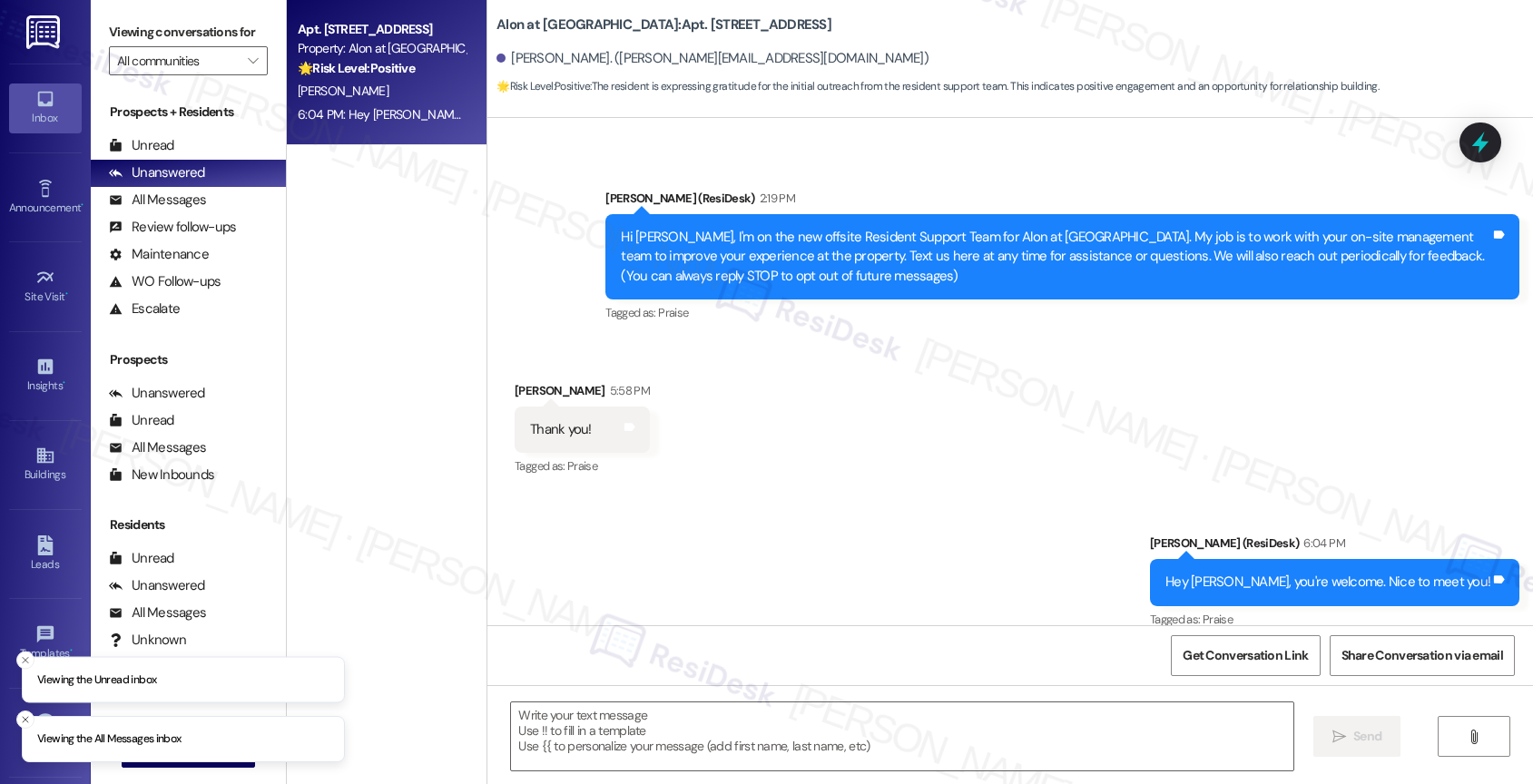
scroll to position [313, 0]
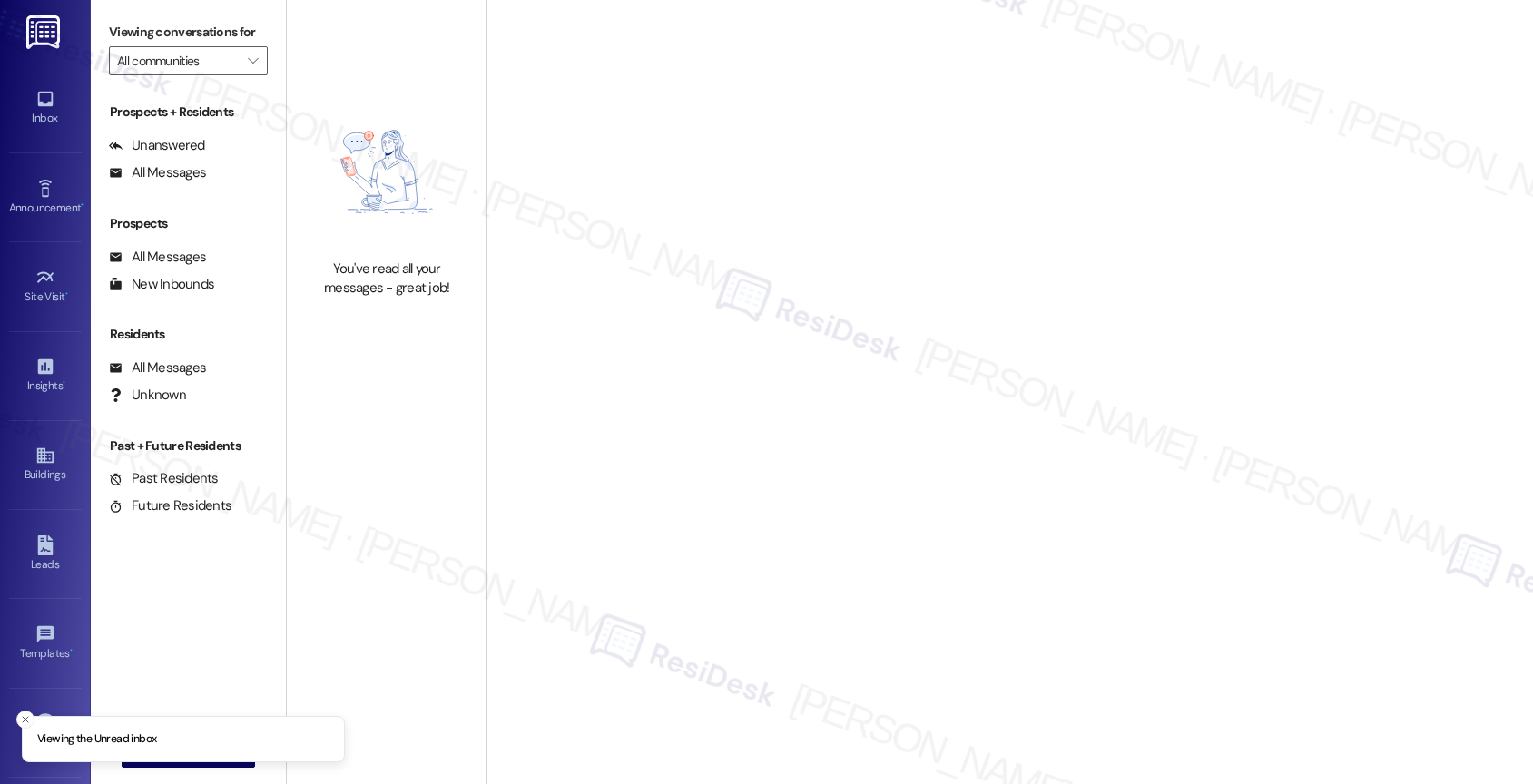
type input "The Lynx"
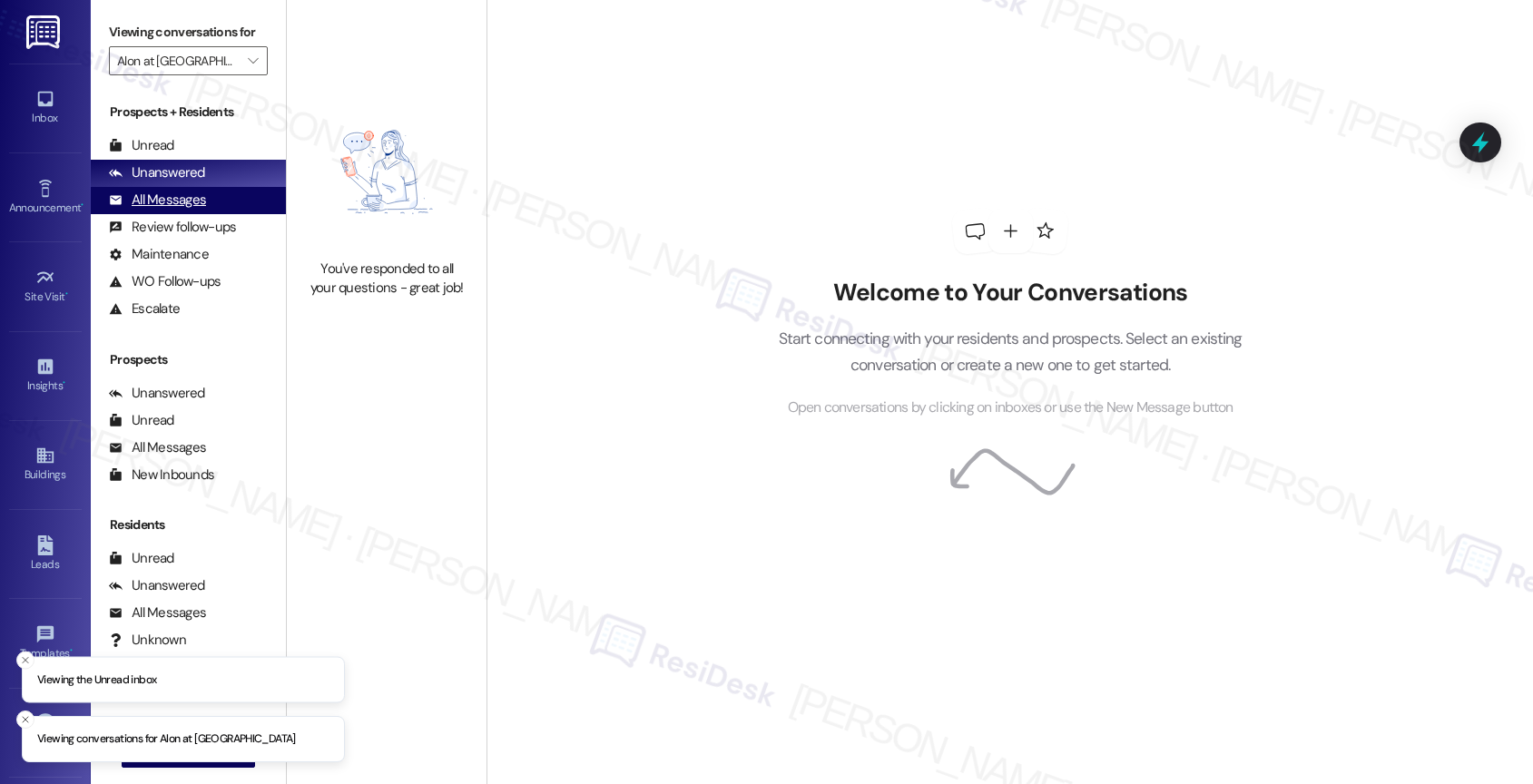
click at [209, 214] on div "All Messages (undefined)" at bounding box center [187, 200] width 195 height 27
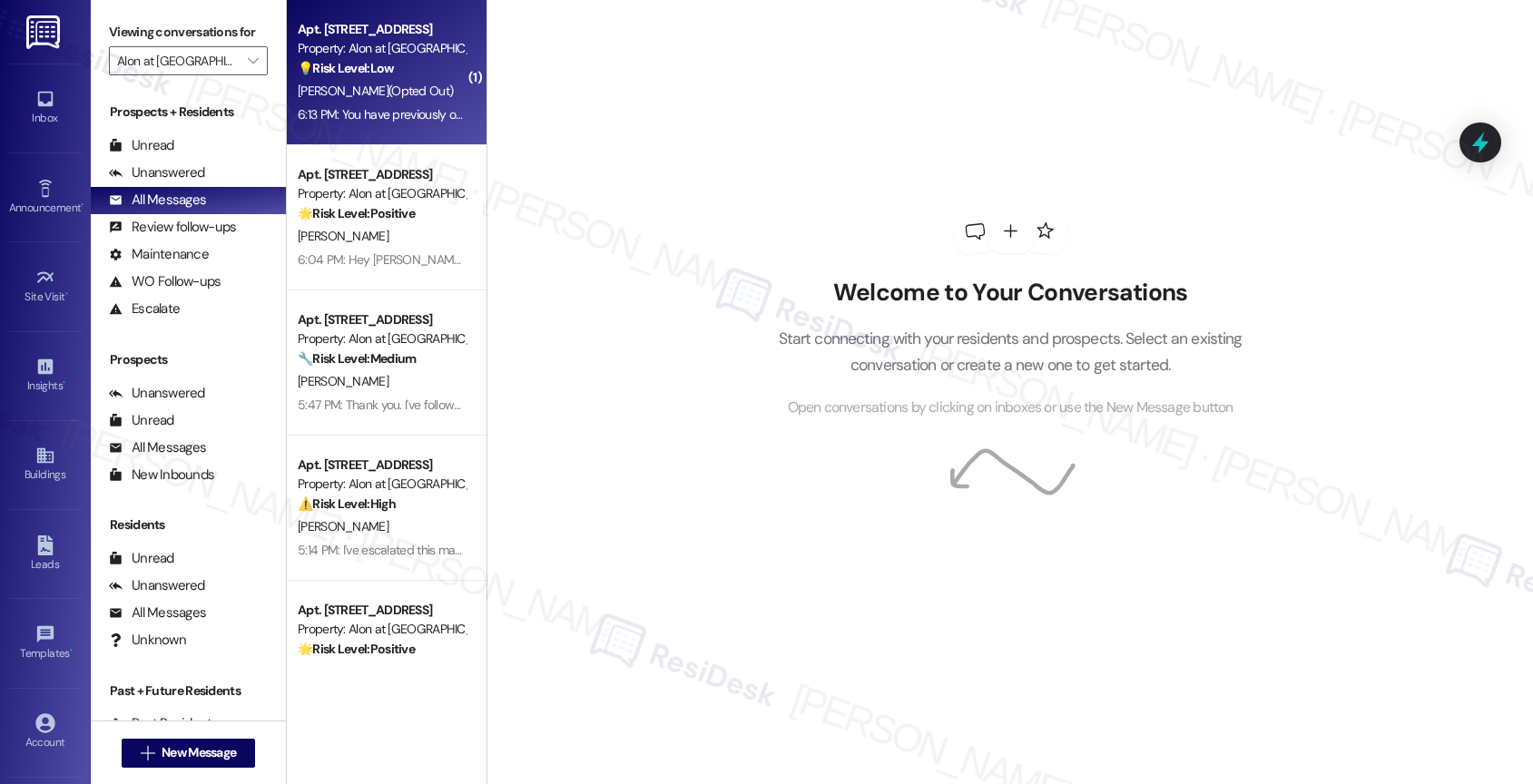
click at [384, 106] on div "6:13 PM: You have previously opted out of receiving texts from this thread, so …" at bounding box center [772, 114] width 949 height 16
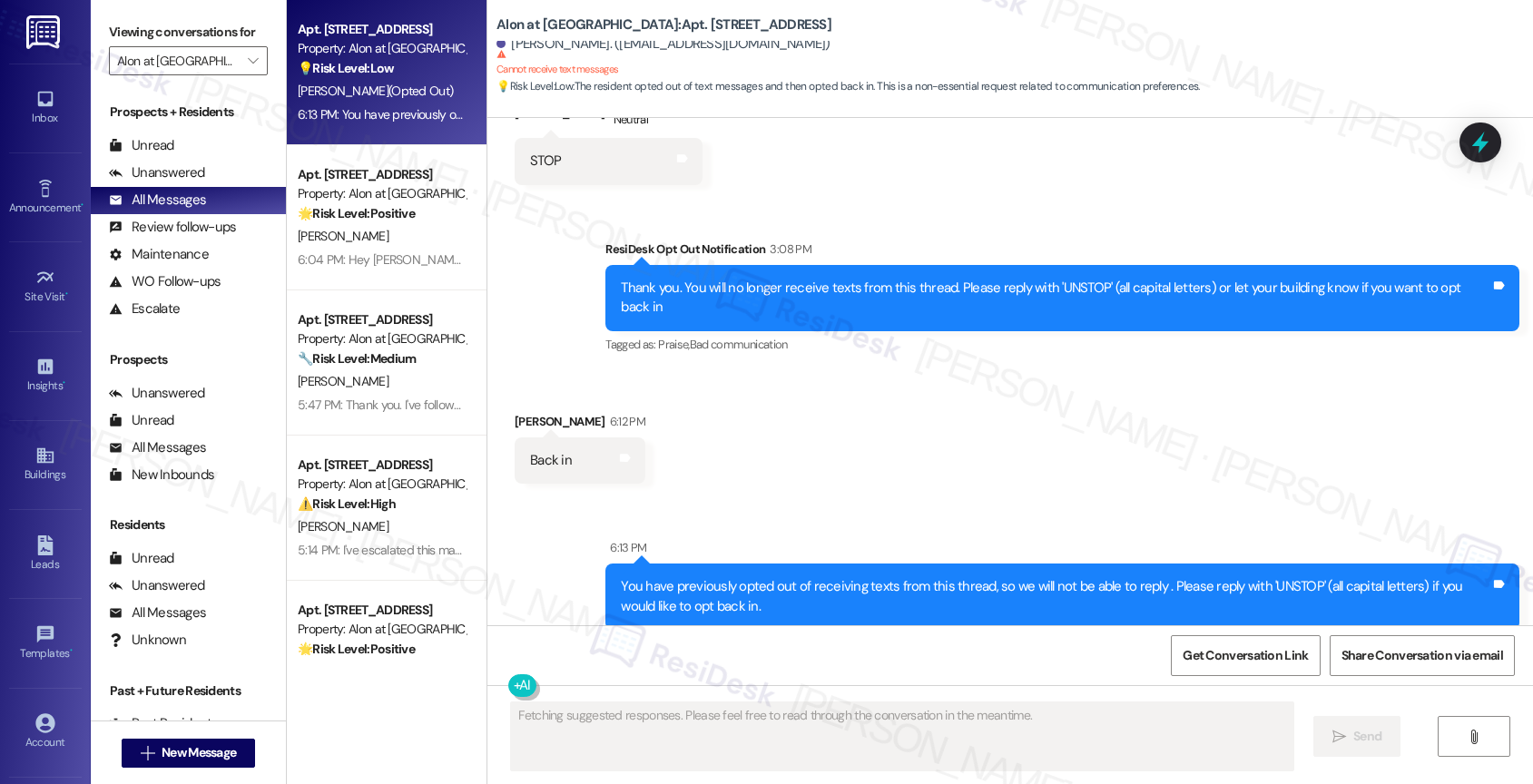
scroll to position [405, 0]
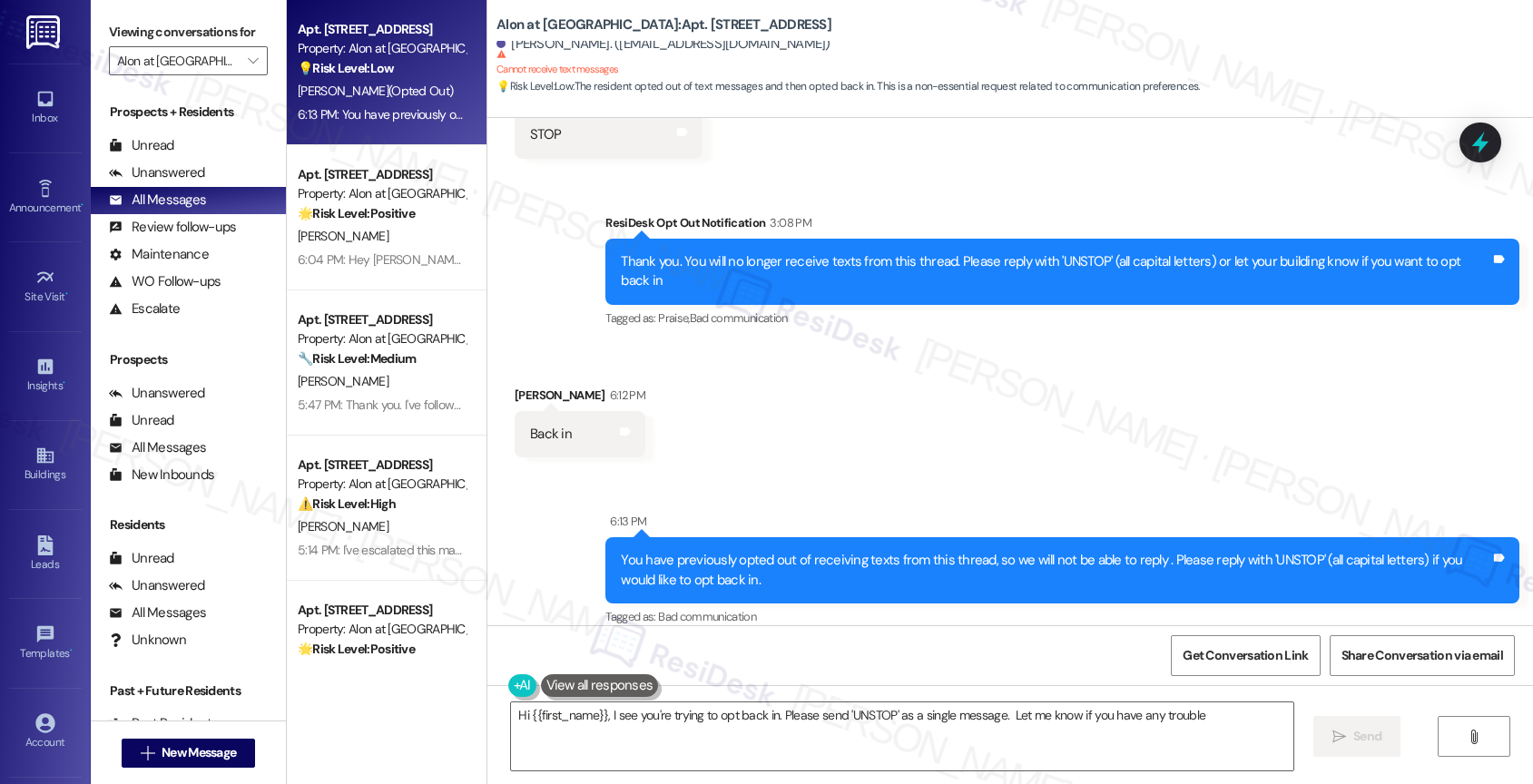
type textarea "Hi {{first_name}}, I see you're trying to opt back in. Please send 'UNSTOP' as …"
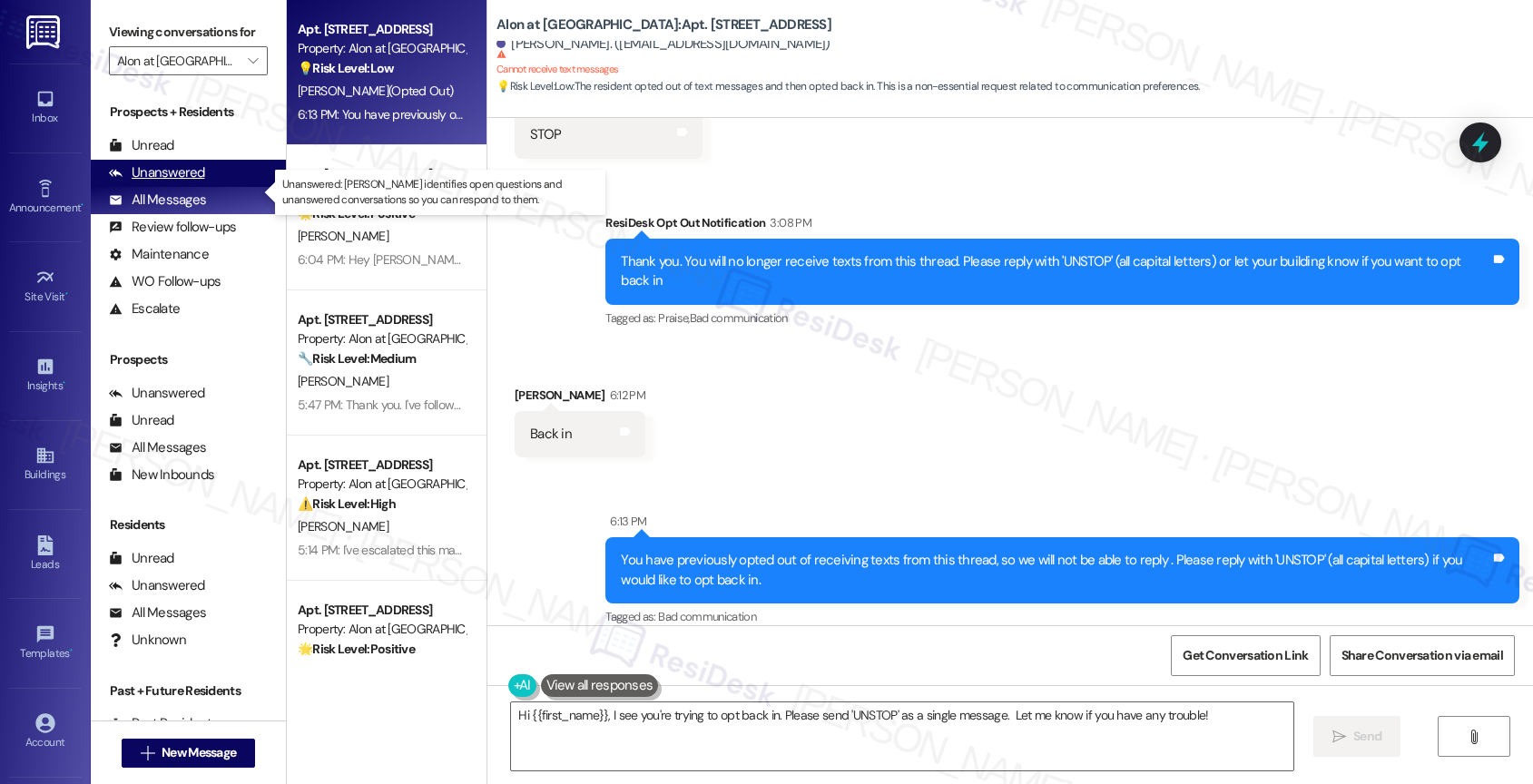
click at [173, 183] on div "Unanswered" at bounding box center [156, 173] width 96 height 19
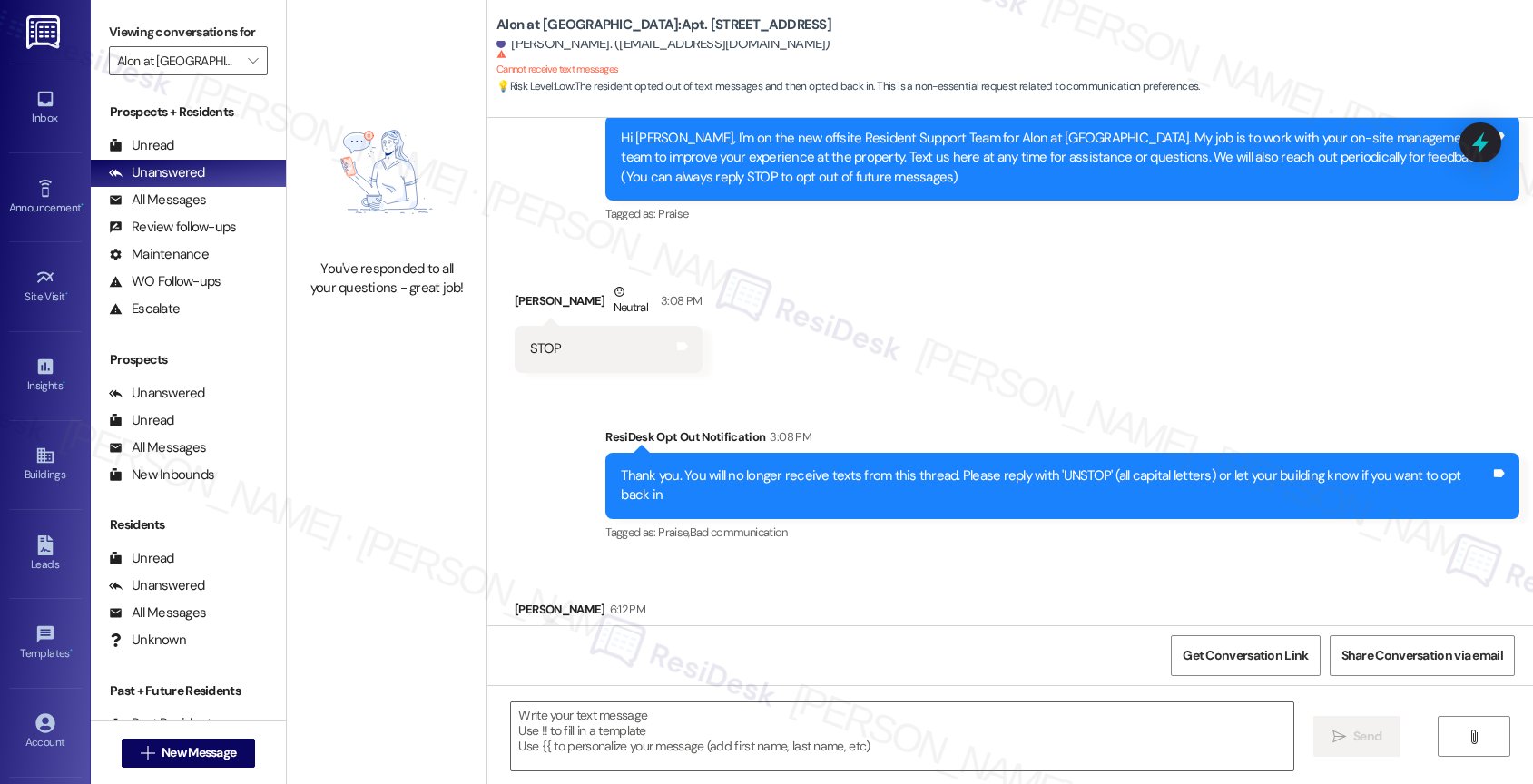
type textarea "Fetching suggested responses. Please feel free to read through the conversation…"
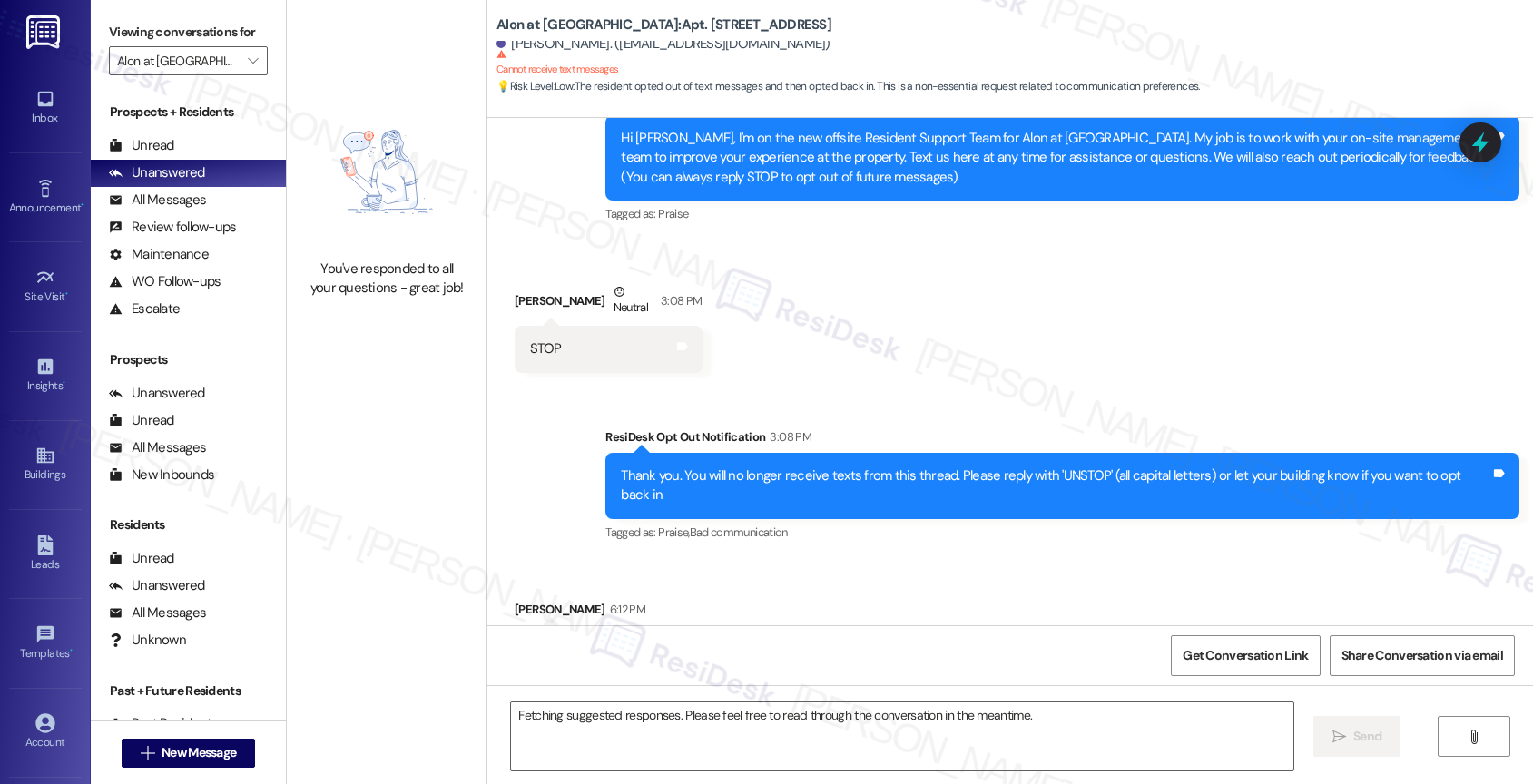
scroll to position [231, 0]
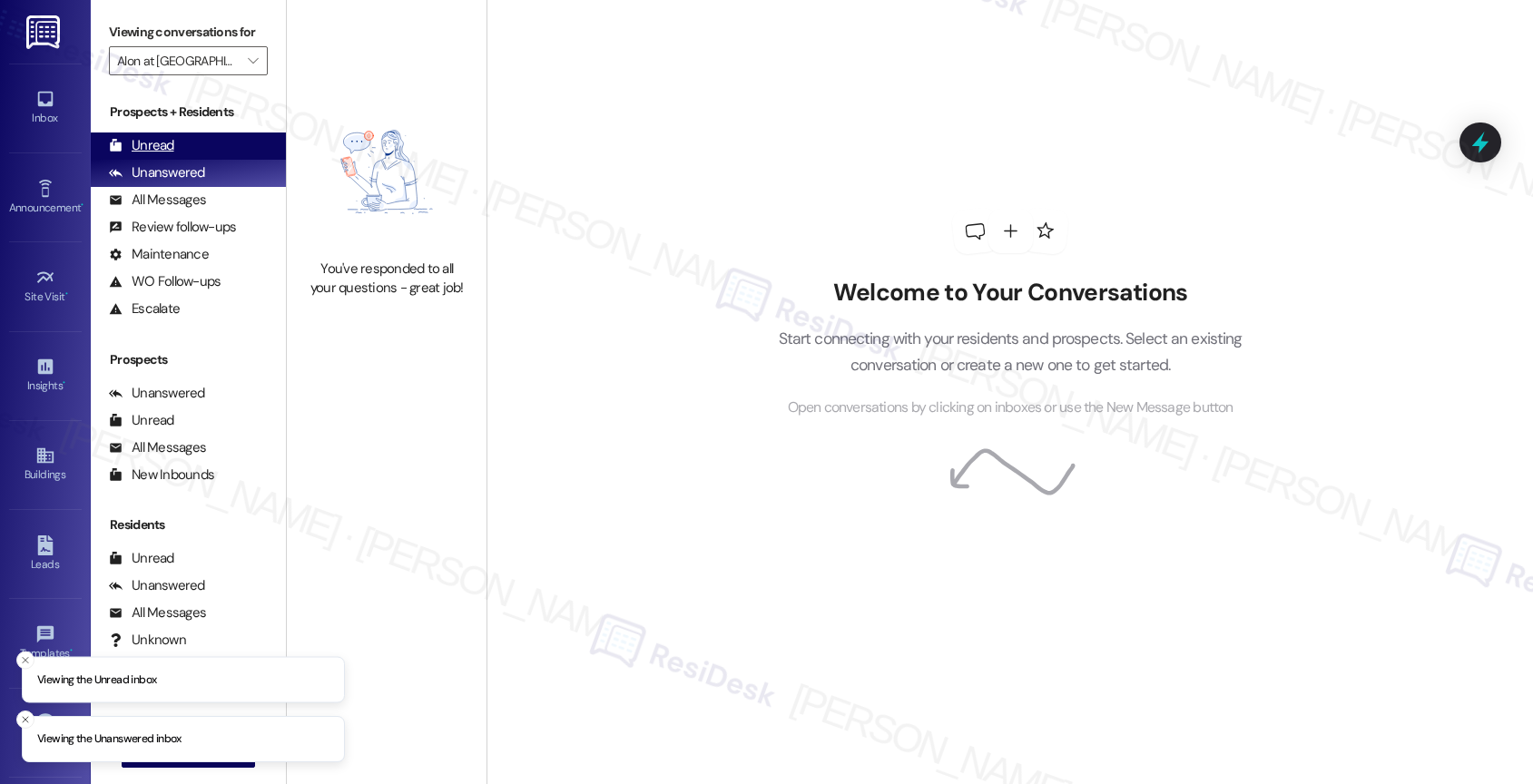
click at [194, 154] on div "Unread (0)" at bounding box center [187, 146] width 195 height 27
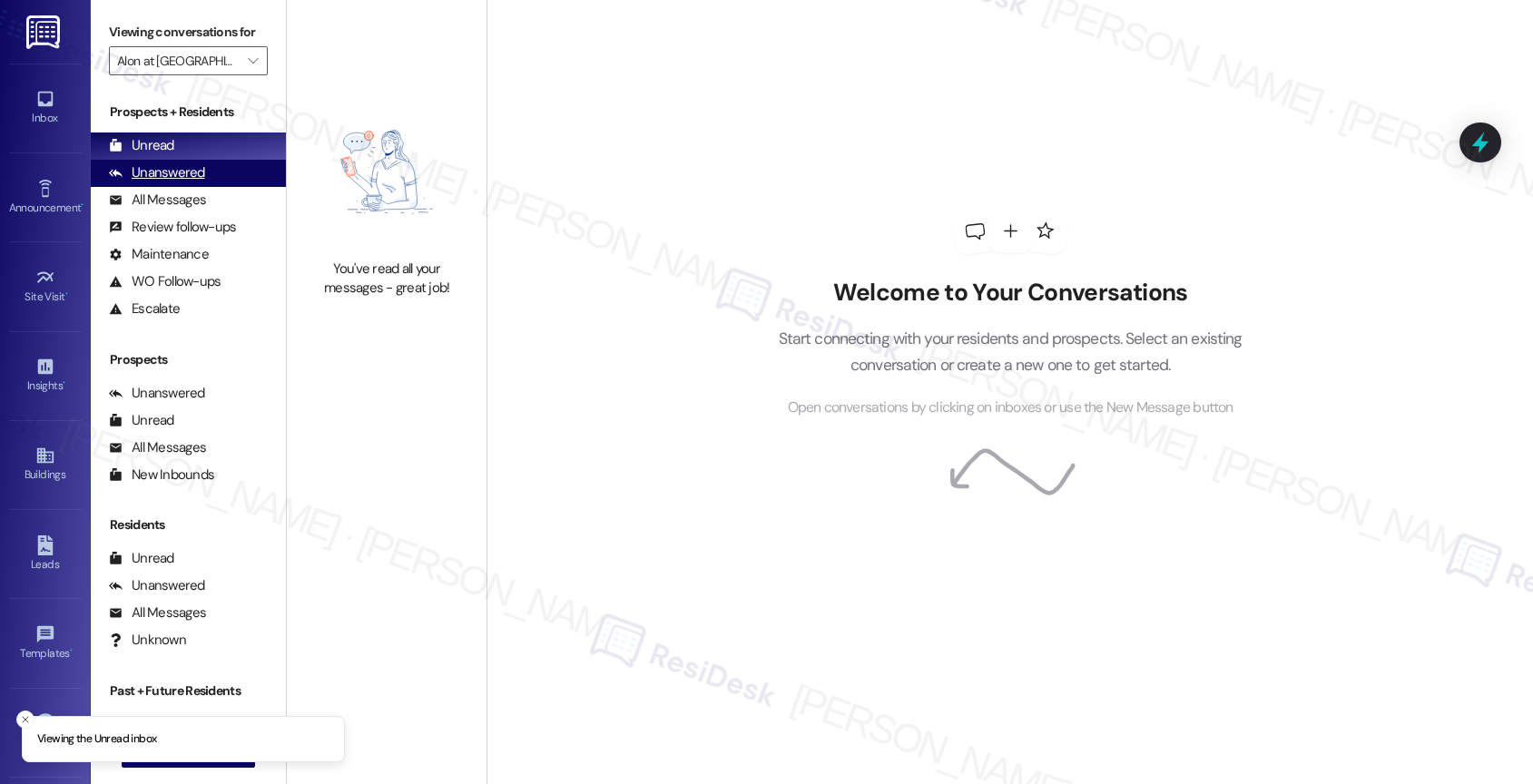
click at [216, 186] on div "Unanswered (0)" at bounding box center [187, 174] width 195 height 27
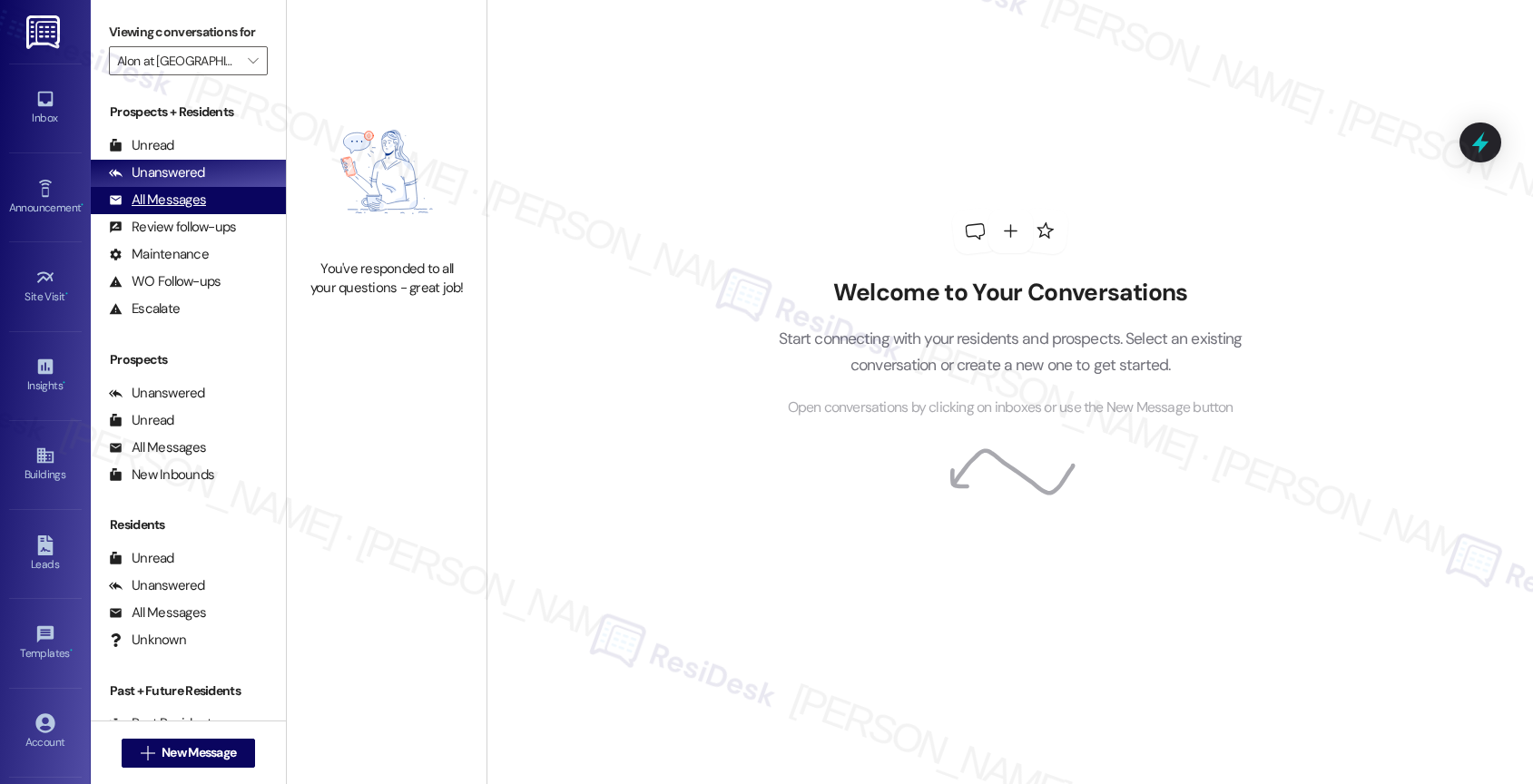
click at [215, 209] on div "All Messages (undefined)" at bounding box center [187, 200] width 195 height 27
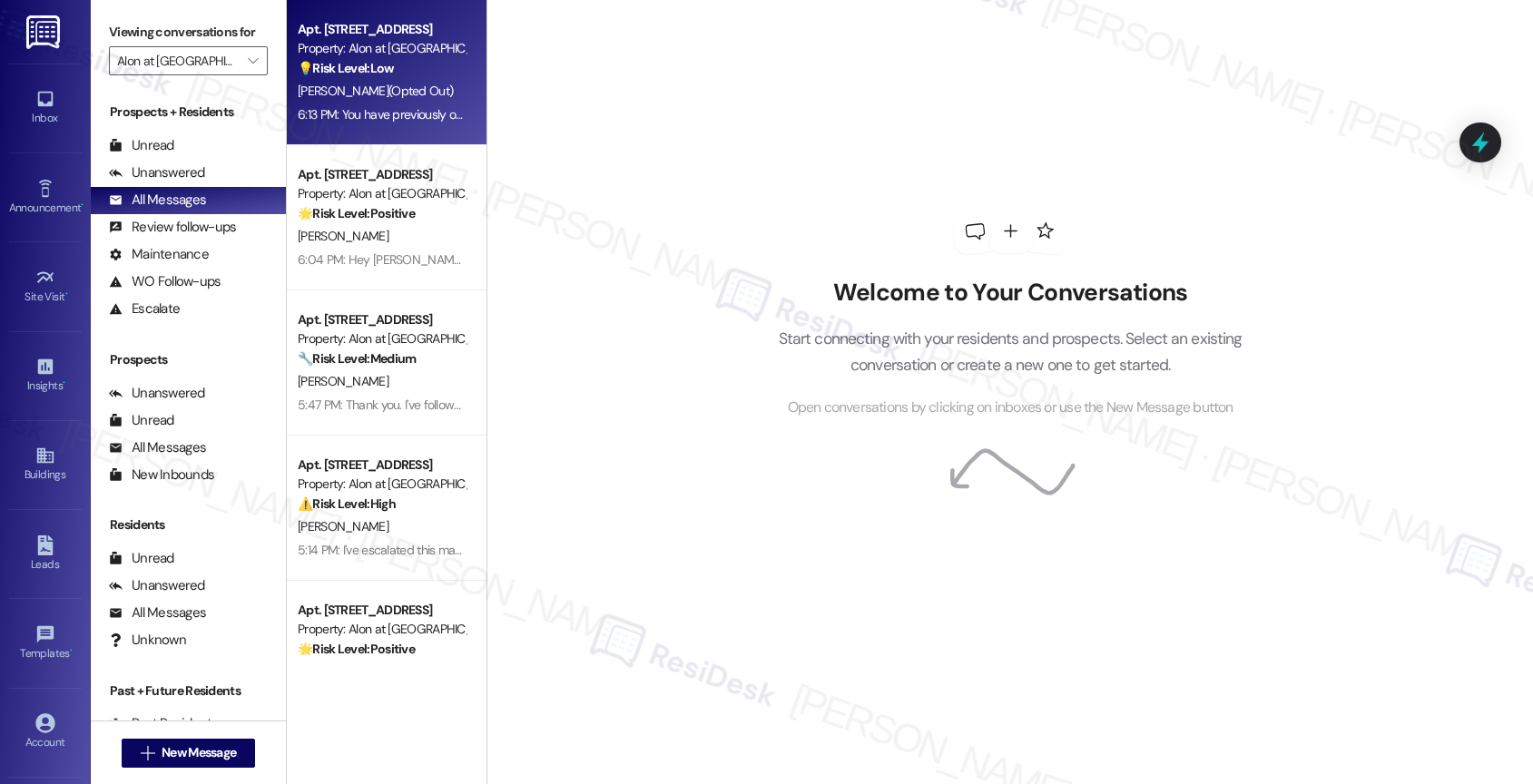
click at [427, 78] on div "Apt. 221, [STREET_ADDRESS] Property: Alon at [GEOGRAPHIC_DATA] 💡 Risk Level: Lo…" at bounding box center [382, 49] width 172 height 62
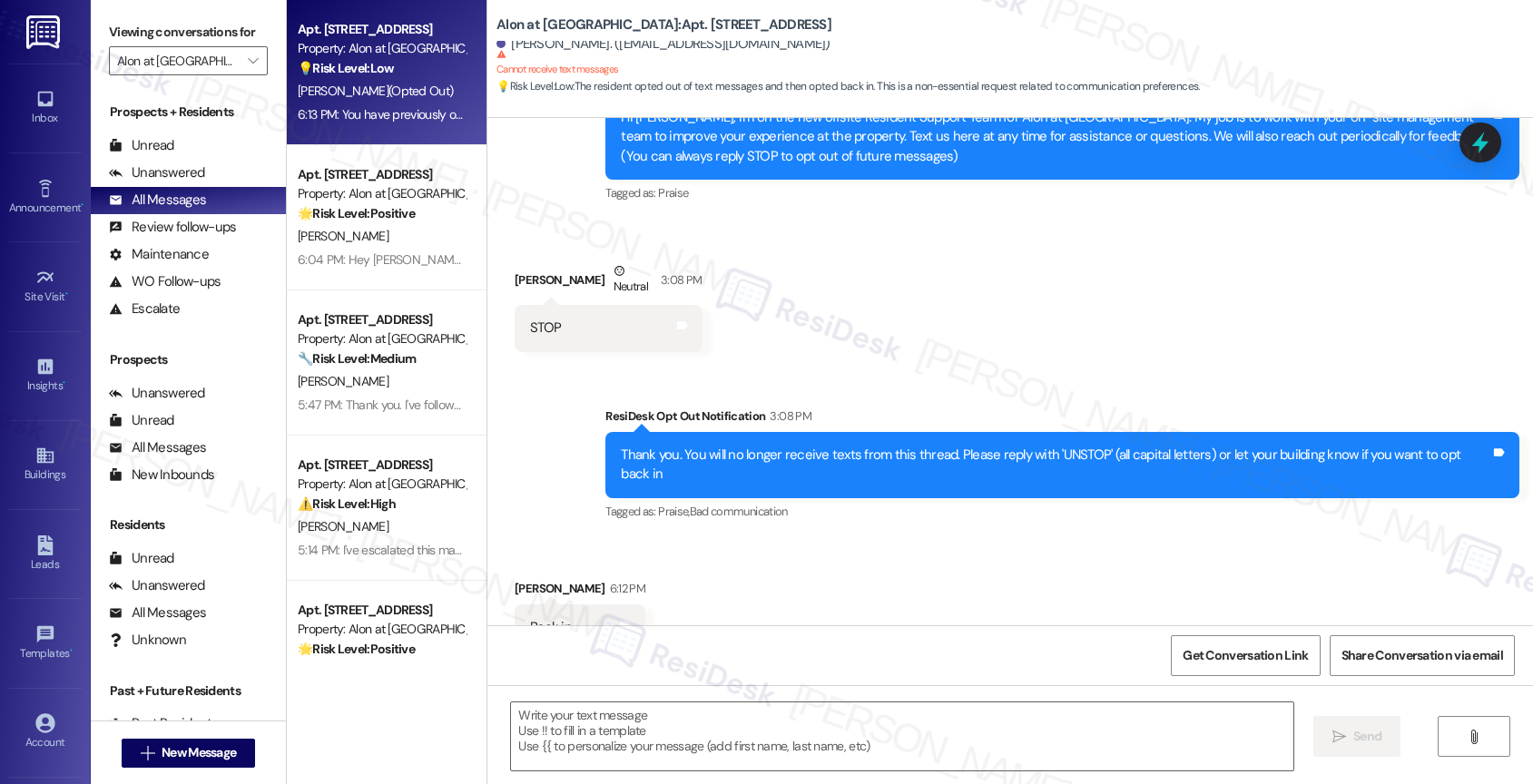
scroll to position [231, 0]
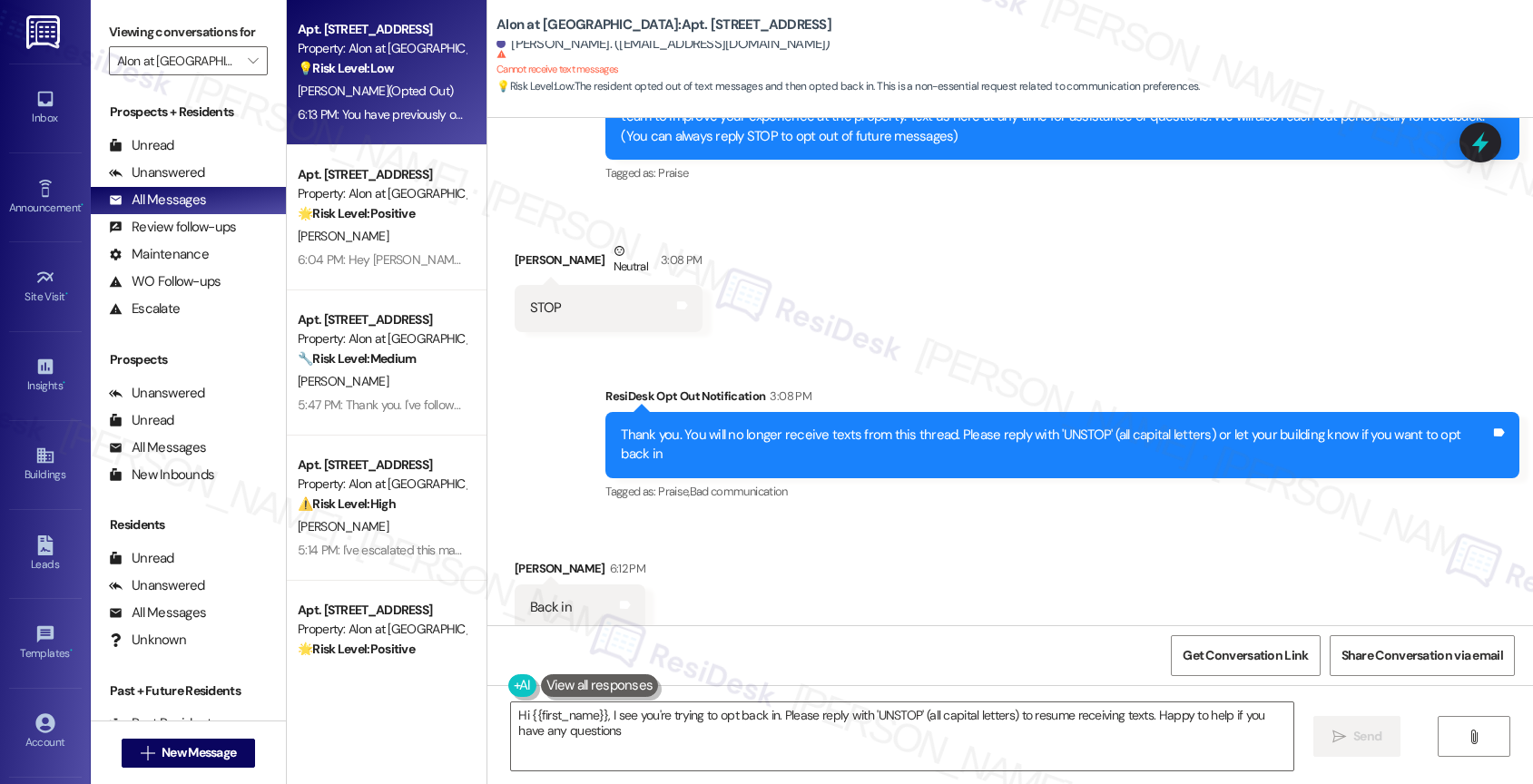
type textarea "Hi {{first_name}}, I see you're trying to opt back in. Please reply with 'UNSTO…"
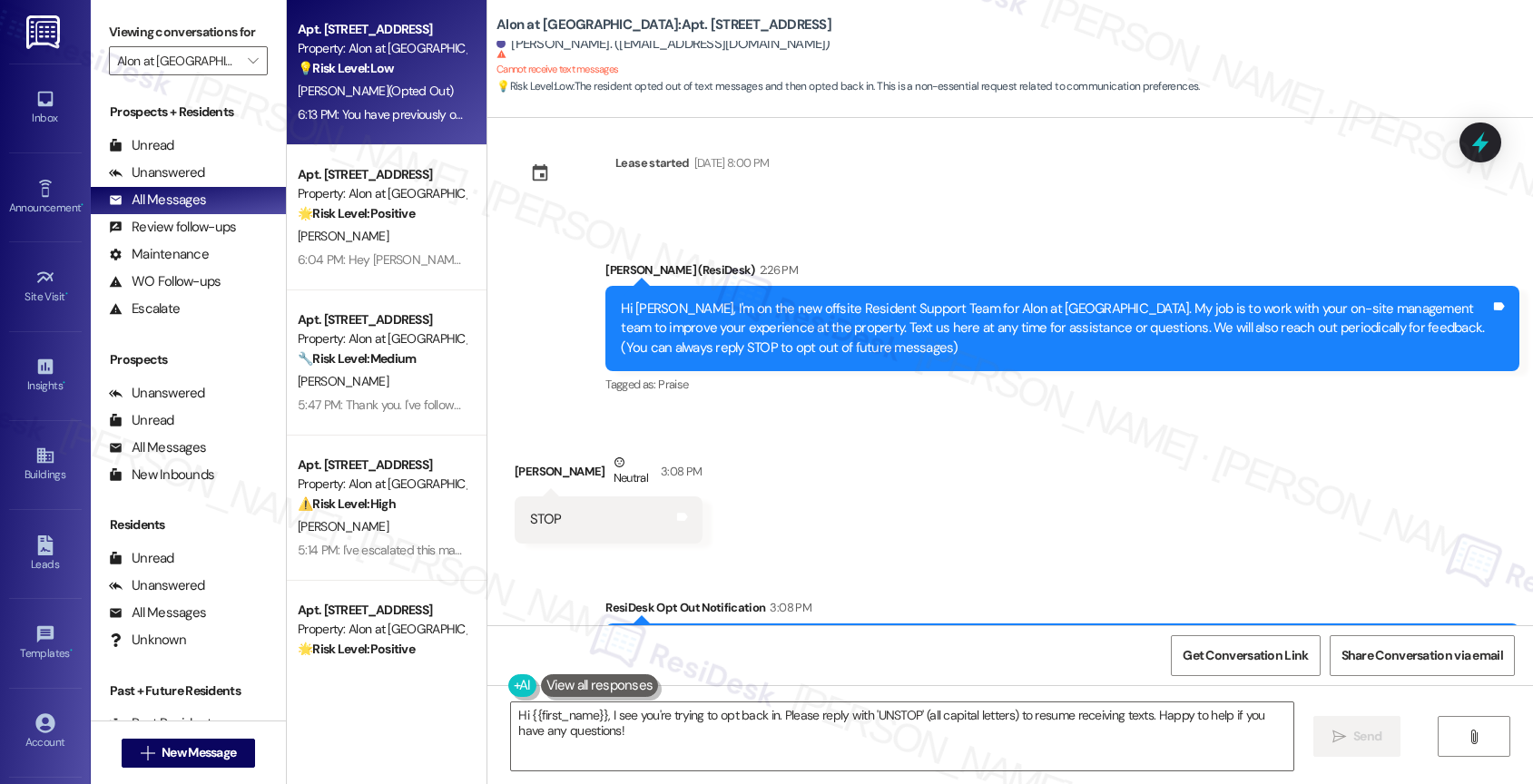
scroll to position [405, 0]
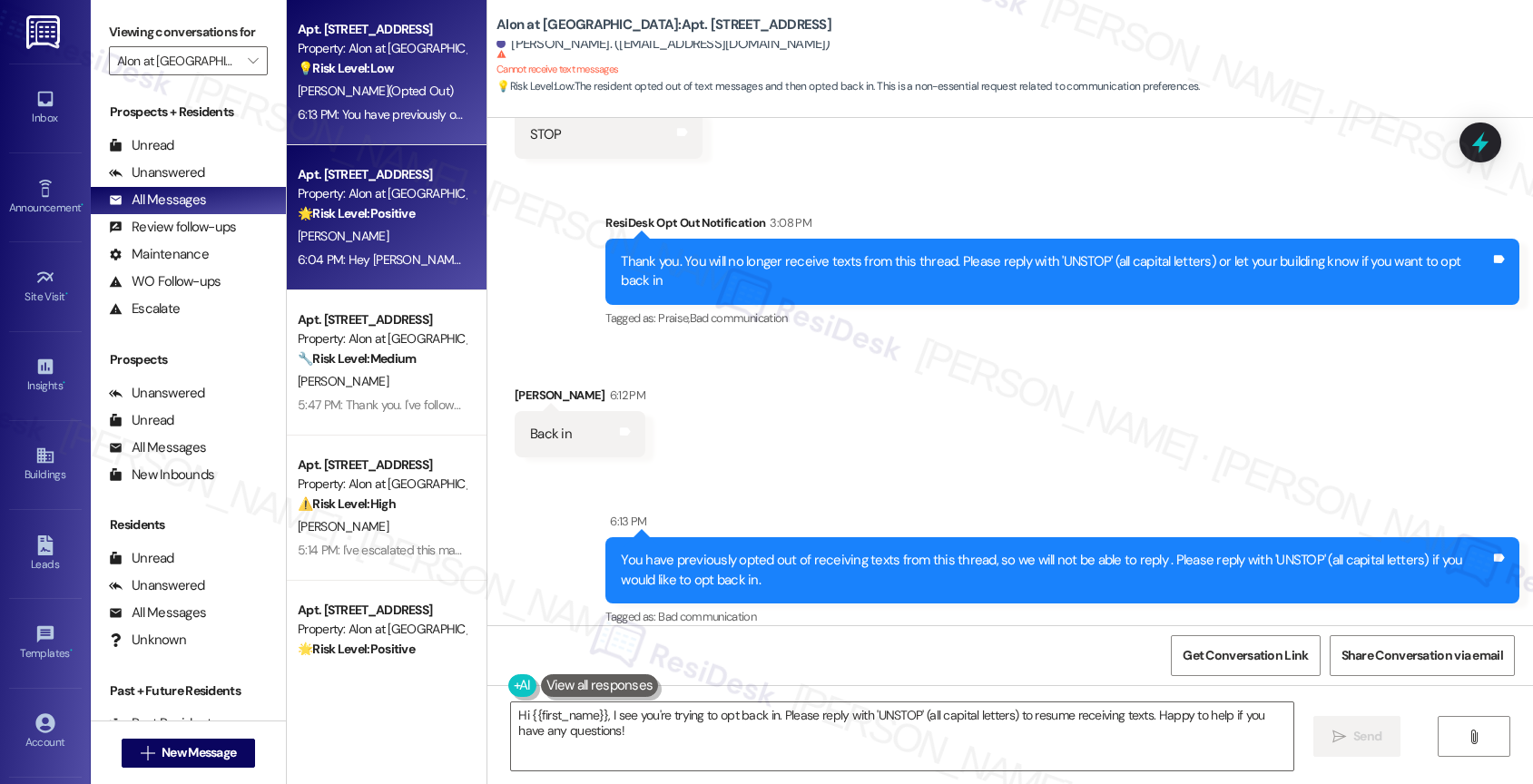
click at [408, 231] on div "[PERSON_NAME]" at bounding box center [382, 236] width 172 height 23
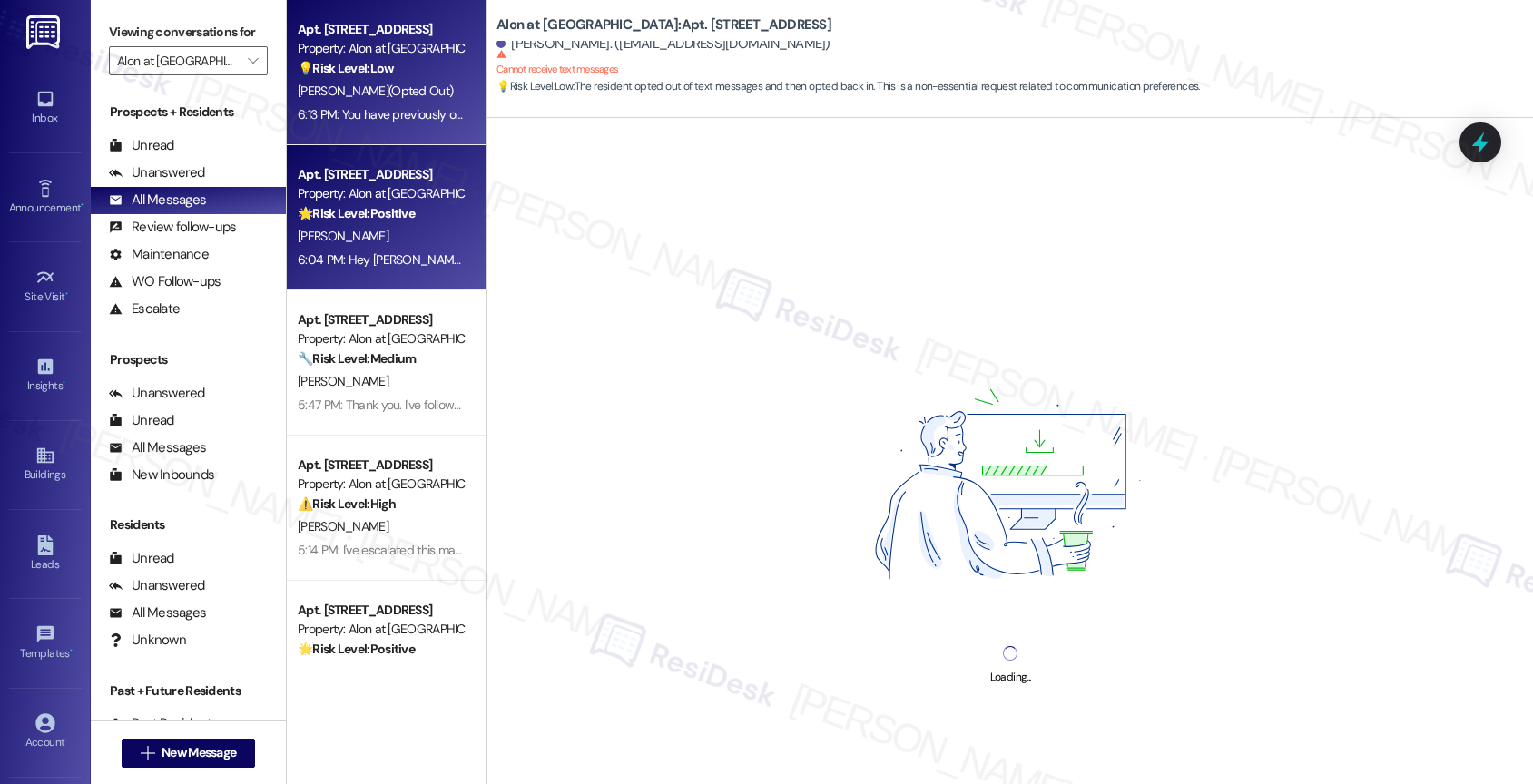
click at [374, 82] on span "[PERSON_NAME] (Opted Out)" at bounding box center [376, 90] width 155 height 16
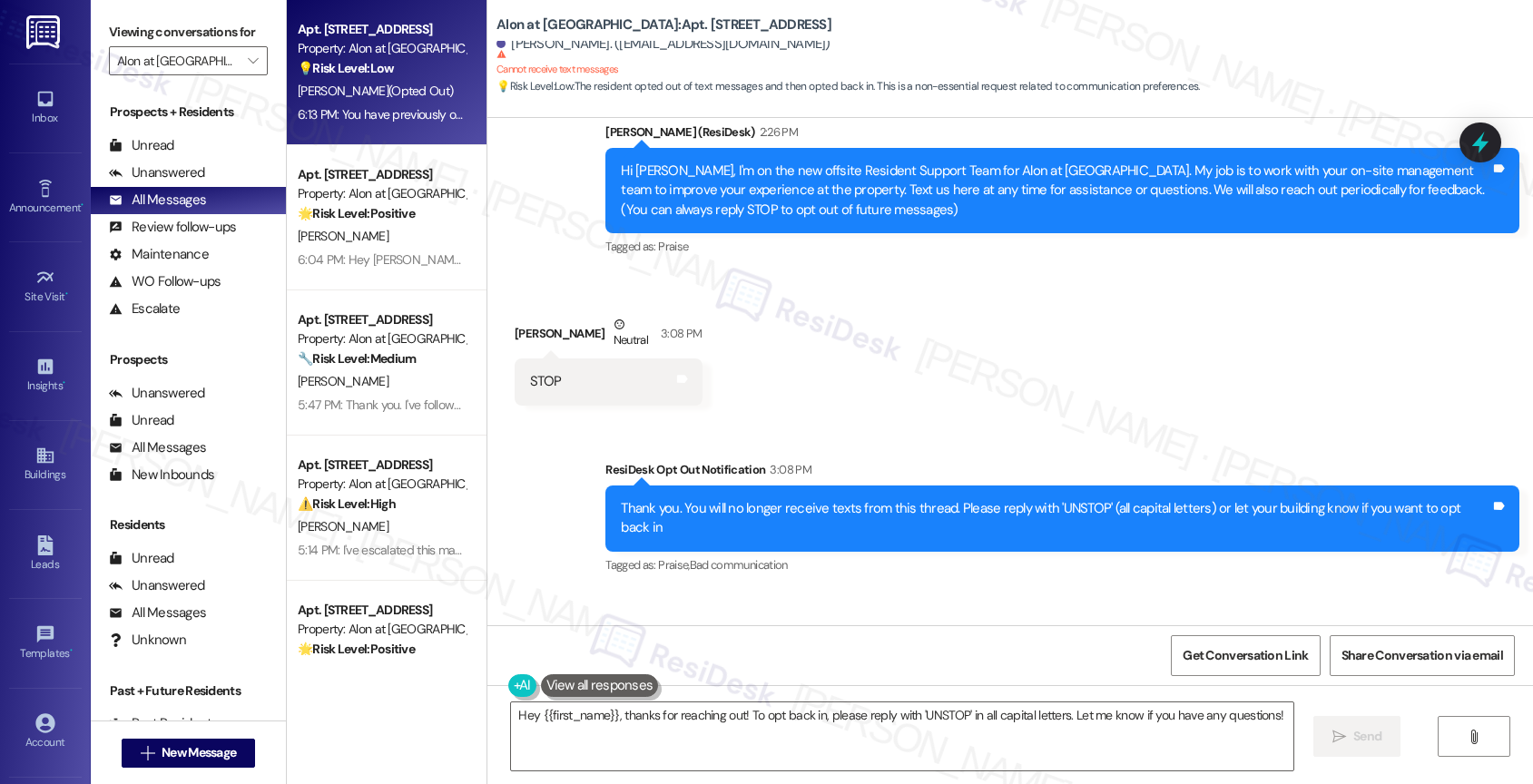
scroll to position [143, 0]
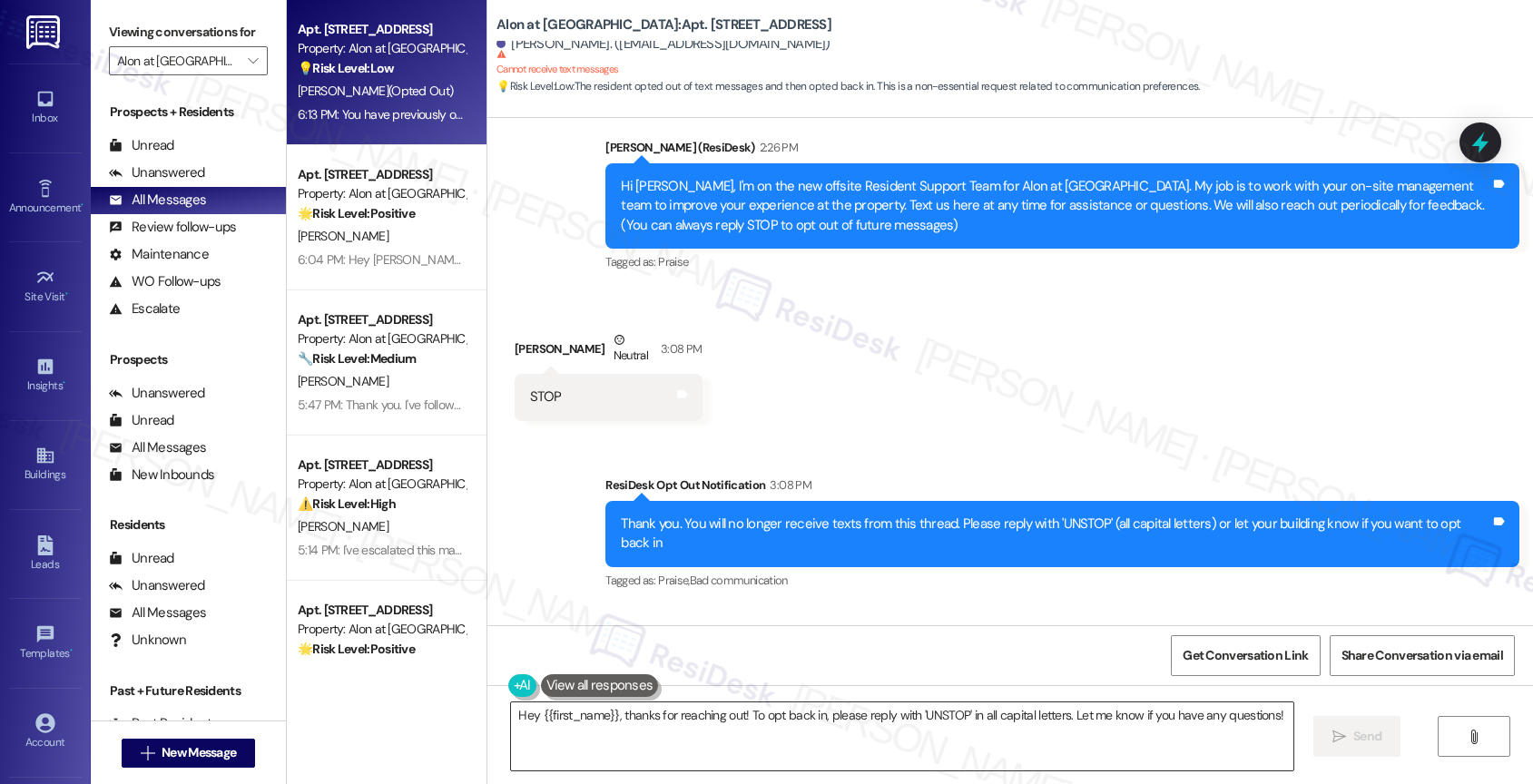
click at [656, 718] on textarea "Hey {{first_name}}, thanks for reaching out! To opt back in, please reply with …" at bounding box center [902, 736] width 782 height 68
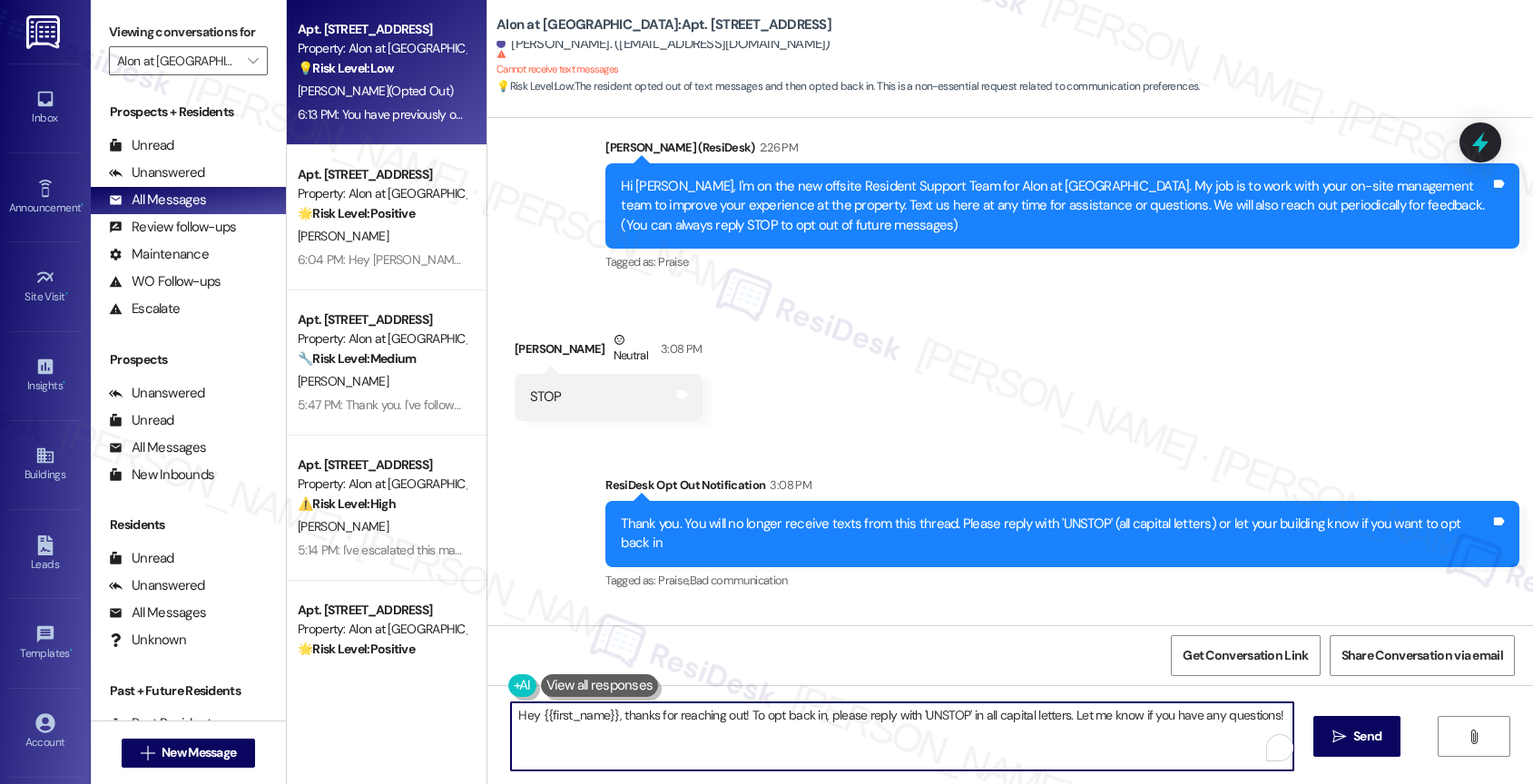
click at [656, 718] on textarea "Hey {{first_name}}, thanks for reaching out! To opt back in, please reply with …" at bounding box center [902, 736] width 782 height 68
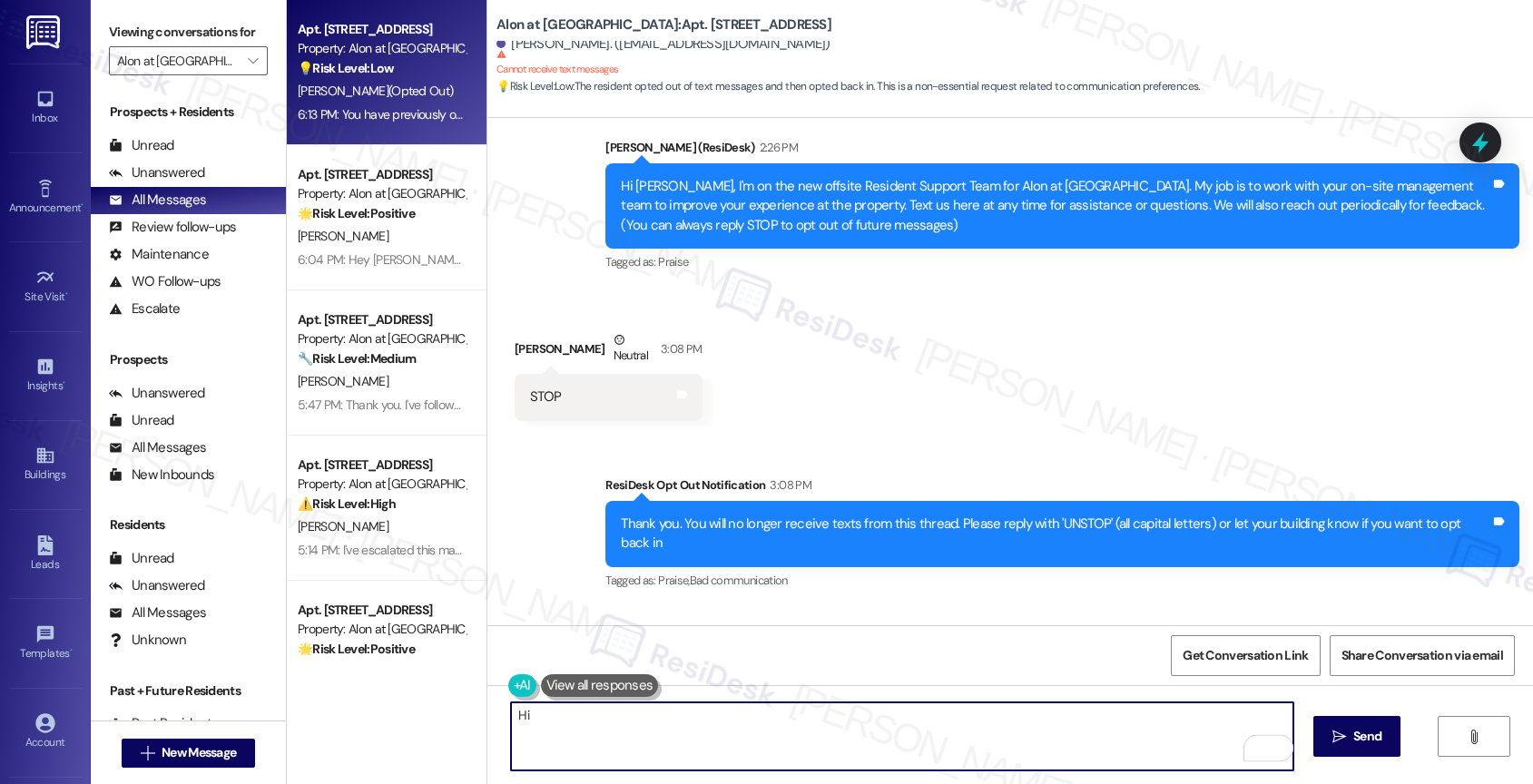
type textarea "H"
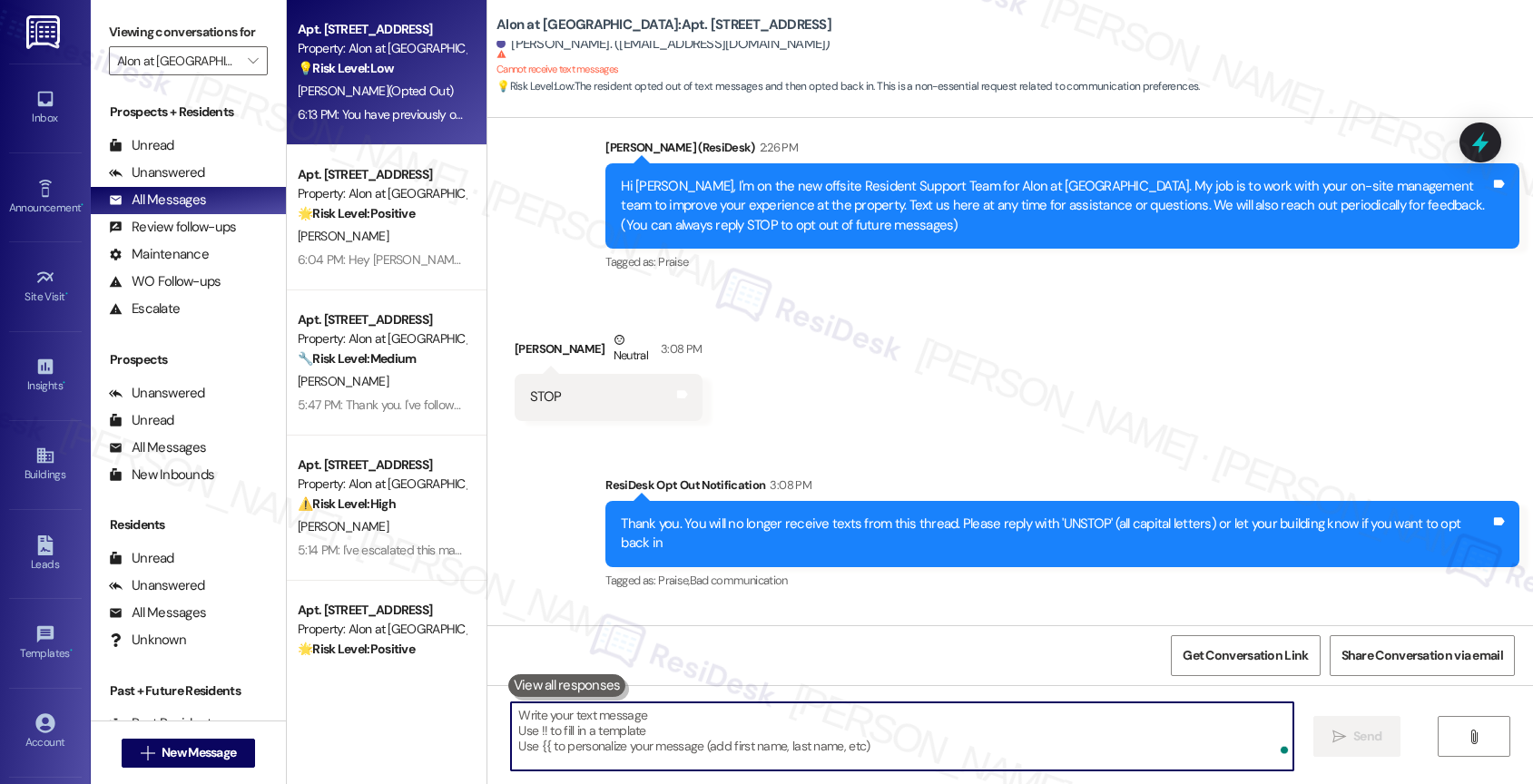
scroll to position [405, 0]
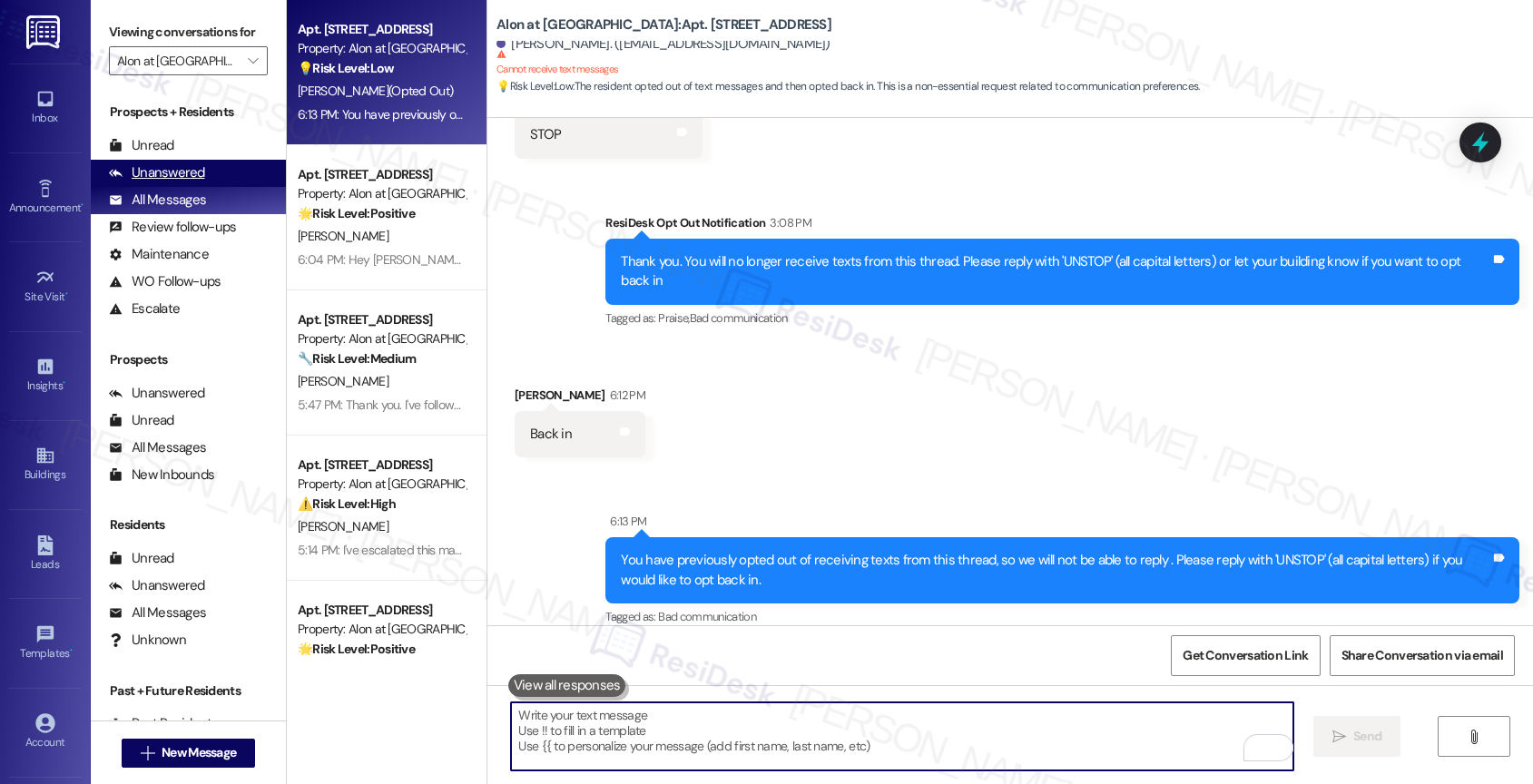
click at [178, 183] on div "Unanswered" at bounding box center [156, 173] width 96 height 19
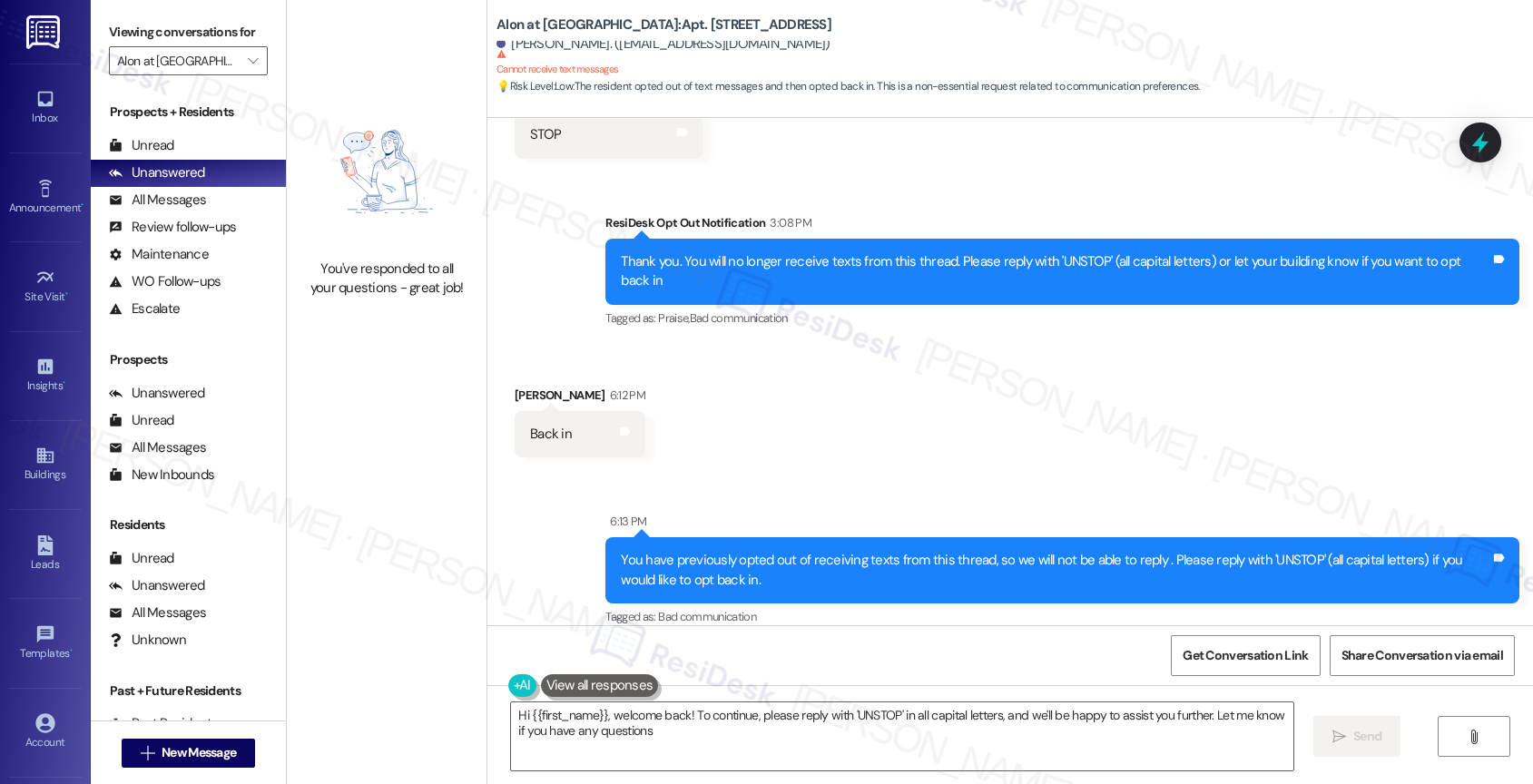
type textarea "Hi {{first_name}}, welcome back! To continue, please reply with 'UNSTOP' in all…"
click at [201, 237] on div "Review follow-ups" at bounding box center [172, 227] width 127 height 19
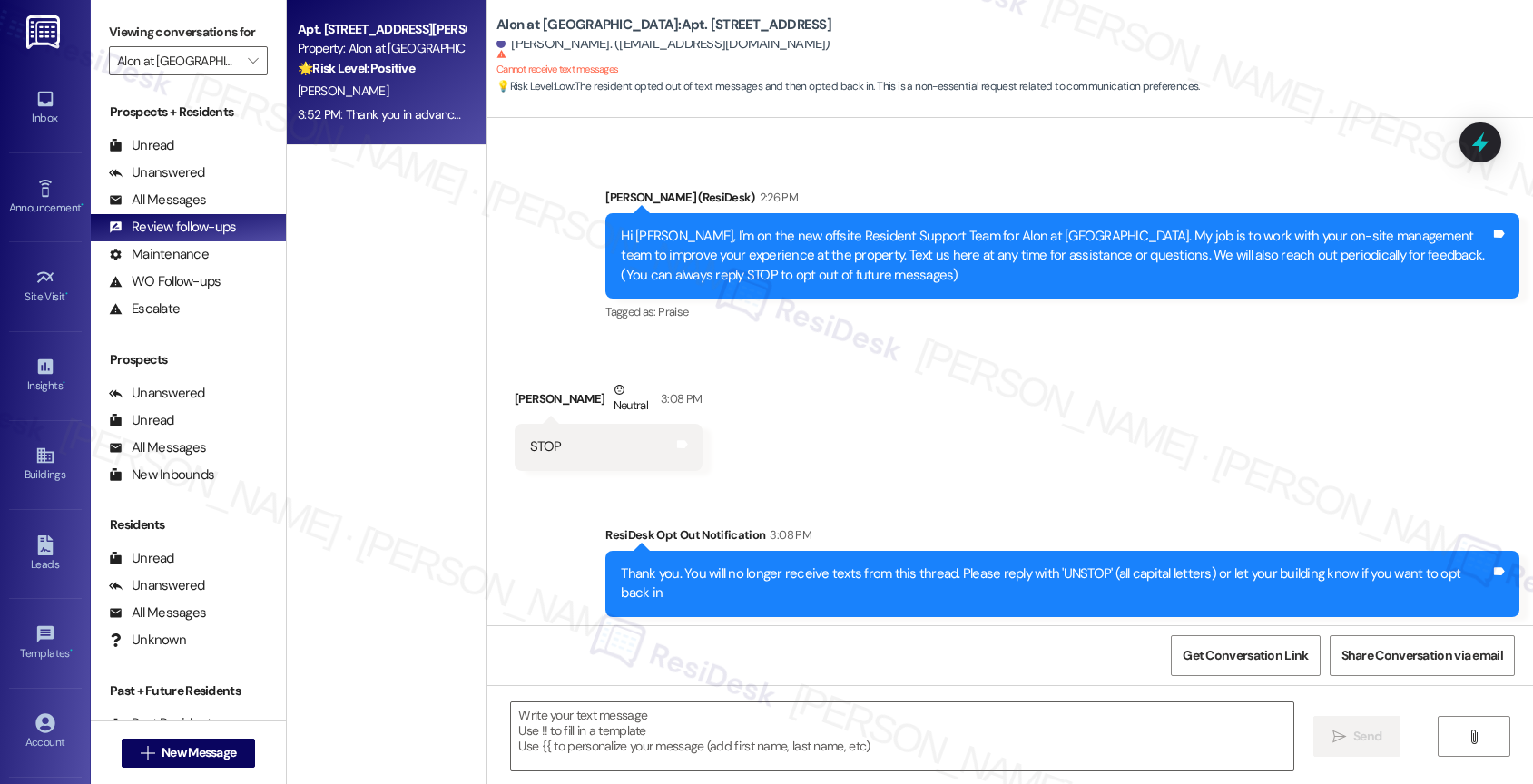
click at [389, 71] on strong "🌟 Risk Level: Positive" at bounding box center [357, 69] width 117 height 16
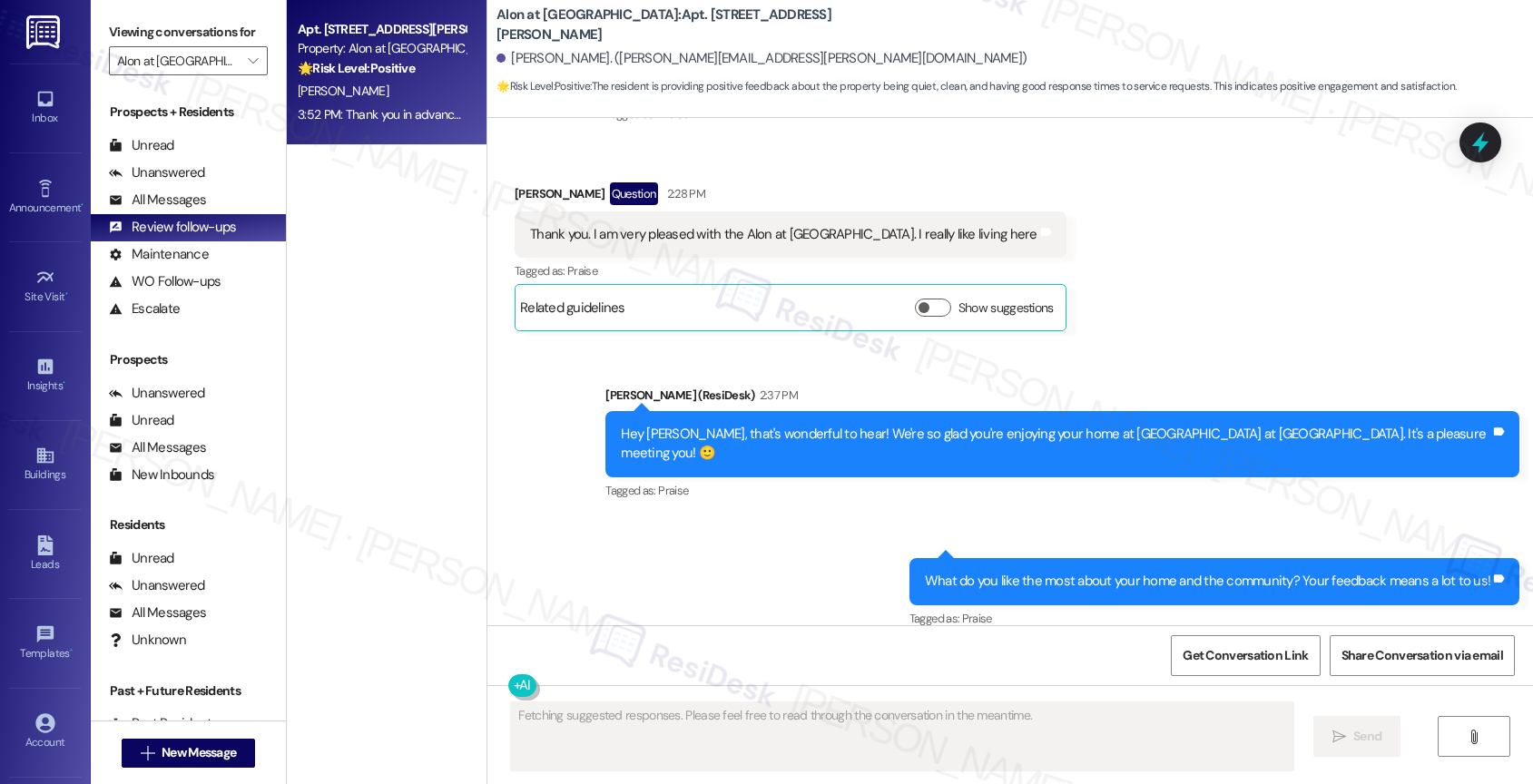
scroll to position [1078, 0]
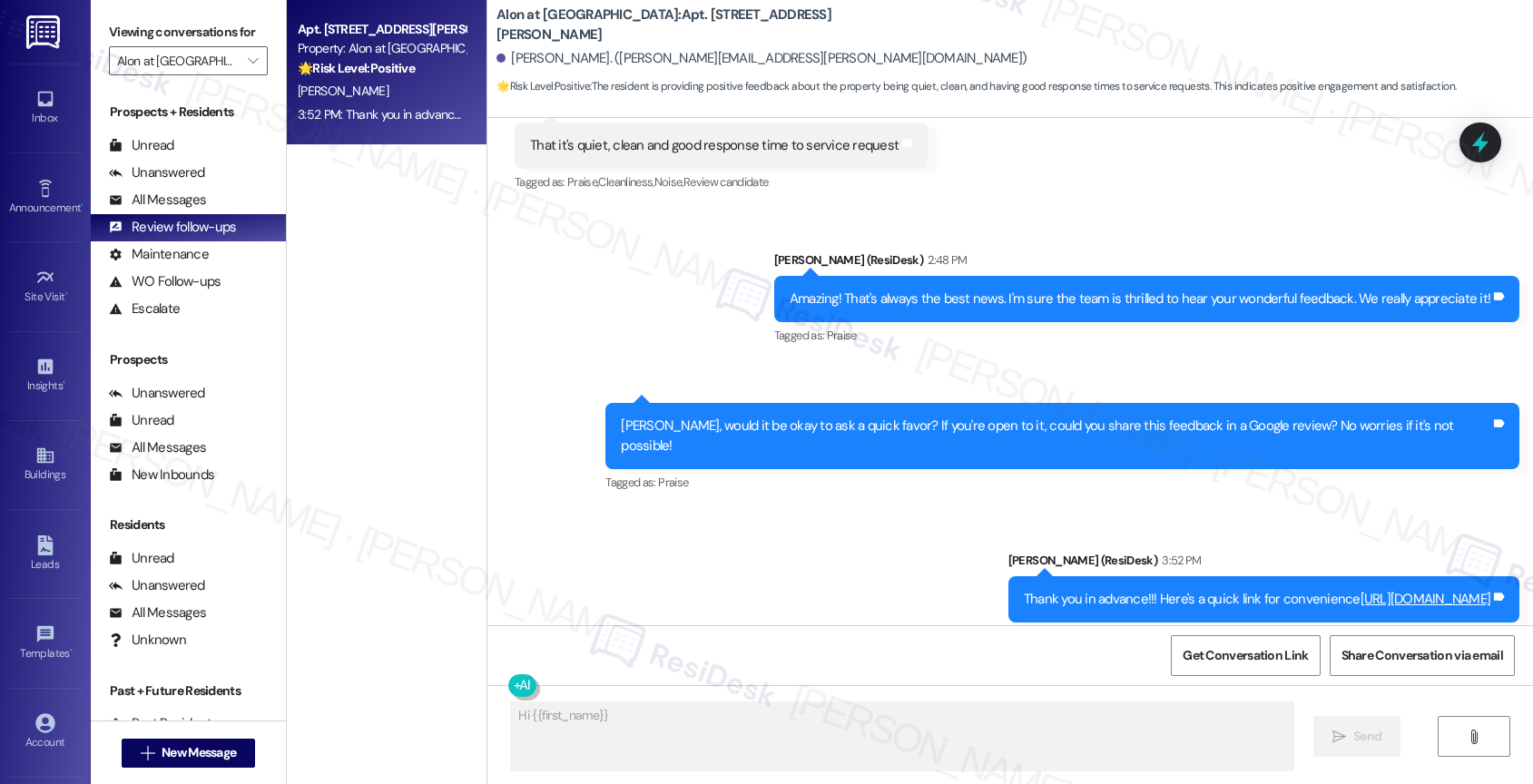
click at [1360, 589] on link "[URL][DOMAIN_NAME]" at bounding box center [1425, 599] width 131 height 18
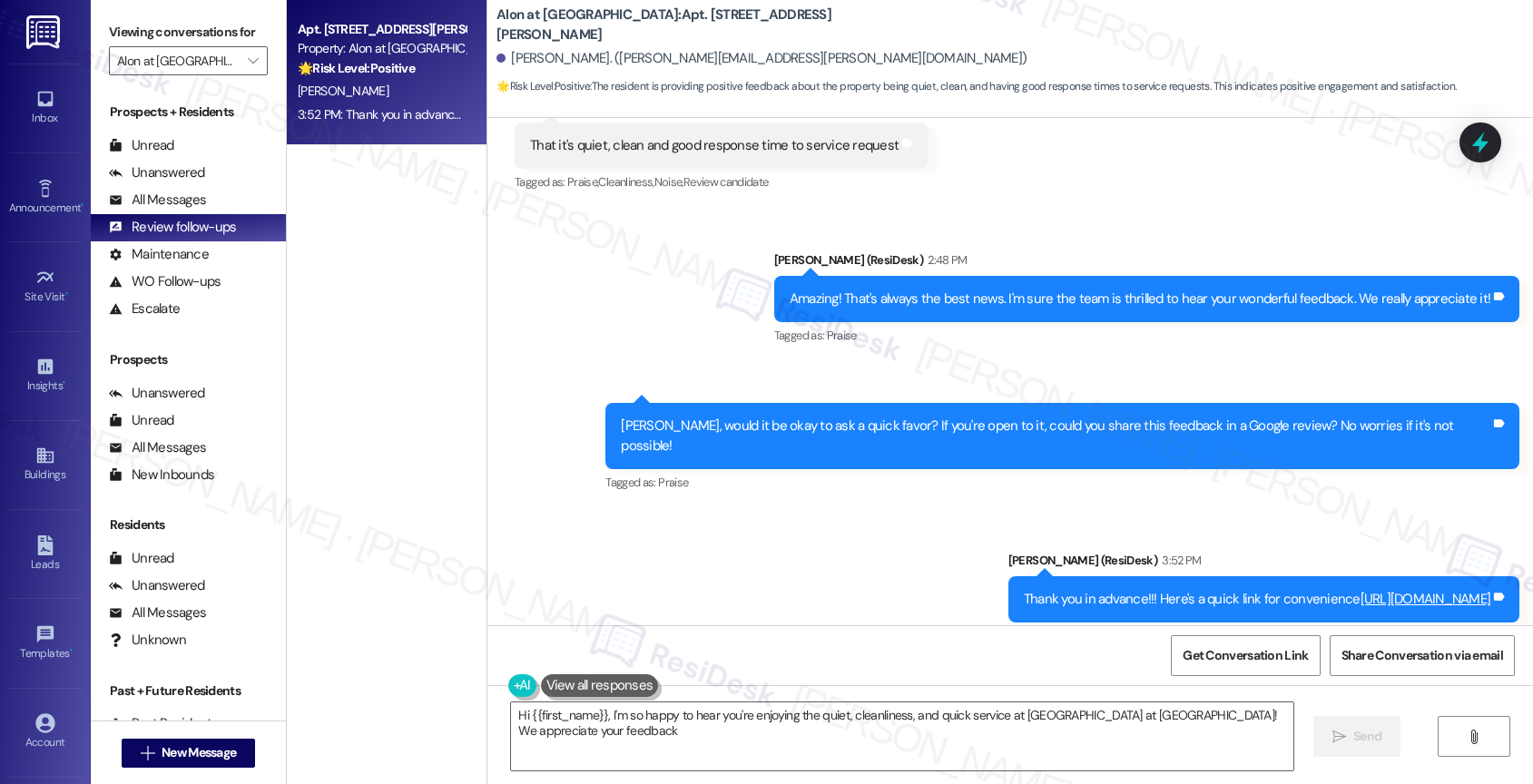
type textarea "Hi {{first_name}}, I'm so happy to hear you're enjoying the quiet, cleanliness,…"
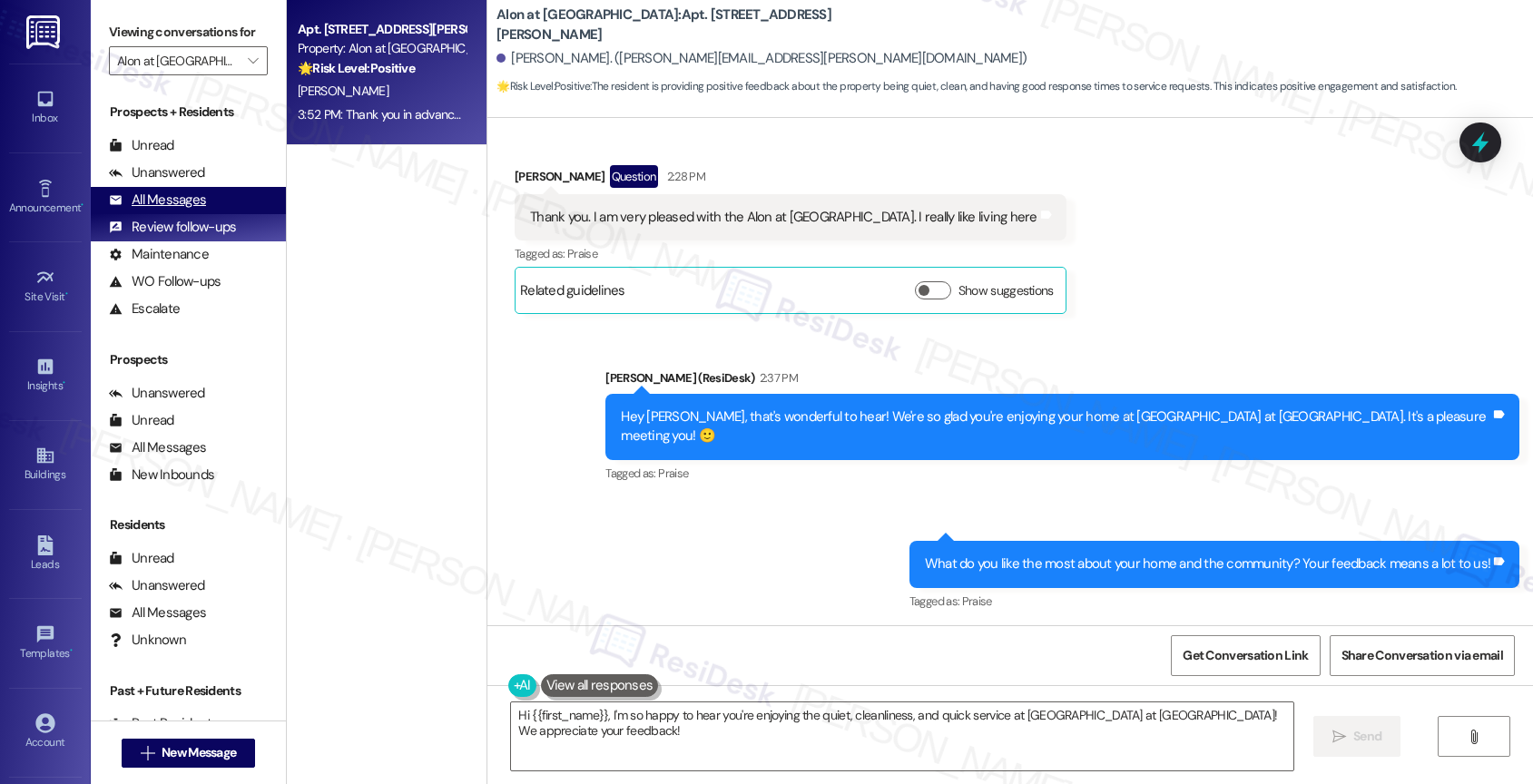
click at [197, 209] on div "All Messages" at bounding box center [157, 199] width 97 height 19
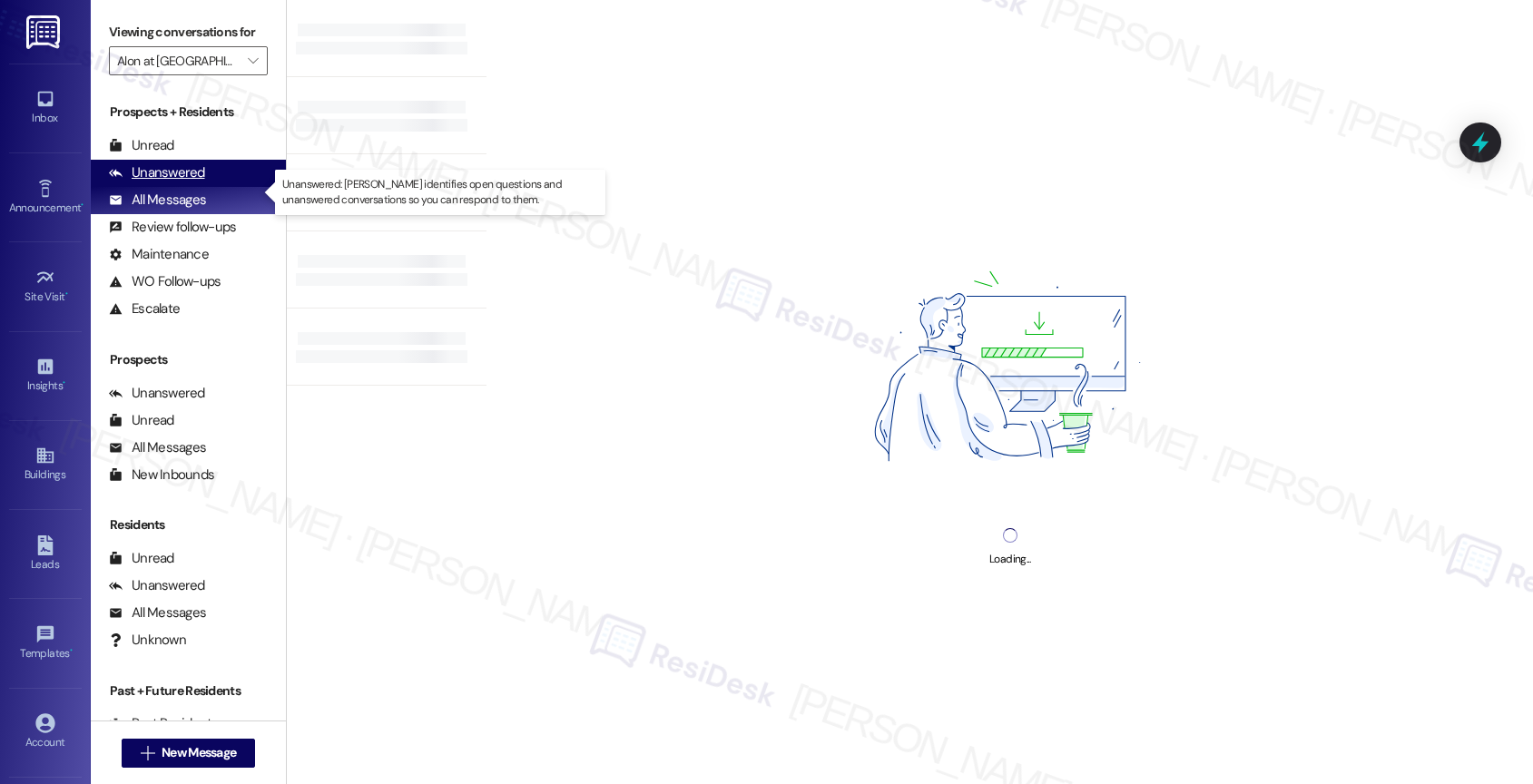
click at [202, 185] on div "Unanswered (0)" at bounding box center [187, 174] width 195 height 27
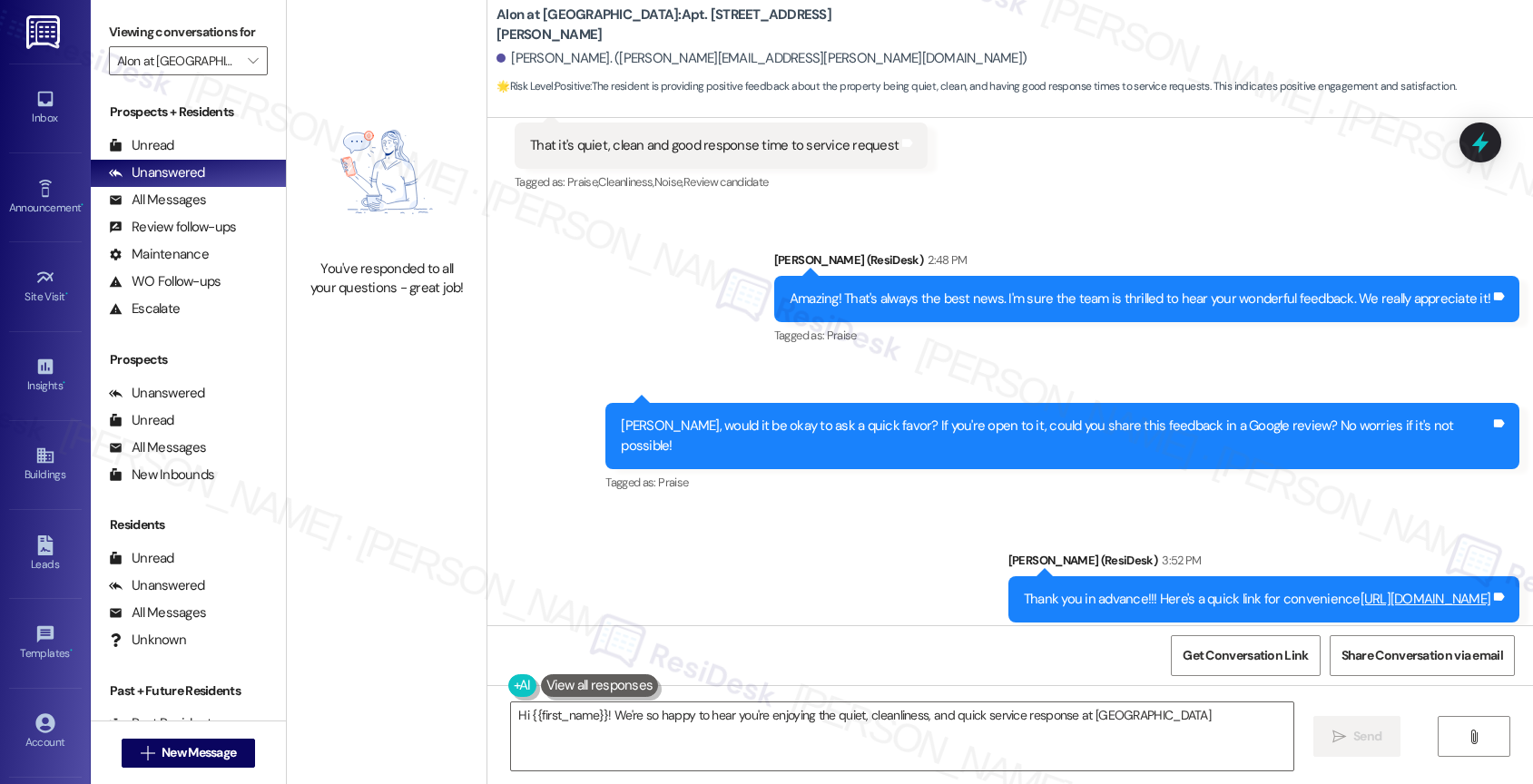
scroll to position [234, 0]
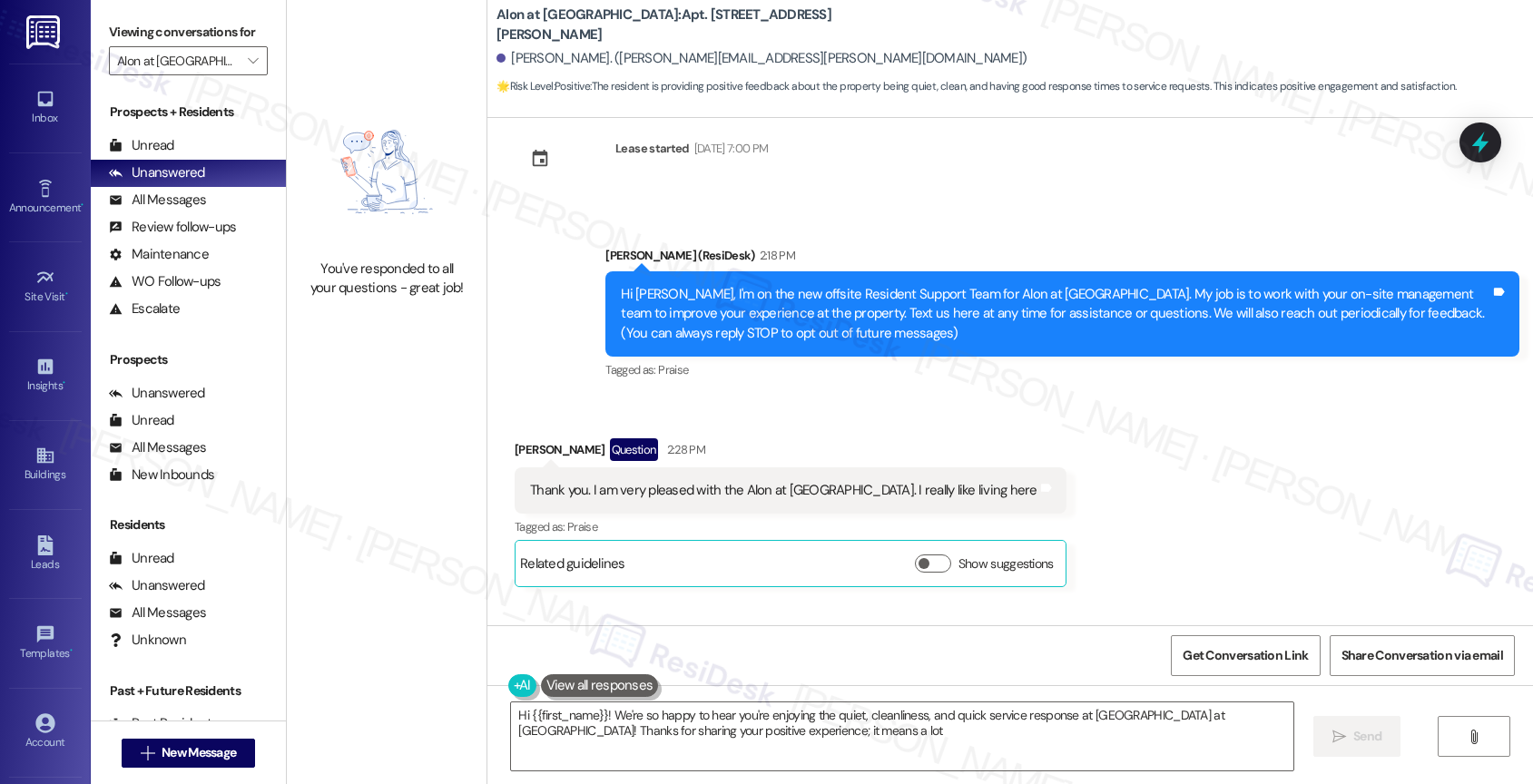
type textarea "Hi {{first_name}}! We're so happy to hear you're enjoying the quiet, cleanlines…"
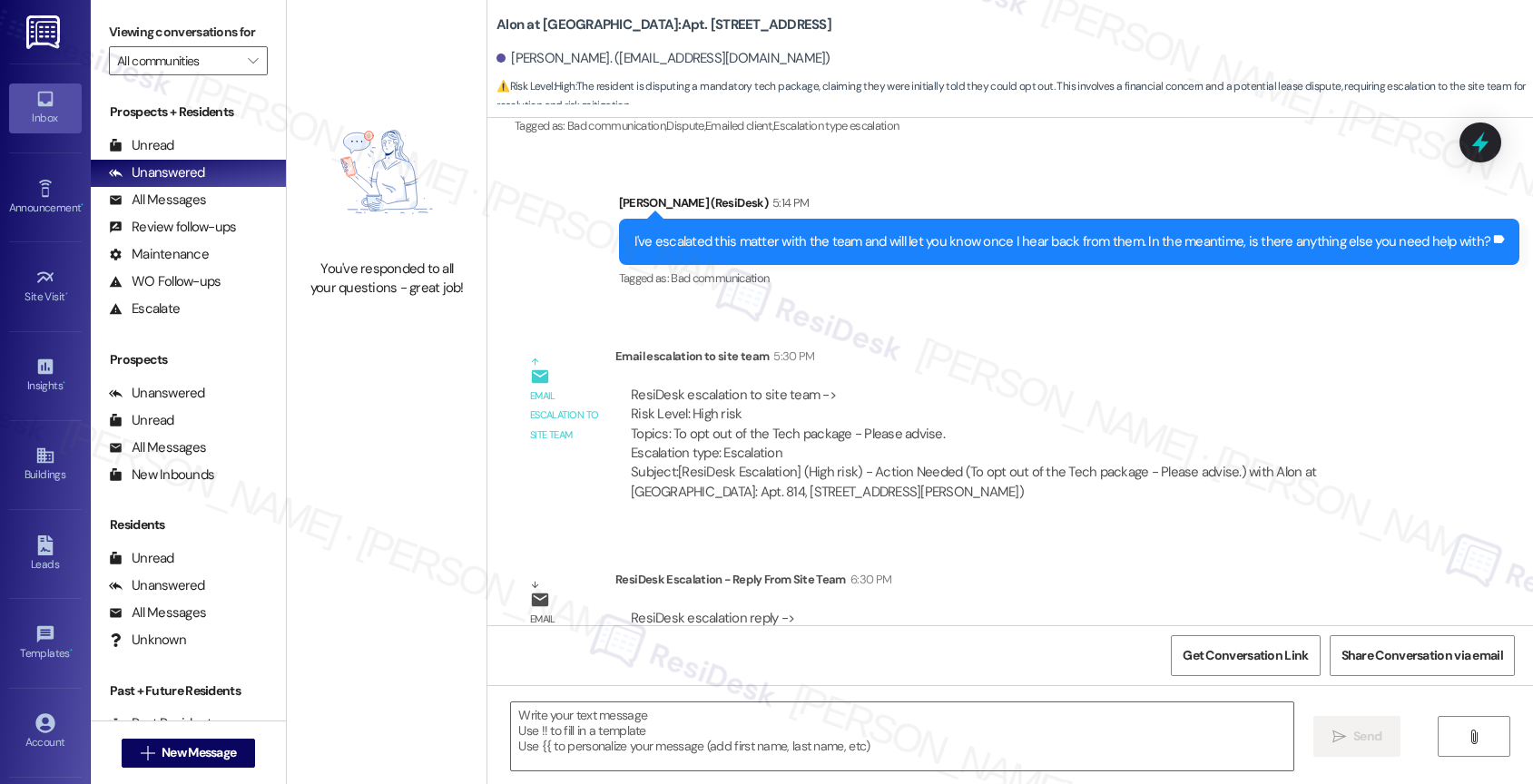
scroll to position [428, 0]
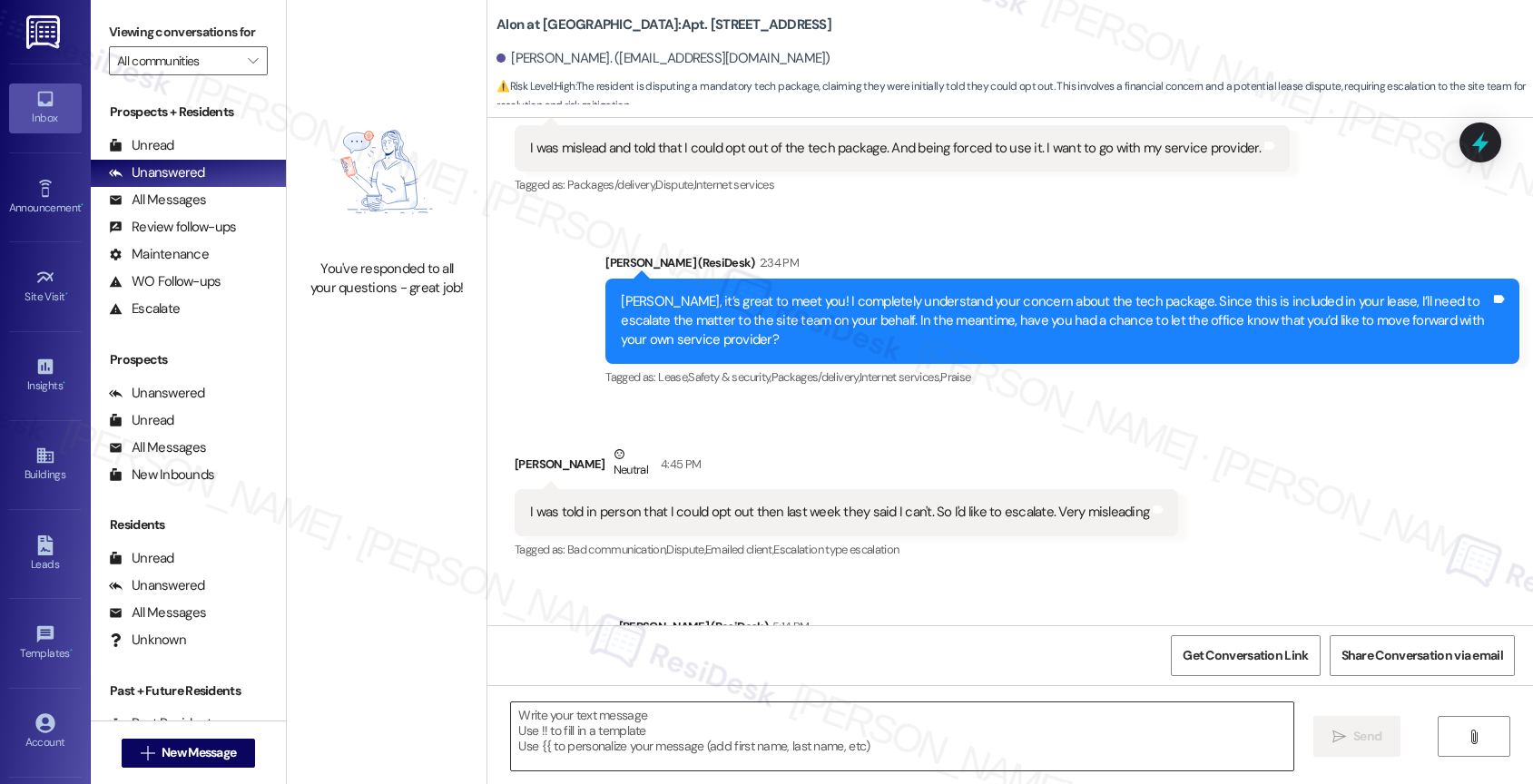
click at [609, 722] on textarea at bounding box center [902, 736] width 782 height 68
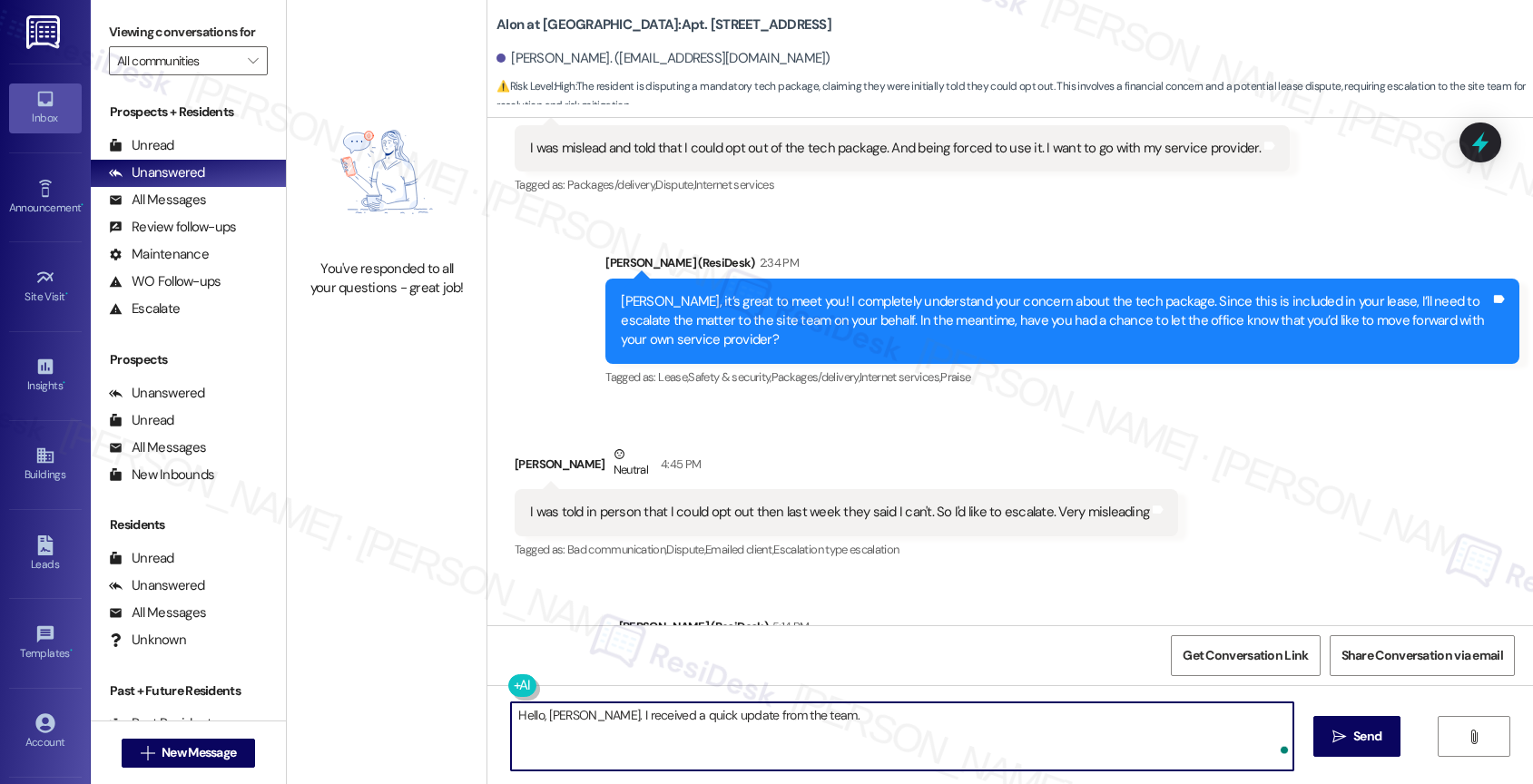
paste textarea "Thank you for bringing this to our attention. Unfortunately, the tech package i…"
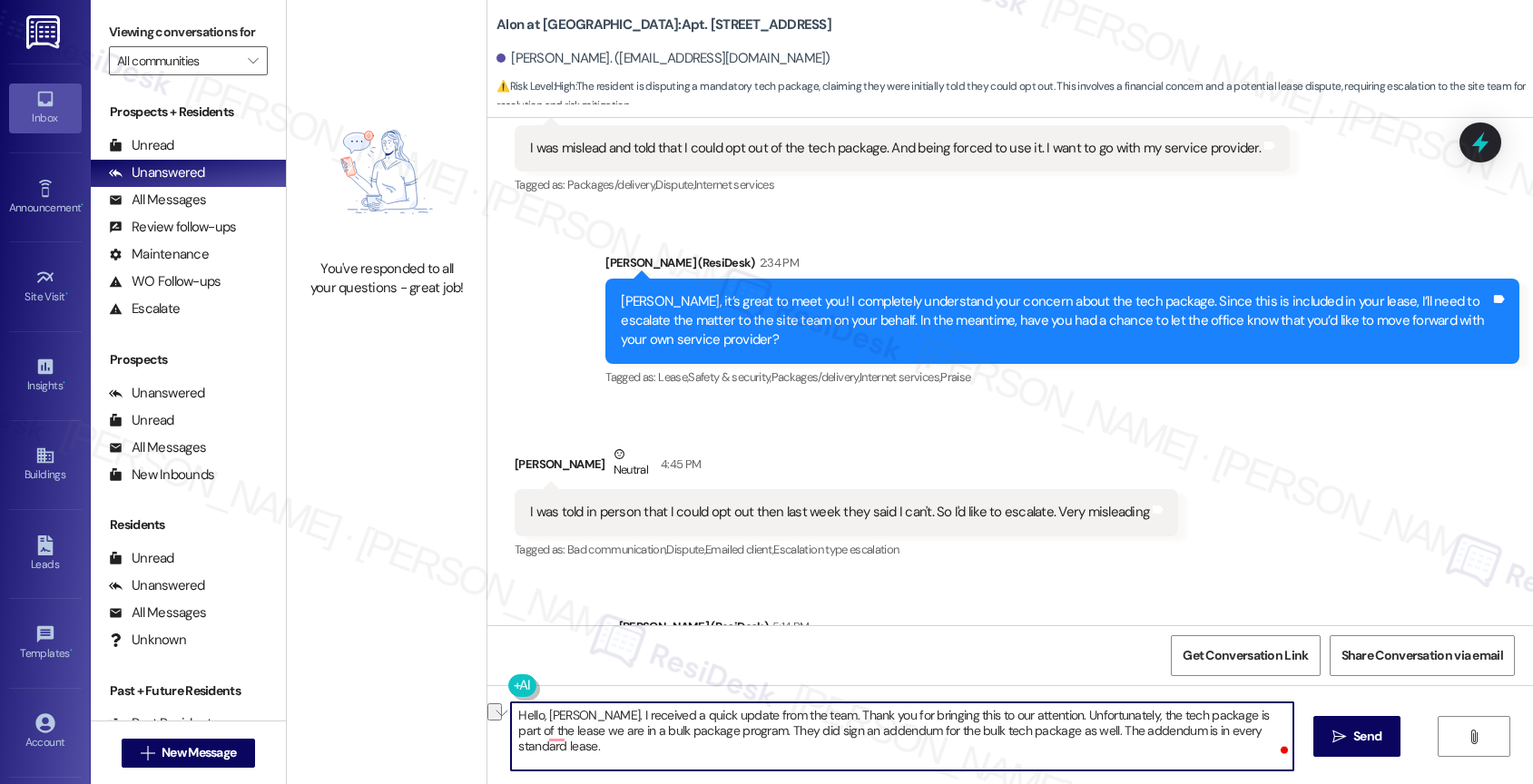
drag, startPoint x: 1025, startPoint y: 712, endPoint x: 801, endPoint y: 707, distance: 224.1
click at [801, 707] on textarea "Hello, Zachary. I received a quick update from the team. Thank you for bringing…" at bounding box center [902, 736] width 782 height 68
click at [531, 713] on textarea "Hello, Zachary. I received a quick update from the team. Unfortunately, the tec…" at bounding box center [902, 736] width 782 height 68
click at [1030, 736] on textarea "Hi Zachary. I received a quick update from the team. Unfortunately, the tech pa…" at bounding box center [902, 736] width 782 height 68
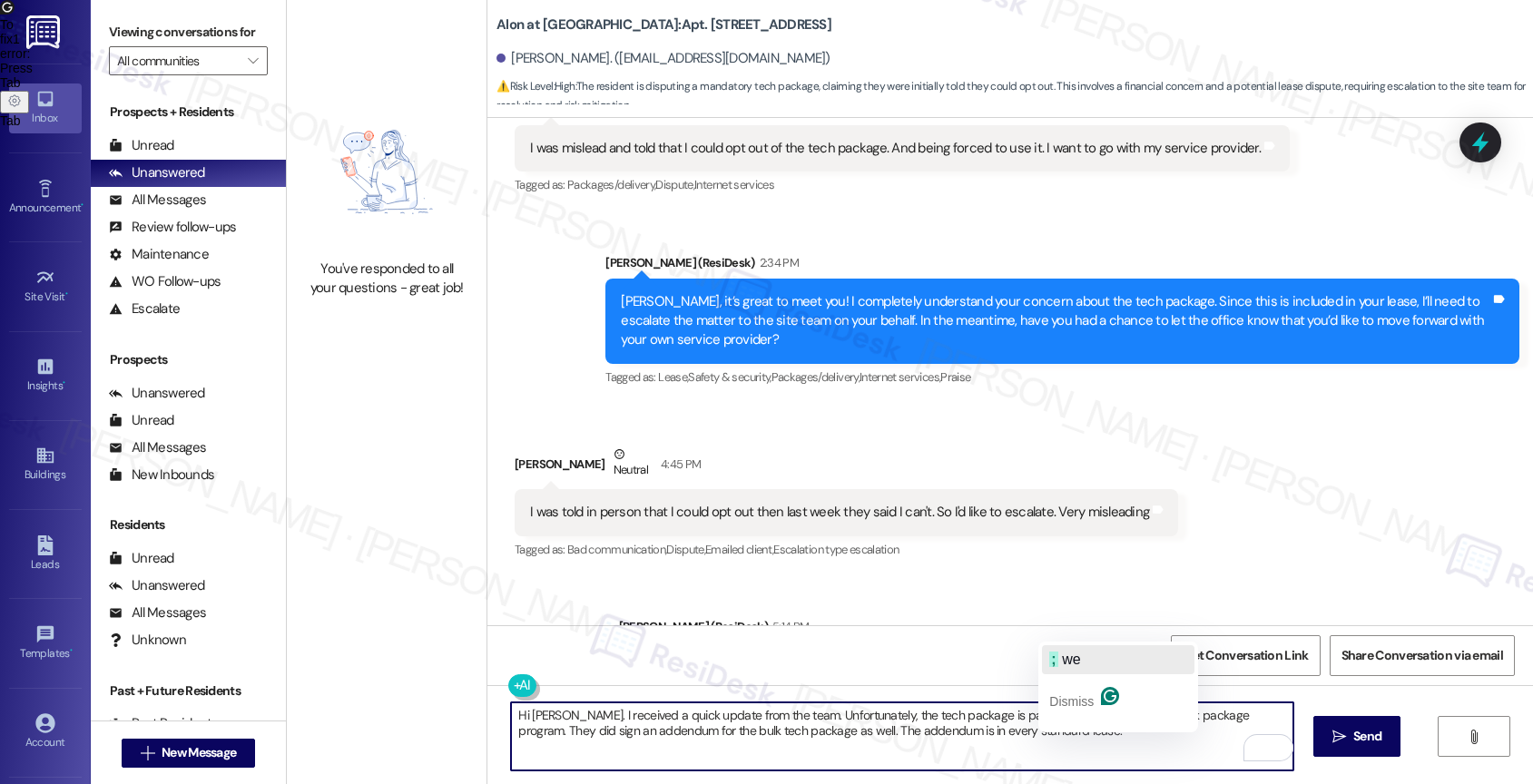
click at [1080, 655] on span "we" at bounding box center [1070, 659] width 18 height 16
click at [1033, 740] on textarea "Hi Zachary. I received a quick update from the team. Unfortunately, the tech pa…" at bounding box center [902, 736] width 782 height 68
click at [1279, 710] on textarea "Hi Zachary, I received a quick update from the team. Unfortunately, the tech pa…" at bounding box center [902, 736] width 782 height 68
click at [982, 735] on textarea "Hi Zachary, I received a quick update from the team. Unfortunately, the tech pa…" at bounding box center [902, 736] width 782 height 68
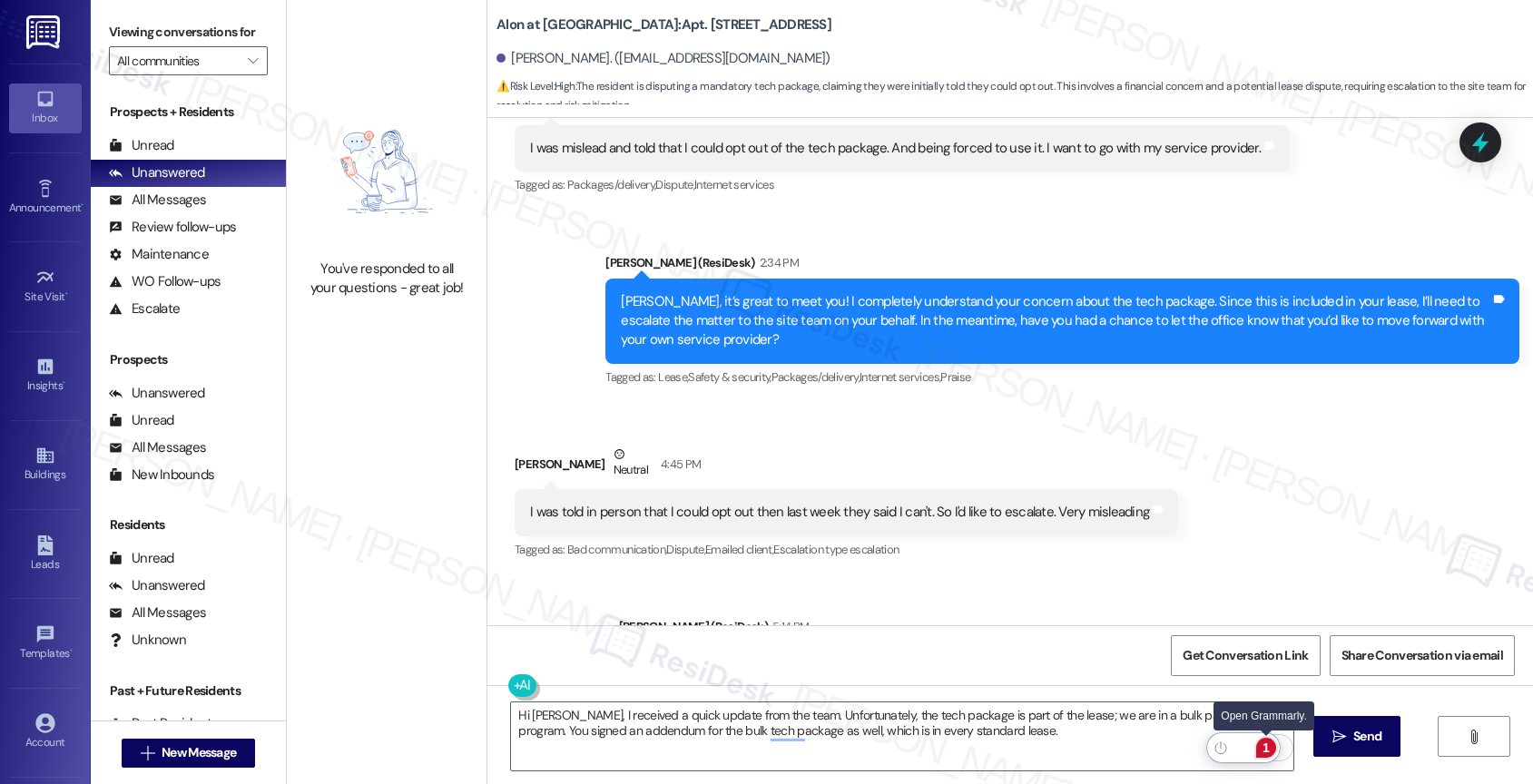
click at [1269, 743] on div "1" at bounding box center [1266, 747] width 20 height 20
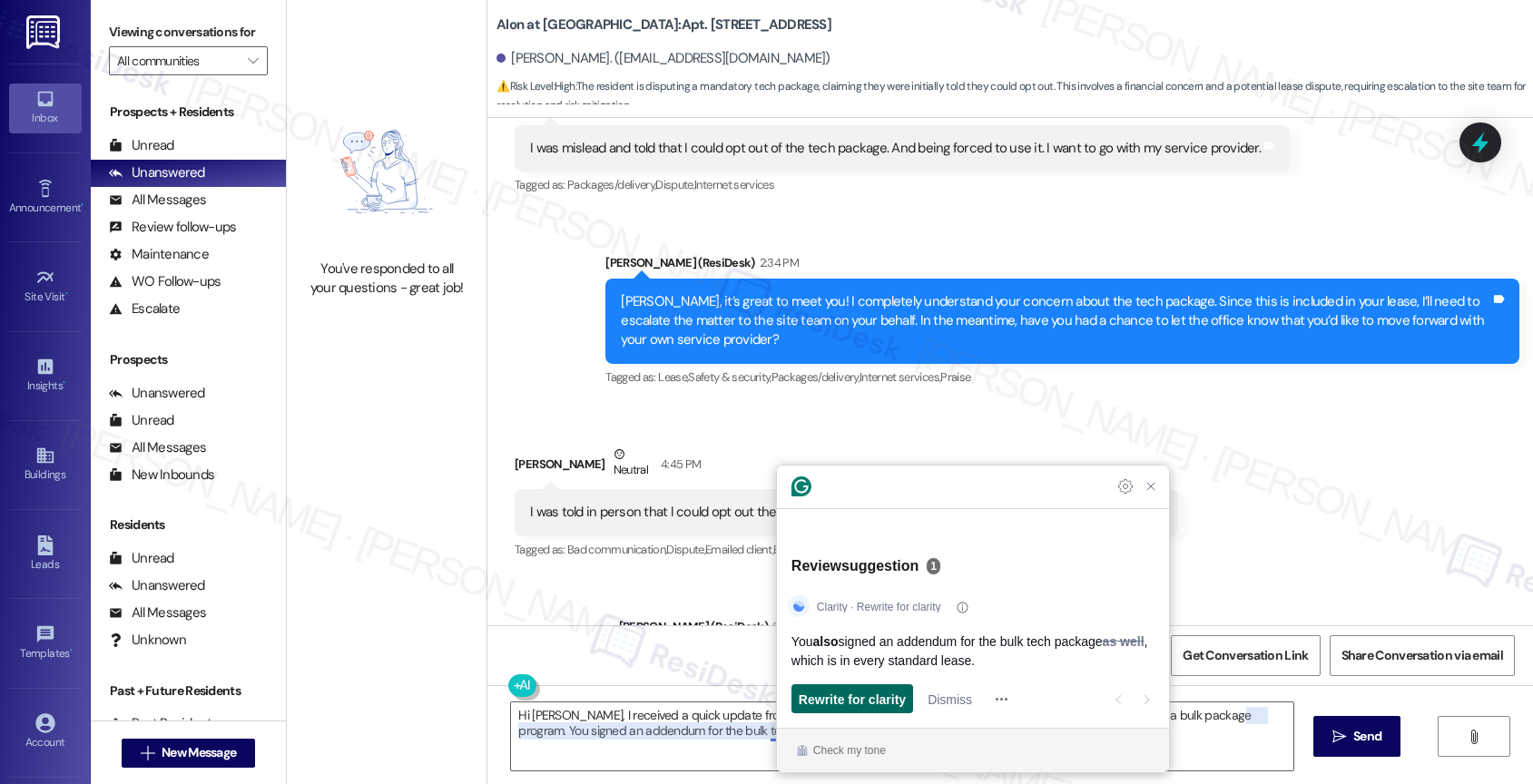
click at [871, 693] on span "Rewrite for clarity" at bounding box center [852, 698] width 107 height 19
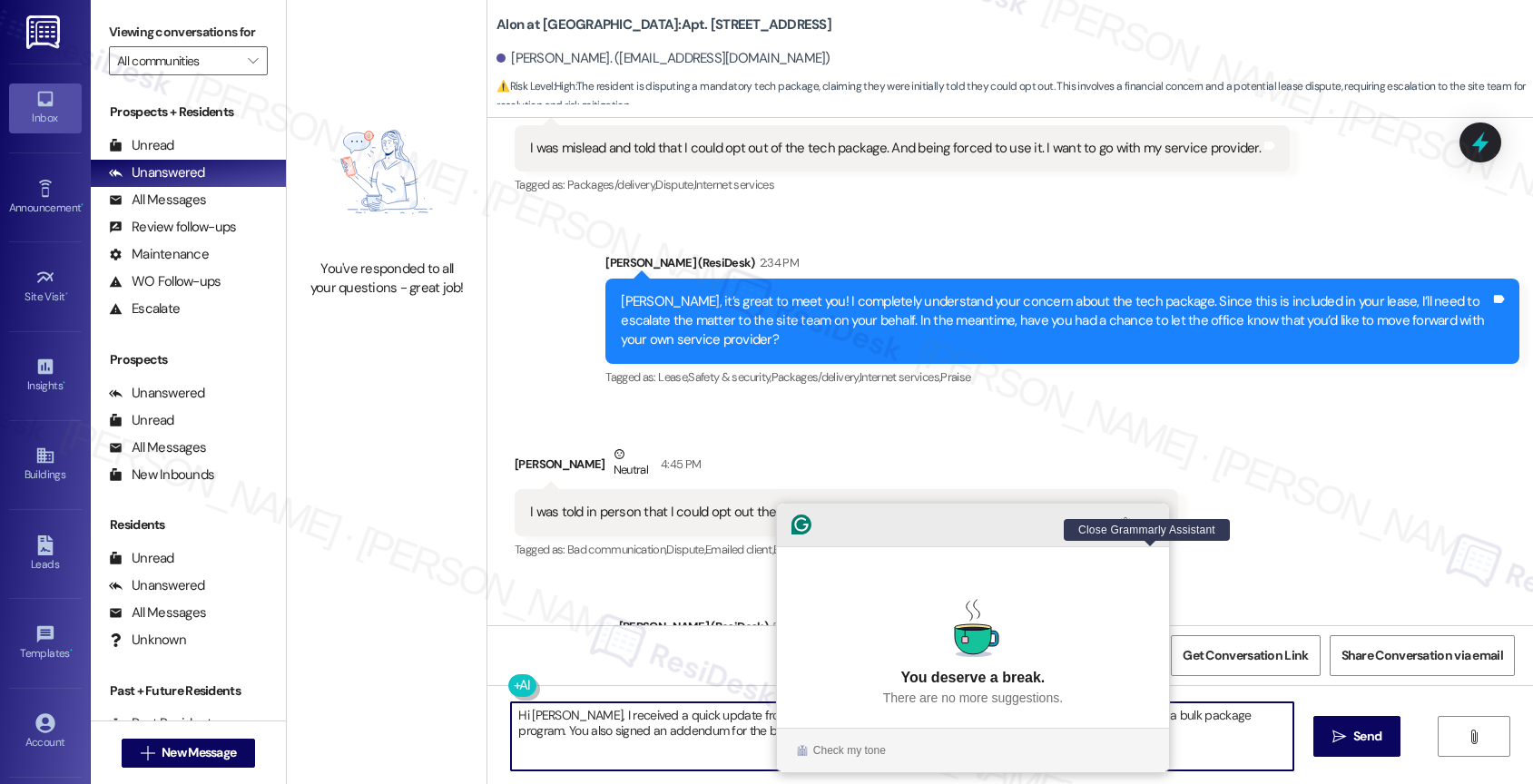
click at [1159, 535] on icon "Close Grammarly Assistant" at bounding box center [1151, 524] width 22 height 22
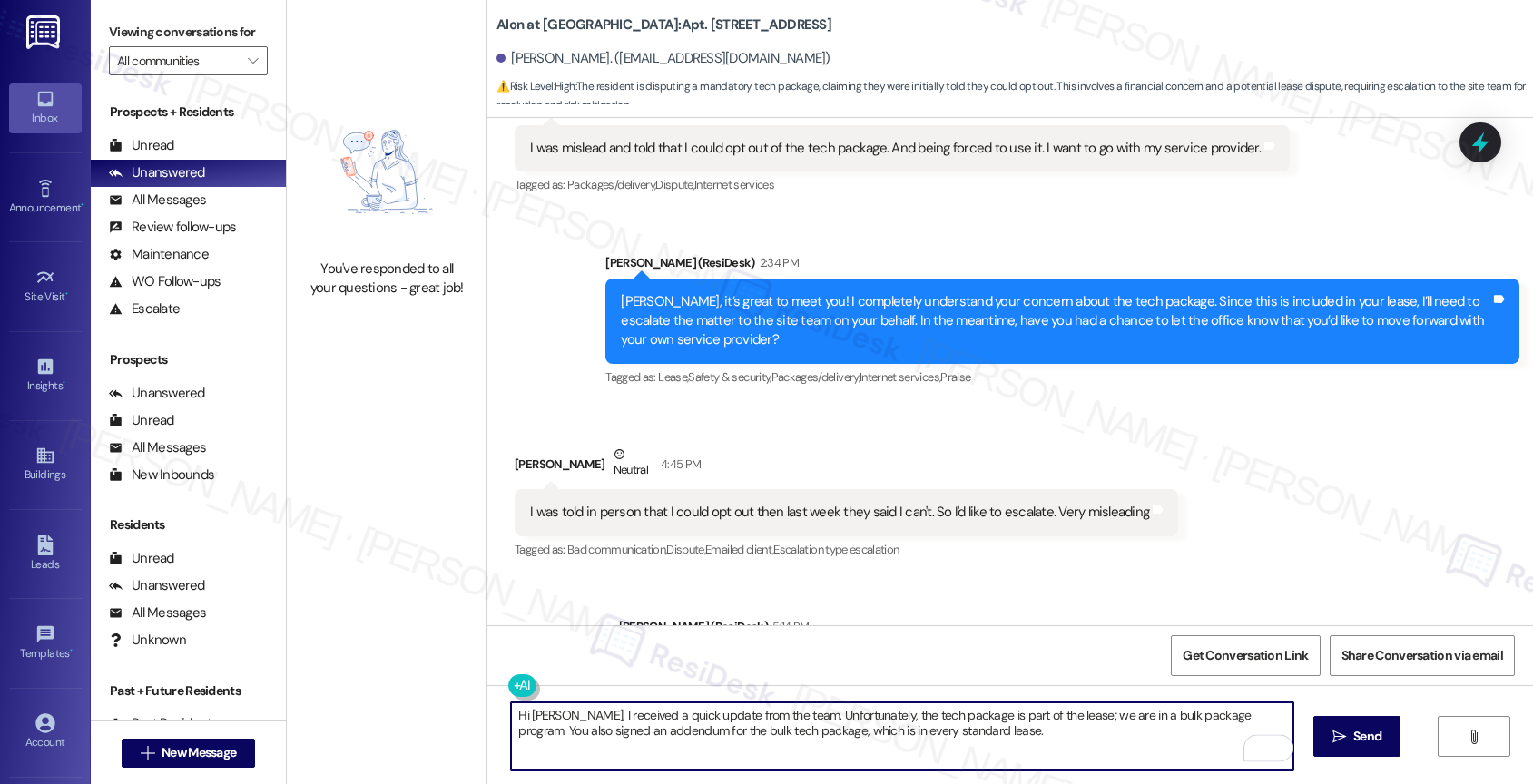
click at [1022, 736] on textarea "Hi Zachary, I received a quick update from the team. Unfortunately, the tech pa…" at bounding box center [902, 736] width 782 height 68
click at [1005, 743] on textarea "Hi Zachary, I received a quick update from the team. Unfortunately, the tech pa…" at bounding box center [902, 736] width 782 height 68
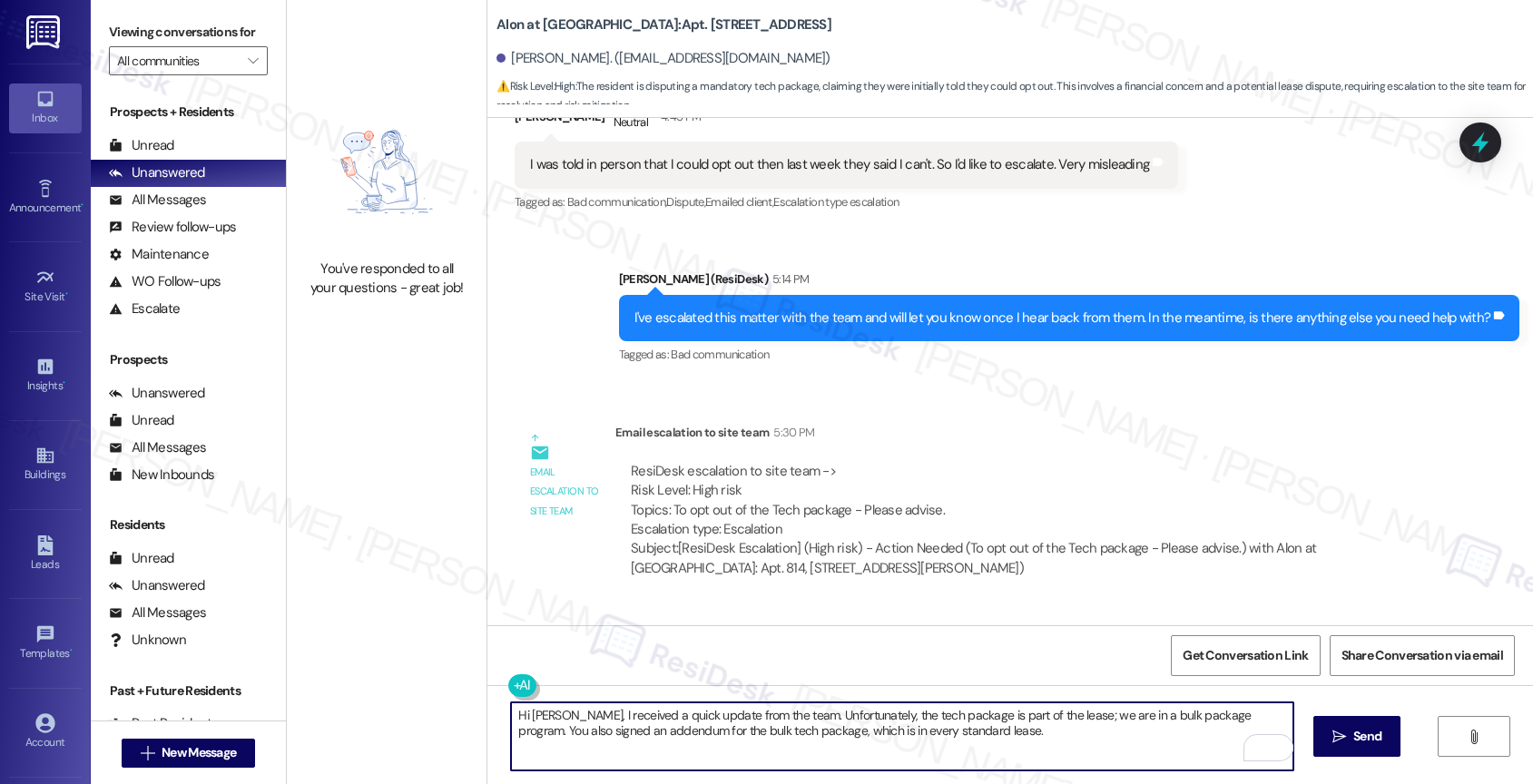
scroll to position [732, 0]
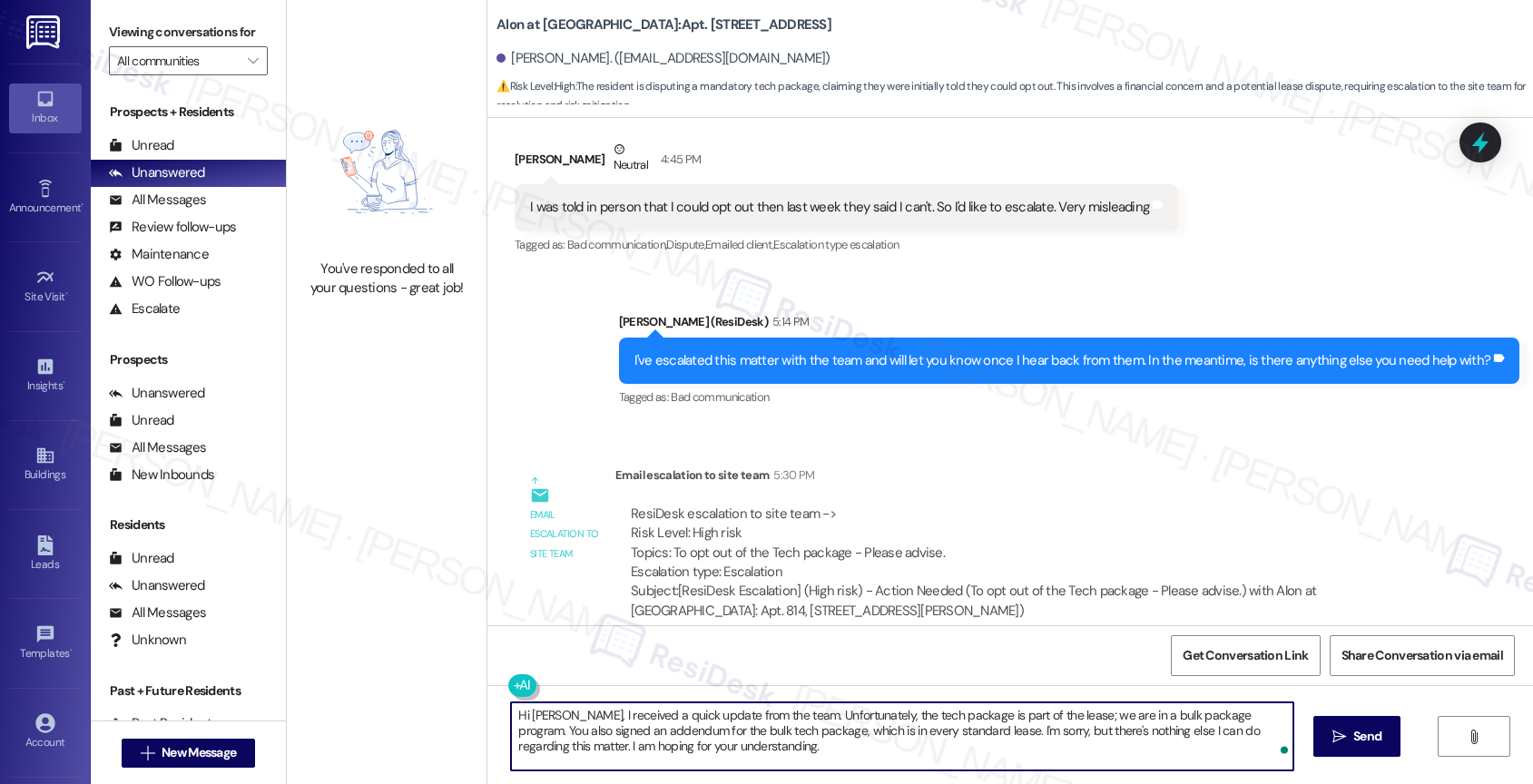
click at [671, 756] on textarea "Hi Zachary, I received a quick update from the team. Unfortunately, the tech pa…" at bounding box center [902, 736] width 782 height 68
click at [743, 747] on textarea "Hi Zachary, I received a quick update from the team. Unfortunately, the tech pa…" at bounding box center [902, 736] width 782 height 68
click at [656, 713] on textarea "Hi Zachary, I received a quick update from the team. Unfortunately, the tech pa…" at bounding box center [902, 736] width 782 height 68
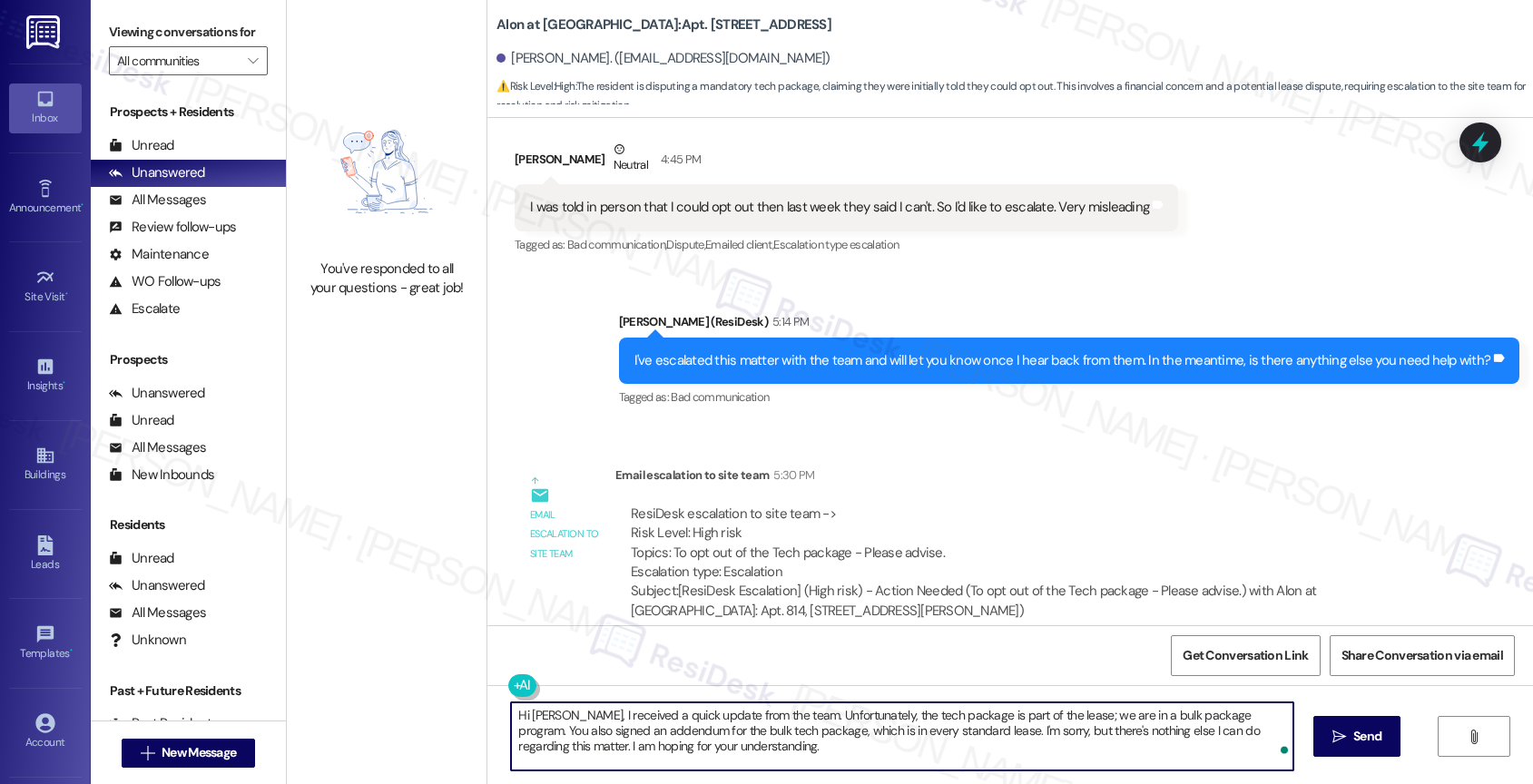
click at [656, 713] on textarea "Hi Zachary, I received a quick update from the team. Unfortunately, the tech pa…" at bounding box center [902, 736] width 782 height 68
paste textarea "checked with the team and wanted to share an update. The tech package is includ…"
click at [563, 712] on textarea "Hi Zachary, I checked with the team and wanted to share an update. The tech pac…" at bounding box center [902, 736] width 782 height 68
drag, startPoint x: 942, startPoint y: 747, endPoint x: 1185, endPoint y: 750, distance: 243.0
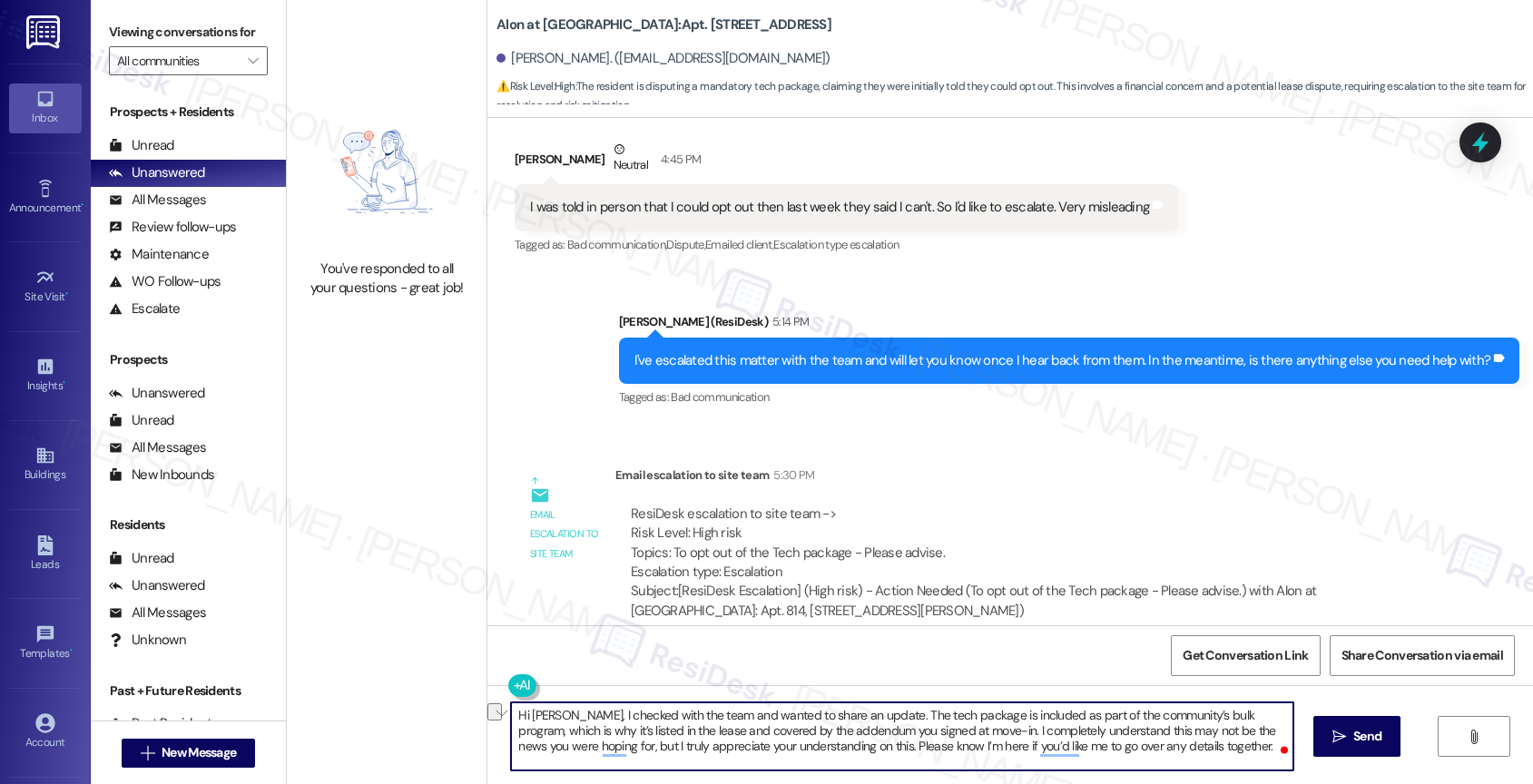
click at [1185, 750] on textarea "Hi Zachary, I checked with the team and wanted to share an update. The tech pac…" at bounding box center [902, 736] width 782 height 68
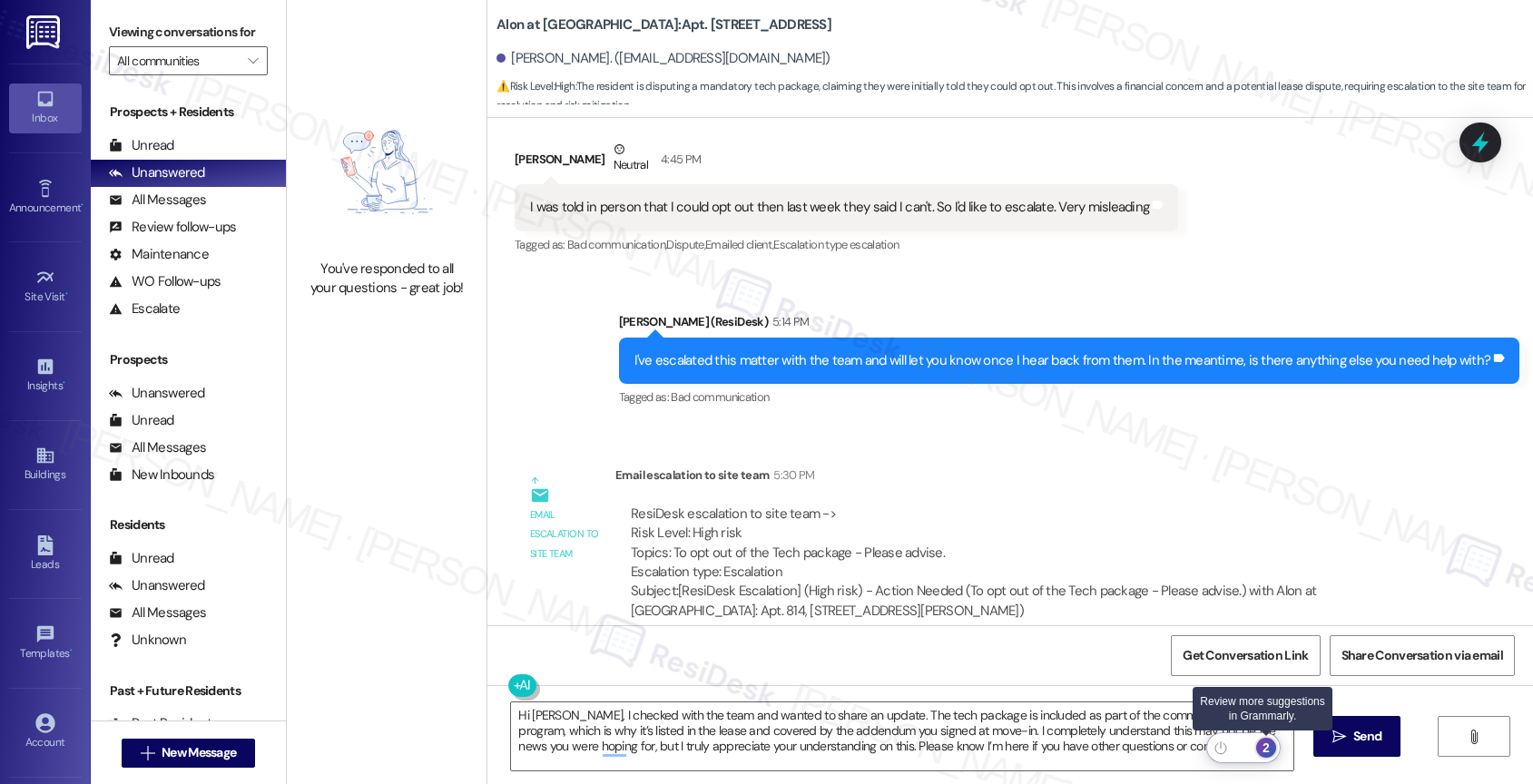
click at [1270, 745] on div "2" at bounding box center [1266, 747] width 20 height 20
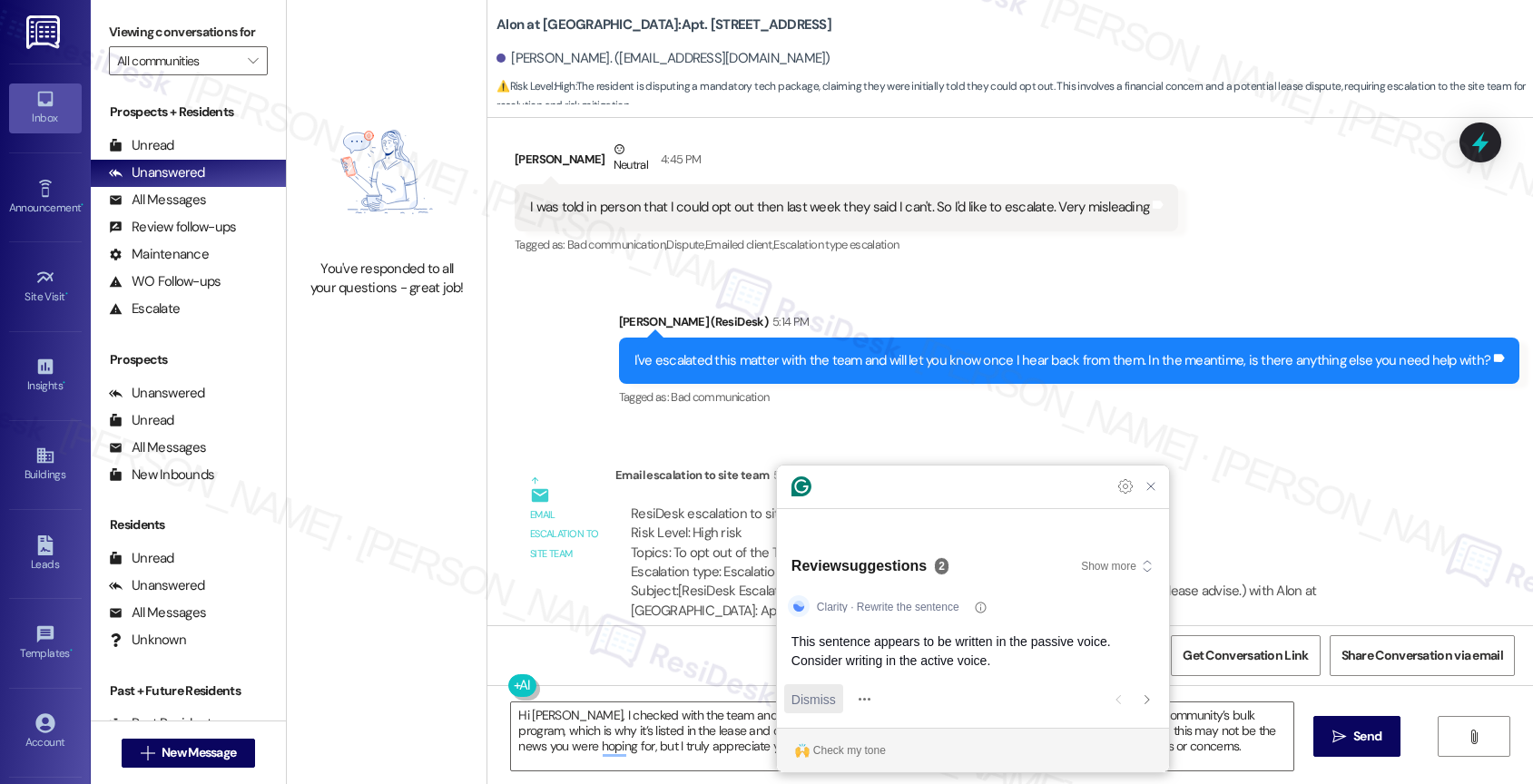
click at [816, 701] on span "Dismiss" at bounding box center [814, 698] width 45 height 19
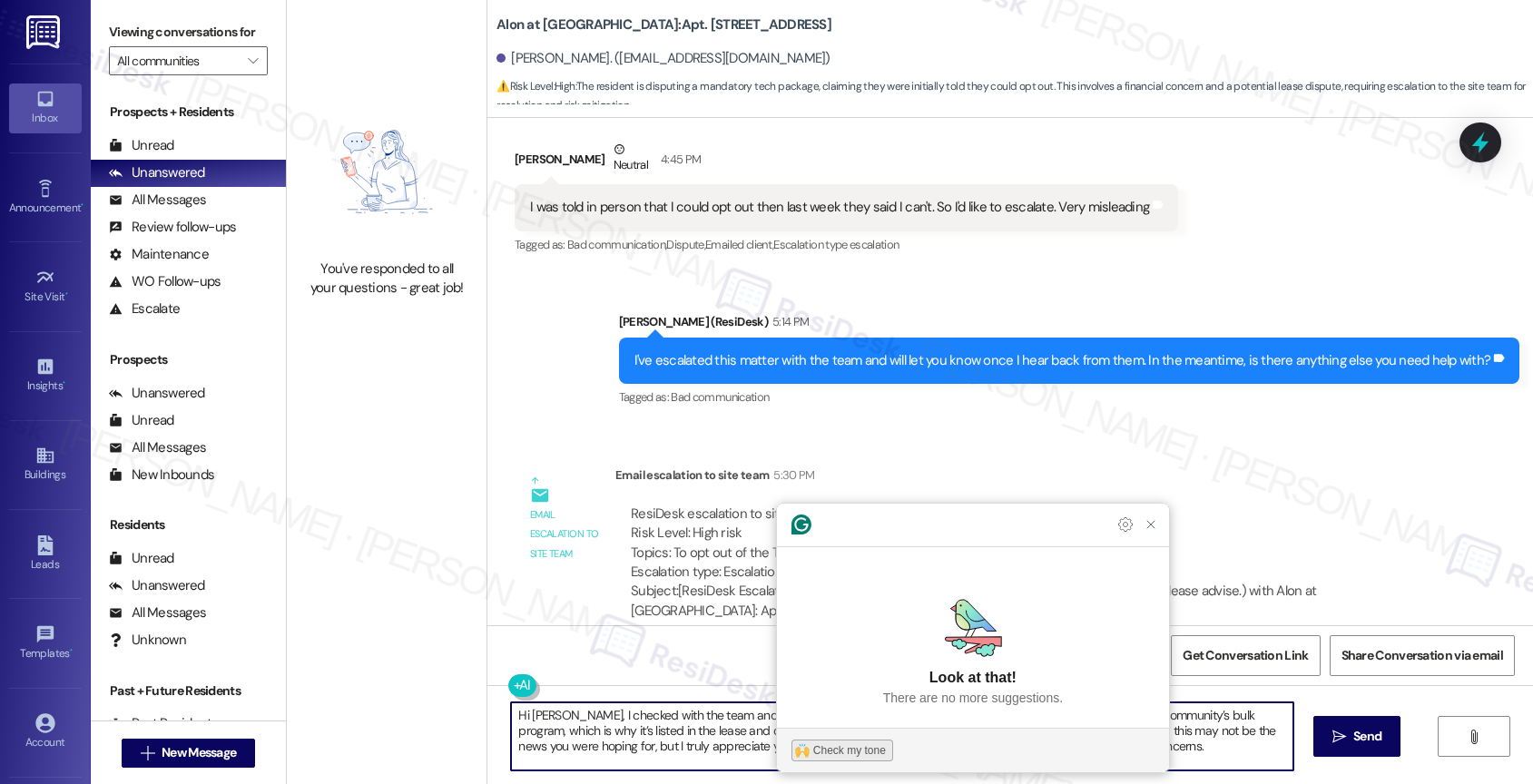
type textarea "Hi Zachary, I checked with the team and wanted to share an update. The tech pac…"
click at [835, 743] on div "Check my tone" at bounding box center [848, 750] width 72 height 16
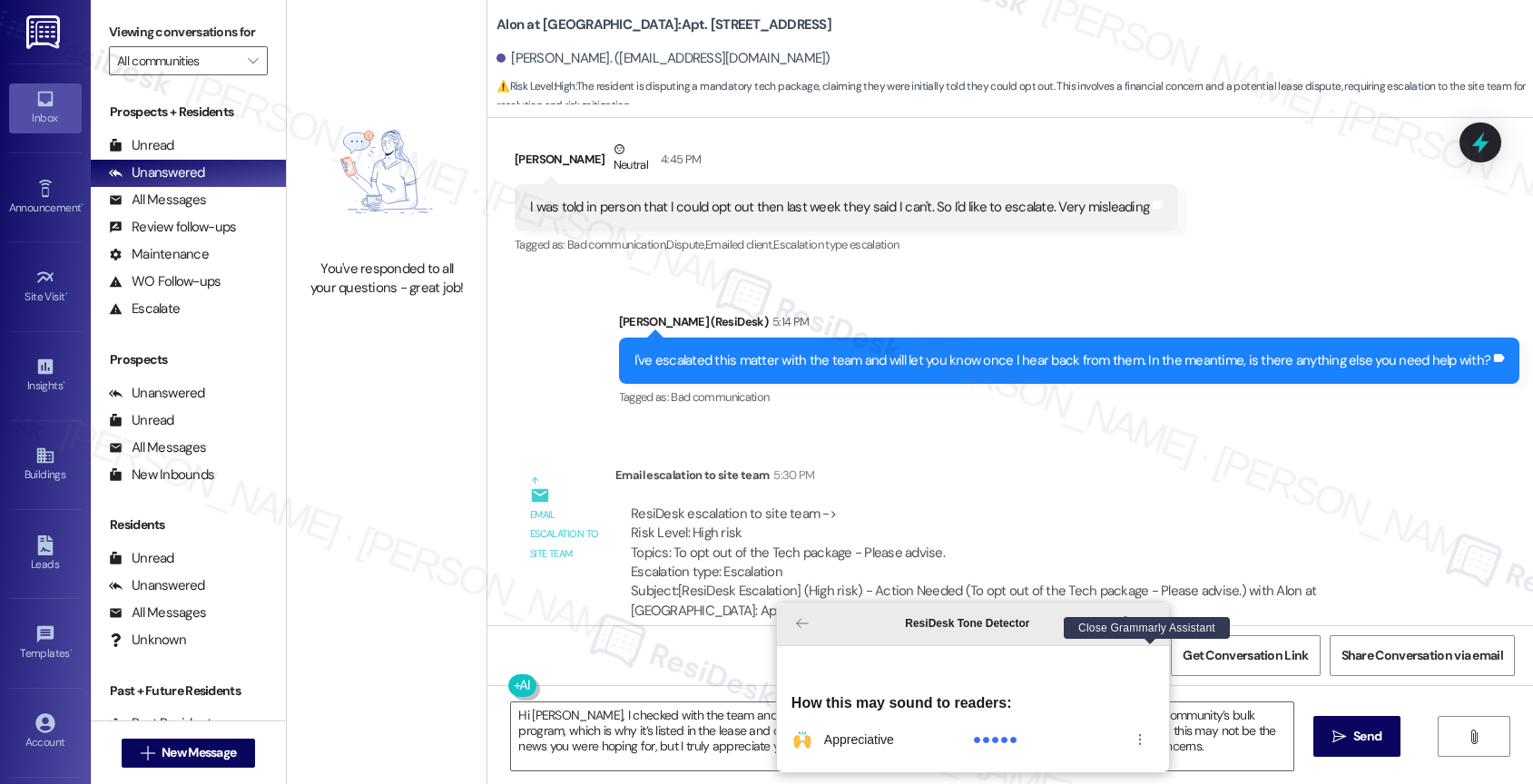
click at [1150, 630] on icon "Close Grammarly Assistant" at bounding box center [1151, 623] width 15 height 15
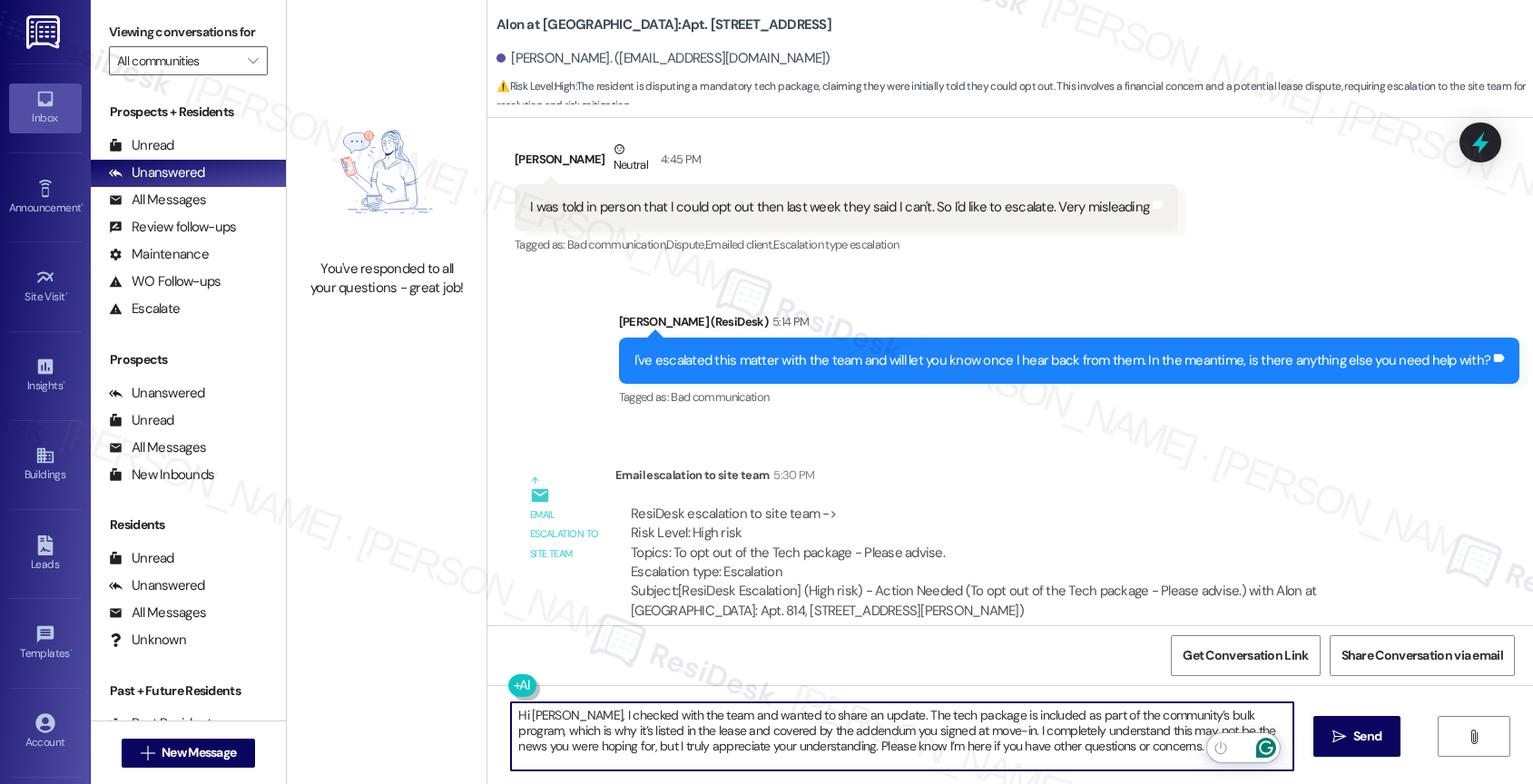
click at [1271, 744] on icon "Open Grammarly. 0 Suggestions." at bounding box center [1266, 747] width 20 height 20
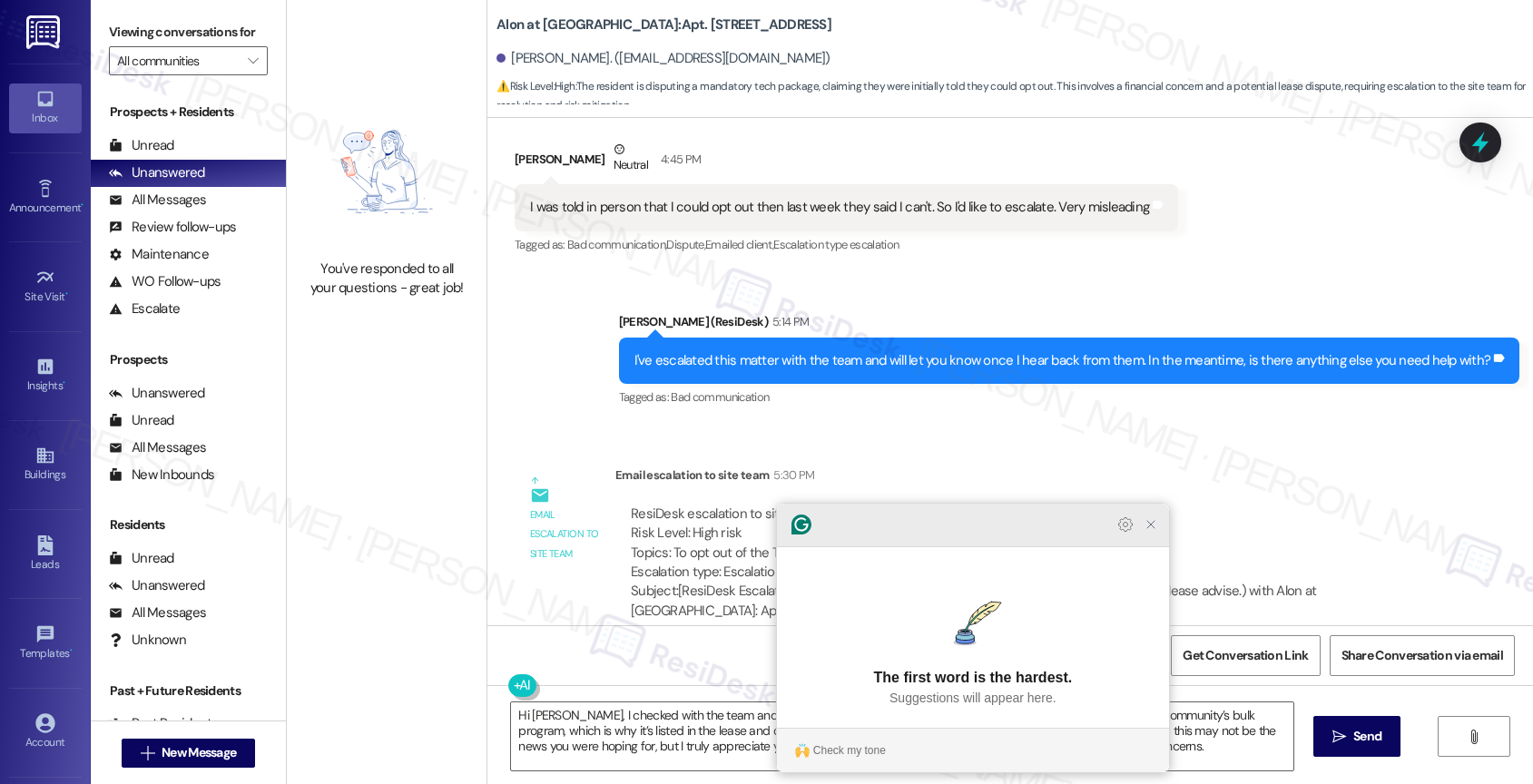
click at [1149, 532] on icon "Close Grammarly Assistant" at bounding box center [1151, 524] width 15 height 15
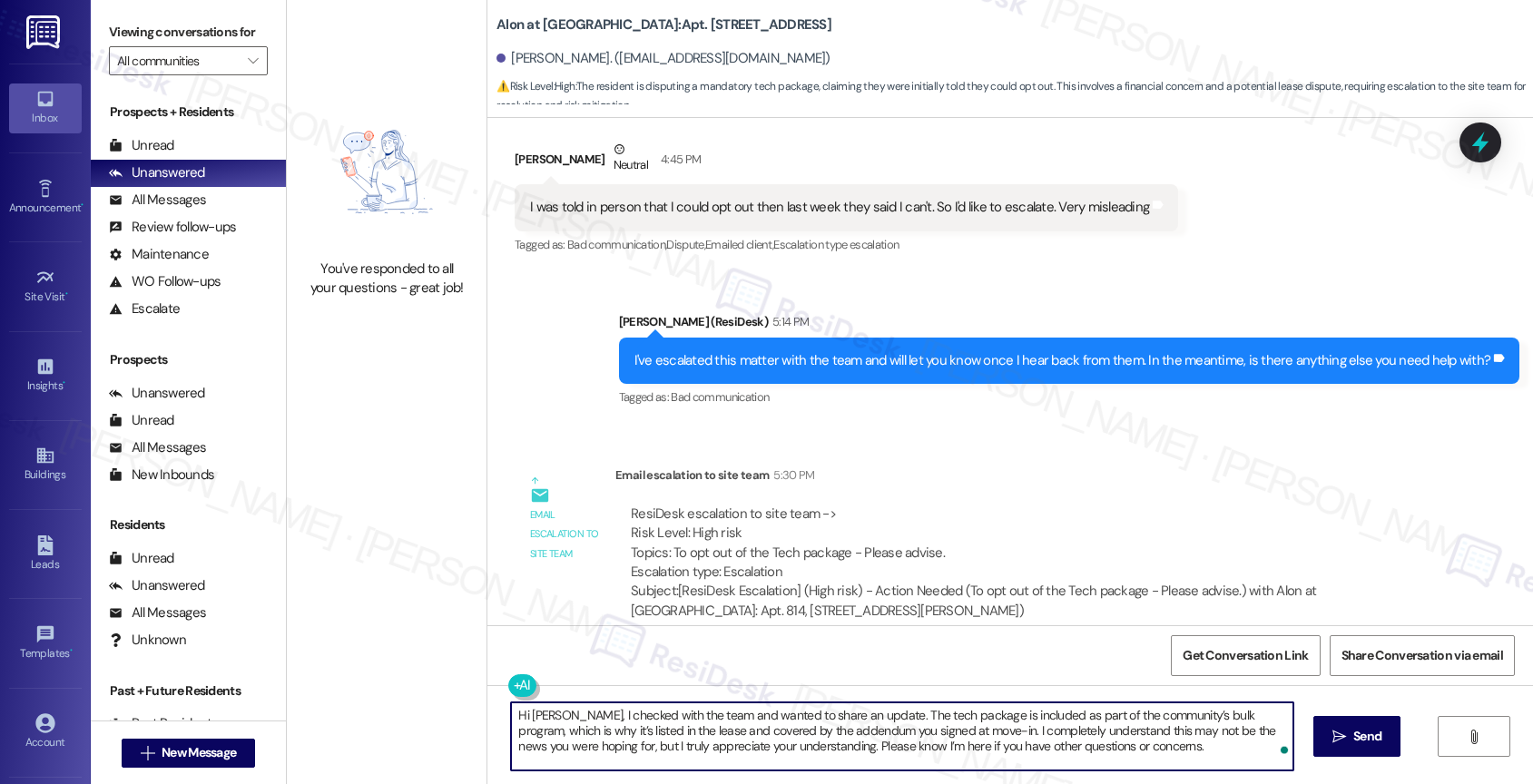
scroll to position [922, 0]
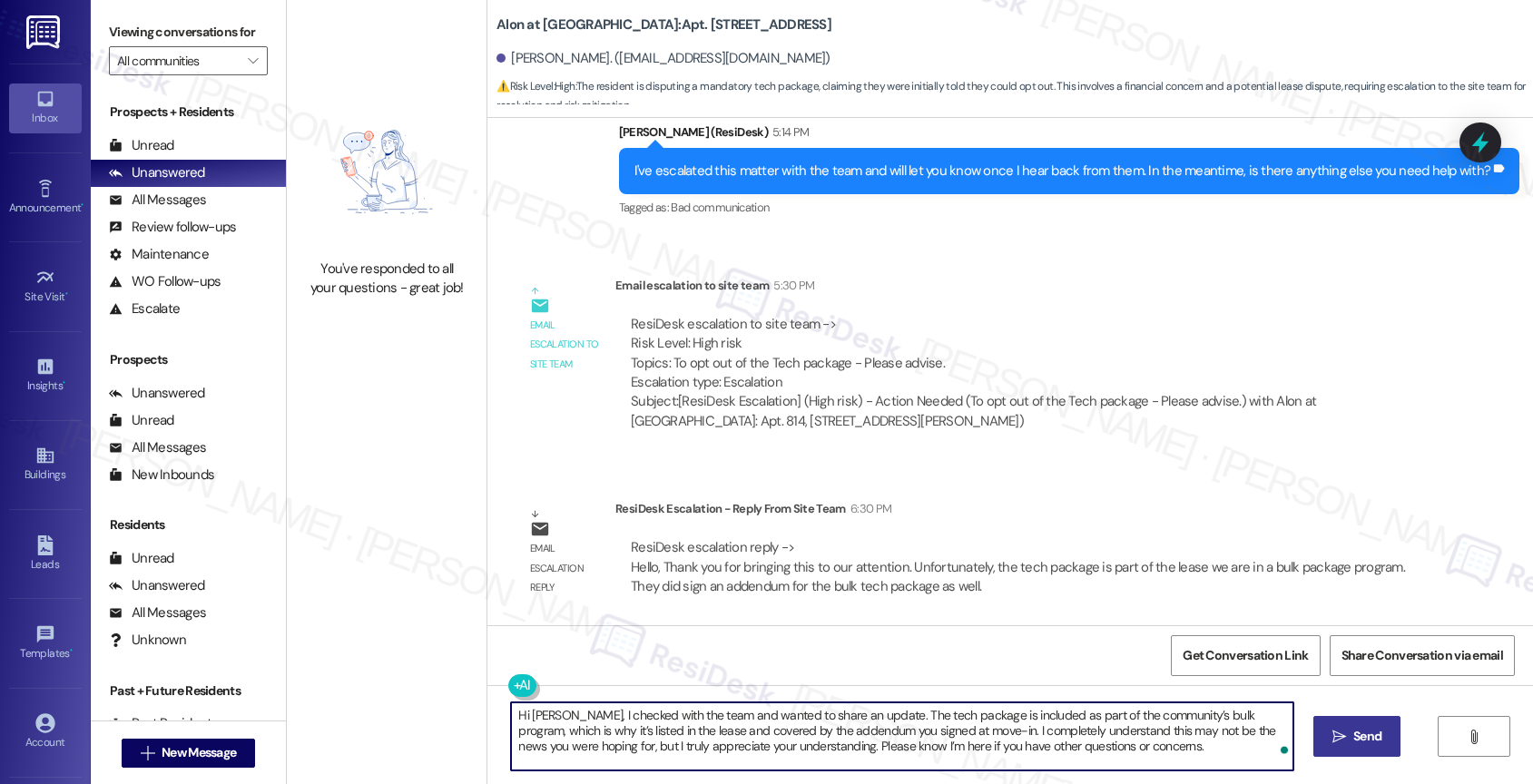
click at [1353, 736] on span "Send" at bounding box center [1367, 736] width 28 height 19
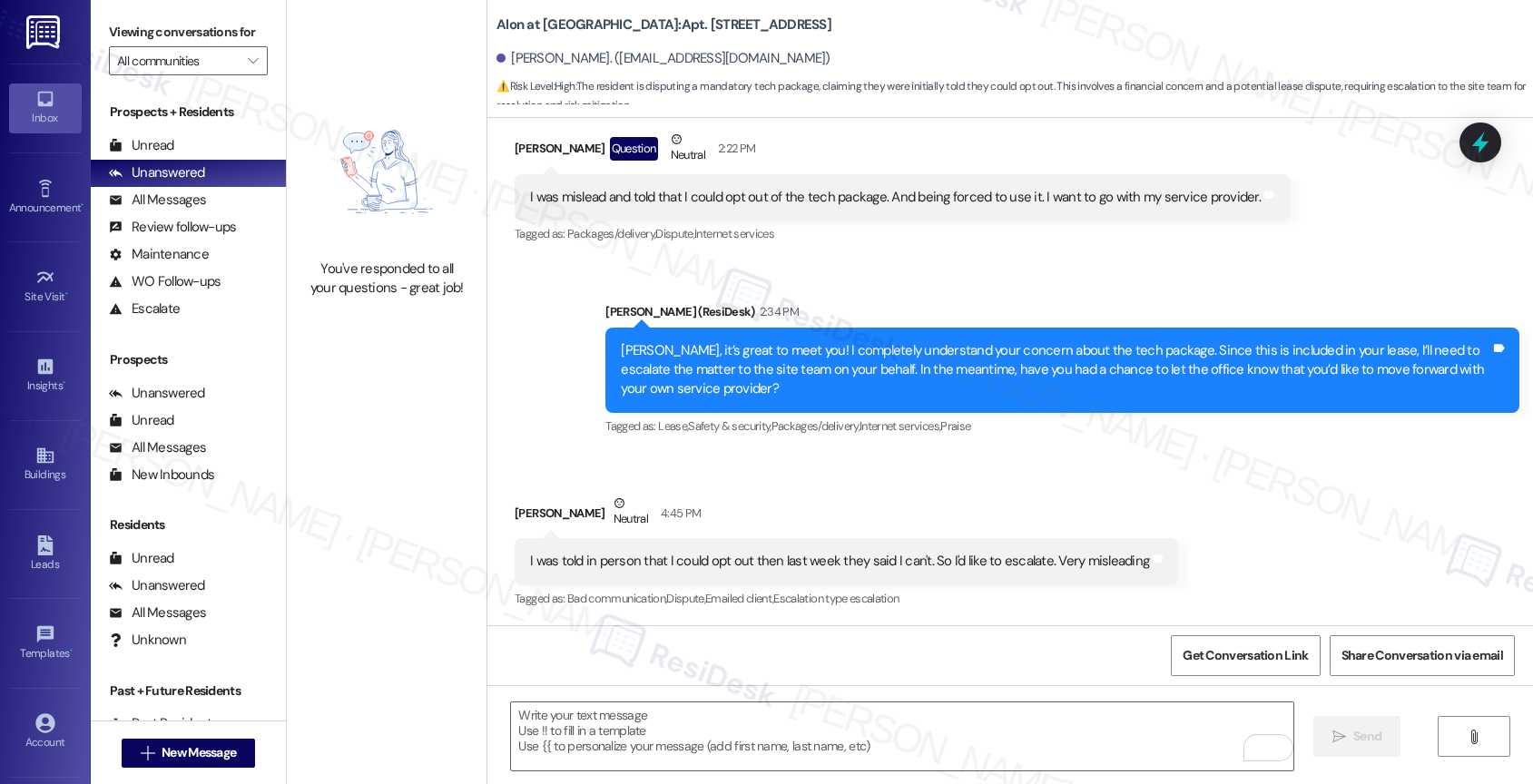
scroll to position [1086, 0]
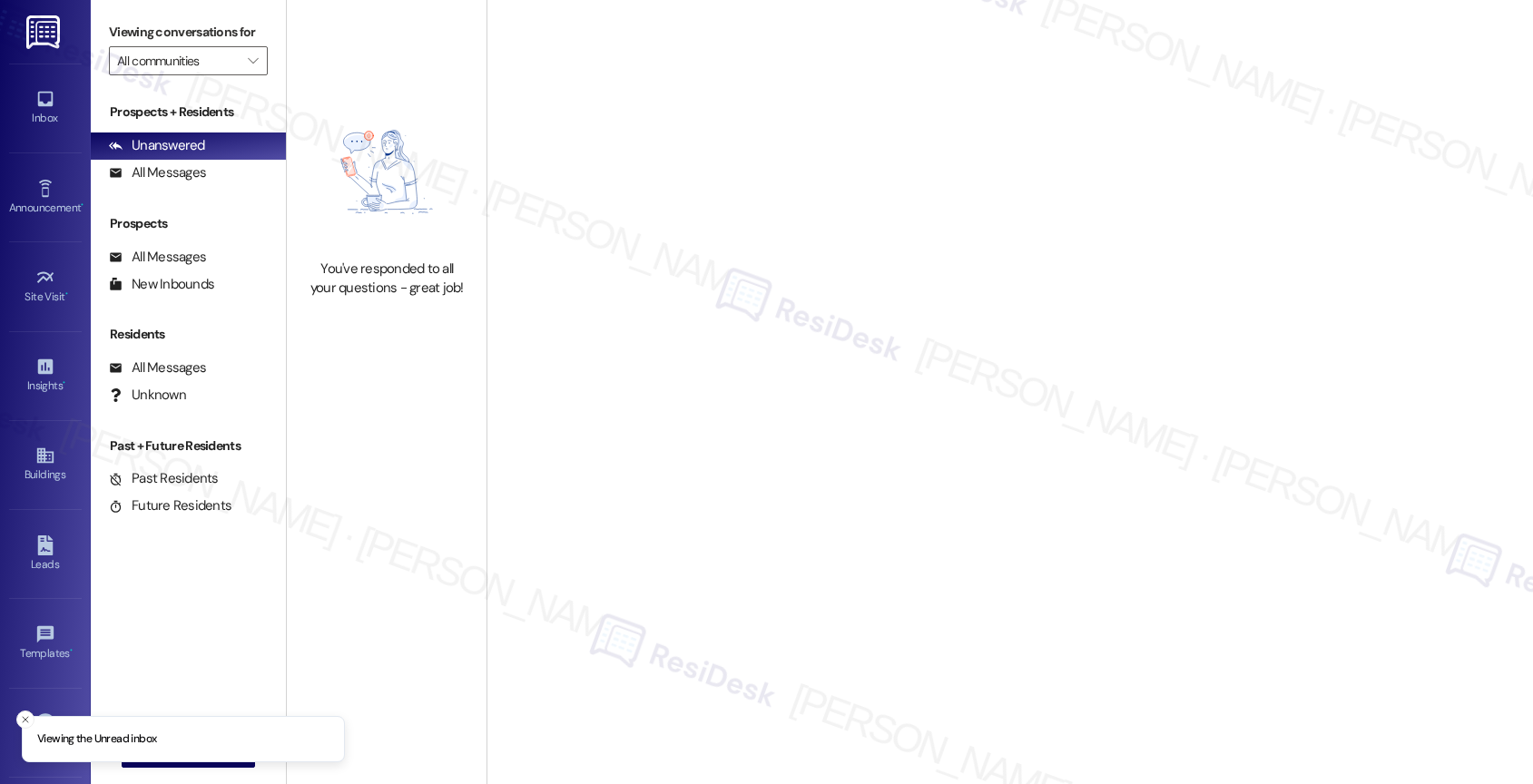
type input "Alon at [GEOGRAPHIC_DATA]"
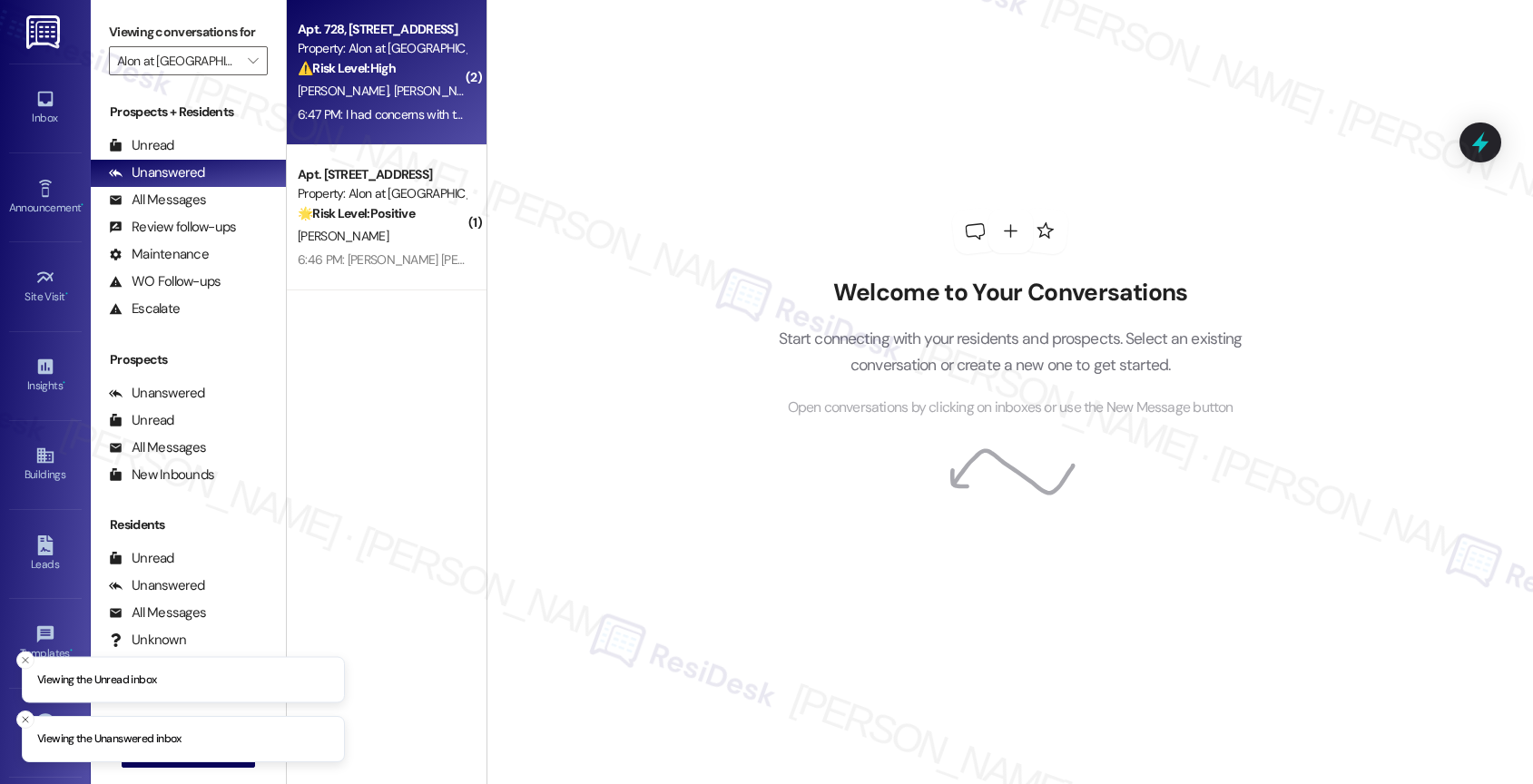
click at [394, 98] on span "[PERSON_NAME]" at bounding box center [439, 90] width 90 height 16
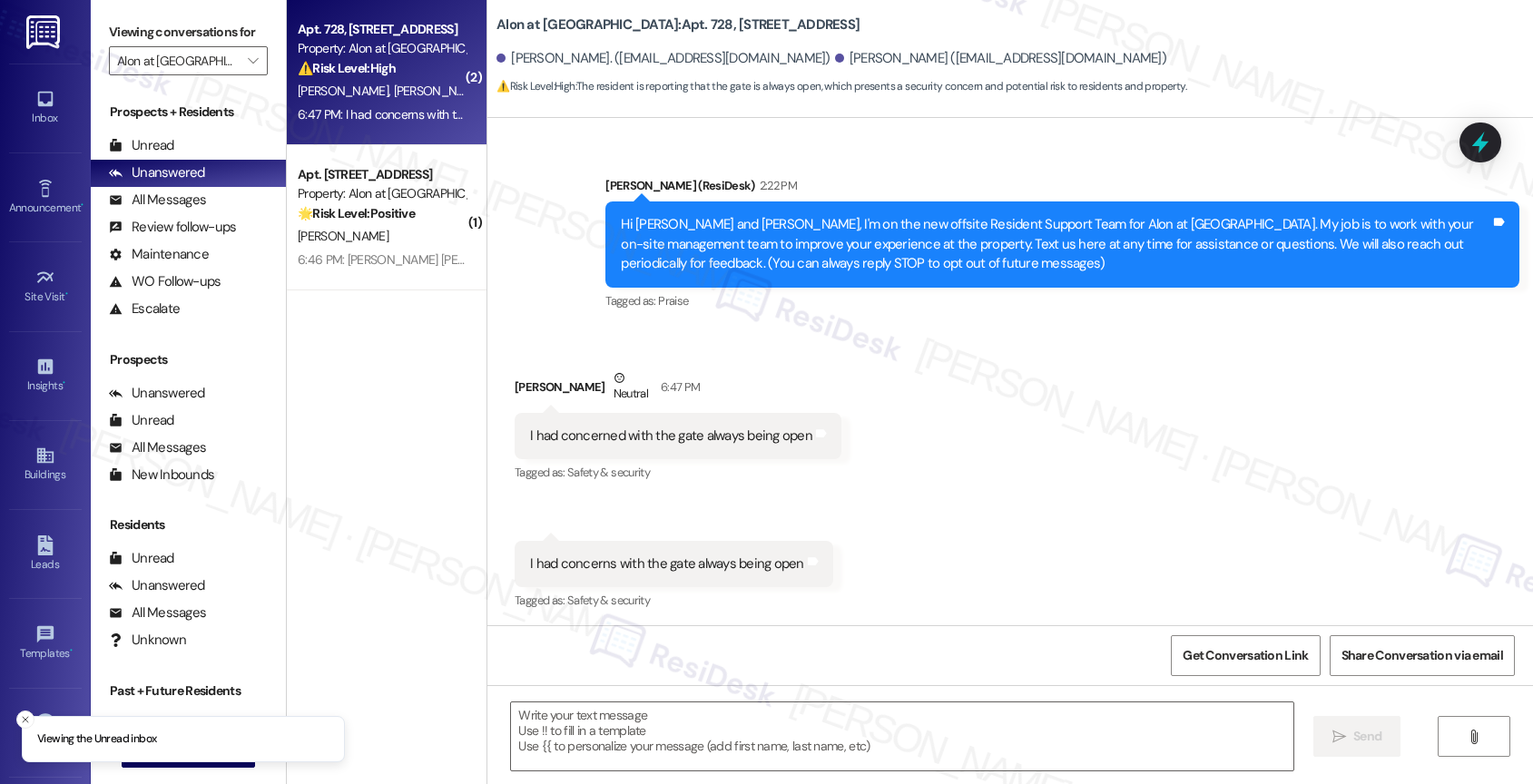
type textarea "Fetching suggested responses. Please feel free to read through the conversation…"
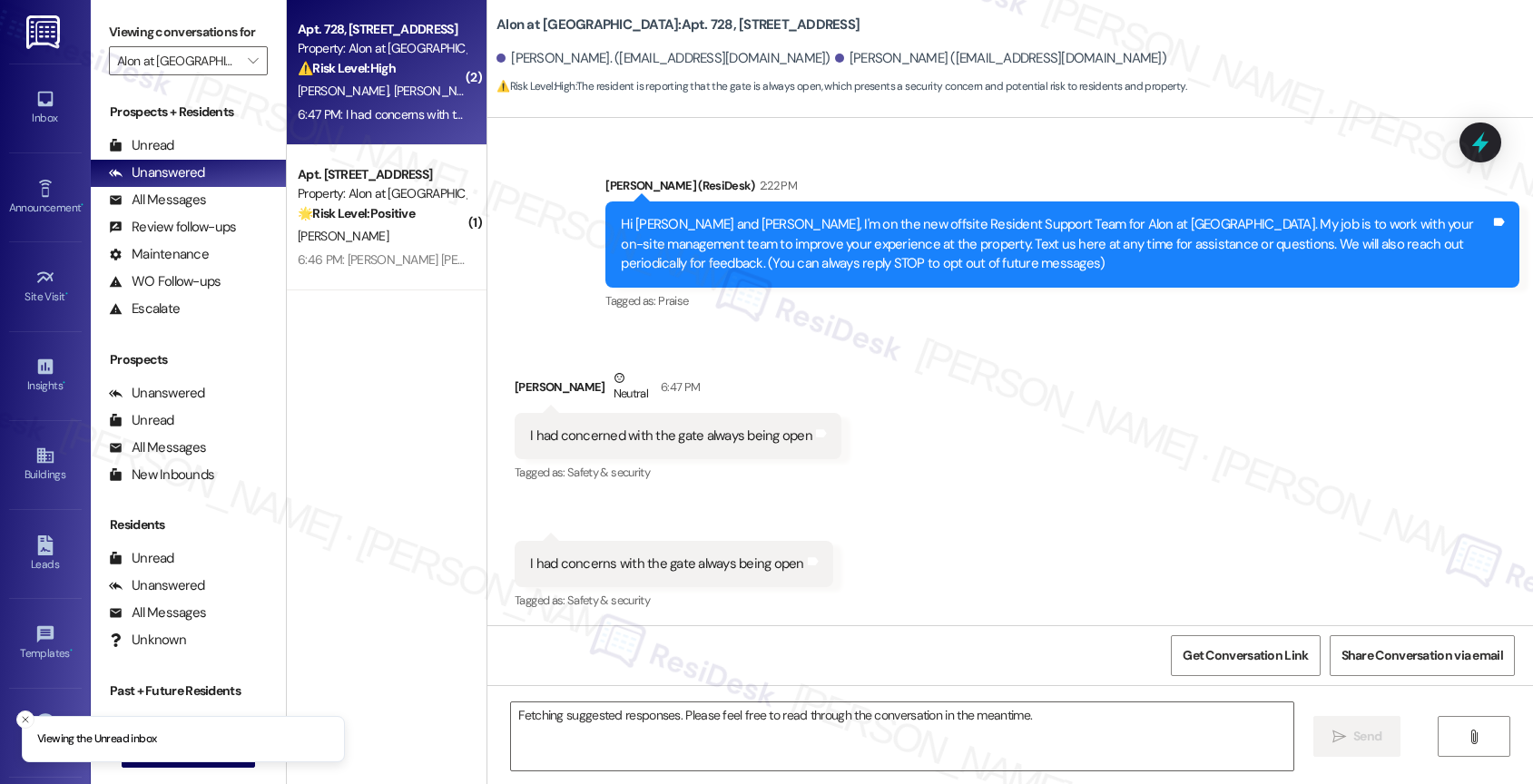
scroll to position [142, 0]
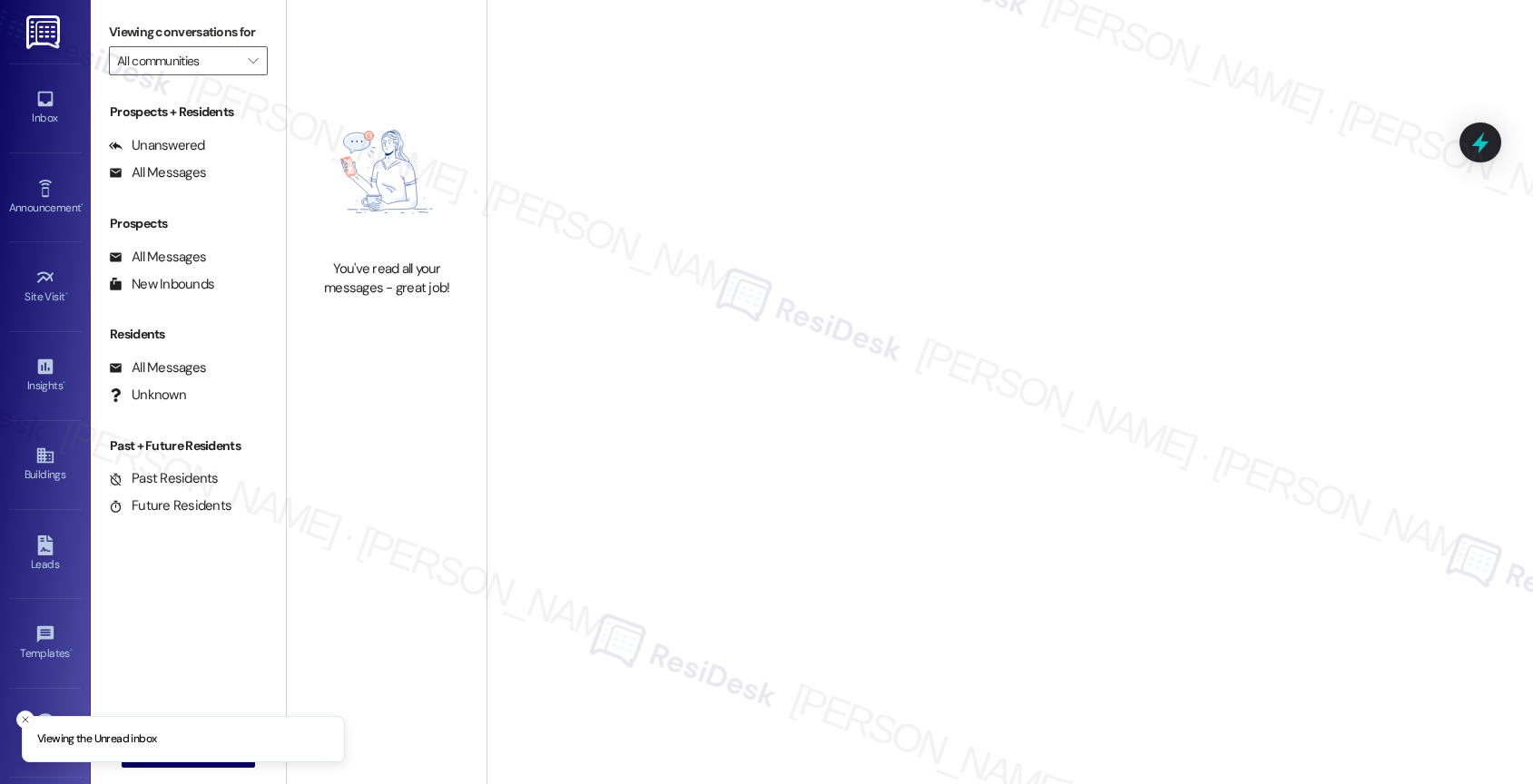
type input "Royal Palms"
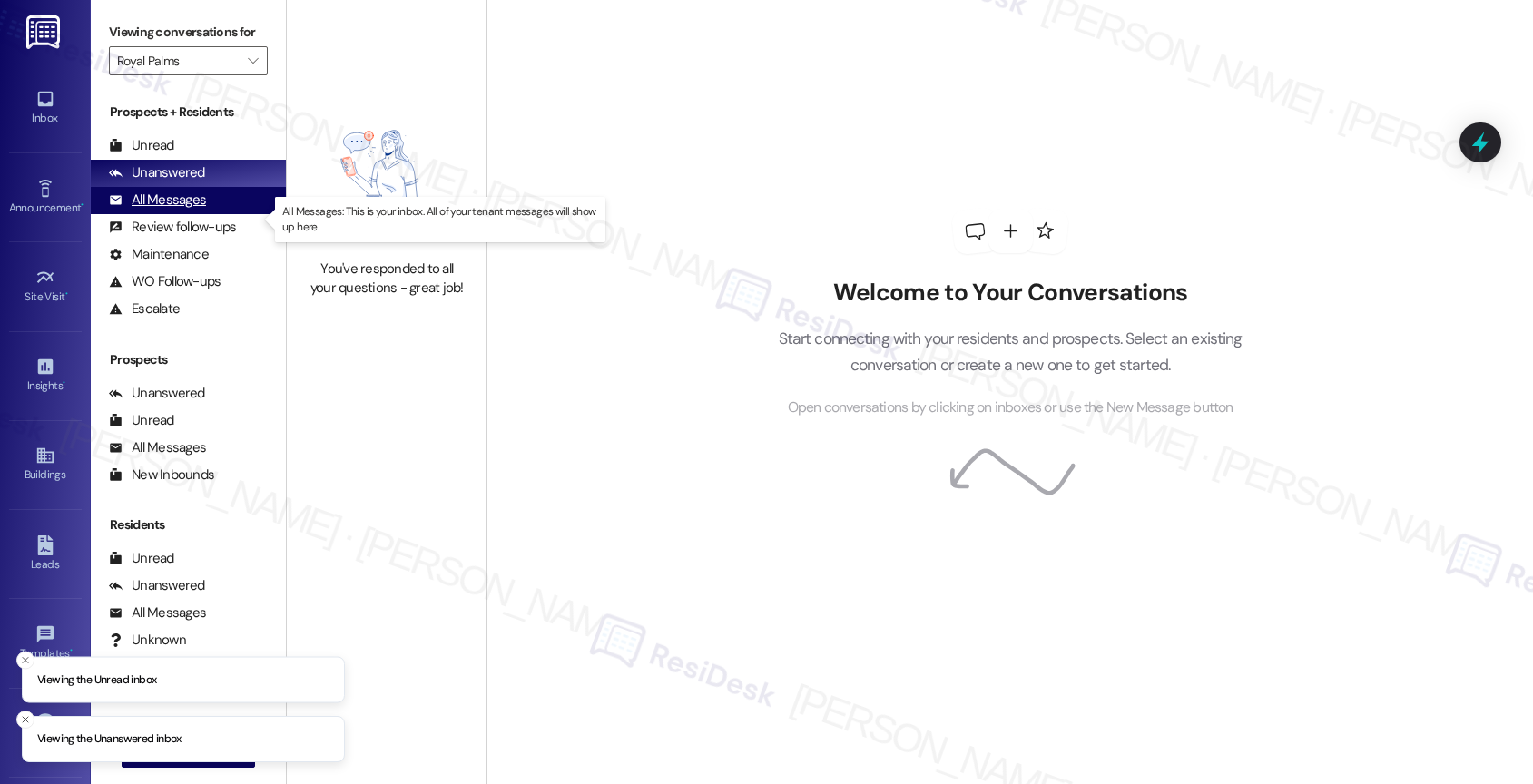
click at [156, 209] on div "All Messages" at bounding box center [157, 199] width 97 height 19
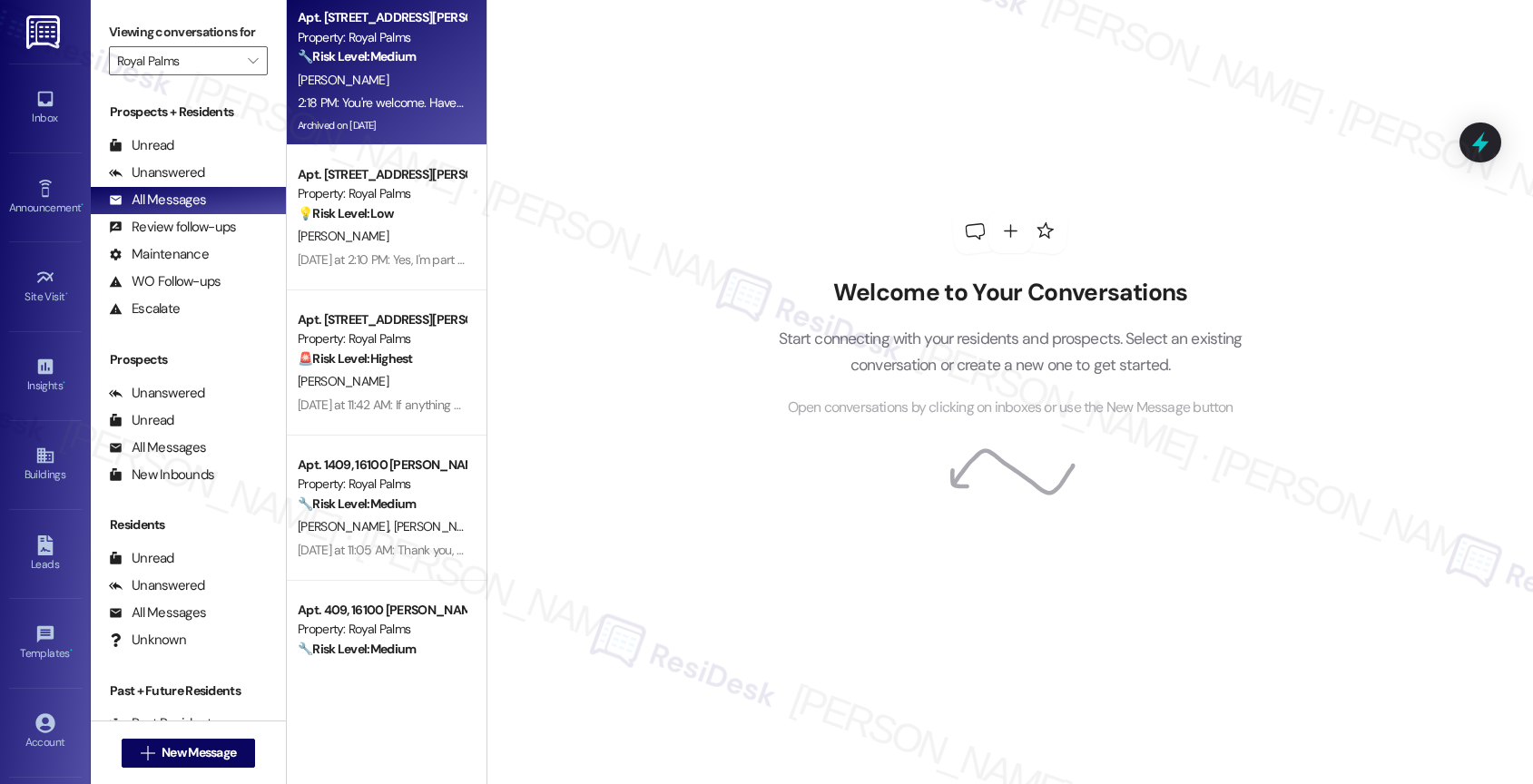
click at [367, 60] on strong "🔧 Risk Level: Medium" at bounding box center [357, 57] width 118 height 16
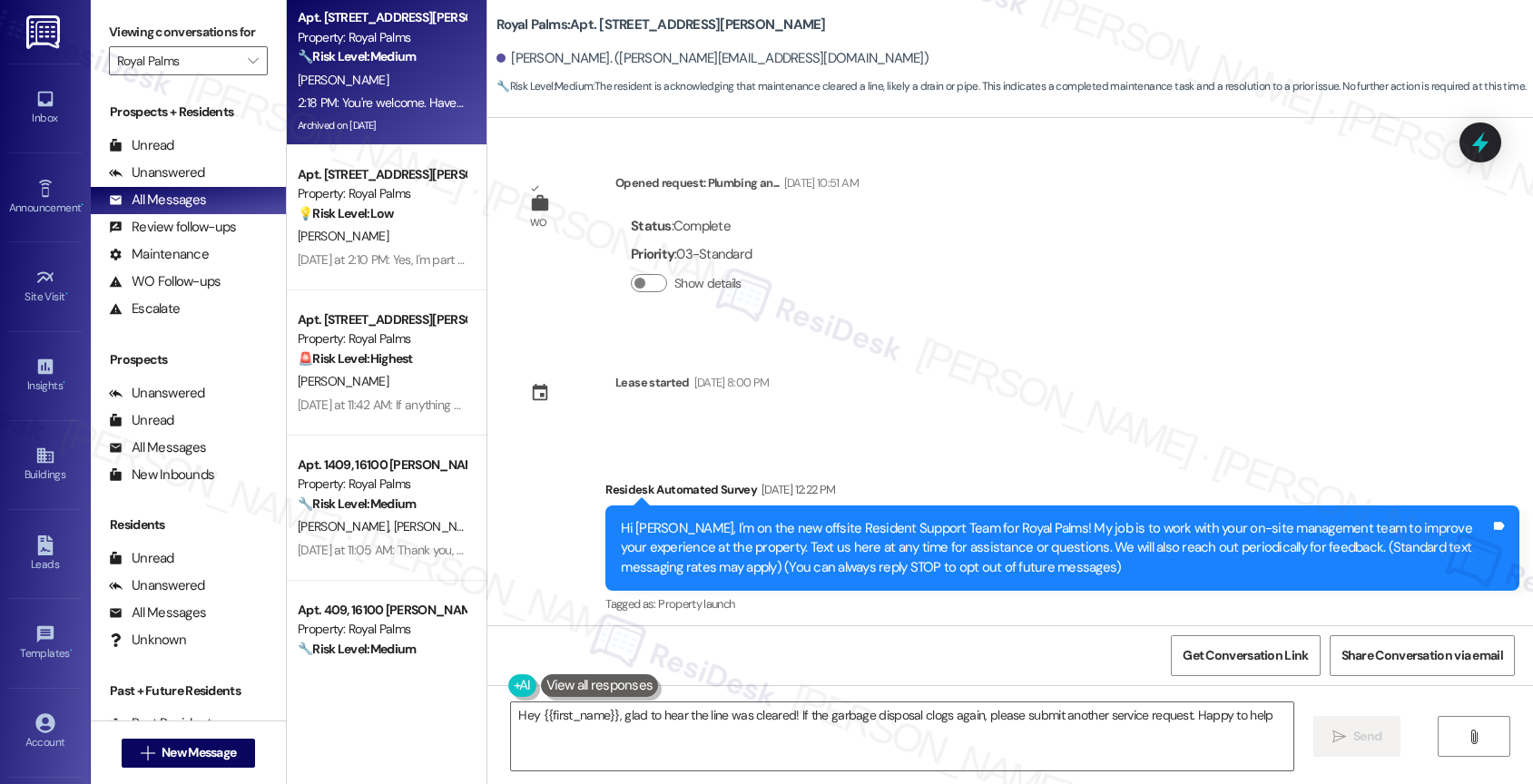
type textarea "Hey {{first_name}}, glad to hear the line was cleared! If the garbage disposal …"
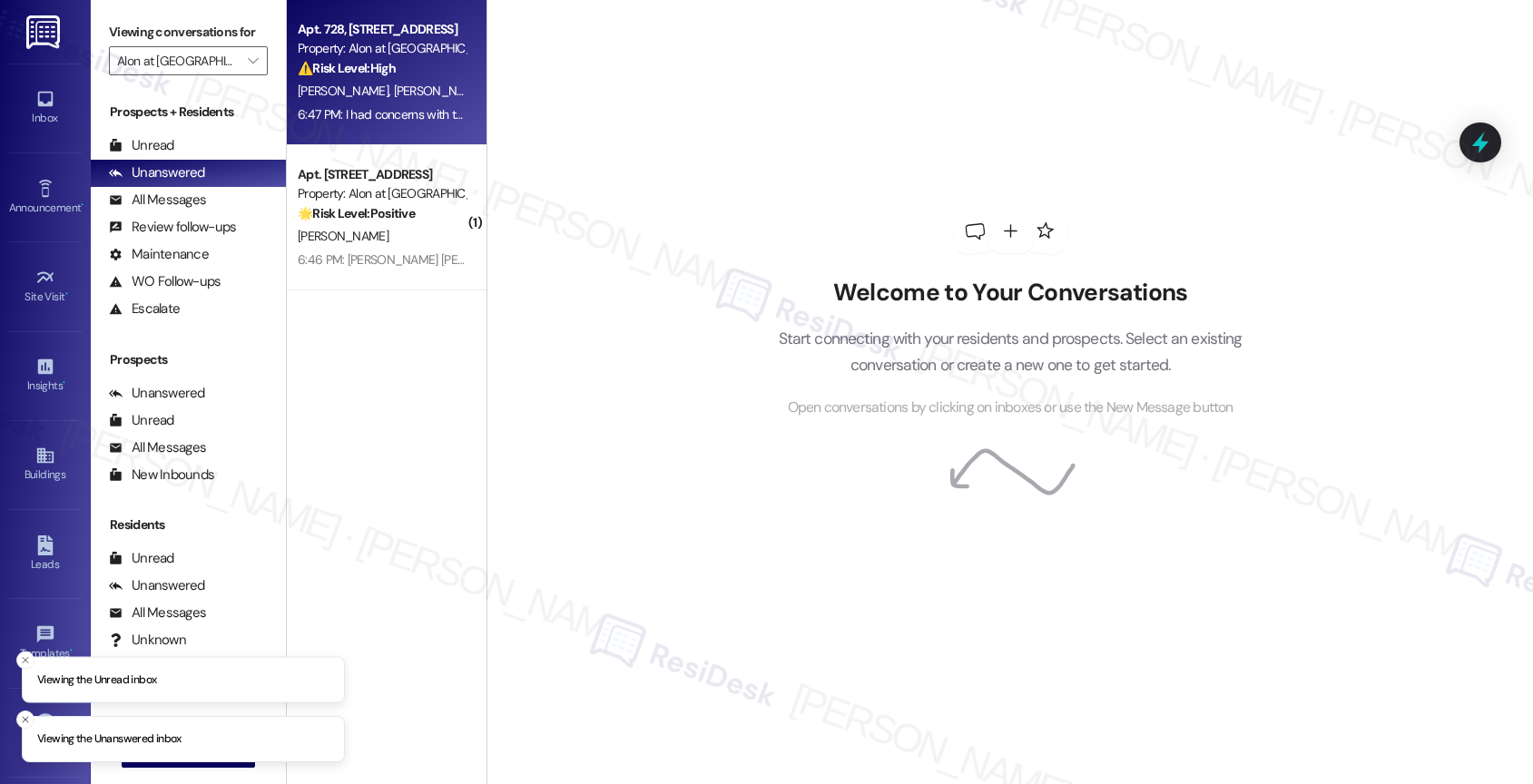
click at [394, 95] on span "[PERSON_NAME]" at bounding box center [439, 90] width 90 height 16
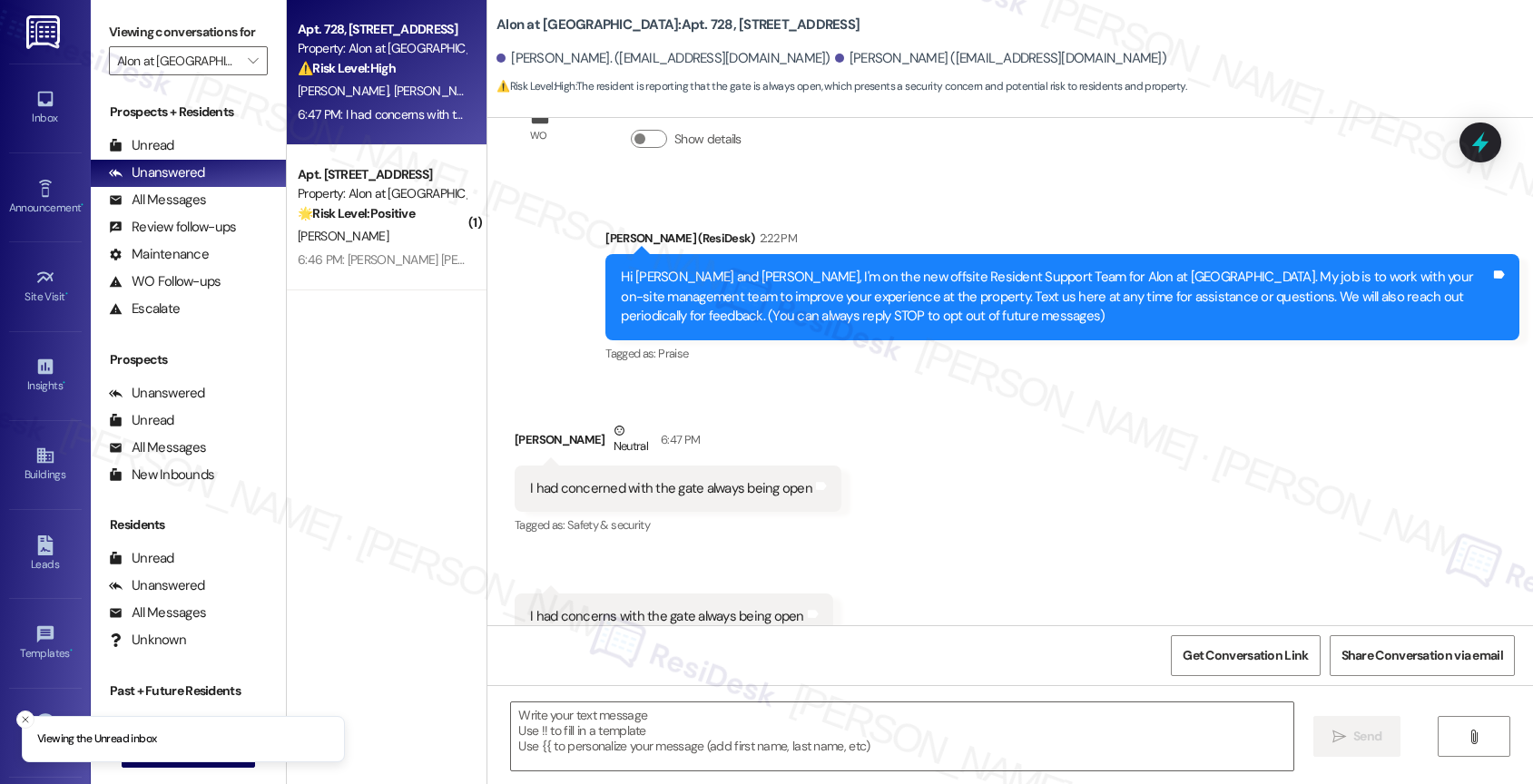
scroll to position [142, 0]
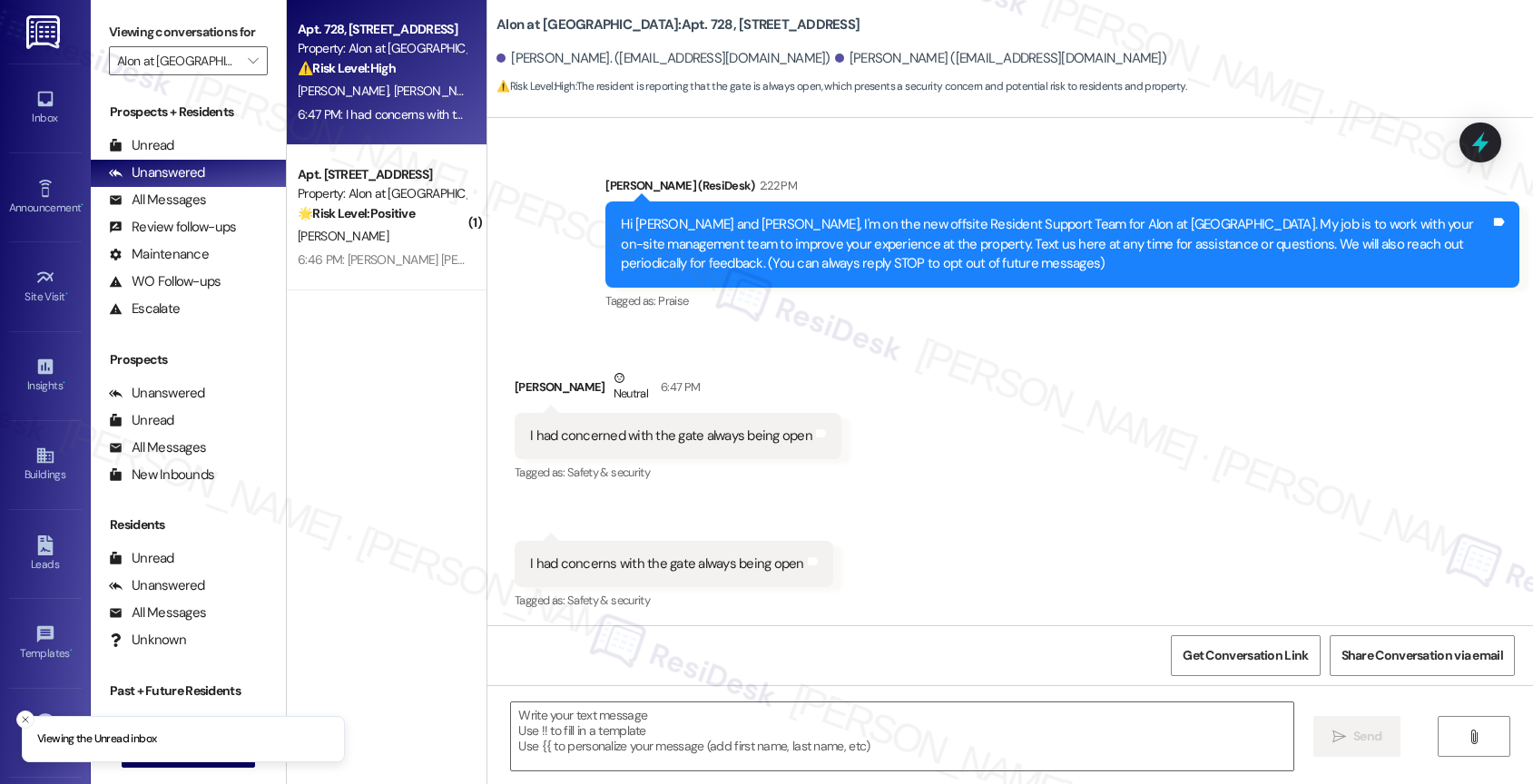
type textarea "Fetching suggested responses. Please feel free to read through the conversation…"
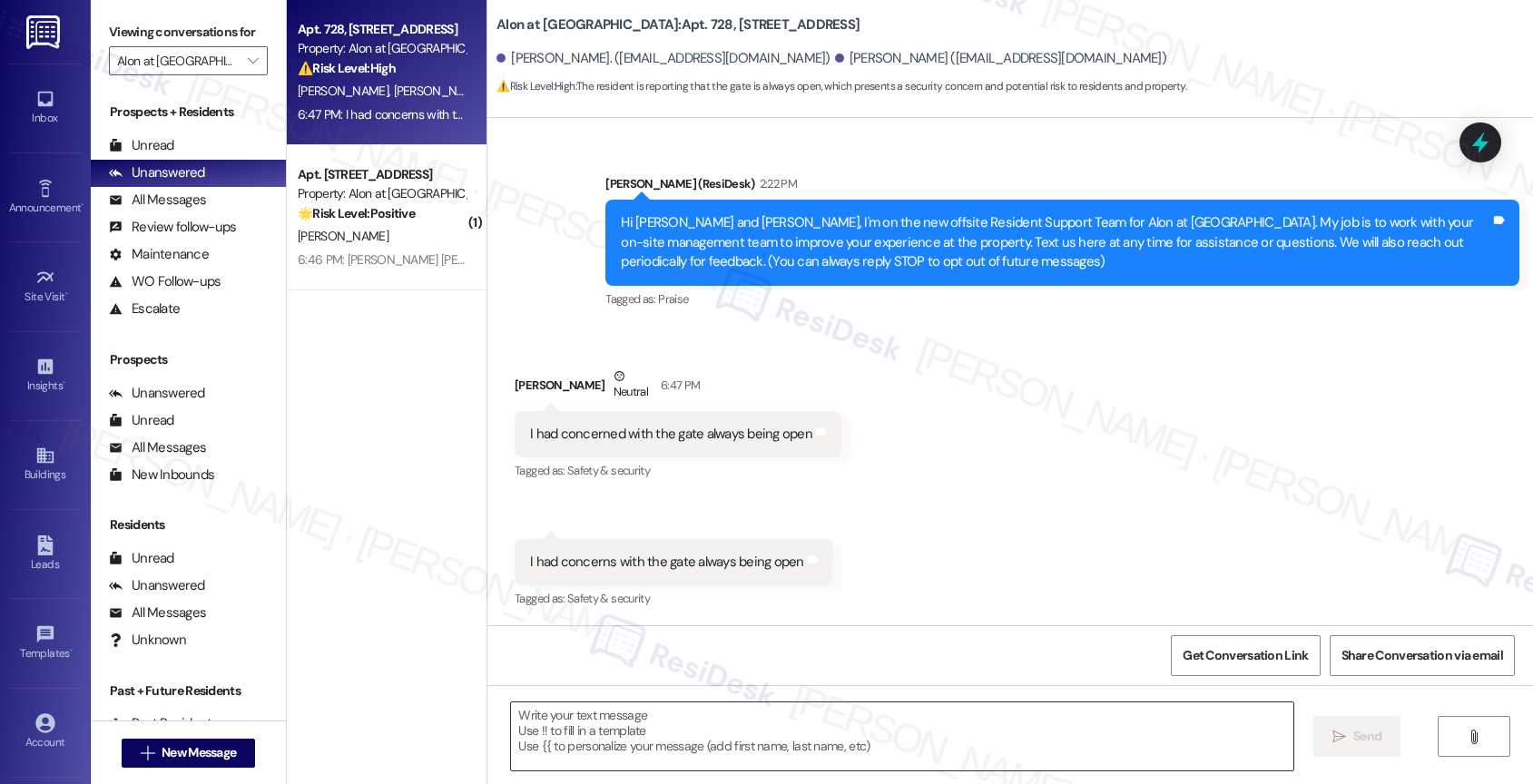
click at [605, 711] on textarea at bounding box center [902, 736] width 782 height 68
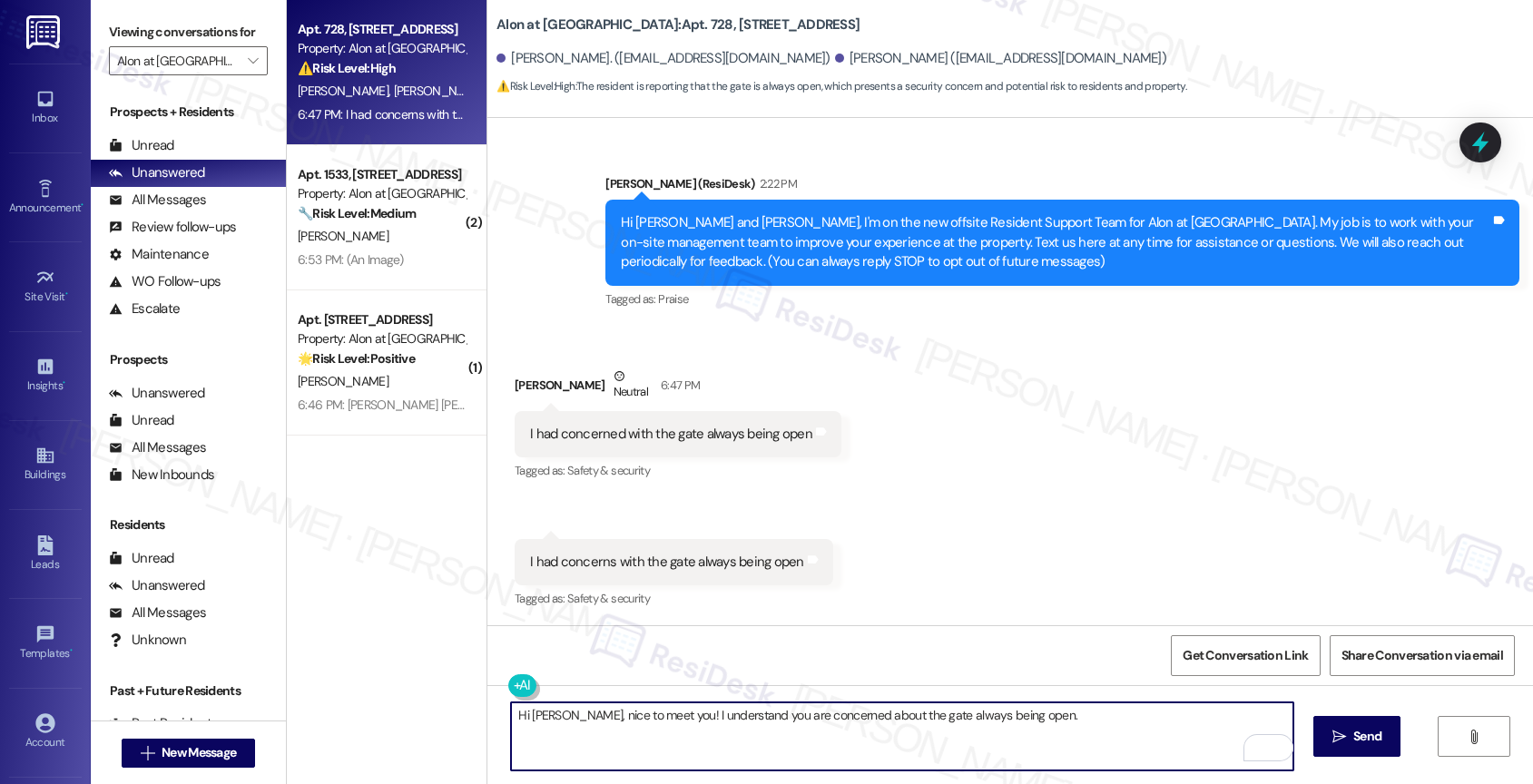
scroll to position [143, 0]
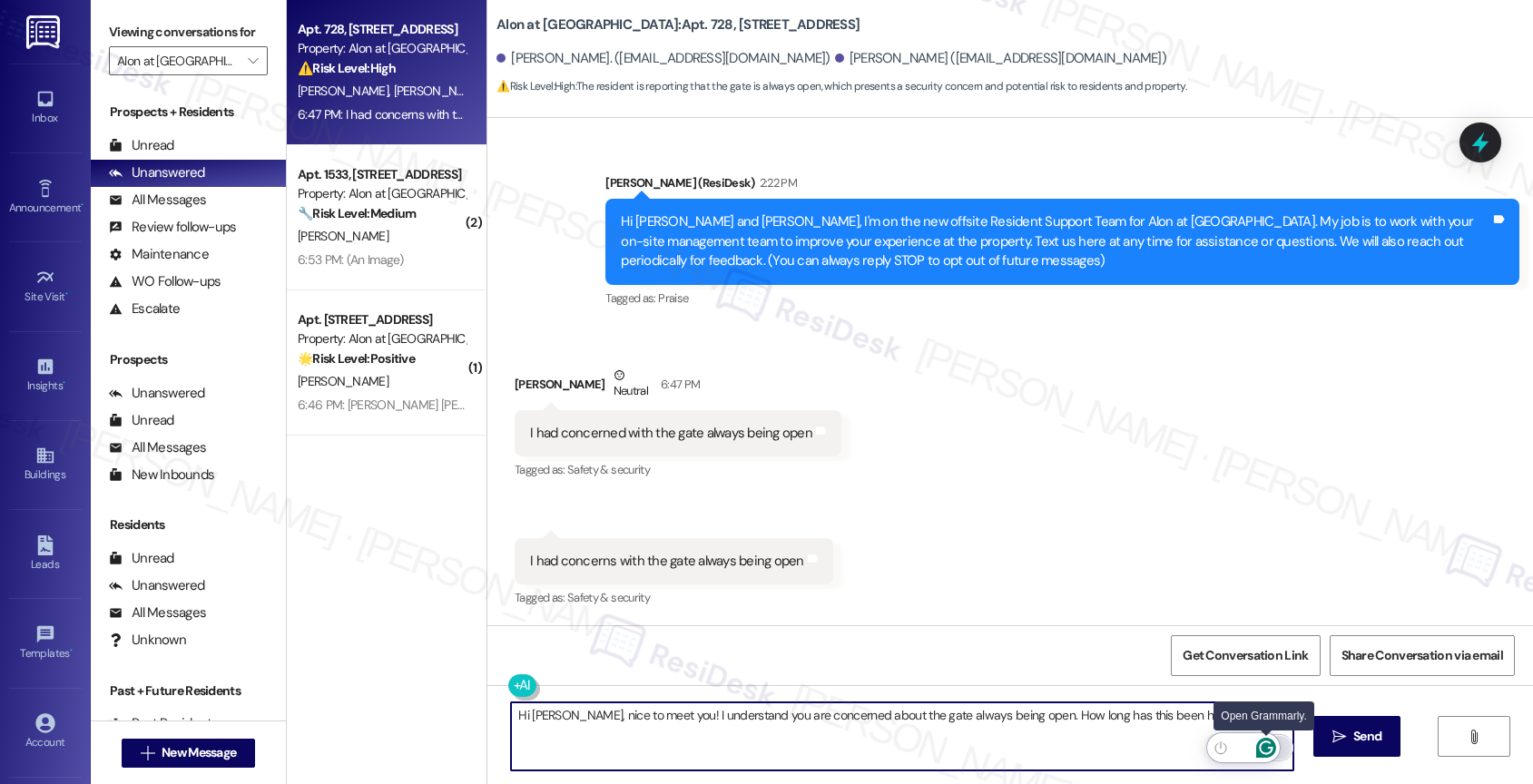
type textarea "Hi [PERSON_NAME], nice to meet you! I understand you are concerned about the ga…"
click at [1264, 743] on icon "Open Grammarly. 0 Suggestions." at bounding box center [1266, 747] width 20 height 20
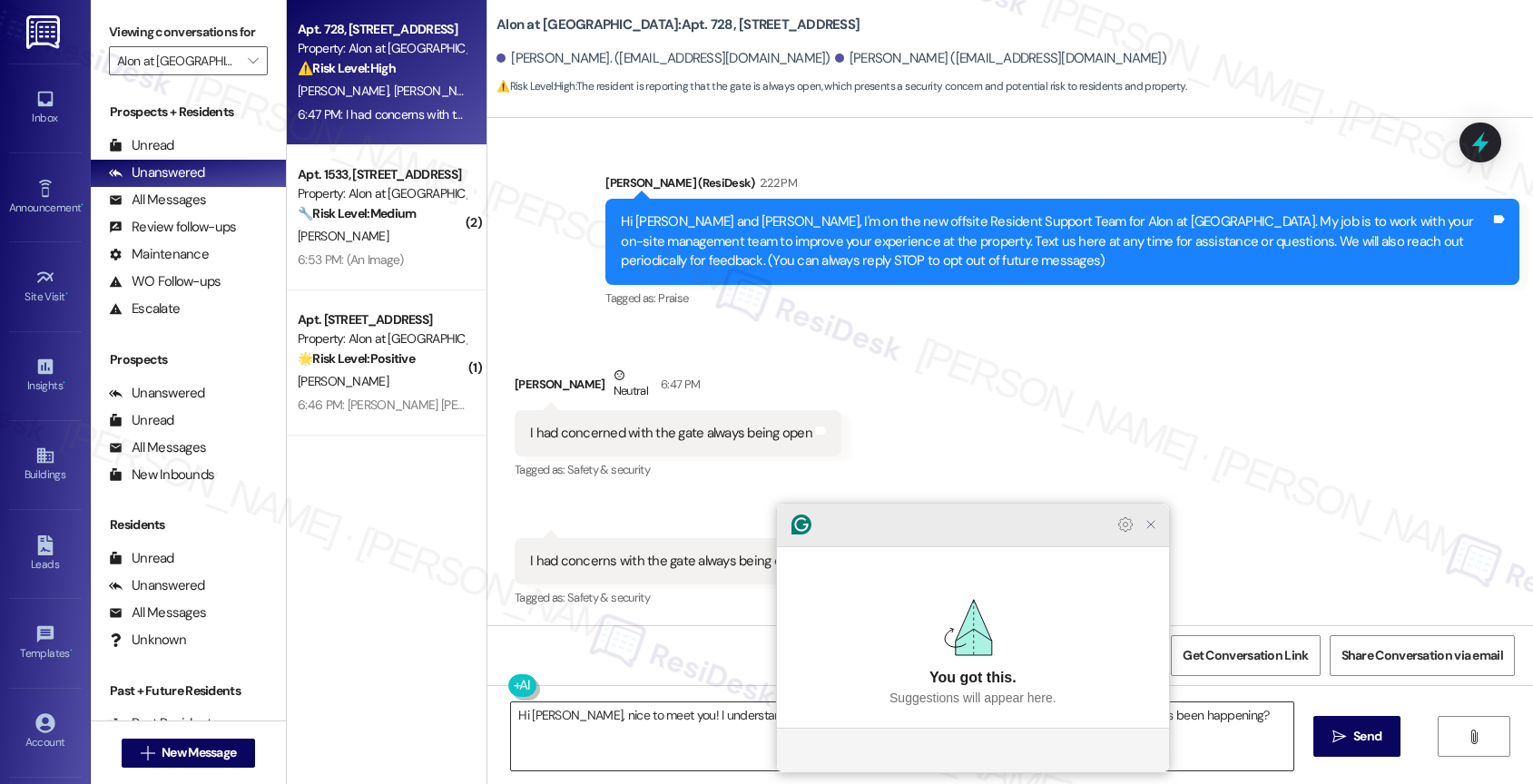
click at [1151, 528] on icon "Close Grammarly Assistant" at bounding box center [1151, 524] width 7 height 7
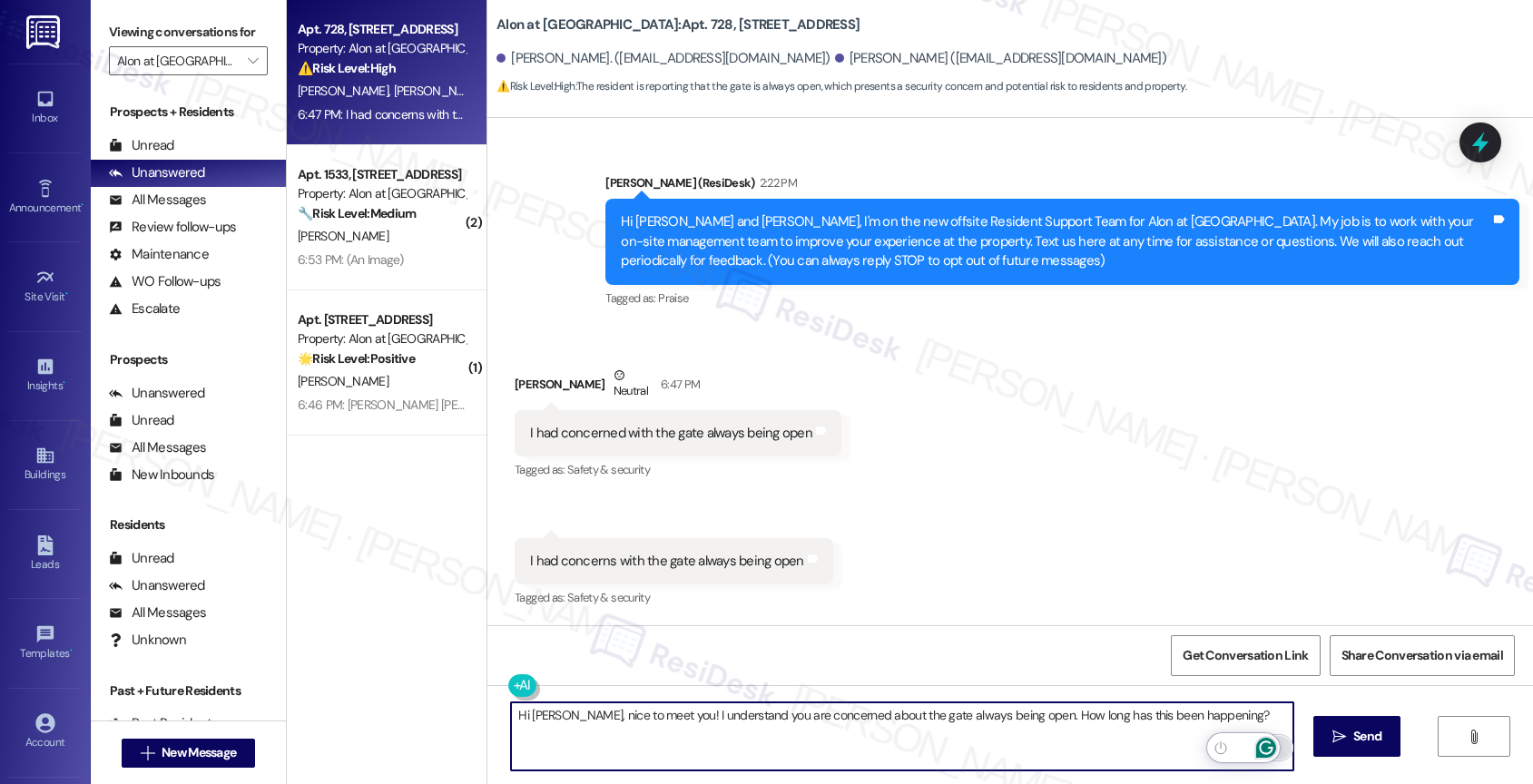
click at [1263, 747] on icon "Open Grammarly. 0 Suggestions." at bounding box center [1266, 747] width 20 height 20
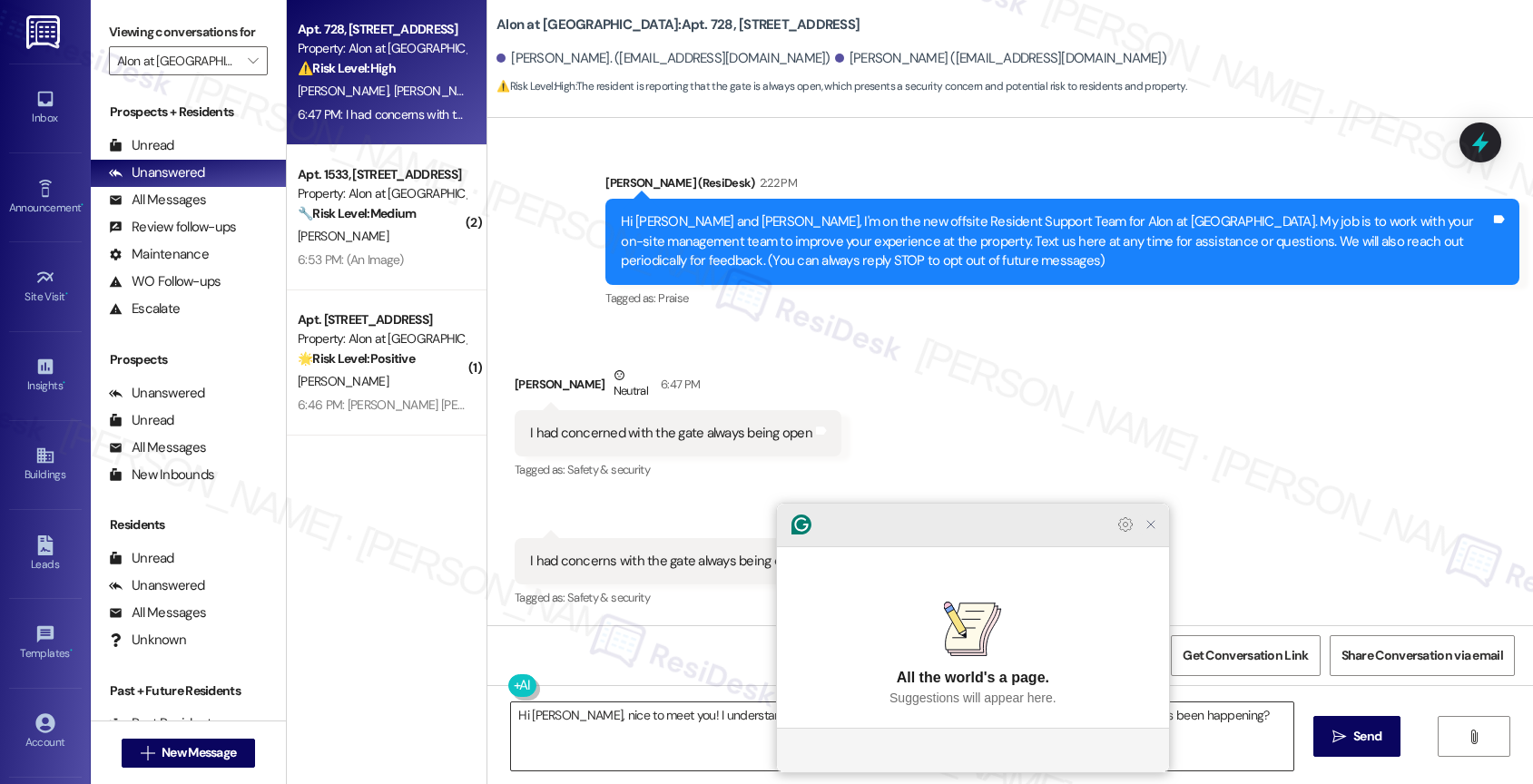
click at [1152, 532] on icon "Close Grammarly Assistant" at bounding box center [1151, 524] width 15 height 15
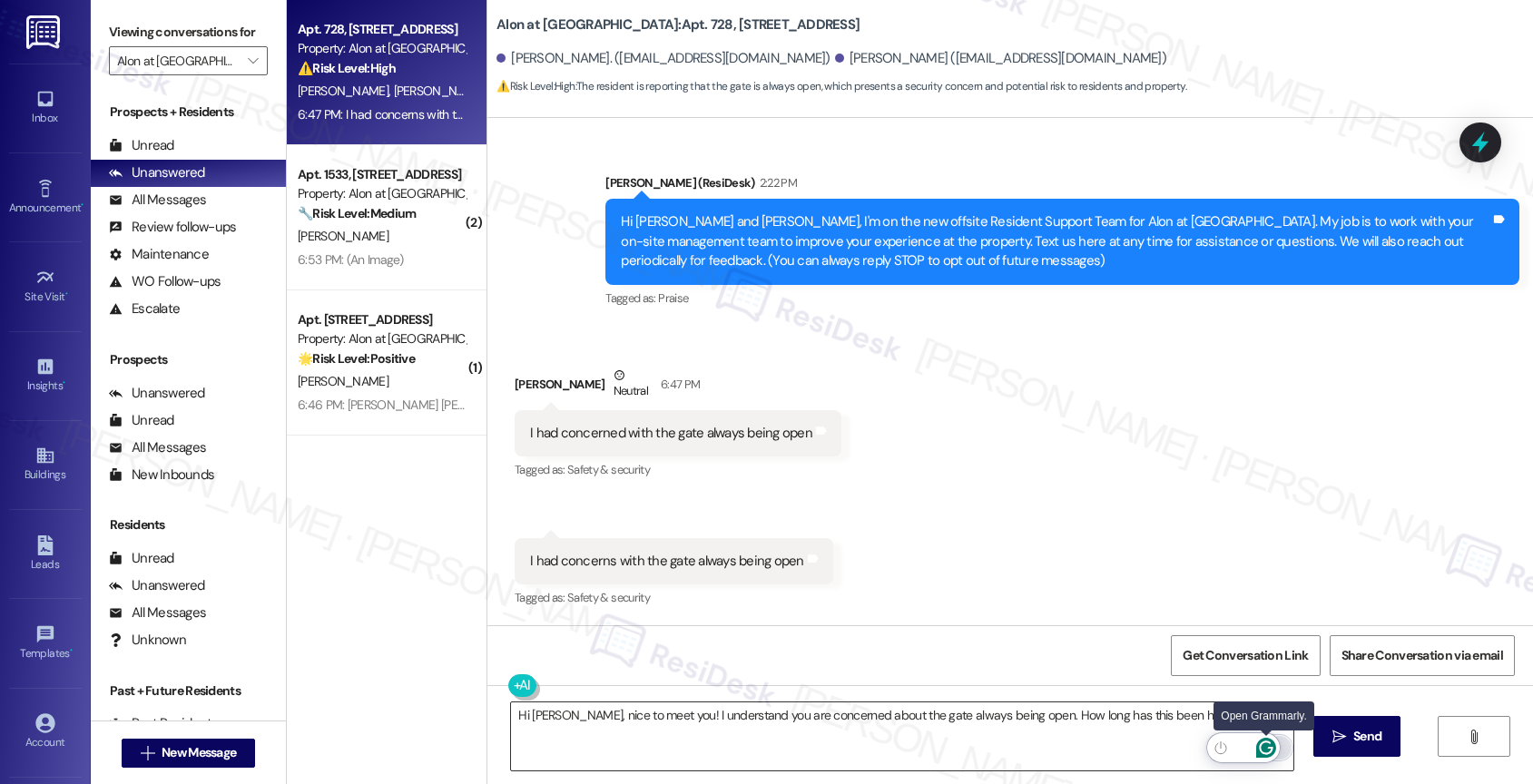
click at [1269, 742] on icon "Open Grammarly. 0 Suggestions." at bounding box center [1265, 747] width 14 height 14
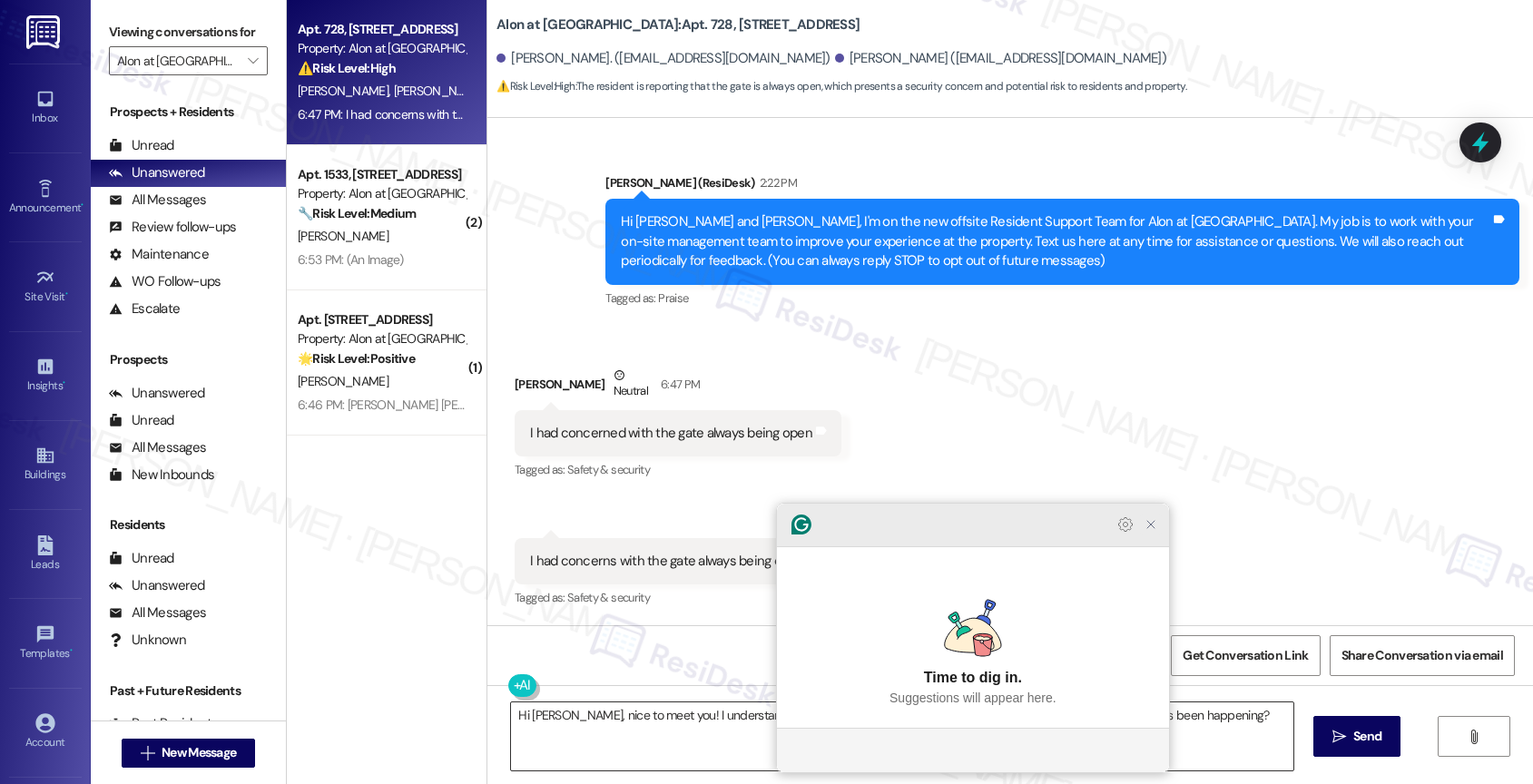
click at [1155, 532] on icon "Close Grammarly Assistant" at bounding box center [1151, 524] width 15 height 15
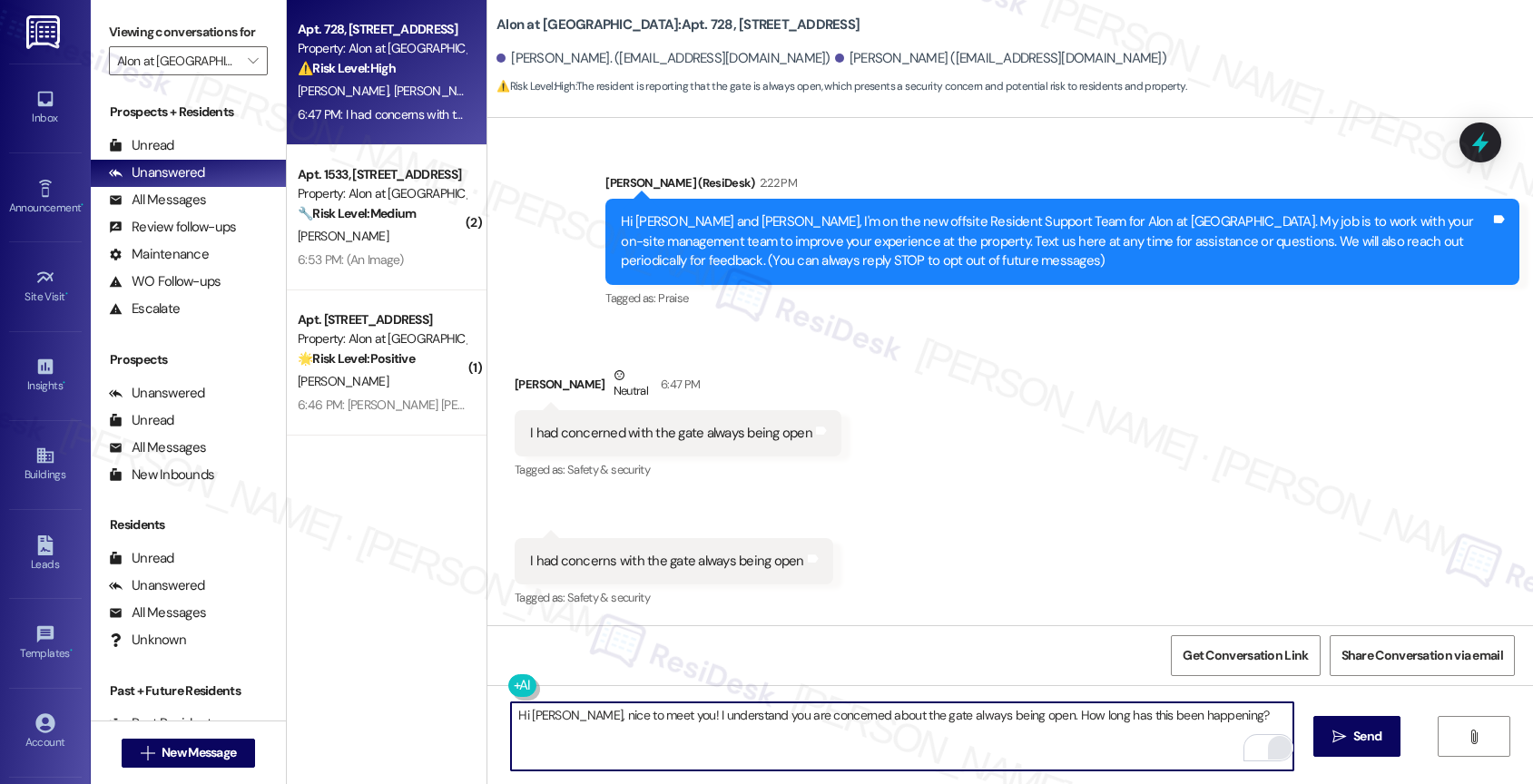
click at [1206, 715] on textarea "Hi [PERSON_NAME], nice to meet you! I understand you are concerned about the ga…" at bounding box center [902, 736] width 782 height 68
click at [1339, 736] on icon "" at bounding box center [1338, 736] width 14 height 15
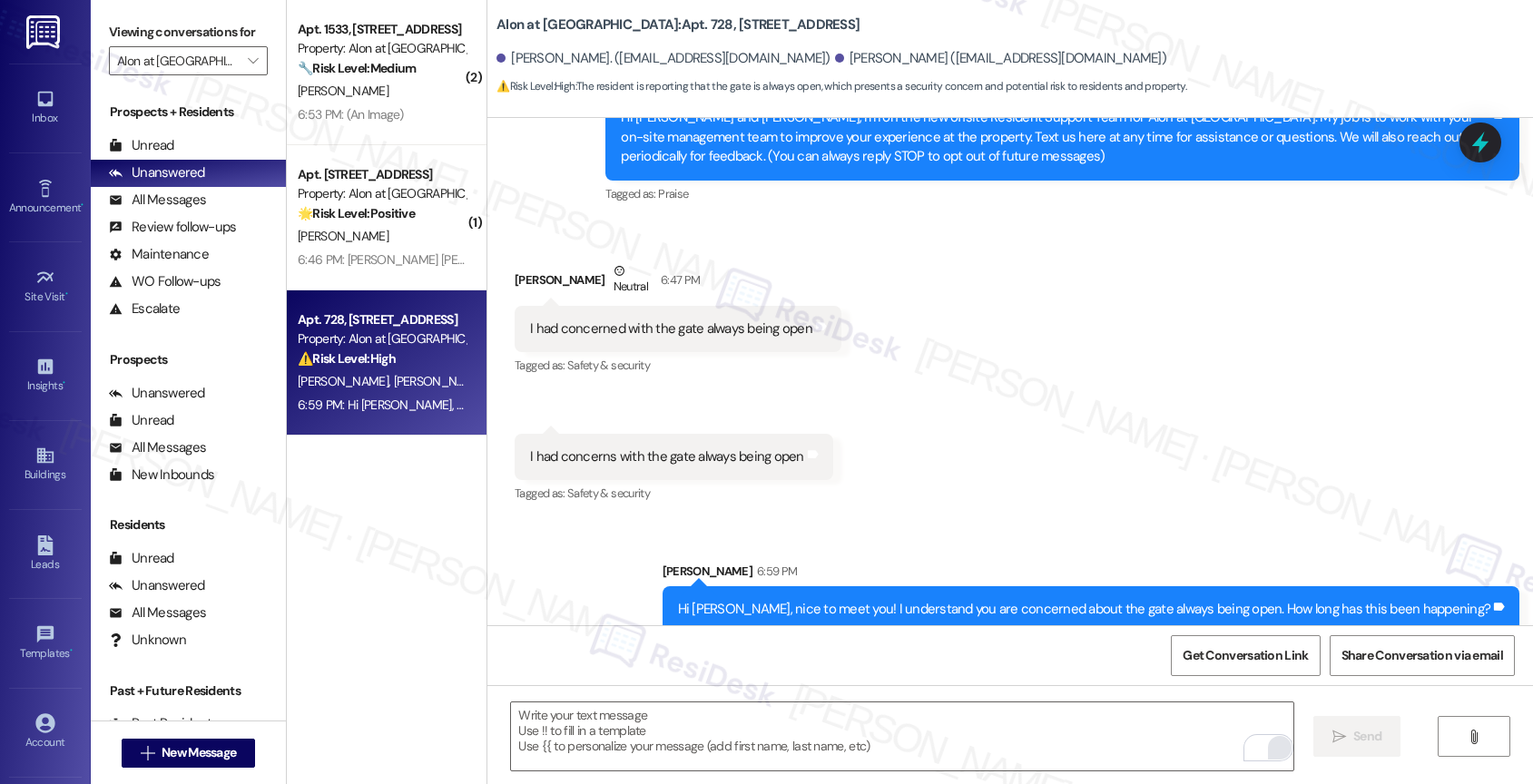
scroll to position [270, 0]
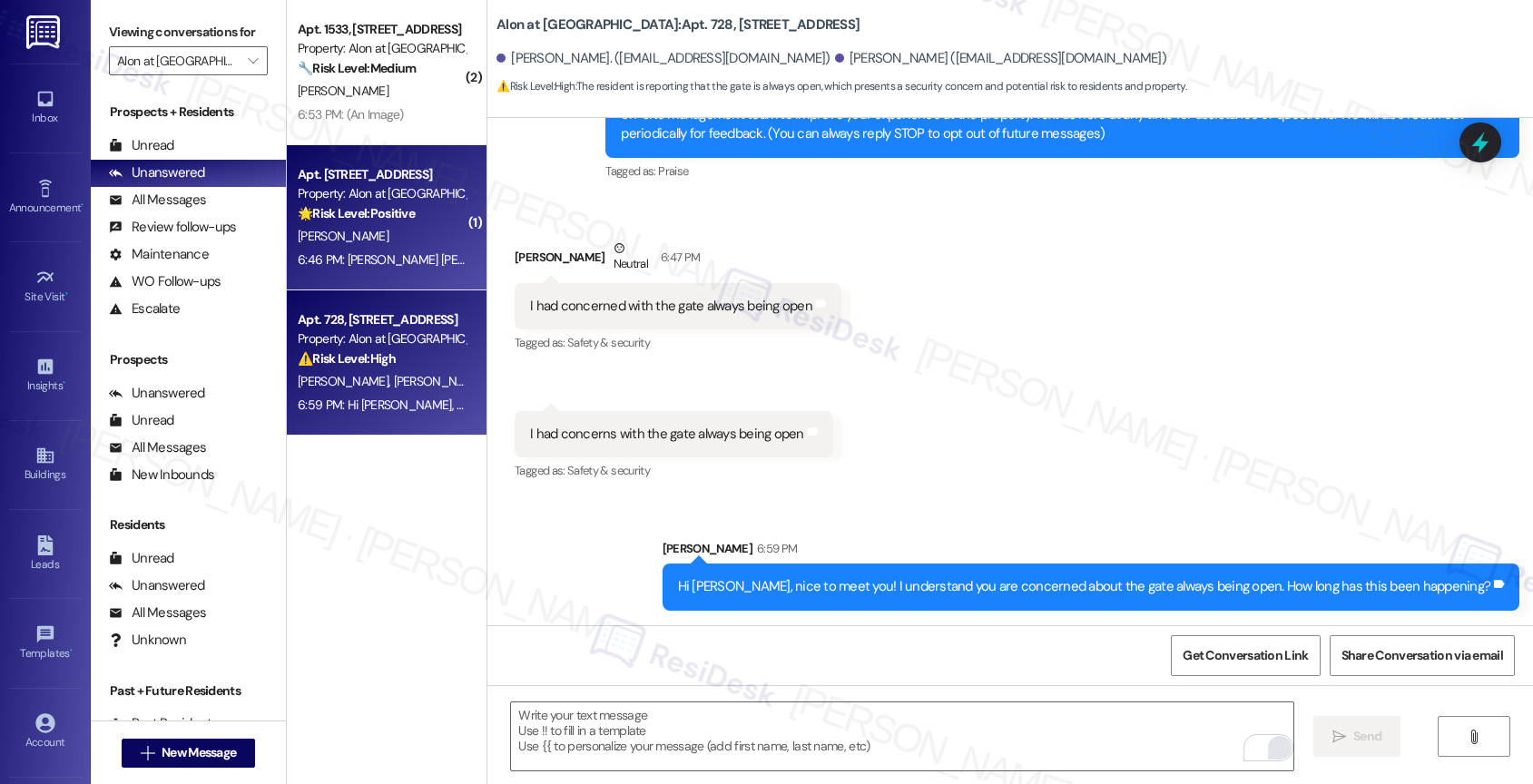
click at [364, 230] on div "[PERSON_NAME]" at bounding box center [382, 236] width 172 height 23
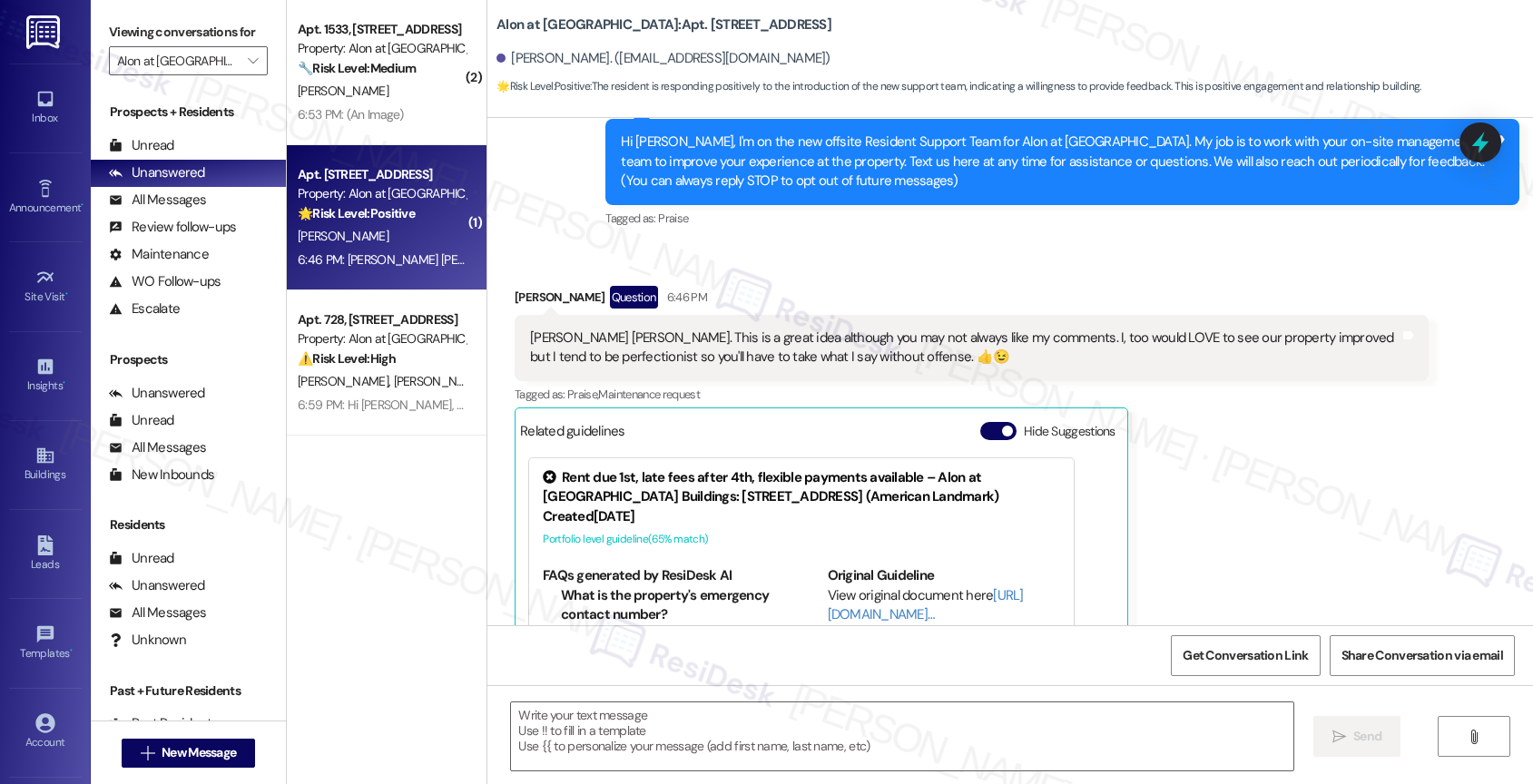
type textarea "Fetching suggested responses. Please feel free to read through the conversation…"
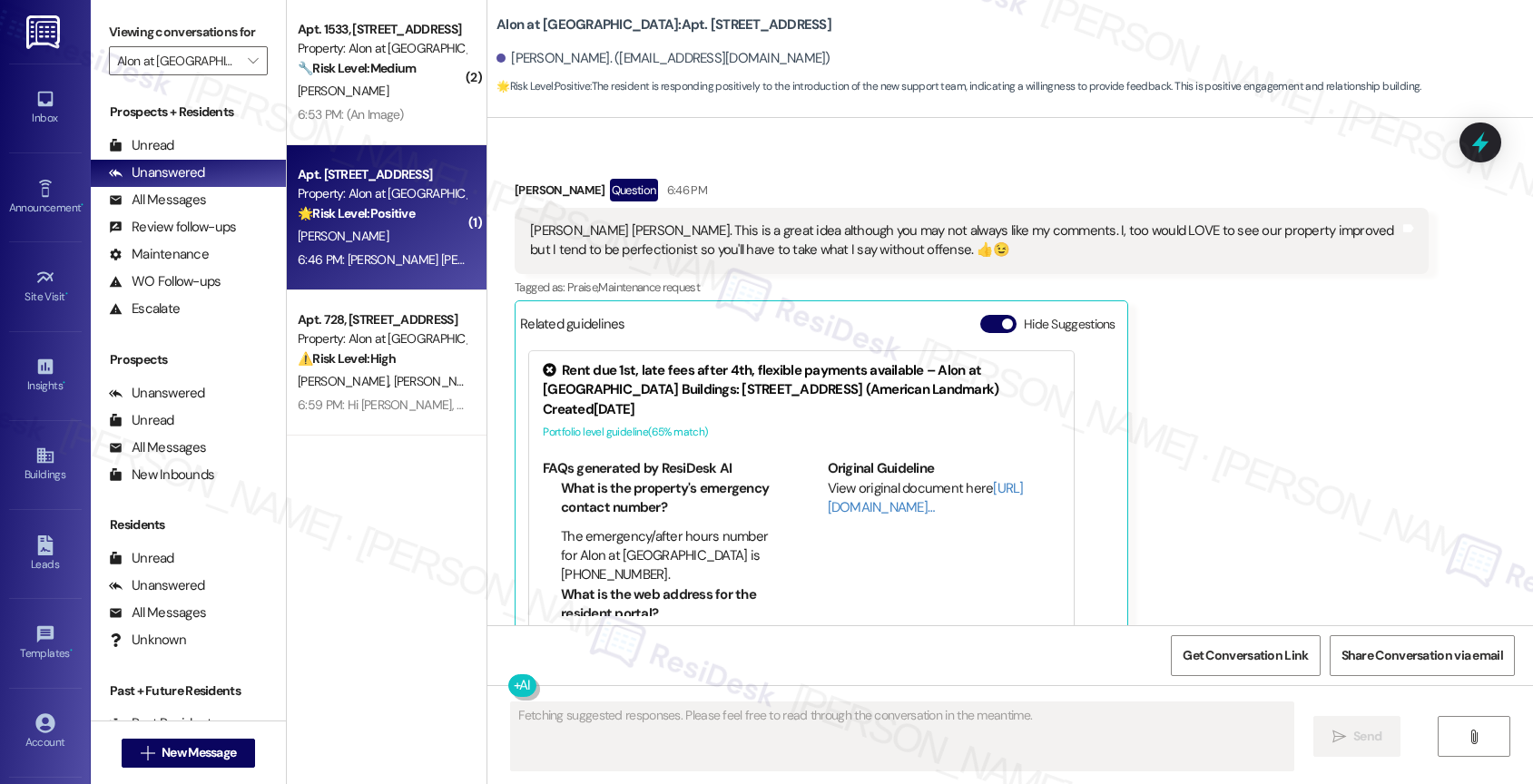
scroll to position [368, 0]
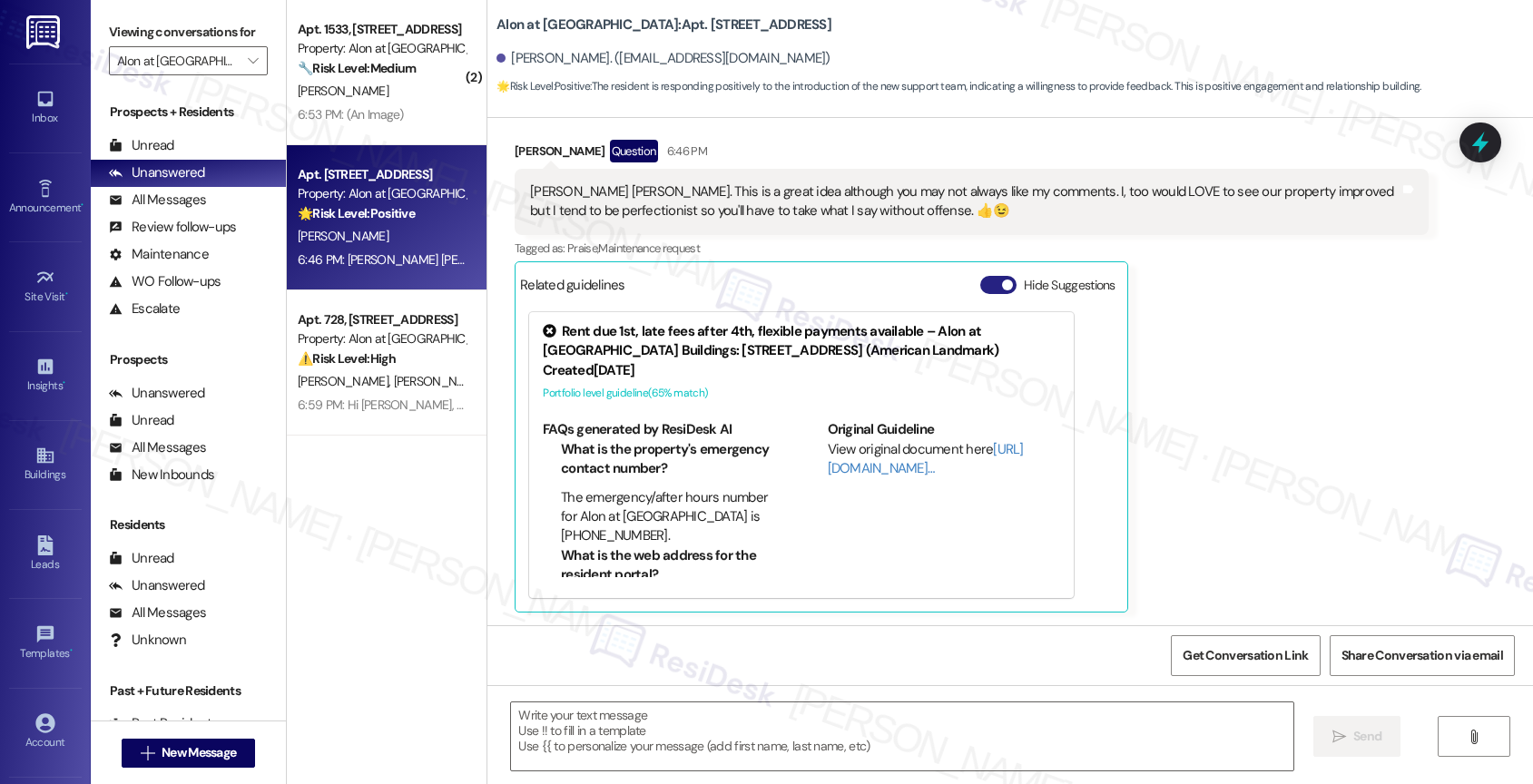
click at [980, 281] on button "Hide Suggestions" at bounding box center [998, 285] width 37 height 18
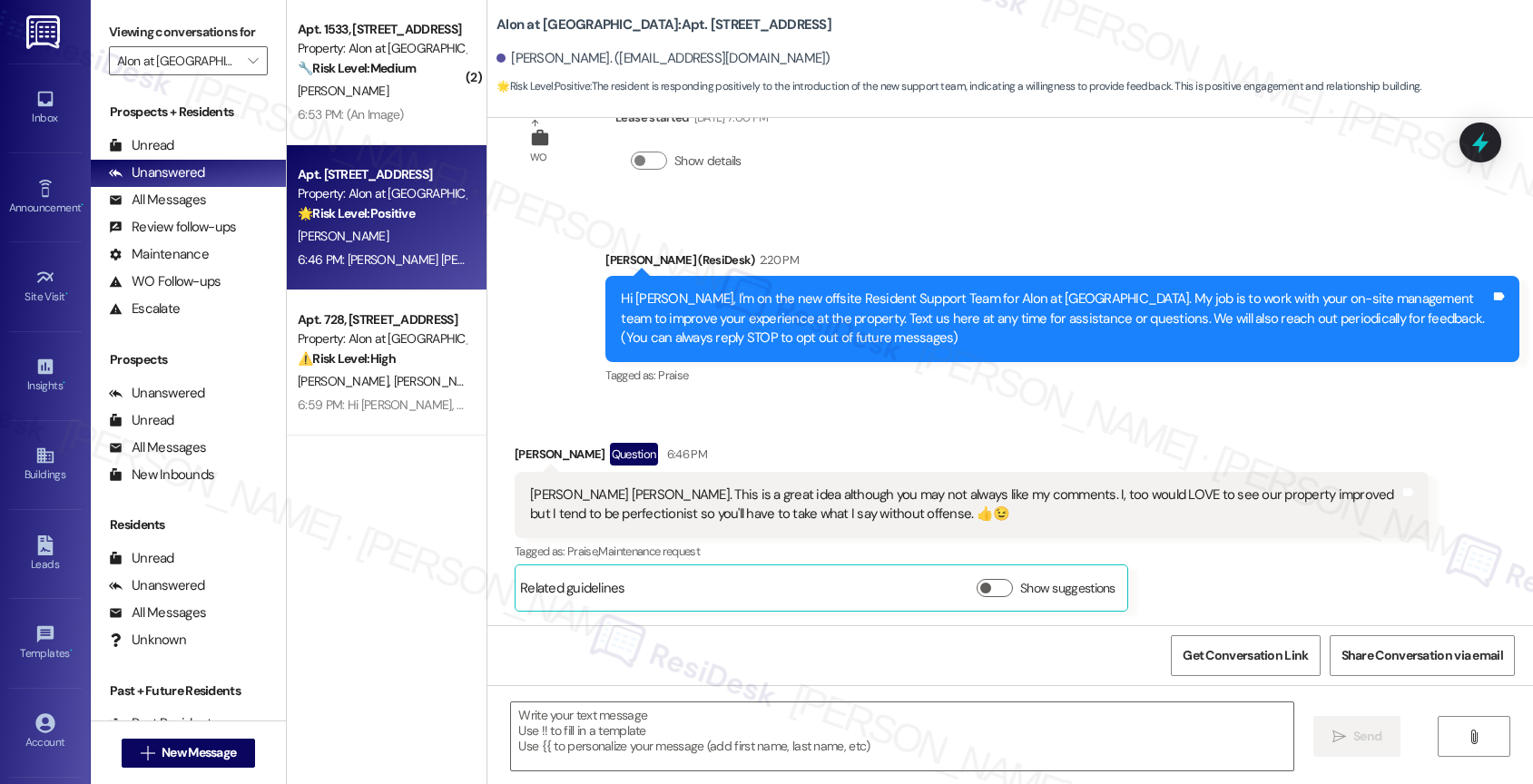
click at [804, 432] on div "Received via SMS [PERSON_NAME] Question 6:46 PM [PERSON_NAME] [PERSON_NAME]. Th…" at bounding box center [971, 527] width 941 height 196
click at [646, 512] on div "[PERSON_NAME] [PERSON_NAME]. This is a great idea although you may not always l…" at bounding box center [964, 504] width 869 height 39
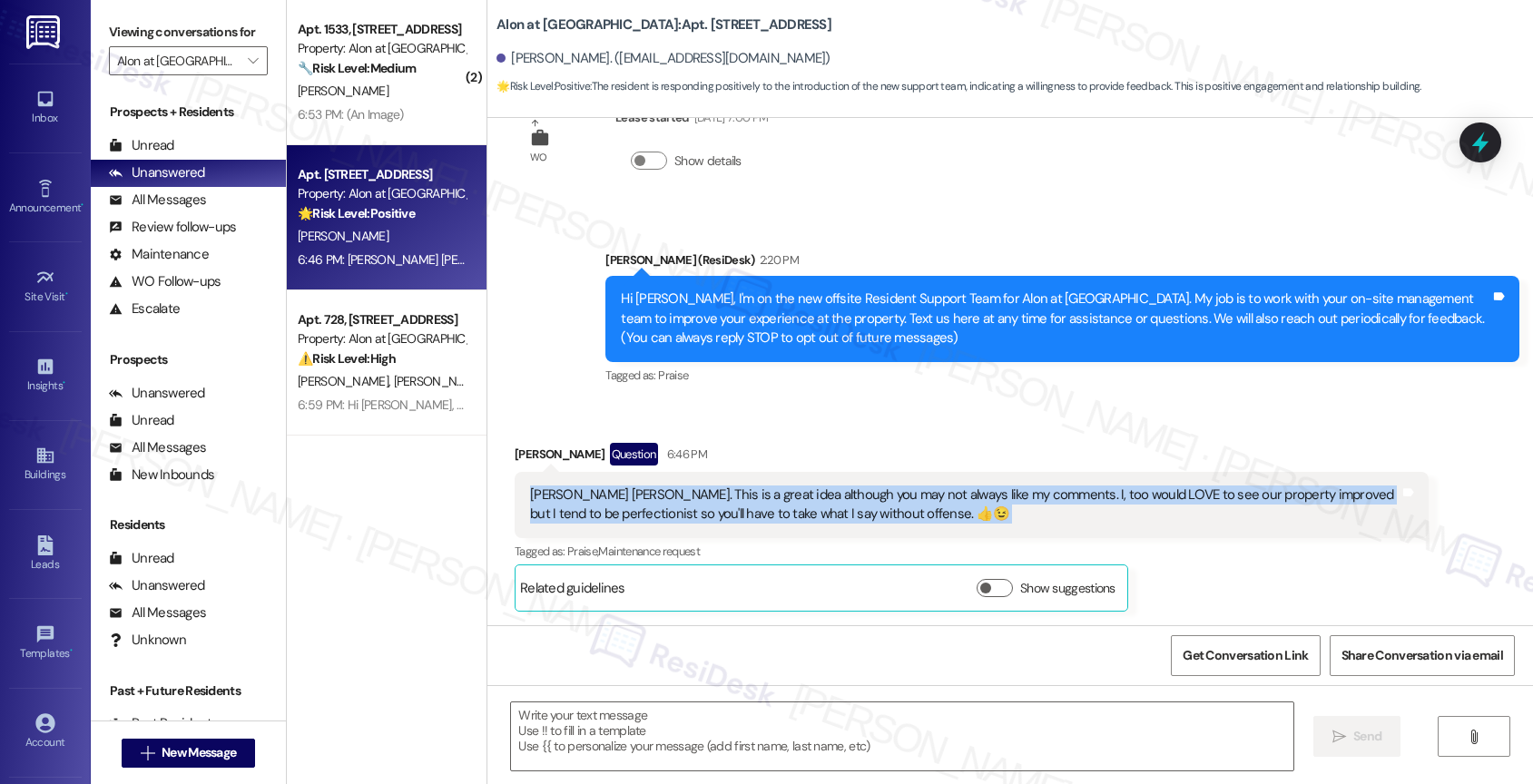
copy div "[PERSON_NAME] [PERSON_NAME]. This is a great idea although you may not always l…"
click at [755, 424] on div "Received via SMS [PERSON_NAME] Question 6:46 PM [PERSON_NAME] [PERSON_NAME]. Th…" at bounding box center [1010, 514] width 1046 height 223
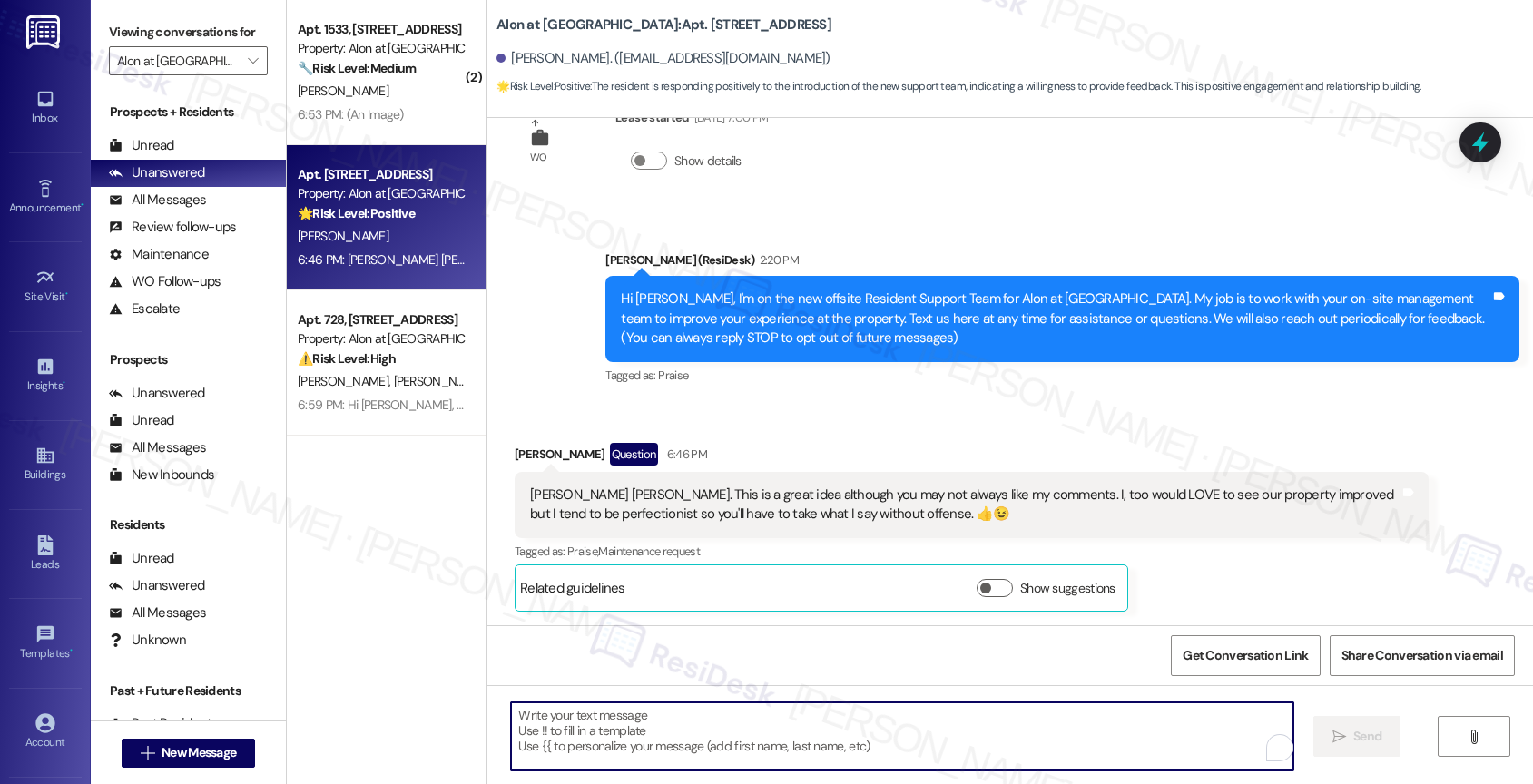
click at [540, 726] on textarea "To enrich screen reader interactions, please activate Accessibility in Grammarl…" at bounding box center [902, 736] width 782 height 68
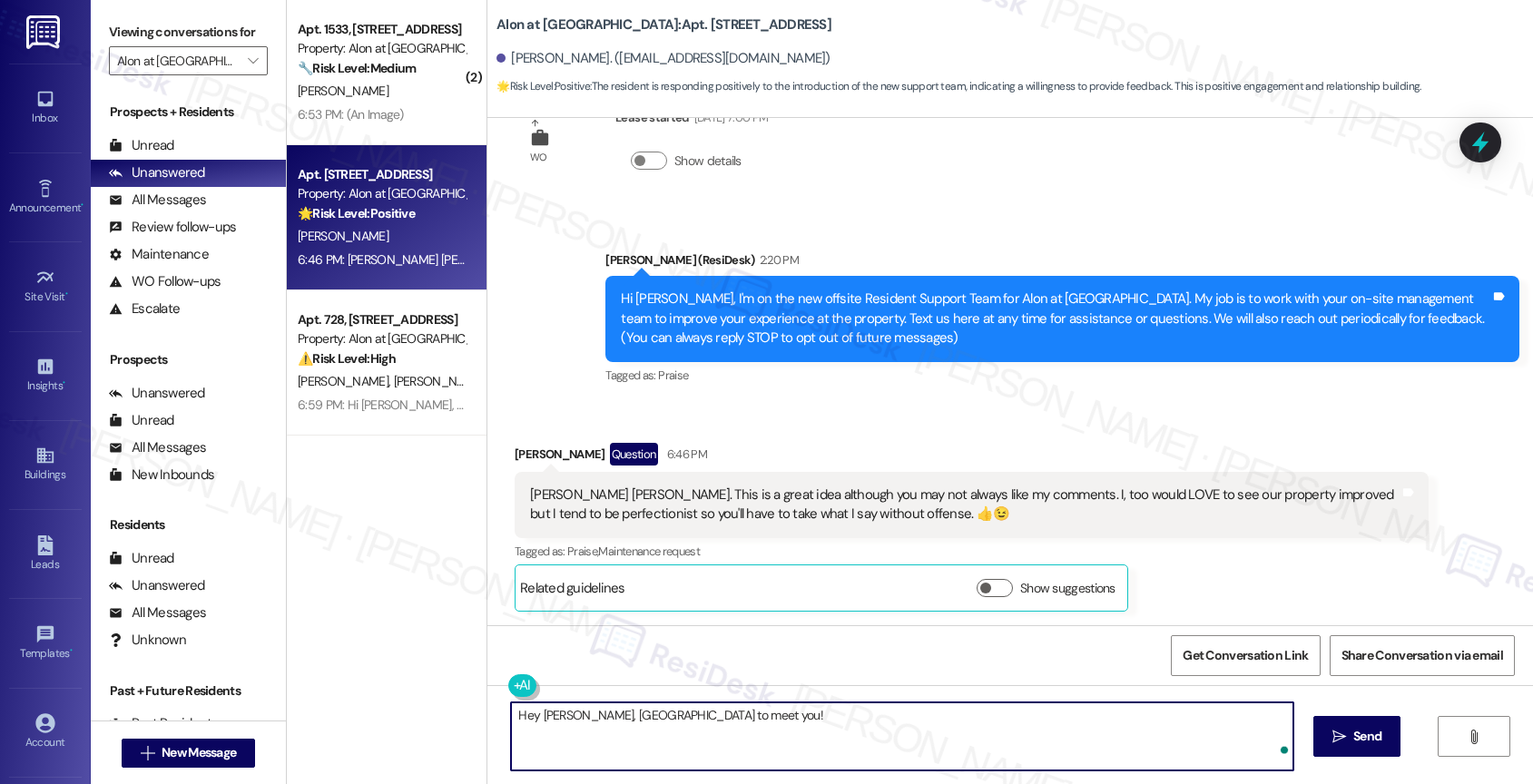
paste textarea "Thanks so much for sharing that! I really value your feedback, and I promise I …"
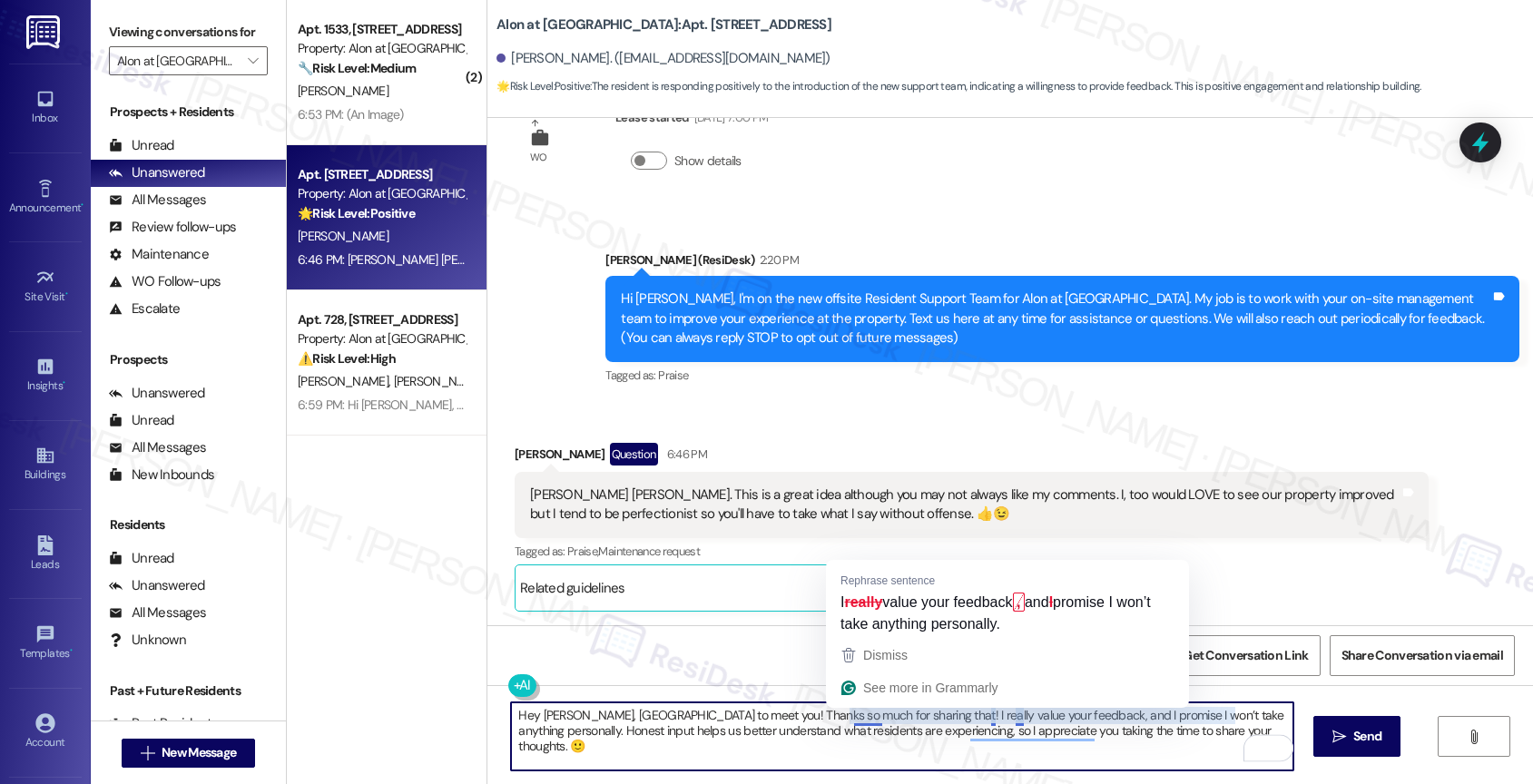
click at [833, 711] on textarea "Hey [PERSON_NAME], [GEOGRAPHIC_DATA] to meet you! Thanks so much for sharing th…" at bounding box center [902, 736] width 782 height 68
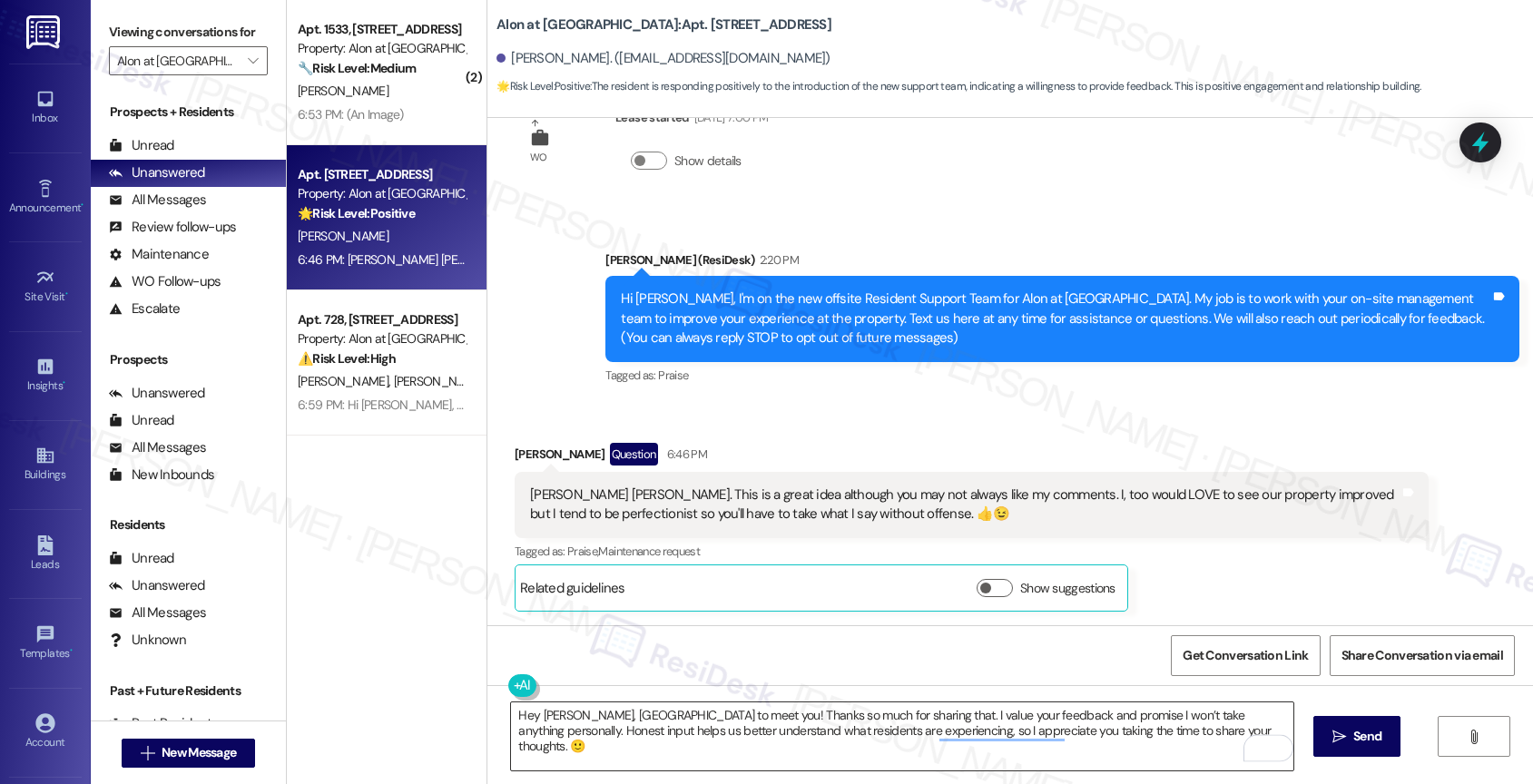
click at [1187, 741] on textarea "Hey [PERSON_NAME], [GEOGRAPHIC_DATA] to meet you! Thanks so much for sharing th…" at bounding box center [902, 736] width 782 height 68
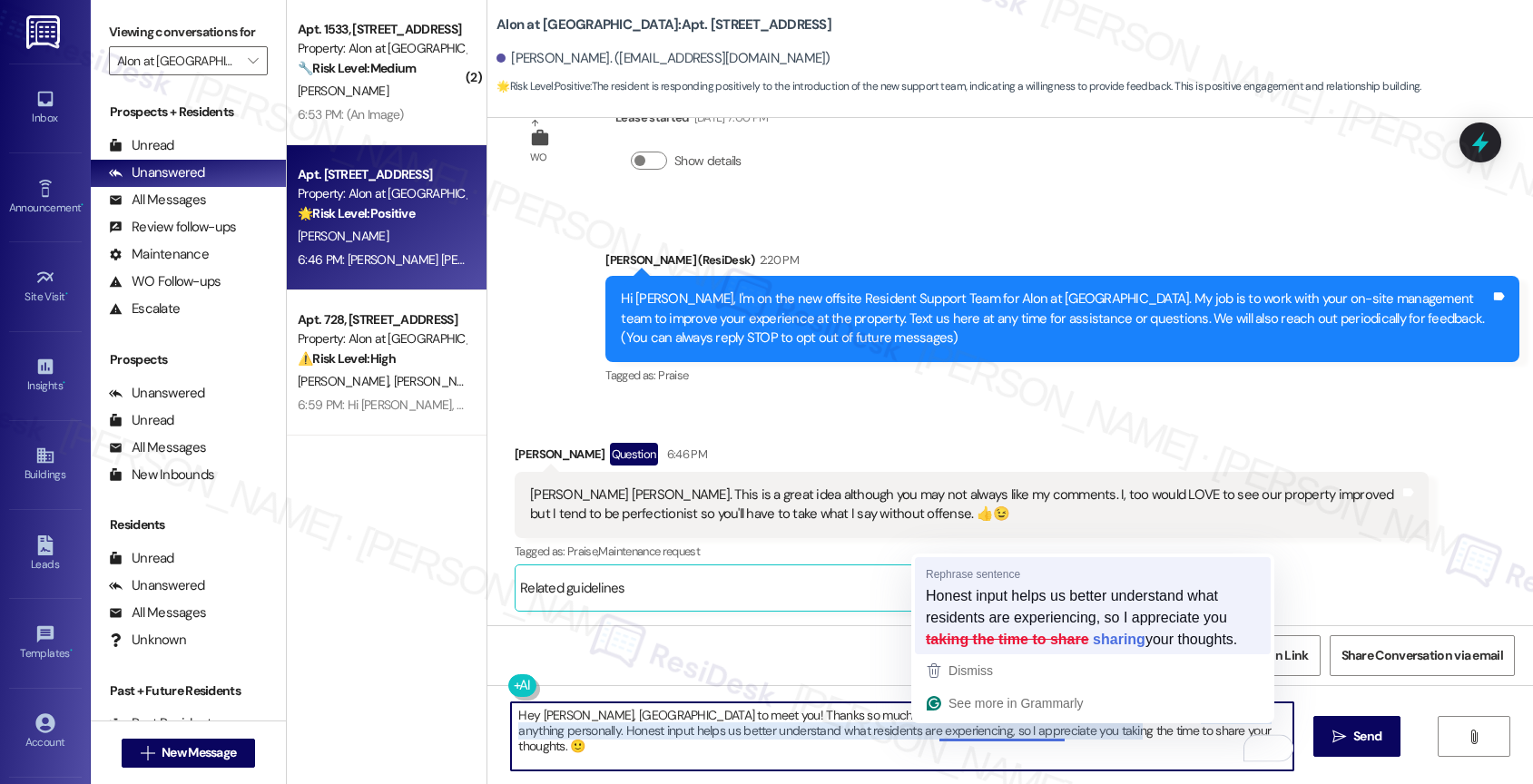
type textarea "Hey [PERSON_NAME], [GEOGRAPHIC_DATA] to meet you! Thanks so much for sharing th…"
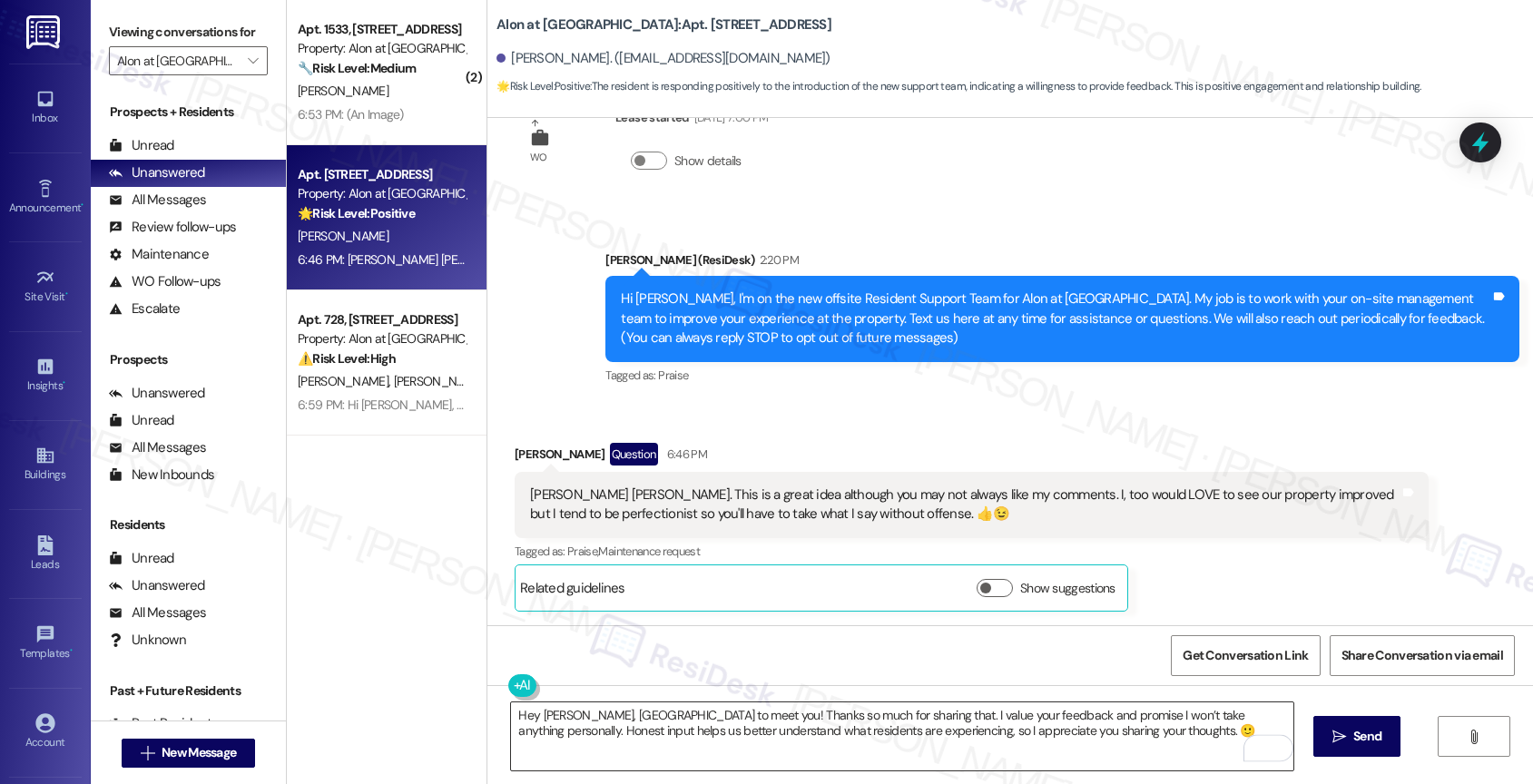
click at [1135, 745] on textarea "Hey [PERSON_NAME], [GEOGRAPHIC_DATA] to meet you! Thanks so much for sharing th…" at bounding box center [902, 736] width 782 height 68
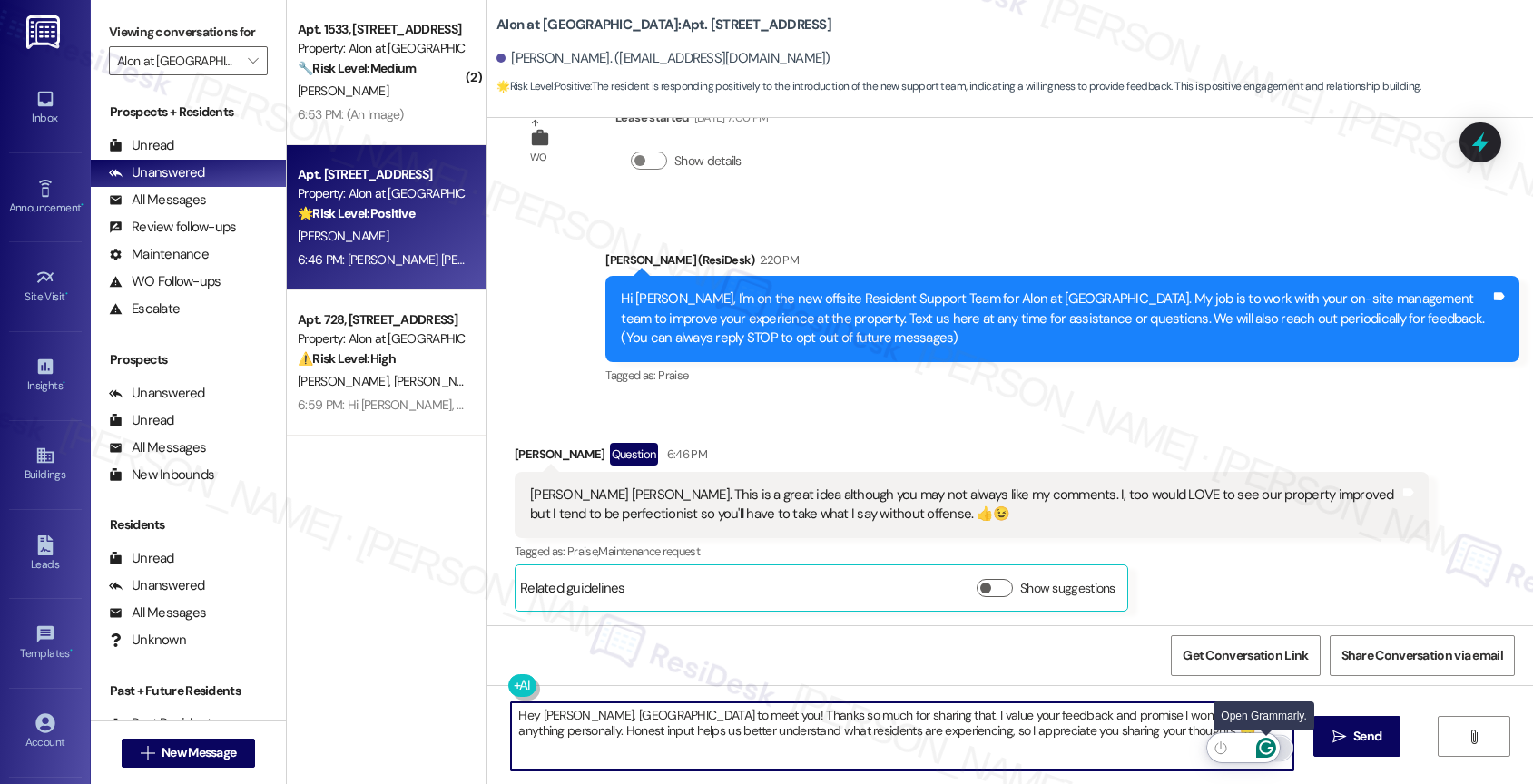
click at [1267, 747] on icon "Open Grammarly. 0 Suggestions." at bounding box center [1266, 747] width 20 height 20
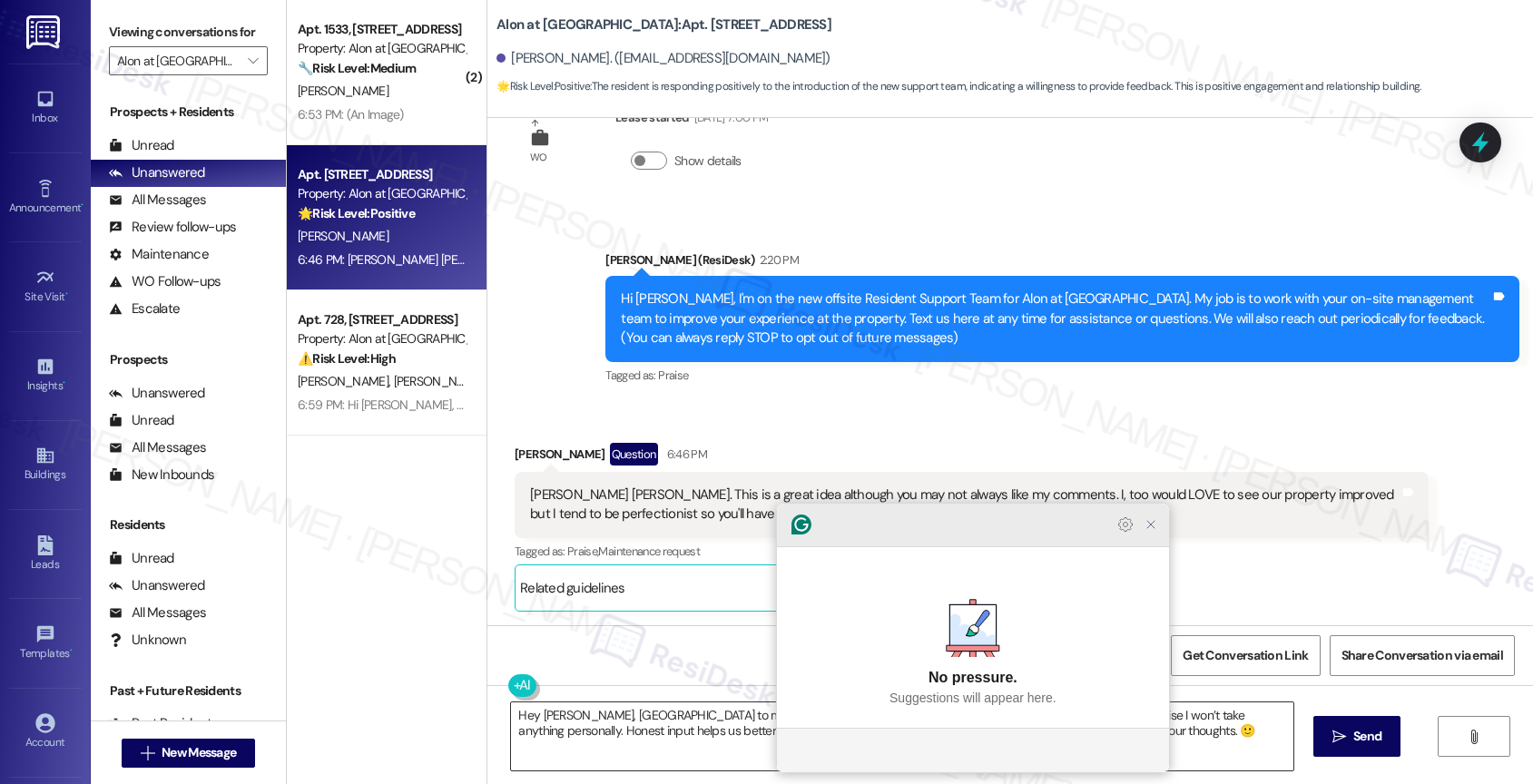
click at [1153, 532] on icon "Close Grammarly Assistant" at bounding box center [1151, 524] width 15 height 15
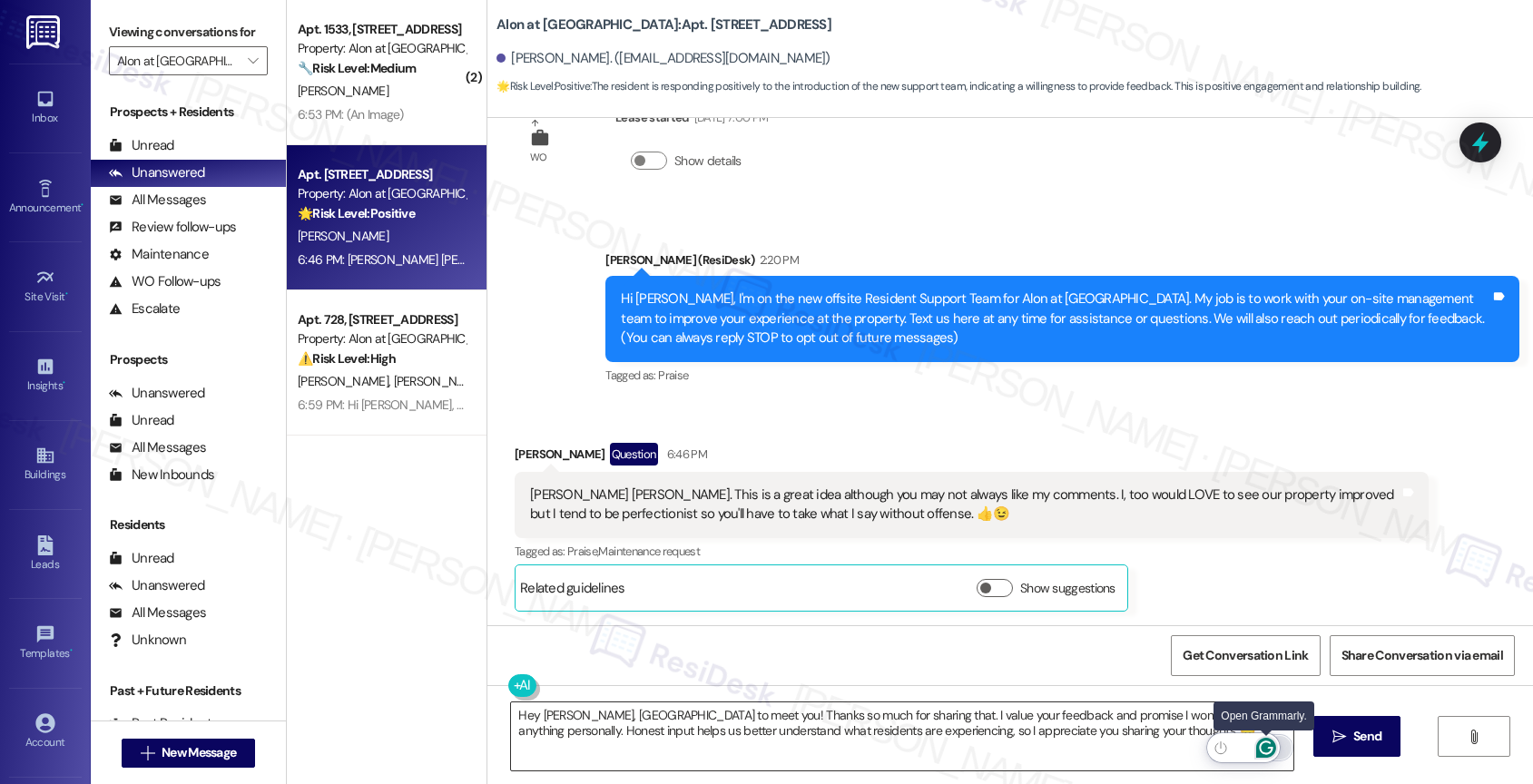
click at [1265, 742] on icon "Open Grammarly. 0 Suggestions." at bounding box center [1266, 747] width 20 height 20
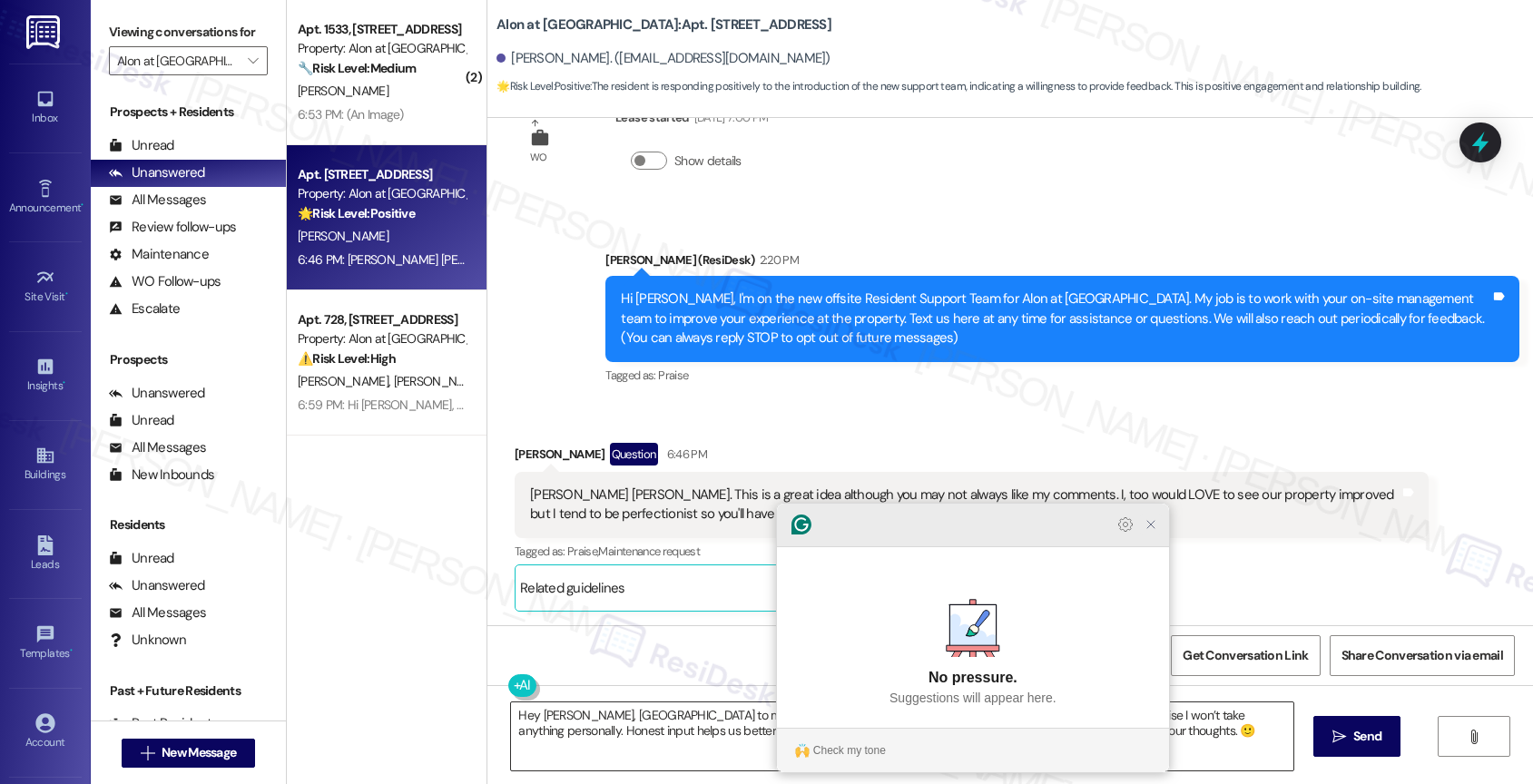
click at [1154, 532] on icon "Close Grammarly Assistant" at bounding box center [1151, 524] width 15 height 15
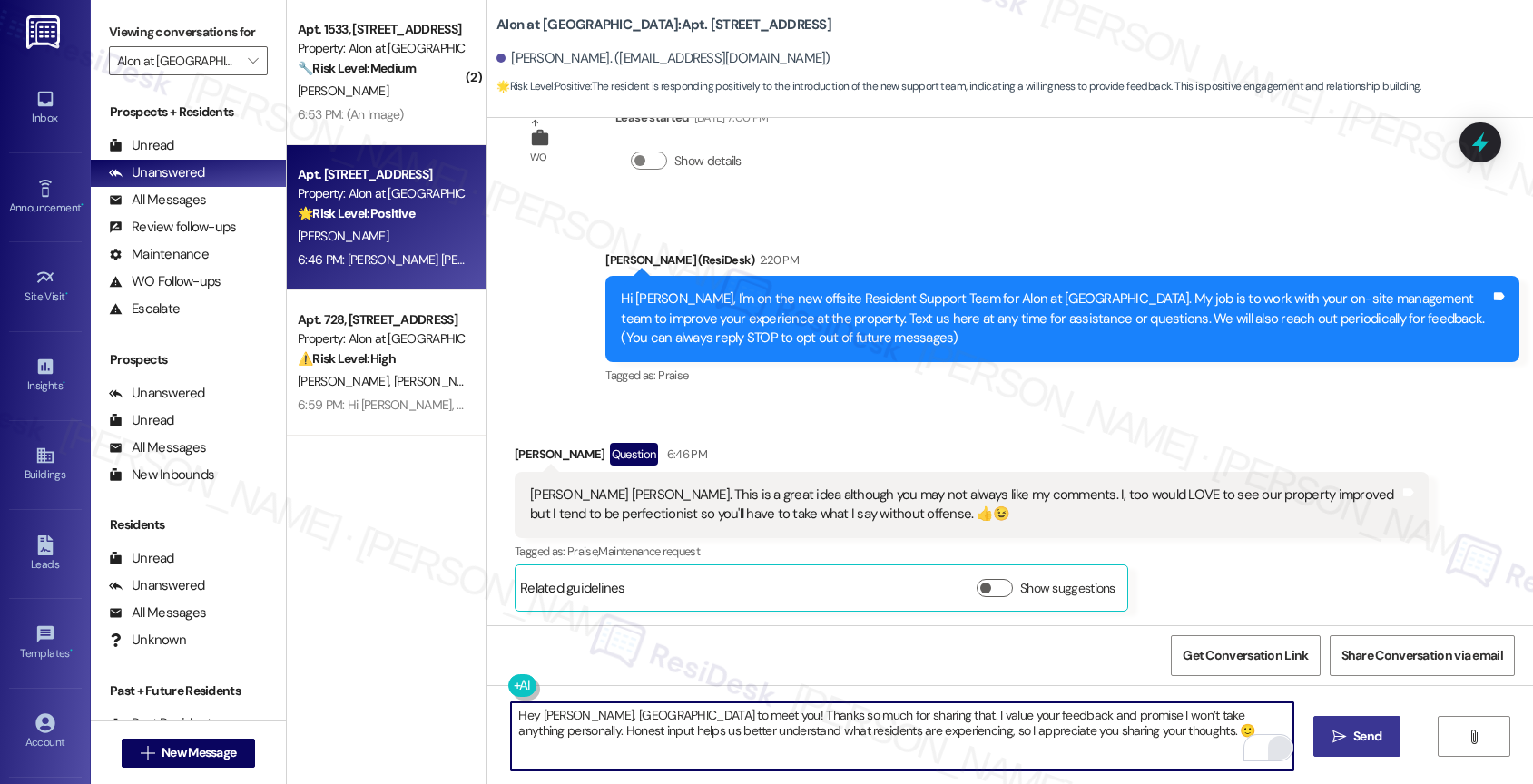
click at [1353, 730] on span "Send" at bounding box center [1367, 736] width 28 height 19
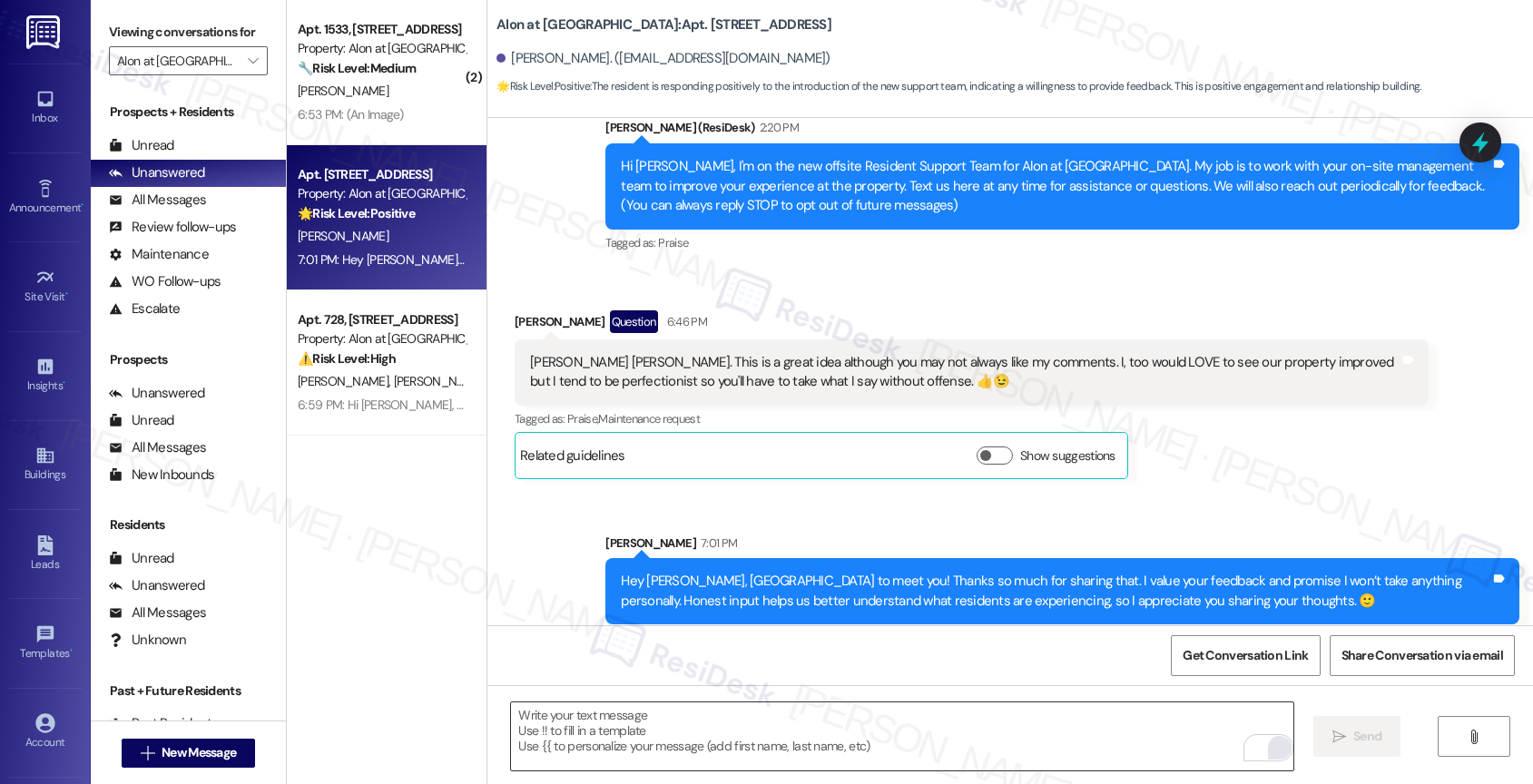
scroll to position [211, 0]
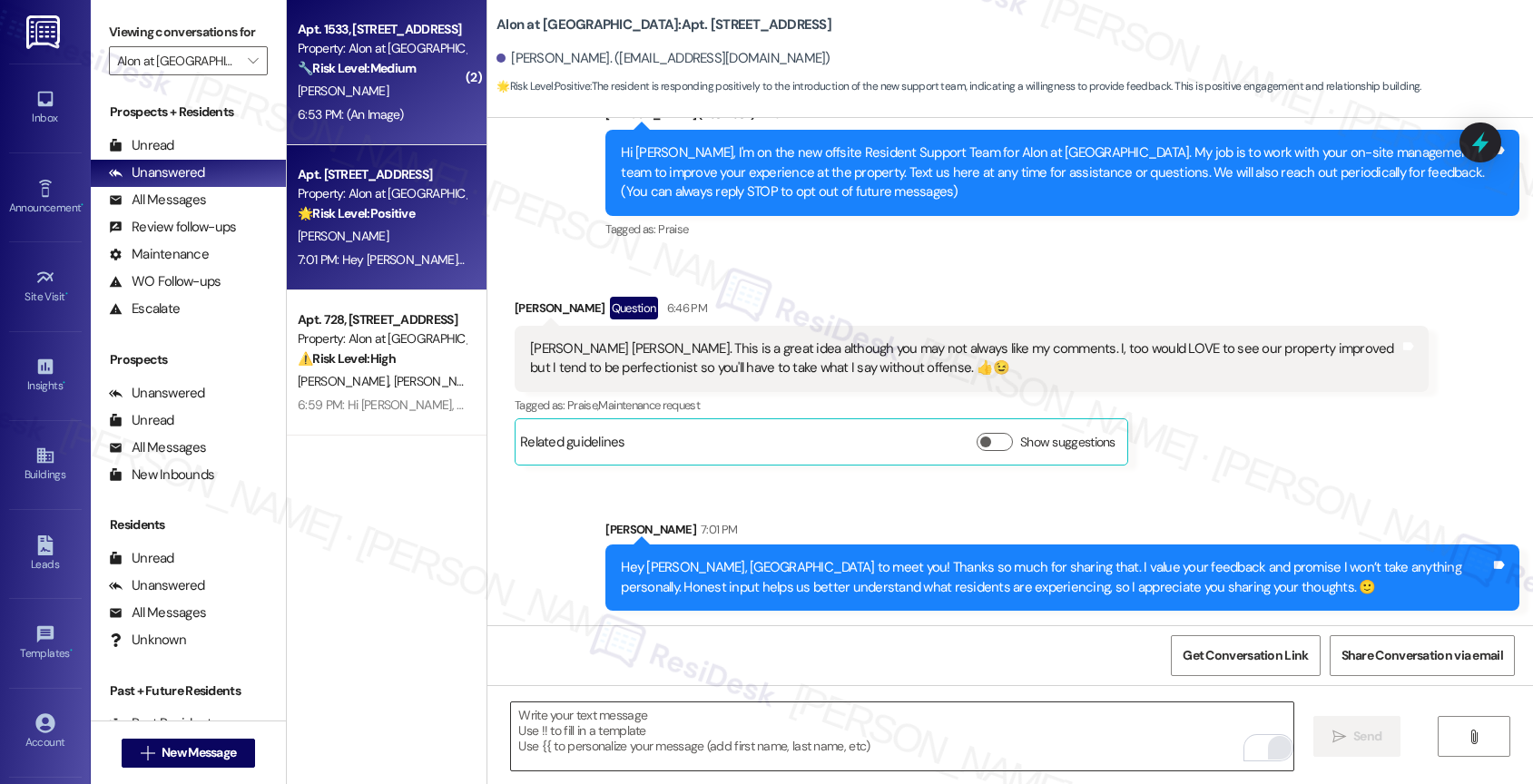
click at [434, 93] on div "[PERSON_NAME]" at bounding box center [382, 90] width 172 height 23
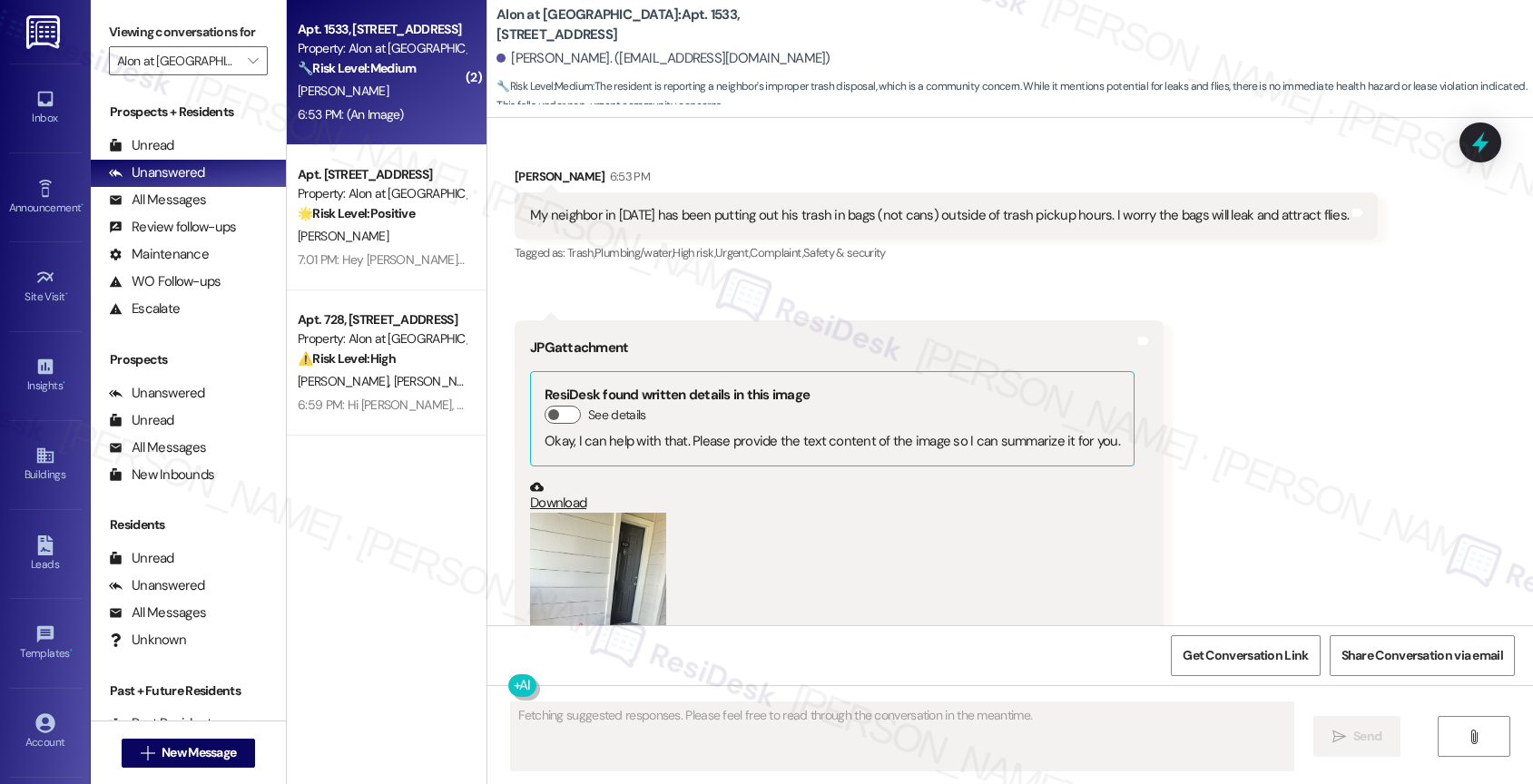
scroll to position [972, 0]
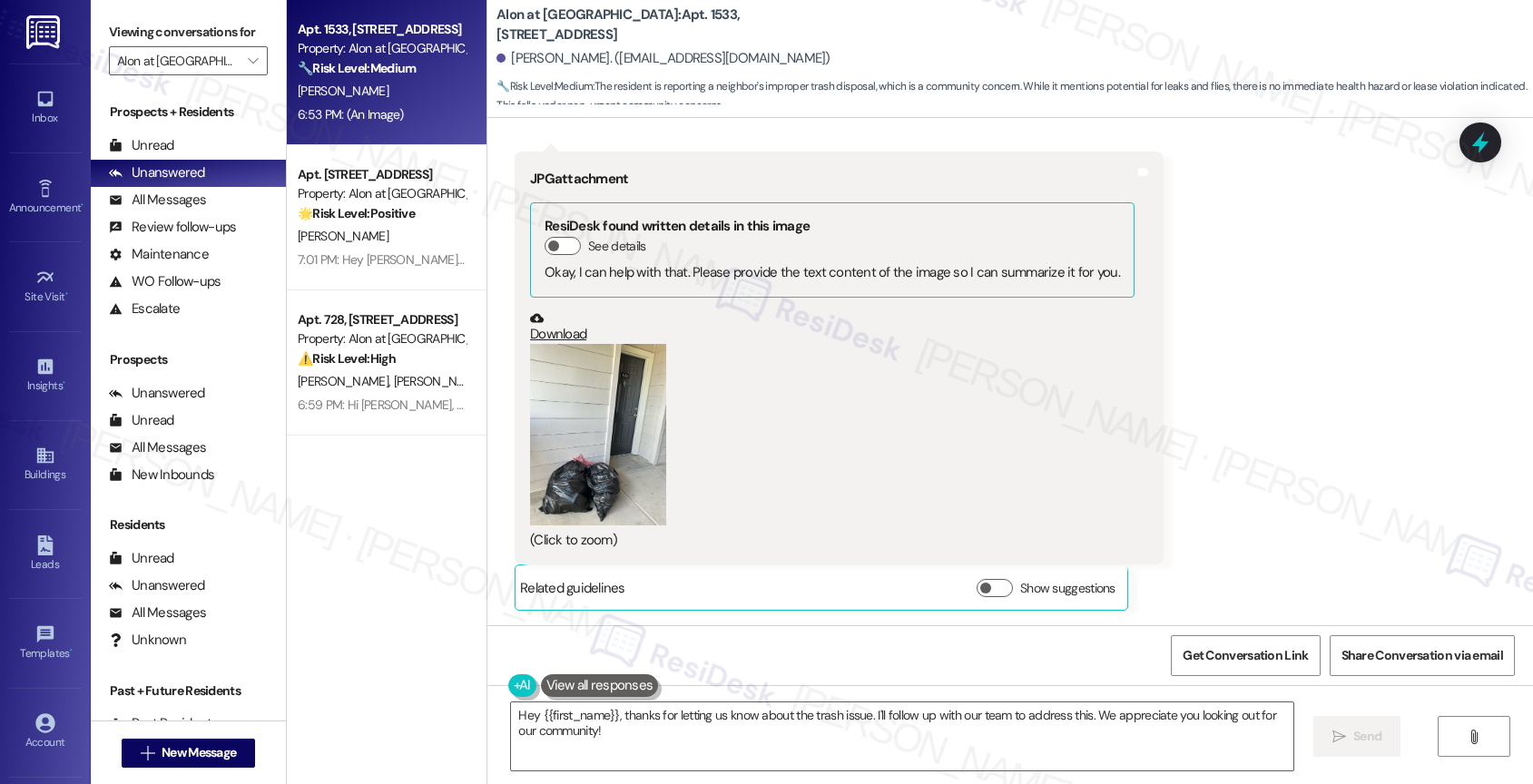
click at [582, 448] on button "Zoom image" at bounding box center [598, 434] width 136 height 182
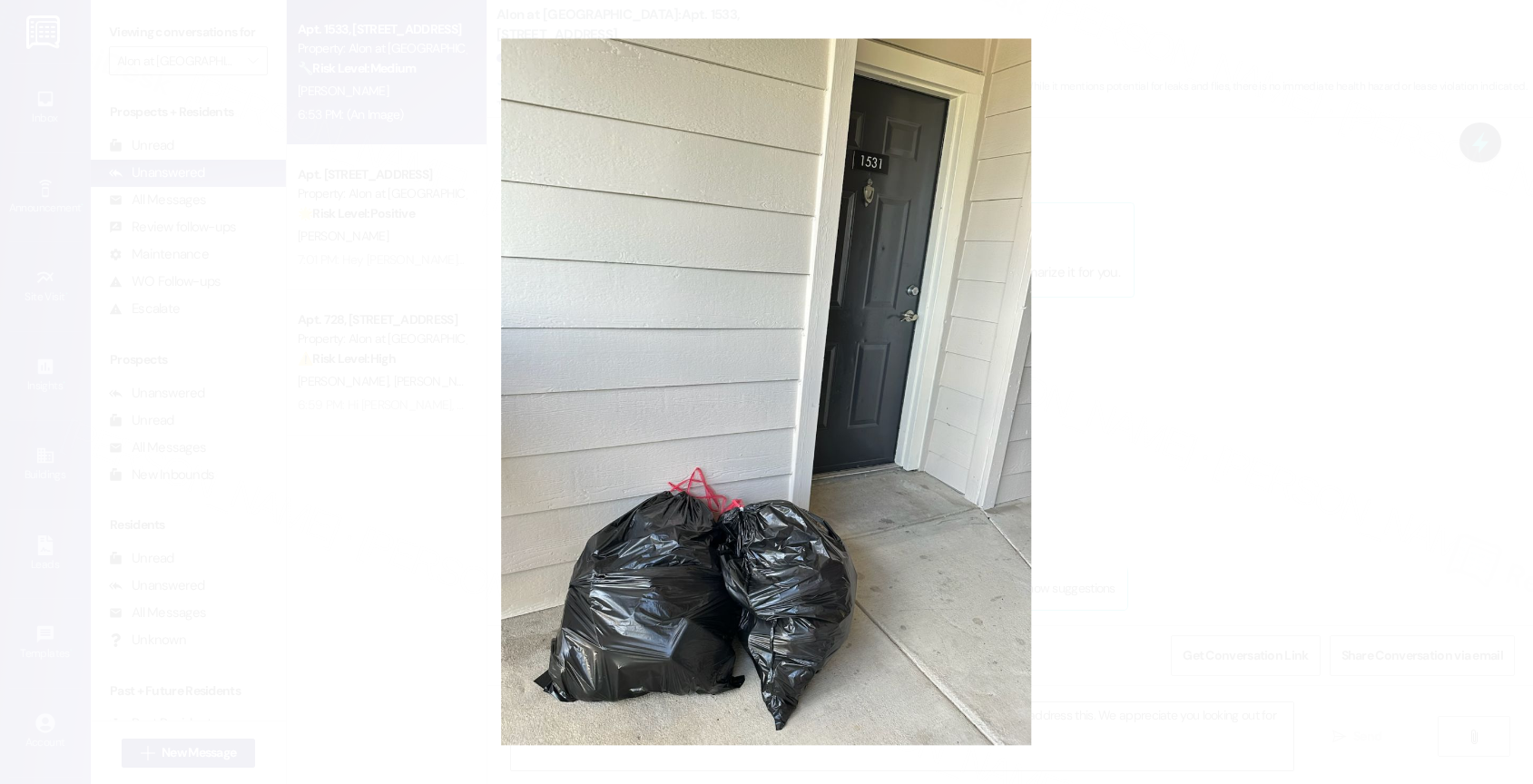
click at [785, 464] on button "Unzoom image" at bounding box center [766, 392] width 1533 height 784
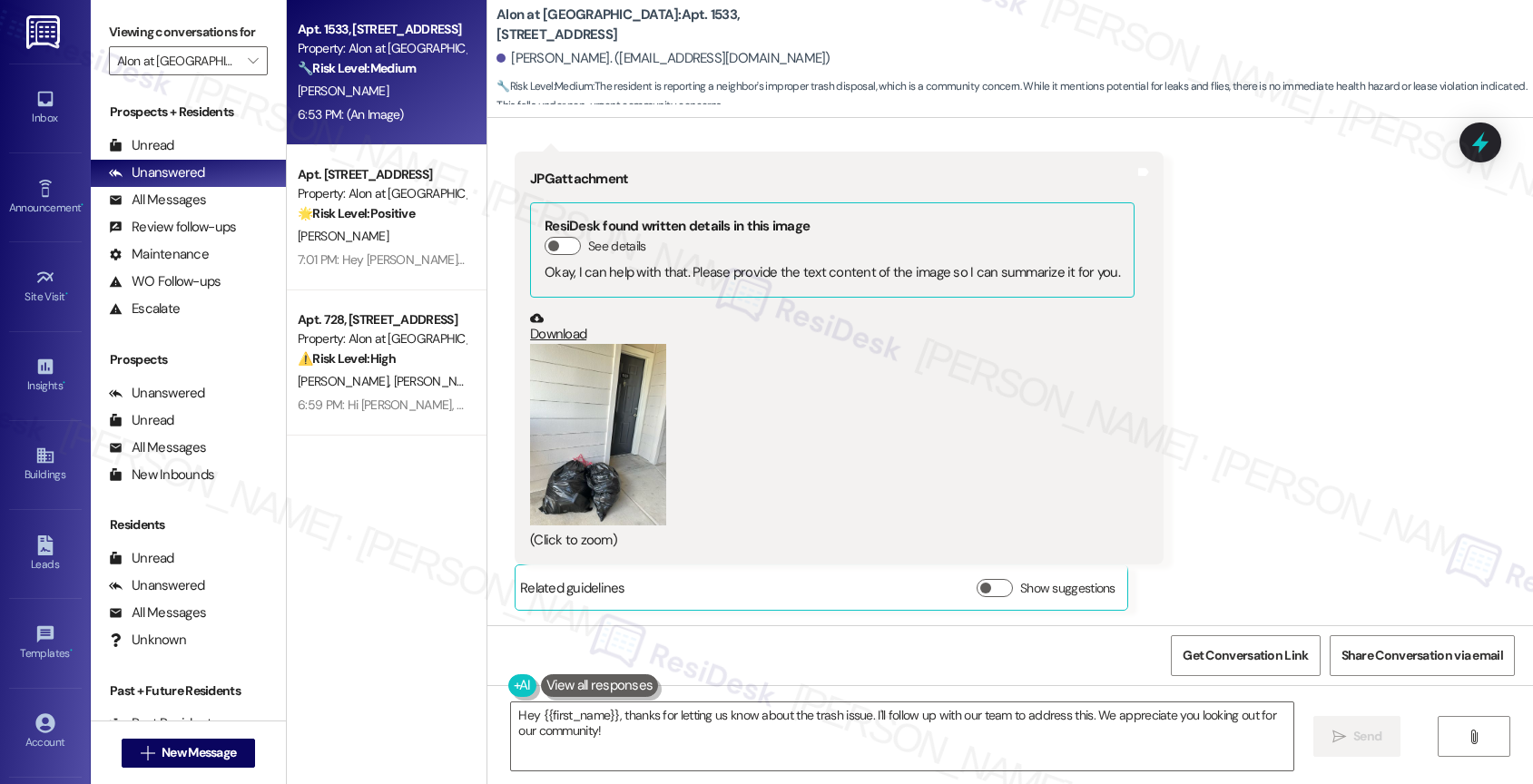
click at [619, 415] on button "Zoom image" at bounding box center [598, 434] width 136 height 182
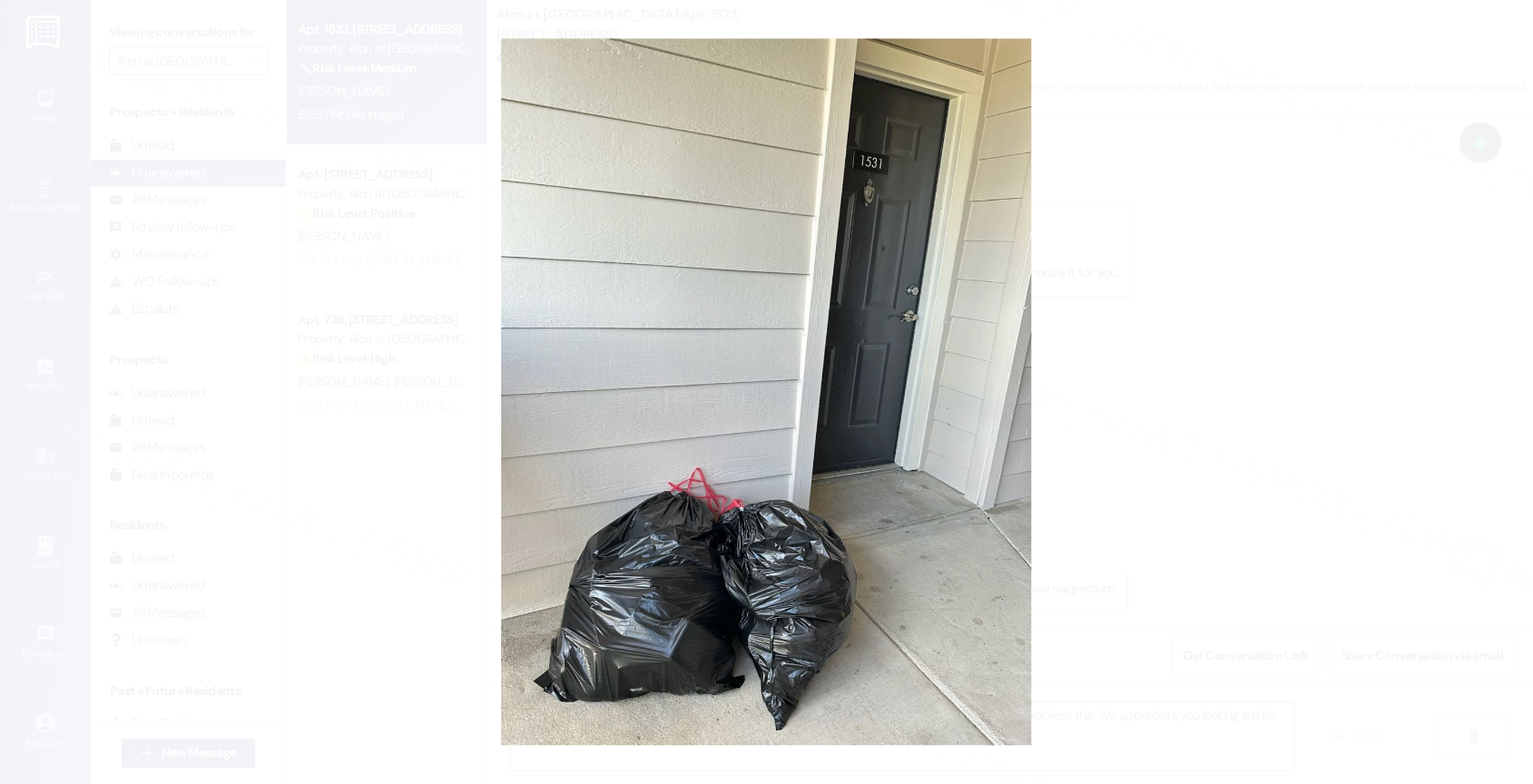
click at [799, 511] on button "Unzoom image" at bounding box center [766, 392] width 1533 height 784
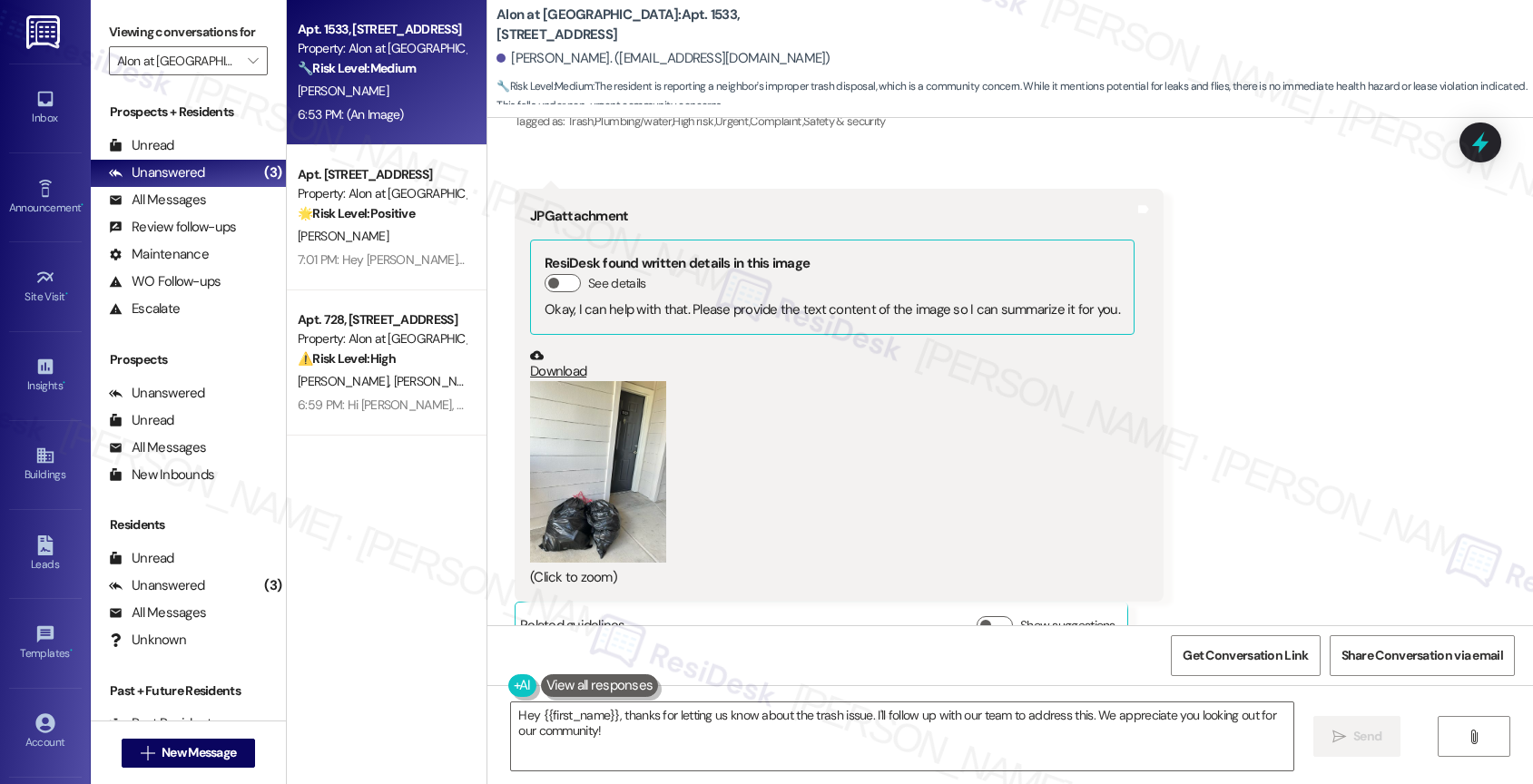
scroll to position [713, 0]
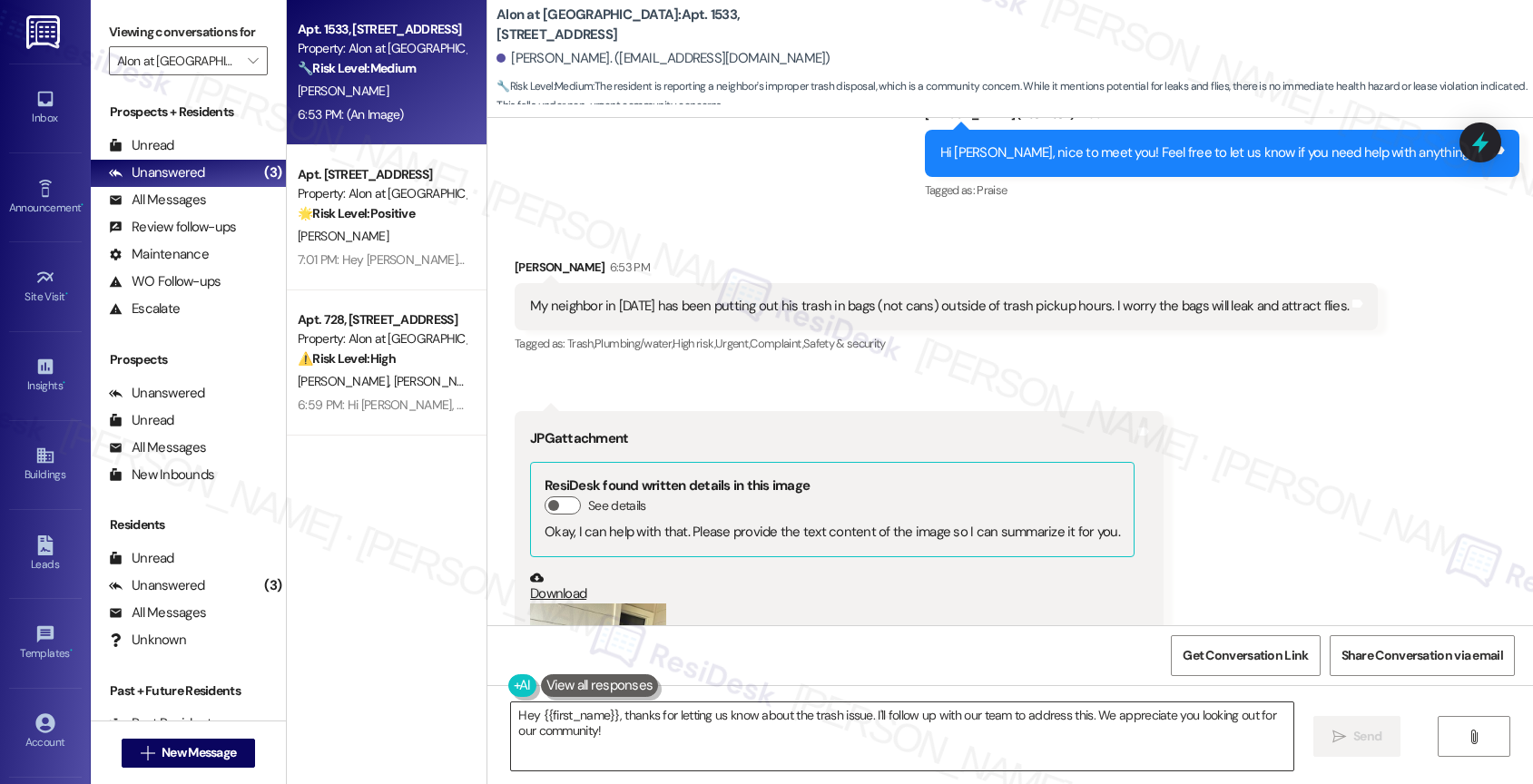
click at [623, 733] on textarea "Hey {{first_name}}, thanks for letting us know about the trash issue. I'll foll…" at bounding box center [902, 736] width 782 height 68
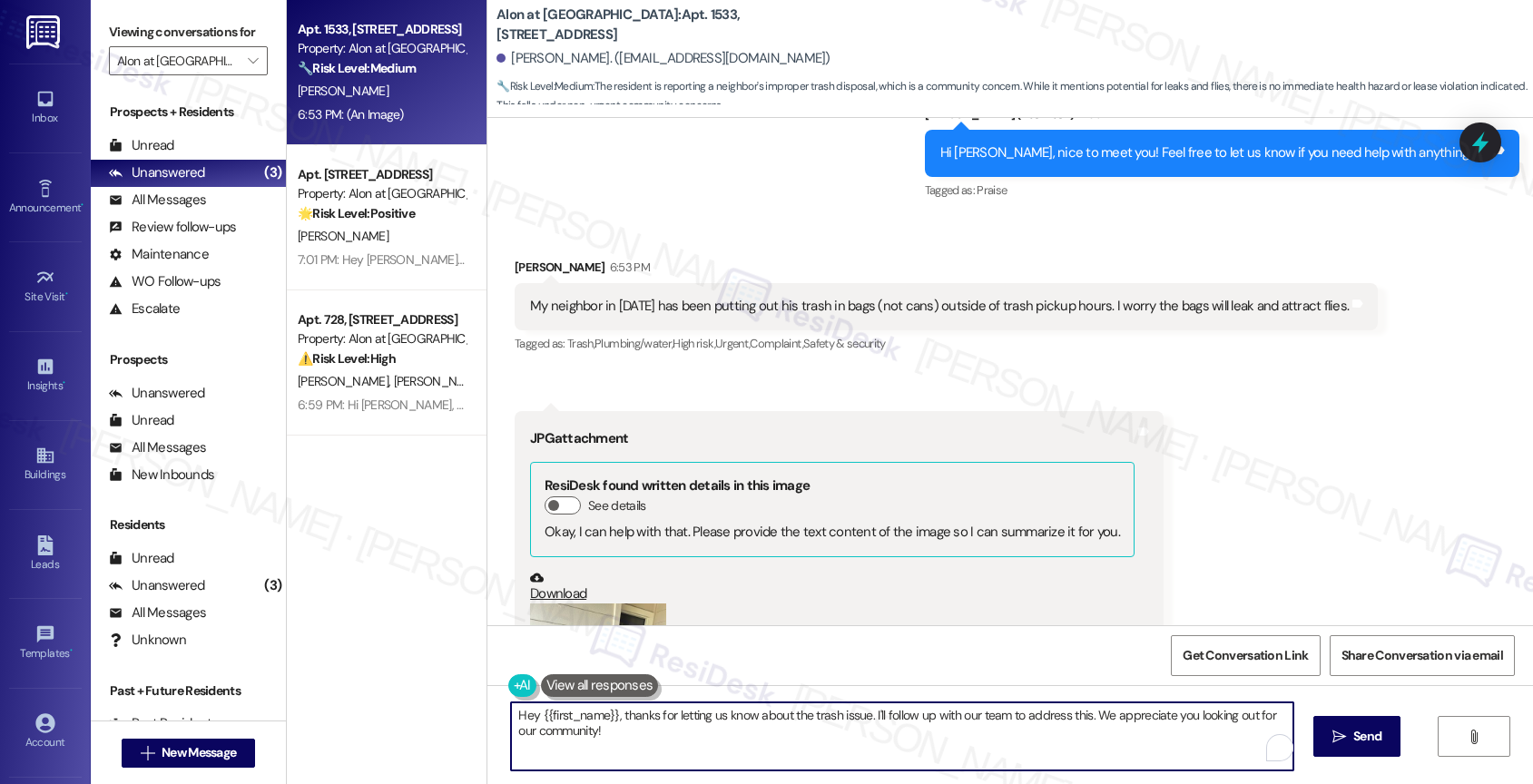
click at [623, 733] on textarea "Hey {{first_name}}, thanks for letting us know about the trash issue. I'll foll…" at bounding box center [902, 736] width 782 height 68
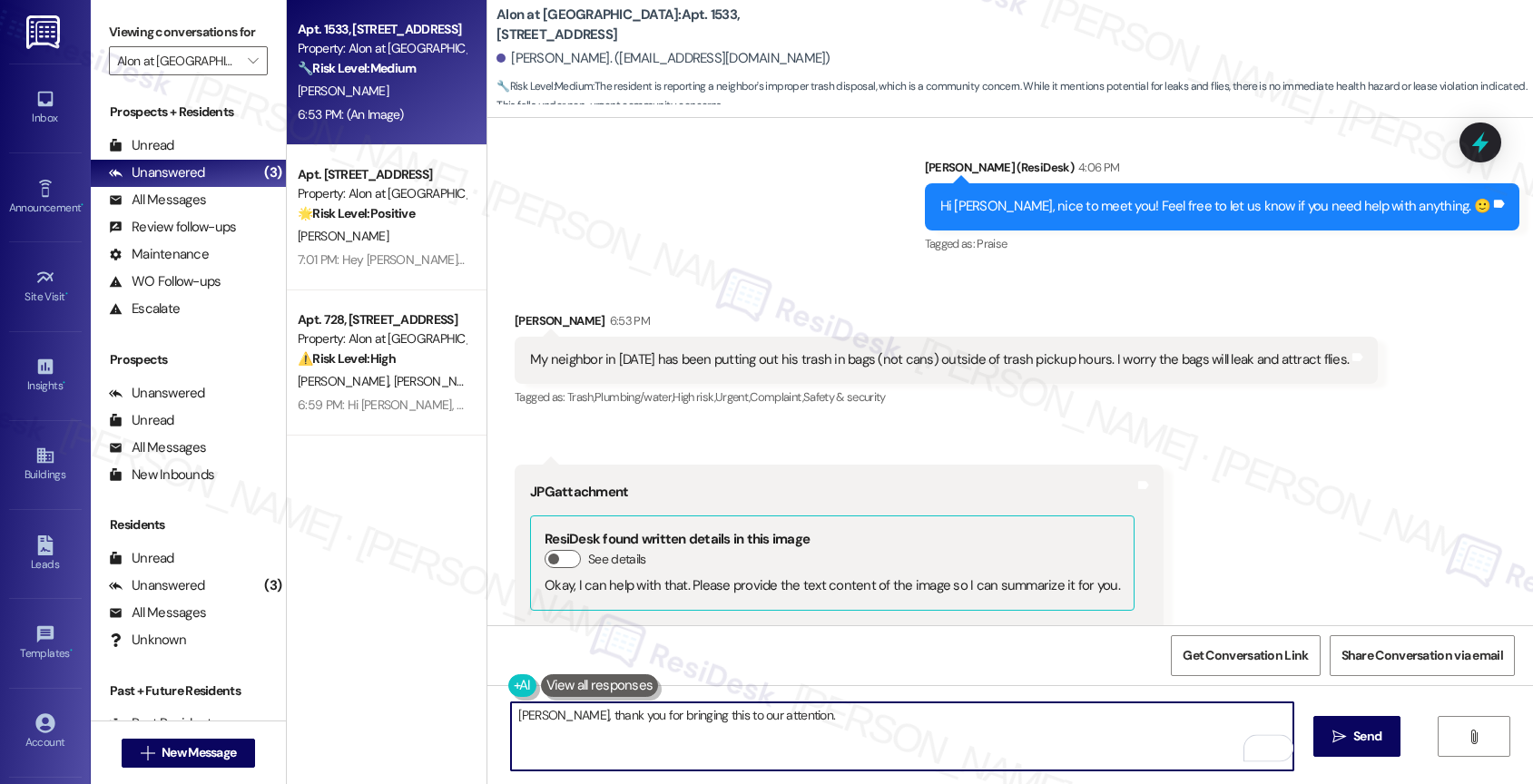
scroll to position [663, 0]
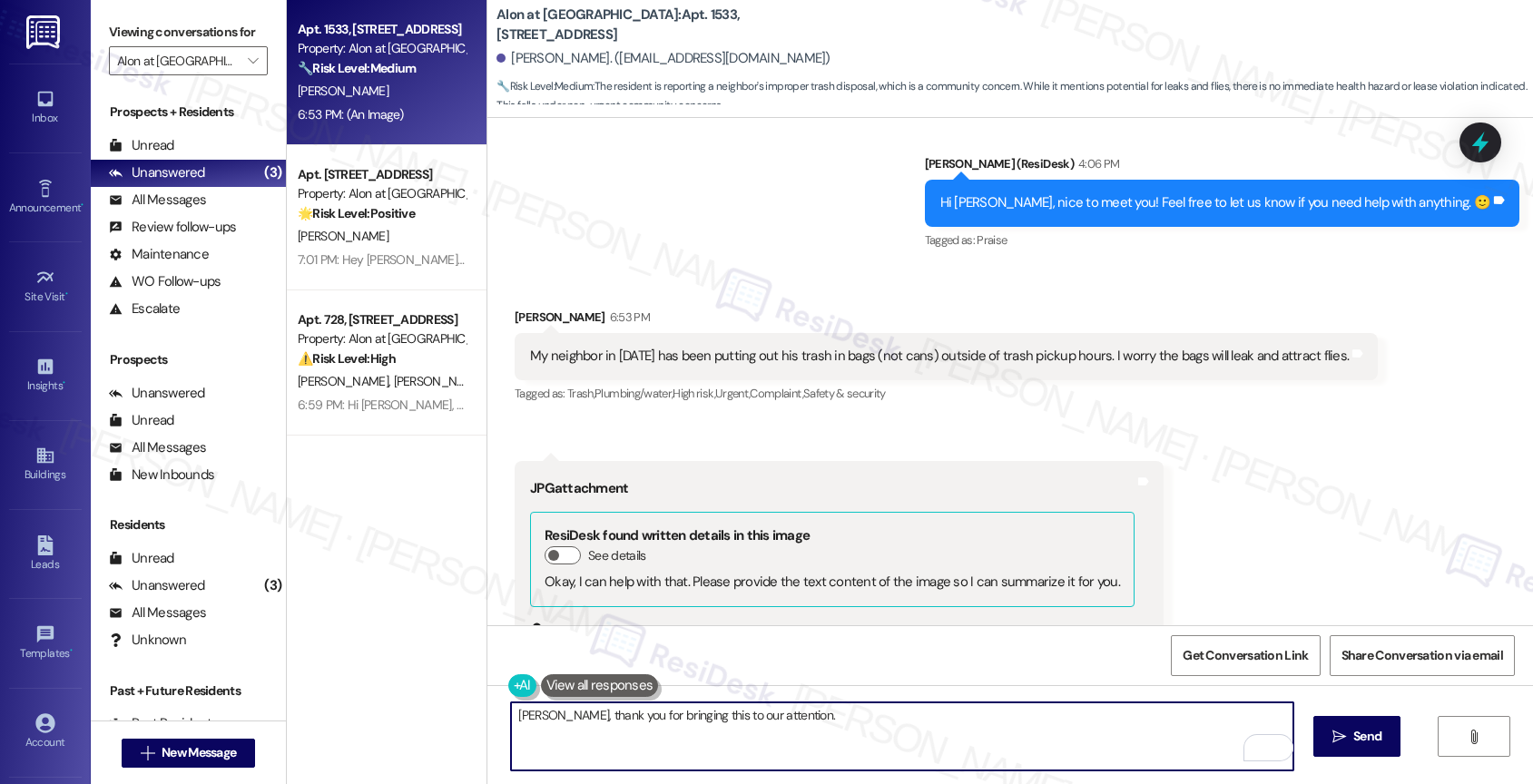
click at [796, 715] on textarea "[PERSON_NAME], thank you for bringing this to our attention." at bounding box center [902, 736] width 782 height 68
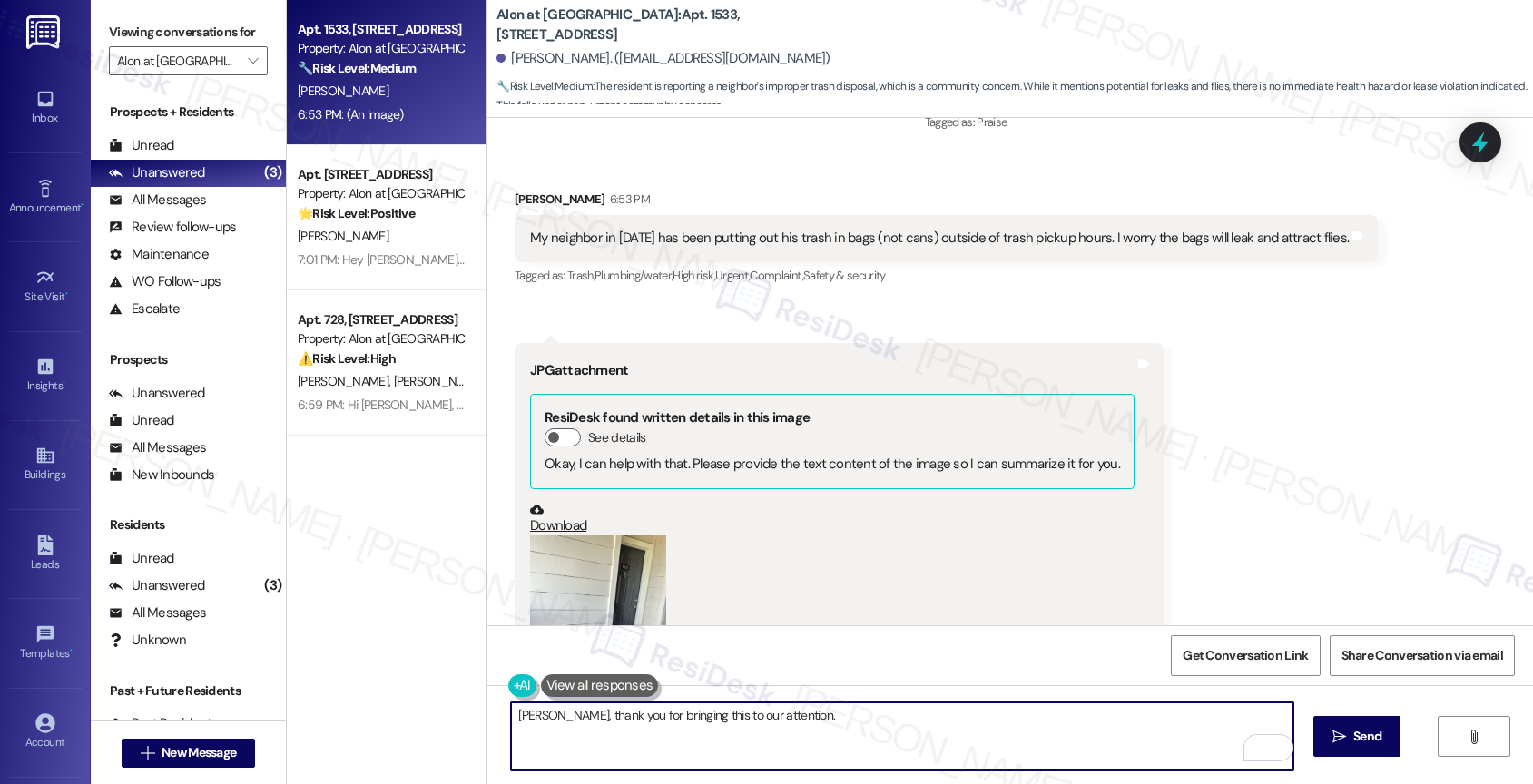
scroll to position [775, 0]
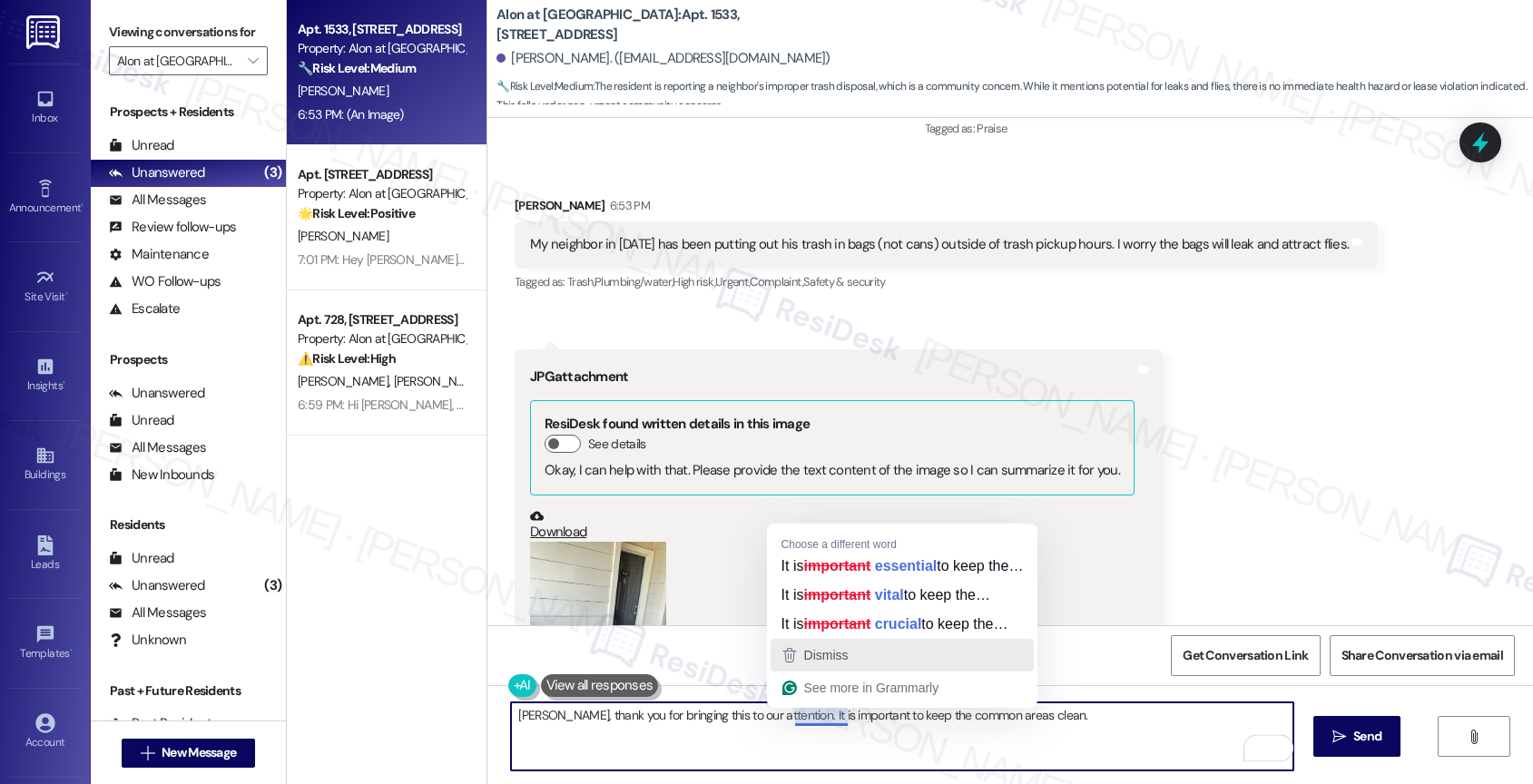
click at [857, 654] on div "Dismiss" at bounding box center [902, 655] width 248 height 27
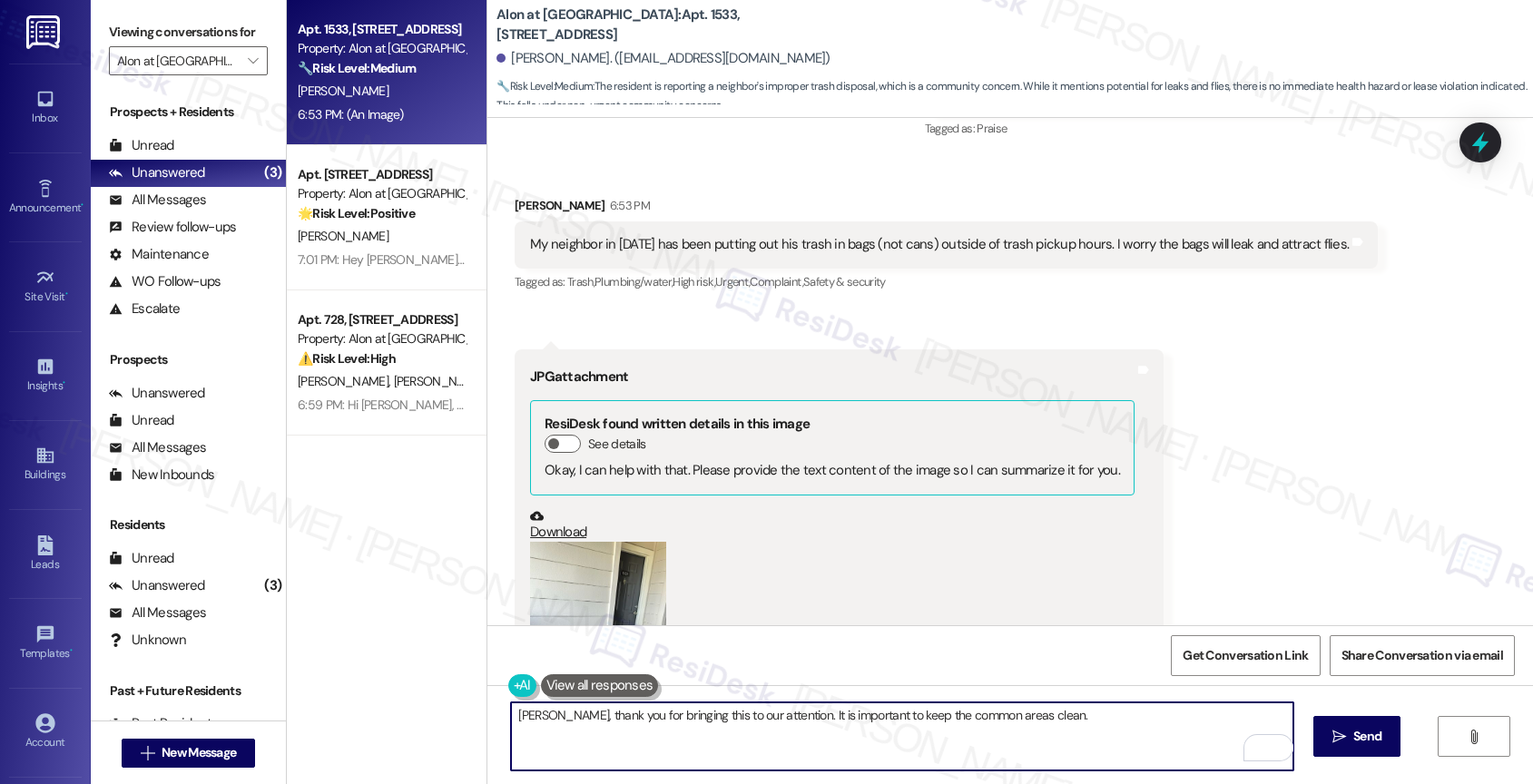
click at [1044, 719] on textarea "[PERSON_NAME], thank you for bringing this to our attention. It is important to…" at bounding box center [902, 736] width 782 height 68
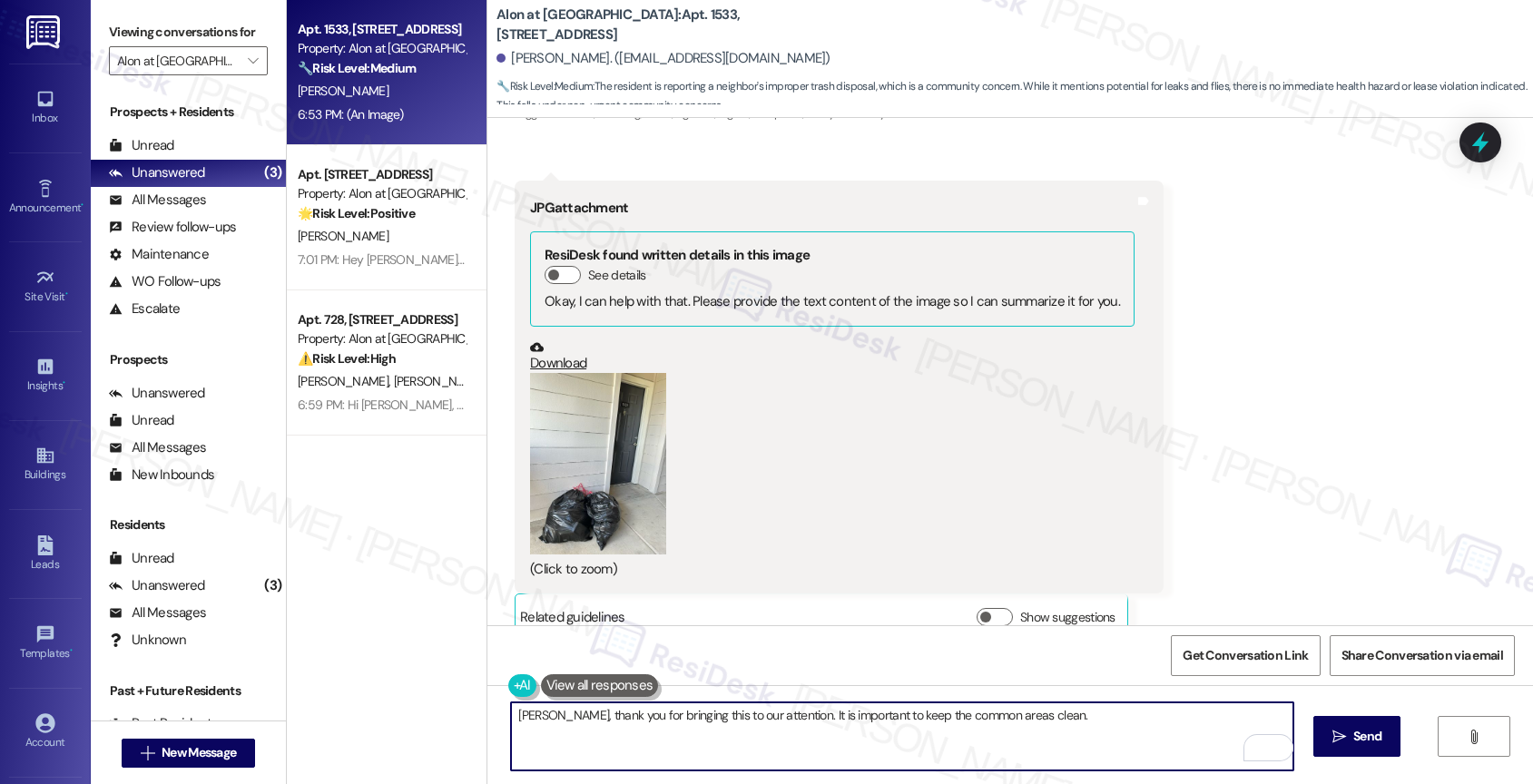
scroll to position [972, 0]
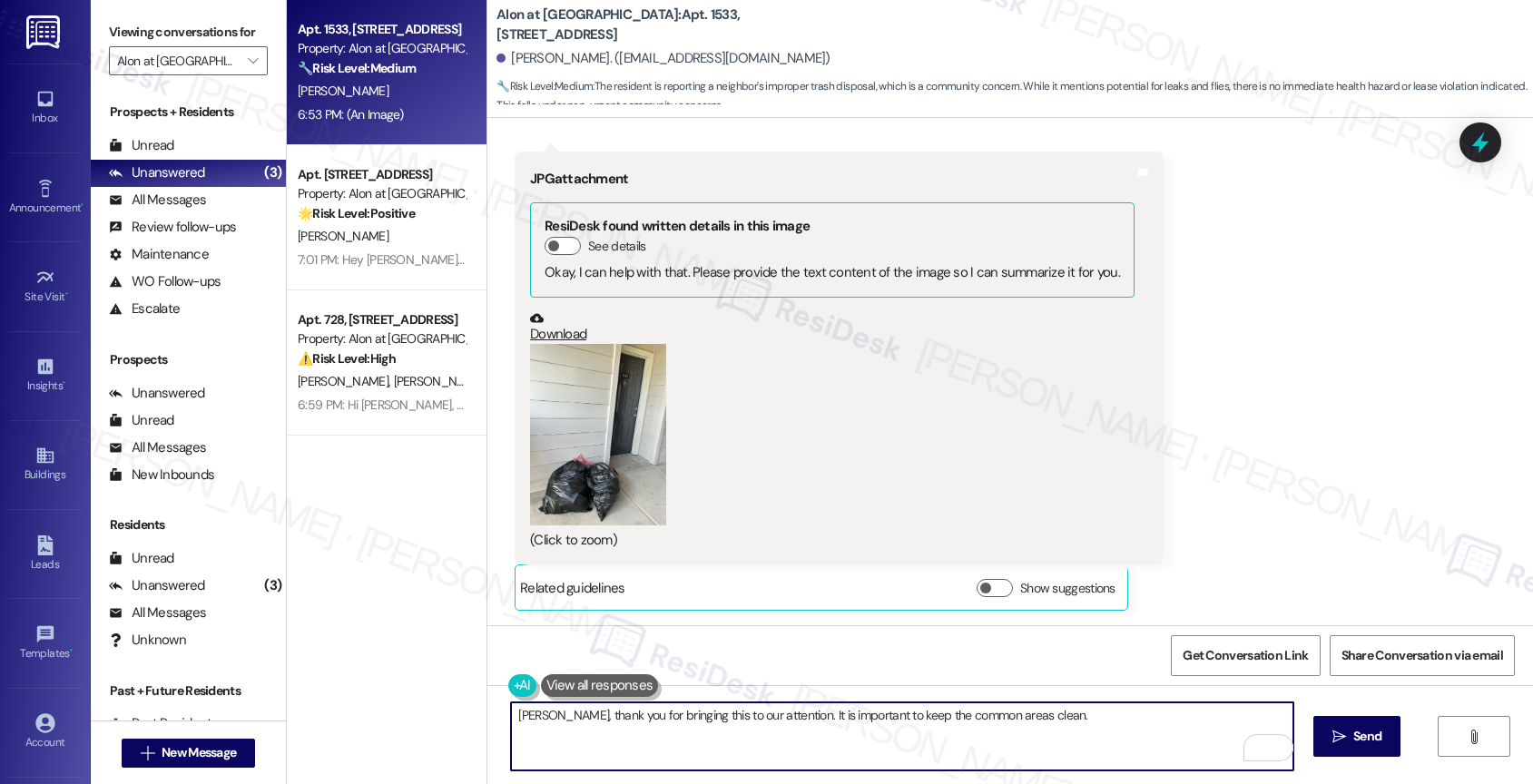
click at [575, 450] on button "Zoom image" at bounding box center [598, 434] width 136 height 182
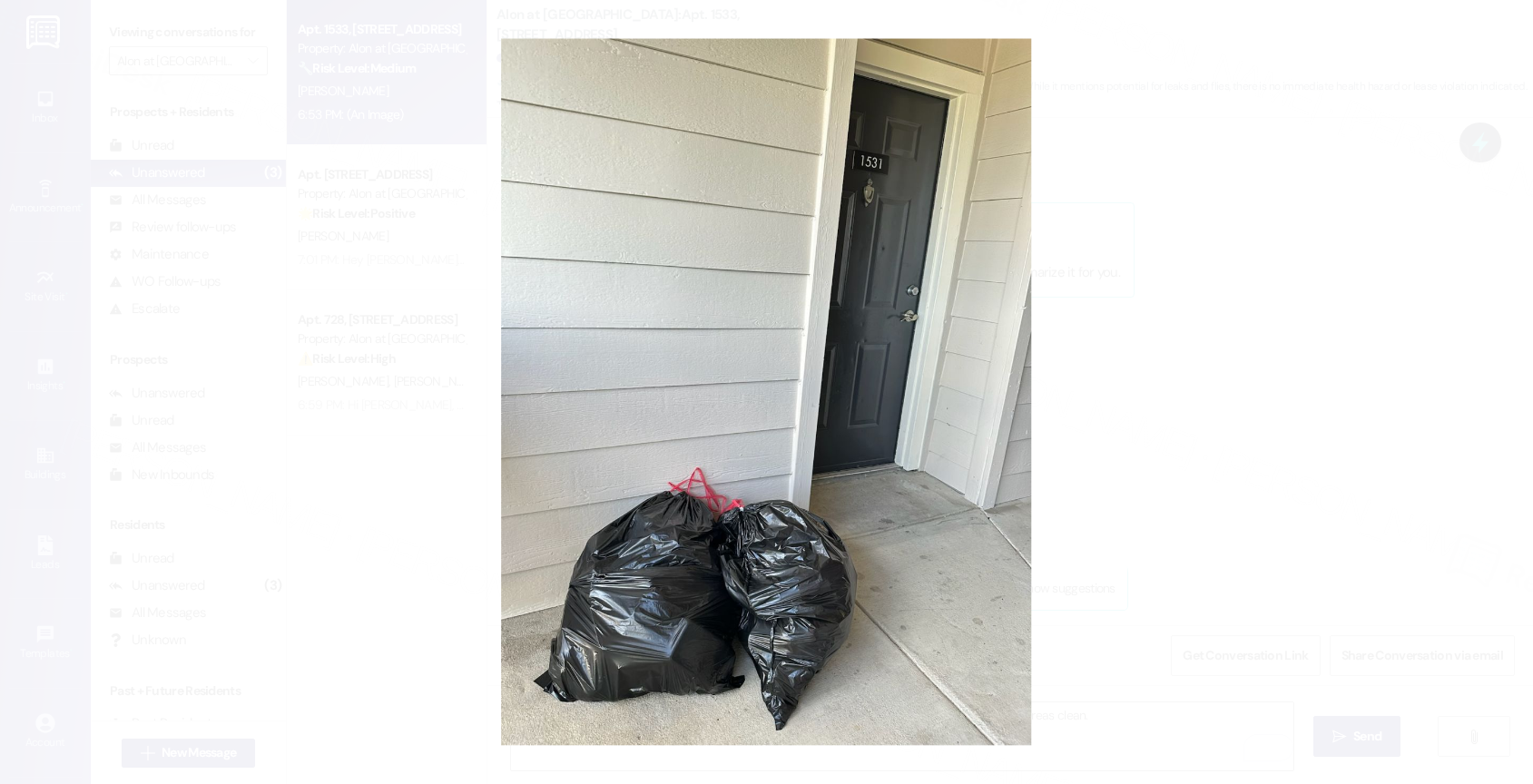
click at [916, 446] on button "Unzoom image" at bounding box center [766, 392] width 1533 height 784
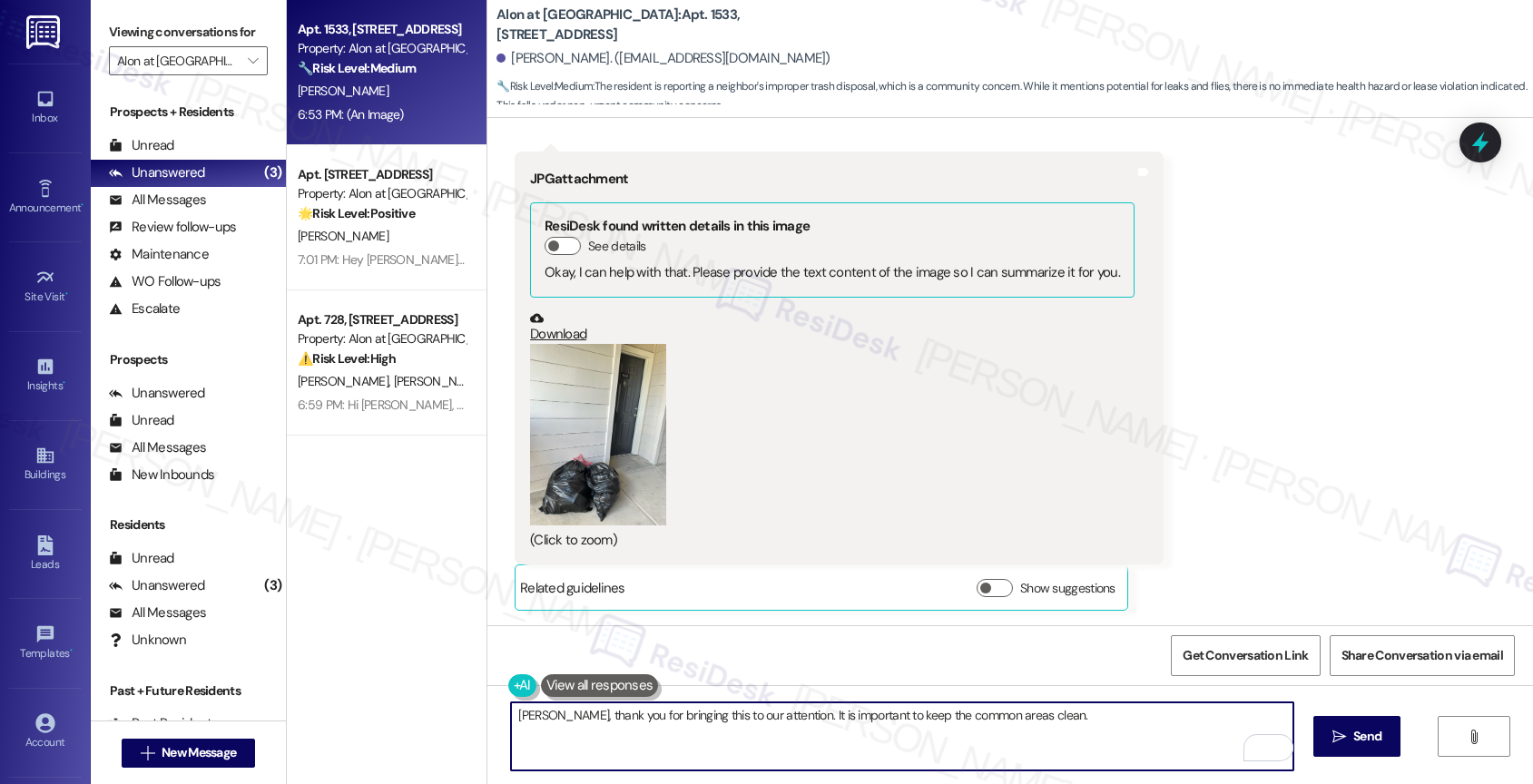
click at [762, 716] on textarea "[PERSON_NAME], thank you for bringing this to our attention. It is important to…" at bounding box center [902, 736] width 782 height 68
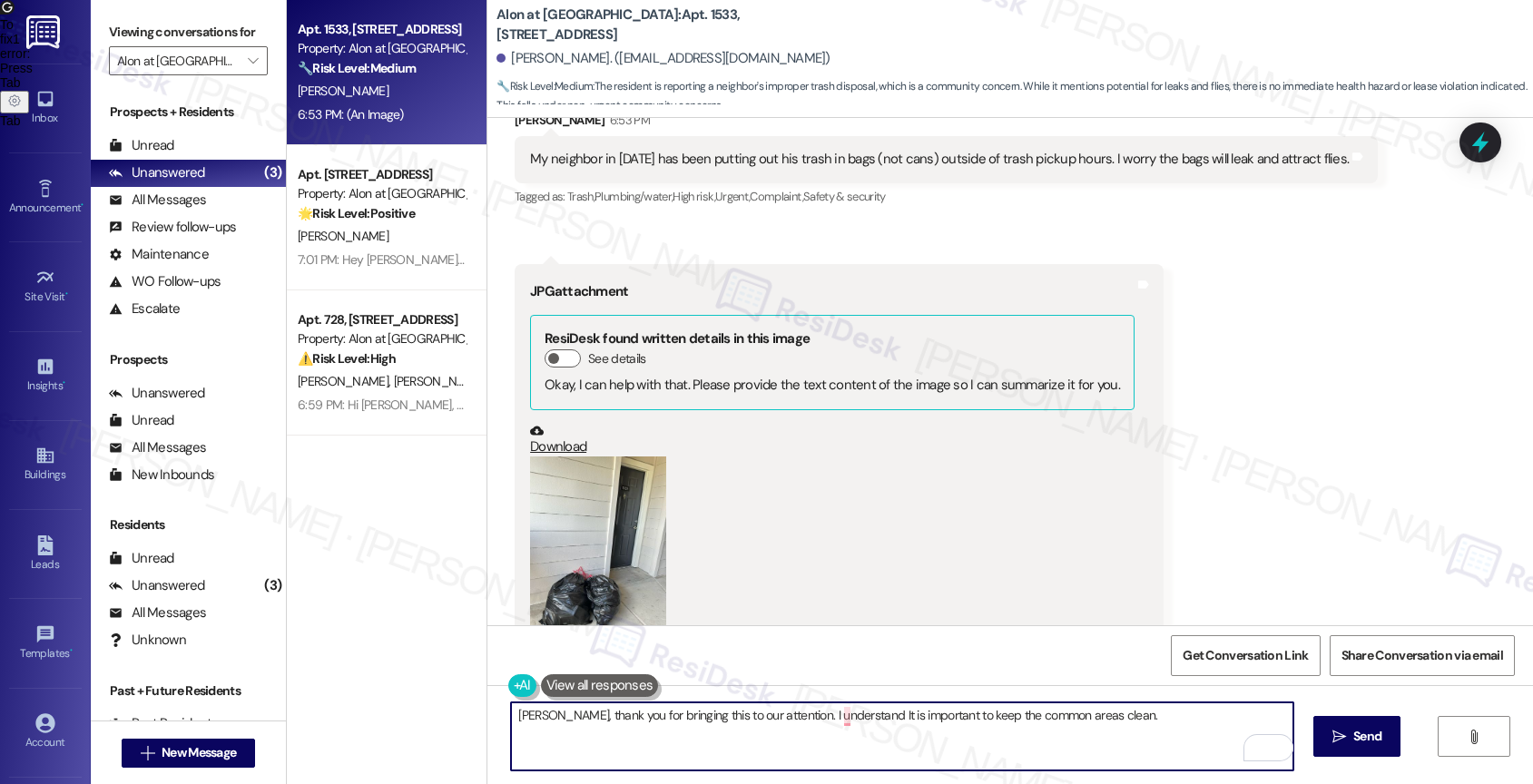
scroll to position [864, 0]
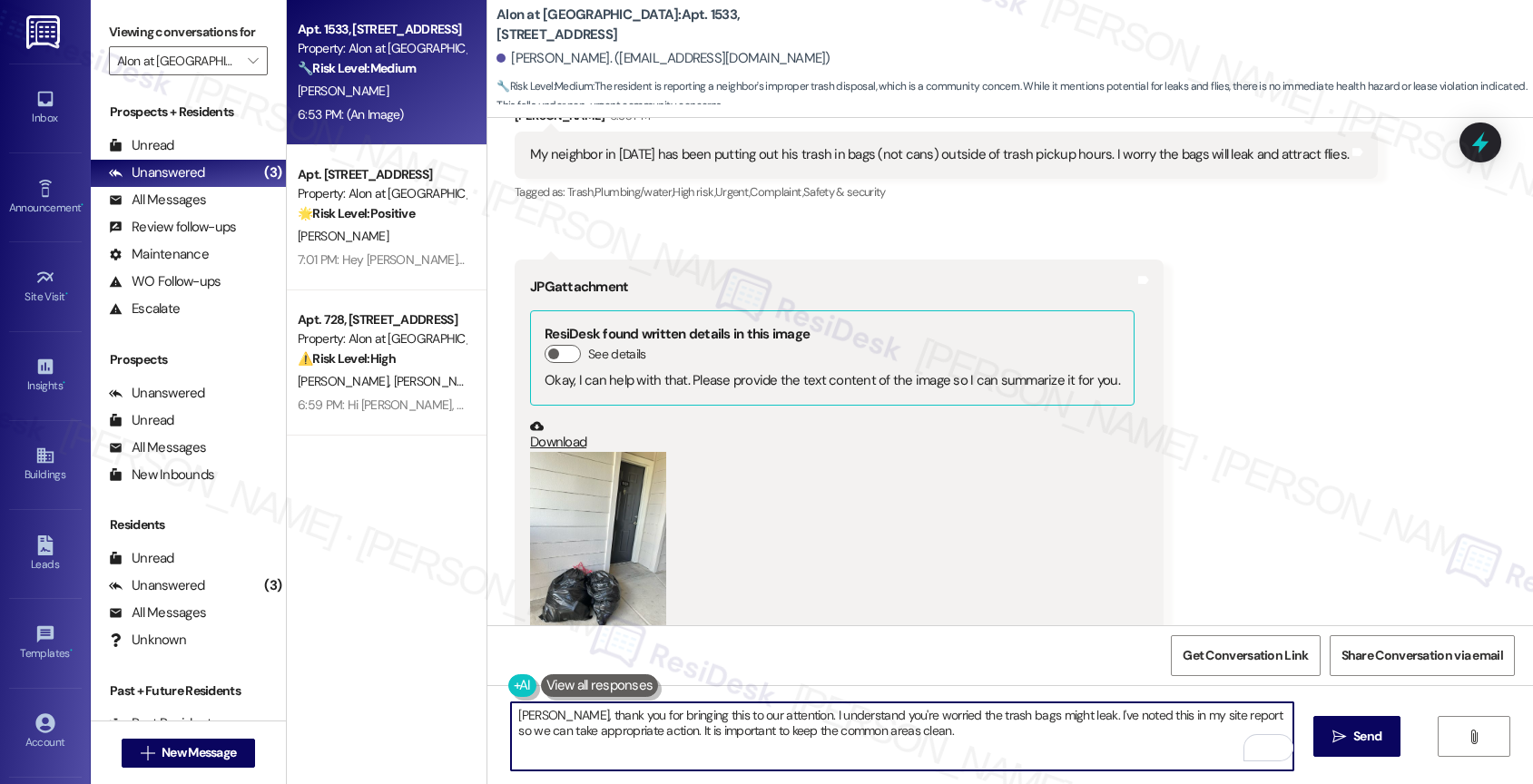
click at [915, 733] on textarea "[PERSON_NAME], thank you for bringing this to our attention. I understand you'r…" at bounding box center [902, 736] width 782 height 68
click at [687, 705] on textarea "[PERSON_NAME], thank you for bringing this to our attention. I understand you'r…" at bounding box center [902, 736] width 782 height 68
click at [1164, 736] on textarea "[PERSON_NAME], thank you for bringing this to our attention. I understand you'r…" at bounding box center [902, 736] width 782 height 68
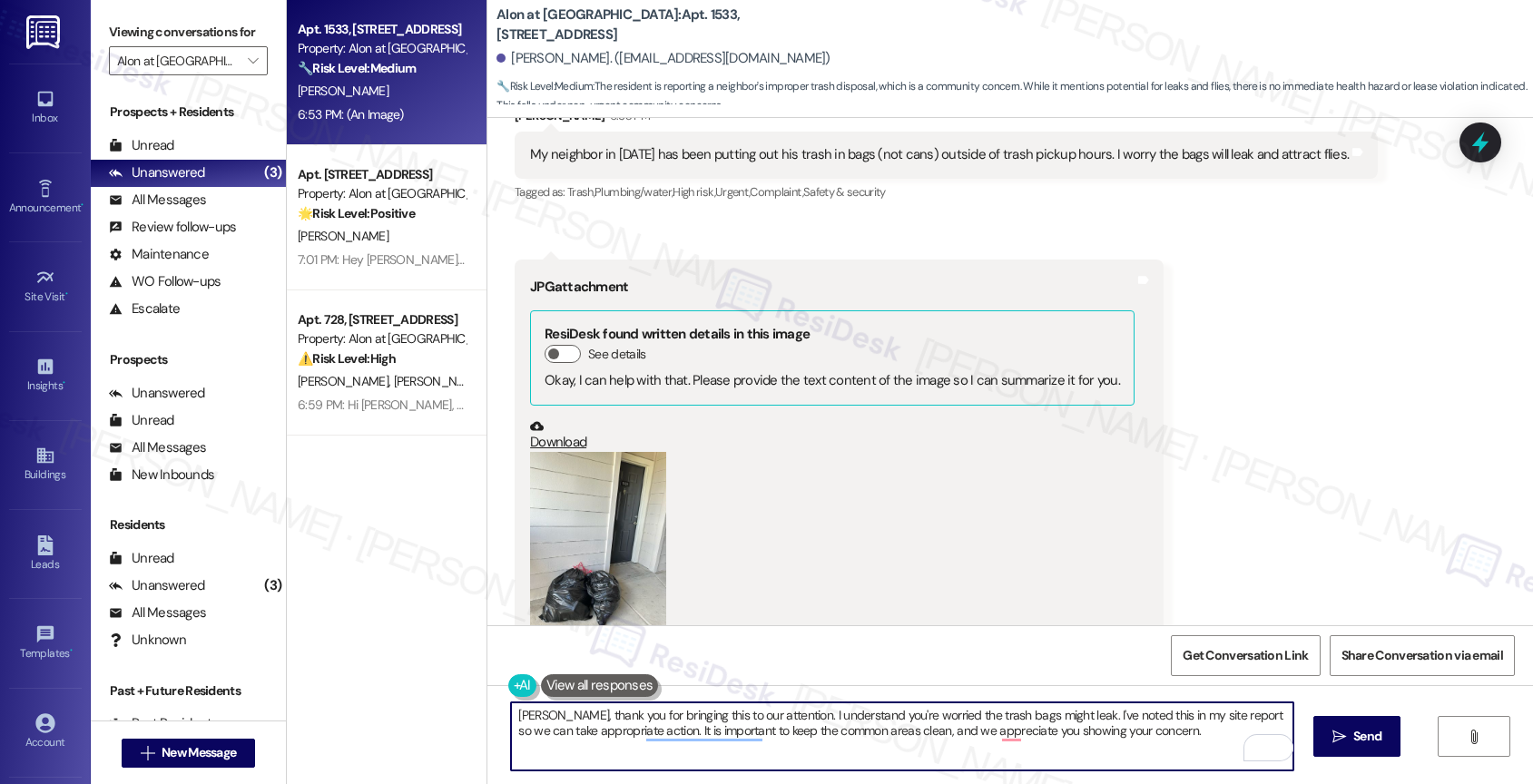
scroll to position [972, 0]
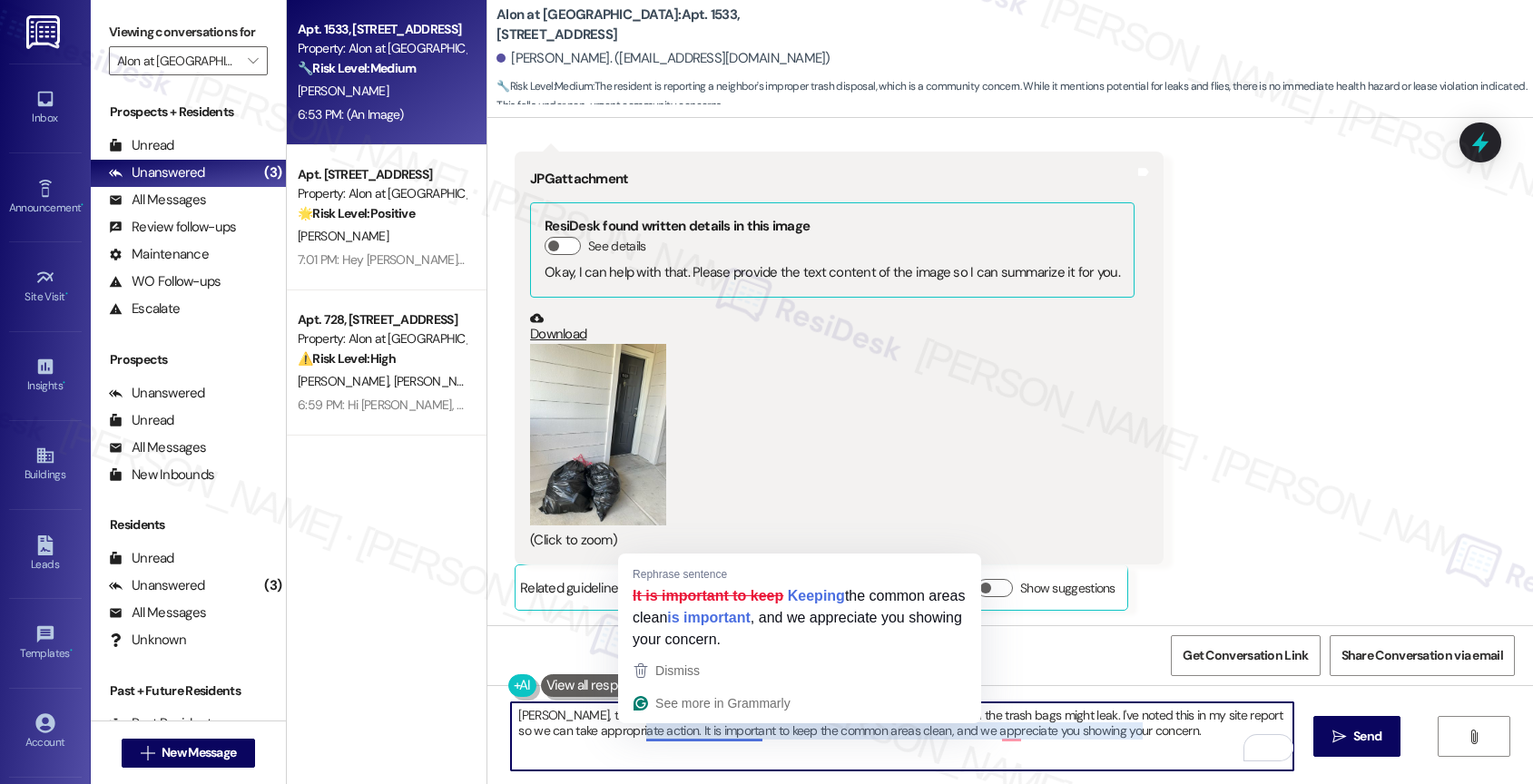
click at [639, 734] on textarea "[PERSON_NAME], thank you for bringing this to our attention. I understand you'r…" at bounding box center [902, 736] width 782 height 68
paste textarea "Thanks for letting us know, [PERSON_NAME]! I understand your concern about the …"
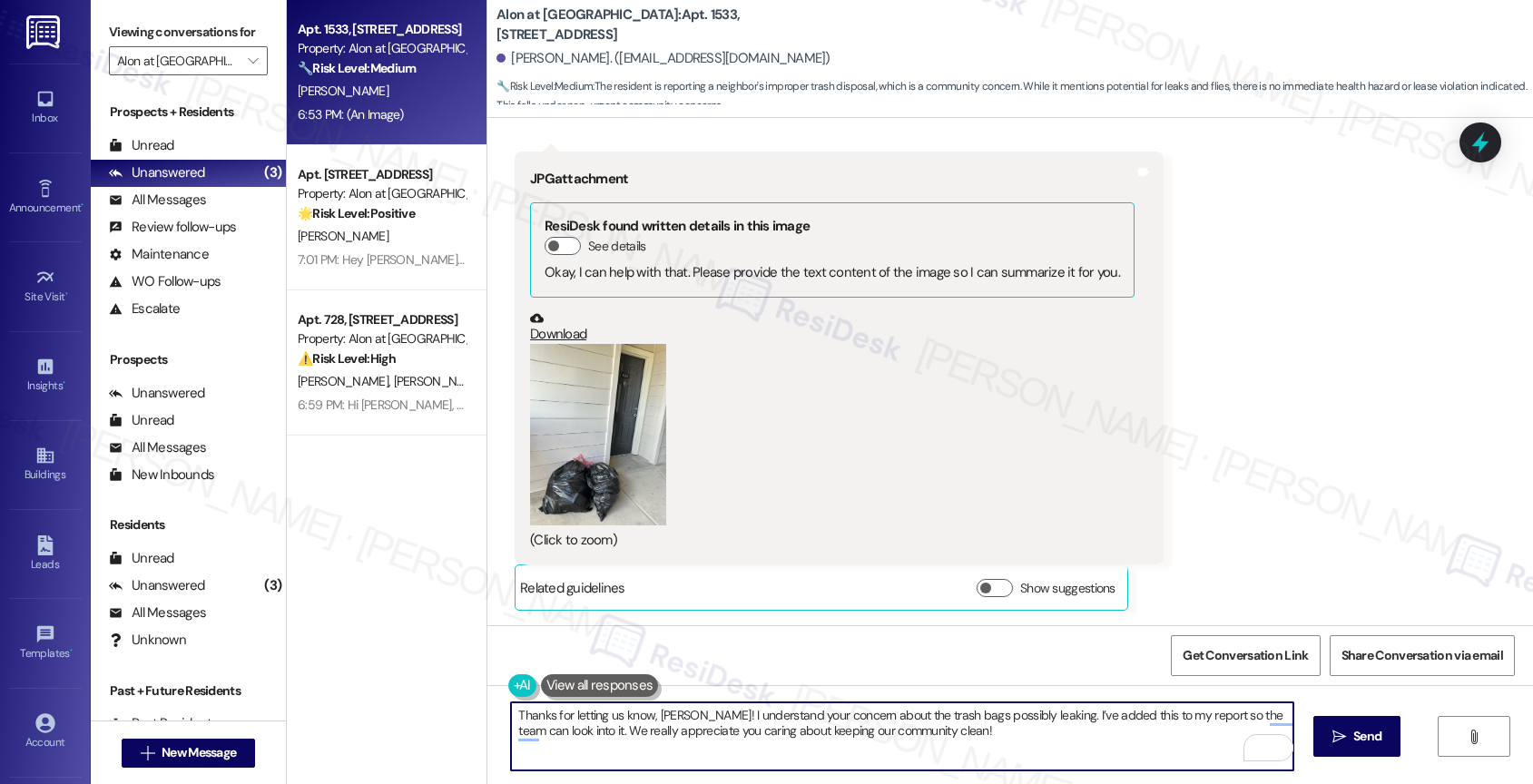
click at [936, 748] on textarea "Thanks for letting us know, [PERSON_NAME]! I understand your concern about the …" at bounding box center [902, 736] width 782 height 68
click at [1024, 741] on textarea "Thanks for letting us know, [PERSON_NAME]! I understand your concern about the …" at bounding box center [902, 736] width 782 height 68
click at [625, 436] on button "Zoom image" at bounding box center [598, 434] width 136 height 182
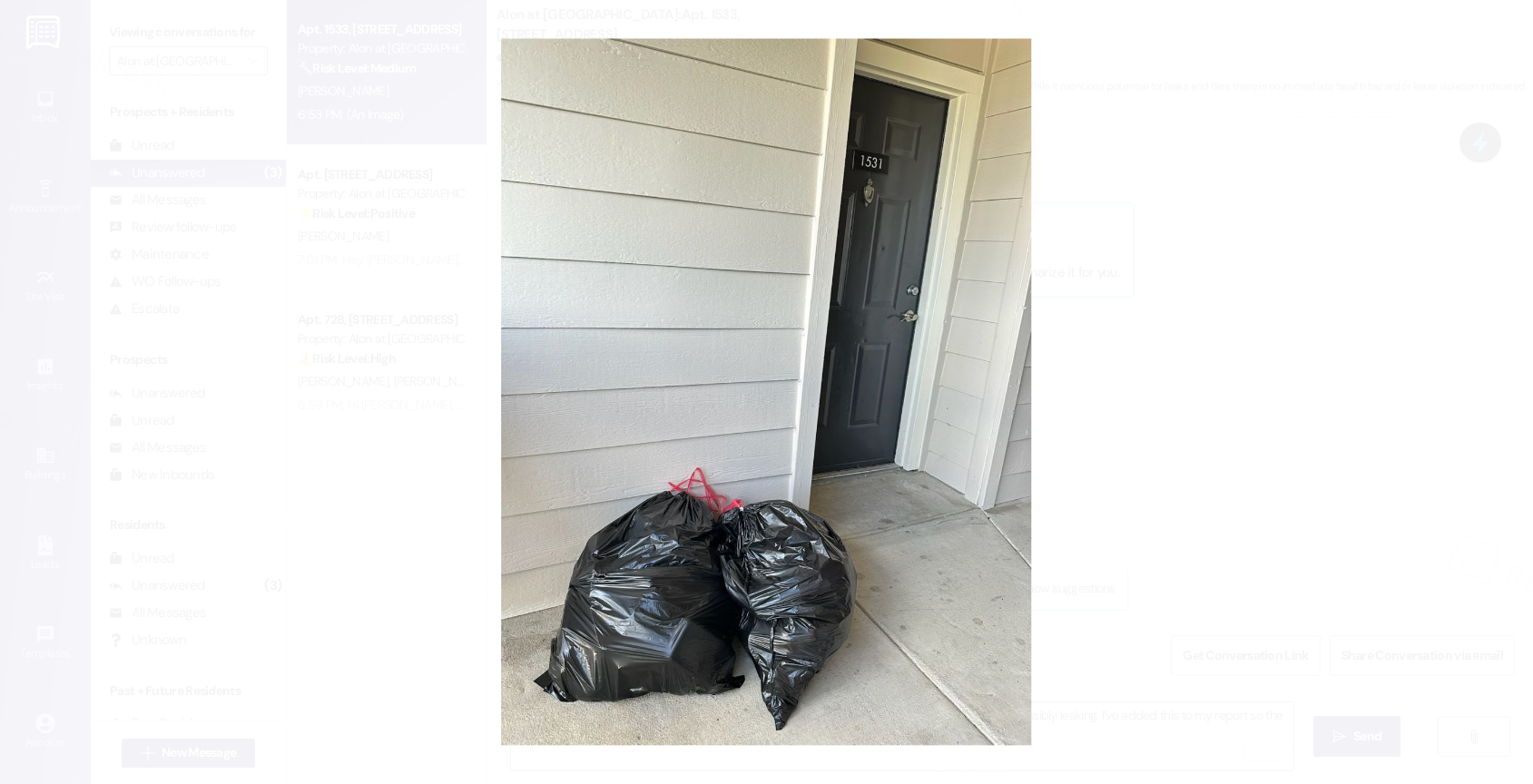
click at [832, 455] on button "Unzoom image" at bounding box center [766, 392] width 1533 height 784
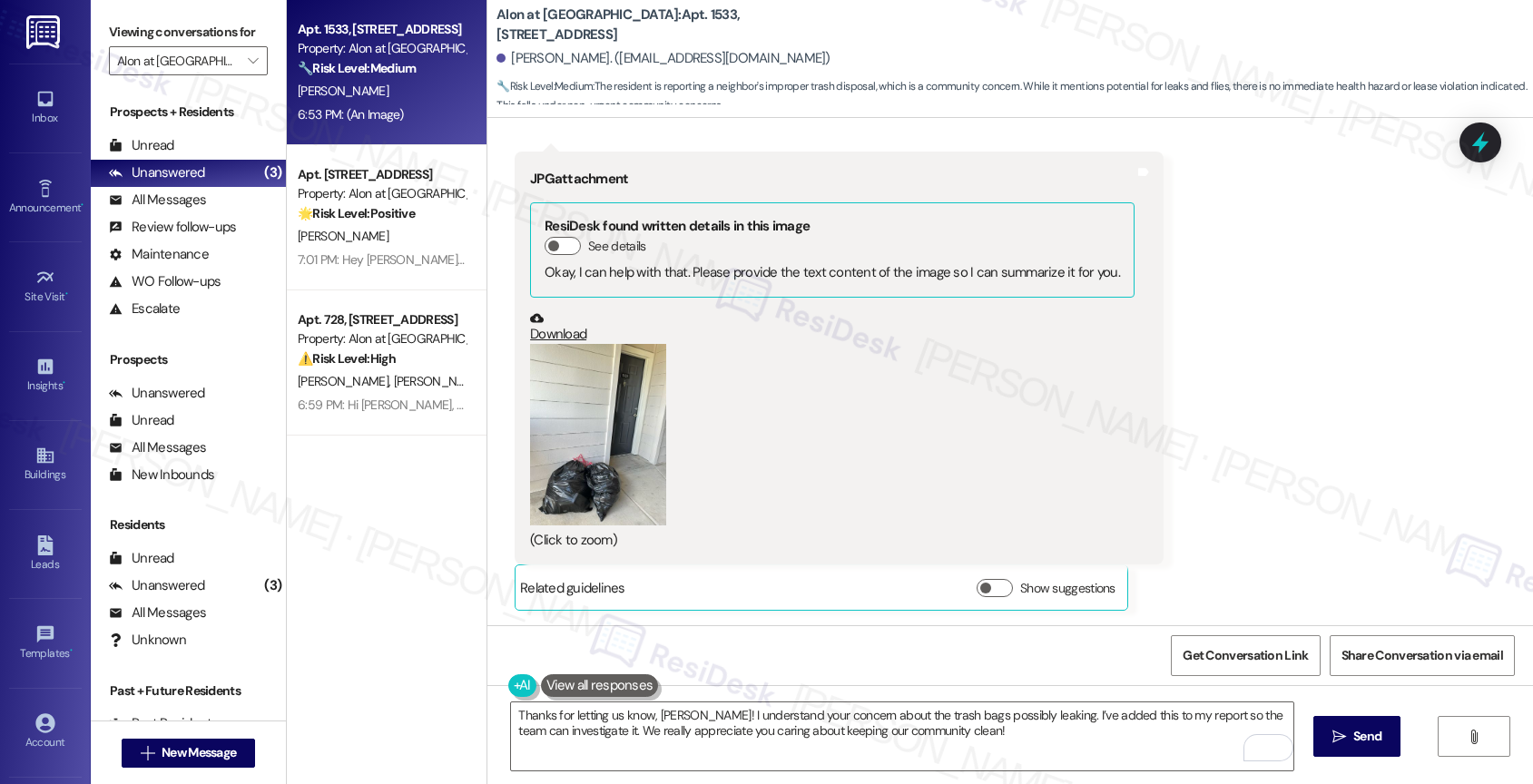
click at [612, 448] on button "Zoom image" at bounding box center [598, 434] width 136 height 182
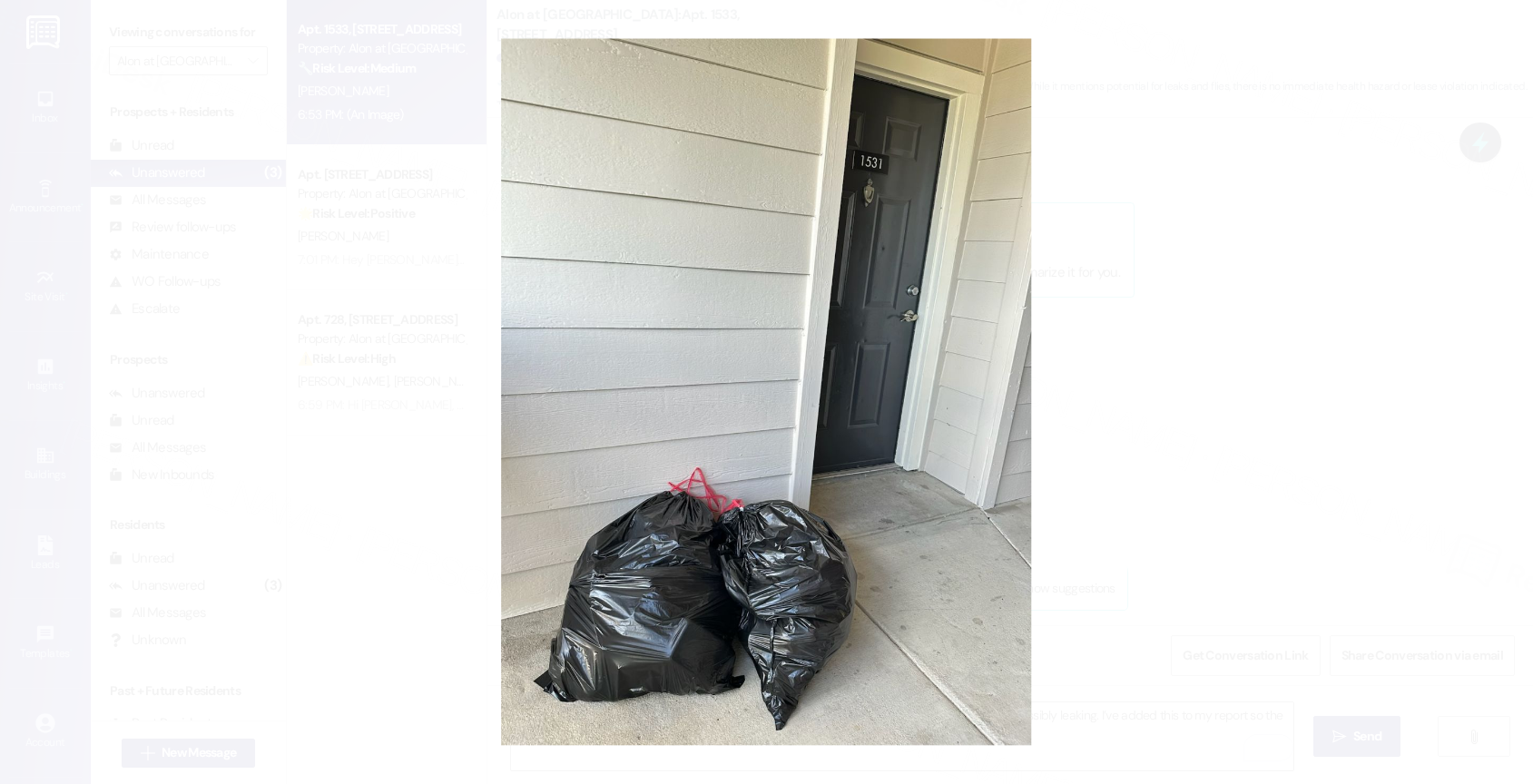
click at [776, 439] on button "Unzoom image" at bounding box center [766, 392] width 1533 height 784
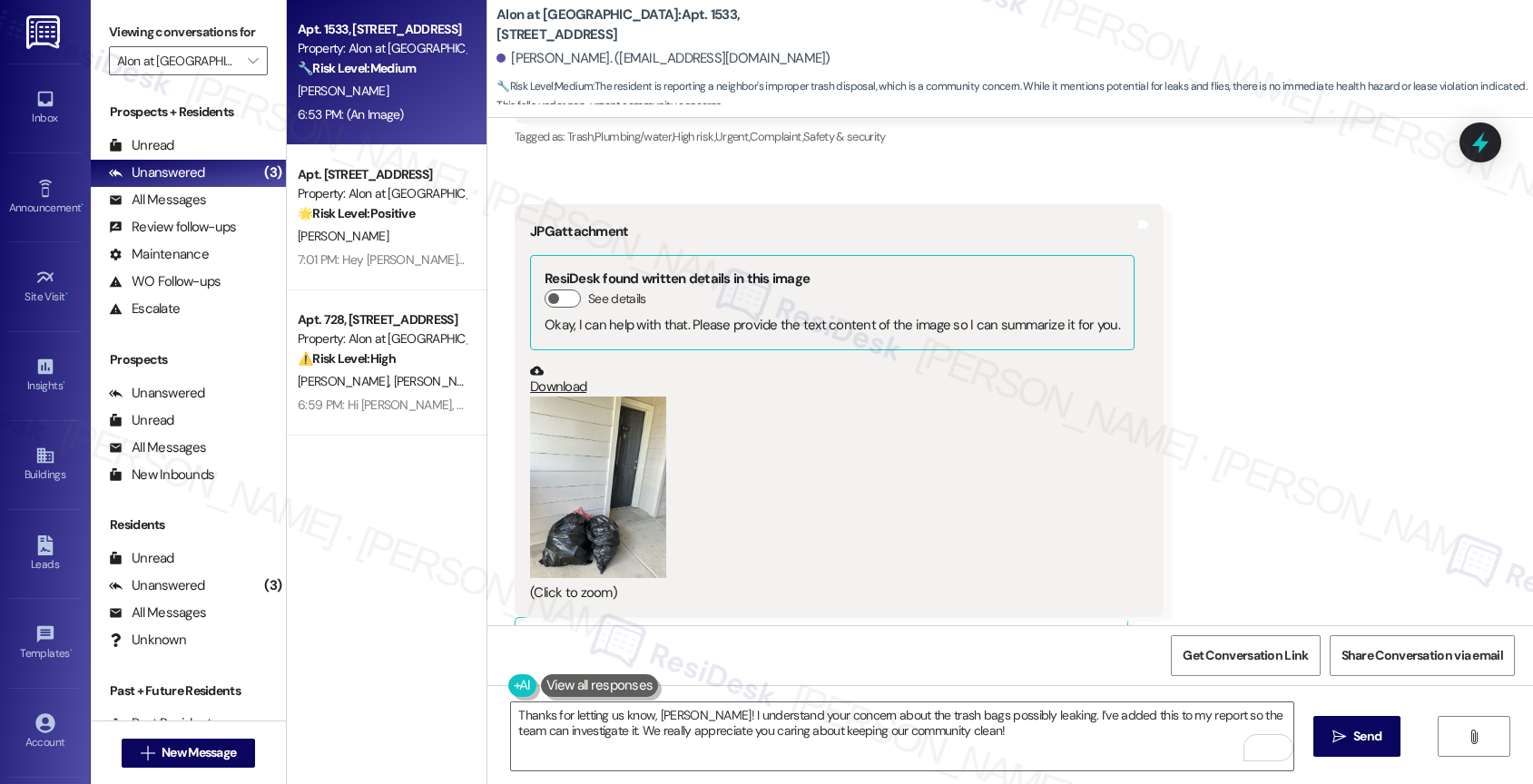
scroll to position [919, 0]
click at [997, 740] on textarea "Thanks for letting us know, [PERSON_NAME]! I understand your concern about the …" at bounding box center [902, 736] width 782 height 68
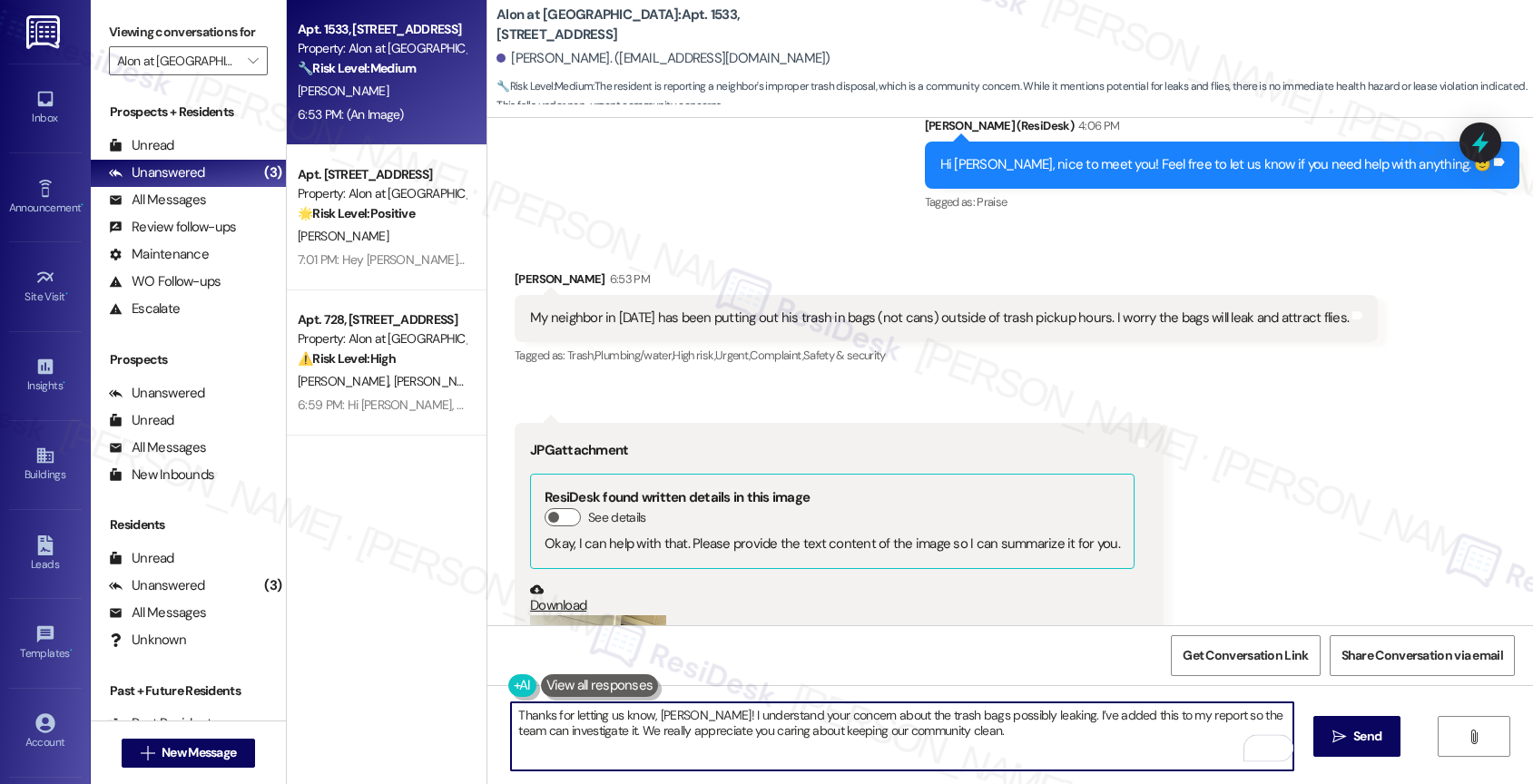
scroll to position [922, 0]
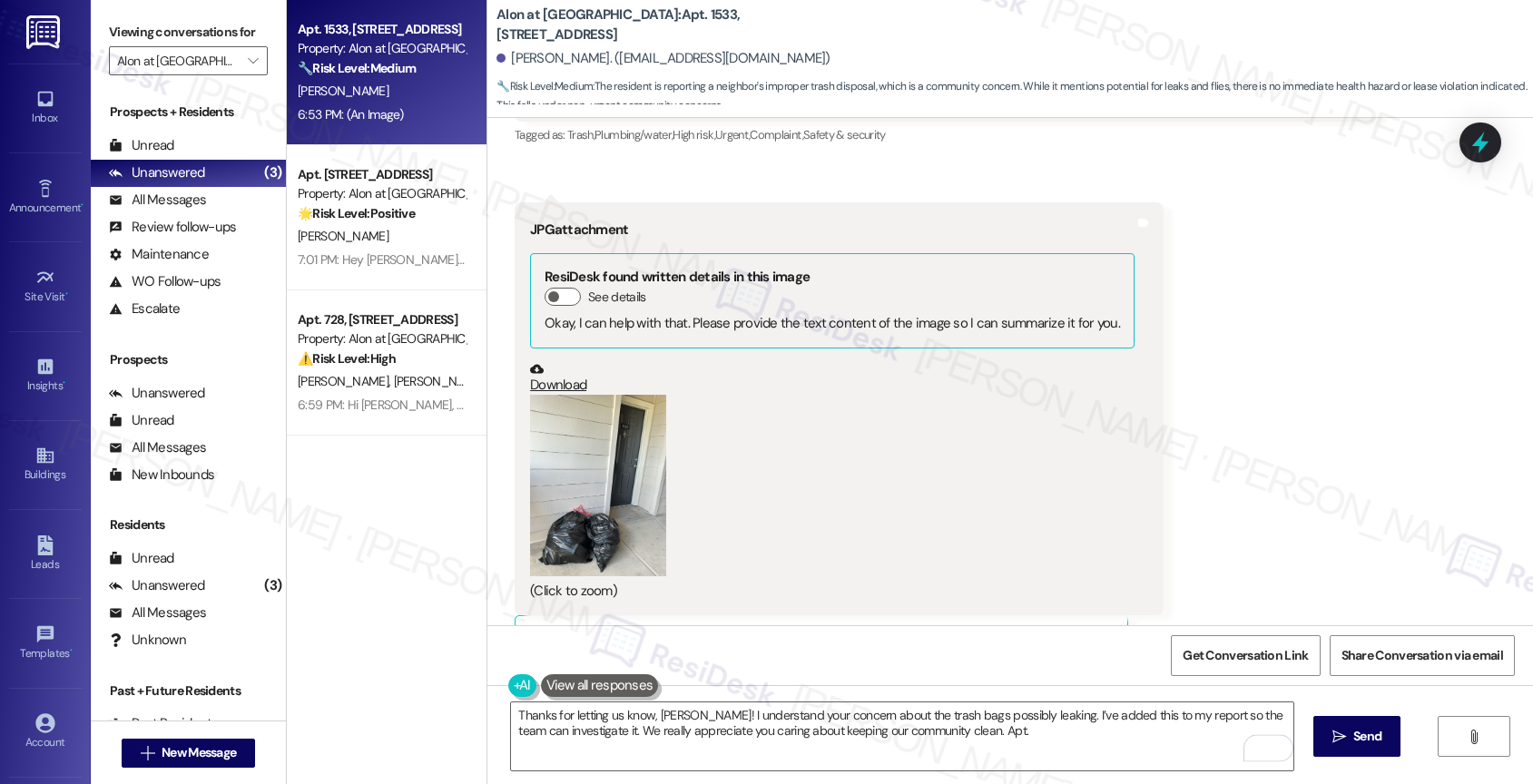
click at [629, 473] on button "Zoom image" at bounding box center [598, 485] width 136 height 182
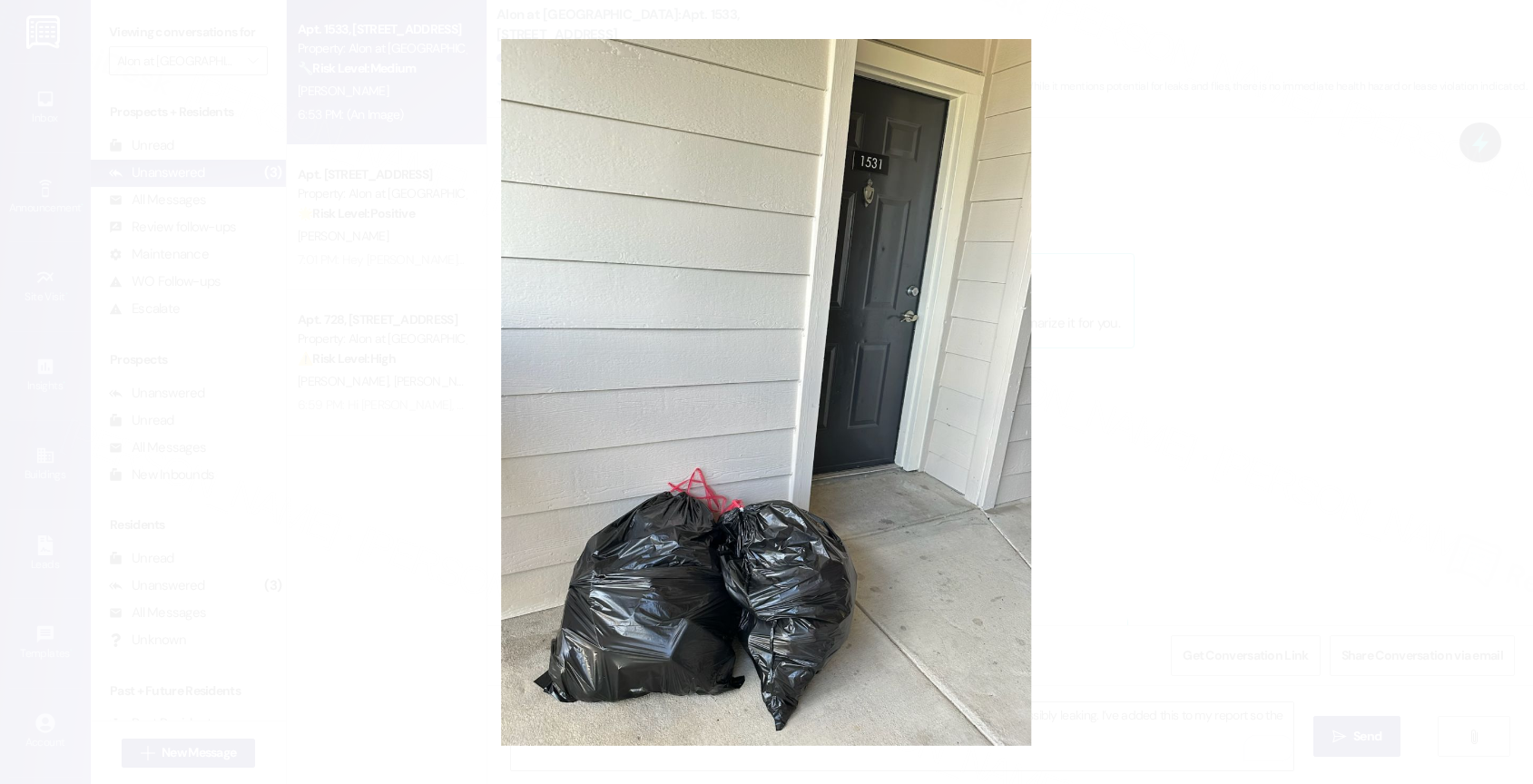
click at [883, 474] on button "Unzoom image" at bounding box center [766, 392] width 1533 height 784
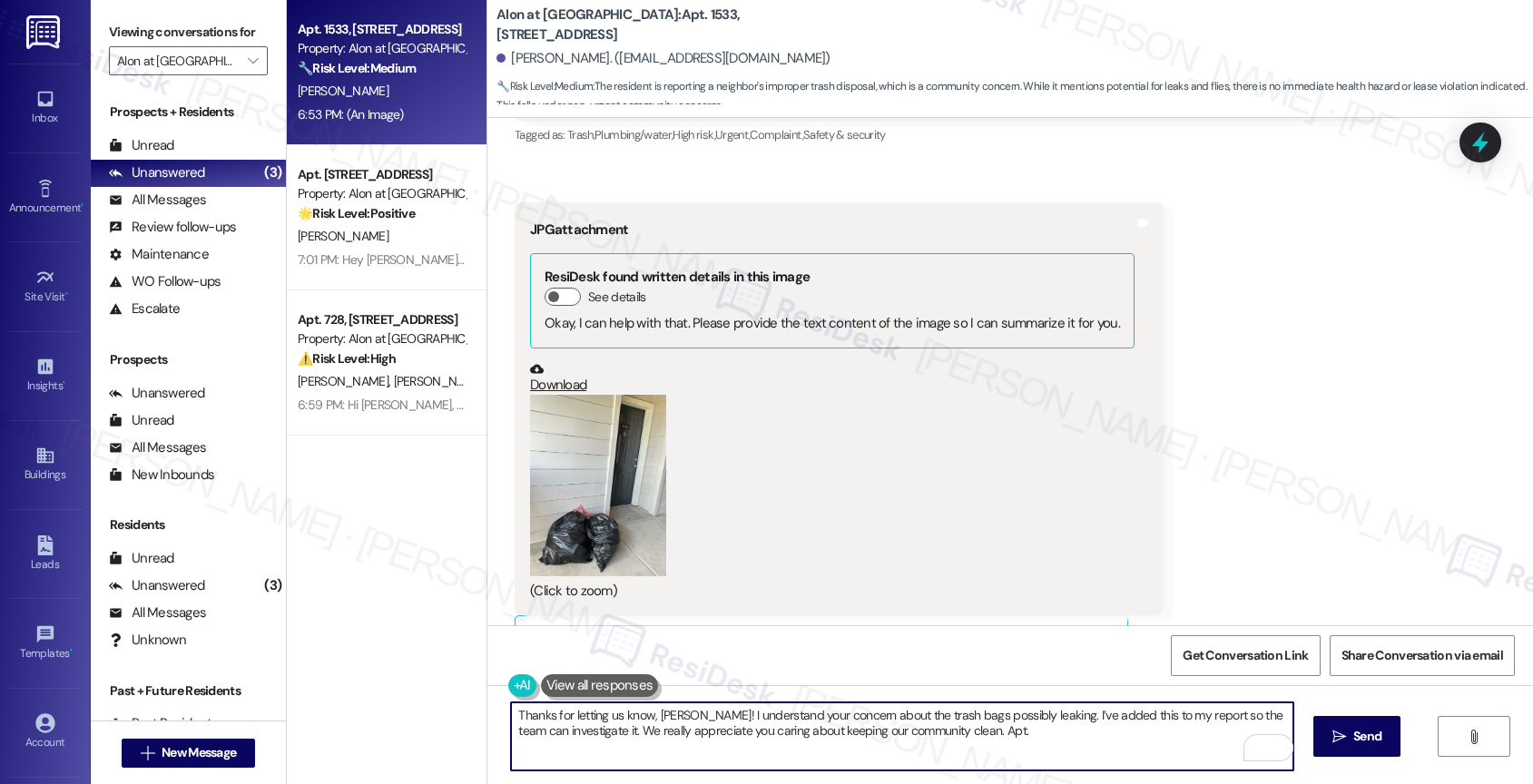
click at [1012, 731] on textarea "Thanks for letting us know, [PERSON_NAME]! I understand your concern about the …" at bounding box center [902, 736] width 782 height 68
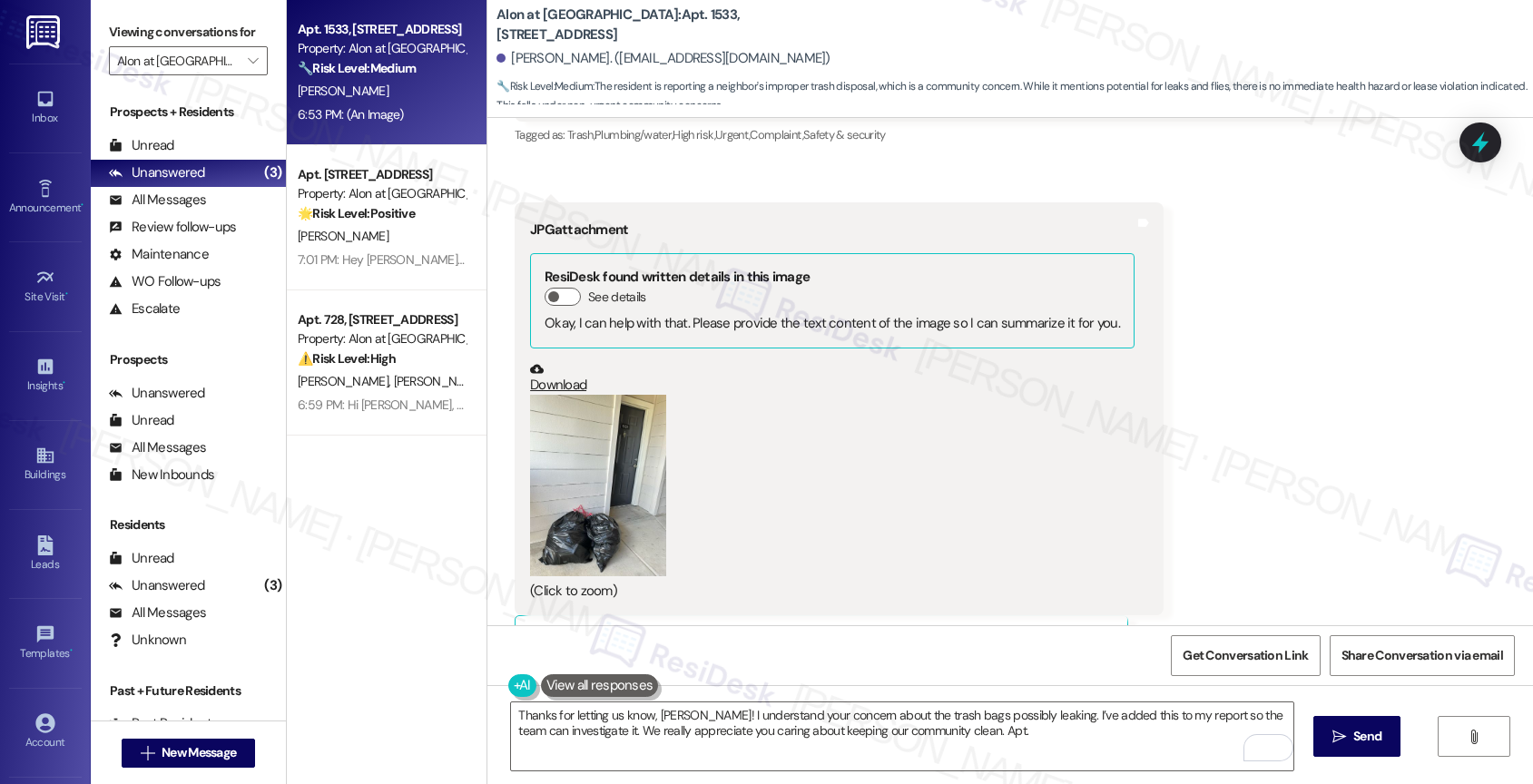
click at [597, 447] on button "Zoom image" at bounding box center [598, 485] width 136 height 182
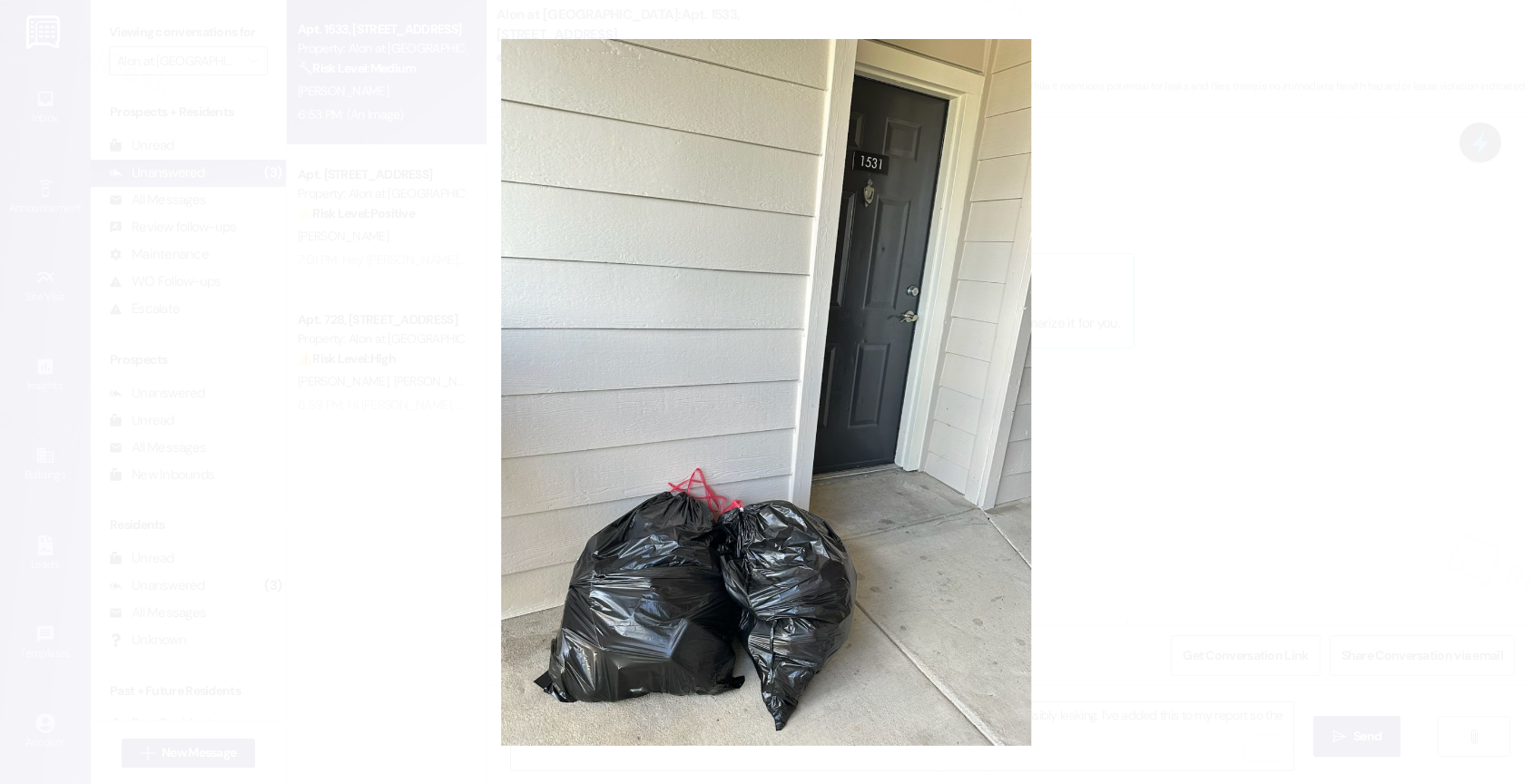
click at [895, 474] on button "Unzoom image" at bounding box center [766, 392] width 1533 height 784
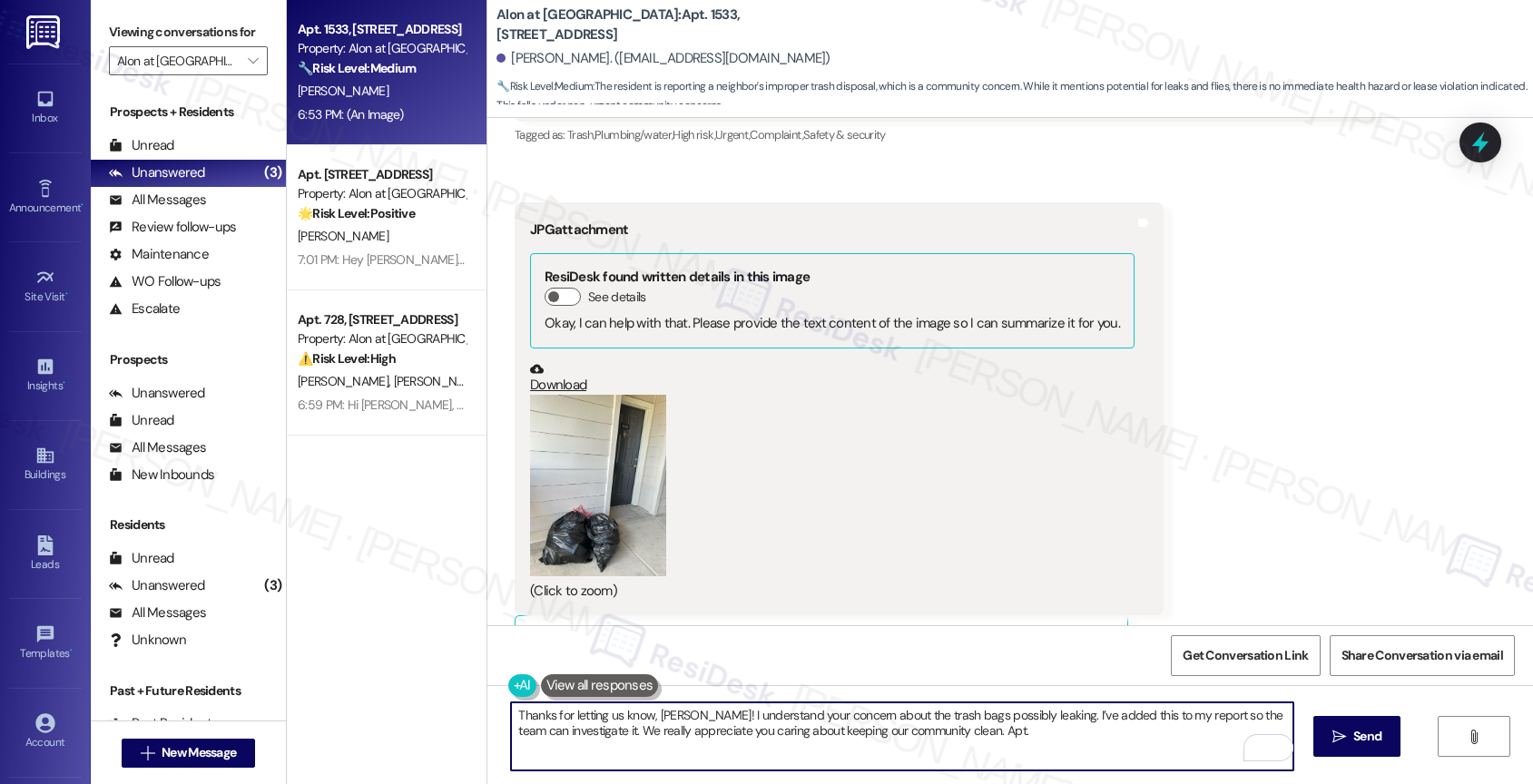
click at [1013, 737] on textarea "Thanks for letting us know, [PERSON_NAME]! I understand your concern about the …" at bounding box center [902, 736] width 782 height 68
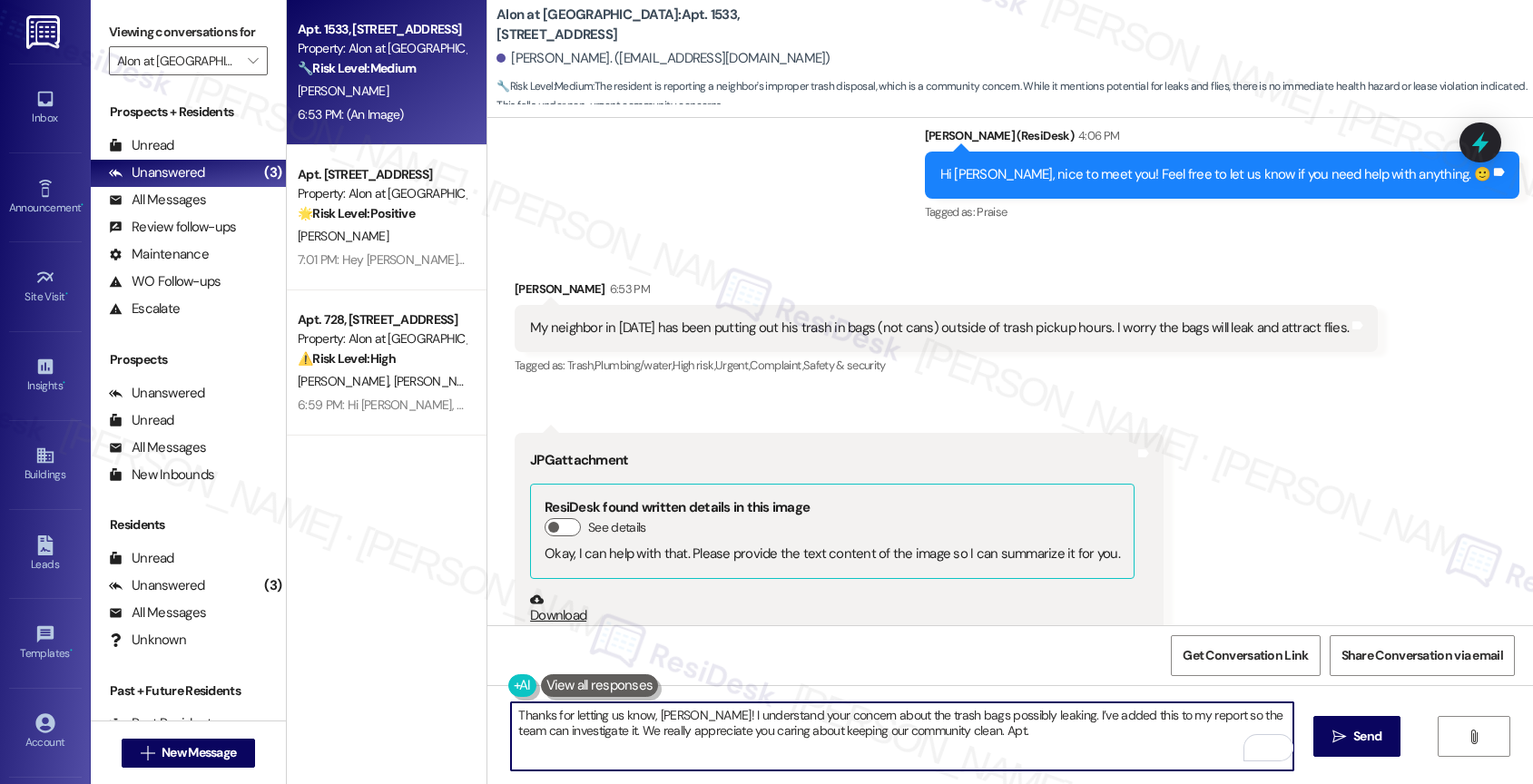
click at [989, 745] on textarea "Thanks for letting us know, [PERSON_NAME]! I understand your concern about the …" at bounding box center [902, 736] width 782 height 68
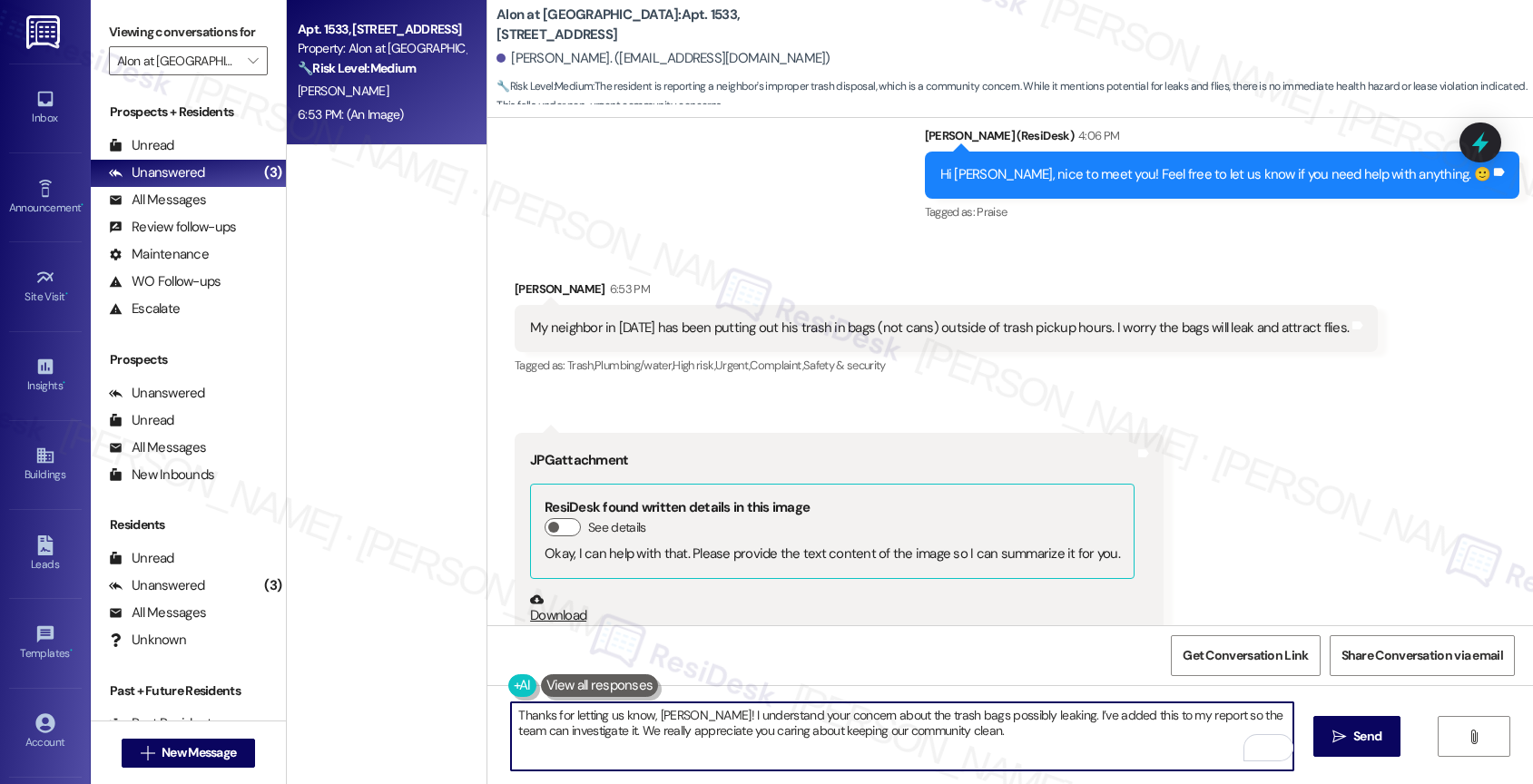
click at [997, 740] on textarea "Thanks for letting us know, [PERSON_NAME]! I understand your concern about the …" at bounding box center [902, 736] width 782 height 68
type textarea "Thanks for letting us know, [PERSON_NAME]! I understand your concern about the …"
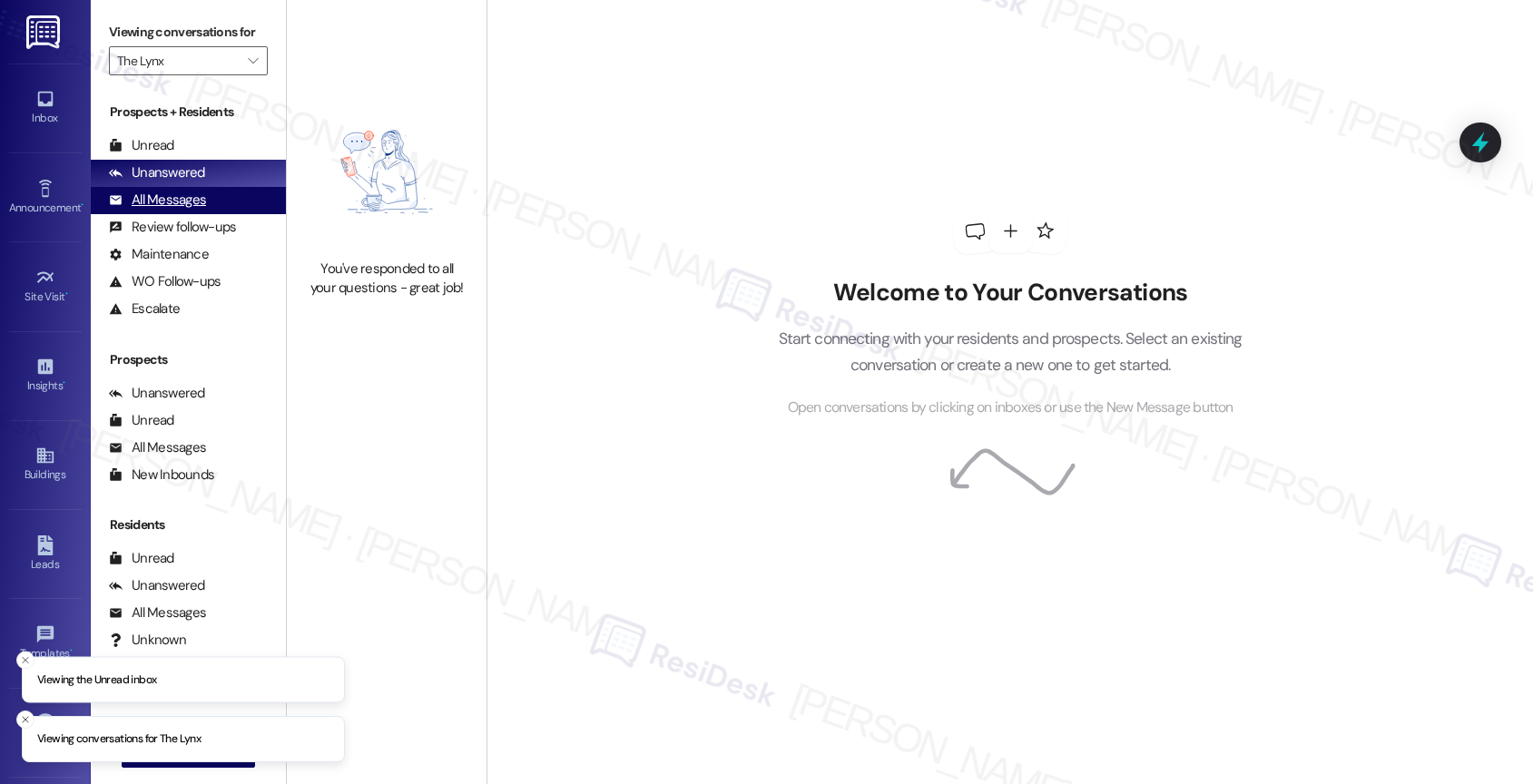
click at [191, 209] on div "All Messages" at bounding box center [157, 199] width 97 height 19
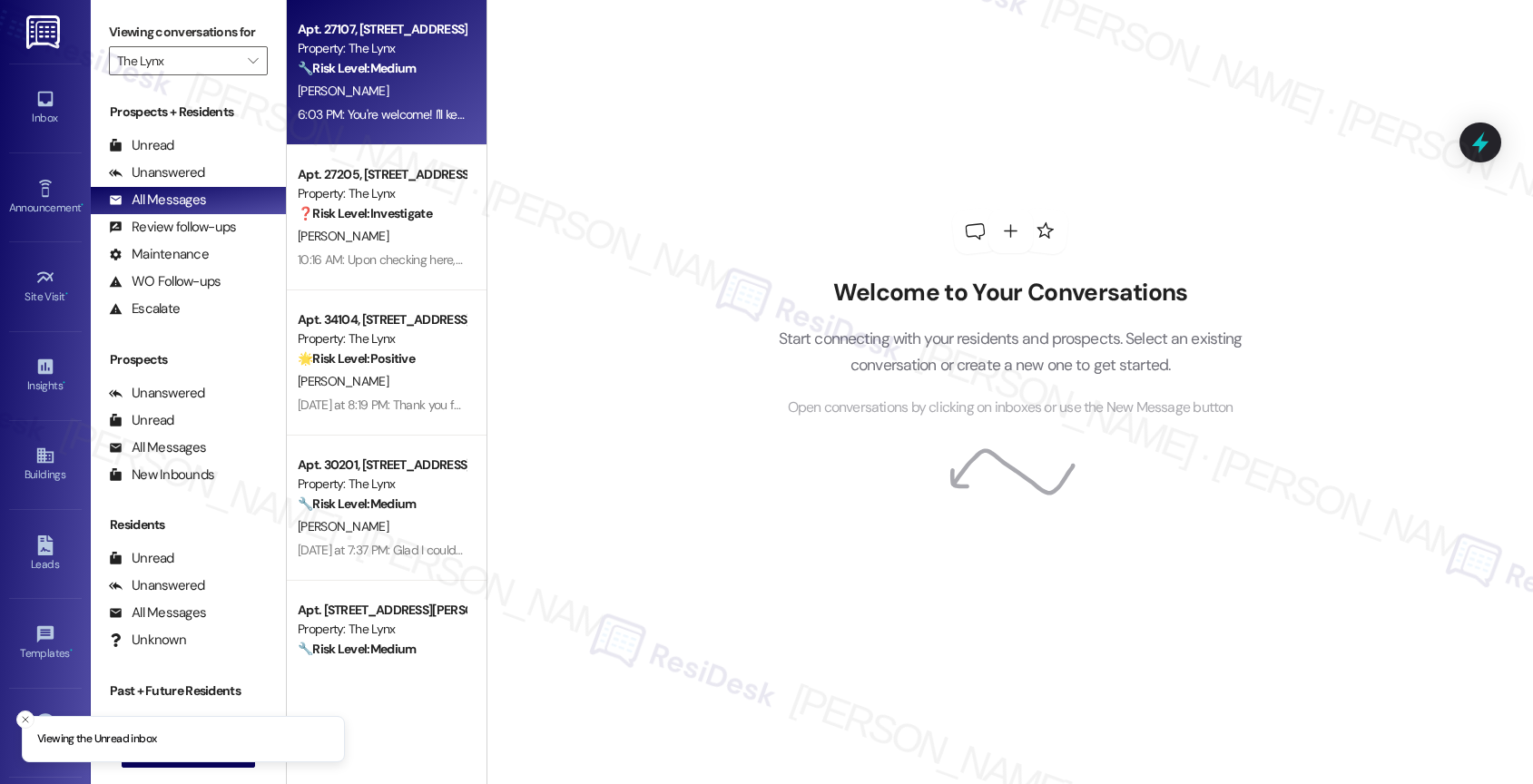
click at [378, 111] on div "6:03 PM: You're welcome! I'll keep you posted. 🙂 6:03 PM: You're welcome! I'll …" at bounding box center [426, 114] width 256 height 16
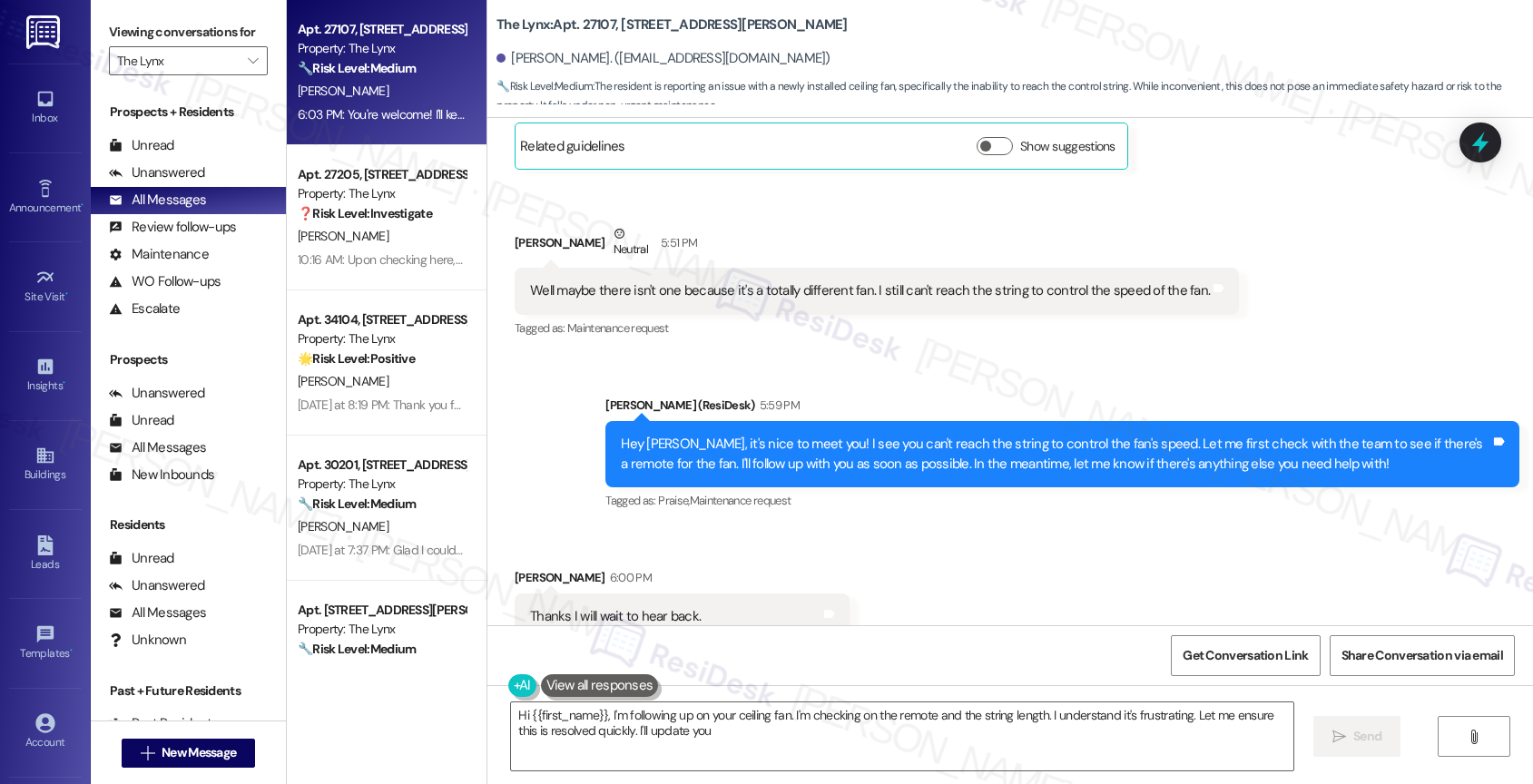
scroll to position [937, 0]
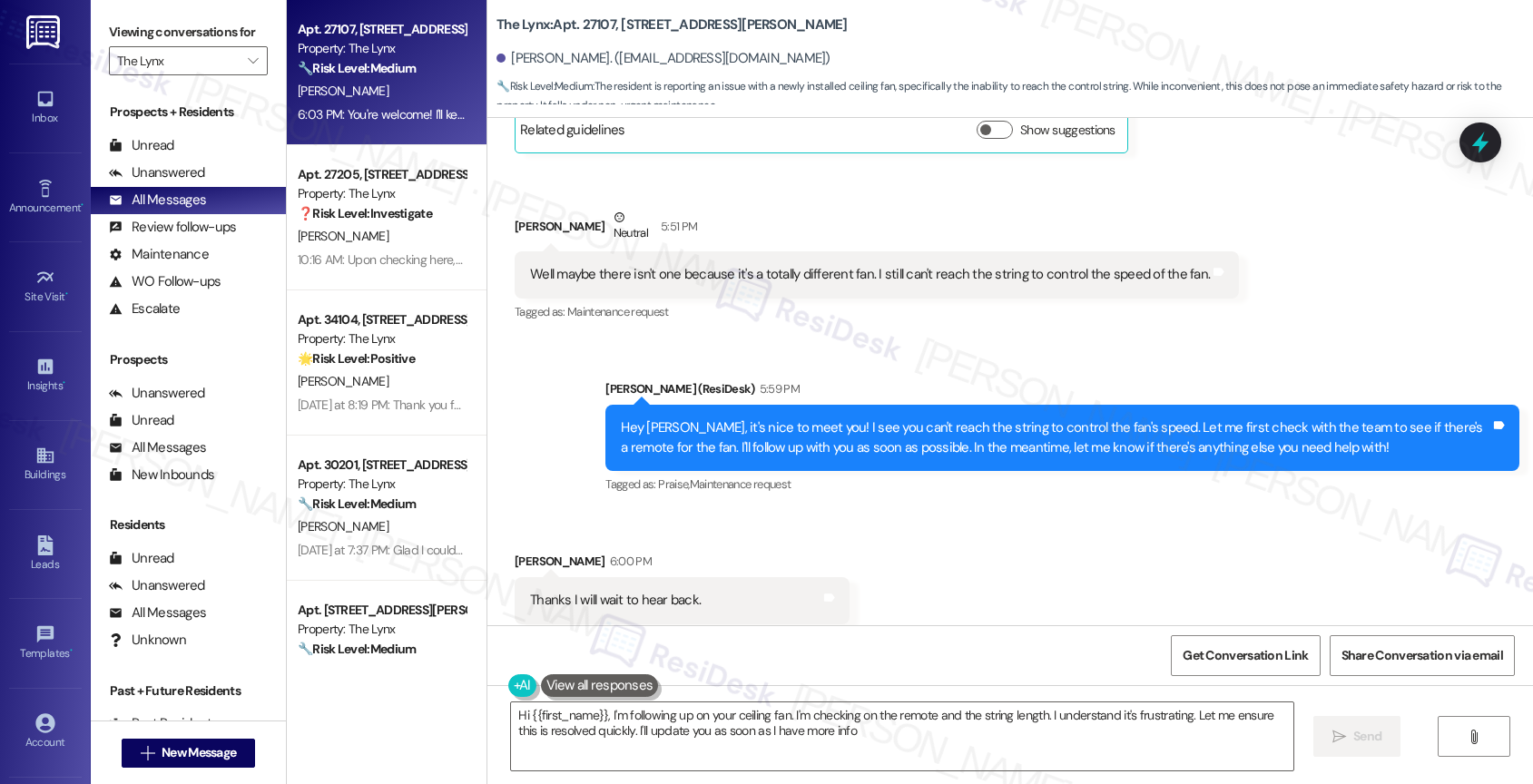
type textarea "Hi {{first_name}}, I'm following up on your ceiling fan. I'm checking on the re…"
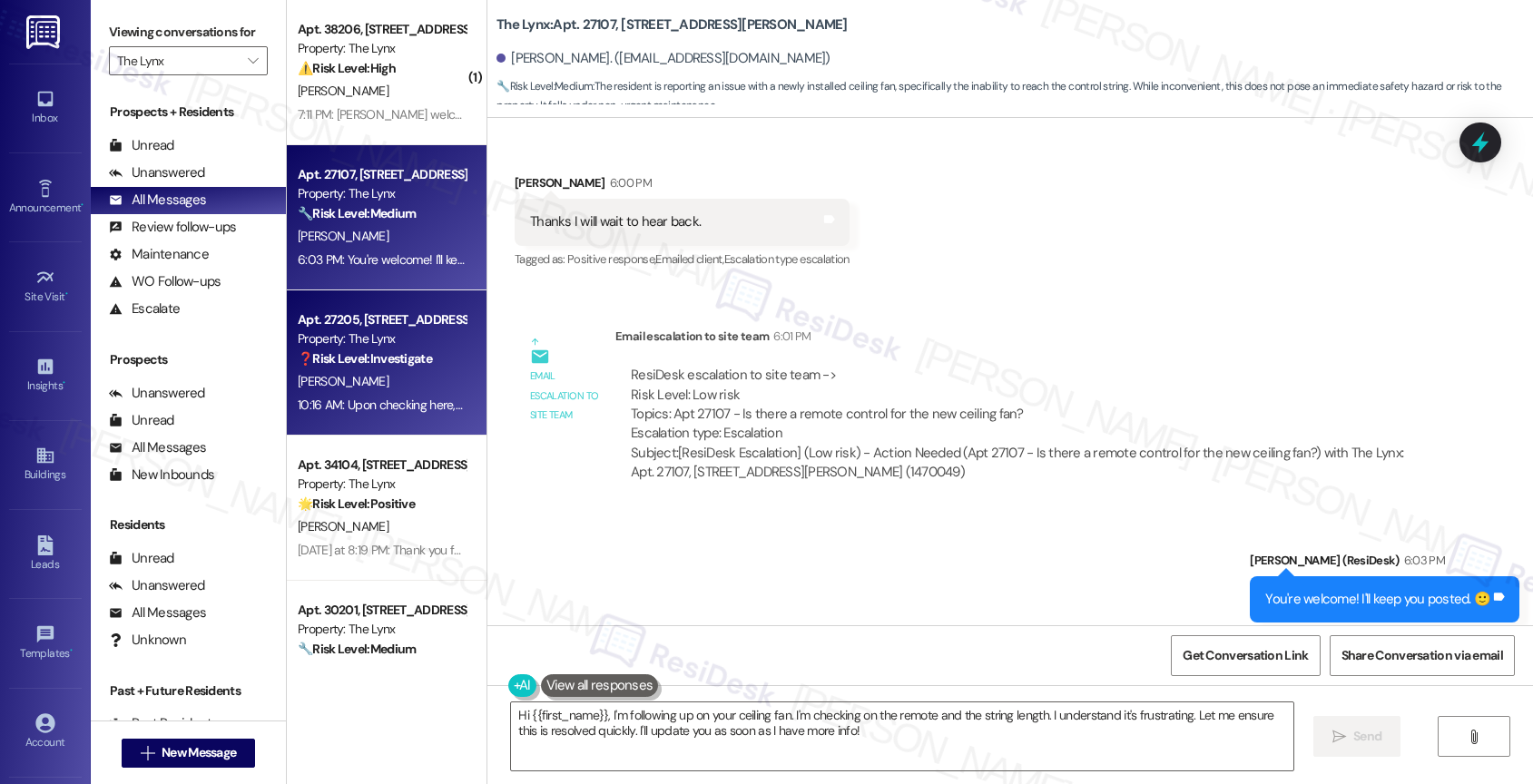
click at [346, 355] on strong "❓ Risk Level: Investigate" at bounding box center [365, 358] width 134 height 16
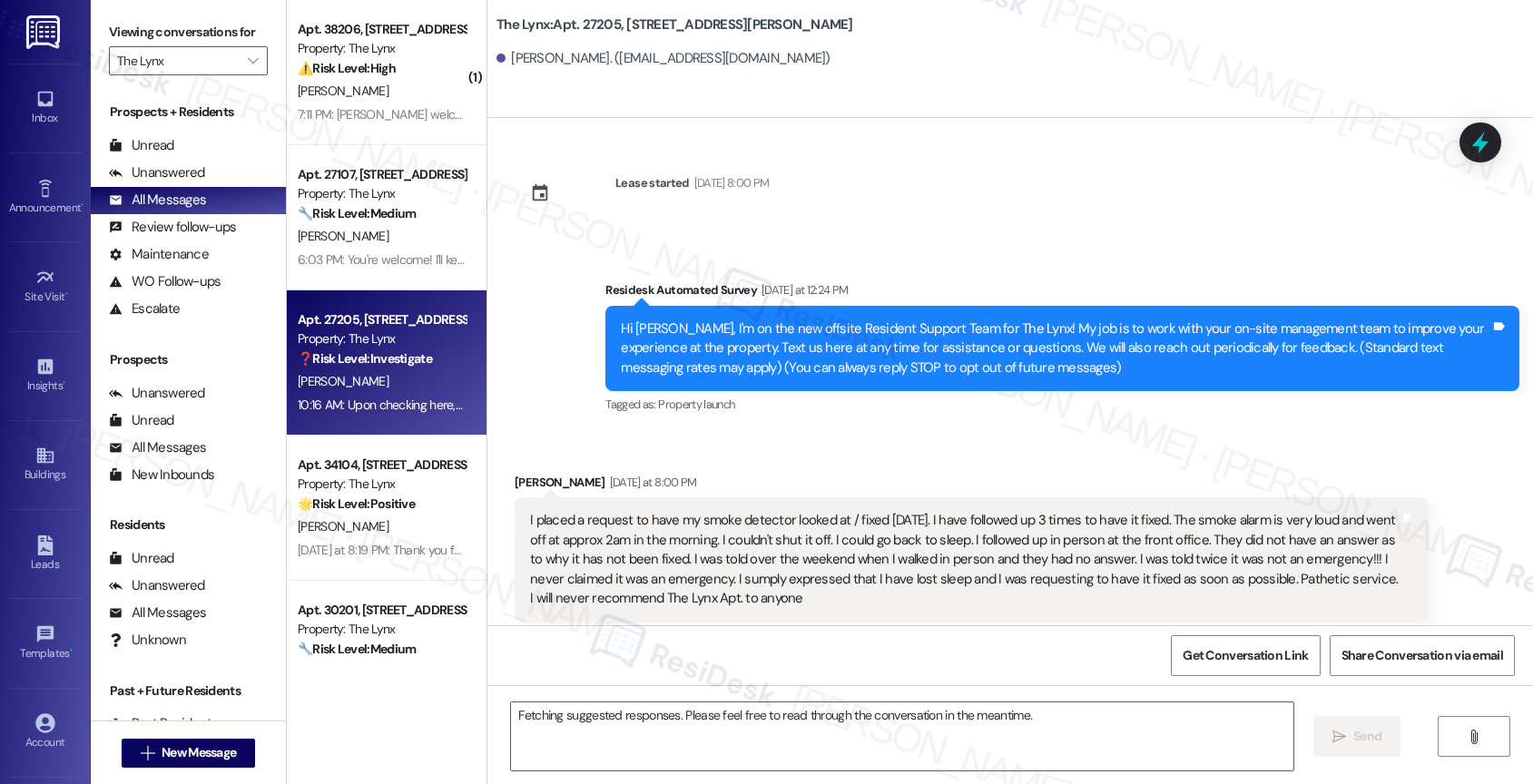
scroll to position [3003, 0]
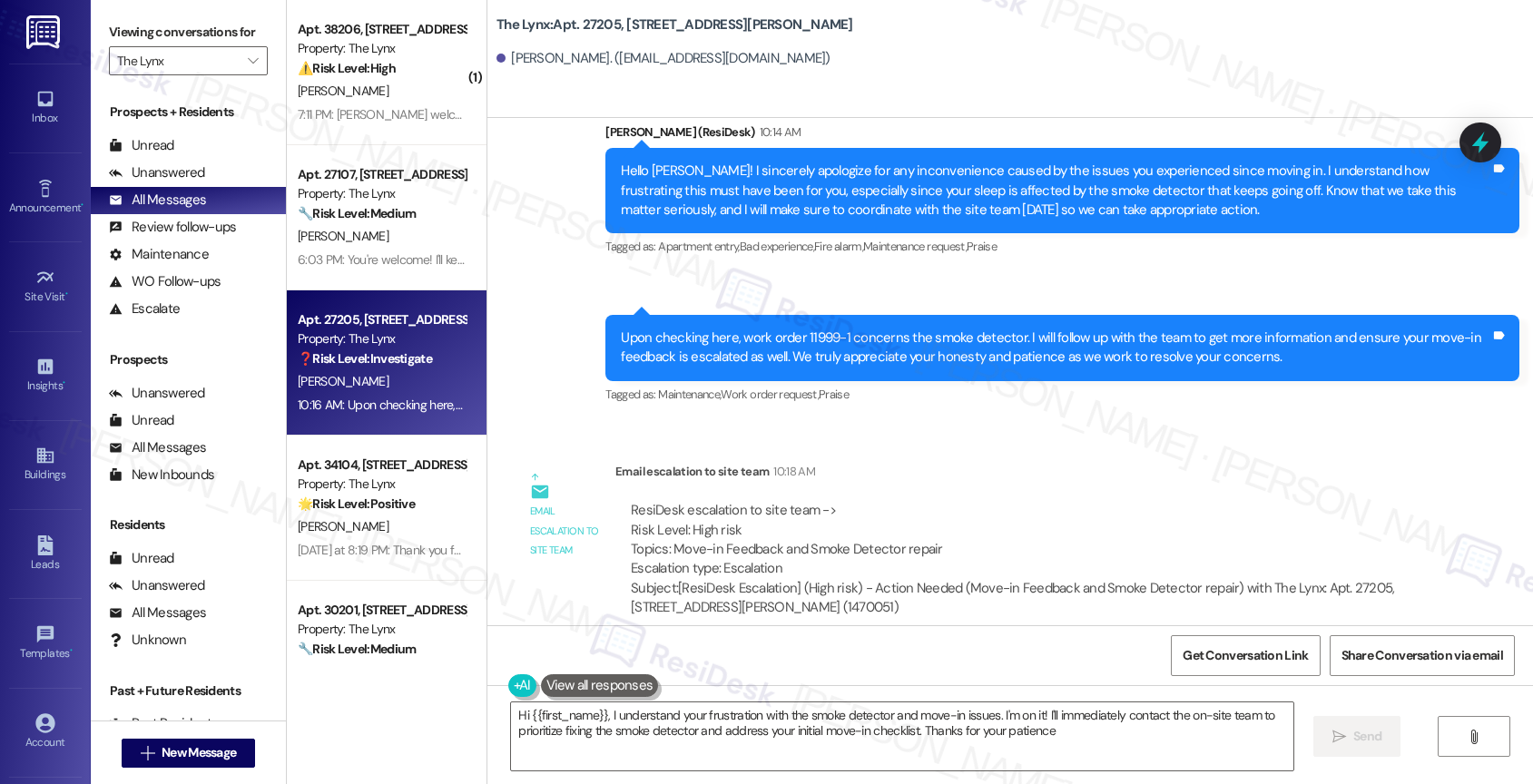
type textarea "Hi {{first_name}}, I understand your frustration with the smoke detector and mo…"
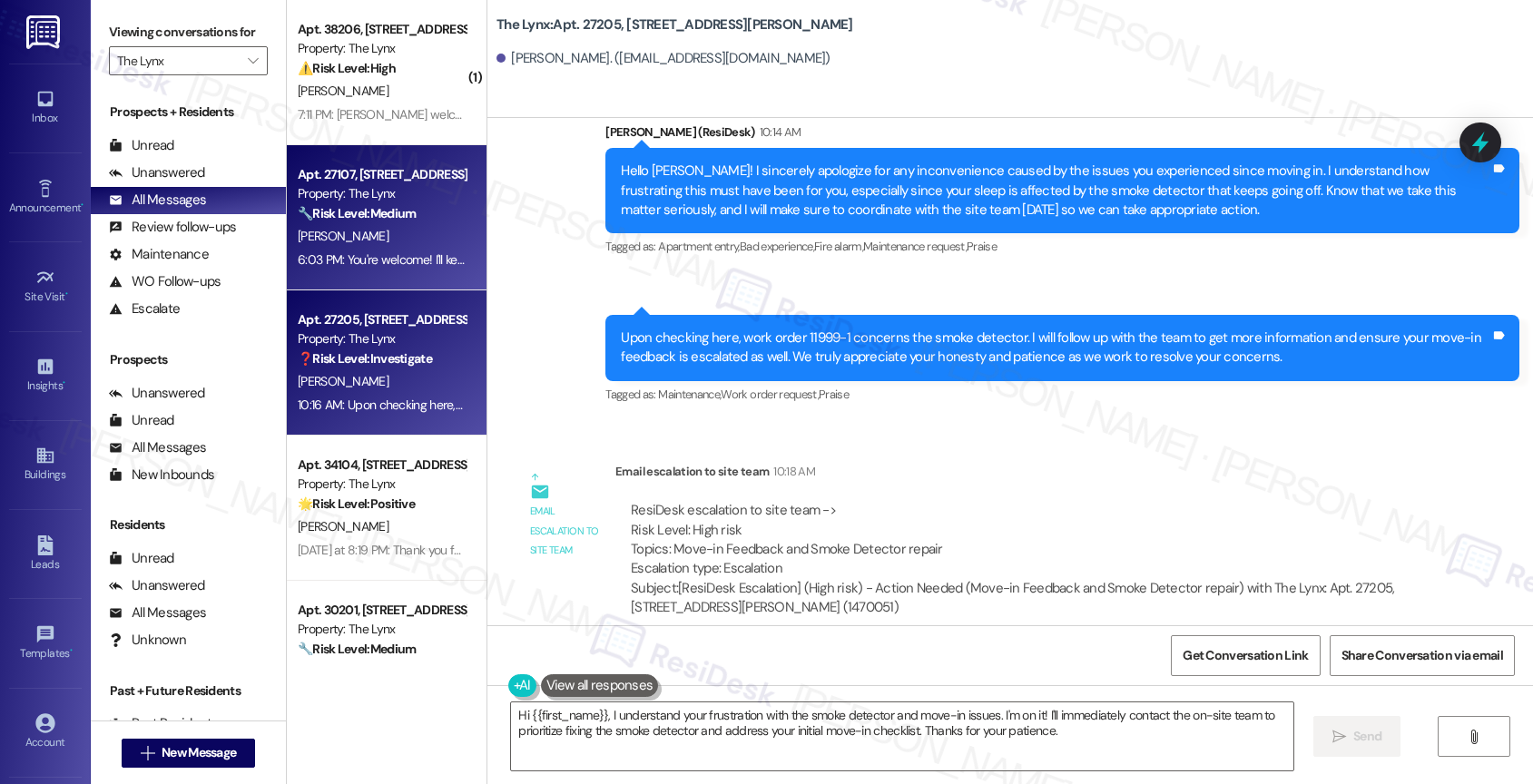
click at [393, 227] on div "[PERSON_NAME]" at bounding box center [382, 236] width 172 height 23
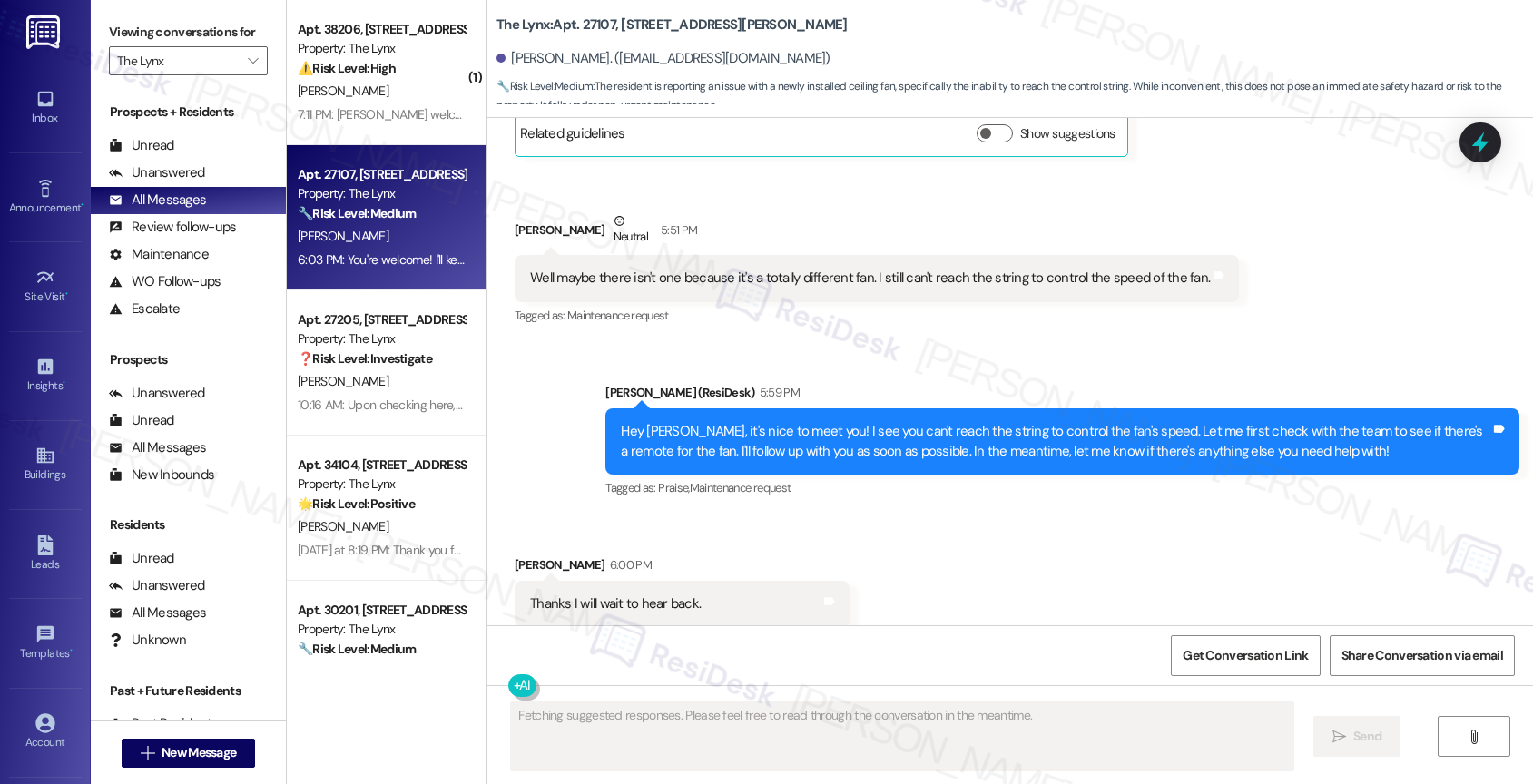
scroll to position [937, 0]
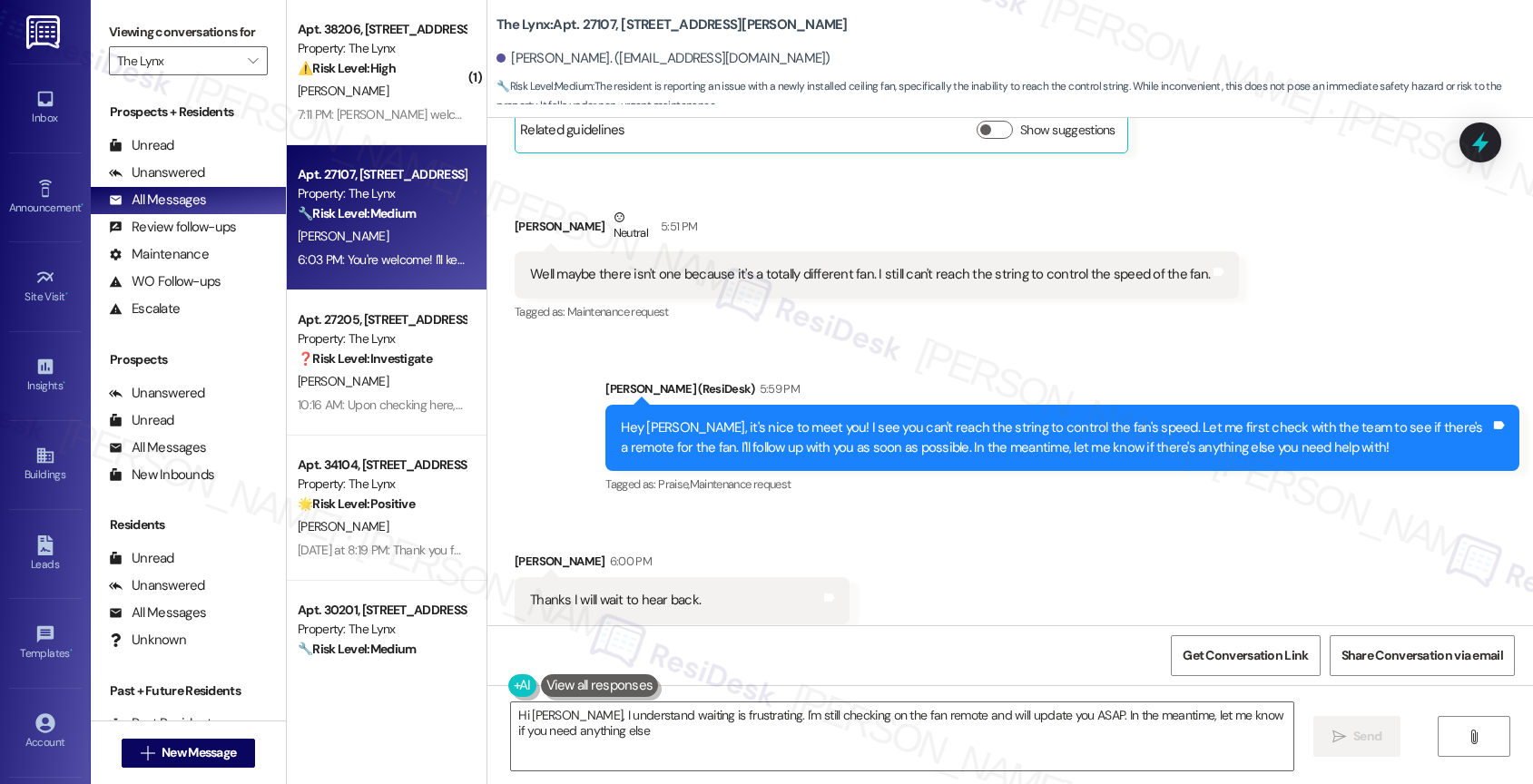
type textarea "Hi [PERSON_NAME], I understand waiting is frustrating. I'm still checking on th…"
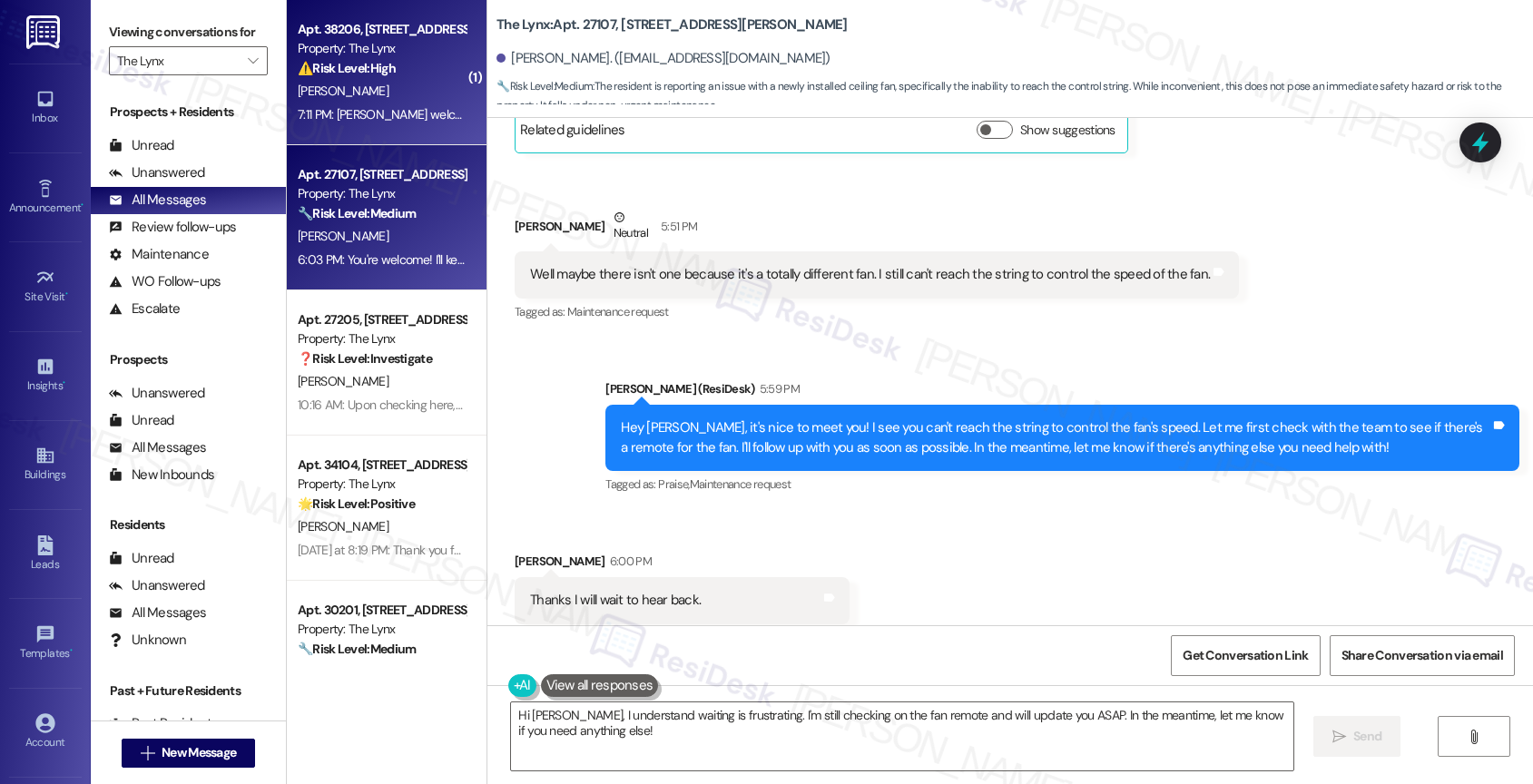
click at [345, 92] on div "[PERSON_NAME]" at bounding box center [382, 90] width 172 height 23
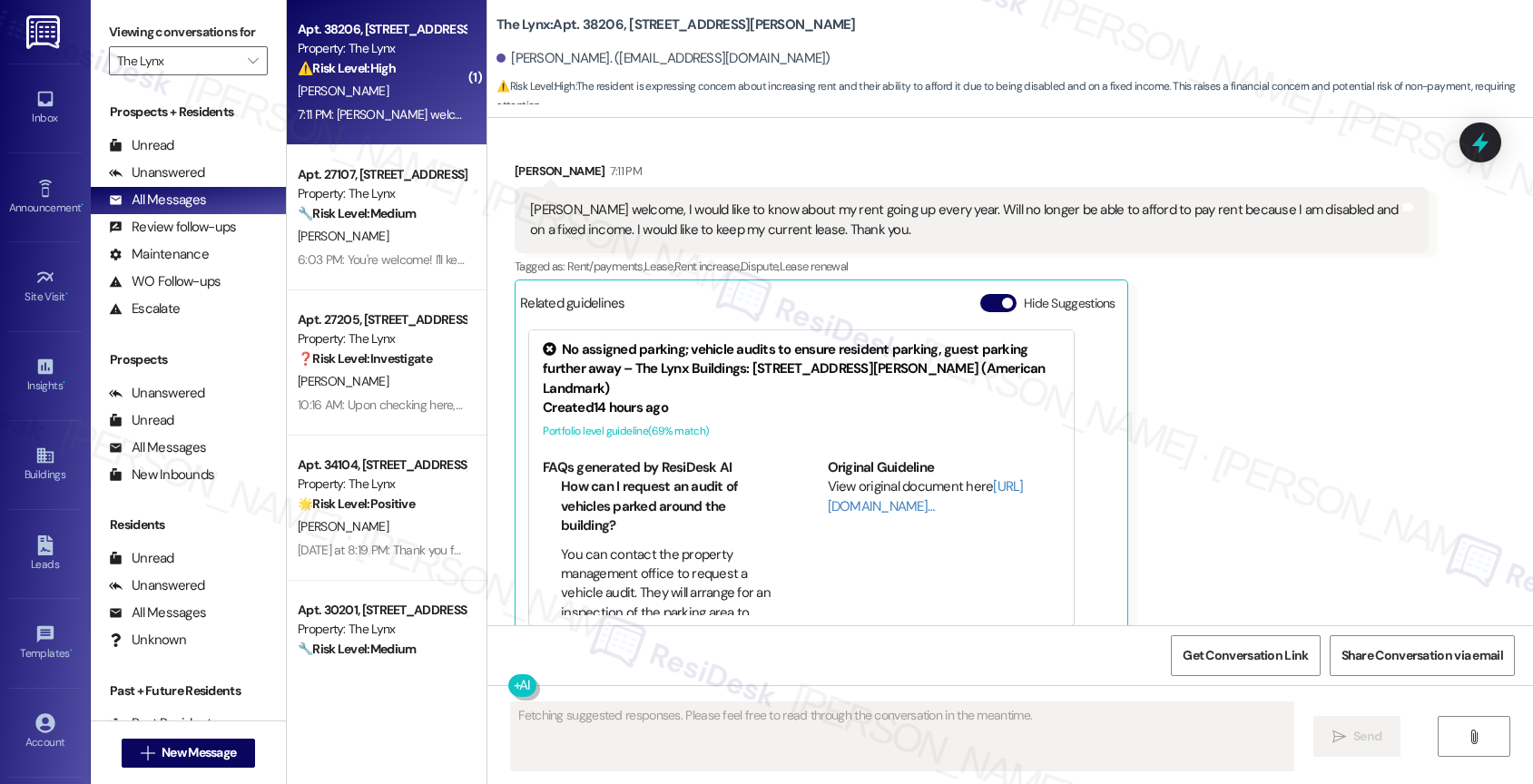
scroll to position [786, 0]
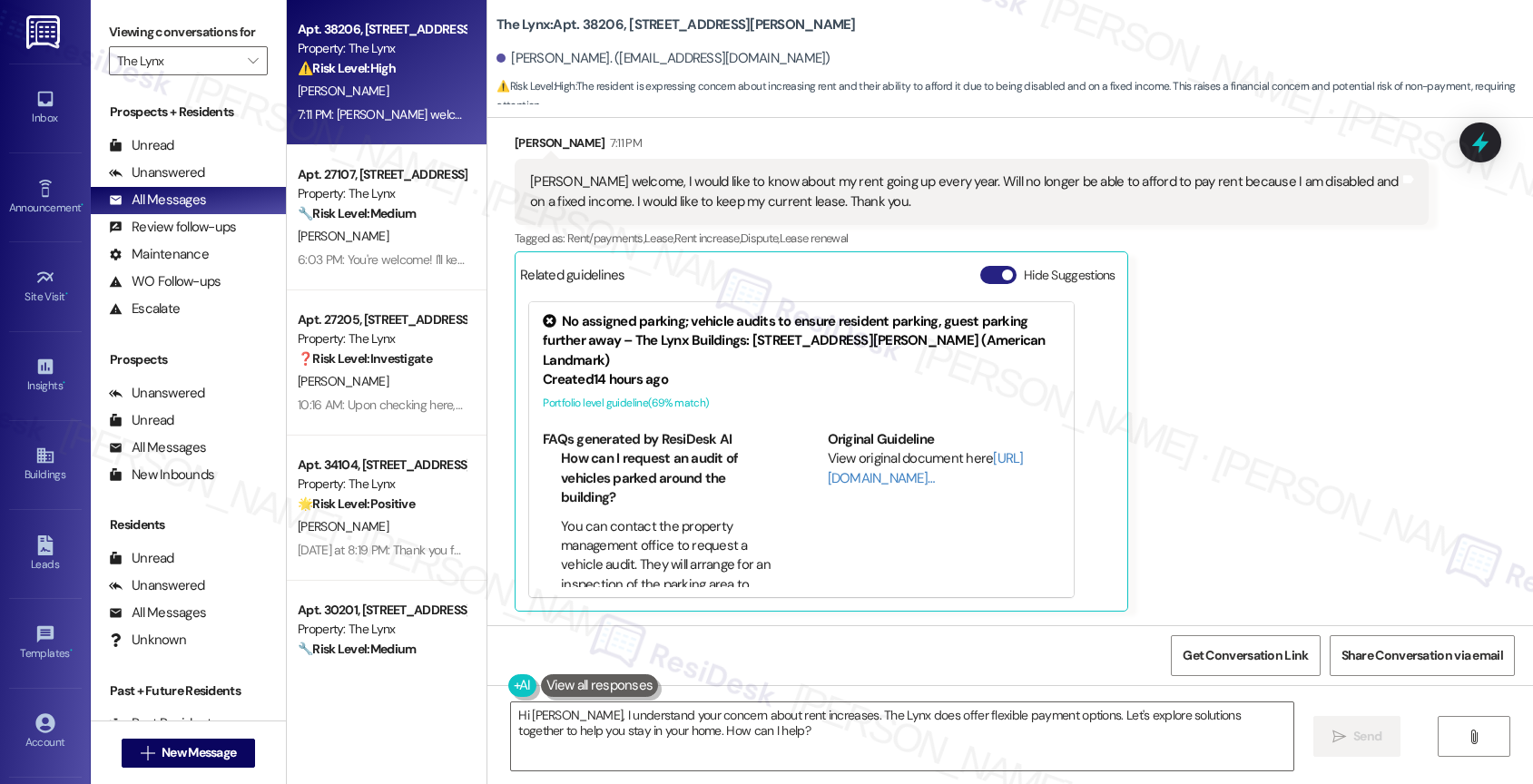
click at [980, 273] on button "Hide Suggestions" at bounding box center [998, 275] width 37 height 18
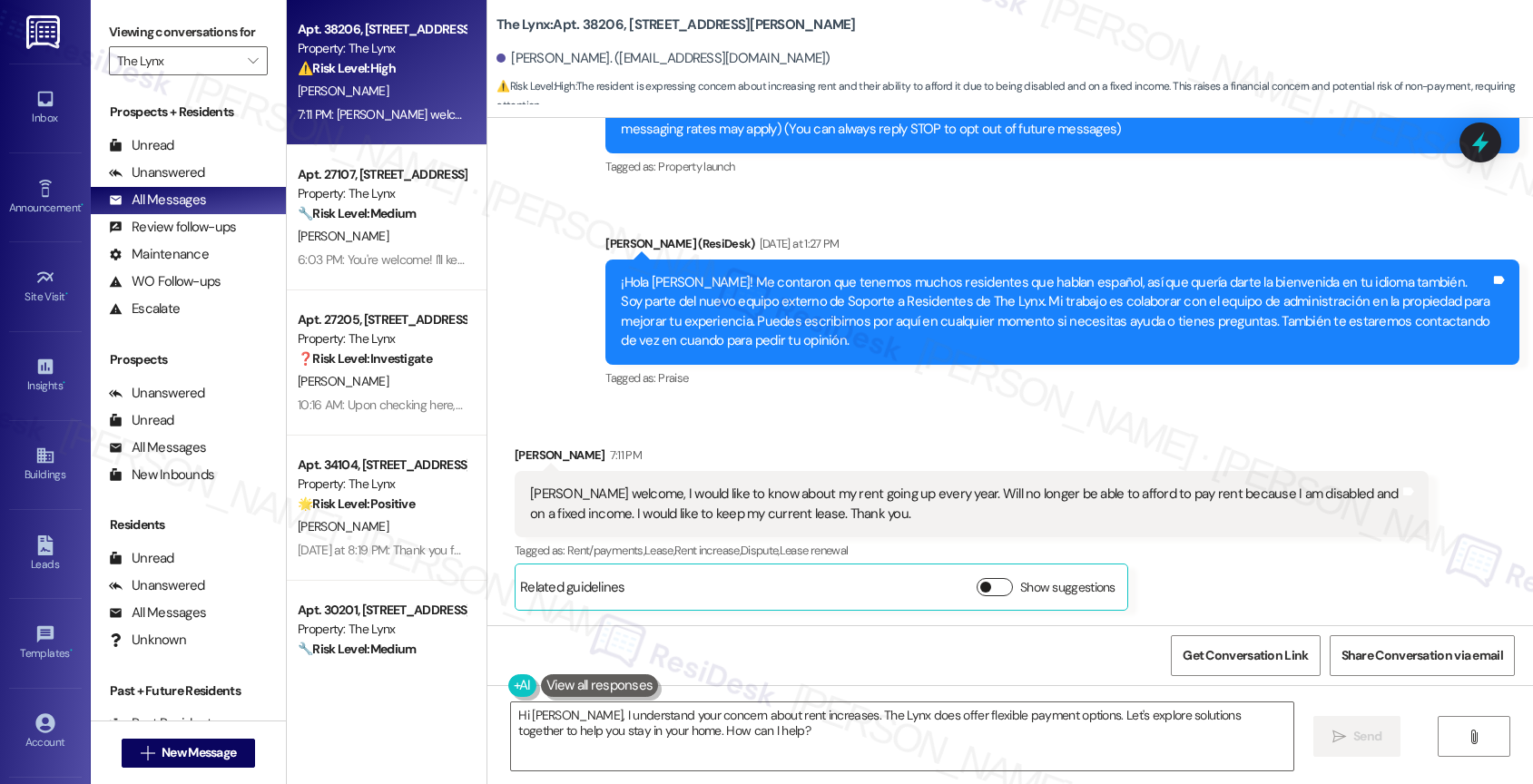
scroll to position [473, 0]
click at [758, 418] on div "Received via SMS Gary Bradley 7:11 PM Sarah welcome, I would like to know about…" at bounding box center [1010, 514] width 1046 height 219
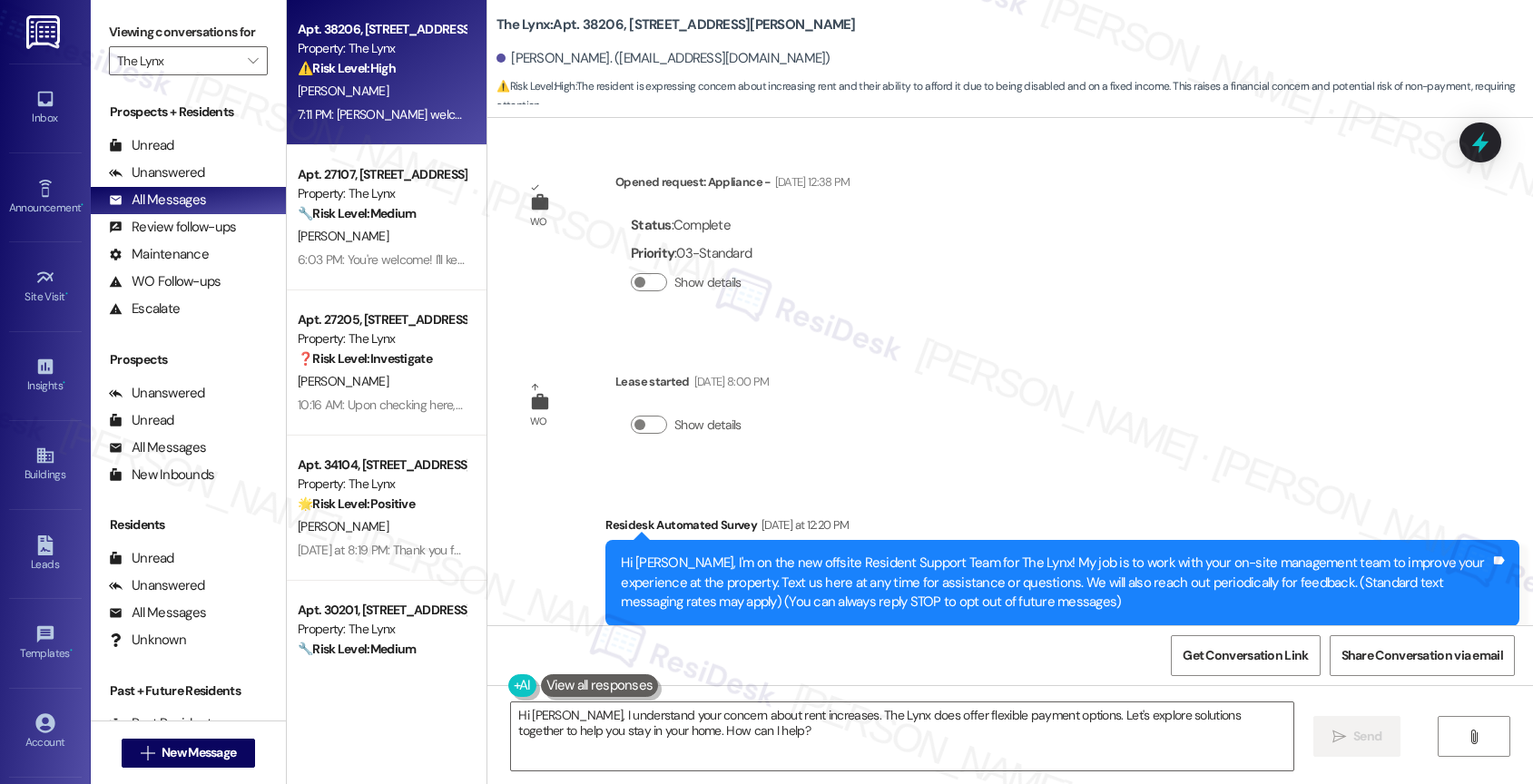
scroll to position [0, 0]
click at [923, 462] on div "WO Opened request: Appliance - Jun 13, 2022 at 12:38 PM Status : Complete Prior…" at bounding box center [1010, 371] width 1046 height 507
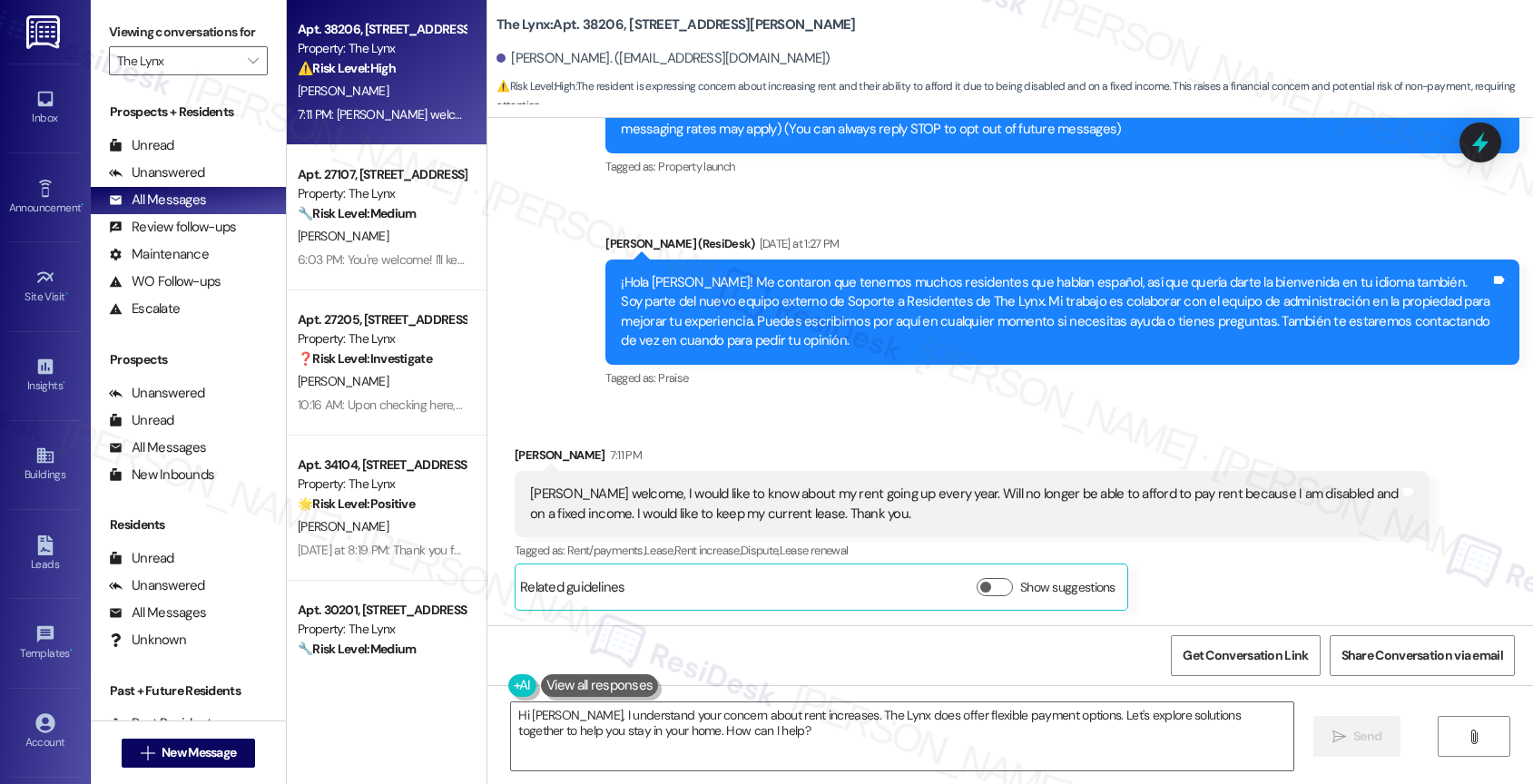
click at [872, 422] on div "Received via SMS Gary Bradley 7:11 PM Sarah welcome, I would like to know about…" at bounding box center [1010, 514] width 1046 height 219
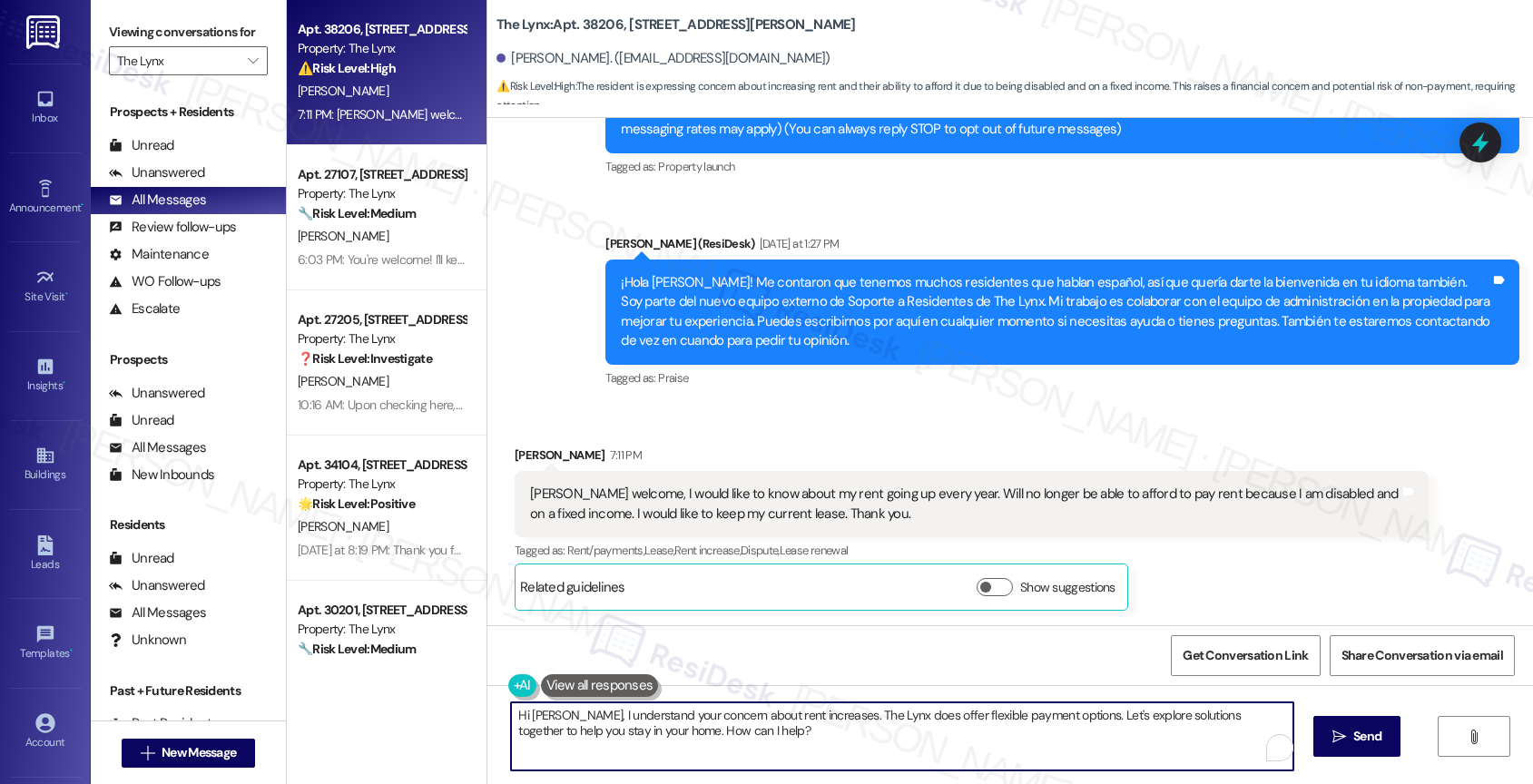
drag, startPoint x: 548, startPoint y: 712, endPoint x: 738, endPoint y: 748, distance: 193.4
click at [738, 748] on textarea "Hi Gary, I understand your concern about rent increases. The Lynx does offer fl…" at bounding box center [902, 736] width 782 height 68
drag, startPoint x: 726, startPoint y: 744, endPoint x: 548, endPoint y: 716, distance: 180.2
click at [548, 716] on textarea "Hi Gary, I understand your concern about rent increases. The Lynx does offer fl…" at bounding box center [902, 736] width 782 height 68
click at [960, 725] on textarea "Hi Gary, nice to meet you! I understand your concern about keeping your lease" at bounding box center [902, 736] width 782 height 68
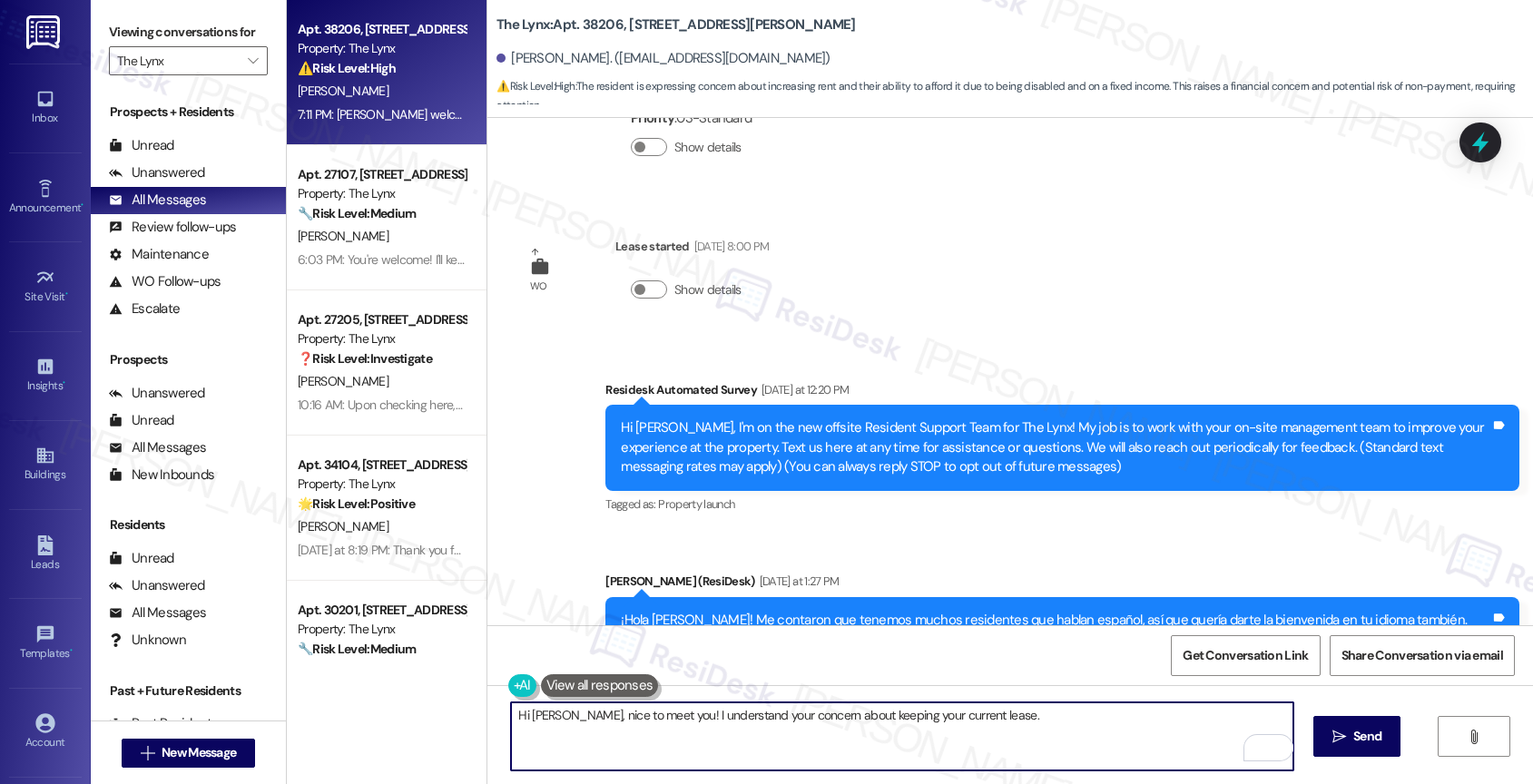
scroll to position [0, 0]
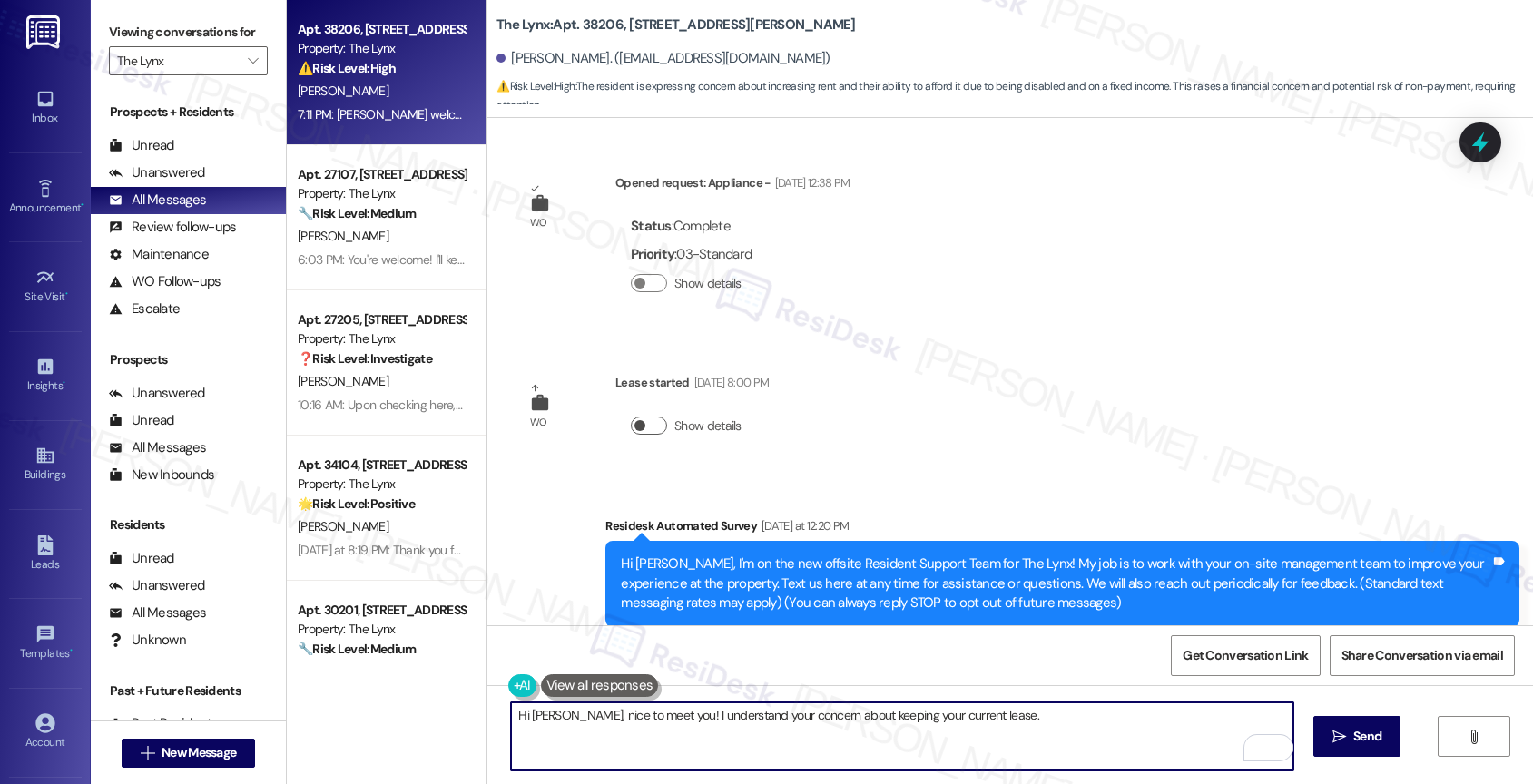
click at [635, 425] on button "Show details" at bounding box center [649, 426] width 37 height 18
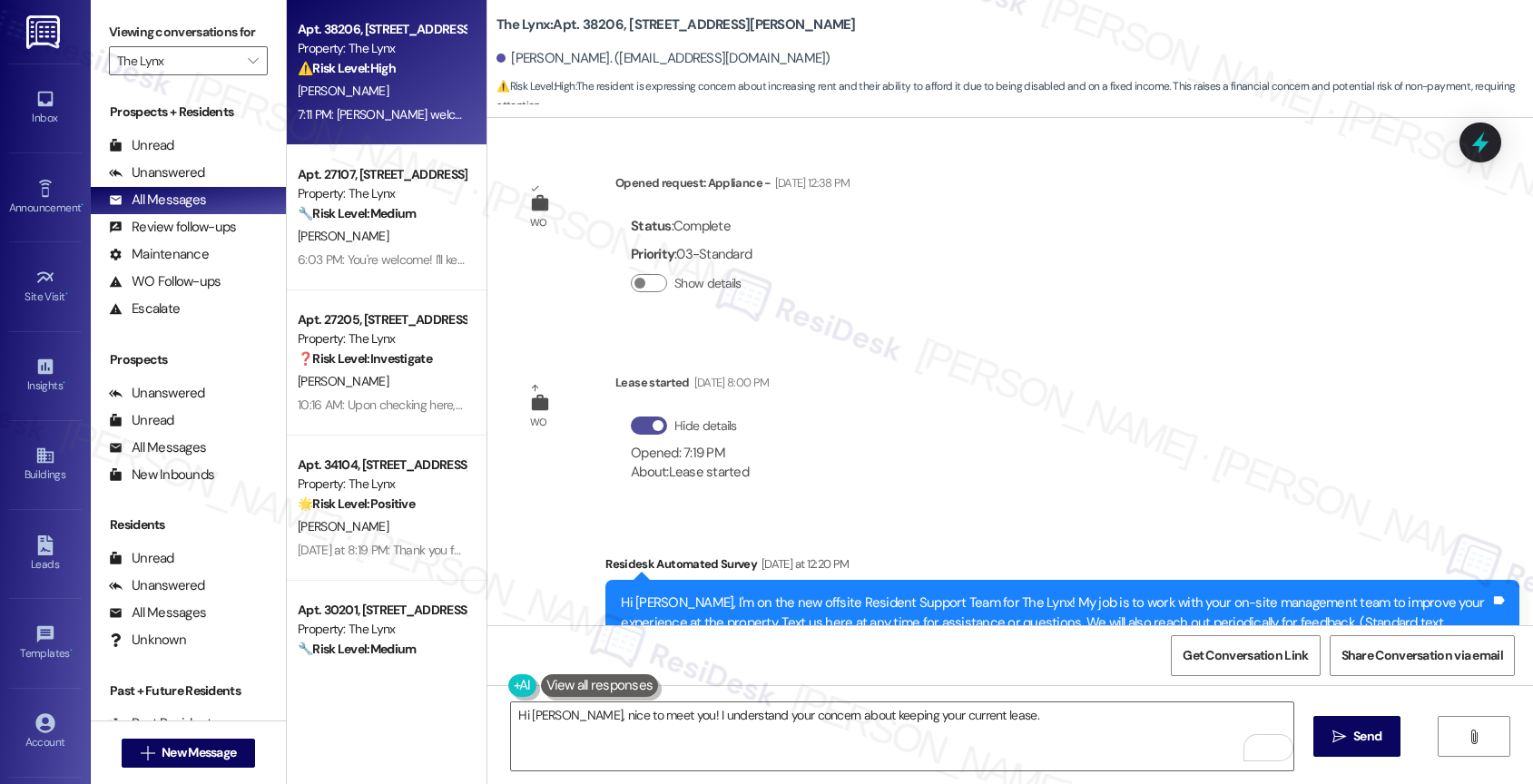
click at [635, 425] on button "Hide details" at bounding box center [649, 426] width 37 height 18
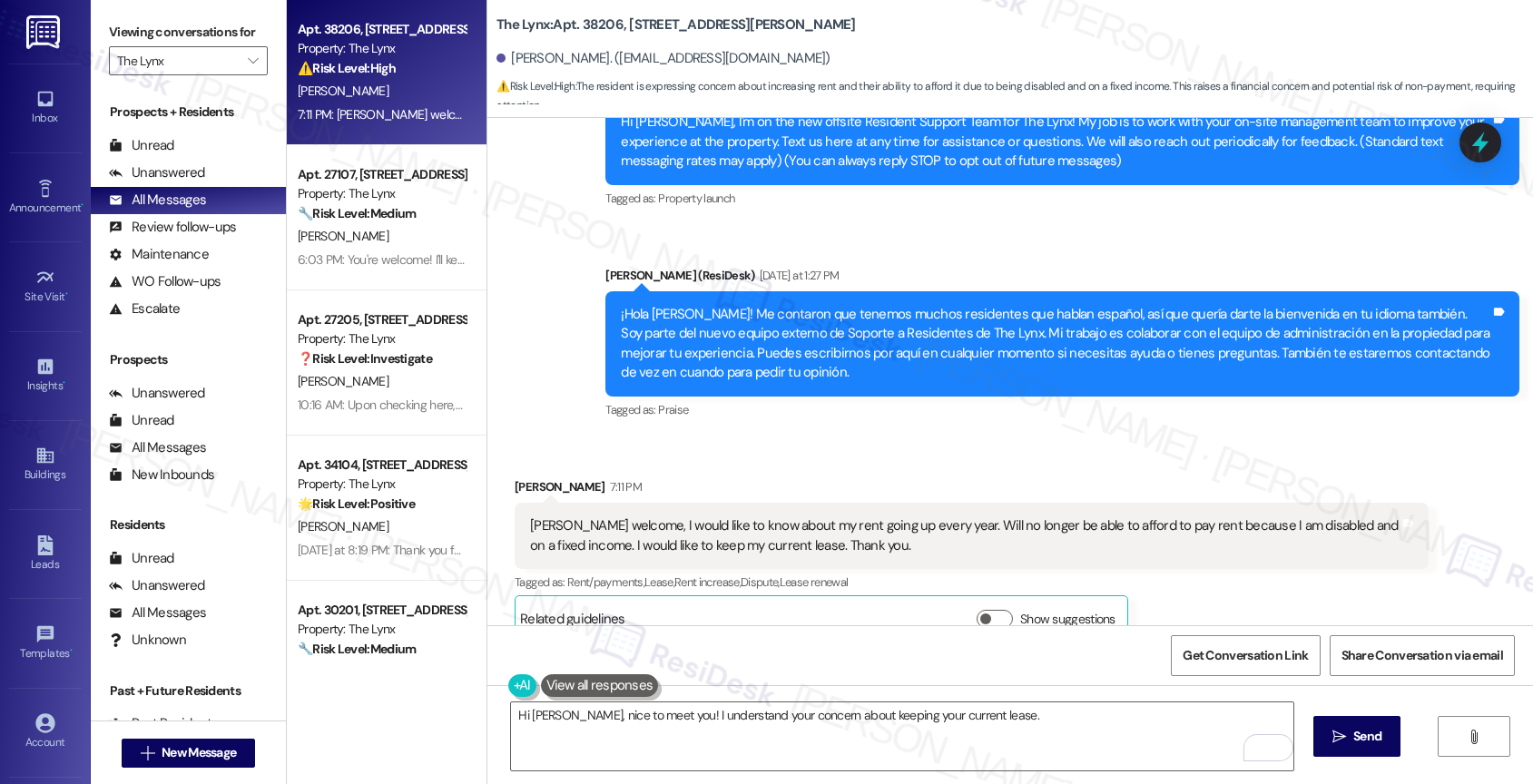
scroll to position [473, 0]
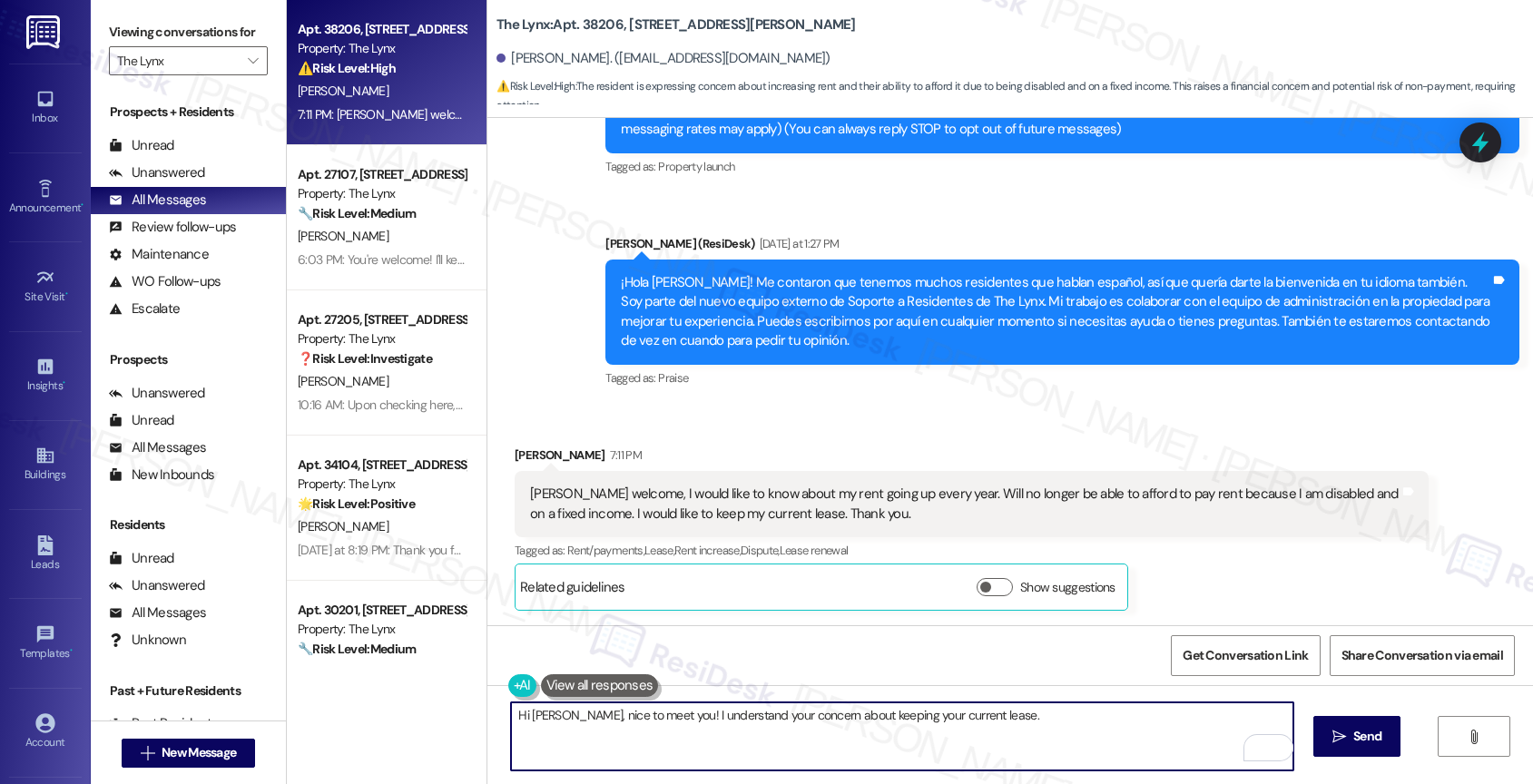
click at [986, 726] on textarea "Hi Gary, nice to meet you! I understand your concern about keeping your current…" at bounding box center [902, 736] width 782 height 68
click at [1020, 726] on textarea "Hi Gary, nice to meet you! I understand your concern about keeping your current…" at bounding box center [902, 736] width 782 height 68
click at [1015, 726] on textarea "Hi Gary, nice to meet you! I understand your concern about keeping your current…" at bounding box center [902, 736] width 782 height 68
drag, startPoint x: 963, startPoint y: 715, endPoint x: 1195, endPoint y: 720, distance: 232.1
click at [1195, 720] on textarea "Hi Gary, nice to meet you! I understand your concern about keeping your current…" at bounding box center [902, 736] width 782 height 68
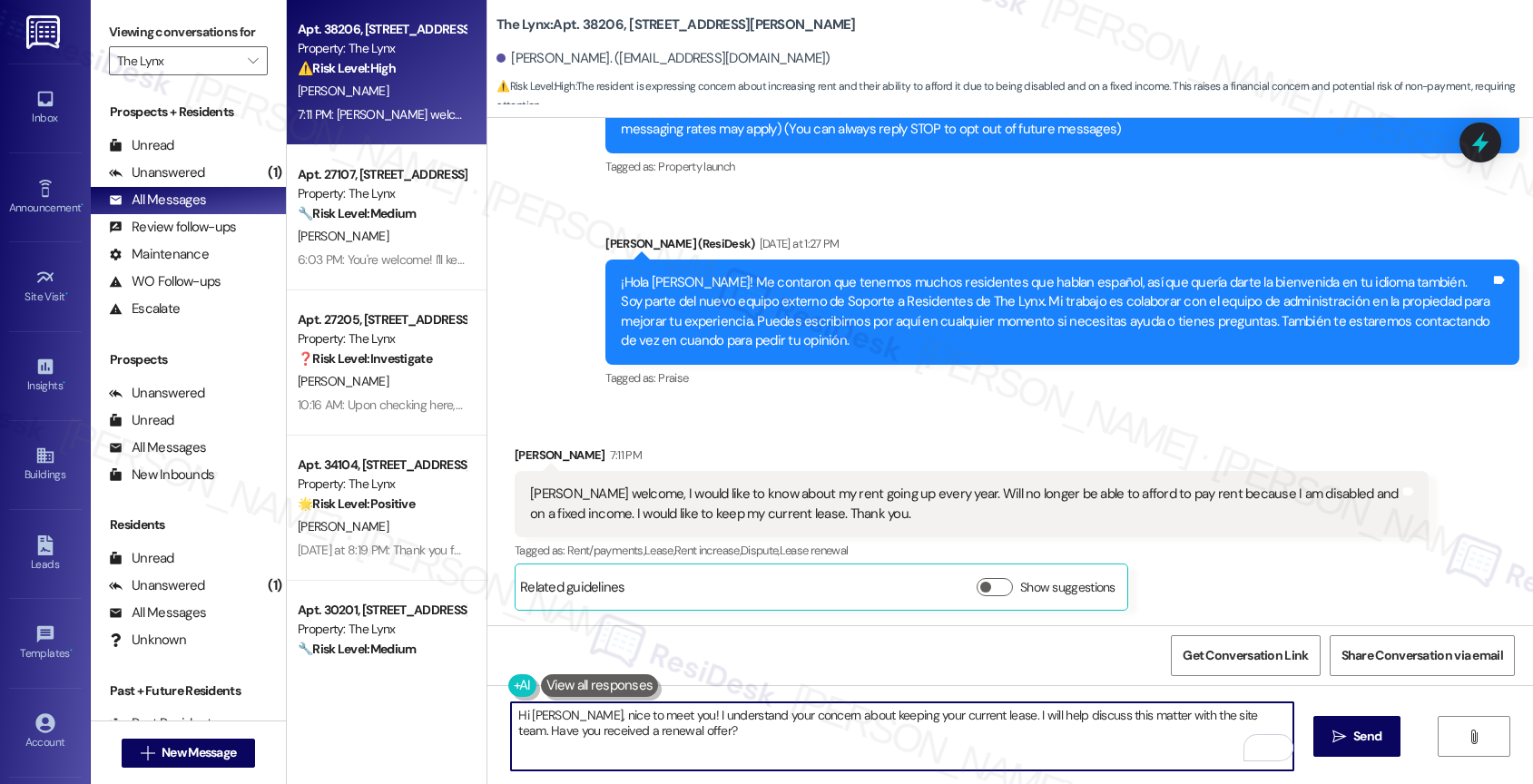
click at [740, 742] on textarea "Hi Gary, nice to meet you! I understand your concern about keeping your current…" at bounding box center [902, 736] width 782 height 68
paste textarea "it’s great to meet you! I understand your concern about wanting to keep your cu…"
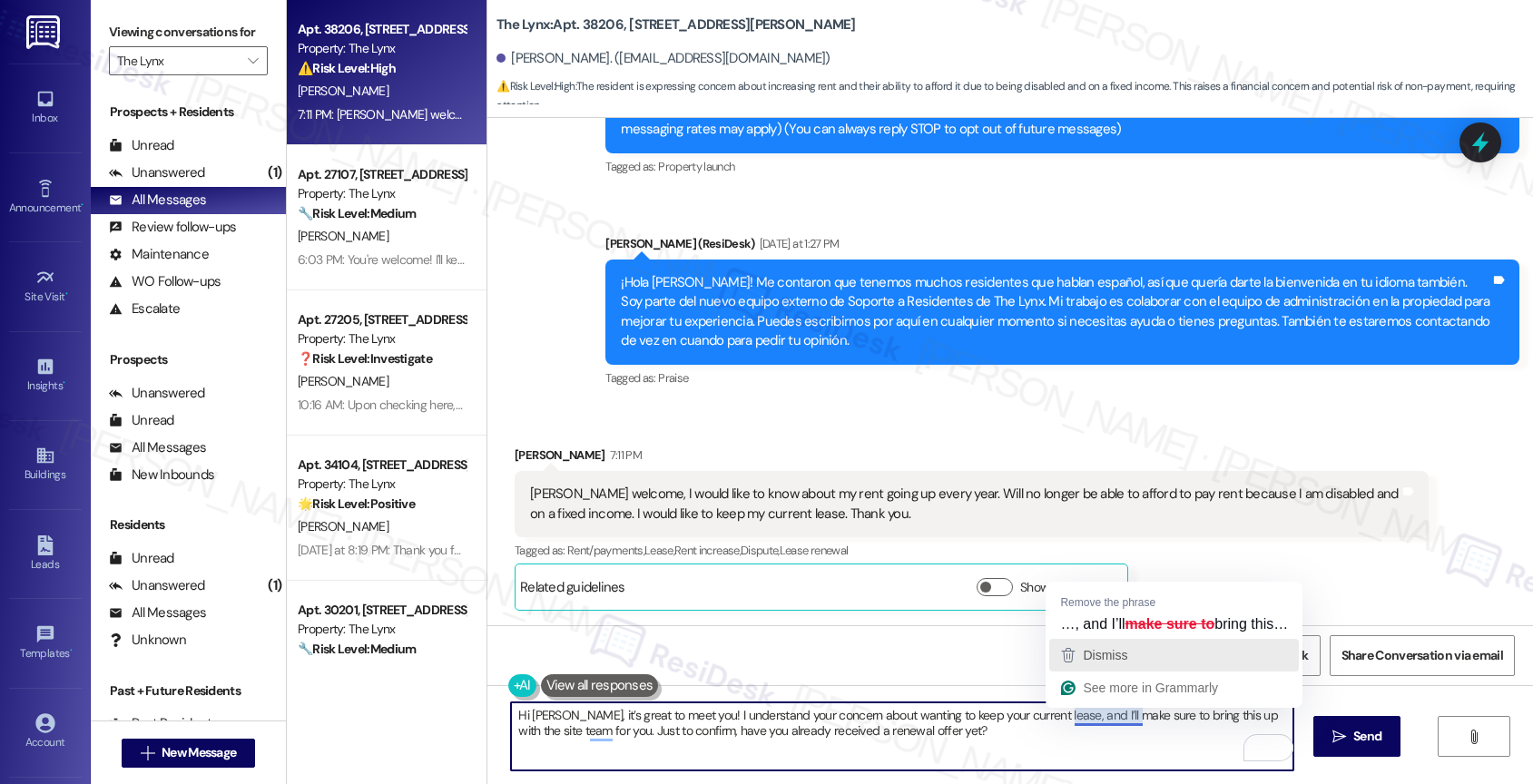
click at [1109, 658] on span "Dismiss" at bounding box center [1104, 655] width 45 height 15
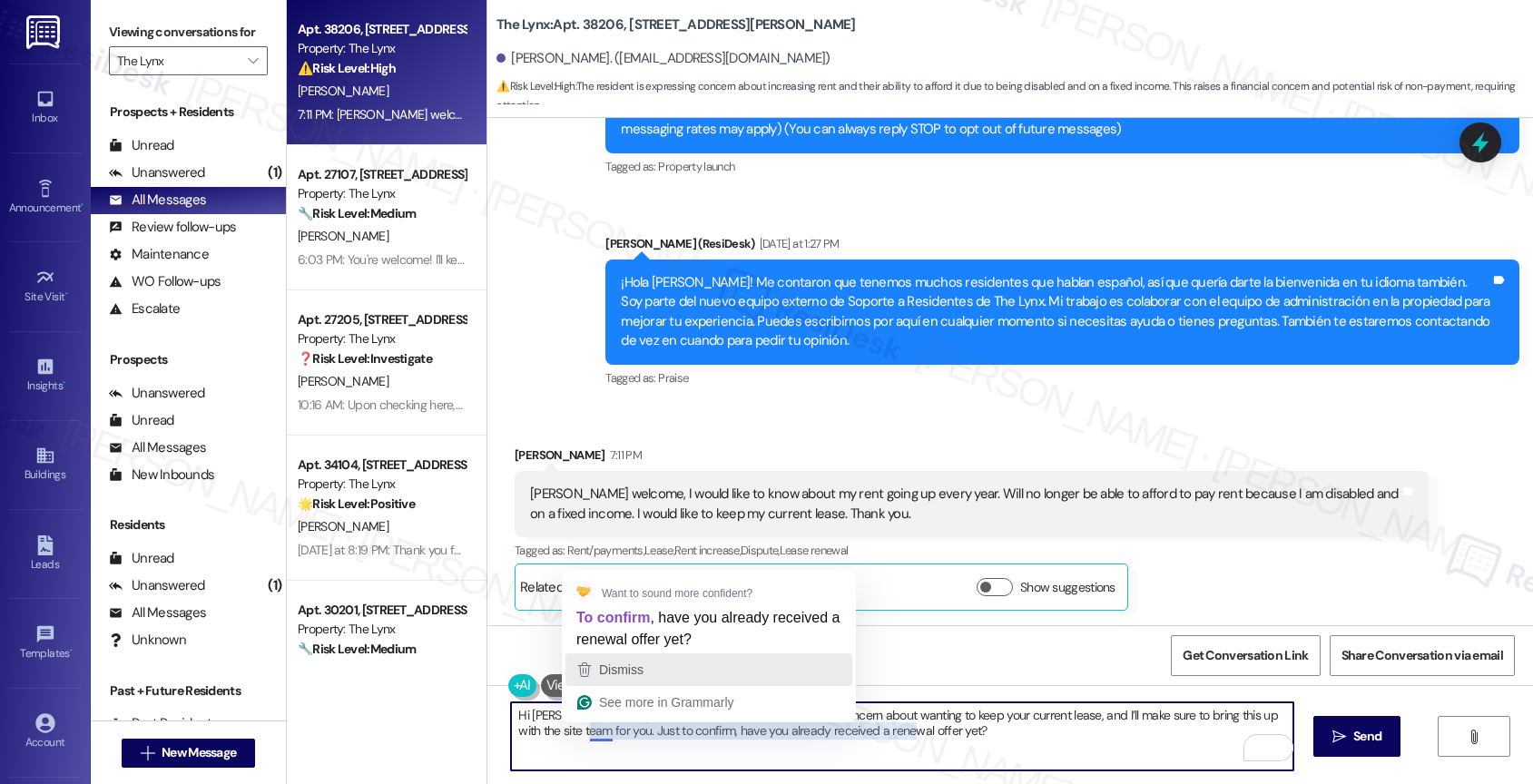
click at [623, 666] on span "Dismiss" at bounding box center [621, 670] width 45 height 15
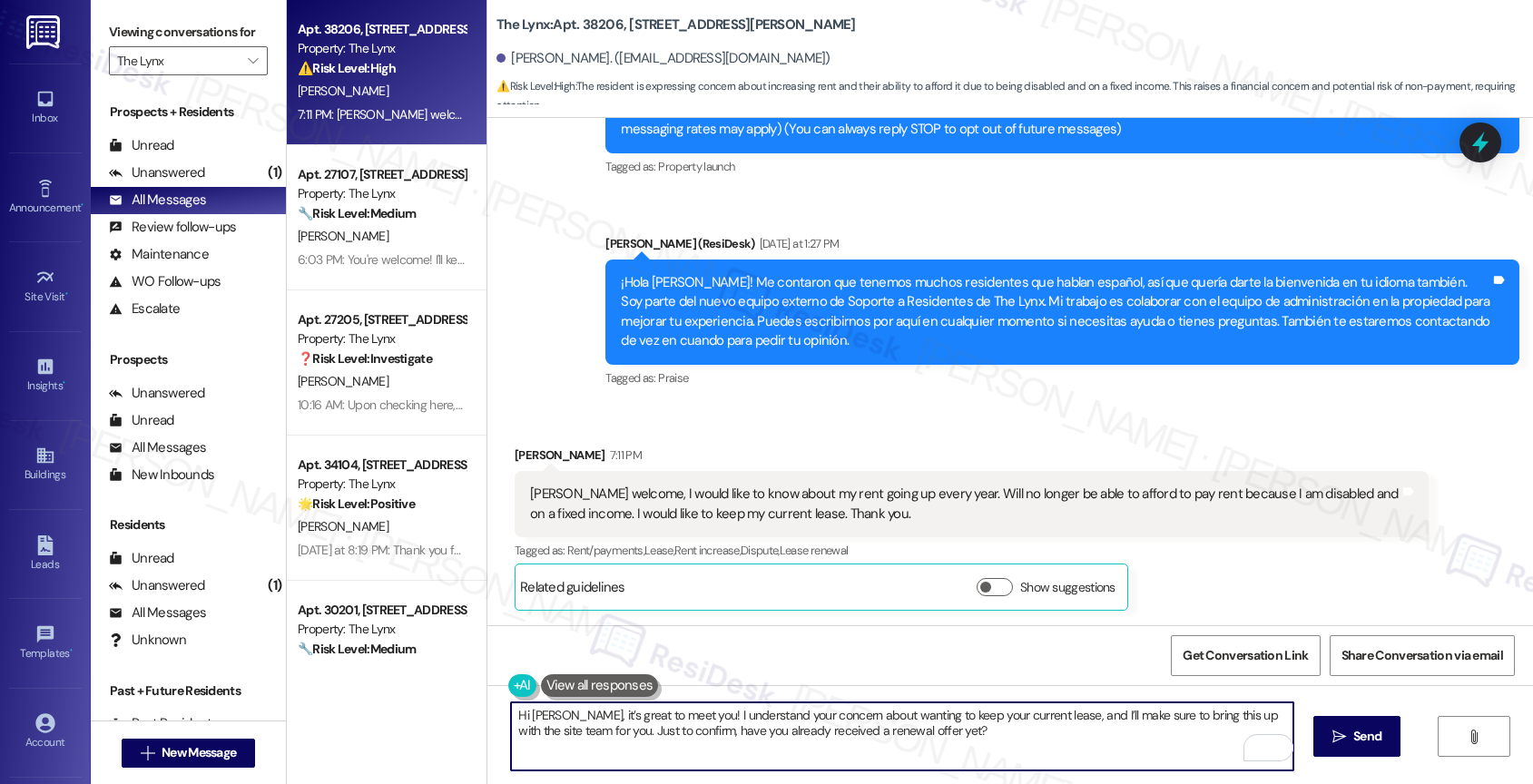
click at [1005, 738] on textarea "Hi Gary, it’s great to meet you! I understand your concern about wanting to kee…" at bounding box center [902, 736] width 782 height 68
type textarea "Hi Gary, it’s great to meet you! I understand your concern about wanting to kee…"
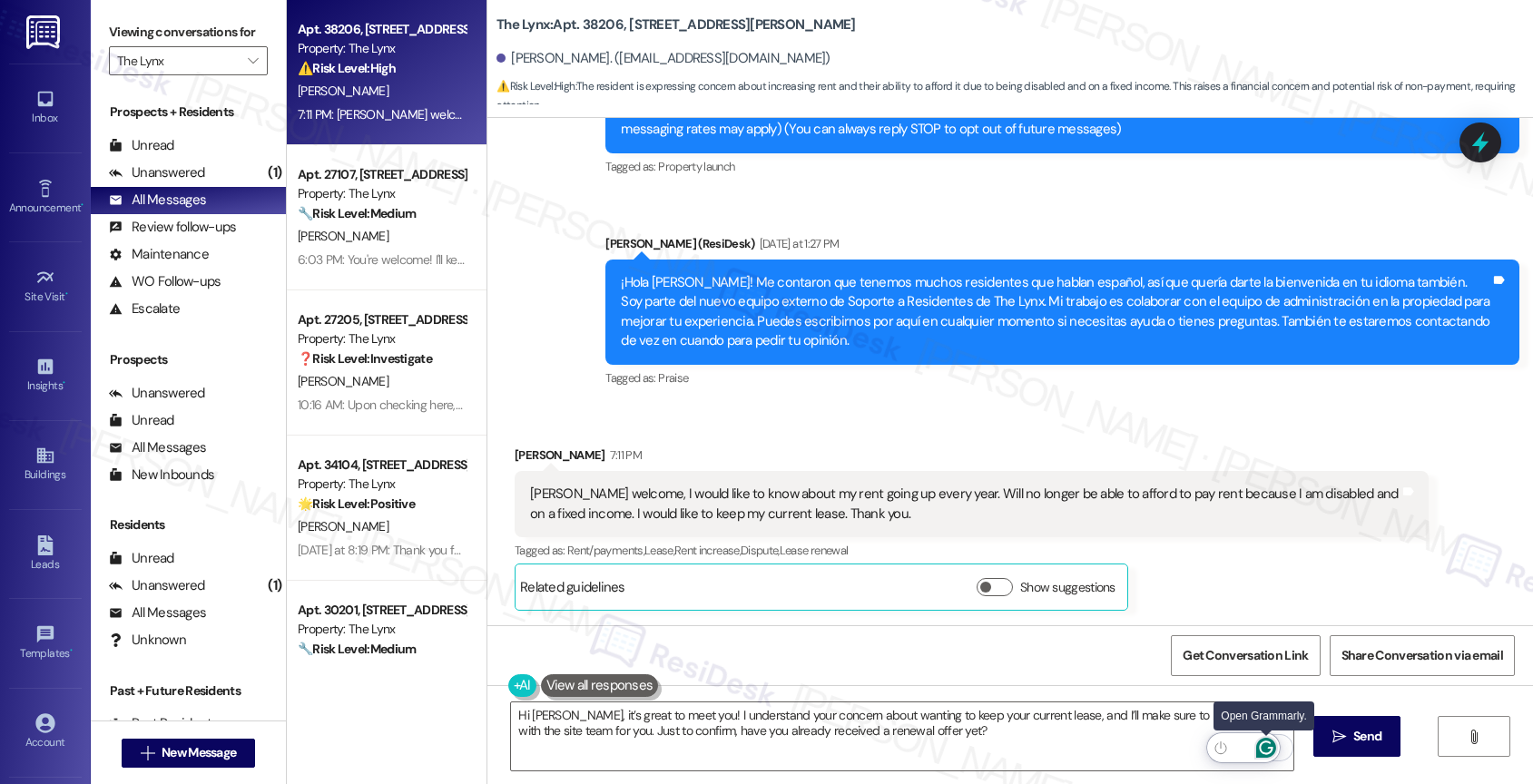
click at [1262, 746] on icon "Open Grammarly. 0 Suggestions." at bounding box center [1266, 747] width 20 height 20
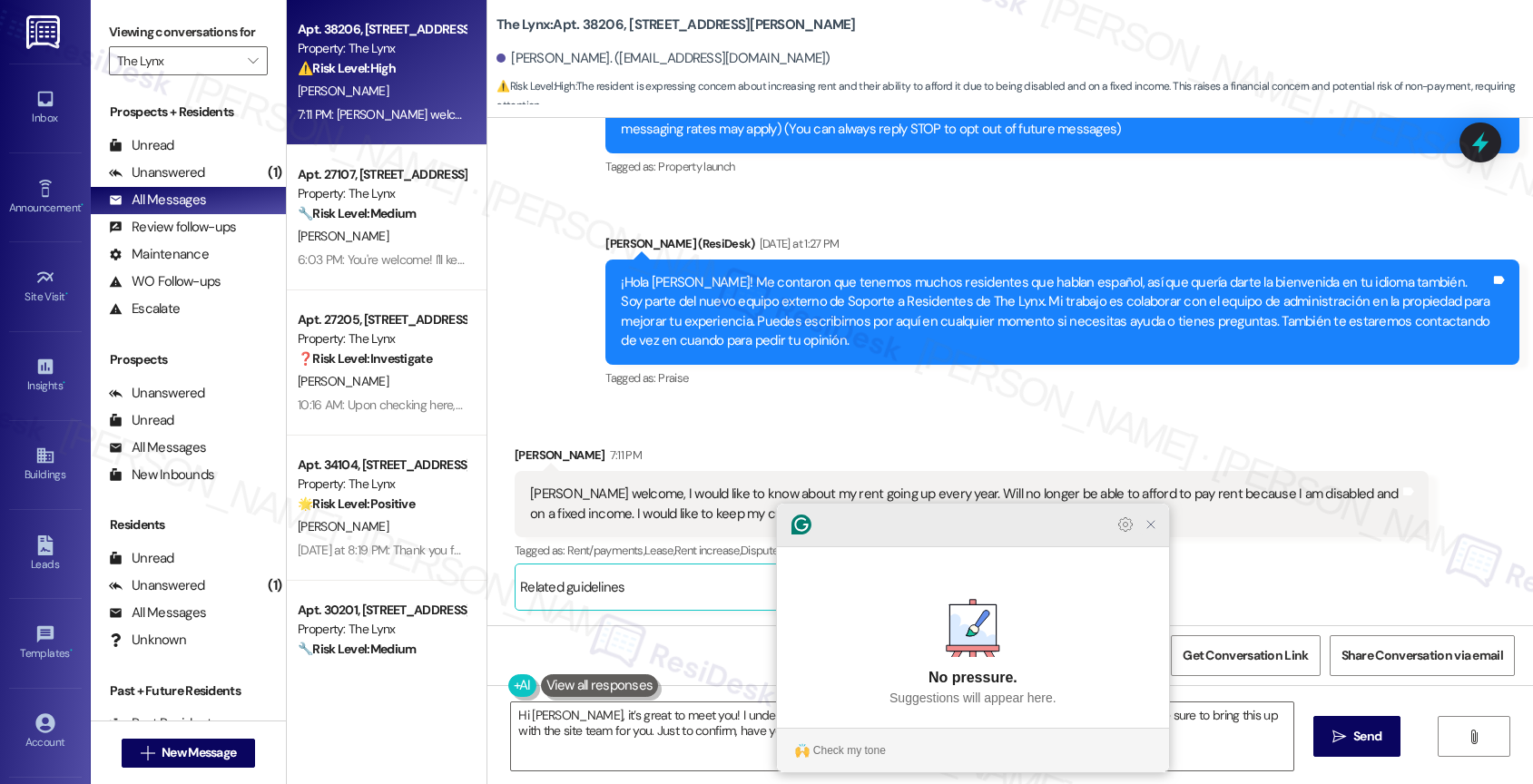
click at [1154, 532] on icon "Close Grammarly Assistant" at bounding box center [1151, 524] width 15 height 15
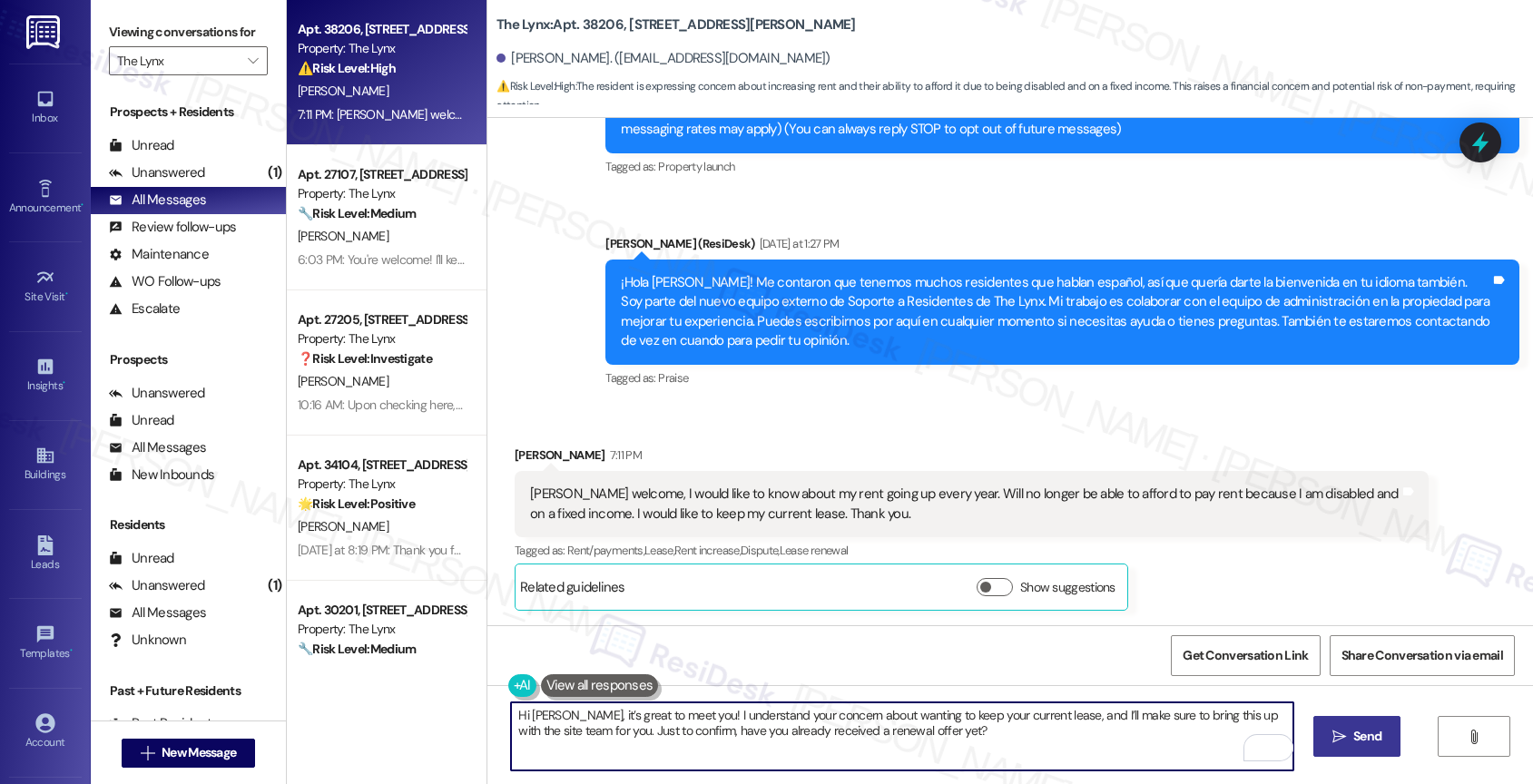
click at [1347, 746] on button " Send" at bounding box center [1357, 736] width 88 height 41
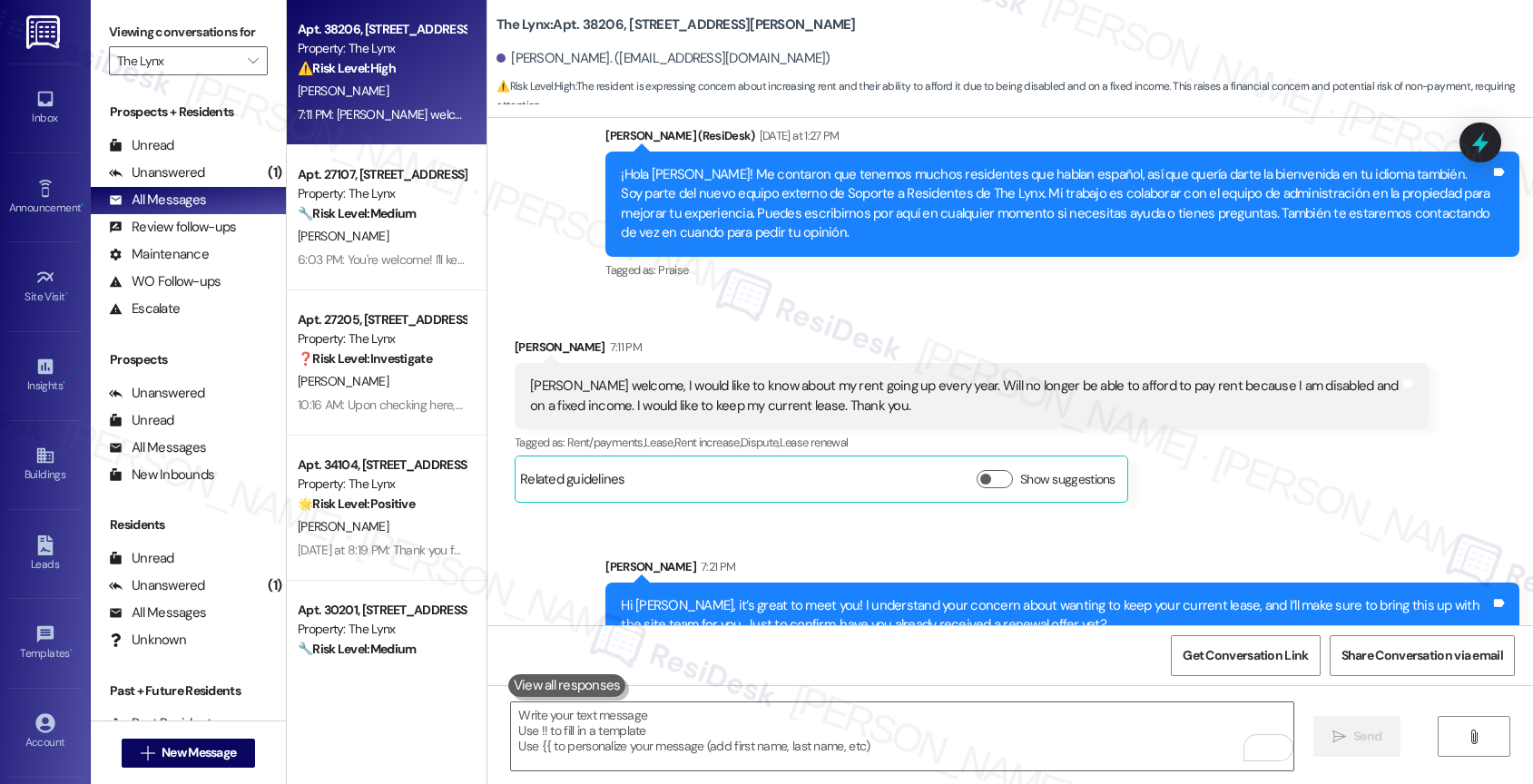
scroll to position [619, 0]
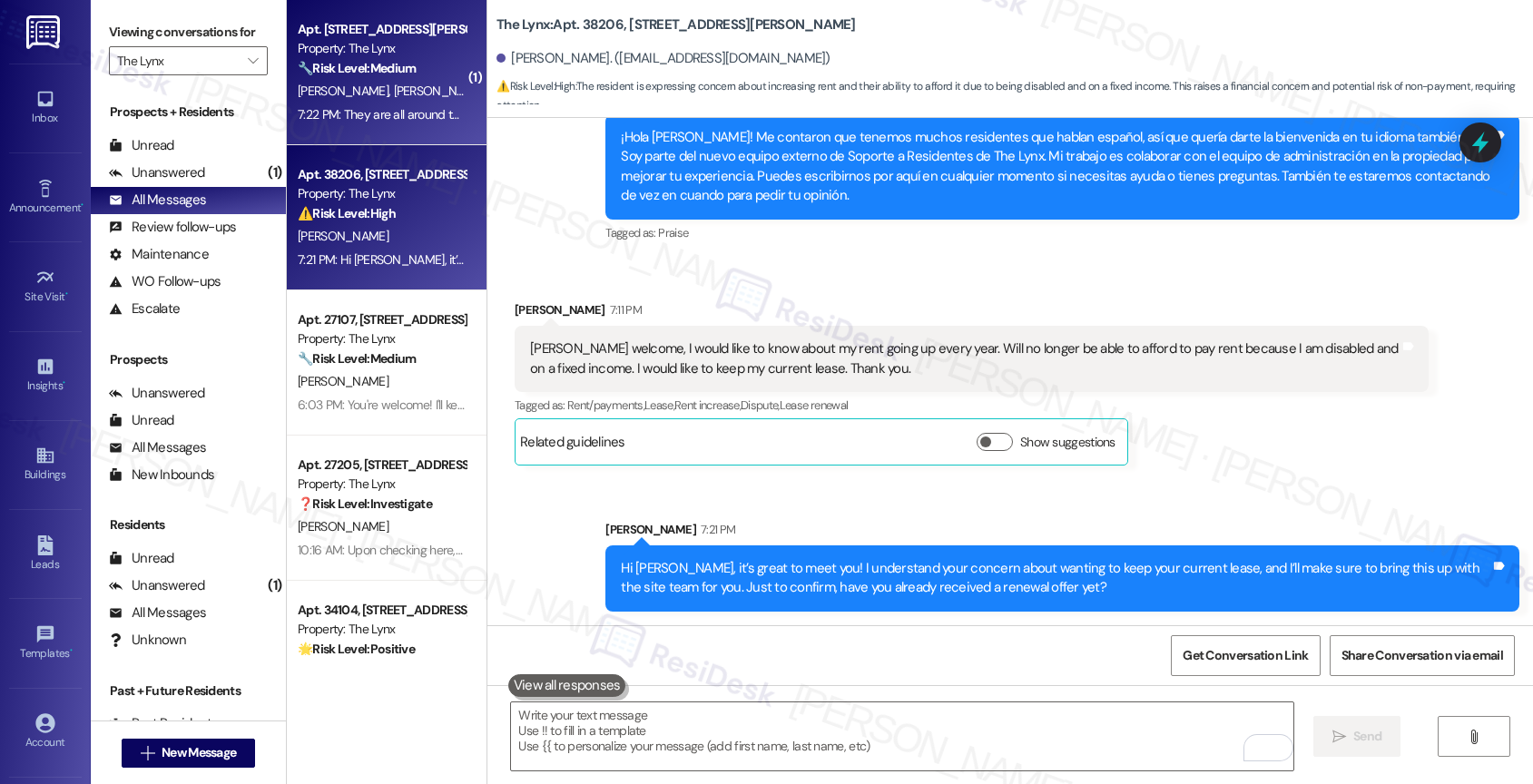
click at [383, 78] on div "Apt. 1701, 6000 Randolph Blvd Property: The Lynx 🔧 Risk Level: Medium The resid…" at bounding box center [382, 49] width 172 height 62
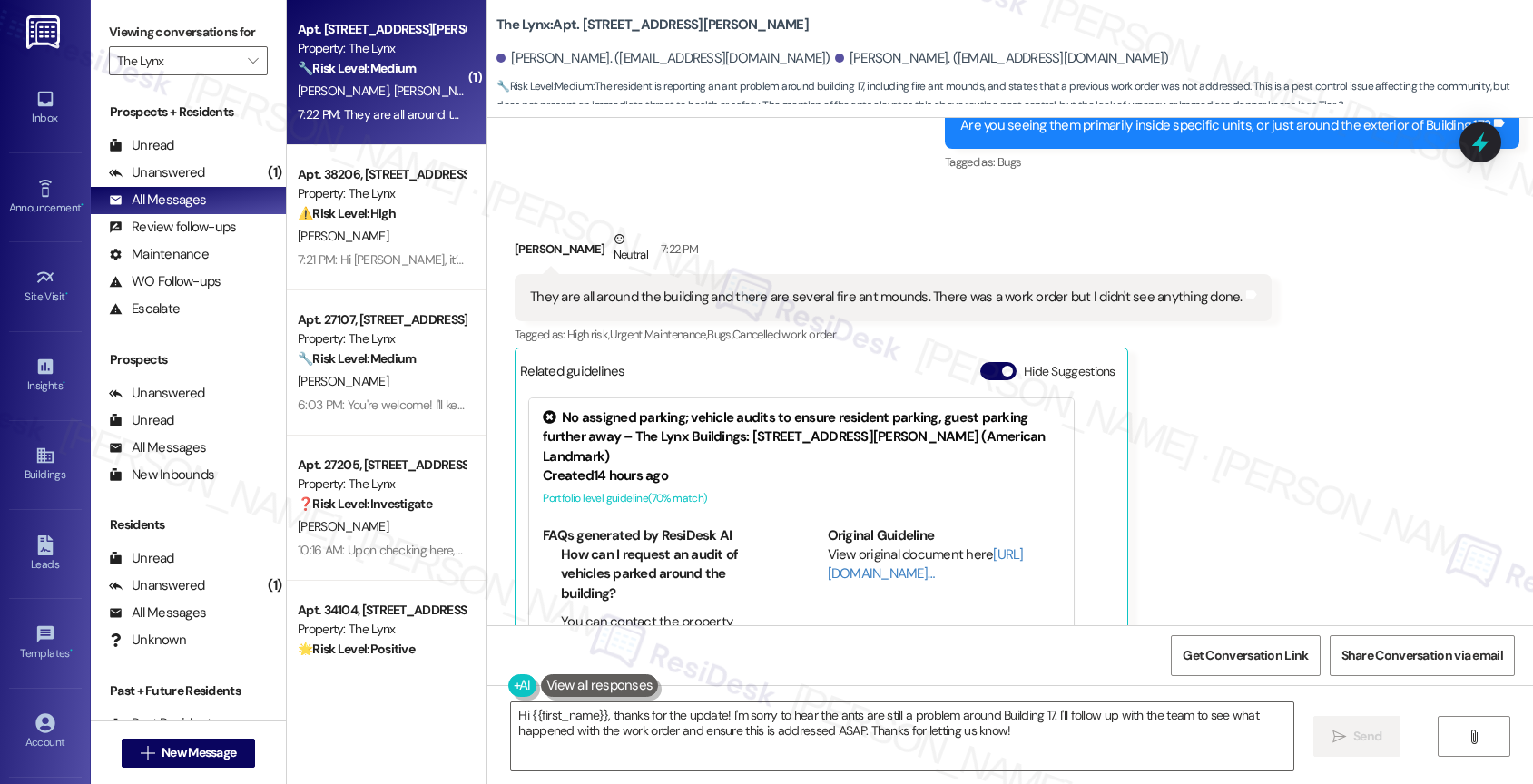
scroll to position [1724, 0]
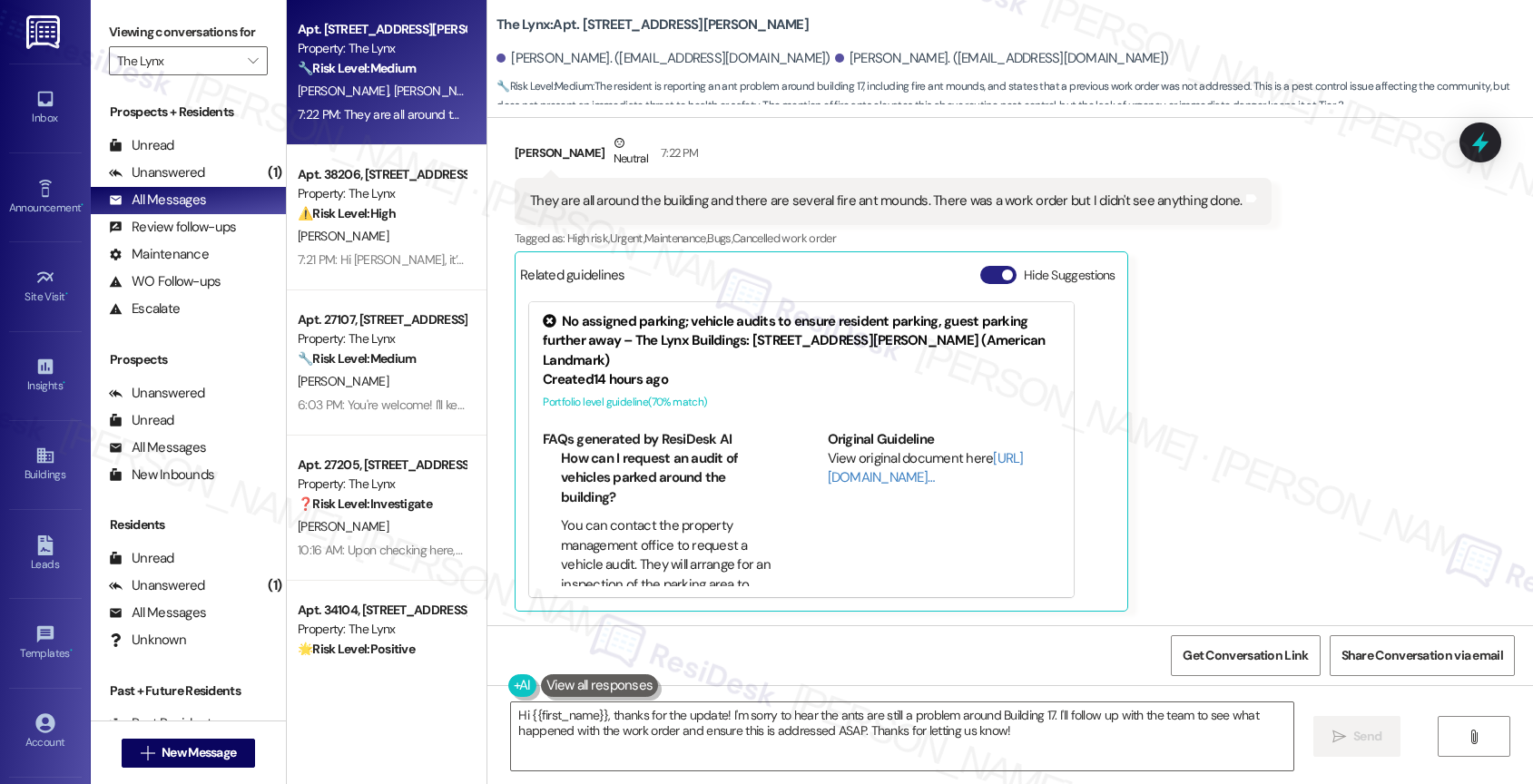
click at [984, 272] on button "Hide Suggestions" at bounding box center [998, 275] width 37 height 18
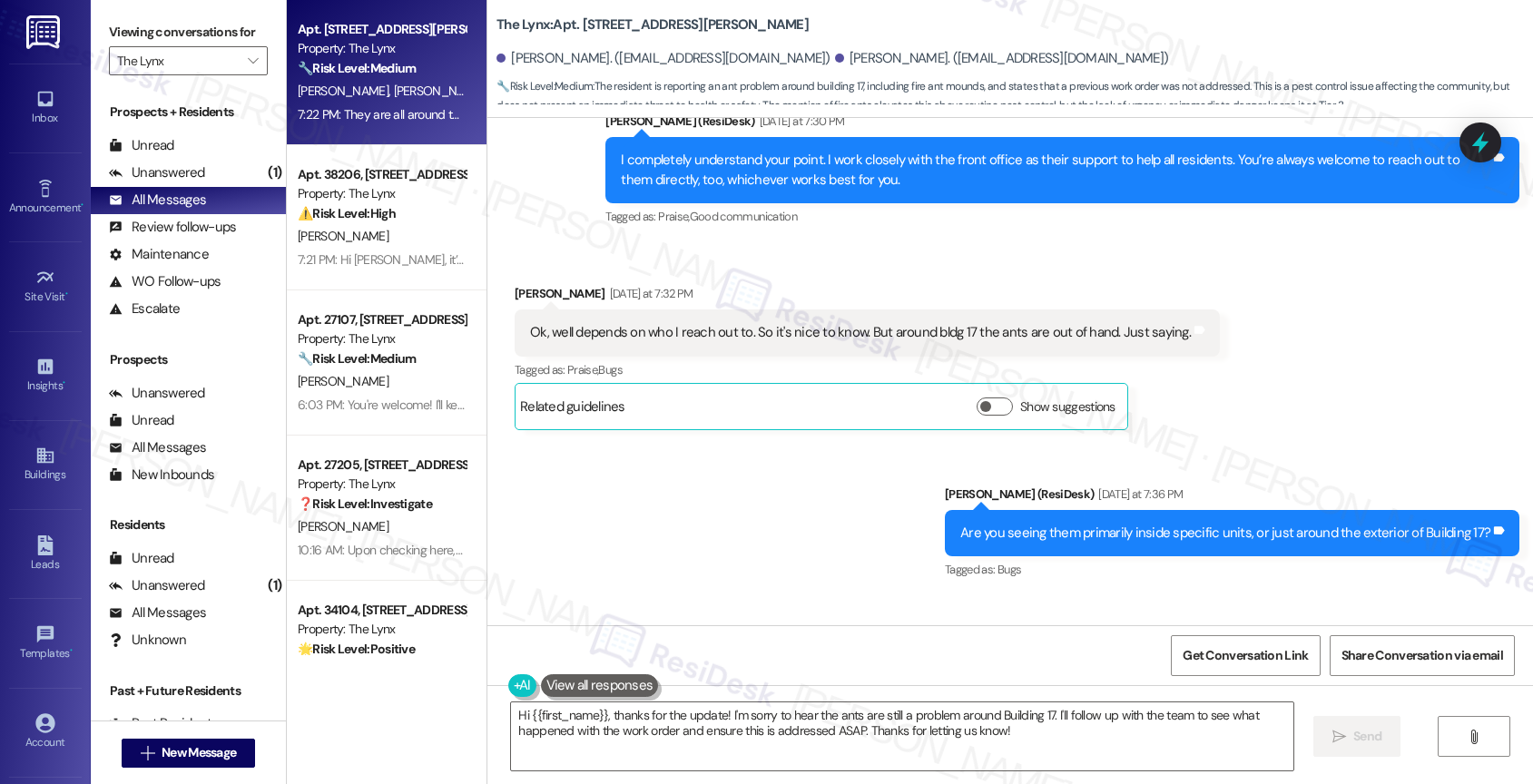
scroll to position [1412, 0]
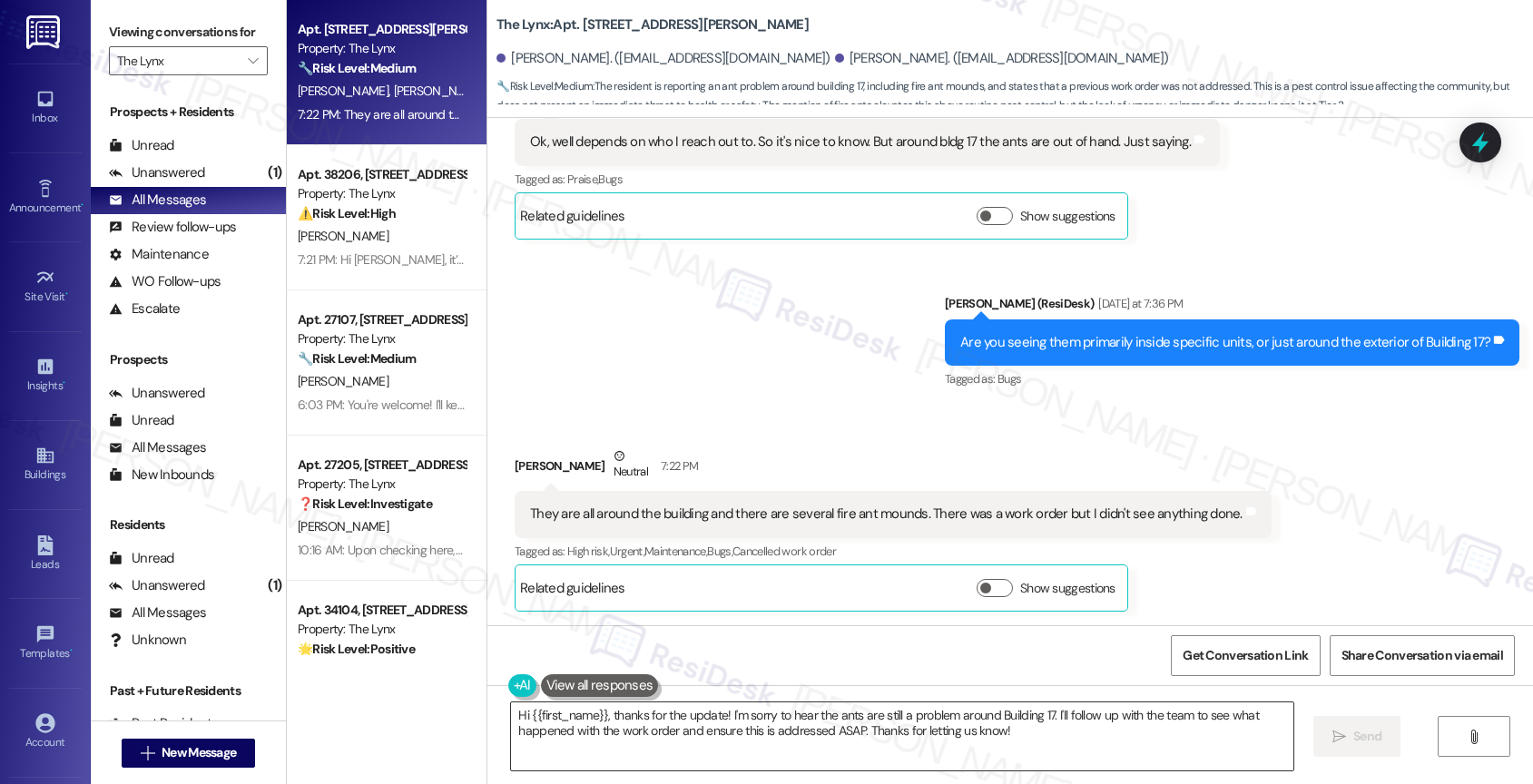
click at [718, 712] on textarea "Hi {{first_name}}, thanks for the update! I'm sorry to hear the ants are still …" at bounding box center [902, 736] width 782 height 68
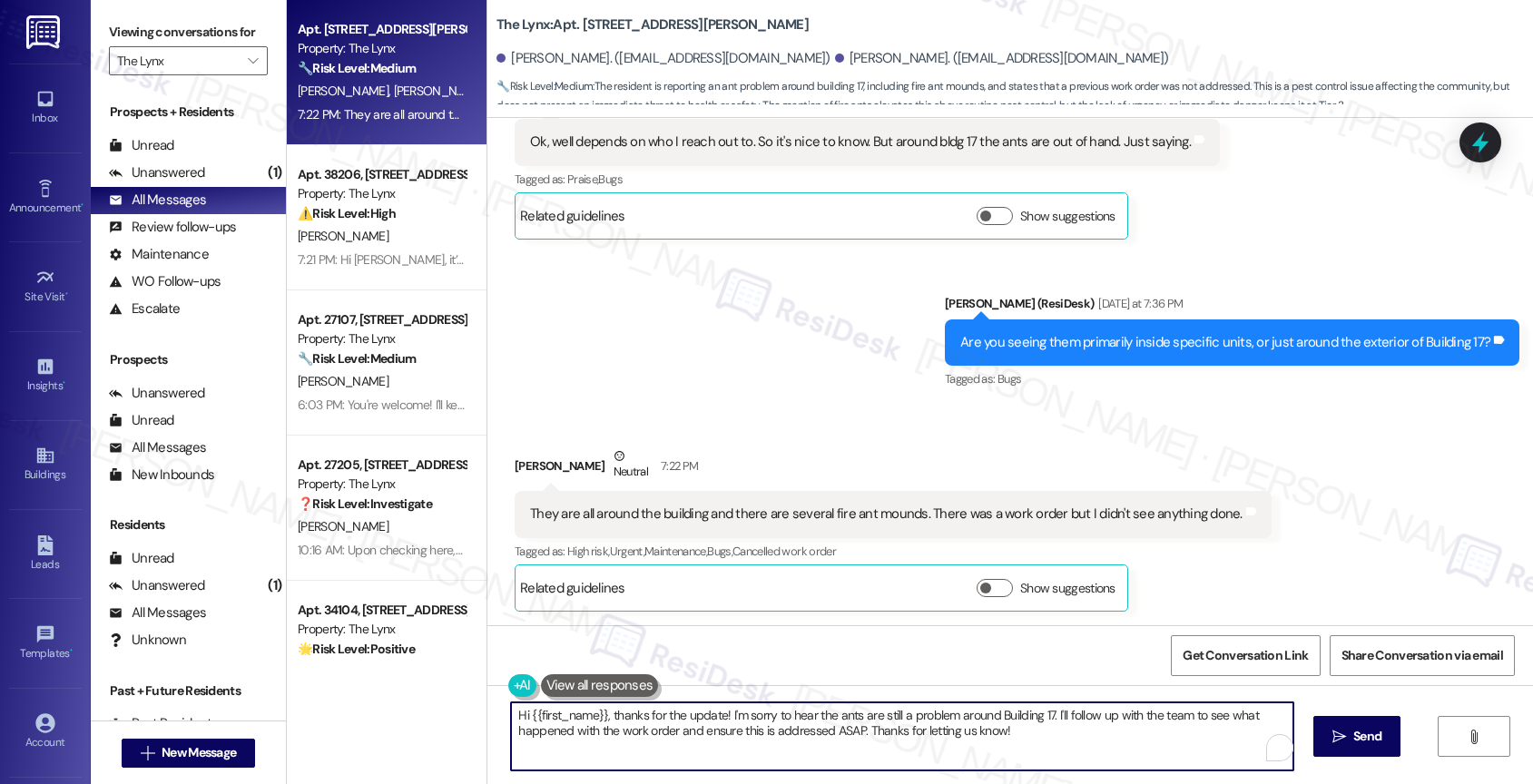
click at [718, 712] on textarea "Hi {{first_name}}, thanks for the update! I'm sorry to hear the ants are still …" at bounding box center [902, 736] width 782 height 68
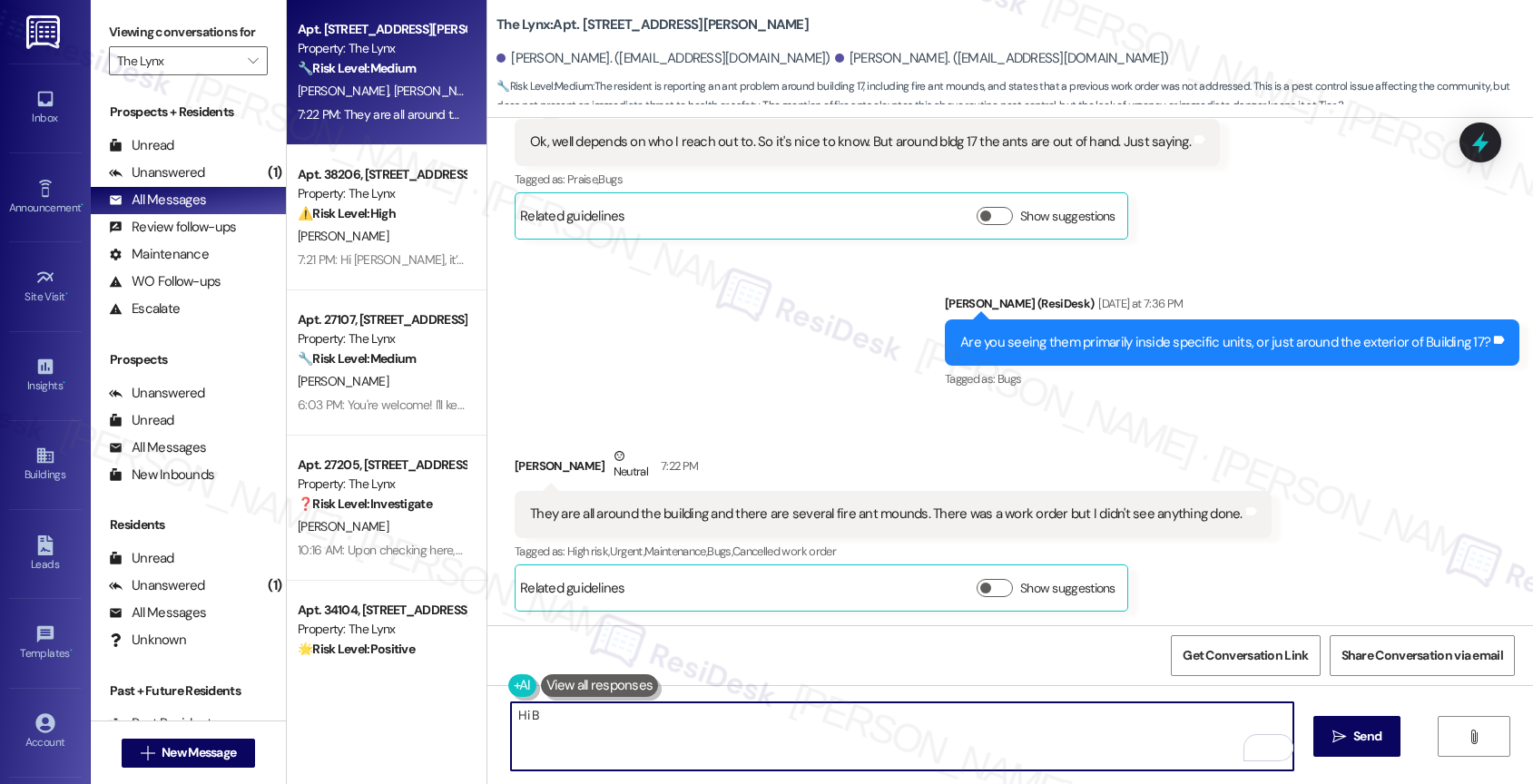
drag, startPoint x: 530, startPoint y: 718, endPoint x: 412, endPoint y: 702, distance: 119.1
click at [430, 704] on div "Apt. 1701, 6000 Randolph Blvd Property: The Lynx 🔧 Risk Level: Medium The resid…" at bounding box center [910, 392] width 1246 height 784
type textarea "G"
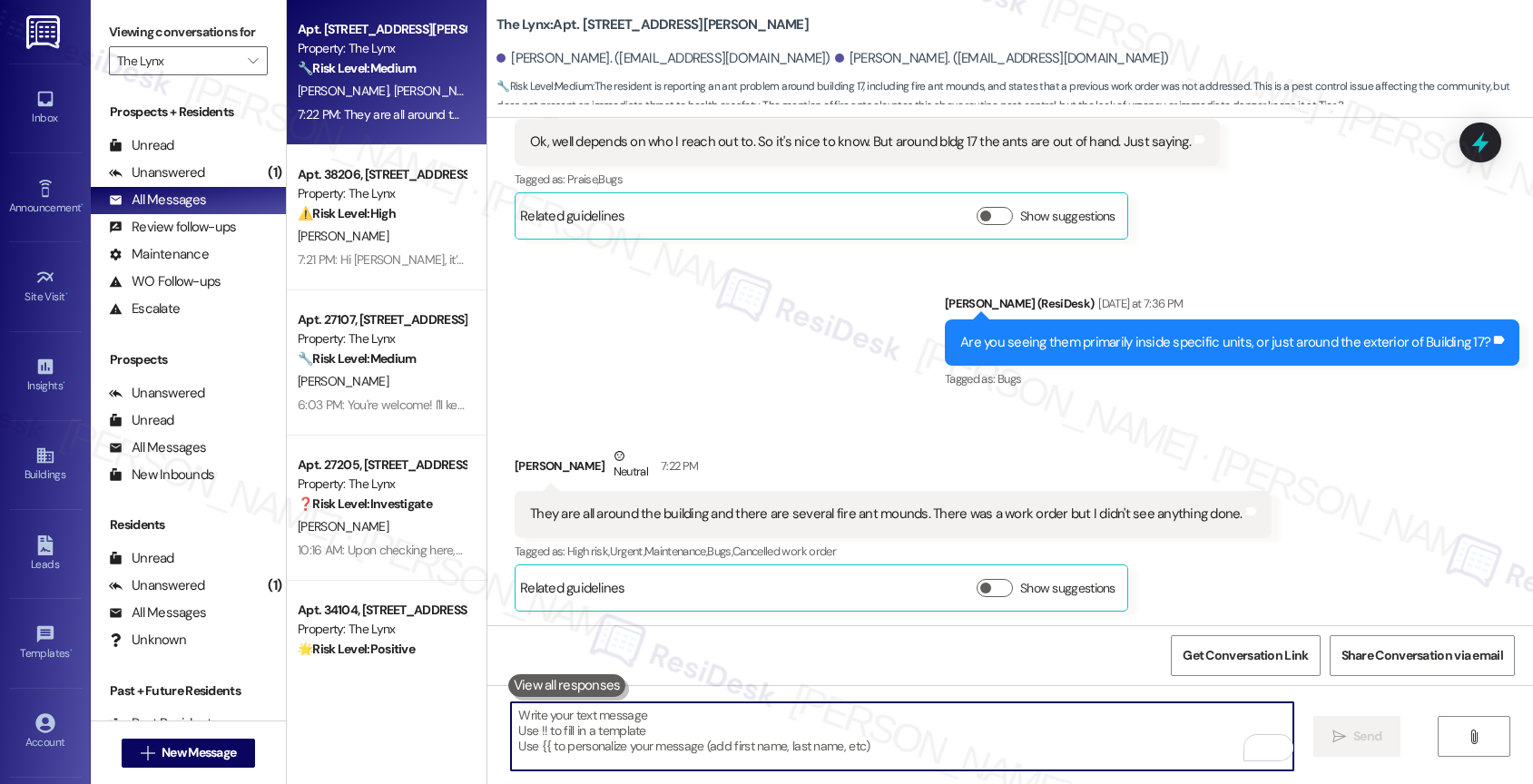
click at [576, 744] on textarea "To enrich screen reader interactions, please activate Accessibility in Grammarl…" at bounding box center [902, 736] width 782 height 68
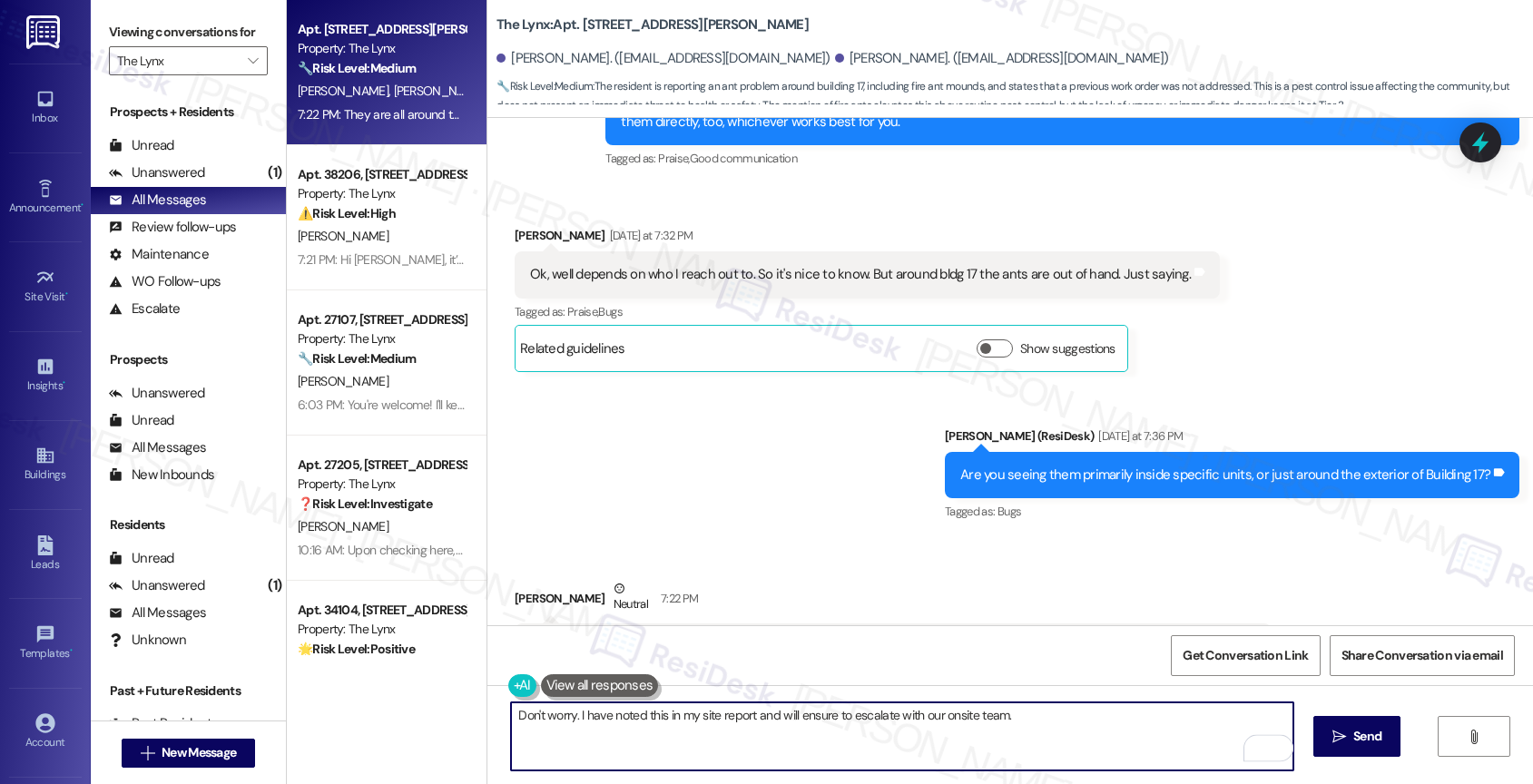
scroll to position [1192, 0]
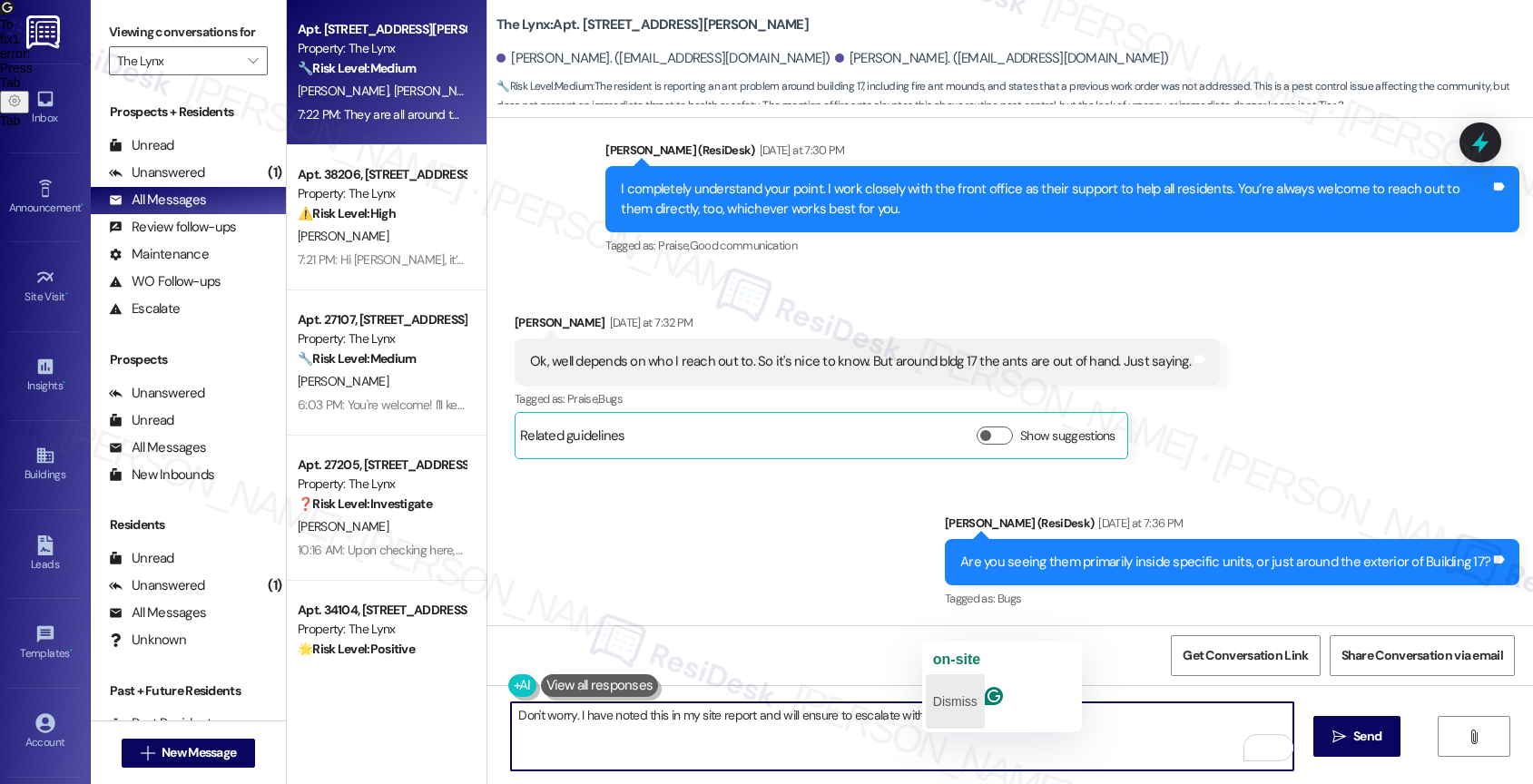
click at [977, 690] on p "Dismiss" at bounding box center [954, 701] width 45 height 29
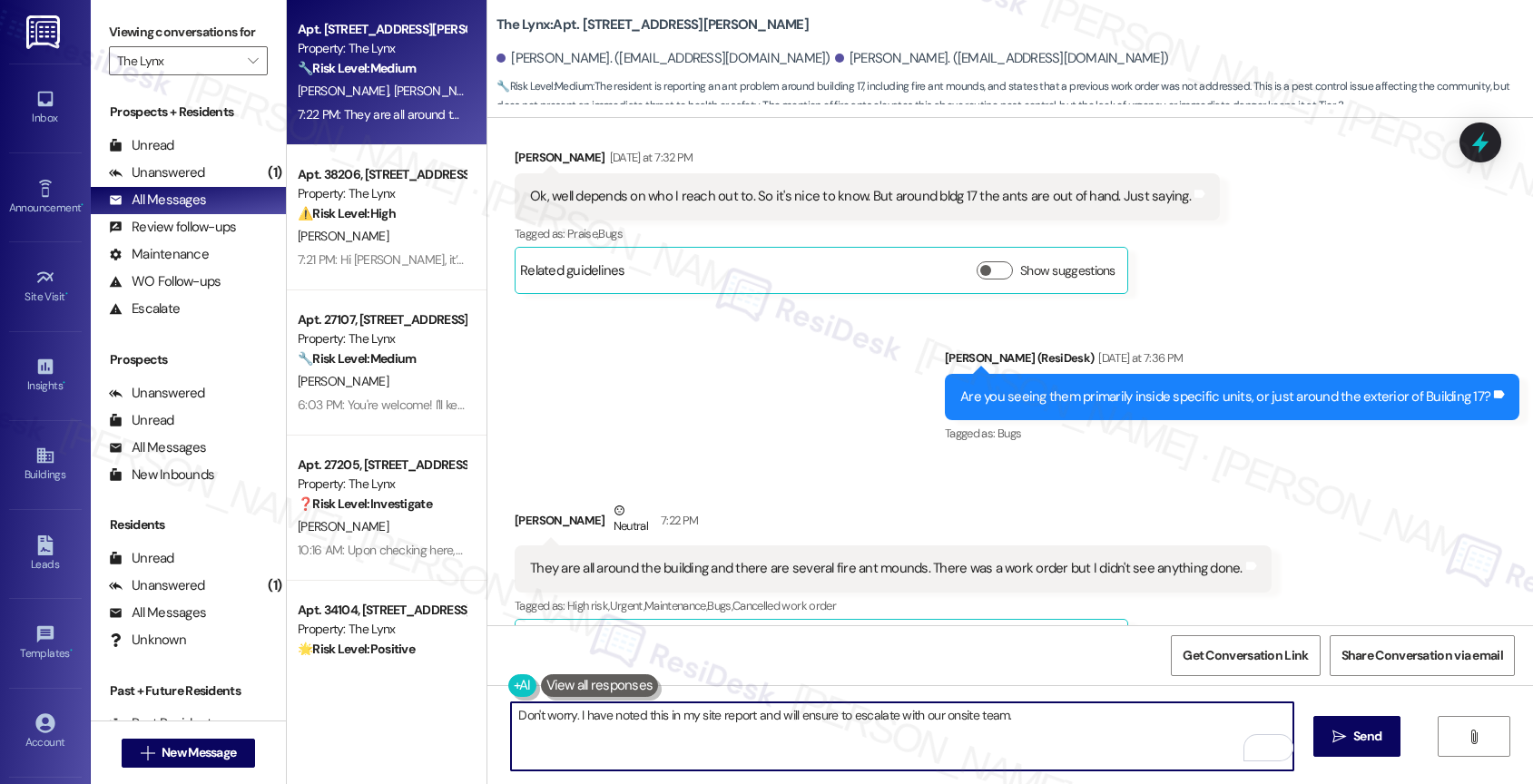
scroll to position [1413, 0]
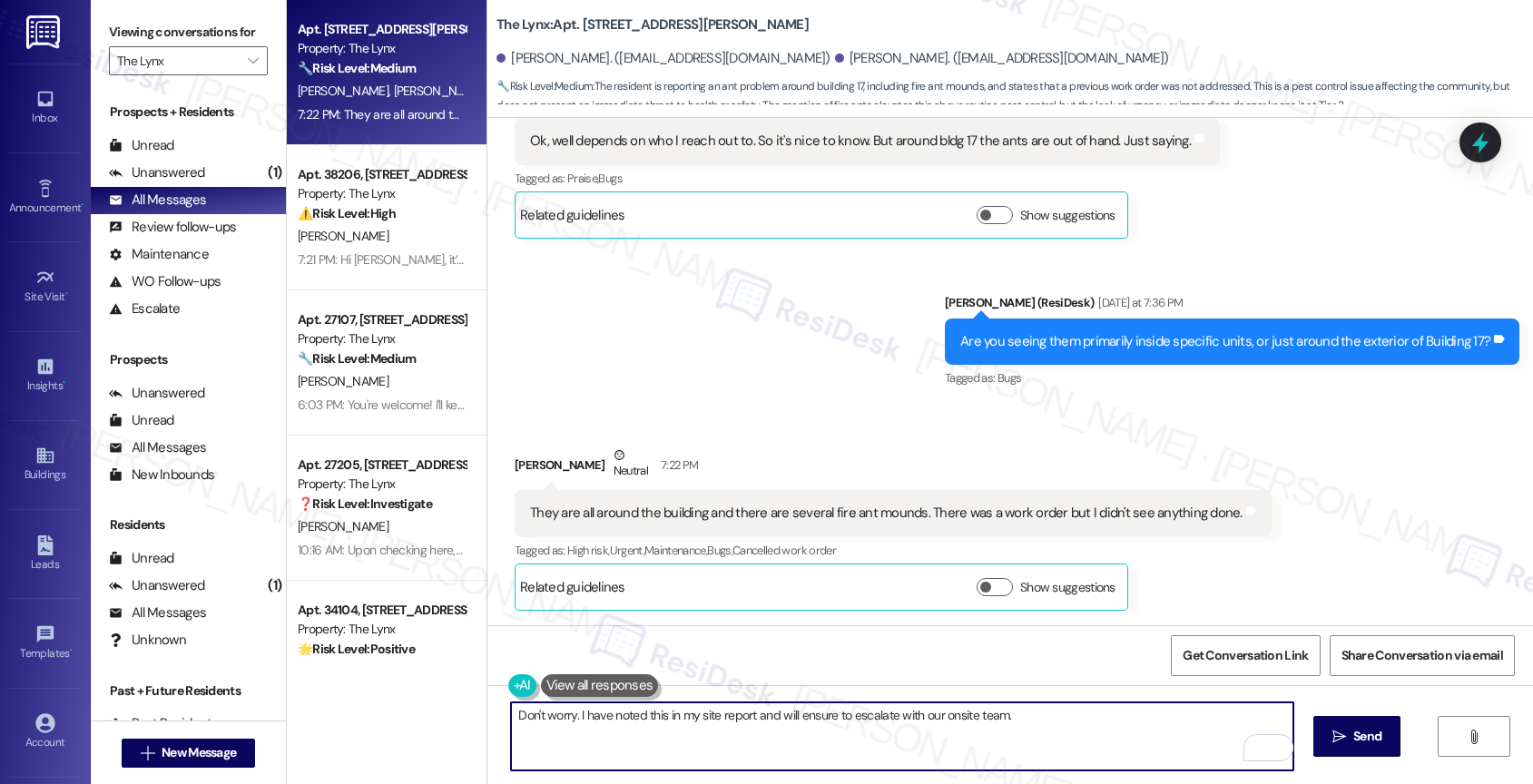
click at [1029, 725] on textarea "Don't worry. I have noted this in my site report and will ensure to escalate wi…" at bounding box center [902, 736] width 782 height 68
click at [1043, 722] on textarea "Don't worry. I have noted this in my site report and will ensure to escalate wi…" at bounding box center [902, 736] width 782 height 68
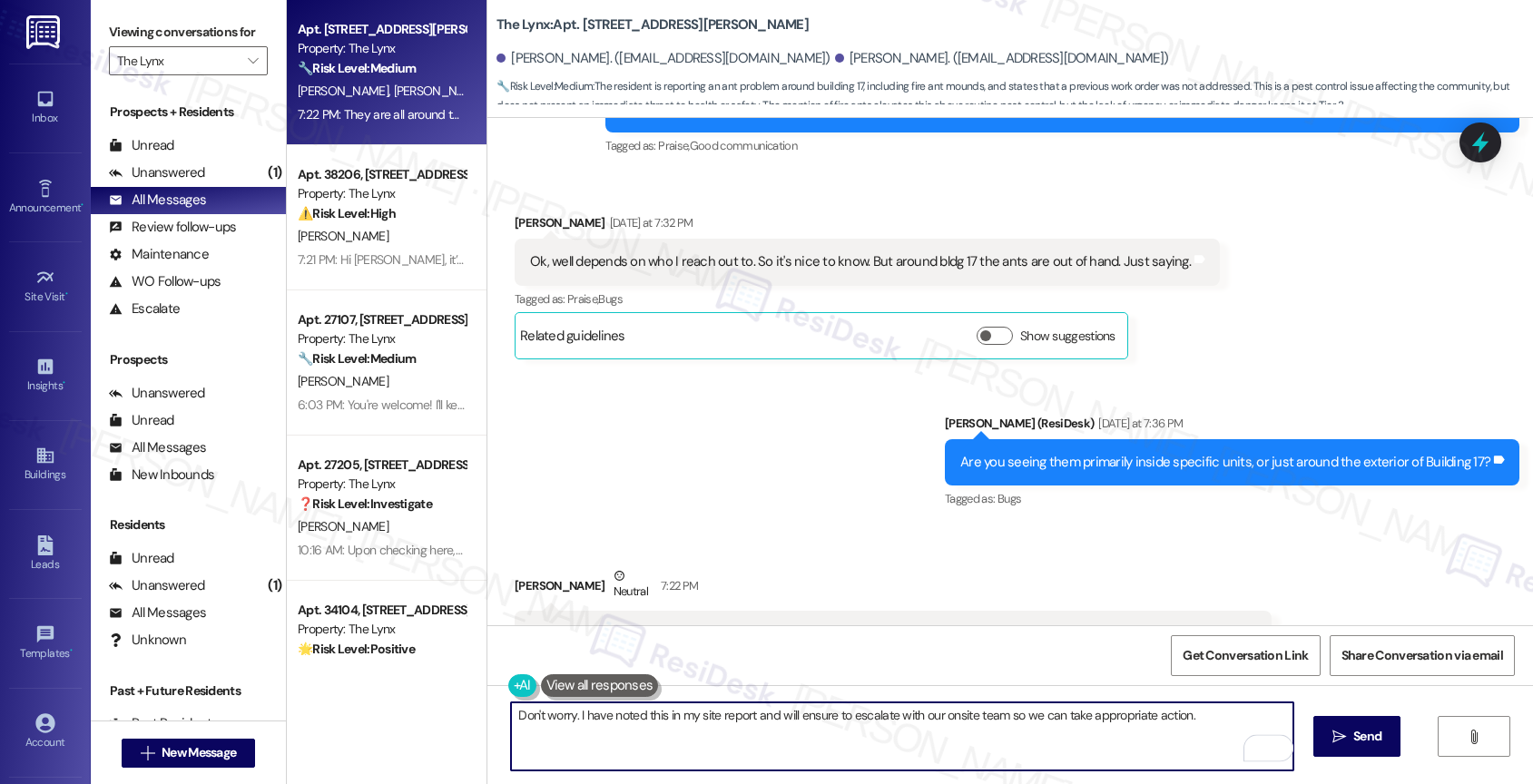
scroll to position [1083, 0]
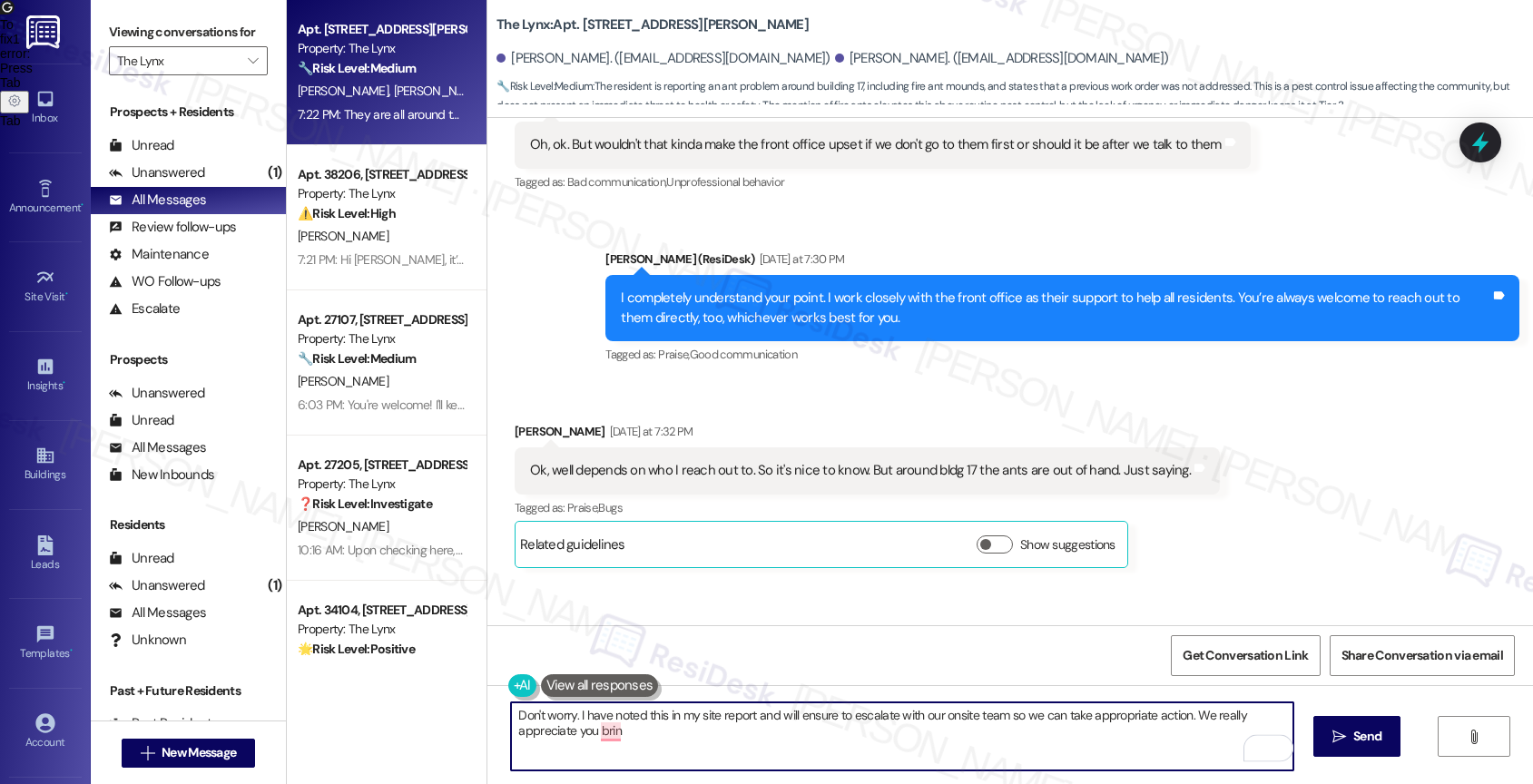
drag, startPoint x: 1184, startPoint y: 712, endPoint x: 1202, endPoint y: 737, distance: 30.8
click at [1202, 737] on textarea "Don't worry. I have noted this in my site report and will ensure to escalate wi…" at bounding box center [902, 736] width 782 height 68
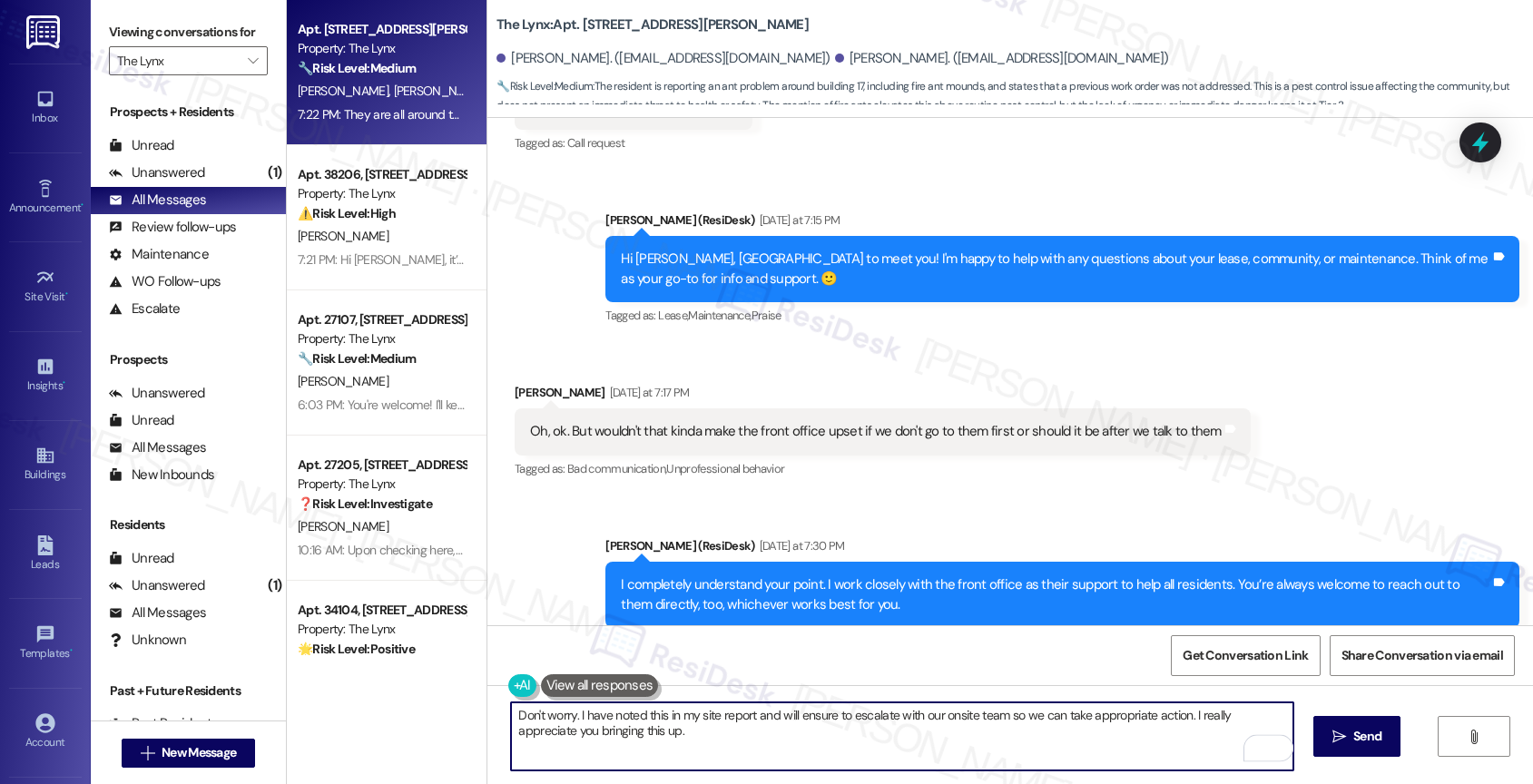
scroll to position [794, 0]
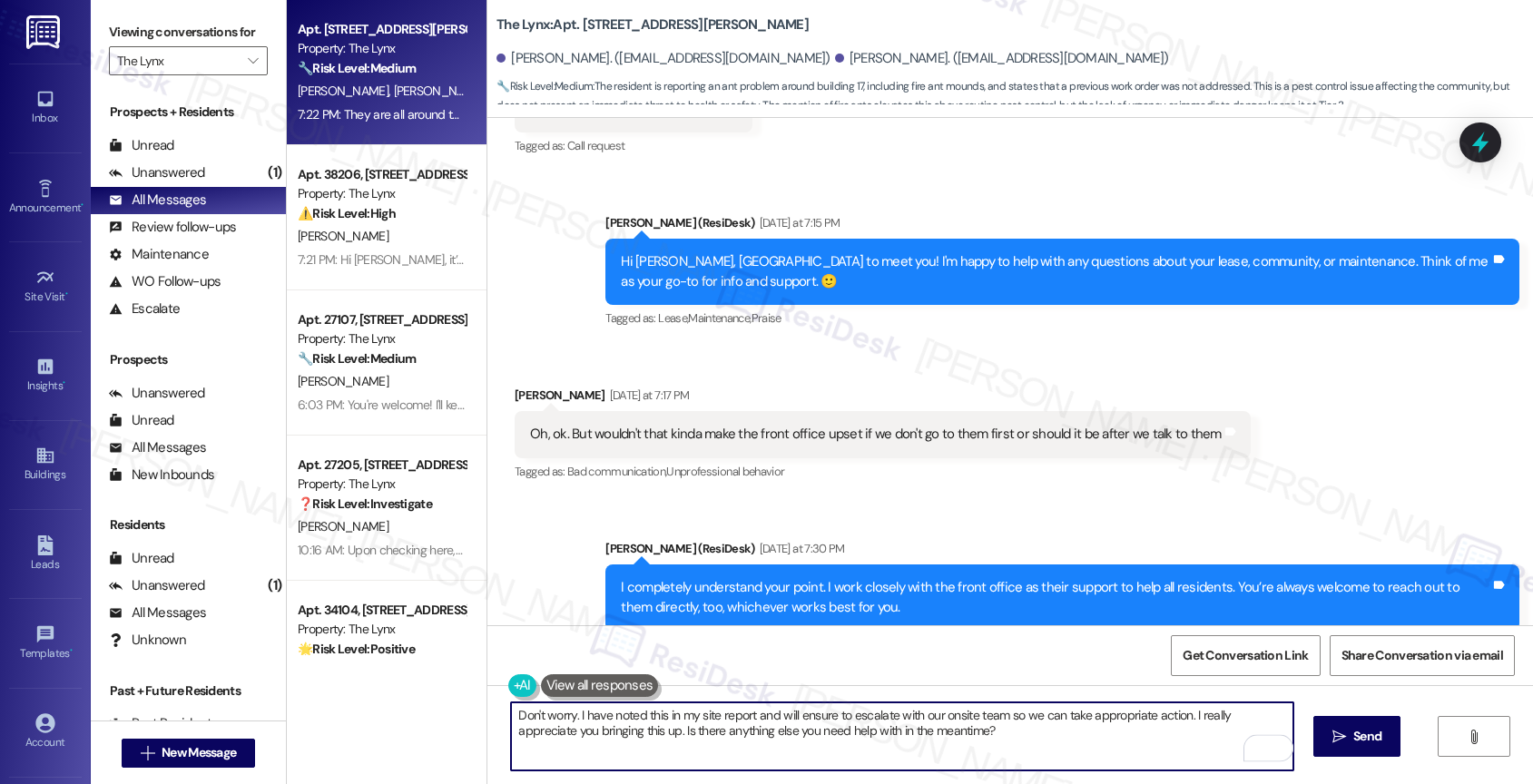
type textarea "Don't worry. I have noted this in my site report and will ensure to escalate wi…"
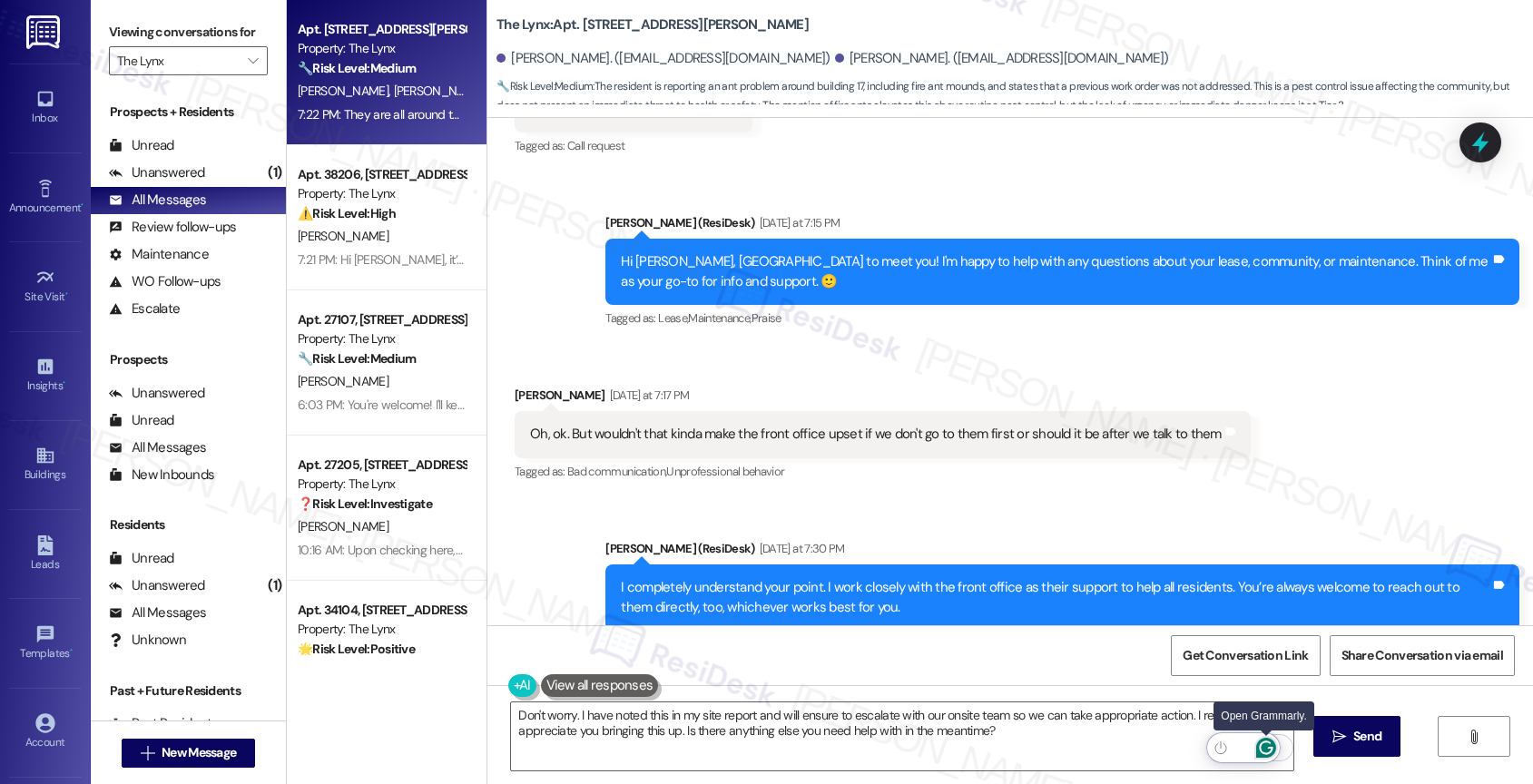
click at [1271, 742] on icon "Open Grammarly. 0 Suggestions." at bounding box center [1266, 747] width 20 height 20
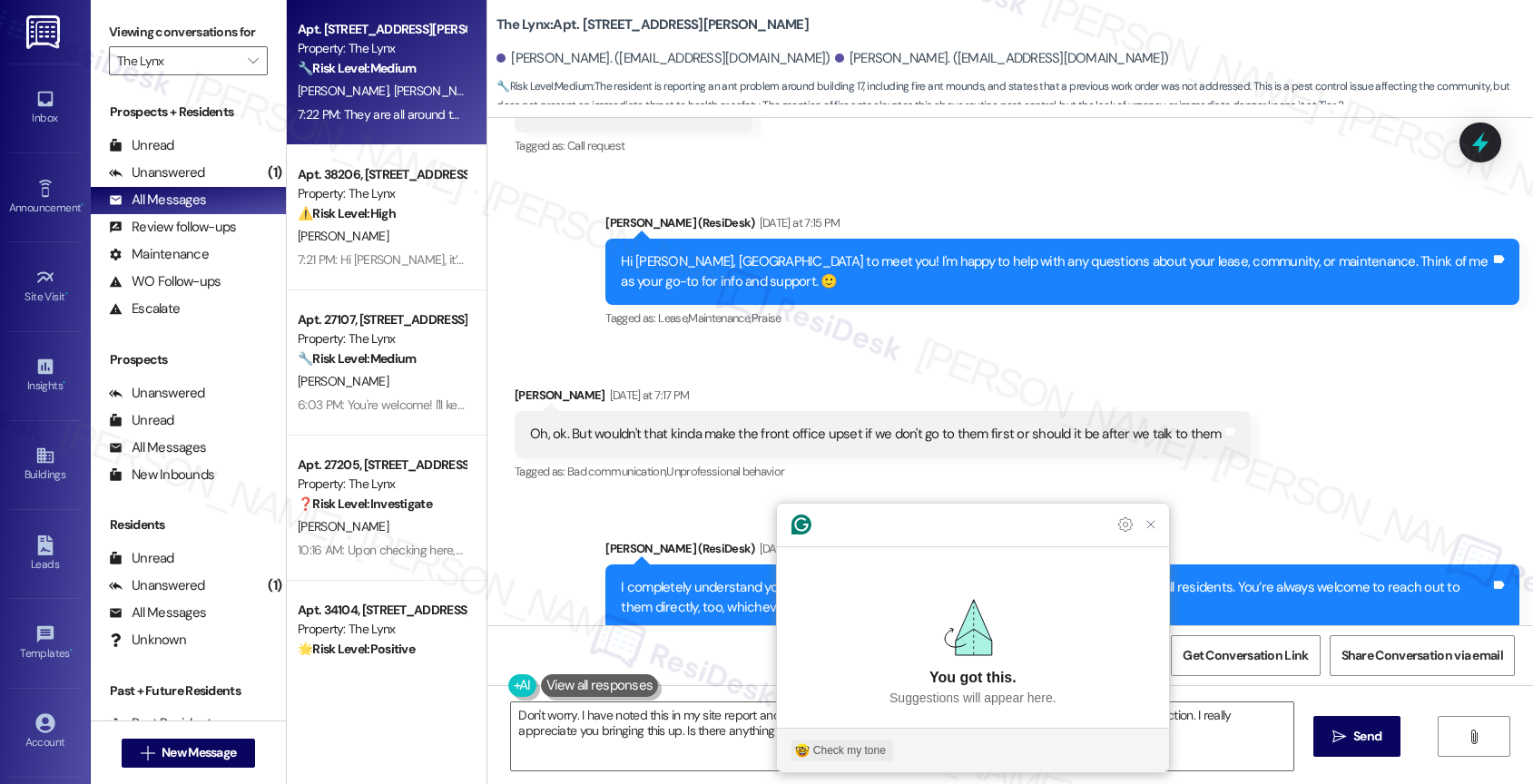
click at [846, 745] on div "Check my tone" at bounding box center [848, 750] width 72 height 16
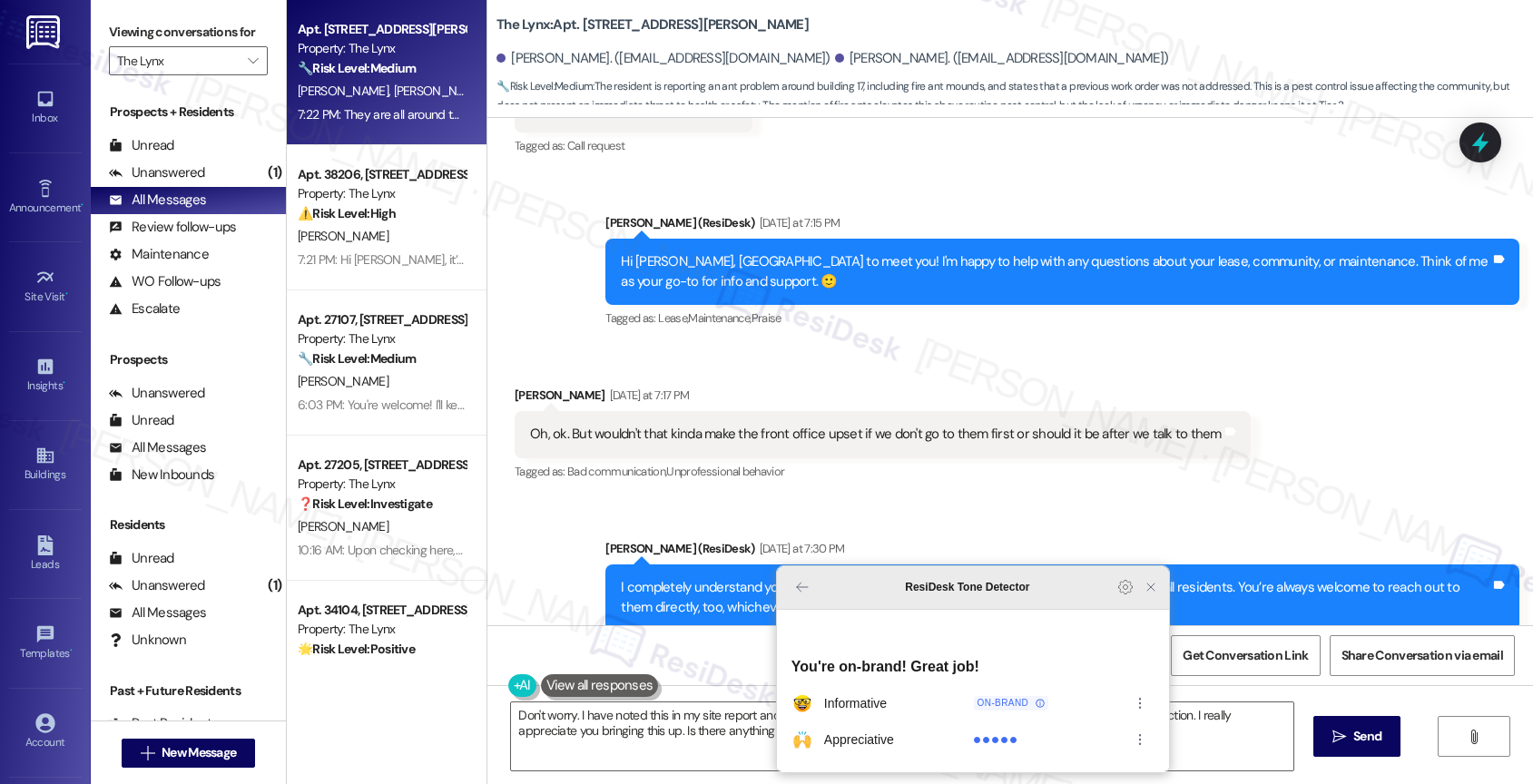
click at [1144, 594] on icon "Close Grammarly Assistant" at bounding box center [1151, 587] width 15 height 15
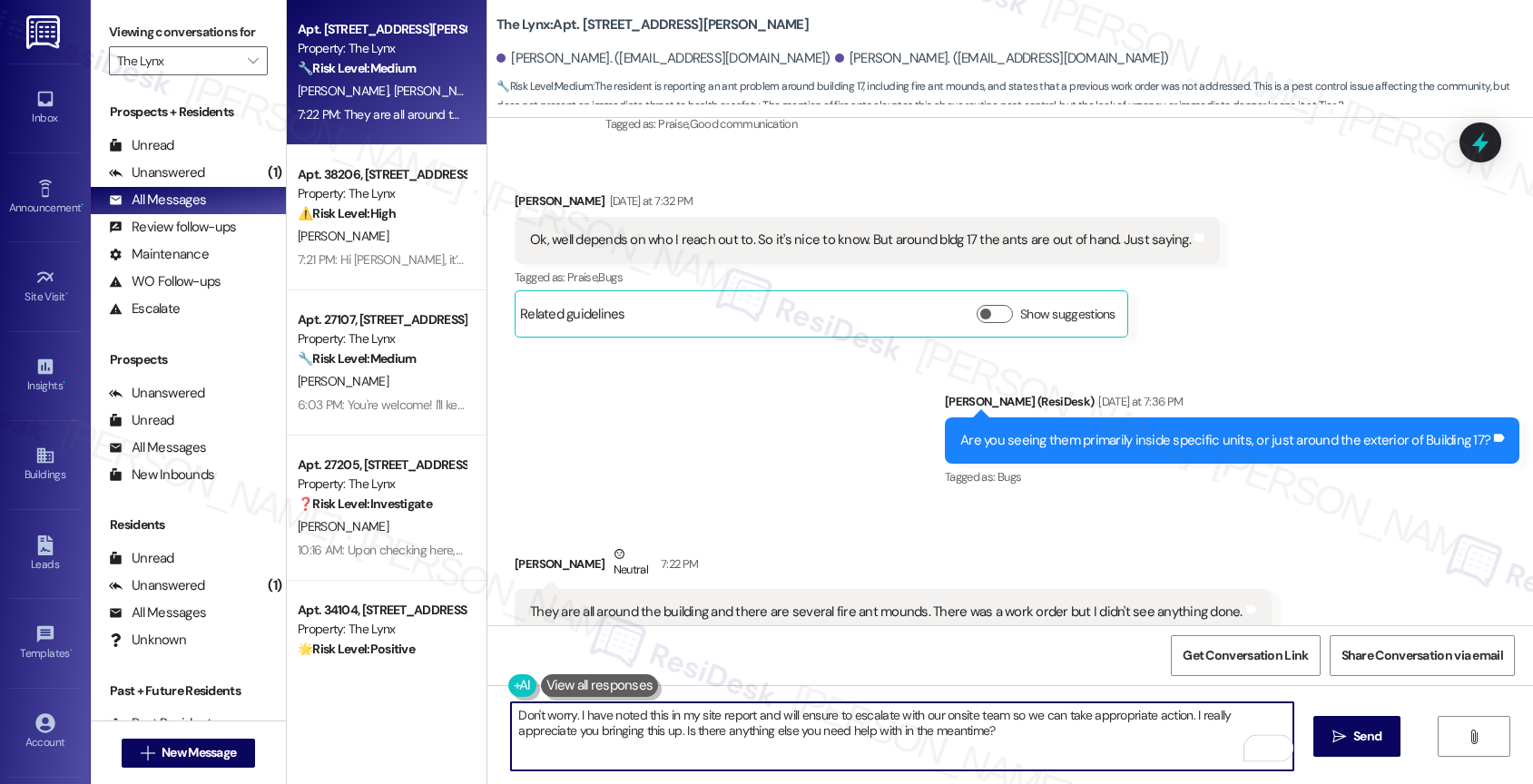
scroll to position [1413, 0]
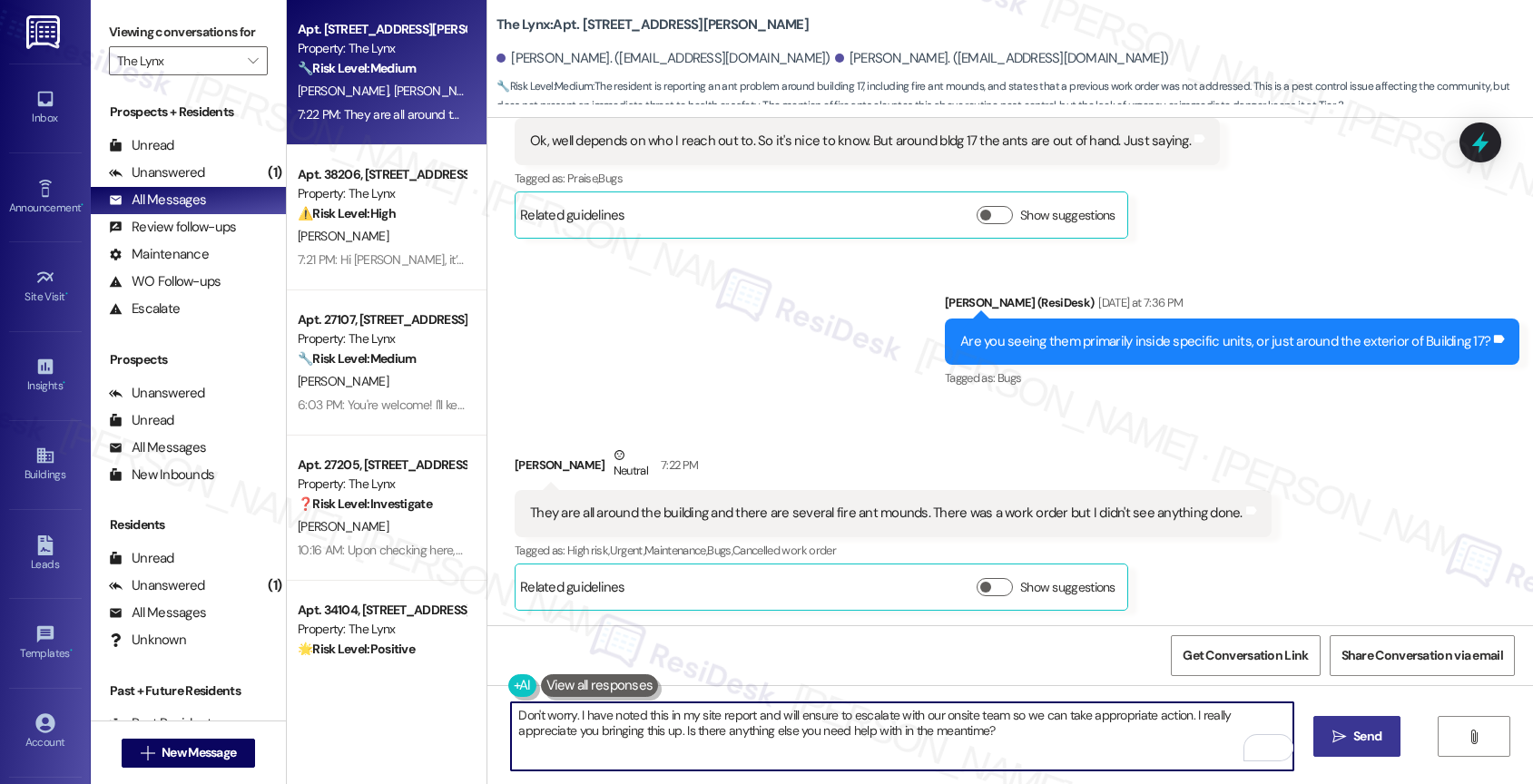
click at [1333, 736] on icon "" at bounding box center [1338, 736] width 14 height 15
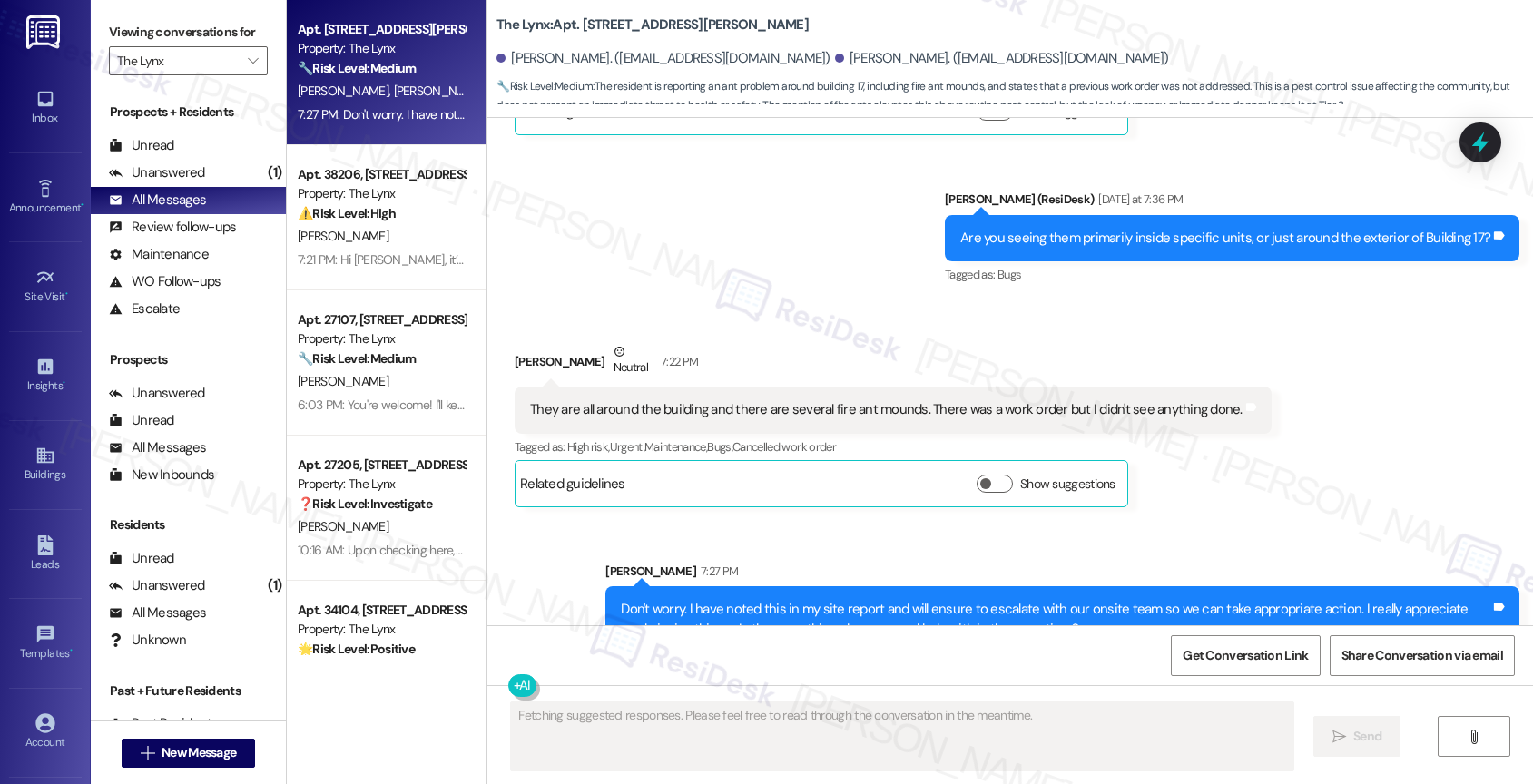
scroll to position [1557, 0]
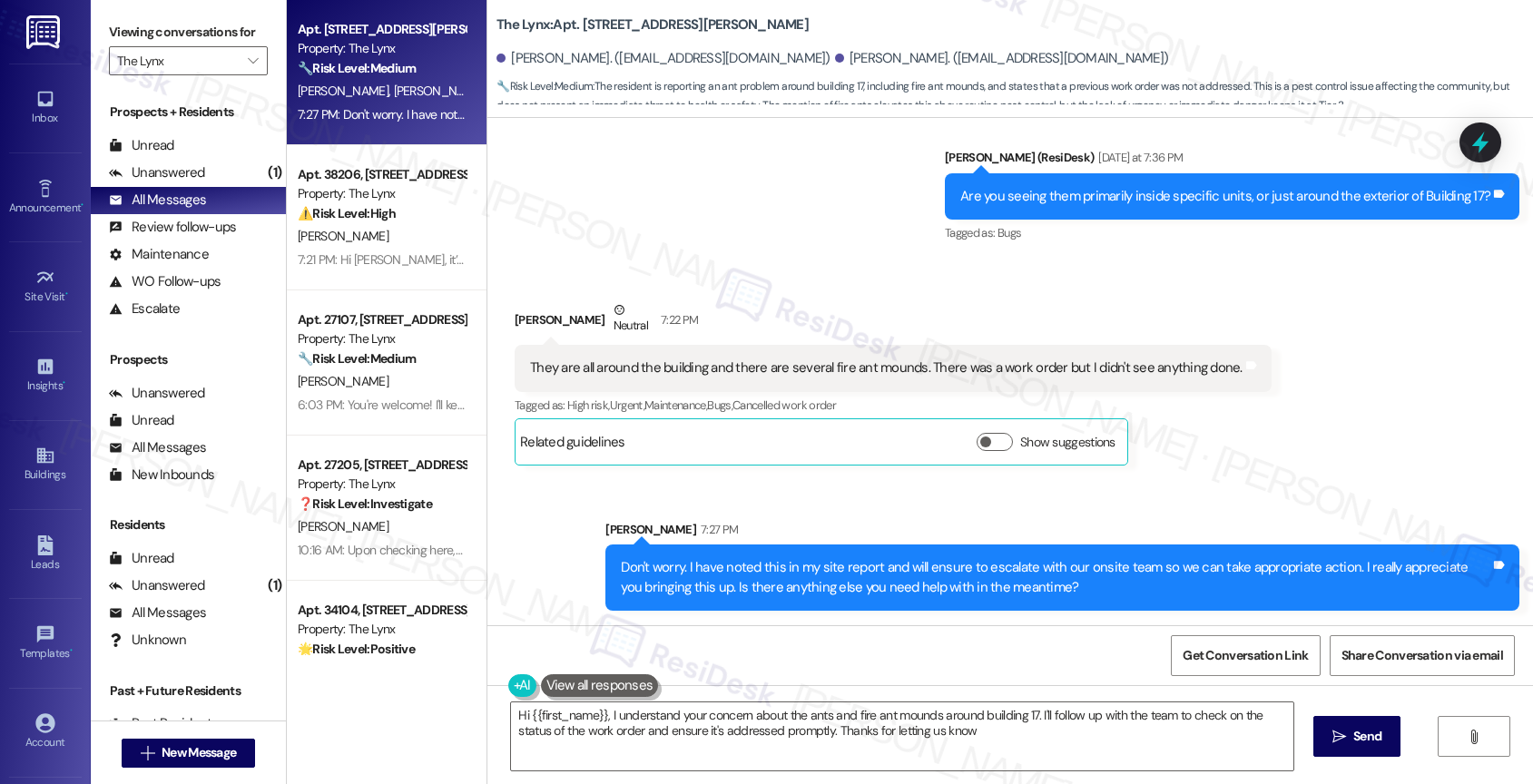
type textarea "Hi {{first_name}}, I understand your concern about the ants and fire ant mounds…"
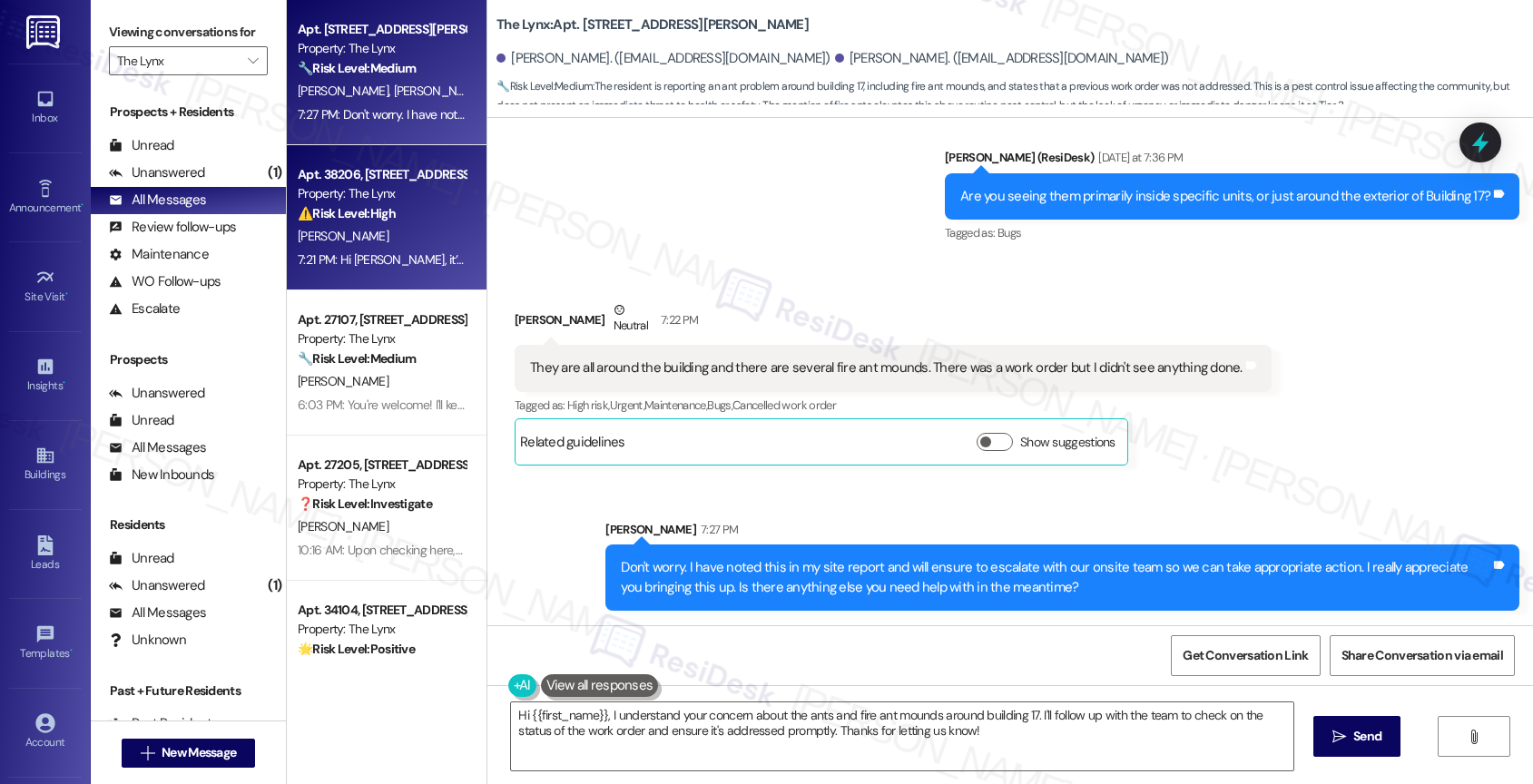
click at [358, 238] on div "G. Bradley" at bounding box center [382, 236] width 172 height 23
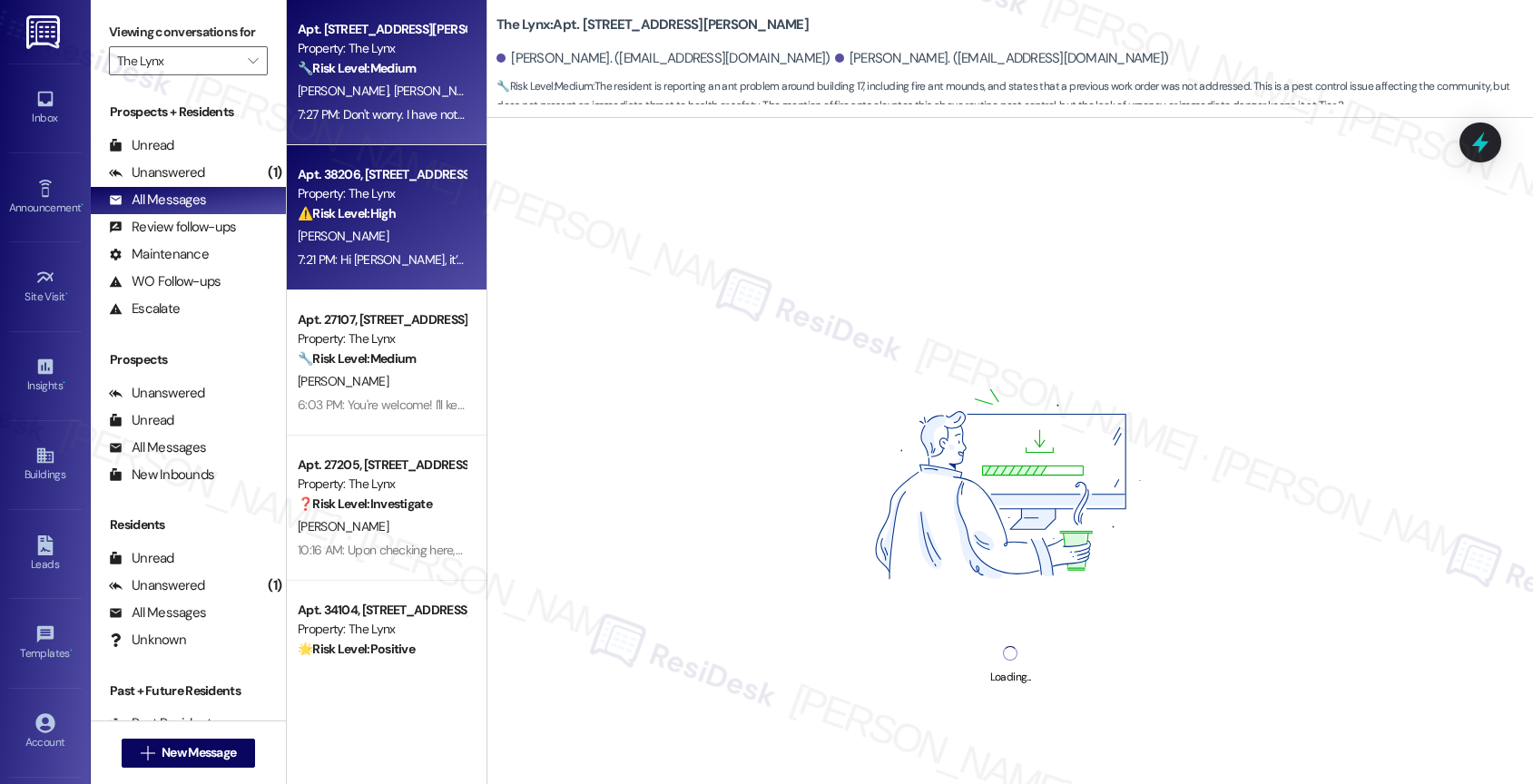
click at [370, 79] on div "Apt. 1701, 6000 Randolph Blvd Property: The Lynx 🔧 Risk Level: Medium The resid…" at bounding box center [382, 49] width 172 height 62
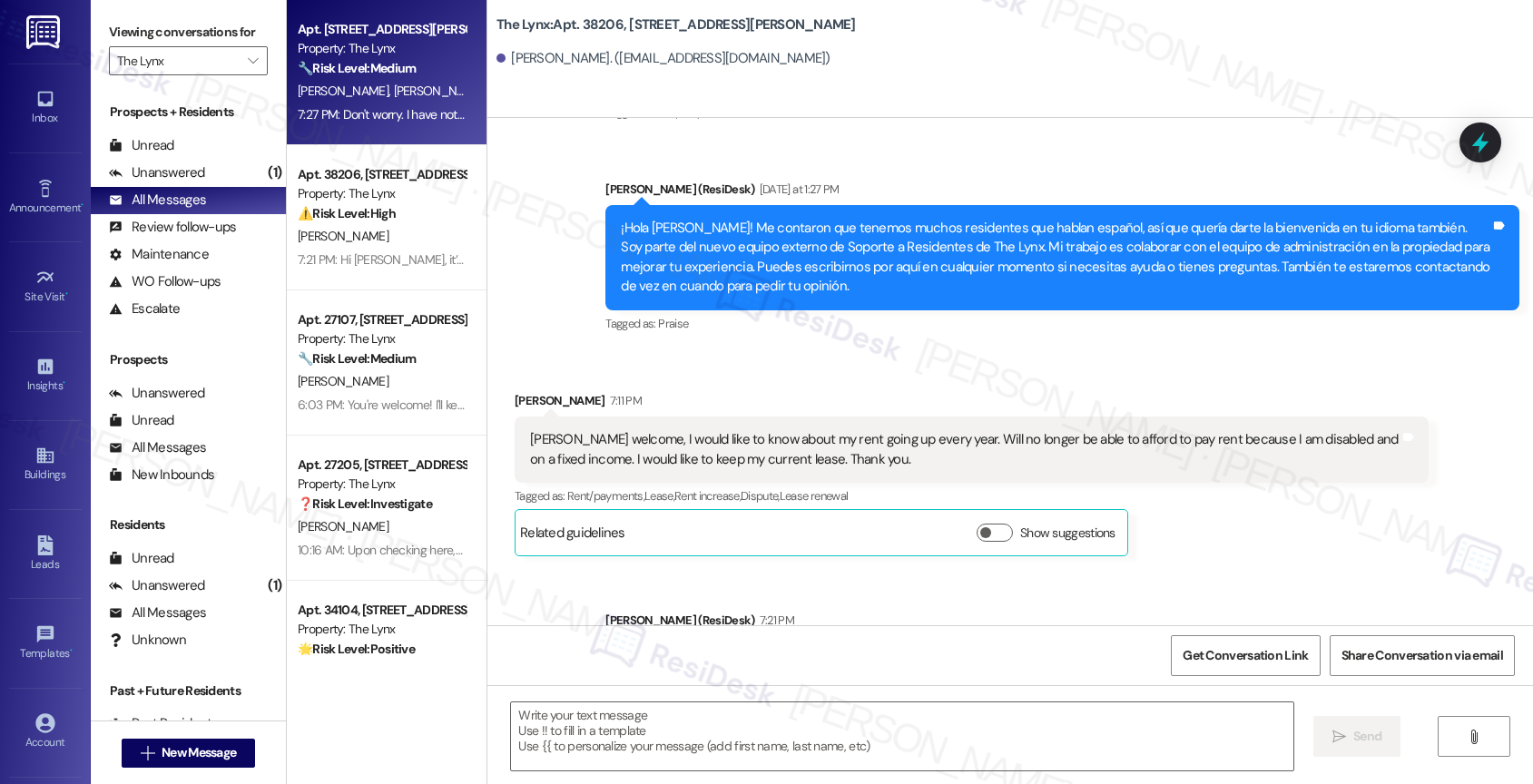
scroll to position [776, 0]
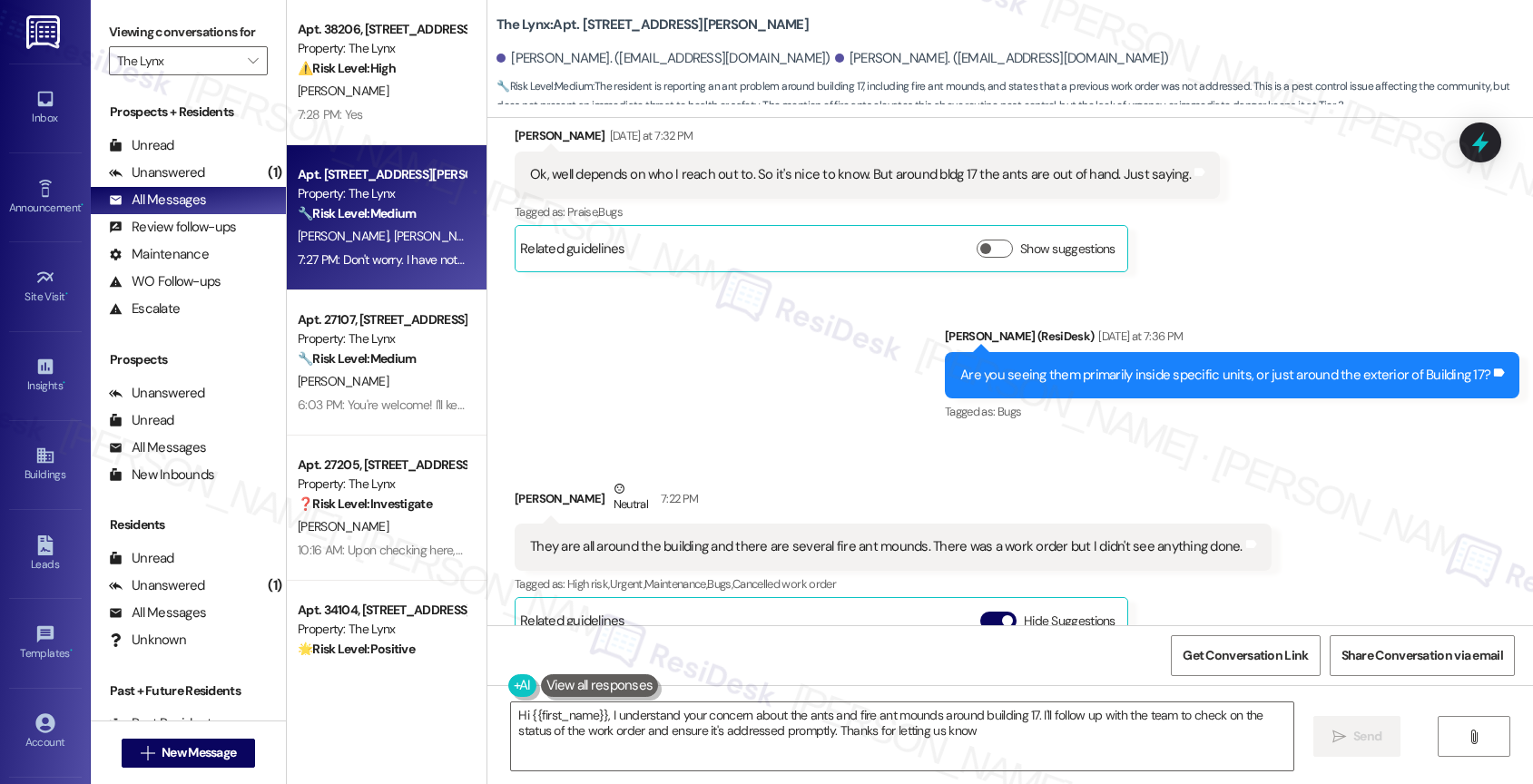
type textarea "Hi {{first_name}}, I understand your concern about the ants and fire ant mounds…"
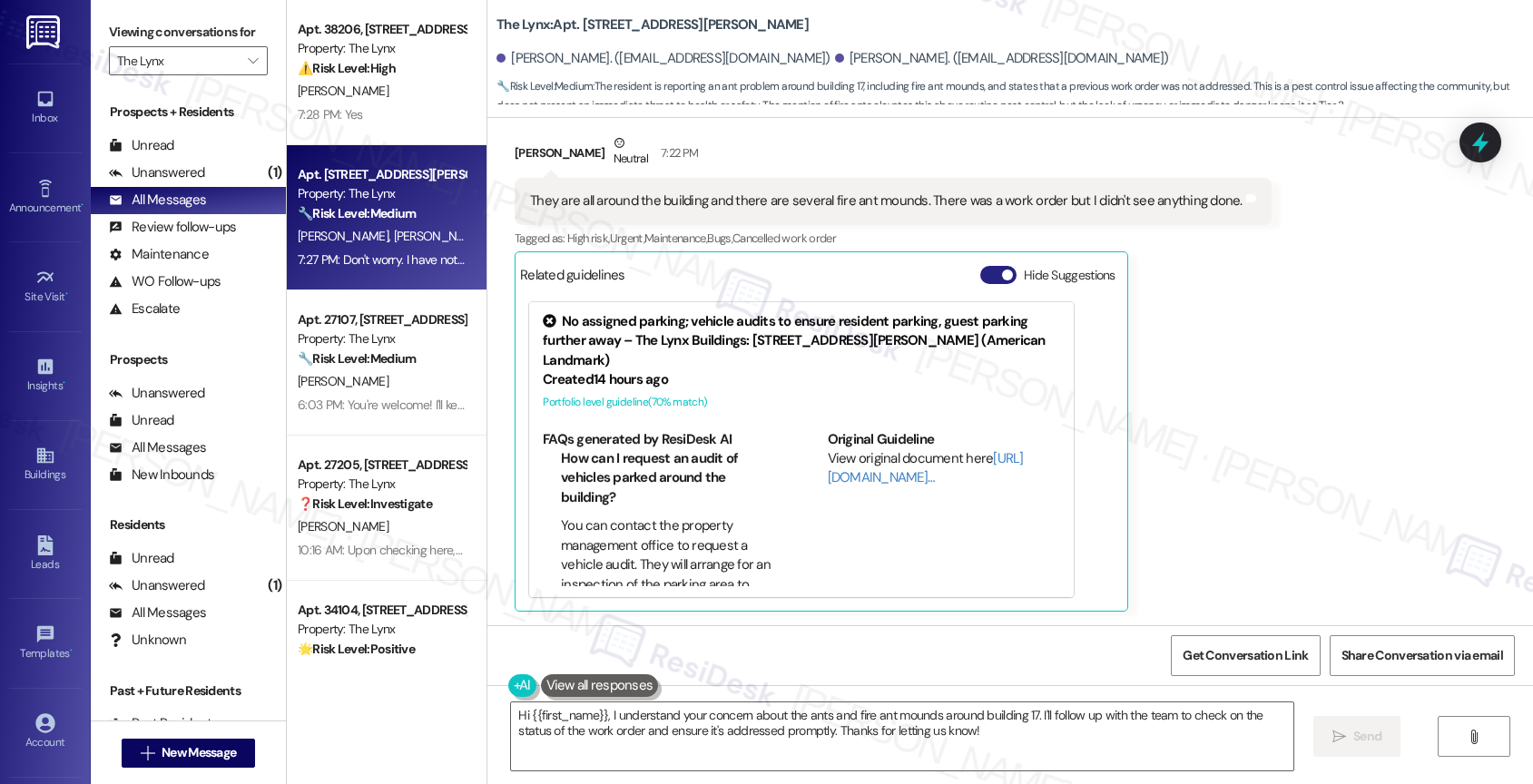
click at [1002, 270] on span "button" at bounding box center [1007, 275] width 11 height 11
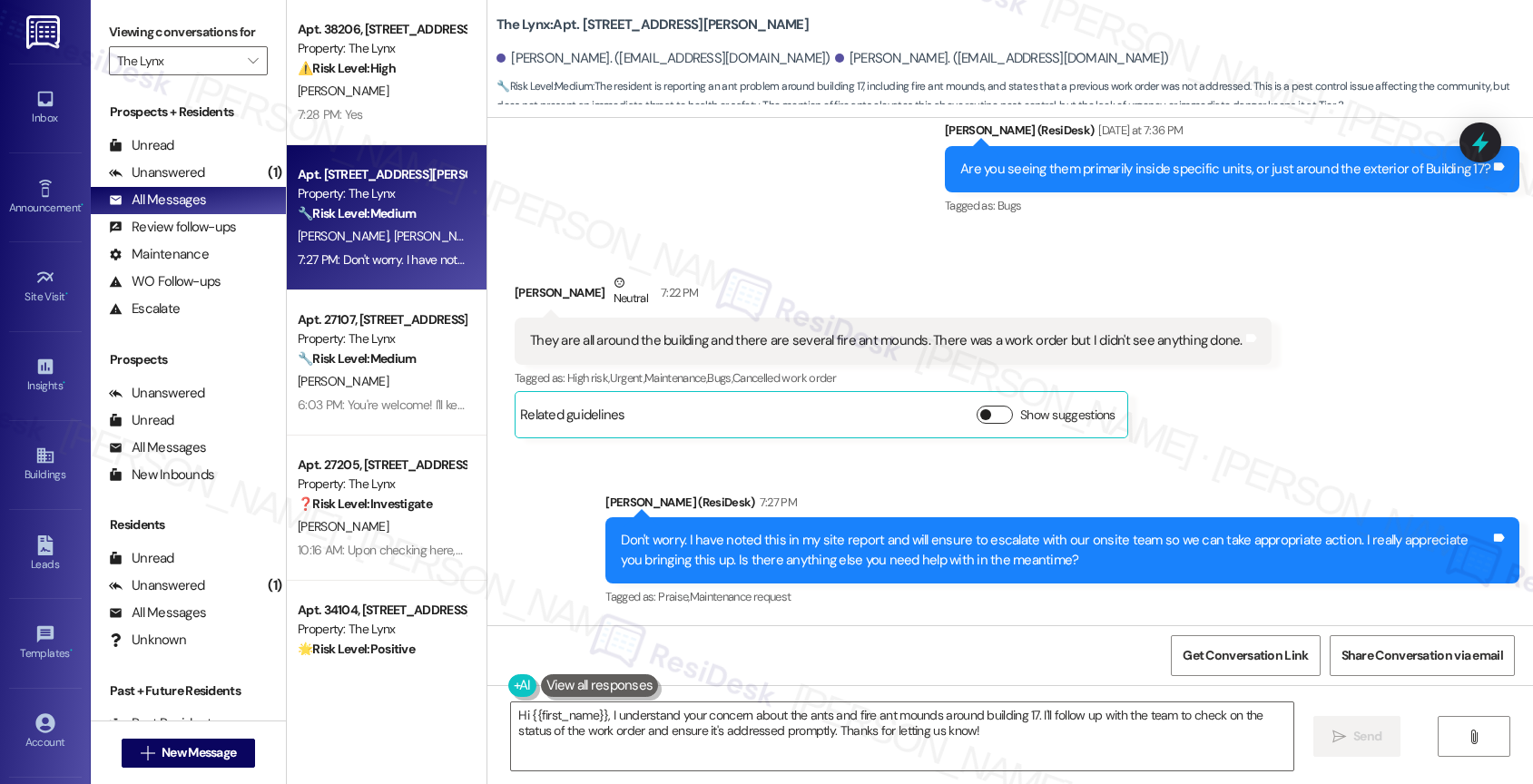
scroll to position [1584, 0]
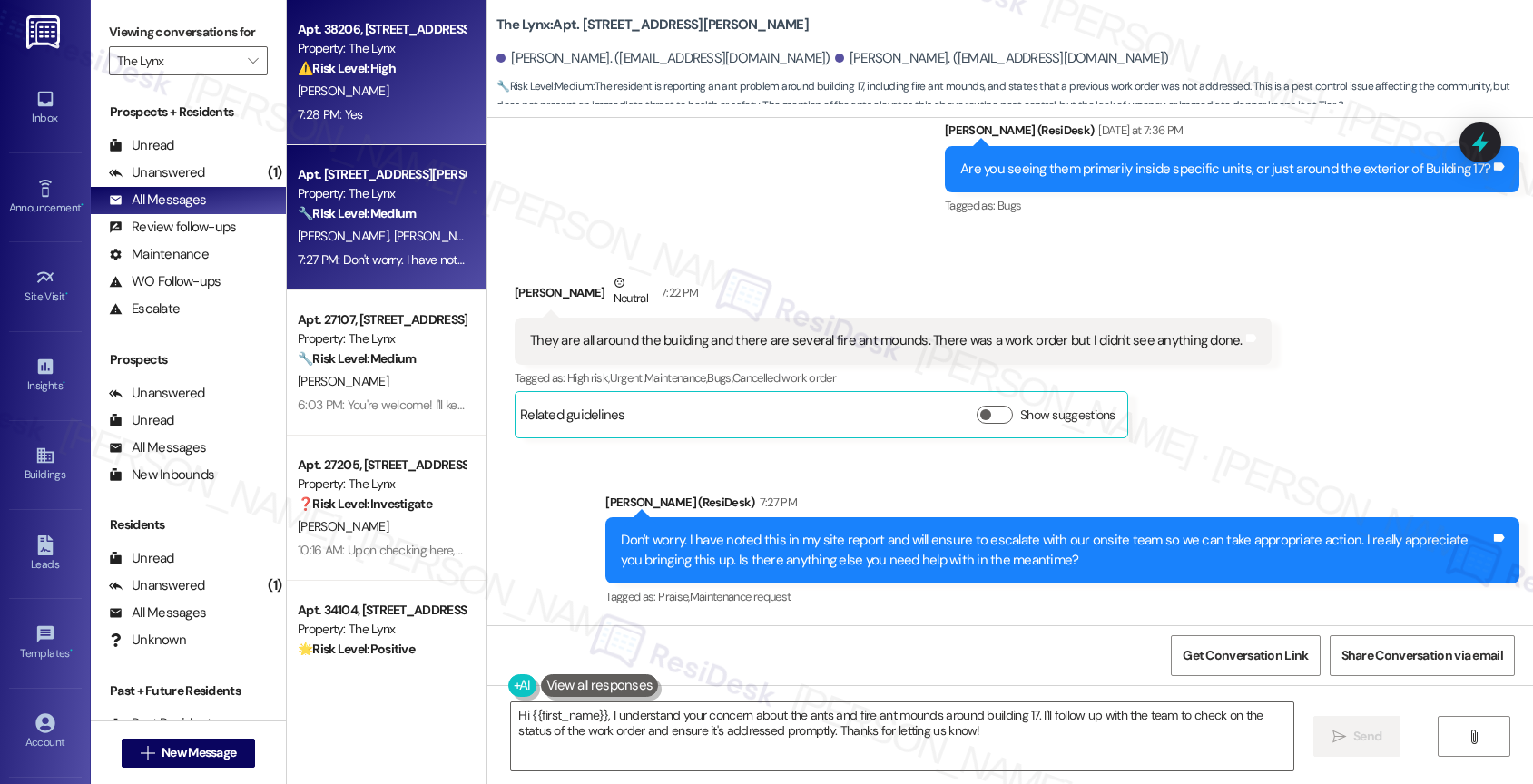
click at [364, 85] on div "G. Bradley" at bounding box center [382, 90] width 172 height 23
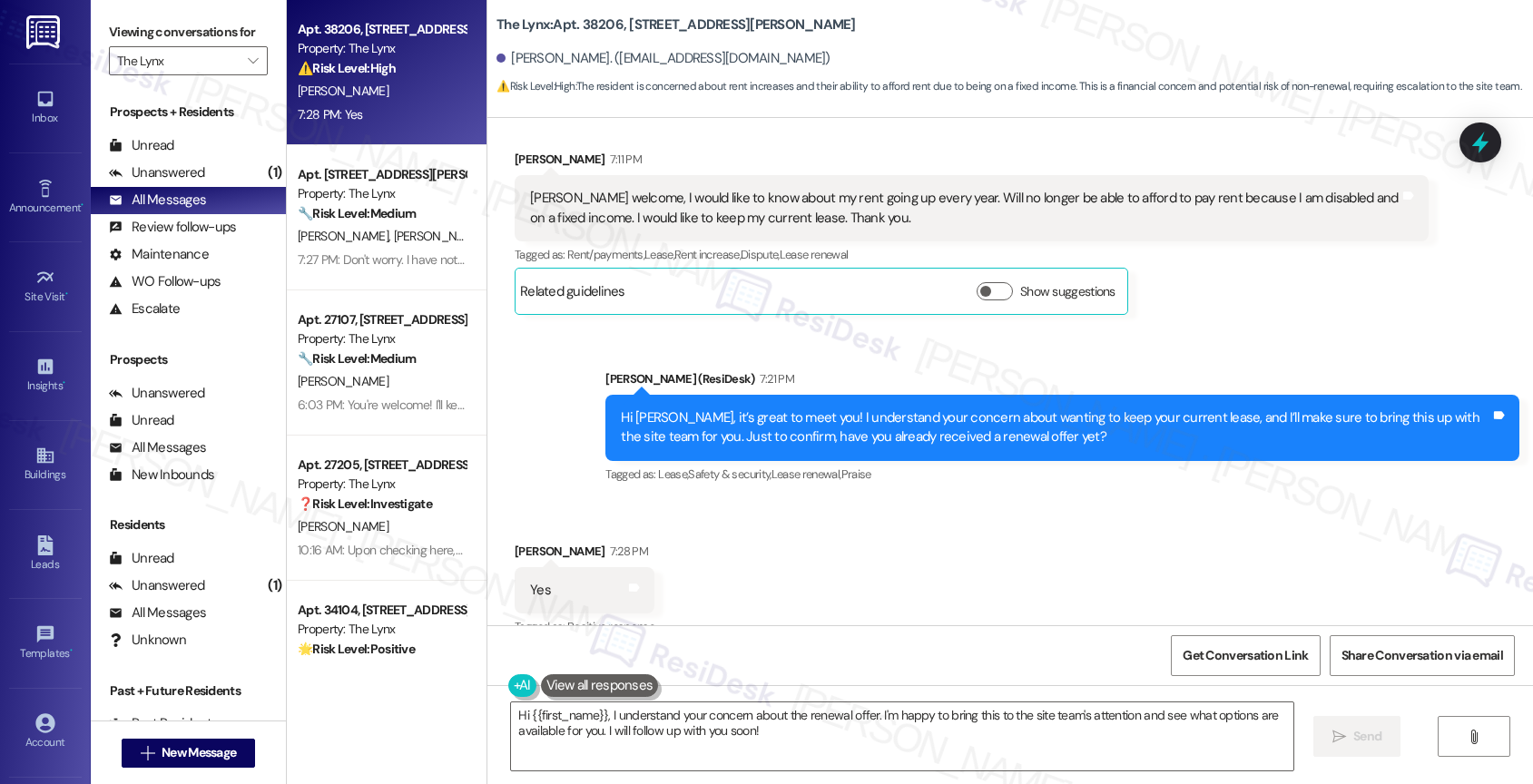
scroll to position [800, 0]
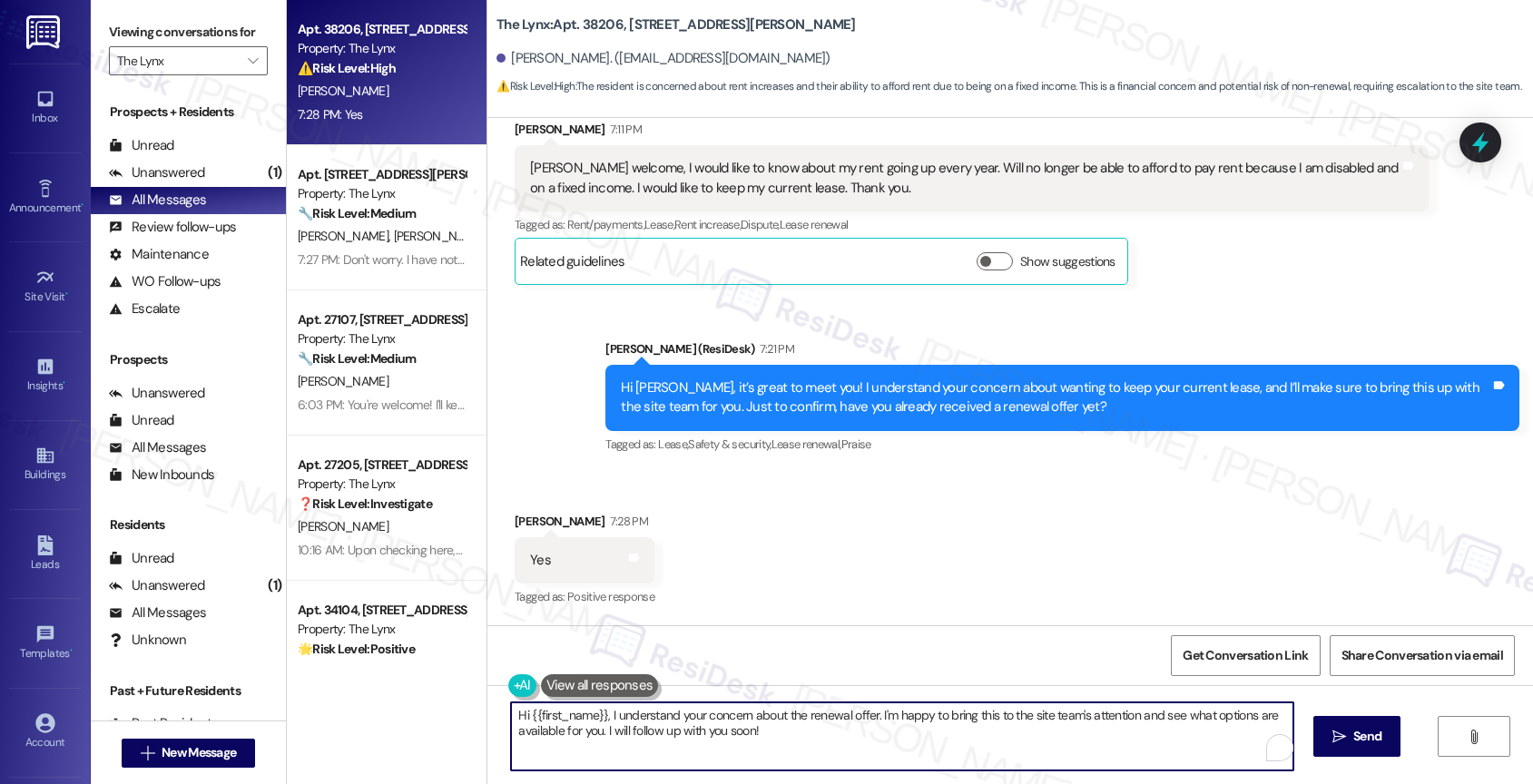
click at [680, 741] on textarea "Hi {{first_name}}, I understand your concern about the renewal offer. I'm happy…" at bounding box center [902, 736] width 782 height 68
click at [642, 714] on textarea "Thanks for confirming that. Have you gotten a chance to discuss the renewal off…" at bounding box center [902, 736] width 782 height 68
click at [1097, 725] on textarea "Thanks for confirming! Have you gotten a chance to discuss the renewal offer wi…" at bounding box center [902, 736] width 782 height 68
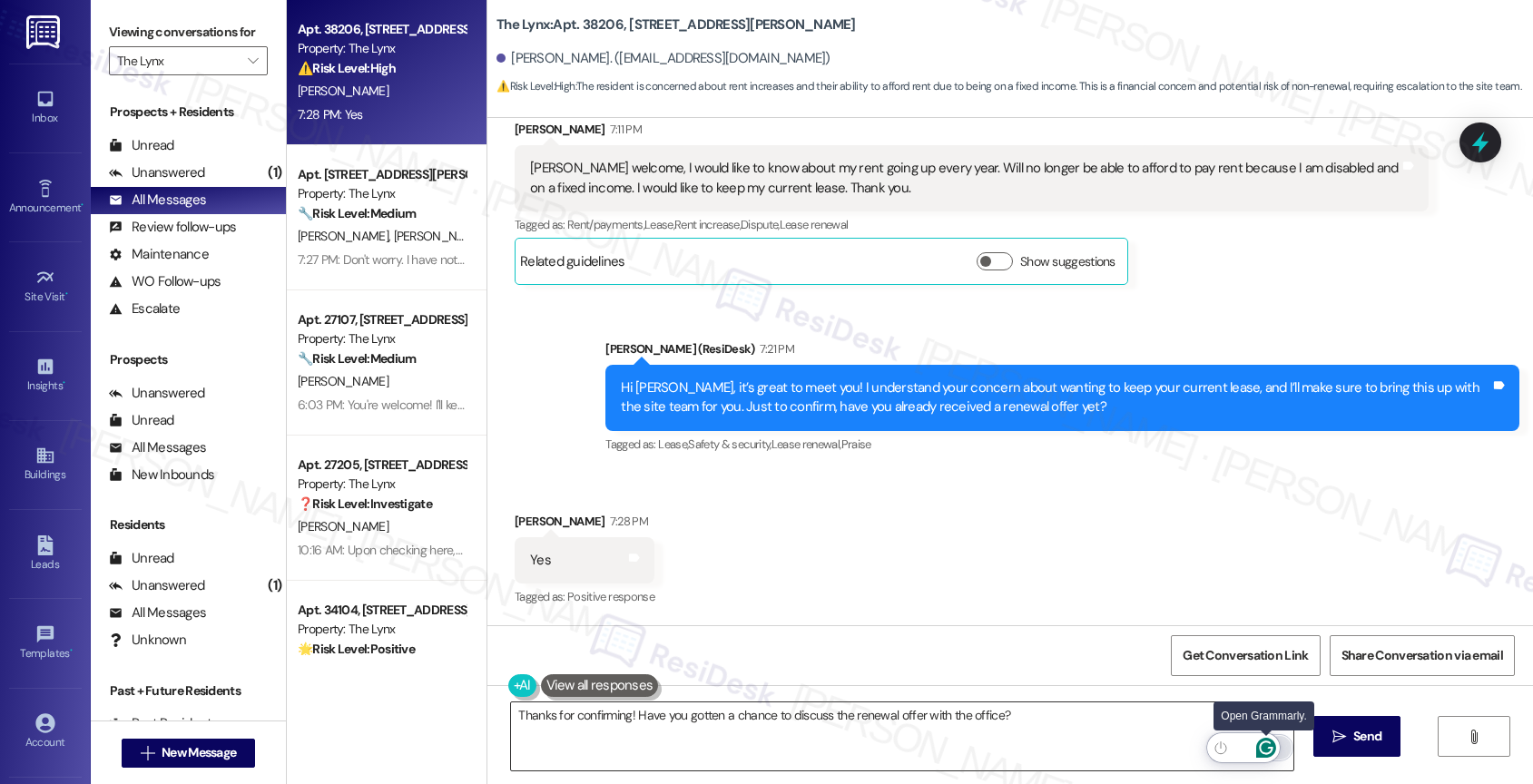
click at [1268, 743] on icon "Open Grammarly. 0 Suggestions." at bounding box center [1266, 747] width 20 height 20
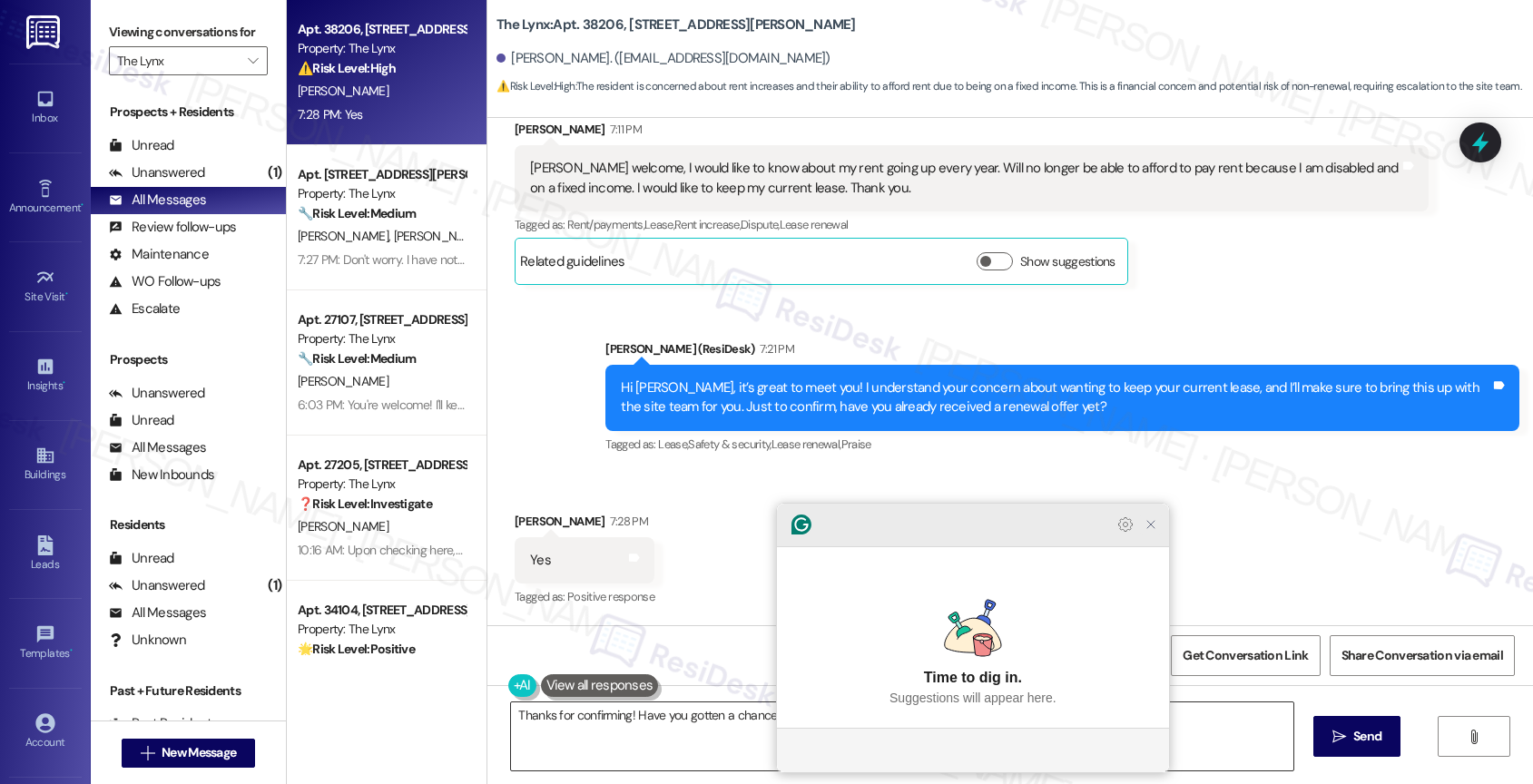
click at [1149, 528] on icon "Close Grammarly Assistant" at bounding box center [1151, 524] width 7 height 7
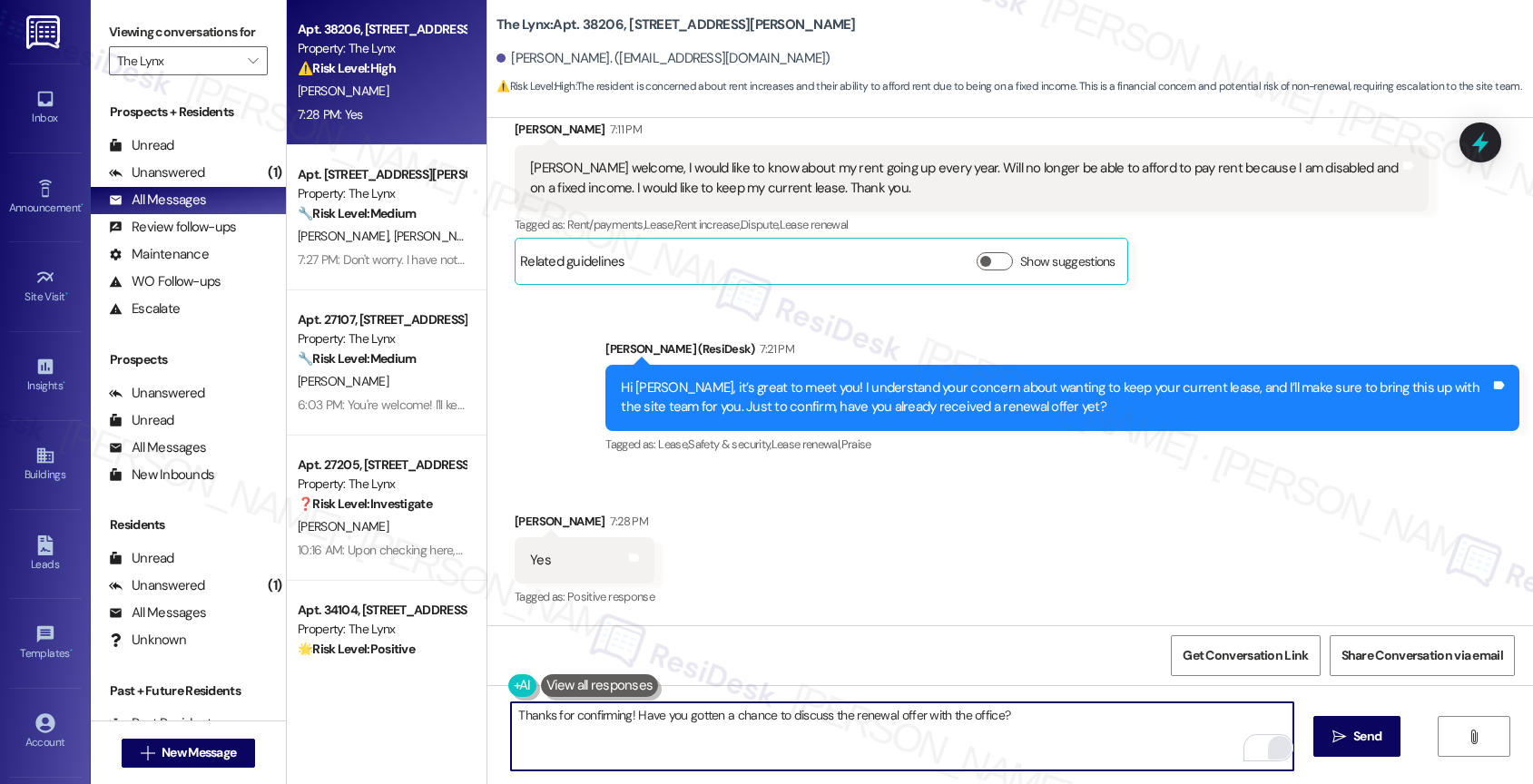
click at [624, 718] on textarea "Thanks for confirming! Have you gotten a chance to discuss the renewal offer wi…" at bounding box center [902, 736] width 782 height 68
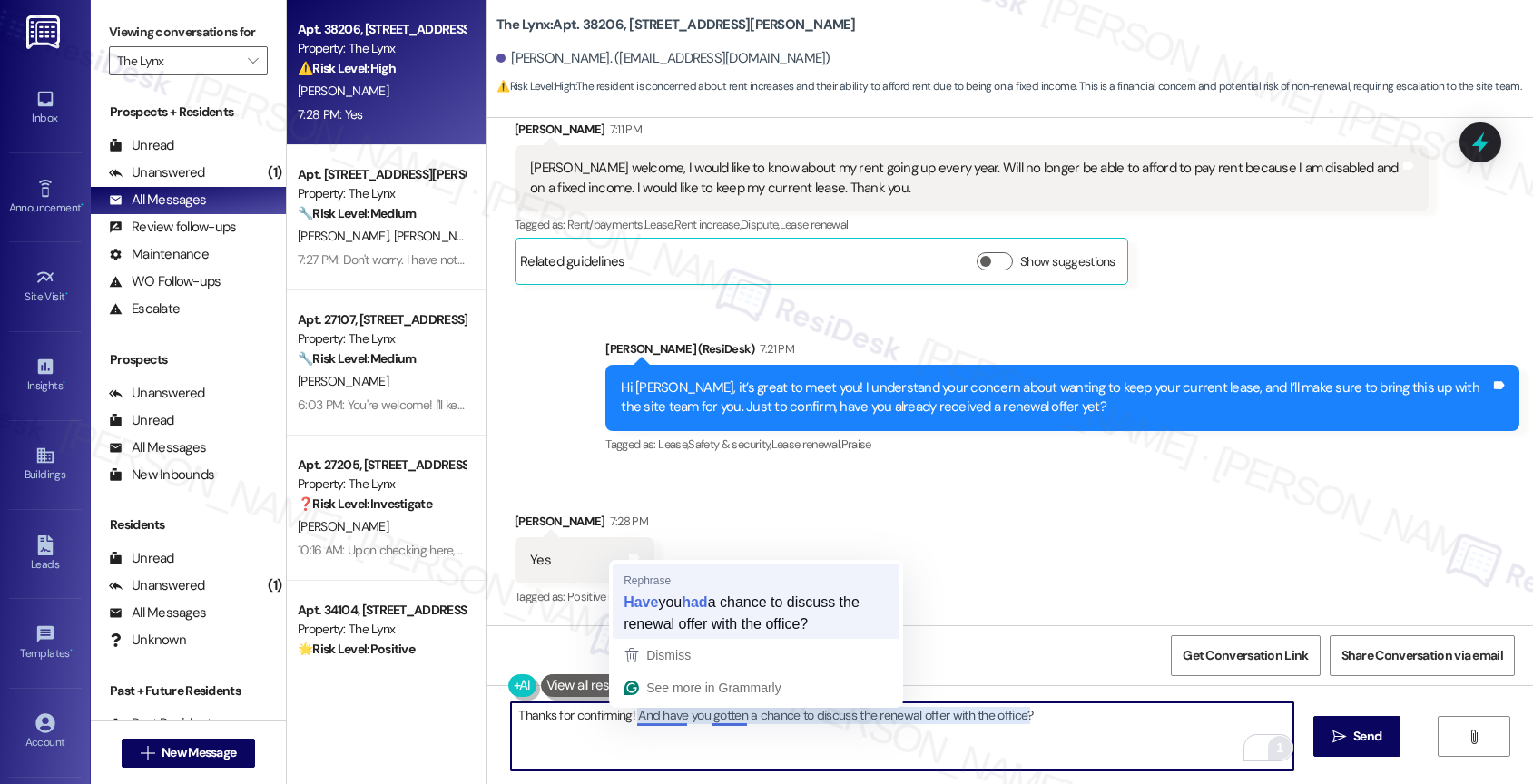
type textarea "Thanks for confirming! Have you had a chance to discuss the renewal offer with …"
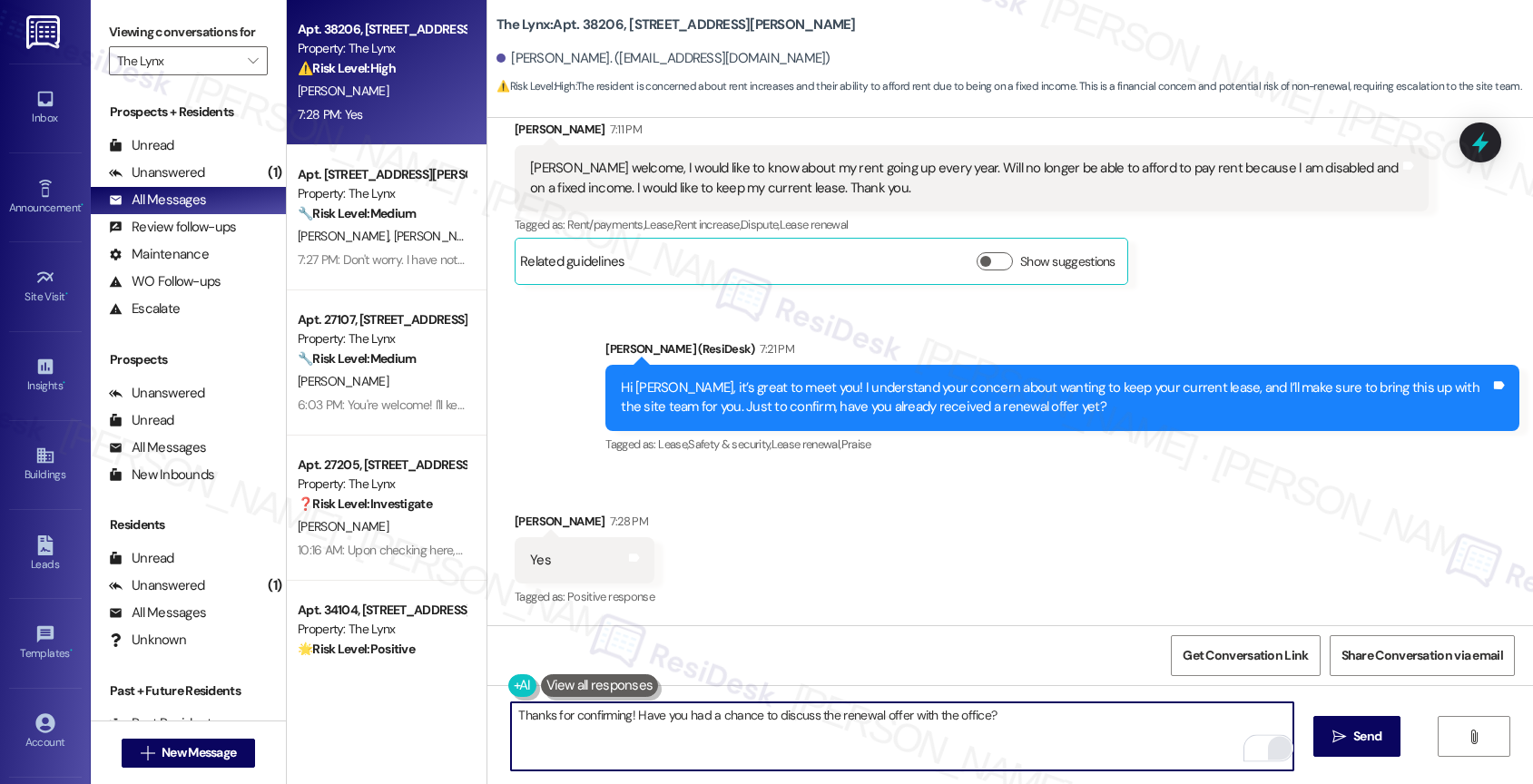
click at [1061, 716] on textarea "Thanks for confirming! Have you had a chance to discuss the renewal offer with …" at bounding box center [902, 736] width 782 height 68
click at [1376, 740] on span "Send" at bounding box center [1367, 736] width 28 height 19
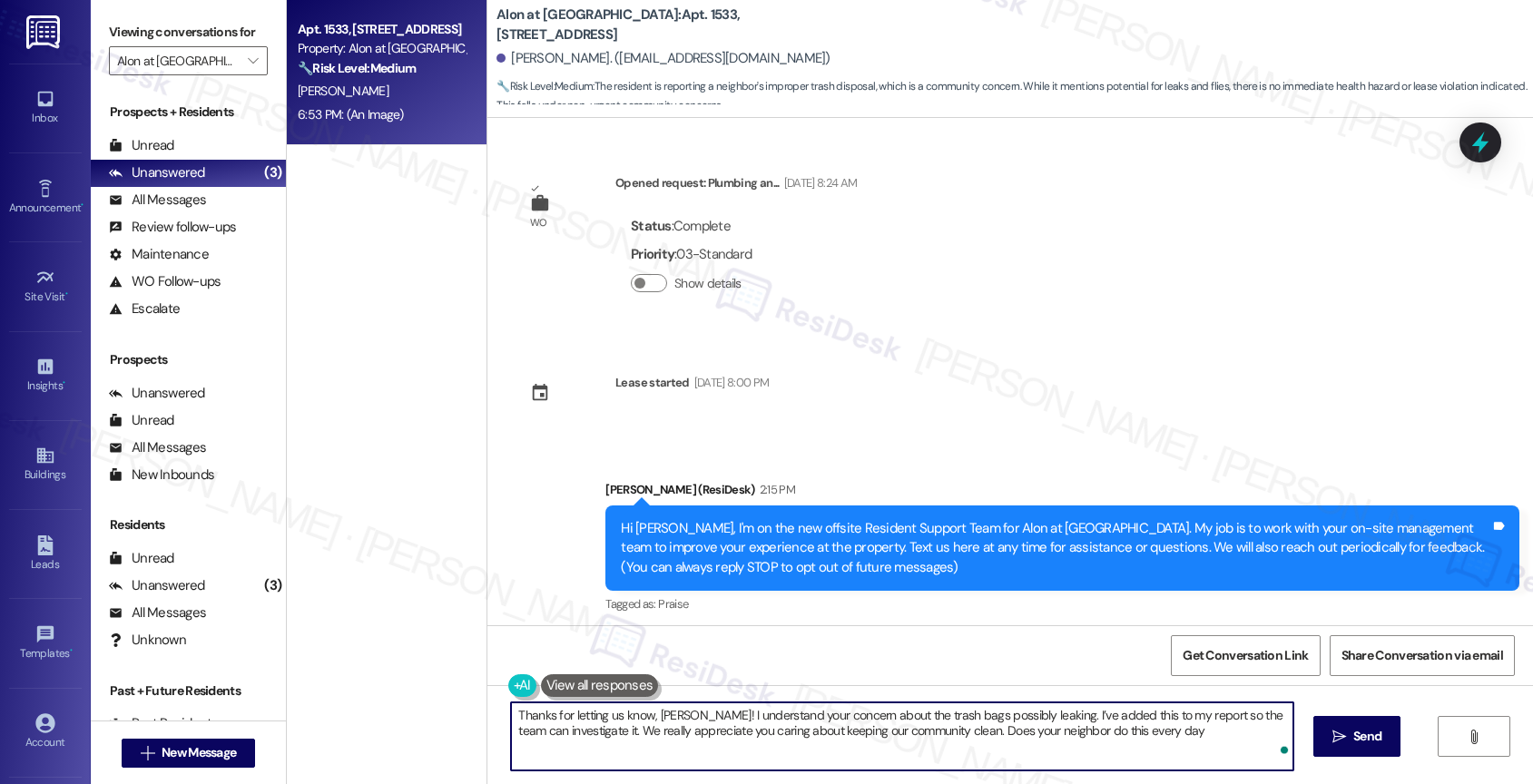
scroll to position [691, 0]
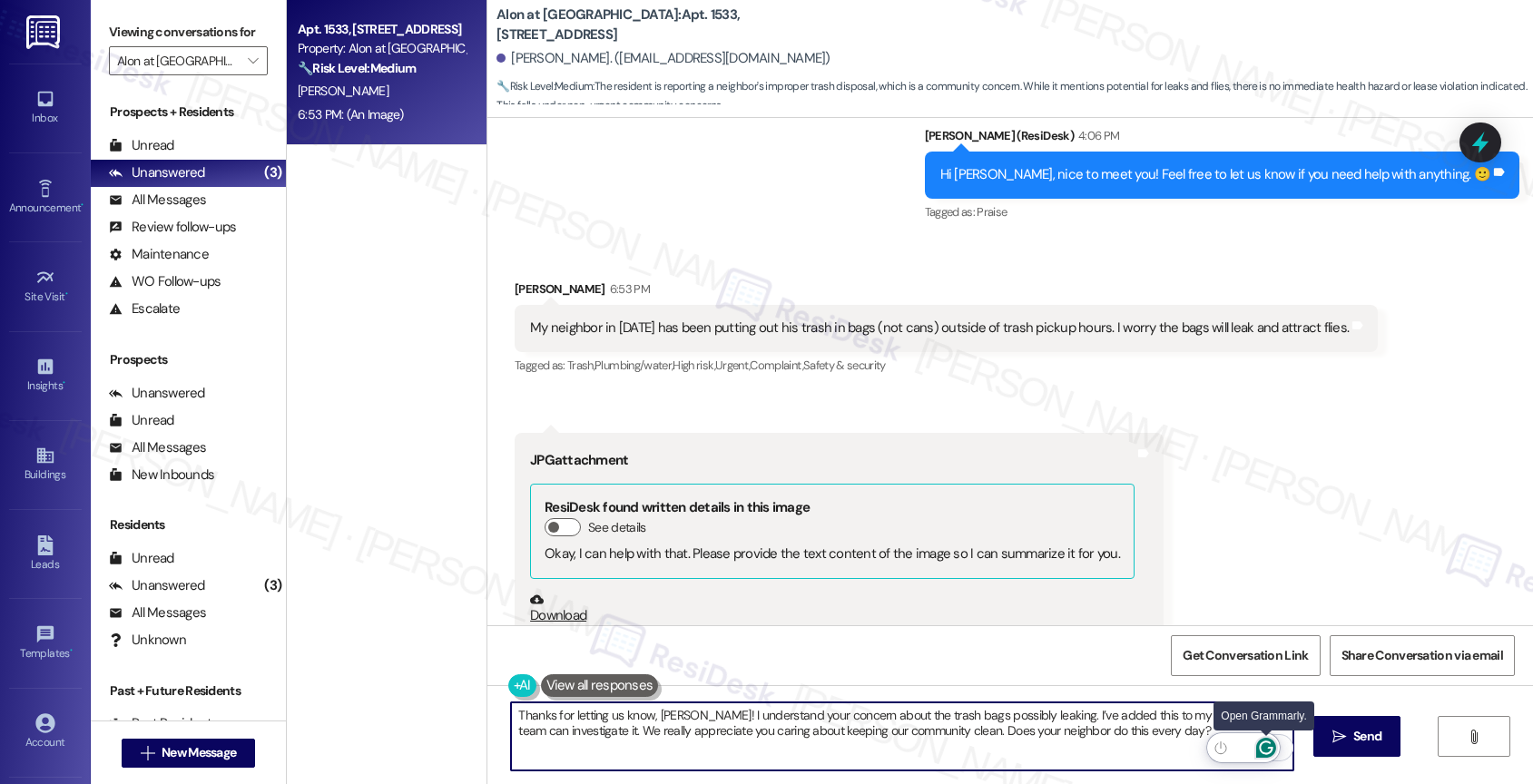
type textarea "Thanks for letting us know, [PERSON_NAME]! I understand your concern about the …"
click at [1265, 747] on icon "Open Grammarly. 0 Suggestions." at bounding box center [1266, 747] width 20 height 20
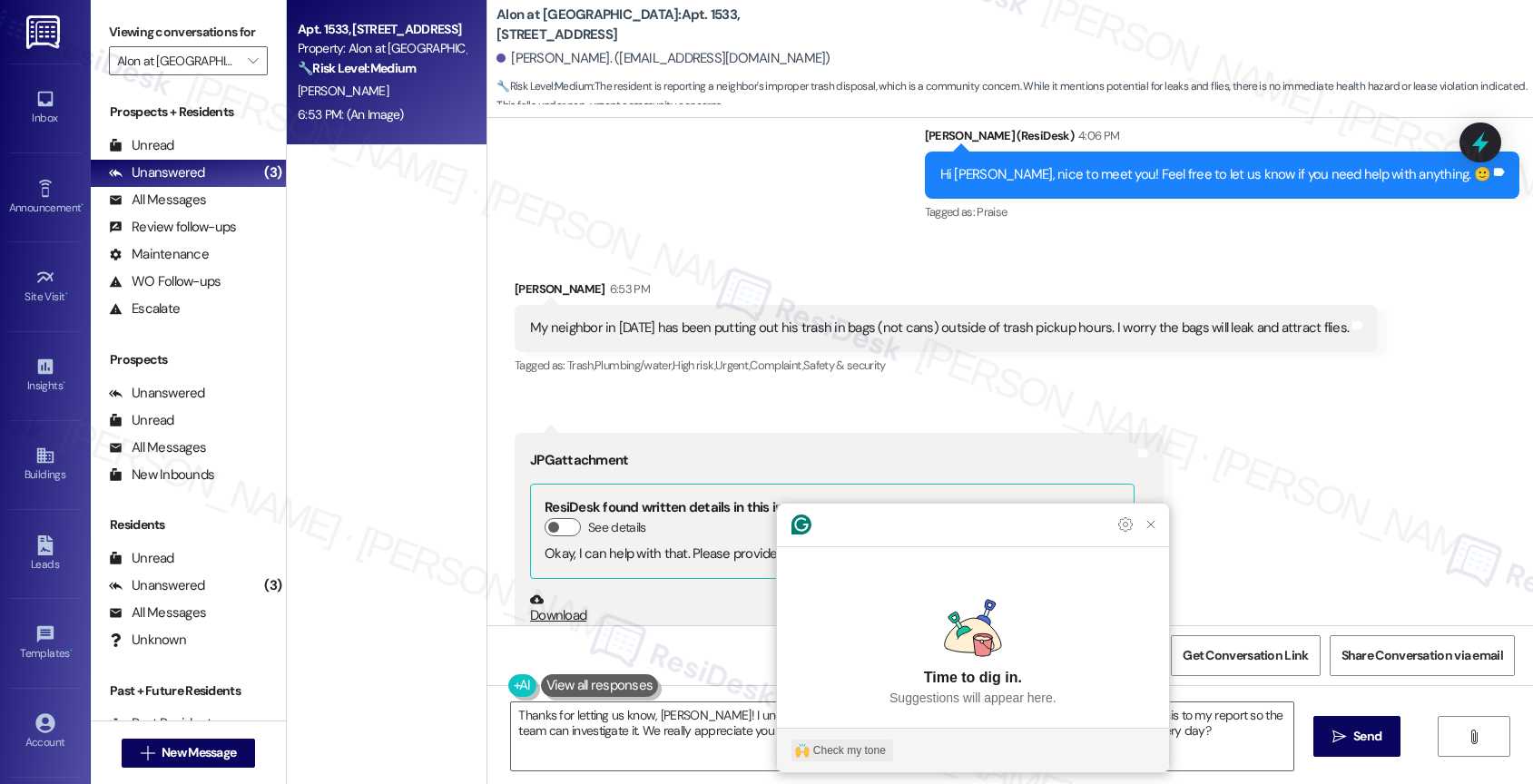
click at [832, 751] on div "Check my tone" at bounding box center [848, 750] width 72 height 16
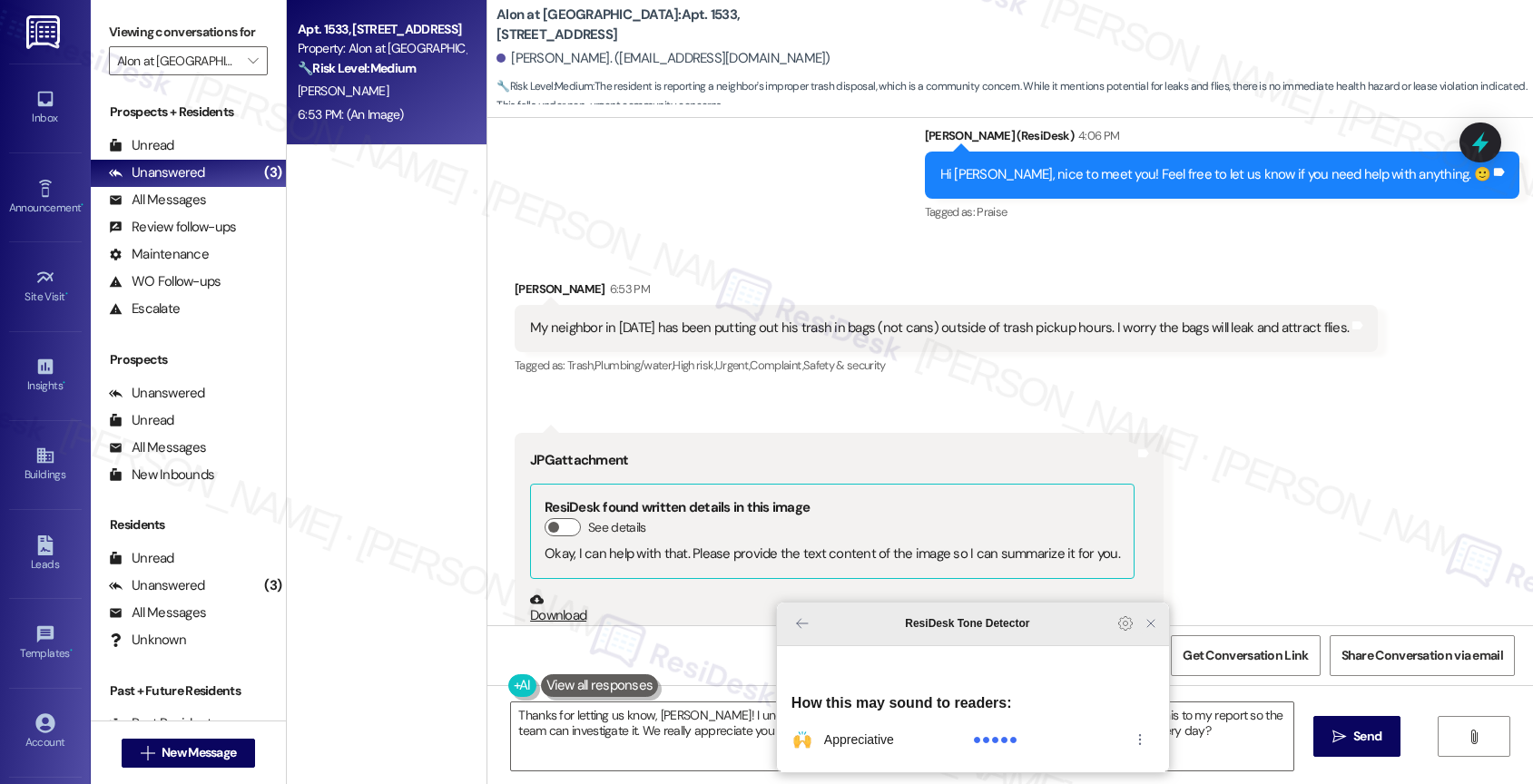
click at [1148, 630] on icon "Close Grammarly Assistant" at bounding box center [1151, 623] width 15 height 15
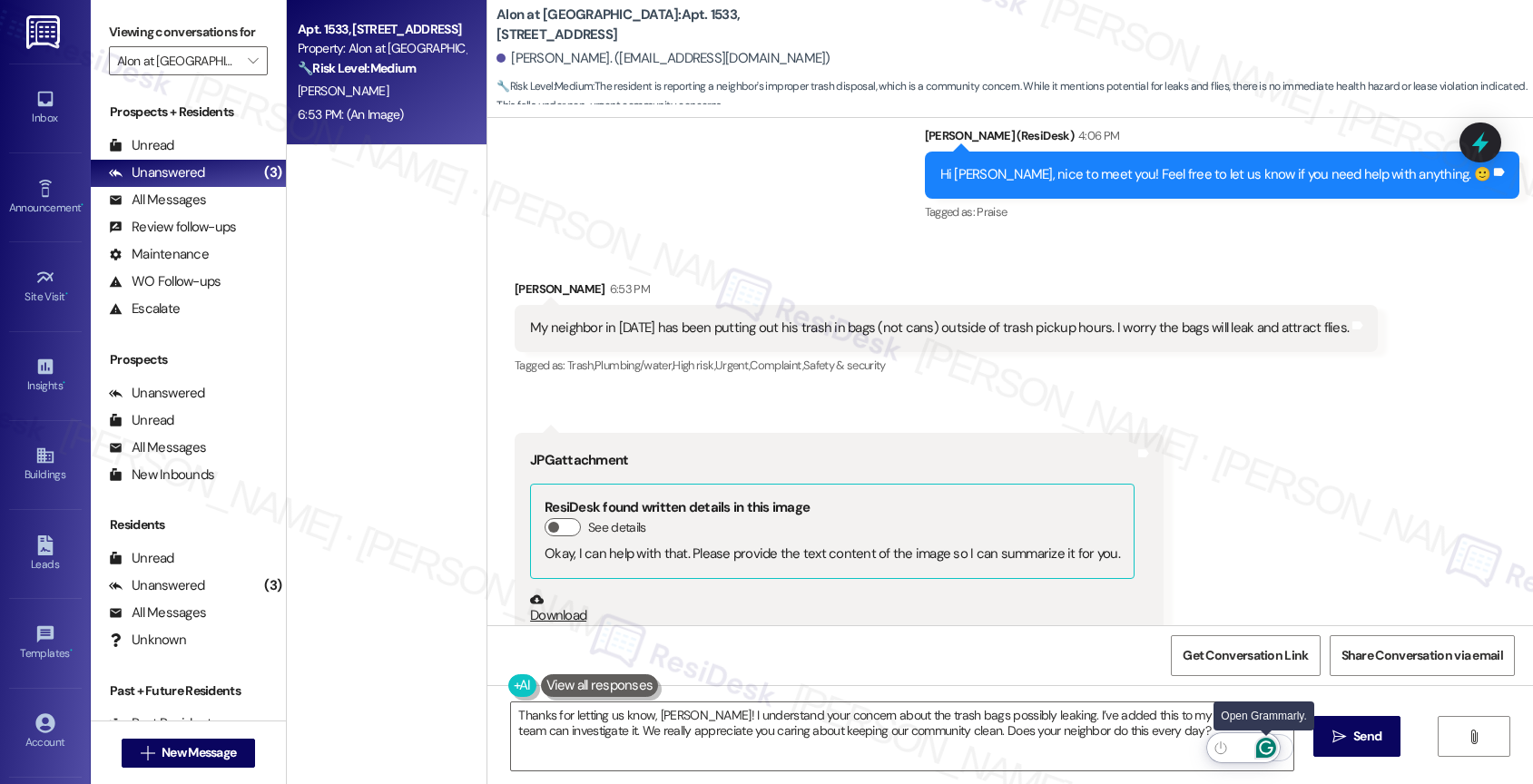
click at [1265, 743] on icon "Open Grammarly. 0 Suggestions." at bounding box center [1266, 747] width 20 height 20
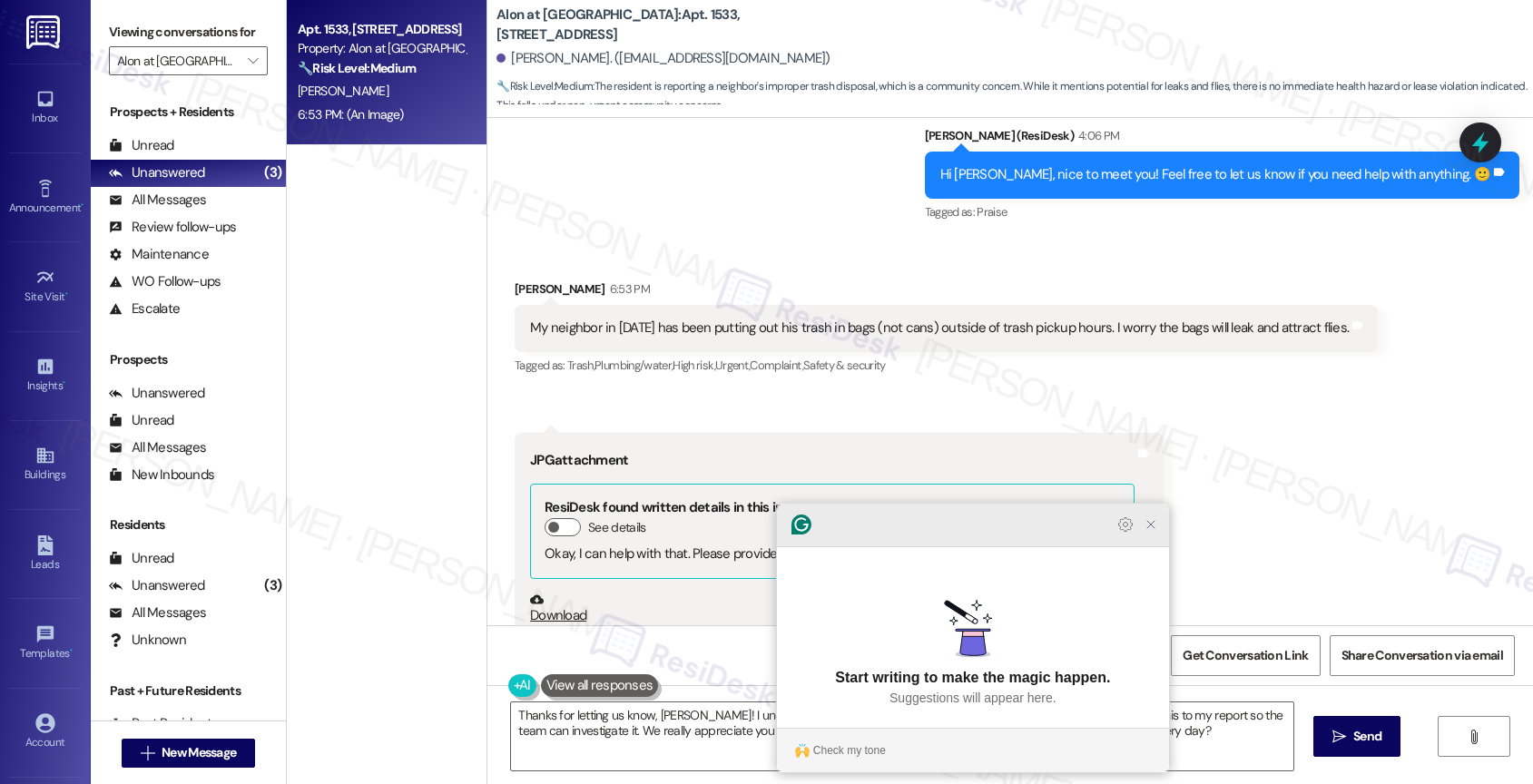
click at [1155, 532] on icon "Close Grammarly Assistant" at bounding box center [1151, 524] width 15 height 15
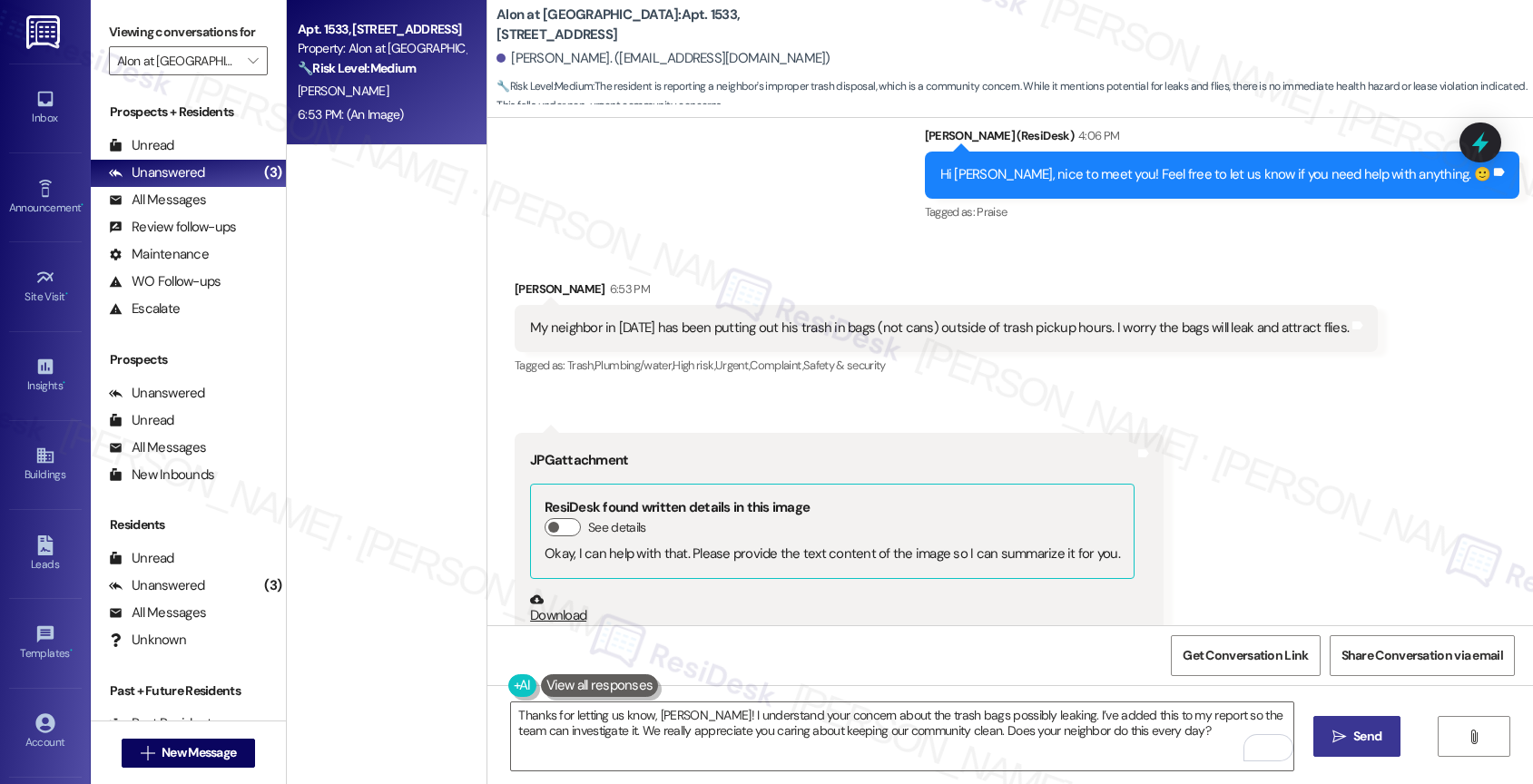
click at [1349, 730] on span "Send" at bounding box center [1367, 736] width 36 height 19
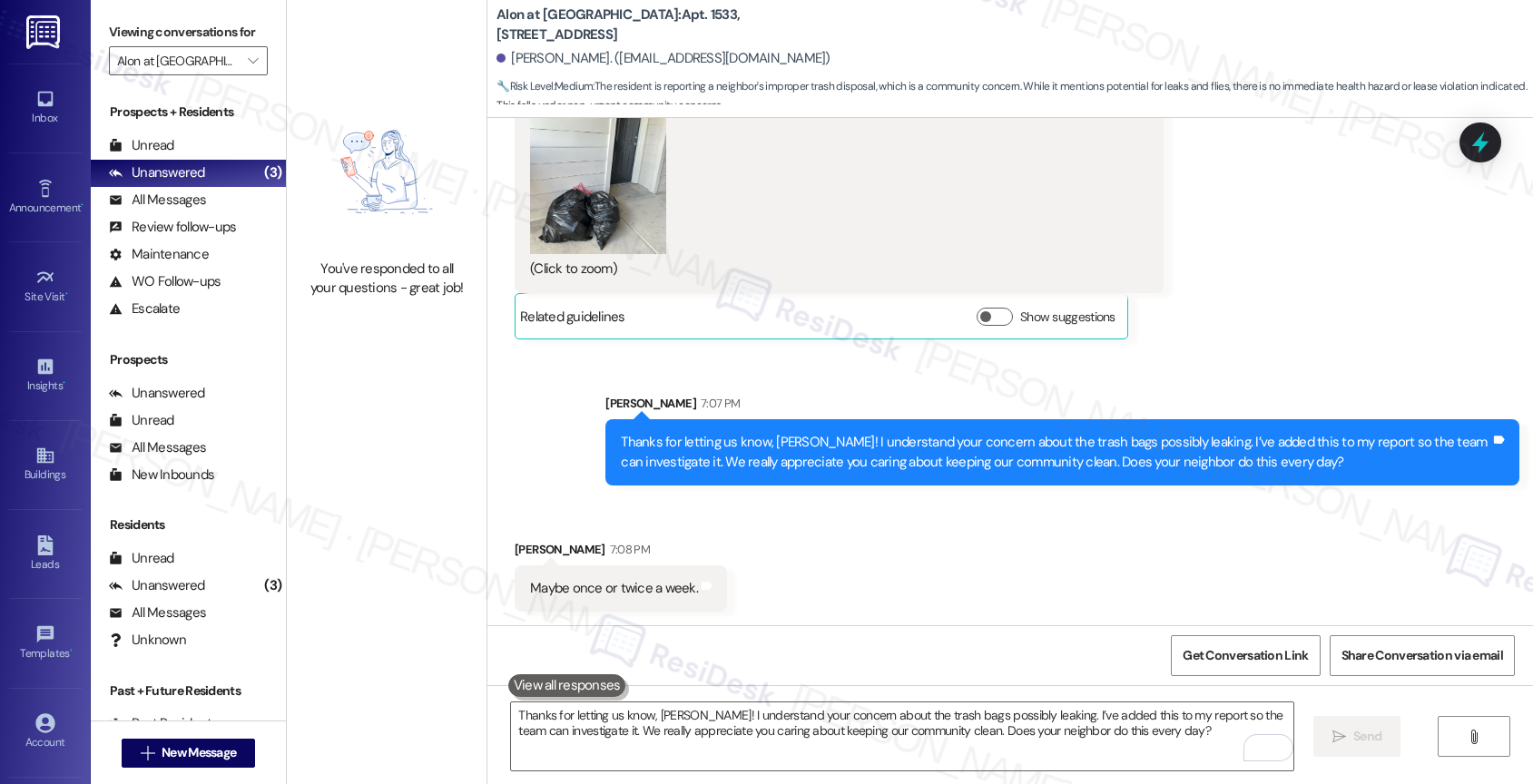
scroll to position [1245, 0]
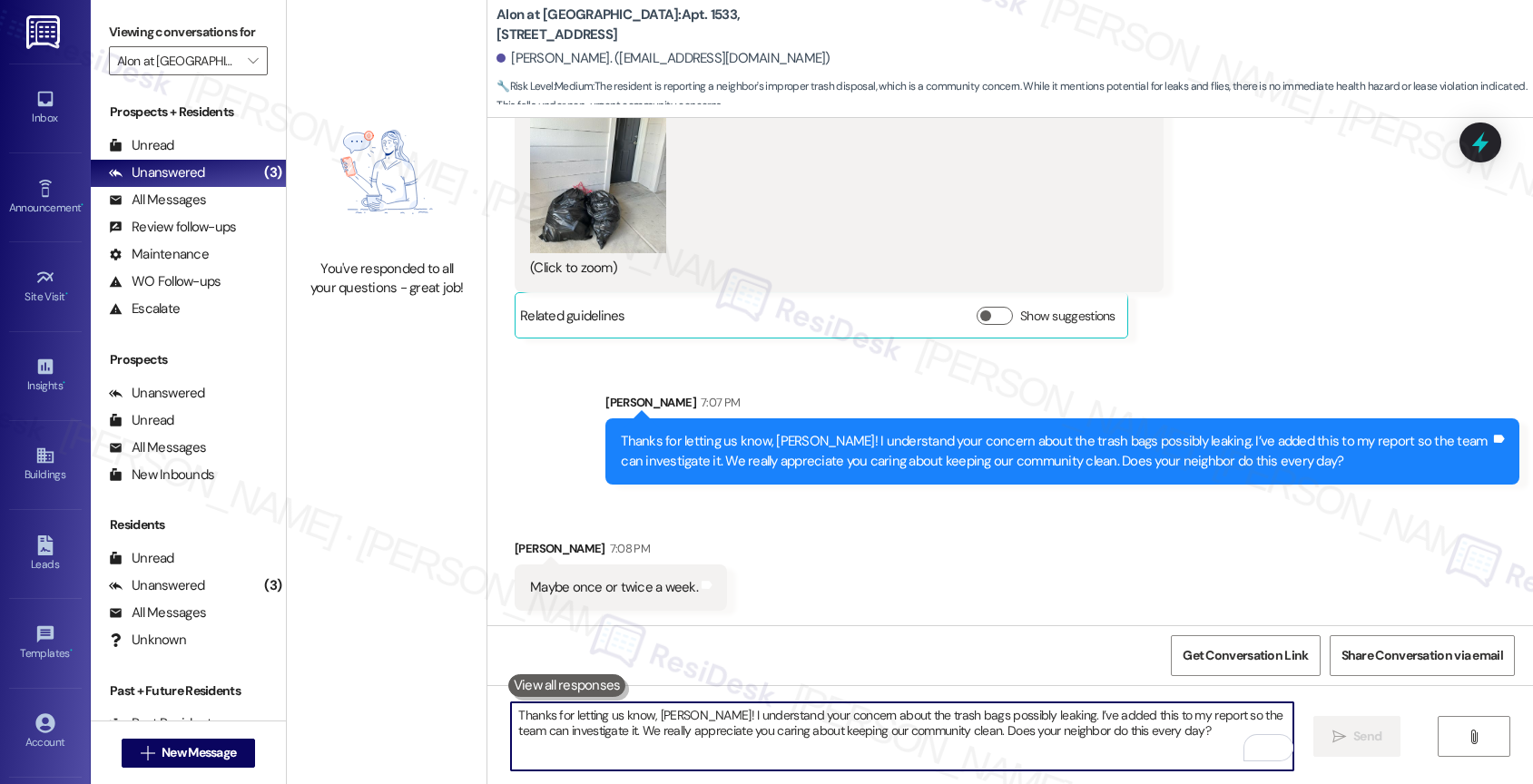
click at [626, 727] on textarea "Thanks for letting us know, [PERSON_NAME]! I understand your concern about the …" at bounding box center [902, 736] width 782 height 68
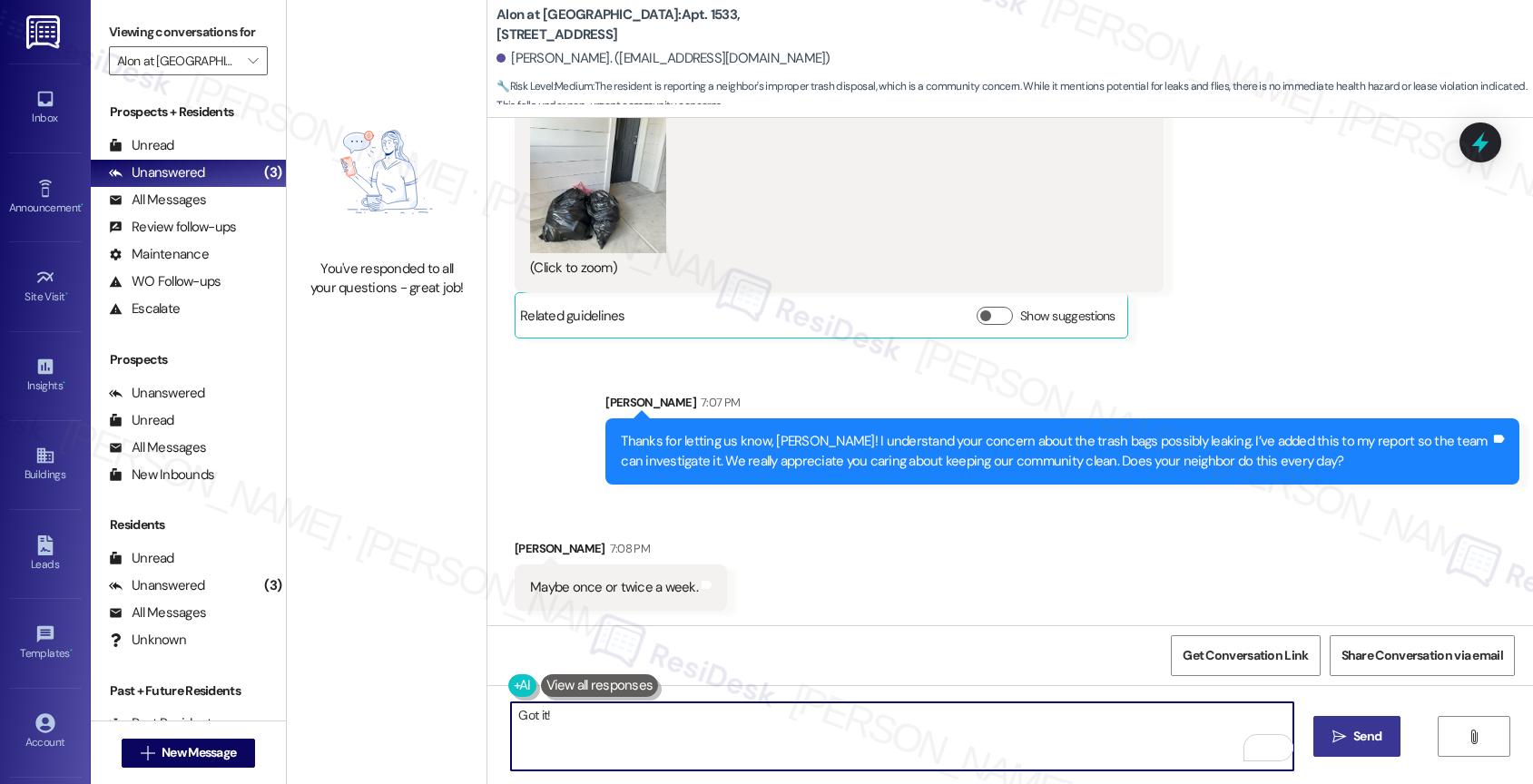
click at [657, 747] on textarea "Got it!" at bounding box center [902, 736] width 782 height 68
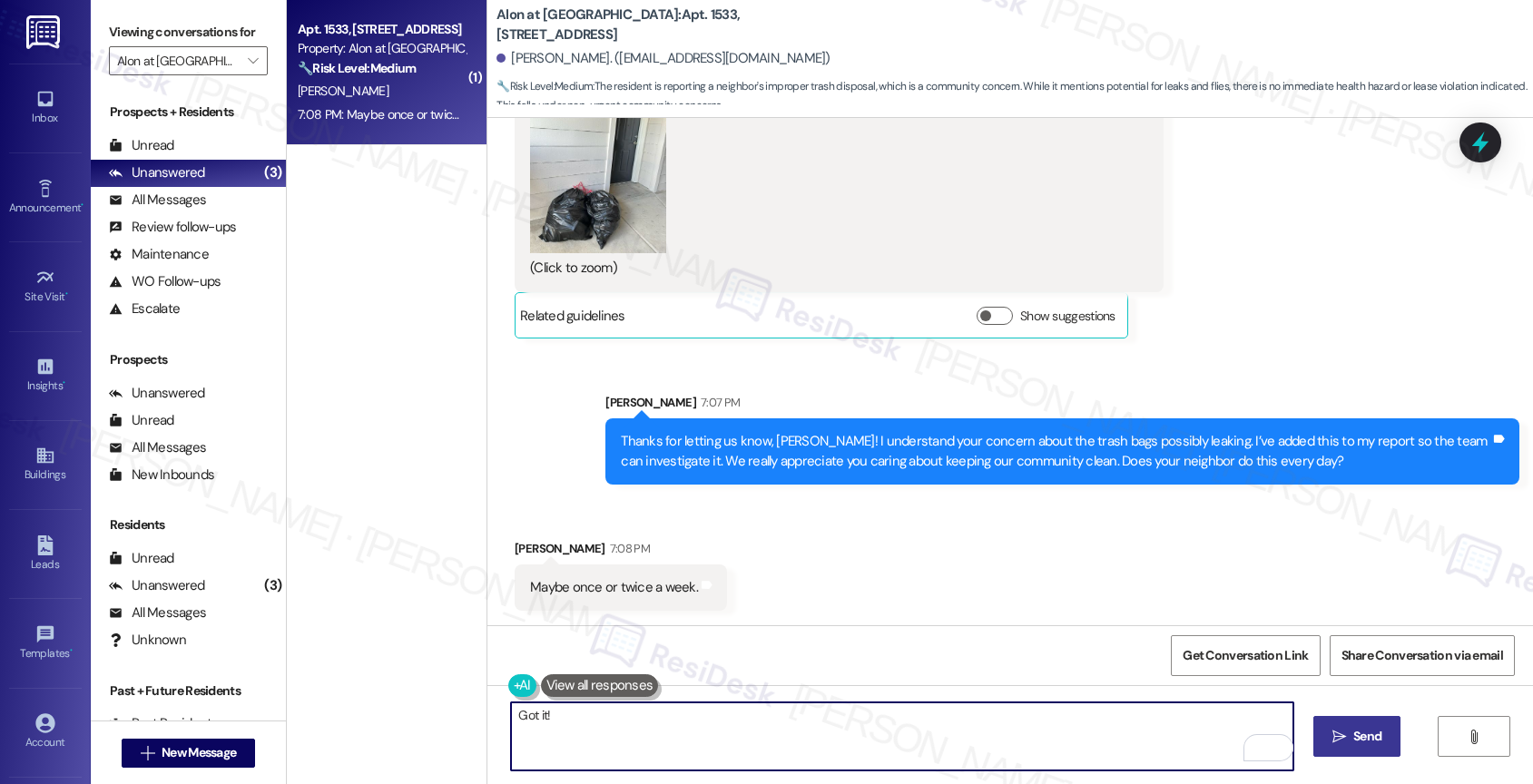
click at [620, 729] on textarea "Got it!" at bounding box center [902, 736] width 782 height 68
drag, startPoint x: 620, startPoint y: 729, endPoint x: 482, endPoint y: 709, distance: 139.4
click at [487, 709] on div "Got it!  Send " at bounding box center [1010, 752] width 1046 height 136
click at [582, 713] on textarea "Got it!" at bounding box center [902, 736] width 782 height 68
drag, startPoint x: 541, startPoint y: 709, endPoint x: 453, endPoint y: 705, distance: 88.1
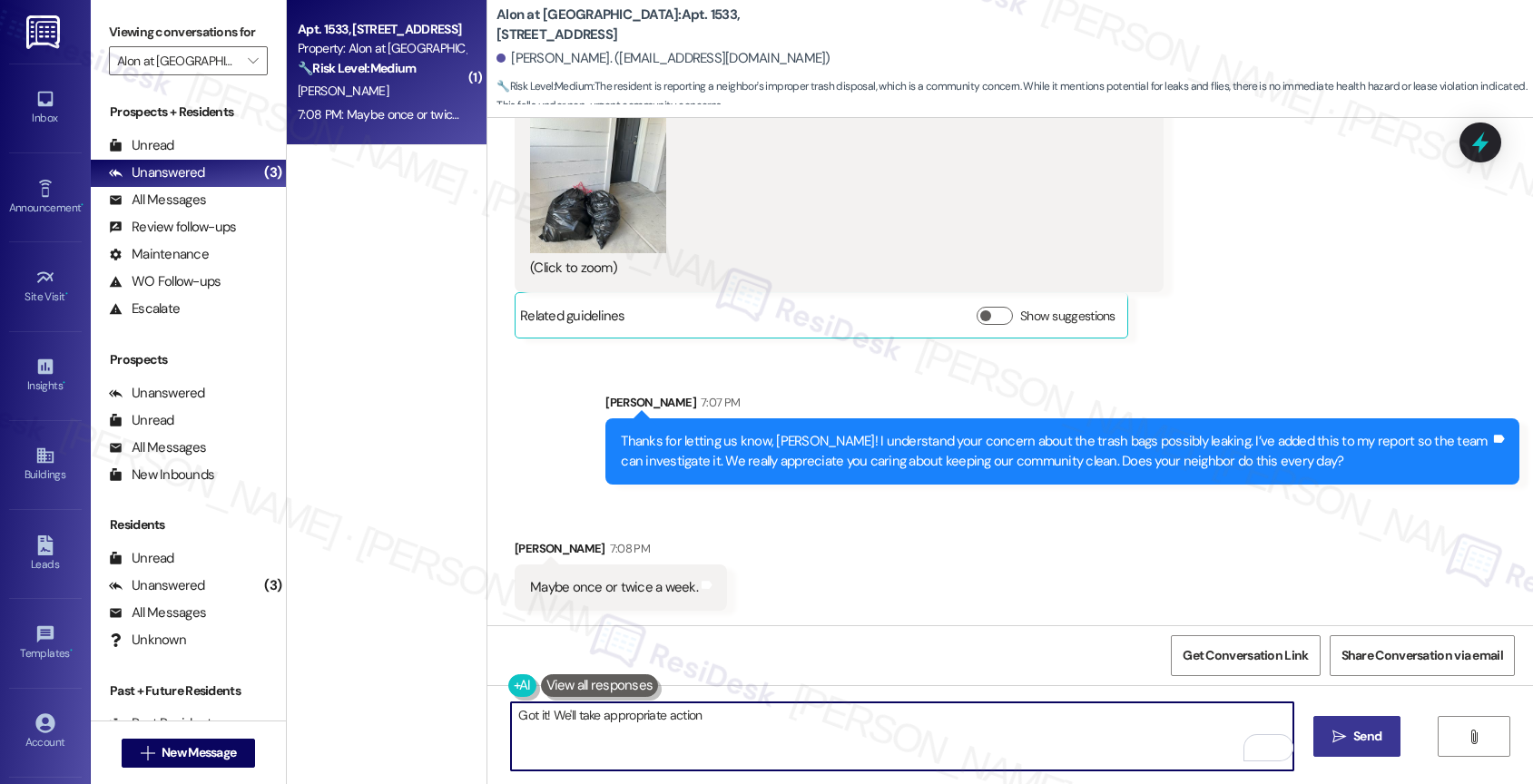
click at [453, 705] on div "( 1 ) Apt. 1533, [STREET_ADDRESS] Property: Alon at [GEOGRAPHIC_DATA] 🔧 Risk Le…" at bounding box center [910, 392] width 1246 height 784
click at [550, 720] on textarea "Got it! We'll take appropriate action" at bounding box center [902, 736] width 782 height 68
click at [761, 723] on textarea "Got it! We'll take appropriate action" at bounding box center [902, 736] width 782 height 68
click at [566, 715] on textarea "Got it! We'll take appropriate action" at bounding box center [902, 736] width 782 height 68
click at [891, 723] on textarea "Got it! We'll make sure to take appropriate action" at bounding box center [902, 736] width 782 height 68
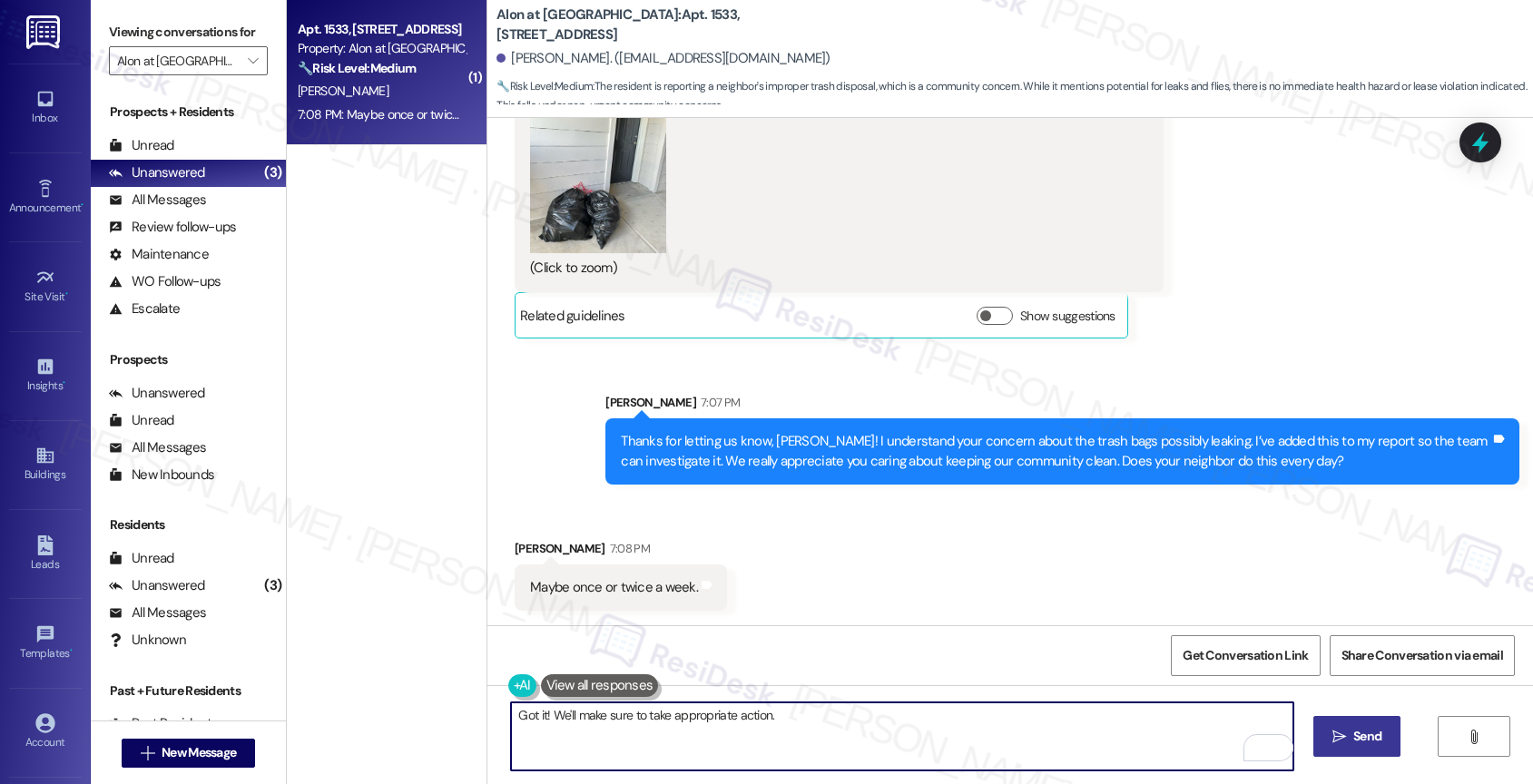
click at [808, 724] on textarea "Got it! We'll make sure to take appropriate action." at bounding box center [902, 736] width 782 height 68
type textarea "Got it! We'll make sure to take appropriate action. Is there anything else you …"
click at [1271, 746] on icon "Open Grammarly. 0 Suggestions." at bounding box center [1266, 747] width 20 height 20
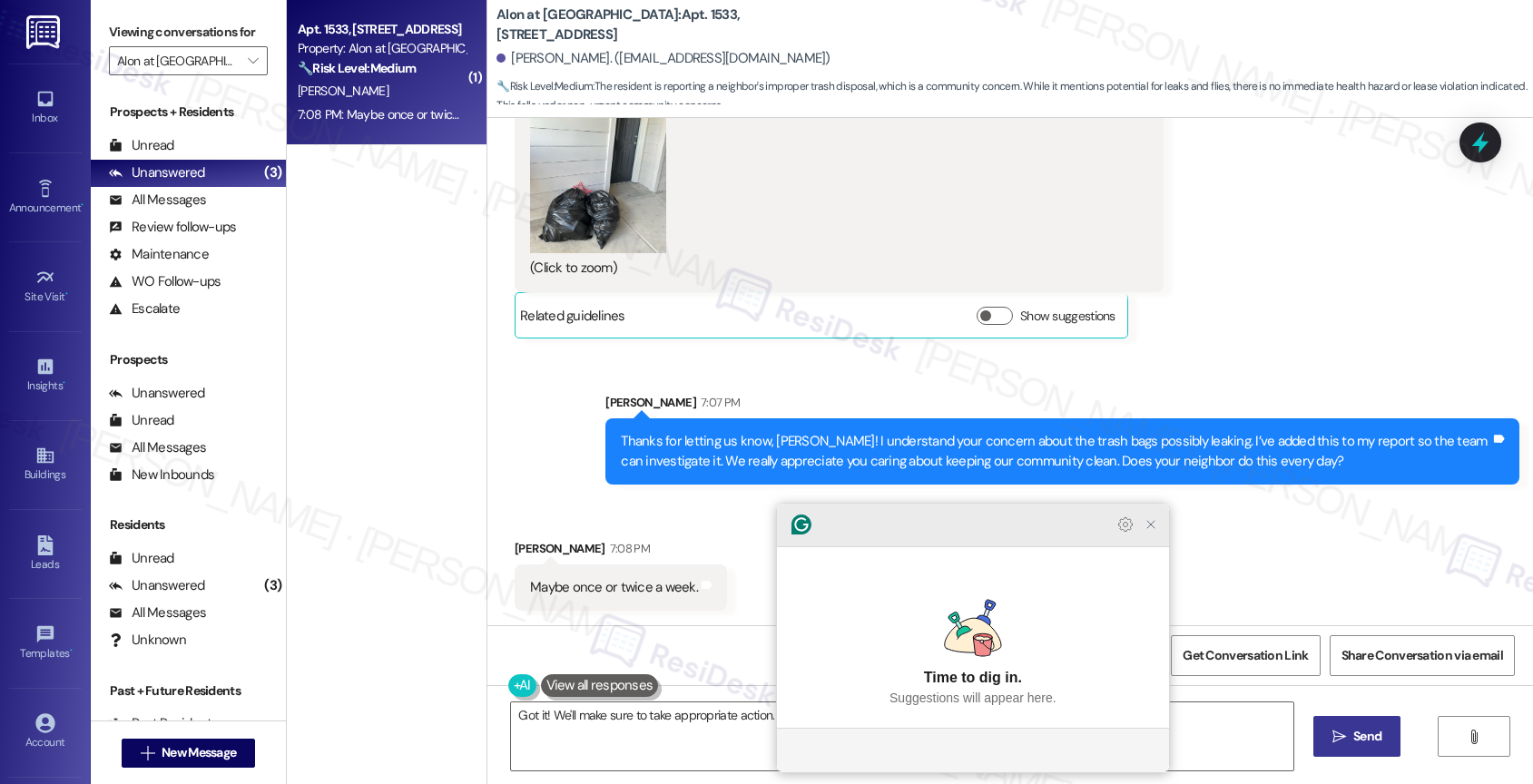
click at [1155, 532] on icon "Close Grammarly Assistant" at bounding box center [1151, 524] width 15 height 15
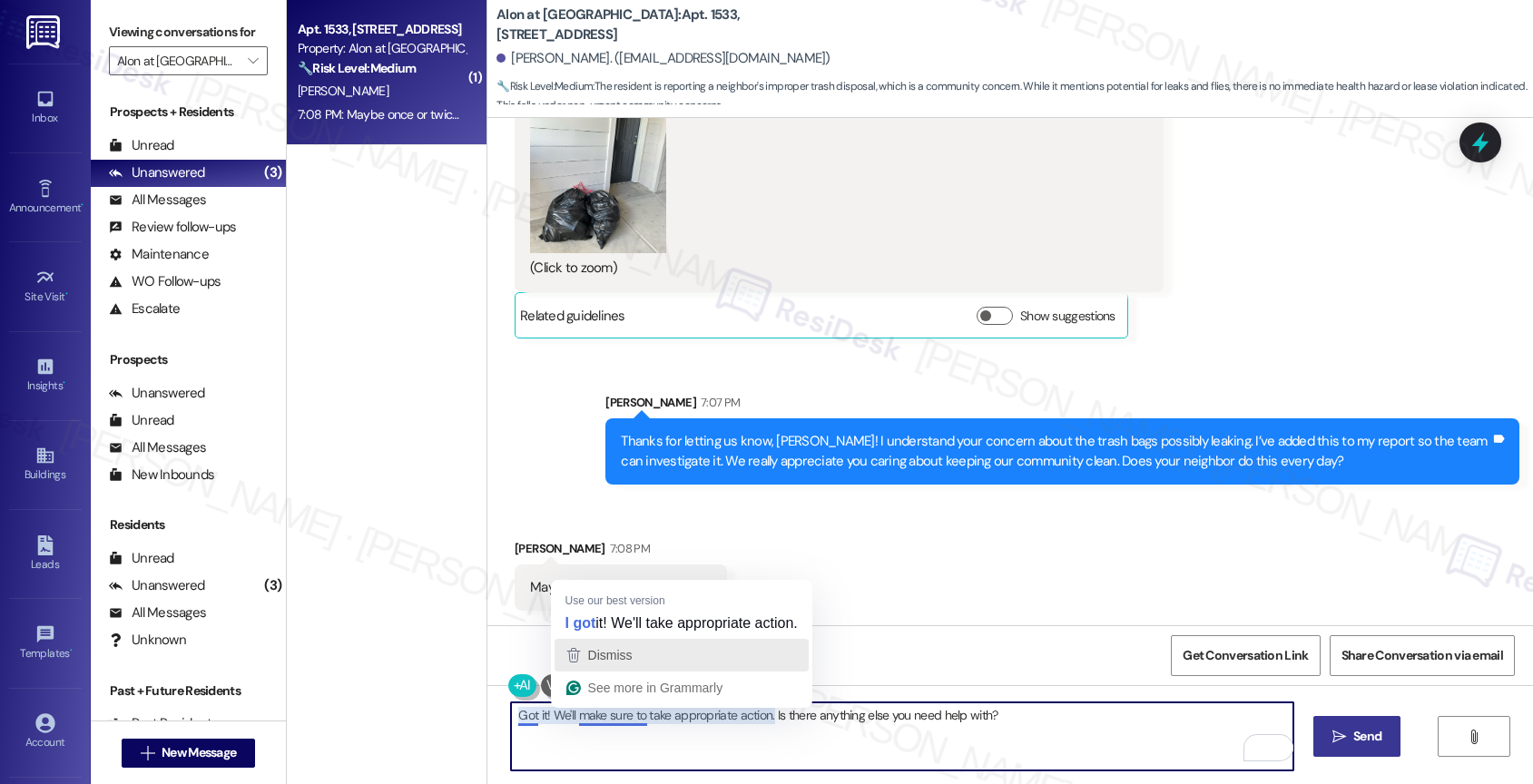
click at [623, 654] on span "Dismiss" at bounding box center [610, 655] width 45 height 15
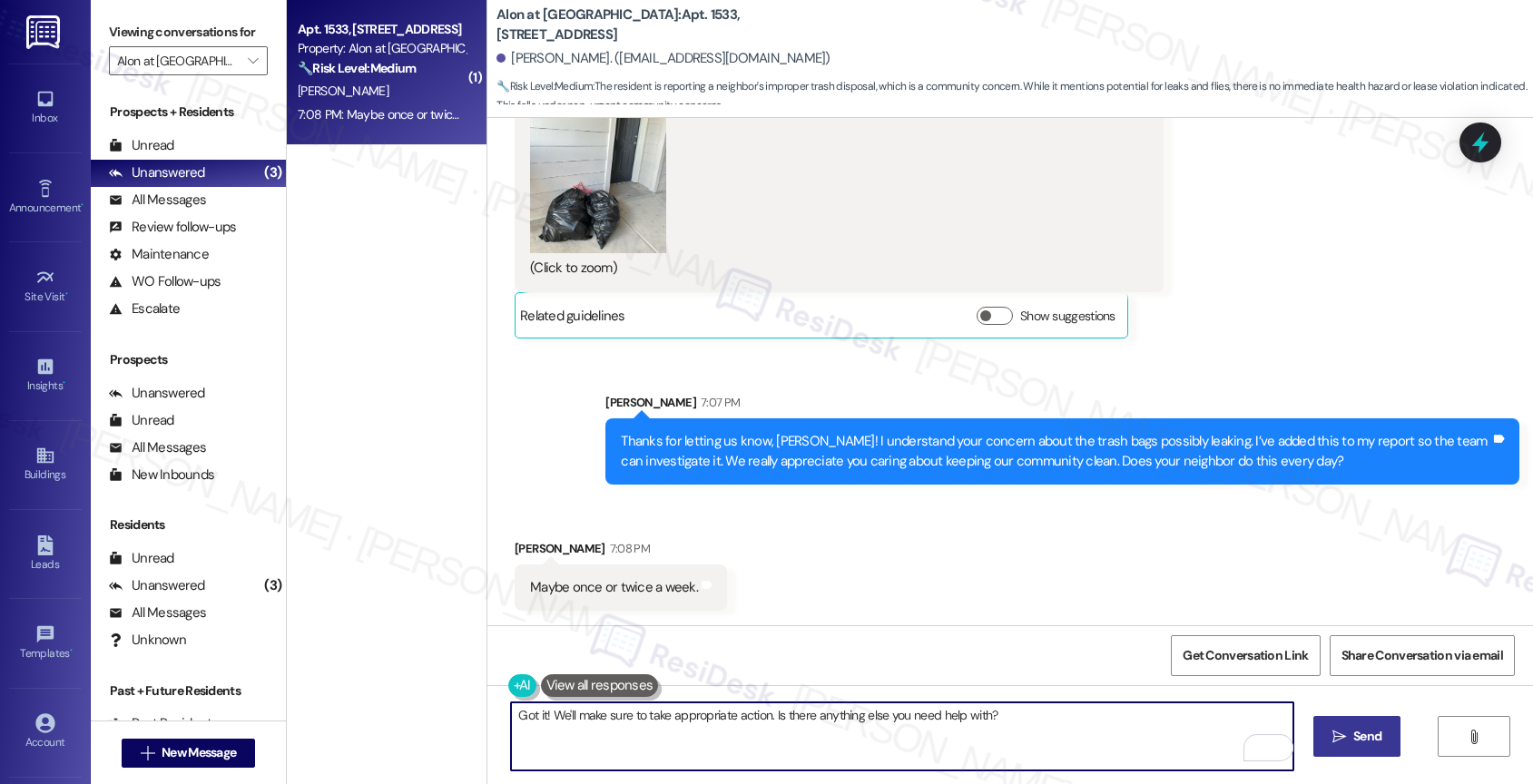
click at [1349, 733] on span "Send" at bounding box center [1367, 736] width 36 height 19
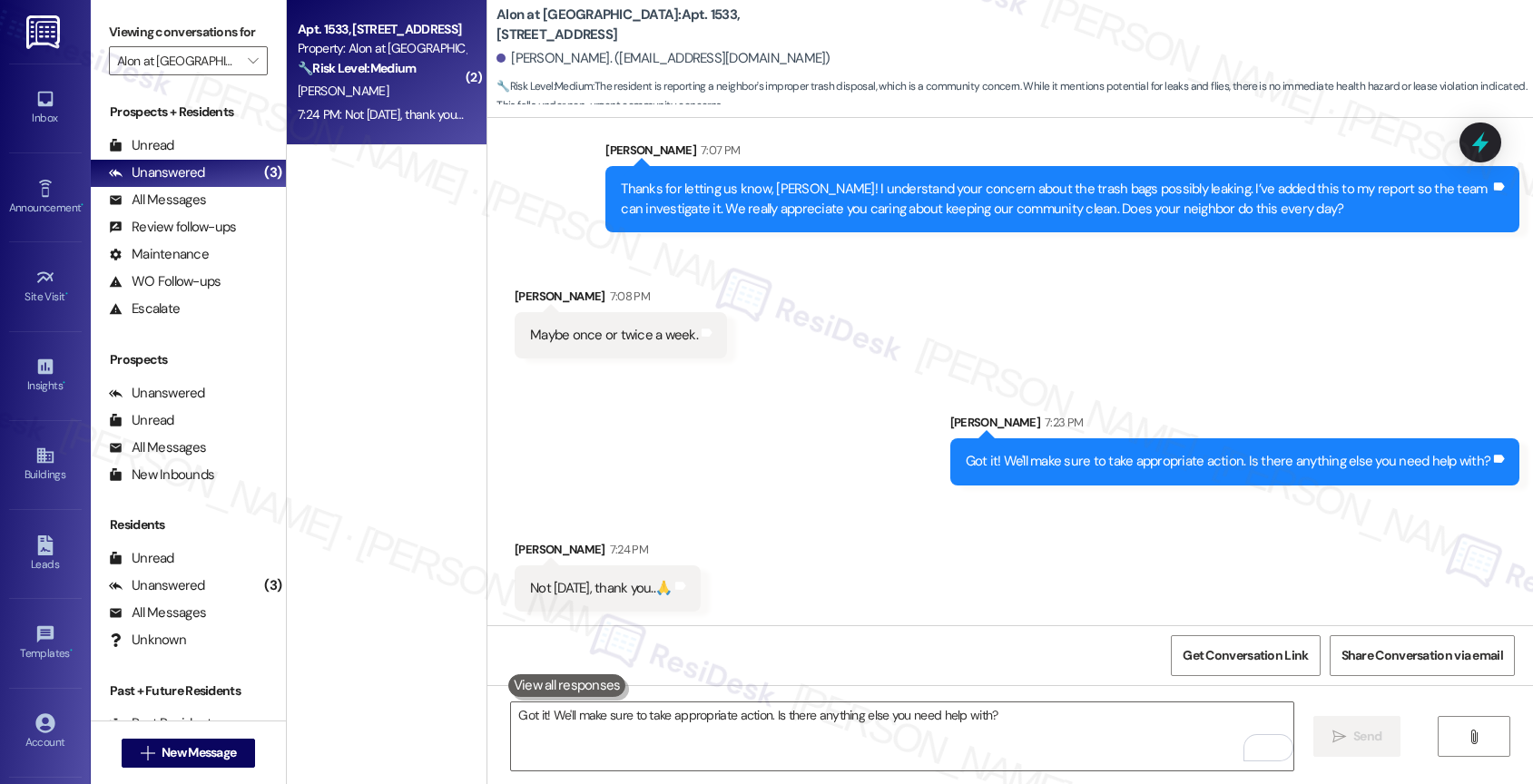
scroll to position [1498, 0]
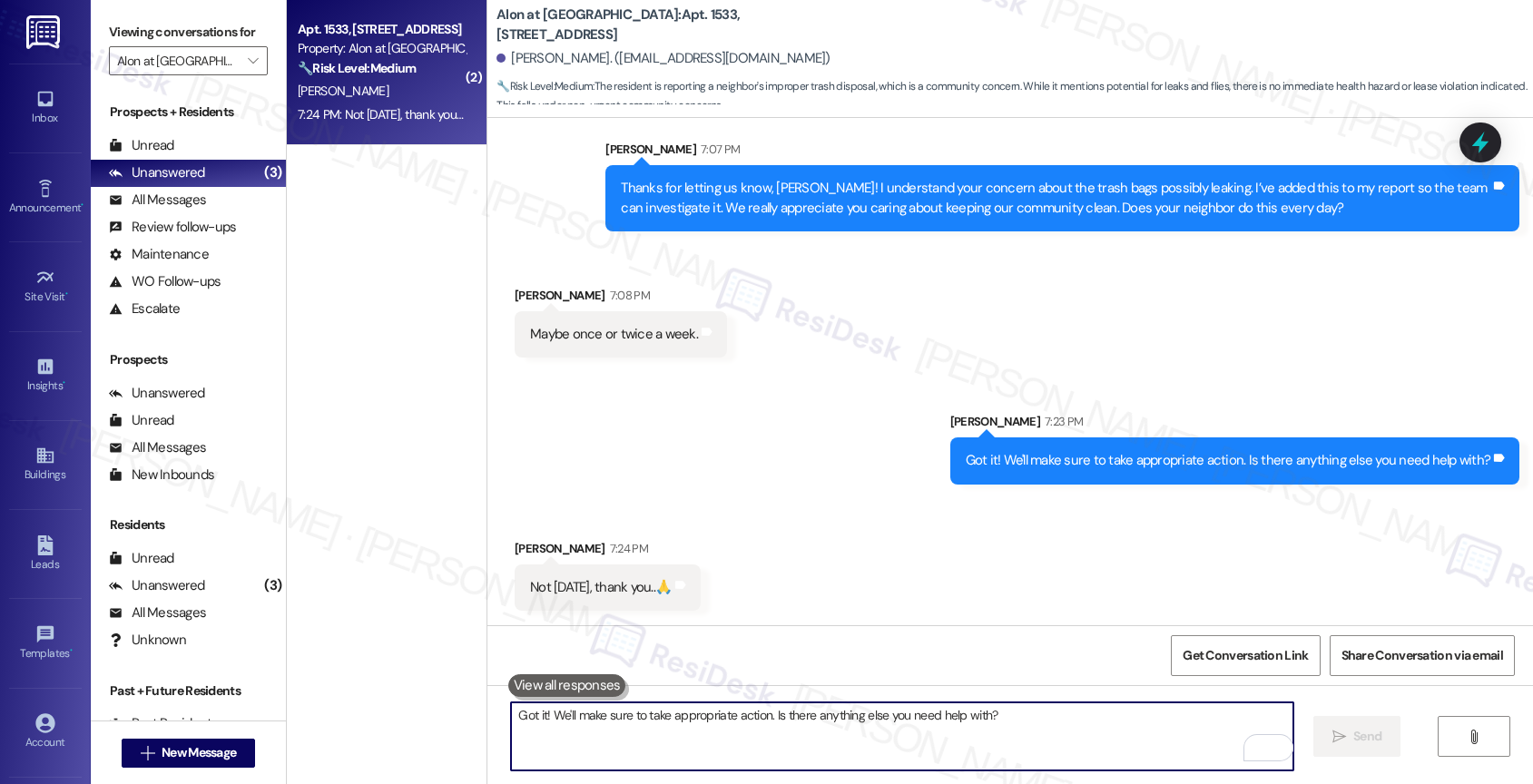
click at [625, 708] on textarea "Got it! We'll make sure to take appropriate action. Is there anything else you …" at bounding box center [902, 736] width 782 height 68
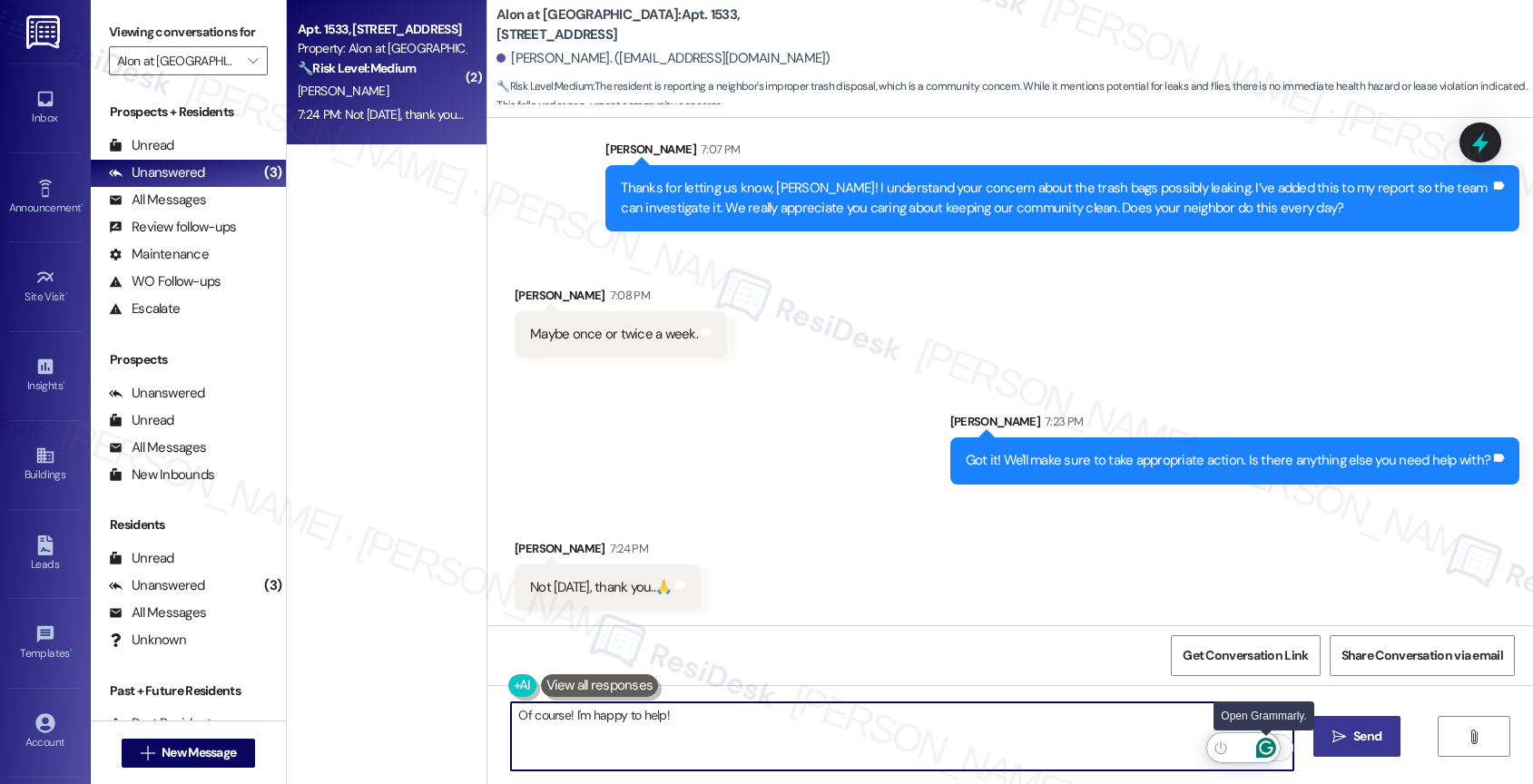
type textarea "Of course! I'm happy to help!"
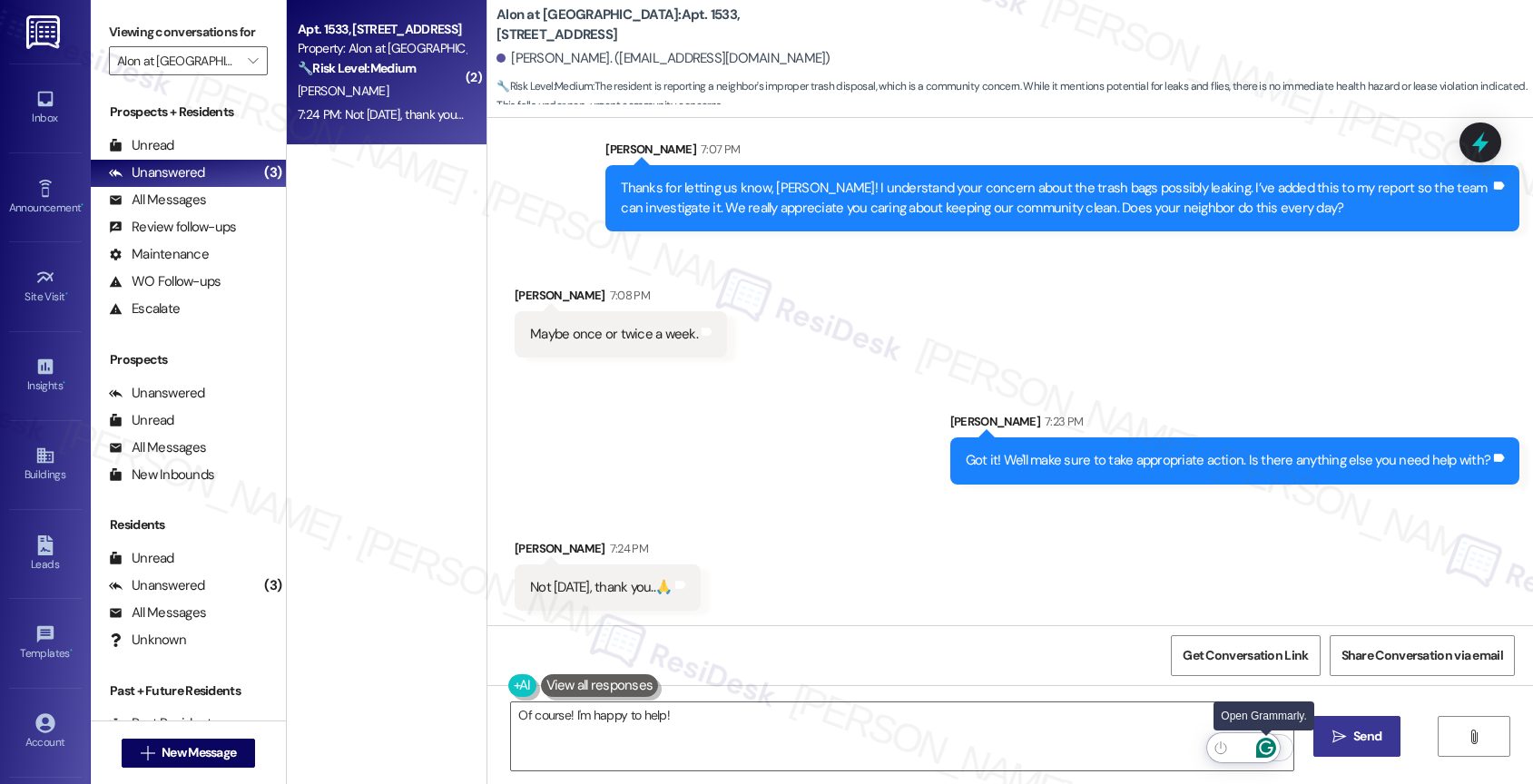
click at [1266, 747] on icon "Open Grammarly. 0 Suggestions." at bounding box center [1266, 747] width 20 height 20
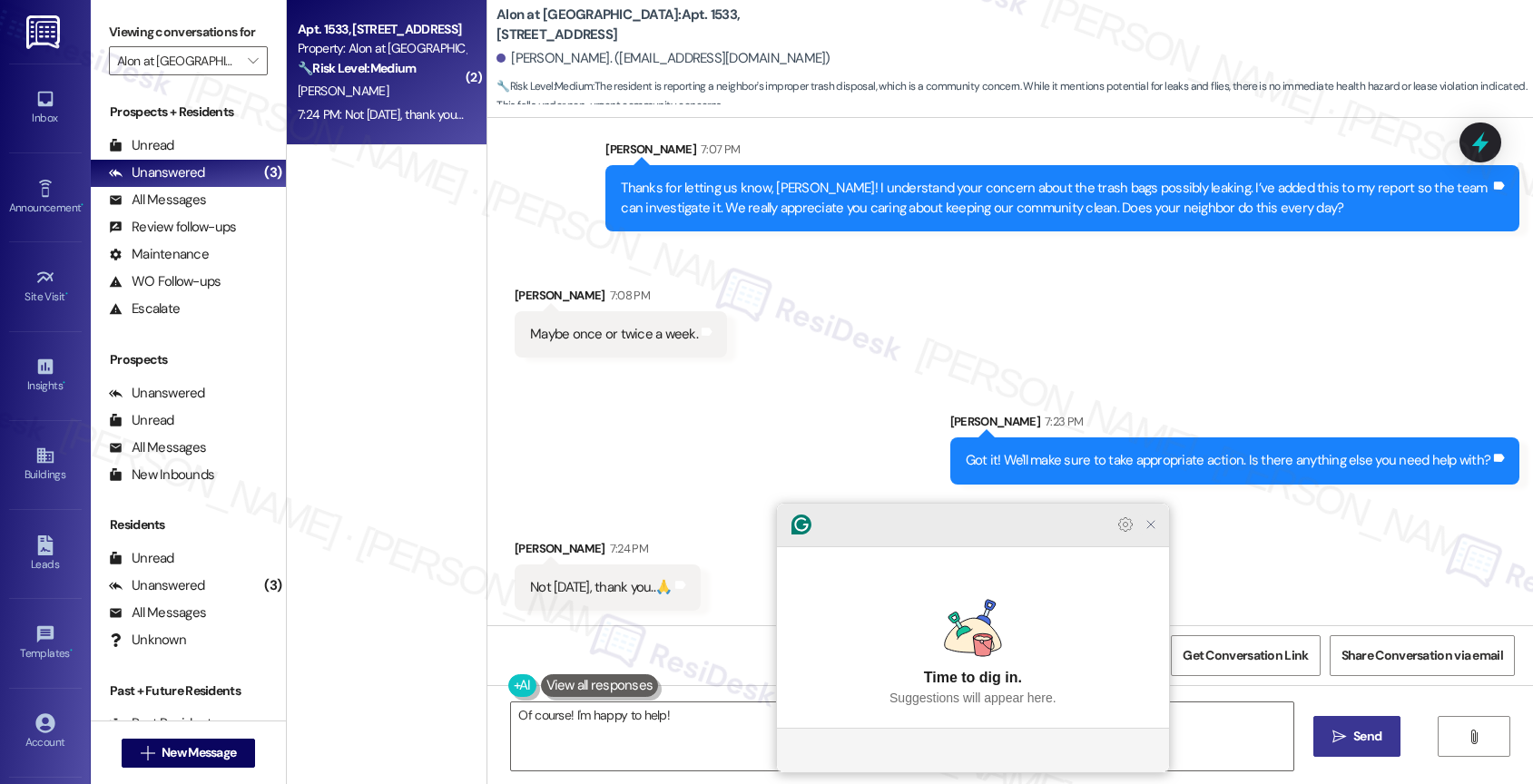
click at [1149, 528] on icon "Close Grammarly Assistant" at bounding box center [1151, 524] width 7 height 7
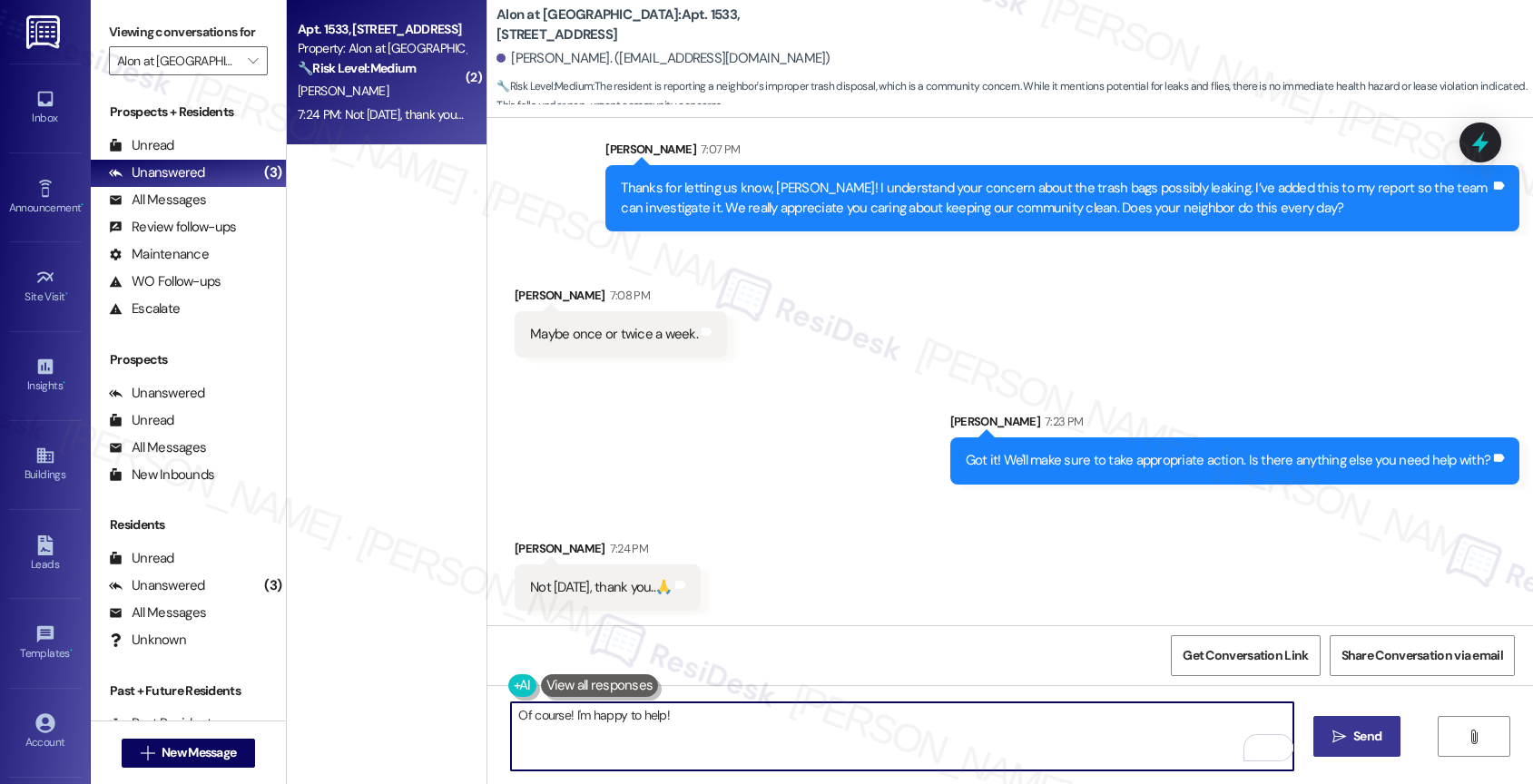
click at [1355, 737] on span "Send" at bounding box center [1367, 736] width 28 height 19
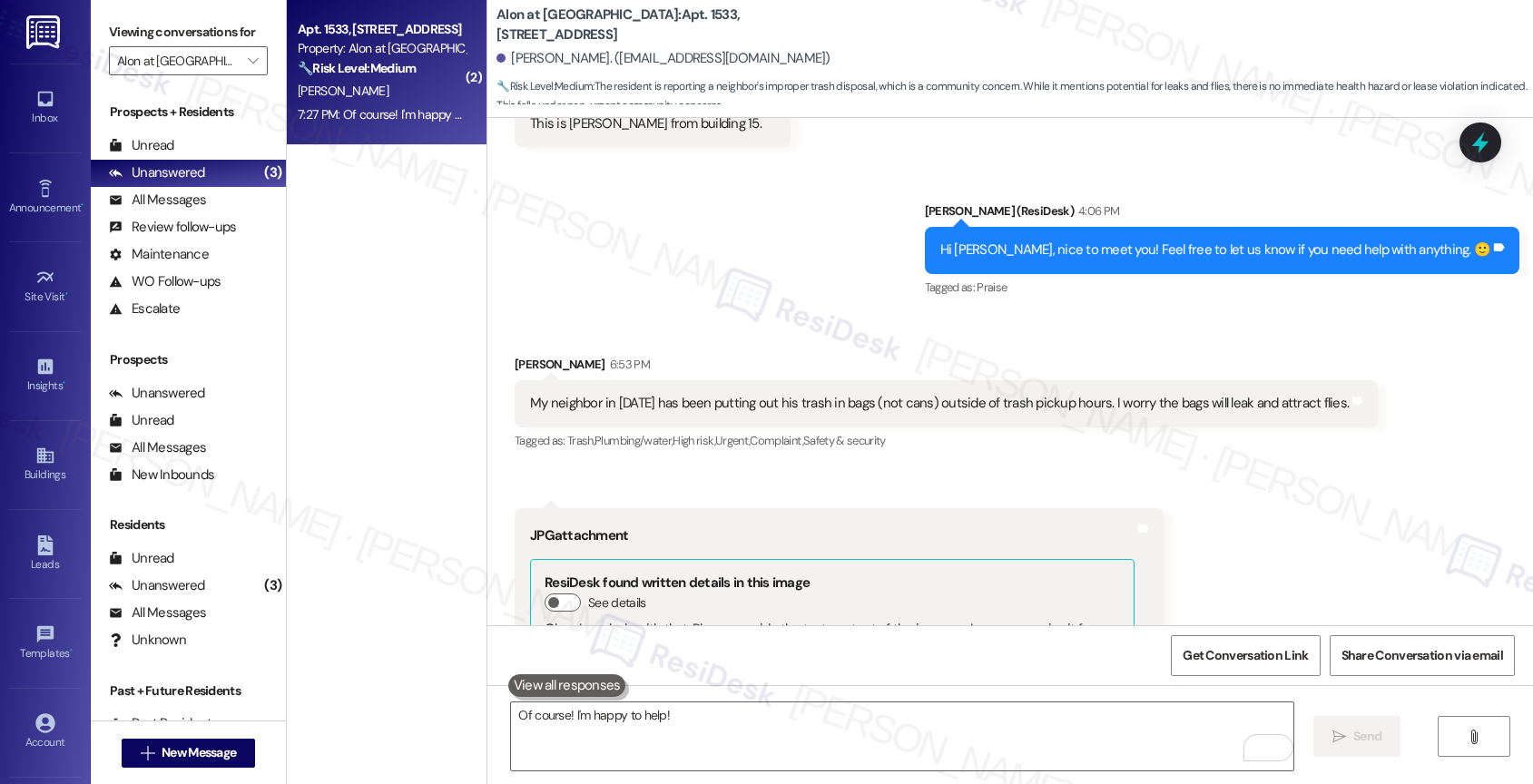
scroll to position [630, 0]
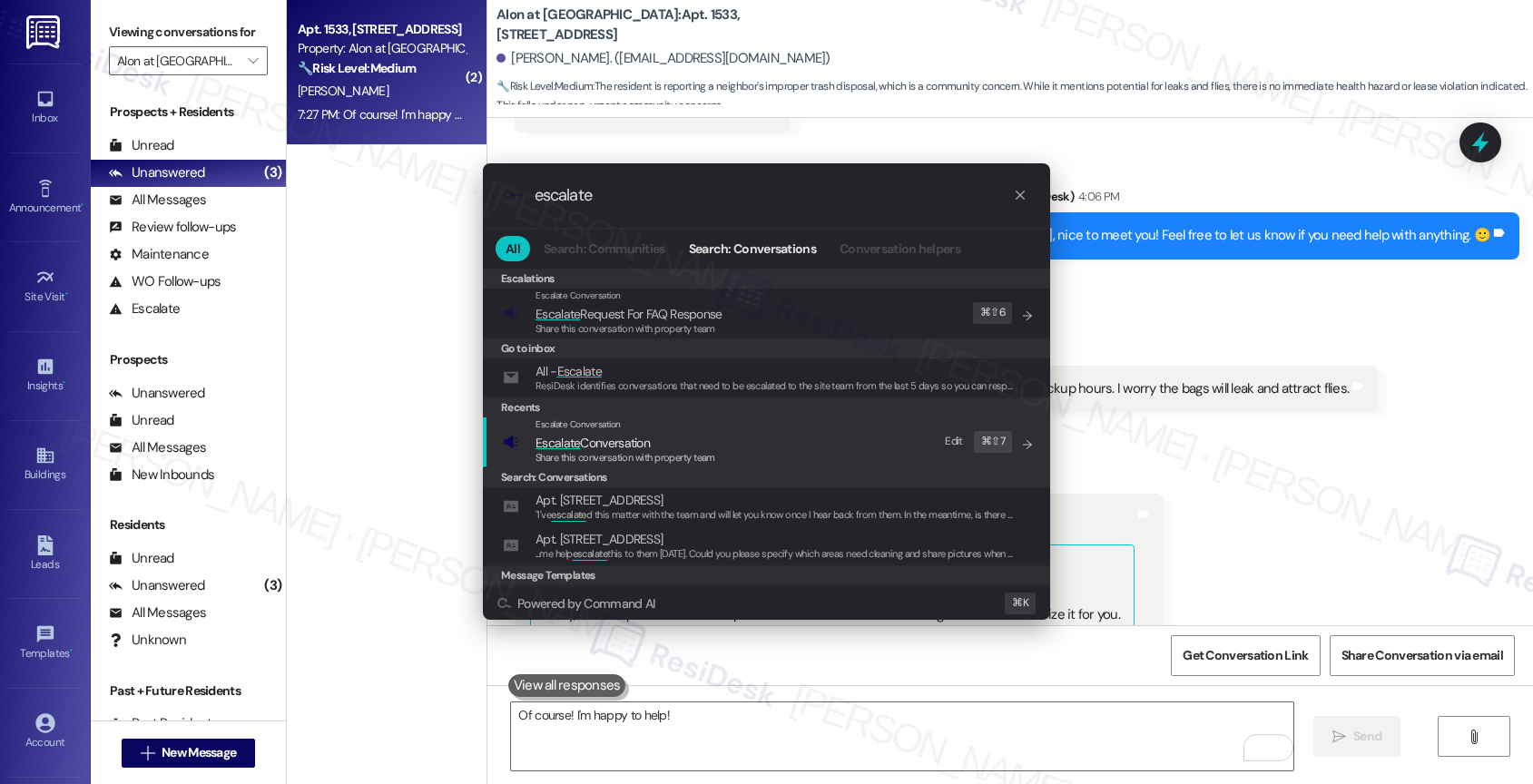
type input "escalate"
click at [627, 445] on span "Escalate Conversation" at bounding box center [592, 443] width 114 height 16
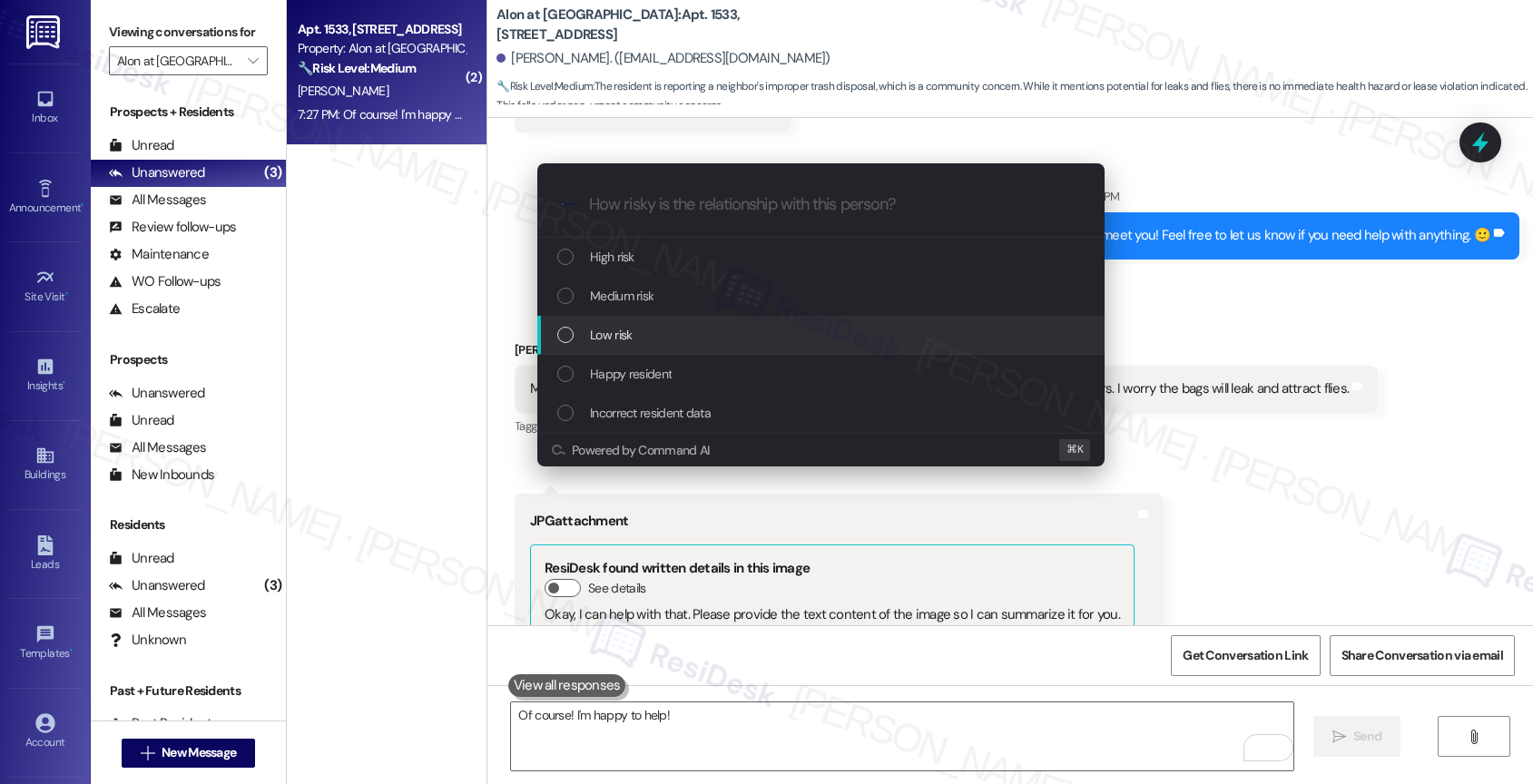
click at [646, 323] on div "Low risk" at bounding box center [821, 334] width 567 height 39
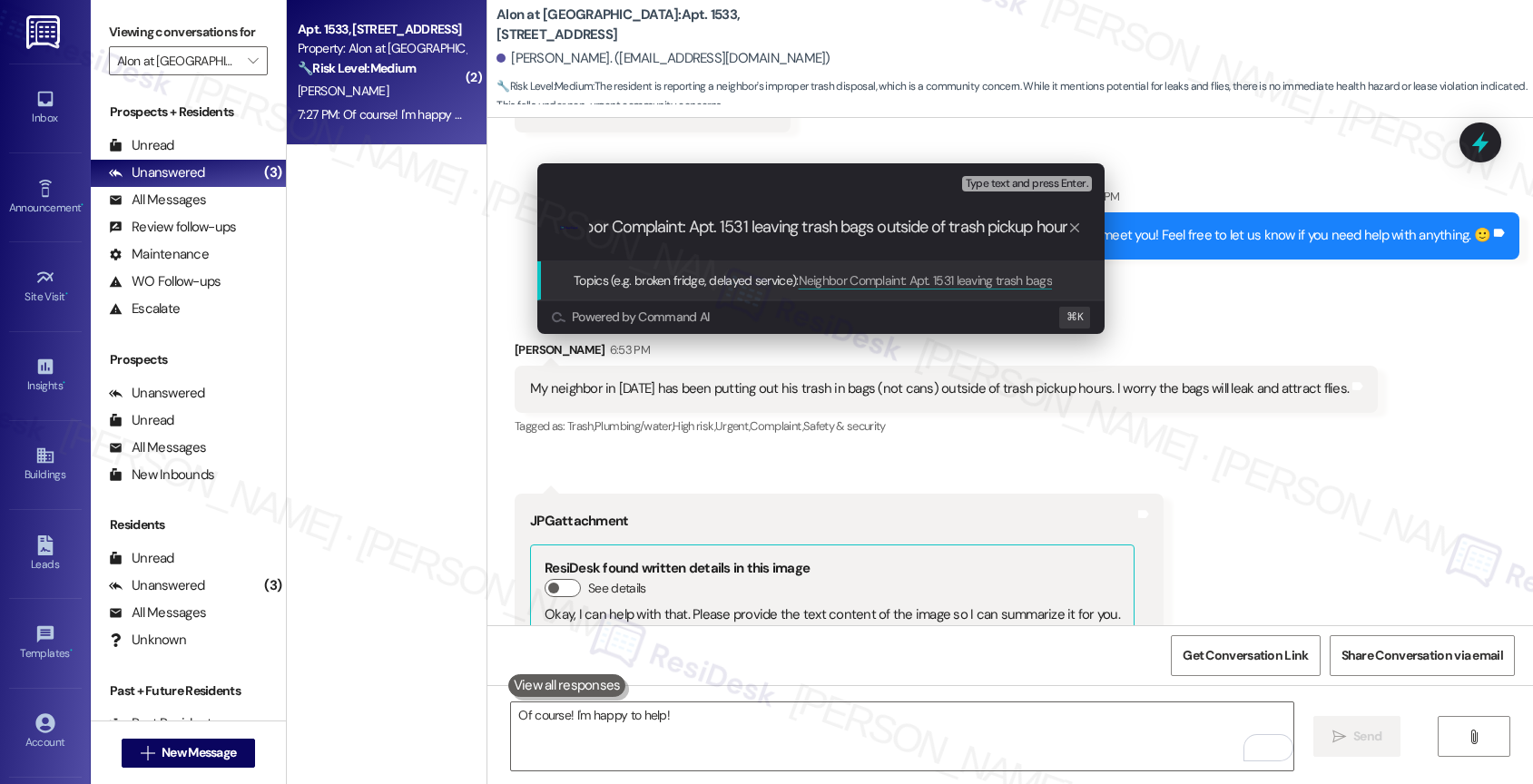
type input "Neighbor Complaint: Apt. 1531 leaving trash bags outside of trash pickup hours"
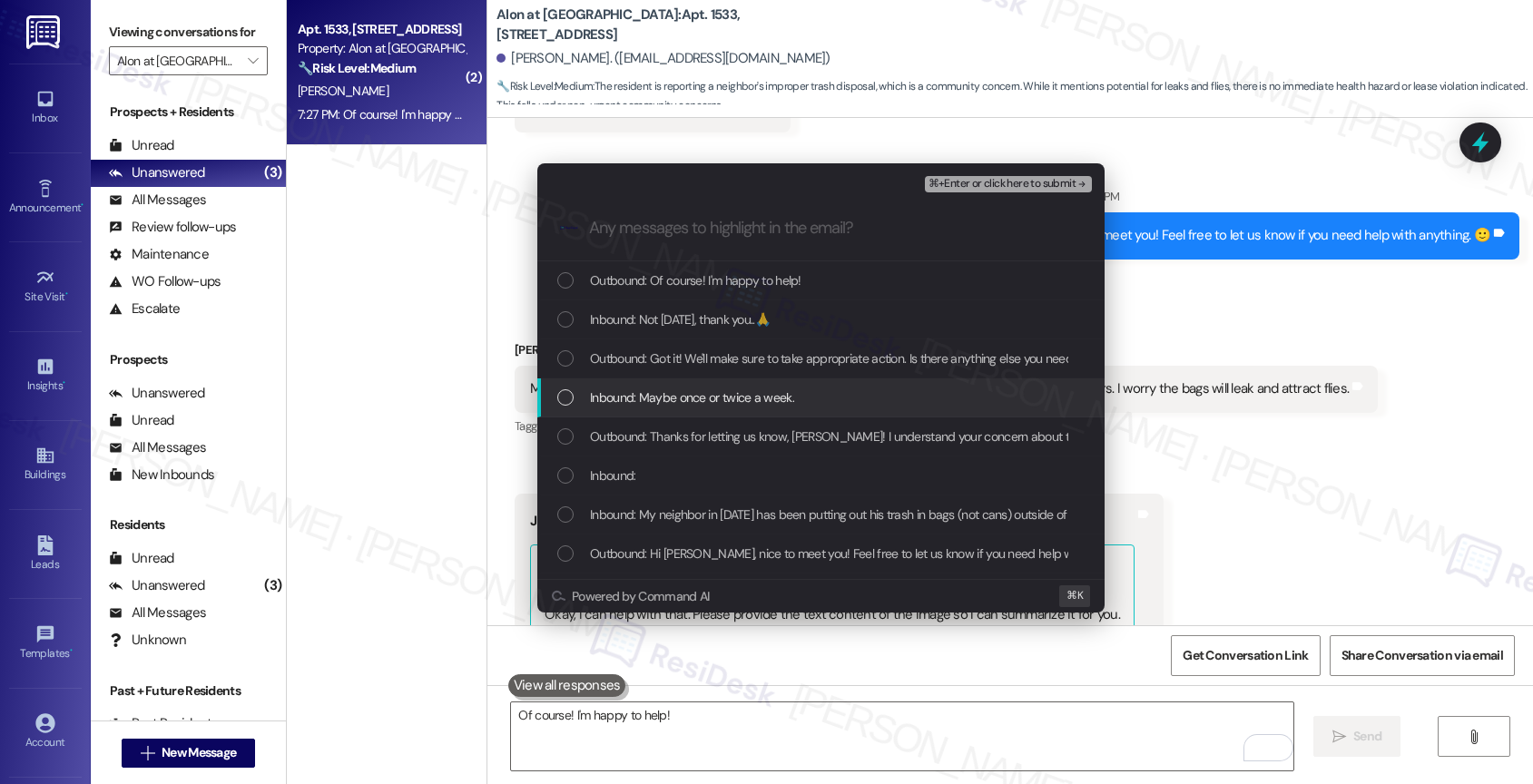
scroll to position [4, 0]
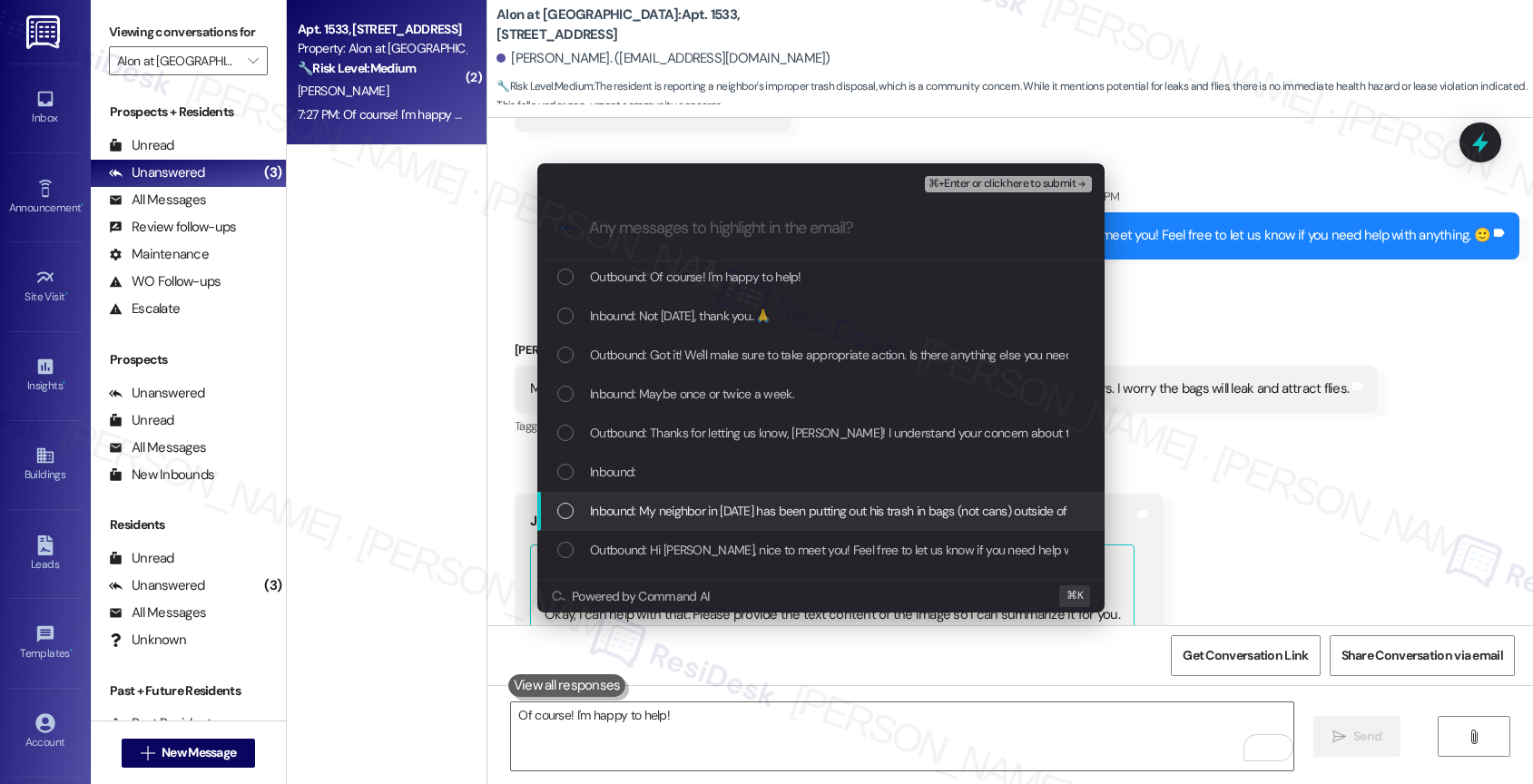
drag, startPoint x: 705, startPoint y: 507, endPoint x: 703, endPoint y: 473, distance: 34.1
click at [705, 506] on span "Inbound: My neighbor in 1531 has been putting out his trash in bags (not cans) …" at bounding box center [989, 511] width 799 height 20
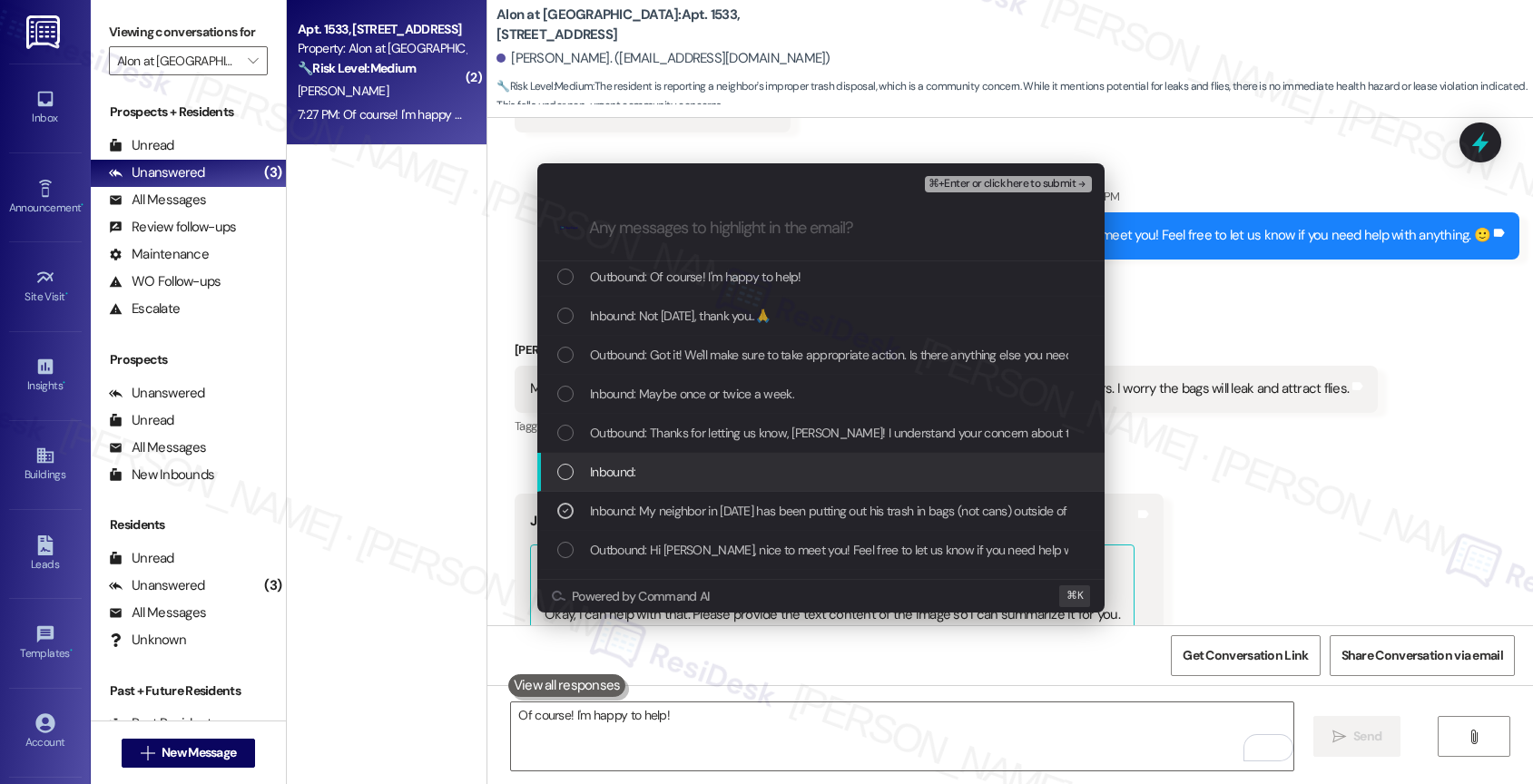
drag, startPoint x: 703, startPoint y: 473, endPoint x: 702, endPoint y: 440, distance: 33.0
click at [703, 468] on div "Inbound:" at bounding box center [823, 471] width 531 height 20
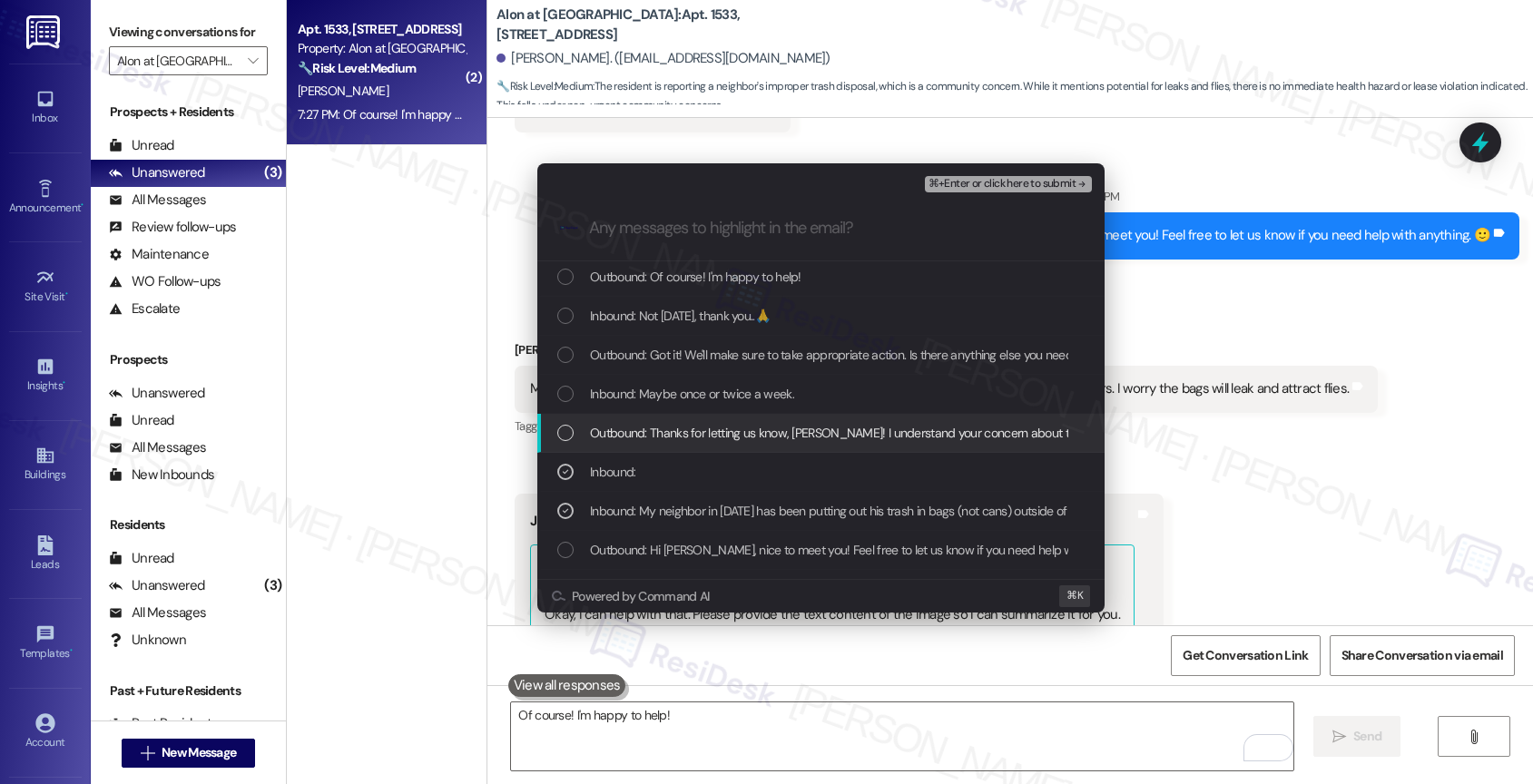
drag, startPoint x: 702, startPoint y: 437, endPoint x: 702, endPoint y: 401, distance: 36.0
click at [702, 432] on span "Outbound: Thanks for letting us know, Ryan! I understand your concern about the…" at bounding box center [1349, 433] width 1519 height 20
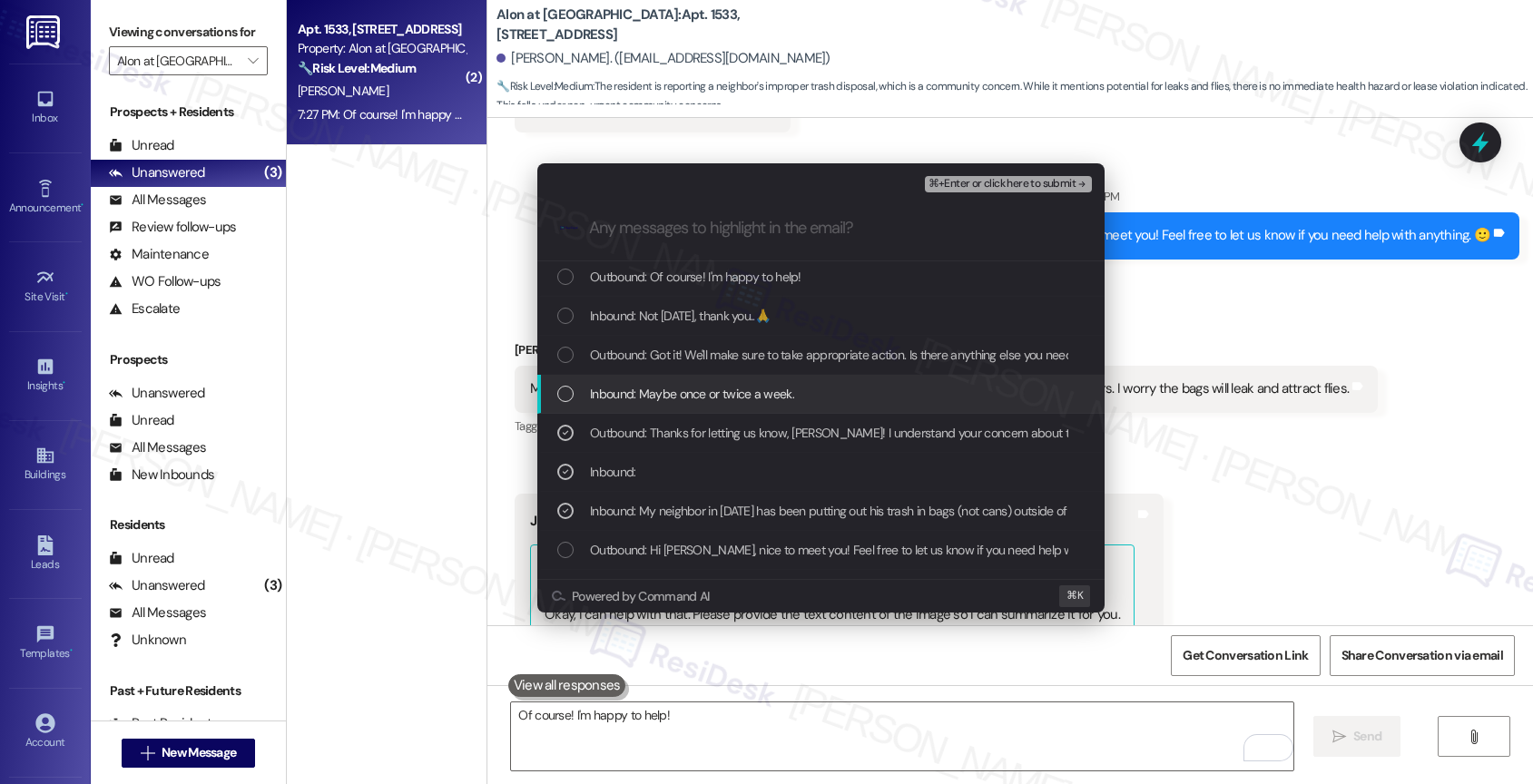
drag, startPoint x: 702, startPoint y: 399, endPoint x: 706, endPoint y: 357, distance: 42.2
click at [702, 395] on span "Inbound: Maybe once or twice a week." at bounding box center [691, 394] width 204 height 20
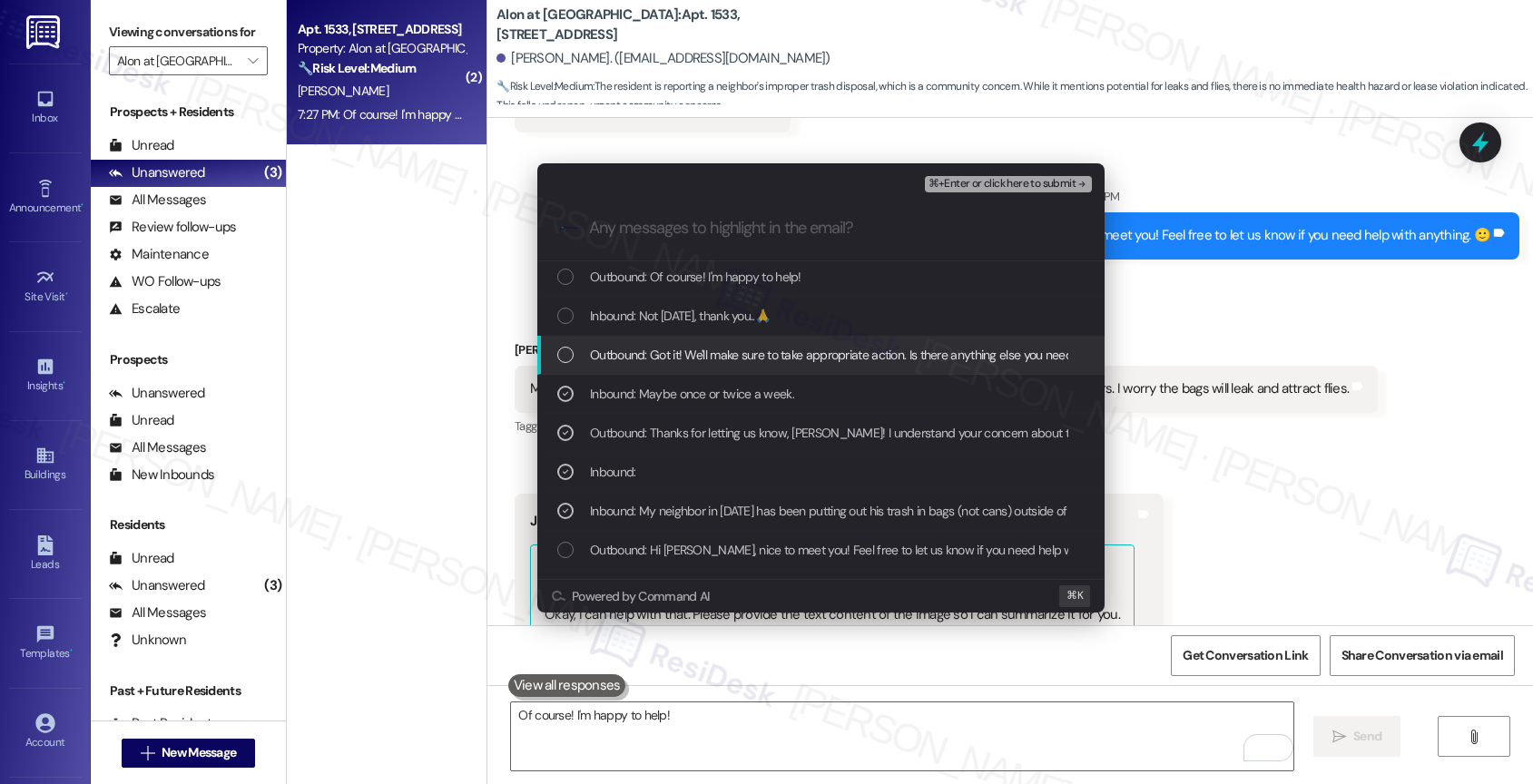
drag, startPoint x: 706, startPoint y: 355, endPoint x: 706, endPoint y: 325, distance: 30.0
click at [706, 352] on span "Outbound: Got it! We'll make sure to take appropriate action. Is there anything…" at bounding box center [859, 355] width 539 height 20
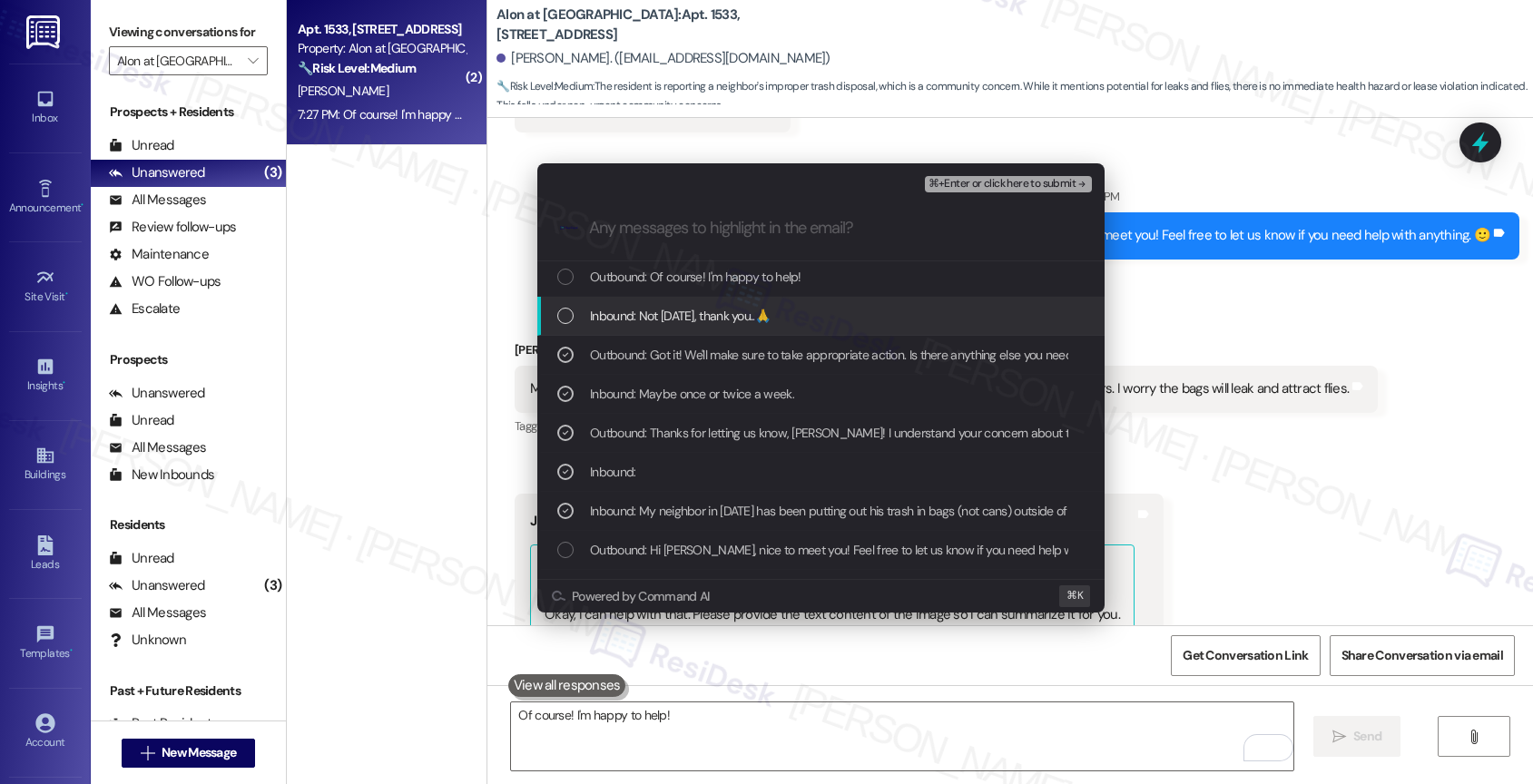
click at [704, 319] on span "Inbound: Not today, thank you..🙏" at bounding box center [679, 316] width 180 height 20
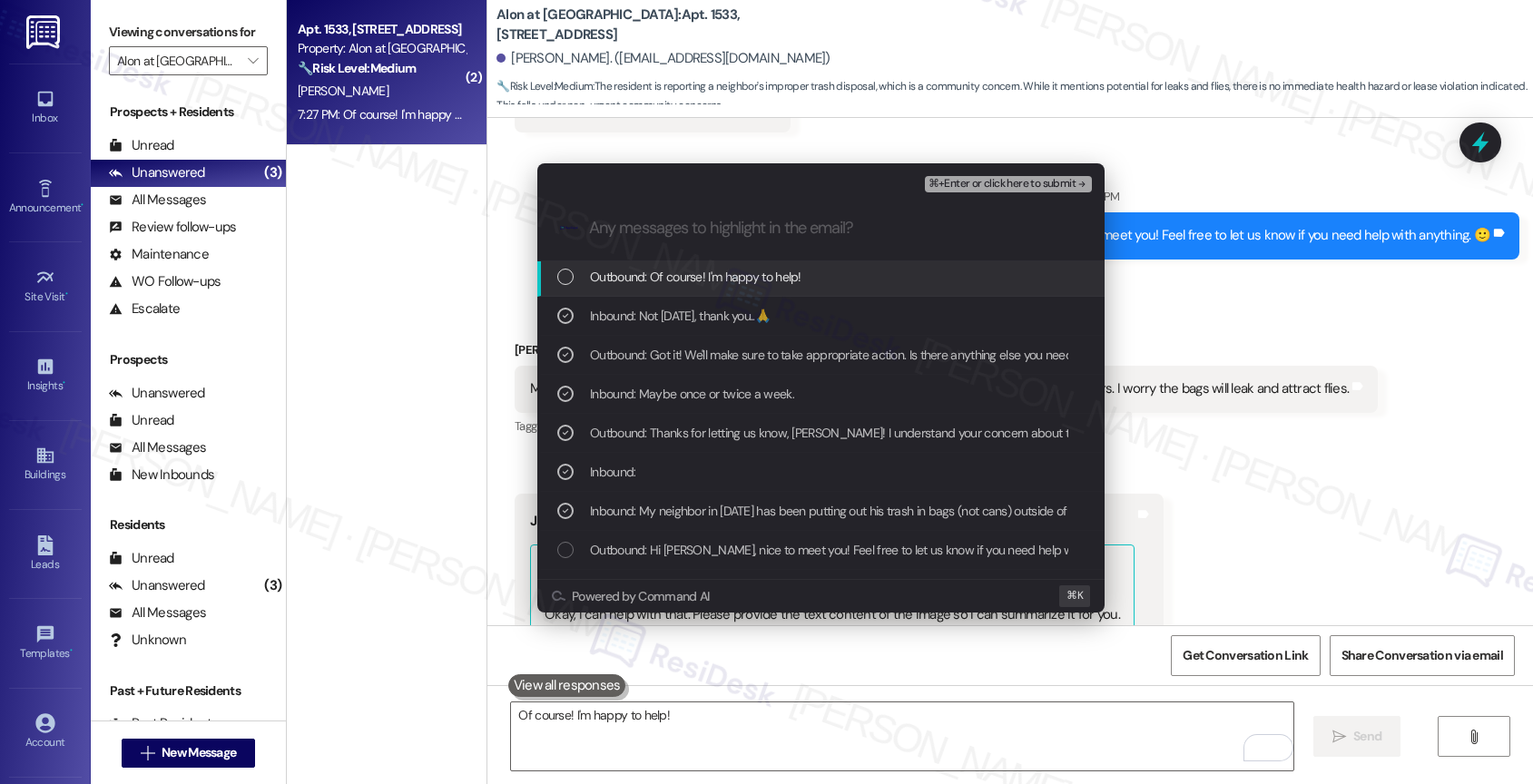
click at [1035, 186] on span "⌘+Enter or click here to submit" at bounding box center [1002, 185] width 147 height 13
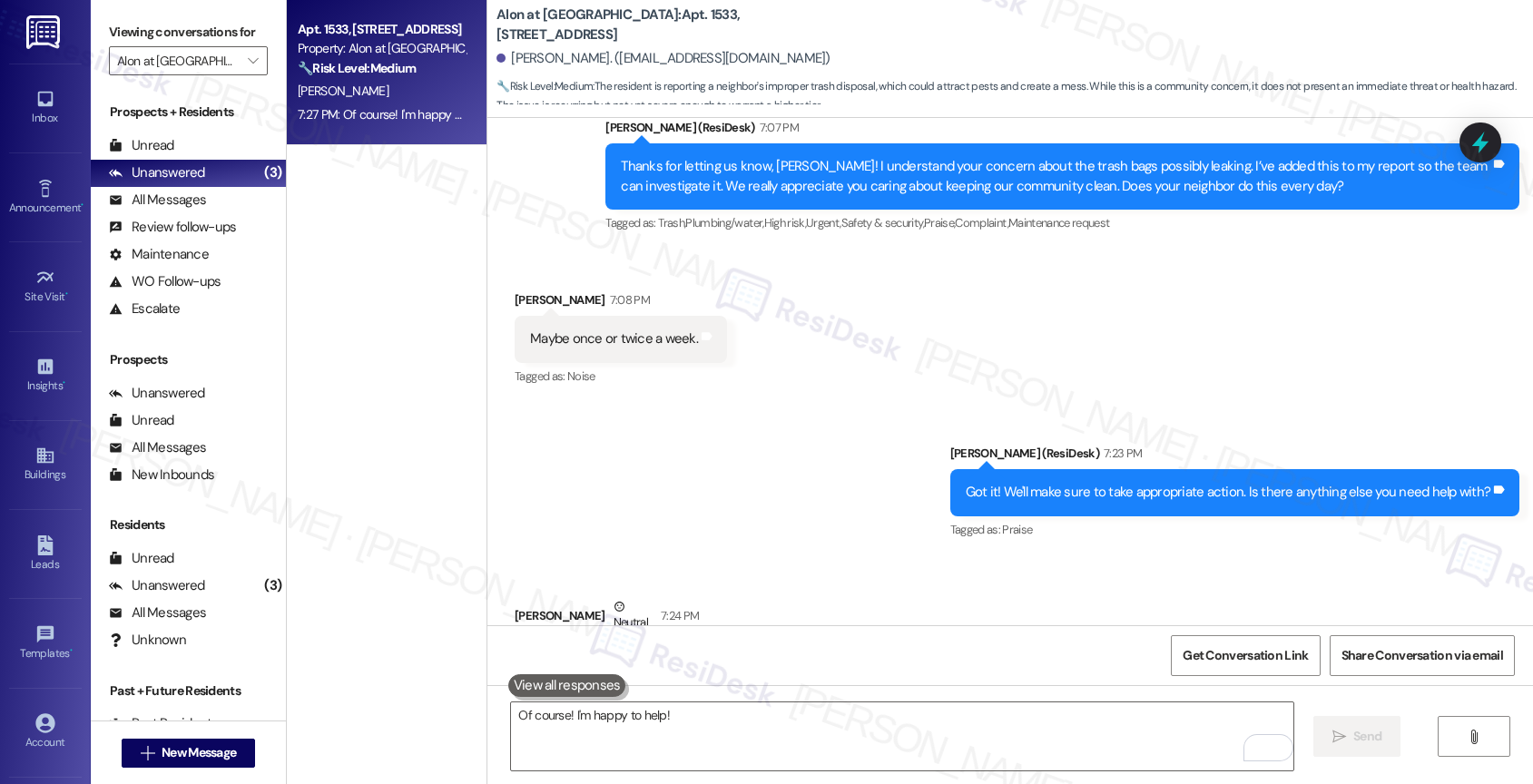
scroll to position [1776, 0]
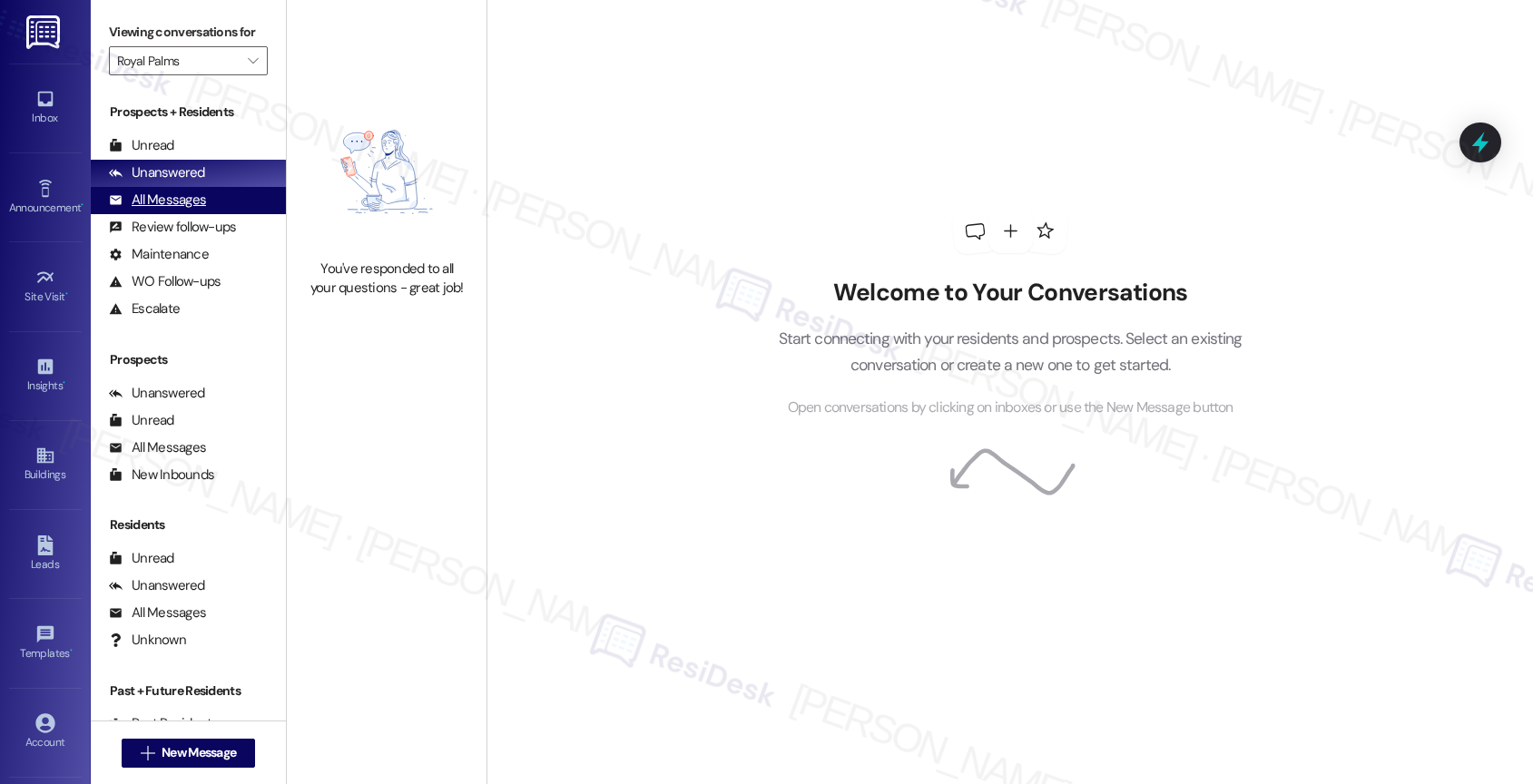
click at [203, 209] on div "All Messages" at bounding box center [157, 199] width 97 height 19
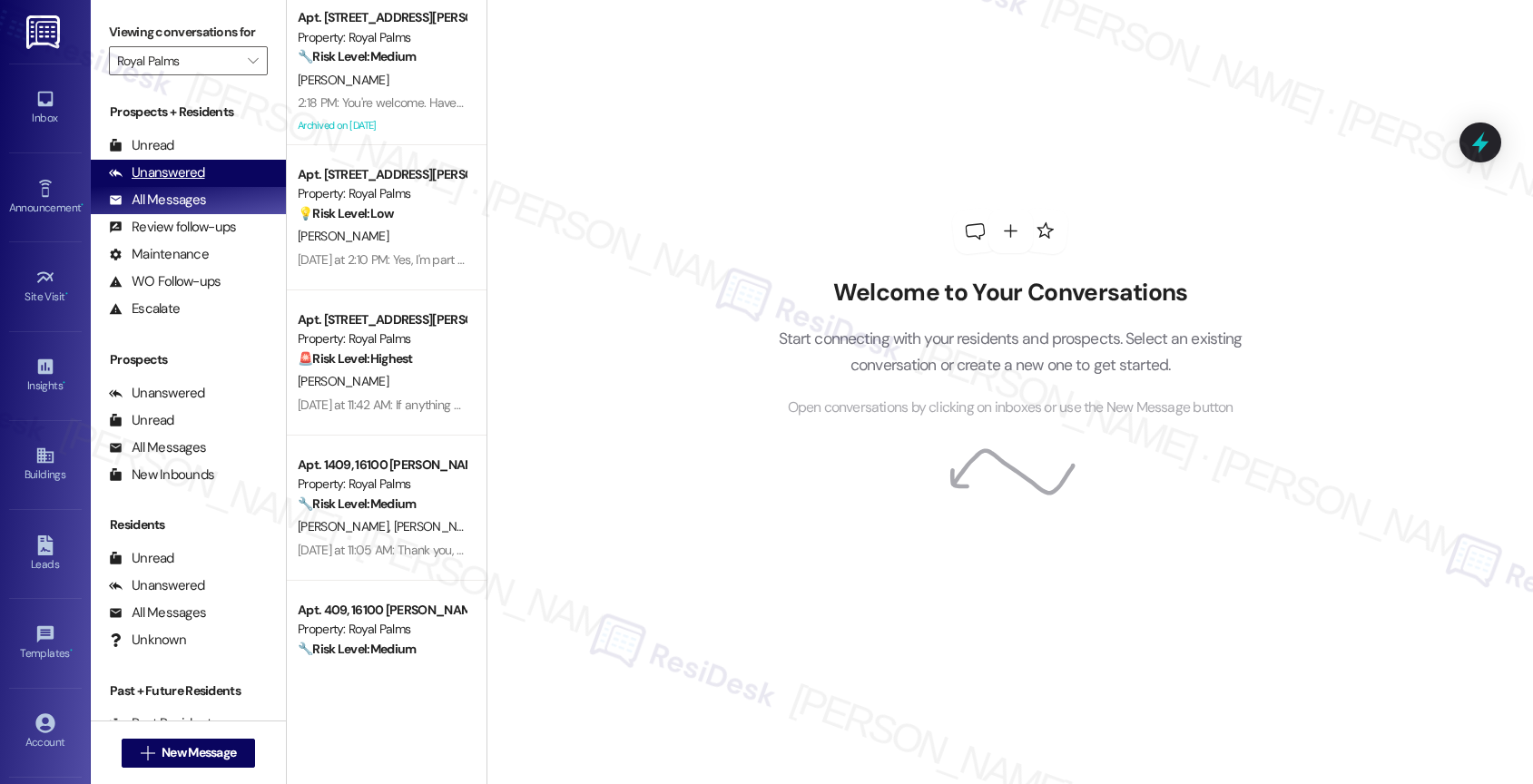
click at [176, 183] on div "Unanswered" at bounding box center [156, 173] width 96 height 19
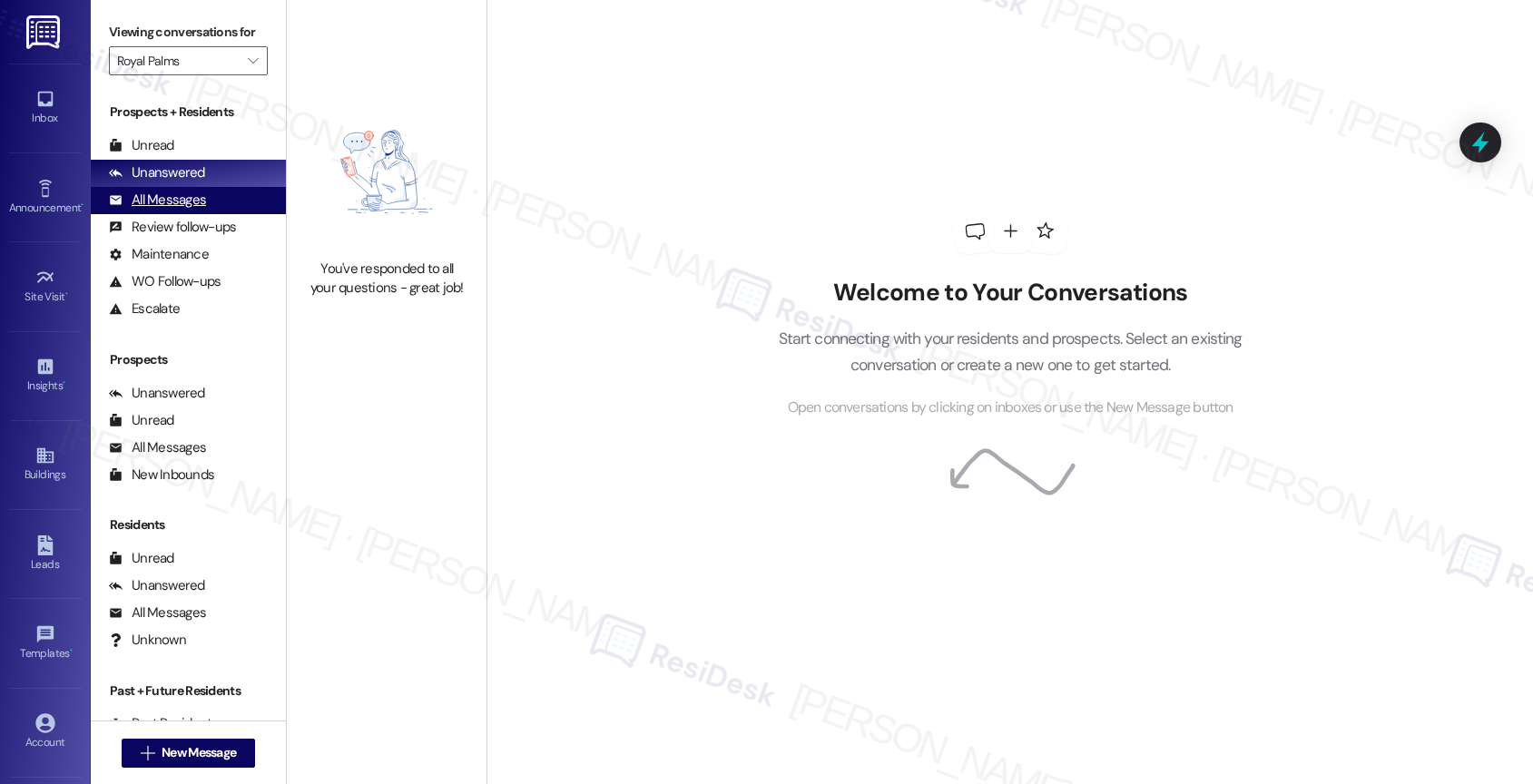
click at [172, 209] on div "All Messages" at bounding box center [157, 199] width 97 height 19
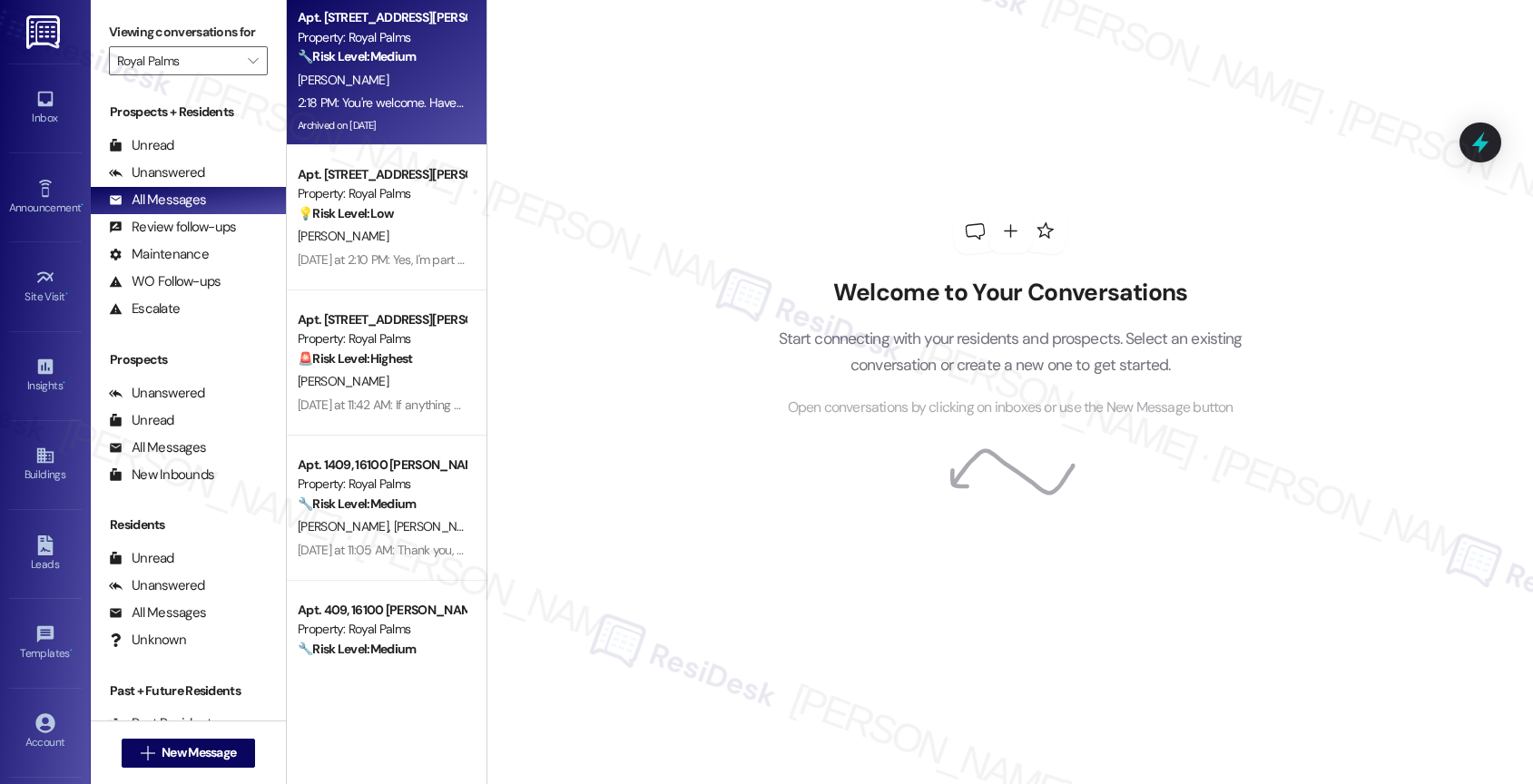
click at [396, 63] on strong "🔧 Risk Level: Medium" at bounding box center [357, 57] width 118 height 16
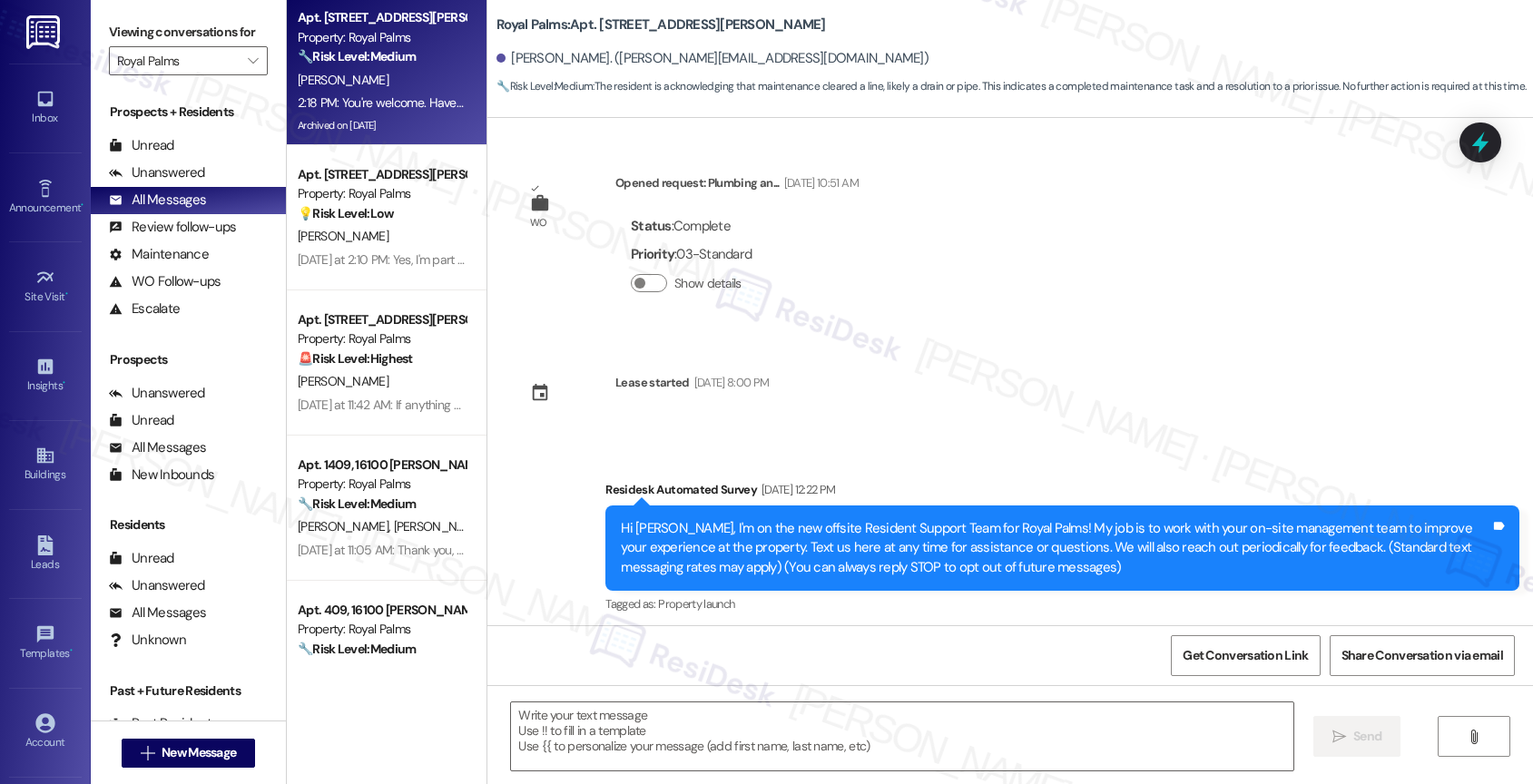
scroll to position [5701, 0]
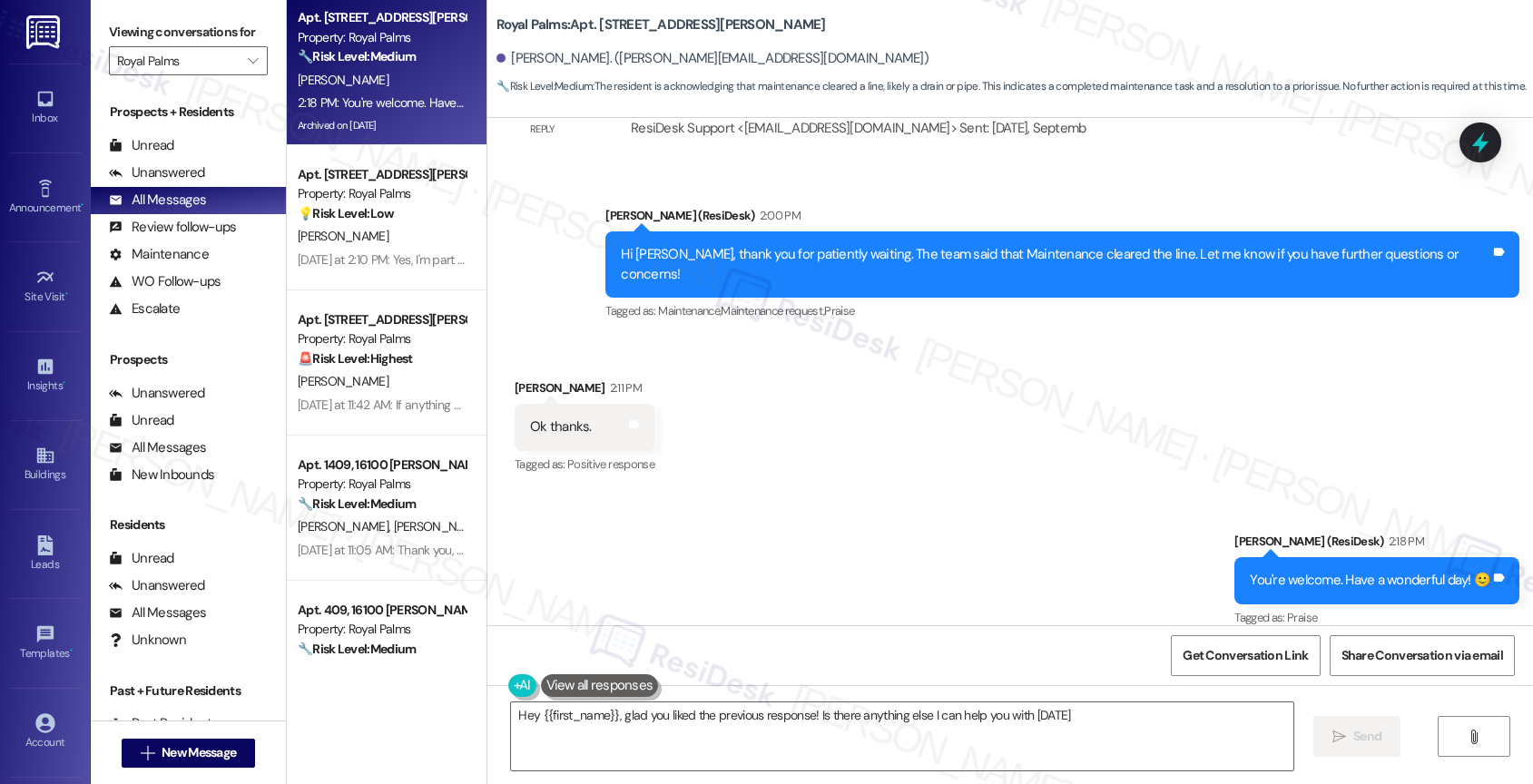
type textarea "Hey {{first_name}}, glad you liked the previous response! Is there anything els…"
click at [689, 398] on div "Received via SMS Daniel Scarnati 2:11 PM Ok thanks. Tags and notes Tagged as: P…" at bounding box center [1010, 414] width 1046 height 154
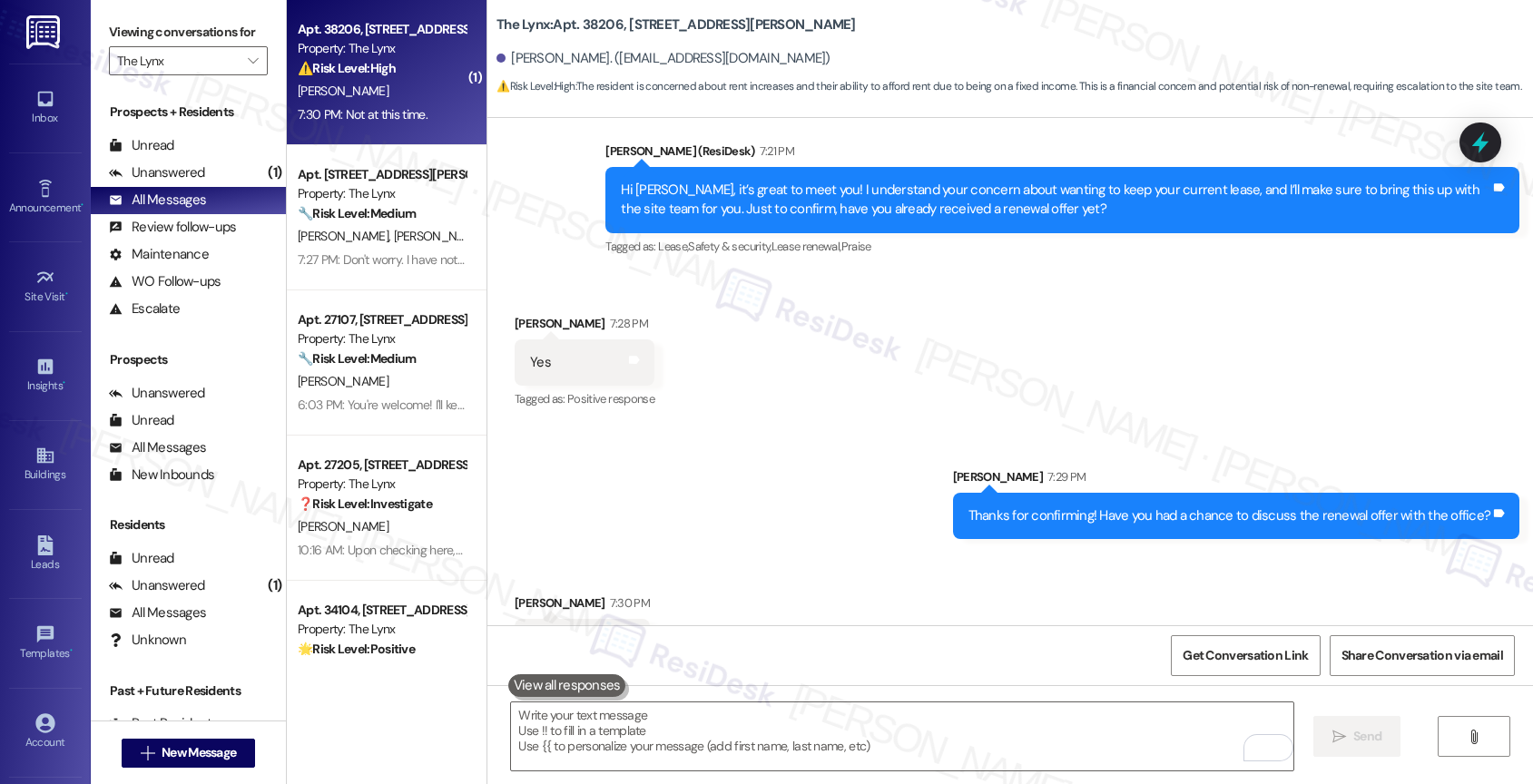
scroll to position [993, 0]
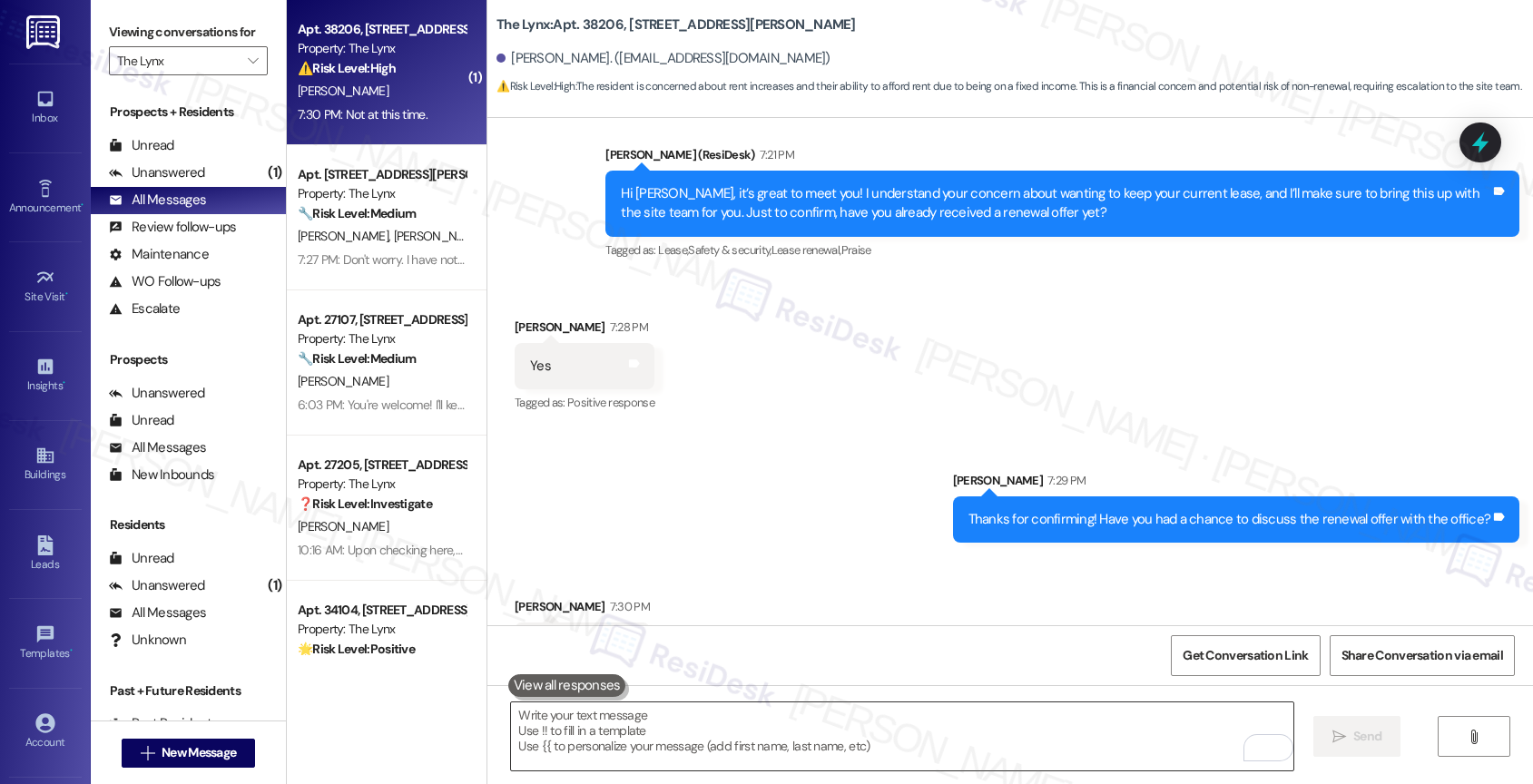
click at [606, 728] on textarea "To enrich screen reader interactions, please activate Accessibility in Grammarl…" at bounding box center [902, 736] width 782 height 68
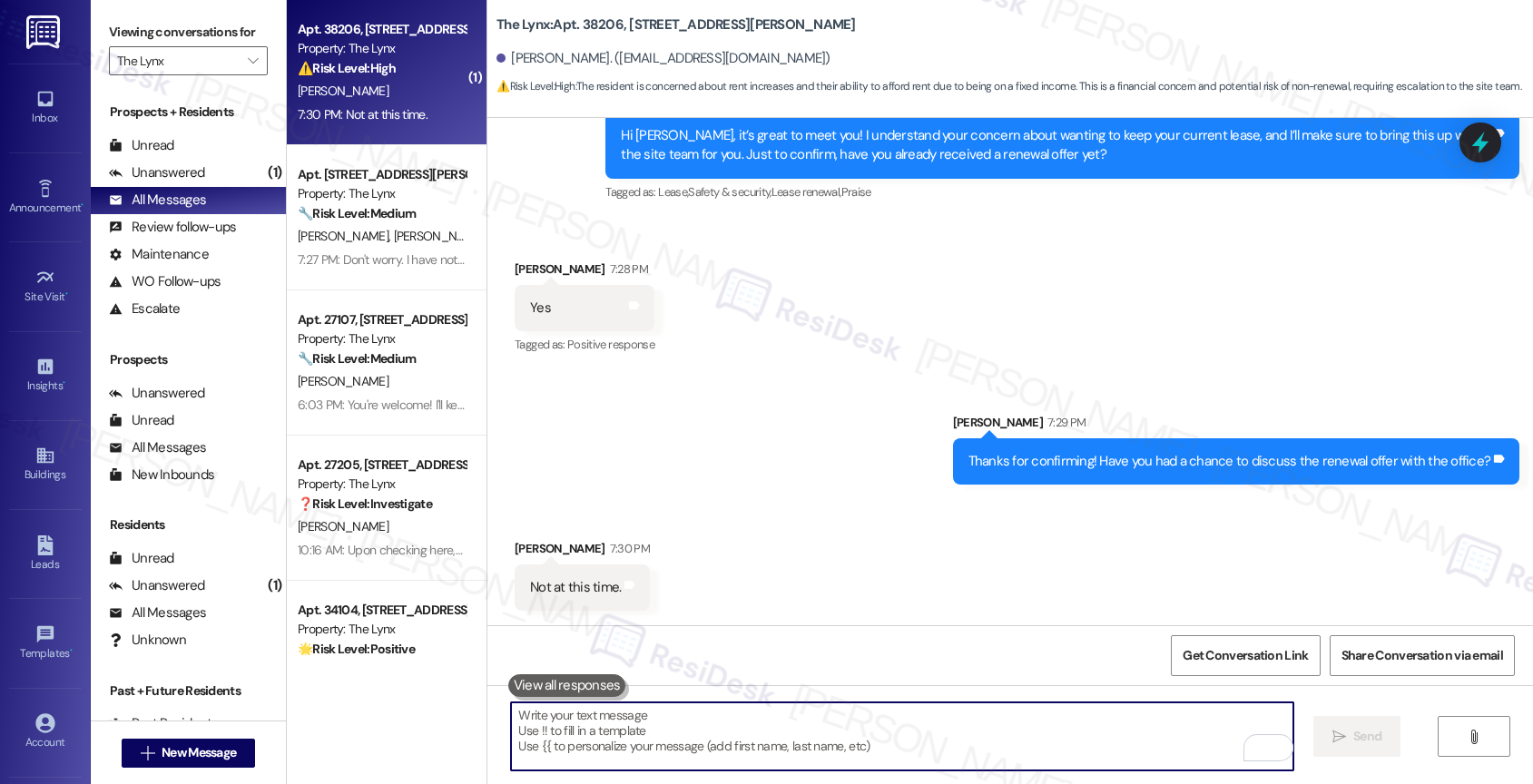
scroll to position [833, 0]
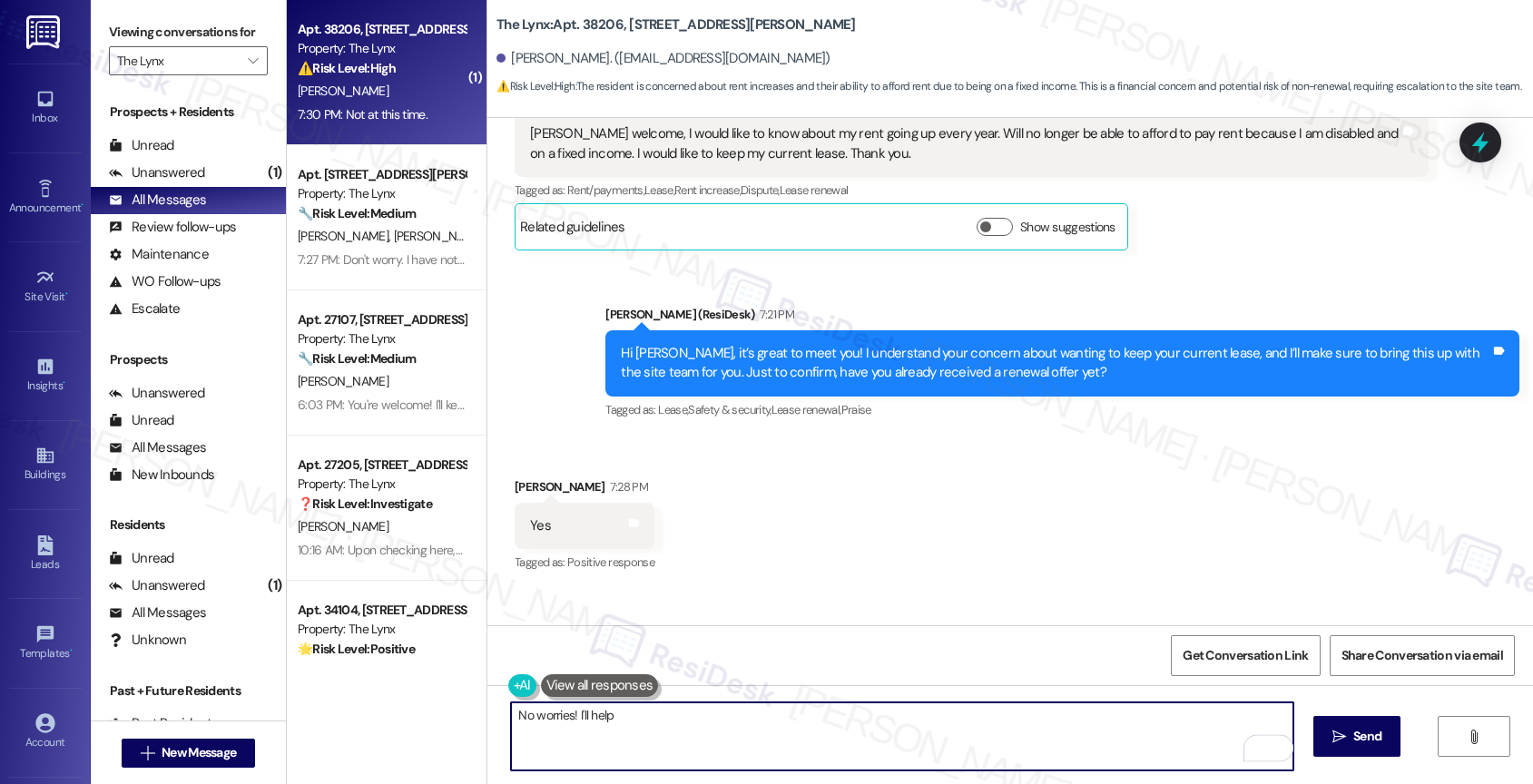
drag, startPoint x: 637, startPoint y: 716, endPoint x: 389, endPoint y: 697, distance: 248.7
click at [390, 697] on div "( 1 ) Apt. 38206, [STREET_ADDRESS][PERSON_NAME] Property: The Lynx ⚠️ Risk Leve…" at bounding box center [910, 392] width 1246 height 784
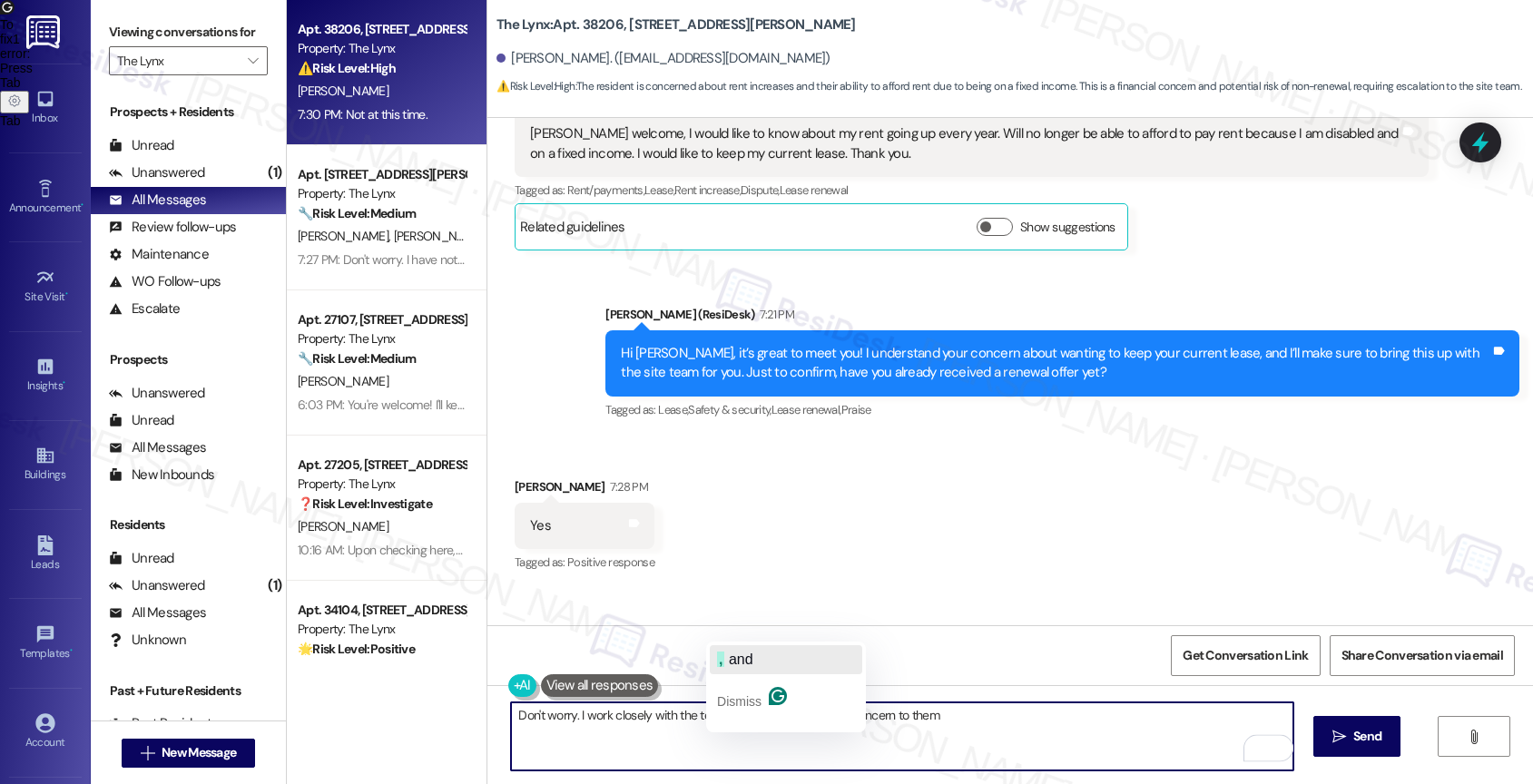
click at [742, 649] on div ", and" at bounding box center [735, 660] width 37 height 29
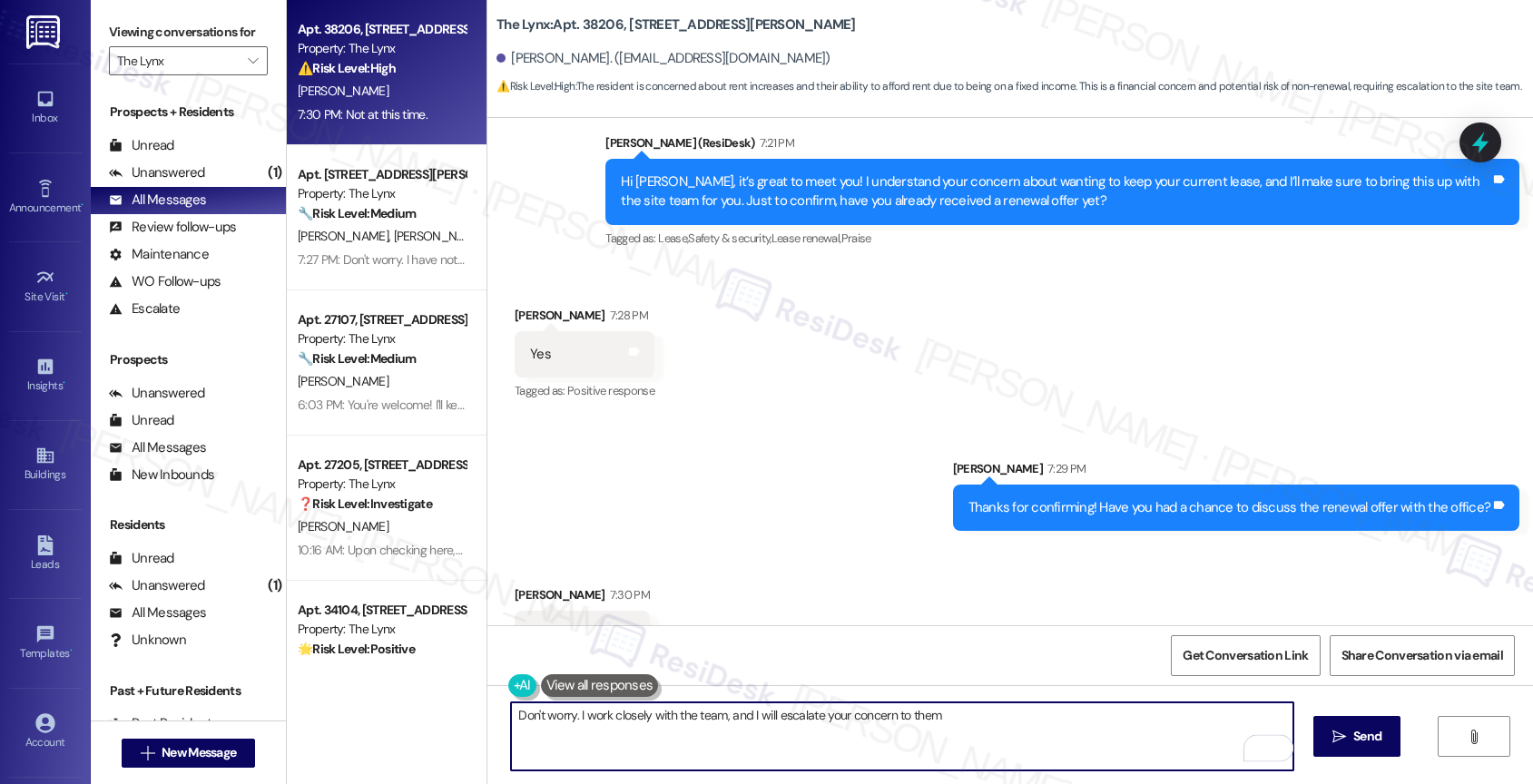
scroll to position [1052, 0]
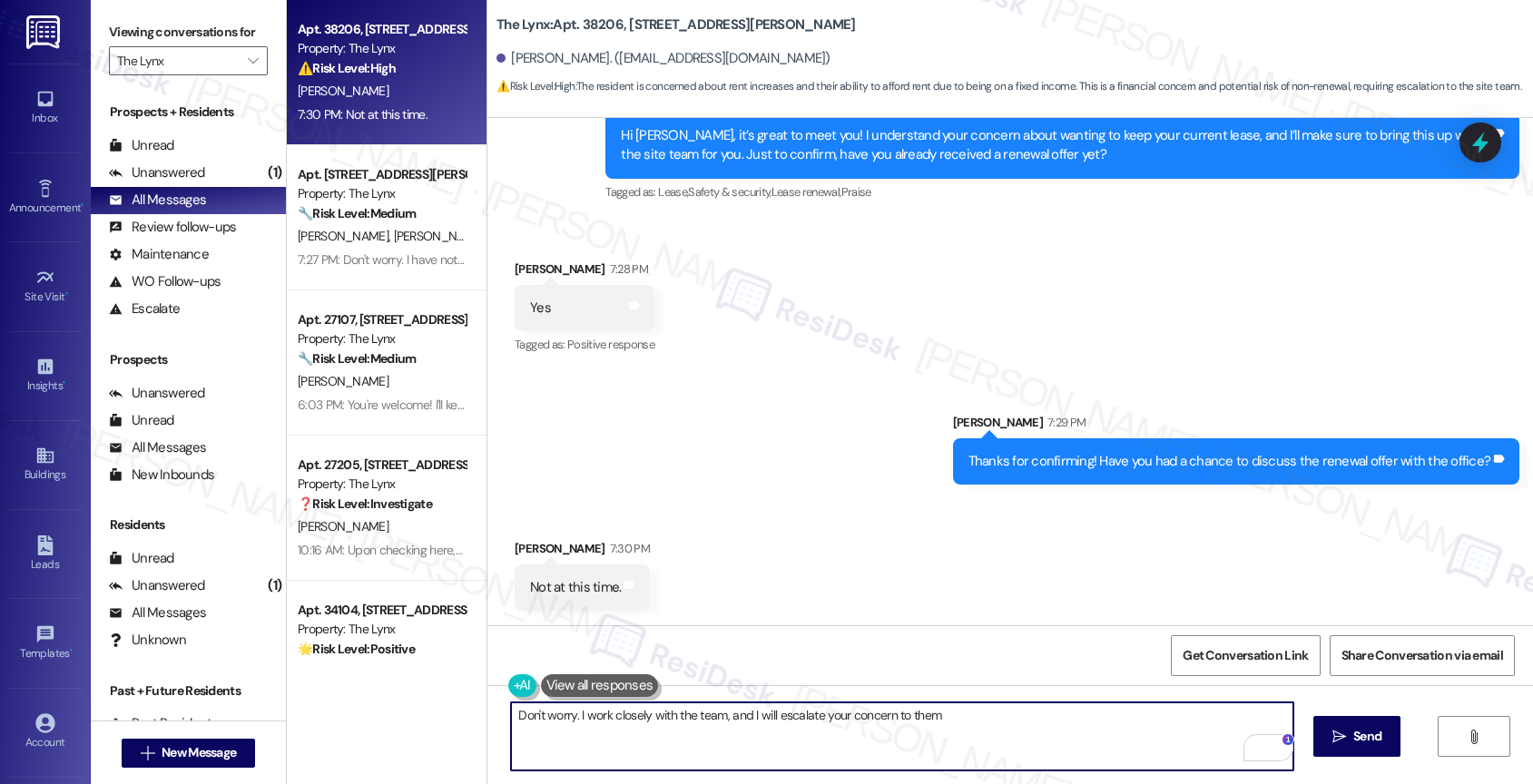
click at [768, 715] on textarea "Don't worry. I work closely with the team, and I will escalate your concern to …" at bounding box center [902, 736] width 782 height 68
click at [1018, 720] on textarea "Don't worry. I work closely with the team, and I will help escalate your concer…" at bounding box center [902, 736] width 782 height 68
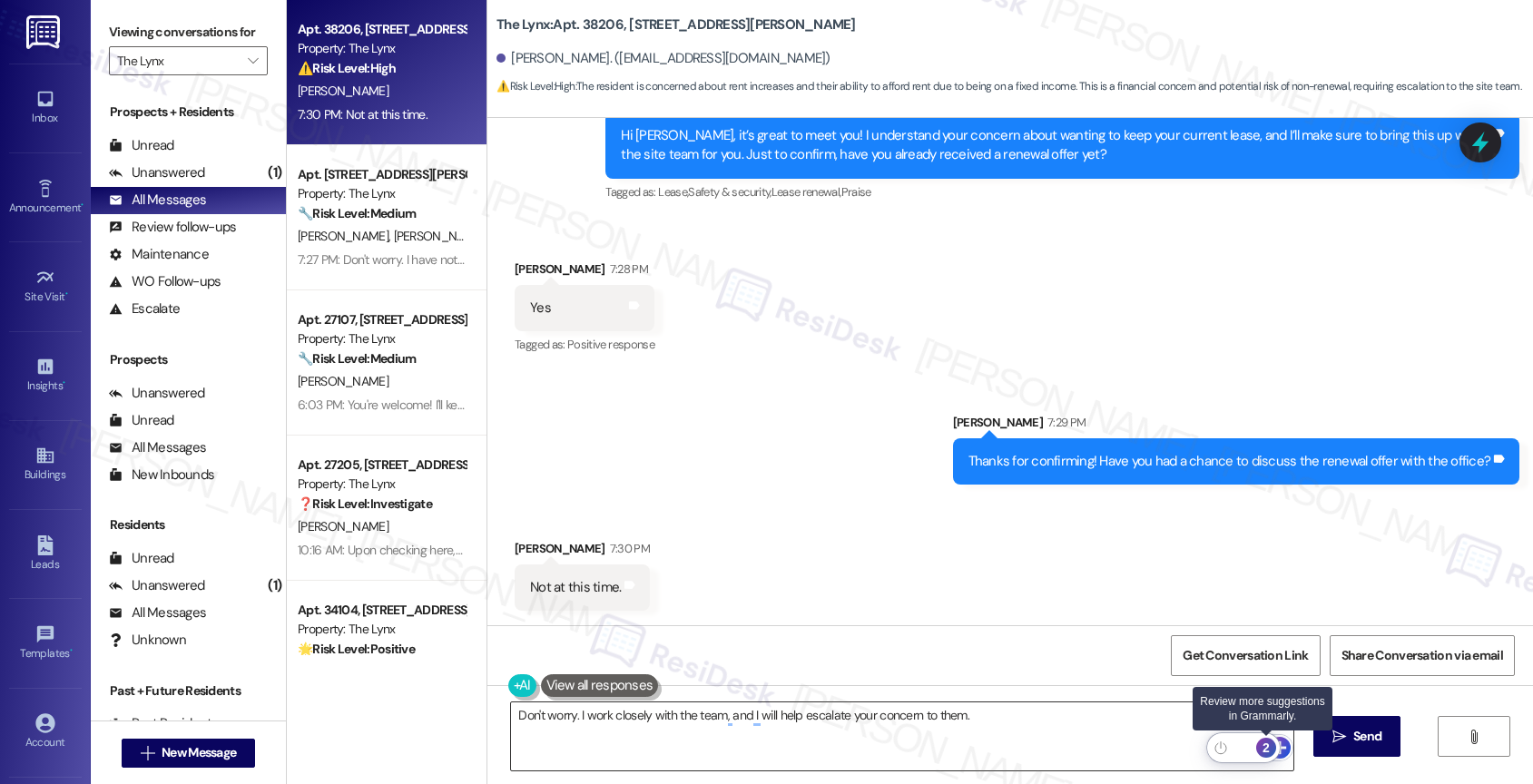
click at [1265, 746] on div "2" at bounding box center [1266, 747] width 20 height 20
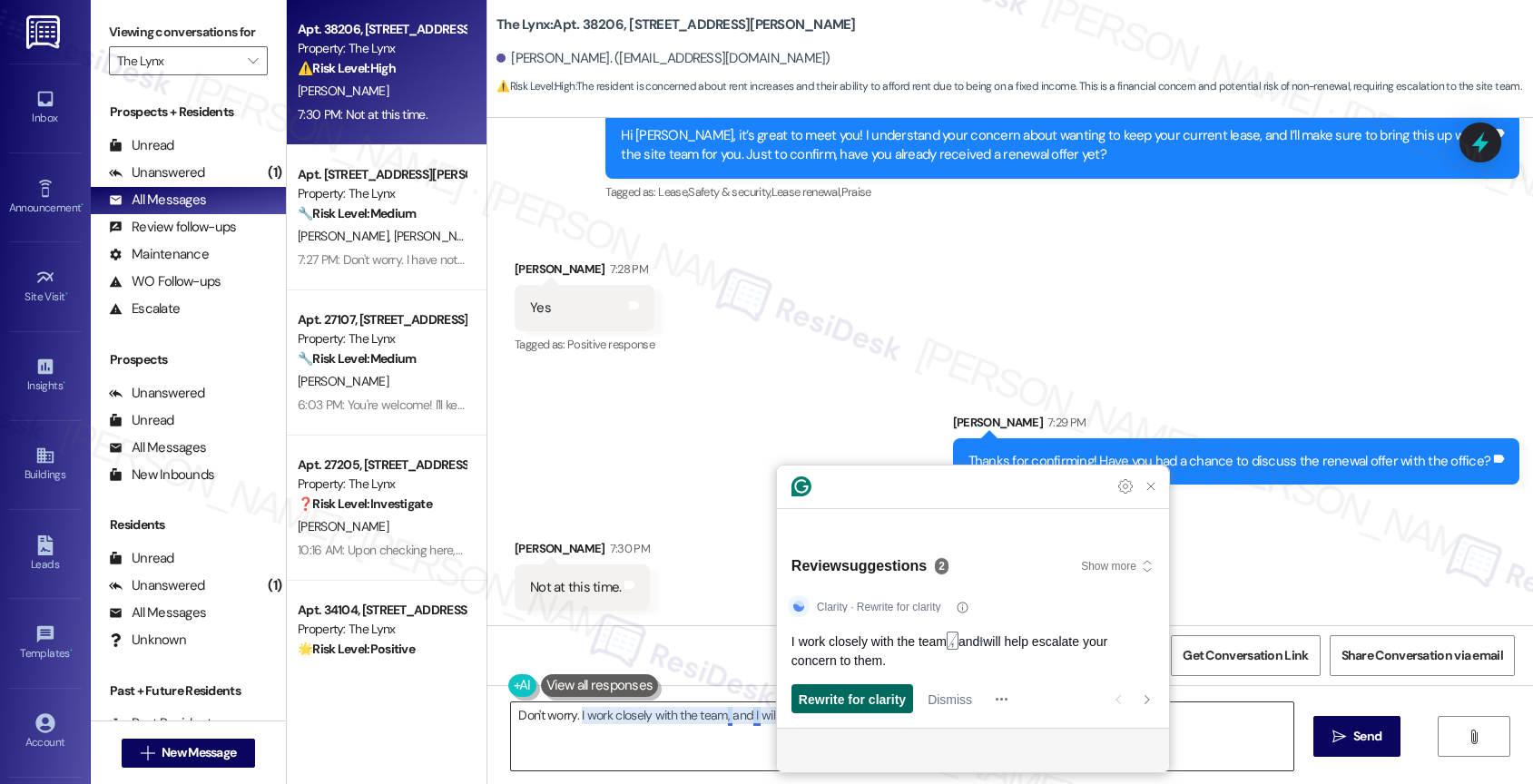
click at [871, 687] on div "Rewrite for clarity" at bounding box center [852, 698] width 107 height 29
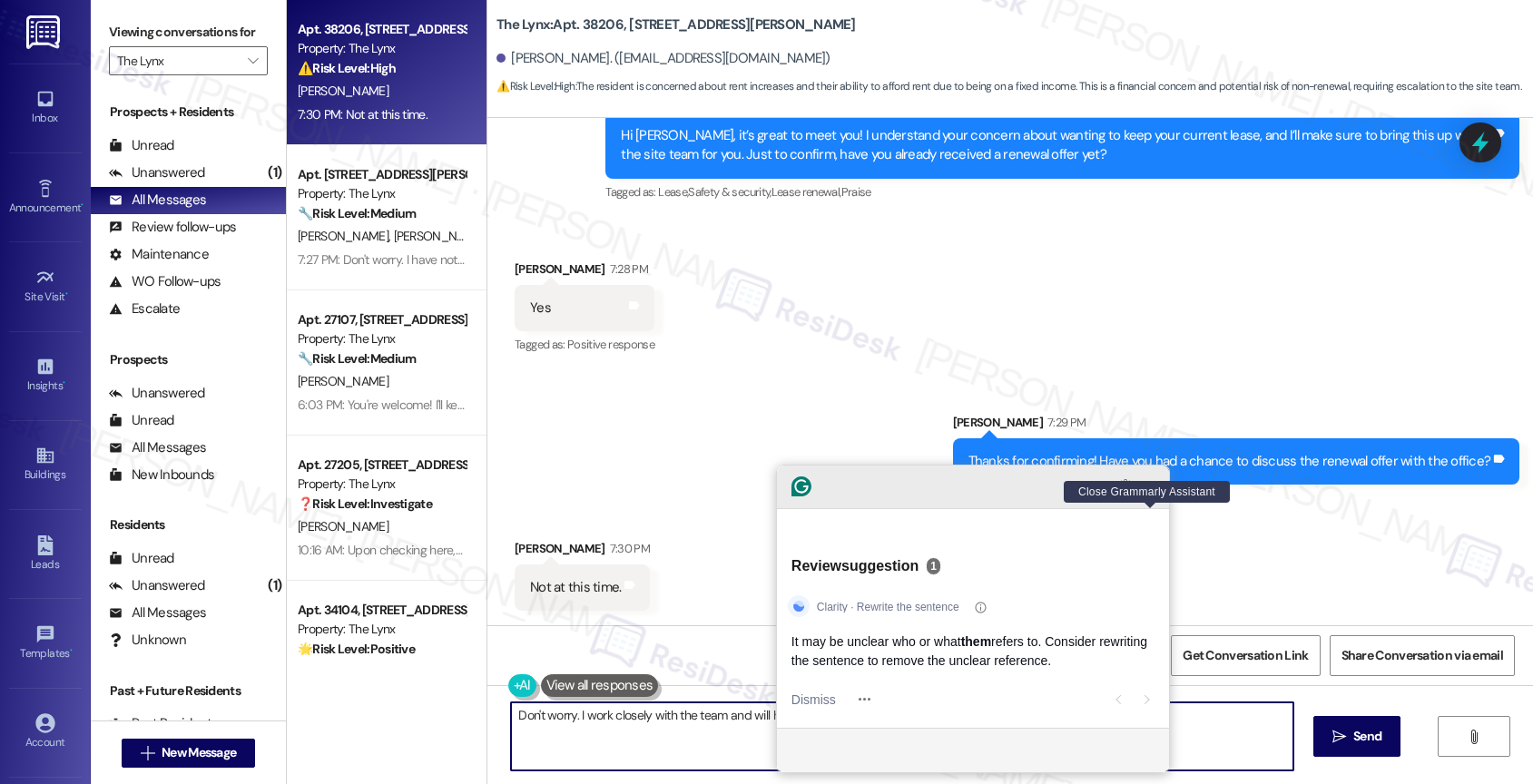
click at [1152, 493] on icon "Close Grammarly Assistant" at bounding box center [1151, 486] width 15 height 15
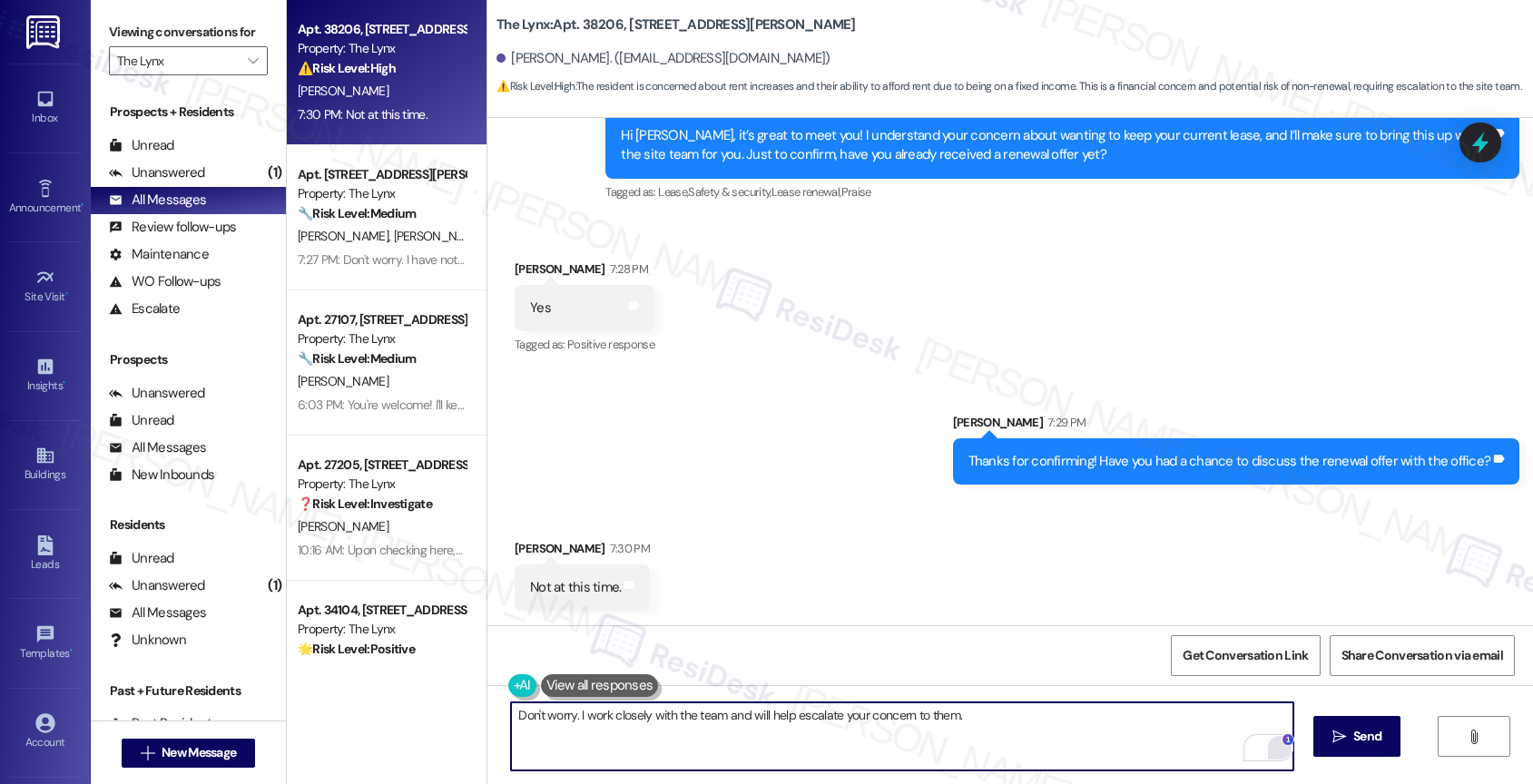
click at [1034, 717] on textarea "Don't worry. I work closely with the team and will help escalate your concern t…" at bounding box center [902, 736] width 782 height 68
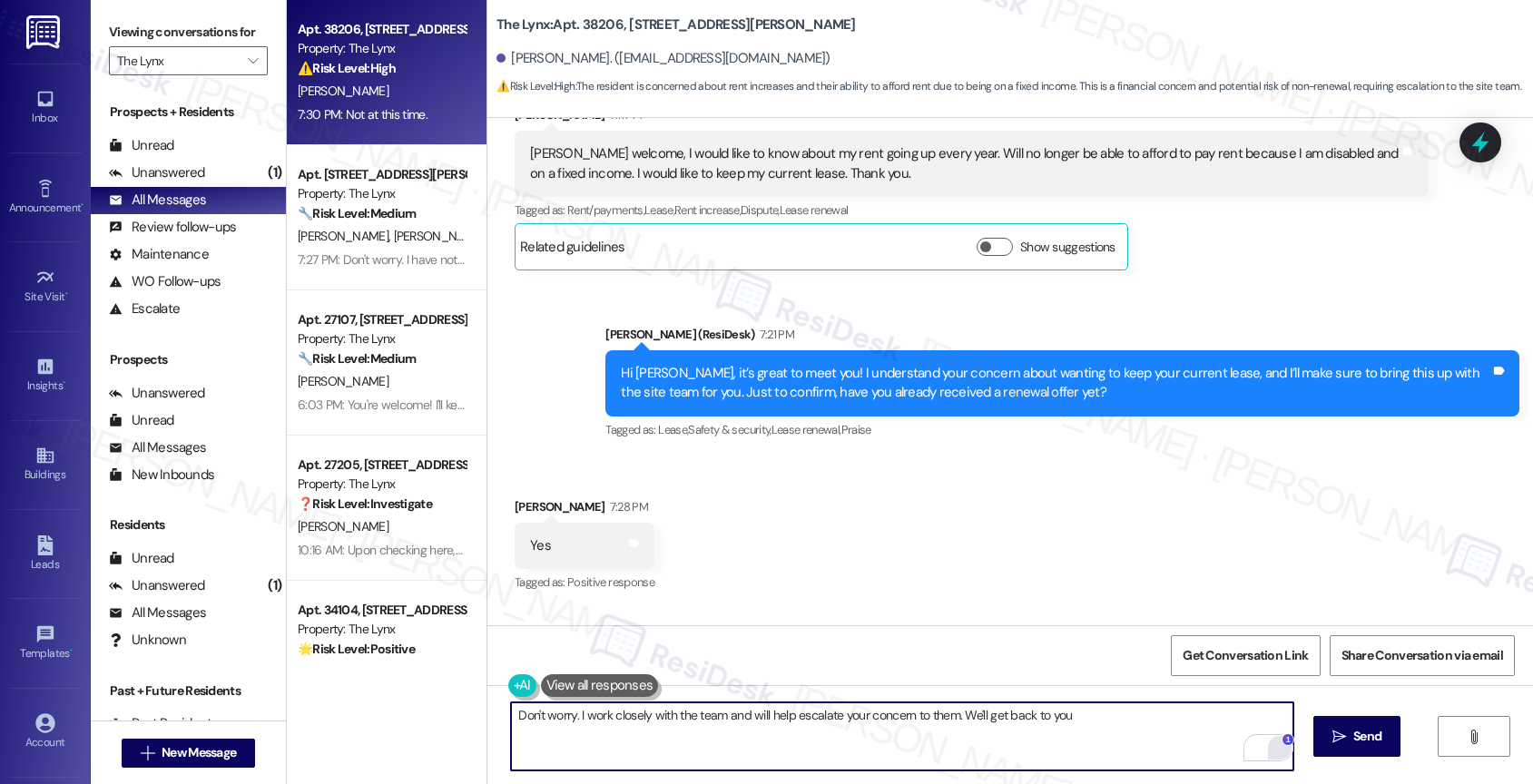
scroll to position [806, 0]
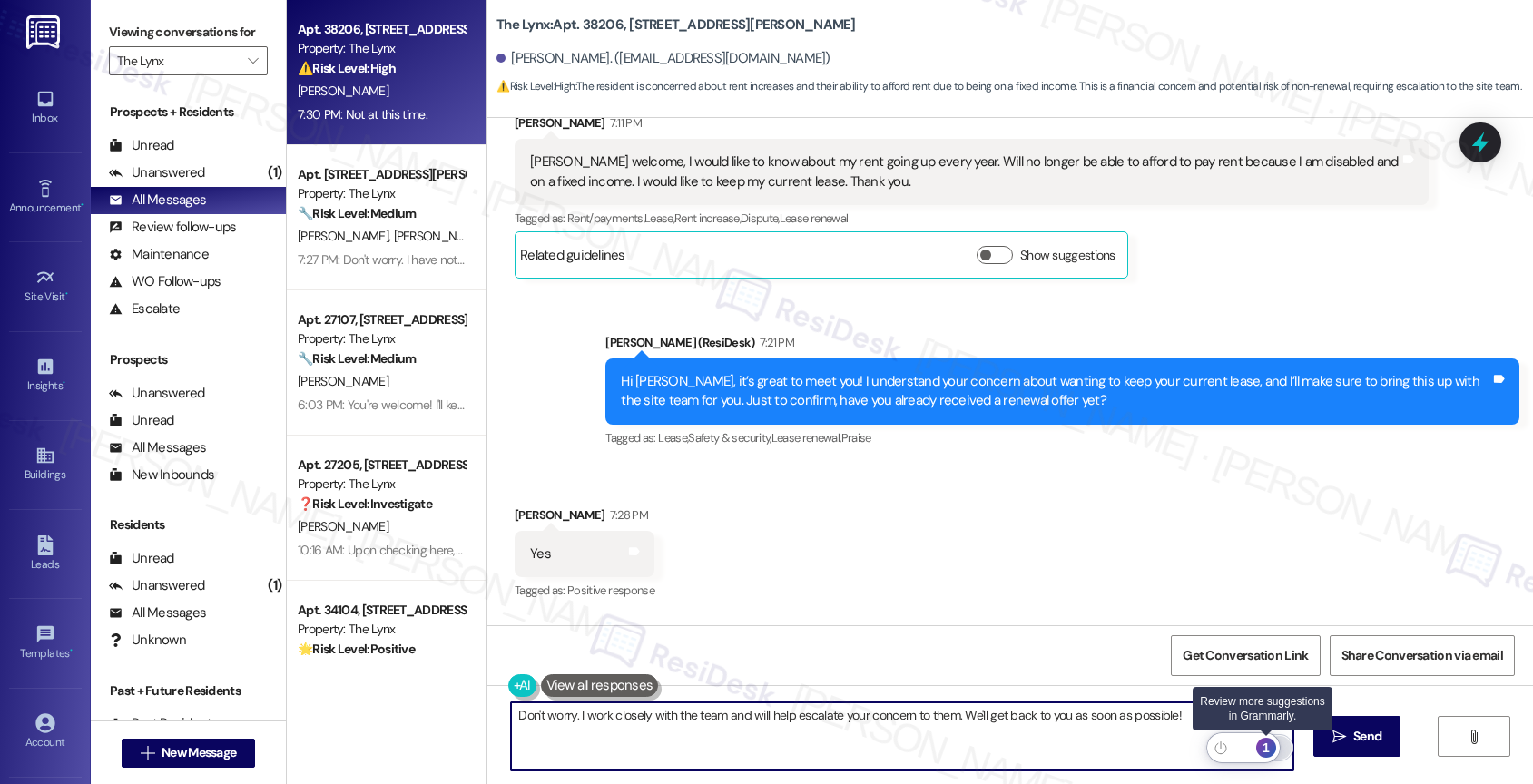
type textarea "Don't worry. I work closely with the team and will help escalate your concern t…"
click at [1267, 744] on div "1" at bounding box center [1266, 747] width 20 height 20
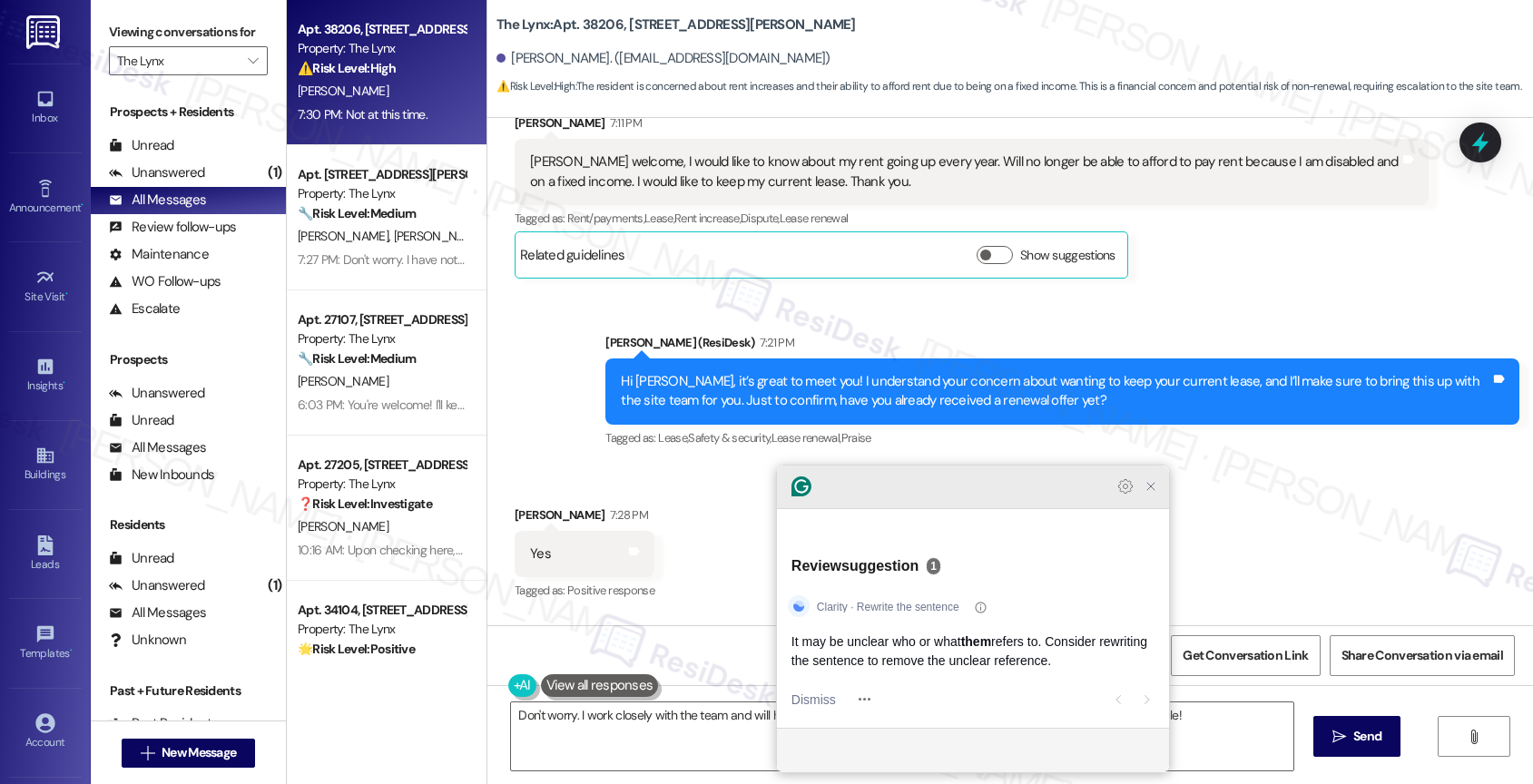
click at [1149, 490] on icon "Close Grammarly Assistant" at bounding box center [1151, 486] width 7 height 7
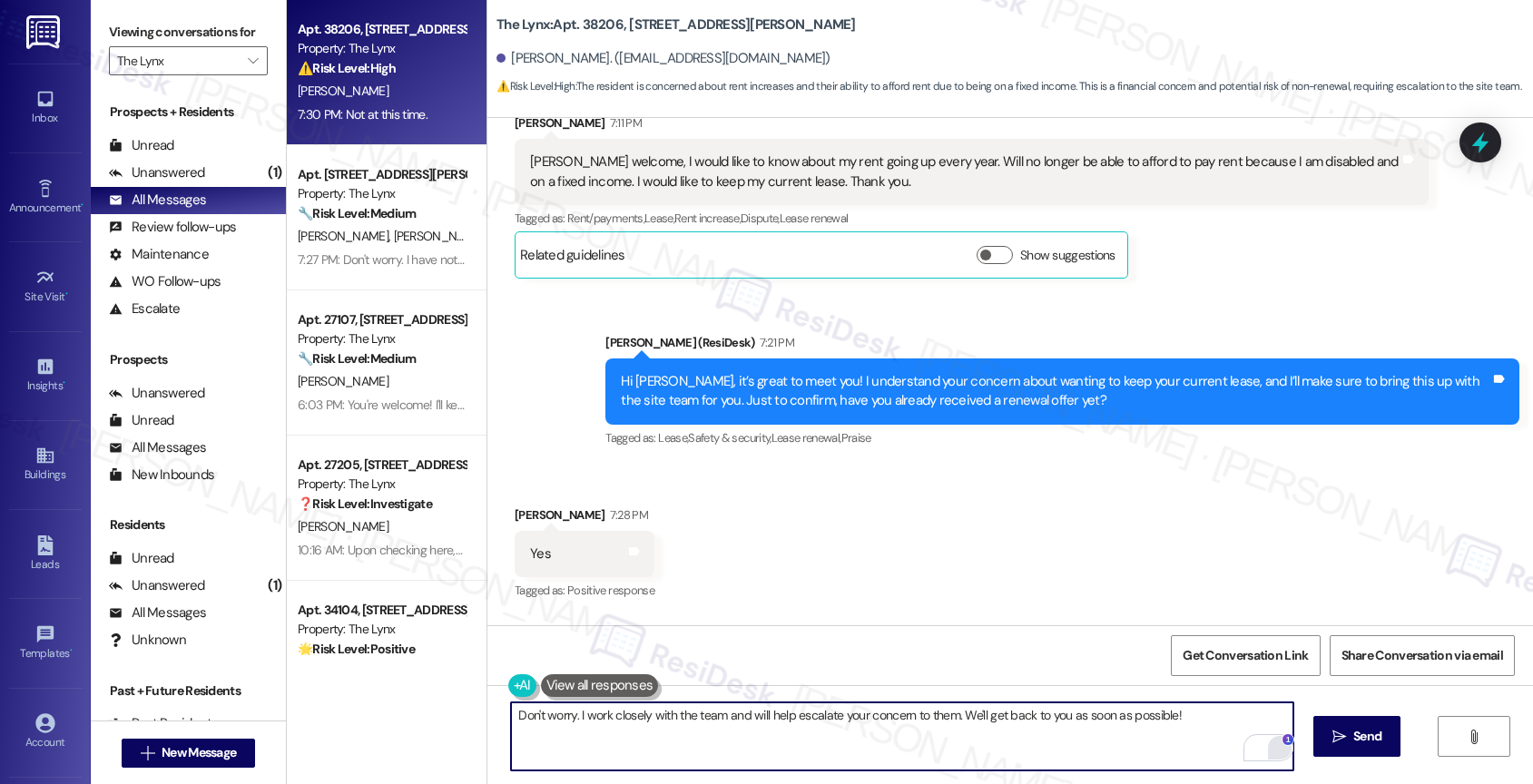
scroll to position [1052, 0]
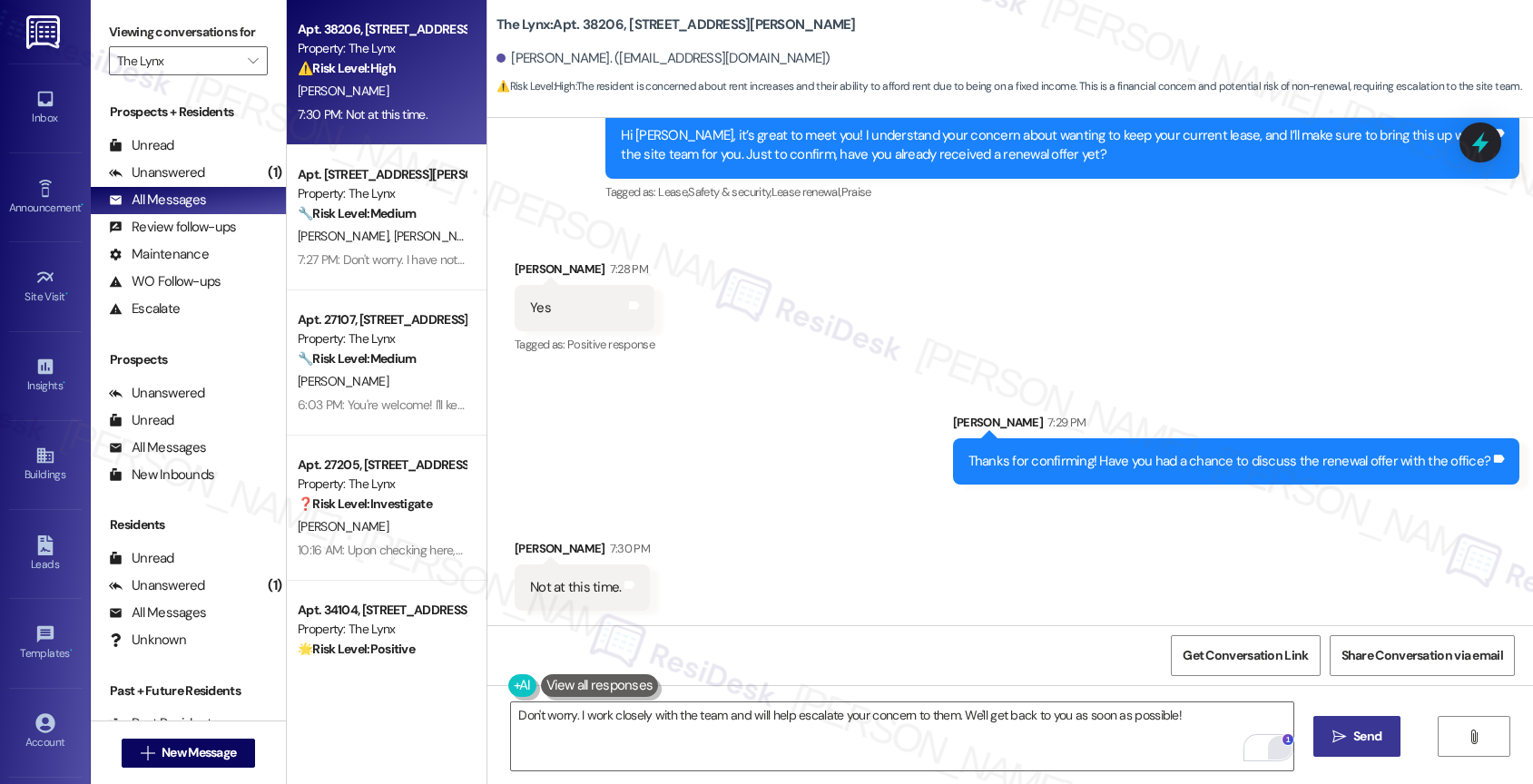
click at [1354, 746] on button " Send" at bounding box center [1357, 736] width 88 height 41
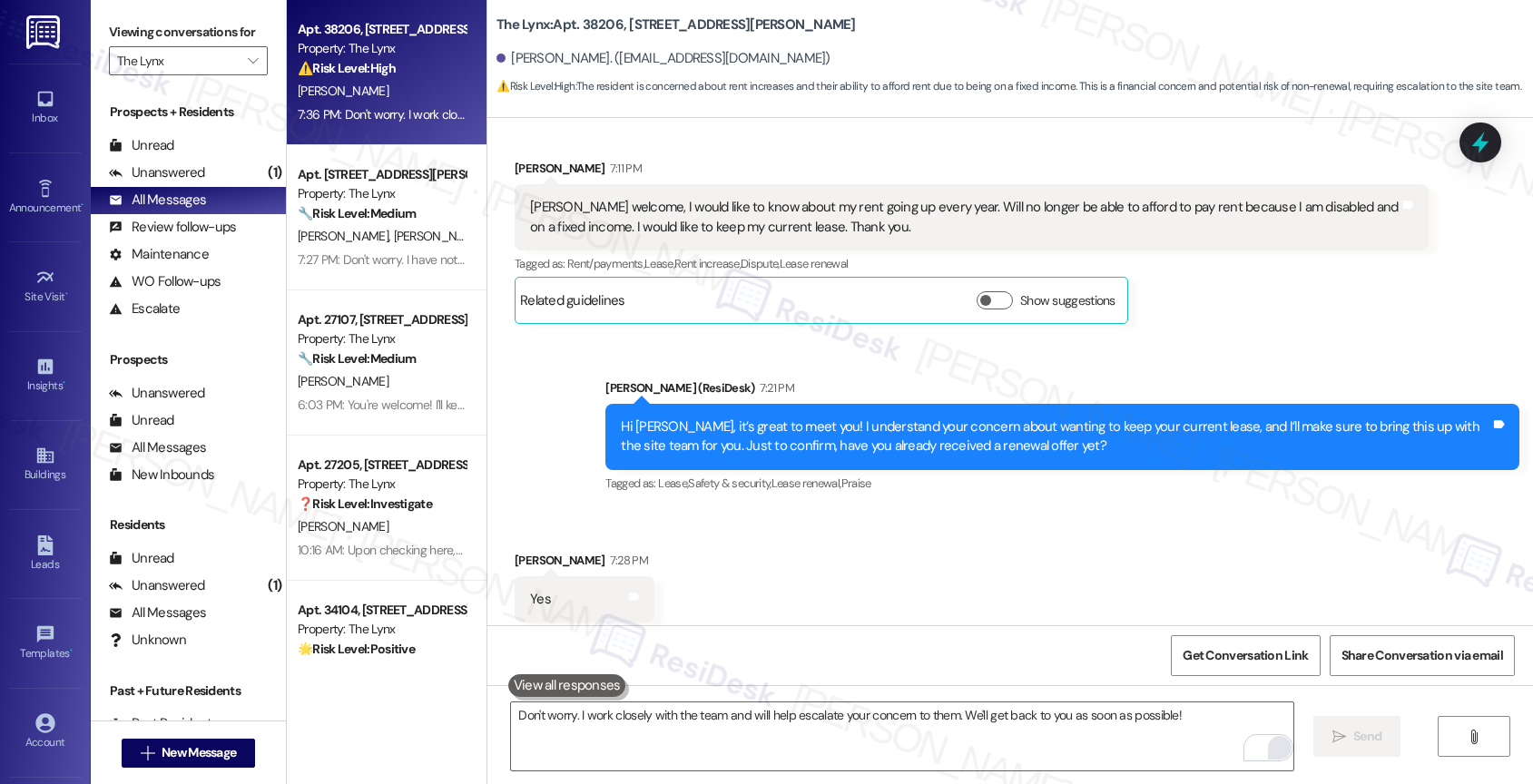
scroll to position [690, 0]
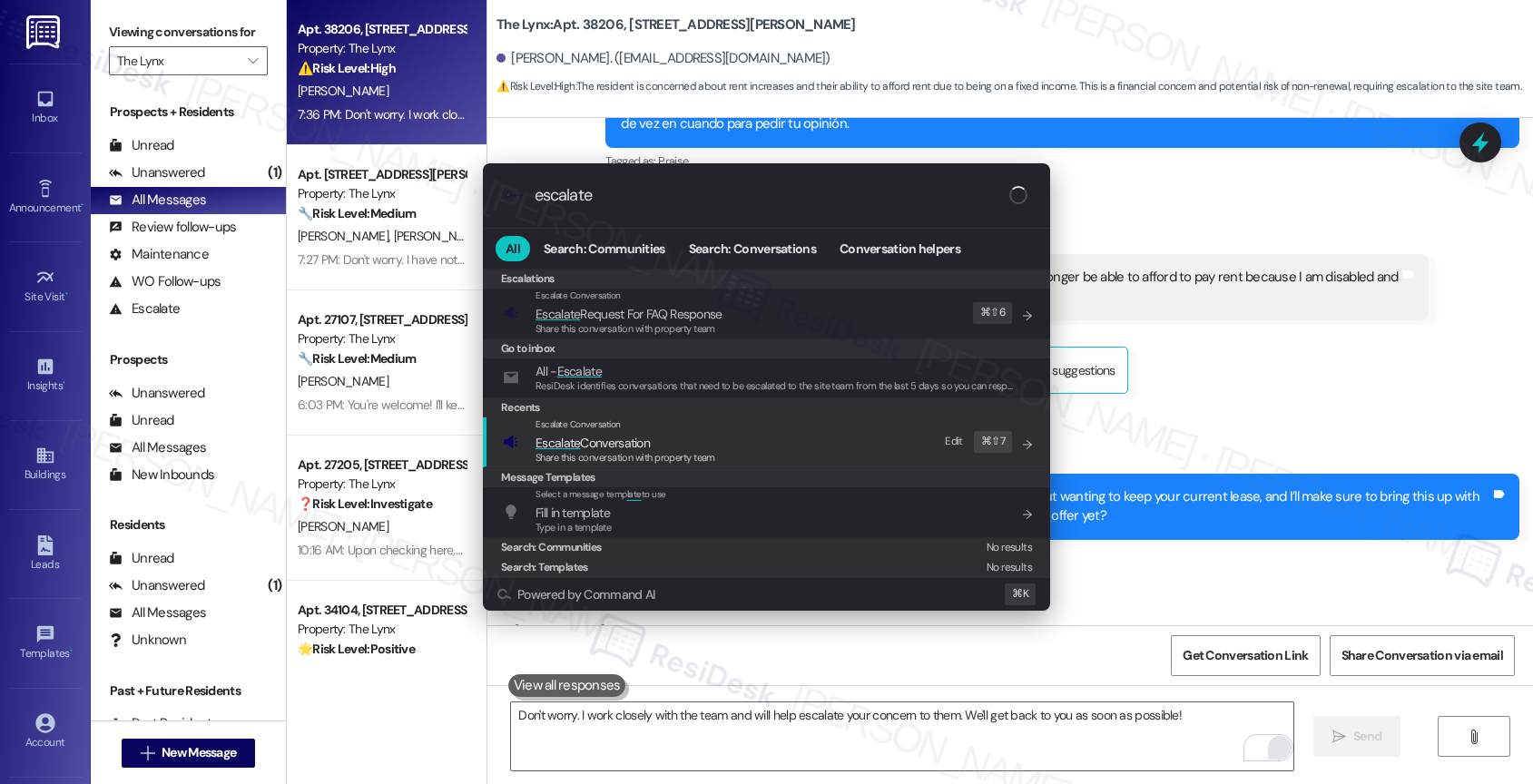
type input "escalate"
click at [580, 449] on span "Escalate Conversation" at bounding box center [592, 443] width 114 height 16
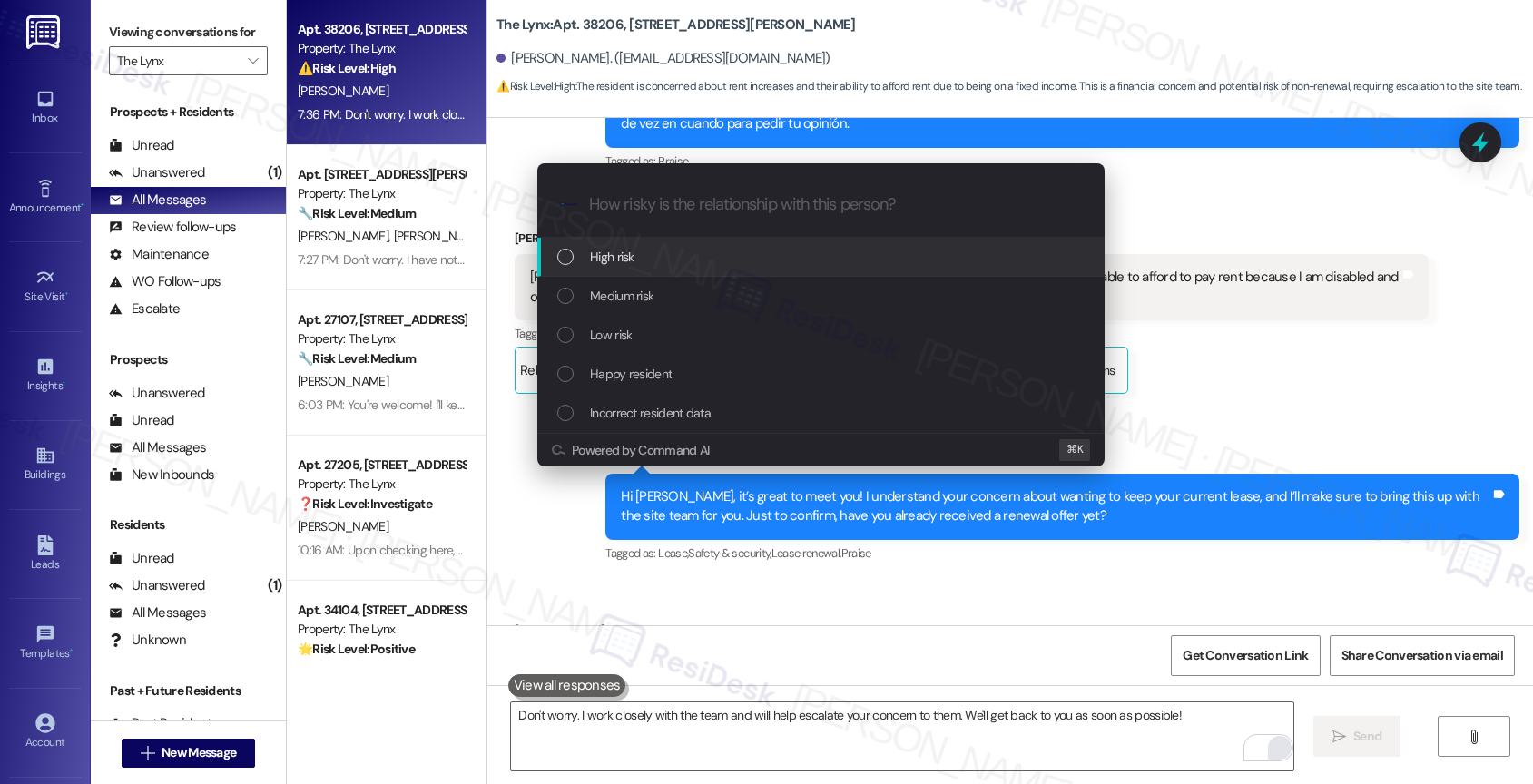
click at [613, 247] on span "High risk" at bounding box center [612, 257] width 45 height 20
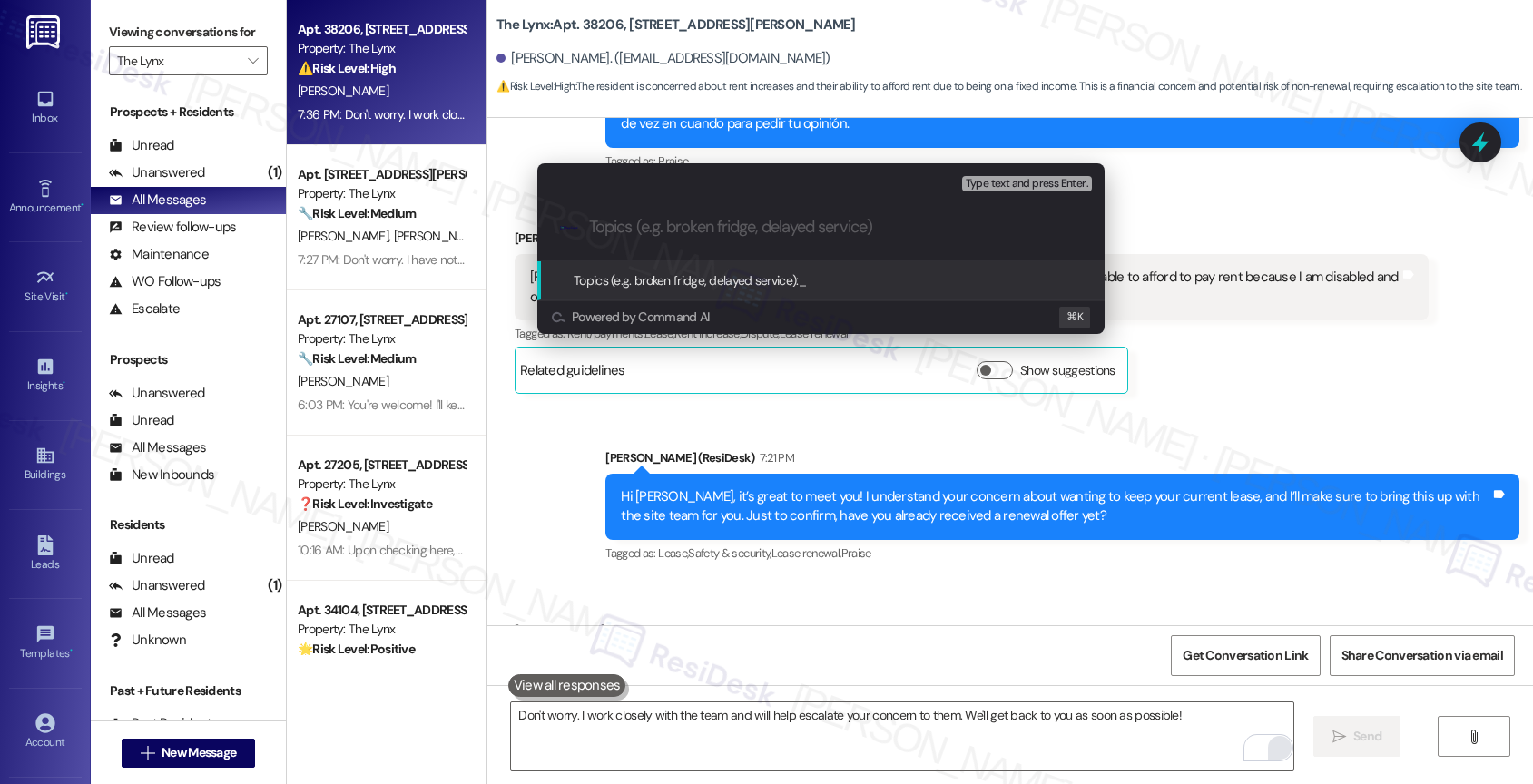
click at [621, 215] on div ".cls-1{fill:#0a055f;}.cls-2{fill:#0cc4c4;} resideskLogoBlueOrange" at bounding box center [821, 227] width 567 height 64
click at [620, 222] on input "Topics (e.g. broken fridge, delayed service)" at bounding box center [835, 227] width 493 height 19
type input "Lease Renewal Inquiry"
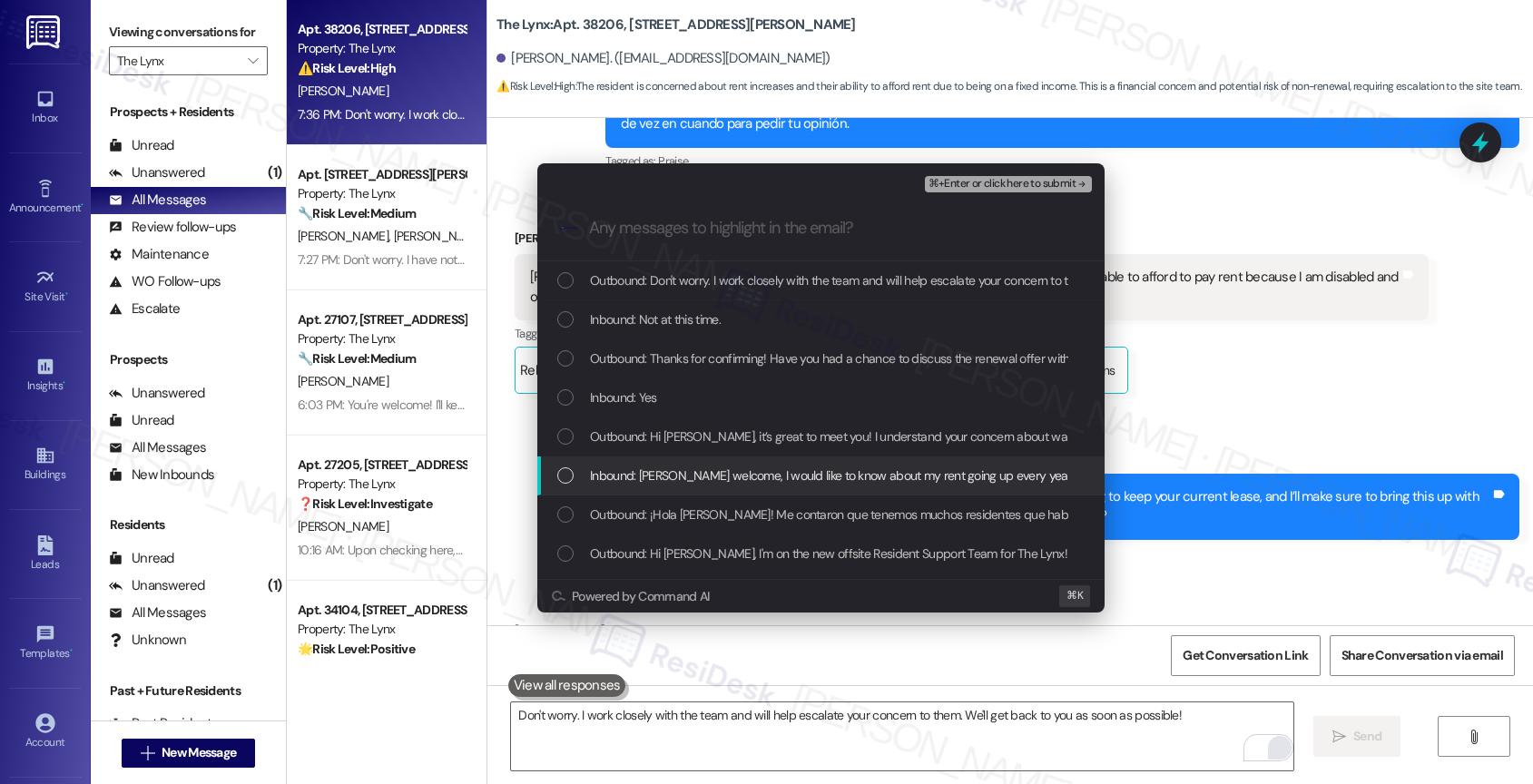
drag, startPoint x: 669, startPoint y: 470, endPoint x: 666, endPoint y: 441, distance: 29.2
click at [669, 469] on span "Inbound: Sarah welcome, I would like to know about my rent going up every year.…" at bounding box center [1194, 475] width 1208 height 20
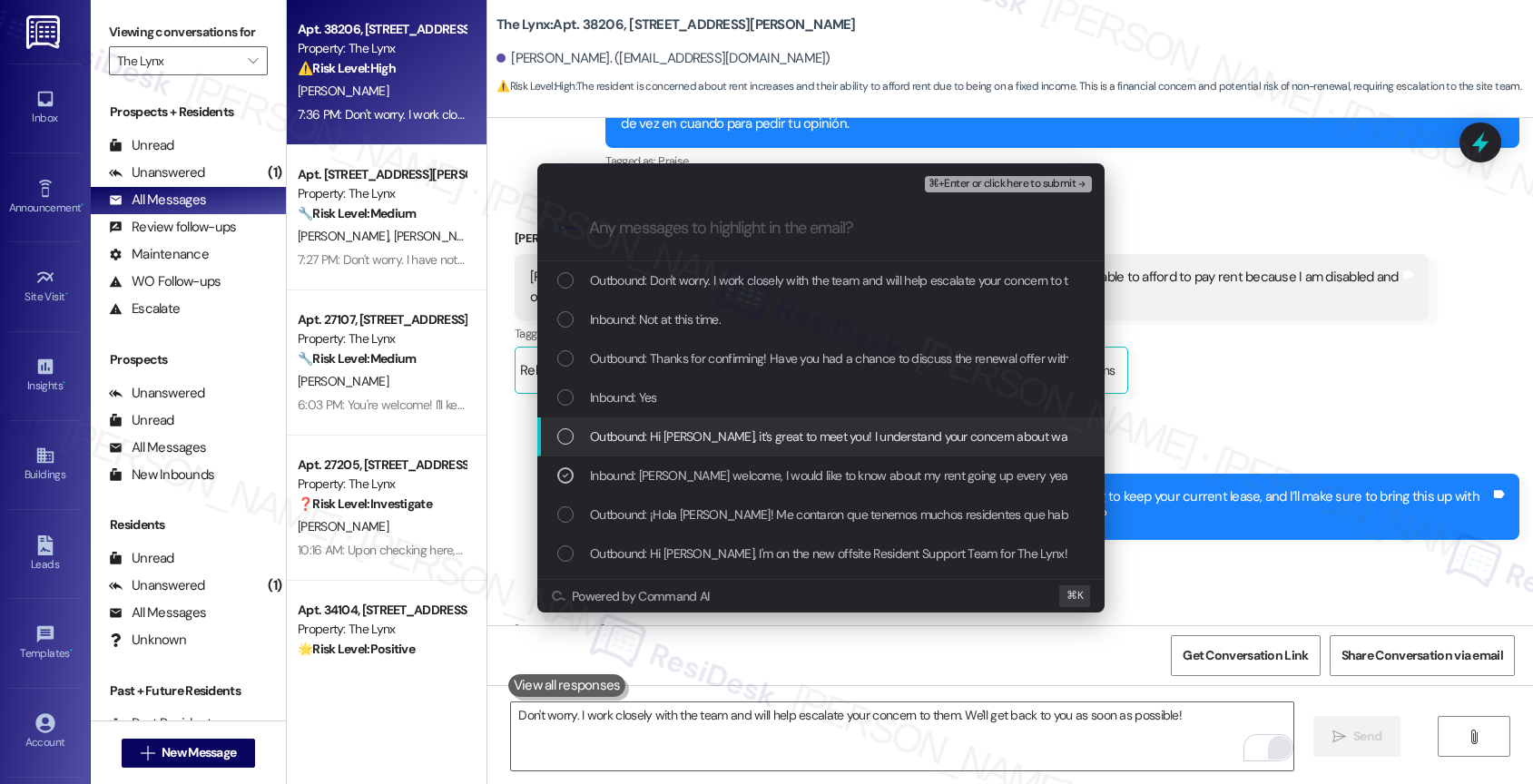
drag, startPoint x: 665, startPoint y: 440, endPoint x: 637, endPoint y: 396, distance: 52.2
click at [661, 427] on span "Outbound: Hi Gary, it’s great to meet you! I understand your concern about want…" at bounding box center [1235, 437] width 1291 height 20
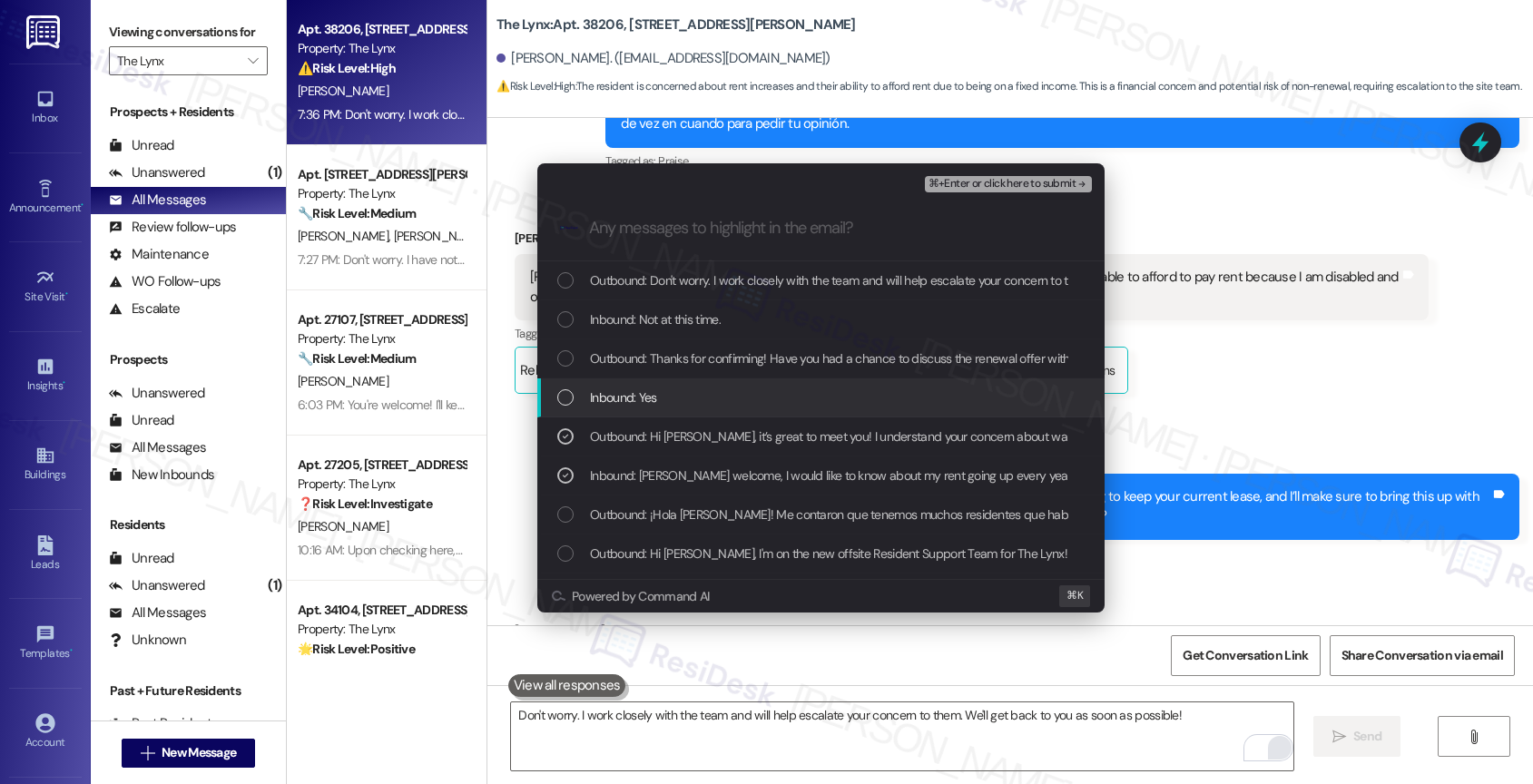
drag, startPoint x: 635, startPoint y: 395, endPoint x: 666, endPoint y: 366, distance: 42.4
click at [639, 390] on span "Inbound: Yes" at bounding box center [623, 397] width 67 height 20
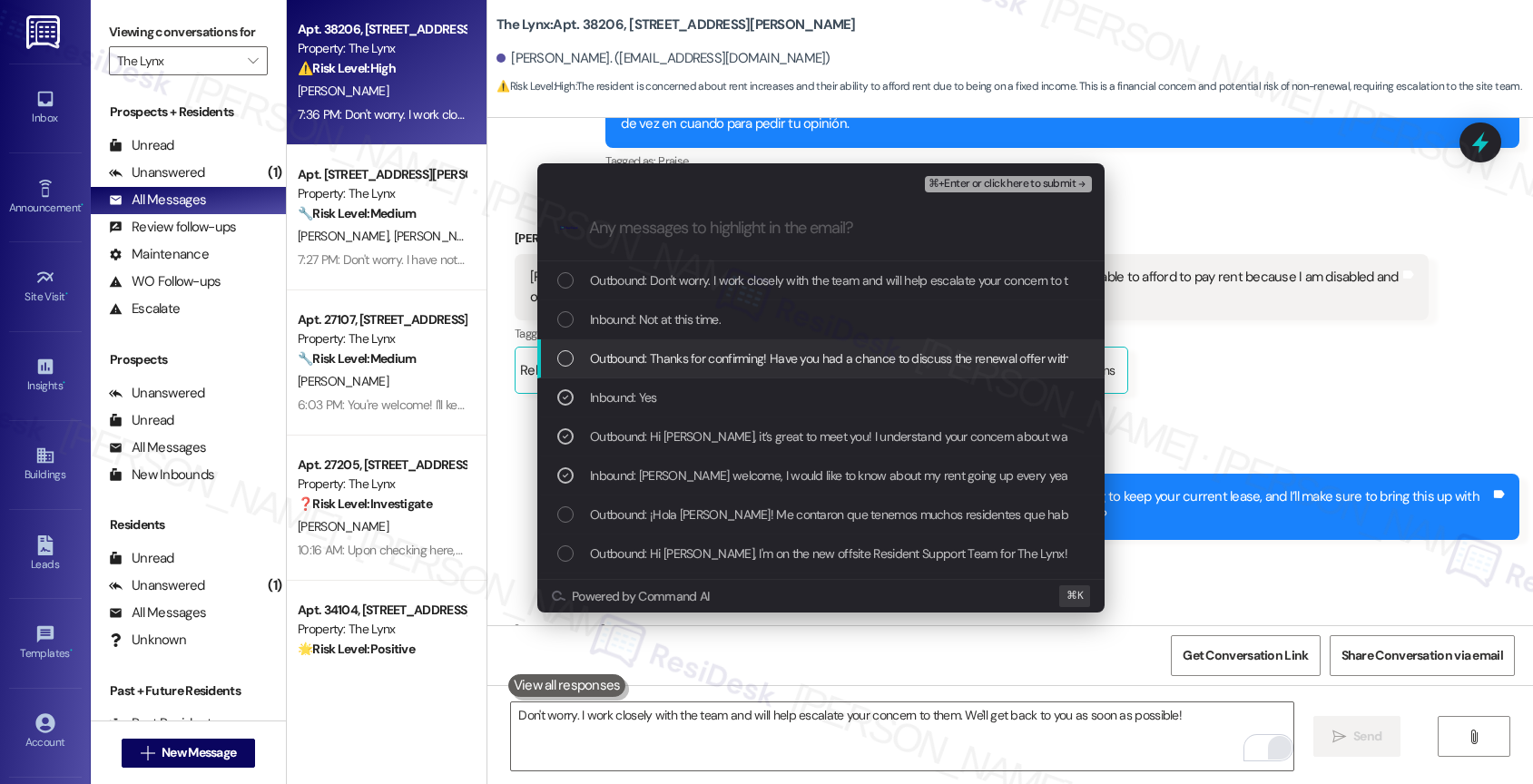
drag, startPoint x: 666, startPoint y: 366, endPoint x: 669, endPoint y: 321, distance: 45.1
click at [667, 364] on span "Outbound: Thanks for confirming! Have you had a chance to discuss the renewal o…" at bounding box center [858, 358] width 538 height 20
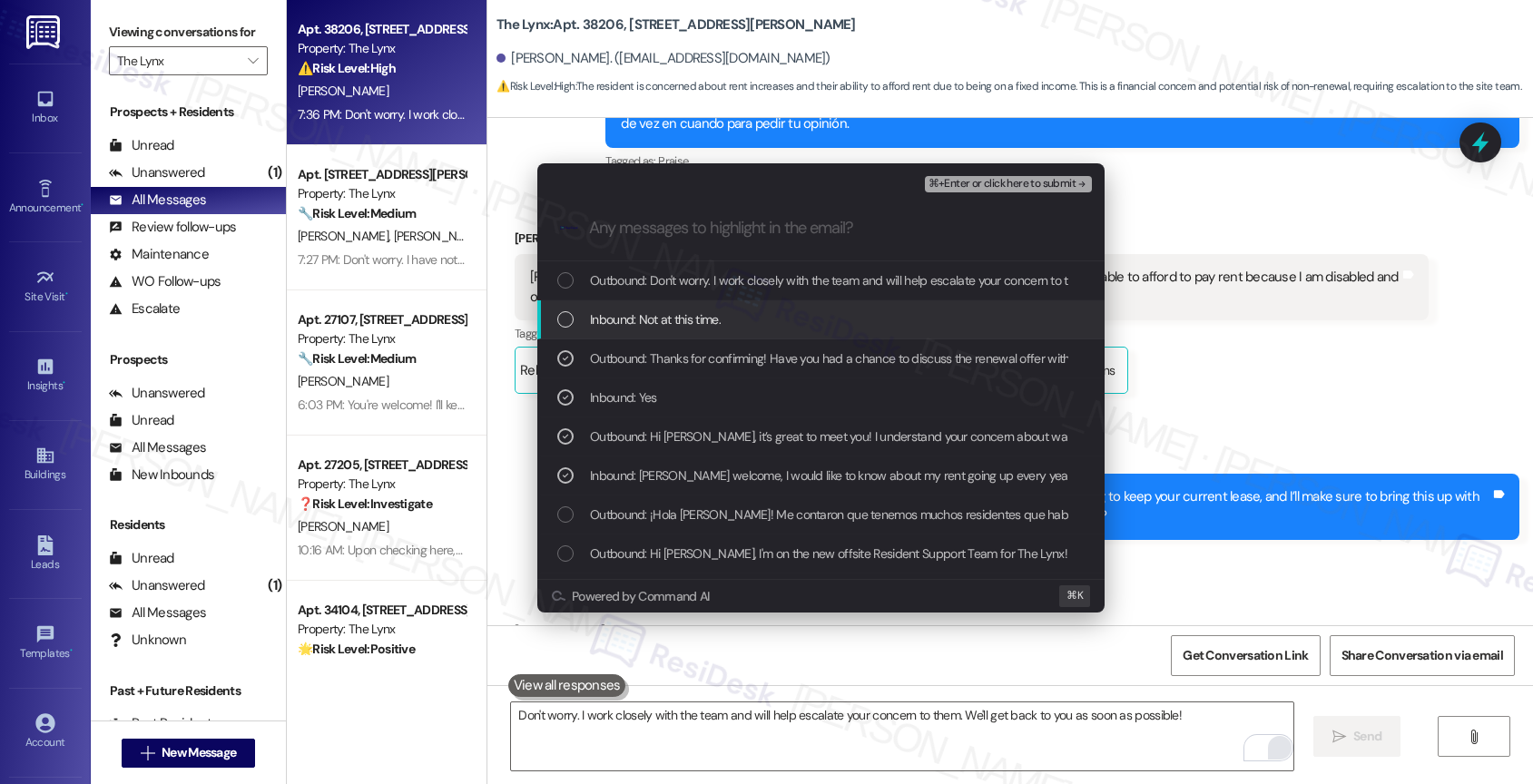
click at [669, 321] on span "Inbound: Not at this time." at bounding box center [655, 320] width 131 height 20
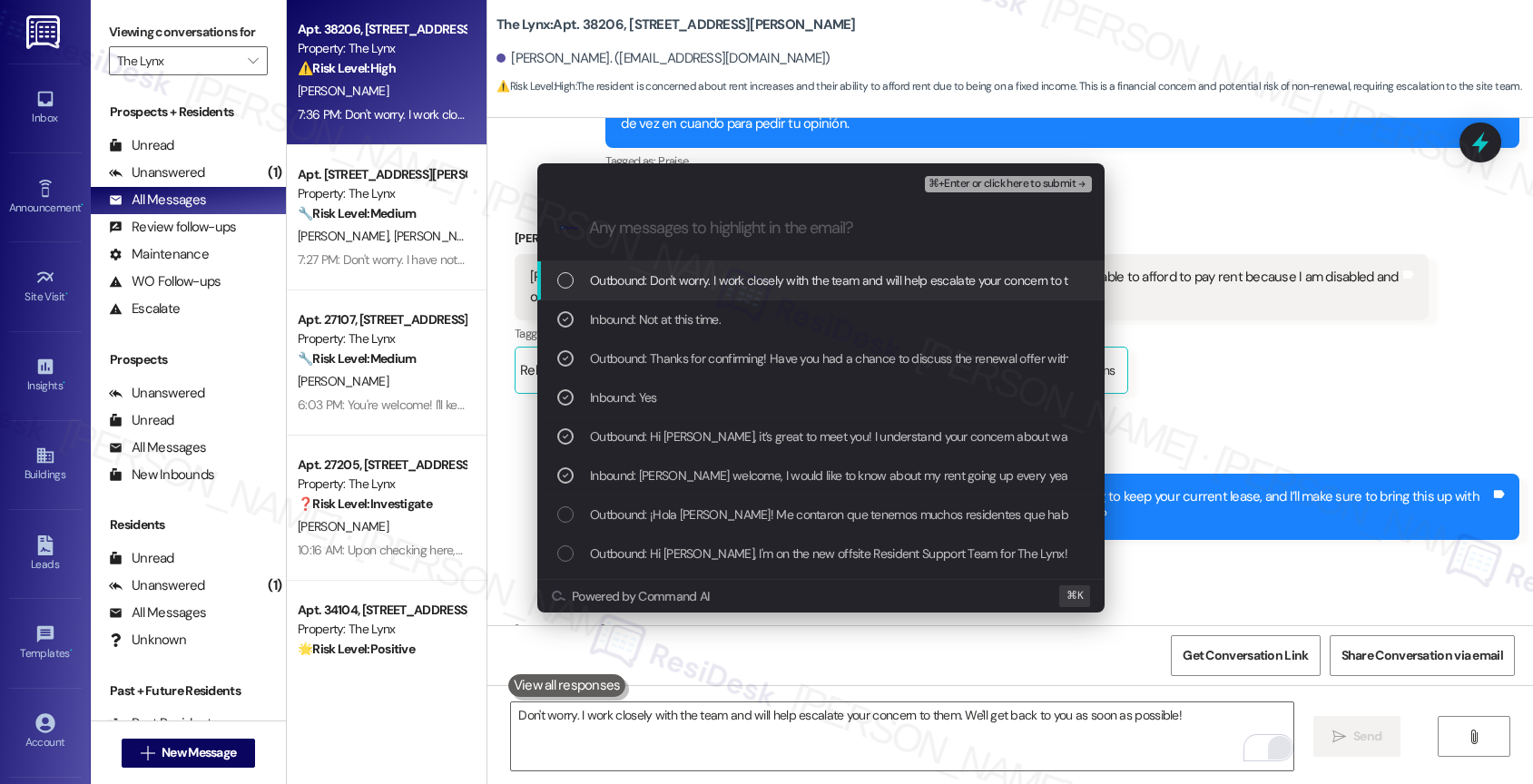
click at [700, 278] on span "Outbound: Don't worry. I work closely with the team and will help escalate your…" at bounding box center [951, 281] width 723 height 20
click at [1009, 180] on span "⌘+Enter or click here to submit" at bounding box center [1002, 185] width 147 height 13
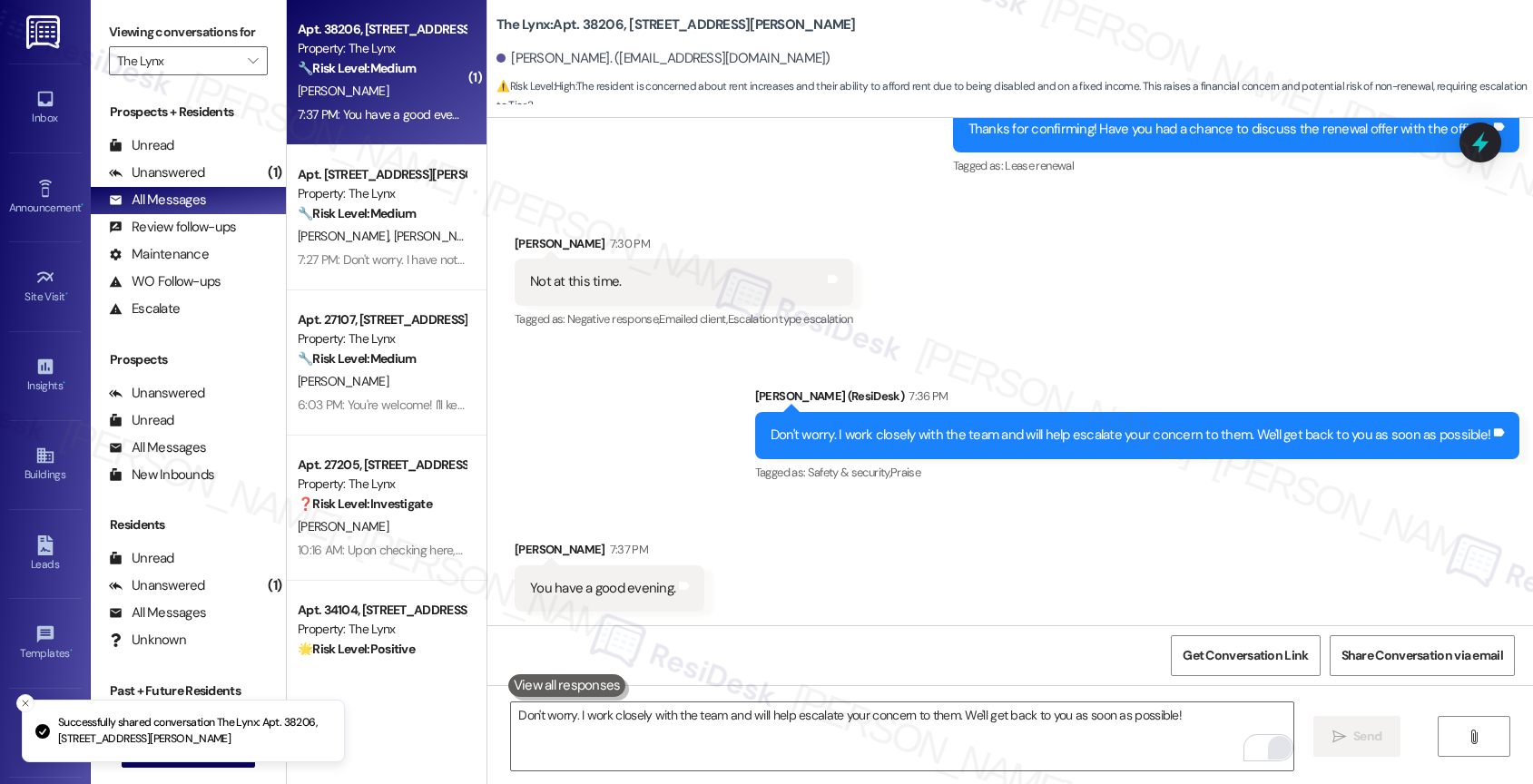
scroll to position [1384, 0]
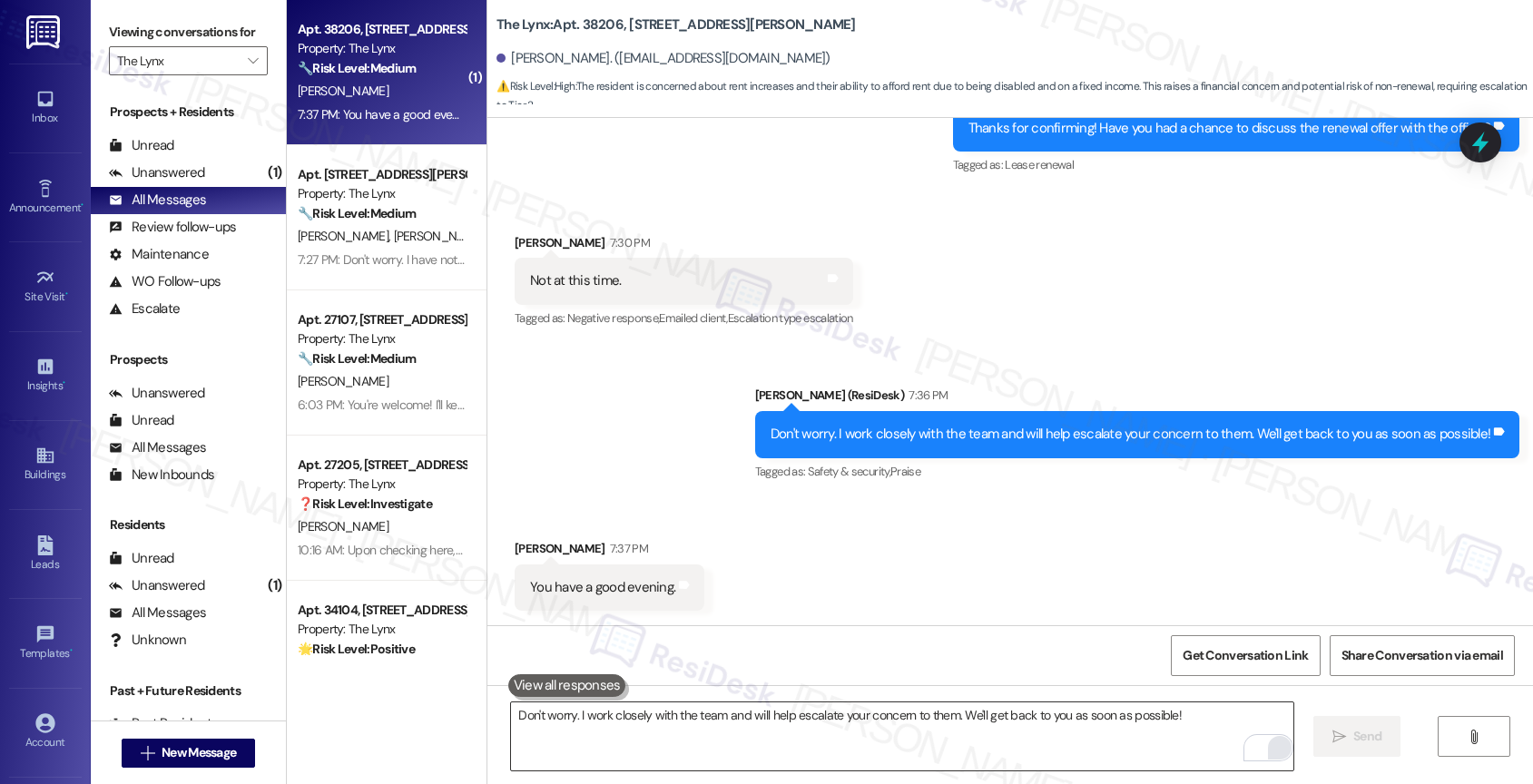
click at [633, 733] on textarea "Don't worry. I work closely with the team and will help escalate your concern t…" at bounding box center [902, 736] width 782 height 68
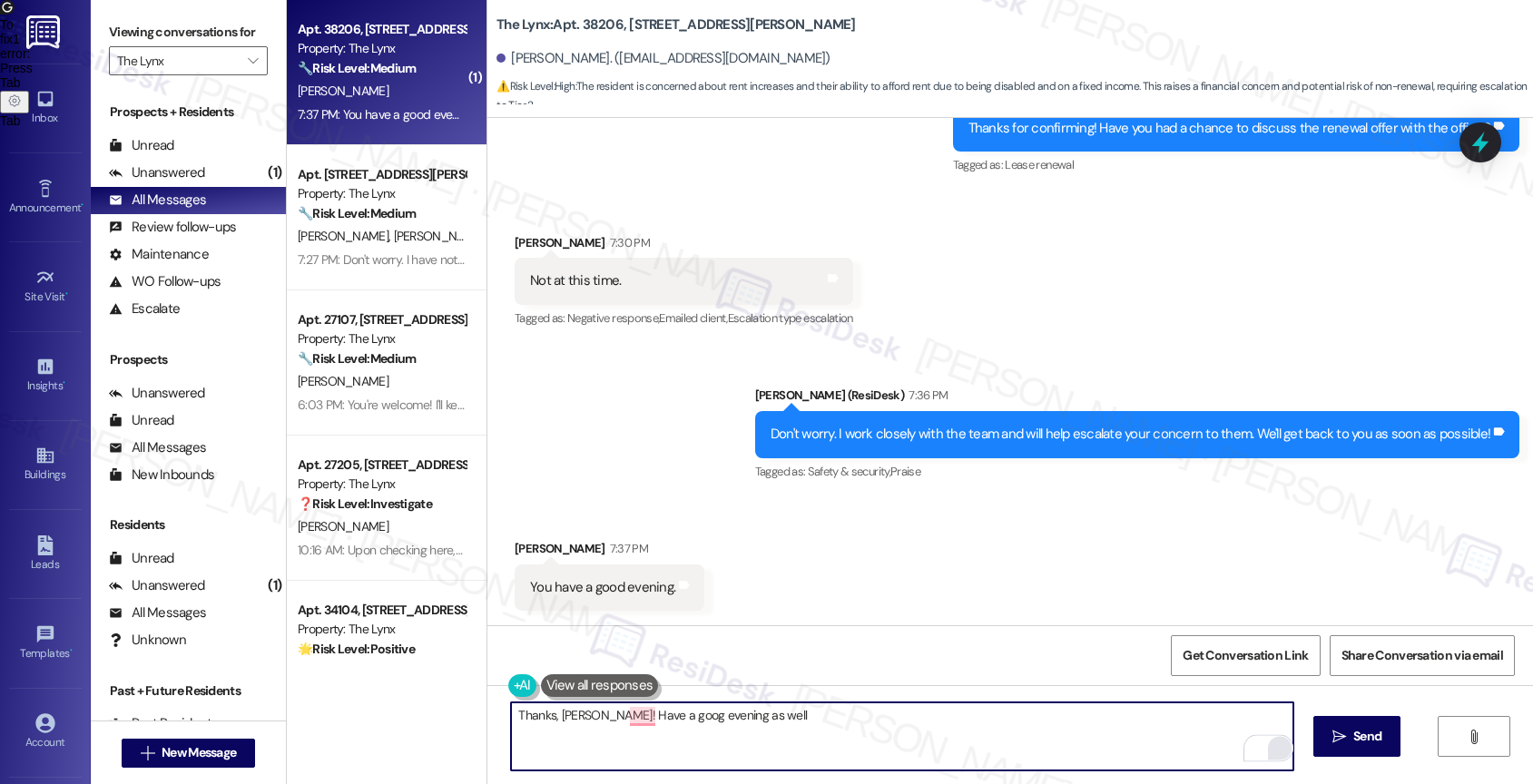
click at [576, 712] on textarea "Thanks, Gary! Have a goog evening as well" at bounding box center [902, 736] width 782 height 68
click at [1152, 718] on textarea "Thanks, Gary! If there's anything else you need help with in the meantime, let …" at bounding box center [902, 736] width 782 height 68
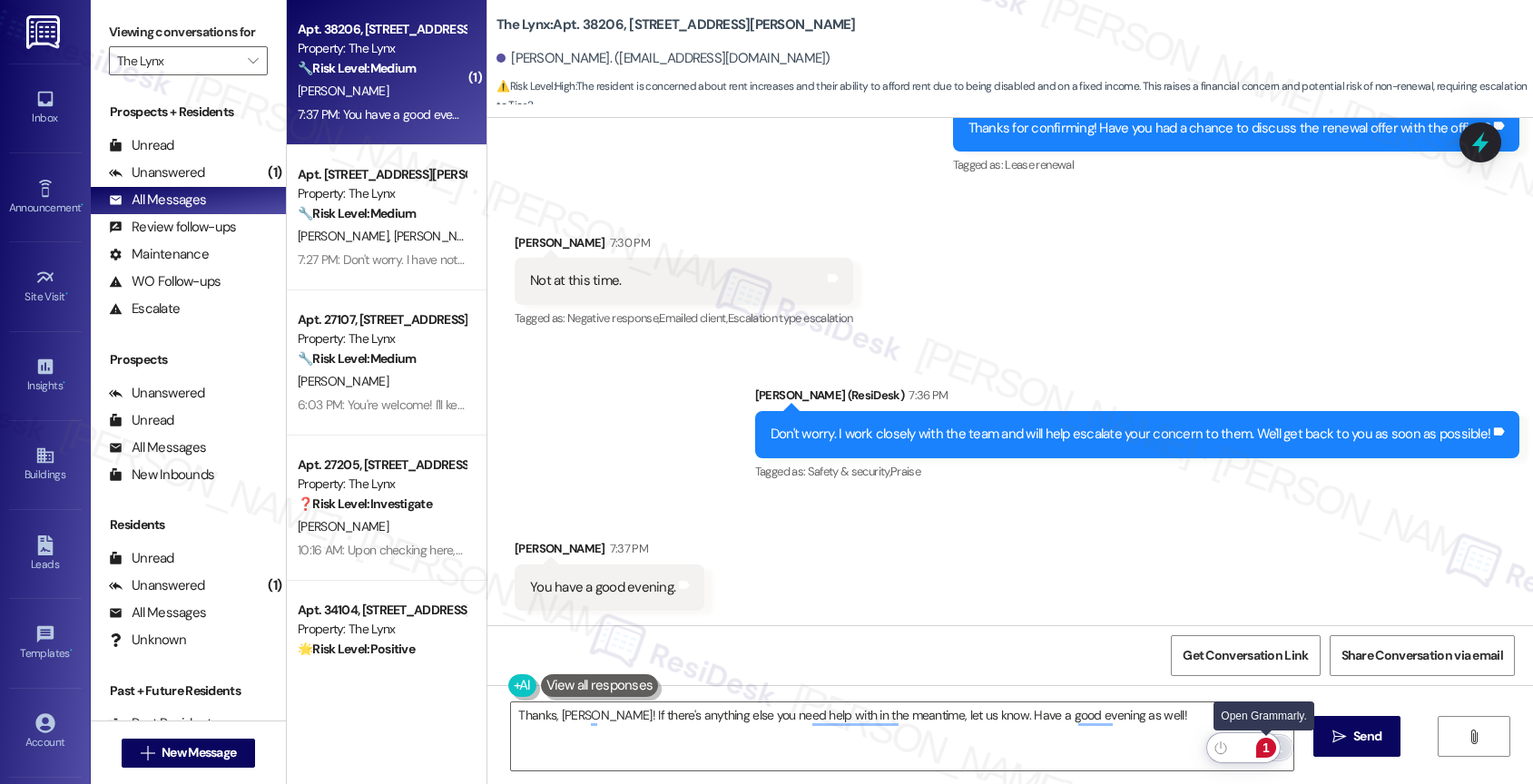
click at [1268, 743] on div "1" at bounding box center [1266, 747] width 20 height 20
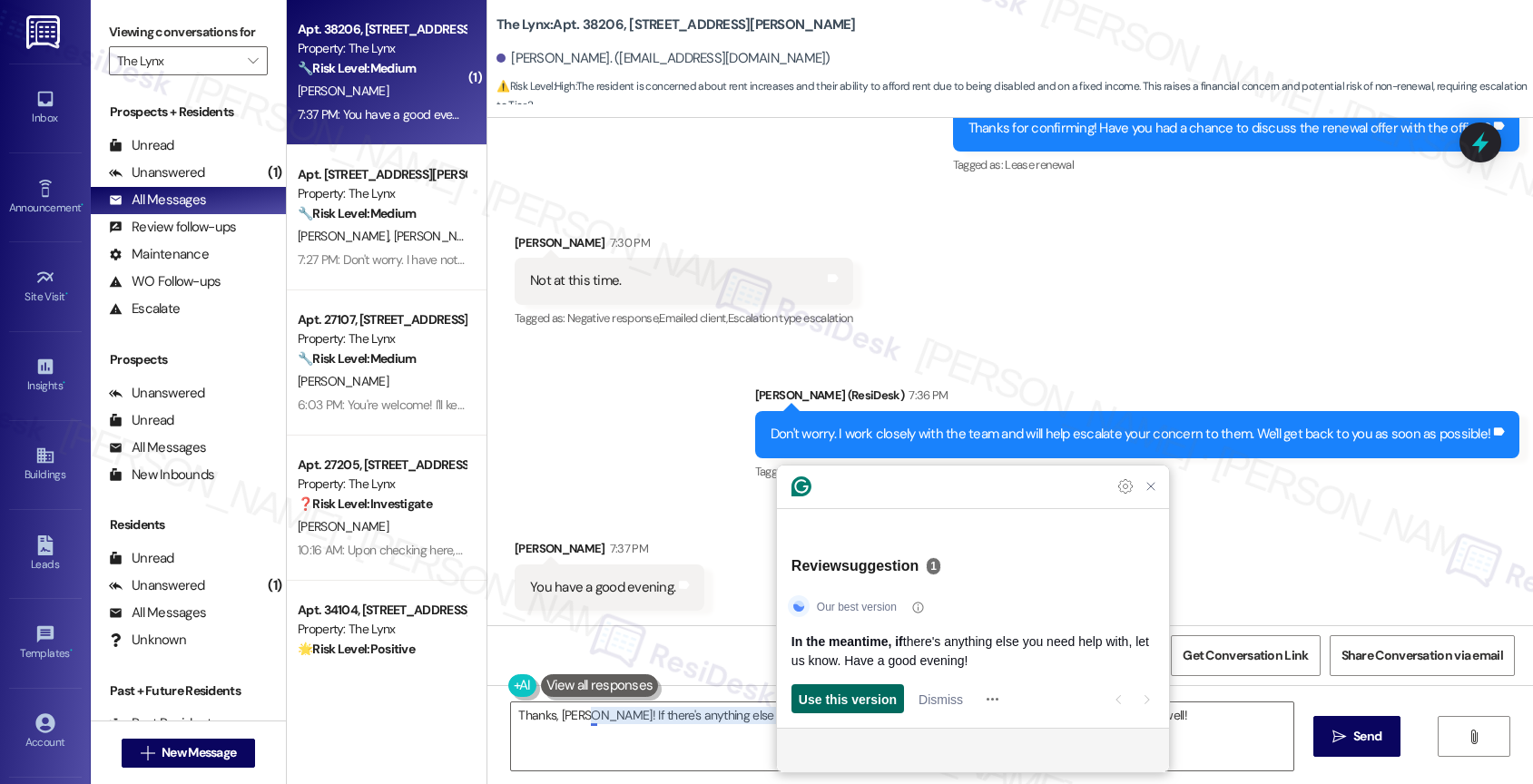
click at [852, 692] on span "Use this version" at bounding box center [847, 698] width 98 height 19
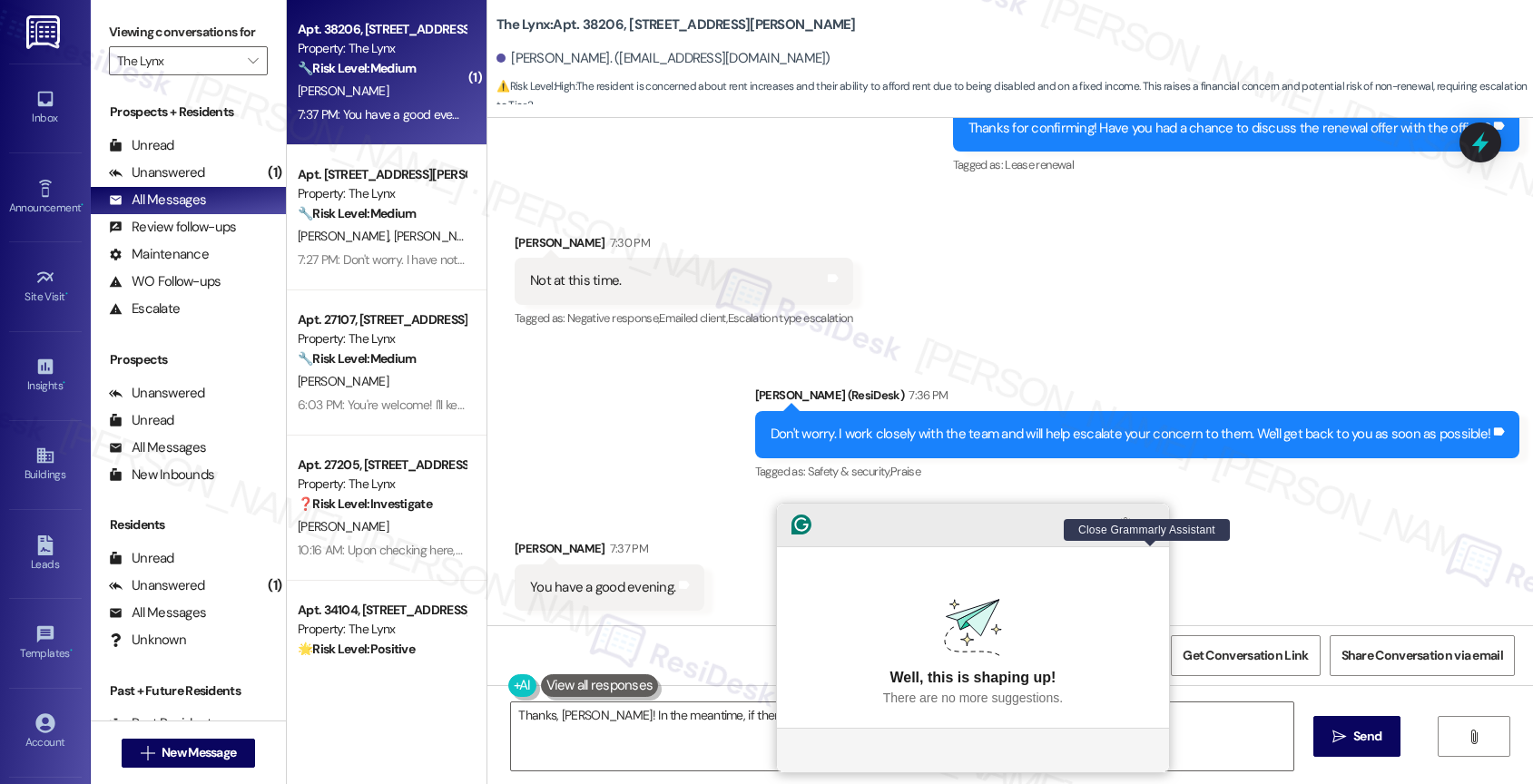
click at [1146, 532] on icon "Close Grammarly Assistant" at bounding box center [1151, 524] width 15 height 15
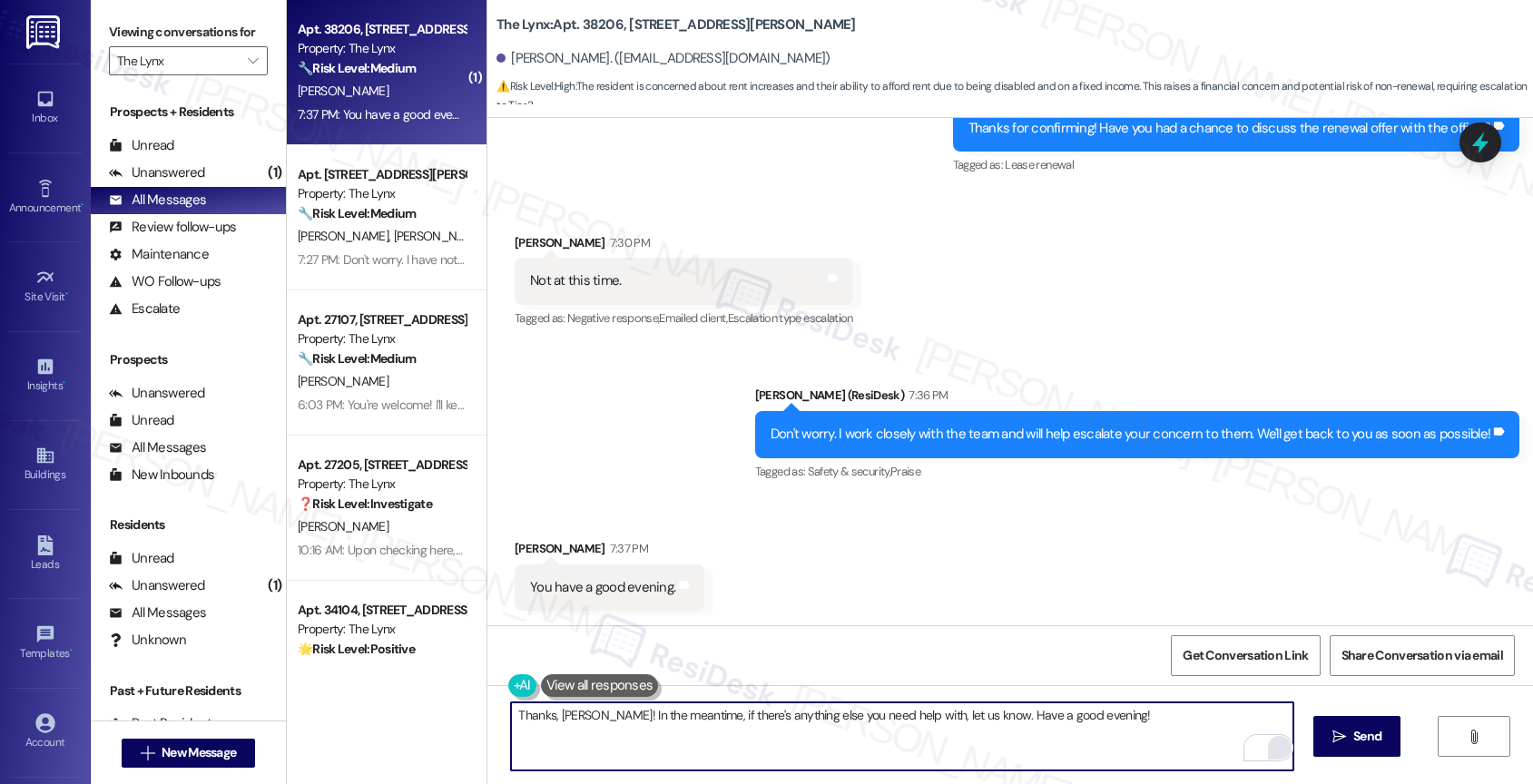
click at [1129, 714] on textarea "Thanks, Gary! In the meantime, if there's anything else you need help with, let…" at bounding box center [902, 736] width 782 height 68
type textarea "Thanks, Gary! In the meantime, if there's anything else you need help with, let…"
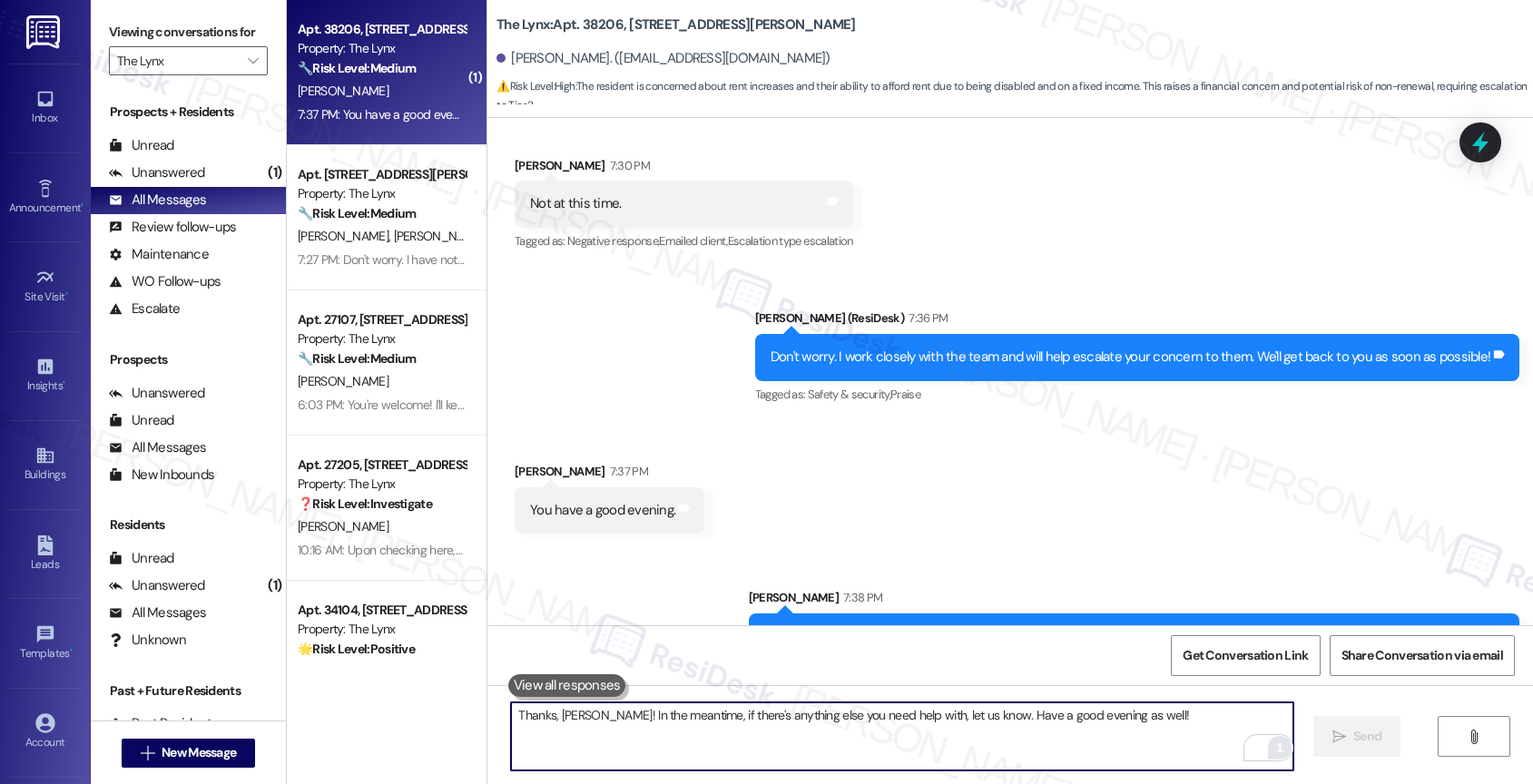
scroll to position [1511, 0]
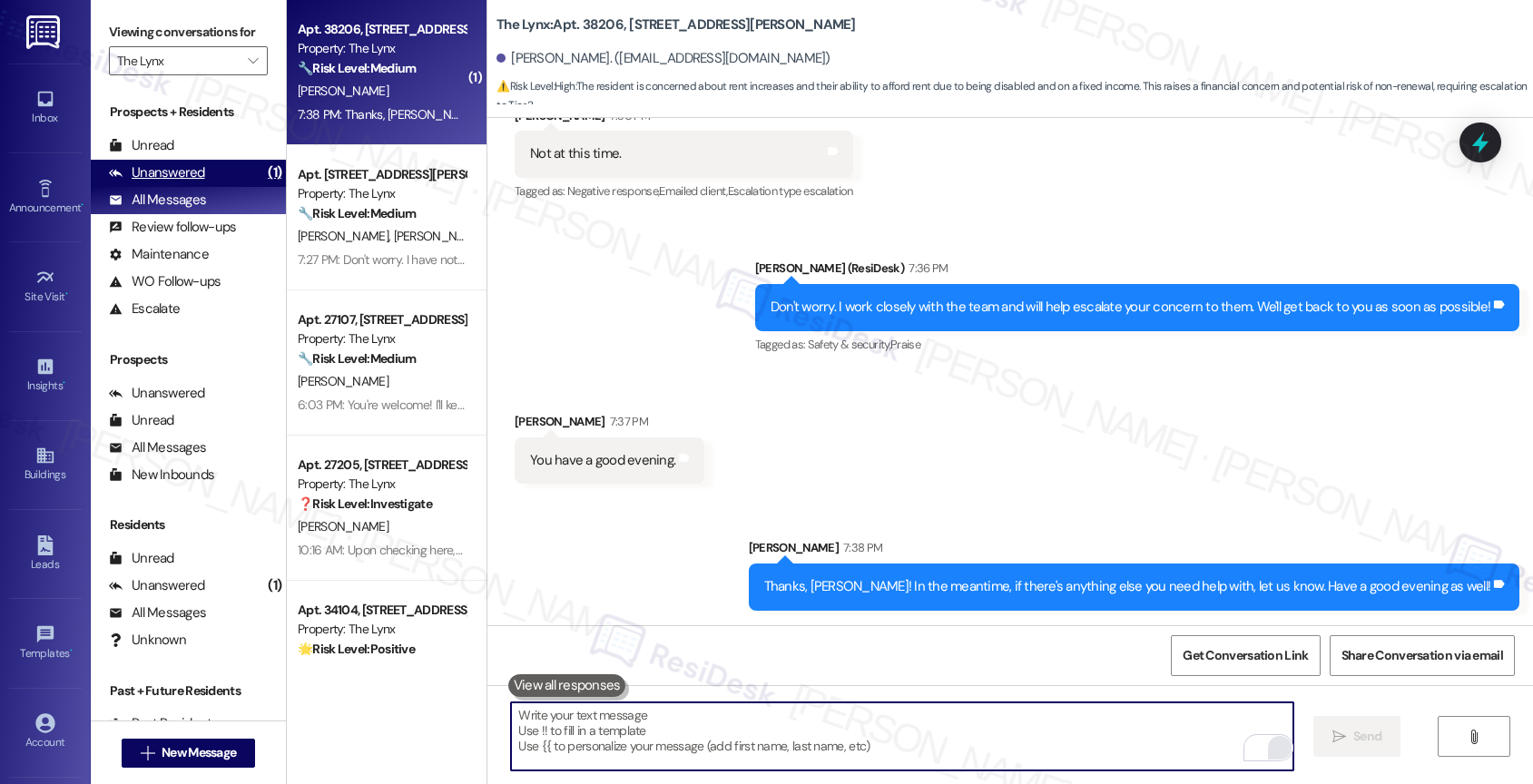
click at [196, 183] on div "Unanswered" at bounding box center [156, 173] width 96 height 19
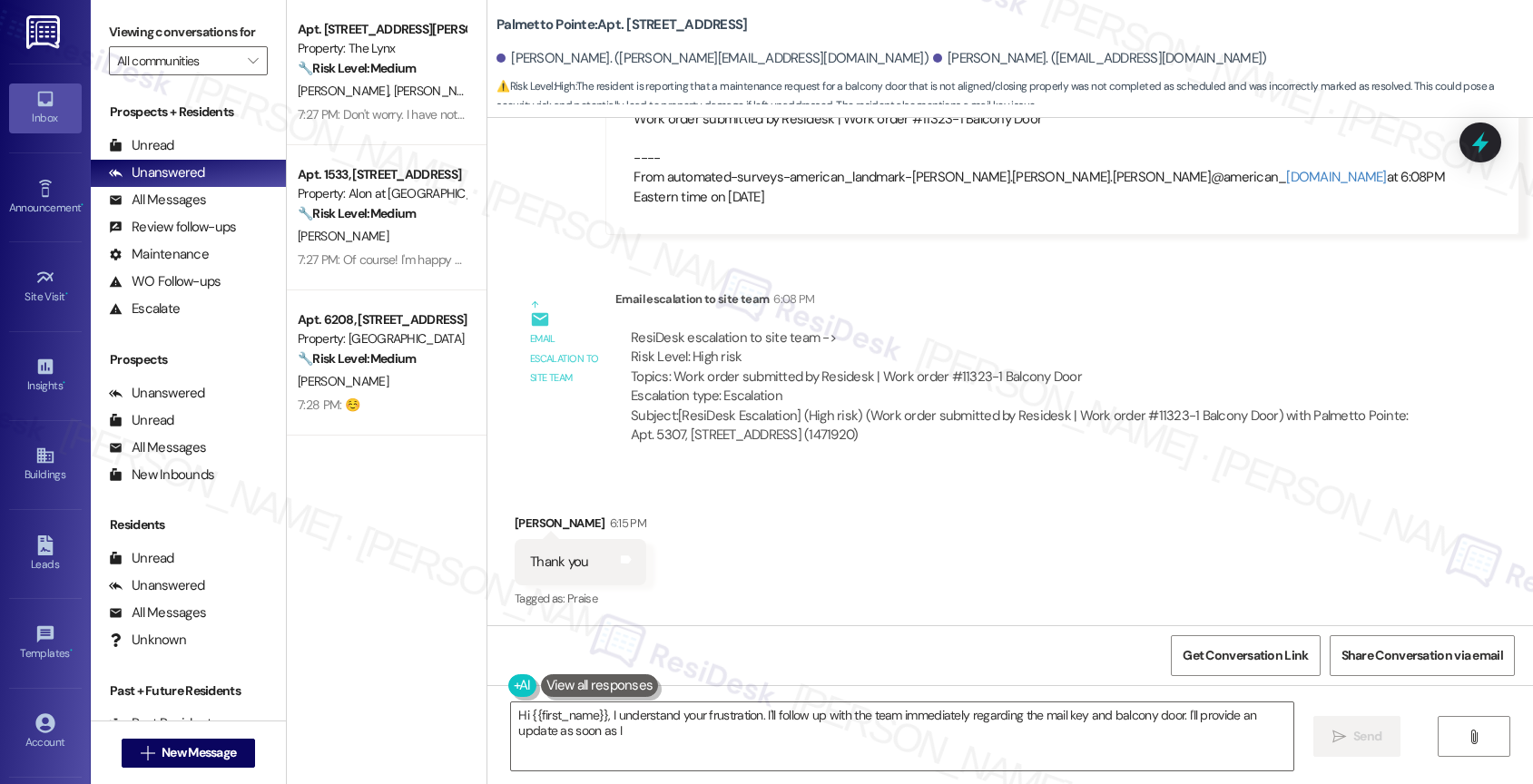
scroll to position [2168, 0]
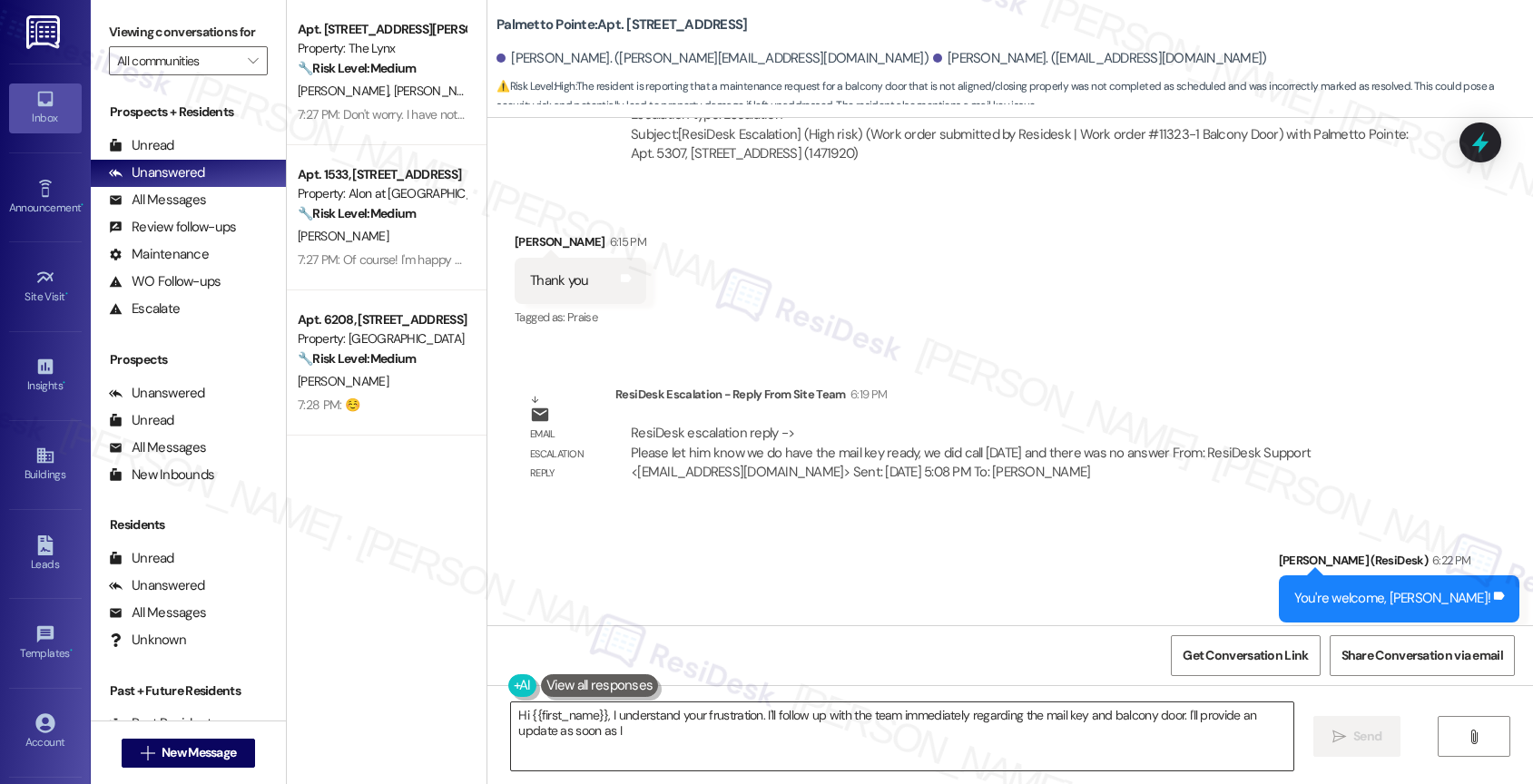
click at [602, 730] on textarea "Hi {{first_name}}, I understand your frustration. I'll follow up with the team …" at bounding box center [902, 736] width 782 height 68
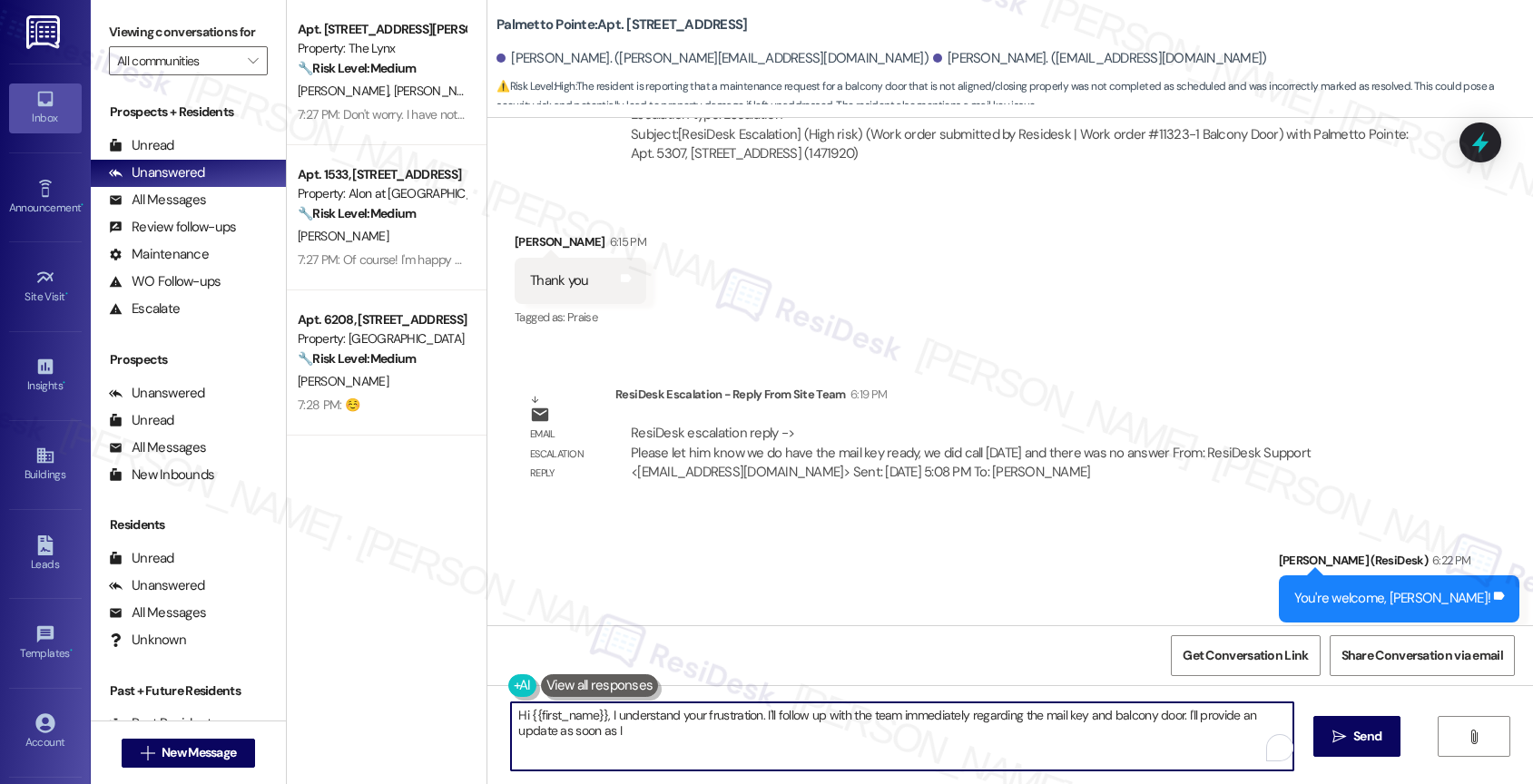
click at [602, 730] on textarea "Hi {{first_name}}, I understand your frustration. I'll follow up with the team …" at bounding box center [902, 736] width 782 height 68
click at [796, 718] on textarea "Hi [PERSON_NAME], I received a quick update from the team." at bounding box center [902, 736] width 782 height 68
click at [1072, 717] on textarea "Hi [PERSON_NAME], I received a quick update from the team. Your mail key is rea…" at bounding box center [902, 736] width 782 height 68
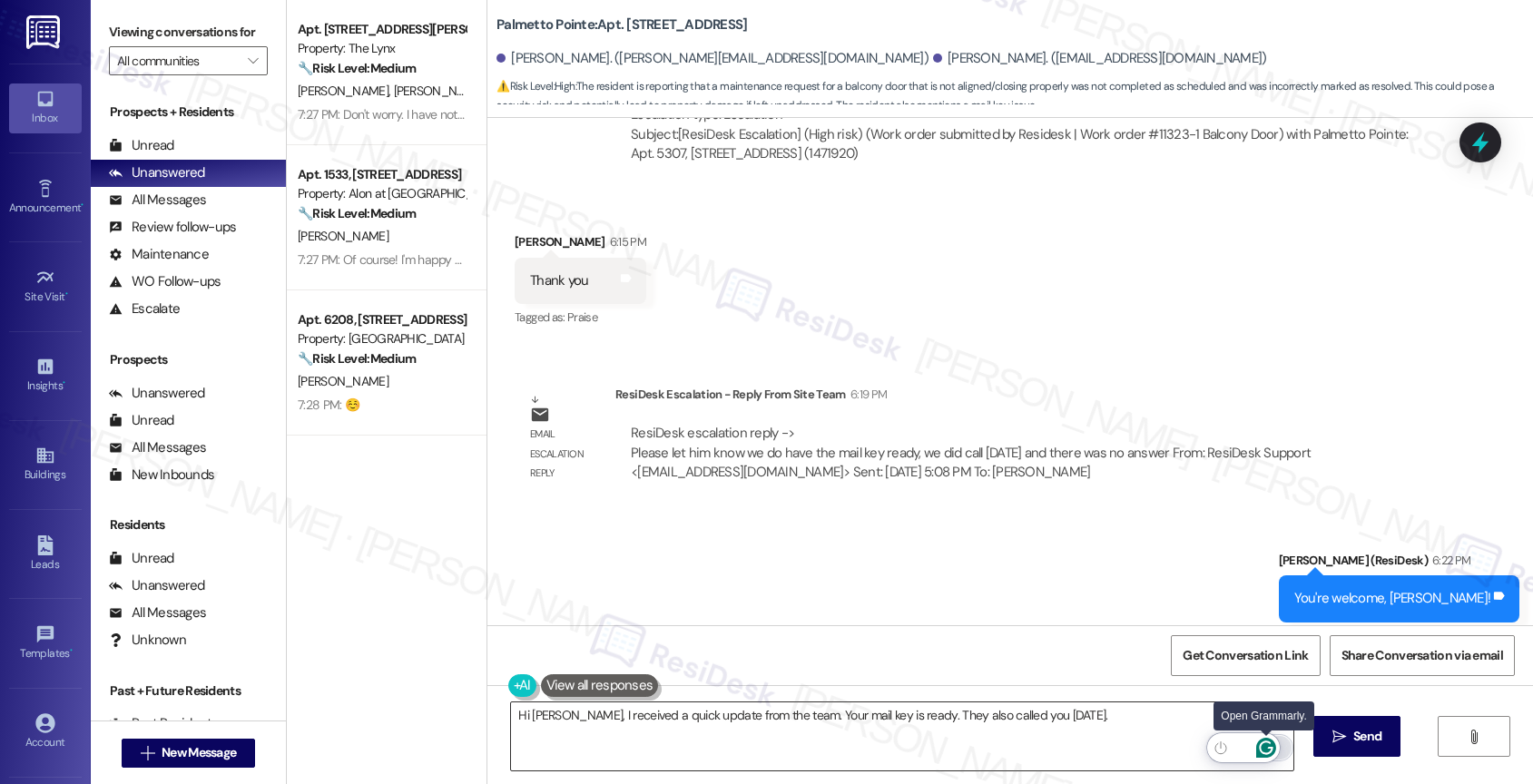
click at [1268, 746] on icon "Open Grammarly. 0 Suggestions." at bounding box center [1266, 747] width 20 height 20
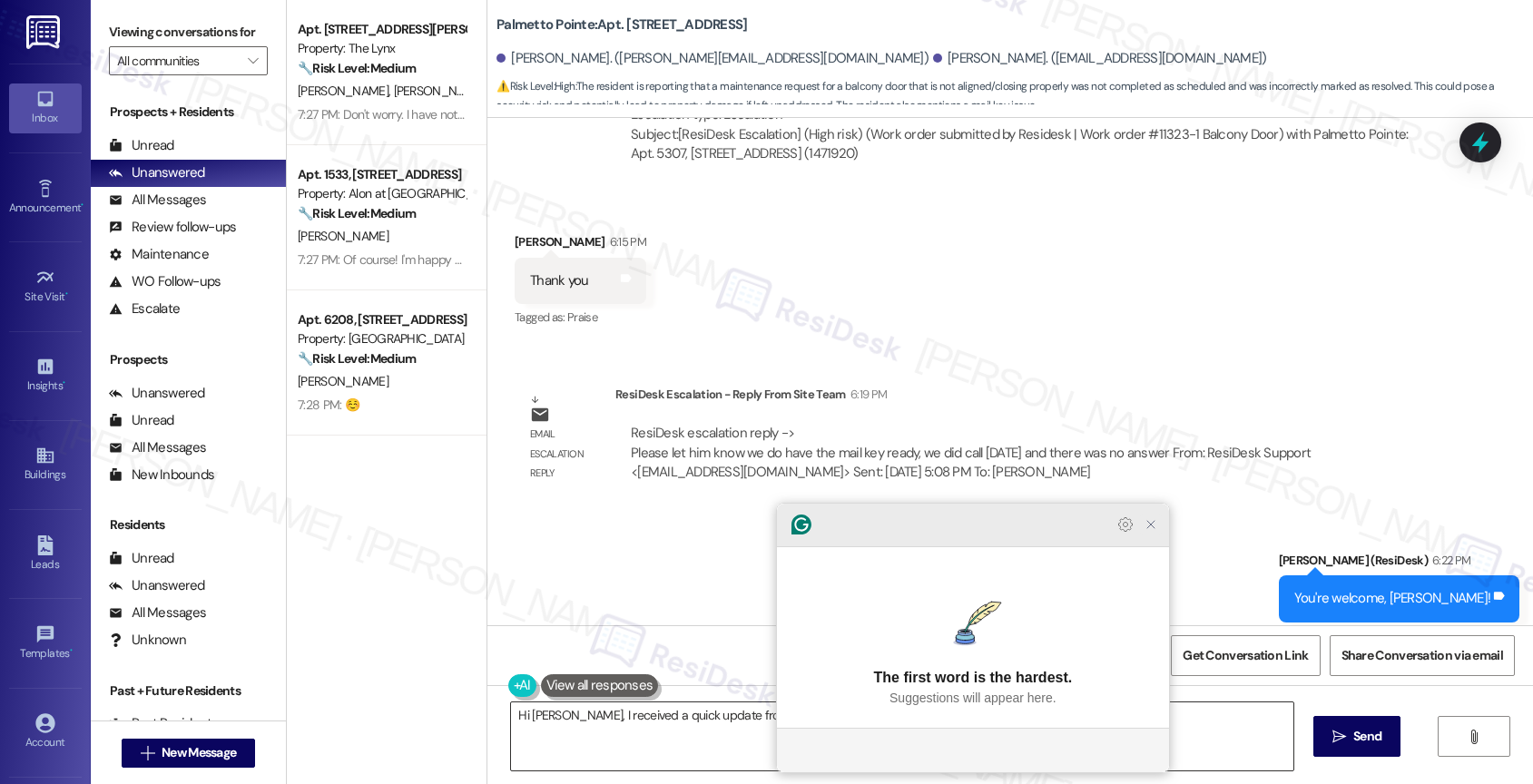
click at [1152, 532] on icon "Close Grammarly Assistant" at bounding box center [1151, 524] width 15 height 15
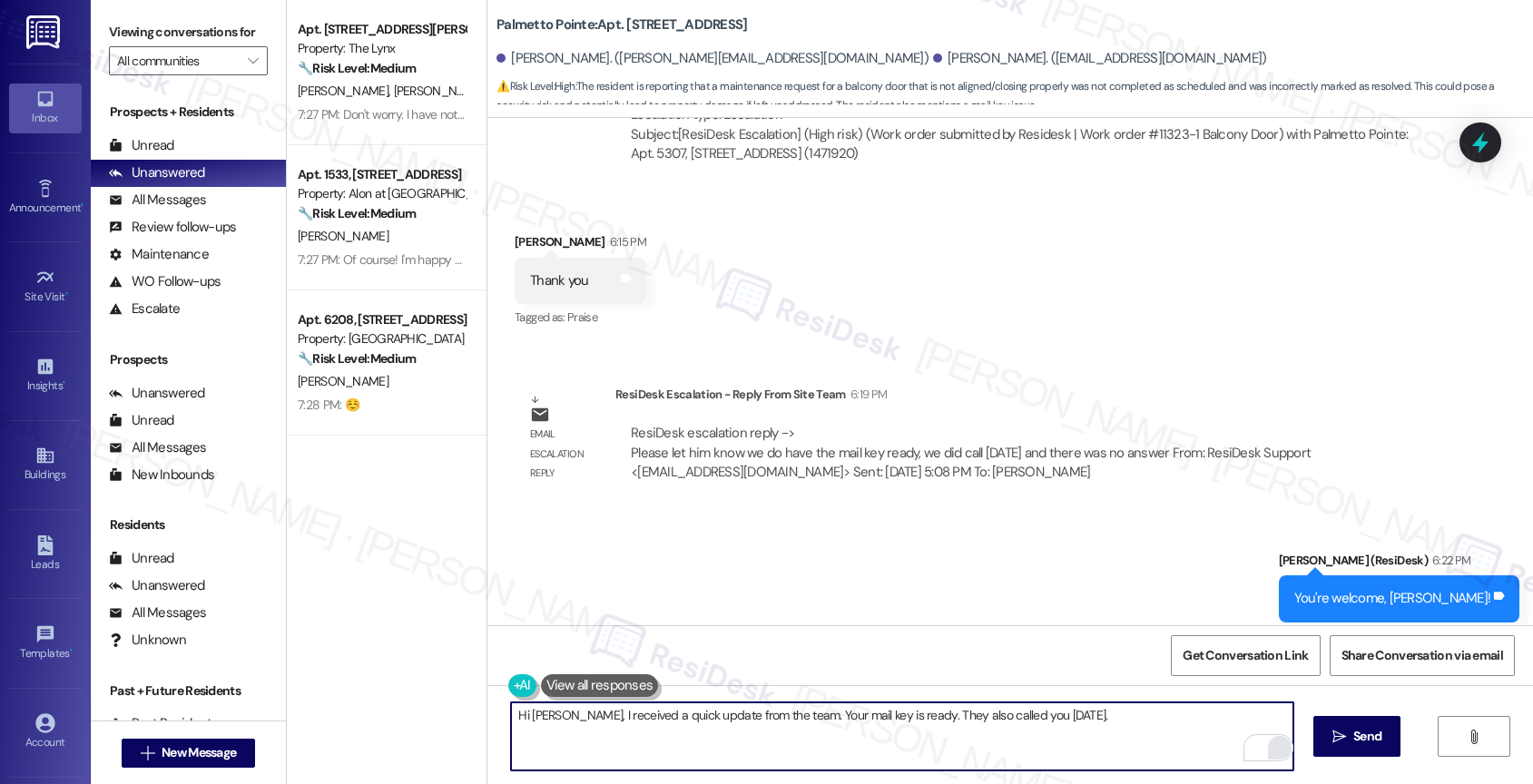
click at [1085, 720] on textarea "Hi [PERSON_NAME], I received a quick update from the team. Your mail key is rea…" at bounding box center [902, 736] width 782 height 68
click at [1071, 723] on textarea "Hi [PERSON_NAME], I received a quick update from the team. Your mail key is rea…" at bounding box center [902, 736] width 782 height 68
click at [1069, 720] on textarea "Hi [PERSON_NAME], I received a quick update from the team. Your mail key is rea…" at bounding box center [902, 736] width 782 height 68
click at [925, 713] on textarea "Hi [PERSON_NAME], I received a quick update from the team. Your mail key is rea…" at bounding box center [902, 736] width 782 height 68
drag, startPoint x: 872, startPoint y: 714, endPoint x: 759, endPoint y: 709, distance: 113.1
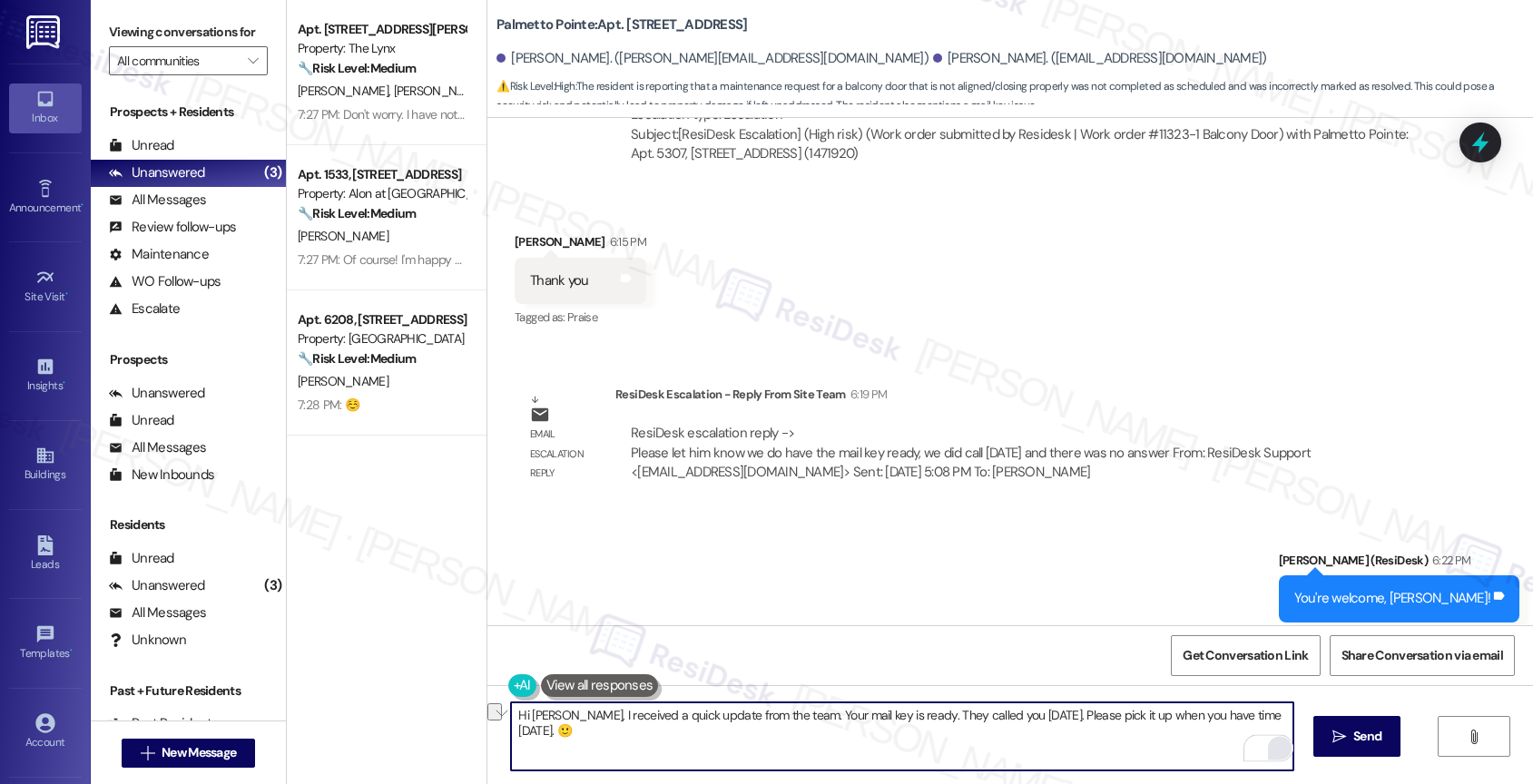
click at [759, 709] on textarea "Hi [PERSON_NAME], I received a quick update from the team. Your mail key is rea…" at bounding box center [902, 736] width 782 height 68
drag, startPoint x: 898, startPoint y: 713, endPoint x: 945, endPoint y: 708, distance: 47.3
click at [899, 713] on textarea "Hi [PERSON_NAME], I received a quick update from the team. They called you [DAT…" at bounding box center [902, 736] width 782 height 68
paste textarea "Your mail key is ready."
click at [919, 709] on textarea "Hi [PERSON_NAME], I received a quick update from the team. They called you [DAT…" at bounding box center [902, 736] width 782 height 68
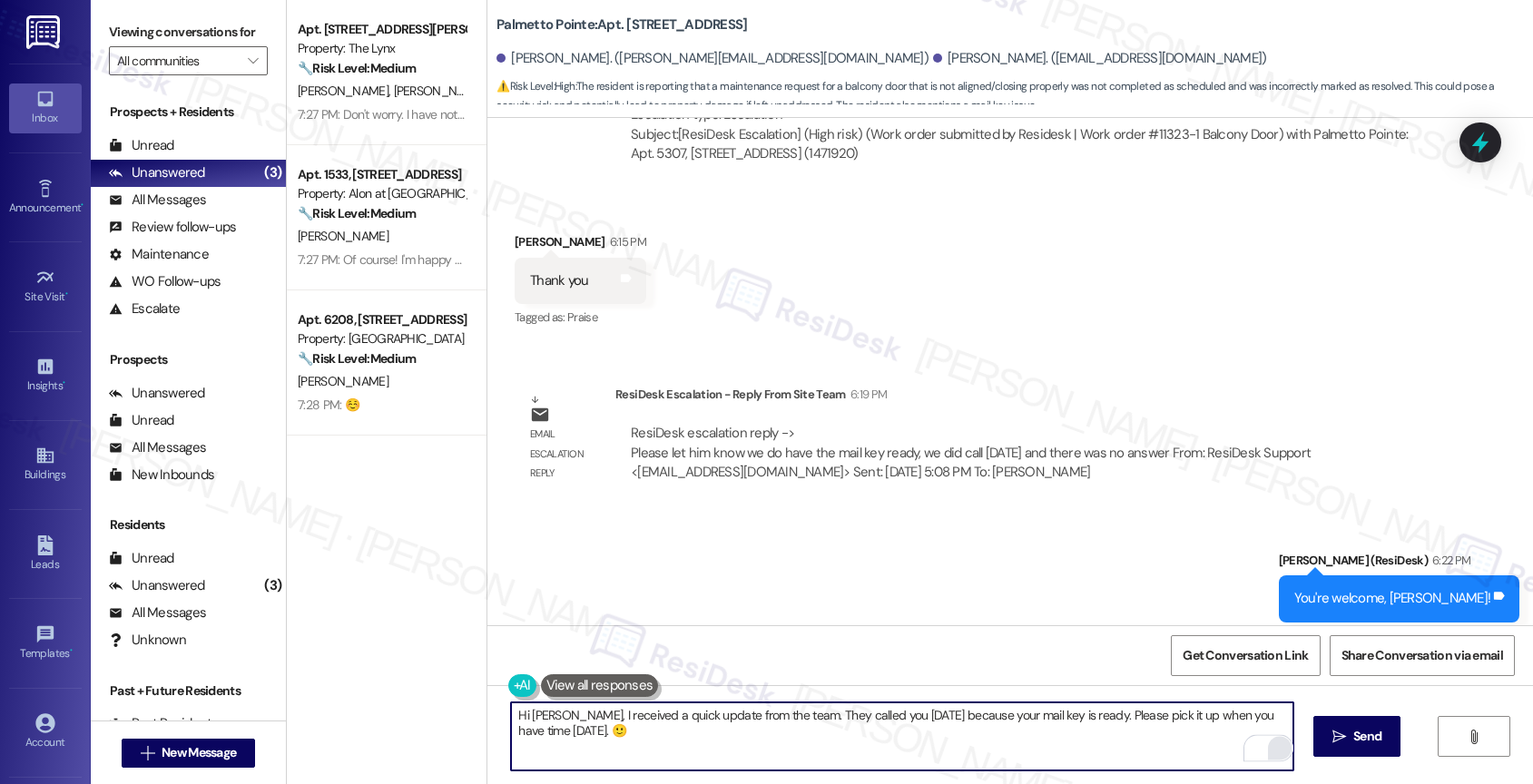
click at [985, 749] on textarea "Hi [PERSON_NAME], I received a quick update from the team. They called you [DAT…" at bounding box center [902, 736] width 782 height 68
click at [1267, 743] on icon "Open Grammarly. 0 Suggestions." at bounding box center [1266, 747] width 20 height 20
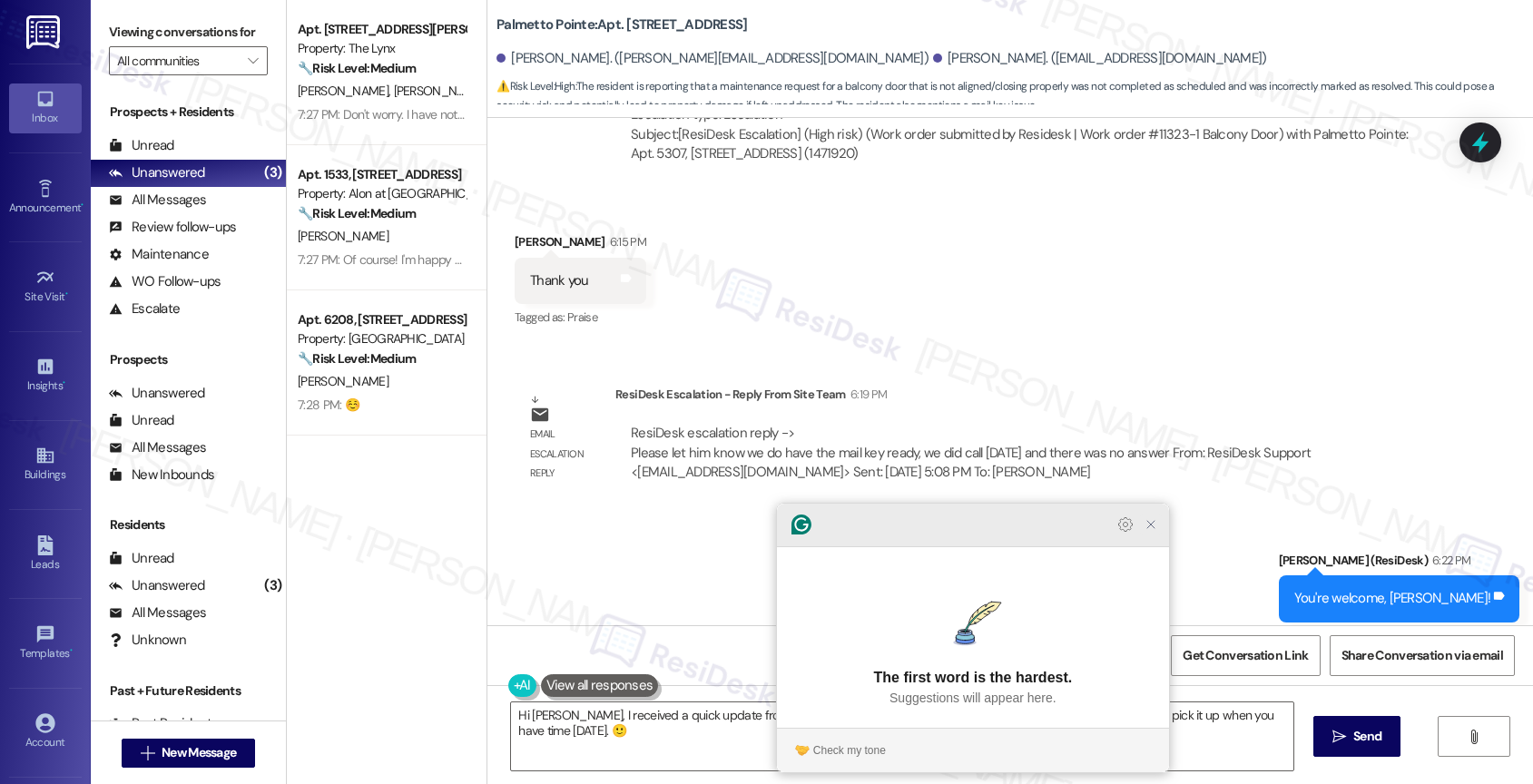
click at [1151, 532] on icon "Close Grammarly Assistant" at bounding box center [1151, 524] width 15 height 15
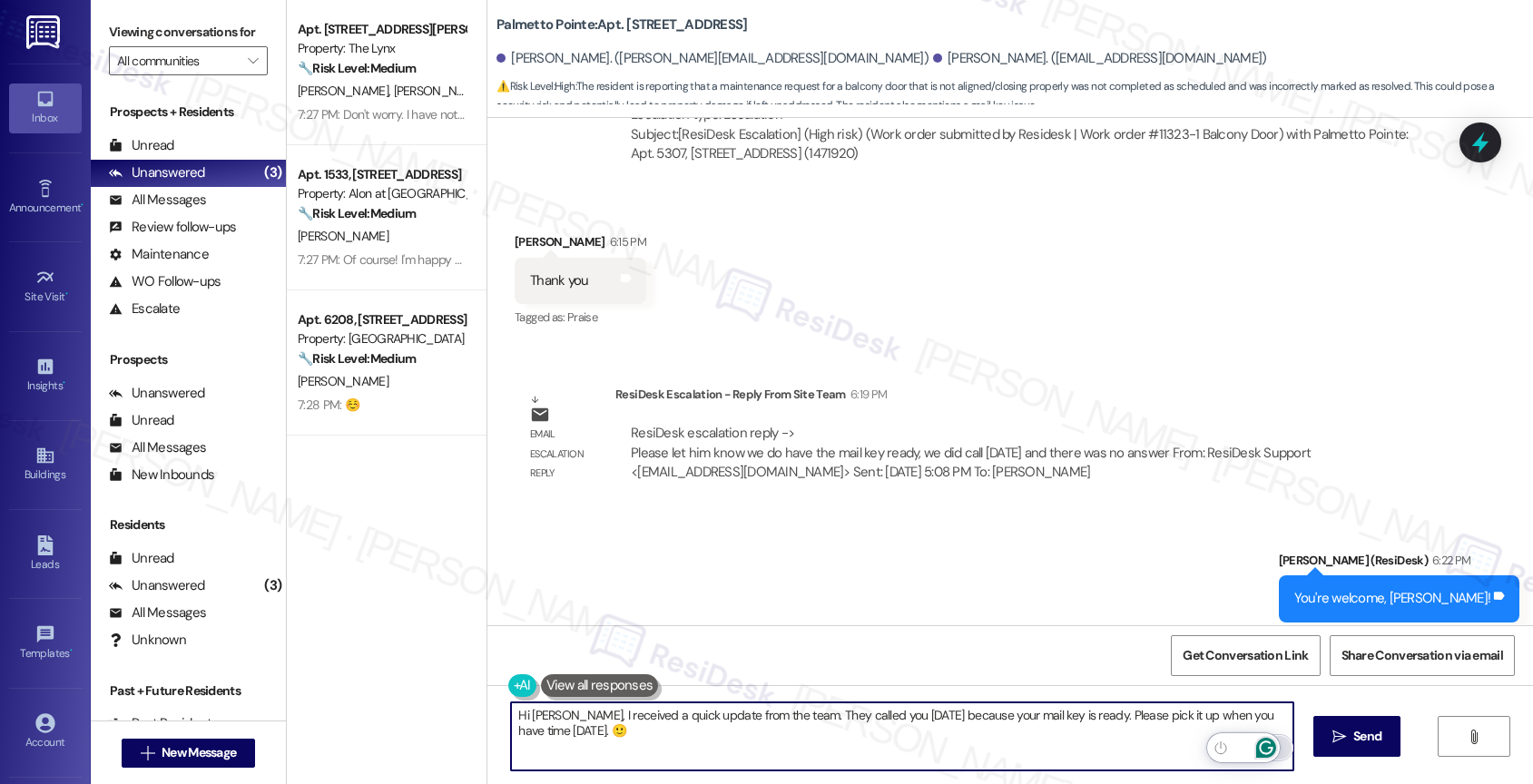
click at [1266, 741] on icon "Open Grammarly. 0 Suggestions." at bounding box center [1265, 747] width 14 height 14
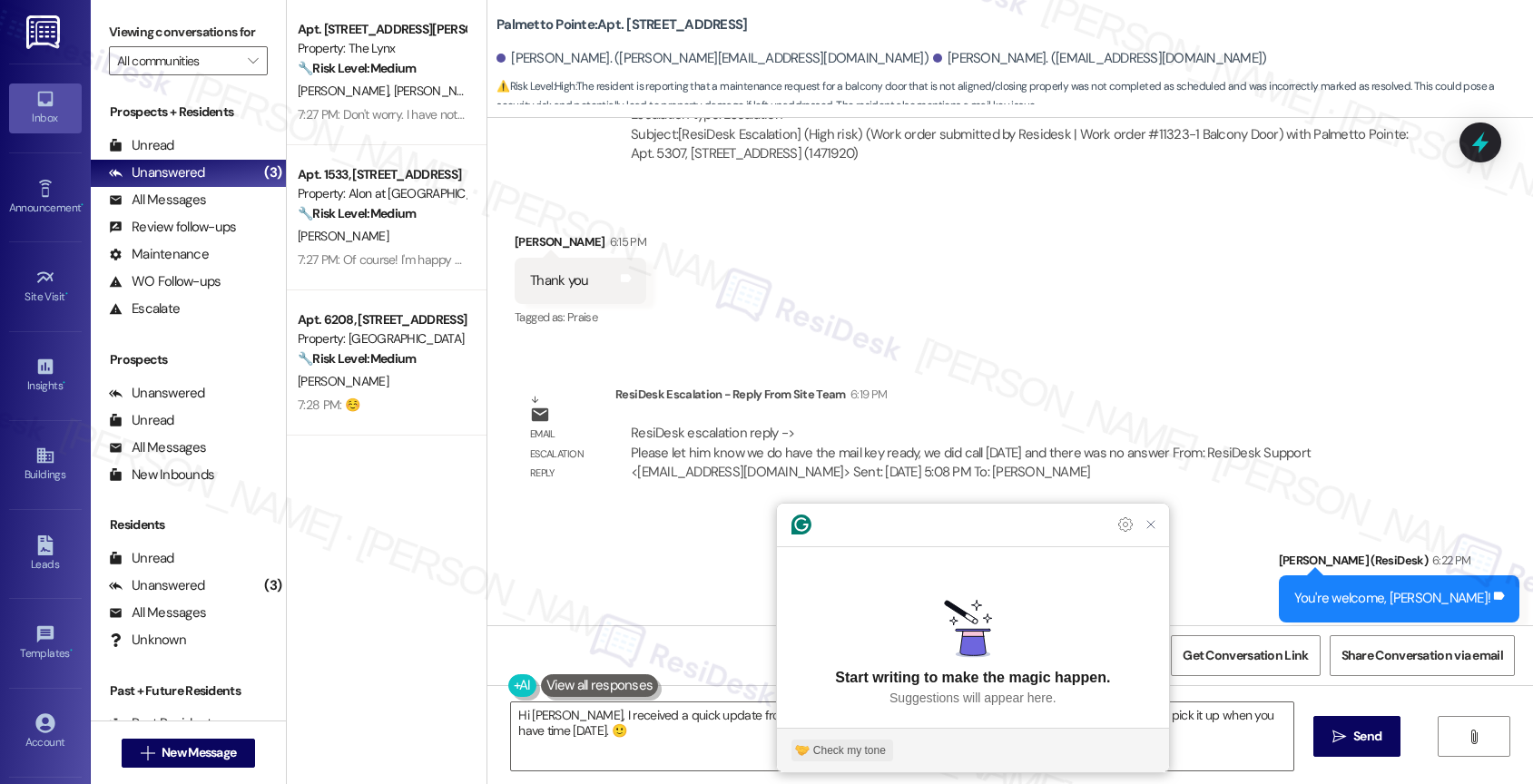
click at [860, 747] on div "Check my tone" at bounding box center [848, 750] width 72 height 16
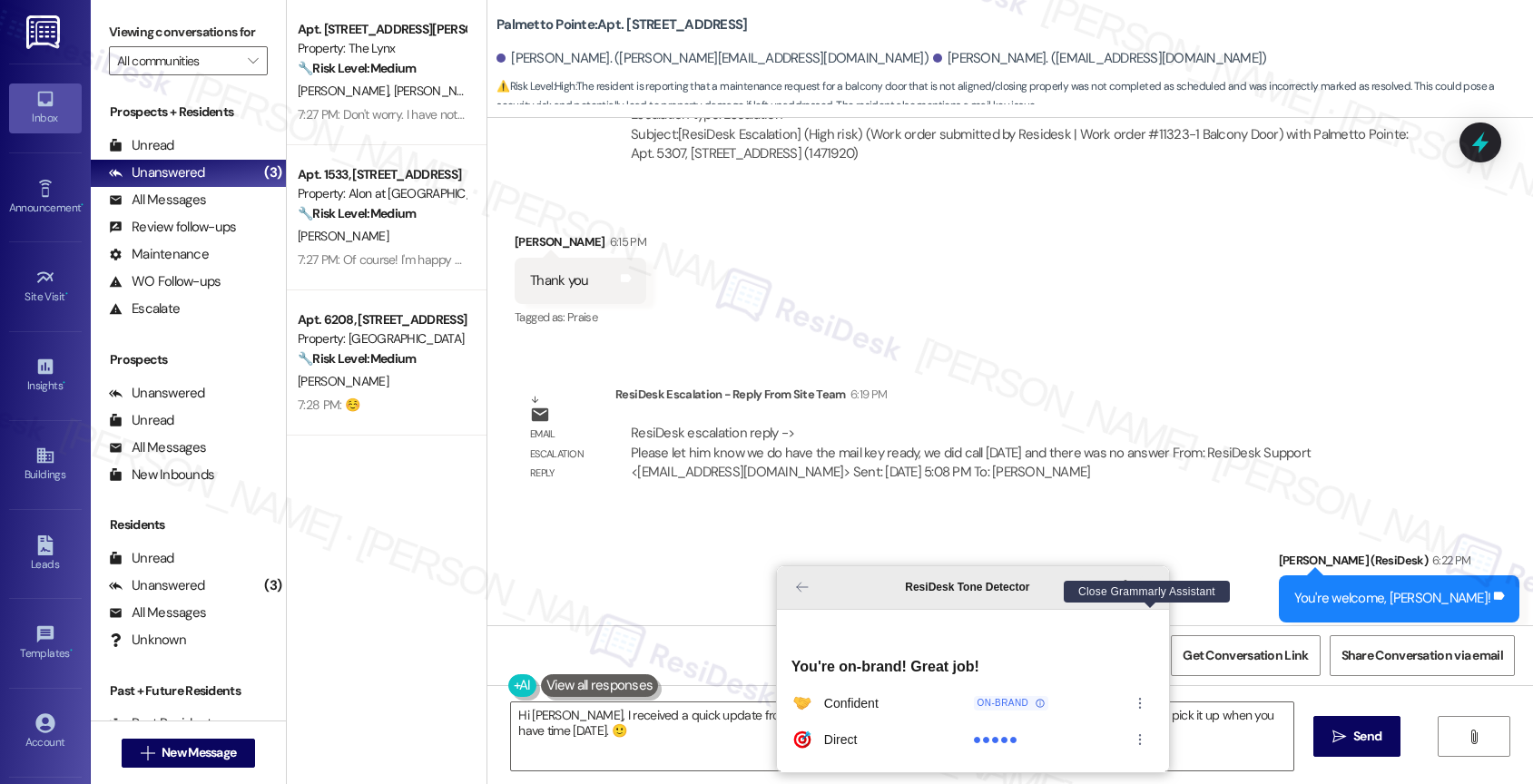
click at [1149, 594] on icon "Close Grammarly Assistant" at bounding box center [1151, 587] width 15 height 15
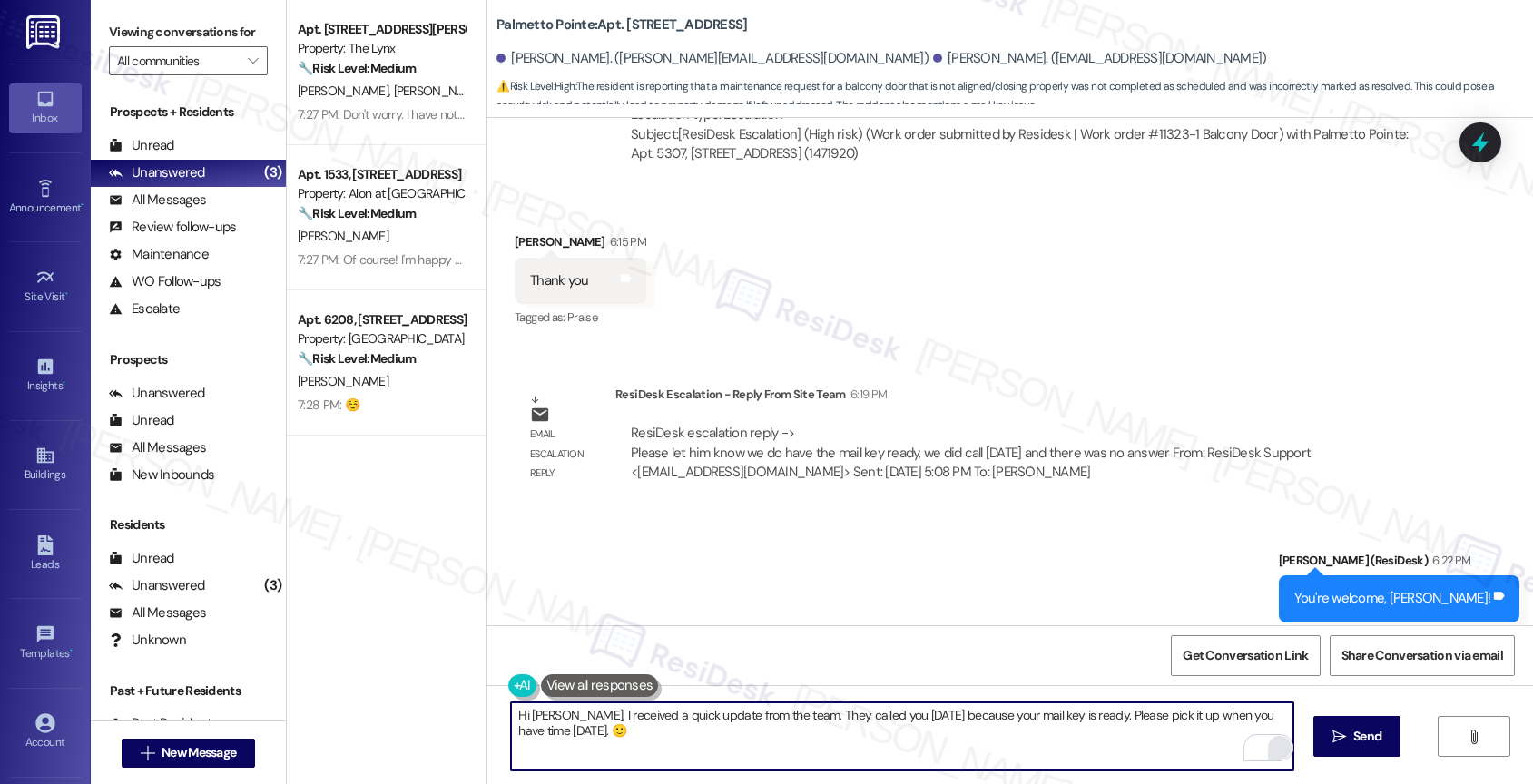
click at [563, 734] on textarea "Hi Jon, I received a quick update from the team. They called you yesterday beca…" at bounding box center [902, 736] width 782 height 68
type textarea "Hi Jon, I received a quick update from the team. They called you yesterday beca…"
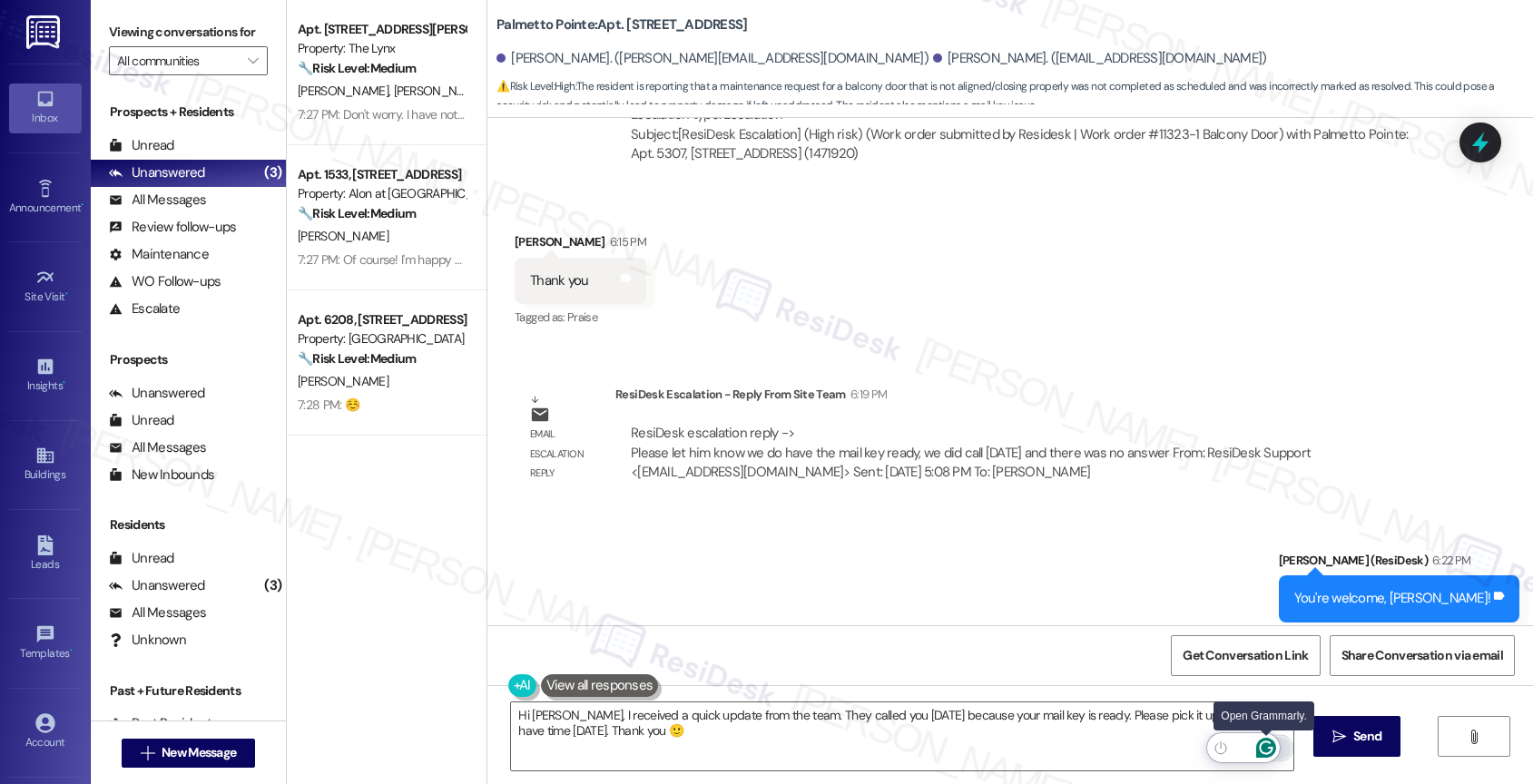
click at [1271, 749] on icon "Open Grammarly. 0 Suggestions." at bounding box center [1265, 747] width 14 height 14
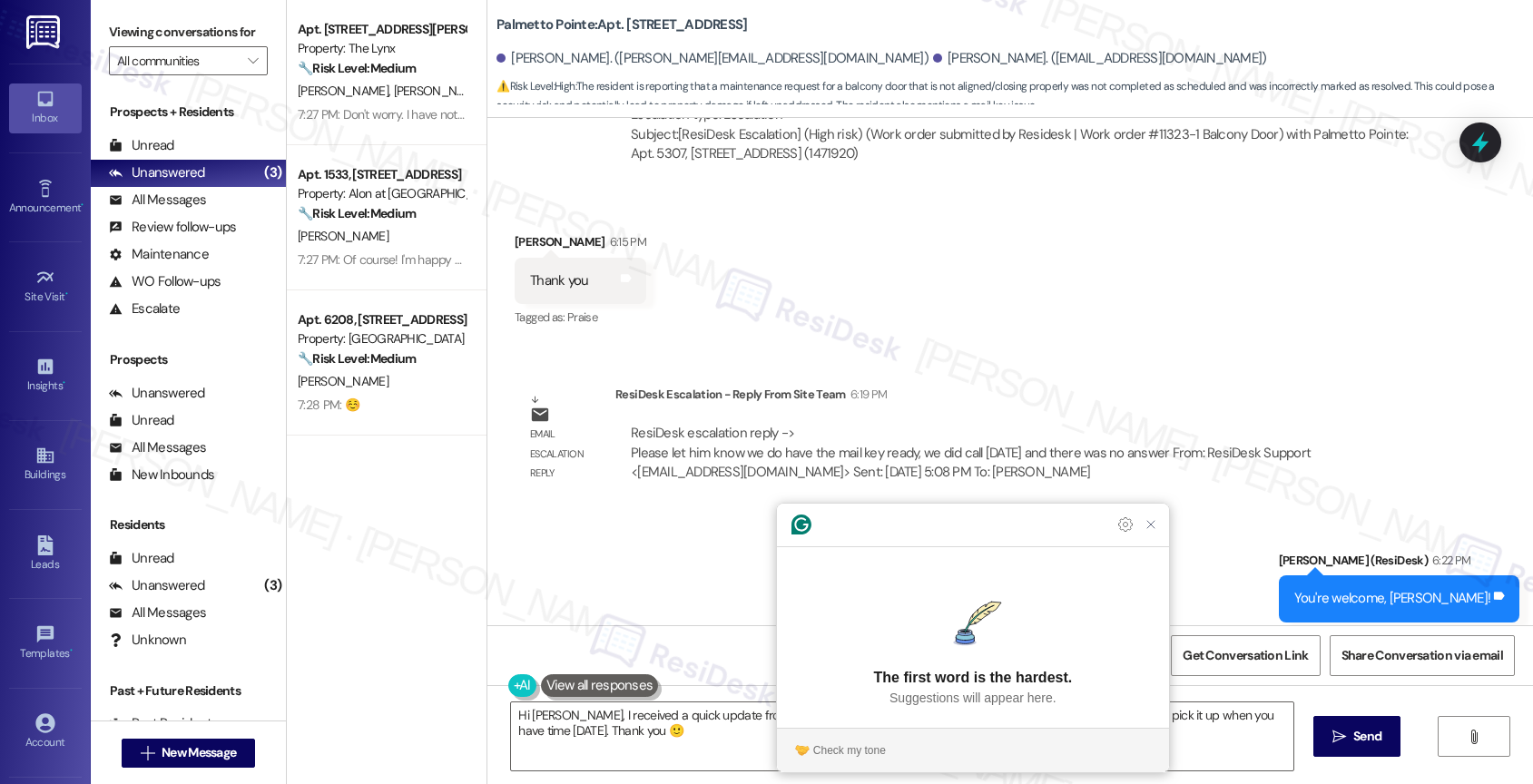
click at [855, 738] on section "Check my tone" at bounding box center [973, 750] width 392 height 29
click at [829, 740] on button "Check my tone" at bounding box center [842, 750] width 101 height 22
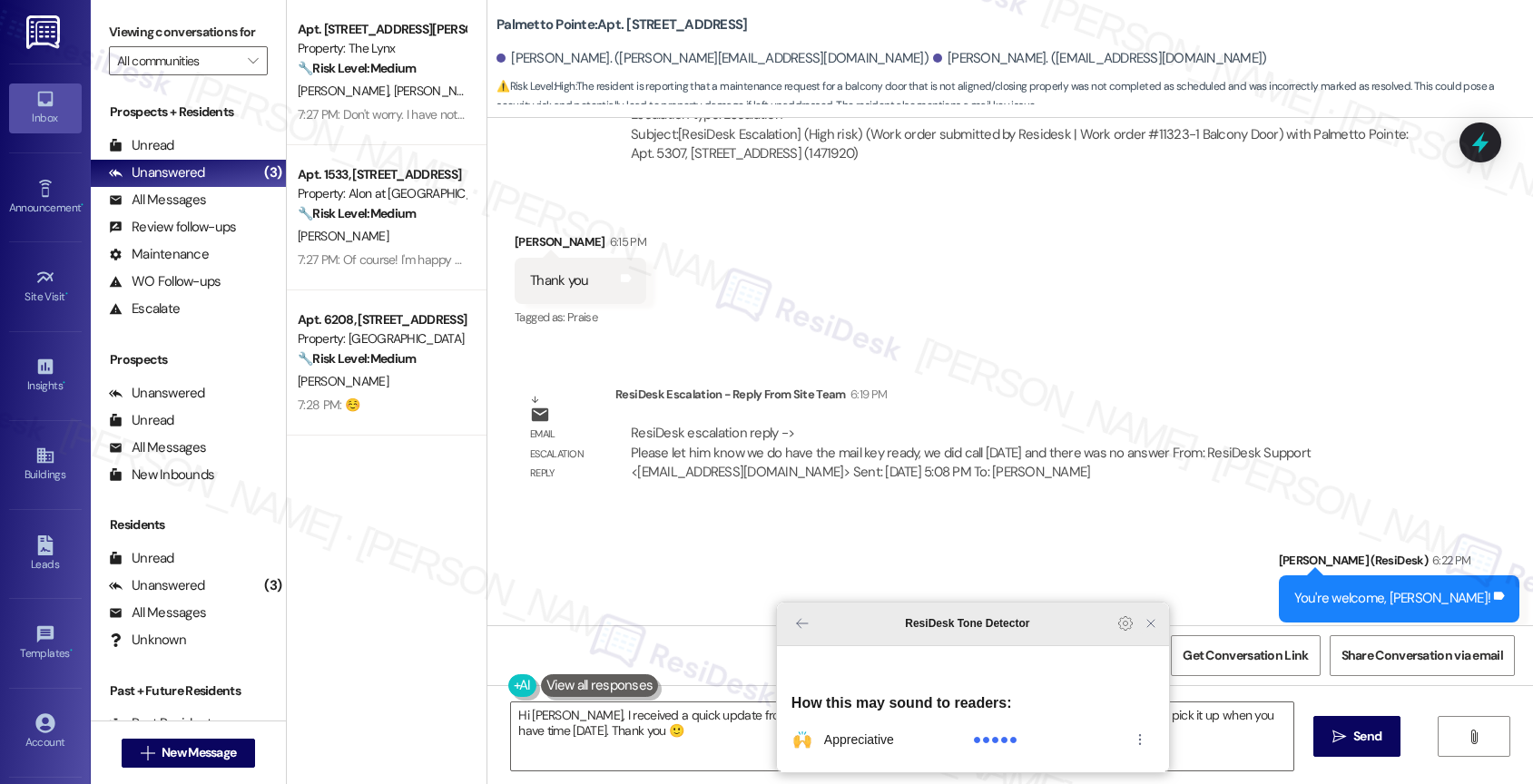
click at [1149, 630] on icon "Close Grammarly Assistant" at bounding box center [1151, 623] width 15 height 15
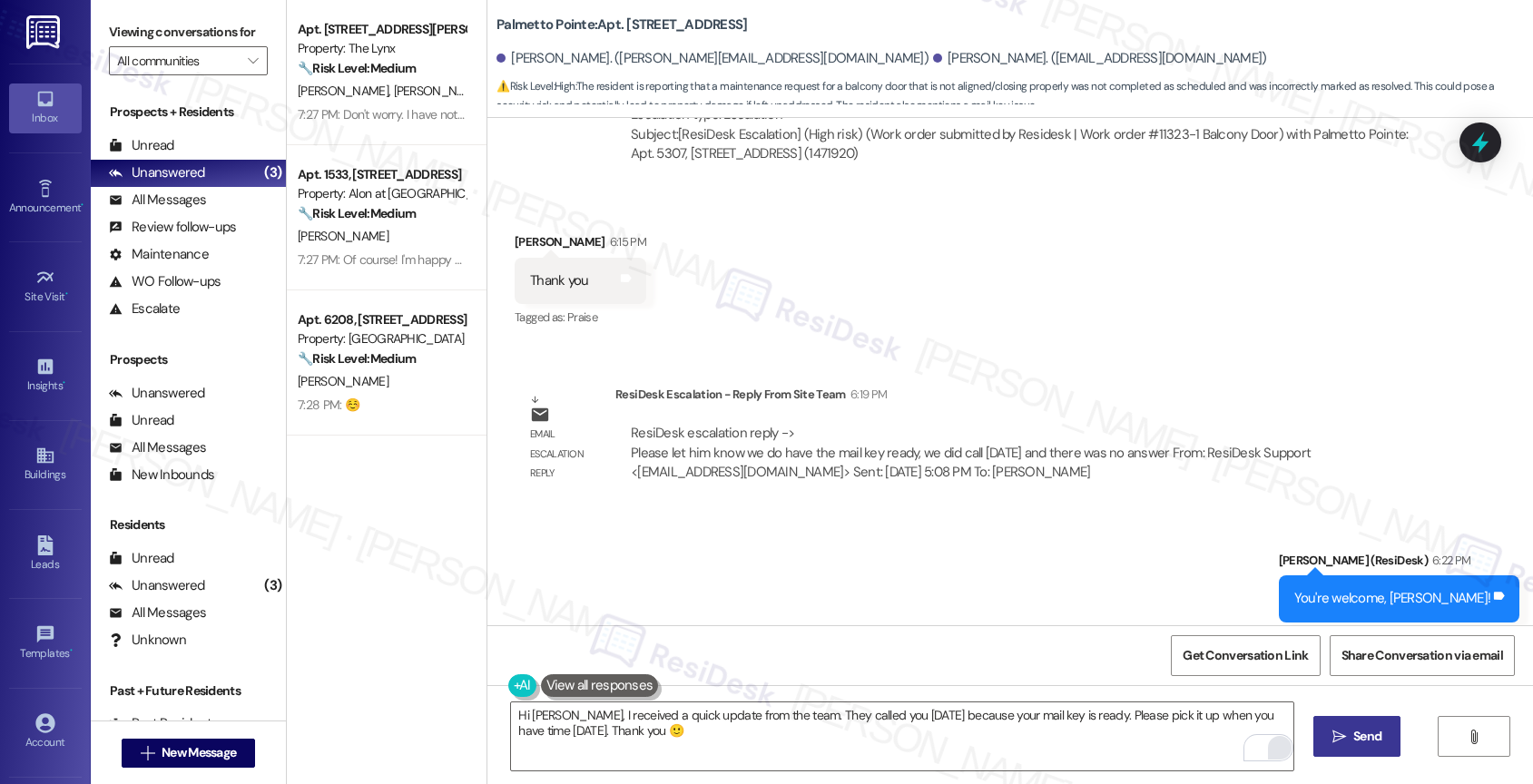
click at [1345, 737] on span " Send" at bounding box center [1357, 736] width 58 height 19
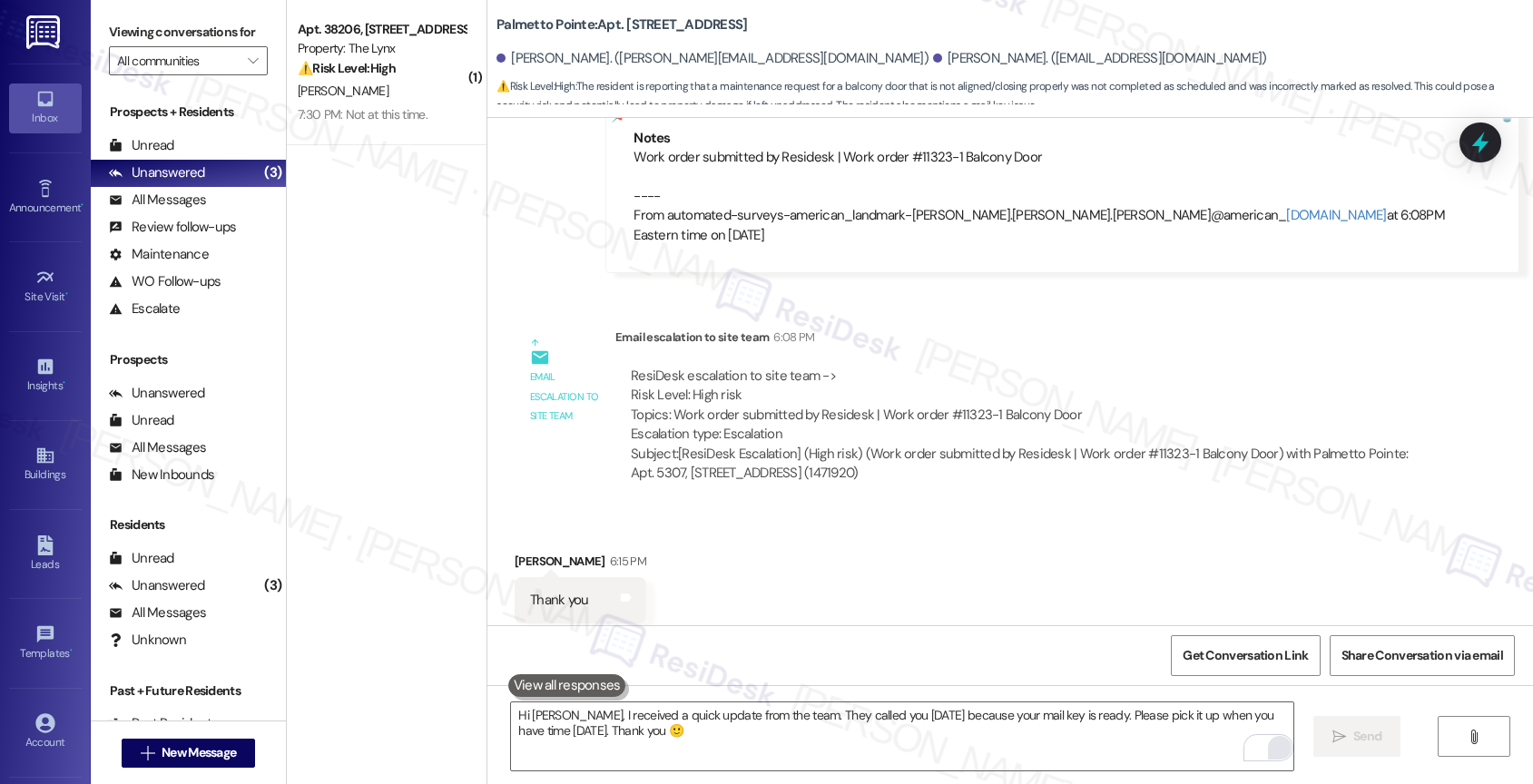
scroll to position [2313, 0]
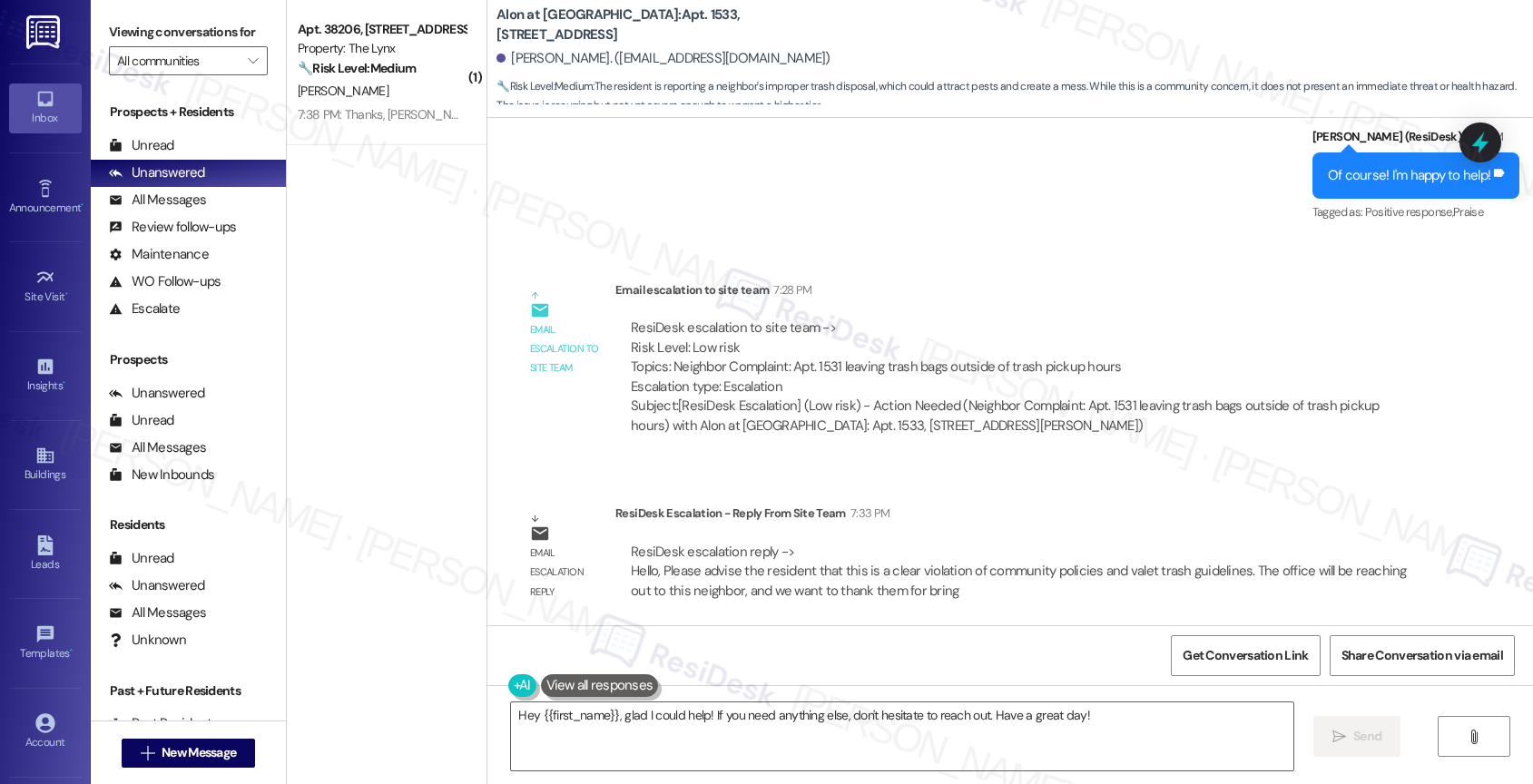
scroll to position [2166, 0]
click at [601, 727] on textarea "Hey {{first_name}}, glad I could help! If you need anything else, don't hesitat…" at bounding box center [902, 736] width 782 height 68
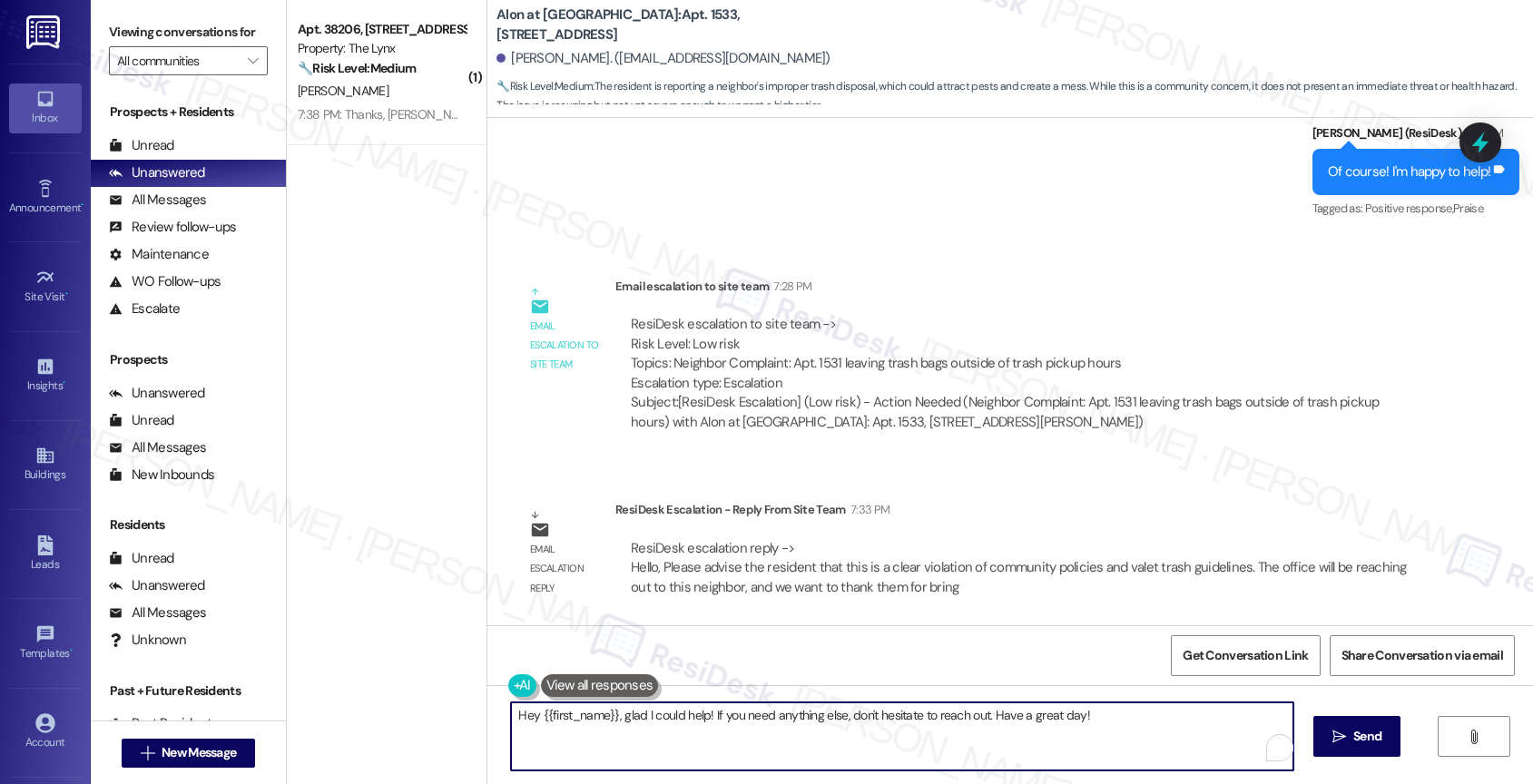
click at [601, 727] on textarea "Hey {{first_name}}, glad I could help! If you need anything else, don't hesitat…" at bounding box center [902, 736] width 782 height 68
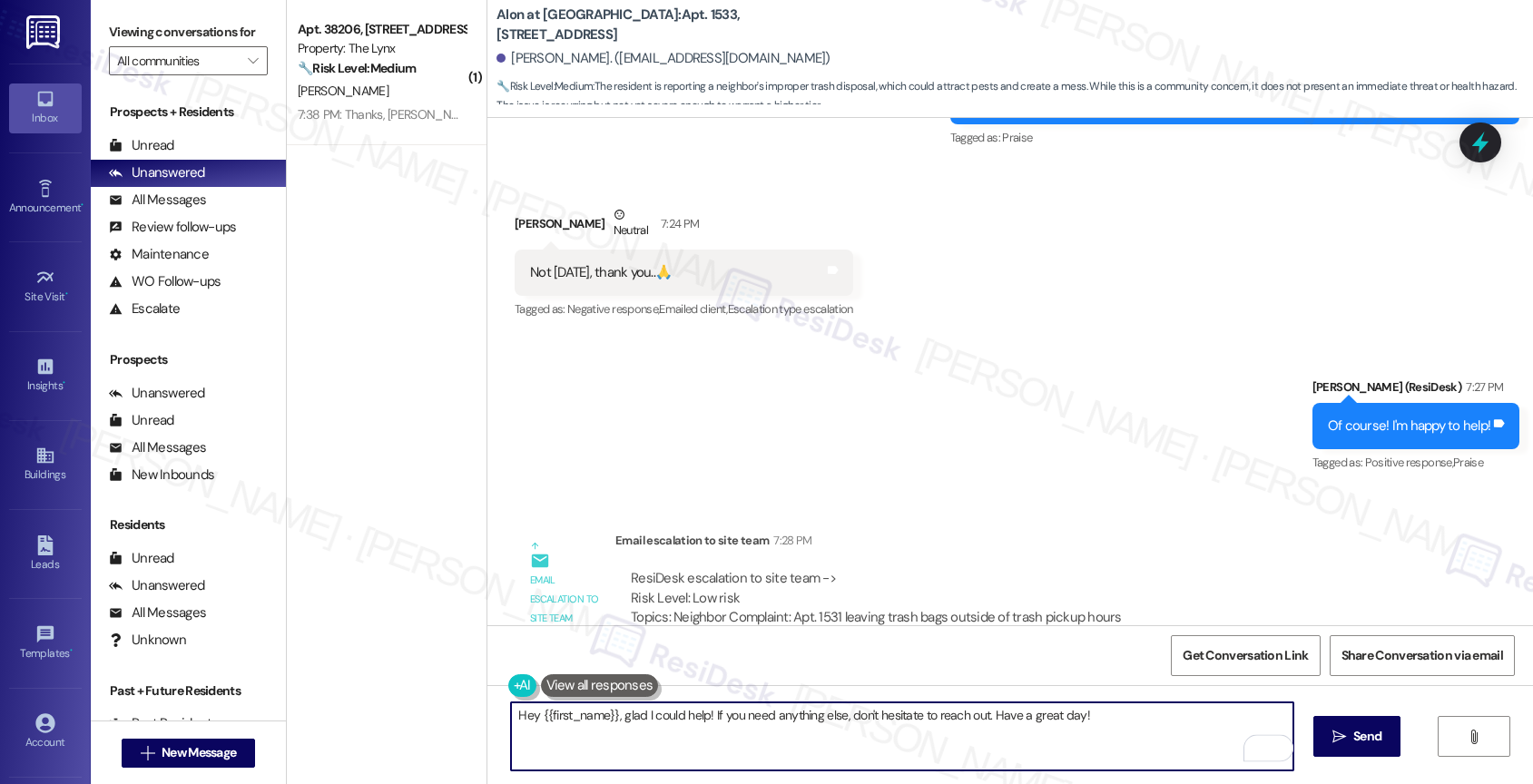
scroll to position [1893, 0]
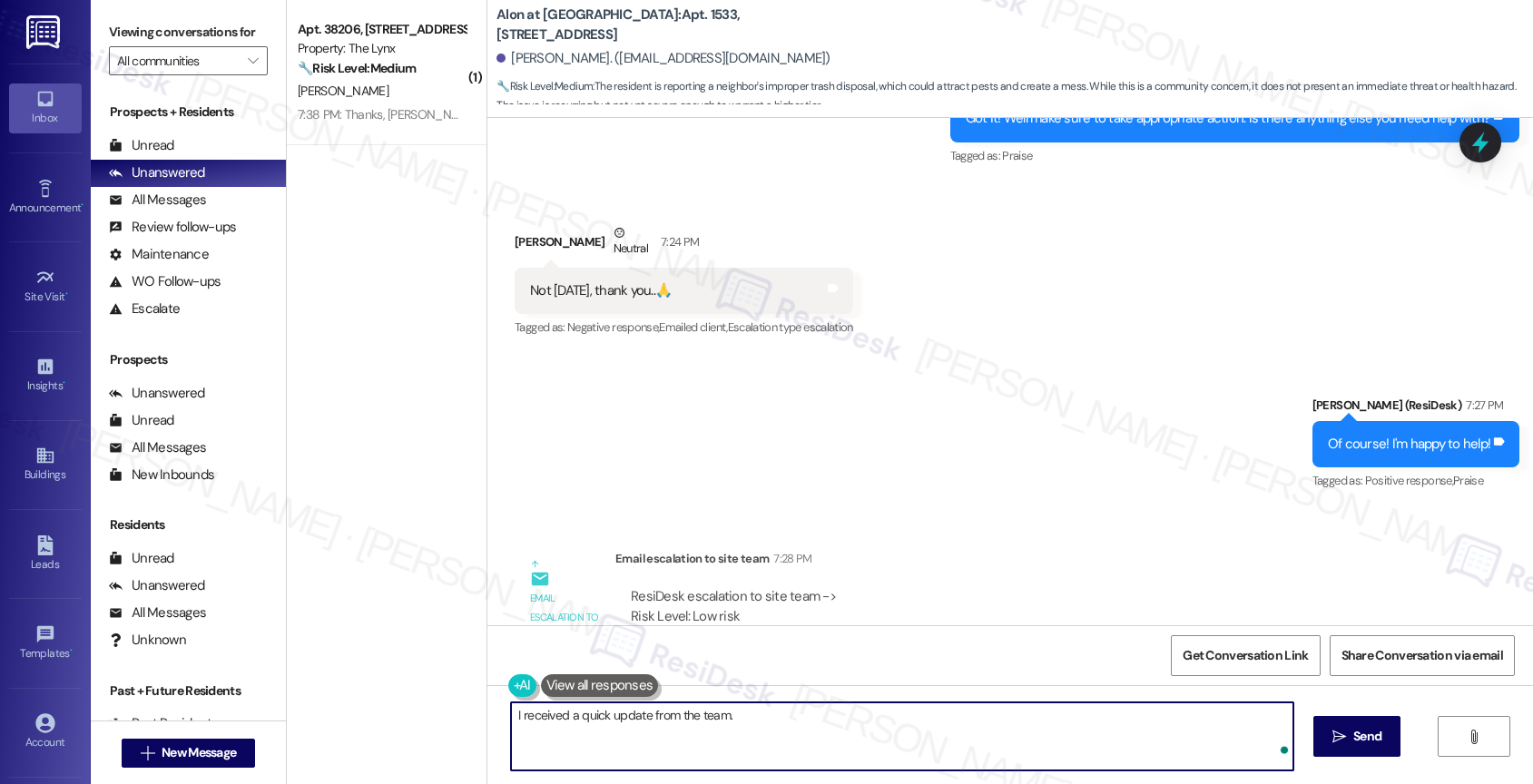
paste textarea "this is a clear violation of community policies and valet trash guidelines. The…"
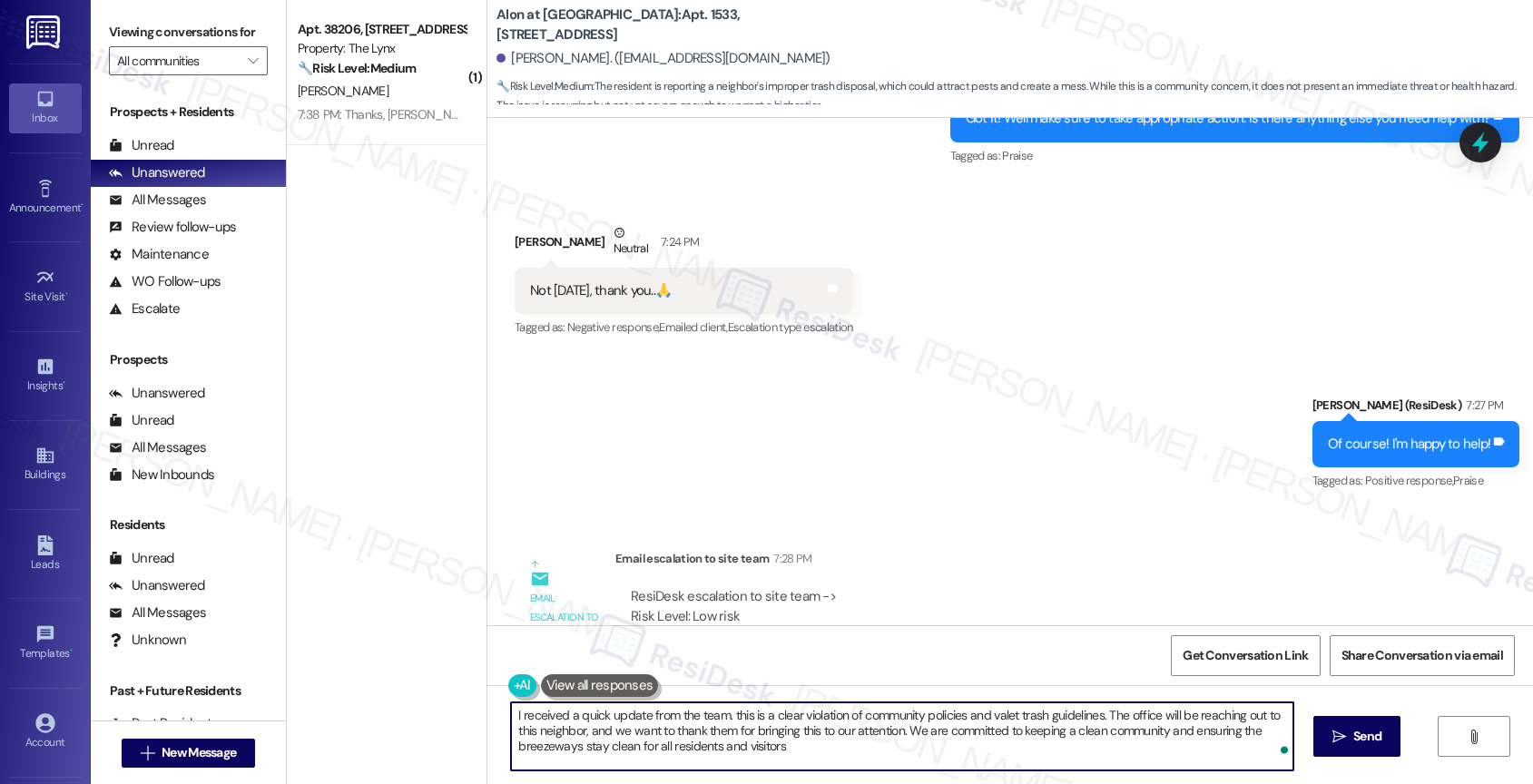
click at [724, 715] on textarea "I received a quick update from the team. this is a clear violation of community…" at bounding box center [902, 736] width 782 height 68
click at [511, 715] on textarea "I received a quick update from the team. This is a clear violation of community…" at bounding box center [902, 736] width 782 height 68
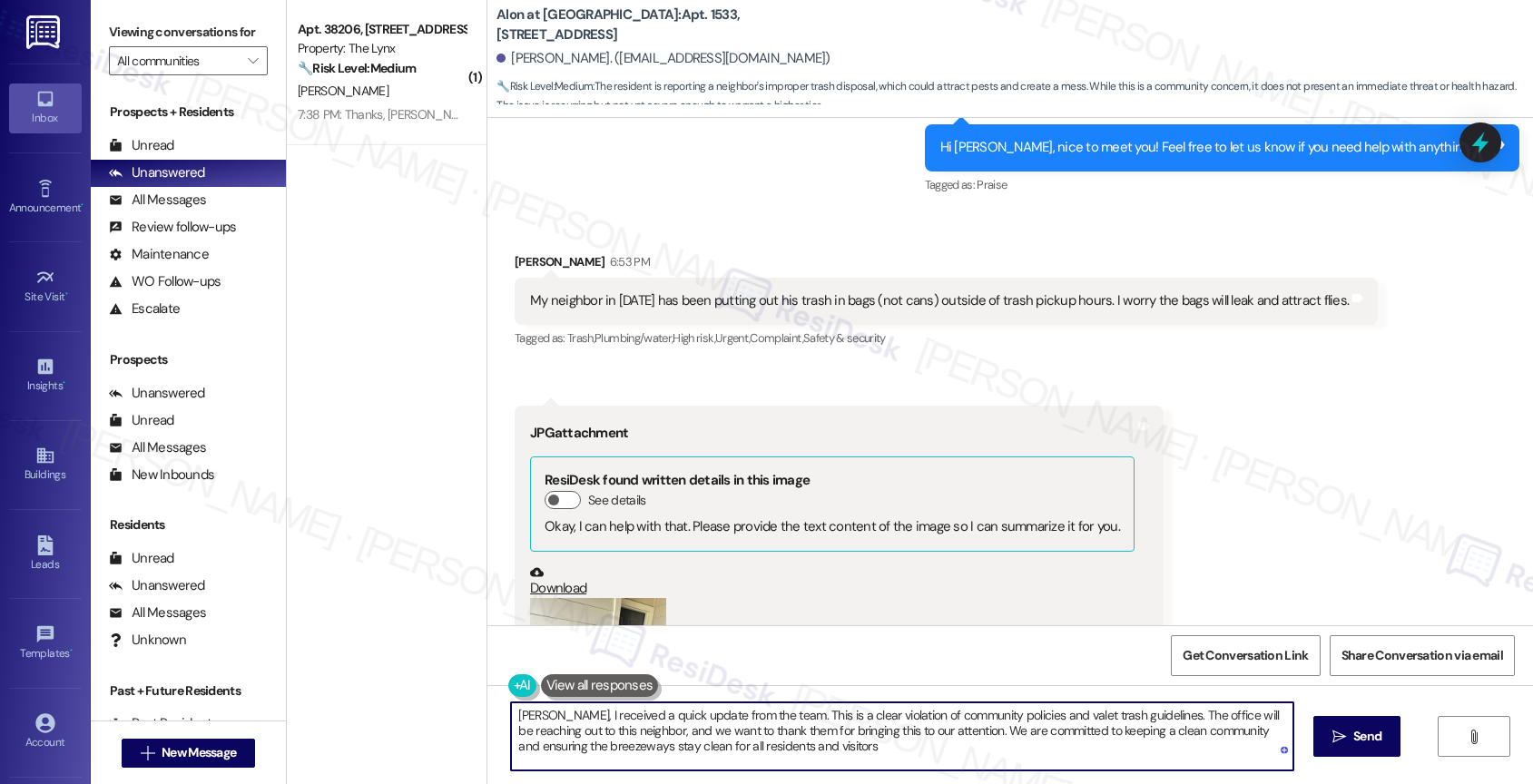
scroll to position [751, 0]
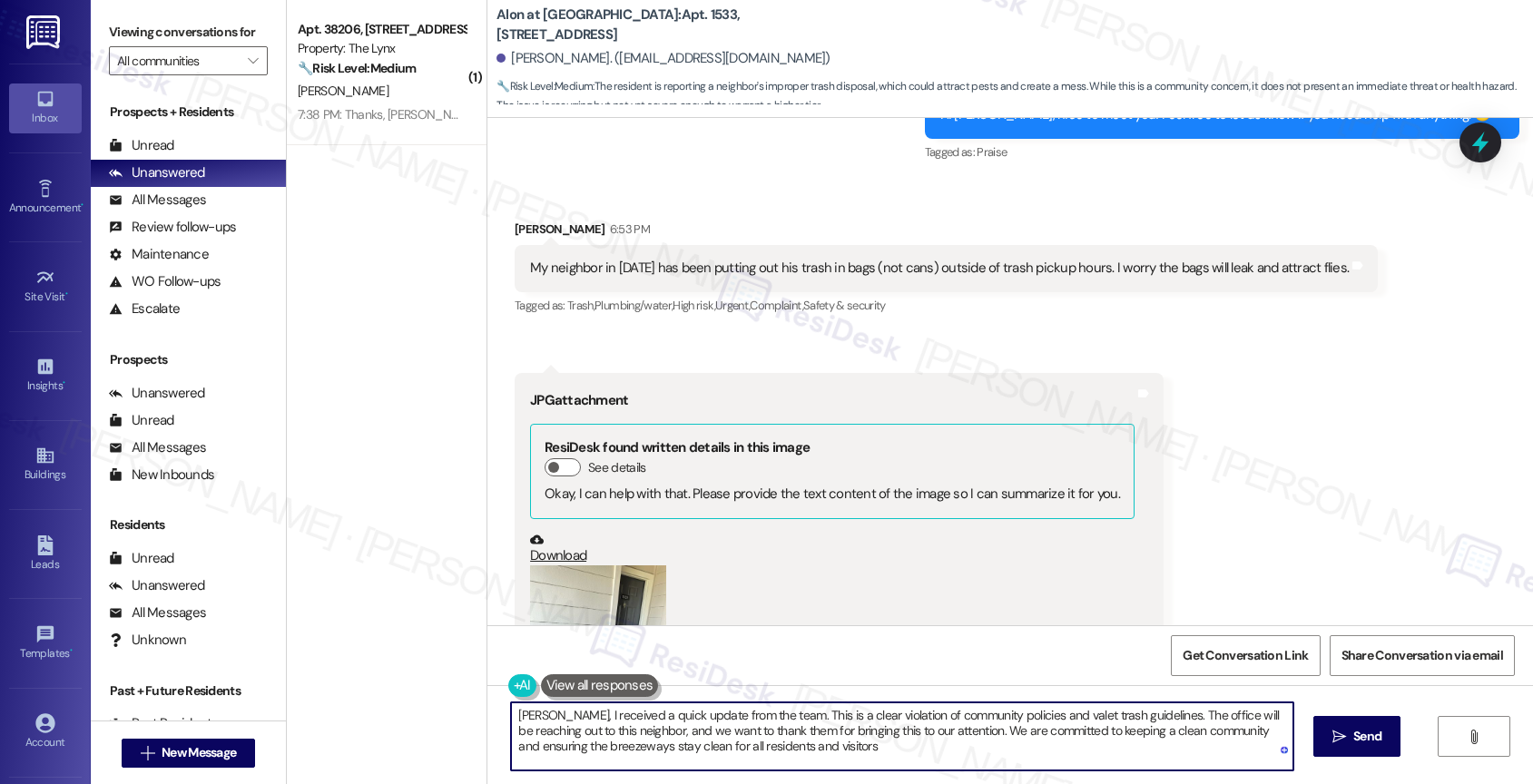
click at [557, 731] on textarea "Ryan, I received a quick update from the team. This is a clear violation of com…" at bounding box center [902, 736] width 782 height 68
click at [636, 727] on textarea "Ryan, I received a quick update from the team. This is a clear violation of com…" at bounding box center [902, 736] width 782 height 68
drag, startPoint x: 761, startPoint y: 731, endPoint x: 621, endPoint y: 727, distance: 140.1
click at [621, 727] on textarea "Ryan, I received a quick update from the team. This is a clear violation of com…" at bounding box center [902, 736] width 782 height 68
click at [886, 745] on textarea "Ryan, I received a quick update from the team. This is a clear violation of com…" at bounding box center [902, 736] width 782 height 68
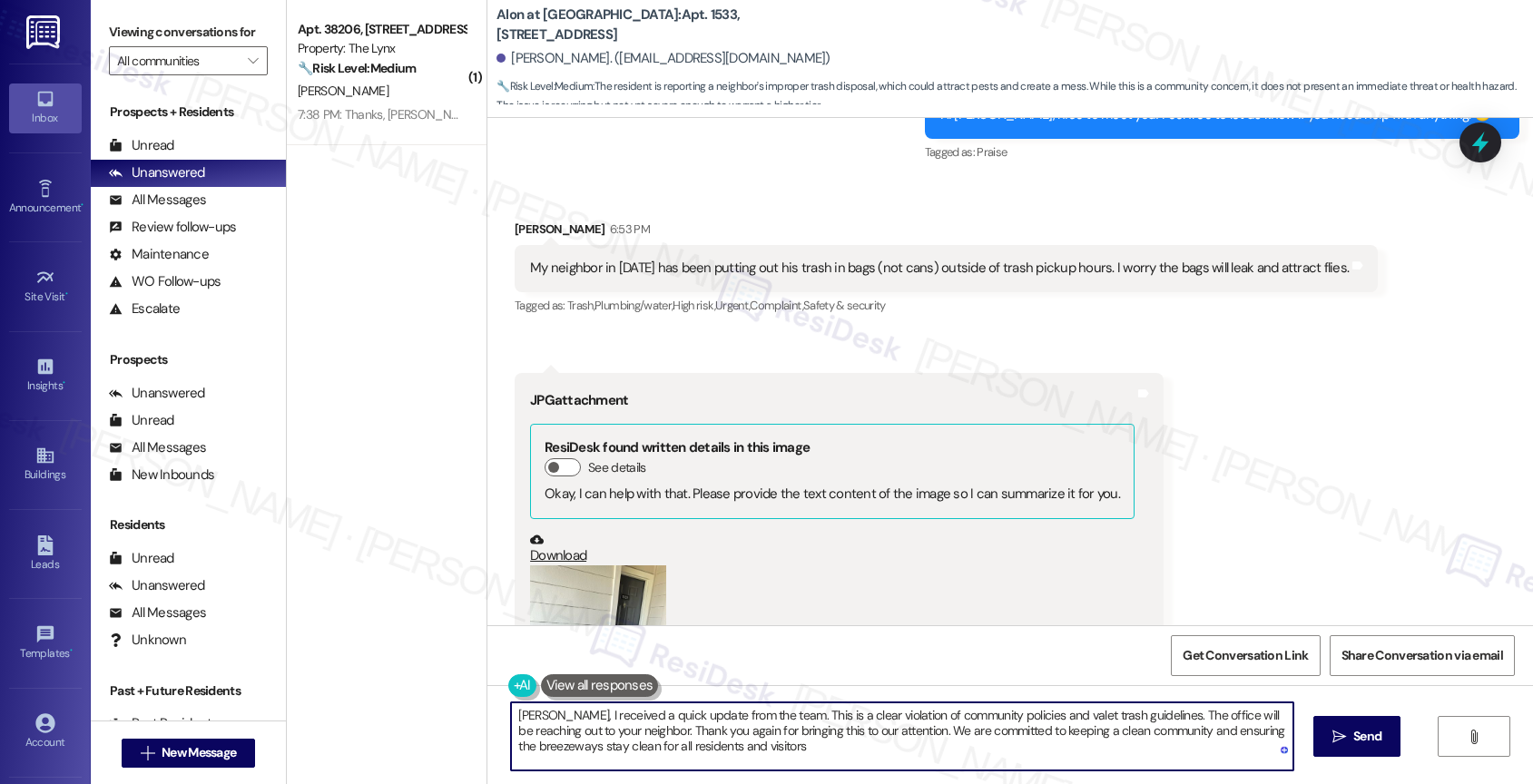
click at [826, 748] on textarea "Ryan, I received a quick update from the team. This is a clear violation of com…" at bounding box center [902, 736] width 782 height 68
click at [1267, 744] on div "1" at bounding box center [1266, 747] width 20 height 20
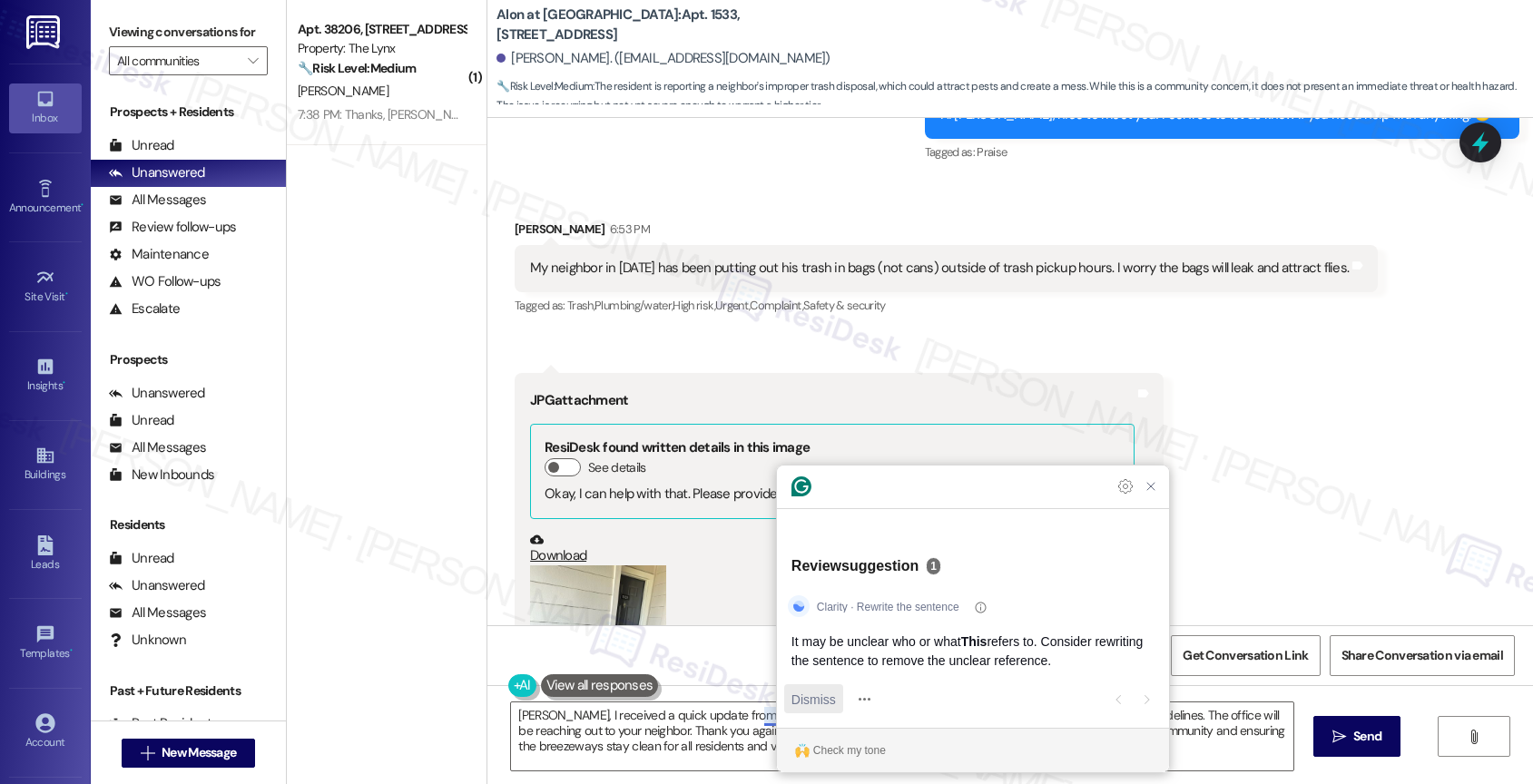
click at [810, 694] on span "Dismiss" at bounding box center [814, 698] width 45 height 19
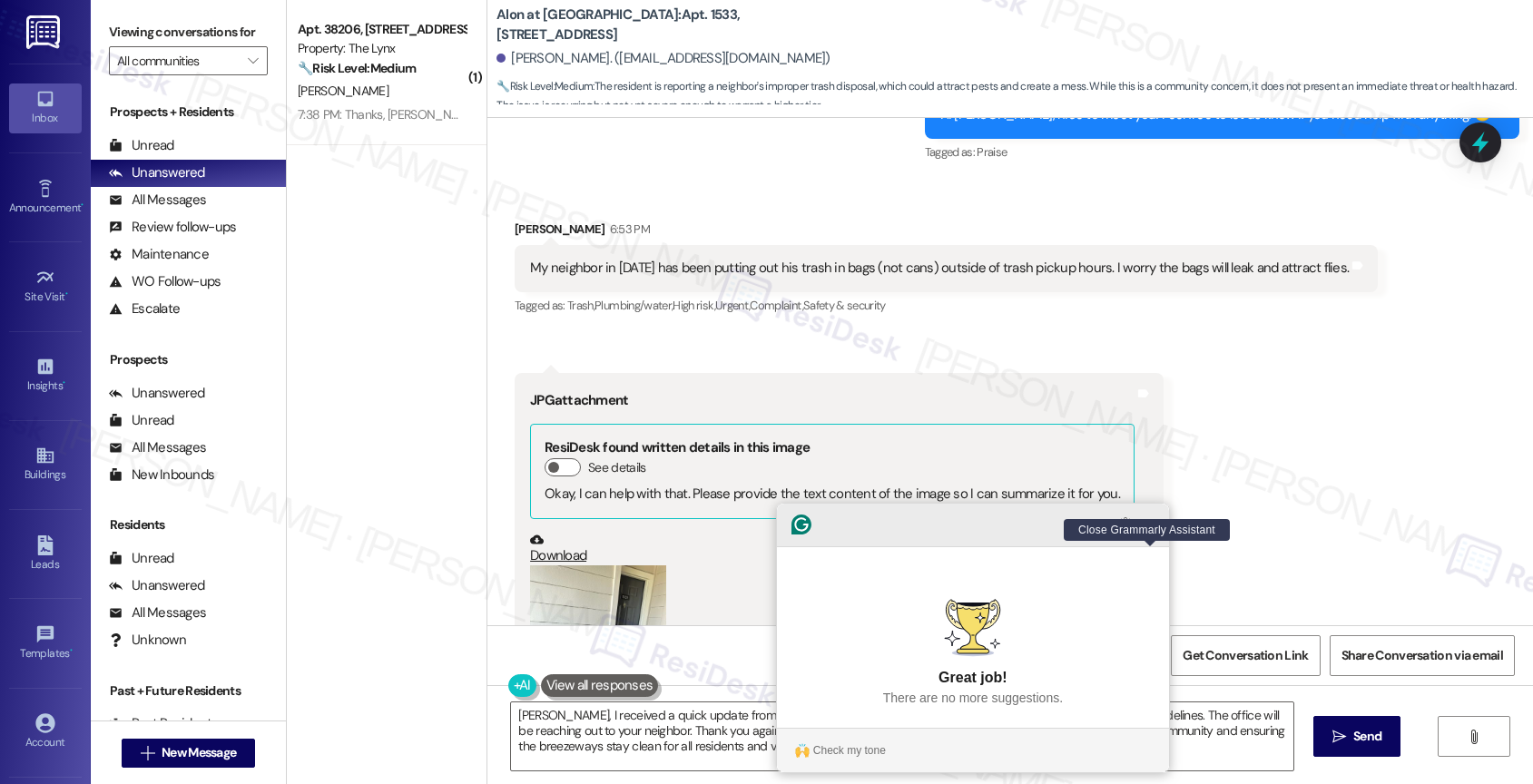
click at [1155, 532] on icon "Close Grammarly Assistant" at bounding box center [1151, 524] width 15 height 15
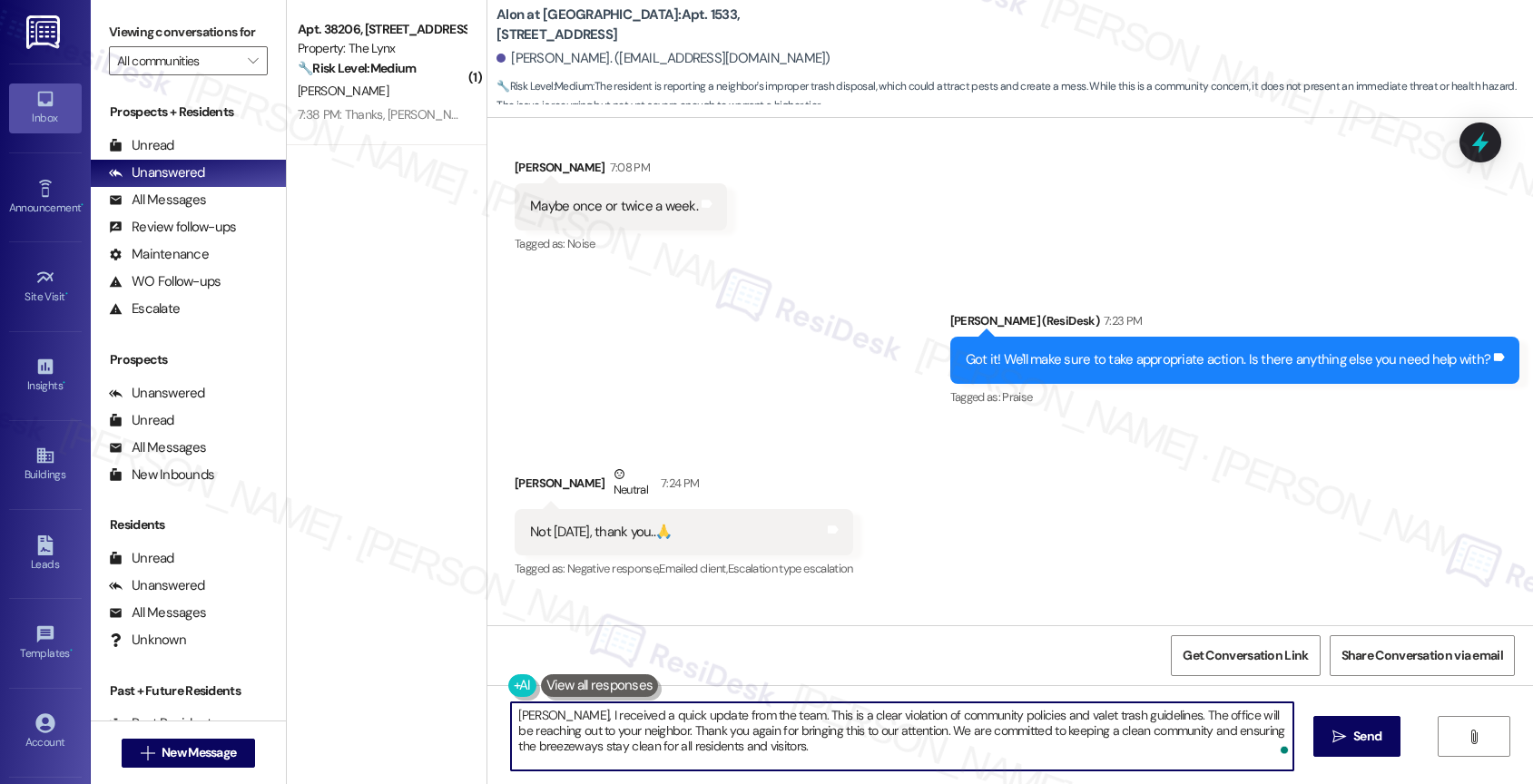
scroll to position [2166, 0]
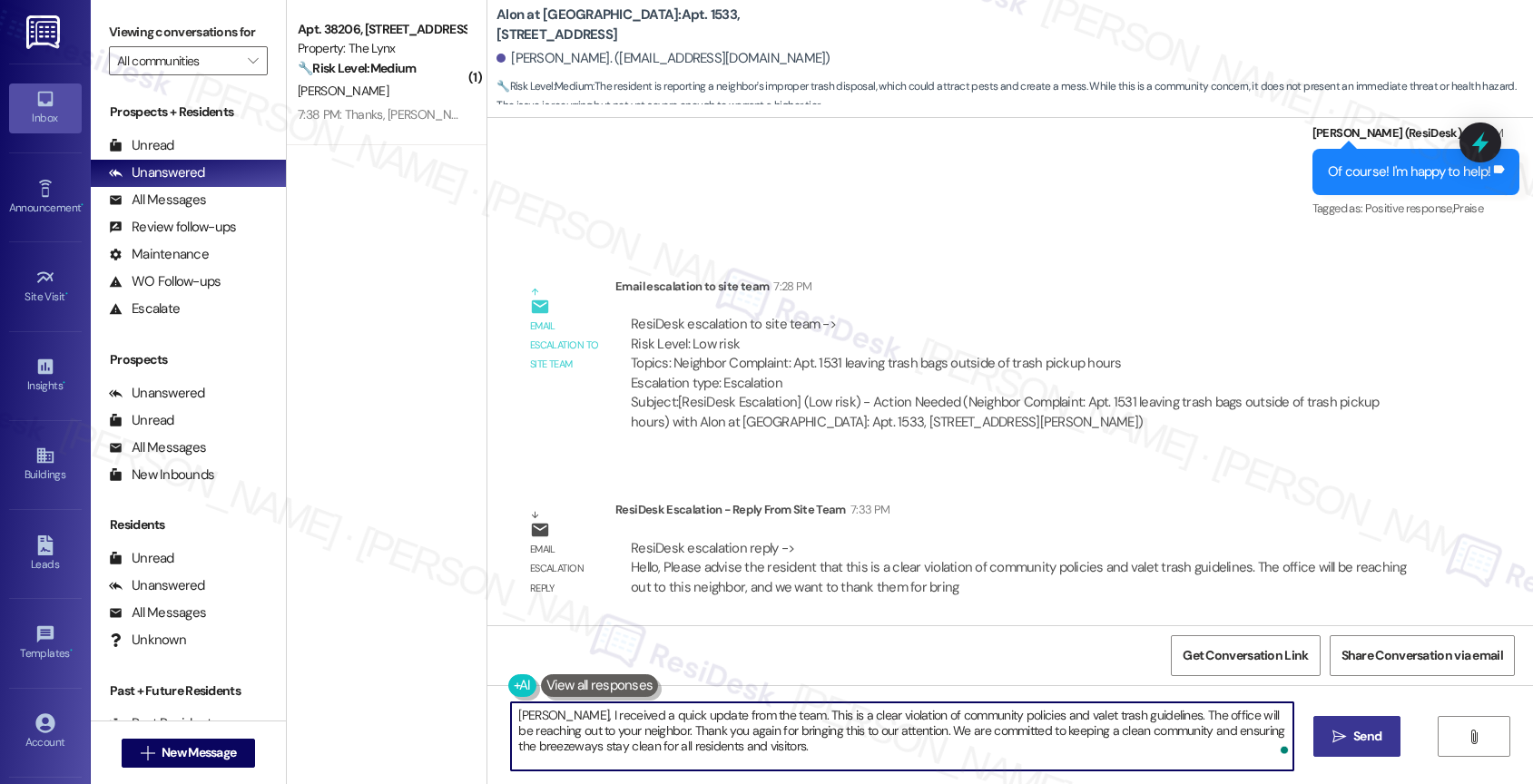
type textarea "[PERSON_NAME], I received a quick update from the team. This is a clear violati…"
click at [1317, 738] on button " Send" at bounding box center [1357, 736] width 88 height 41
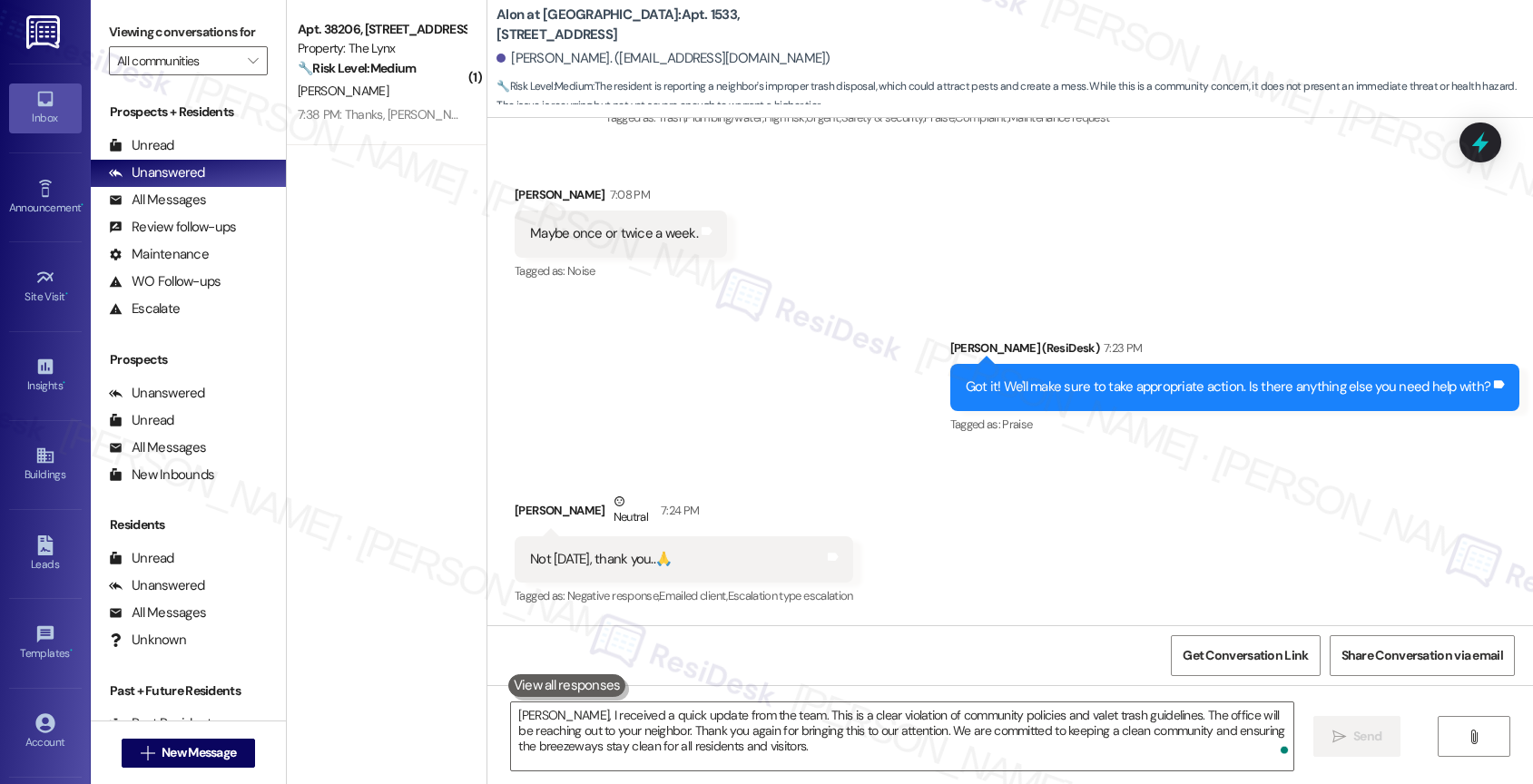
scroll to position [2330, 0]
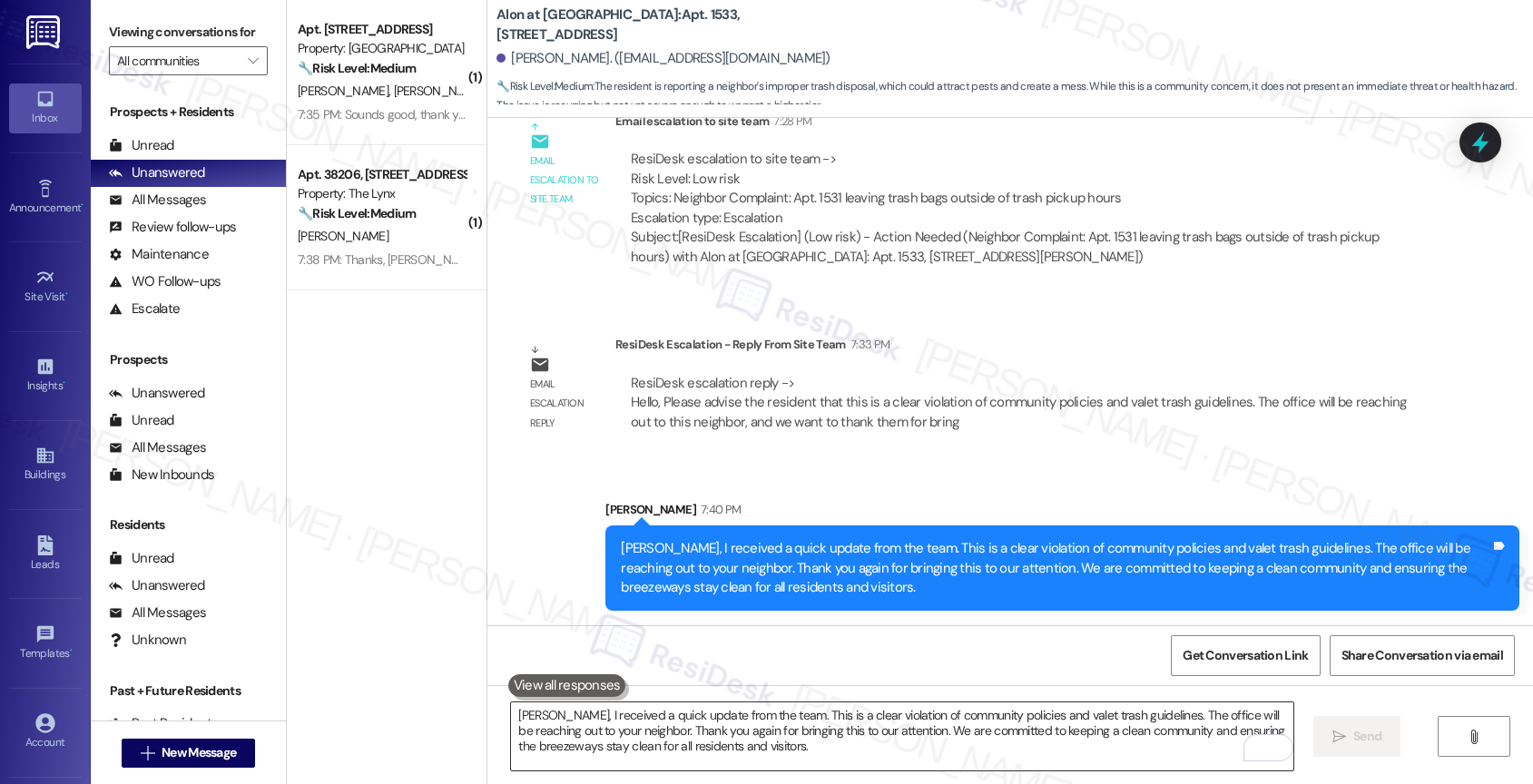
click at [579, 723] on textarea "[PERSON_NAME], I received a quick update from the team. This is a clear violati…" at bounding box center [902, 736] width 782 height 68
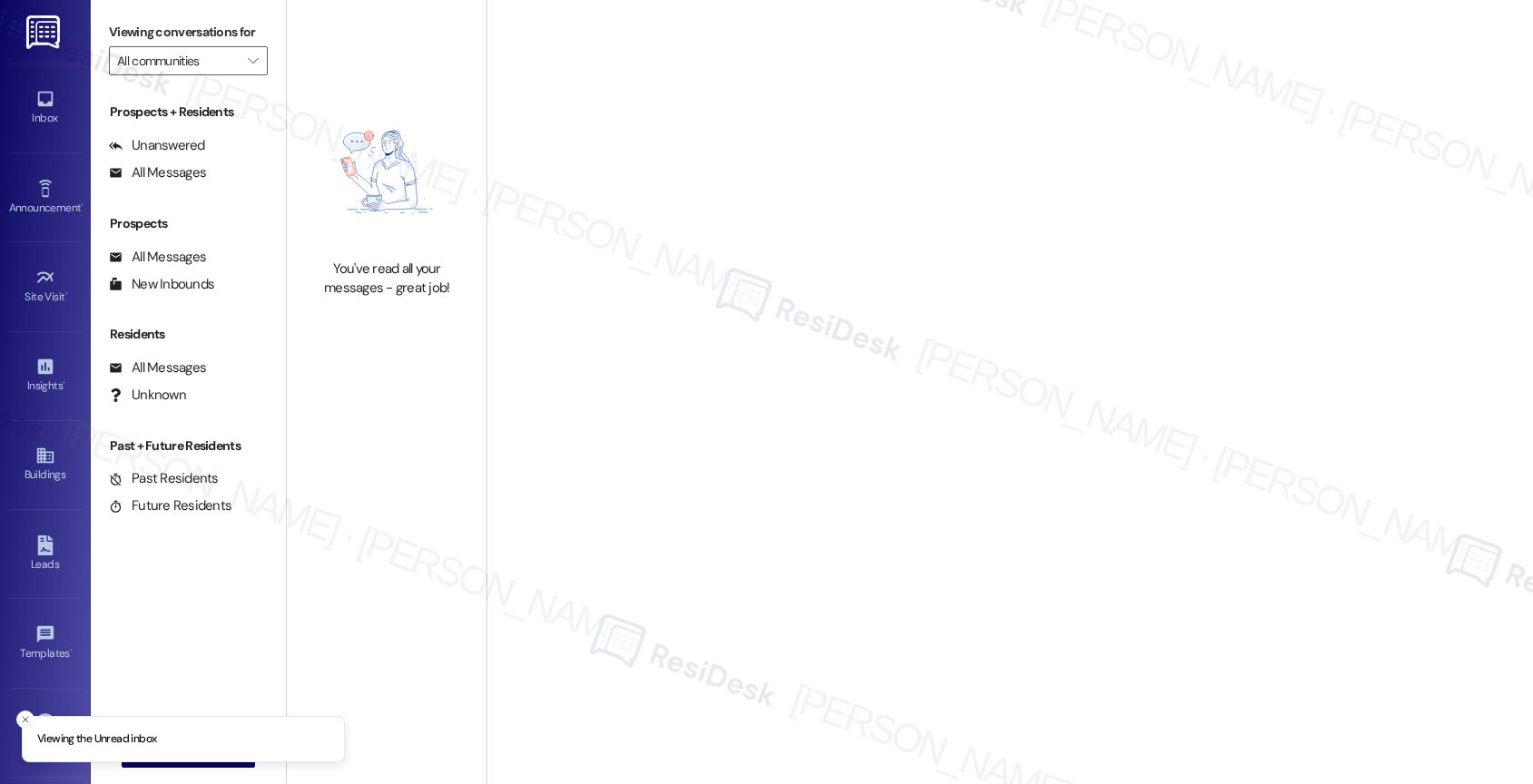
type input "The Lynx"
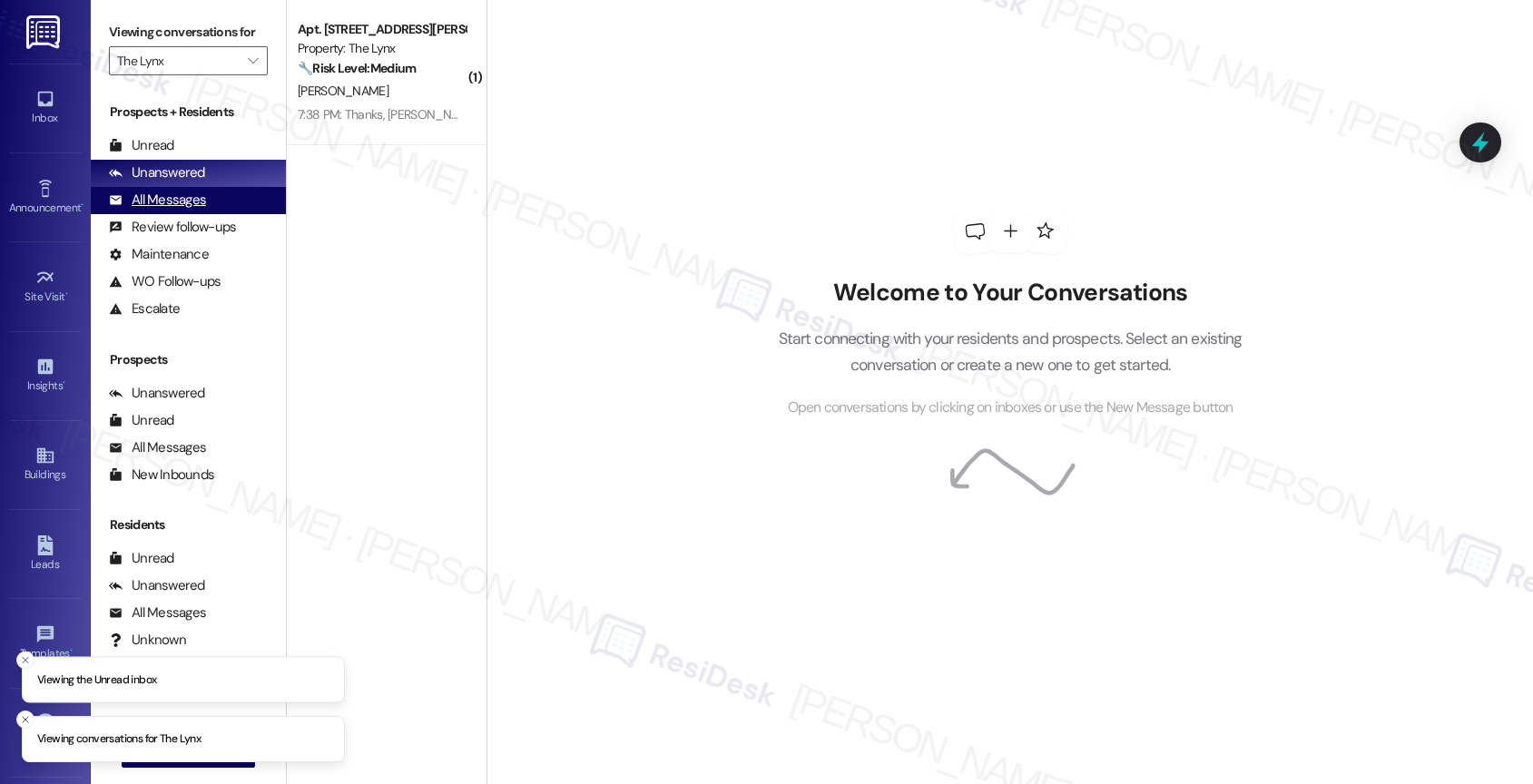
click at [192, 209] on div "All Messages" at bounding box center [157, 199] width 97 height 19
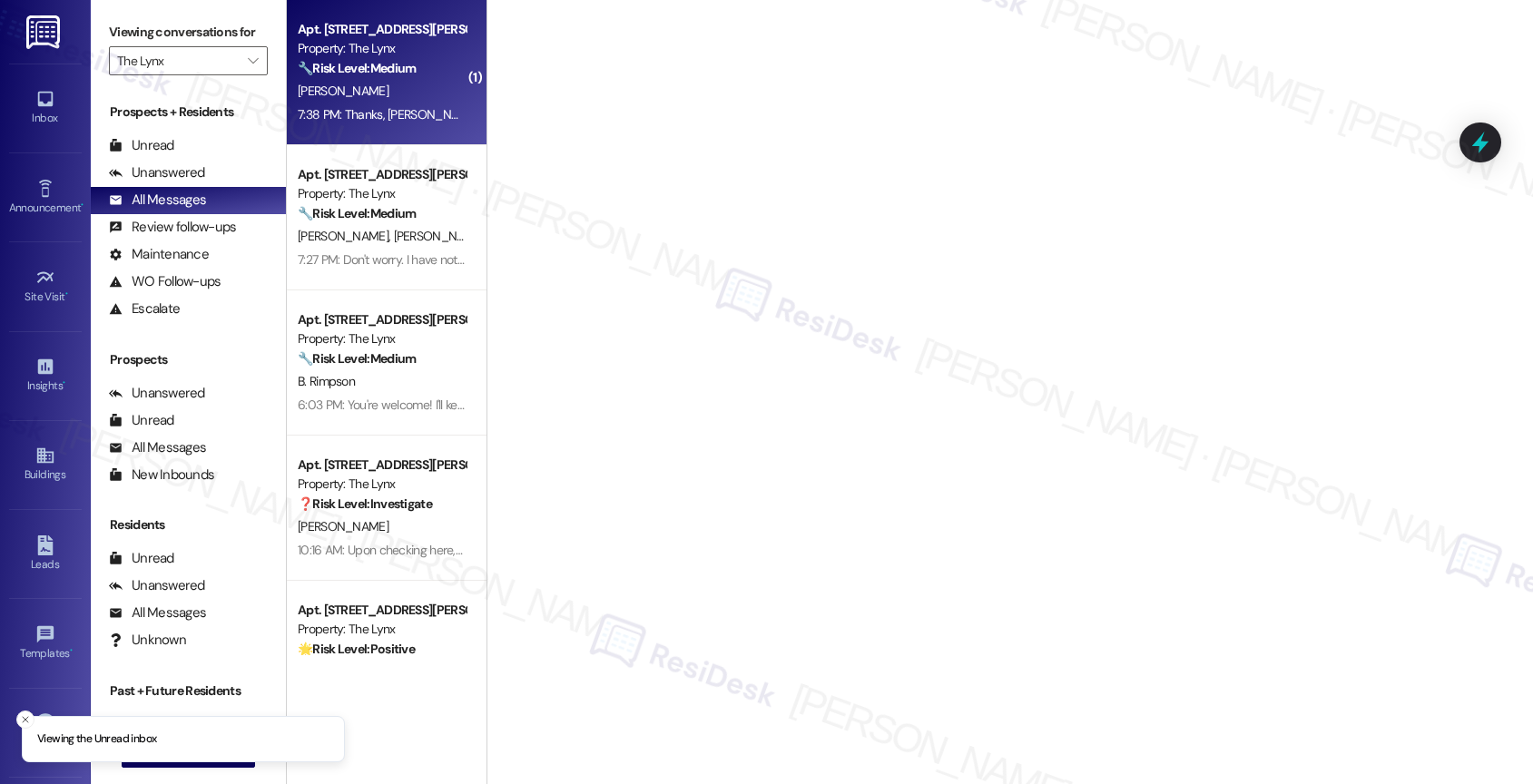
click at [367, 60] on strong "🔧 Risk Level: Medium" at bounding box center [357, 69] width 118 height 16
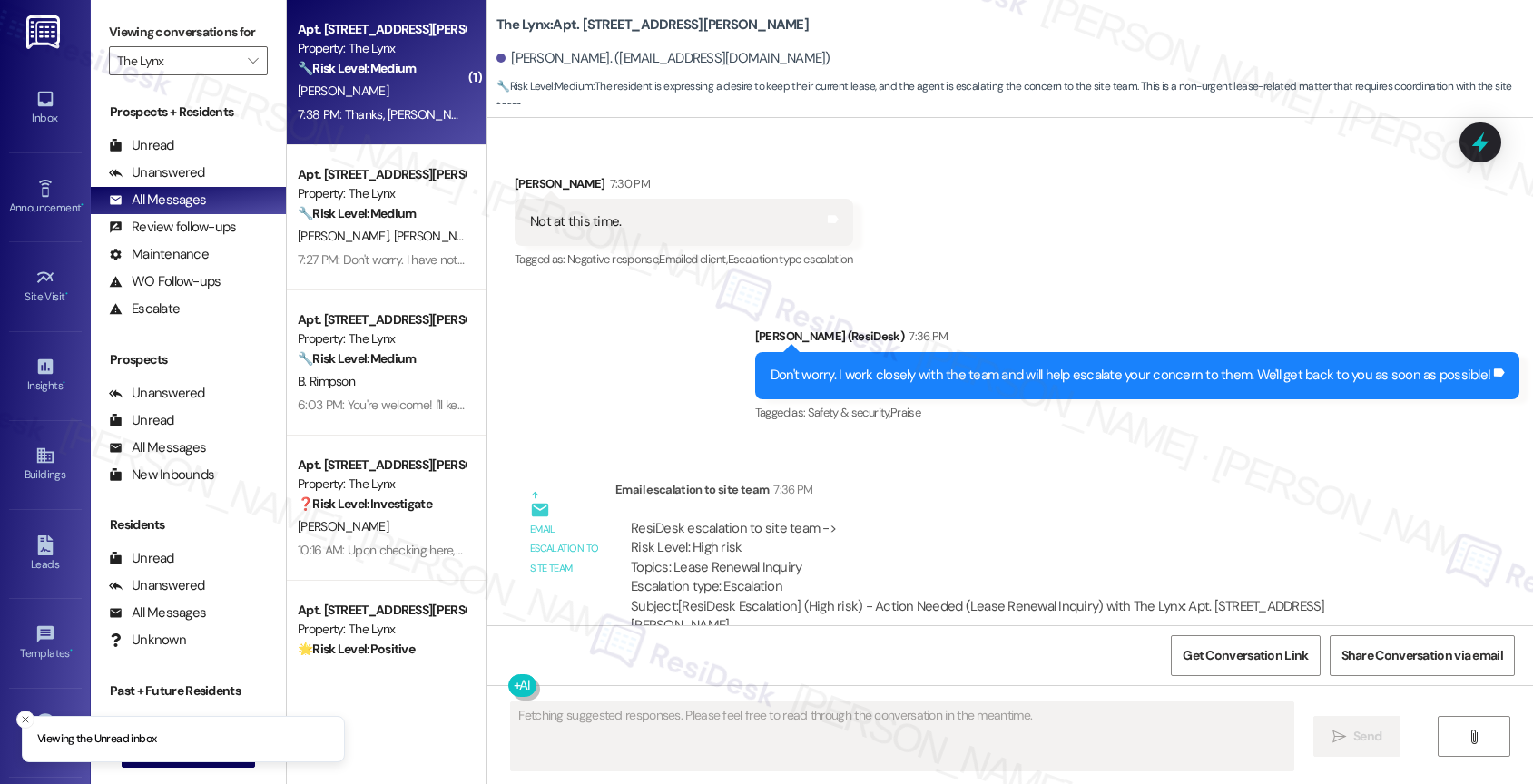
scroll to position [1634, 0]
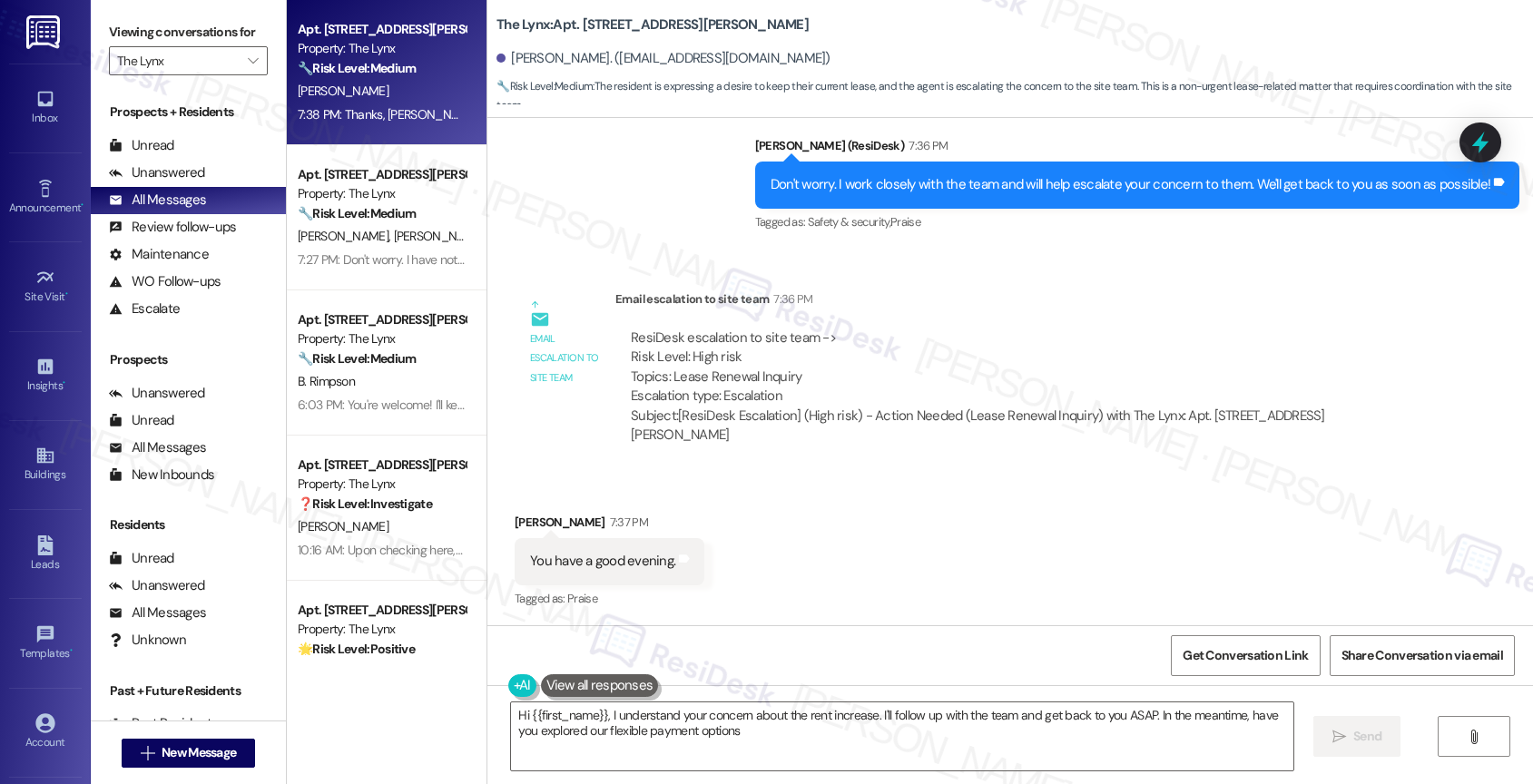
type textarea "Hi {{first_name}}, I understand your concern about the rent increase. I'll foll…"
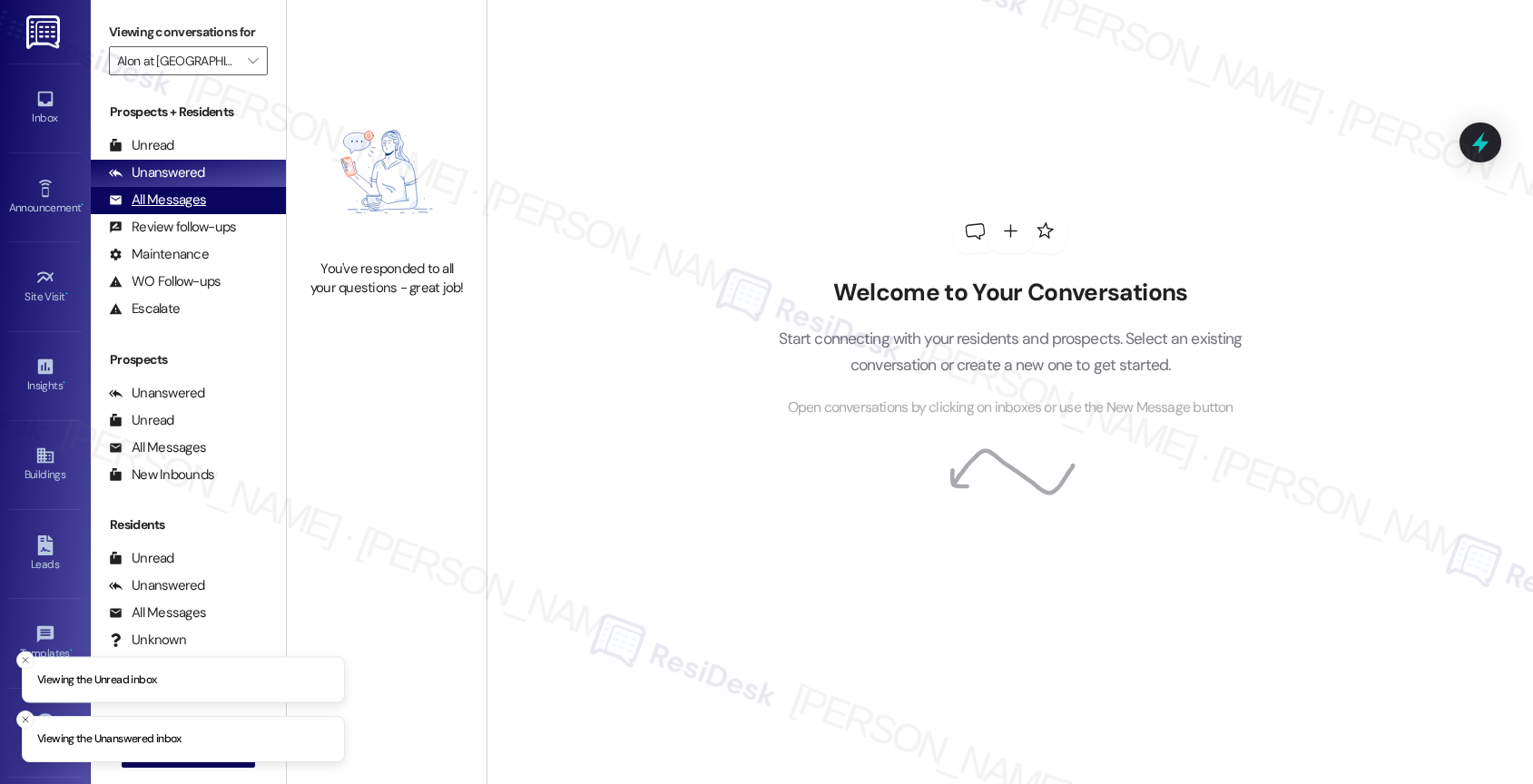
click at [204, 214] on div "All Messages (undefined)" at bounding box center [187, 200] width 195 height 27
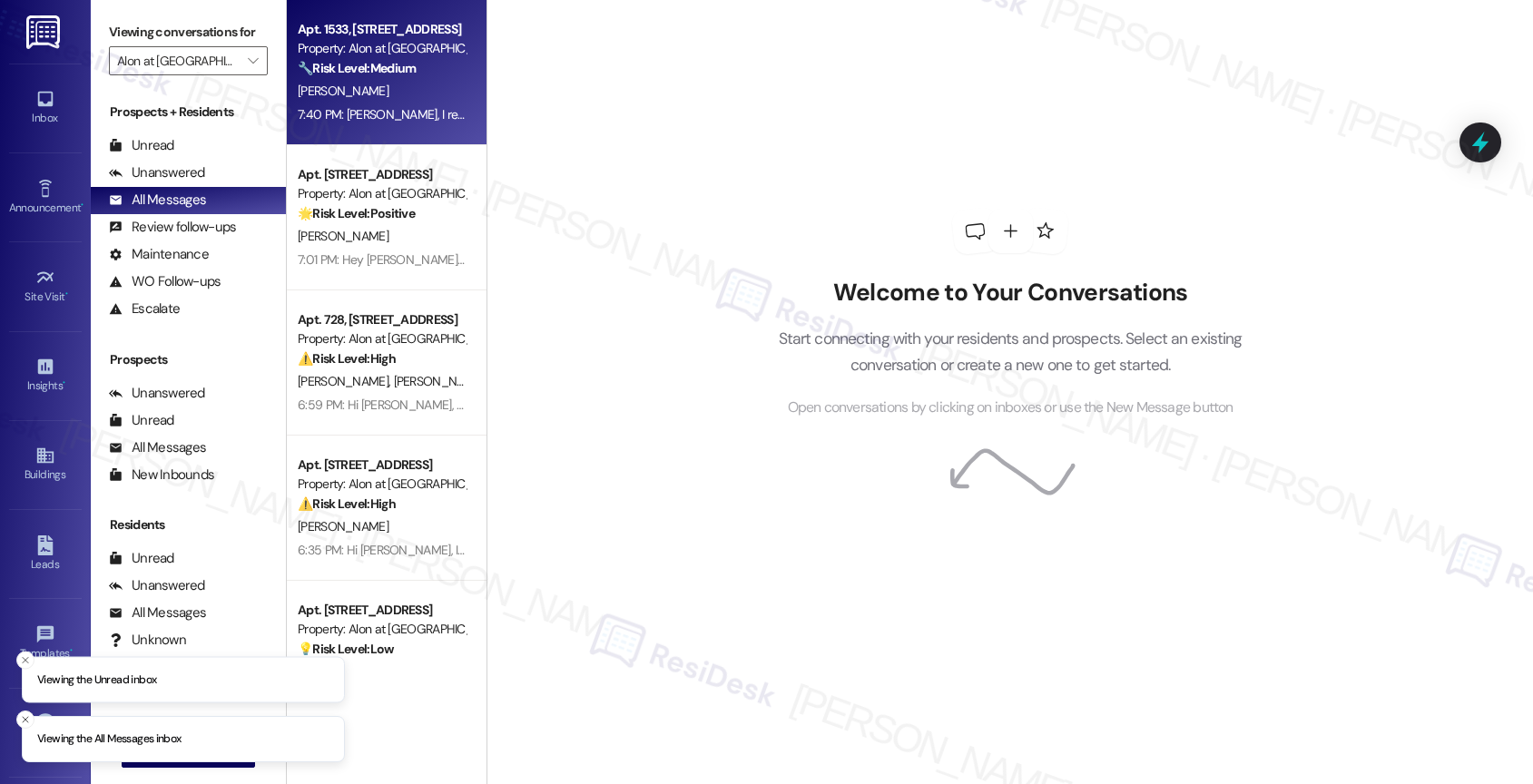
click at [420, 47] on div "Property: Alon at Castle Hills" at bounding box center [382, 48] width 168 height 19
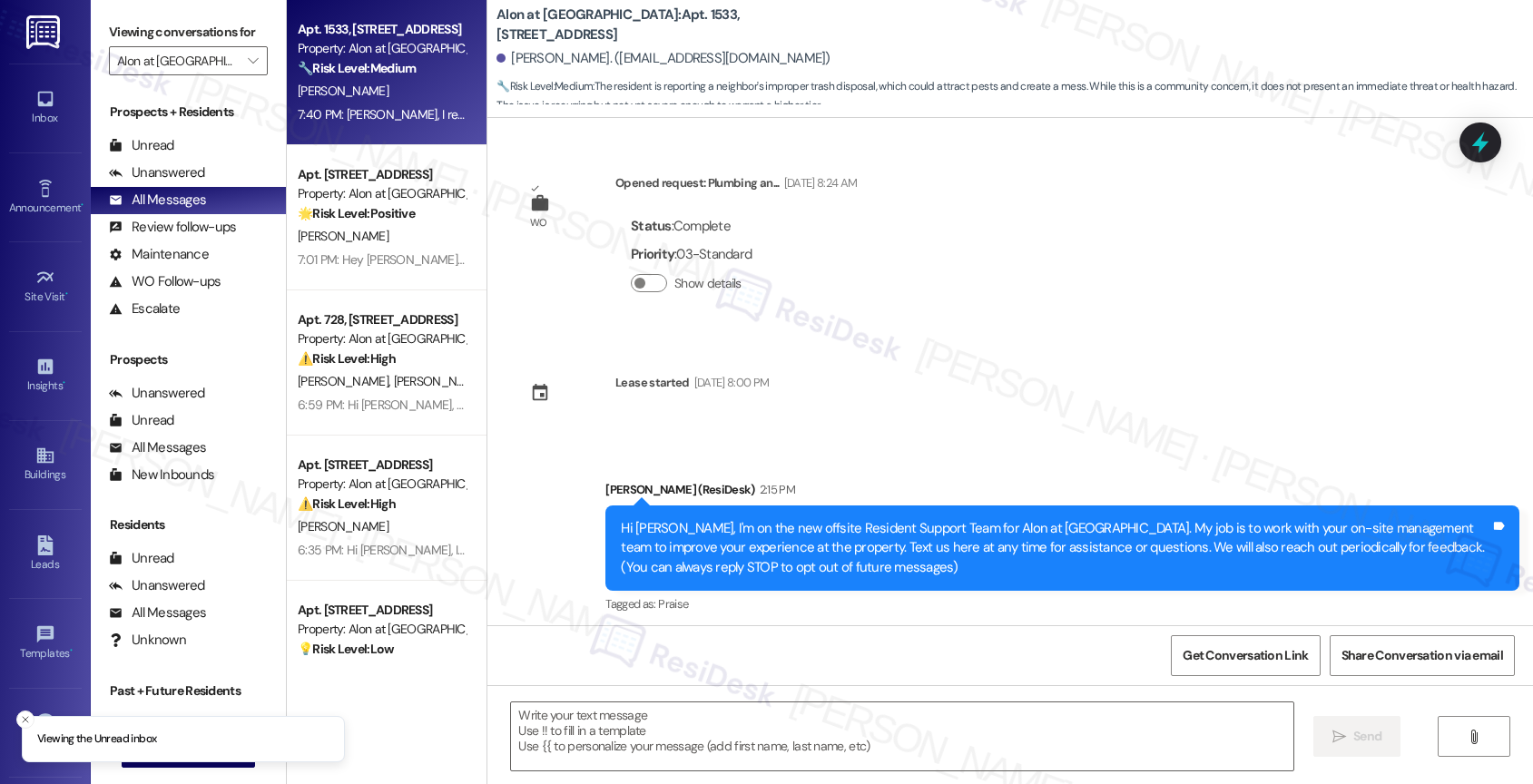
scroll to position [2357, 0]
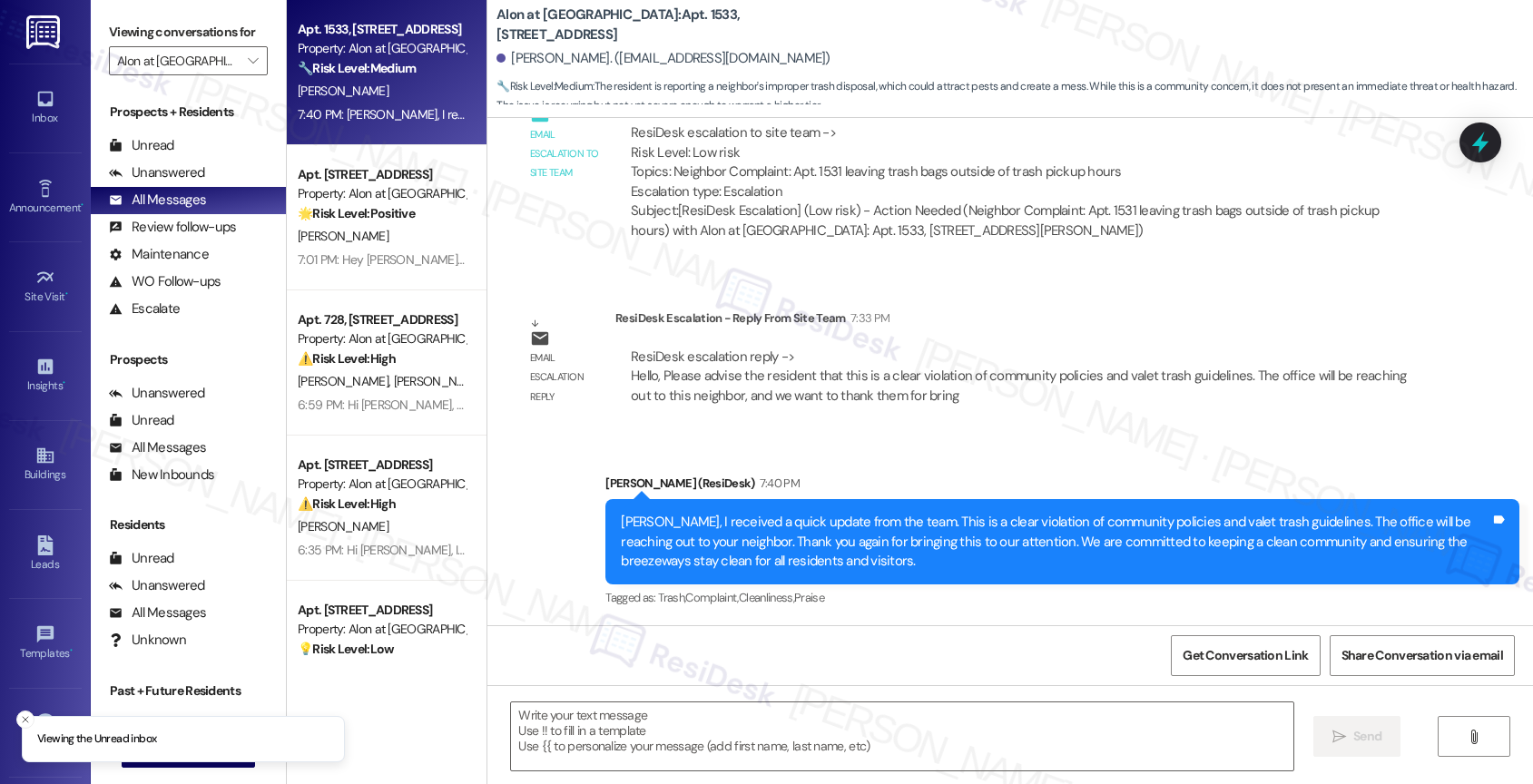
type textarea "Fetching suggested responses. Please feel free to read through the conversation…"
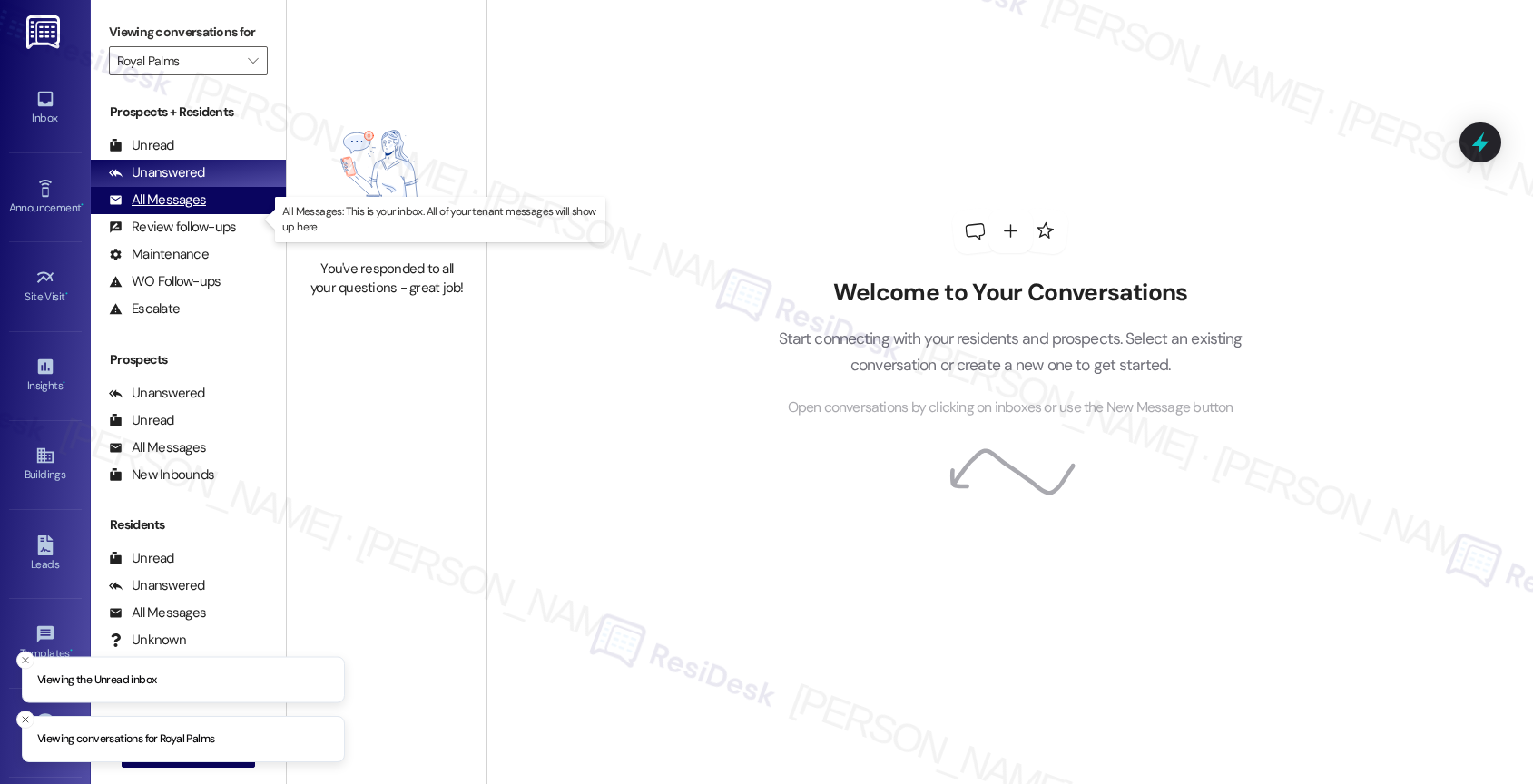
click at [199, 209] on div "All Messages" at bounding box center [157, 199] width 97 height 19
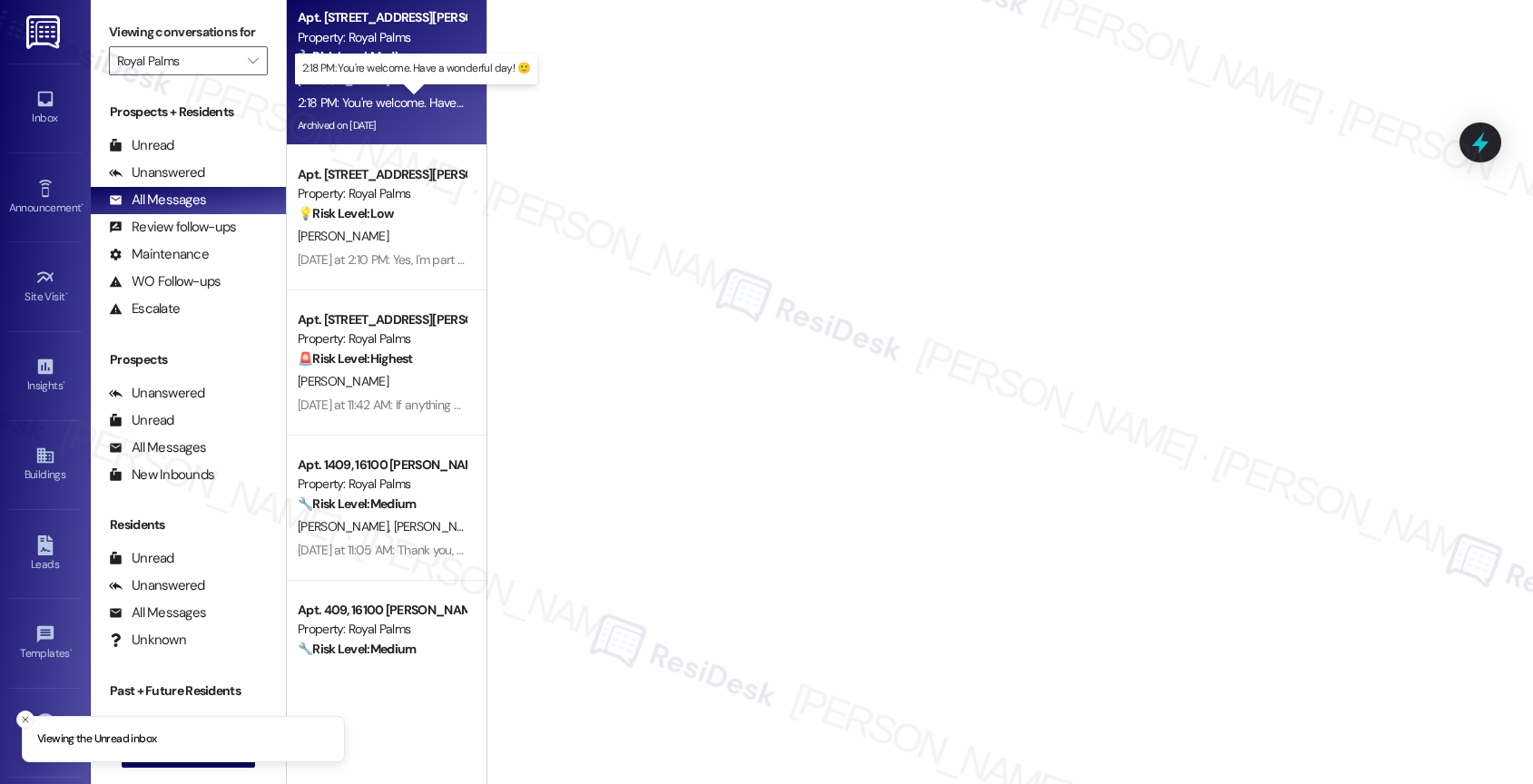
click at [402, 78] on div "2:18 PM: You're welcome. Have a wonderful day! 🙂" at bounding box center [416, 69] width 242 height 30
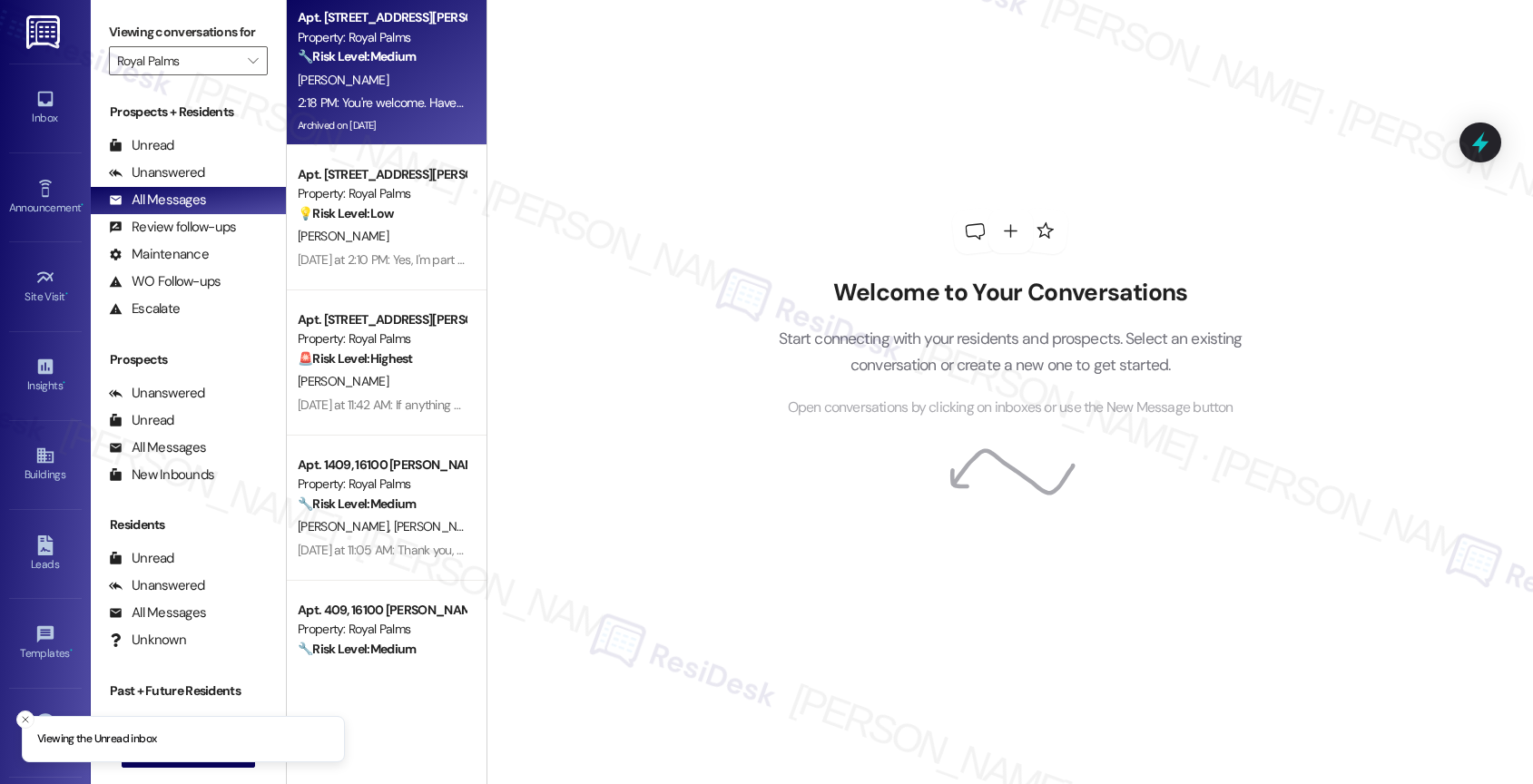
click at [391, 90] on div "[PERSON_NAME]" at bounding box center [382, 79] width 172 height 23
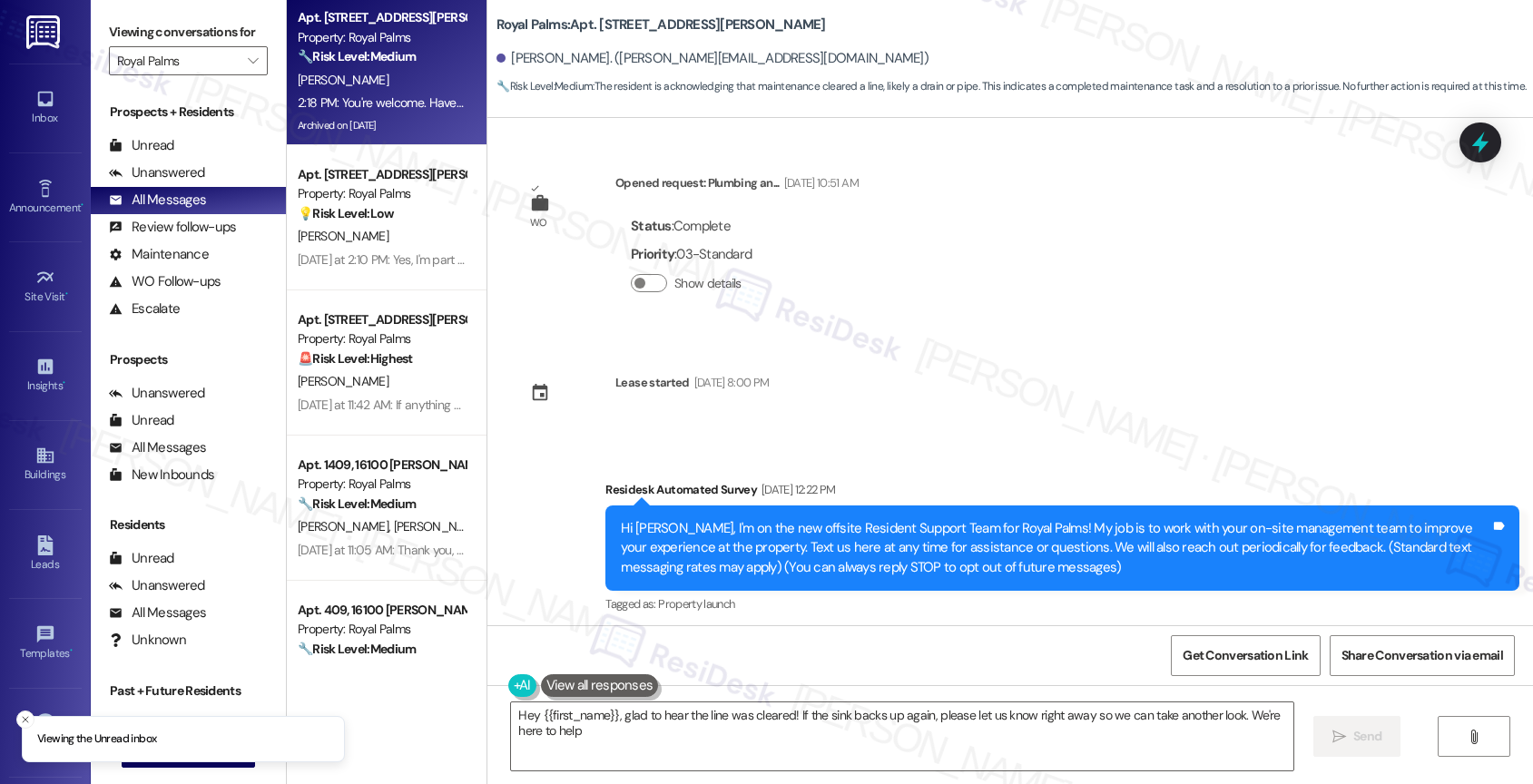
type textarea "Hey {{first_name}}, glad to hear the line was cleared! If the sink backs up aga…"
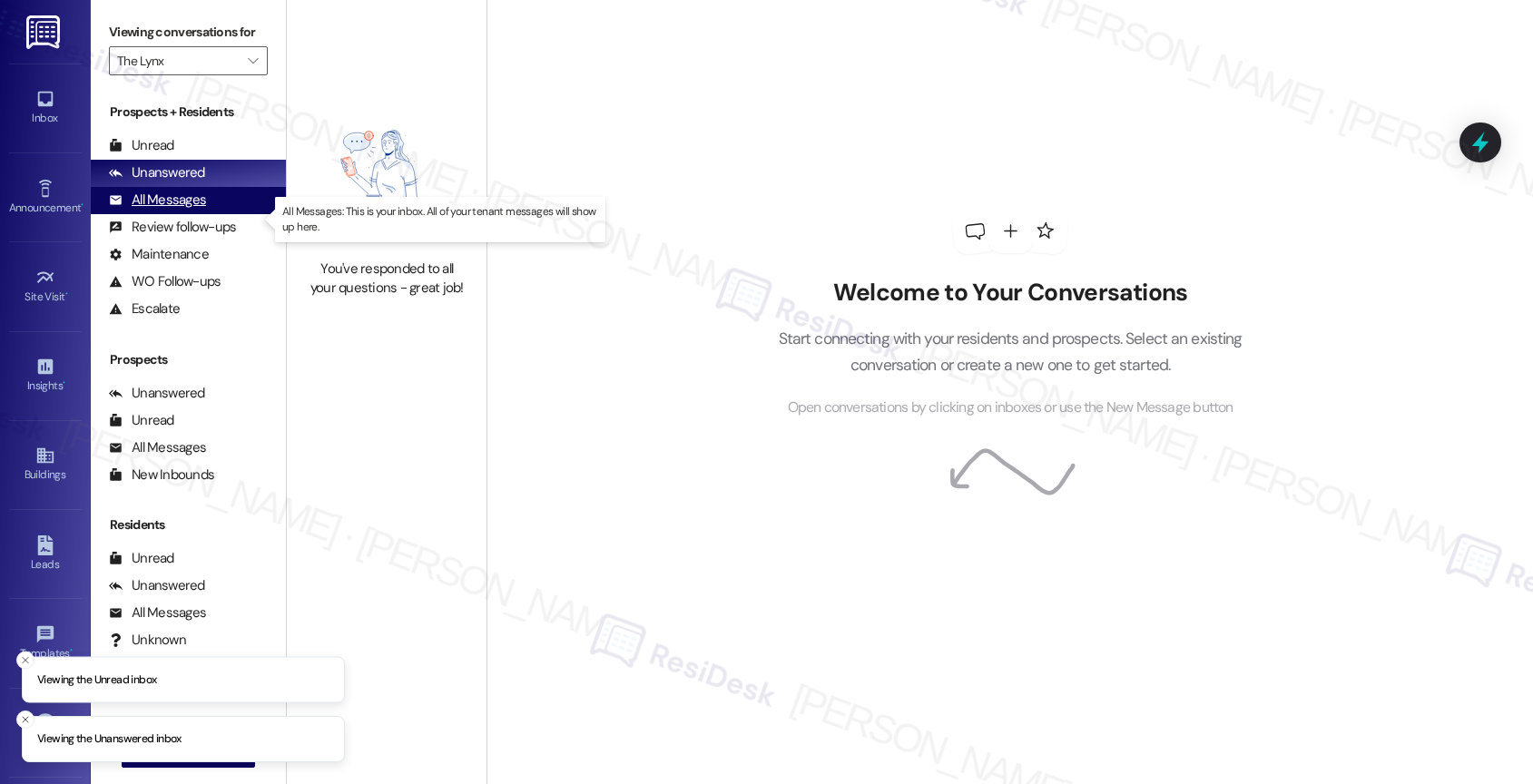
click at [216, 214] on div "All Messages (undefined)" at bounding box center [187, 200] width 195 height 27
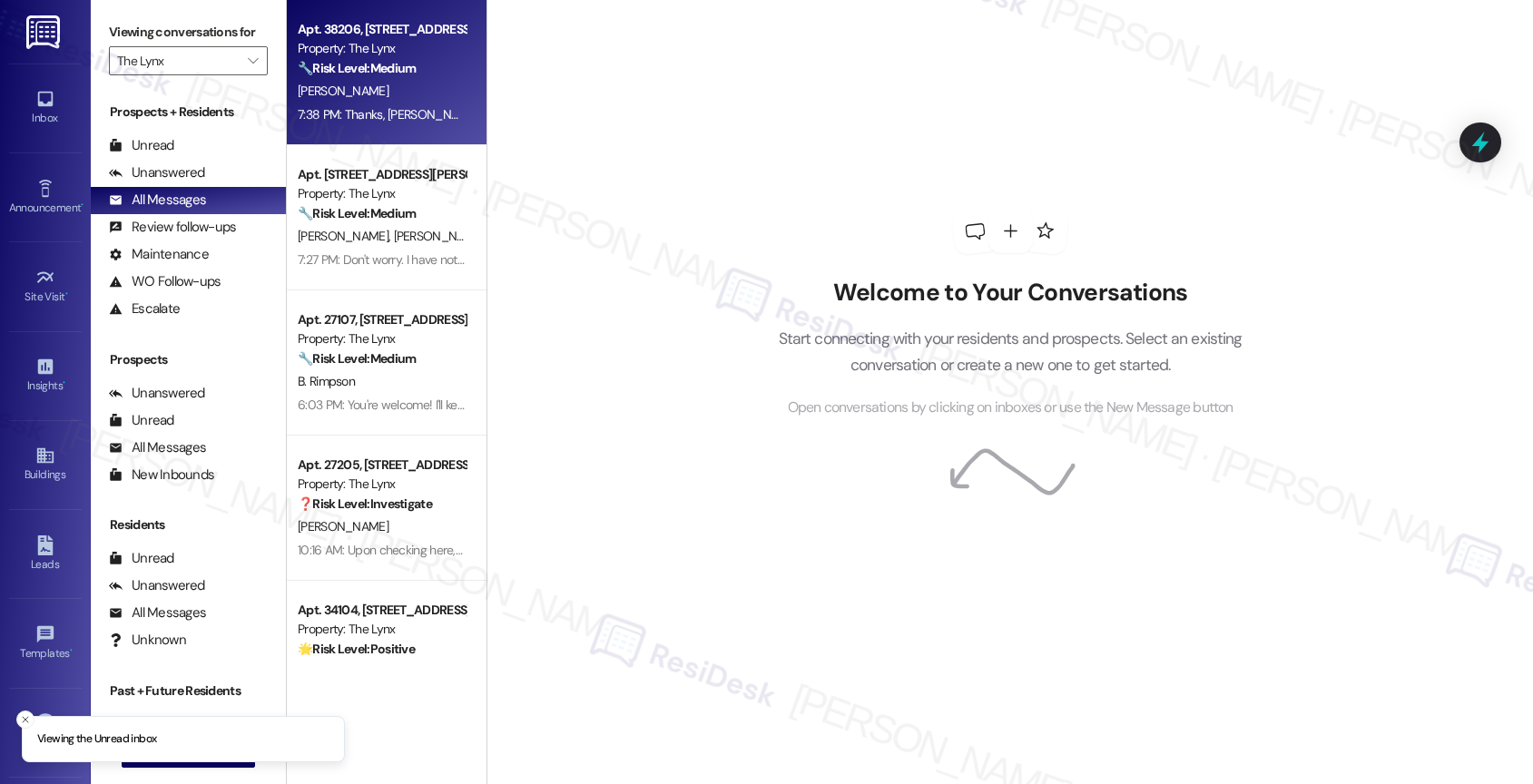
click at [394, 66] on strong "🔧 Risk Level: Medium" at bounding box center [357, 69] width 118 height 16
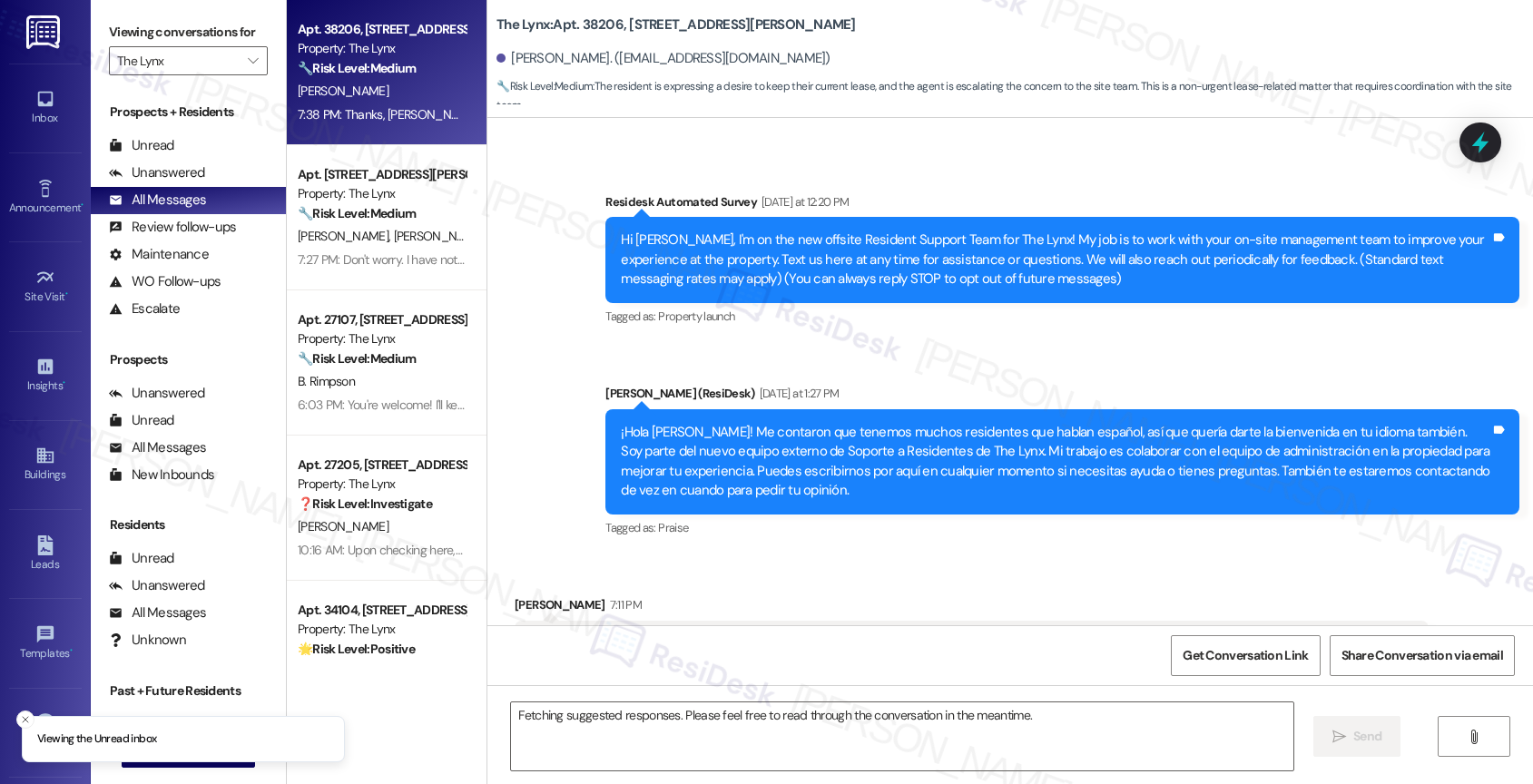
scroll to position [747, 0]
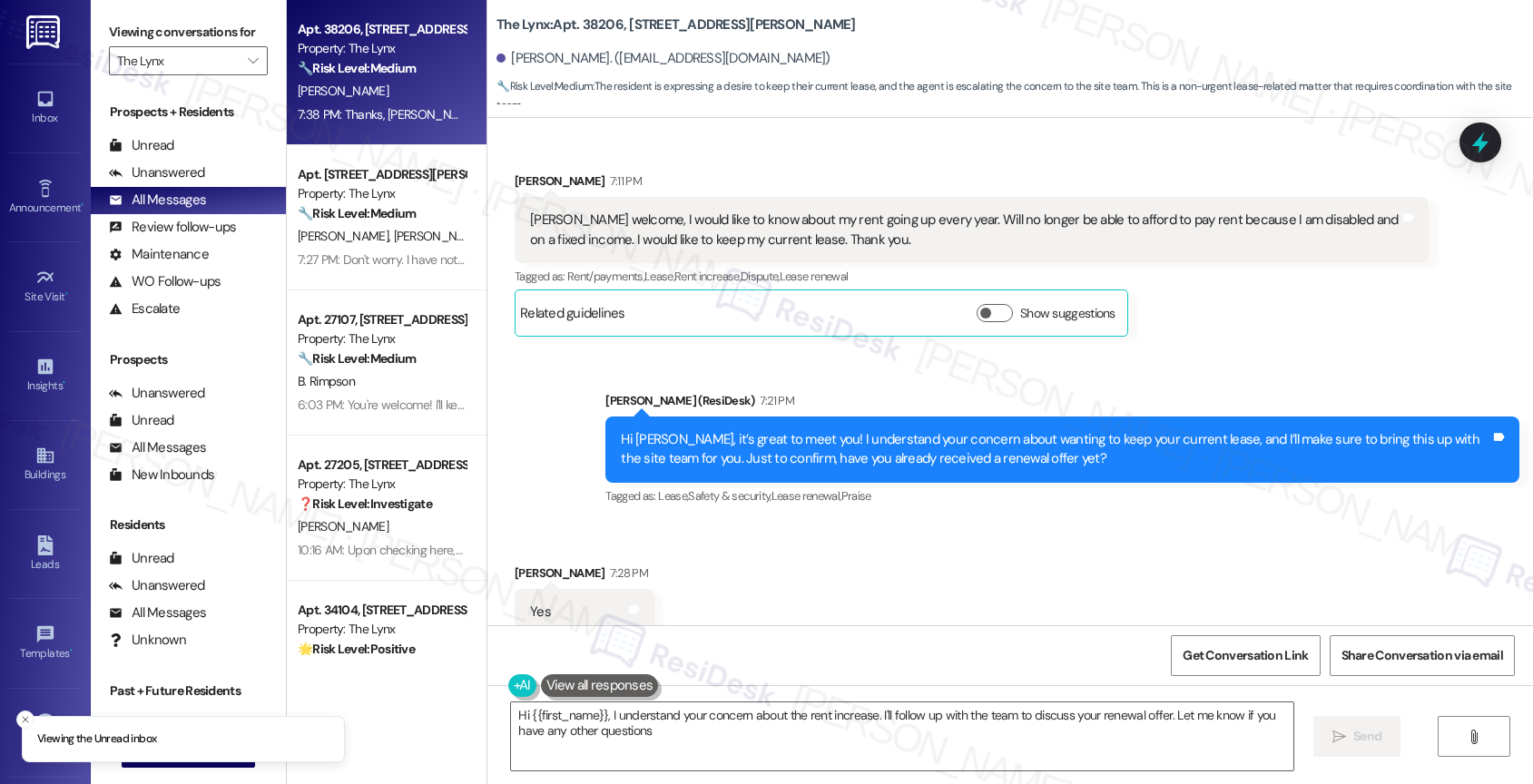
type textarea "Hi {{first_name}}, I understand your concern about the rent increase. I'll foll…"
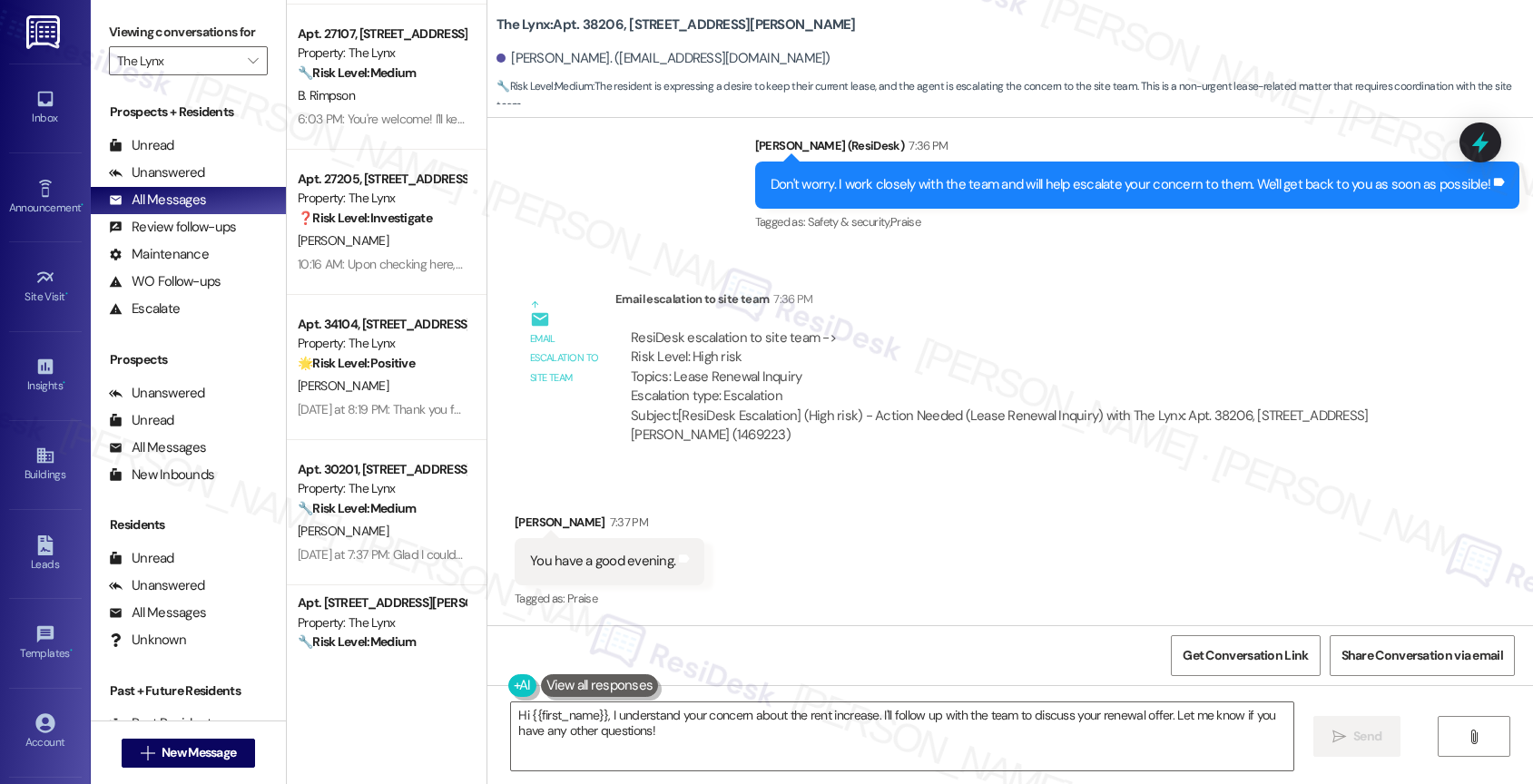
scroll to position [0, 0]
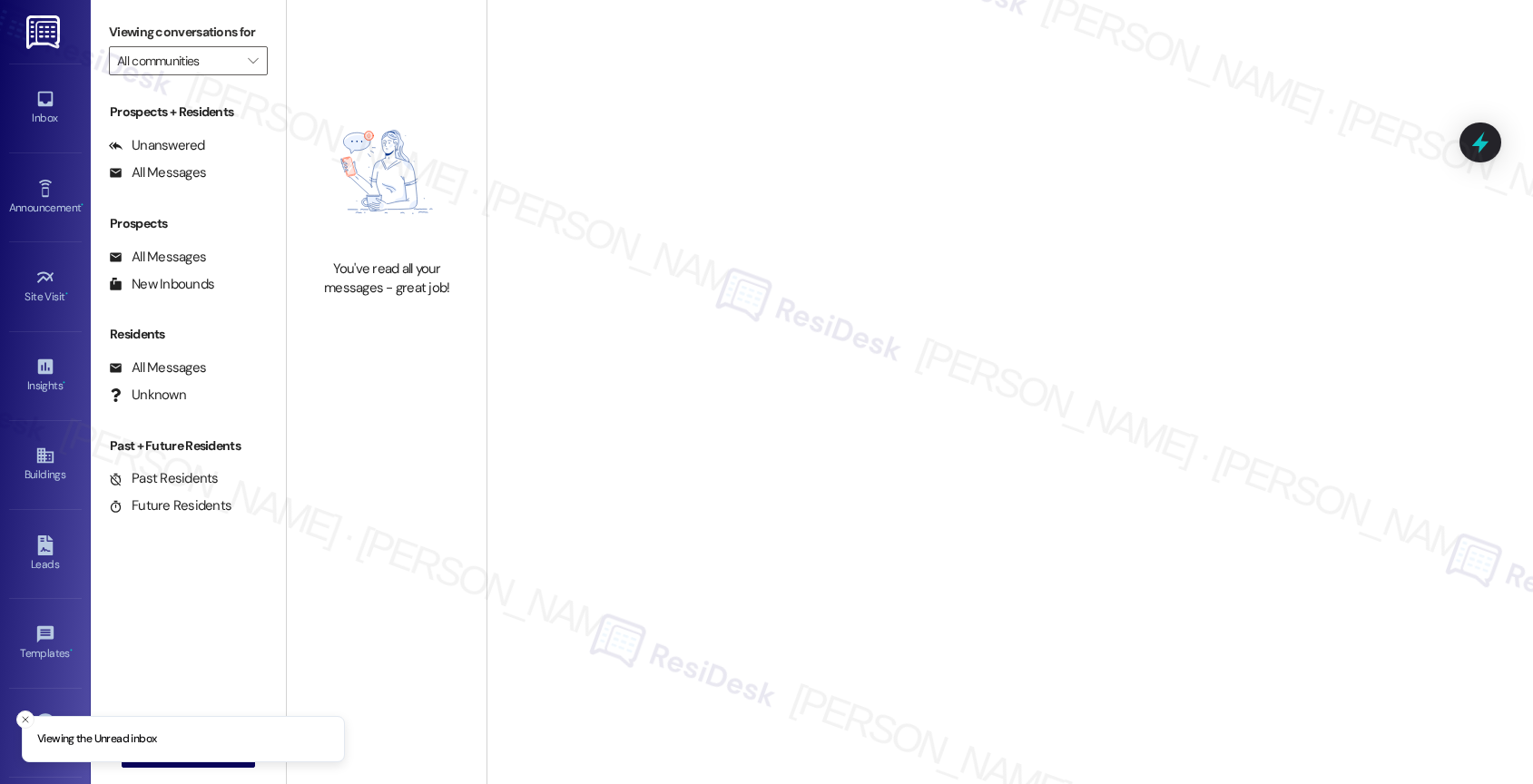
type input "Royal Palms"
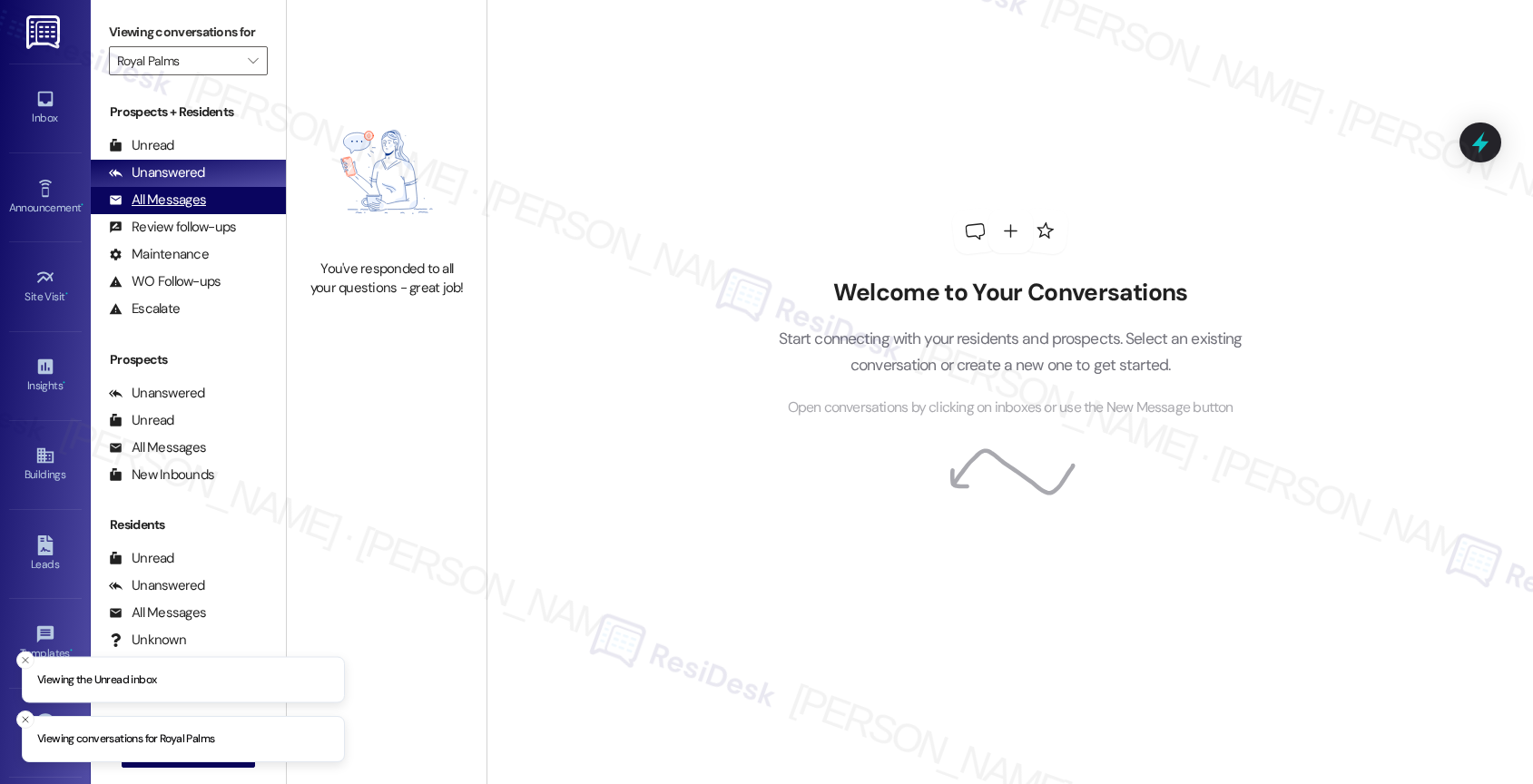
click at [182, 209] on div "All Messages" at bounding box center [157, 199] width 97 height 19
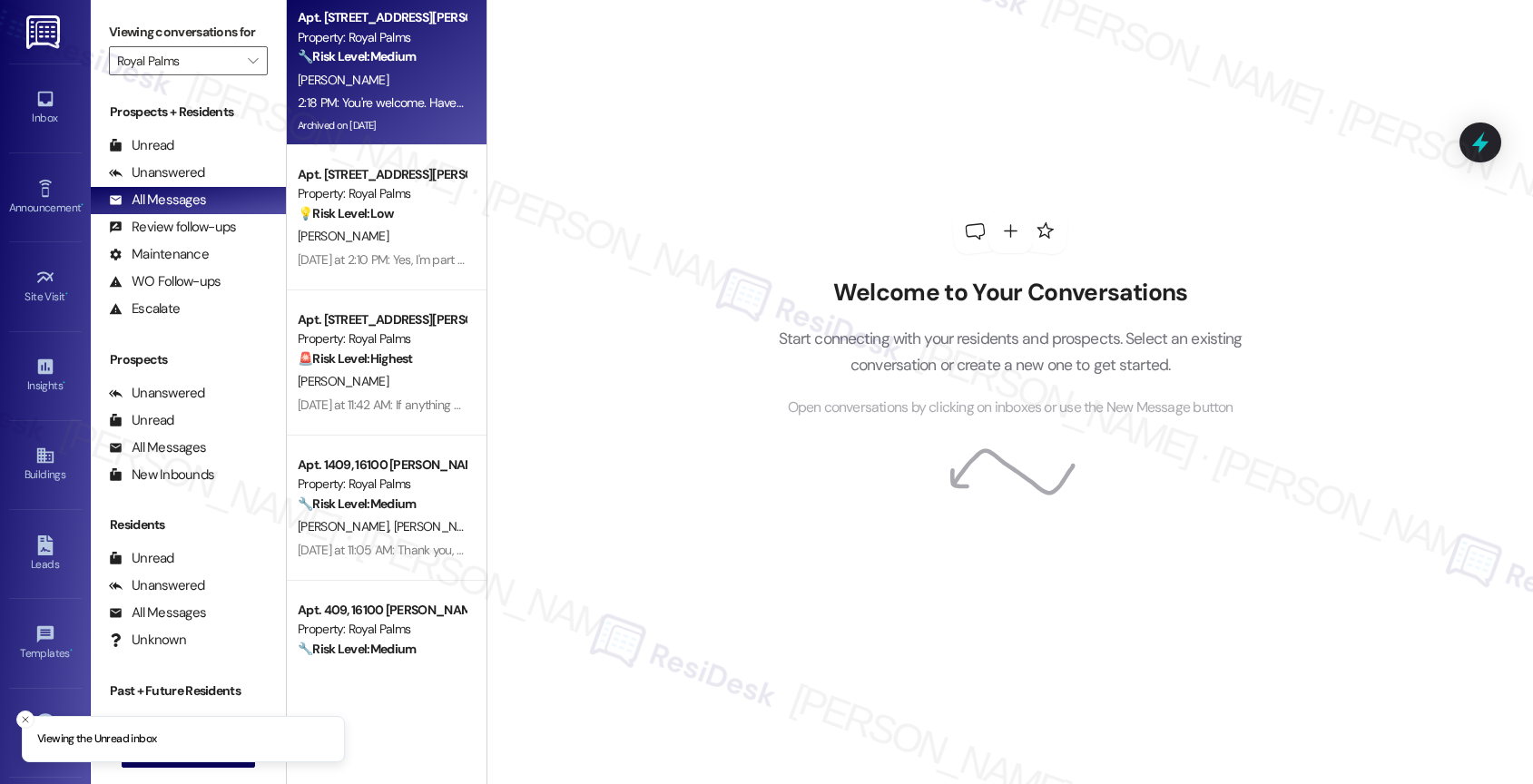
click at [372, 83] on div "D. Scarnati" at bounding box center [382, 79] width 172 height 23
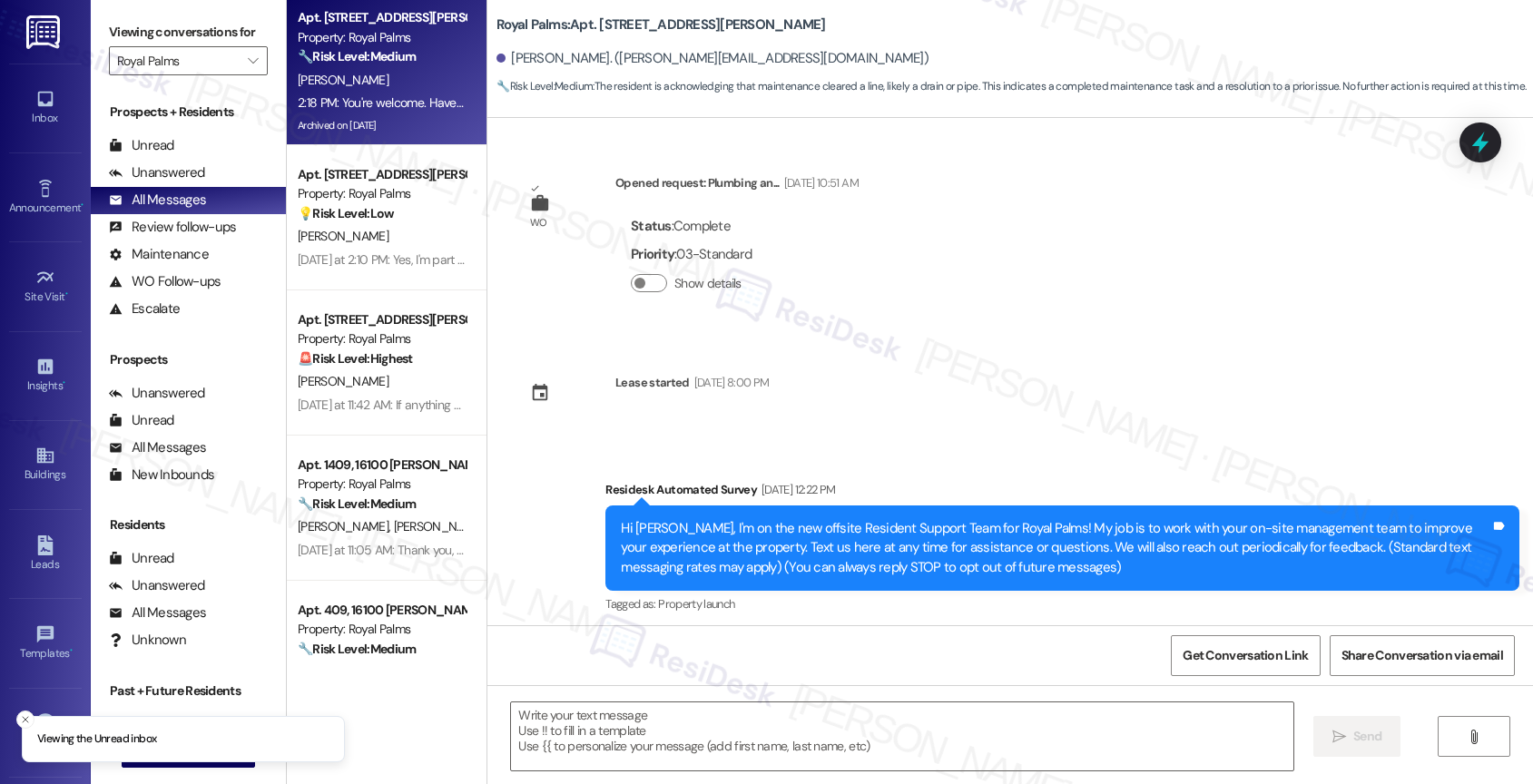
scroll to position [5701, 0]
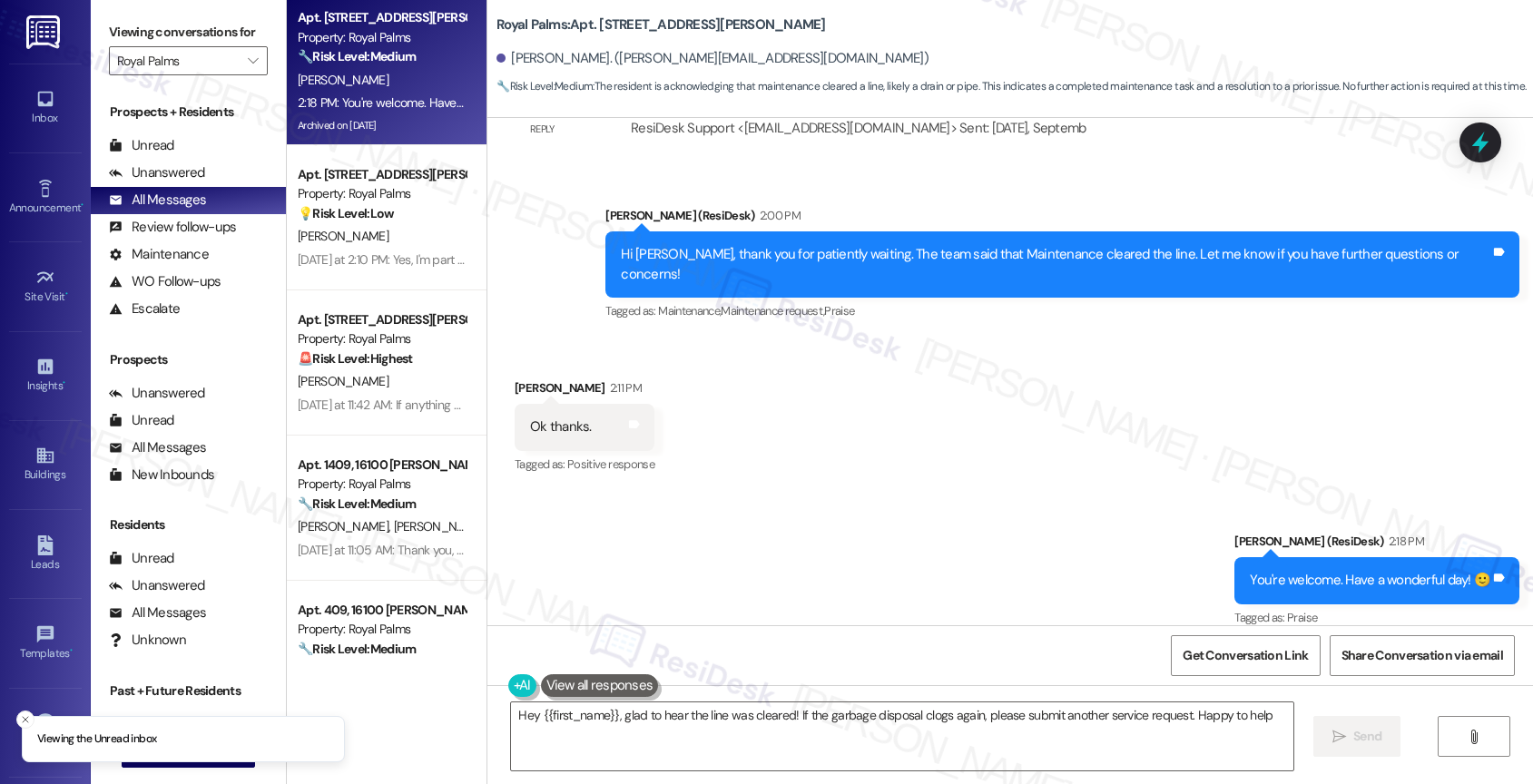
type textarea "Hey {{first_name}}, glad to hear the line was cleared! If the garbage disposal …"
click at [248, 68] on icon "" at bounding box center [252, 61] width 10 height 15
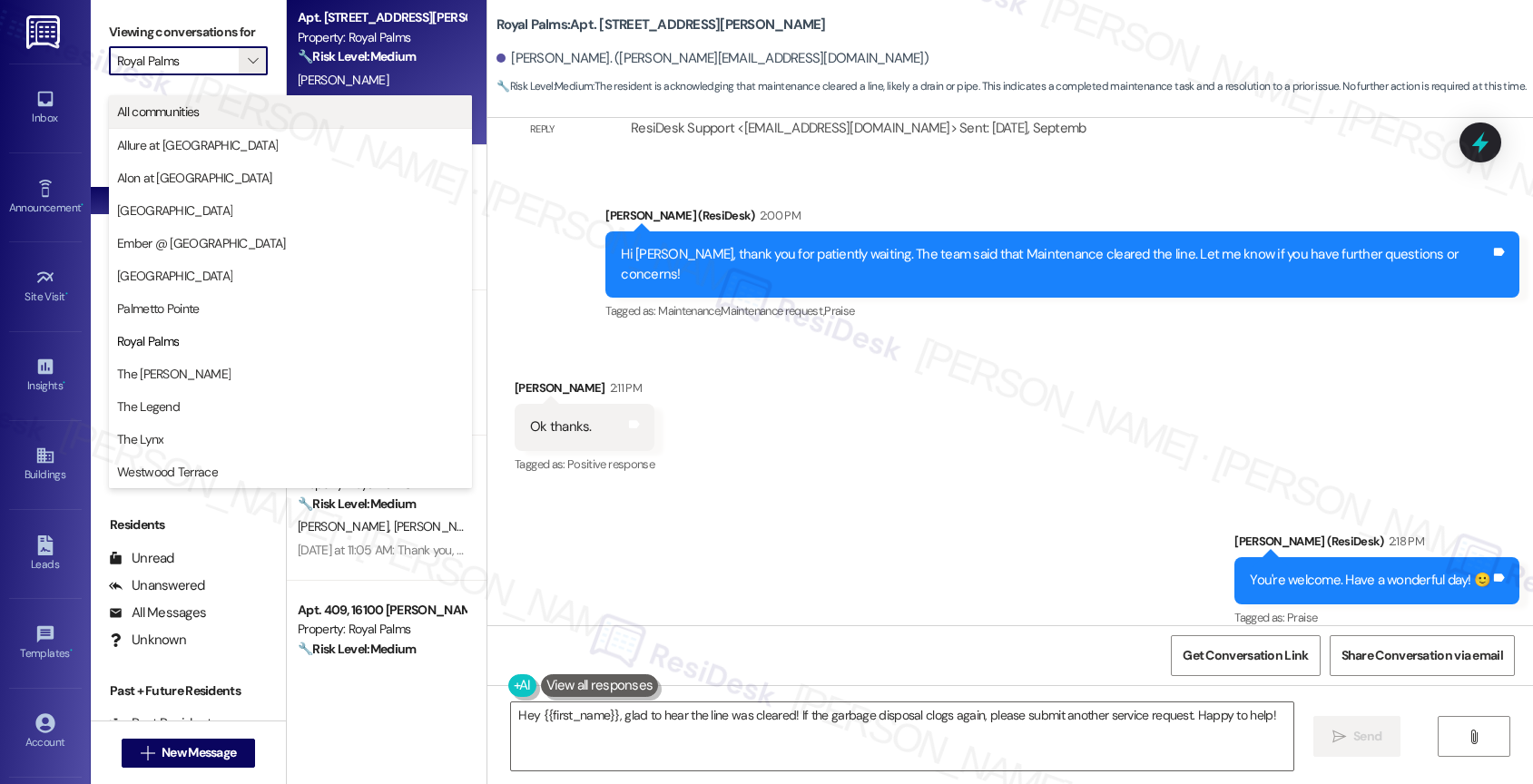
click at [259, 116] on span "All communities" at bounding box center [290, 111] width 346 height 18
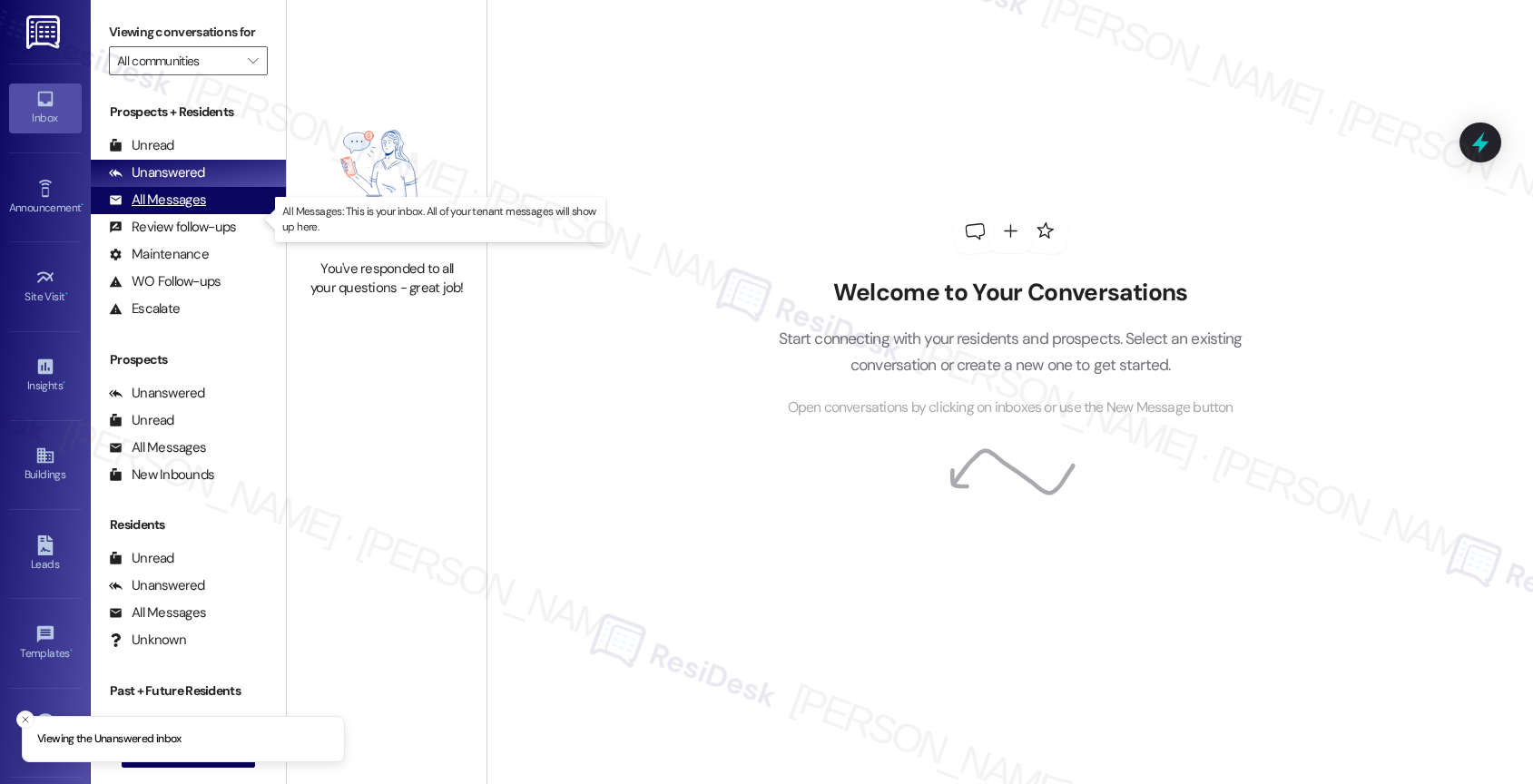
click at [187, 209] on div "All Messages" at bounding box center [157, 199] width 97 height 19
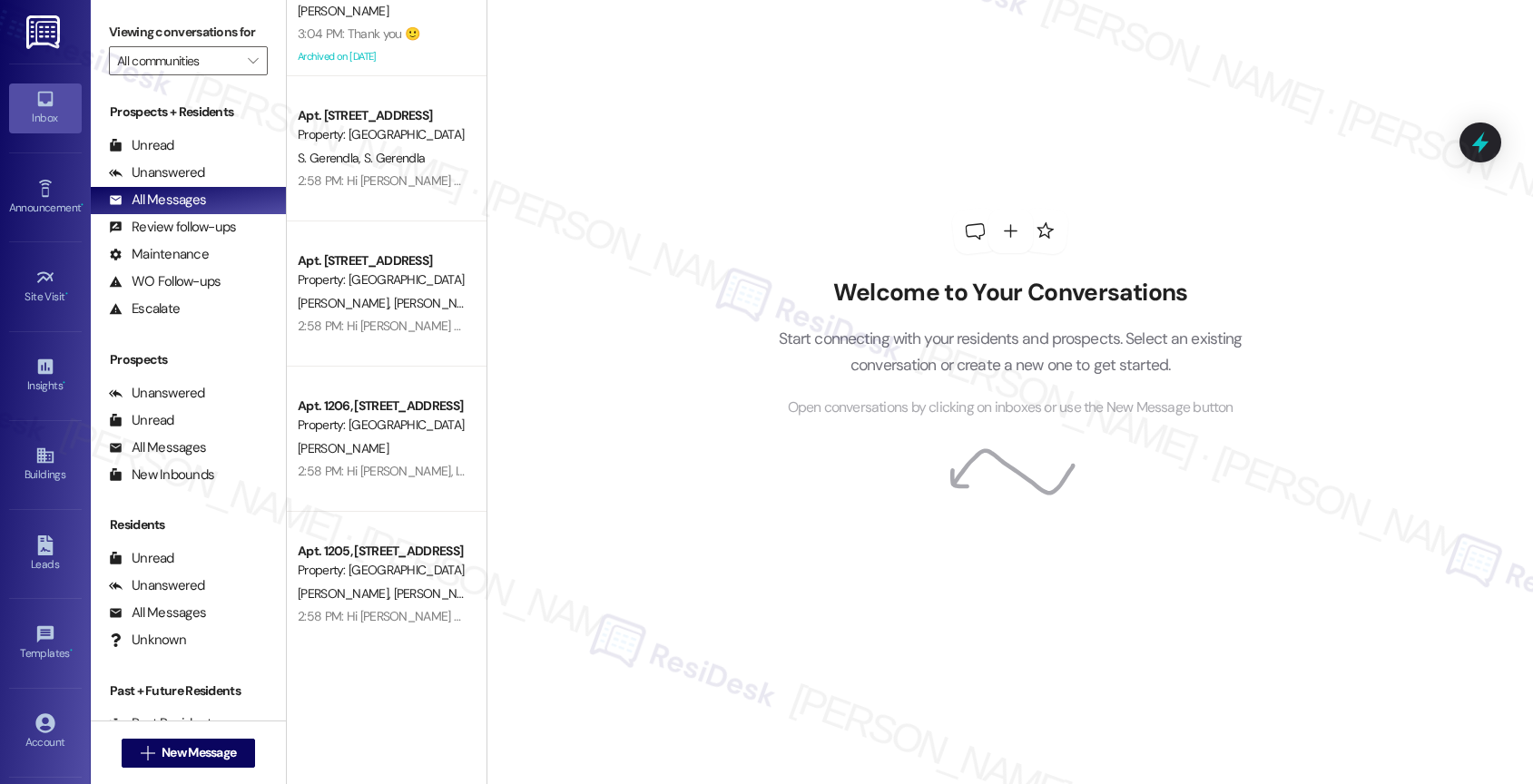
scroll to position [6602, 0]
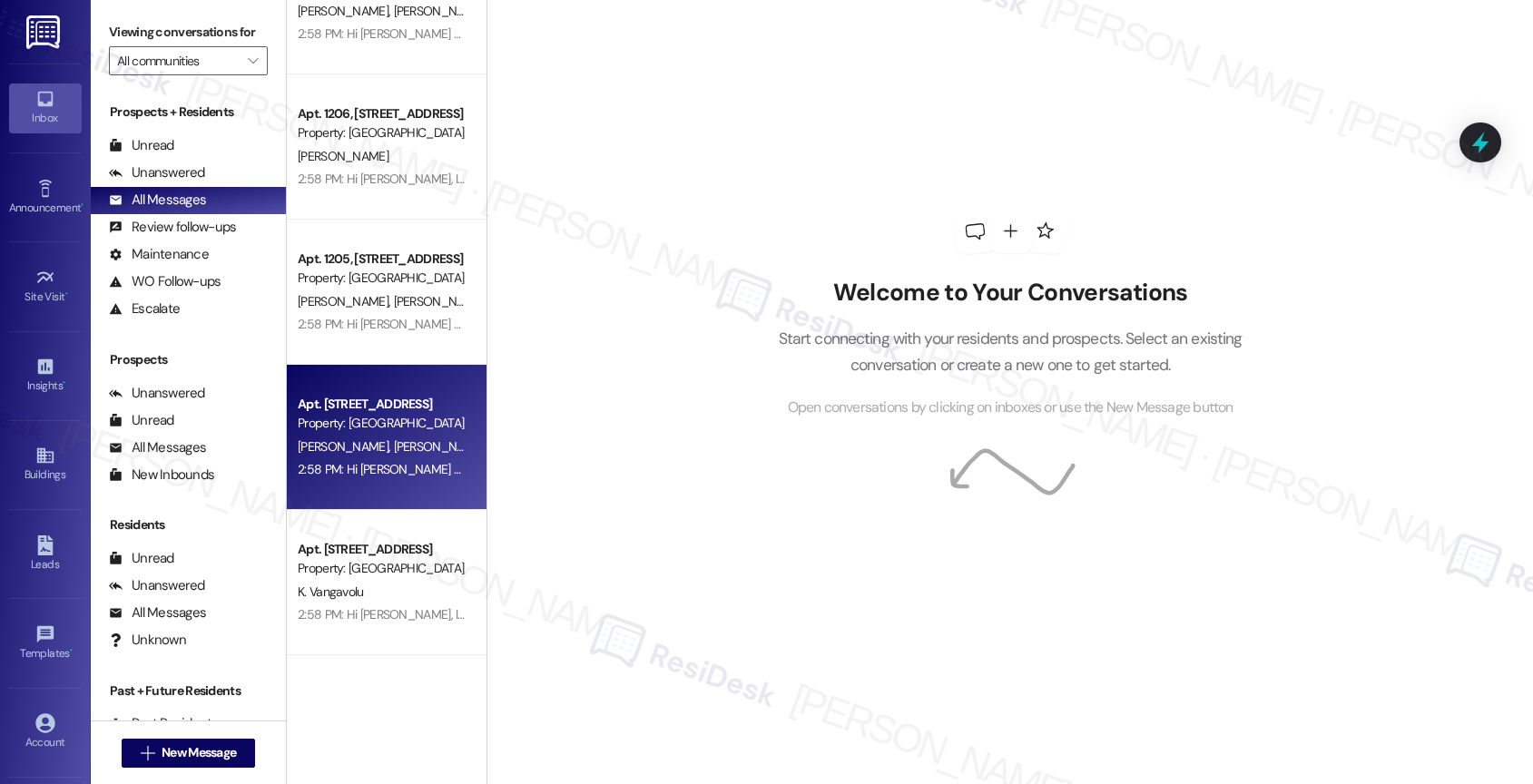
click at [394, 451] on span "F. Madasamy" at bounding box center [439, 446] width 90 height 16
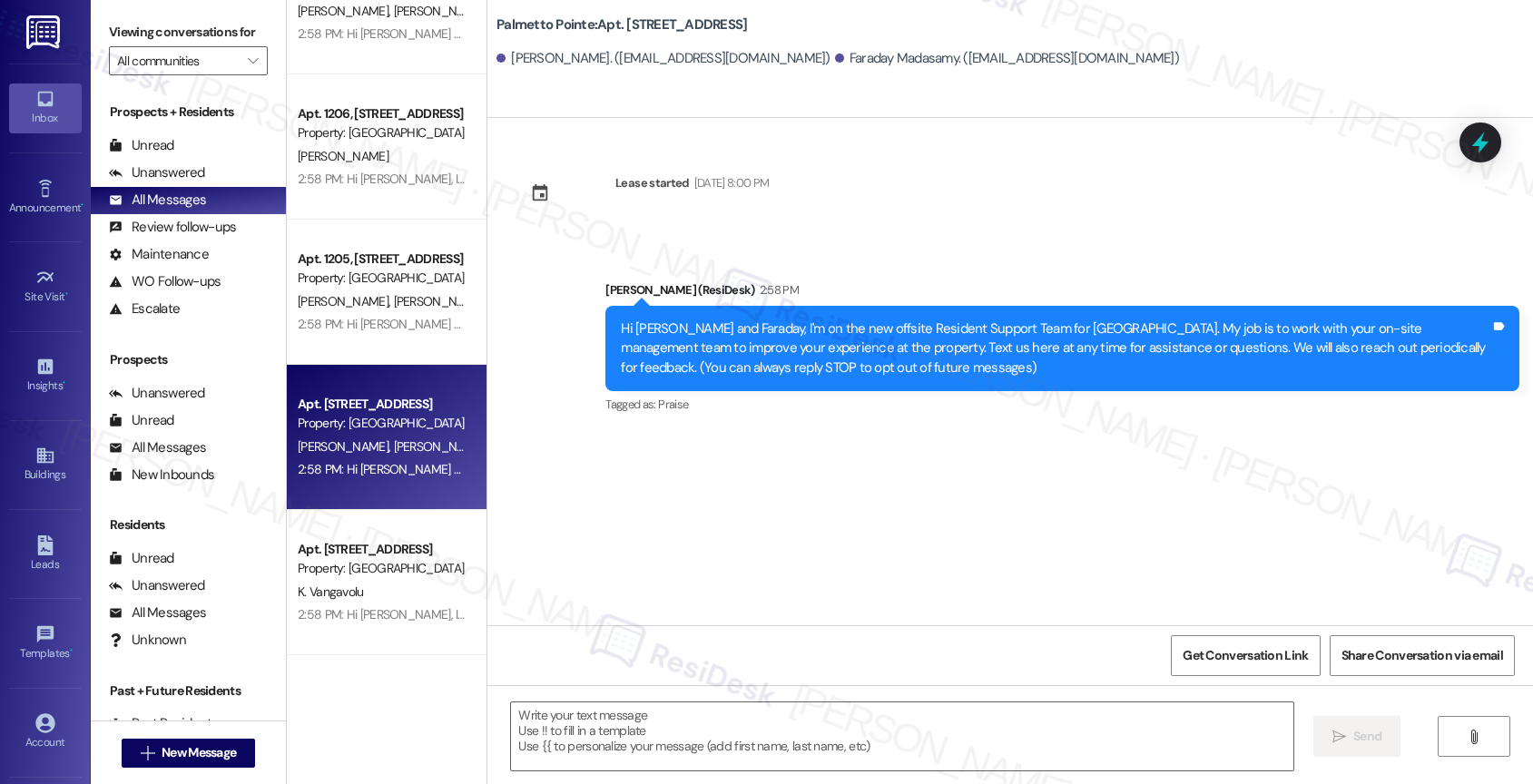
type textarea "Fetching suggested responses. Please feel free to read through the conversation…"
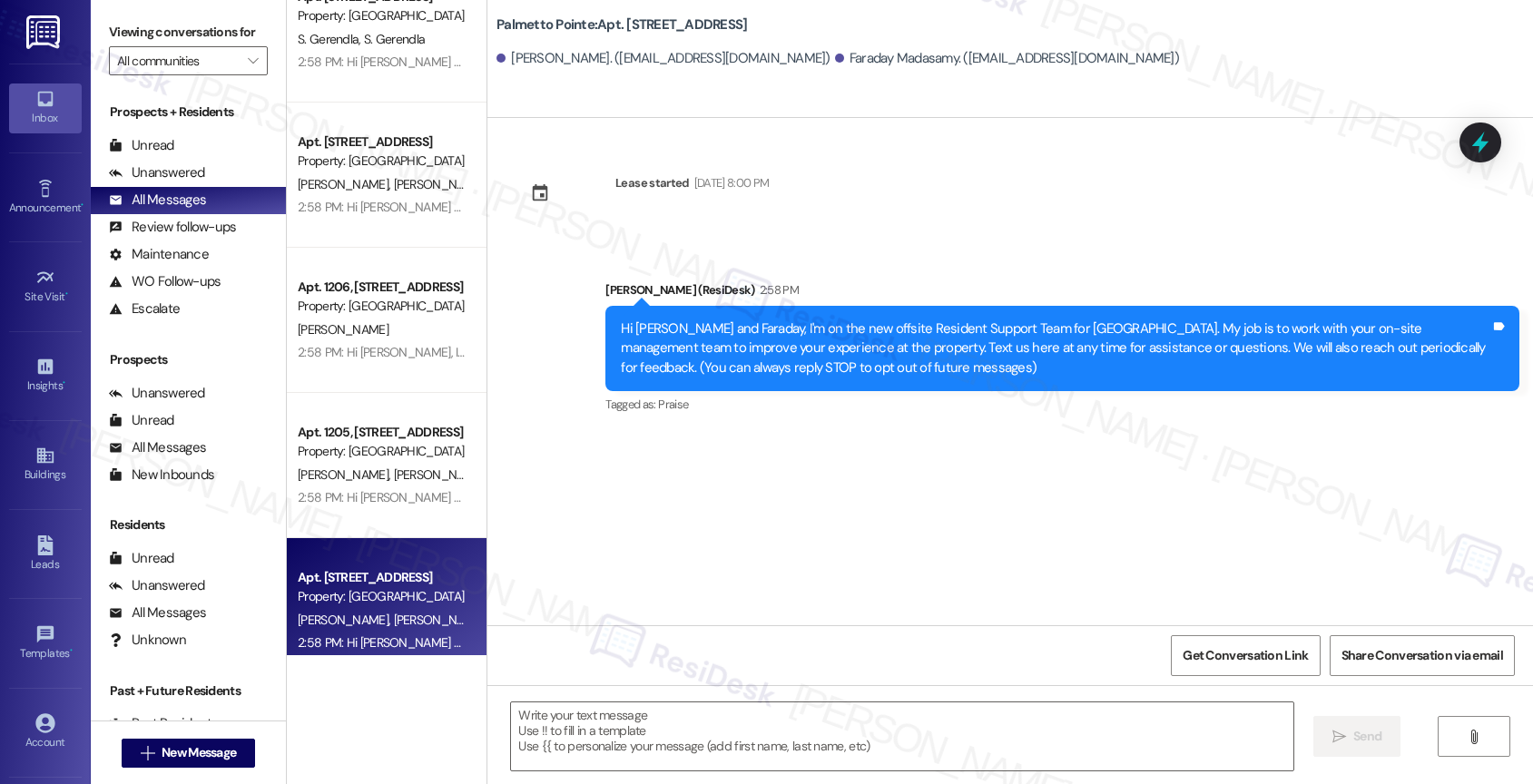
scroll to position [5356, 0]
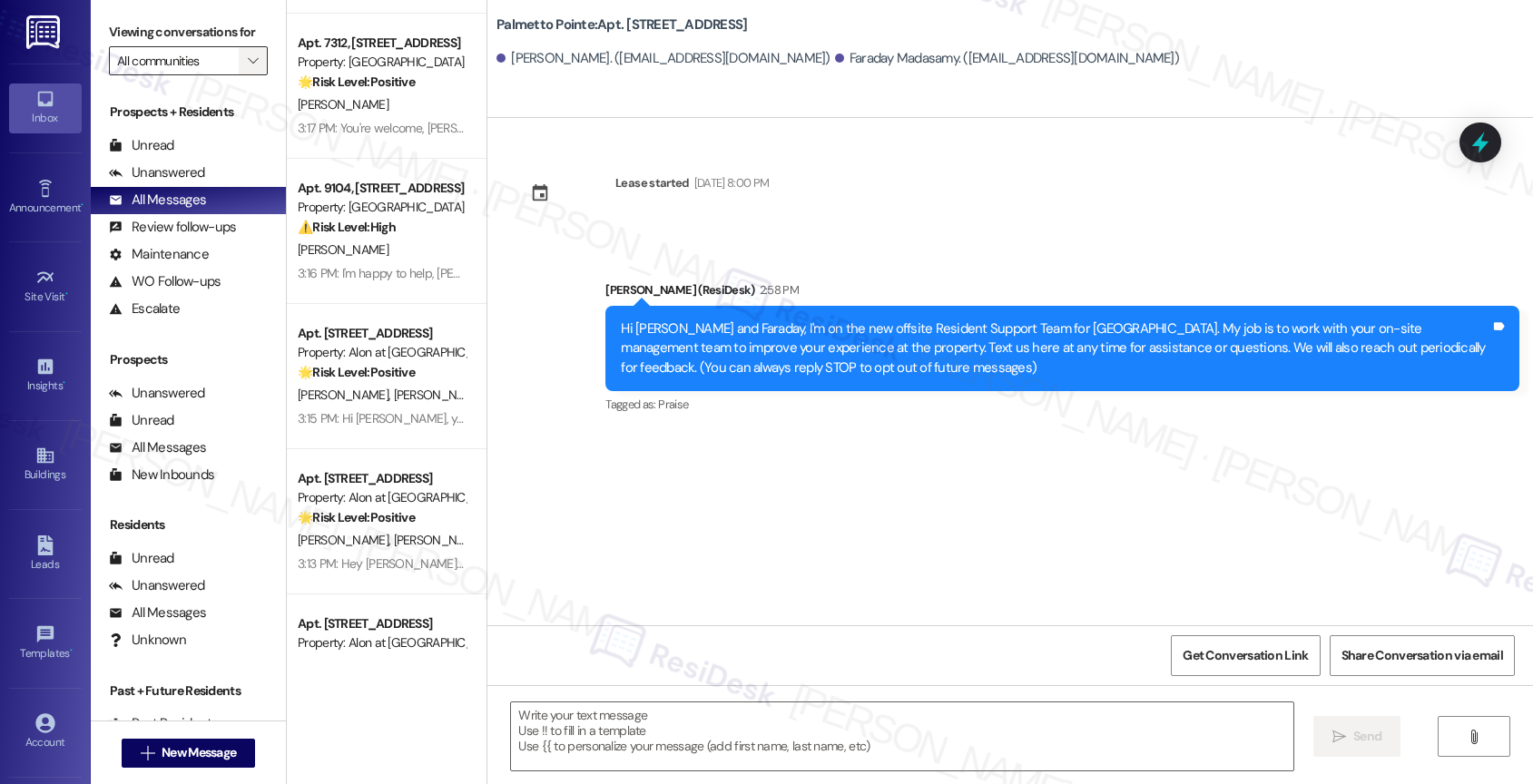
click at [248, 68] on icon "" at bounding box center [252, 61] width 10 height 15
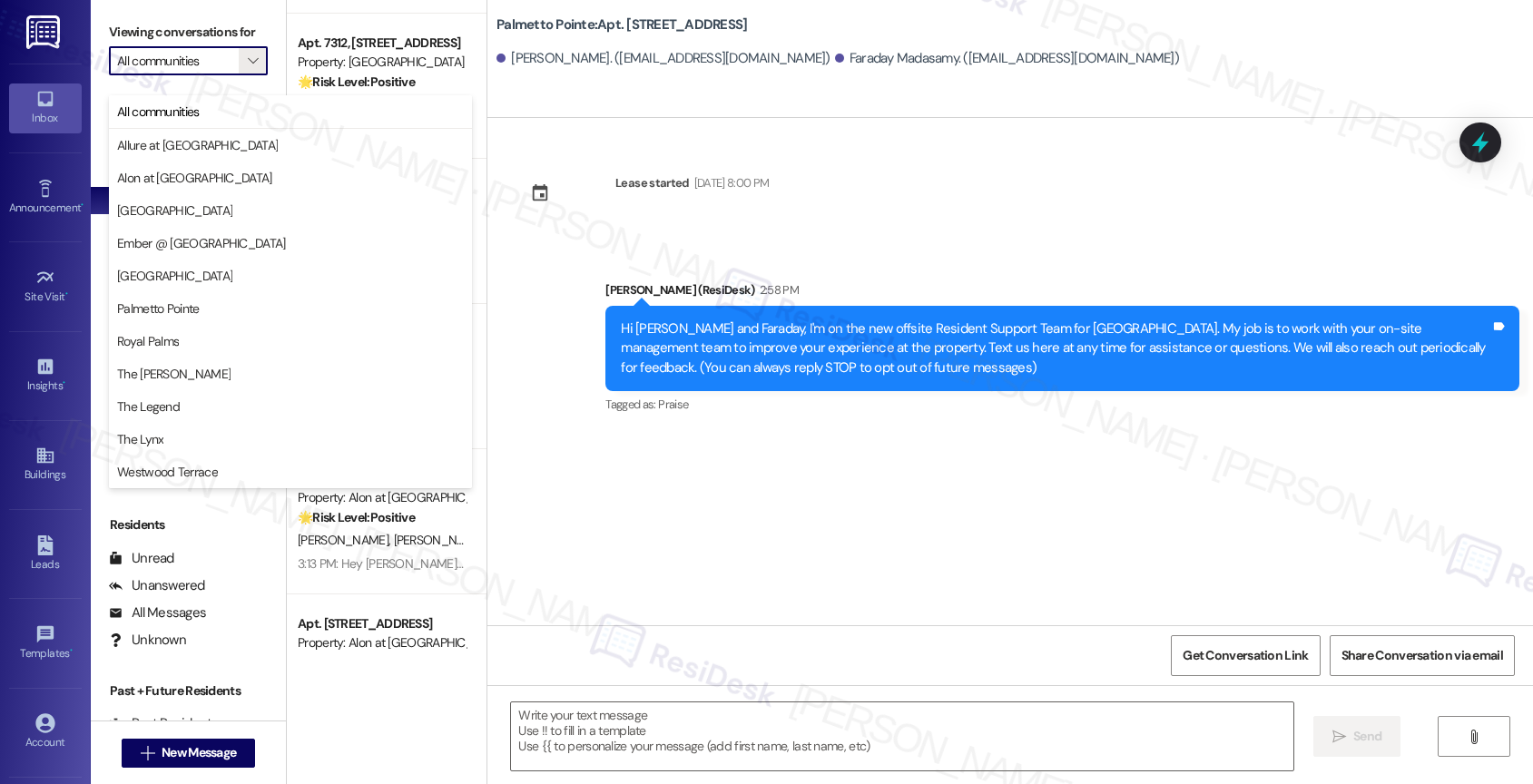
click at [620, 153] on div "Lease started May 30, 2025 at 8:00 PM Announcement, sent via SMS Sarah (ResiDes…" at bounding box center [1010, 371] width 1046 height 507
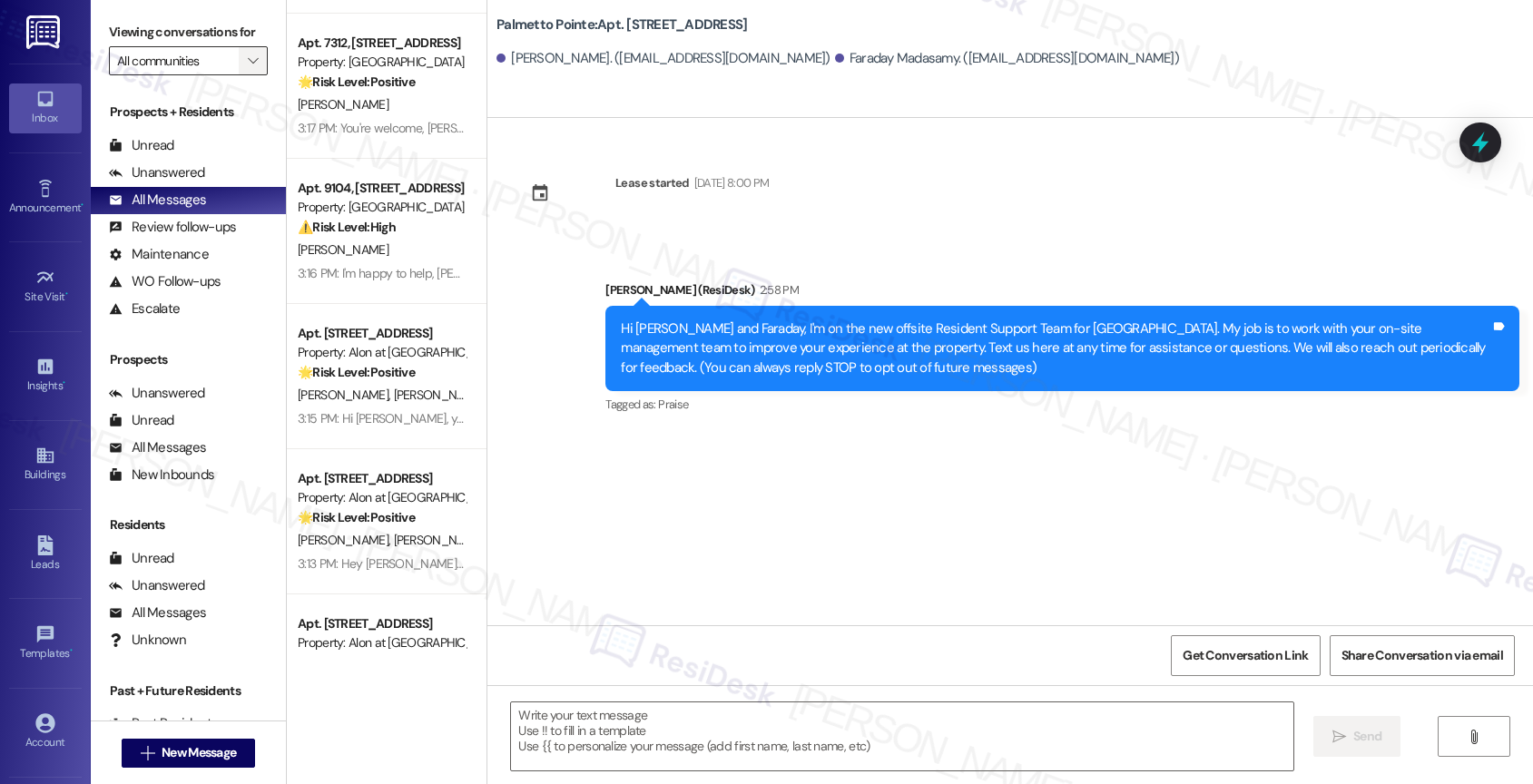
click at [248, 68] on icon "" at bounding box center [252, 61] width 10 height 15
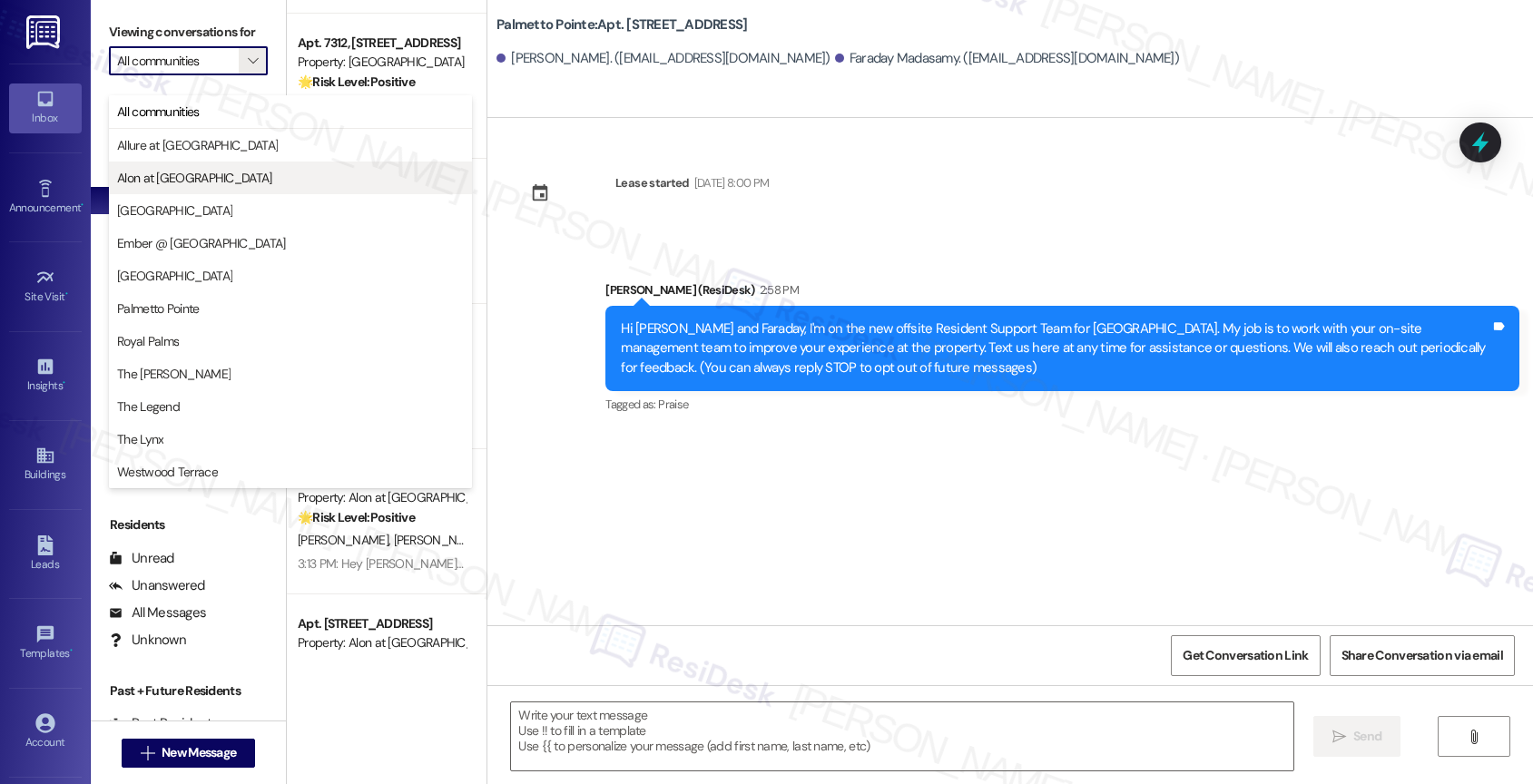
click at [196, 183] on span "Alon at [GEOGRAPHIC_DATA]" at bounding box center [195, 178] width 155 height 18
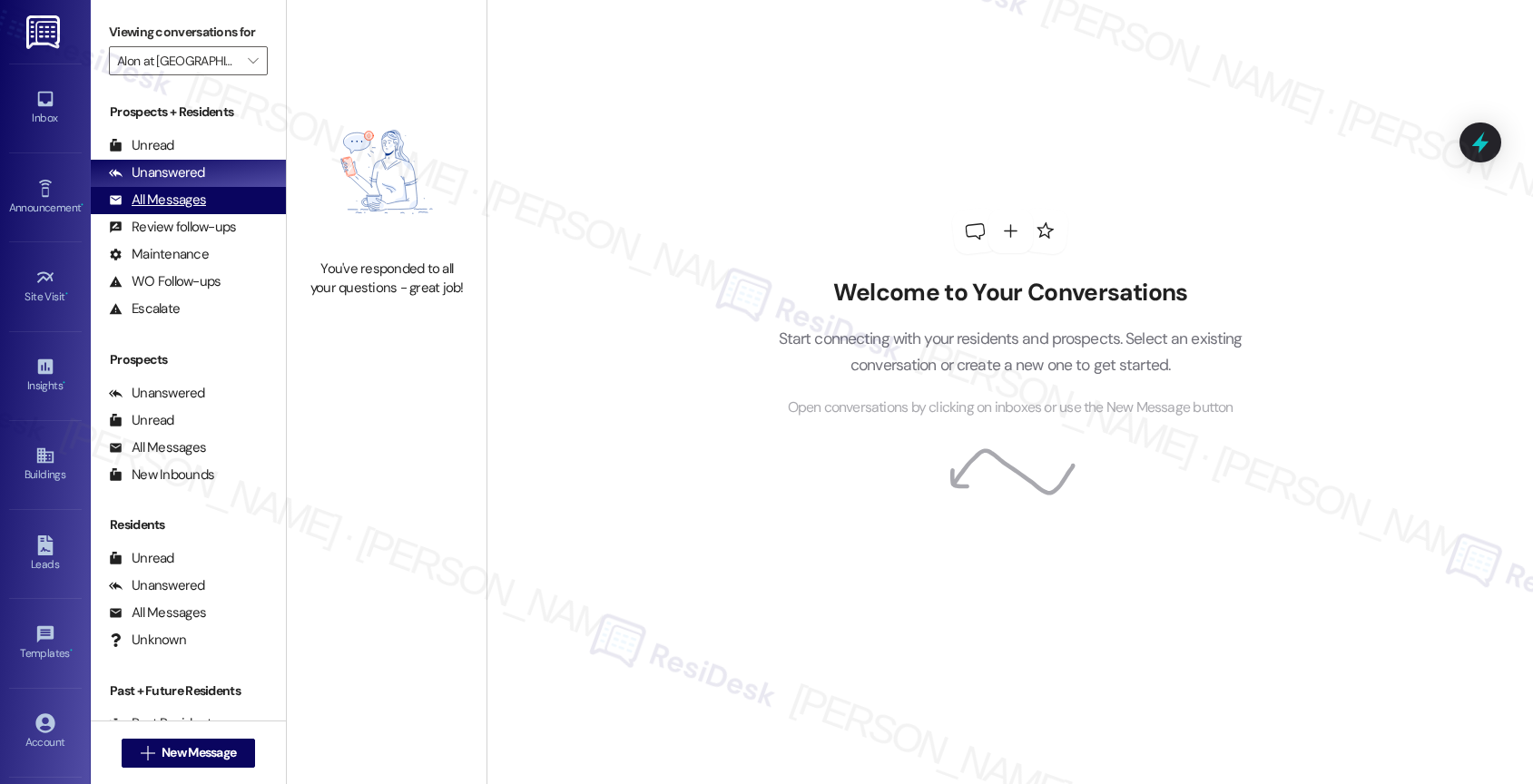
click at [194, 214] on div "All Messages (undefined)" at bounding box center [187, 200] width 195 height 27
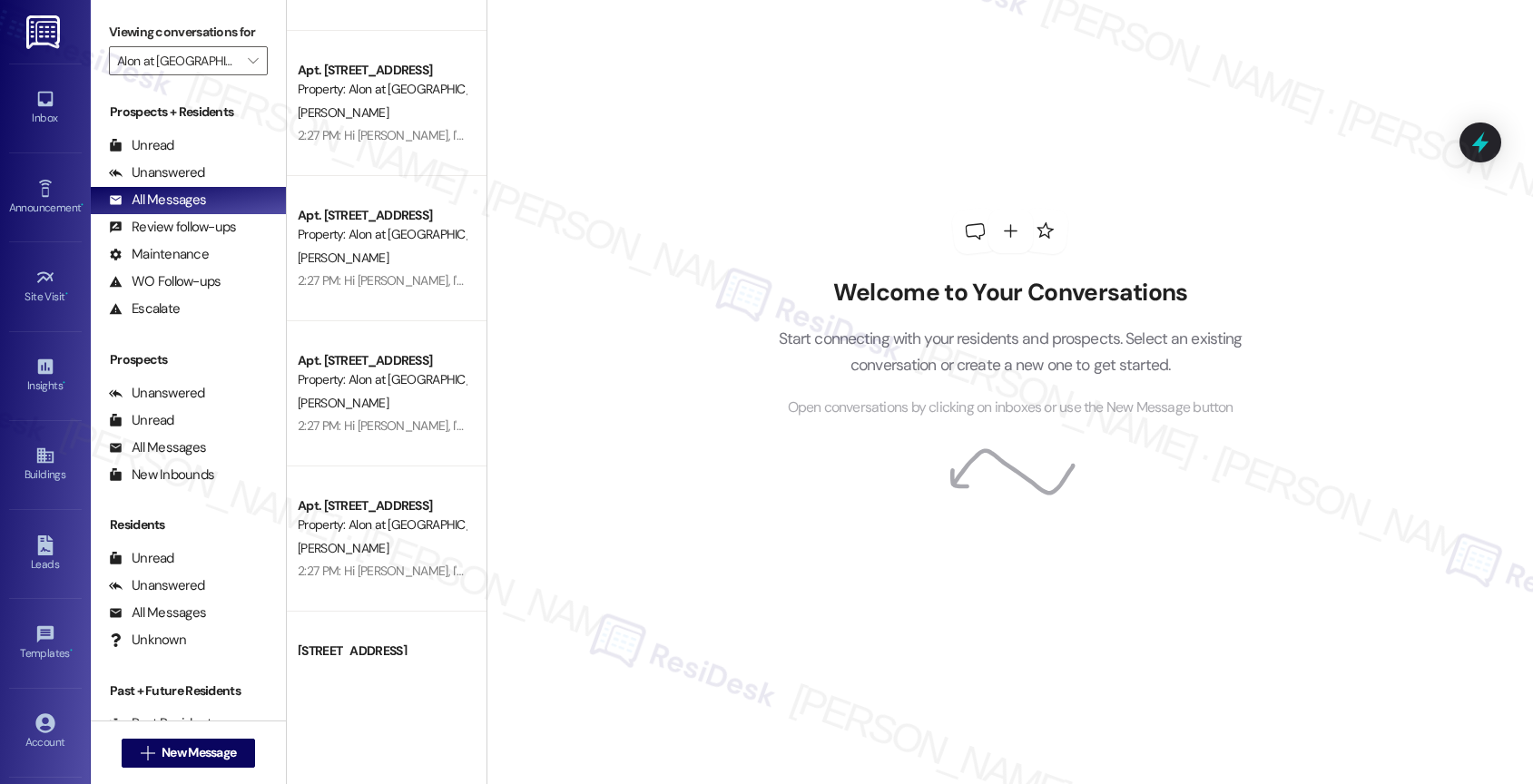
scroll to position [4572, 0]
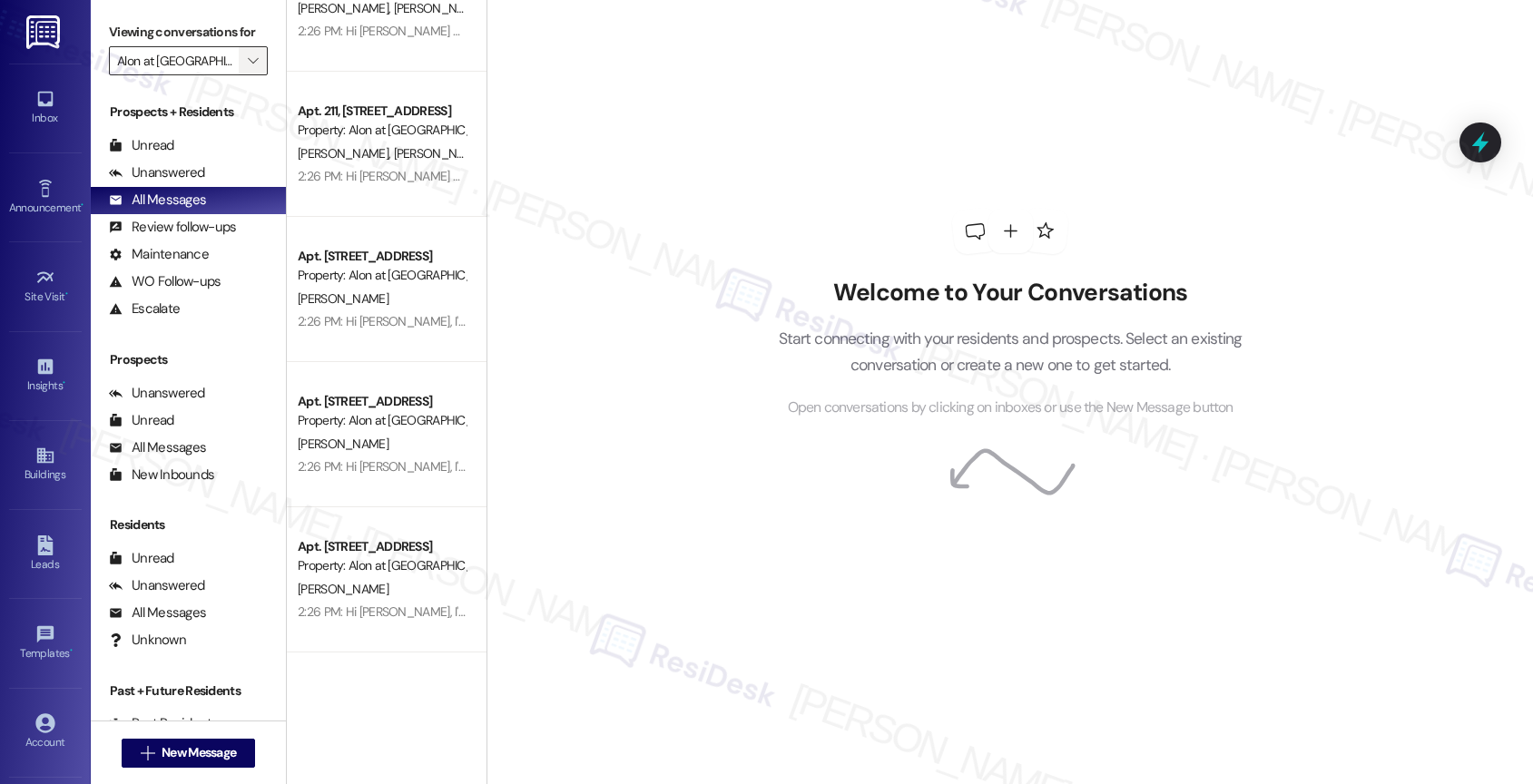
click at [244, 75] on span "" at bounding box center [252, 61] width 17 height 29
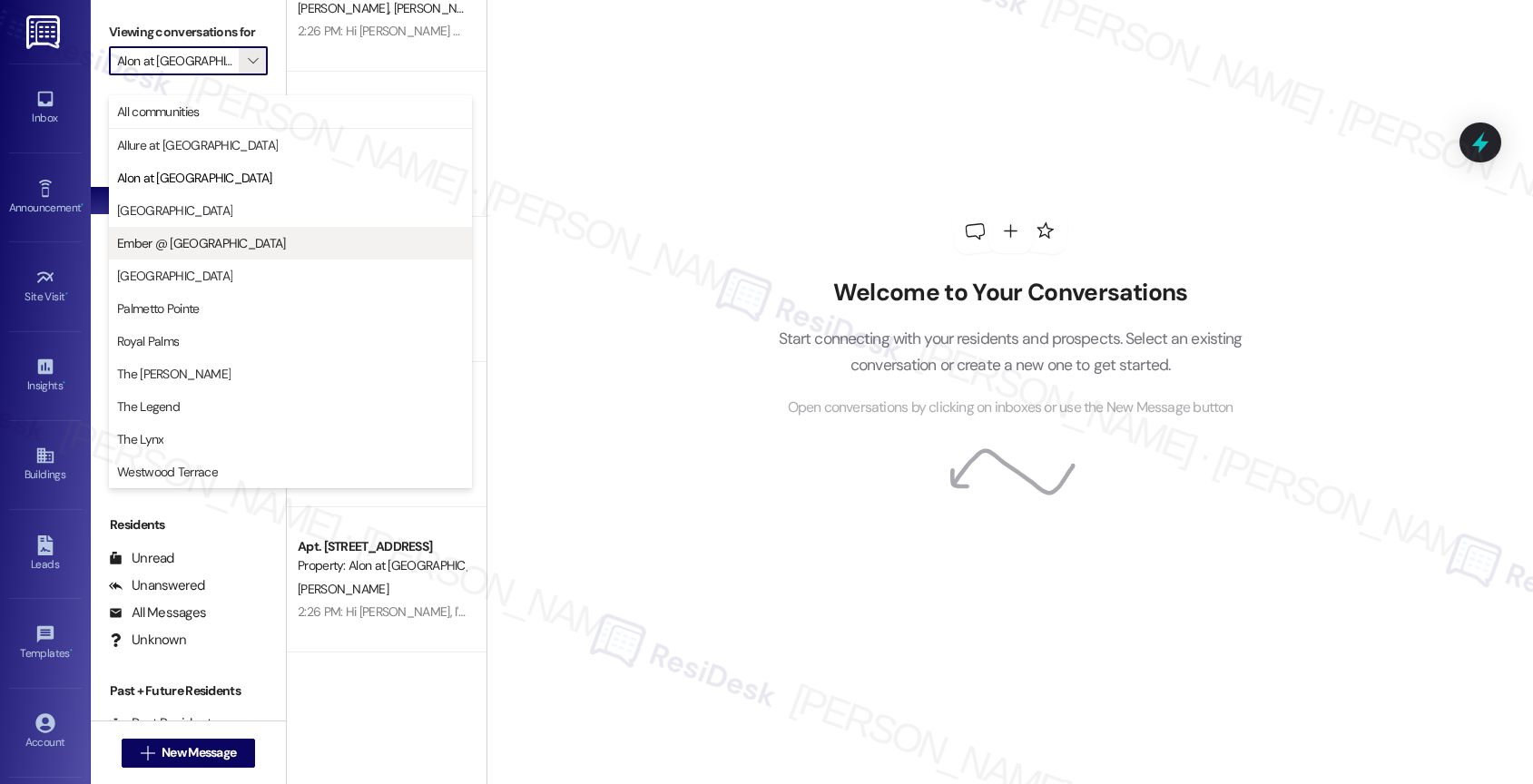
click at [199, 249] on span "Ember @ Alamo Ranch" at bounding box center [201, 243] width 169 height 18
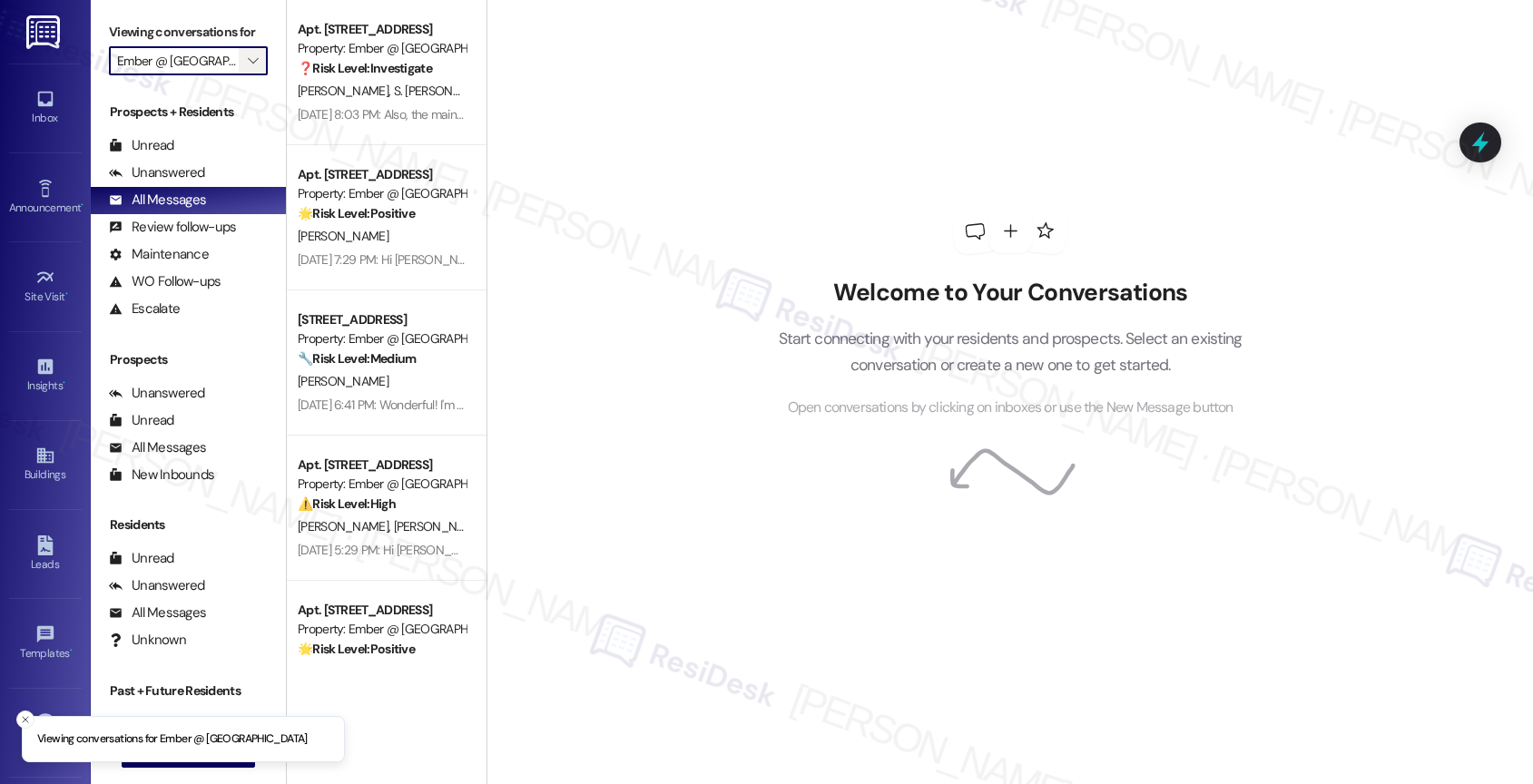
click at [248, 68] on icon "" at bounding box center [252, 61] width 10 height 15
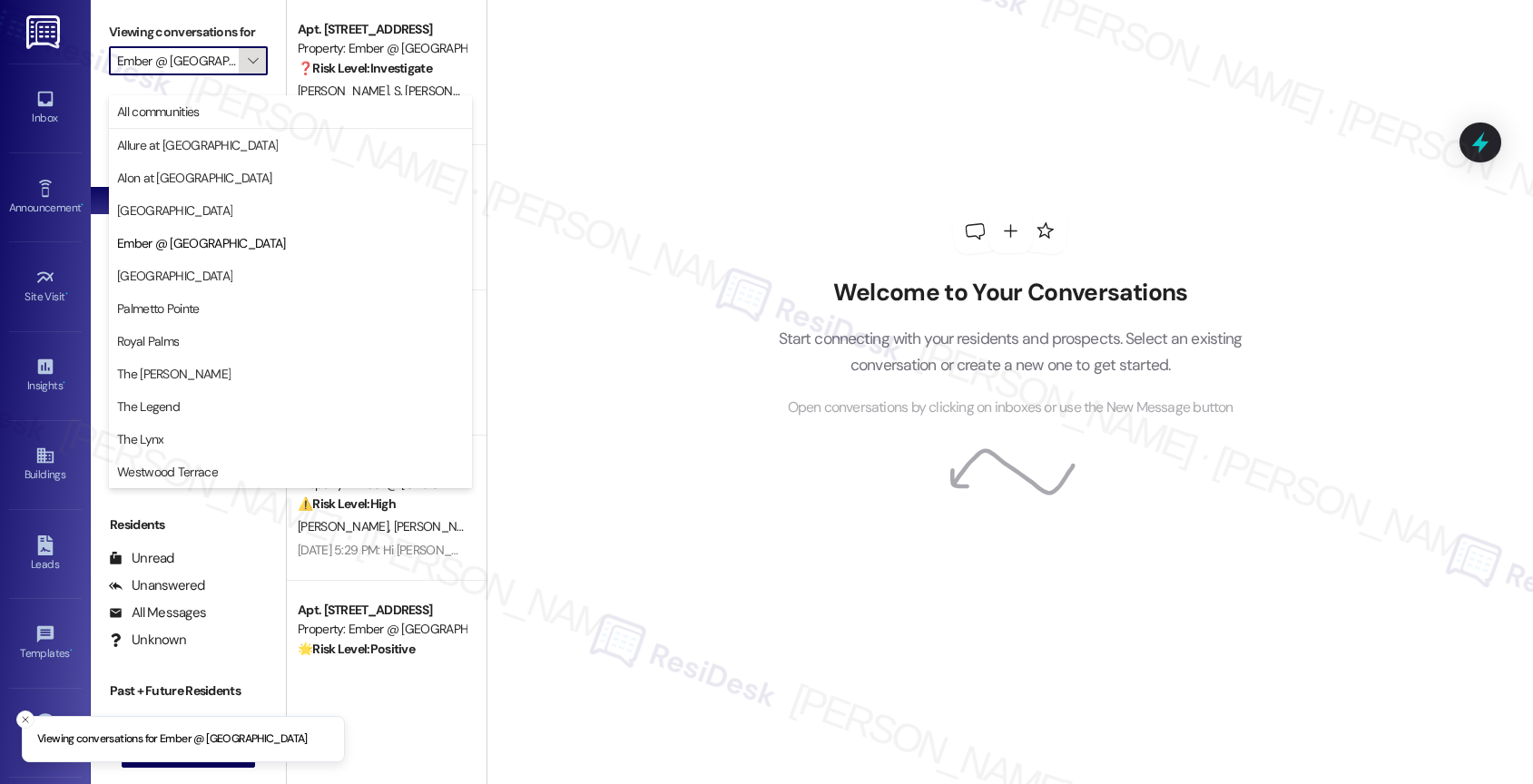
scroll to position [0, 15]
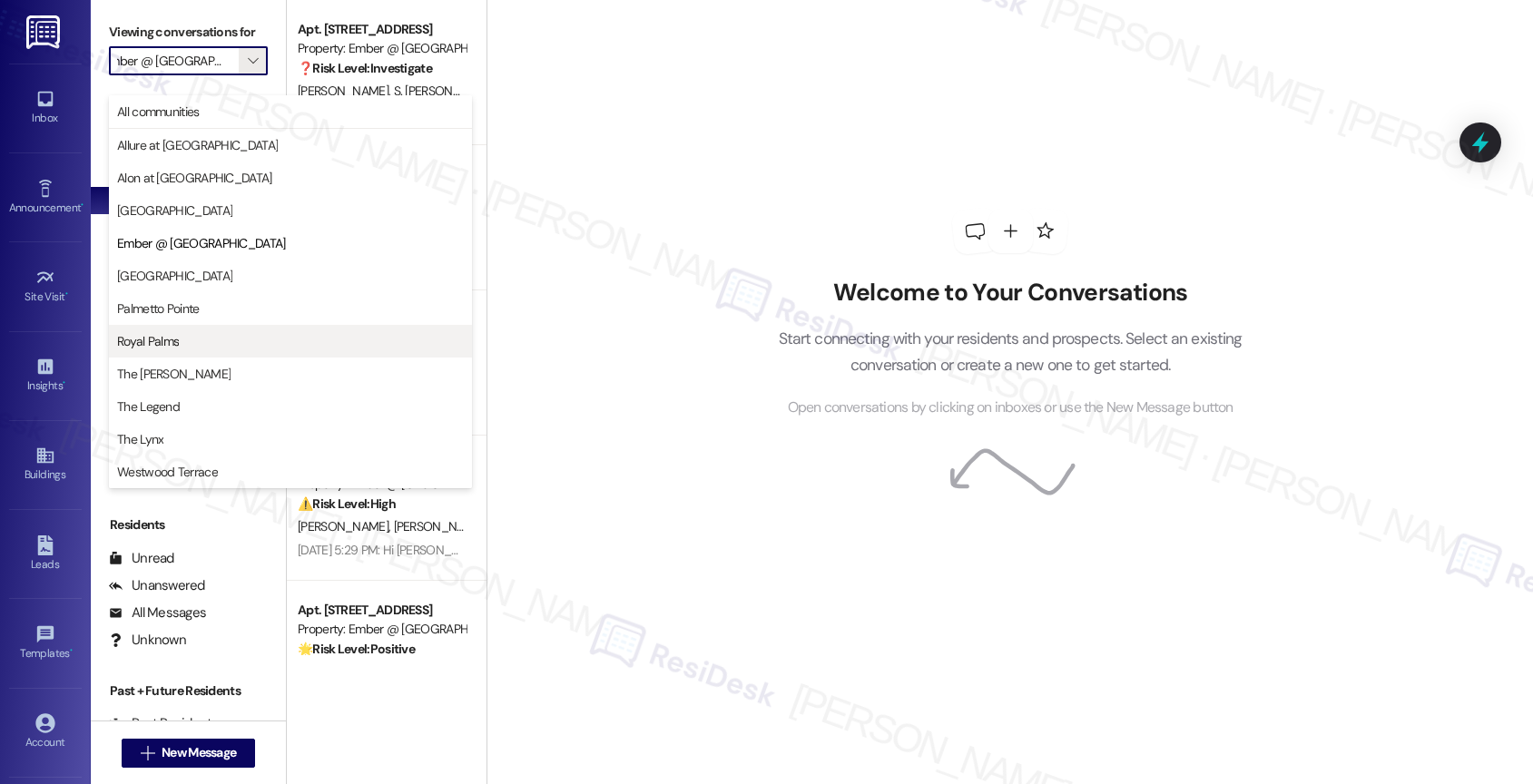
click at [188, 334] on span "Royal Palms" at bounding box center [290, 341] width 346 height 18
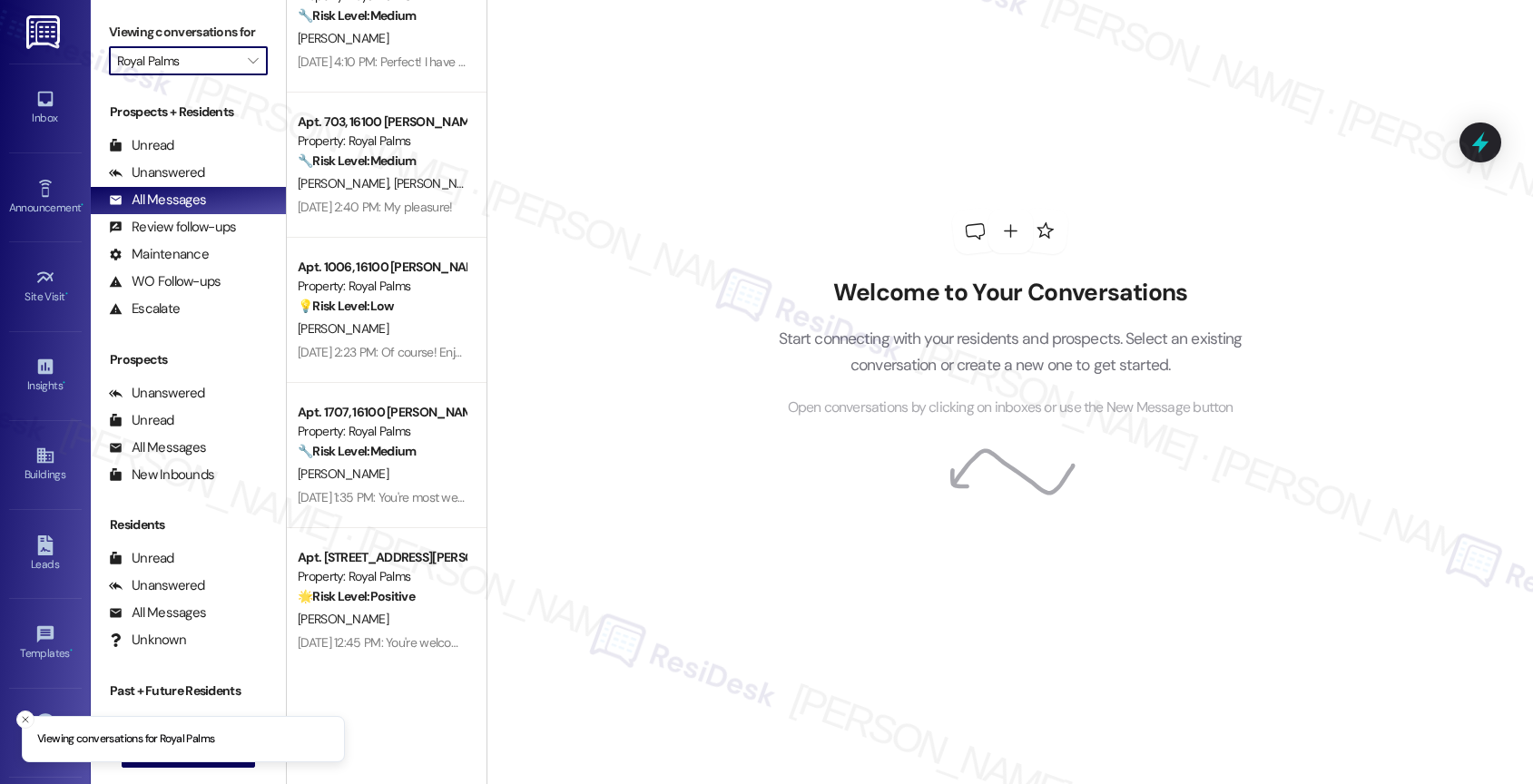
scroll to position [1425, 0]
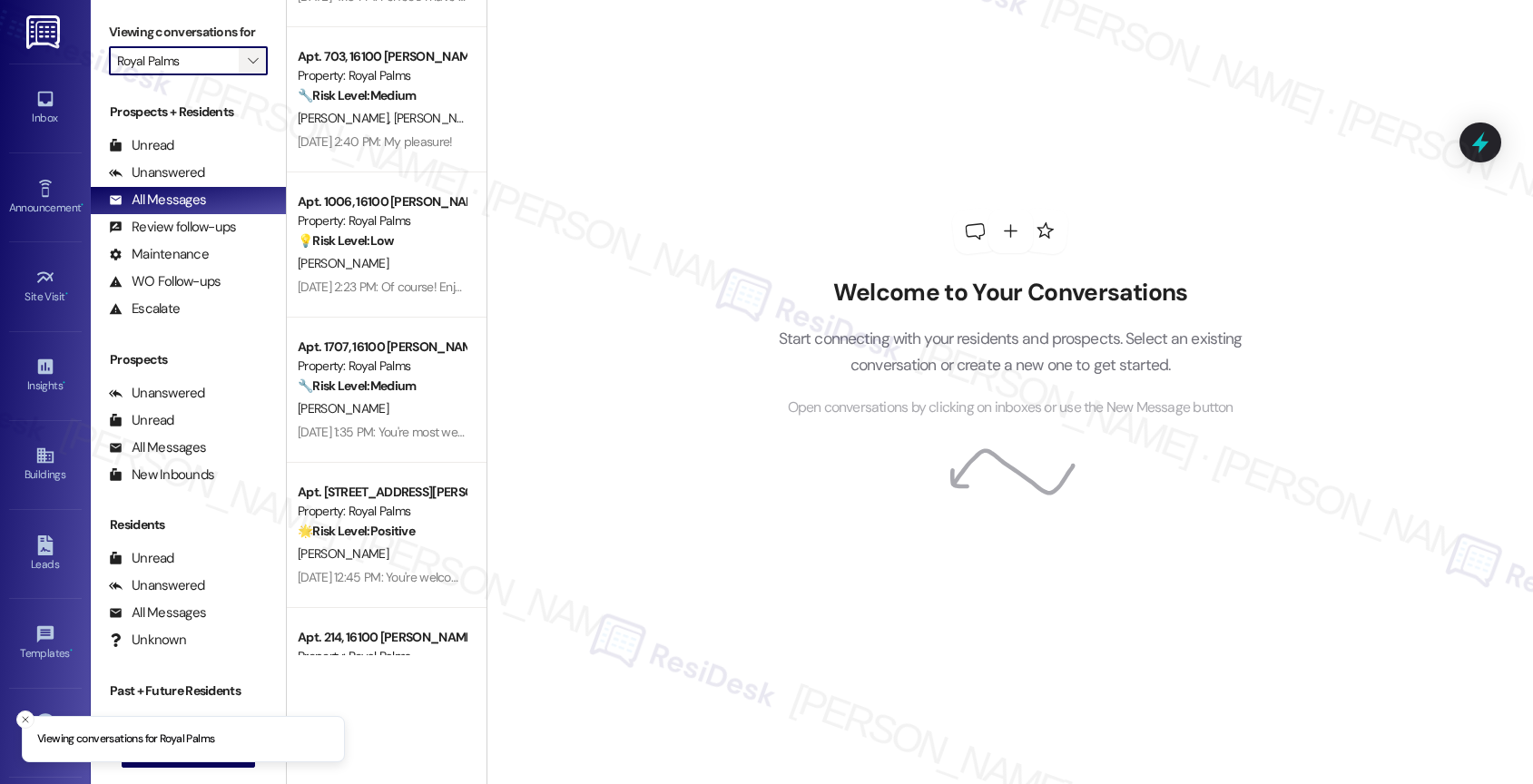
click at [244, 74] on span "" at bounding box center [252, 61] width 17 height 29
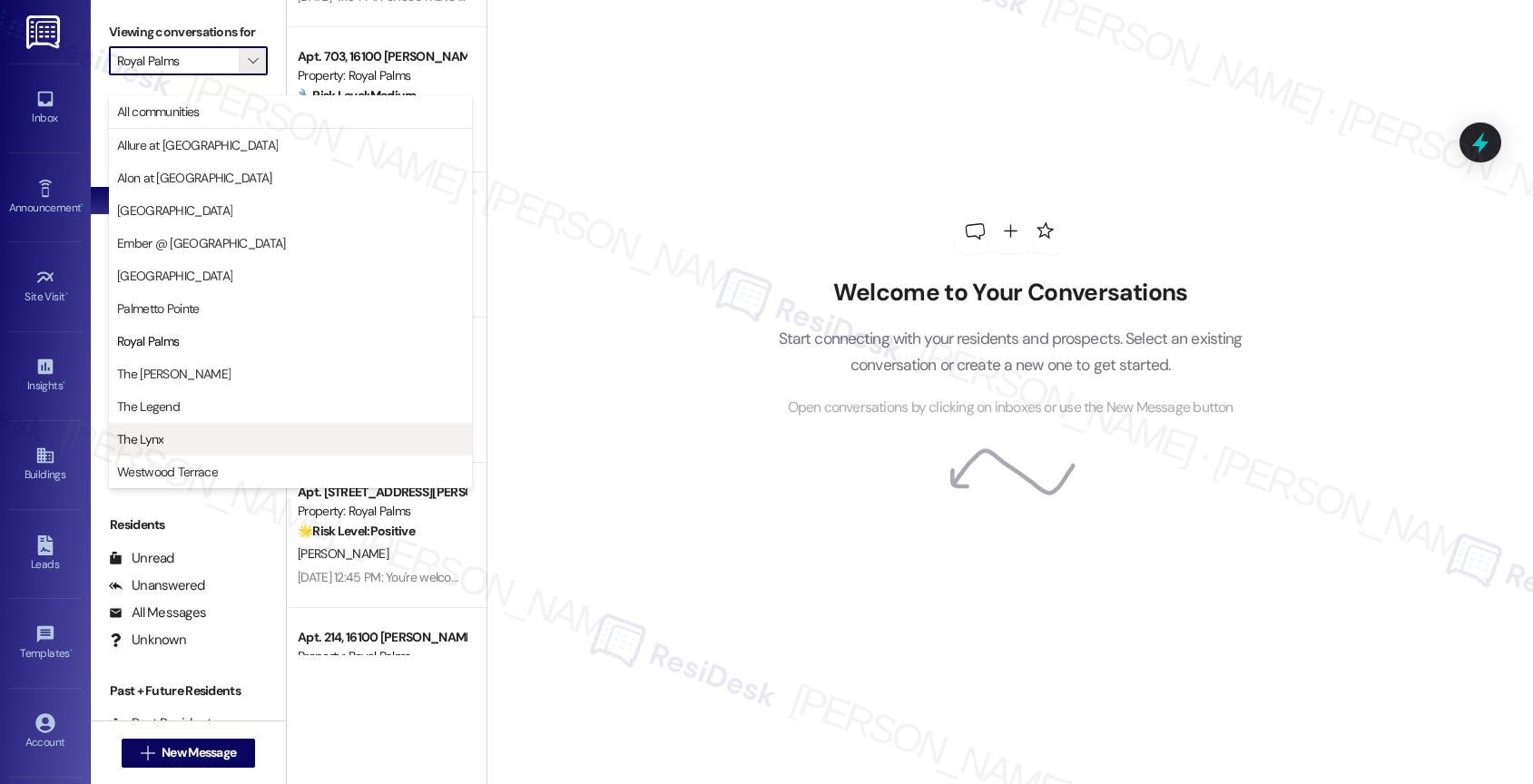
click at [193, 437] on span "The Lynx" at bounding box center [290, 440] width 346 height 18
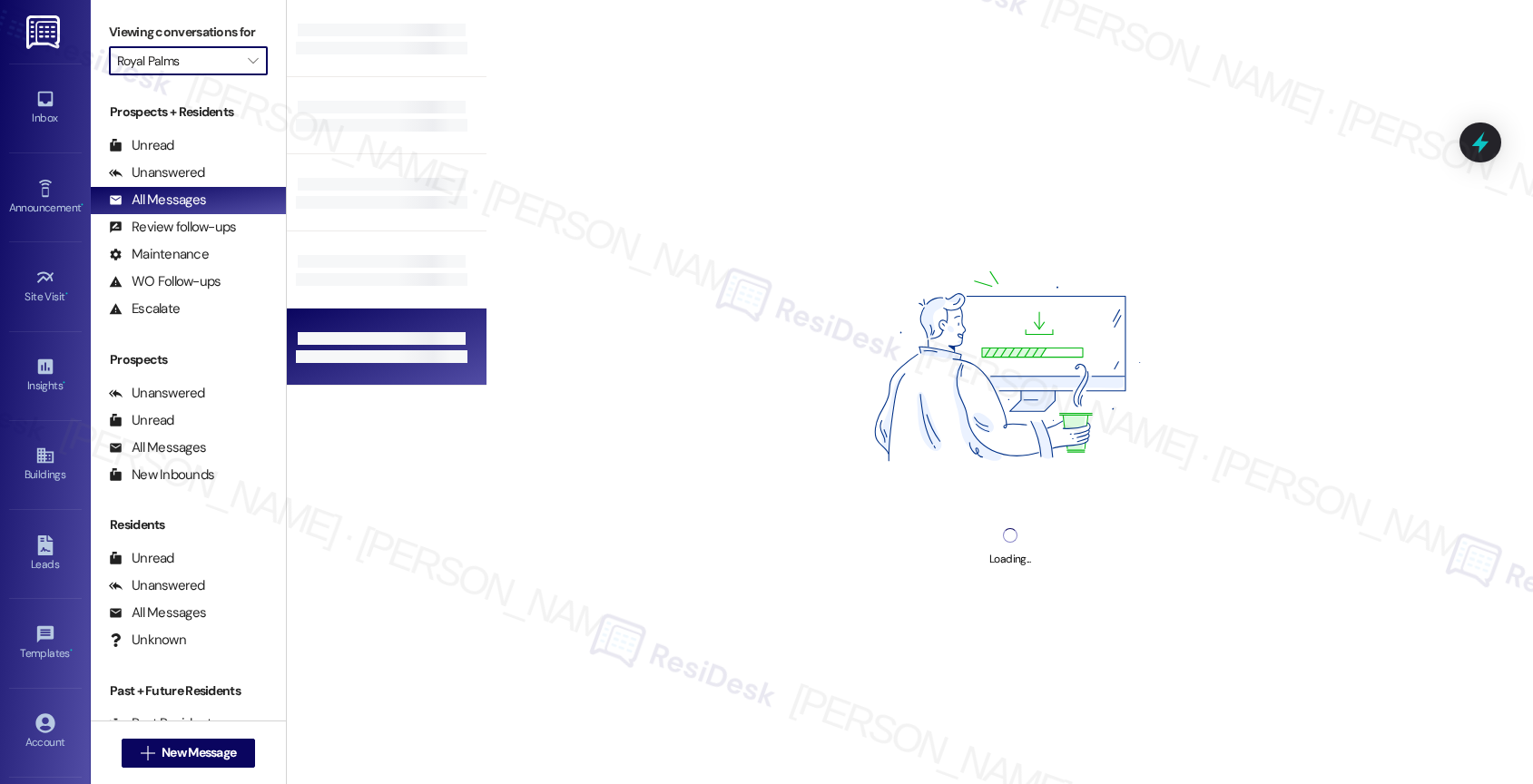
type input "The Lynx"
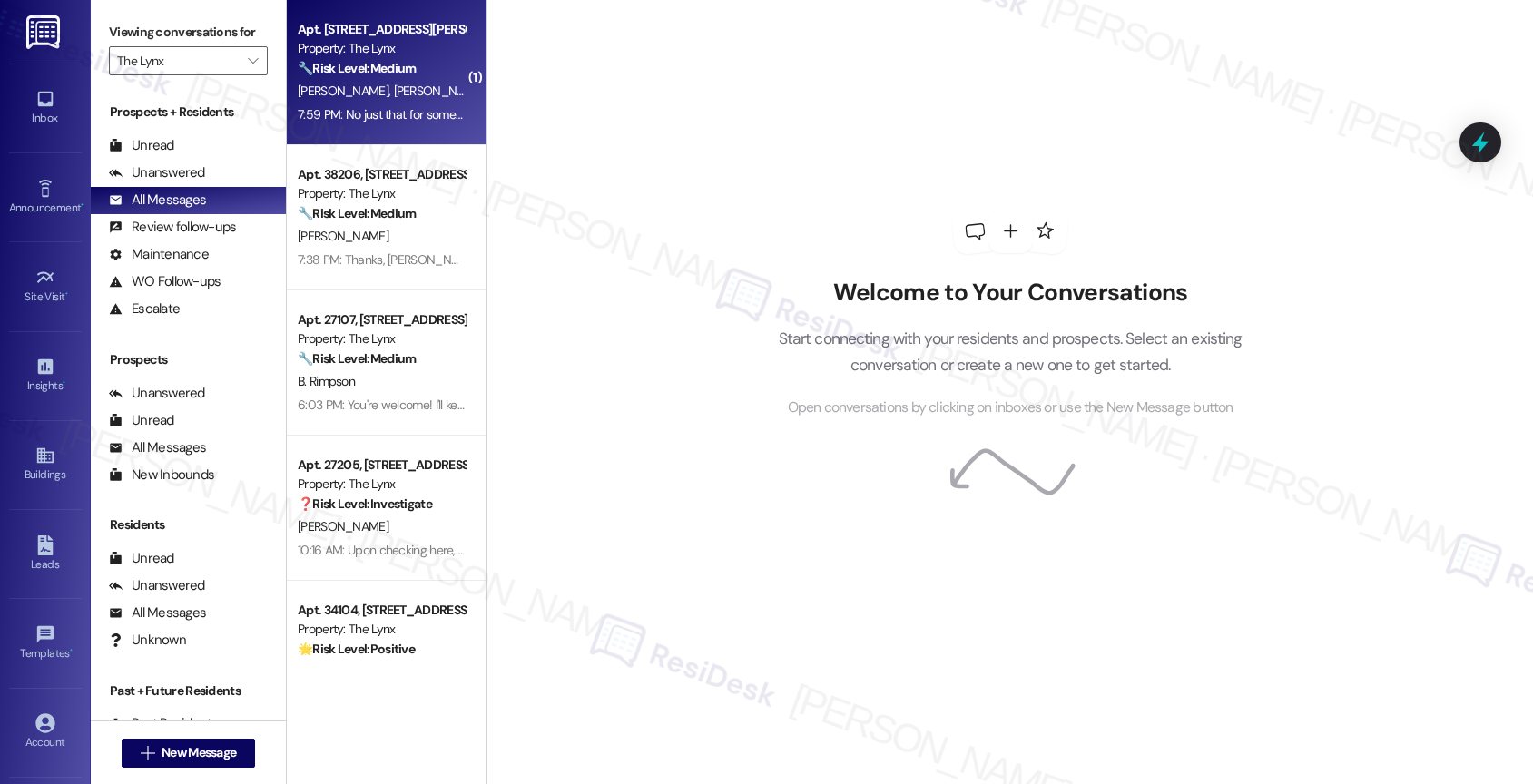
click at [389, 81] on div "B. Saunders J. Lind" at bounding box center [382, 90] width 172 height 23
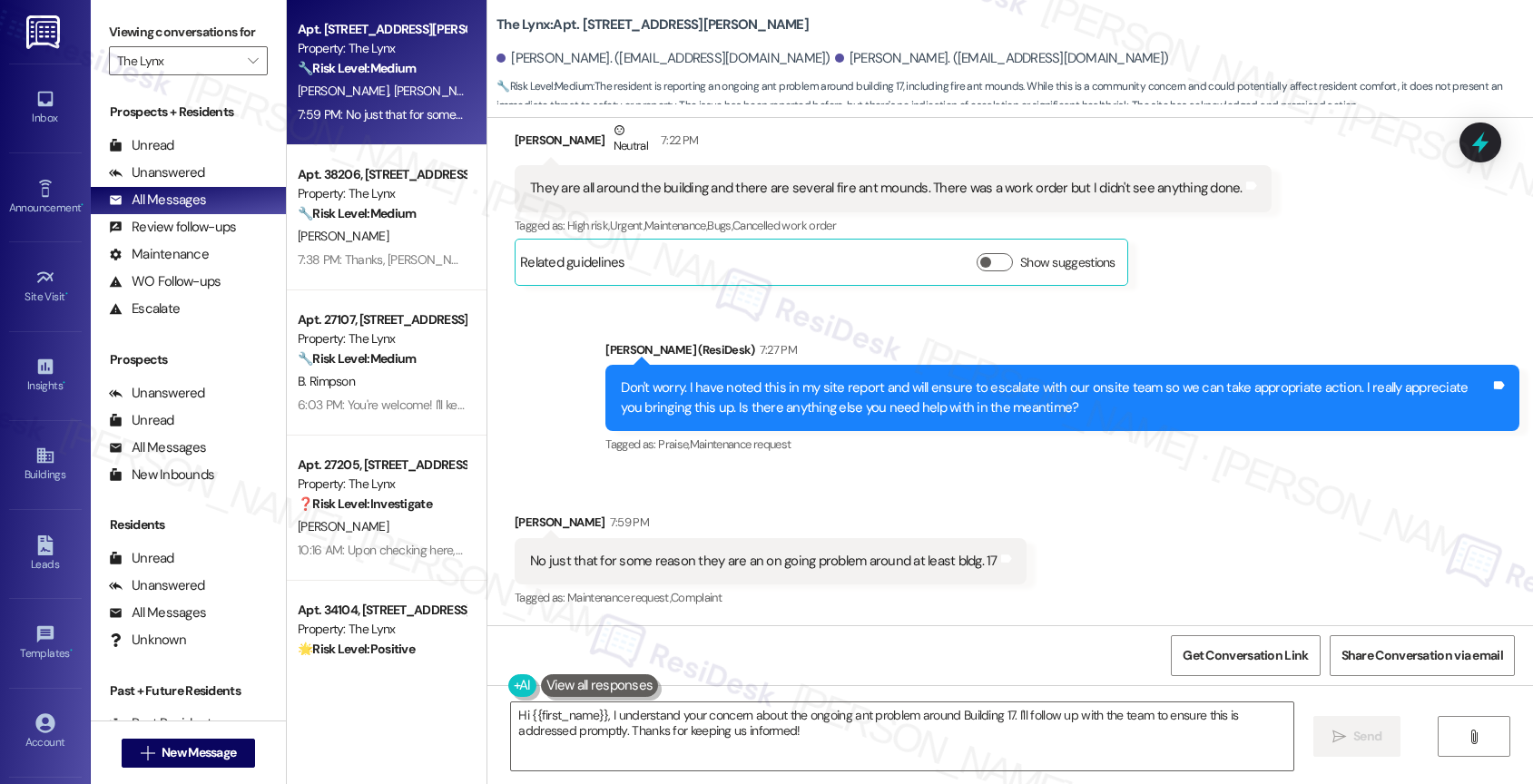
scroll to position [1684, 0]
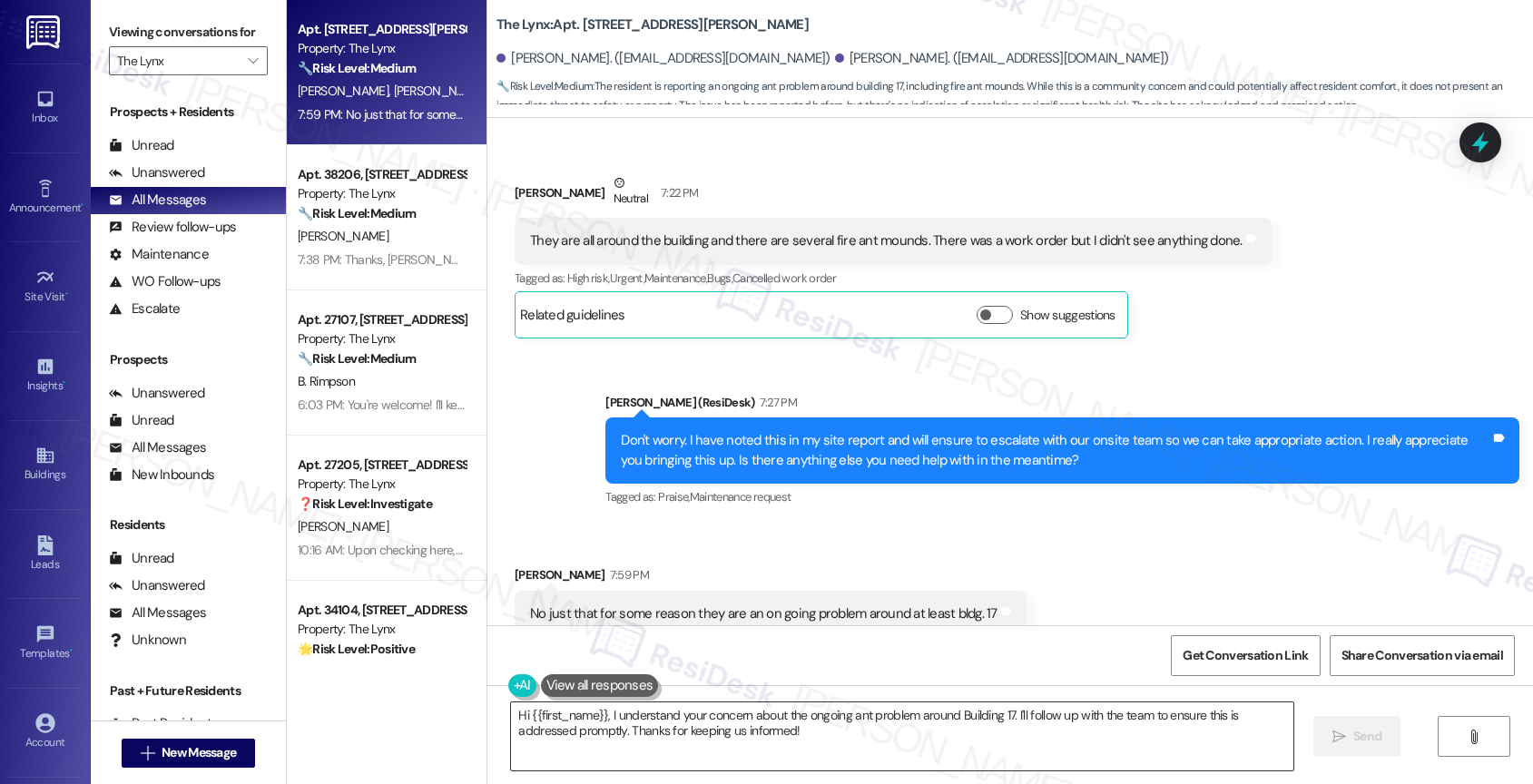
click at [721, 713] on textarea "Hi {{first_name}}, I understand your concern about the ongoing ant problem arou…" at bounding box center [902, 736] width 782 height 68
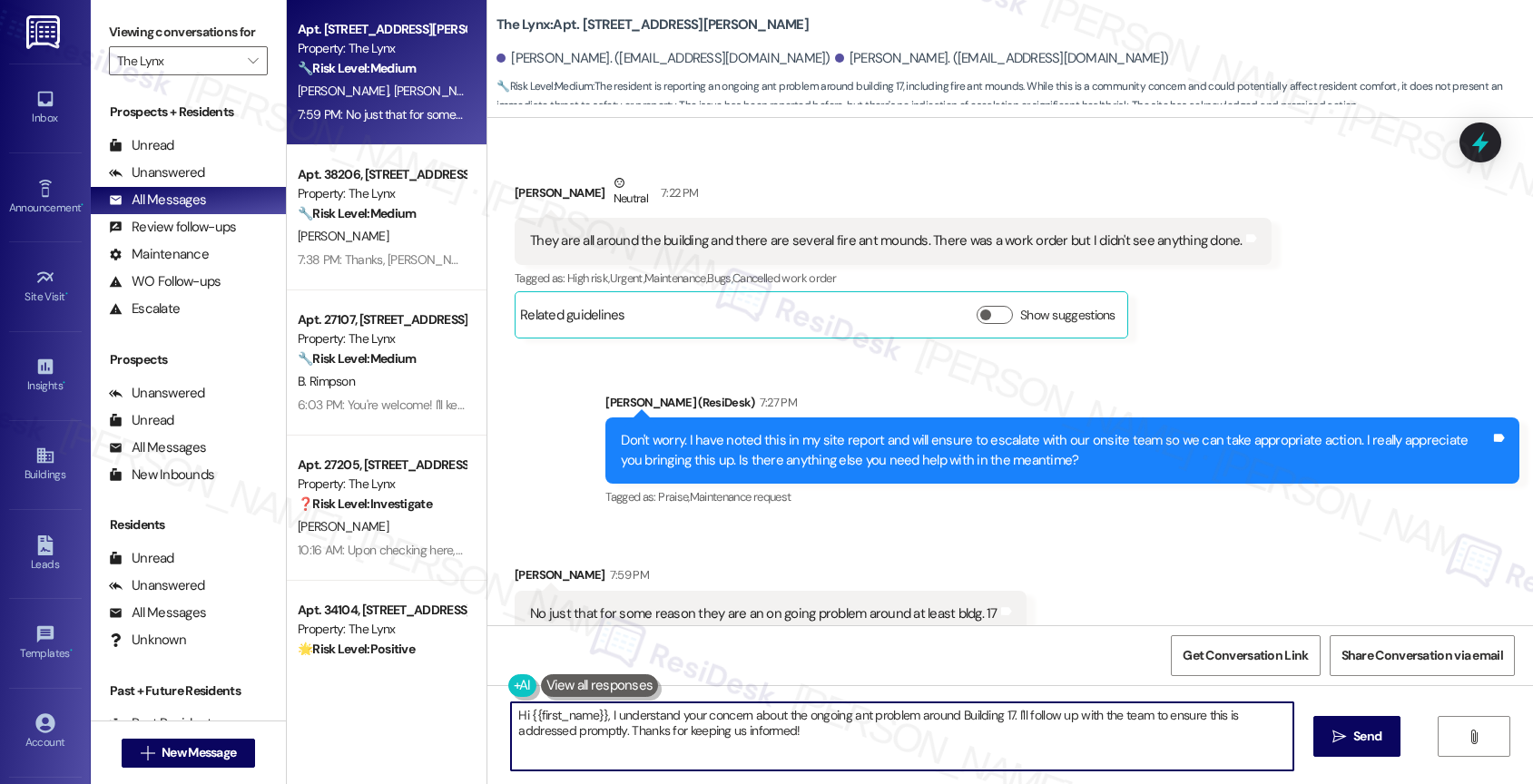
click at [721, 713] on textarea "Hi {{first_name}}, I understand your concern about the ongoing ant problem arou…" at bounding box center [902, 736] width 782 height 68
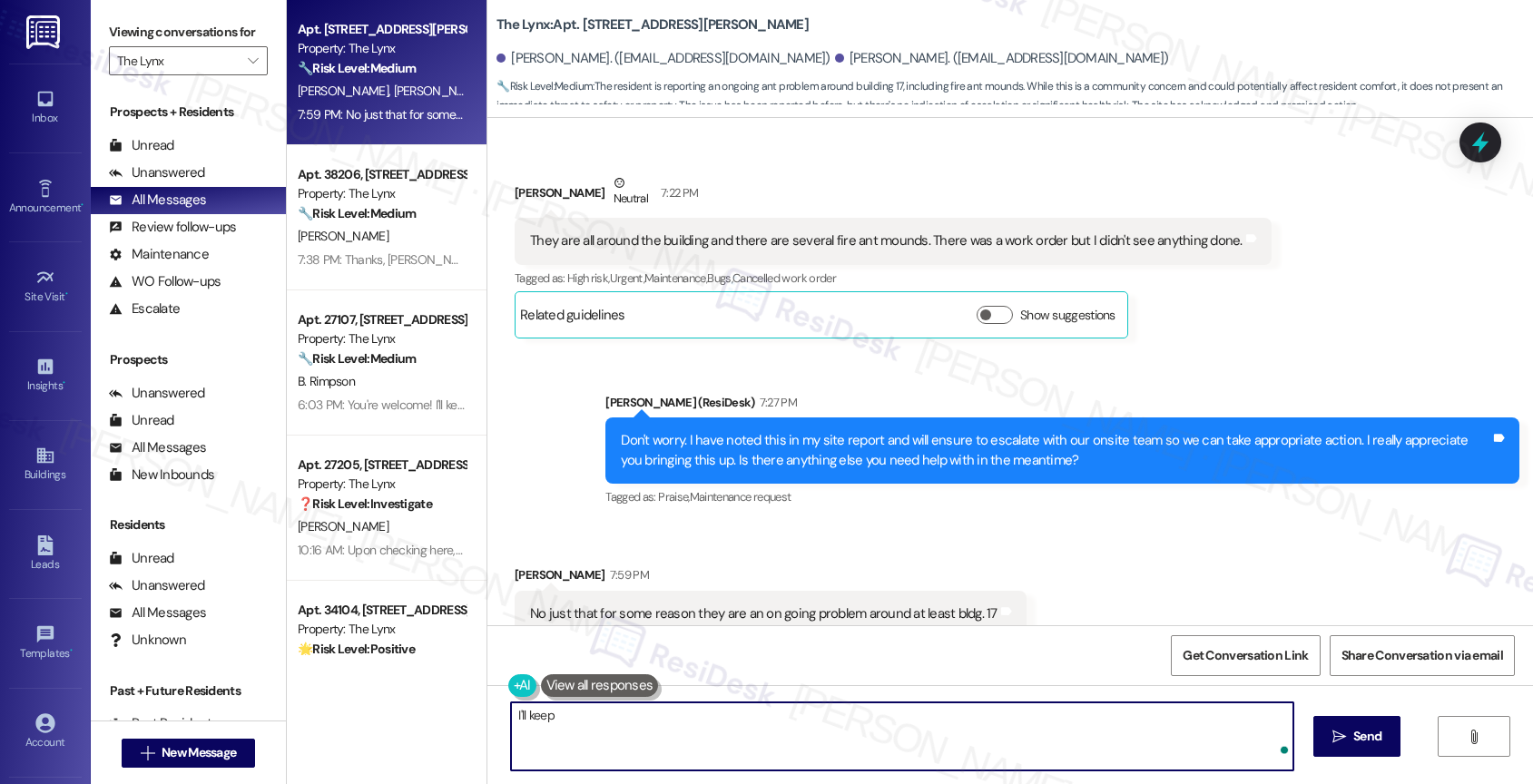
type textarea "I'll keep y"
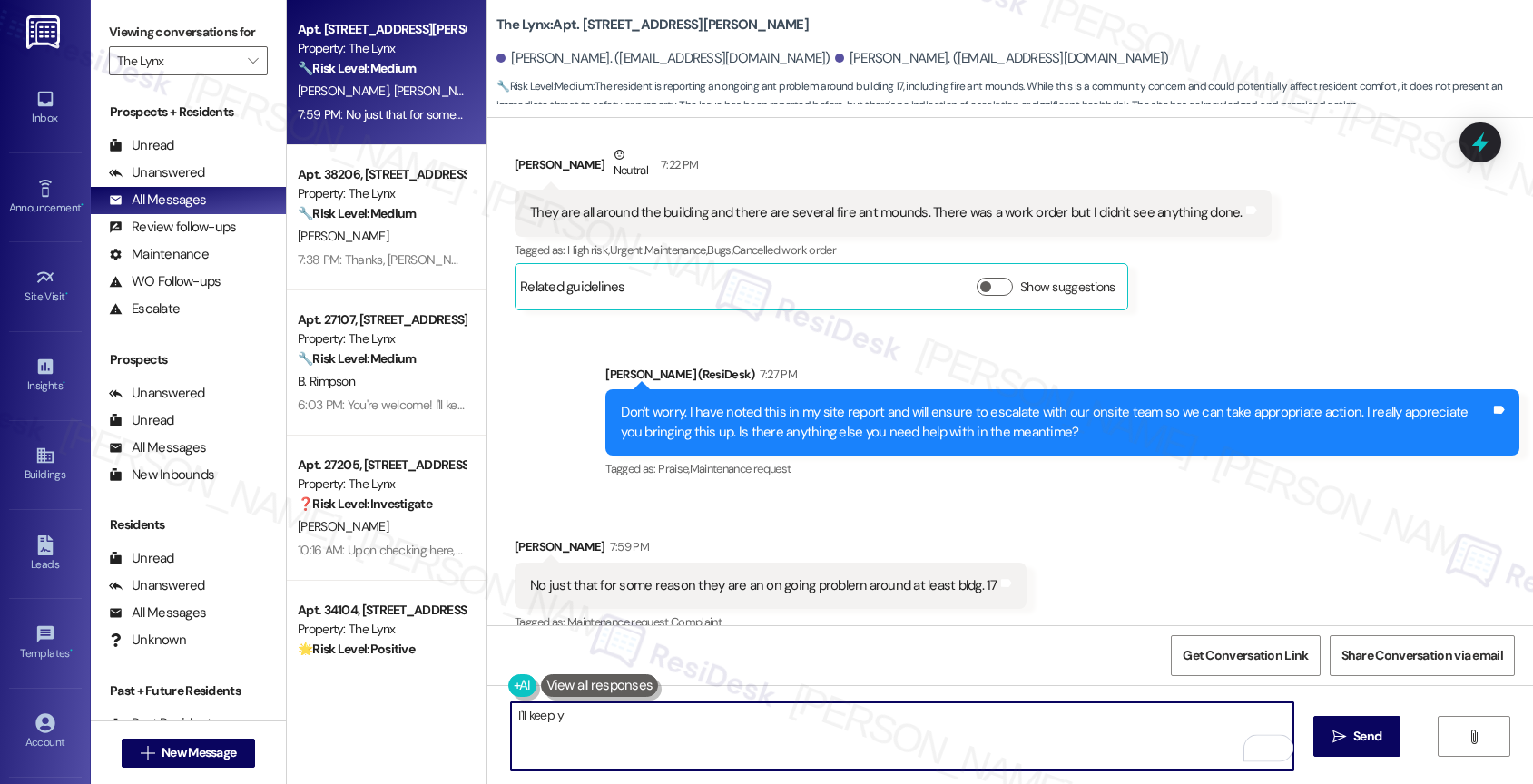
scroll to position [1738, 0]
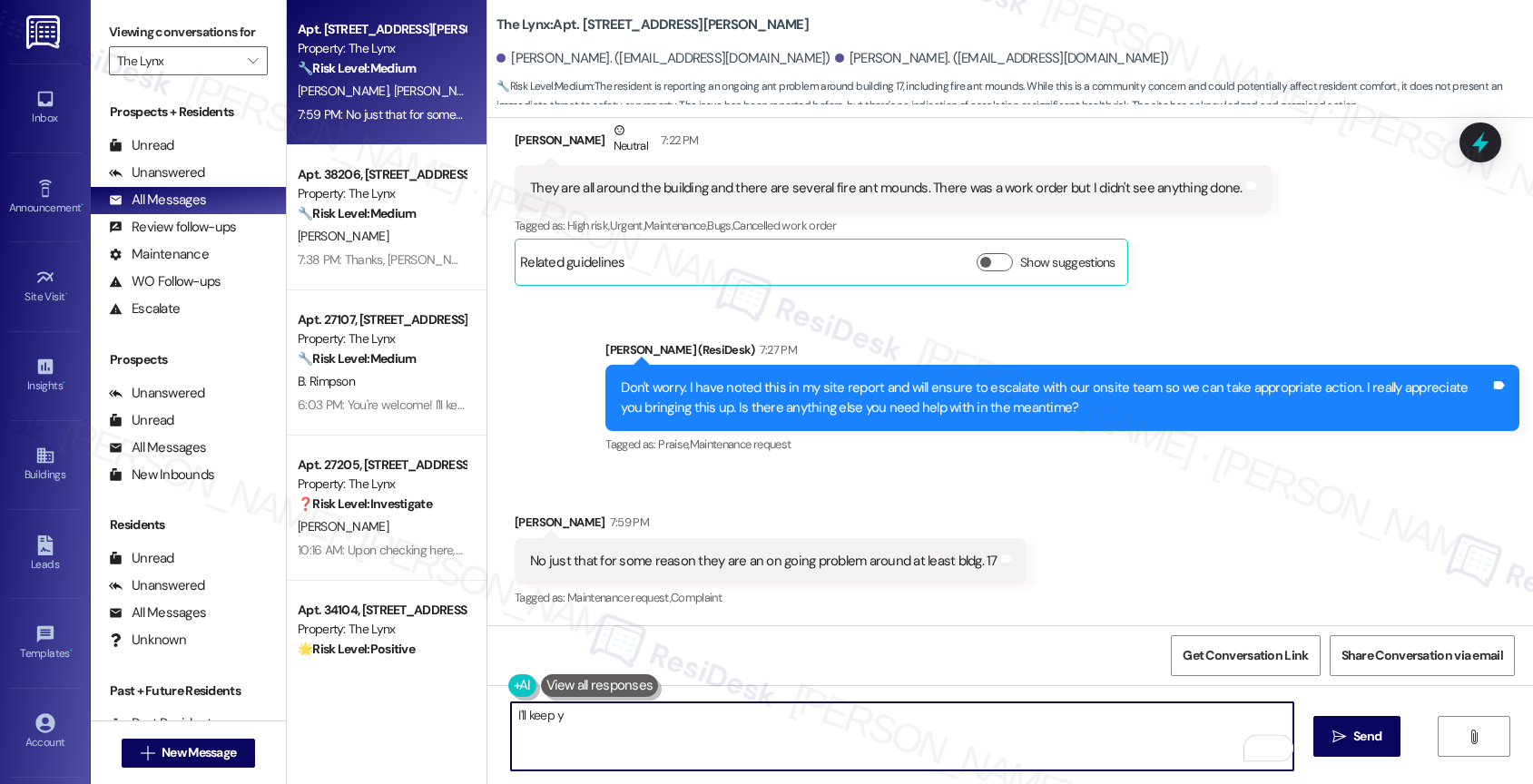
drag, startPoint x: 610, startPoint y: 726, endPoint x: 424, endPoint y: 714, distance: 186.4
click at [424, 714] on div "Apt. 1701, 6000 Randolph Blvd Property: The Lynx 🔧 Risk Level: Medium The resid…" at bounding box center [910, 392] width 1246 height 784
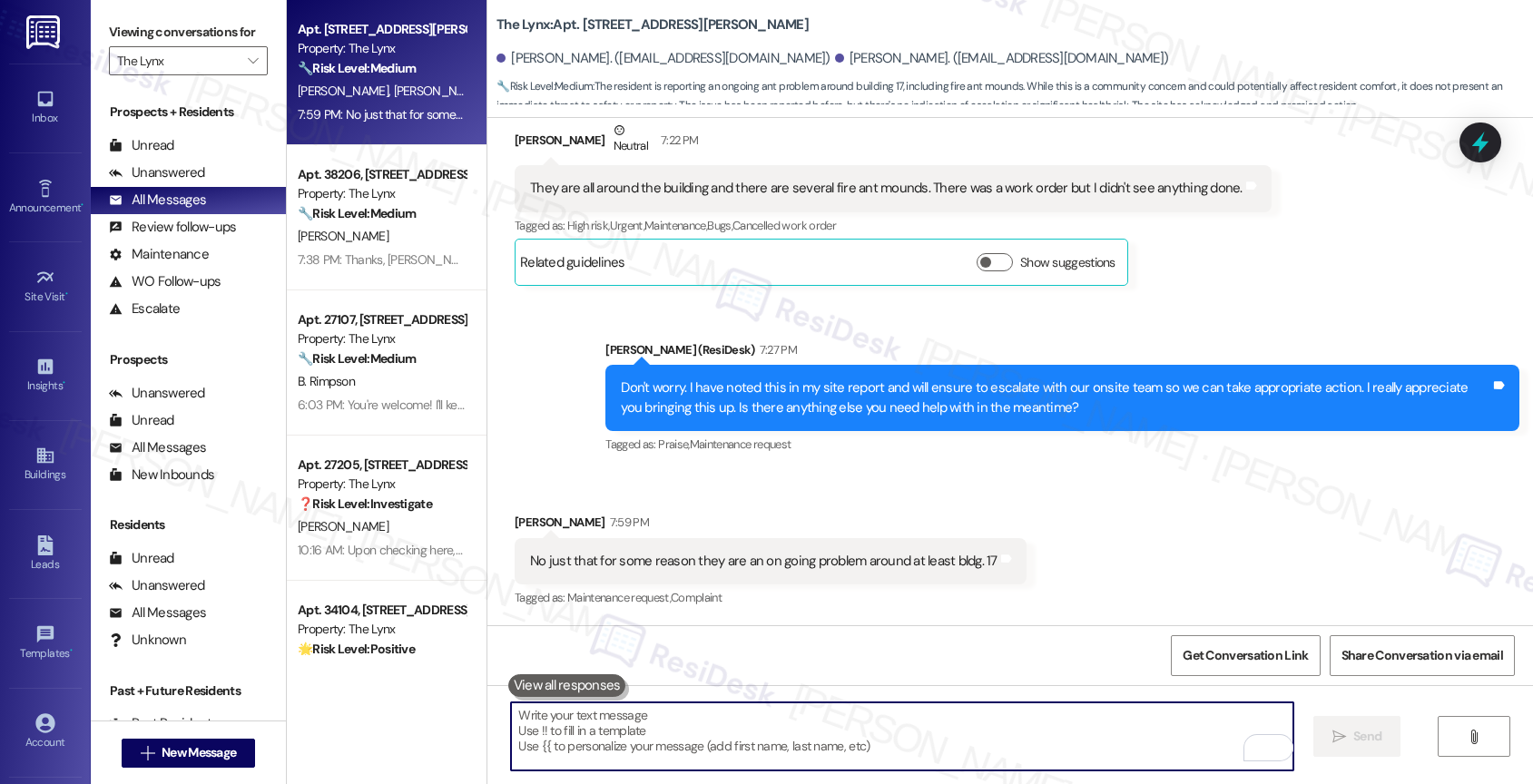
click at [716, 562] on div "No just that for some reason they are an on going problem around at least bldg.…" at bounding box center [763, 561] width 467 height 19
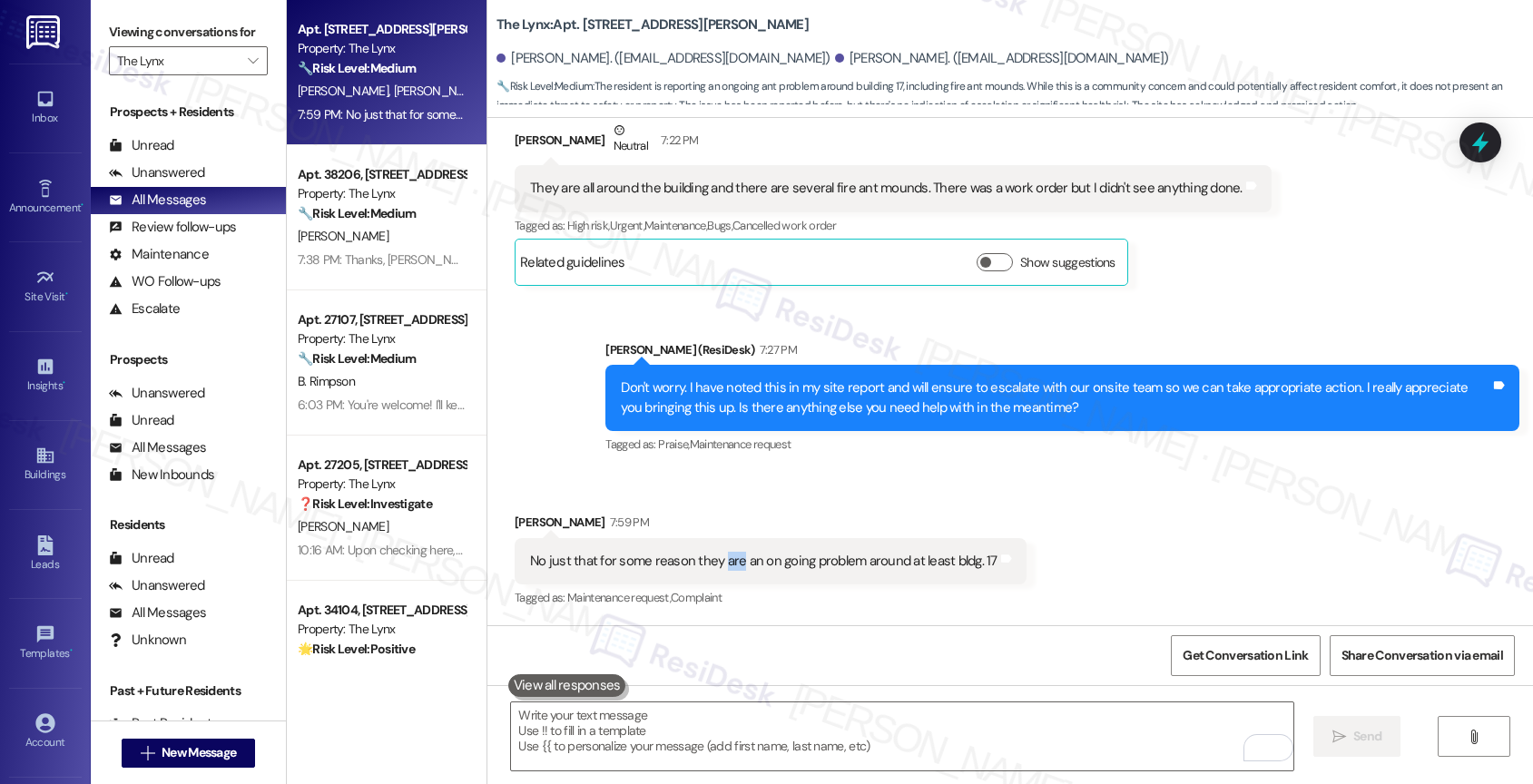
click at [716, 562] on div "No just that for some reason they are an on going problem around at least bldg.…" at bounding box center [763, 561] width 467 height 19
copy div "No just that for some reason they are an on going problem around at least bldg.…"
click at [633, 734] on textarea "To enrich screen reader interactions, please activate Accessibility in Grammarl…" at bounding box center [902, 736] width 782 height 68
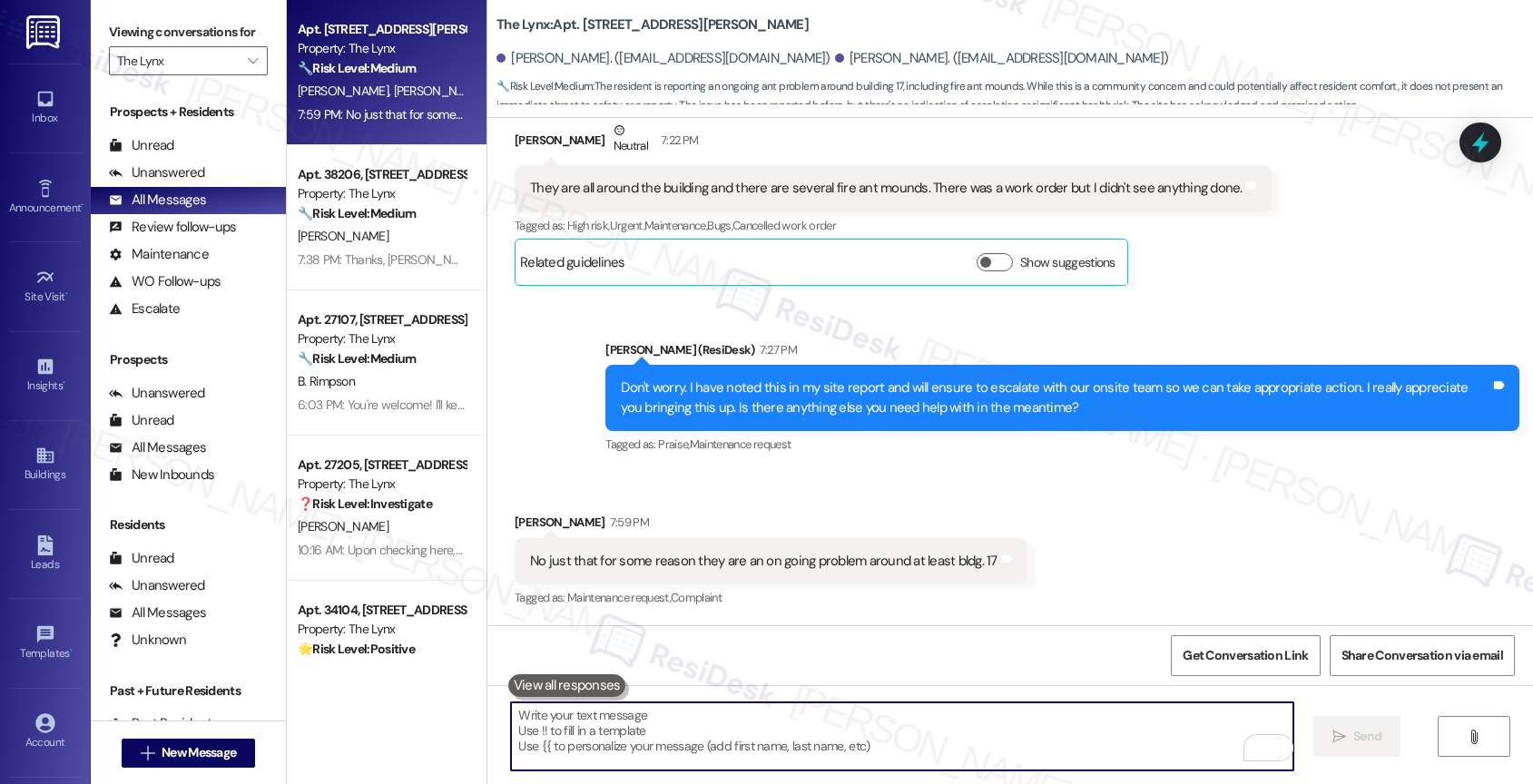
click at [641, 743] on textarea "To enrich screen reader interactions, please activate Accessibility in Grammarl…" at bounding box center [902, 736] width 782 height 68
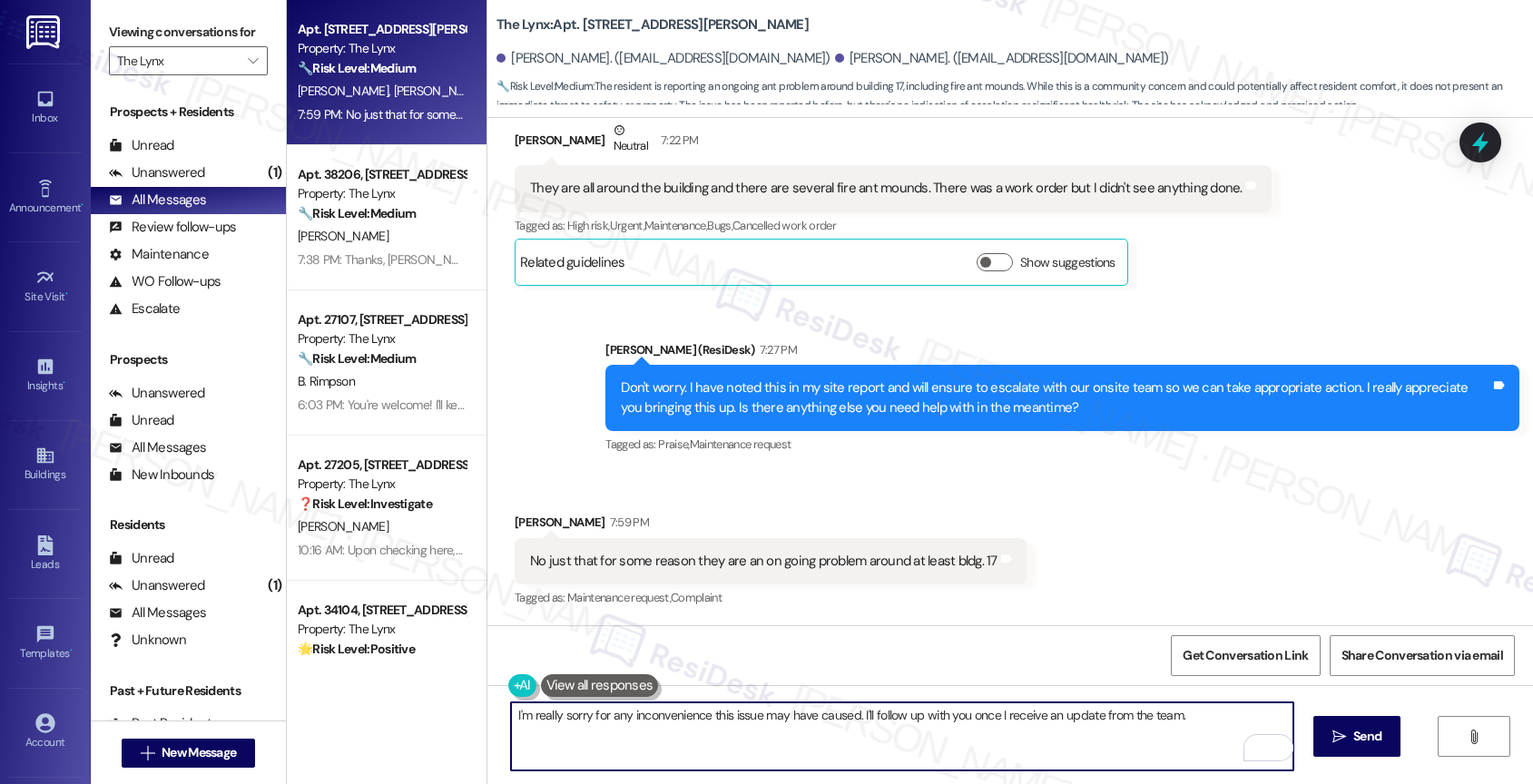
click at [1194, 715] on textarea "I'm really sorry for any inconvenience this issue may have caused. I'll follow …" at bounding box center [902, 736] width 782 height 68
drag, startPoint x: 1175, startPoint y: 710, endPoint x: 1250, endPoint y: 719, distance: 75.5
click at [1250, 719] on textarea "I'm really sorry for any inconvenience this issue may have caused. I'll follow …" at bounding box center [902, 736] width 782 height 68
drag, startPoint x: 1175, startPoint y: 716, endPoint x: 1299, endPoint y: 715, distance: 124.0
click at [1299, 715] on div "I'm really sorry for any inconvenience this issue may have caused. I'll follow …" at bounding box center [1010, 752] width 1046 height 136
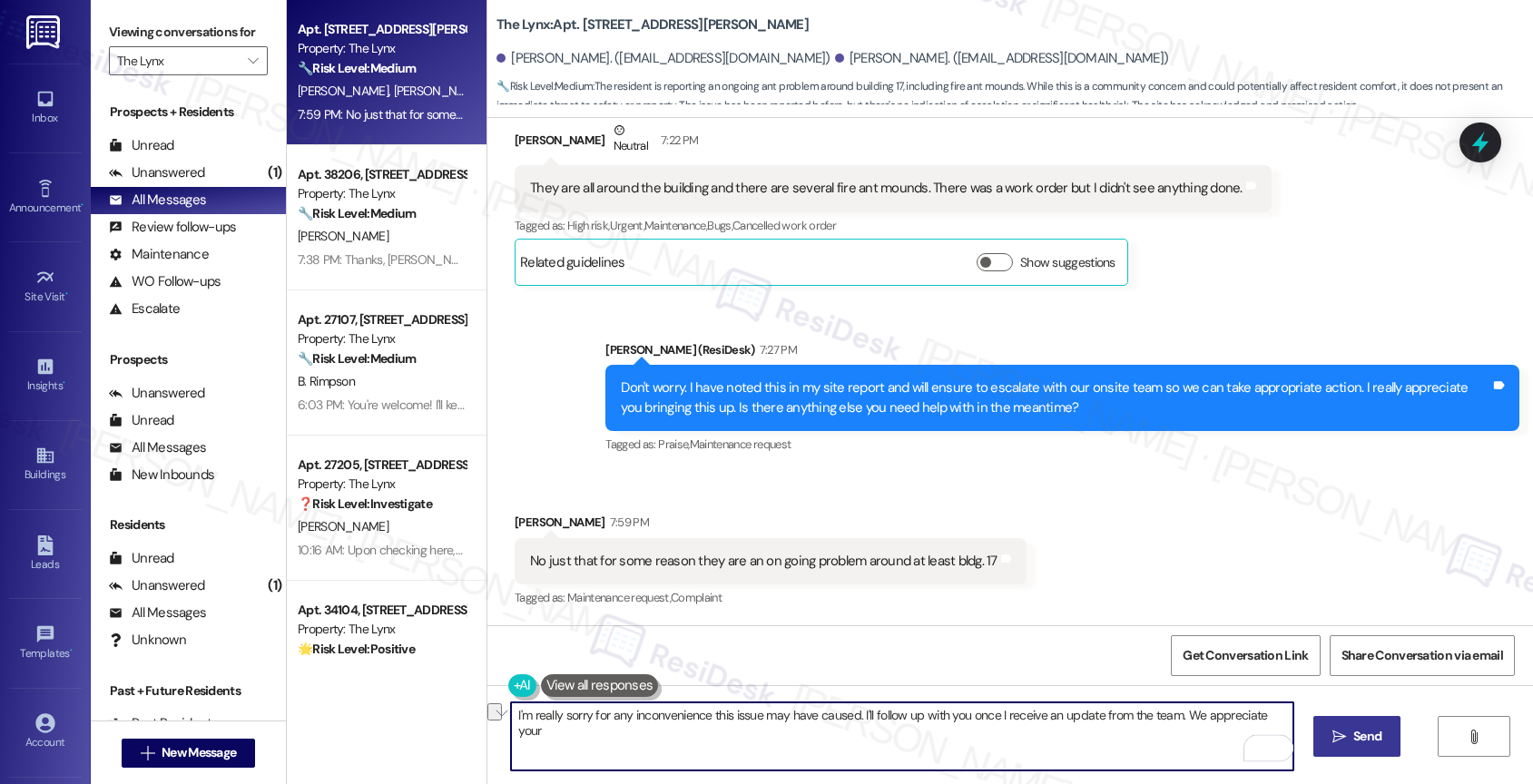
drag, startPoint x: 1172, startPoint y: 718, endPoint x: 1316, endPoint y: 718, distance: 144.0
click at [1316, 718] on div "I'm really sorry for any inconvenience this issue may have caused. I'll follow …" at bounding box center [1010, 752] width 1046 height 136
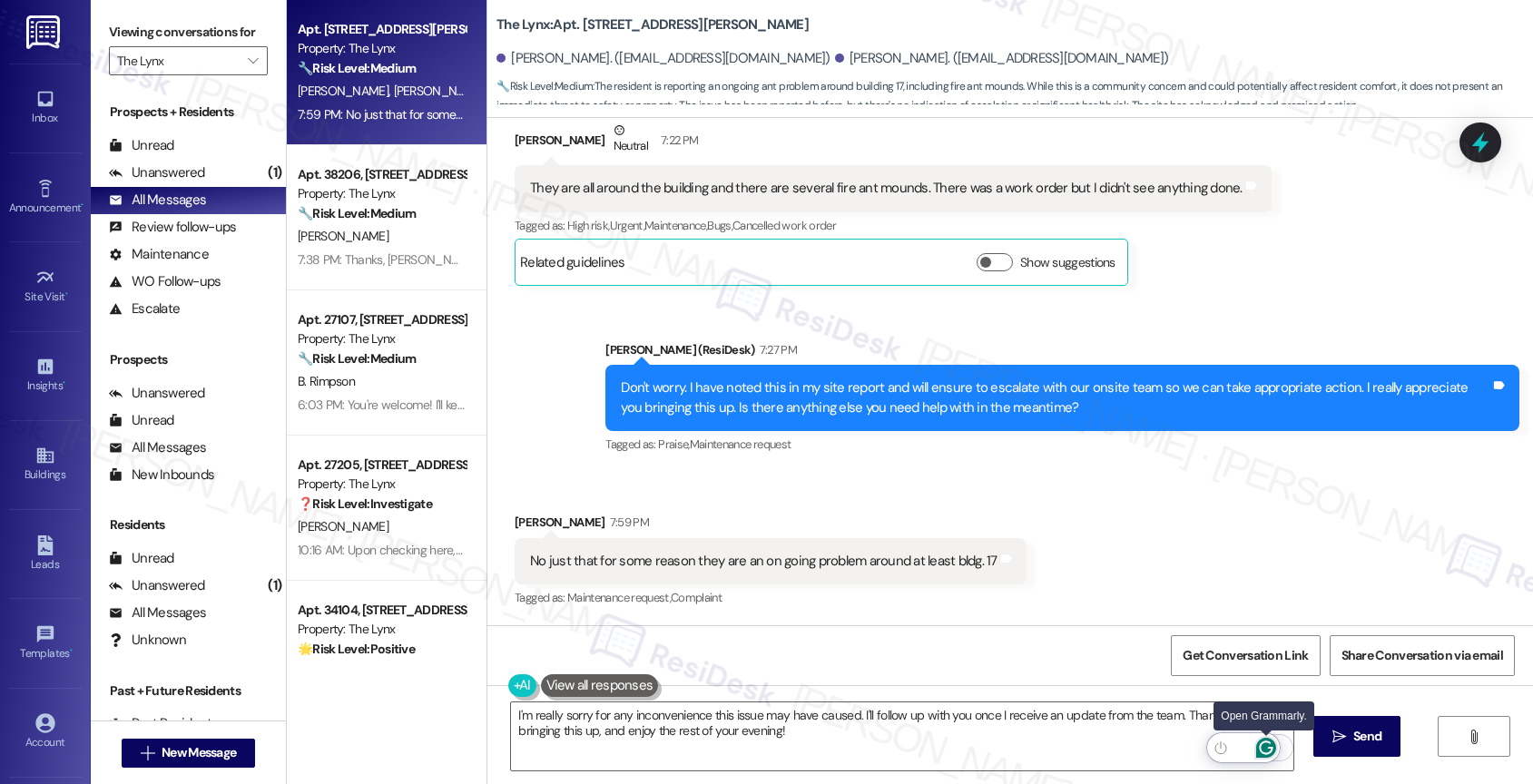
click at [1263, 743] on icon "Open Grammarly. 0 Suggestions." at bounding box center [1266, 747] width 20 height 20
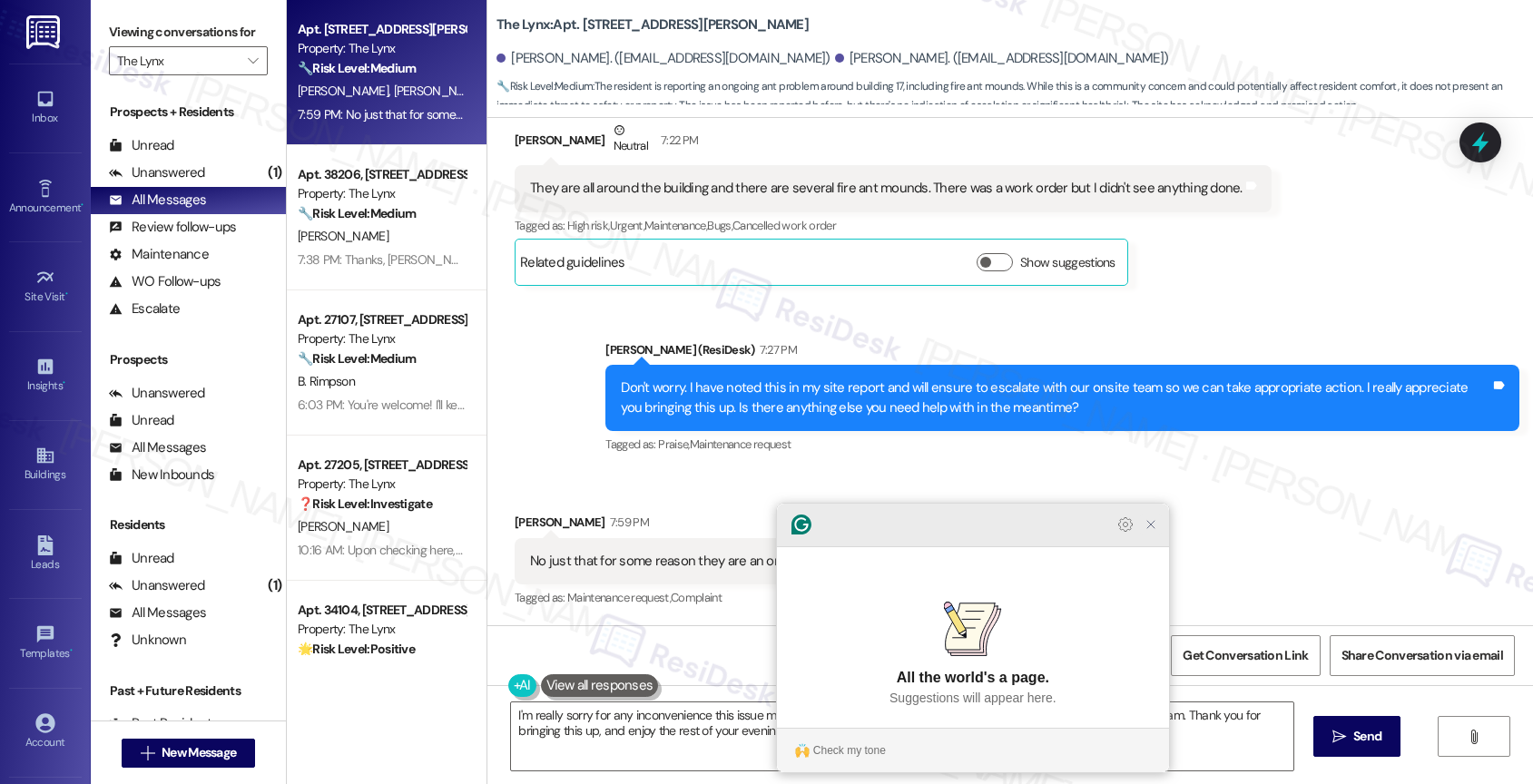
click at [1141, 535] on icon "Close Grammarly Assistant" at bounding box center [1151, 524] width 22 height 22
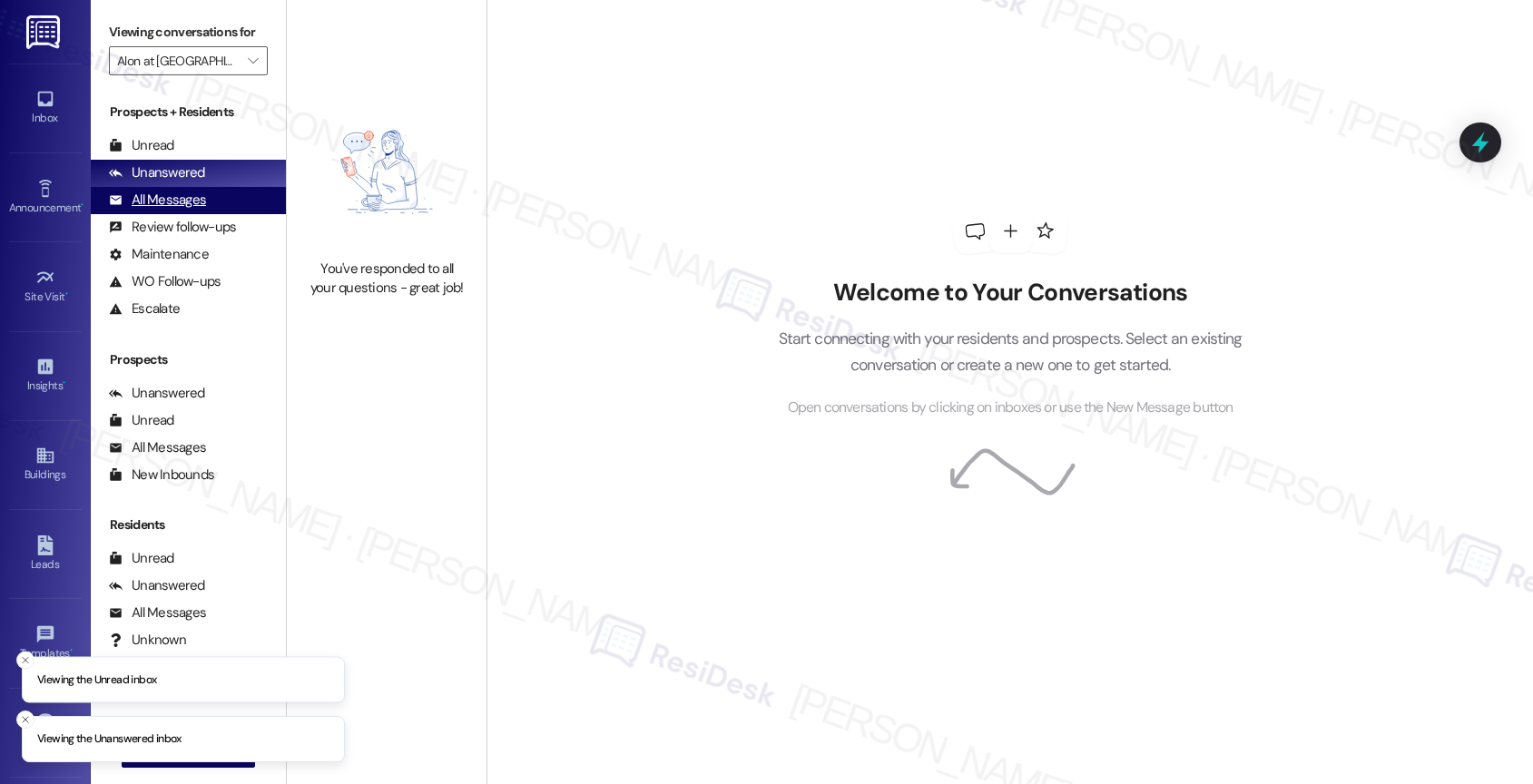
click at [220, 214] on div "All Messages (undefined)" at bounding box center [187, 200] width 195 height 27
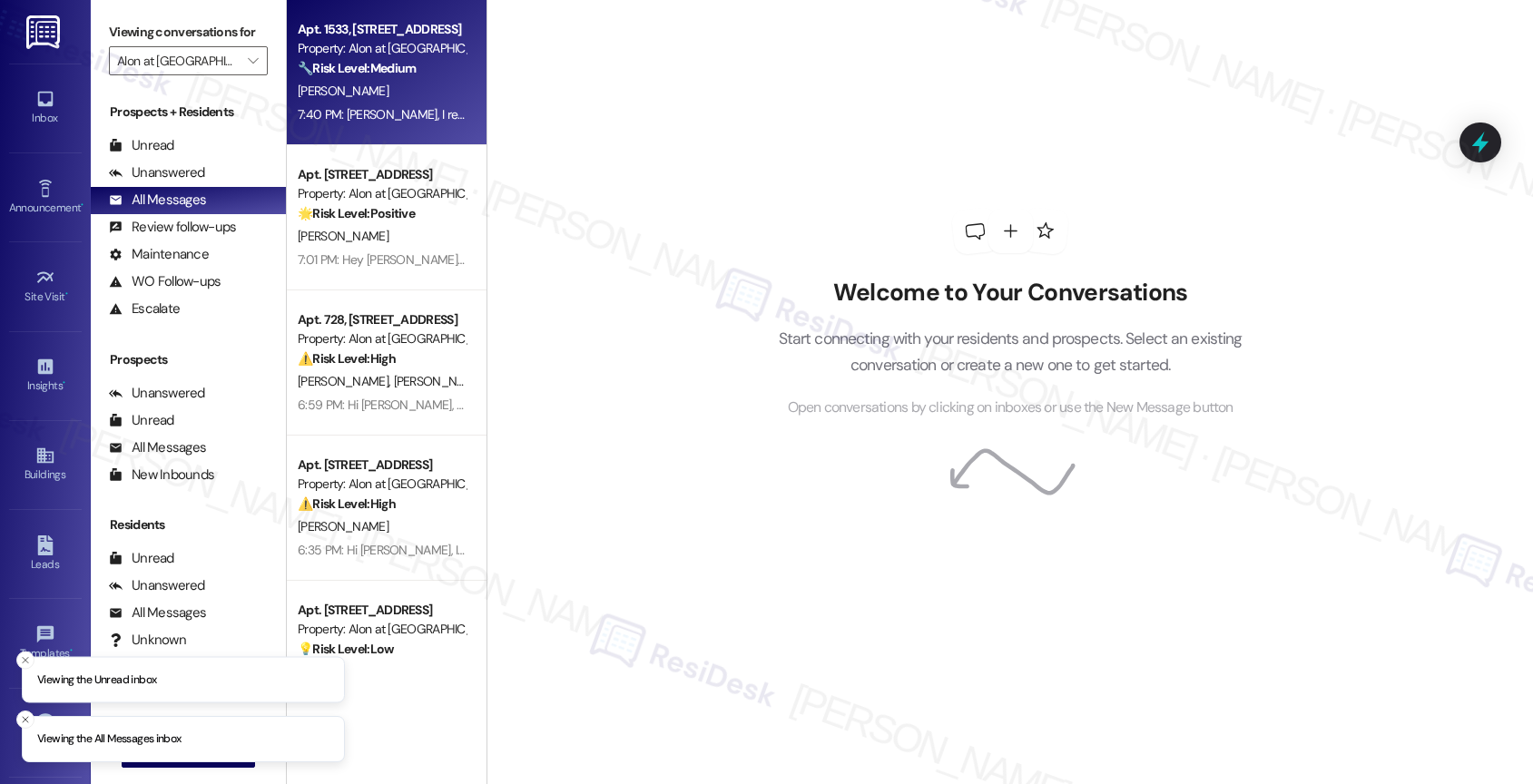
click at [399, 62] on strong "🔧 Risk Level: Medium" at bounding box center [357, 69] width 118 height 16
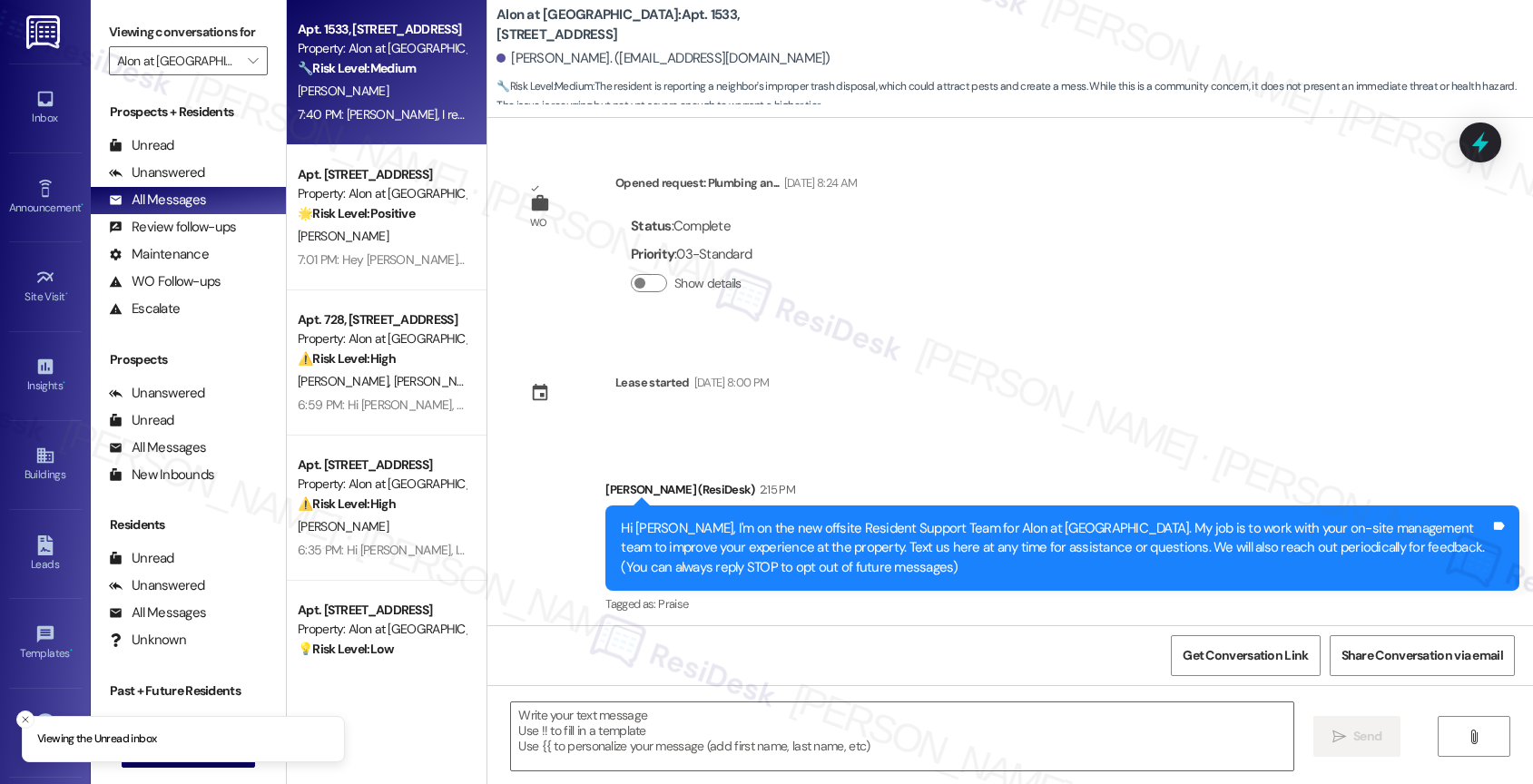
scroll to position [2357, 0]
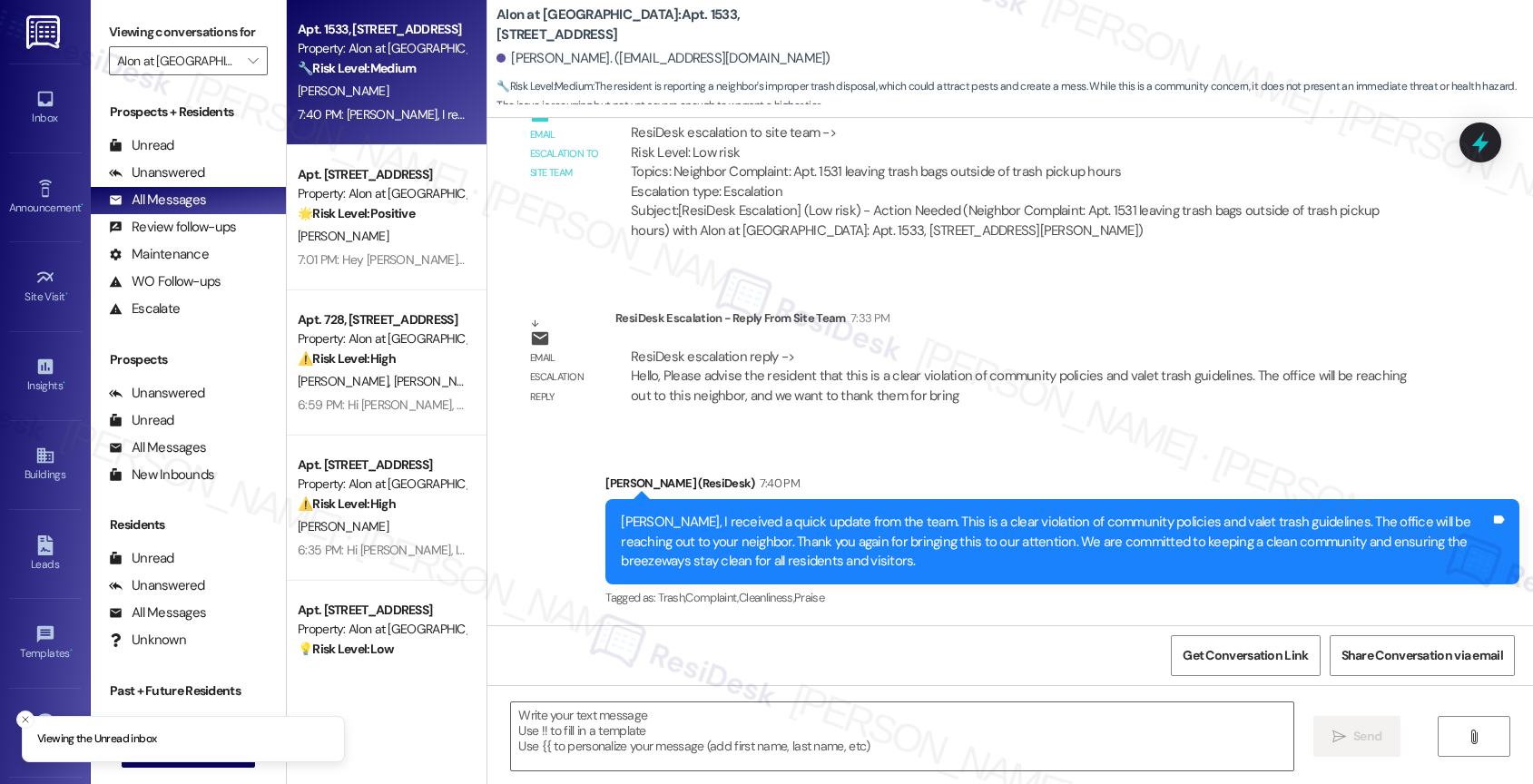
type textarea "Fetching suggested responses. Please feel free to read through the conversation…"
